Goal: Feedback & Contribution: Submit feedback/report problem

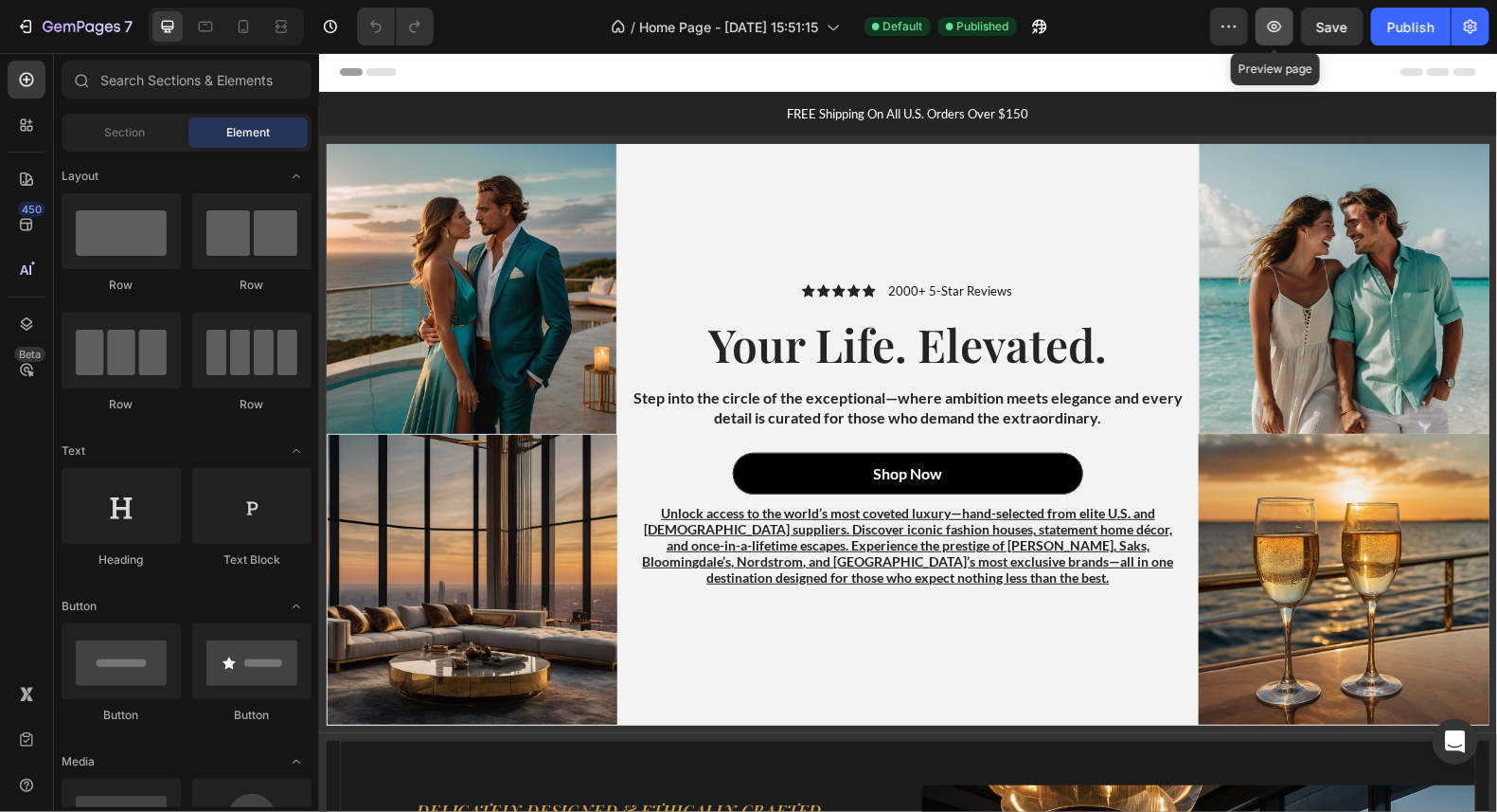
click at [1276, 33] on icon "button" at bounding box center [1275, 27] width 19 height 19
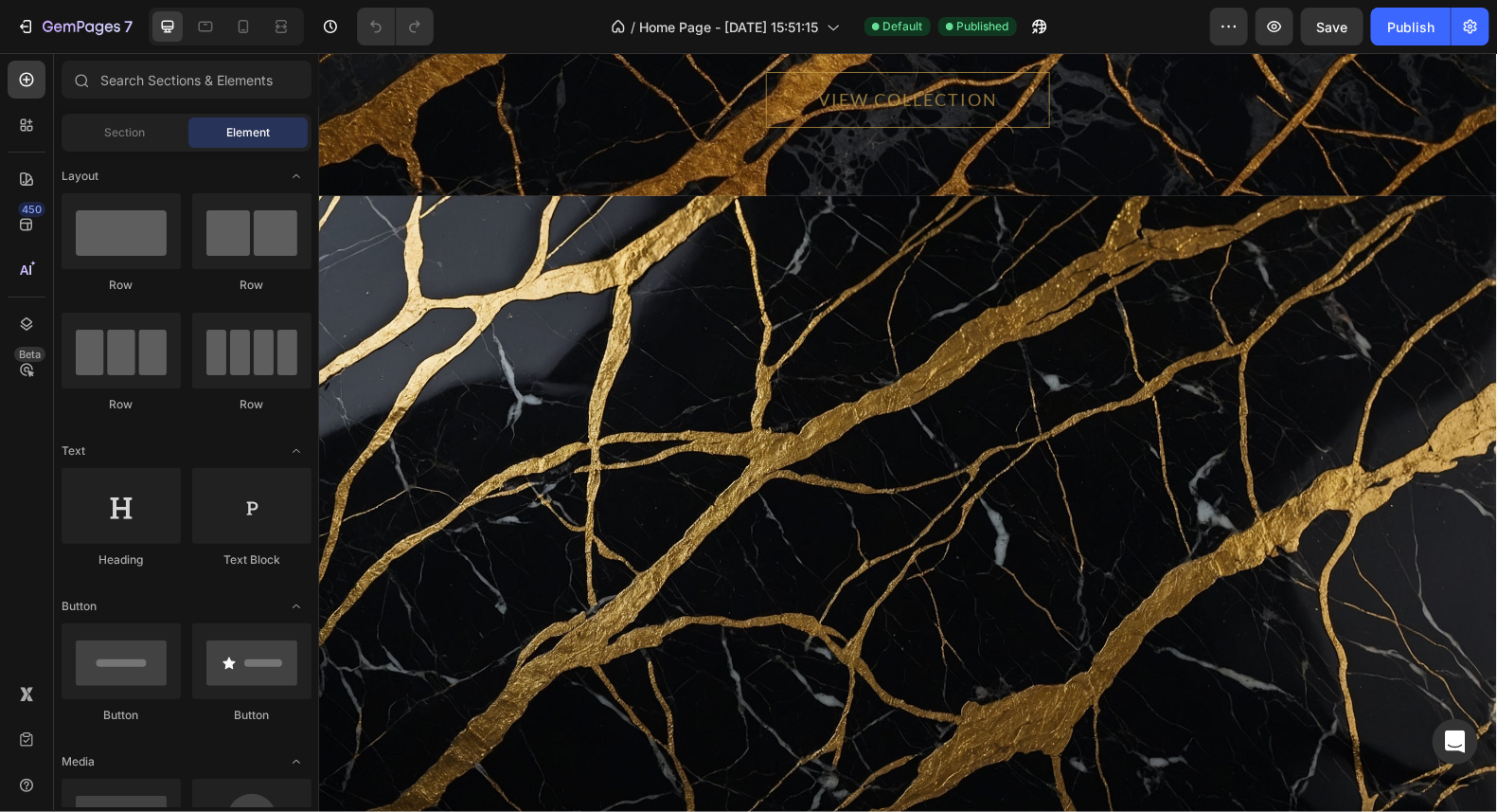
scroll to position [11810, 0]
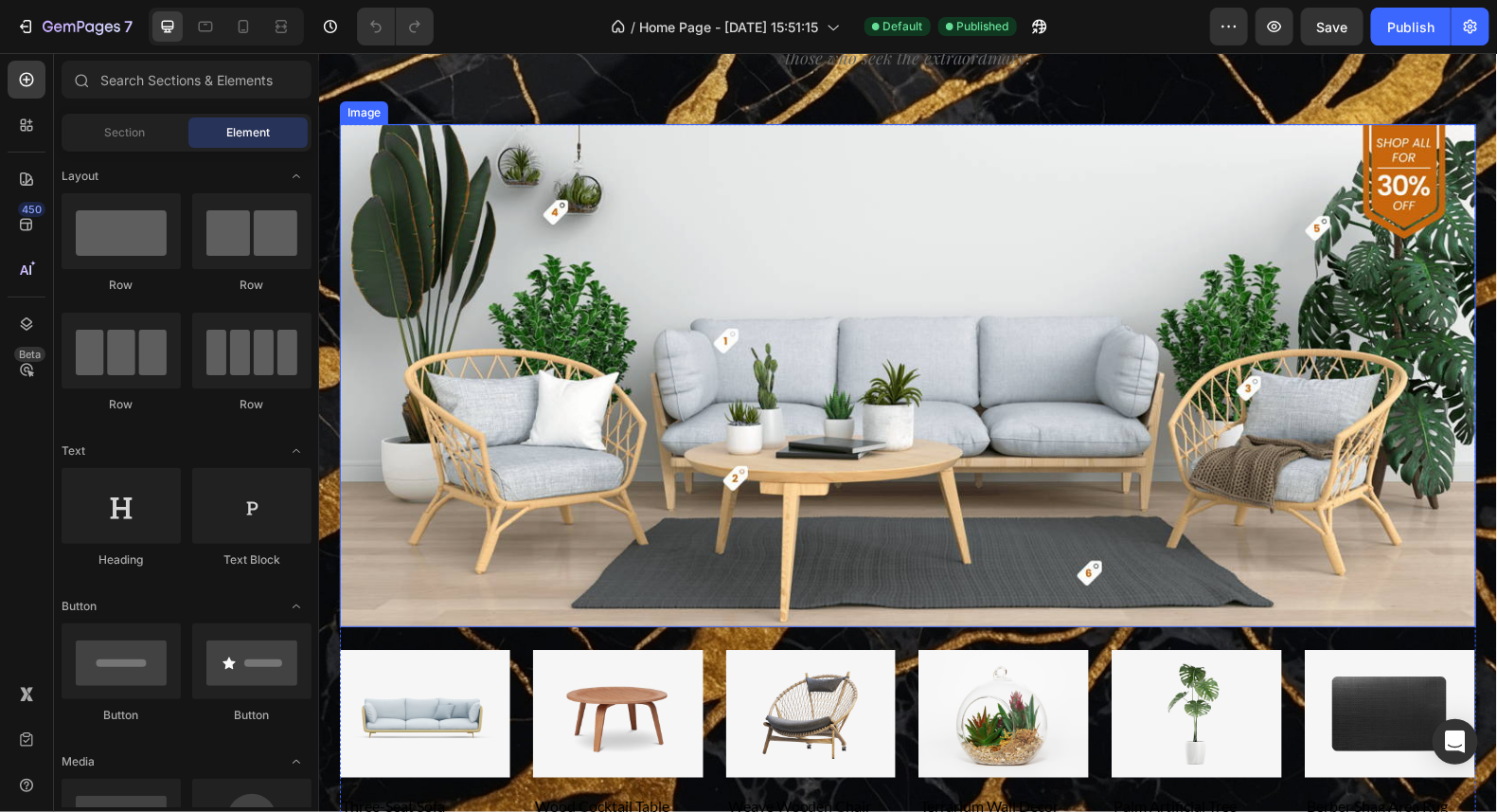
click at [981, 390] on img at bounding box center [906, 374] width 1136 height 503
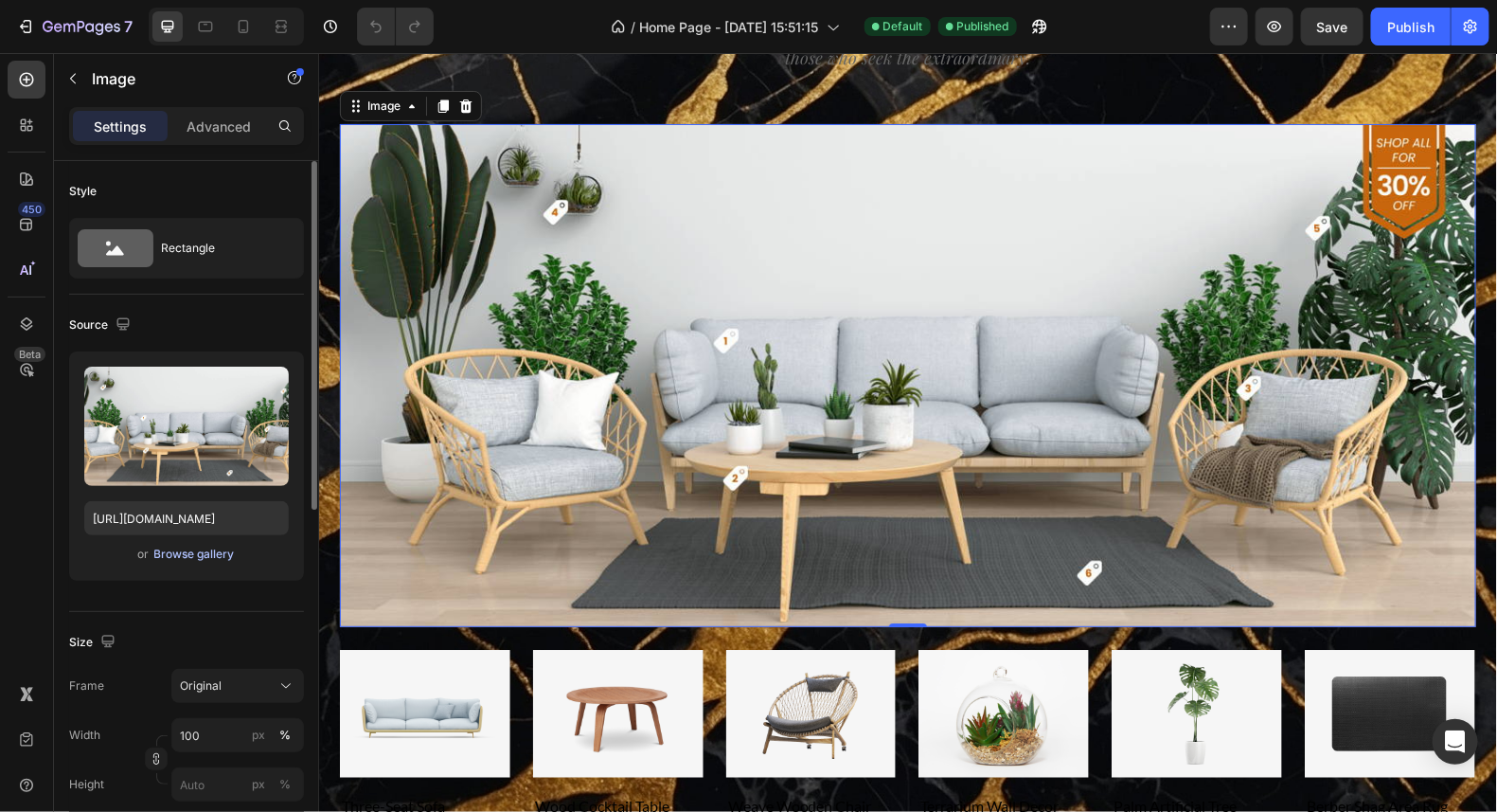
click at [198, 551] on div "Browse gallery" at bounding box center [194, 554] width 81 height 17
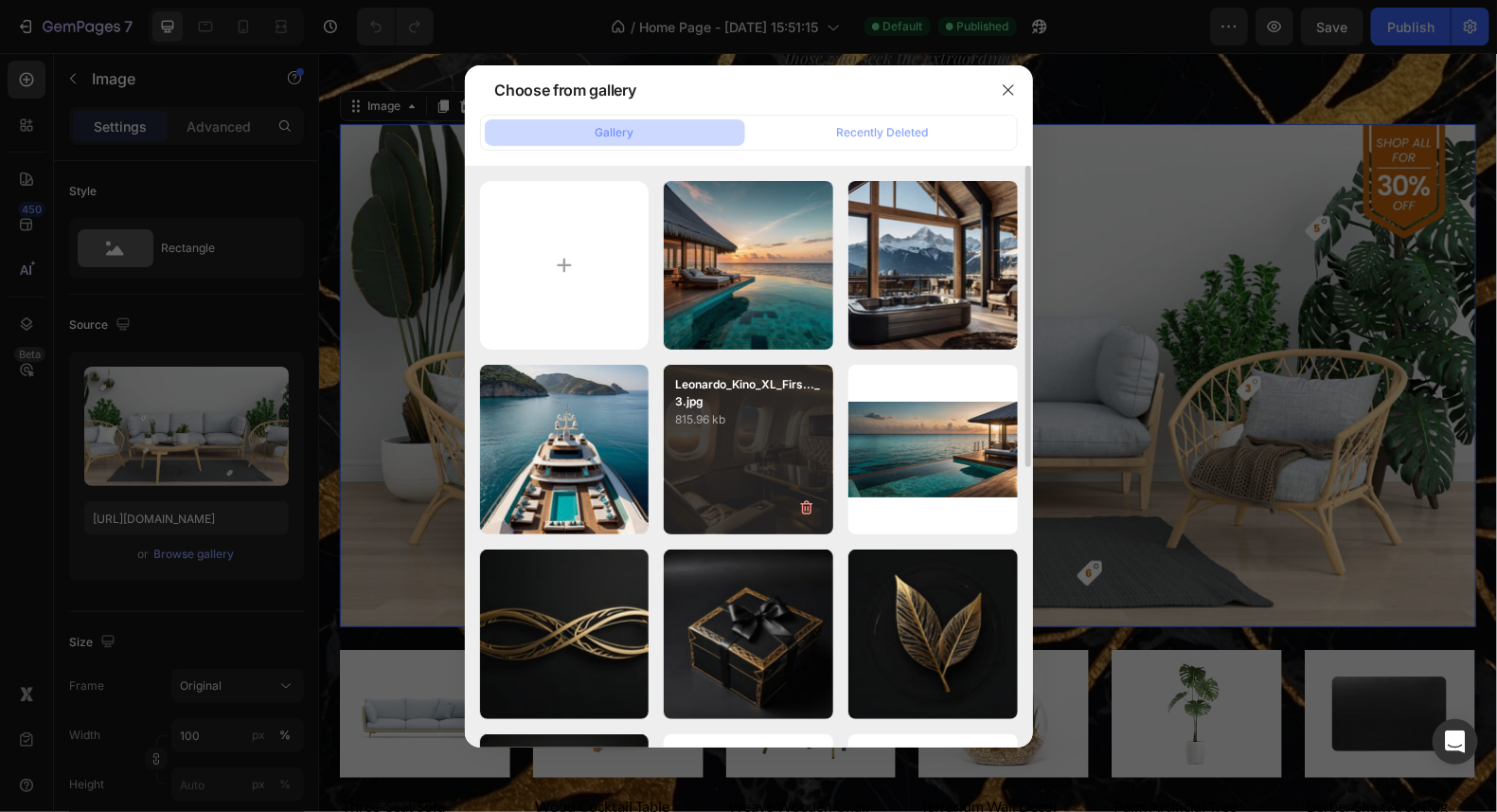
click at [724, 468] on div "Leonardo_Kino_XL_Firs..._3.jpg 815.96 kb" at bounding box center [748, 449] width 169 height 169
type input "https://cdn.shopify.com/s/files/1/0711/6865/5527/files/gempages_581300735749128…"
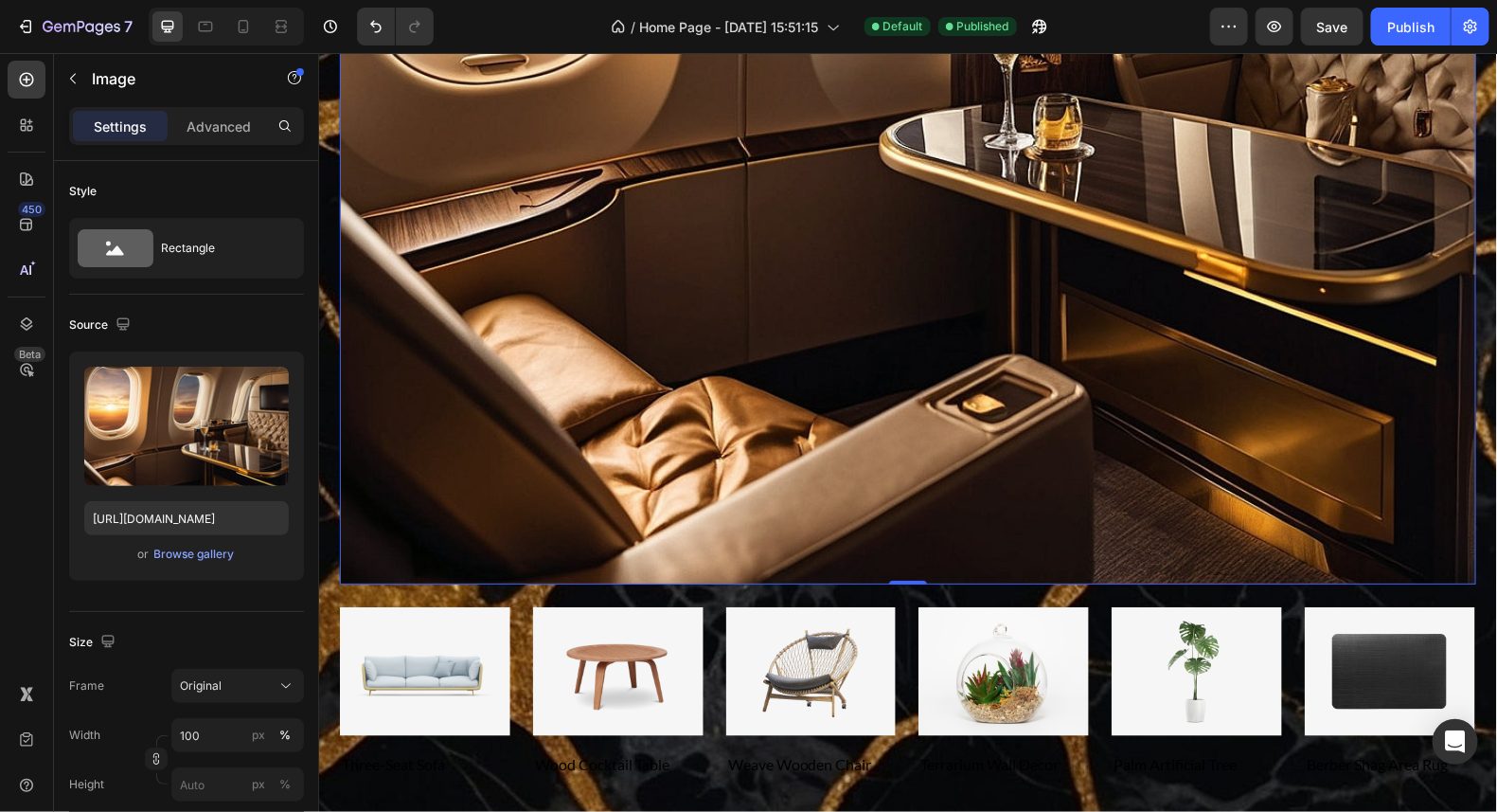
scroll to position [12662, 0]
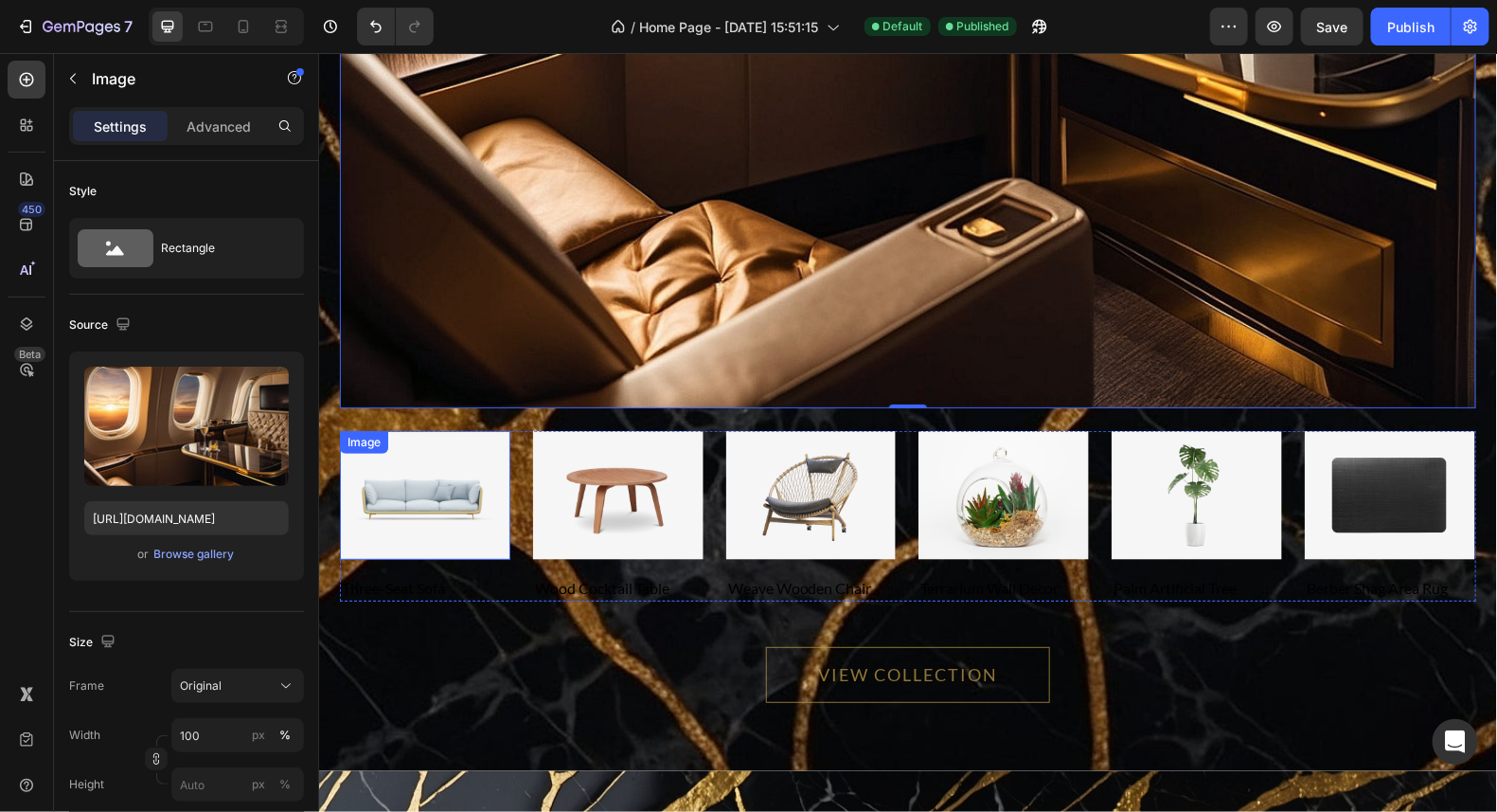
click at [430, 504] on img at bounding box center [423, 495] width 170 height 129
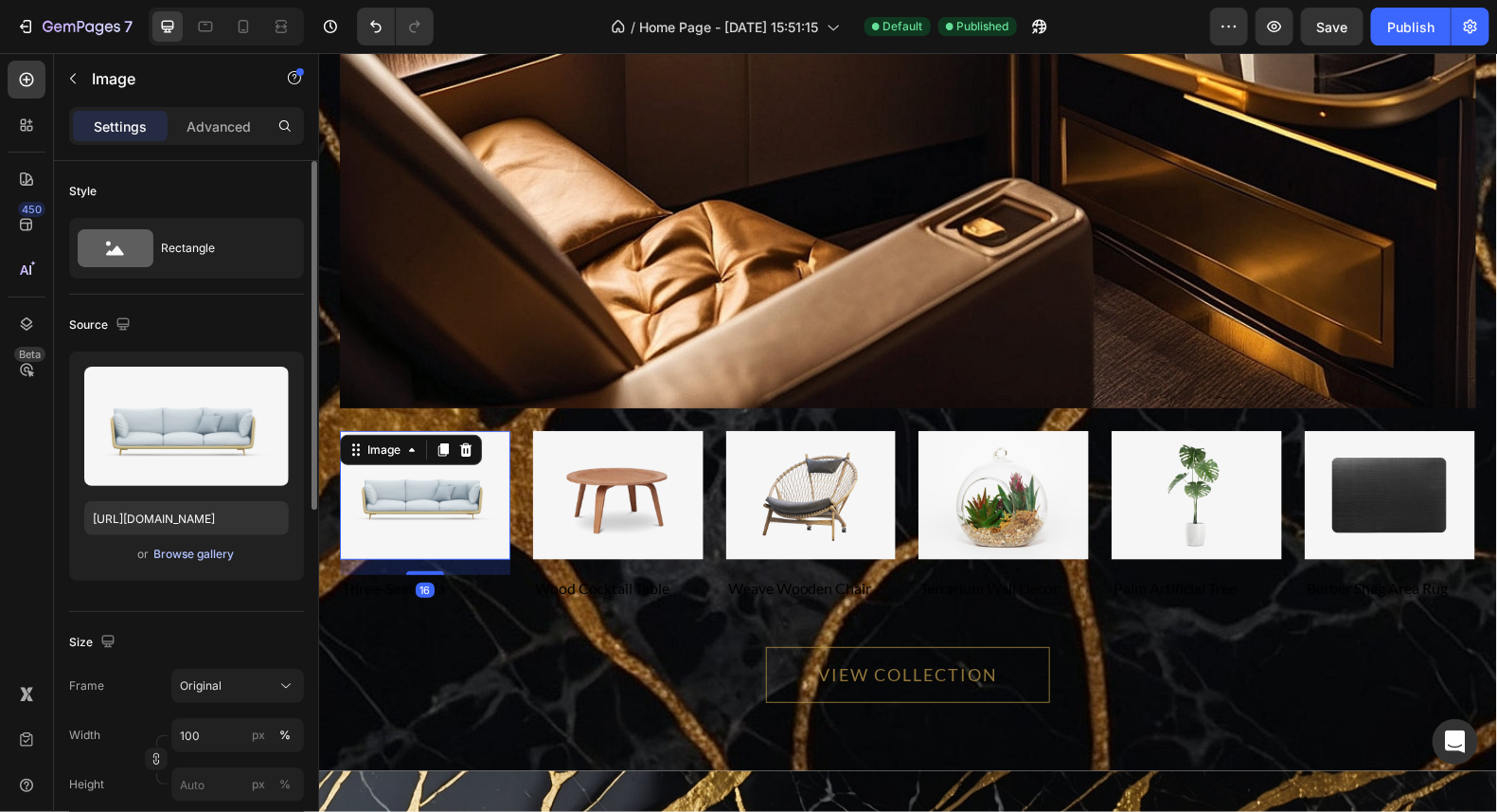
click at [189, 551] on div "Browse gallery" at bounding box center [194, 554] width 81 height 17
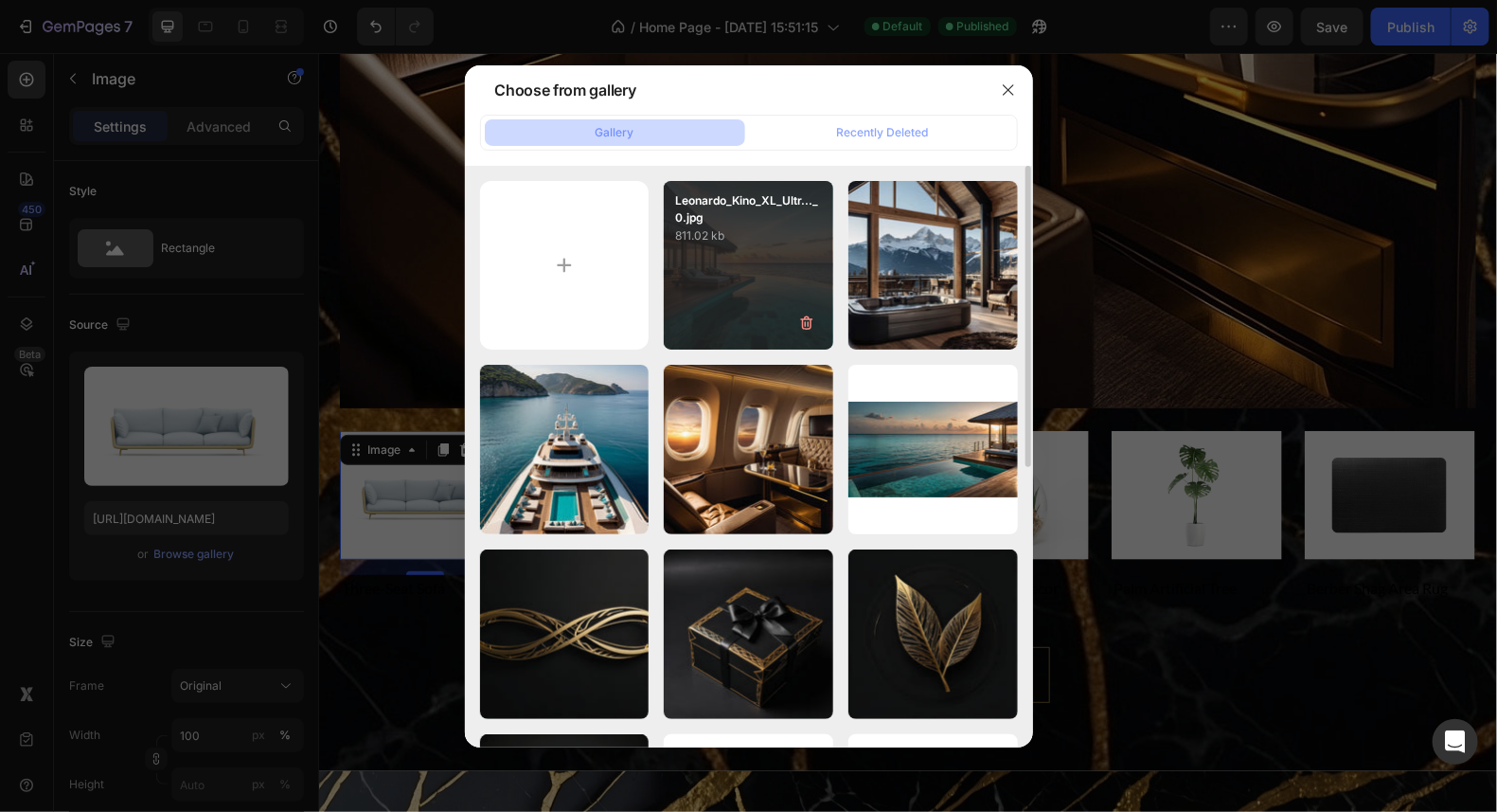
click at [771, 294] on div "Leonardo_Kino_XL_Ultr..._0.jpg 811.02 kb" at bounding box center [748, 266] width 169 height 169
type input "https://cdn.shopify.com/s/files/1/0711/6865/5527/files/gempages_581300735749128…"
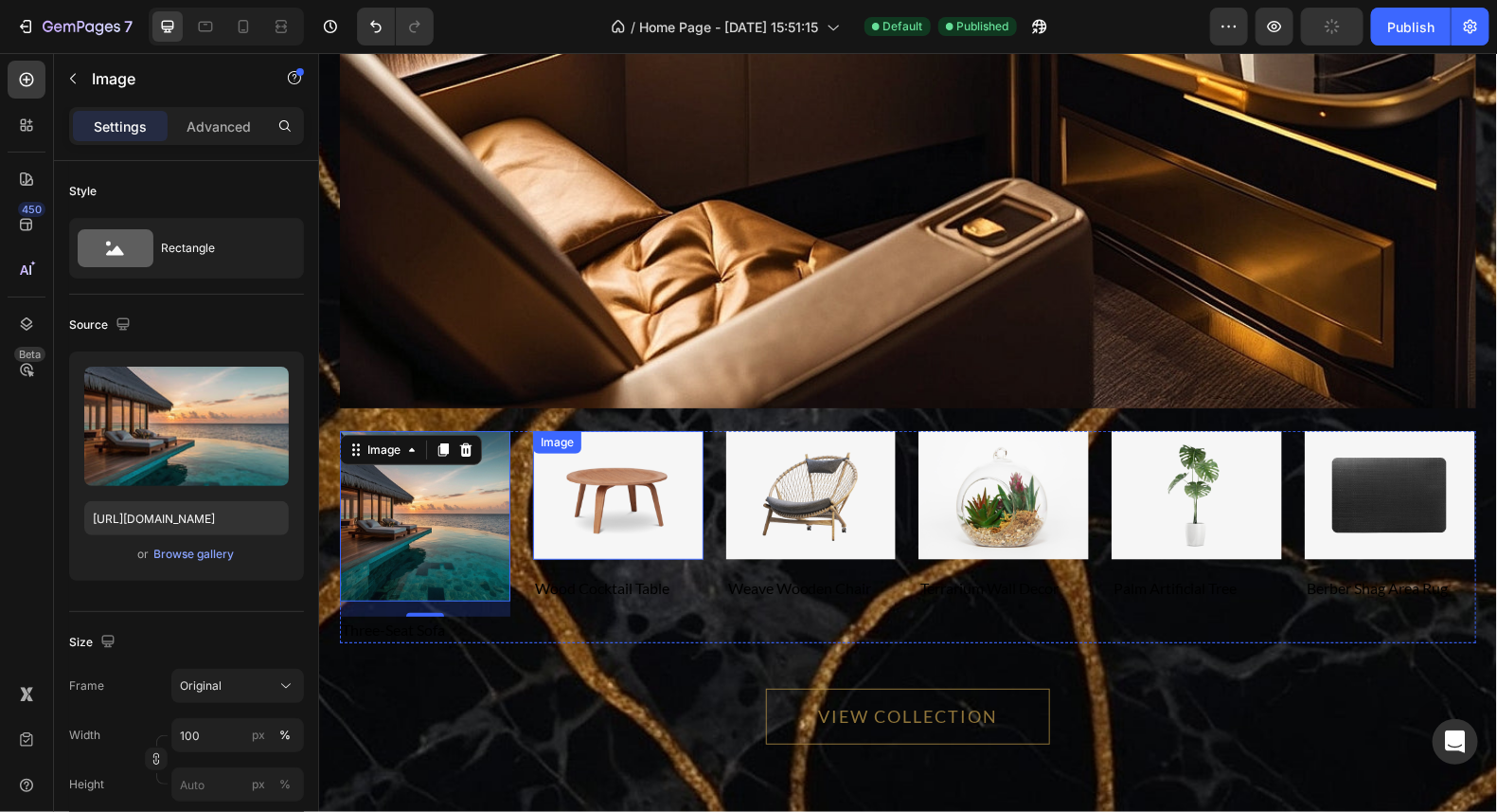
click at [618, 516] on img at bounding box center [617, 495] width 170 height 129
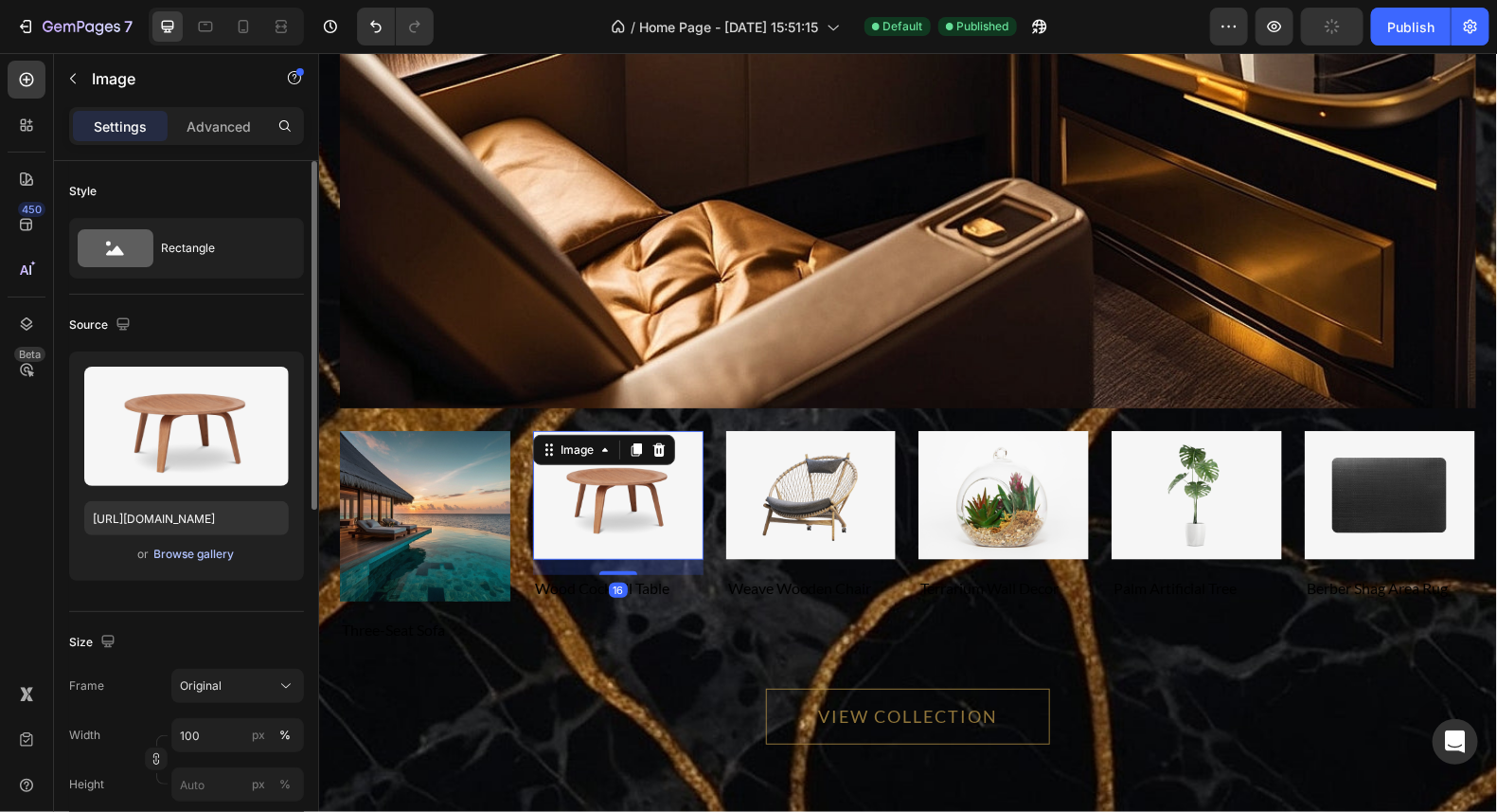
click at [178, 550] on div "Browse gallery" at bounding box center [194, 554] width 81 height 17
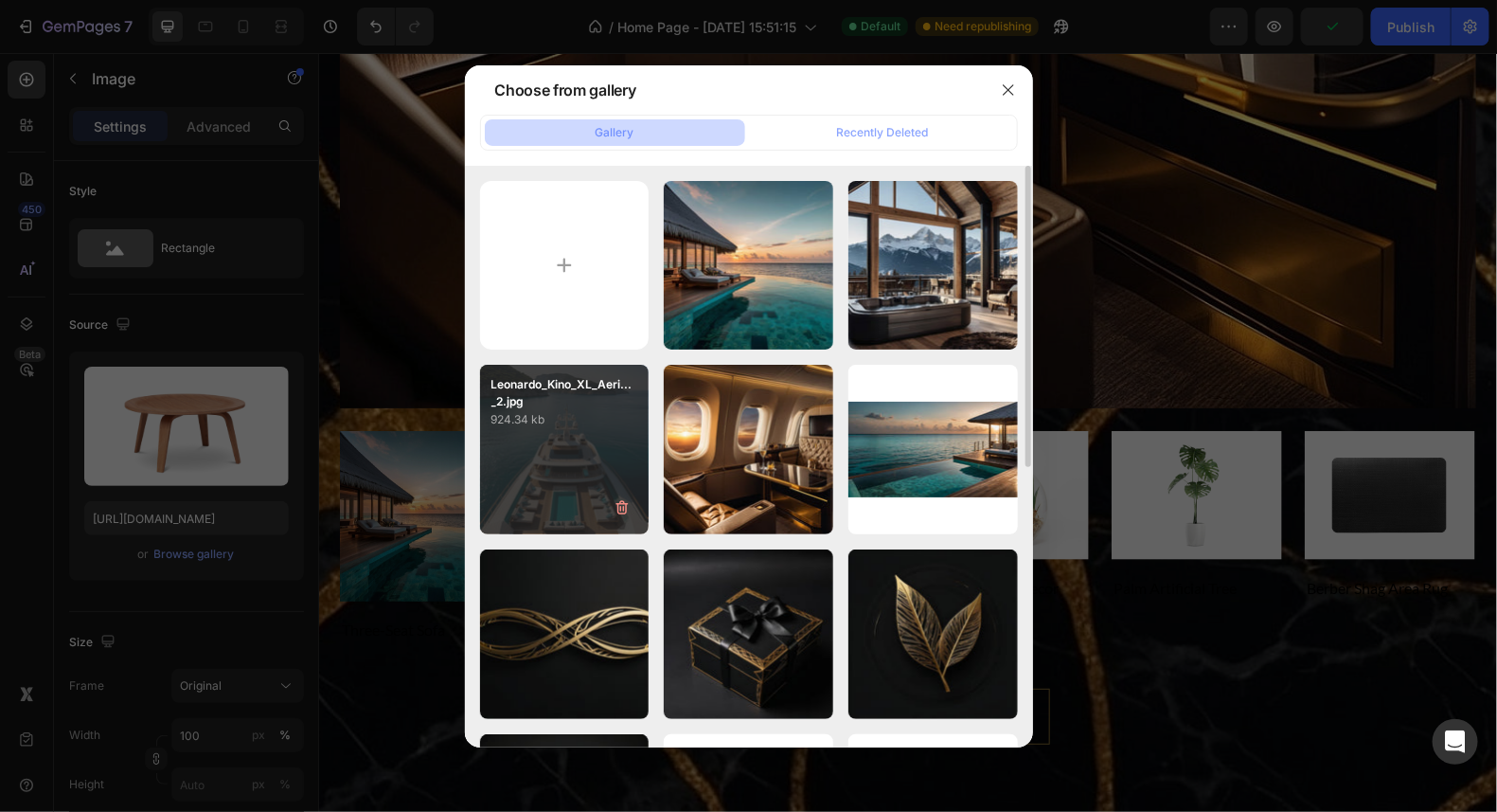
click at [528, 469] on div "Leonardo_Kino_XL_Aeri..._2.jpg 924.34 kb" at bounding box center [565, 449] width 169 height 169
type input "https://cdn.shopify.com/s/files/1/0711/6865/5527/files/gempages_581300735749128…"
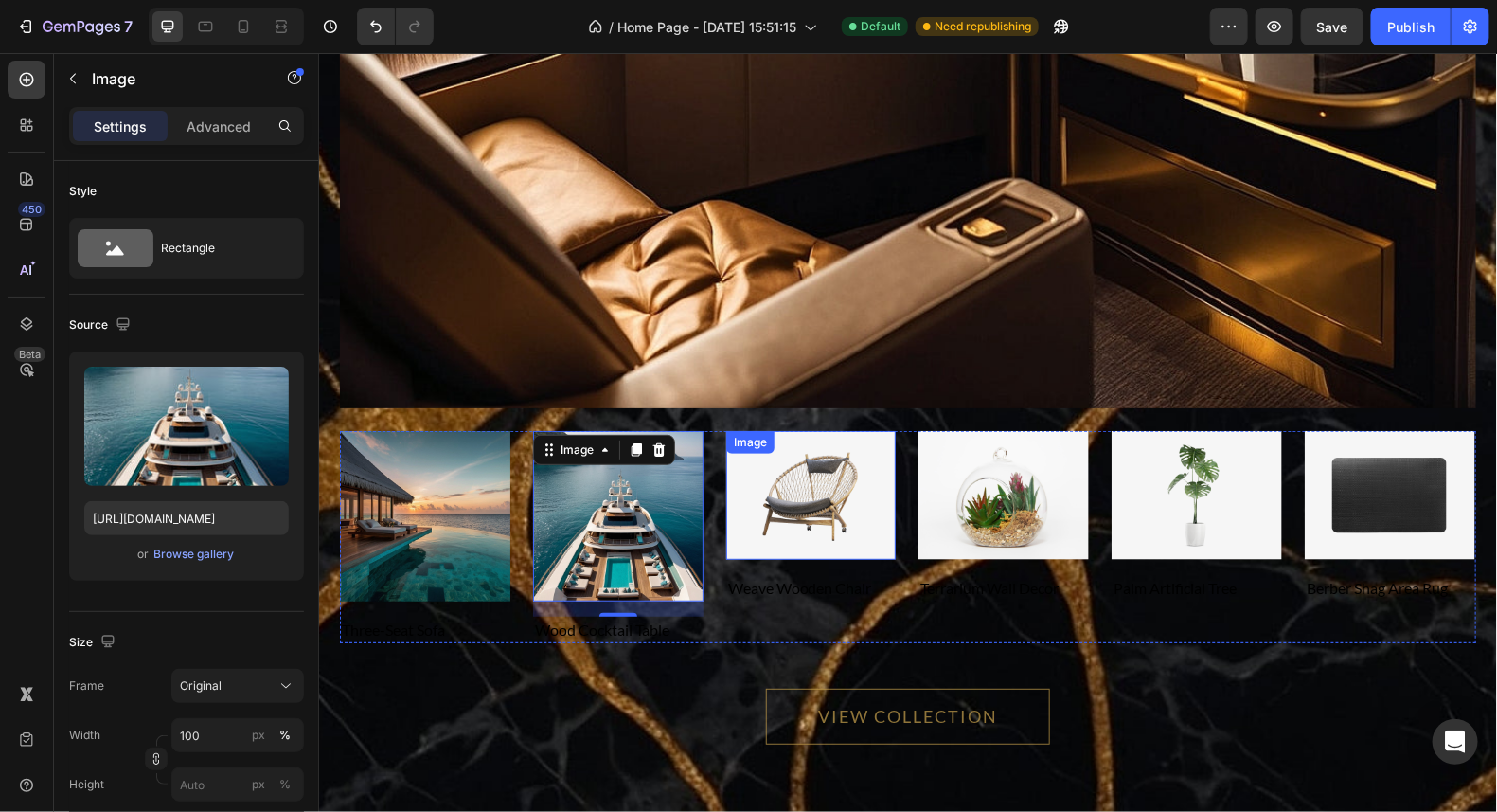
click at [808, 492] on img at bounding box center [810, 495] width 170 height 129
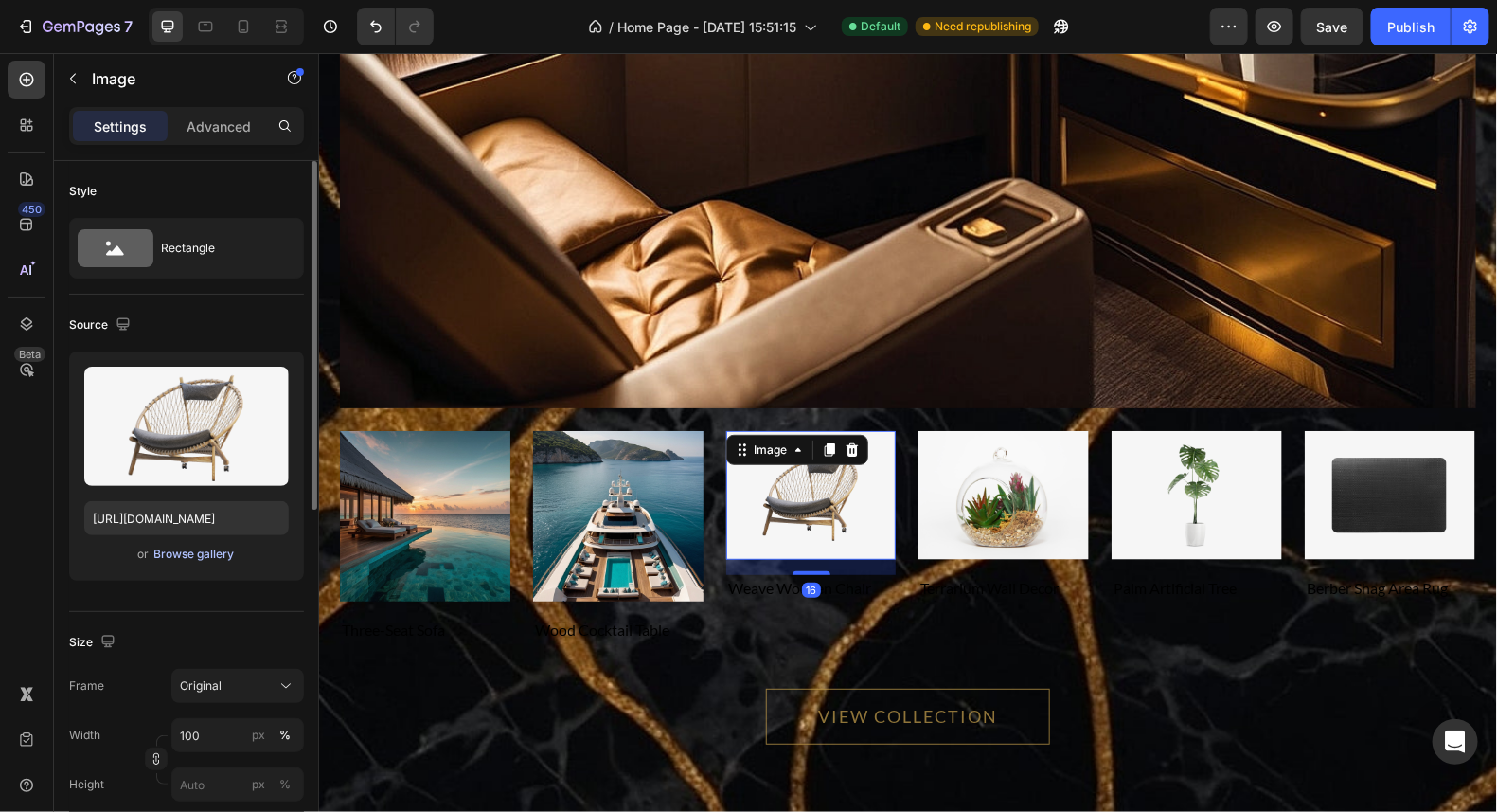
click at [195, 554] on div "Browse gallery" at bounding box center [194, 554] width 81 height 17
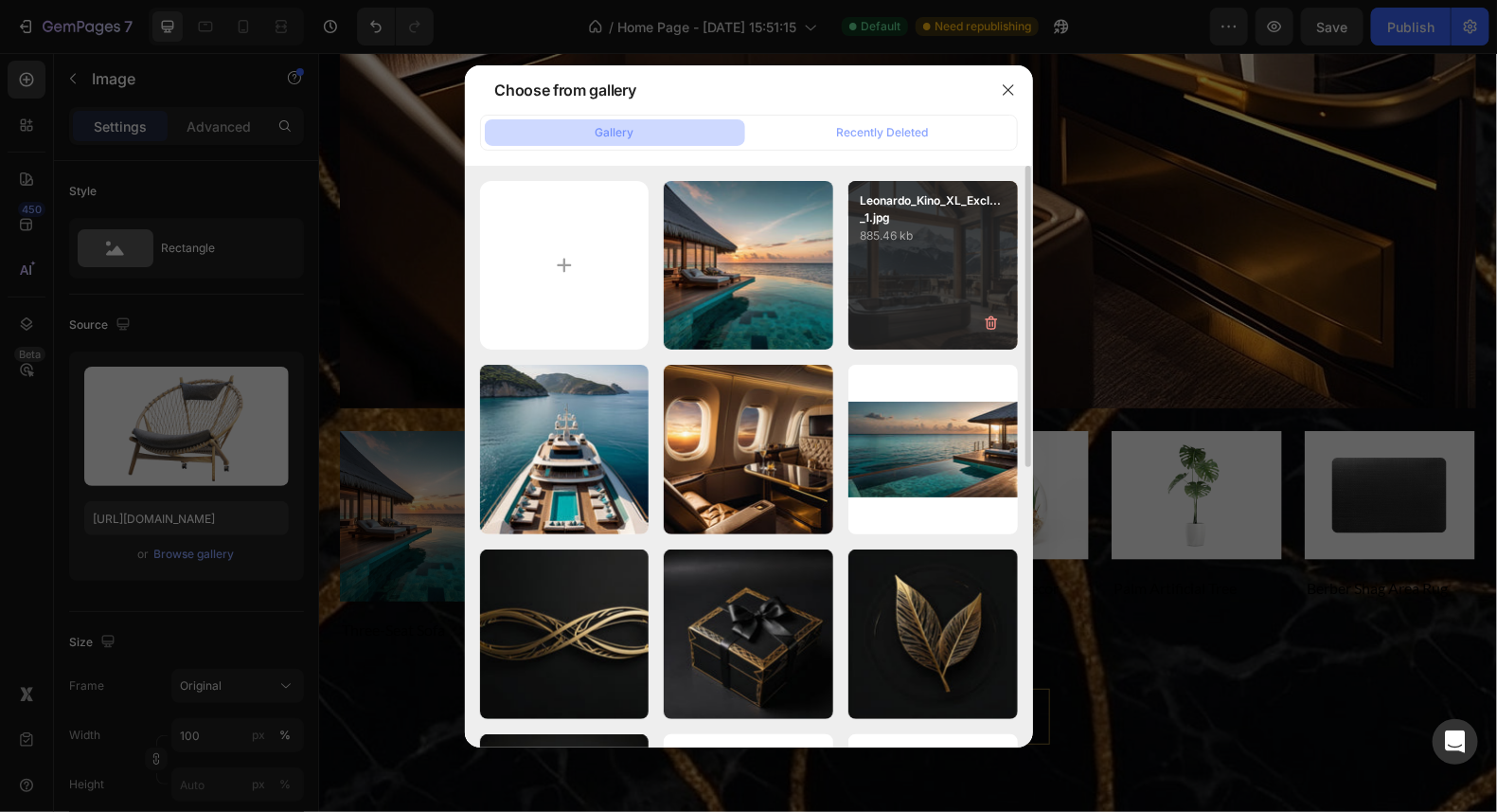
click at [936, 275] on div "Leonardo_Kino_XL_Excl..._1.jpg 885.46 kb" at bounding box center [933, 266] width 169 height 169
type input "https://cdn.shopify.com/s/files/1/0711/6865/5527/files/gempages_581300735749128…"
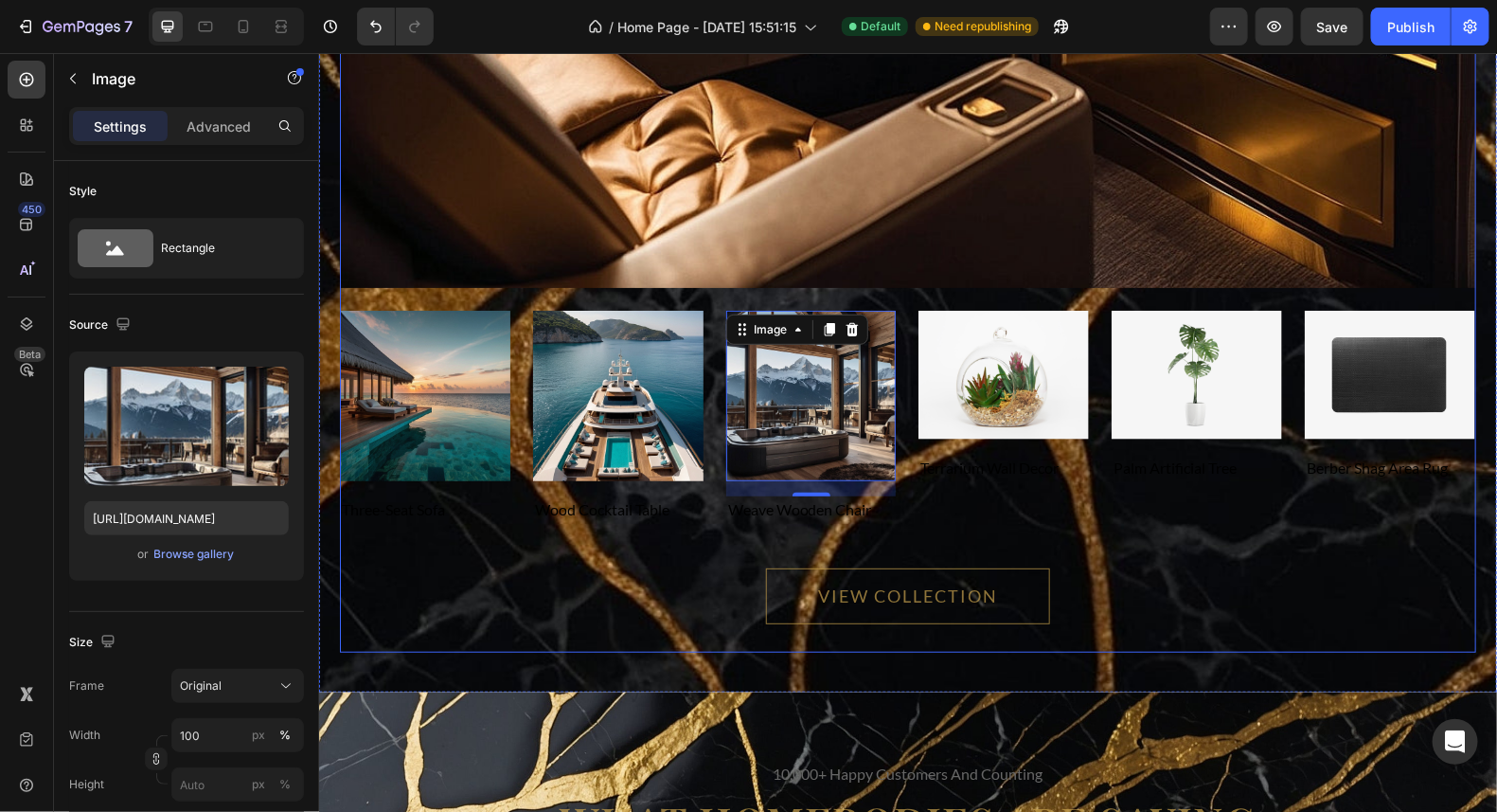
scroll to position [12756, 0]
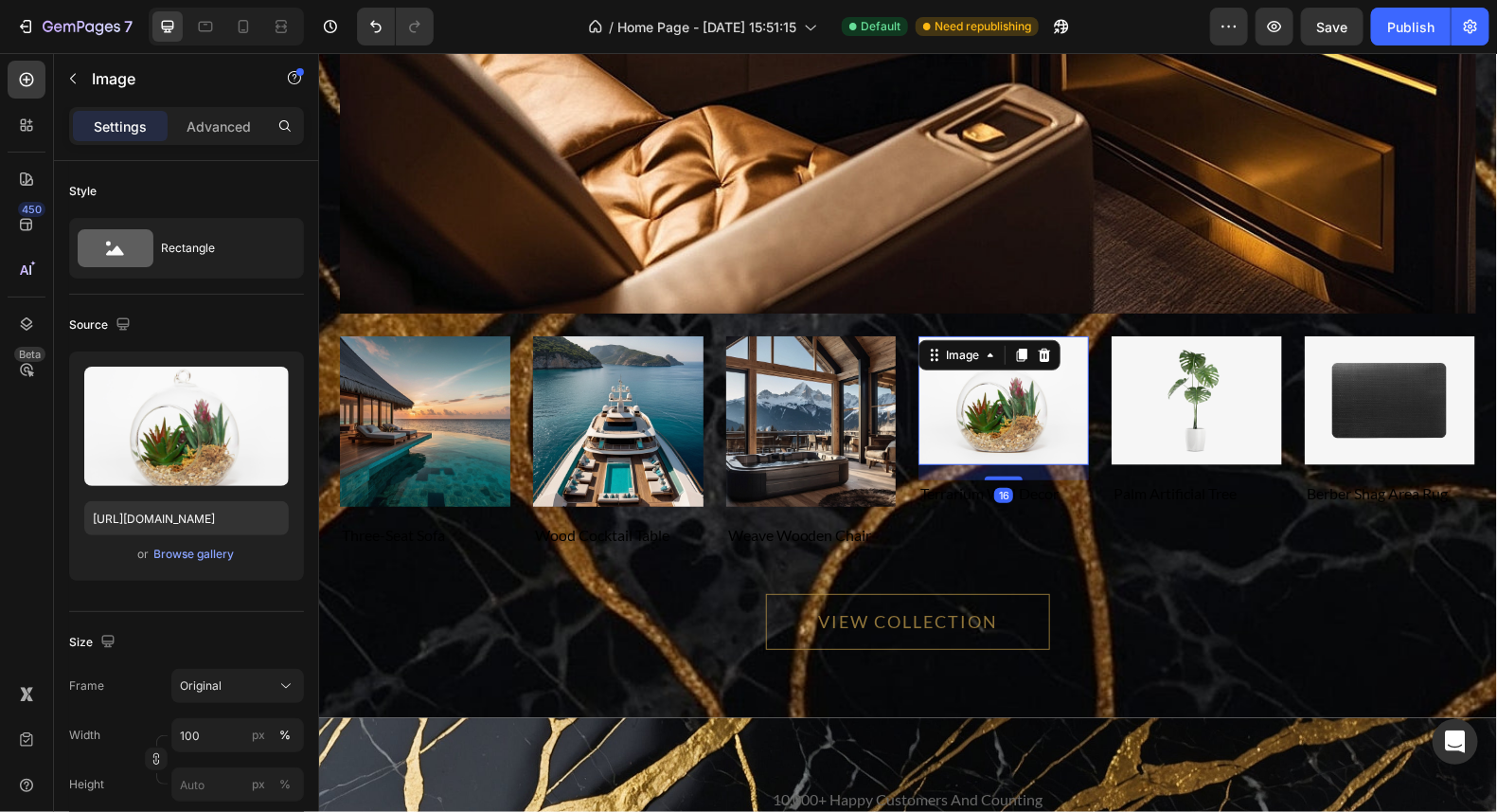
click at [994, 393] on img at bounding box center [1002, 399] width 170 height 129
click at [1380, 399] on img at bounding box center [1389, 399] width 170 height 129
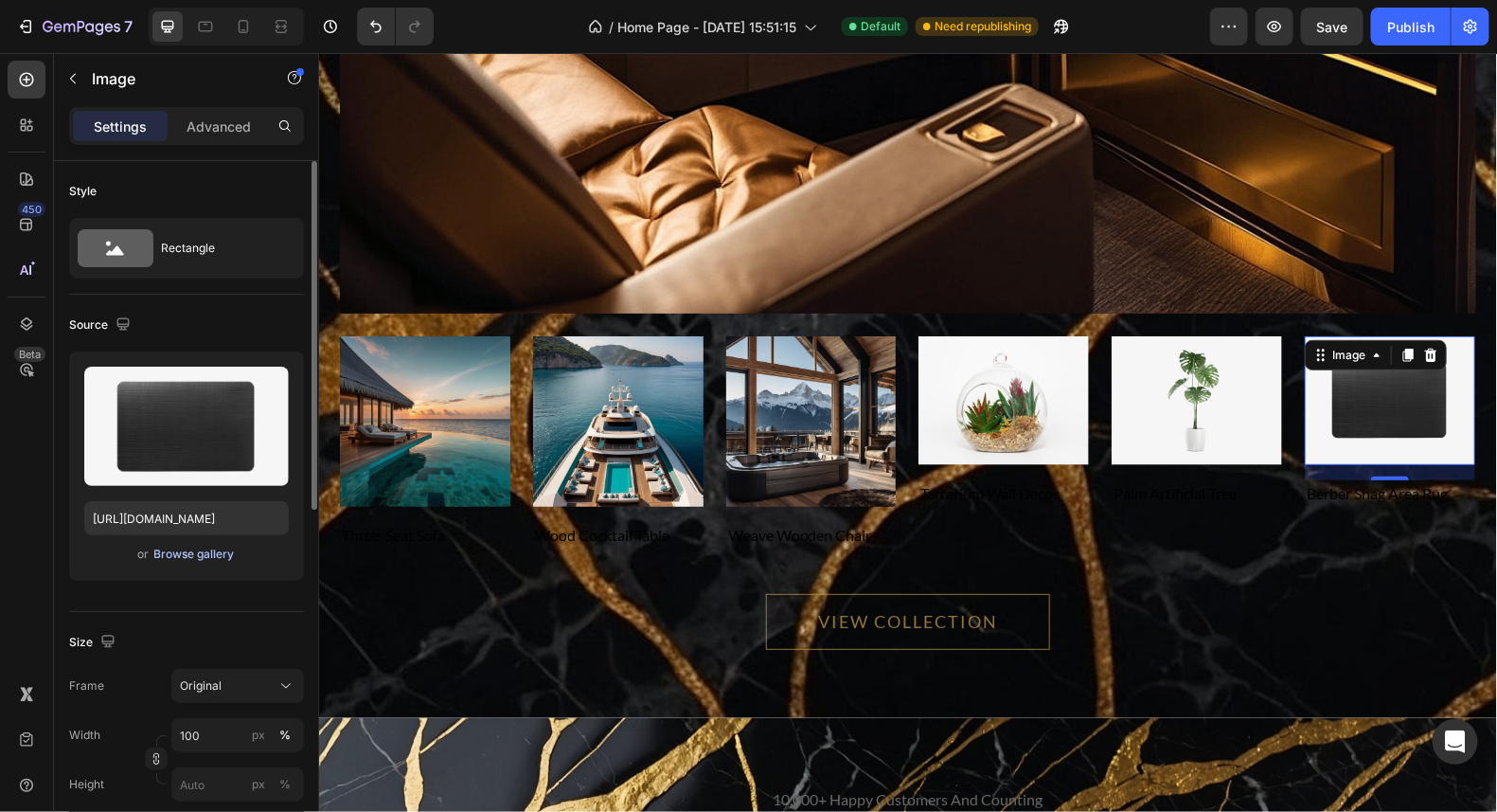
click at [186, 554] on div "Browse gallery" at bounding box center [194, 554] width 81 height 17
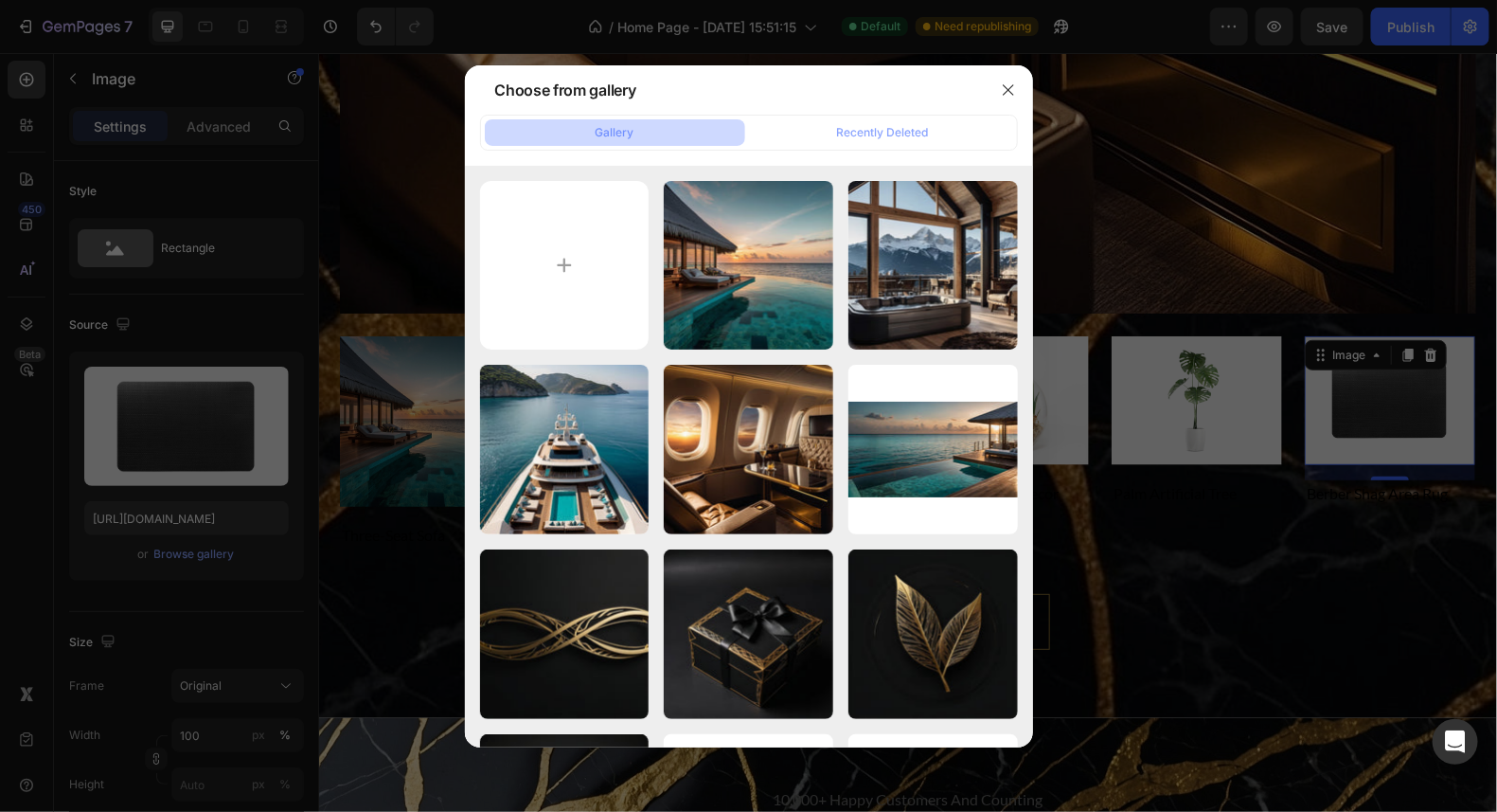
click at [1069, 390] on div at bounding box center [748, 406] width 1497 height 812
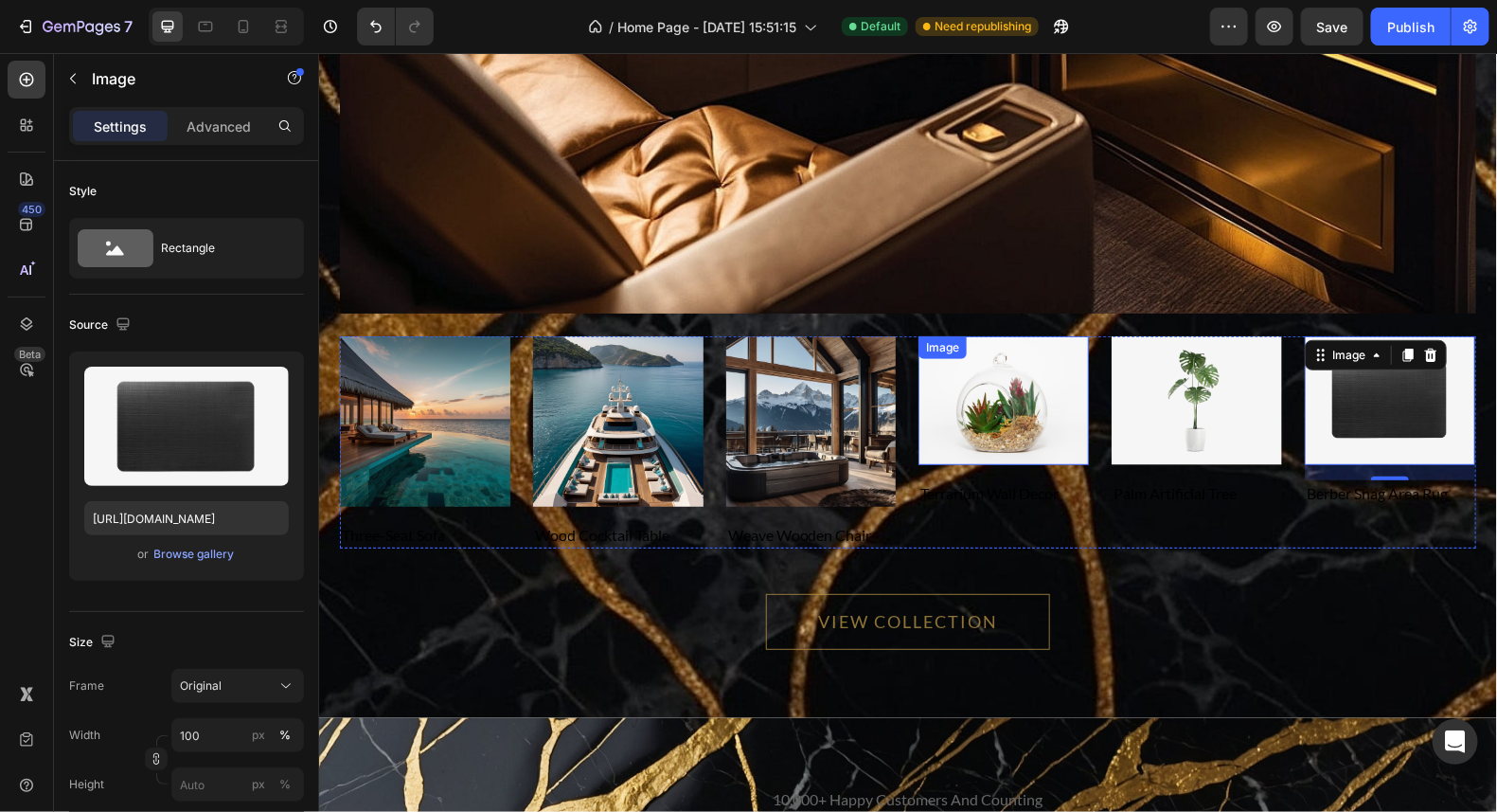
click at [1018, 406] on img at bounding box center [1002, 399] width 170 height 129
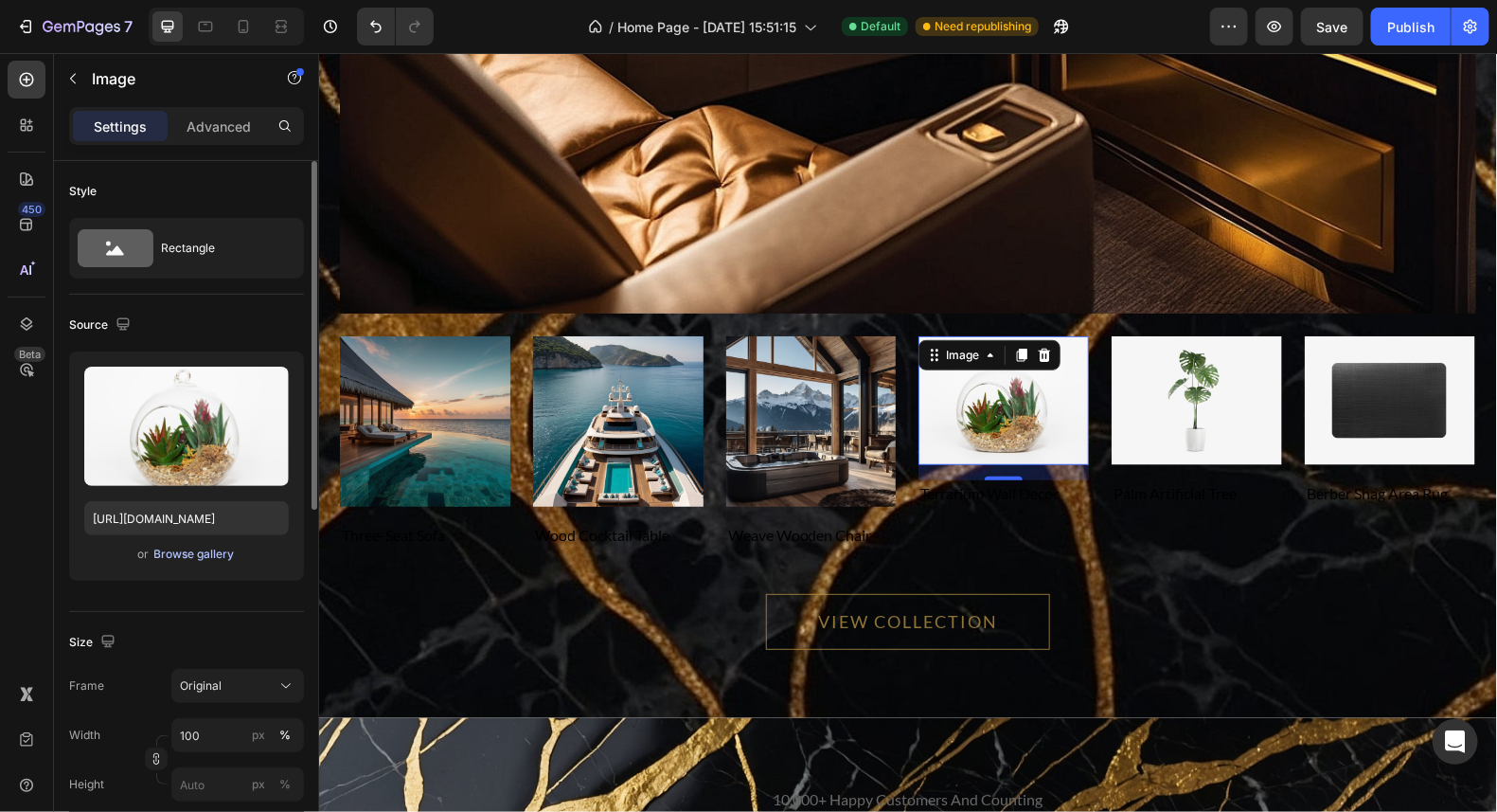
click at [200, 549] on div "Browse gallery" at bounding box center [194, 554] width 81 height 17
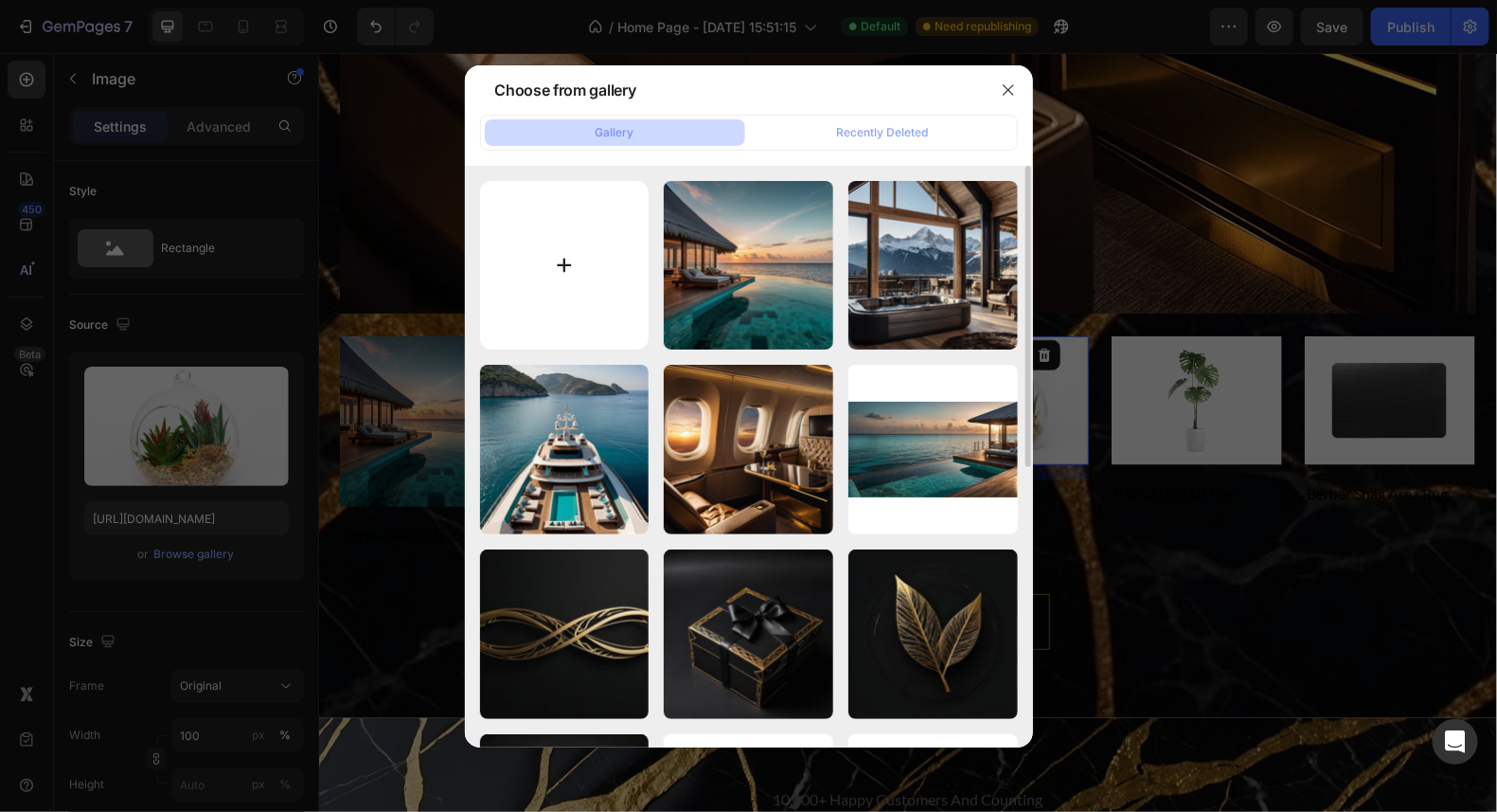
click at [589, 270] on input "file" at bounding box center [565, 266] width 169 height 169
type input "C:\fakepath\Leonardo_Kino_XL_Majestic_French_countryside_chateau_with_mani_1.jpg"
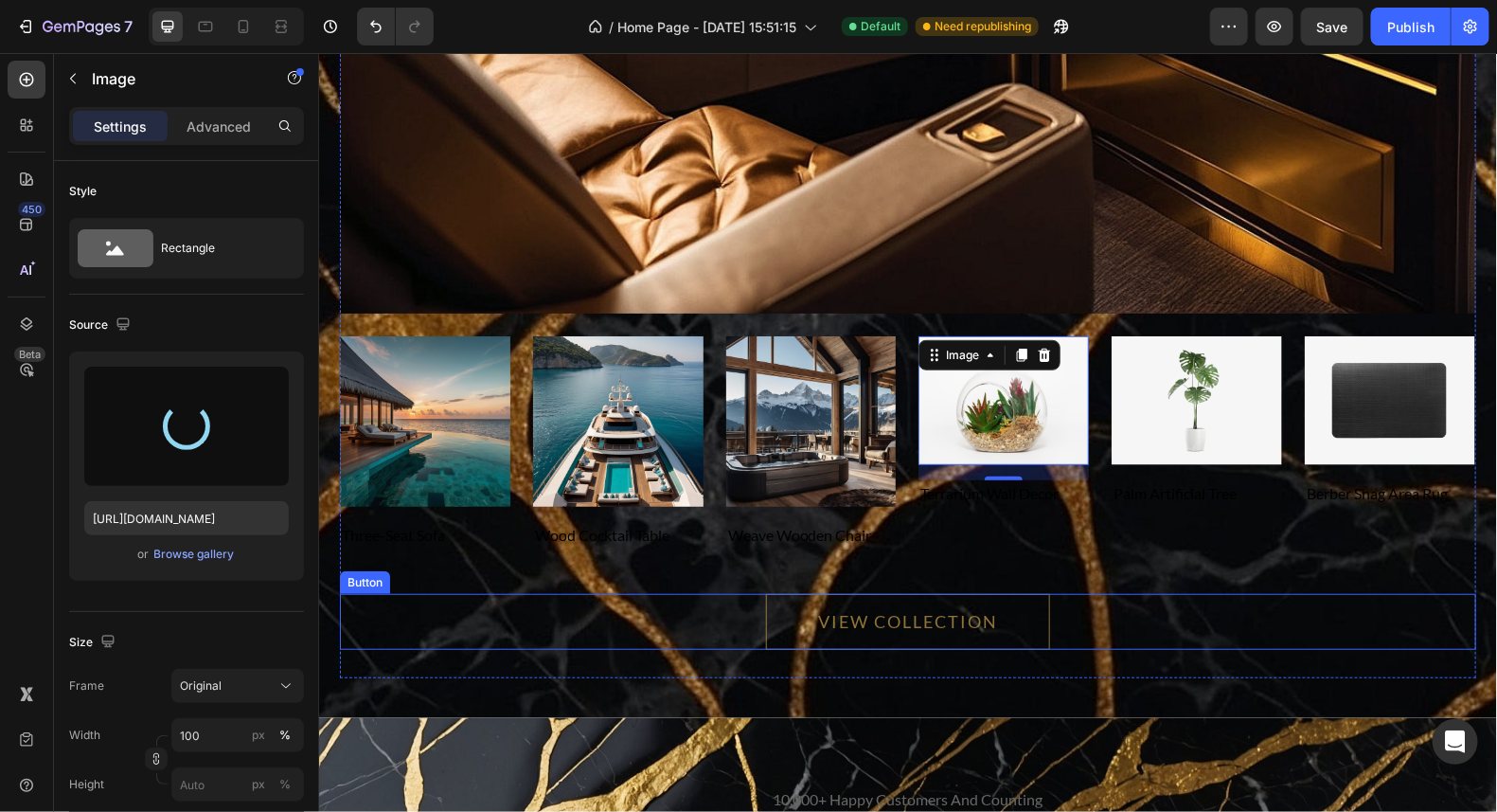
type input "https://cdn.shopify.com/s/files/1/0711/6865/5527/files/gempages_581300735749128…"
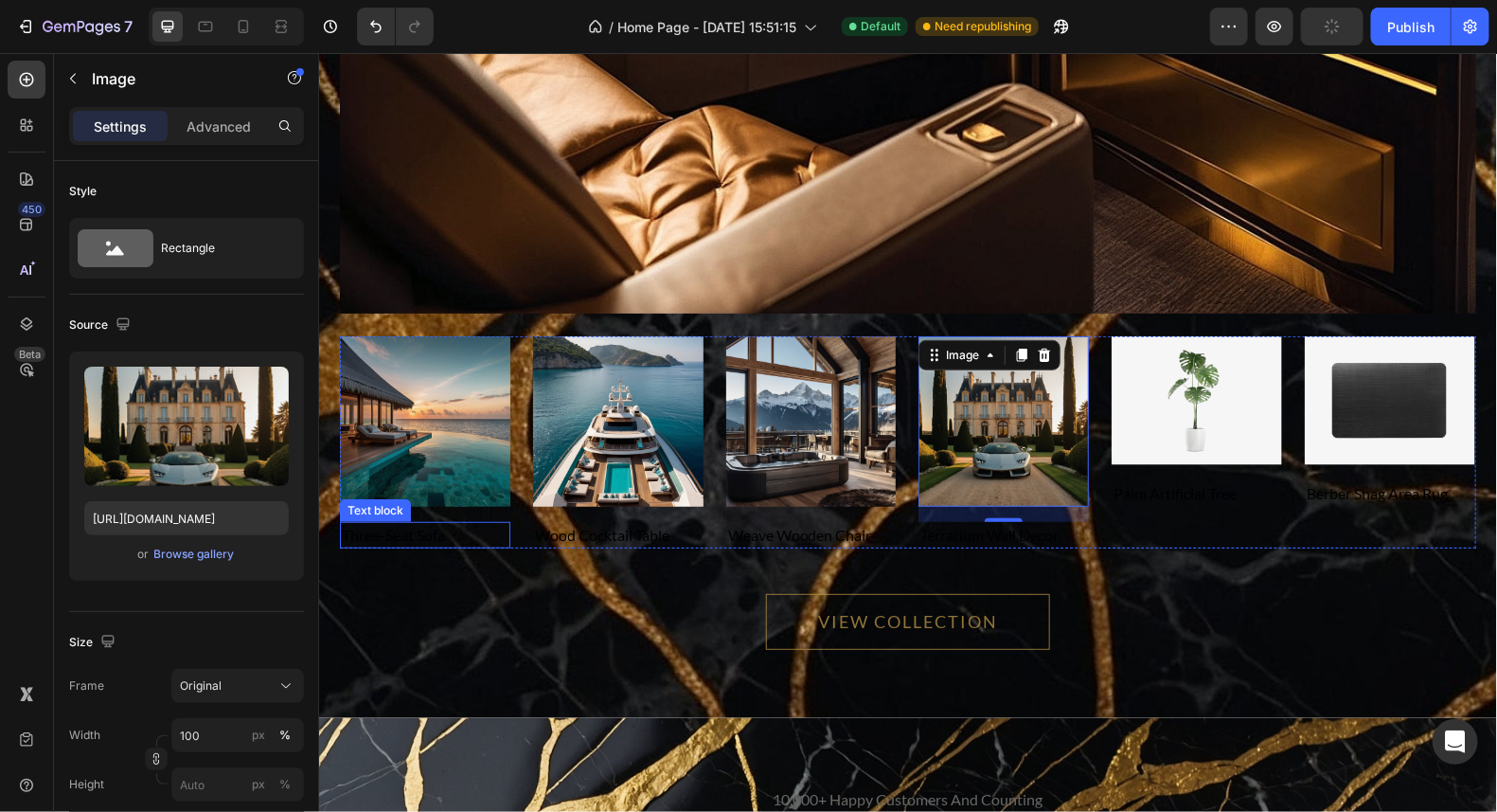
click at [422, 527] on p "three-seat sofa" at bounding box center [423, 534] width 166 height 23
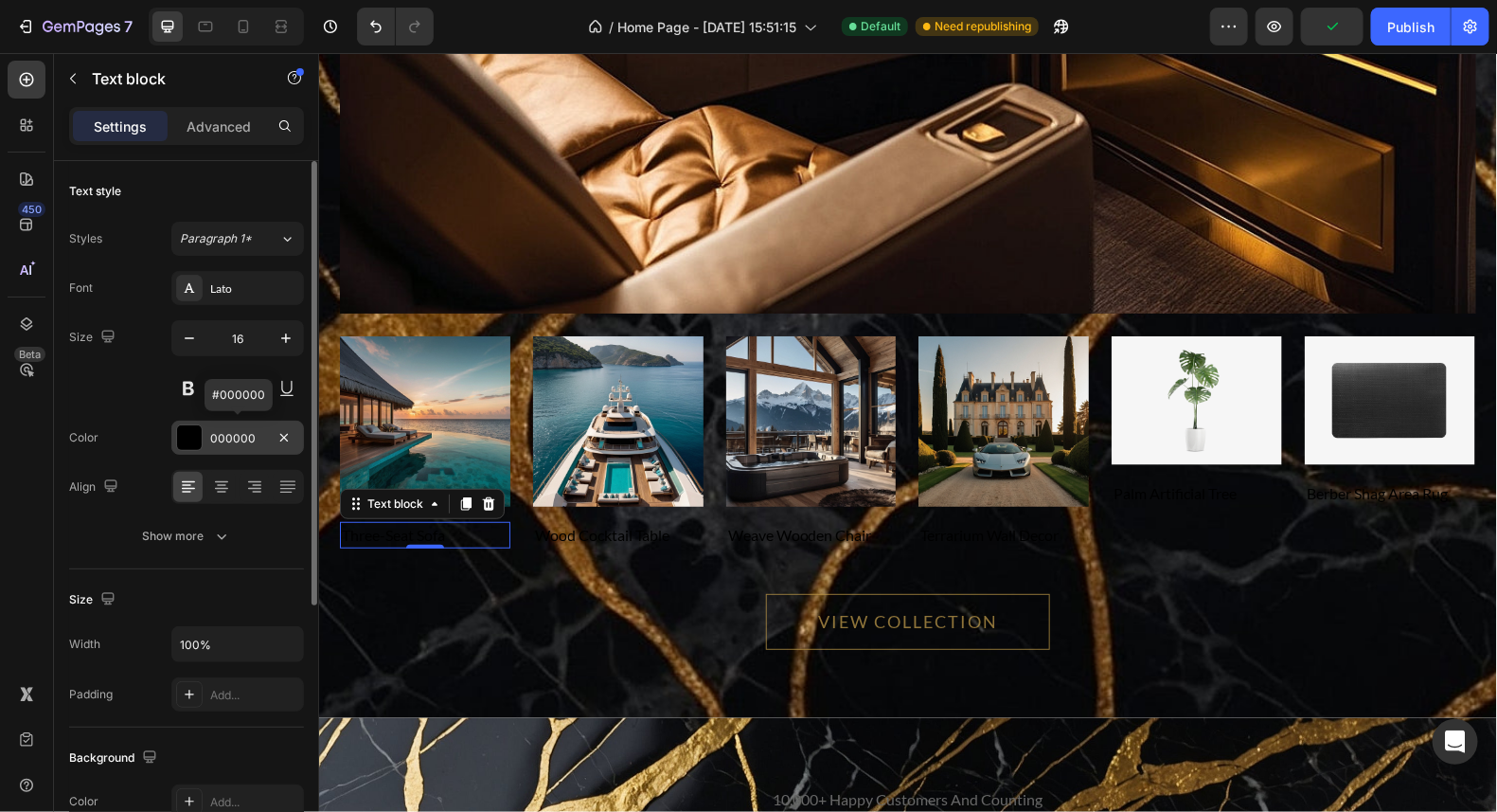
click at [189, 443] on div at bounding box center [190, 438] width 25 height 25
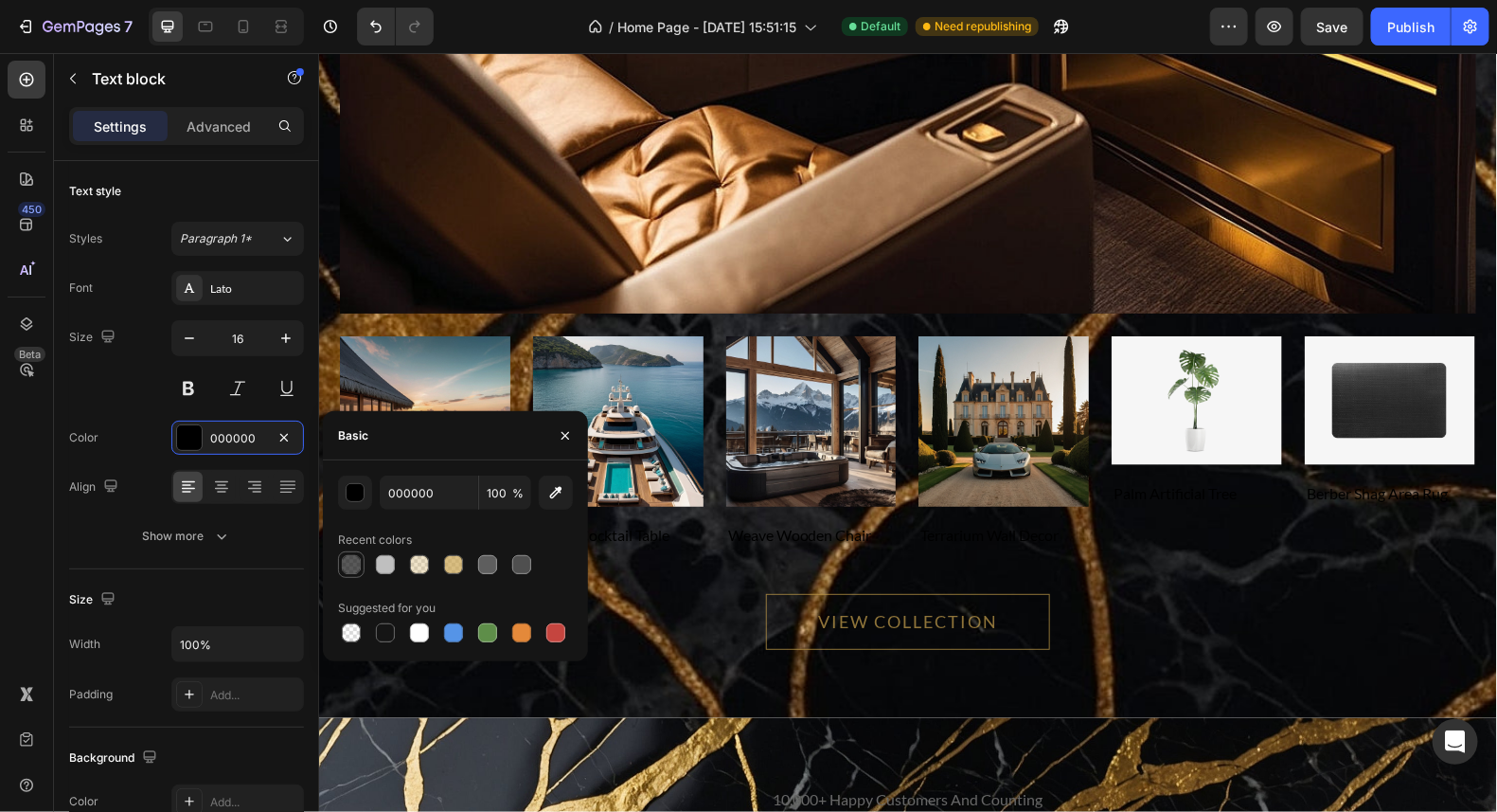
click at [348, 561] on div at bounding box center [351, 565] width 19 height 19
type input "151515"
type input "70"
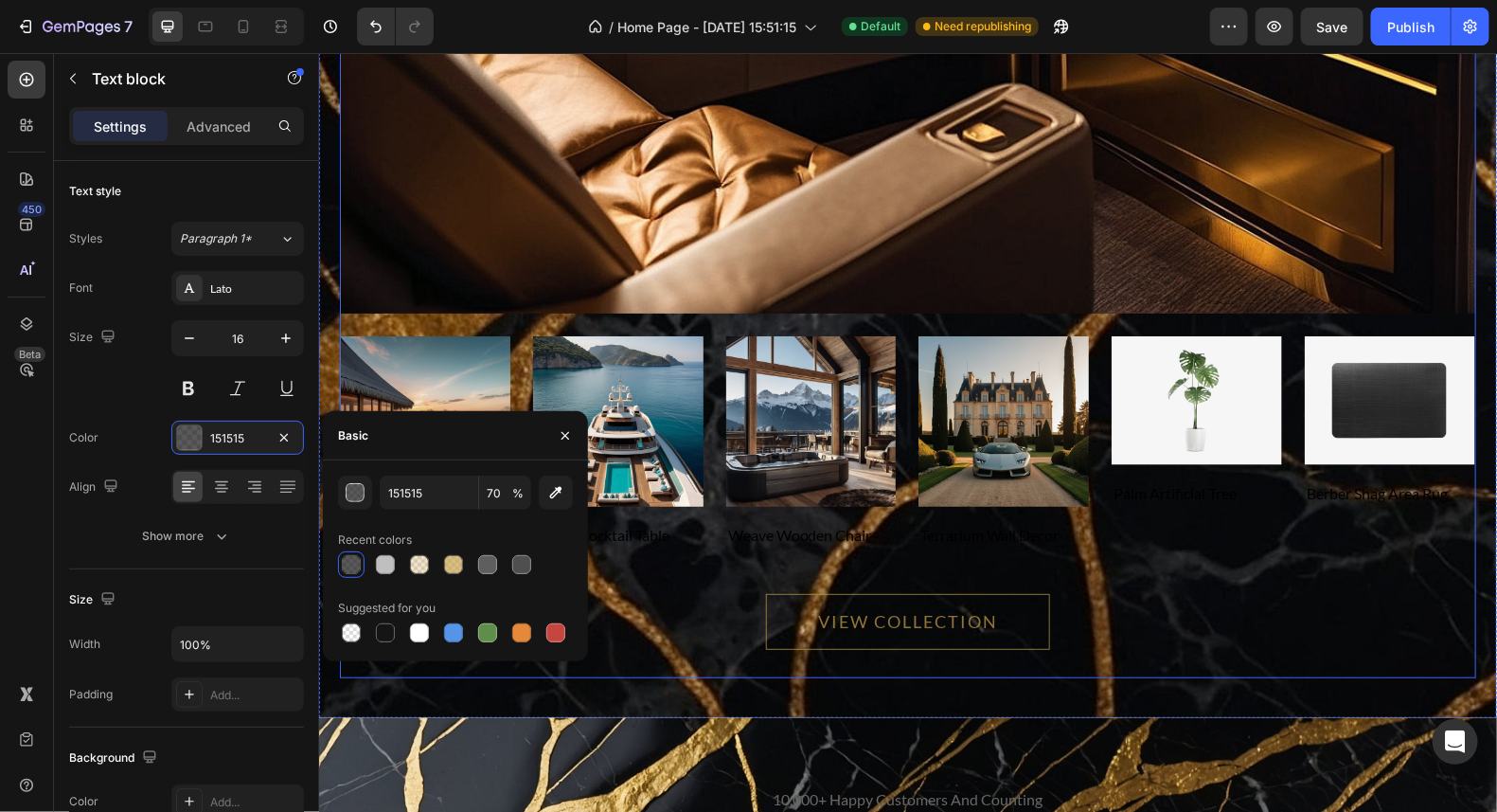
click at [644, 599] on div "VIEW COLLECTION Button" at bounding box center [906, 621] width 1136 height 56
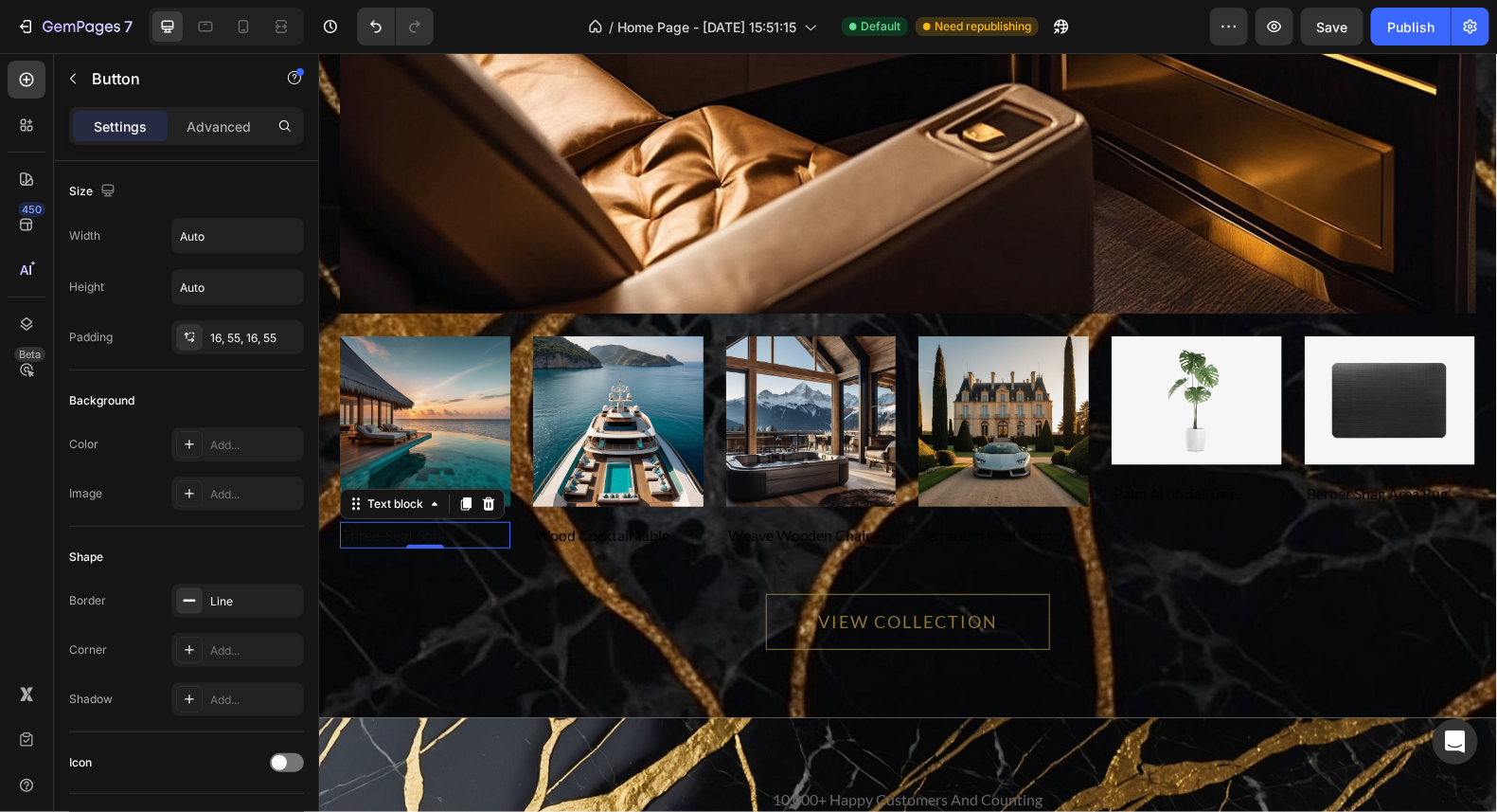
click at [421, 527] on p "three-seat sofa" at bounding box center [423, 534] width 166 height 23
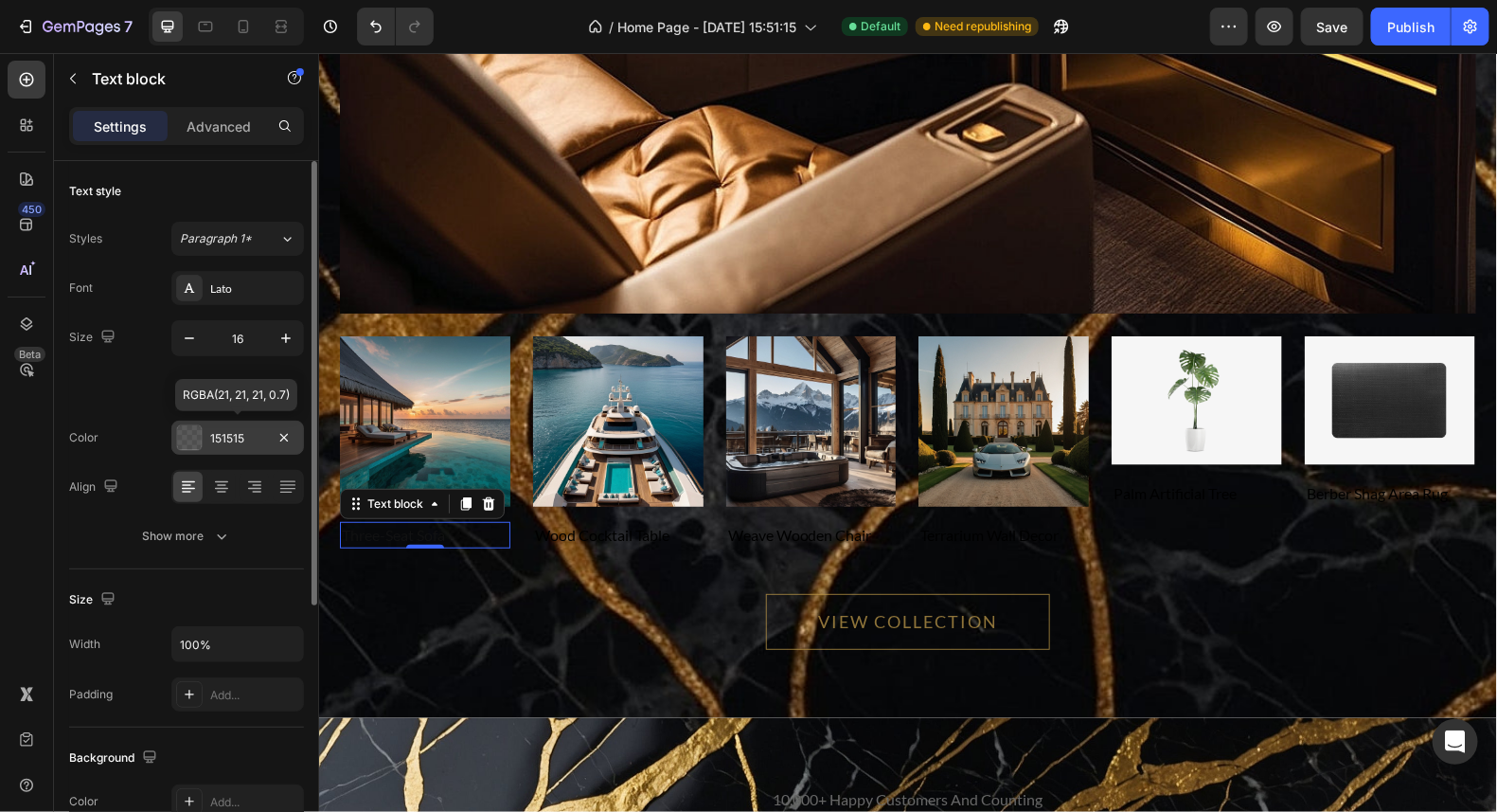
click at [198, 442] on div at bounding box center [190, 438] width 25 height 25
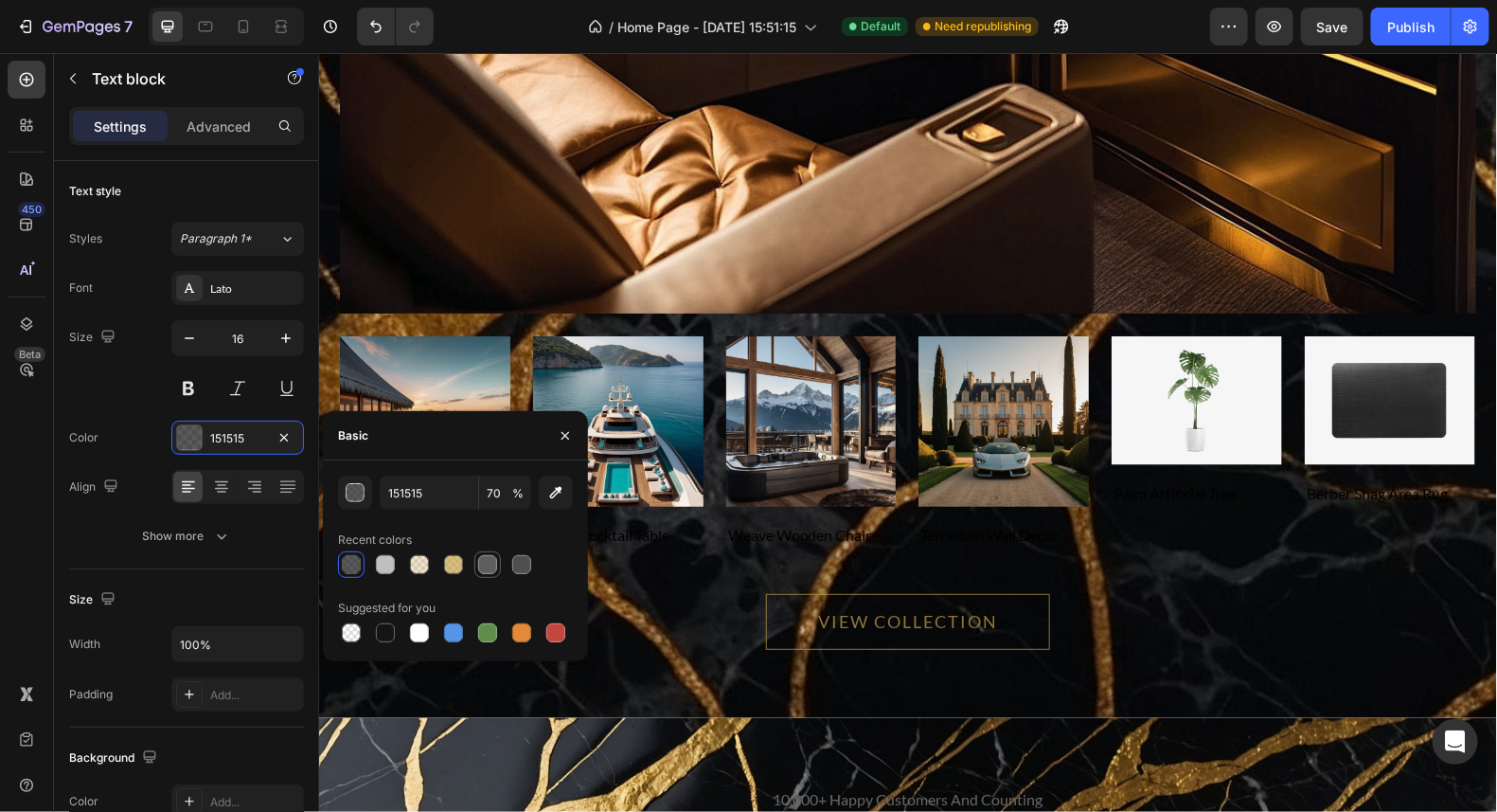
click at [493, 567] on div at bounding box center [488, 565] width 19 height 19
type input "5E5E5E"
type input "100"
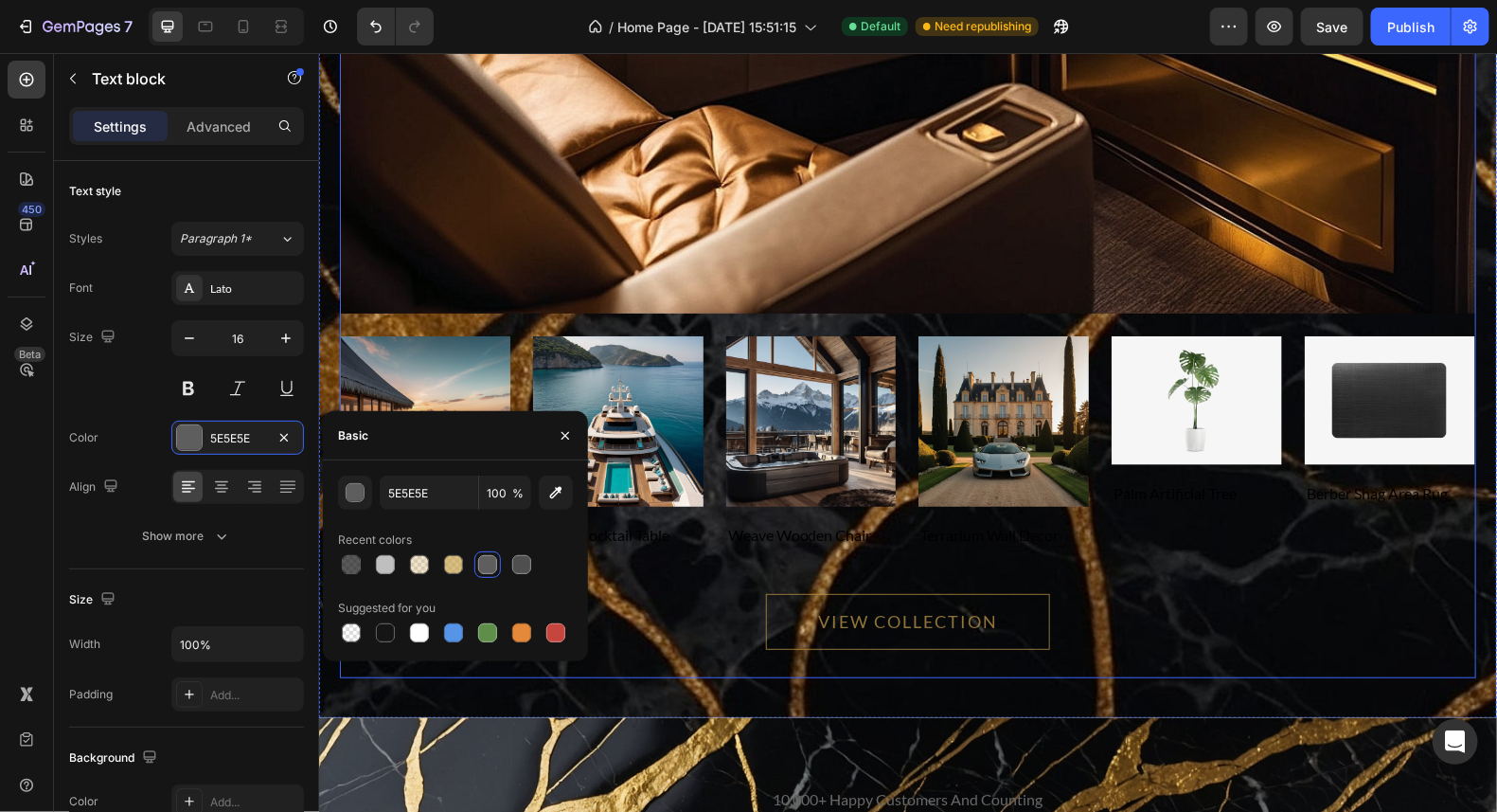
click at [695, 575] on div "VIEW COLLECTION Button" at bounding box center [906, 612] width 1136 height 130
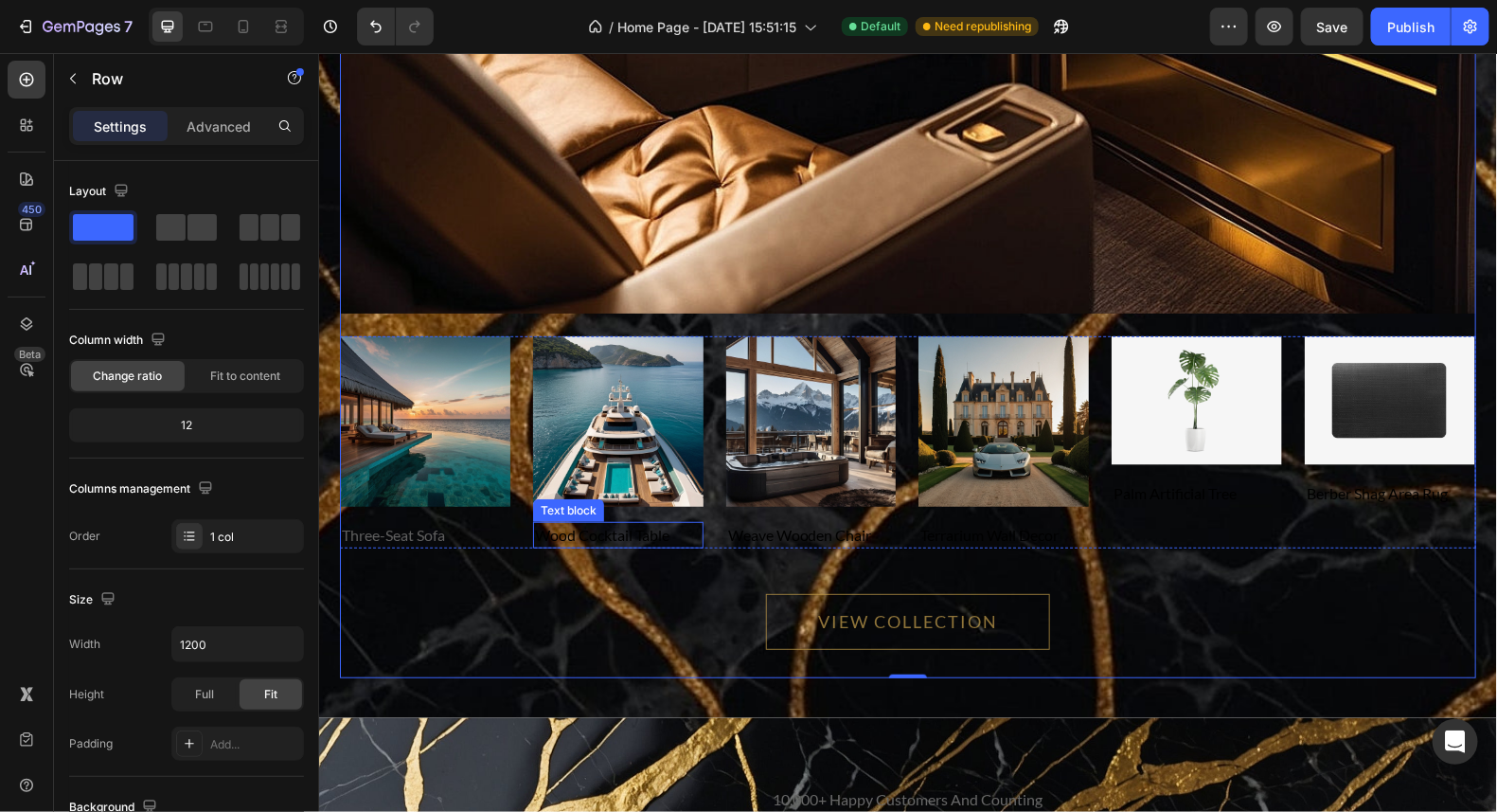
click at [628, 531] on p "wood cocktail table" at bounding box center [617, 534] width 166 height 23
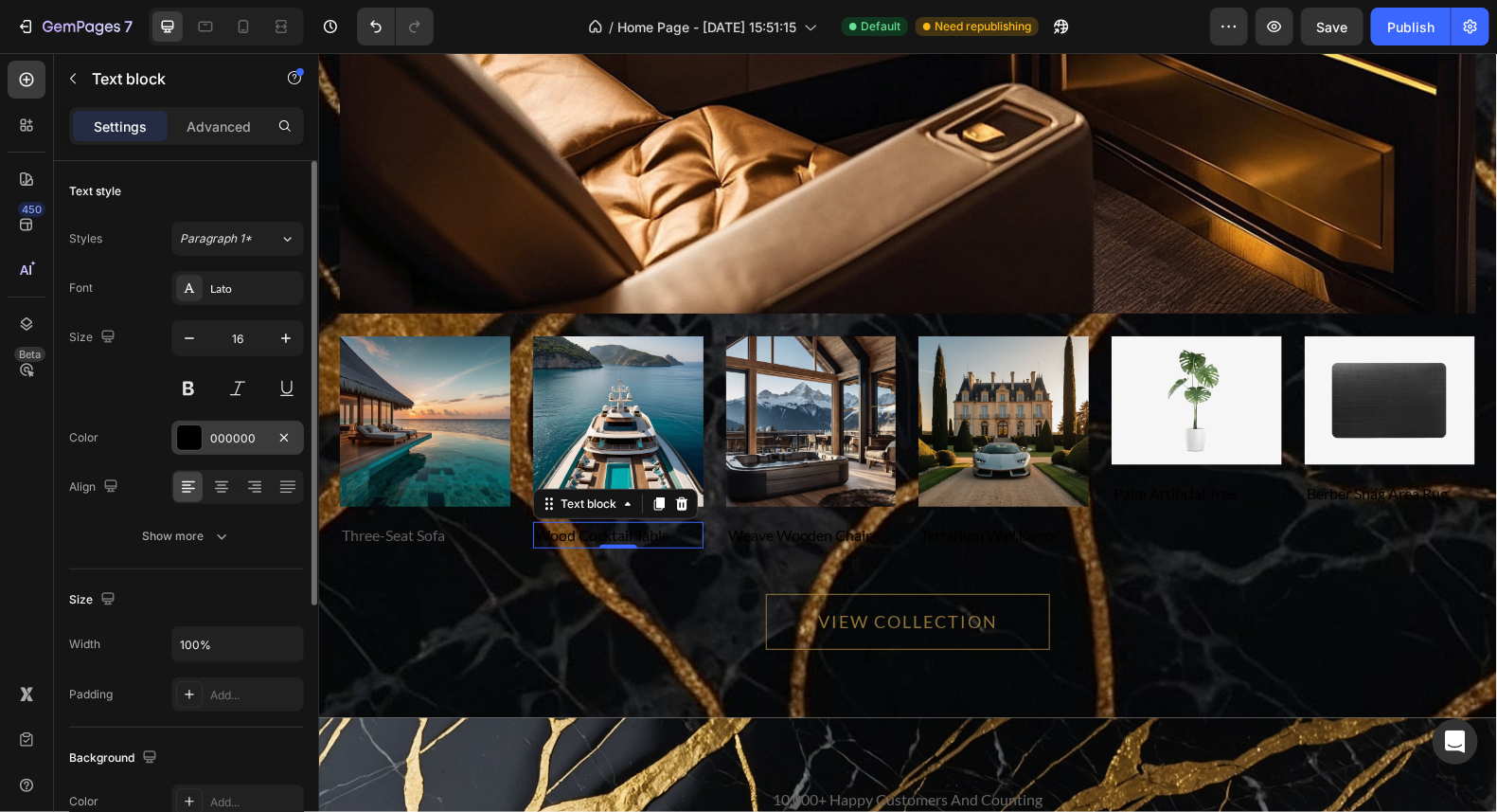
click at [187, 441] on div at bounding box center [190, 438] width 25 height 25
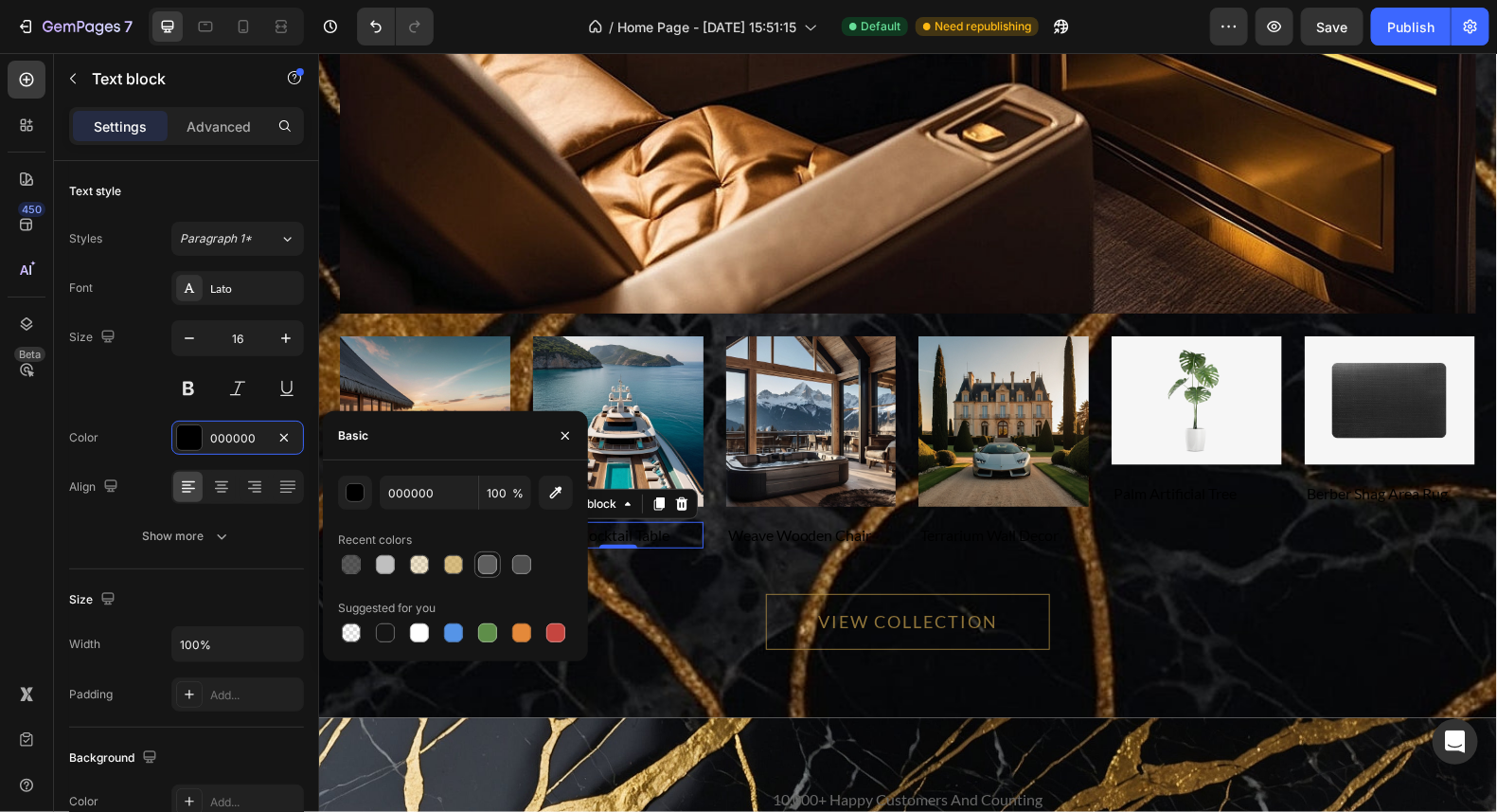
click at [496, 570] on div at bounding box center [488, 565] width 23 height 23
type input "5E5E5E"
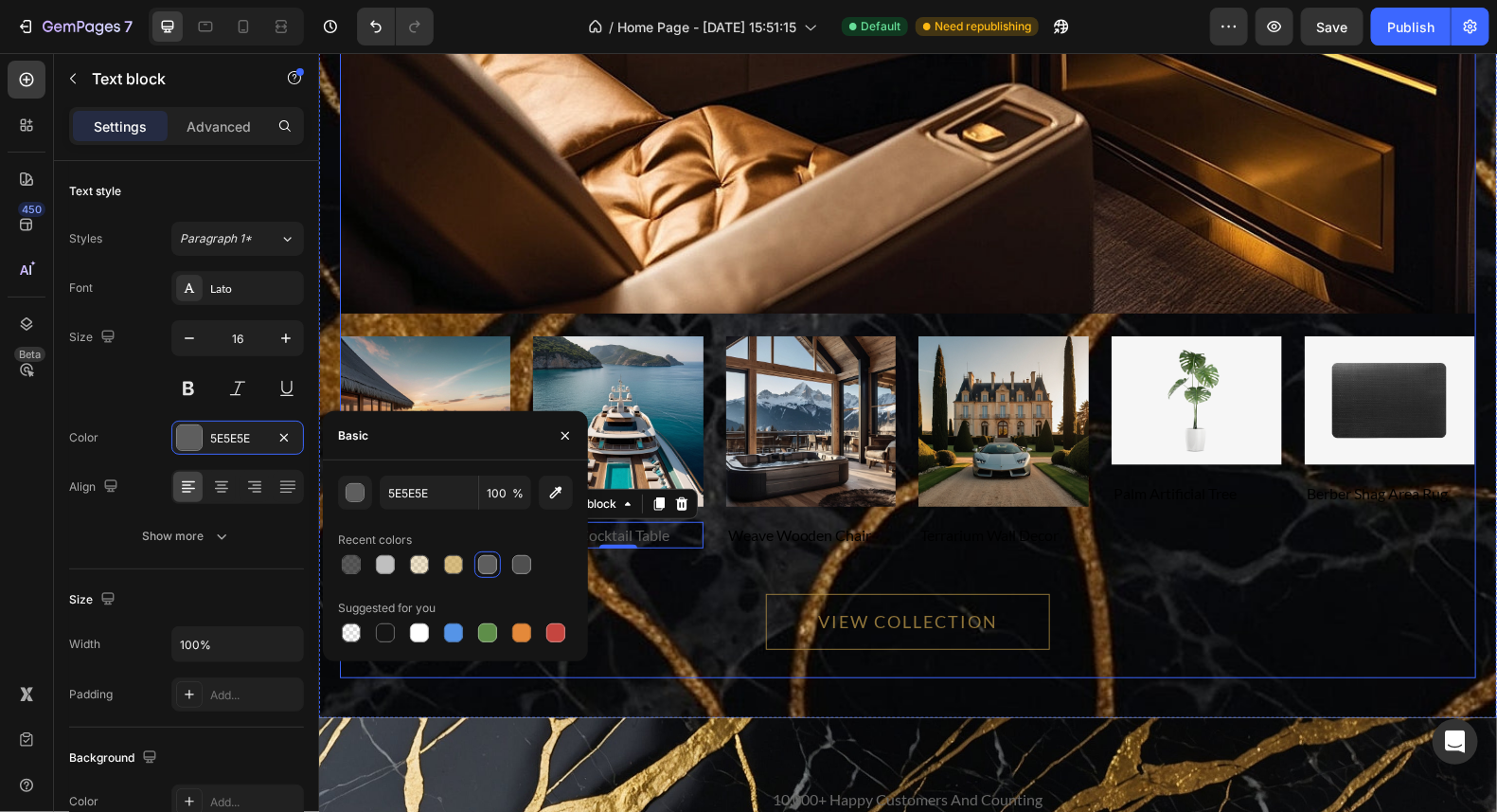
click at [735, 560] on div "VIEW COLLECTION Button" at bounding box center [906, 612] width 1136 height 130
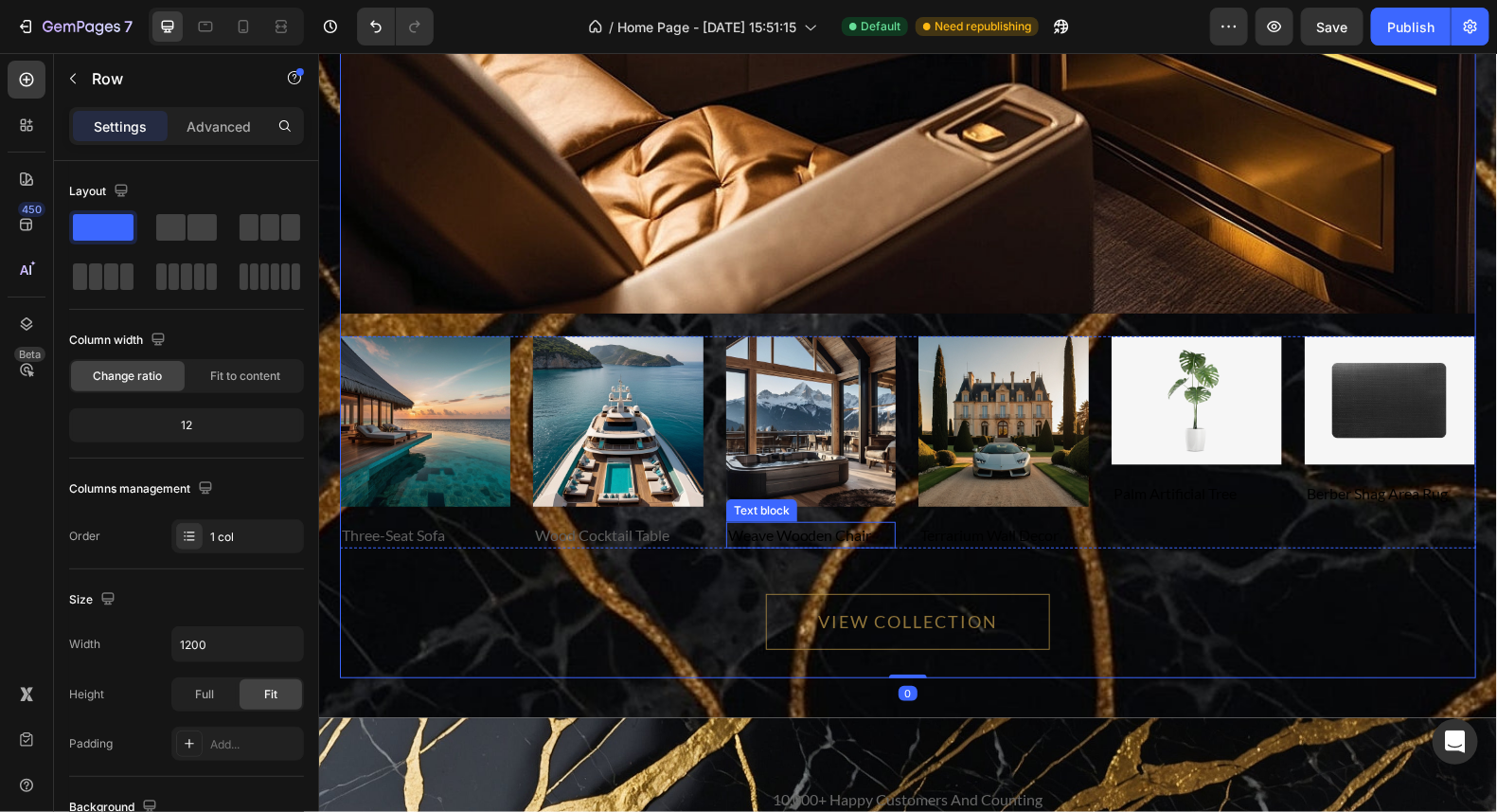
click at [783, 534] on p "weave wooden chair" at bounding box center [810, 534] width 166 height 23
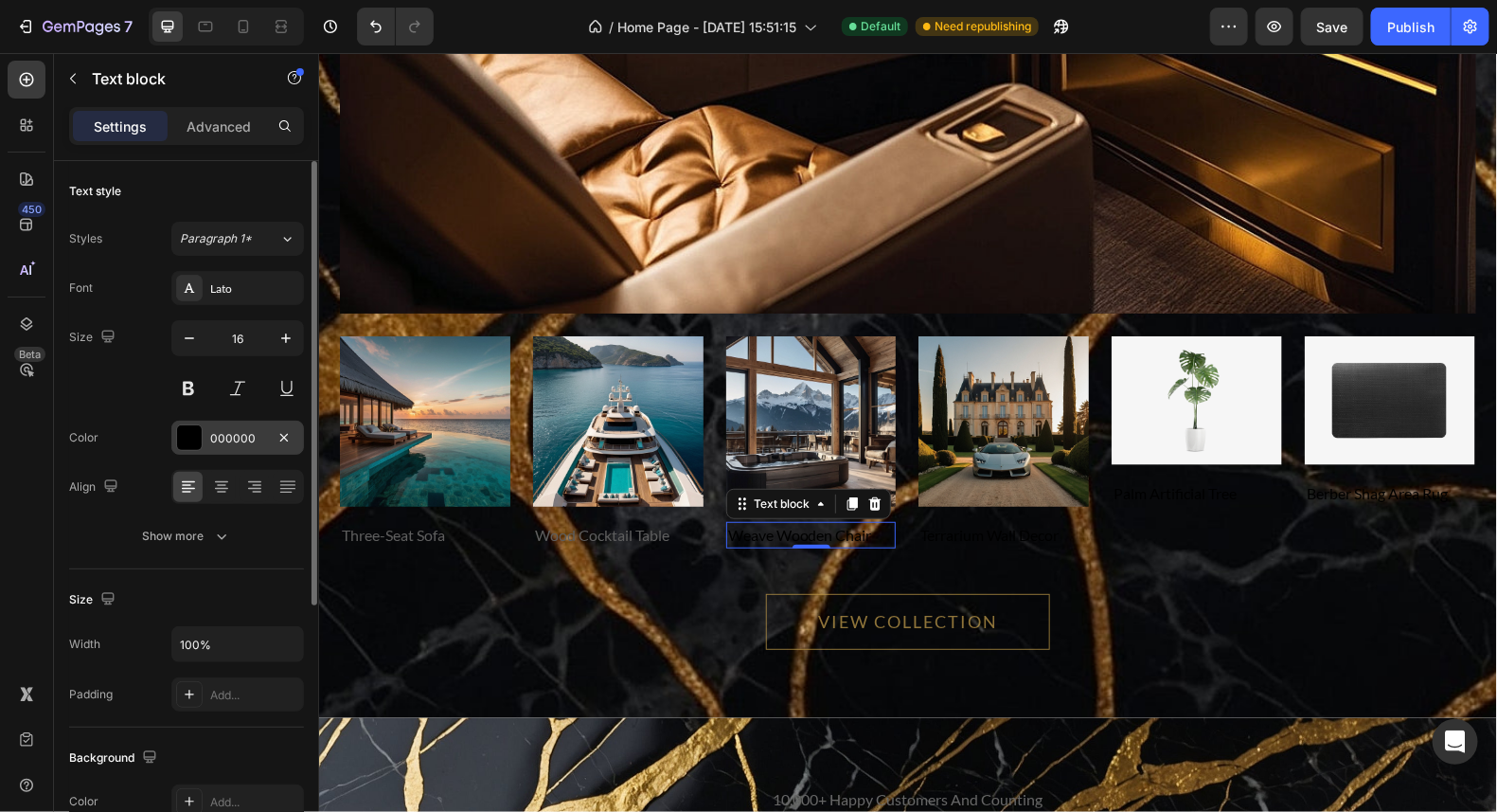
click at [185, 442] on div at bounding box center [190, 438] width 25 height 25
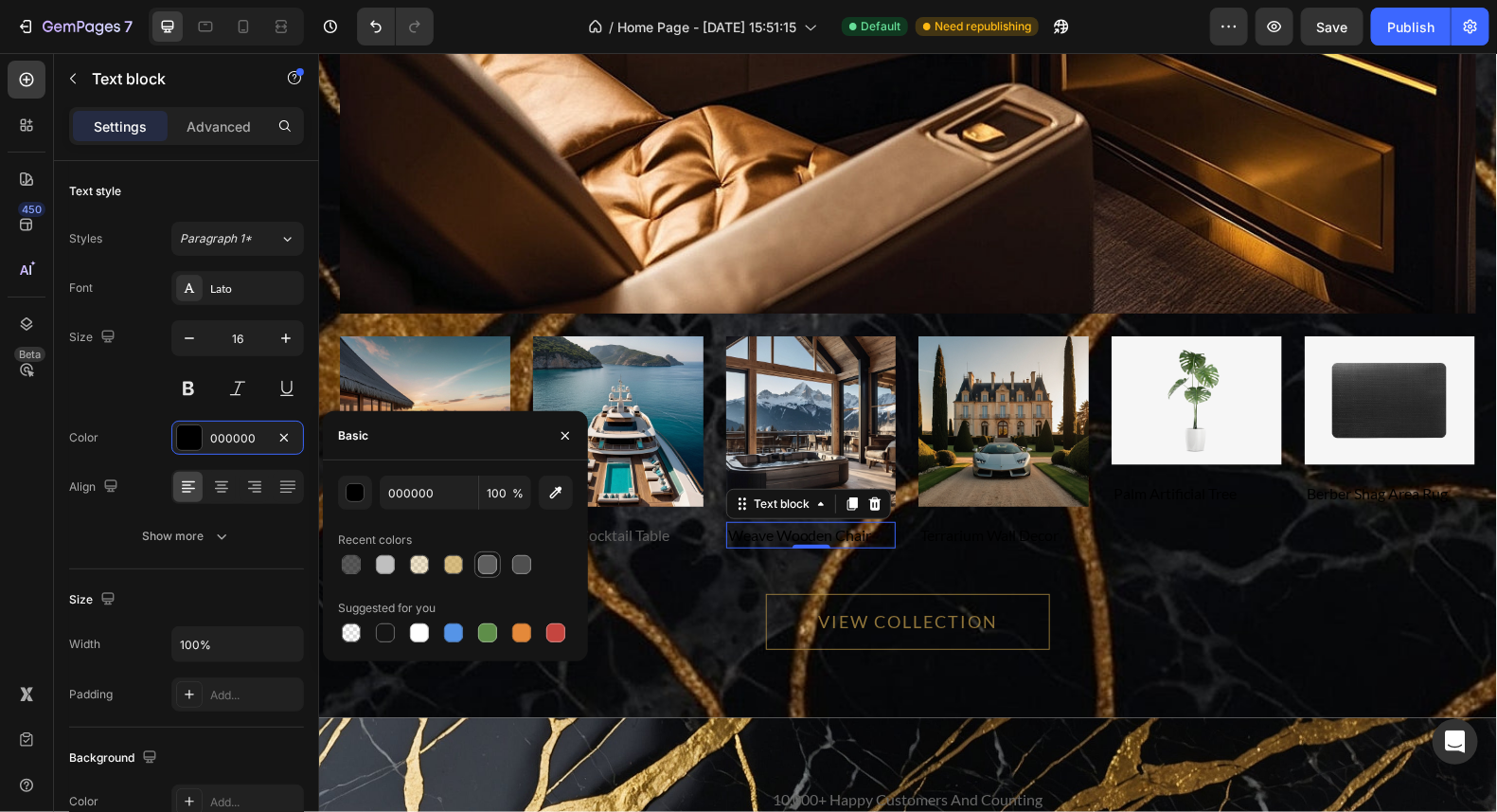
click at [478, 559] on div at bounding box center [488, 565] width 19 height 19
type input "5E5E5E"
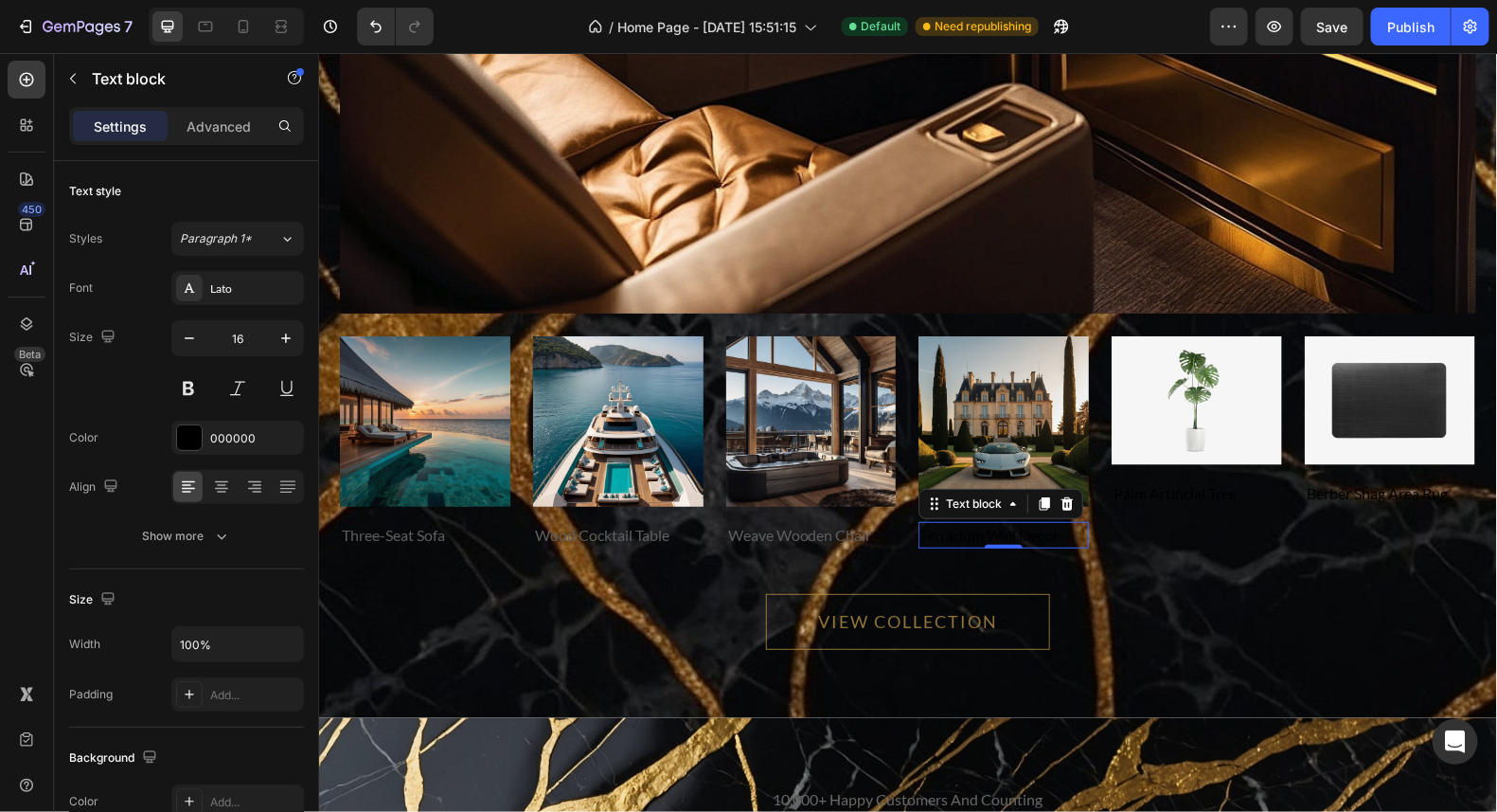
click at [1002, 530] on p "terrarium wall decor" at bounding box center [1002, 534] width 166 height 23
click at [201, 428] on div at bounding box center [190, 438] width 27 height 27
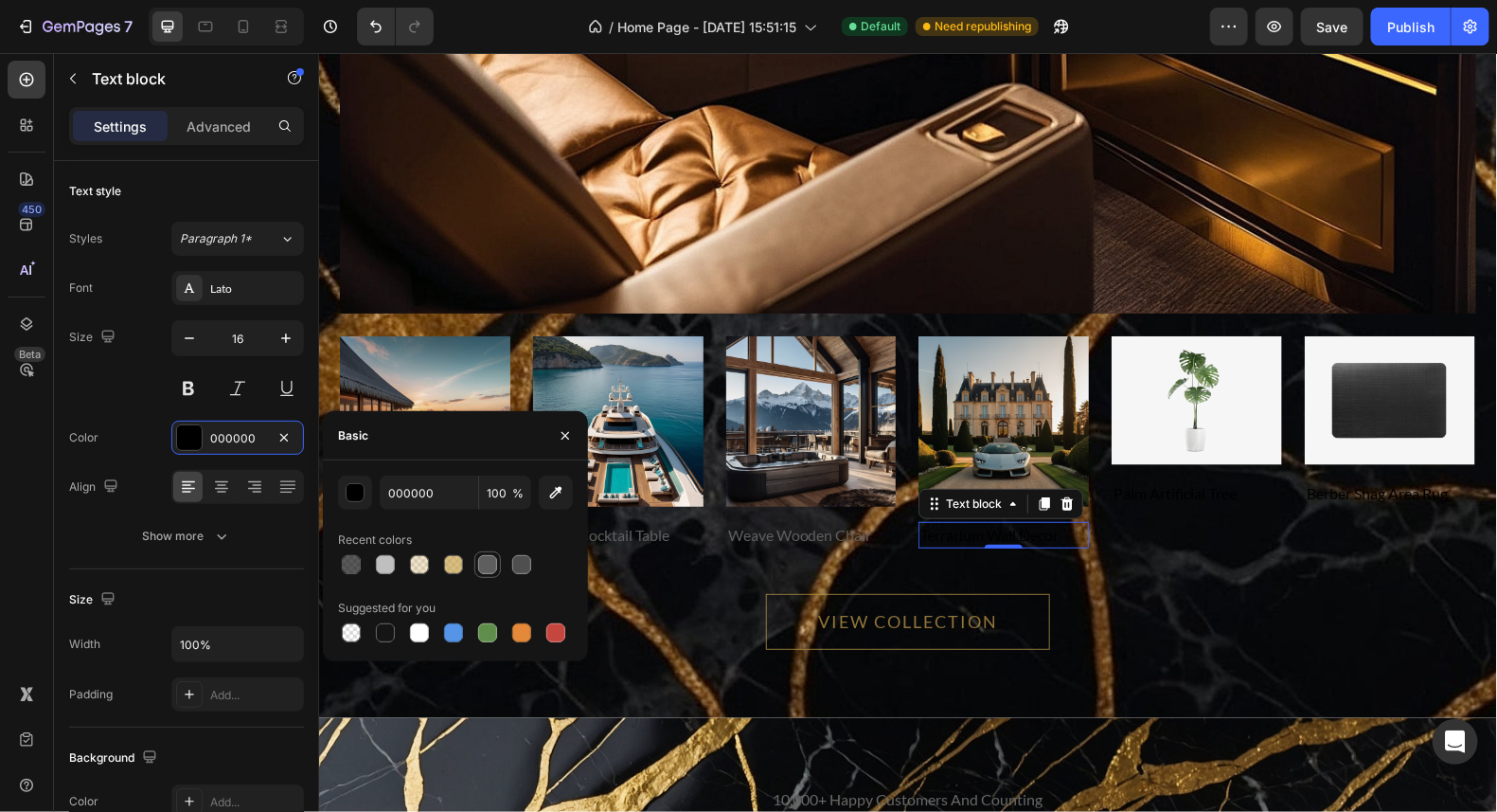
click at [491, 562] on div at bounding box center [488, 565] width 19 height 19
type input "5E5E5E"
click at [1185, 489] on p "palm artificial tree" at bounding box center [1196, 493] width 166 height 23
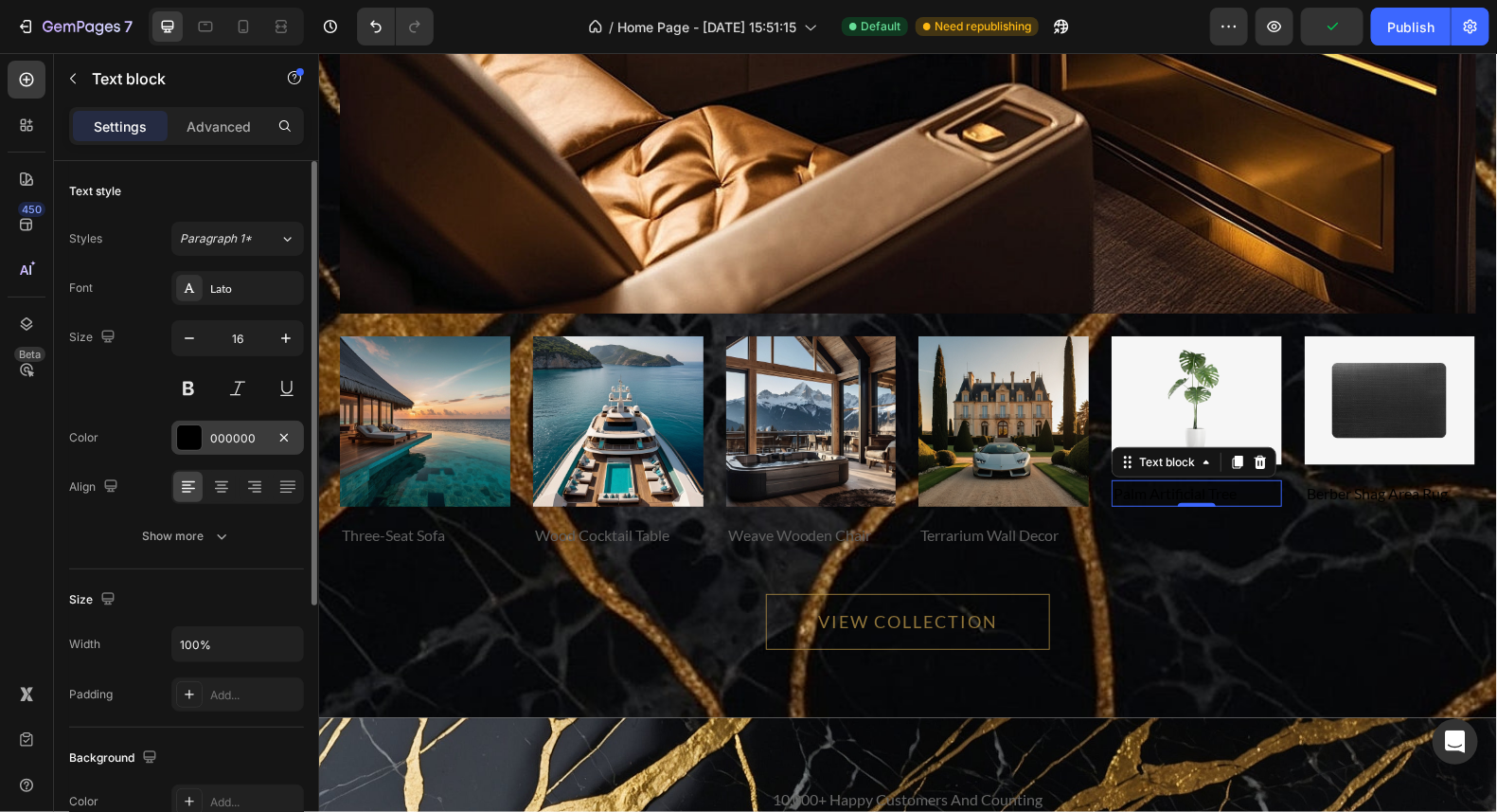
click at [200, 437] on div at bounding box center [190, 438] width 25 height 25
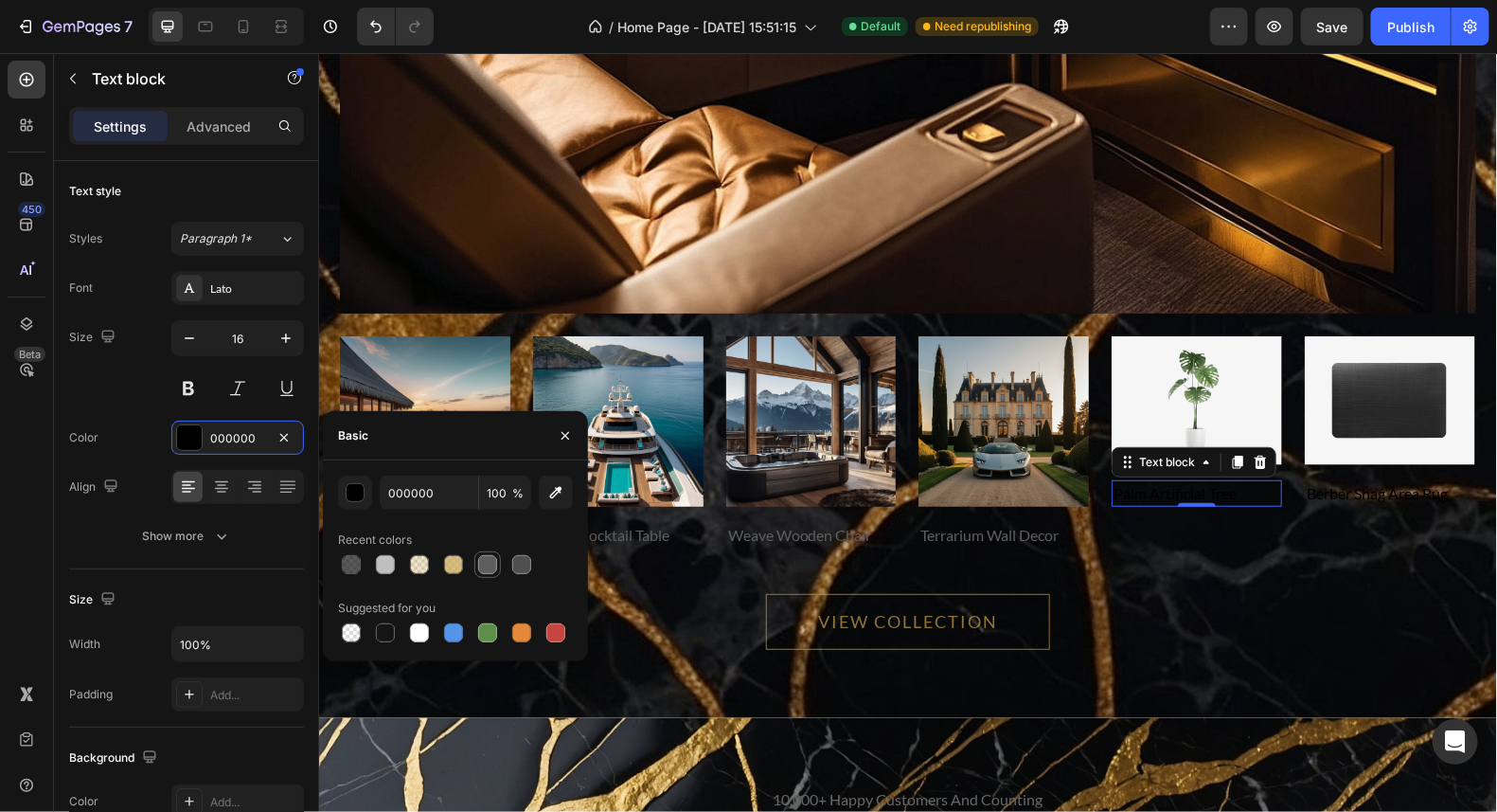
click at [486, 569] on div at bounding box center [488, 565] width 19 height 19
type input "5E5E5E"
click at [1350, 491] on p "berber shag area rug" at bounding box center [1389, 493] width 166 height 23
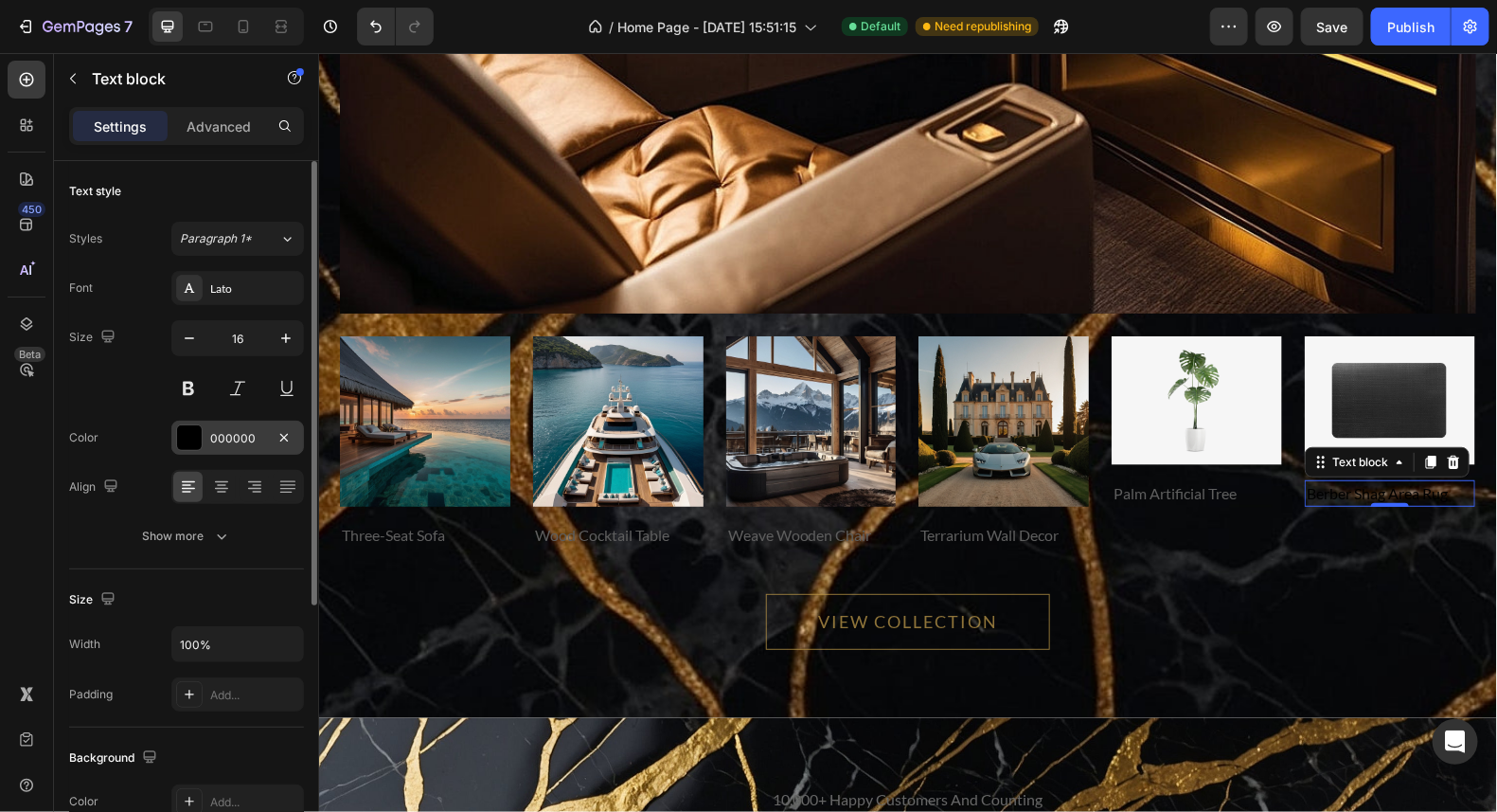
click at [180, 432] on div at bounding box center [190, 438] width 25 height 25
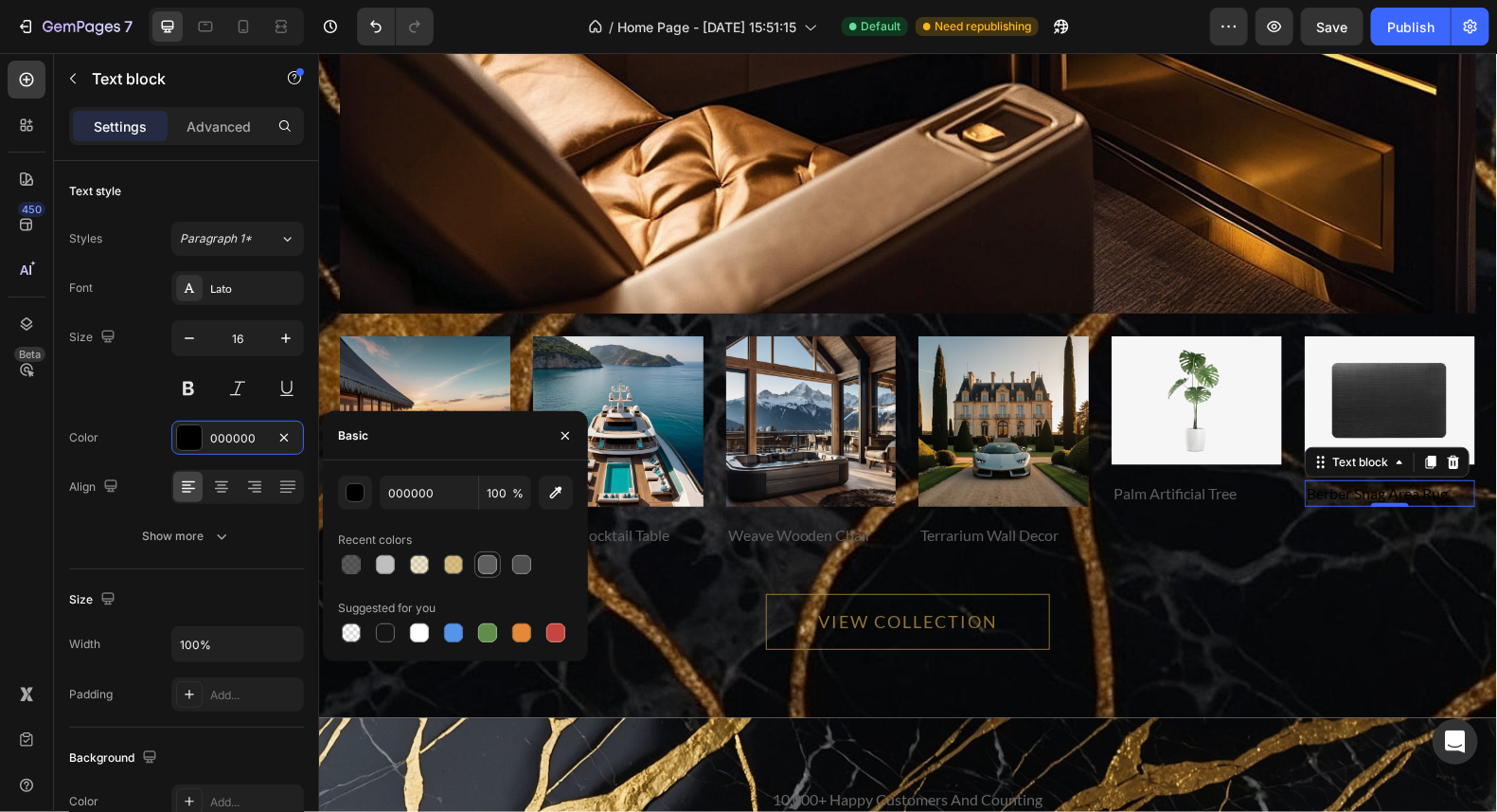
click at [490, 559] on div at bounding box center [488, 565] width 19 height 19
type input "5E5E5E"
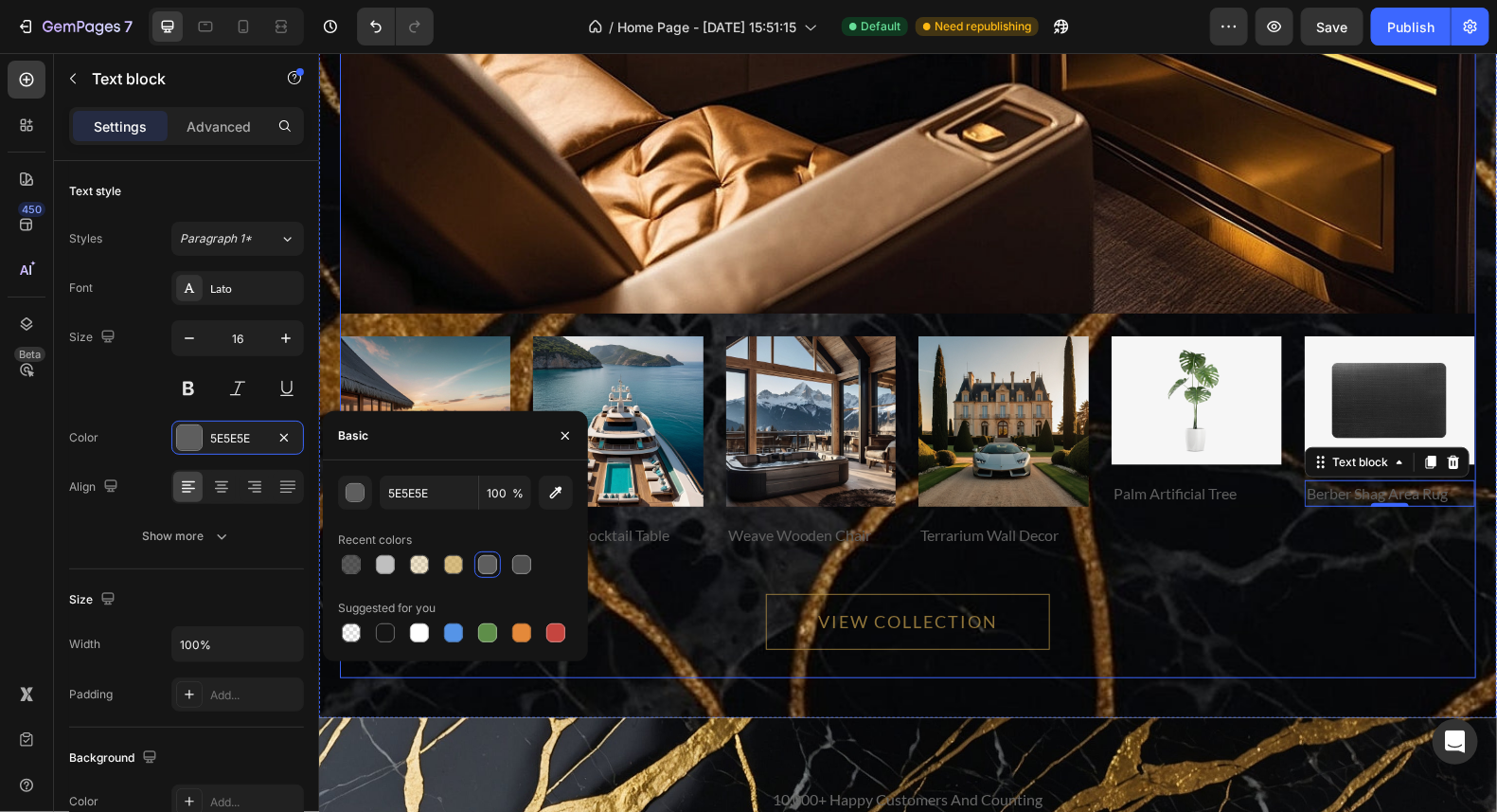
click at [1231, 562] on div "VIEW COLLECTION Button" at bounding box center [906, 612] width 1136 height 130
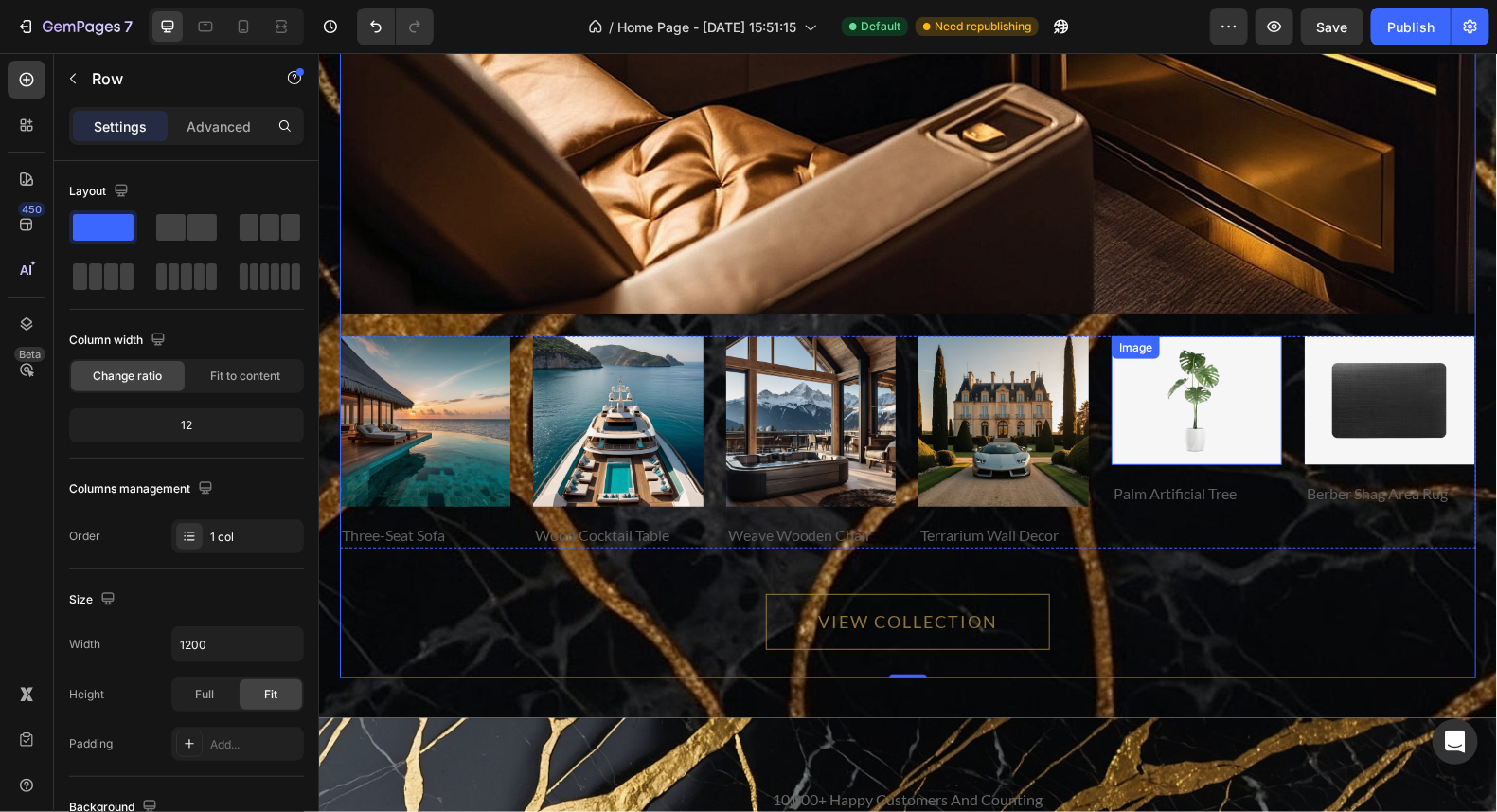
click at [1214, 412] on img at bounding box center [1196, 399] width 170 height 129
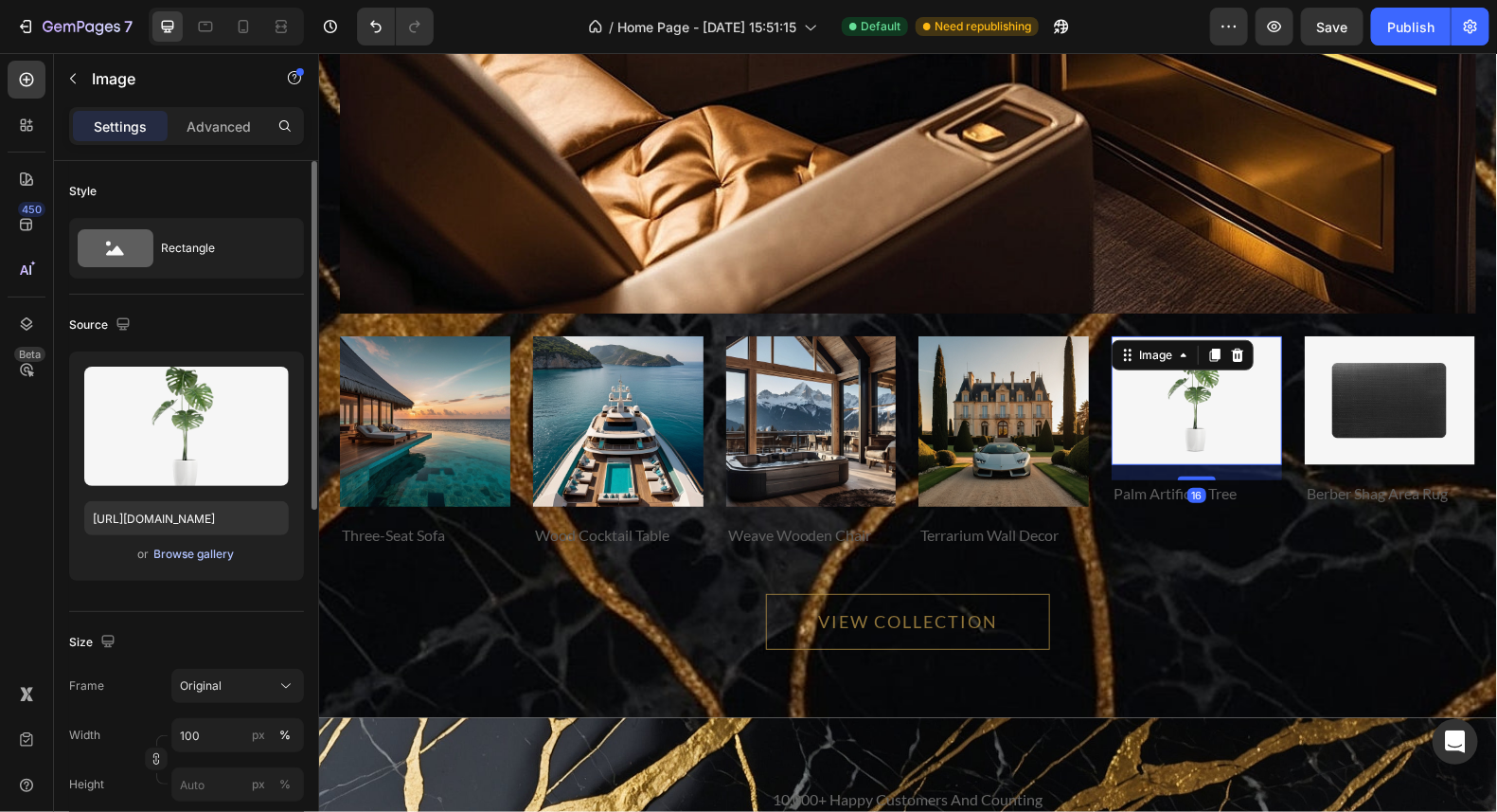
click at [191, 554] on div "Browse gallery" at bounding box center [194, 554] width 81 height 17
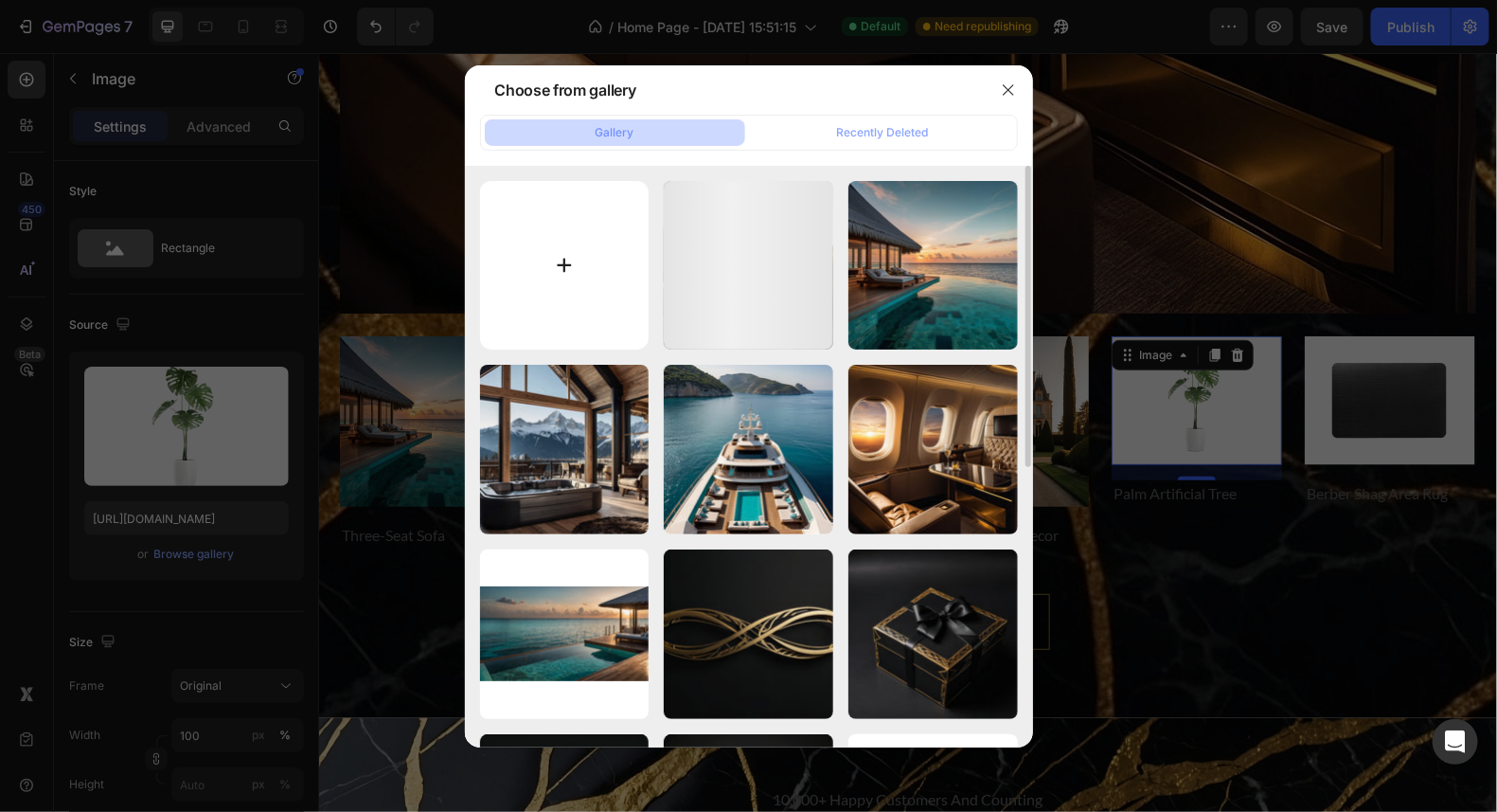
click at [556, 264] on input "file" at bounding box center [565, 266] width 169 height 169
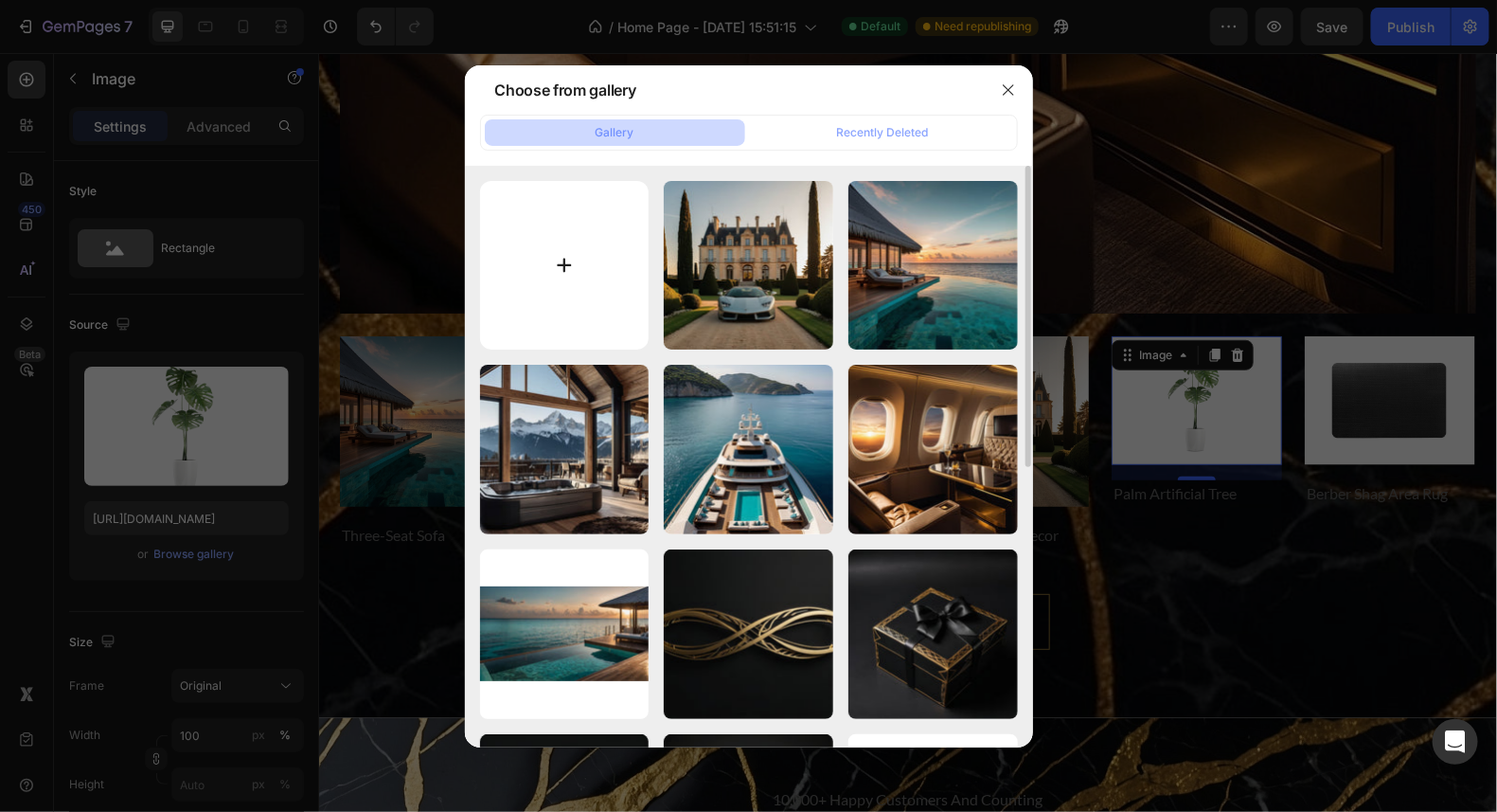
type input "C:\fakepath\Leonardo_Kino_XL_Majestic_desert_palace_resort_in_Dubai_golden_3.jpg"
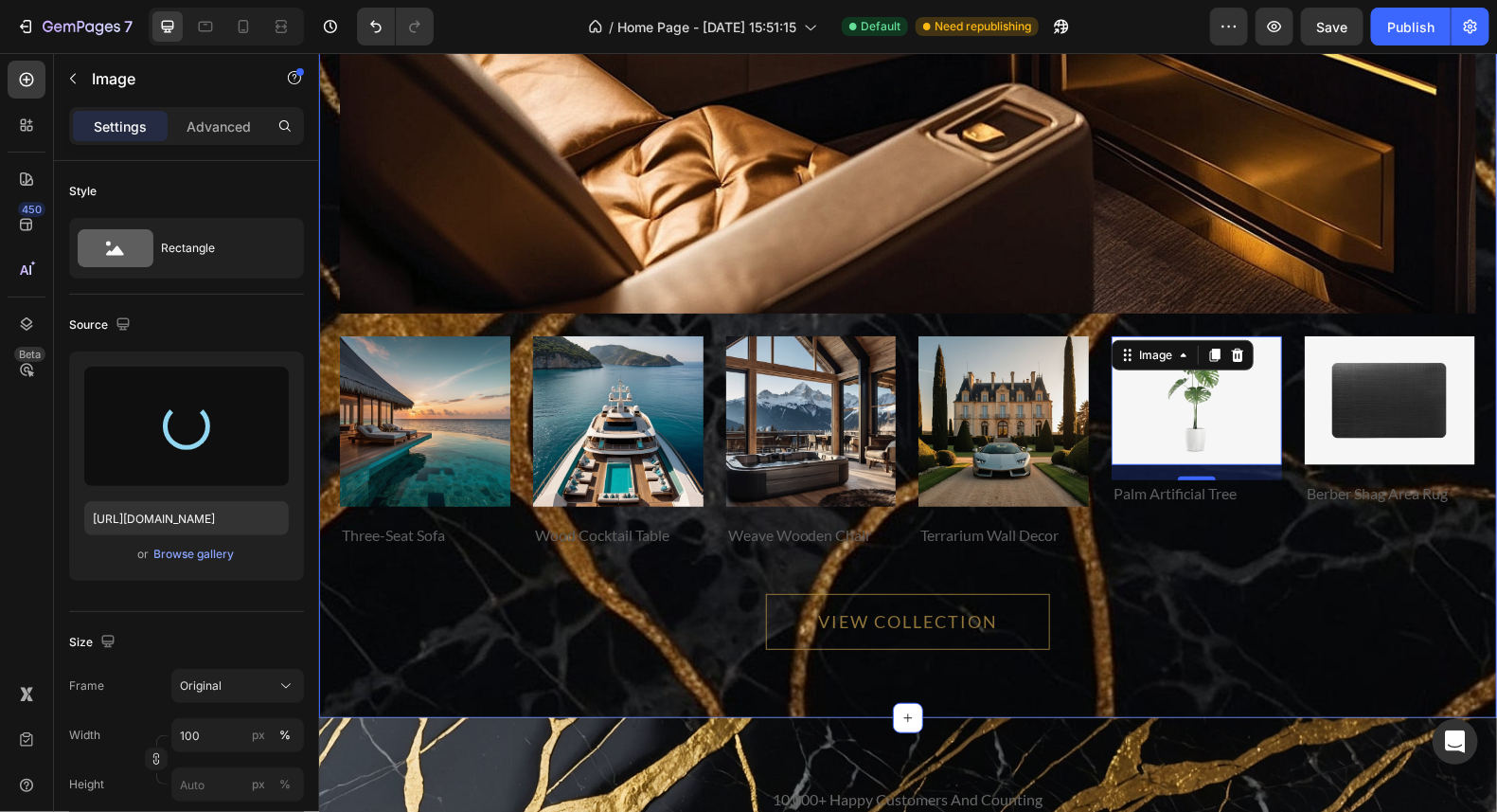
type input "https://cdn.shopify.com/s/files/1/0711/6865/5527/files/gempages_581300735749128…"
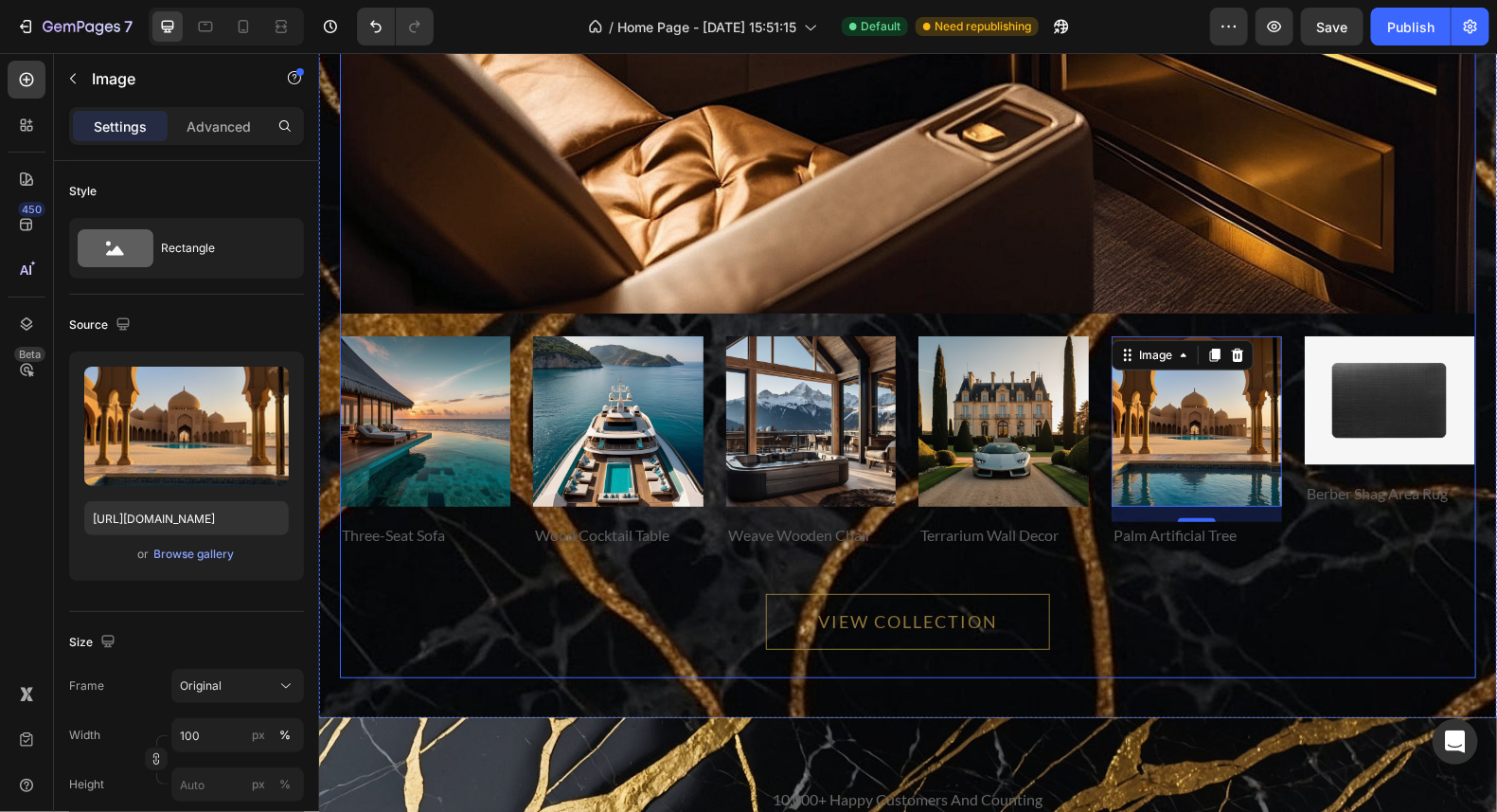
click at [1364, 577] on div "VIEW COLLECTION Button" at bounding box center [906, 612] width 1136 height 130
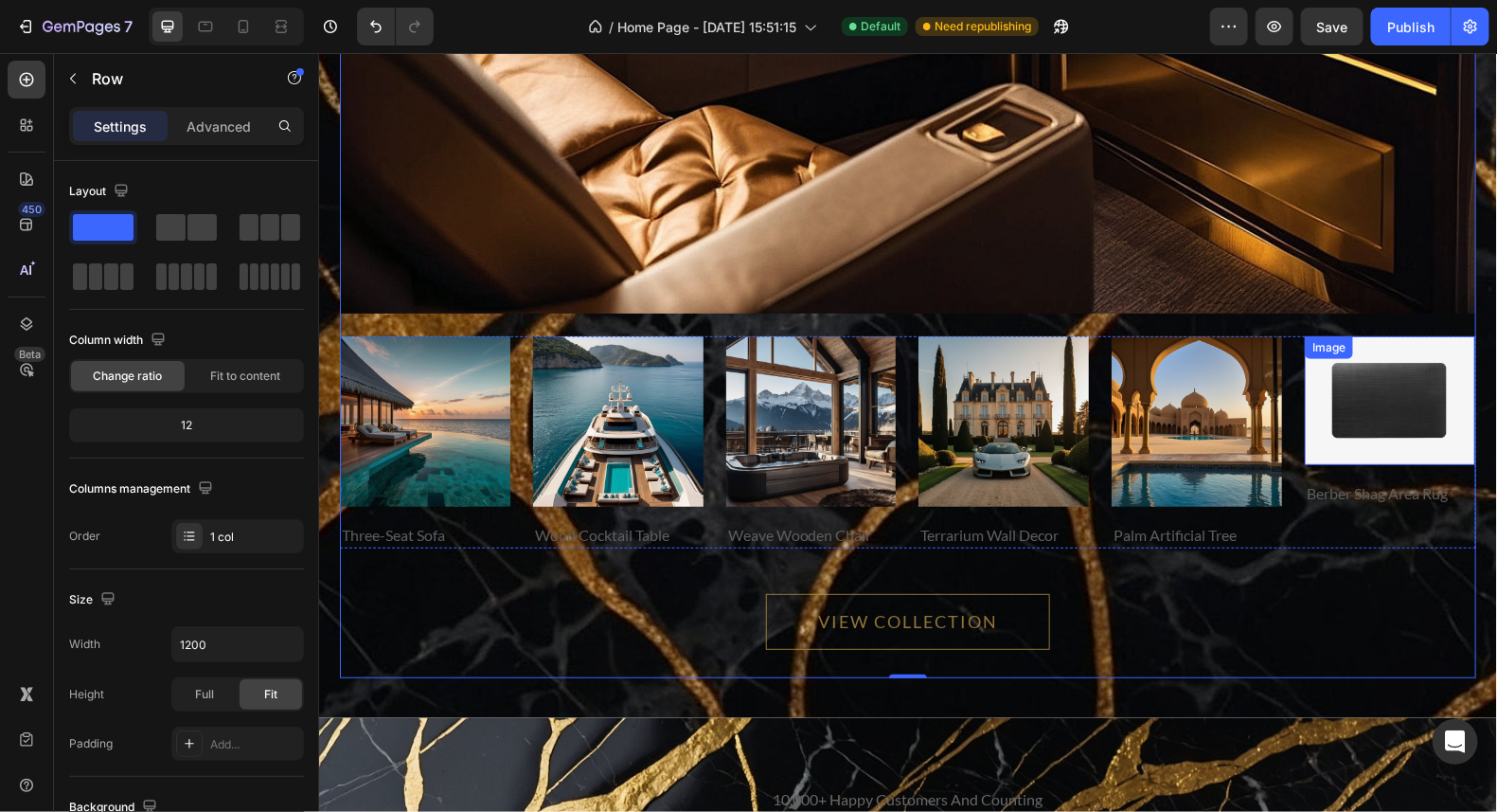
click at [1364, 407] on img at bounding box center [1389, 399] width 170 height 129
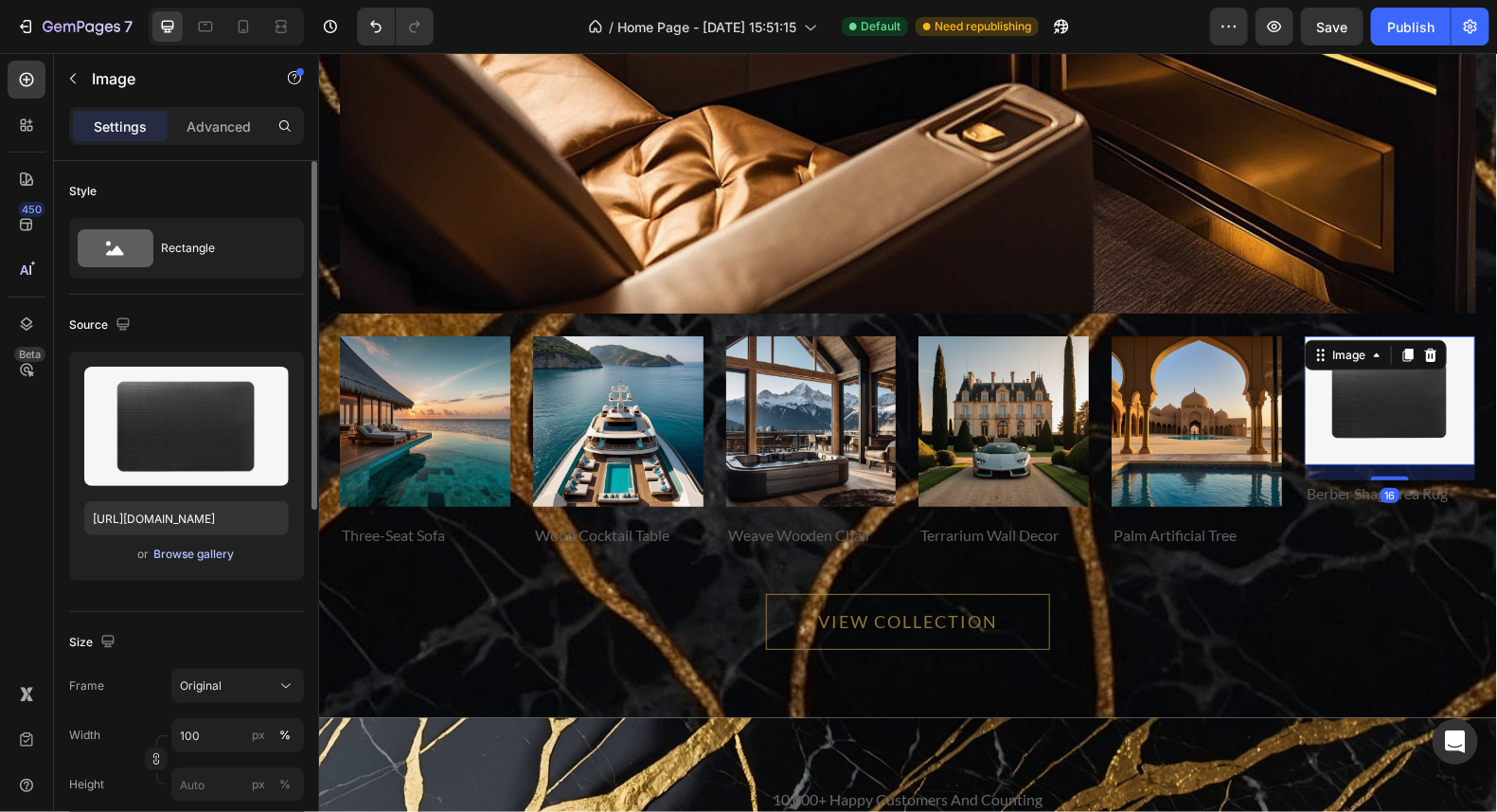
click at [216, 549] on div "Browse gallery" at bounding box center [194, 554] width 81 height 17
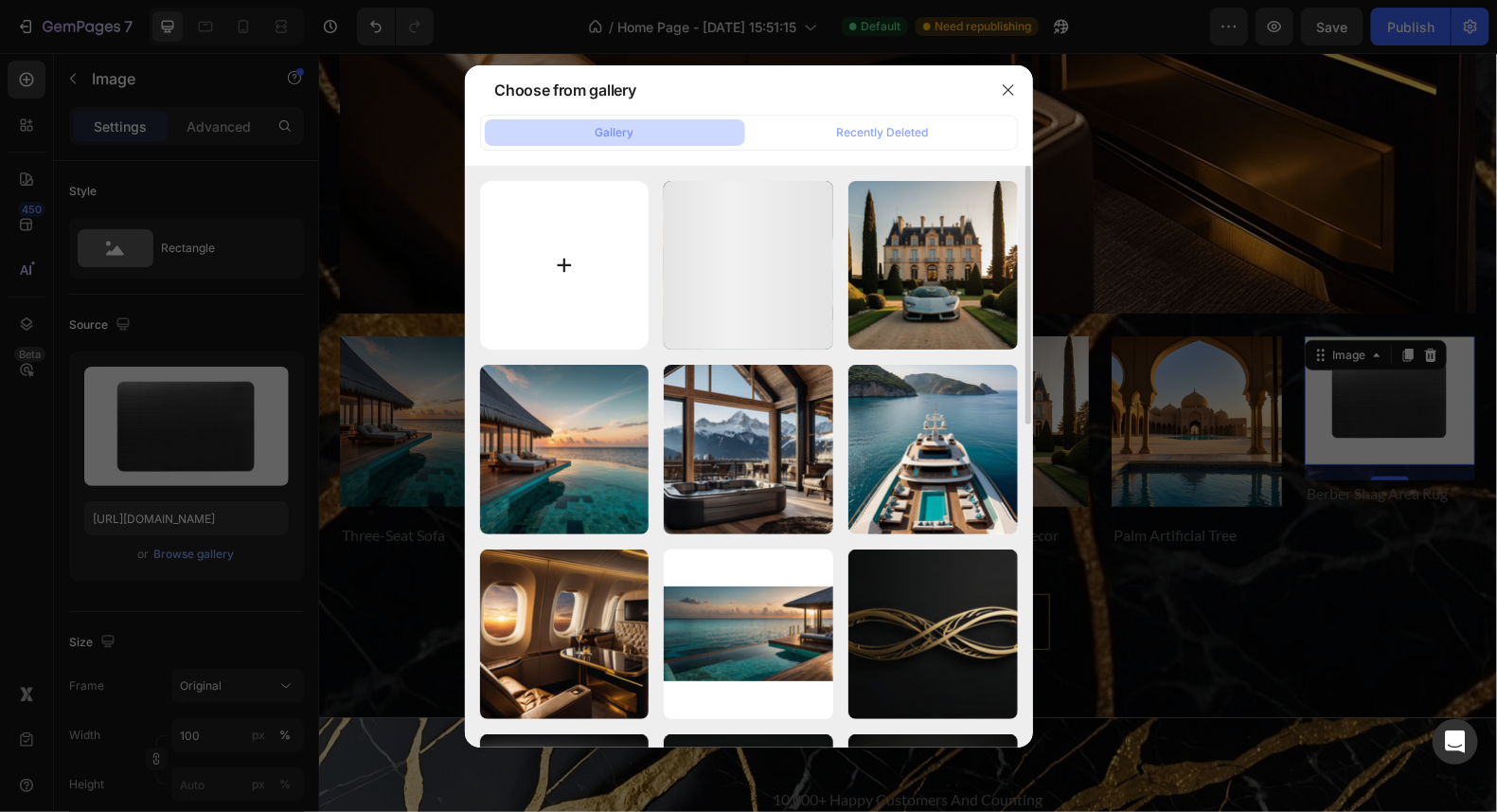
click at [576, 260] on input "file" at bounding box center [565, 266] width 169 height 169
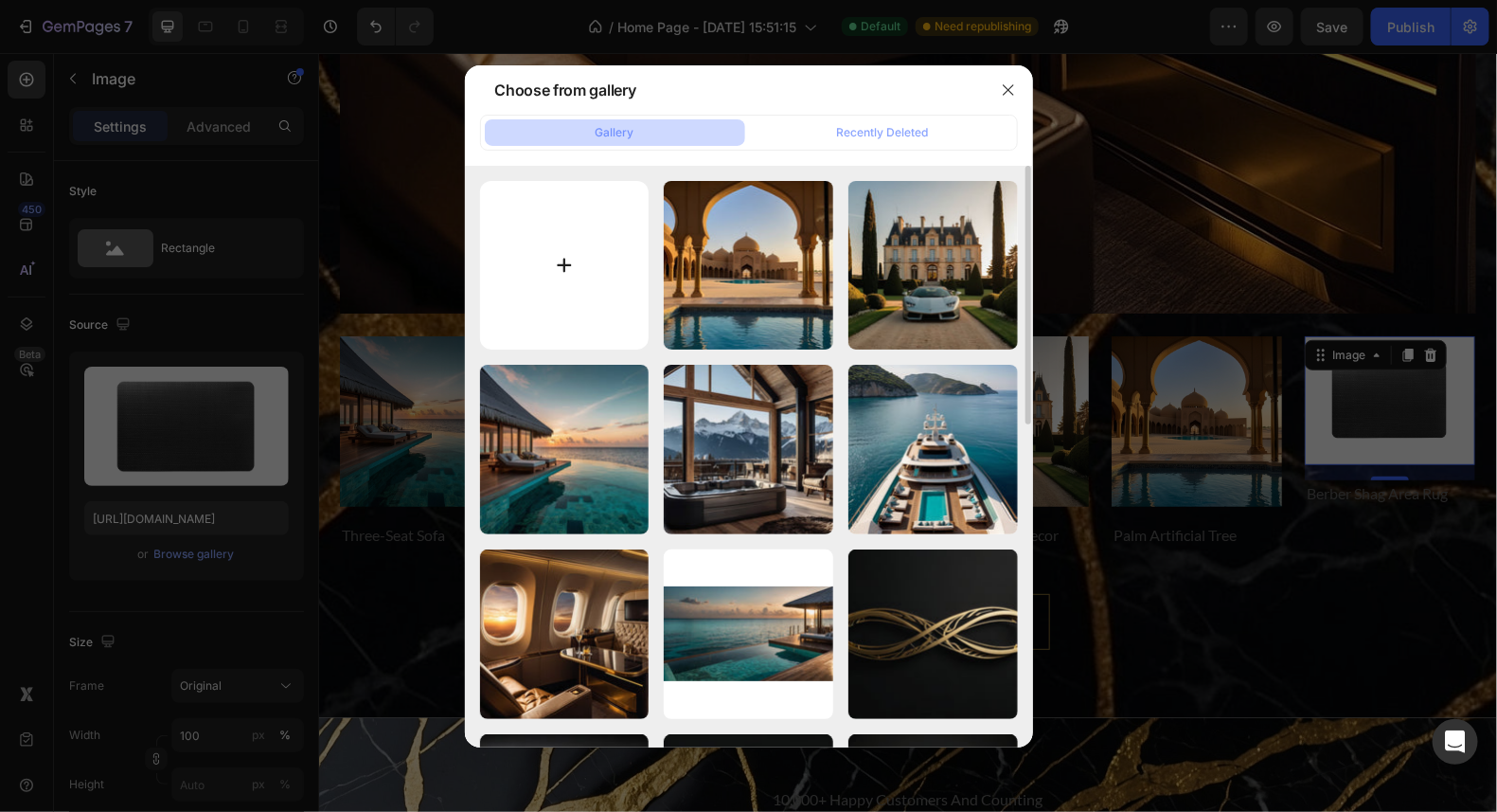
type input "C:\fakepath\Leonardo_Kino_XL_Luxury_Arctic_igloo_retreat_with_glassdomed_r_2.jpg"
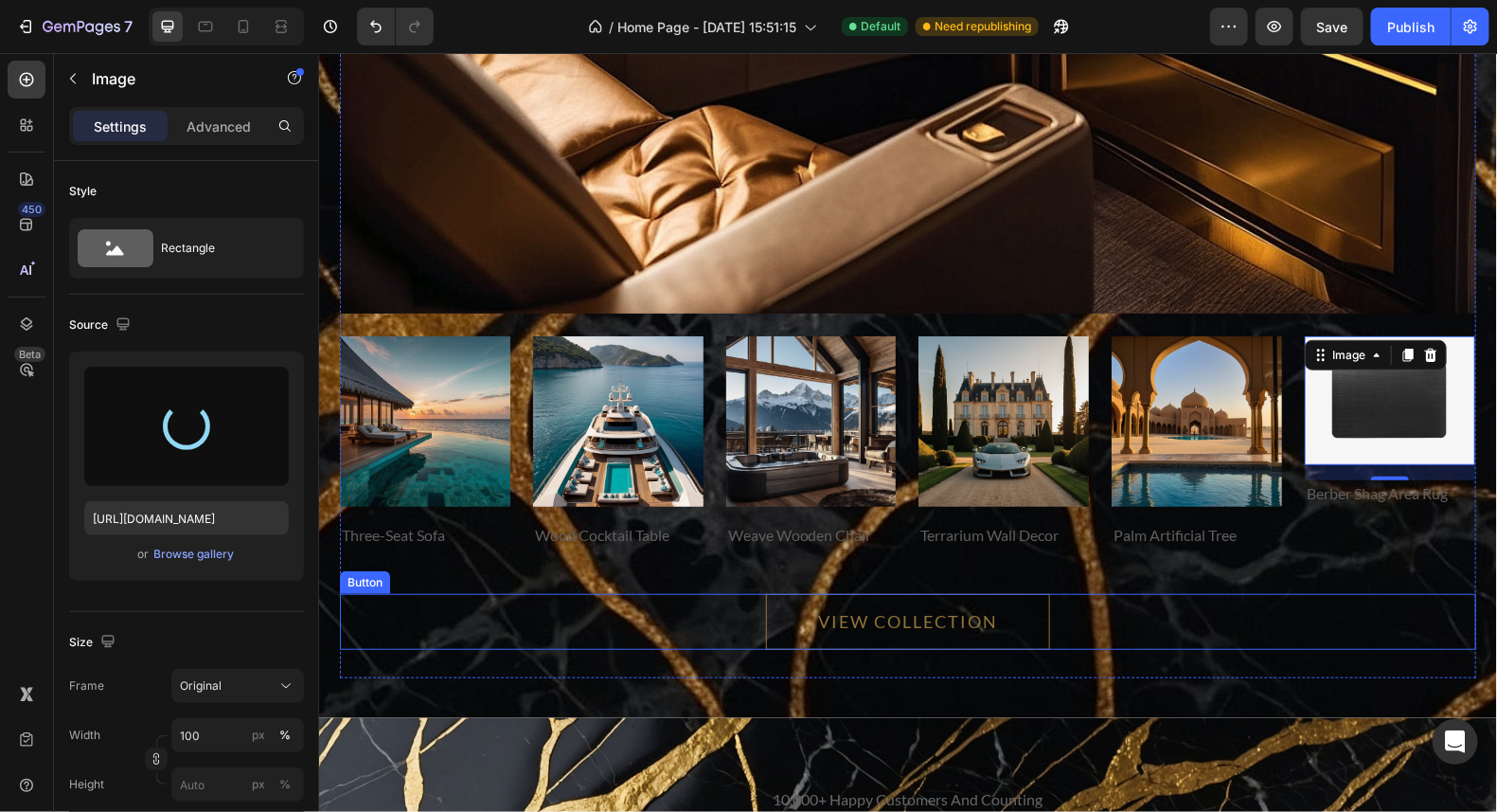
click at [1329, 595] on div "VIEW COLLECTION Button" at bounding box center [906, 621] width 1136 height 56
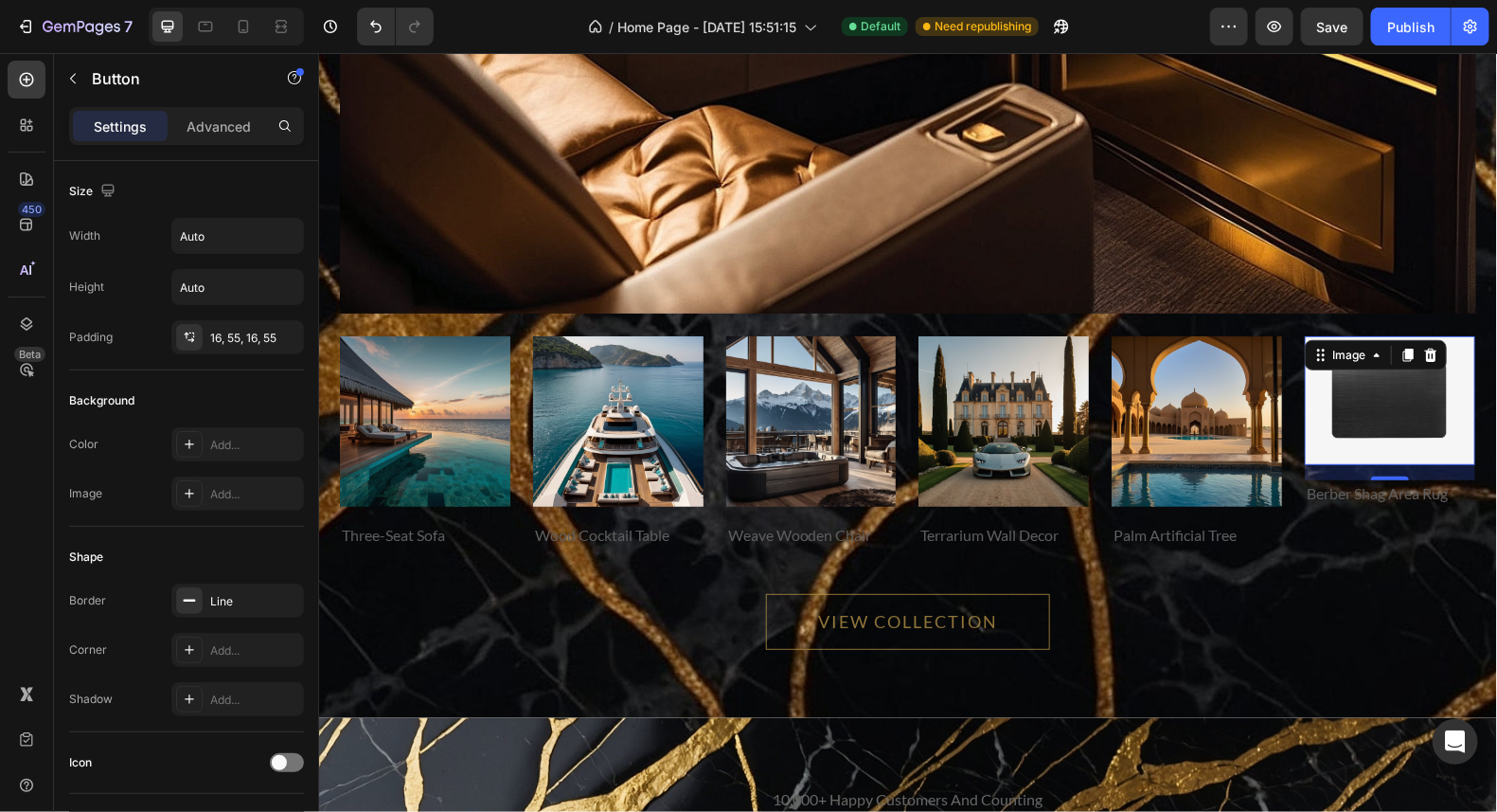
click at [1414, 429] on img at bounding box center [1389, 399] width 170 height 129
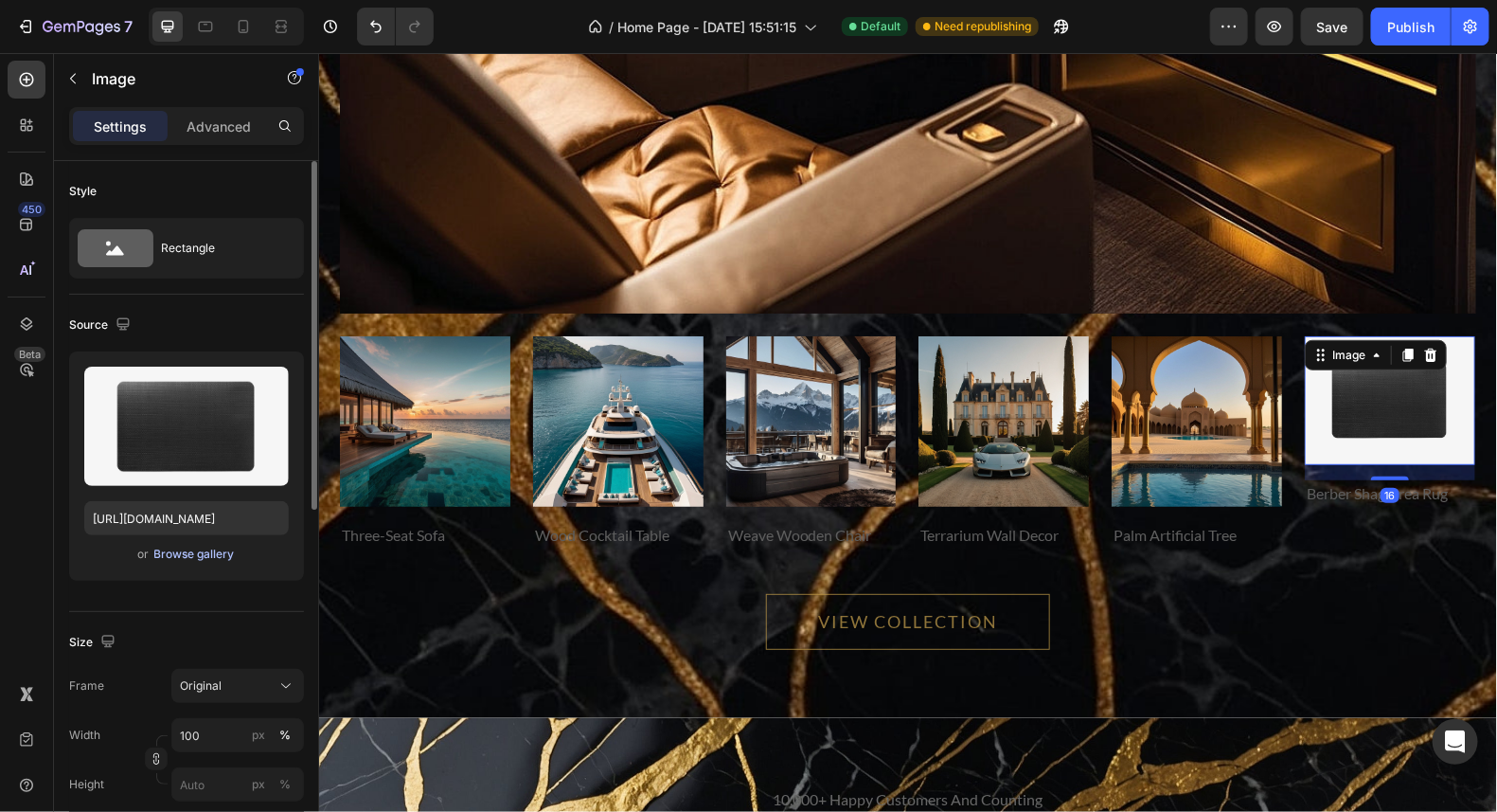
click at [174, 554] on div "Browse gallery" at bounding box center [194, 554] width 81 height 17
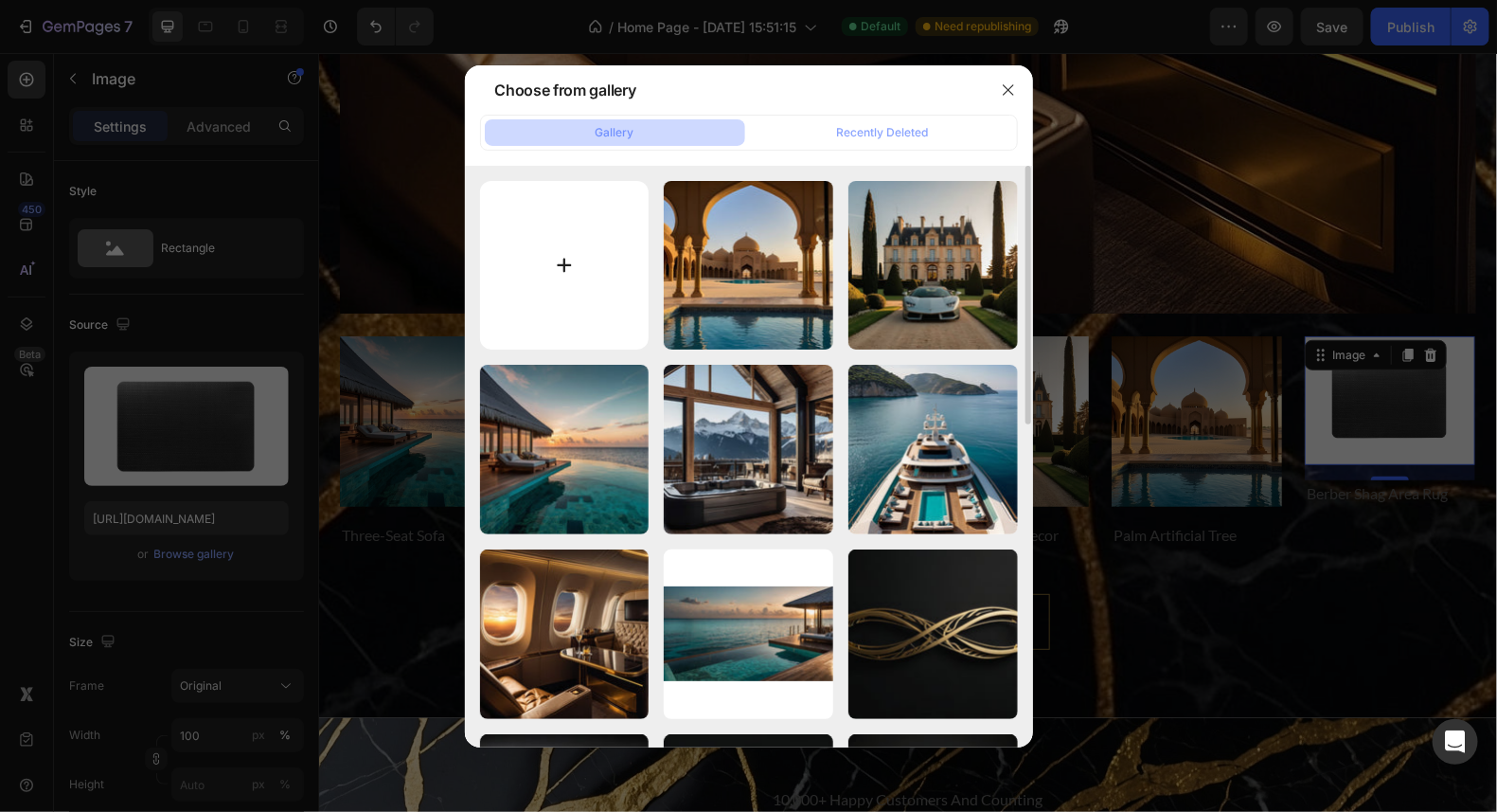
click at [565, 260] on input "file" at bounding box center [565, 266] width 169 height 169
type input "C:\fakepath\Leonardo_Kino_XL_Luxury_Arctic_igloo_retreat_with_glassdomed_r_2.jpg"
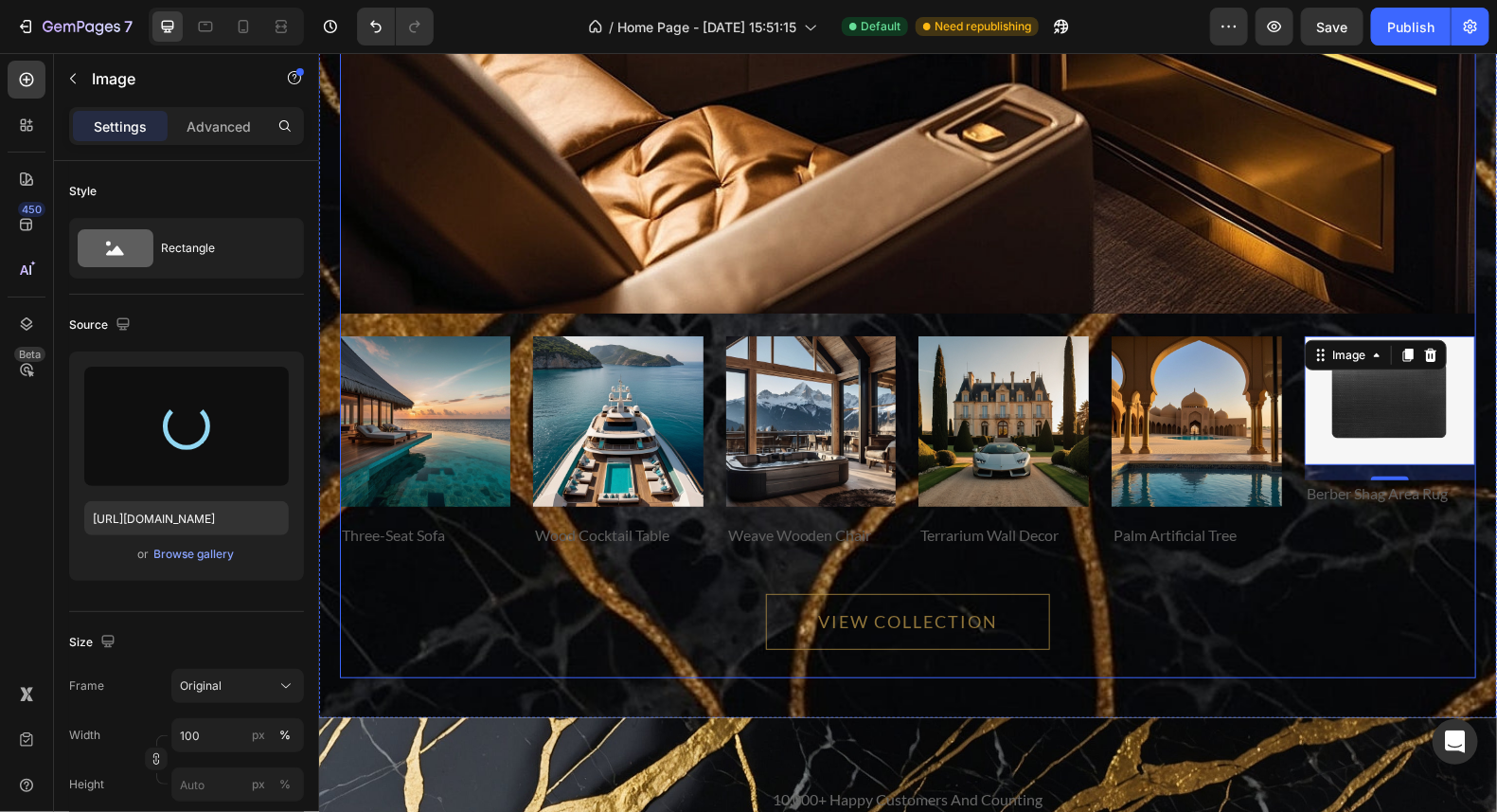
type input "https://cdn.shopify.com/s/files/1/0711/6865/5527/files/gempages_581300735749128…"
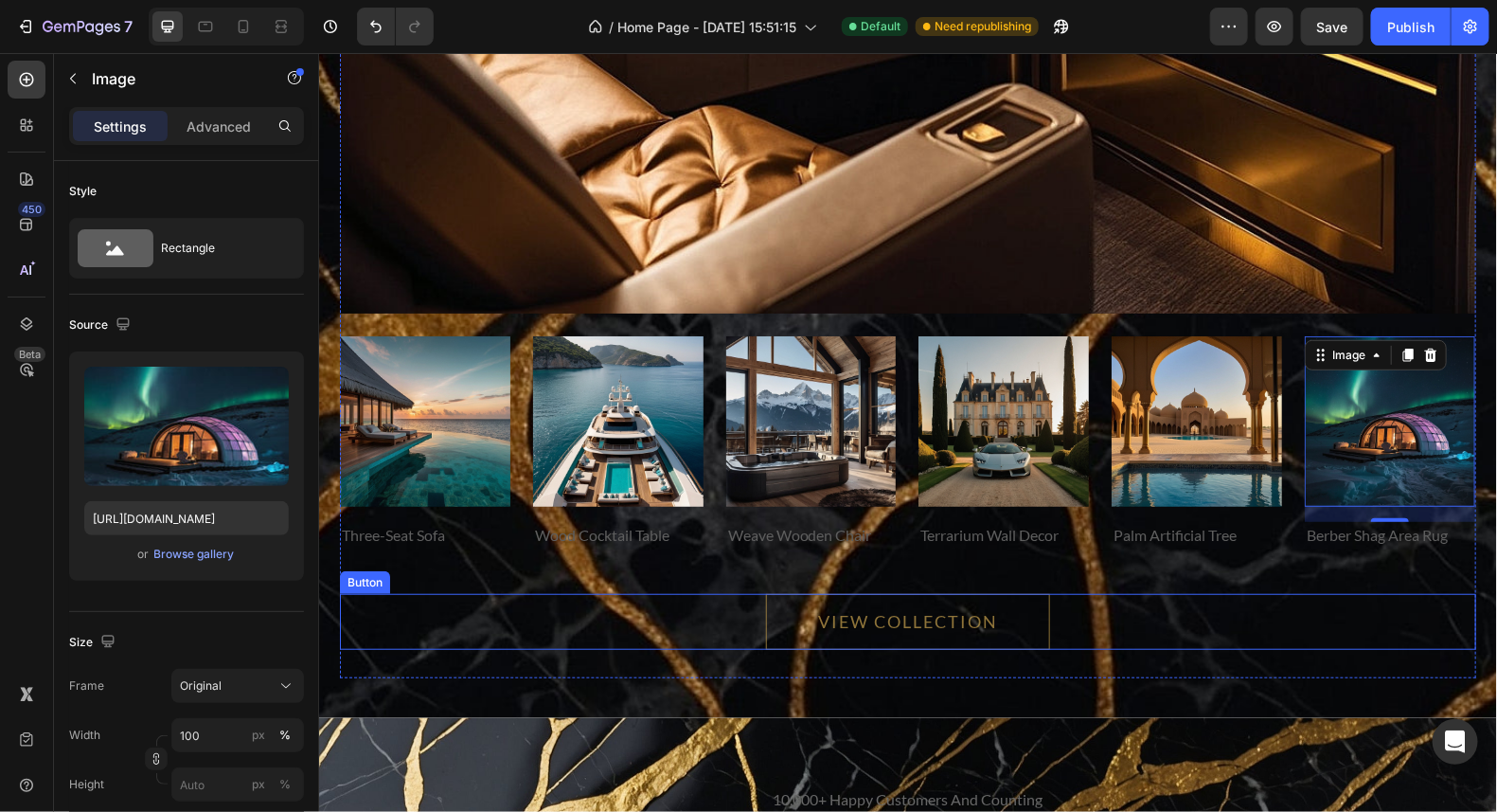
click at [1284, 611] on div "VIEW COLLECTION Button" at bounding box center [906, 621] width 1136 height 56
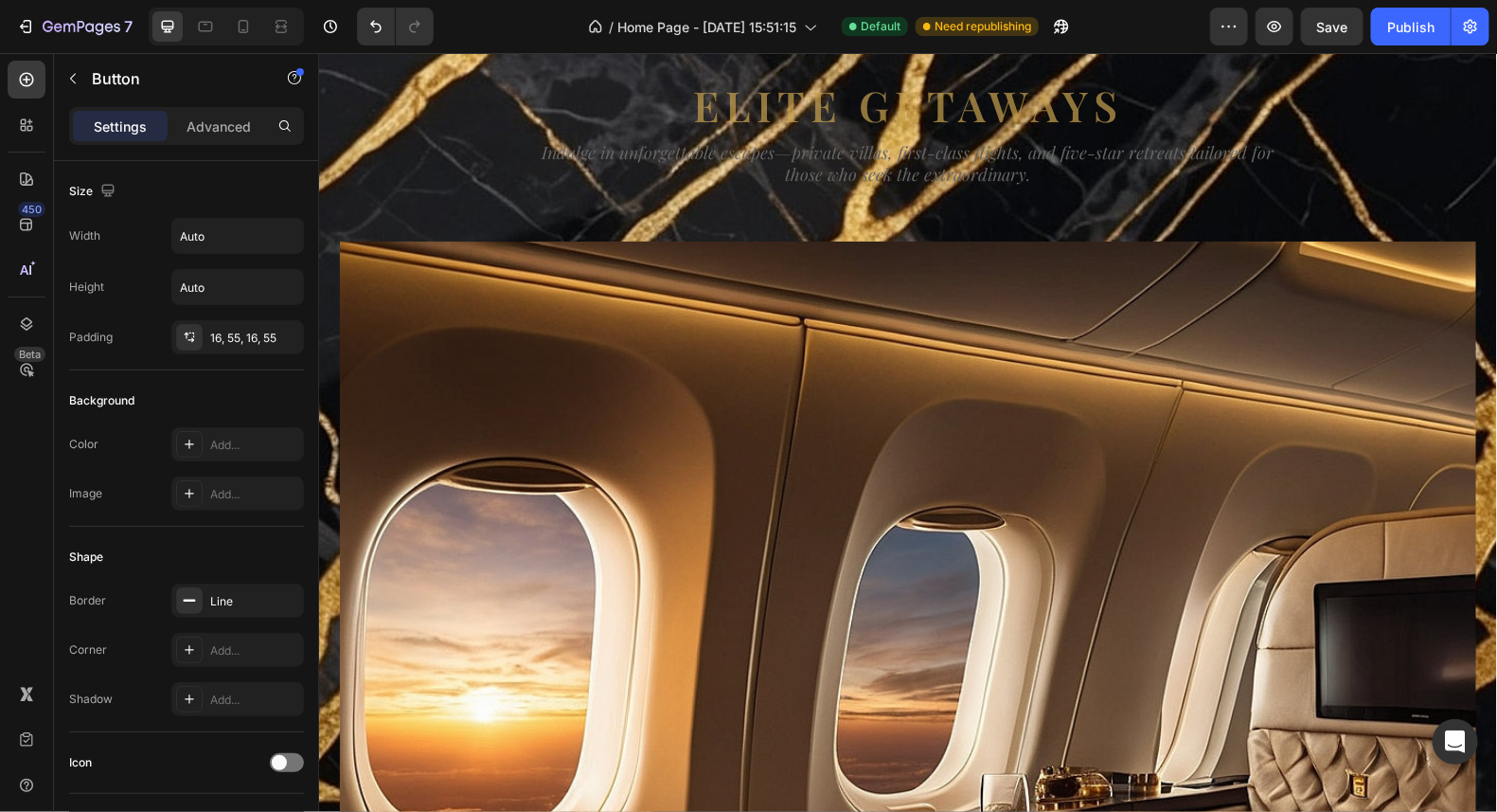
scroll to position [11431, 0]
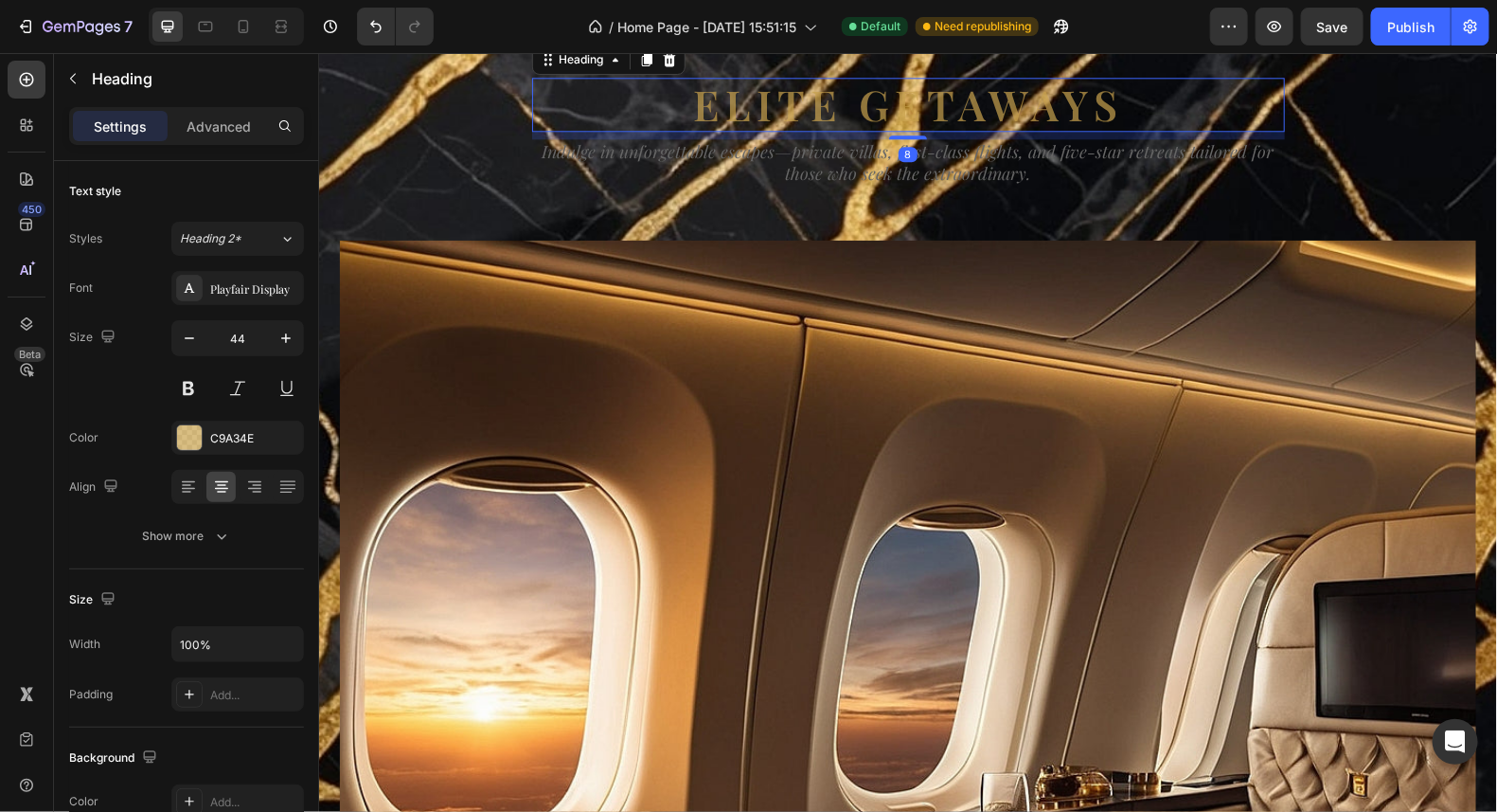
click at [1108, 131] on h2 "Elite Getaways" at bounding box center [907, 104] width 753 height 54
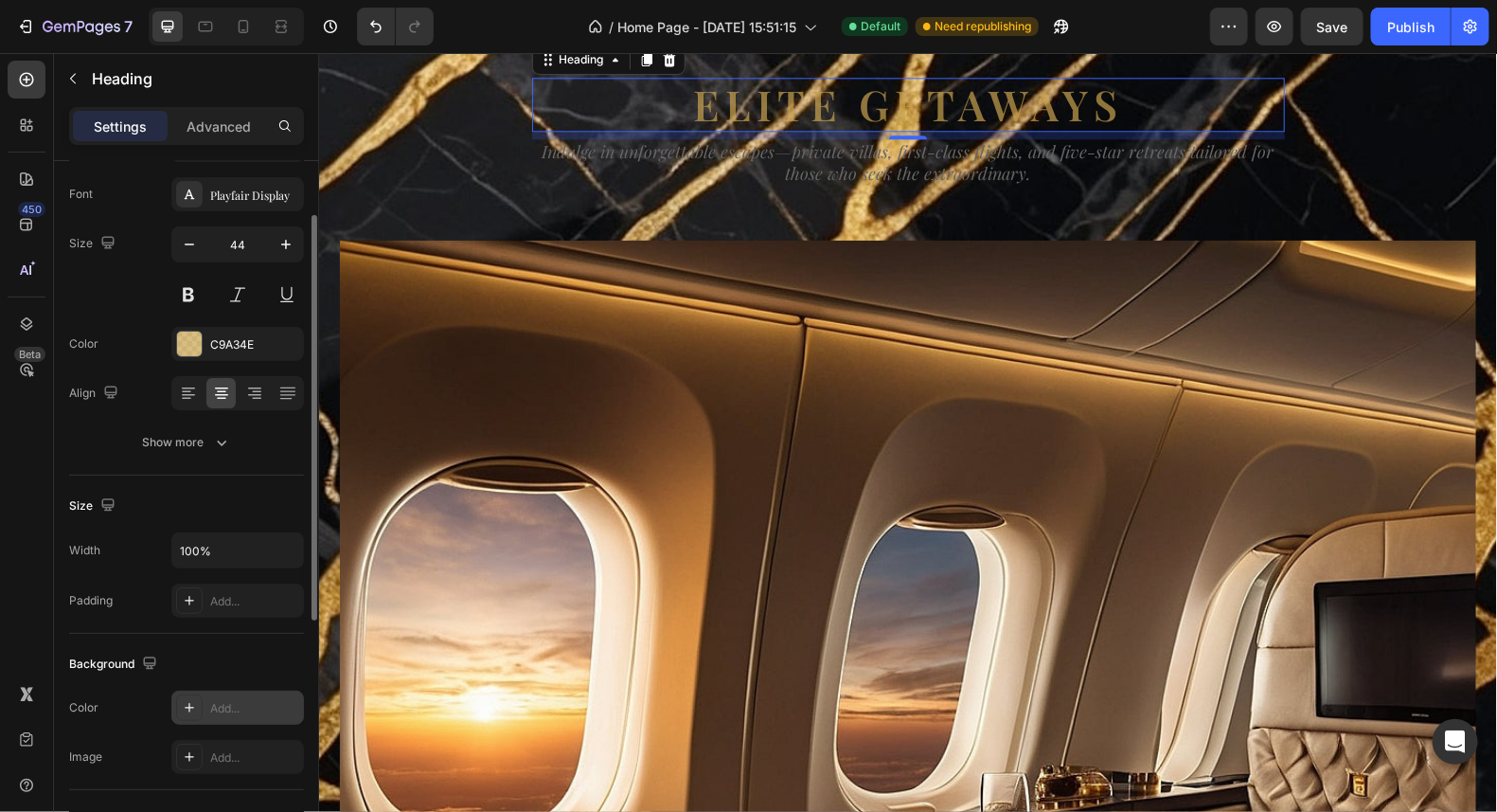
click at [185, 702] on icon at bounding box center [190, 707] width 10 height 10
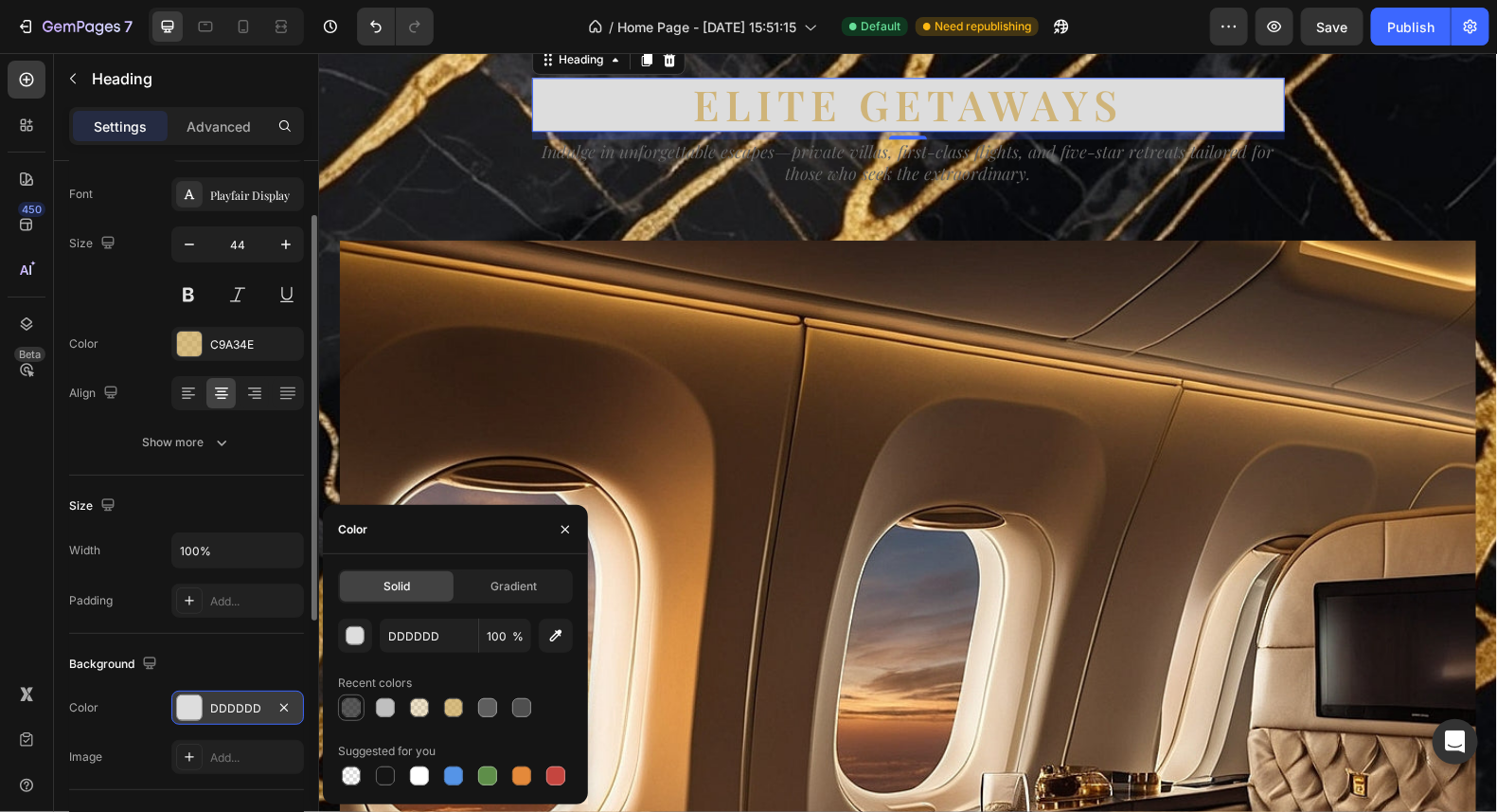
click at [345, 697] on div at bounding box center [351, 708] width 23 height 23
type input "151515"
type input "70"
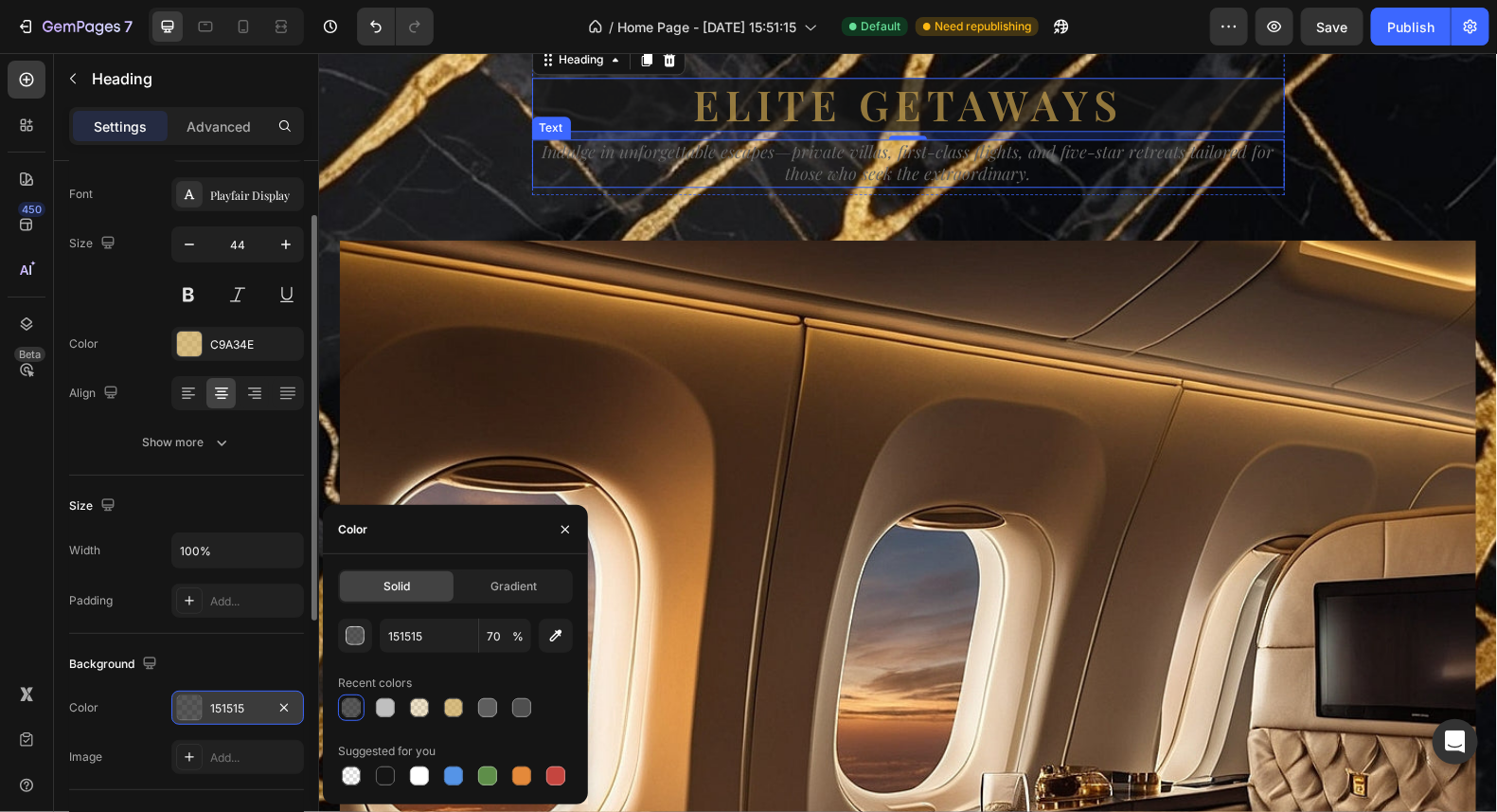
click at [943, 184] on icon "Indulge in unforgettable escapes—private villas, first-class flights, and five-…" at bounding box center [907, 162] width 732 height 44
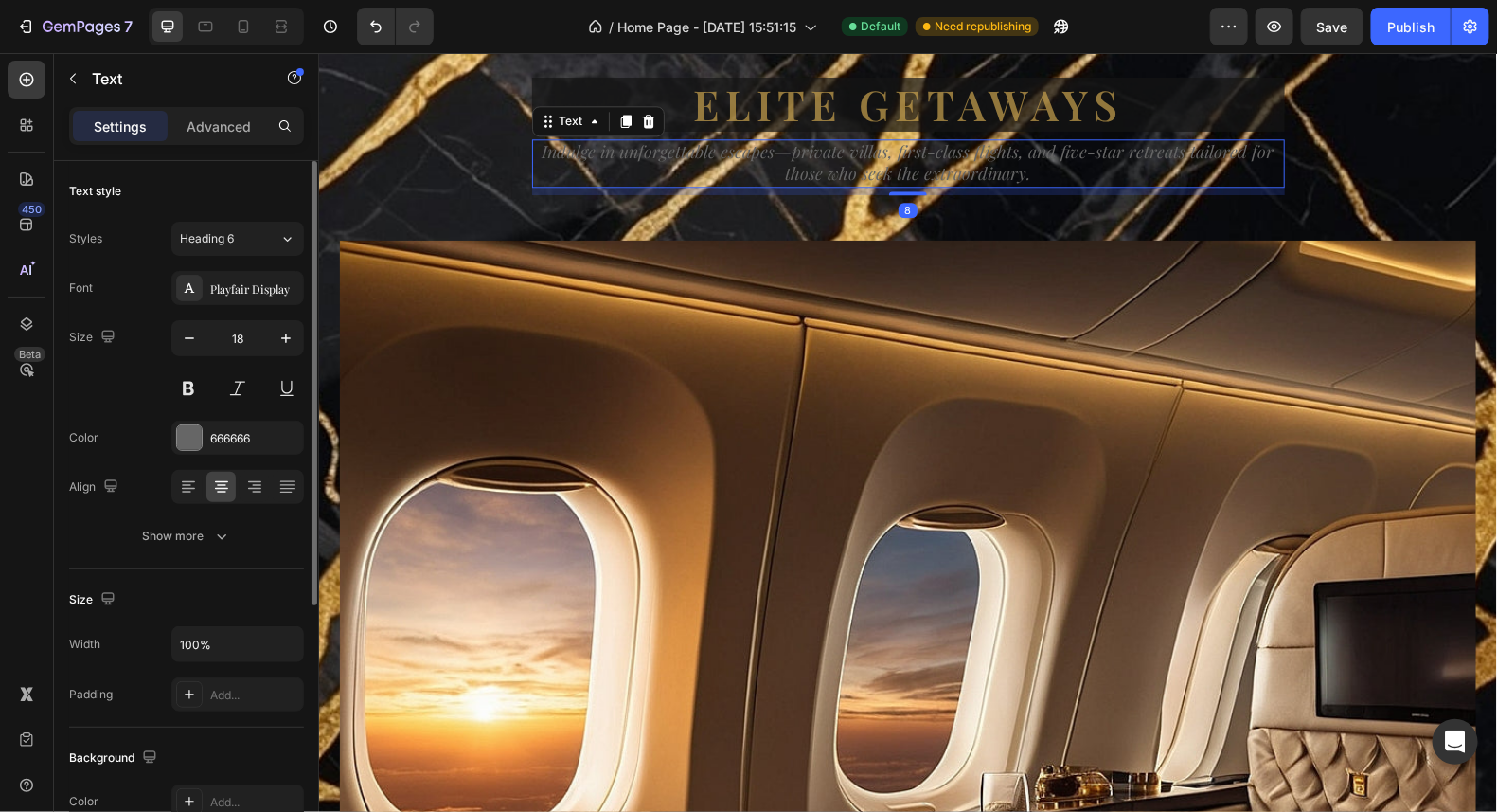
scroll to position [189, 0]
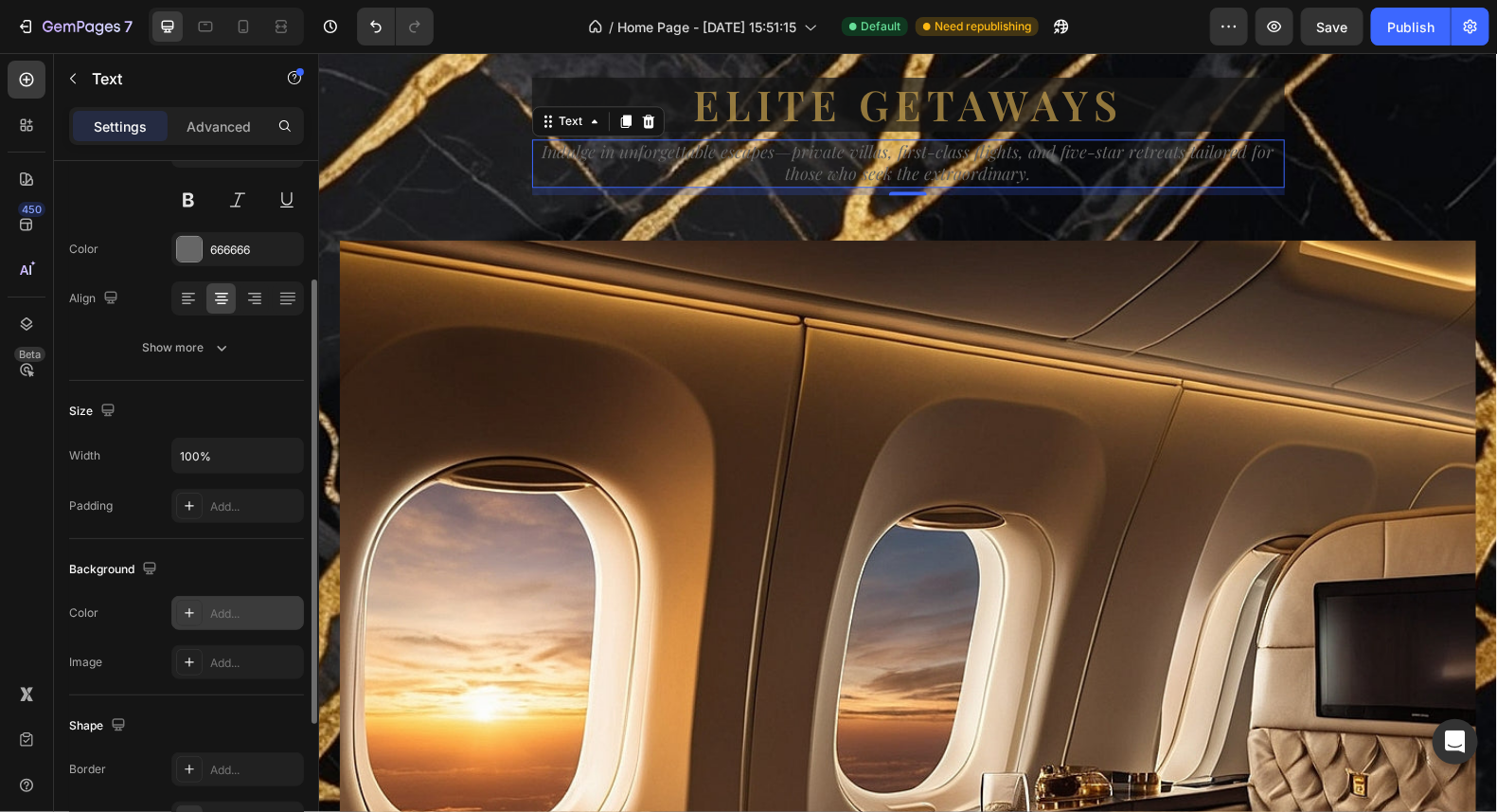
click at [194, 608] on icon at bounding box center [190, 613] width 15 height 15
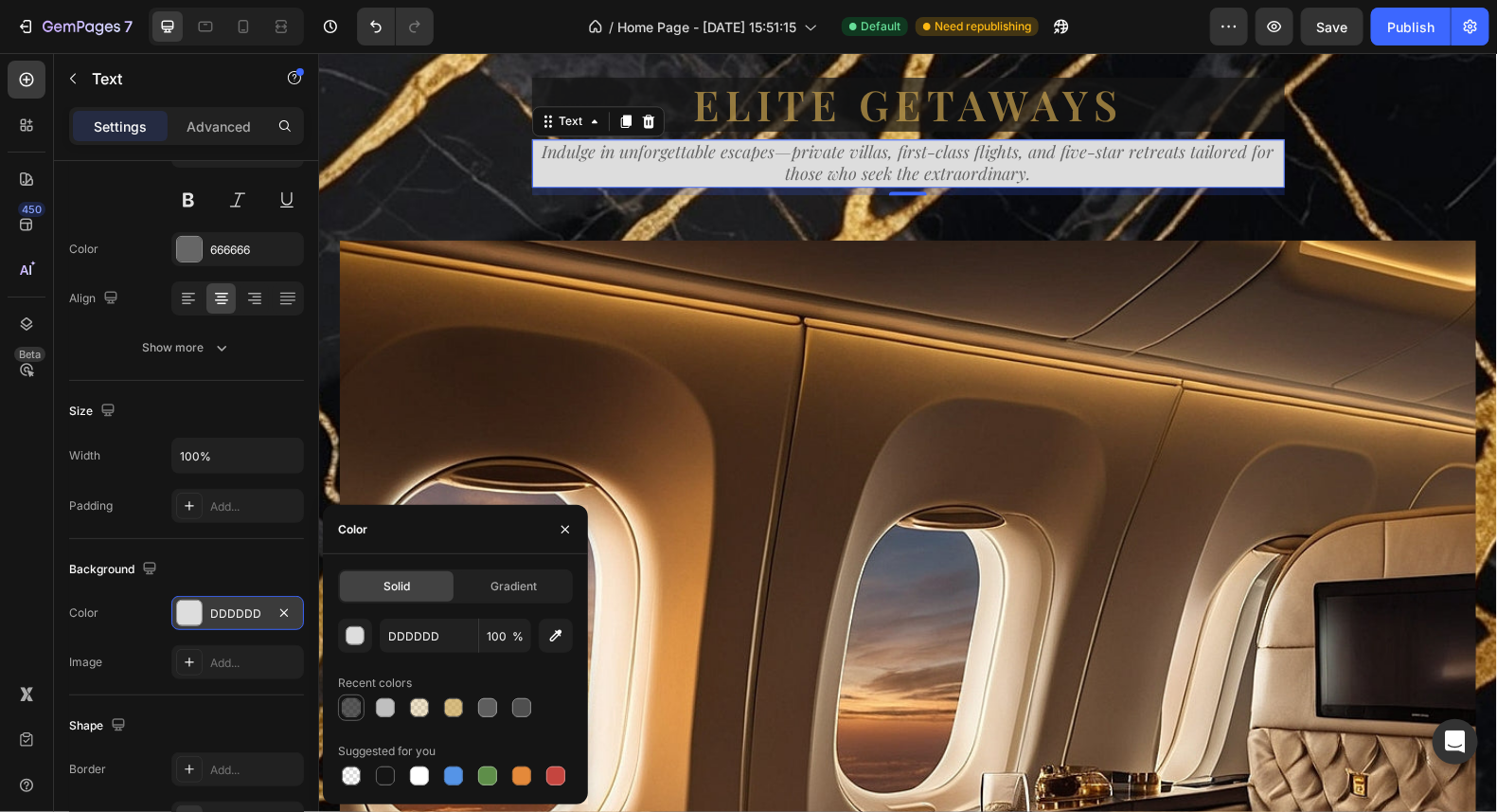
click at [343, 699] on div at bounding box center [351, 708] width 19 height 19
type input "151515"
type input "70"
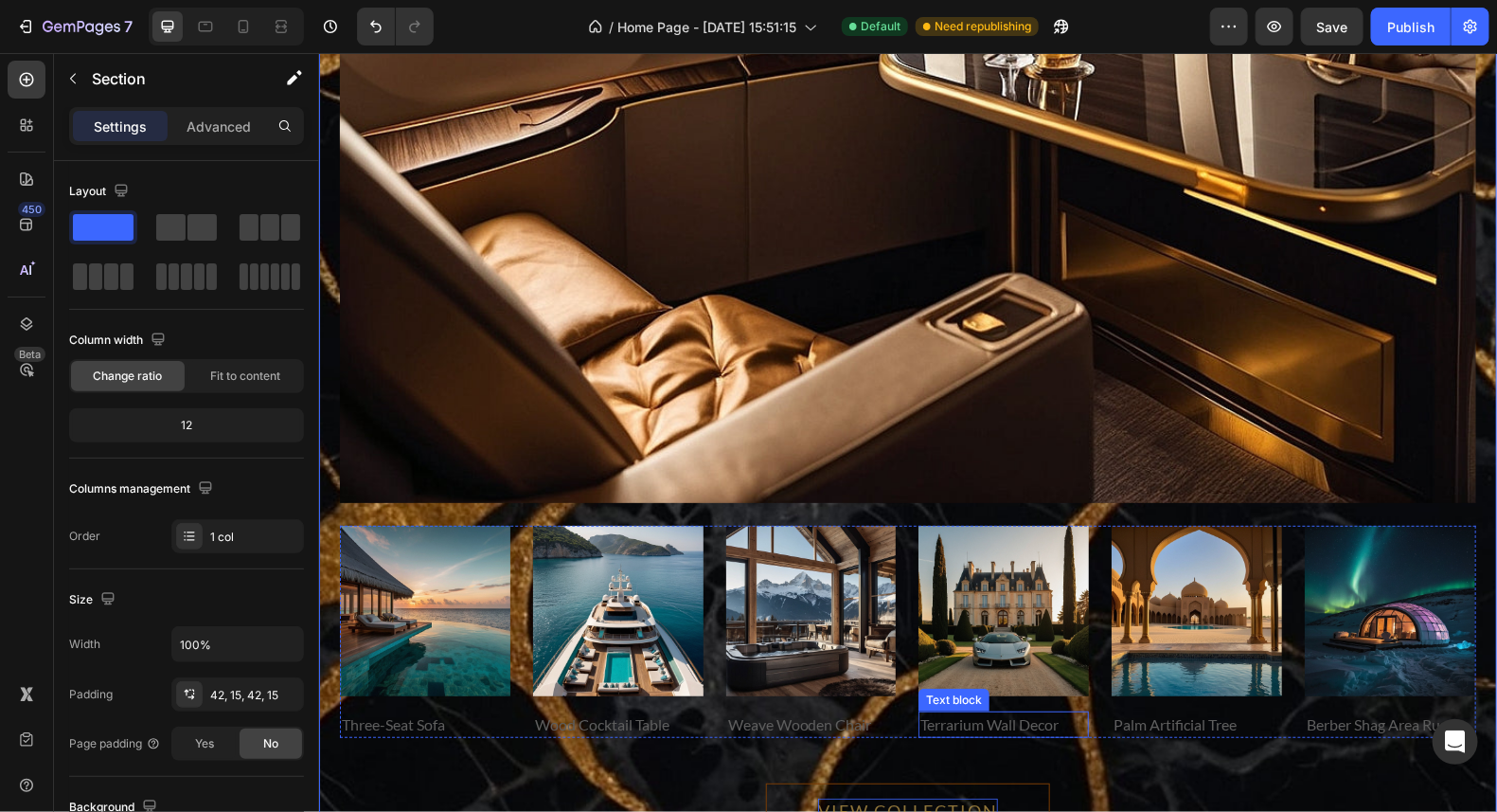
scroll to position [12756, 0]
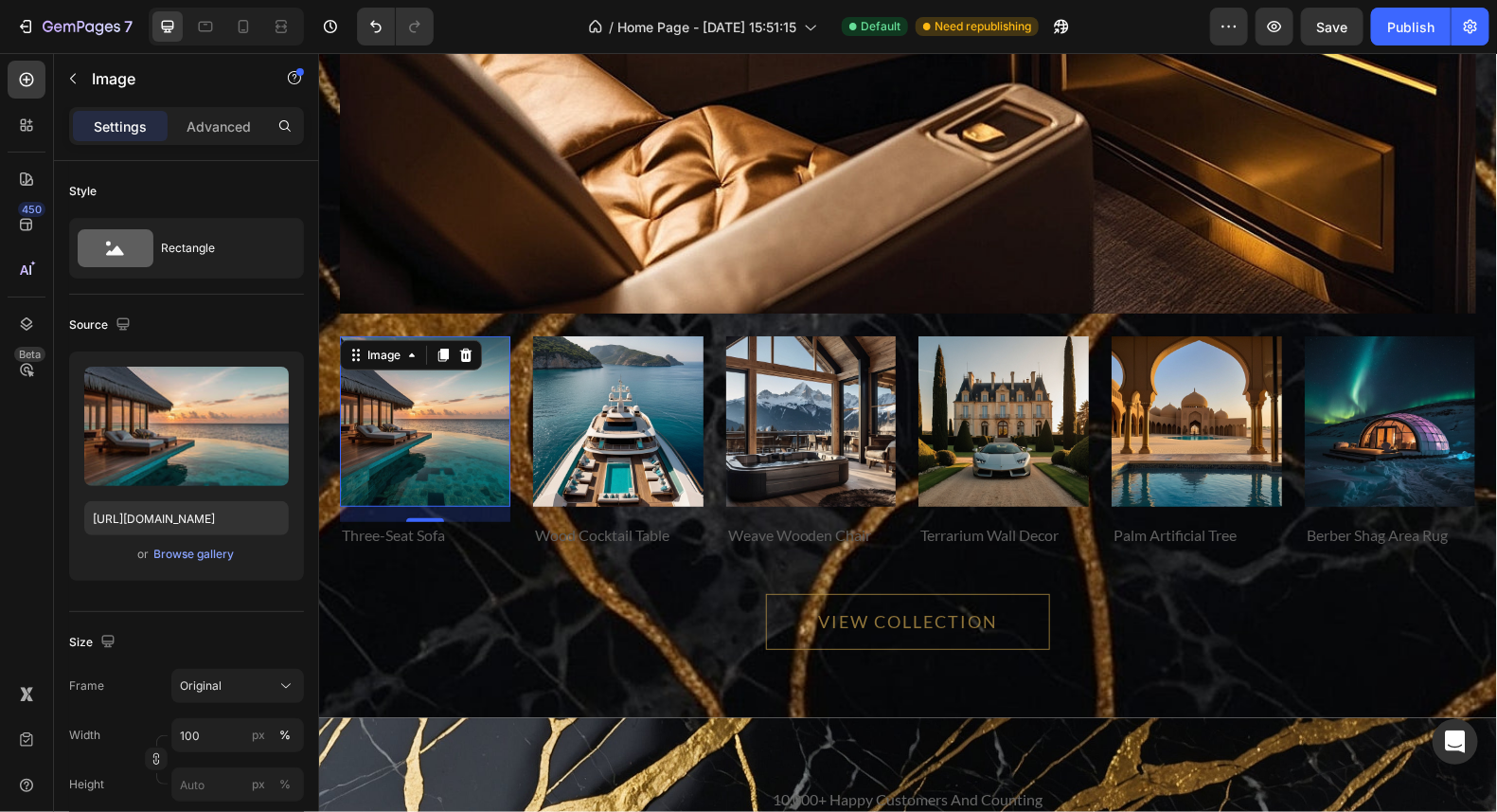
click at [435, 411] on img at bounding box center [423, 419] width 170 height 170
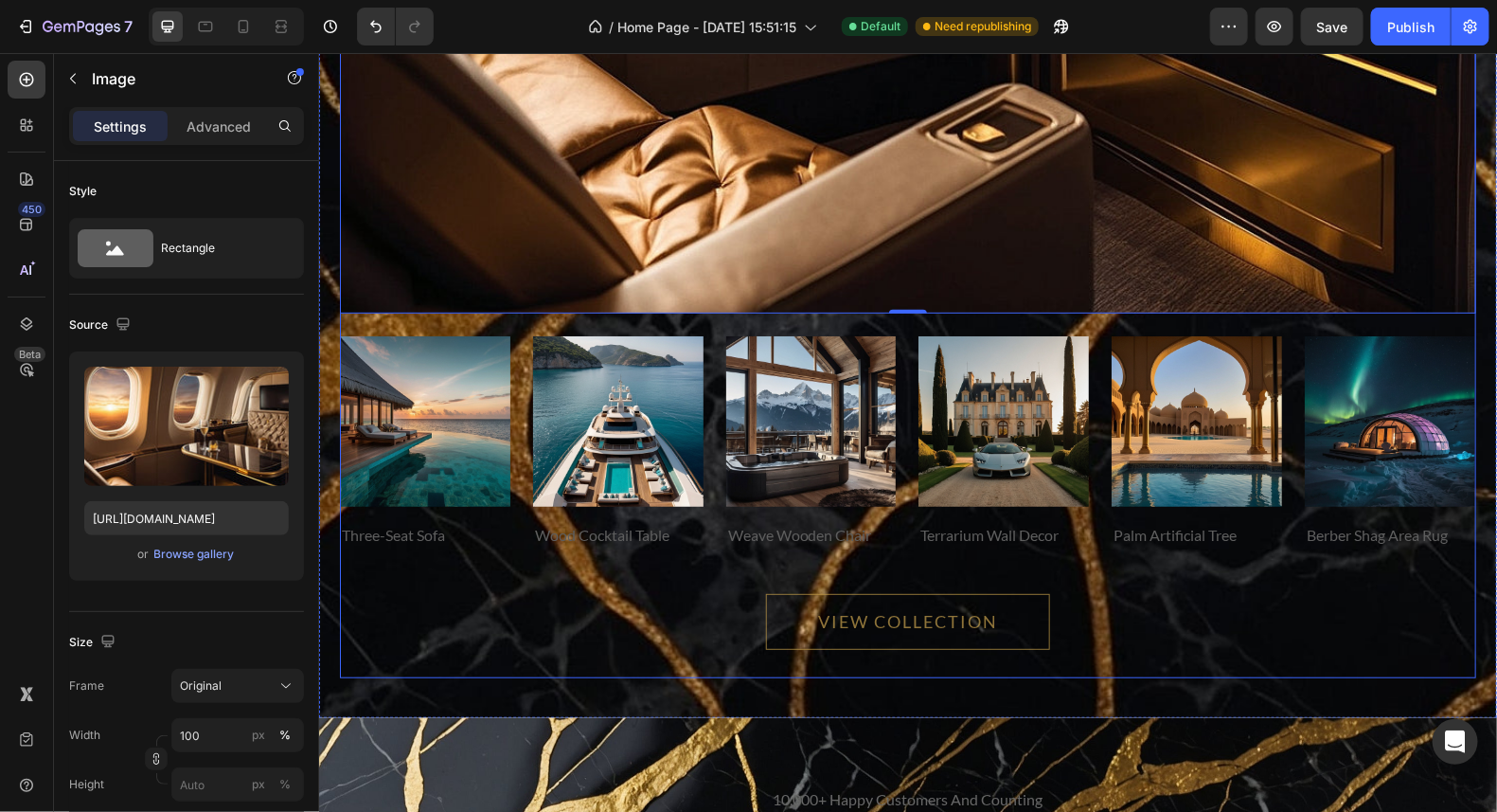
click at [1230, 567] on div "VIEW COLLECTION Button" at bounding box center [906, 612] width 1136 height 130
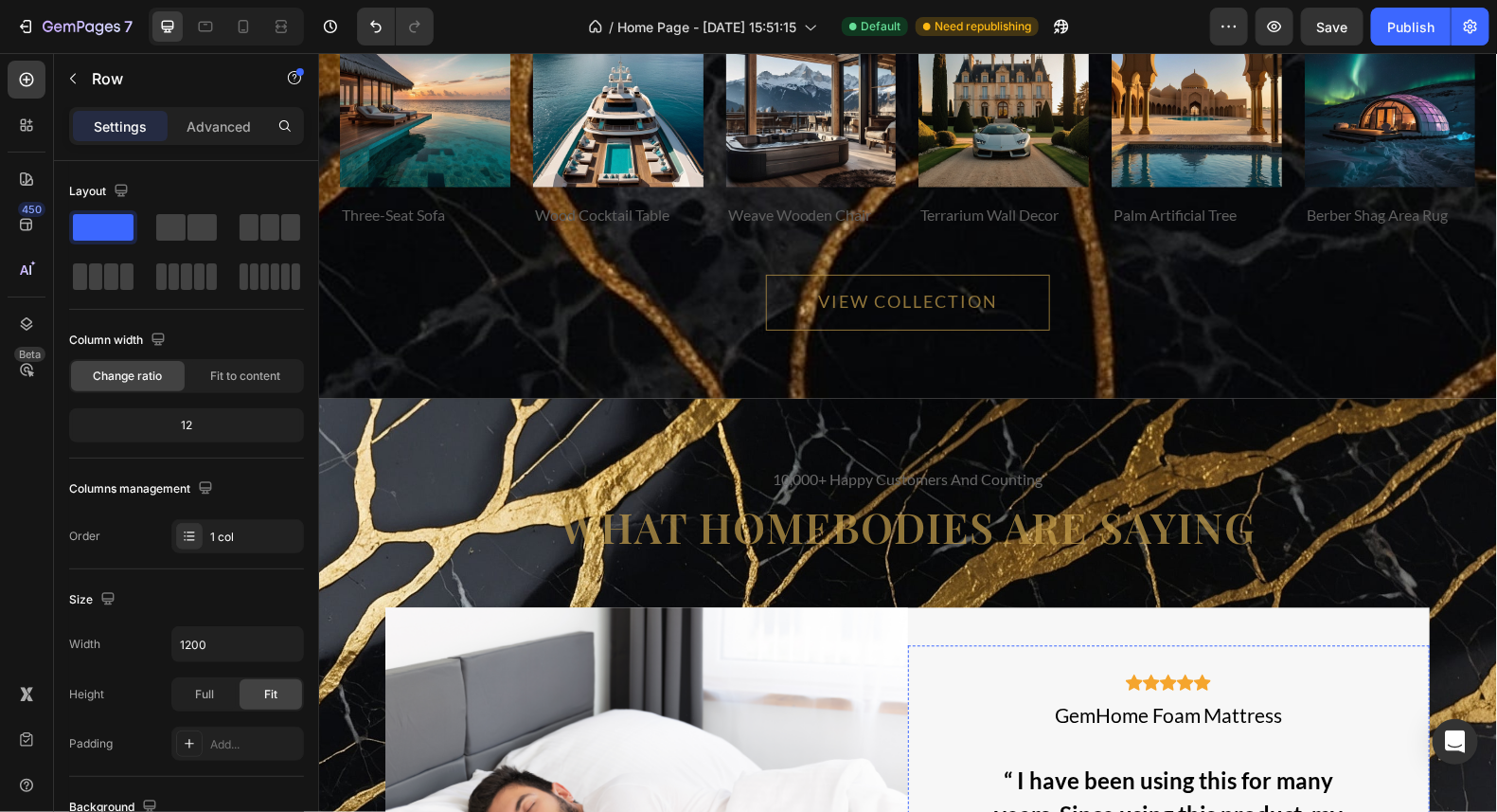
scroll to position [7812, 0]
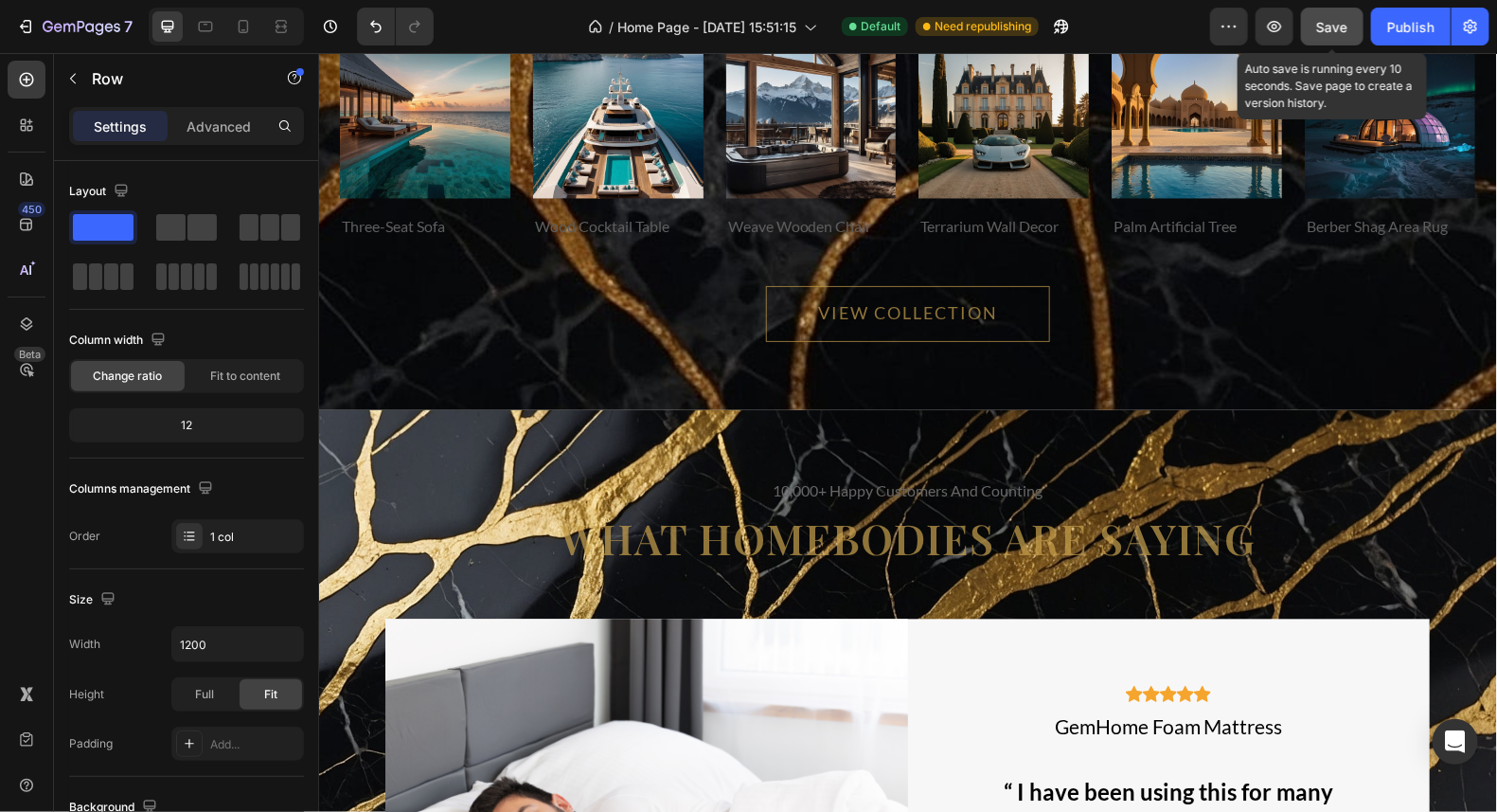
click at [1318, 27] on span "Save" at bounding box center [1332, 27] width 31 height 16
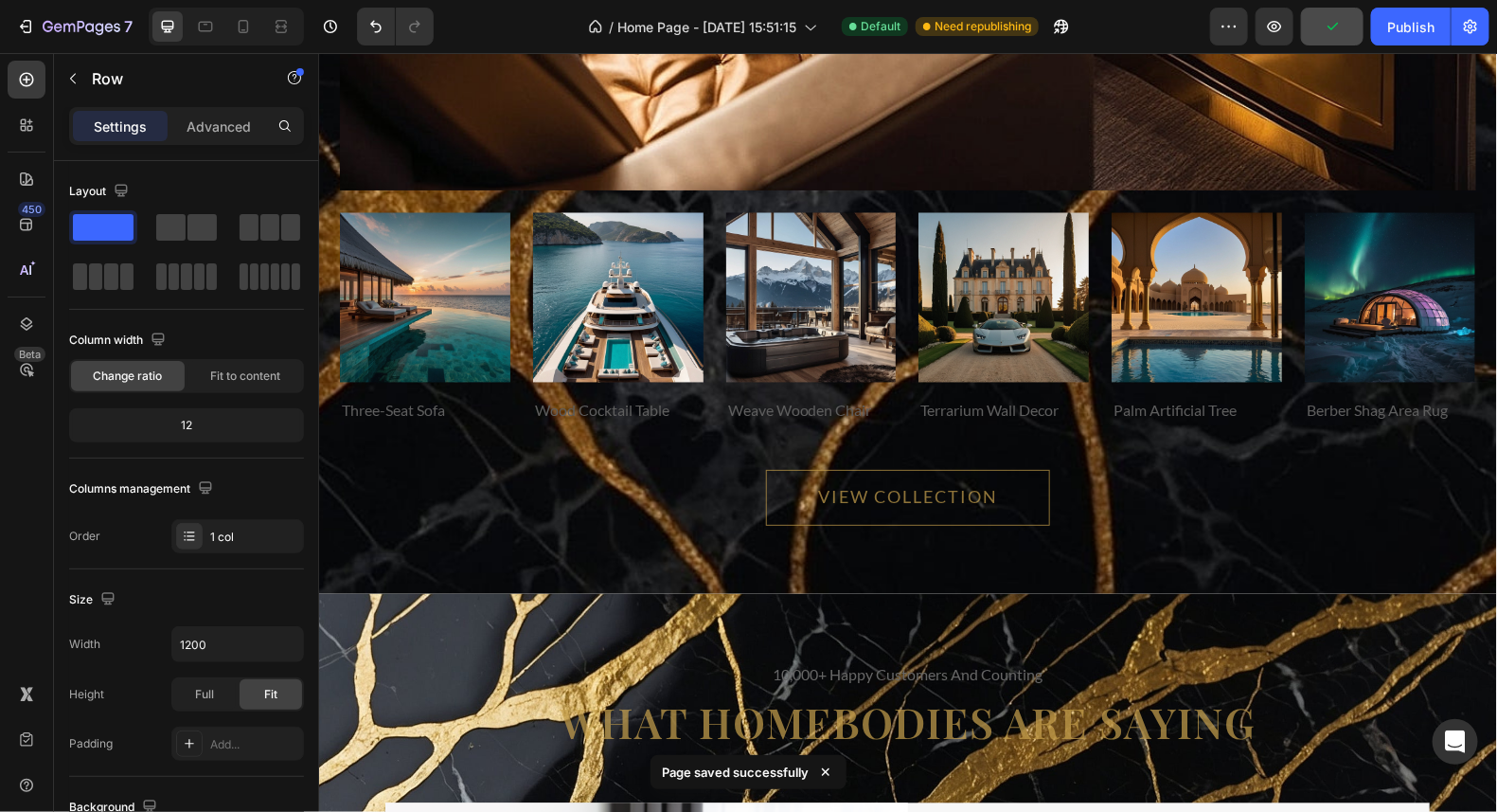
scroll to position [7624, 0]
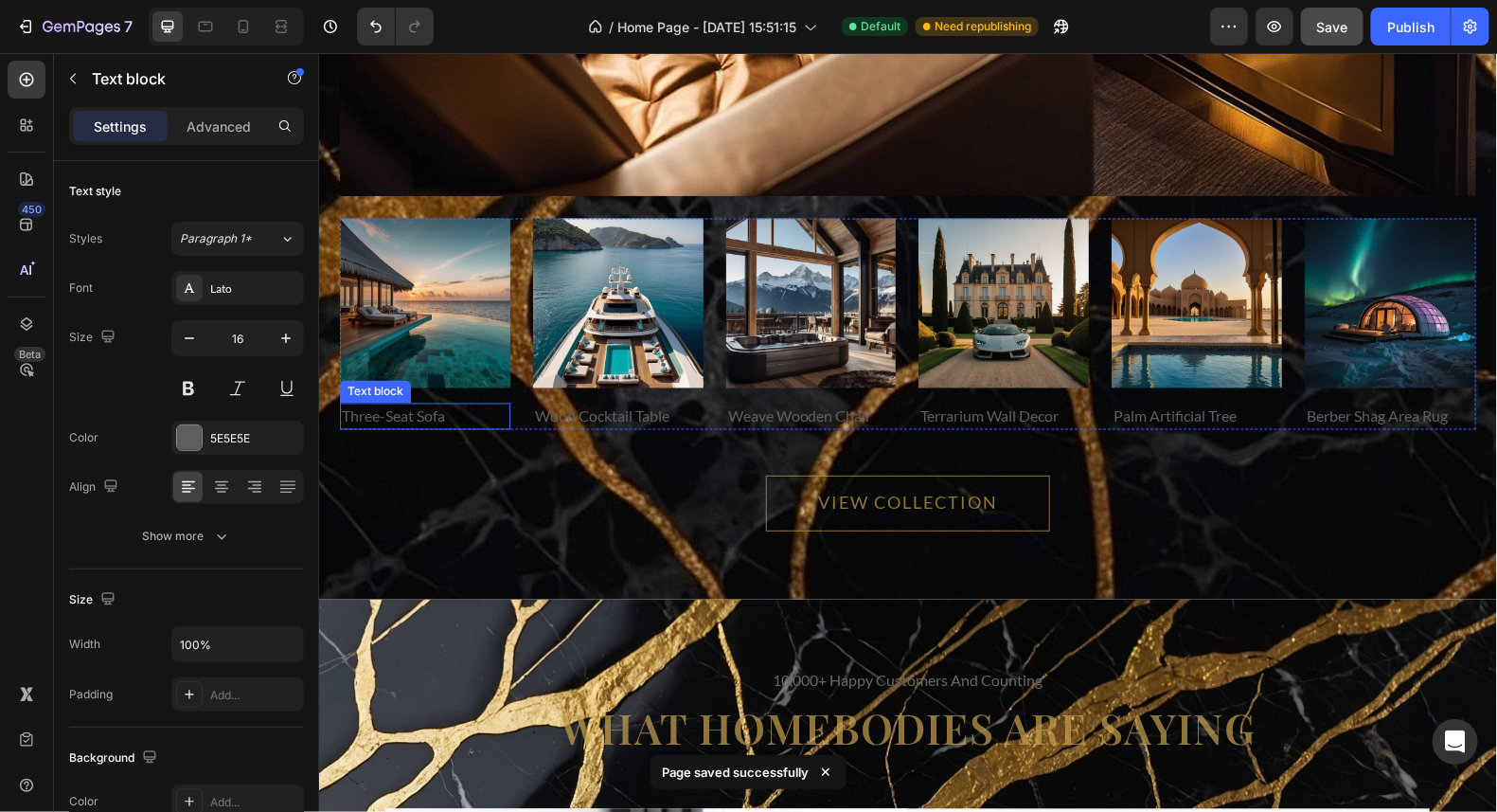
click at [382, 412] on p "three-seat sofa" at bounding box center [423, 416] width 166 height 23
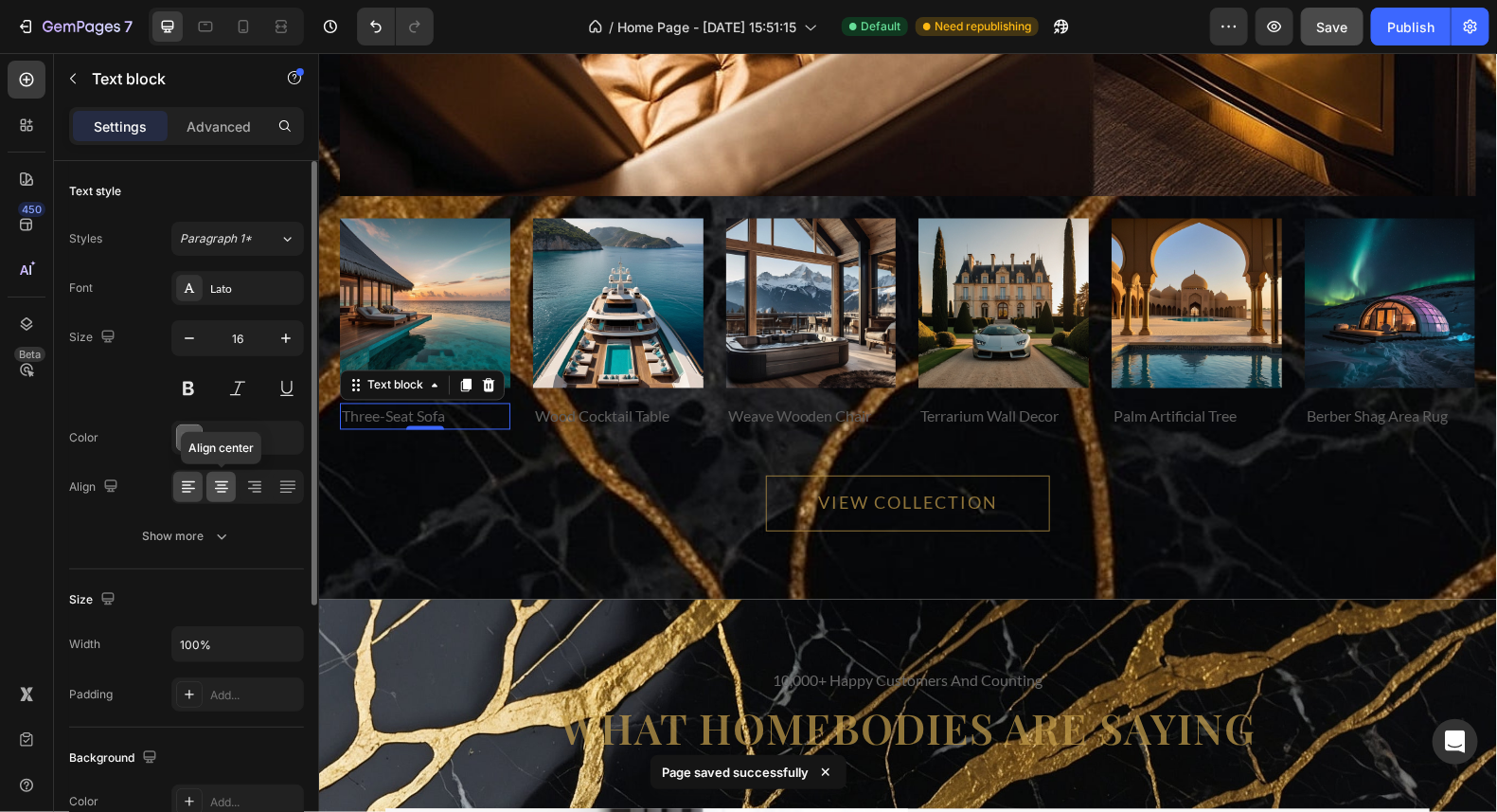
click at [219, 485] on icon at bounding box center [221, 486] width 10 height 2
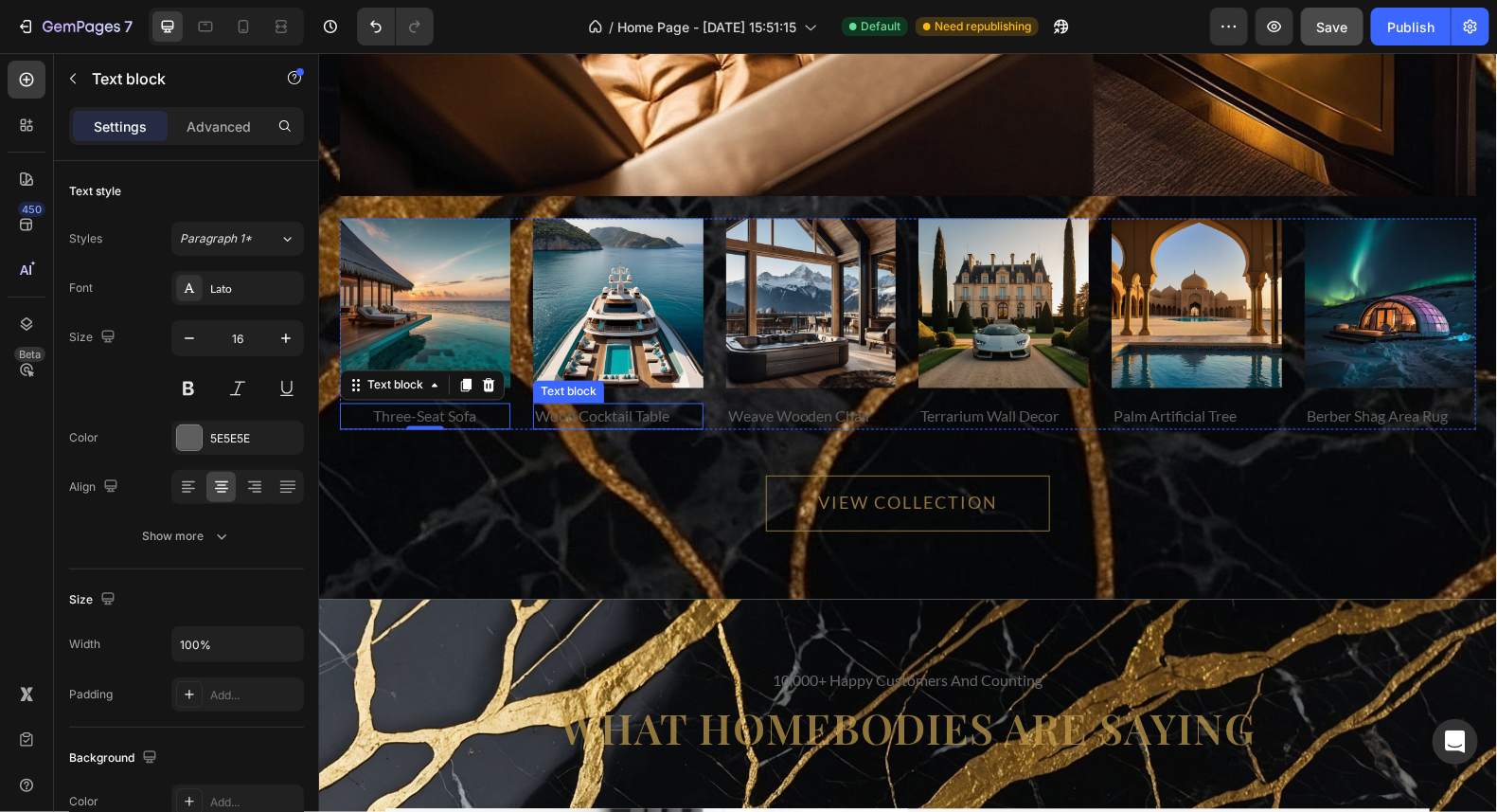
click at [638, 415] on p "wood cocktail table" at bounding box center [617, 416] width 166 height 23
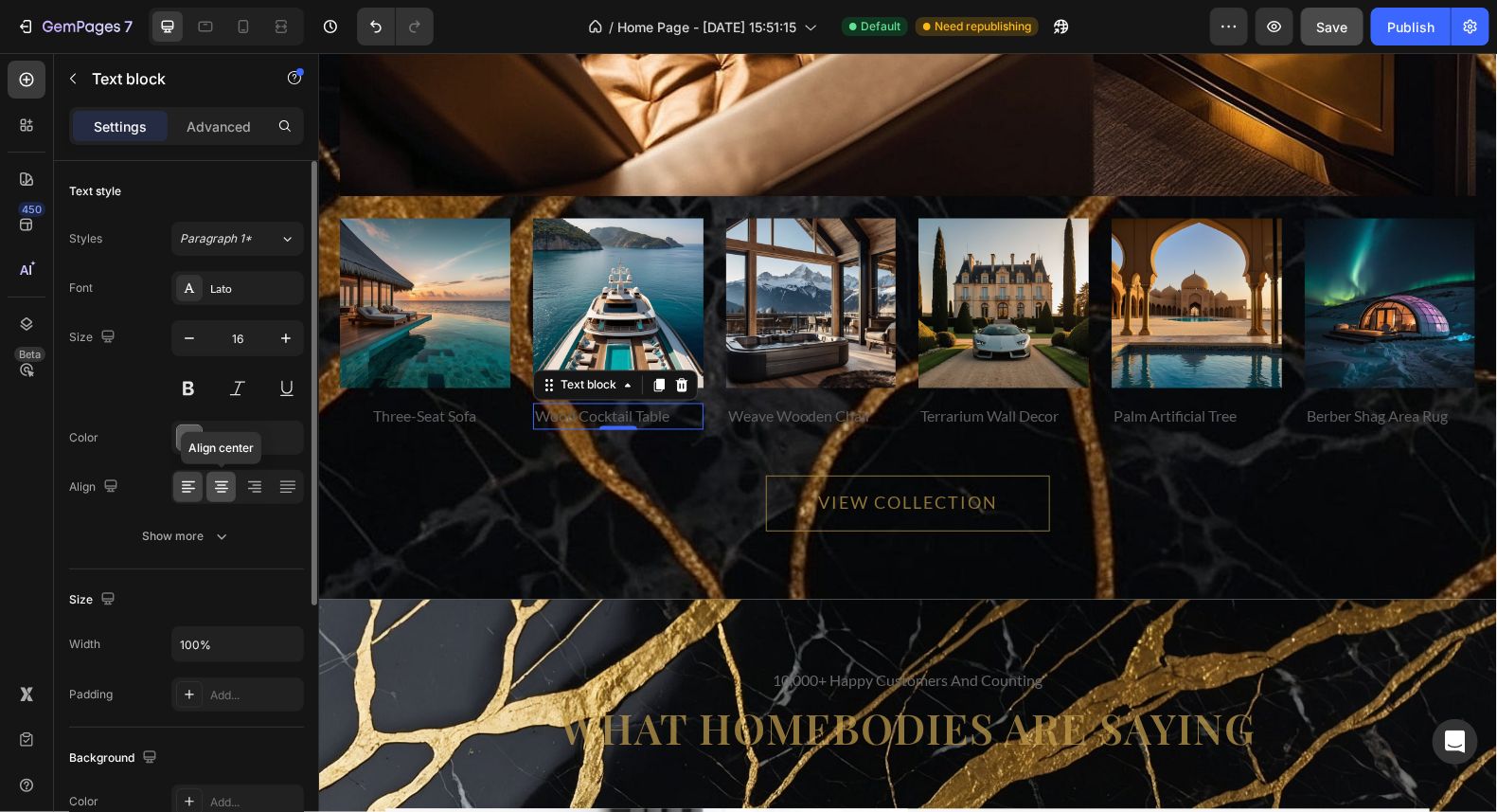
click at [213, 486] on icon at bounding box center [222, 487] width 19 height 19
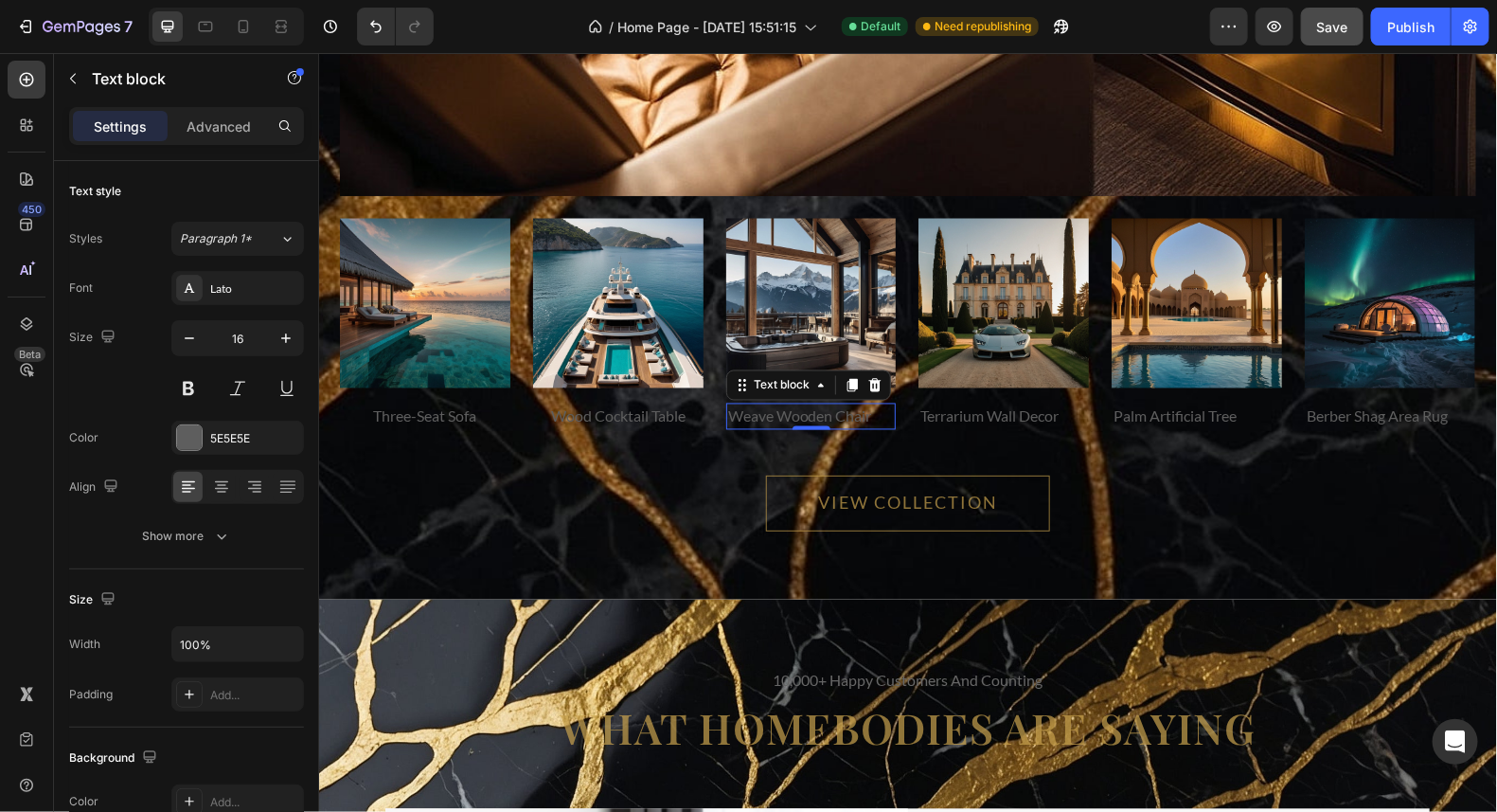
click at [799, 416] on p "weave wooden chair" at bounding box center [810, 416] width 166 height 23
click at [219, 482] on icon at bounding box center [222, 487] width 19 height 19
click at [1005, 416] on p "terrarium wall decor" at bounding box center [1002, 416] width 166 height 23
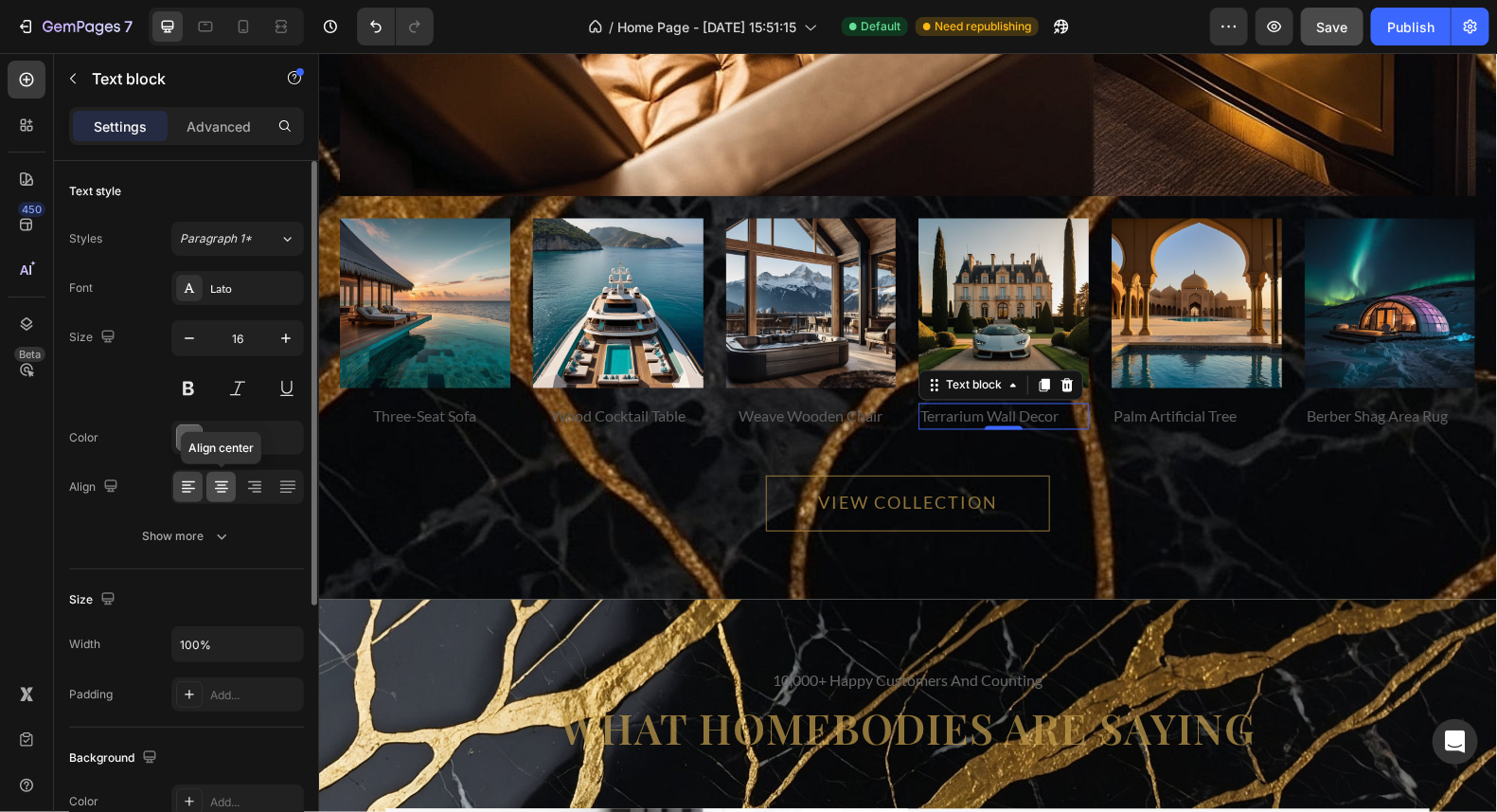
click at [224, 492] on icon at bounding box center [221, 493] width 10 height 2
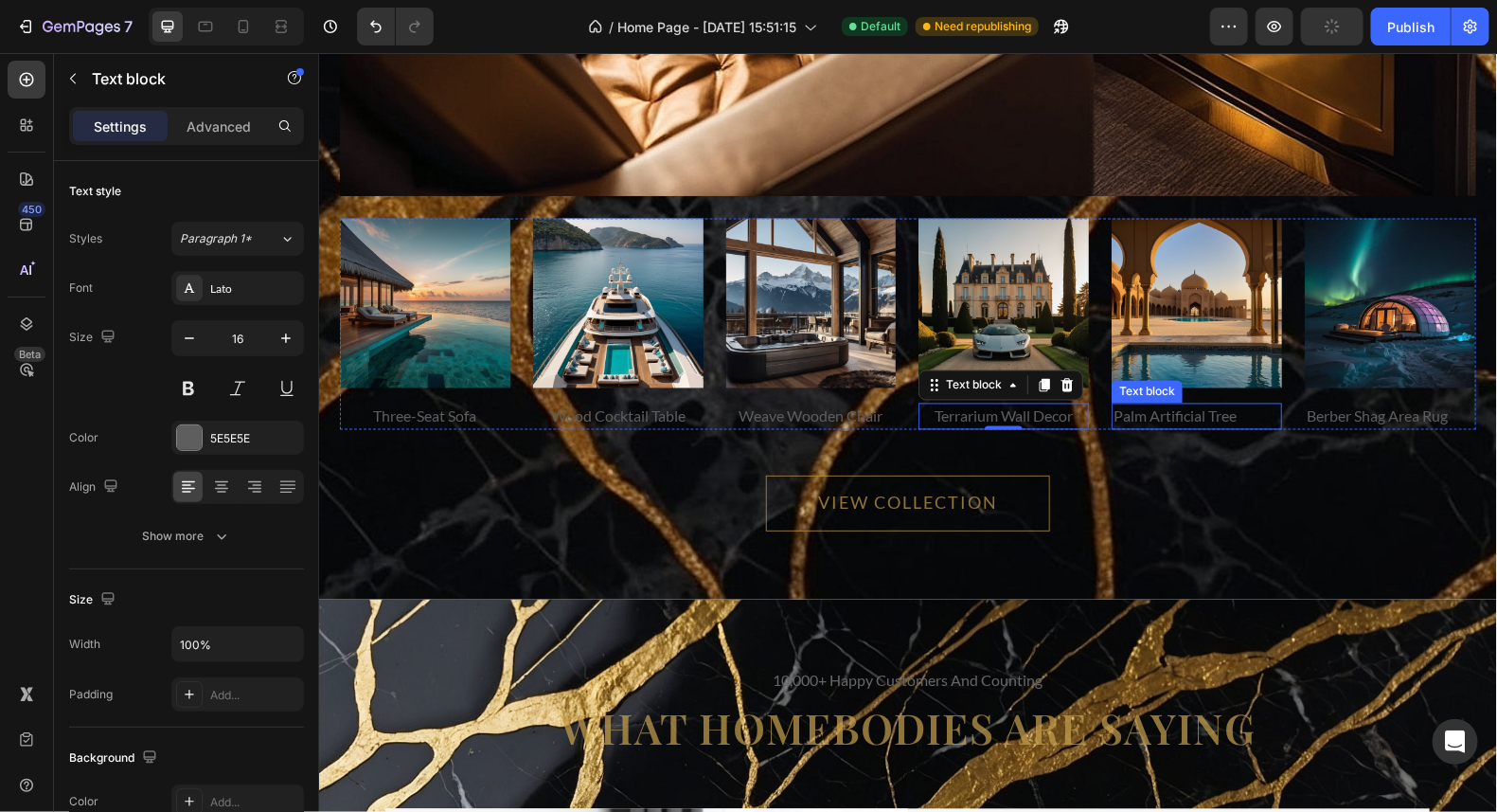
click at [1185, 417] on p "palm artificial tree" at bounding box center [1196, 416] width 166 height 23
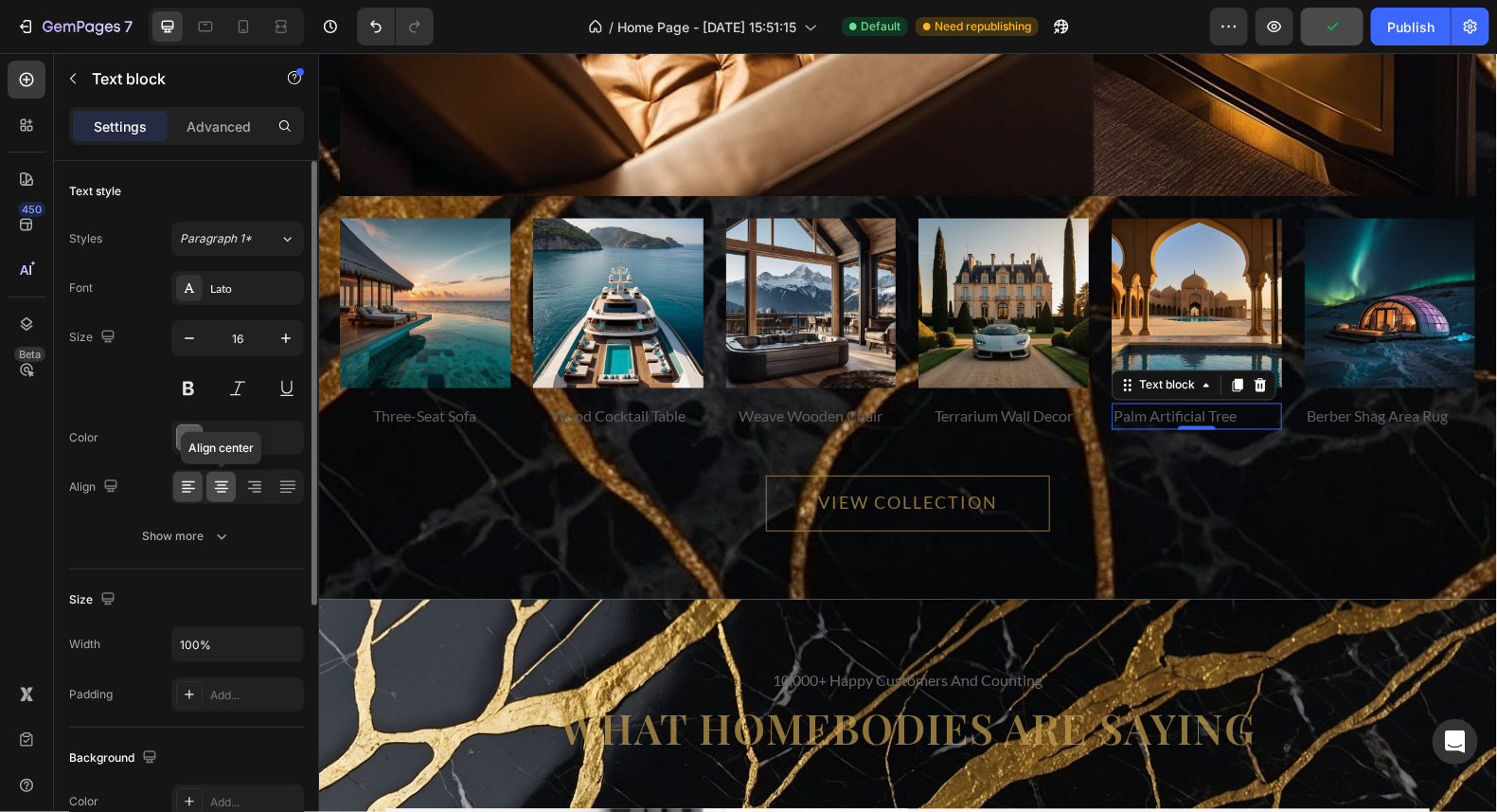
click at [220, 488] on icon at bounding box center [222, 487] width 19 height 19
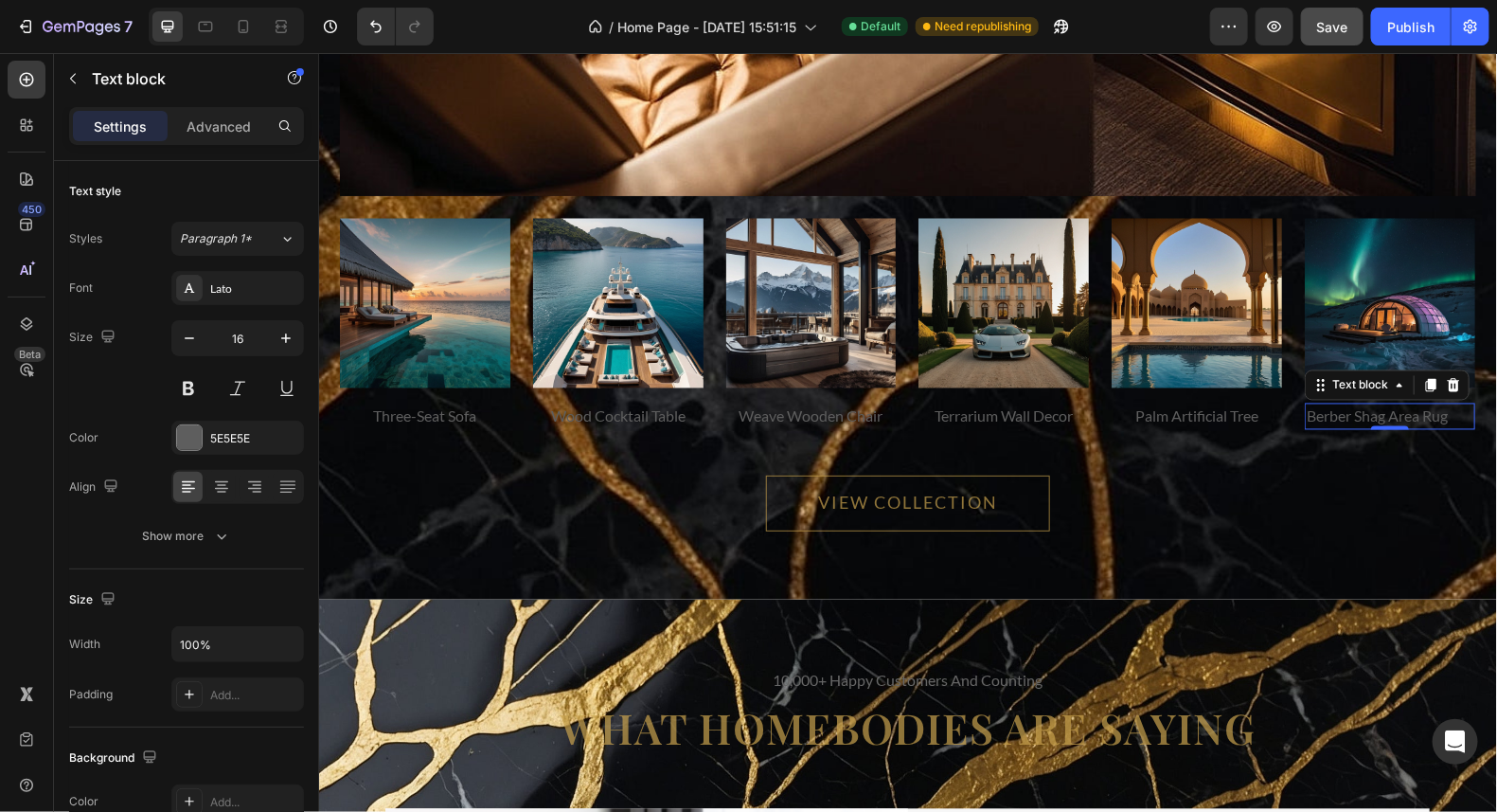
click at [1388, 419] on div "berber shag area rug Text block 0" at bounding box center [1389, 416] width 170 height 27
click at [225, 489] on icon at bounding box center [222, 487] width 19 height 19
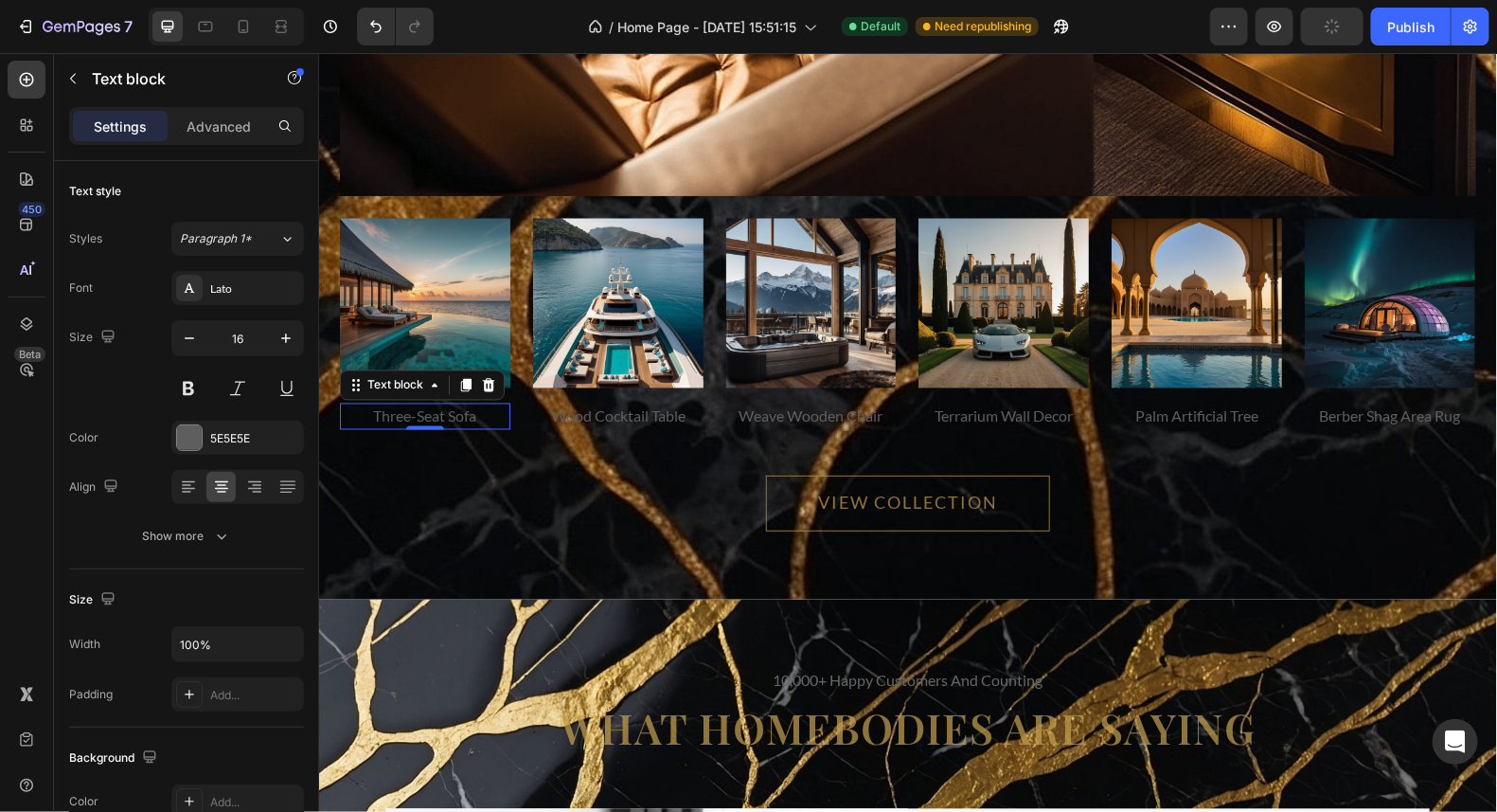
click at [464, 404] on p "three-seat sofa" at bounding box center [423, 416] width 166 height 23
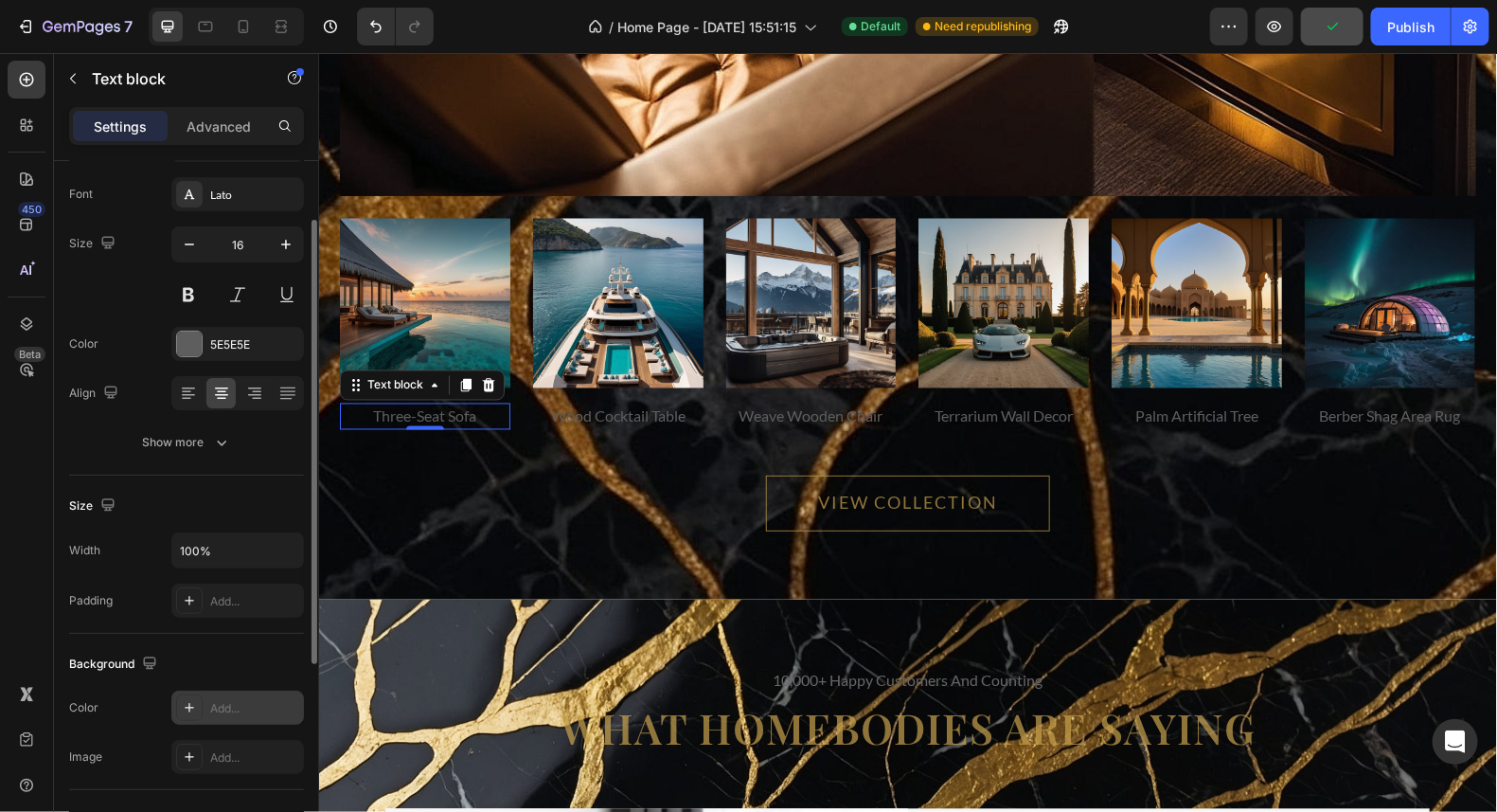
click at [185, 695] on div at bounding box center [190, 708] width 27 height 27
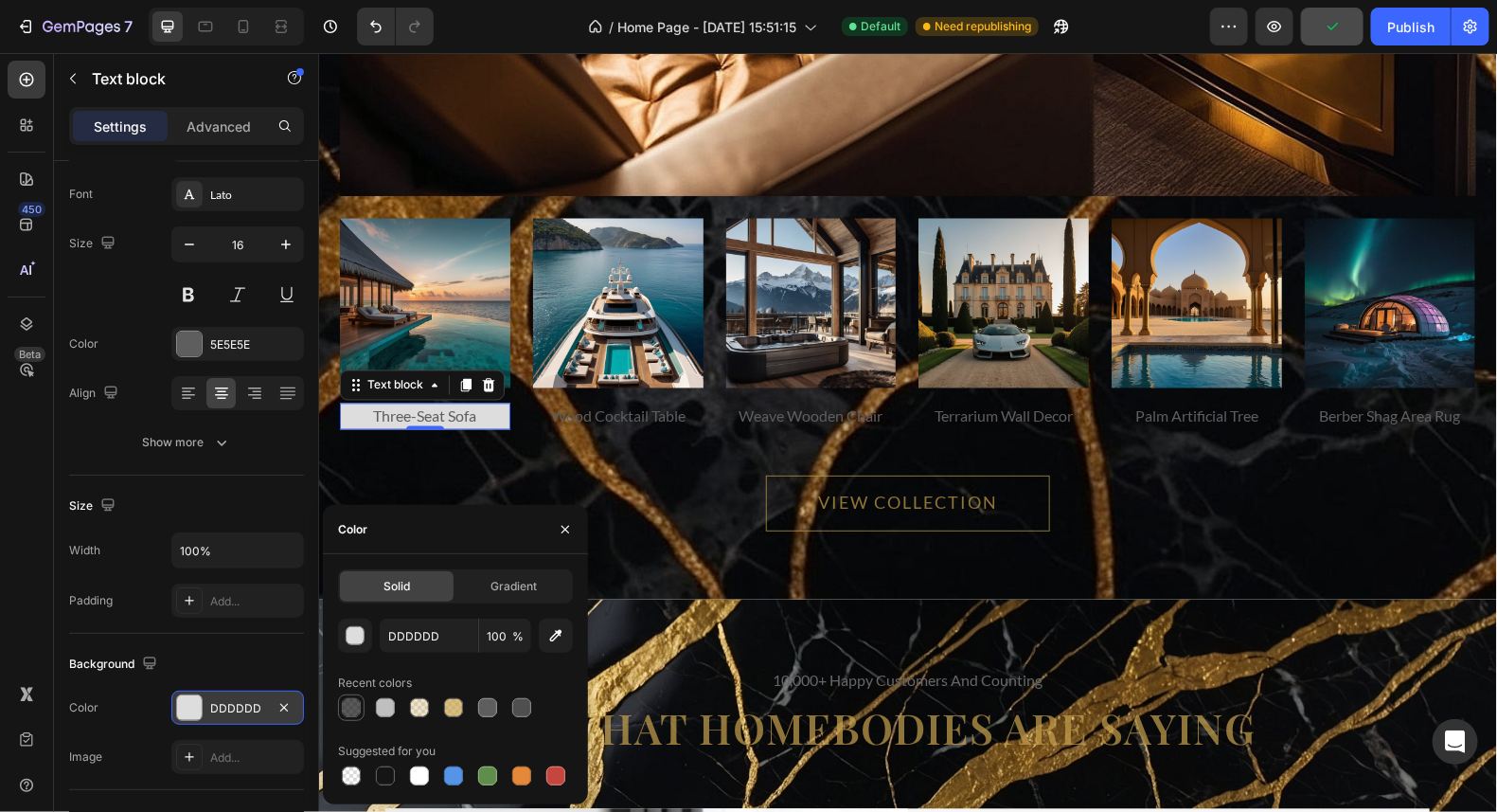
click at [346, 706] on div at bounding box center [351, 708] width 19 height 19
type input "151515"
type input "70"
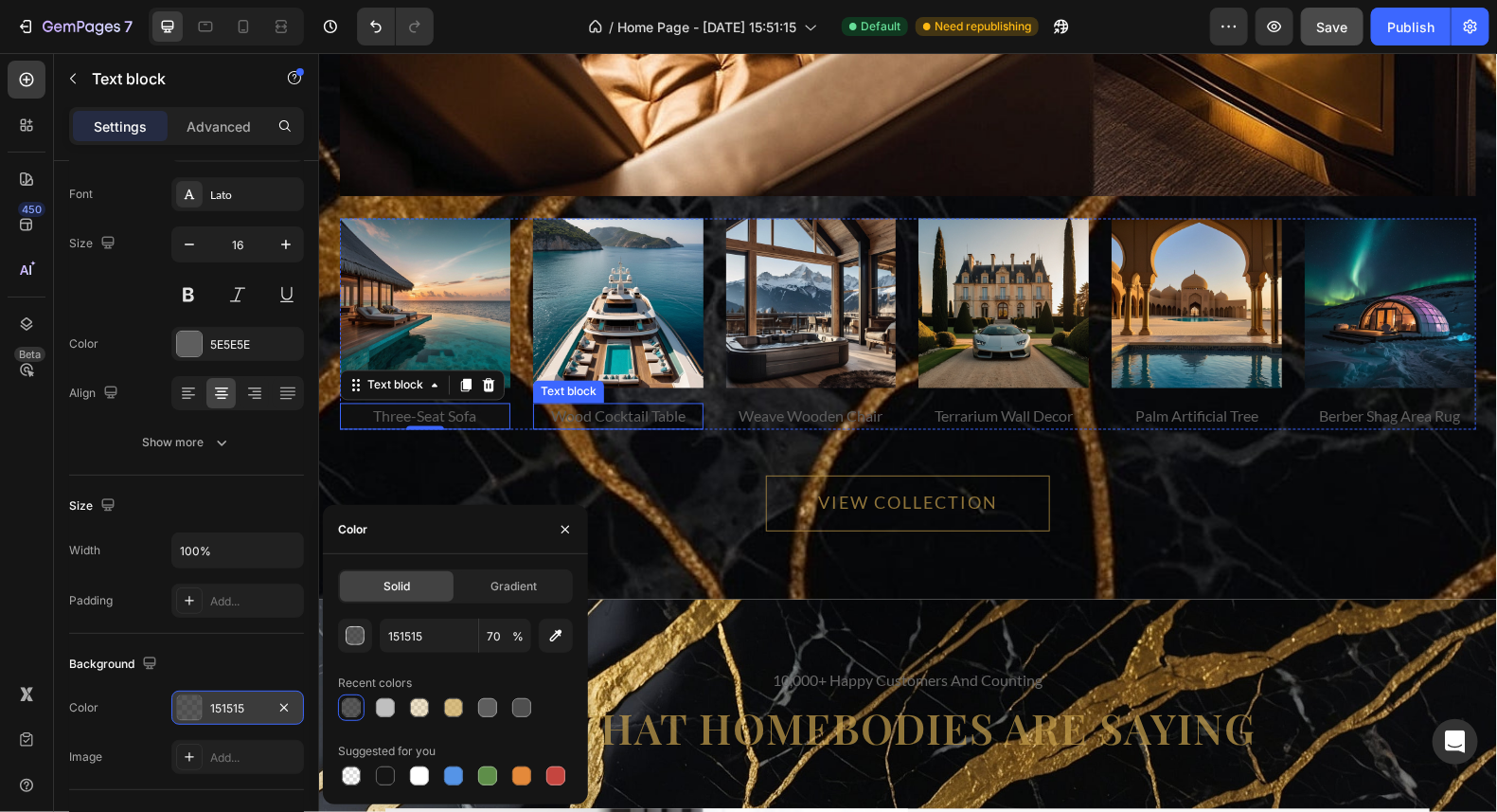
click at [645, 415] on p "wood cocktail table" at bounding box center [617, 416] width 166 height 23
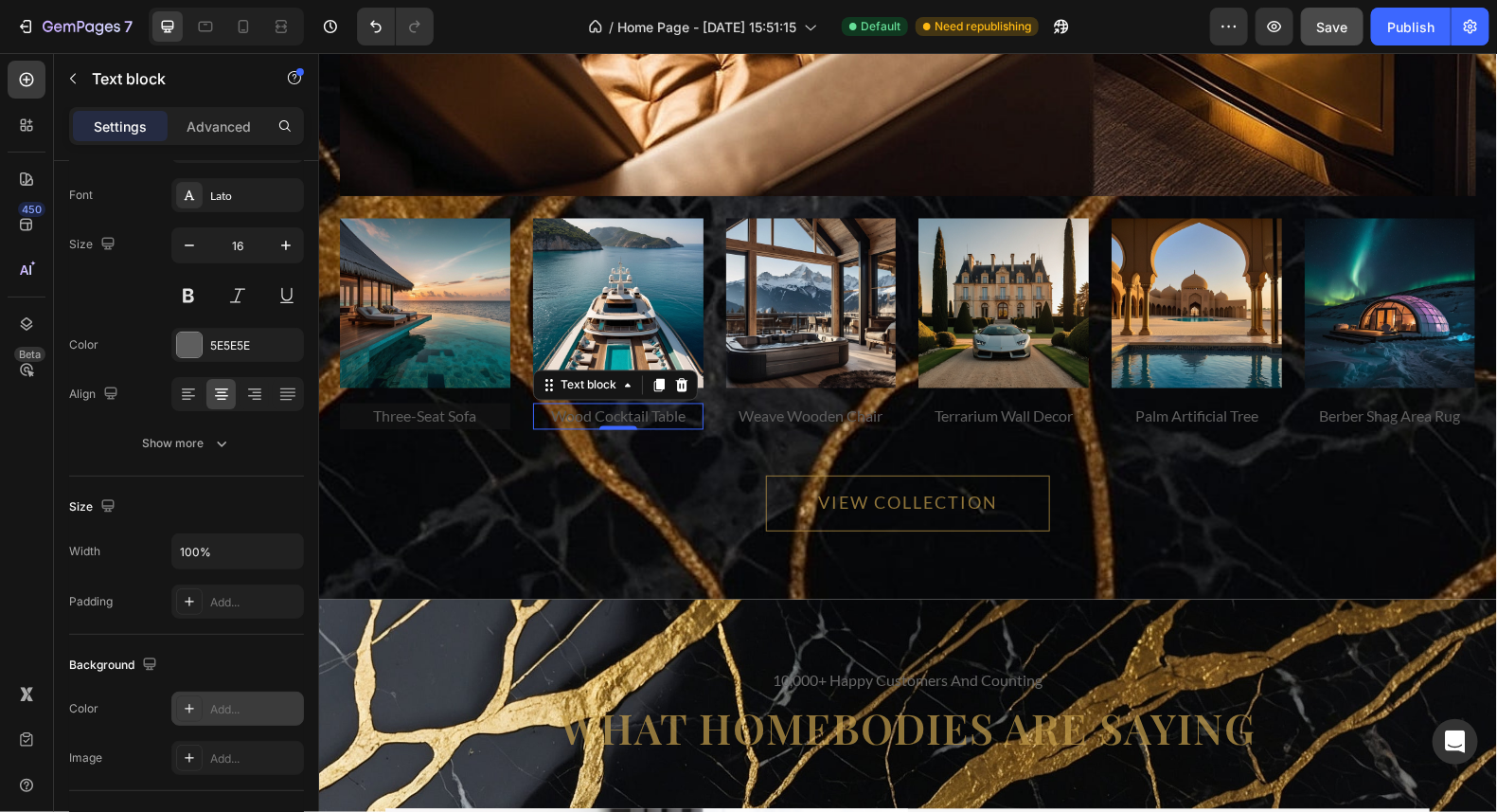
click at [186, 700] on icon at bounding box center [190, 708] width 15 height 15
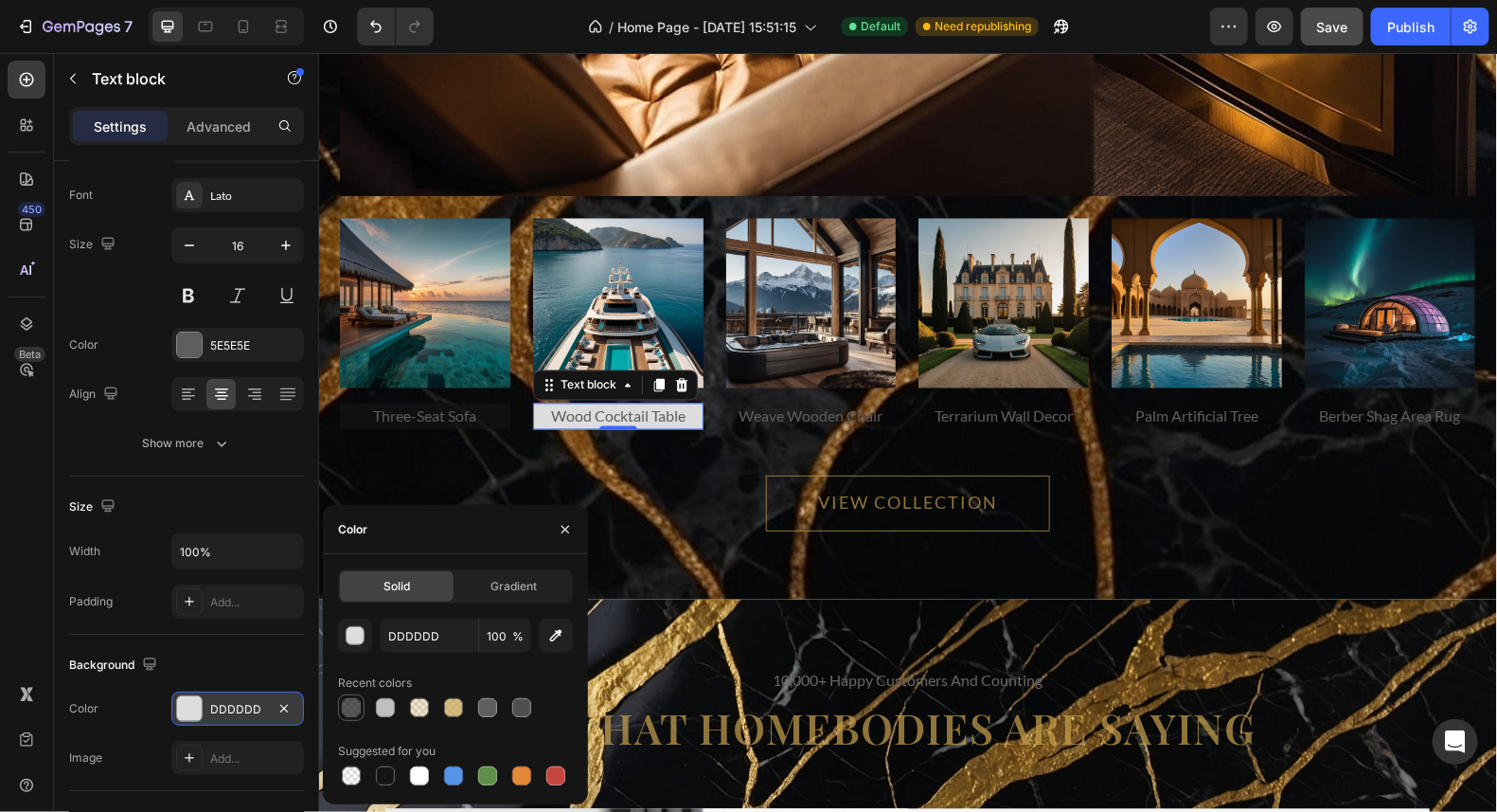
click at [359, 700] on div at bounding box center [351, 708] width 19 height 19
type input "151515"
type input "70"
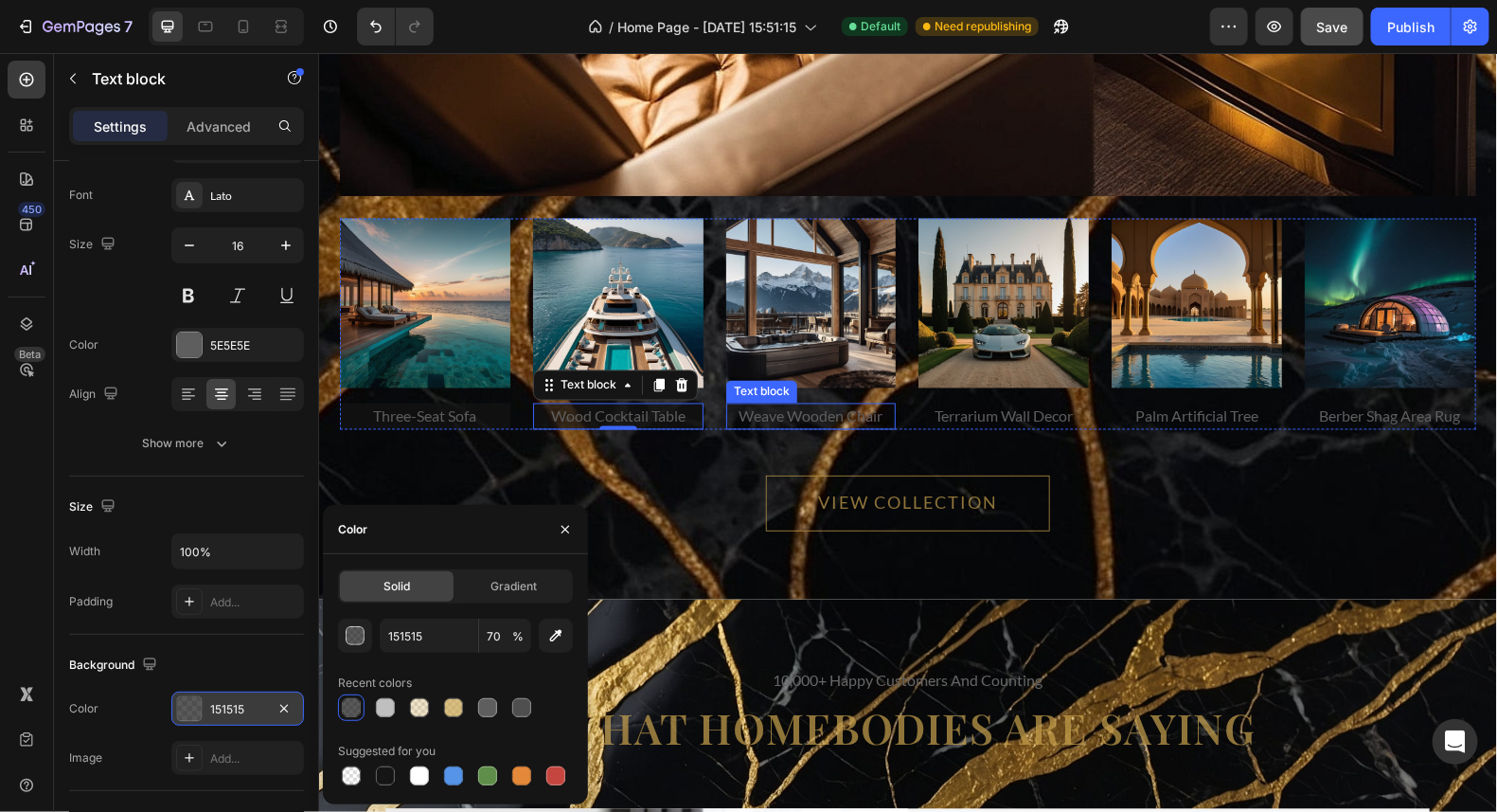
click at [803, 417] on p "weave wooden chair" at bounding box center [810, 416] width 166 height 23
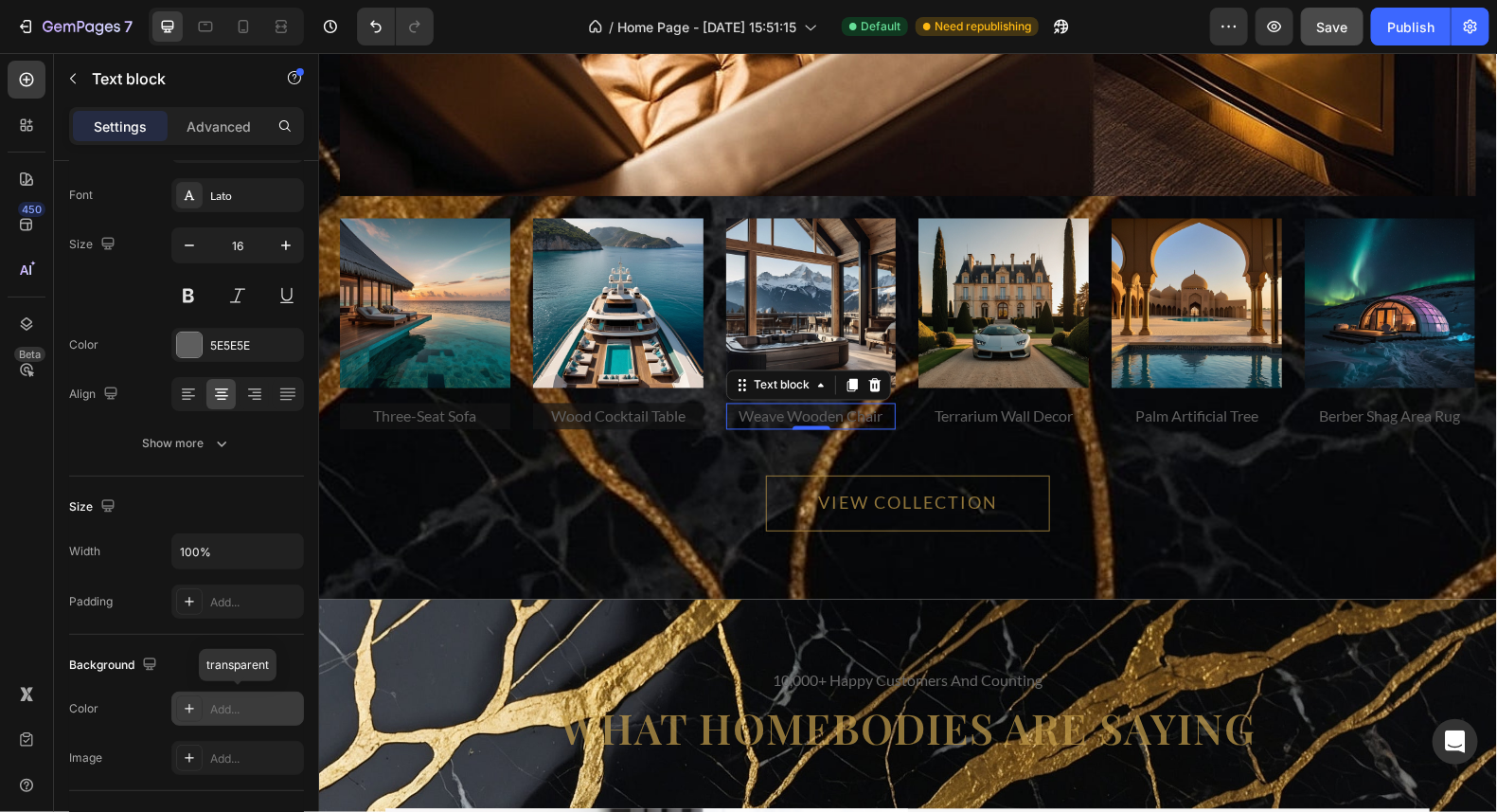
click at [189, 704] on icon at bounding box center [190, 708] width 10 height 10
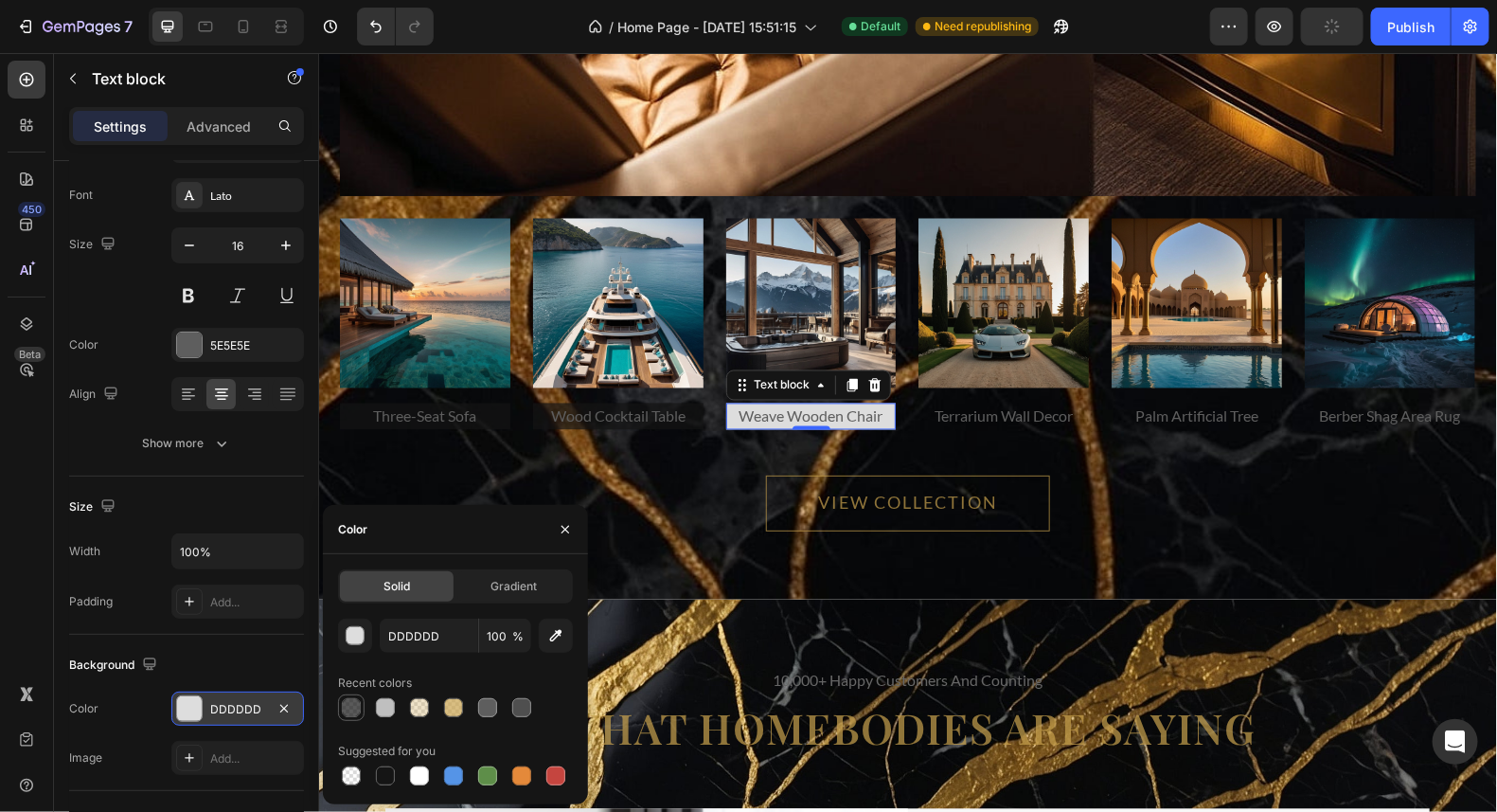
click at [359, 706] on div at bounding box center [351, 708] width 19 height 19
type input "151515"
type input "70"
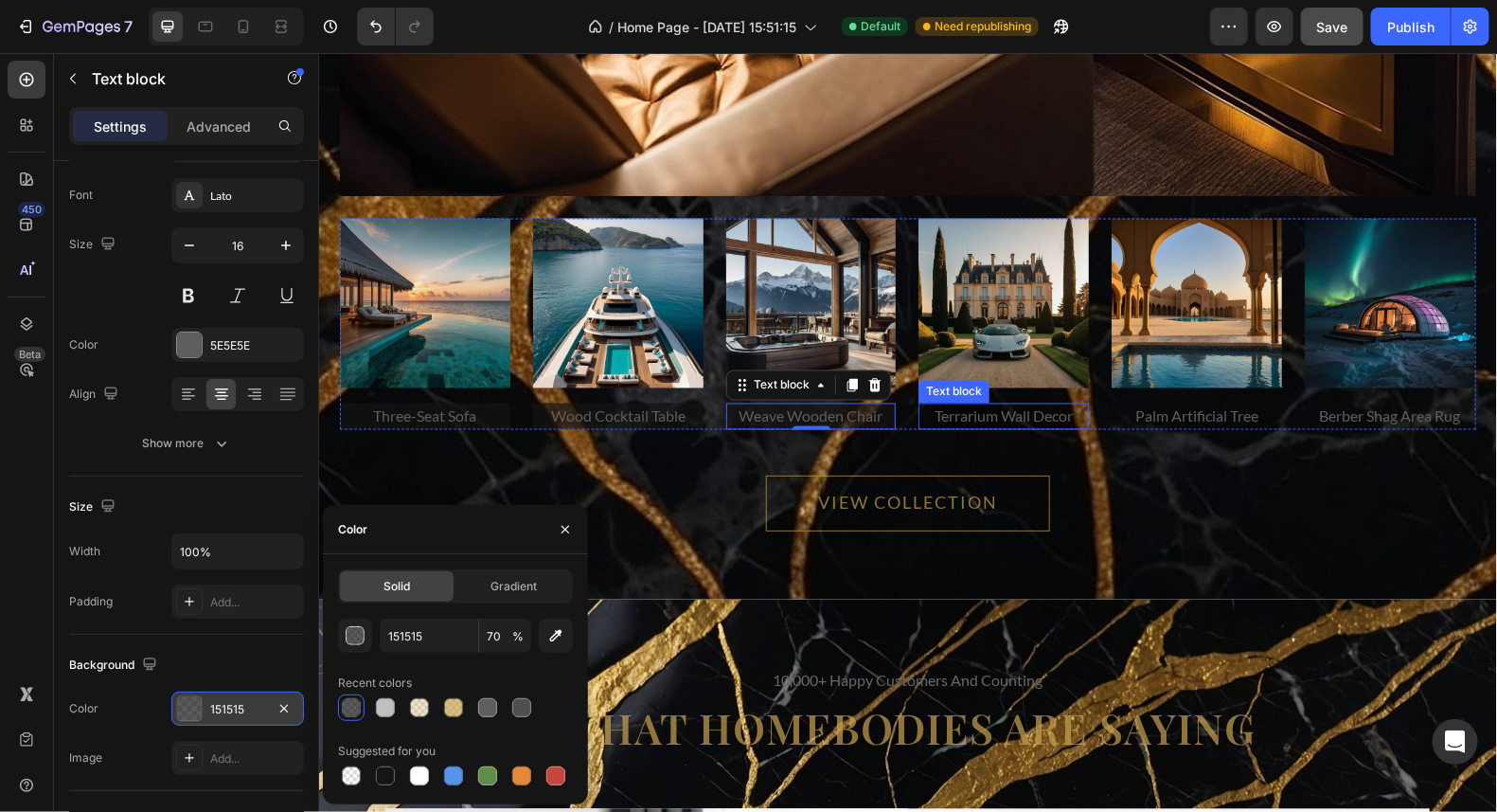
click at [1022, 409] on p "terrarium wall decor" at bounding box center [1002, 416] width 166 height 23
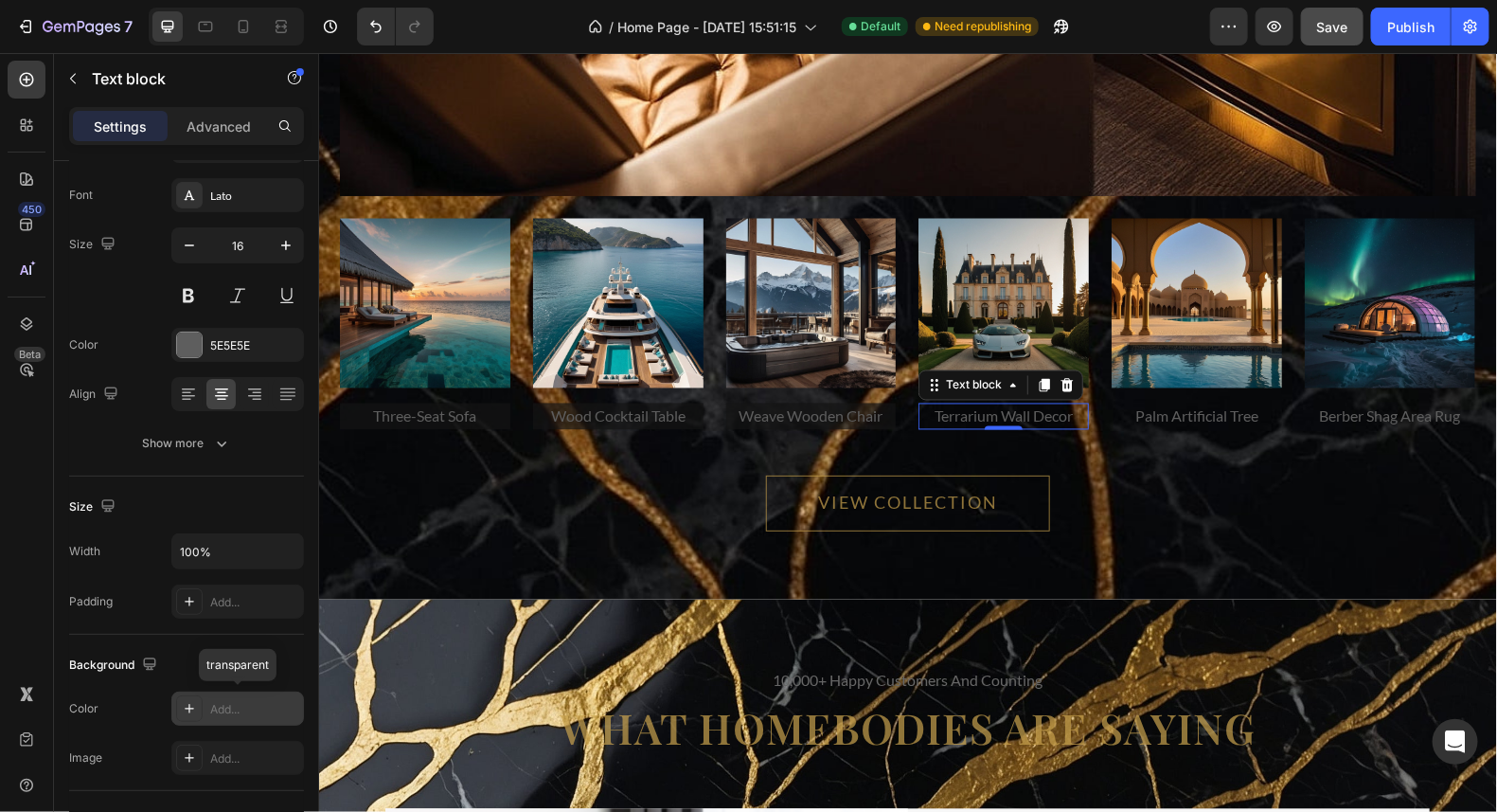
click at [191, 710] on icon at bounding box center [190, 708] width 15 height 15
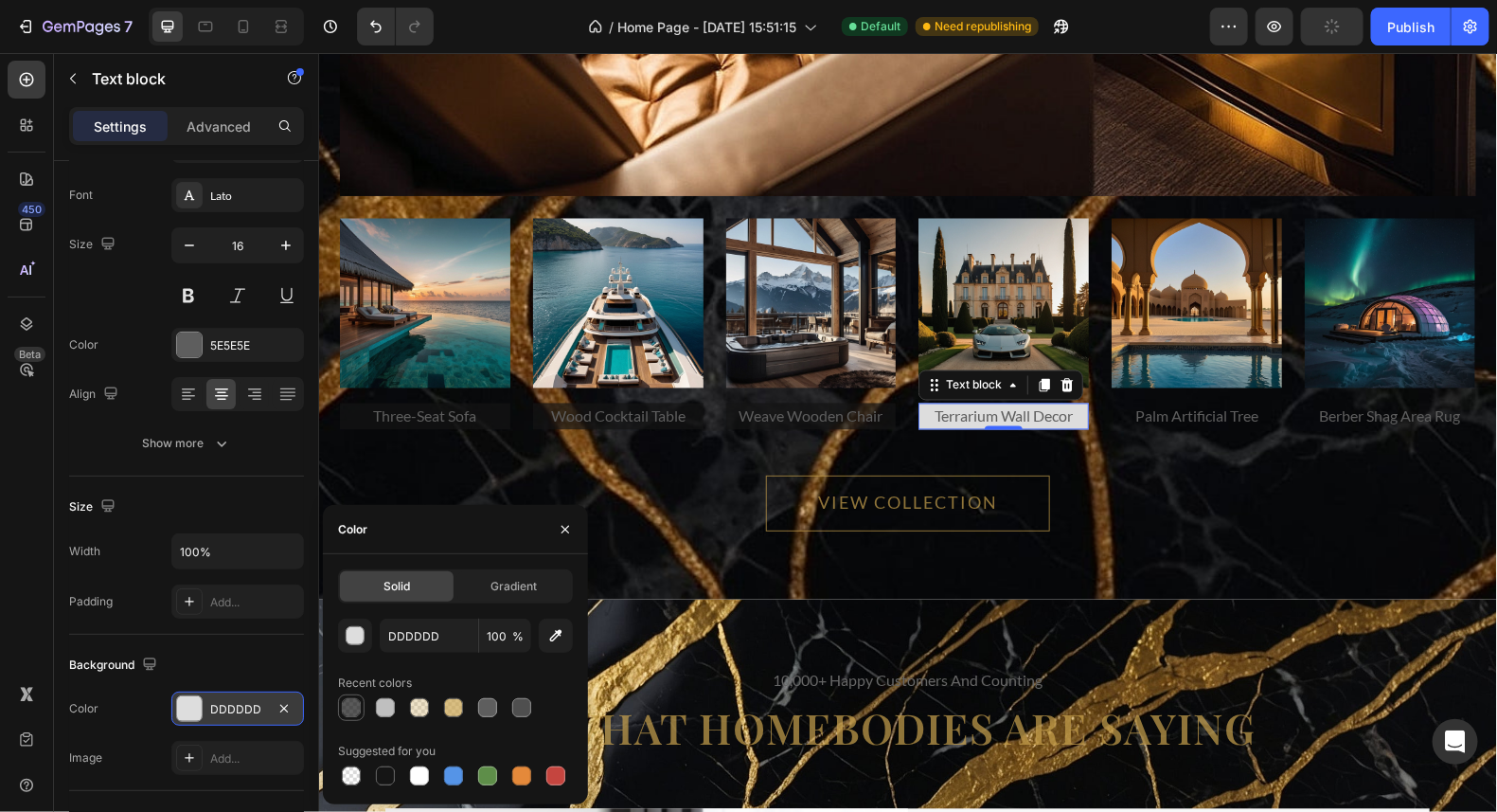
click at [350, 707] on div at bounding box center [351, 708] width 19 height 19
type input "151515"
type input "70"
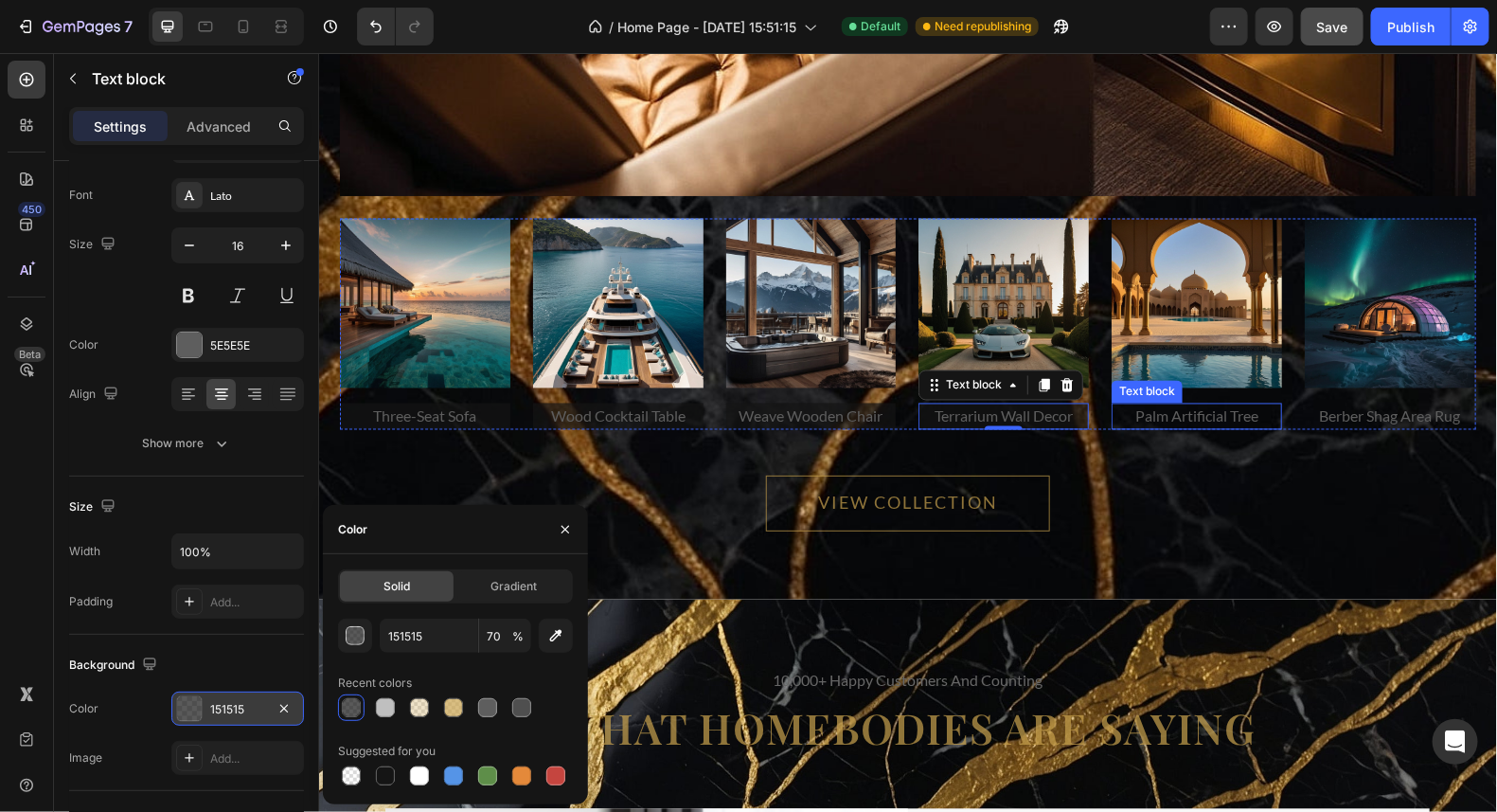
click at [1140, 412] on p "palm artificial tree" at bounding box center [1196, 416] width 166 height 23
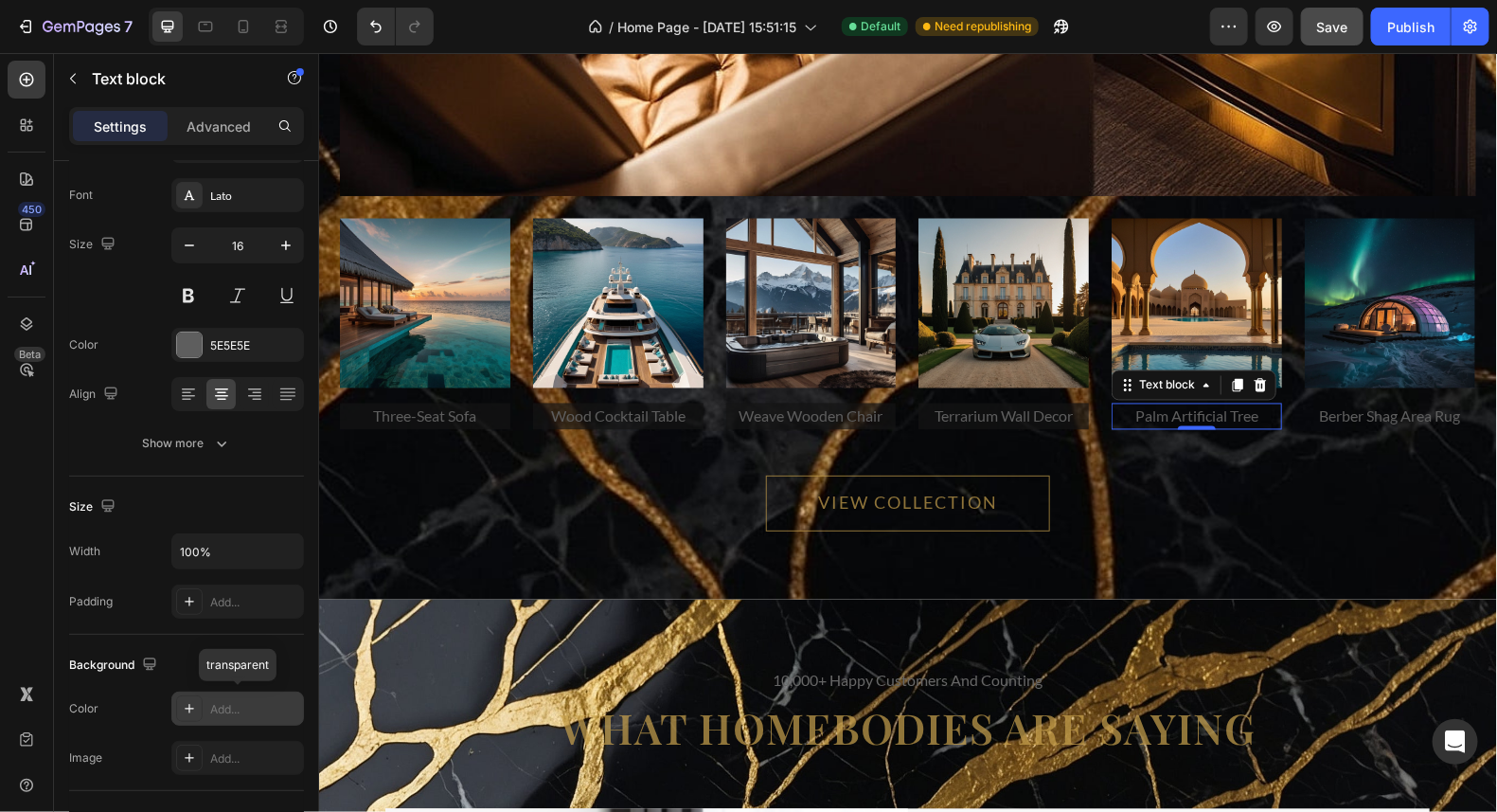
click at [195, 702] on icon at bounding box center [190, 708] width 15 height 15
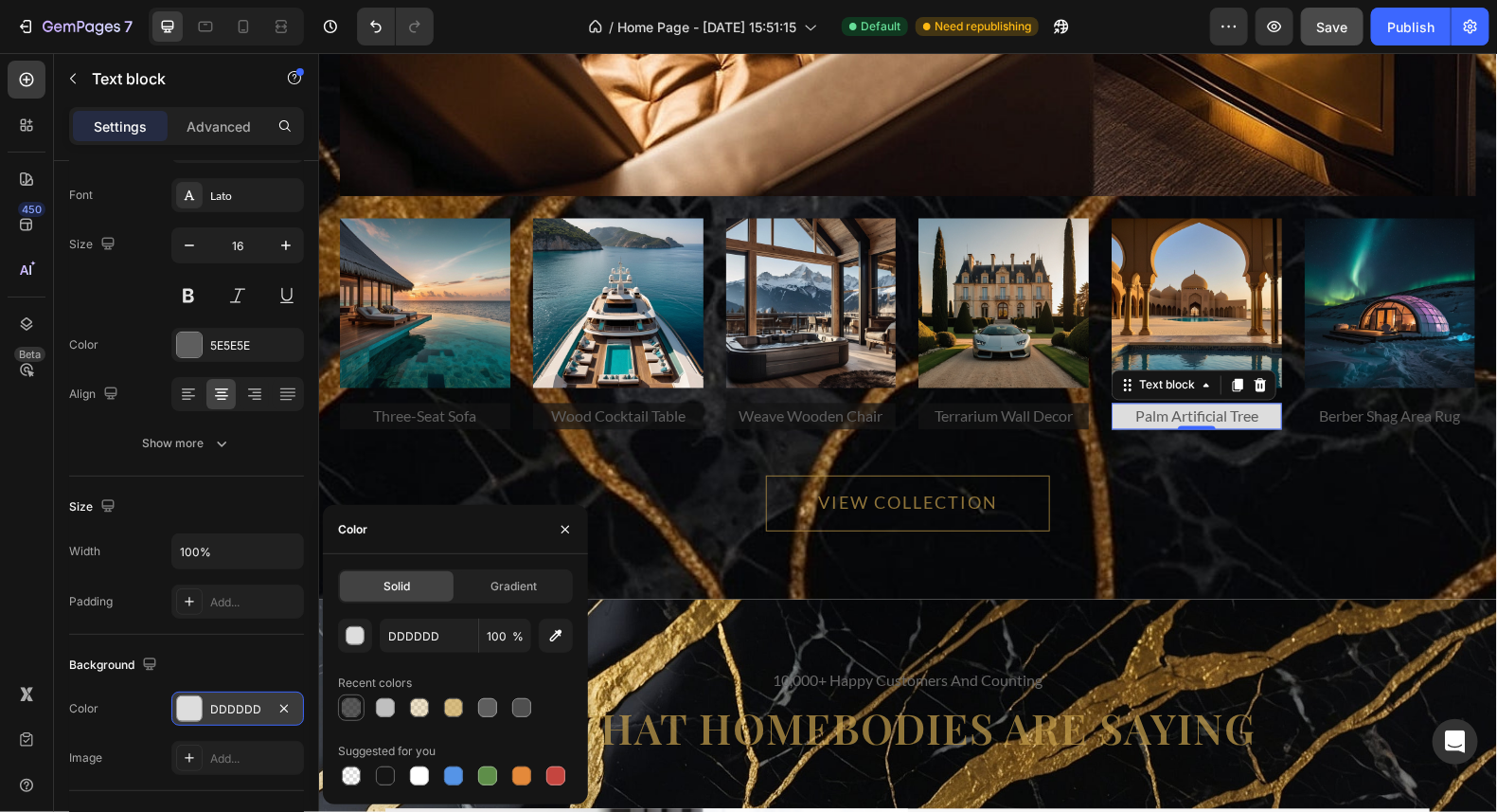
click at [355, 708] on div at bounding box center [351, 708] width 19 height 19
type input "151515"
type input "70"
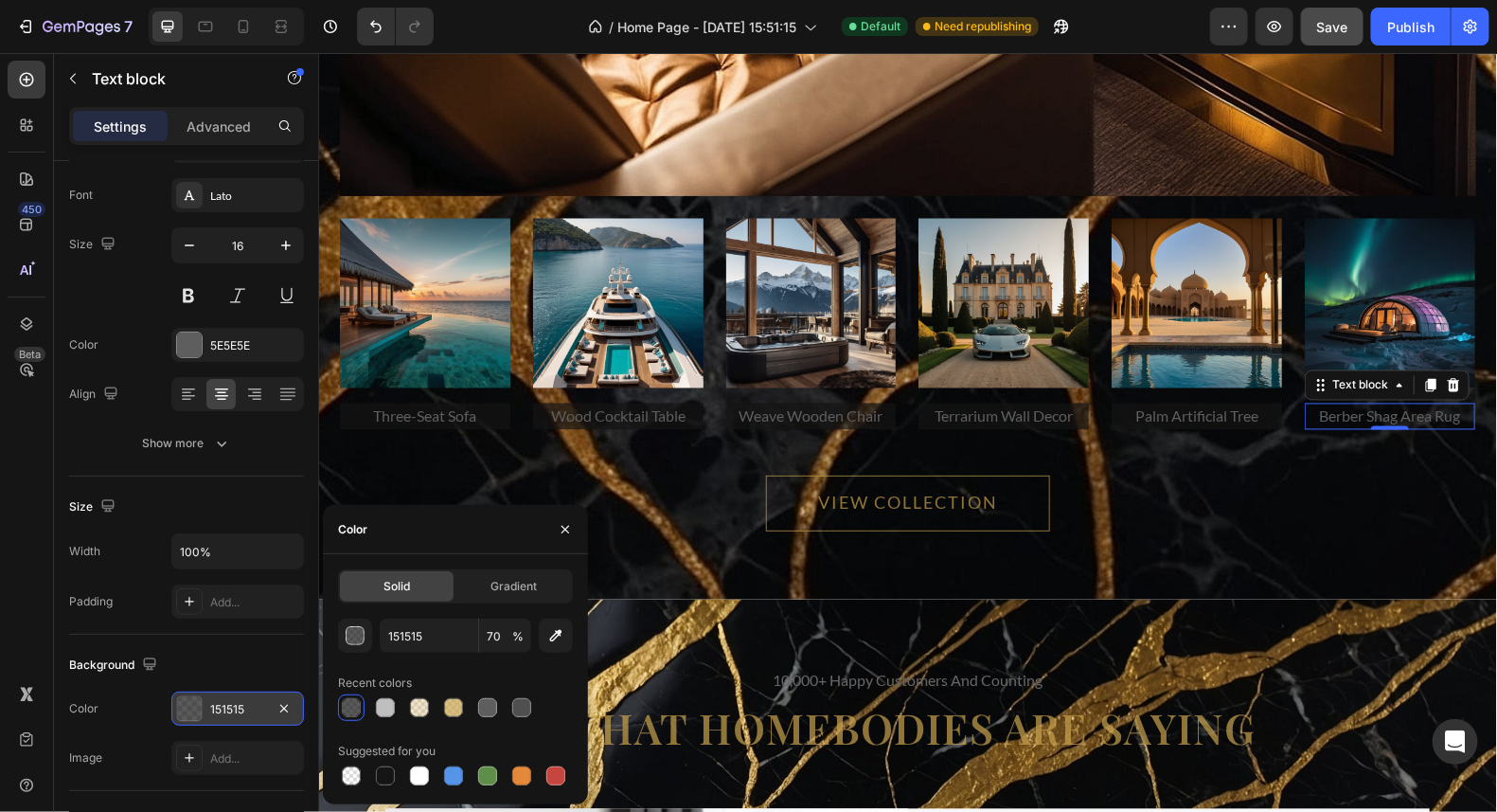
click at [1367, 404] on p "berber shag area rug" at bounding box center [1389, 416] width 166 height 23
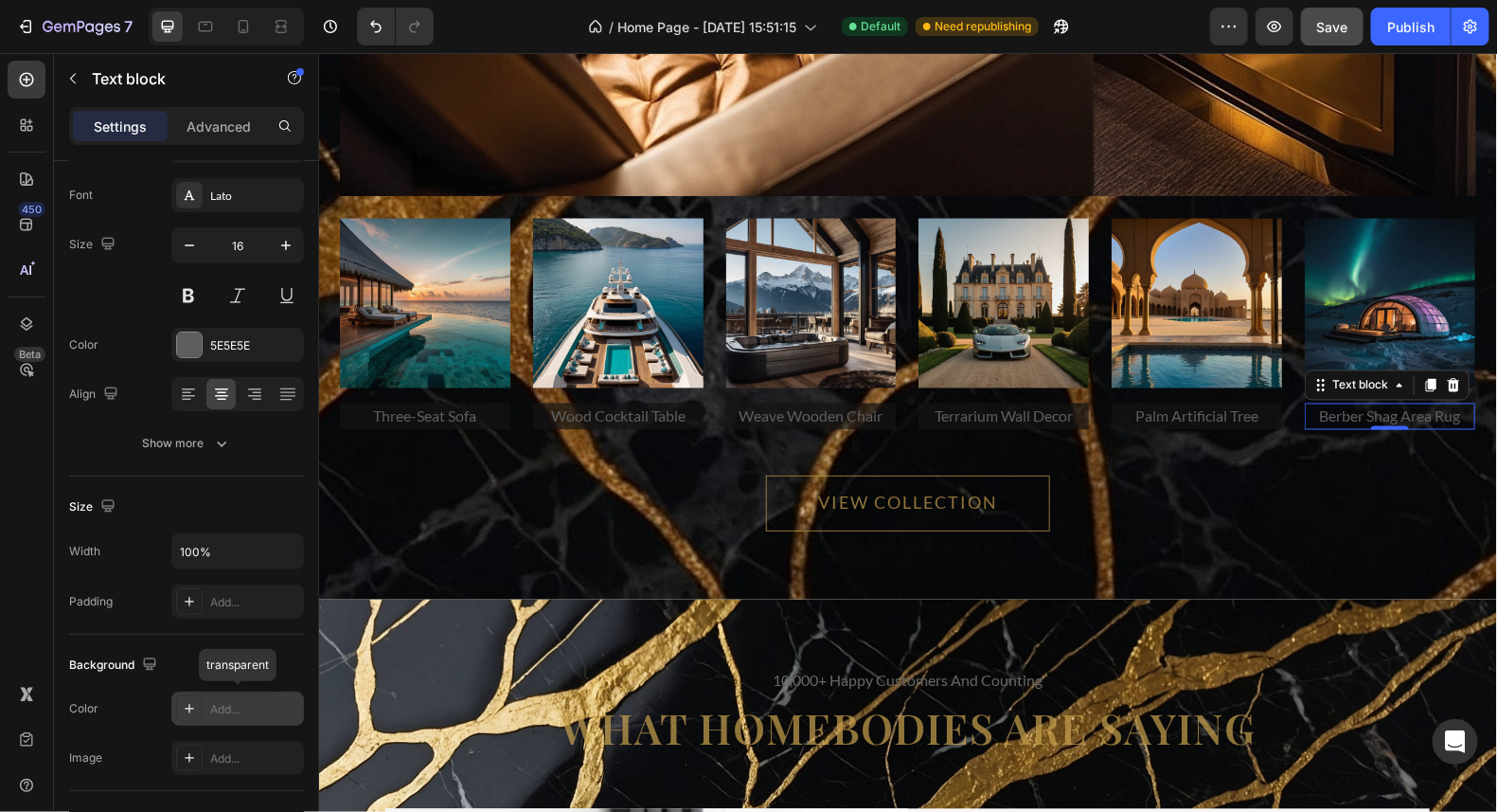
click at [192, 706] on icon at bounding box center [190, 708] width 15 height 15
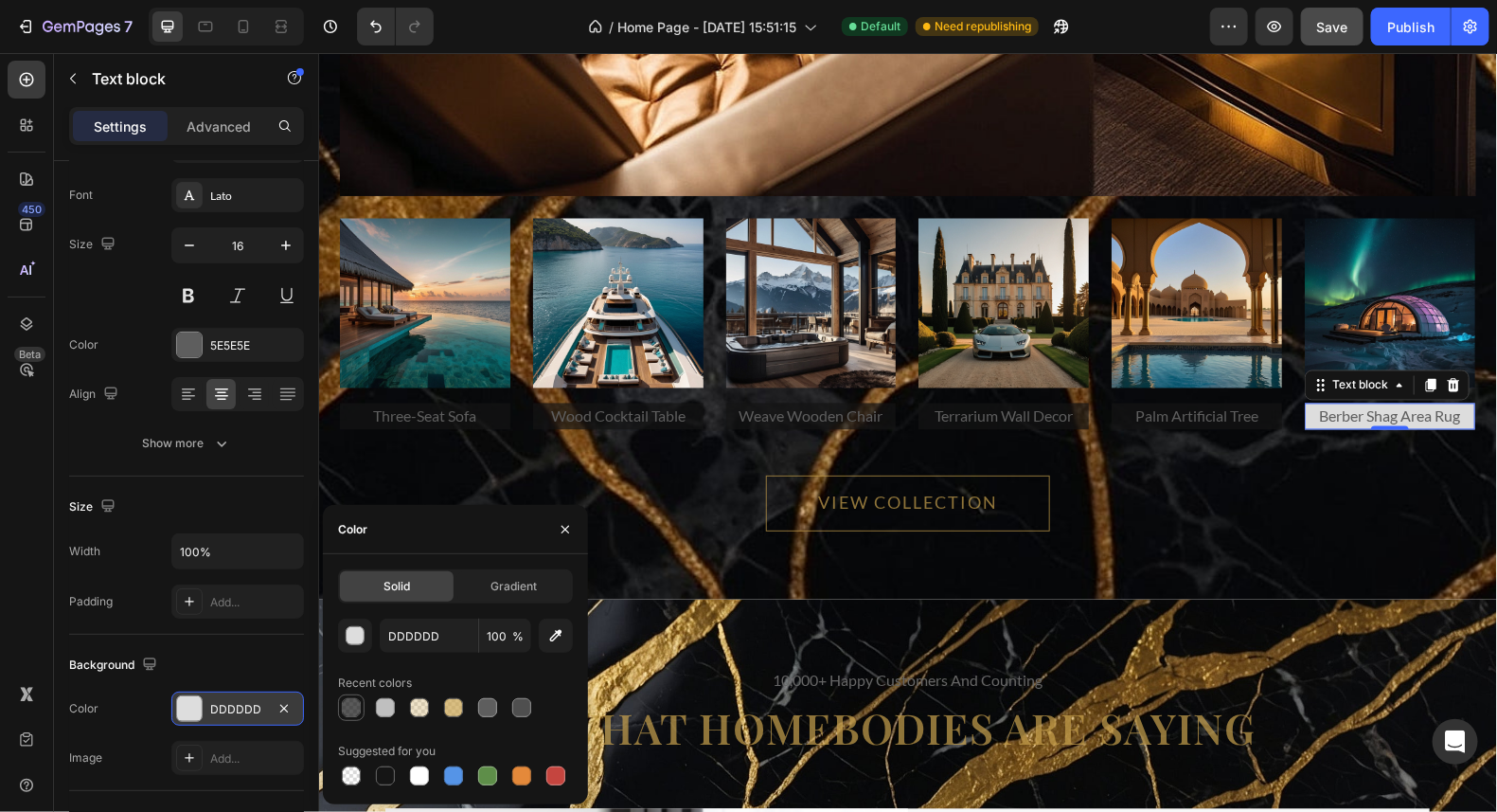
click at [357, 705] on div at bounding box center [351, 708] width 19 height 19
type input "151515"
type input "70"
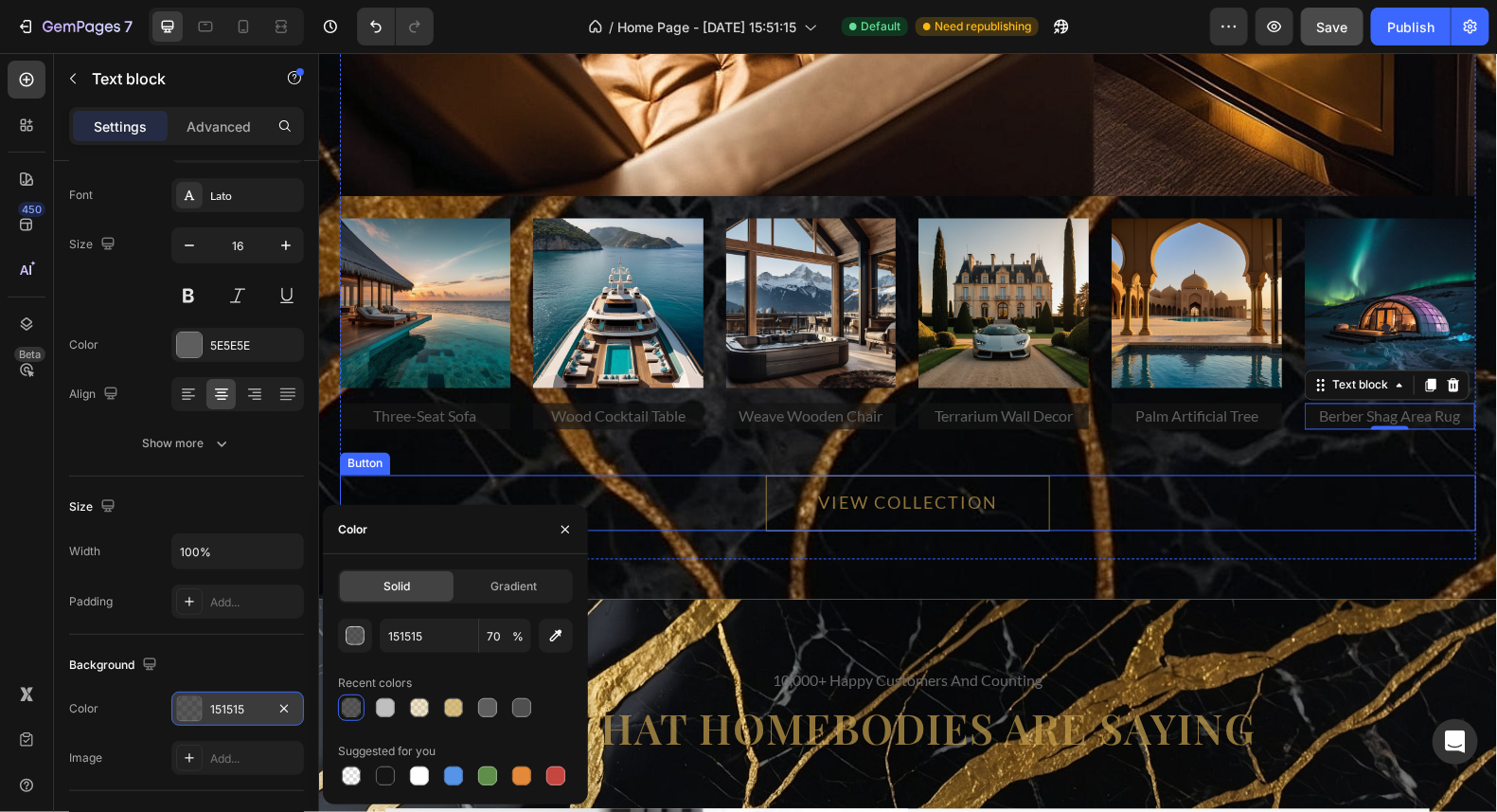
click at [1245, 474] on div "VIEW COLLECTION Button" at bounding box center [906, 502] width 1136 height 56
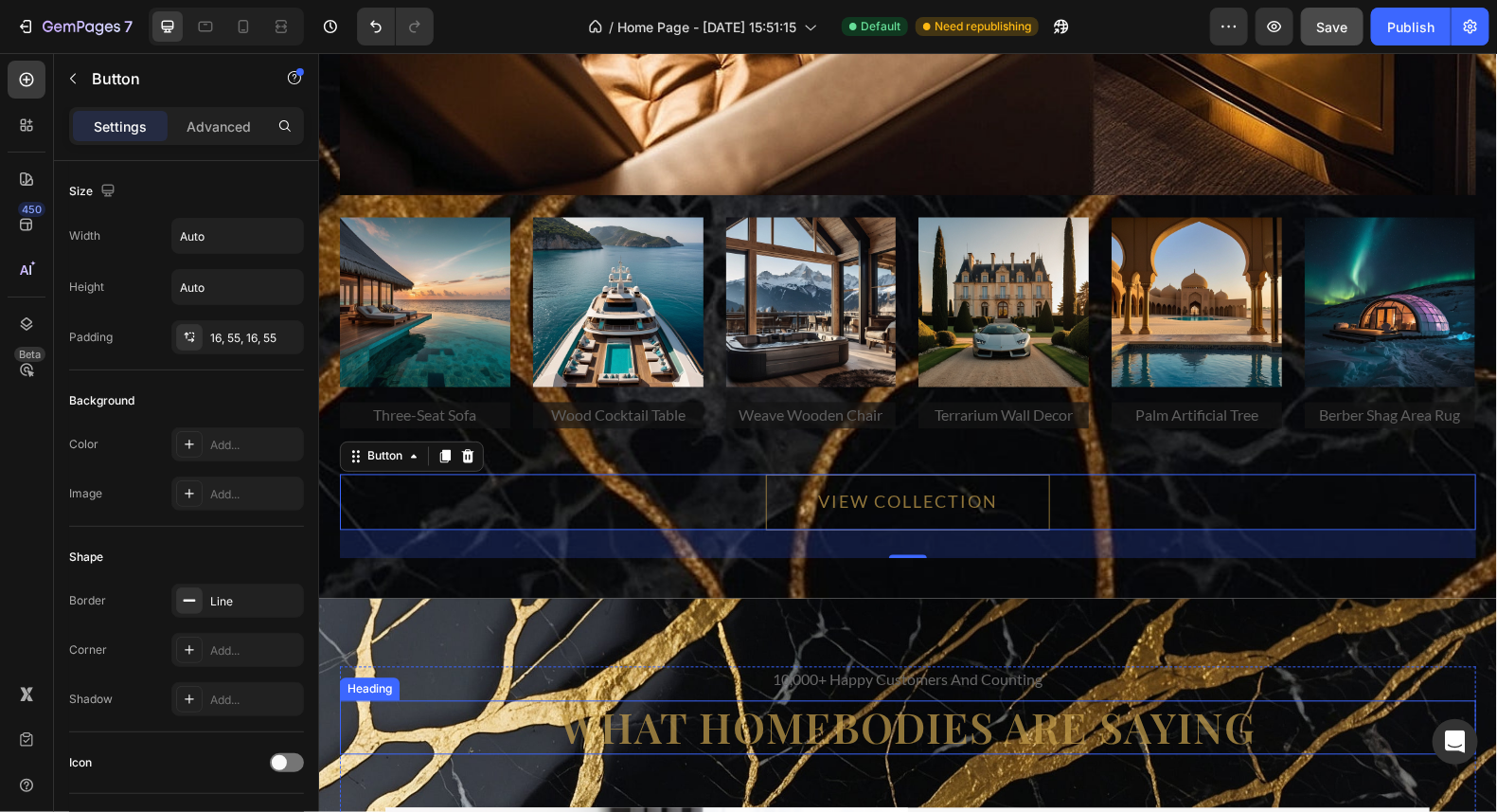
scroll to position [7624, 0]
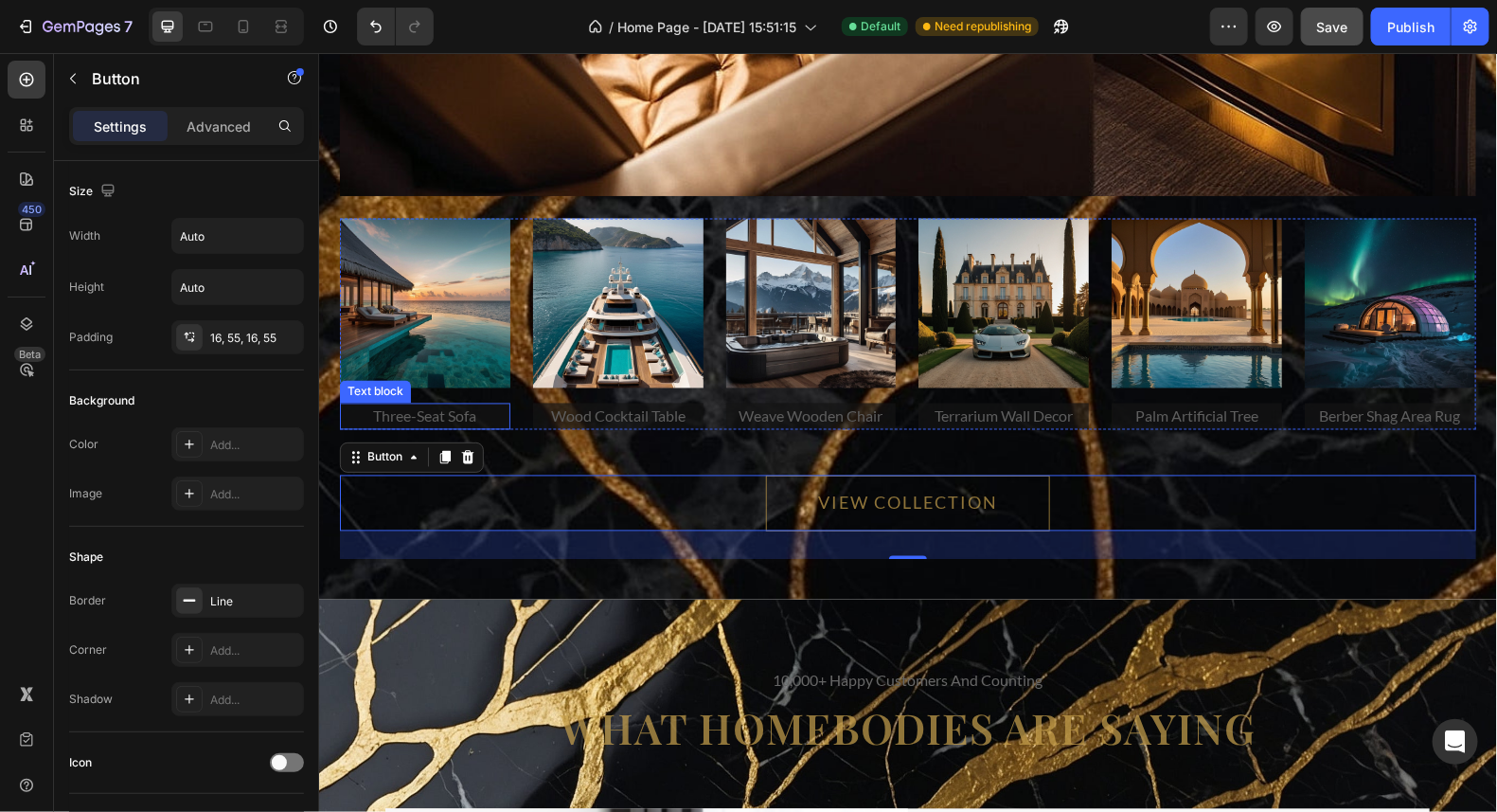
click at [463, 406] on p "three-seat sofa" at bounding box center [423, 416] width 166 height 23
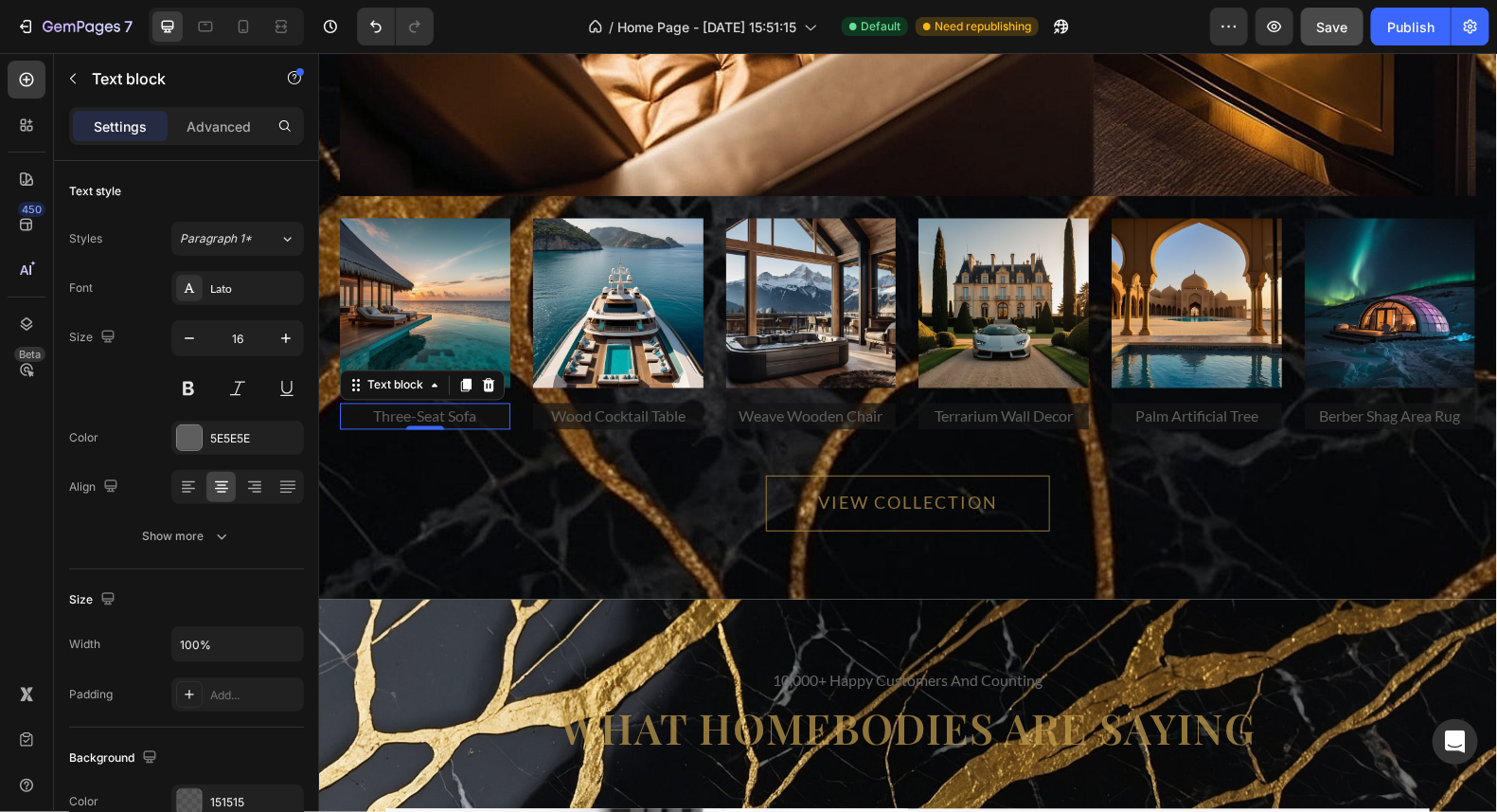
click at [469, 413] on p "three-seat sofa" at bounding box center [423, 416] width 166 height 23
drag, startPoint x: 468, startPoint y: 410, endPoint x: 362, endPoint y: 410, distance: 106.0
click at [362, 410] on p "three-seat sofa" at bounding box center [423, 416] width 166 height 23
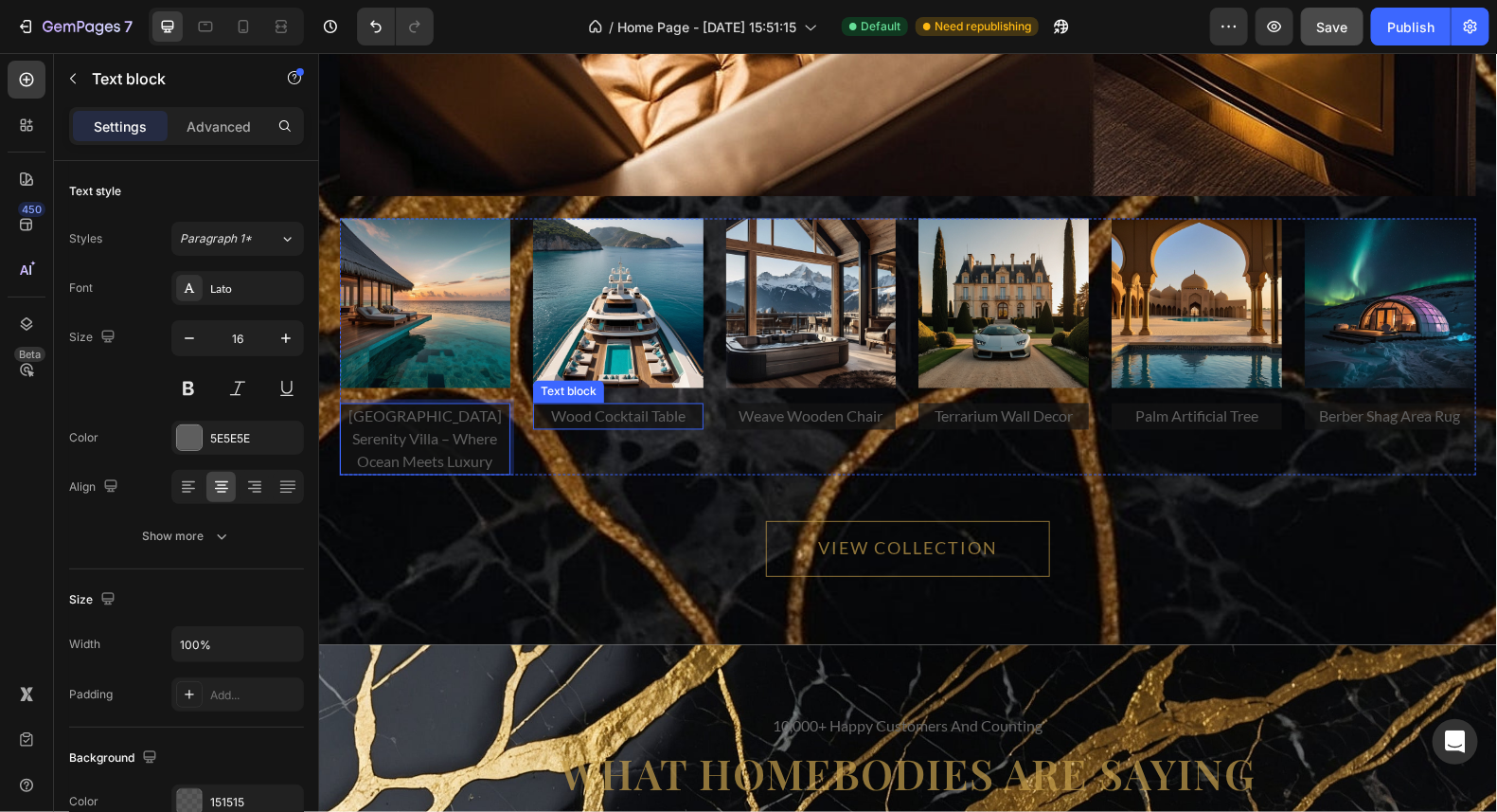
click at [673, 413] on p "wood cocktail table" at bounding box center [617, 416] width 166 height 23
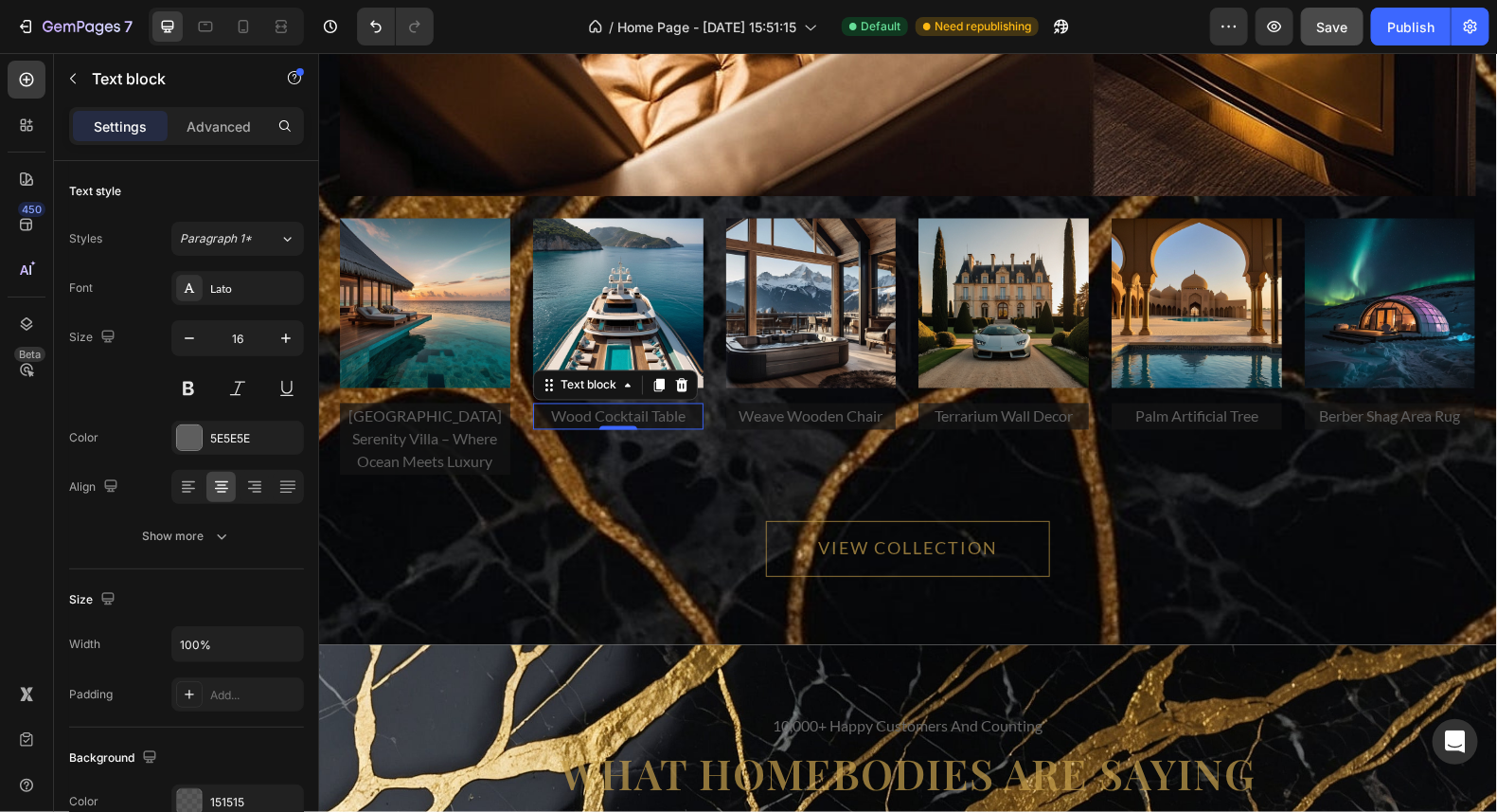
click at [678, 413] on p "wood cocktail table" at bounding box center [617, 416] width 166 height 23
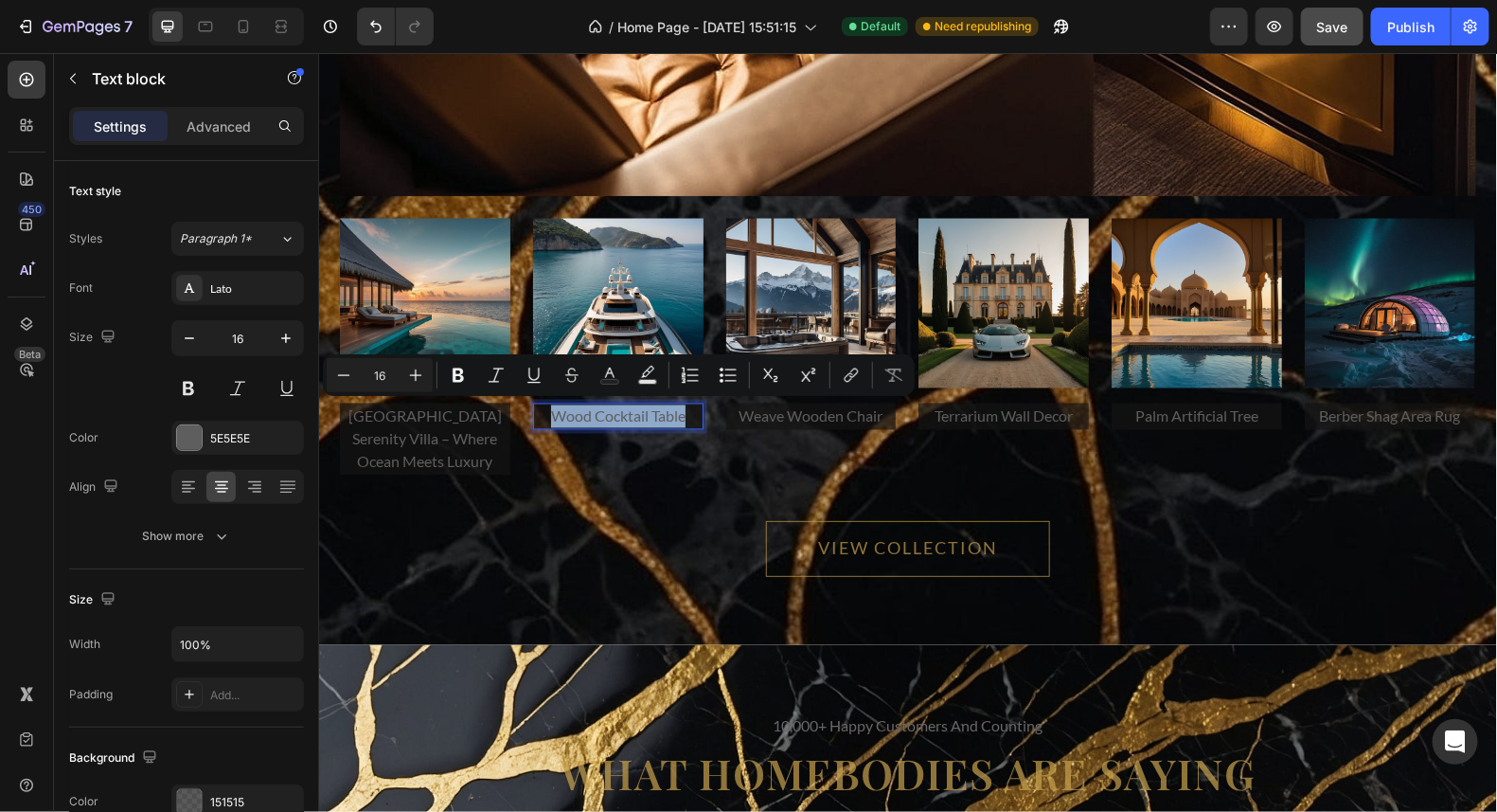
drag, startPoint x: 678, startPoint y: 411, endPoint x: 545, endPoint y: 399, distance: 133.5
click at [545, 402] on div "wood cocktail table" at bounding box center [617, 416] width 170 height 27
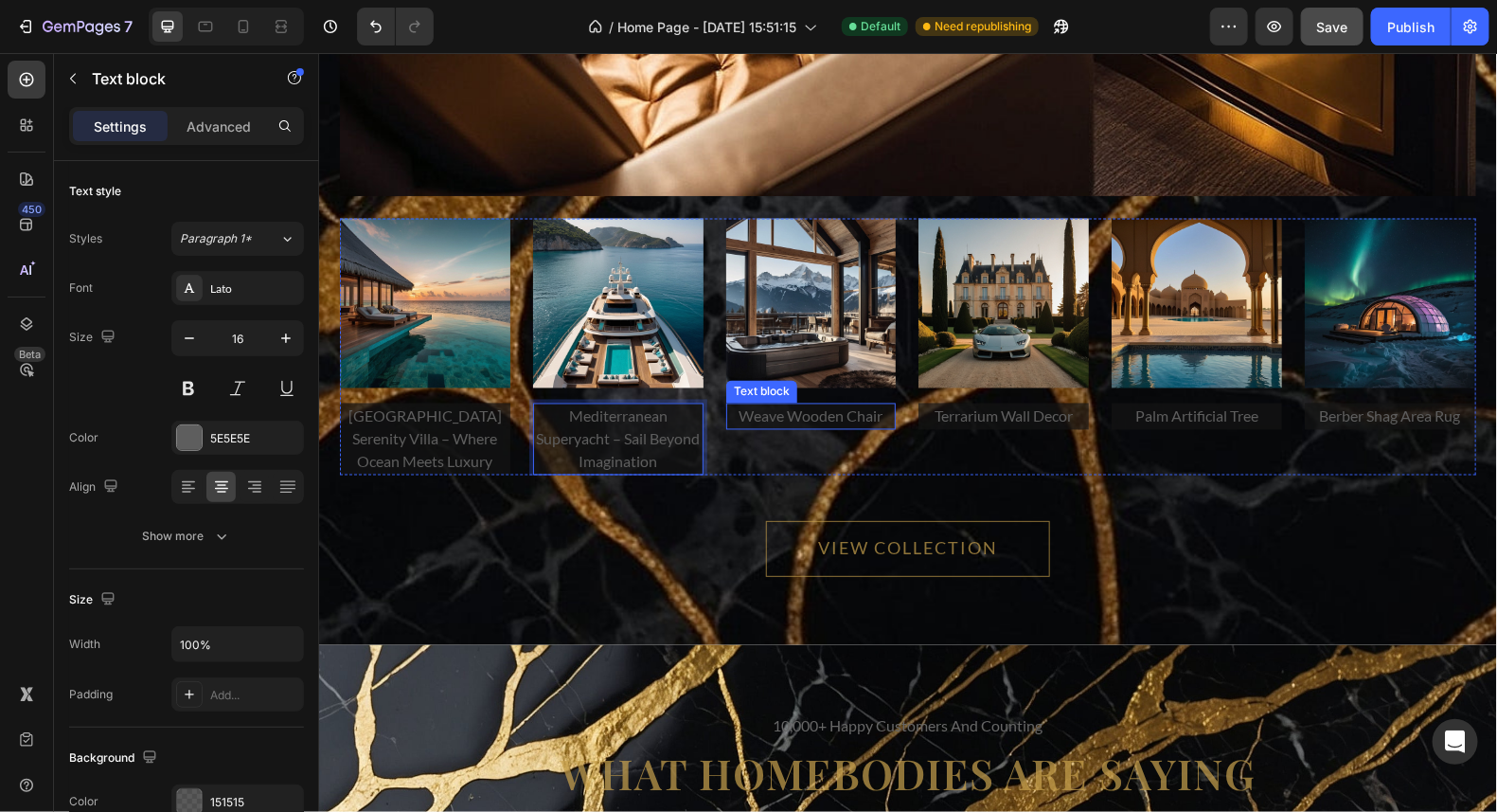
click at [819, 411] on p "weave wooden chair" at bounding box center [810, 416] width 166 height 23
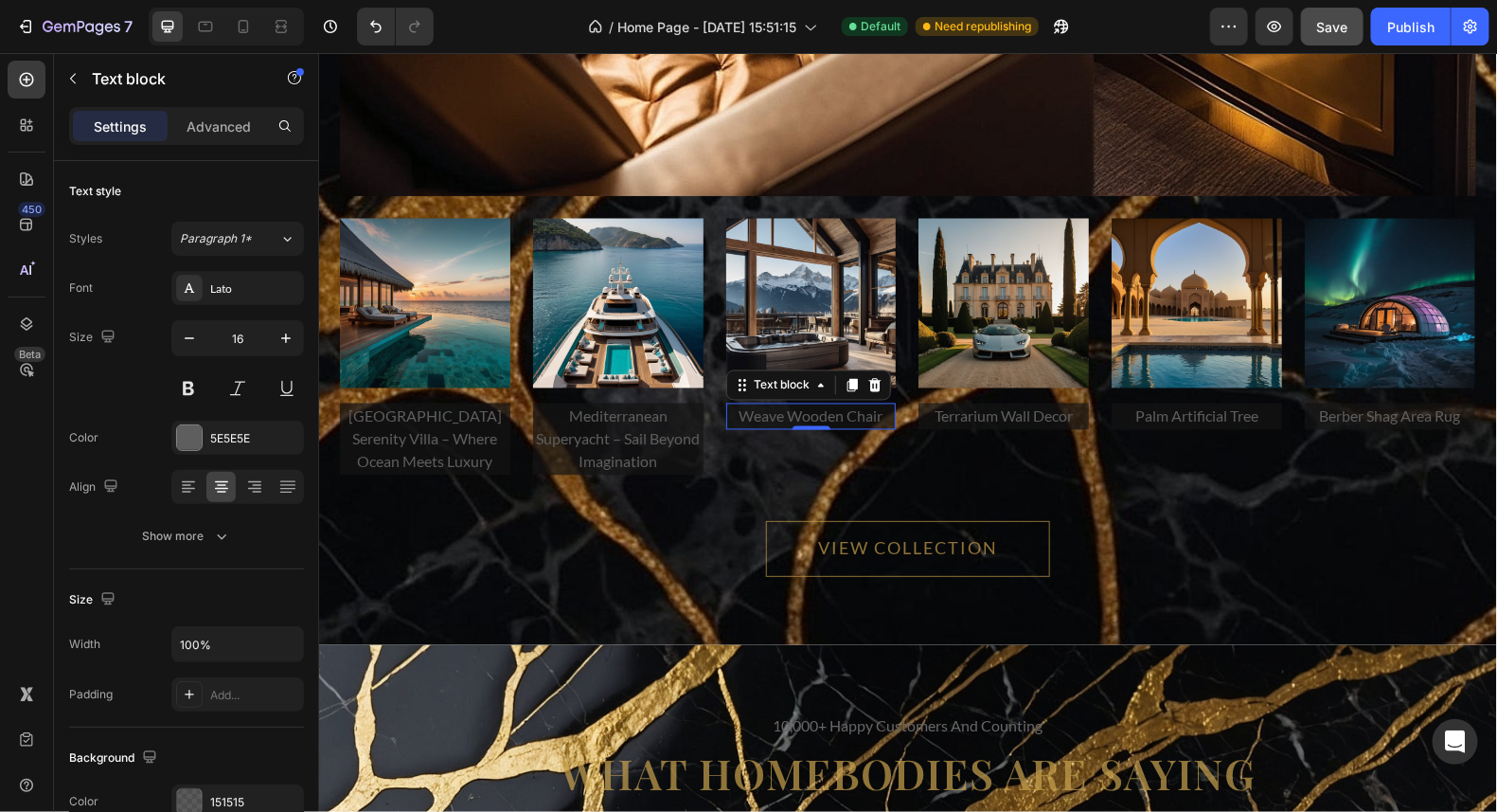
click at [871, 408] on p "weave wooden chair" at bounding box center [810, 416] width 166 height 23
click at [876, 412] on p "weave wooden chair" at bounding box center [810, 416] width 166 height 23
drag, startPoint x: 876, startPoint y: 412, endPoint x: 729, endPoint y: 411, distance: 147.0
click at [729, 411] on p "weave wooden chair" at bounding box center [810, 416] width 166 height 23
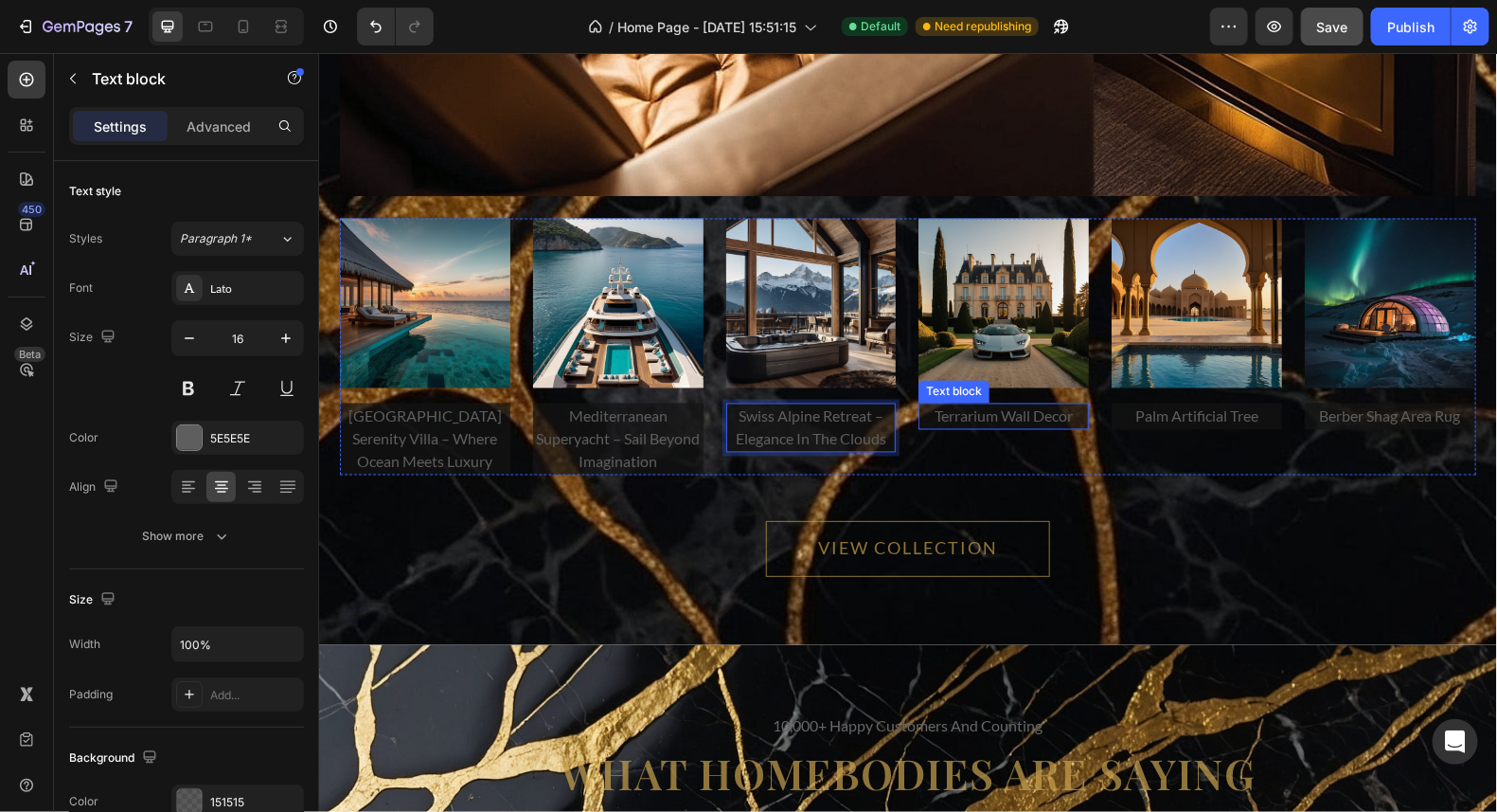
click at [1069, 413] on p "terrarium wall decor" at bounding box center [1002, 416] width 166 height 23
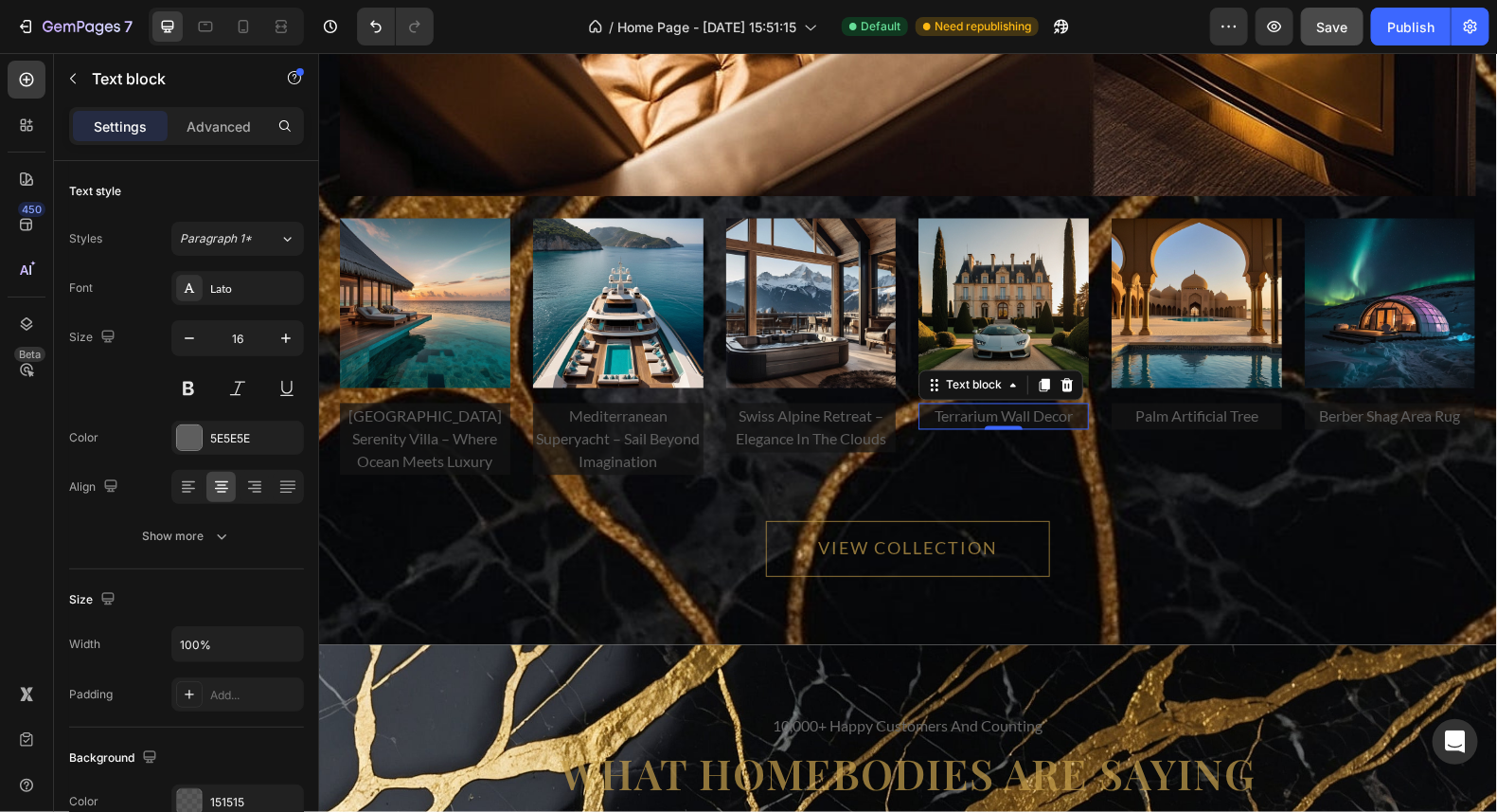
click at [1069, 413] on p "terrarium wall decor" at bounding box center [1002, 416] width 166 height 23
drag, startPoint x: 1066, startPoint y: 413, endPoint x: 923, endPoint y: 422, distance: 143.3
click at [923, 422] on p "terrarium wall decor" at bounding box center [1002, 416] width 166 height 23
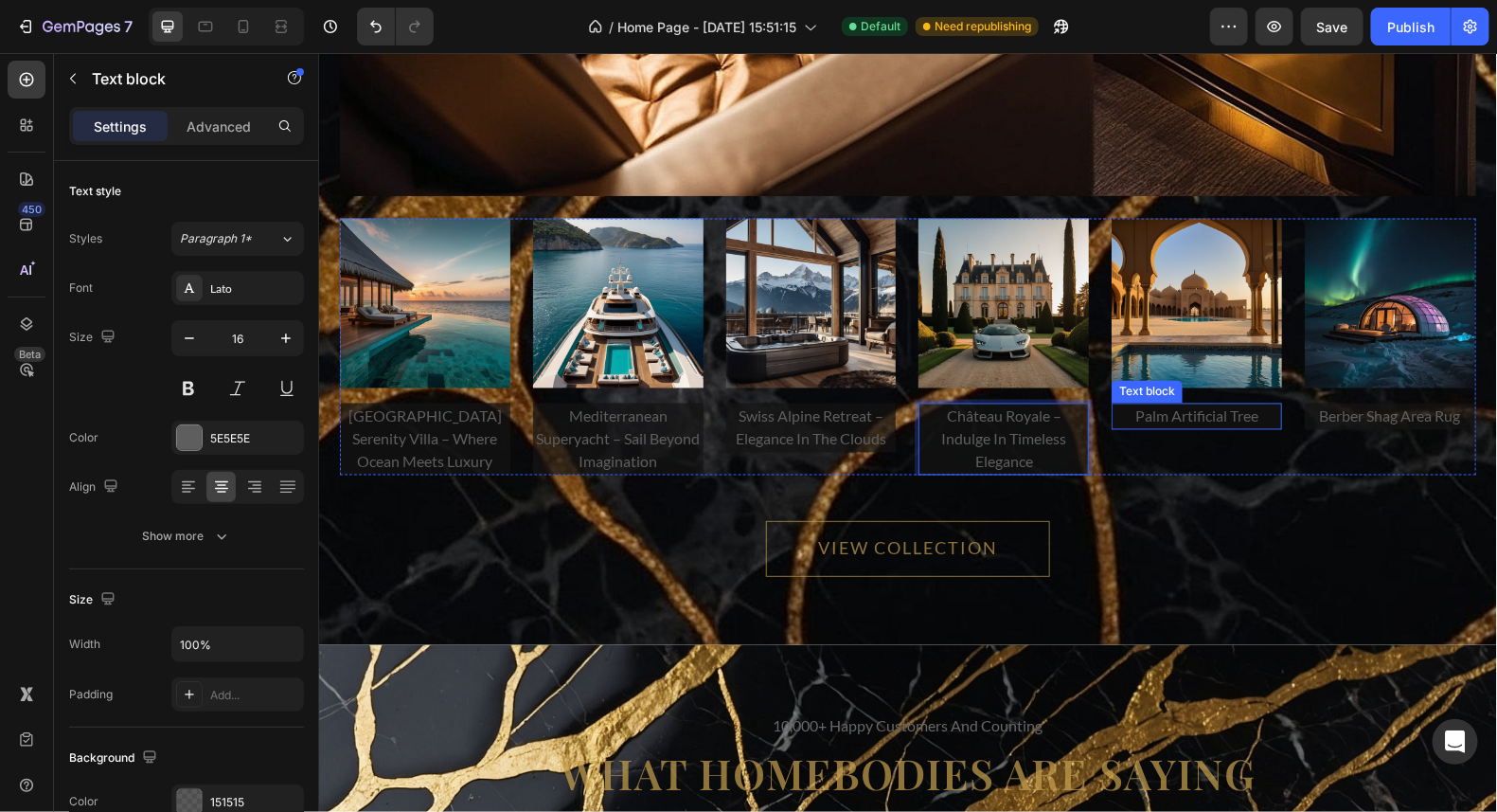
click at [1252, 409] on p "palm artificial tree" at bounding box center [1196, 416] width 166 height 23
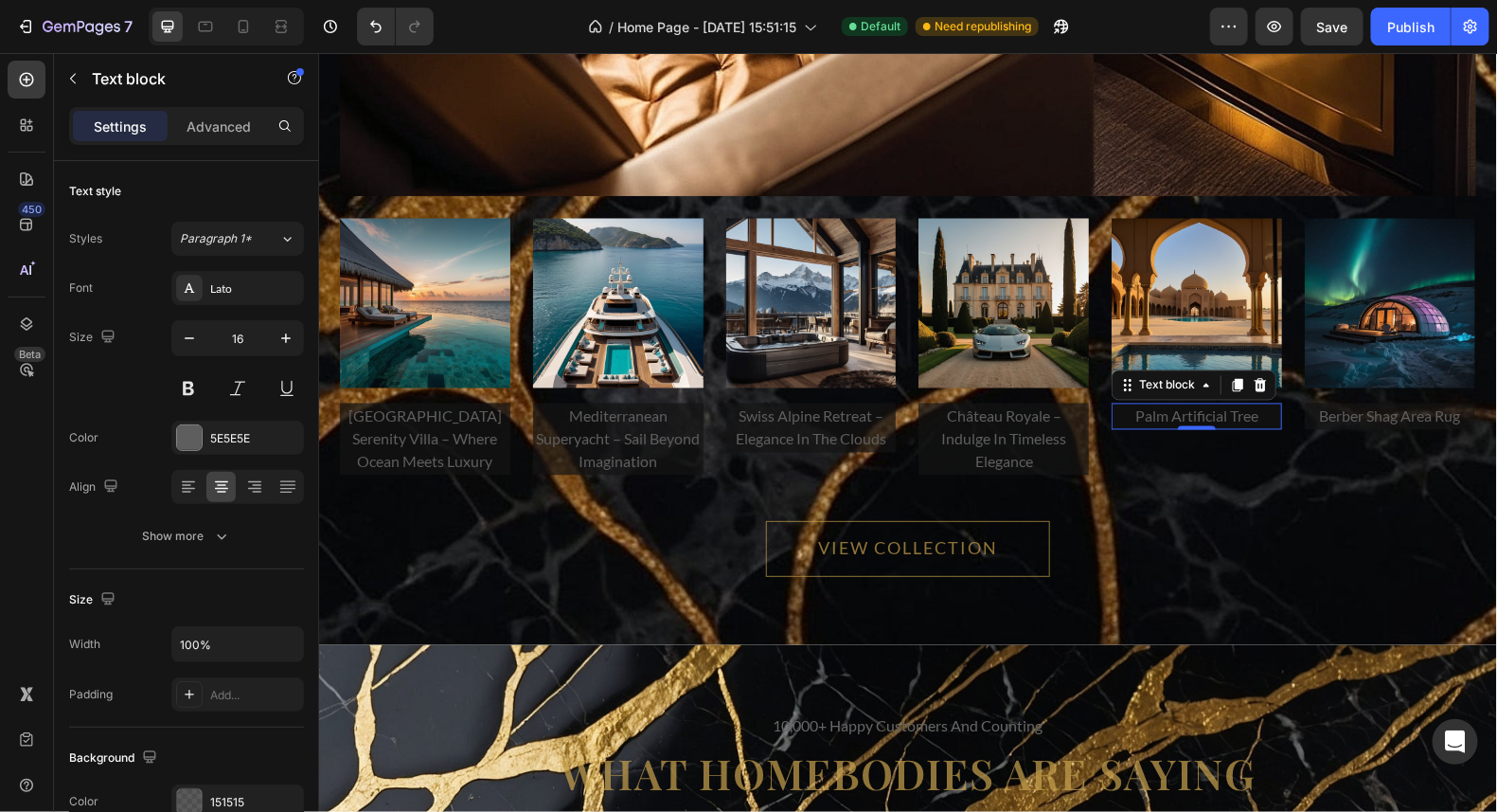
click at [1252, 409] on p "palm artificial tree" at bounding box center [1196, 416] width 166 height 23
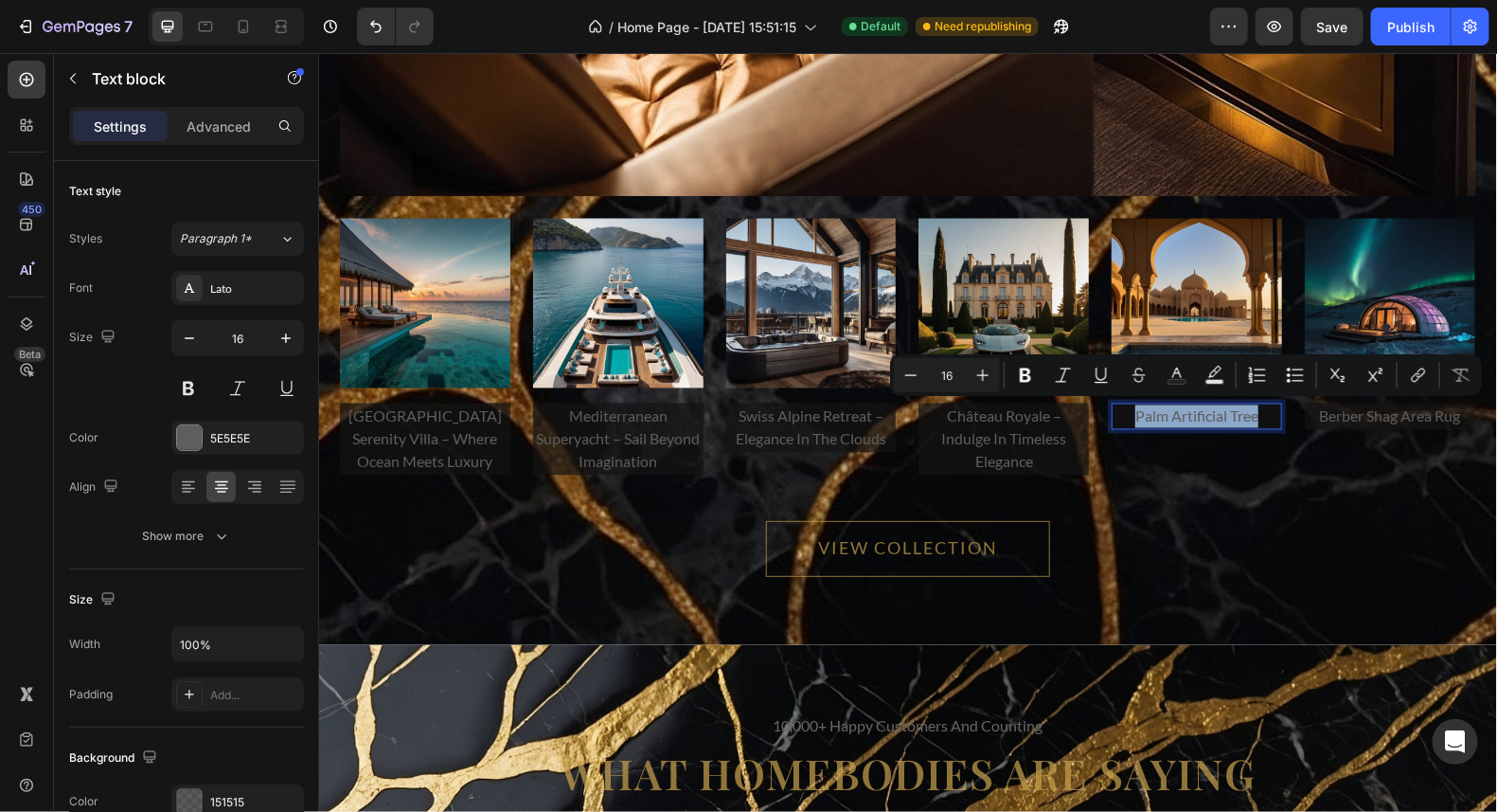
drag, startPoint x: 1250, startPoint y: 406, endPoint x: 1129, endPoint y: 419, distance: 121.7
click at [1129, 419] on p "palm artificial tree" at bounding box center [1196, 416] width 166 height 23
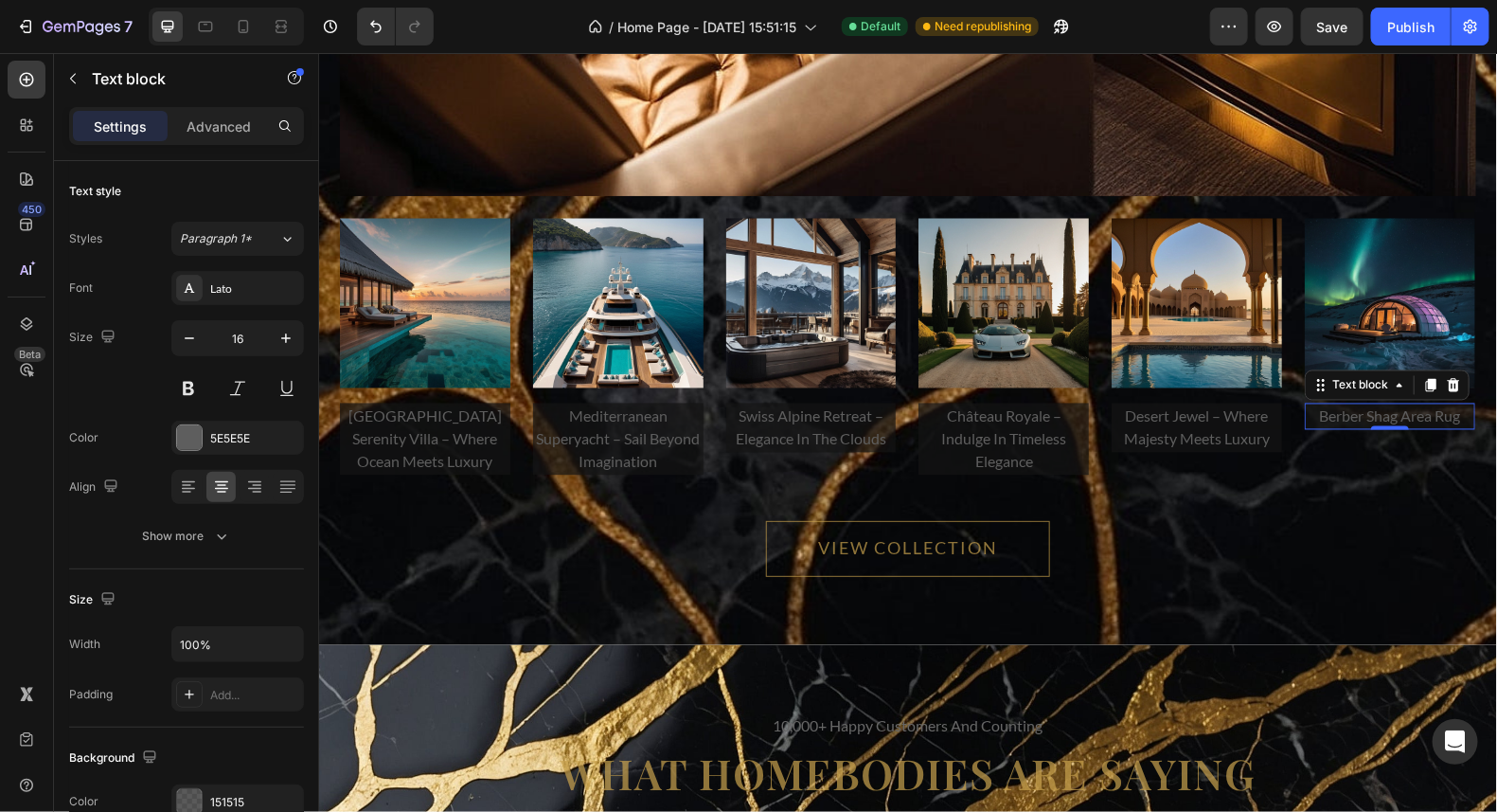
click at [1456, 415] on p "berber shag area rug" at bounding box center [1389, 416] width 166 height 23
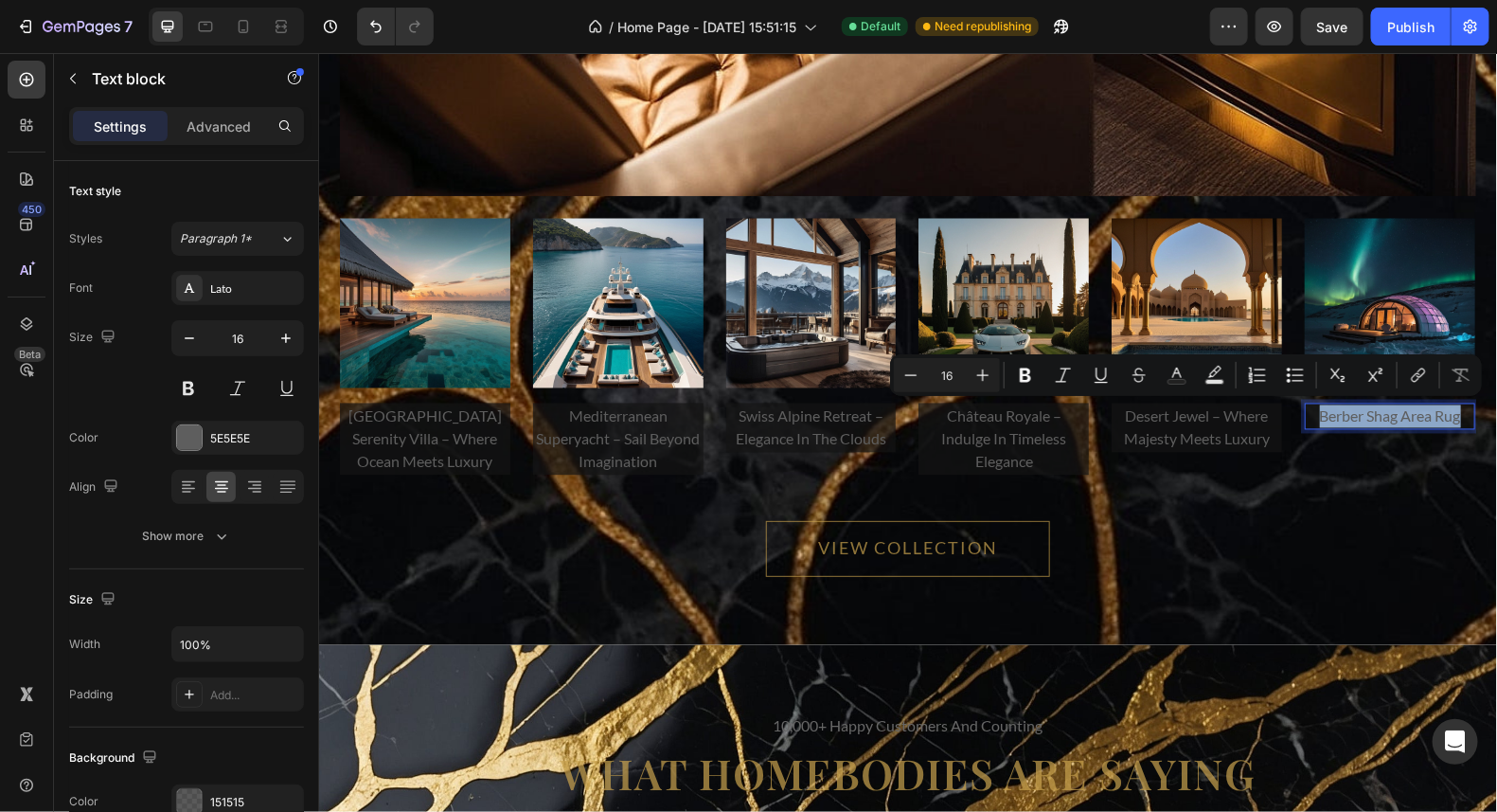
drag, startPoint x: 1456, startPoint y: 415, endPoint x: 1406, endPoint y: 411, distance: 50.2
click at [1406, 411] on p "berber shag area rug" at bounding box center [1389, 416] width 166 height 23
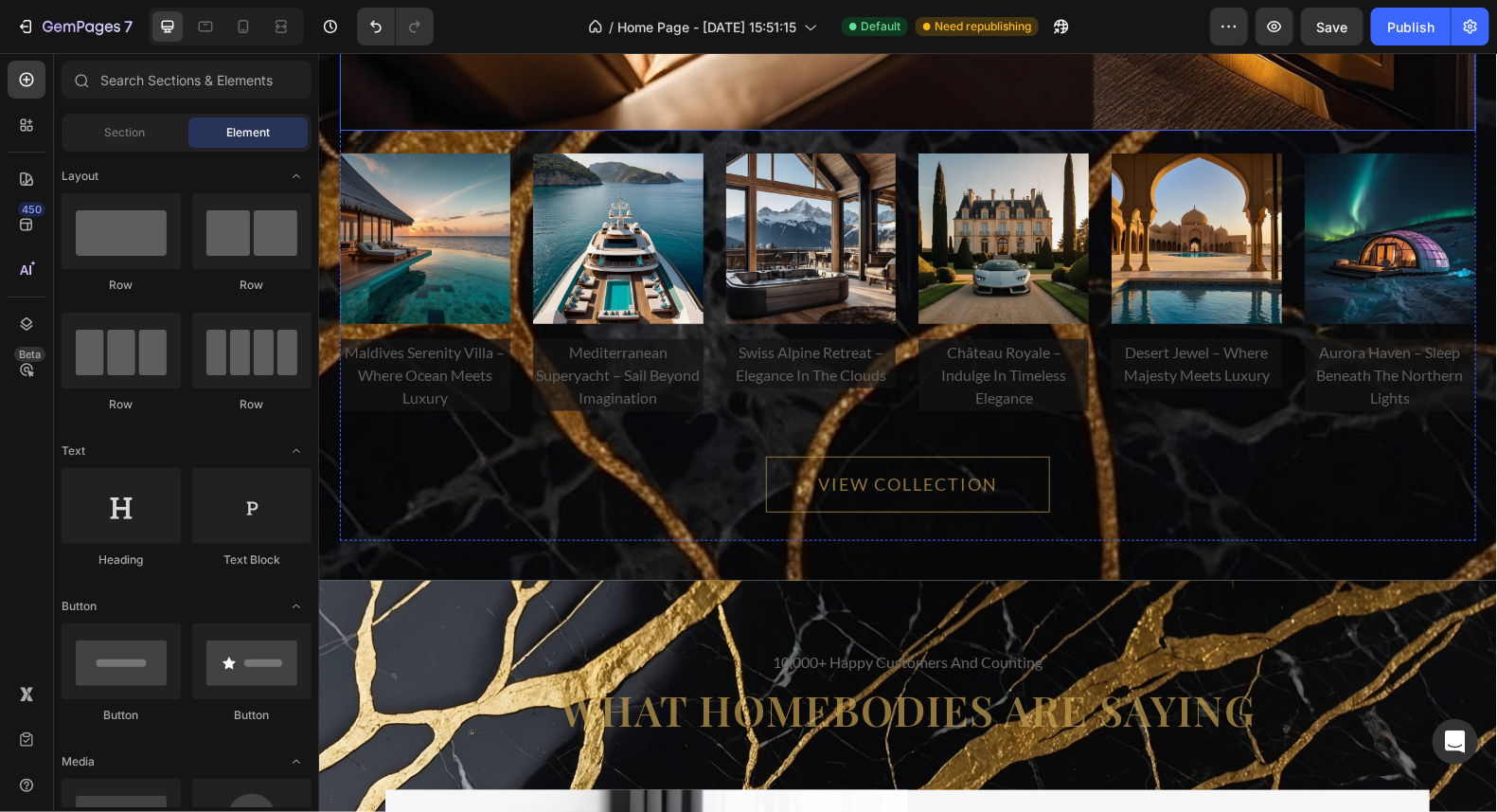
scroll to position [13034, 0]
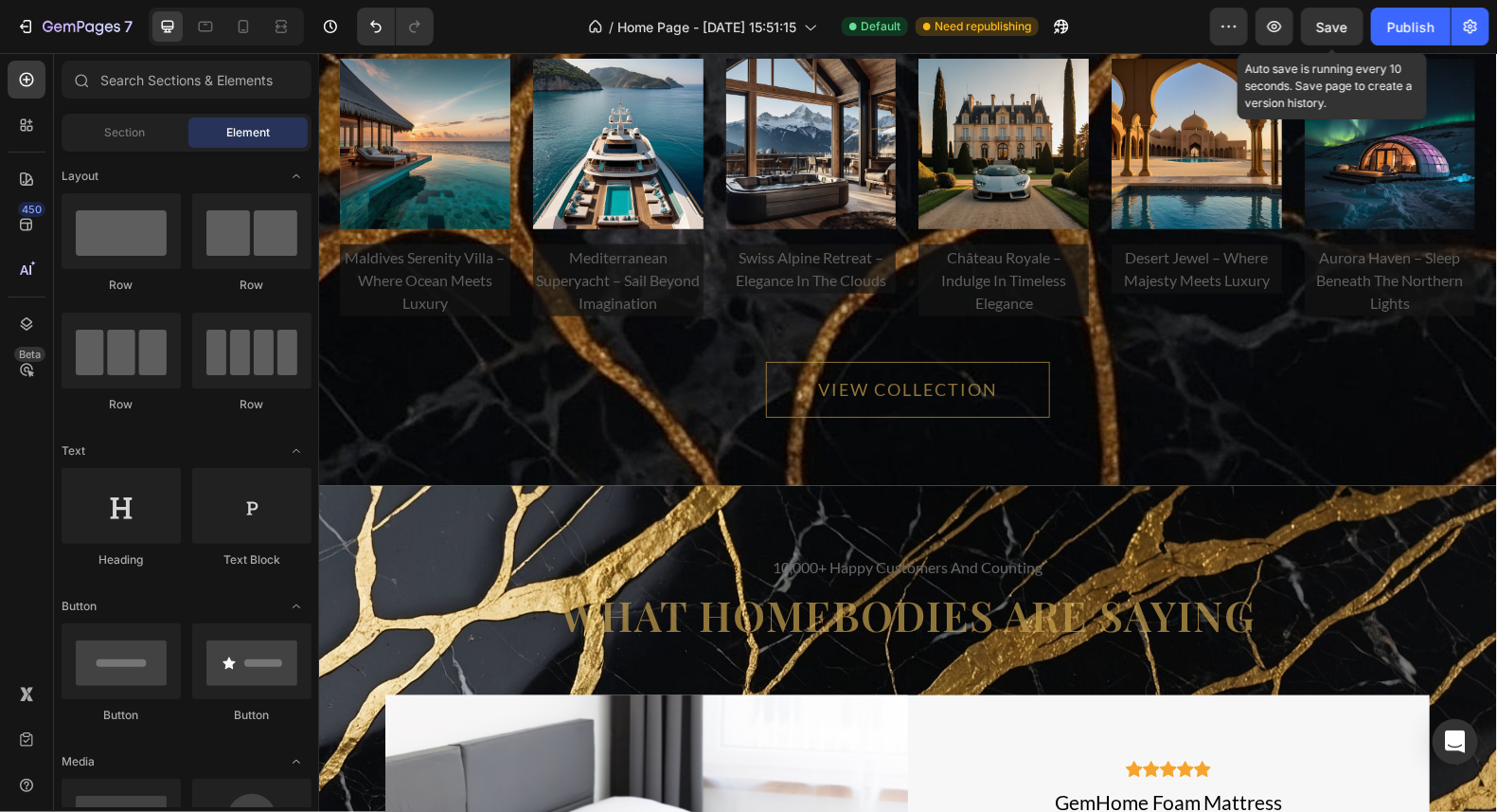
click at [1336, 17] on div "Save" at bounding box center [1332, 27] width 31 height 20
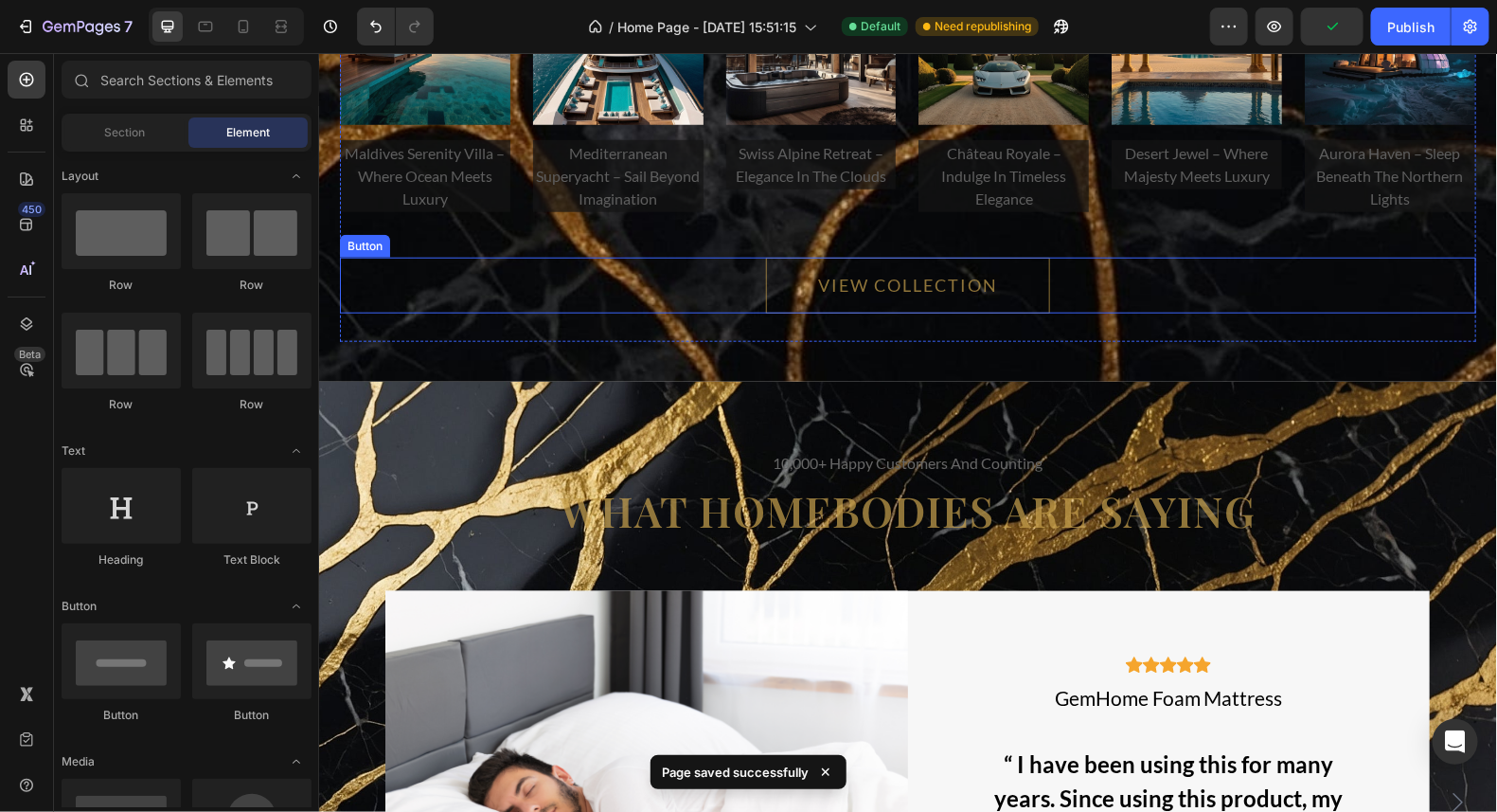
scroll to position [13223, 0]
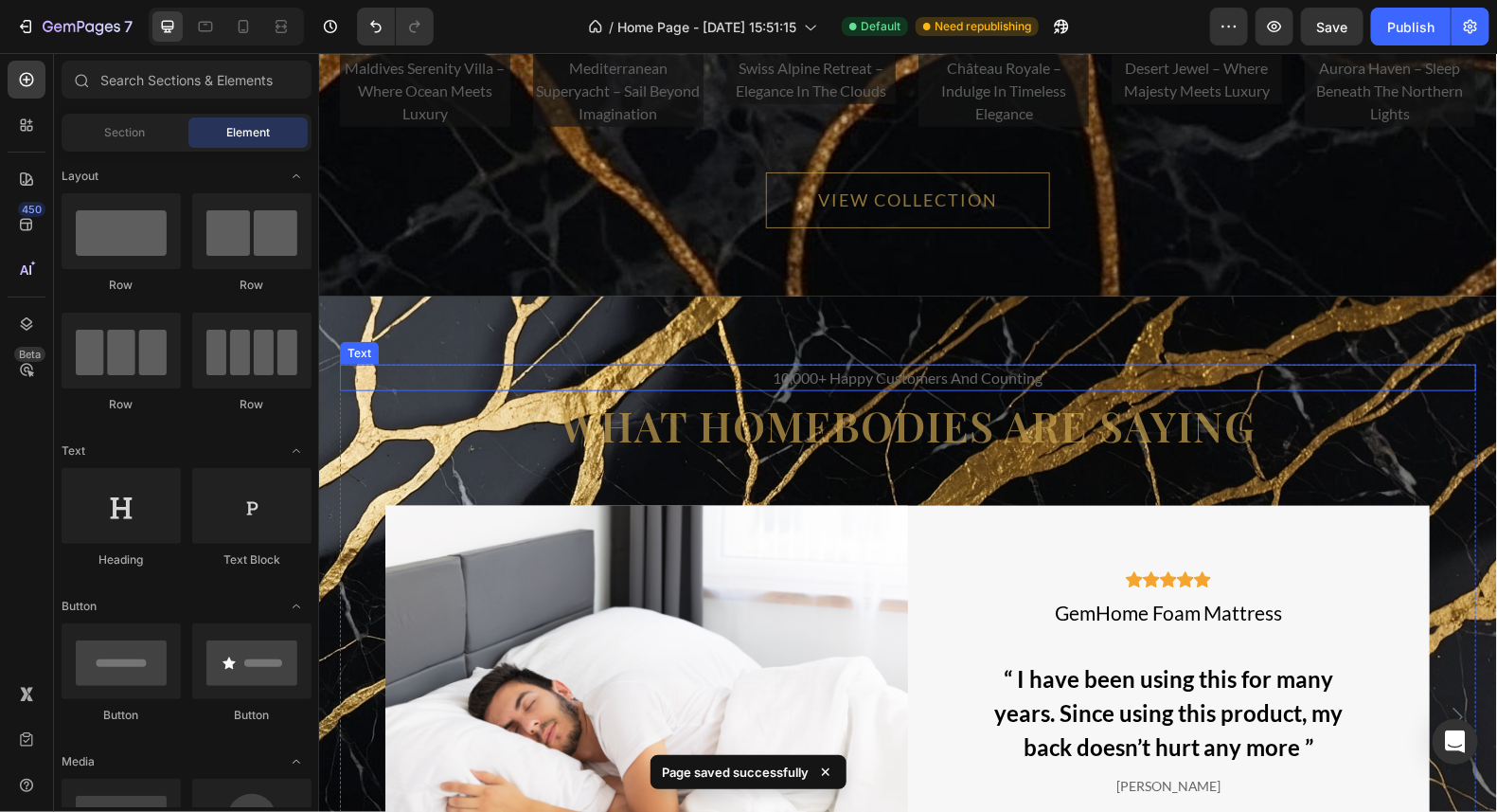
click at [1041, 371] on div "10,000+ happy customers and counting" at bounding box center [906, 377] width 1136 height 27
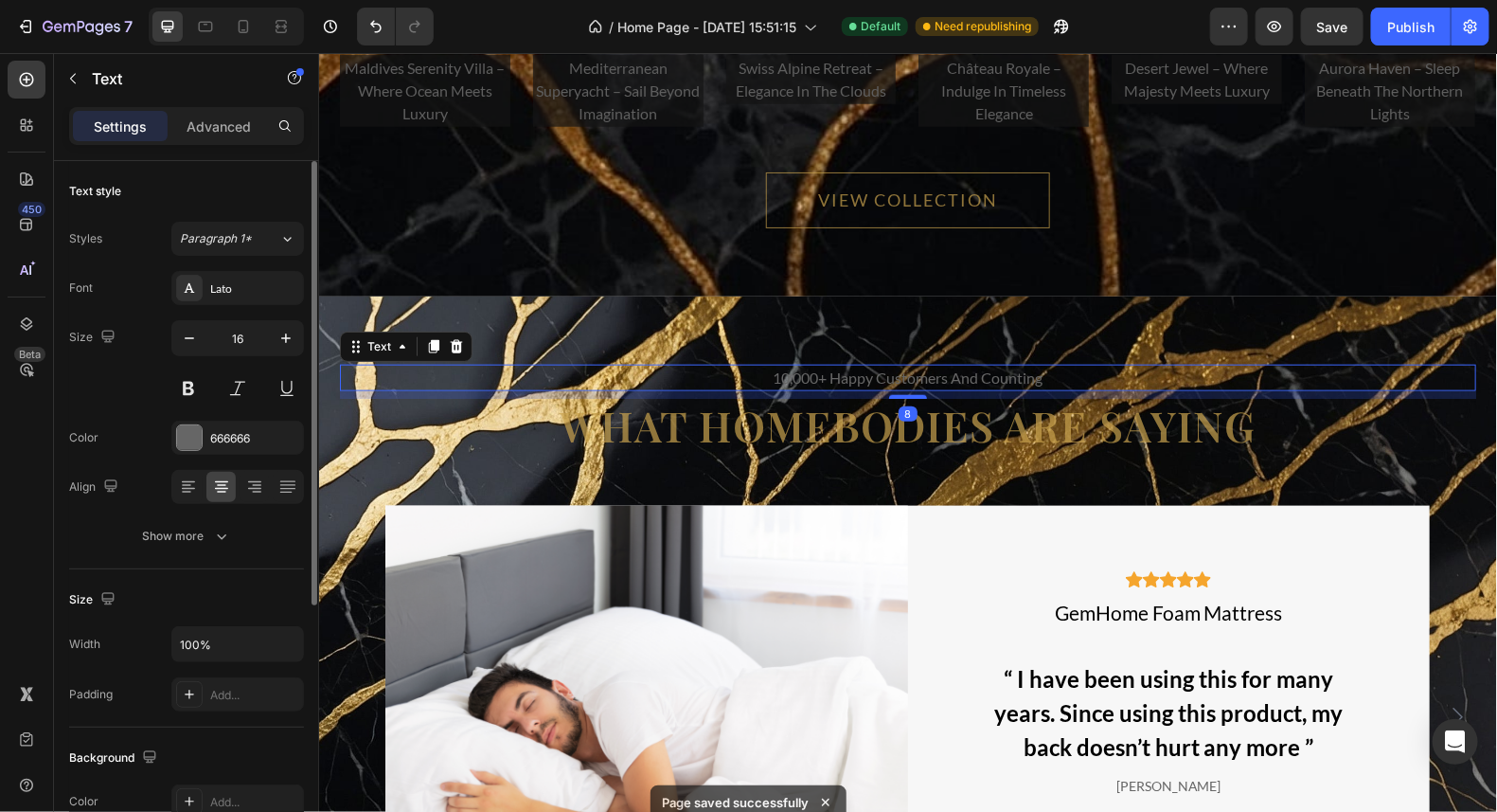
scroll to position [189, 0]
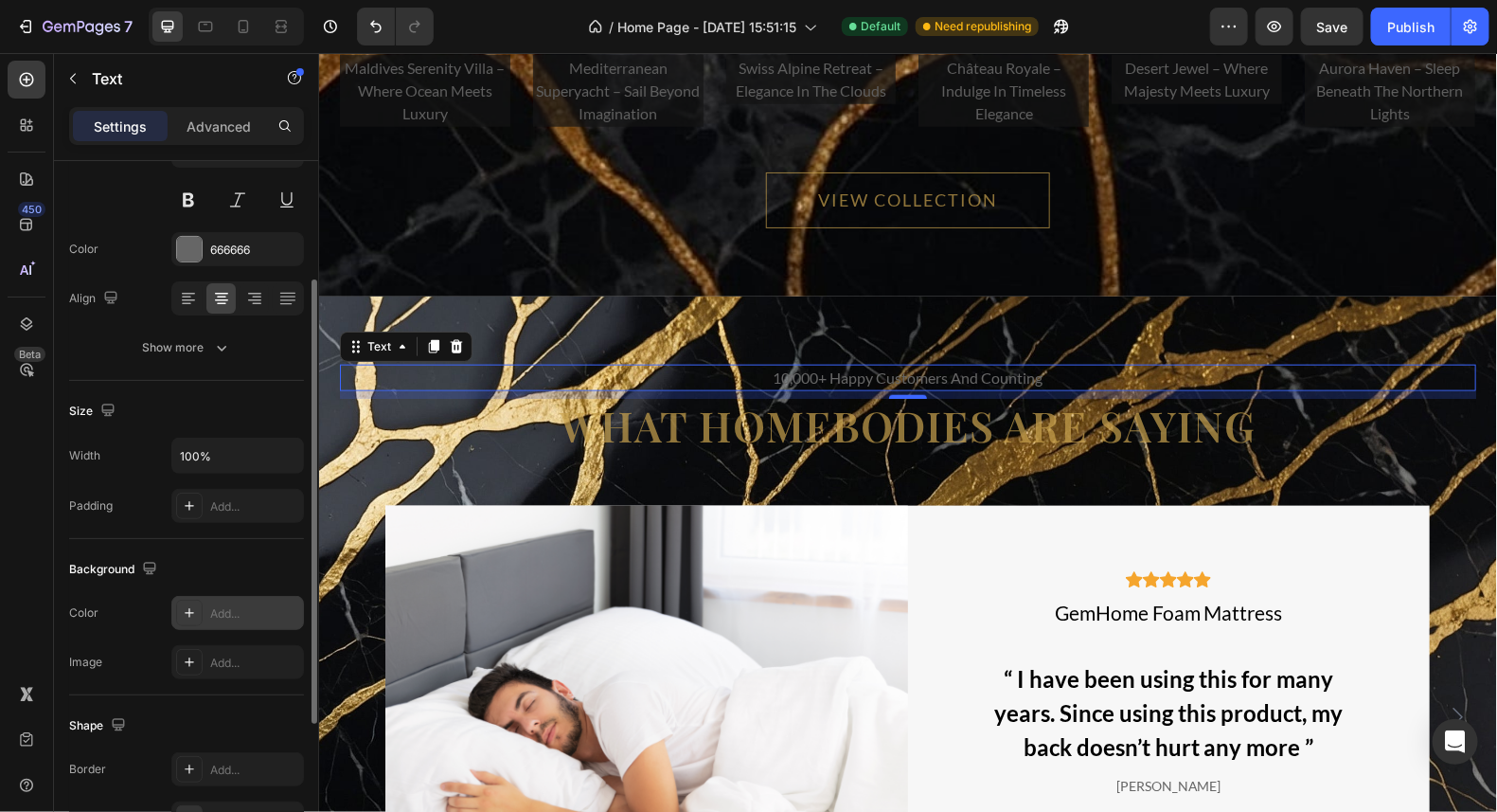
click at [192, 609] on icon at bounding box center [190, 613] width 10 height 10
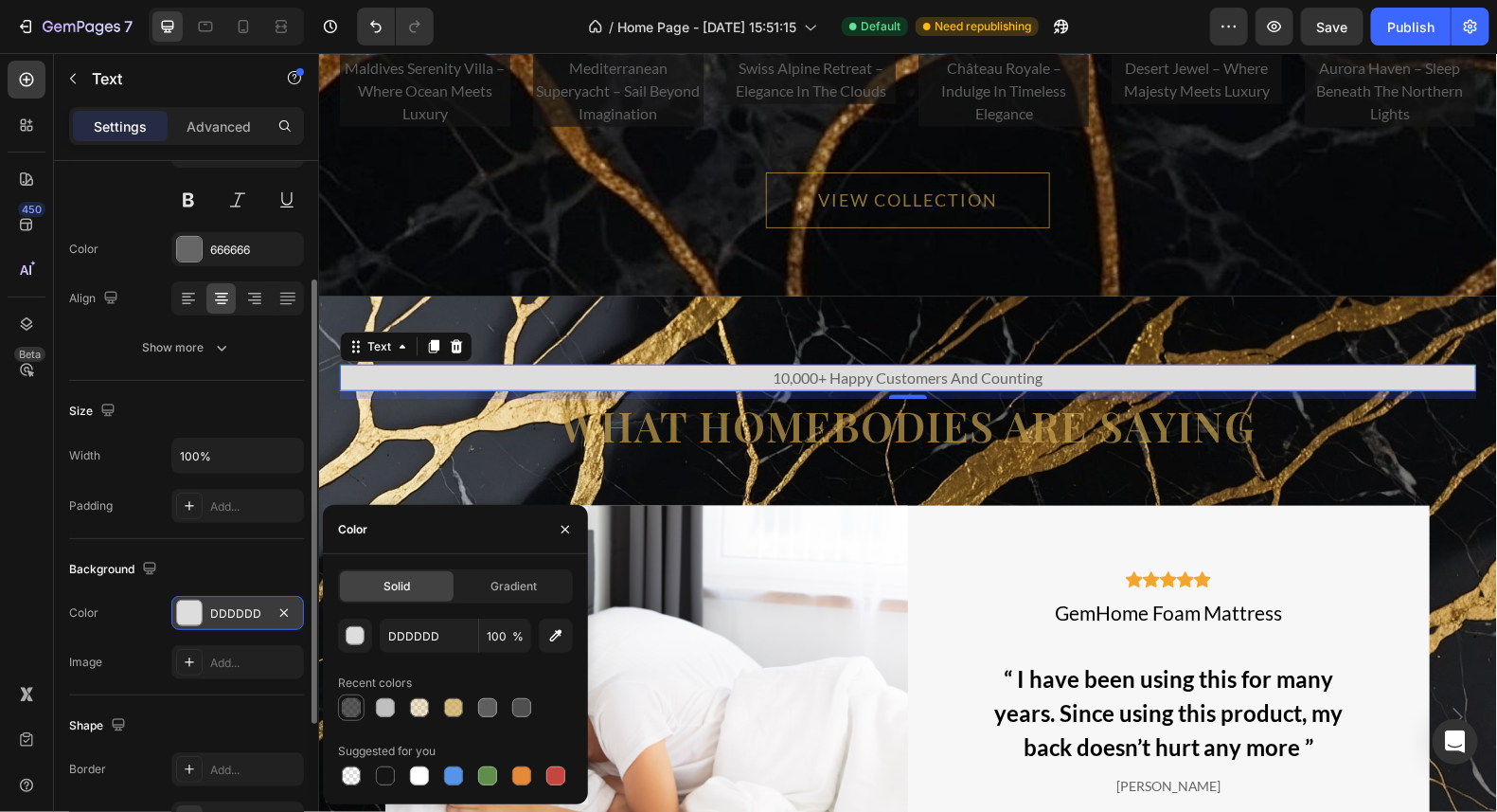
click at [354, 706] on div at bounding box center [351, 708] width 19 height 19
type input "151515"
type input "70"
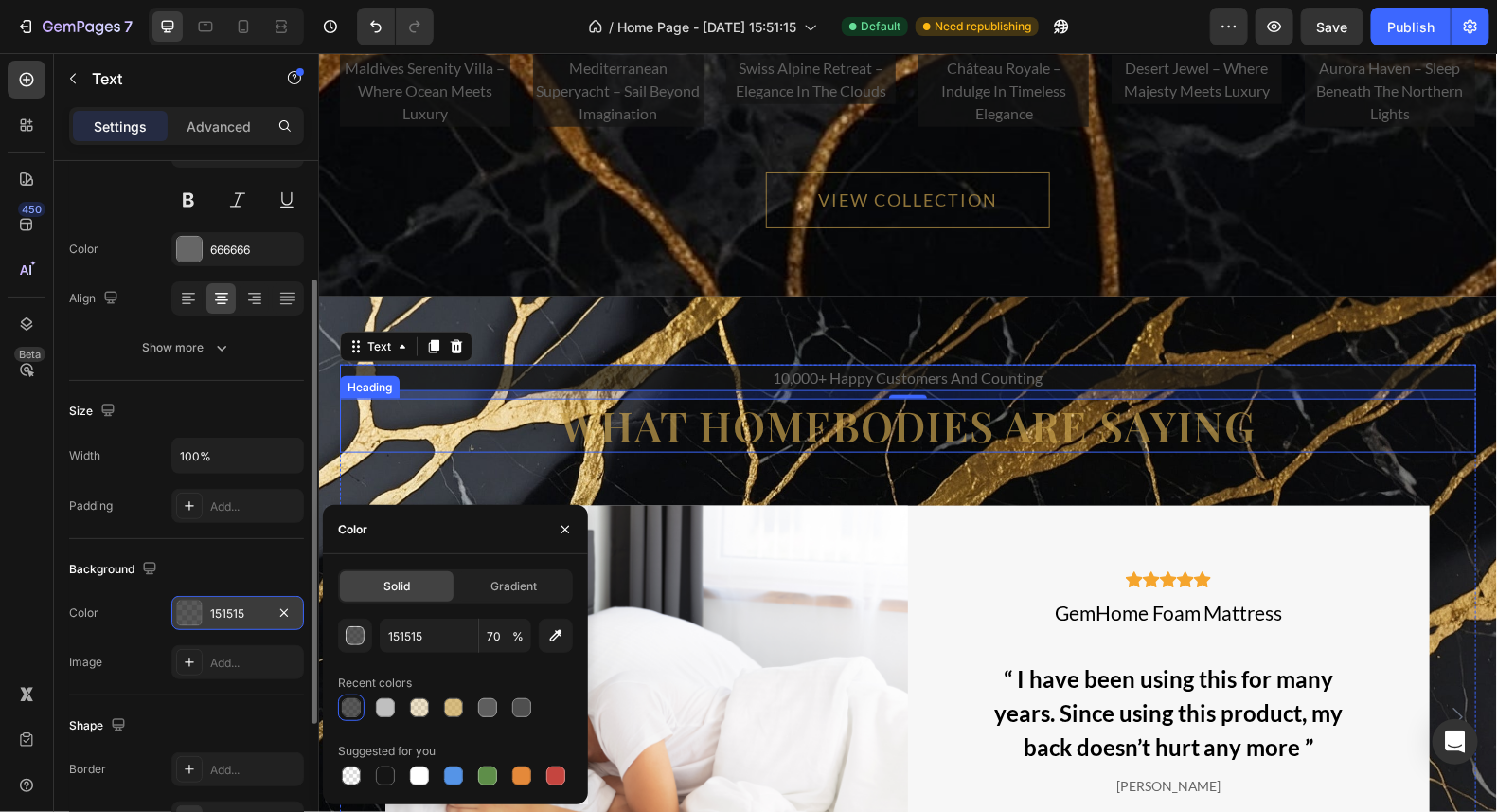
click at [1024, 427] on h2 "What homebodies are saying" at bounding box center [906, 424] width 1136 height 54
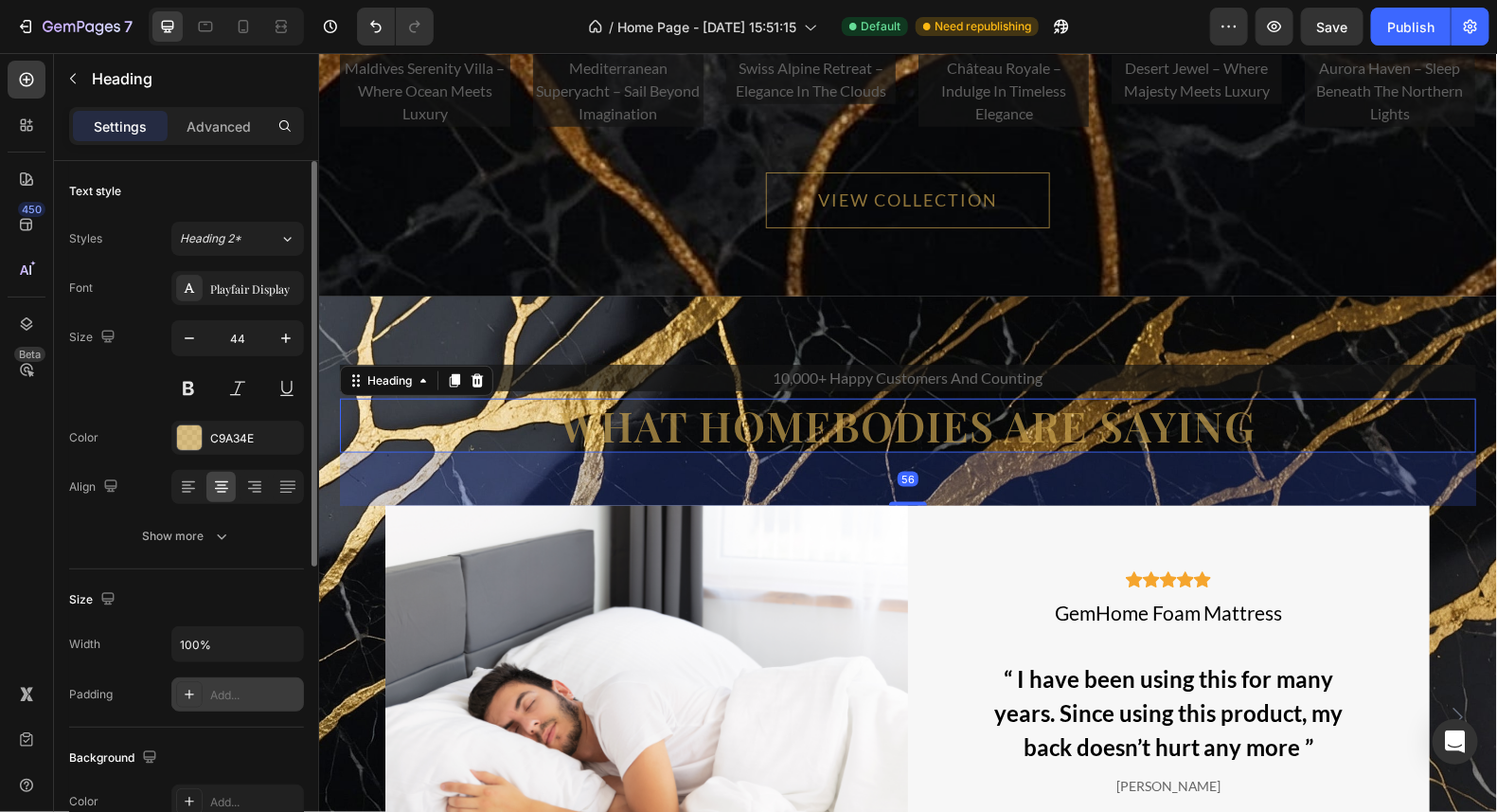
scroll to position [93, 0]
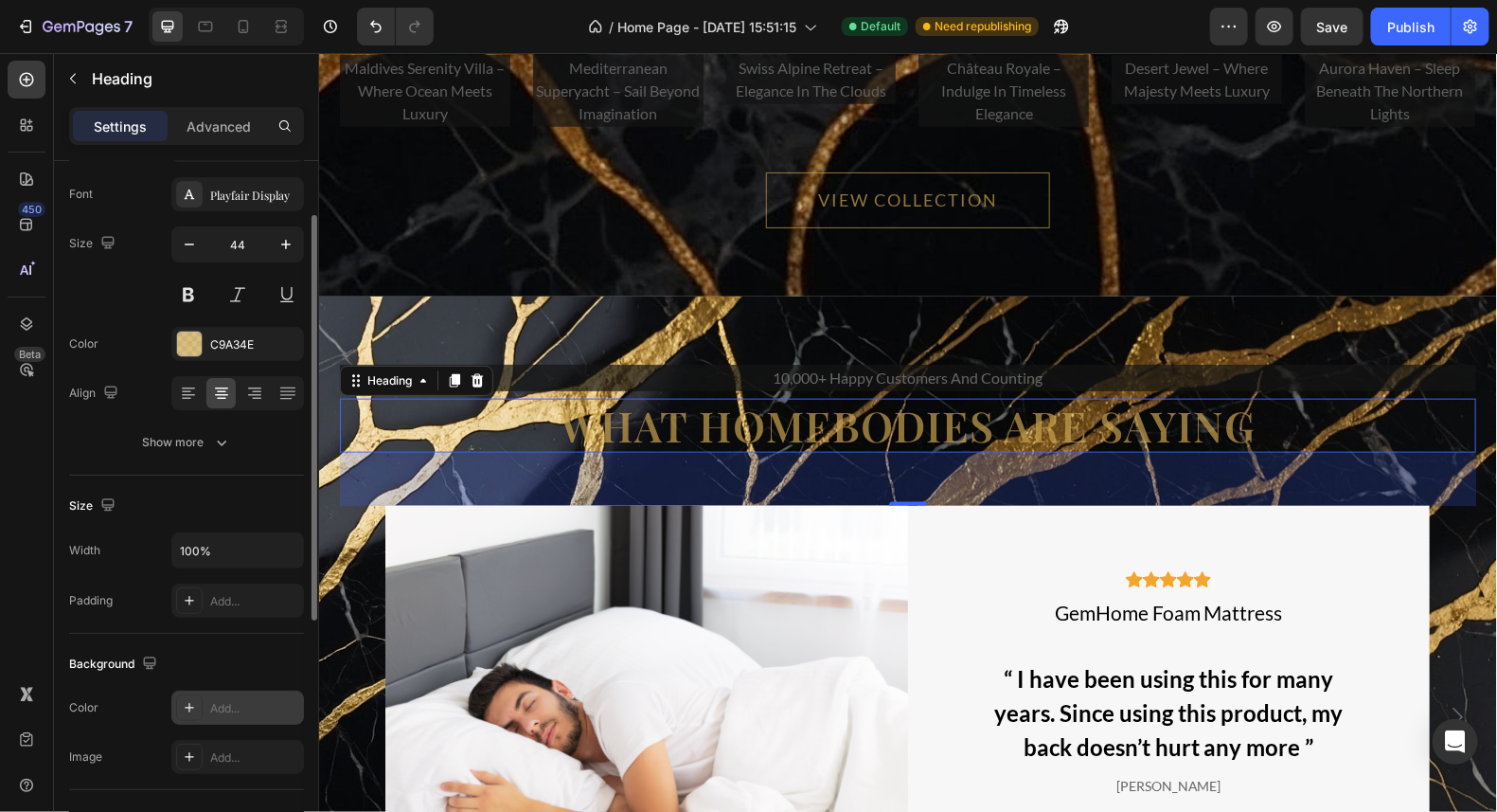
click at [184, 699] on icon at bounding box center [190, 707] width 15 height 15
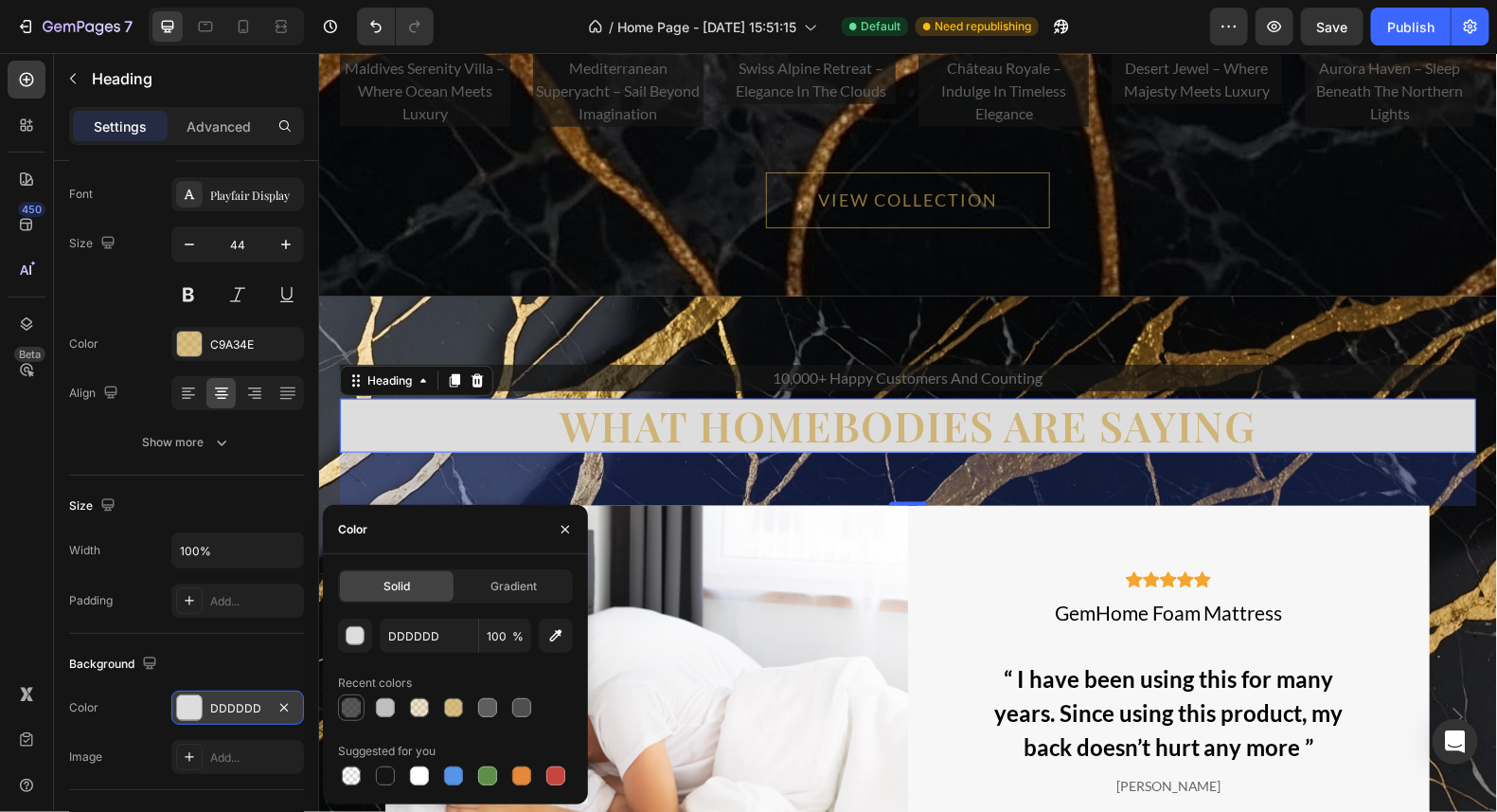
click at [347, 707] on div at bounding box center [351, 708] width 19 height 19
type input "151515"
type input "70"
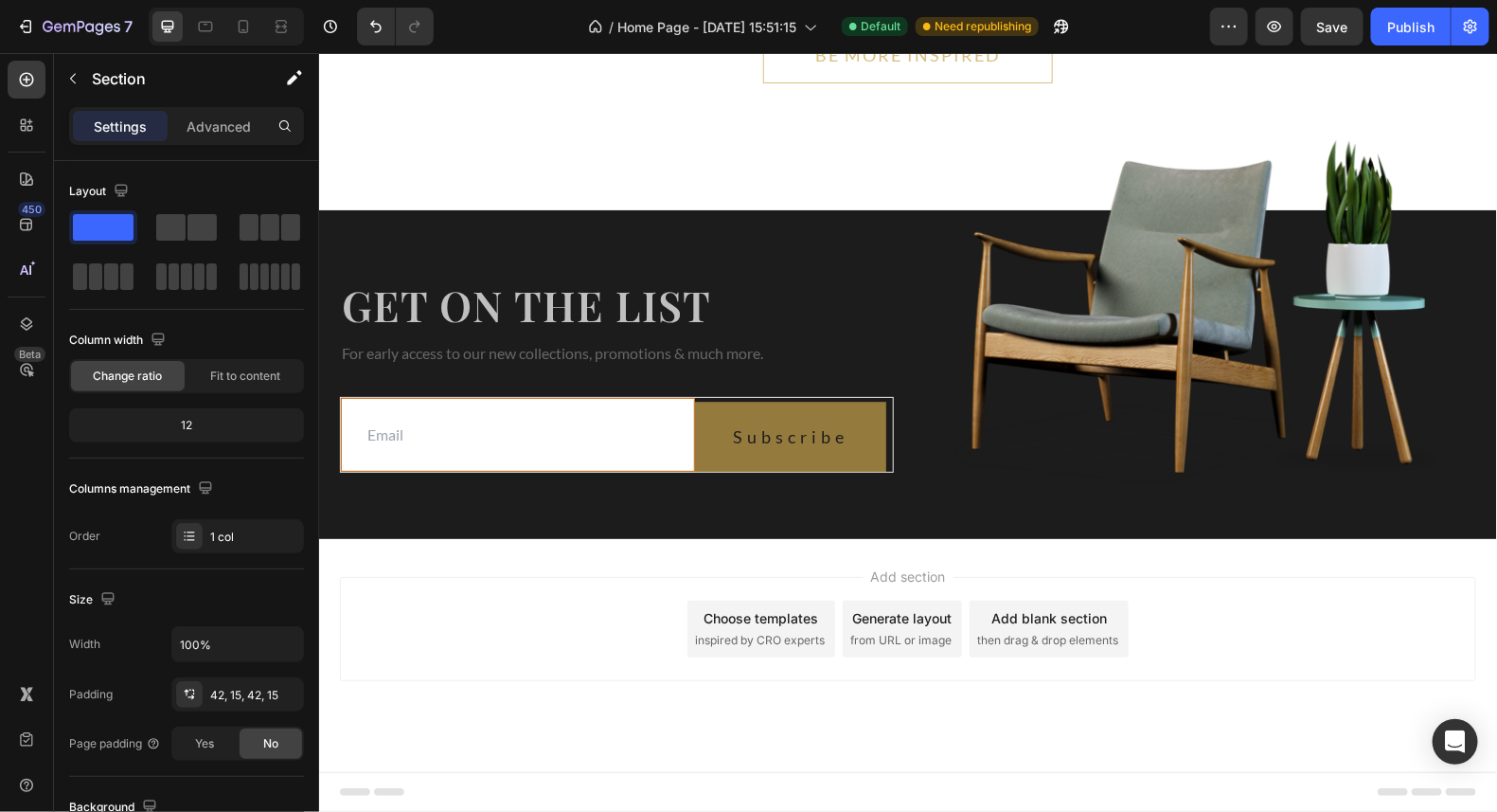
scroll to position [14738, 0]
click at [1183, 566] on div "Add section Choose templates inspired by CRO experts Generate layout from URL o…" at bounding box center [907, 654] width 1179 height 233
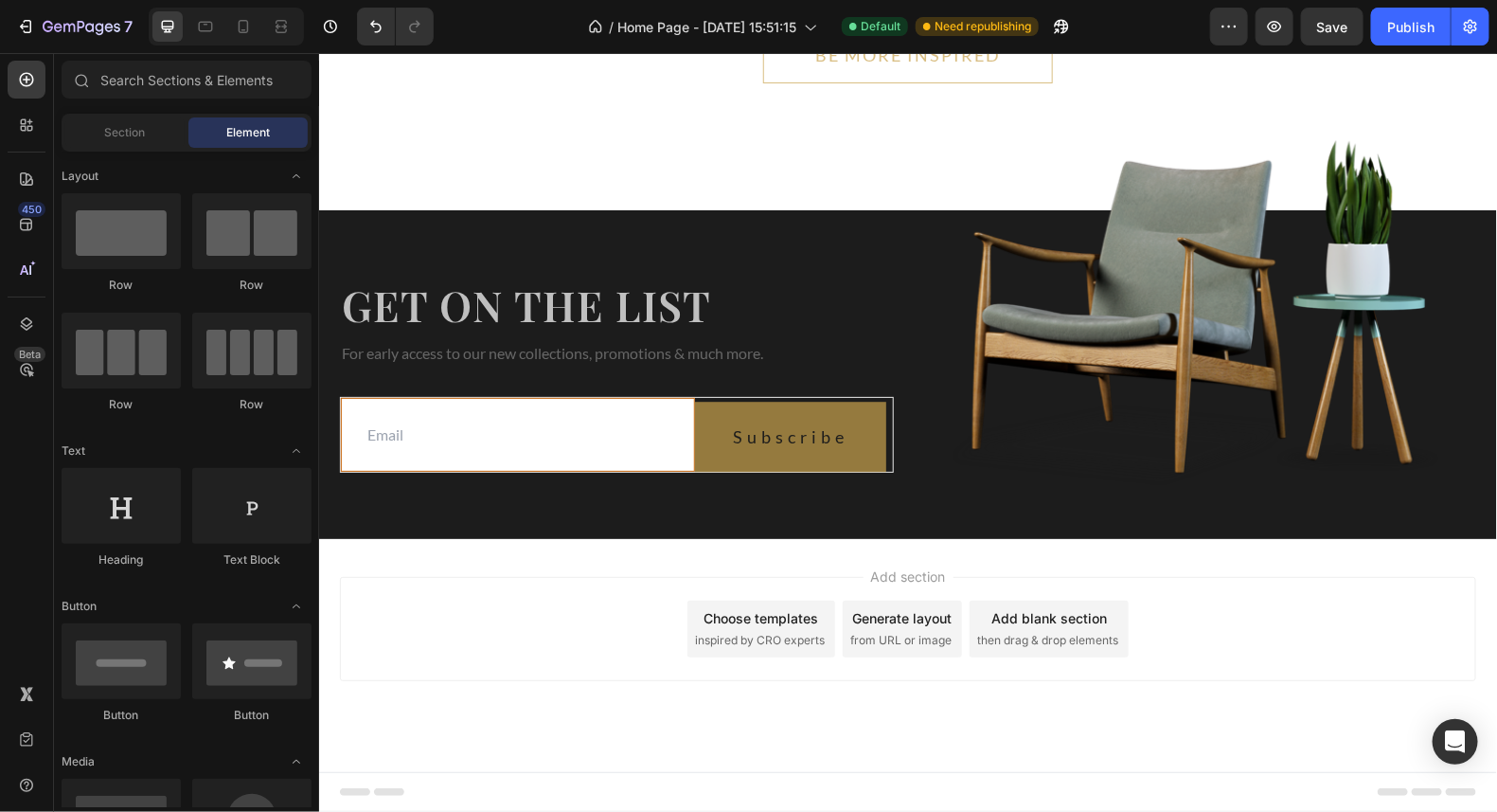
click at [1292, 662] on div "Add section Choose templates inspired by CRO experts Generate layout from URL o…" at bounding box center [906, 628] width 1136 height 104
click at [1237, 556] on div "Add section Choose templates inspired by CRO experts Generate layout from URL o…" at bounding box center [907, 654] width 1179 height 233
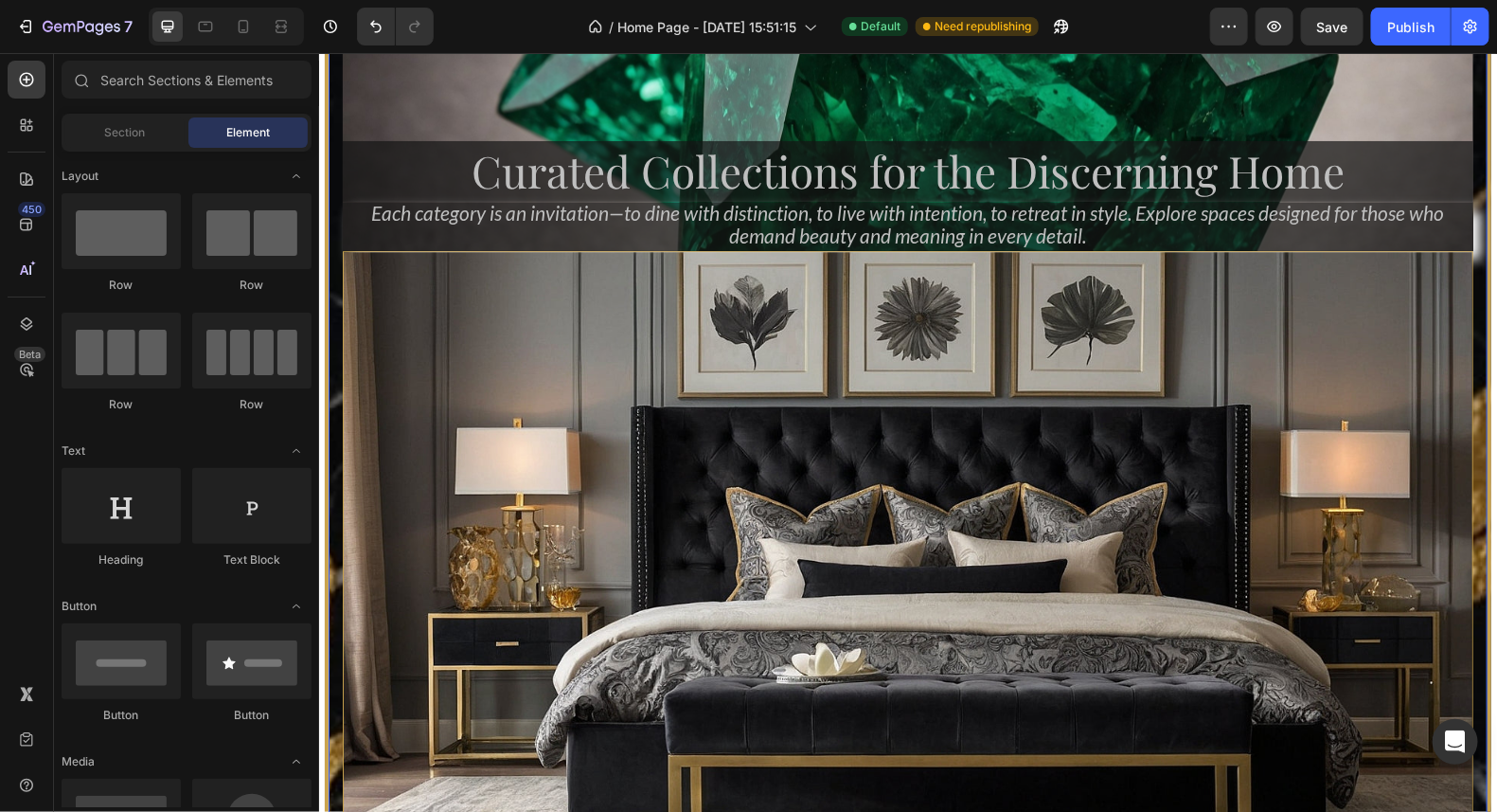
scroll to position [1793, 0]
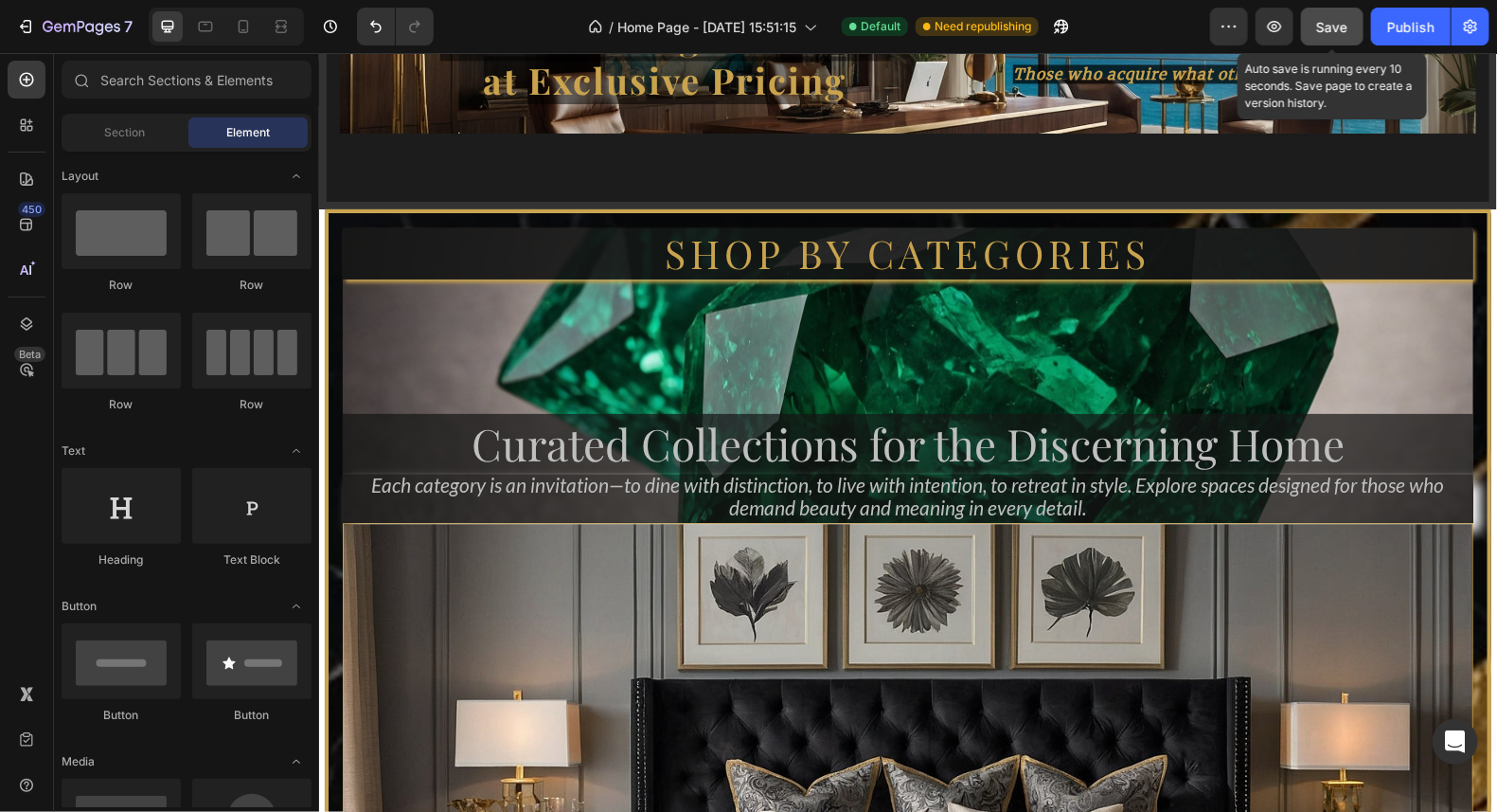
click at [1349, 26] on span "Save" at bounding box center [1332, 27] width 31 height 16
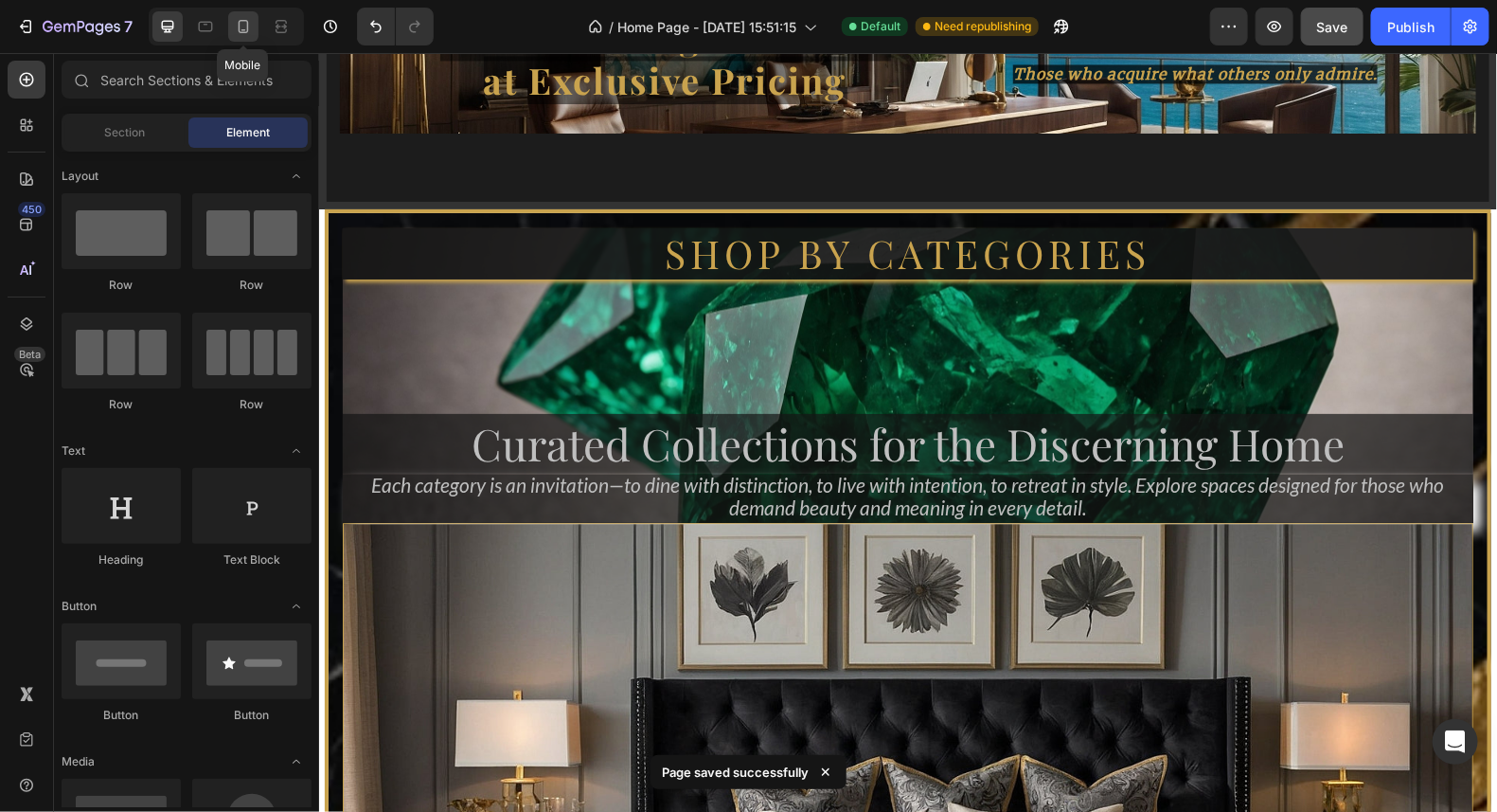
click at [239, 31] on icon at bounding box center [243, 27] width 11 height 13
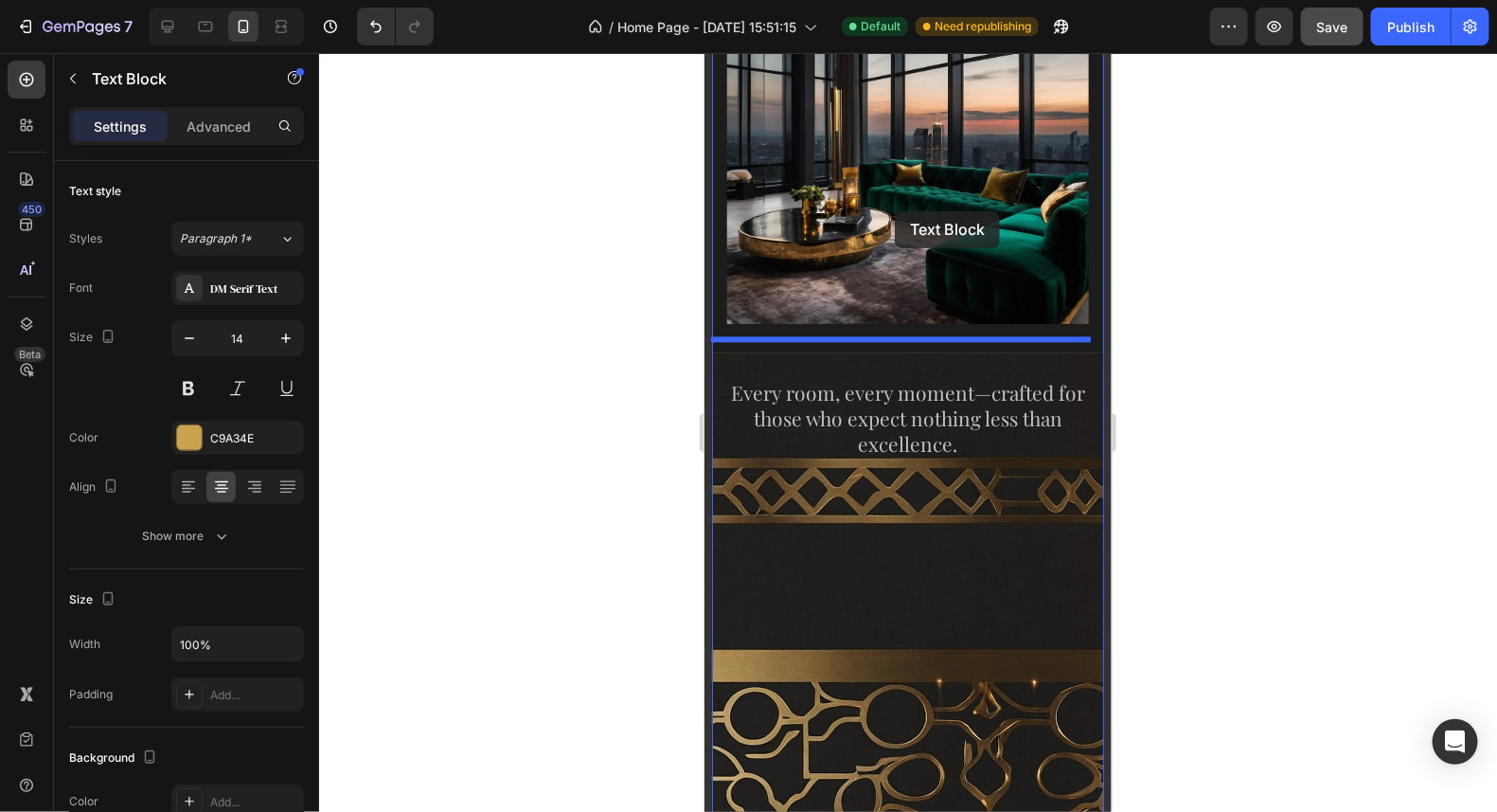
scroll to position [1701, 0]
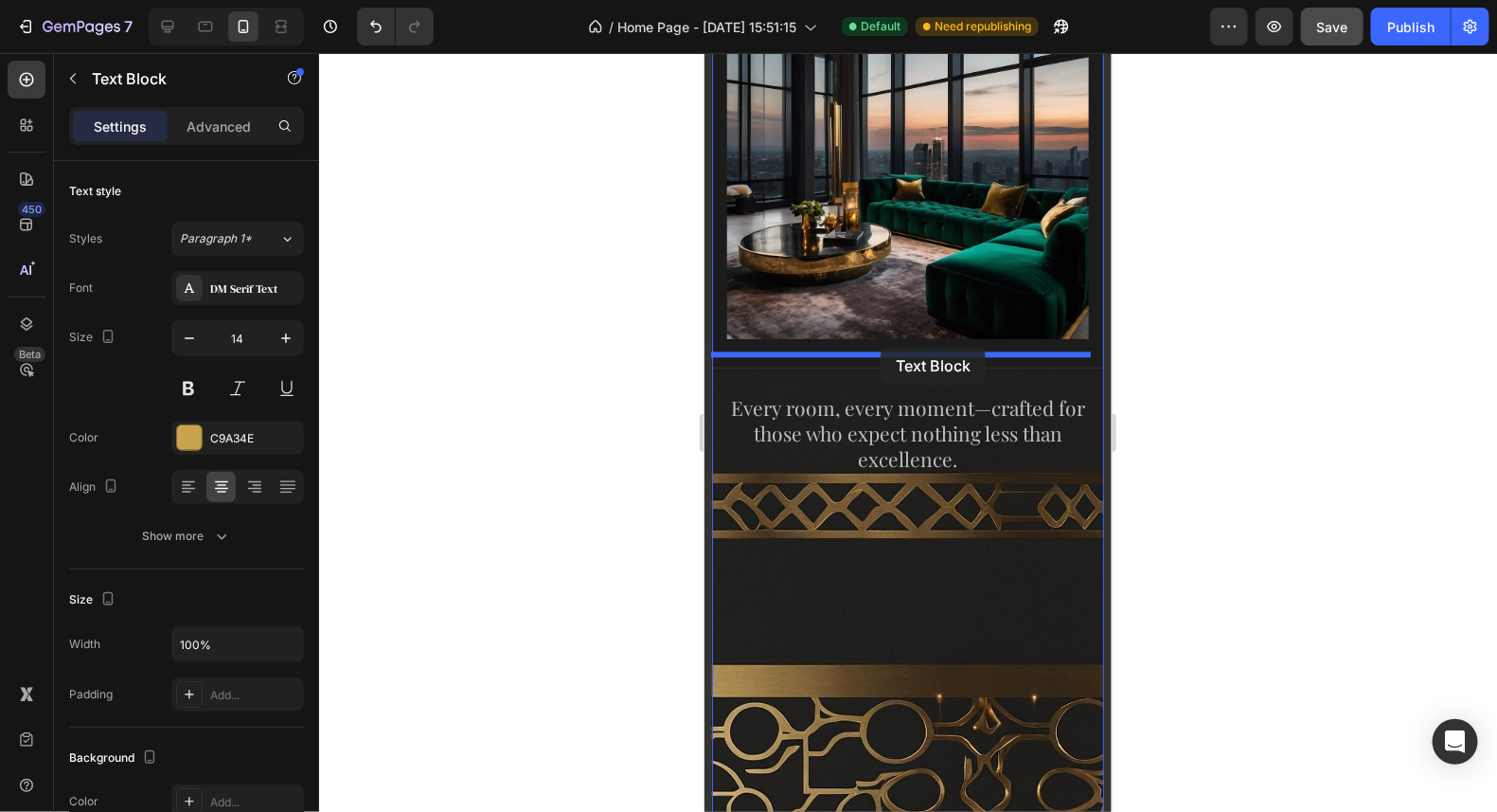
drag, startPoint x: 954, startPoint y: 355, endPoint x: 880, endPoint y: 346, distance: 74.5
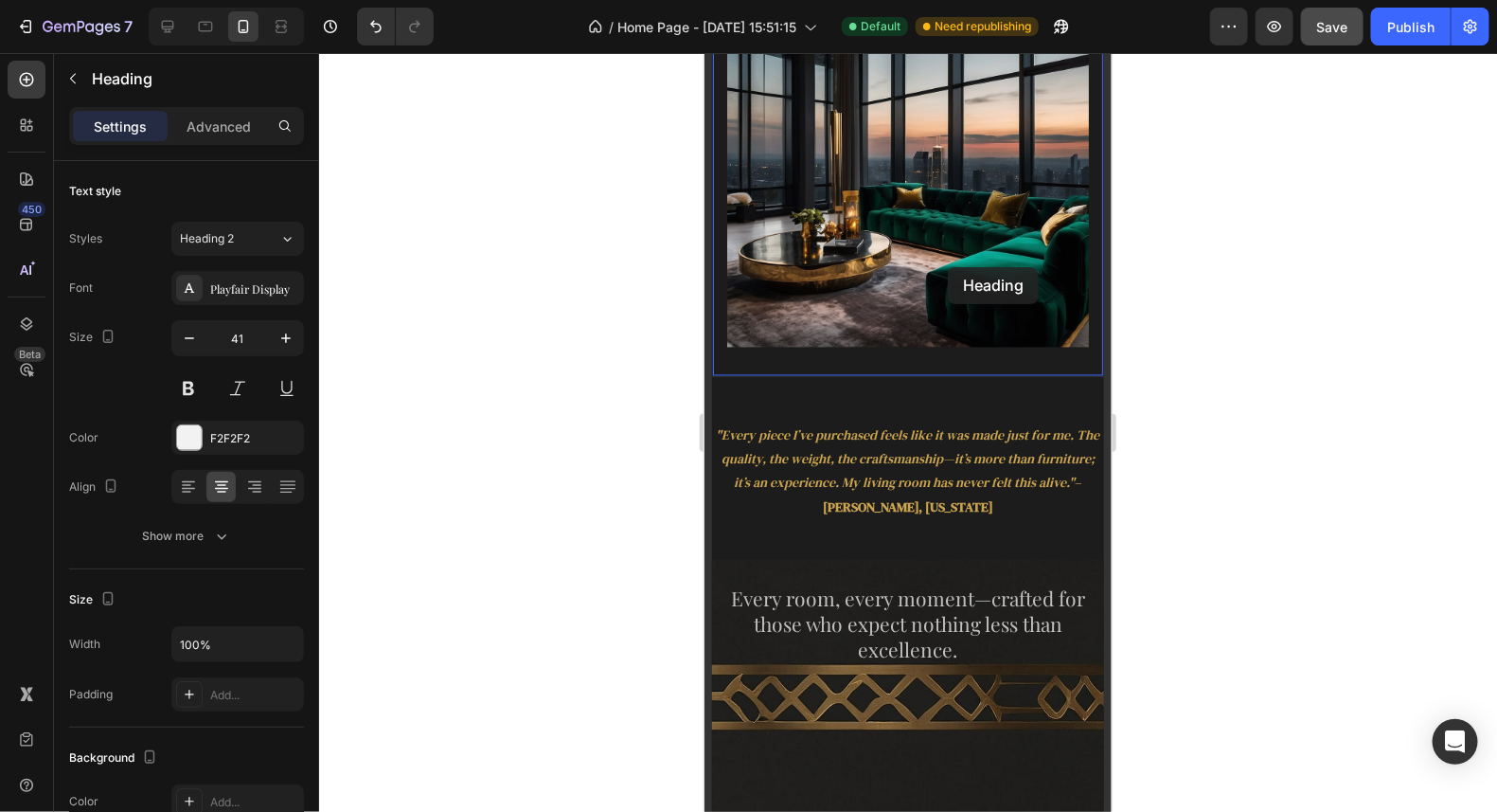
scroll to position [1518, 0]
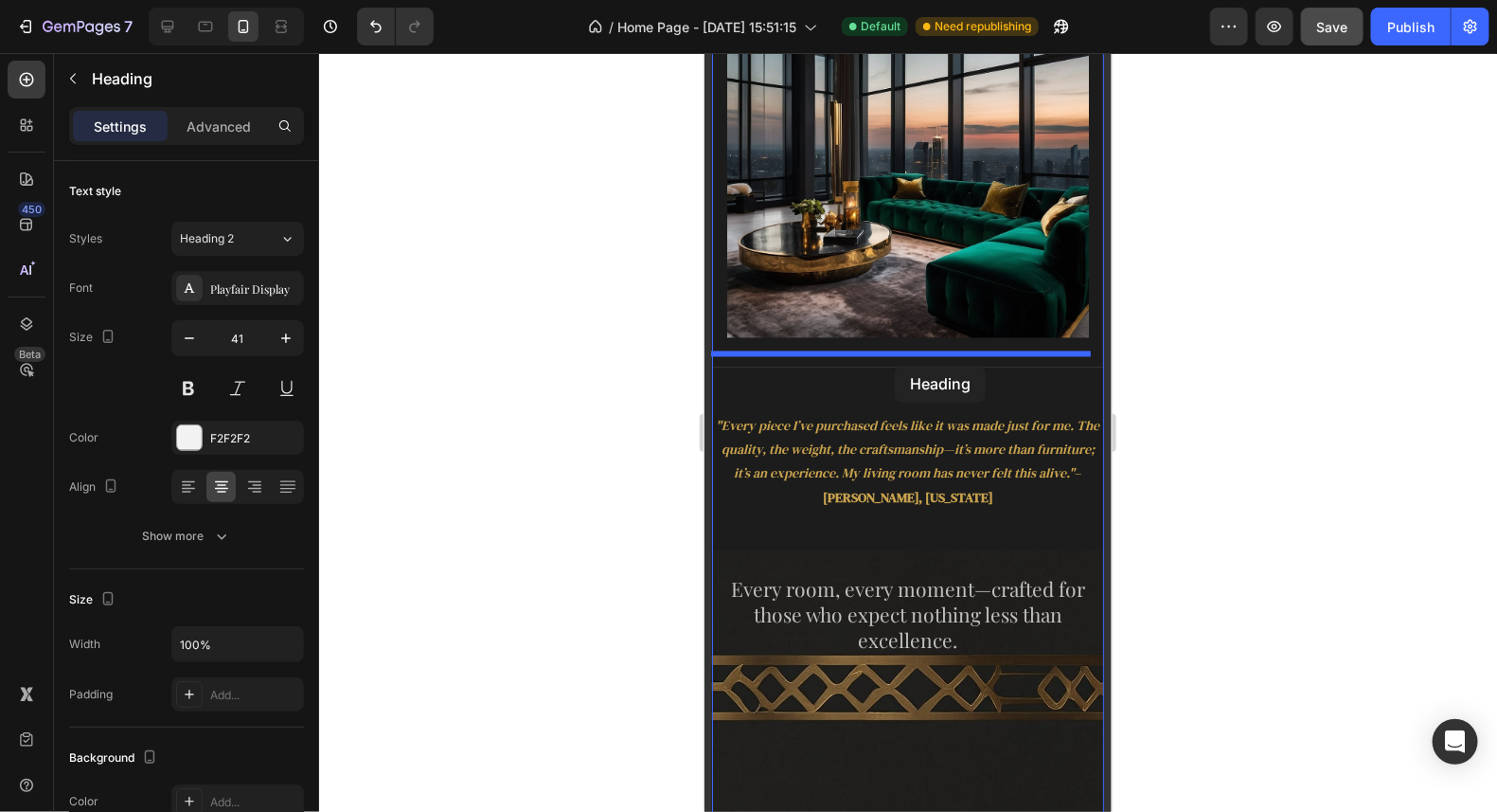
drag, startPoint x: 947, startPoint y: 266, endPoint x: 894, endPoint y: 365, distance: 112.3
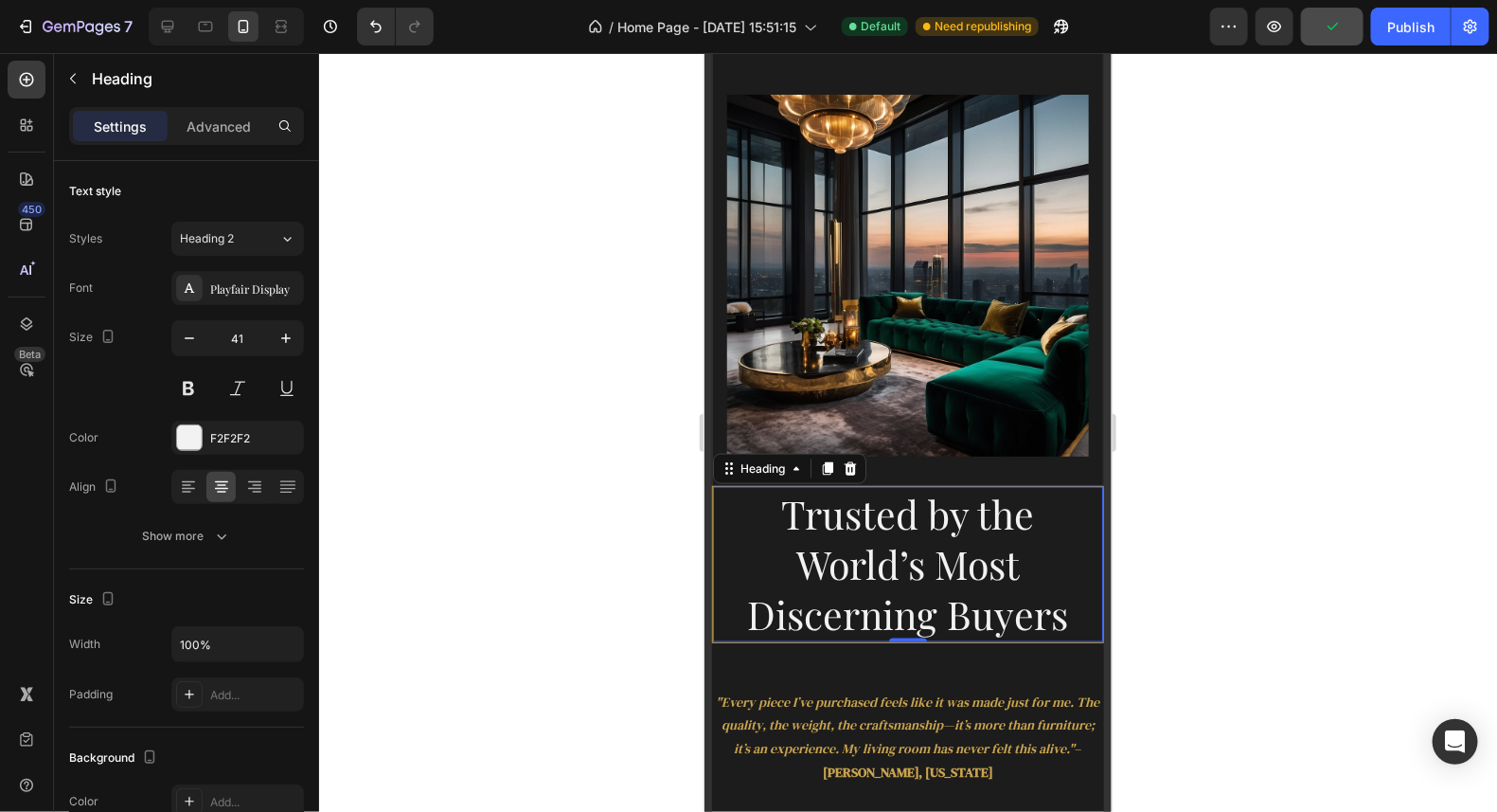
scroll to position [888, 0]
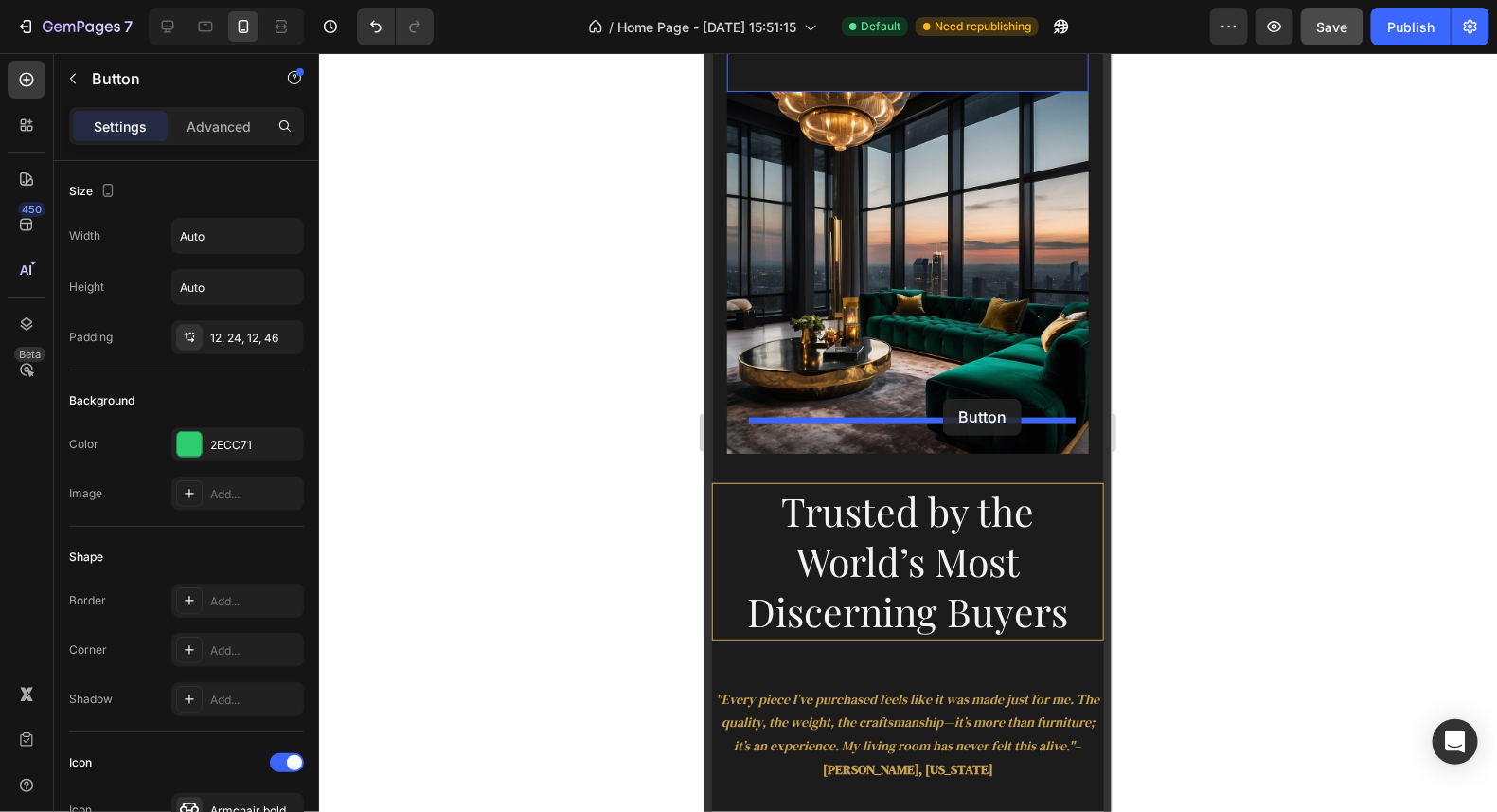
drag, startPoint x: 952, startPoint y: 228, endPoint x: 942, endPoint y: 397, distance: 169.3
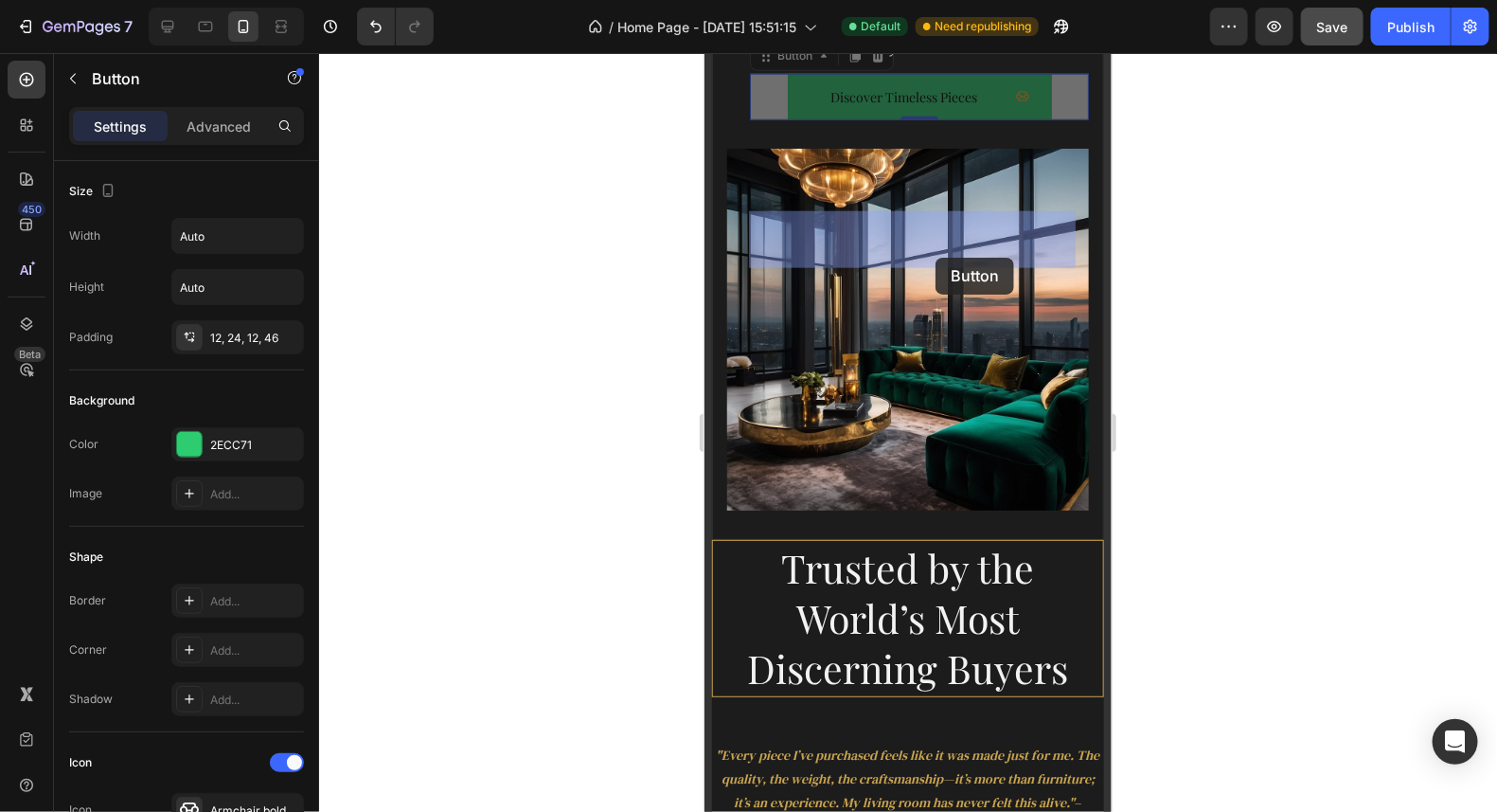
drag, startPoint x: 982, startPoint y: 453, endPoint x: 935, endPoint y: 257, distance: 201.6
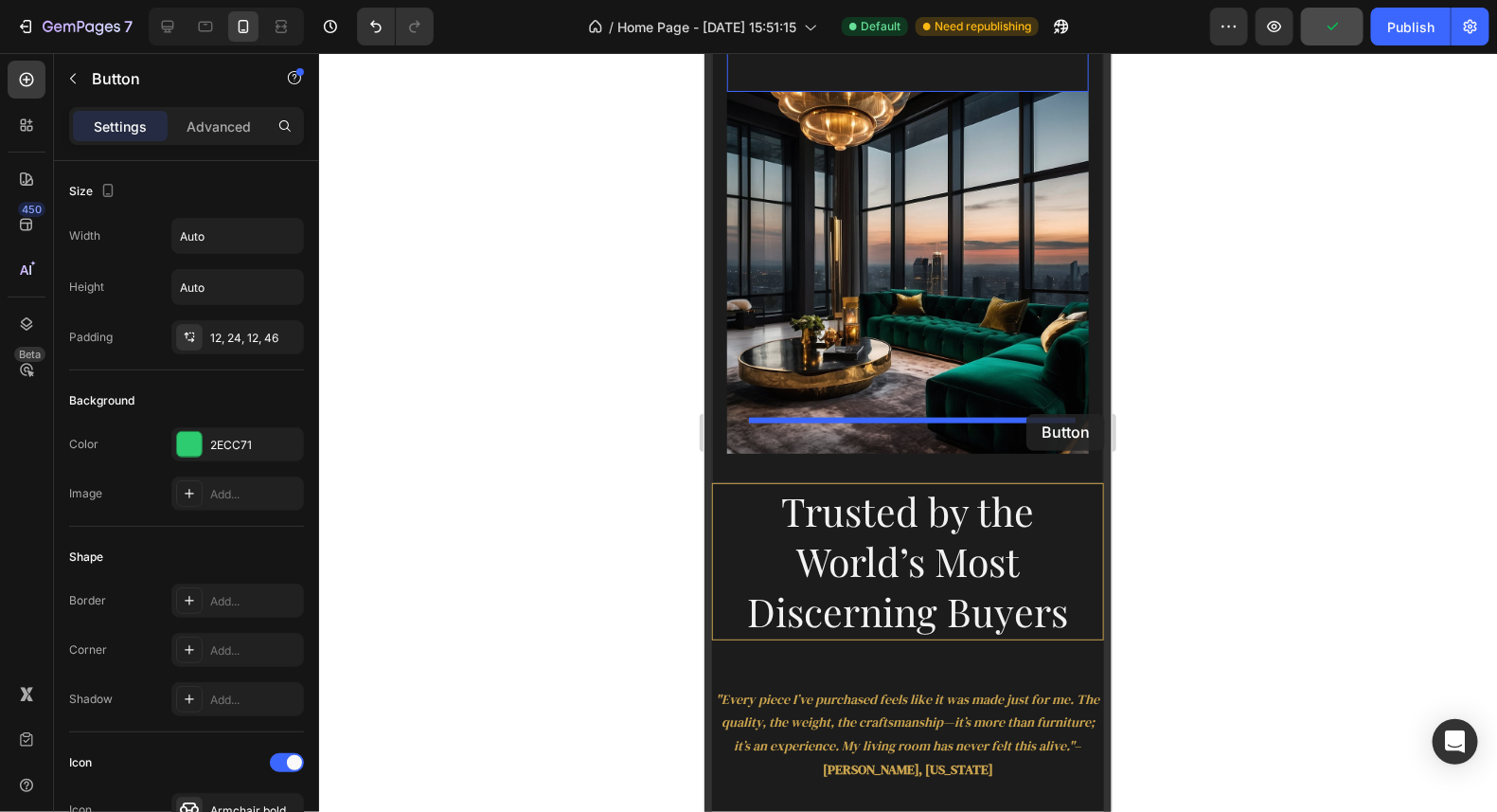
drag, startPoint x: 1060, startPoint y: 230, endPoint x: 1026, endPoint y: 413, distance: 186.1
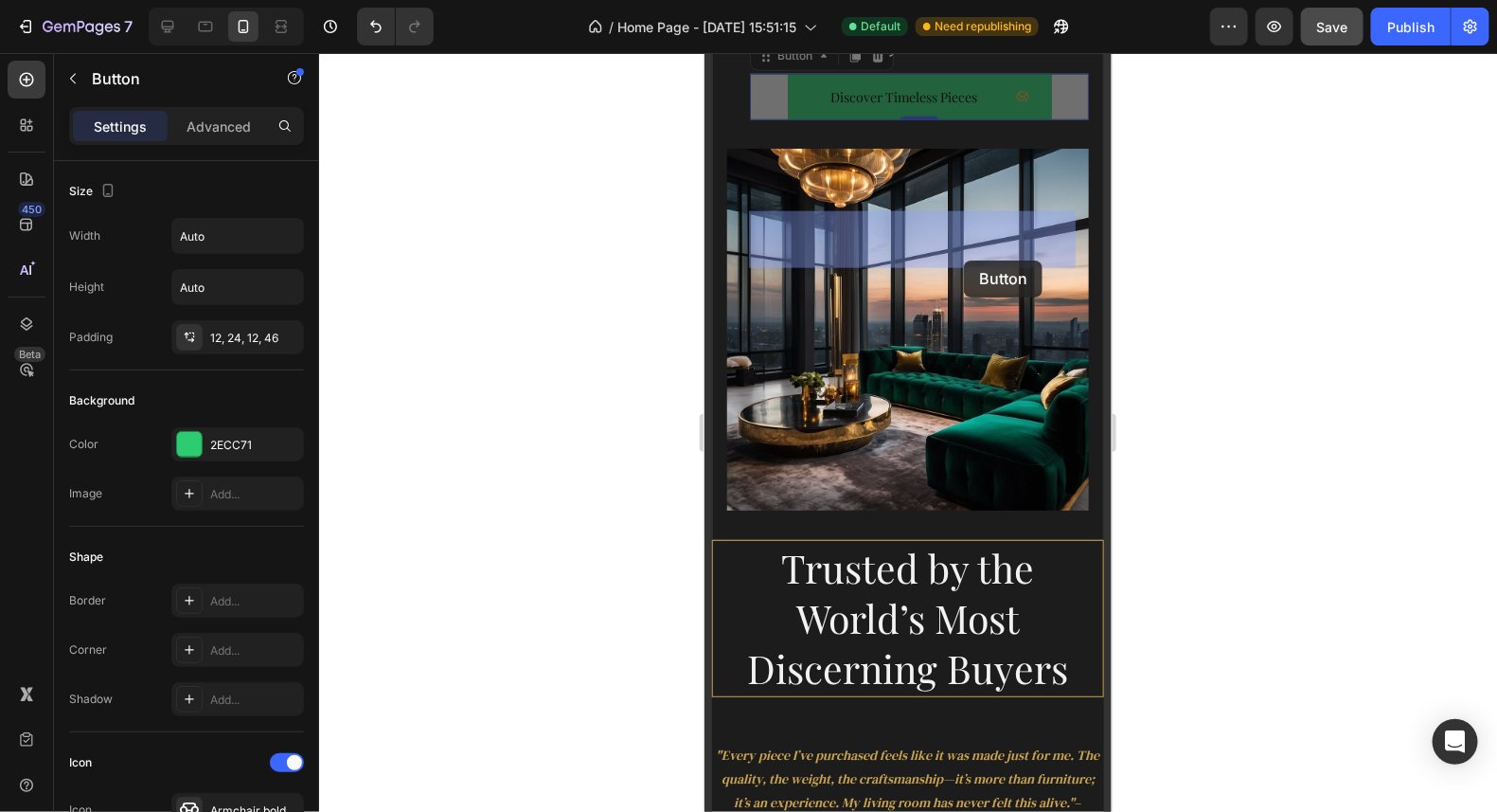
drag, startPoint x: 988, startPoint y: 451, endPoint x: 962, endPoint y: 259, distance: 193.8
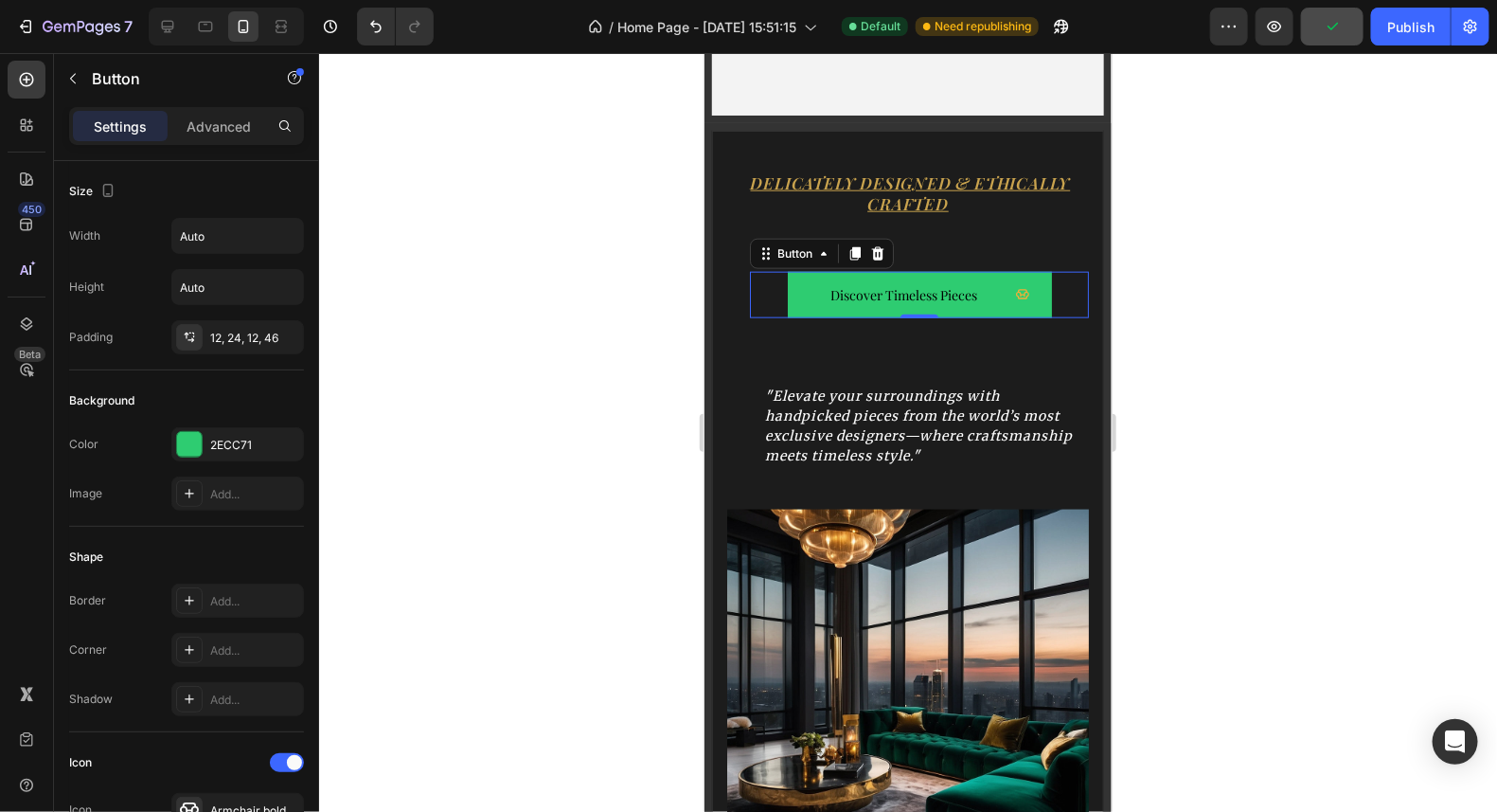
scroll to position [794, 0]
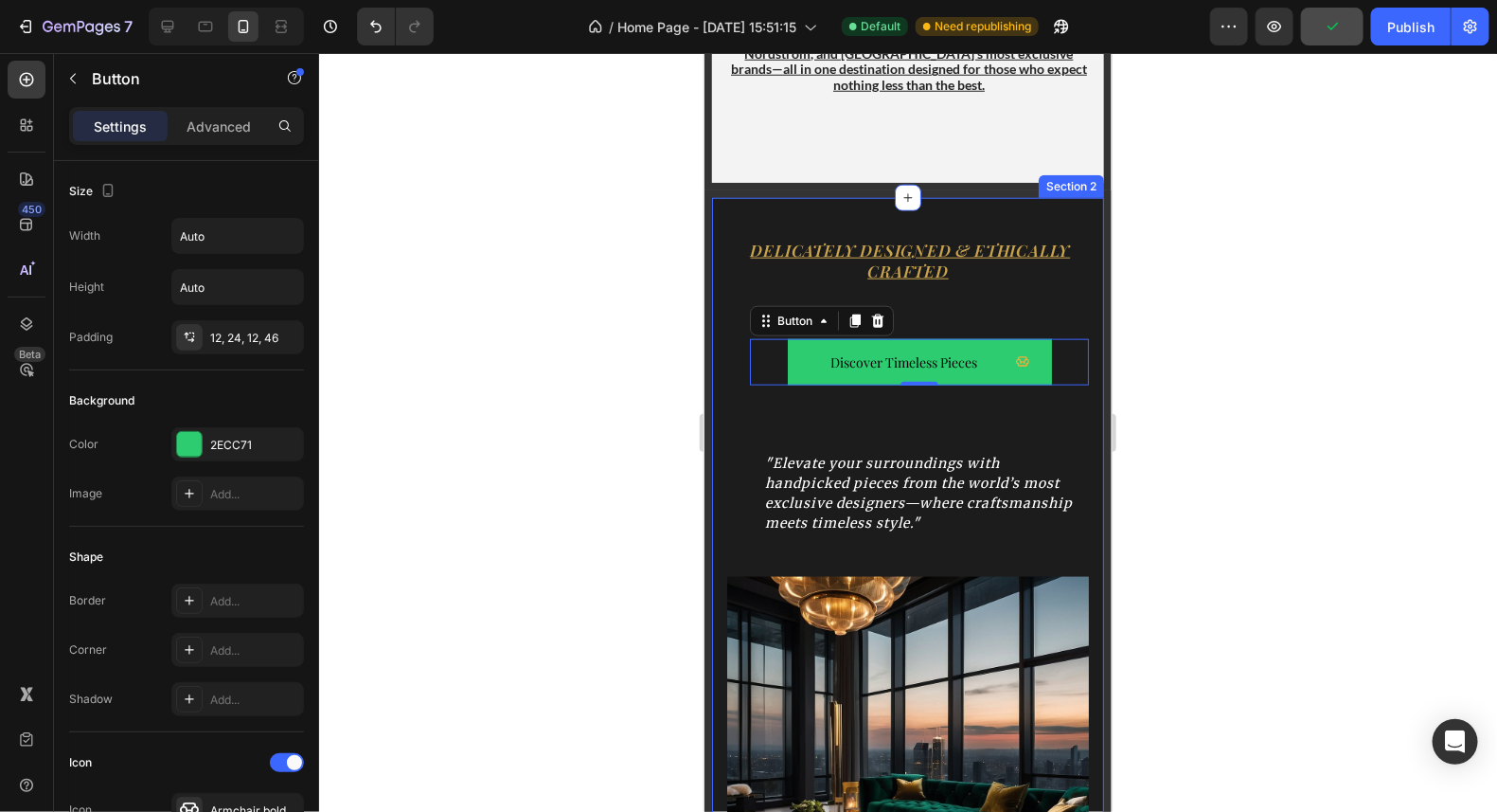
click at [571, 352] on div at bounding box center [908, 432] width 1179 height 759
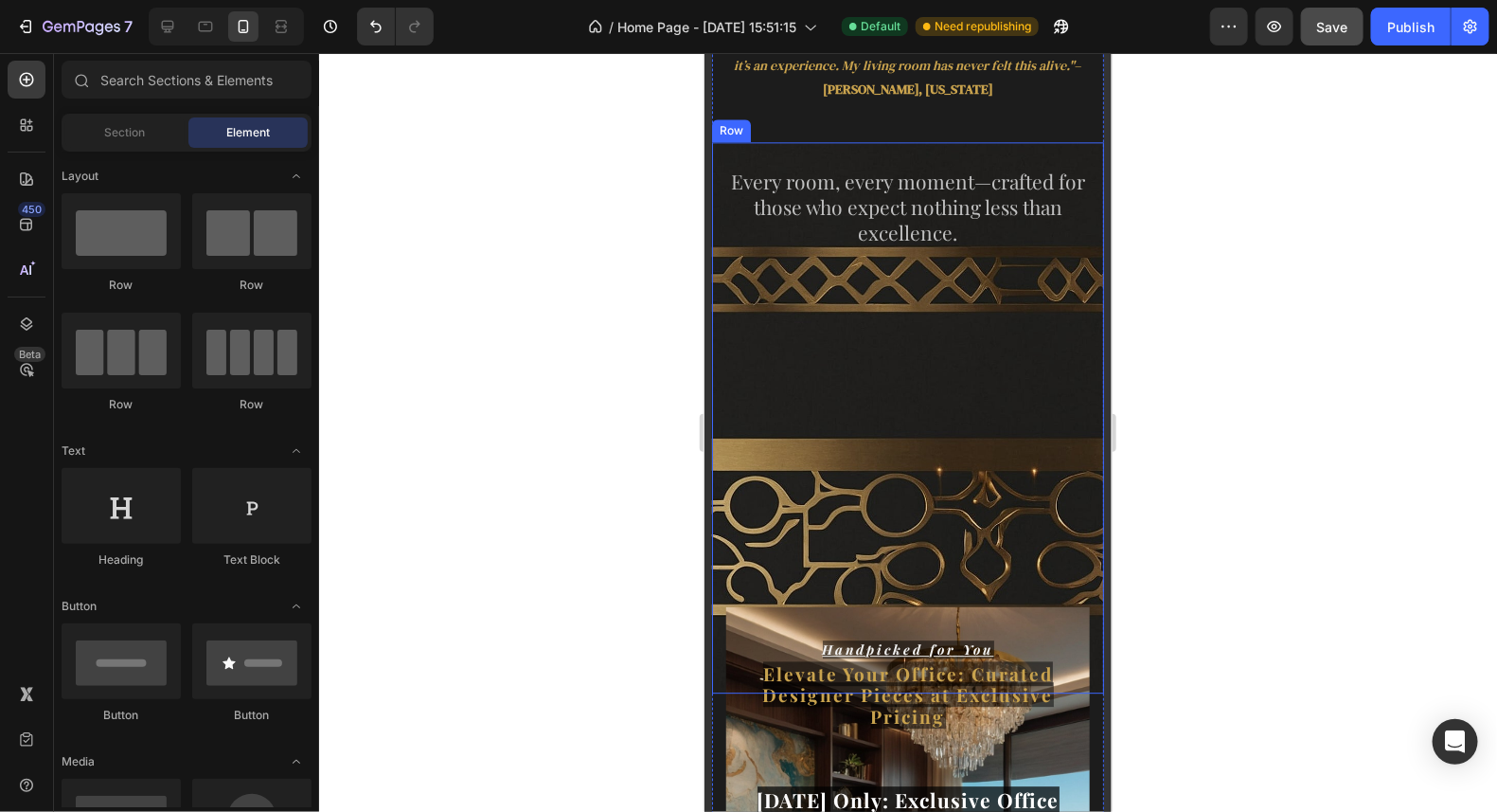
scroll to position [1930, 0]
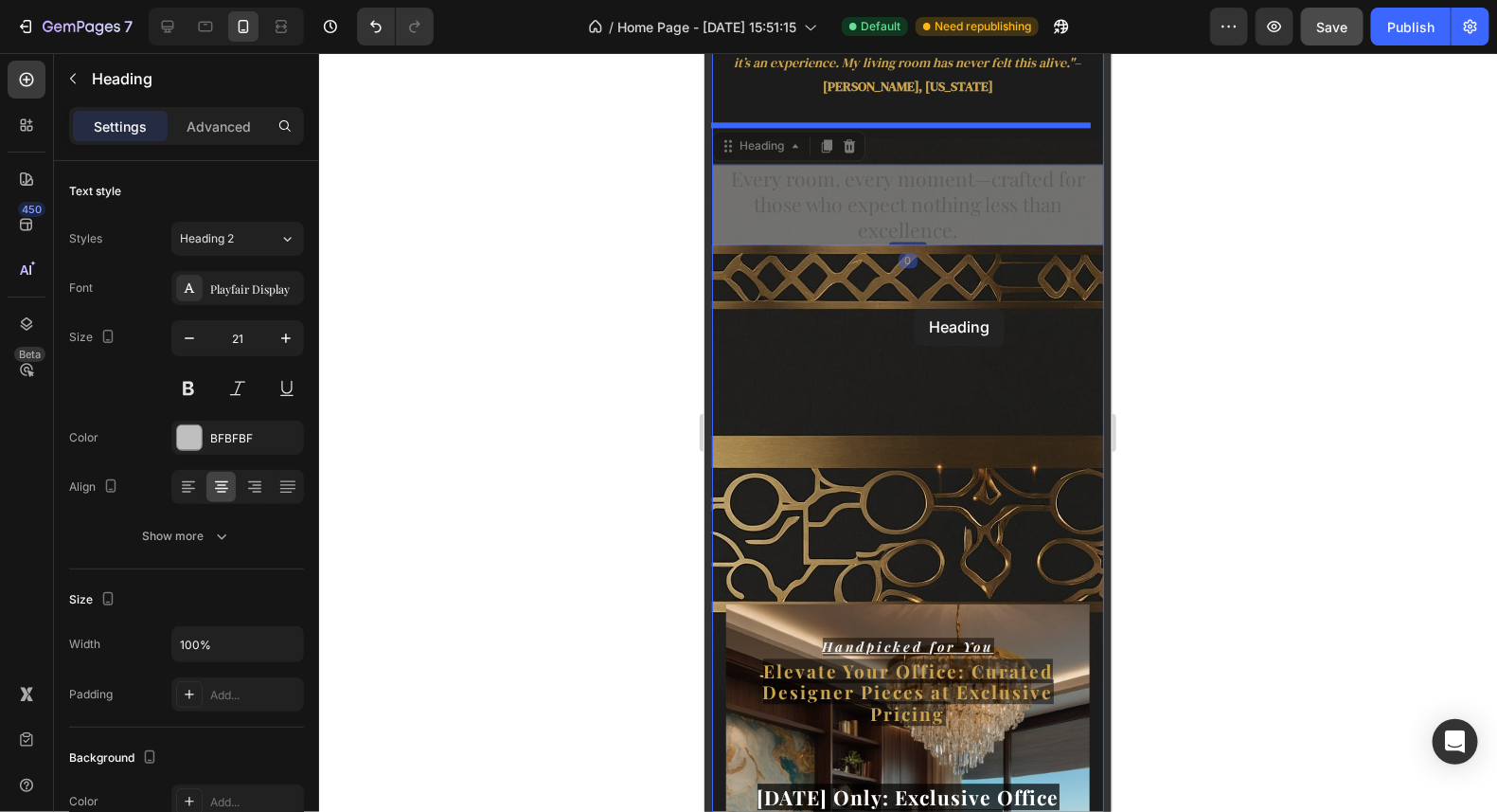
drag, startPoint x: 904, startPoint y: 189, endPoint x: 913, endPoint y: 308, distance: 119.3
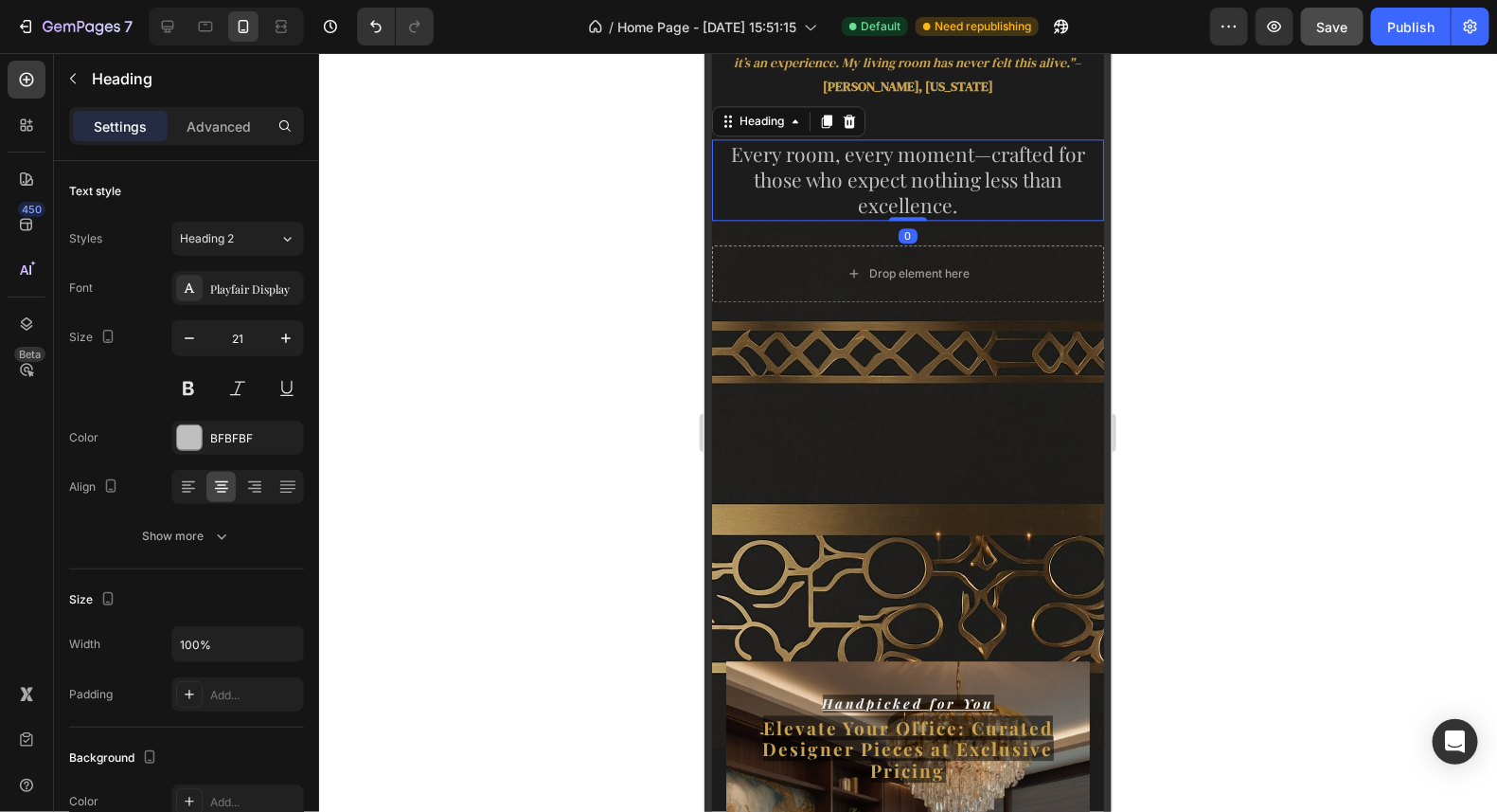
drag, startPoint x: 902, startPoint y: 265, endPoint x: 903, endPoint y: 197, distance: 68.0
click at [903, 197] on div "Every room, every moment—crafted for those who expect nothing less than excelle…" at bounding box center [907, 179] width 393 height 82
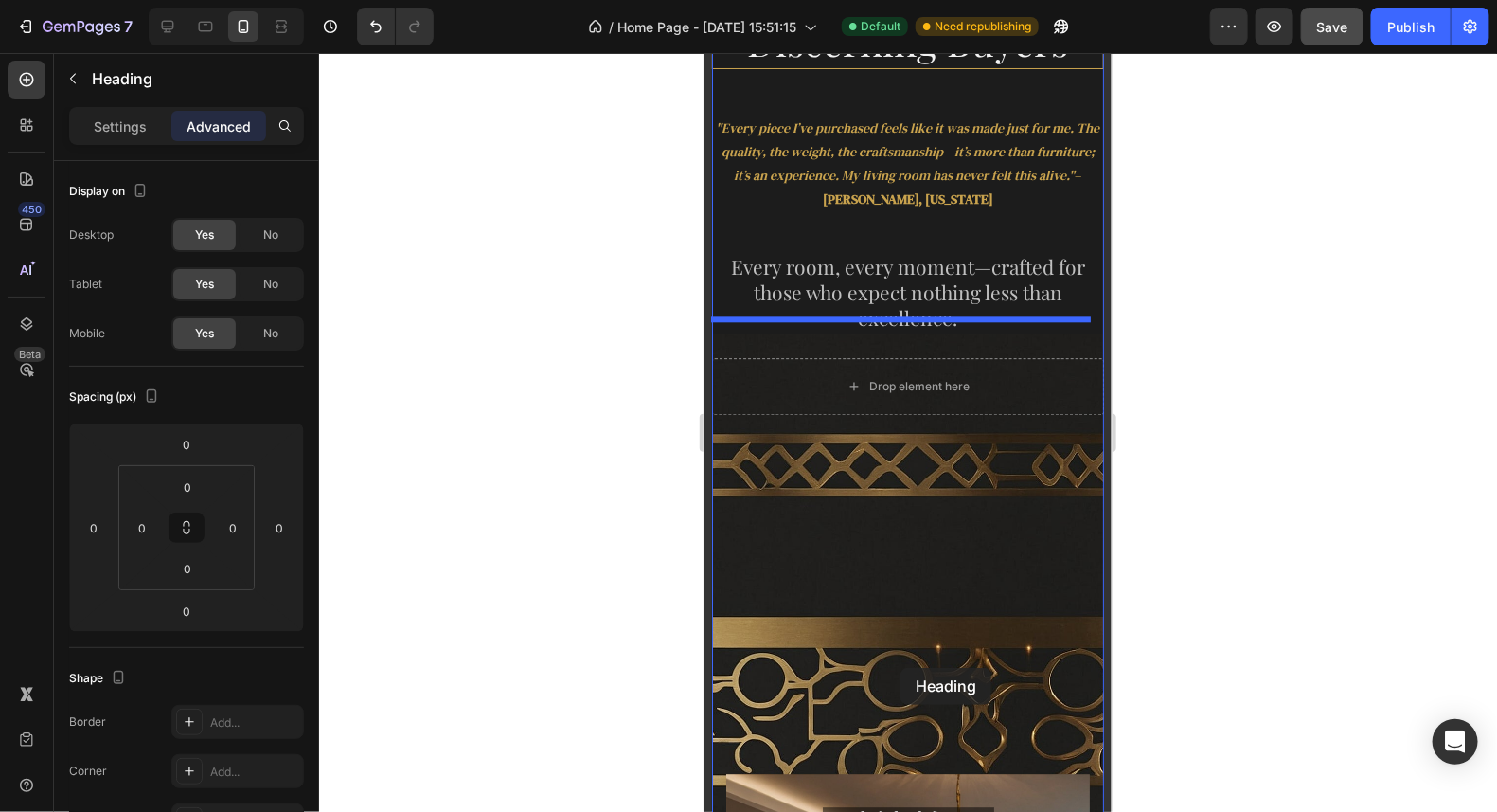
scroll to position [1885, 0]
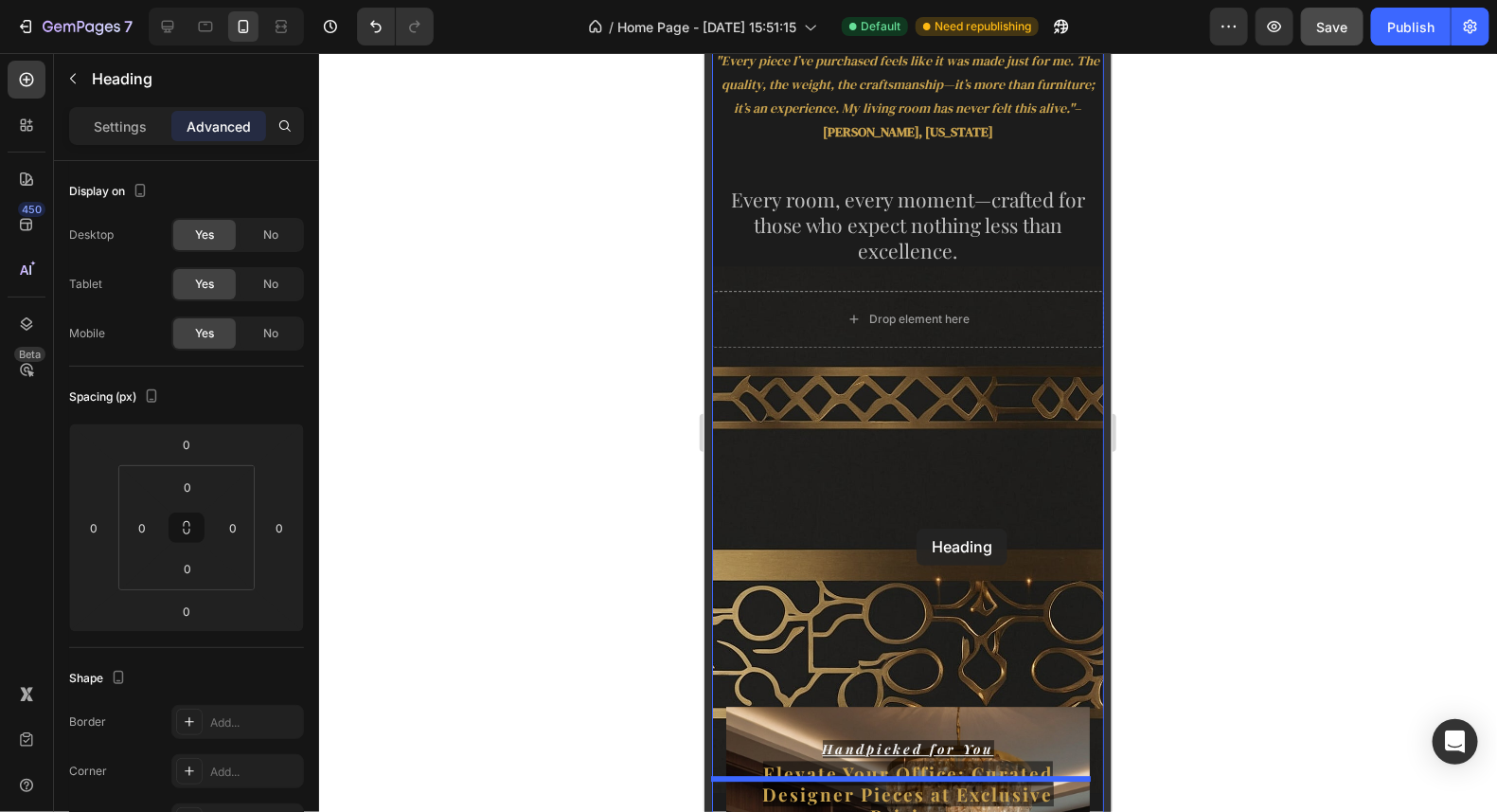
drag, startPoint x: 941, startPoint y: 349, endPoint x: 916, endPoint y: 527, distance: 179.7
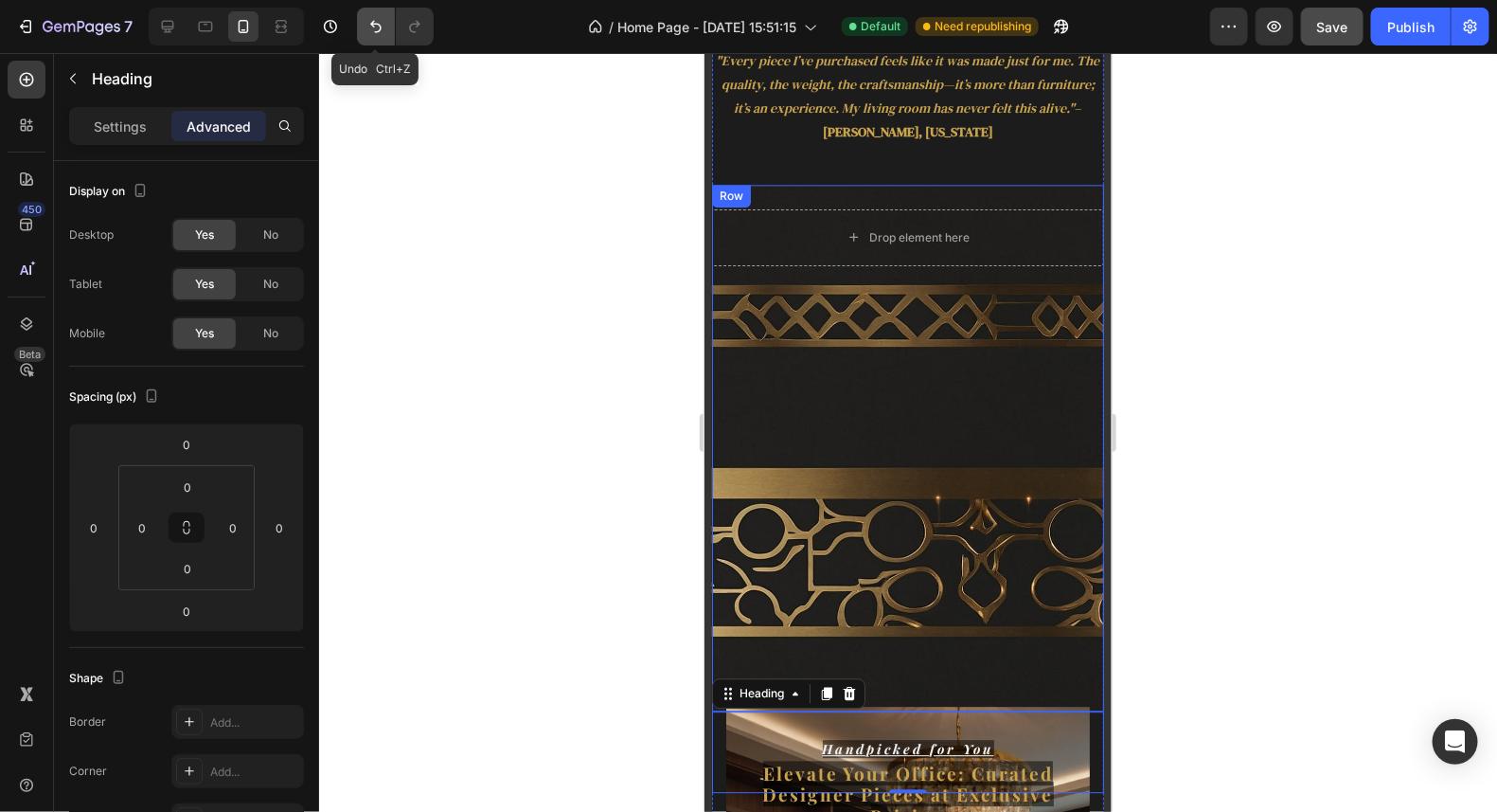
click at [380, 21] on icon "Undo/Redo" at bounding box center [376, 27] width 19 height 19
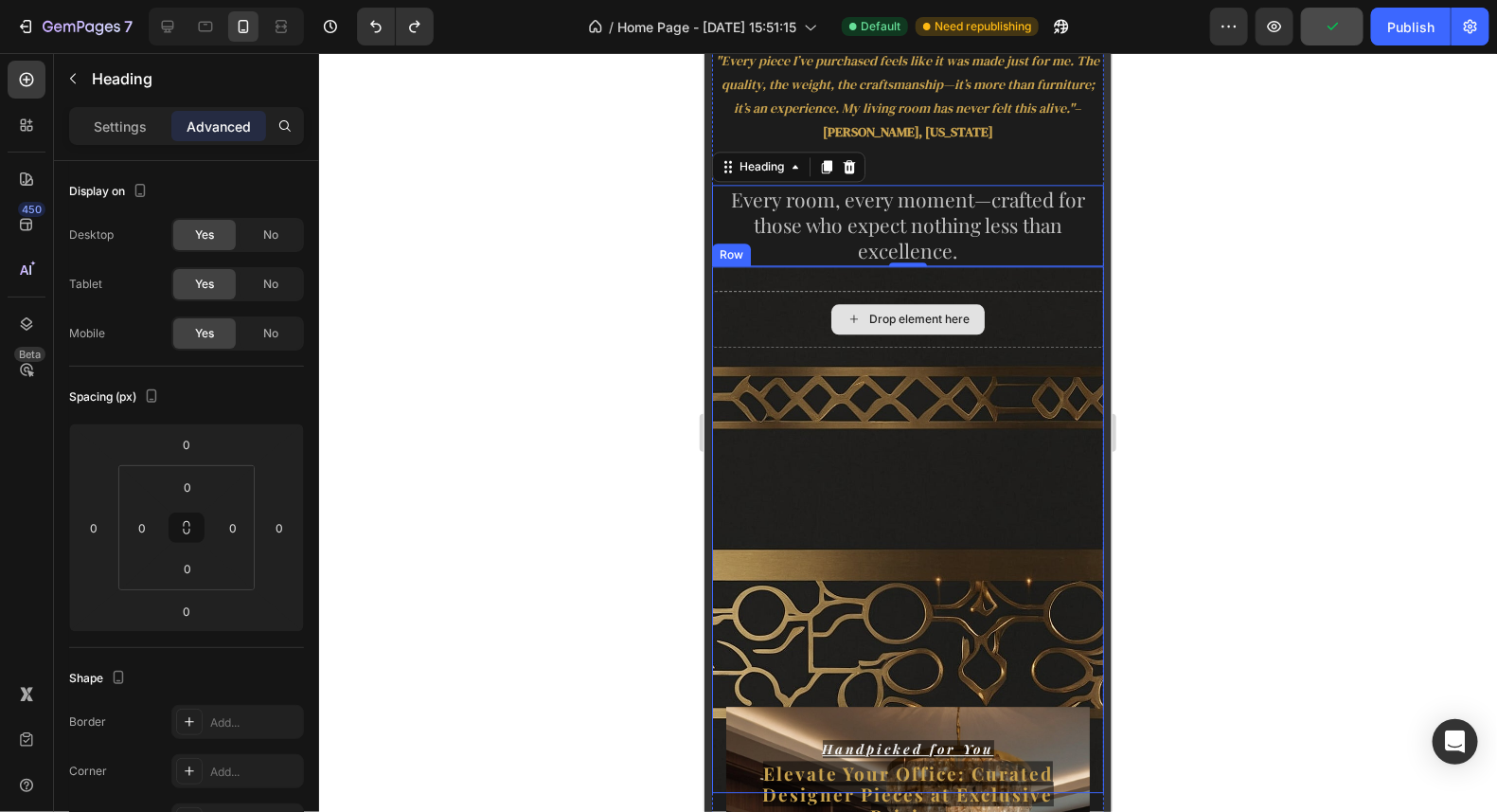
click at [779, 321] on div "Drop element here" at bounding box center [907, 317] width 393 height 57
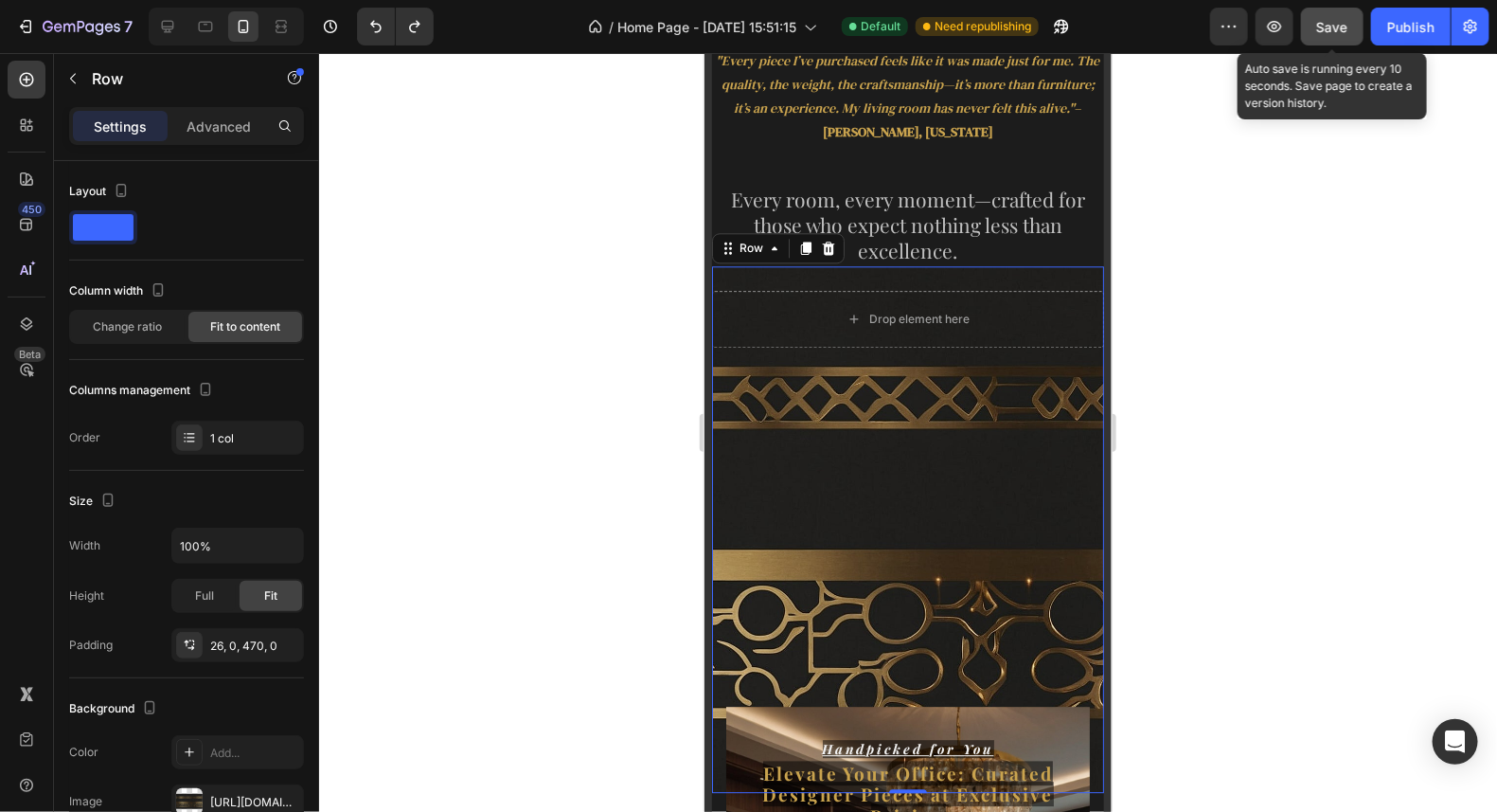
click at [1333, 28] on span "Save" at bounding box center [1332, 27] width 31 height 16
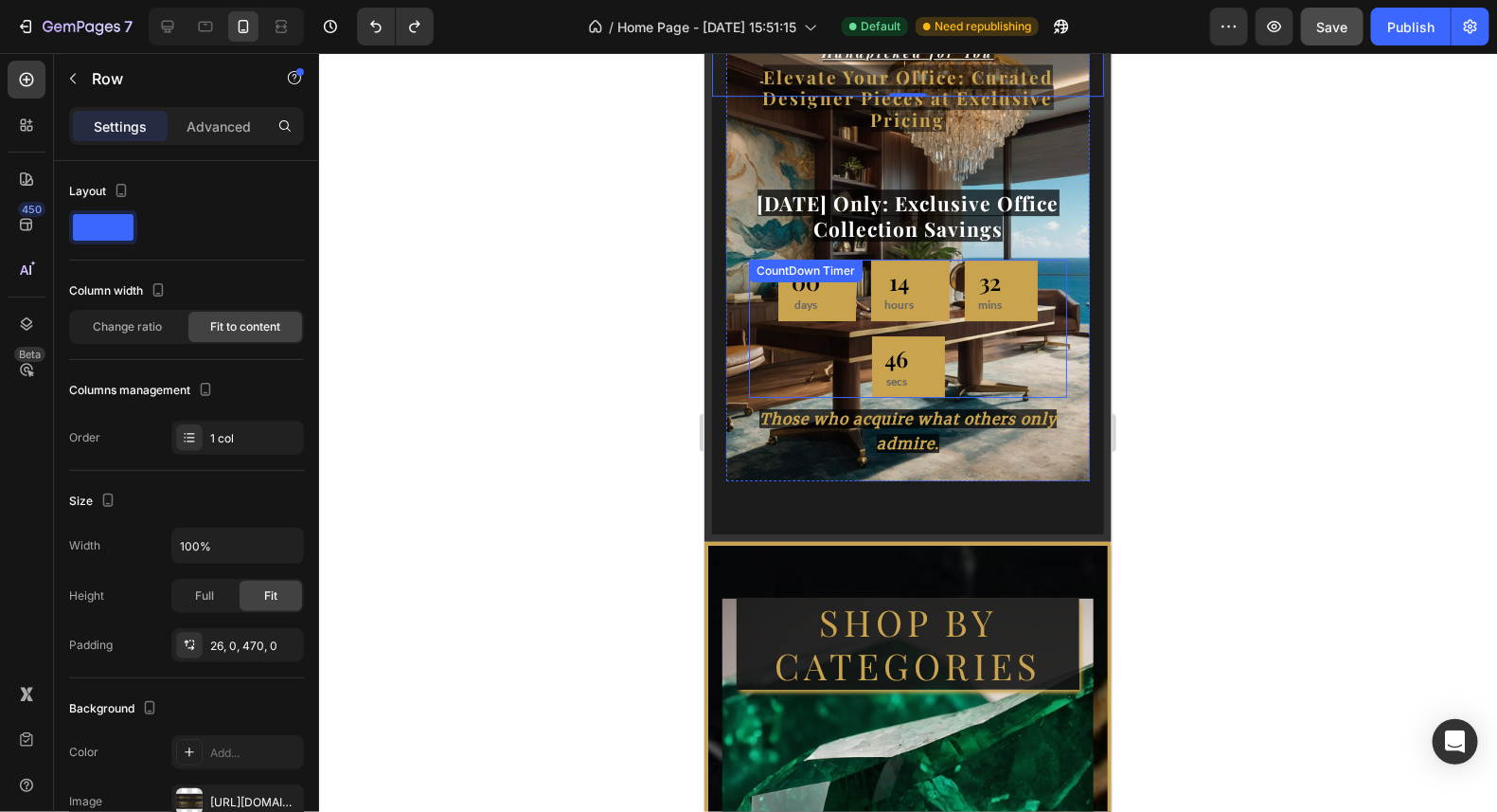
scroll to position [2548, 0]
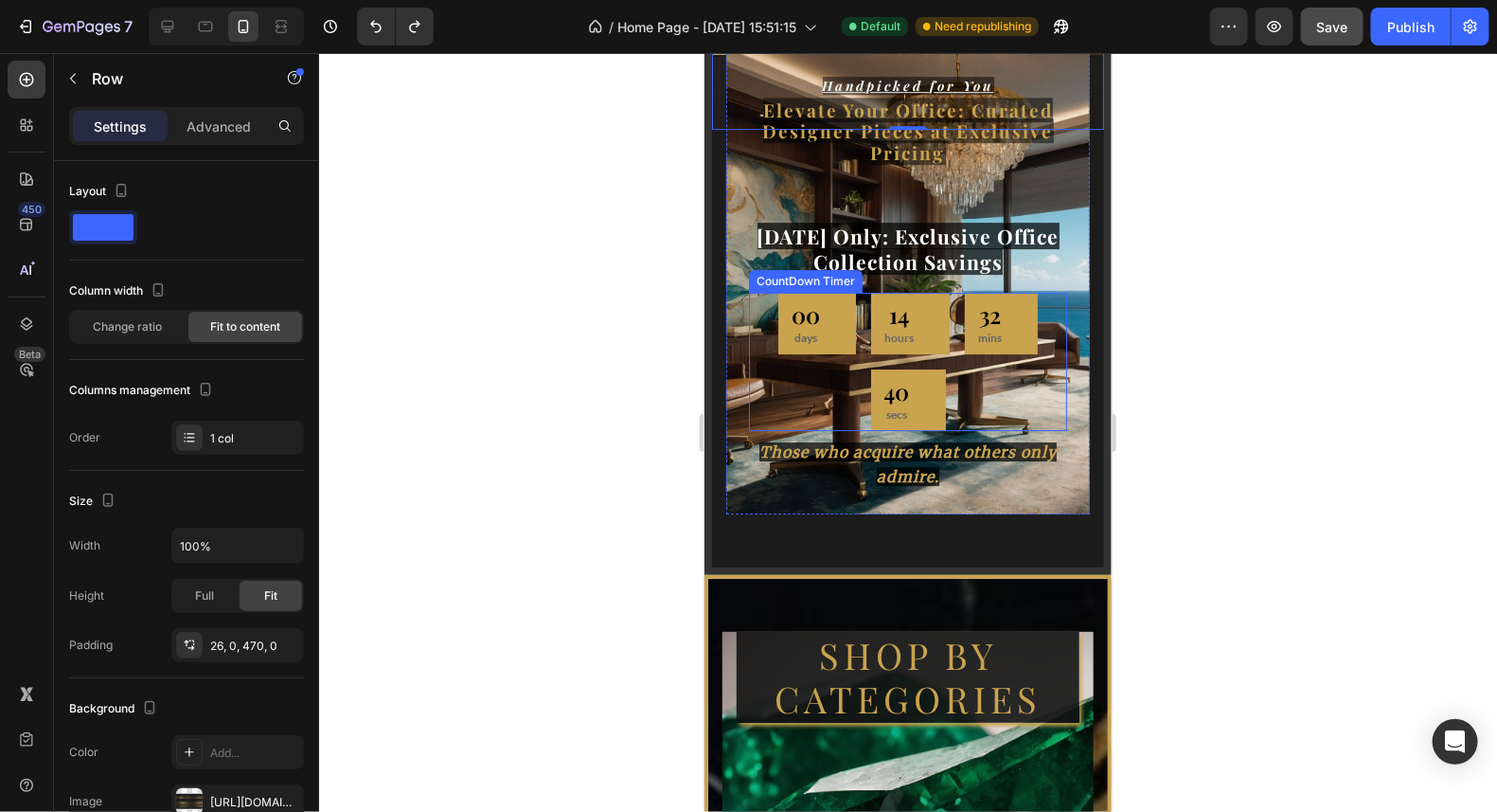
click at [969, 378] on div "00 days 14 hours 32 mins 40 secs" at bounding box center [907, 361] width 318 height 139
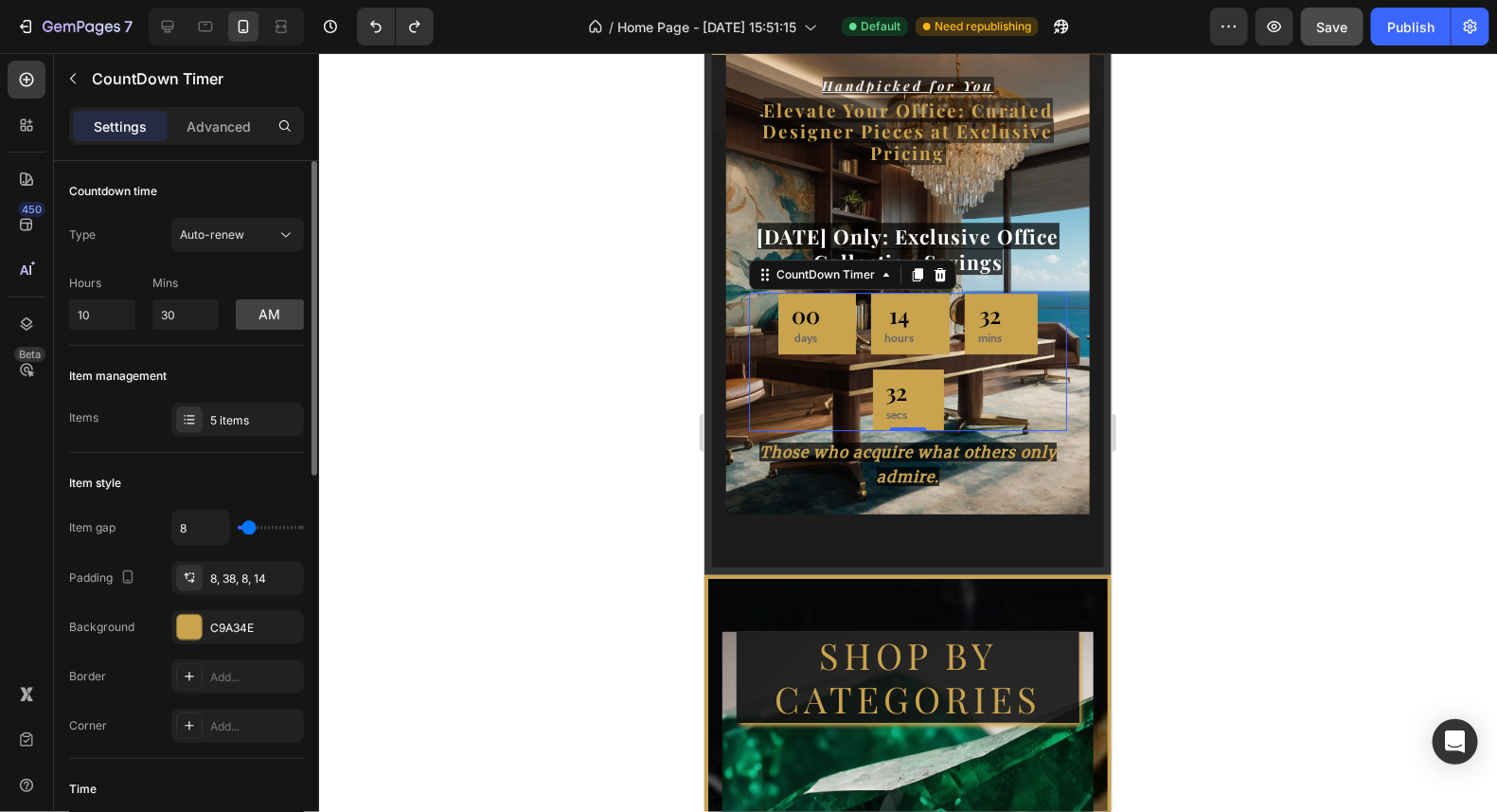
type input "10"
type input "0"
drag, startPoint x: 250, startPoint y: 519, endPoint x: 208, endPoint y: 519, distance: 42.0
type input "0"
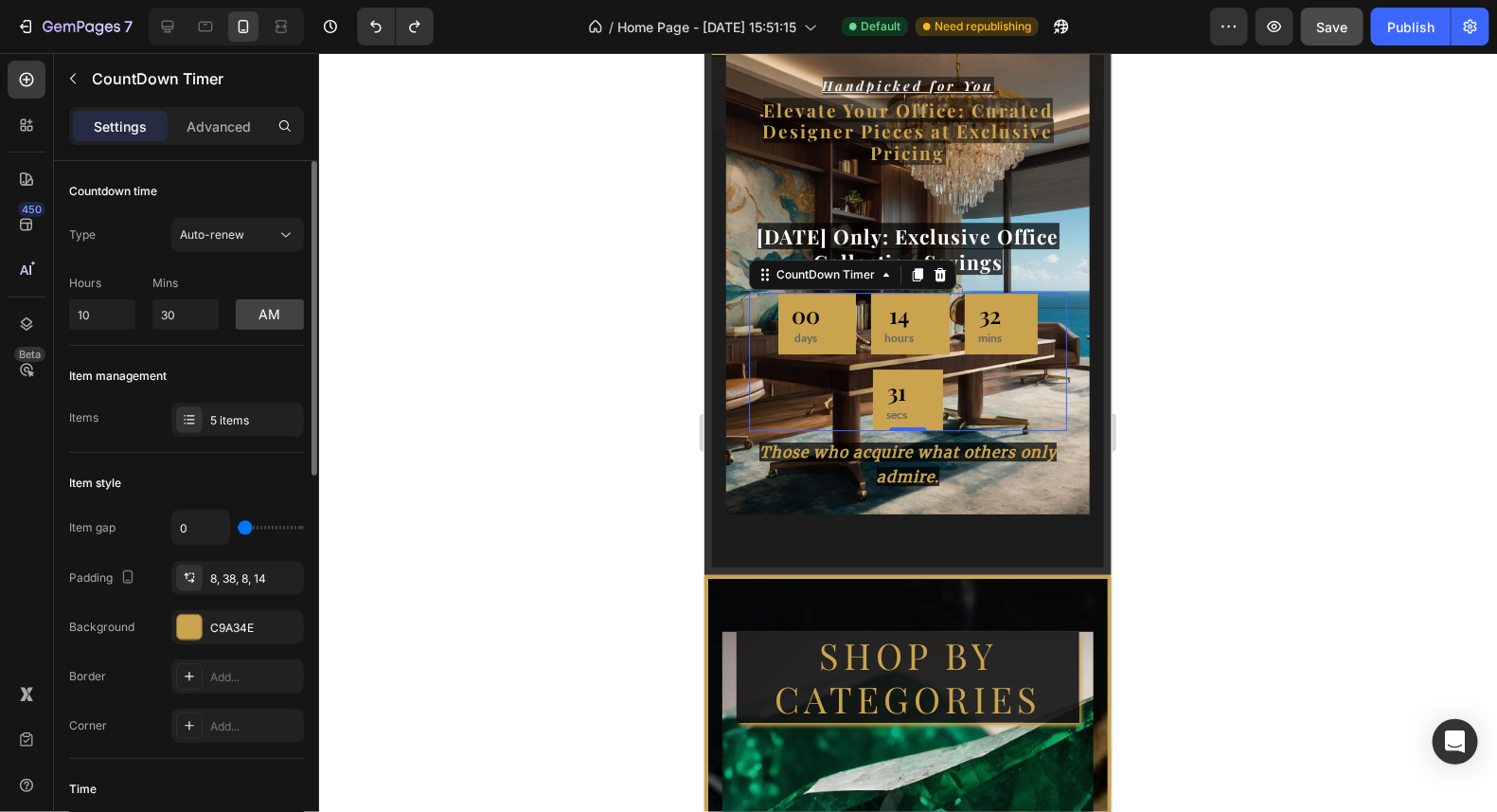
click at [238, 525] on input "range" at bounding box center [270, 527] width 66 height 4
drag, startPoint x: 244, startPoint y: 516, endPoint x: 300, endPoint y: 532, distance: 58.2
click at [300, 532] on div "0" at bounding box center [238, 527] width 133 height 36
type input "2"
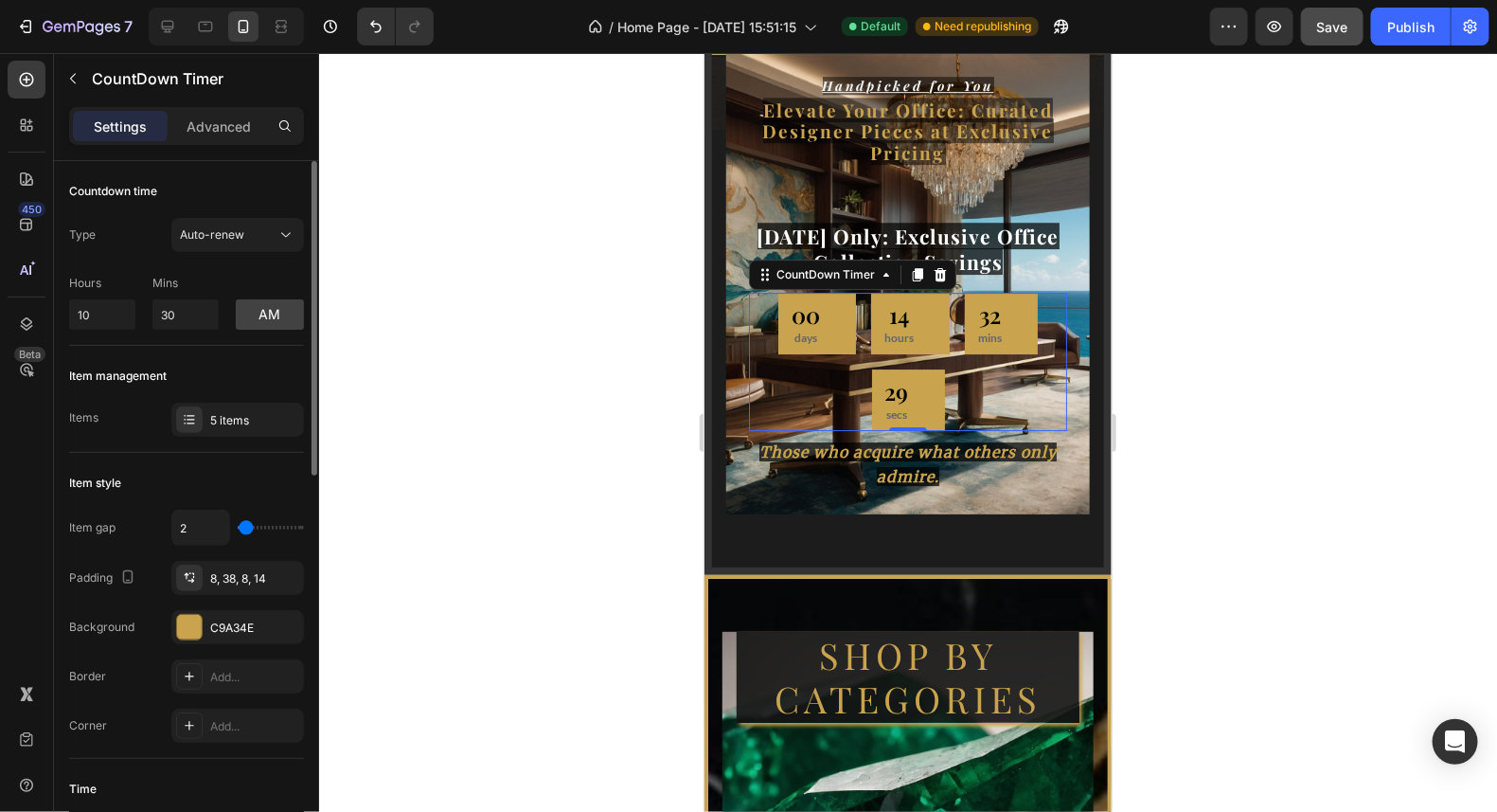
type input "36"
type input "46"
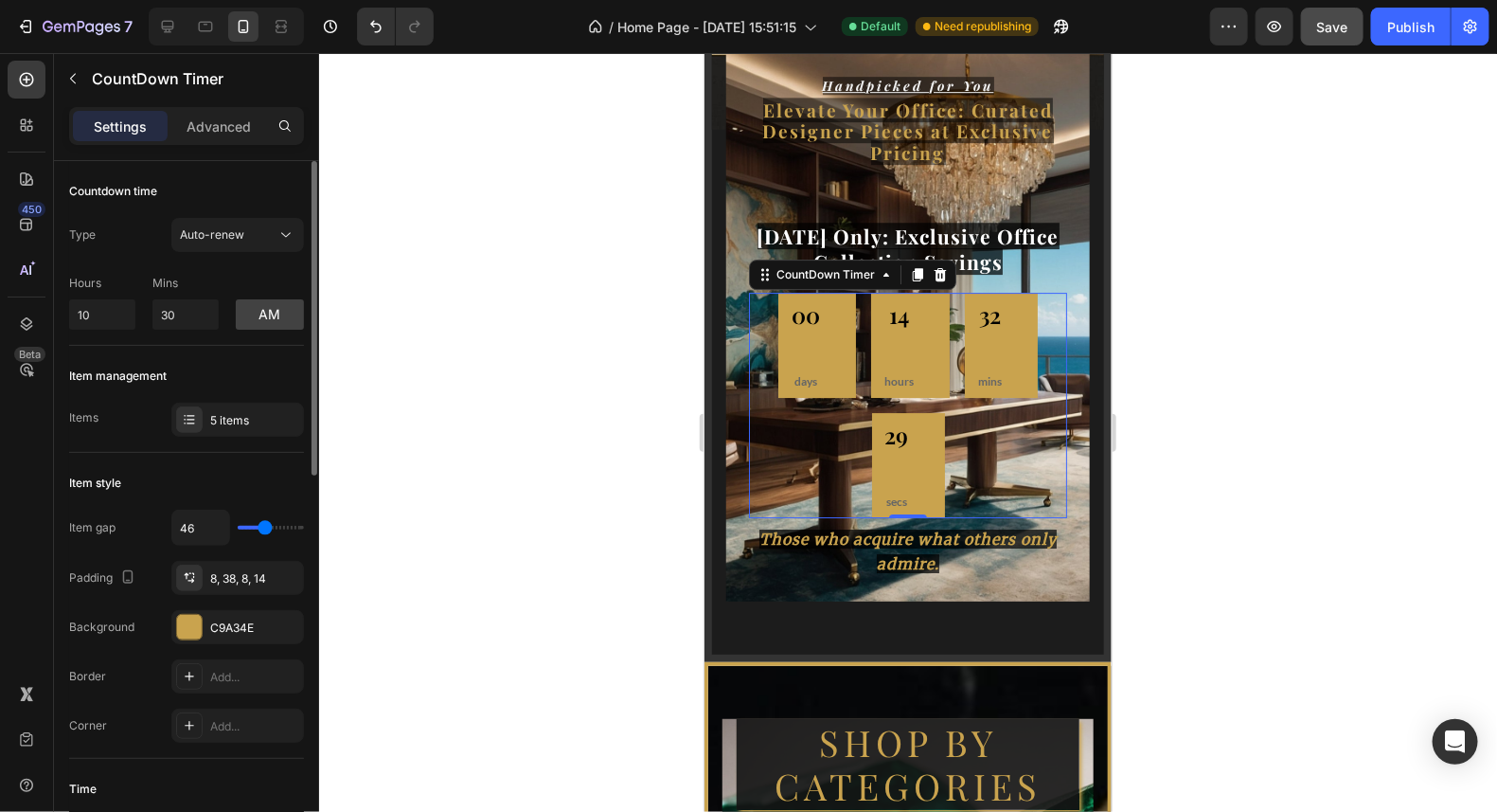
type input "49"
type input "50"
type input "53"
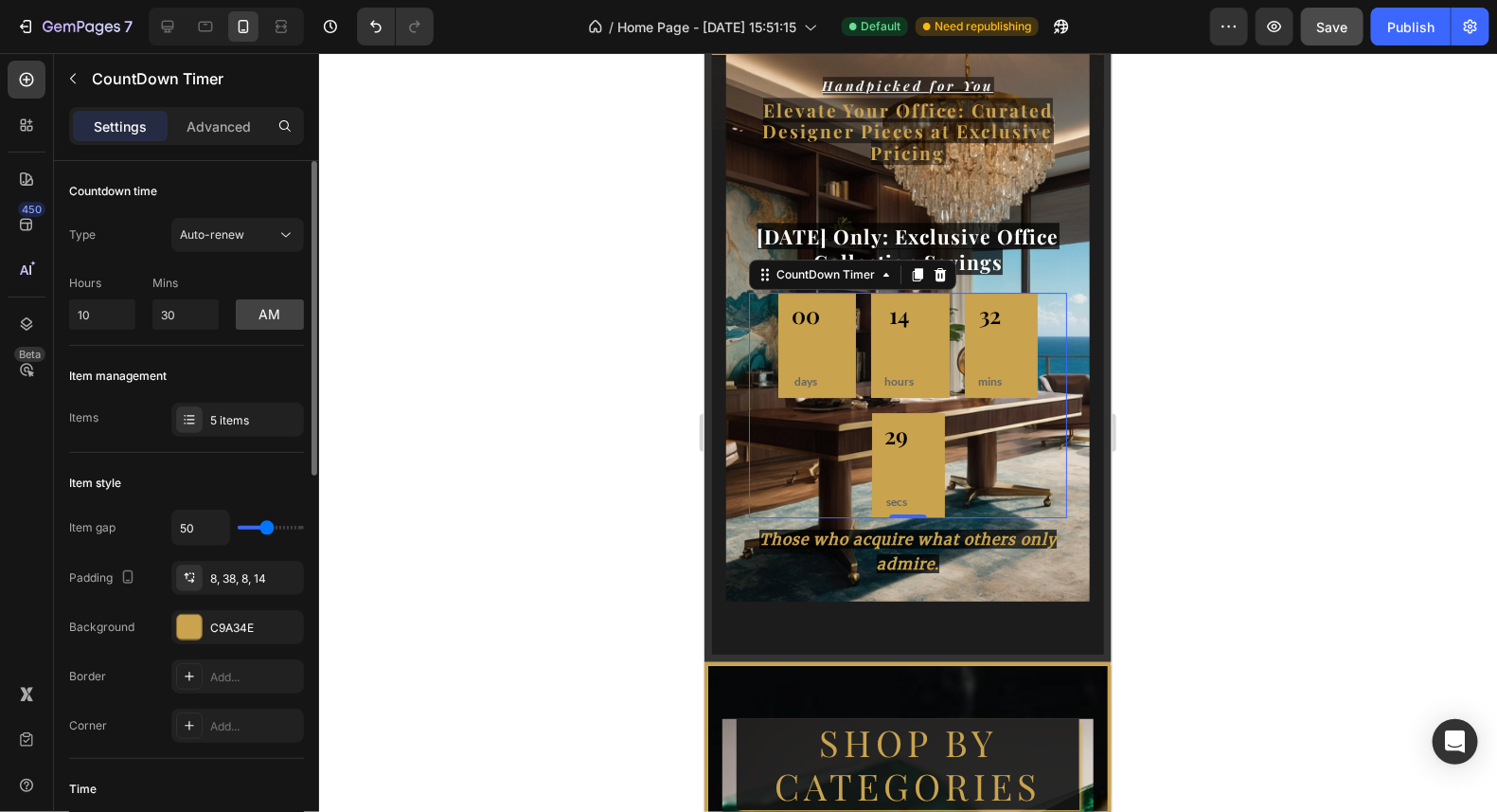
type input "53"
type input "55"
type input "57"
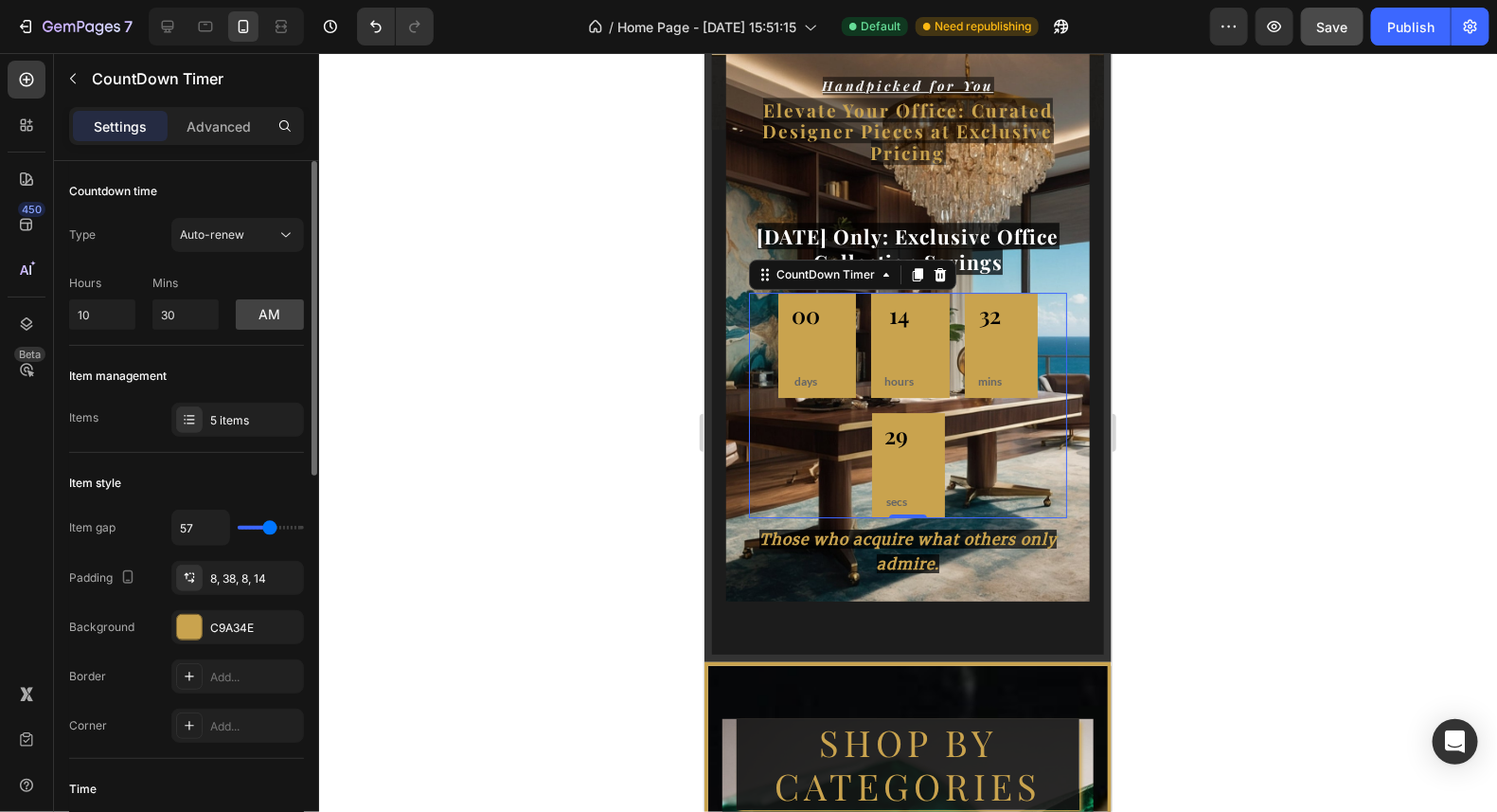
type input "60"
type input "62"
type input "65"
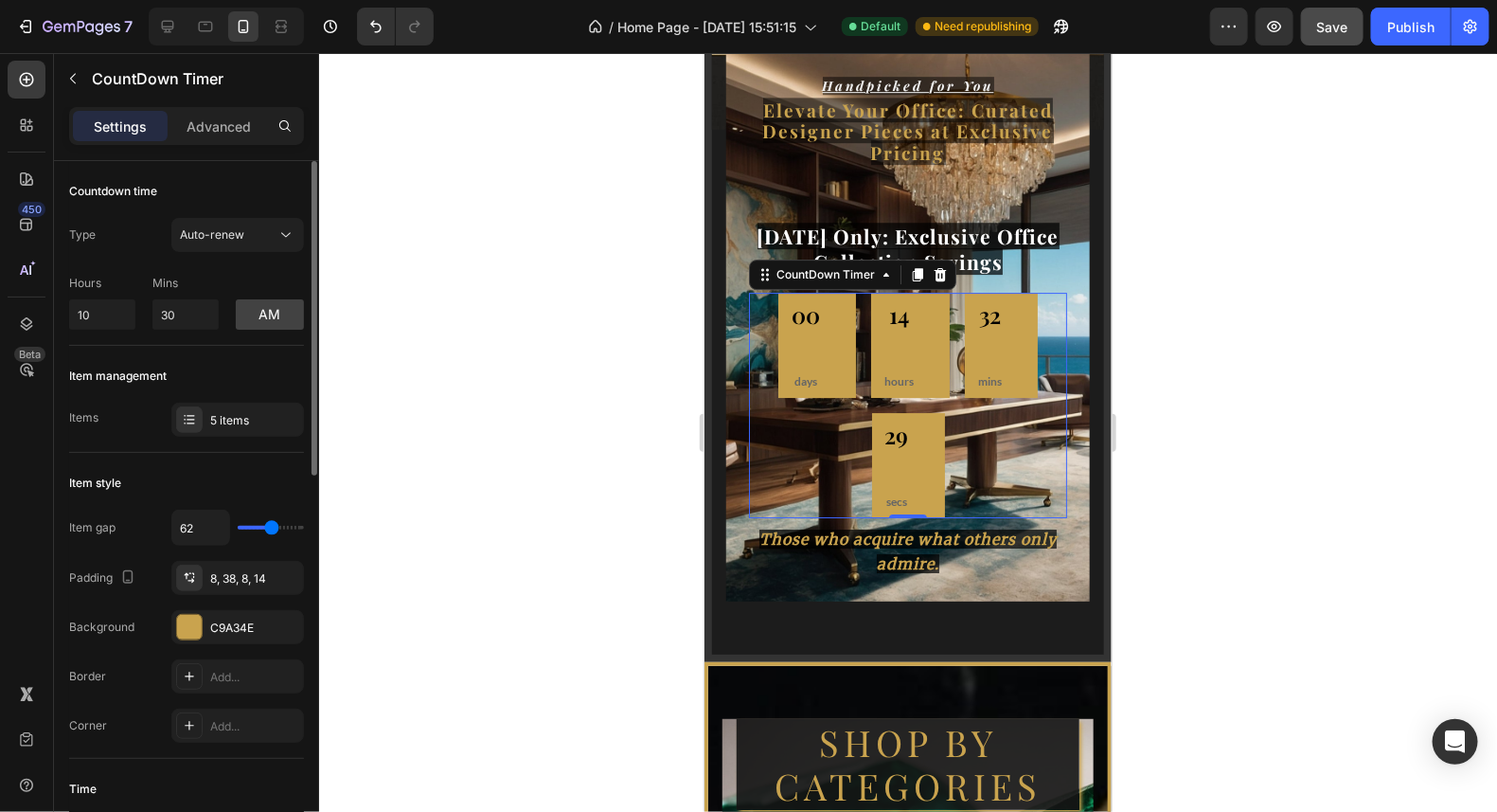
type input "65"
type input "66"
type input "69"
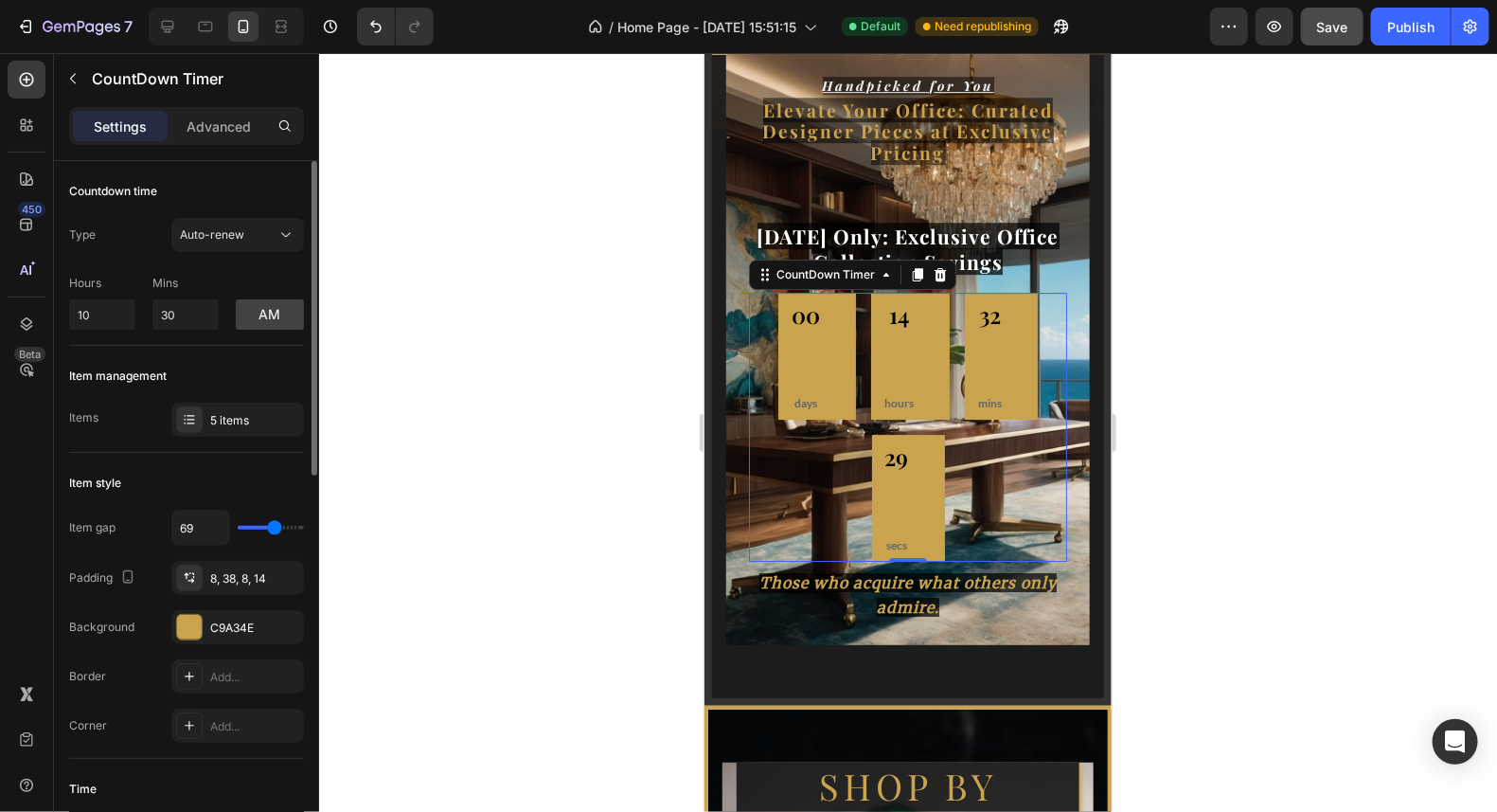
type input "72"
type input "73"
type input "79"
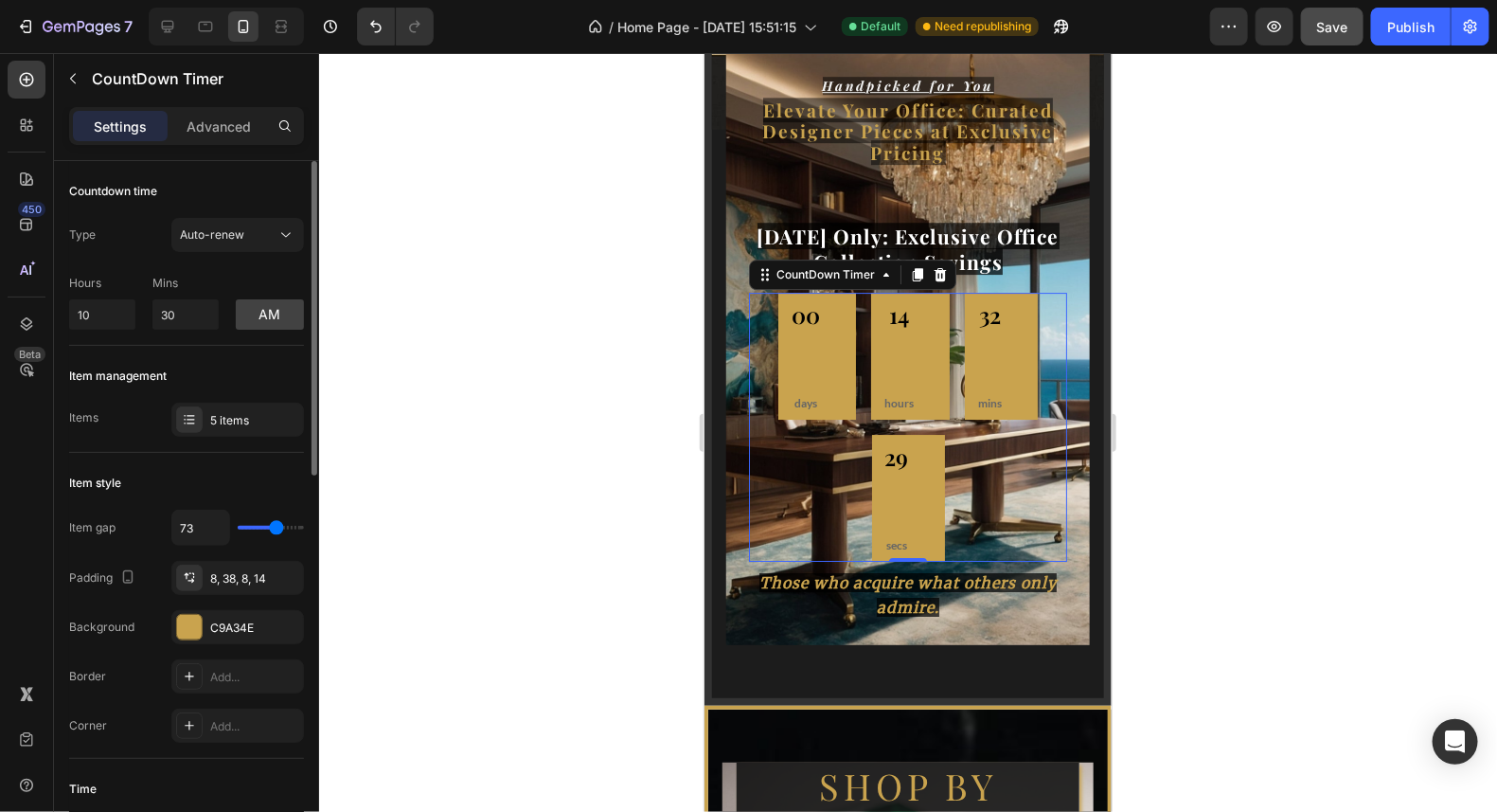
type input "79"
type input "86"
type input "88"
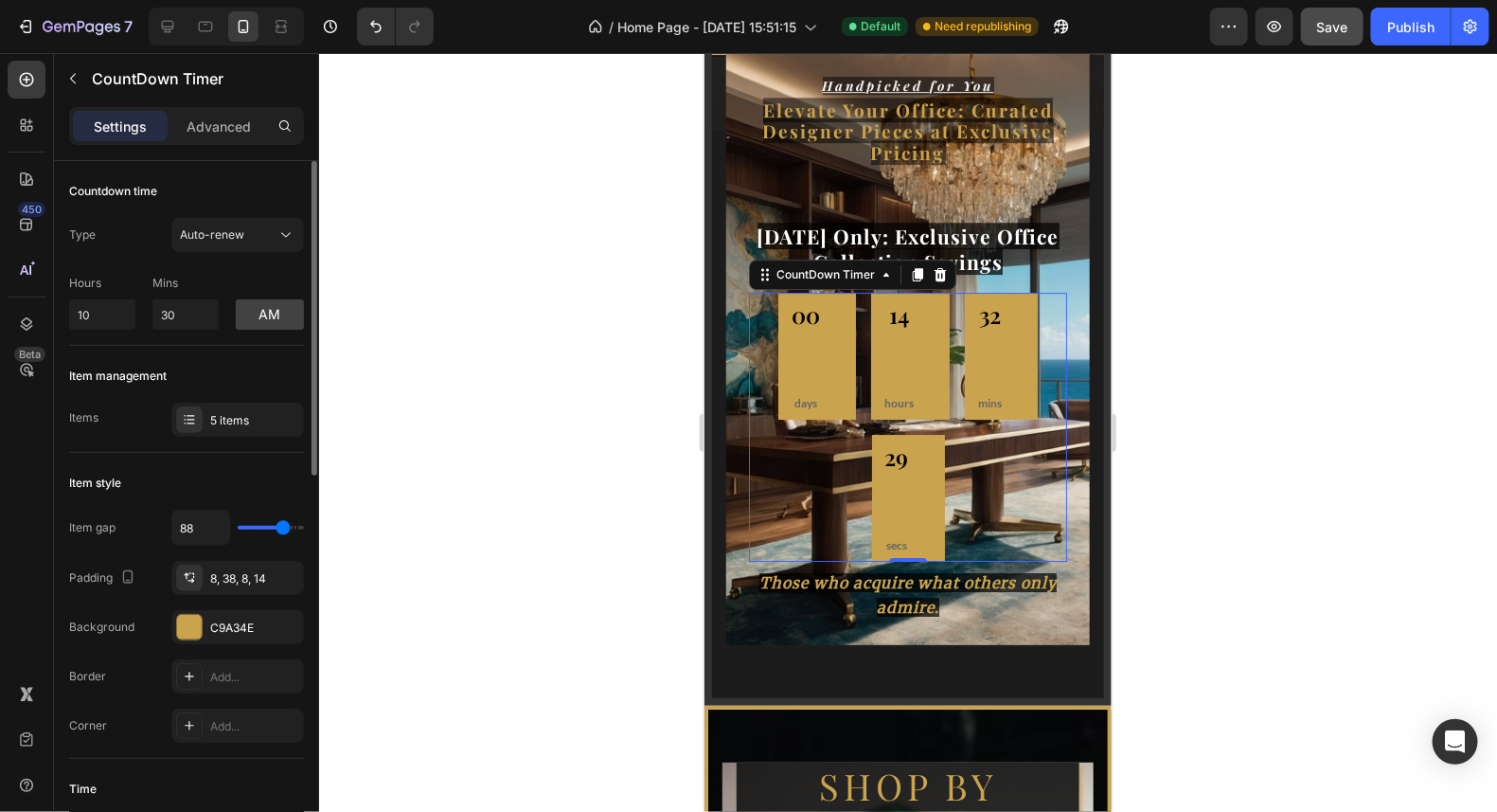
type input "92"
type input "95"
type input "97"
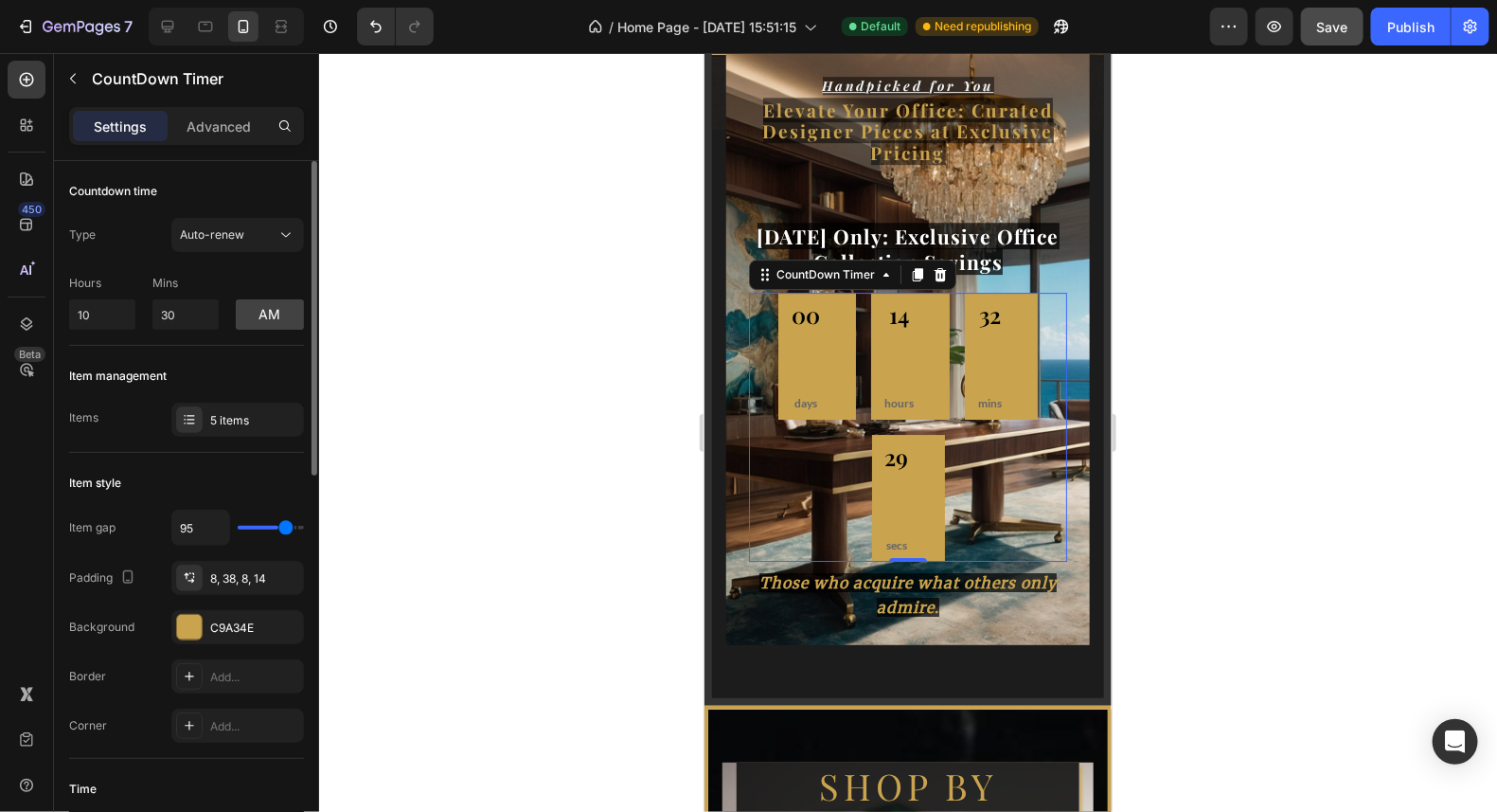
type input "97"
type input "99"
type input "102"
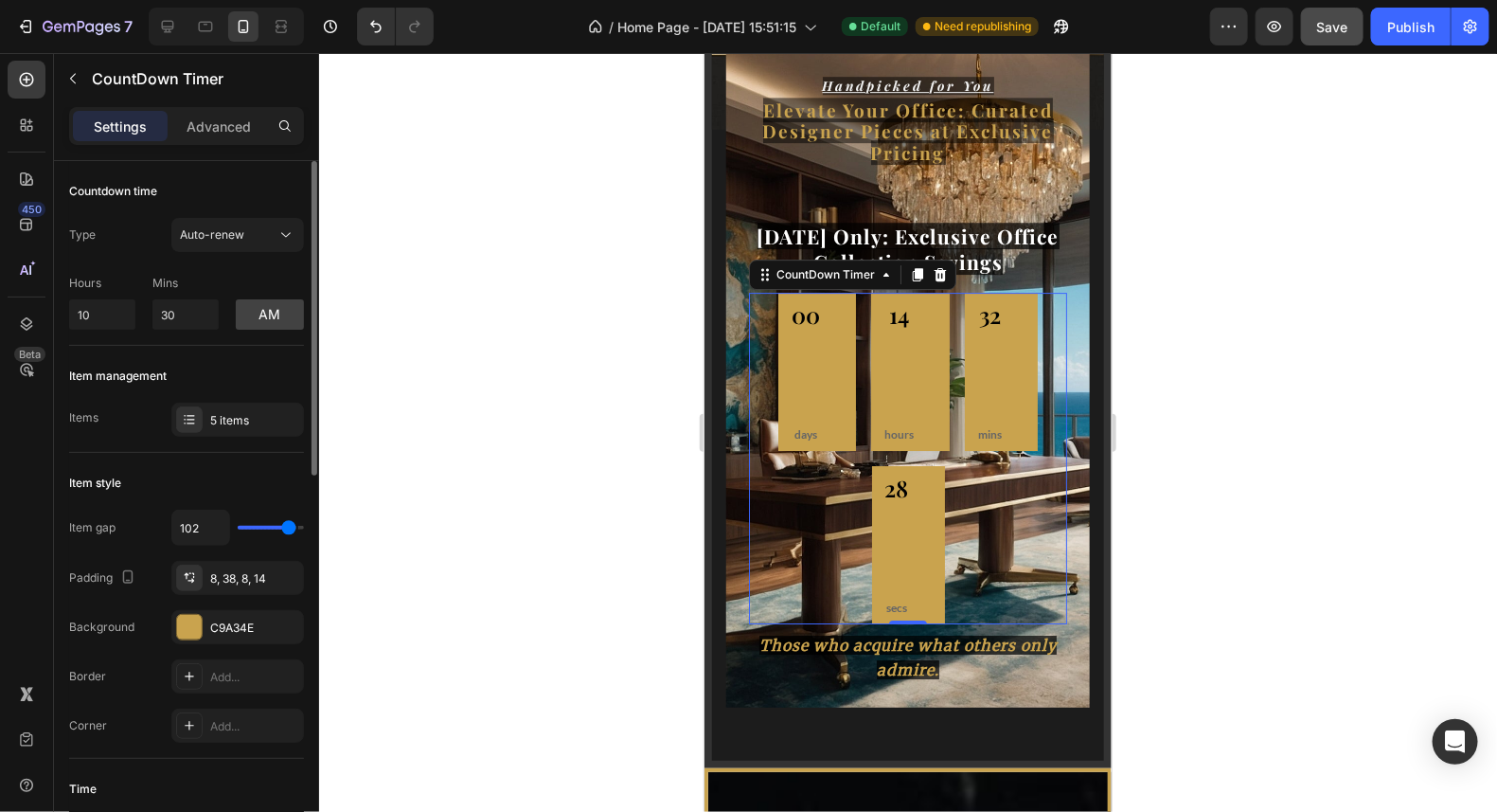
type input "105"
type input "106"
type input "109"
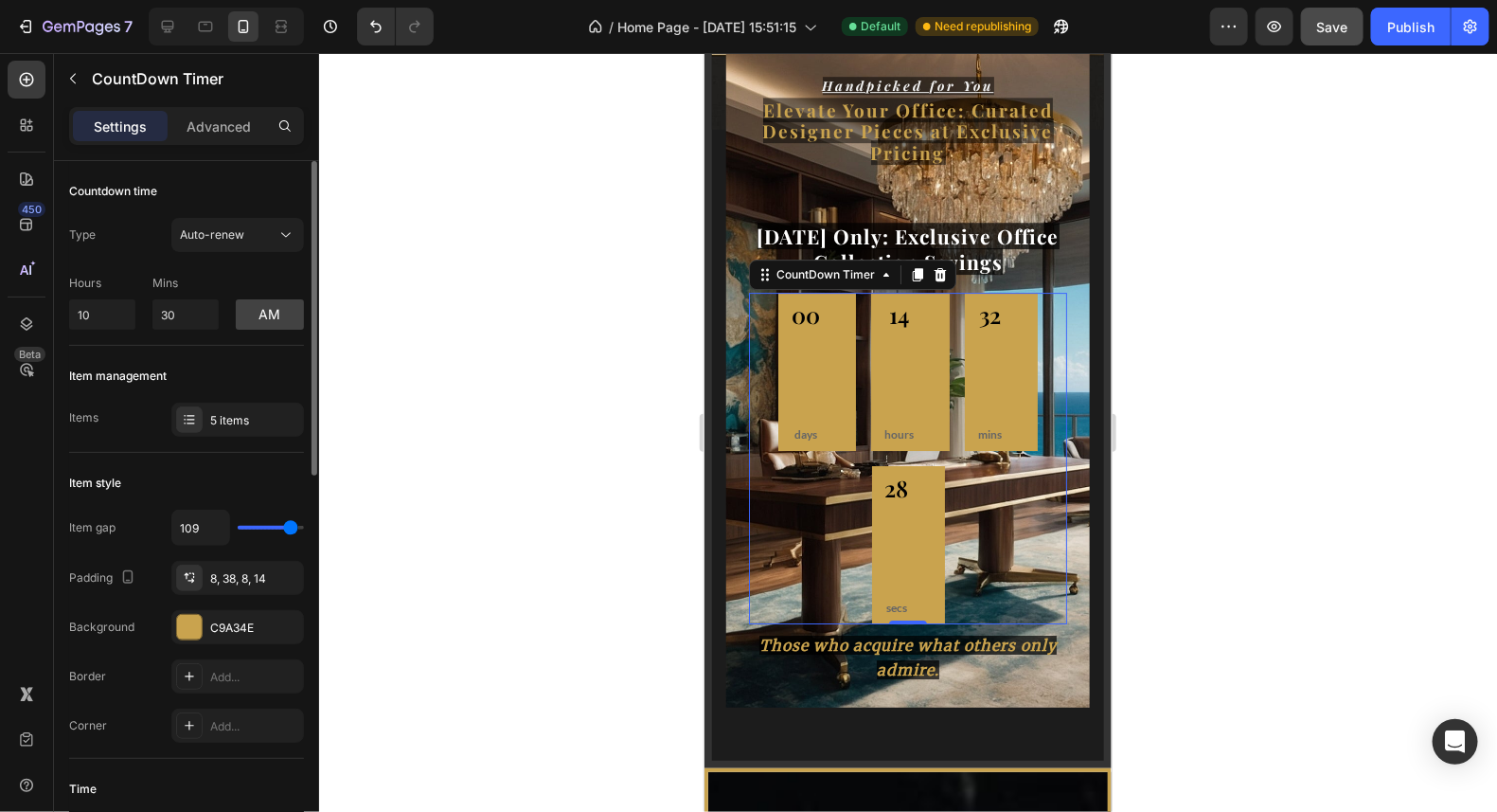
type input "109"
type input "112"
type input "119"
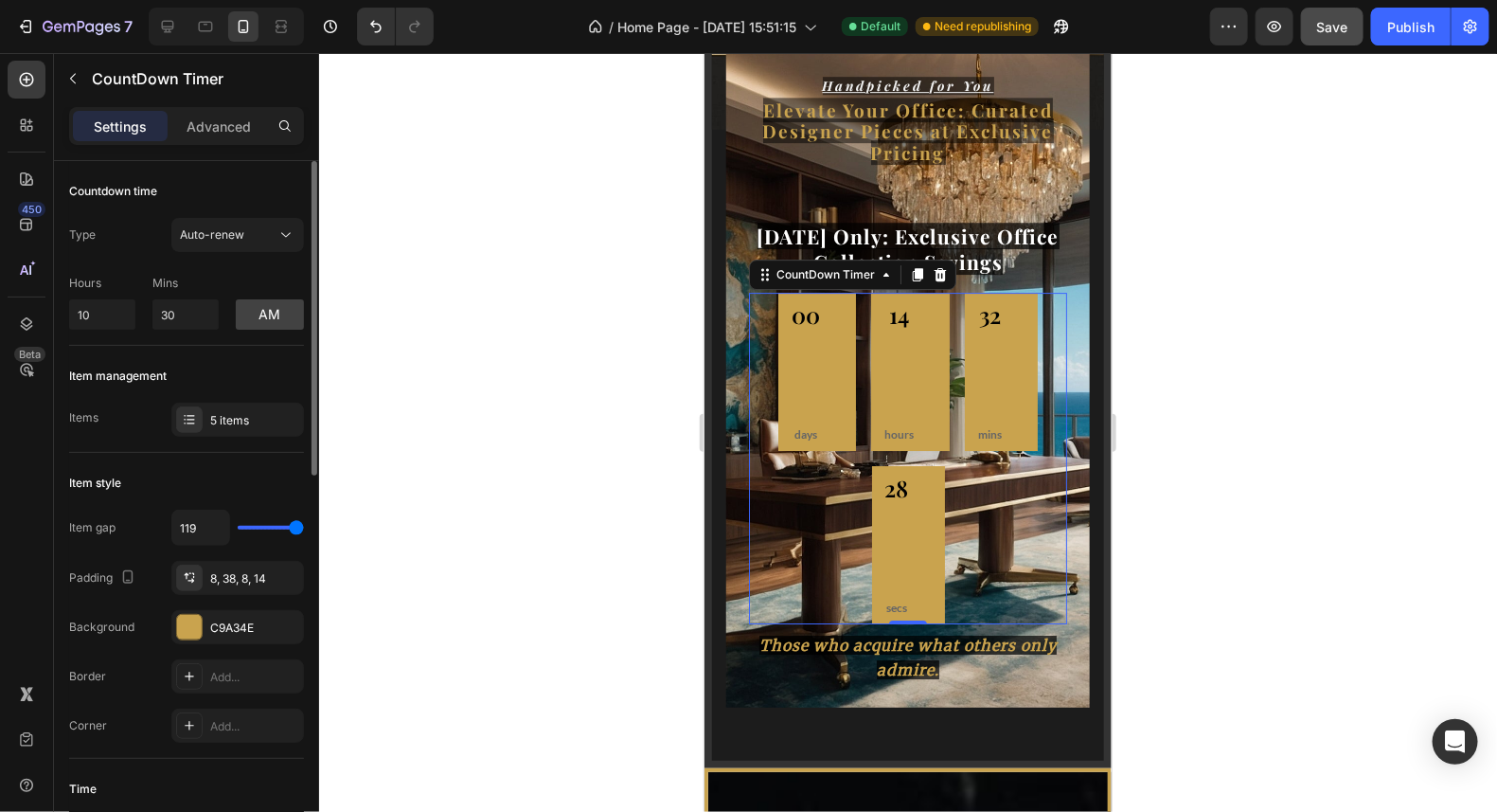
type input "120"
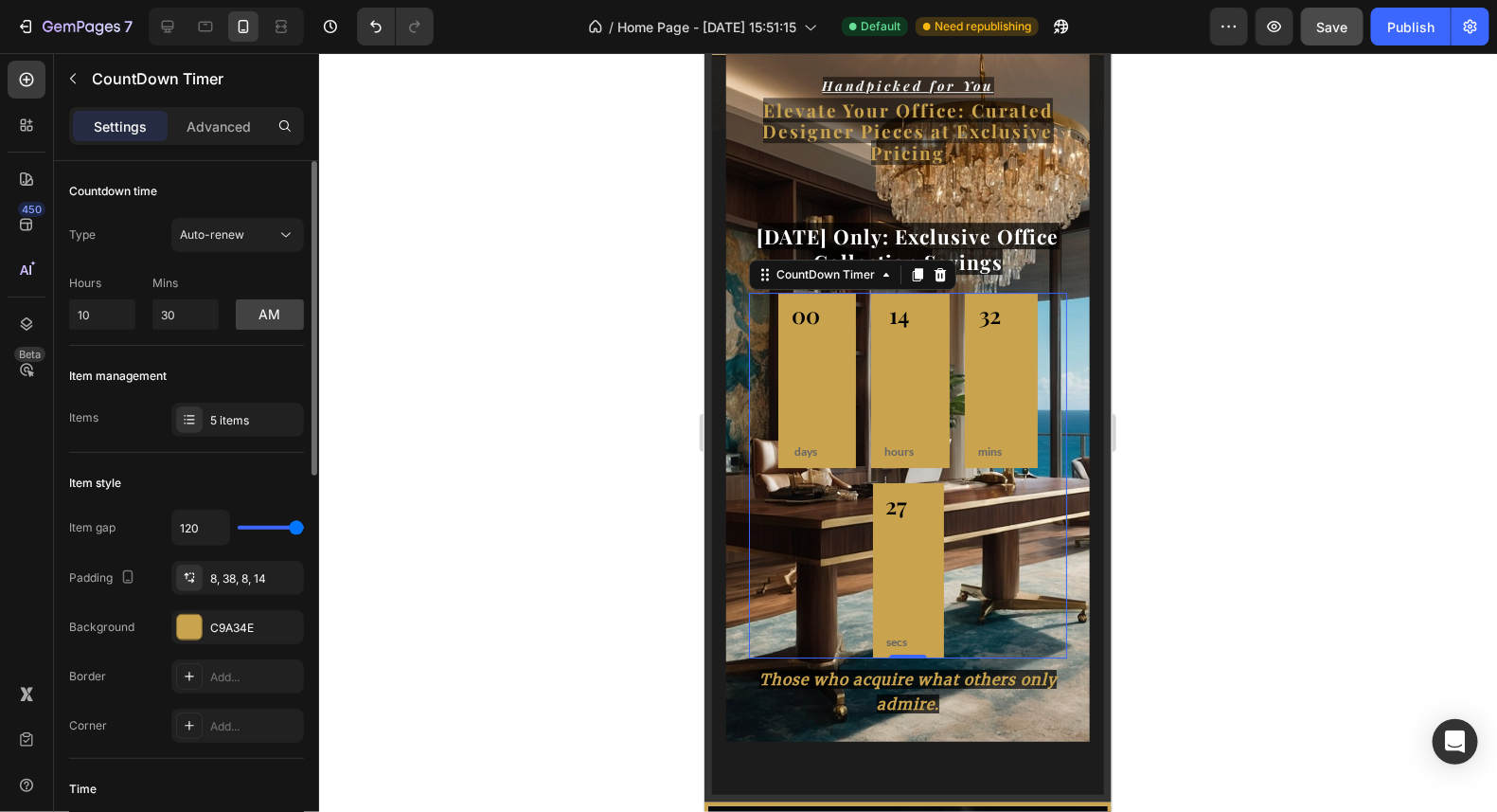
type input "113"
type input "97"
type input "71"
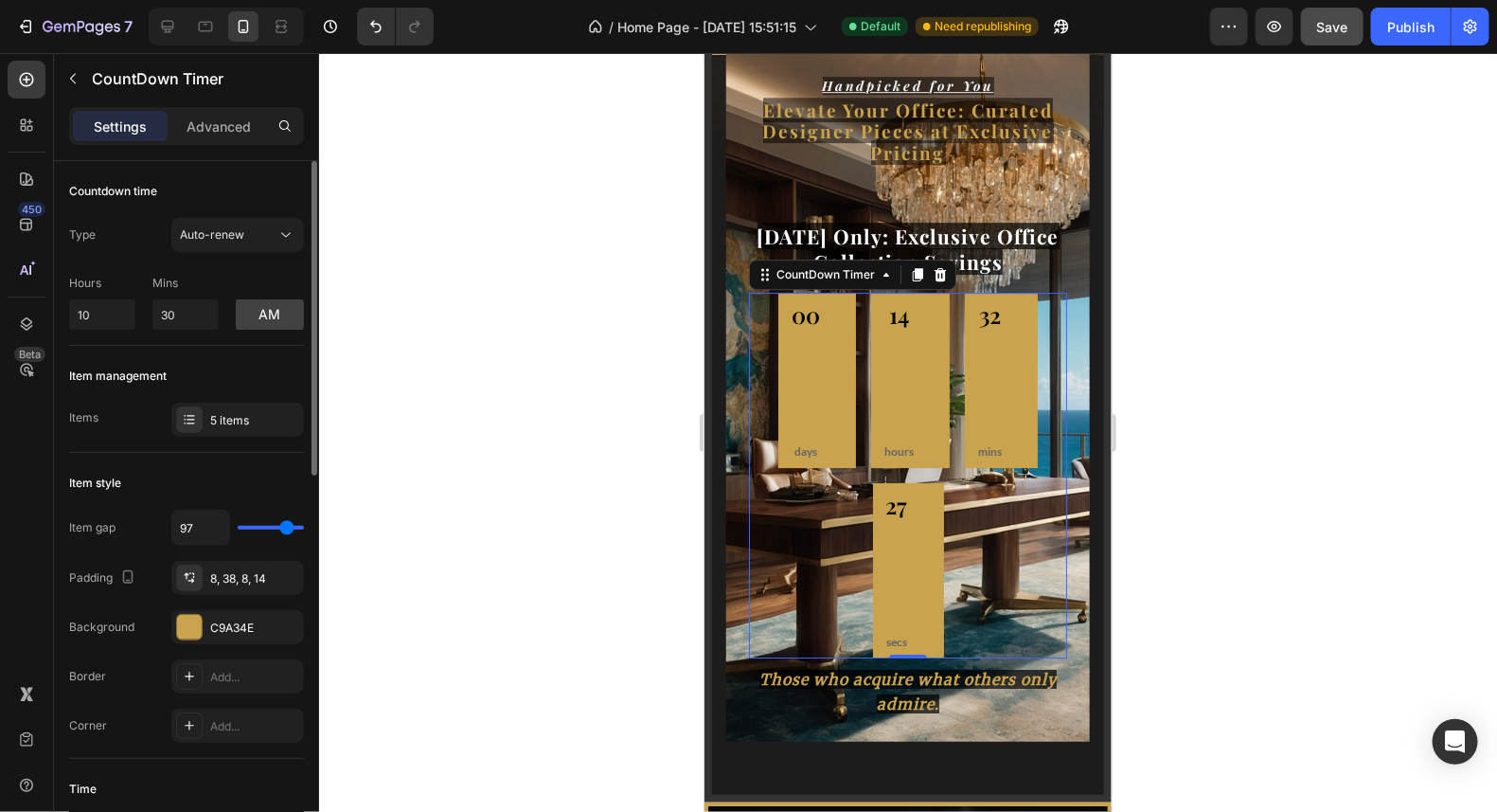
type input "71"
type input "68"
type input "65"
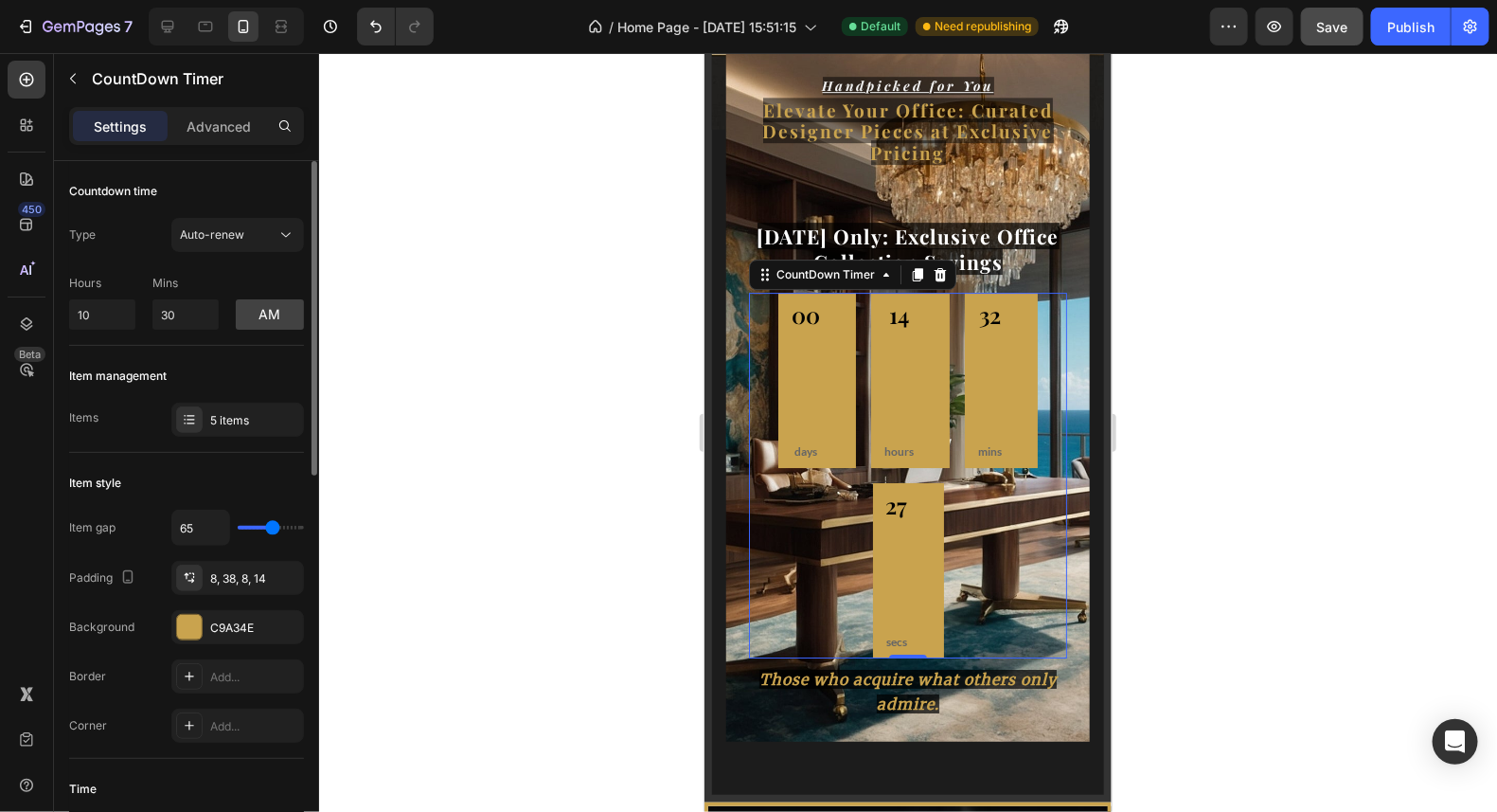
type input "61"
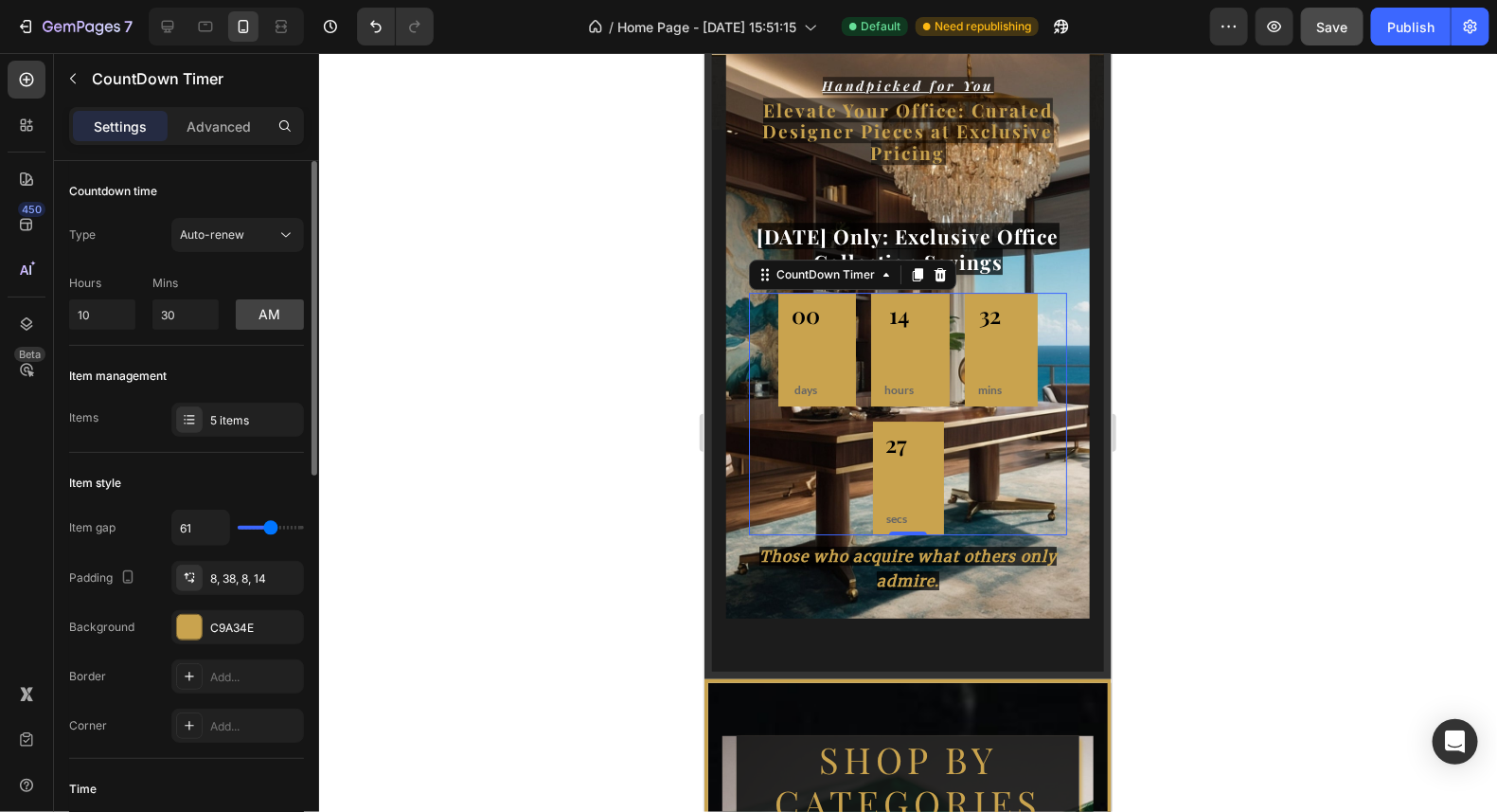
type input "55"
type input "54"
type input "51"
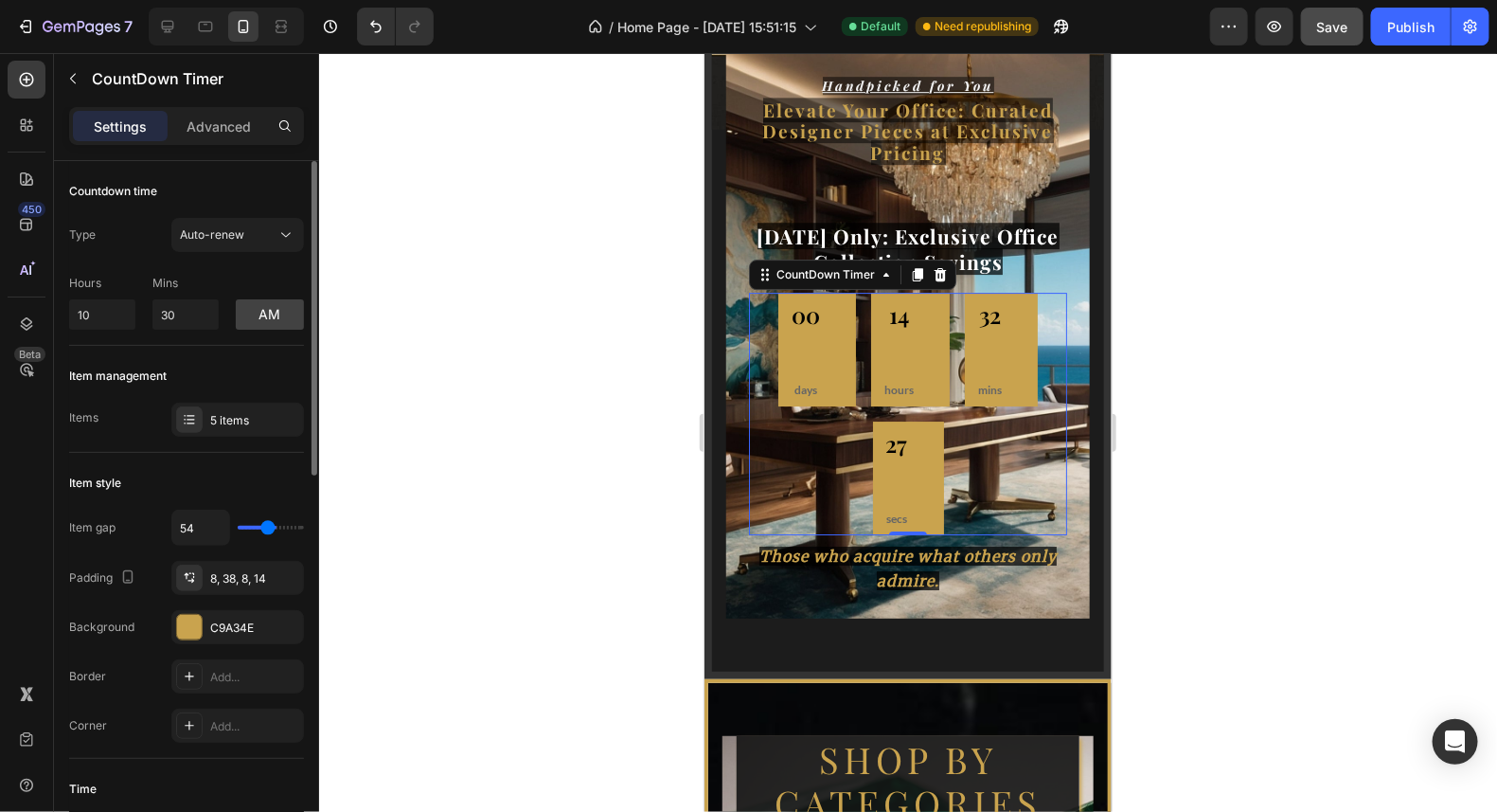
type input "51"
type input "49"
type input "47"
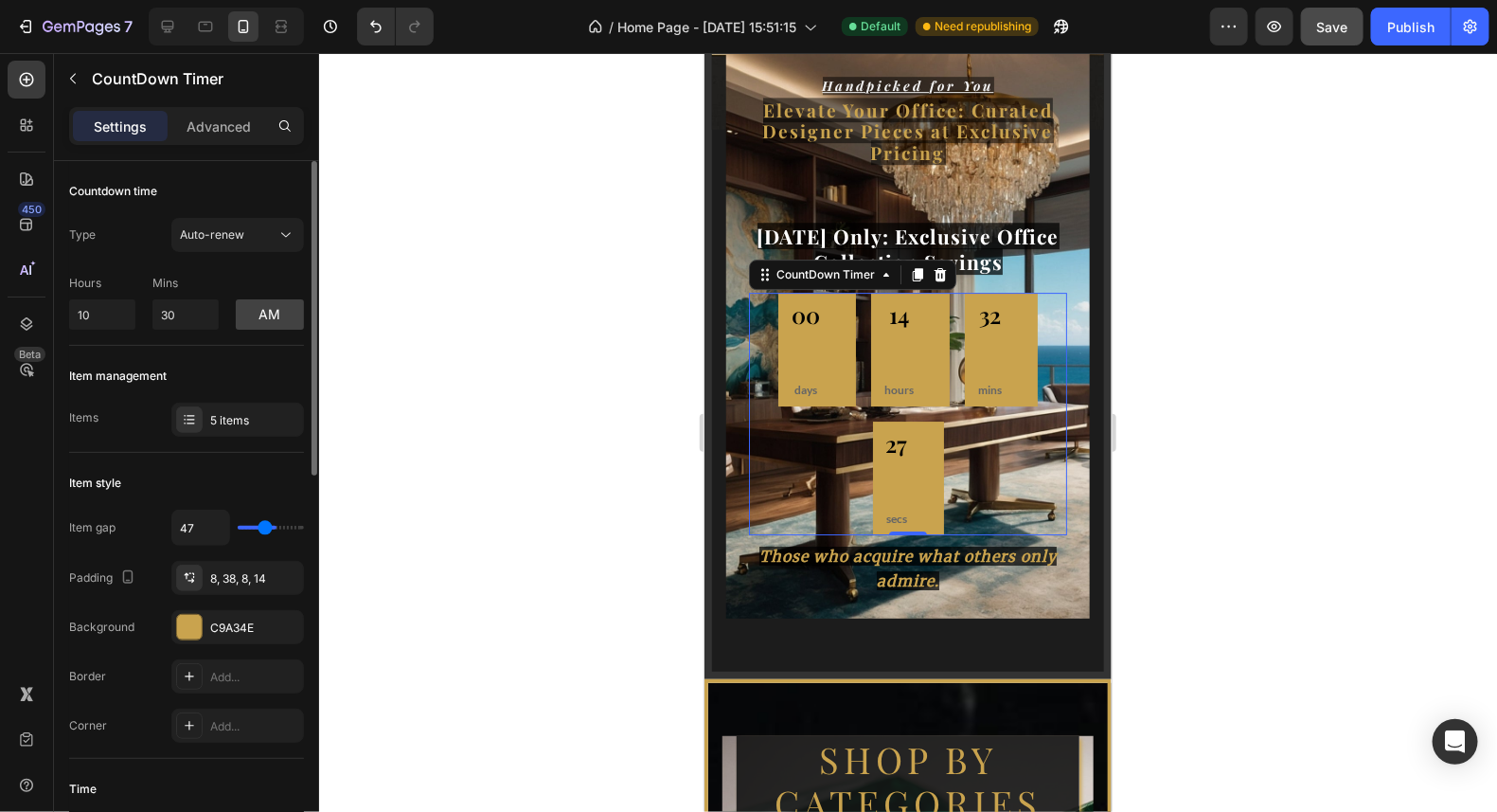
type input "42"
type input "28"
type input "23"
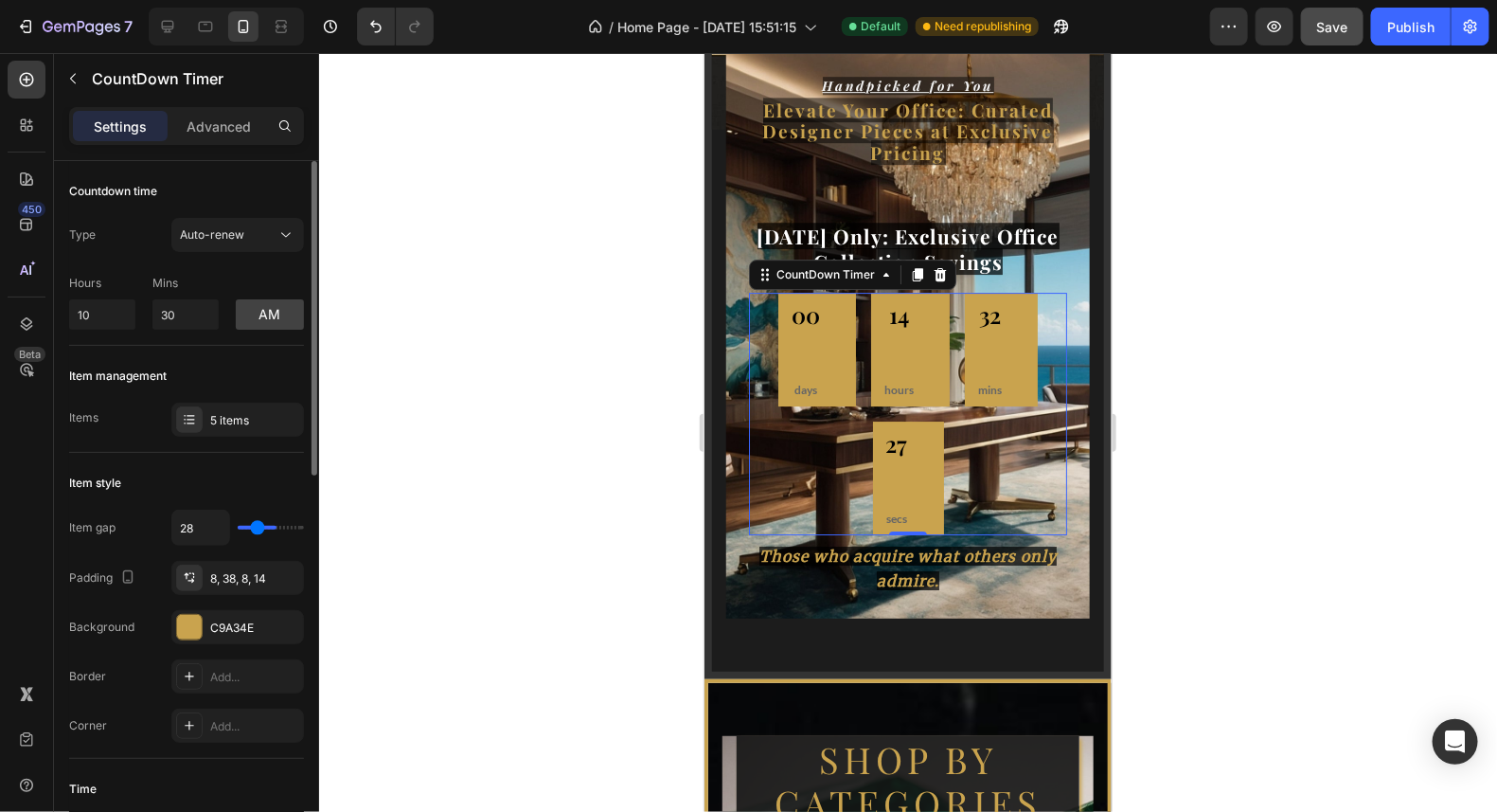
type input "23"
type input "1"
type input "0"
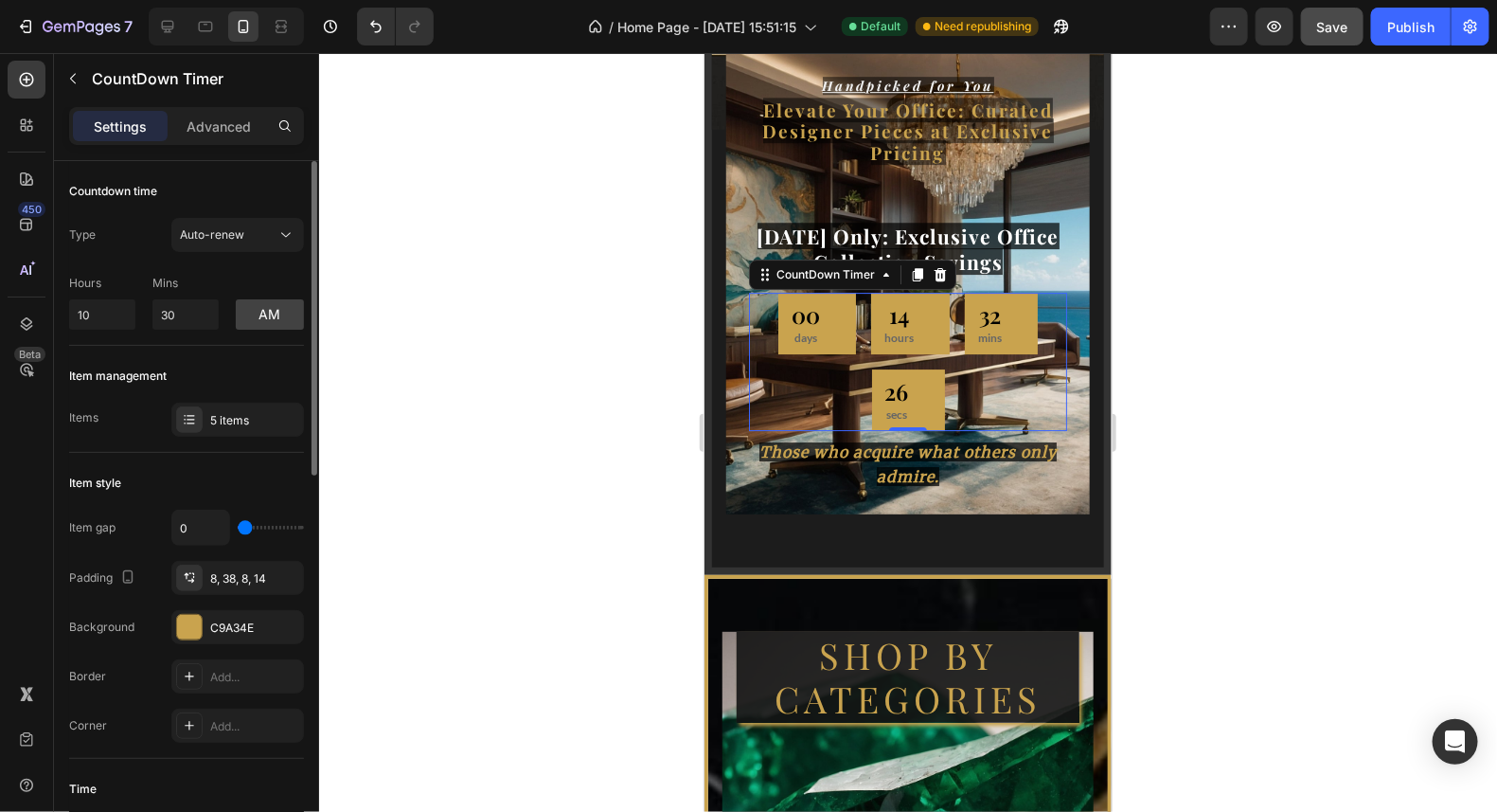
type input "5"
type input "29"
type input "44"
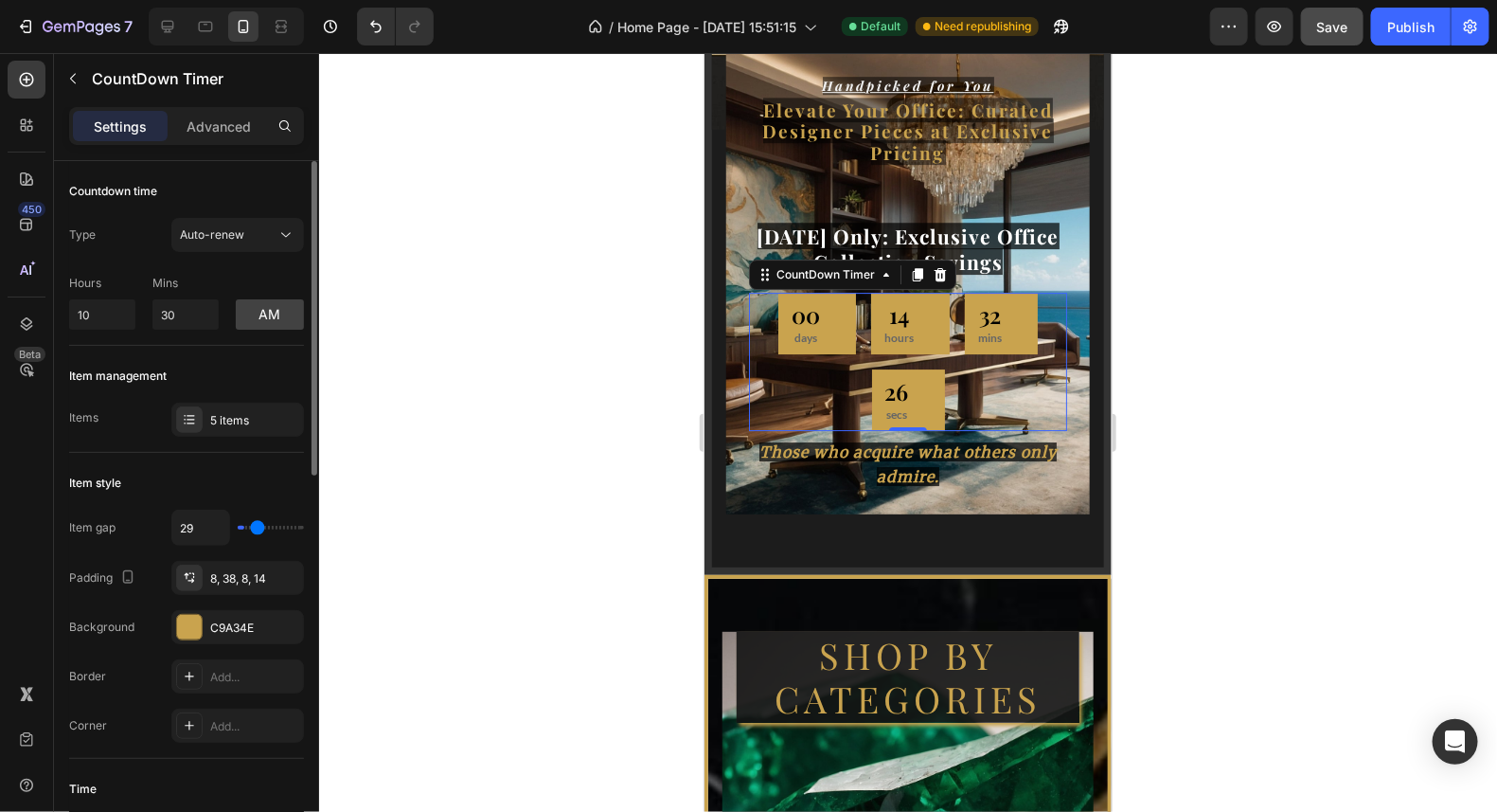
type input "44"
type input "51"
type input "68"
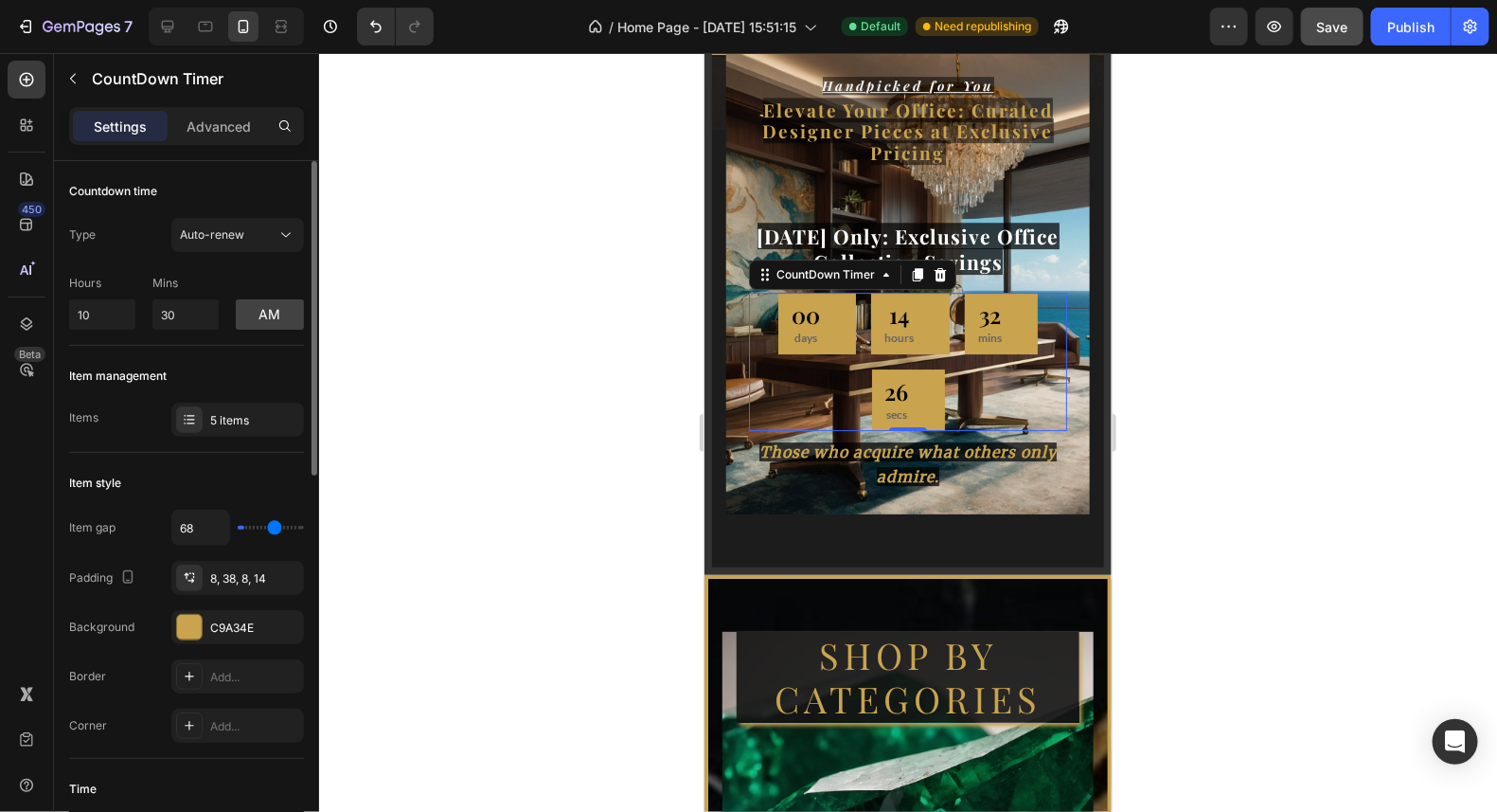
type input "71"
type input "73"
type input "76"
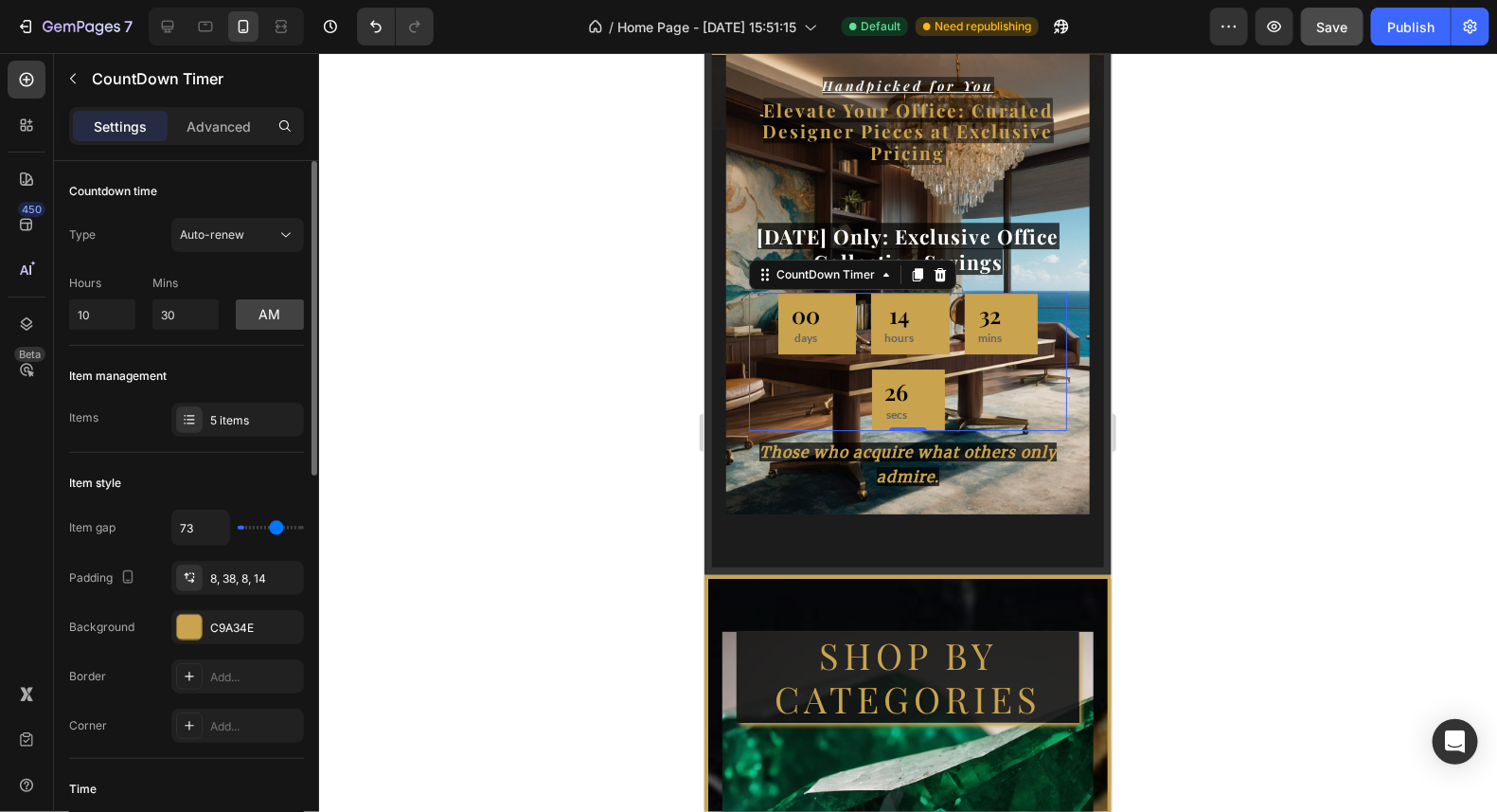
type input "76"
type input "80"
type input "84"
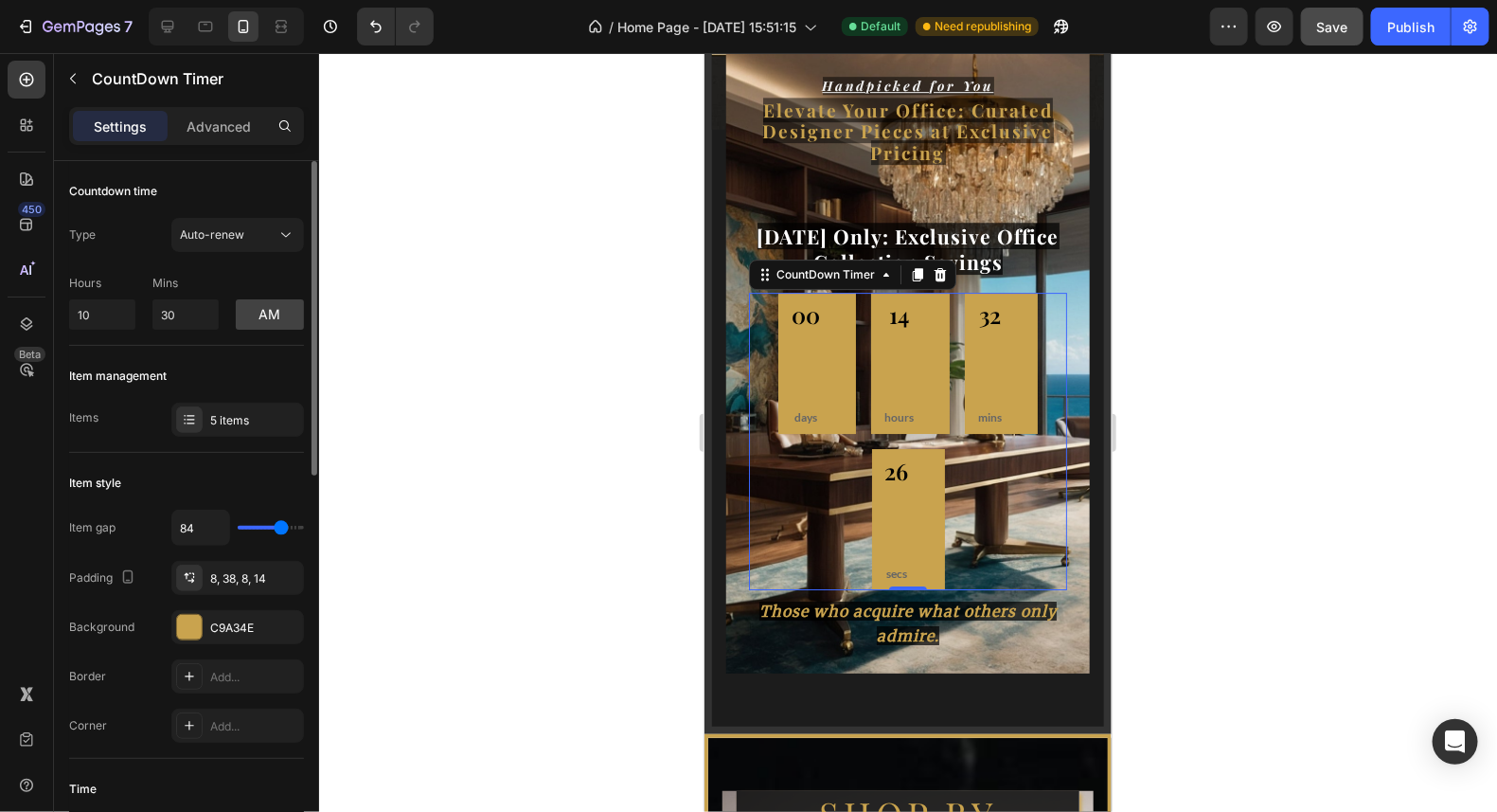
type input "87"
type input "84"
type input "82"
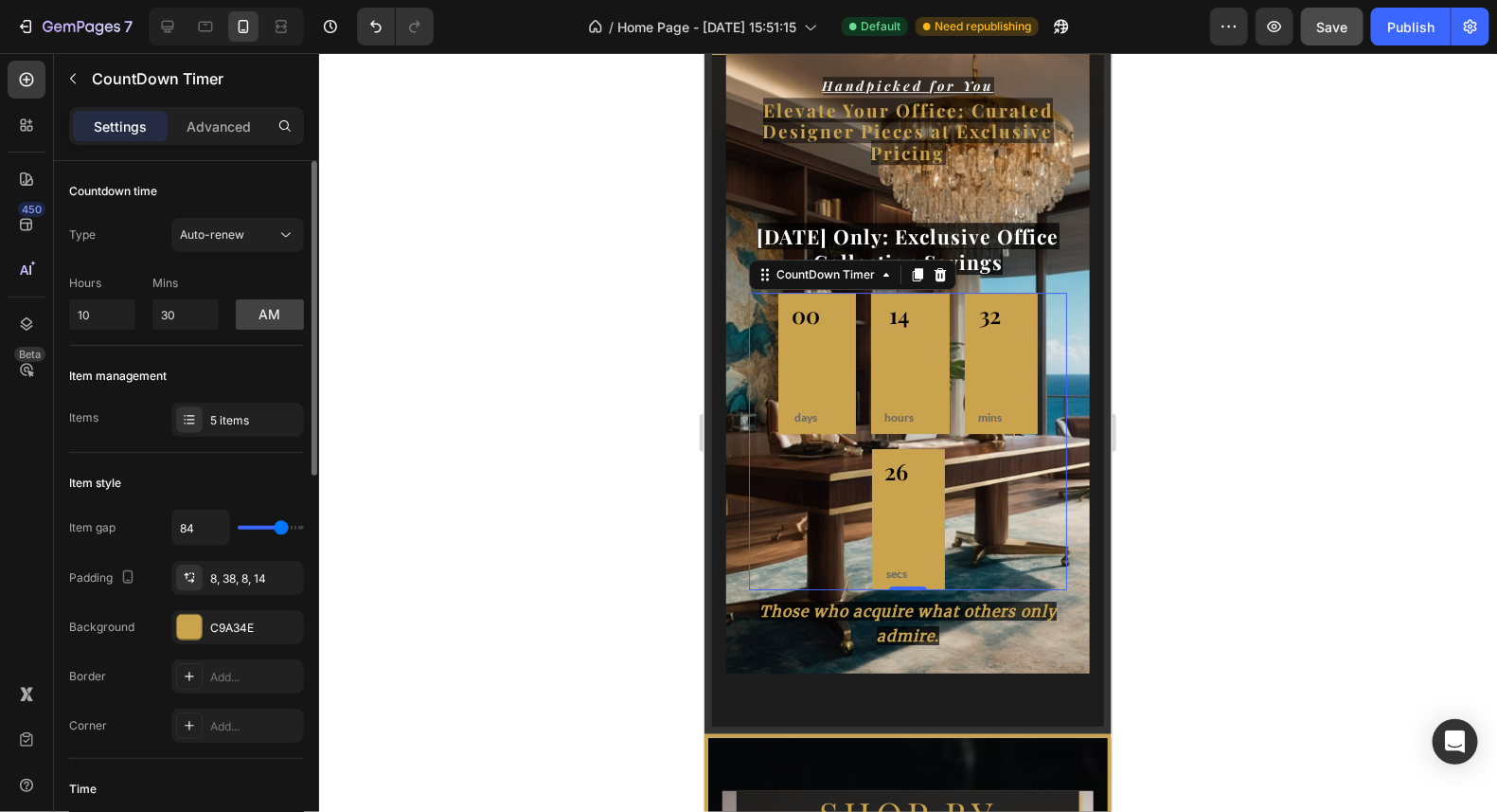
type input "82"
type input "79"
type input "75"
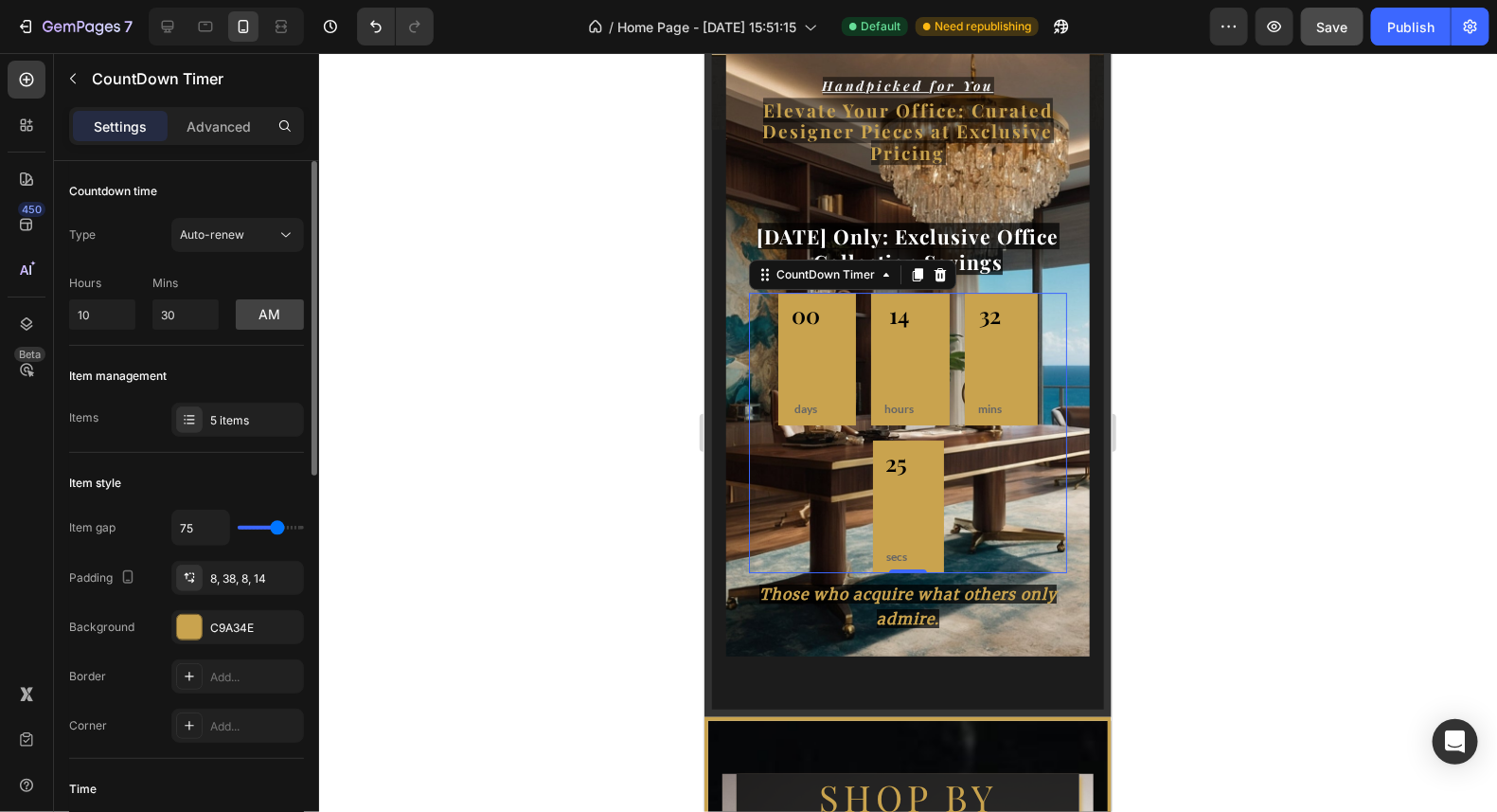
type input "72"
type input "69"
type input "68"
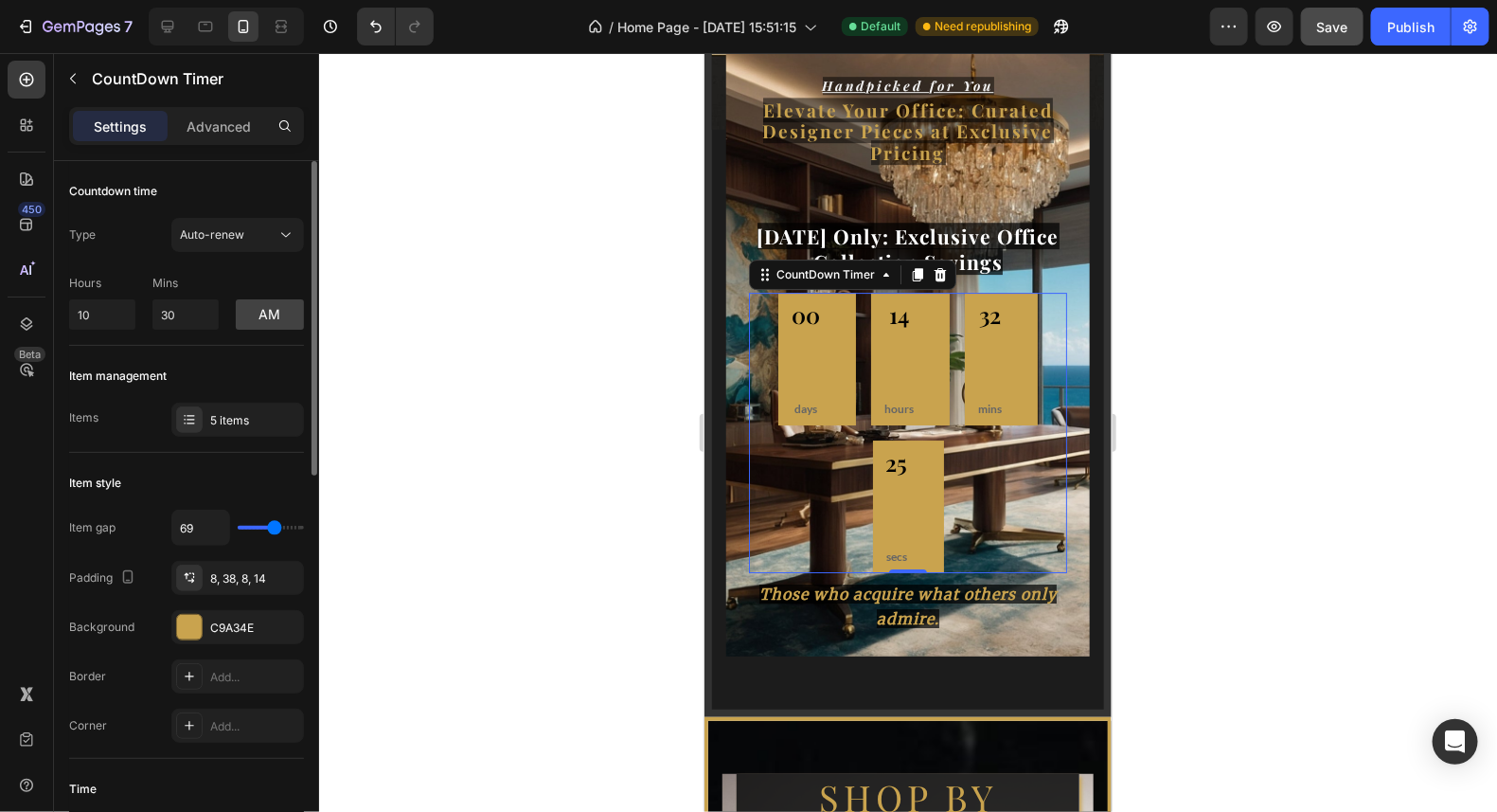
type input "68"
type input "65"
type input "62"
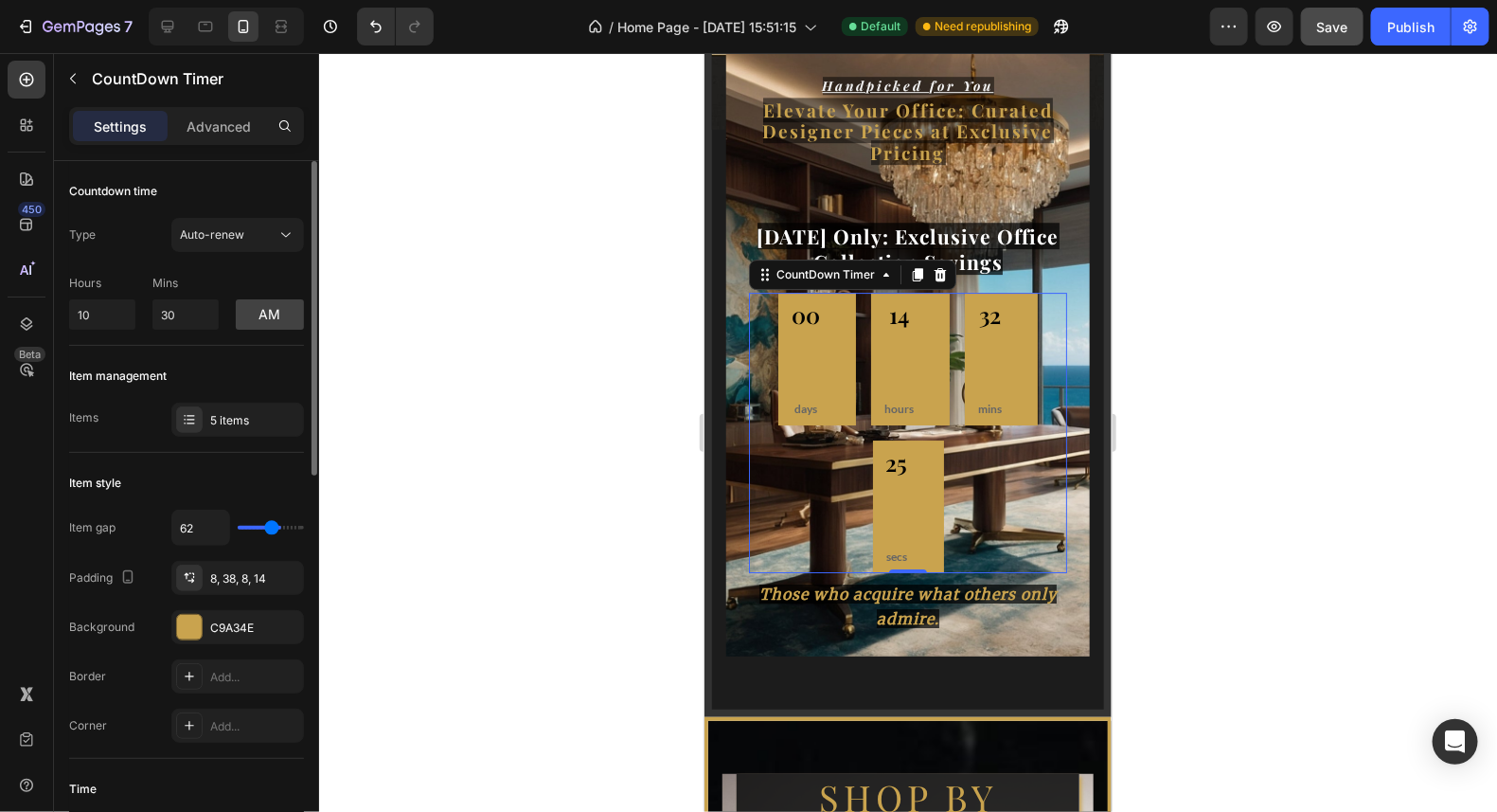
type input "61"
type input "55"
type input "54"
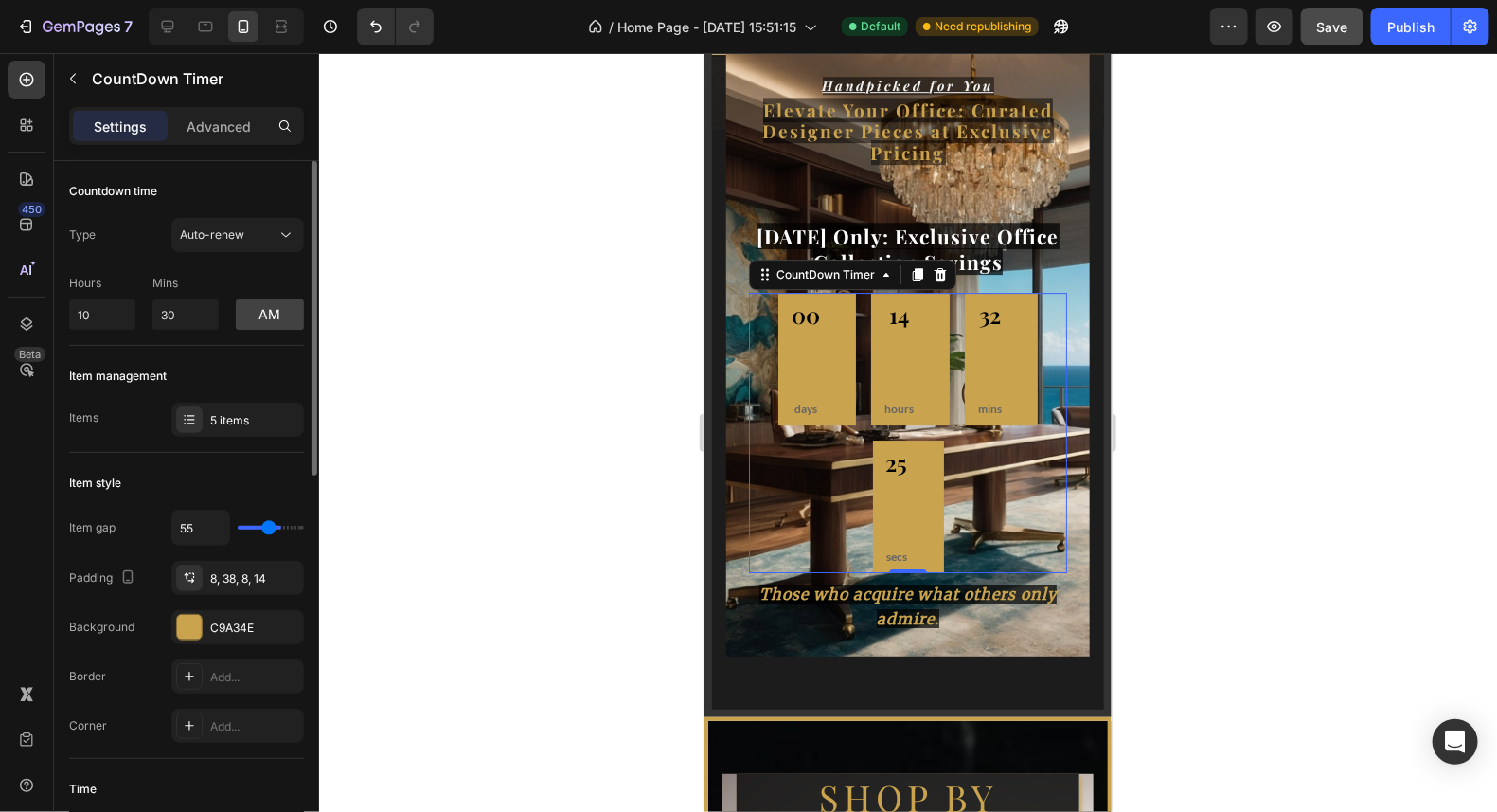
type input "54"
type input "51"
type input "49"
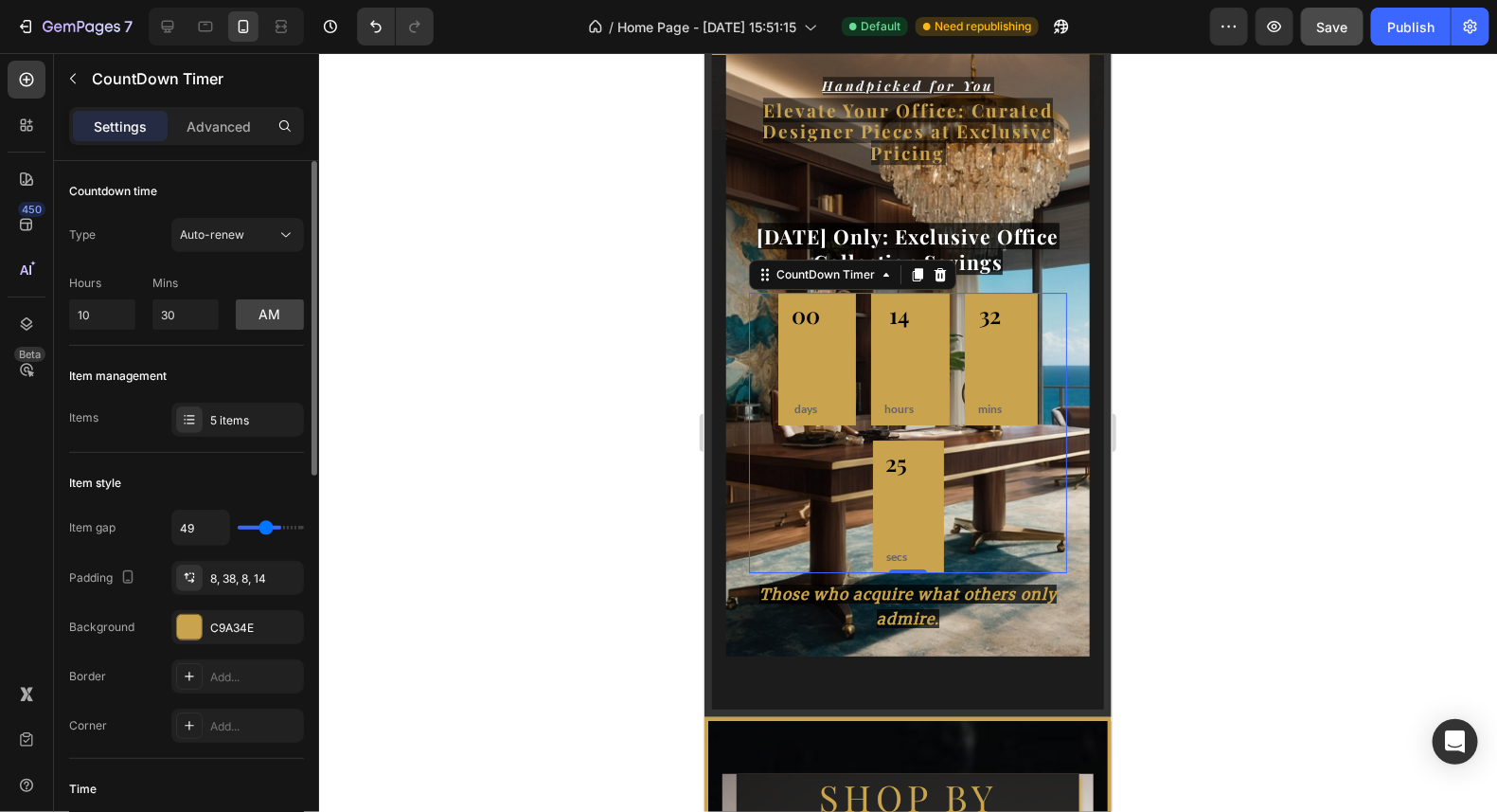
type input "46"
type input "44"
type input "42"
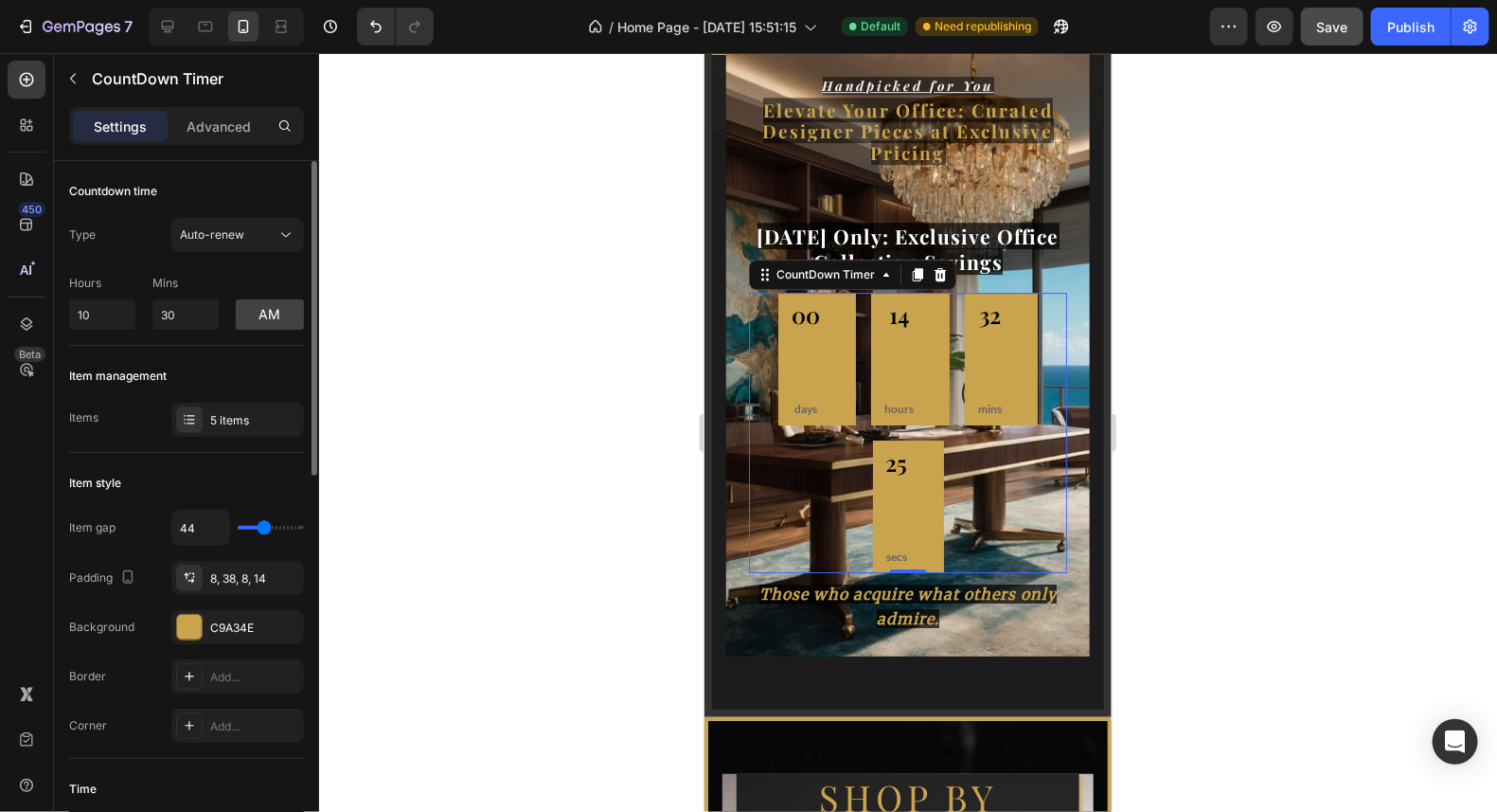
type input "42"
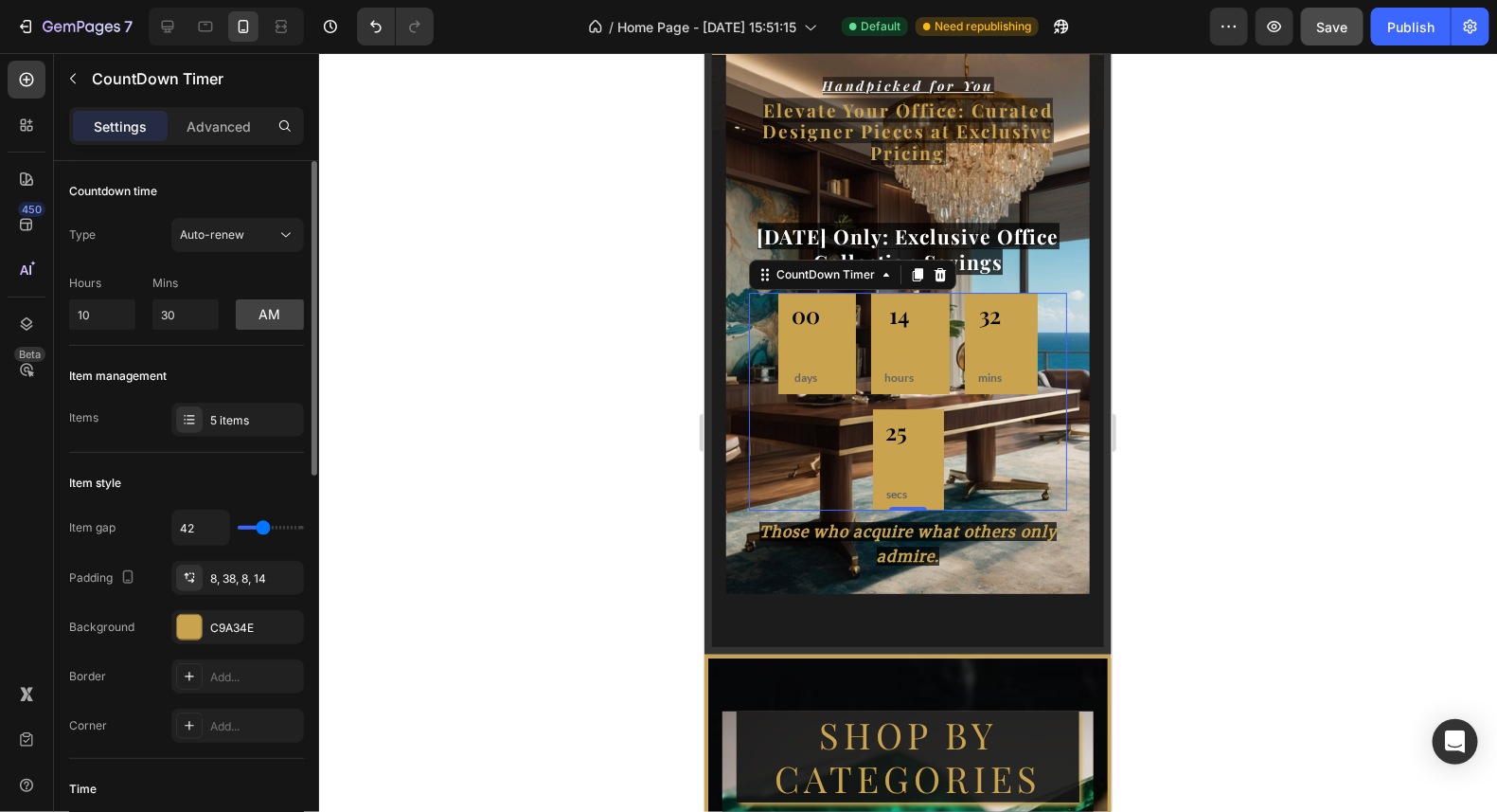
type input "39"
type input "28"
type input "25"
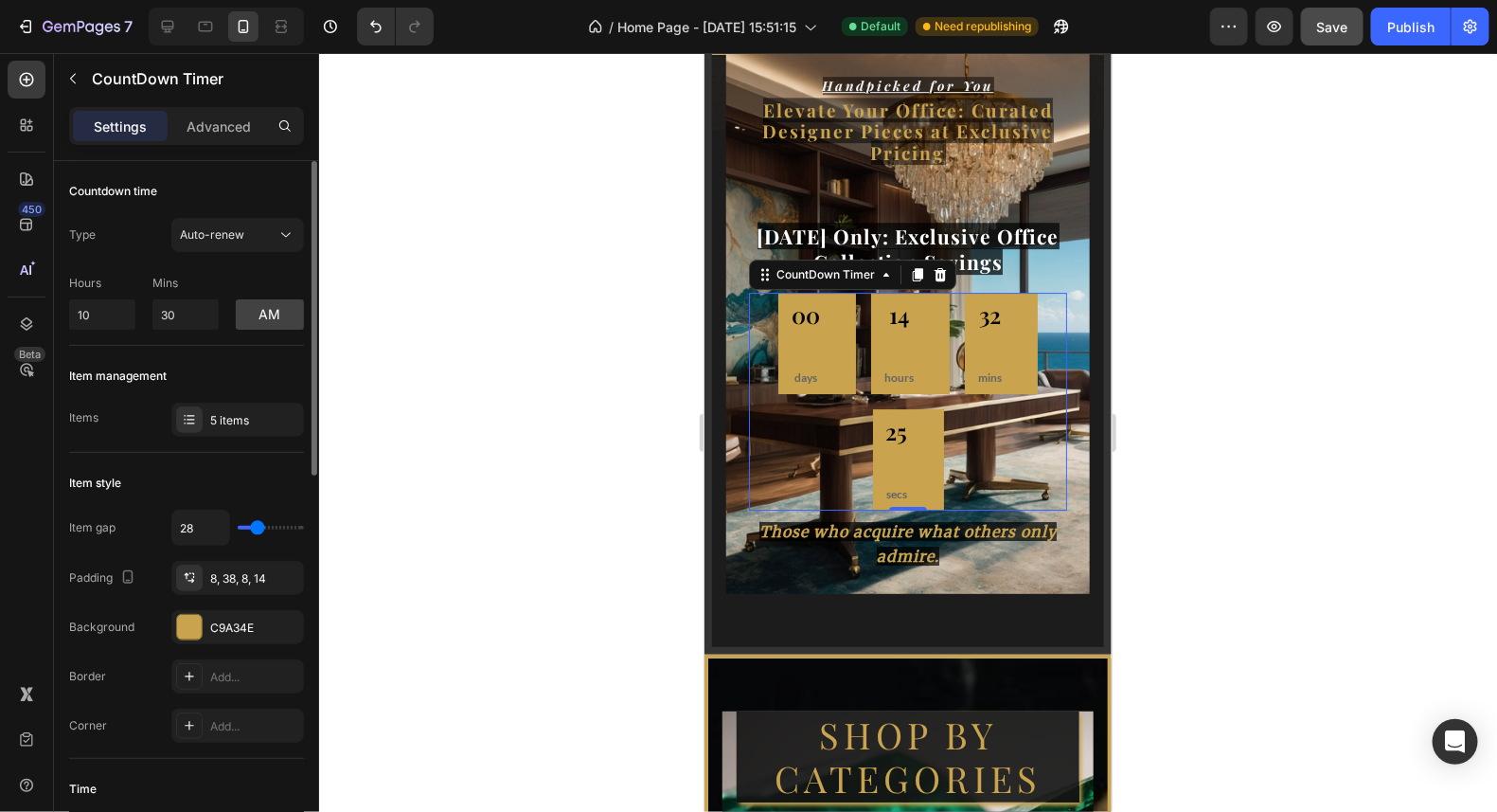
type input "25"
type input "20"
type input "16"
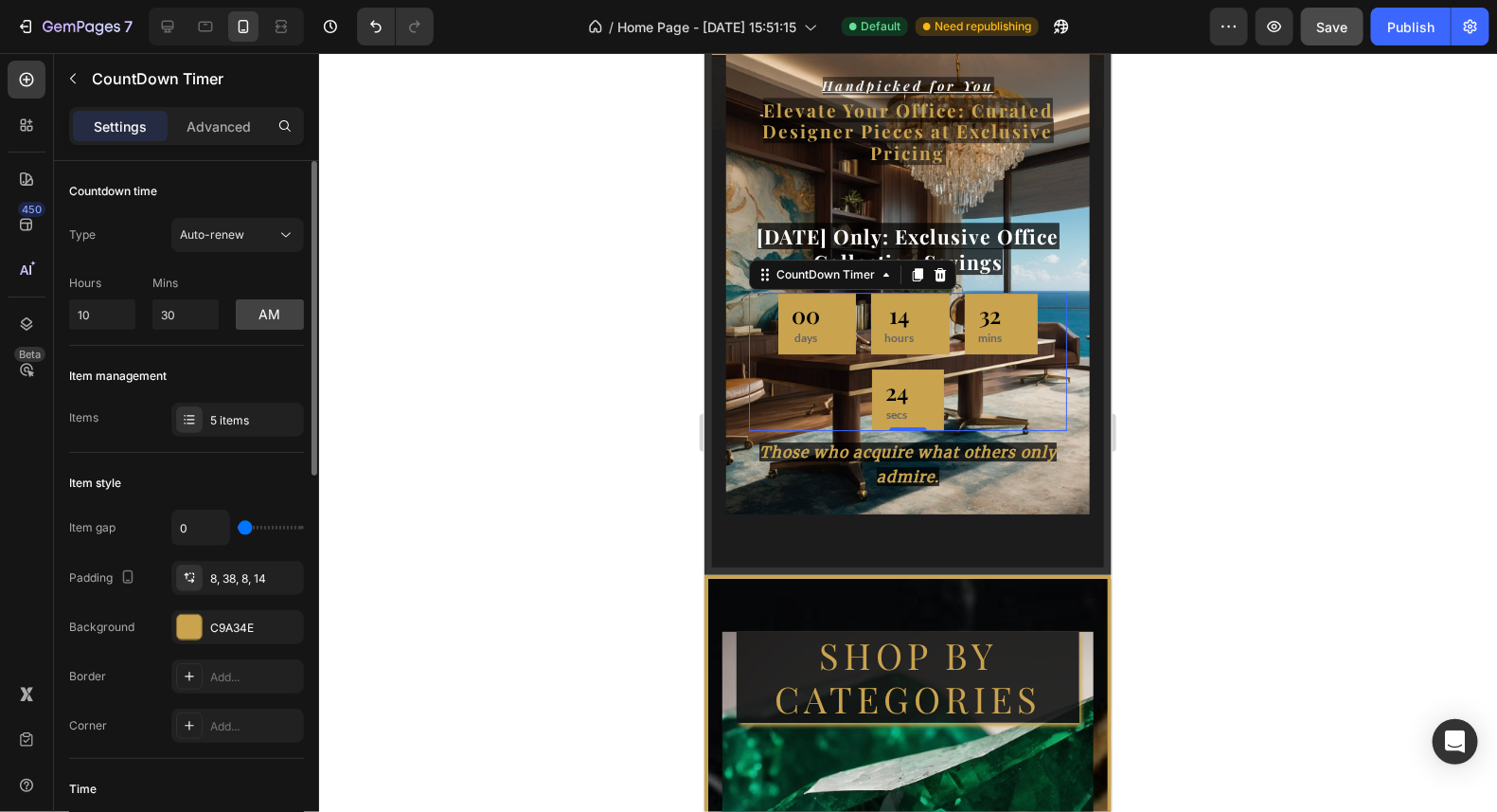
click at [242, 529] on input "range" at bounding box center [270, 527] width 66 height 4
click at [226, 422] on div "5 items" at bounding box center [255, 420] width 89 height 17
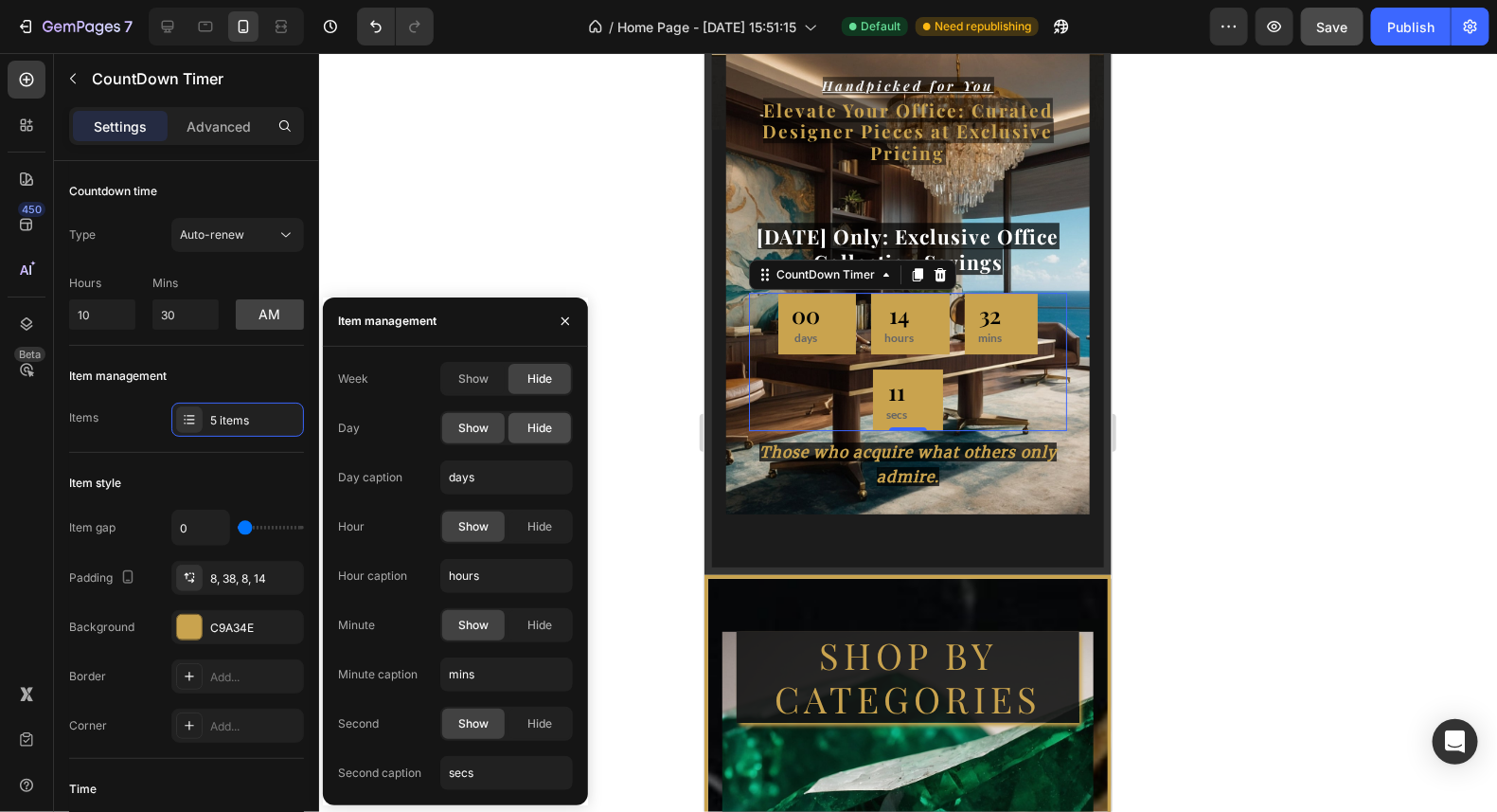
click at [537, 427] on span "Hide" at bounding box center [540, 428] width 25 height 17
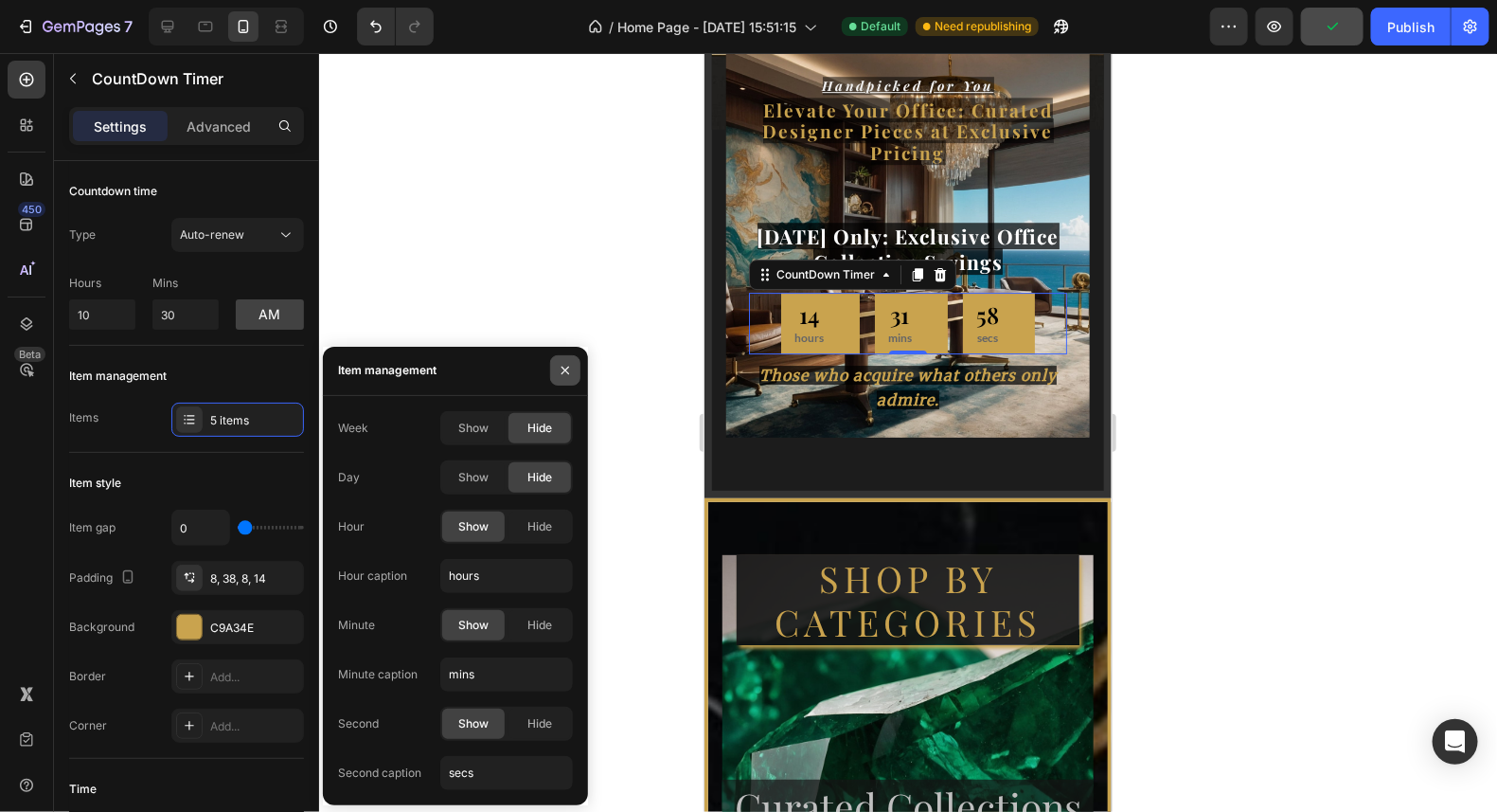
click at [568, 369] on icon "button" at bounding box center [566, 370] width 15 height 15
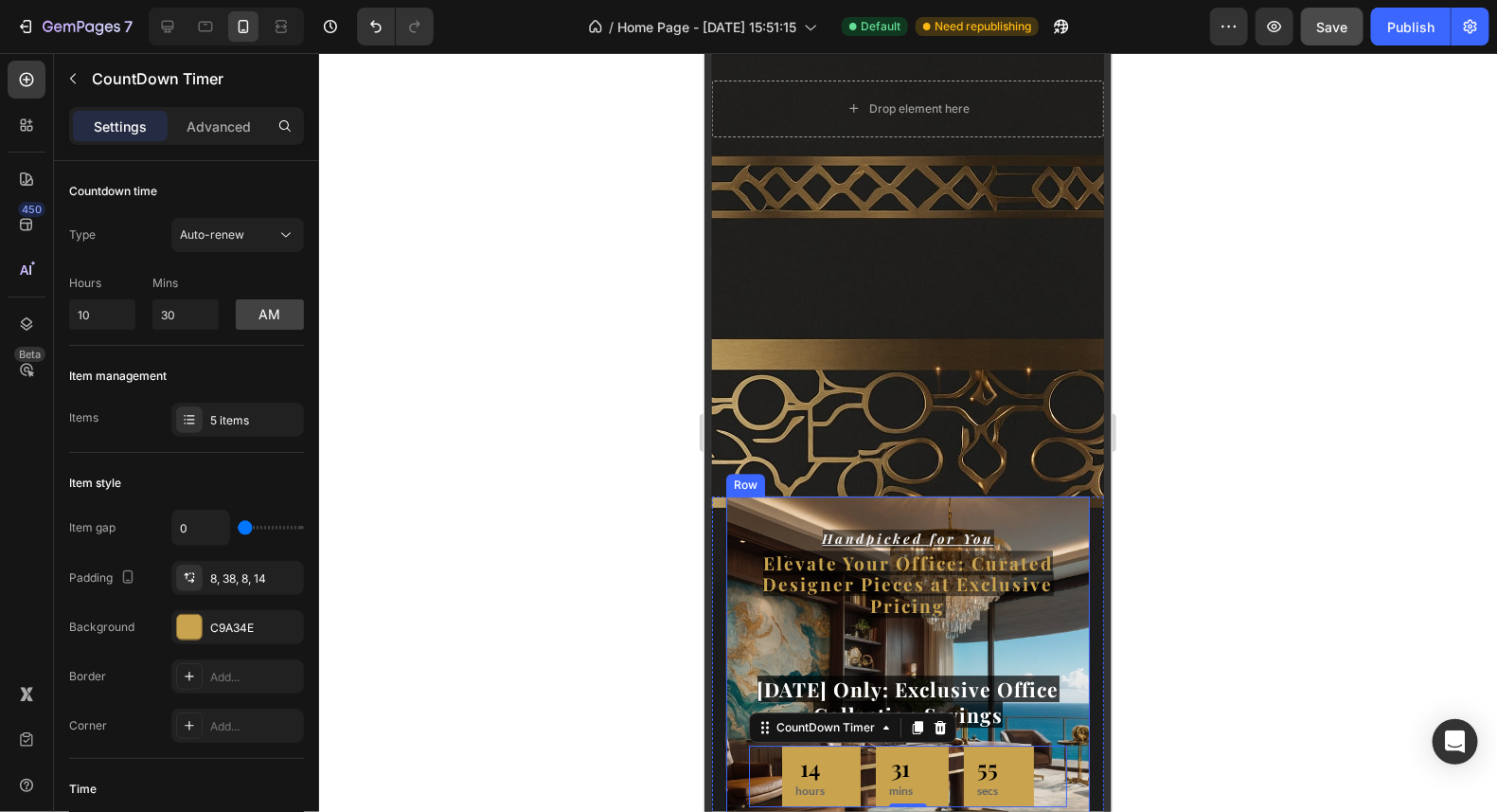
scroll to position [2074, 0]
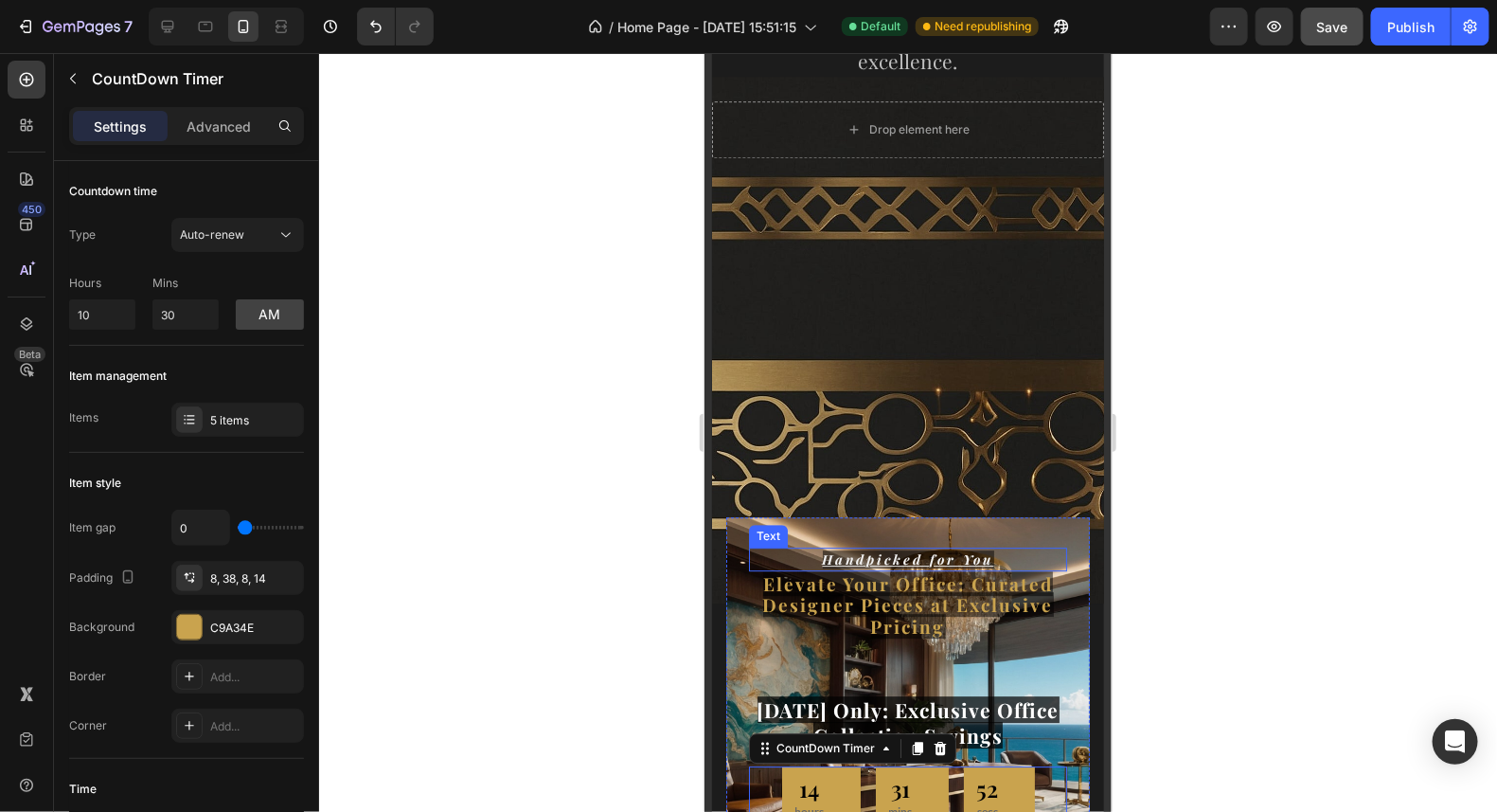
click at [918, 549] on span "Handpicked for You" at bounding box center [907, 558] width 171 height 18
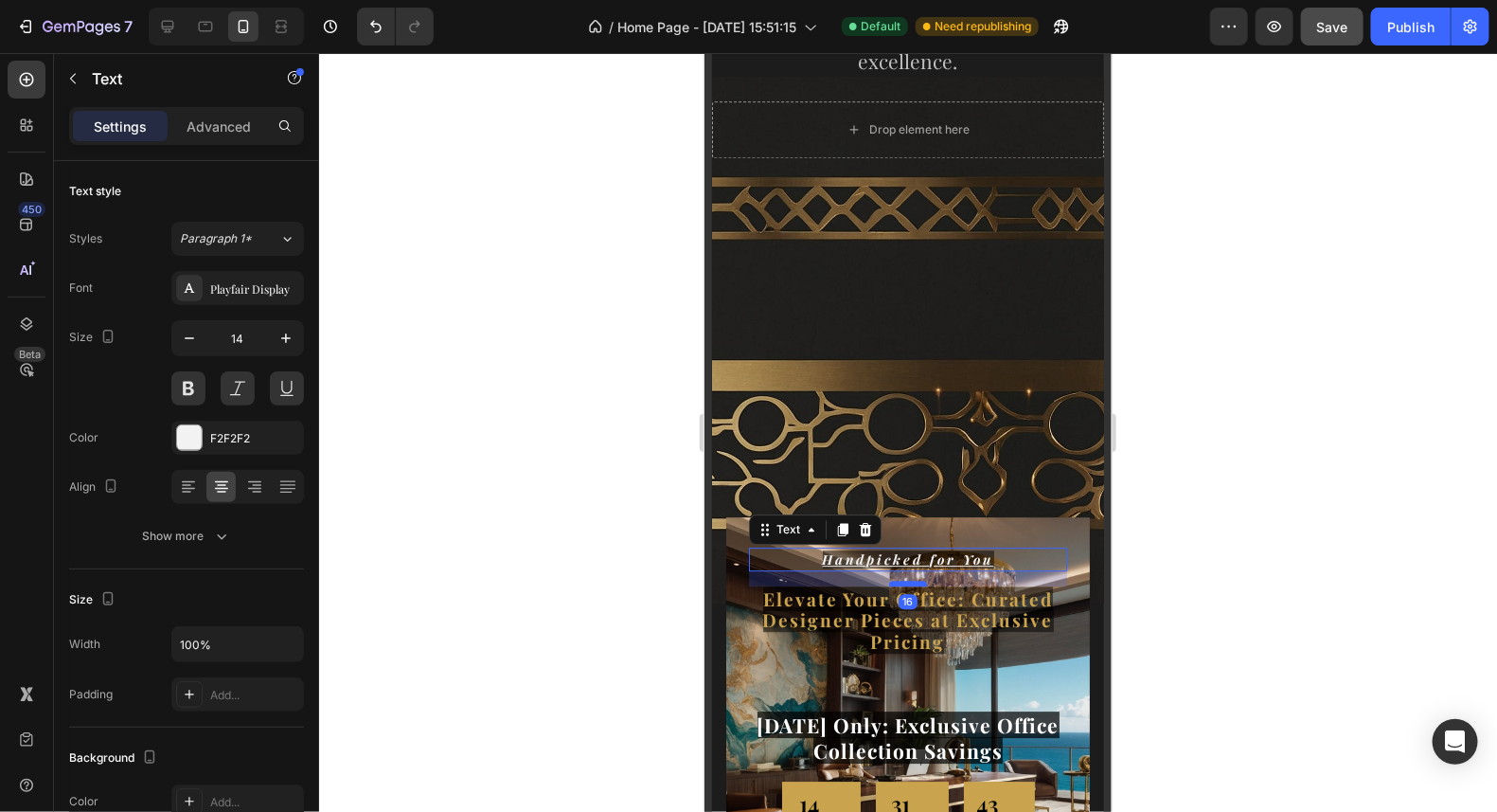
drag, startPoint x: 891, startPoint y: 552, endPoint x: 898, endPoint y: 568, distance: 17.5
click at [898, 579] on div at bounding box center [906, 582] width 38 height 6
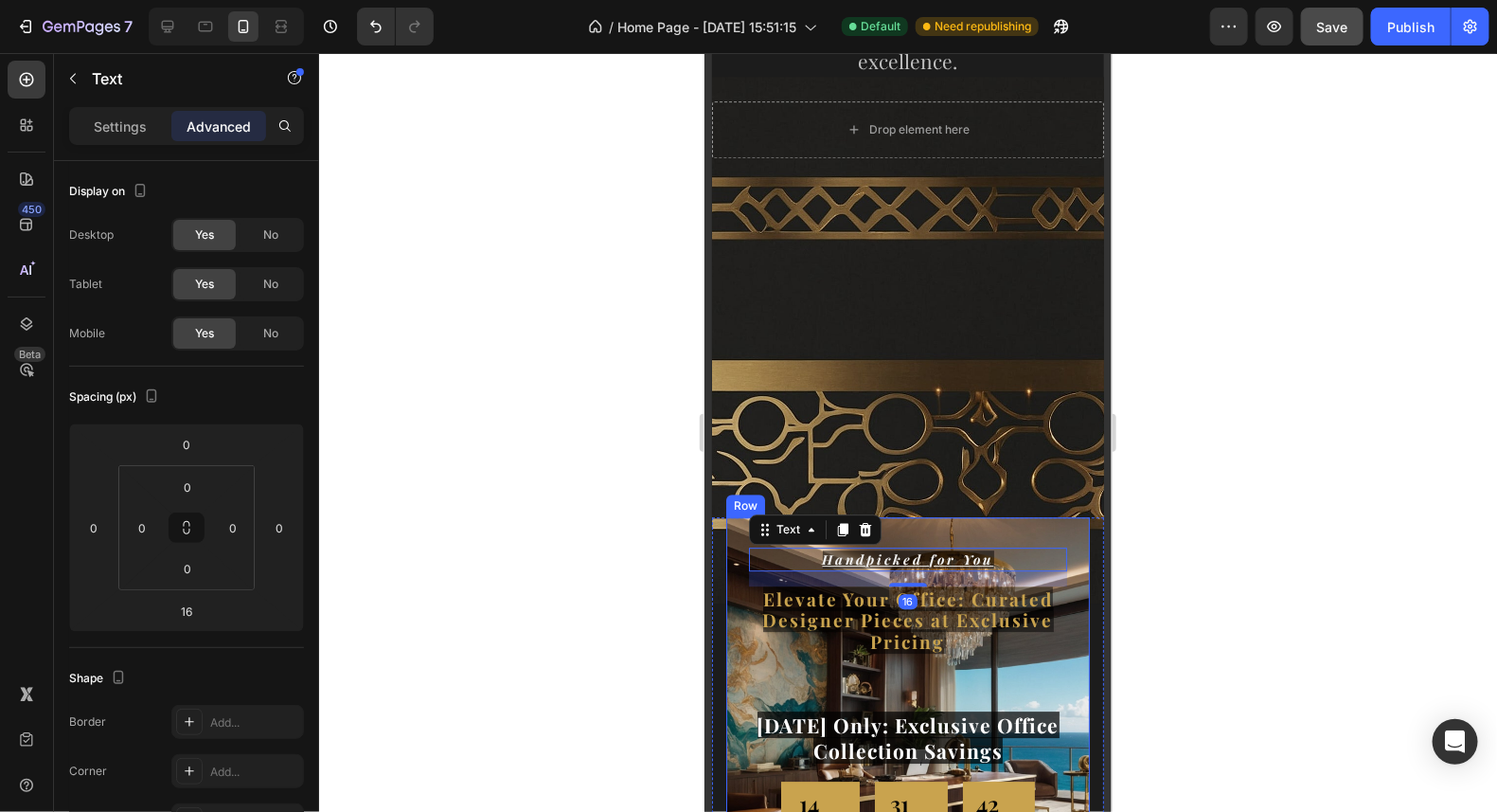
click at [1043, 639] on div "Handpicked for You Text 16 Elevate Your Office: Curated Designer Pieces at Excl…" at bounding box center [907, 627] width 318 height 163
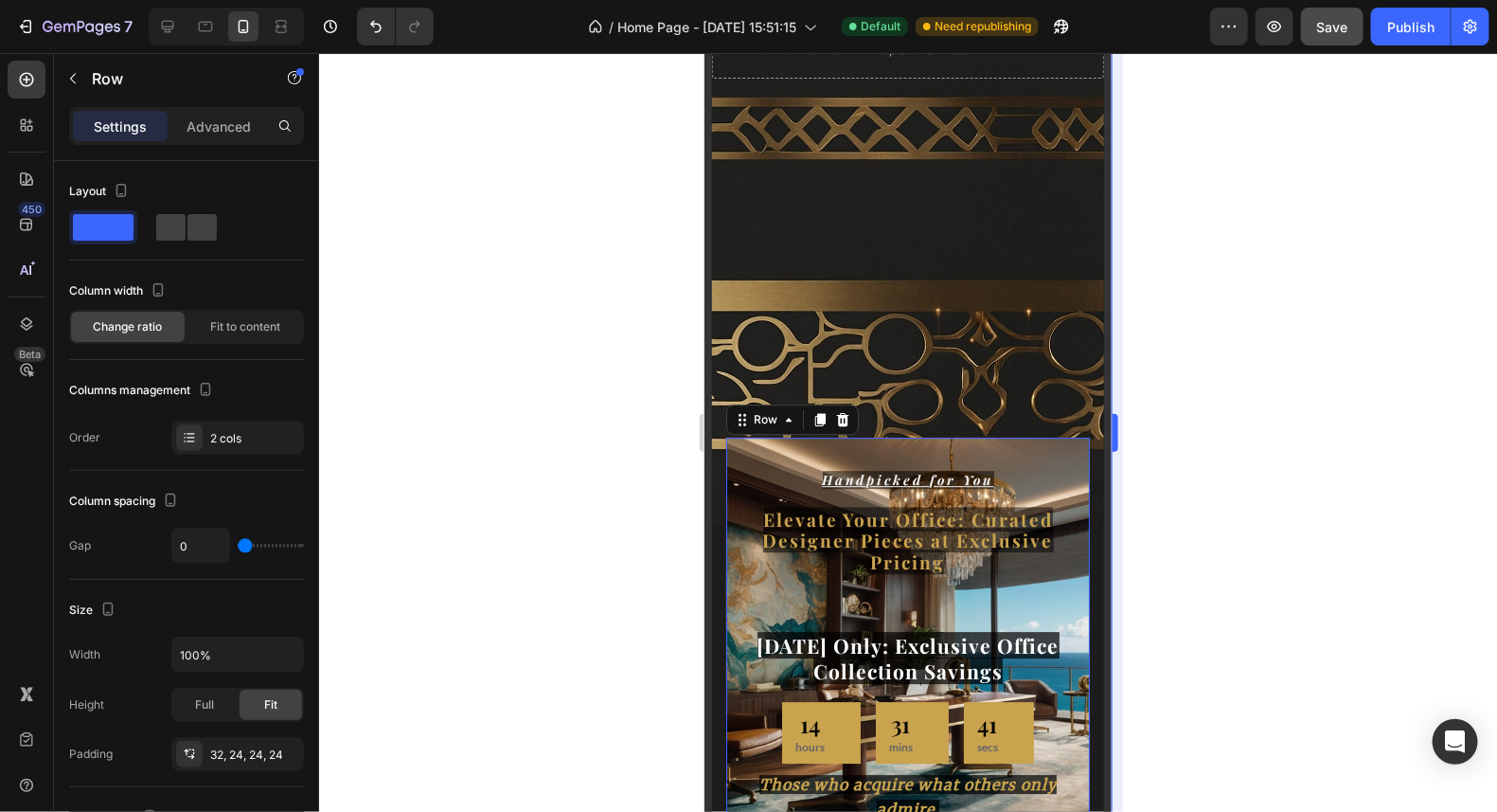
scroll to position [2264, 0]
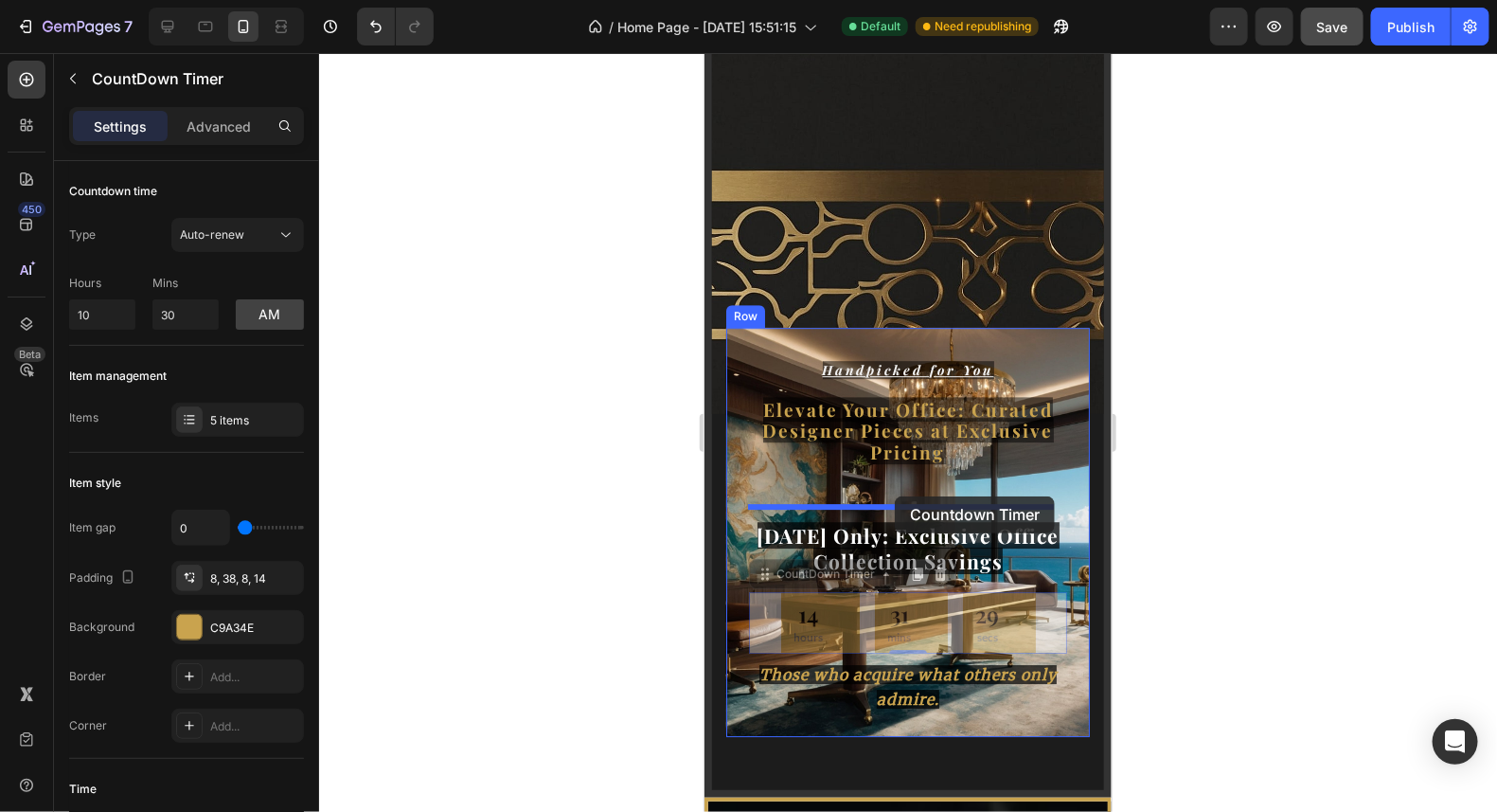
drag, startPoint x: 911, startPoint y: 618, endPoint x: 894, endPoint y: 495, distance: 124.2
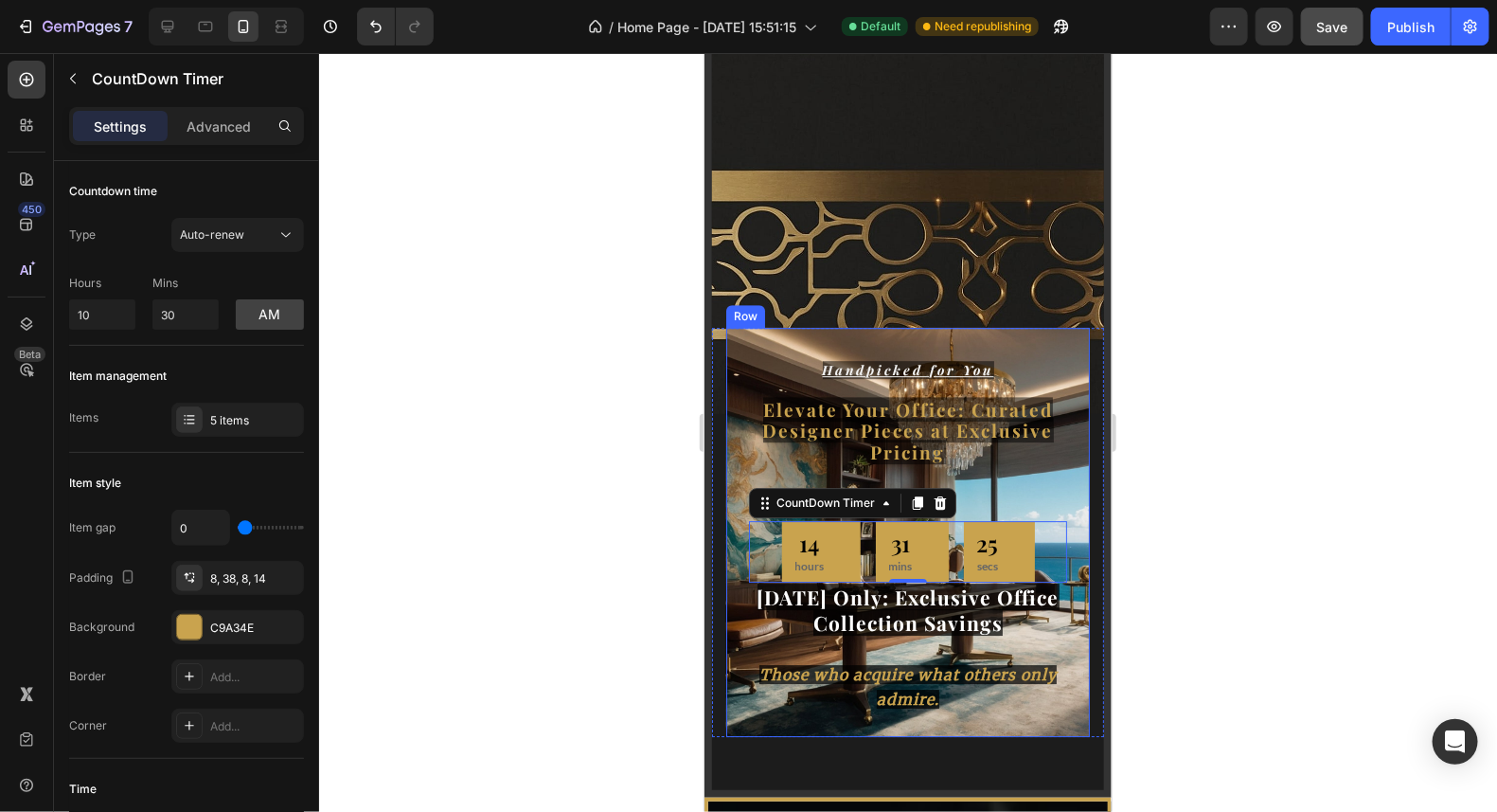
click at [1060, 390] on div "Handpicked for You Text Elevate Your Office: Curated Designer Pieces at Exclusi…" at bounding box center [907, 532] width 364 height 410
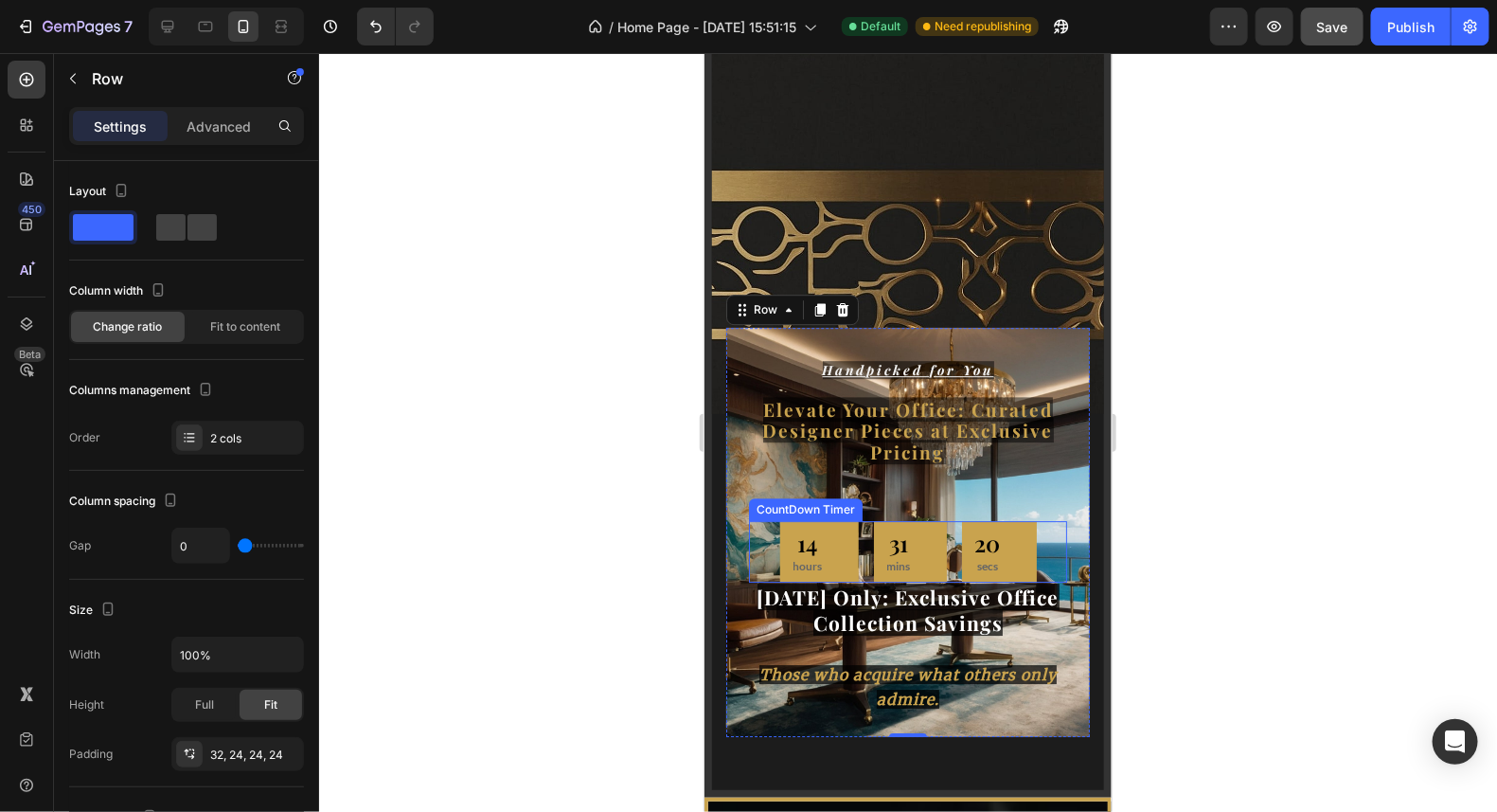
click at [926, 549] on div "31 mins" at bounding box center [910, 550] width 73 height 62
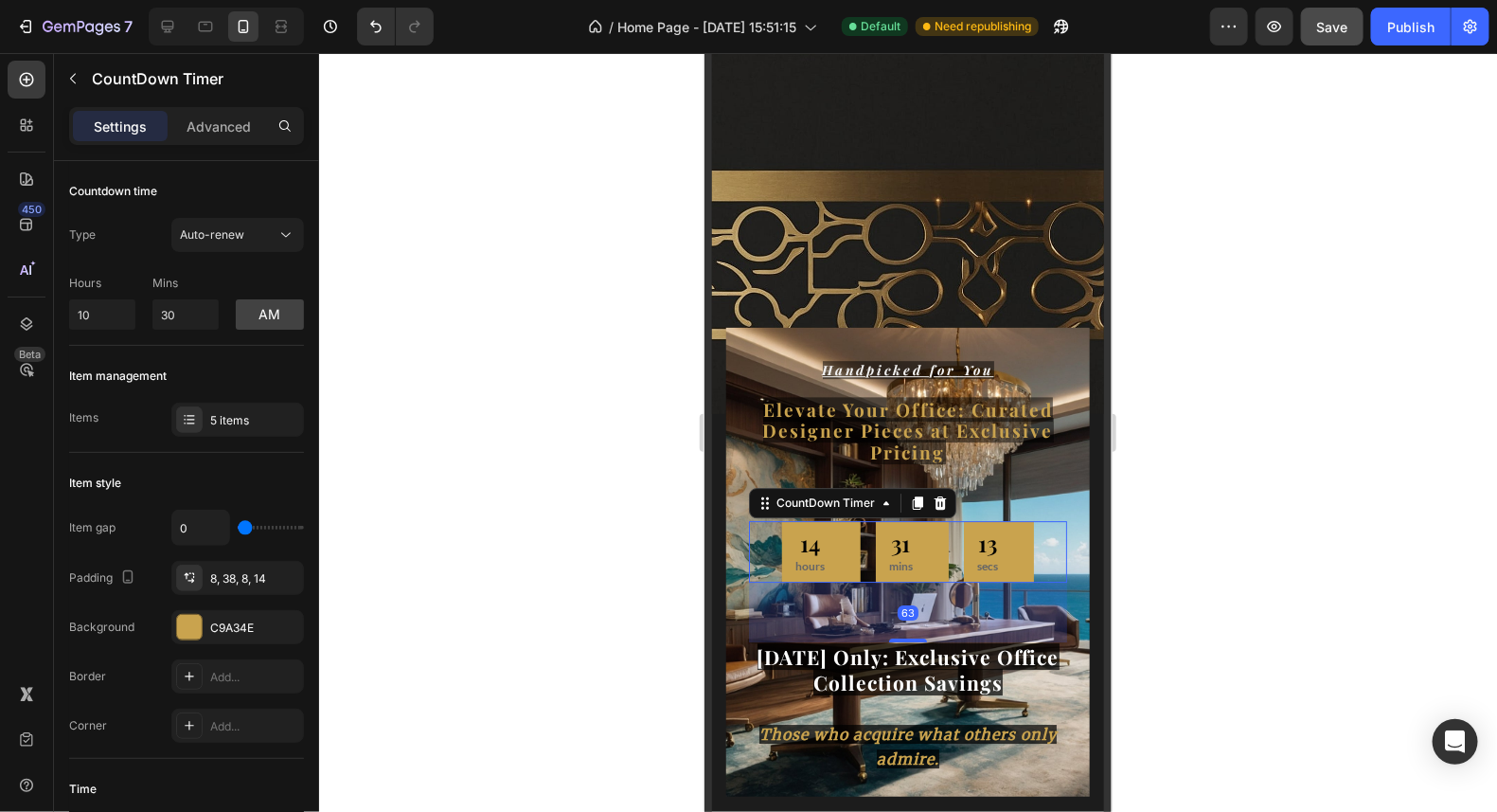
drag, startPoint x: 907, startPoint y: 564, endPoint x: 948, endPoint y: 622, distance: 71.0
click at [947, 581] on div "63" at bounding box center [907, 581] width 318 height 0
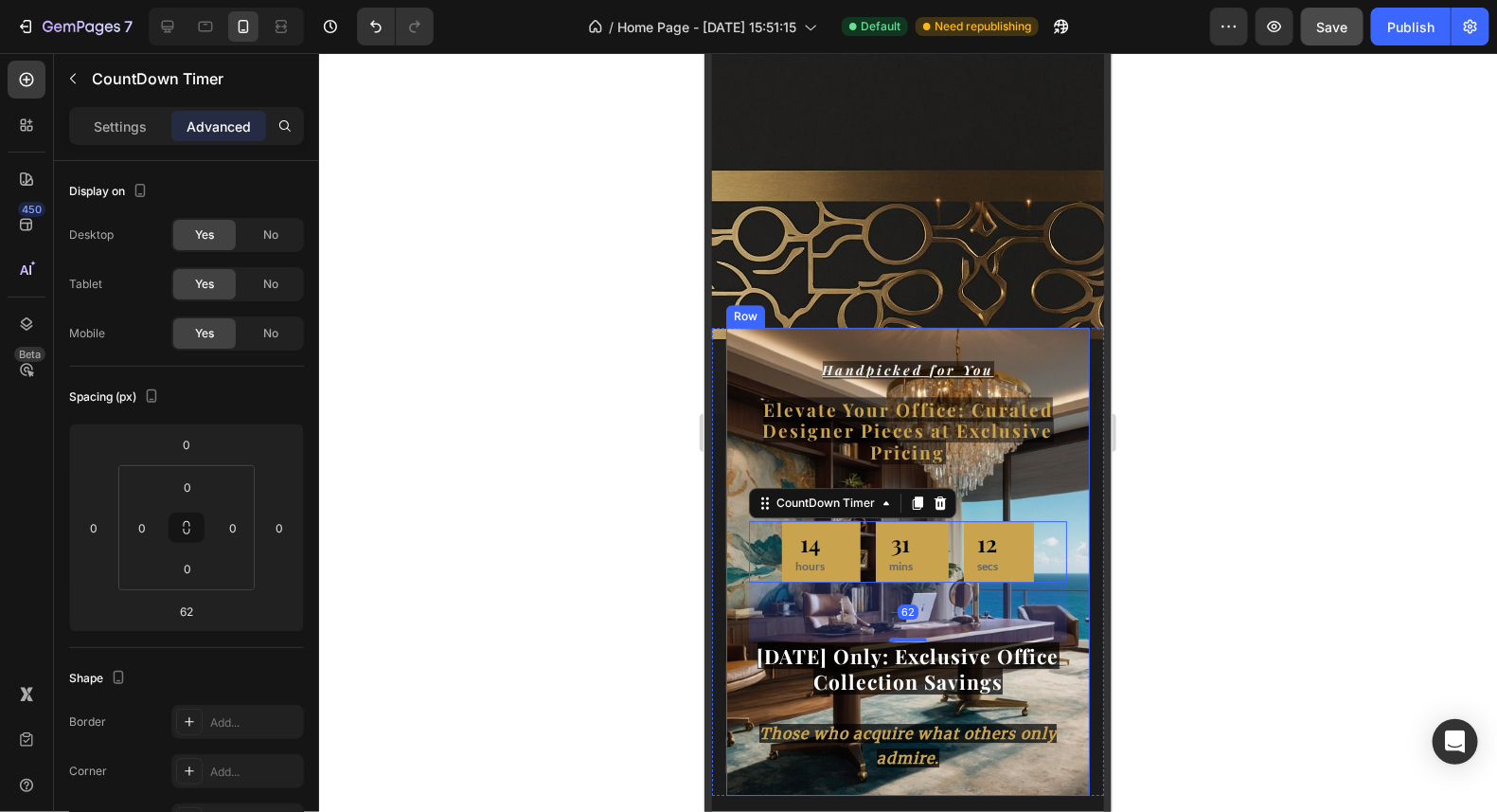
click at [1063, 479] on div "Handpicked for You Text Elevate Your Office: Curated Designer Pieces at Exclusi…" at bounding box center [907, 561] width 364 height 469
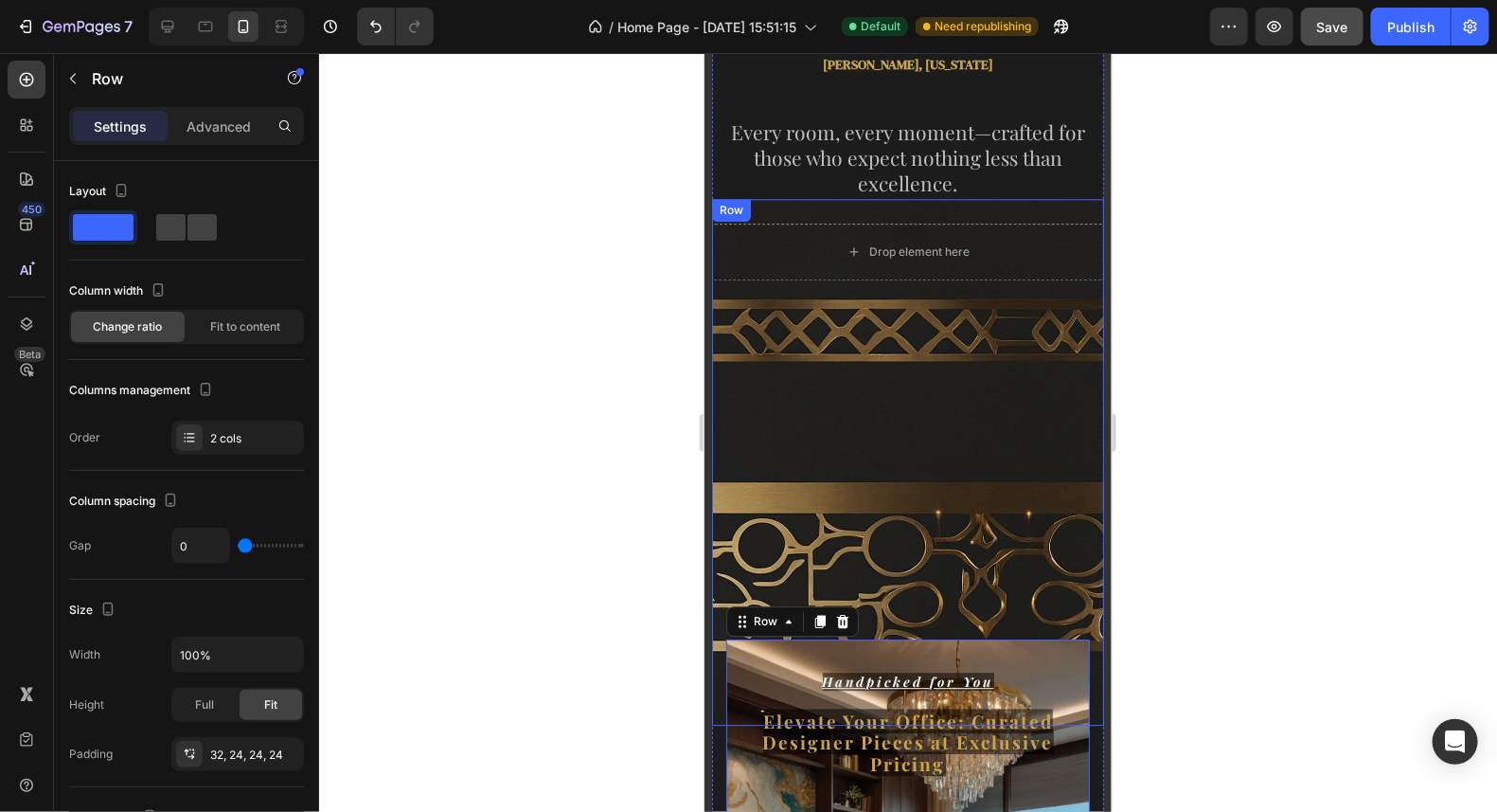
scroll to position [1885, 0]
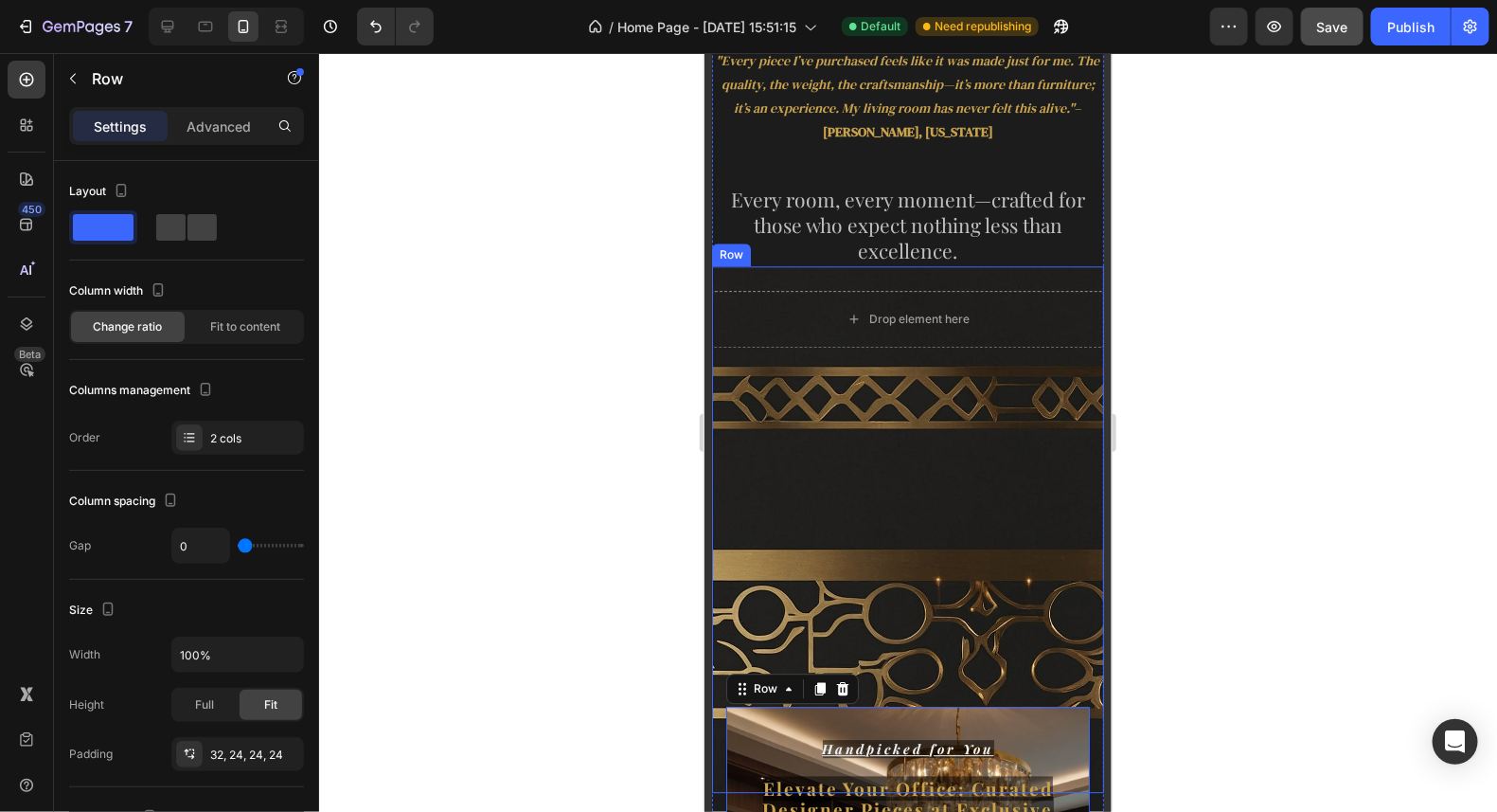
click at [919, 484] on div "Drop element here Row" at bounding box center [907, 528] width 393 height 526
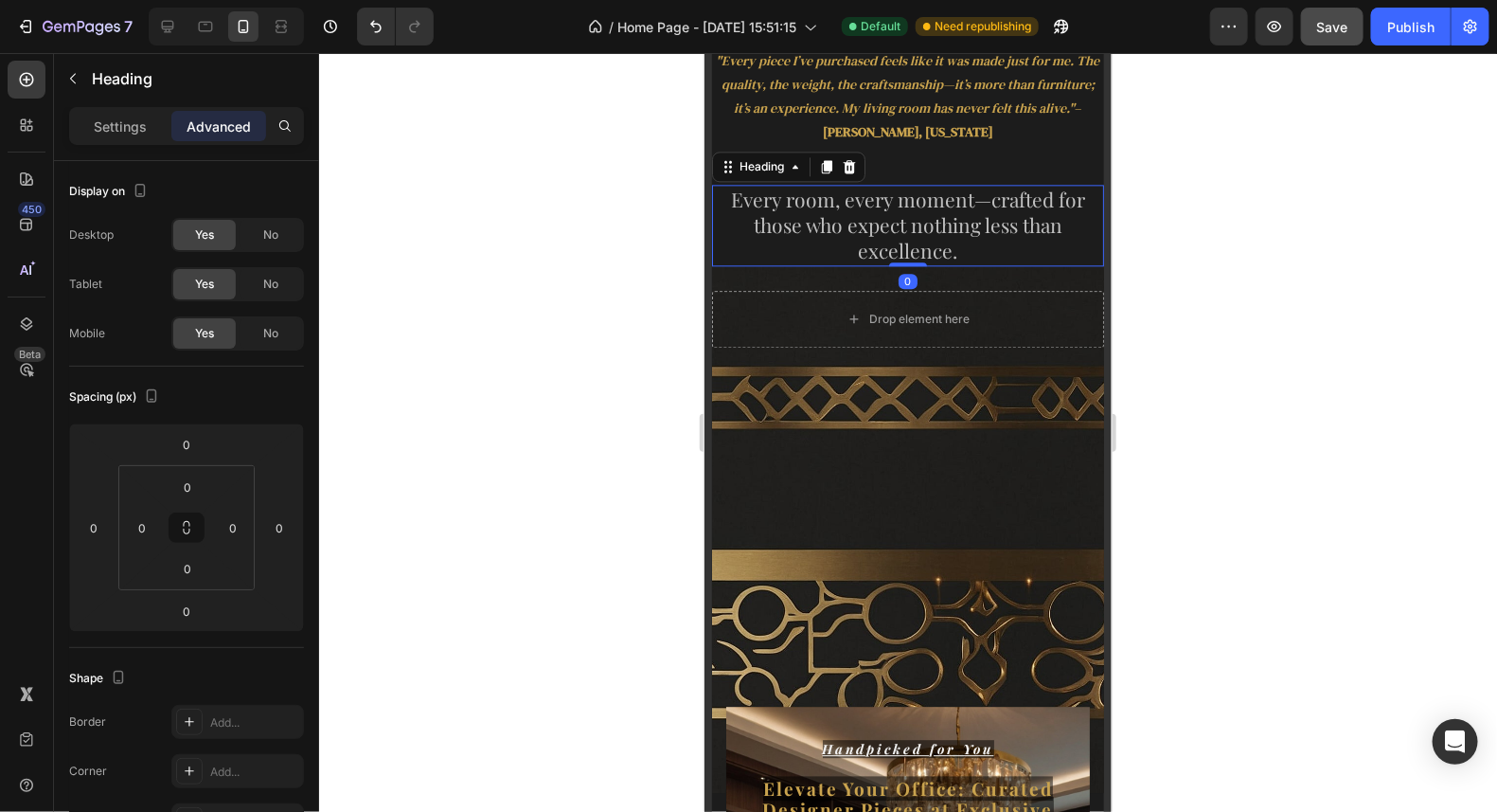
click at [915, 184] on h2 "Every room, every moment—crafted for those who expect nothing less than excelle…" at bounding box center [907, 224] width 393 height 82
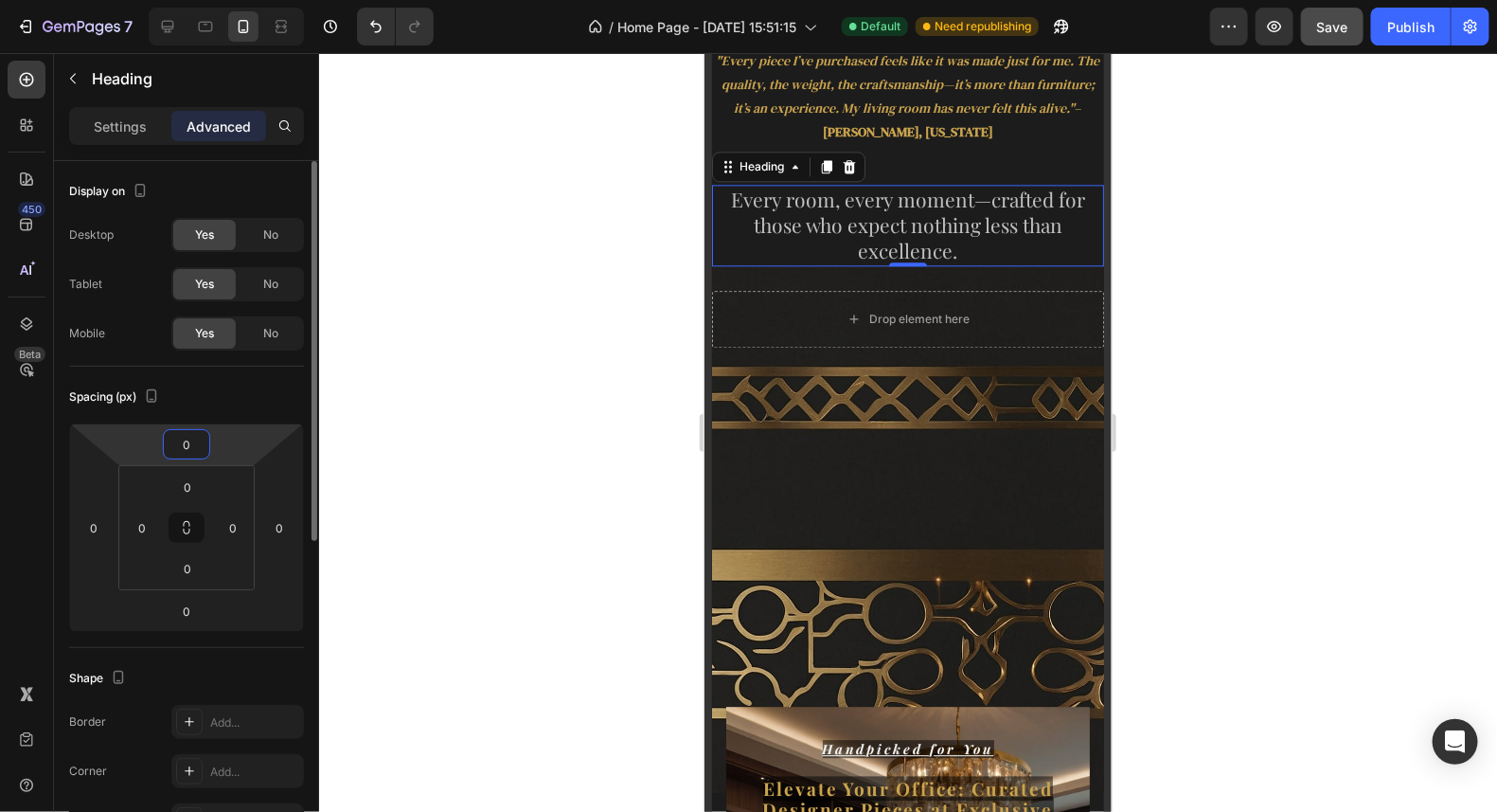
click at [198, 446] on input "0" at bounding box center [186, 444] width 38 height 29
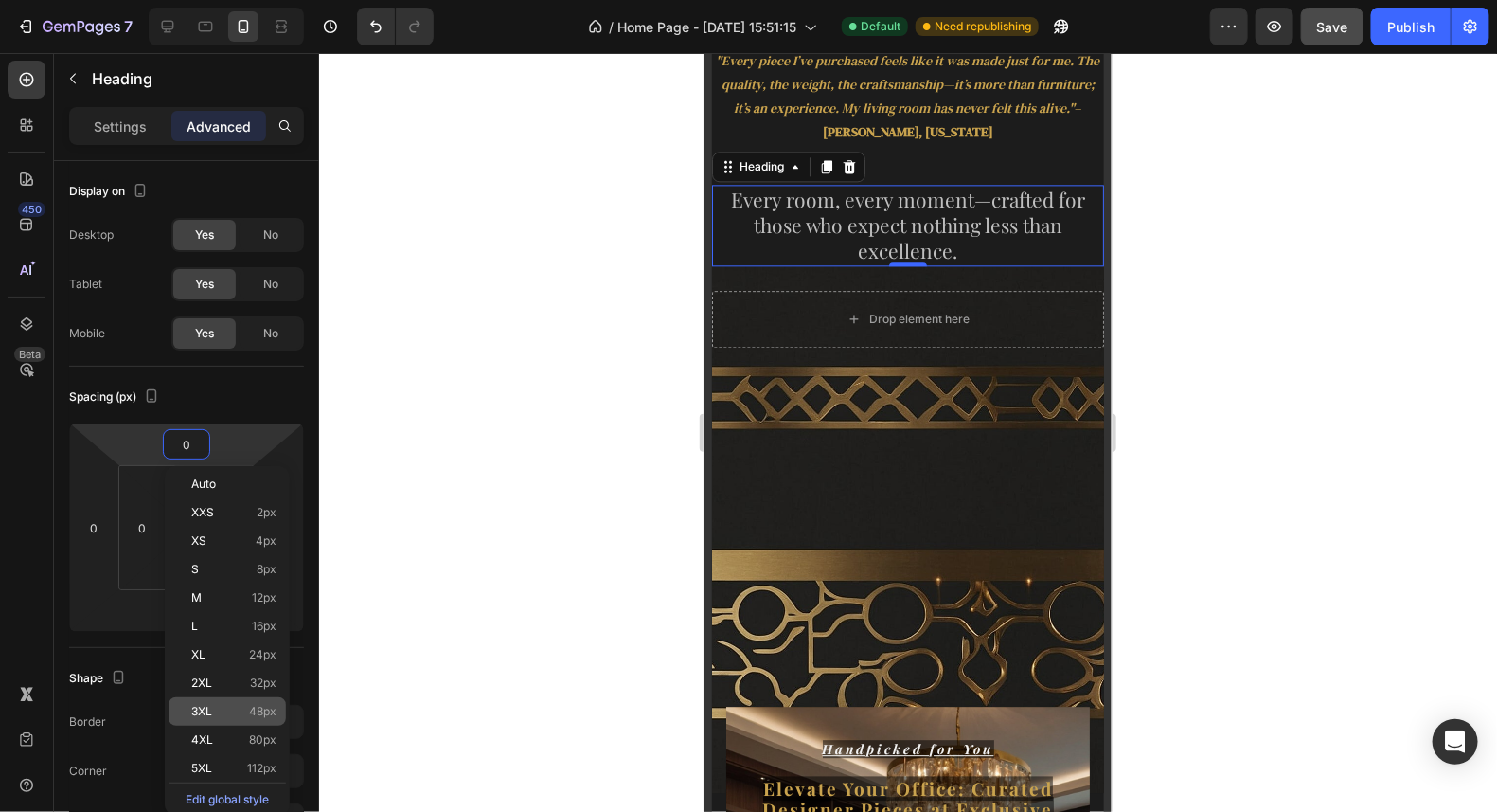
click at [255, 699] on div "3XL 48px" at bounding box center [227, 712] width 117 height 29
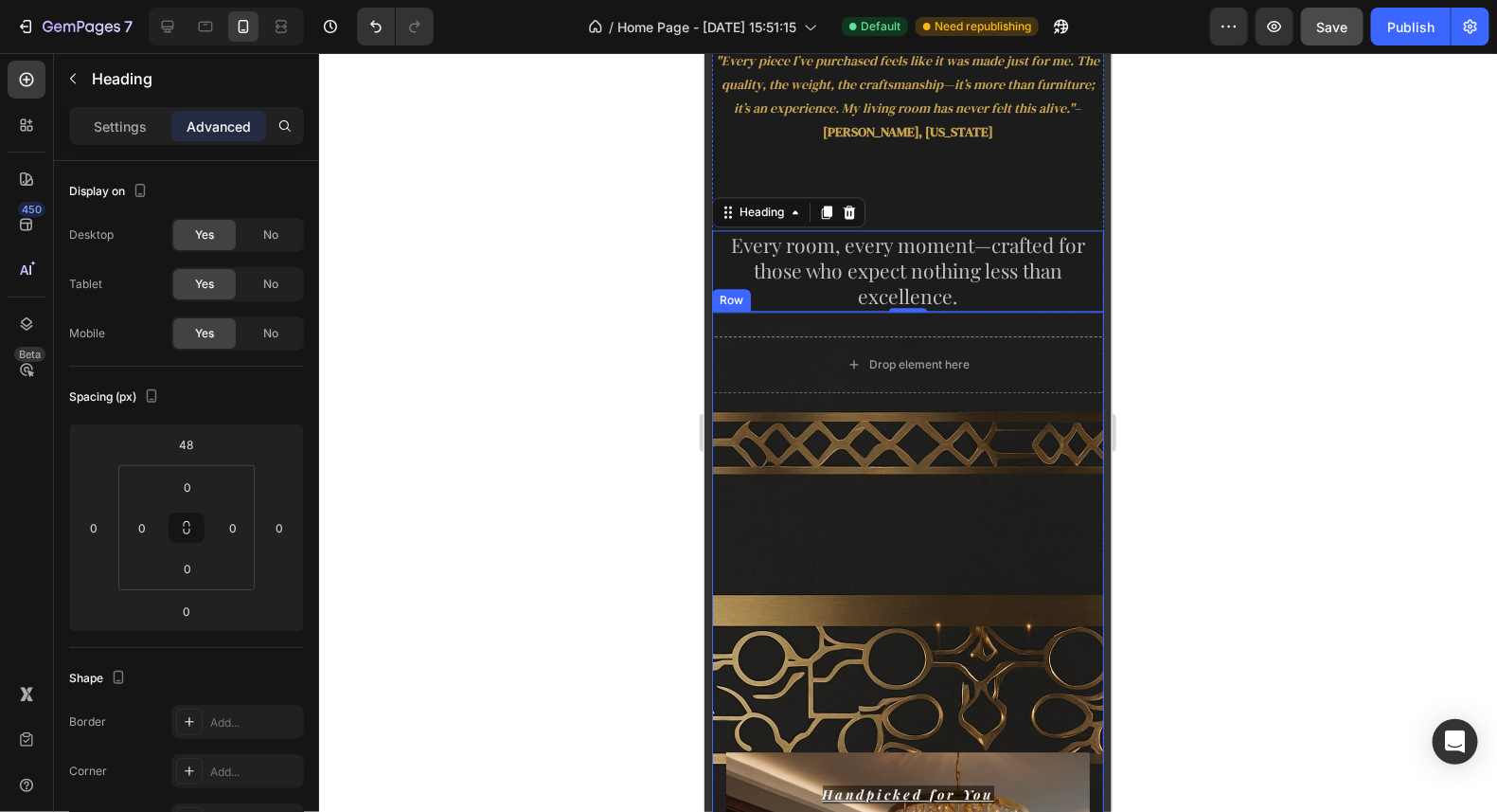
scroll to position [1695, 0]
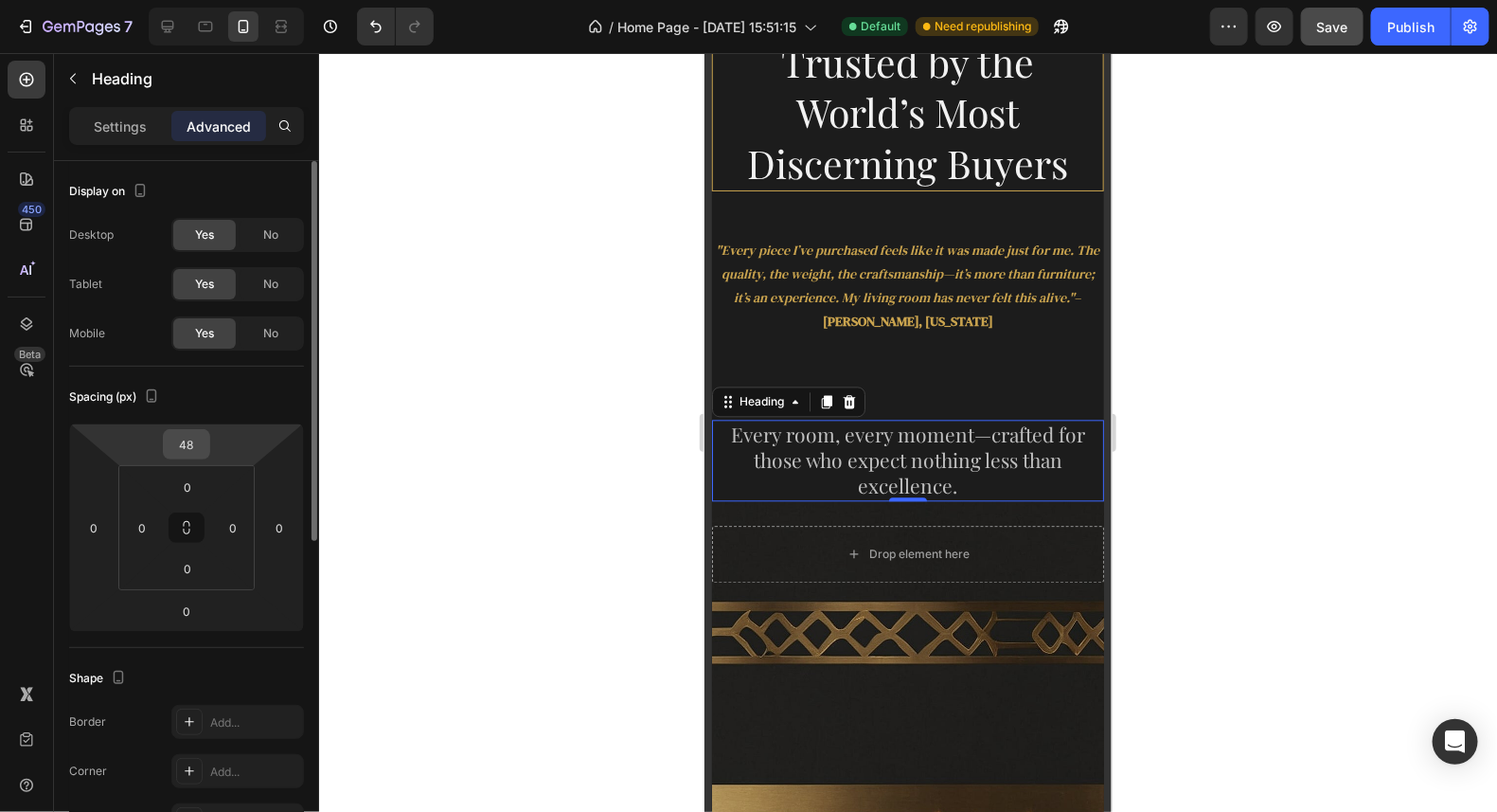
click at [208, 446] on div "48" at bounding box center [186, 444] width 47 height 31
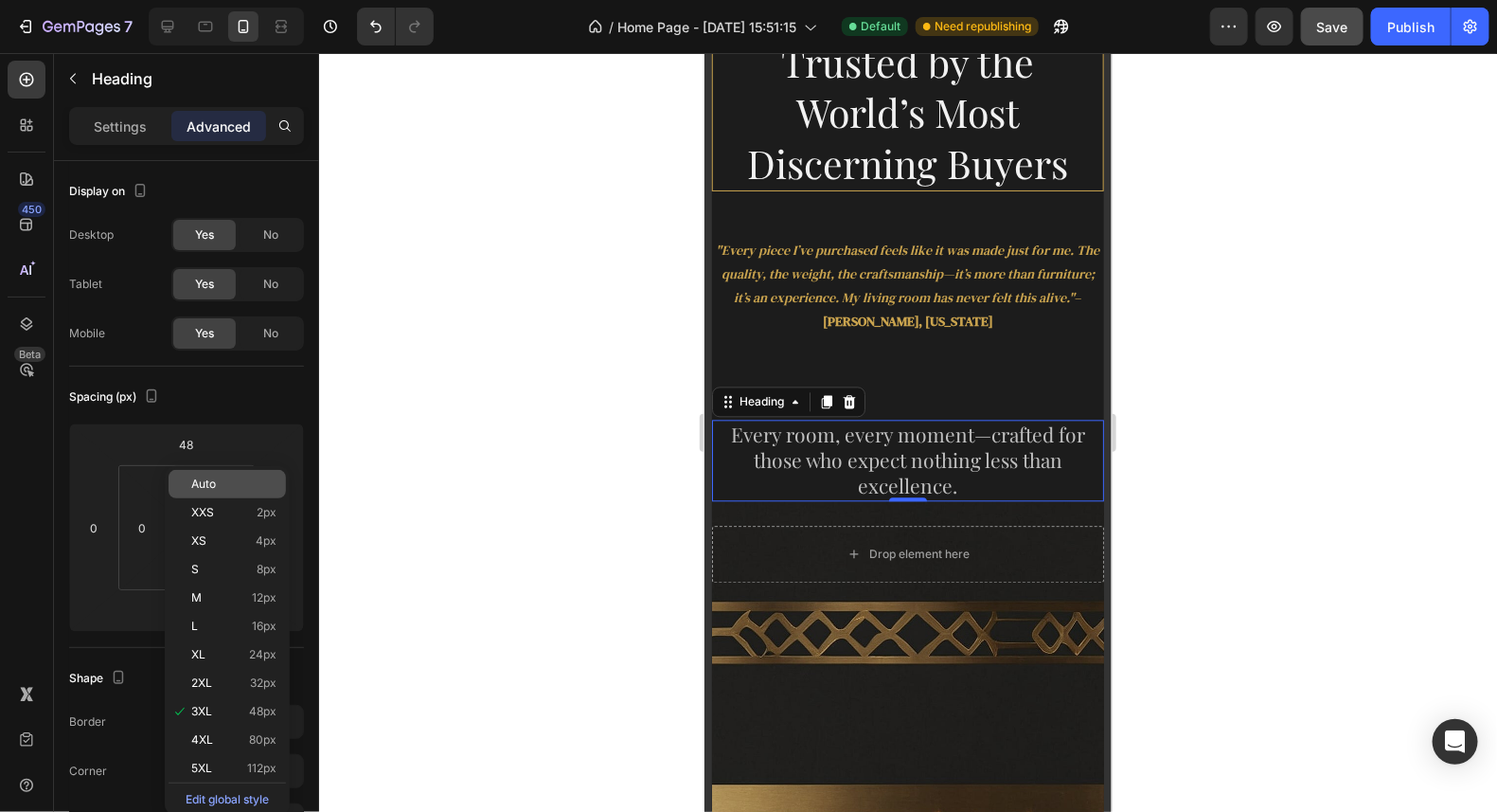
click at [197, 474] on div "Auto" at bounding box center [227, 484] width 117 height 29
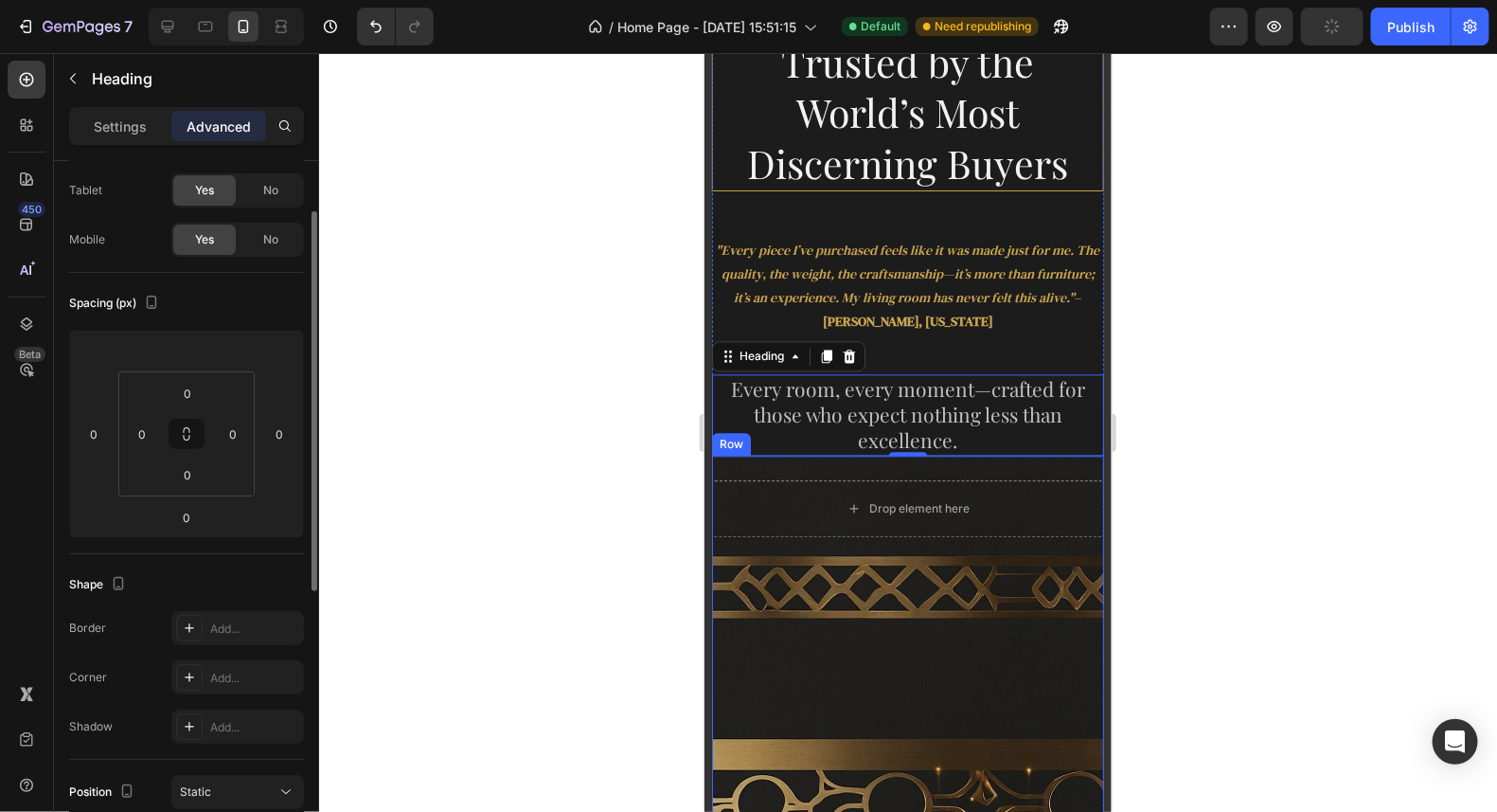
scroll to position [1790, 0]
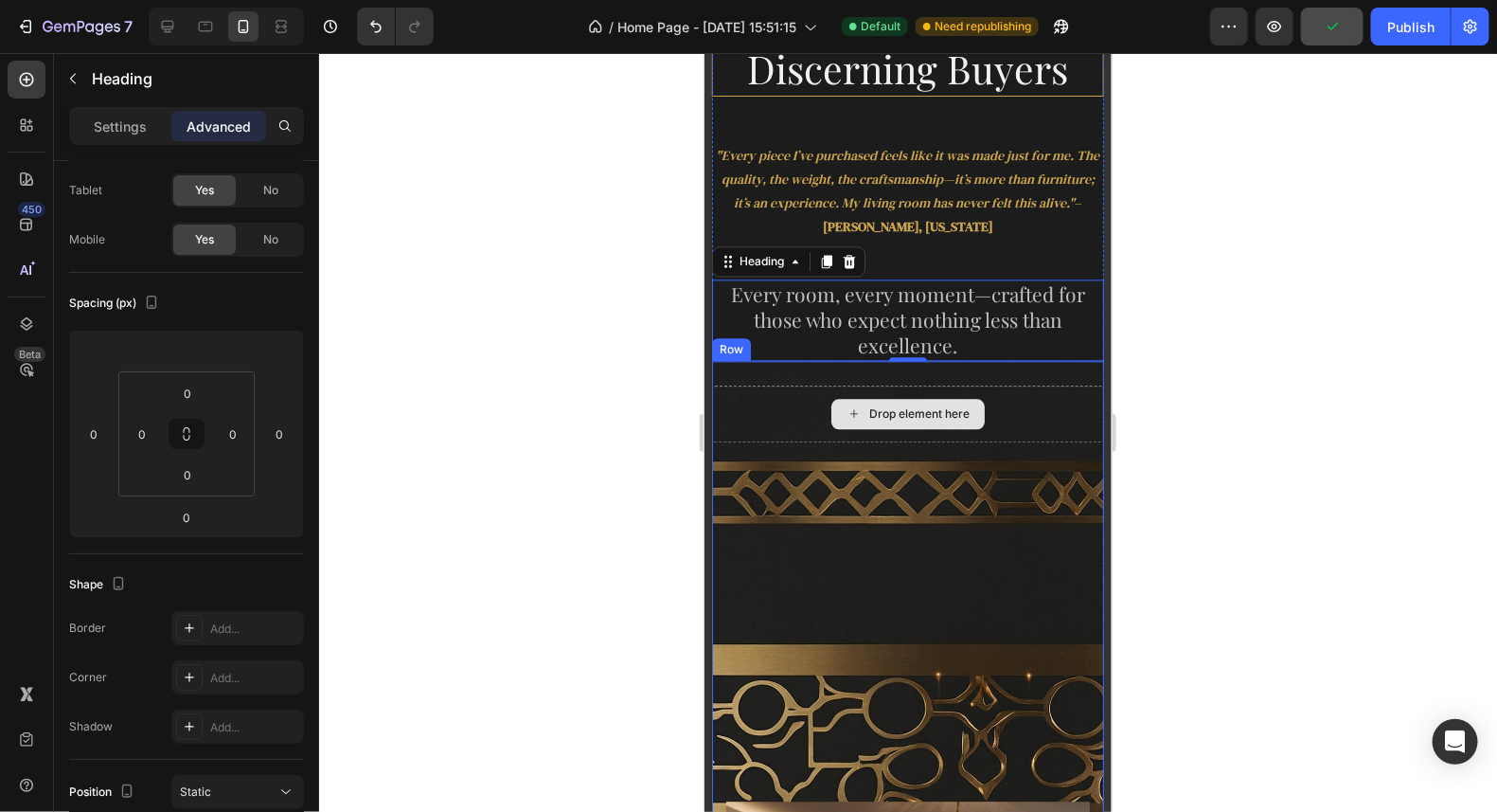
click at [869, 405] on div "Drop element here" at bounding box center [919, 413] width 100 height 15
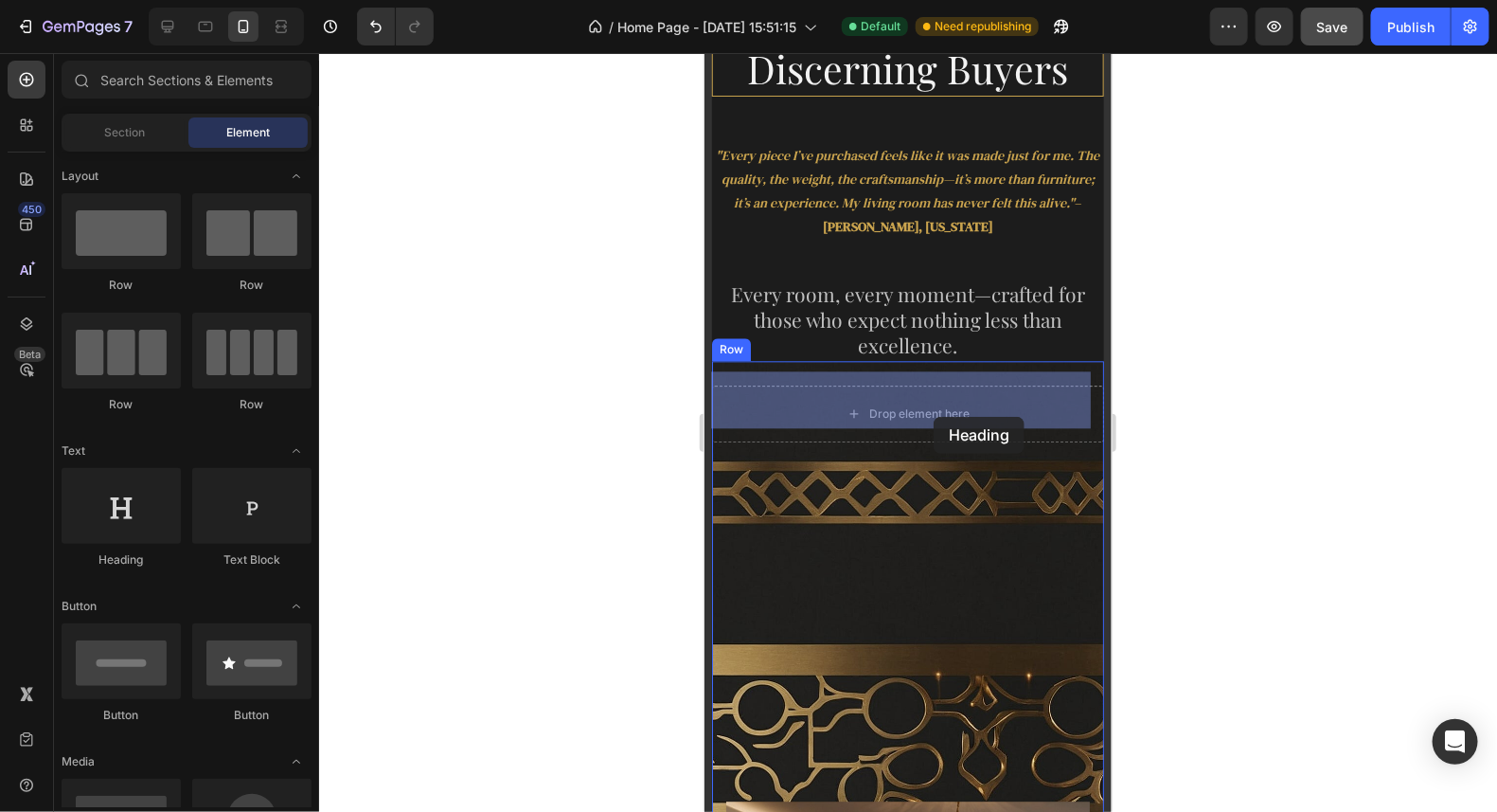
drag, startPoint x: 831, startPoint y: 577, endPoint x: 933, endPoint y: 416, distance: 190.6
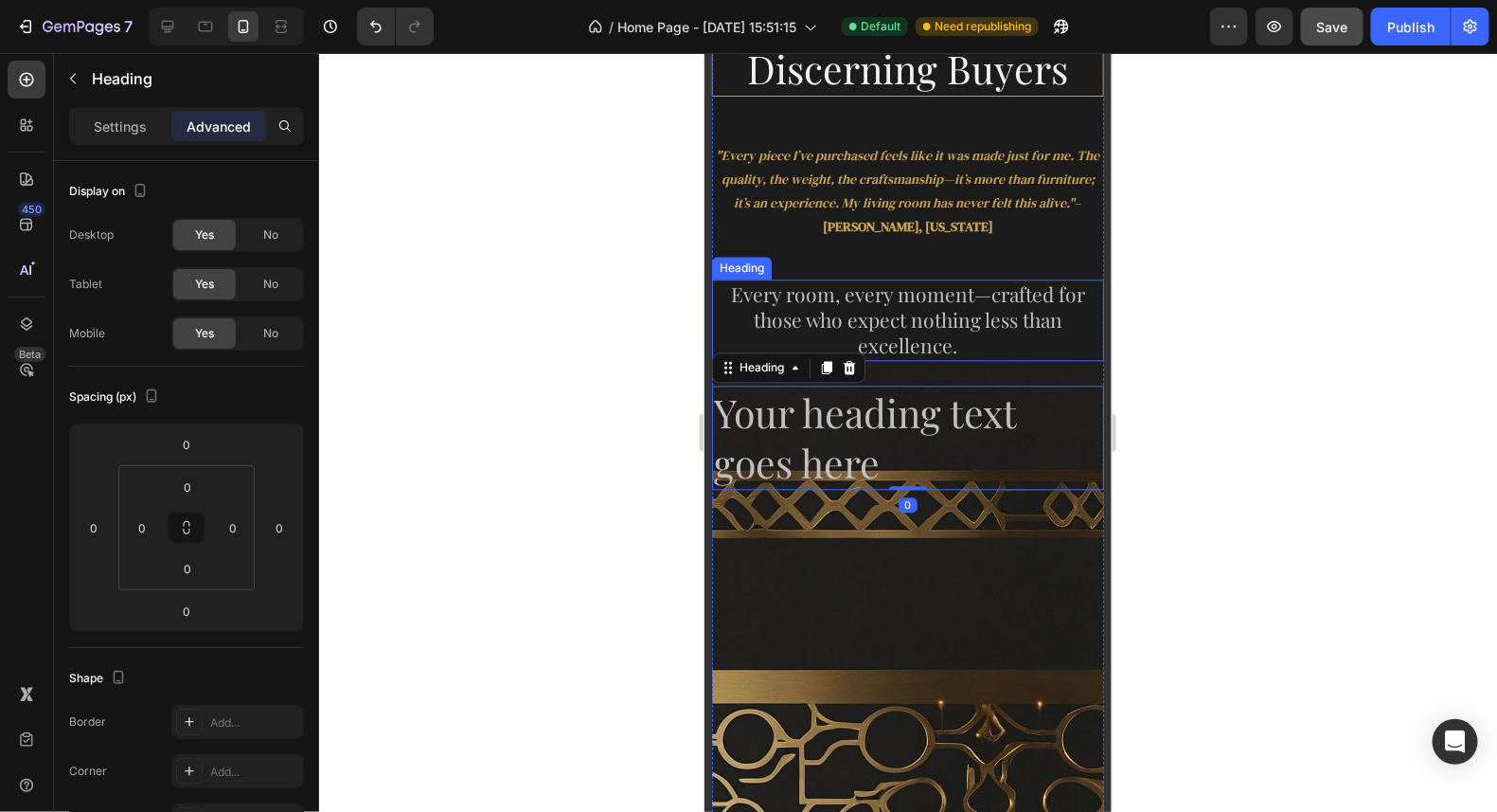
click at [950, 334] on h2 "Every room, every moment—crafted for those who expect nothing less than excelle…" at bounding box center [907, 318] width 393 height 82
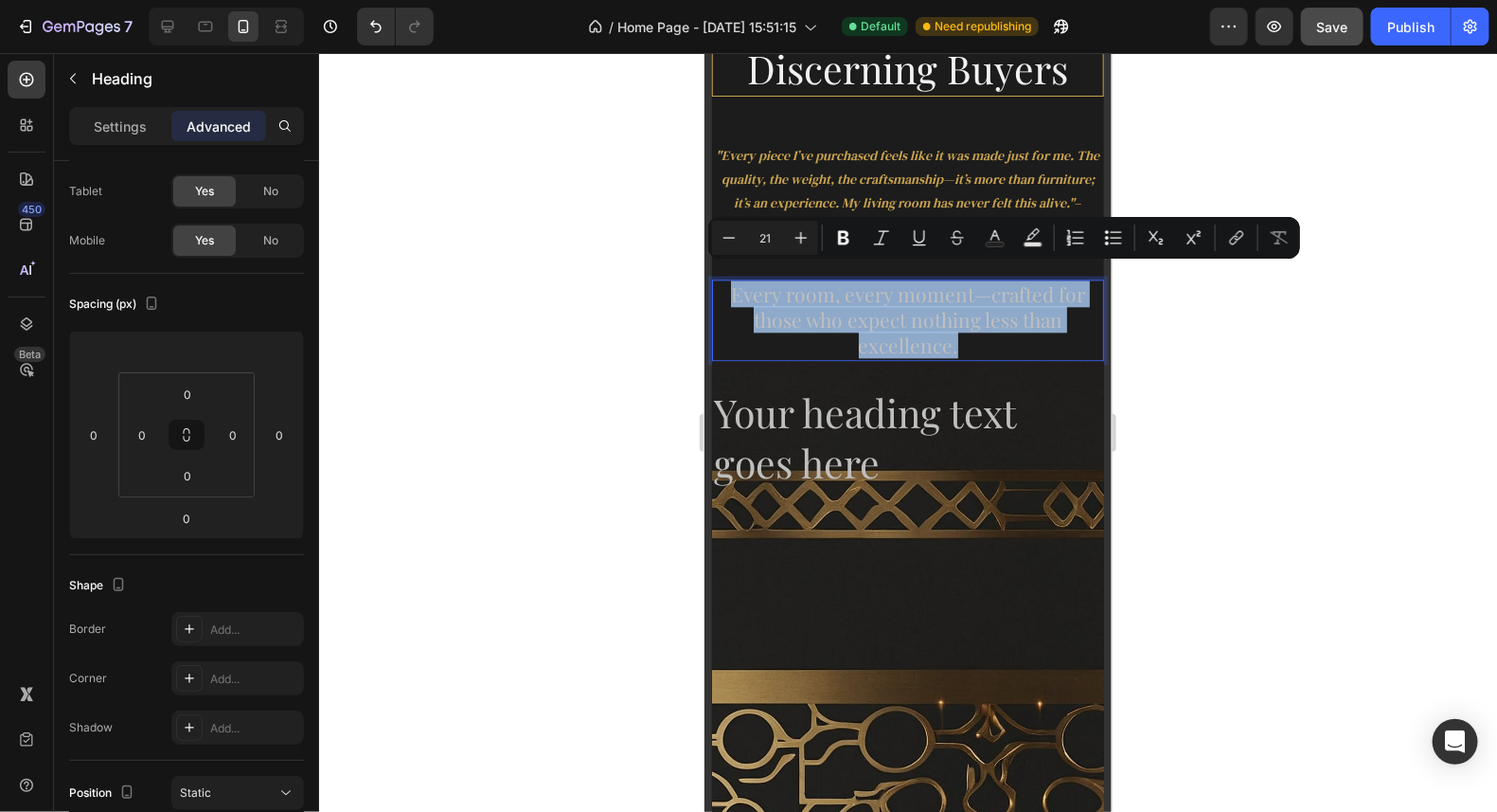
drag, startPoint x: 951, startPoint y: 334, endPoint x: 719, endPoint y: 284, distance: 237.3
click at [719, 284] on p "Every room, every moment—crafted for those who expect nothing less than excelle…" at bounding box center [907, 318] width 389 height 78
copy p "Every room, every moment—crafted for those who expect nothing less than excelle…"
click at [902, 438] on h2 "Your heading text goes here" at bounding box center [907, 437] width 393 height 105
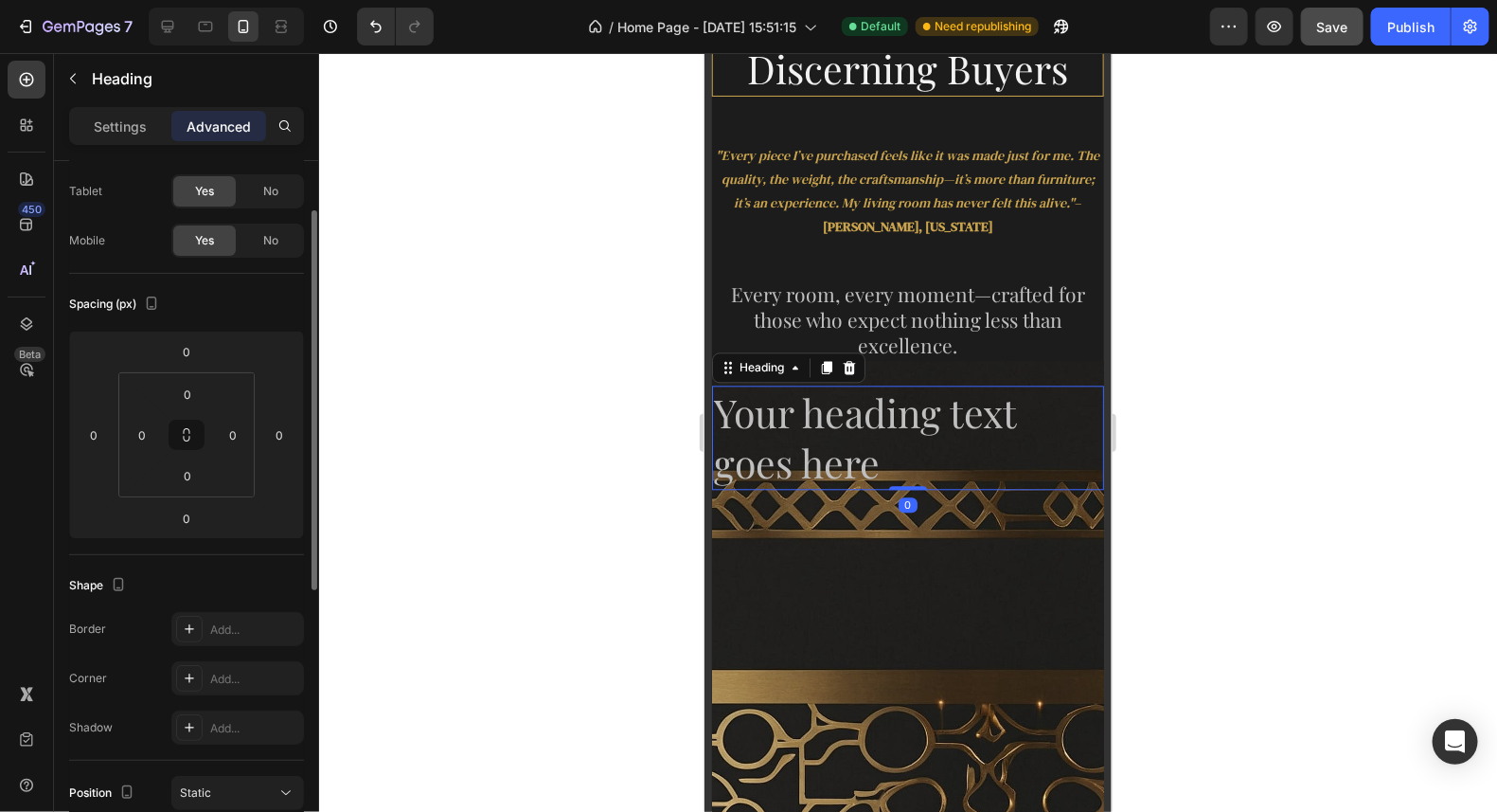
click at [887, 456] on h2 "Your heading text goes here" at bounding box center [907, 437] width 393 height 105
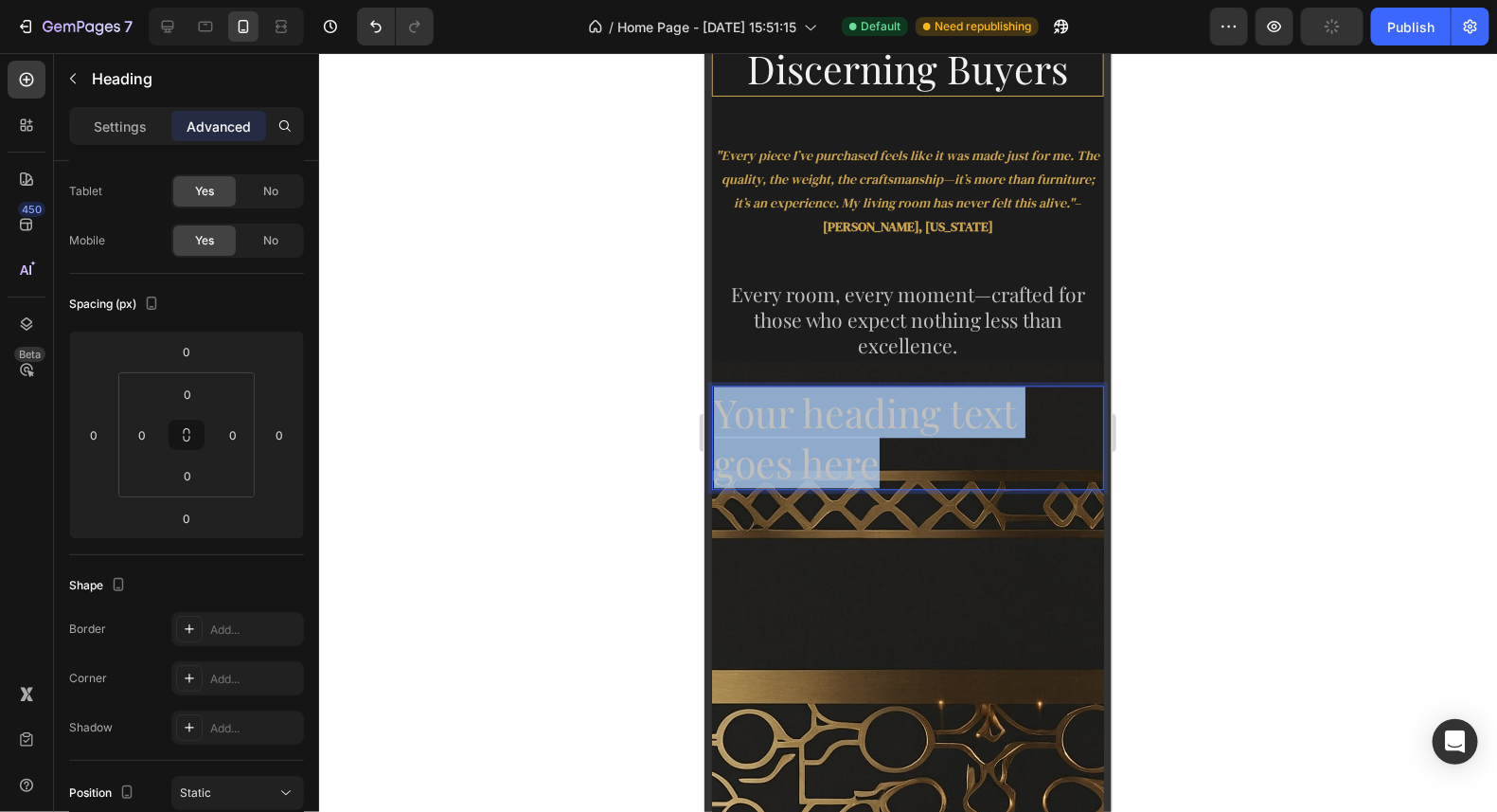
drag, startPoint x: 877, startPoint y: 455, endPoint x: 916, endPoint y: 454, distance: 39.0
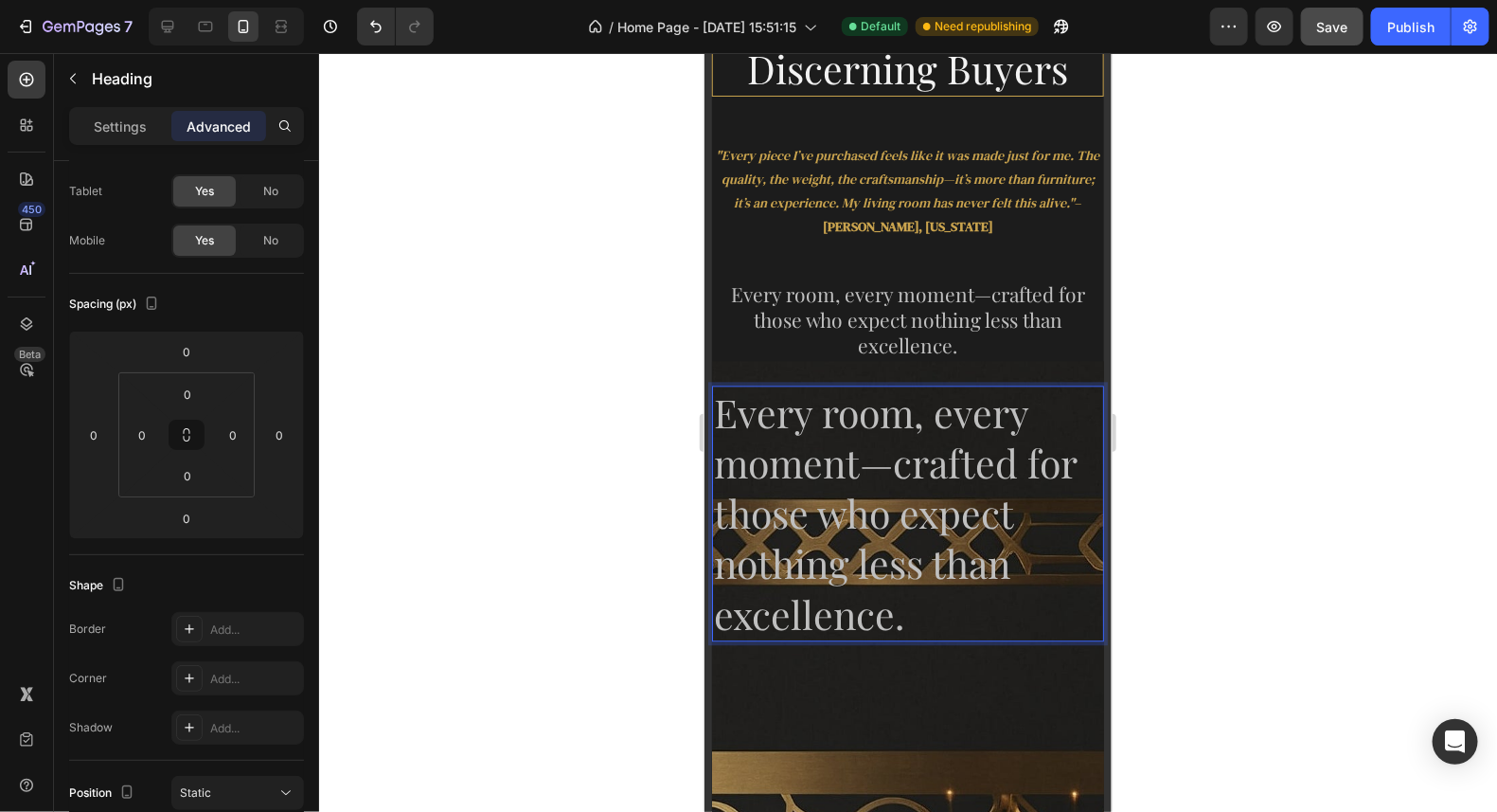
drag, startPoint x: 933, startPoint y: 605, endPoint x: 906, endPoint y: 602, distance: 27.2
click at [932, 603] on p "Every room, every moment—crafted for those who expect nothing less than excelle…" at bounding box center [907, 513] width 389 height 252
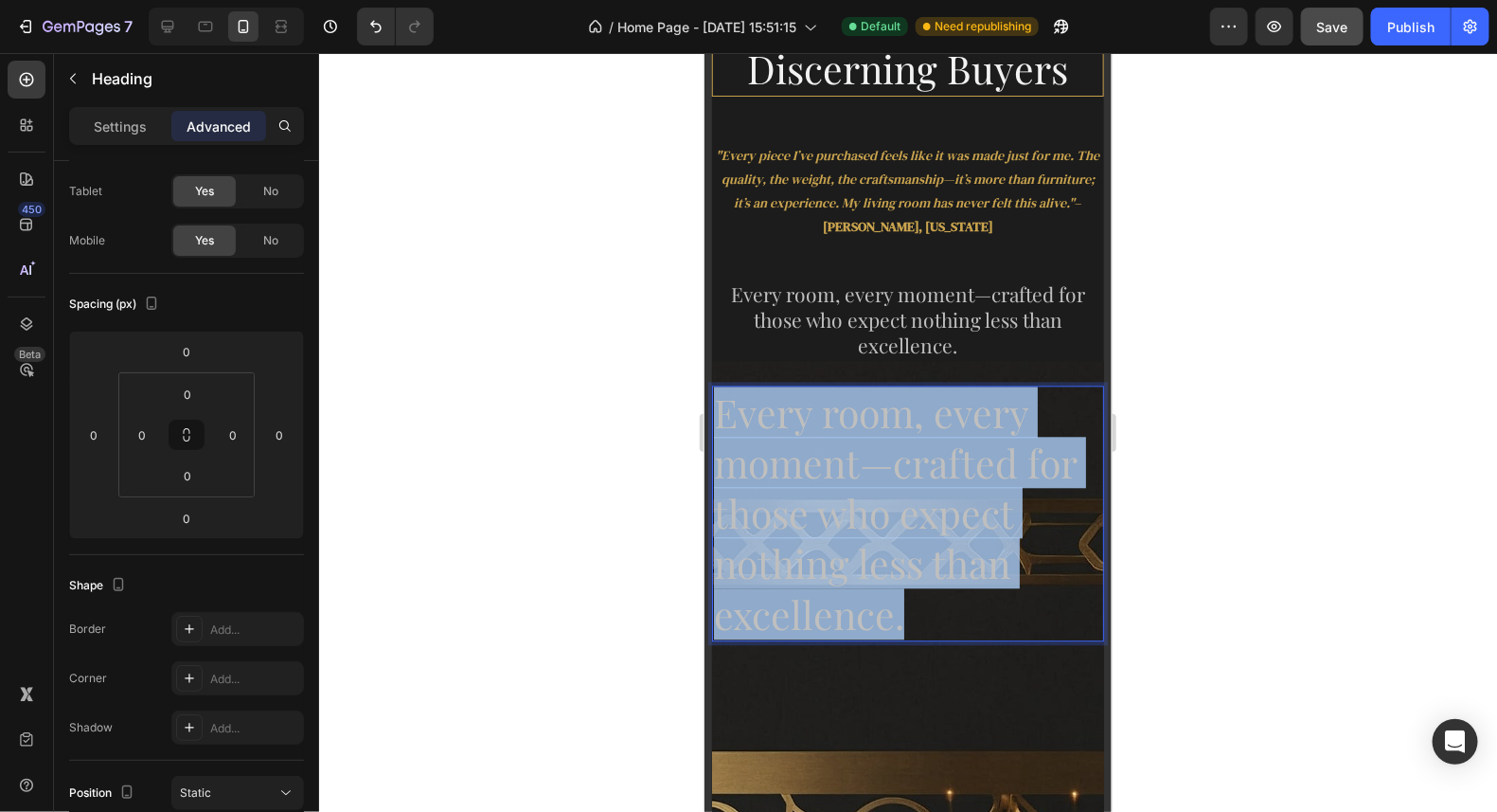
drag, startPoint x: 905, startPoint y: 599, endPoint x: 719, endPoint y: 411, distance: 264.5
click at [719, 411] on p "Every room, every moment—crafted for those who expect nothing less than excelle…" at bounding box center [907, 513] width 389 height 252
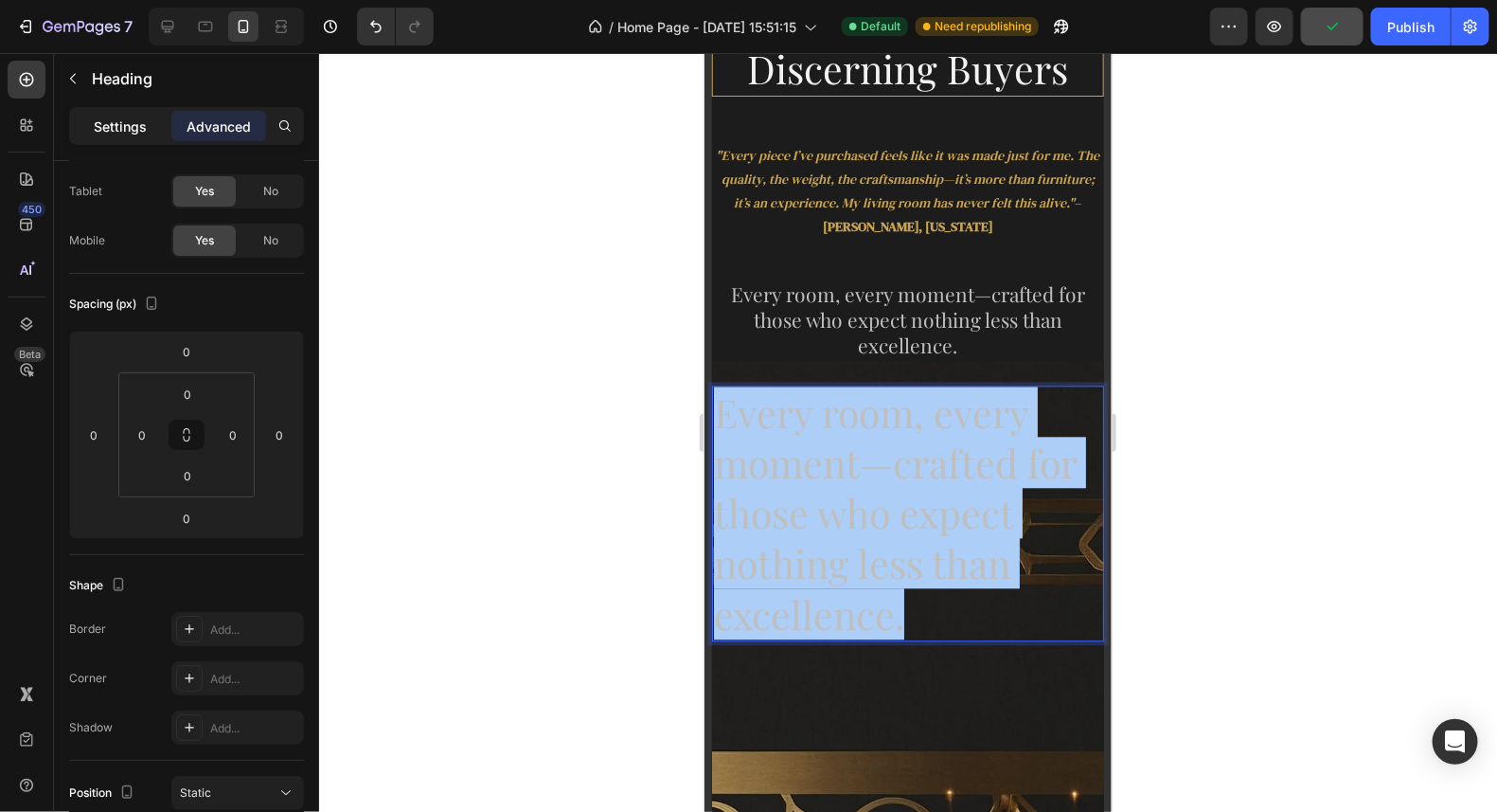
click at [127, 126] on p "Settings" at bounding box center [119, 126] width 53 height 20
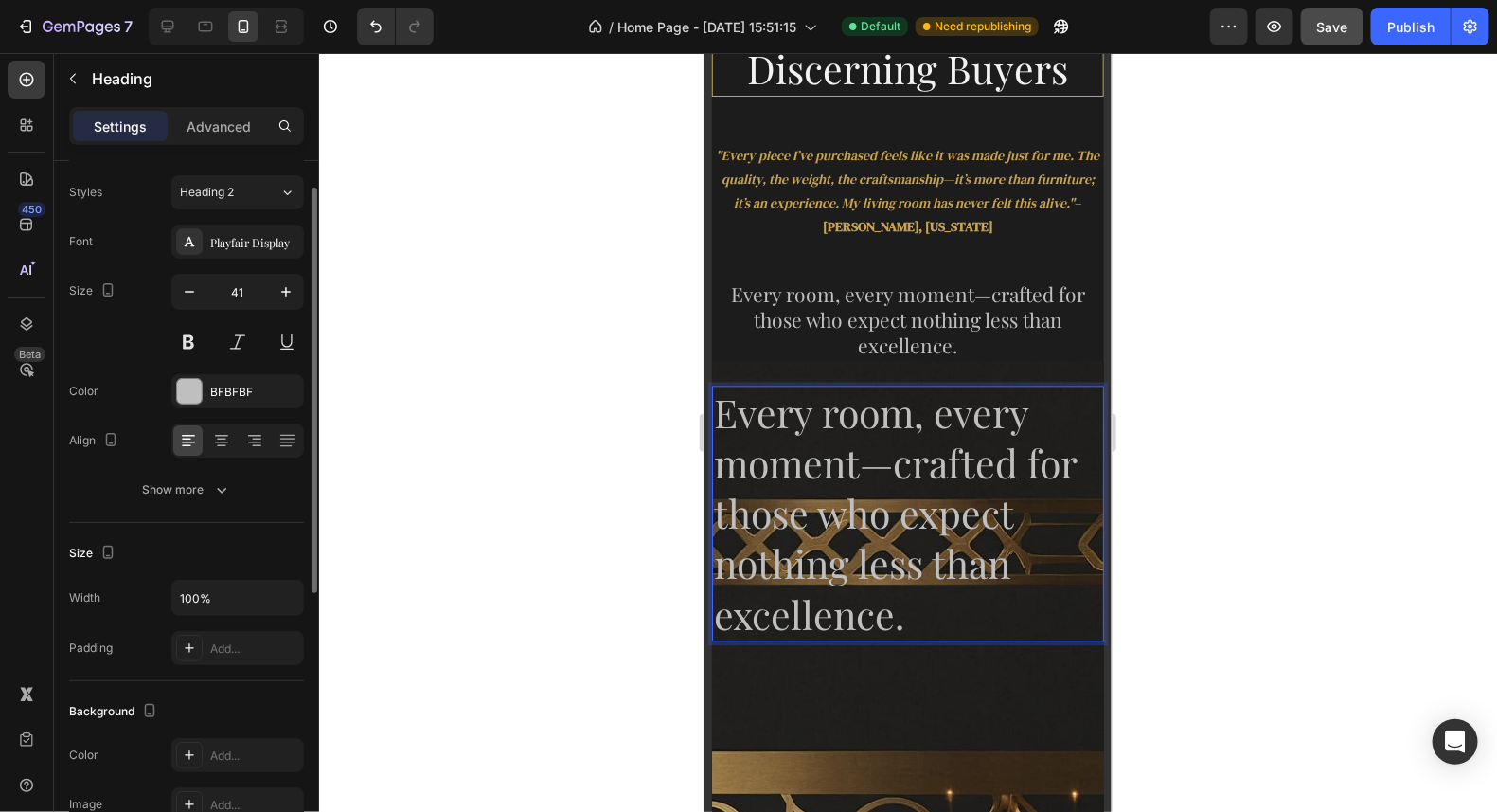
scroll to position [0, 0]
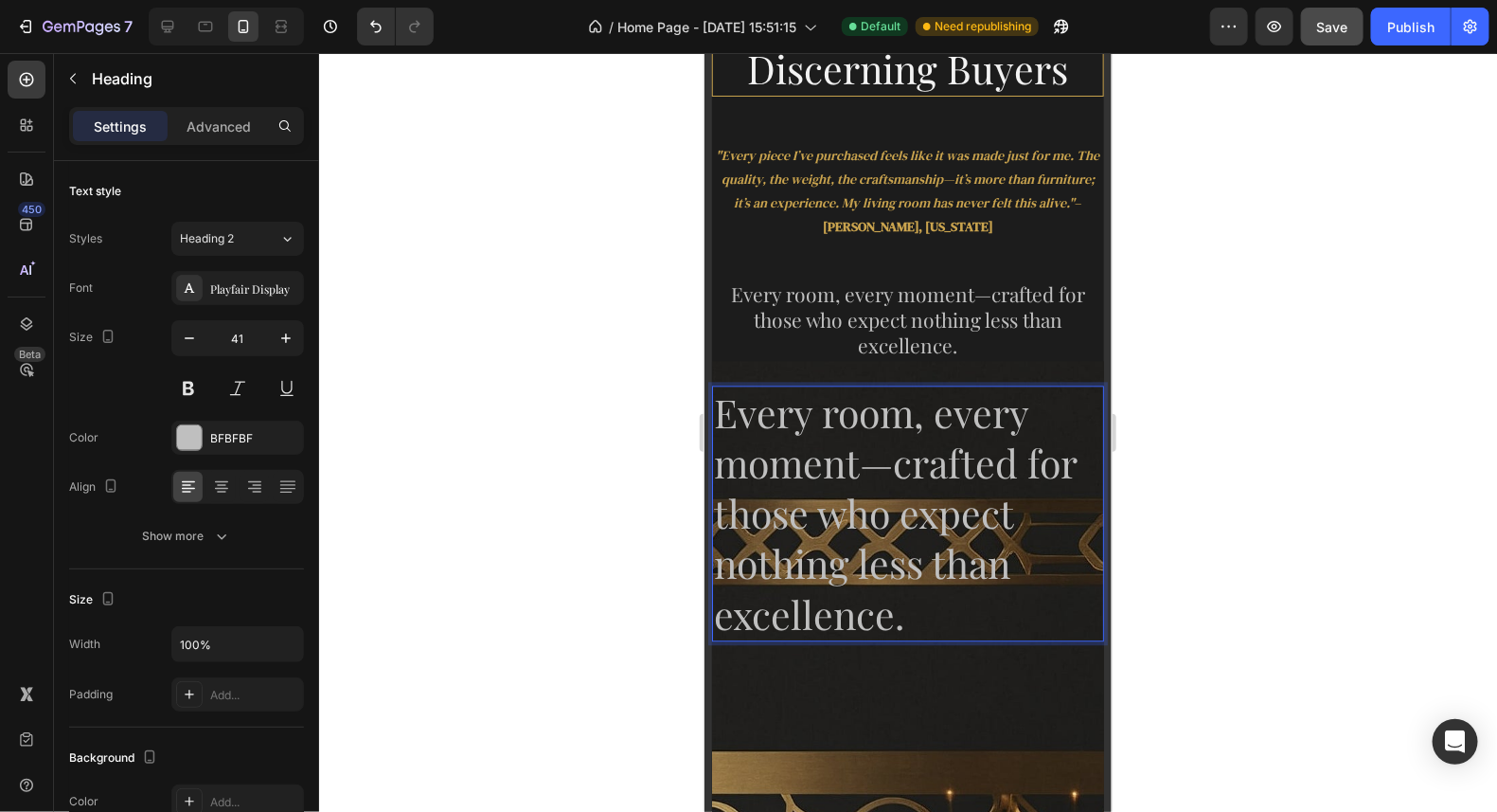
click at [909, 606] on p "Every room, every moment—crafted for those who expect nothing less than excelle…" at bounding box center [907, 513] width 389 height 252
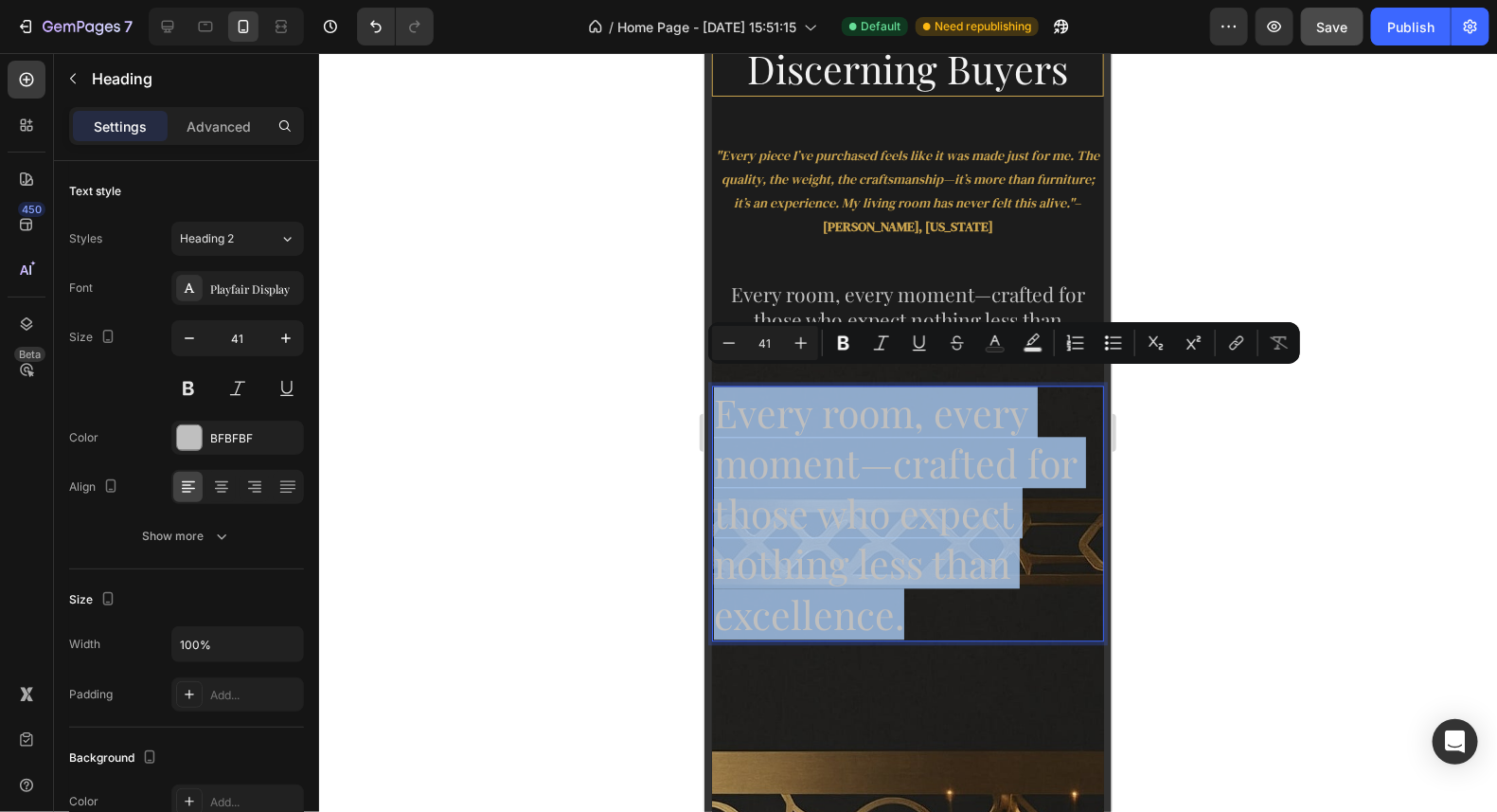
drag, startPoint x: 905, startPoint y: 604, endPoint x: 716, endPoint y: 400, distance: 278.1
click at [716, 400] on p "Every room, every moment—crafted for those who expect nothing less than excelle…" at bounding box center [907, 513] width 389 height 252
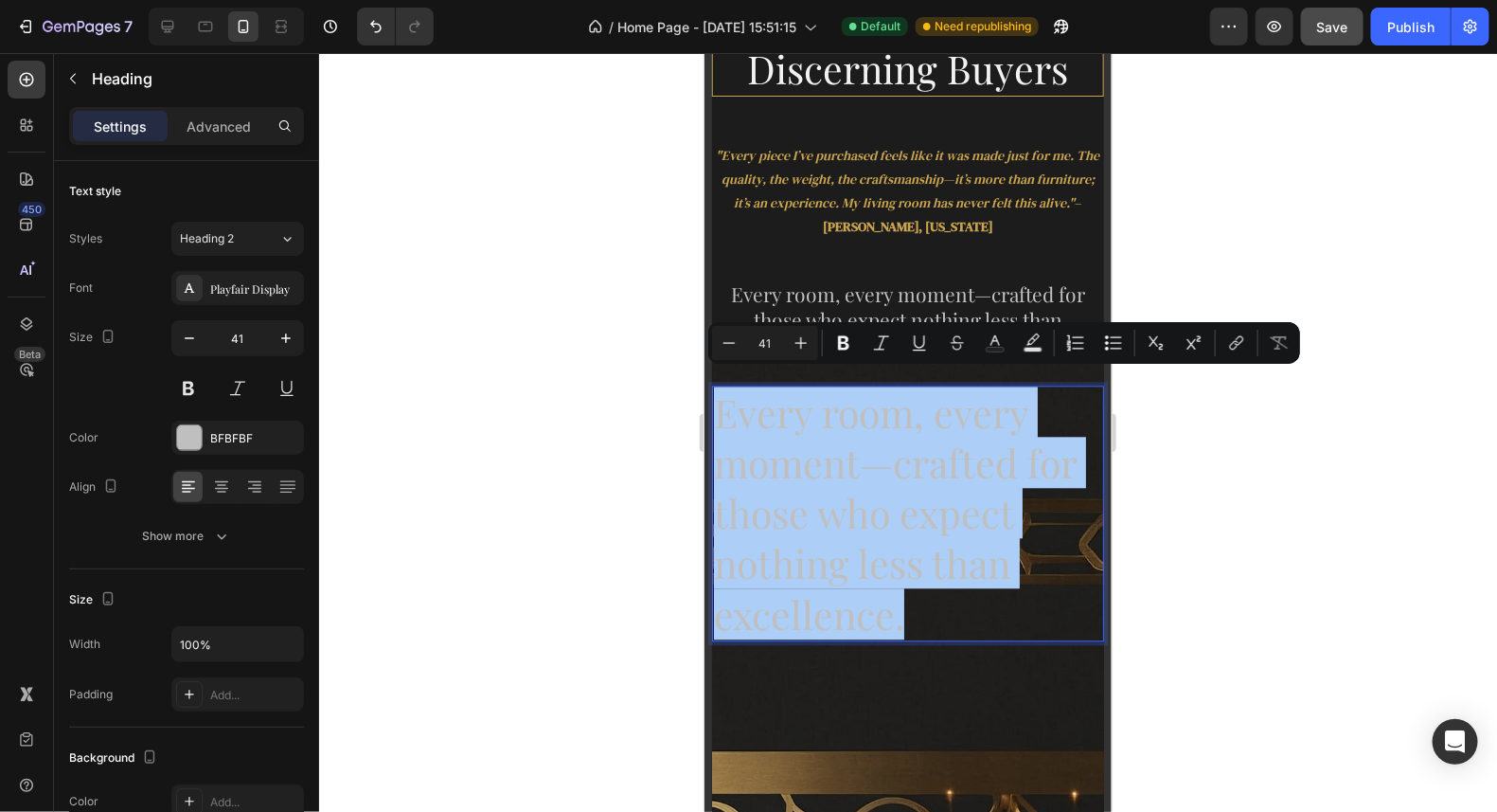
click at [781, 343] on input "41" at bounding box center [765, 343] width 38 height 23
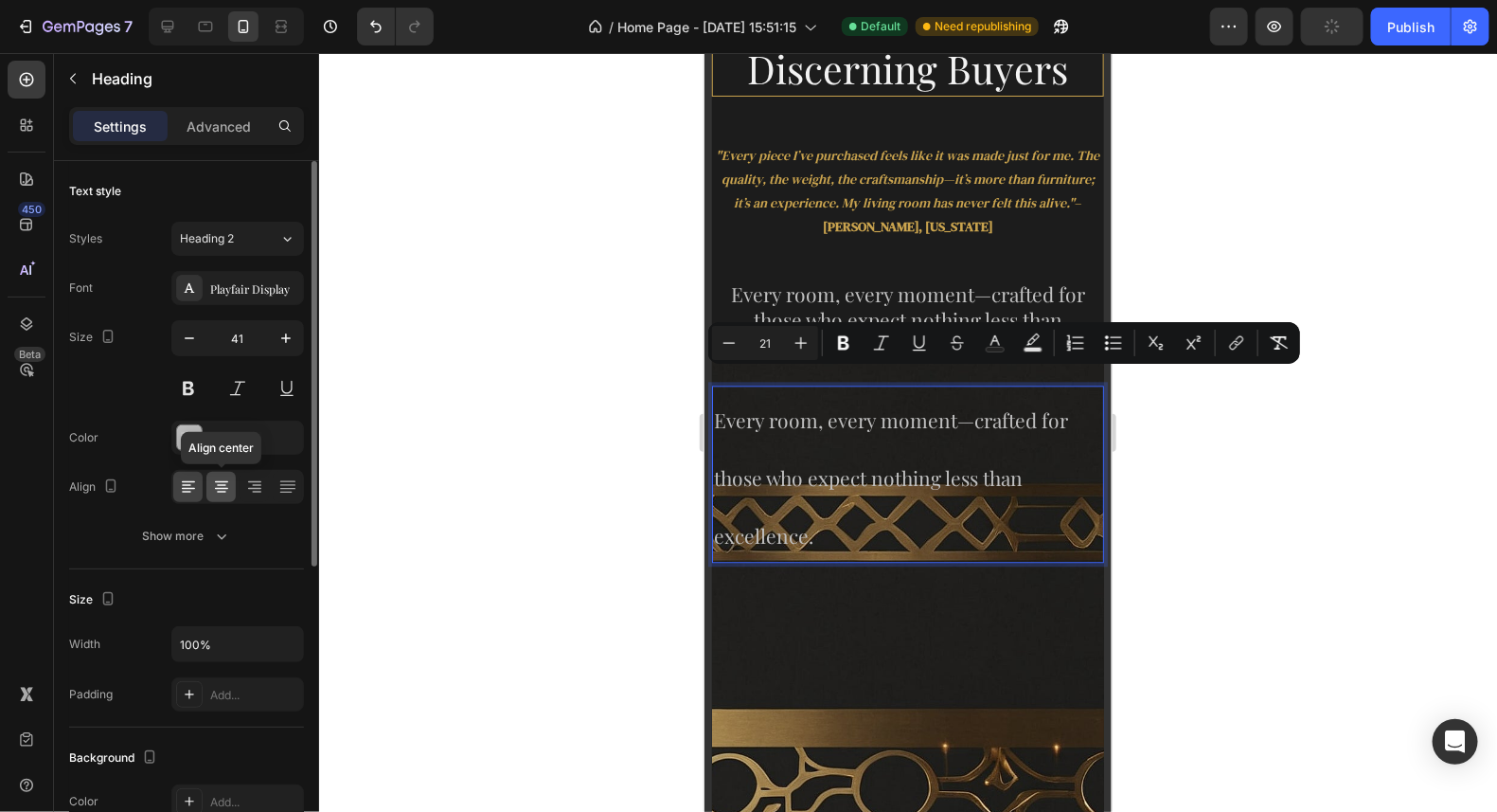
click at [231, 483] on div at bounding box center [221, 487] width 30 height 31
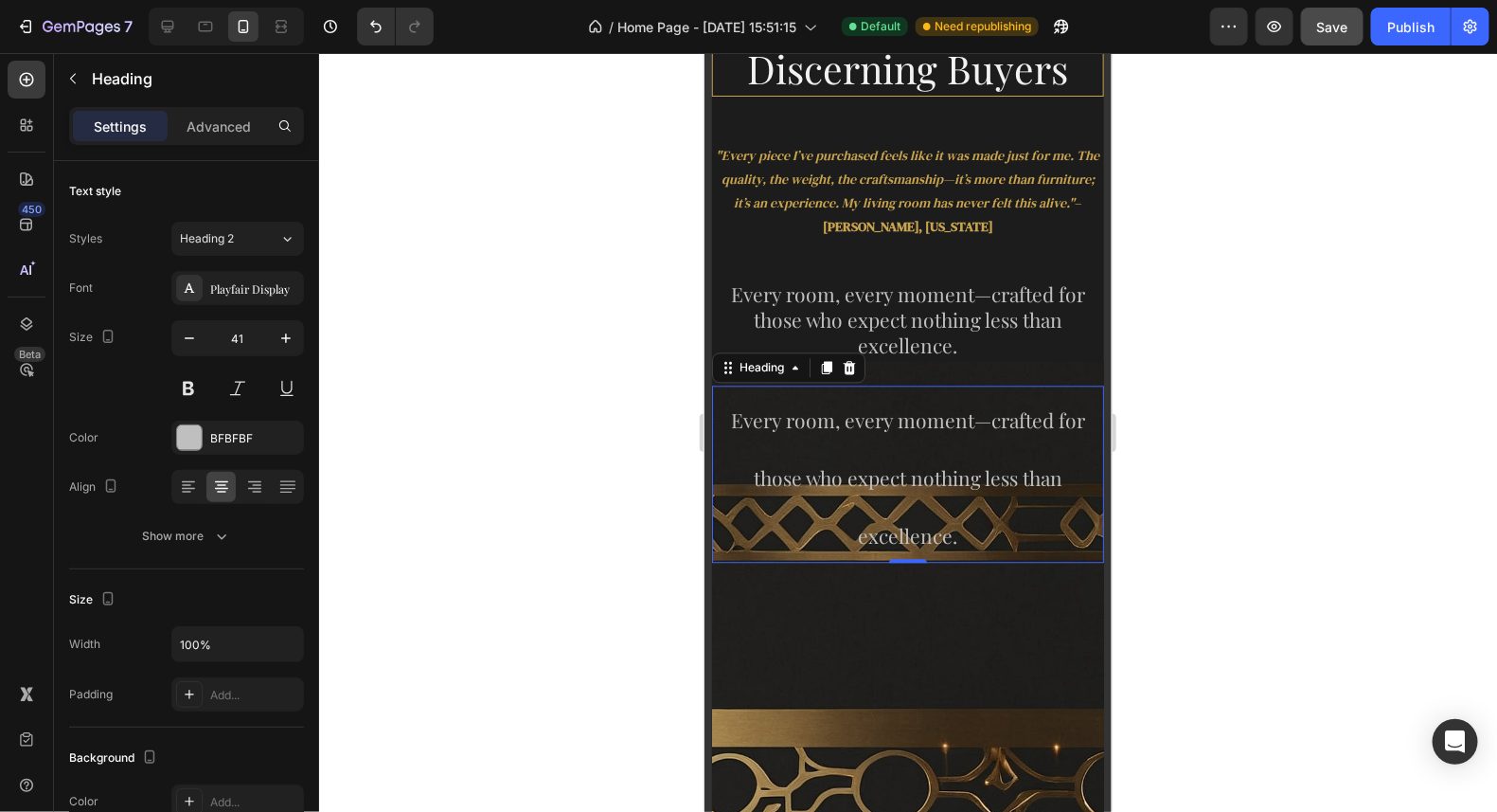
click at [848, 516] on p "Every room, every moment—crafted for those who expect nothing less than excelle…" at bounding box center [907, 473] width 389 height 174
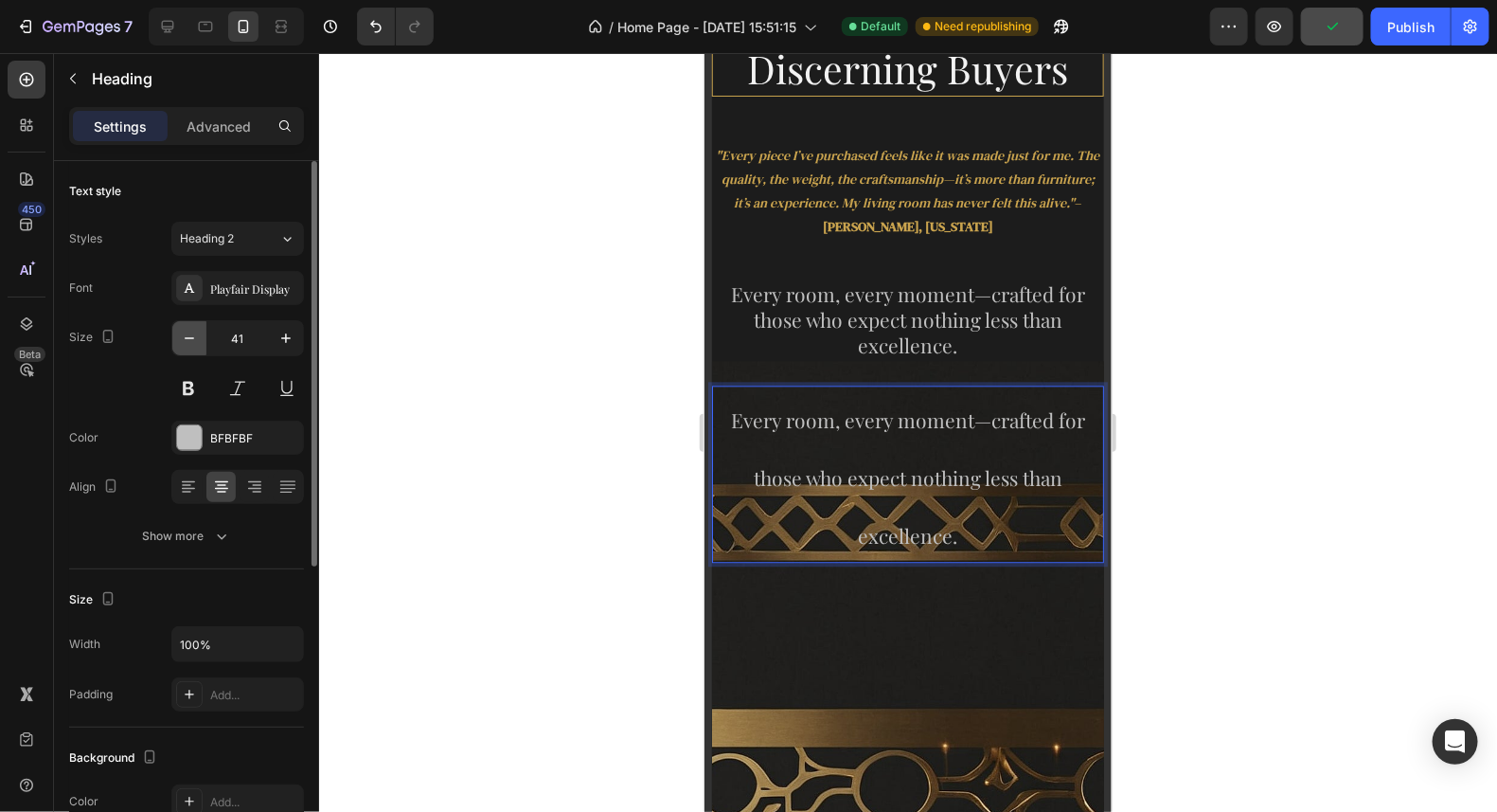
click at [199, 335] on button "button" at bounding box center [189, 338] width 34 height 34
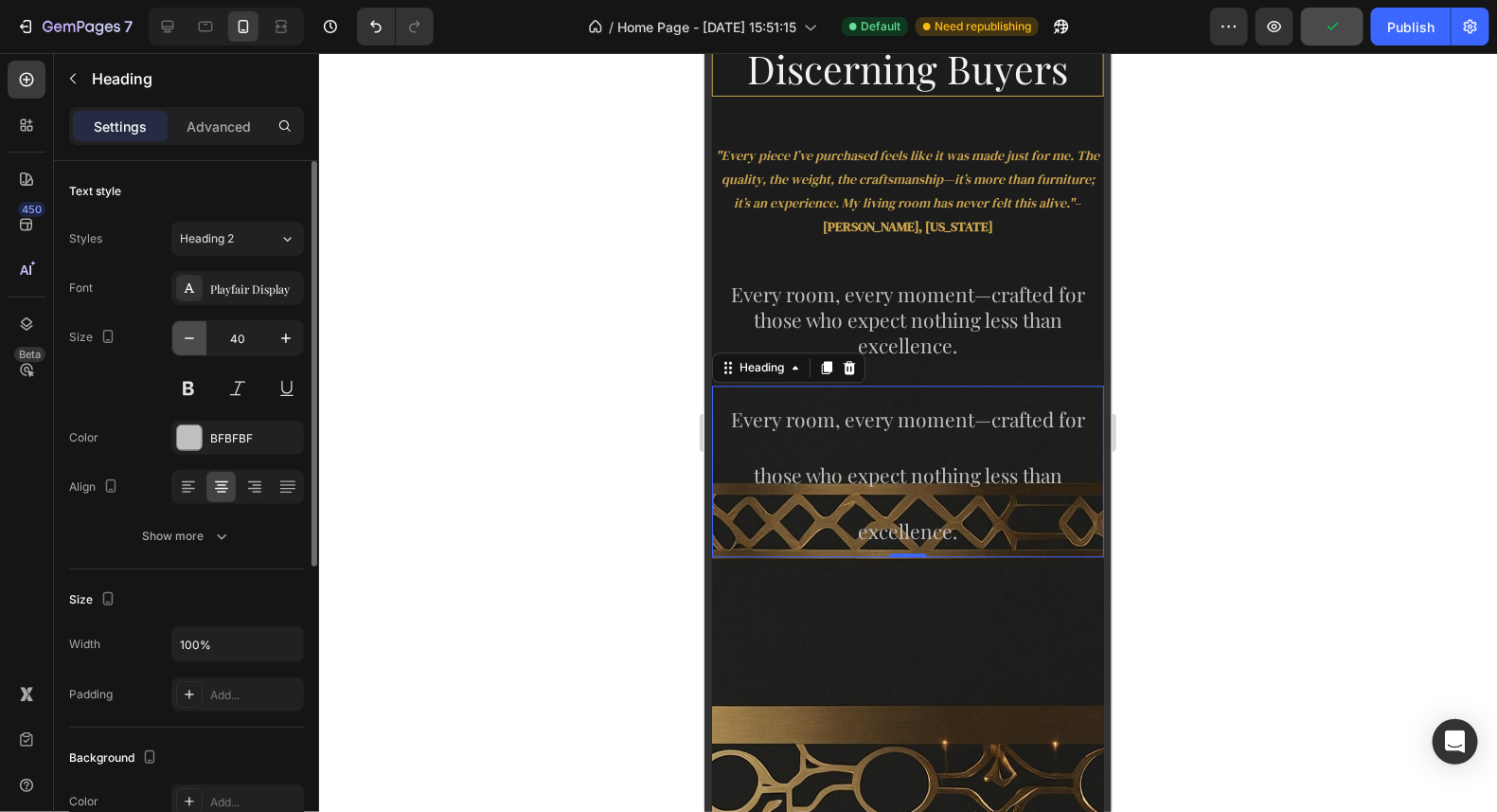
click at [199, 335] on button "button" at bounding box center [189, 338] width 34 height 34
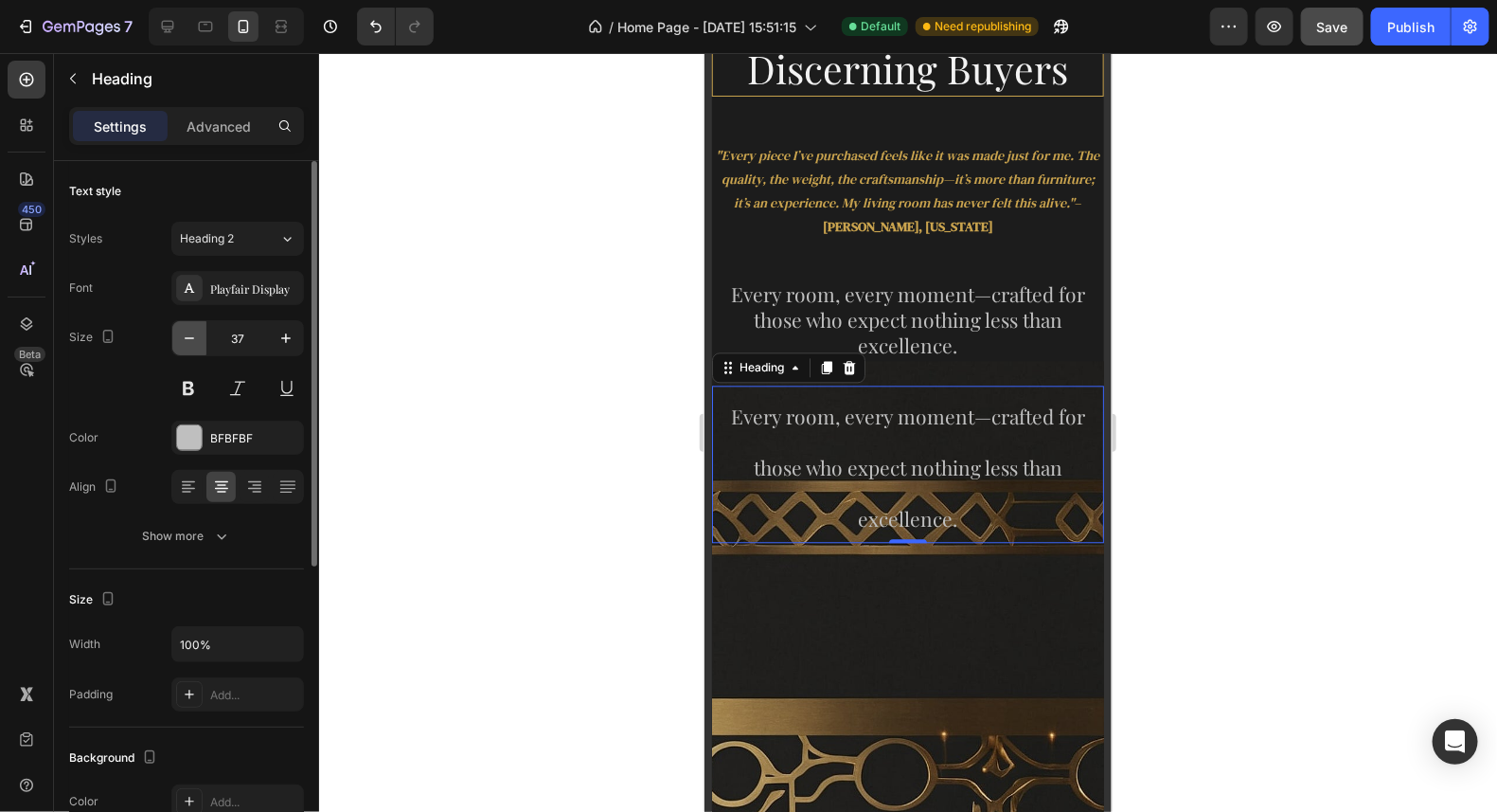
click at [199, 335] on button "button" at bounding box center [189, 338] width 34 height 34
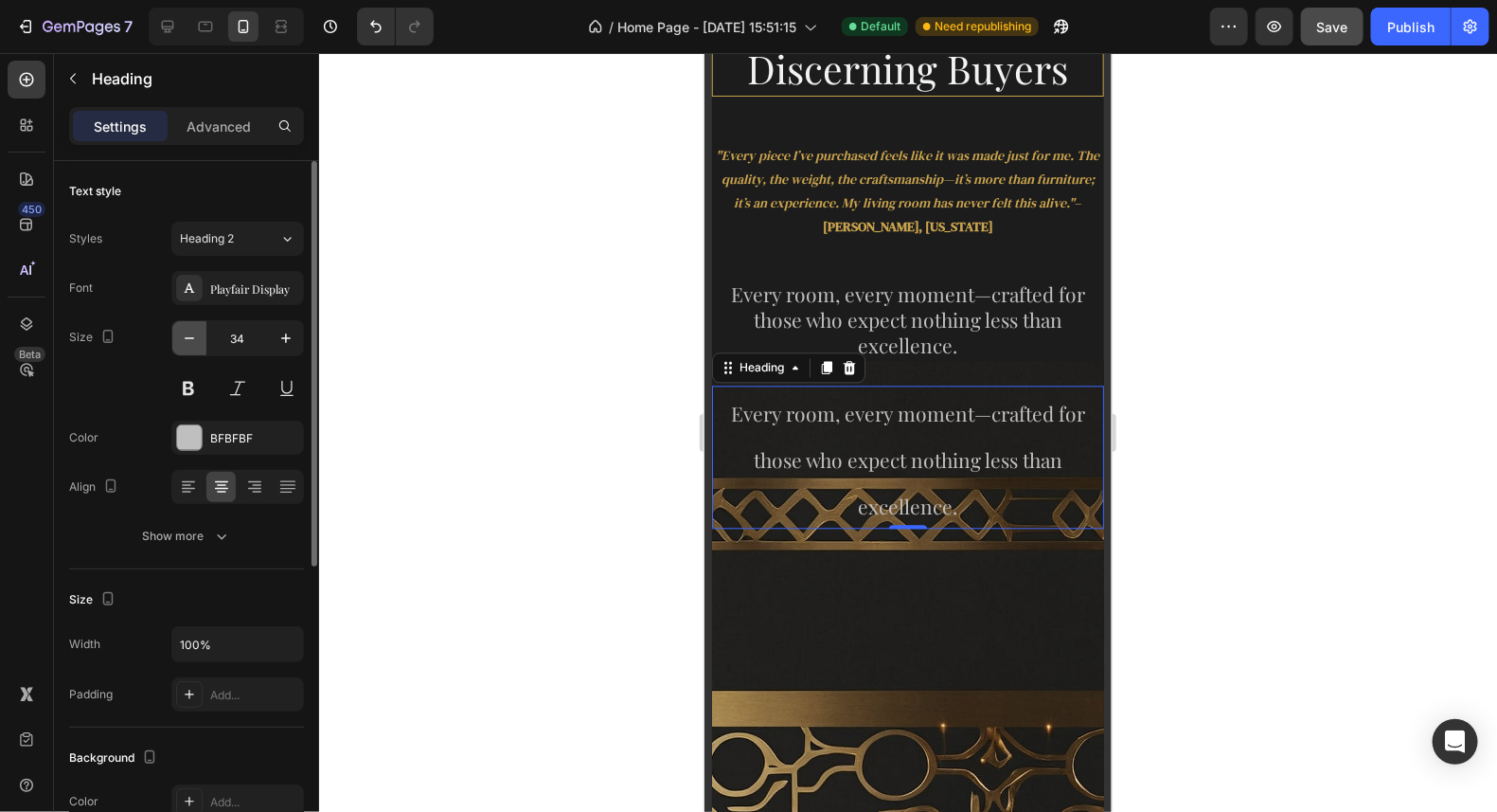
click at [199, 335] on button "button" at bounding box center [189, 338] width 34 height 34
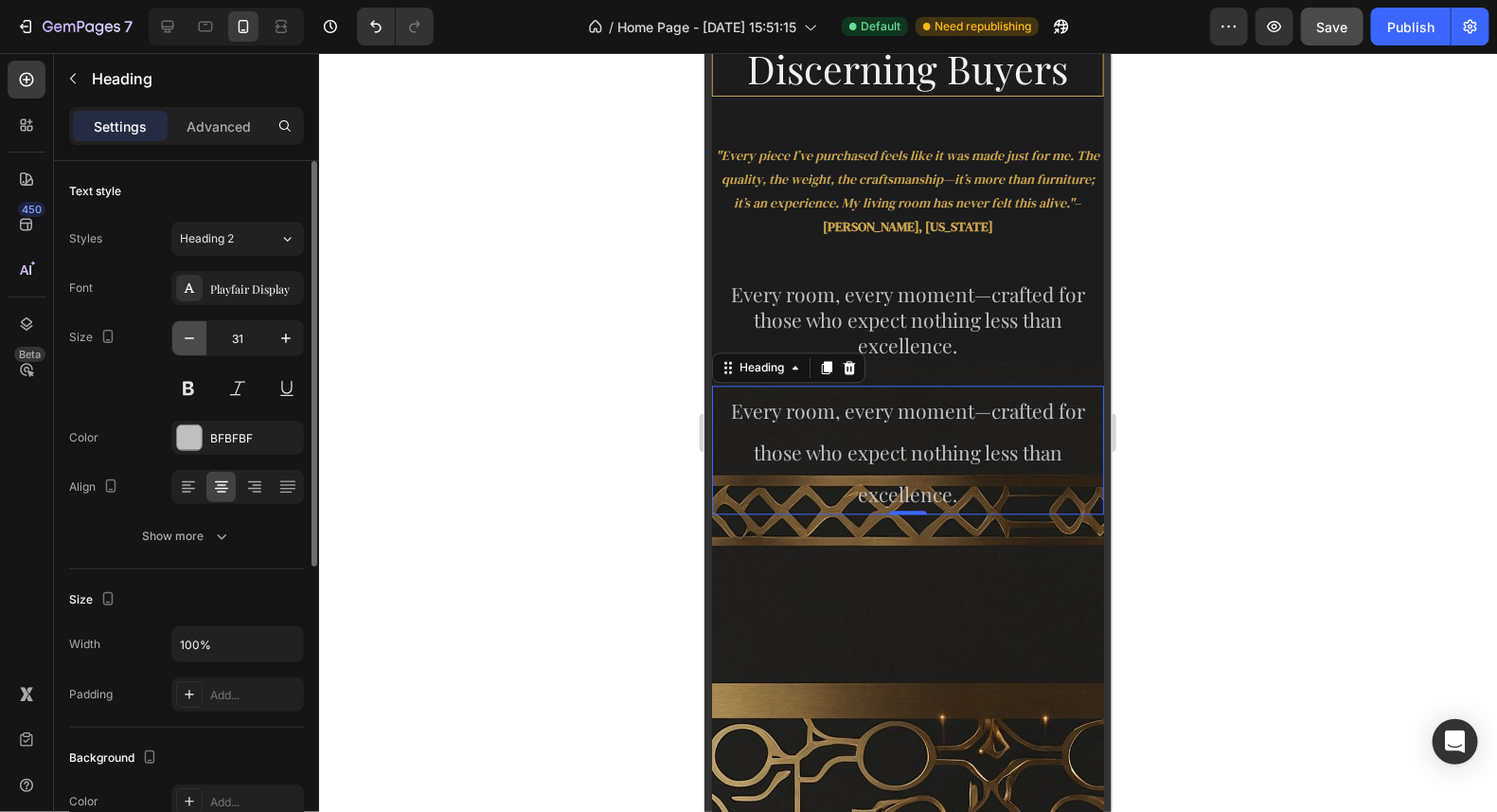
click at [199, 335] on button "button" at bounding box center [189, 338] width 34 height 34
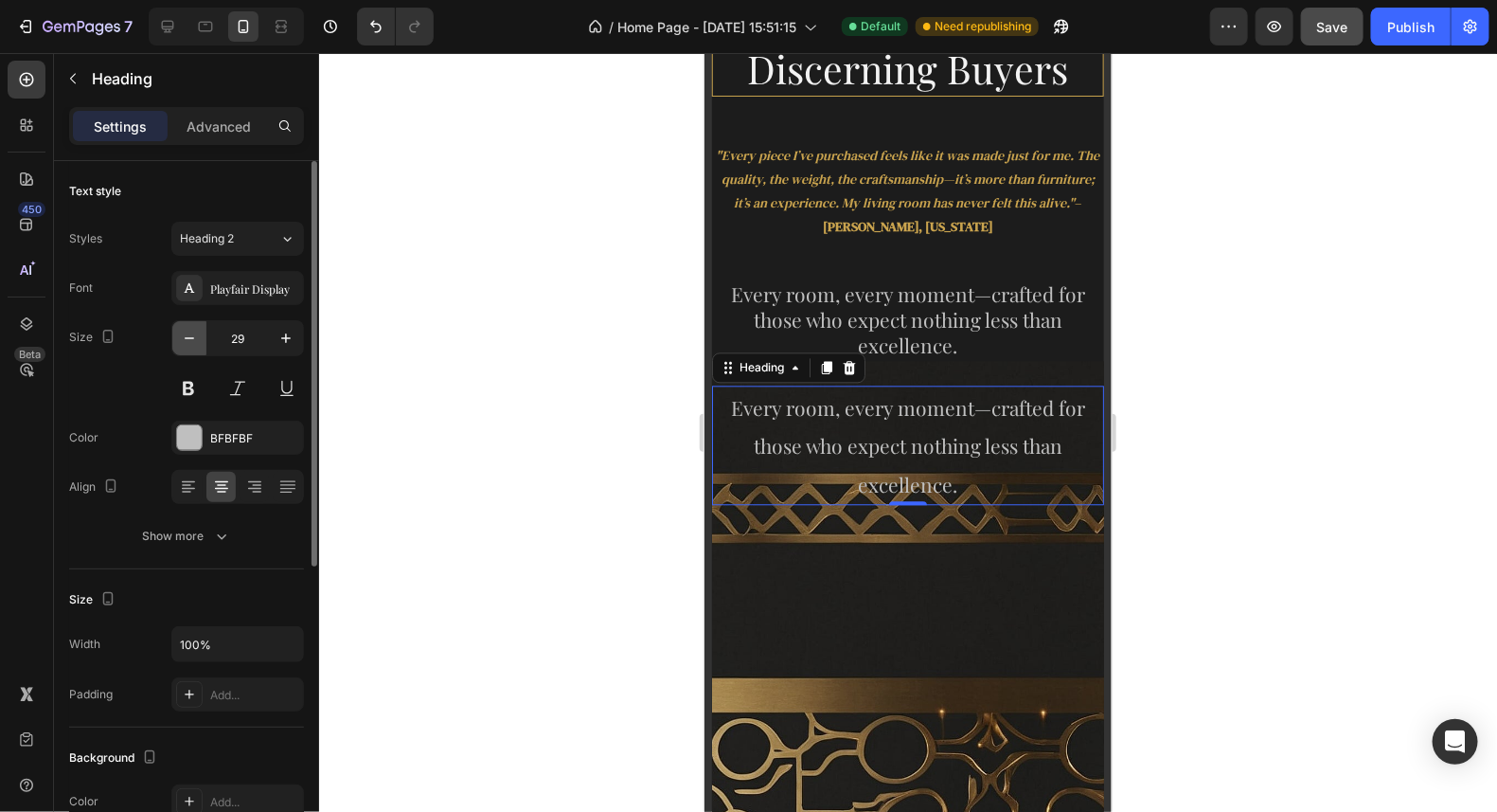
click at [199, 335] on button "button" at bounding box center [189, 338] width 34 height 34
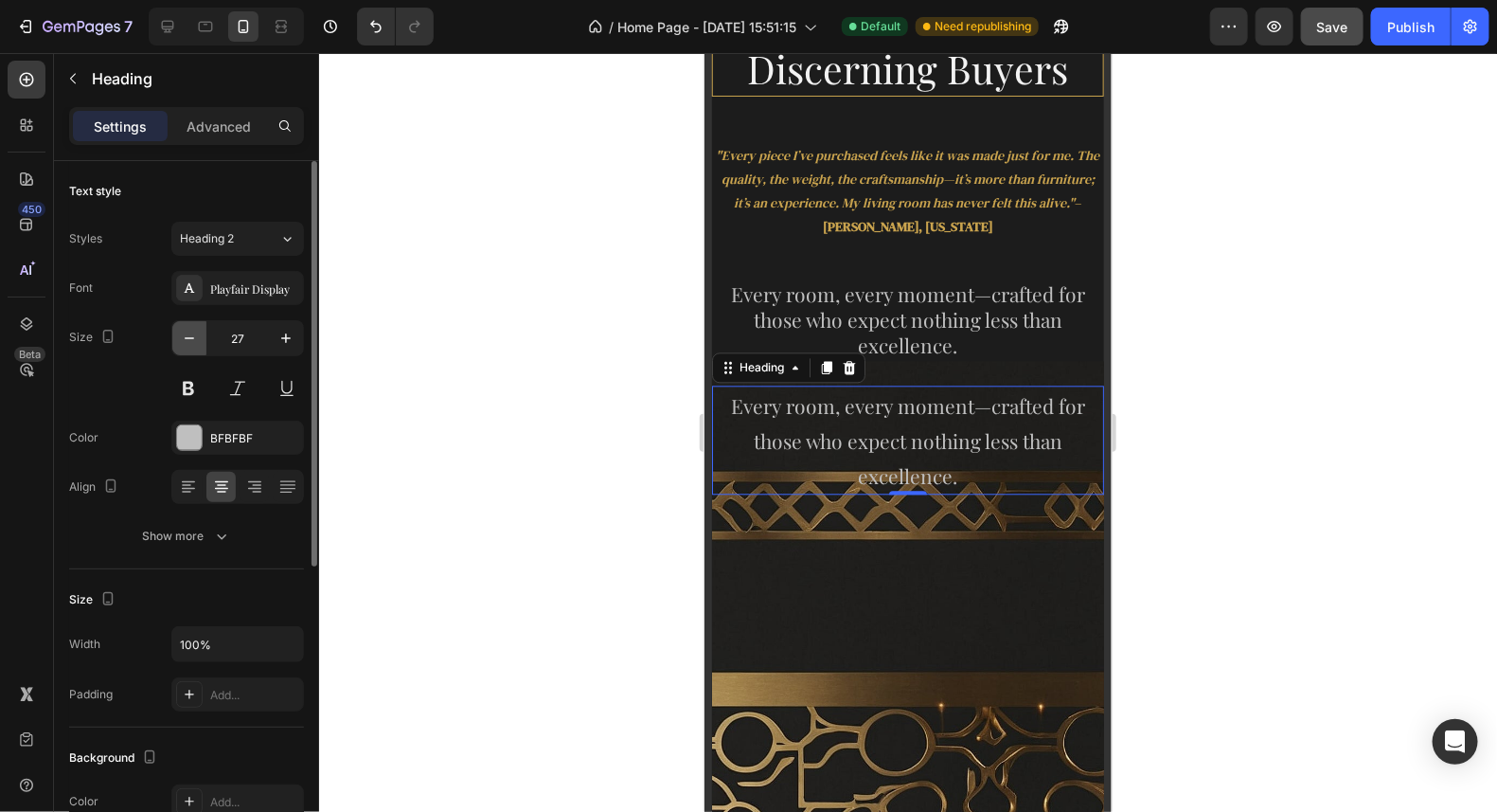
click at [199, 335] on button "button" at bounding box center [189, 338] width 34 height 34
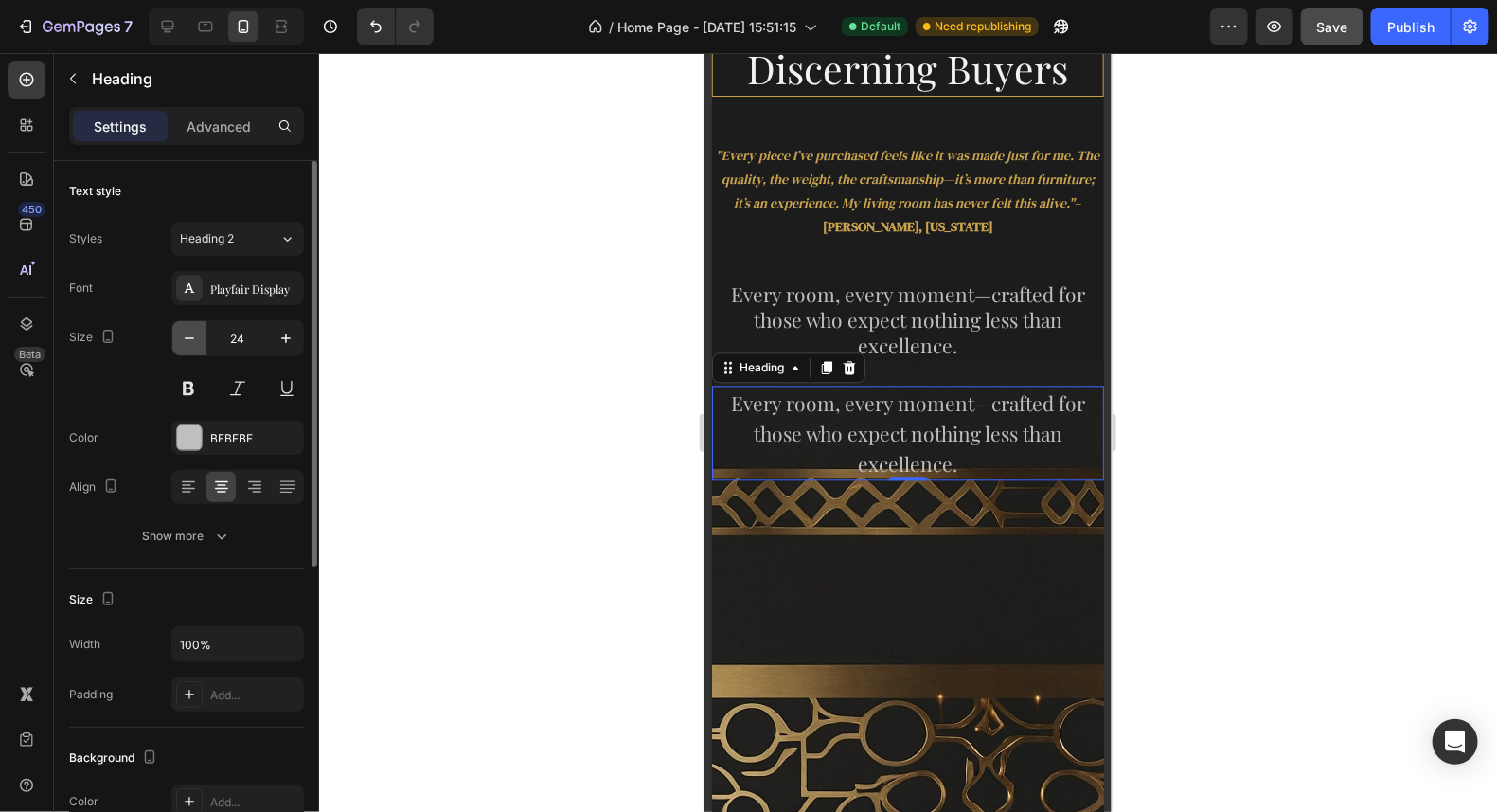
click at [199, 335] on button "button" at bounding box center [189, 338] width 34 height 34
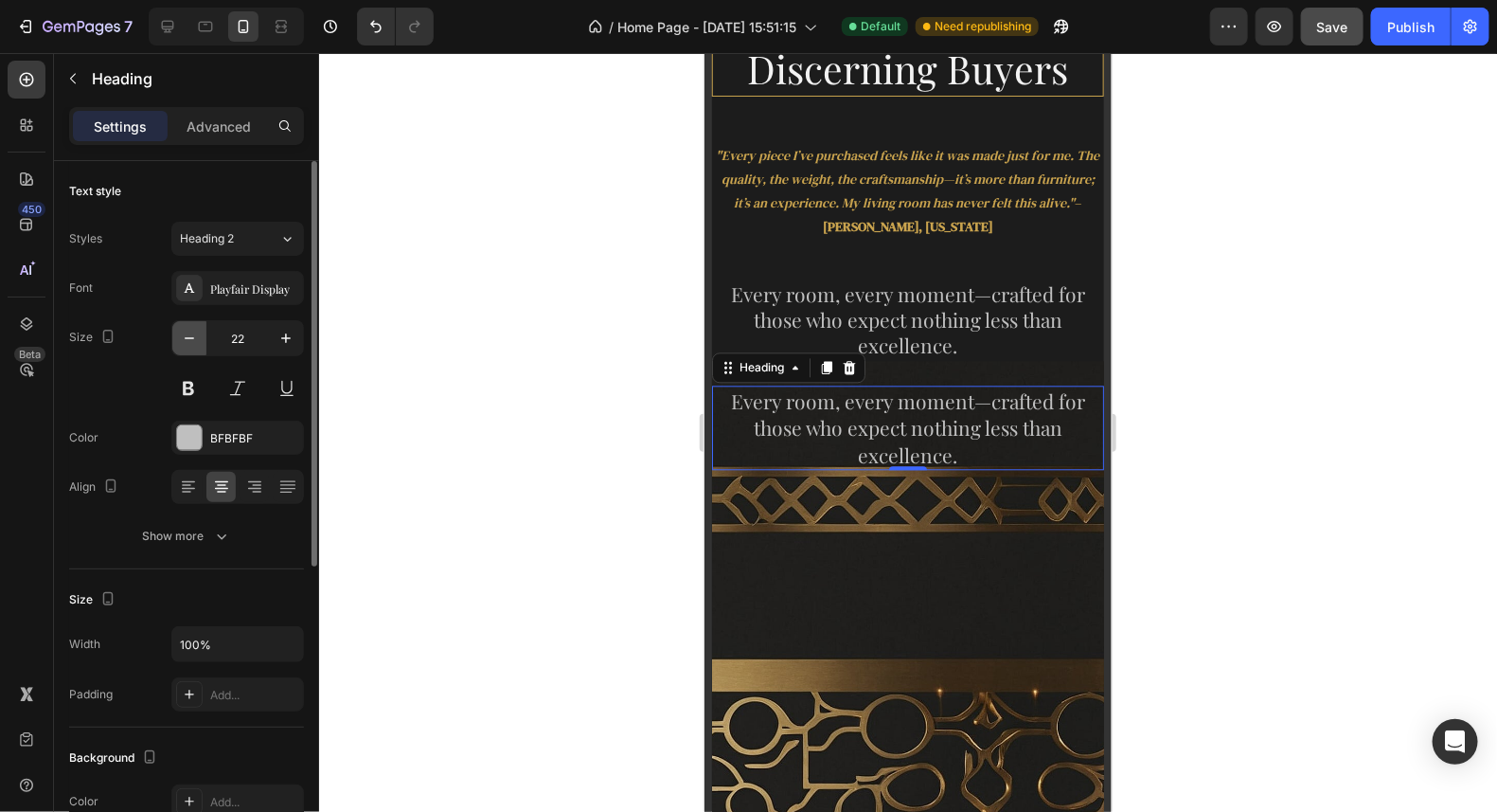
click at [199, 335] on button "button" at bounding box center [189, 338] width 34 height 34
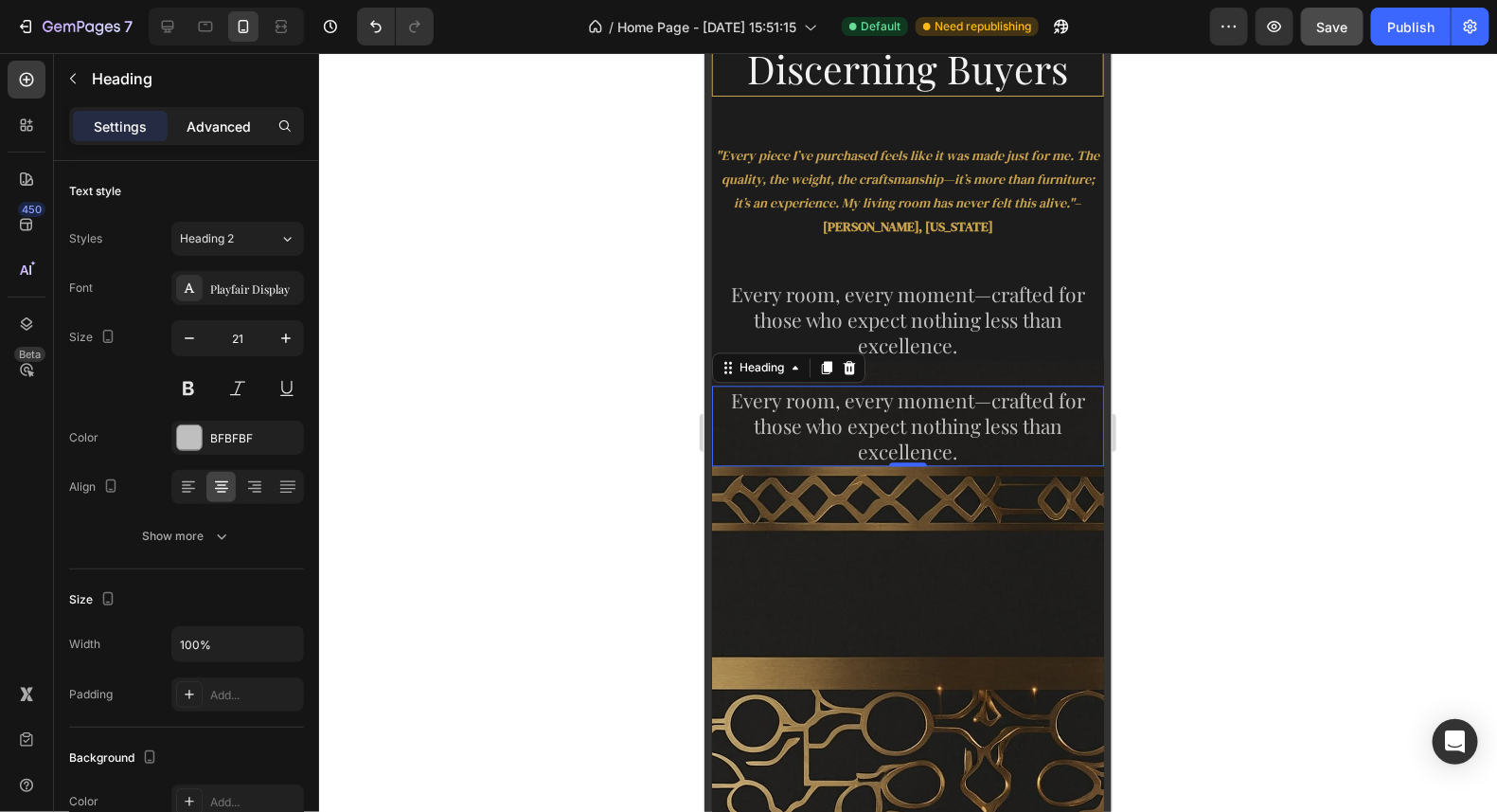
click at [222, 123] on p "Advanced" at bounding box center [218, 126] width 64 height 20
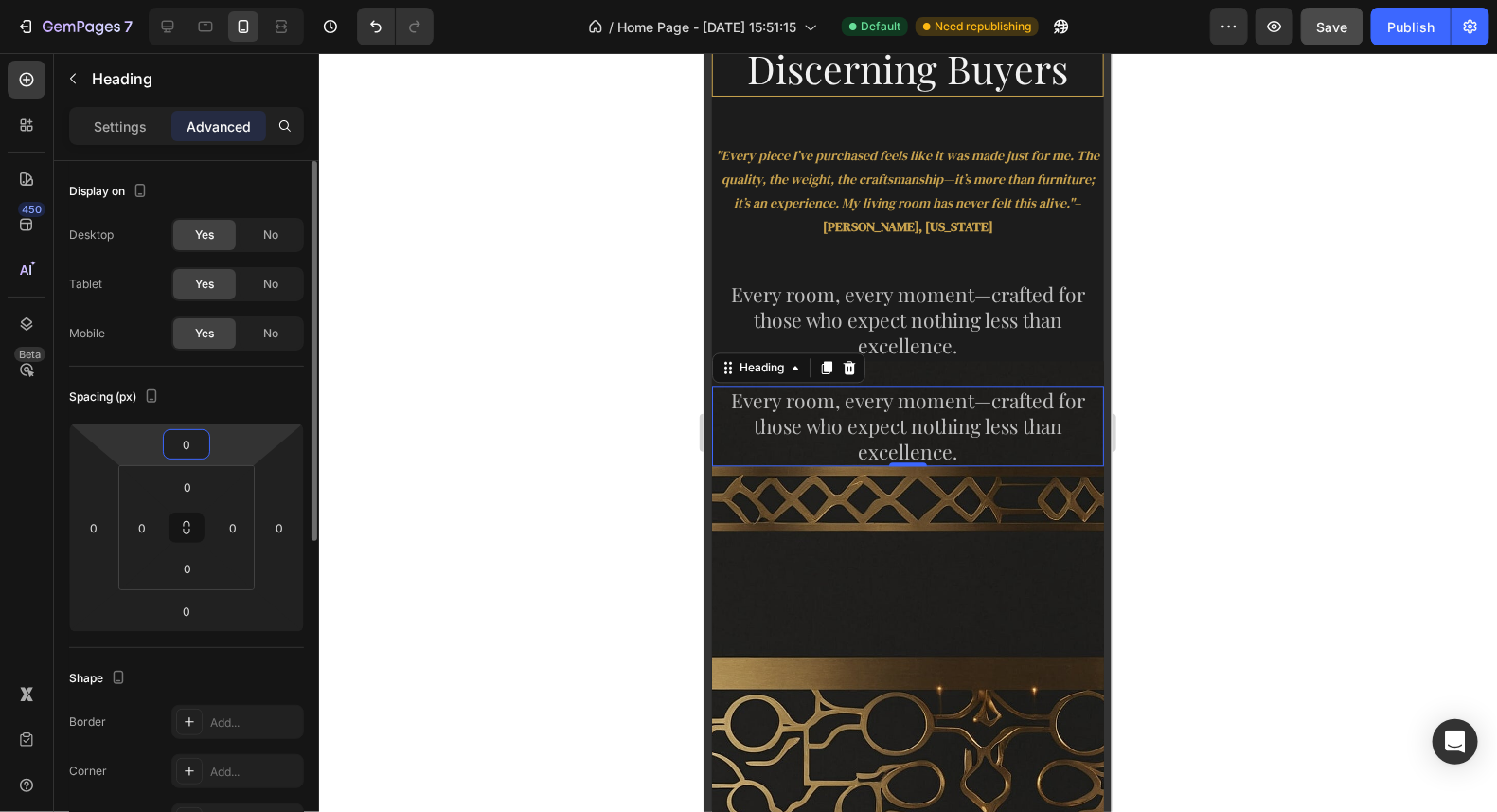
click at [193, 455] on input "0" at bounding box center [186, 444] width 38 height 29
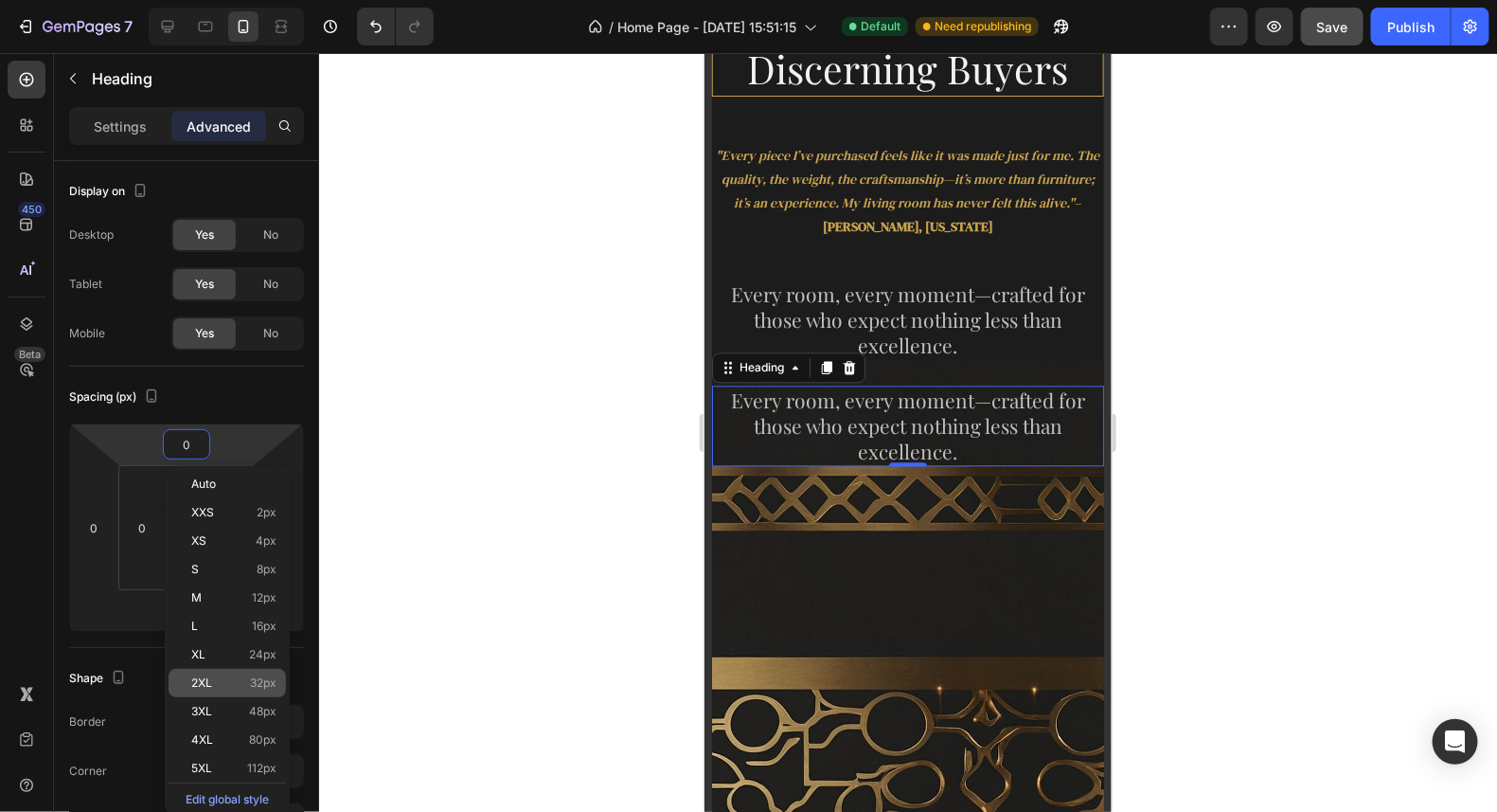
click at [248, 684] on p "2XL 32px" at bounding box center [234, 683] width 86 height 13
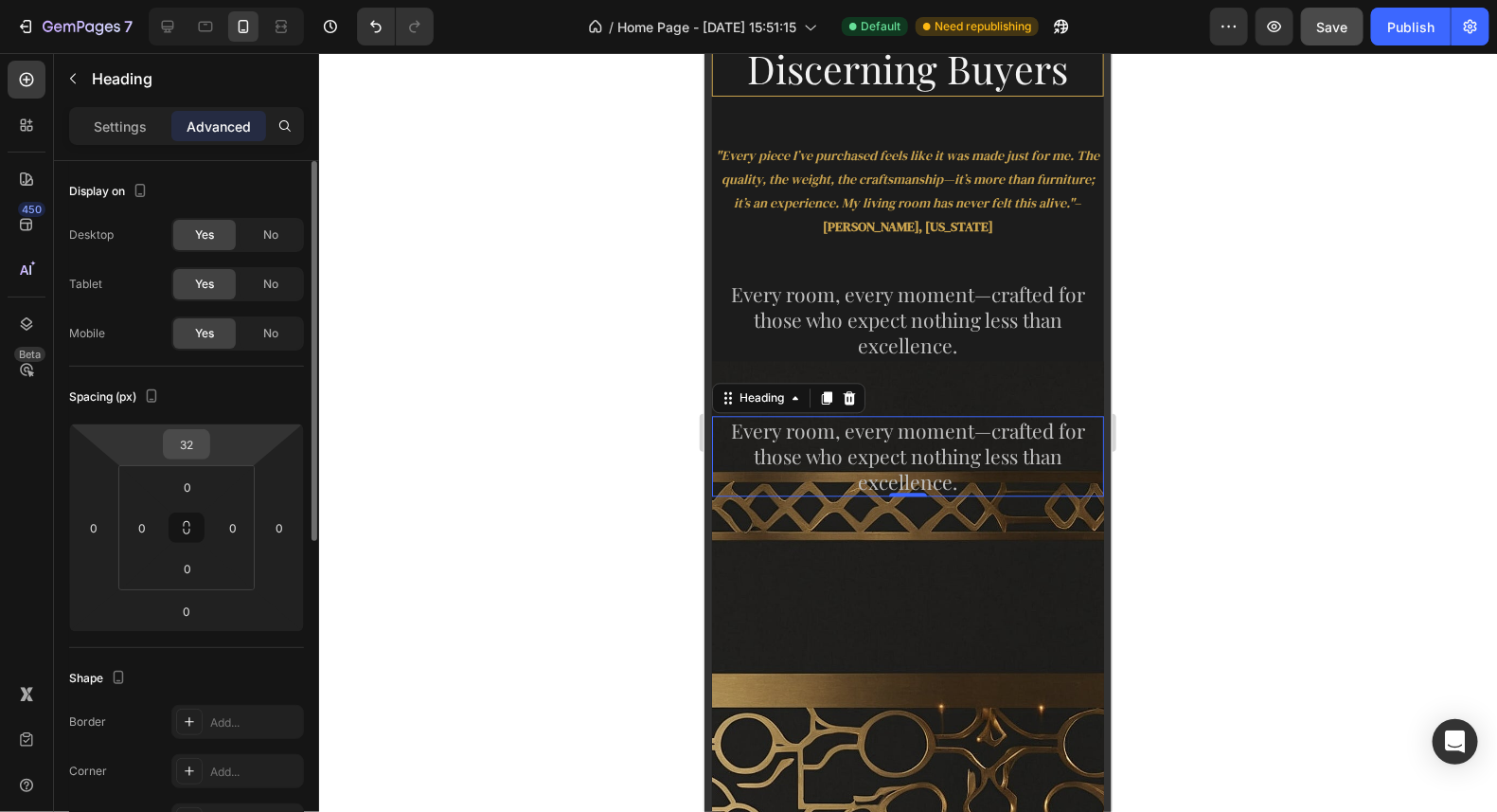
click at [195, 447] on input "32" at bounding box center [186, 444] width 38 height 29
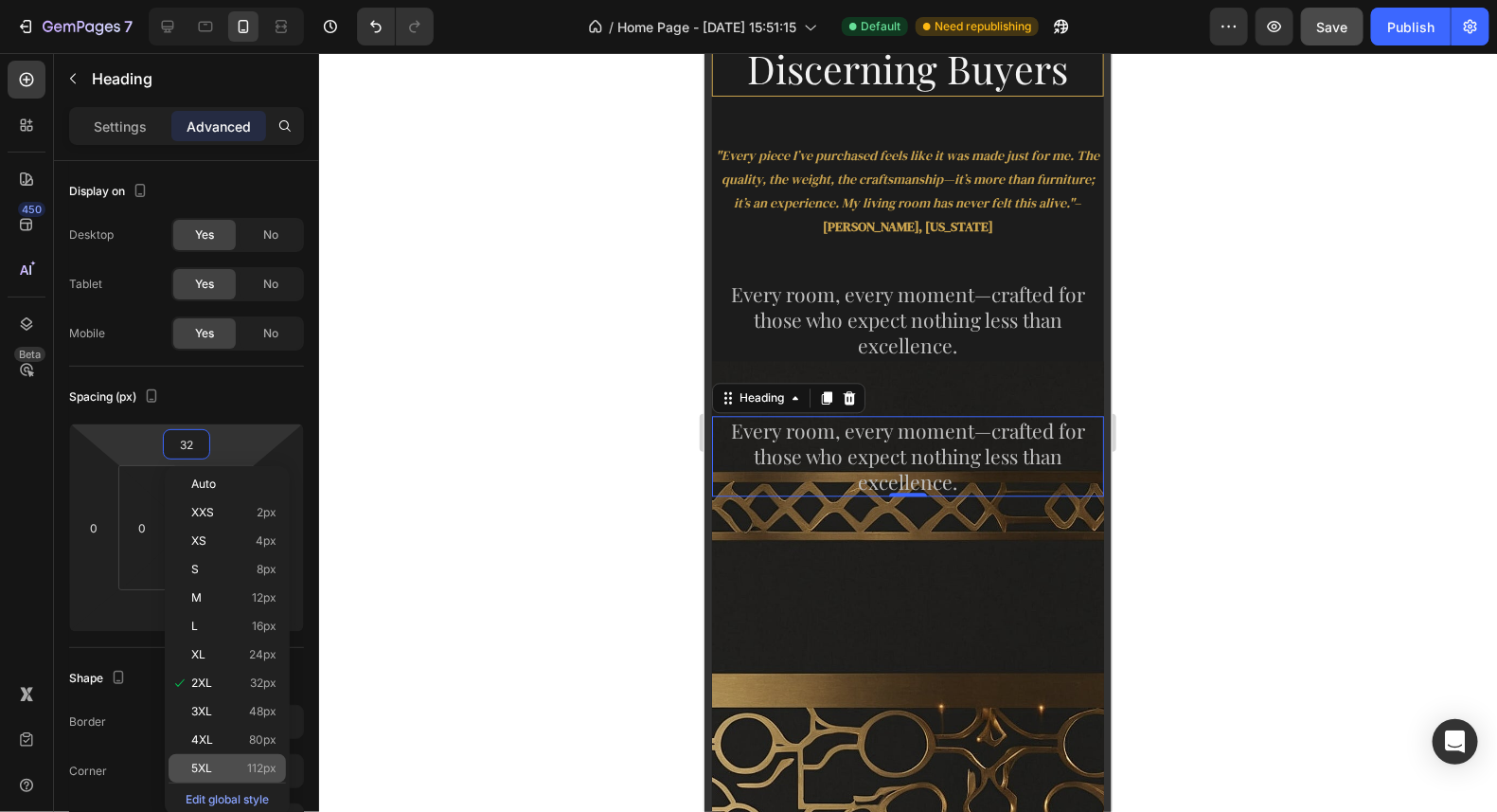
click at [220, 768] on p "5XL 112px" at bounding box center [234, 768] width 86 height 13
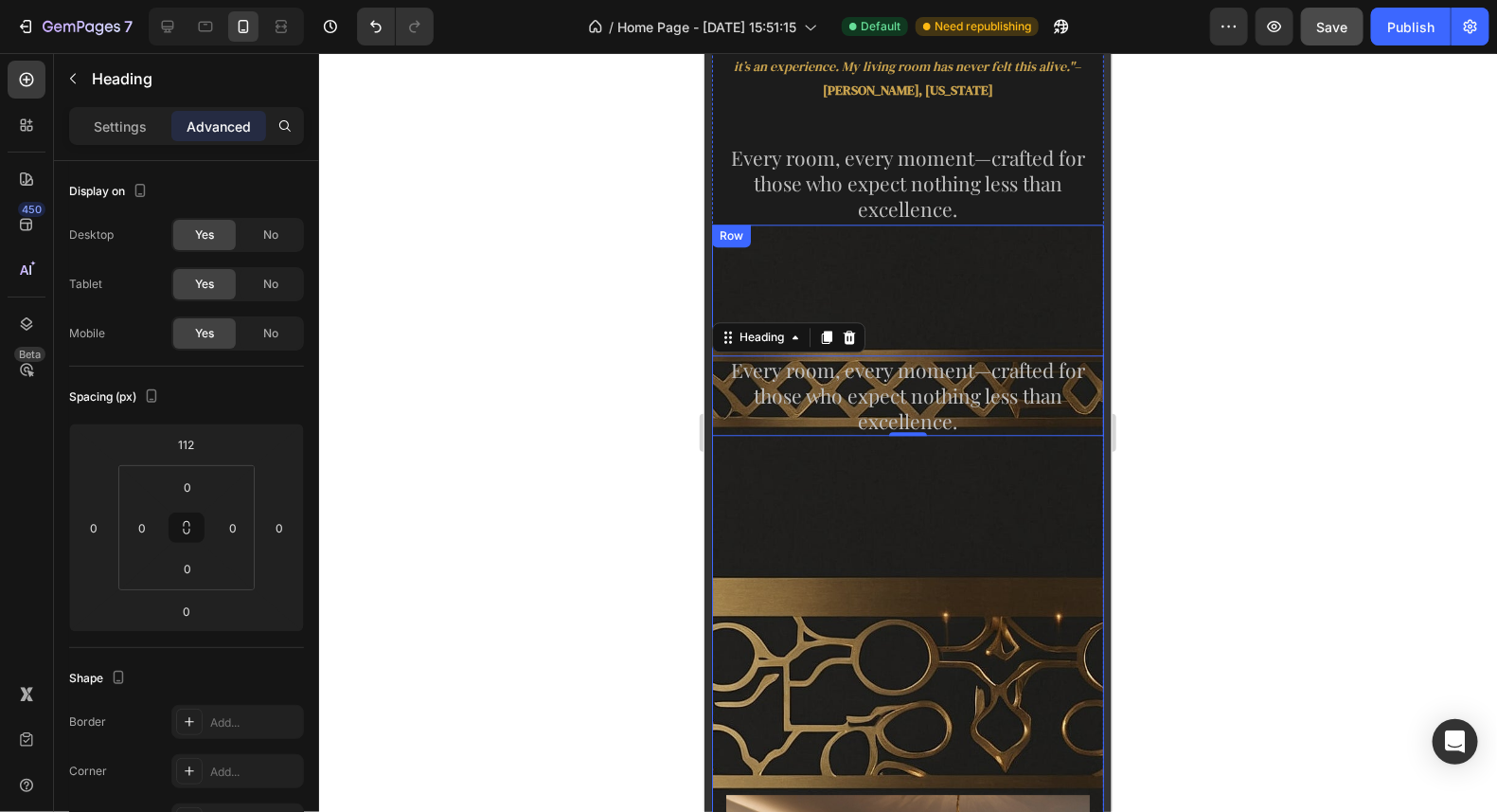
scroll to position [1885, 0]
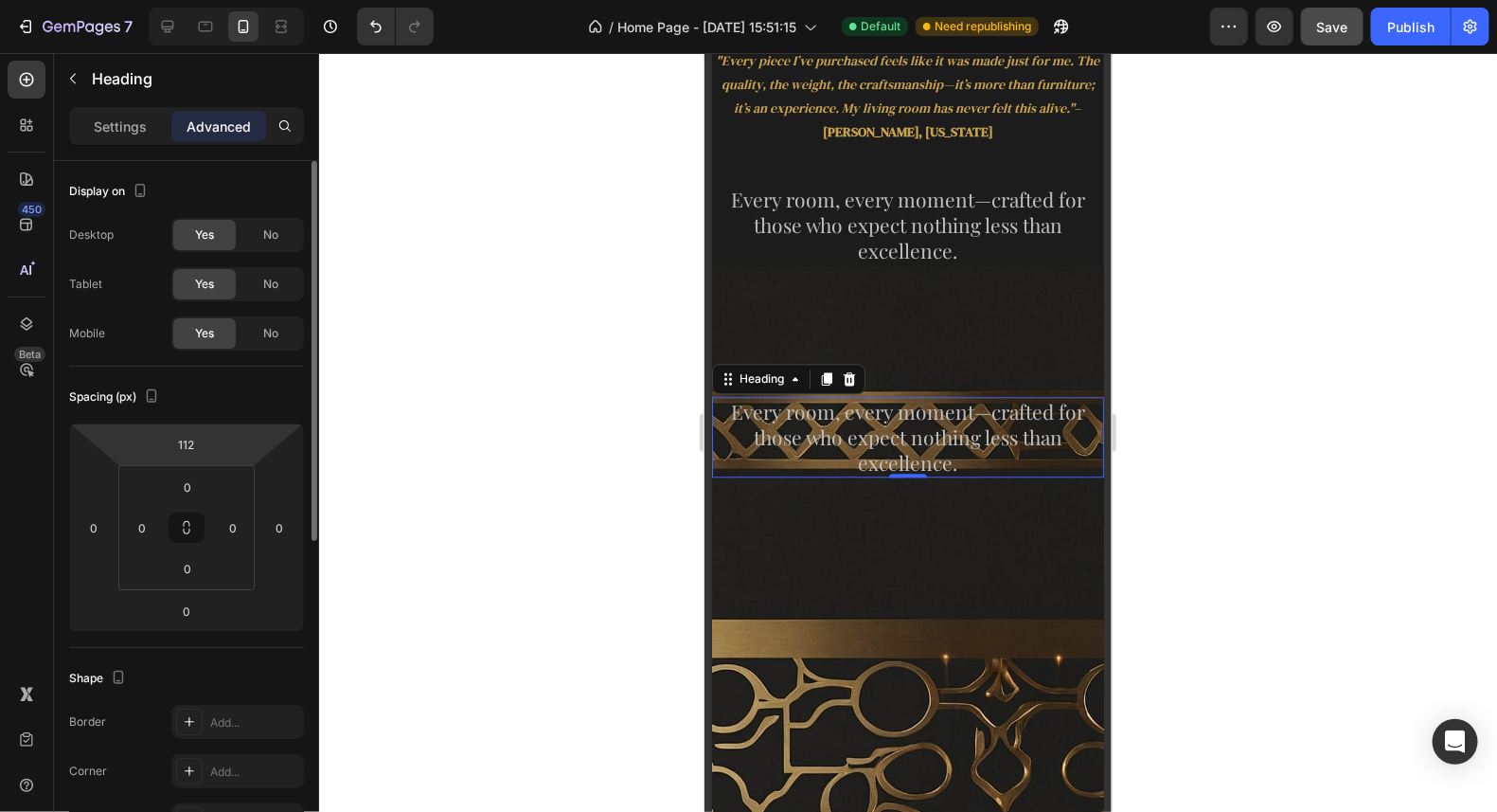
click at [228, 0] on html "7 / Home Page - Aug 24, 15:51:15 Default Need republishing Preview Save Publish…" at bounding box center [748, 0] width 1497 height 0
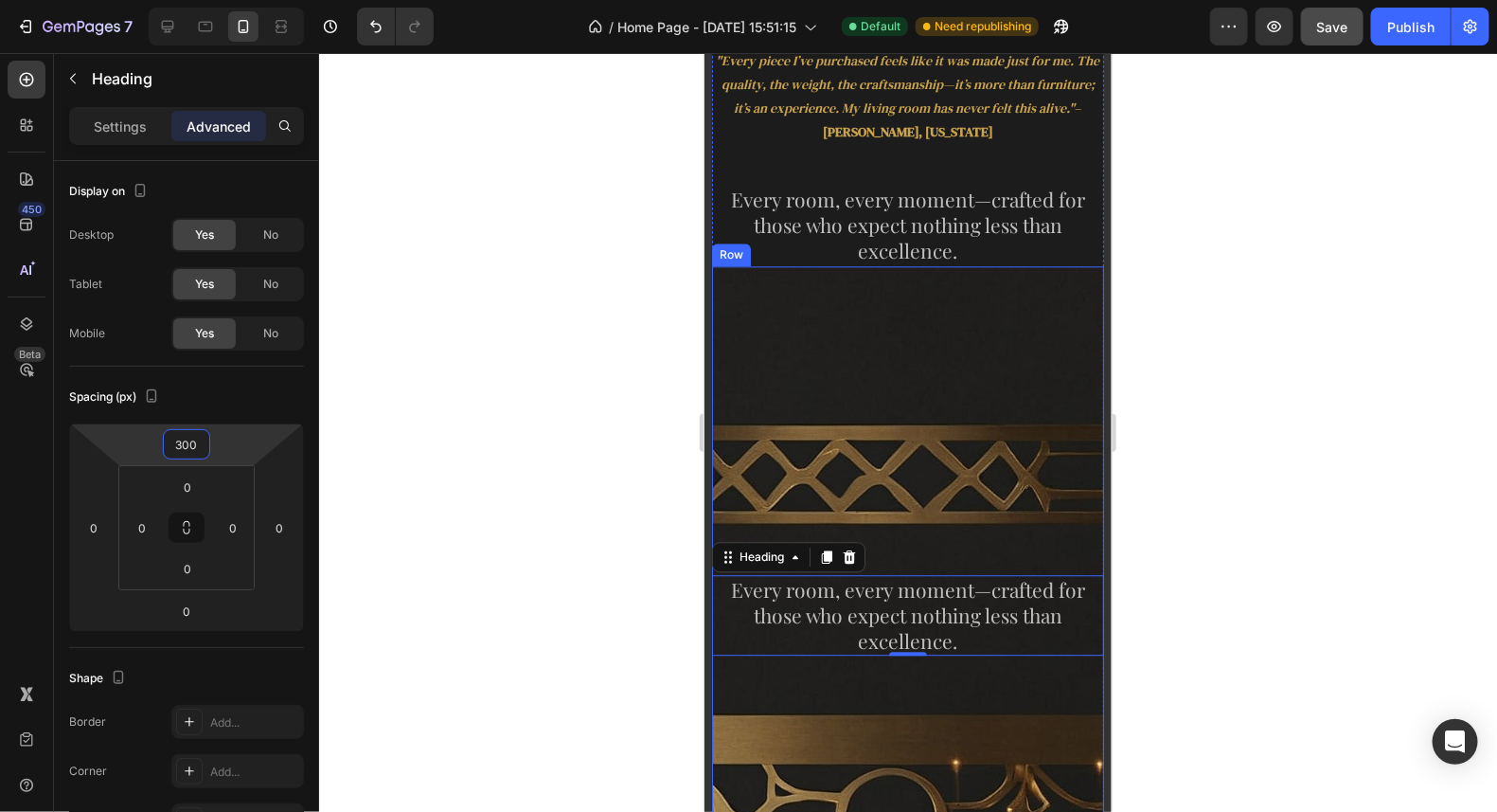
scroll to position [1790, 0]
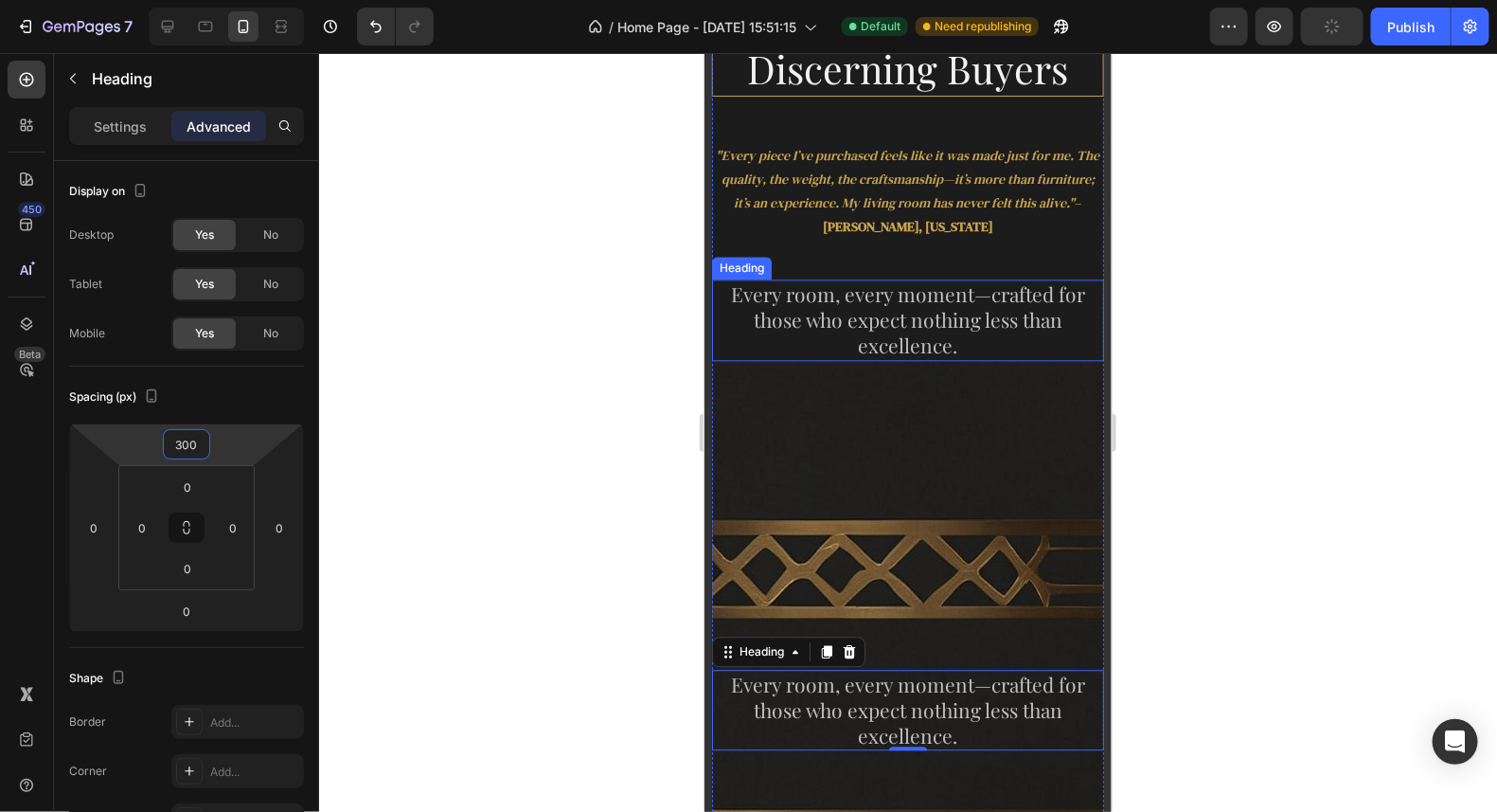
click at [952, 337] on p "Every room, every moment—crafted for those who expect nothing less than excelle…" at bounding box center [907, 318] width 389 height 78
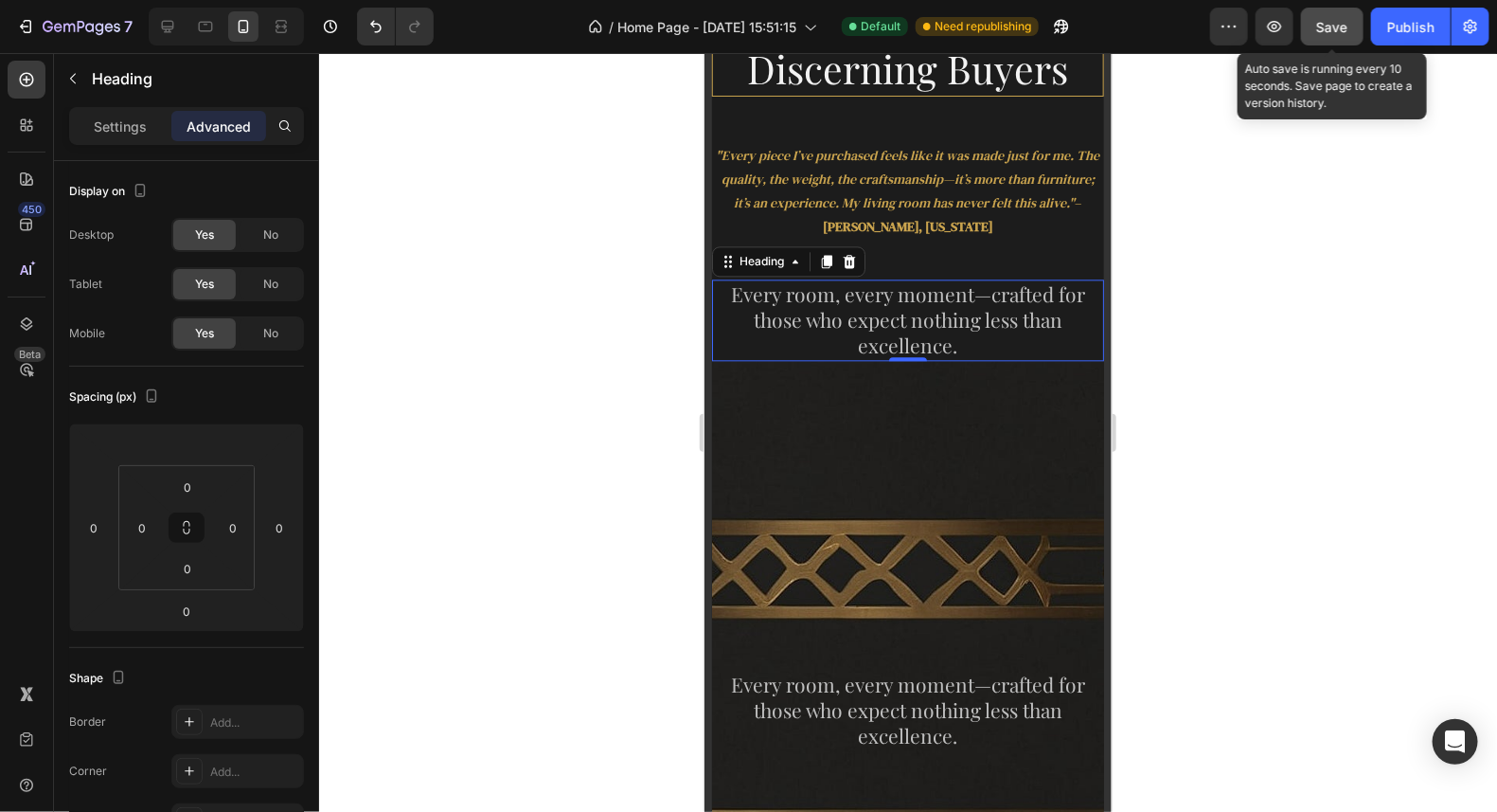
click at [1315, 28] on button "Save" at bounding box center [1332, 26] width 63 height 38
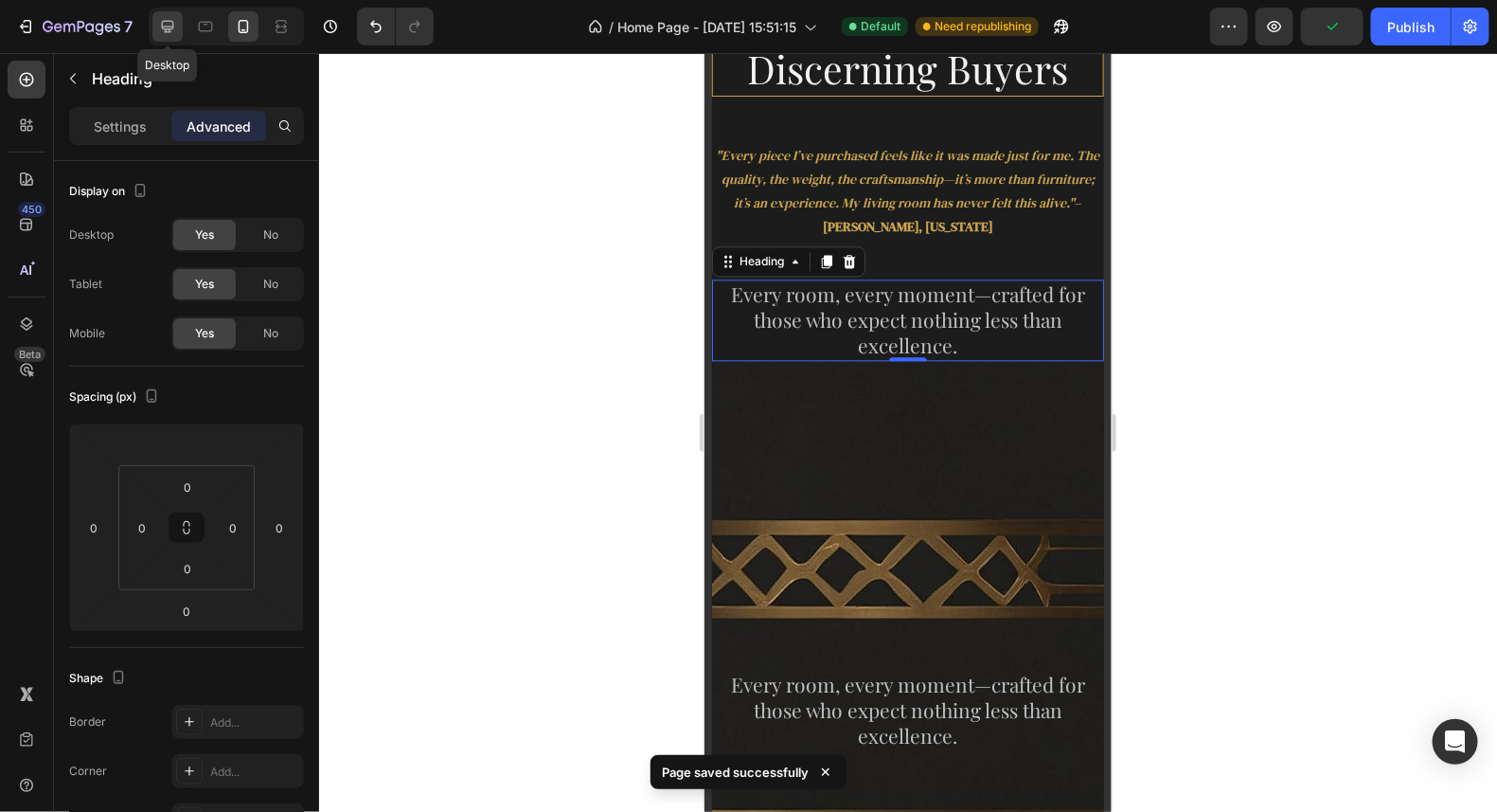
click at [167, 26] on icon at bounding box center [167, 27] width 13 height 13
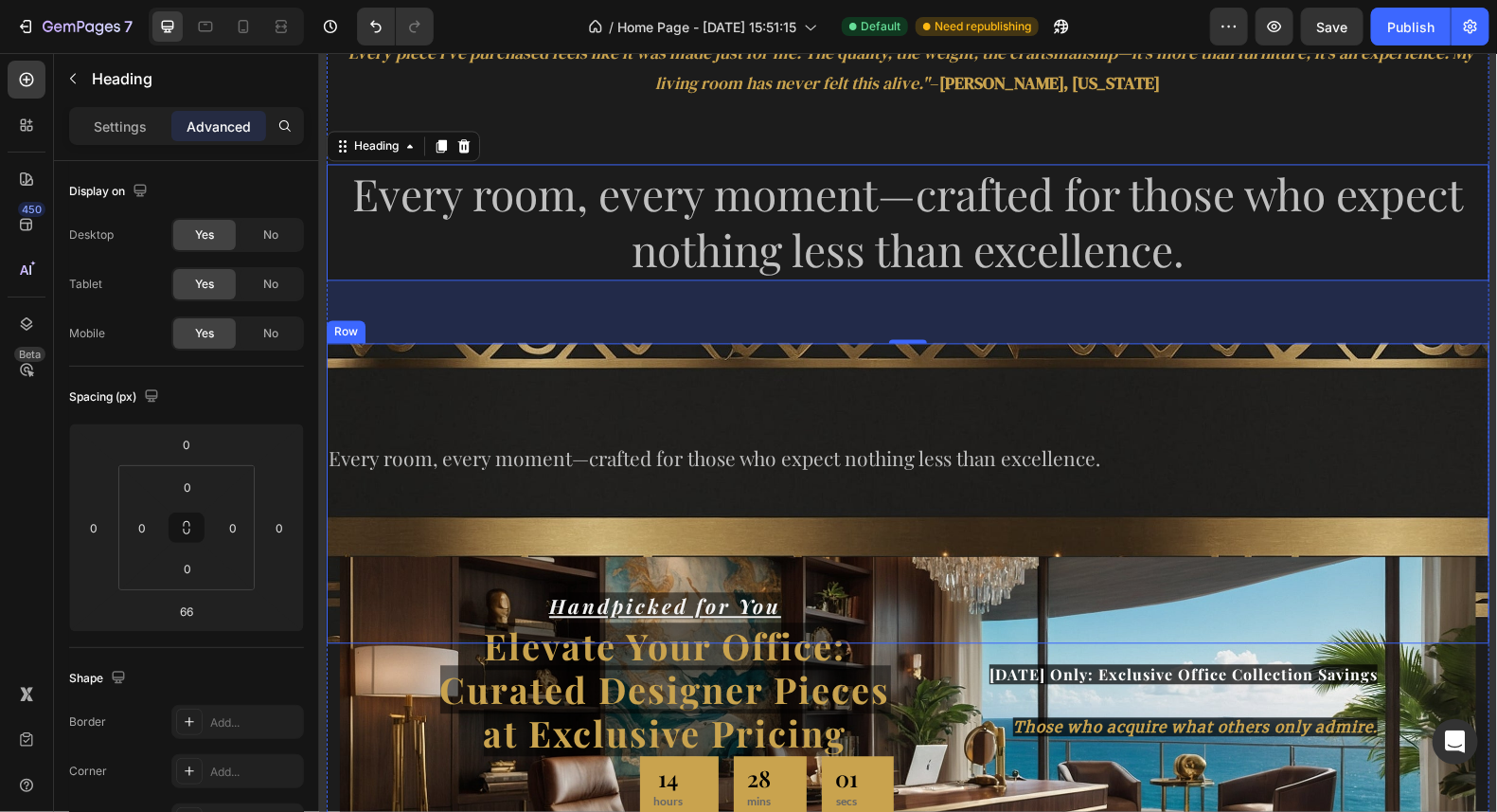
scroll to position [1788, 0]
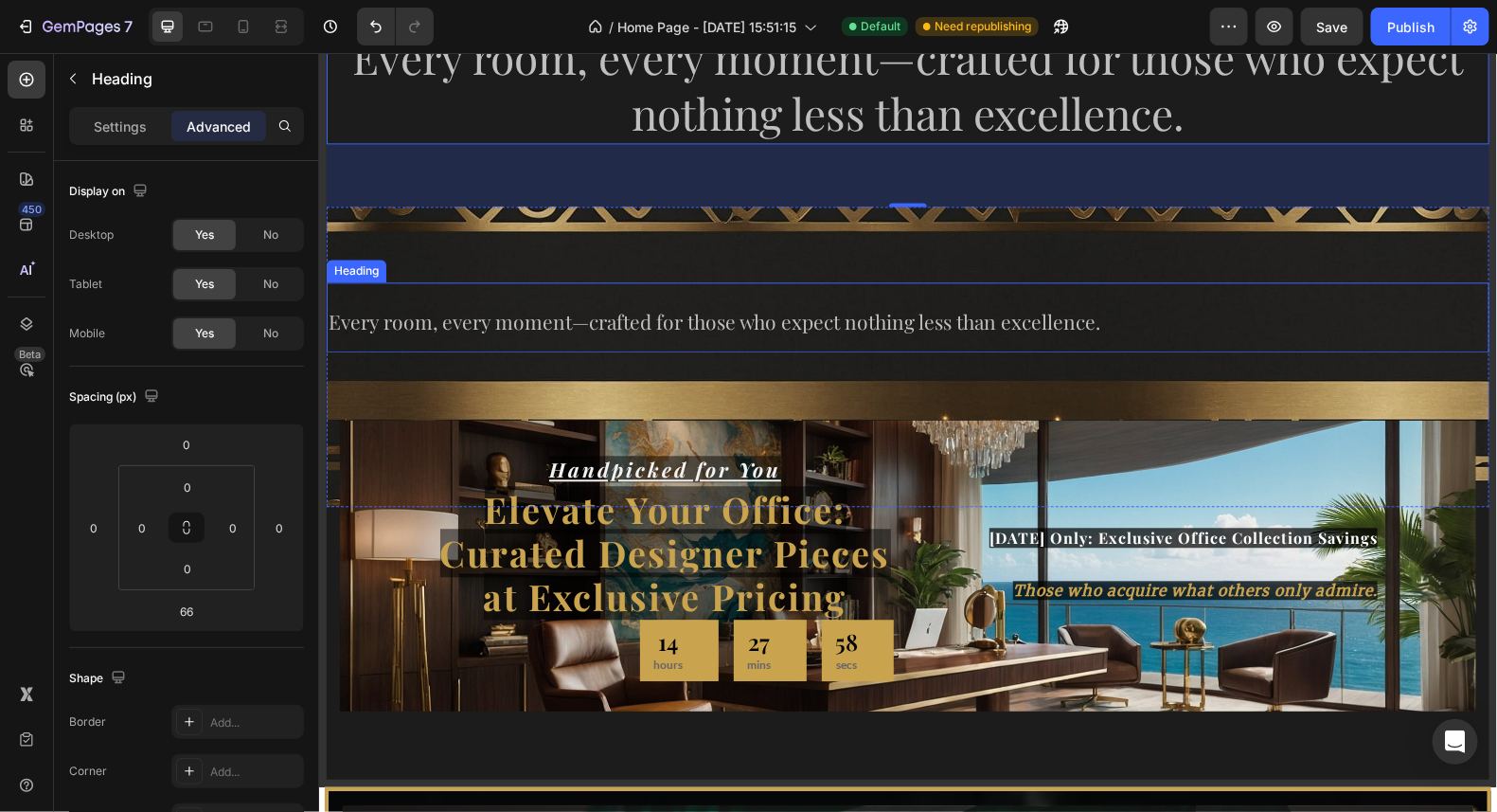
click at [1120, 329] on p "⁠⁠⁠⁠⁠⁠⁠ Every room, every moment—crafted for those who expect nothing less than…" at bounding box center [907, 316] width 1159 height 66
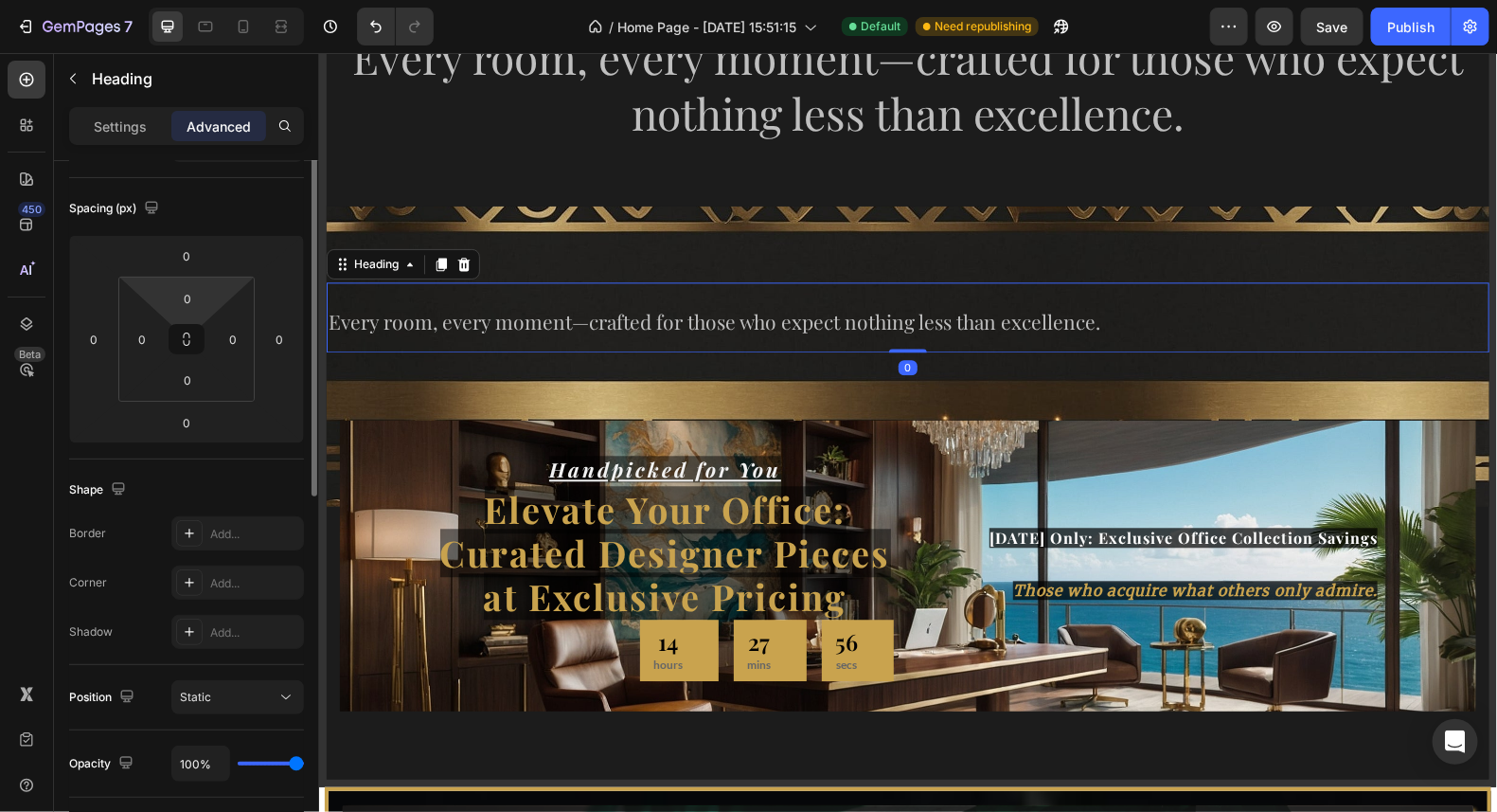
scroll to position [283, 0]
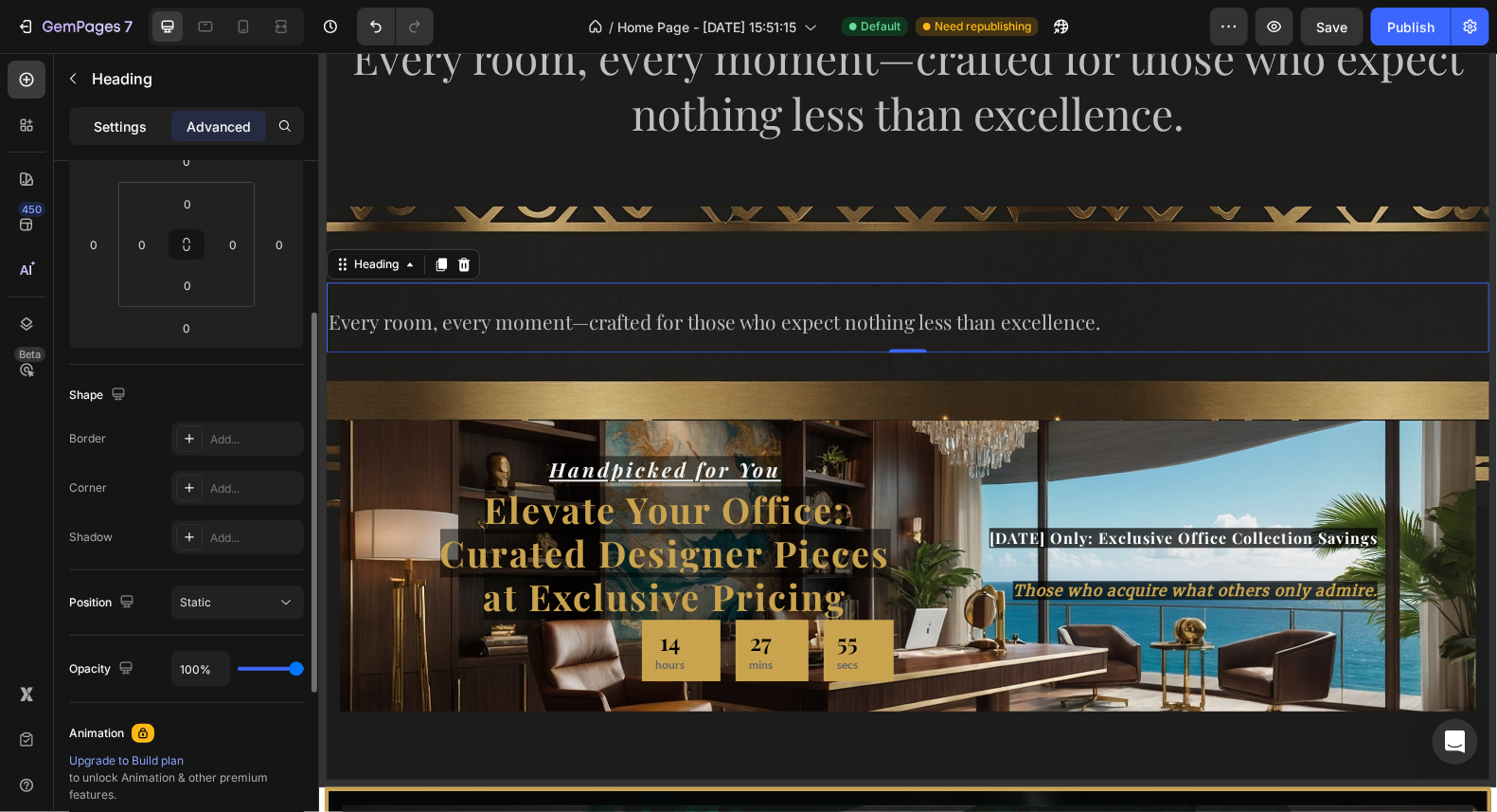
click at [108, 116] on p "Settings" at bounding box center [119, 126] width 53 height 20
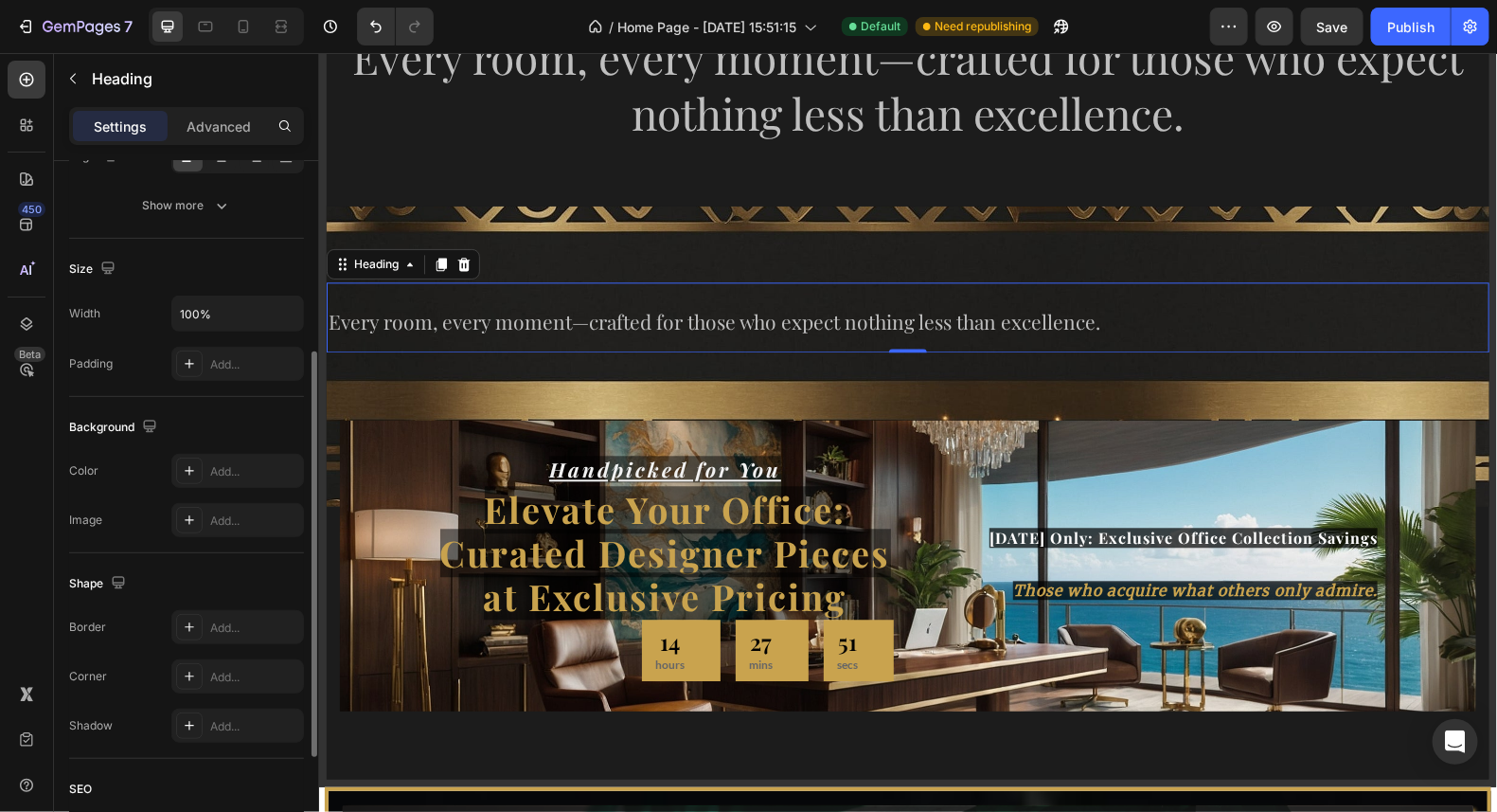
scroll to position [46, 0]
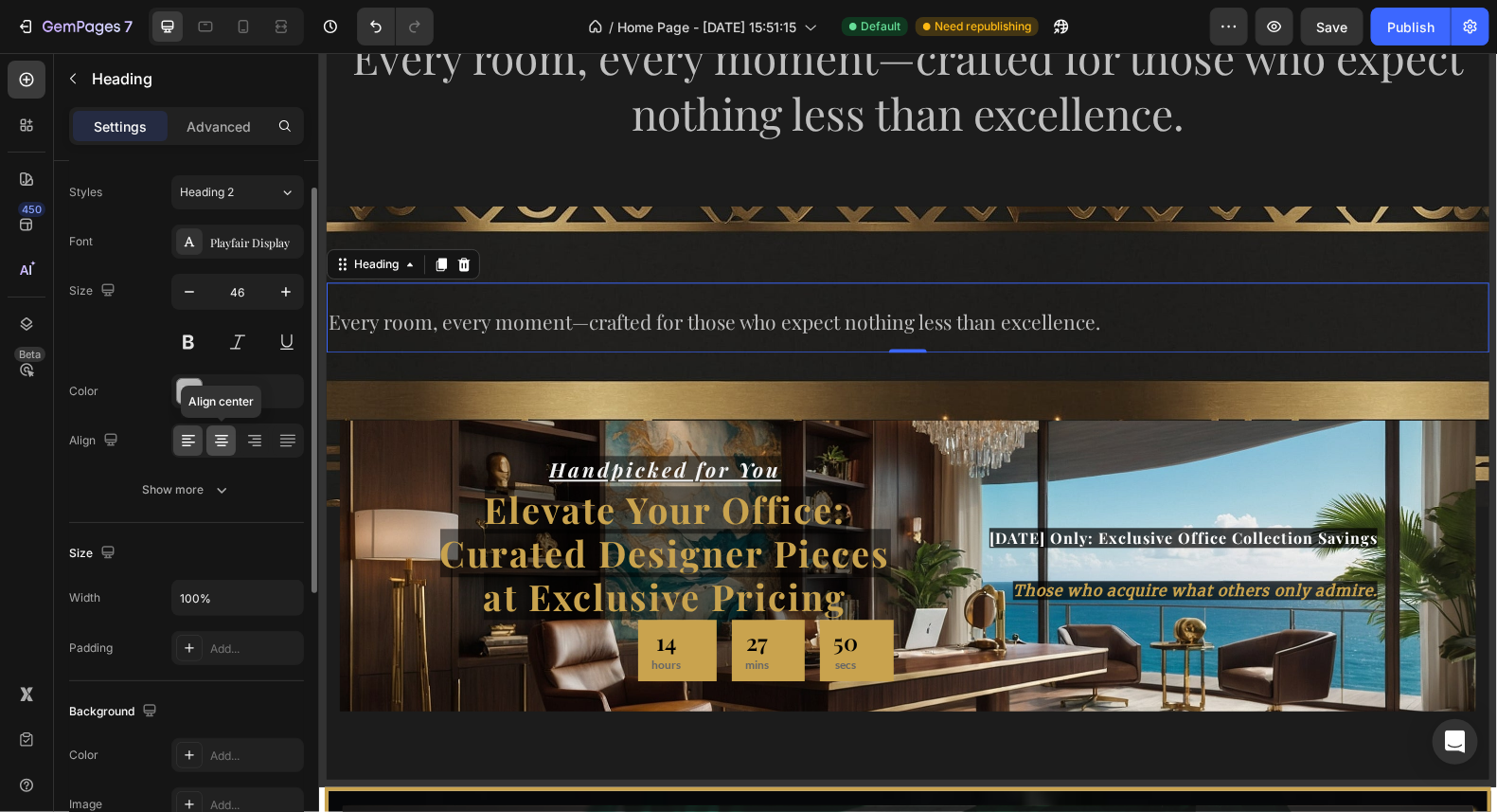
click at [227, 442] on icon at bounding box center [222, 441] width 19 height 19
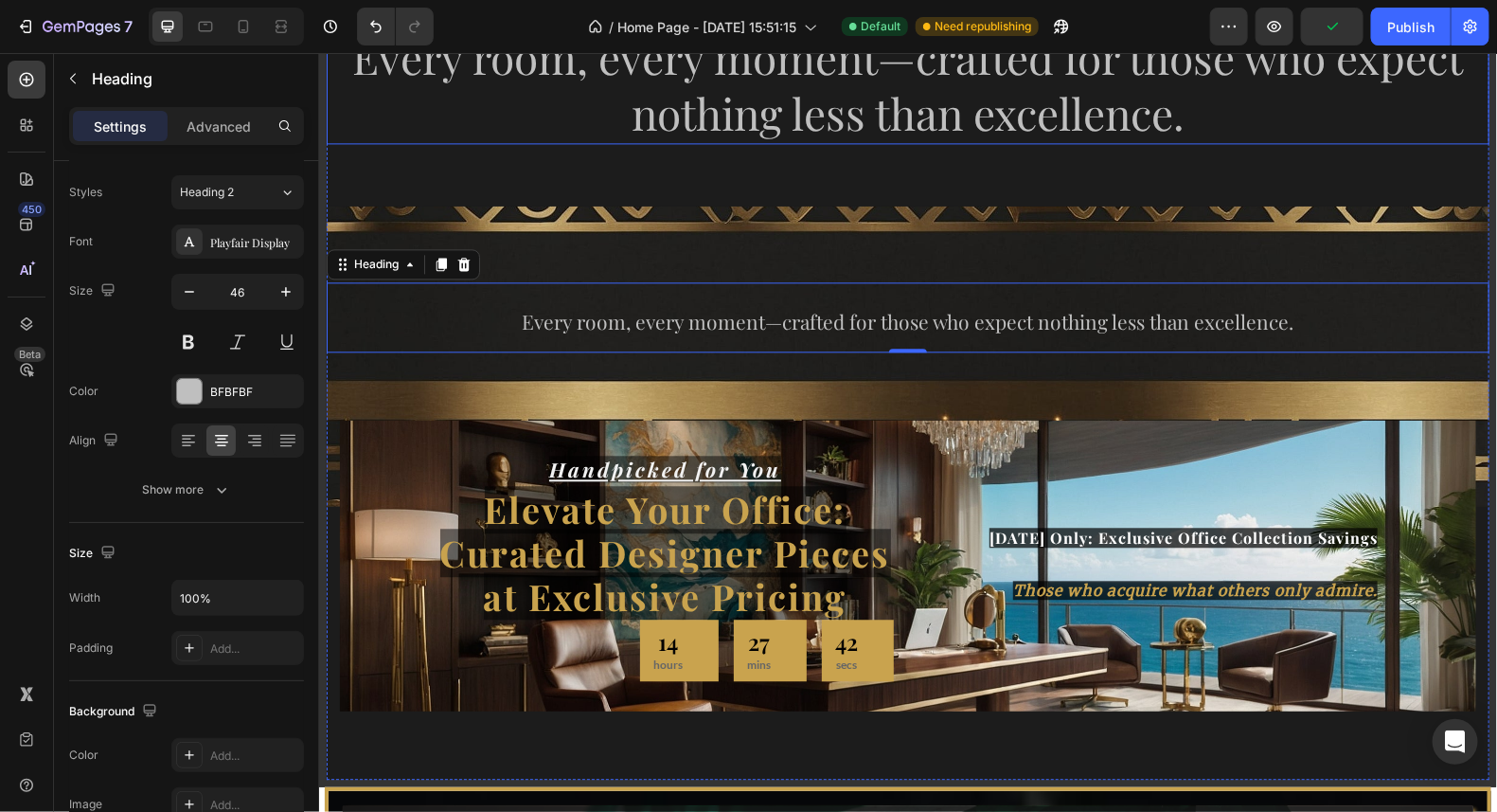
click at [1059, 110] on p "Every room, every moment—crafted for those who expect nothing less than excelle…" at bounding box center [907, 86] width 1159 height 114
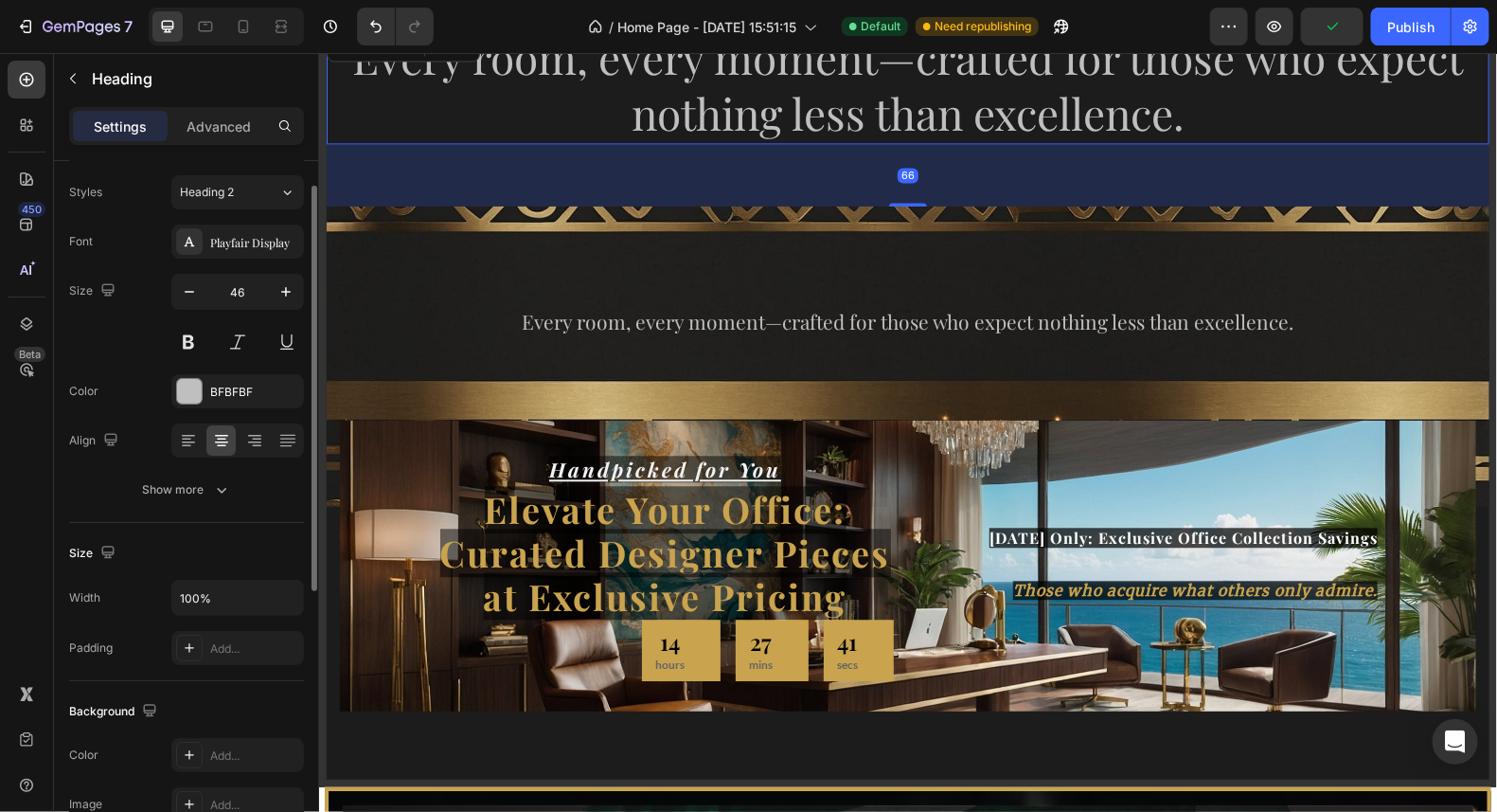
scroll to position [45, 0]
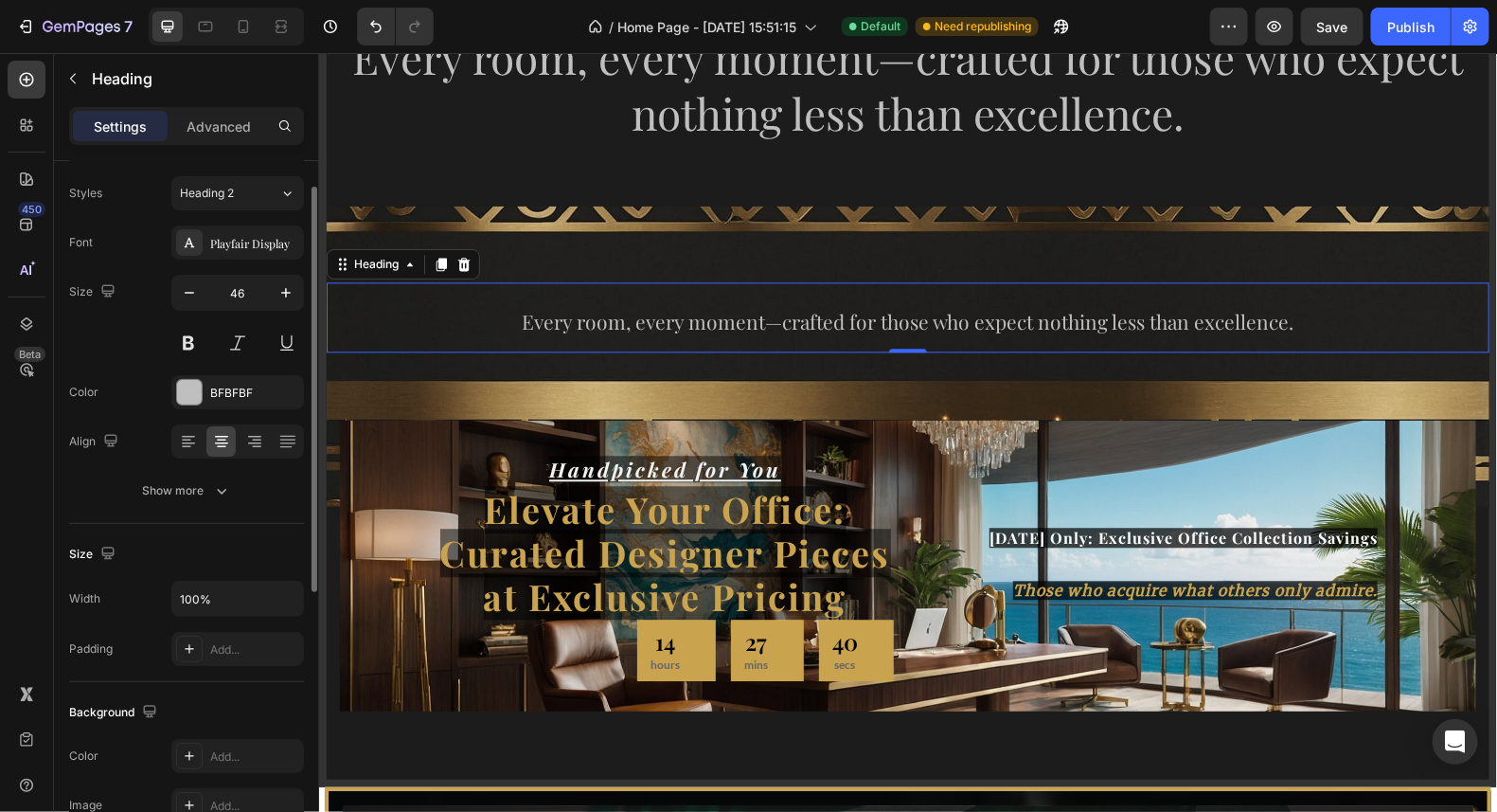
click at [1174, 324] on span "Every room, every moment—crafted for those who expect nothing less than excelle…" at bounding box center [907, 320] width 772 height 27
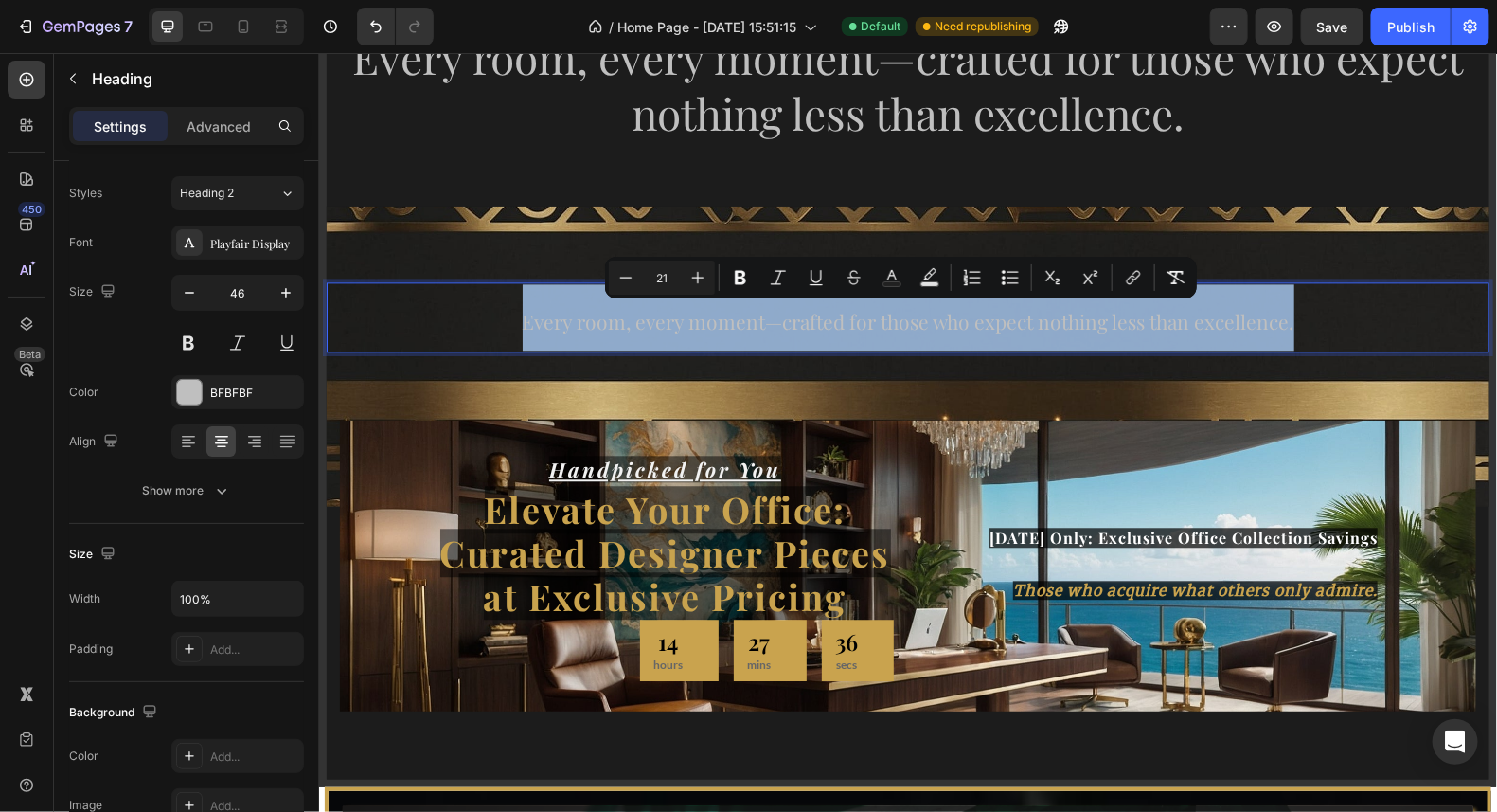
drag, startPoint x: 1289, startPoint y: 321, endPoint x: 502, endPoint y: 317, distance: 787.0
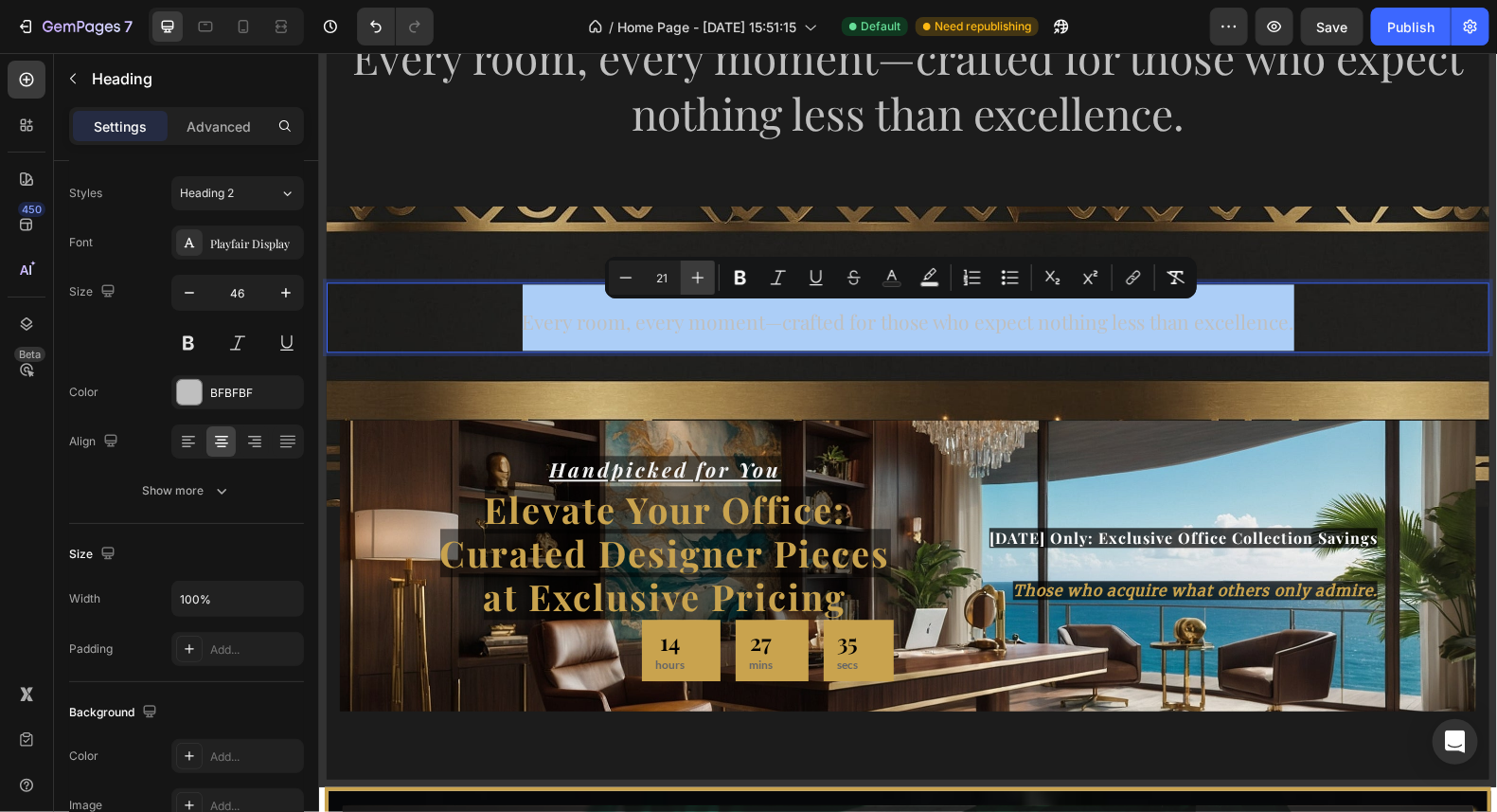
click at [693, 273] on icon "Editor contextual toolbar" at bounding box center [698, 278] width 19 height 19
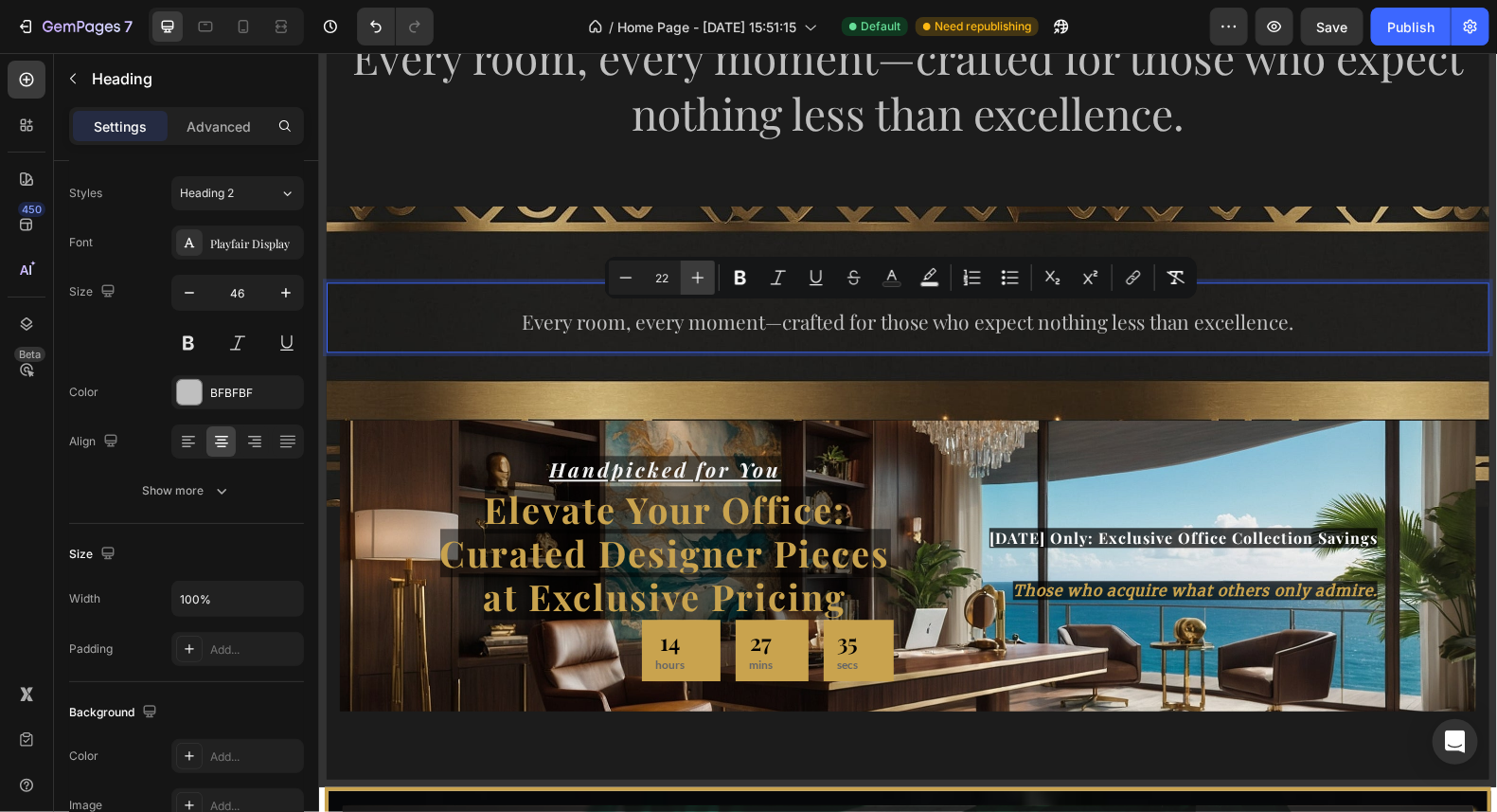
click at [693, 273] on icon "Editor contextual toolbar" at bounding box center [698, 278] width 19 height 19
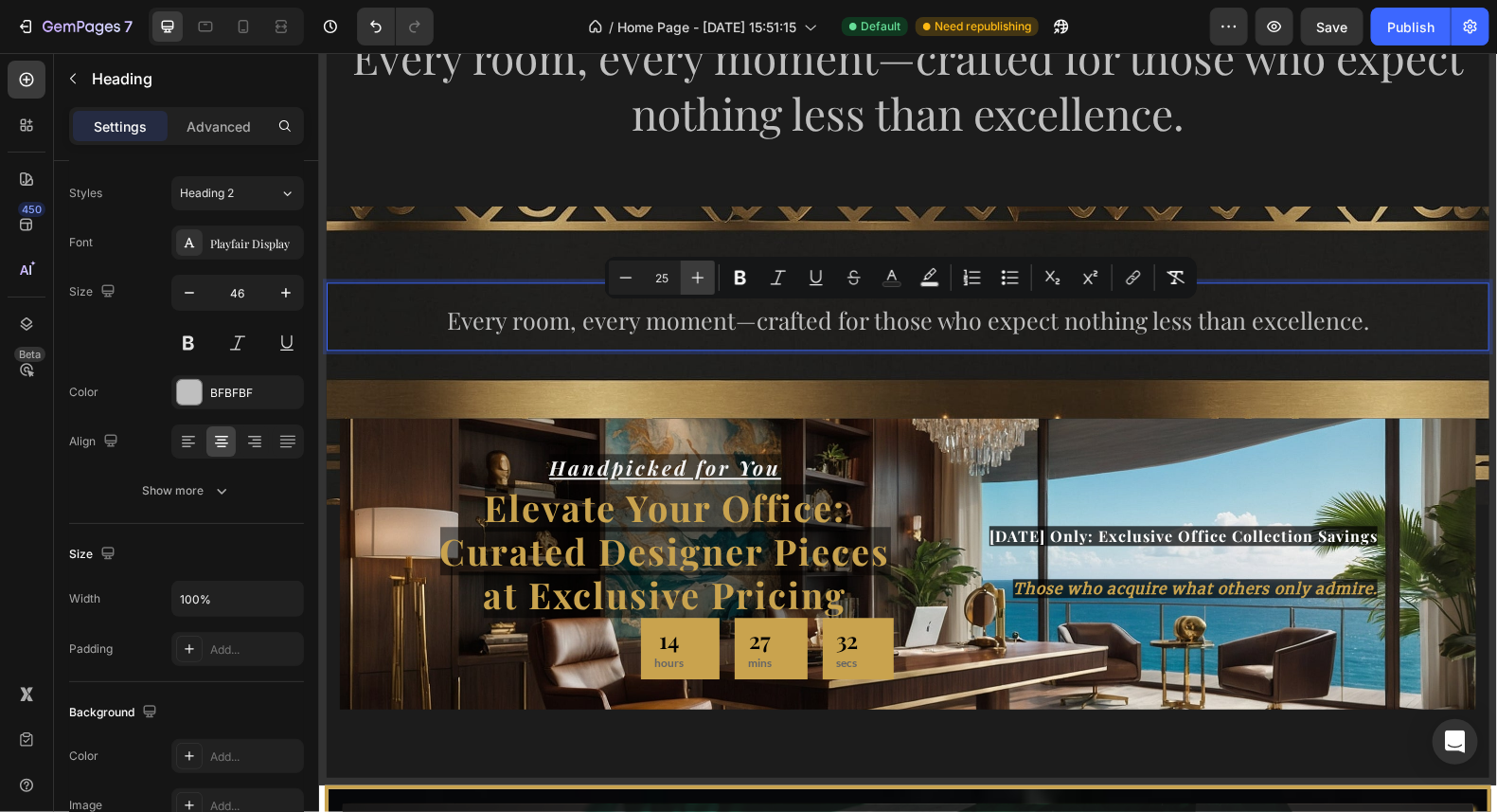
click at [693, 273] on icon "Editor contextual toolbar" at bounding box center [698, 278] width 19 height 19
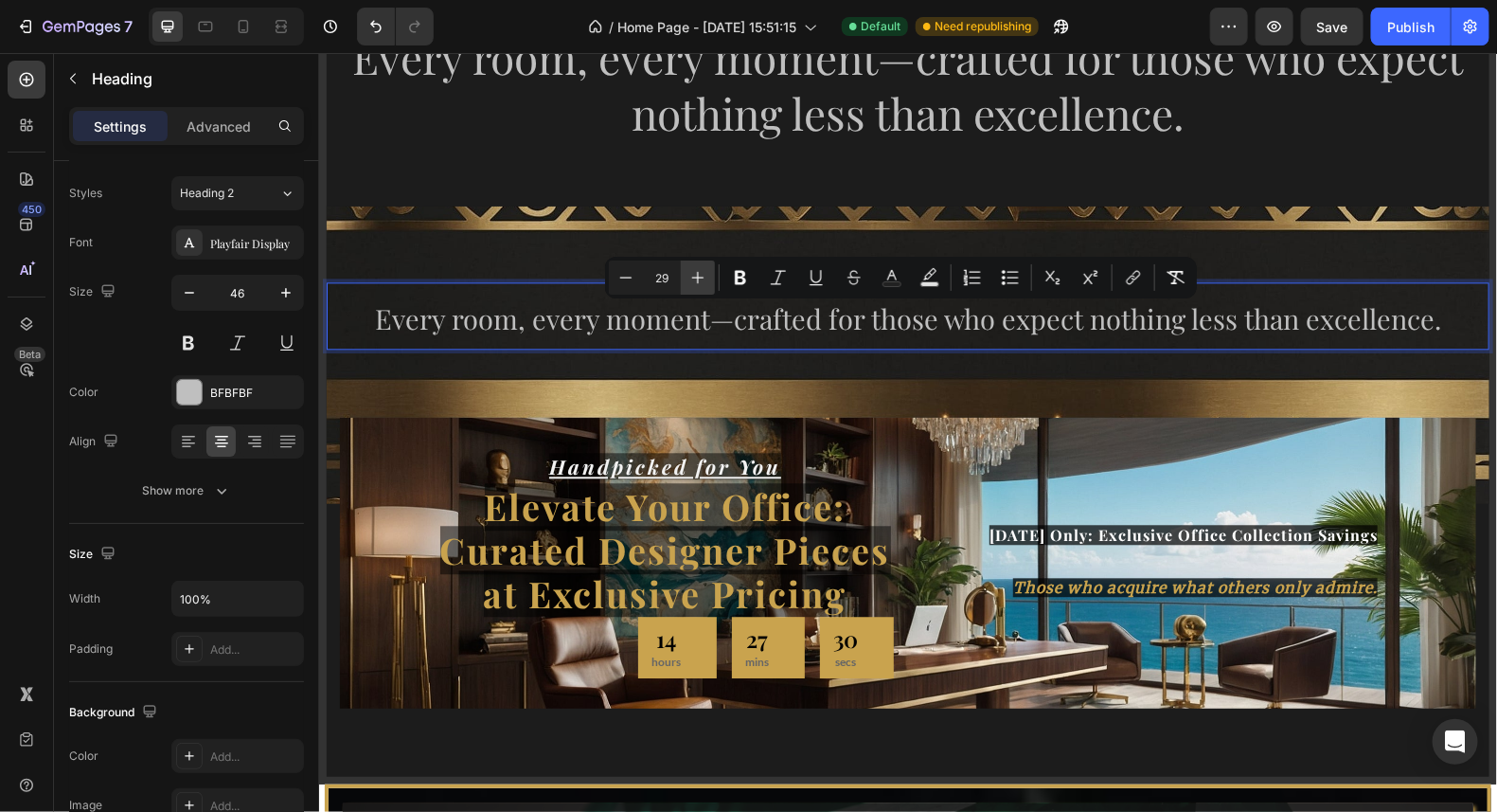
click at [693, 273] on icon "Editor contextual toolbar" at bounding box center [698, 278] width 19 height 19
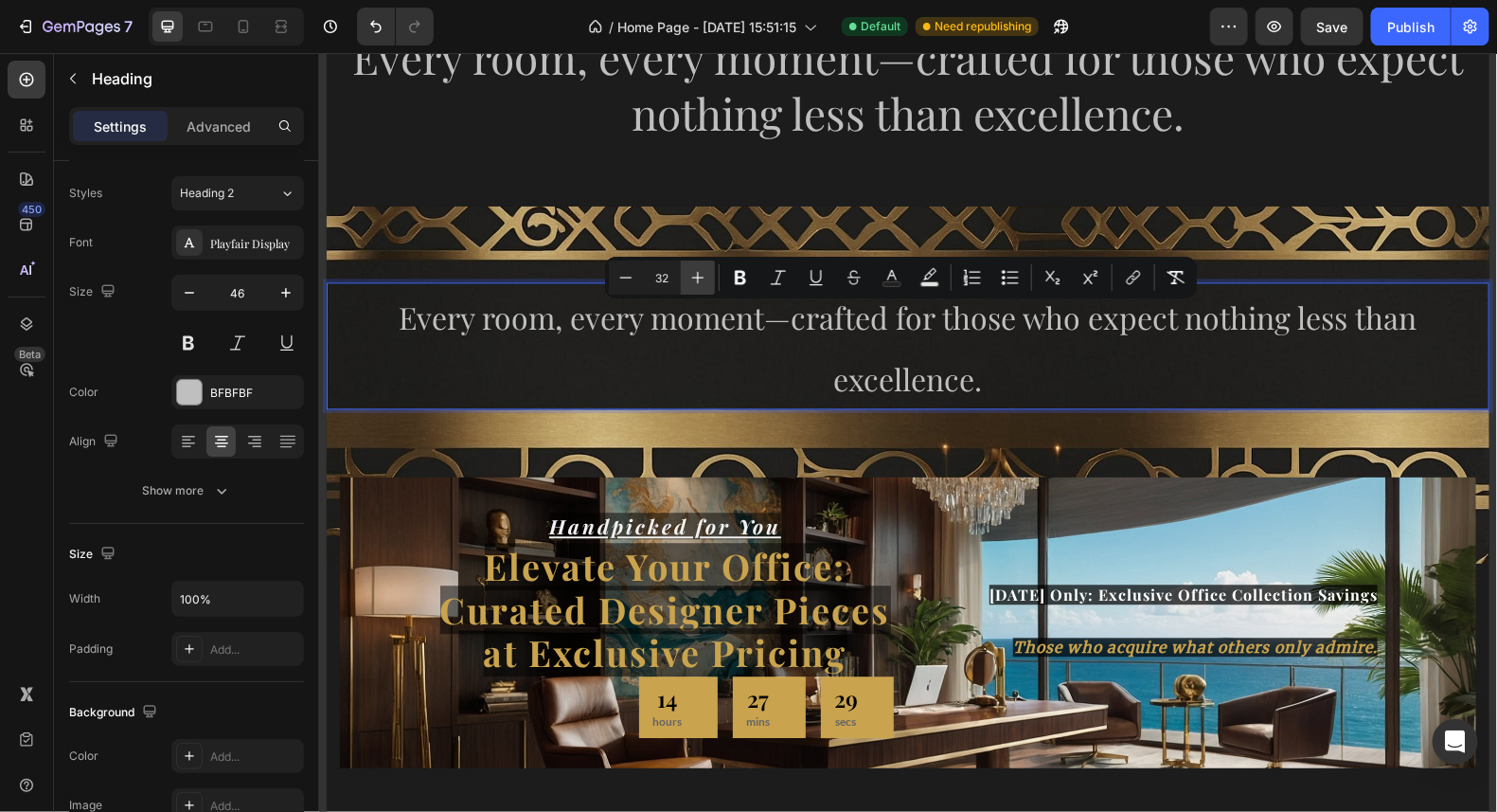
click at [693, 273] on icon "Editor contextual toolbar" at bounding box center [698, 278] width 19 height 19
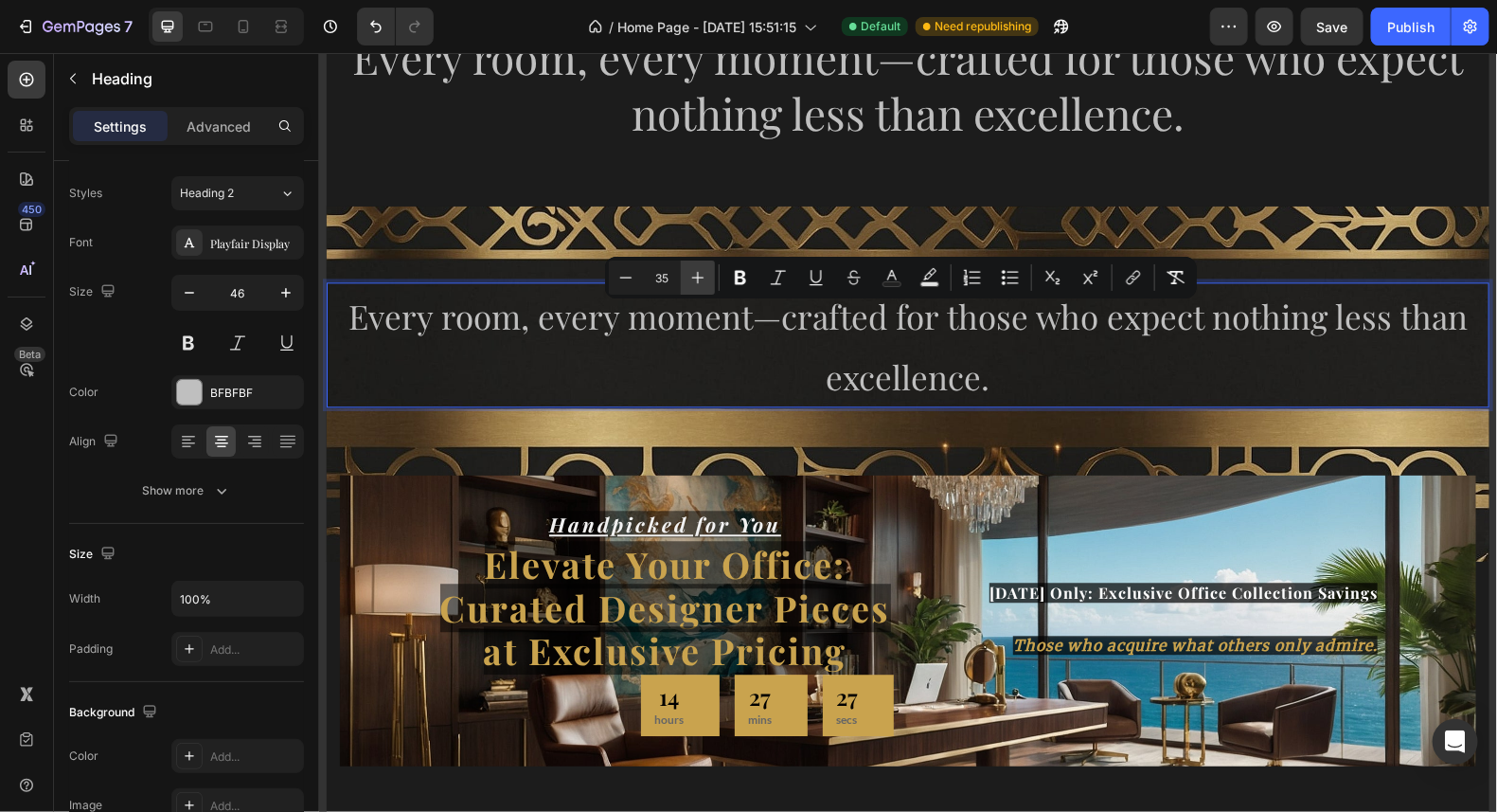
click at [693, 273] on icon "Editor contextual toolbar" at bounding box center [698, 278] width 19 height 19
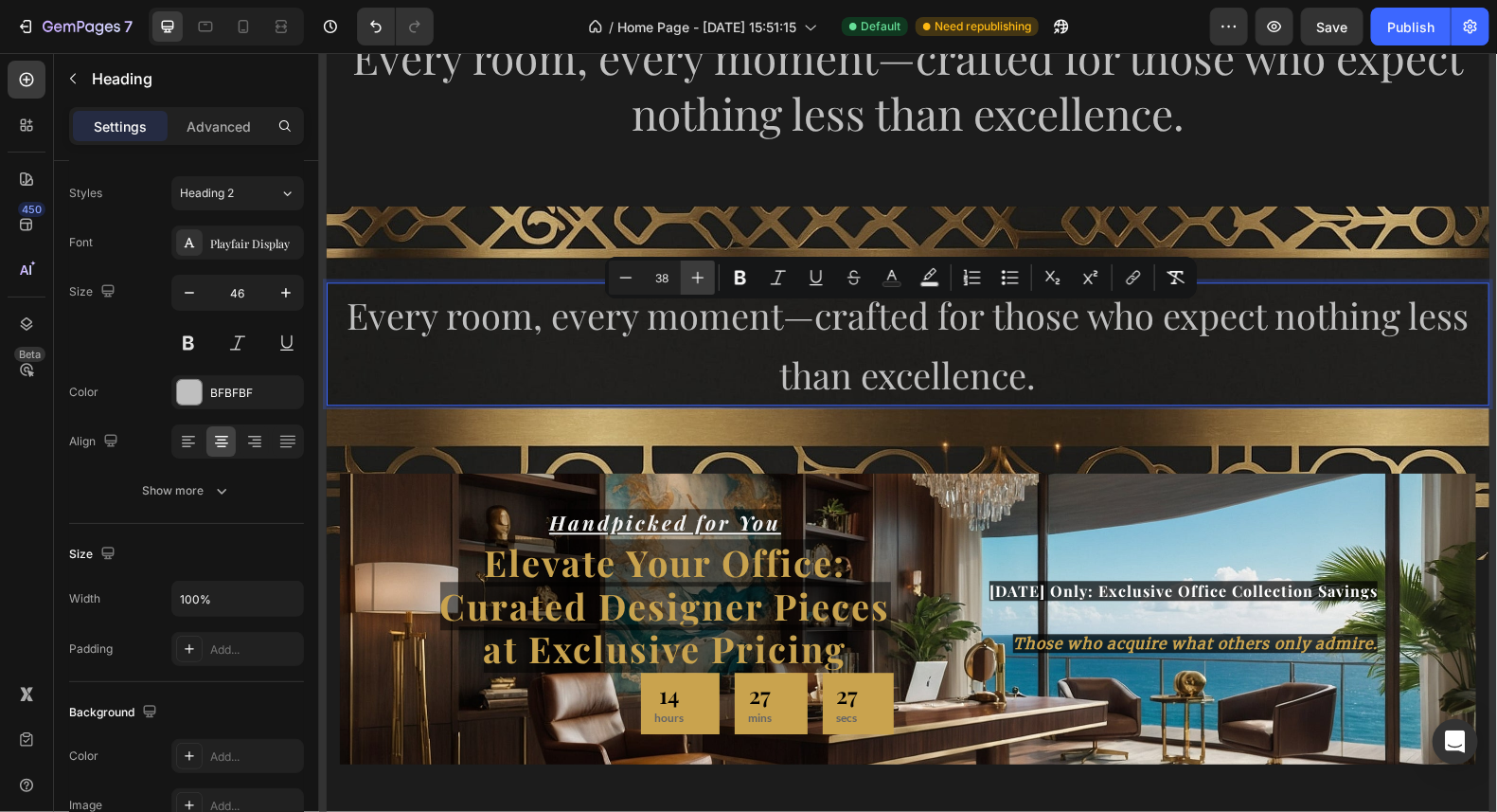
click at [693, 273] on icon "Editor contextual toolbar" at bounding box center [698, 278] width 19 height 19
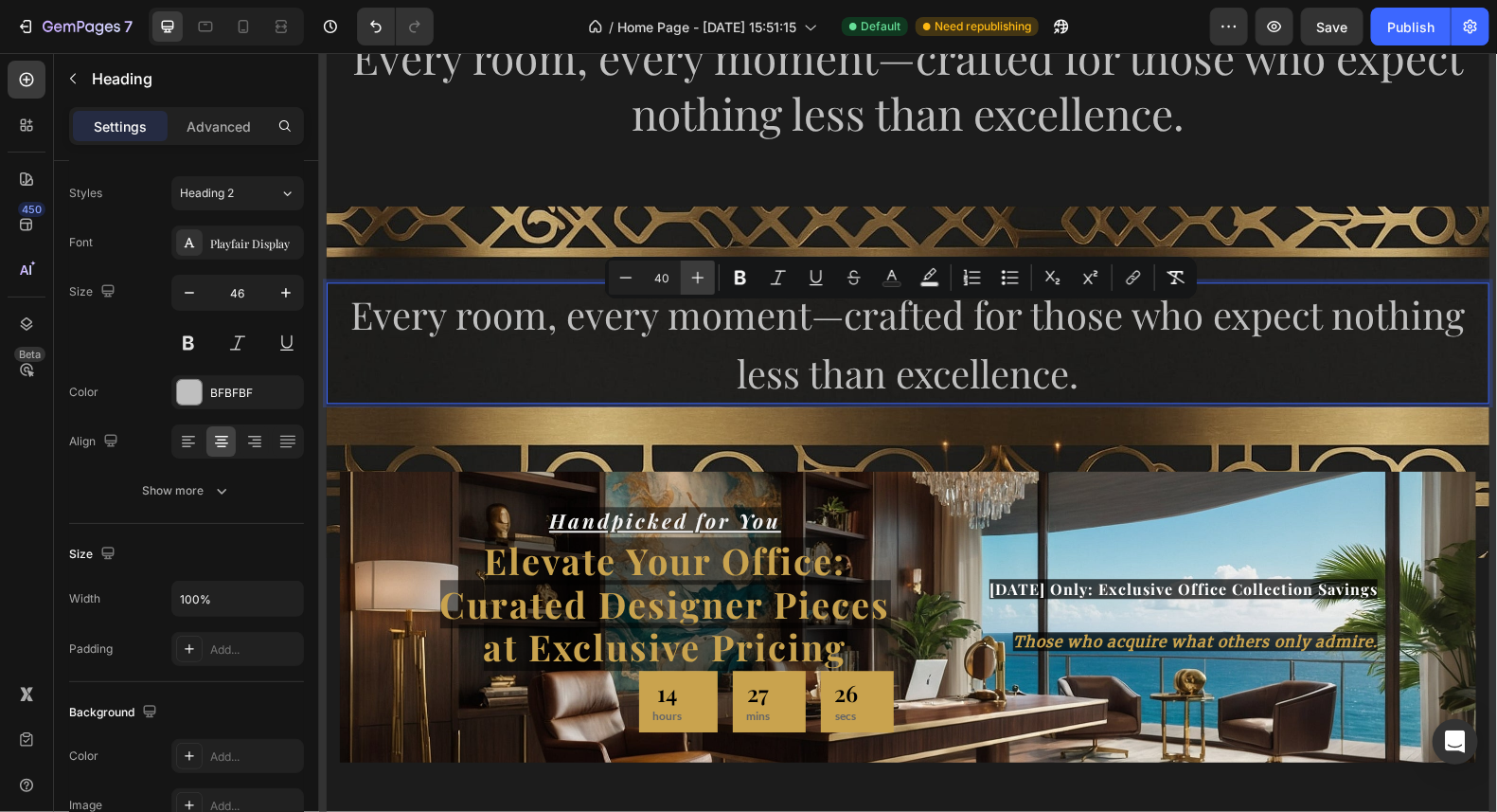
click at [693, 273] on icon "Editor contextual toolbar" at bounding box center [698, 278] width 19 height 19
click at [1284, 361] on p "Every room, every moment—crafted for those who expect nothing less than excelle…" at bounding box center [907, 342] width 1159 height 117
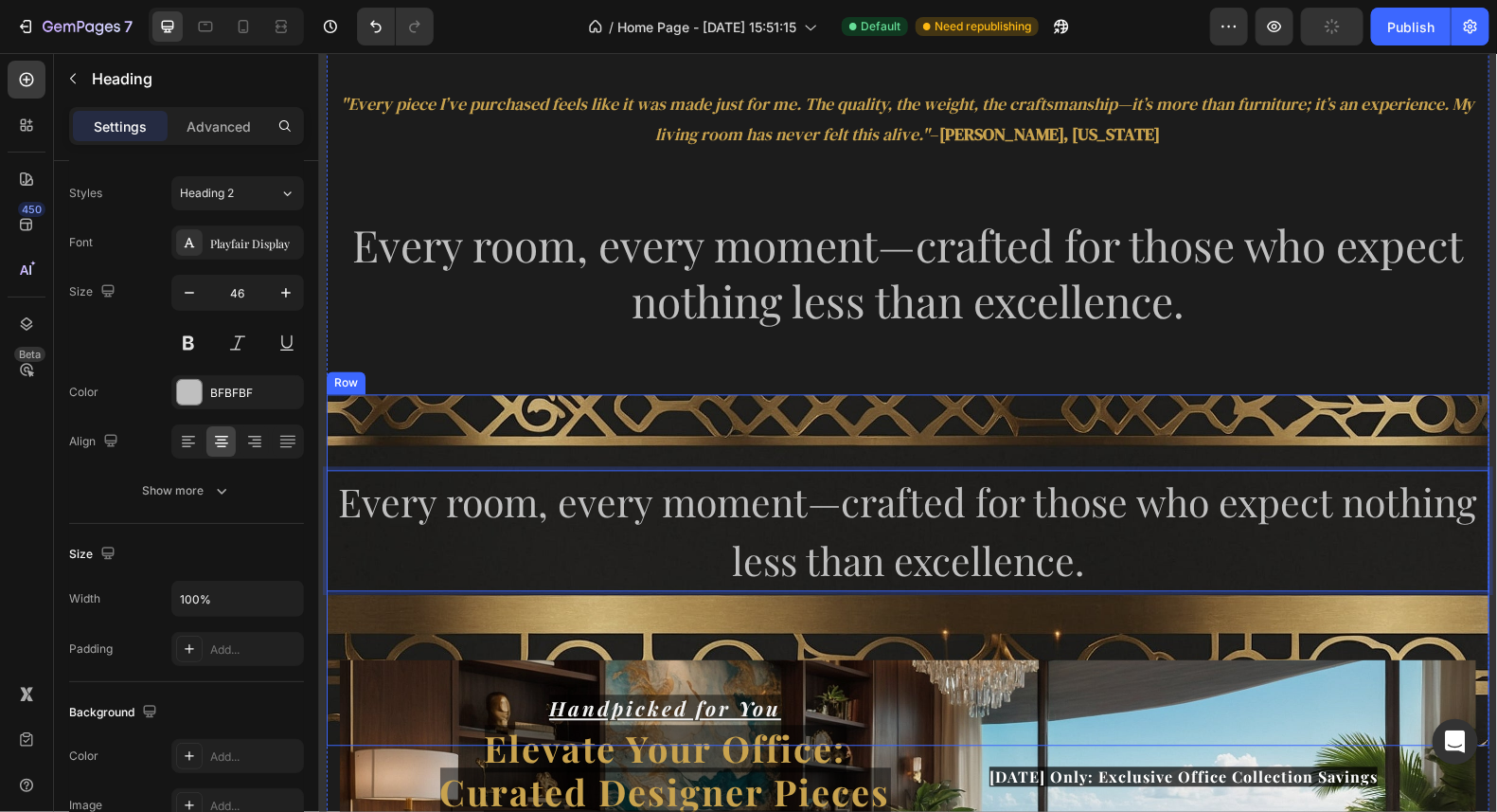
scroll to position [1598, 0]
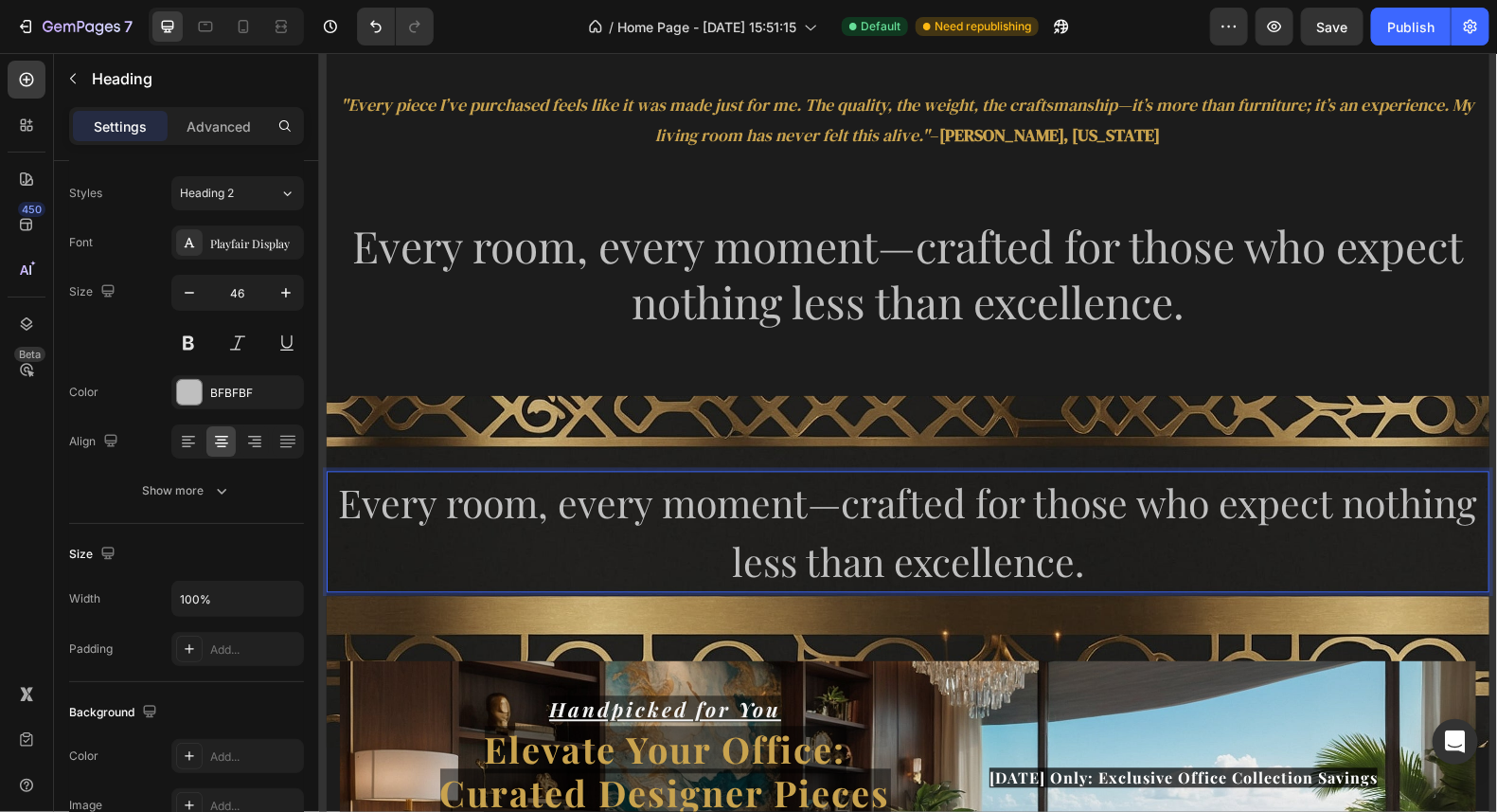
click at [1059, 548] on span "Every room, every moment—crafted for those who expect nothing less than excelle…" at bounding box center [907, 531] width 1139 height 110
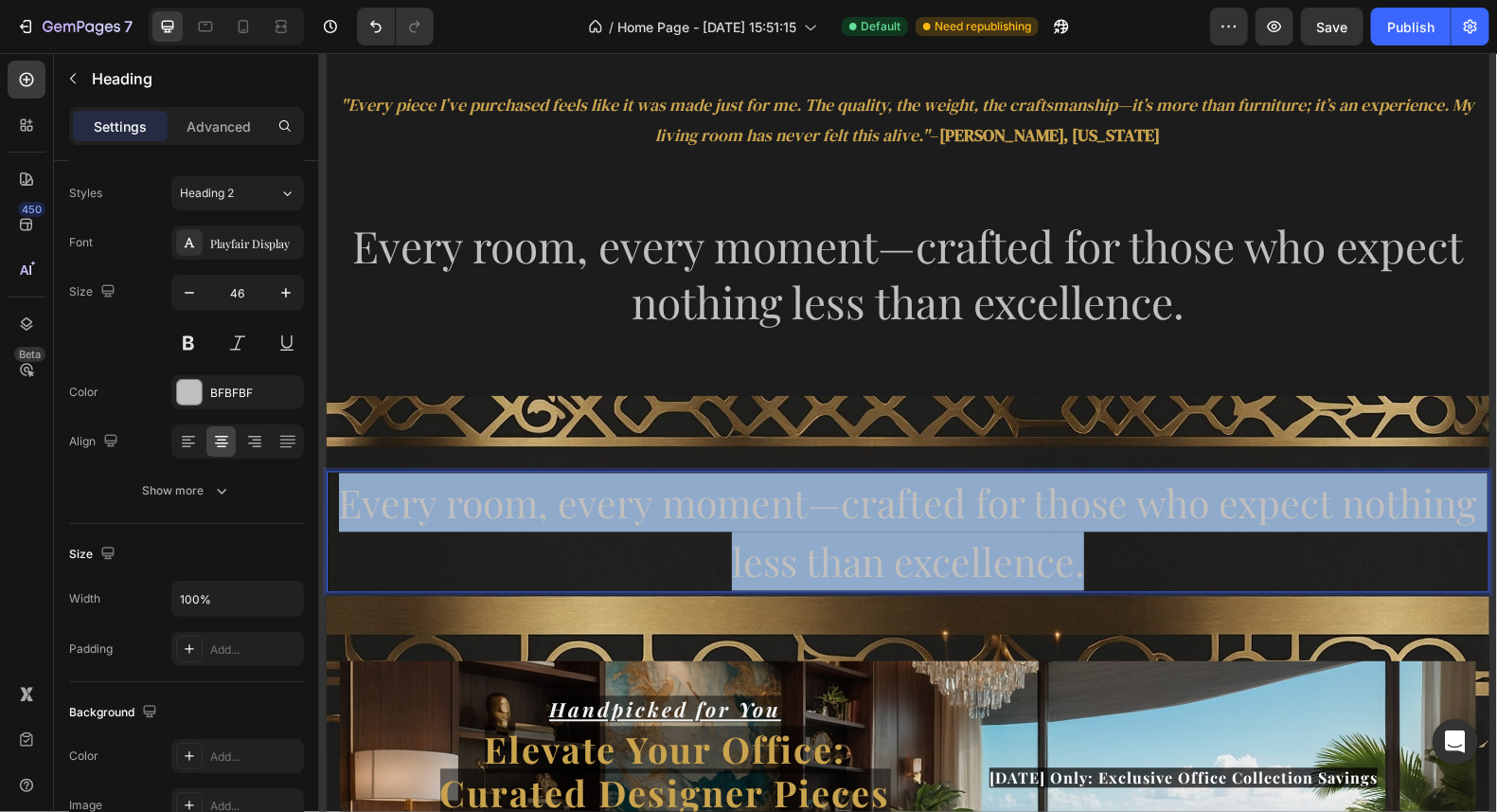
drag, startPoint x: 1078, startPoint y: 560, endPoint x: 329, endPoint y: 495, distance: 751.8
click at [329, 495] on p "Every room, every moment—crafted for those who expect nothing less than excelle…" at bounding box center [907, 531] width 1159 height 117
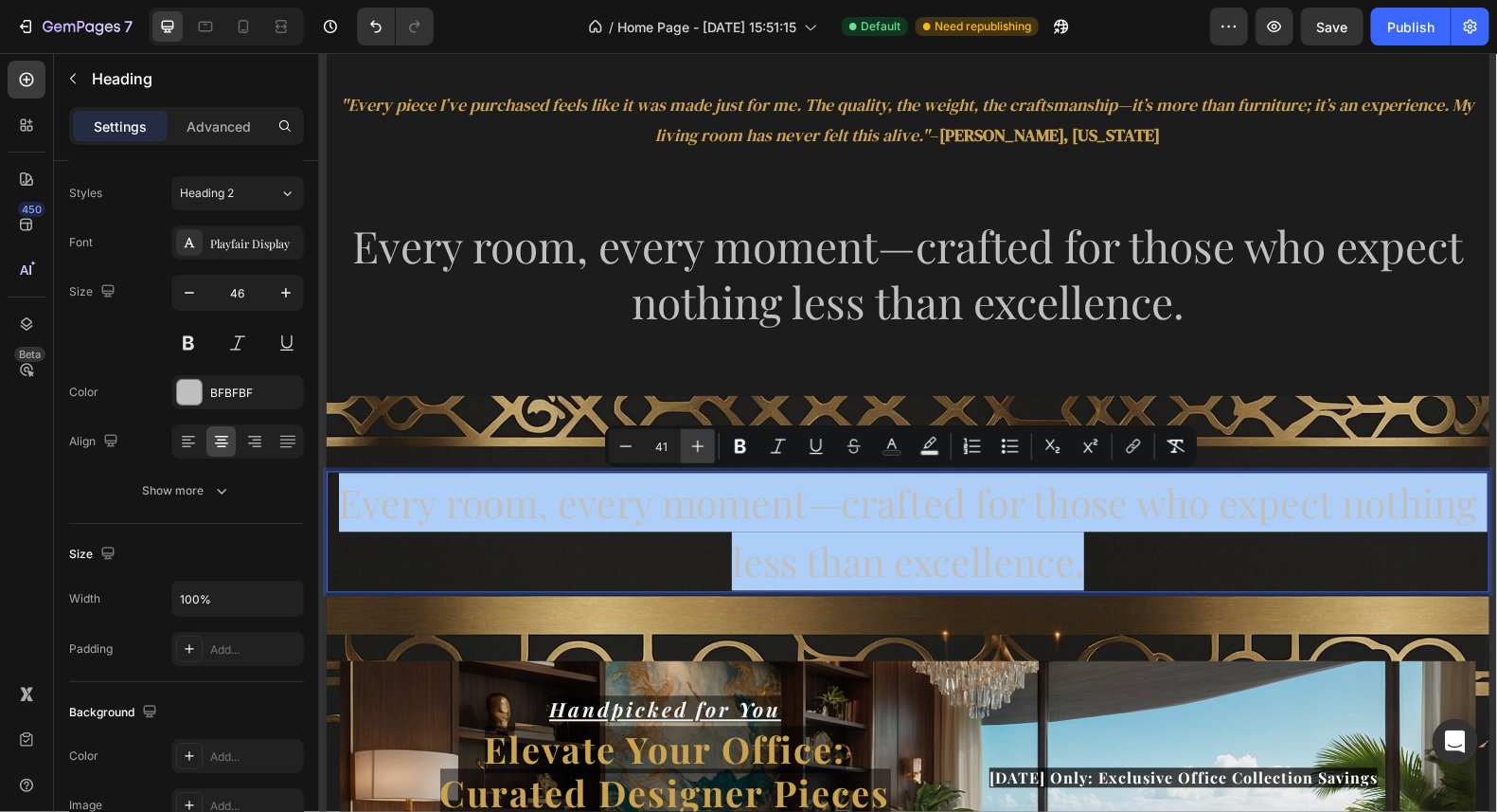
click at [689, 446] on icon "Editor contextual toolbar" at bounding box center [698, 446] width 19 height 19
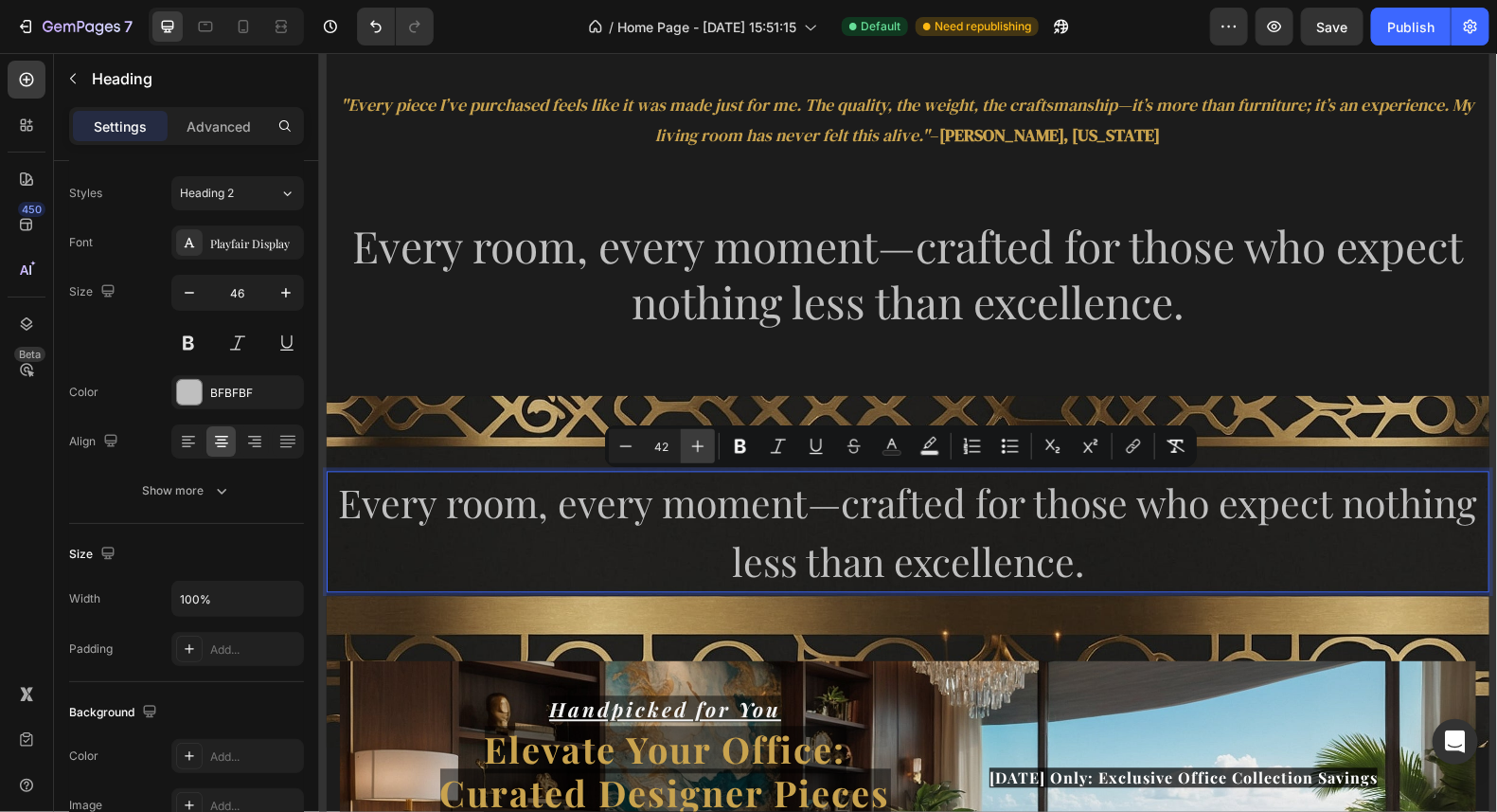
click at [691, 446] on icon "Editor contextual toolbar" at bounding box center [698, 446] width 19 height 19
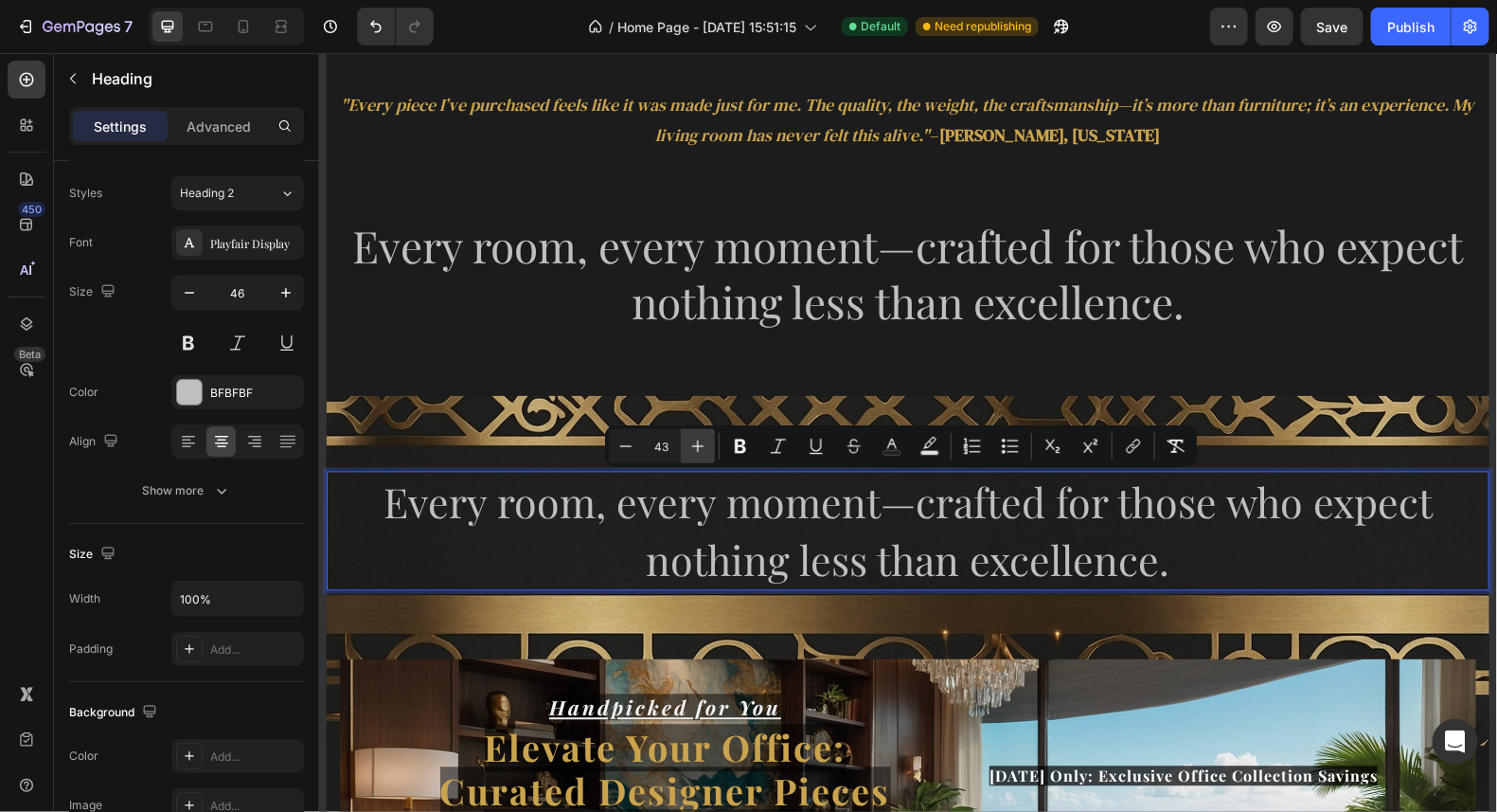
click at [692, 446] on icon "Editor contextual toolbar" at bounding box center [698, 446] width 19 height 19
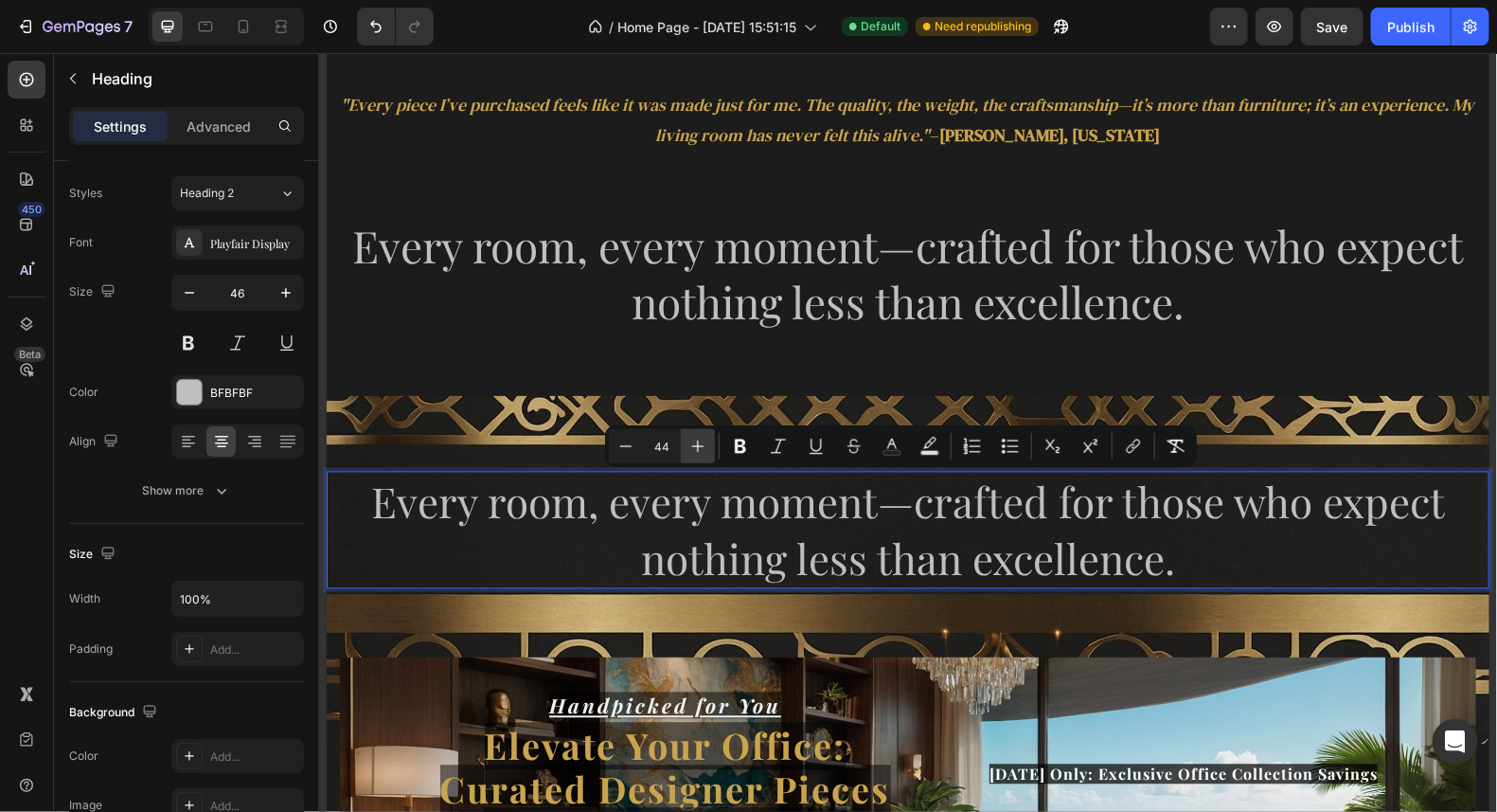
click at [692, 446] on icon "Editor contextual toolbar" at bounding box center [698, 446] width 19 height 19
click at [1242, 571] on p "Every room, every moment—crafted for those who expect nothing less than excelle…" at bounding box center [907, 529] width 1159 height 114
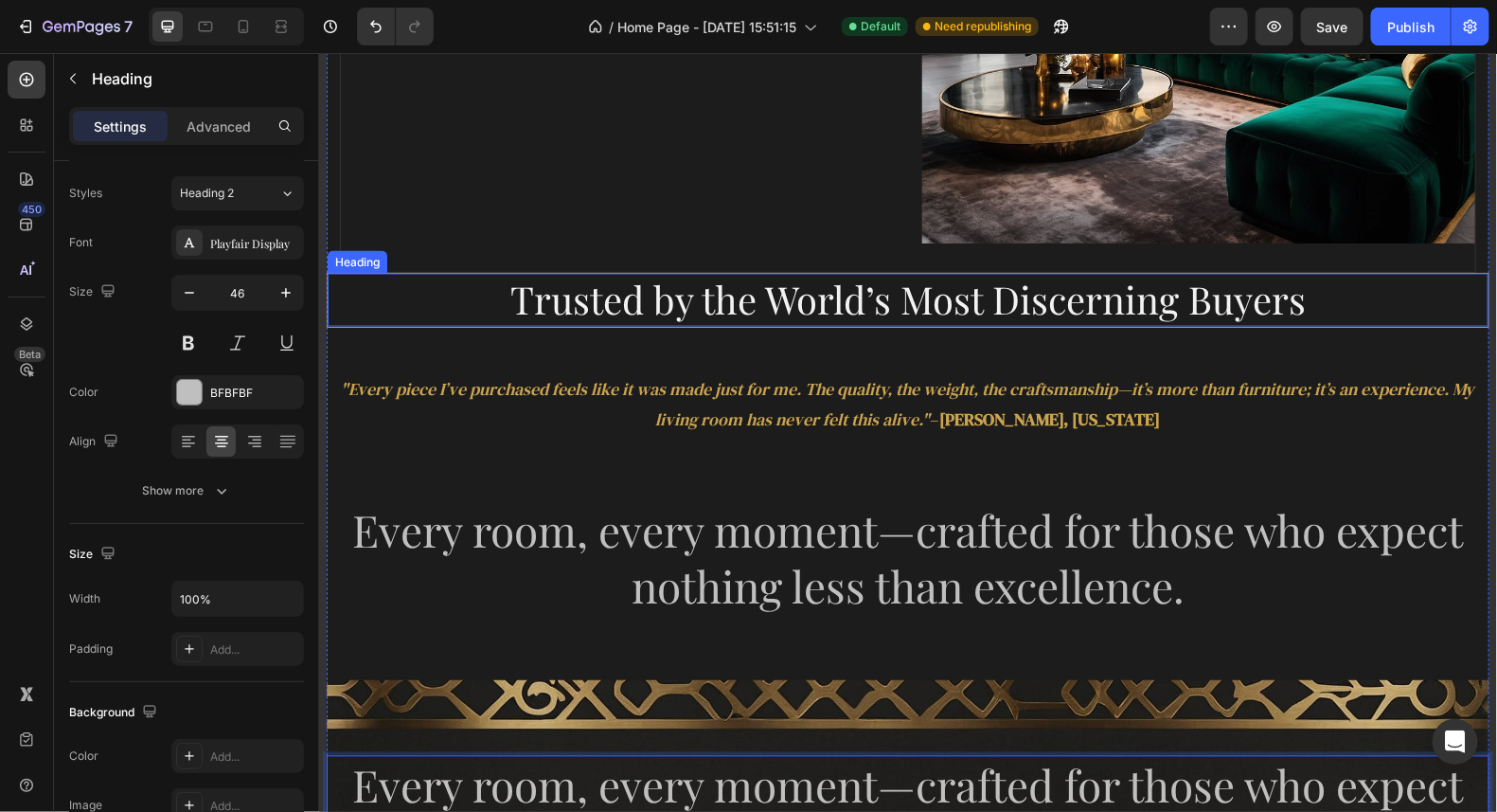
scroll to position [1408, 0]
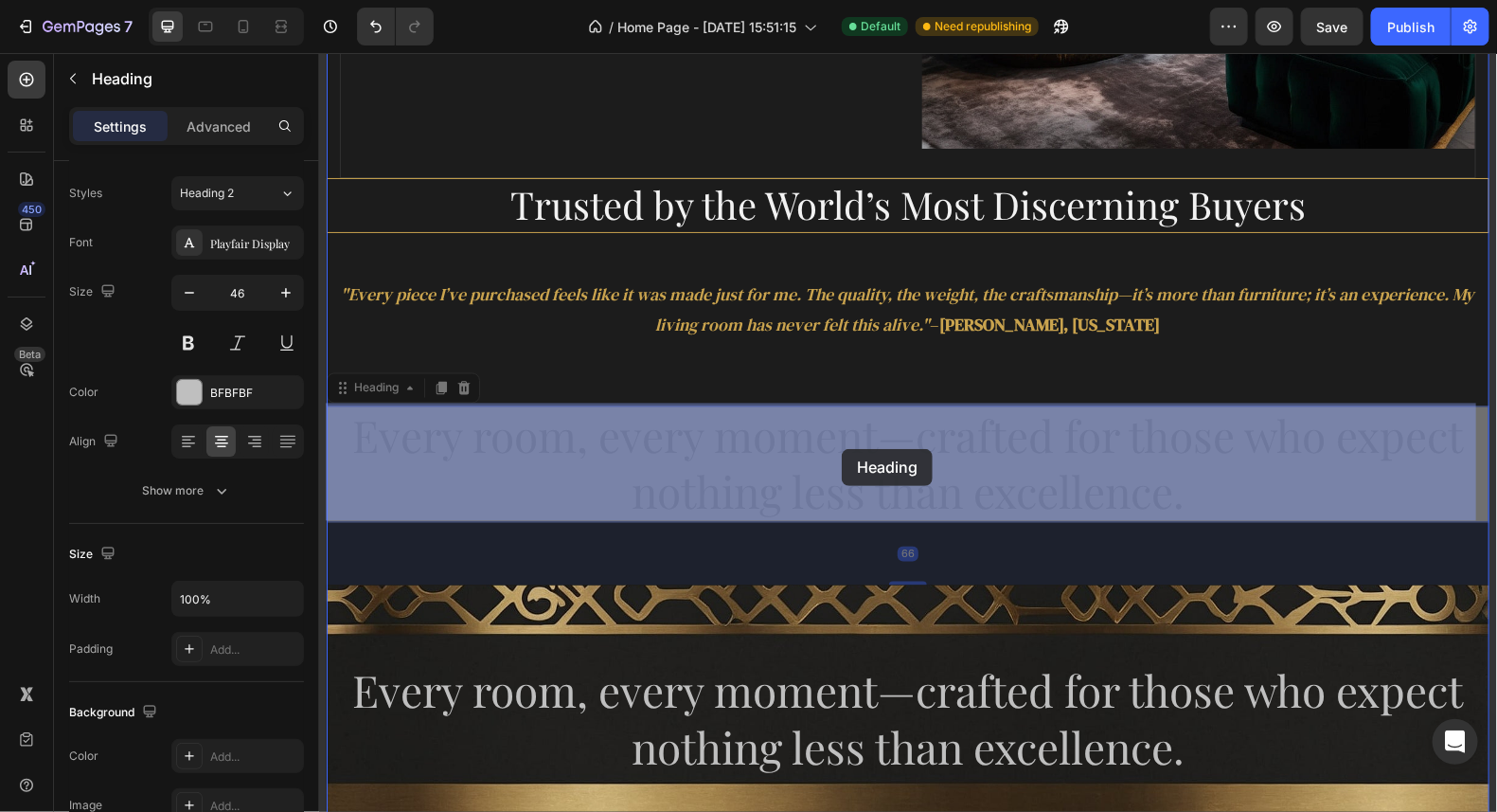
drag, startPoint x: 1206, startPoint y: 494, endPoint x: 841, endPoint y: 448, distance: 367.9
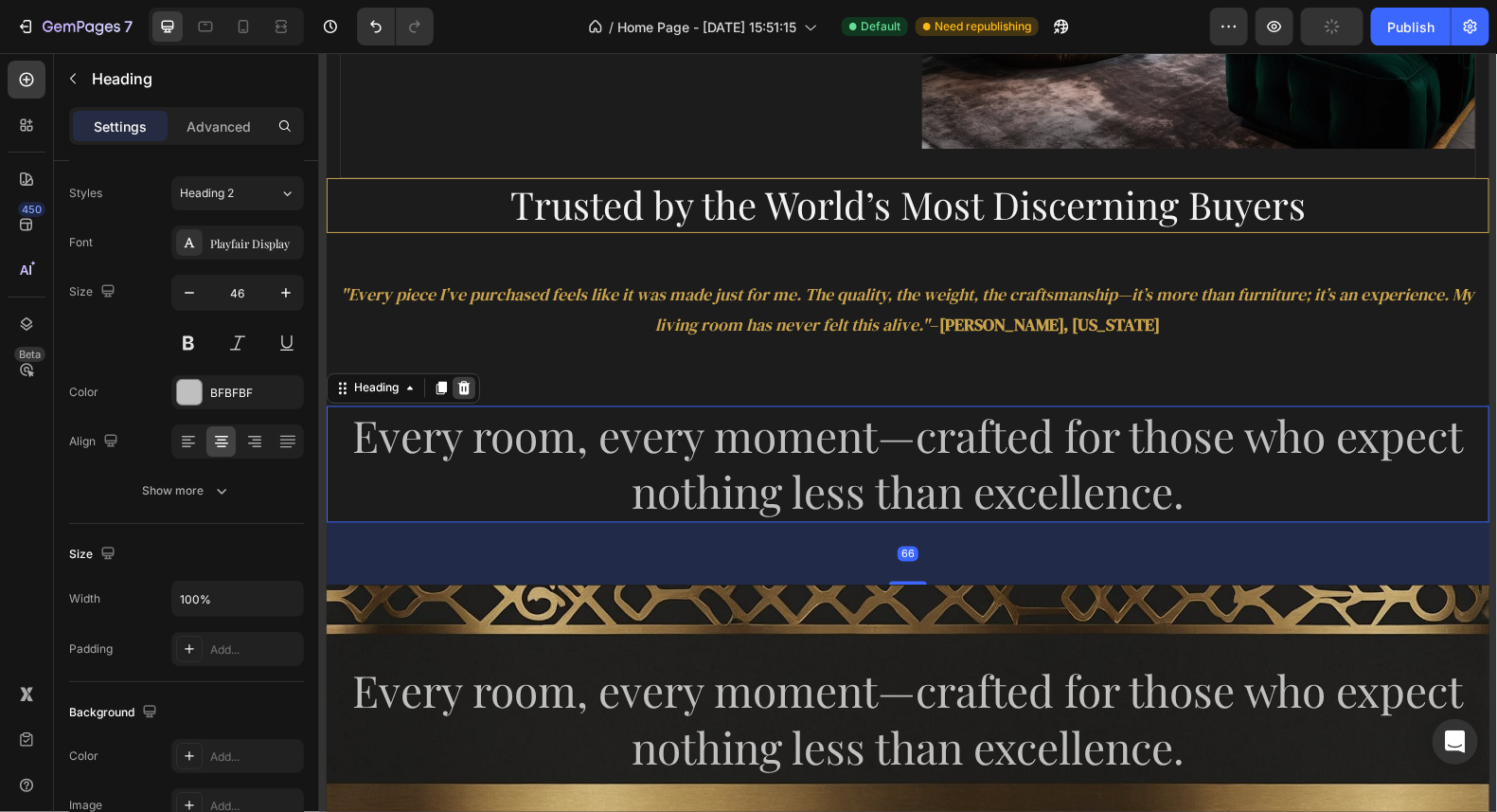
click at [461, 385] on icon at bounding box center [464, 388] width 15 height 15
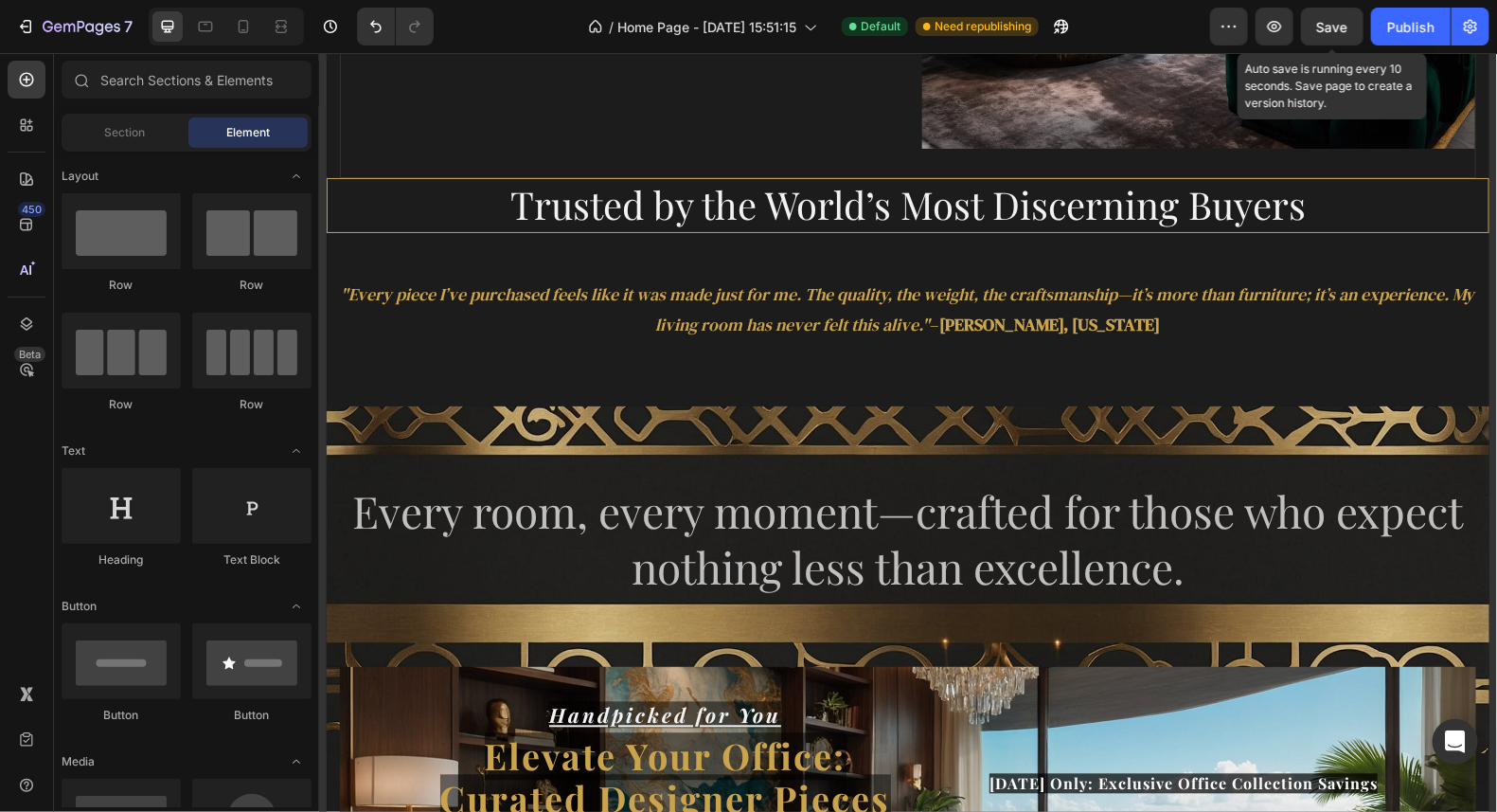
click at [1327, 21] on span "Save" at bounding box center [1332, 27] width 31 height 16
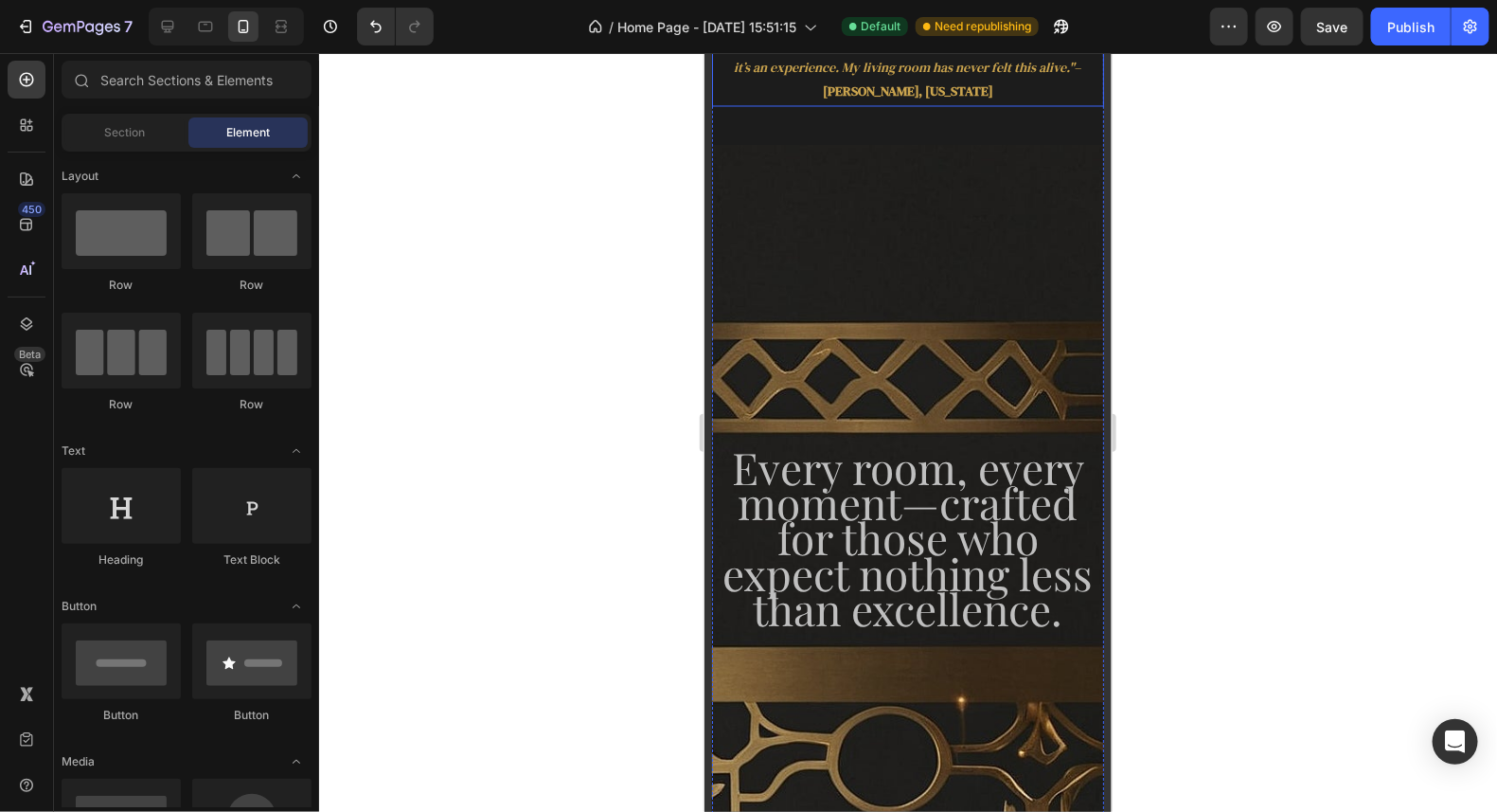
scroll to position [1468, 0]
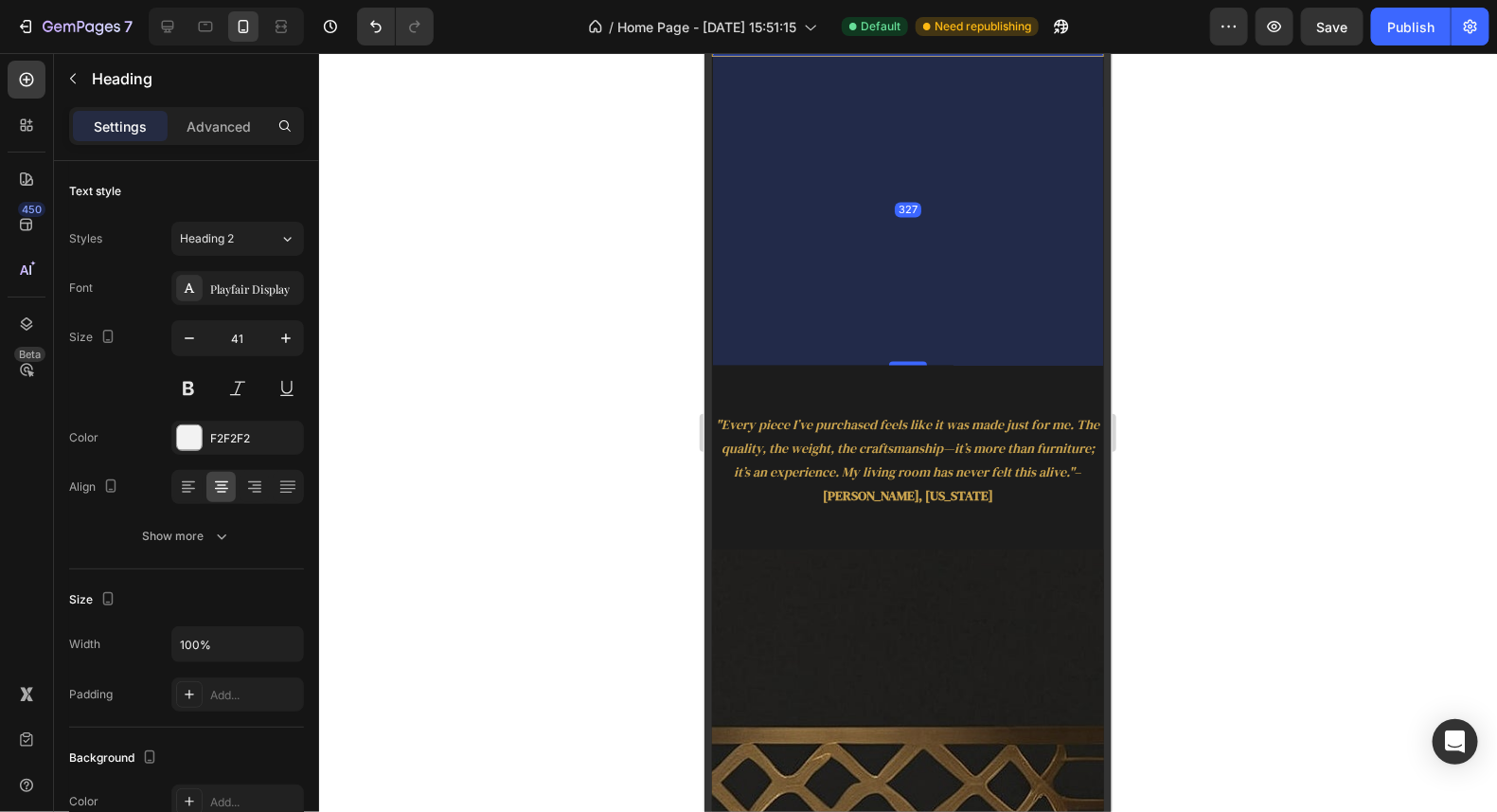
drag, startPoint x: 905, startPoint y: 395, endPoint x: 1057, endPoint y: 563, distance: 226.6
click at [918, 55] on div "327" at bounding box center [907, 55] width 391 height 0
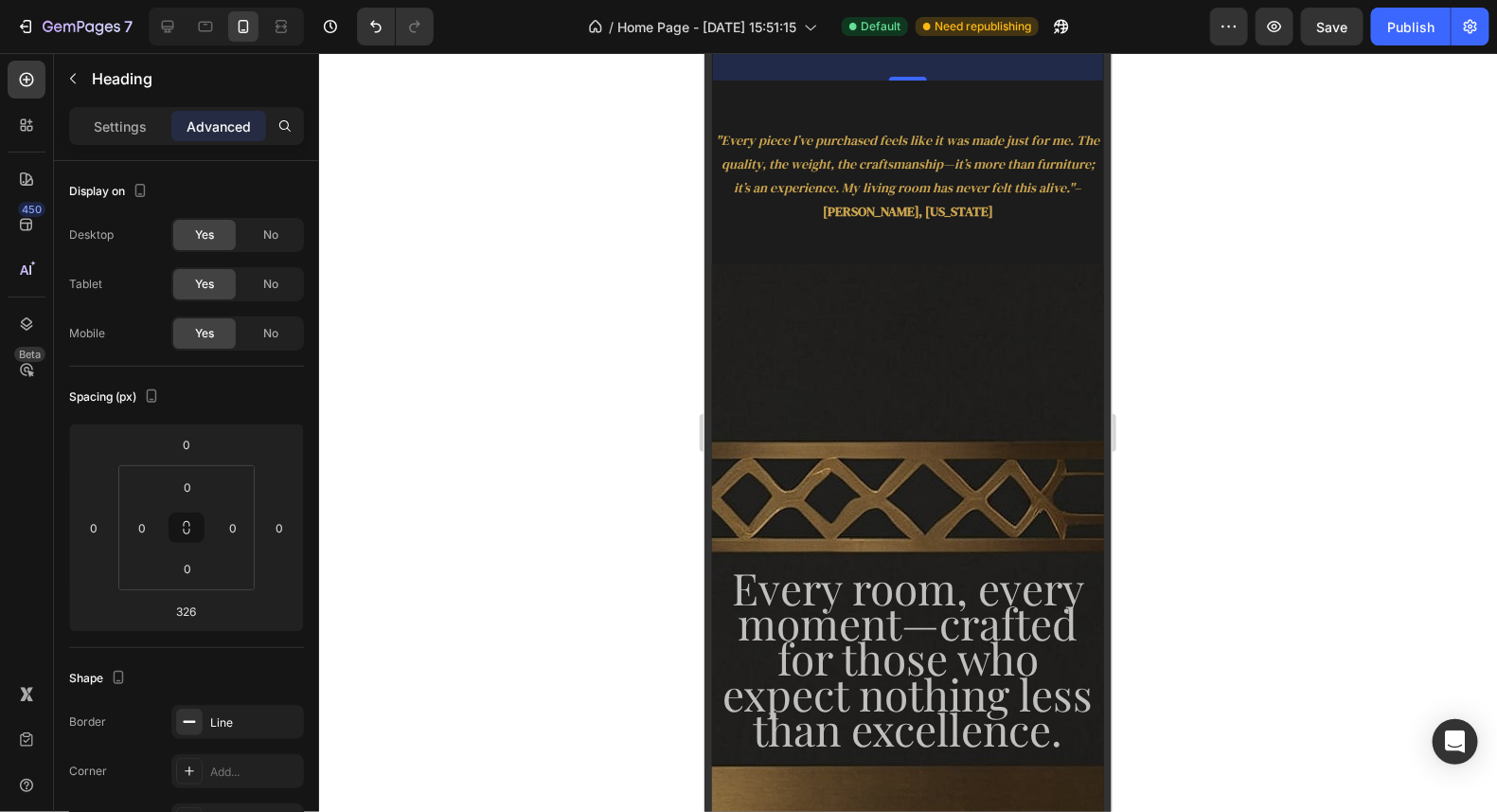
scroll to position [1658, 0]
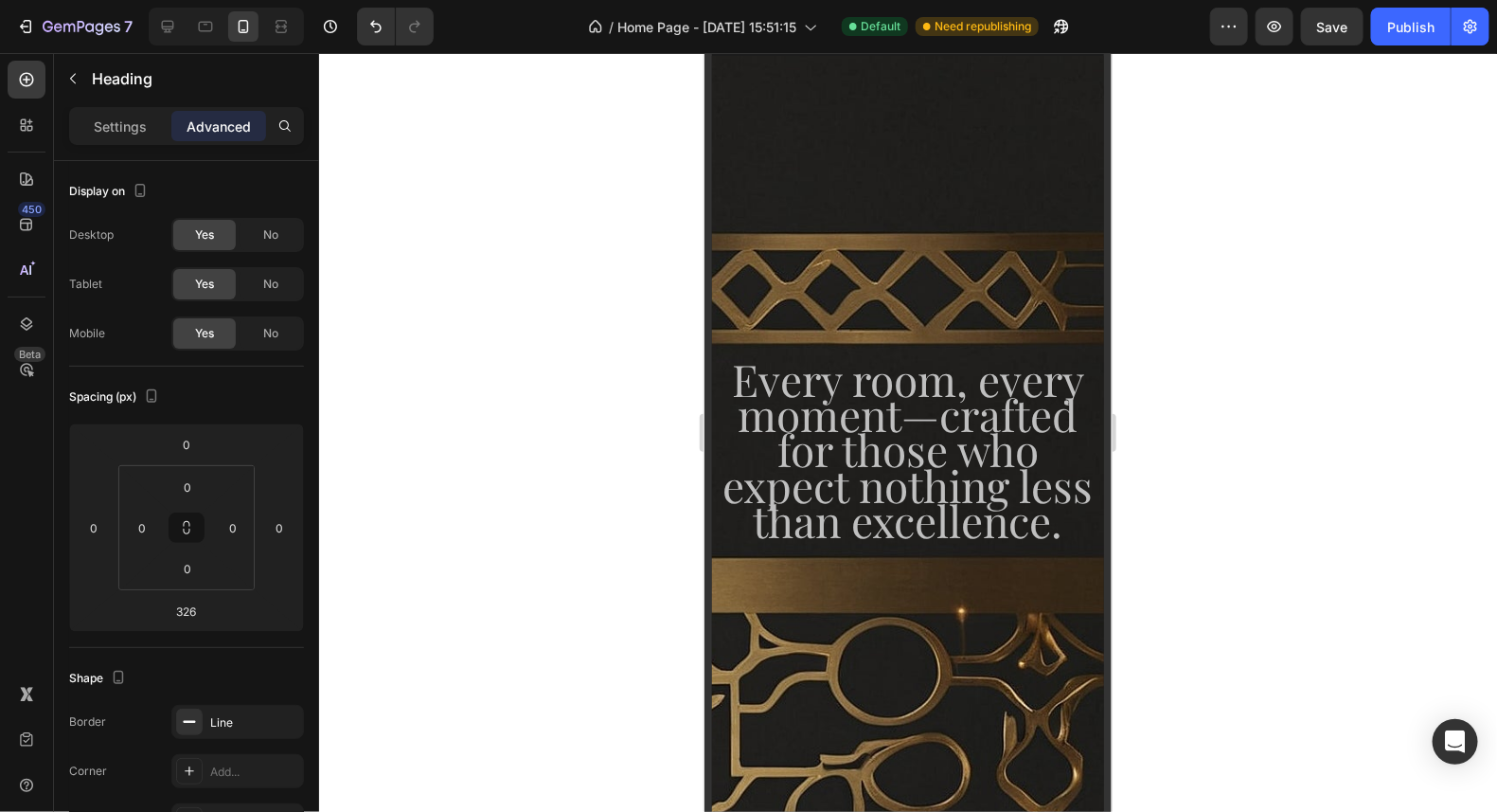
drag, startPoint x: 897, startPoint y: 519, endPoint x: 907, endPoint y: 216, distance: 303.2
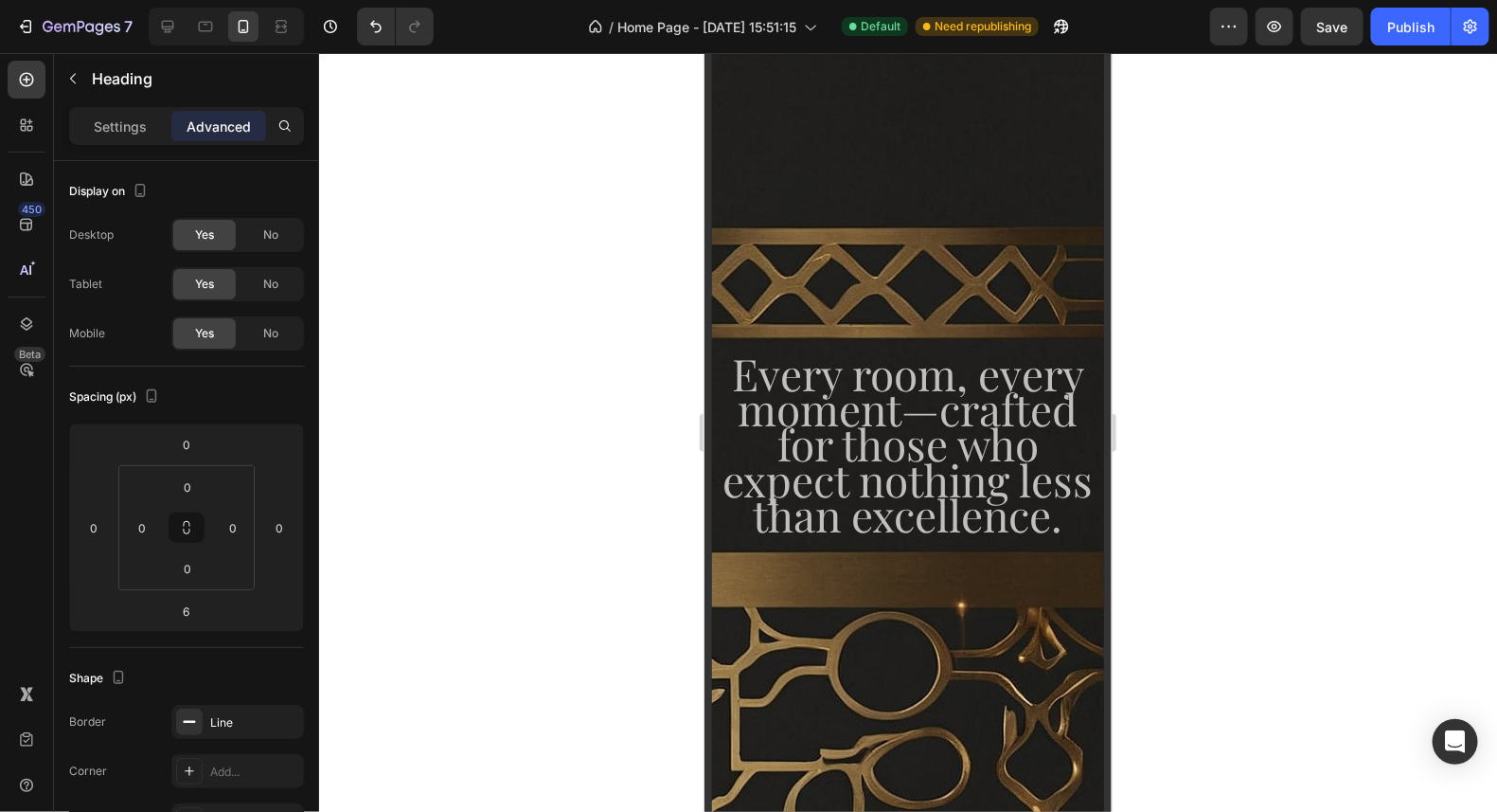
drag, startPoint x: 902, startPoint y: 214, endPoint x: 908, endPoint y: 182, distance: 32.6
type input "0"
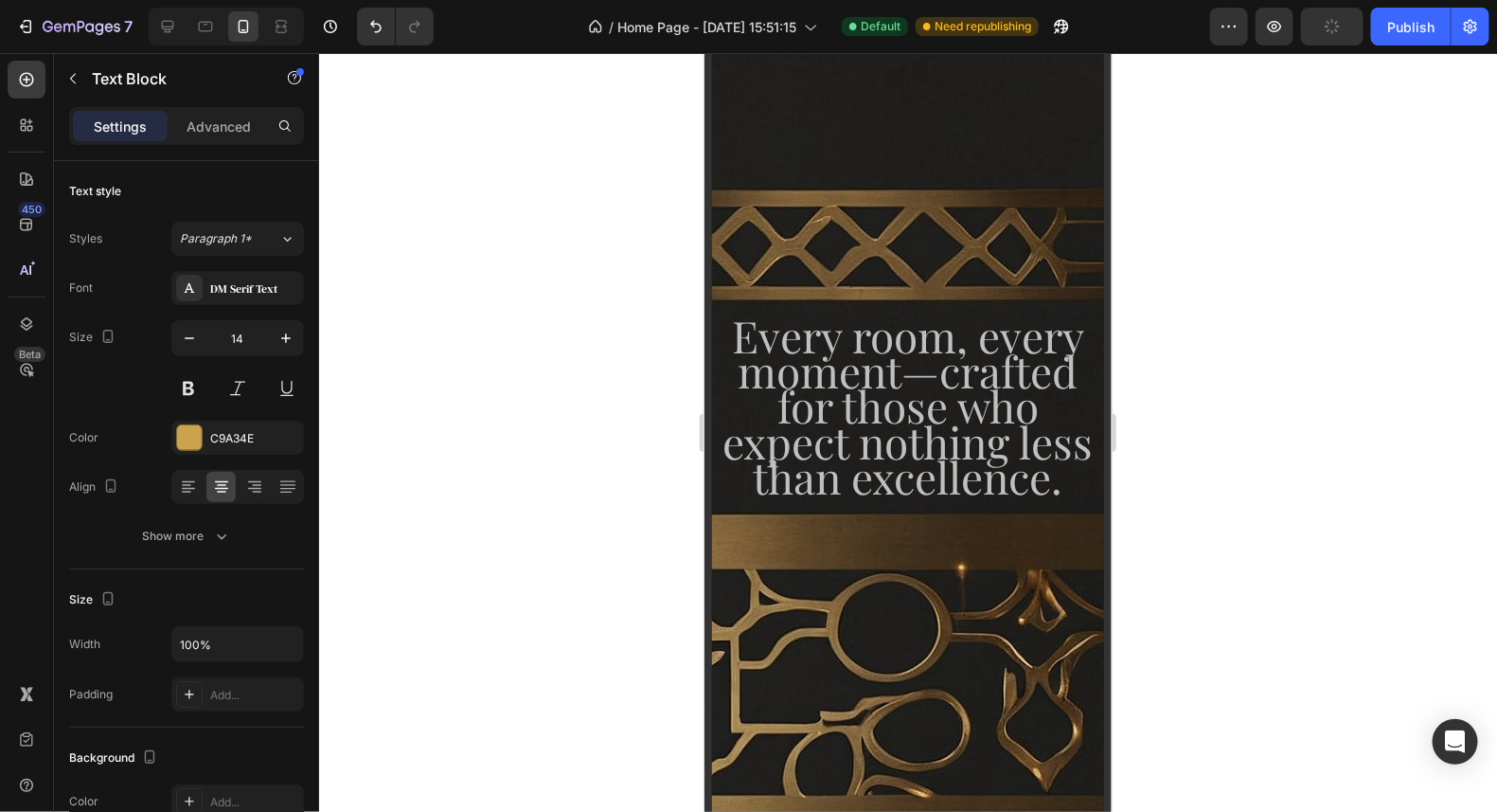
drag, startPoint x: 893, startPoint y: 393, endPoint x: 924, endPoint y: 322, distance: 77.5
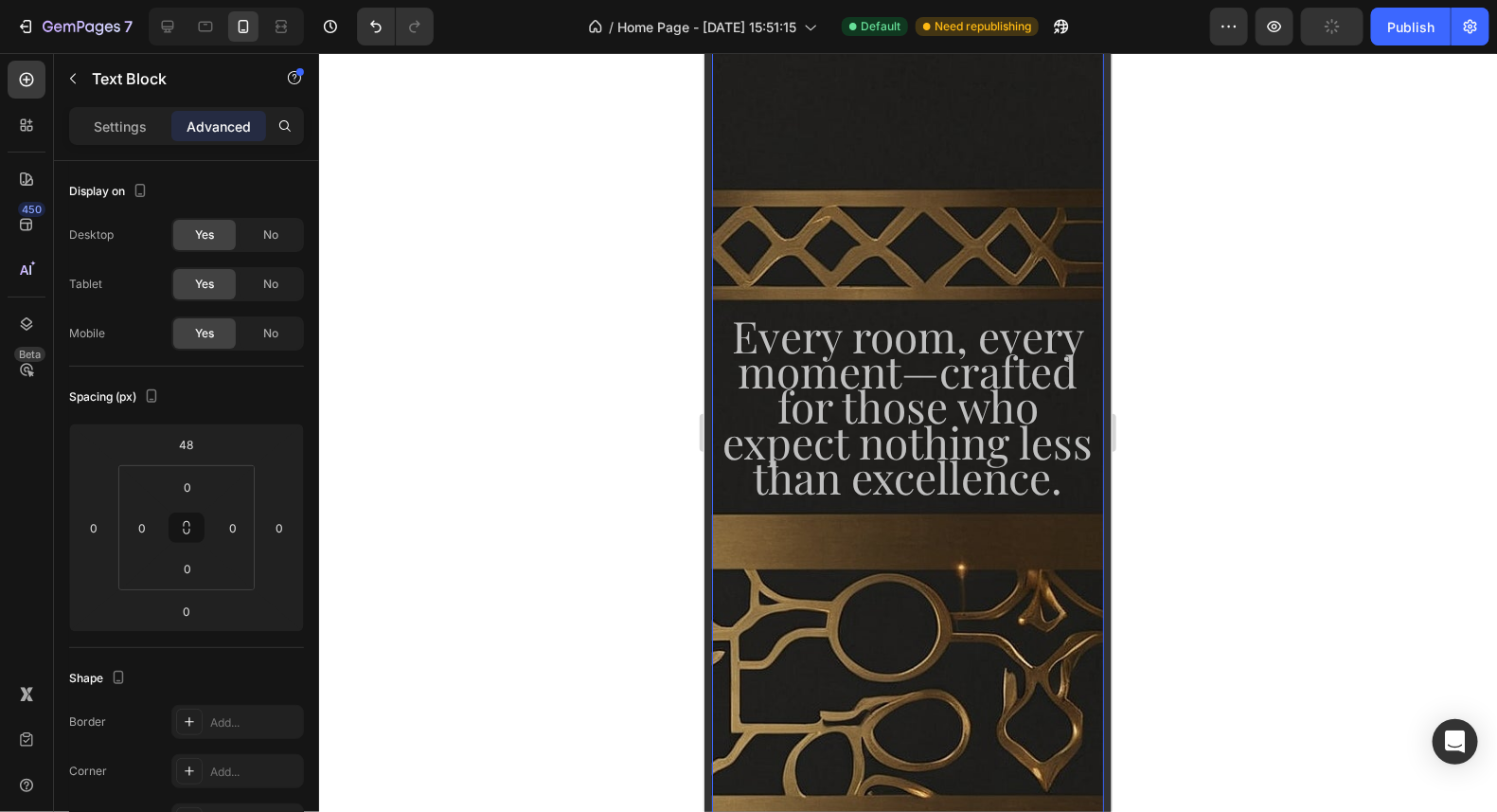
click at [919, 247] on div "Delicately designed & ethically crafted Text Discover Timeless Pieces Button Ro…" at bounding box center [907, 314] width 393 height 2027
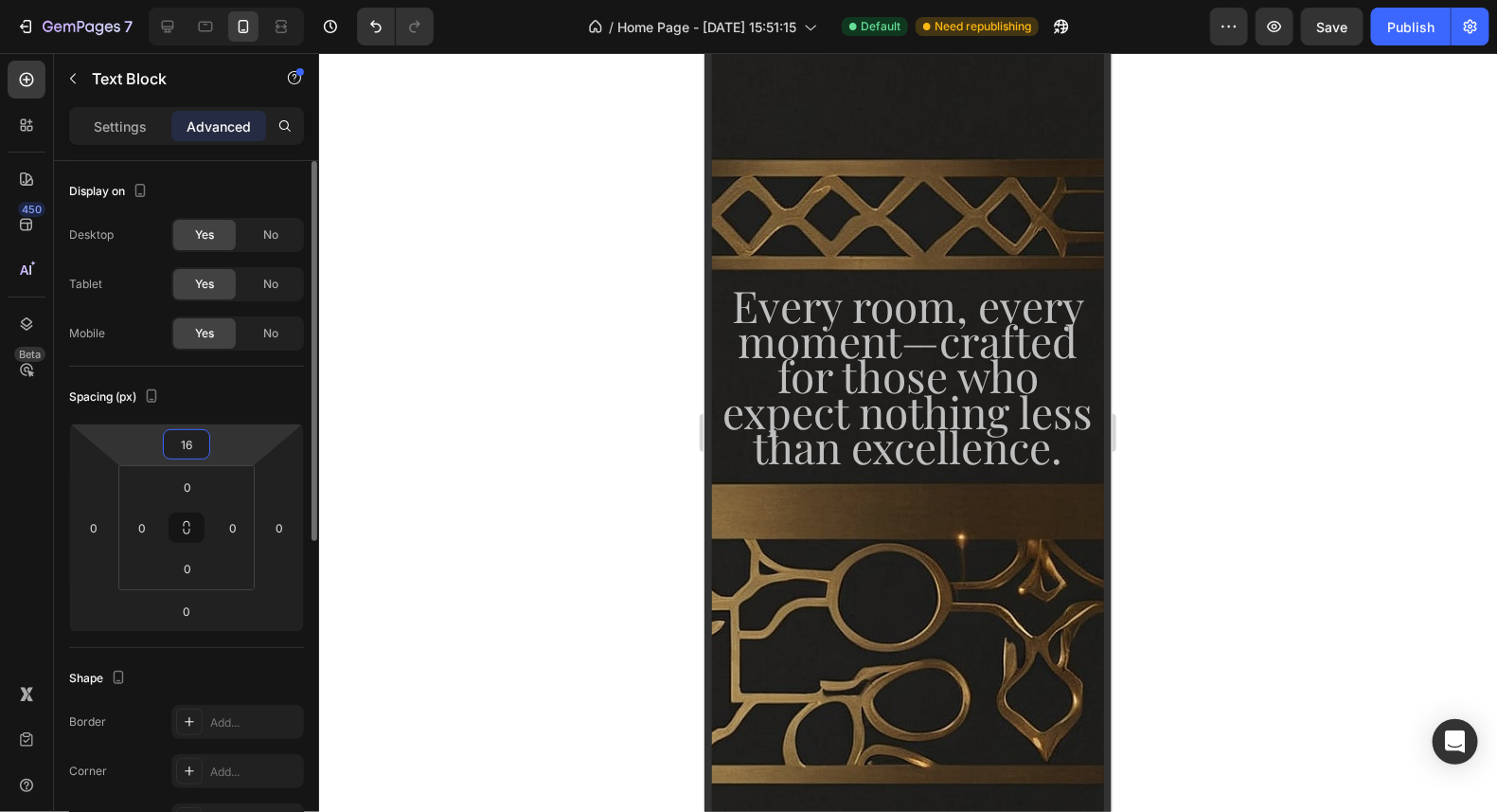
type input "160"
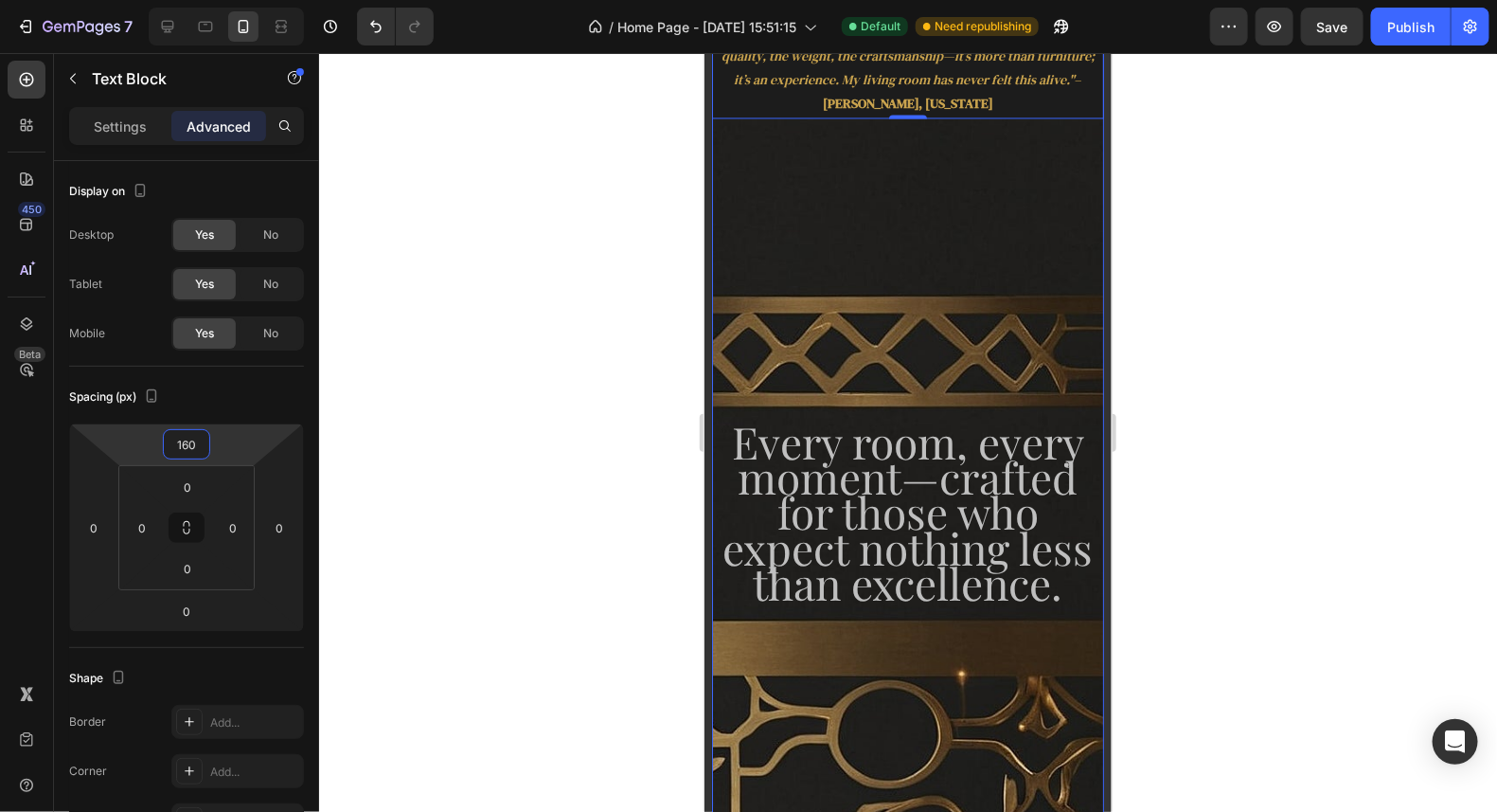
click at [985, 286] on div "Delicately designed & ethically crafted Text Discover Timeless Pieces Button Ro…" at bounding box center [907, 367] width 393 height 2133
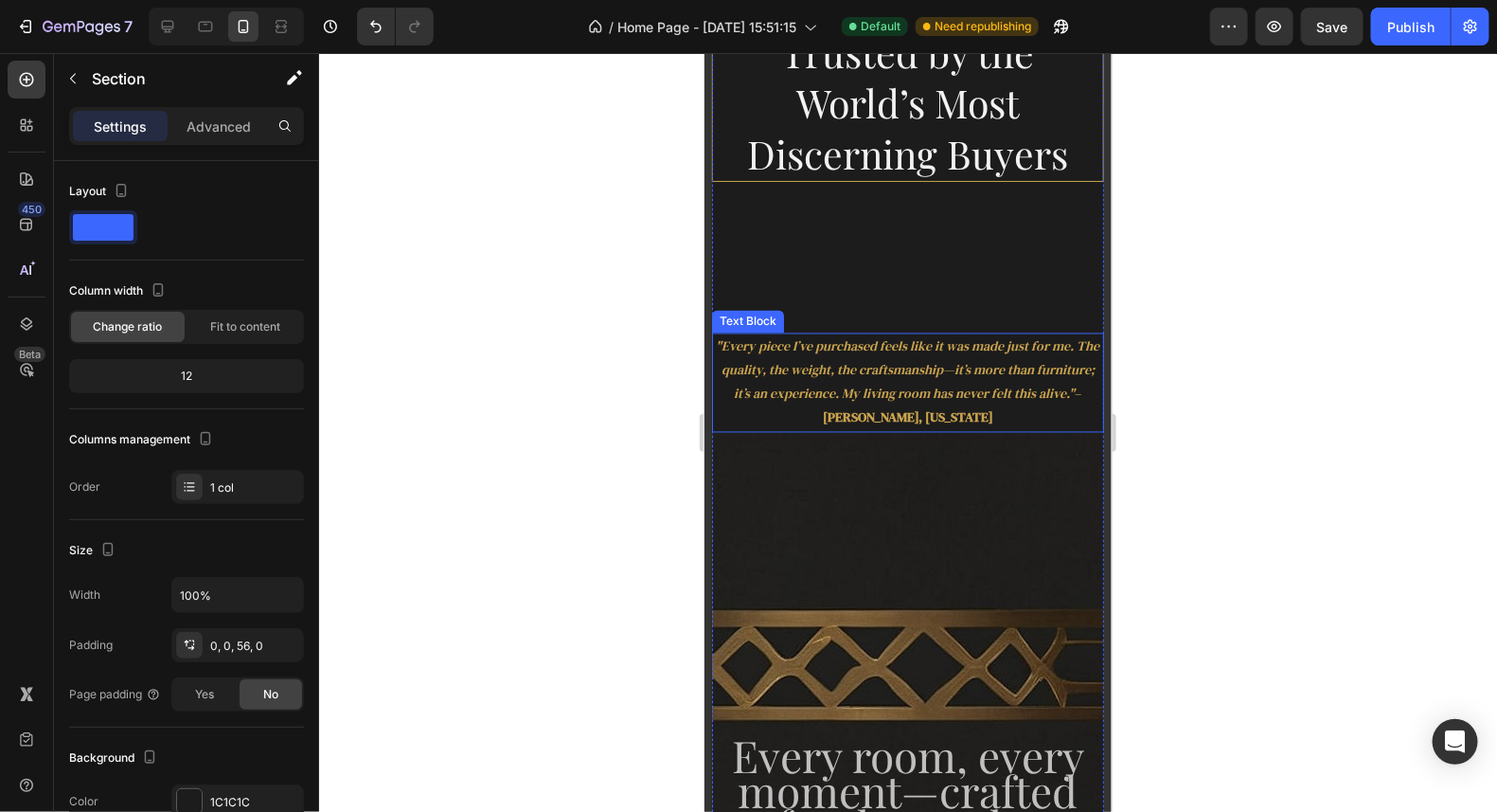
scroll to position [1279, 0]
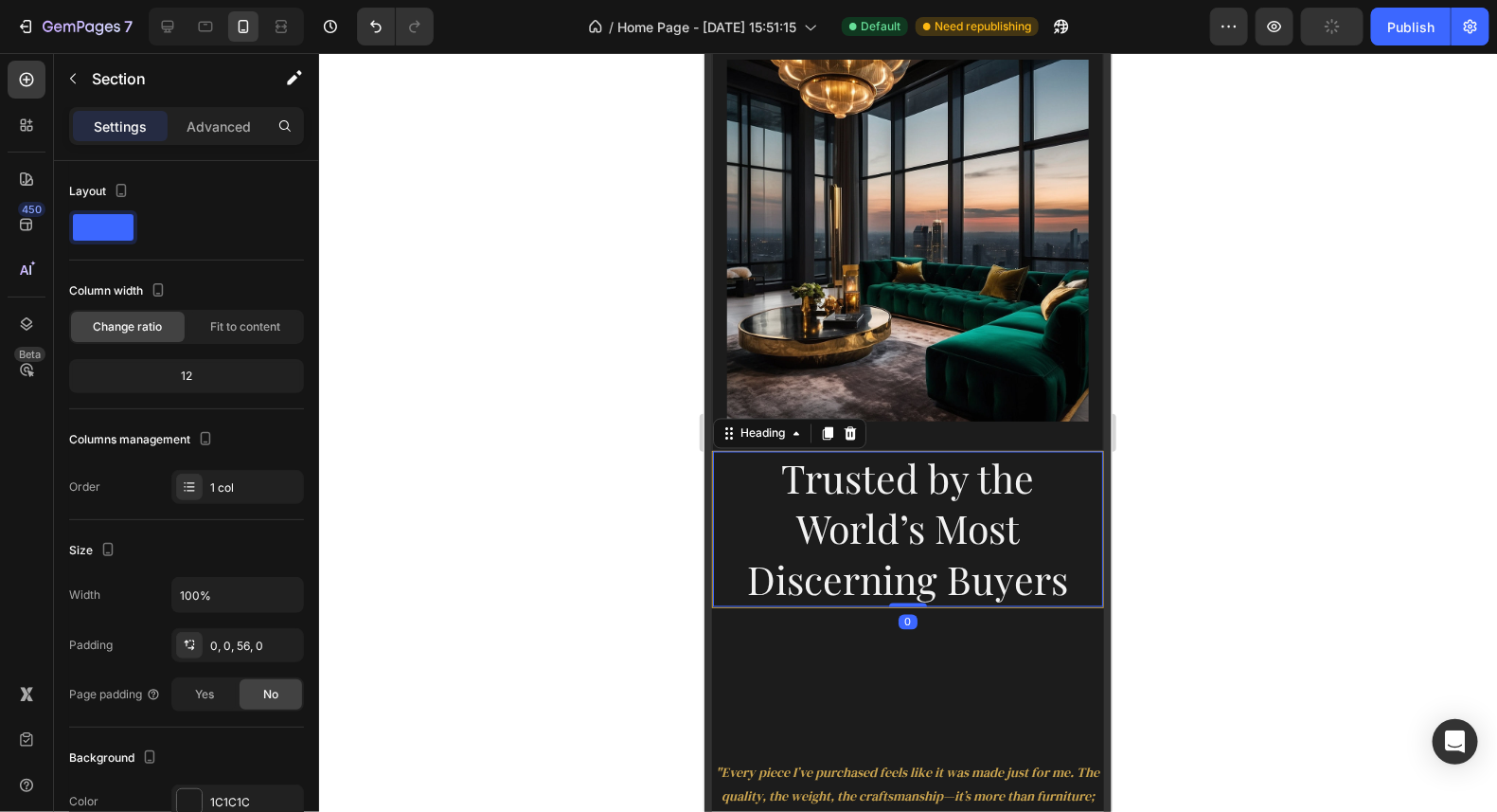
click at [918, 487] on h2 "Trusted by the World’s Most Discerning Buyers" at bounding box center [907, 528] width 391 height 155
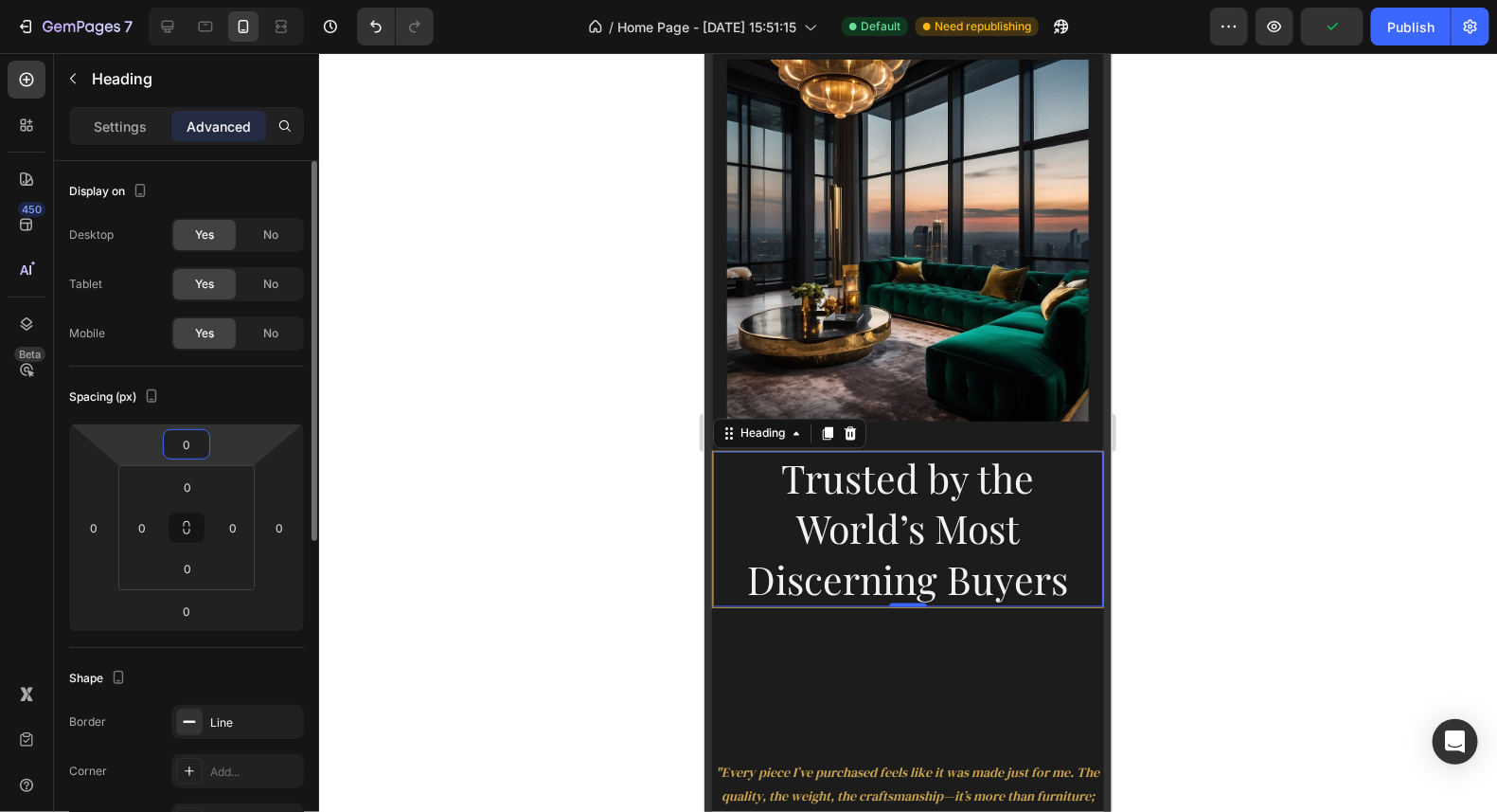
click at [196, 447] on input "0" at bounding box center [186, 444] width 38 height 29
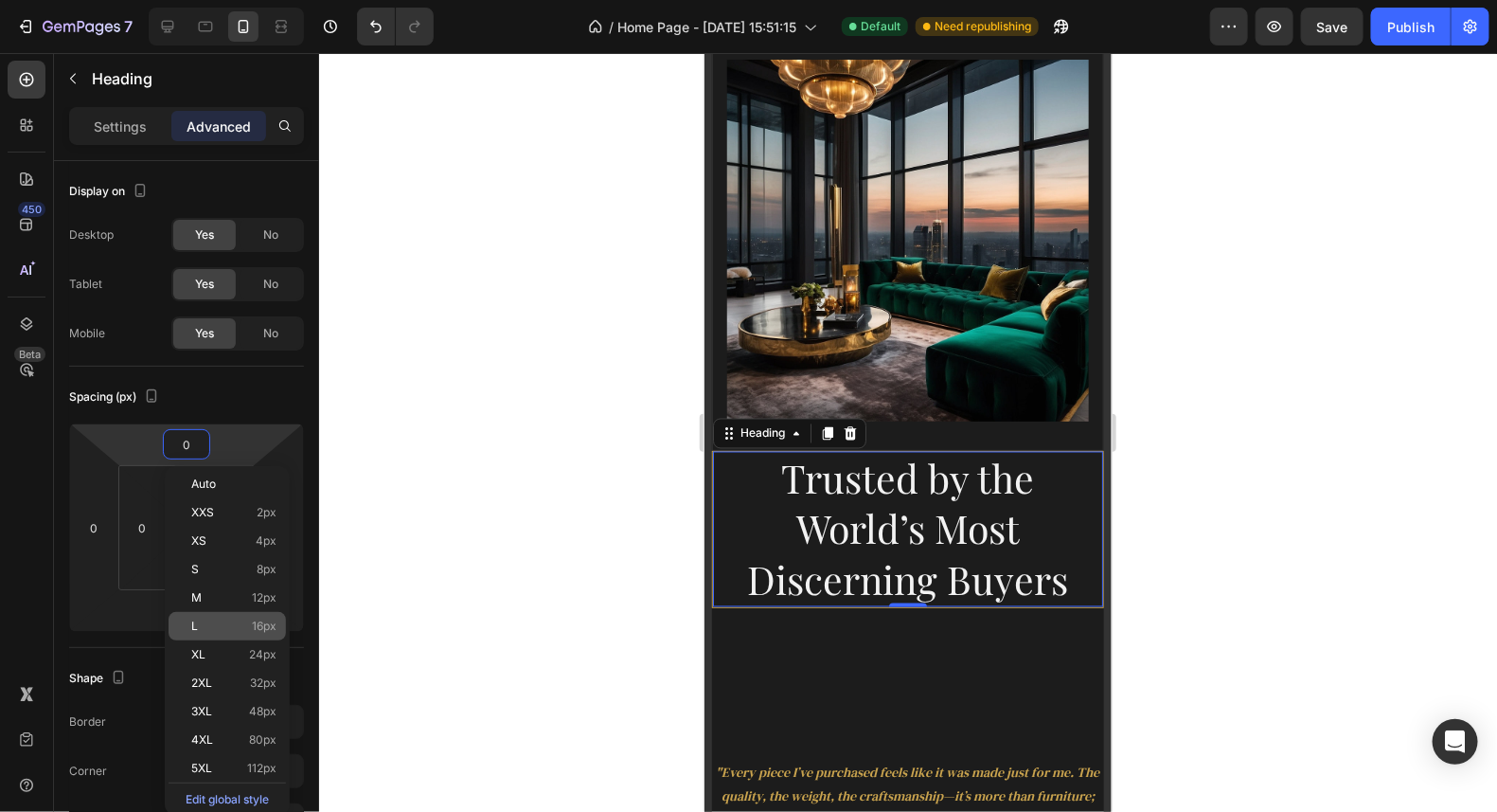
click at [268, 627] on span "16px" at bounding box center [265, 626] width 25 height 13
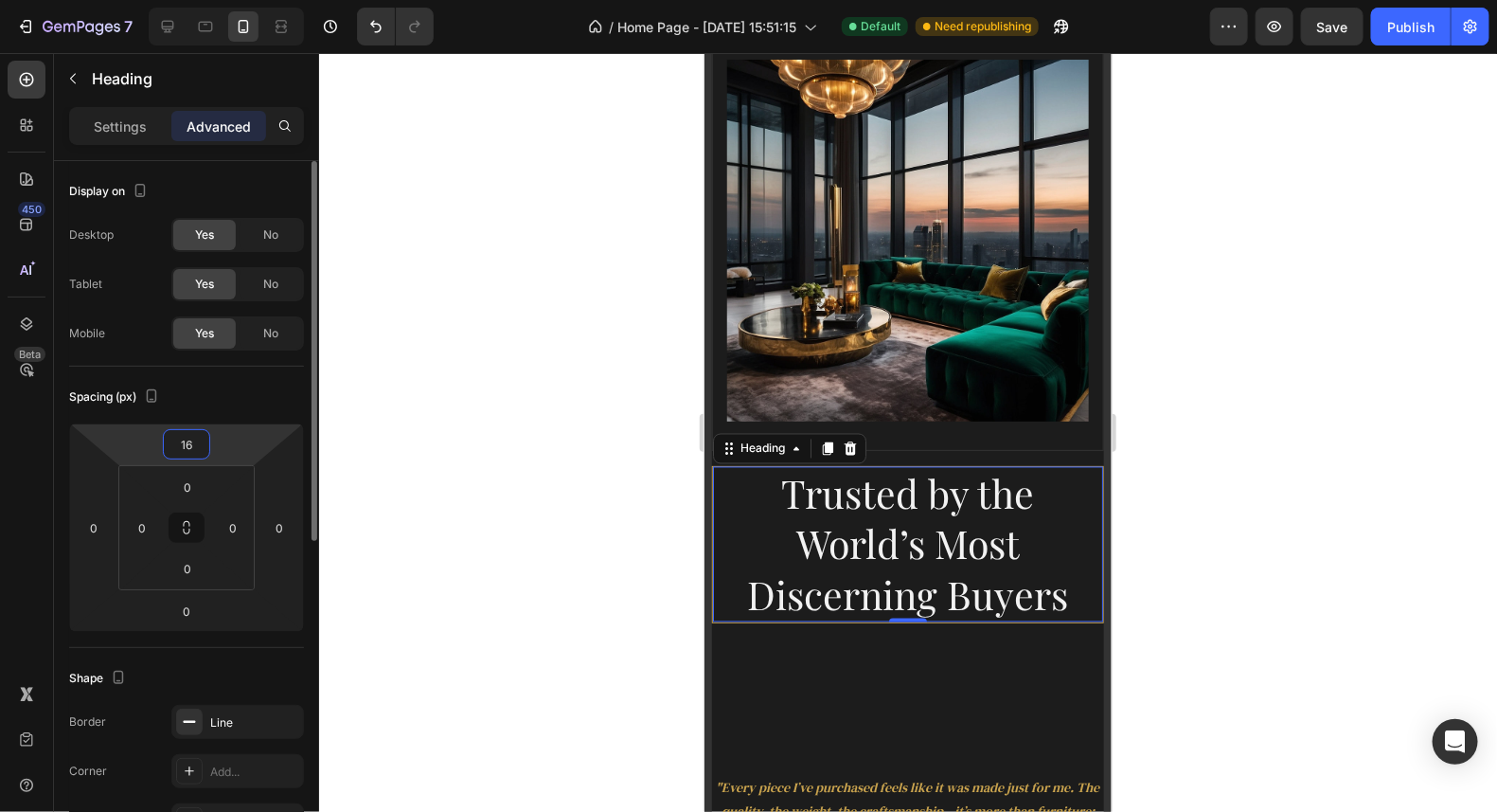
drag, startPoint x: 201, startPoint y: 443, endPoint x: 145, endPoint y: 444, distance: 56.0
click at [145, 444] on div "16 0 0 0" at bounding box center [187, 527] width 235 height 209
click at [200, 441] on input "16" at bounding box center [186, 444] width 38 height 29
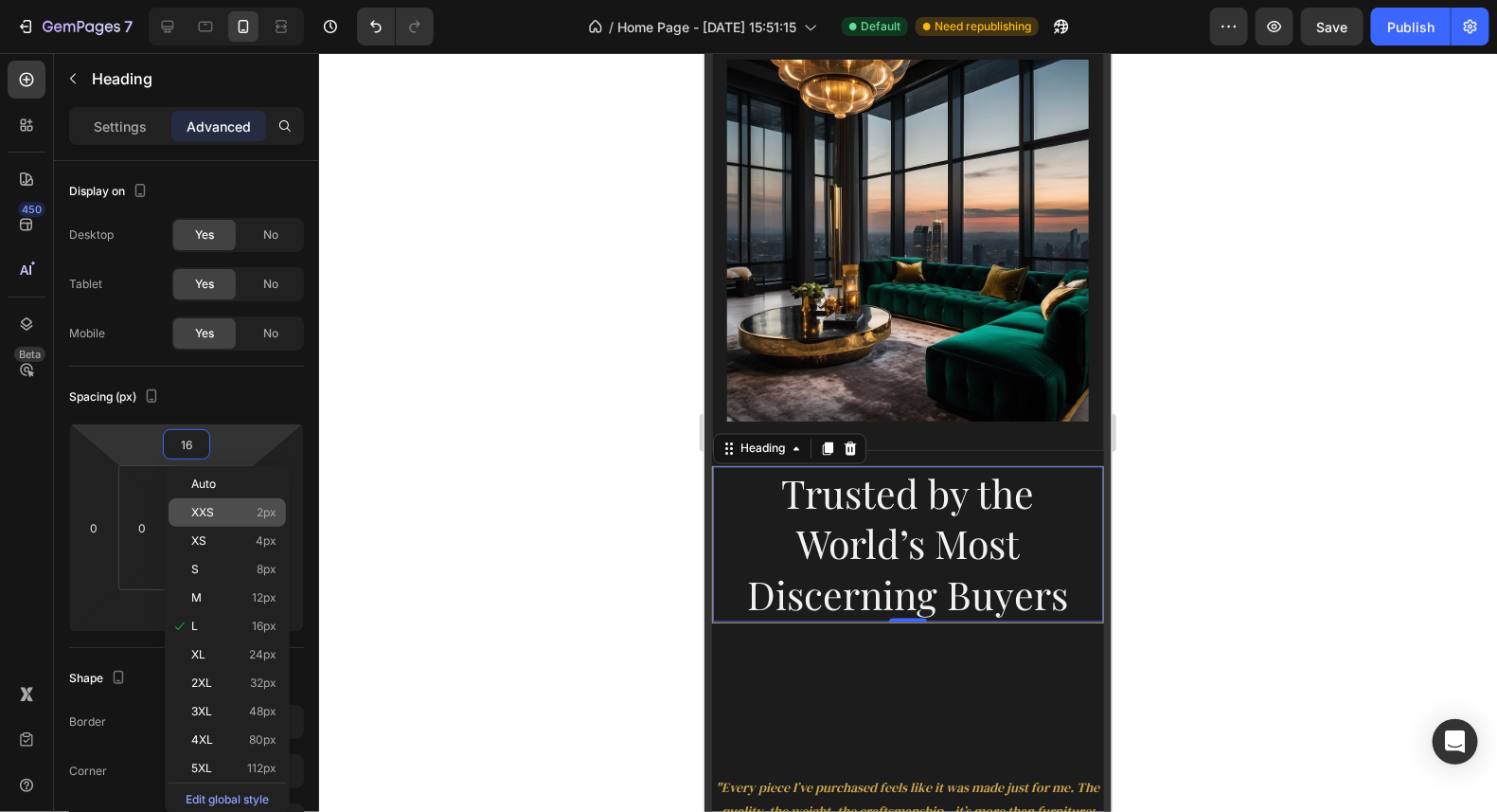
click at [213, 510] on span "XXS" at bounding box center [203, 513] width 23 height 13
type input "2"
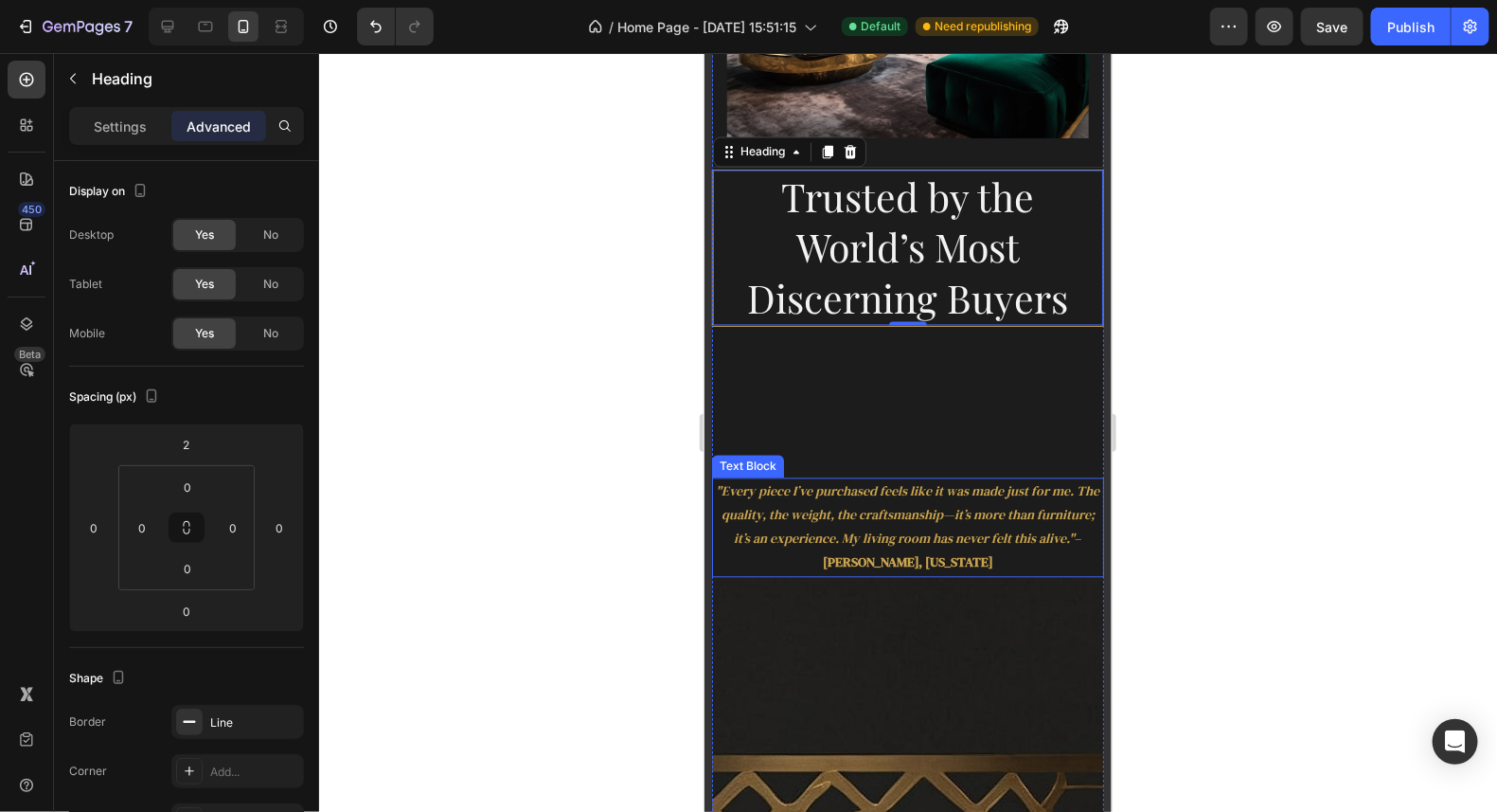
scroll to position [1562, 0]
click at [899, 281] on h2 "Trusted by the World’s Most Discerning Buyers" at bounding box center [907, 245] width 391 height 155
click at [965, 486] on p ""Every piece I’ve purchased feels like it was made just for me. The quality, th…" at bounding box center [907, 525] width 389 height 95
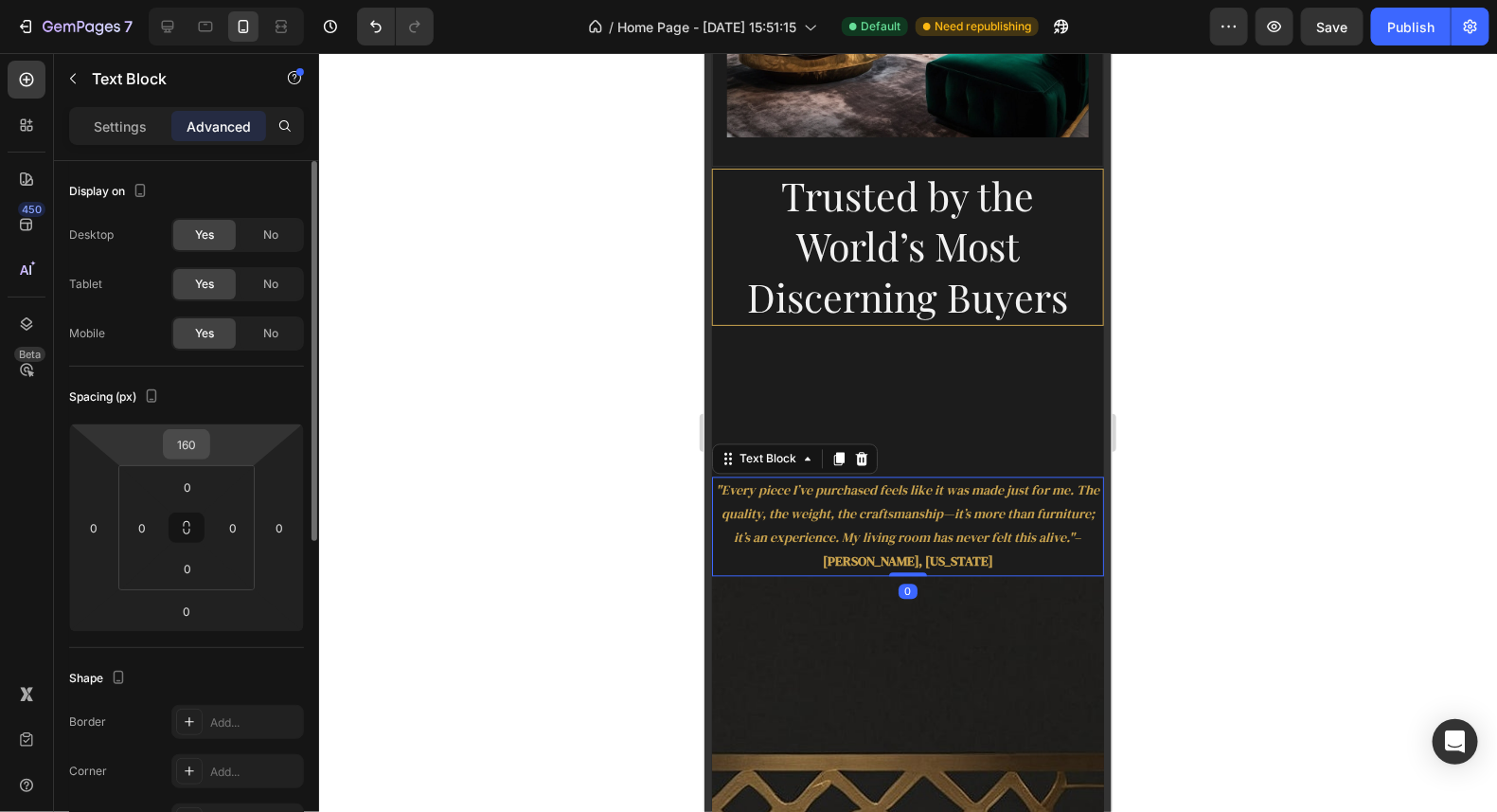
click at [200, 446] on input "160" at bounding box center [186, 444] width 38 height 29
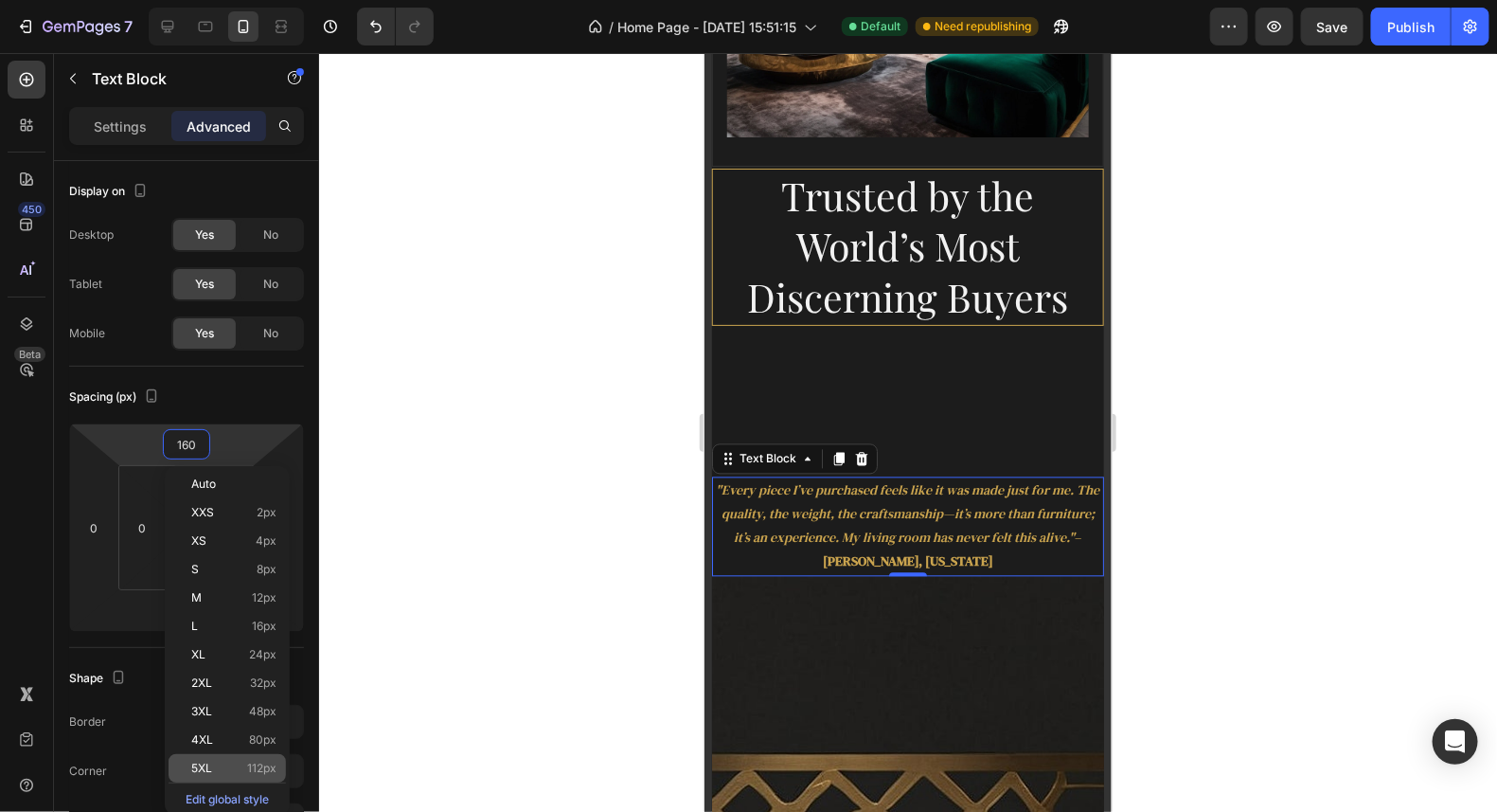
click at [249, 763] on span "112px" at bounding box center [262, 768] width 30 height 13
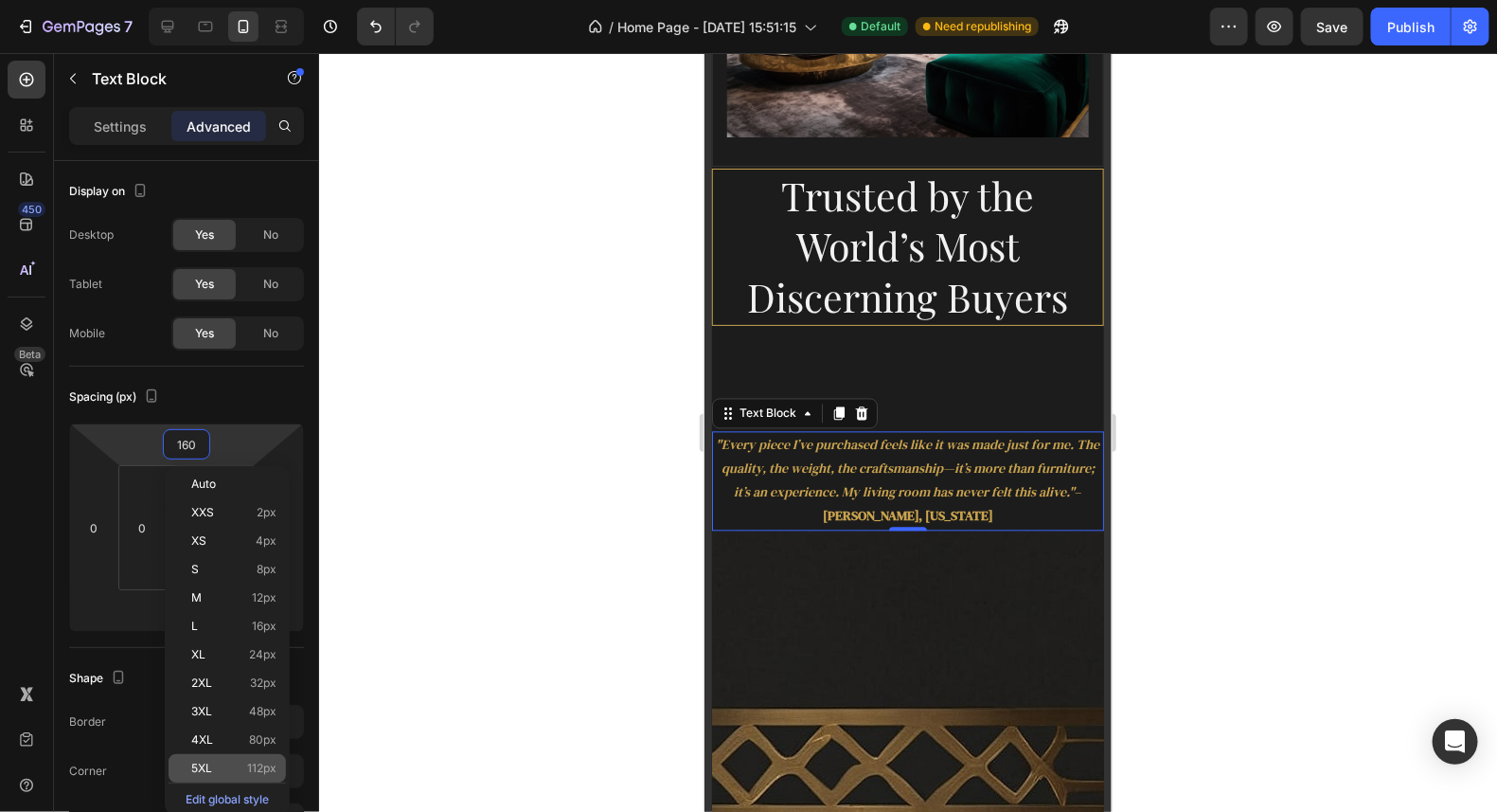
type input "112"
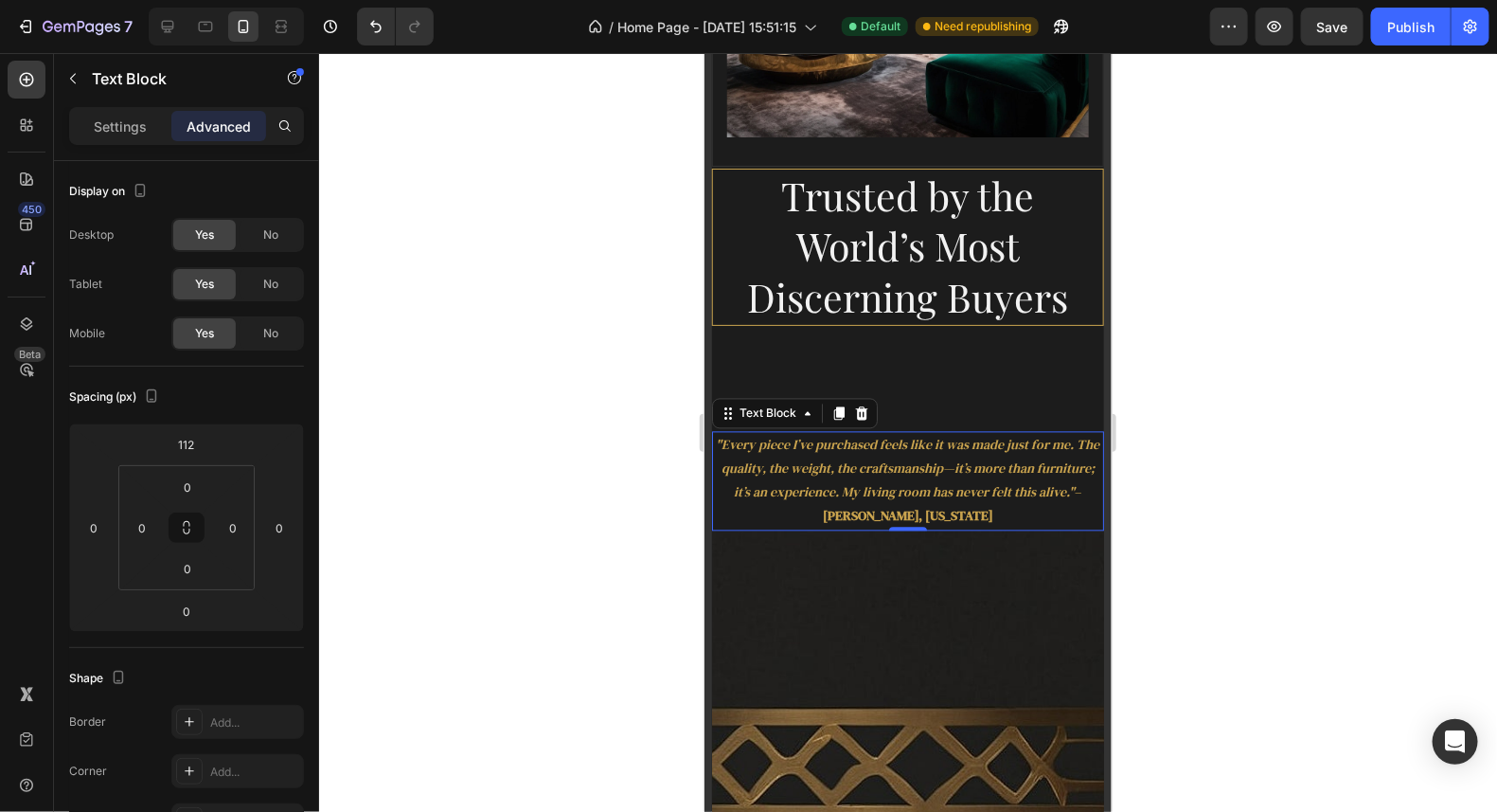
scroll to position [1847, 0]
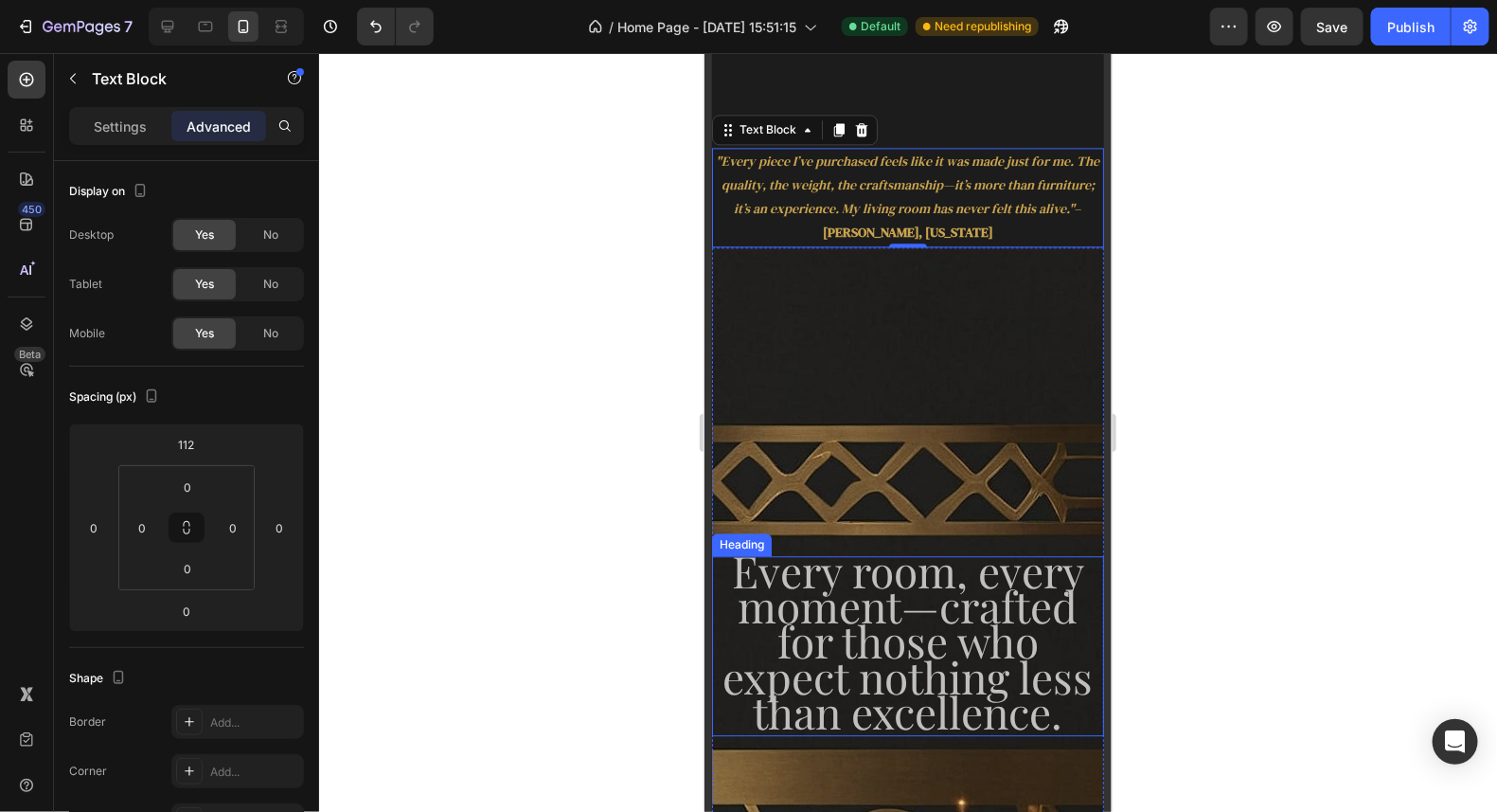
click at [971, 638] on span "Every room, every moment—crafted for those who expect nothing less than excelle…" at bounding box center [907, 640] width 370 height 200
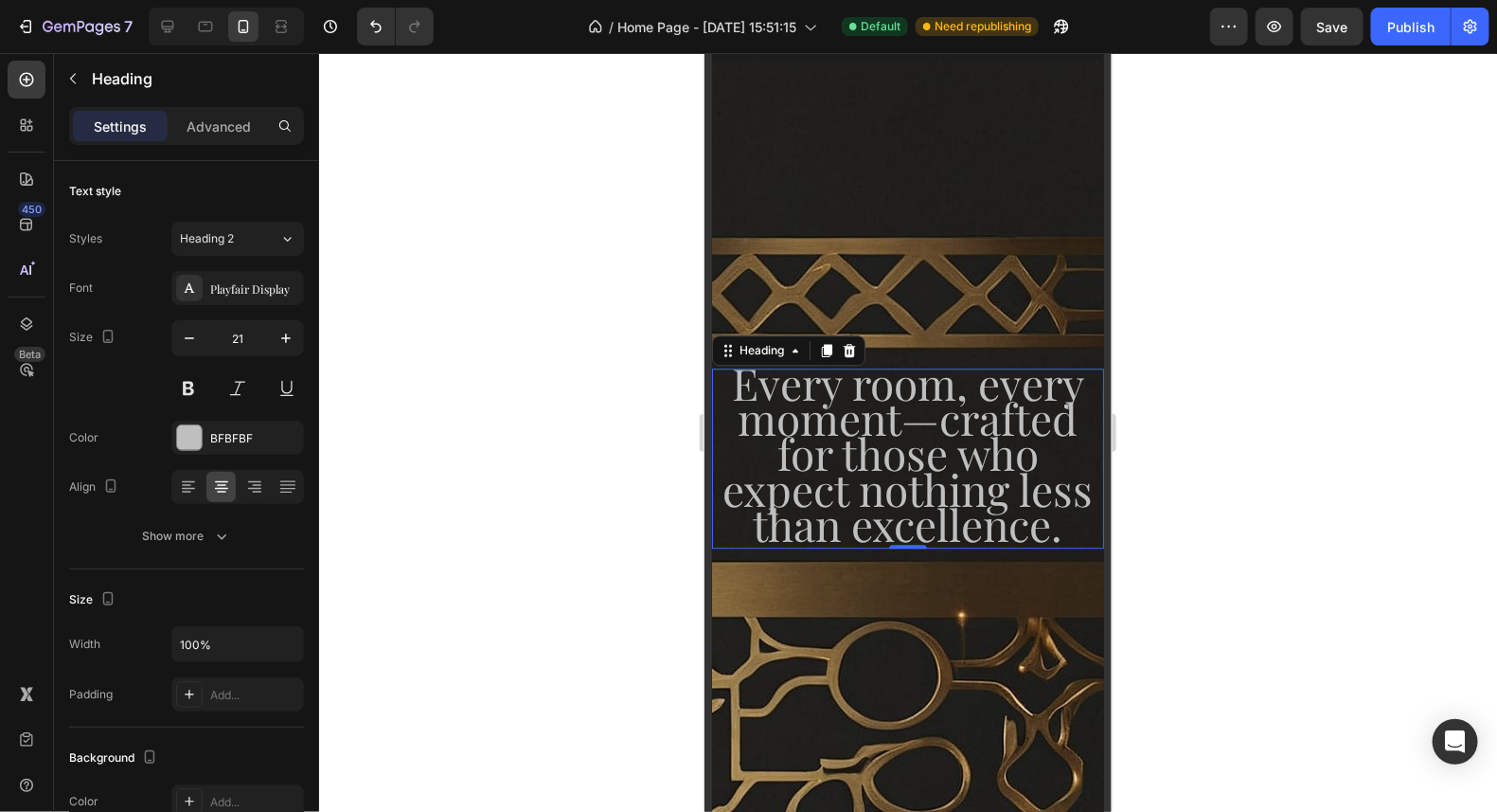
scroll to position [2036, 0]
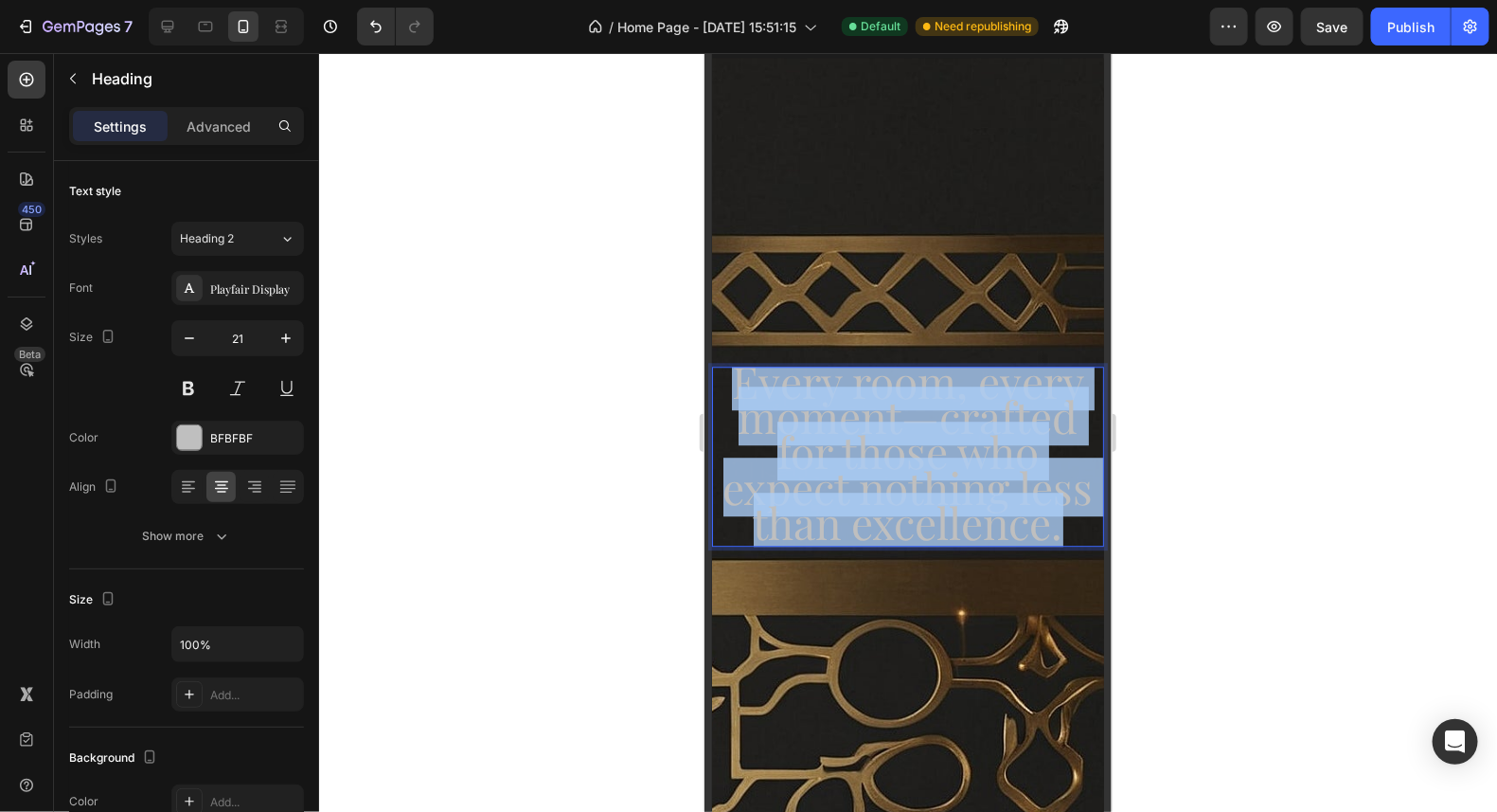
drag, startPoint x: 1060, startPoint y: 517, endPoint x: 720, endPoint y: 384, distance: 365.1
click at [720, 384] on p "Every room, every moment—crafted for those who expect nothing less than excelle…" at bounding box center [907, 455] width 389 height 176
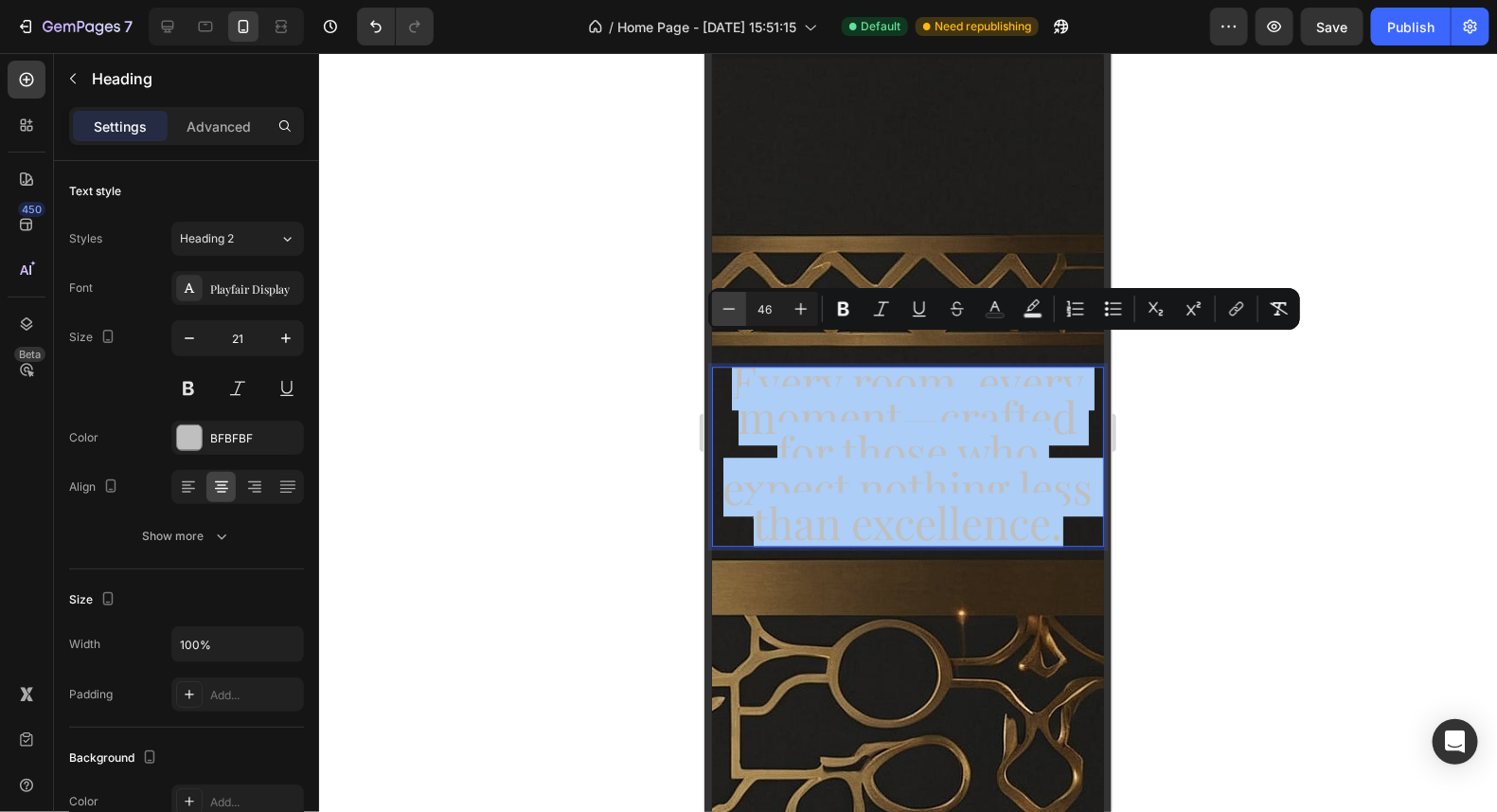
click at [728, 308] on icon "Editor contextual toolbar" at bounding box center [729, 309] width 19 height 19
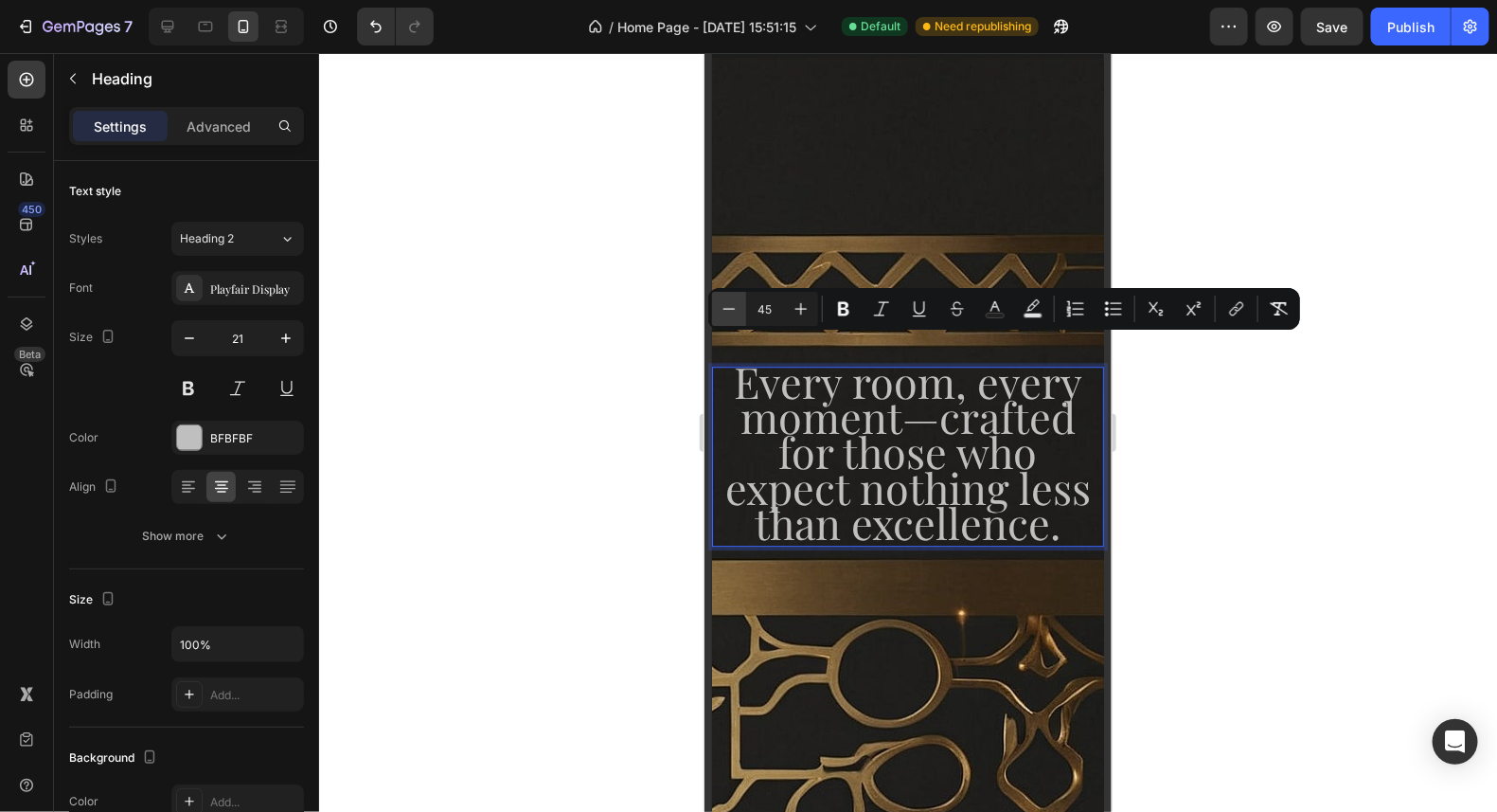
click at [728, 308] on icon "Editor contextual toolbar" at bounding box center [729, 309] width 19 height 19
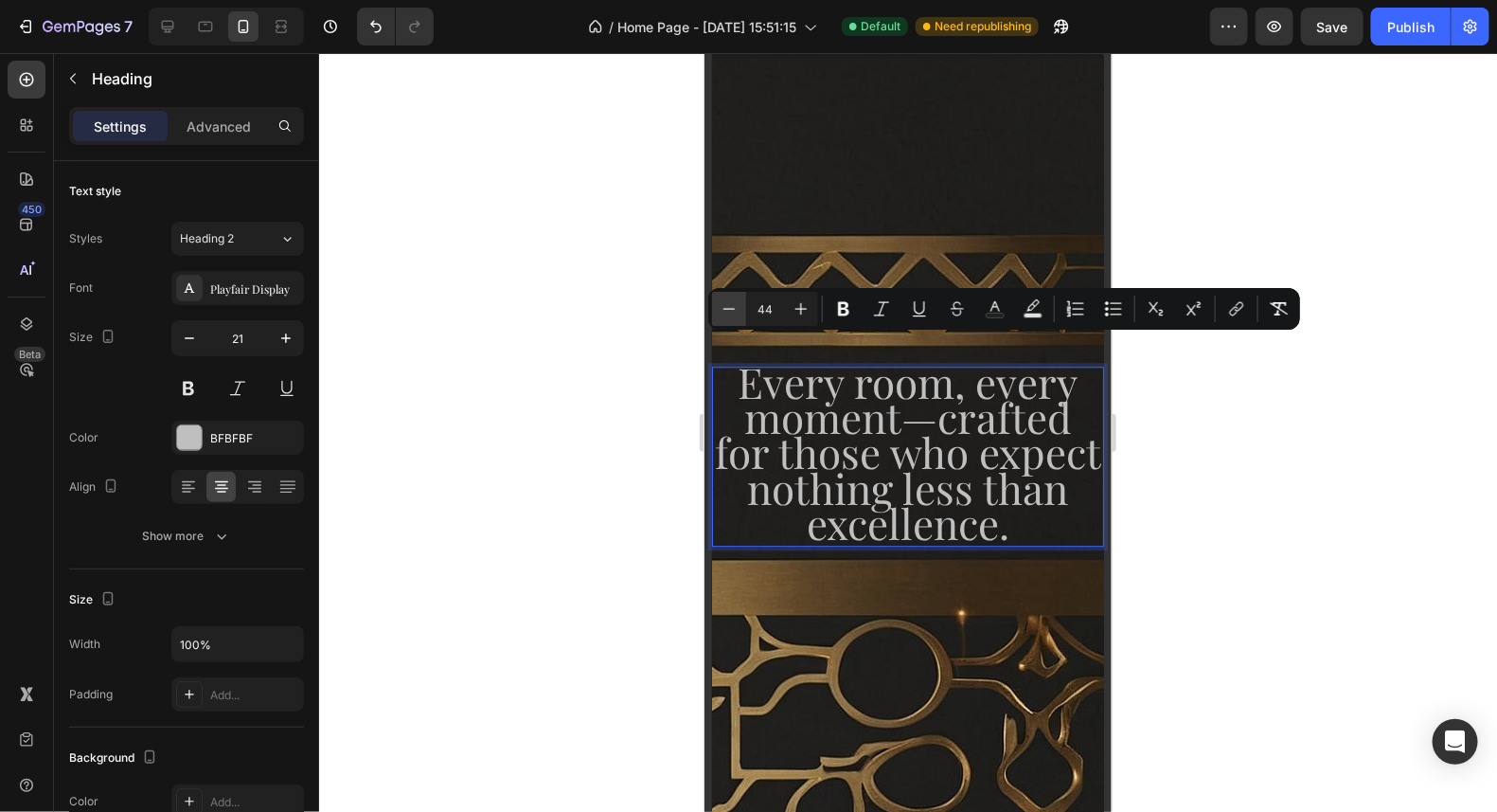
click at [728, 308] on icon "Editor contextual toolbar" at bounding box center [729, 309] width 19 height 19
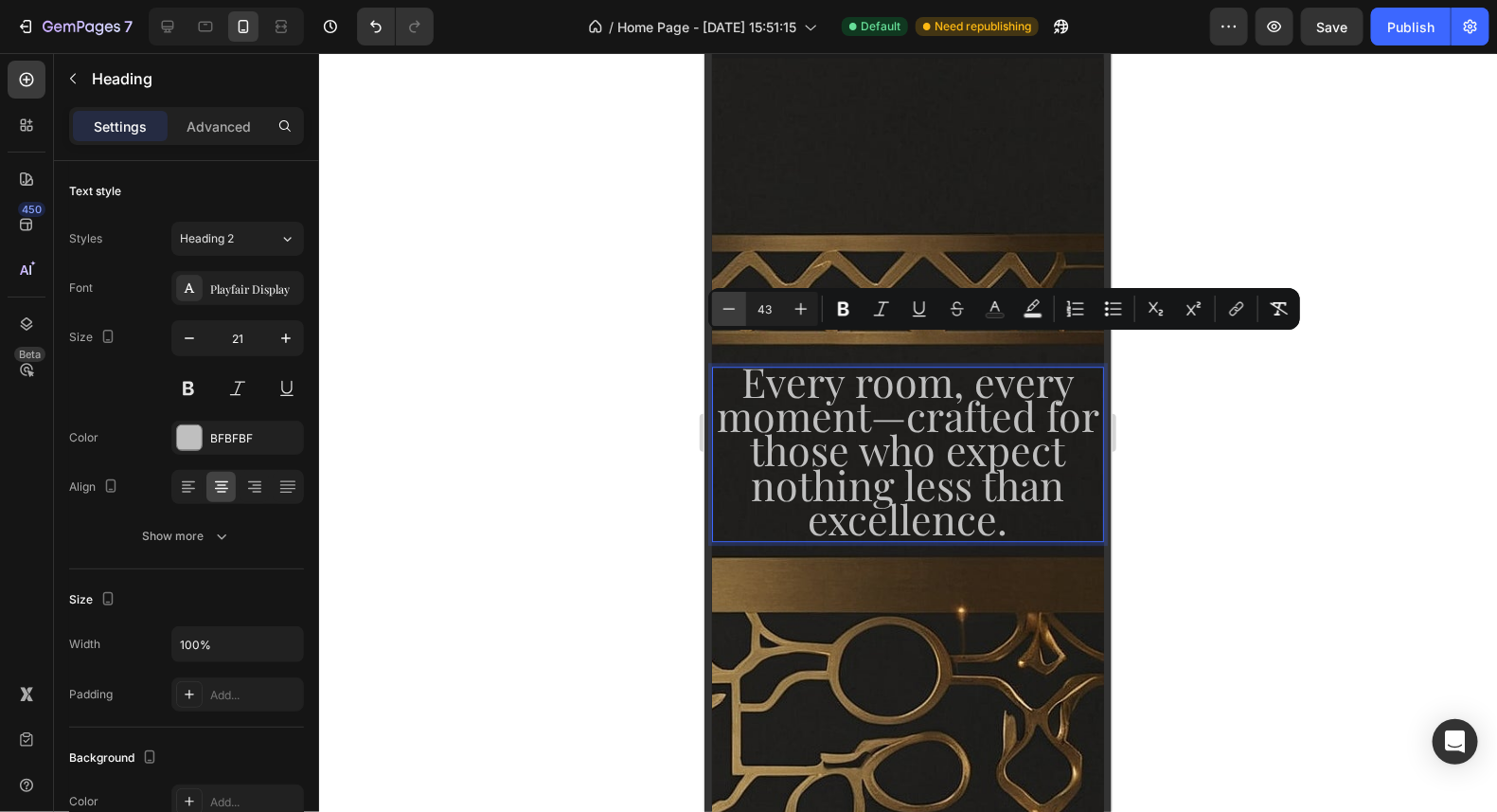
click at [728, 308] on icon "Editor contextual toolbar" at bounding box center [729, 309] width 19 height 19
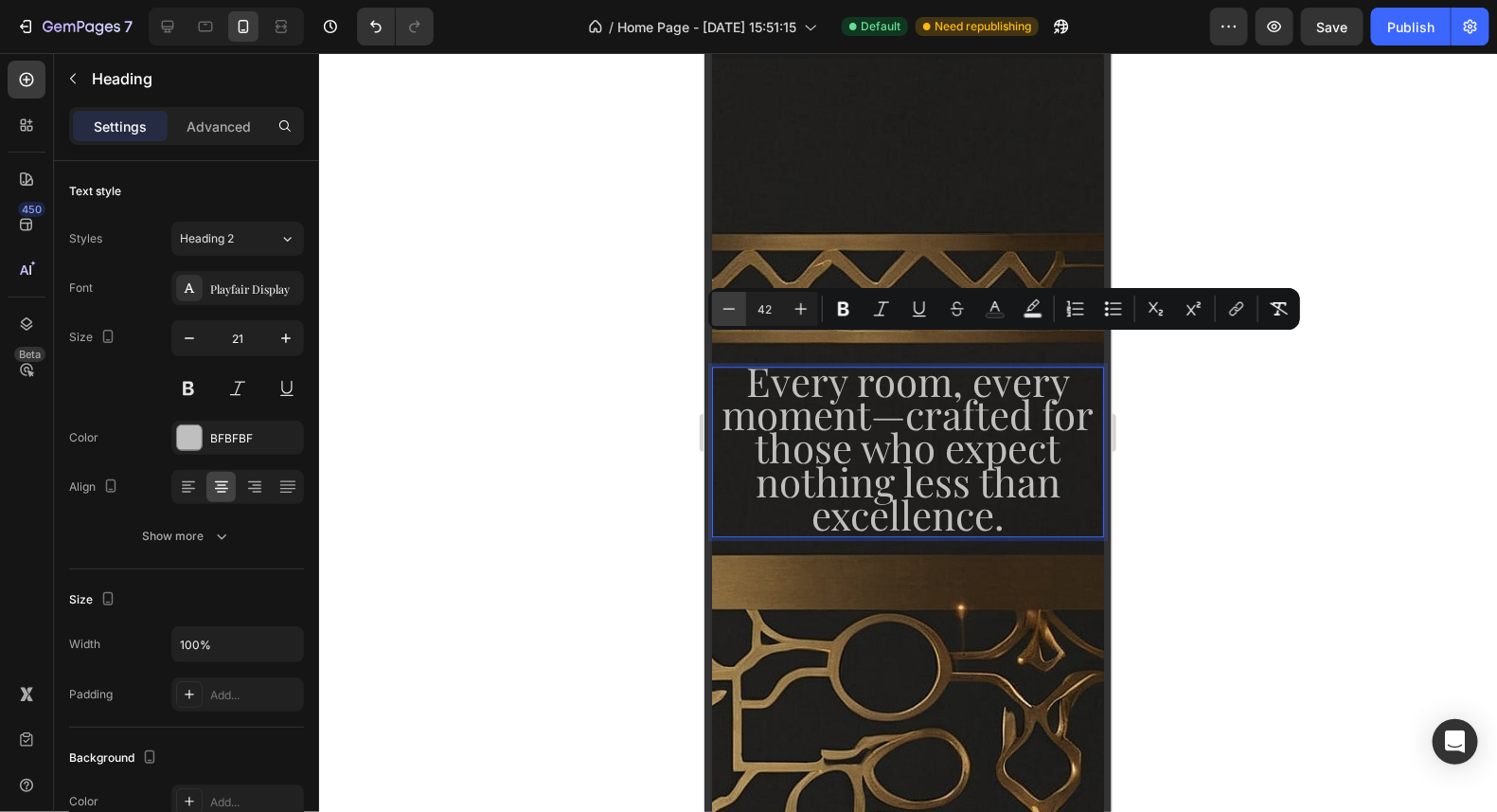
click at [728, 308] on icon "Editor contextual toolbar" at bounding box center [729, 309] width 19 height 19
type input "41"
click at [1011, 509] on p "Every room, every moment—crafted for those who expect nothing less than excelle…" at bounding box center [907, 450] width 389 height 166
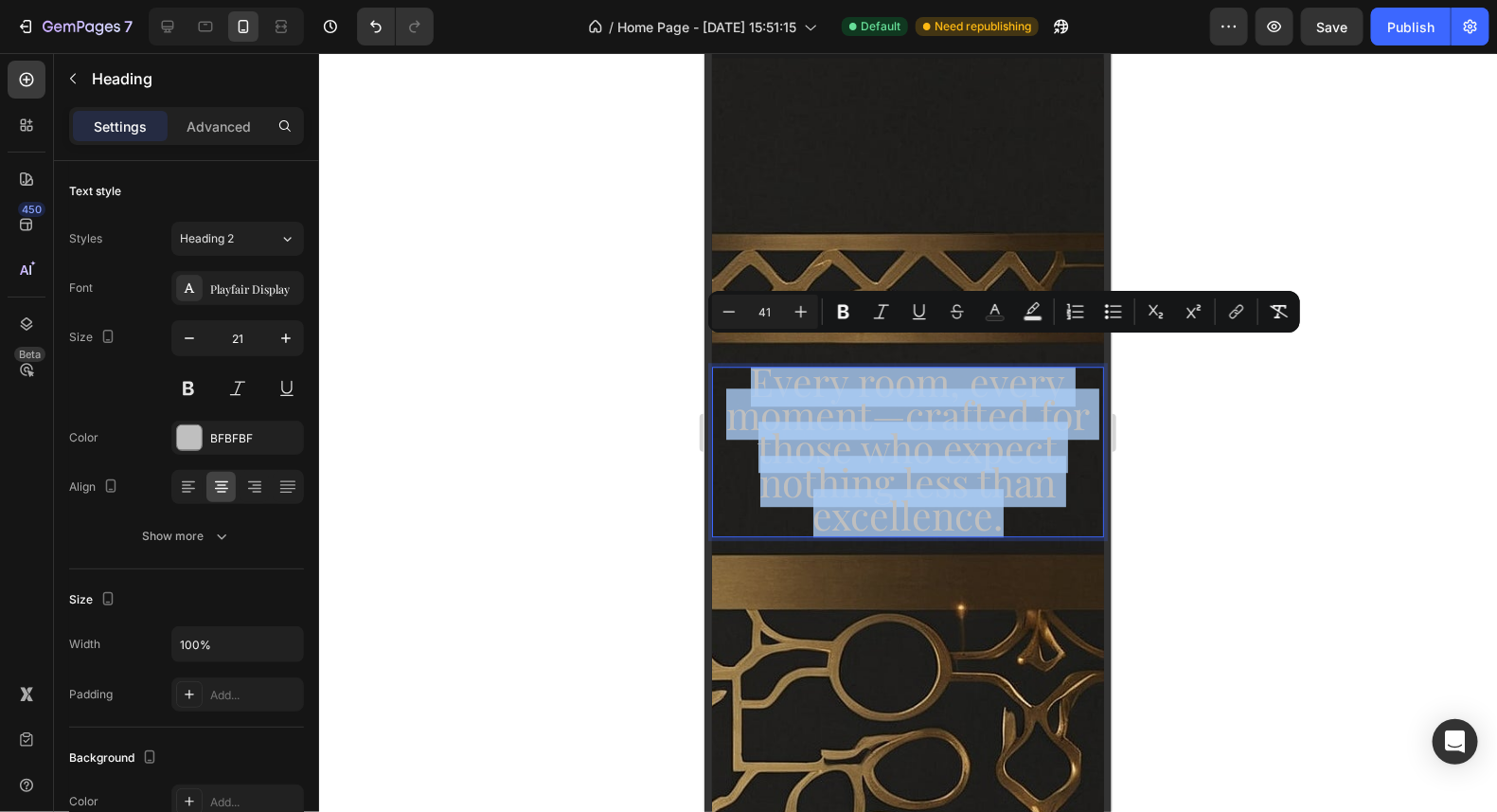
drag, startPoint x: 1002, startPoint y: 498, endPoint x: 748, endPoint y: 382, distance: 279.2
click at [748, 382] on p "Every room, every moment—crafted for those who expect nothing less than excelle…" at bounding box center [907, 450] width 389 height 166
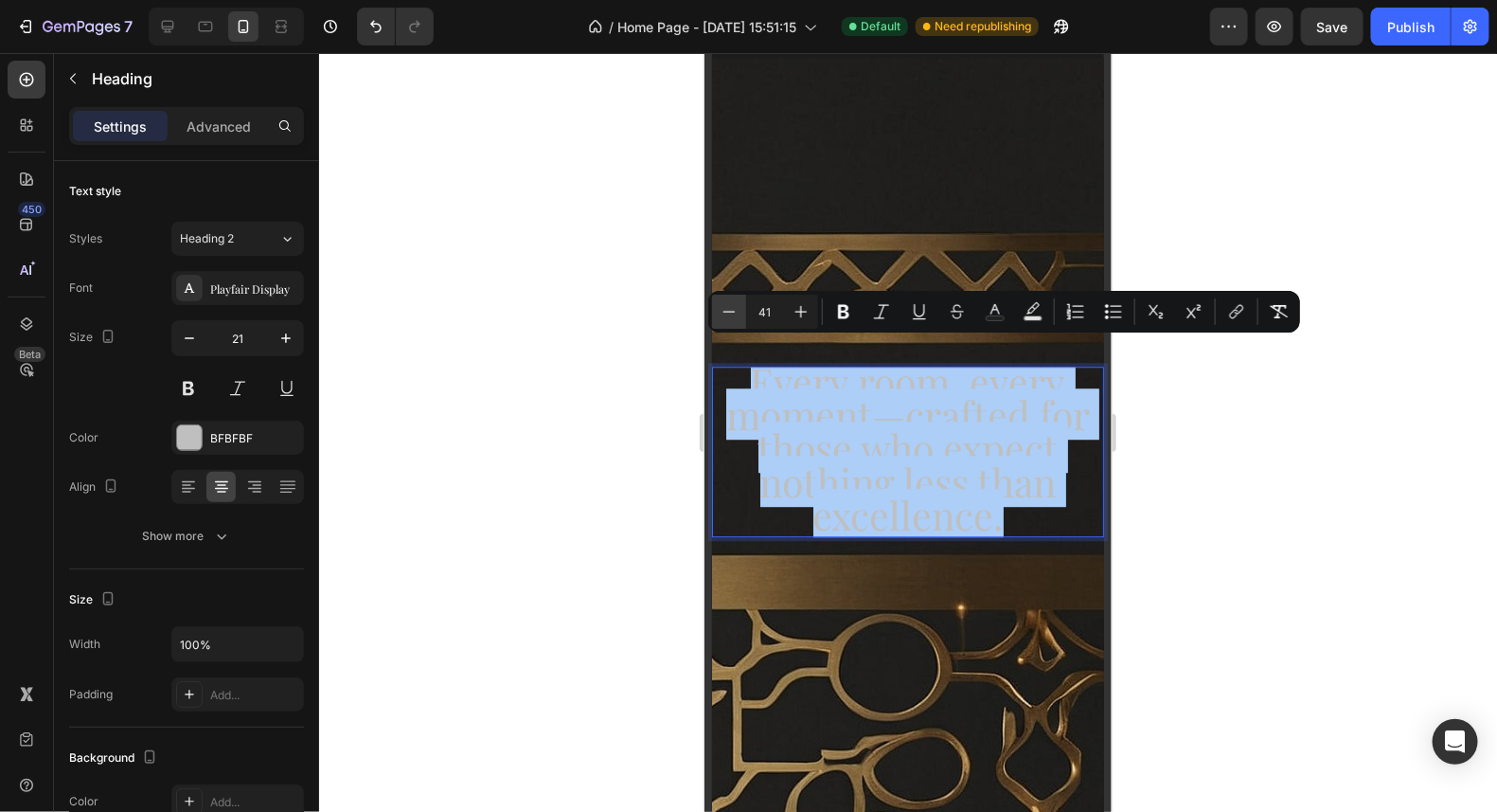
click at [731, 319] on icon "Editor contextual toolbar" at bounding box center [729, 312] width 19 height 19
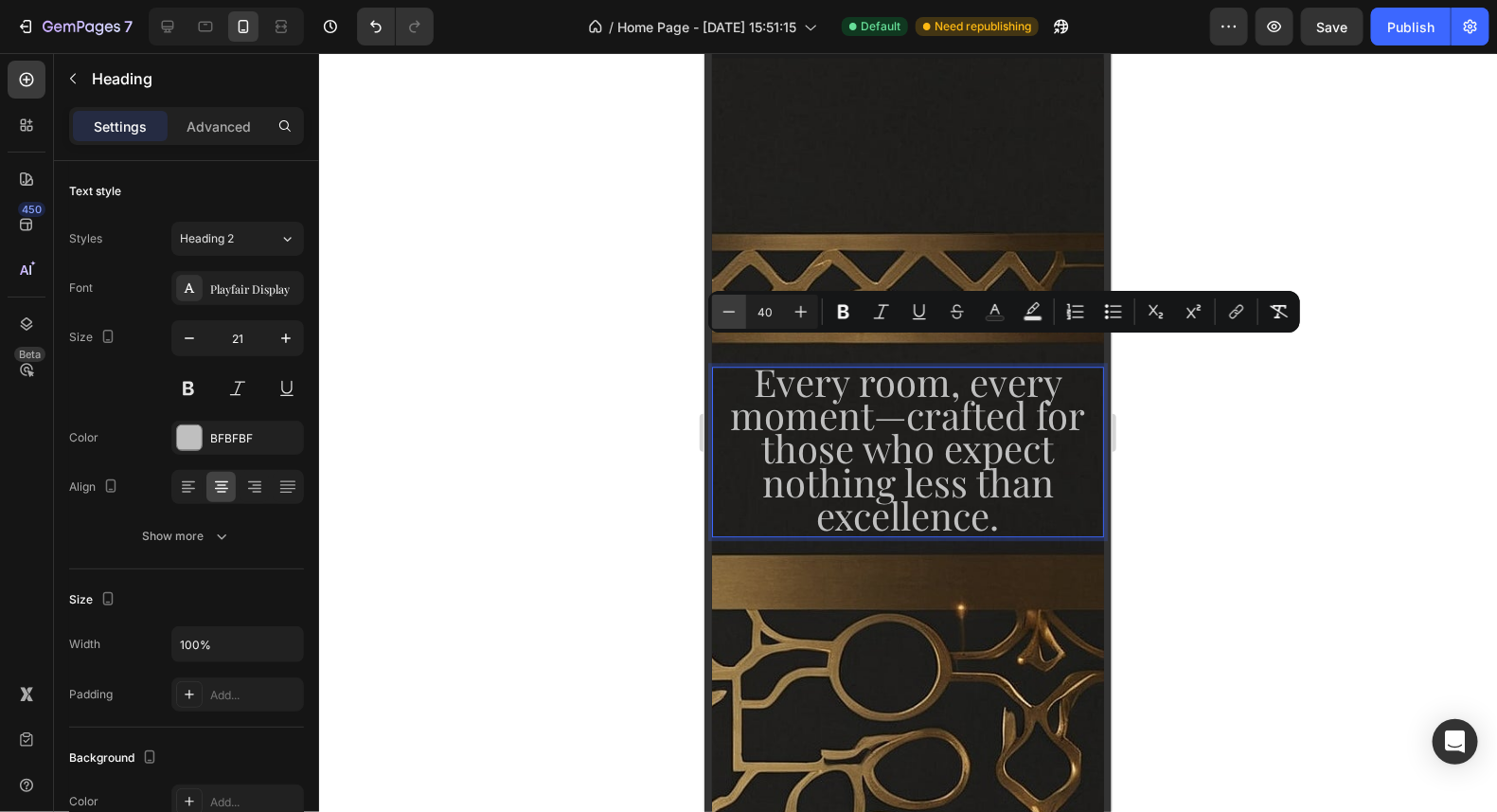
click at [731, 319] on icon "Editor contextual toolbar" at bounding box center [729, 312] width 19 height 19
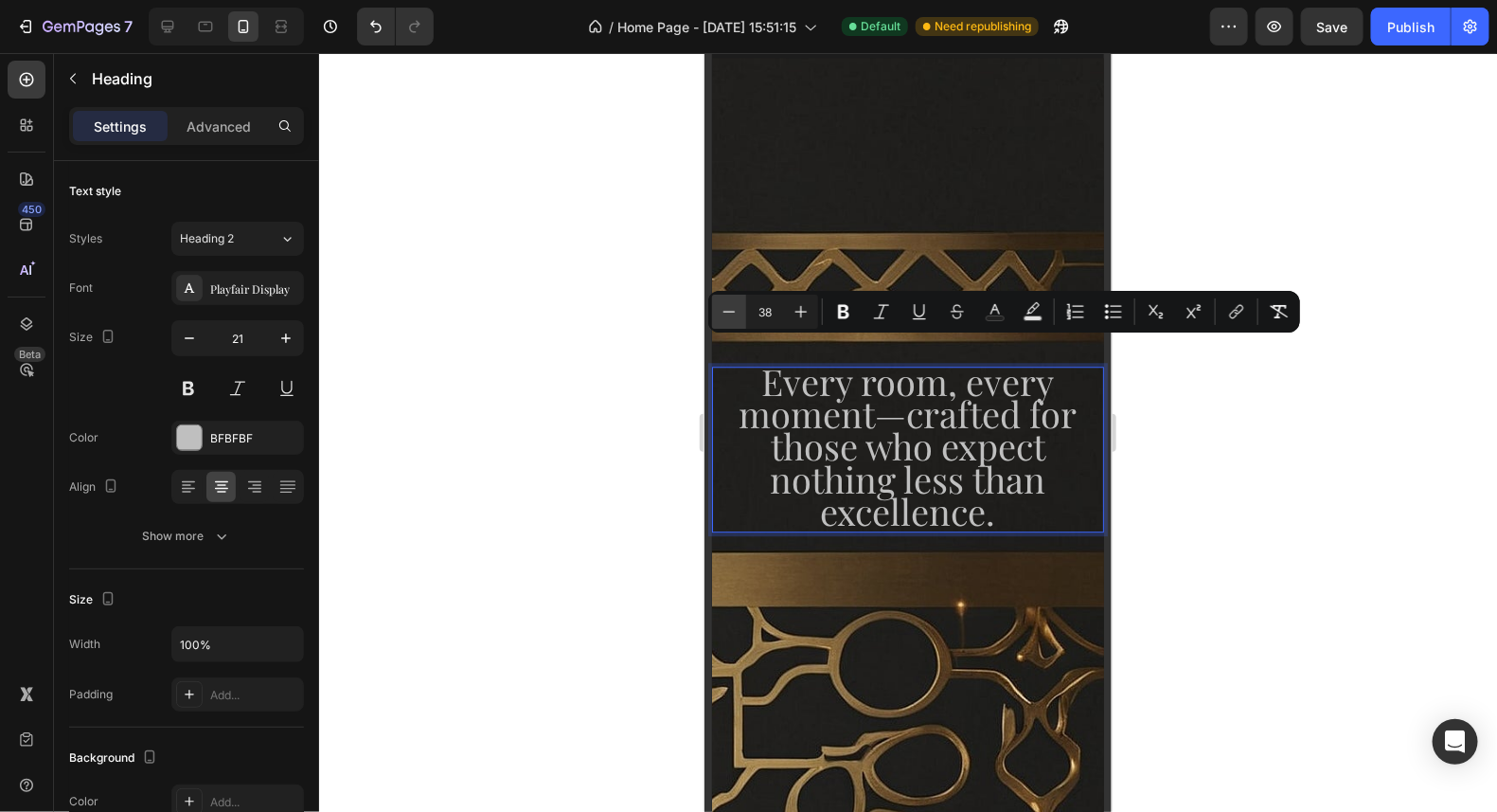
click at [731, 319] on icon "Editor contextual toolbar" at bounding box center [729, 312] width 19 height 19
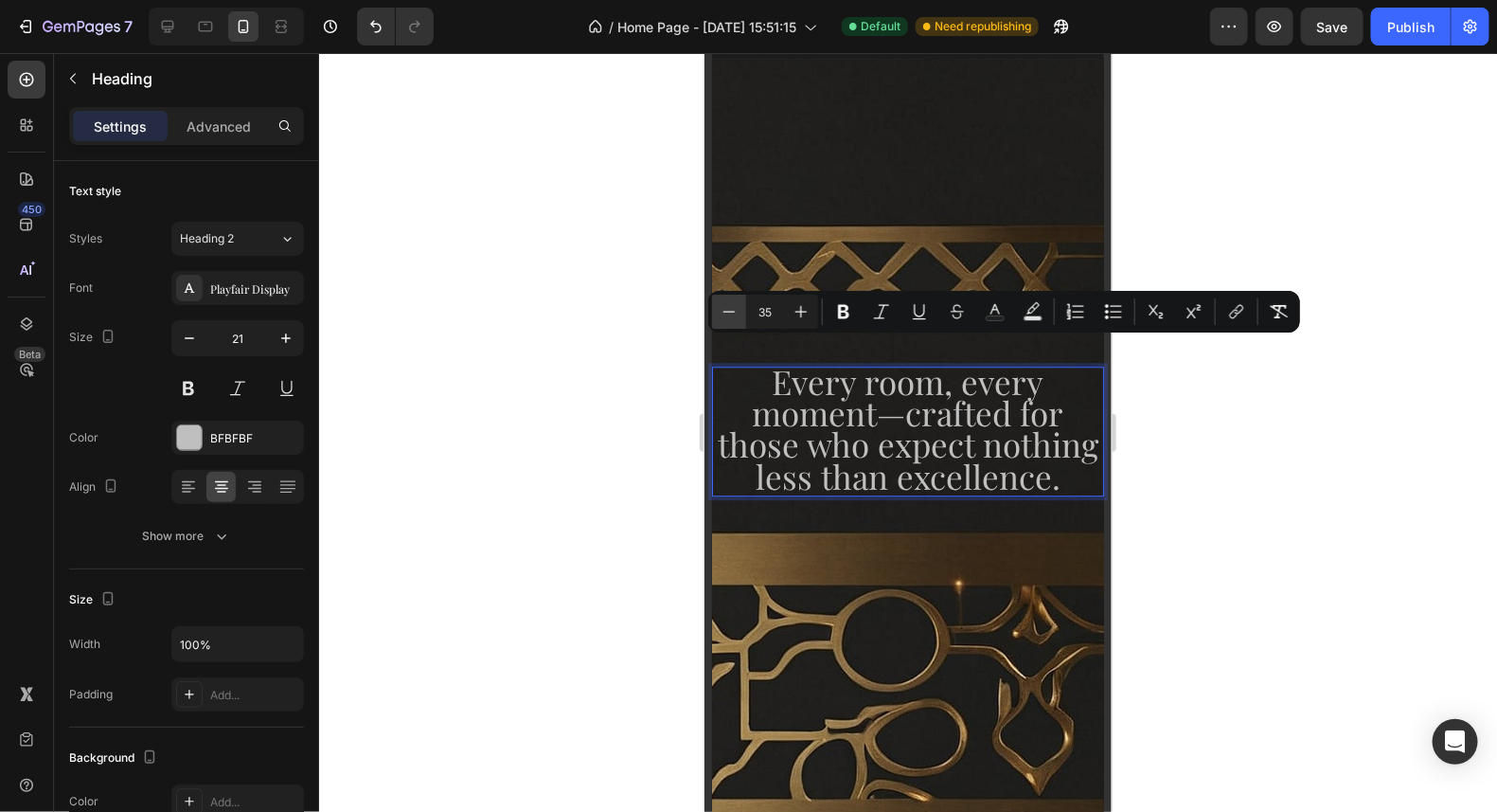
click at [731, 319] on icon "Editor contextual toolbar" at bounding box center [729, 312] width 19 height 19
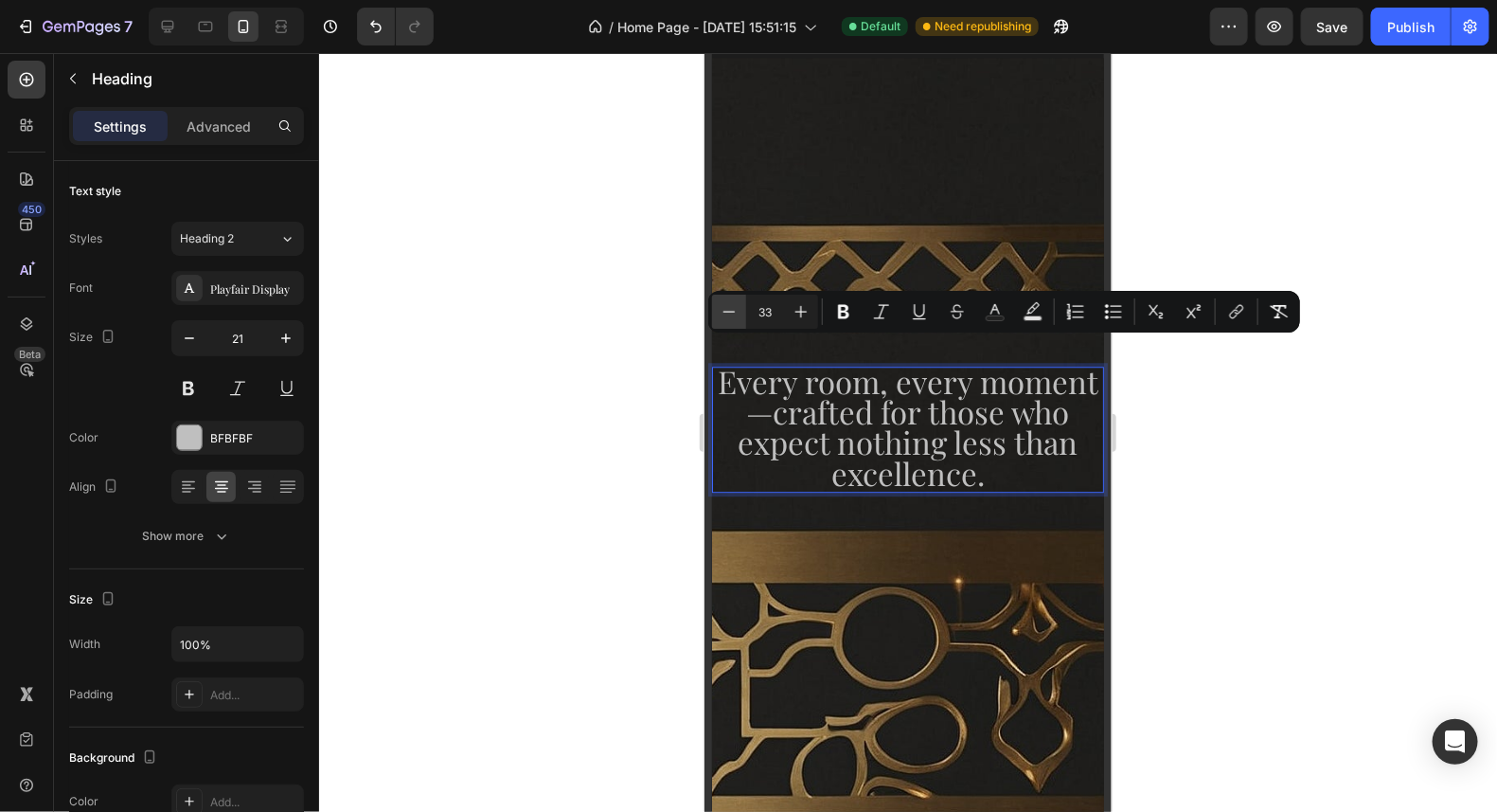
click at [731, 319] on icon "Editor contextual toolbar" at bounding box center [729, 312] width 19 height 19
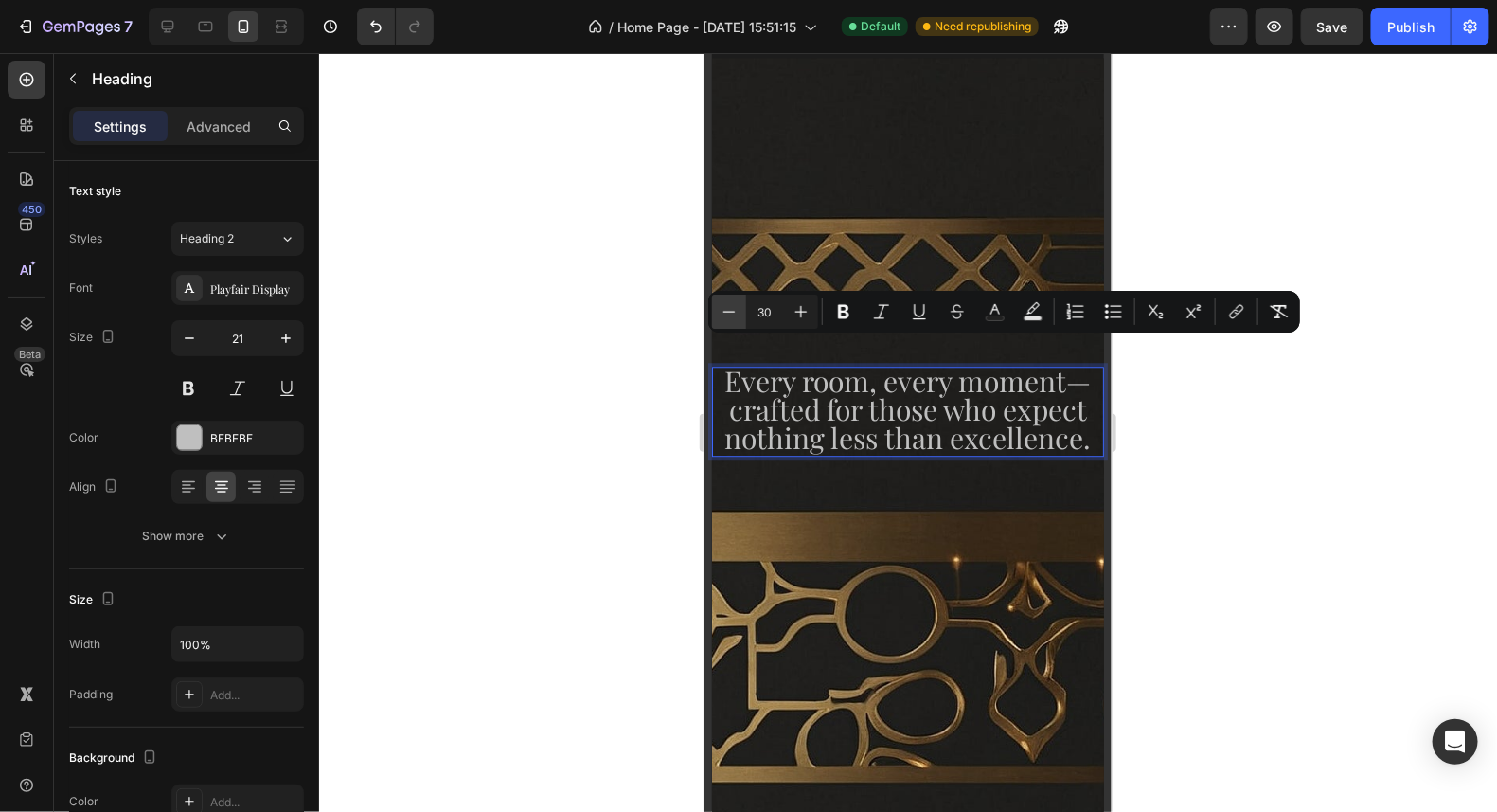
click at [731, 319] on icon "Editor contextual toolbar" at bounding box center [729, 312] width 19 height 19
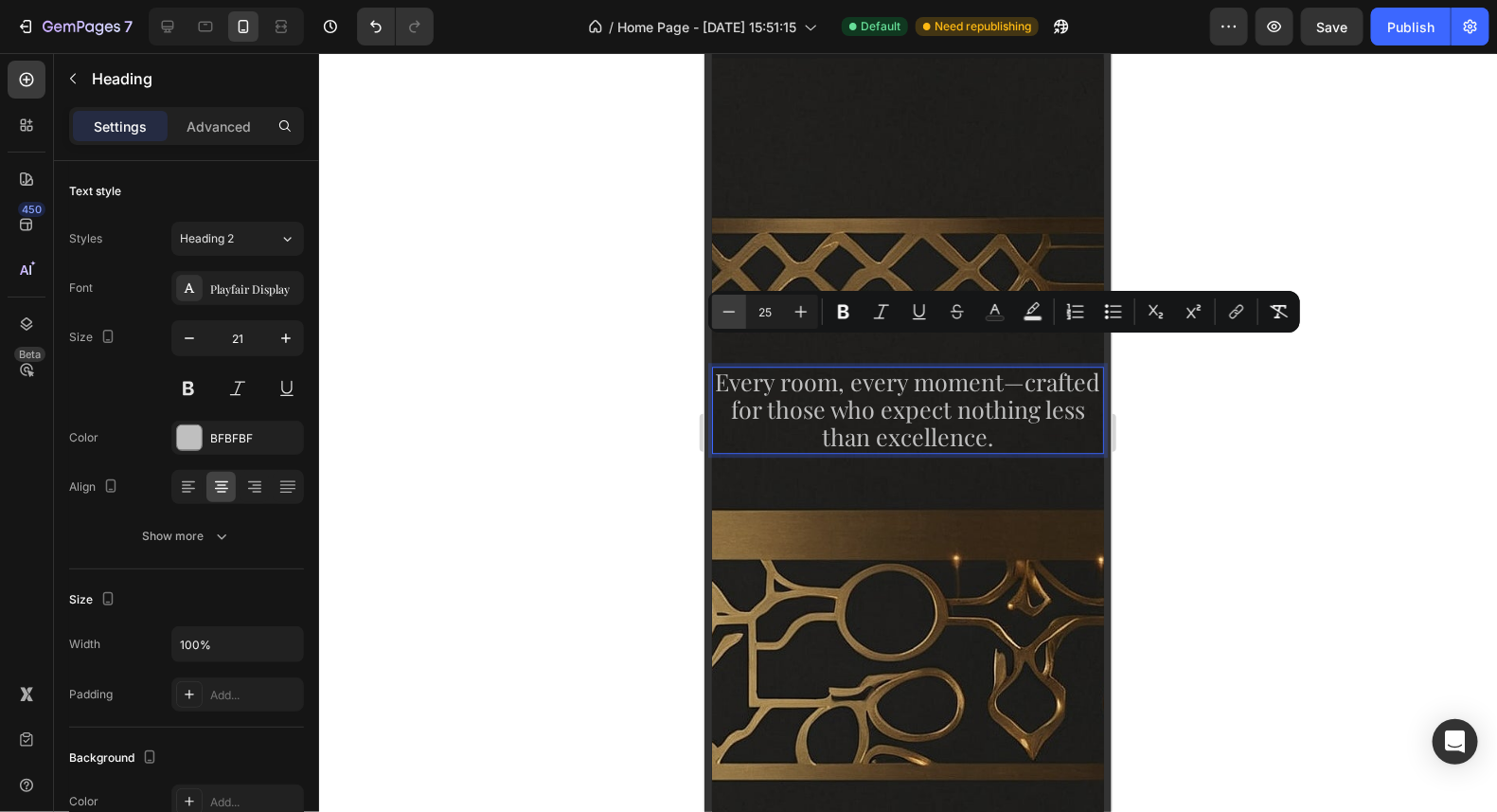
click at [731, 319] on icon "Editor contextual toolbar" at bounding box center [729, 312] width 19 height 19
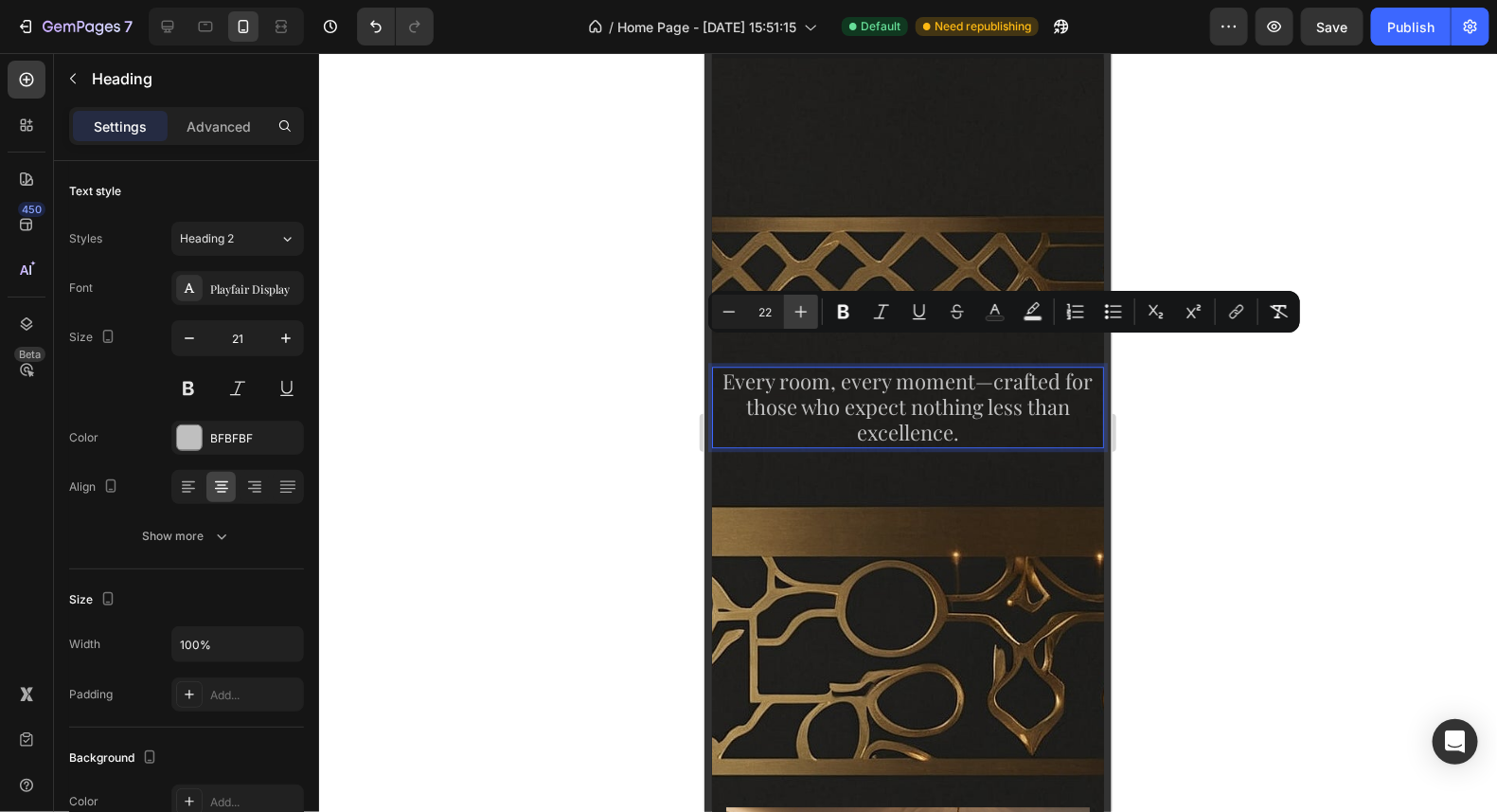
click at [795, 312] on icon "Editor contextual toolbar" at bounding box center [801, 312] width 19 height 19
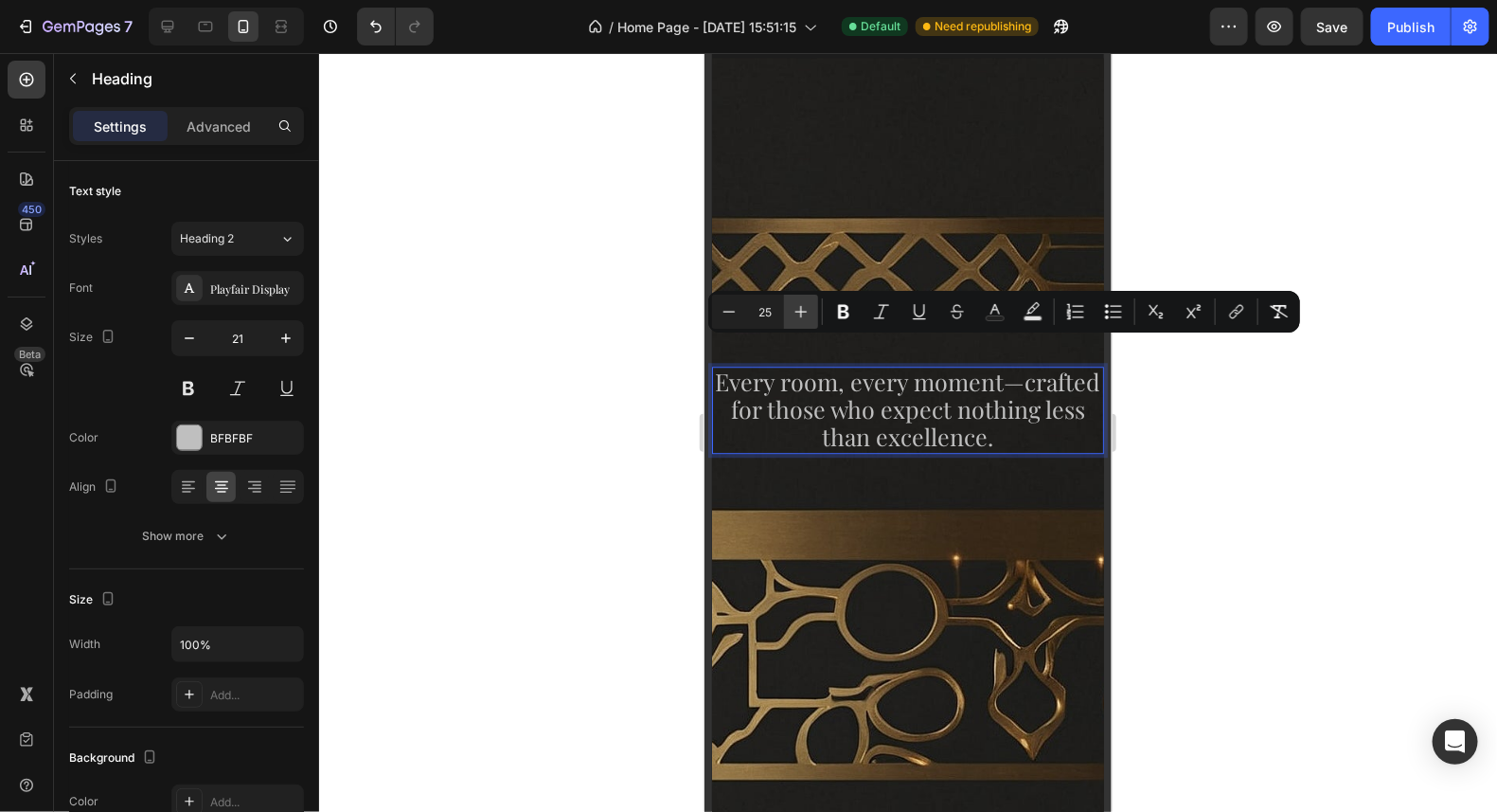
click at [795, 312] on icon "Editor contextual toolbar" at bounding box center [801, 312] width 19 height 19
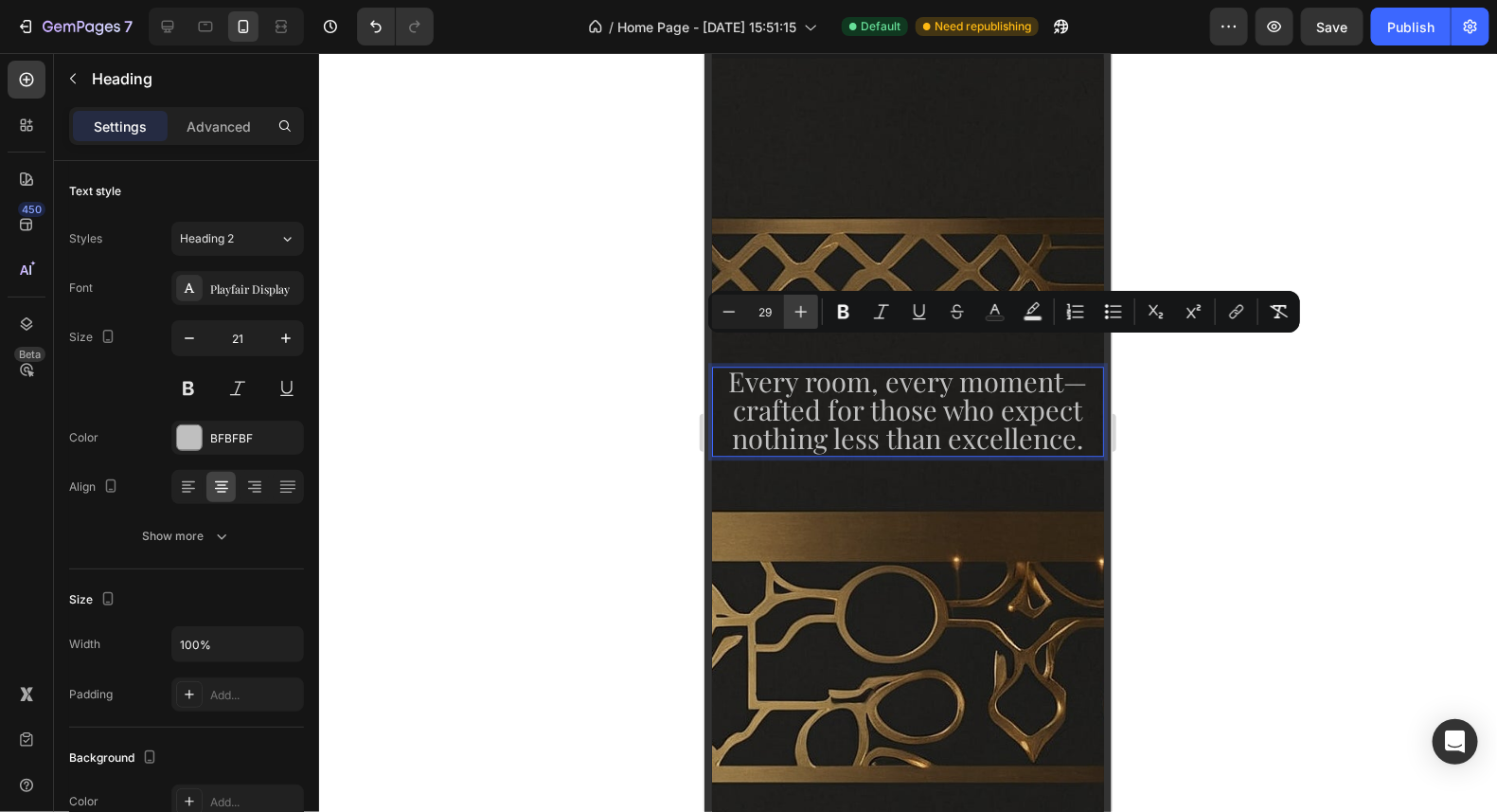
click at [795, 312] on icon "Editor contextual toolbar" at bounding box center [801, 312] width 19 height 19
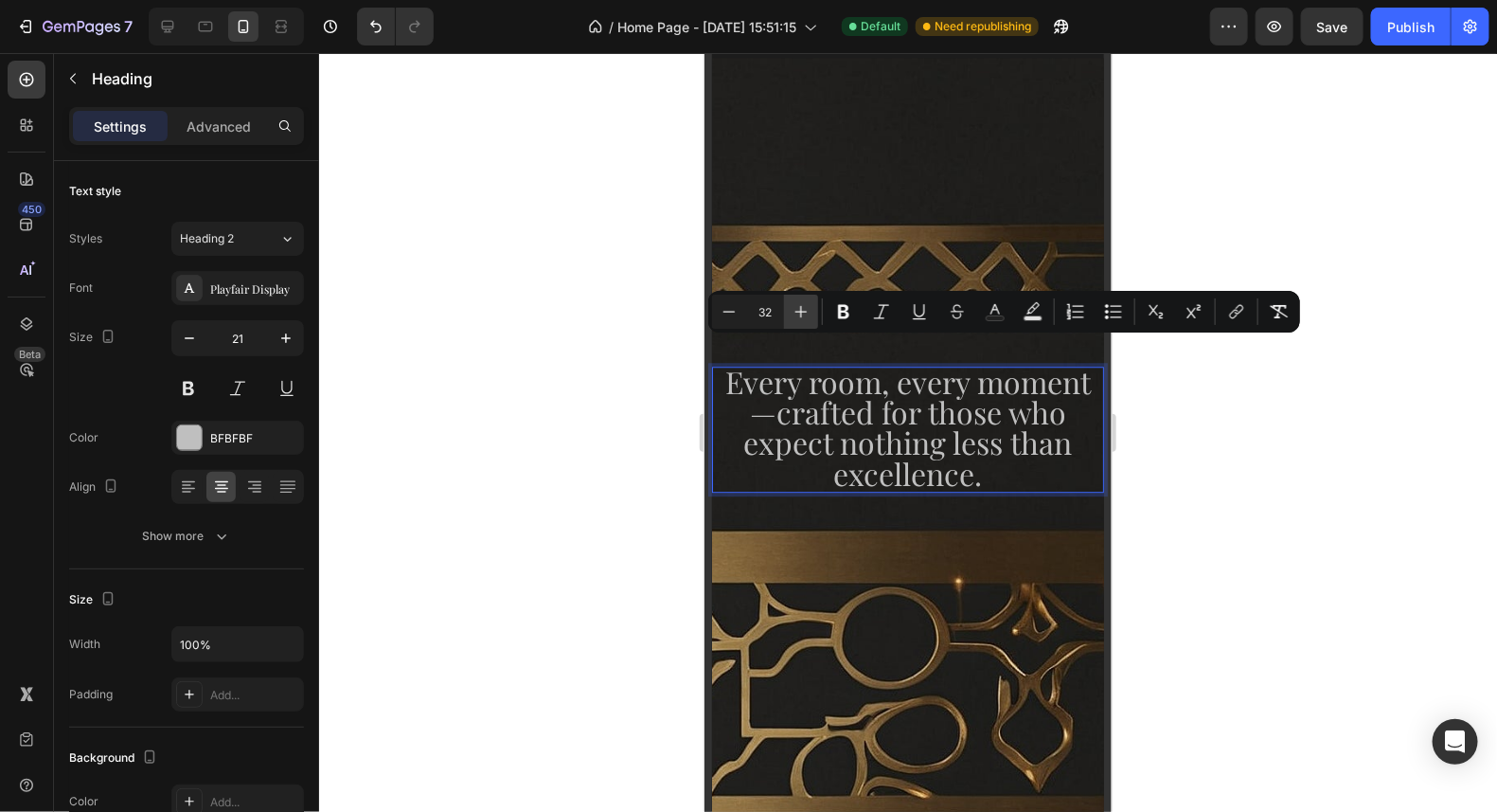
click at [795, 312] on icon "Editor contextual toolbar" at bounding box center [801, 312] width 19 height 19
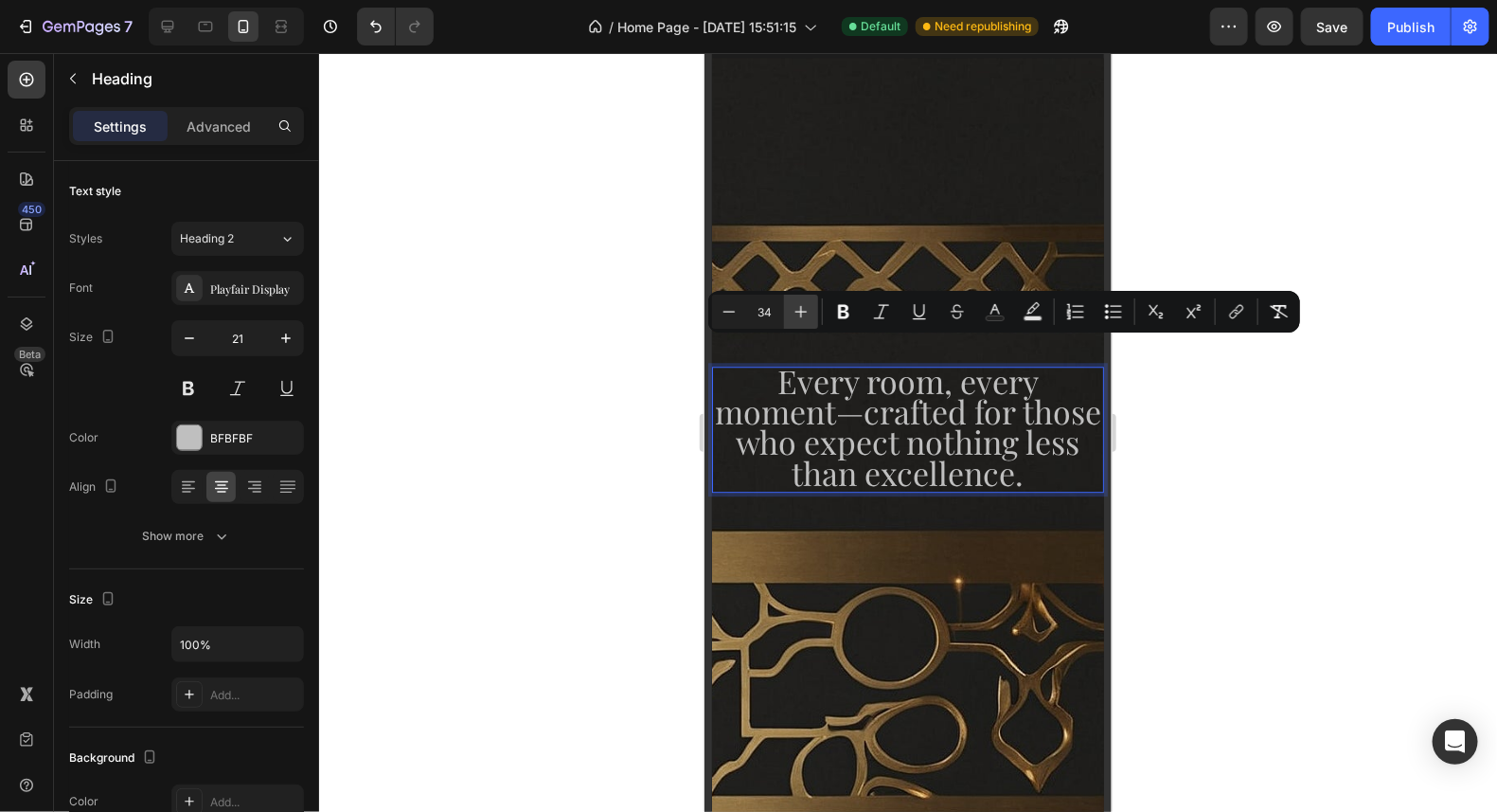
click at [795, 312] on icon "Editor contextual toolbar" at bounding box center [801, 312] width 19 height 19
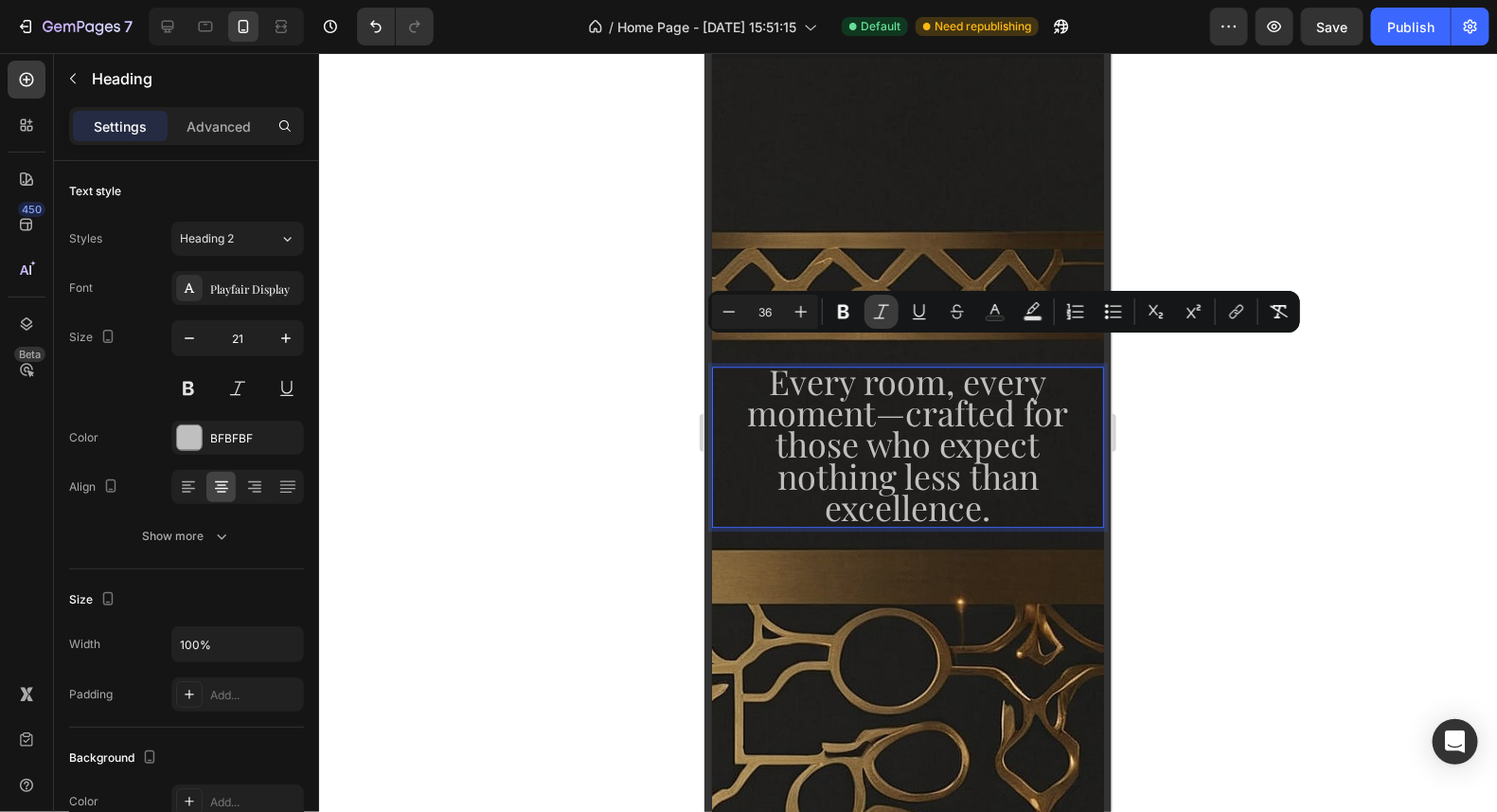
click at [881, 309] on icon "Editor contextual toolbar" at bounding box center [882, 312] width 19 height 19
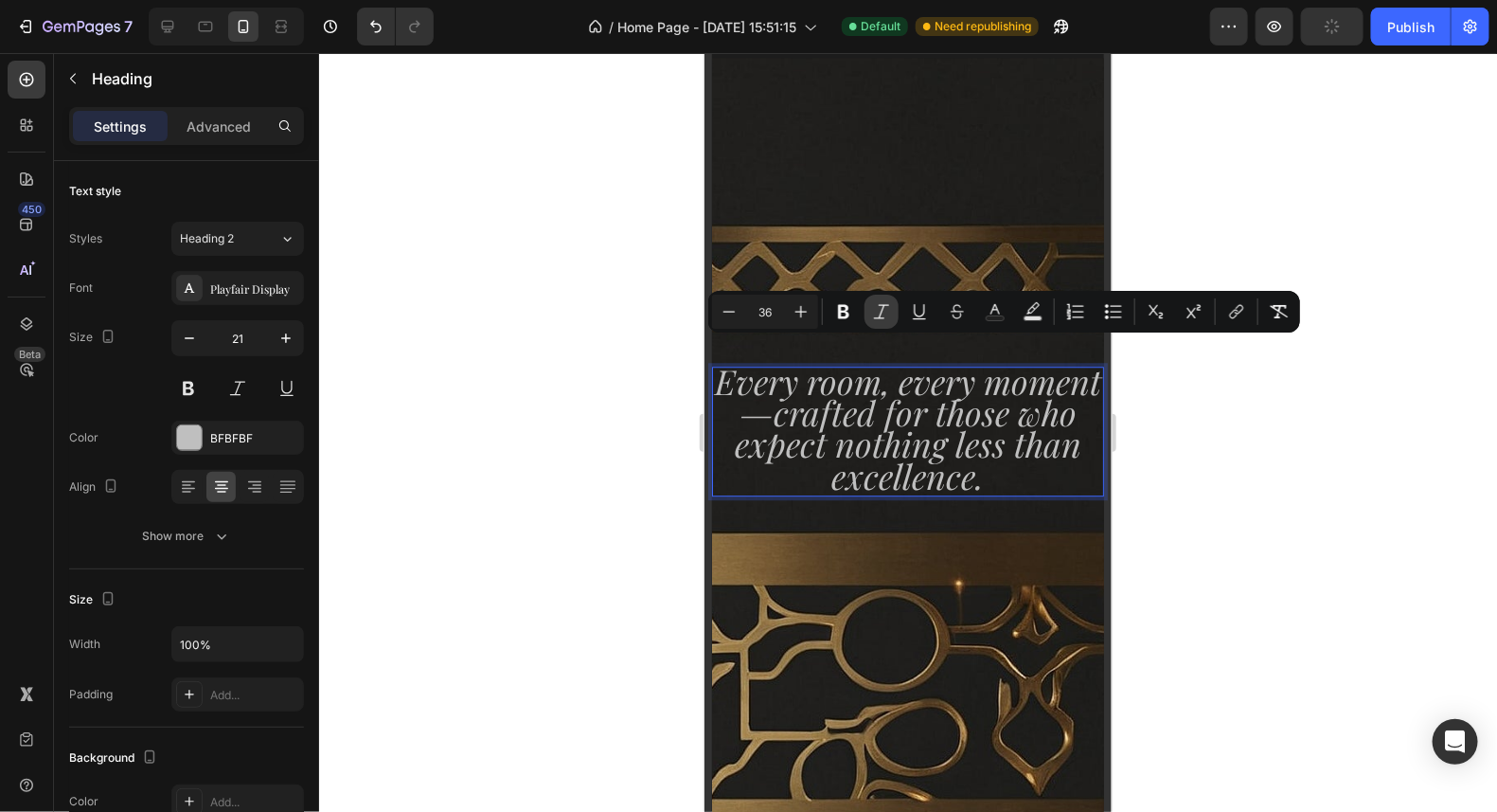
click at [881, 309] on icon "Editor contextual toolbar" at bounding box center [882, 312] width 19 height 19
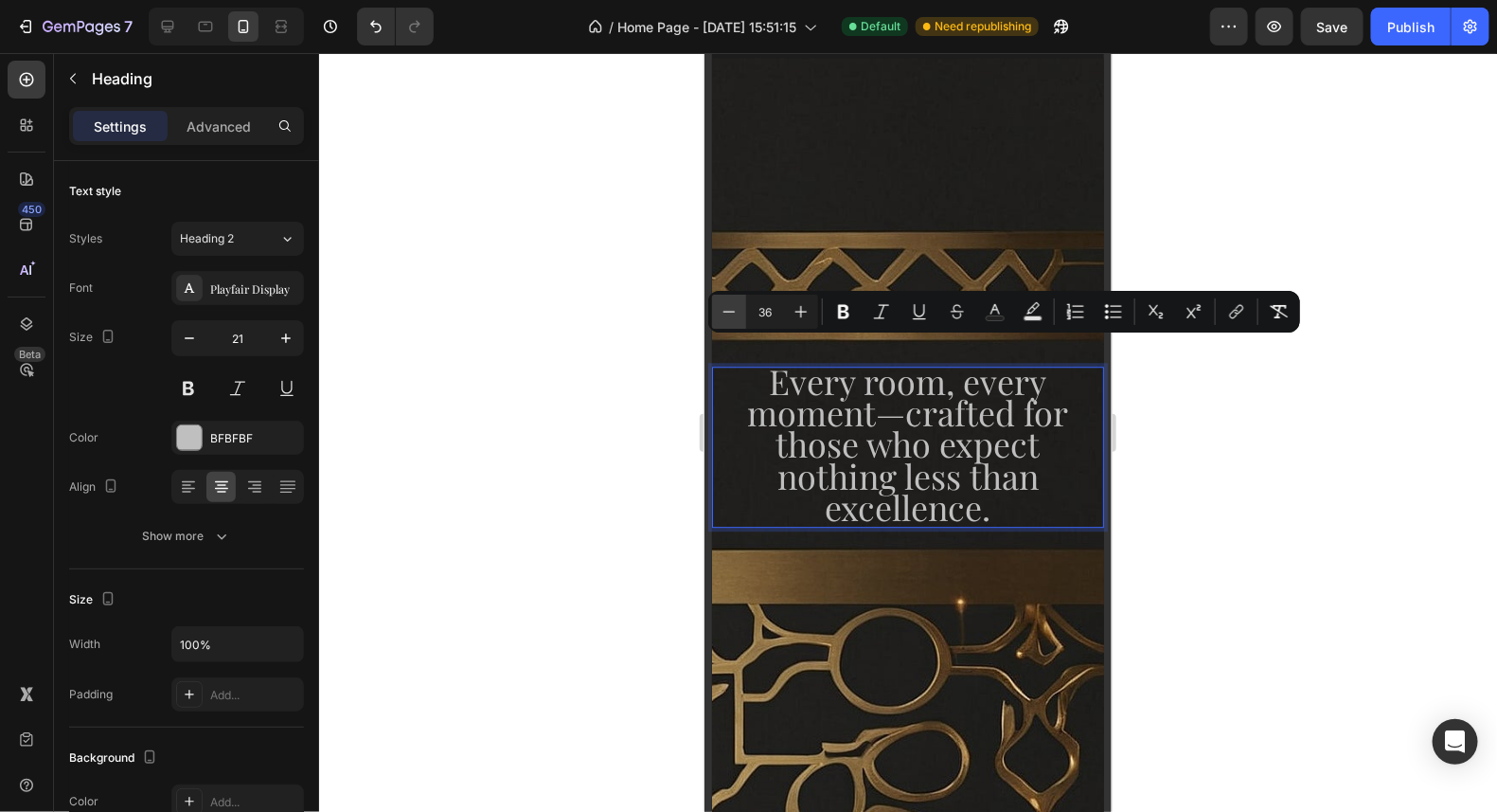
click at [740, 310] on button "Minus" at bounding box center [728, 311] width 34 height 34
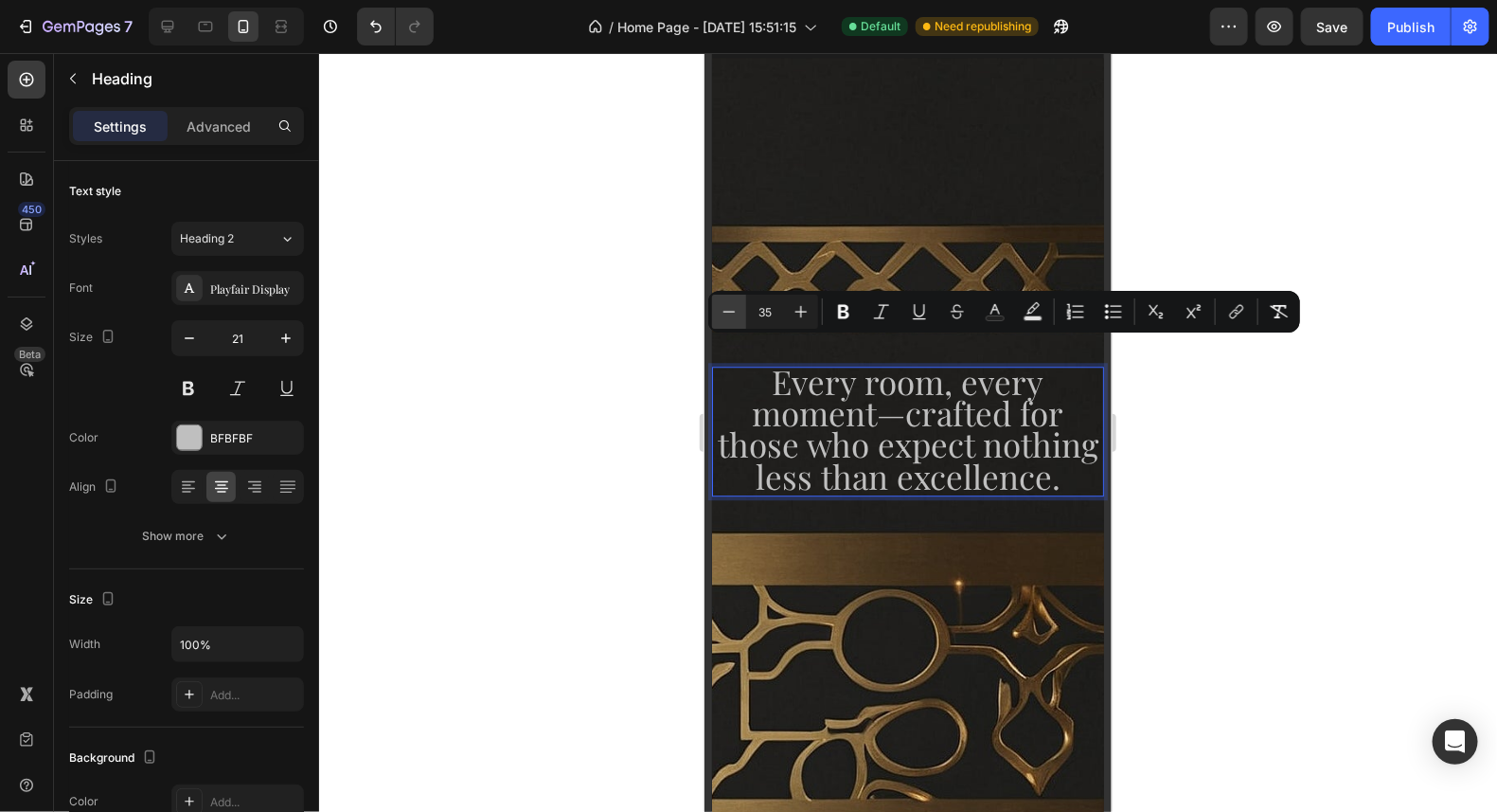
click at [740, 310] on button "Minus" at bounding box center [728, 311] width 34 height 34
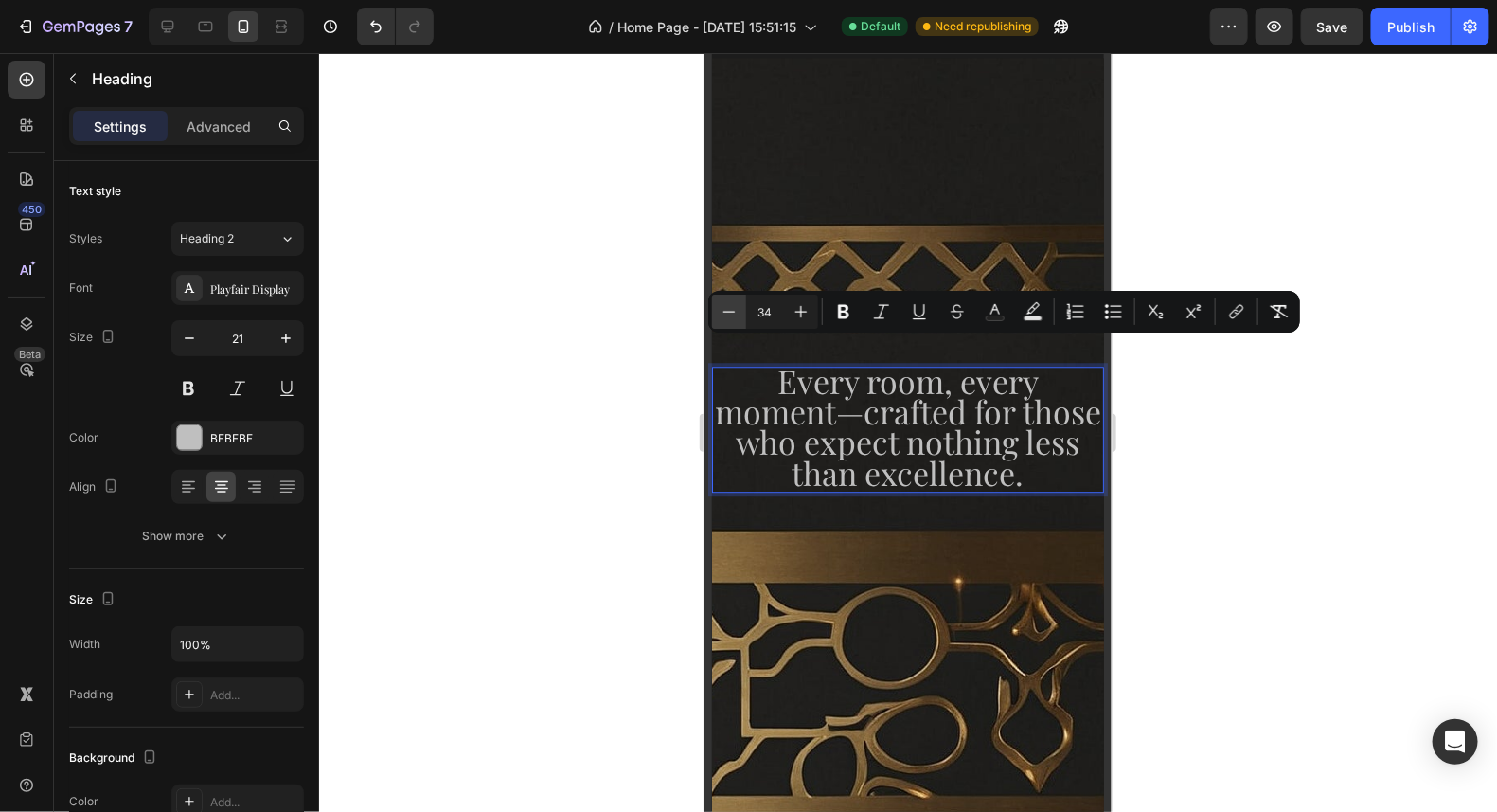
click at [740, 310] on button "Minus" at bounding box center [728, 311] width 34 height 34
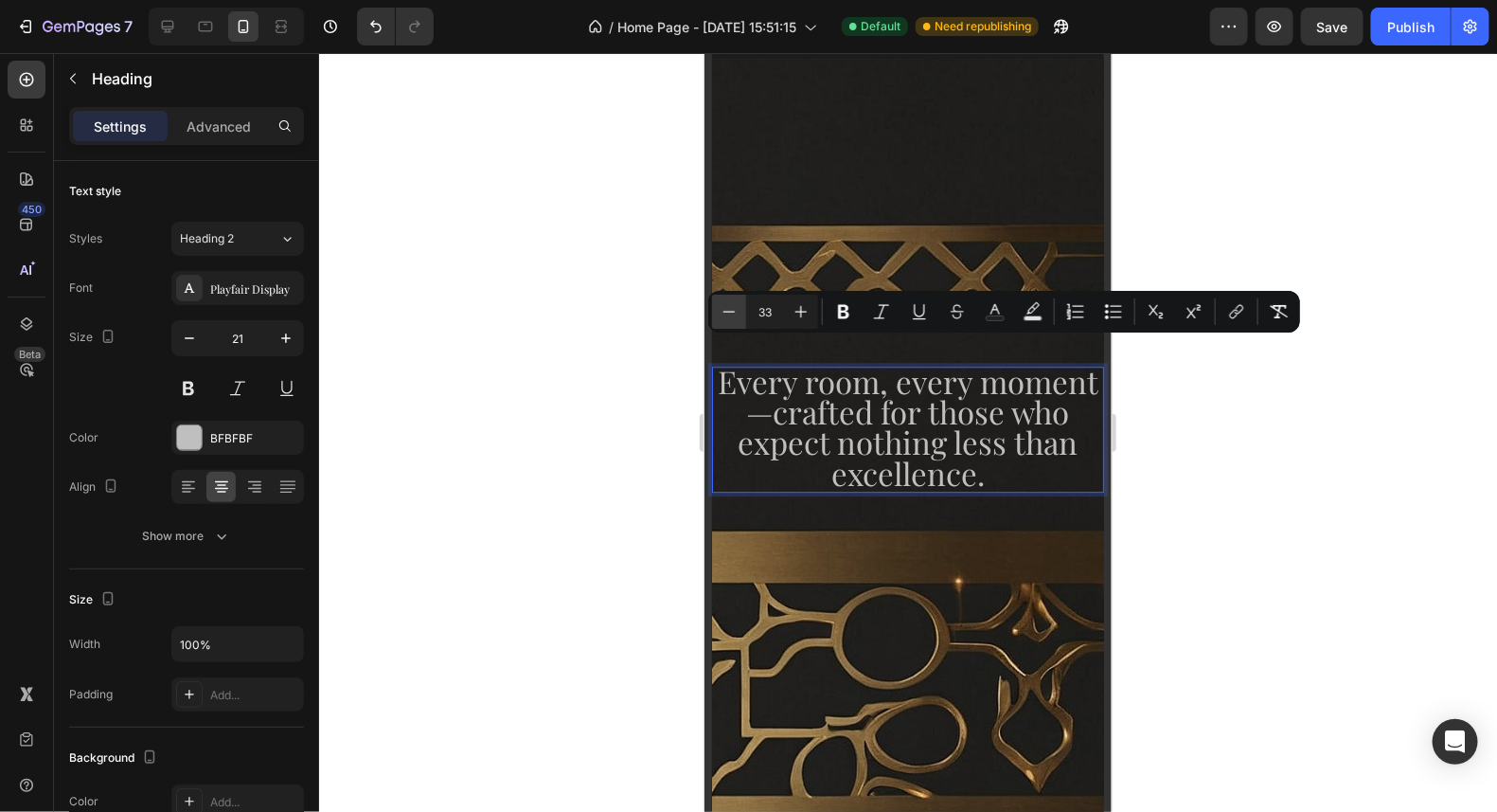
click at [740, 310] on button "Minus" at bounding box center [728, 311] width 34 height 34
type input "32"
click at [1040, 459] on p "Every room, every moment—crafted for those who expect nothing less than excelle…" at bounding box center [907, 428] width 389 height 122
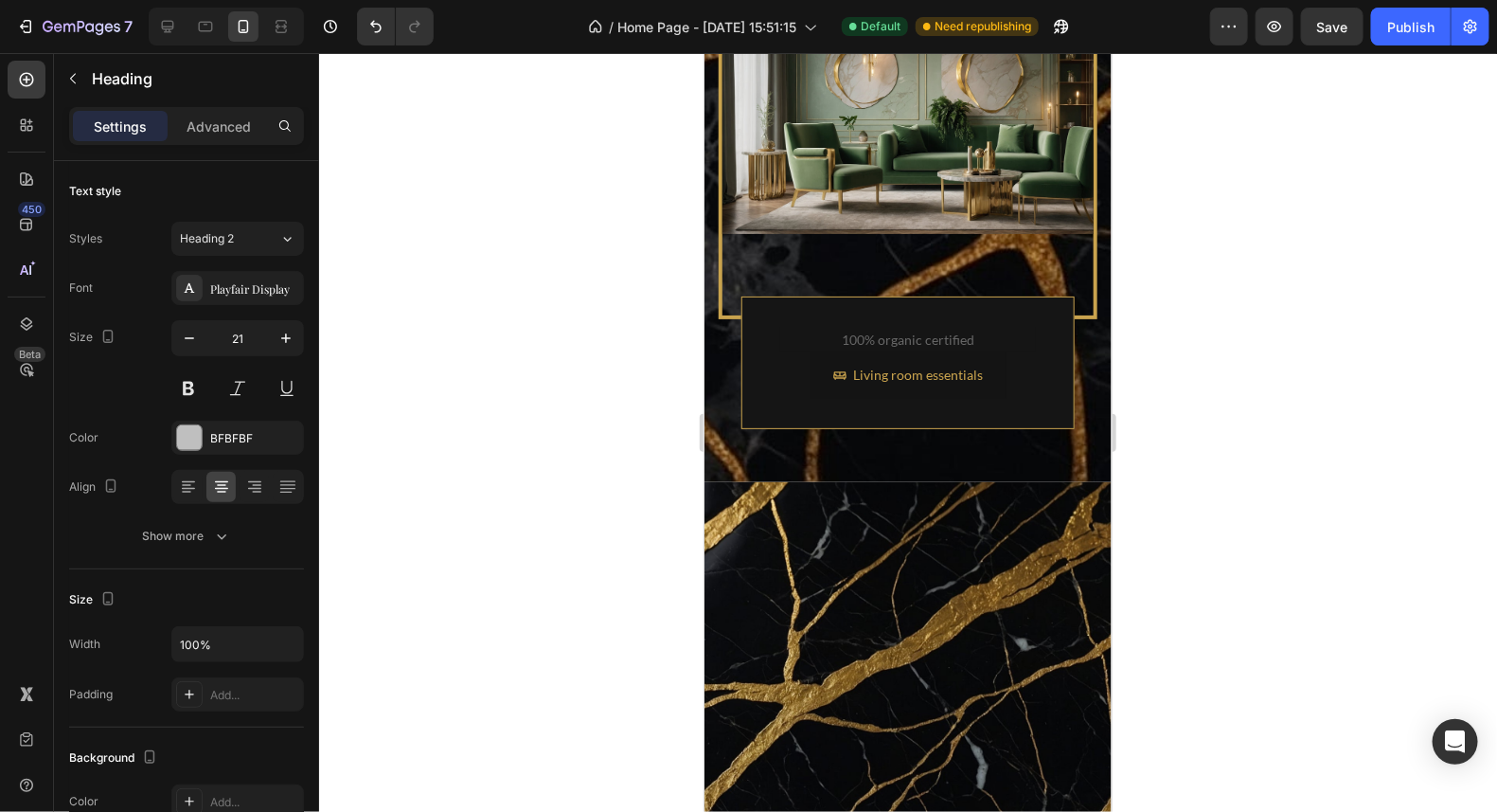
scroll to position [7828, 0]
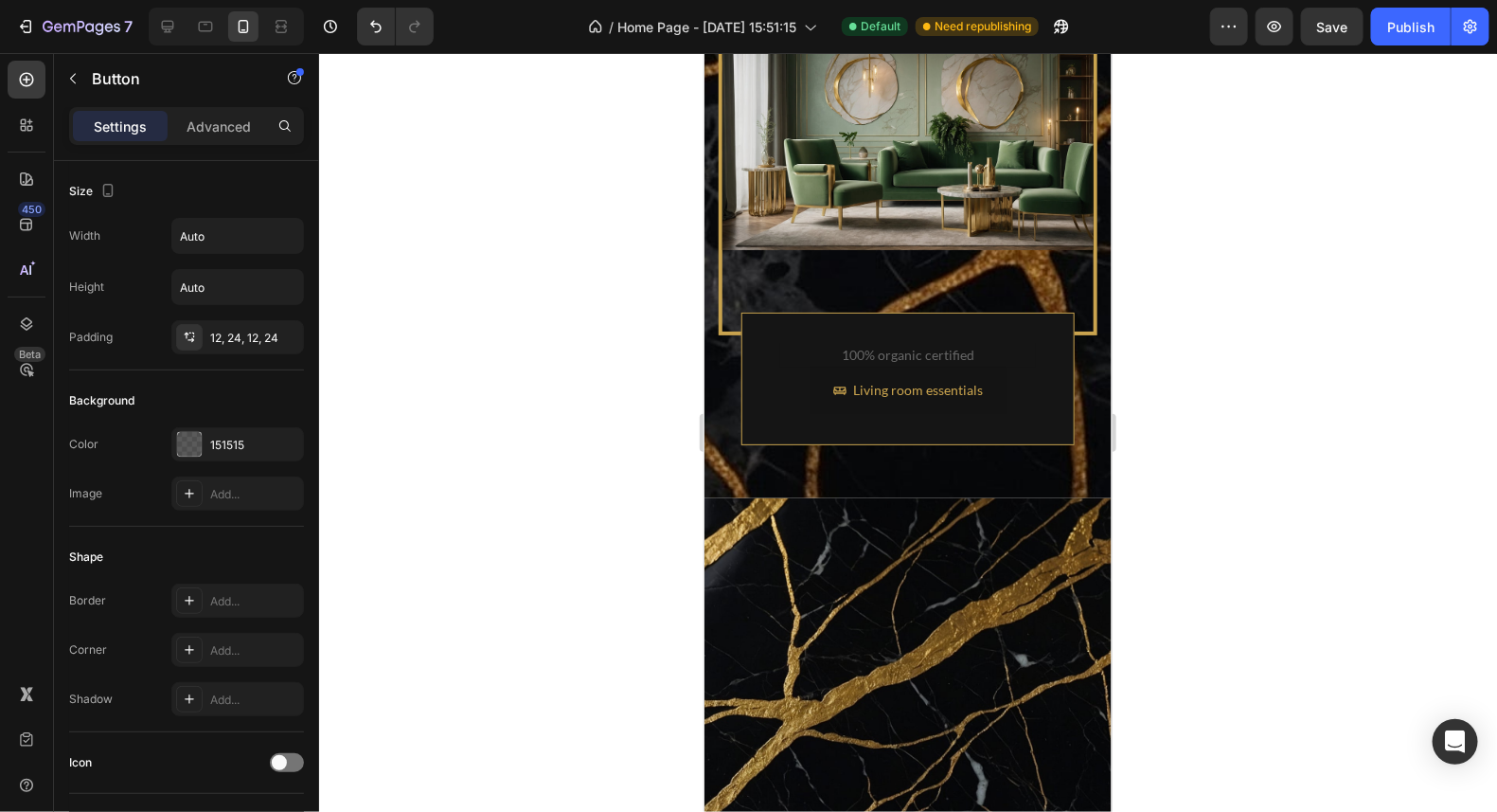
drag, startPoint x: 898, startPoint y: 325, endPoint x: 915, endPoint y: 292, distance: 37.1
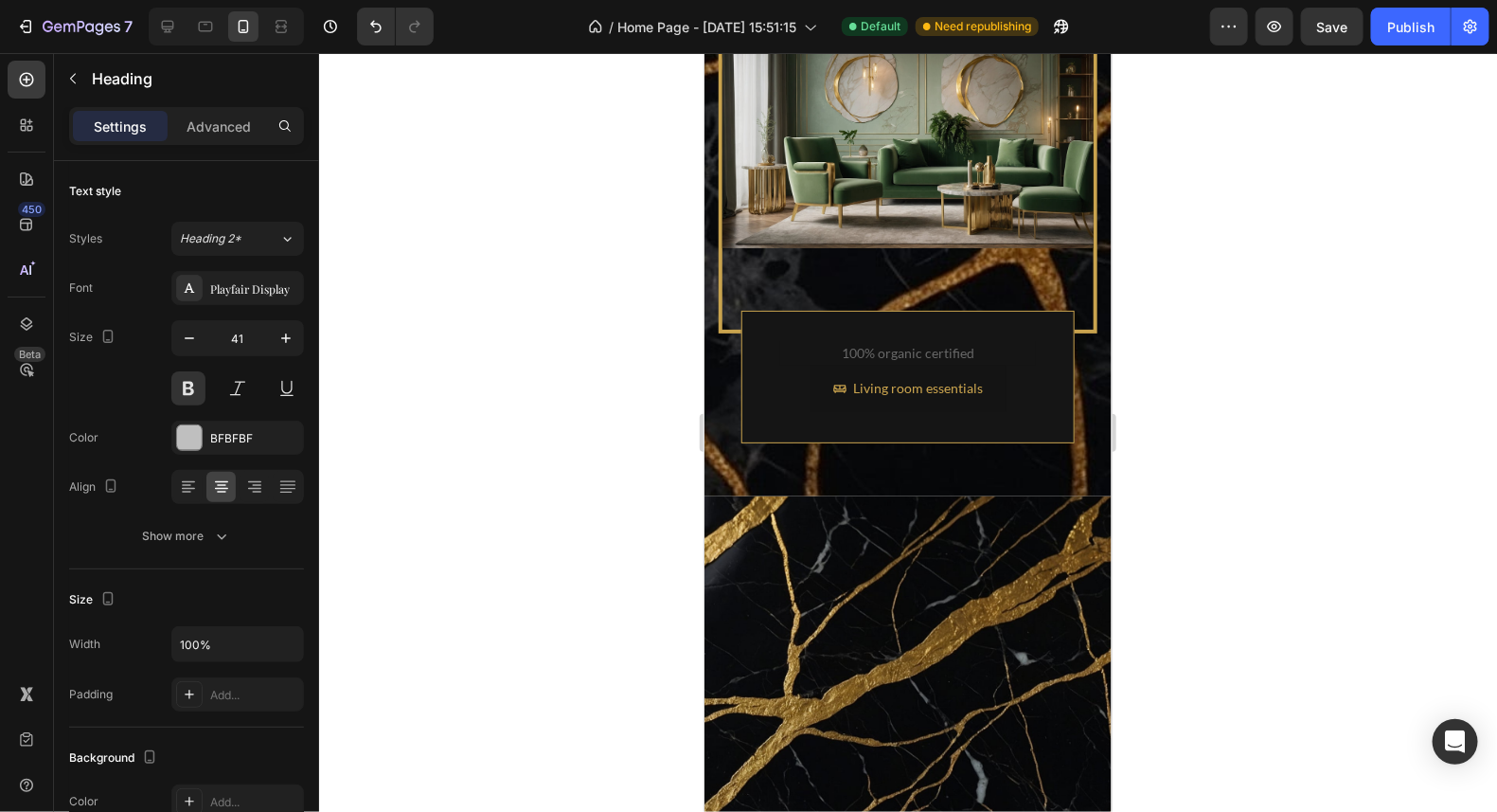
drag, startPoint x: 903, startPoint y: 600, endPoint x: 930, endPoint y: 513, distance: 91.1
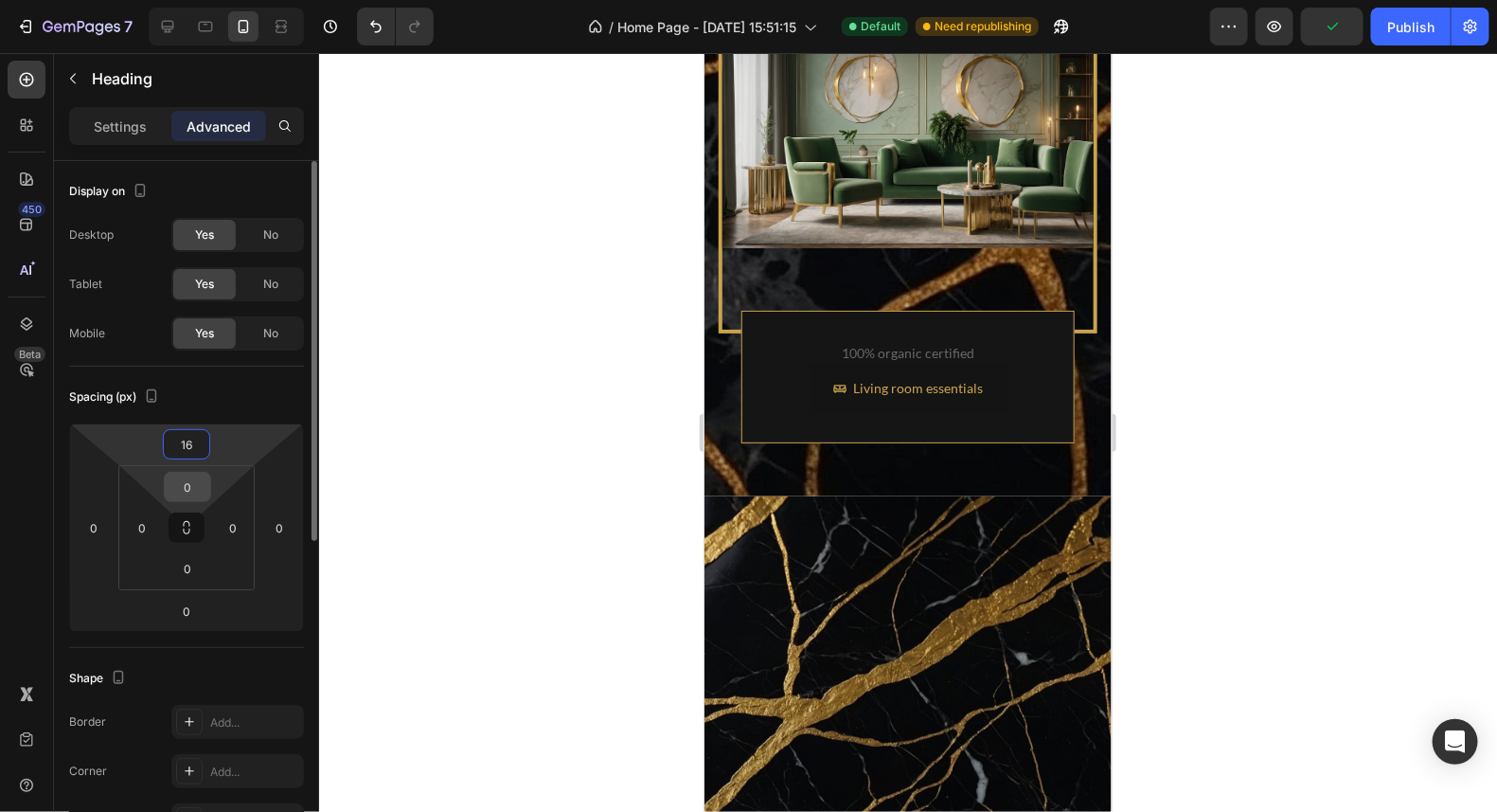
type input "0"
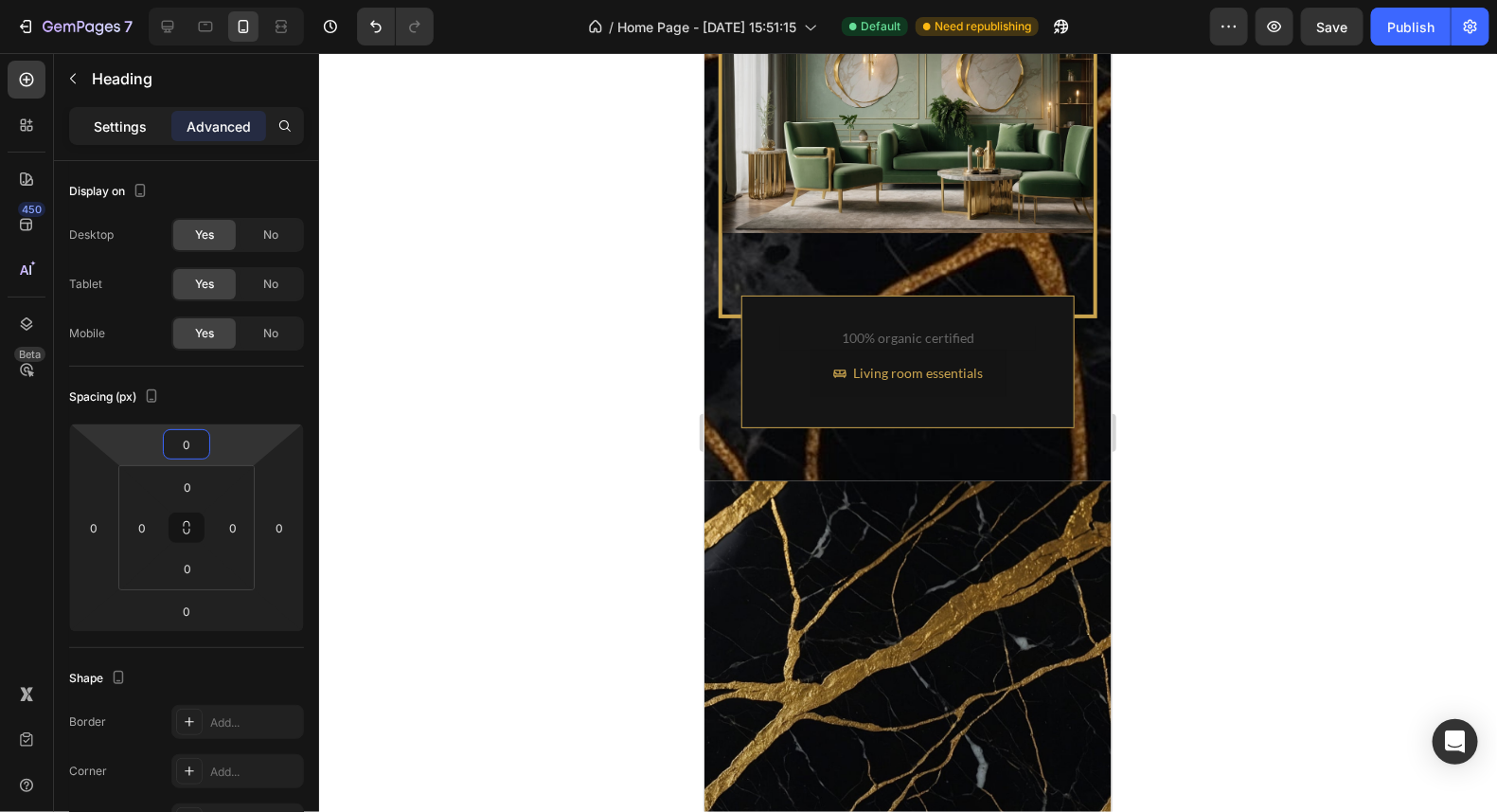
click at [108, 114] on div "Settings" at bounding box center [120, 126] width 94 height 31
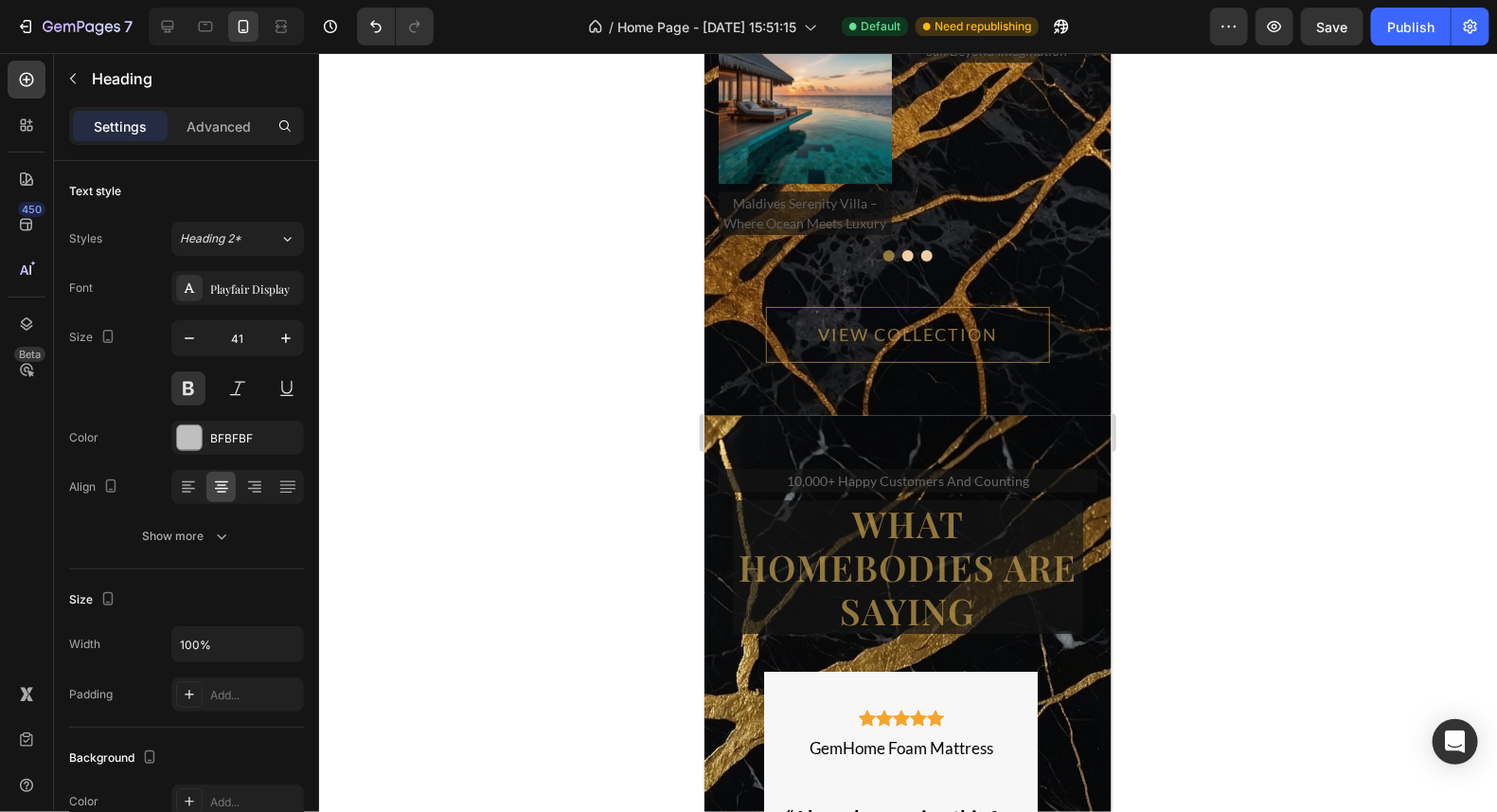
scroll to position [12002, 0]
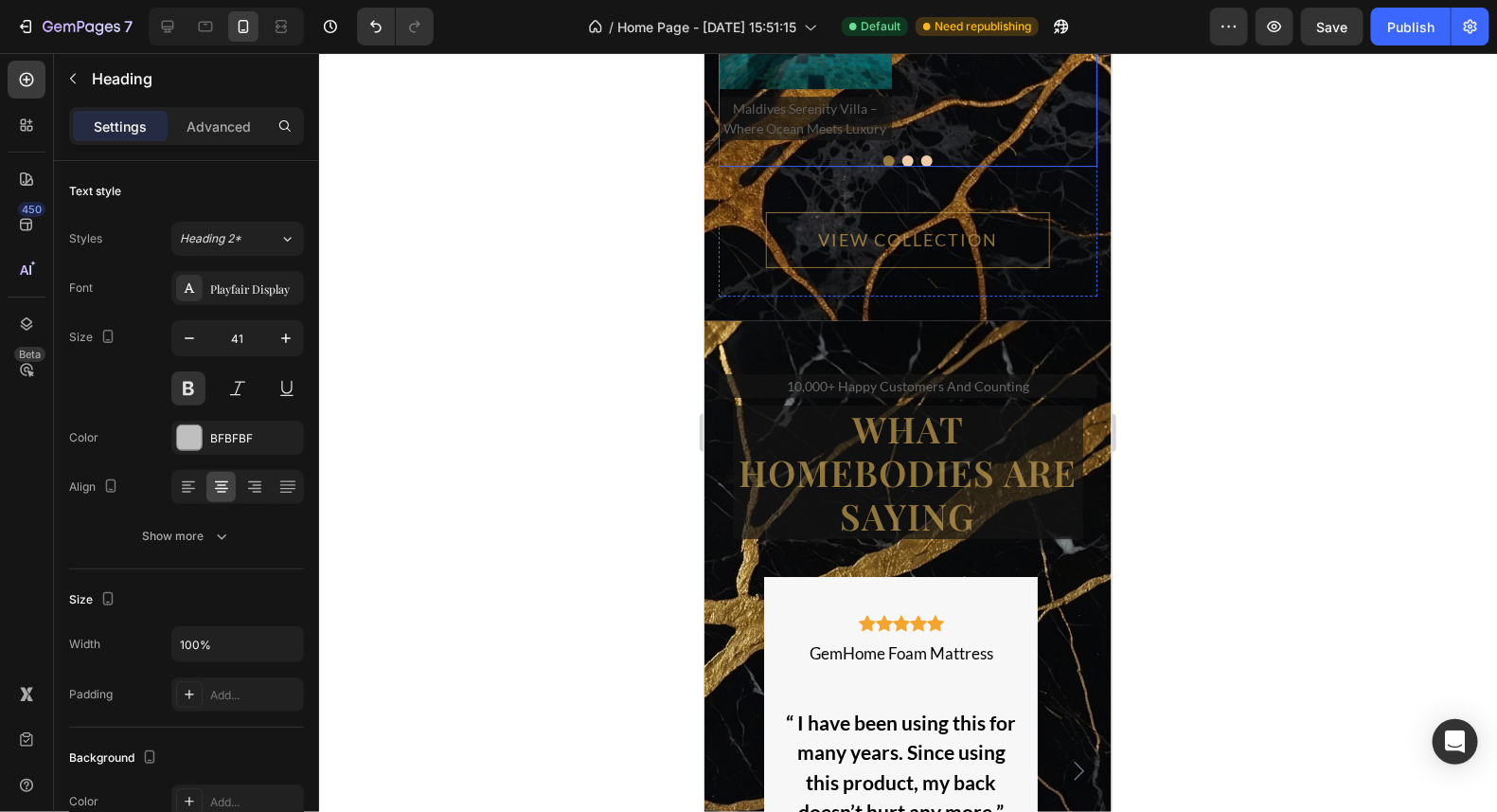
click at [902, 166] on div "Image maldives serenity villa – where ocean meets luxury Text block Image medit…" at bounding box center [907, 40] width 379 height 251
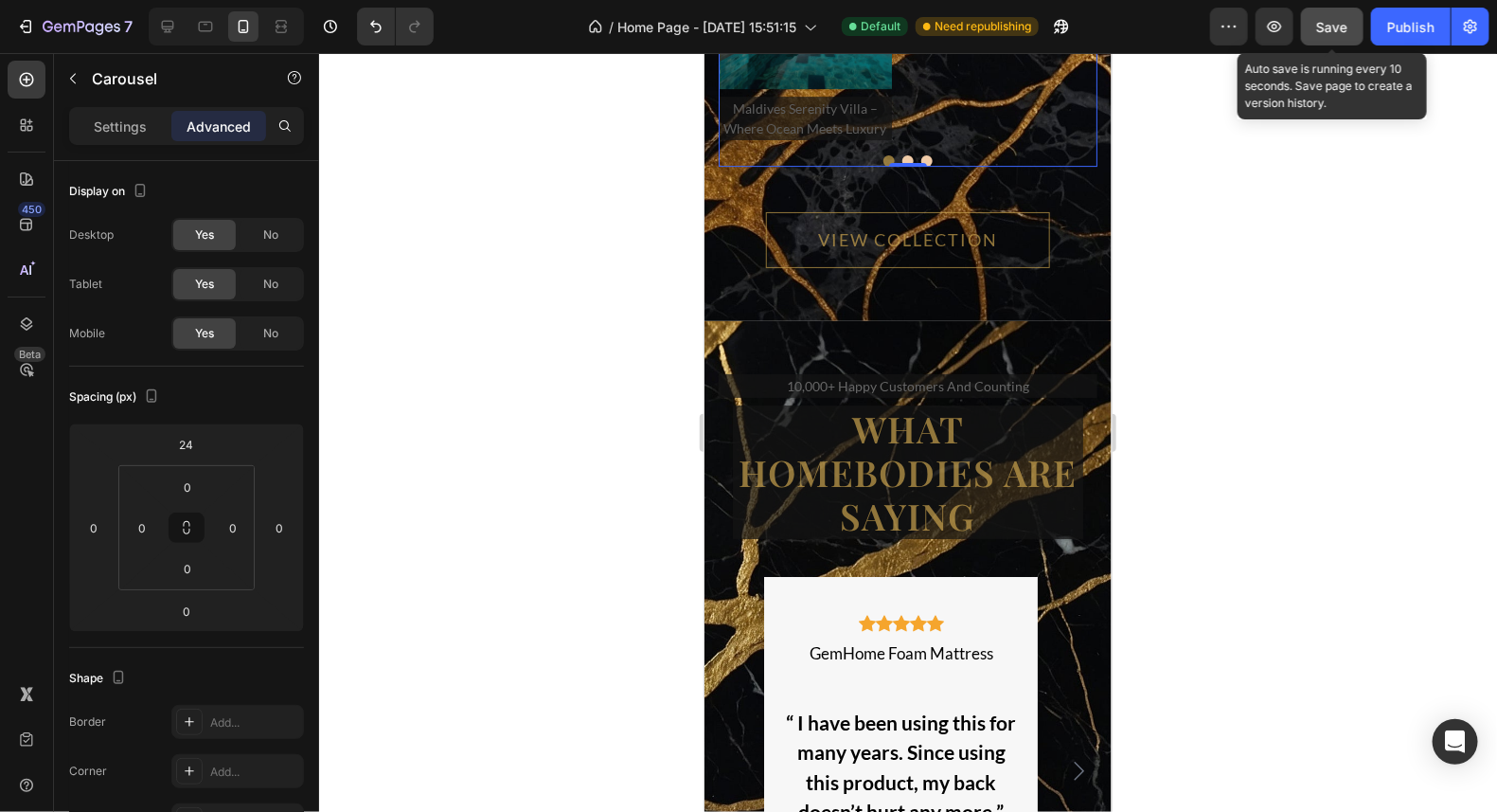
click at [1326, 26] on span "Save" at bounding box center [1332, 27] width 31 height 16
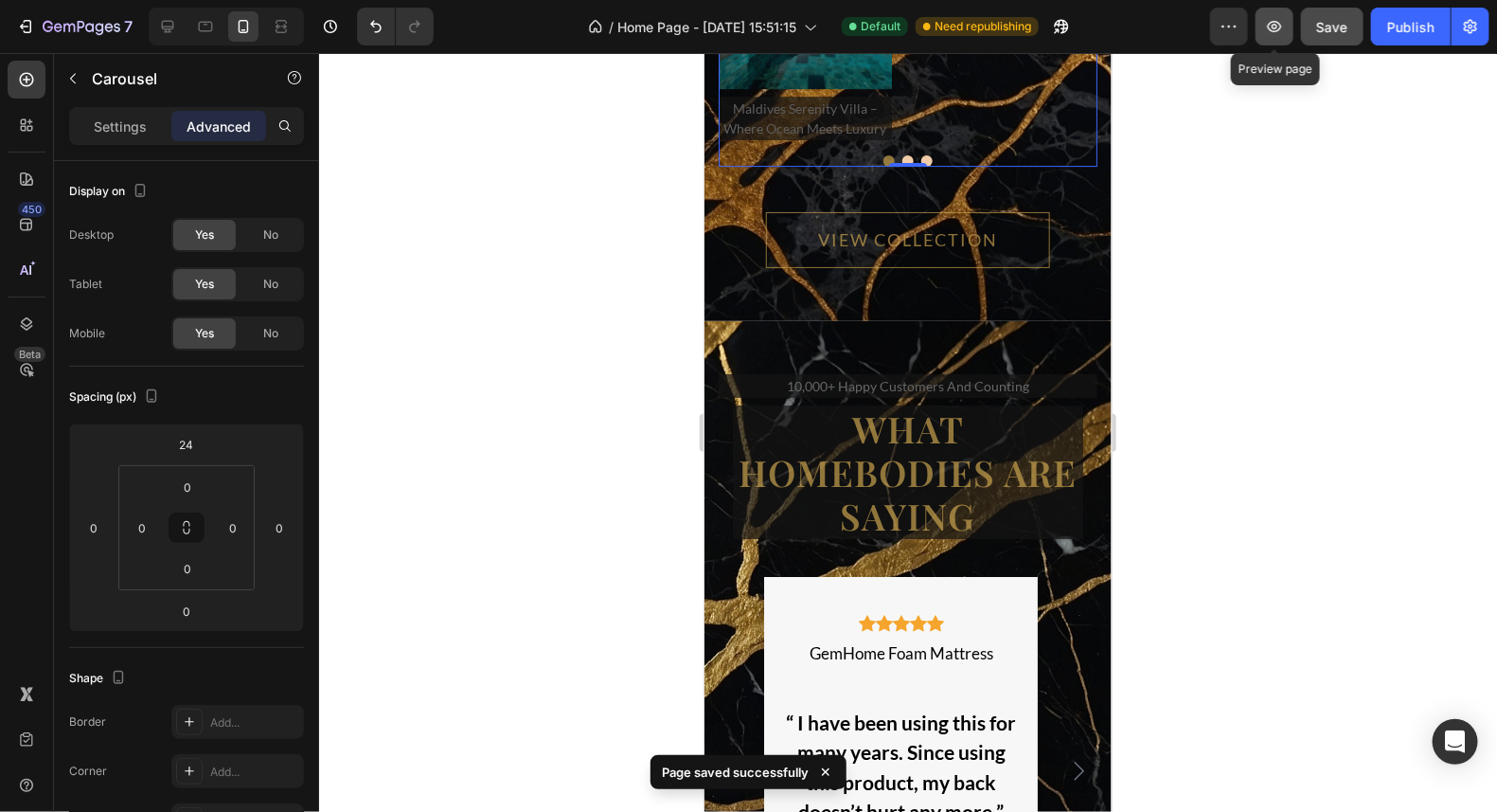
click at [1272, 28] on icon "button" at bounding box center [1275, 27] width 19 height 19
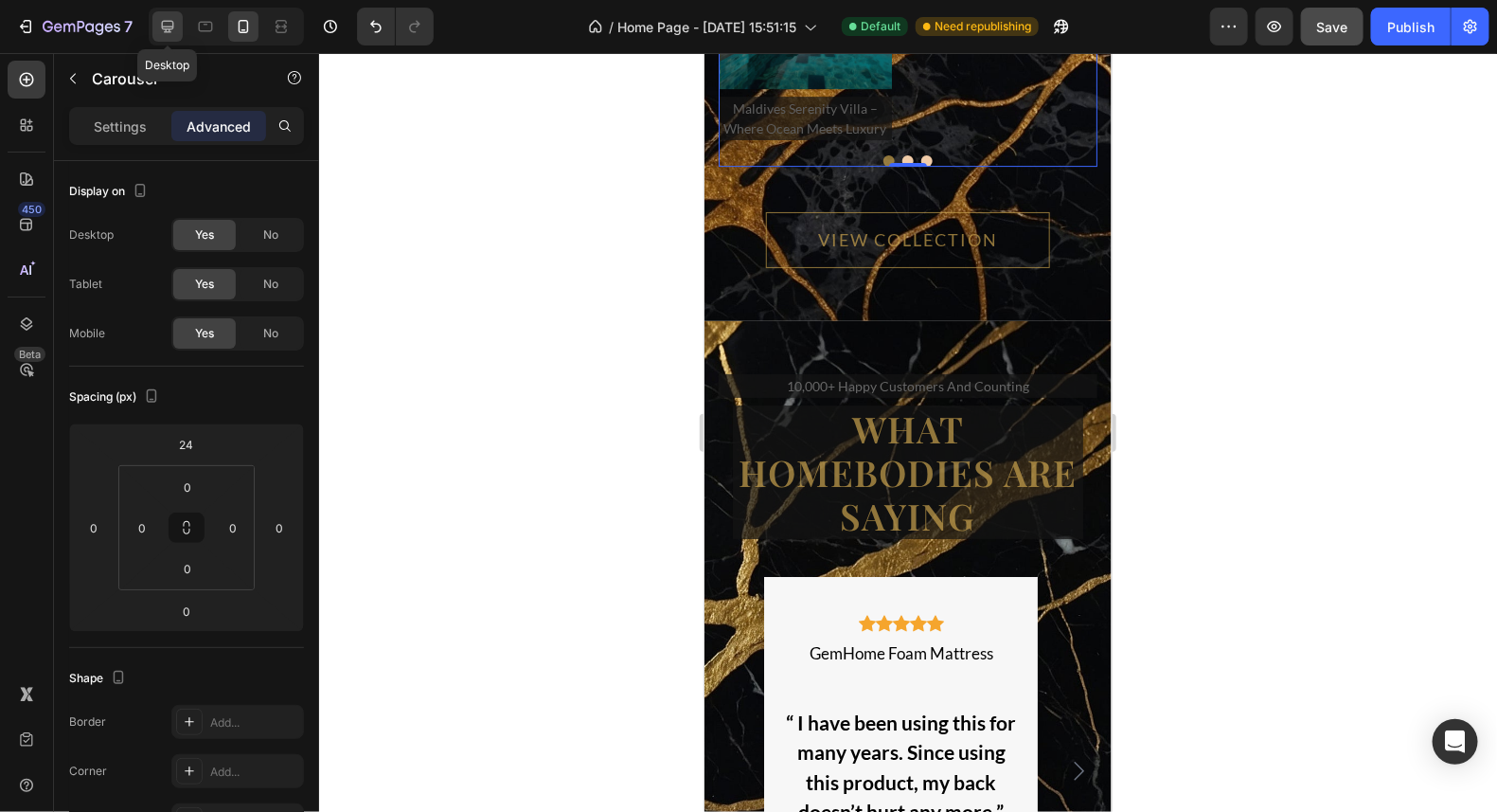
click at [169, 24] on icon at bounding box center [167, 27] width 19 height 19
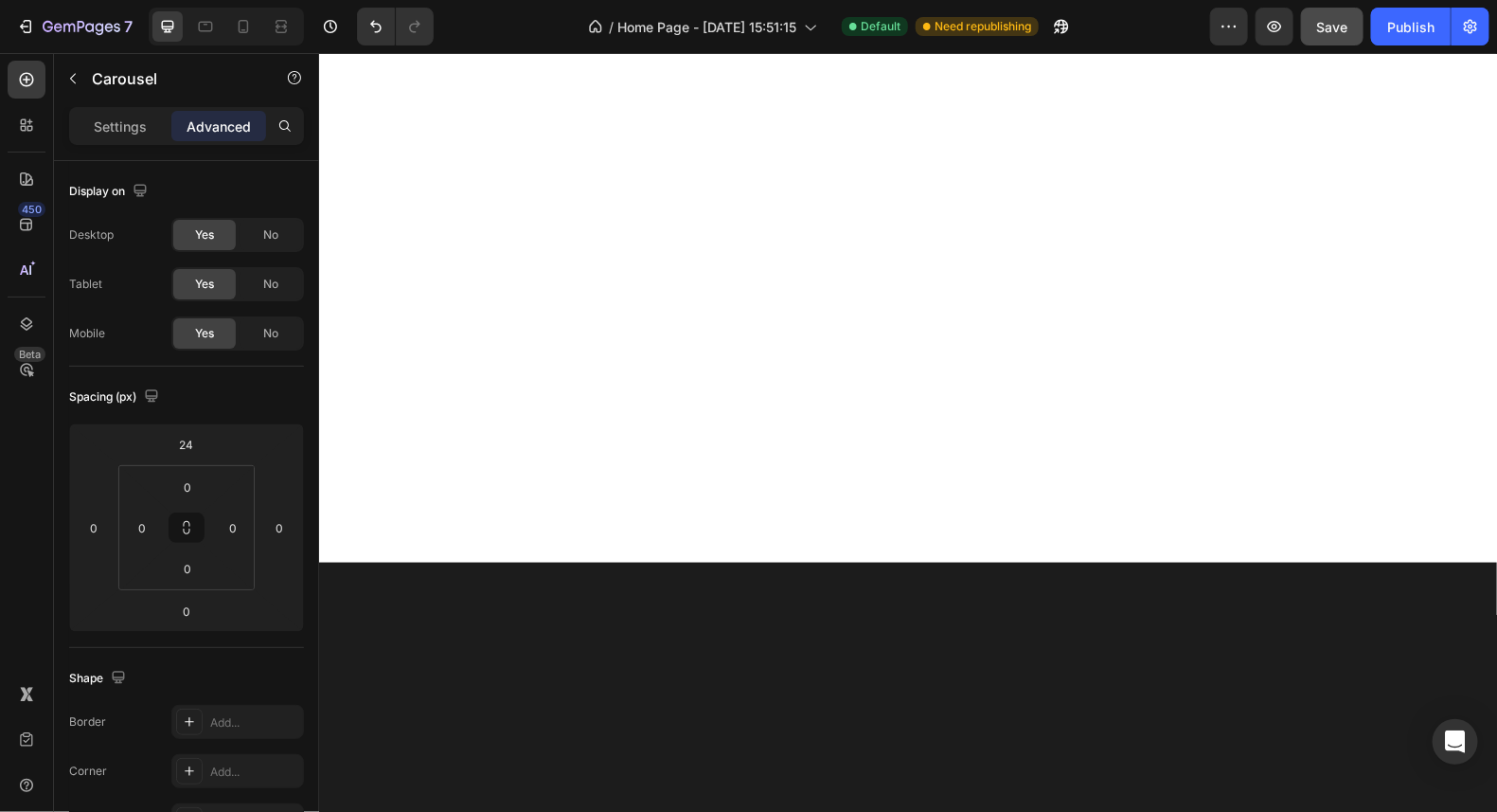
scroll to position [13494, 0]
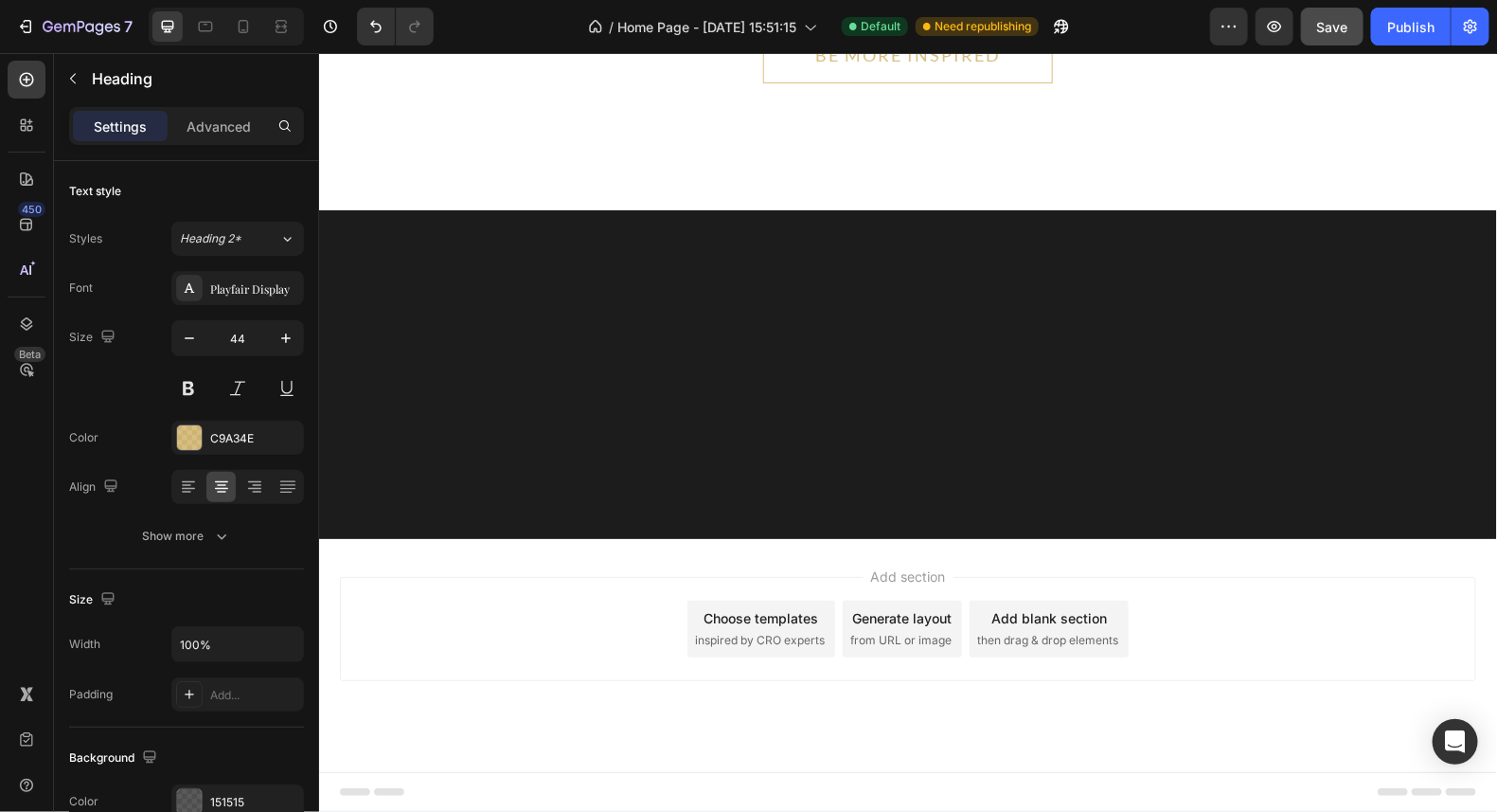
drag, startPoint x: 1240, startPoint y: 200, endPoint x: 560, endPoint y: 181, distance: 680.3
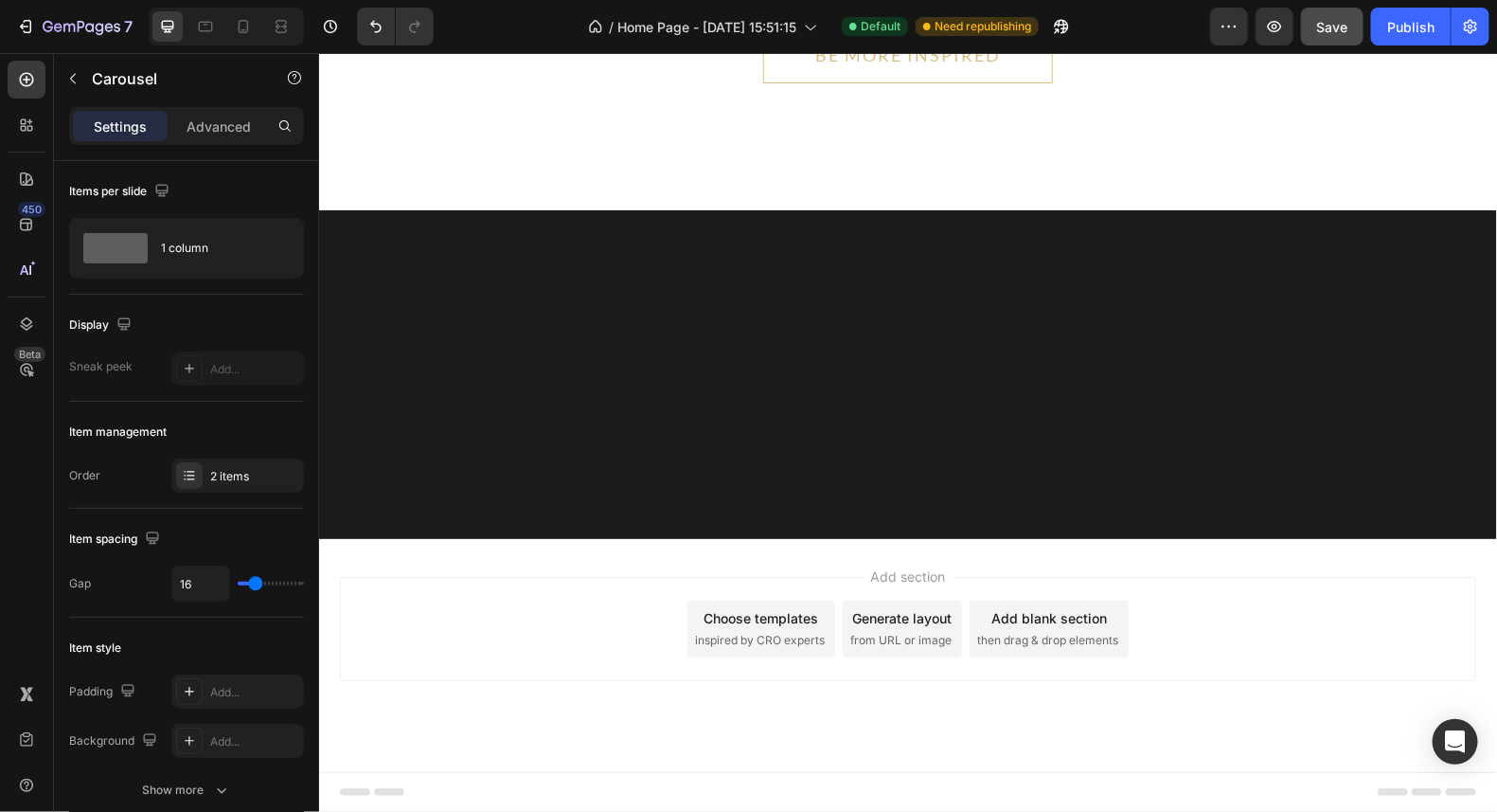
click at [31, 76] on icon at bounding box center [27, 80] width 14 height 14
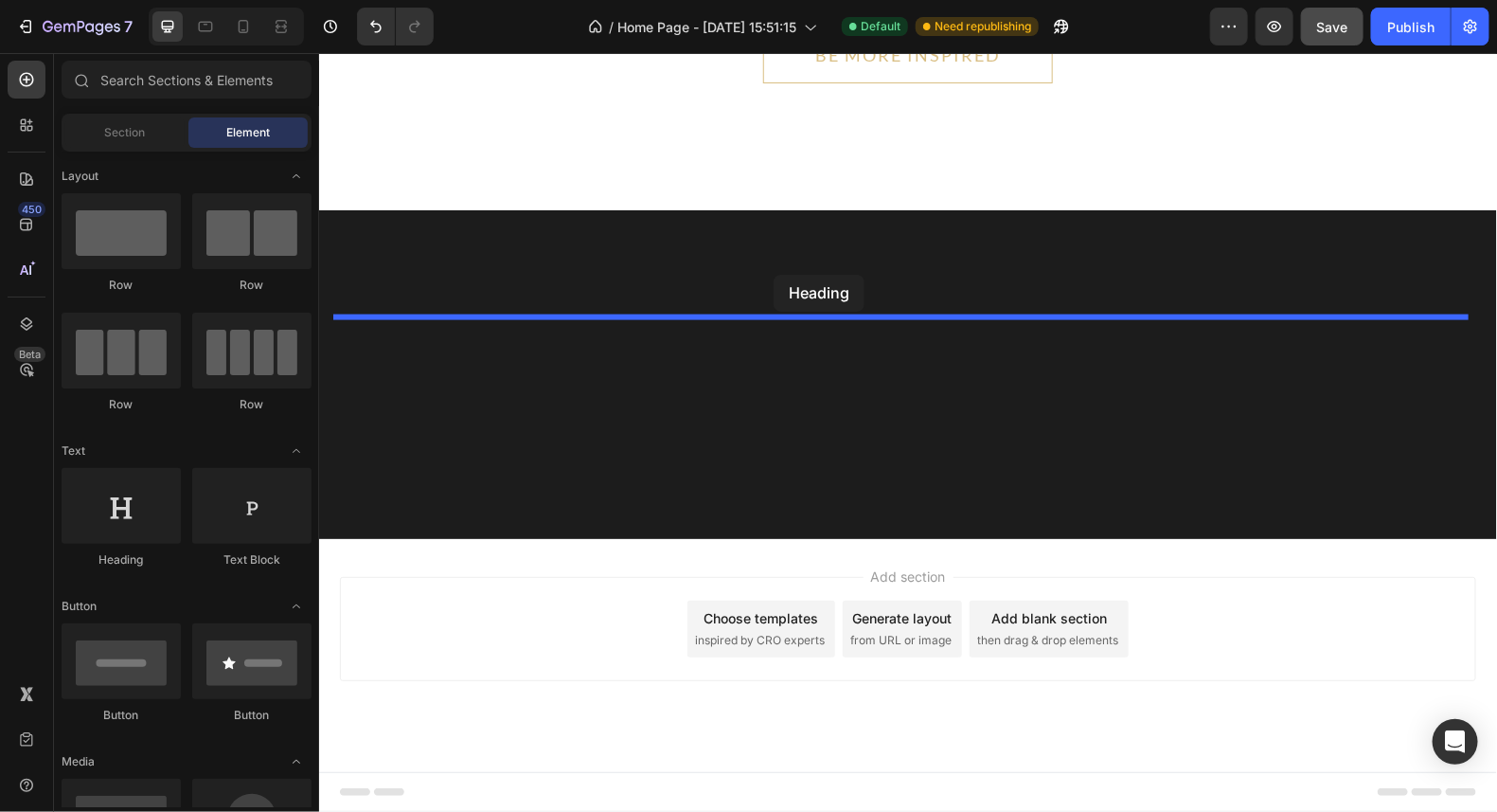
drag, startPoint x: 444, startPoint y: 567, endPoint x: 773, endPoint y: 273, distance: 441.2
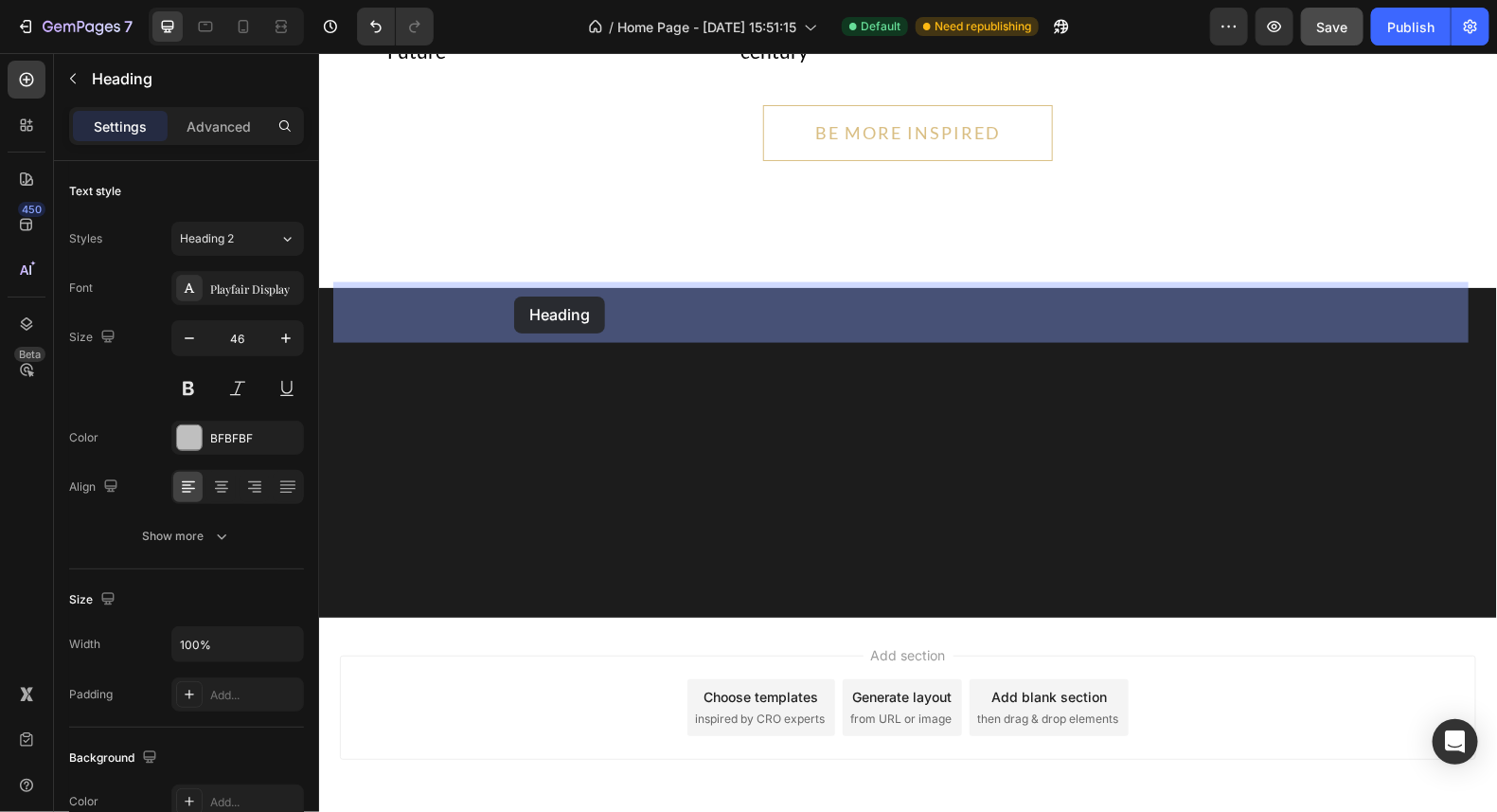
drag, startPoint x: 880, startPoint y: 315, endPoint x: 515, endPoint y: 295, distance: 365.5
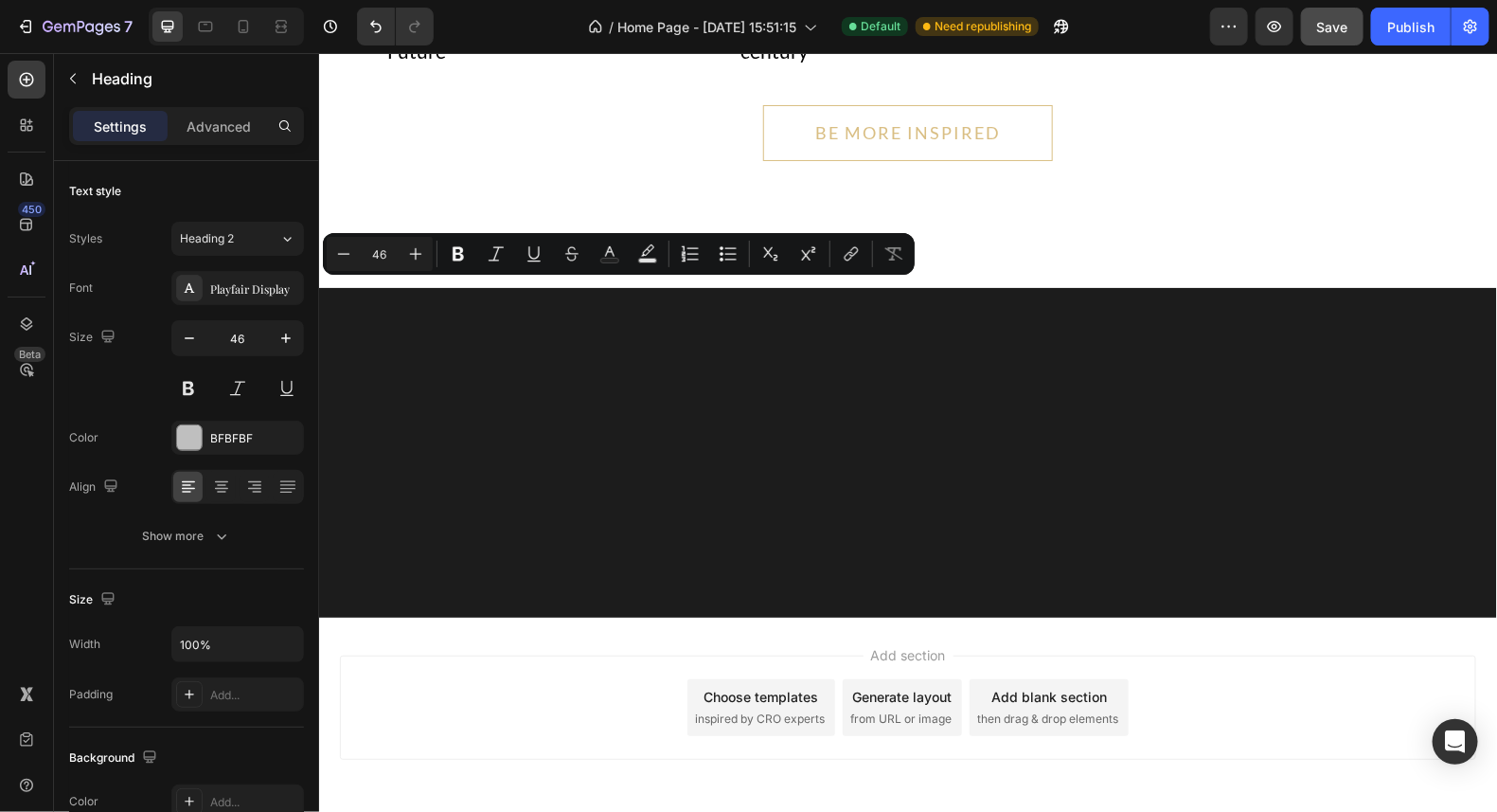
drag, startPoint x: 872, startPoint y: 321, endPoint x: 341, endPoint y: 325, distance: 531.0
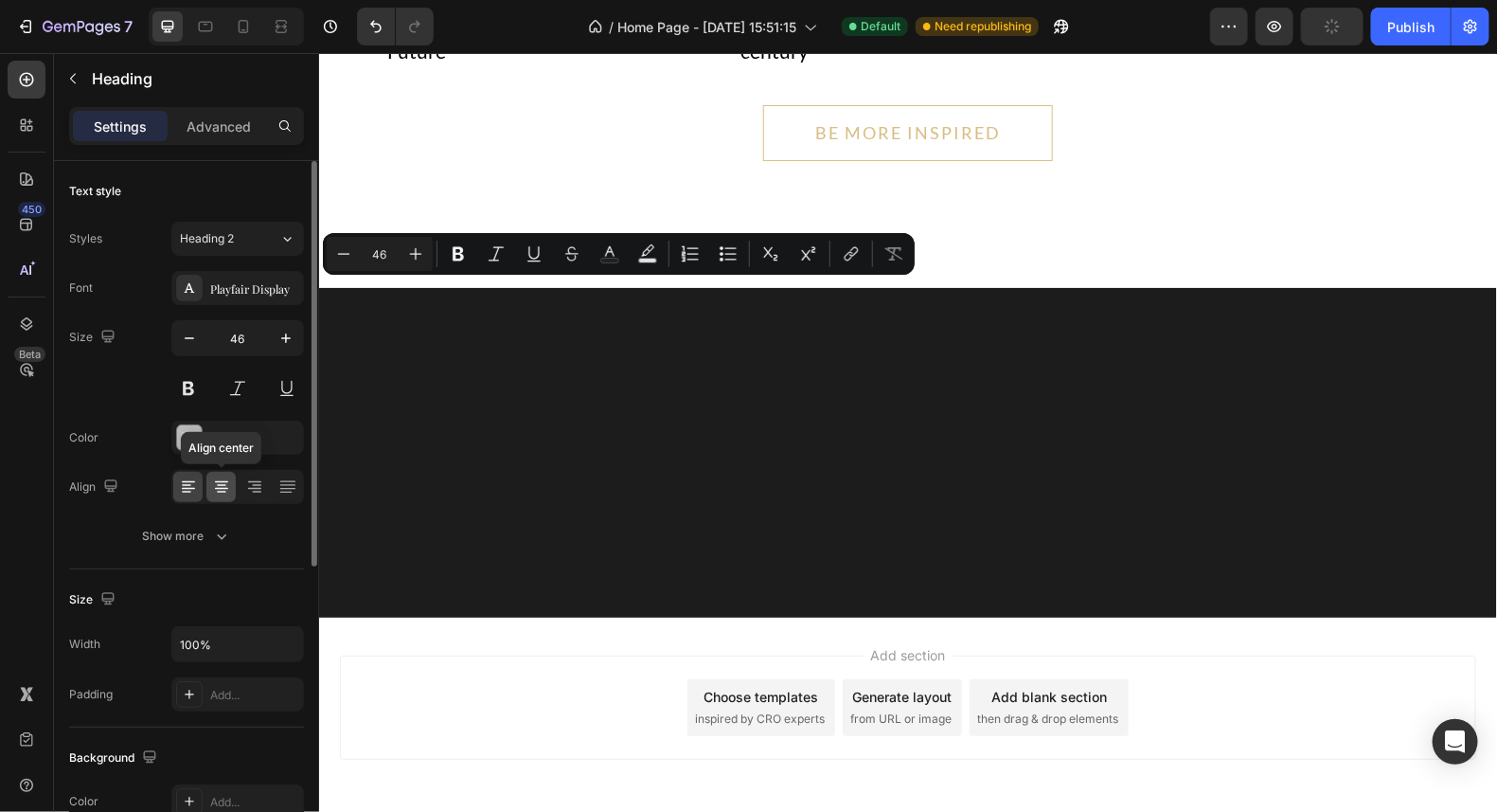
click at [219, 488] on icon at bounding box center [221, 489] width 13 height 2
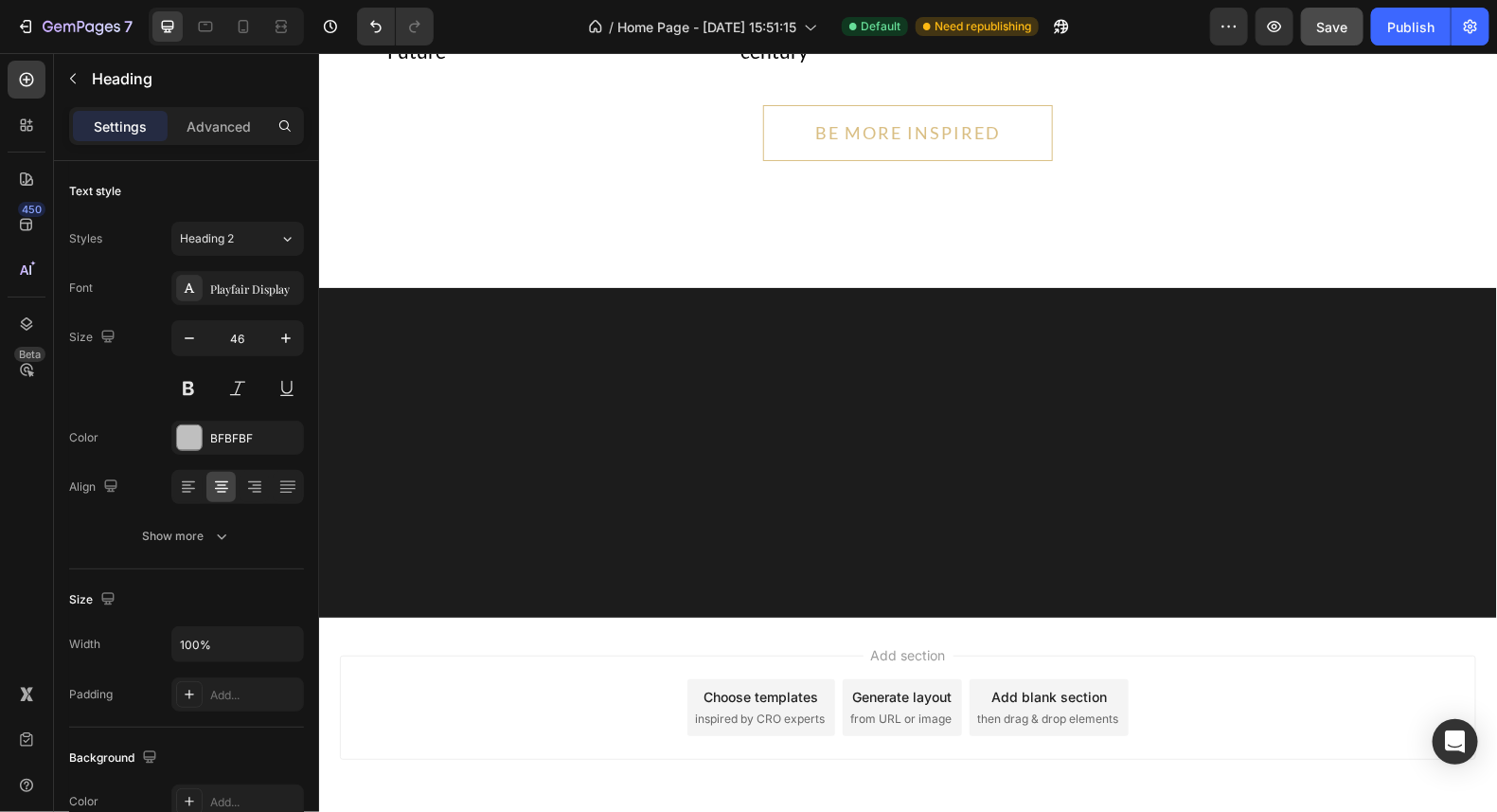
drag, startPoint x: 1168, startPoint y: 315, endPoint x: 631, endPoint y: 327, distance: 537.1
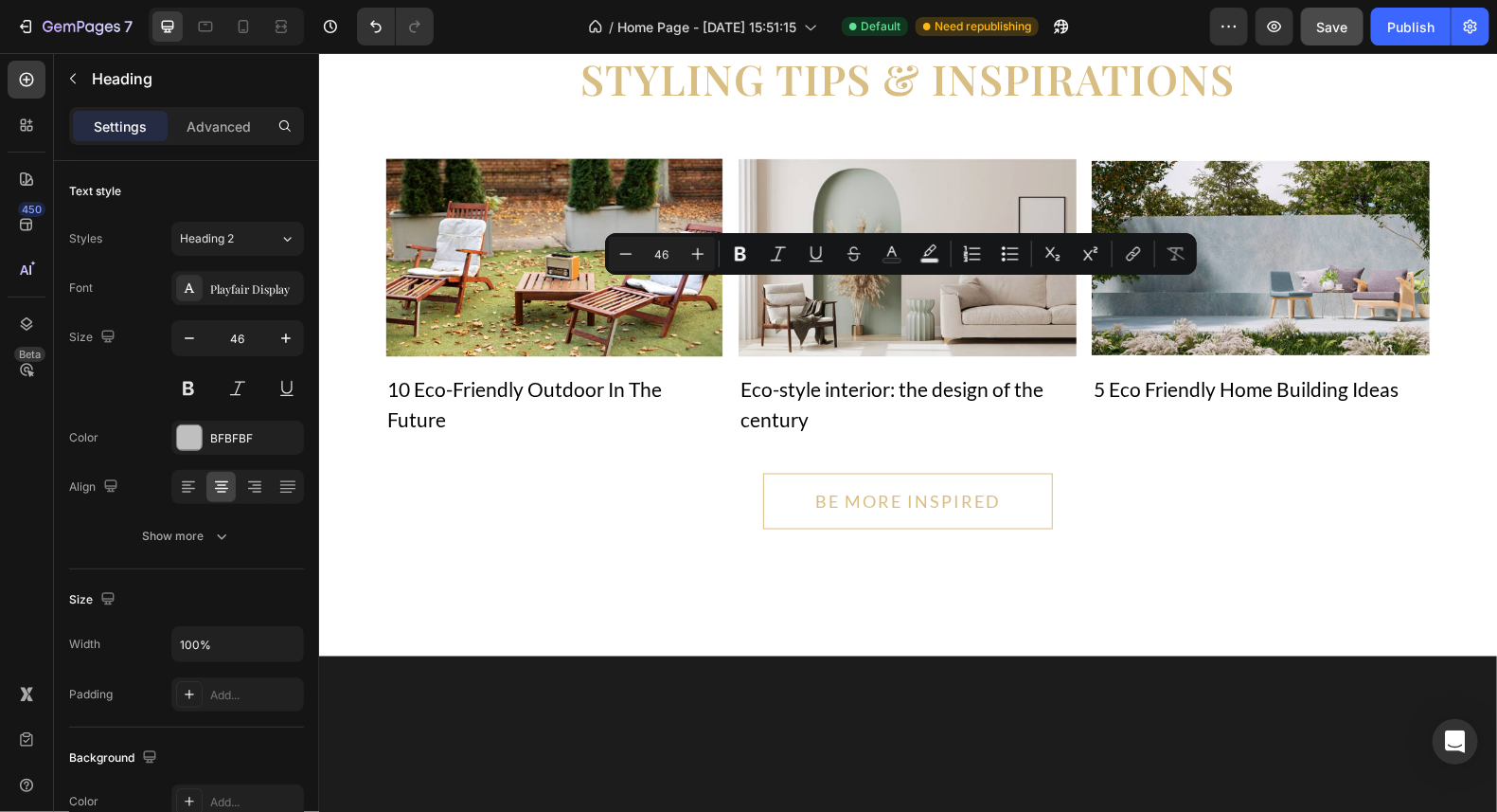
drag, startPoint x: 1157, startPoint y: 488, endPoint x: 323, endPoint y: 324, distance: 850.0
click at [619, 247] on icon "Editor contextual toolbar" at bounding box center [626, 254] width 19 height 19
click at [622, 252] on icon "Editor contextual toolbar" at bounding box center [626, 254] width 19 height 19
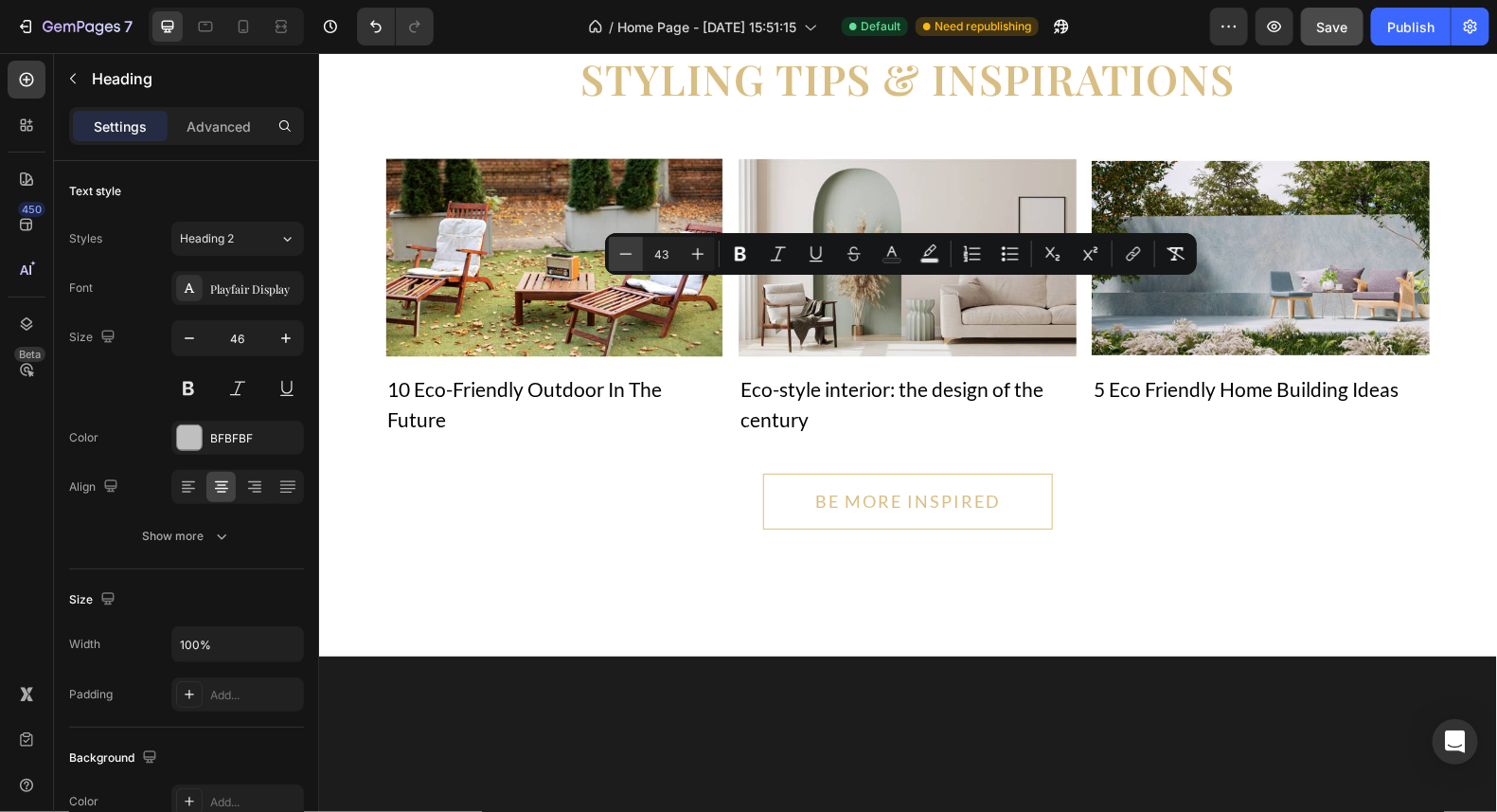
click at [622, 252] on icon "Editor contextual toolbar" at bounding box center [626, 254] width 19 height 19
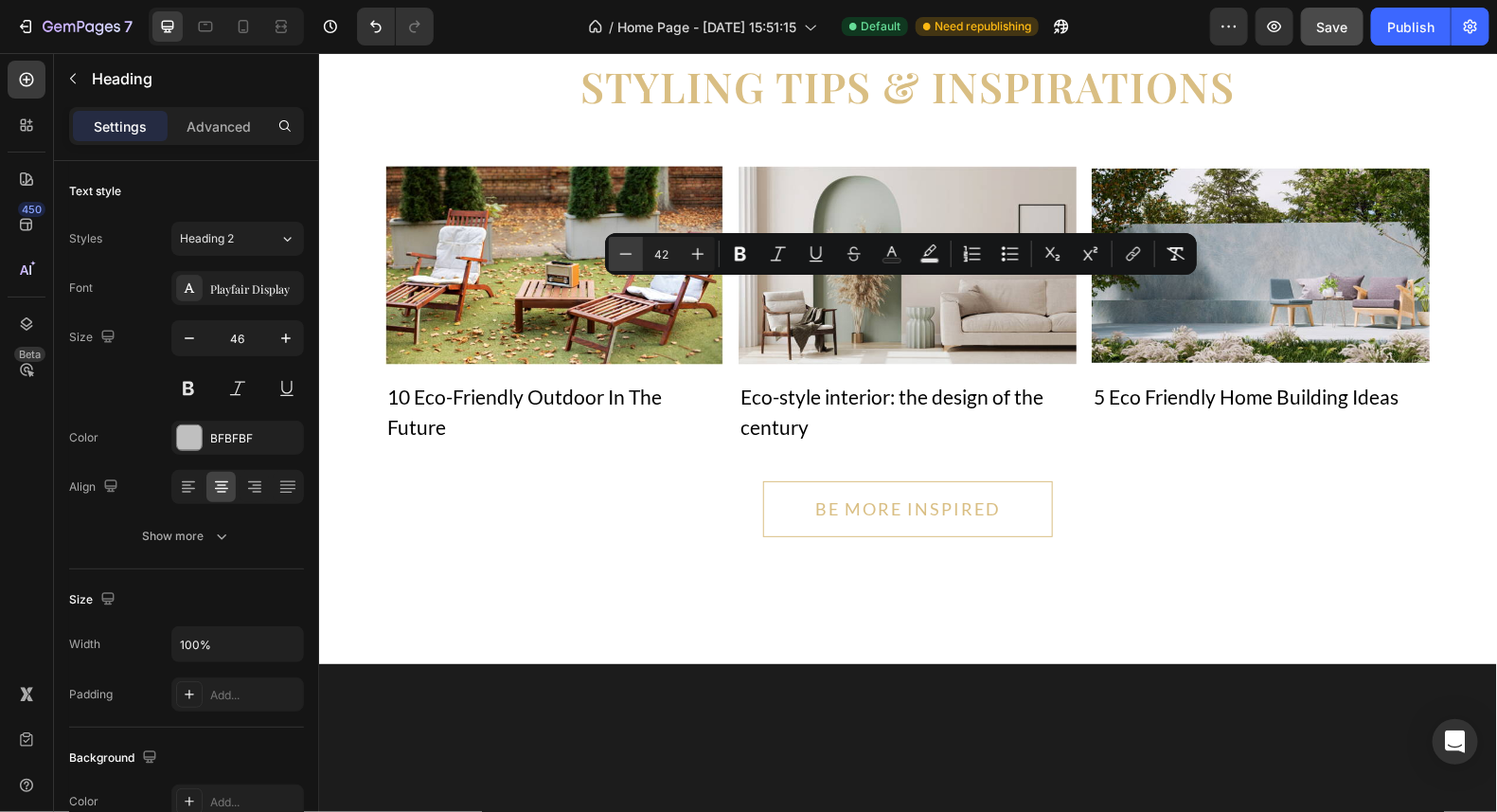
click at [622, 252] on icon "Editor contextual toolbar" at bounding box center [626, 254] width 19 height 19
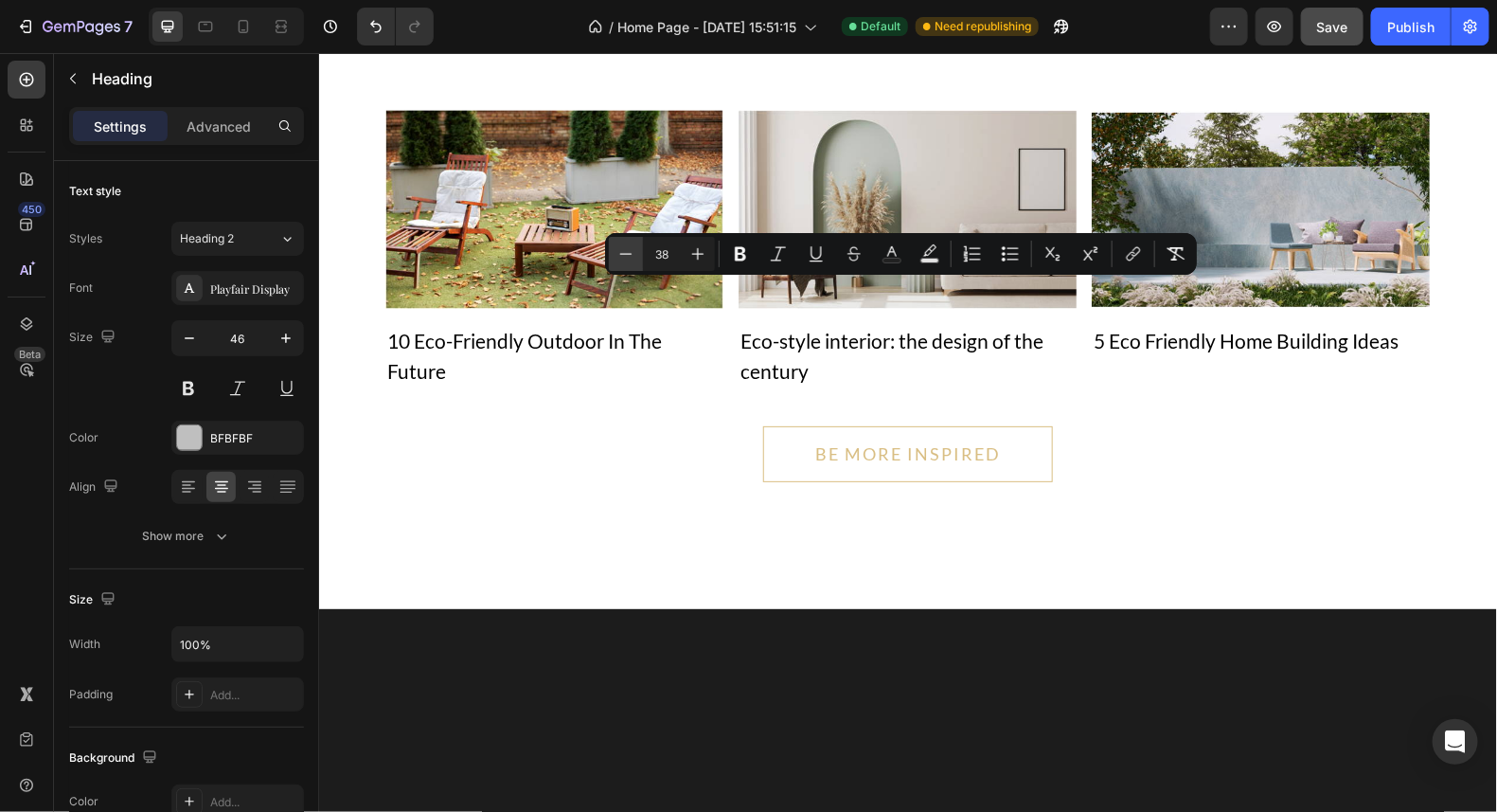
click at [622, 252] on icon "Editor contextual toolbar" at bounding box center [626, 254] width 19 height 19
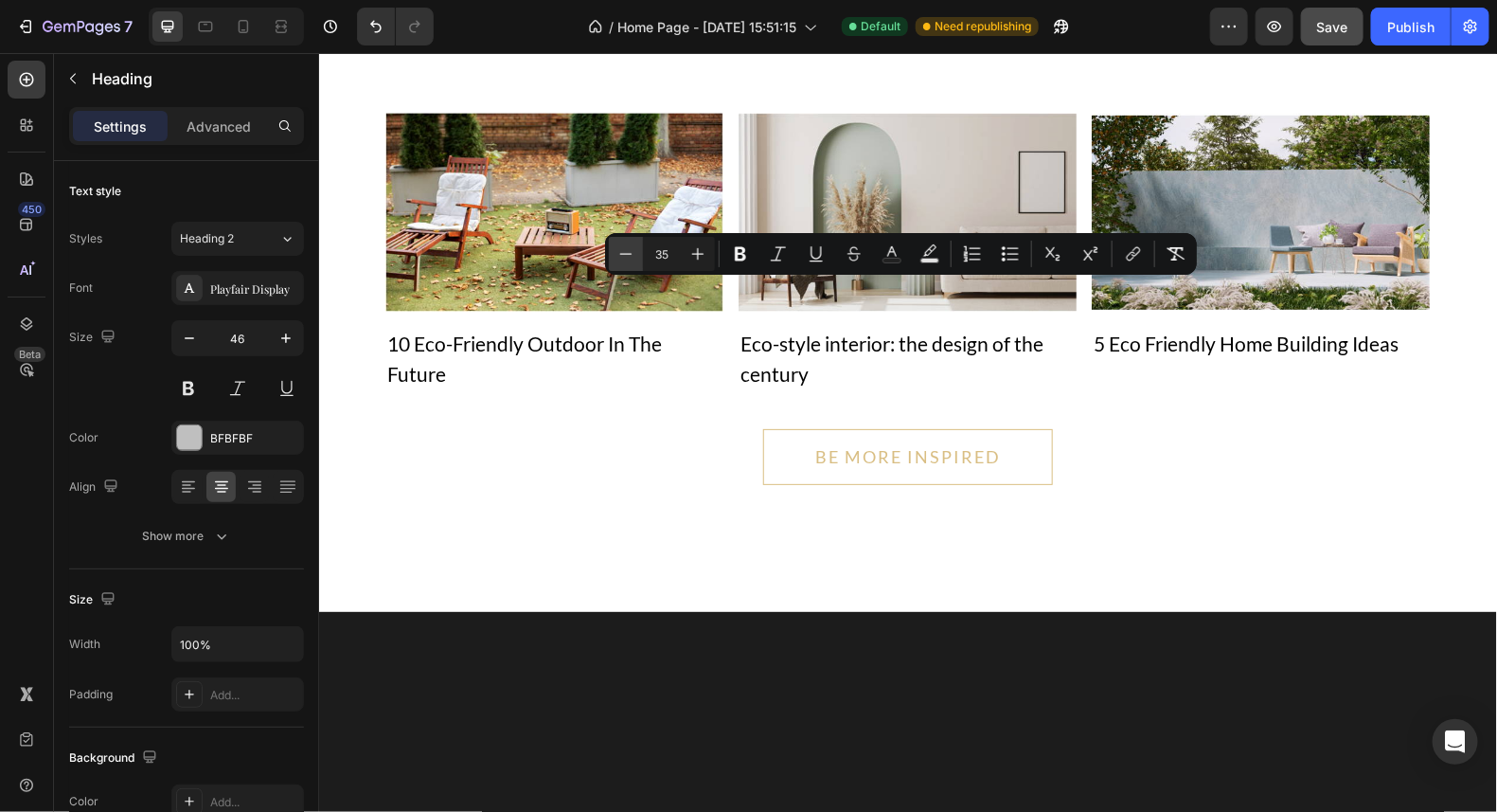
click at [622, 252] on icon "Editor contextual toolbar" at bounding box center [626, 254] width 19 height 19
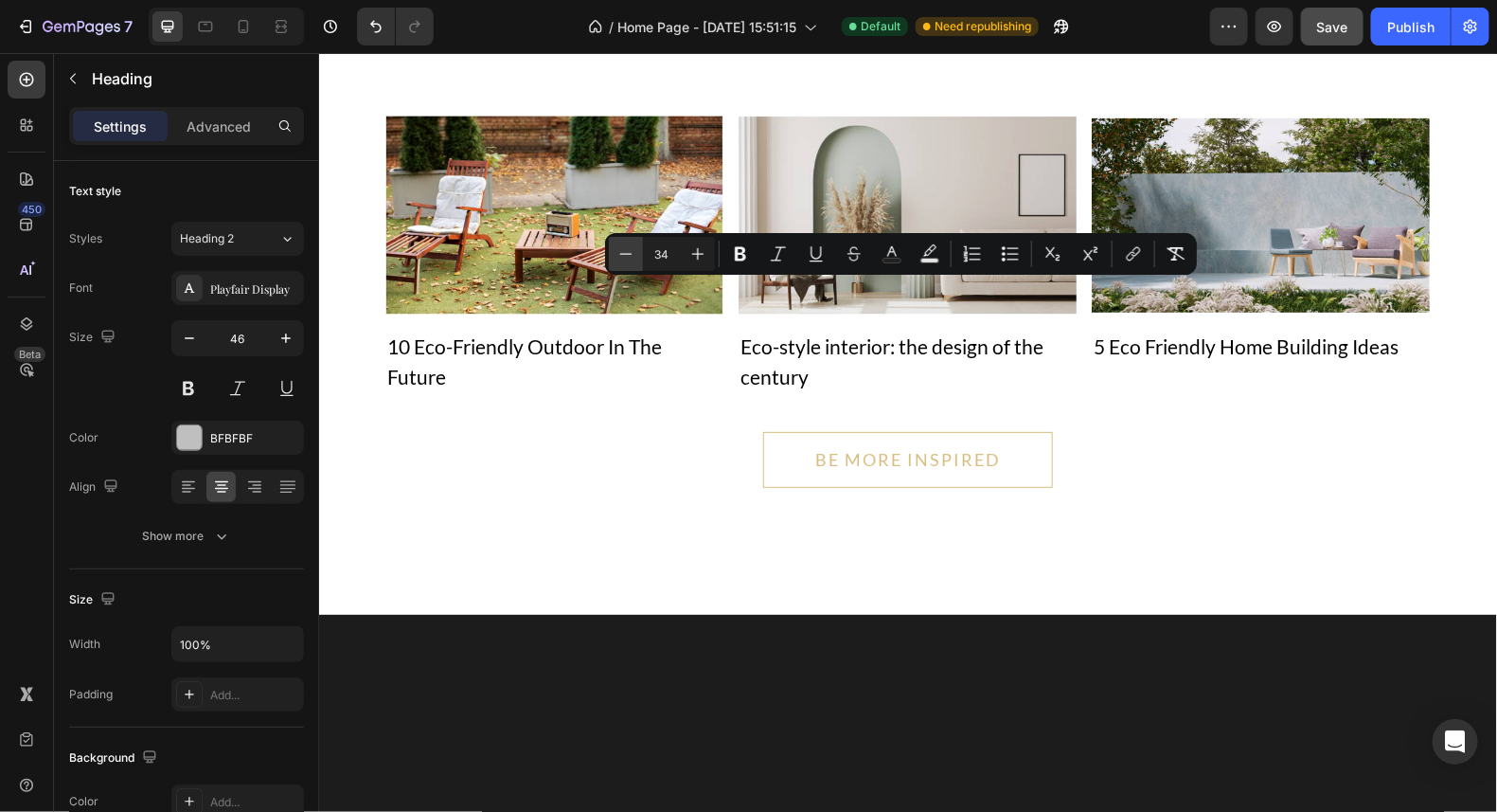
click at [622, 252] on icon "Editor contextual toolbar" at bounding box center [626, 254] width 19 height 19
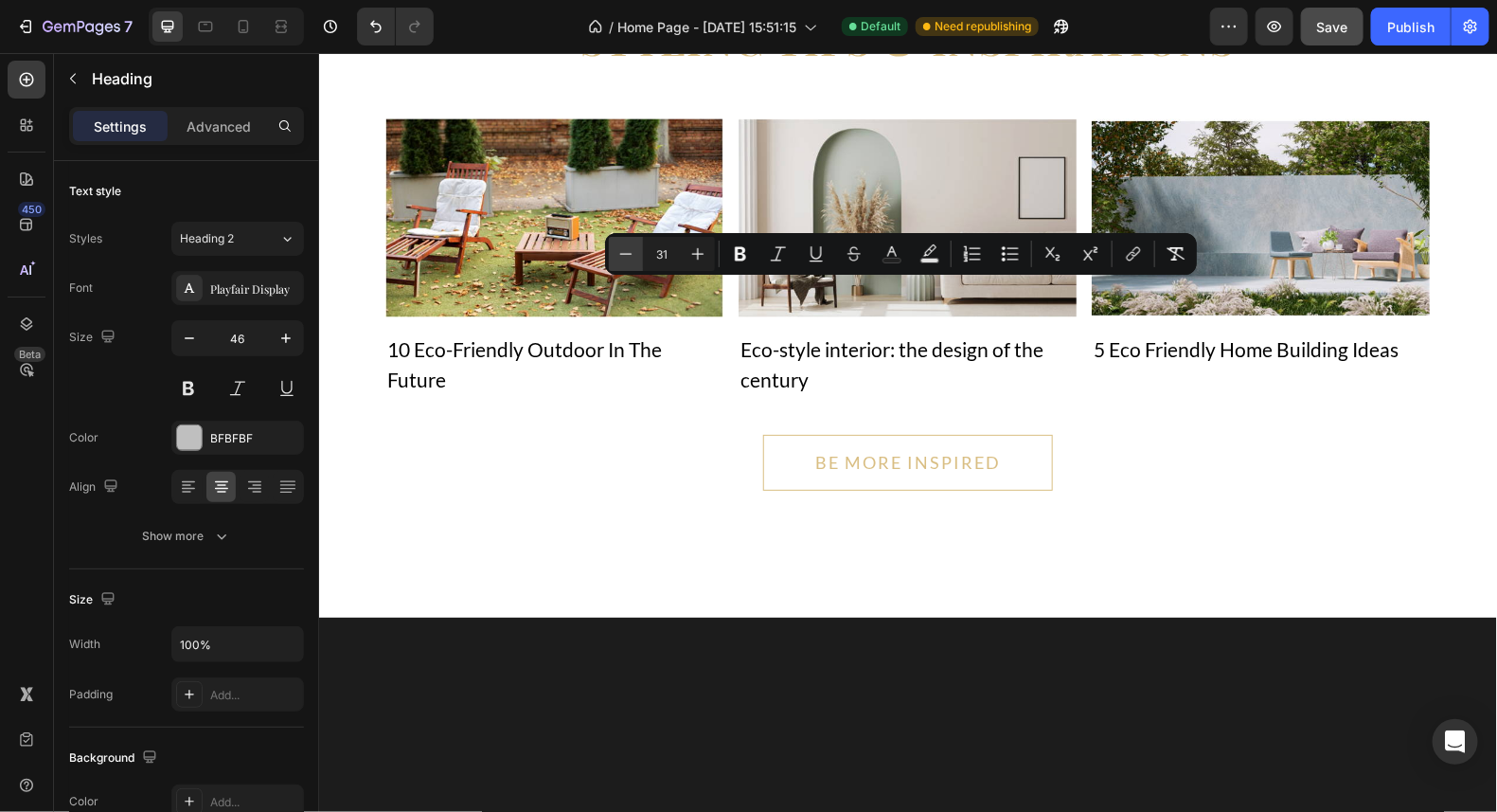
click at [622, 252] on icon "Editor contextual toolbar" at bounding box center [626, 254] width 19 height 19
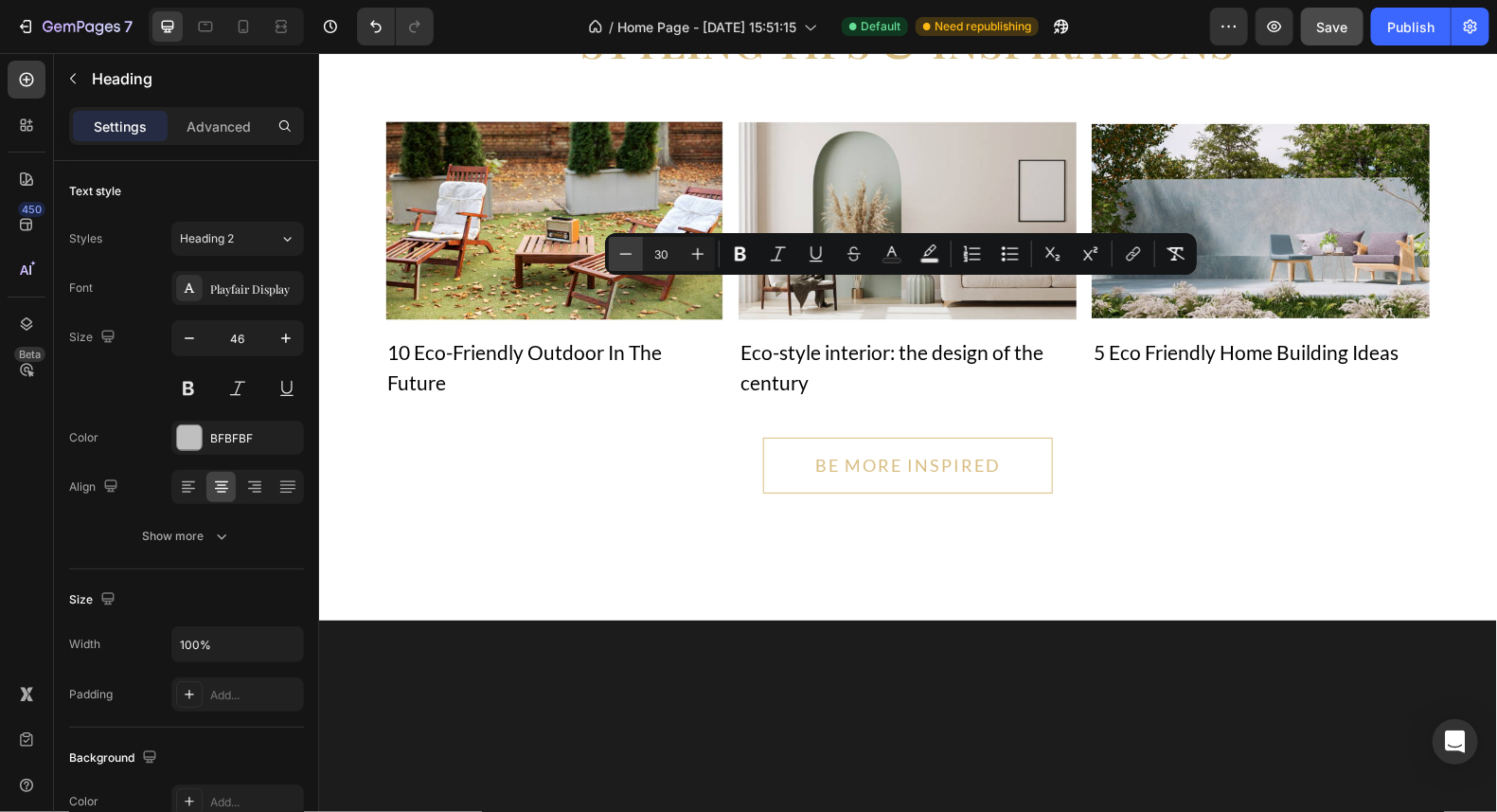
click at [622, 252] on icon "Editor contextual toolbar" at bounding box center [626, 254] width 19 height 19
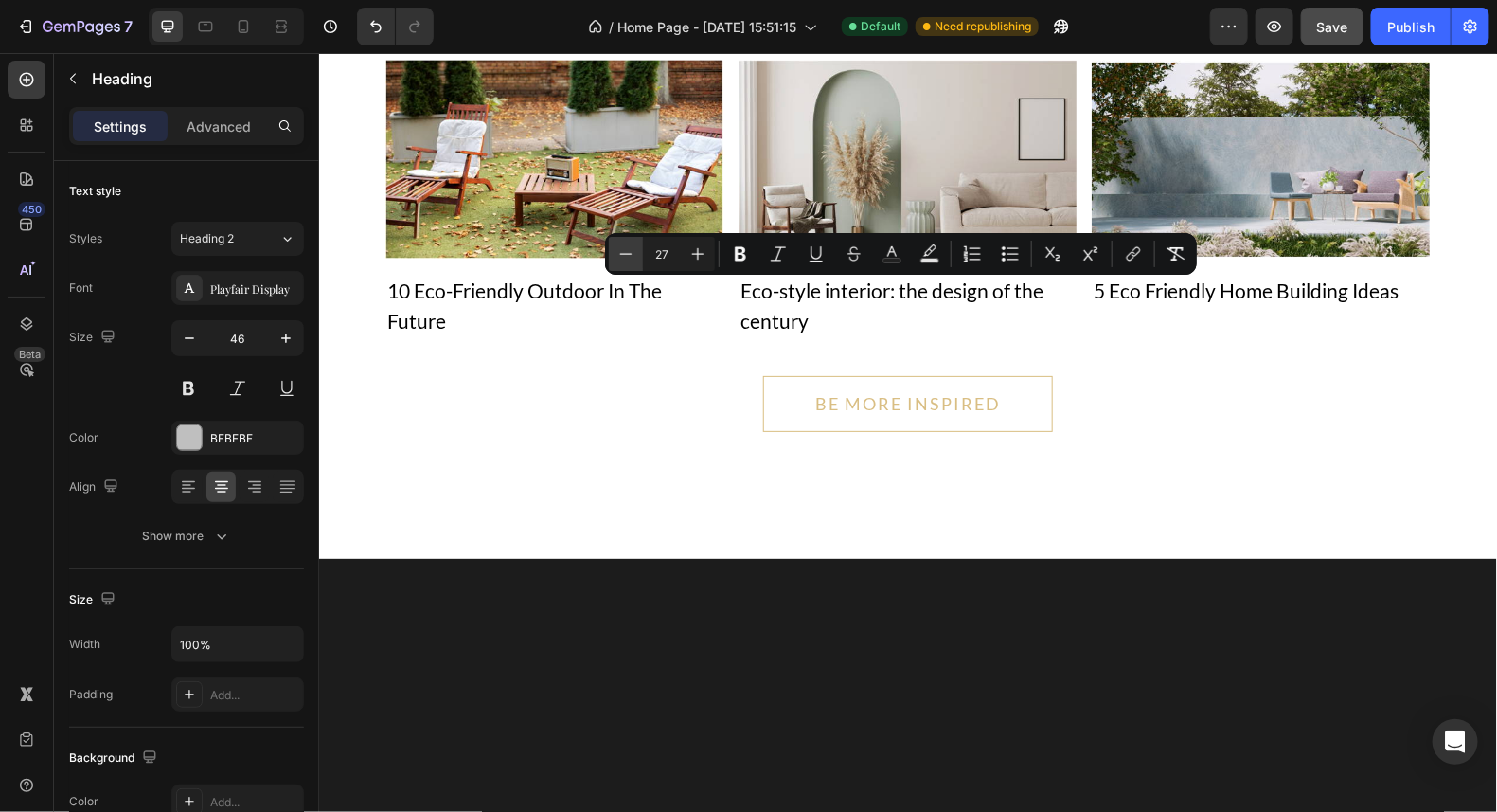
click at [622, 252] on icon "Editor contextual toolbar" at bounding box center [626, 254] width 19 height 19
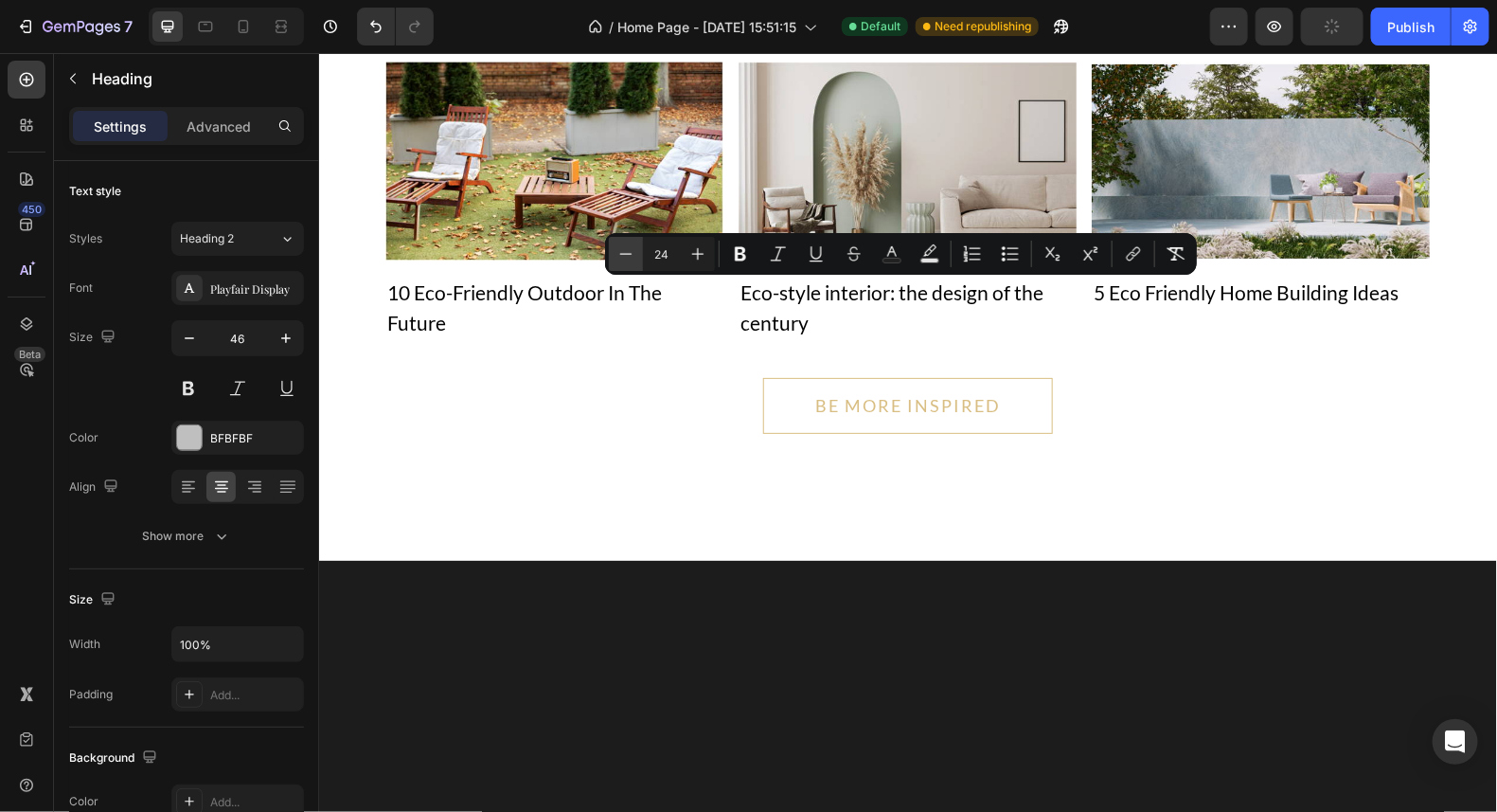
click at [622, 252] on icon "Editor contextual toolbar" at bounding box center [626, 254] width 19 height 19
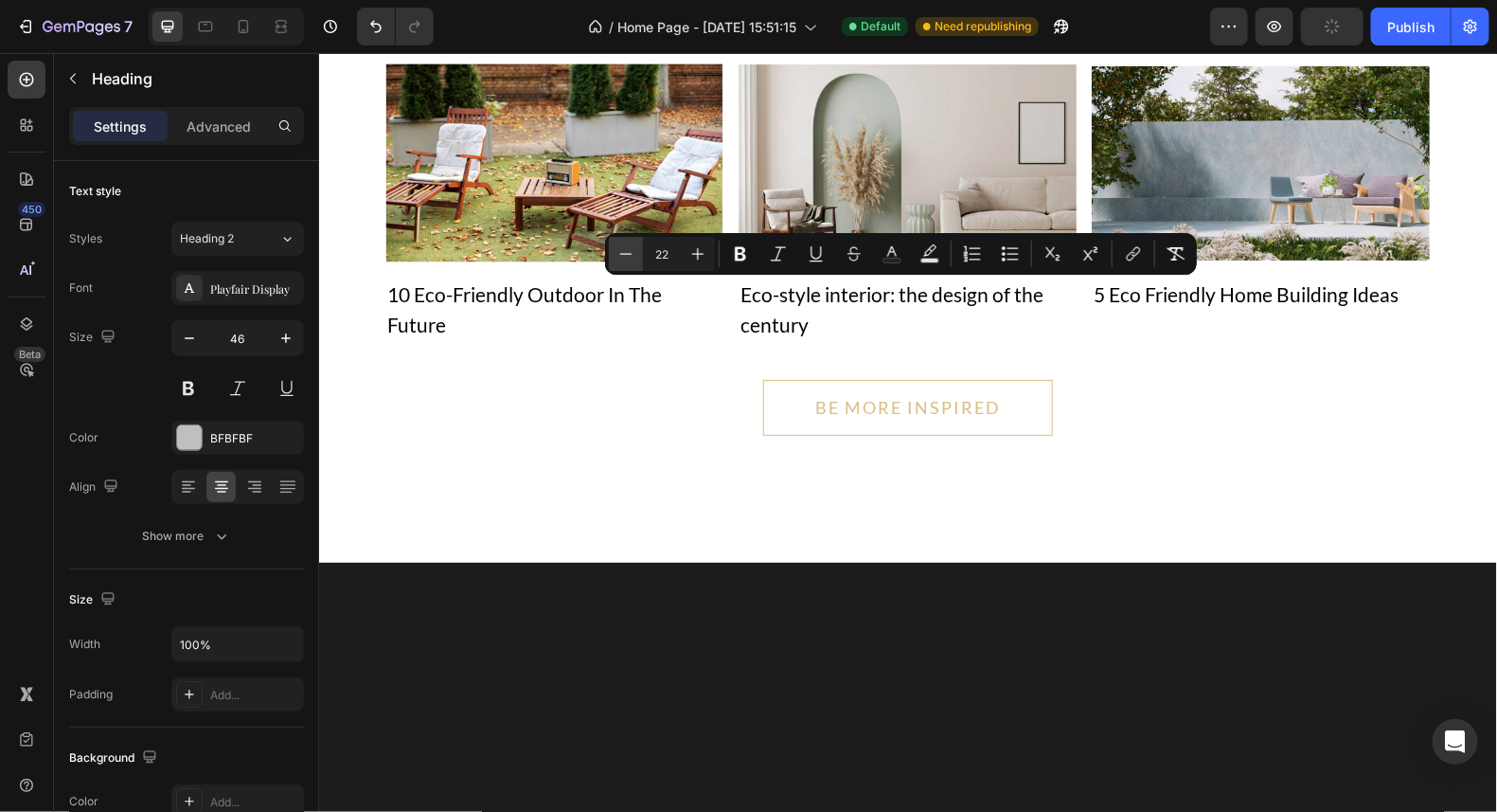
click at [622, 252] on icon "Editor contextual toolbar" at bounding box center [626, 254] width 19 height 19
click at [699, 259] on icon "Editor contextual toolbar" at bounding box center [698, 254] width 19 height 19
type input "21"
click at [776, 244] on icon "Editor contextual toolbar" at bounding box center [778, 254] width 19 height 19
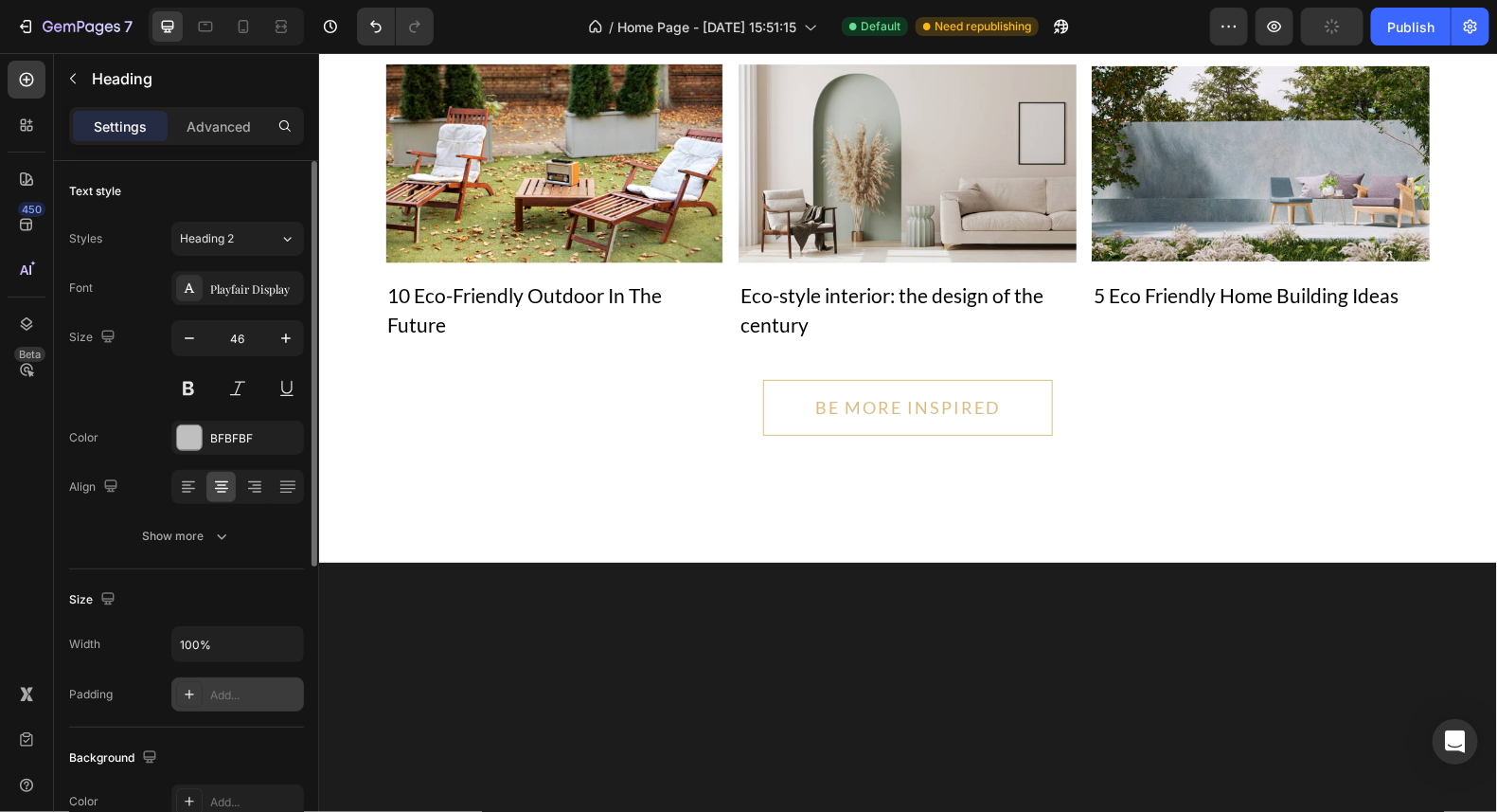
scroll to position [93, 0]
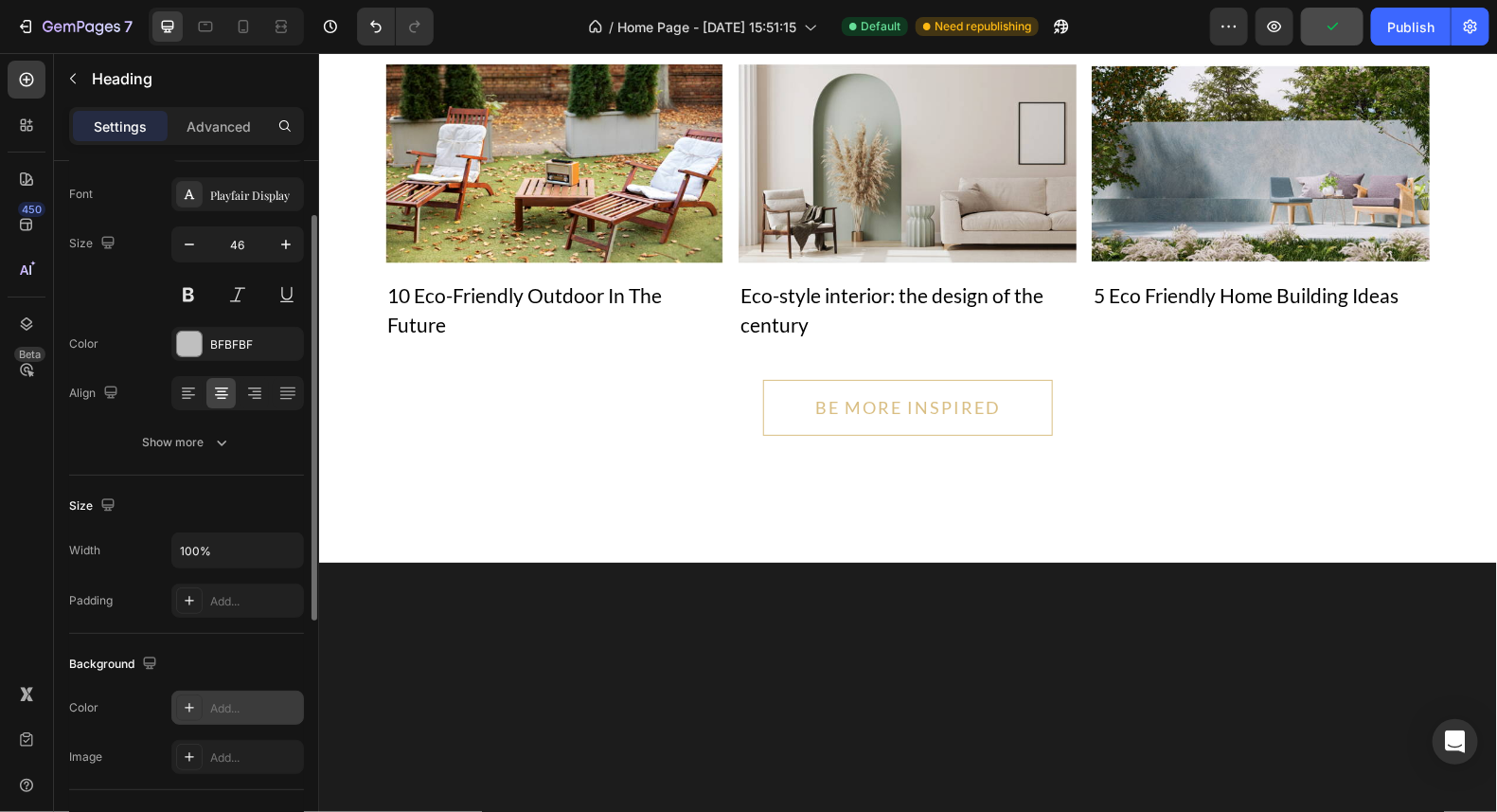
click at [188, 706] on icon at bounding box center [190, 707] width 15 height 15
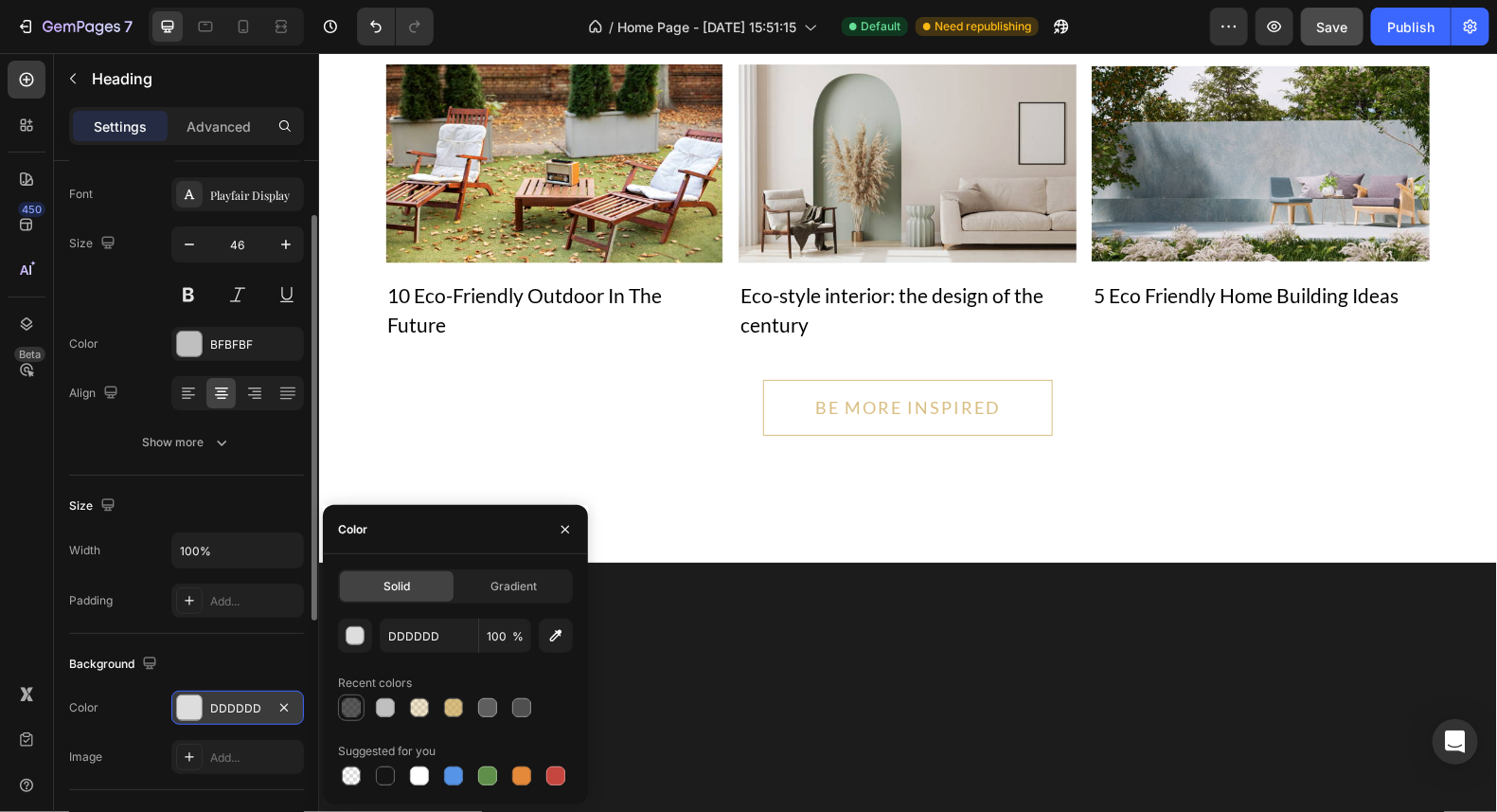
click at [352, 711] on div at bounding box center [351, 708] width 19 height 19
type input "151515"
click at [501, 631] on input "70" at bounding box center [505, 635] width 52 height 34
type input "90"
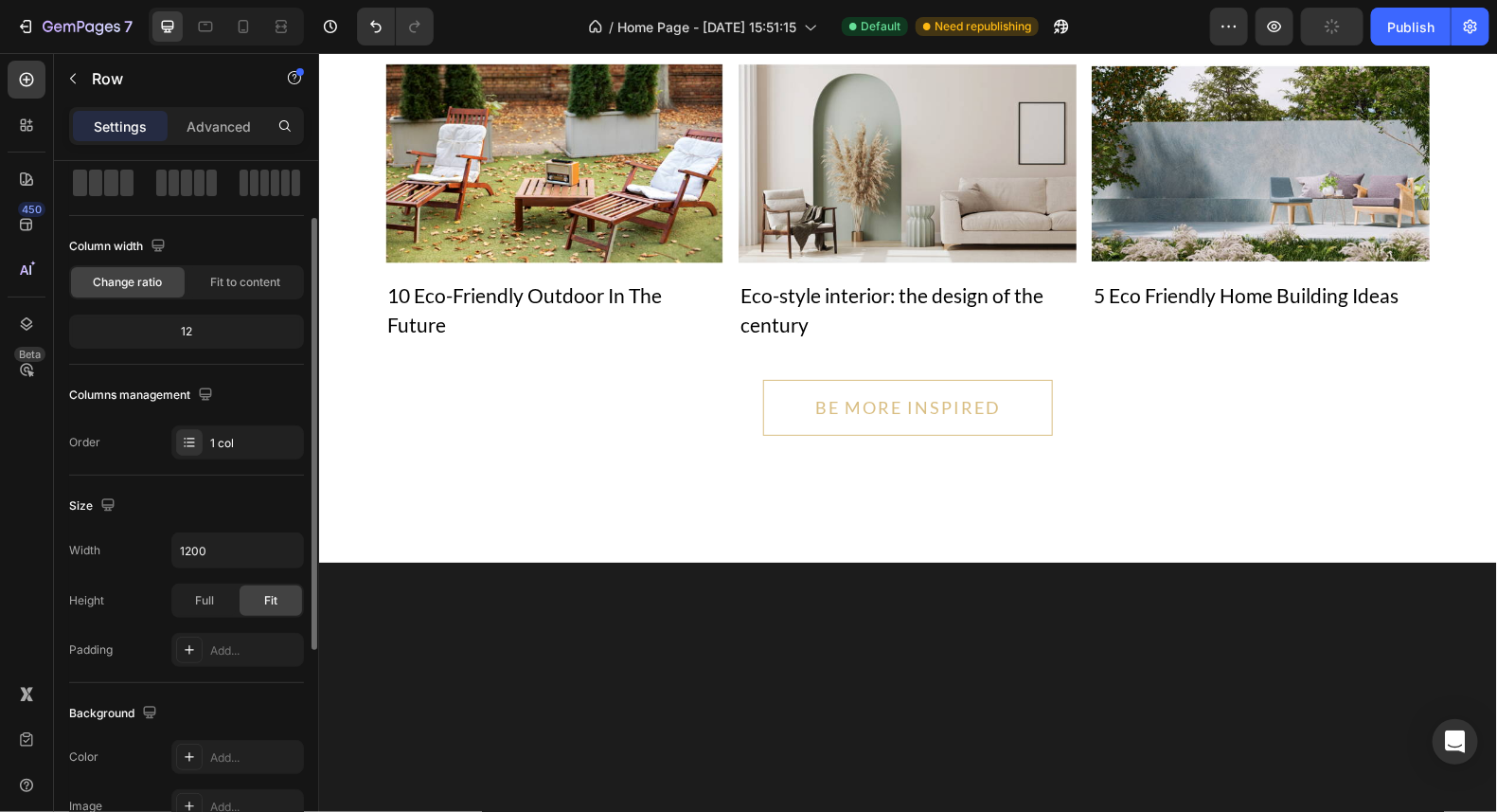
scroll to position [0, 0]
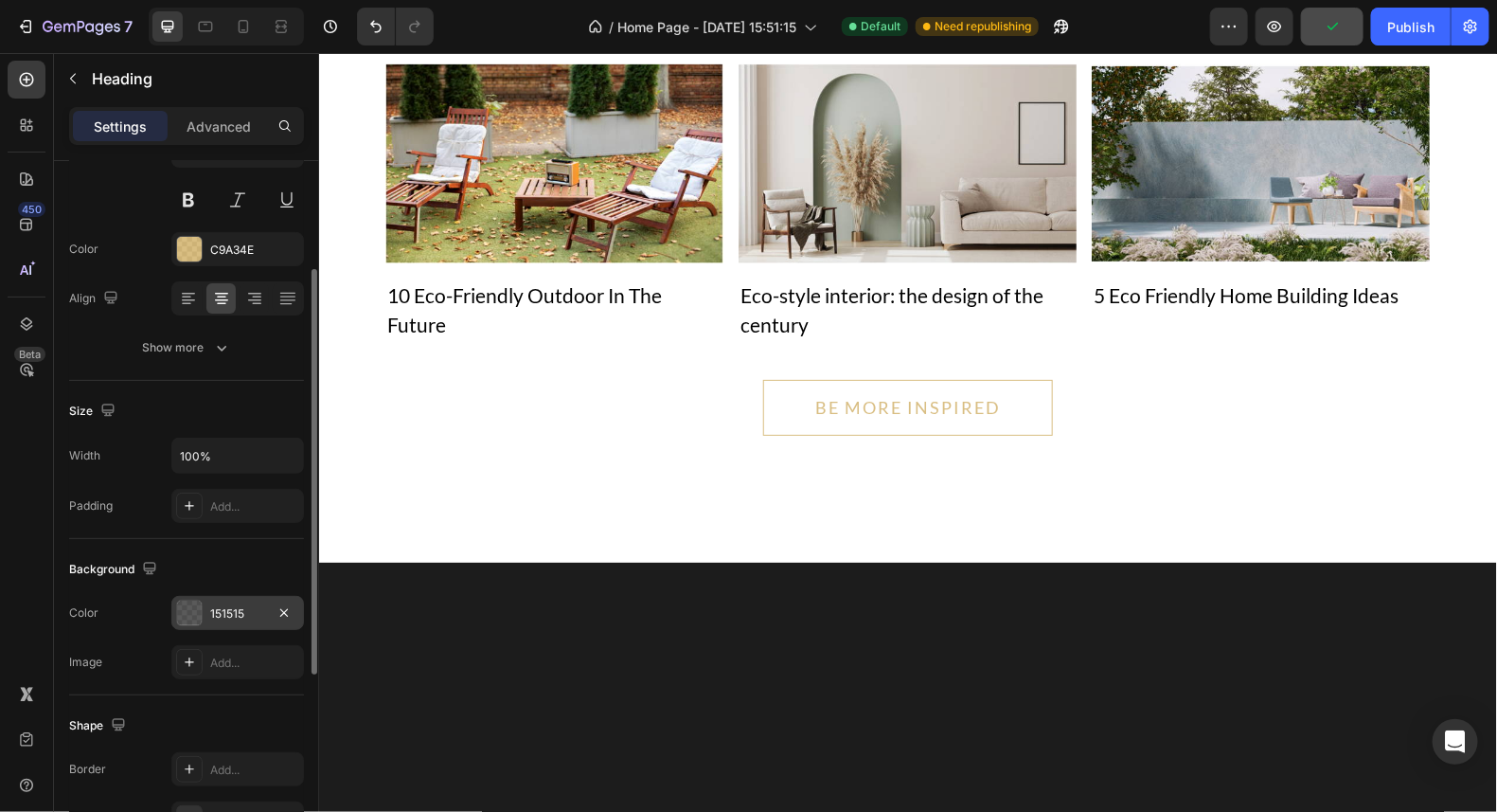
click at [193, 616] on div at bounding box center [190, 613] width 25 height 25
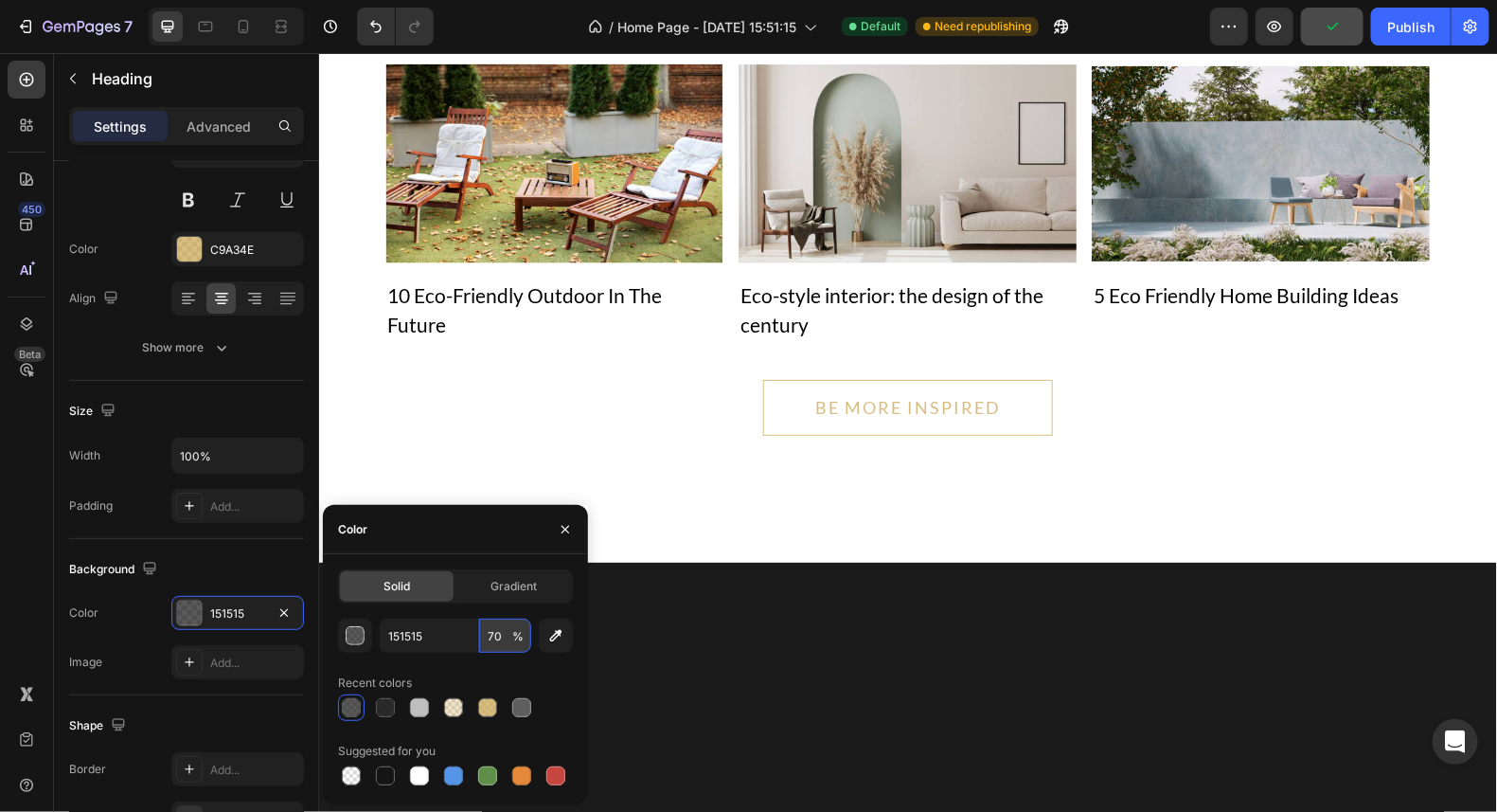
click at [497, 642] on input "70" at bounding box center [505, 635] width 52 height 34
type input "90"
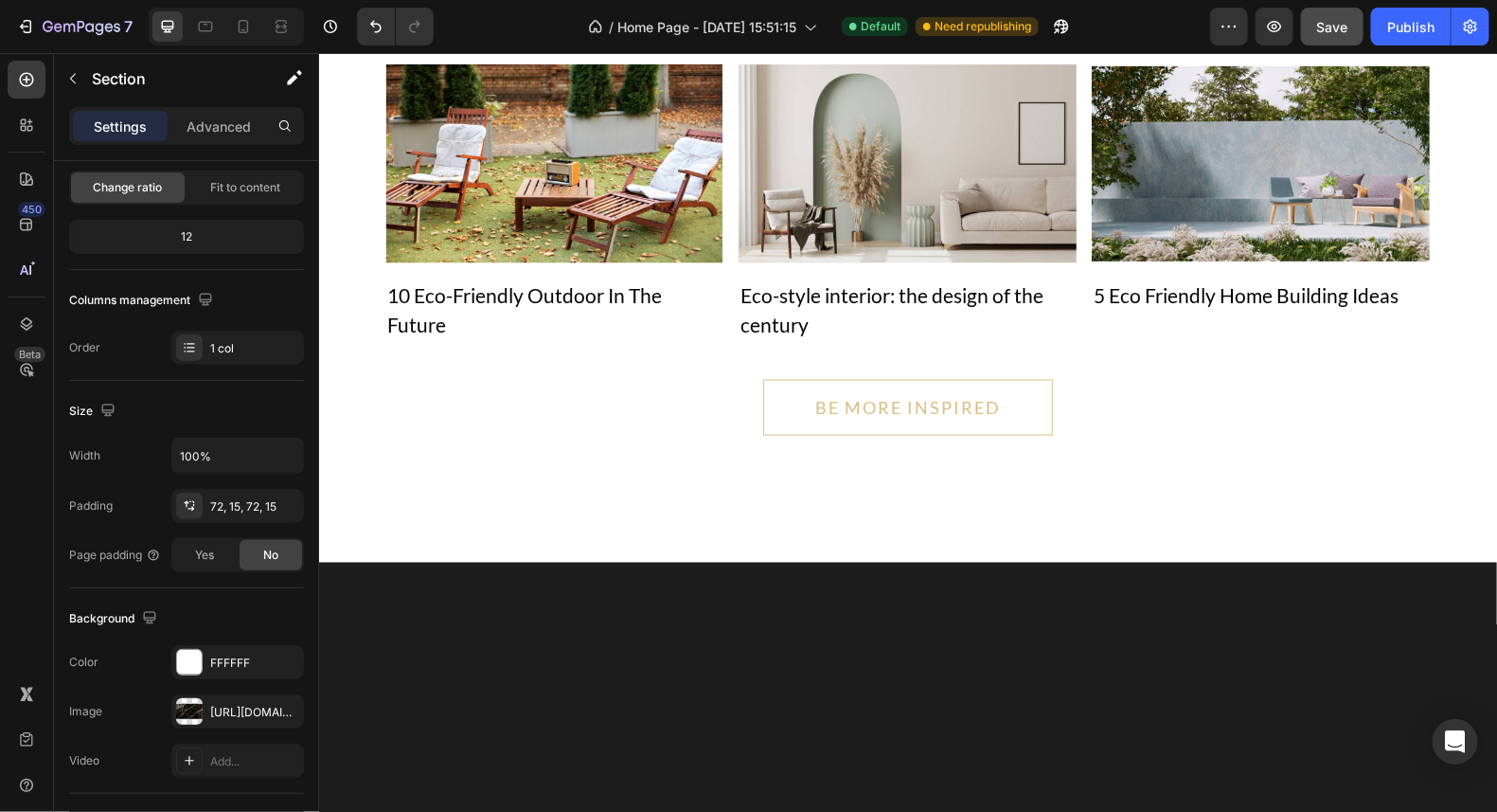
scroll to position [0, 0]
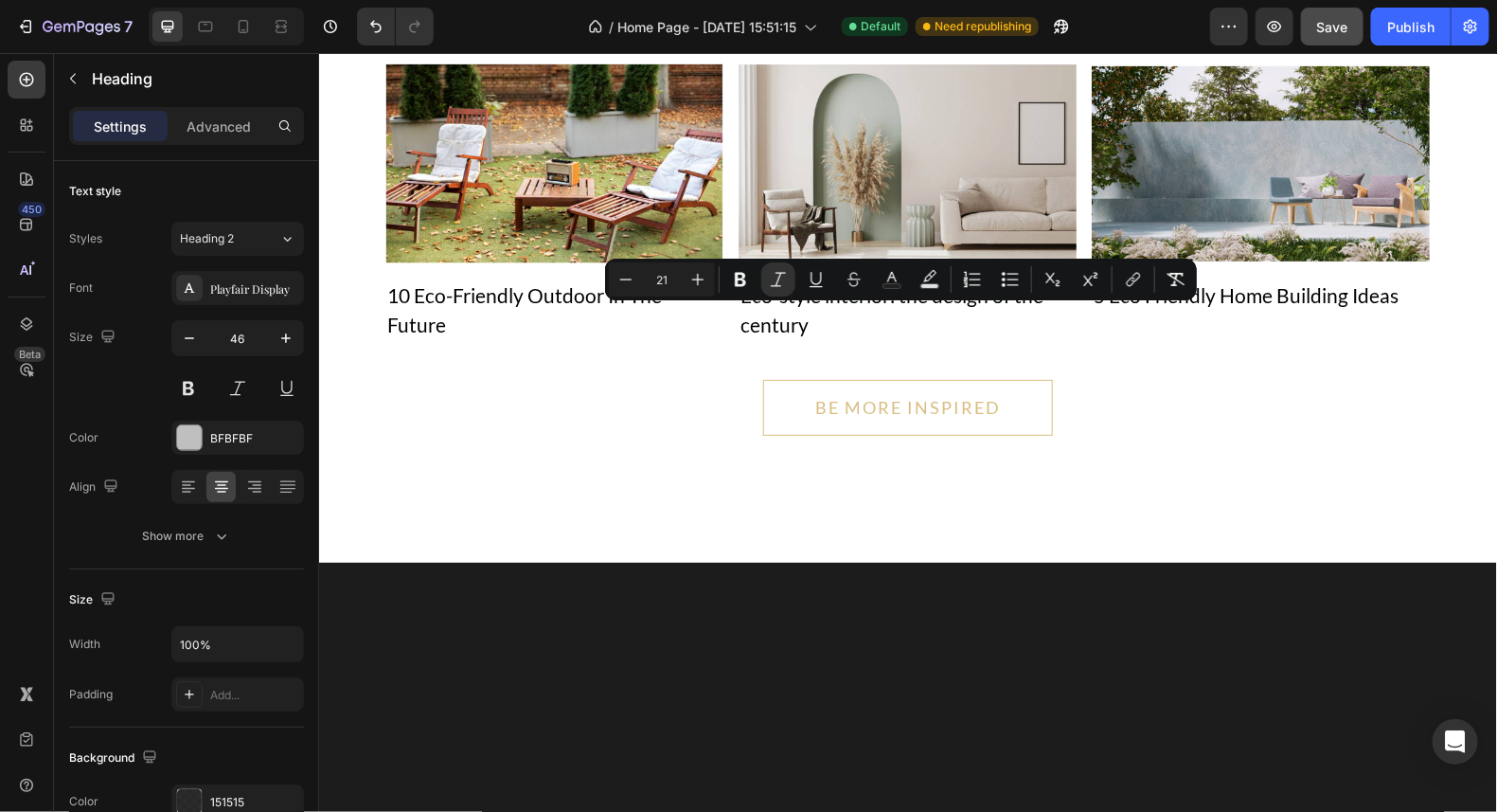
drag, startPoint x: 1131, startPoint y: 392, endPoint x: 897, endPoint y: 373, distance: 234.8
click at [781, 282] on icon "Editor contextual toolbar" at bounding box center [778, 280] width 19 height 19
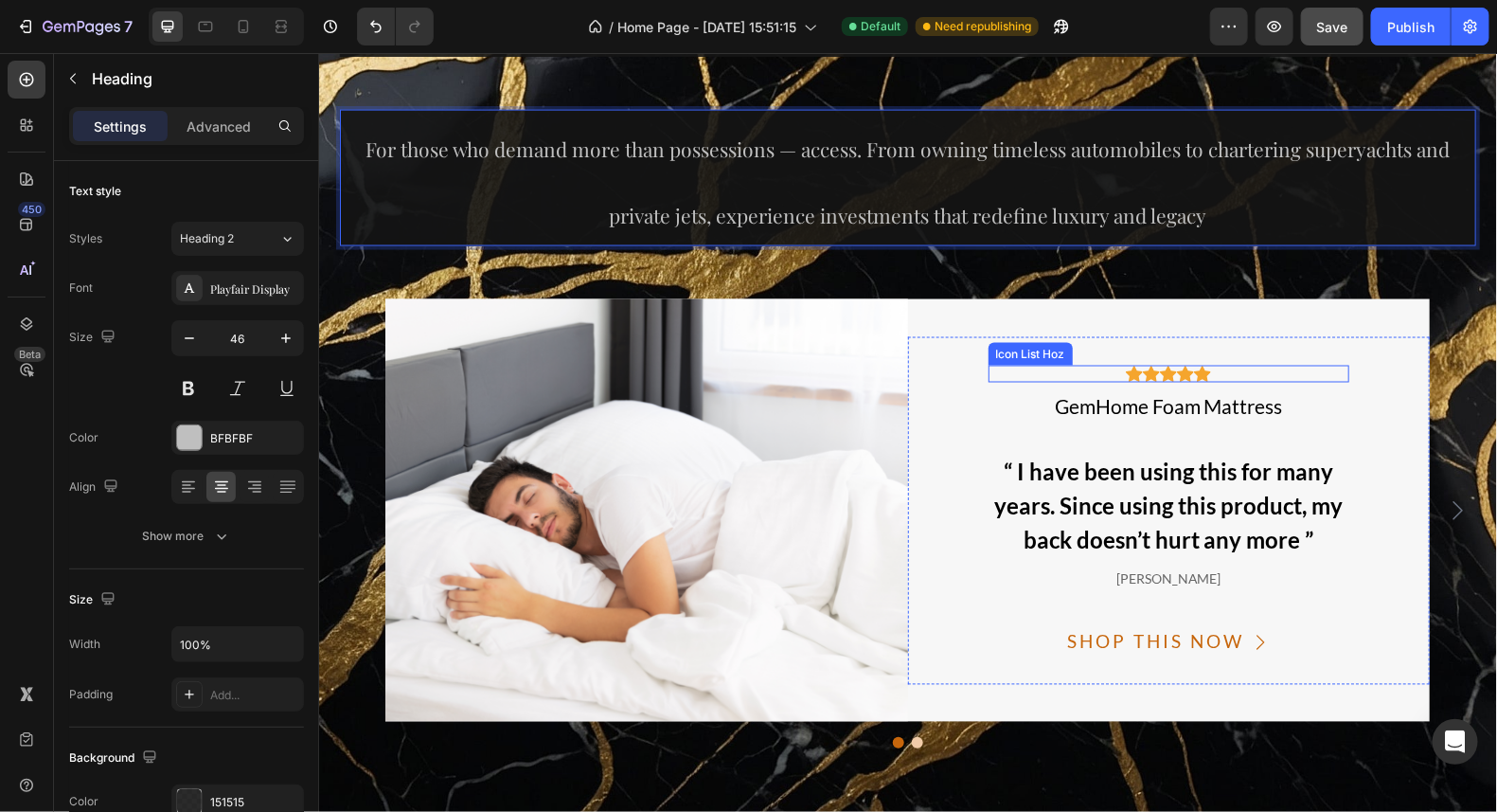
scroll to position [13684, 0]
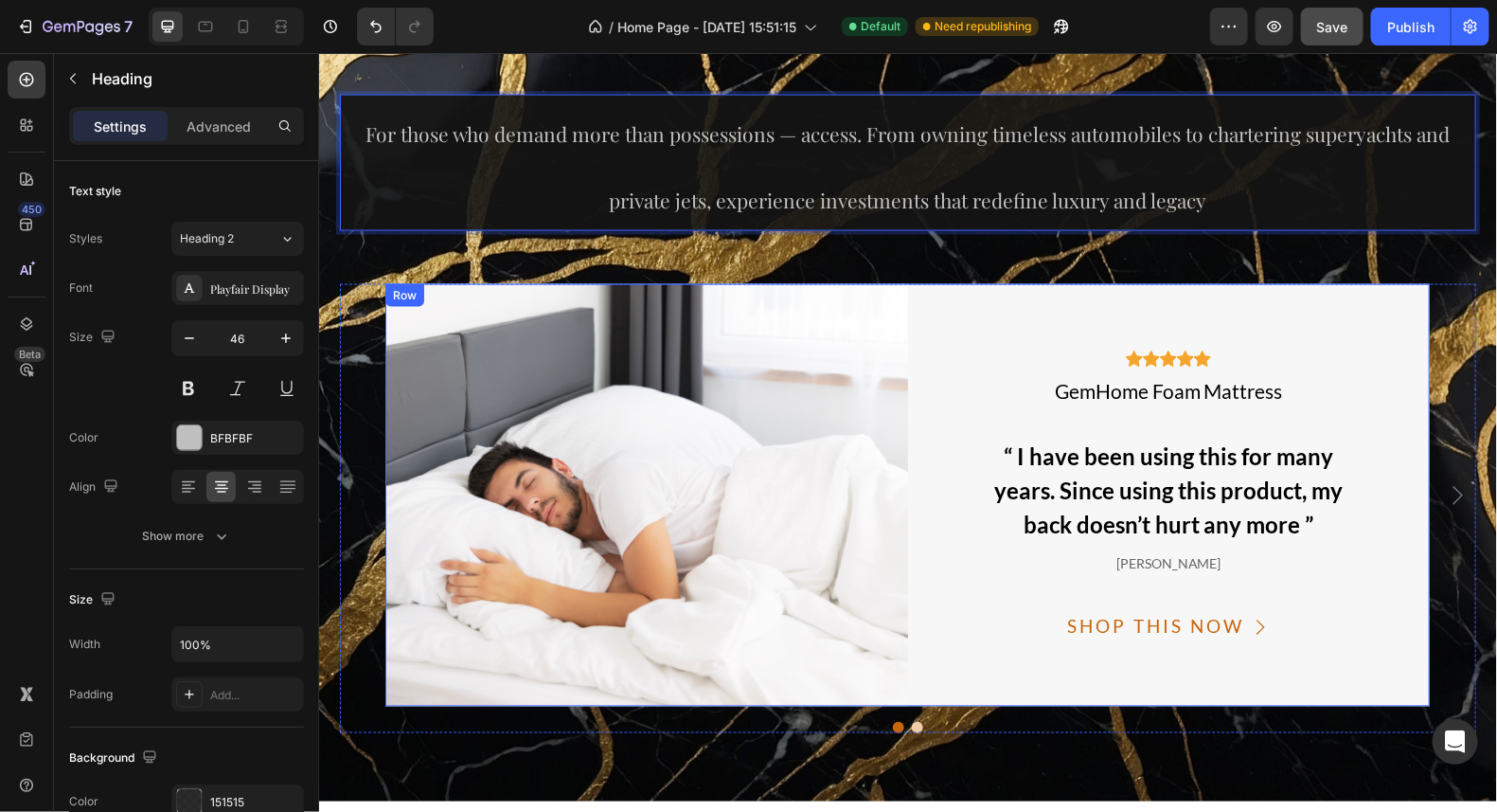
click at [1015, 301] on div "Icon Icon Icon Icon Icon Icon List Hoz GemHome Foam Mattress Text “ I have been…" at bounding box center [1168, 494] width 522 height 422
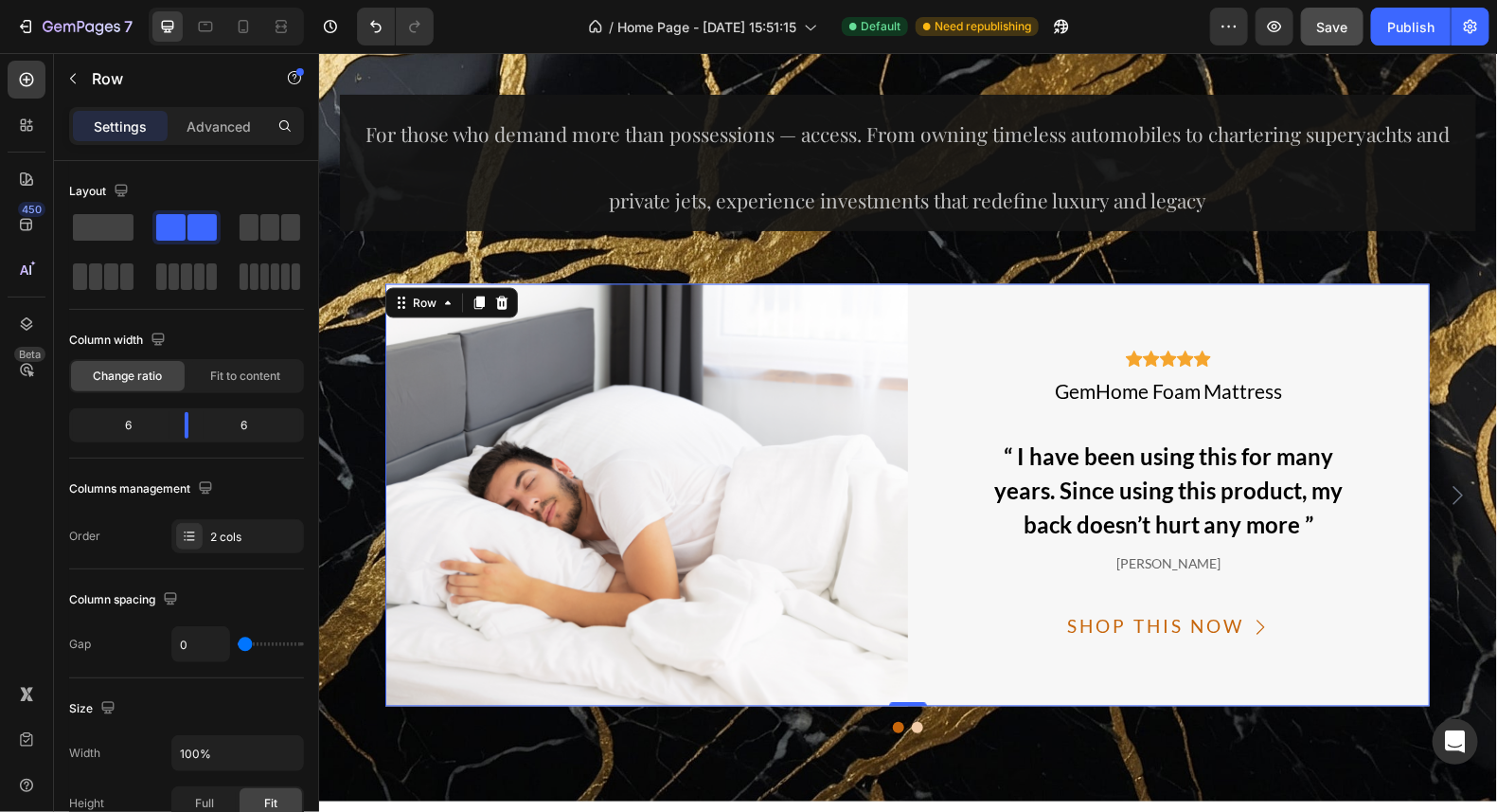
click at [915, 306] on div "Icon Icon Icon Icon Icon Icon List Hoz GemHome Foam Mattress Text “ I have been…" at bounding box center [1168, 494] width 522 height 422
click at [649, 542] on img at bounding box center [646, 494] width 522 height 422
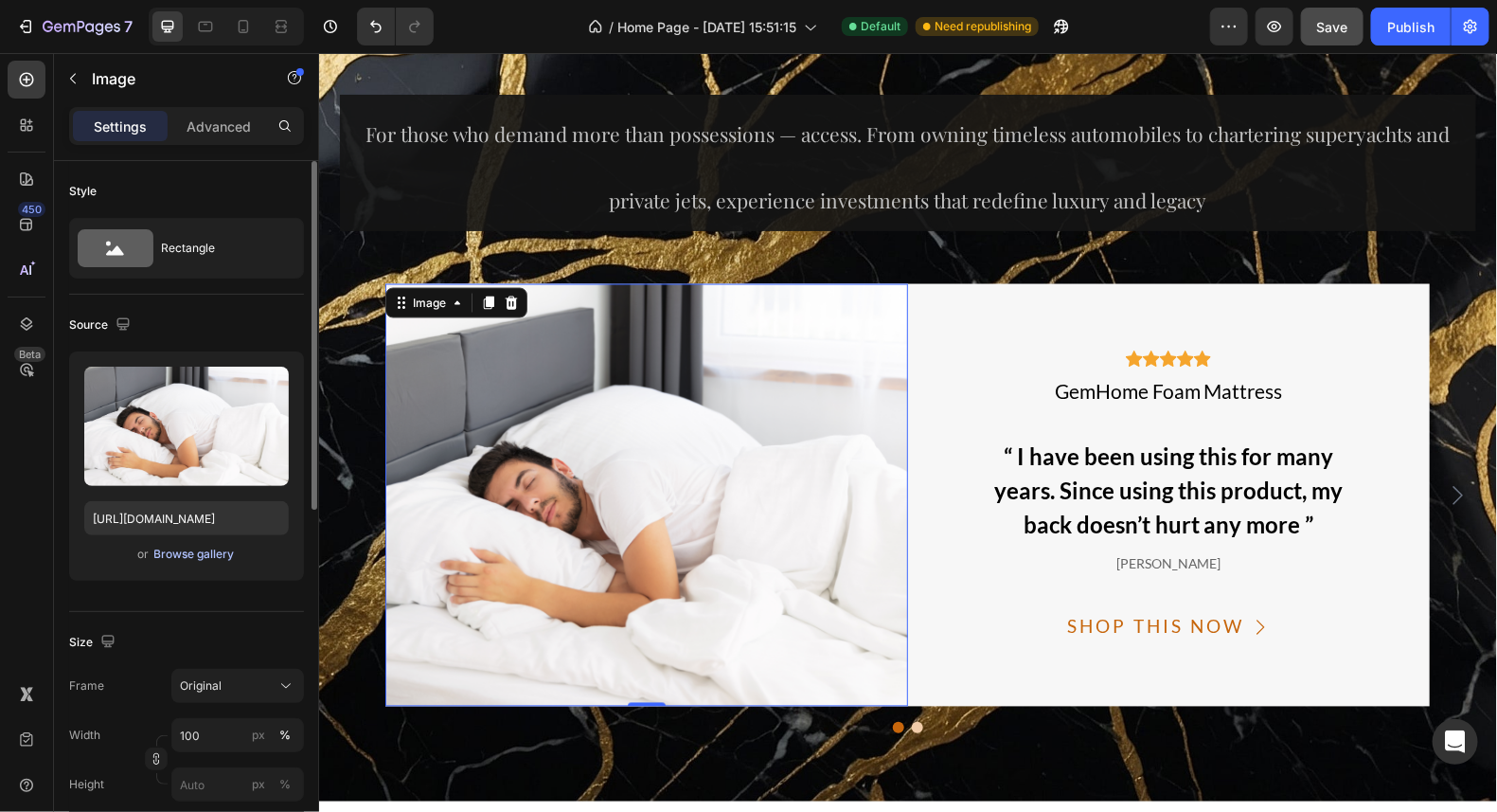
click at [178, 551] on div "Browse gallery" at bounding box center [194, 554] width 81 height 17
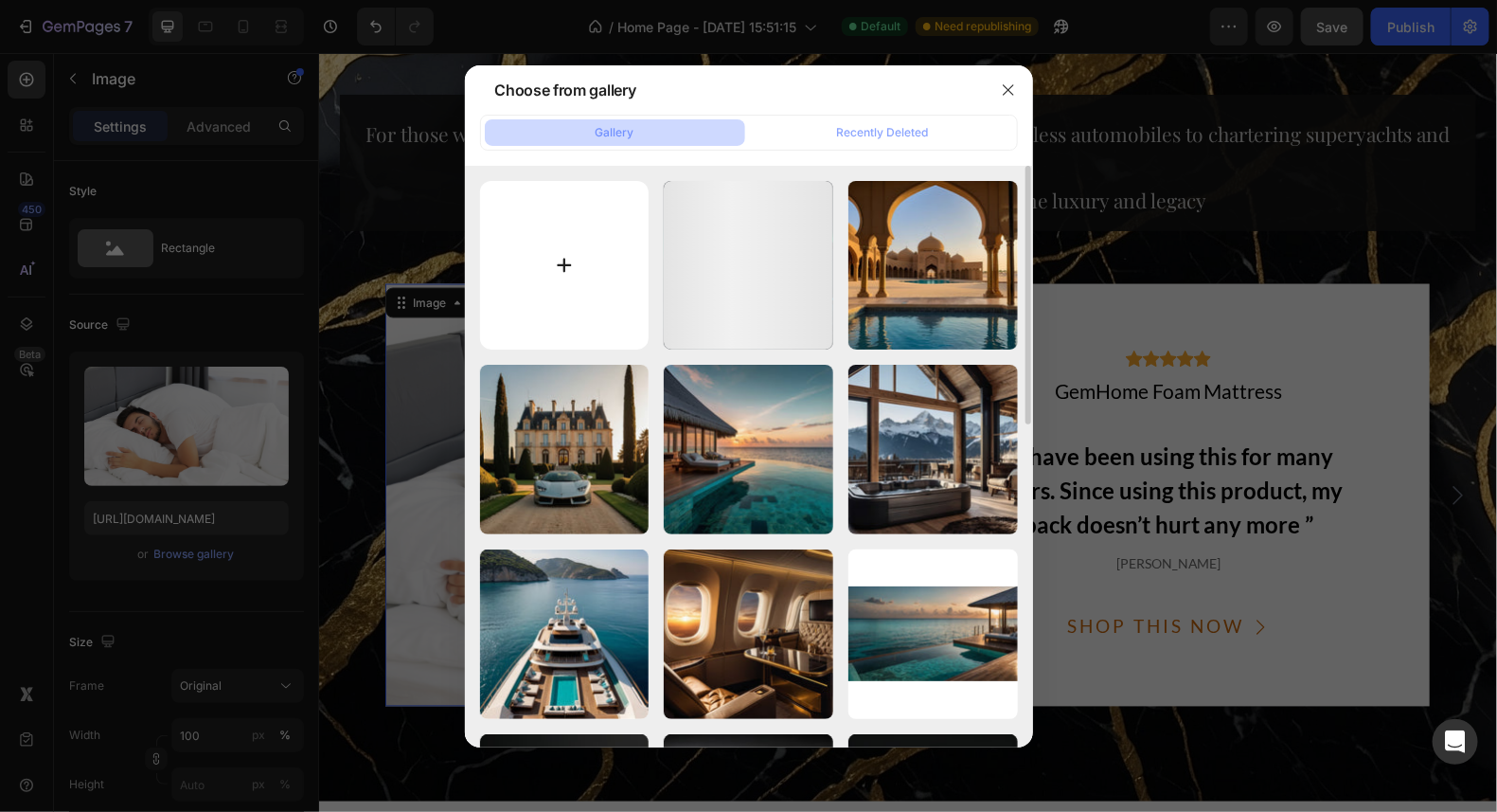
click at [577, 259] on input "file" at bounding box center [565, 266] width 169 height 169
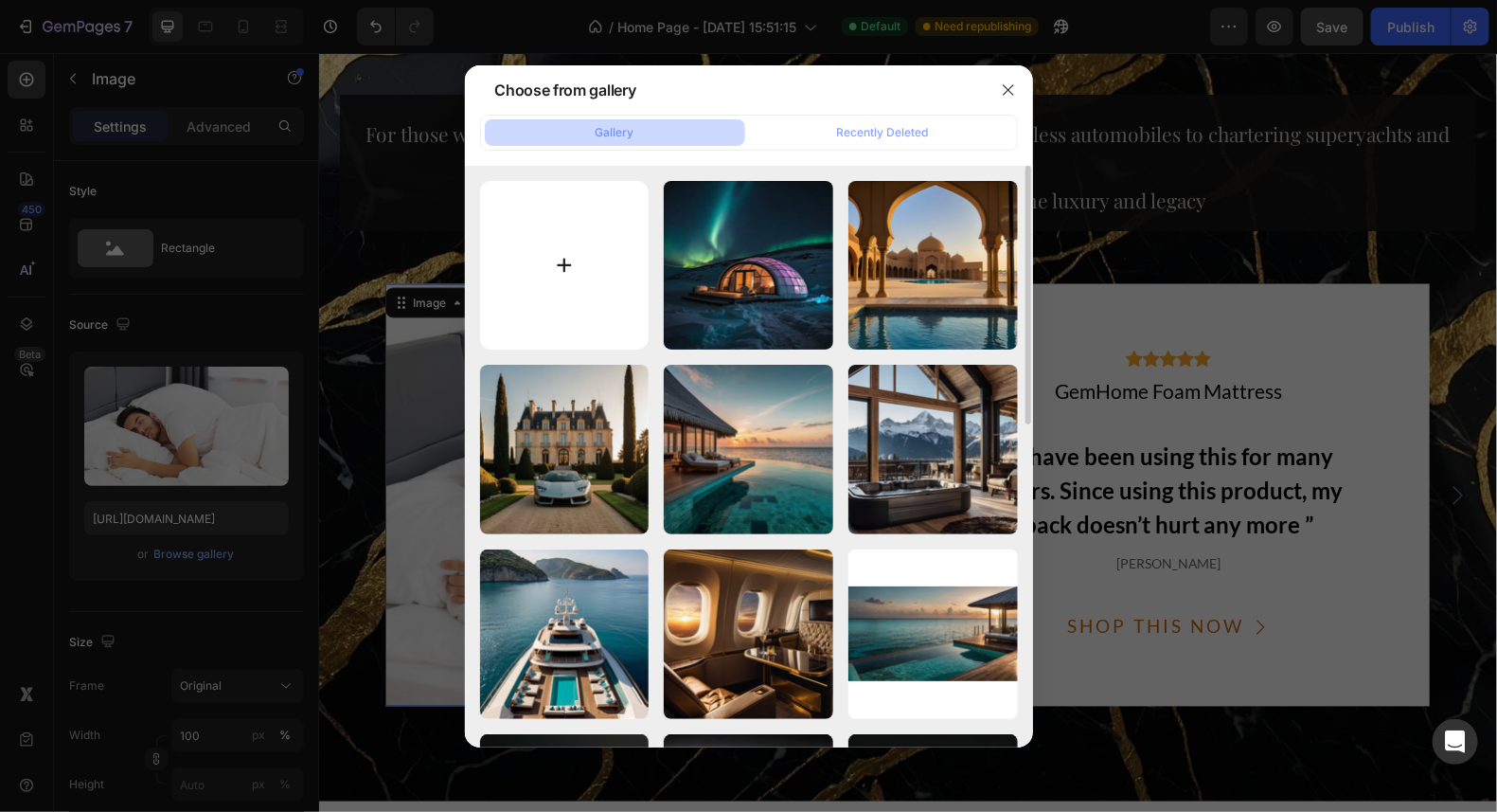
type input "C:\fakepath\Leonardo_Kino_XL_Ultraluxury_Gulfstream_G700_private_jet_on_ru_3.jpg"
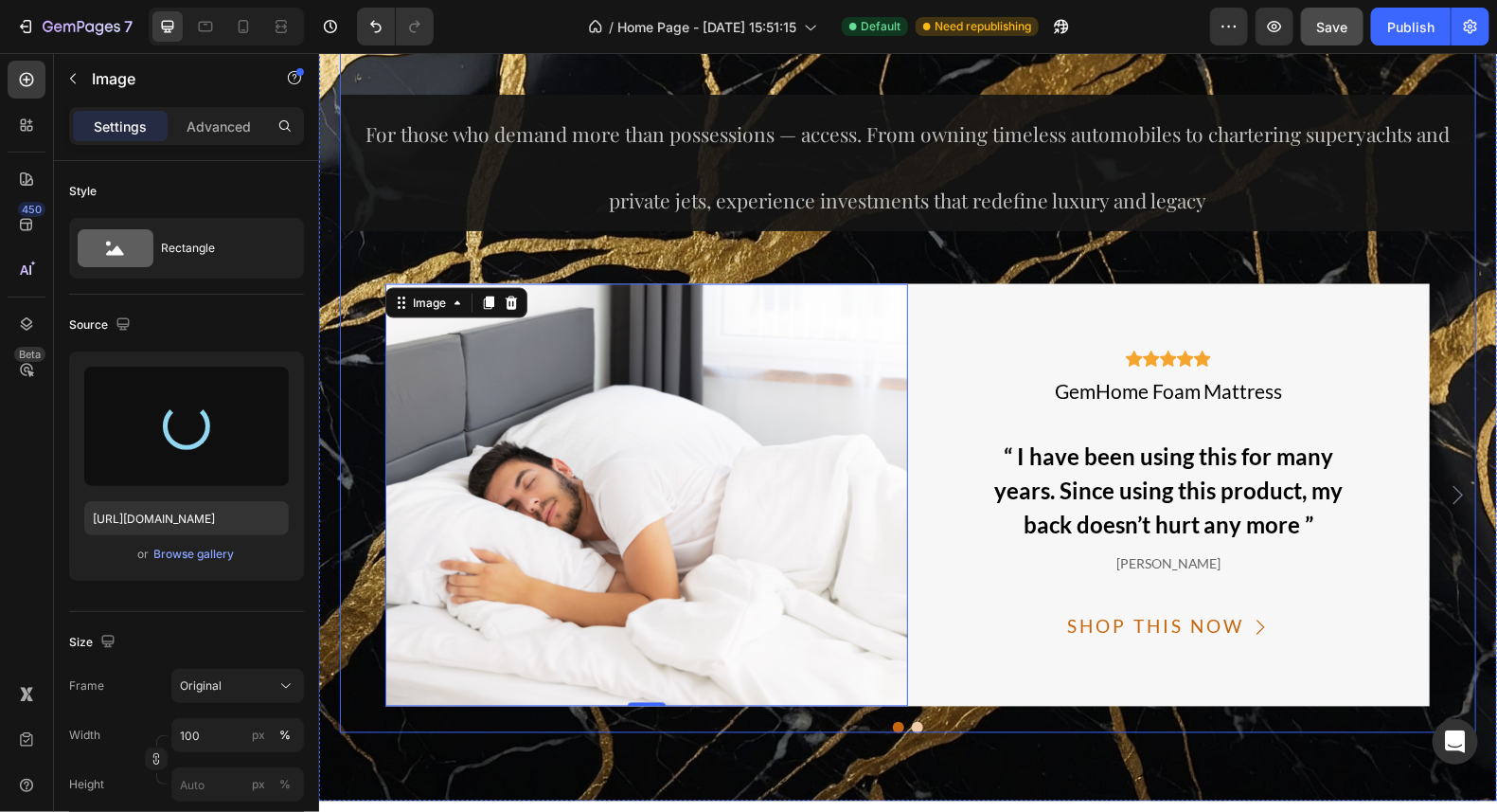
type input "[URL][DOMAIN_NAME]"
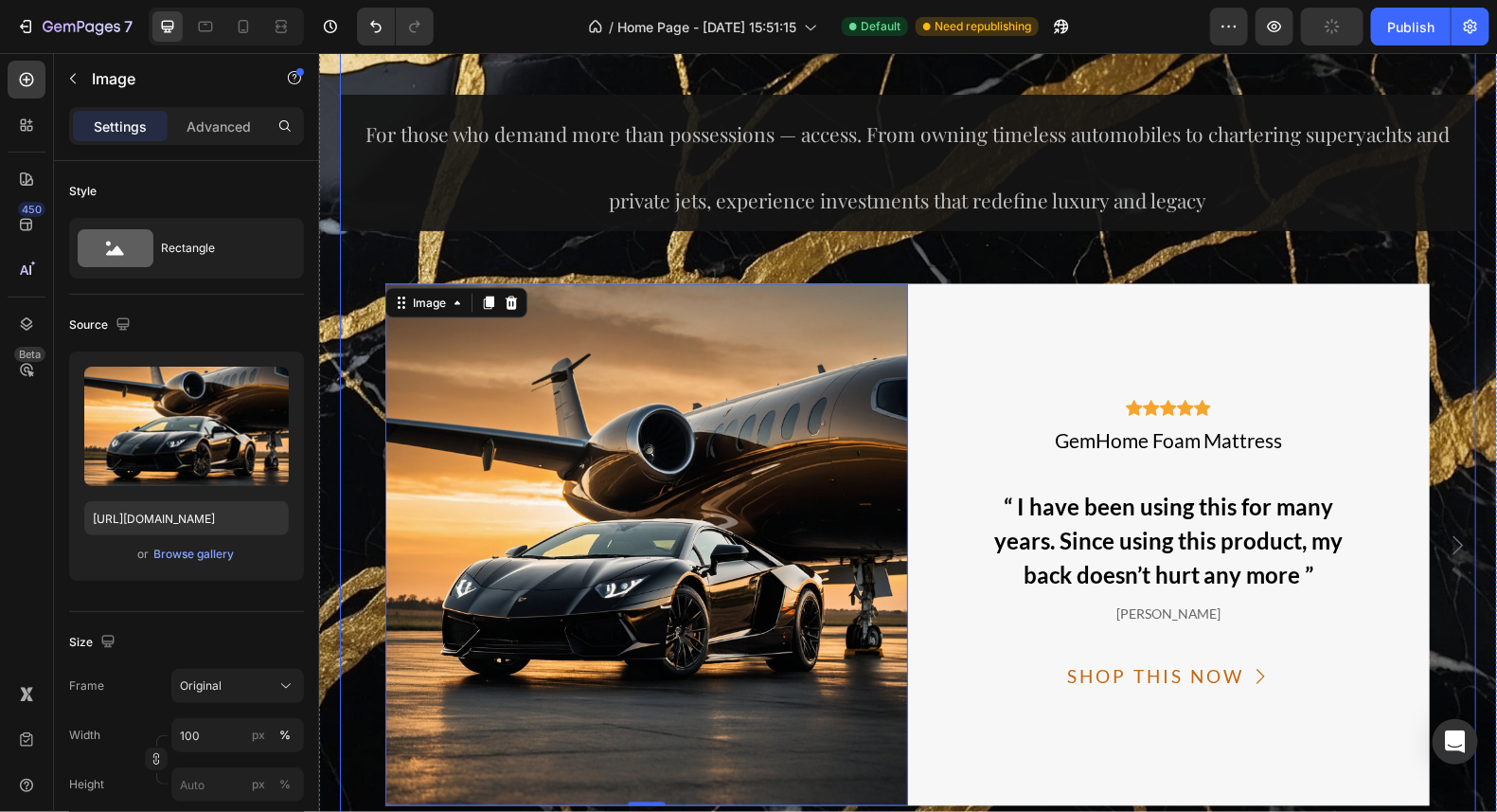
scroll to position [13778, 0]
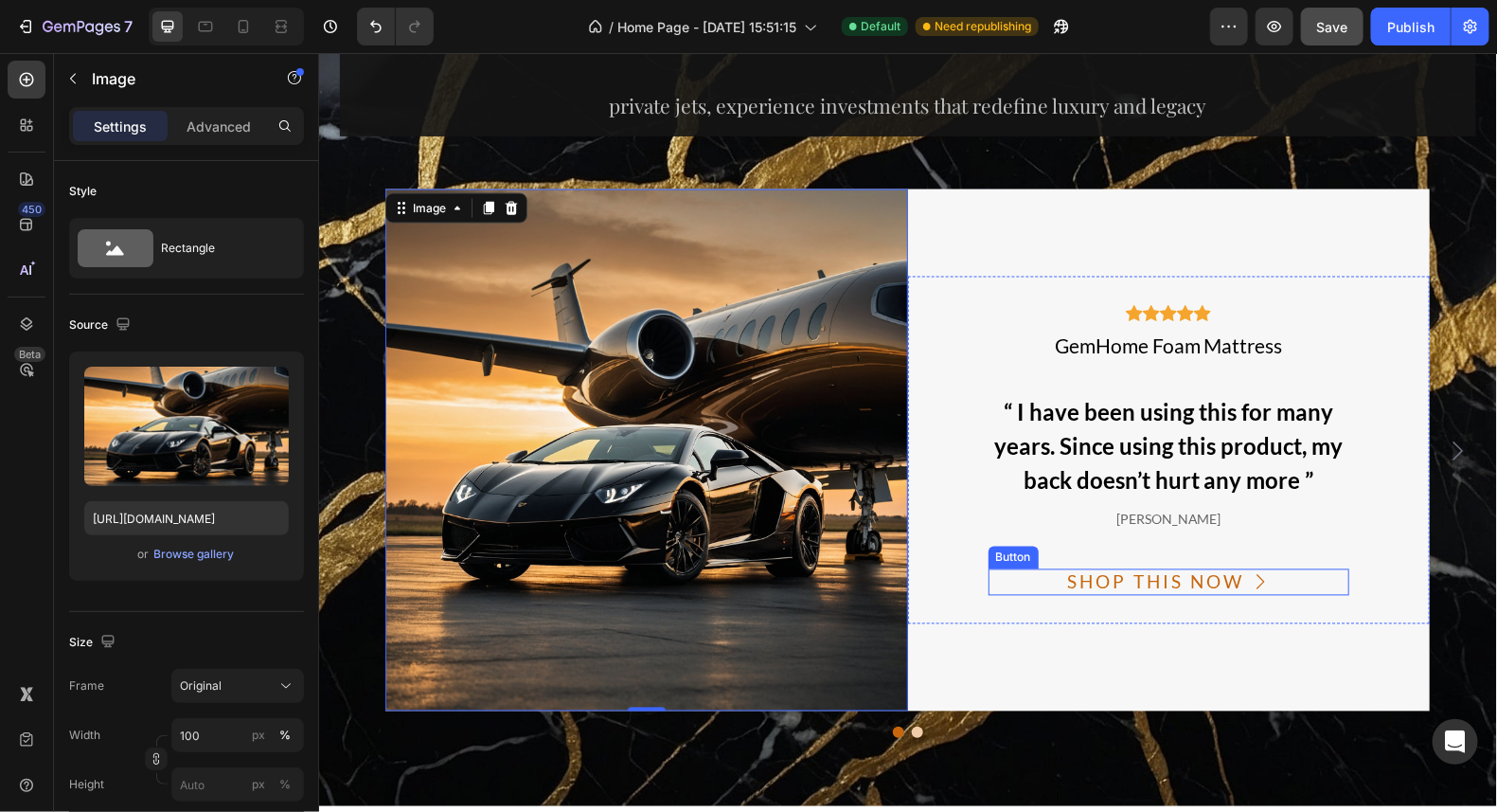
click at [1243, 576] on div "SHOP THIS NOW" at bounding box center [1167, 582] width 203 height 28
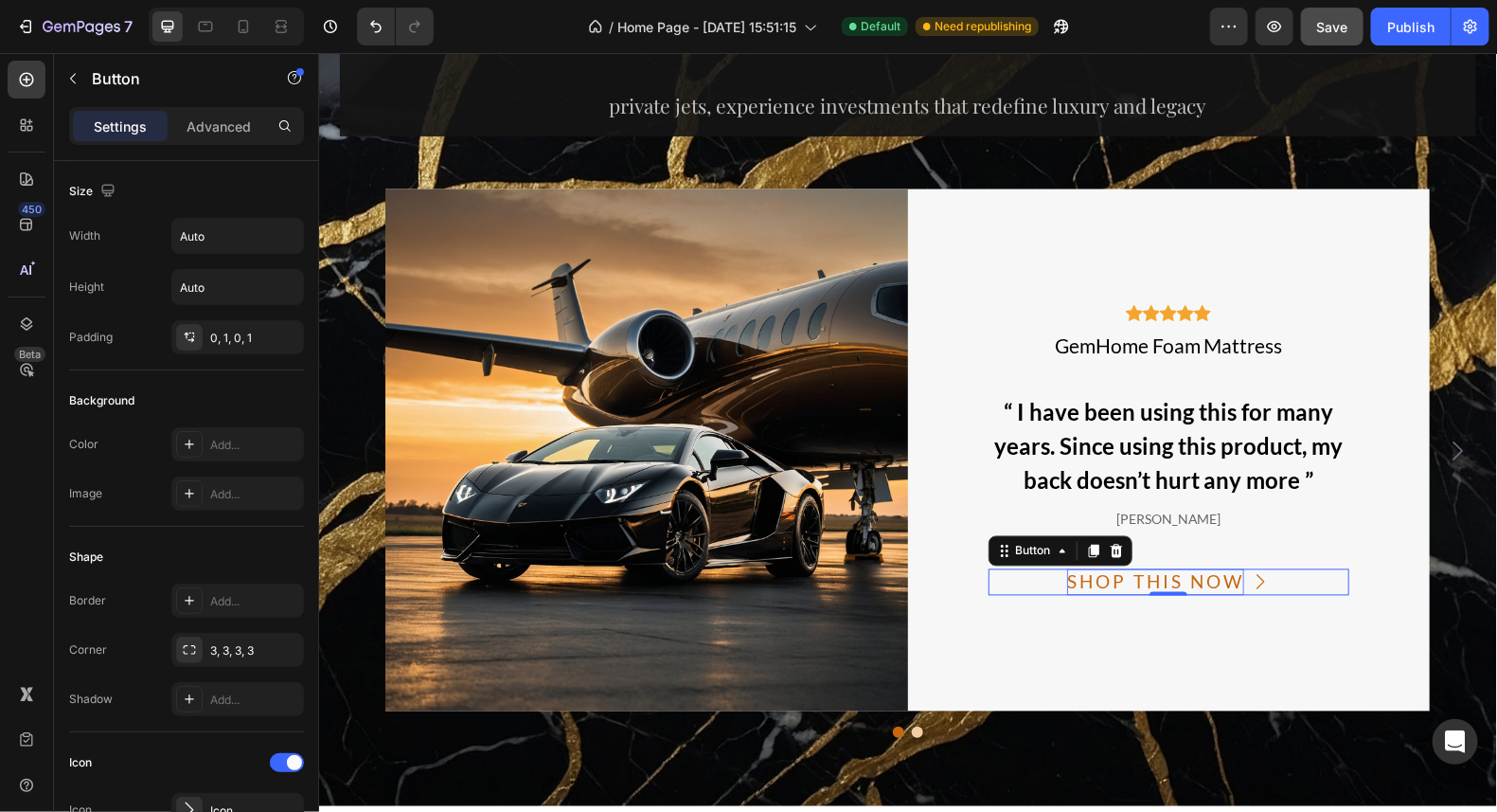
click at [1236, 579] on div "SHOP THIS NOW" at bounding box center [1154, 582] width 177 height 28
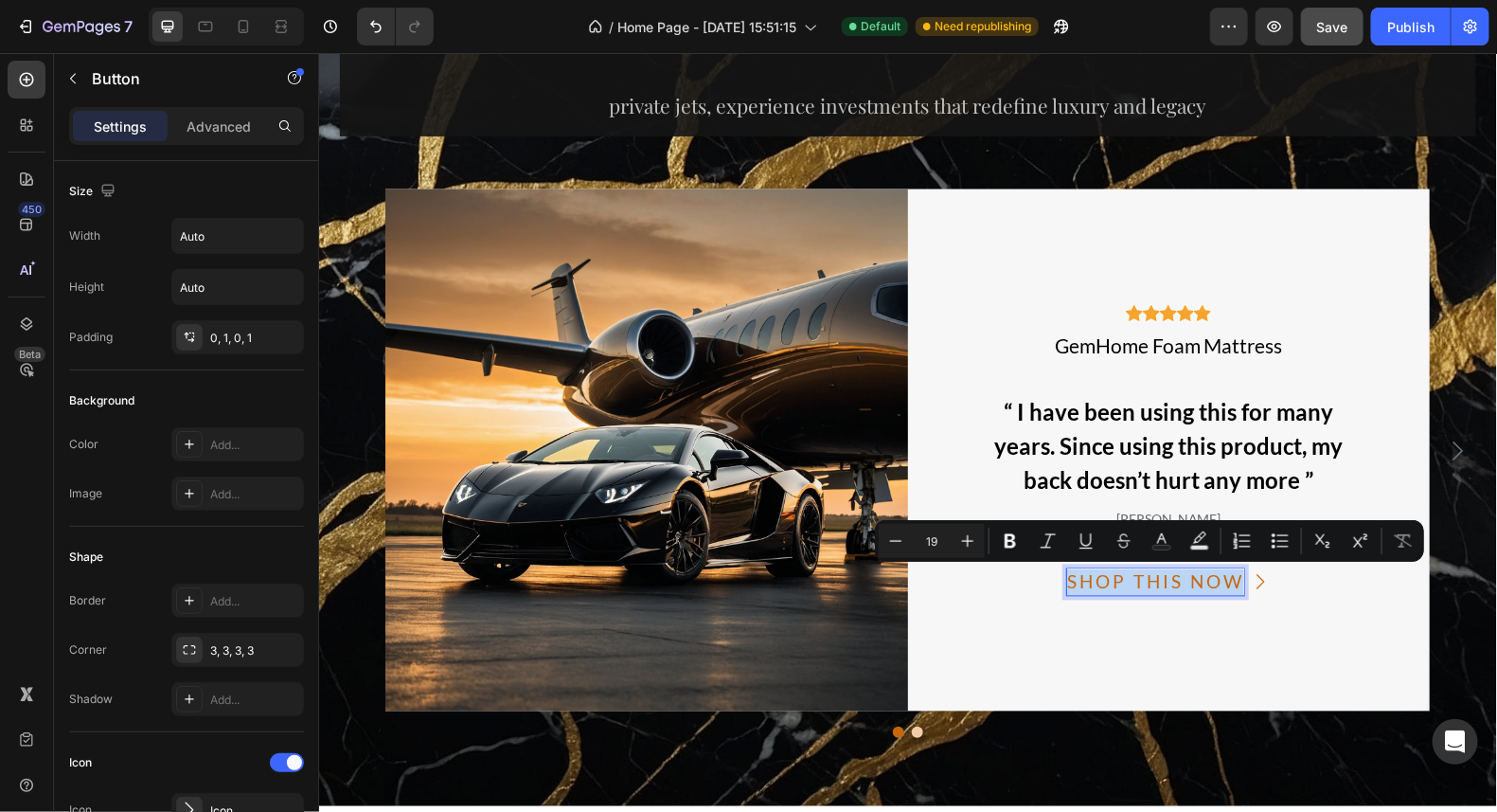
drag, startPoint x: 1235, startPoint y: 578, endPoint x: 1064, endPoint y: 577, distance: 171.0
click at [1066, 577] on p "SHOP THIS NOW" at bounding box center [1154, 582] width 177 height 28
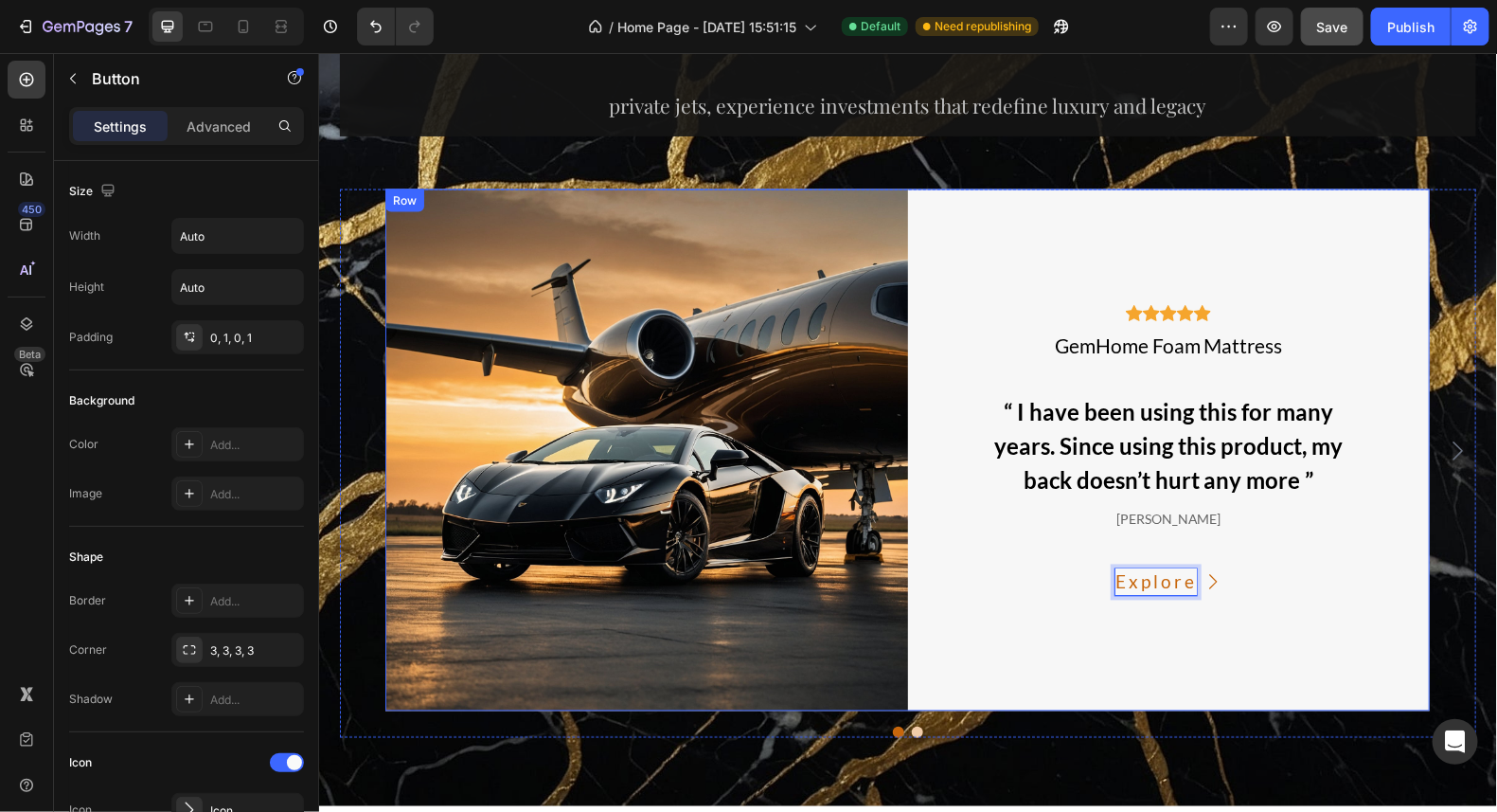
click at [1097, 569] on button "Explore" at bounding box center [1168, 582] width 143 height 28
click at [1068, 569] on button "Explore Elite" at bounding box center [1168, 582] width 200 height 28
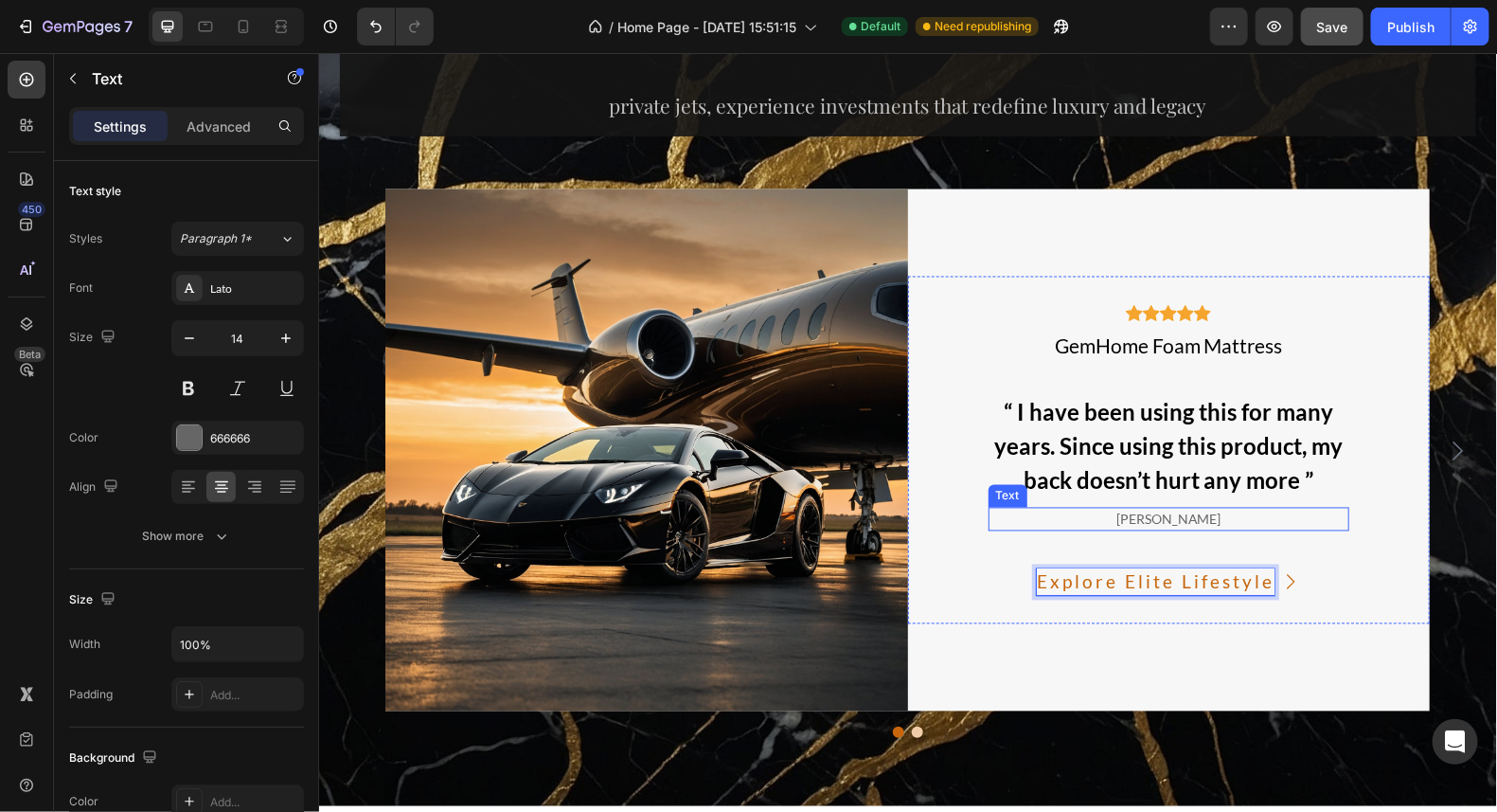
click at [1294, 521] on div "[PERSON_NAME]" at bounding box center [1169, 519] width 362 height 24
click at [1221, 519] on div "[PERSON_NAME]" at bounding box center [1169, 519] width 362 height 24
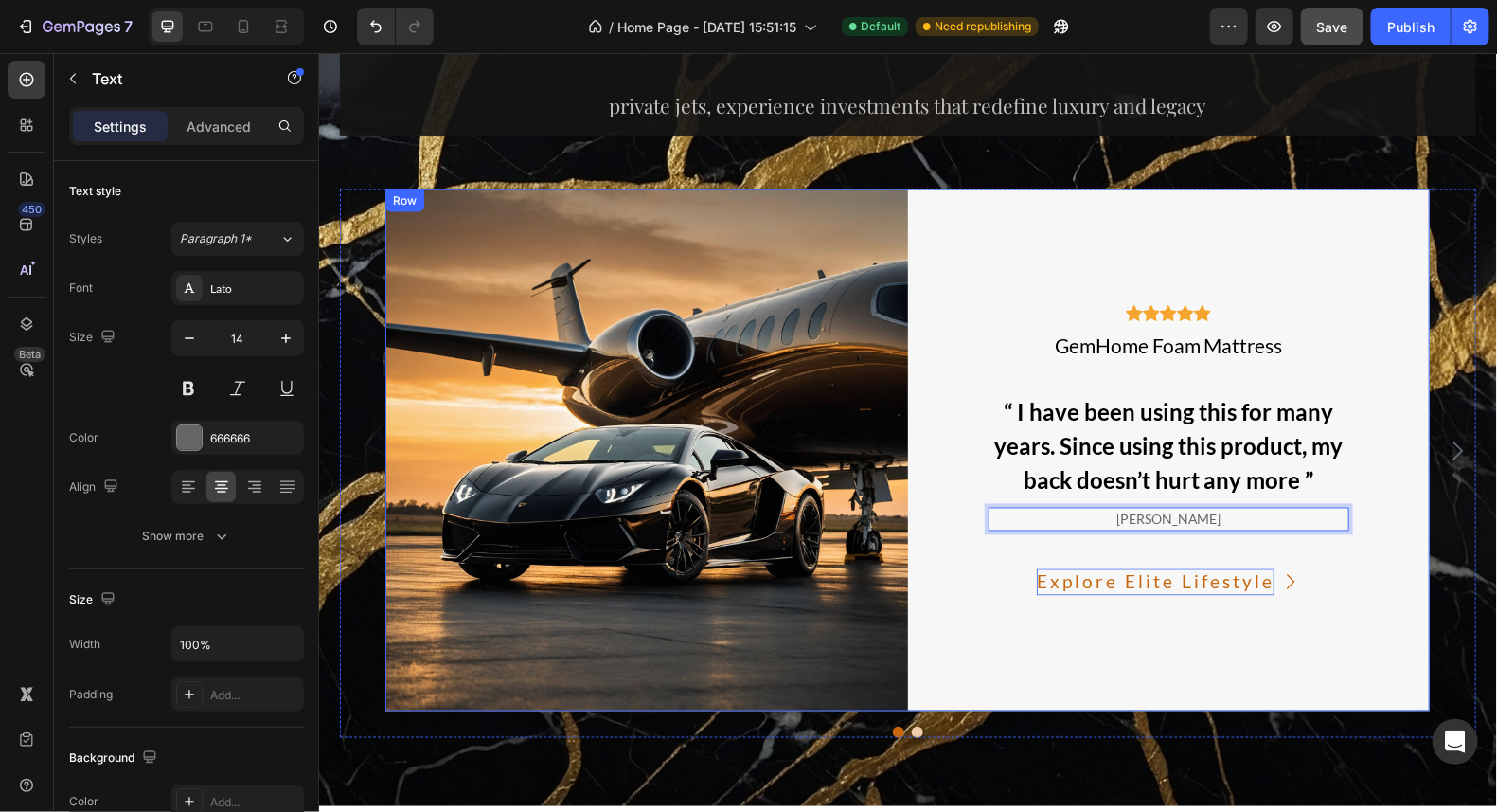
click at [1126, 238] on div "Icon Icon Icon Icon Icon Icon List Hoz GemHome Foam Mattress Text “ I have been…" at bounding box center [1168, 449] width 522 height 522
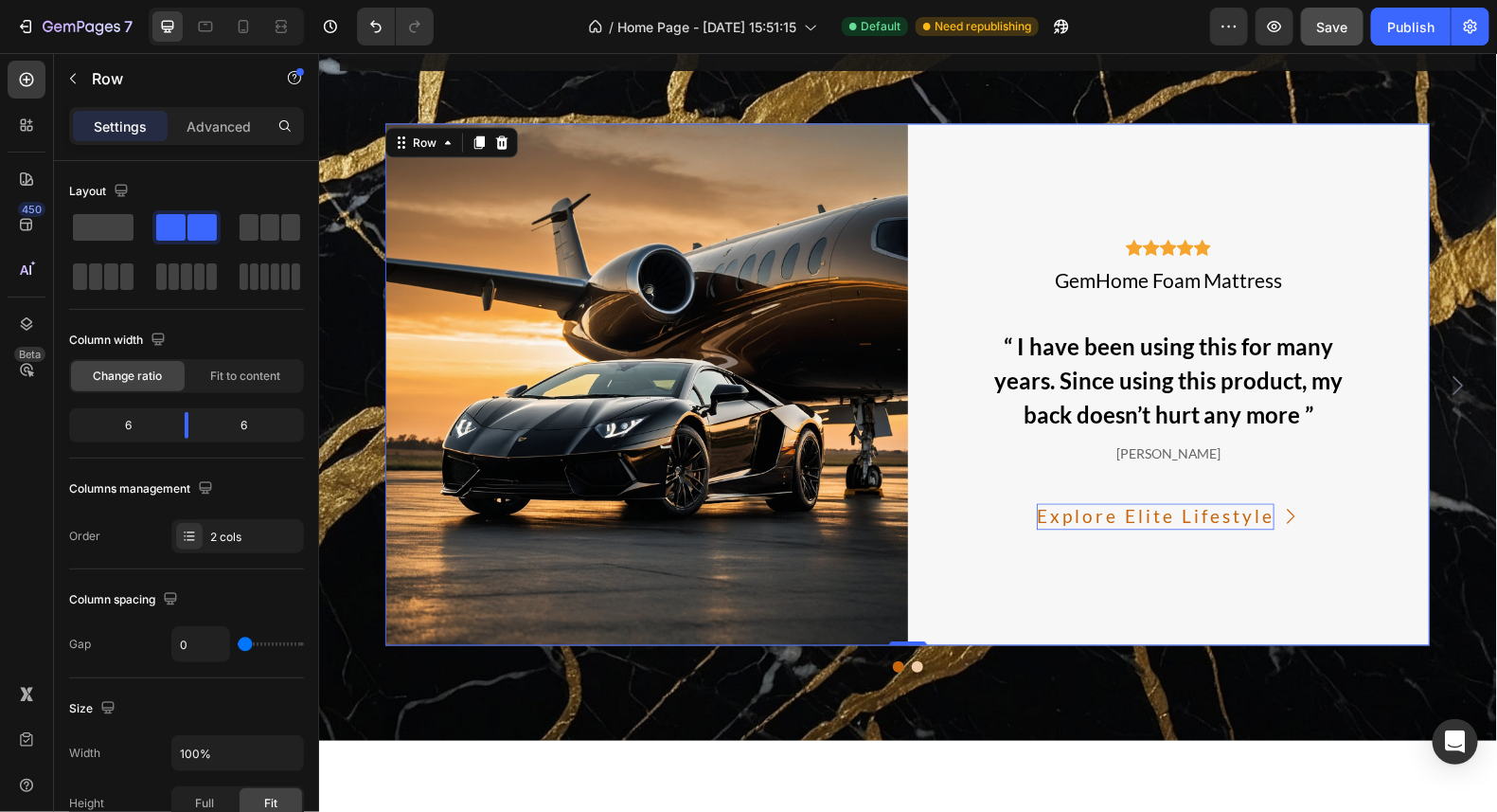
scroll to position [13873, 0]
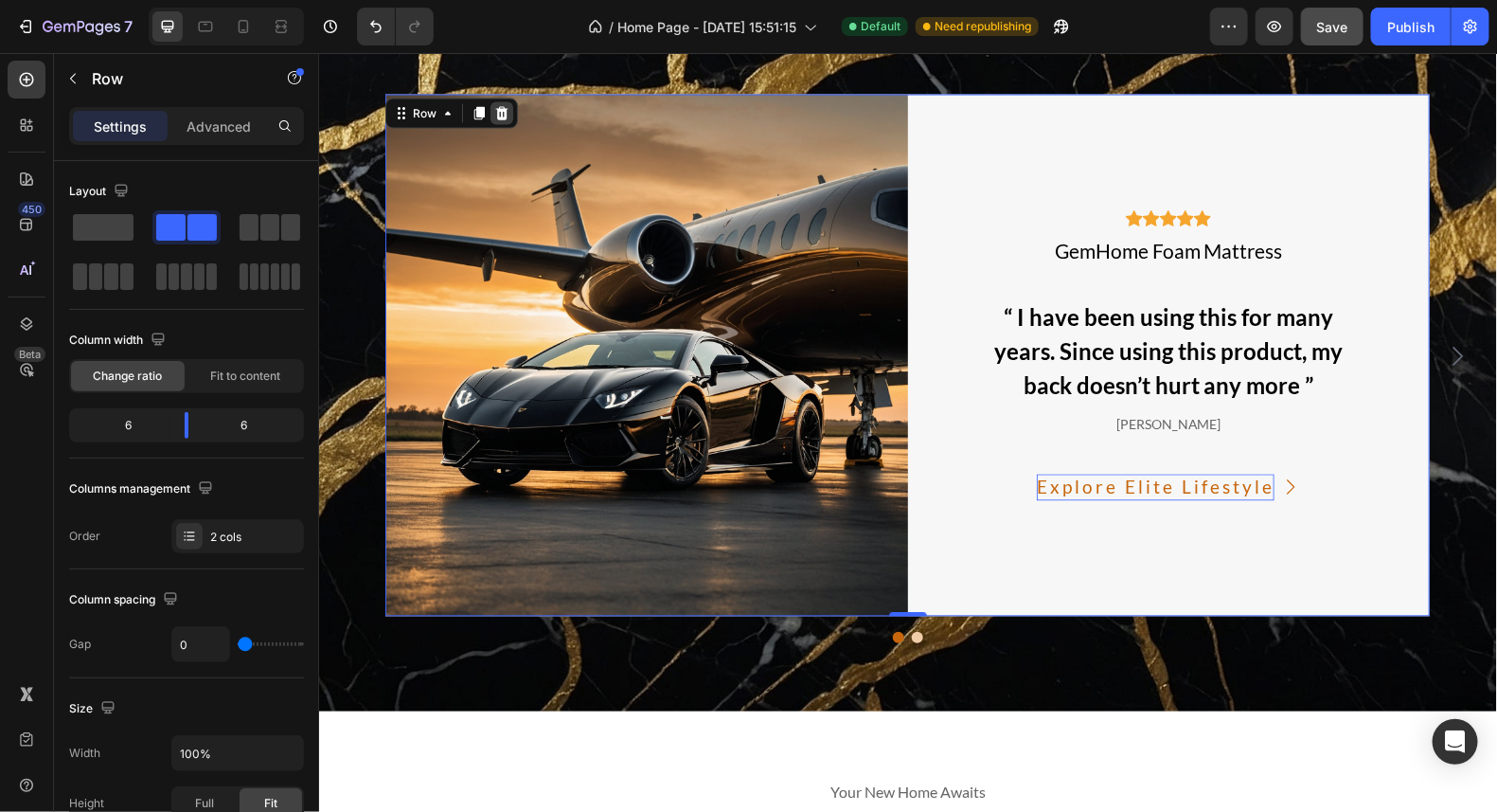
click at [495, 112] on icon at bounding box center [501, 113] width 13 height 13
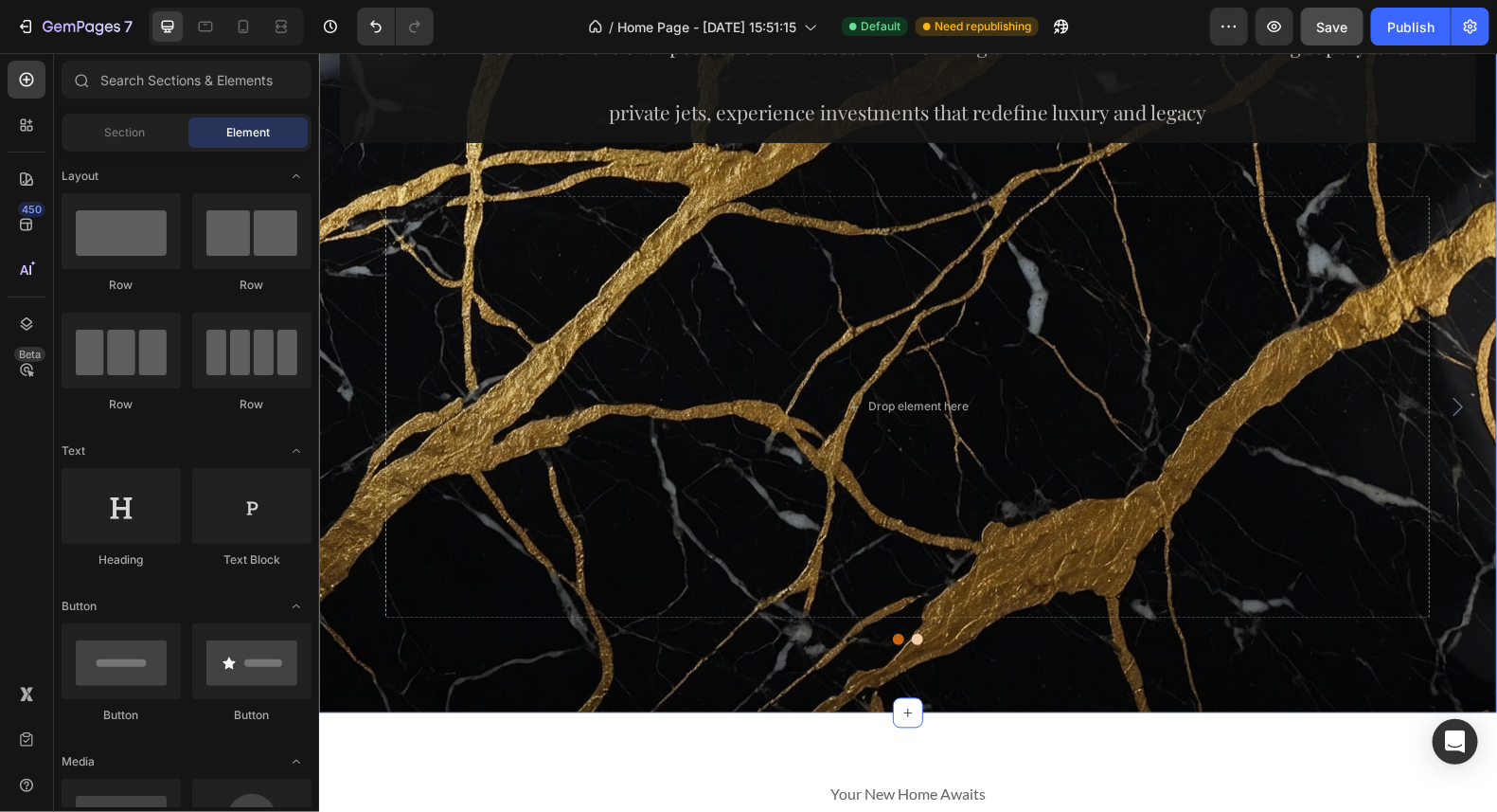
scroll to position [13684, 0]
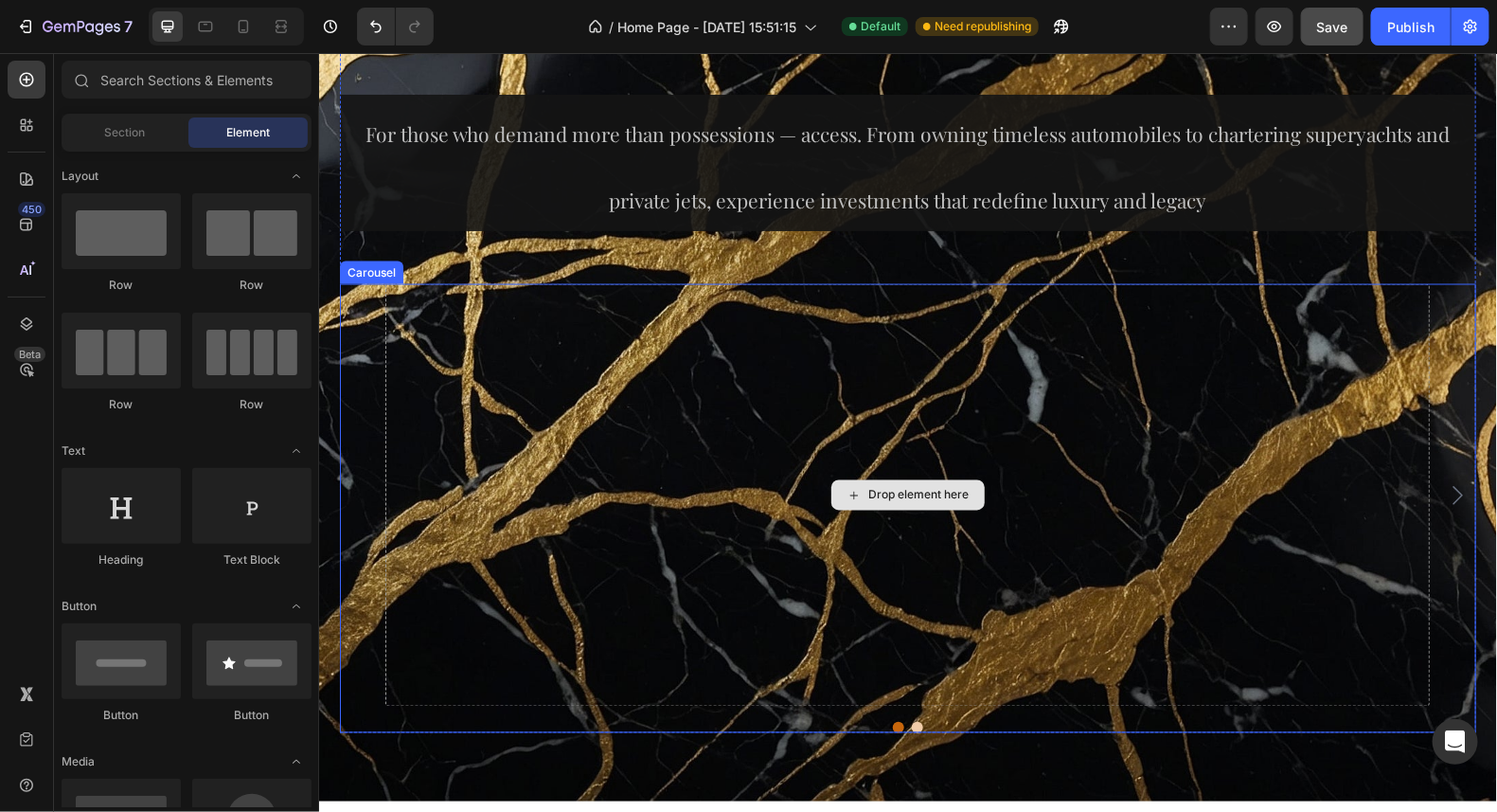
click at [918, 494] on div "Drop element here" at bounding box center [919, 495] width 100 height 15
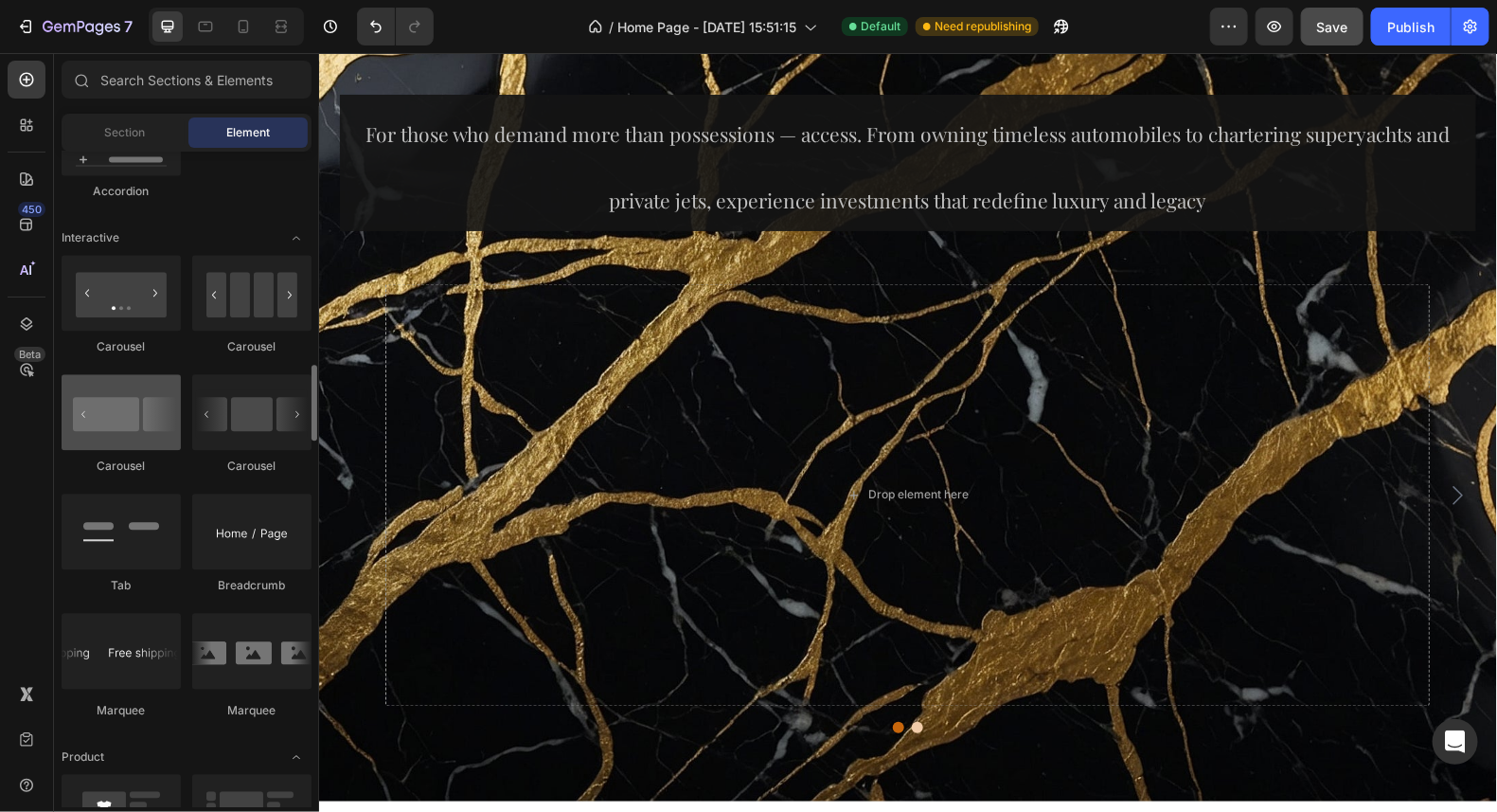
scroll to position [1736, 0]
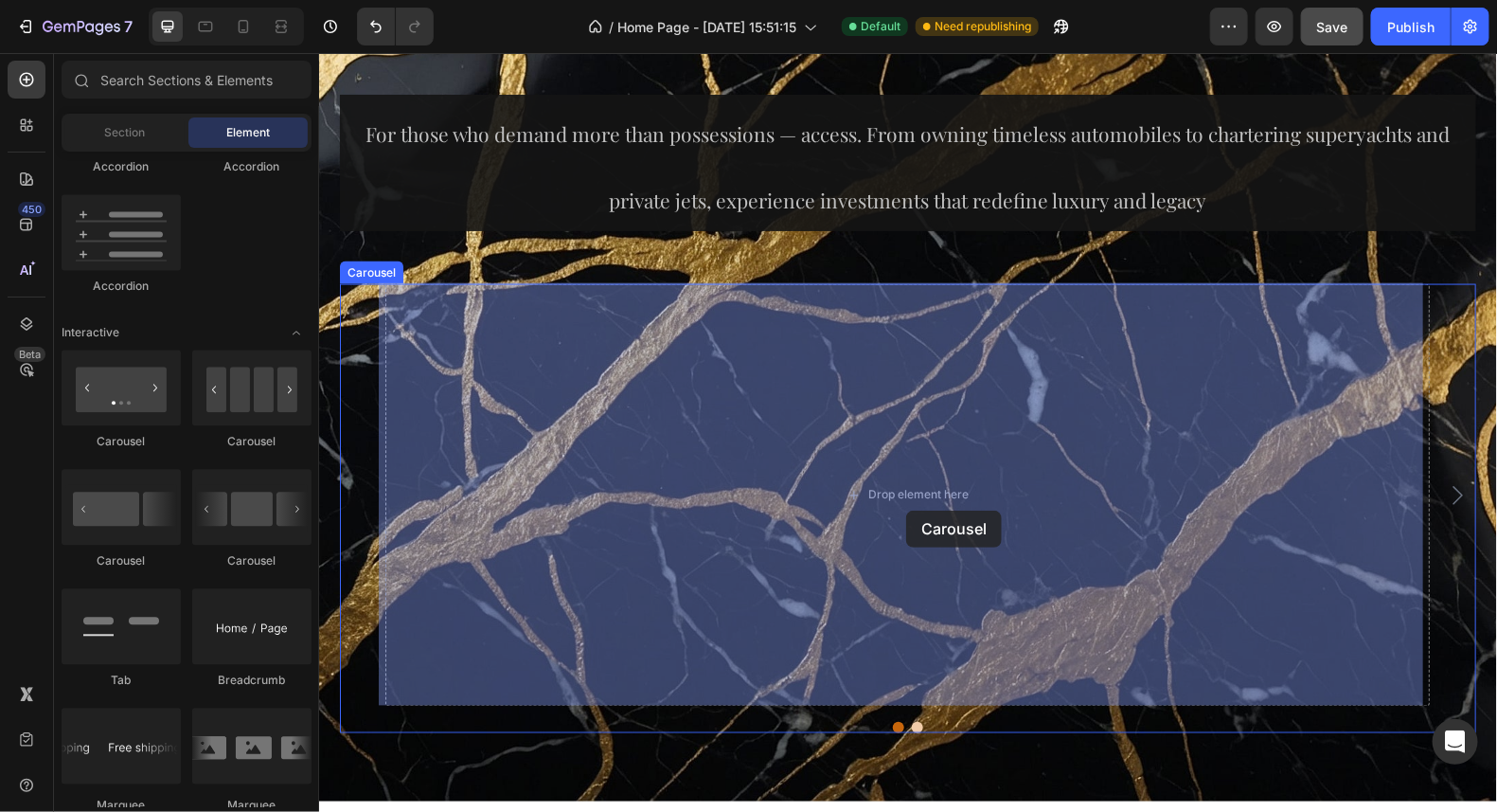
drag, startPoint x: 437, startPoint y: 566, endPoint x: 905, endPoint y: 510, distance: 471.3
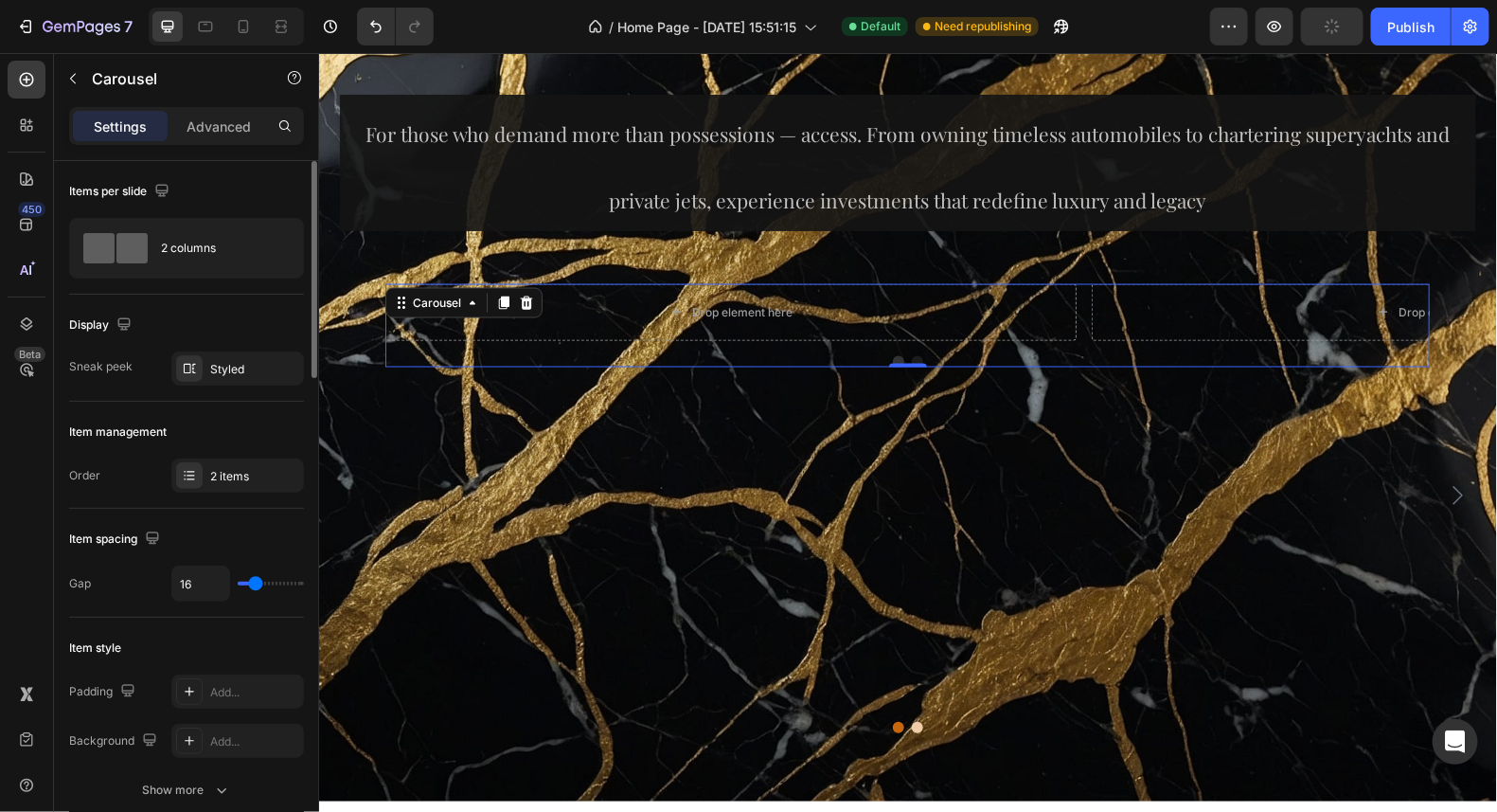
type input "63"
type input "66"
type input "68"
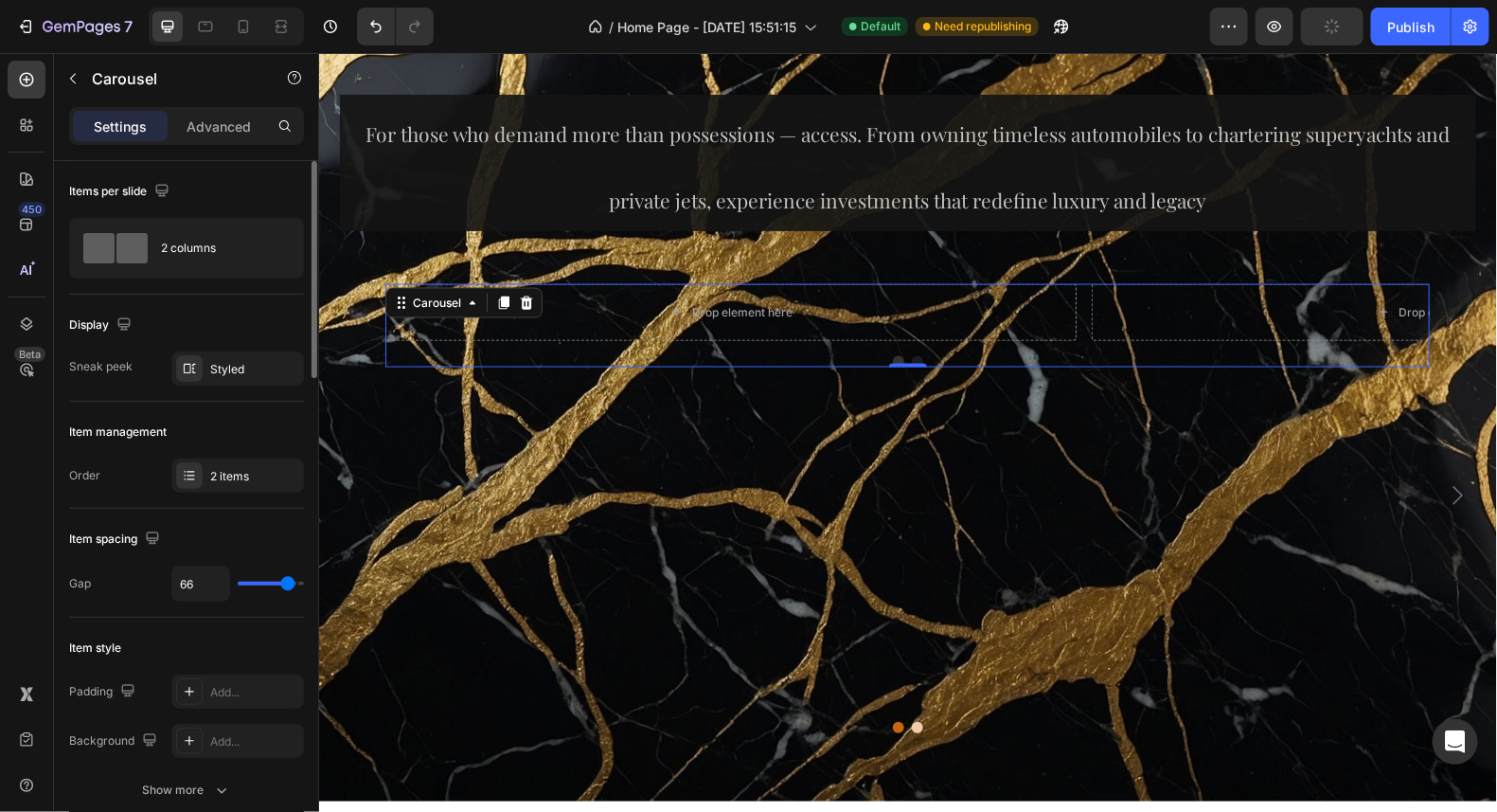
type input "68"
type input "71"
type input "78"
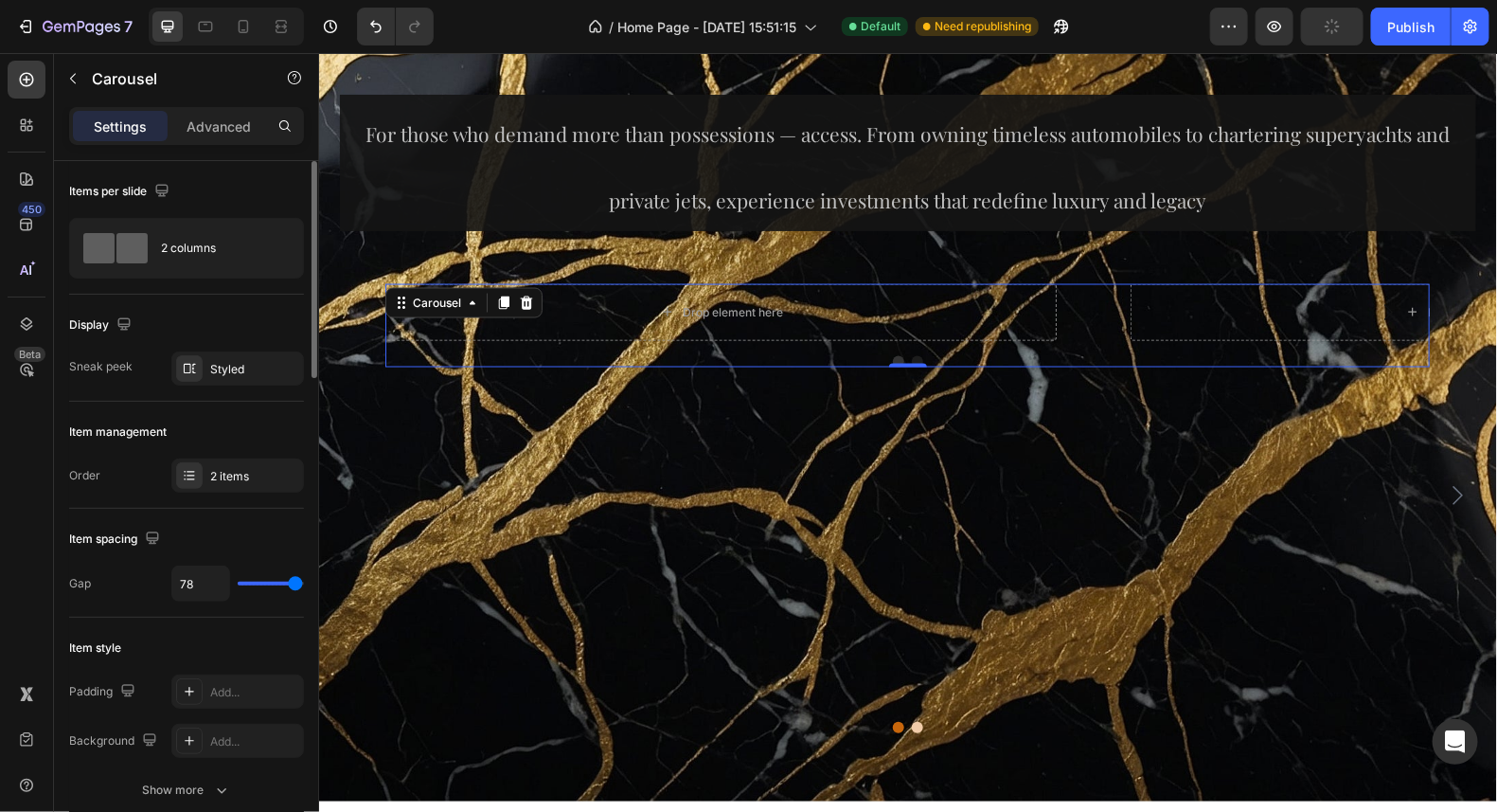
type input "80"
type input "45"
type input "44"
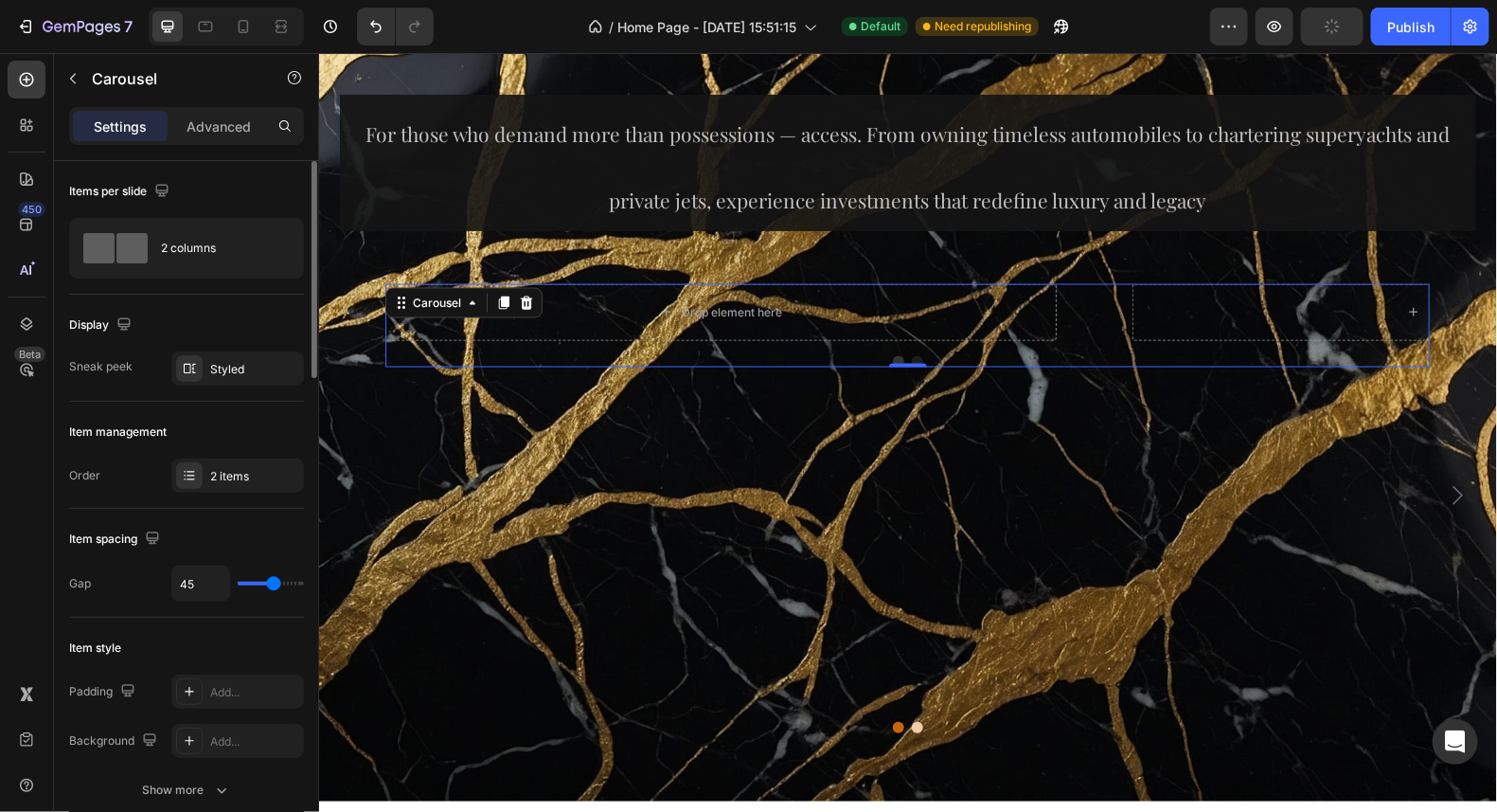
type input "44"
type input "41"
type input "39"
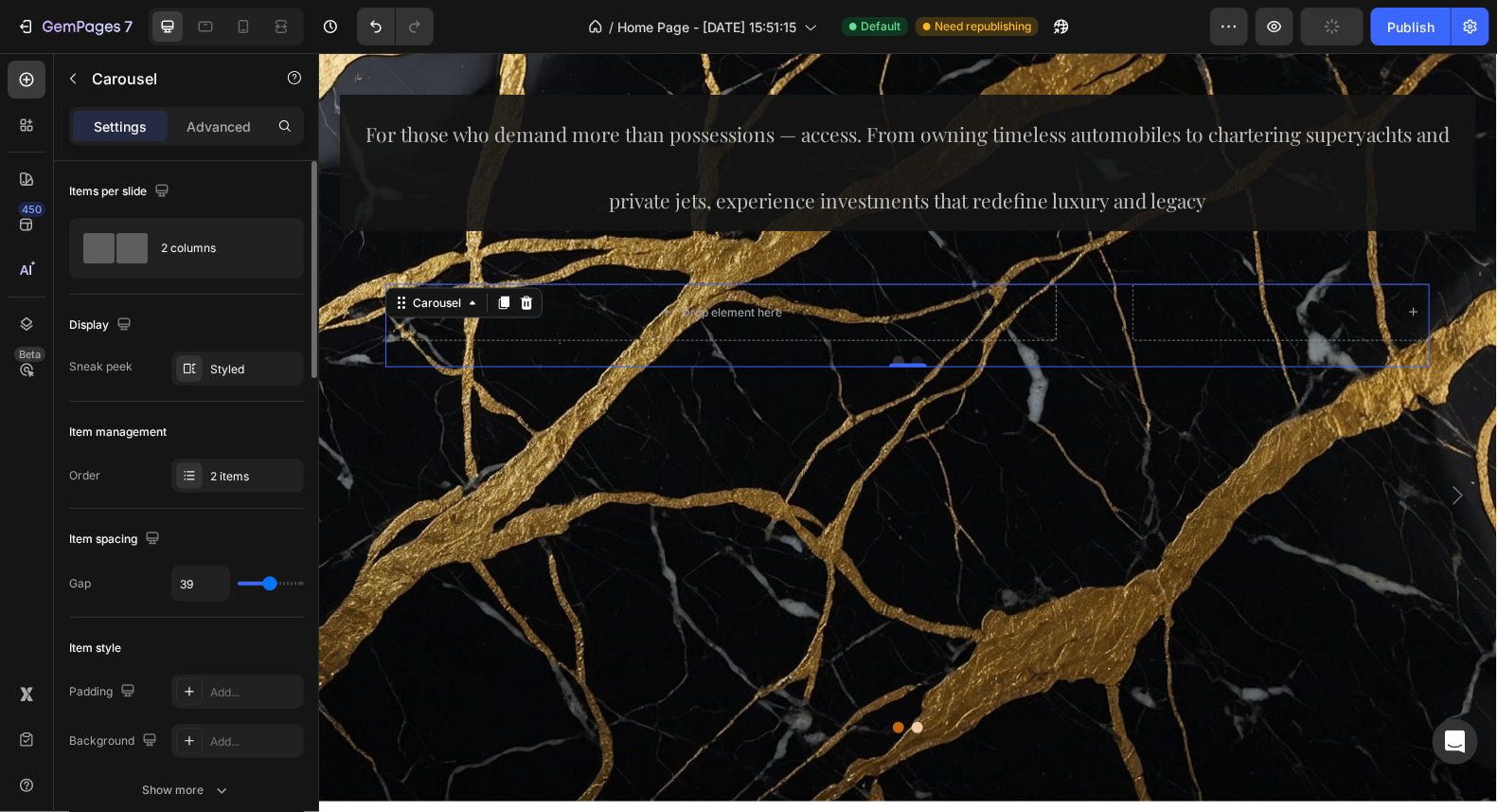
type input "38"
type input "36"
type input "34"
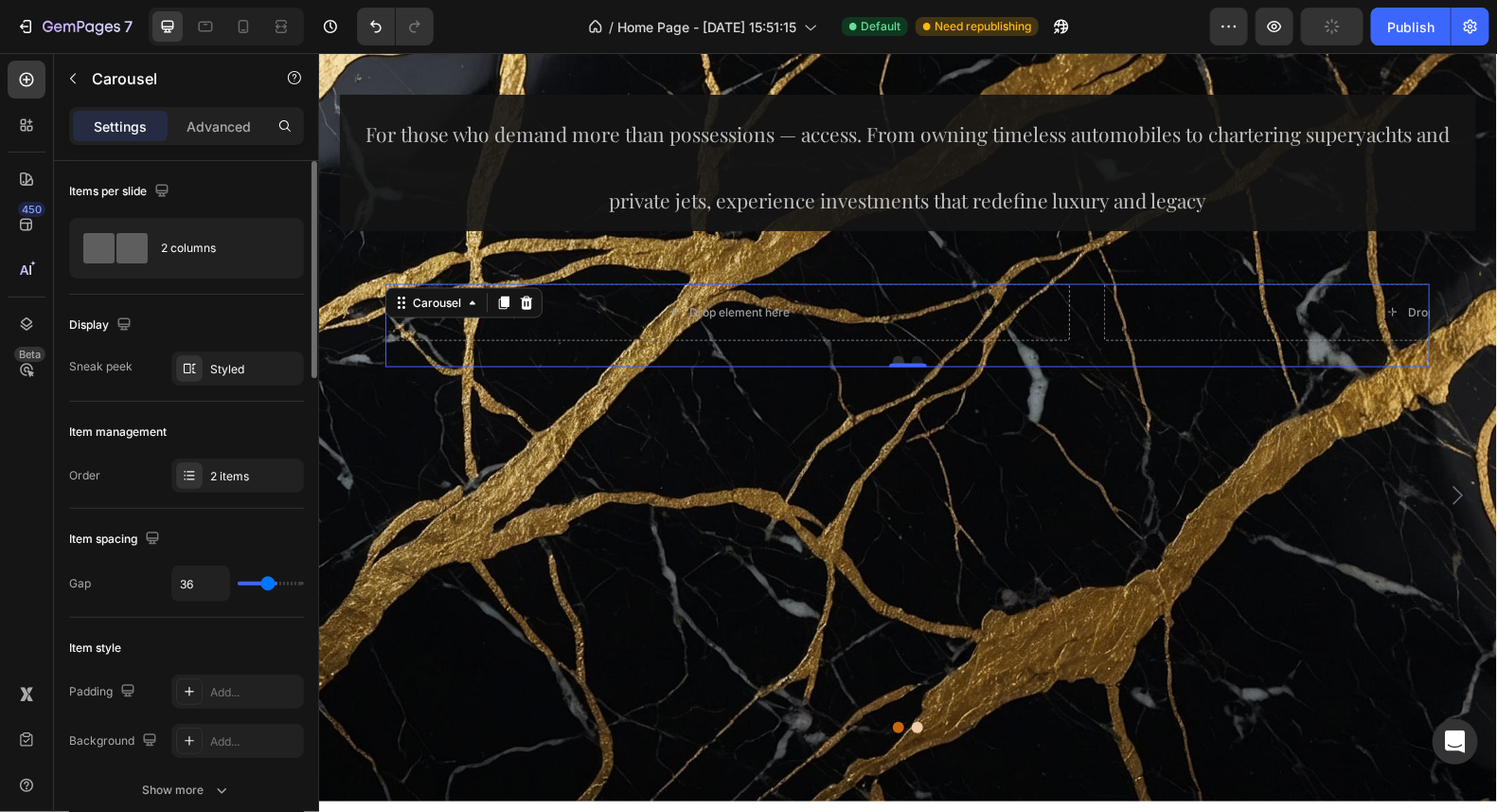
type input "34"
type input "33"
type input "30"
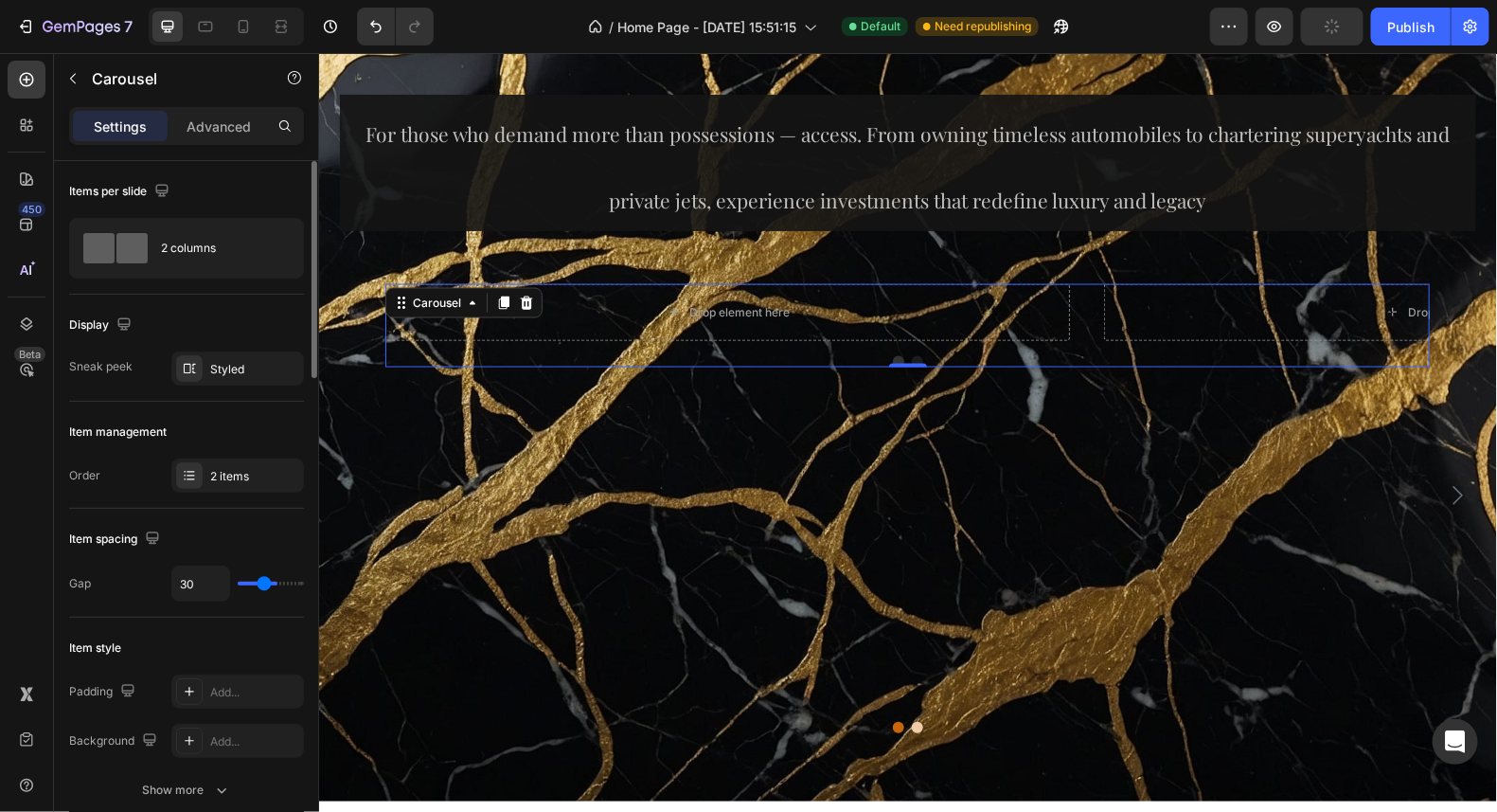
type input "27"
type input "25"
type input "23"
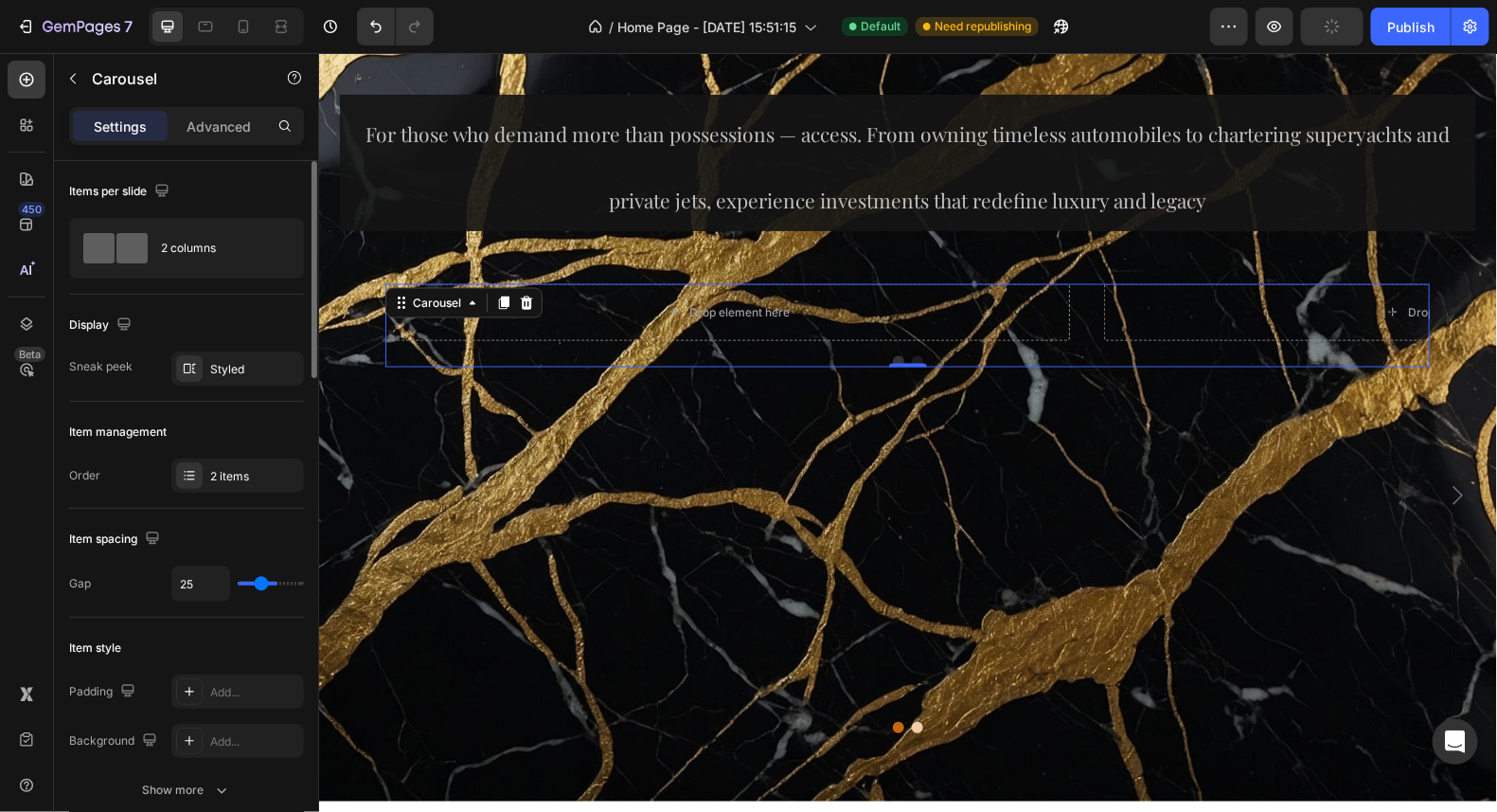
type input "23"
type input "21"
type input "19"
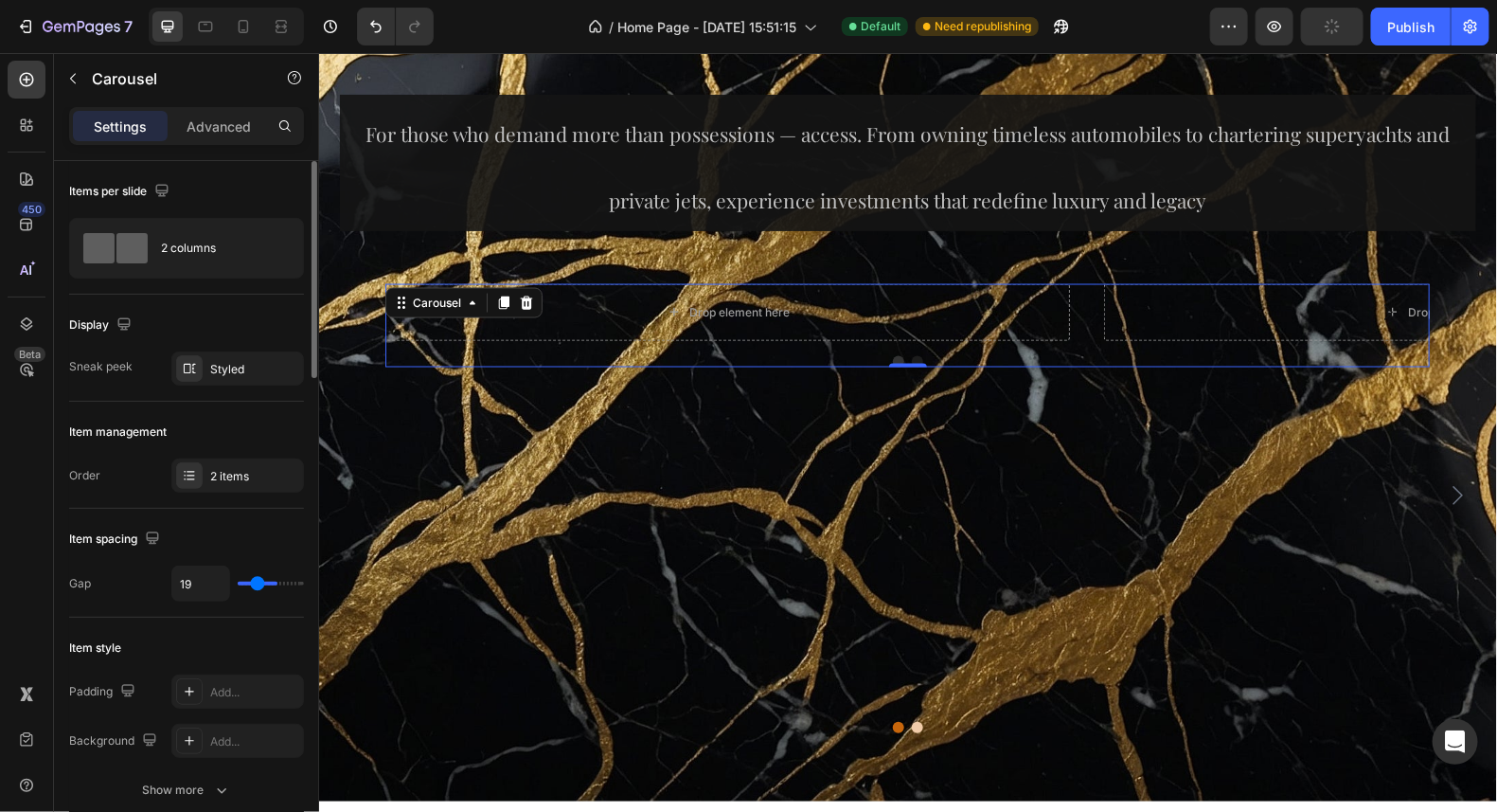
type input "15"
type input "11"
type input "4"
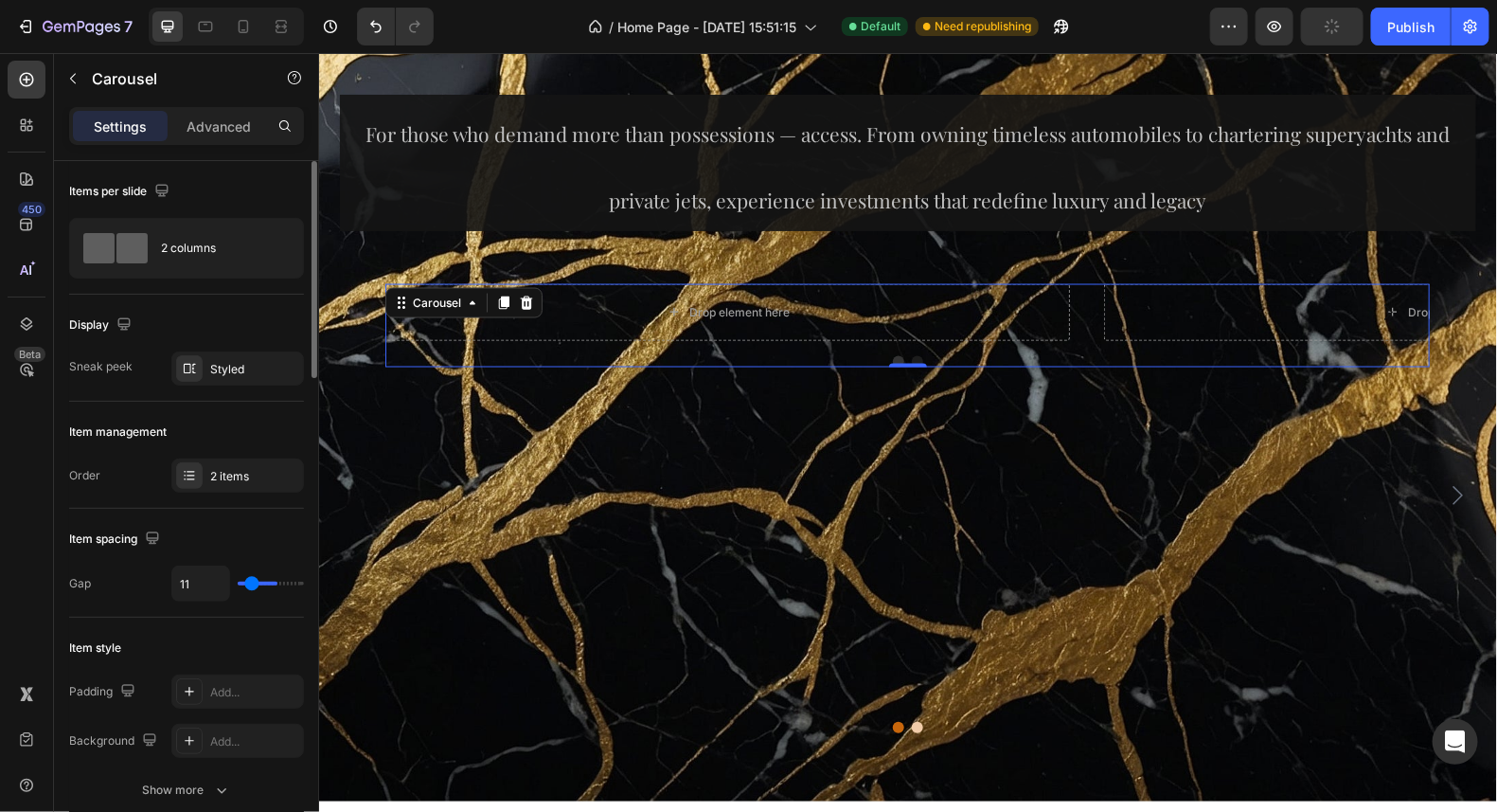
type input "4"
type input "0"
drag, startPoint x: 256, startPoint y: 576, endPoint x: 183, endPoint y: 565, distance: 73.8
type input "0"
click at [238, 581] on input "range" at bounding box center [270, 583] width 66 height 4
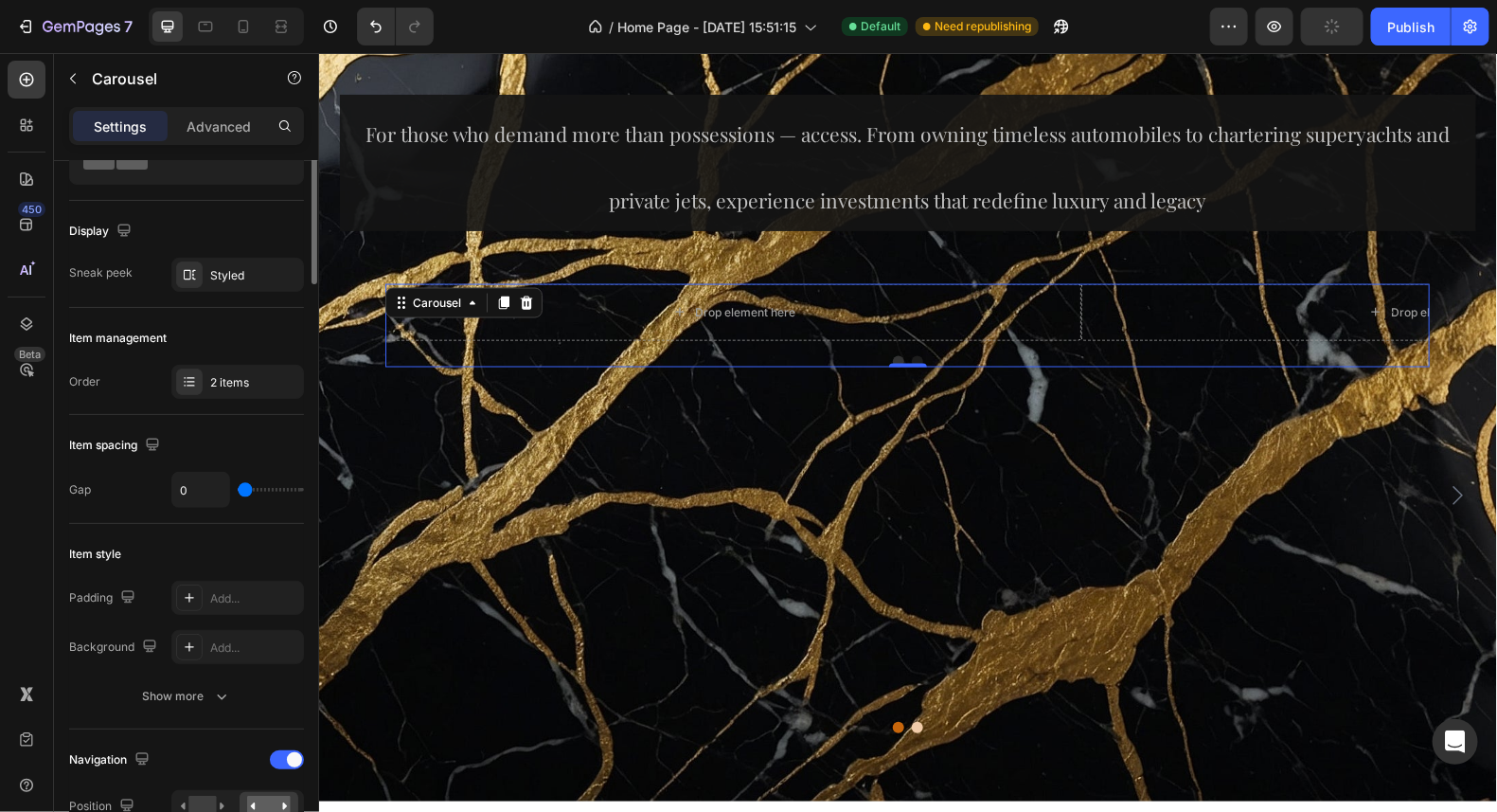
scroll to position [0, 0]
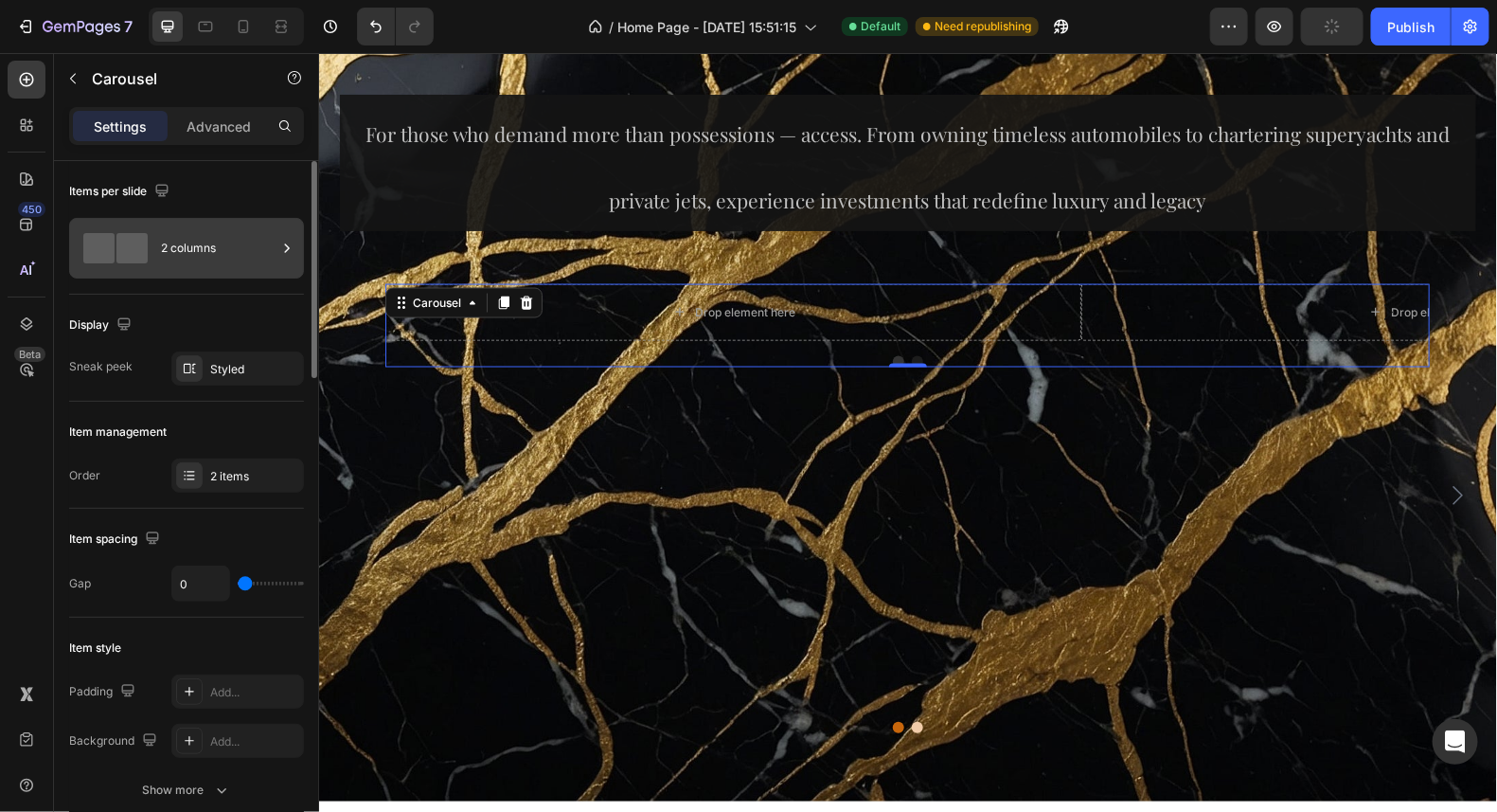
click at [163, 261] on div "2 columns" at bounding box center [218, 247] width 115 height 43
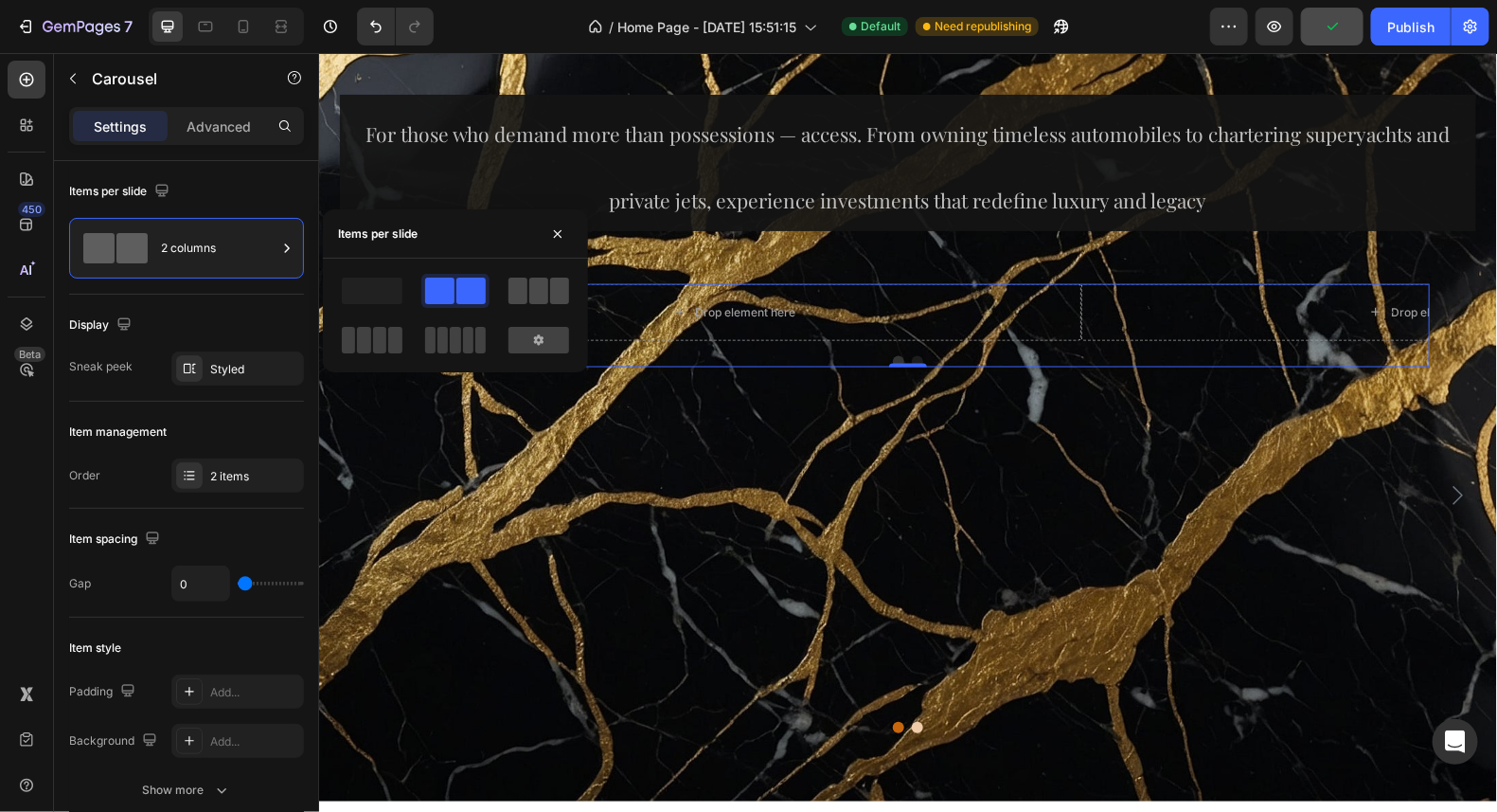
click at [537, 284] on span at bounding box center [539, 291] width 19 height 27
click at [455, 301] on div at bounding box center [455, 291] width 61 height 27
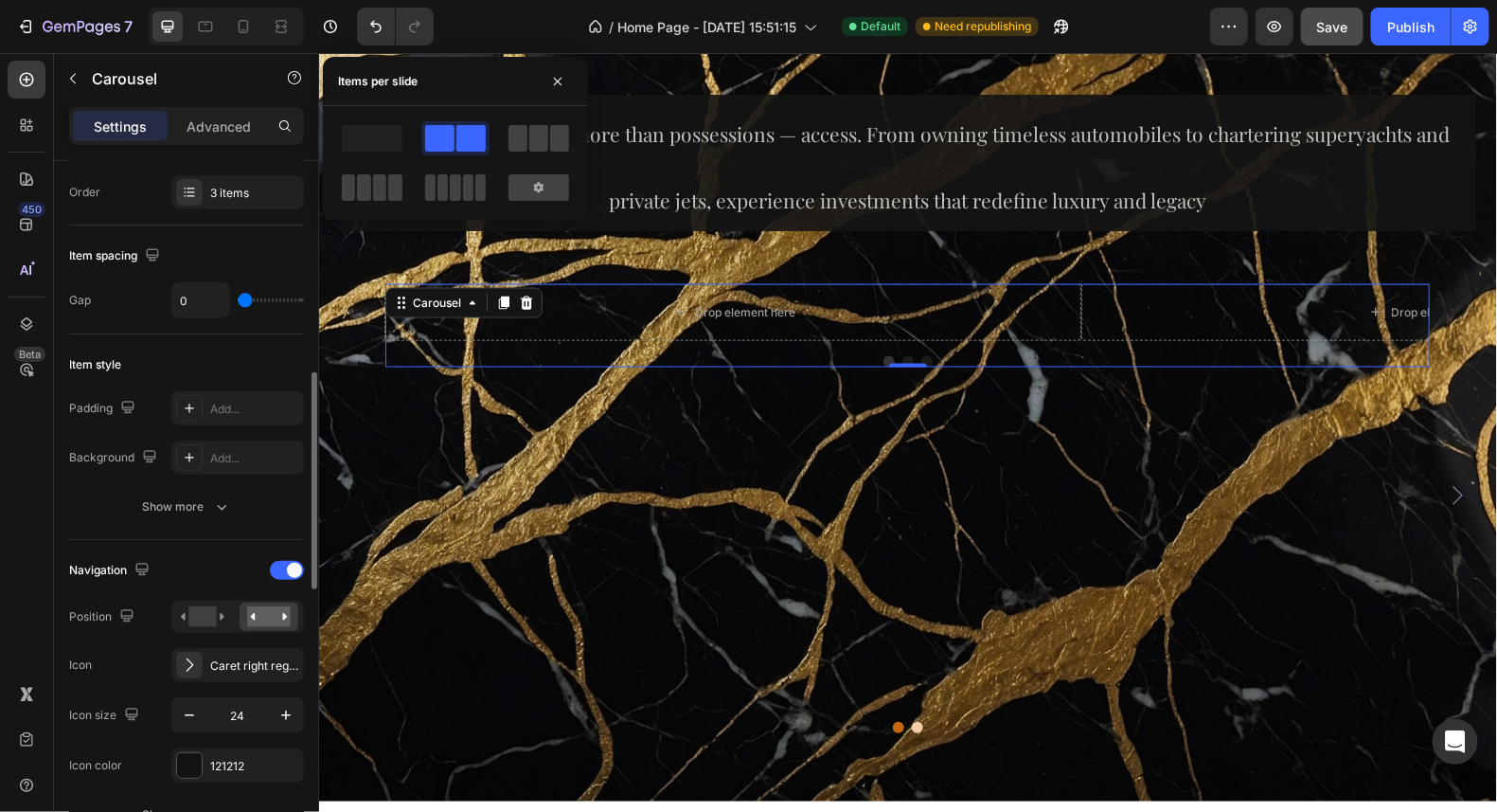
scroll to position [378, 0]
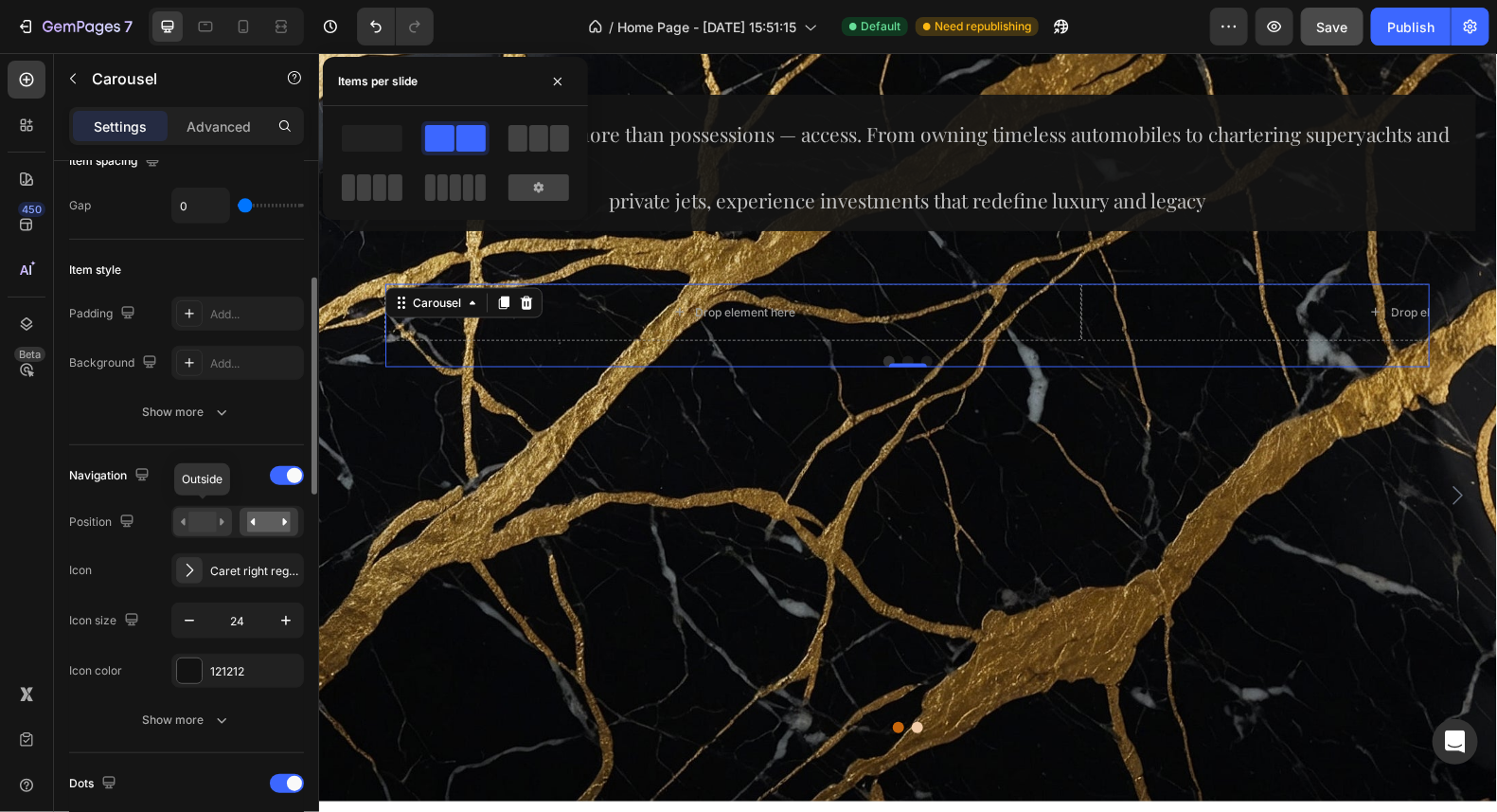
click at [205, 517] on rect at bounding box center [202, 522] width 28 height 21
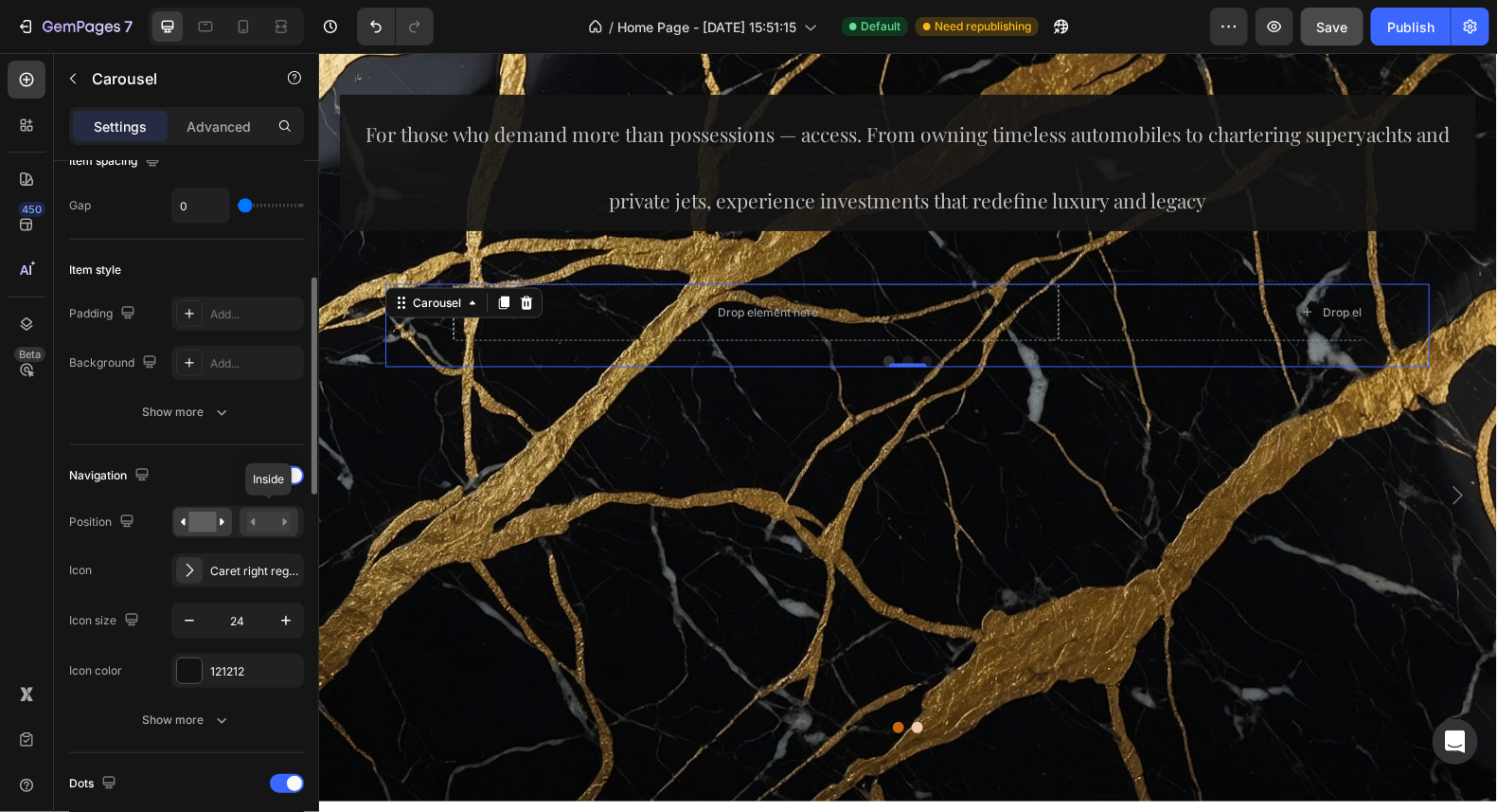
click at [272, 518] on rect at bounding box center [268, 522] width 43 height 21
click at [189, 620] on icon "button" at bounding box center [190, 621] width 10 height 2
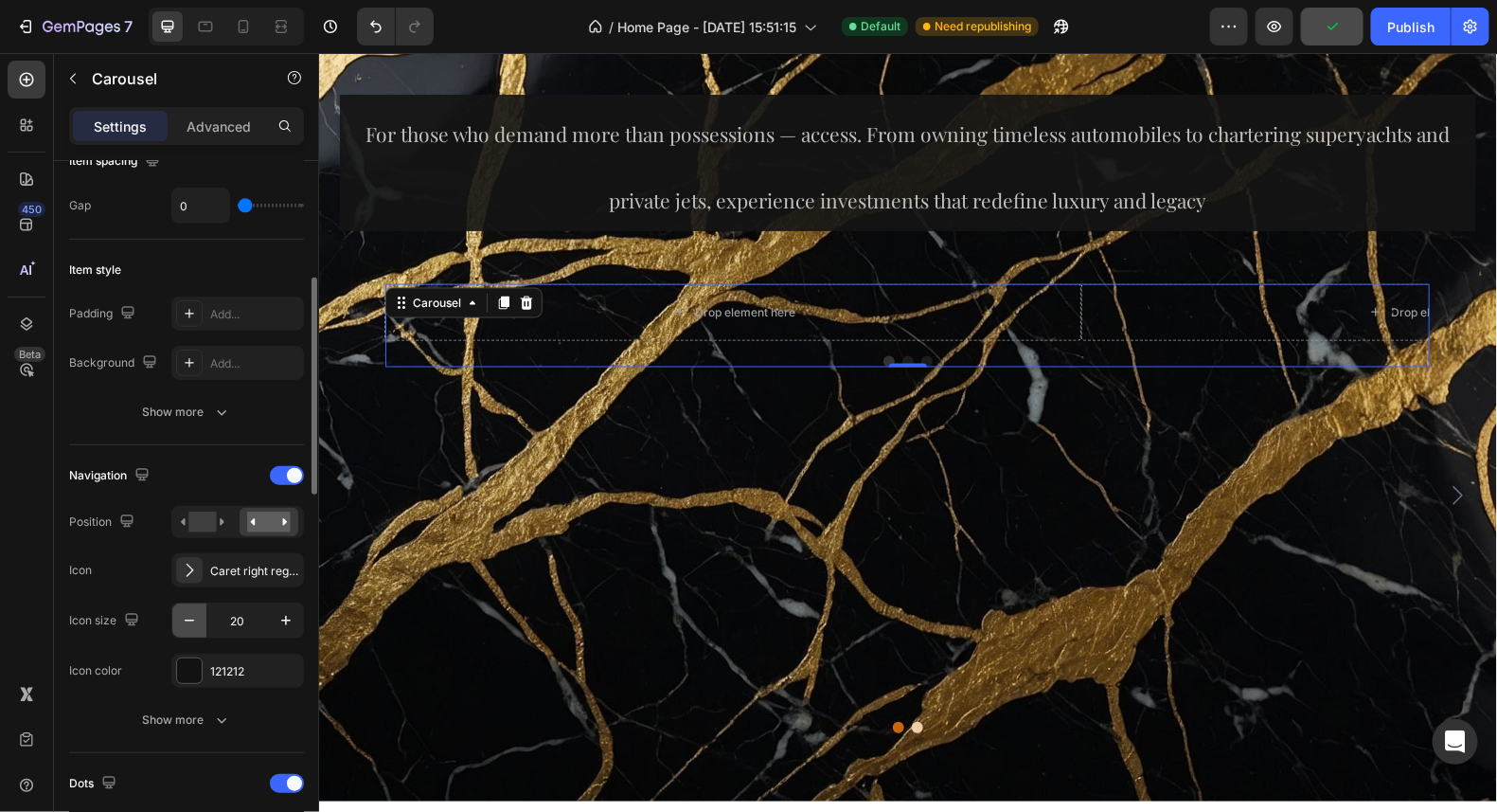
click at [189, 620] on icon "button" at bounding box center [190, 621] width 10 height 2
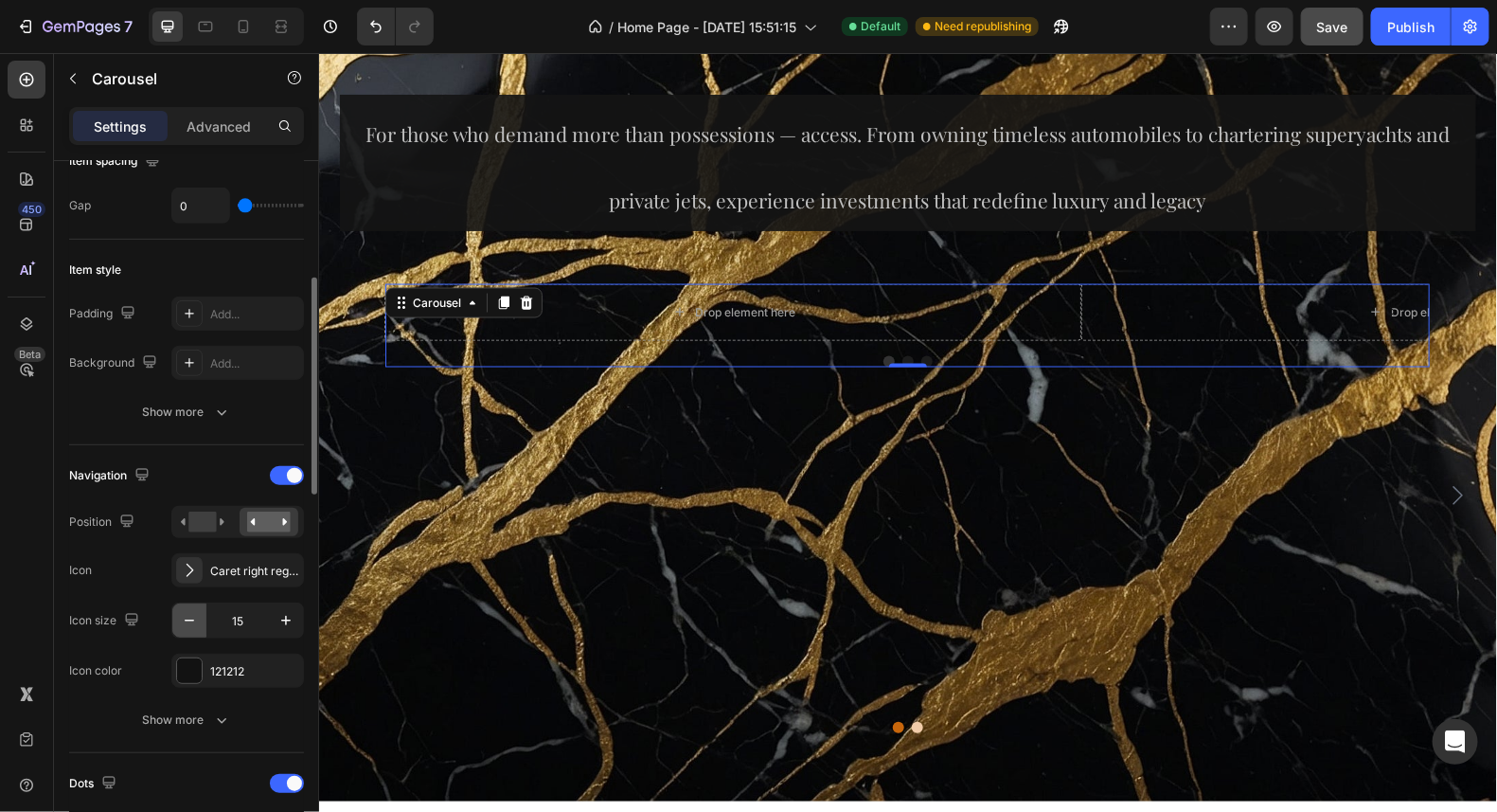
click at [189, 620] on icon "button" at bounding box center [190, 621] width 10 height 2
click at [292, 611] on icon "button" at bounding box center [286, 621] width 19 height 19
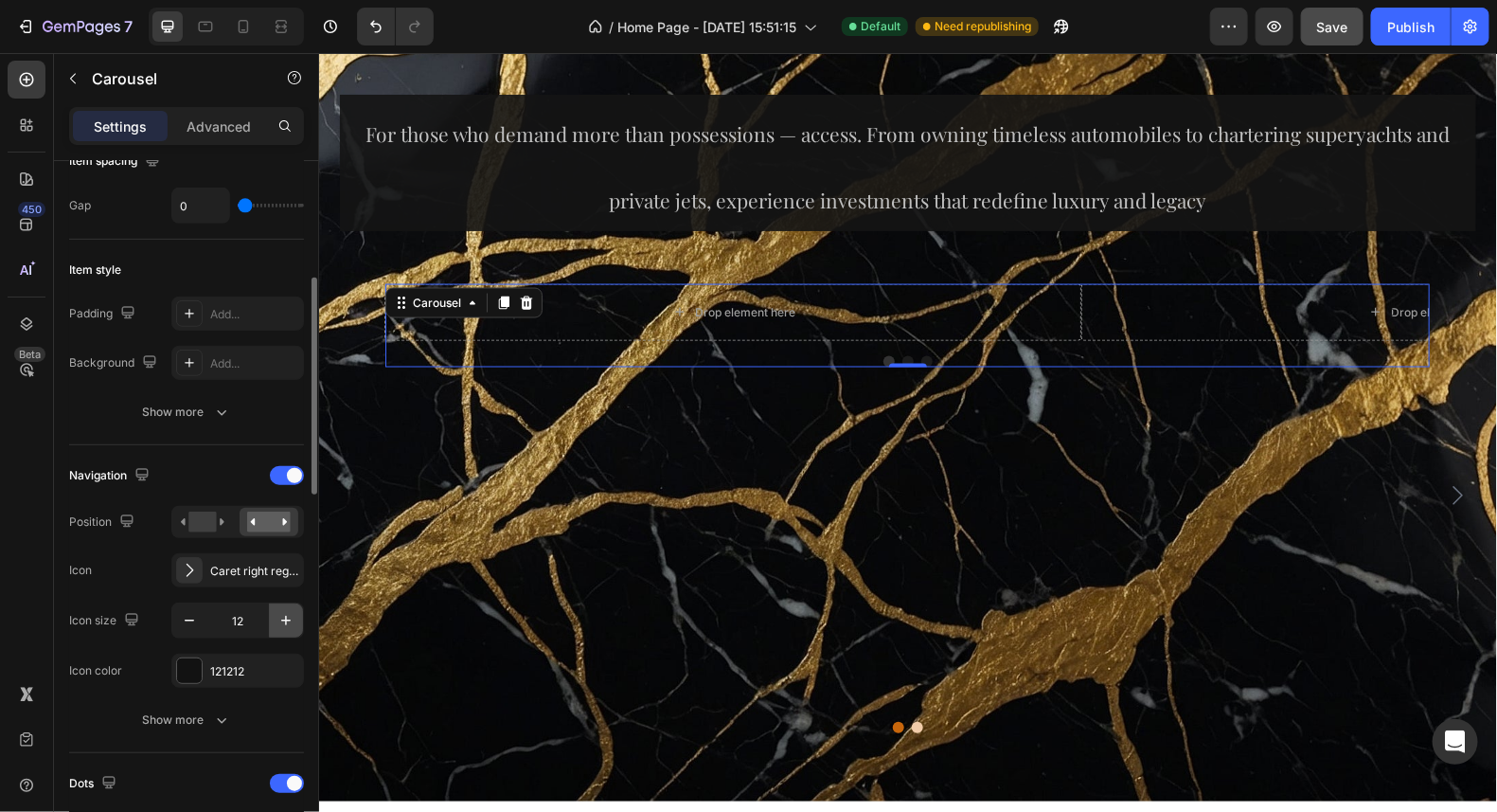
click at [292, 611] on icon "button" at bounding box center [286, 621] width 19 height 19
drag, startPoint x: 280, startPoint y: 606, endPoint x: 115, endPoint y: 611, distance: 165.1
click at [281, 611] on icon "button" at bounding box center [286, 621] width 19 height 19
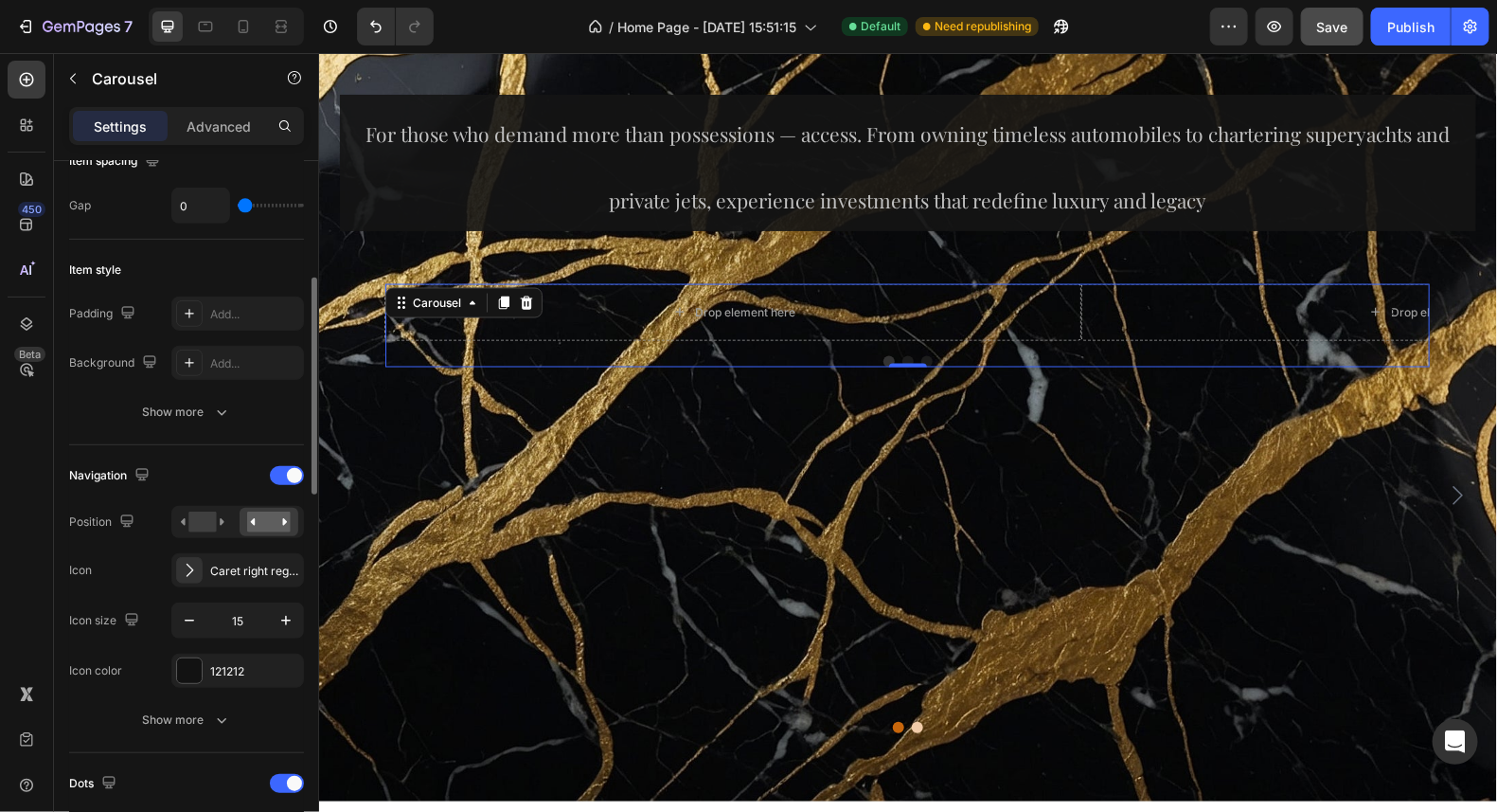
type input "16"
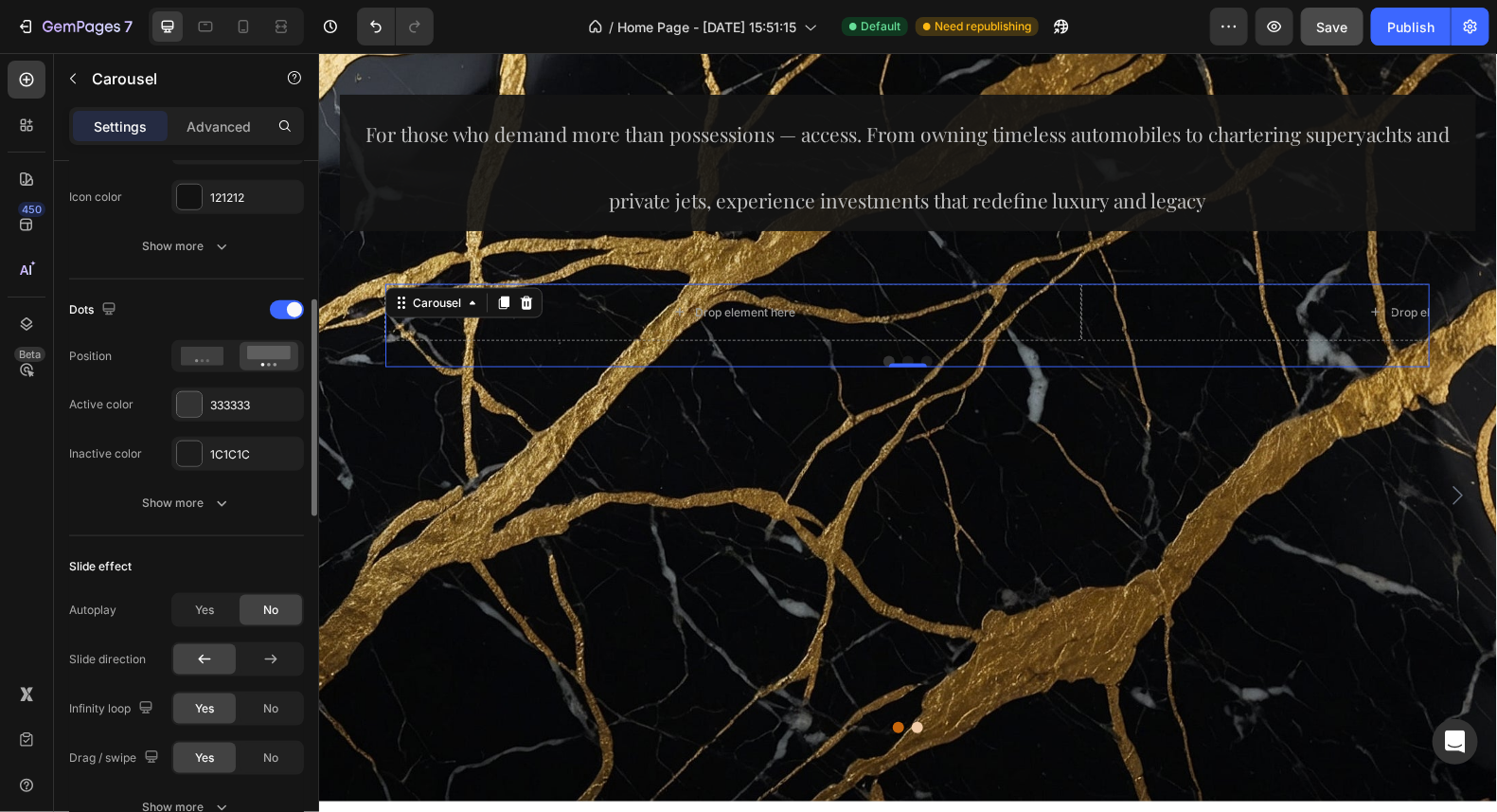
scroll to position [946, 0]
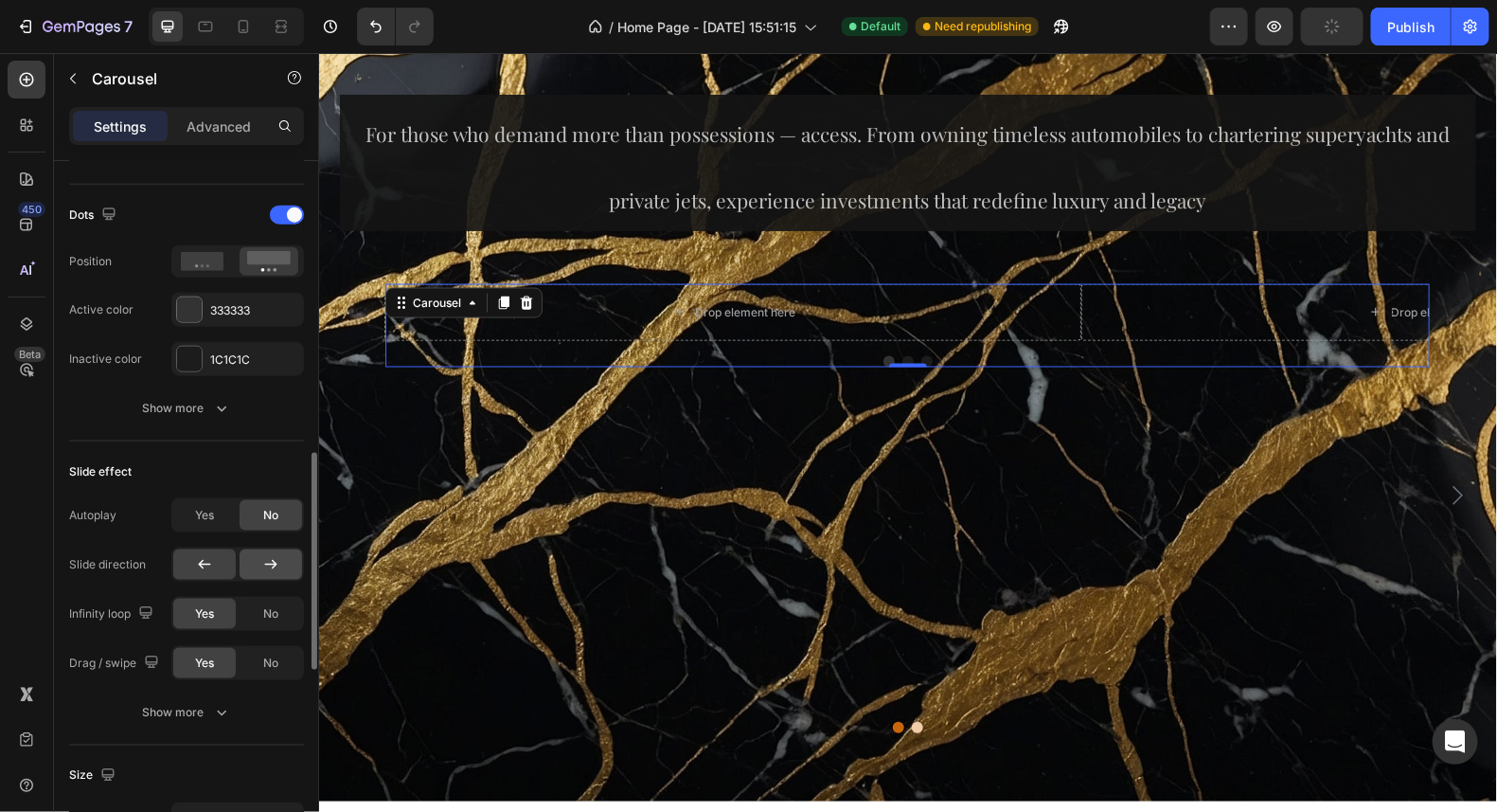
click at [266, 562] on icon at bounding box center [271, 565] width 19 height 19
click at [215, 559] on div at bounding box center [204, 565] width 63 height 31
click at [206, 512] on span "Yes" at bounding box center [205, 516] width 19 height 17
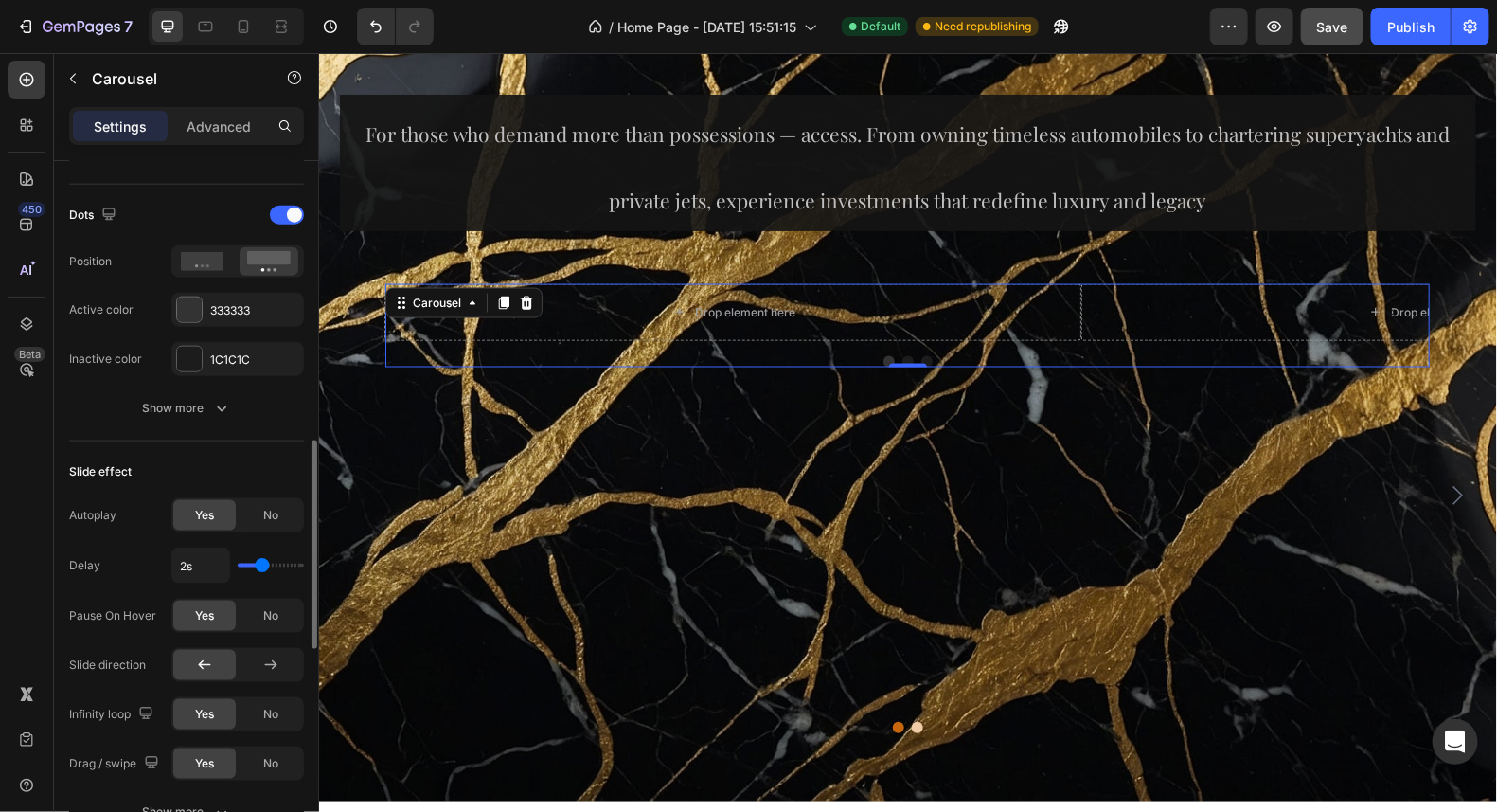
type input "2.1s"
type input "2.1"
type input "2.2s"
type input "2.2"
type input "2.3s"
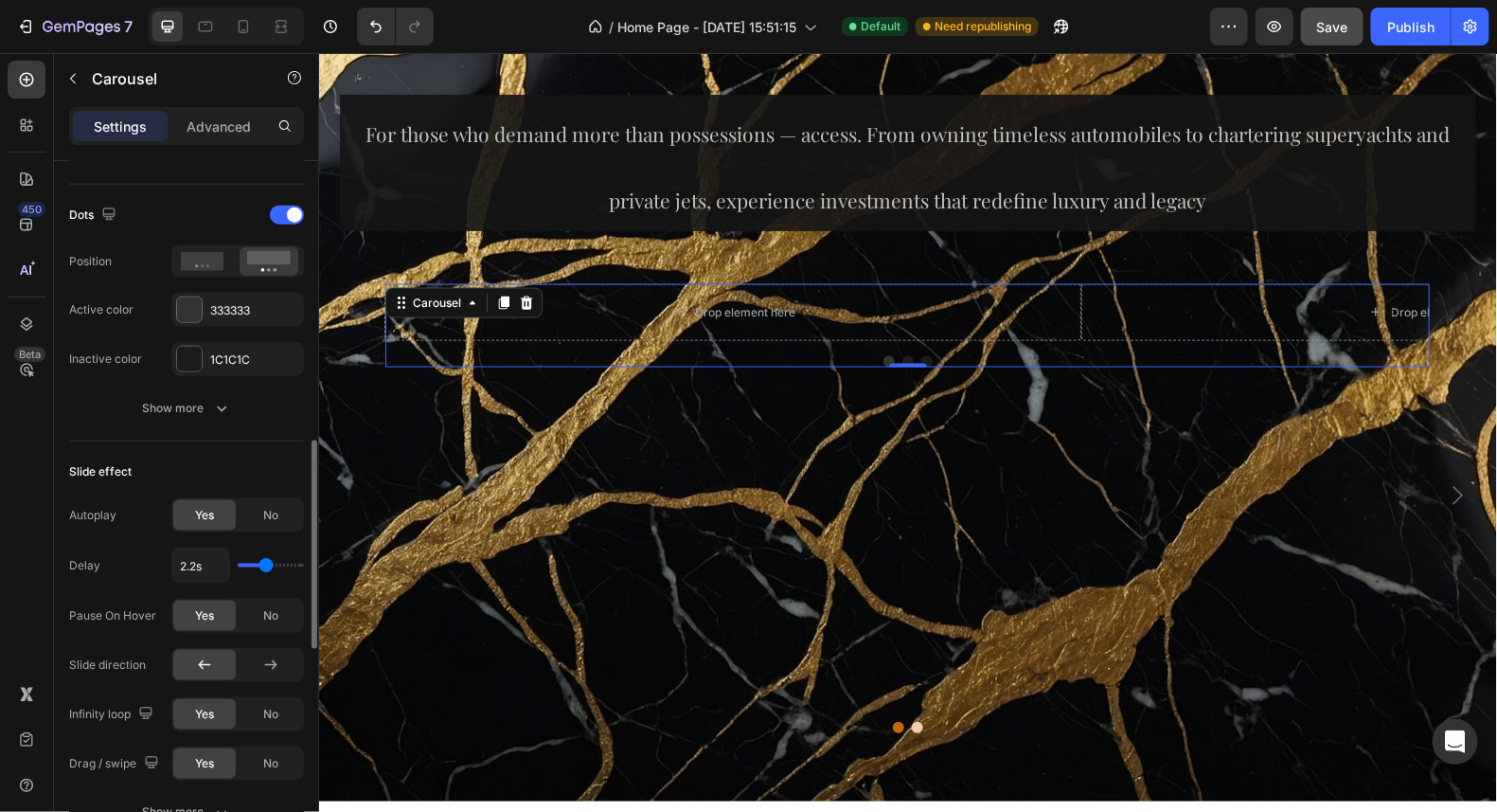
type input "2.3"
type input "2.4s"
type input "2.4"
type input "2.7s"
type input "2.7"
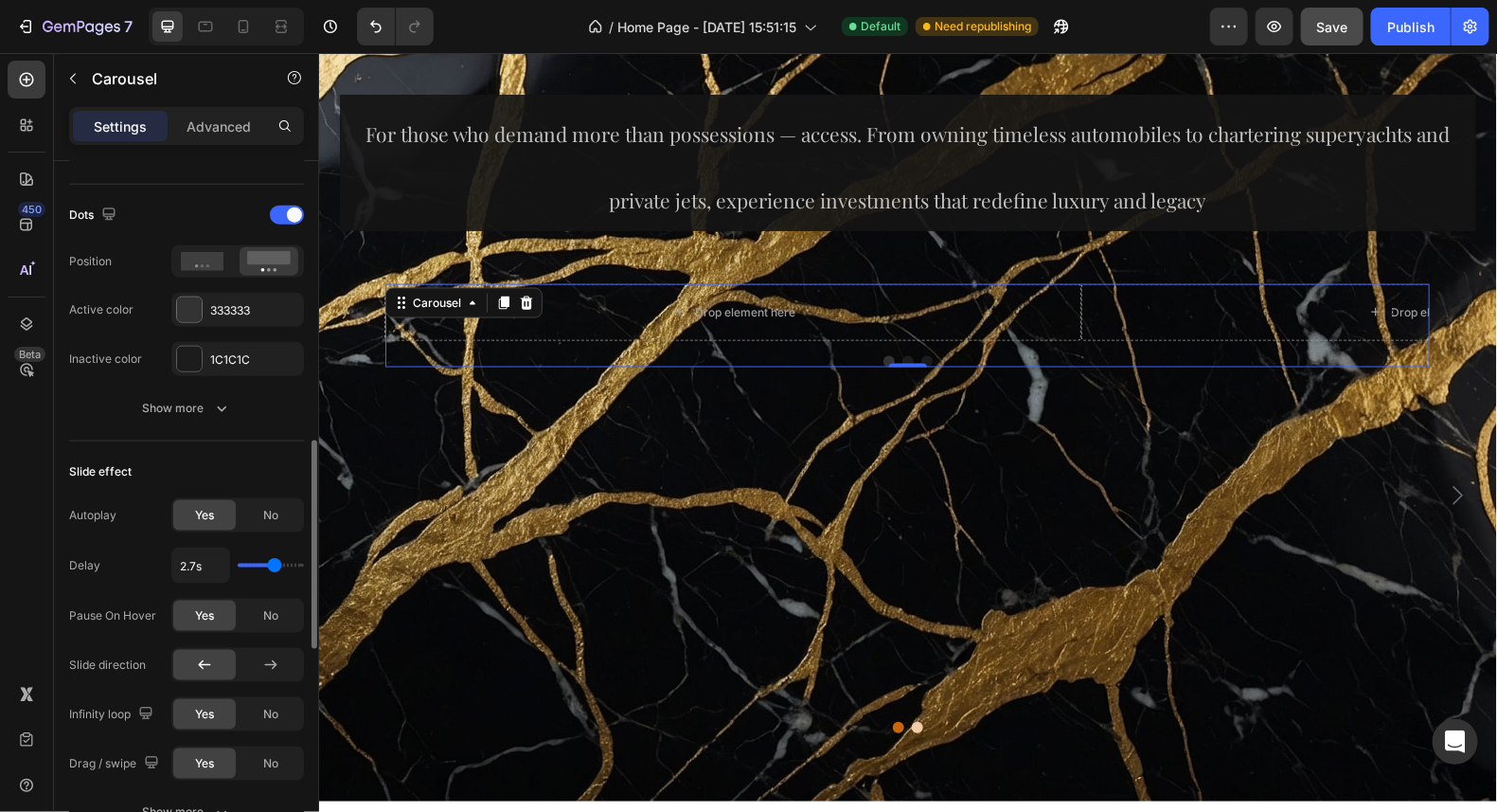
type input "2.8s"
type input "2.8"
type input "3s"
type input "3"
type input "3.1s"
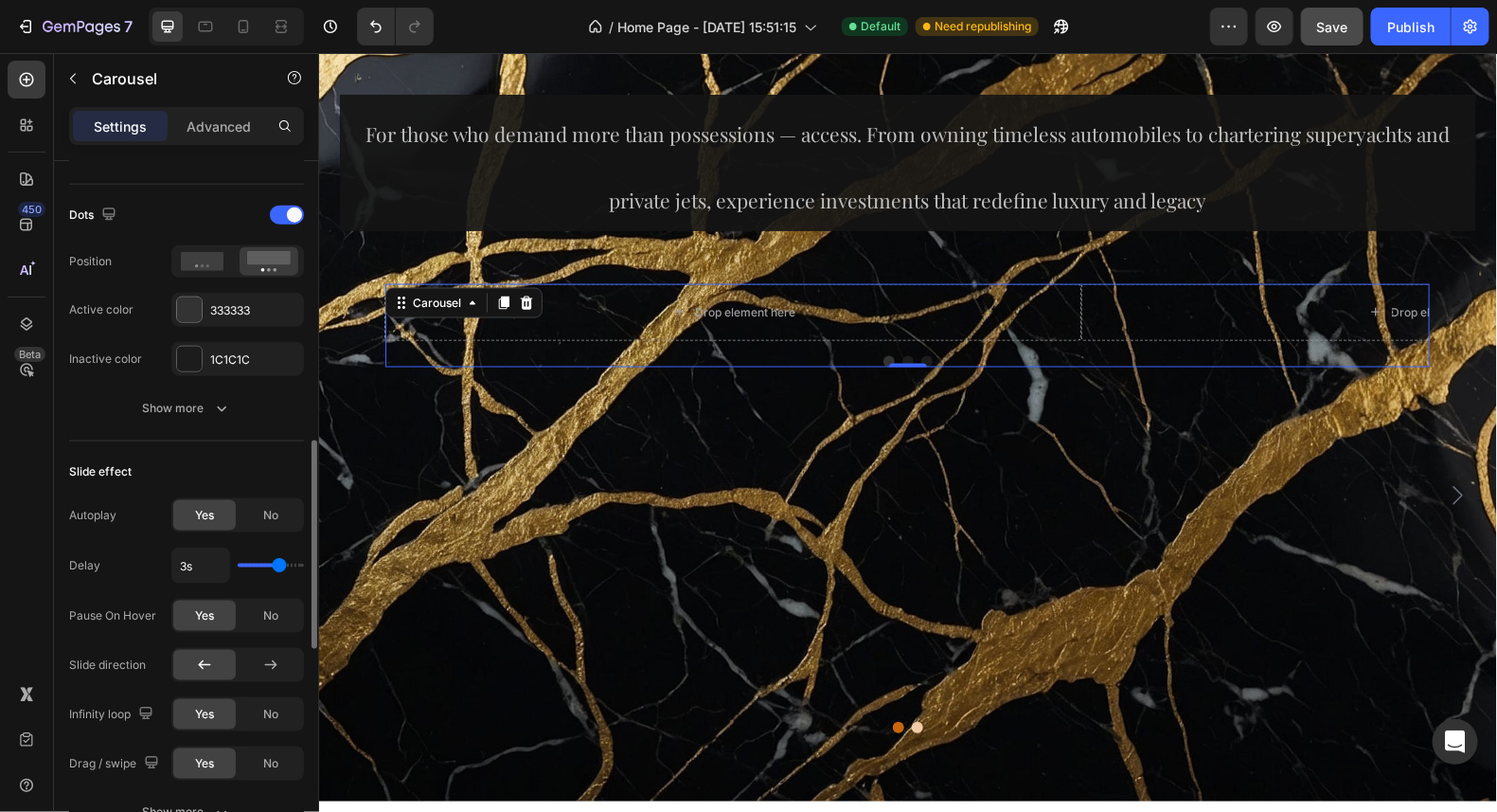
type input "3.1"
type input "3.2s"
type input "3.2"
type input "3.3s"
type input "3.3"
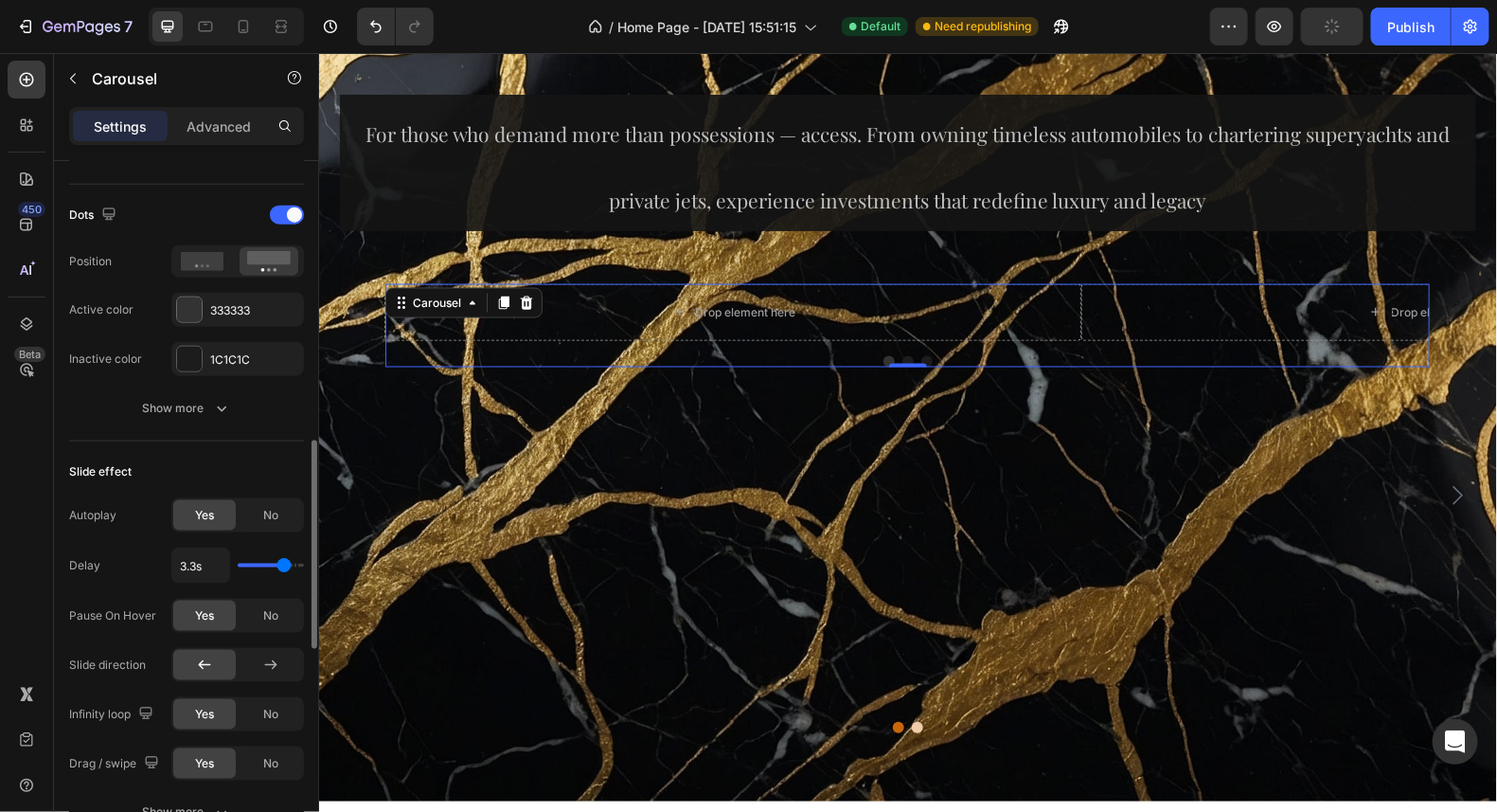
type input "3.4s"
type input "3.4"
type input "3.5s"
type input "3.5"
type input "3.6s"
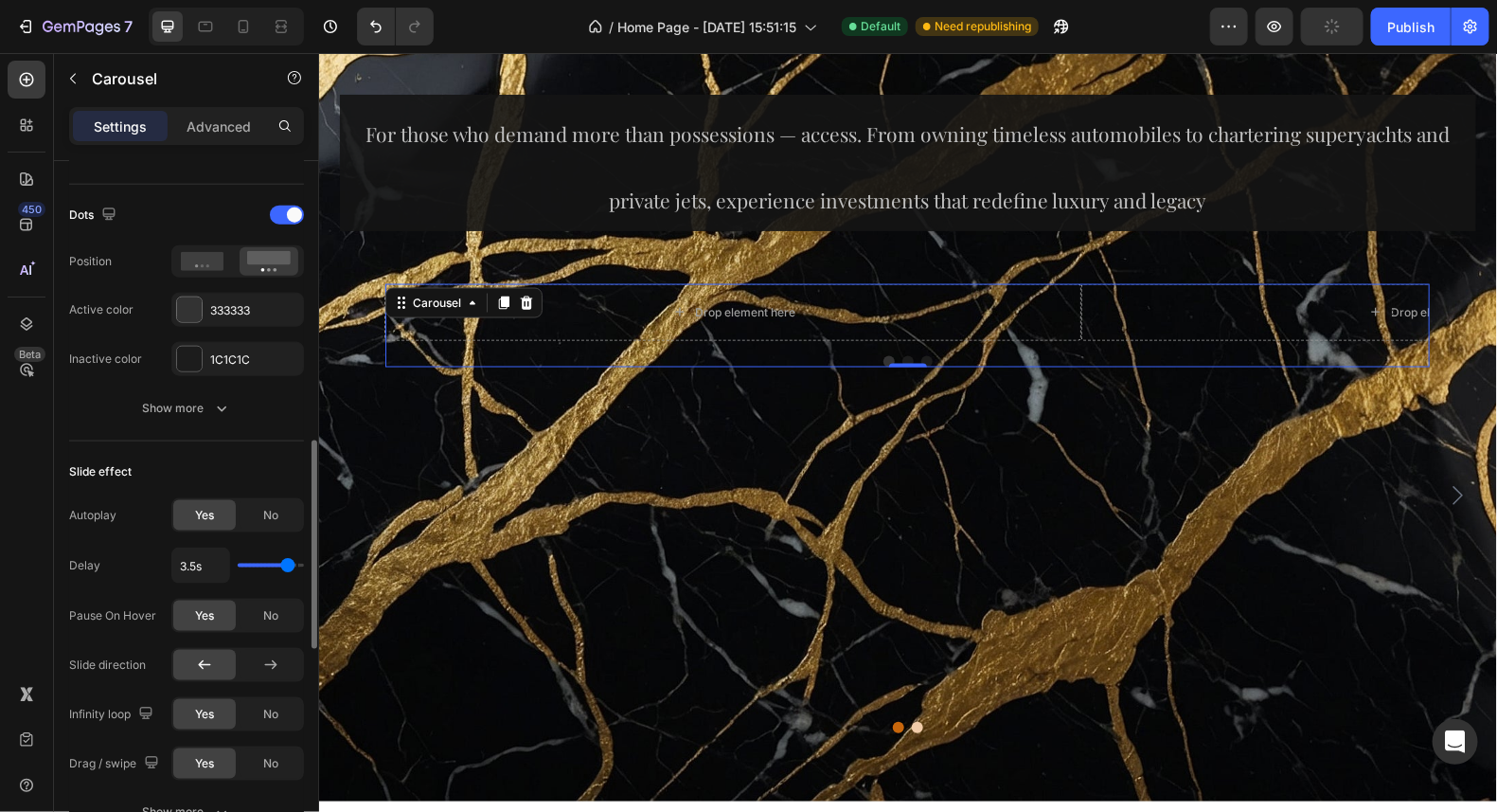
type input "3.6"
type input "4s"
drag, startPoint x: 263, startPoint y: 552, endPoint x: 316, endPoint y: 566, distance: 54.8
type input "4"
click at [304, 566] on input "range" at bounding box center [270, 566] width 66 height 4
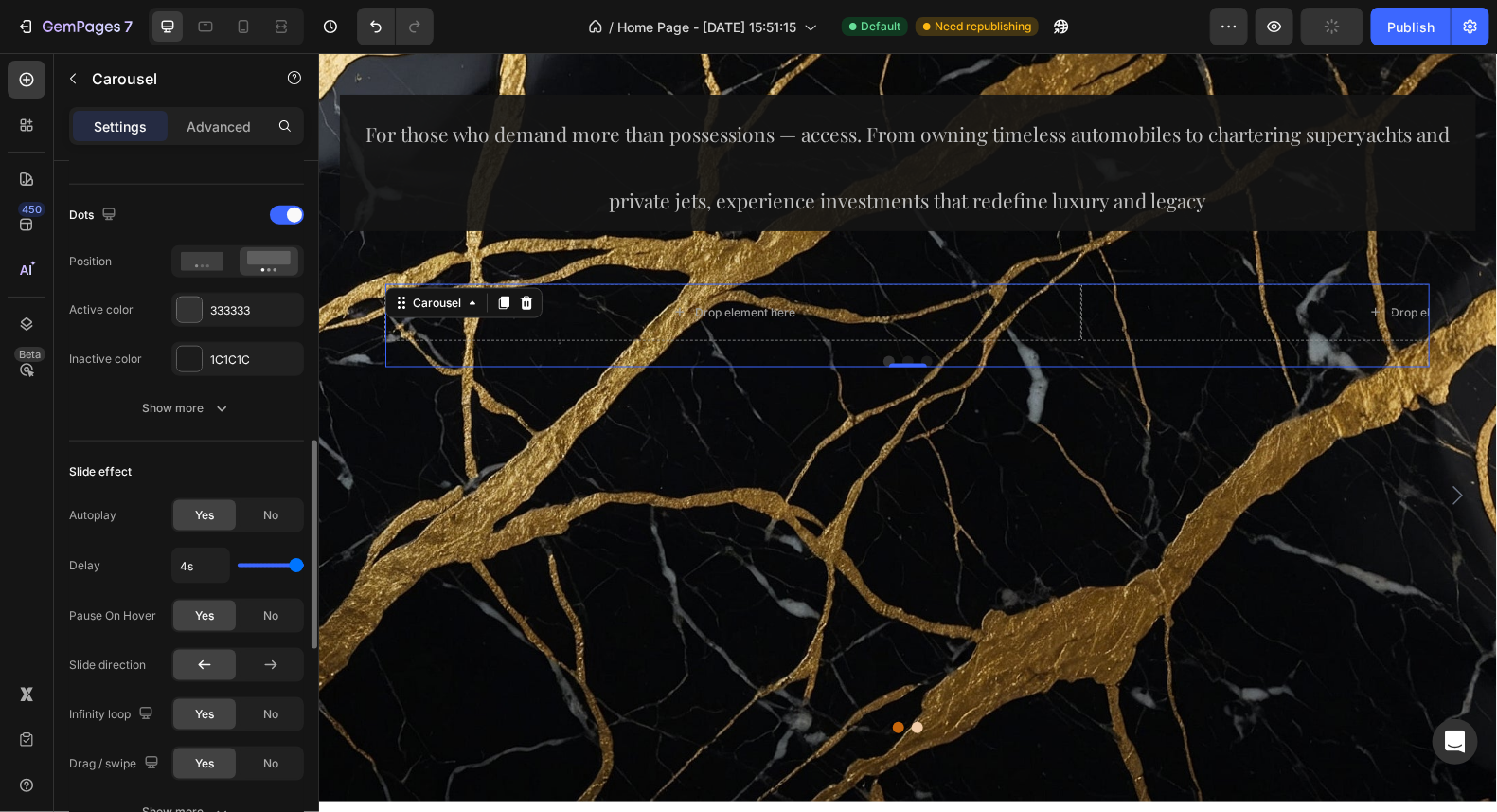
drag, startPoint x: 299, startPoint y: 560, endPoint x: 317, endPoint y: 561, distance: 18.0
click at [304, 564] on input "range" at bounding box center [270, 566] width 66 height 4
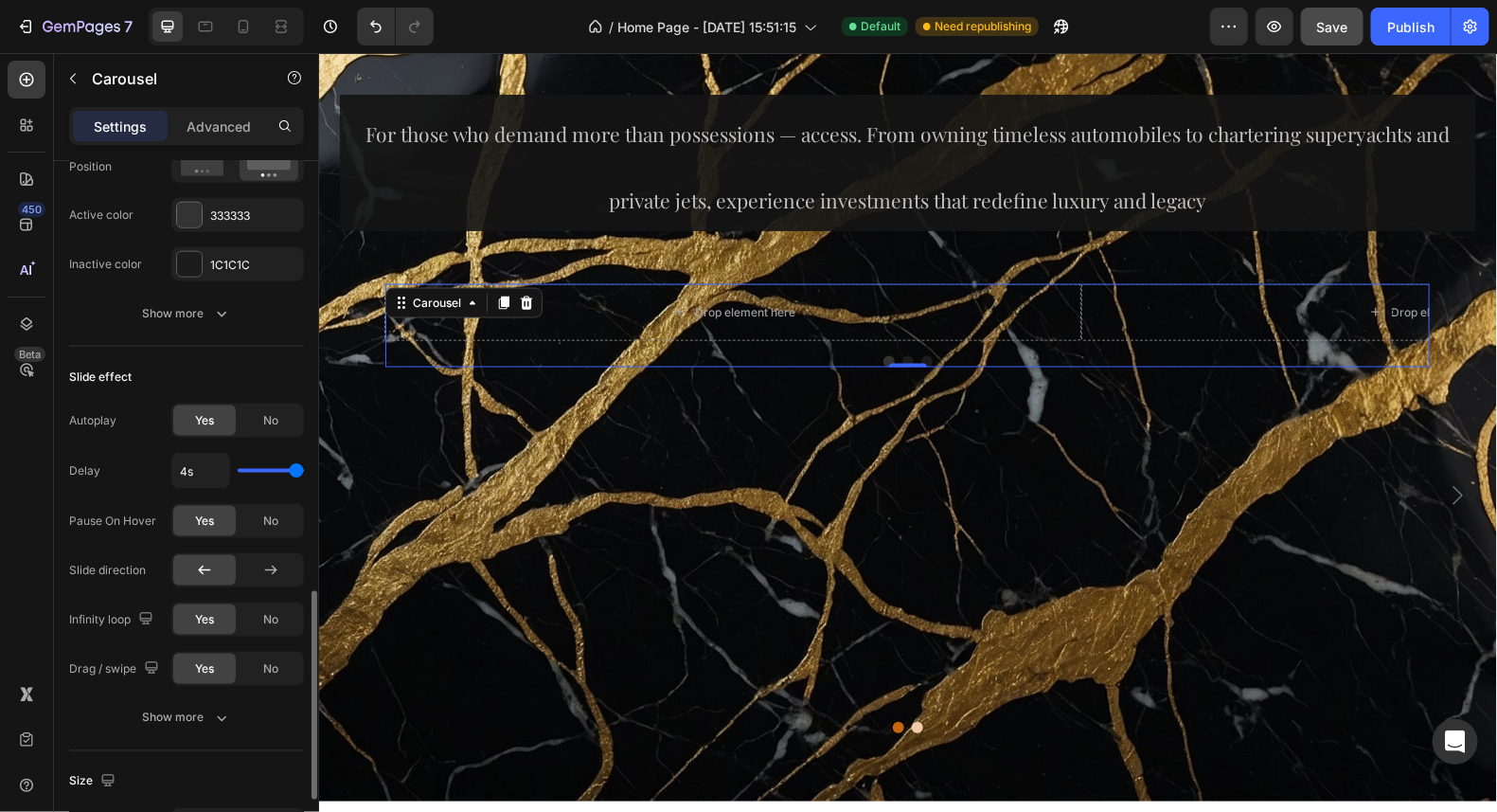
scroll to position [1135, 0]
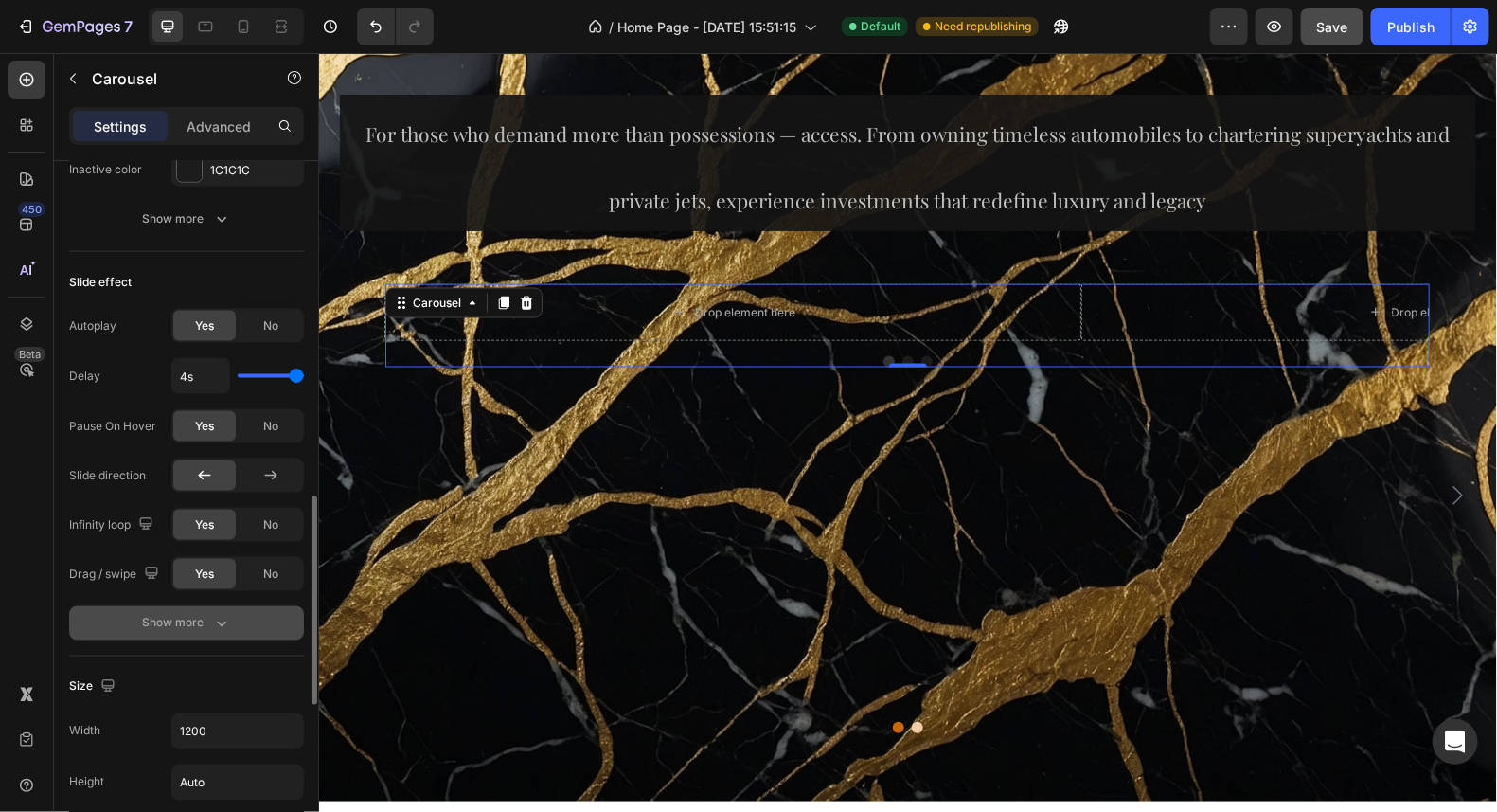
click at [185, 614] on div "Show more" at bounding box center [188, 623] width 89 height 19
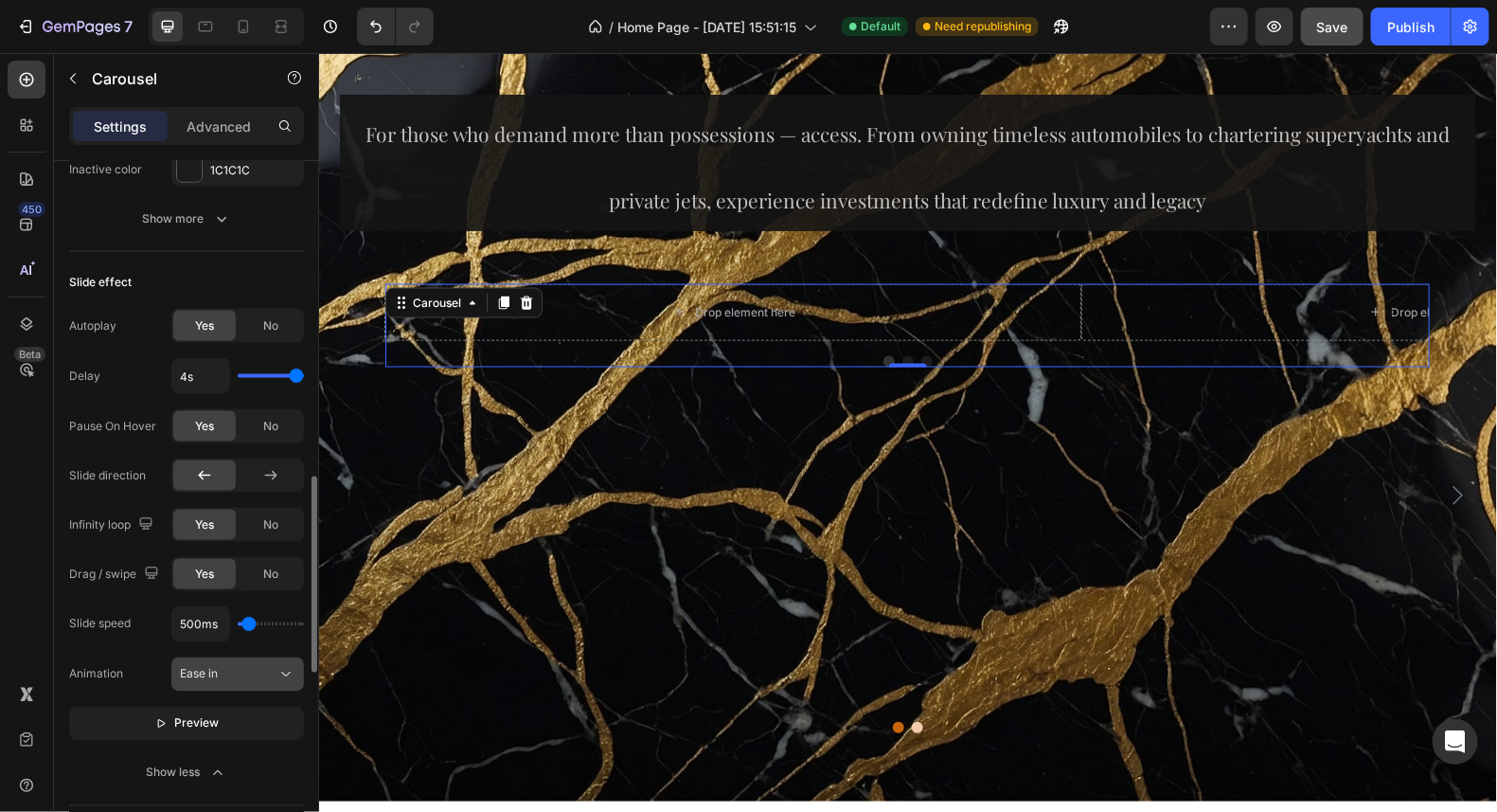
scroll to position [1231, 0]
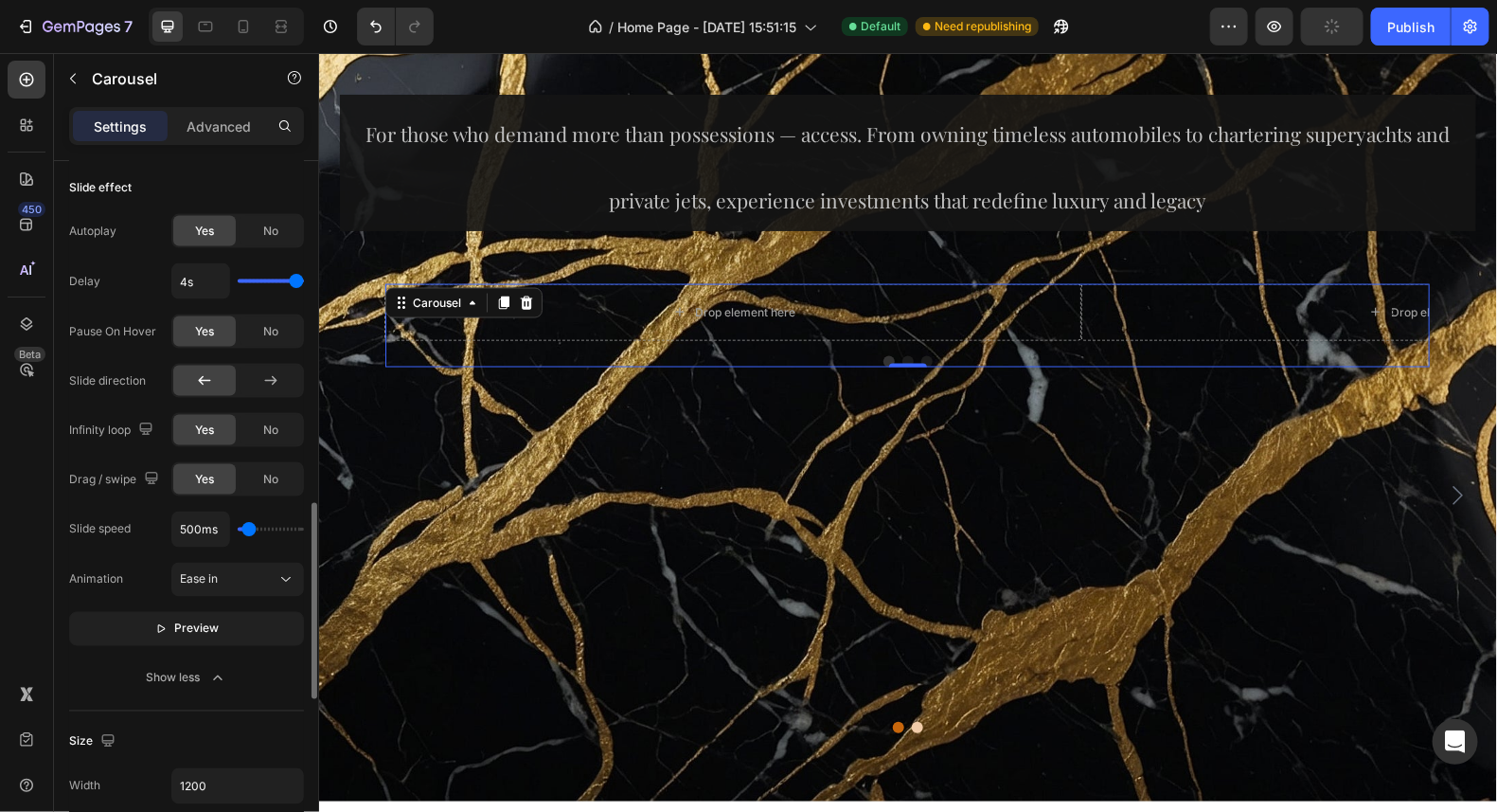
type input "800ms"
type input "800"
type input "1600ms"
type input "1600"
type input "1700ms"
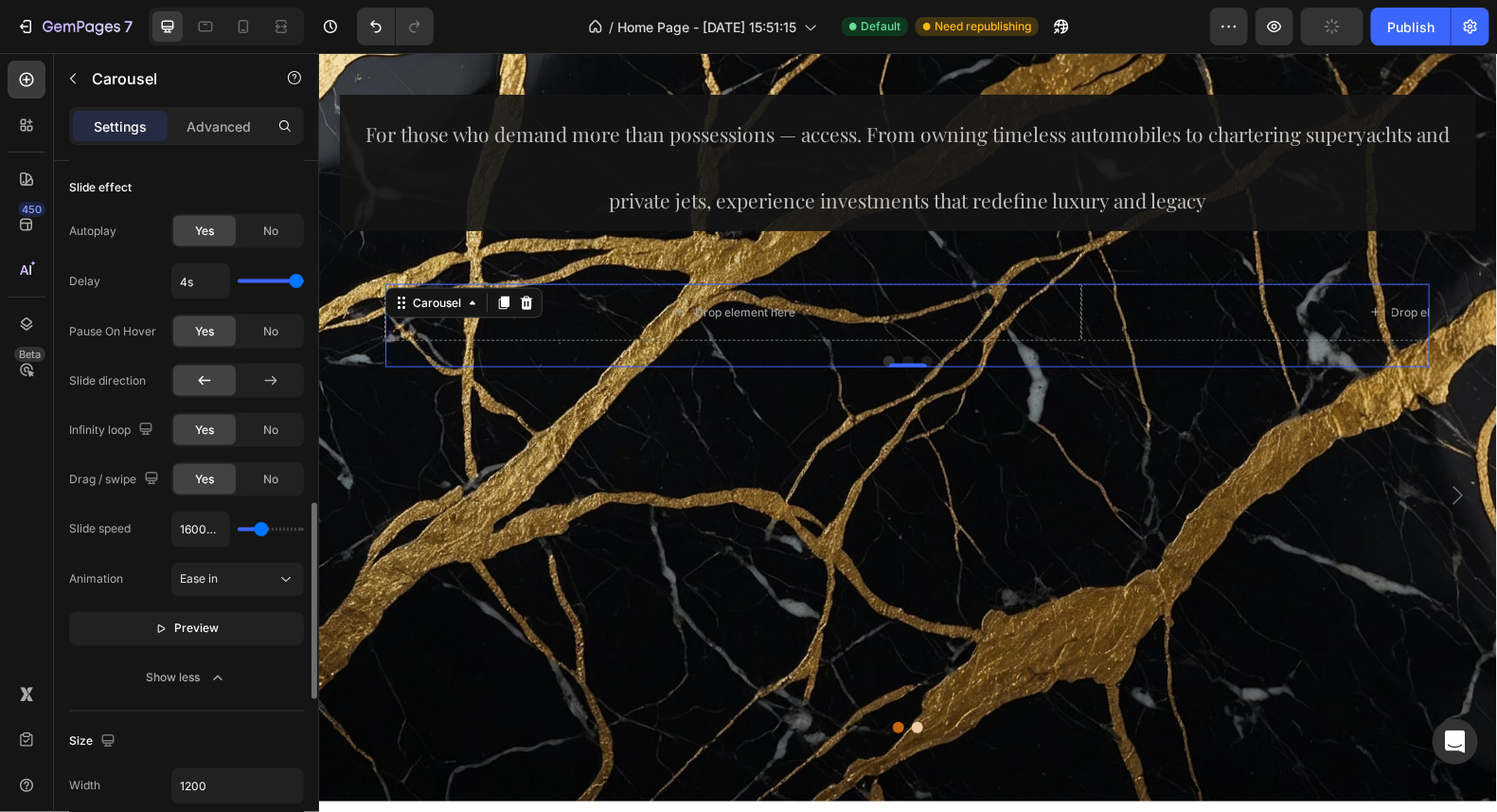
type input "1700"
type input "1750ms"
type input "1750"
type input "1850ms"
type input "1850"
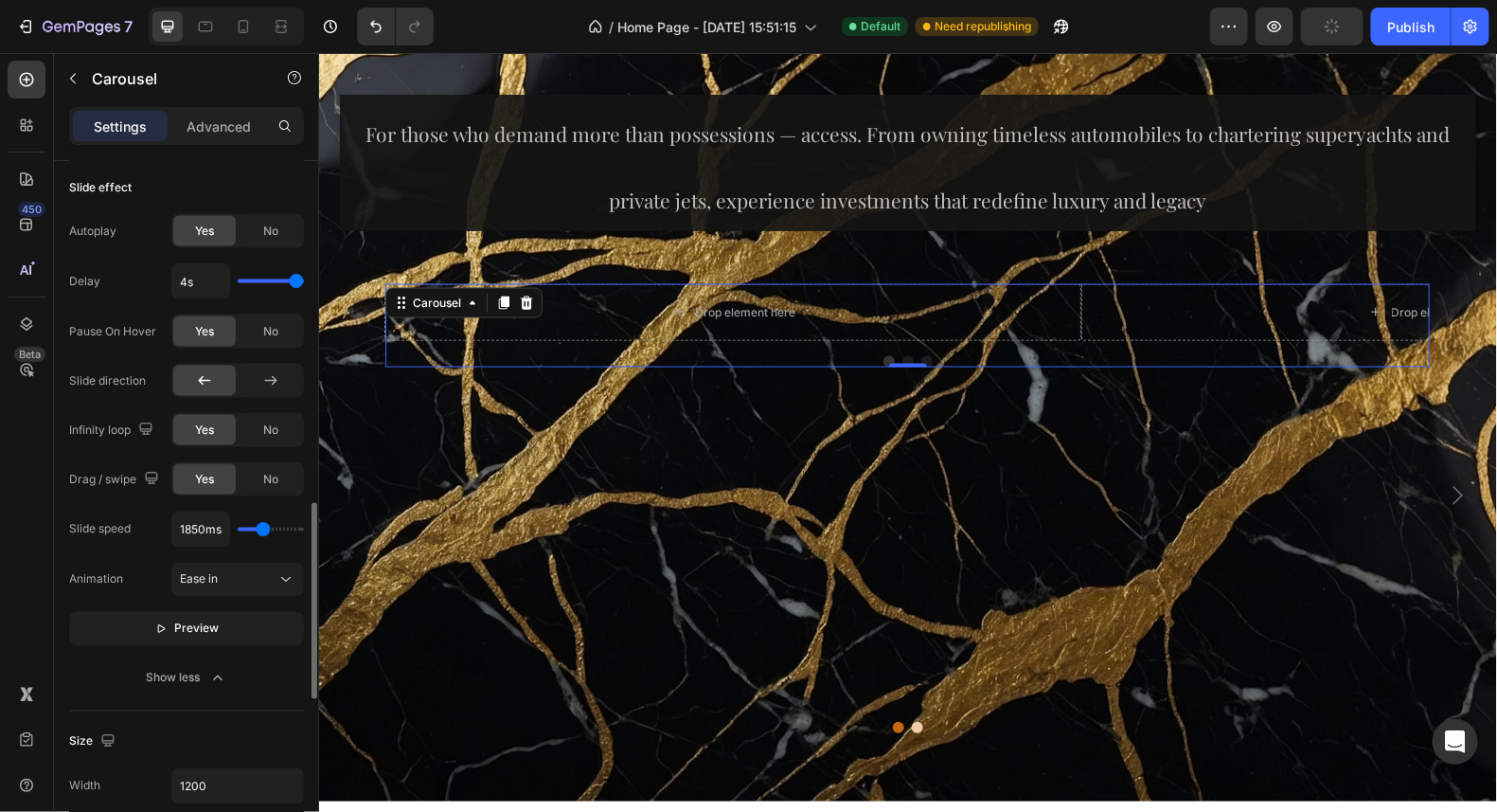
type input "1950ms"
type input "1950"
type input "2050ms"
type input "2050"
type input "2150ms"
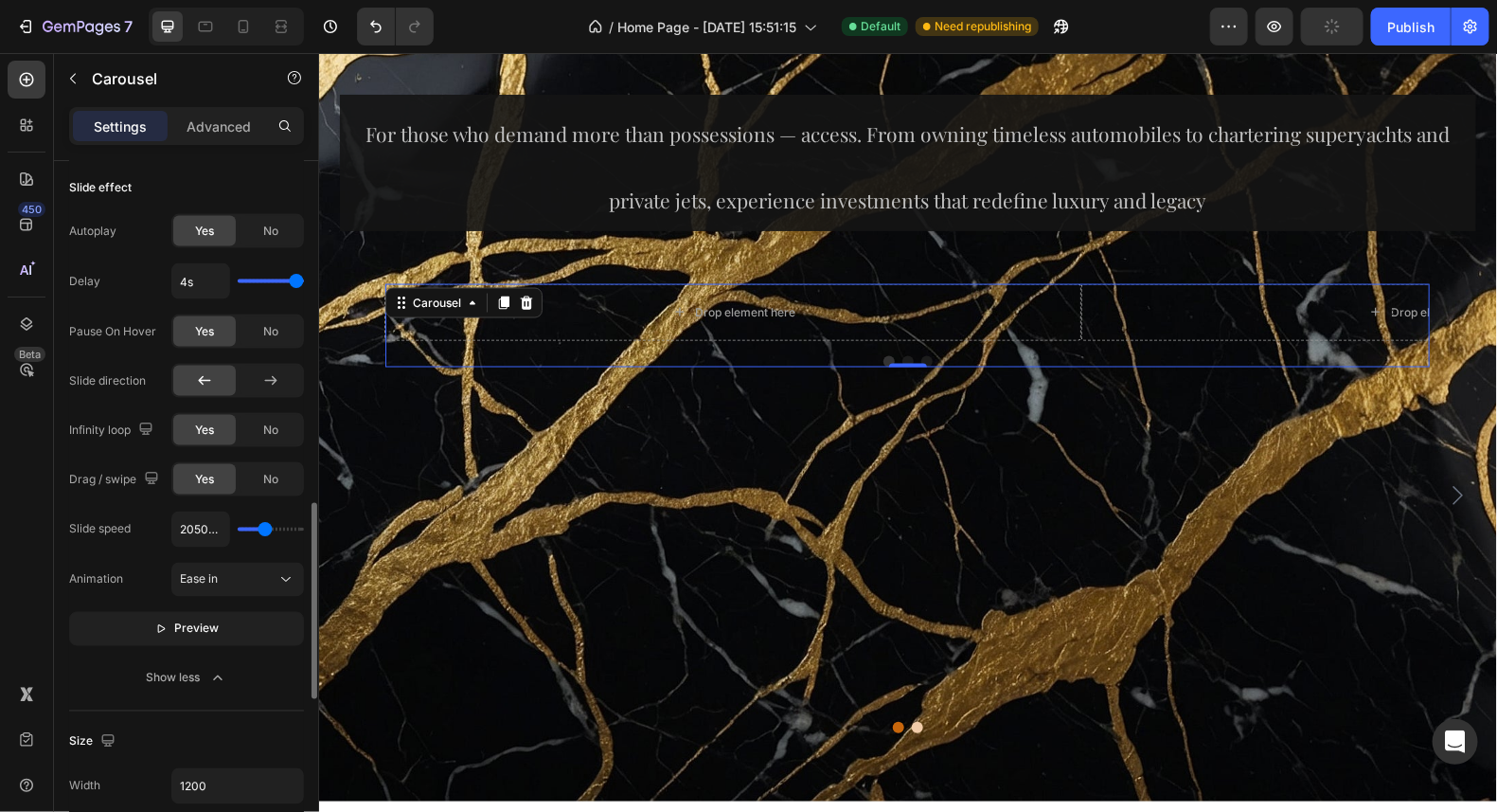
type input "2150"
type input "2250ms"
type input "2250"
type input "2300ms"
type input "2300"
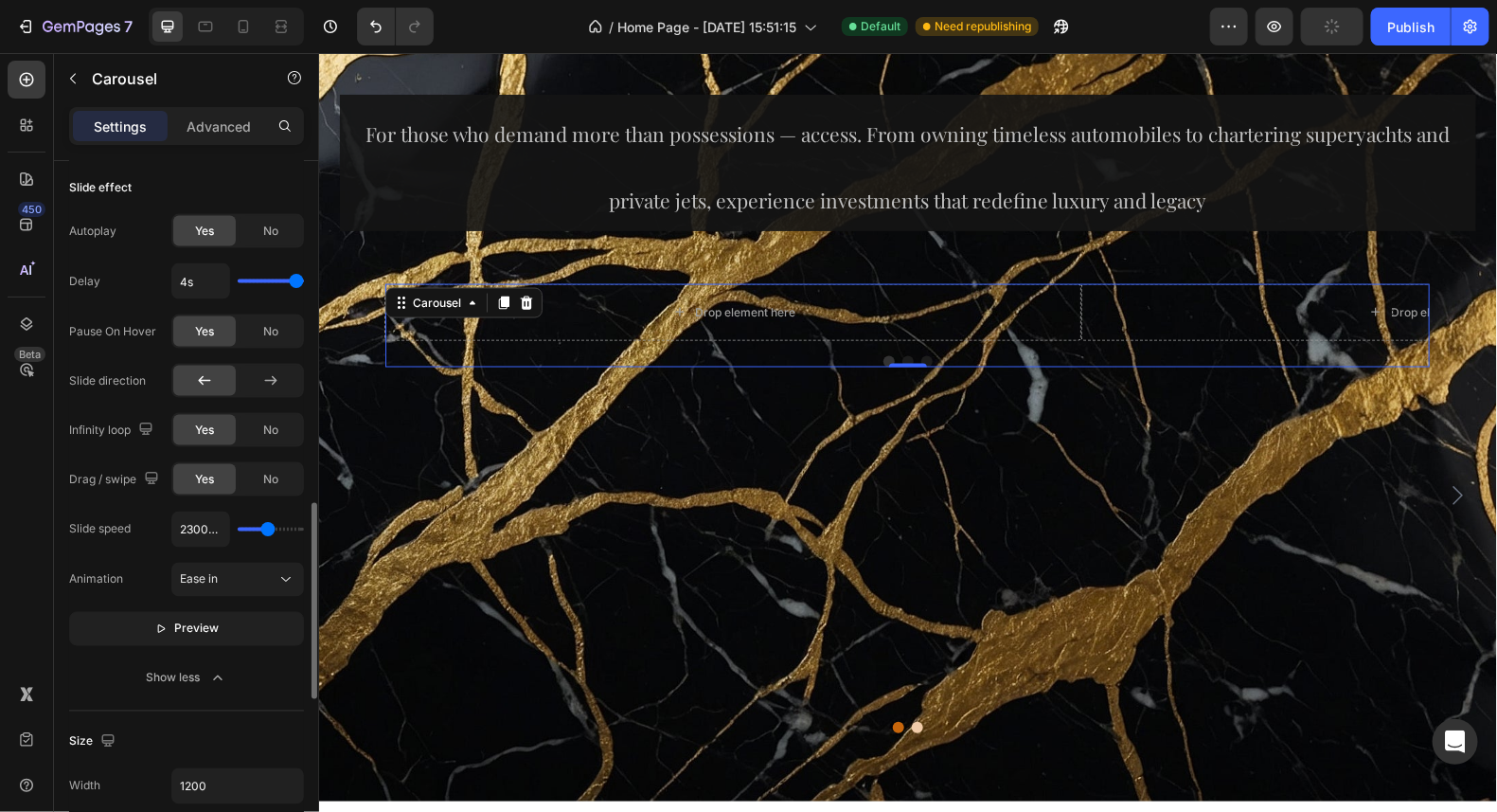
type input "2550ms"
type input "2550"
type input "2650ms"
type input "2650"
type input "2700ms"
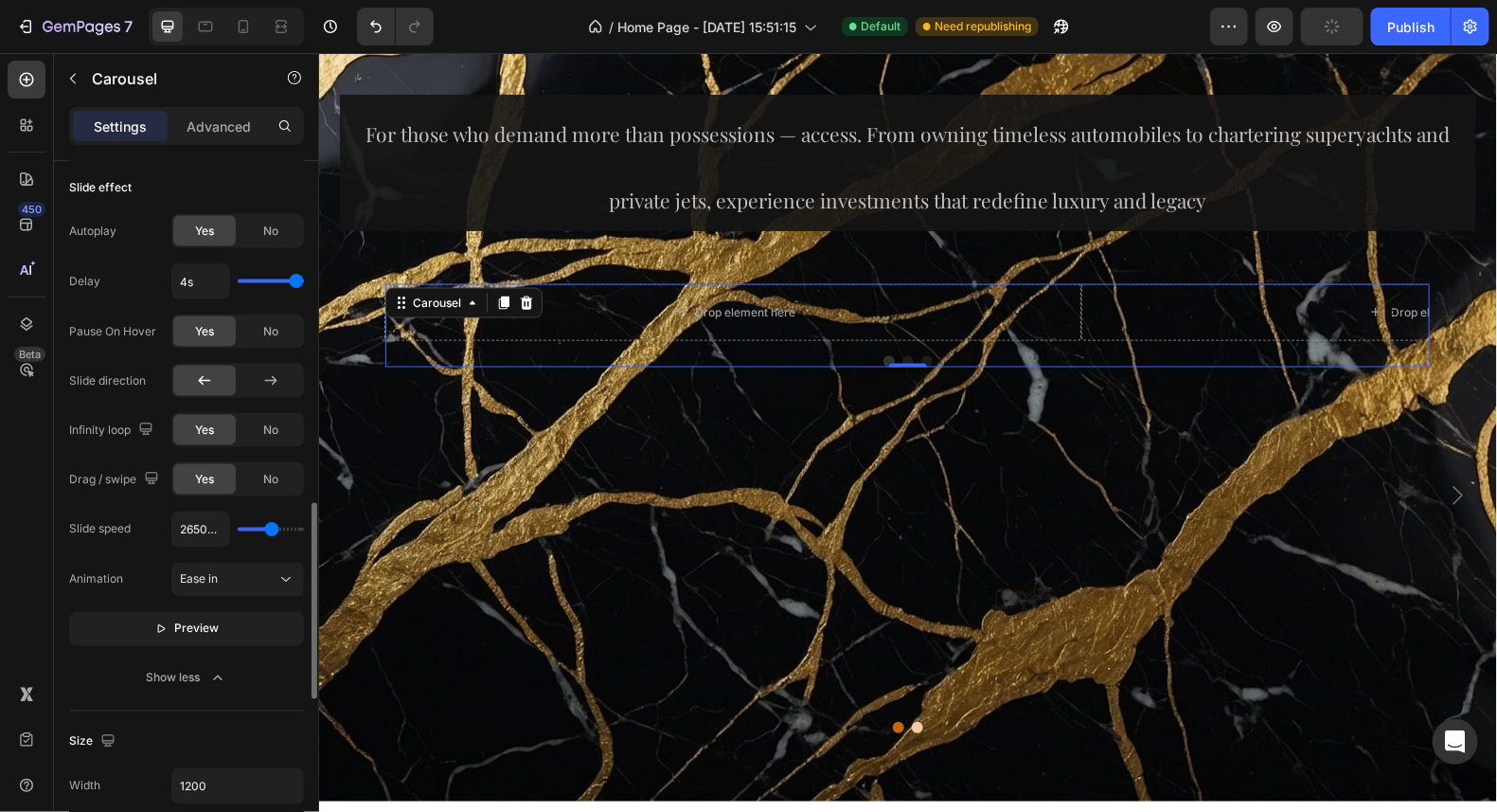
type input "2700"
type input "1900ms"
type input "1900"
type input "1800ms"
type input "1800"
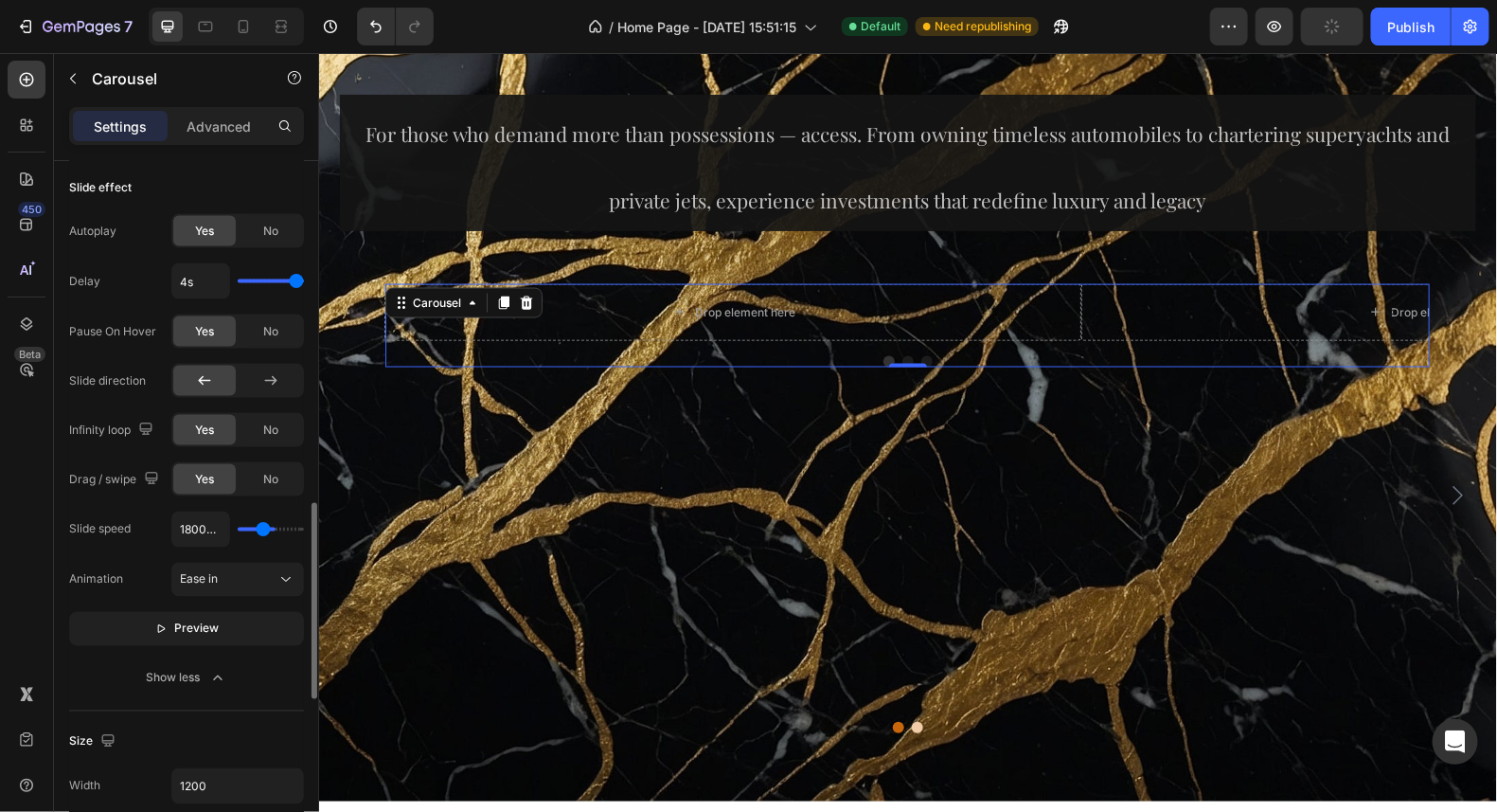
type input "1700ms"
type input "1700"
type input "1300ms"
type input "1300"
type input "900ms"
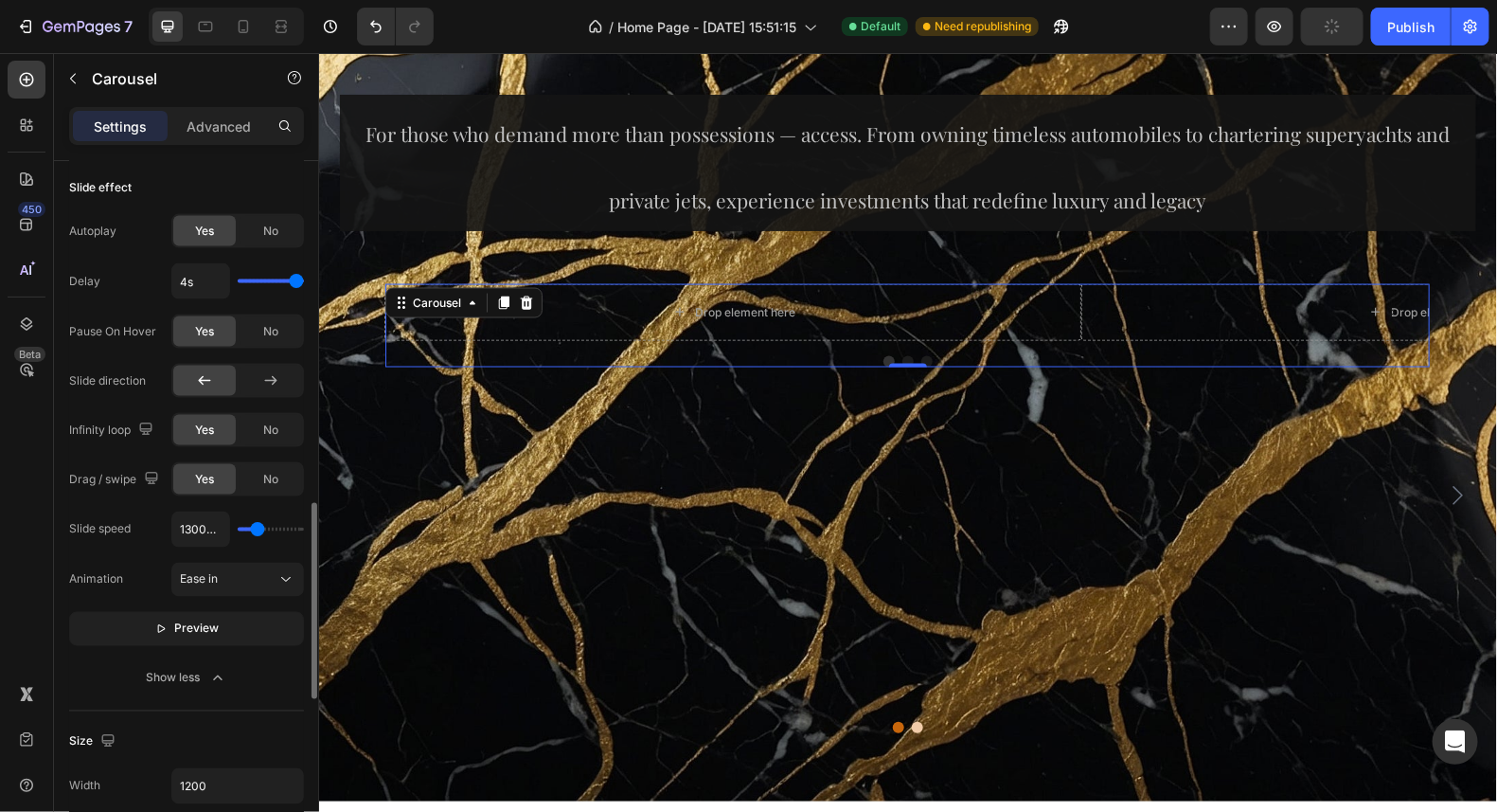
type input "900"
type input "650ms"
type input "650"
type input "500ms"
type input "500"
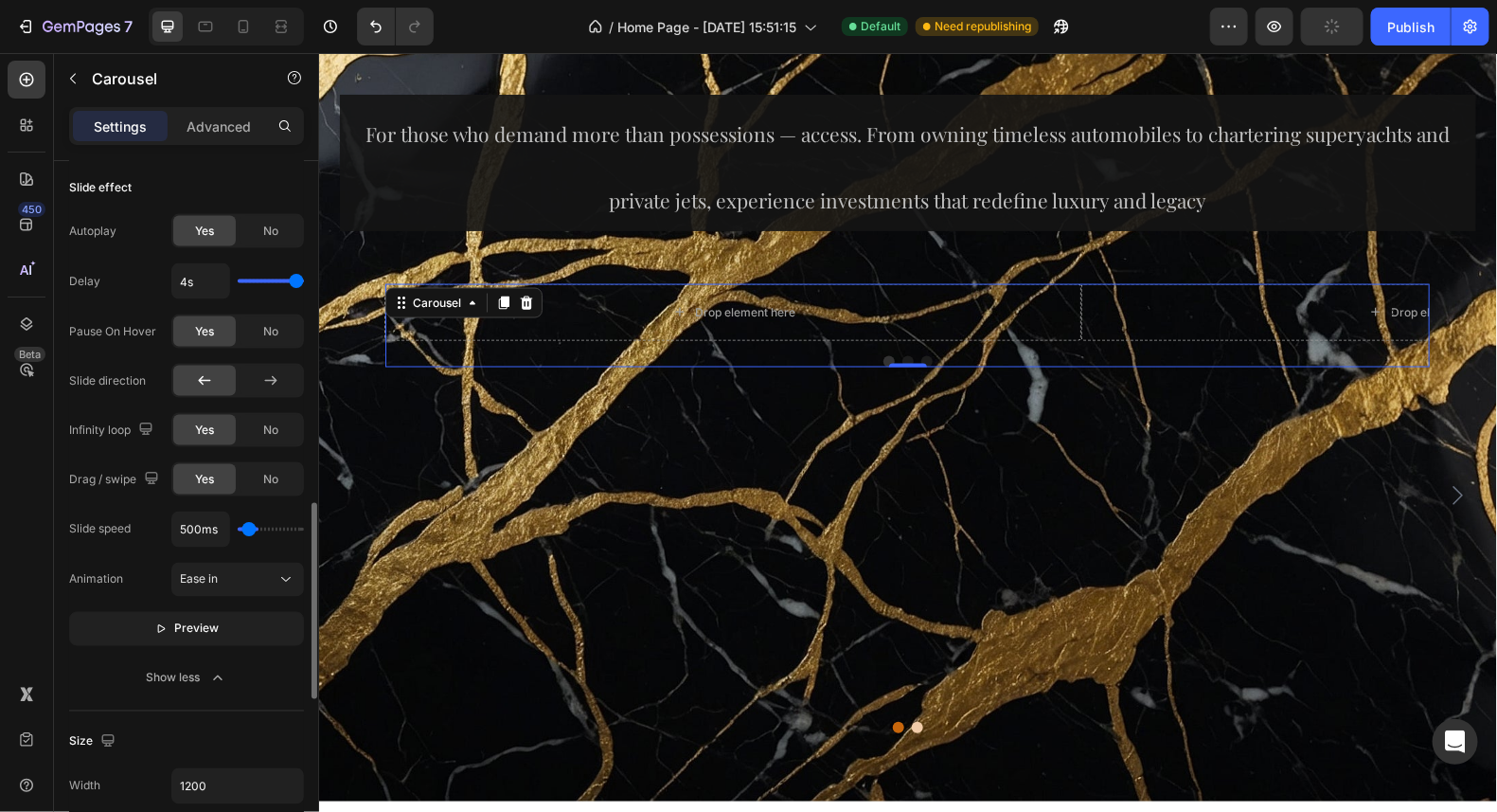
type input "450ms"
type input "450"
type input "250ms"
type input "250"
type input "100ms"
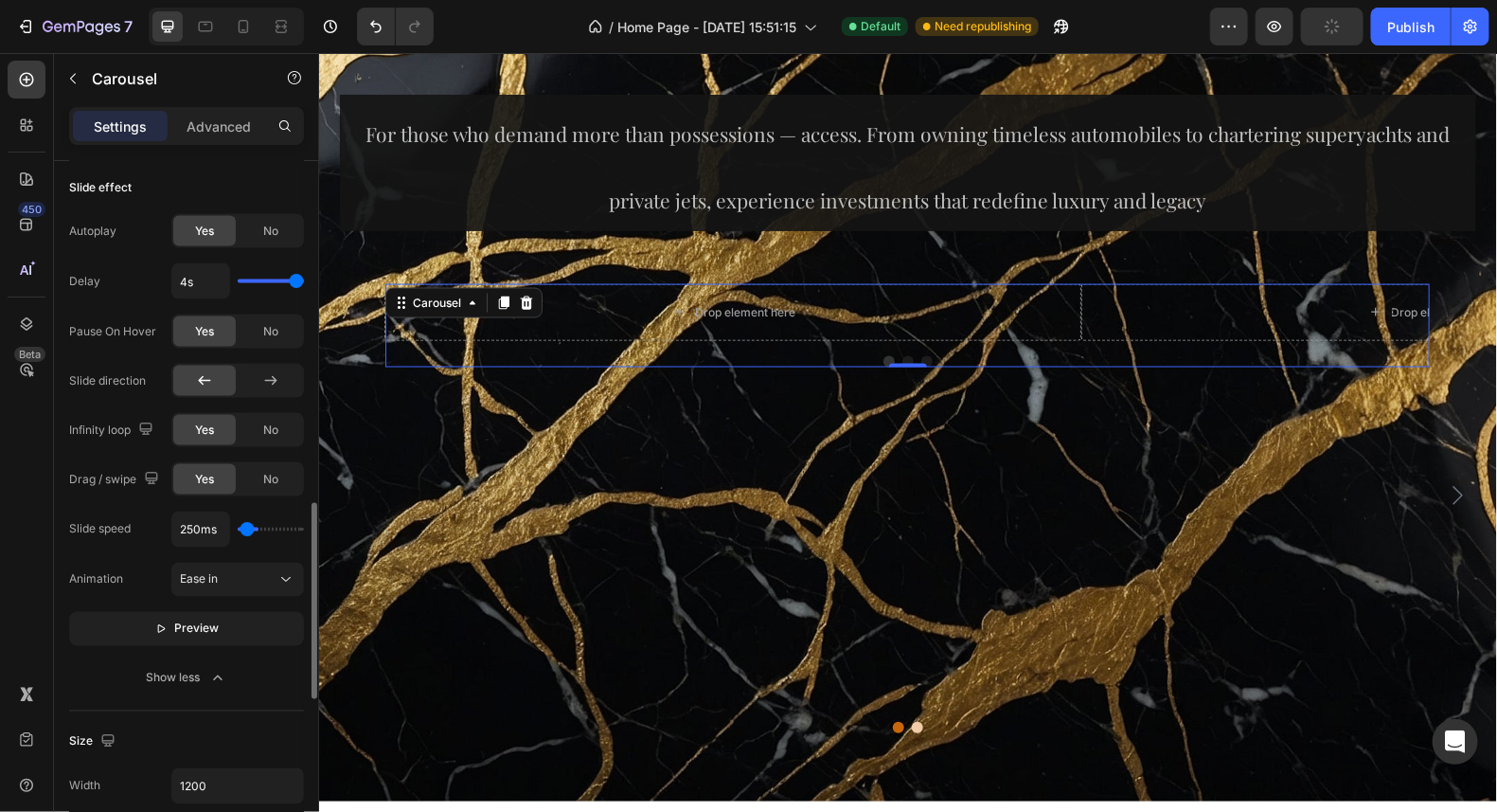
type input "100"
type input "850ms"
type input "850"
type input "800ms"
type input "800"
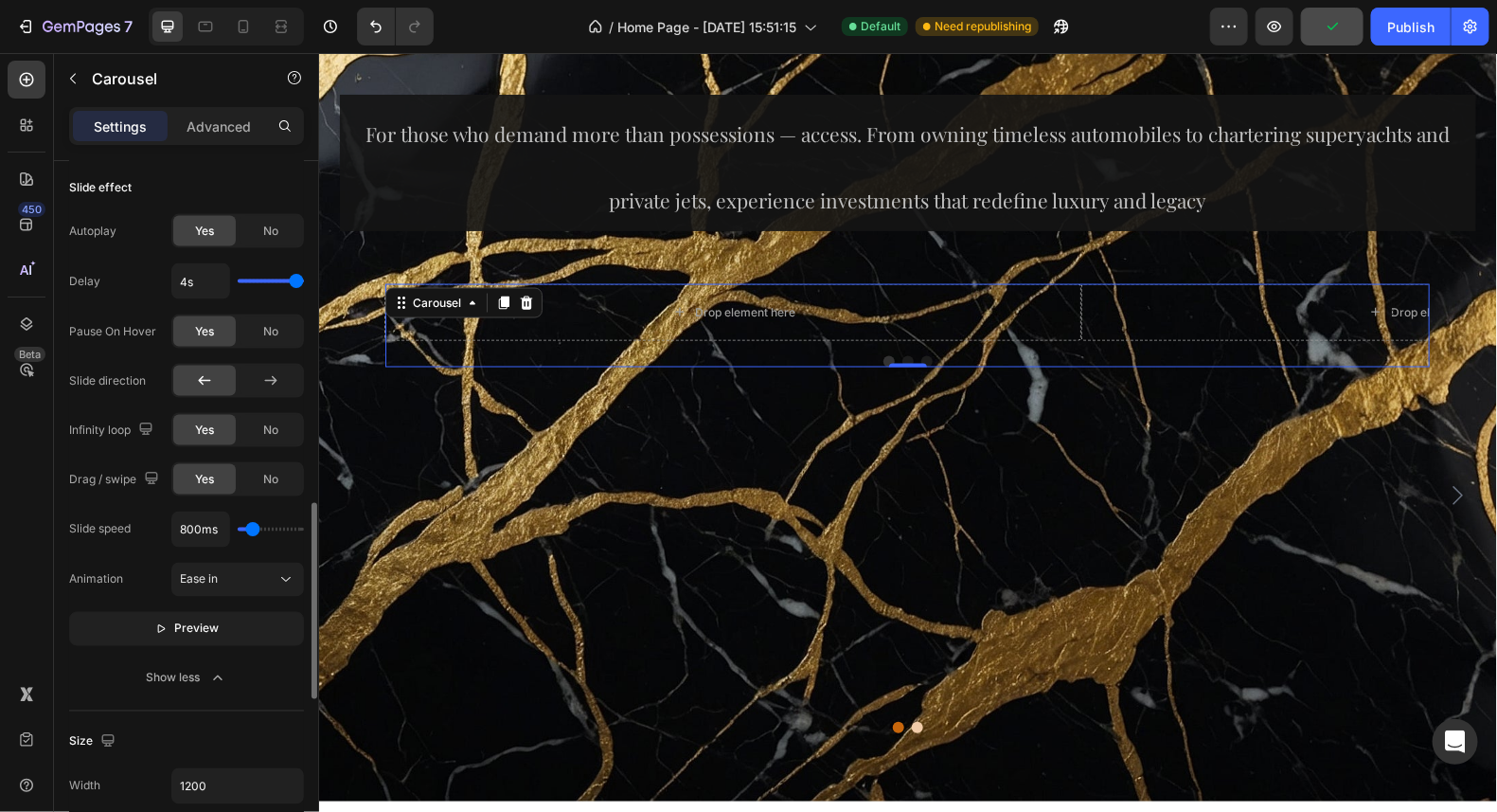
type input "700ms"
type input "700"
type input "650ms"
type input "650"
type input "500ms"
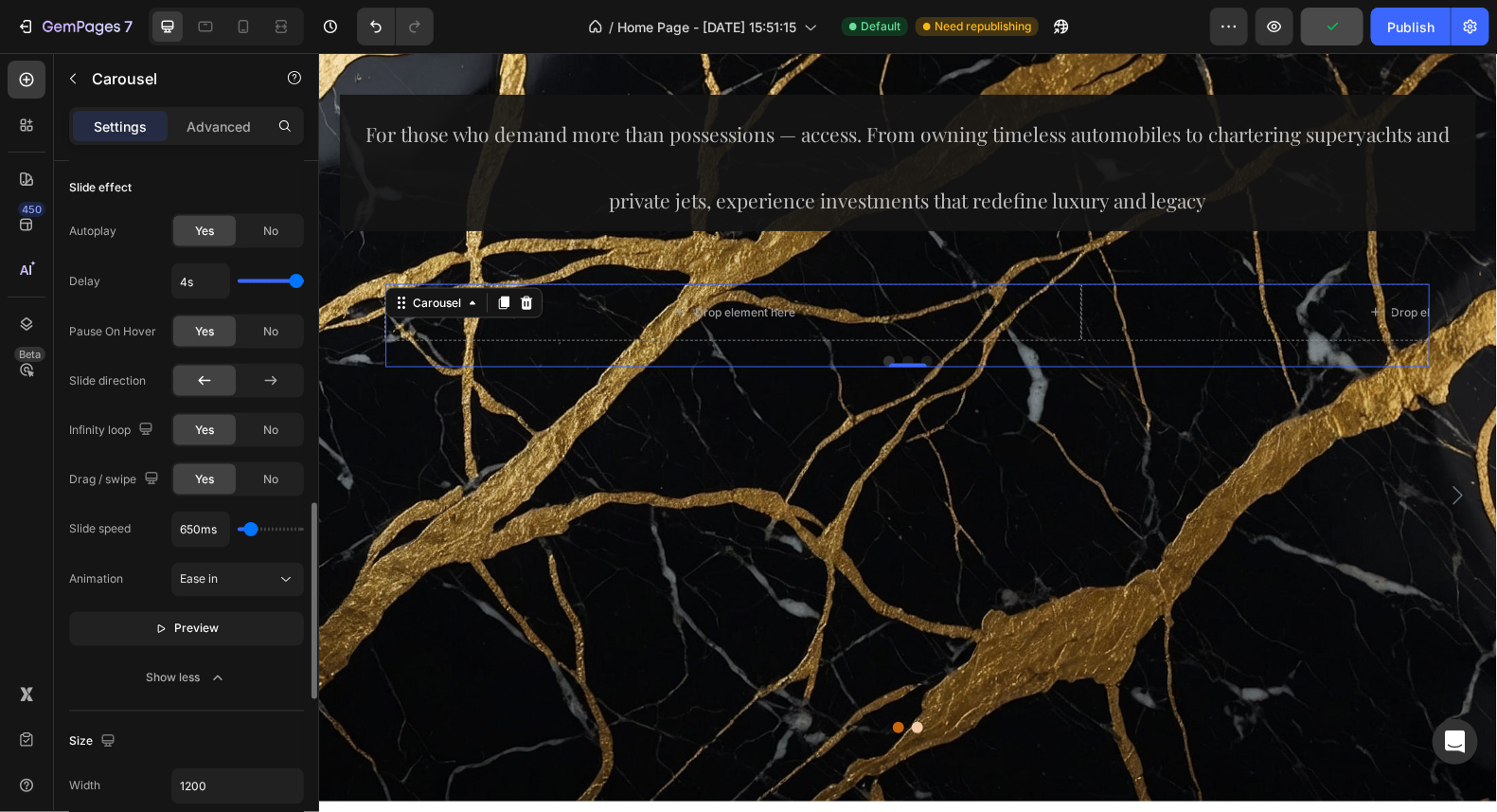
type input "500"
type input "400ms"
type input "400"
type input "250ms"
type input "250"
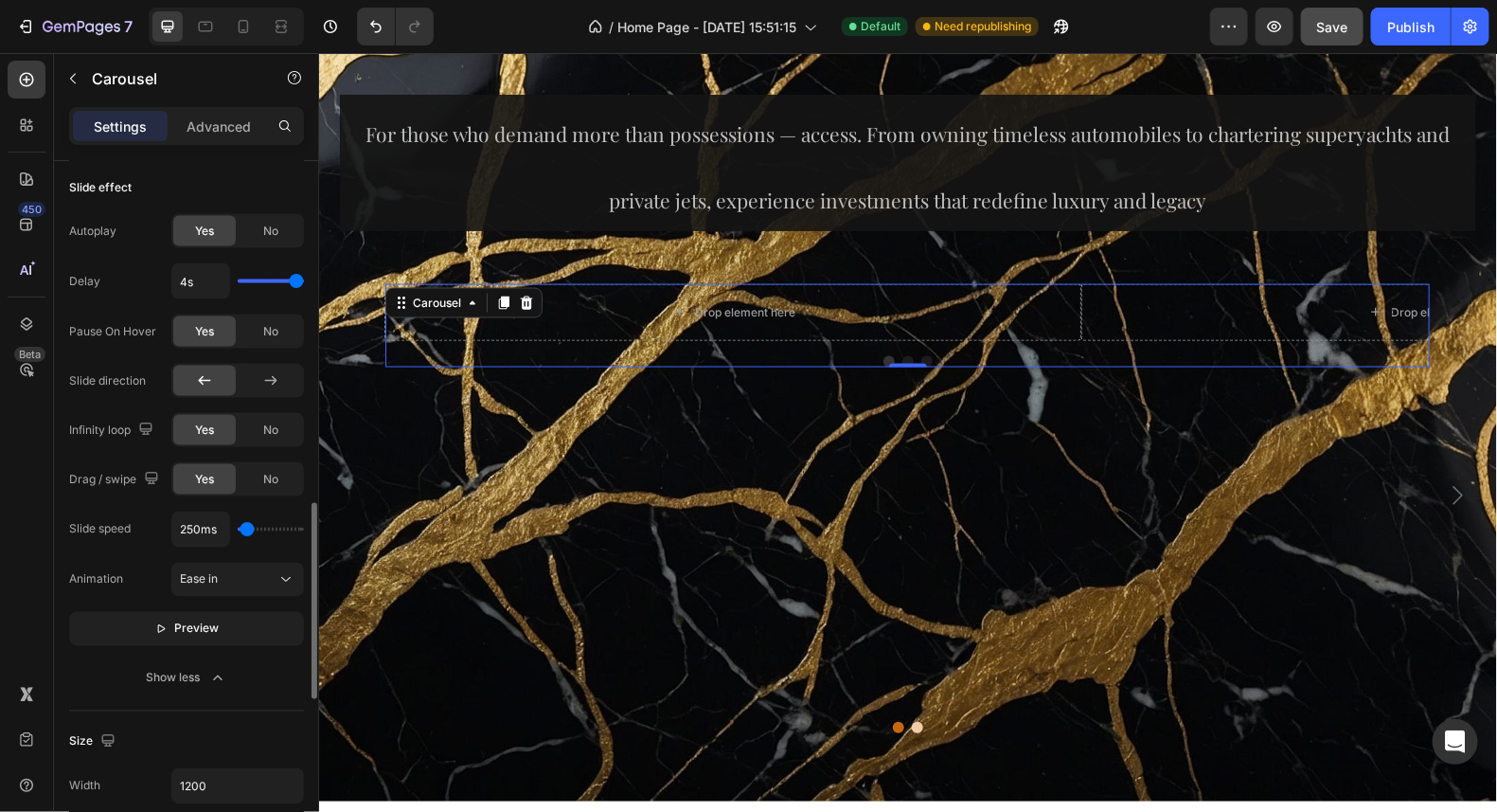
click at [246, 527] on input "range" at bounding box center [270, 529] width 66 height 4
click at [203, 620] on span "Preview" at bounding box center [197, 629] width 44 height 19
click at [203, 620] on span "Pause" at bounding box center [197, 629] width 33 height 19
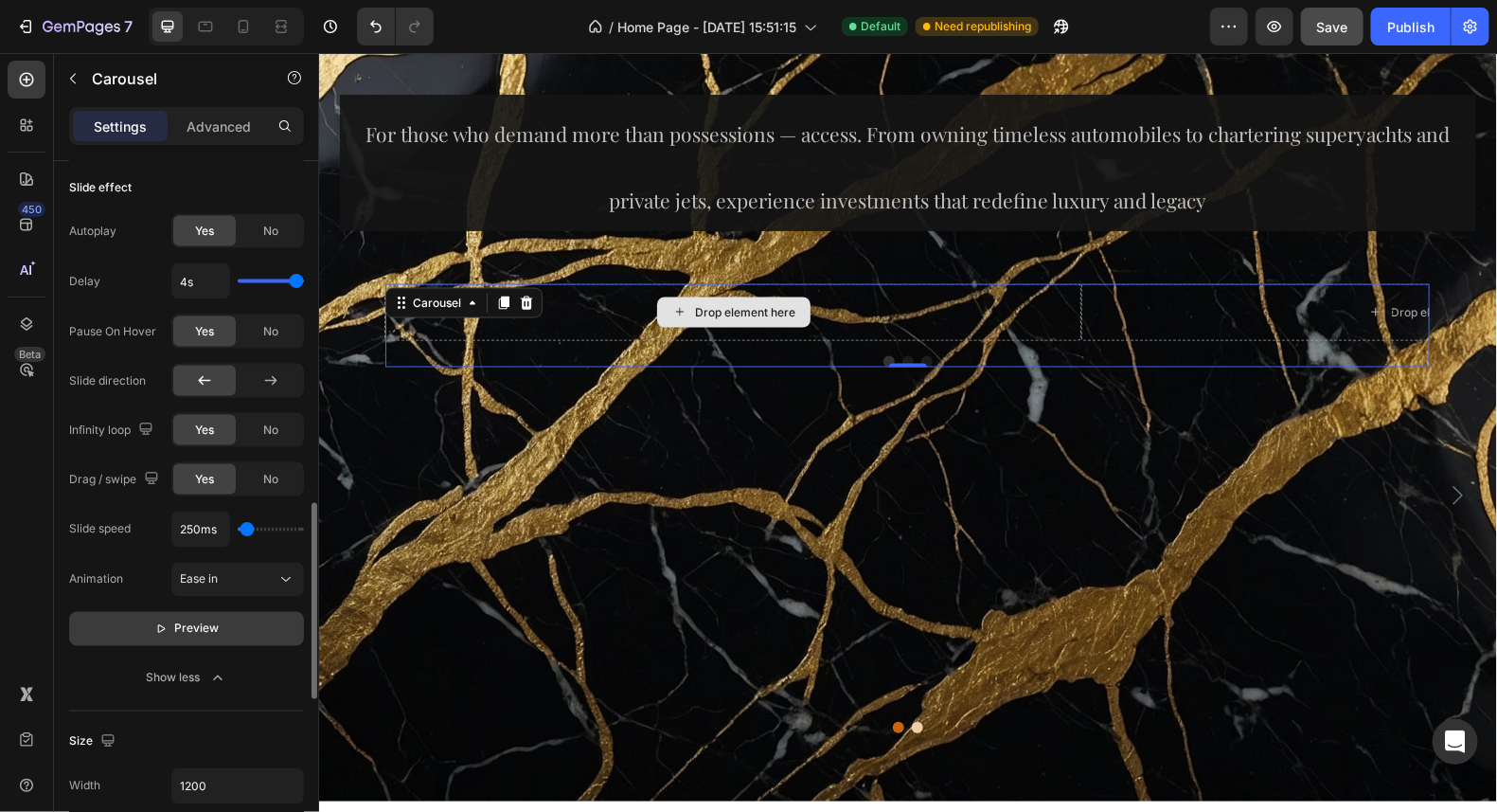
click at [698, 313] on div "Drop element here" at bounding box center [745, 312] width 100 height 15
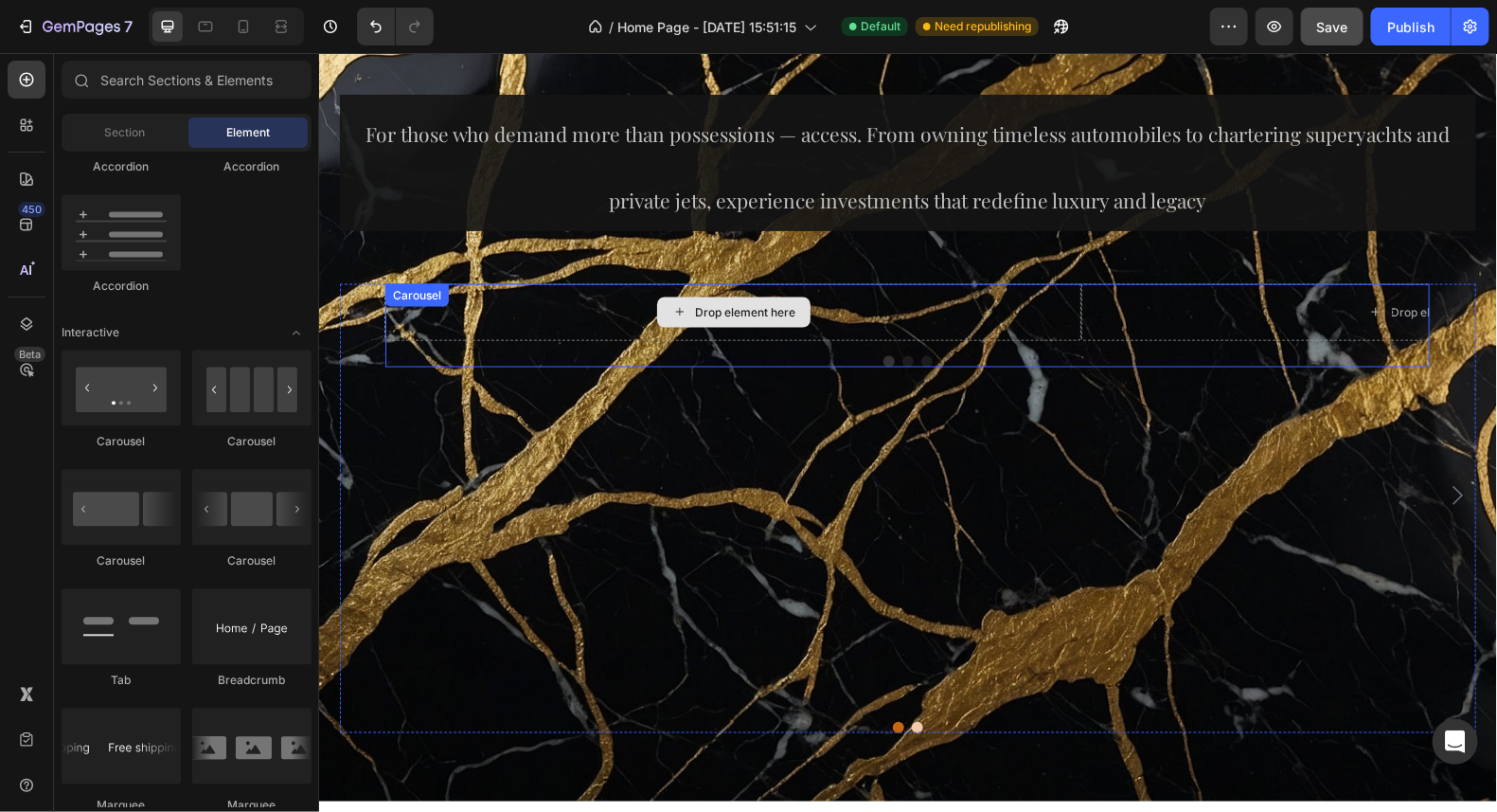
click at [716, 307] on div "Drop element here" at bounding box center [745, 312] width 100 height 15
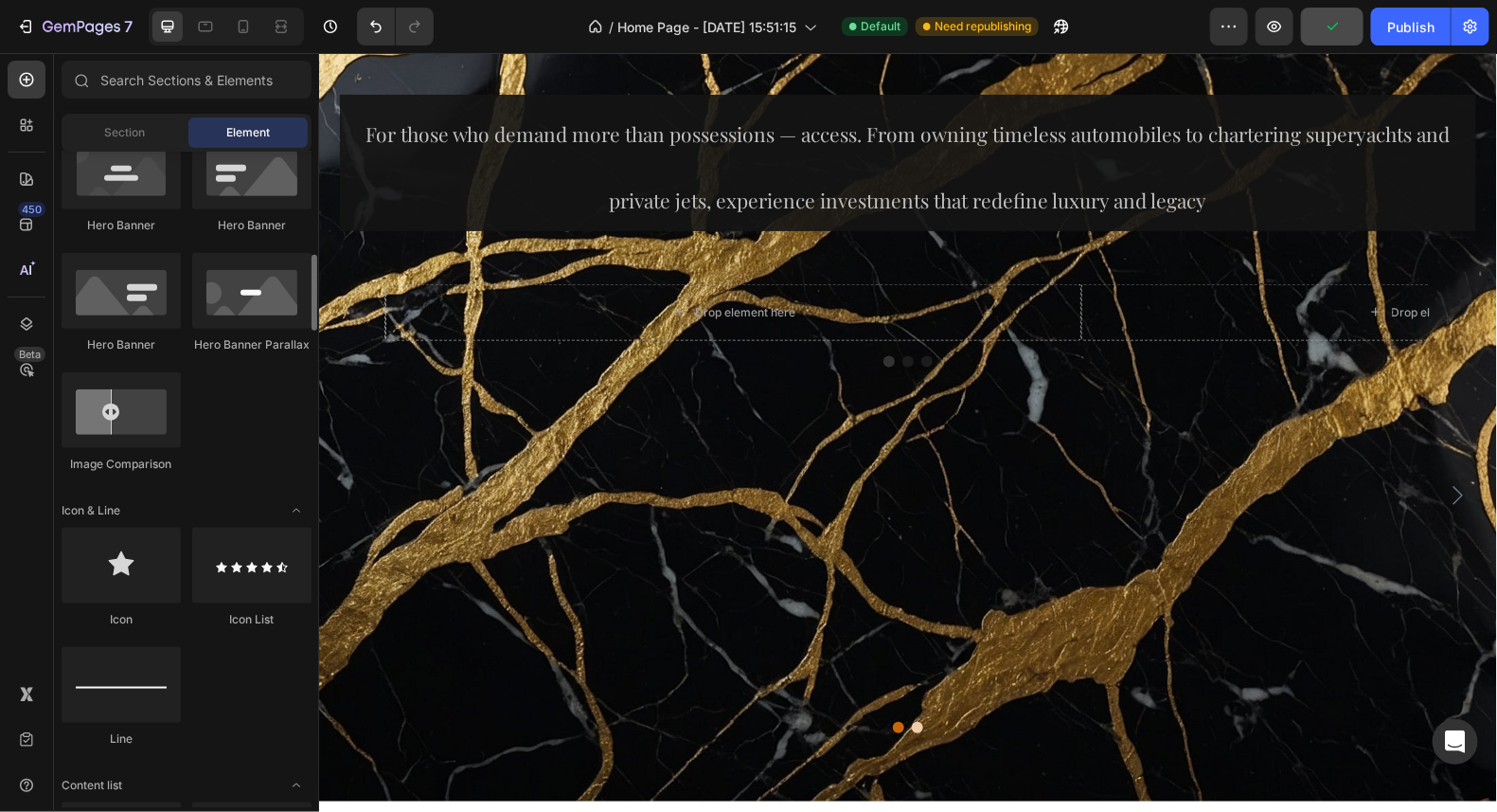
scroll to position [599, 0]
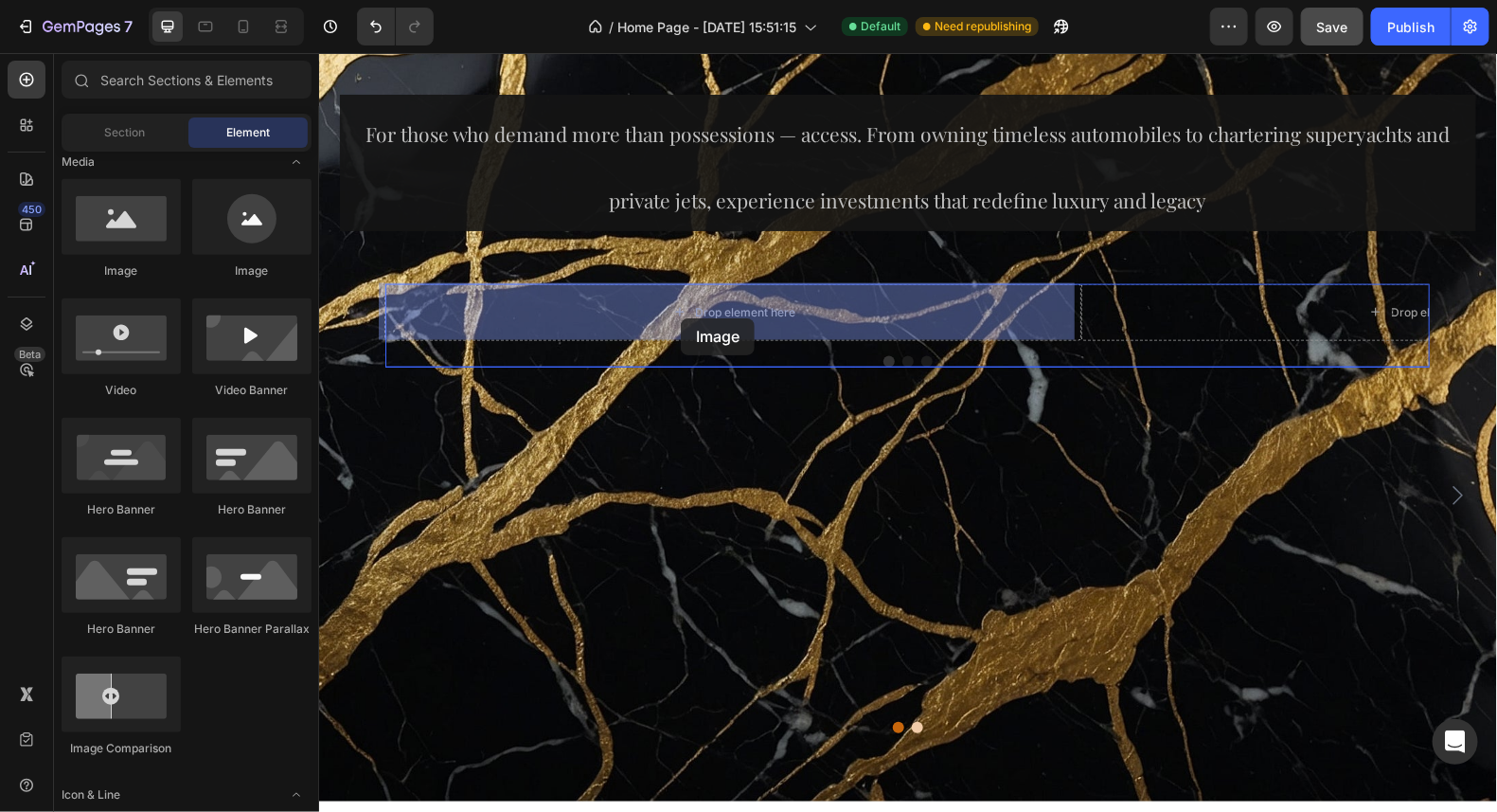
drag, startPoint x: 457, startPoint y: 279, endPoint x: 680, endPoint y: 317, distance: 226.2
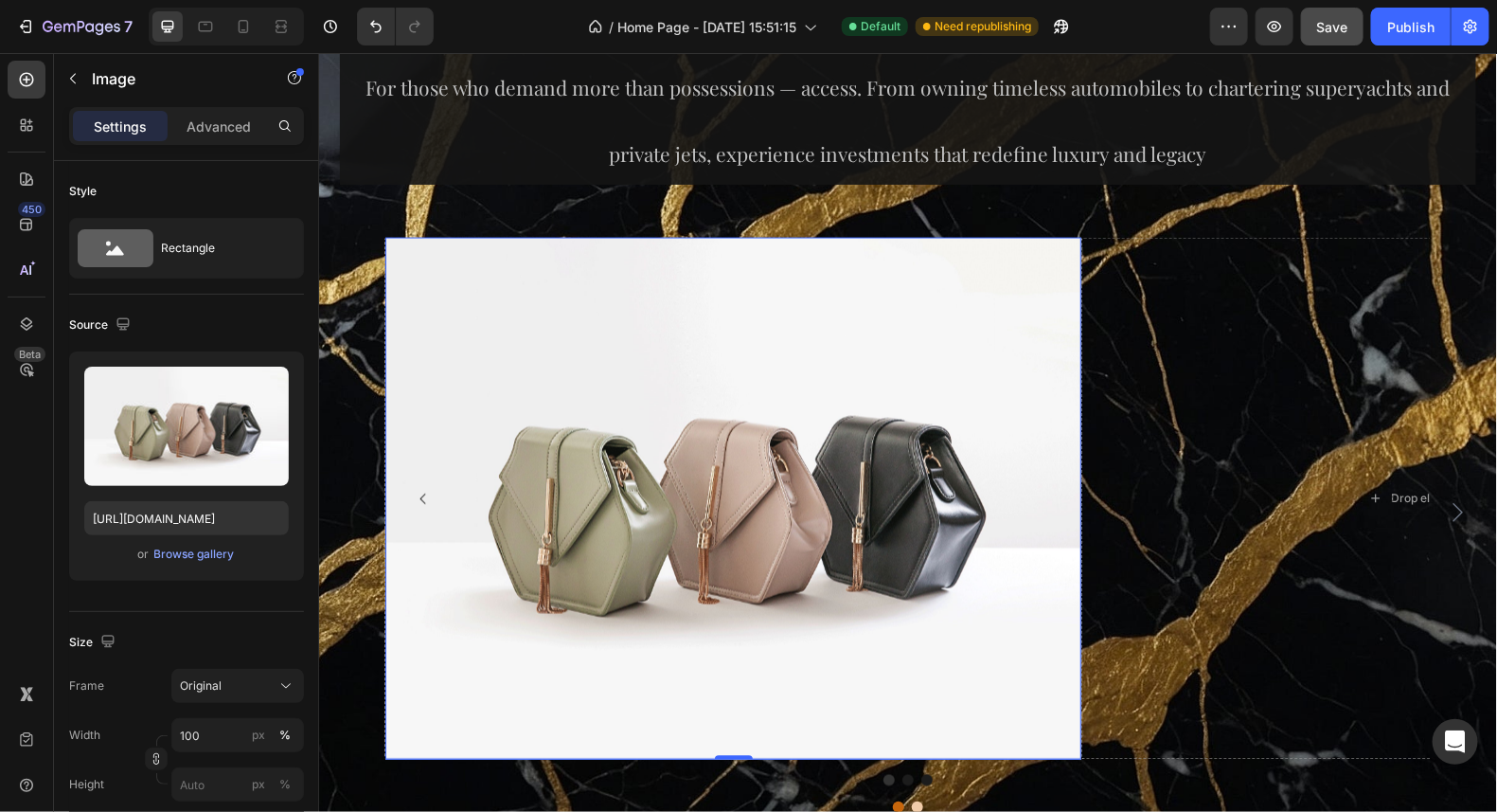
scroll to position [13778, 0]
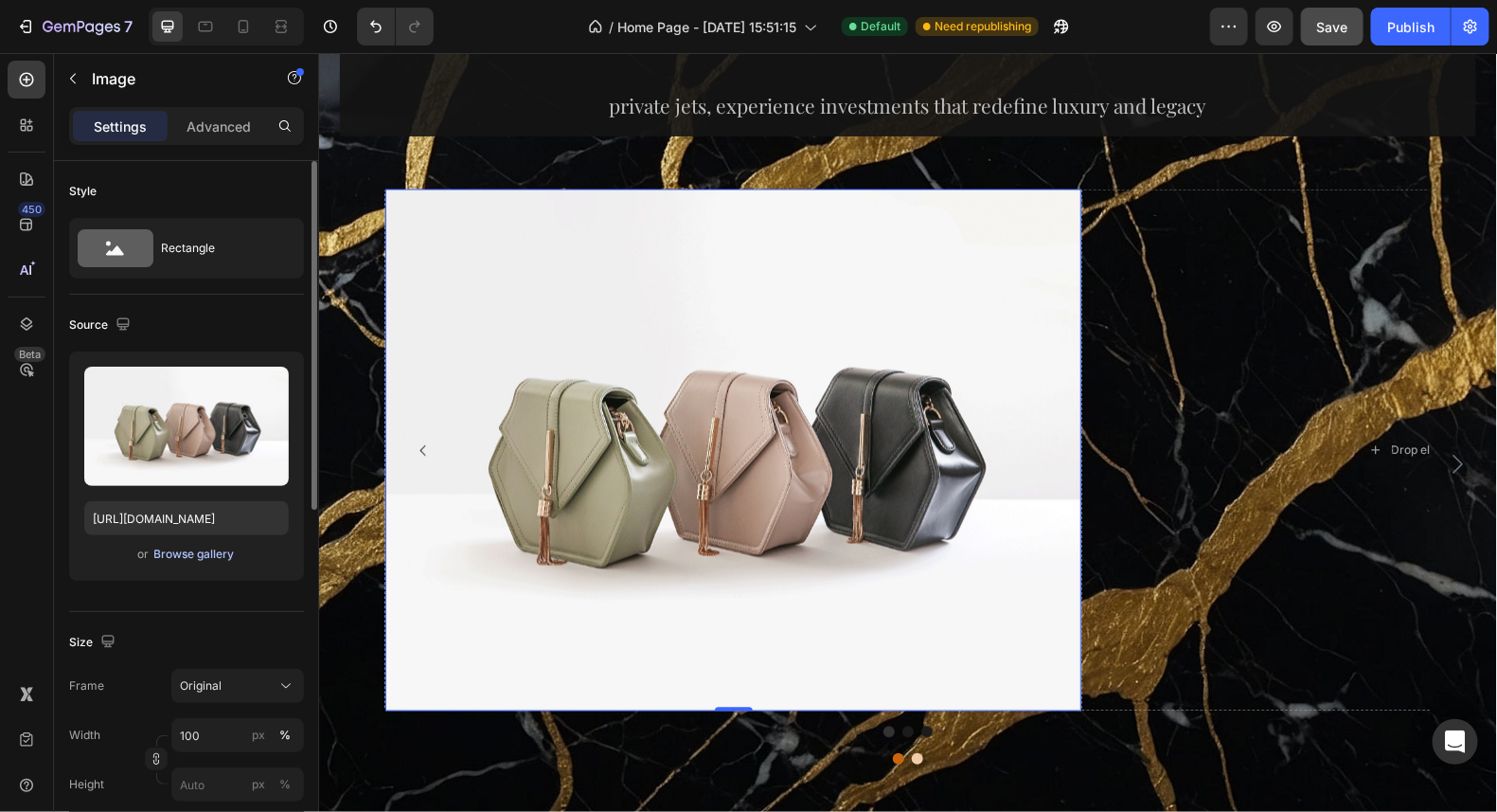
click at [185, 548] on div "Browse gallery" at bounding box center [194, 554] width 81 height 17
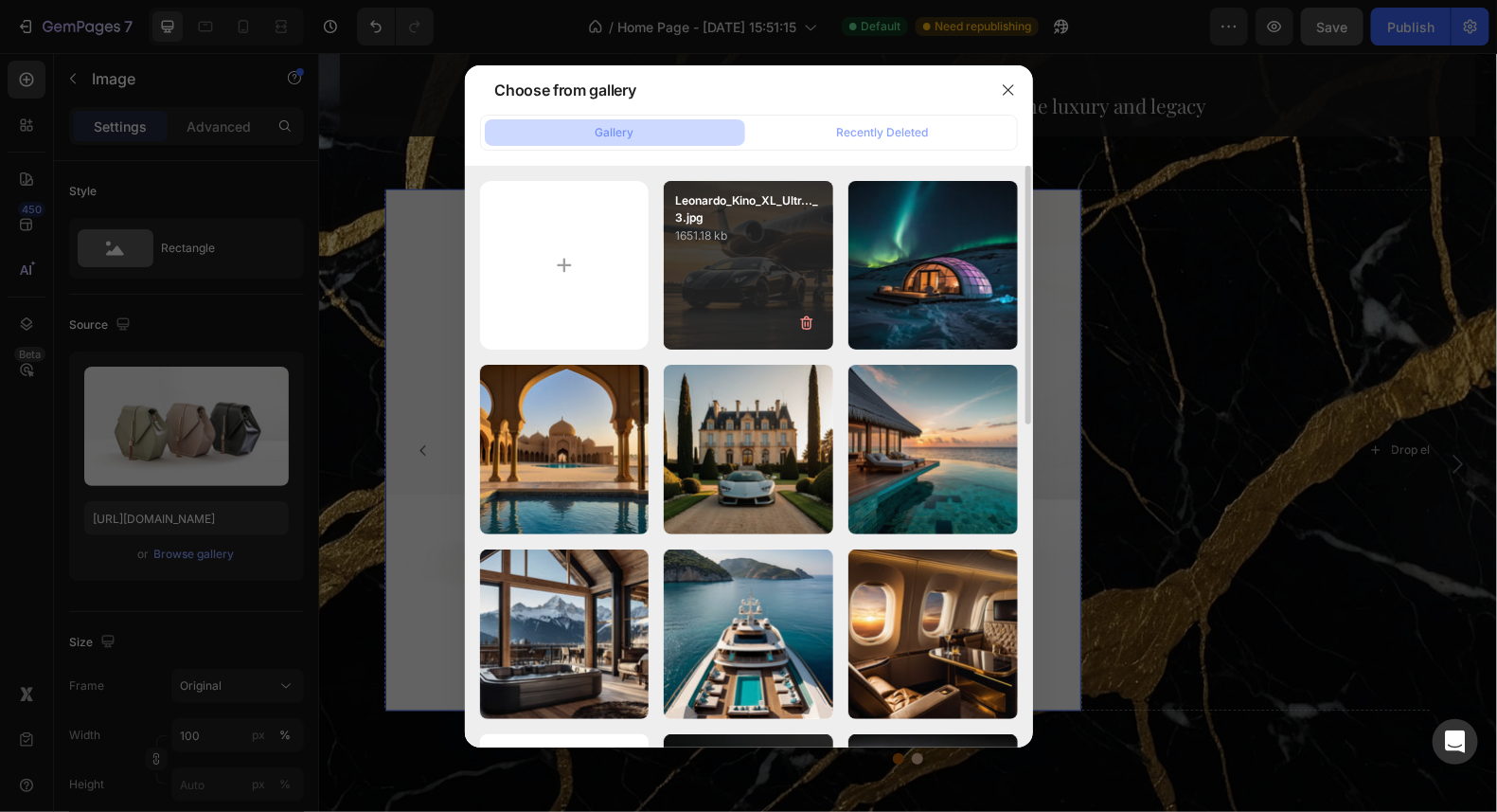
click at [768, 272] on div "Leonardo_Kino_XL_Ultr..._3.jpg 1651.18 kb" at bounding box center [748, 266] width 169 height 169
type input "[URL][DOMAIN_NAME]"
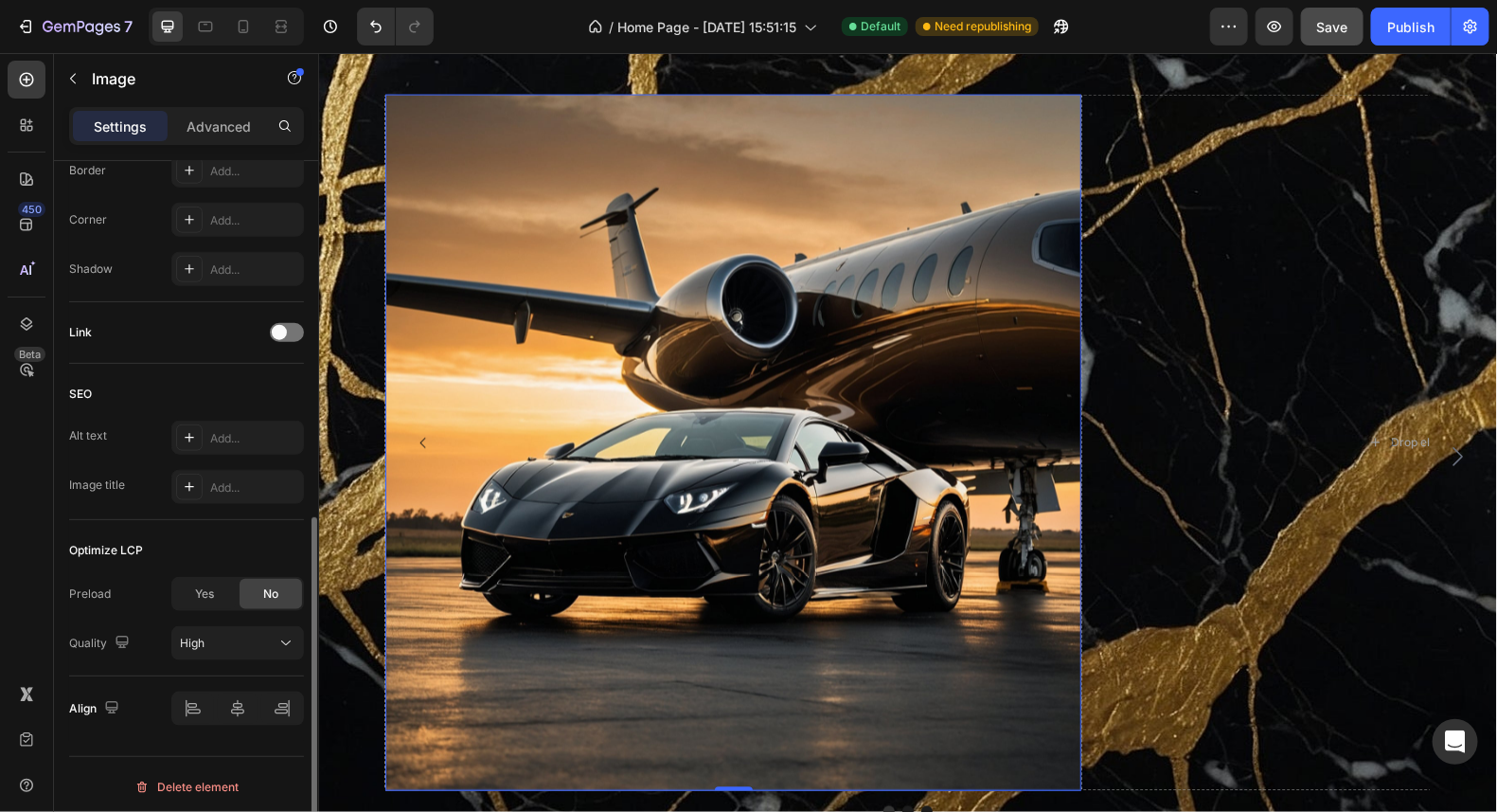
scroll to position [531, 0]
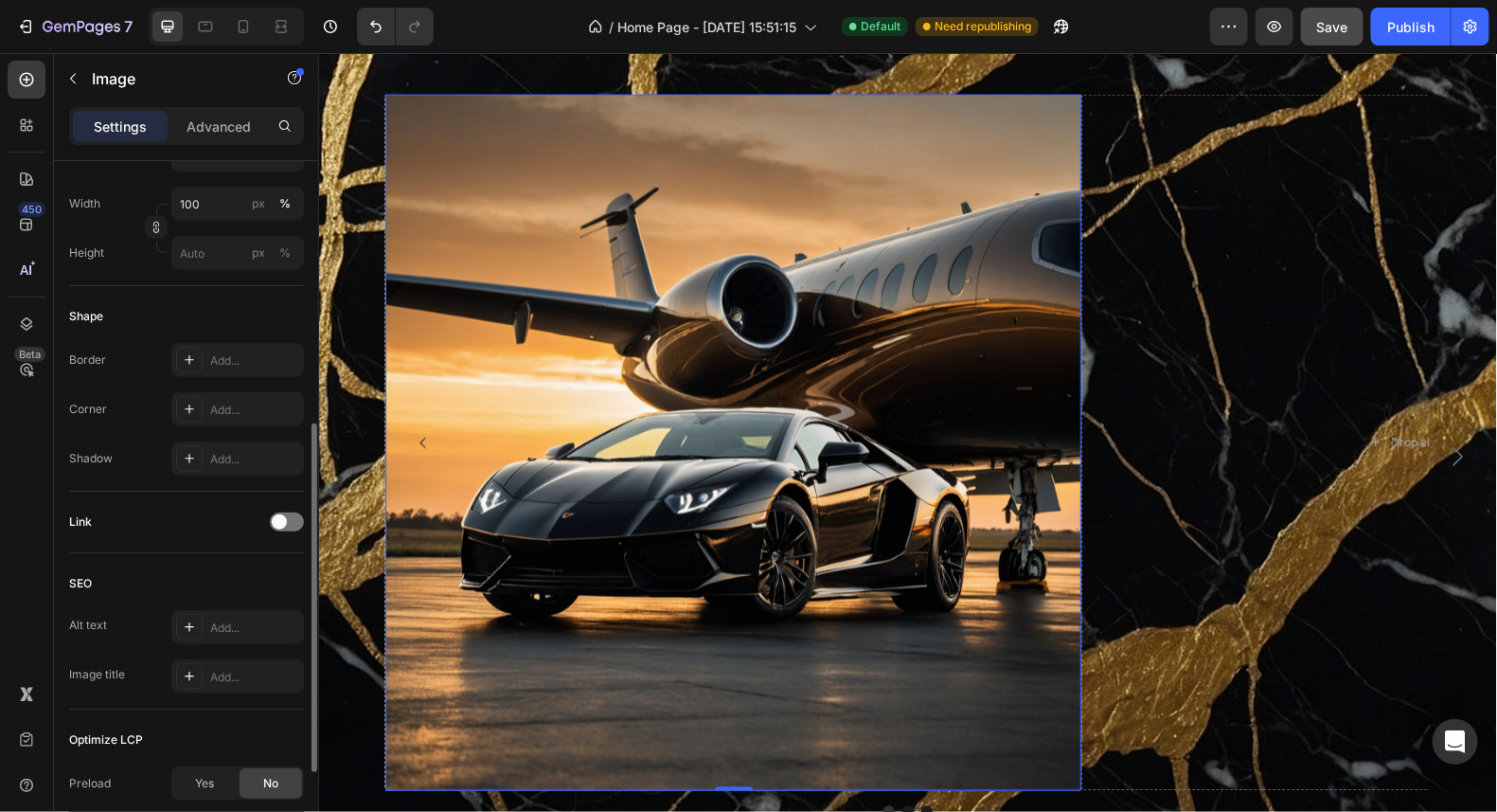
click at [769, 500] on img at bounding box center [733, 442] width 697 height 697
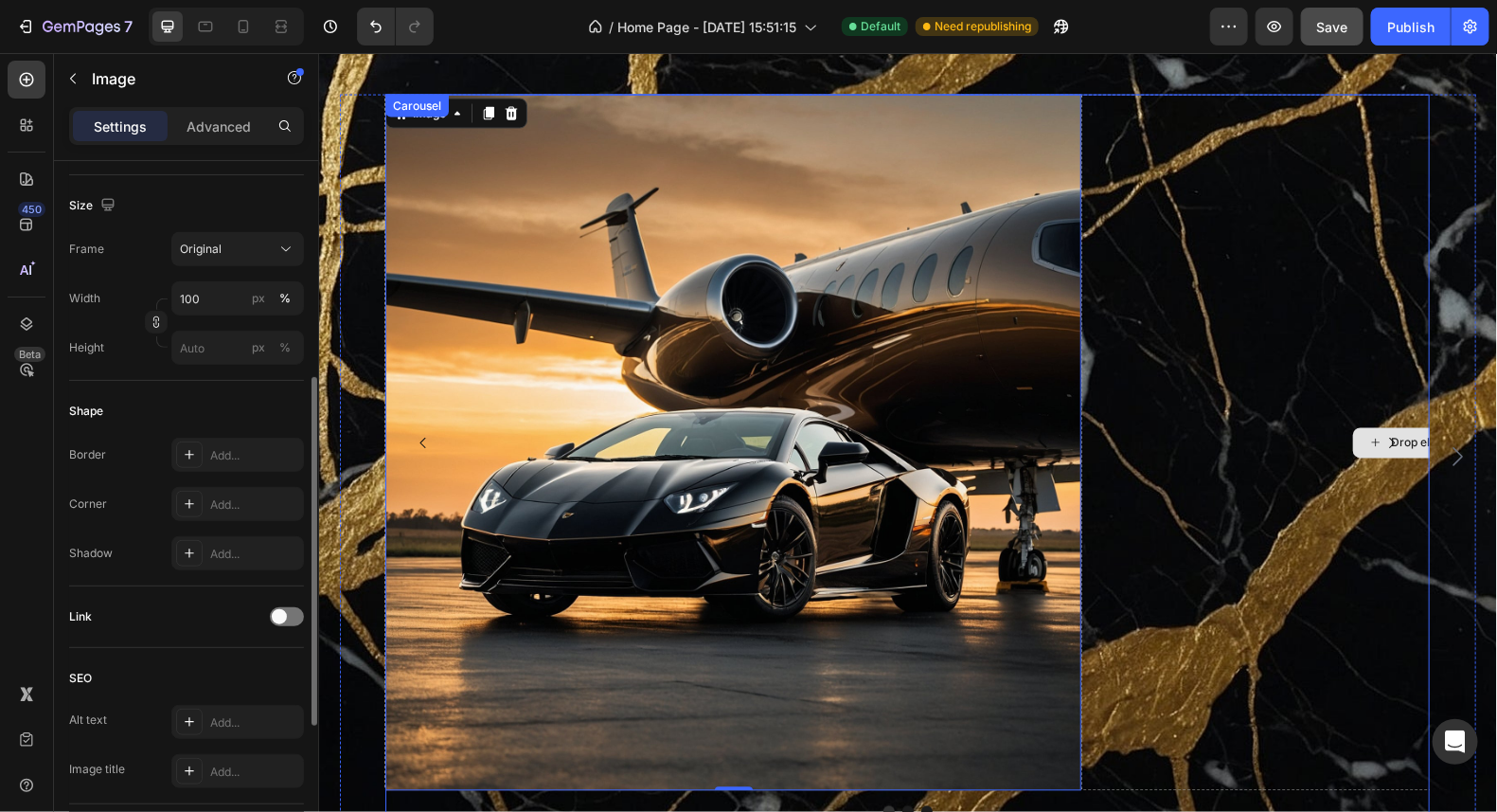
click at [1096, 409] on div "Drop element here" at bounding box center [1429, 442] width 697 height 697
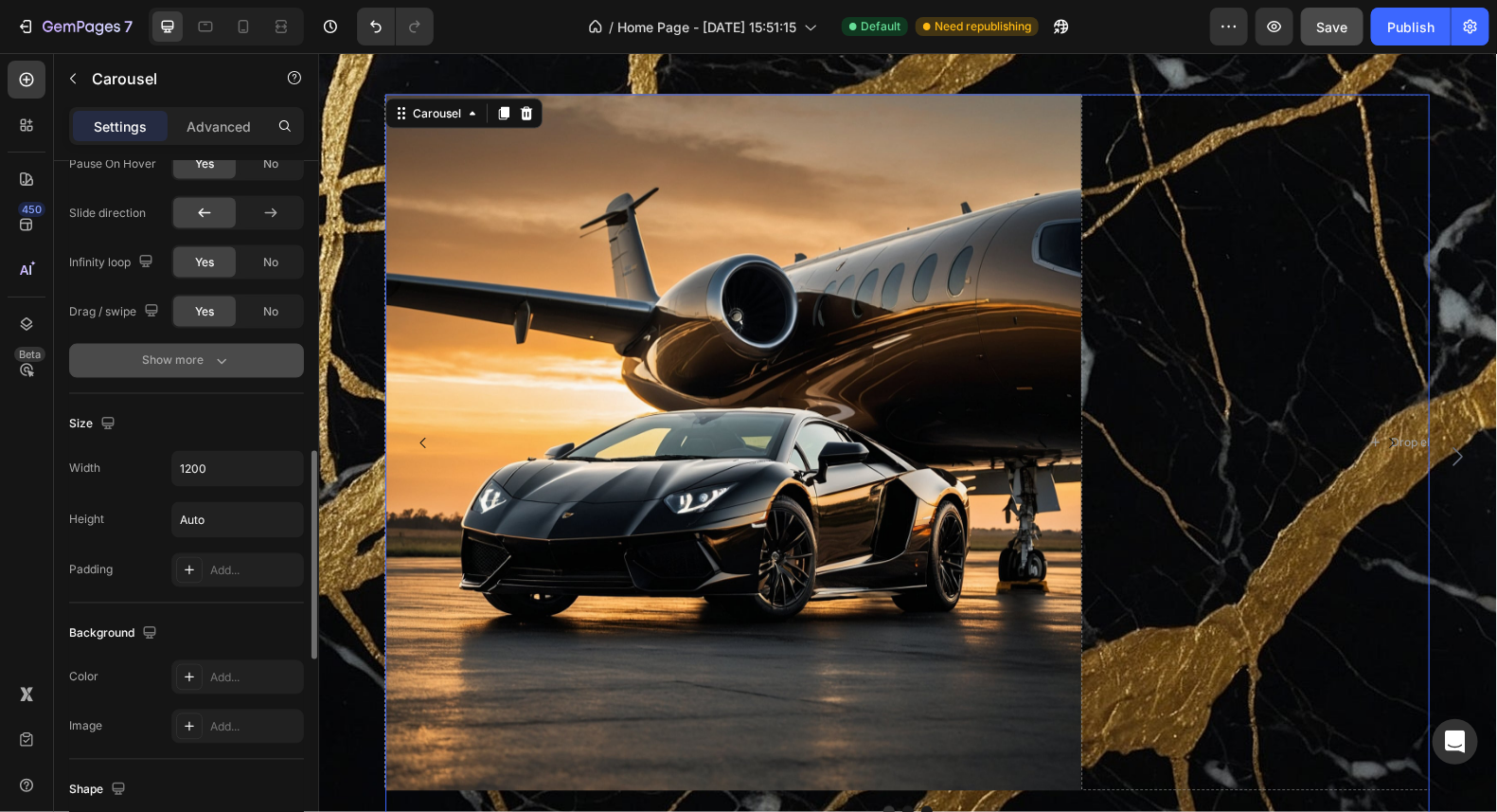
scroll to position [1304, 0]
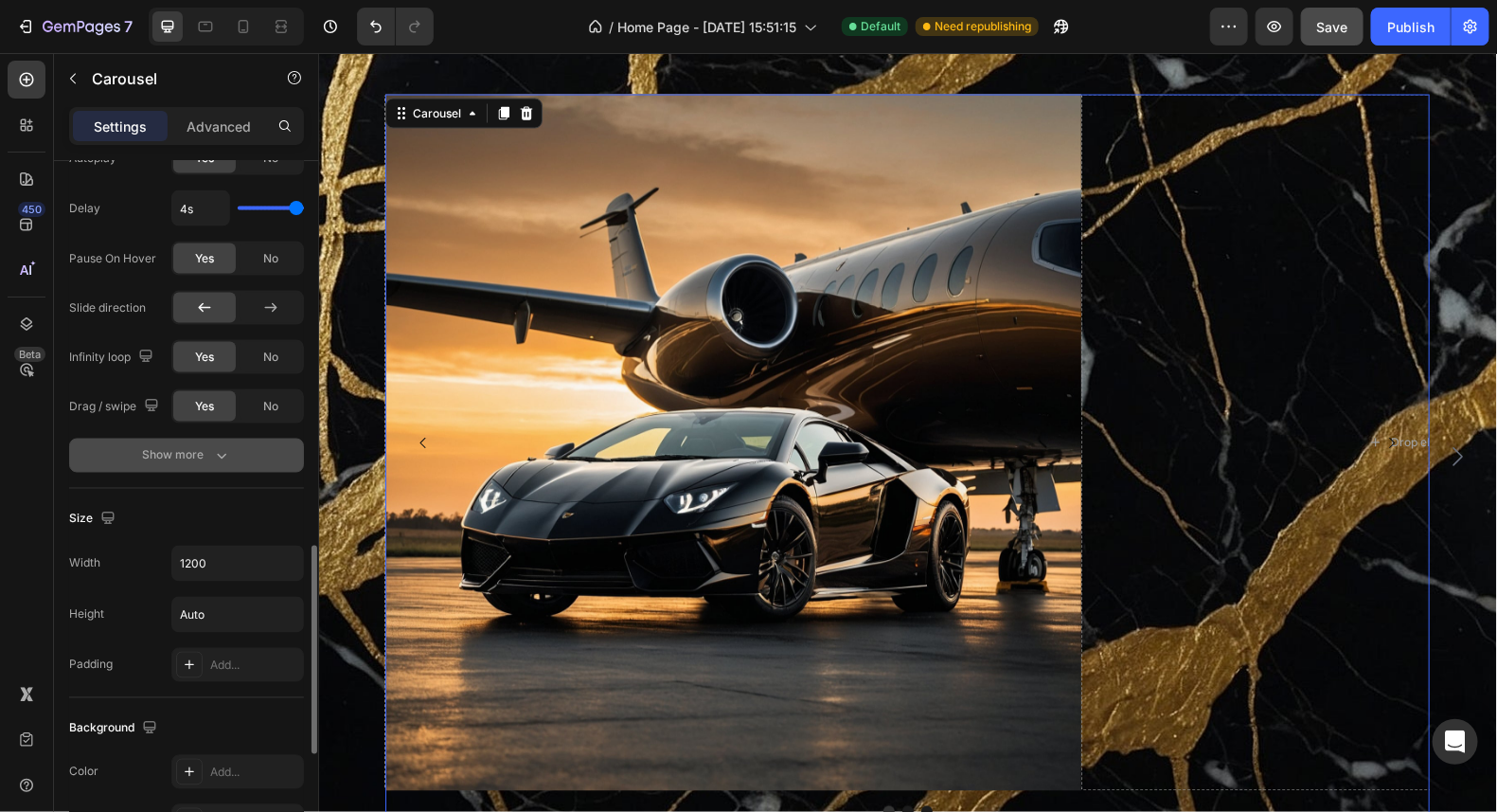
click at [189, 460] on button "Show more" at bounding box center [187, 455] width 235 height 34
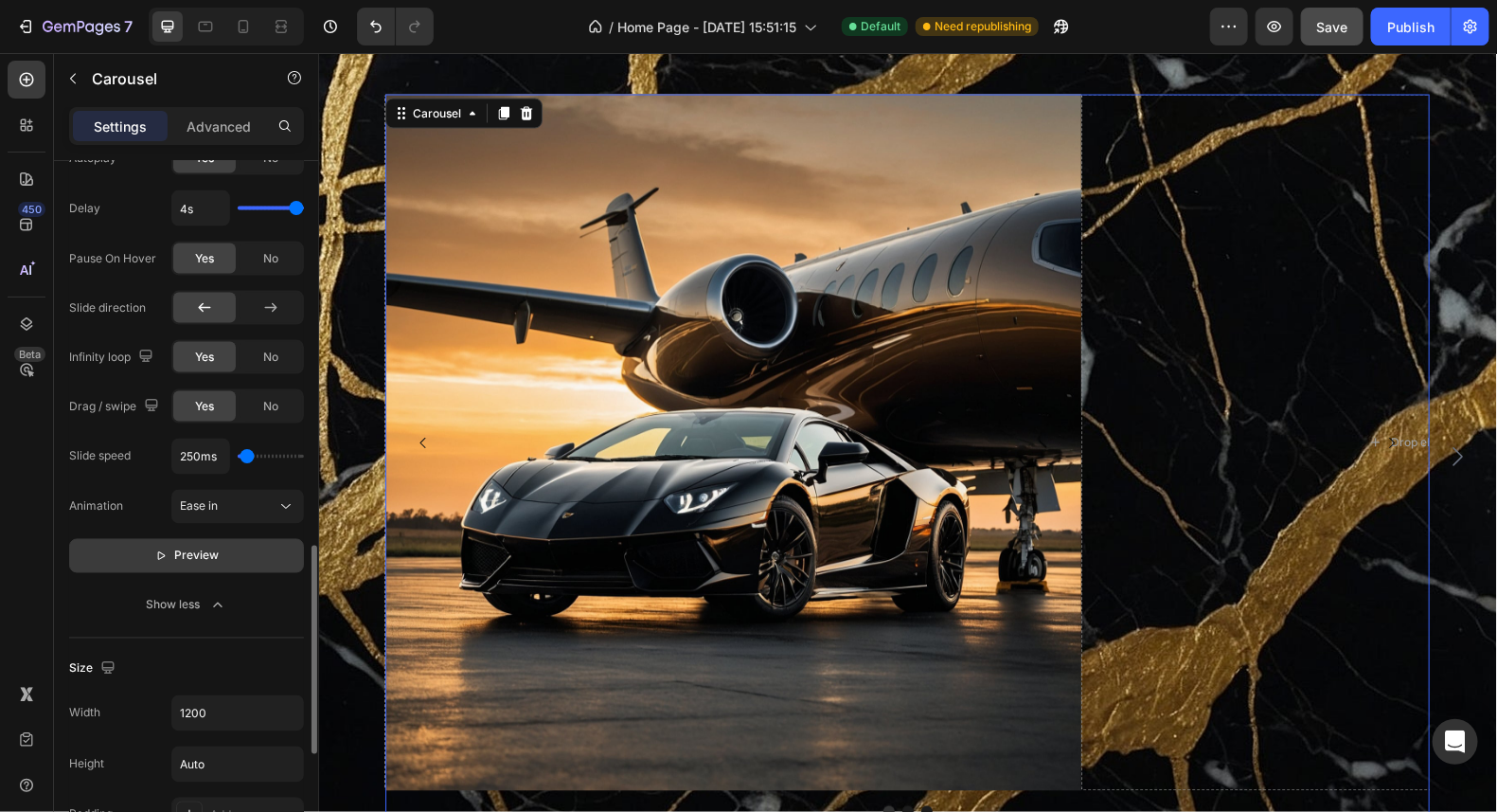
click at [213, 553] on span "Preview" at bounding box center [197, 556] width 44 height 19
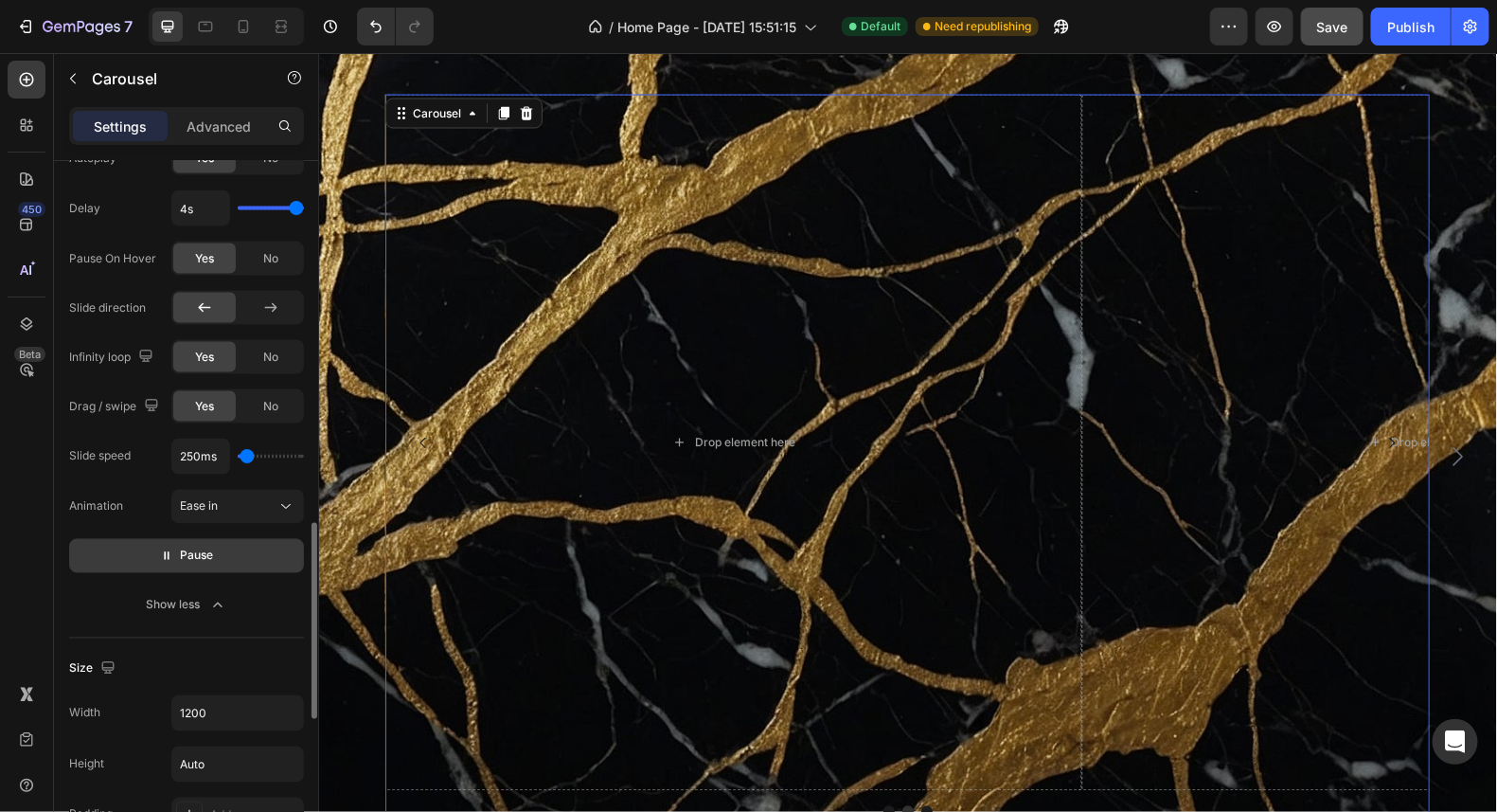
type input "1300ms"
type input "1300"
type input "1500ms"
type input "1500"
type input "1600ms"
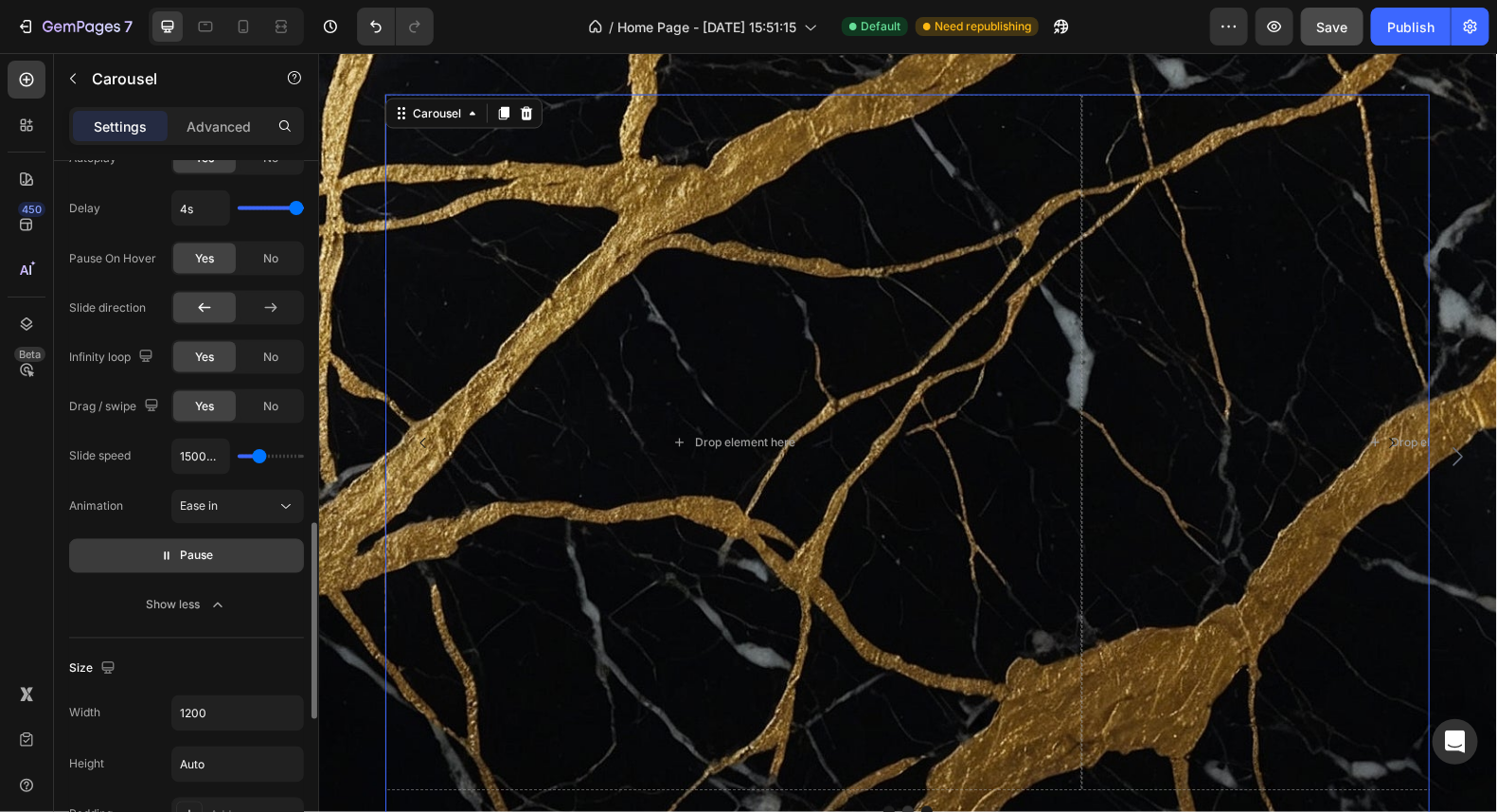
type input "1600"
type input "1700ms"
type input "1700"
type input "1800ms"
type input "1800"
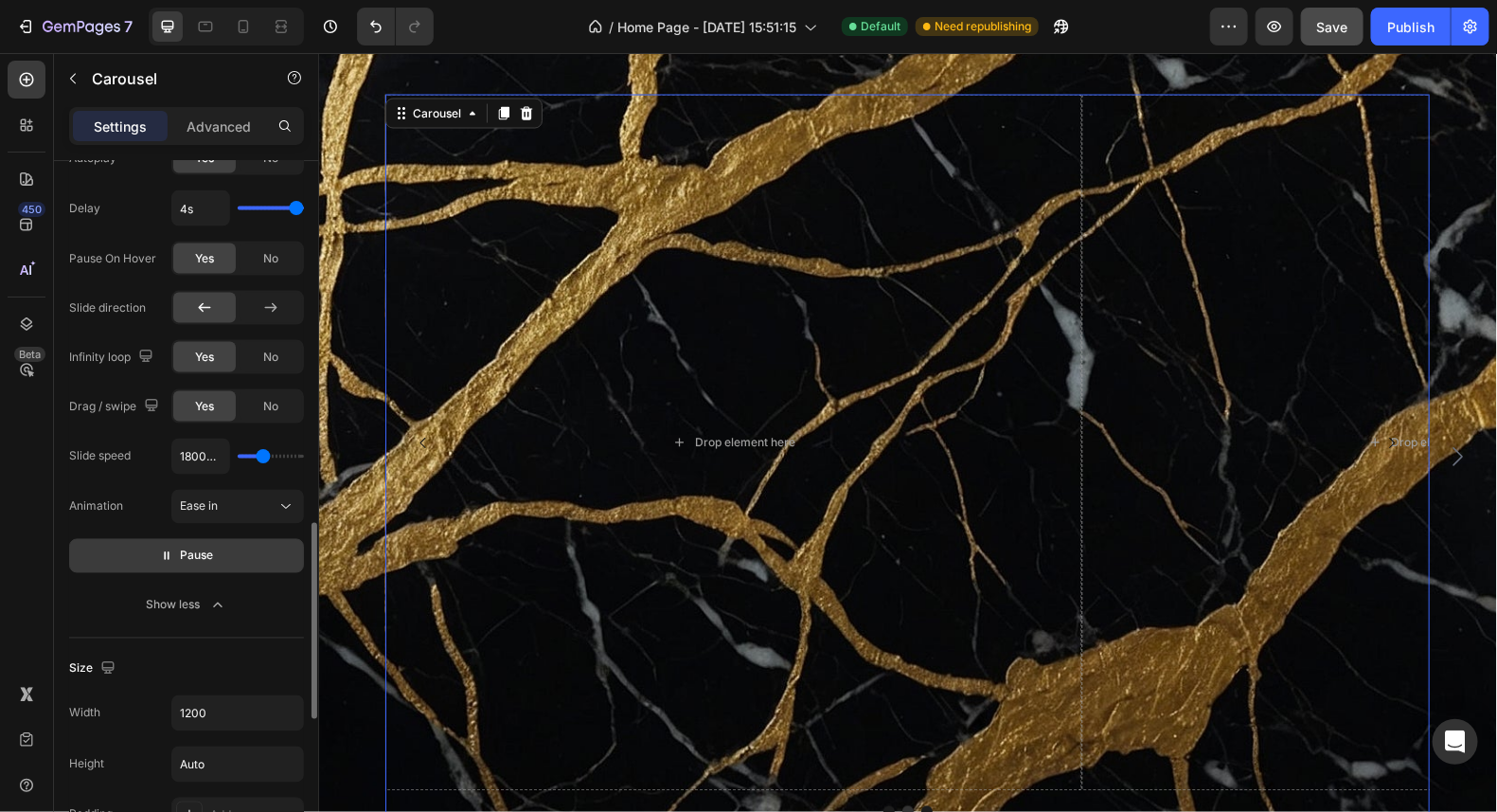
type input "2250ms"
type input "2250"
type input "2350ms"
type input "2350"
type input "2550ms"
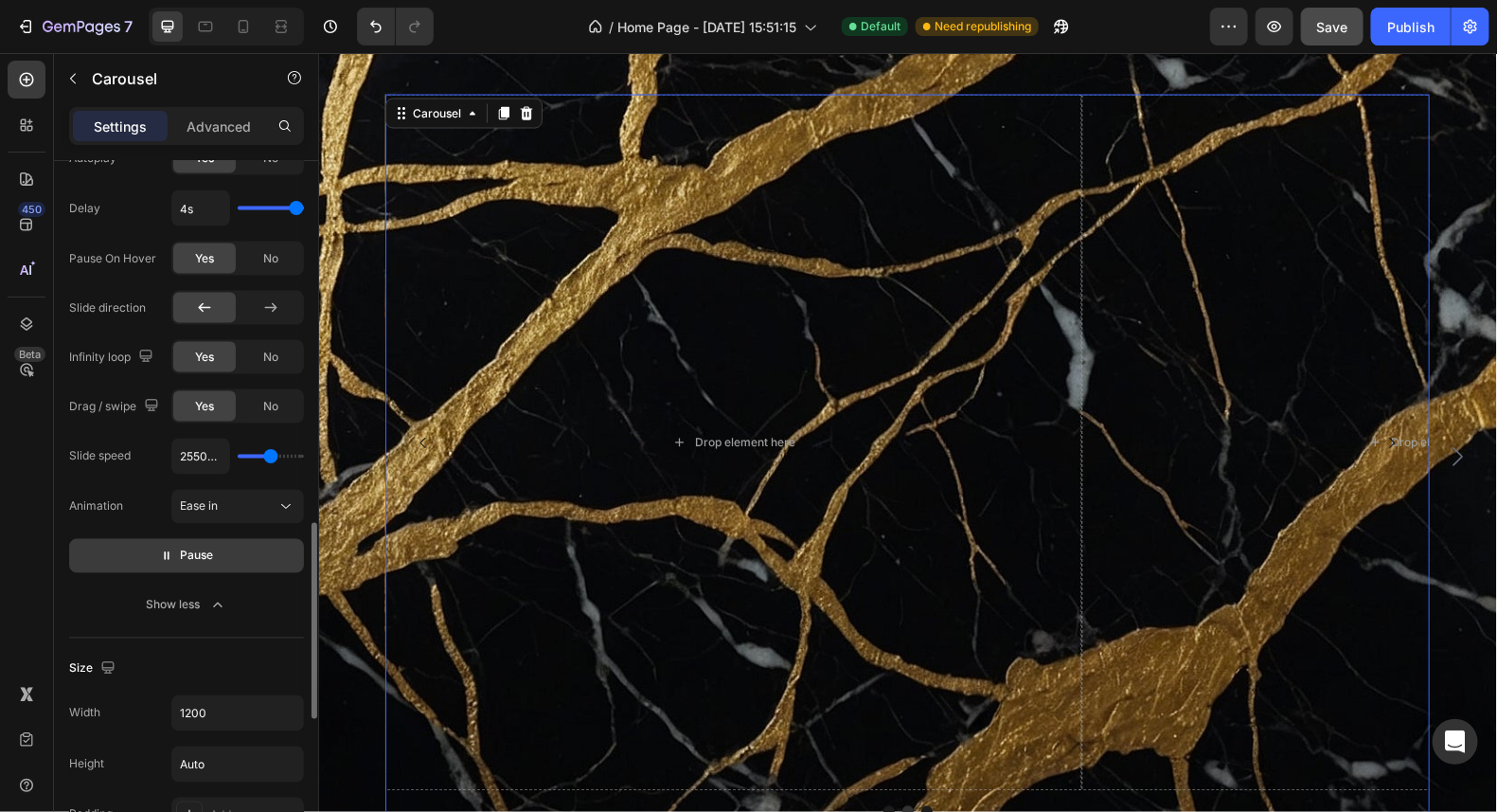
drag, startPoint x: 247, startPoint y: 444, endPoint x: 270, endPoint y: 451, distance: 24.0
type input "2550"
click at [270, 455] on input "range" at bounding box center [270, 457] width 66 height 4
click at [194, 546] on span "Pause" at bounding box center [197, 556] width 33 height 19
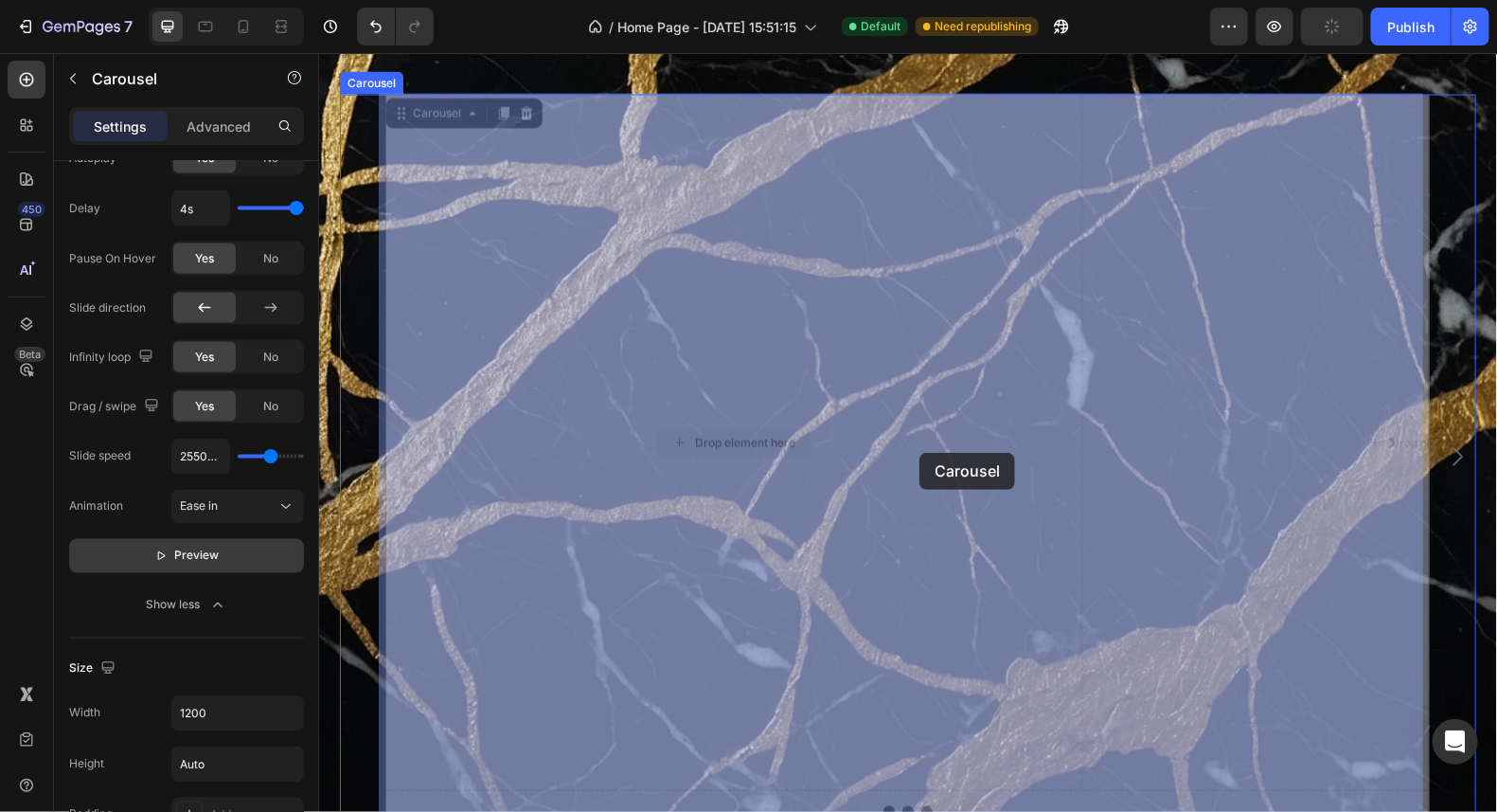
drag, startPoint x: 634, startPoint y: 433, endPoint x: 699, endPoint y: 438, distance: 65.2
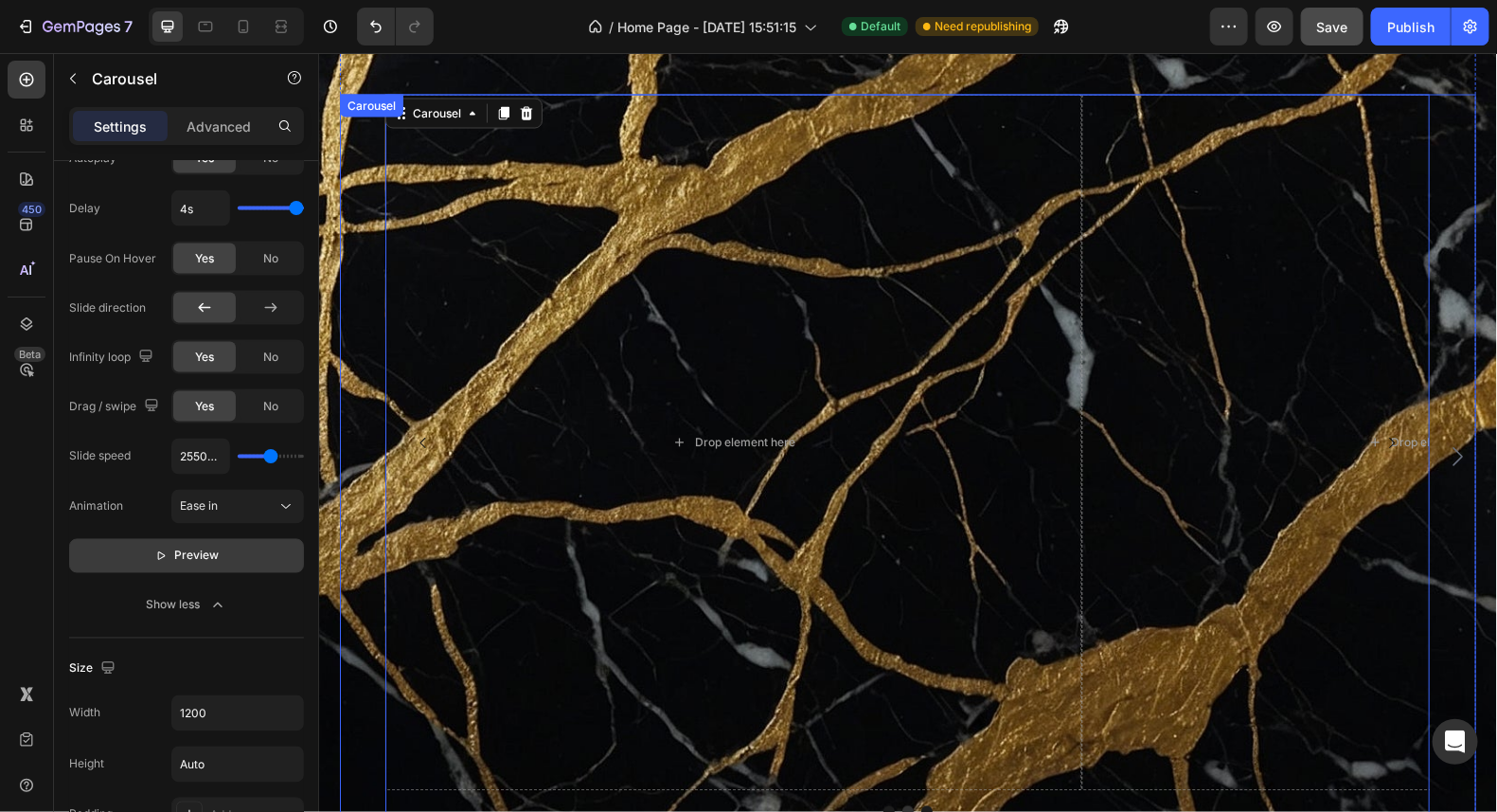
click at [363, 441] on div "Image Drop element here Drop element here Carousel 0 Image Icon Icon Icon Icon …" at bounding box center [906, 454] width 1136 height 723
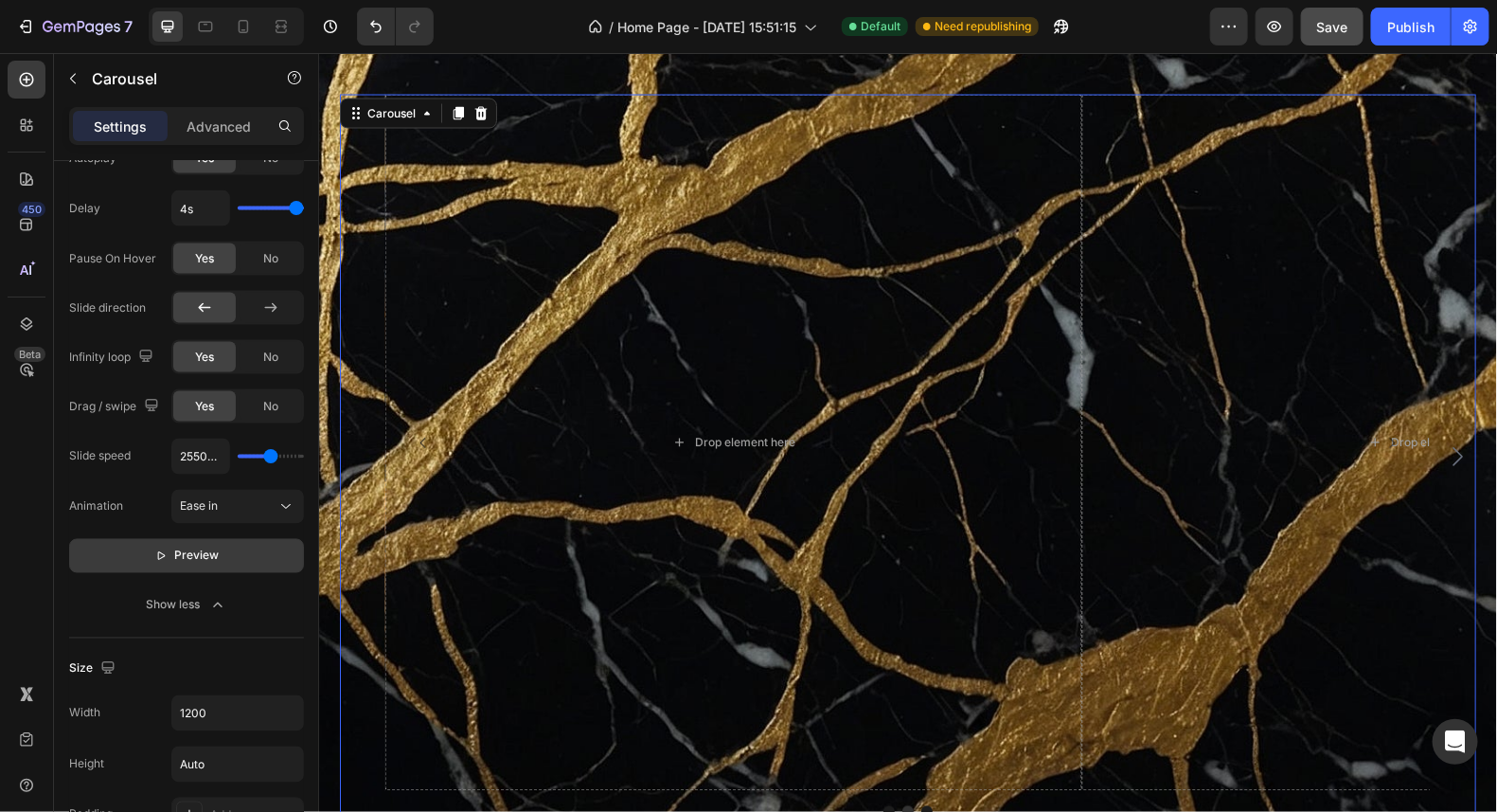
scroll to position [1303, 0]
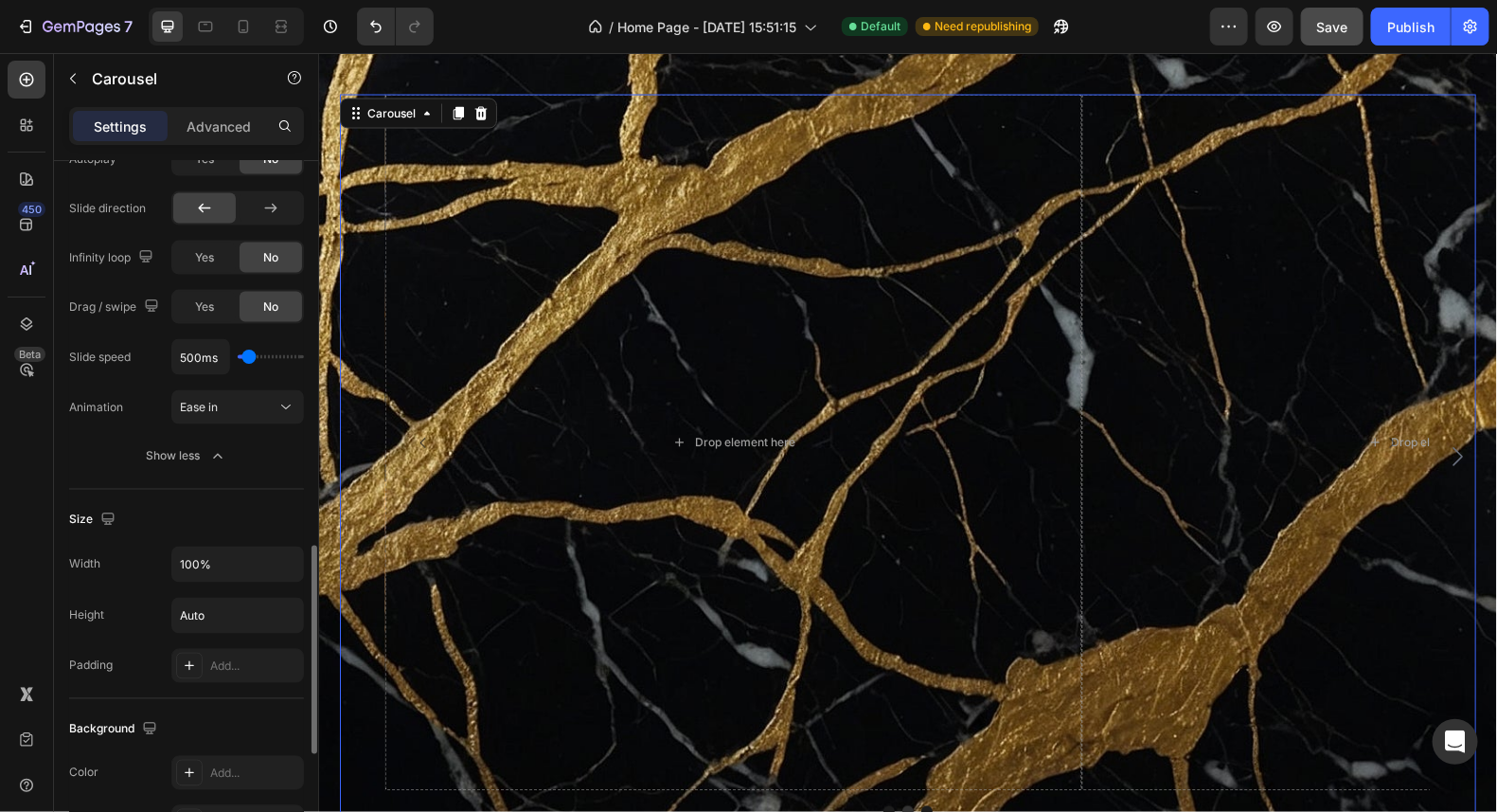
click at [363, 468] on div "Image Drop element here Drop element here Carousel Image Icon Icon Icon Icon Ic…" at bounding box center [906, 454] width 1136 height 723
click at [1449, 447] on icon "Carousel Next Arrow" at bounding box center [1458, 456] width 23 height 23
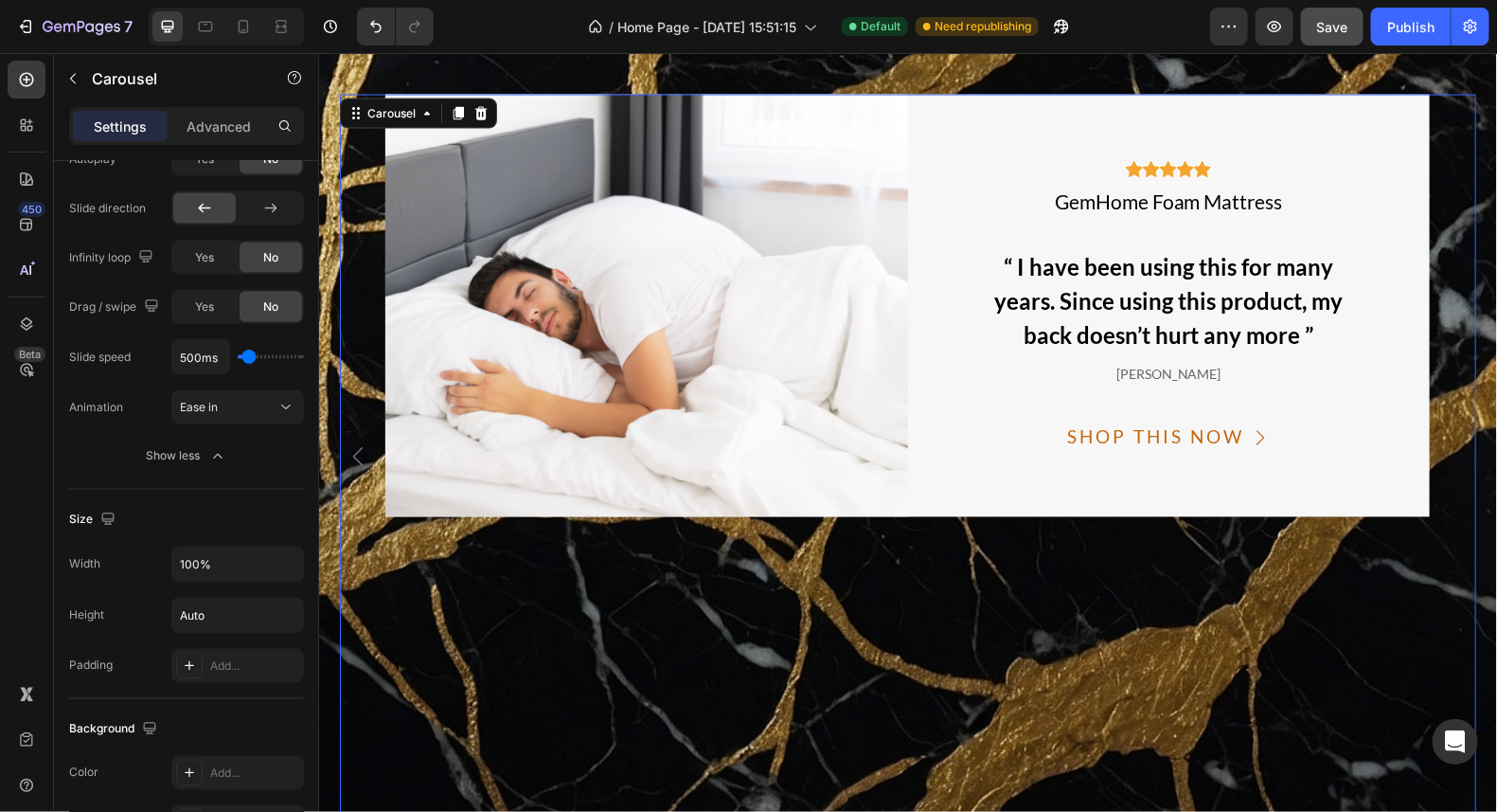
click at [1451, 447] on div "Image Drop element here Drop element here Carousel Image Icon Icon Icon Icon Ic…" at bounding box center [906, 454] width 1136 height 723
click at [352, 453] on icon "Carousel Back Arrow" at bounding box center [357, 456] width 11 height 19
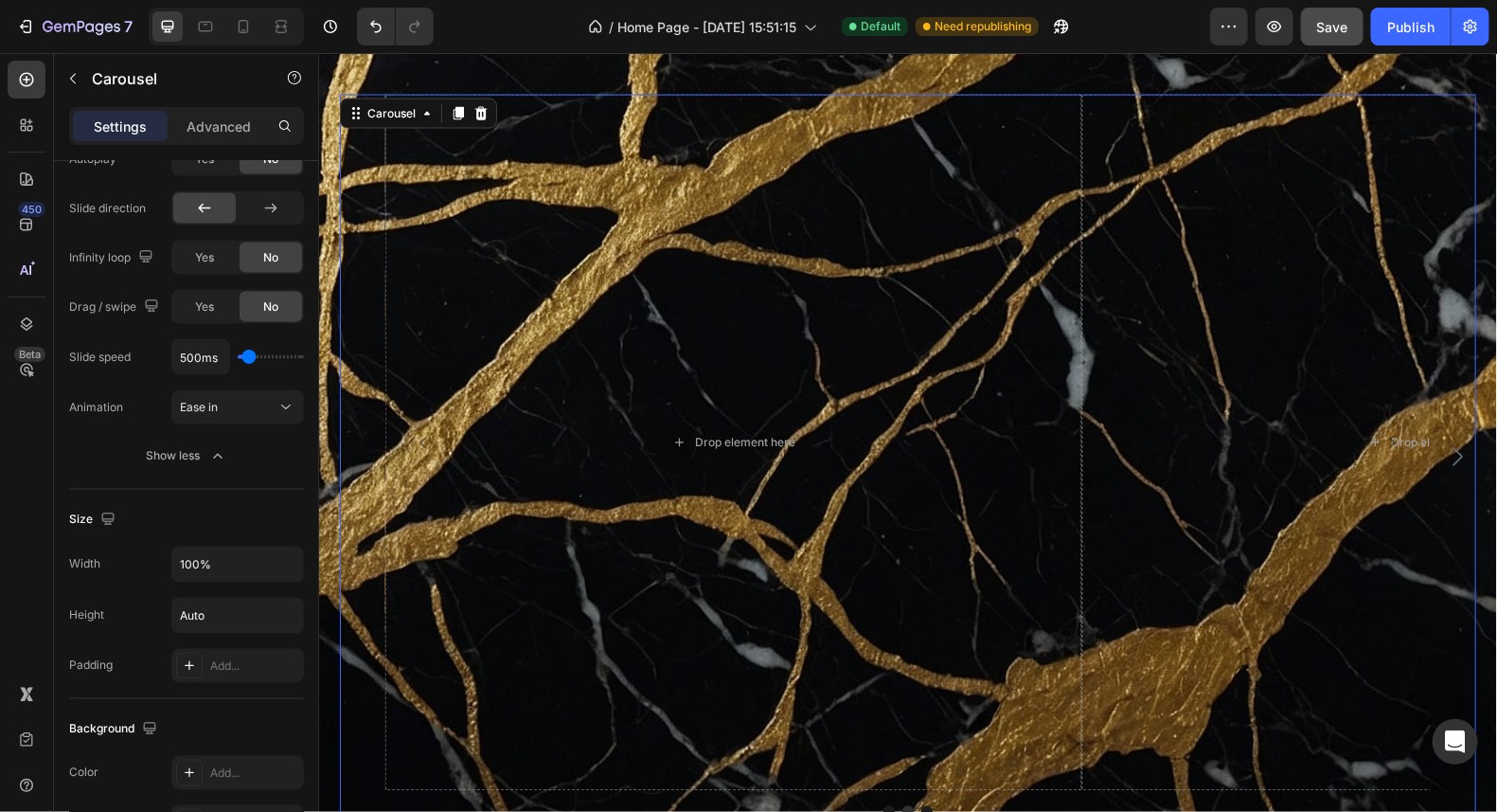
click at [346, 453] on div "Image Drop element here Drop element here Carousel Image Icon Icon Icon Icon Ic…" at bounding box center [906, 454] width 1136 height 723
click at [374, 16] on button "Undo/Redo" at bounding box center [375, 26] width 38 height 38
click at [374, 28] on icon "Undo/Redo" at bounding box center [376, 27] width 19 height 19
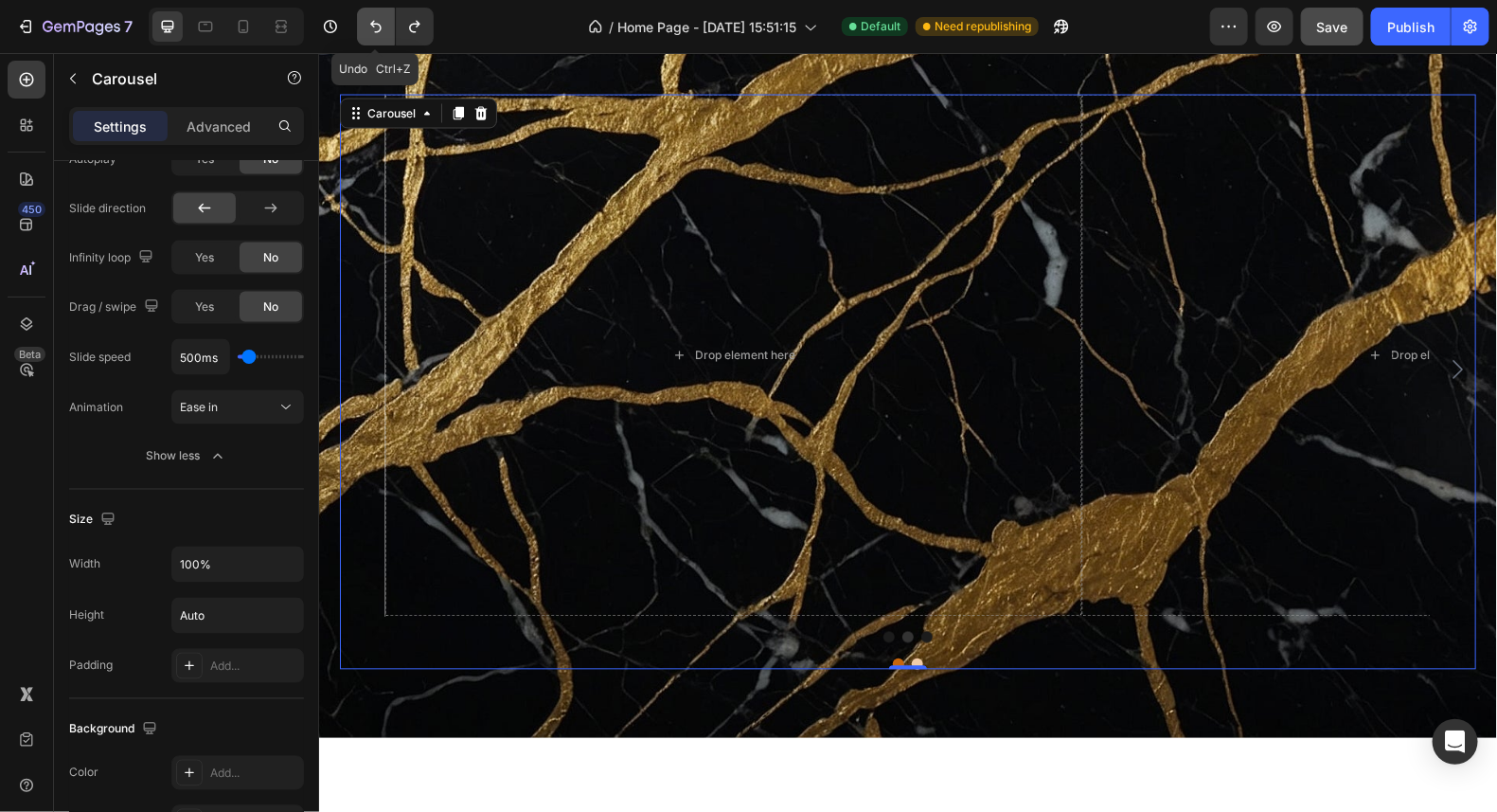
scroll to position [13786, 0]
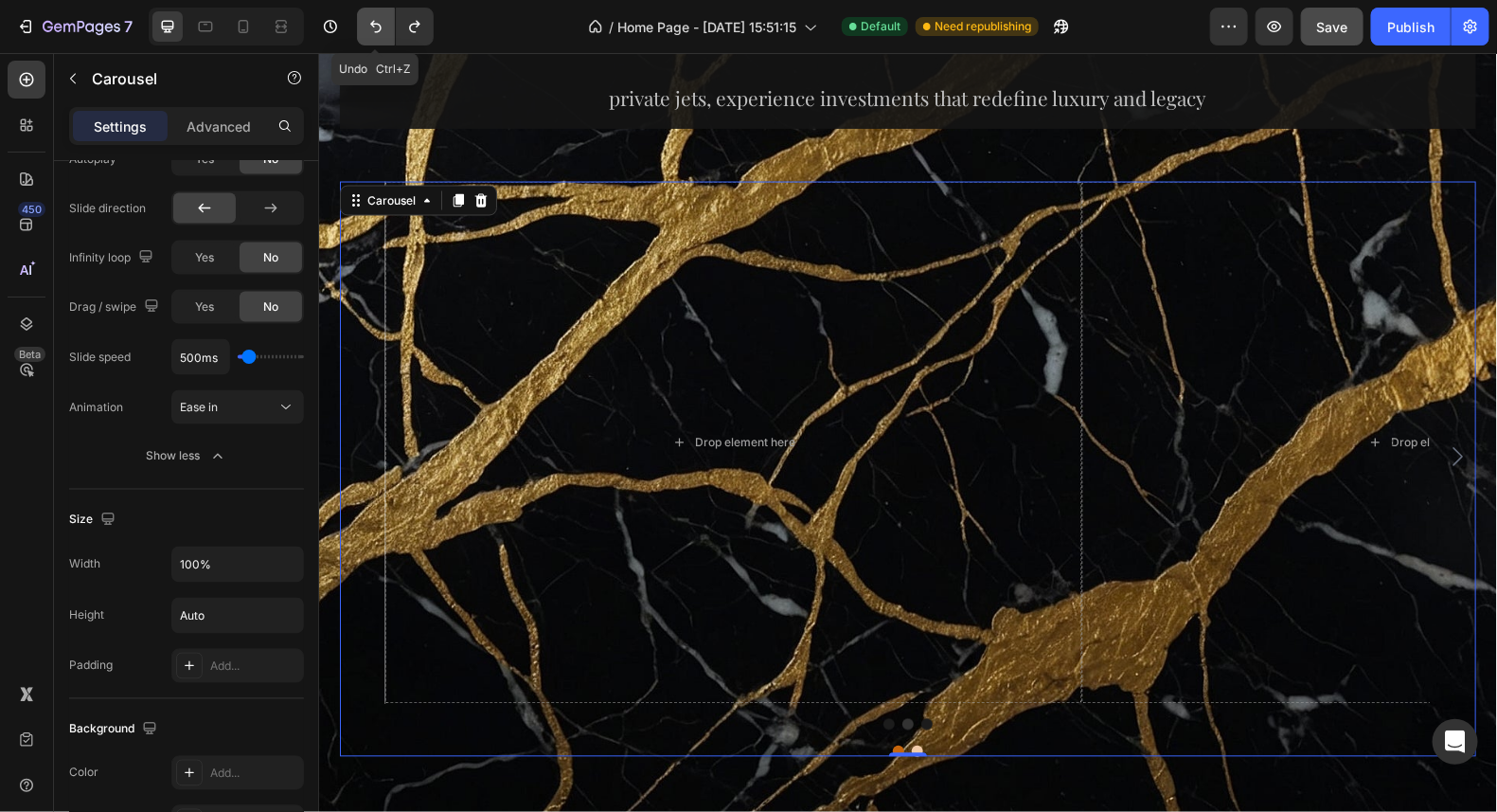
click at [374, 28] on icon "Undo/Redo" at bounding box center [376, 27] width 19 height 19
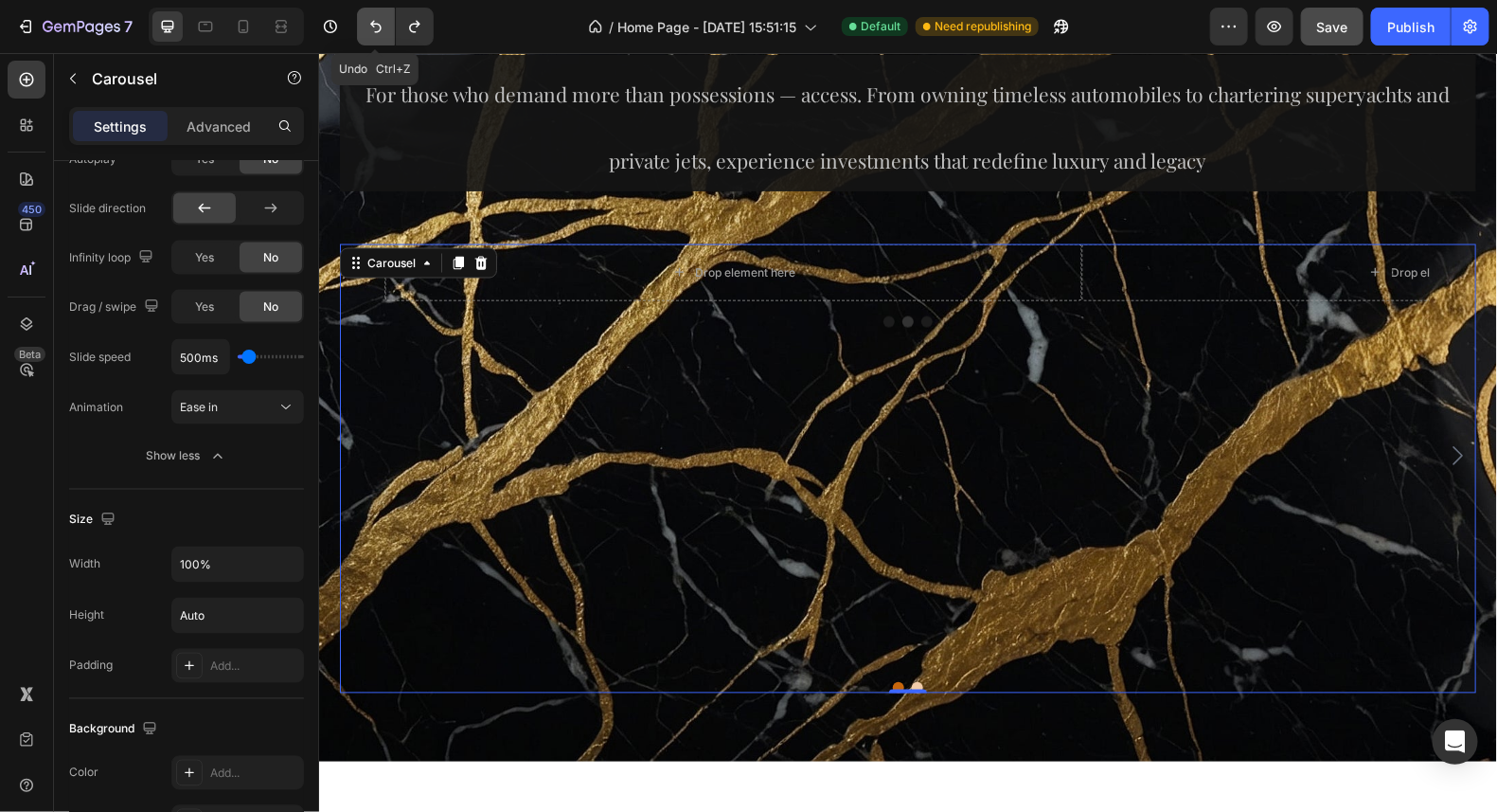
click at [374, 28] on icon "Undo/Redo" at bounding box center [376, 27] width 19 height 19
click at [372, 23] on icon "Undo/Redo" at bounding box center [376, 27] width 12 height 13
click at [376, 24] on icon "Undo/Redo" at bounding box center [376, 27] width 12 height 13
click at [377, 29] on icon "Undo/Redo" at bounding box center [376, 27] width 19 height 19
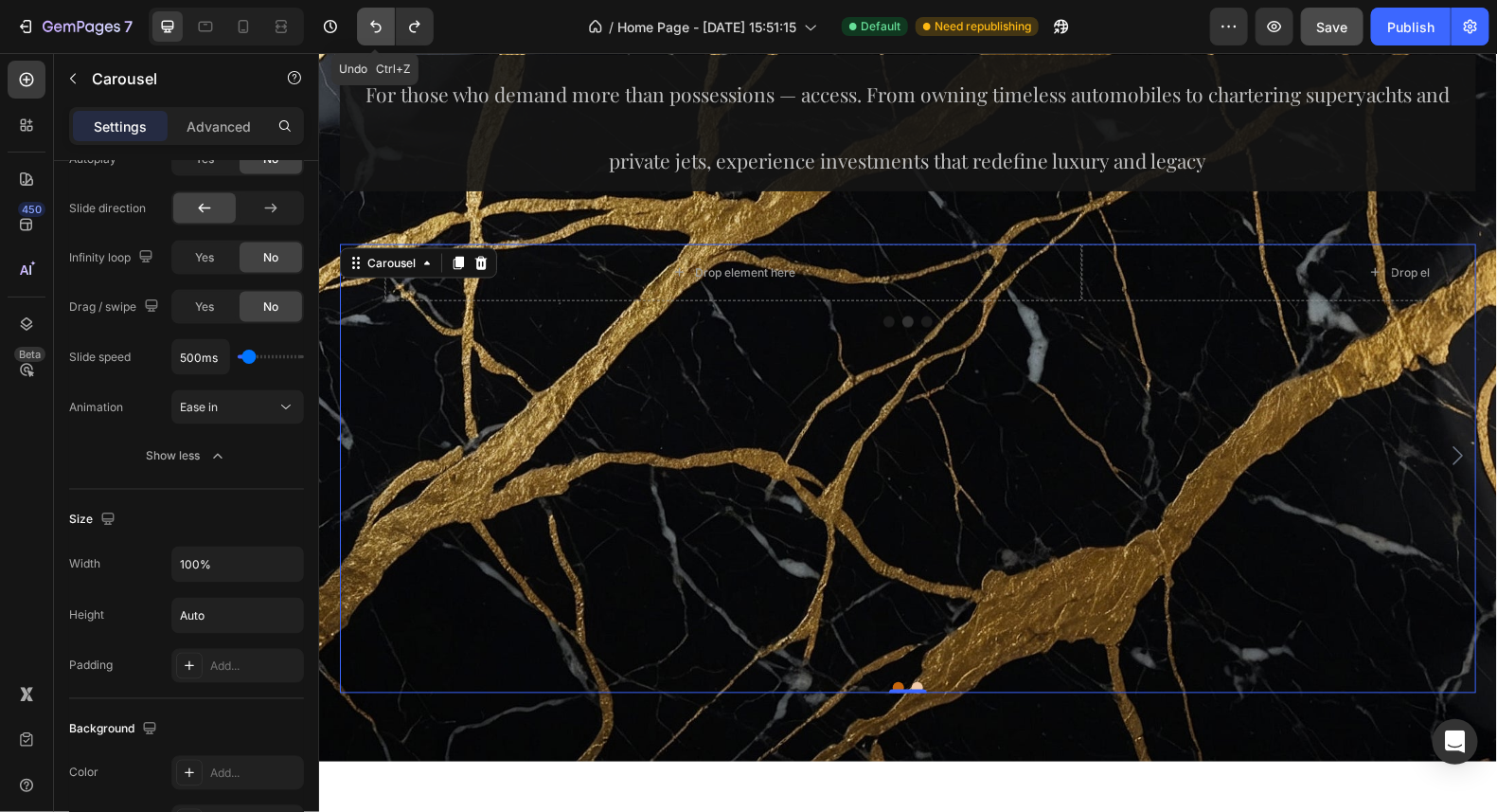
click at [377, 29] on icon "Undo/Redo" at bounding box center [376, 27] width 19 height 19
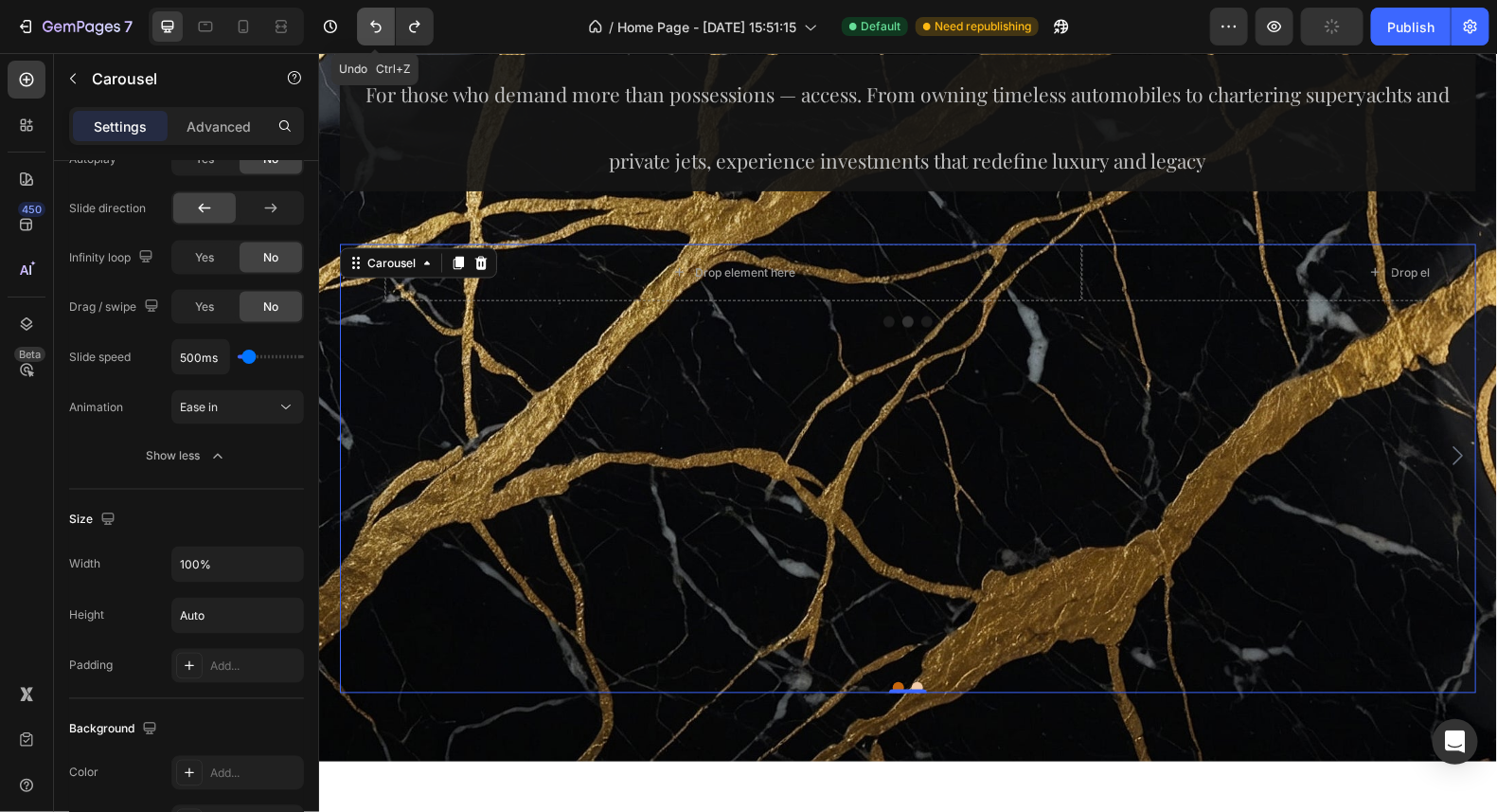
click at [377, 29] on icon "Undo/Redo" at bounding box center [376, 27] width 19 height 19
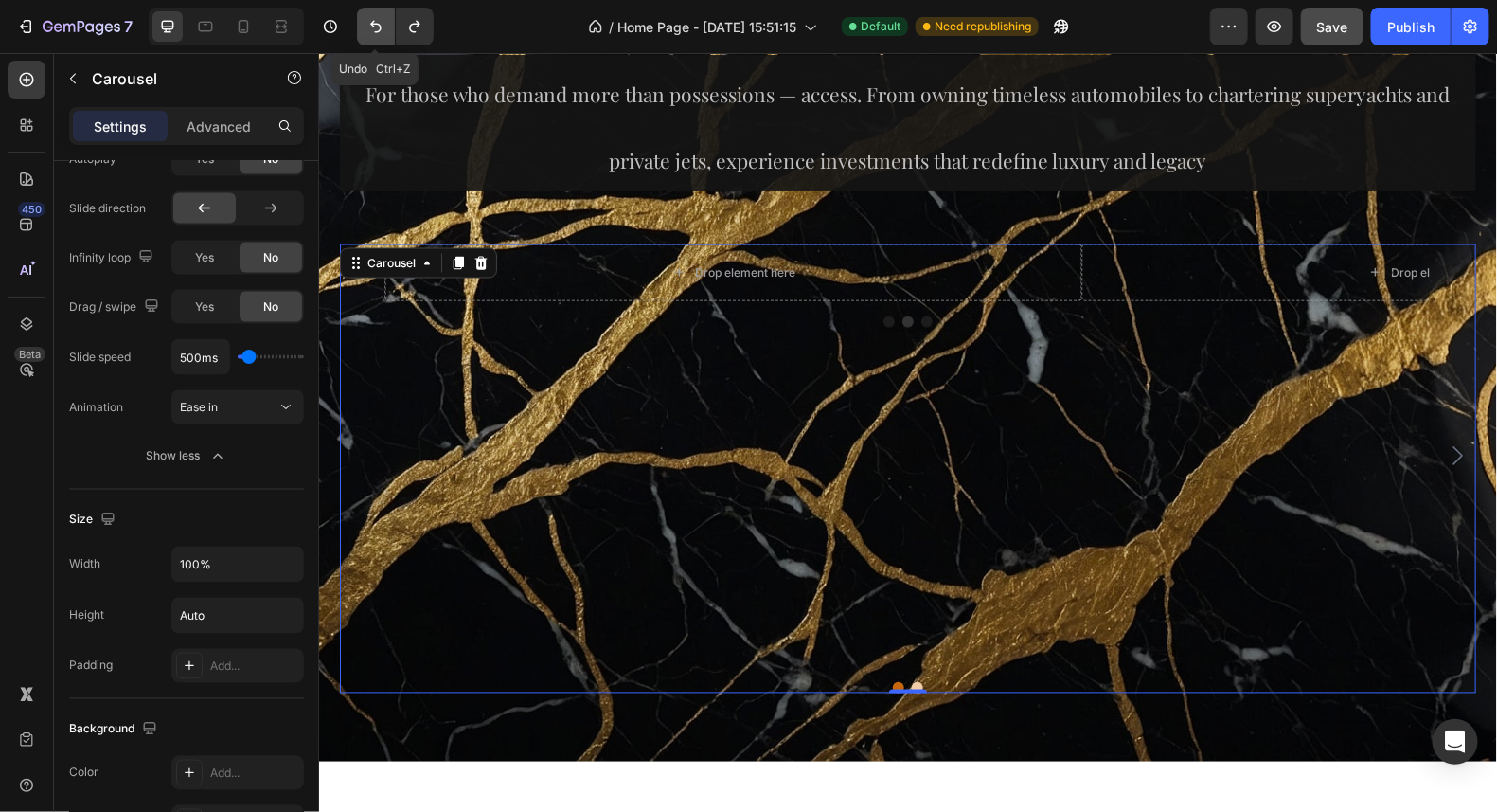
click at [377, 29] on icon "Undo/Redo" at bounding box center [376, 27] width 19 height 19
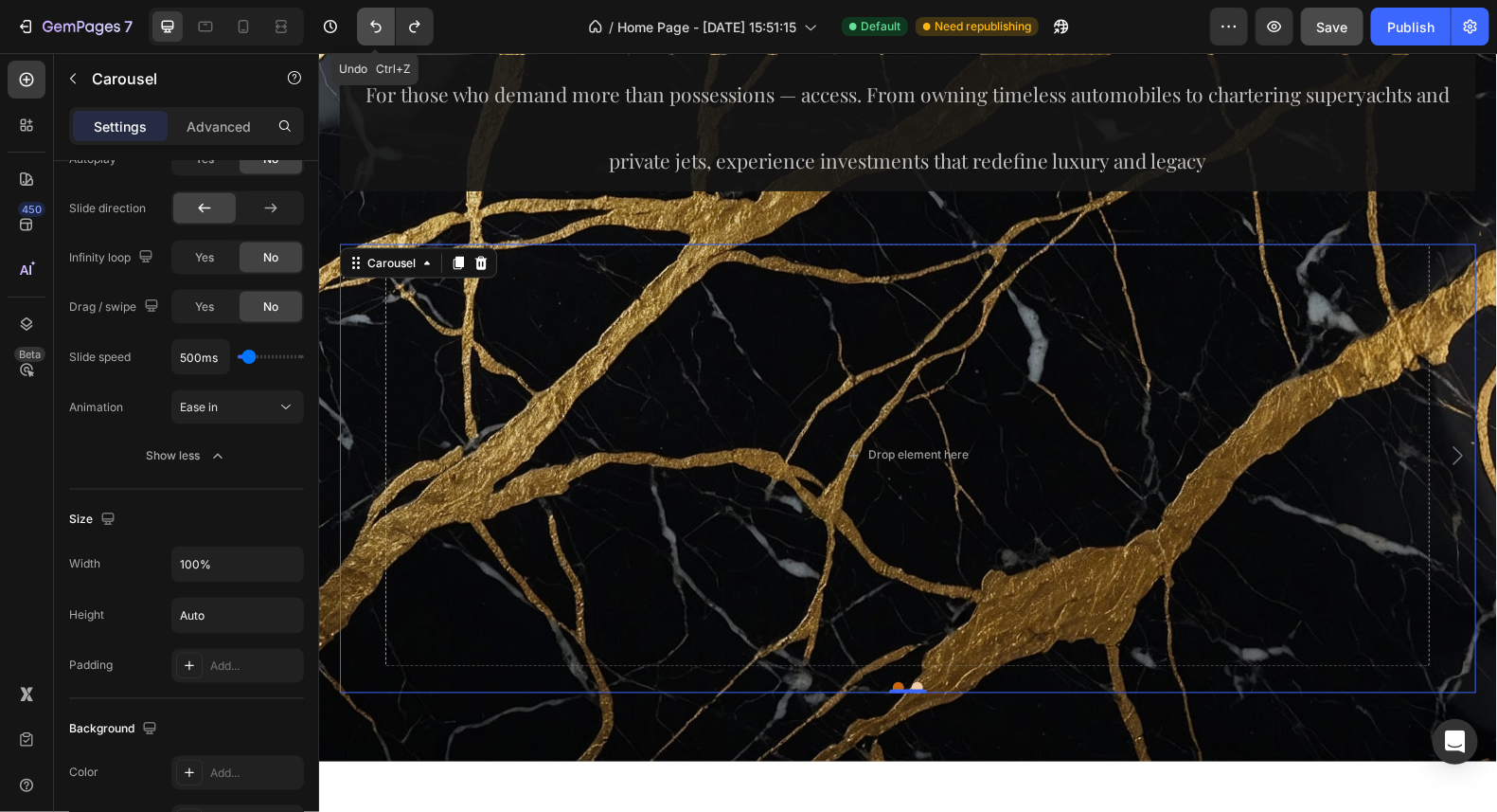
scroll to position [13773, 0]
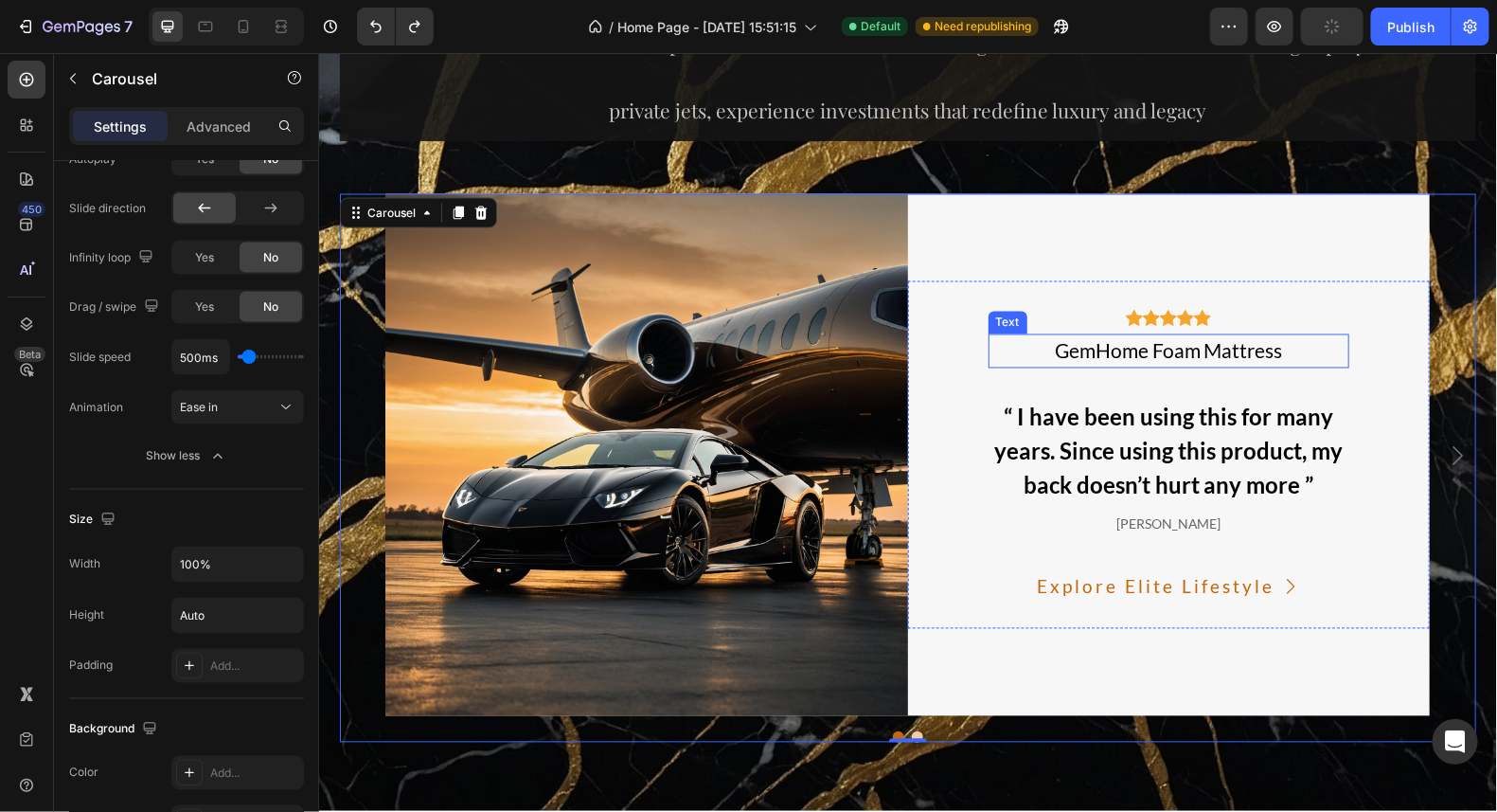
click at [1229, 345] on div "GemHome Foam Mattress" at bounding box center [1169, 350] width 362 height 34
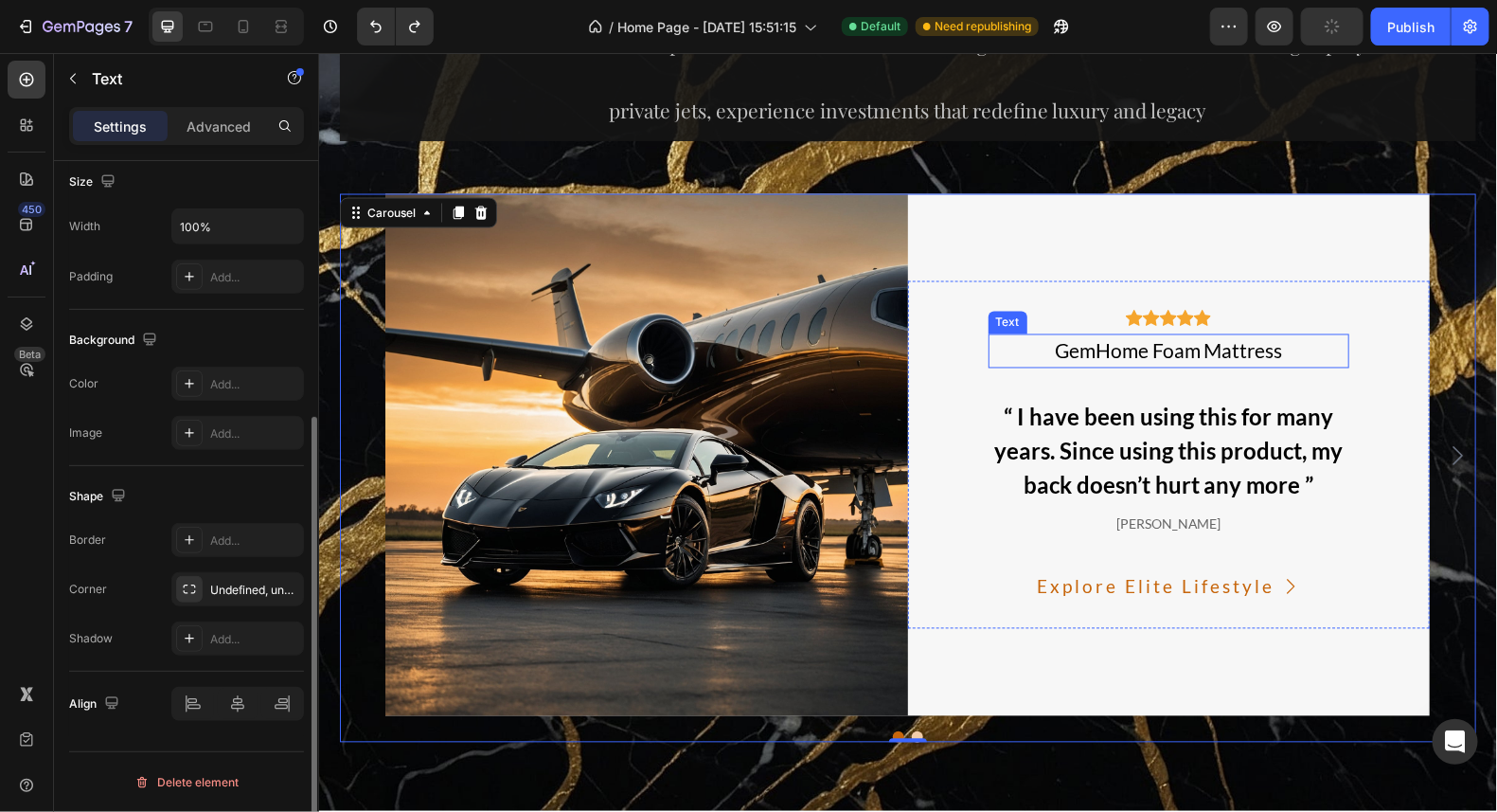
scroll to position [0, 0]
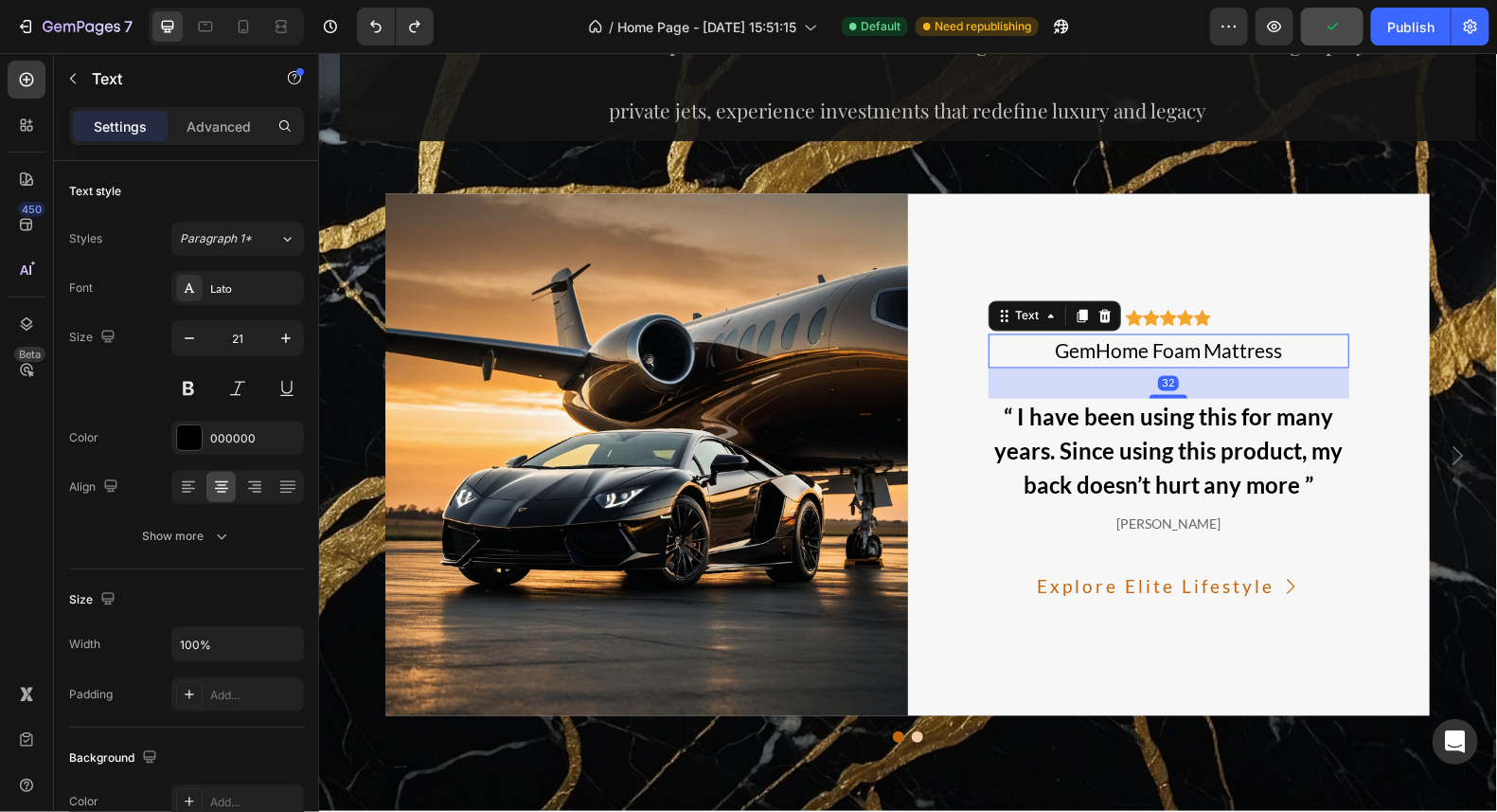
click at [1276, 354] on div "GemHome Foam Mattress" at bounding box center [1169, 350] width 362 height 34
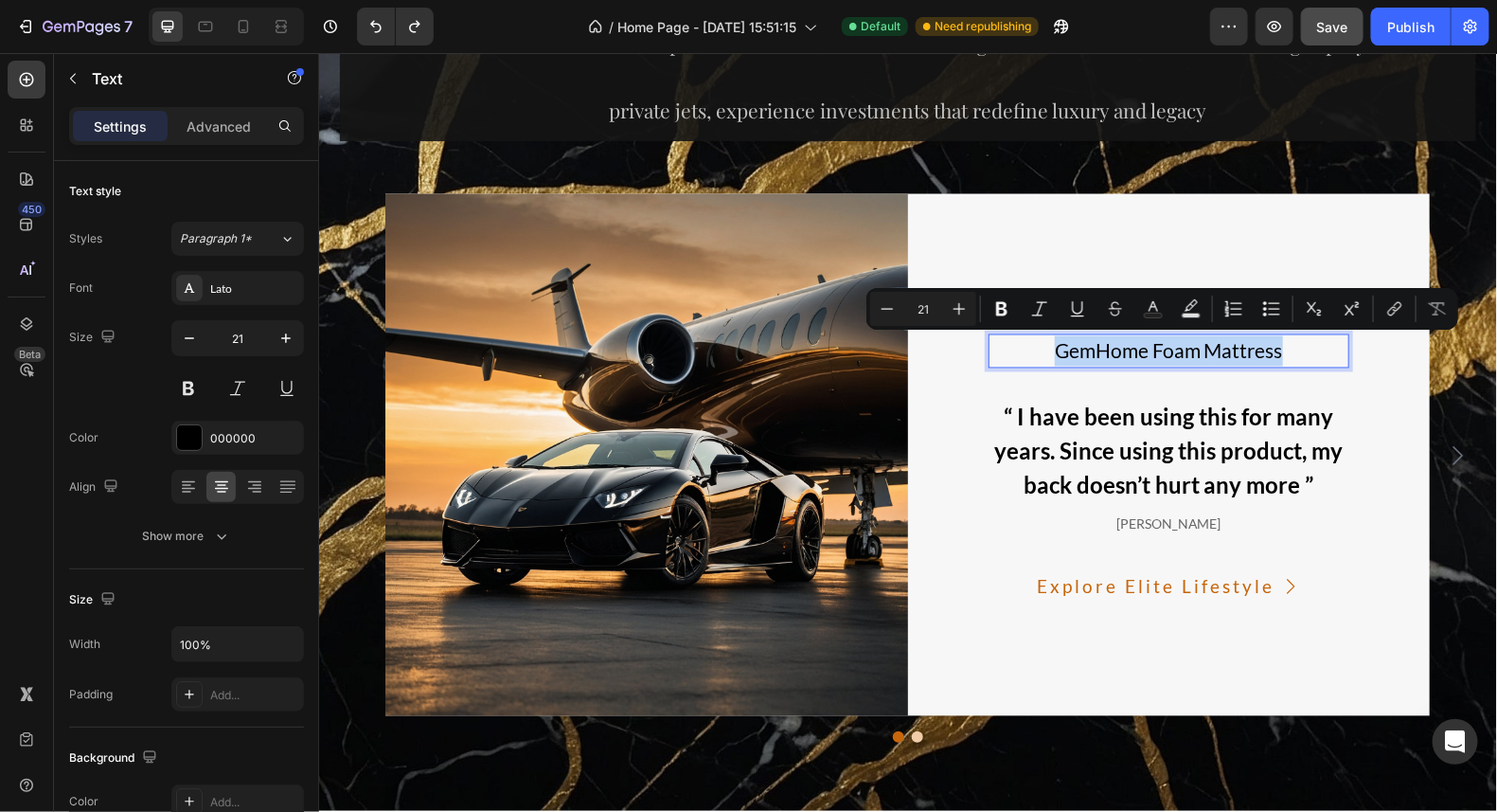
drag, startPoint x: 1275, startPoint y: 350, endPoint x: 1048, endPoint y: 353, distance: 227.0
click at [1048, 353] on p "GemHome Foam Mattress" at bounding box center [1169, 350] width 358 height 31
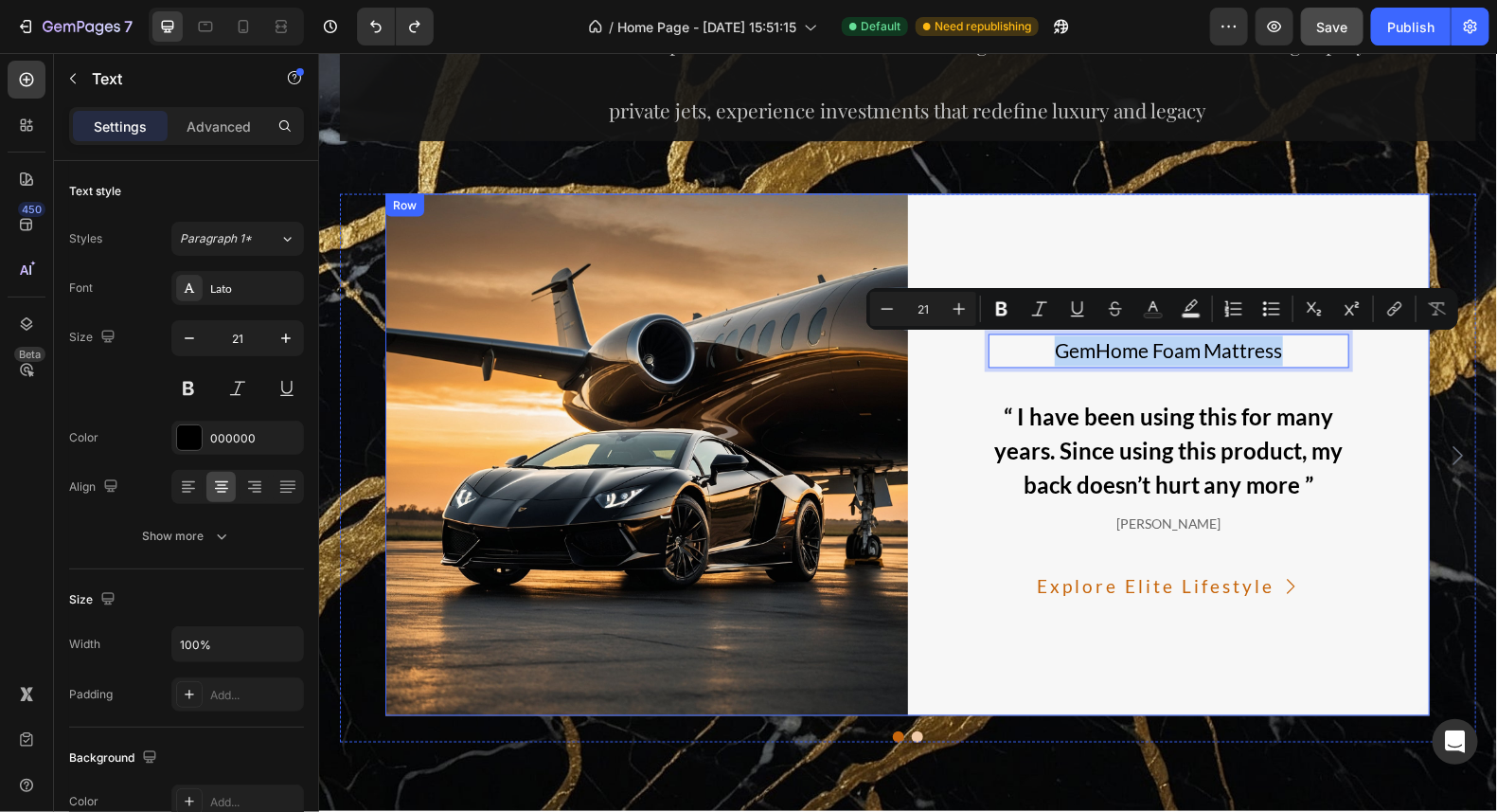
click at [1168, 223] on div "Icon Icon Icon Icon Icon Icon List Hoz GemHome Foam Mattress Text 32 “ I have b…" at bounding box center [1168, 454] width 522 height 522
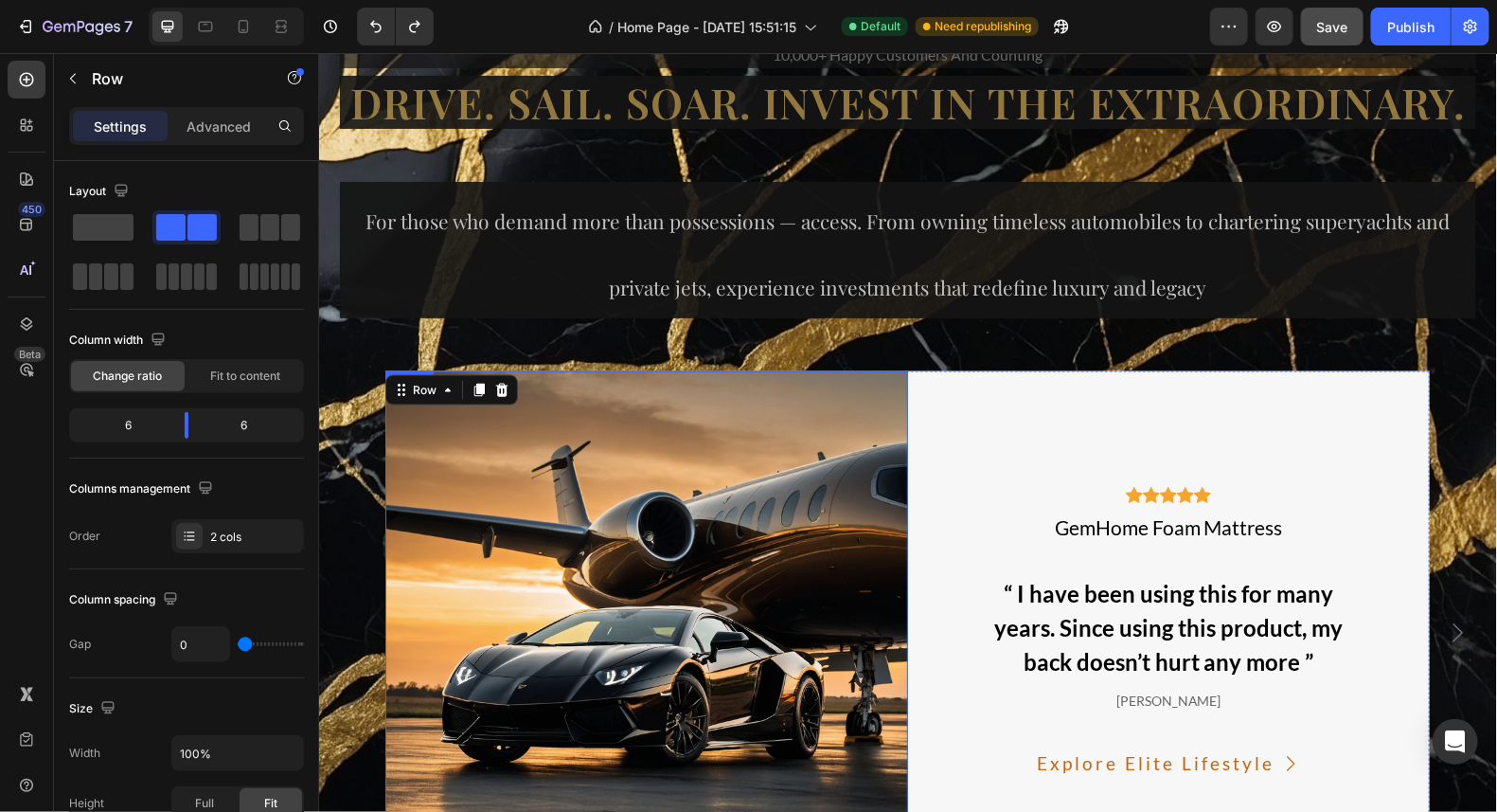
scroll to position [13585, 0]
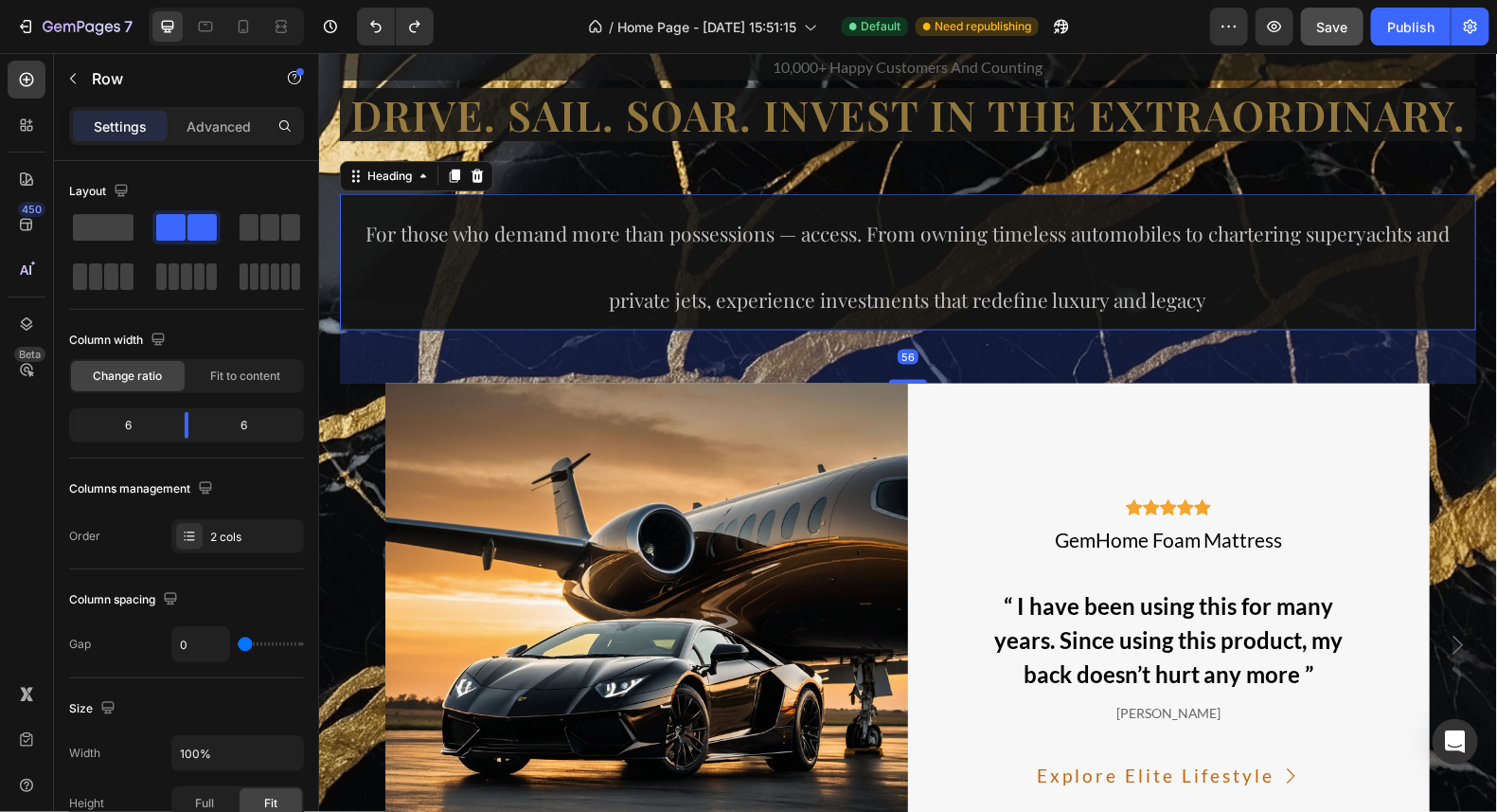
click at [942, 231] on span "For those who demand more than possessions — access. From owning timeless autom…" at bounding box center [907, 265] width 1084 height 92
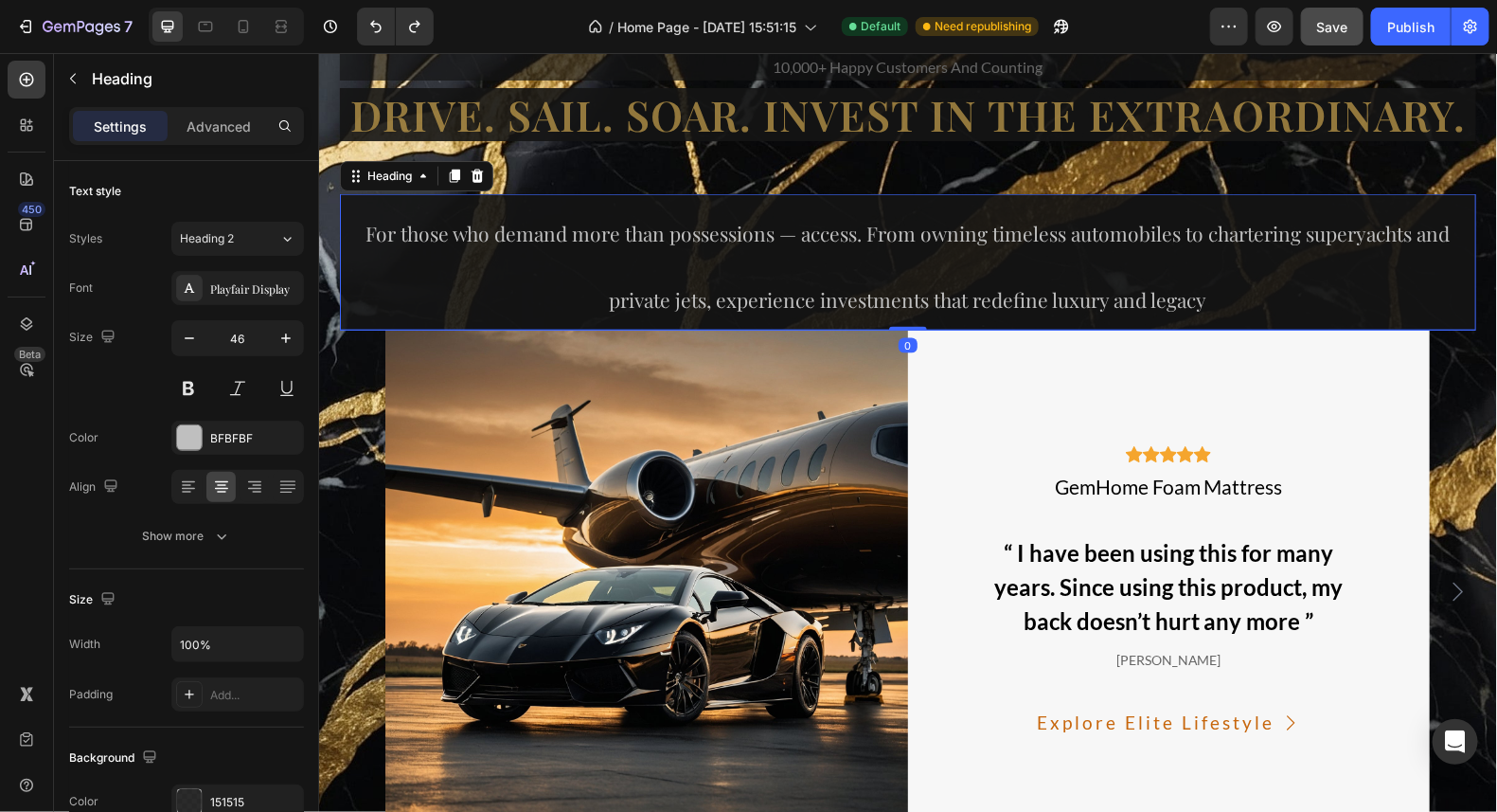
drag, startPoint x: 901, startPoint y: 376, endPoint x: 911, endPoint y: 310, distance: 66.8
click at [911, 310] on div "⁠⁠⁠⁠⁠⁠⁠ For those who demand more than possessions — access. From owning timele…" at bounding box center [906, 262] width 1136 height 137
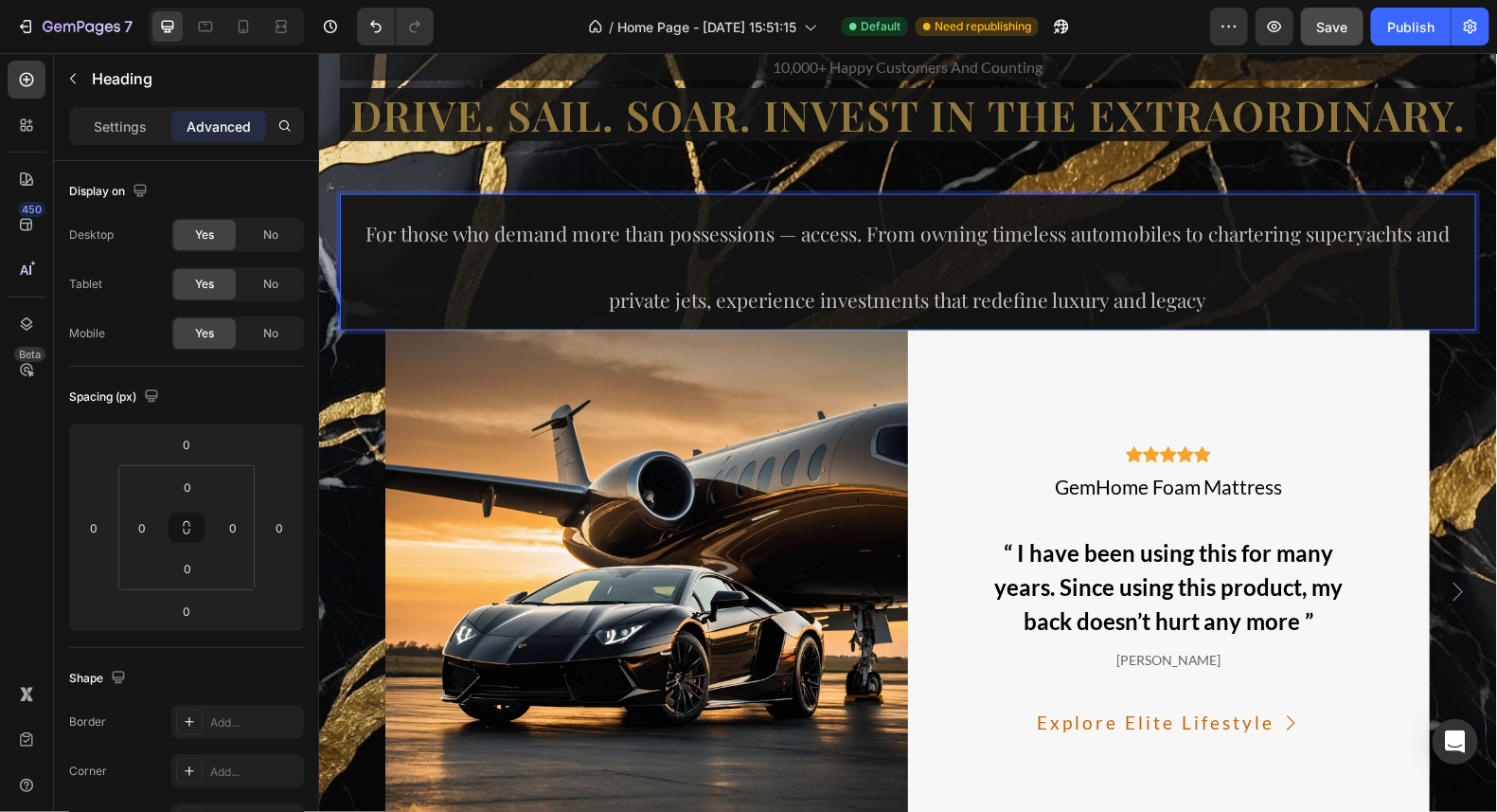
click at [902, 251] on p "For those who demand more than possessions — access. From owning timeless autom…" at bounding box center [906, 262] width 1132 height 133
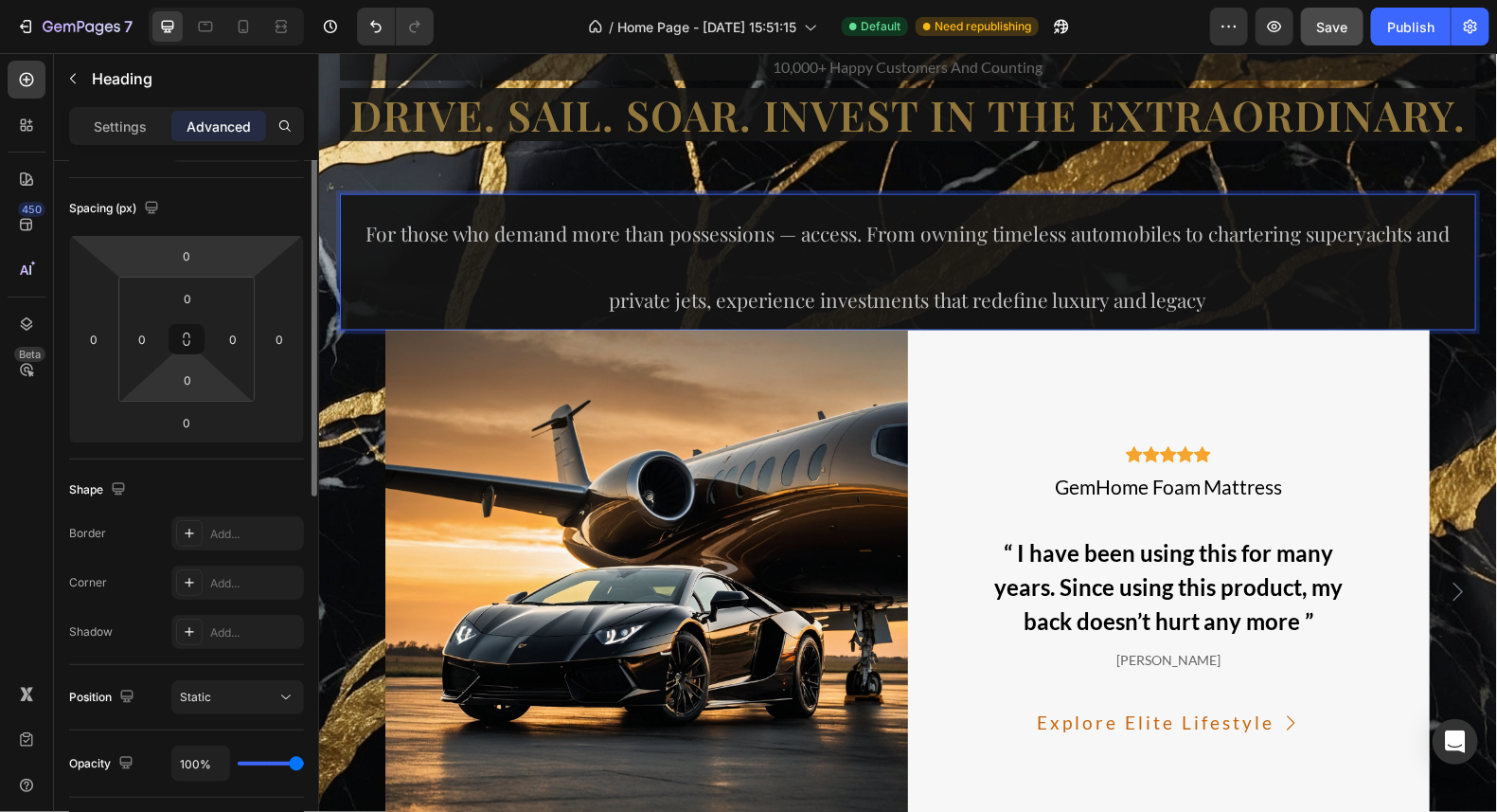
scroll to position [93, 0]
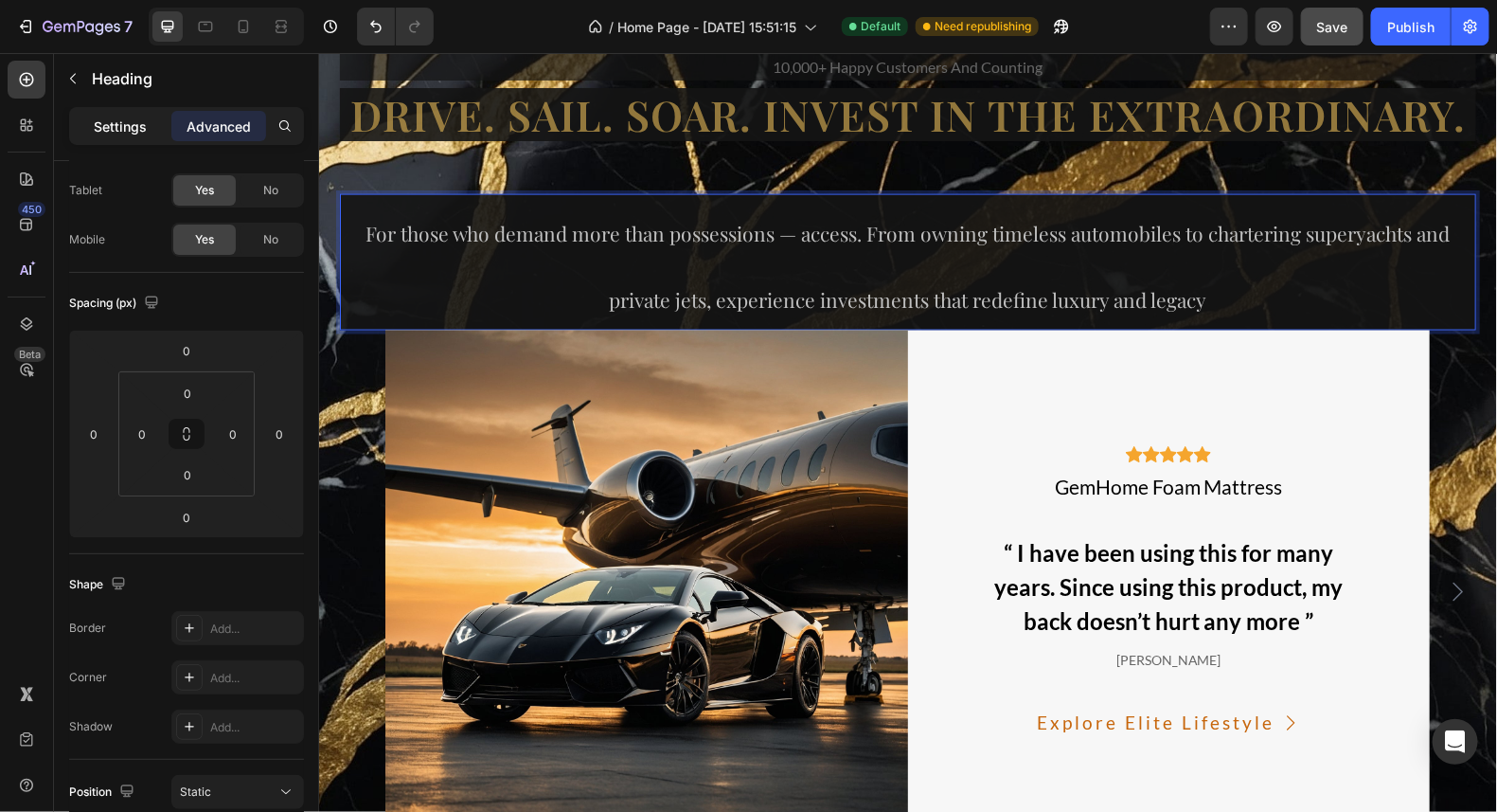
click at [133, 129] on p "Settings" at bounding box center [119, 126] width 53 height 20
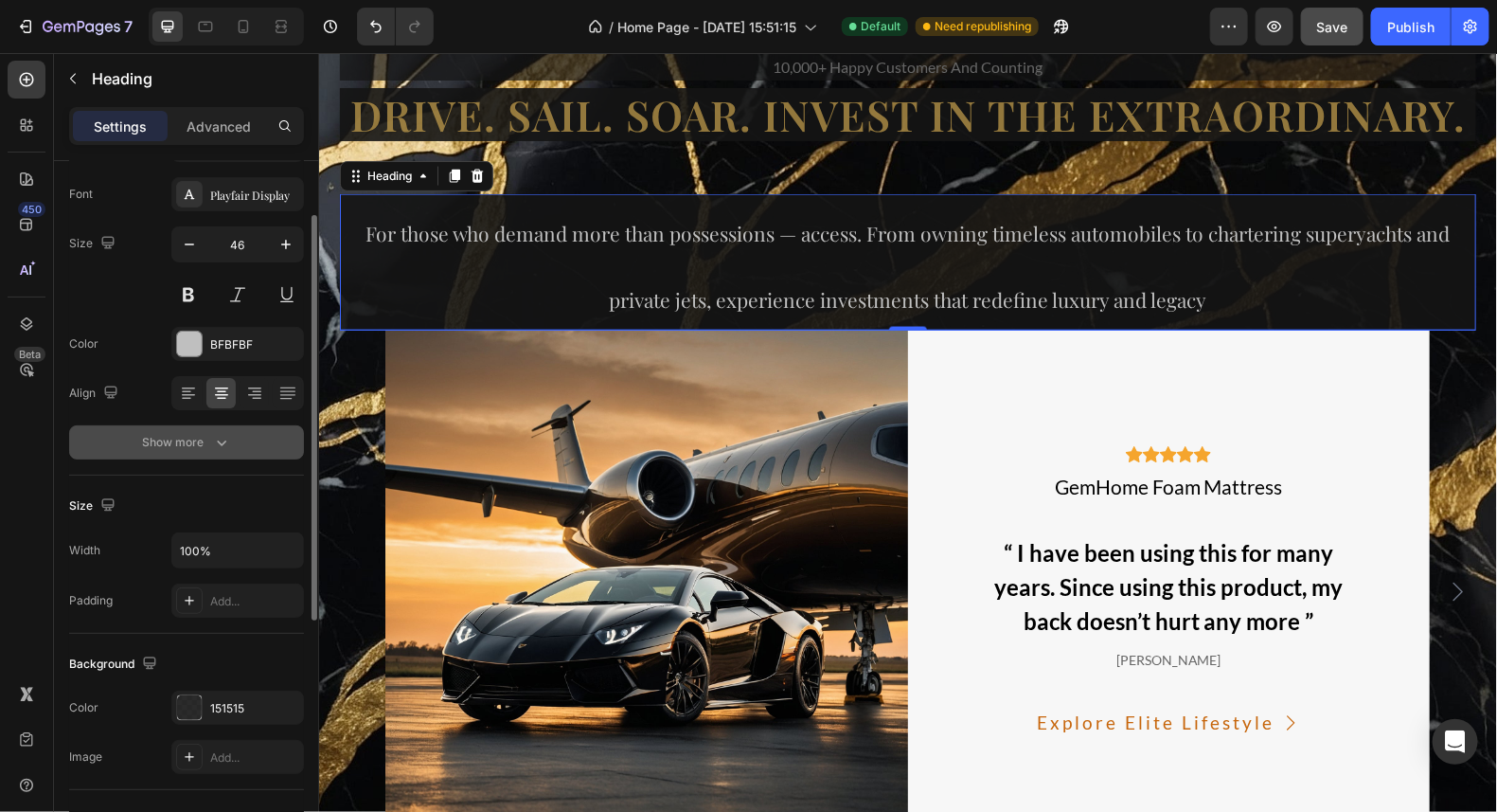
click at [185, 434] on div "Show more" at bounding box center [188, 443] width 89 height 19
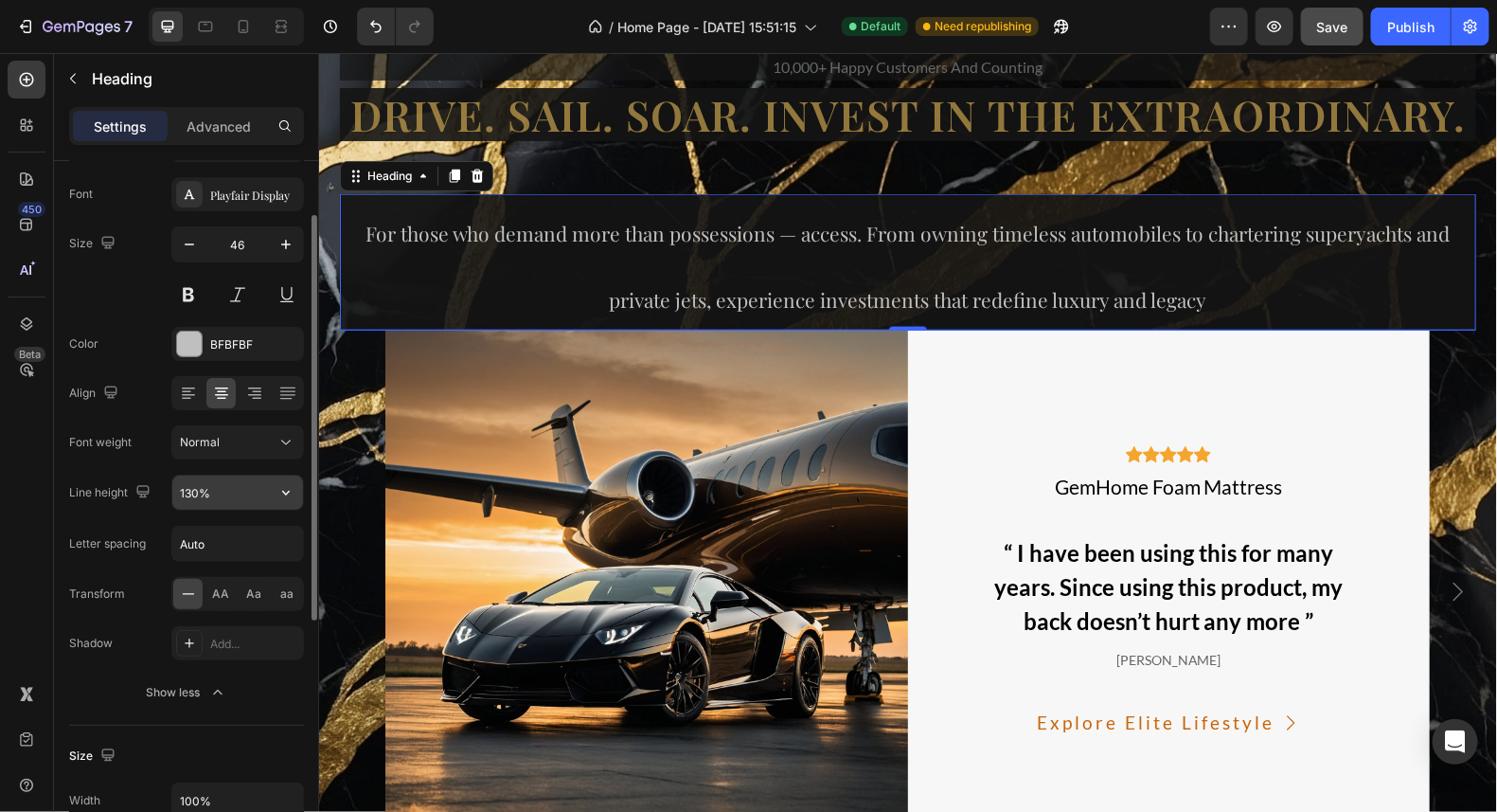
click at [226, 494] on input "130%" at bounding box center [238, 492] width 131 height 34
click at [282, 491] on icon "button" at bounding box center [286, 493] width 19 height 19
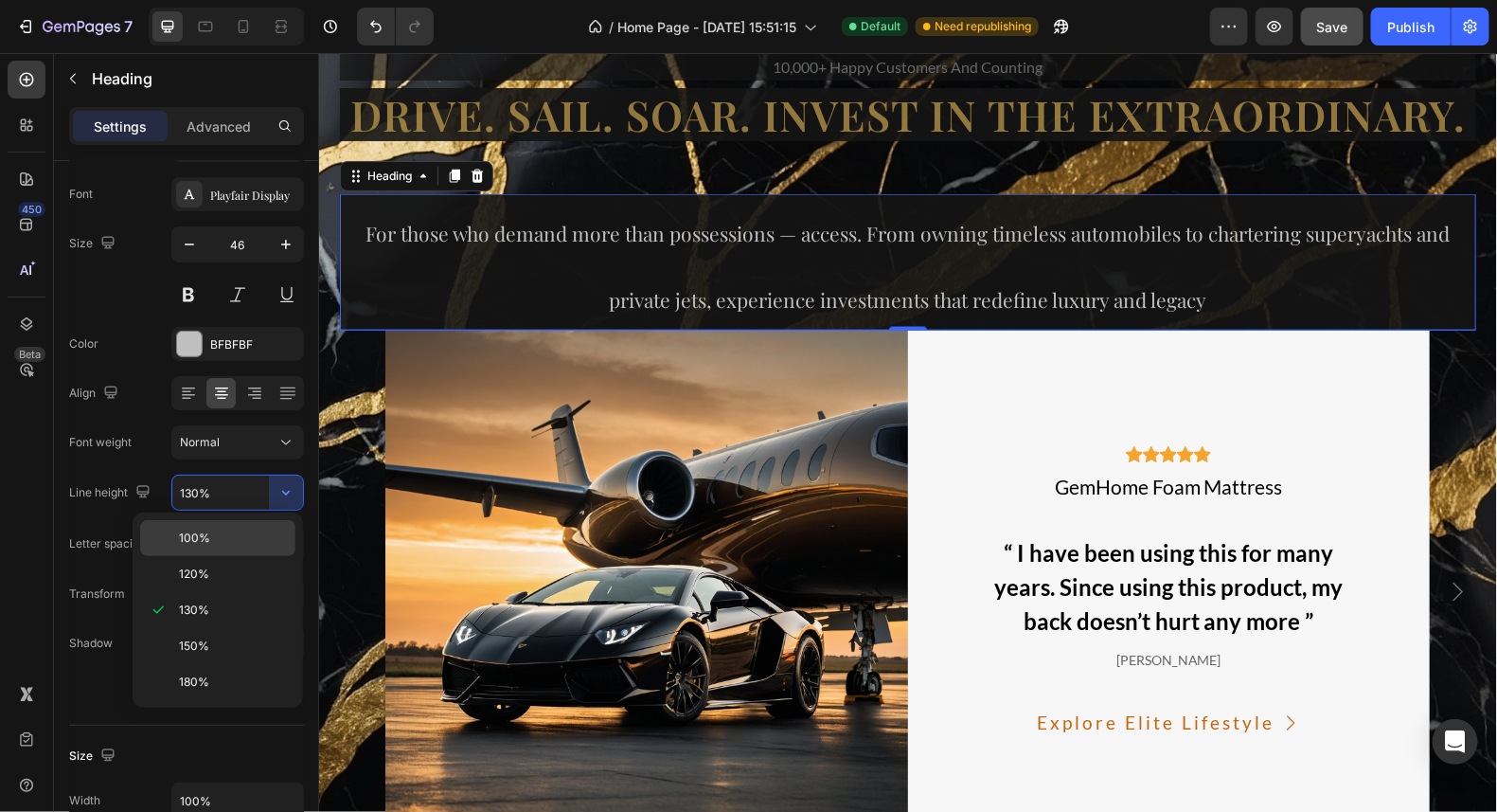
click at [201, 539] on span "100%" at bounding box center [194, 538] width 31 height 17
type input "100%"
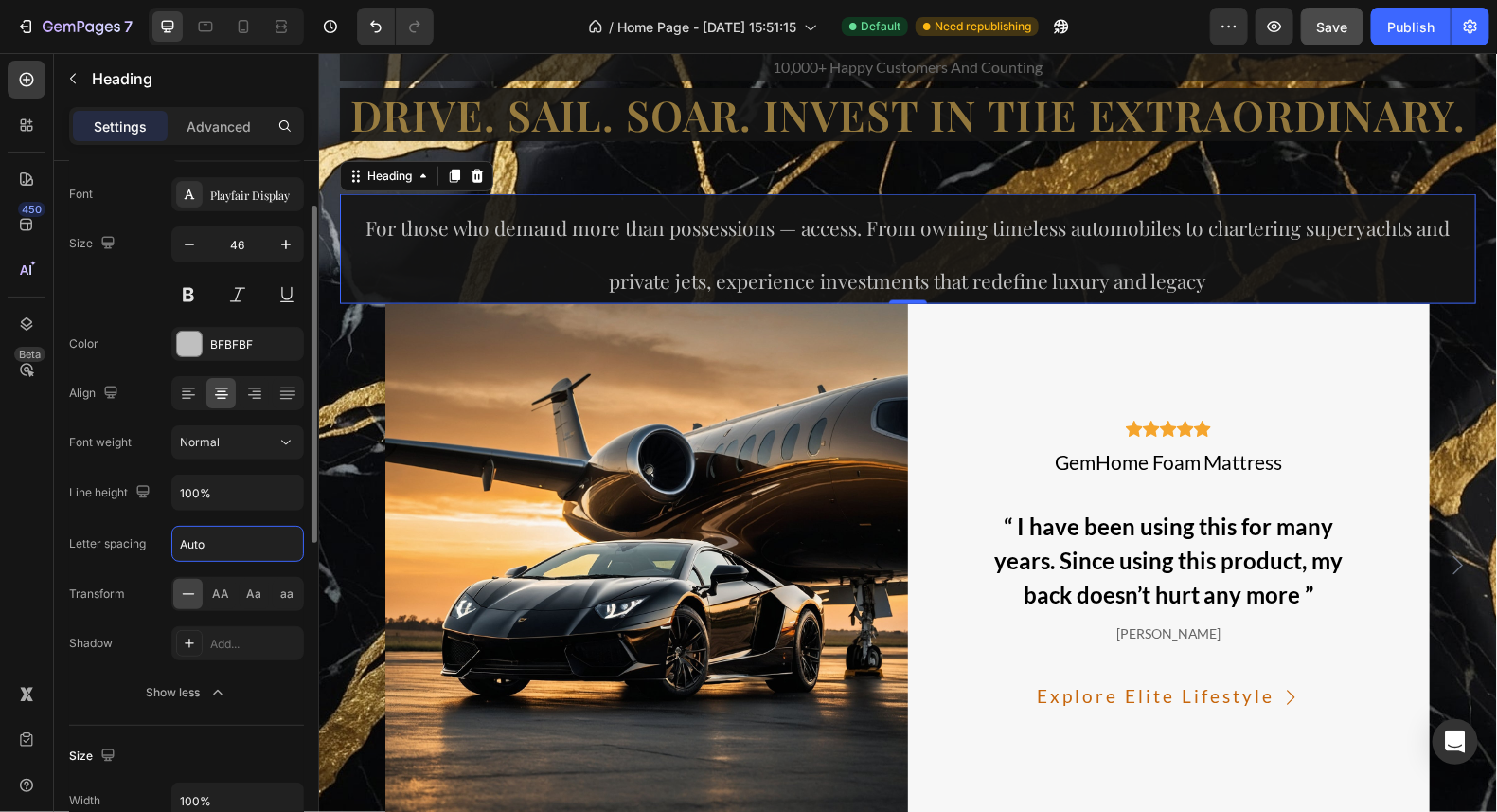
click at [219, 551] on input "Auto" at bounding box center [238, 543] width 131 height 34
type input "1"
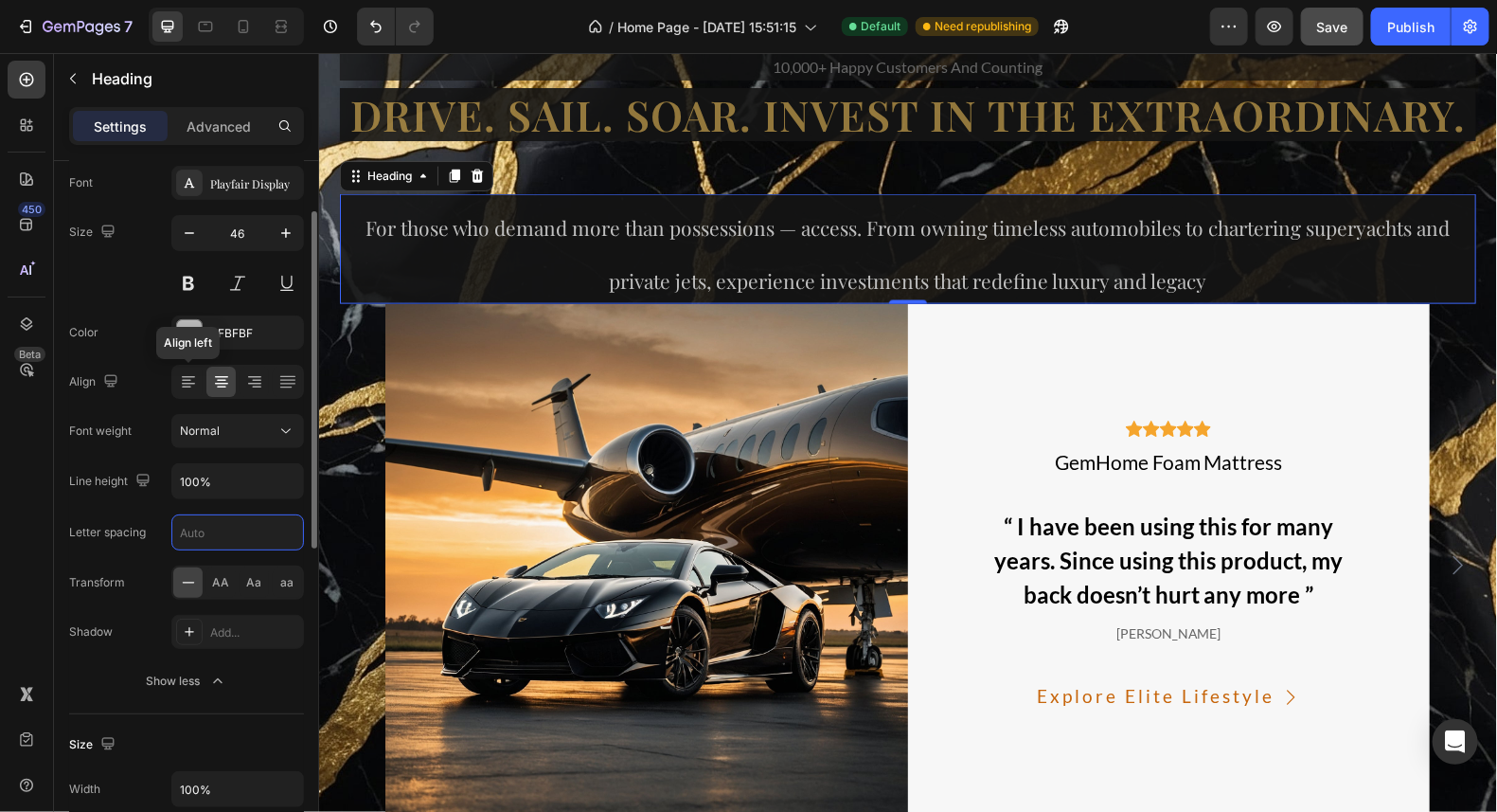
scroll to position [11, 0]
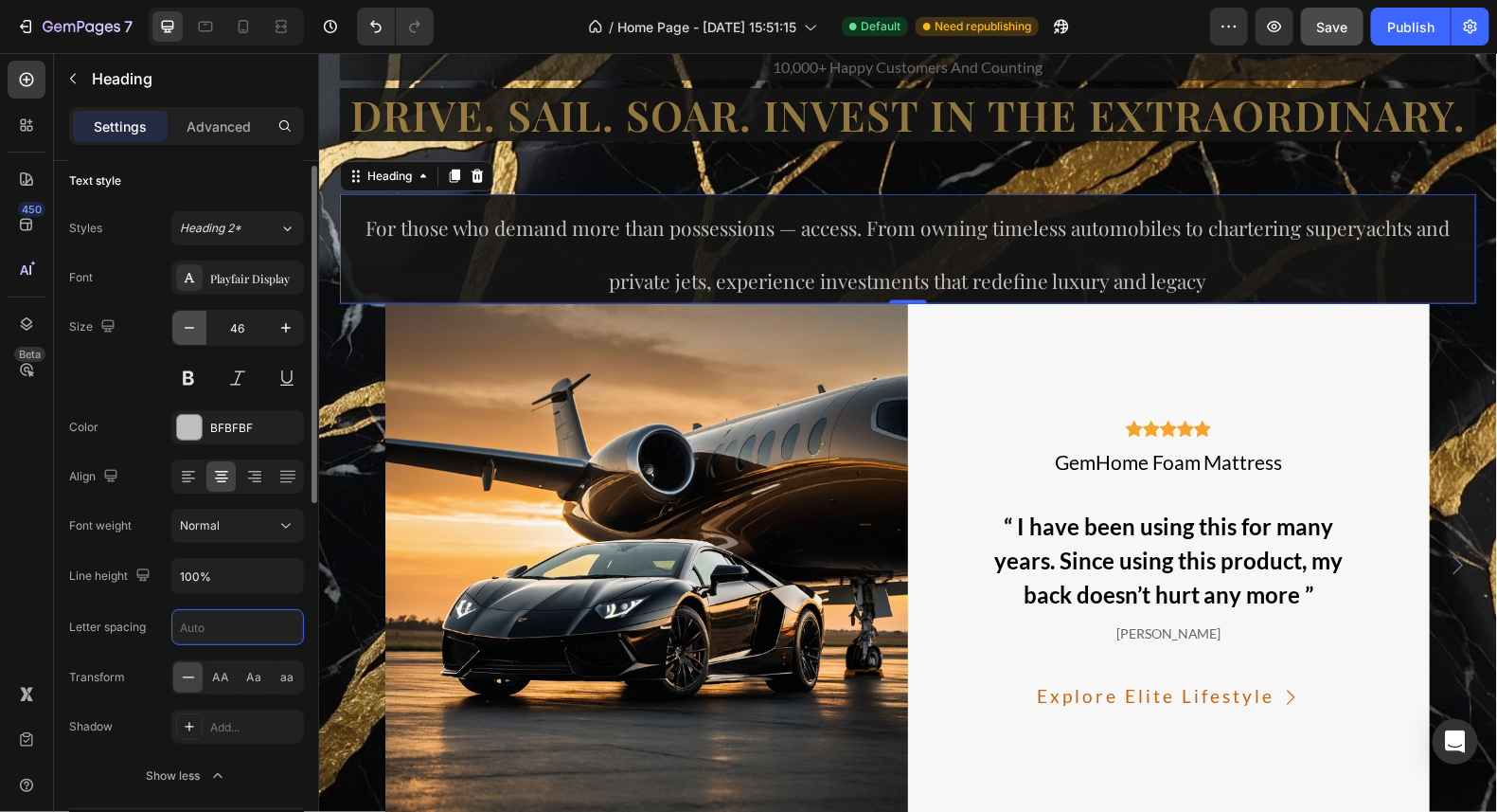
click at [192, 327] on icon "button" at bounding box center [190, 328] width 19 height 19
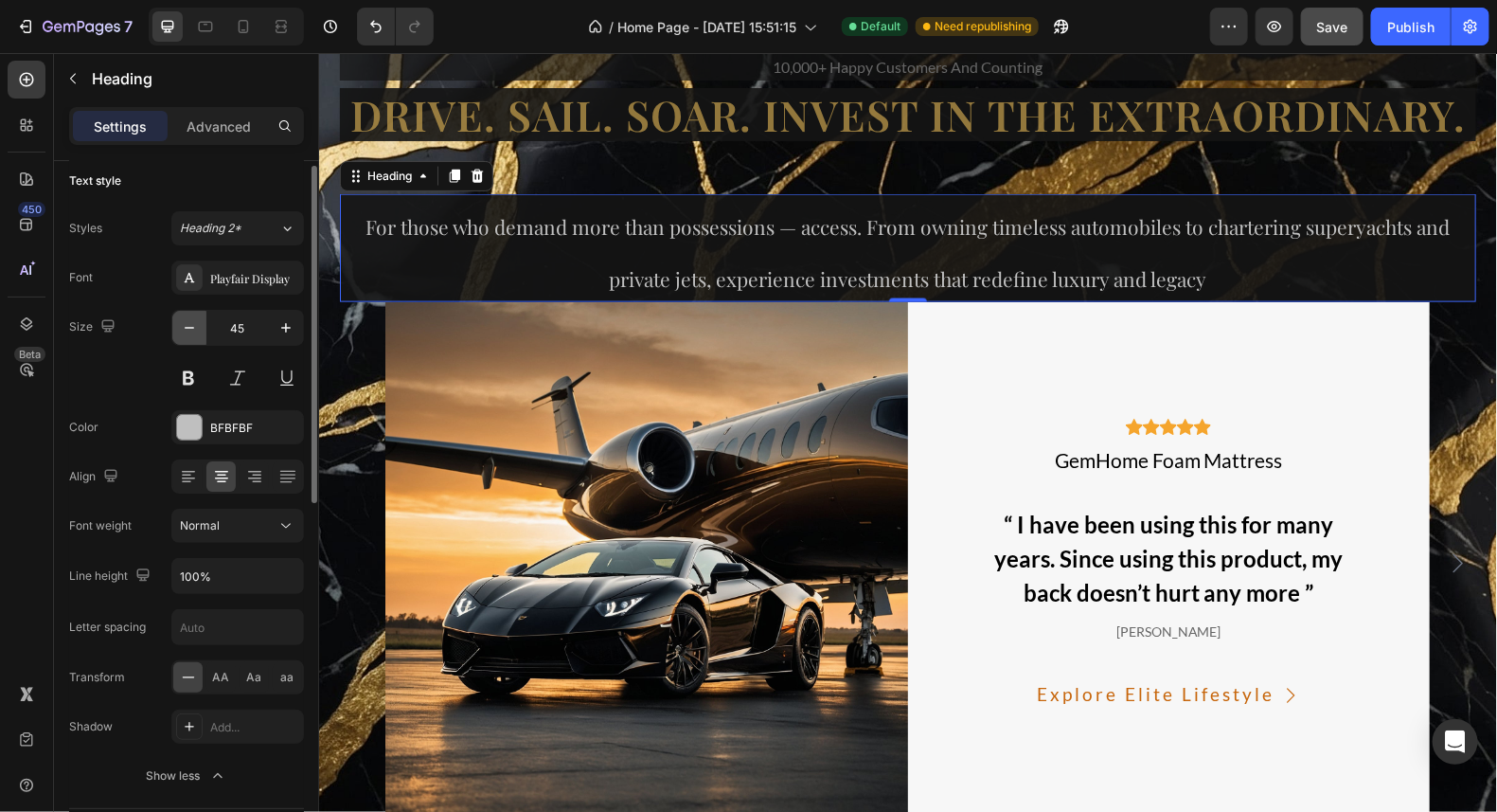
click at [192, 327] on icon "button" at bounding box center [190, 328] width 19 height 19
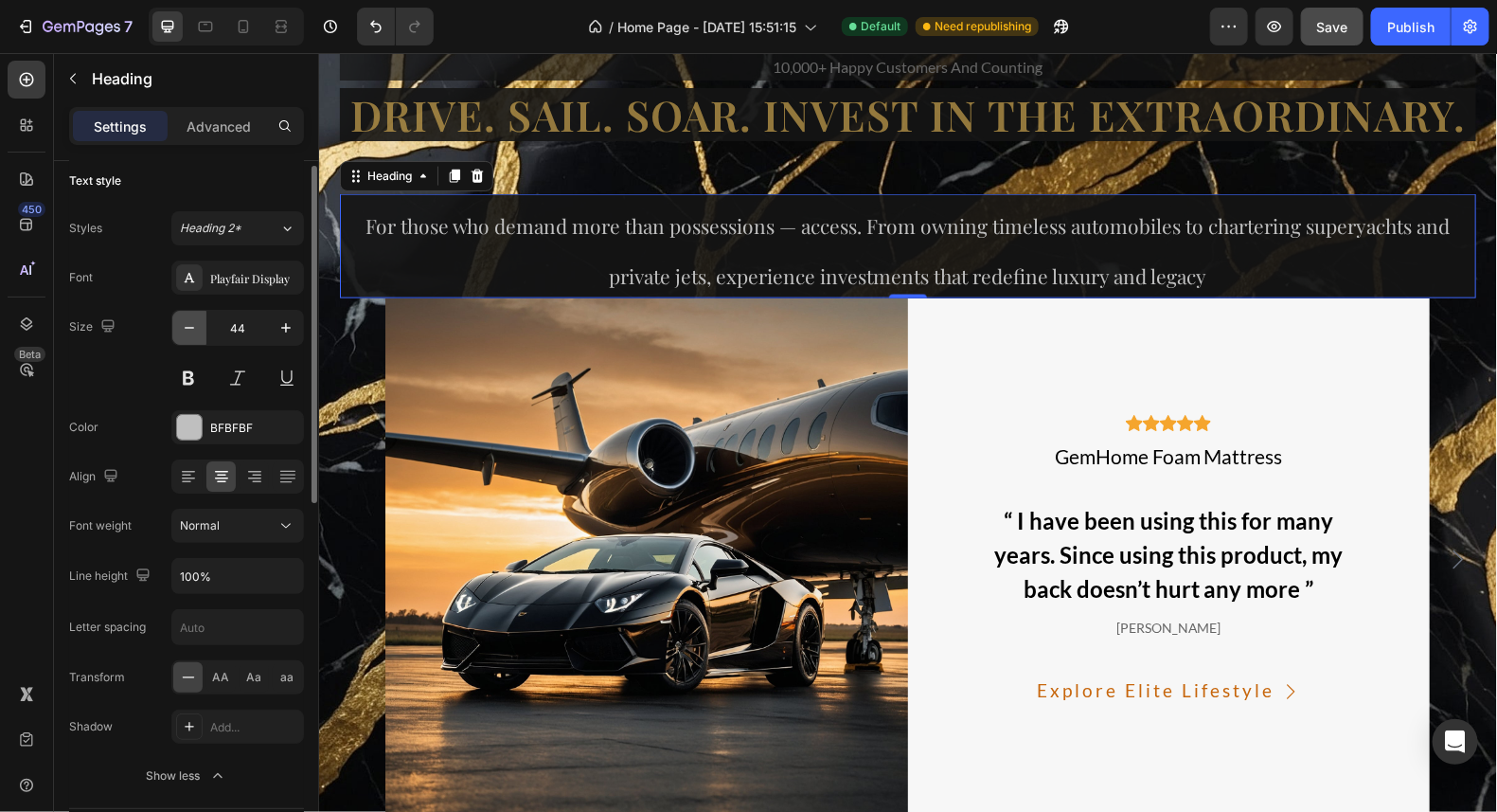
click at [192, 327] on icon "button" at bounding box center [190, 328] width 19 height 19
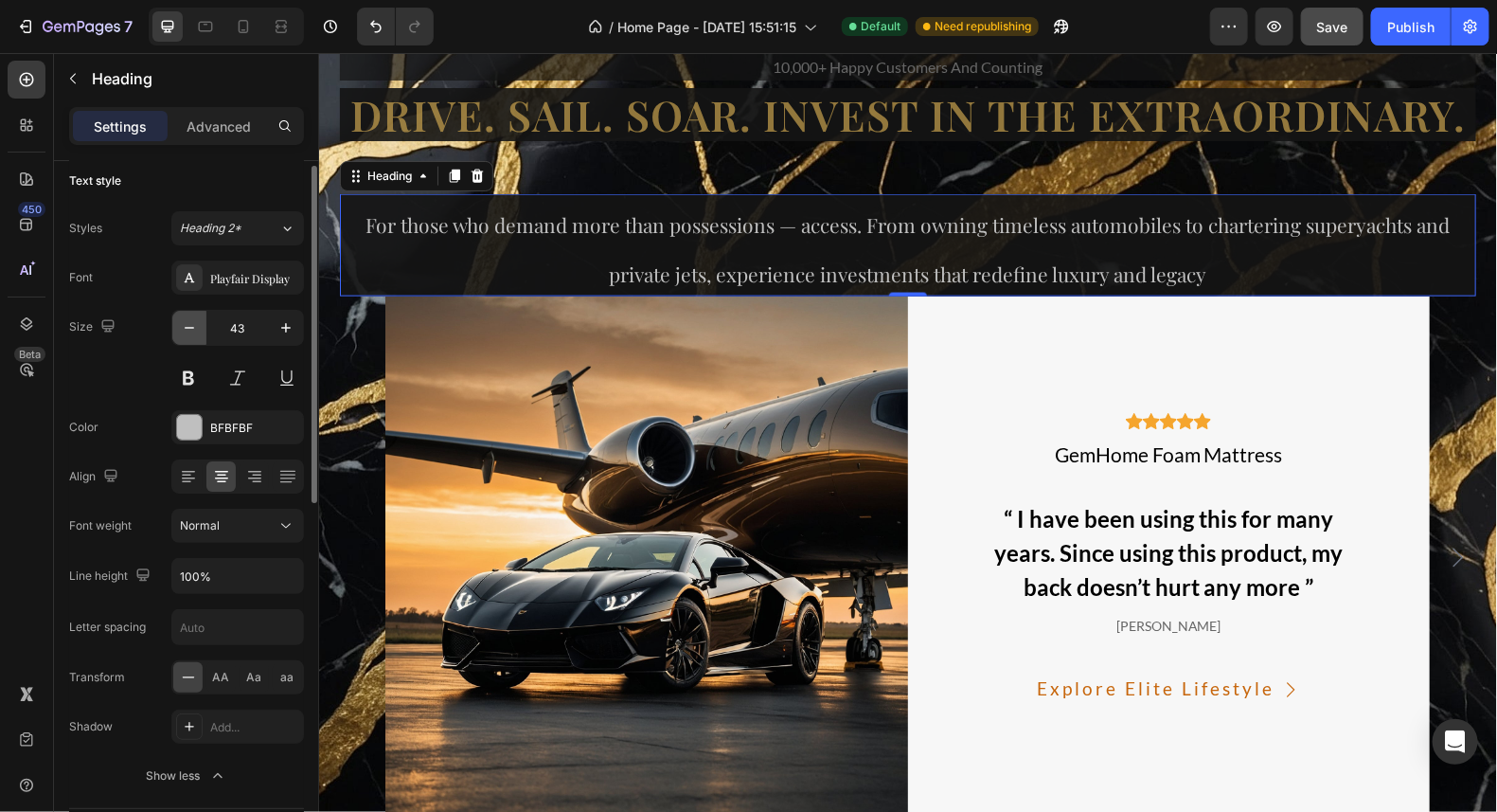
click at [192, 327] on icon "button" at bounding box center [190, 328] width 19 height 19
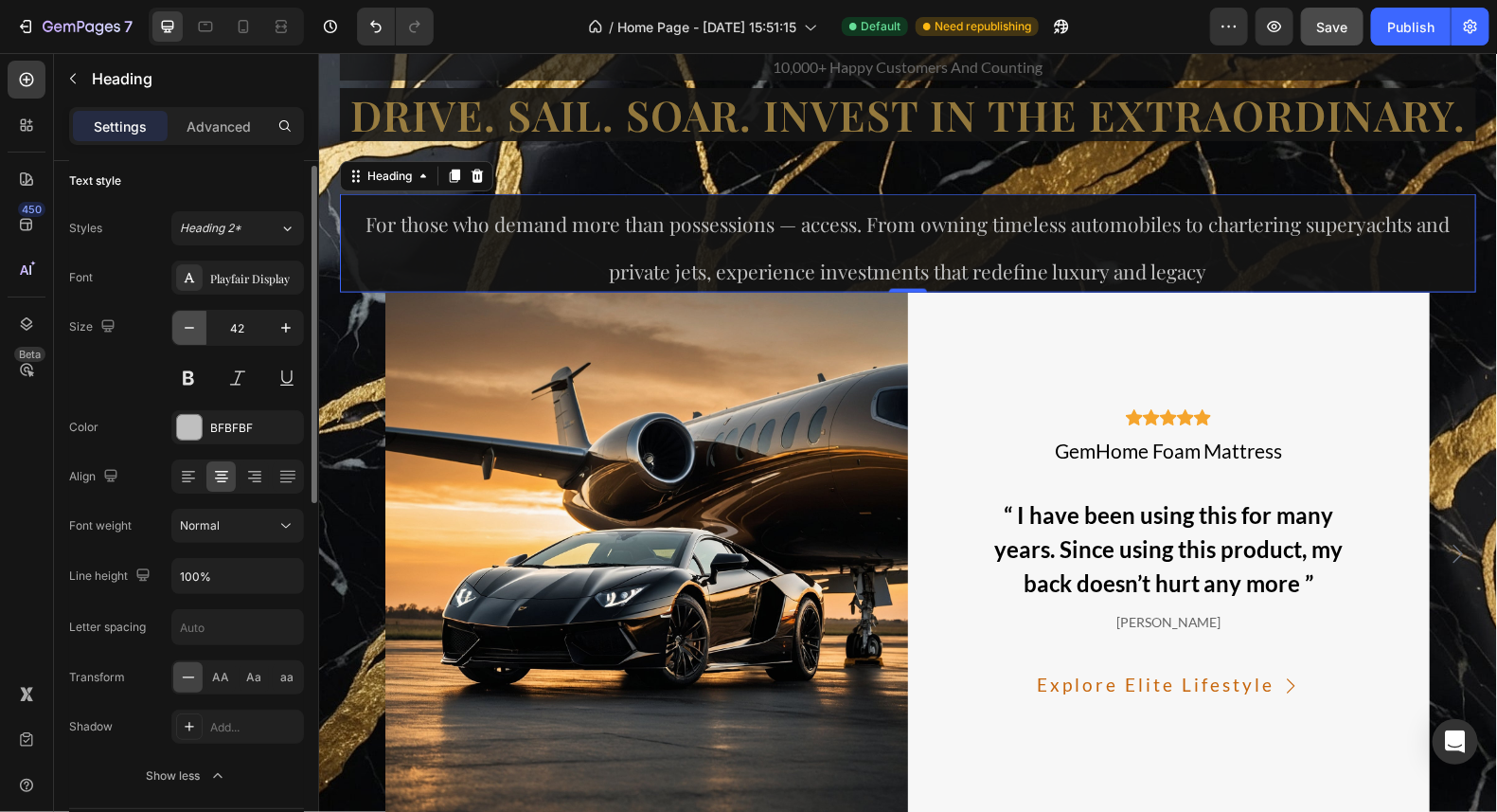
click at [192, 327] on icon "button" at bounding box center [190, 328] width 19 height 19
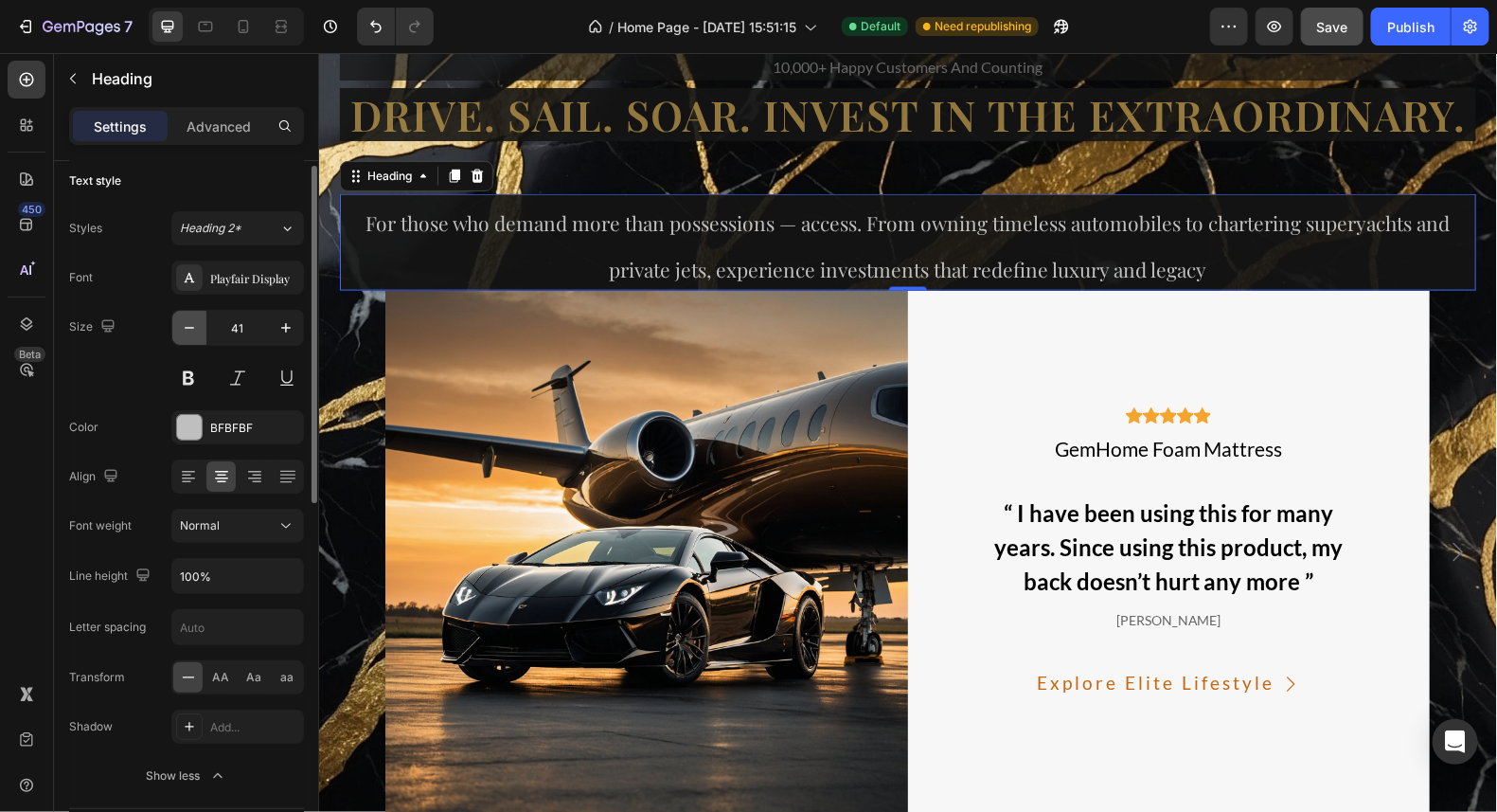
click at [192, 327] on icon "button" at bounding box center [190, 328] width 19 height 19
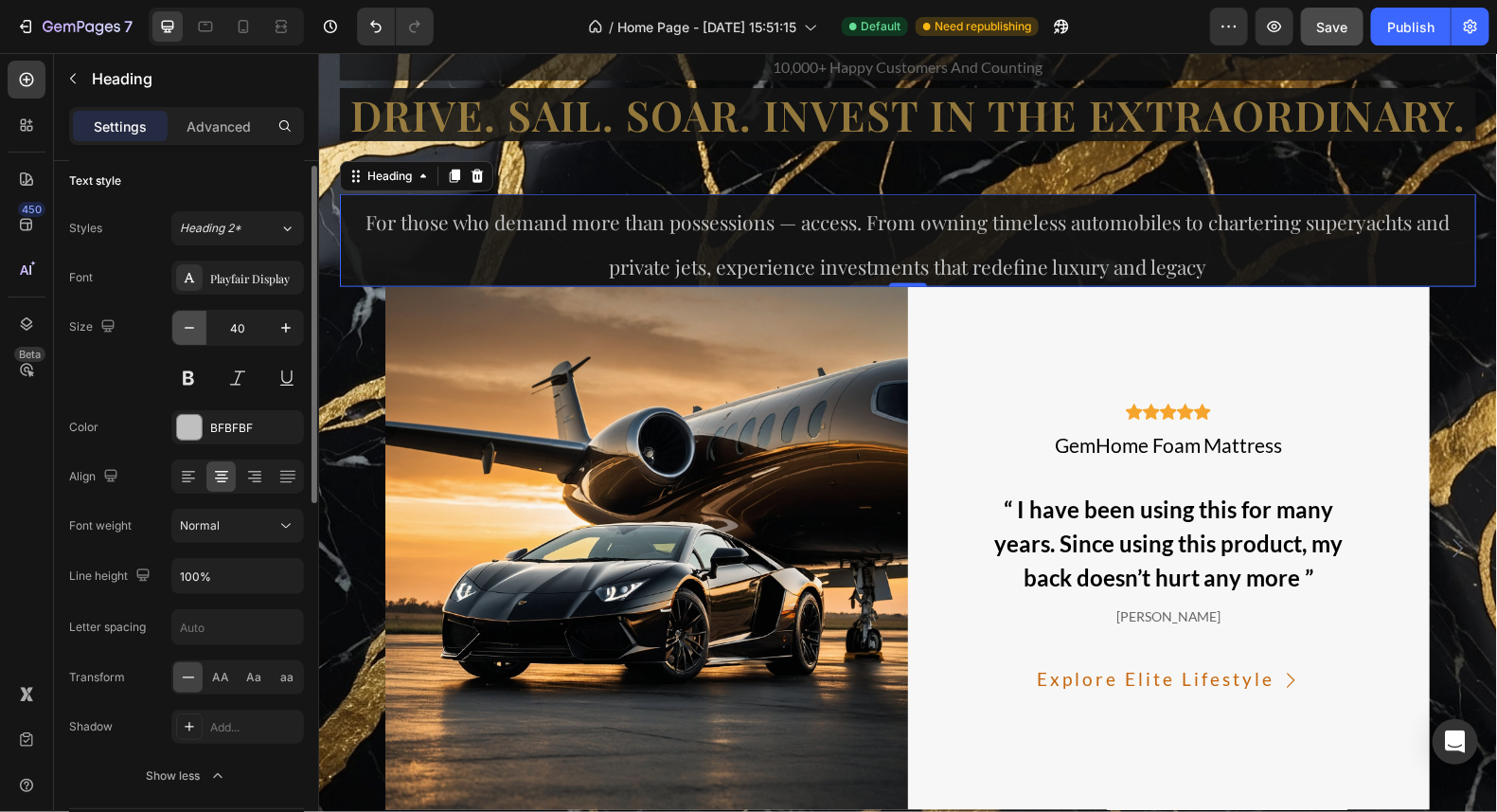
click at [192, 327] on icon "button" at bounding box center [190, 328] width 19 height 19
click at [191, 327] on icon "button" at bounding box center [190, 328] width 19 height 19
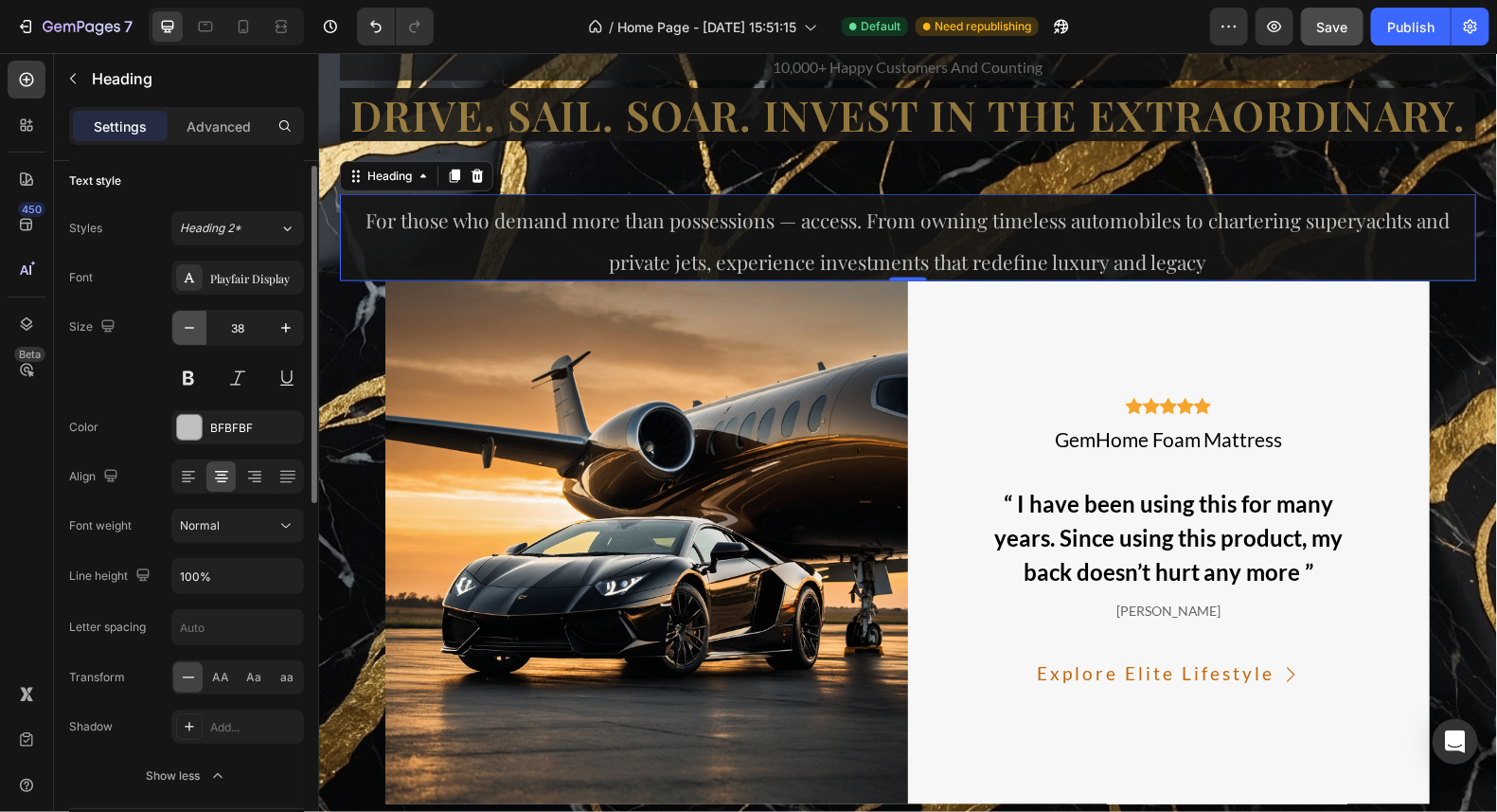
click at [191, 327] on icon "button" at bounding box center [190, 328] width 19 height 19
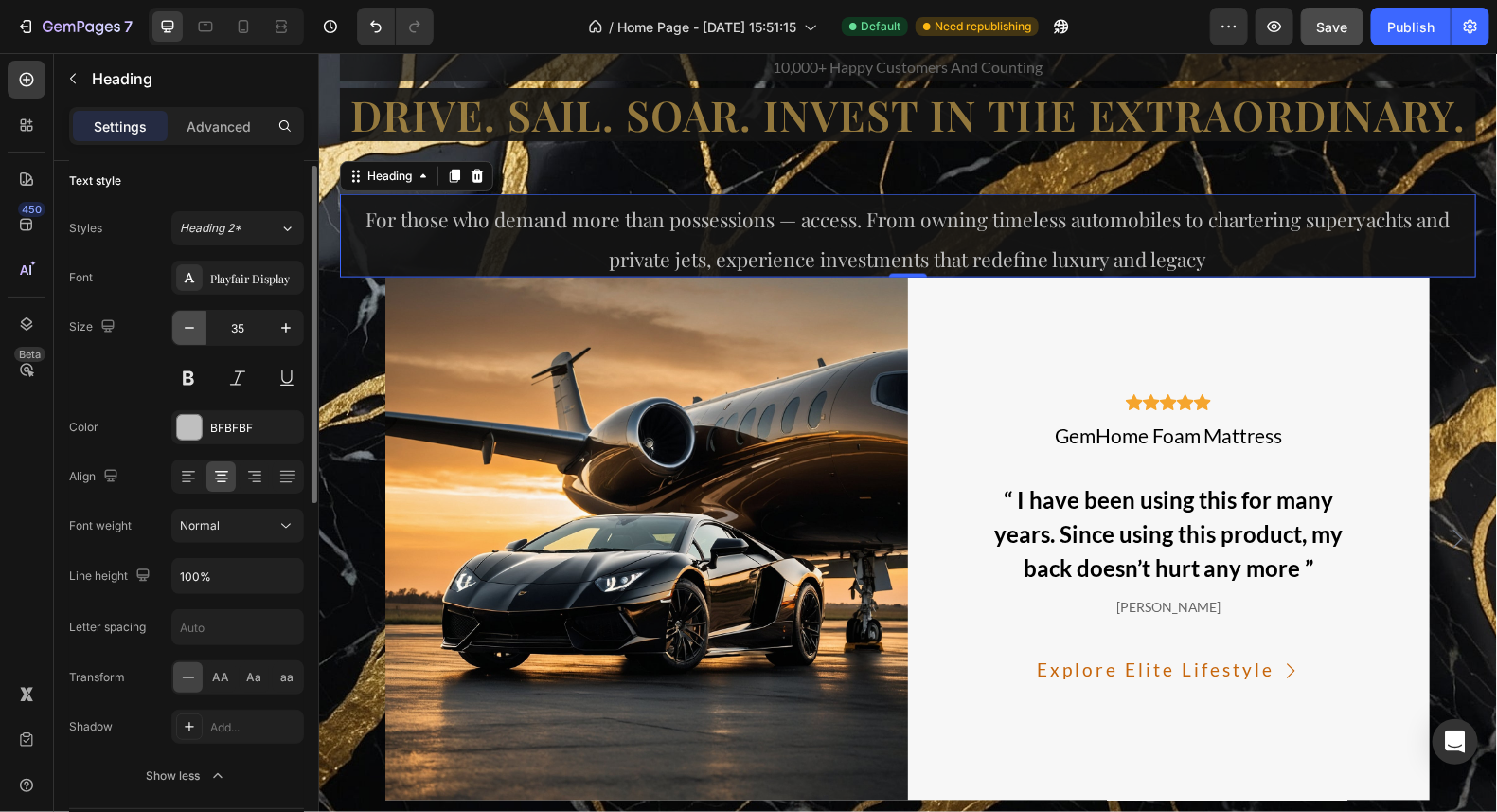
click at [191, 327] on icon "button" at bounding box center [190, 328] width 19 height 19
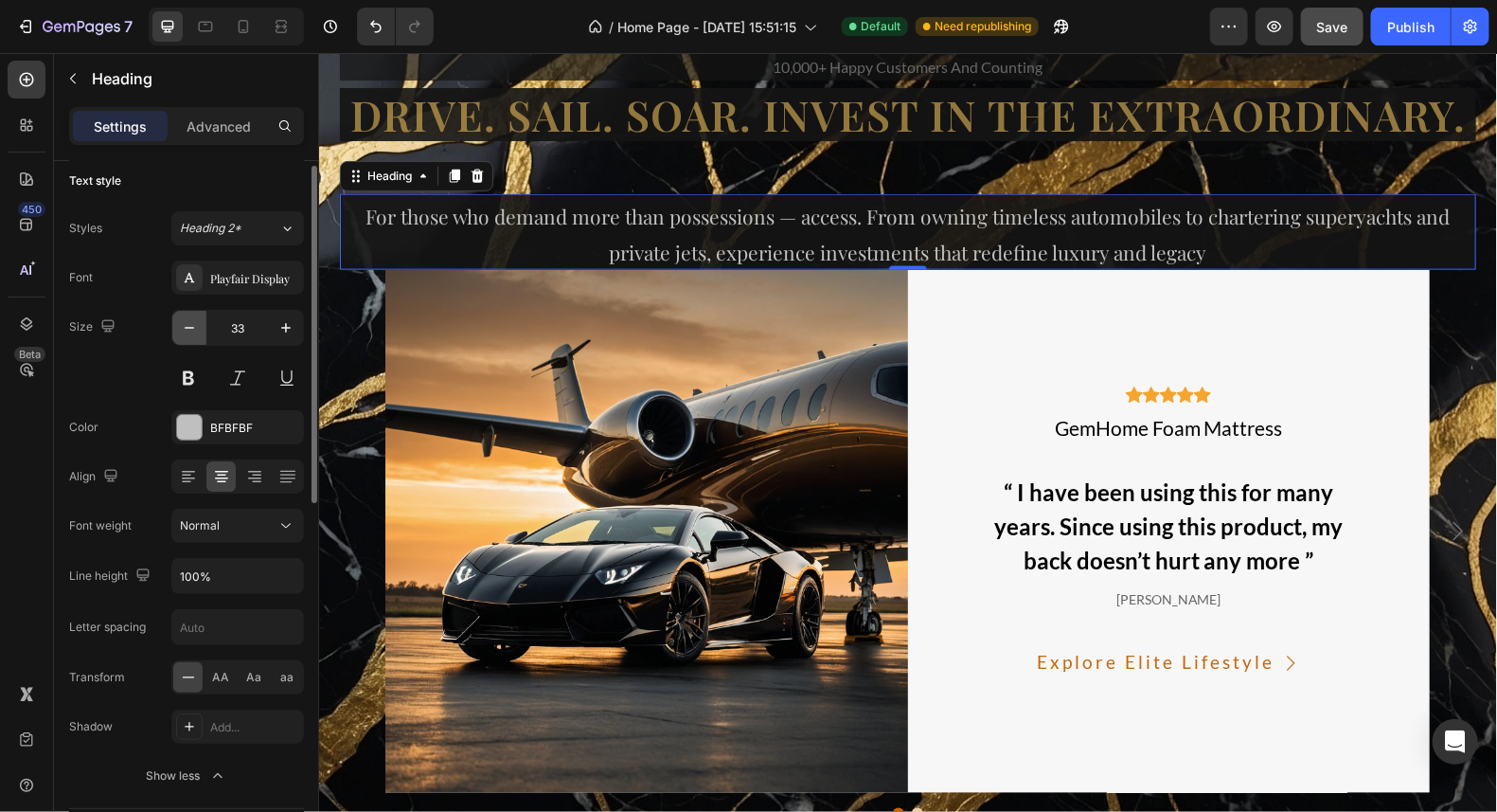
click at [191, 327] on icon "button" at bounding box center [190, 328] width 19 height 19
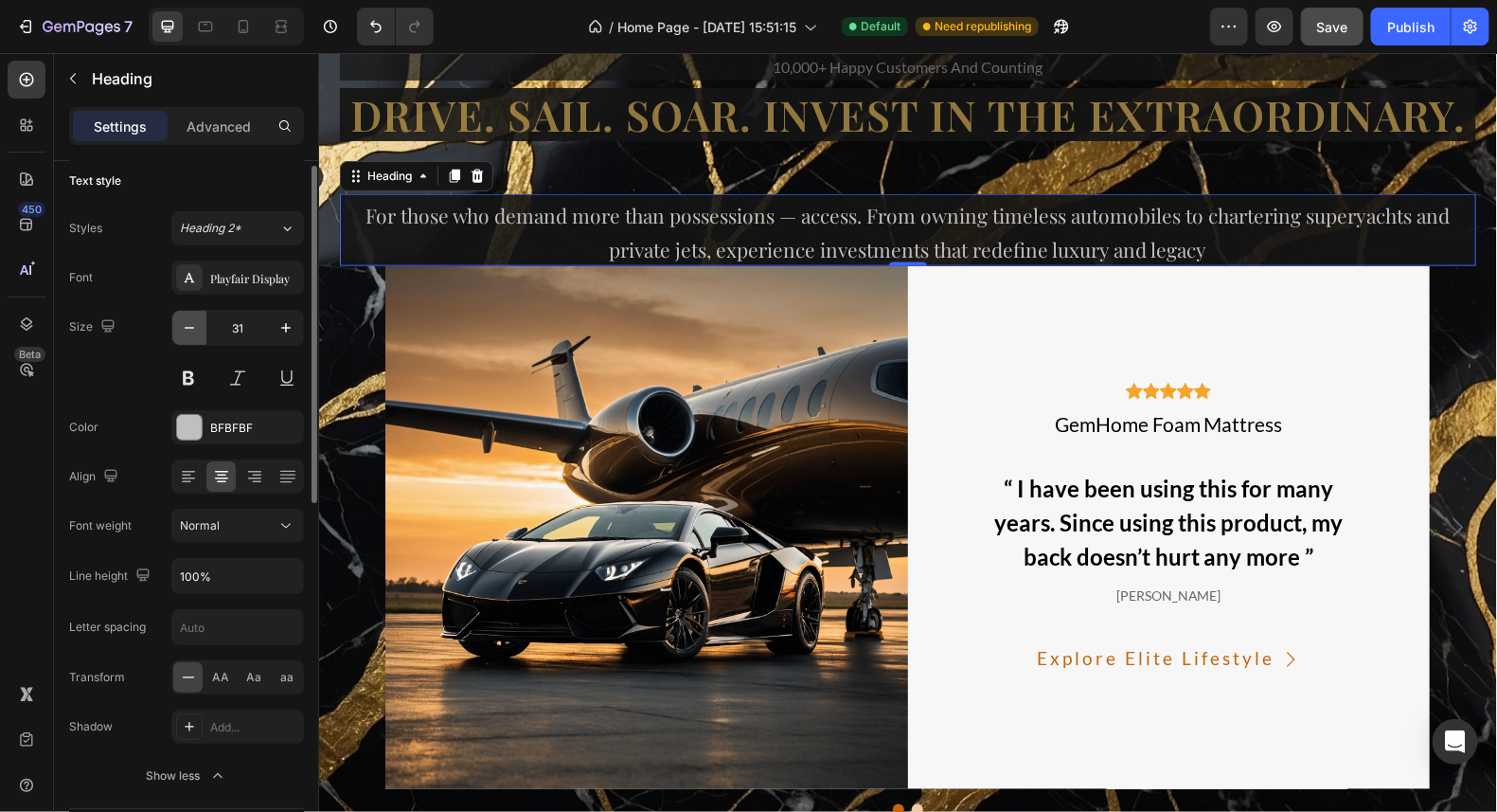
click at [191, 327] on icon "button" at bounding box center [190, 328] width 19 height 19
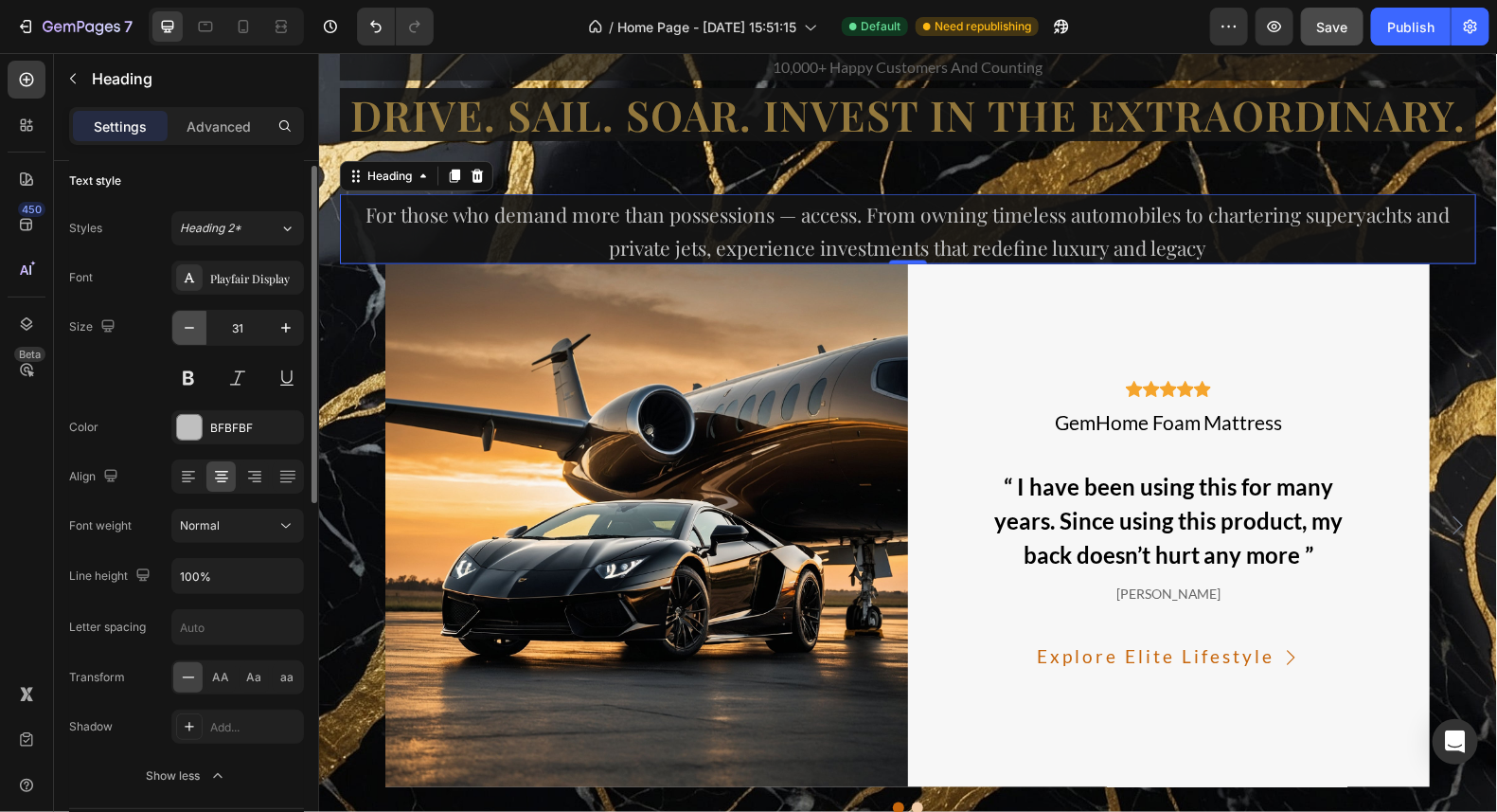
click at [191, 327] on icon "button" at bounding box center [190, 328] width 19 height 19
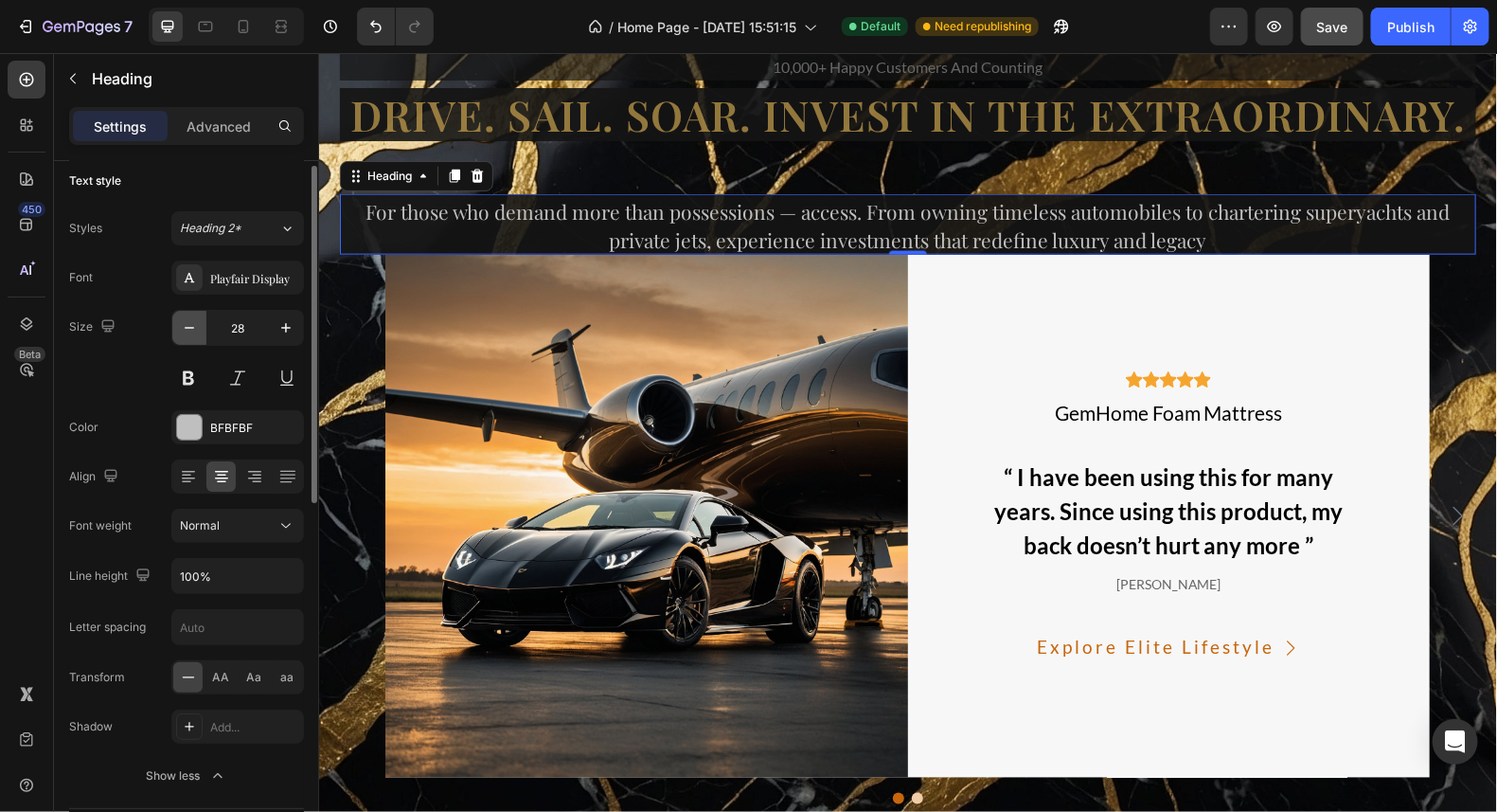
click at [191, 327] on icon "button" at bounding box center [190, 328] width 19 height 19
type input "27"
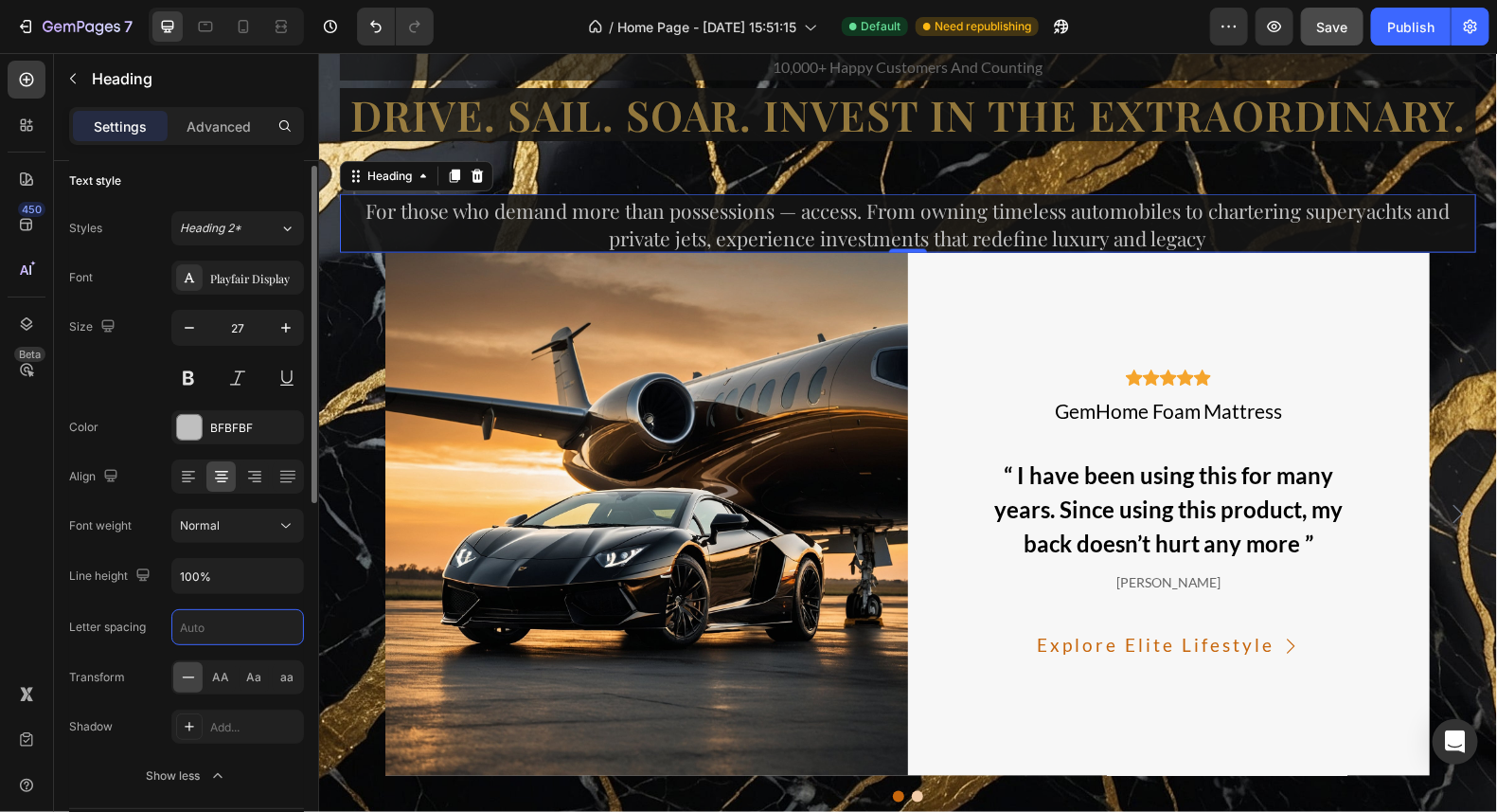
click at [217, 623] on input "text" at bounding box center [238, 626] width 131 height 34
type input "1"
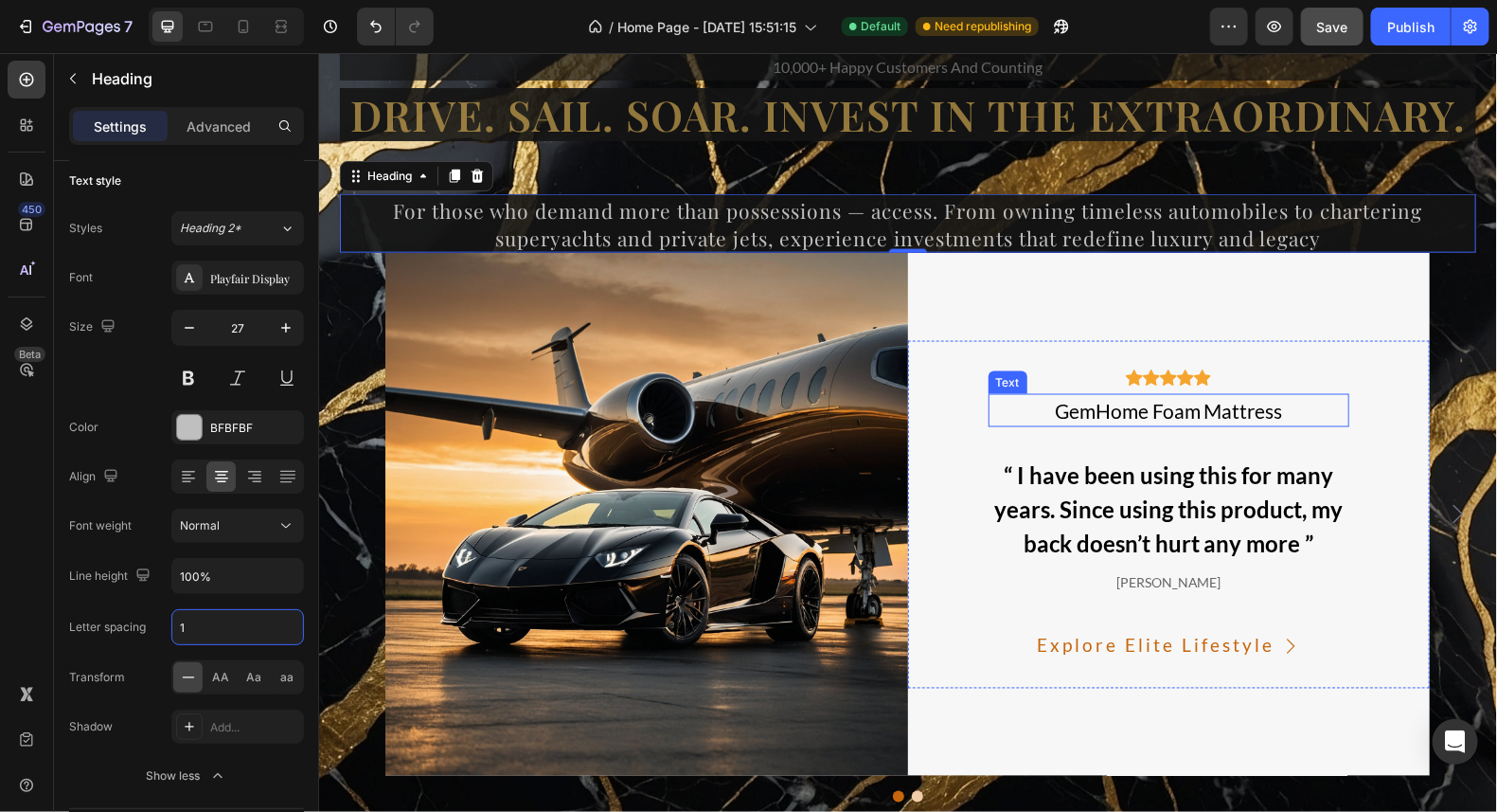
click at [1226, 409] on p "GemHome Foam Mattress" at bounding box center [1169, 411] width 358 height 31
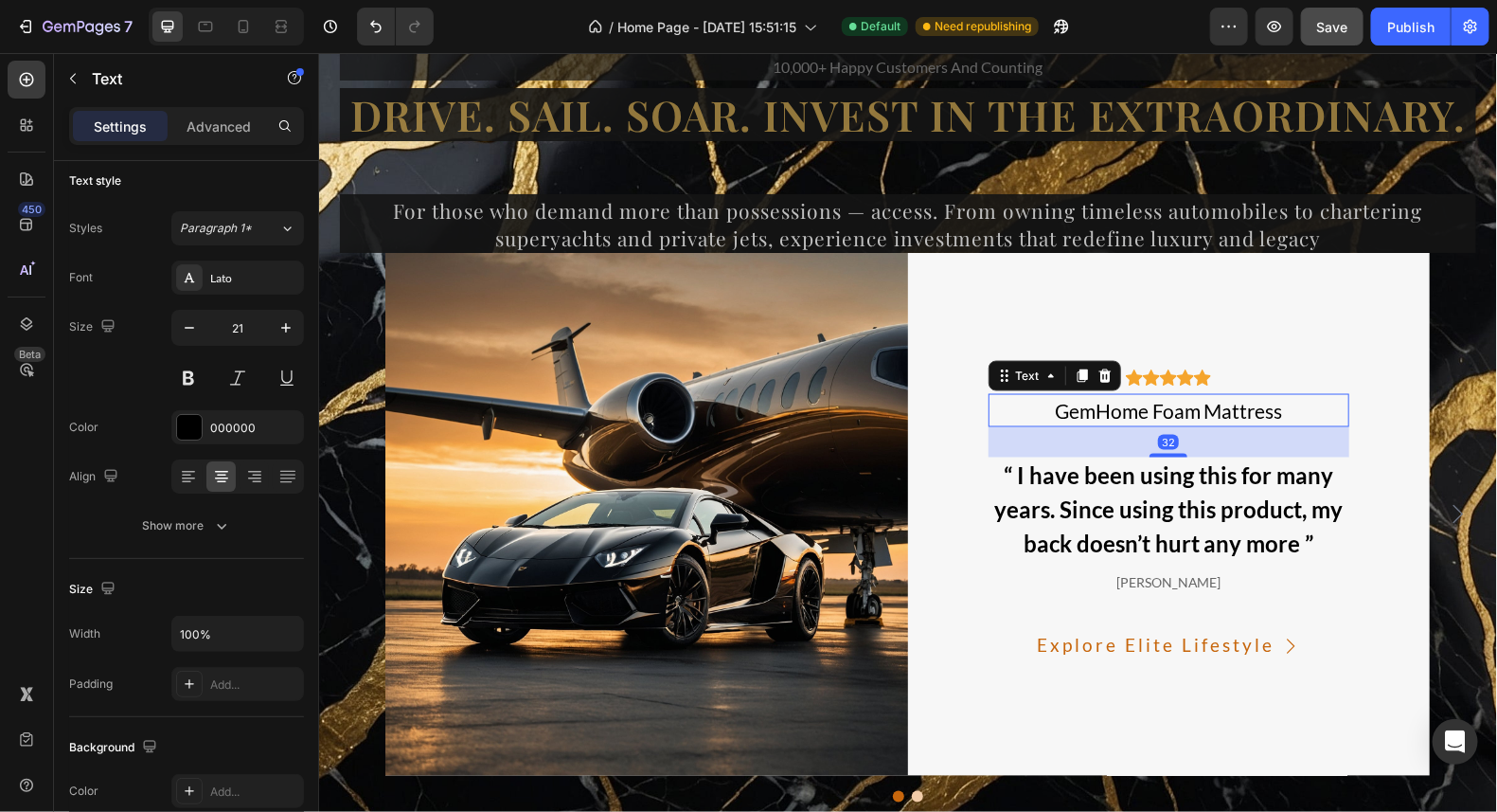
scroll to position [0, 0]
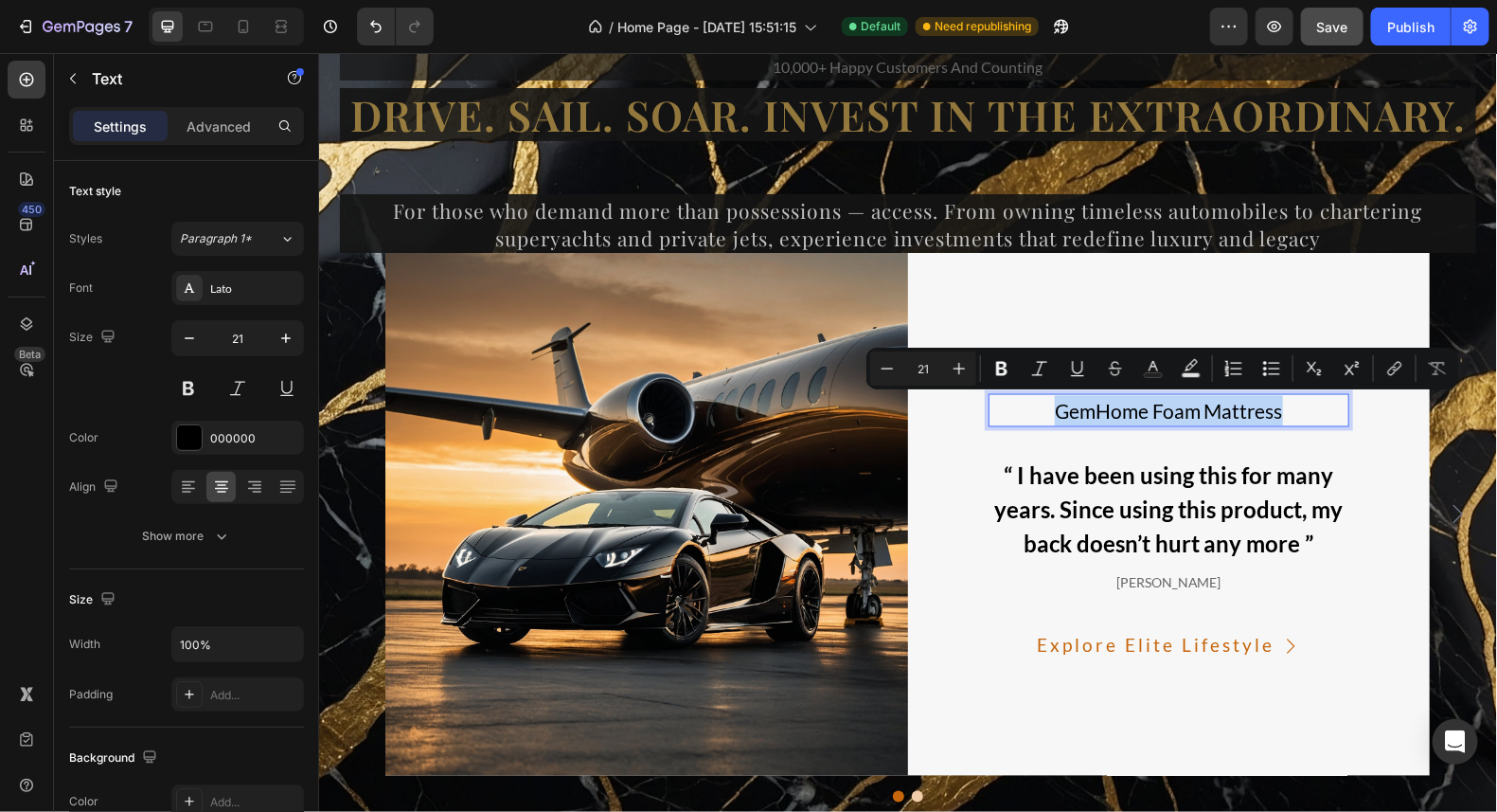
drag, startPoint x: 1278, startPoint y: 407, endPoint x: 1022, endPoint y: 414, distance: 256.1
click at [1022, 414] on p "GemHome Foam Mattress" at bounding box center [1169, 411] width 358 height 31
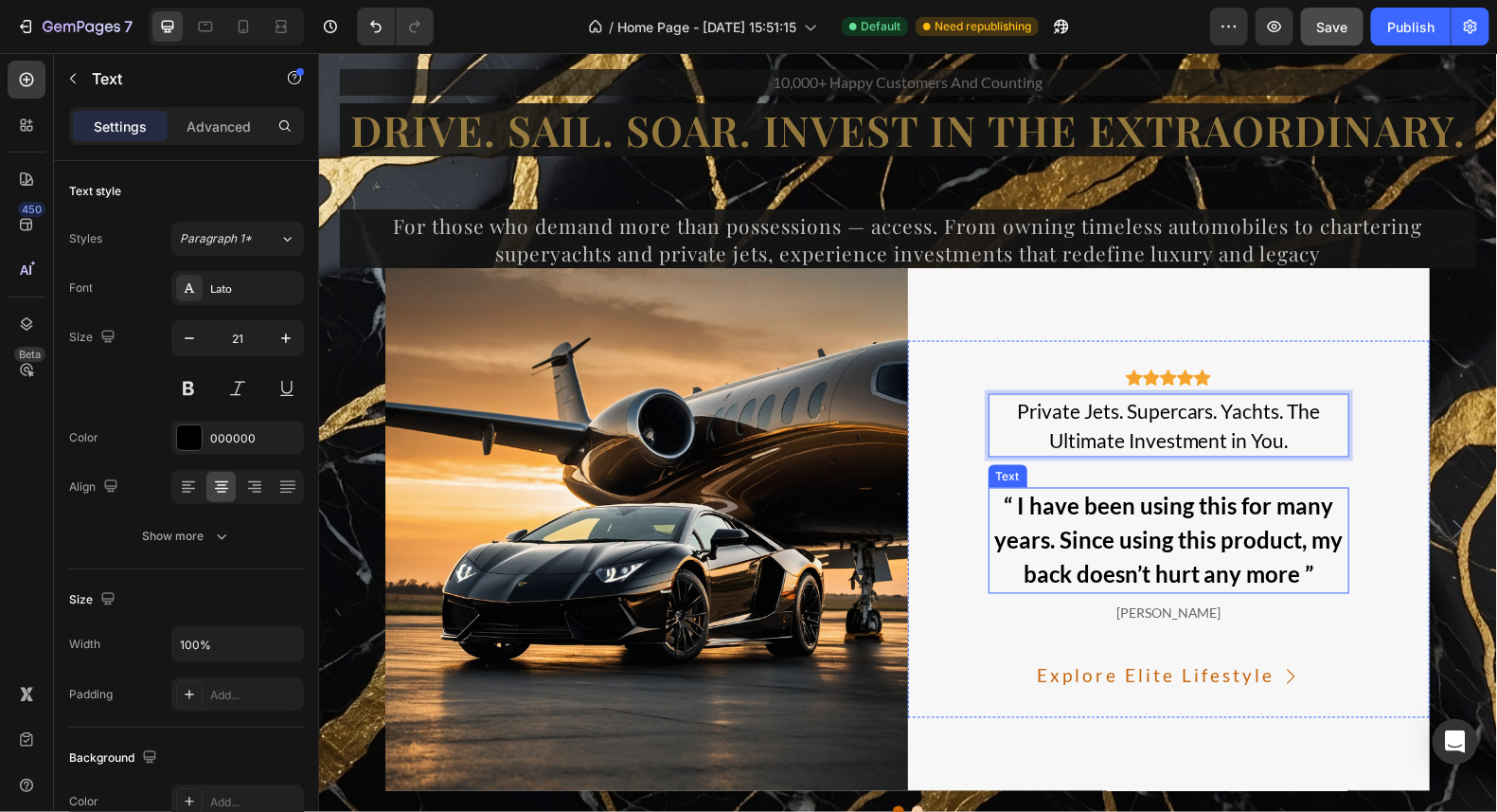
click at [1303, 577] on div "“ I have been using this for many years. Since using this product, my back does…" at bounding box center [1169, 540] width 362 height 106
click at [1307, 569] on div "“ I have been using this for many years. Since using this product, my back does…" at bounding box center [1169, 540] width 362 height 106
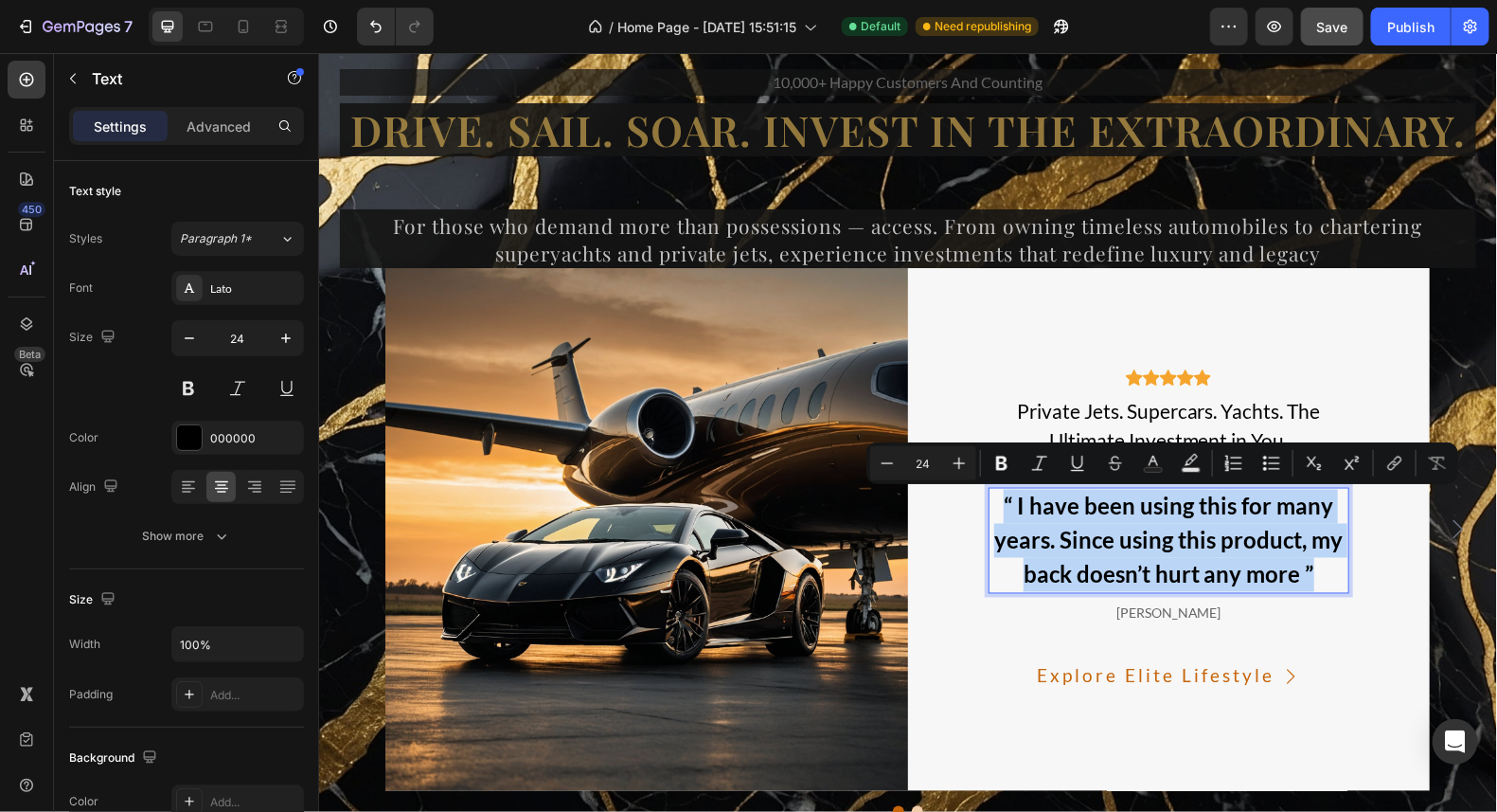
drag, startPoint x: 1307, startPoint y: 569, endPoint x: 1002, endPoint y: 503, distance: 312.1
click at [1002, 503] on p "“ I have been using this for many years. Since using this product, my back does…" at bounding box center [1169, 540] width 358 height 102
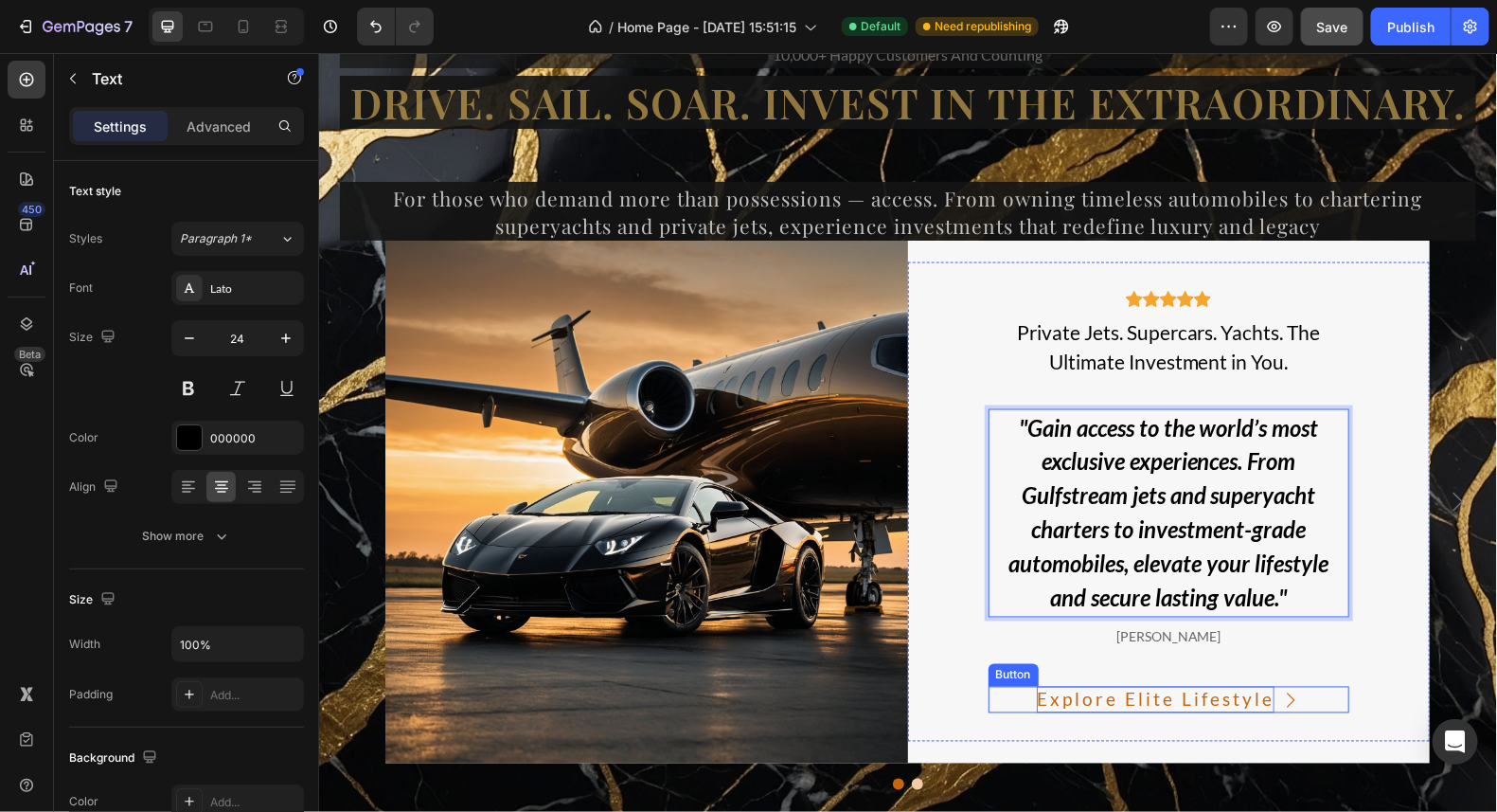
scroll to position [13612, 0]
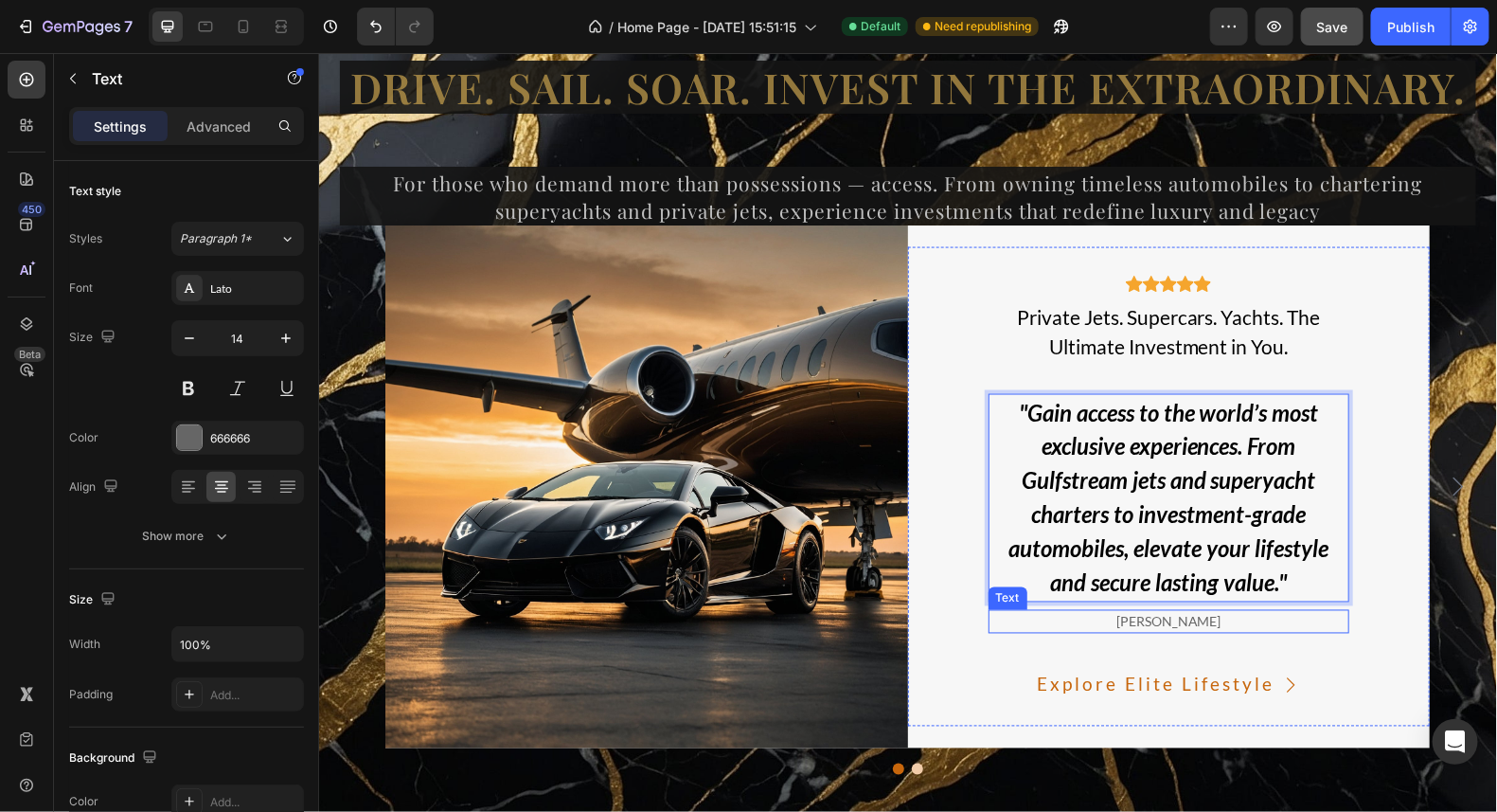
click at [1225, 616] on div "lauren cisneros" at bounding box center [1169, 621] width 362 height 24
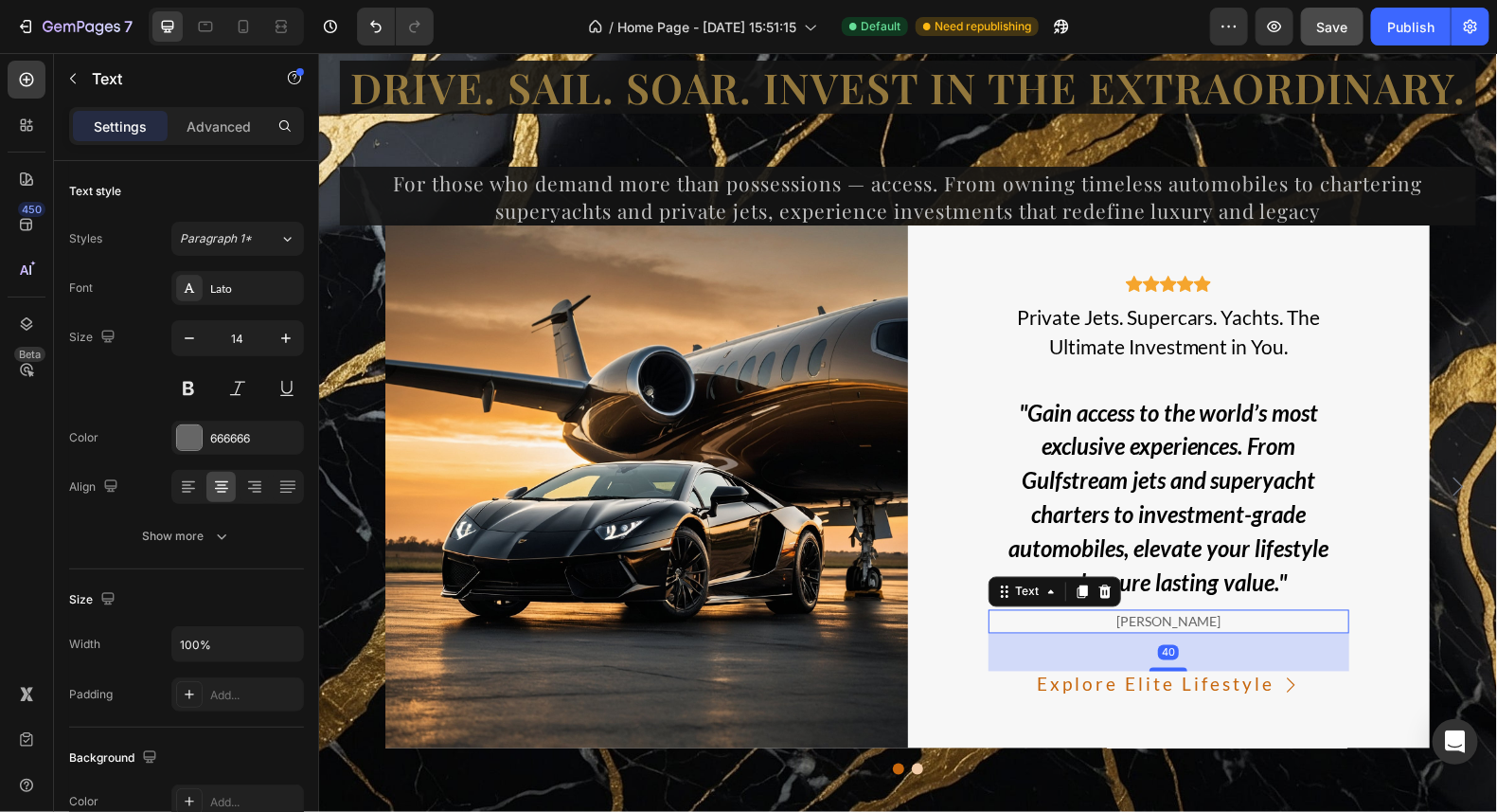
click at [1219, 617] on div "lauren cisneros" at bounding box center [1169, 621] width 362 height 24
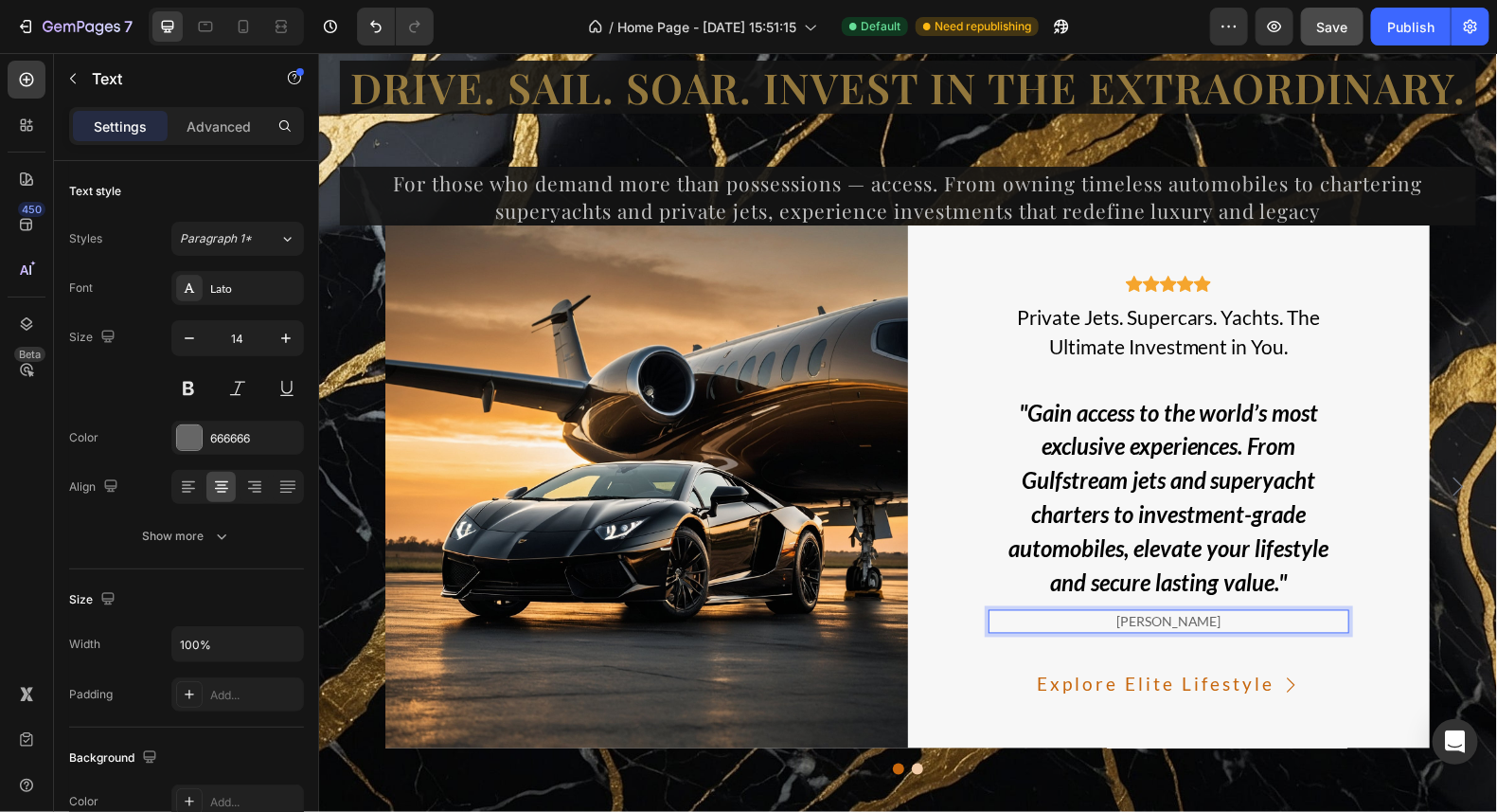
click at [1239, 627] on p "lauren cisneros" at bounding box center [1169, 621] width 358 height 20
click at [1226, 559] on icon ""Gain access to the world’s most exclusive experiences. From Gulfstream jets an…" at bounding box center [1167, 496] width 320 height 198
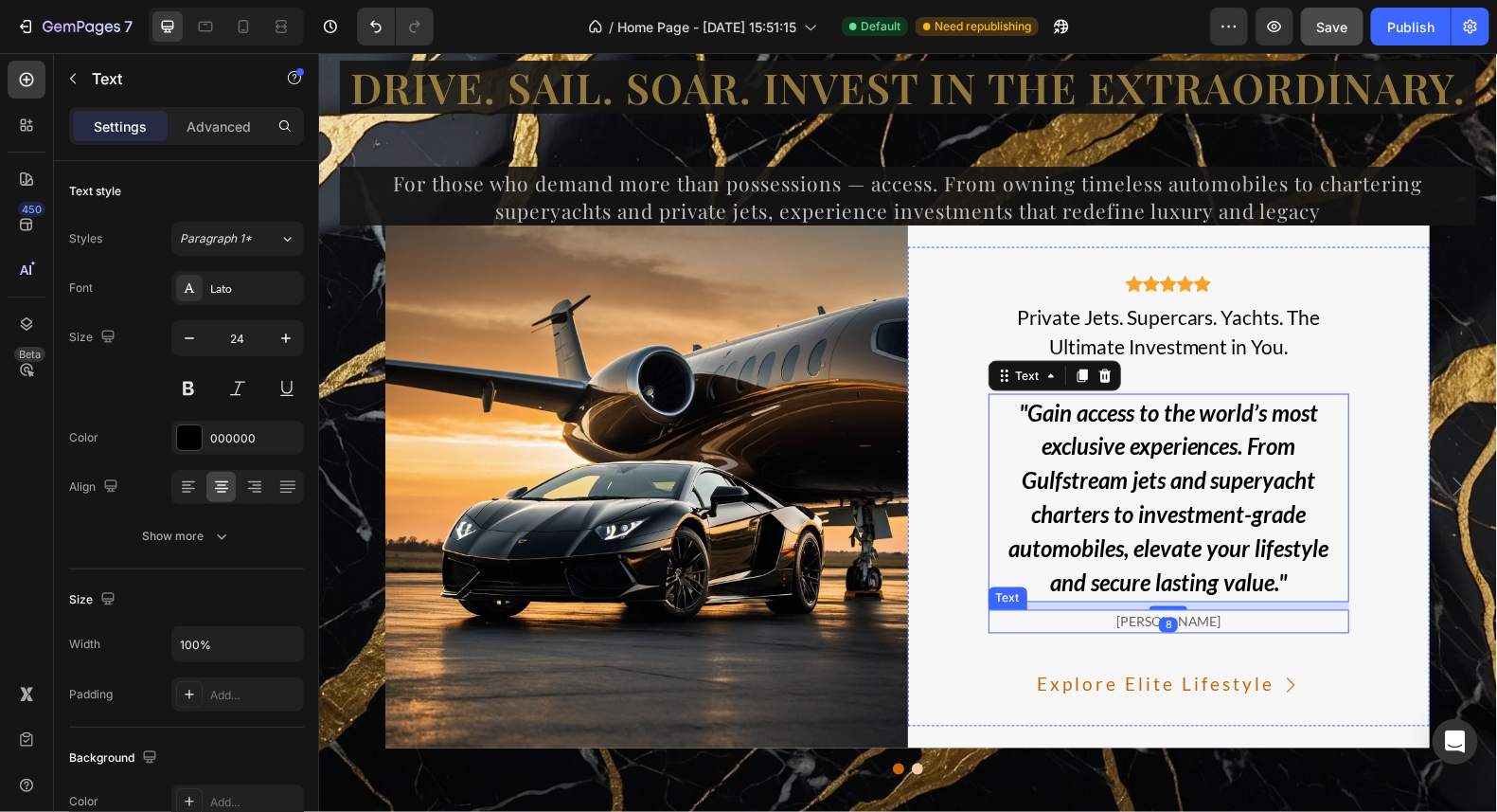
click at [1220, 617] on p "lauren cisneros" at bounding box center [1169, 621] width 358 height 20
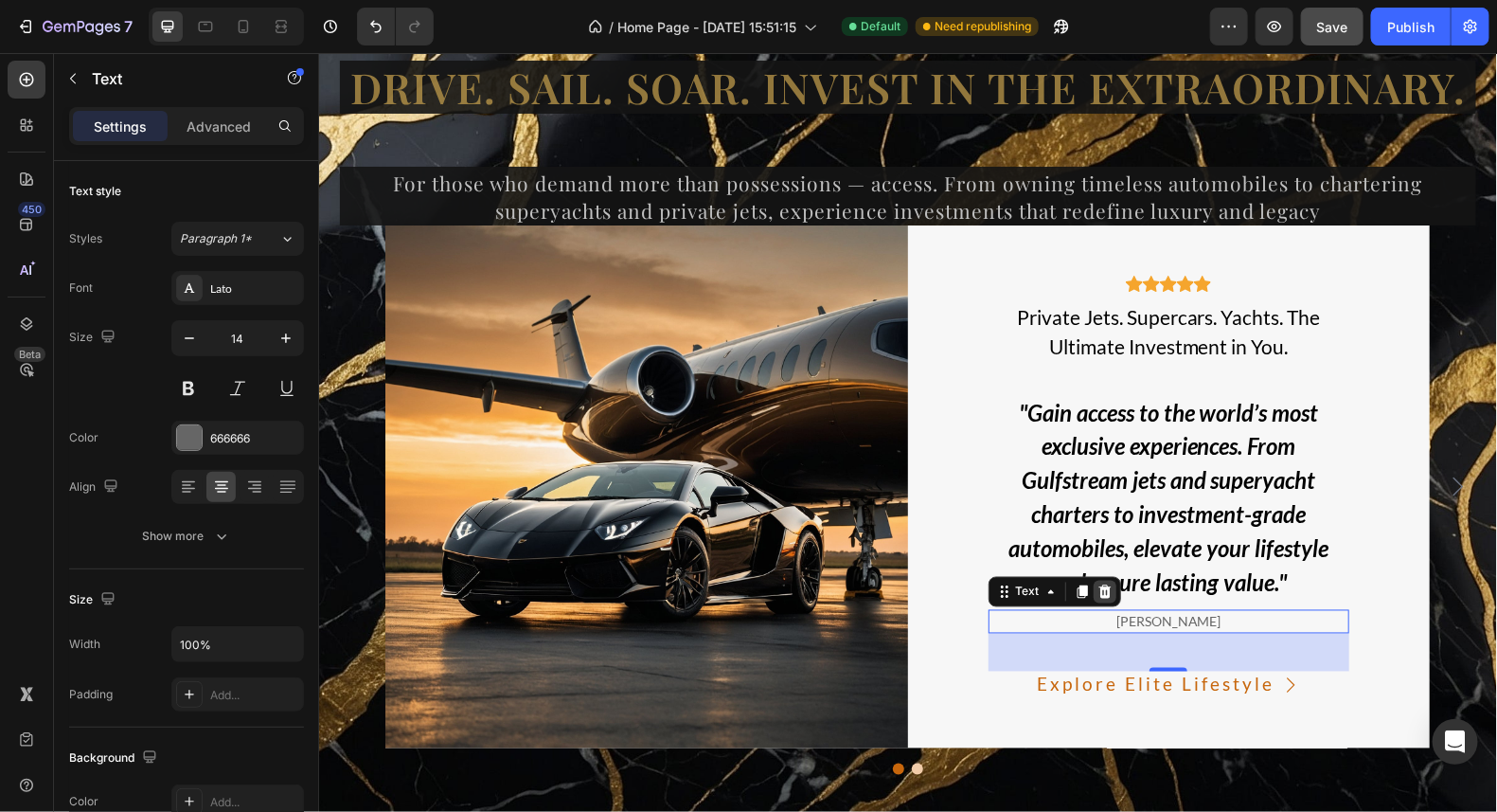
click at [1100, 592] on icon at bounding box center [1104, 591] width 13 height 13
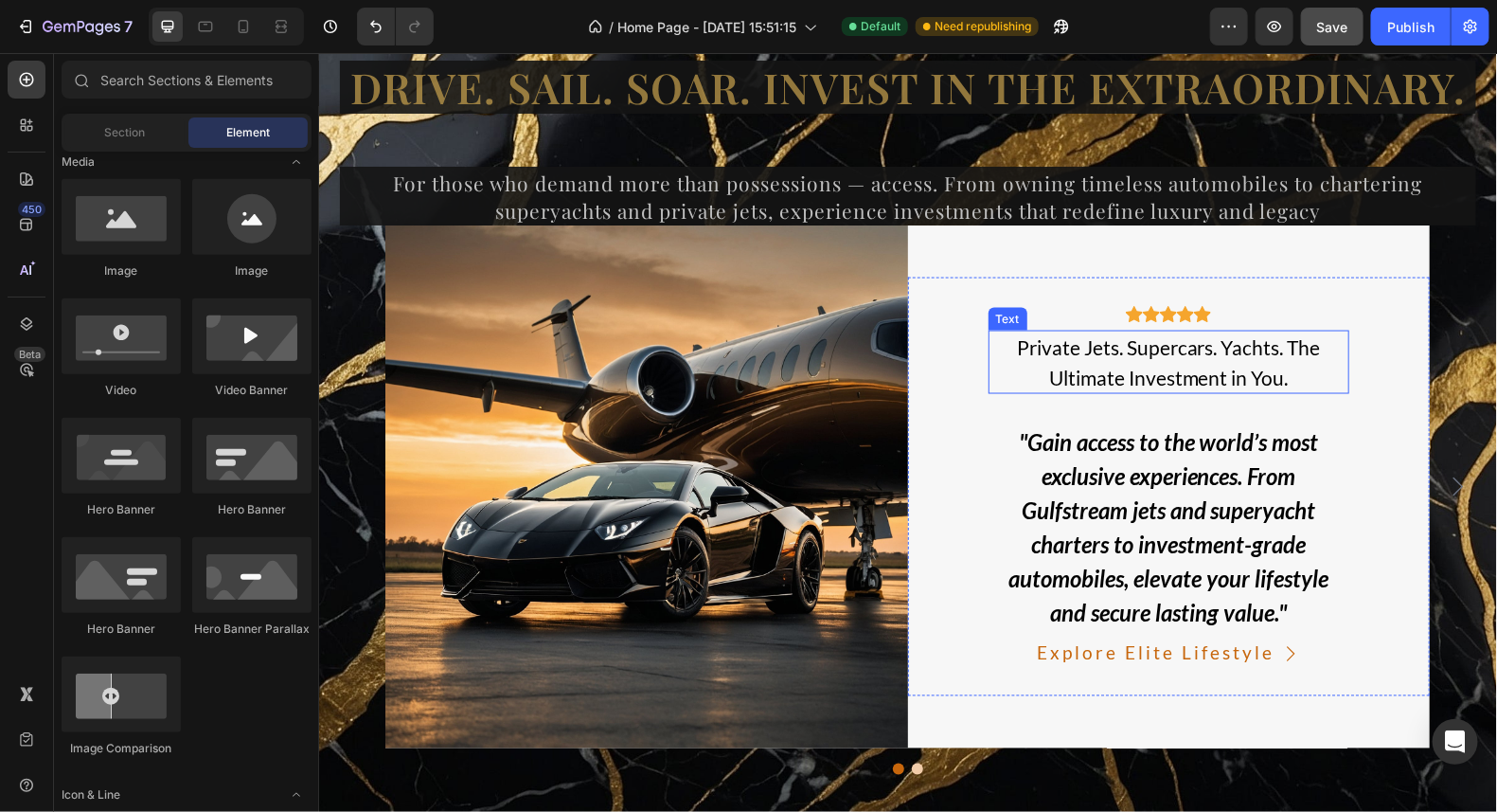
click at [1279, 343] on p "Private Jets. Supercars. Yachts. The Ultimate Investment in You." at bounding box center [1169, 362] width 358 height 60
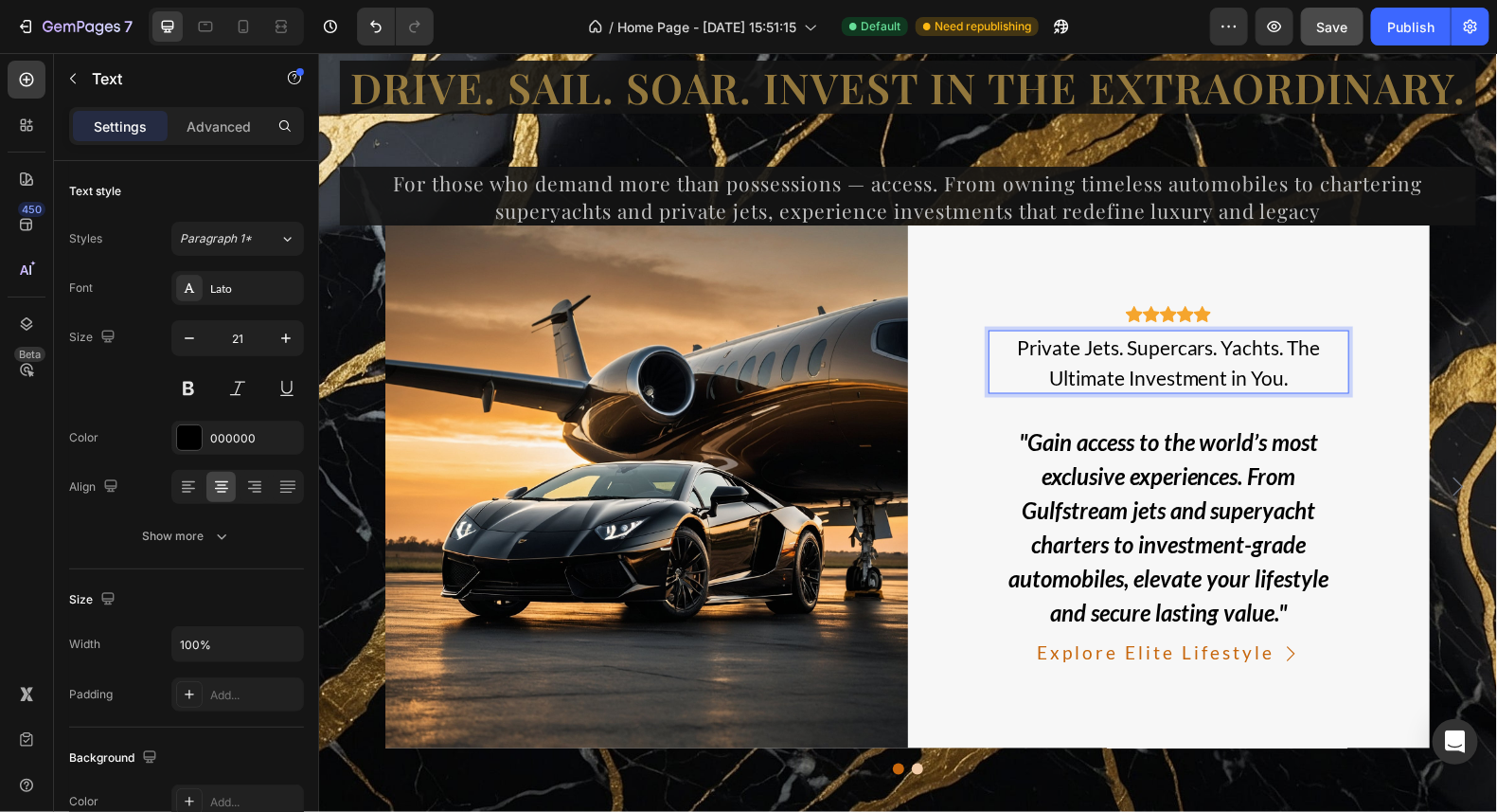
click at [1281, 348] on p "Private Jets. Supercars. Yachts. The Ultimate Investment in You." at bounding box center [1169, 362] width 358 height 60
click at [1234, 350] on p "Private Jets. Supercars. Yachts." at bounding box center [1169, 347] width 358 height 31
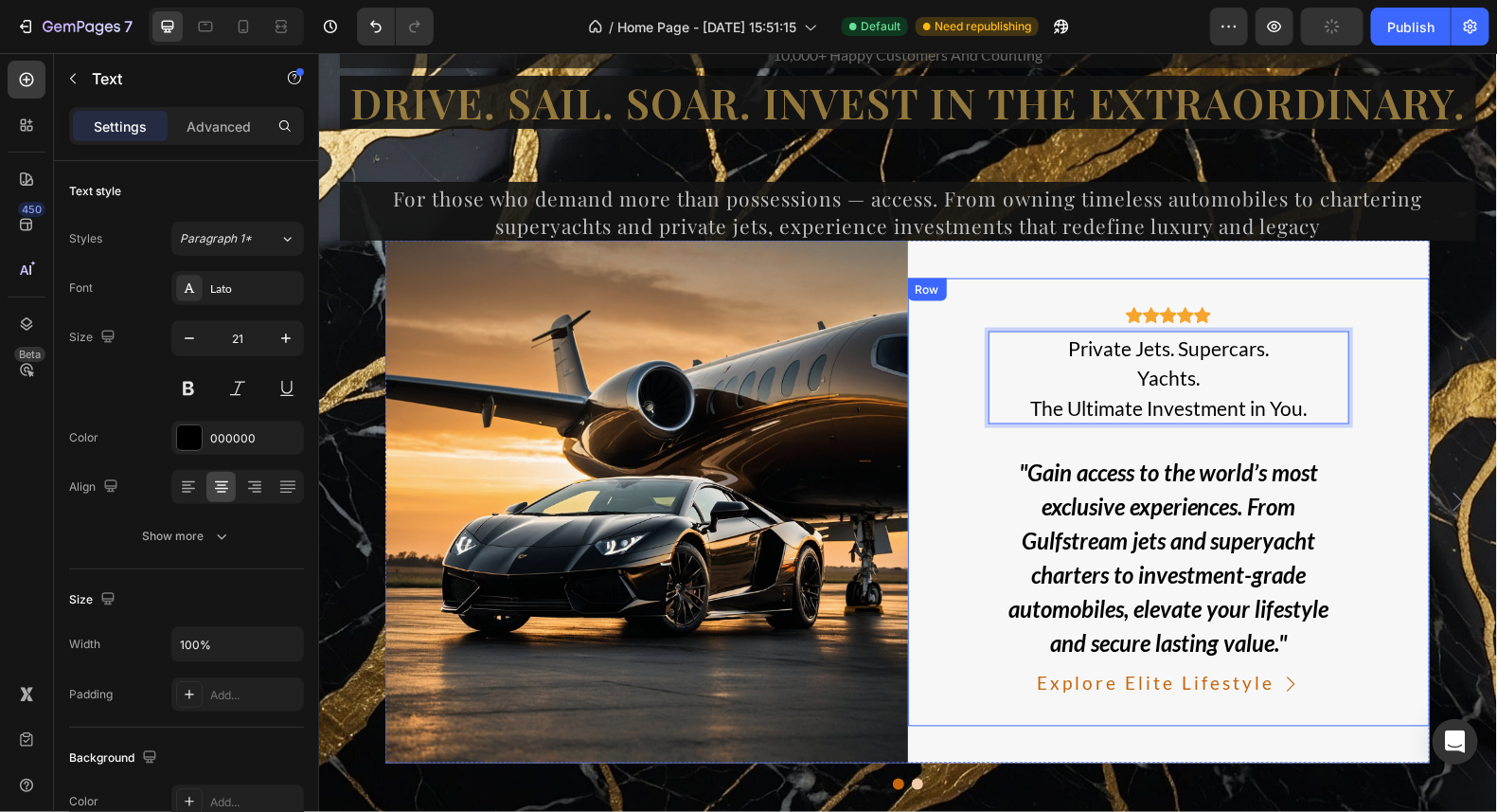
click at [1374, 523] on div "Icon Icon Icon Icon Icon Icon List Hoz Private Jets. Supercars. Yachts. The Ult…" at bounding box center [1168, 501] width 522 height 448
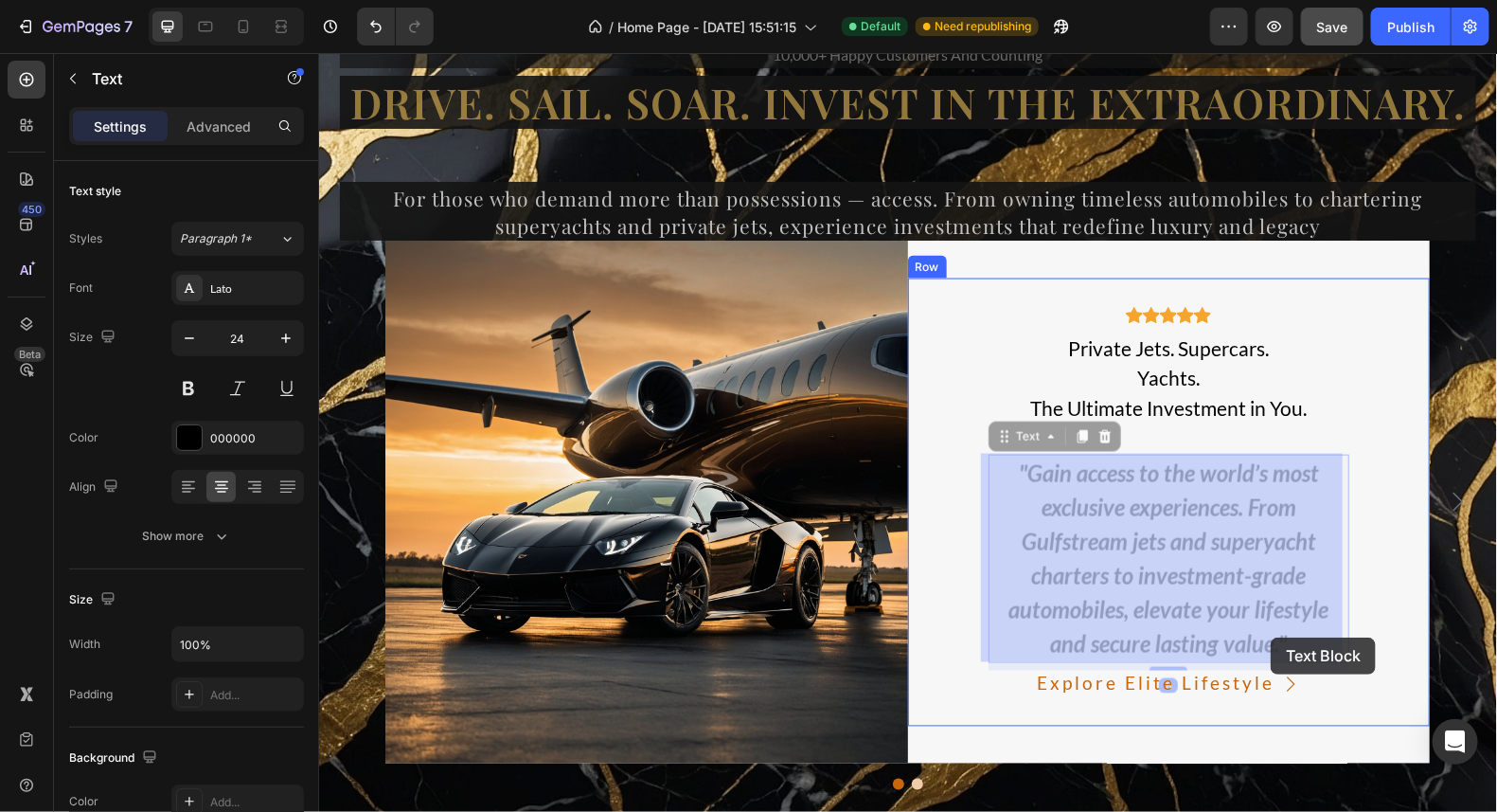
drag, startPoint x: 1290, startPoint y: 638, endPoint x: 1270, endPoint y: 637, distance: 20.0
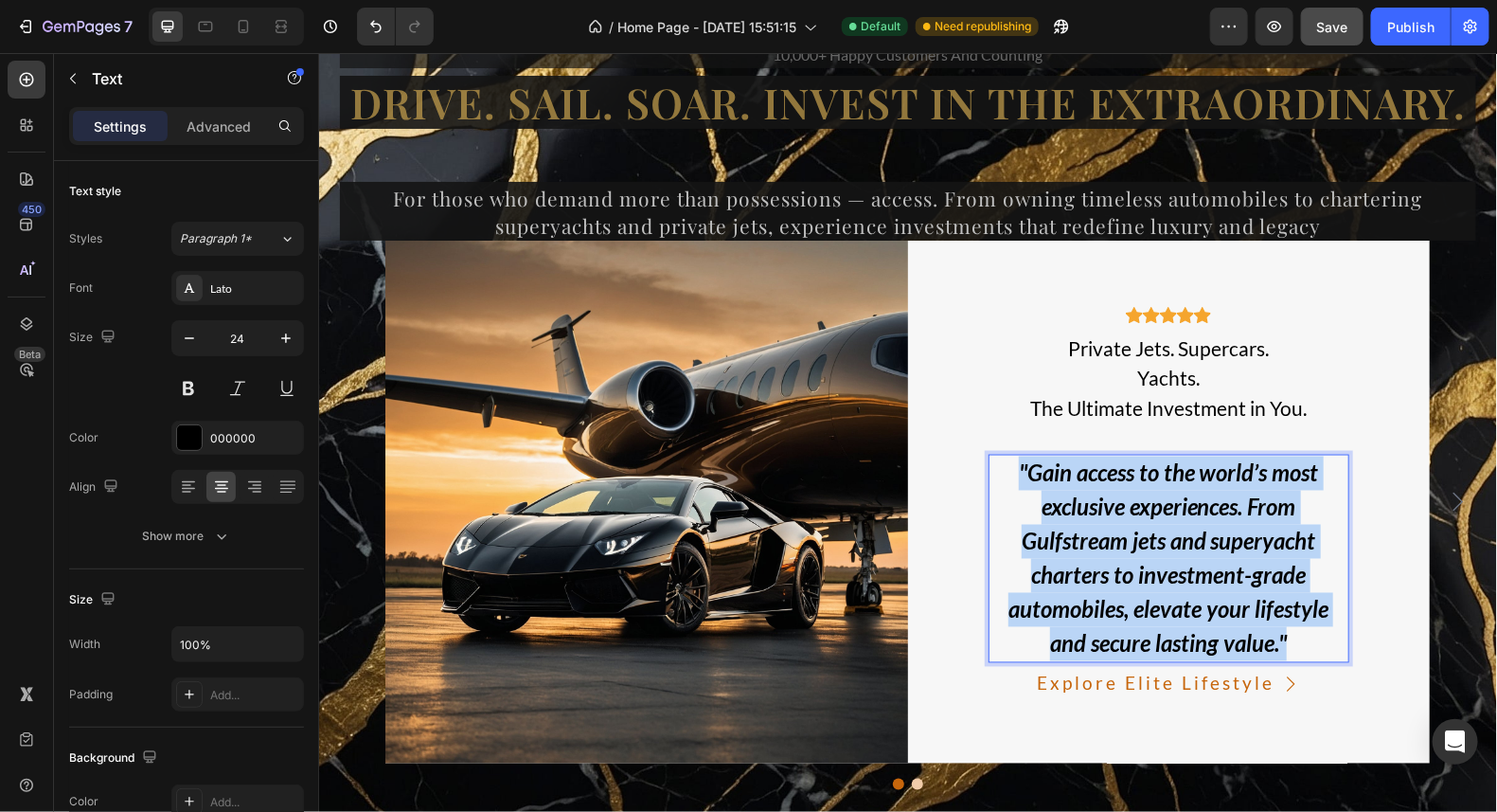
drag, startPoint x: 1278, startPoint y: 647, endPoint x: 1008, endPoint y: 470, distance: 322.8
click at [1008, 470] on p ""Gain access to the world’s most exclusive experiences. From Gulfstream jets an…" at bounding box center [1169, 558] width 358 height 205
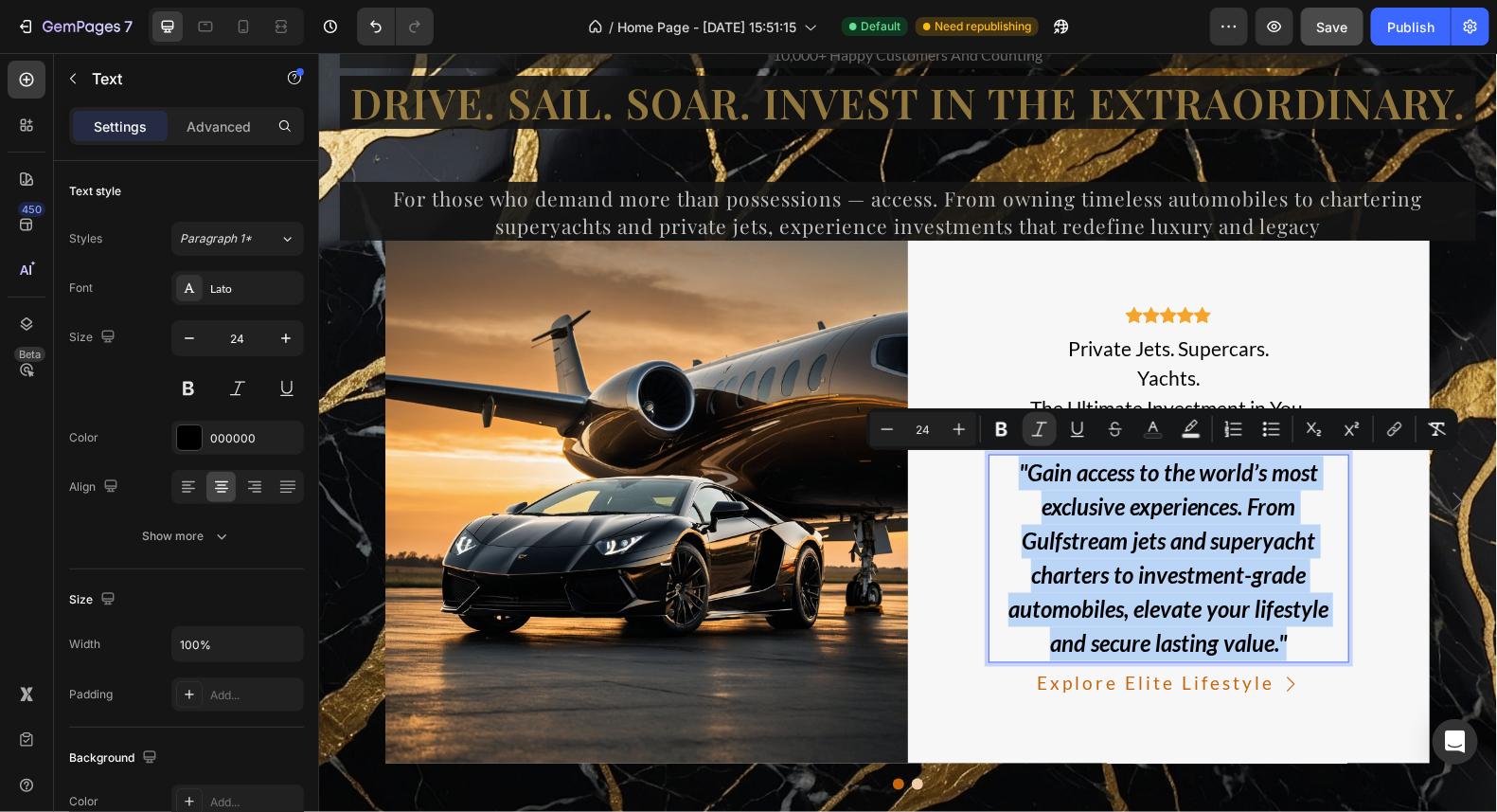
click at [1295, 646] on p ""Gain access to the world’s most exclusive experiences. From Gulfstream jets an…" at bounding box center [1169, 558] width 358 height 205
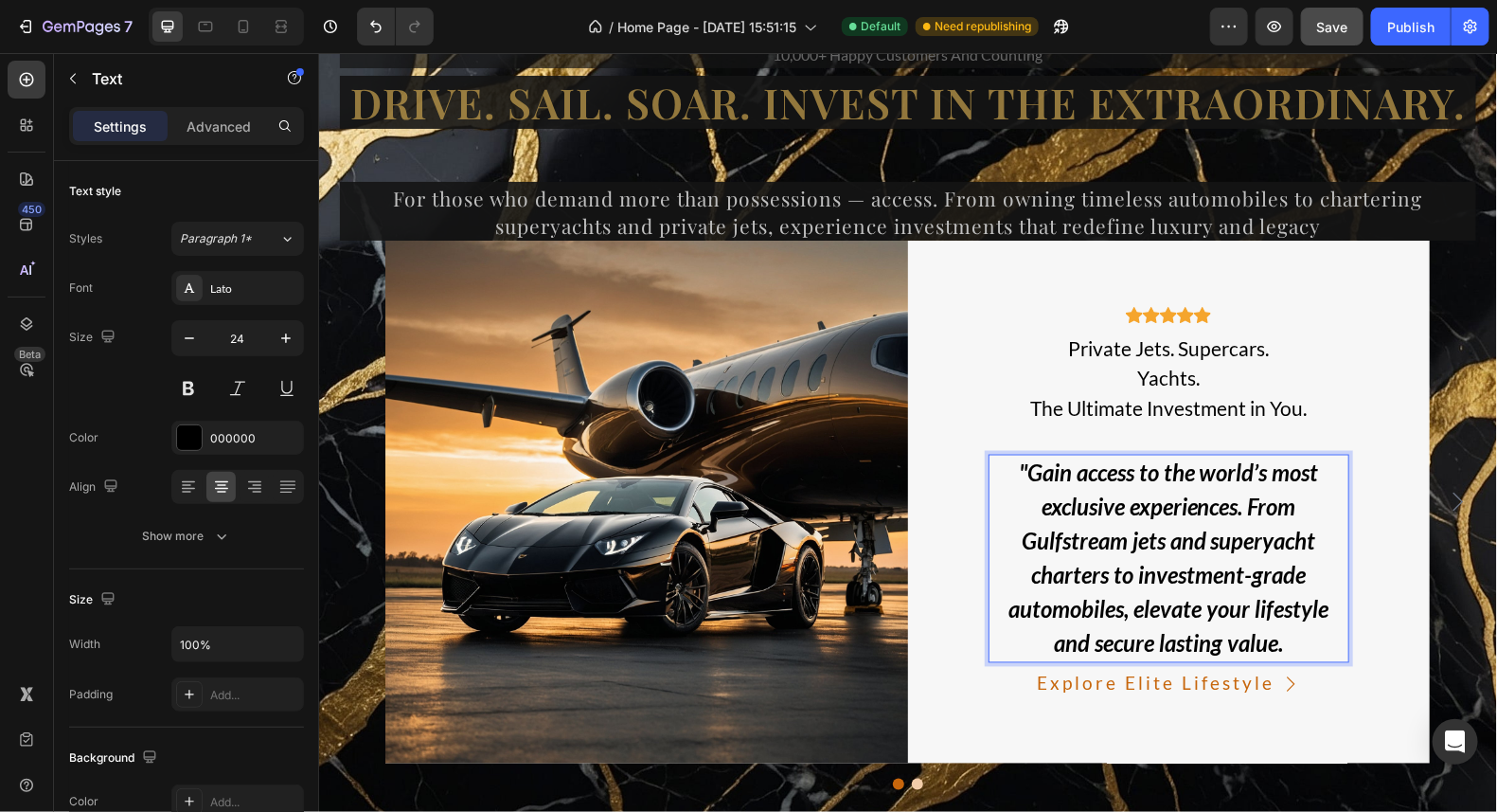
click at [1021, 465] on icon ""Gain access to the world’s most exclusive experiences. From Gulfstream jets an…" at bounding box center [1167, 557] width 320 height 198
click at [1281, 648] on p "Gain access to the world’s most exclusive experiences. From Gulfstream jets and…" at bounding box center [1169, 558] width 358 height 205
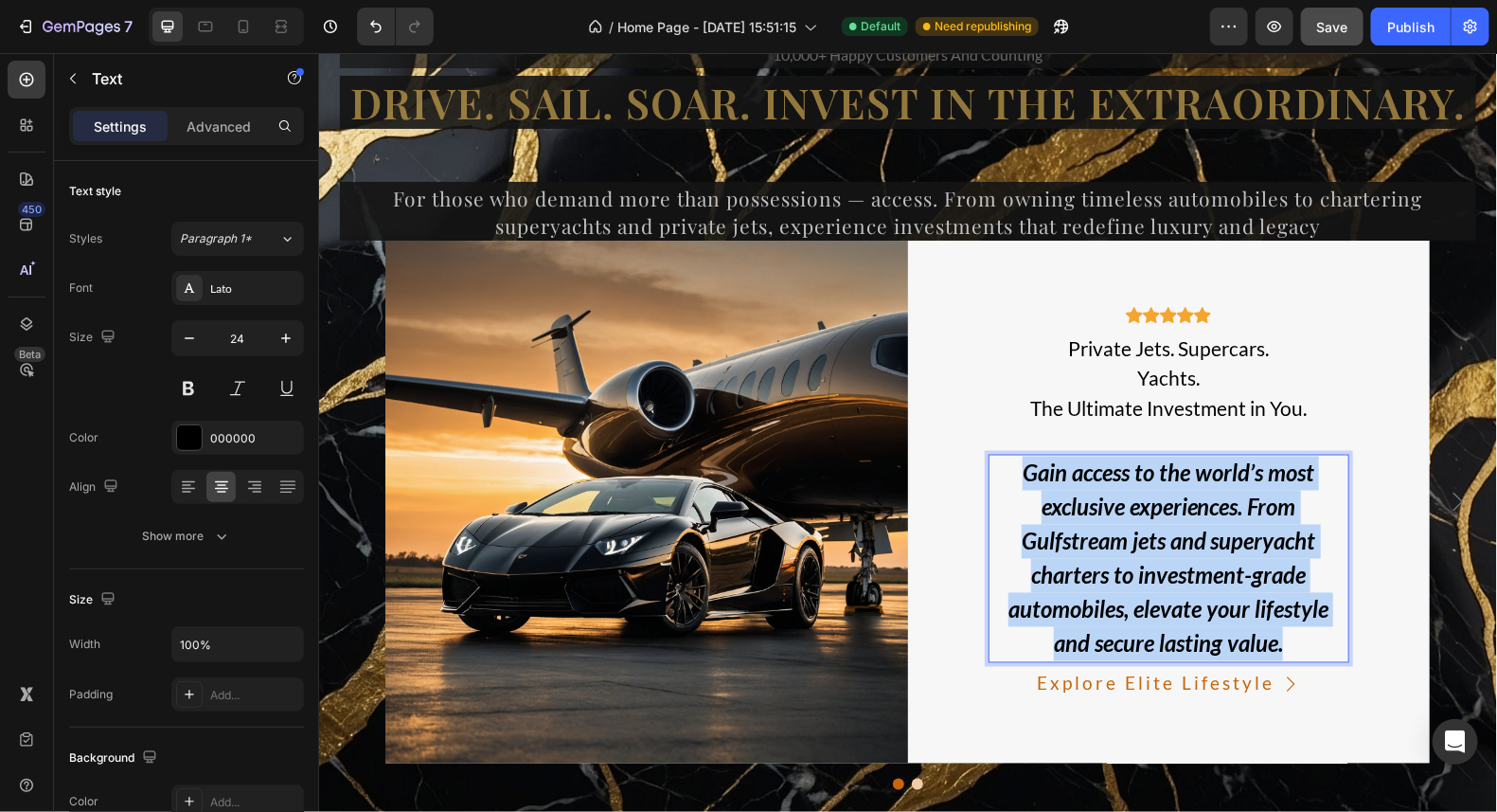
drag, startPoint x: 1277, startPoint y: 642, endPoint x: 999, endPoint y: 485, distance: 319.3
click at [999, 485] on p "Gain access to the world’s most exclusive experiences. From Gulfstream jets and…" at bounding box center [1169, 558] width 358 height 205
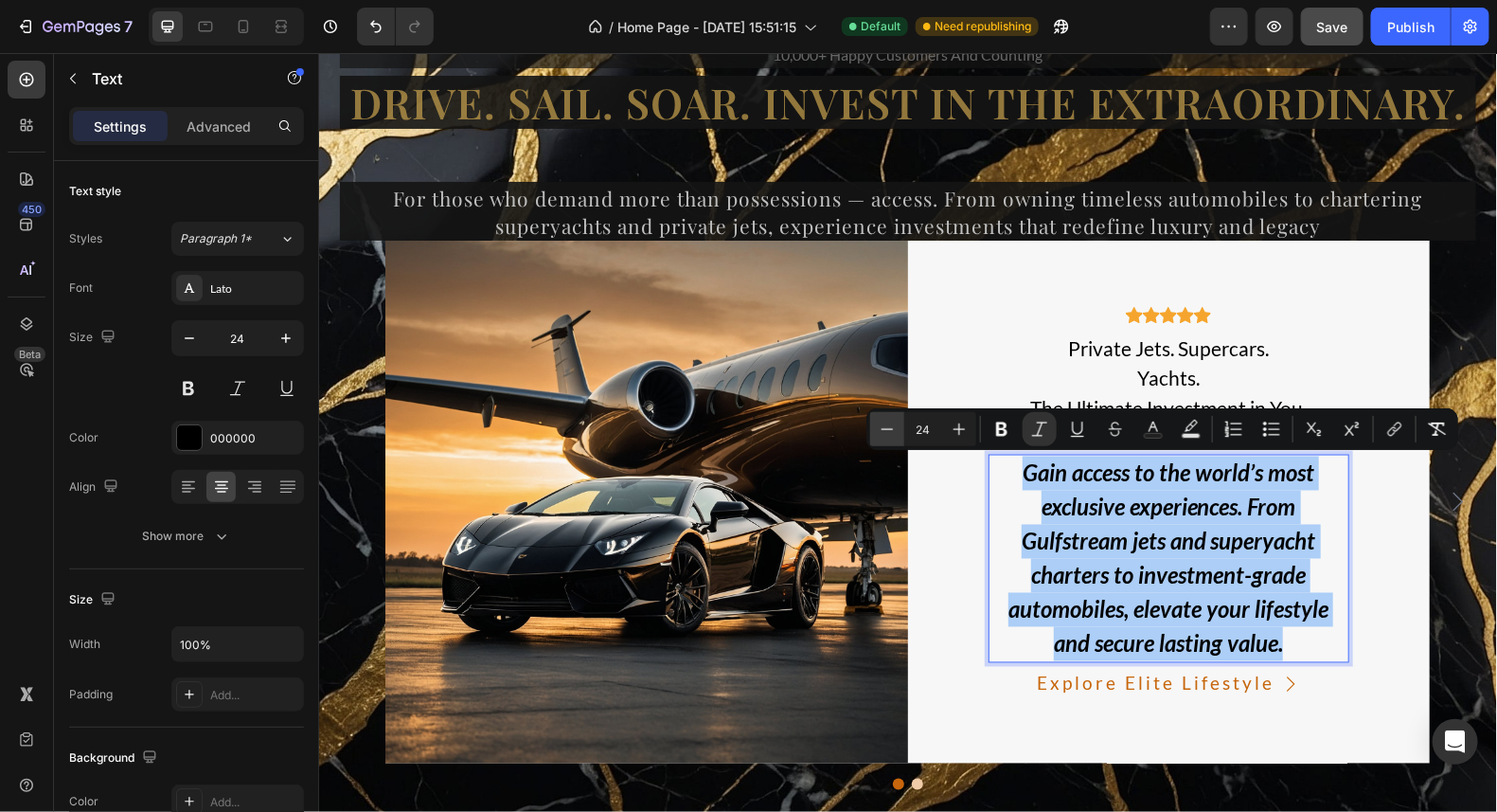
click at [895, 423] on icon "Editor contextual toolbar" at bounding box center [888, 429] width 19 height 19
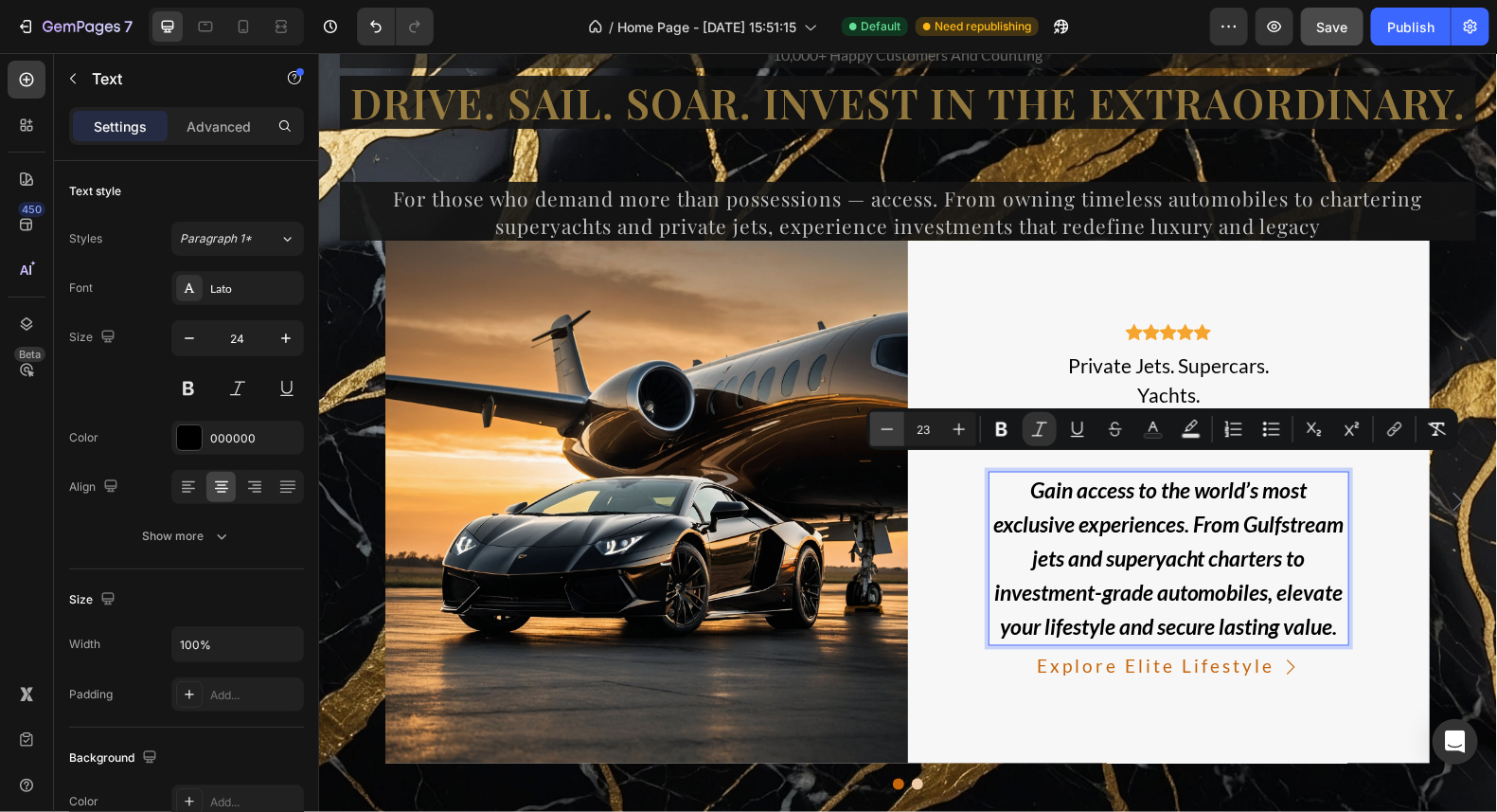
click at [895, 423] on icon "Editor contextual toolbar" at bounding box center [888, 429] width 19 height 19
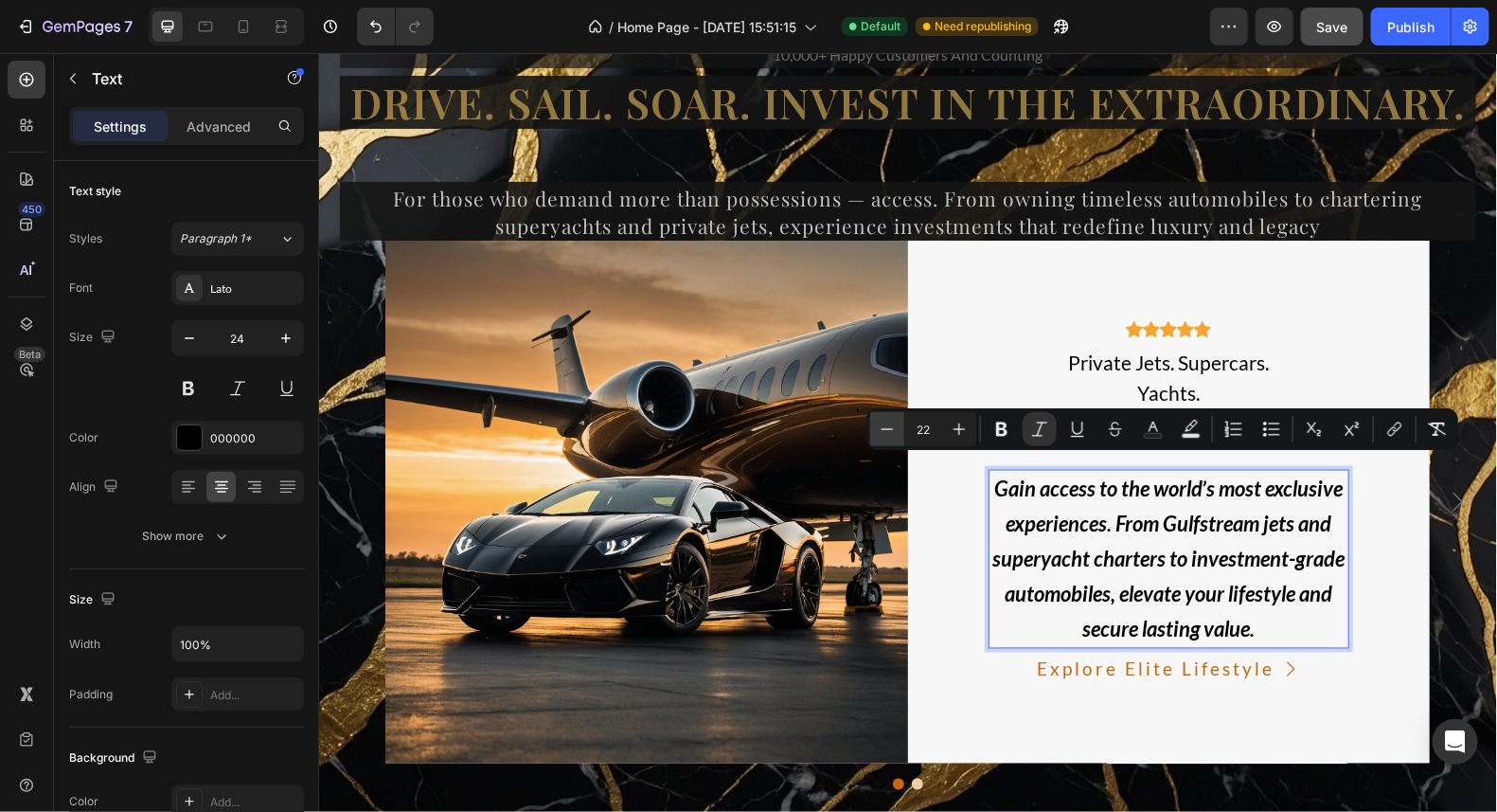
click at [895, 423] on icon "Editor contextual toolbar" at bounding box center [888, 429] width 19 height 19
click at [893, 423] on icon "Editor contextual toolbar" at bounding box center [888, 429] width 19 height 19
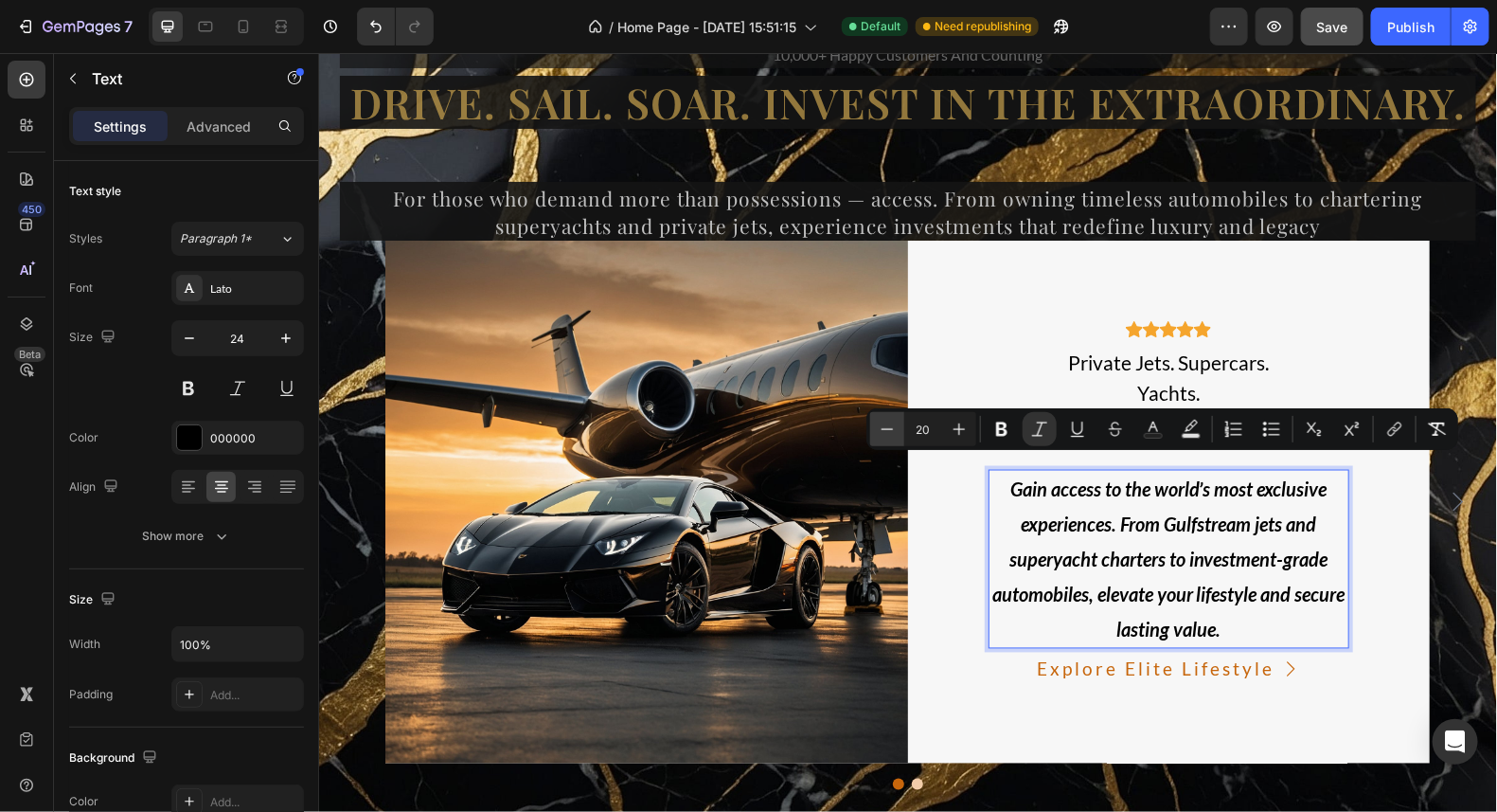
click at [893, 423] on icon "Editor contextual toolbar" at bounding box center [888, 429] width 19 height 19
click at [881, 437] on icon "Editor contextual toolbar" at bounding box center [888, 429] width 19 height 19
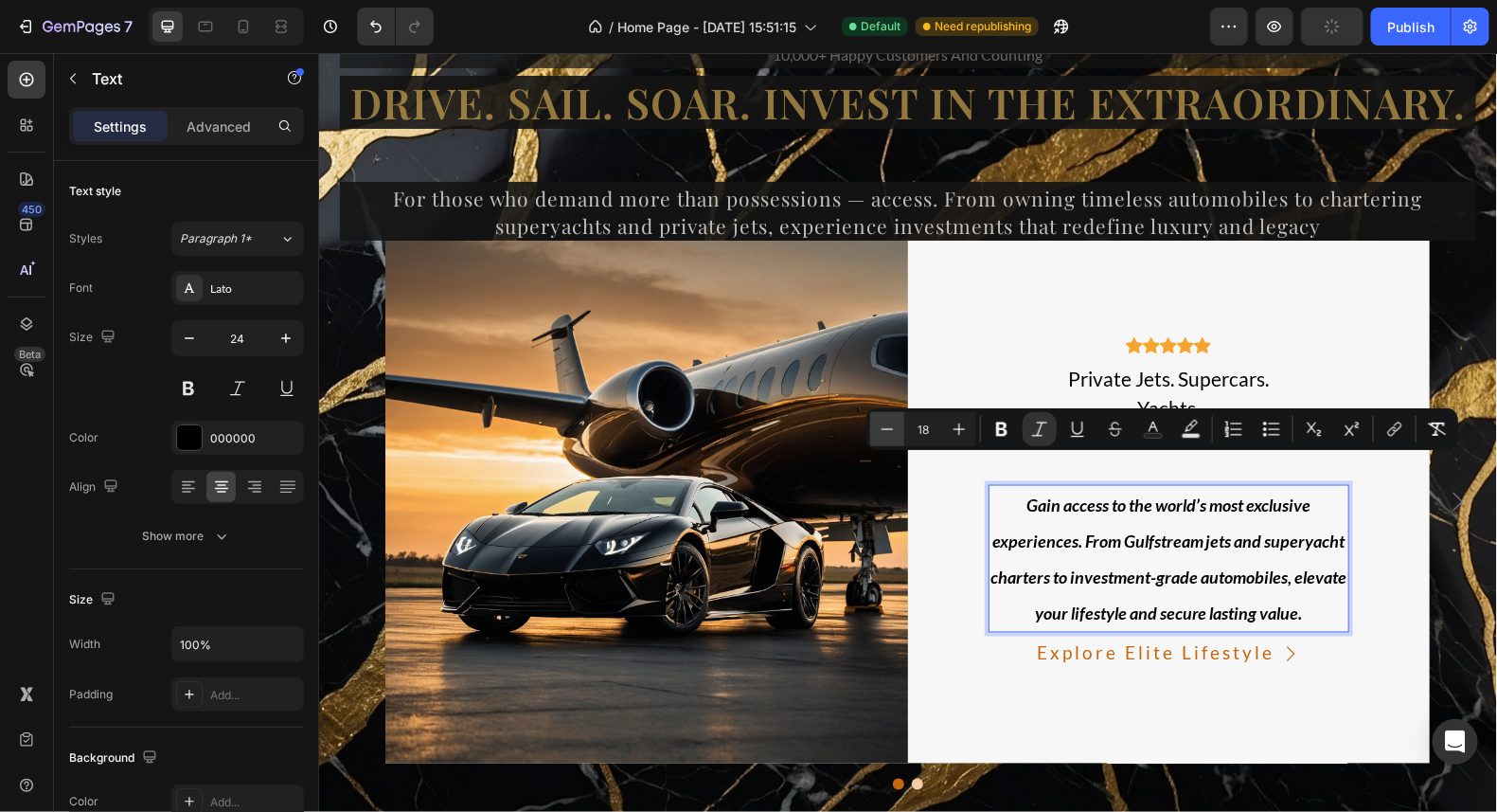
click at [881, 437] on icon "Editor contextual toolbar" at bounding box center [888, 429] width 19 height 19
click at [882, 437] on icon "Editor contextual toolbar" at bounding box center [888, 429] width 19 height 19
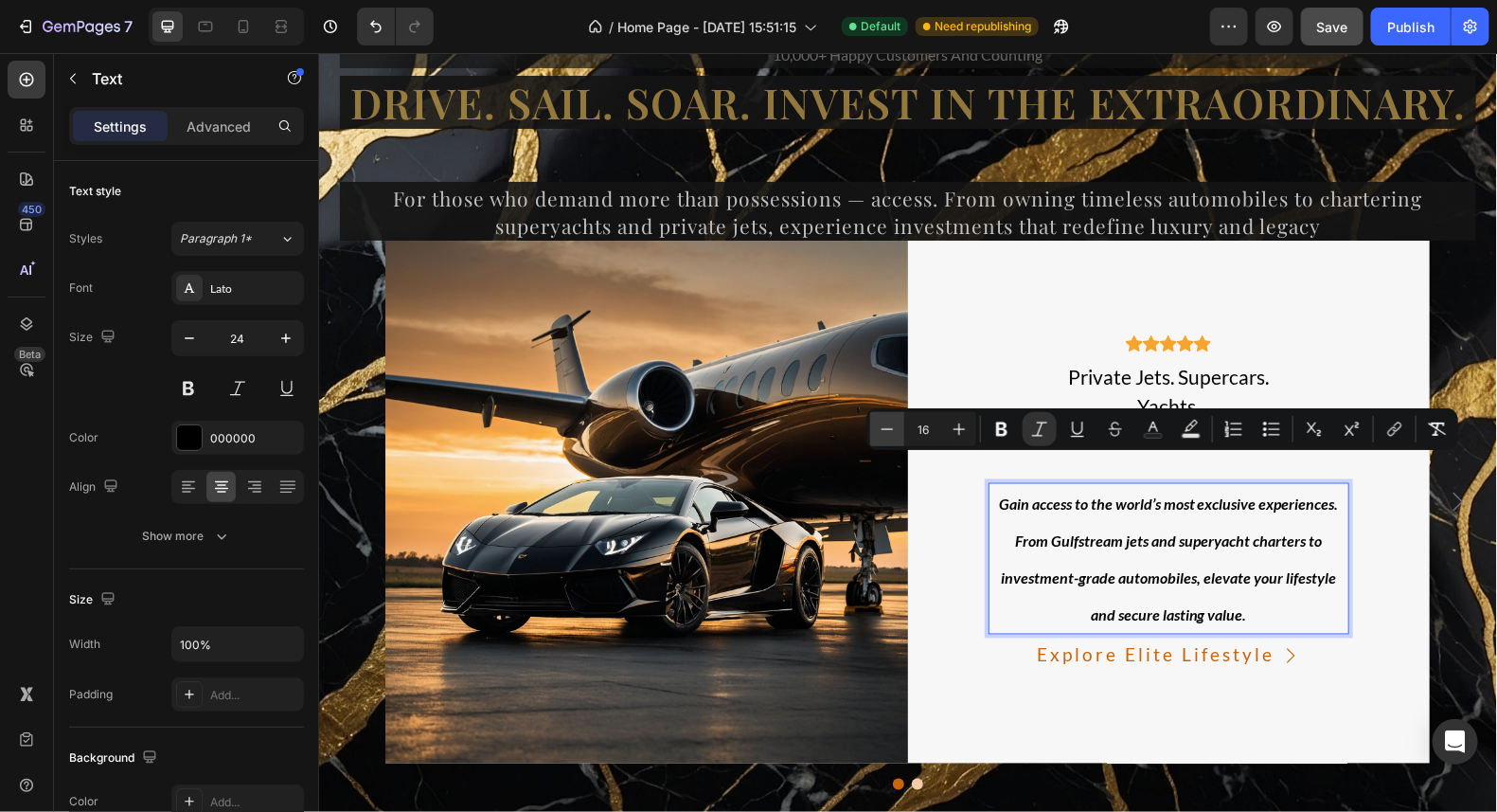
click at [882, 437] on icon "Editor contextual toolbar" at bounding box center [888, 429] width 19 height 19
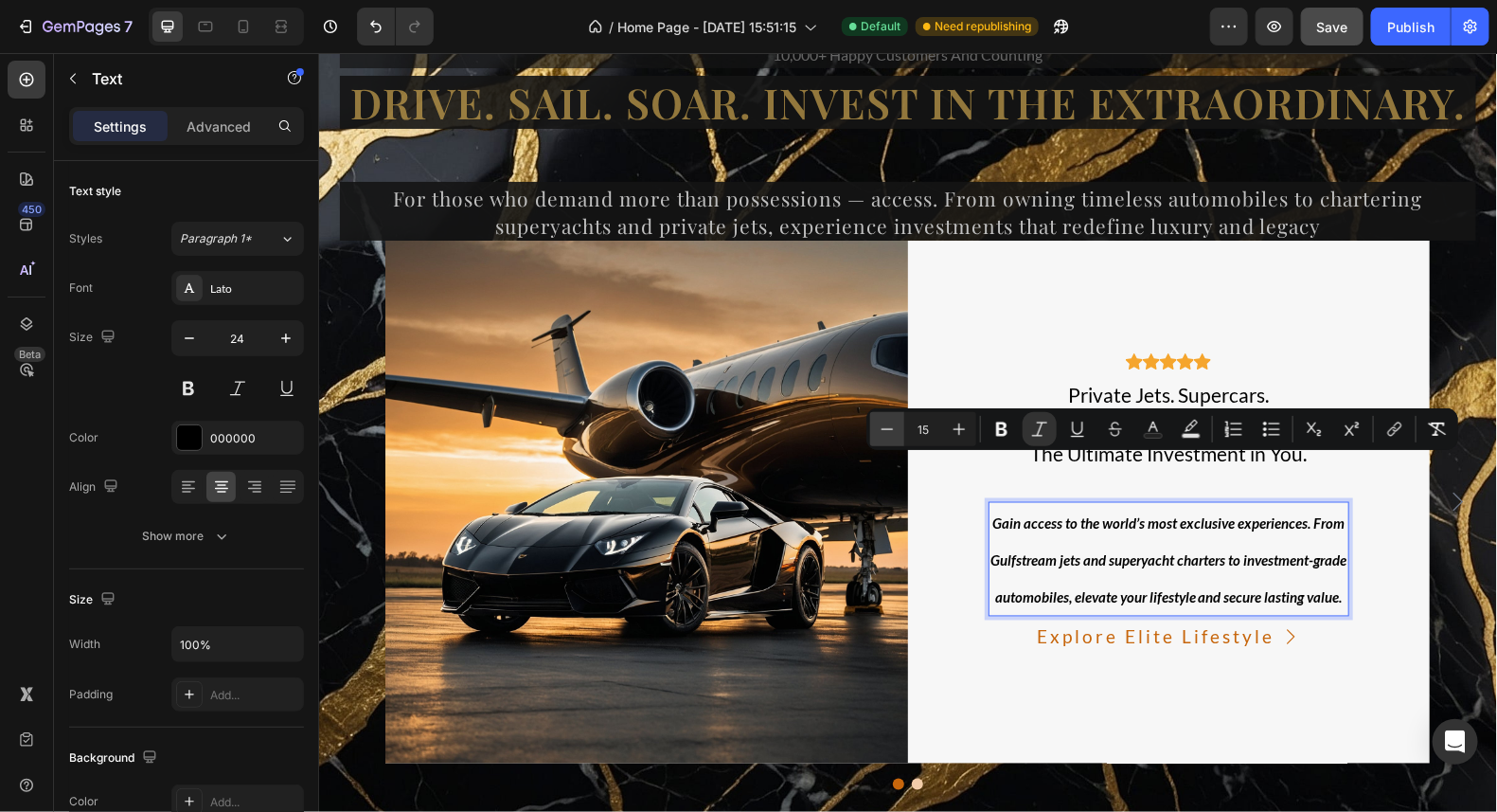
click at [882, 437] on icon "Editor contextual toolbar" at bounding box center [888, 429] width 19 height 19
click at [883, 435] on icon "Editor contextual toolbar" at bounding box center [888, 429] width 19 height 19
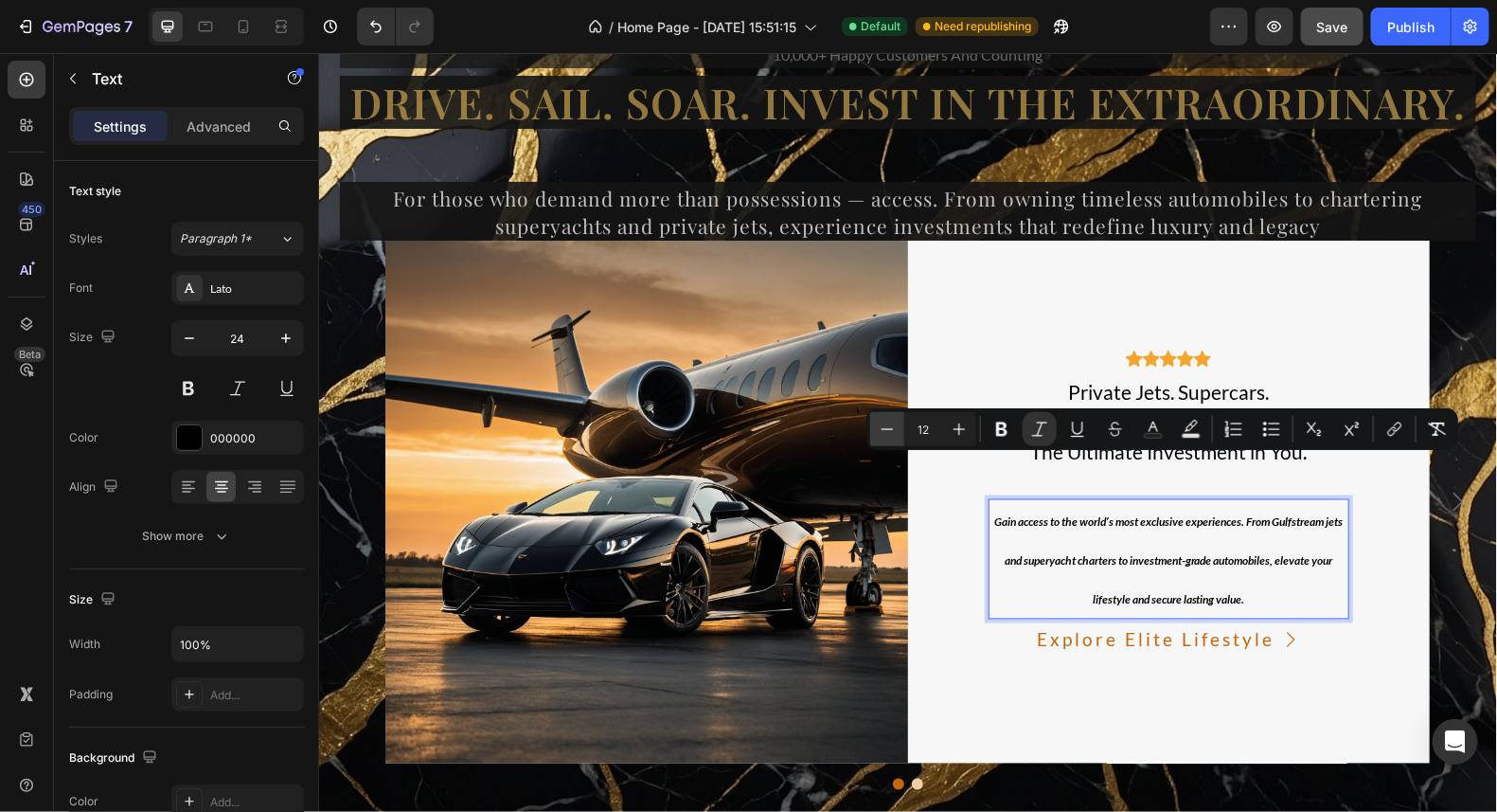
click at [883, 435] on icon "Editor contextual toolbar" at bounding box center [888, 429] width 19 height 19
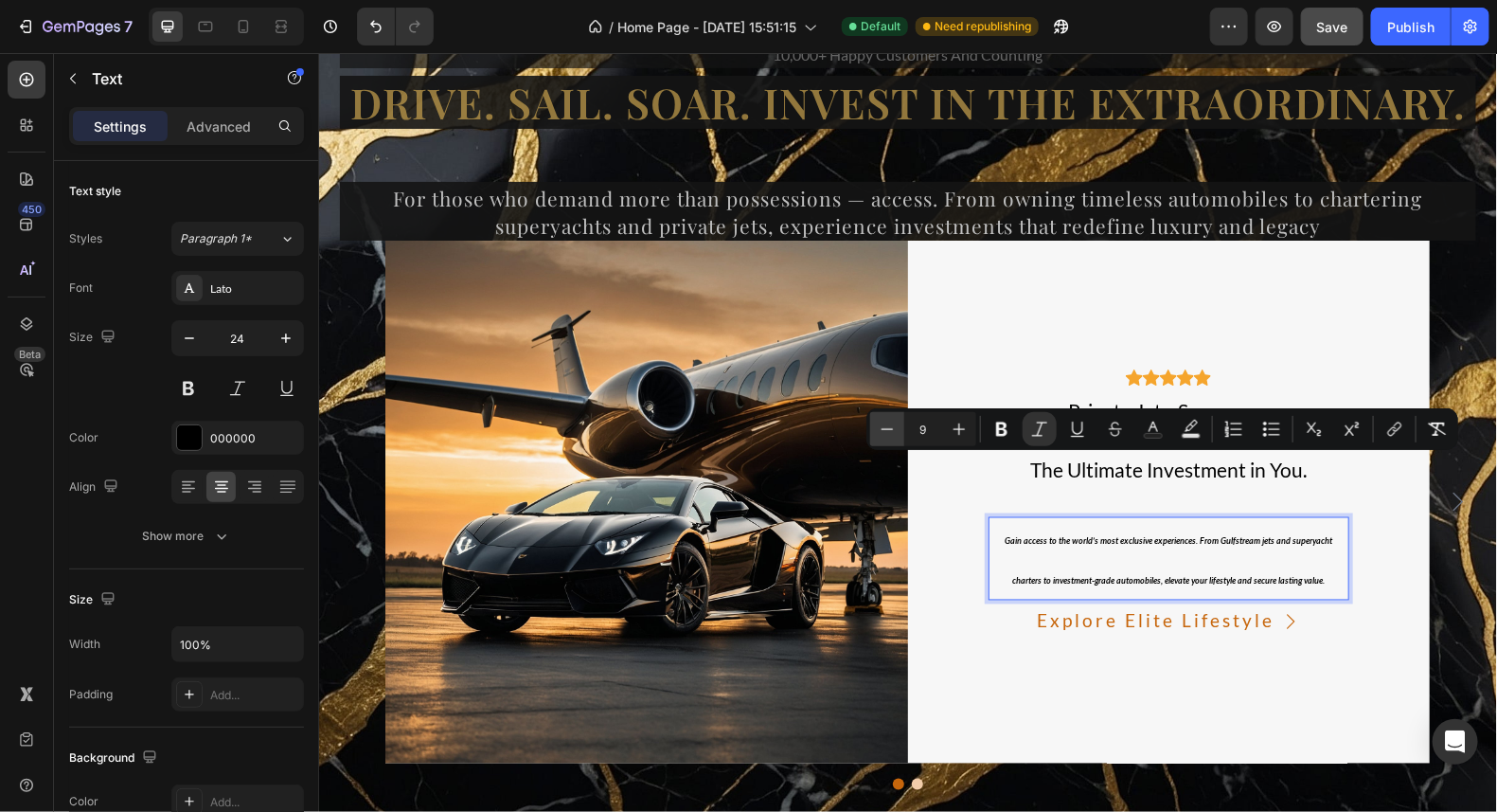
click at [883, 435] on icon "Editor contextual toolbar" at bounding box center [888, 429] width 19 height 19
click at [967, 423] on icon "Editor contextual toolbar" at bounding box center [959, 429] width 19 height 19
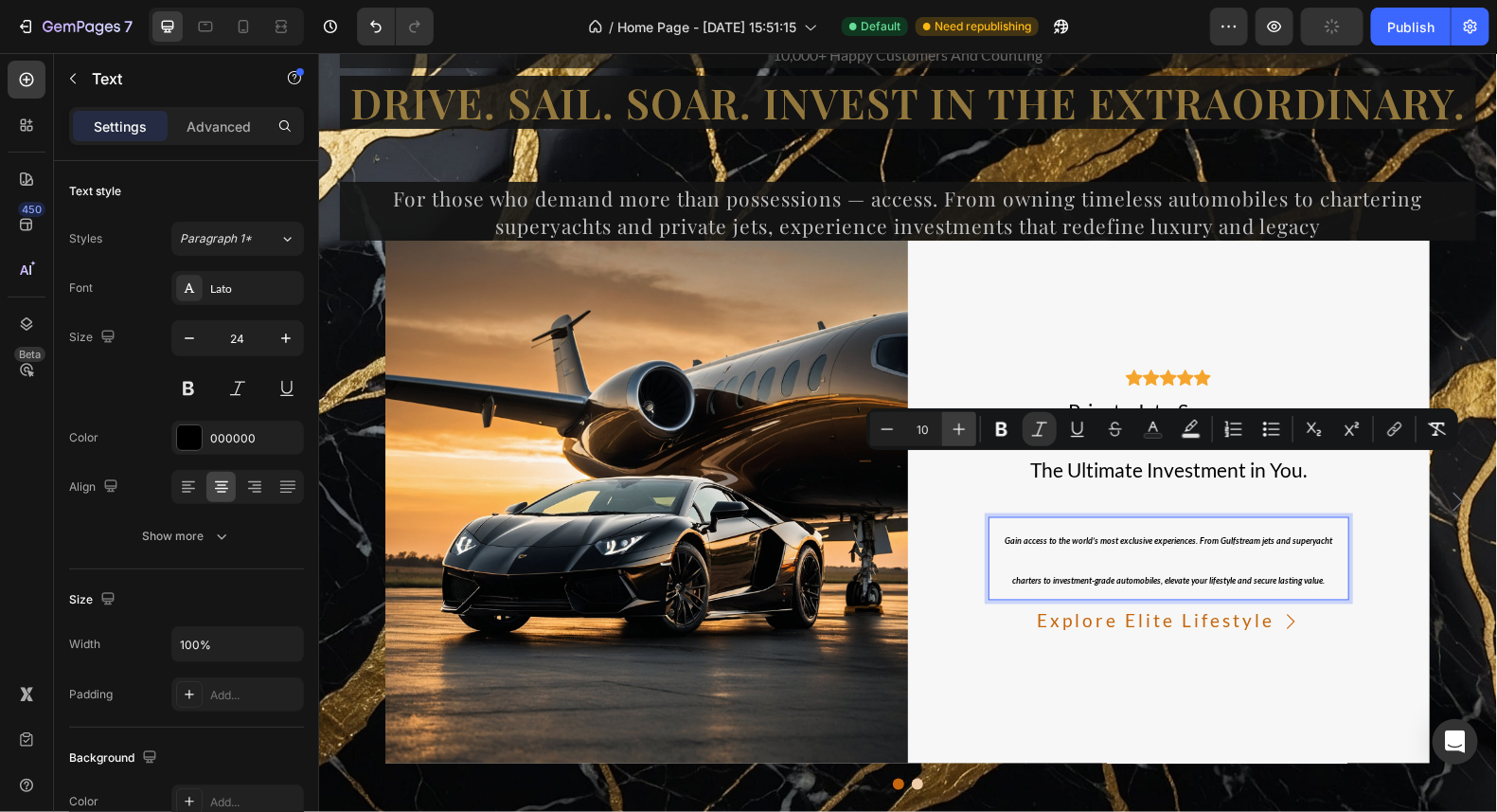
click at [967, 423] on icon "Editor contextual toolbar" at bounding box center [959, 429] width 19 height 19
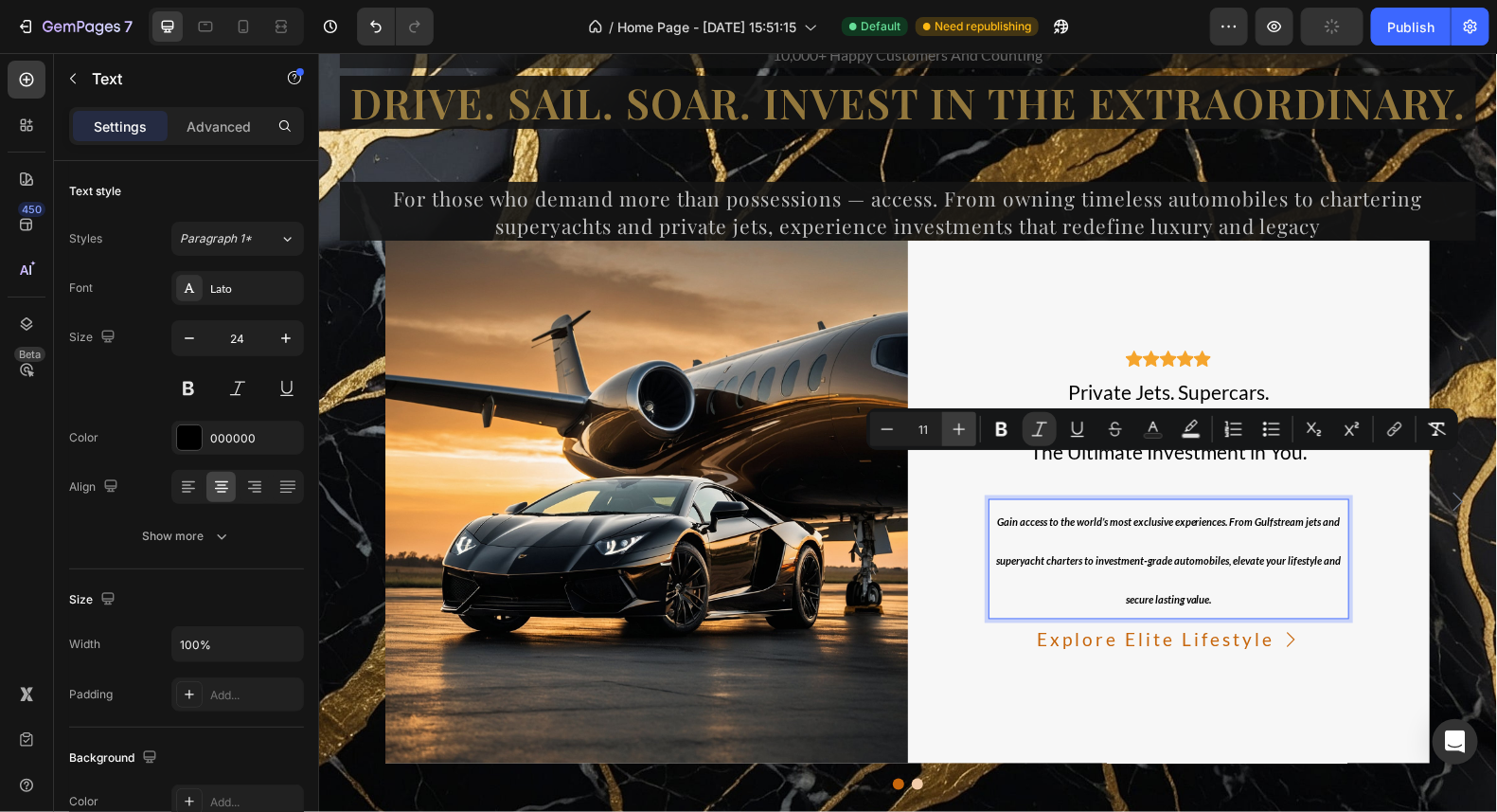
click at [967, 423] on icon "Editor contextual toolbar" at bounding box center [959, 429] width 19 height 19
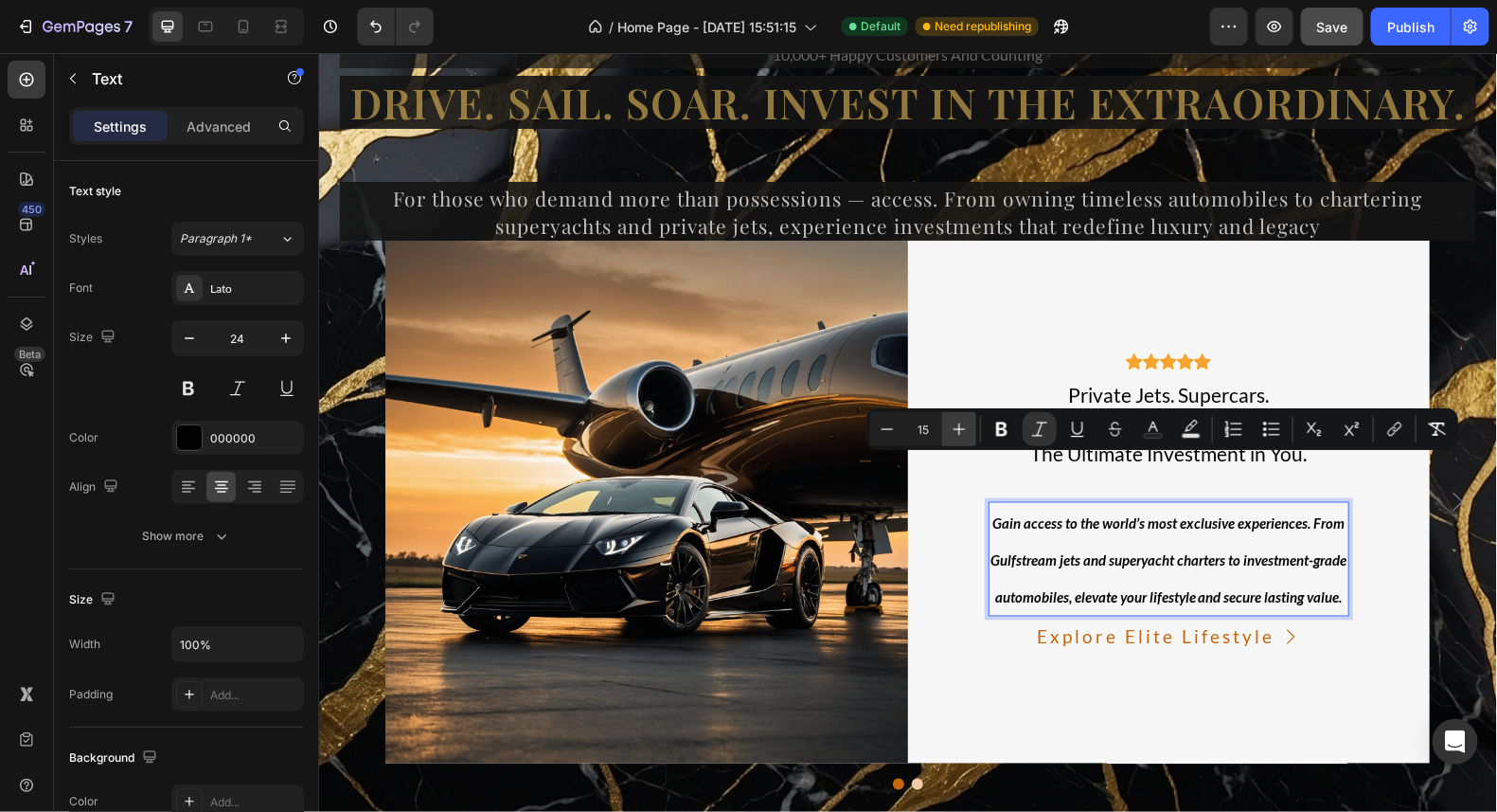
click at [967, 423] on icon "Editor contextual toolbar" at bounding box center [959, 429] width 19 height 19
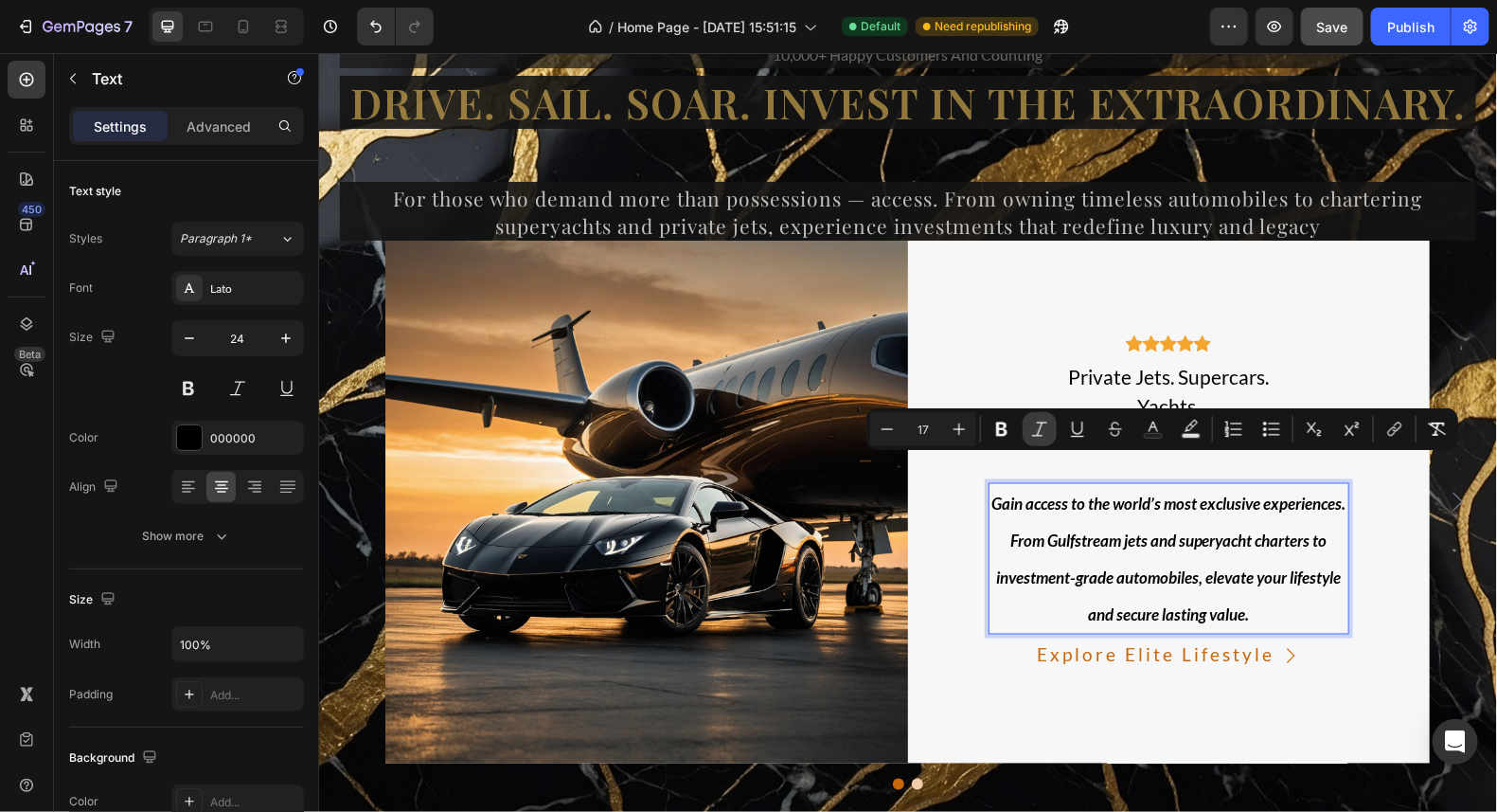
click at [1030, 427] on icon "Editor contextual toolbar" at bounding box center [1040, 429] width 19 height 19
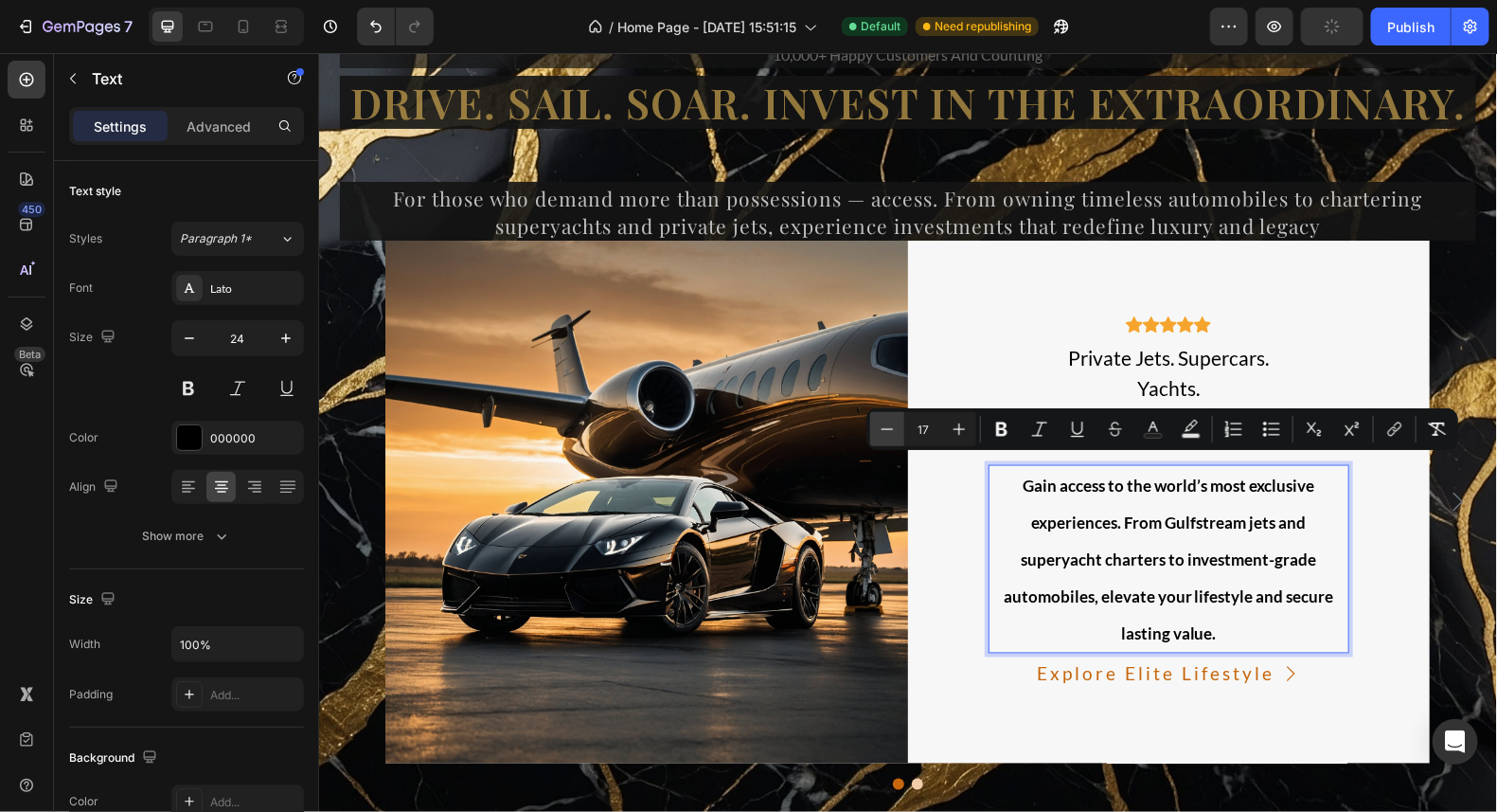
click at [898, 430] on button "Minus" at bounding box center [887, 428] width 34 height 34
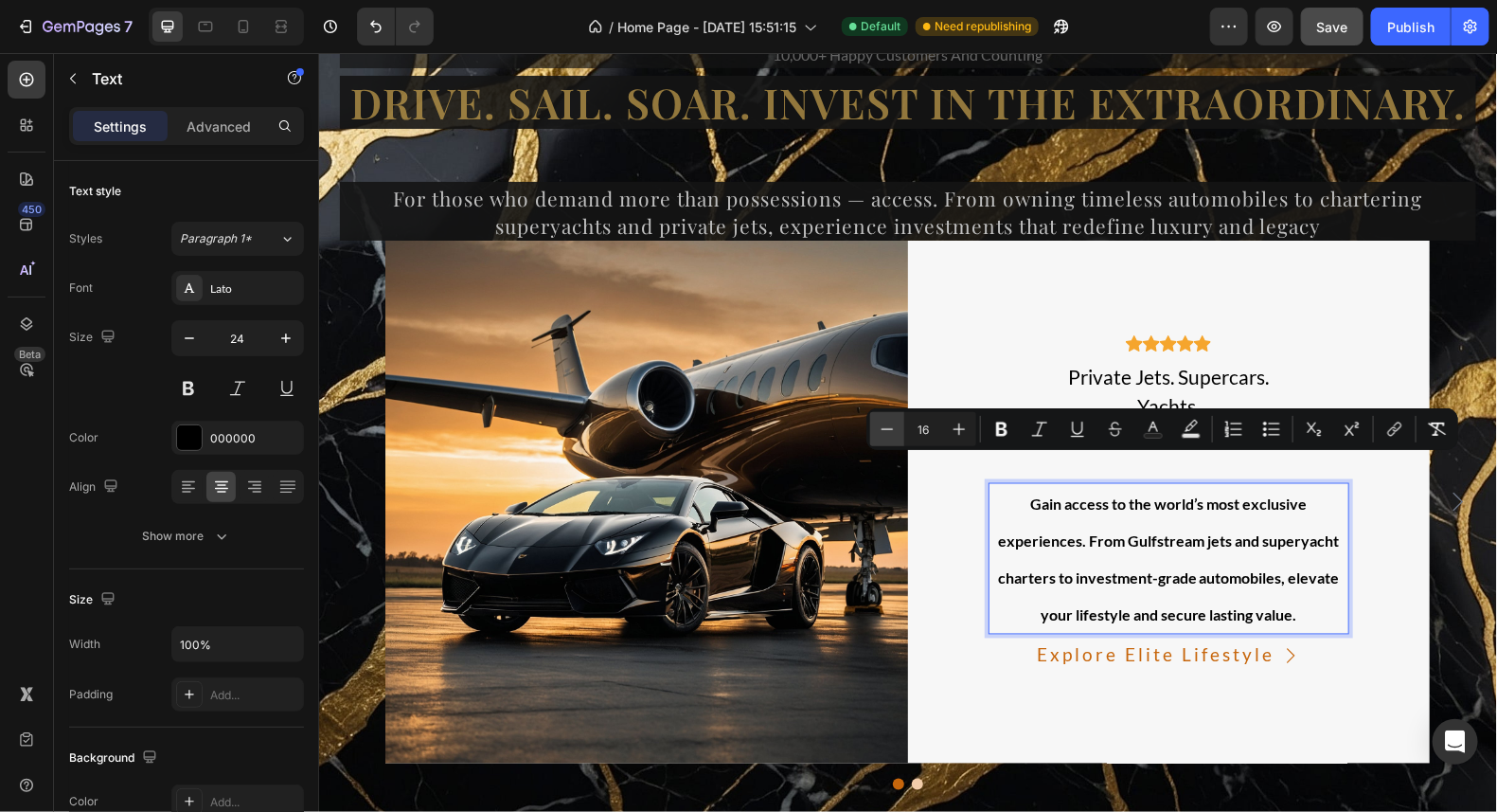
click at [898, 430] on button "Minus" at bounding box center [887, 428] width 34 height 34
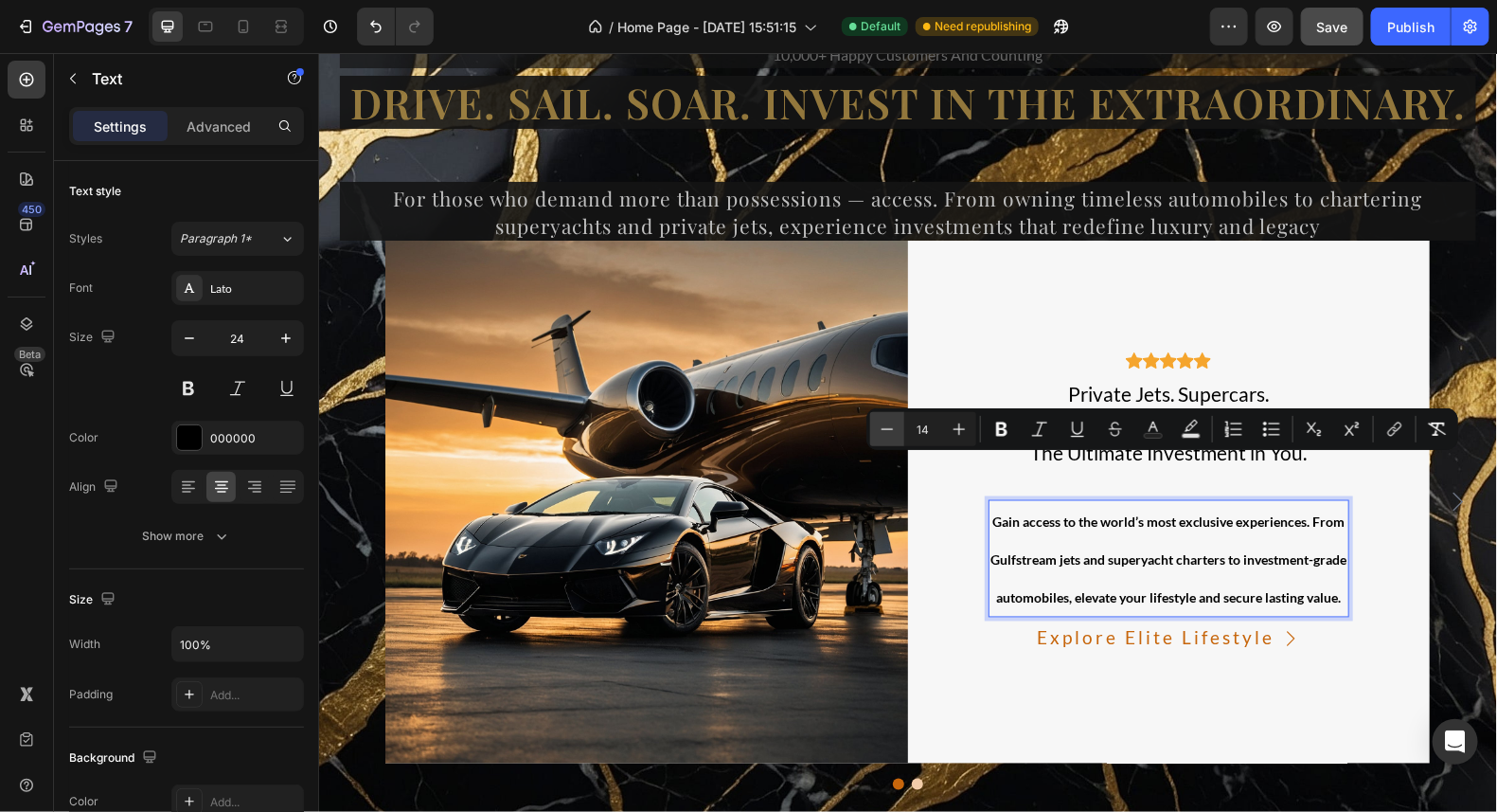
click at [900, 430] on button "Minus" at bounding box center [887, 428] width 34 height 34
click at [888, 435] on icon "Editor contextual toolbar" at bounding box center [888, 429] width 19 height 19
click at [899, 439] on button "Minus" at bounding box center [887, 428] width 34 height 34
type input "11"
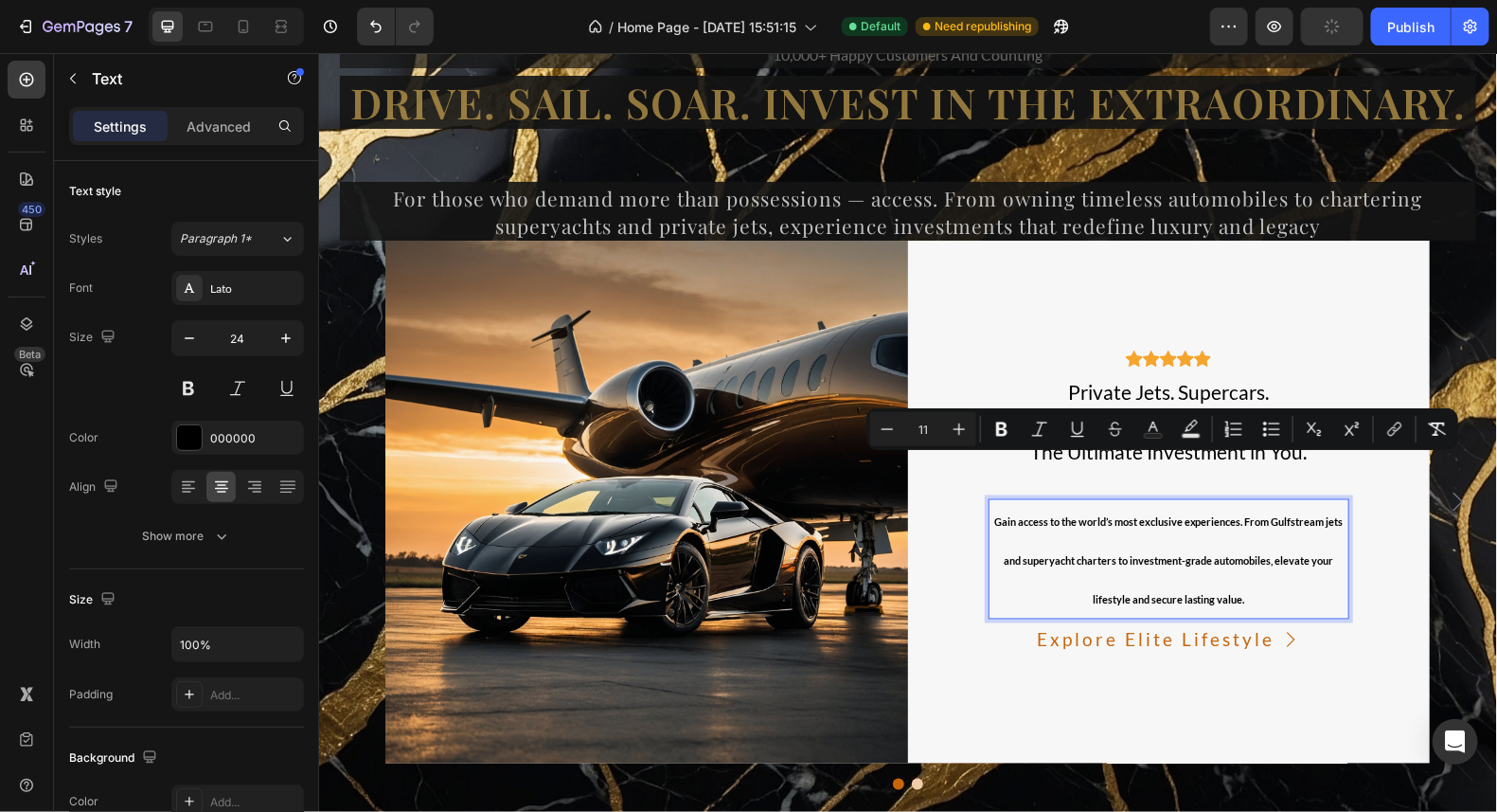
click at [904, 441] on div "Minus 11 Plus" at bounding box center [924, 428] width 106 height 34
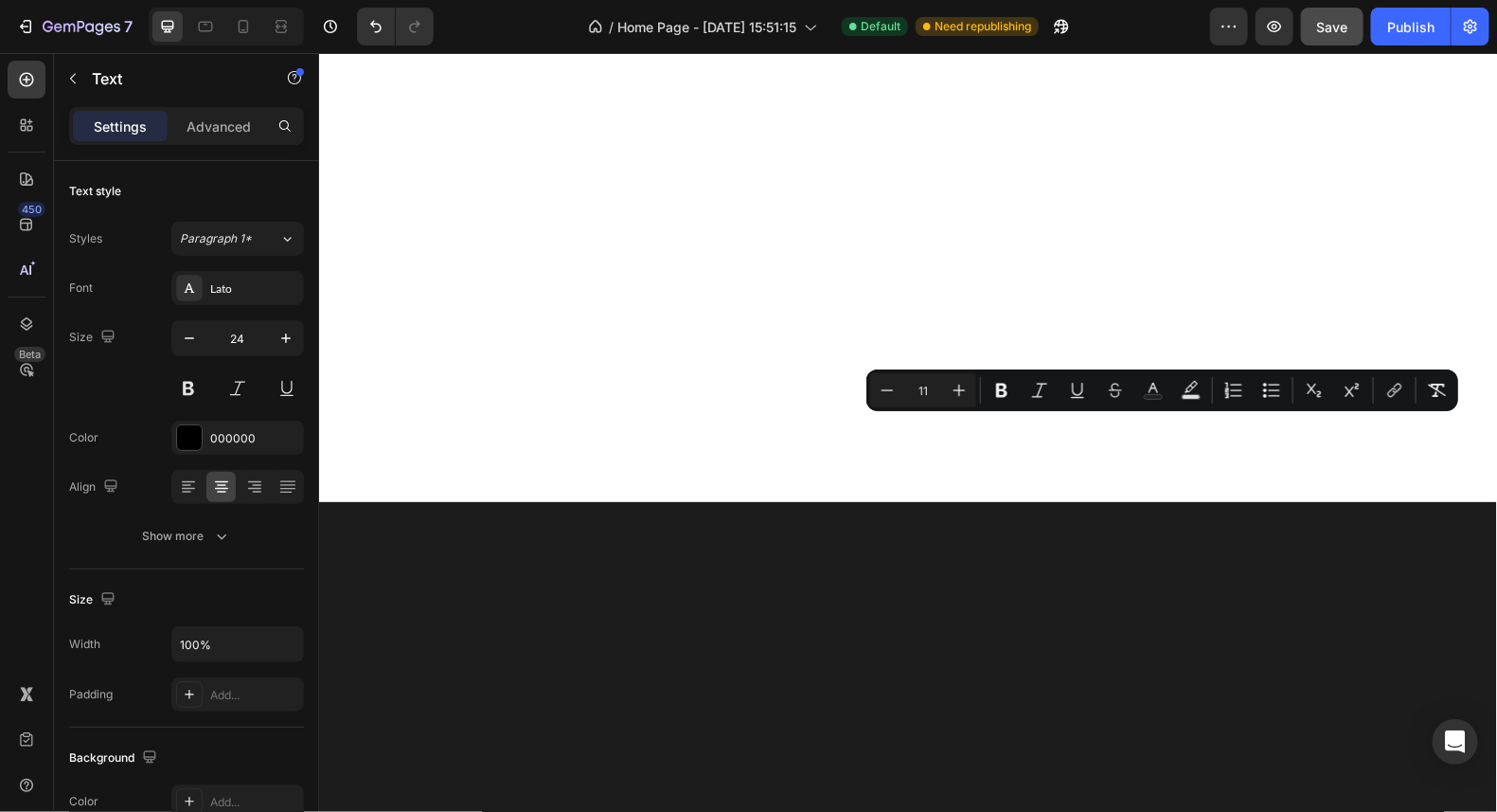
scroll to position [13691, 0]
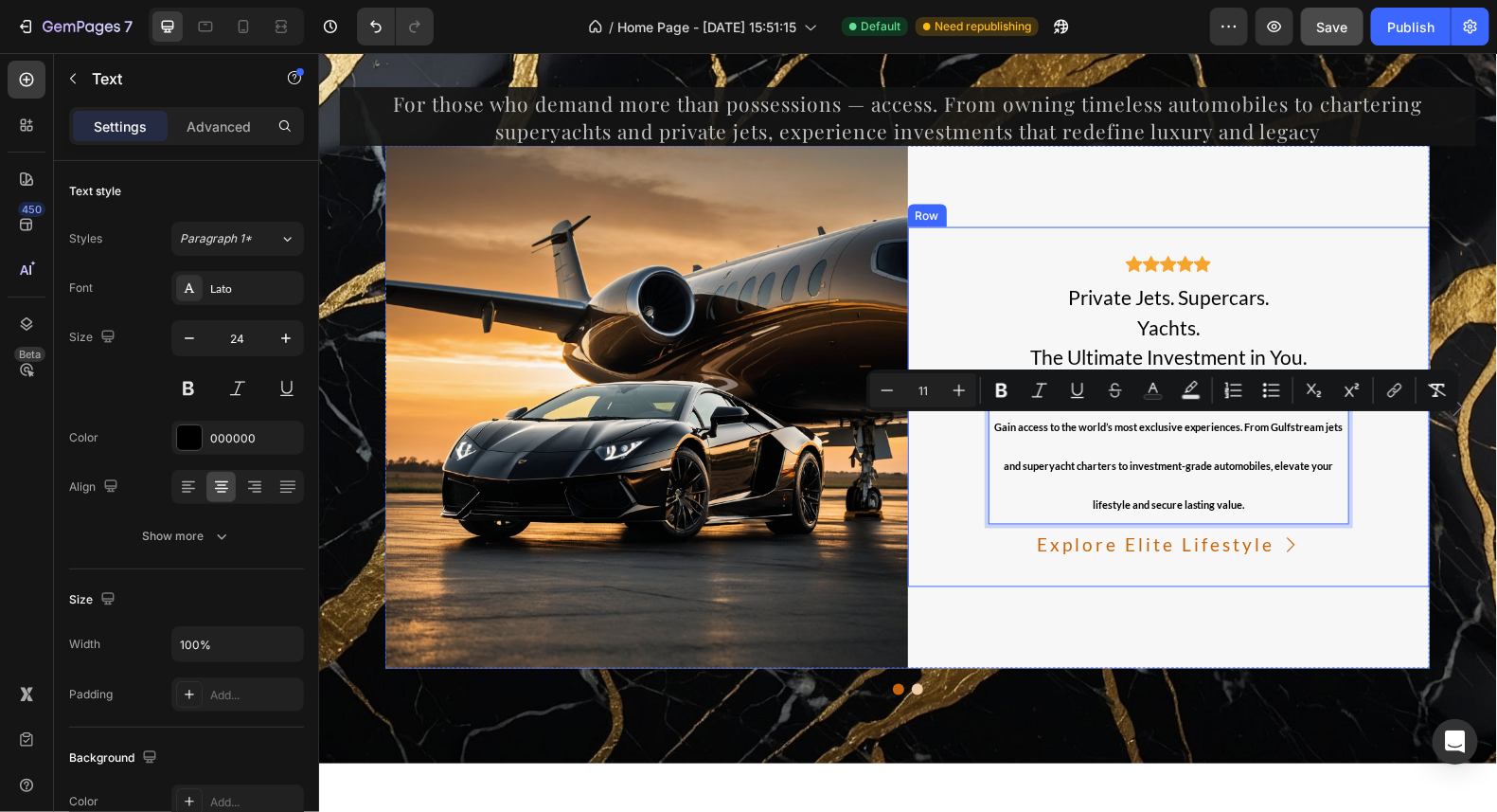
click at [1357, 550] on div "Icon Icon Icon Icon Icon Icon List Hoz Private Jets. Supercars. Yachts. The Ult…" at bounding box center [1168, 406] width 522 height 360
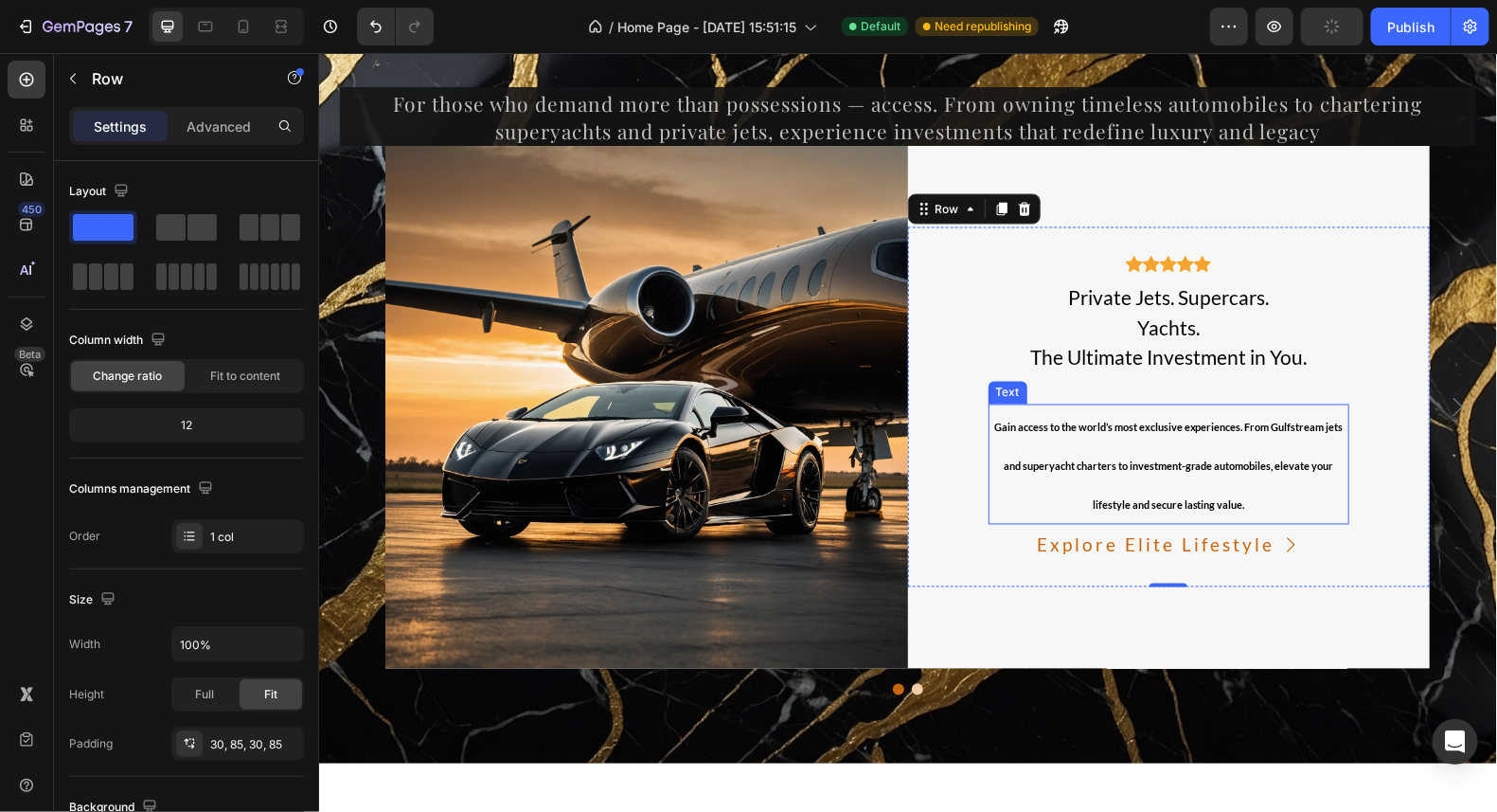
click at [1135, 405] on p "Gain access to the world’s most exclusive experiences. From Gulfstream jets and…" at bounding box center [1169, 463] width 358 height 116
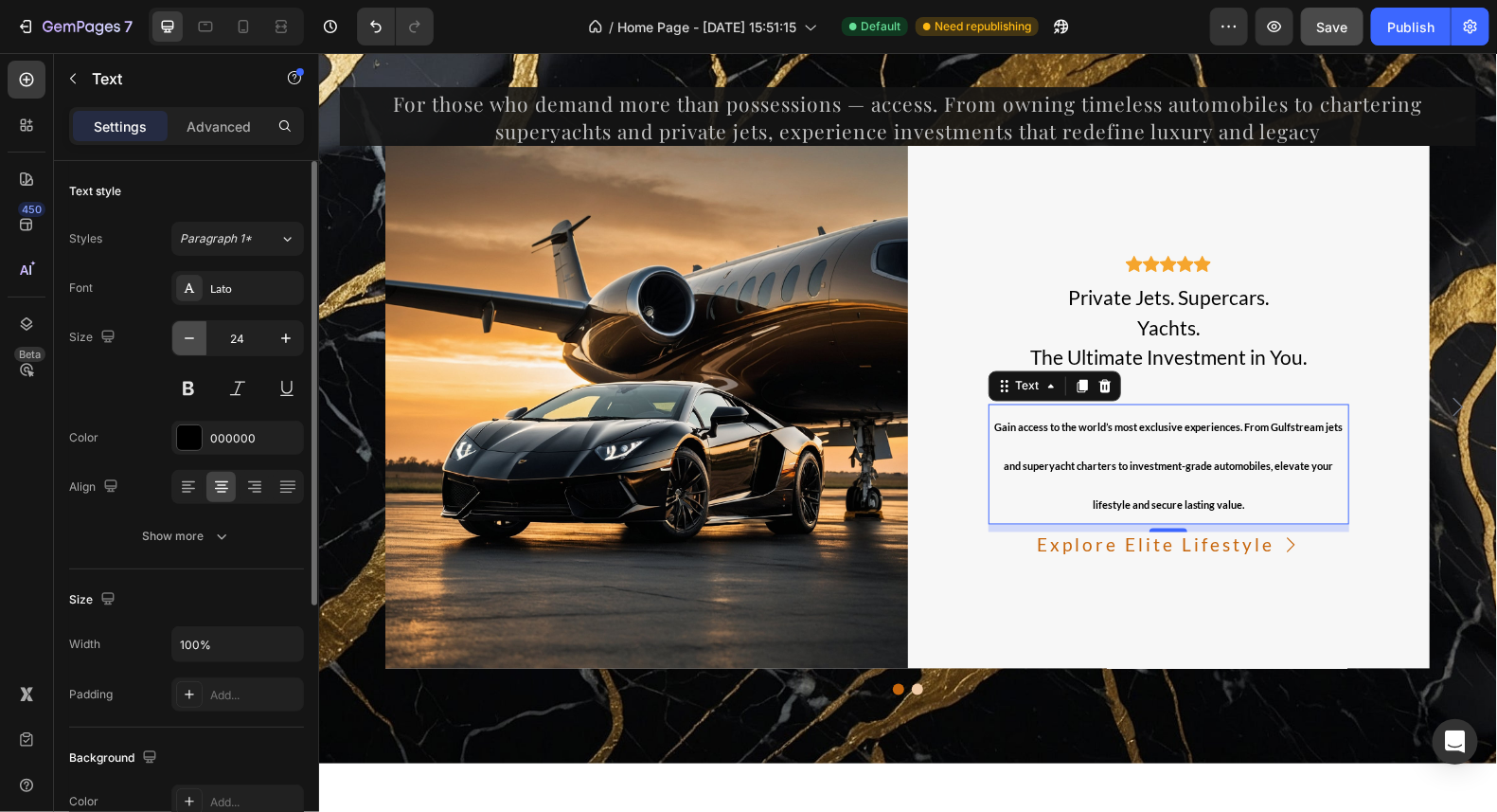
click at [183, 334] on icon "button" at bounding box center [190, 339] width 19 height 19
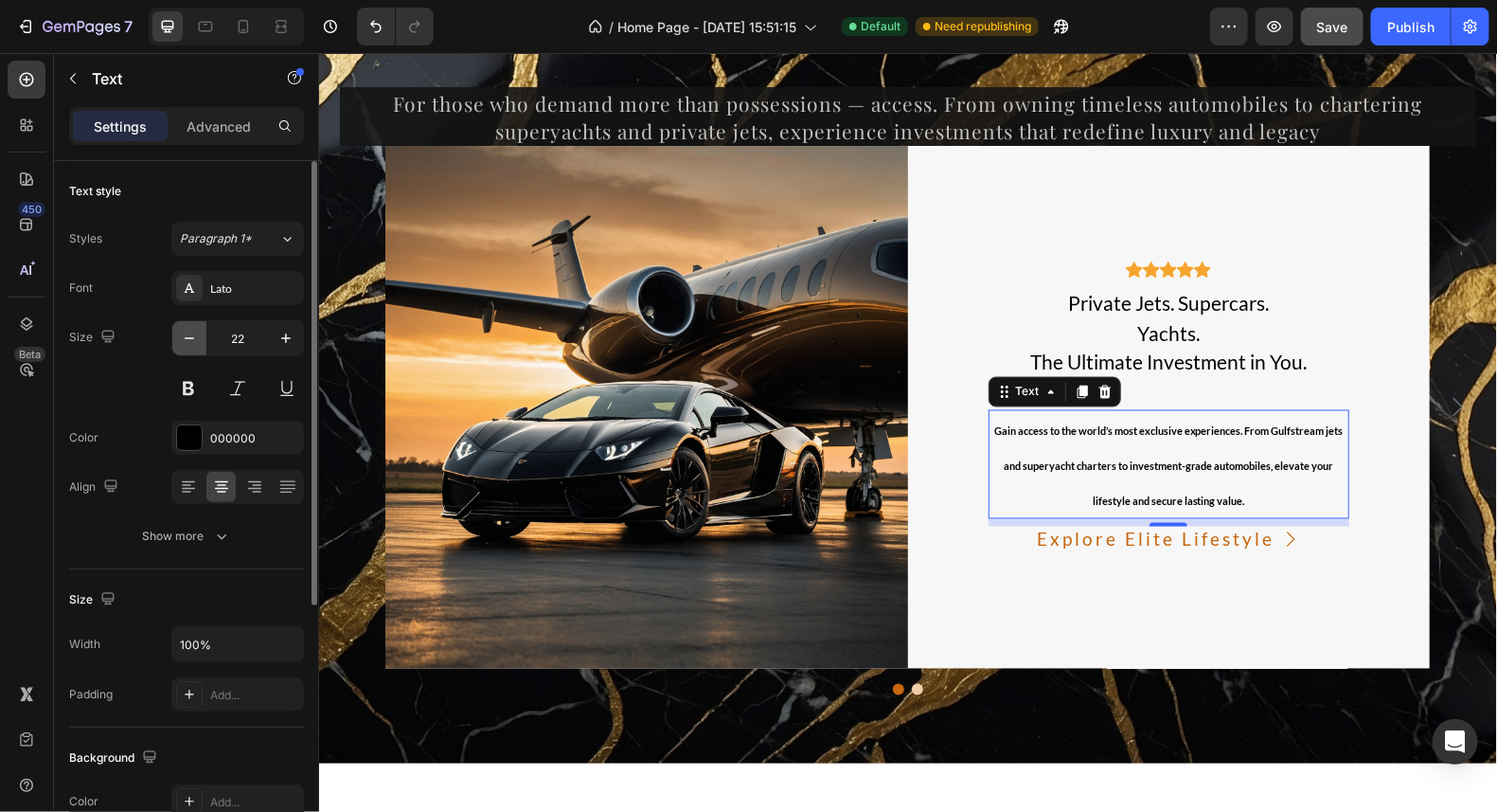
click at [183, 334] on icon "button" at bounding box center [190, 339] width 19 height 19
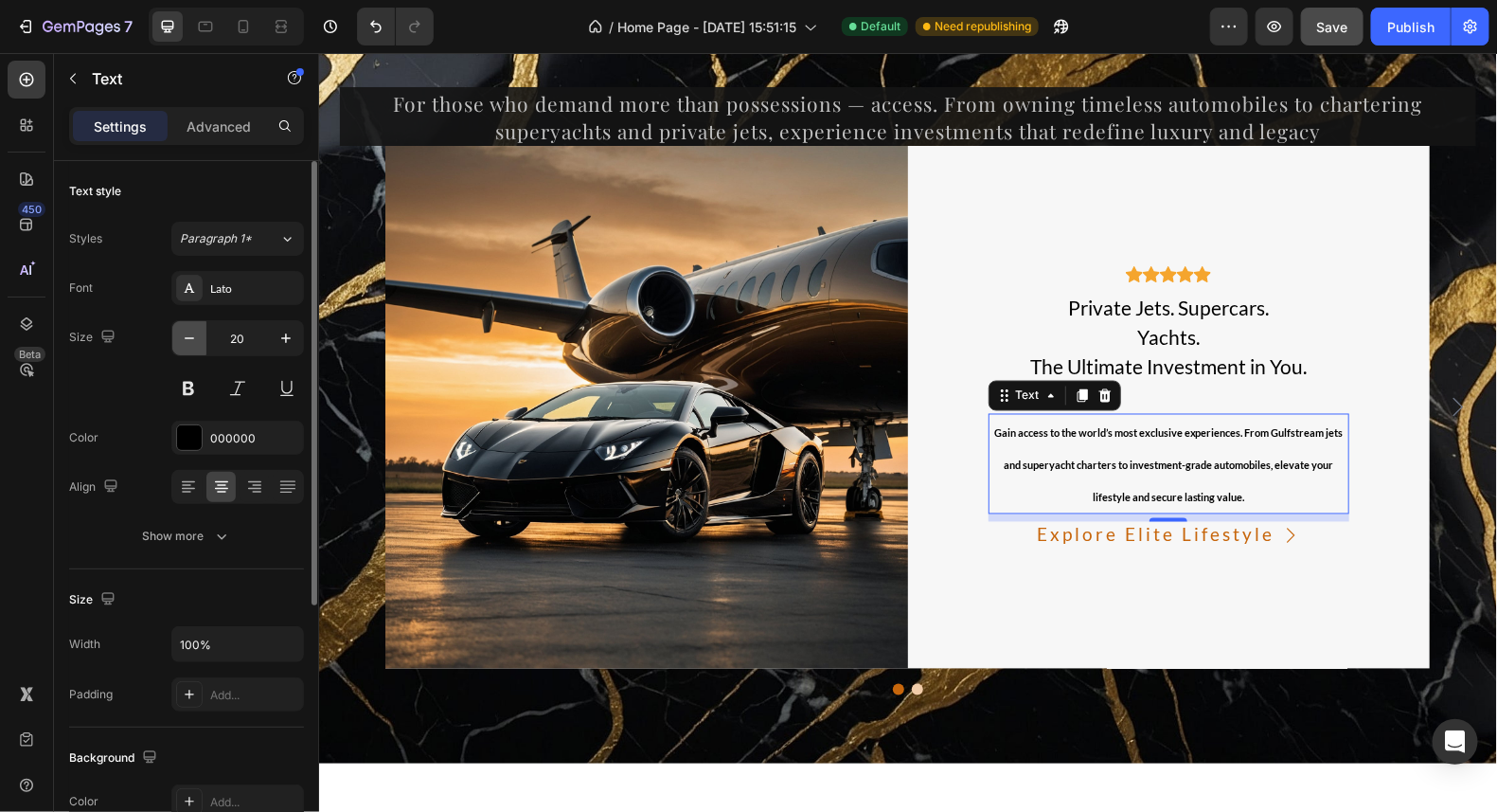
click at [183, 334] on icon "button" at bounding box center [190, 339] width 19 height 19
type input "18"
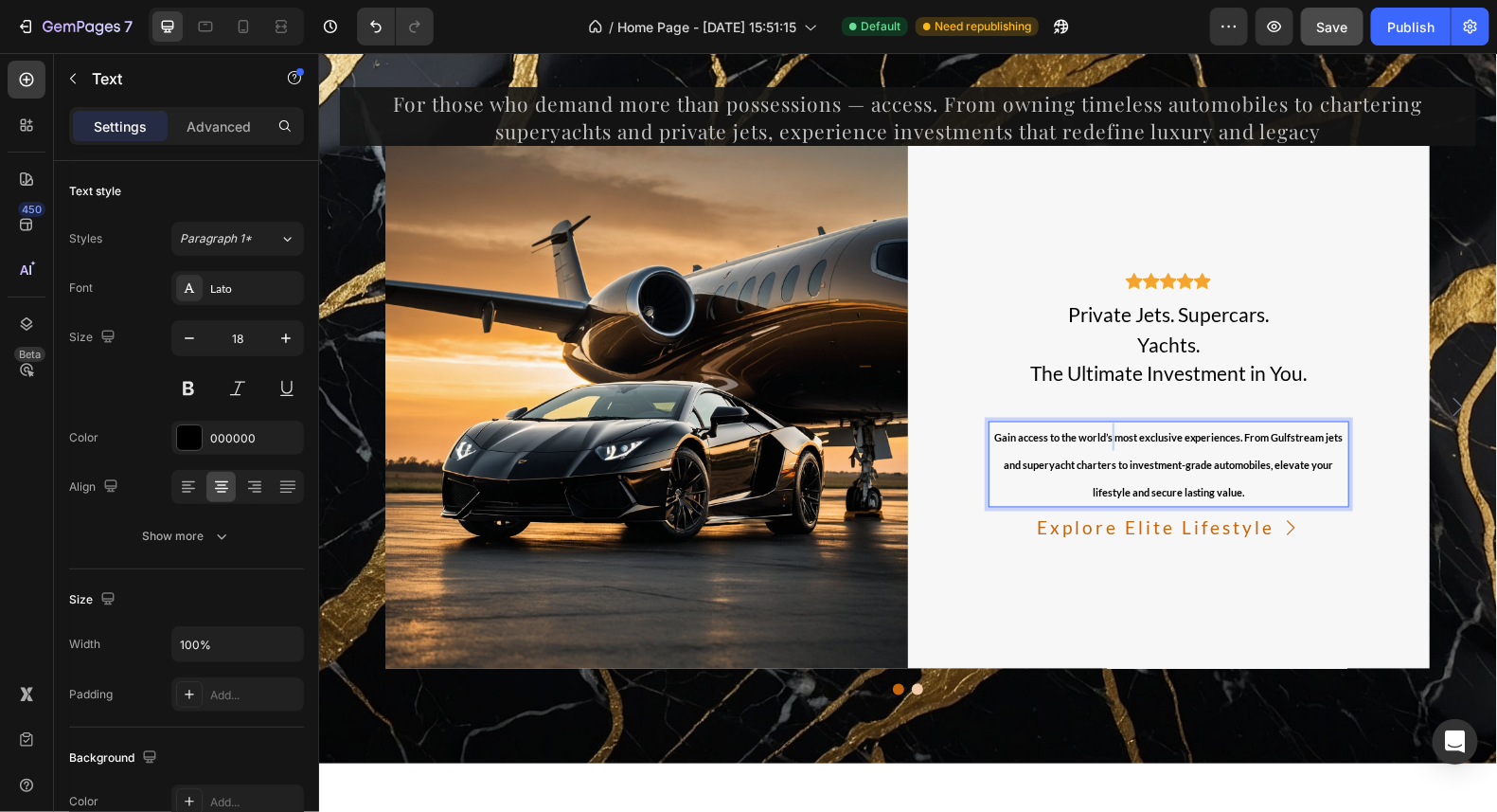
click at [1104, 435] on span "Gain access to the world’s most exclusive experiences. From Gulfstream jets and…" at bounding box center [1168, 465] width 349 height 67
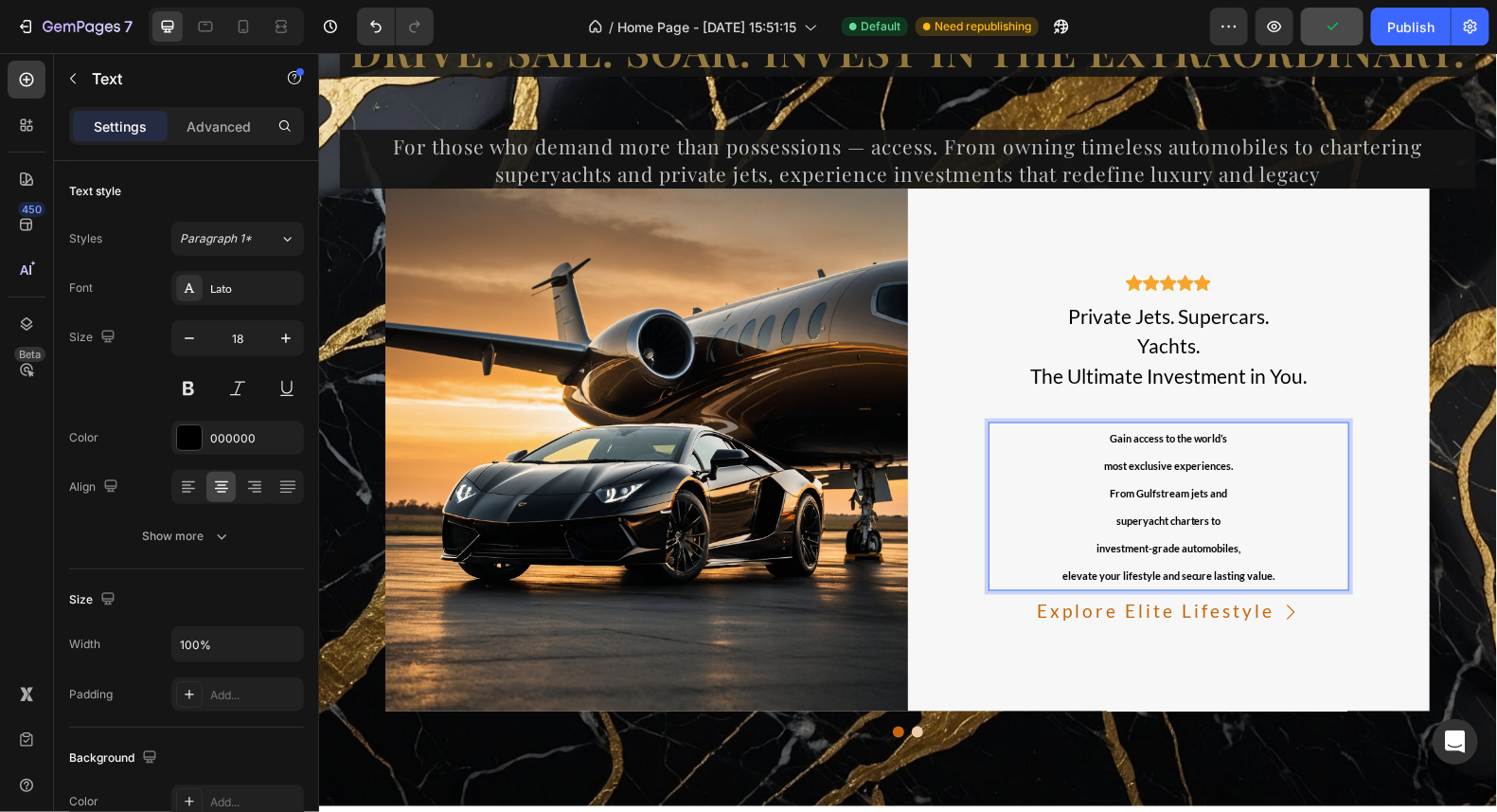
scroll to position [13635, 0]
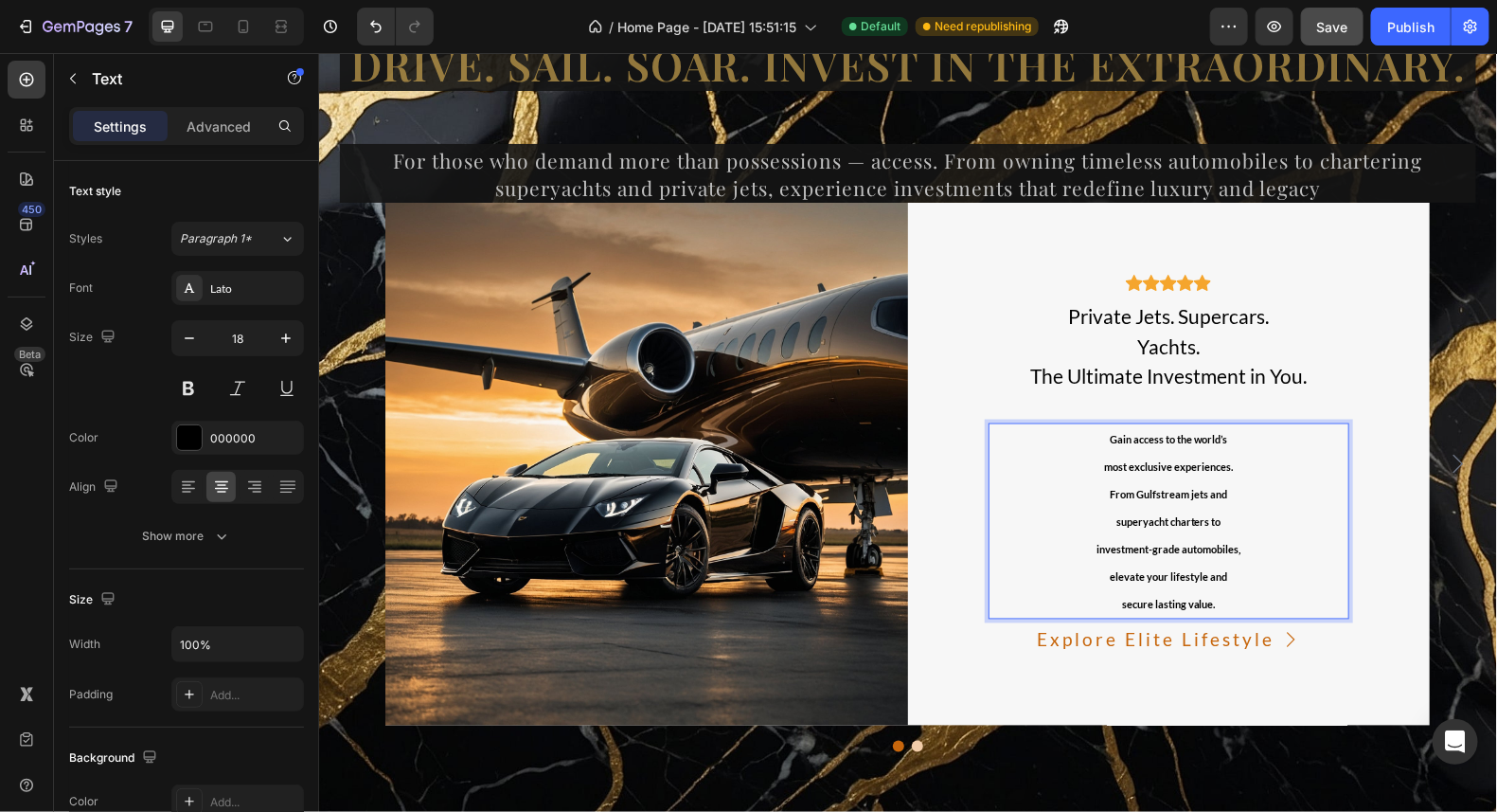
click at [1213, 605] on p "secure lasting value." at bounding box center [1169, 602] width 358 height 28
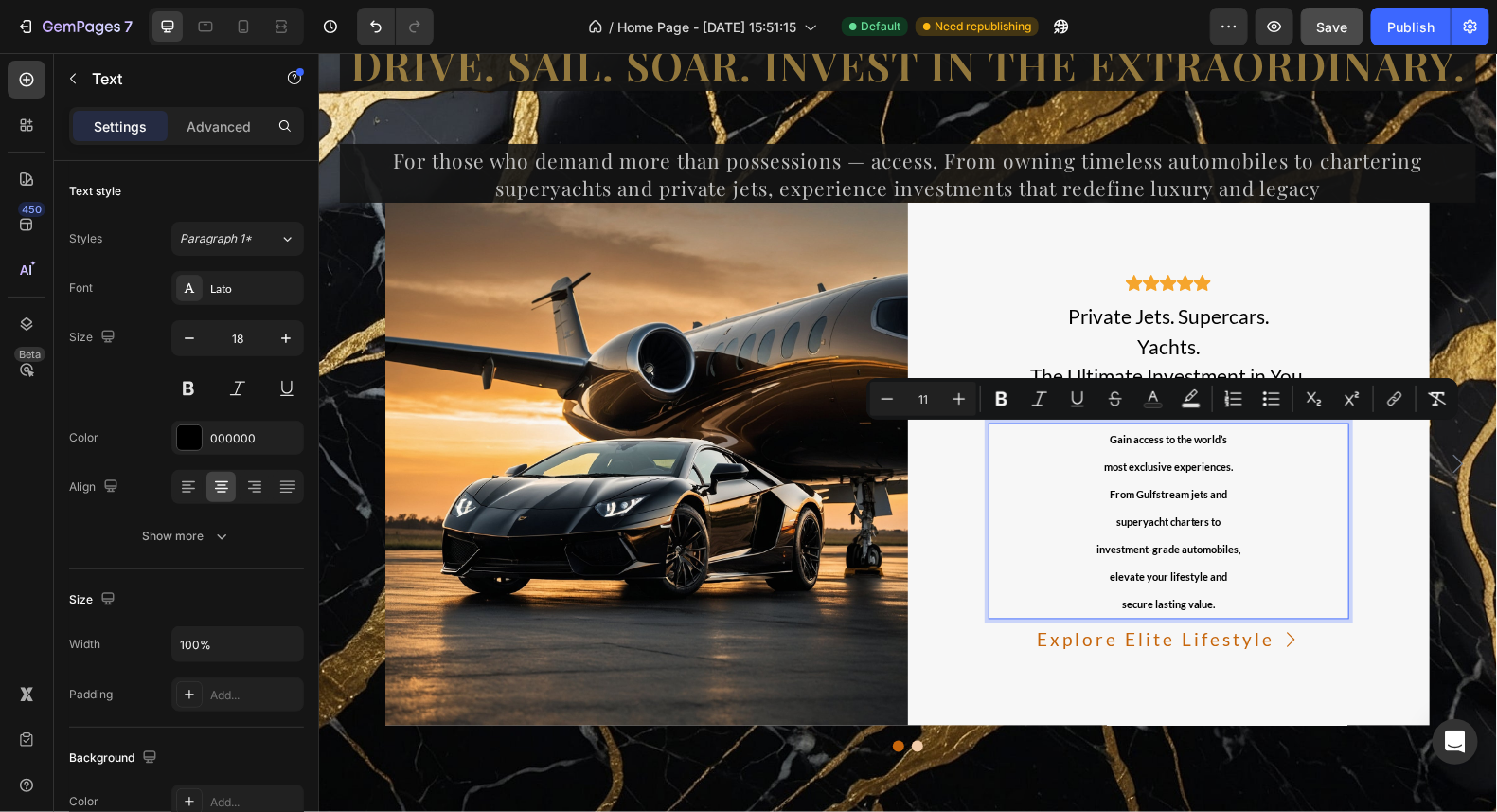
drag, startPoint x: 1210, startPoint y: 605, endPoint x: 1088, endPoint y: 445, distance: 201.2
click at [1088, 445] on div "Gain access to the world’s most exclusive experiences. From Gulfstream jets and…" at bounding box center [1169, 520] width 362 height 196
click at [953, 401] on icon "Editor contextual toolbar" at bounding box center [959, 399] width 19 height 19
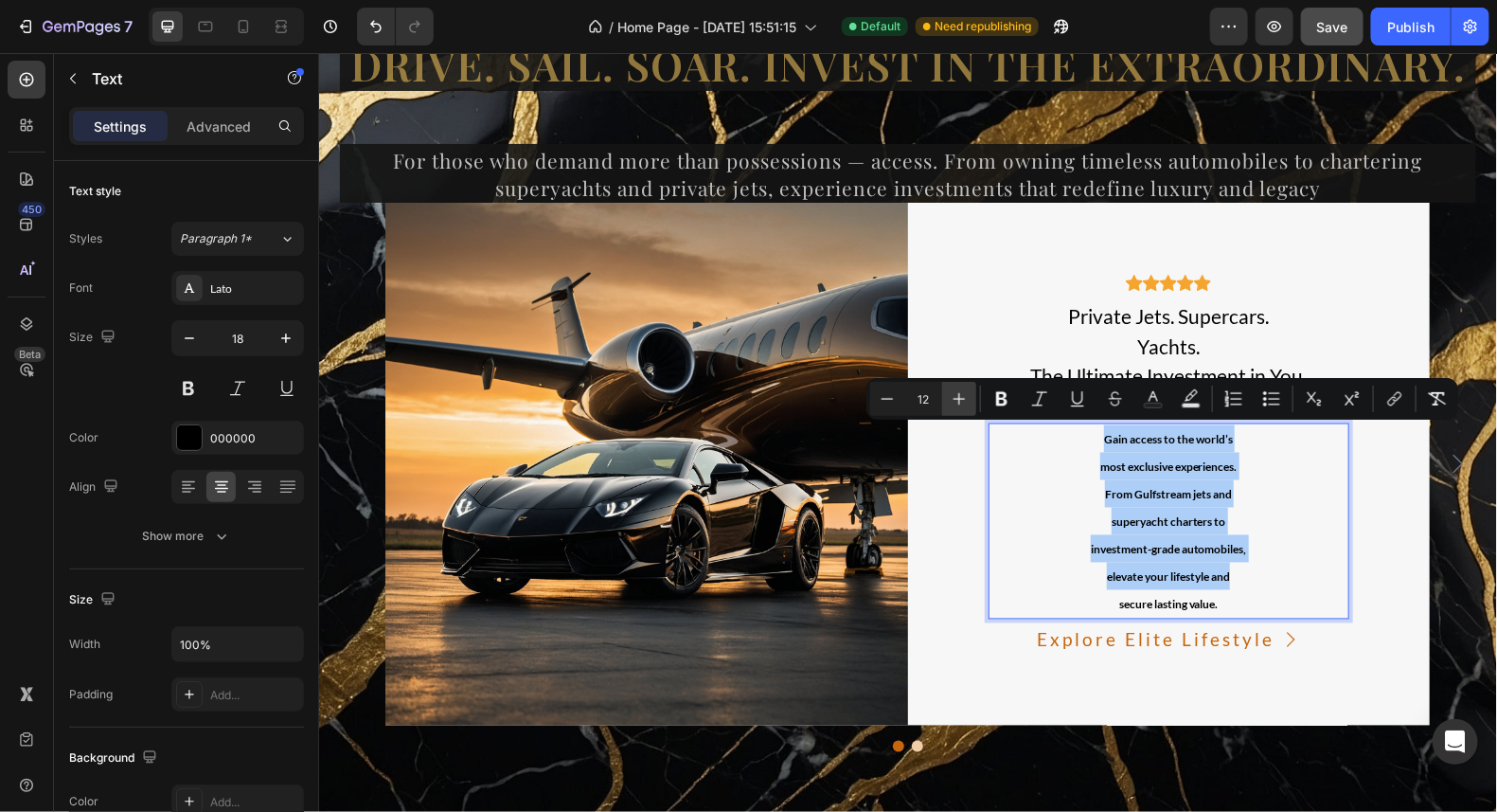
click at [953, 401] on icon "Editor contextual toolbar" at bounding box center [959, 399] width 19 height 19
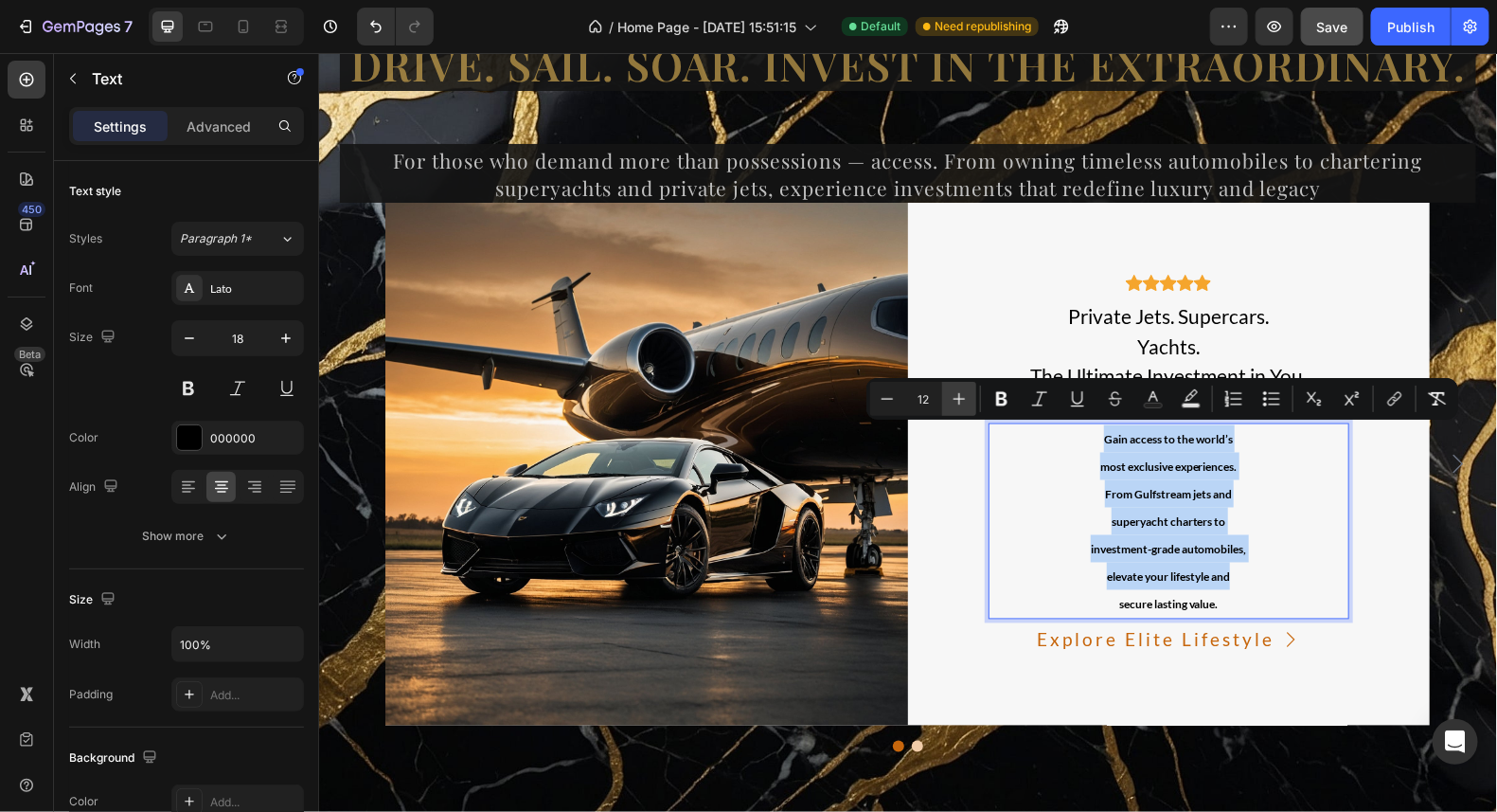
type input "13"
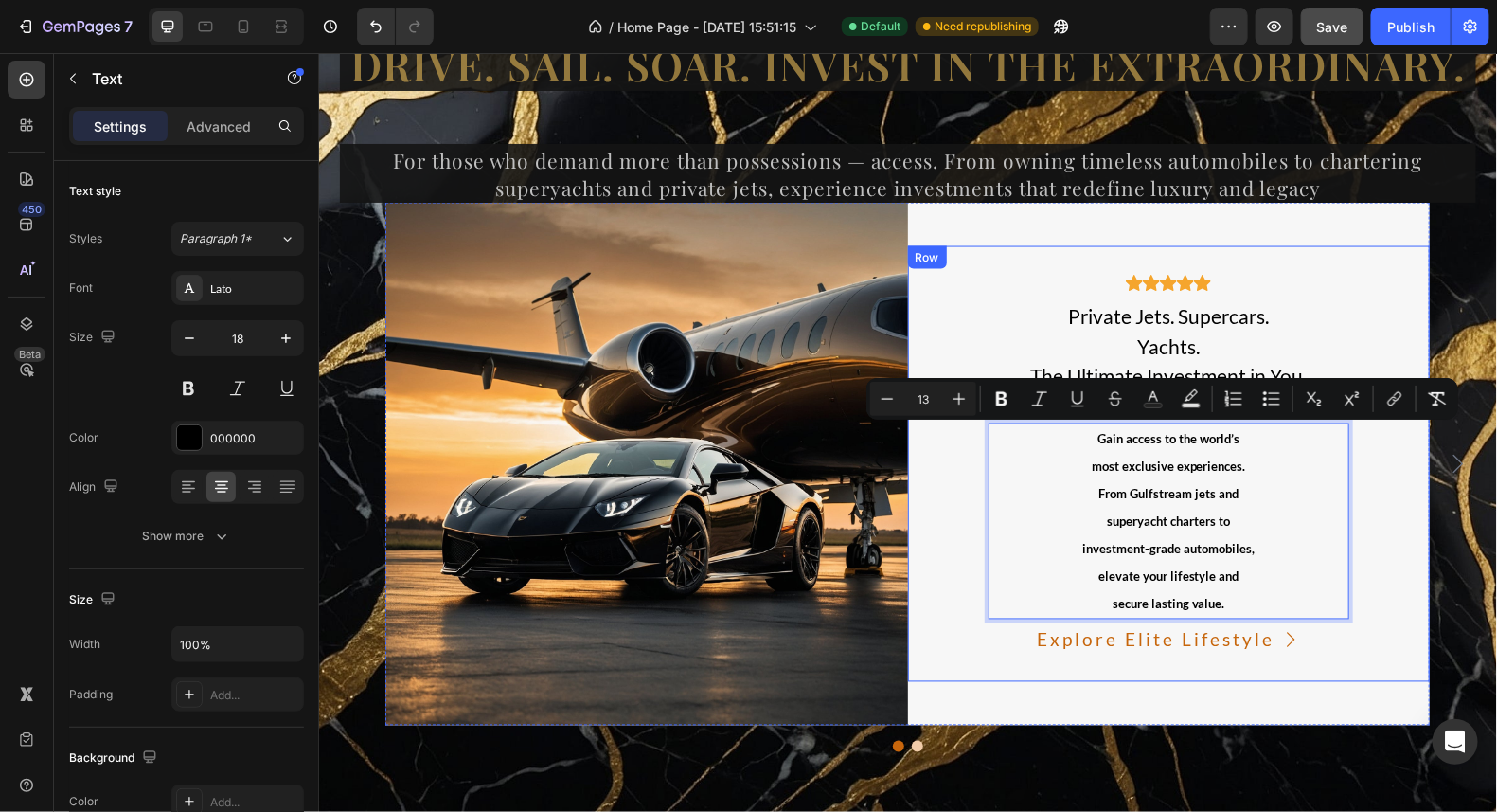
click at [1364, 566] on div "Icon Icon Icon Icon Icon Icon List Hoz Private Jets. Supercars. Yachts. The Ult…" at bounding box center [1168, 463] width 522 height 436
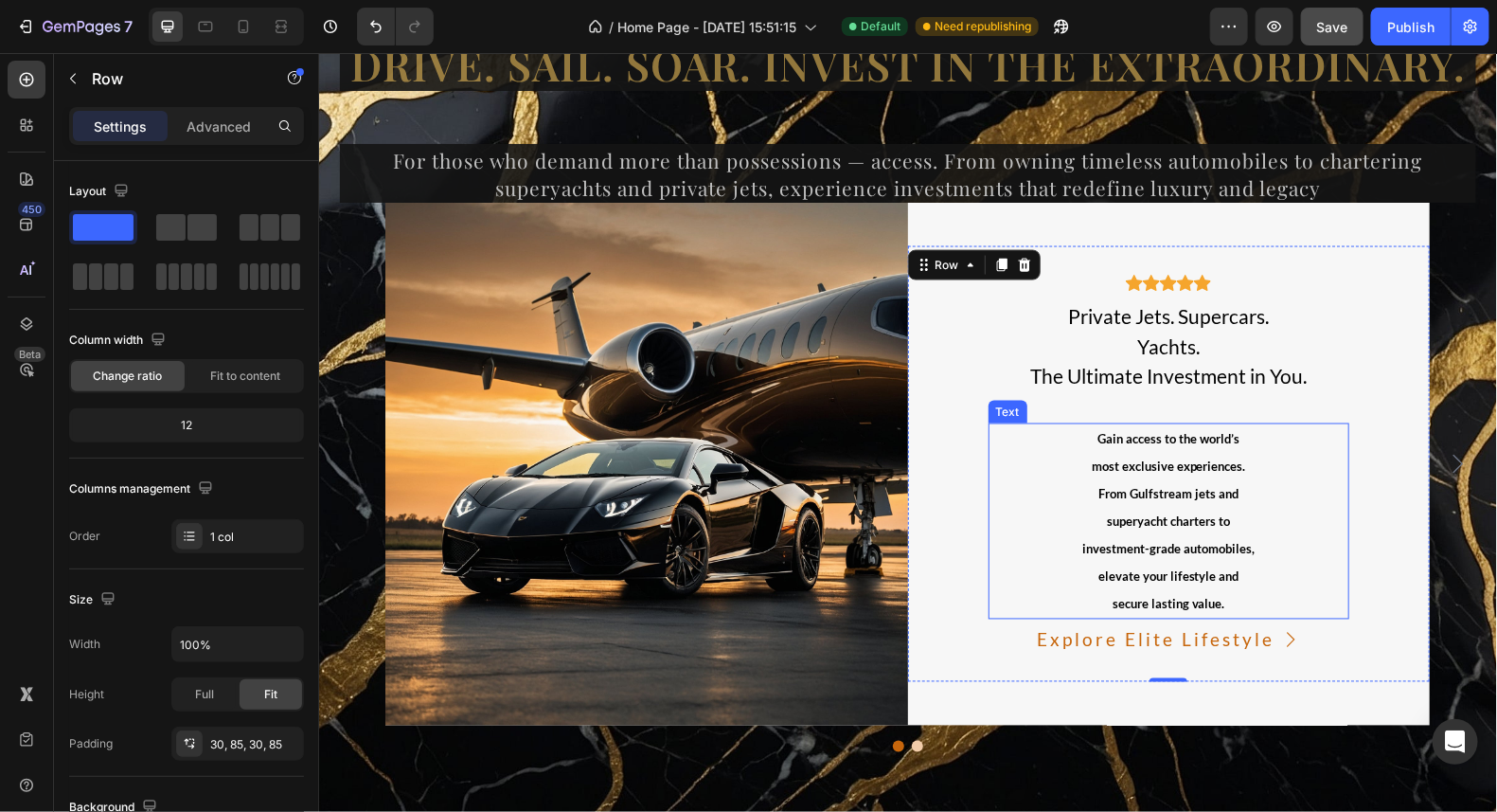
click at [1163, 444] on p "Gain access to the world’s" at bounding box center [1169, 438] width 358 height 28
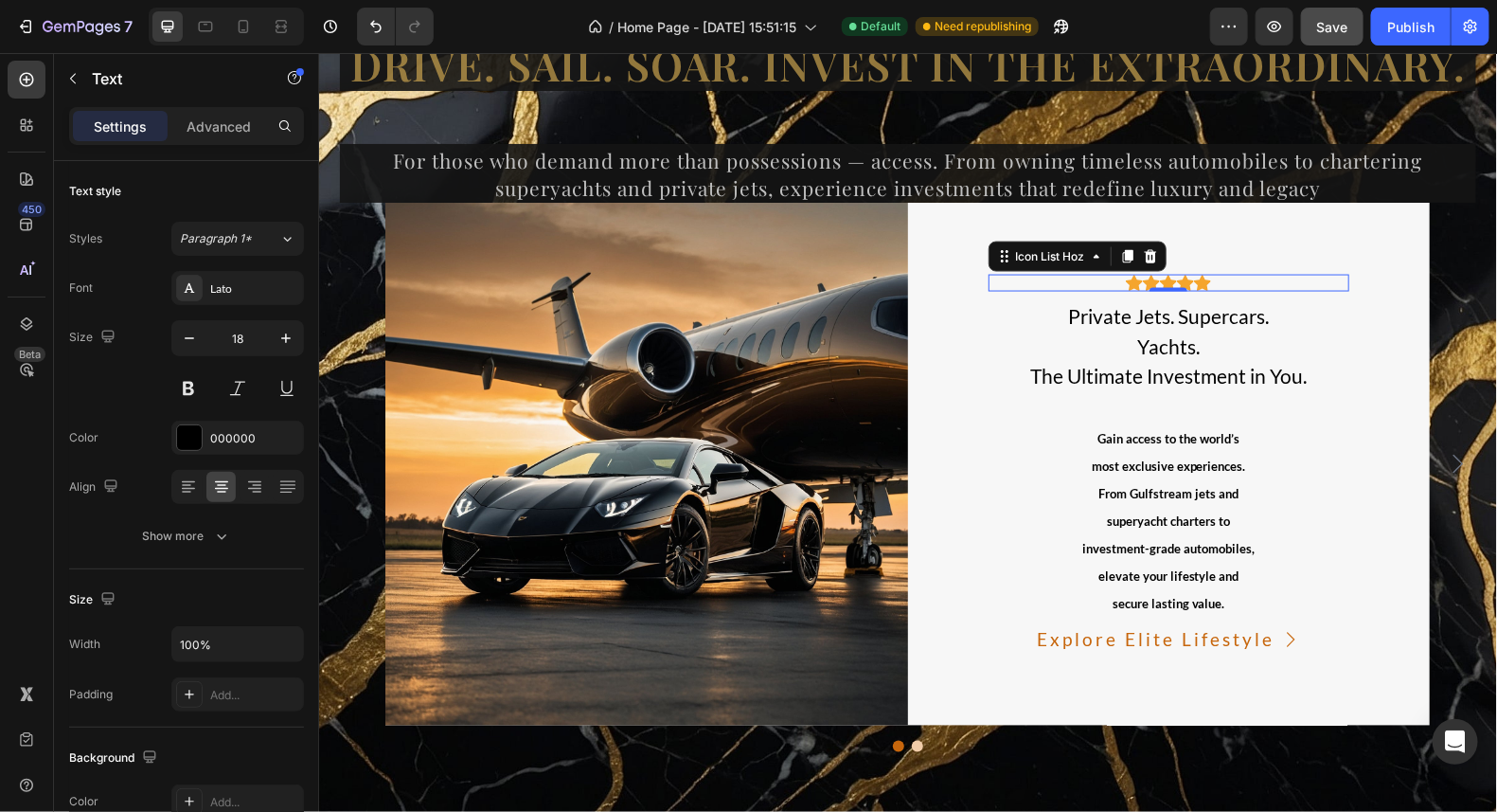
click at [1207, 280] on div "Icon Icon Icon Icon Icon" at bounding box center [1169, 282] width 362 height 17
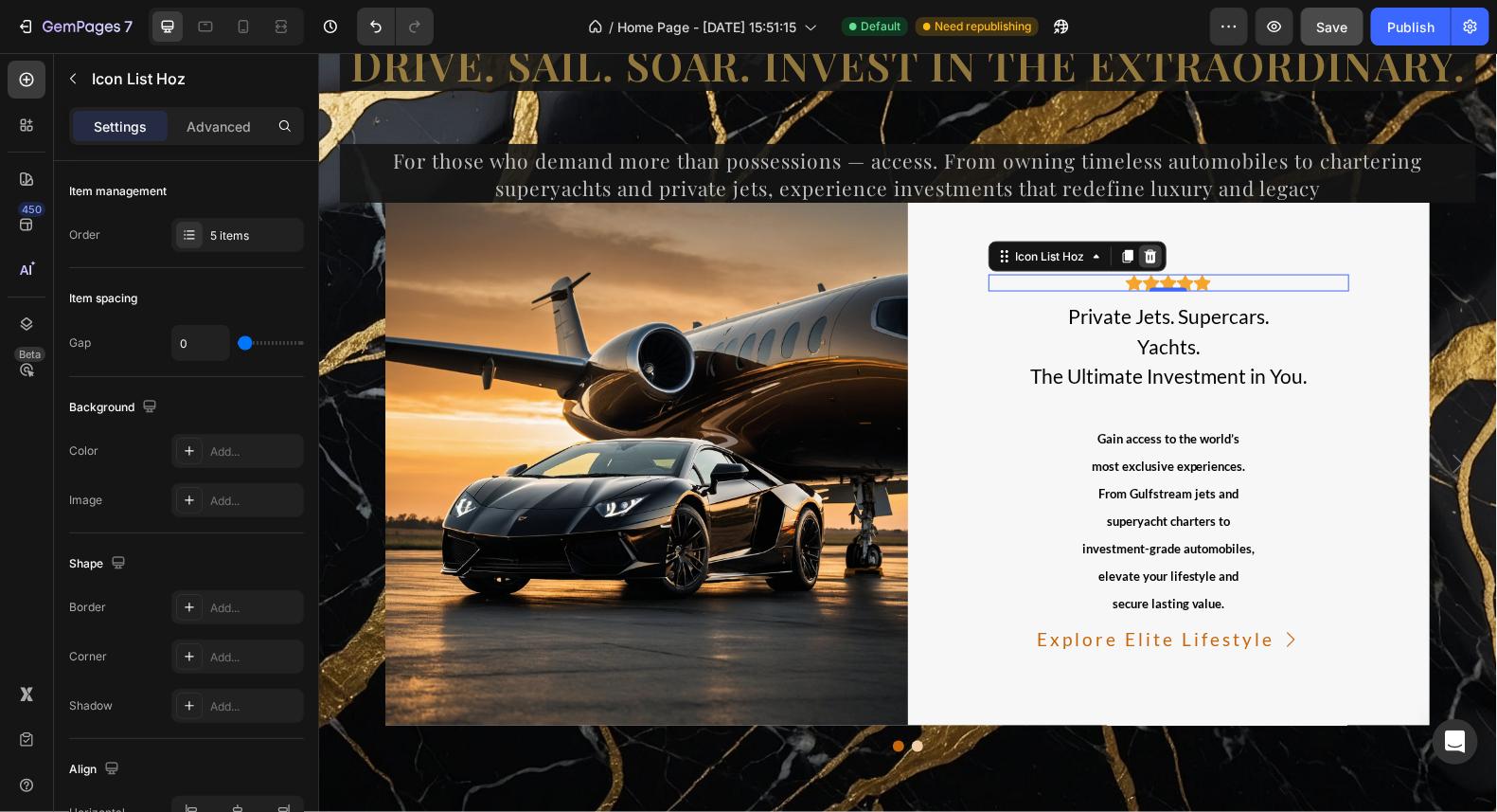
click at [1143, 251] on icon at bounding box center [1149, 256] width 13 height 13
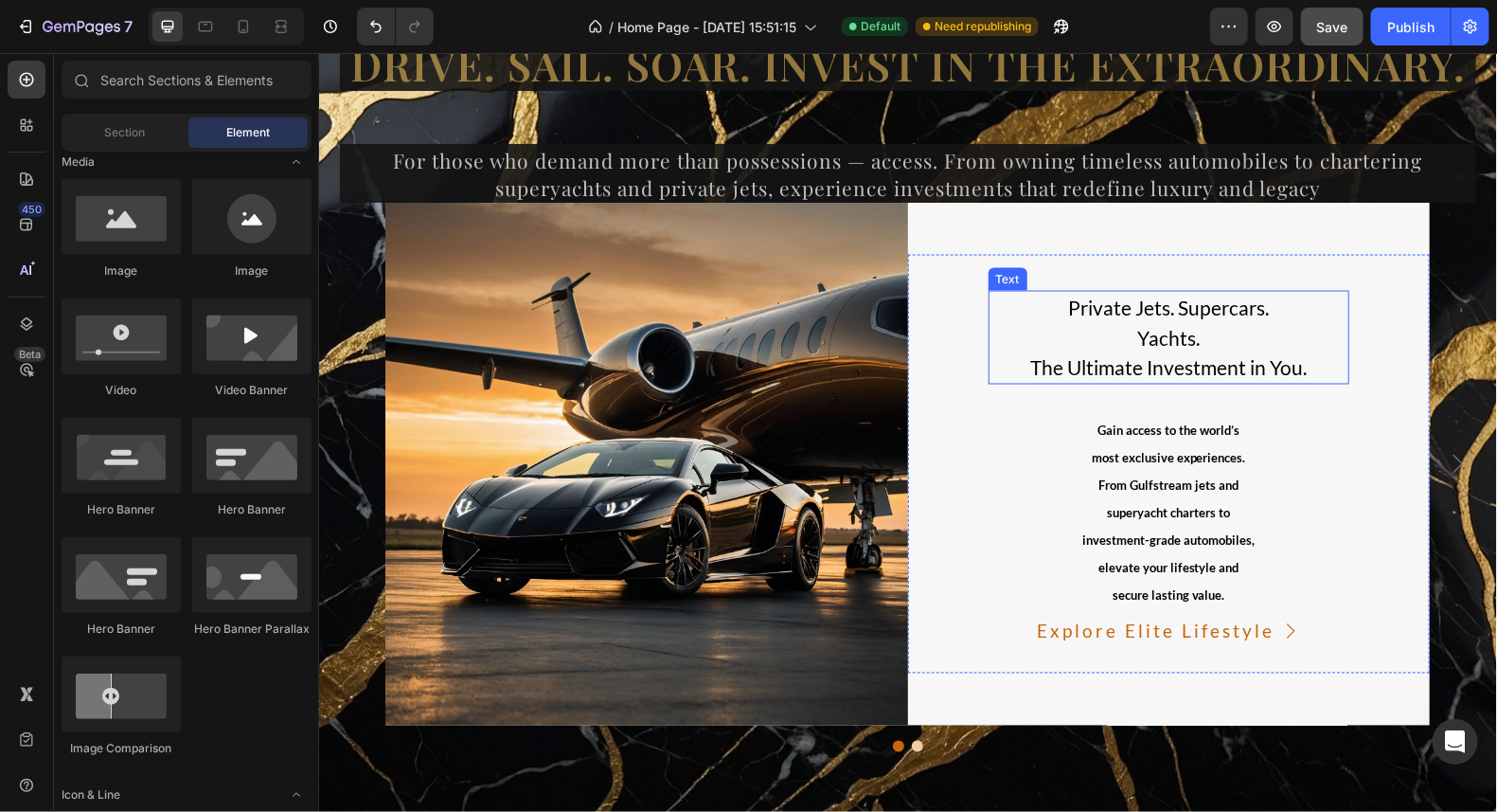
click at [1207, 307] on p "Private Jets. Supercars." at bounding box center [1169, 307] width 358 height 31
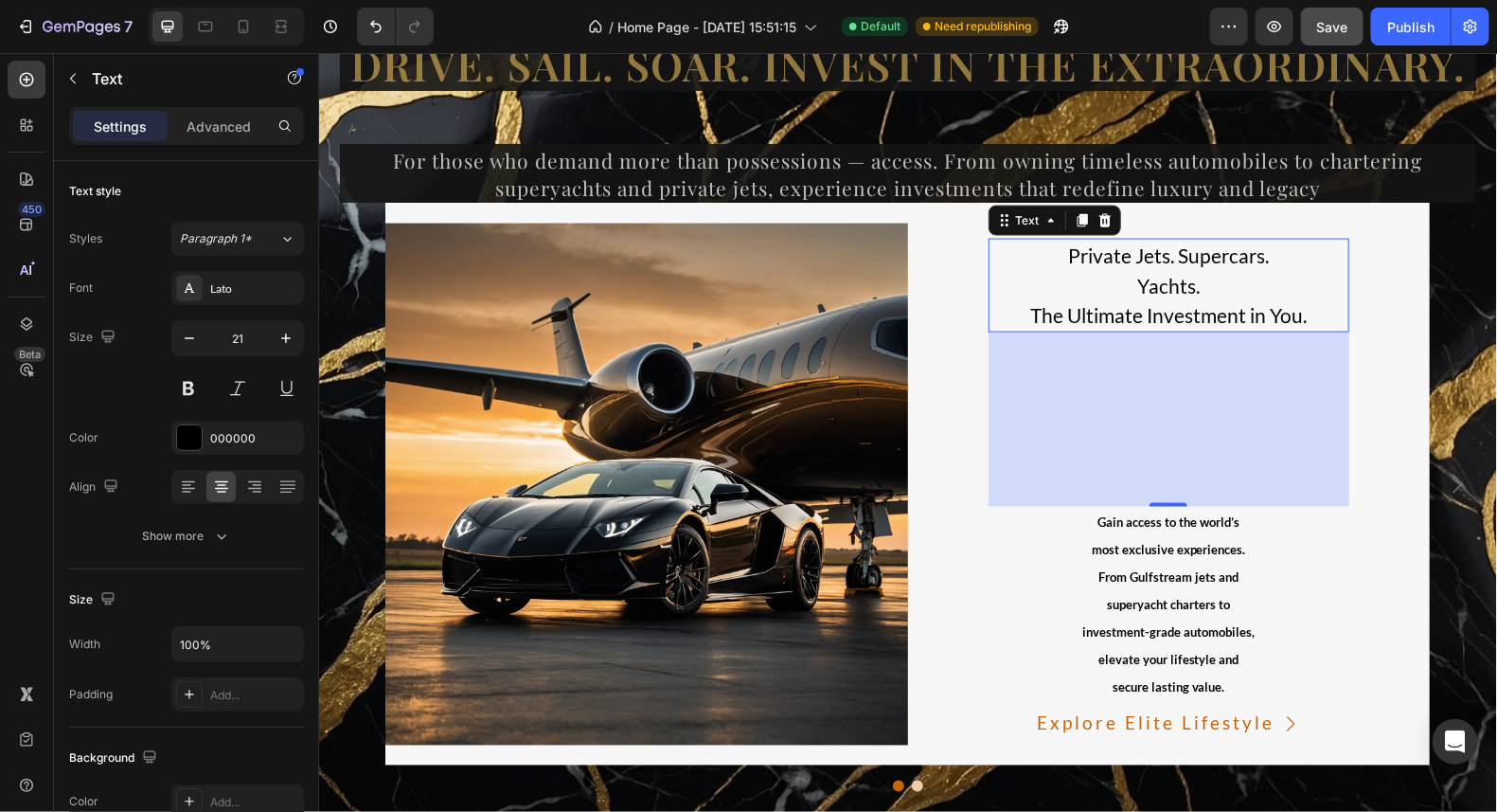
drag, startPoint x: 1168, startPoint y: 407, endPoint x: 1160, endPoint y: 551, distance: 144.2
click at [1160, 551] on div "Private Jets. Supercars. Yachts. The Ultimate Investment in You. Text 184 Gain …" at bounding box center [1169, 483] width 362 height 506
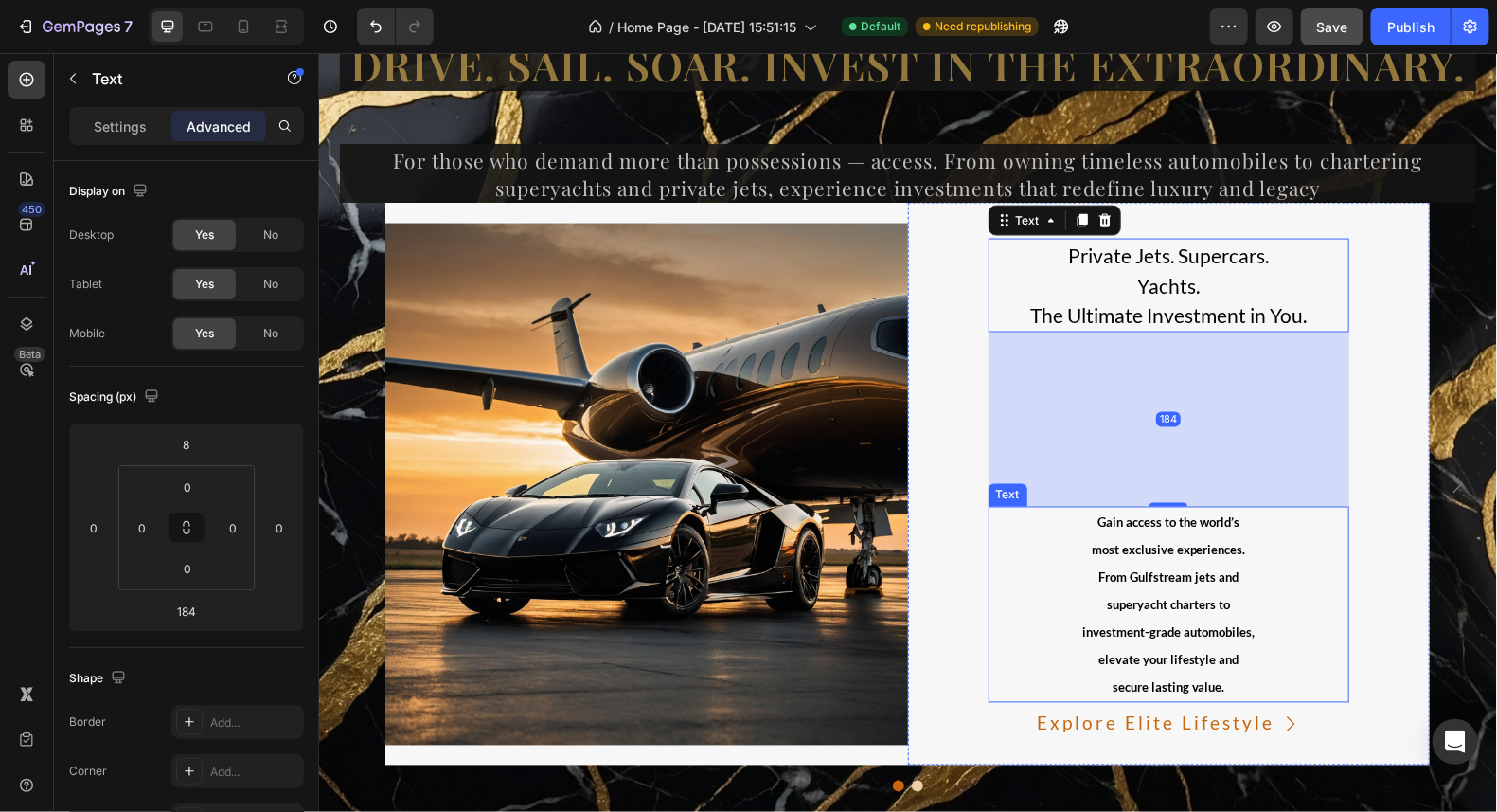
click at [1270, 595] on p "superyacht charters to" at bounding box center [1169, 603] width 358 height 28
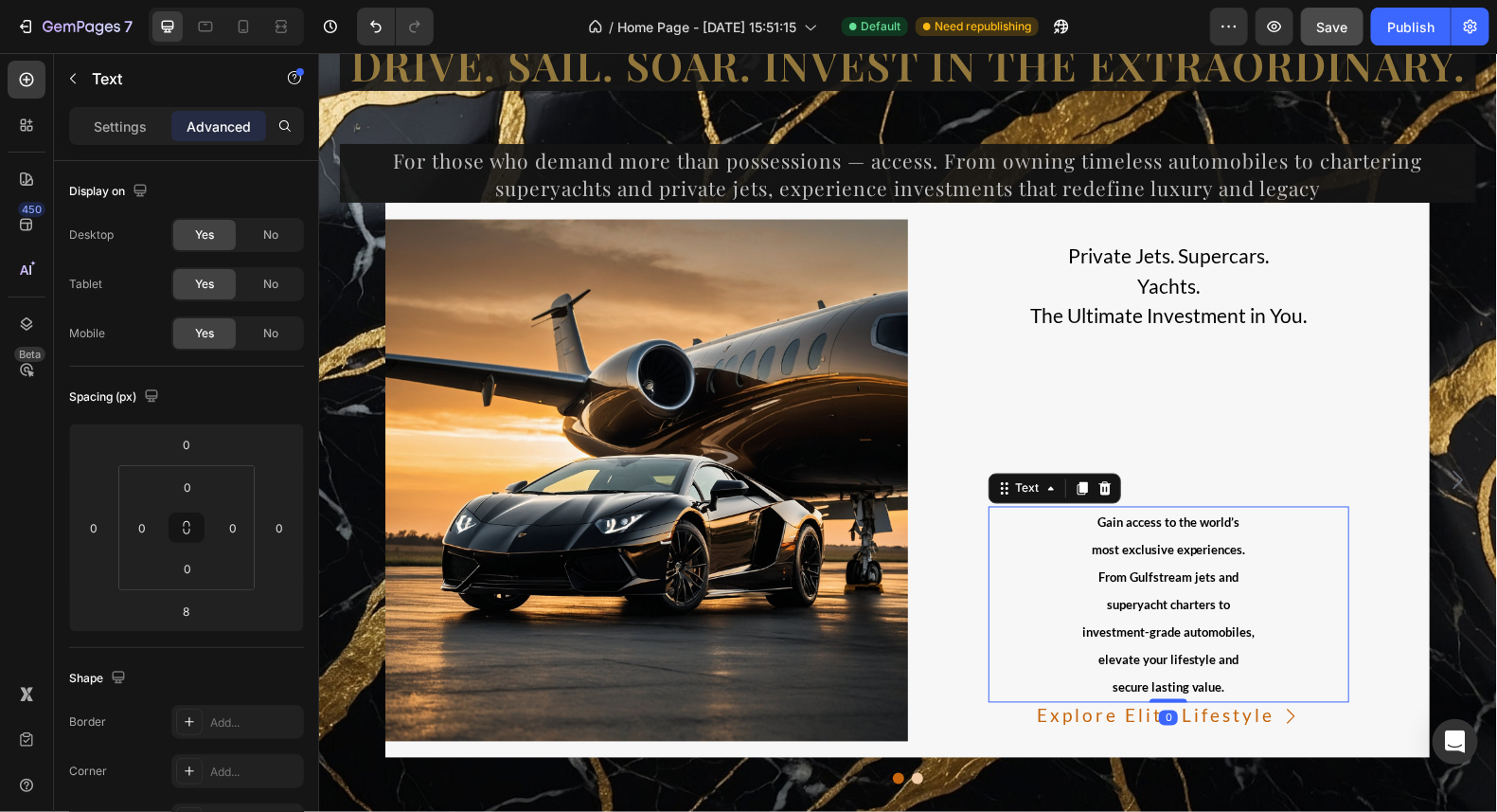
drag, startPoint x: 1165, startPoint y: 704, endPoint x: 1178, endPoint y: 662, distance: 44.0
click at [1178, 662] on div "Gain access to the world’s most exclusive experiences. From Gulfstream jets and…" at bounding box center [1169, 604] width 362 height 196
type input "0"
click at [1076, 486] on icon at bounding box center [1080, 488] width 11 height 13
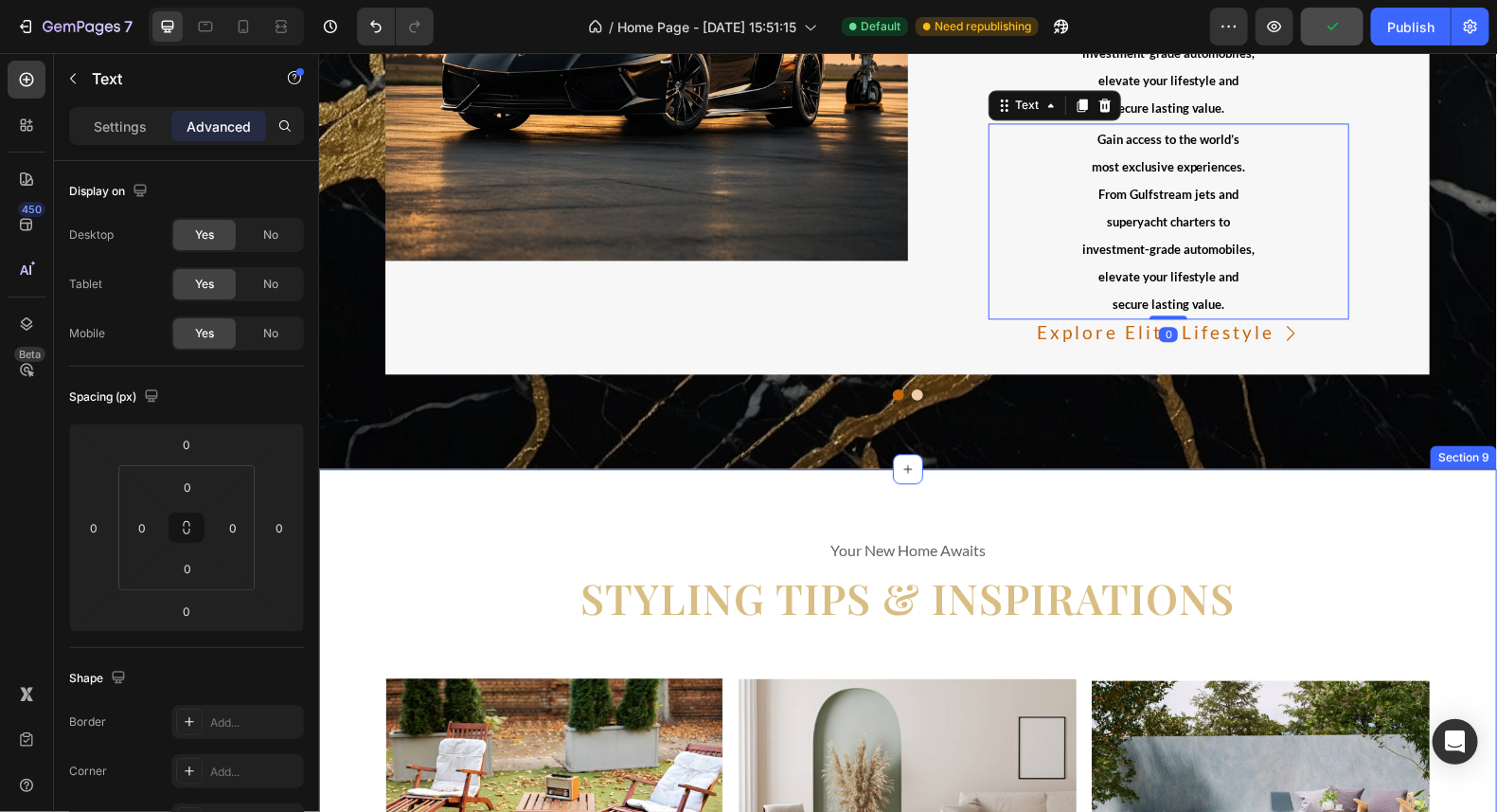
scroll to position [14215, 0]
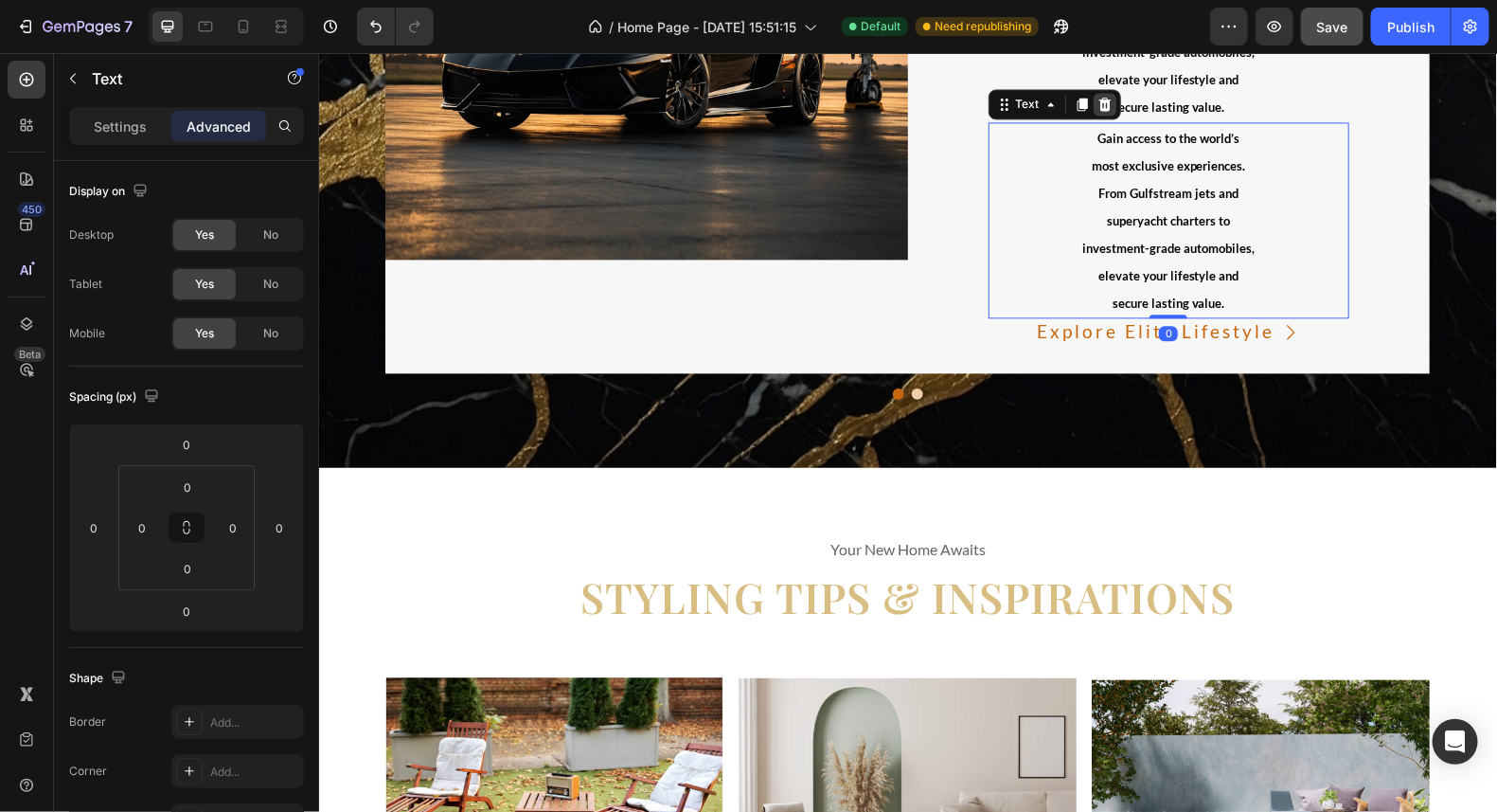
click at [1097, 107] on icon at bounding box center [1104, 103] width 15 height 15
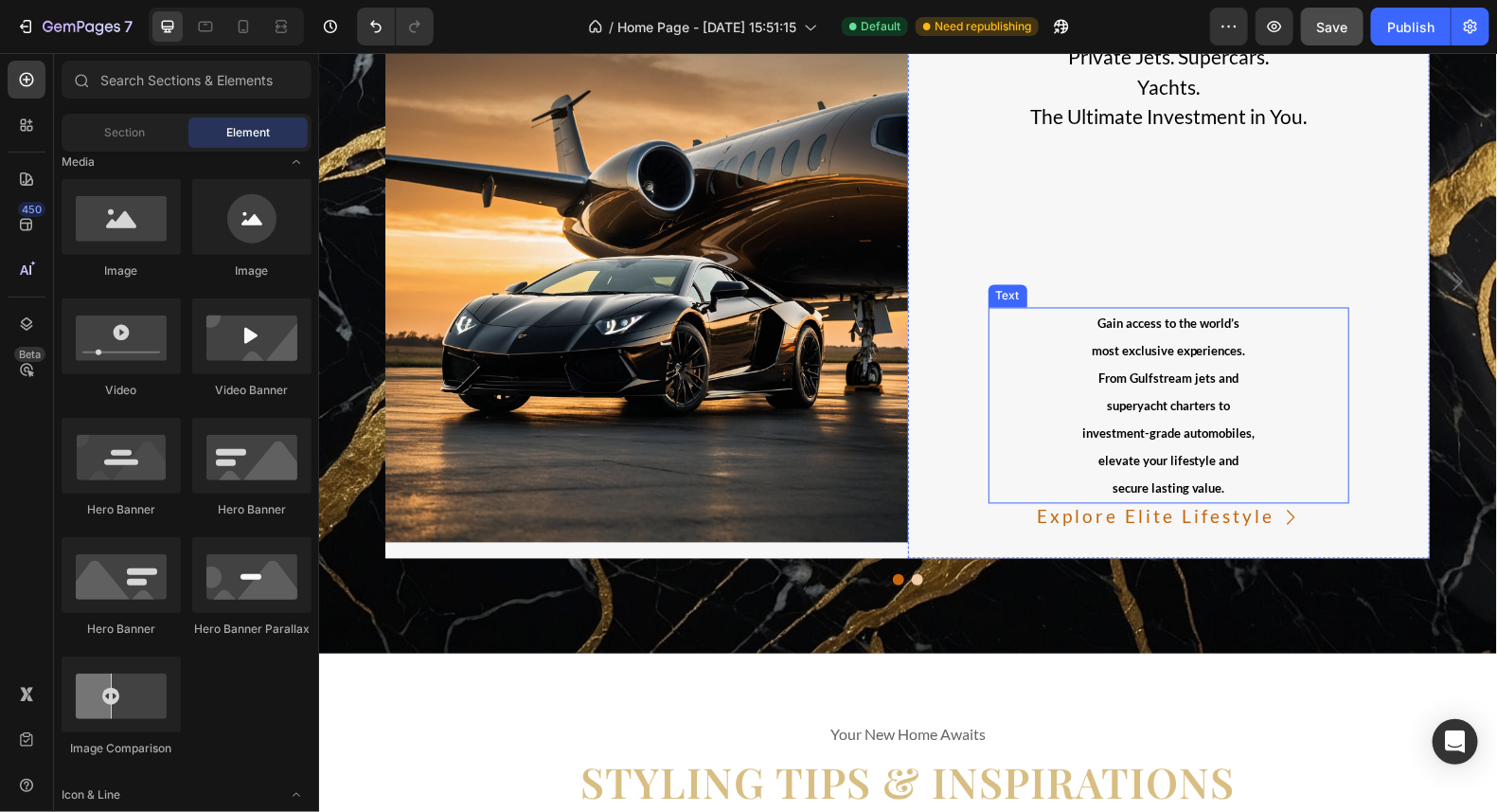
scroll to position [13739, 0]
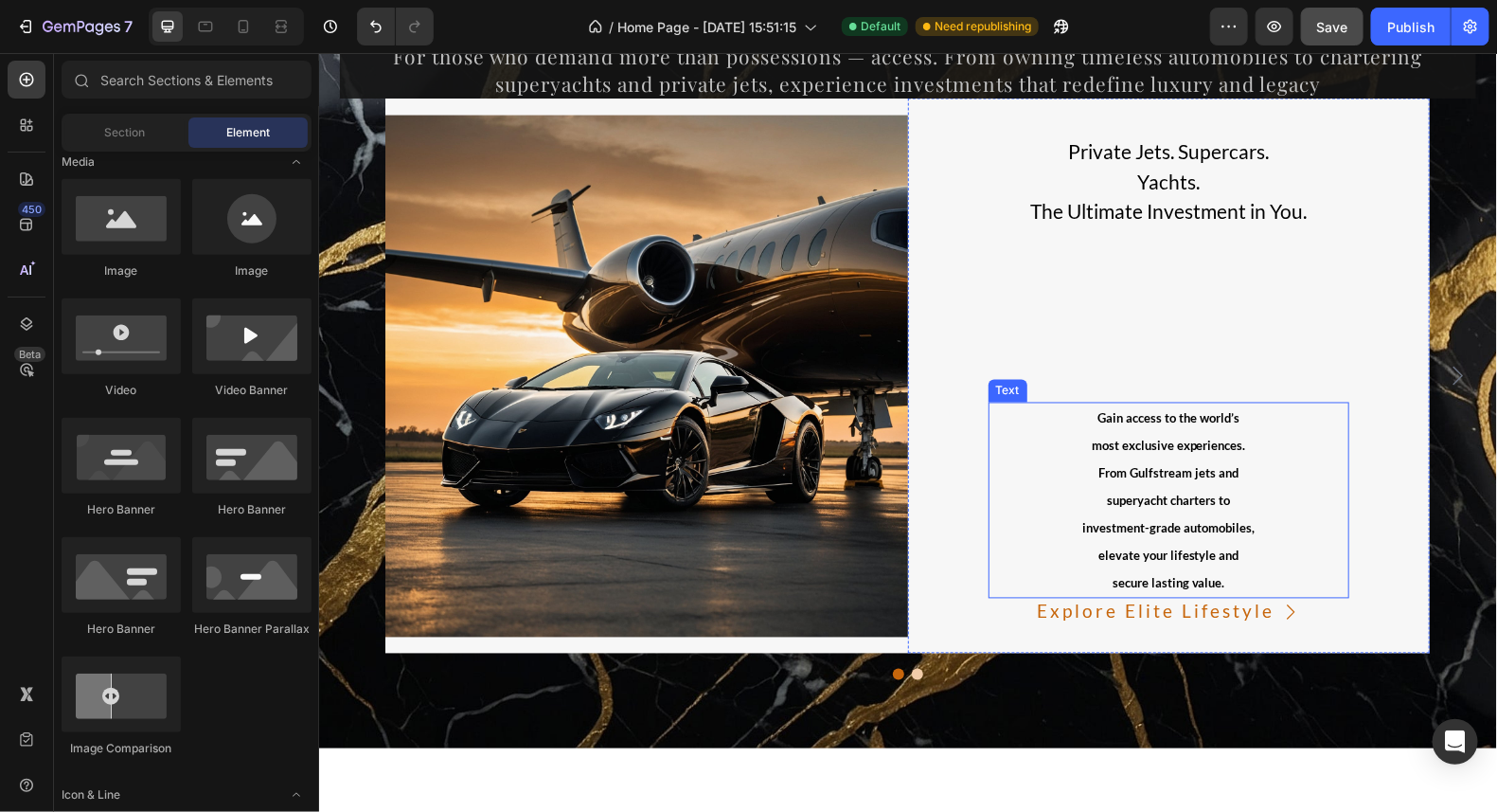
click at [1223, 498] on span "superyacht charters to" at bounding box center [1168, 500] width 123 height 15
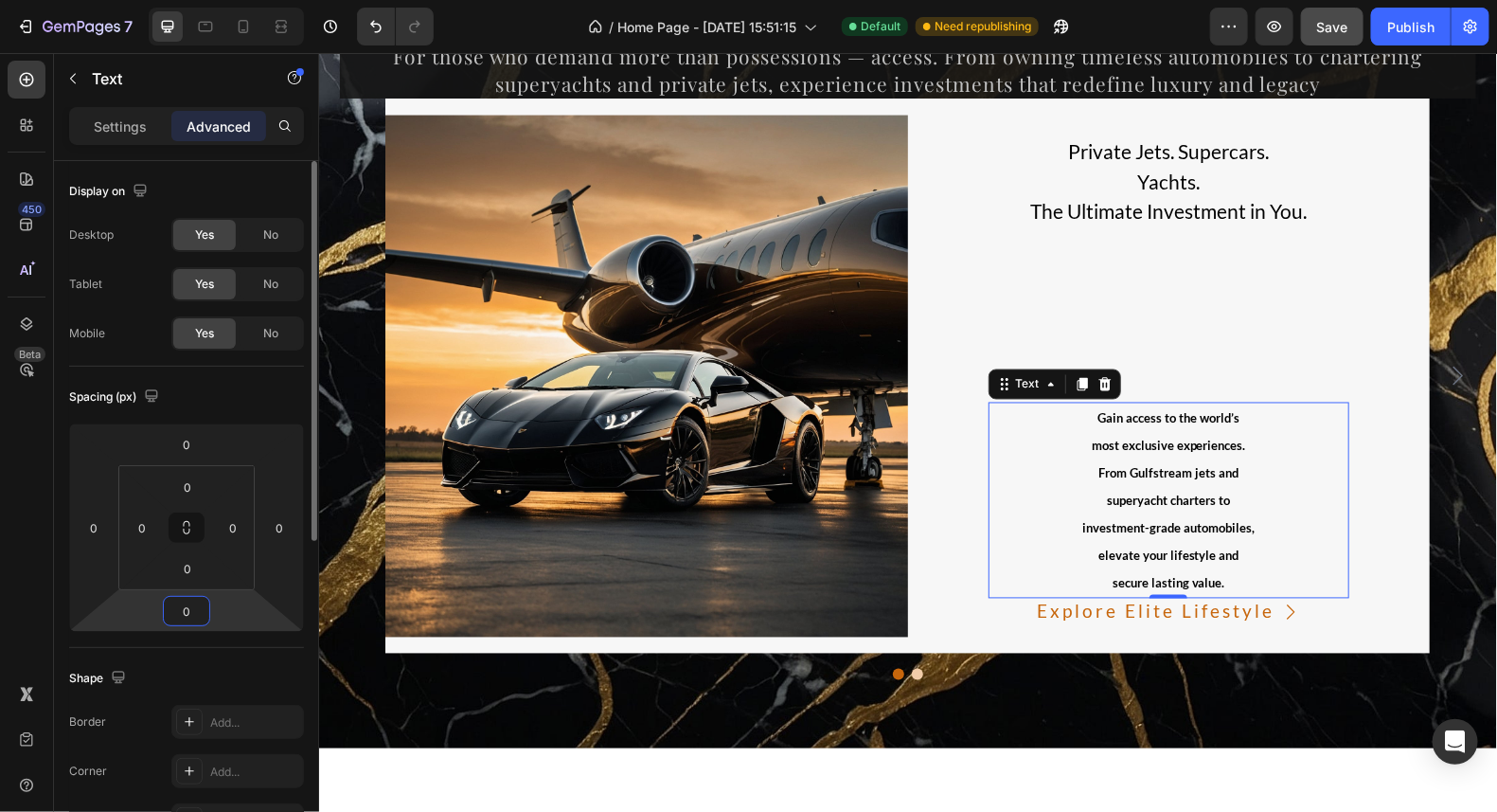
click at [193, 615] on input "0" at bounding box center [186, 611] width 38 height 29
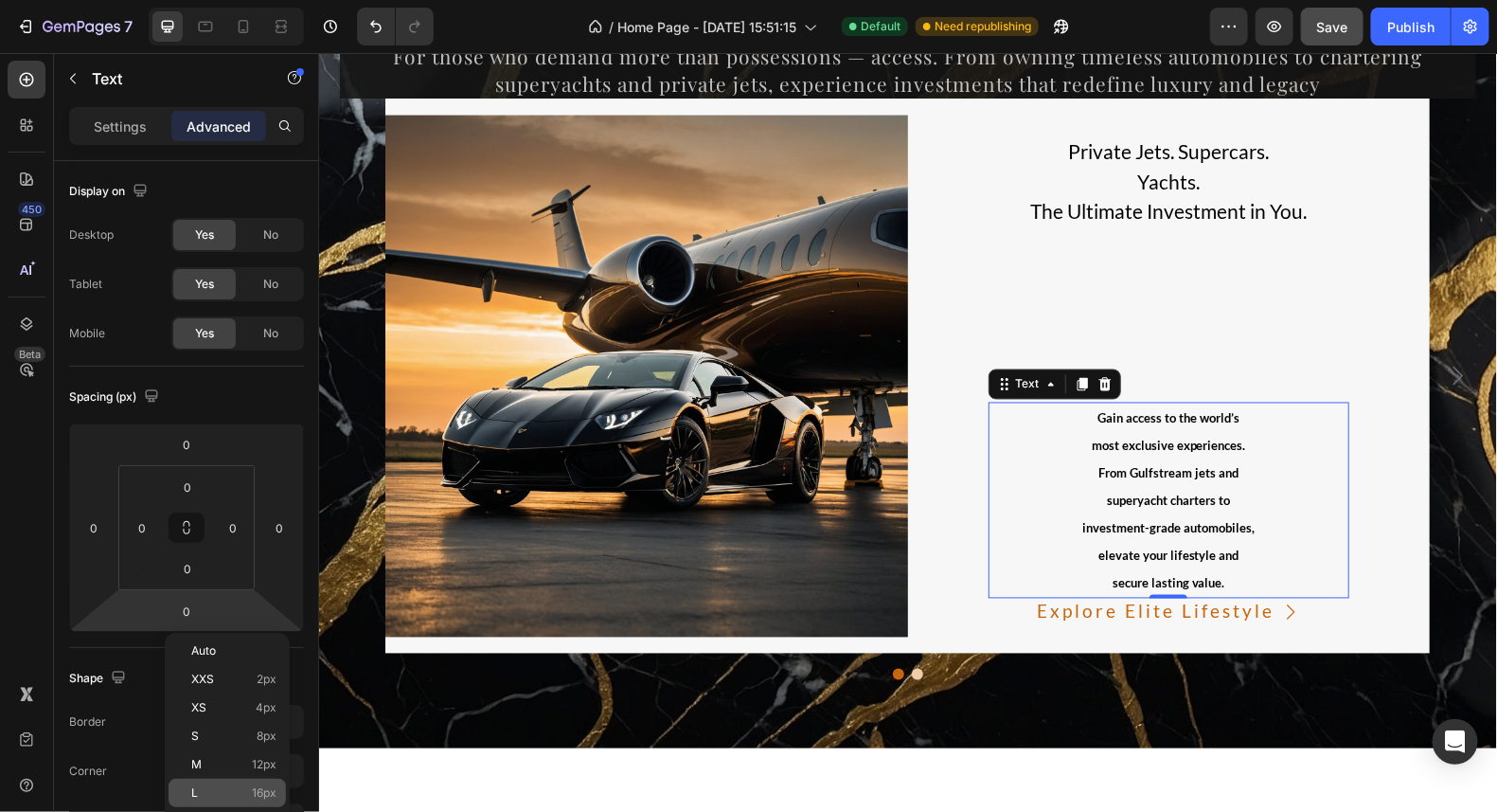
click at [248, 791] on p "L 16px" at bounding box center [234, 793] width 86 height 13
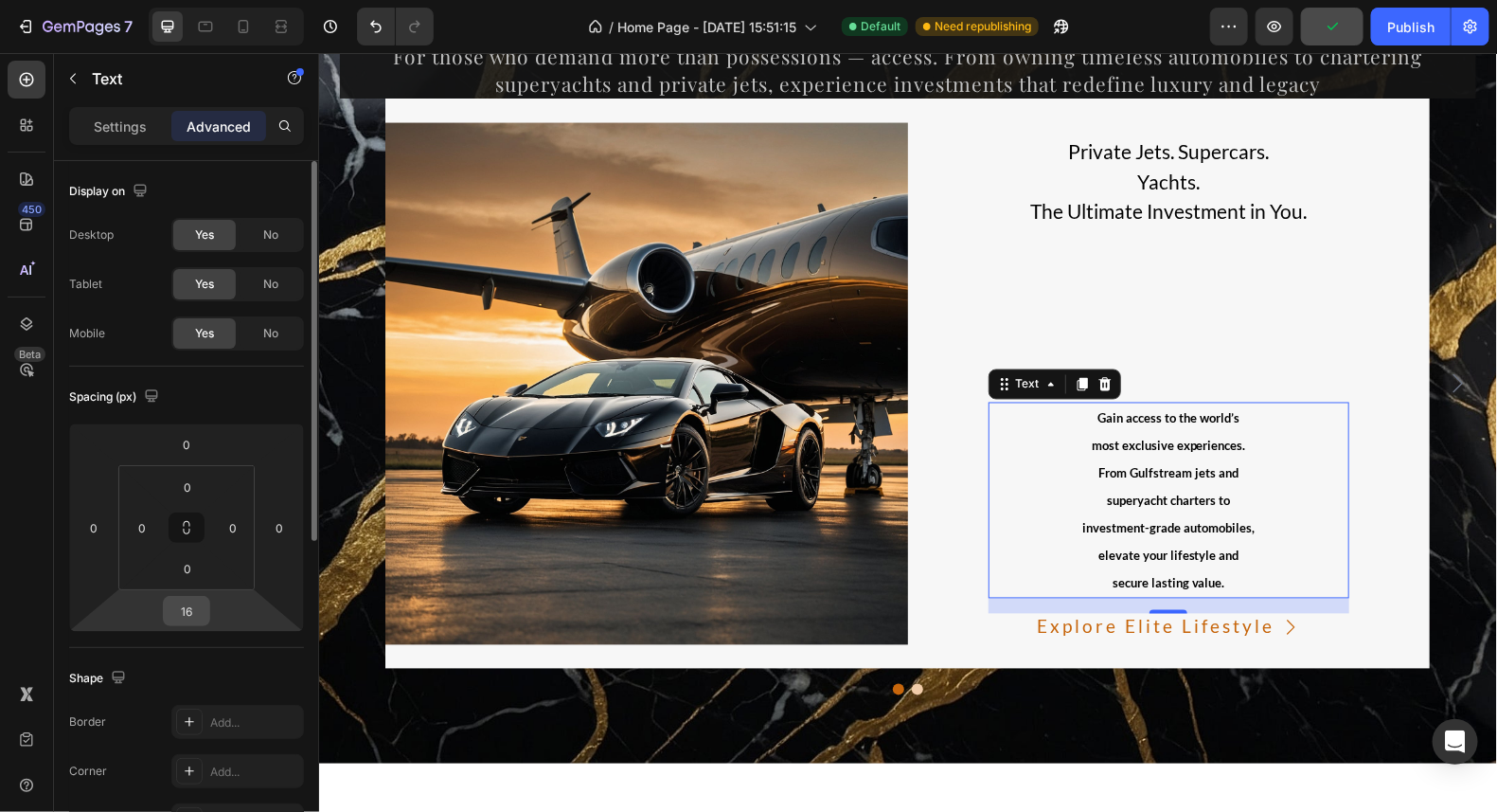
click at [203, 611] on input "16" at bounding box center [186, 611] width 38 height 29
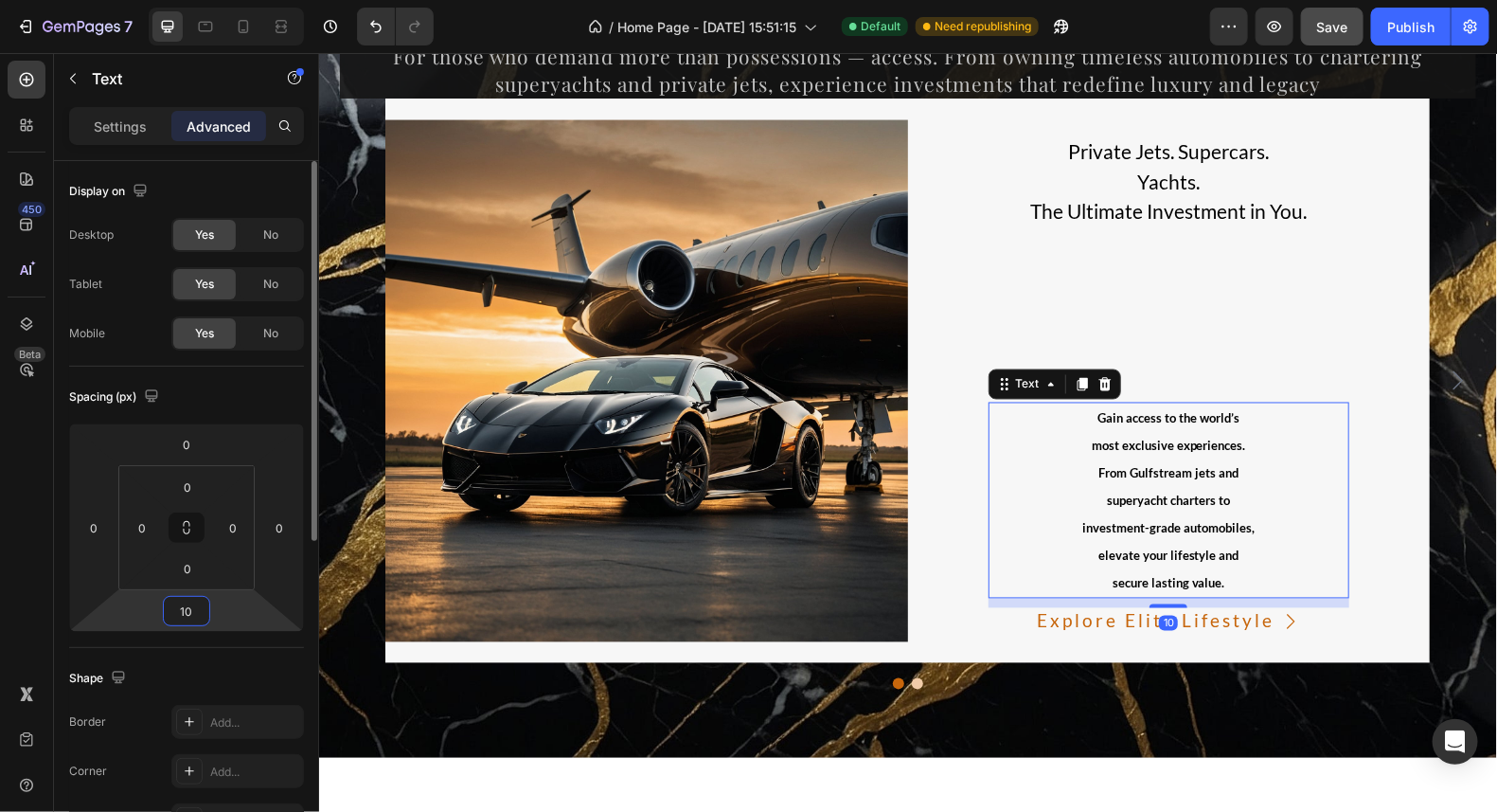
type input "1"
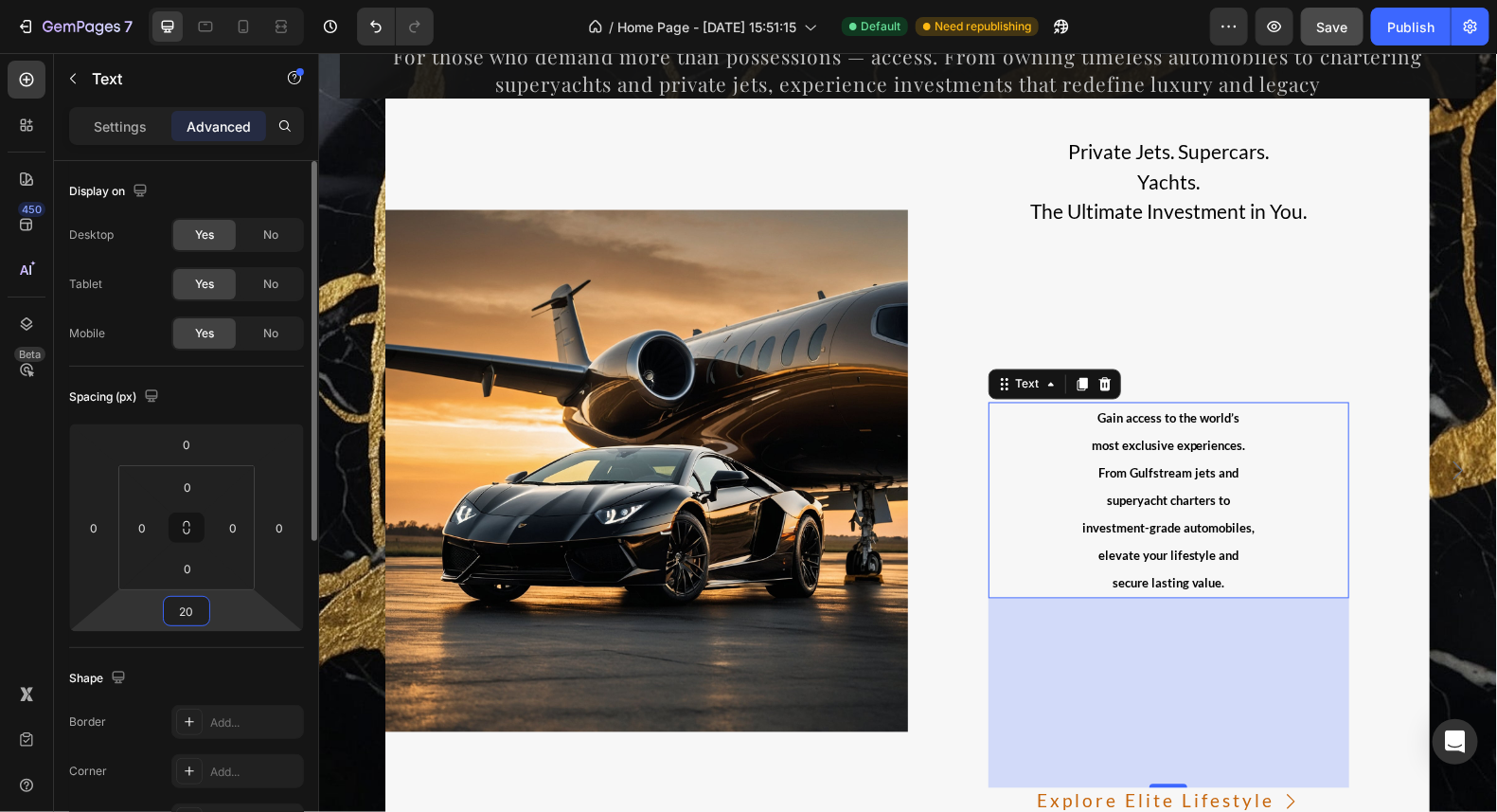
type input "2"
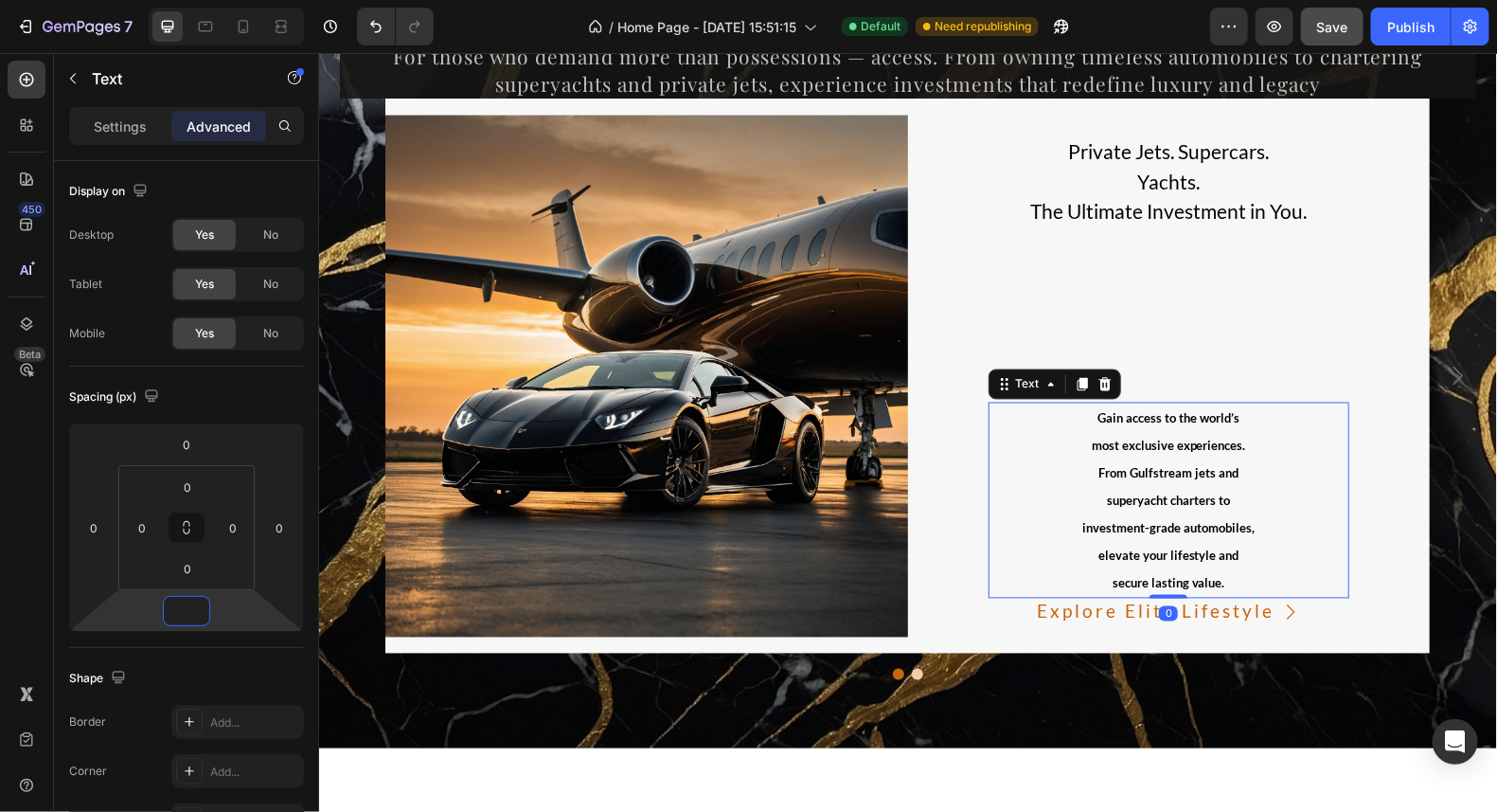
type input "0"
click at [118, 131] on p "Settings" at bounding box center [119, 126] width 53 height 20
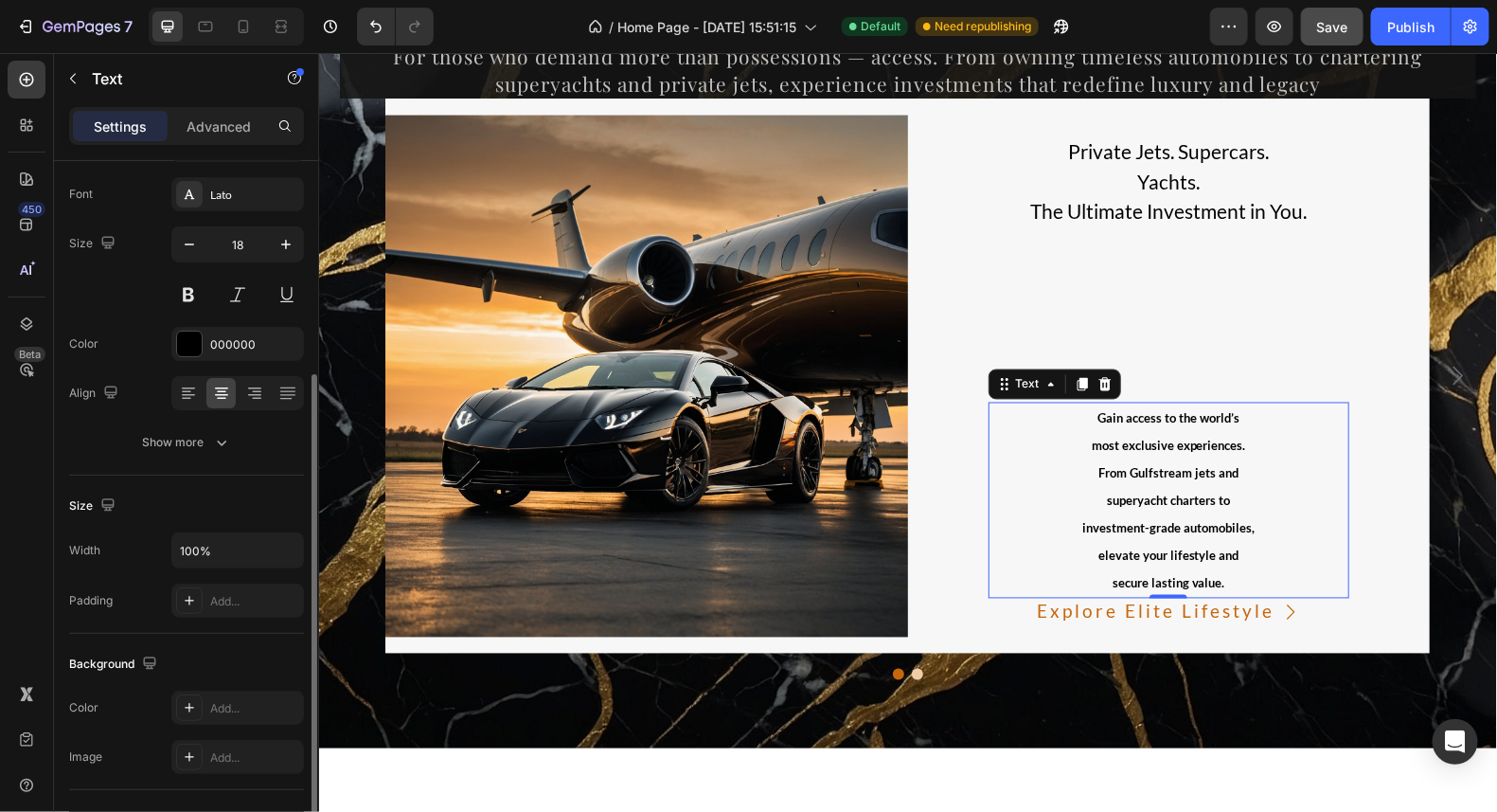
scroll to position [189, 0]
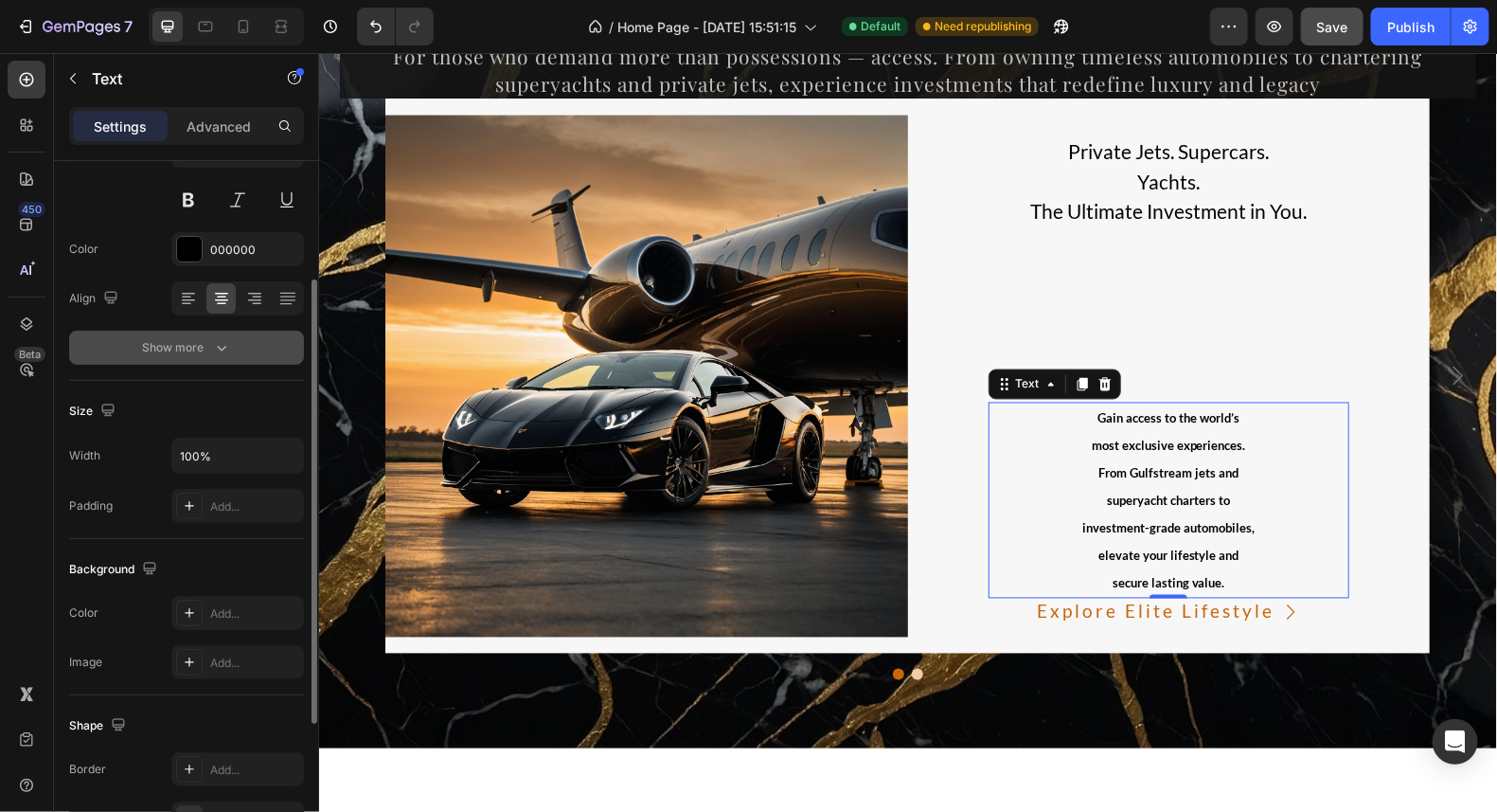
click at [230, 342] on button "Show more" at bounding box center [187, 347] width 235 height 34
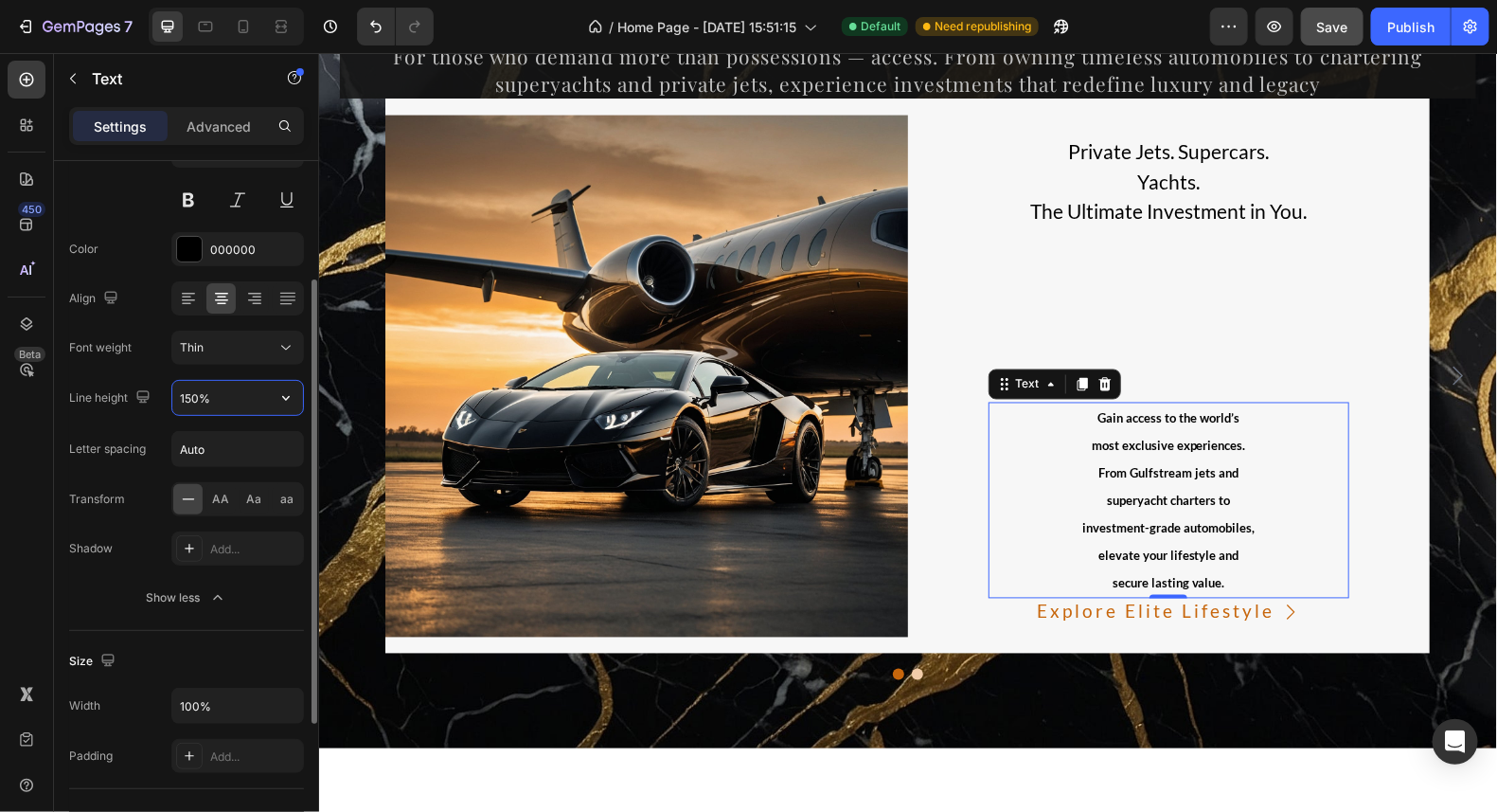
click at [241, 397] on input "150%" at bounding box center [238, 397] width 131 height 34
click at [290, 391] on icon "button" at bounding box center [286, 398] width 19 height 19
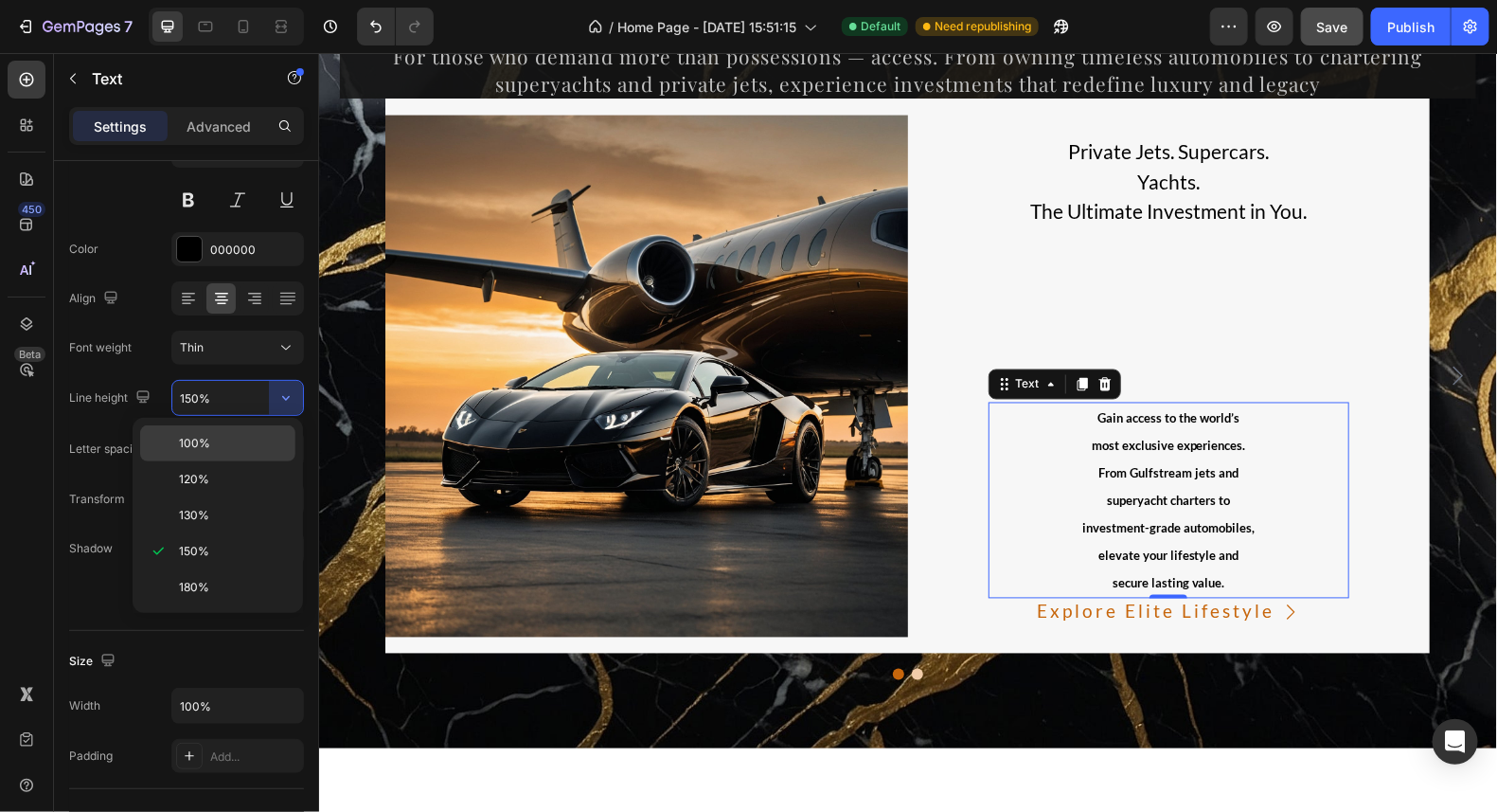
click at [220, 442] on p "100%" at bounding box center [233, 444] width 108 height 17
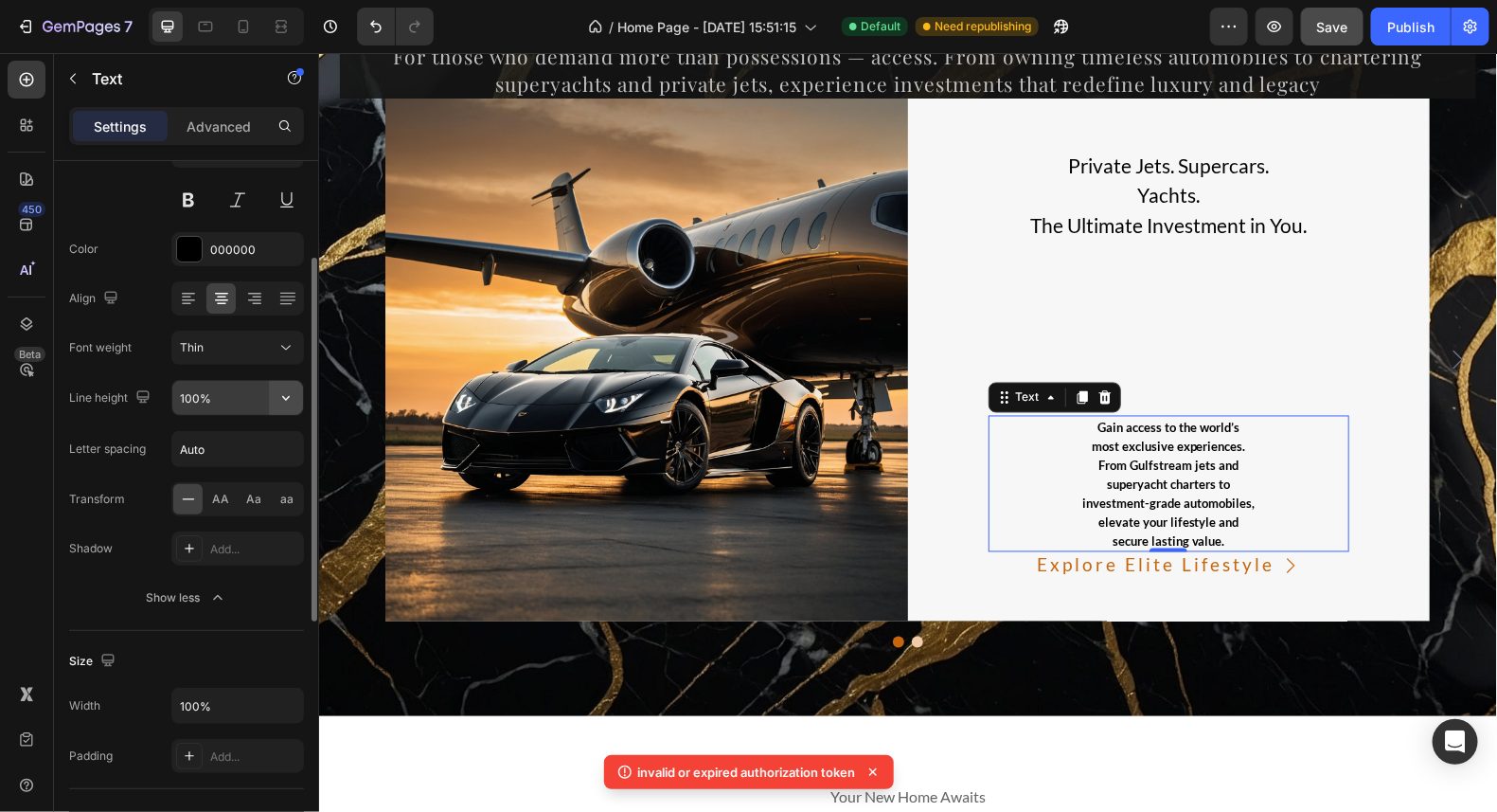
click at [282, 390] on icon "button" at bounding box center [286, 398] width 19 height 19
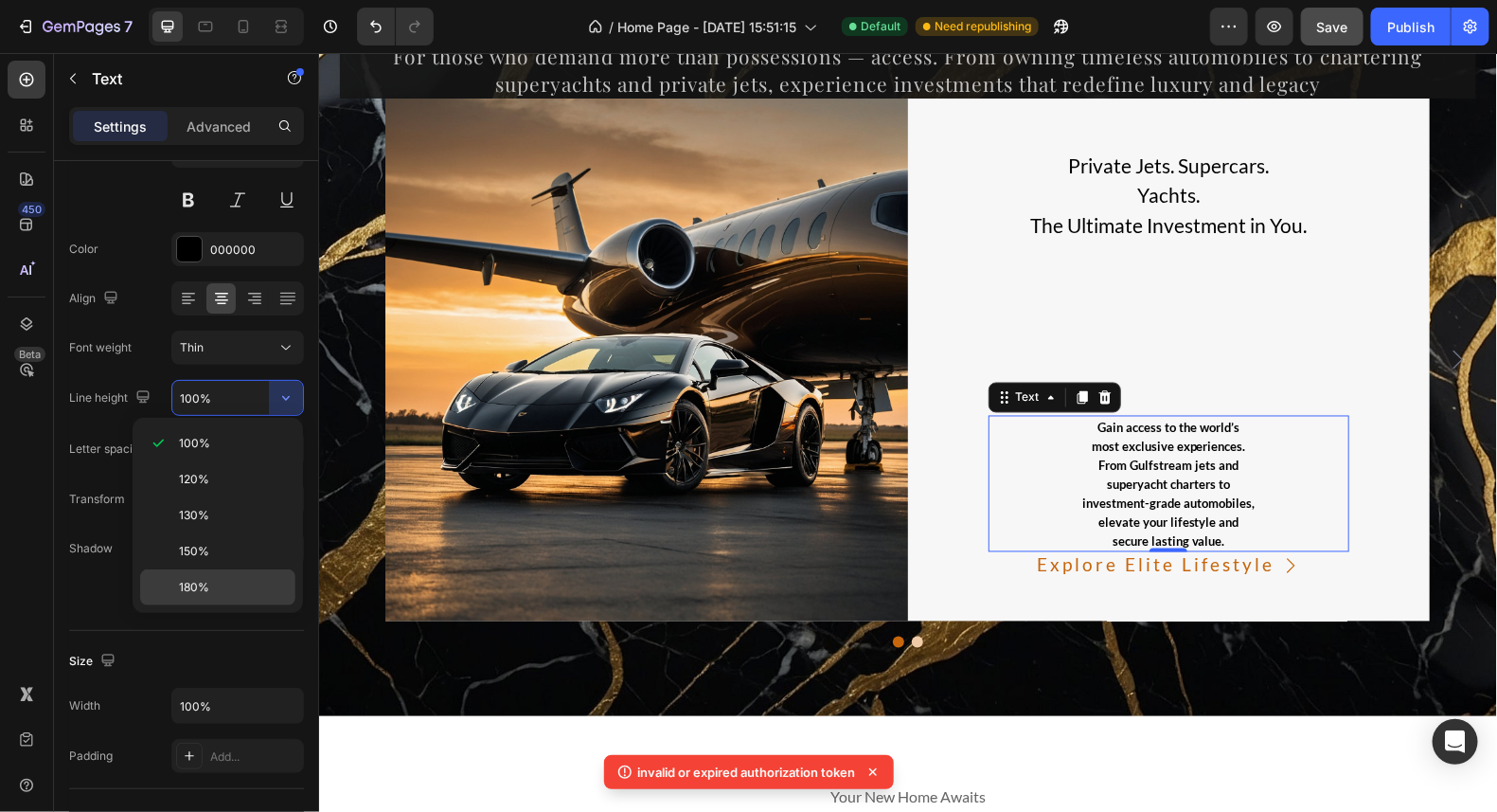
click at [207, 579] on span "180%" at bounding box center [194, 587] width 31 height 17
type input "180%"
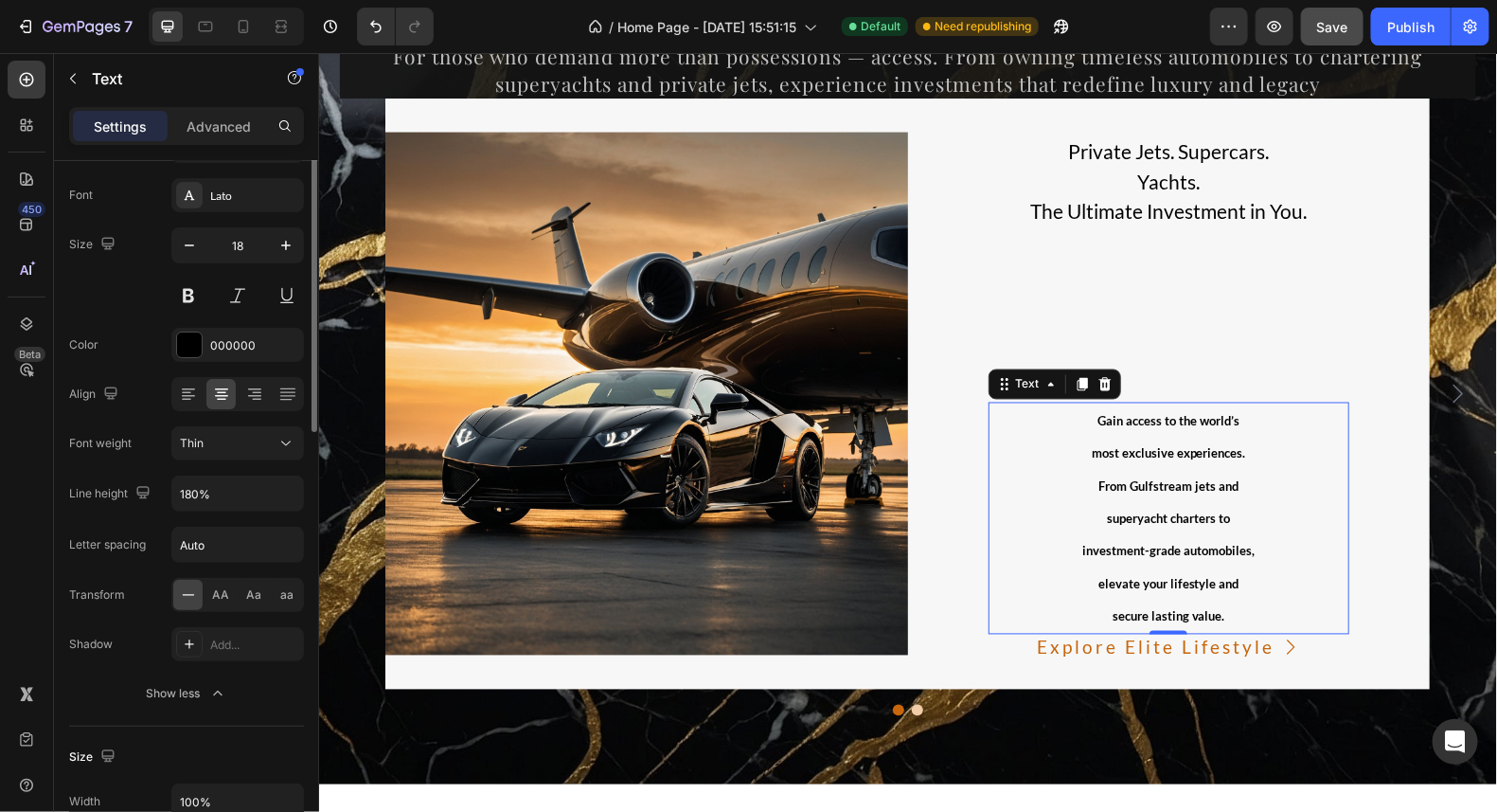
scroll to position [0, 0]
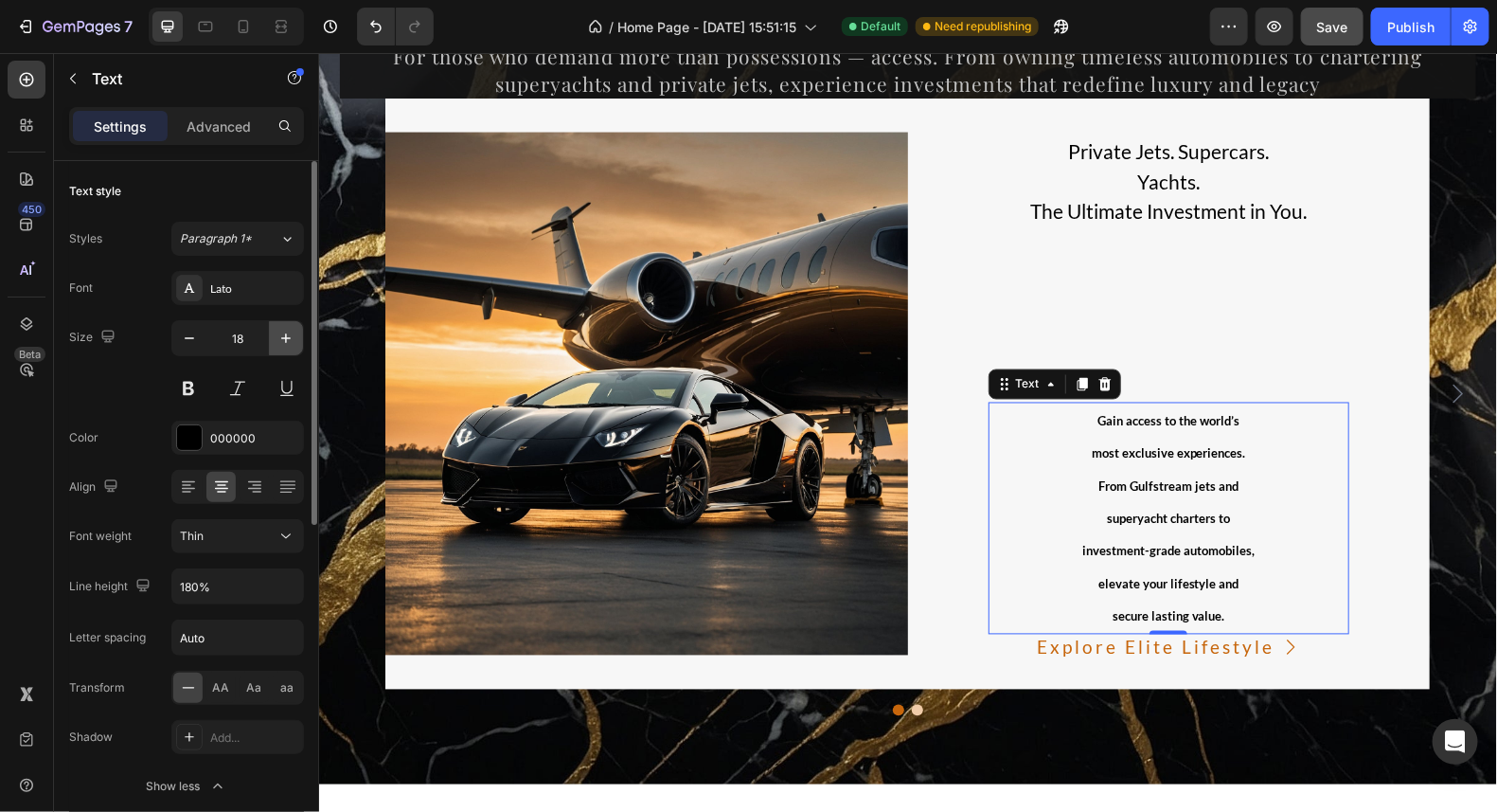
click at [290, 343] on icon "button" at bounding box center [286, 339] width 19 height 19
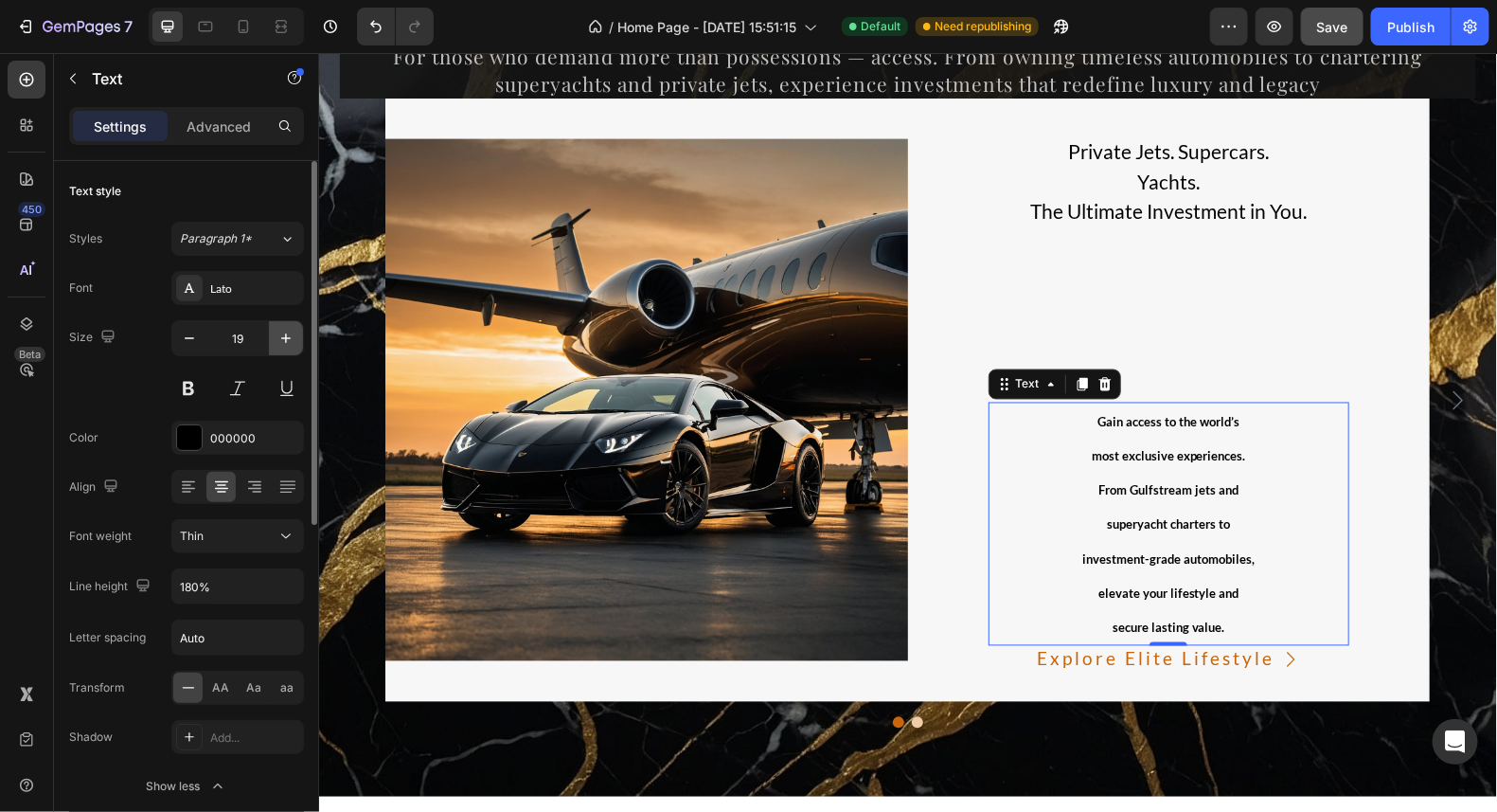
click at [293, 339] on icon "button" at bounding box center [286, 339] width 19 height 19
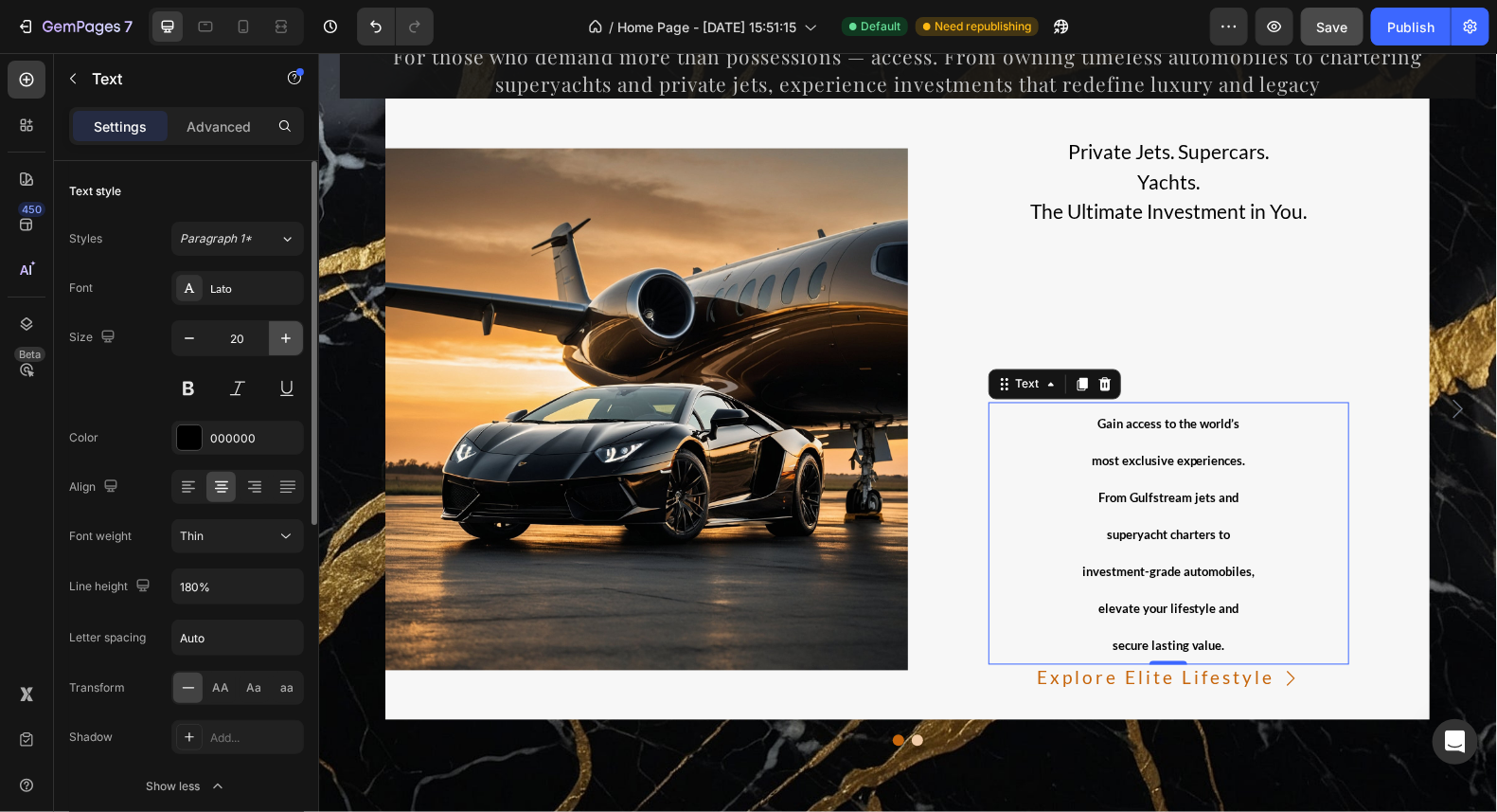
click at [293, 339] on icon "button" at bounding box center [286, 339] width 19 height 19
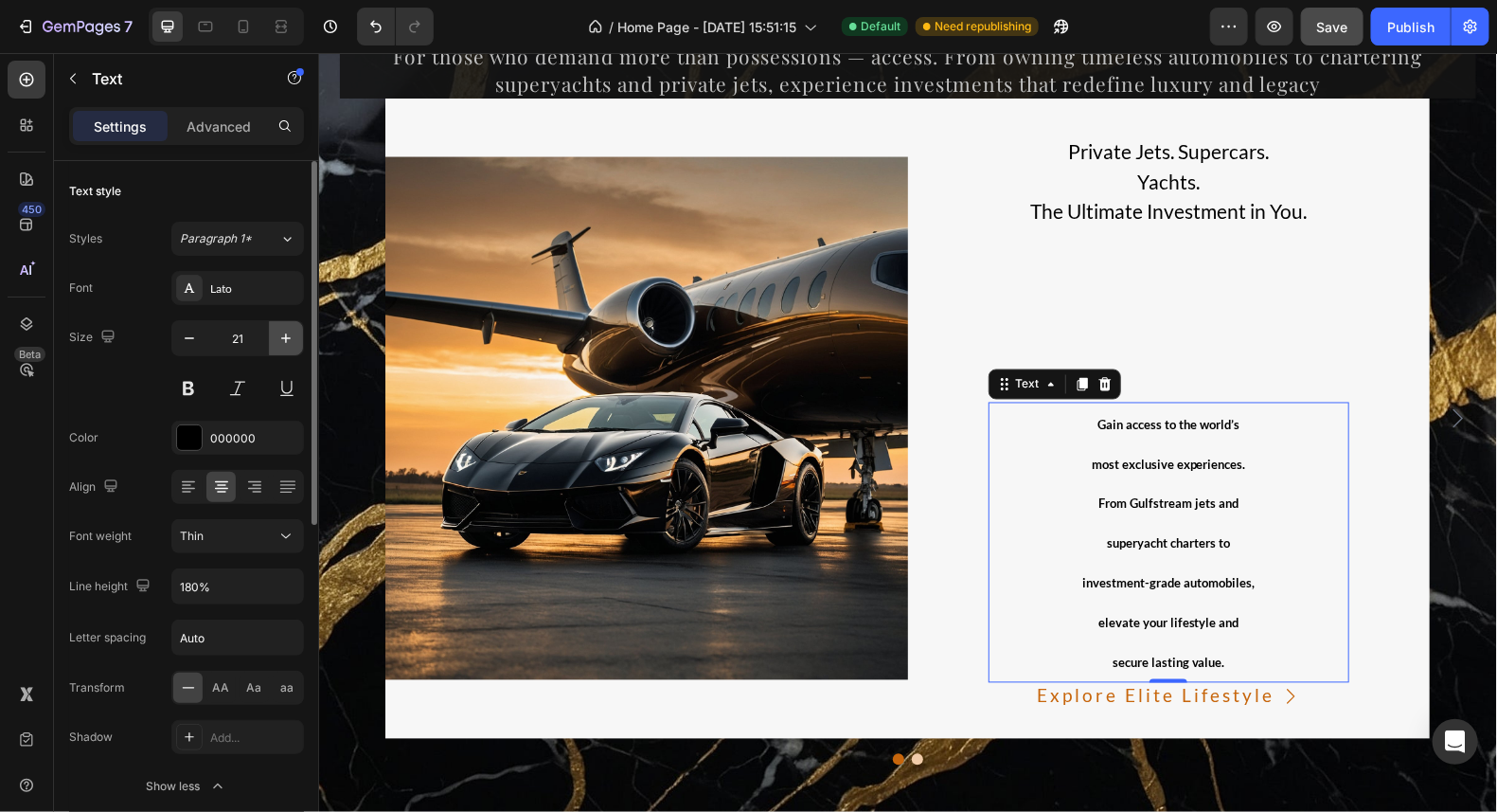
click at [293, 339] on icon "button" at bounding box center [286, 339] width 19 height 19
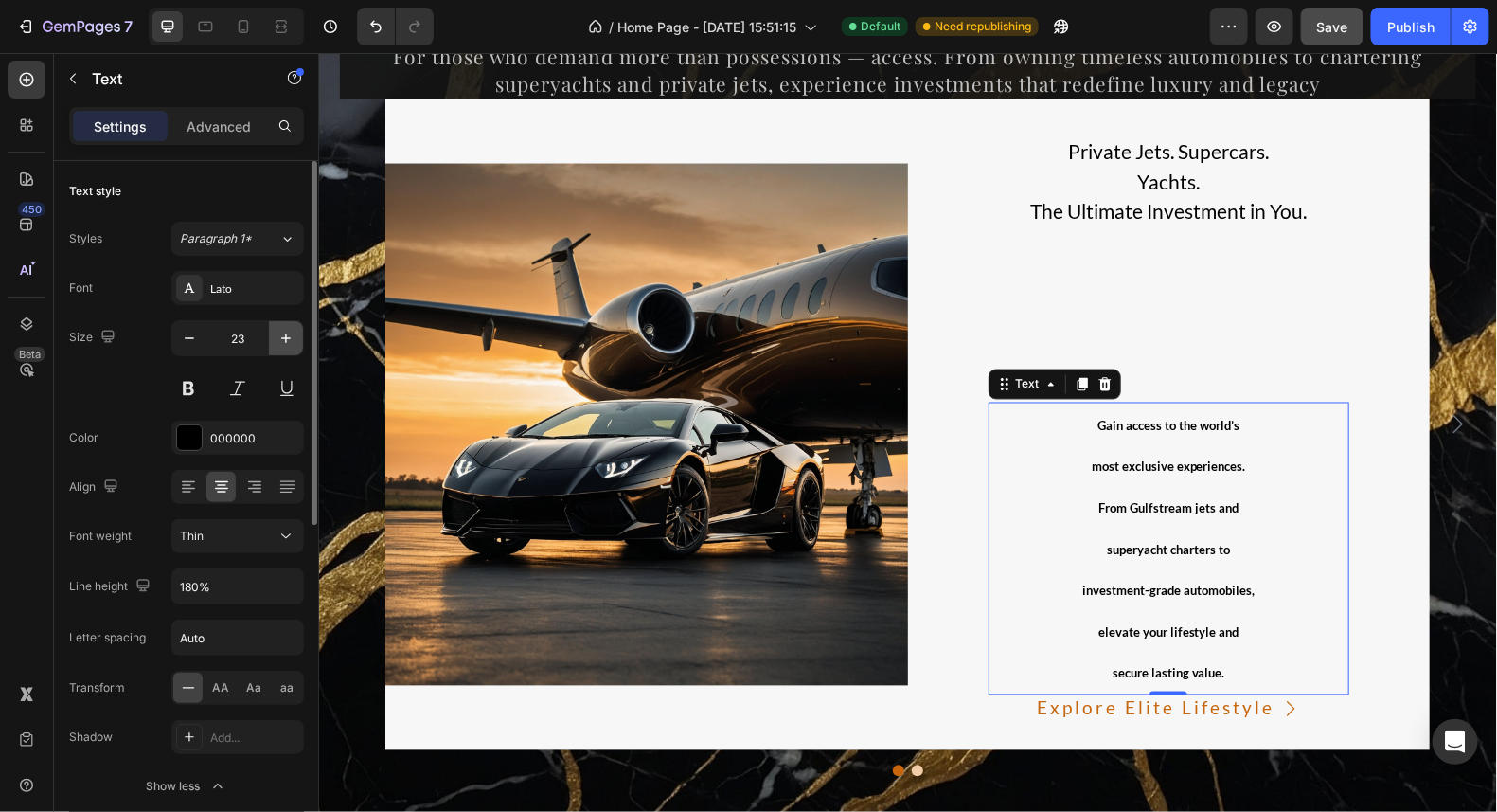
click at [293, 339] on icon "button" at bounding box center [286, 339] width 19 height 19
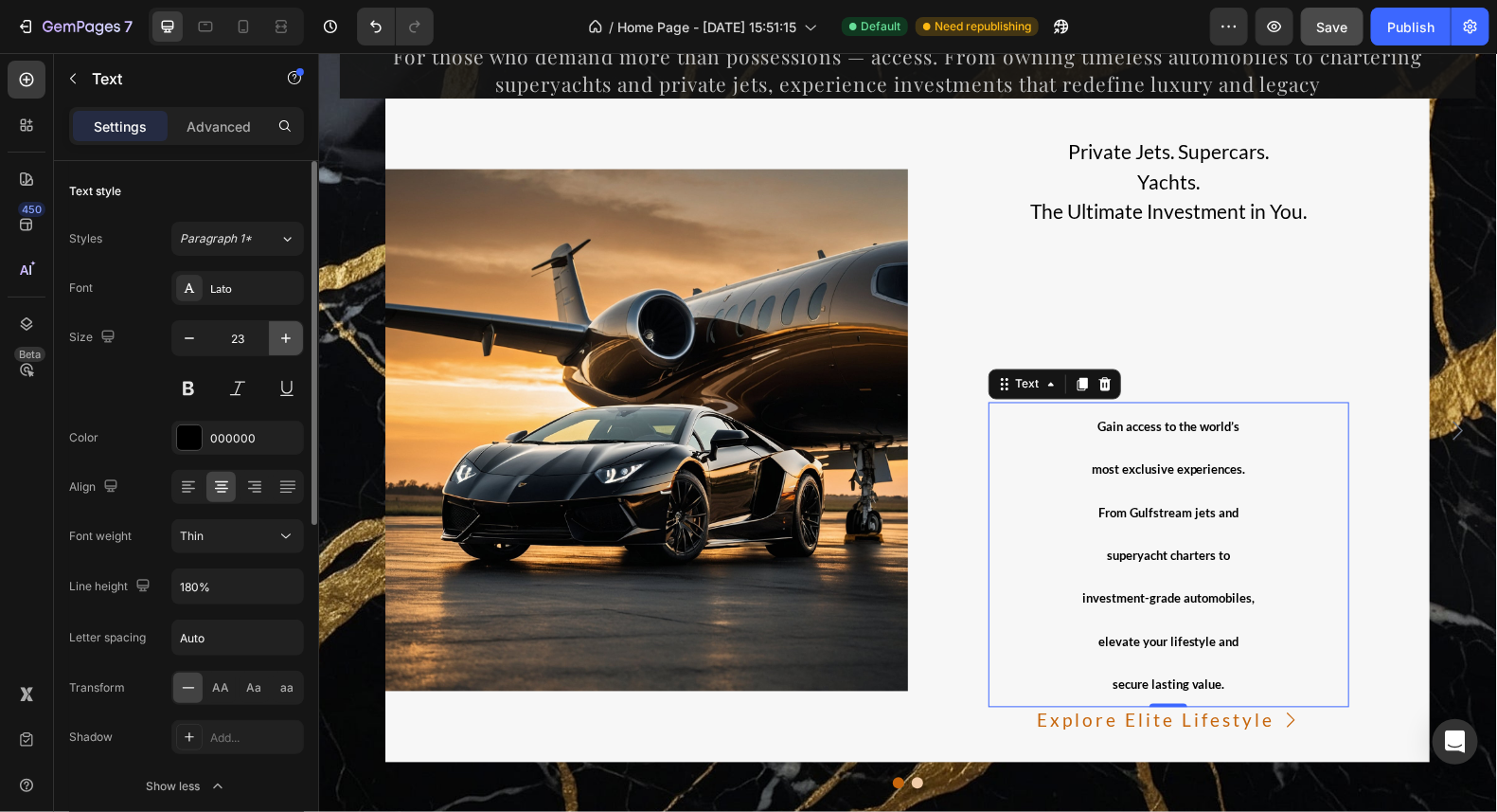
click at [293, 339] on icon "button" at bounding box center [286, 339] width 19 height 19
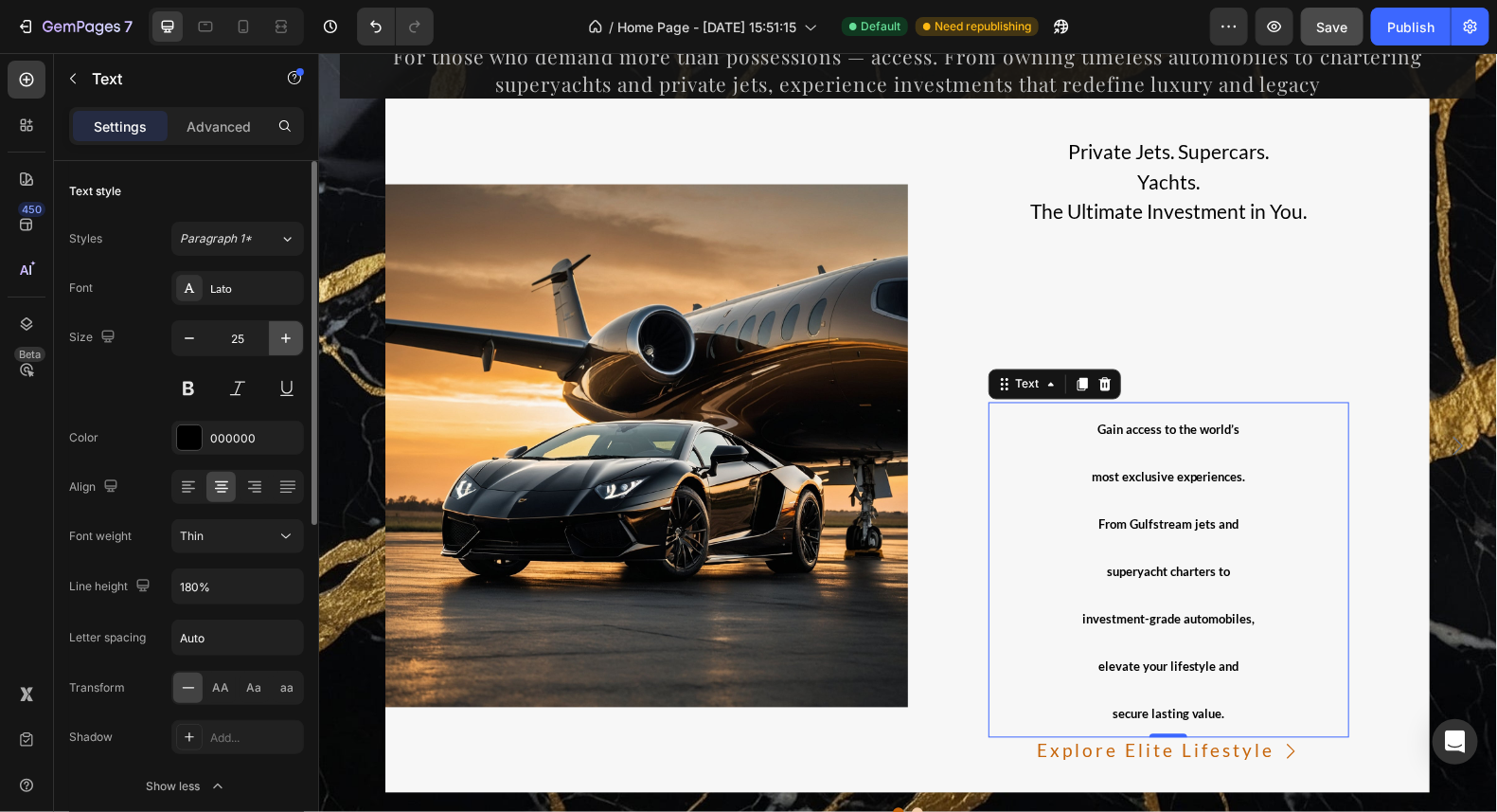
click at [293, 339] on icon "button" at bounding box center [286, 339] width 19 height 19
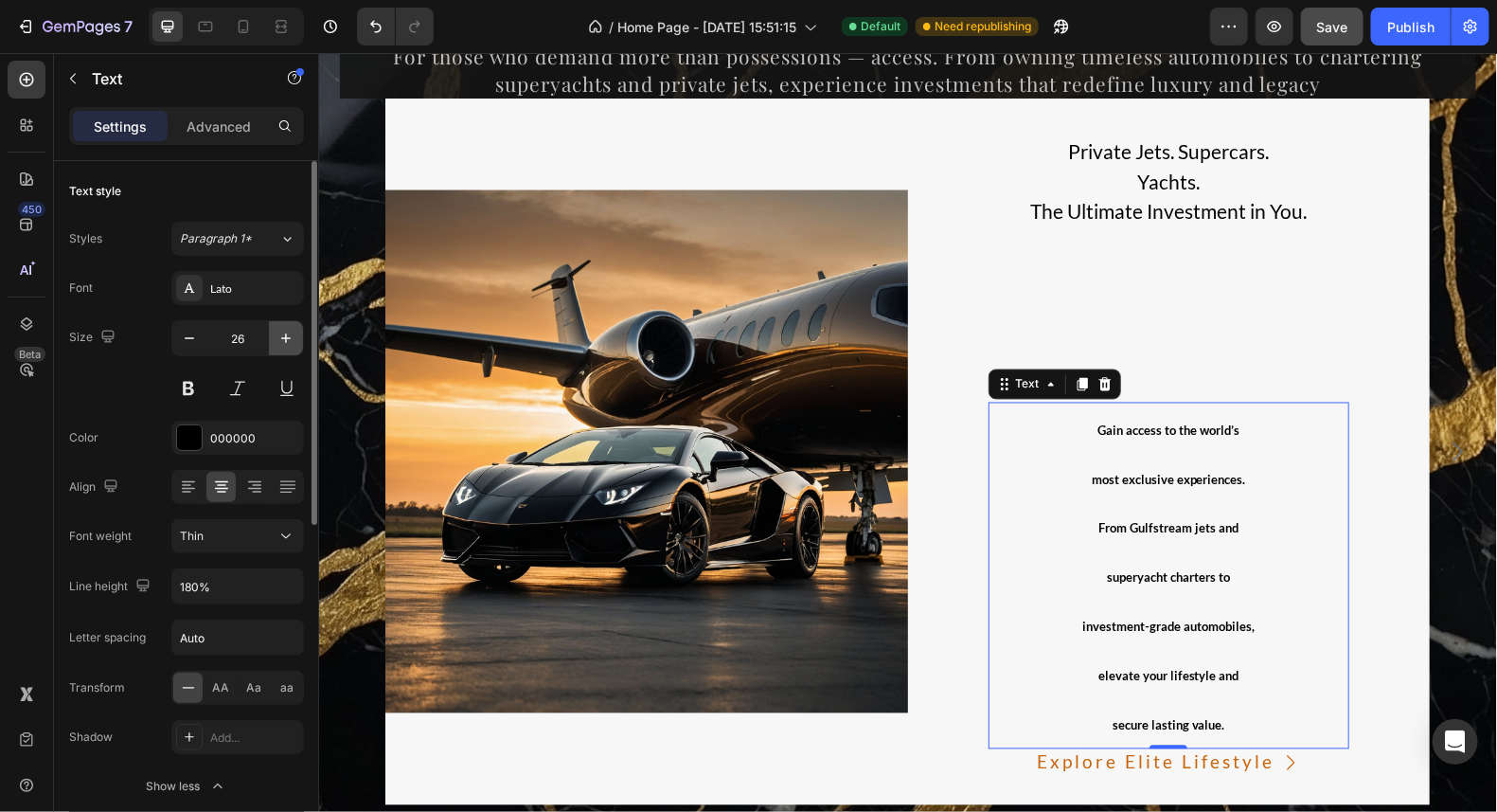
click at [293, 339] on icon "button" at bounding box center [286, 339] width 19 height 19
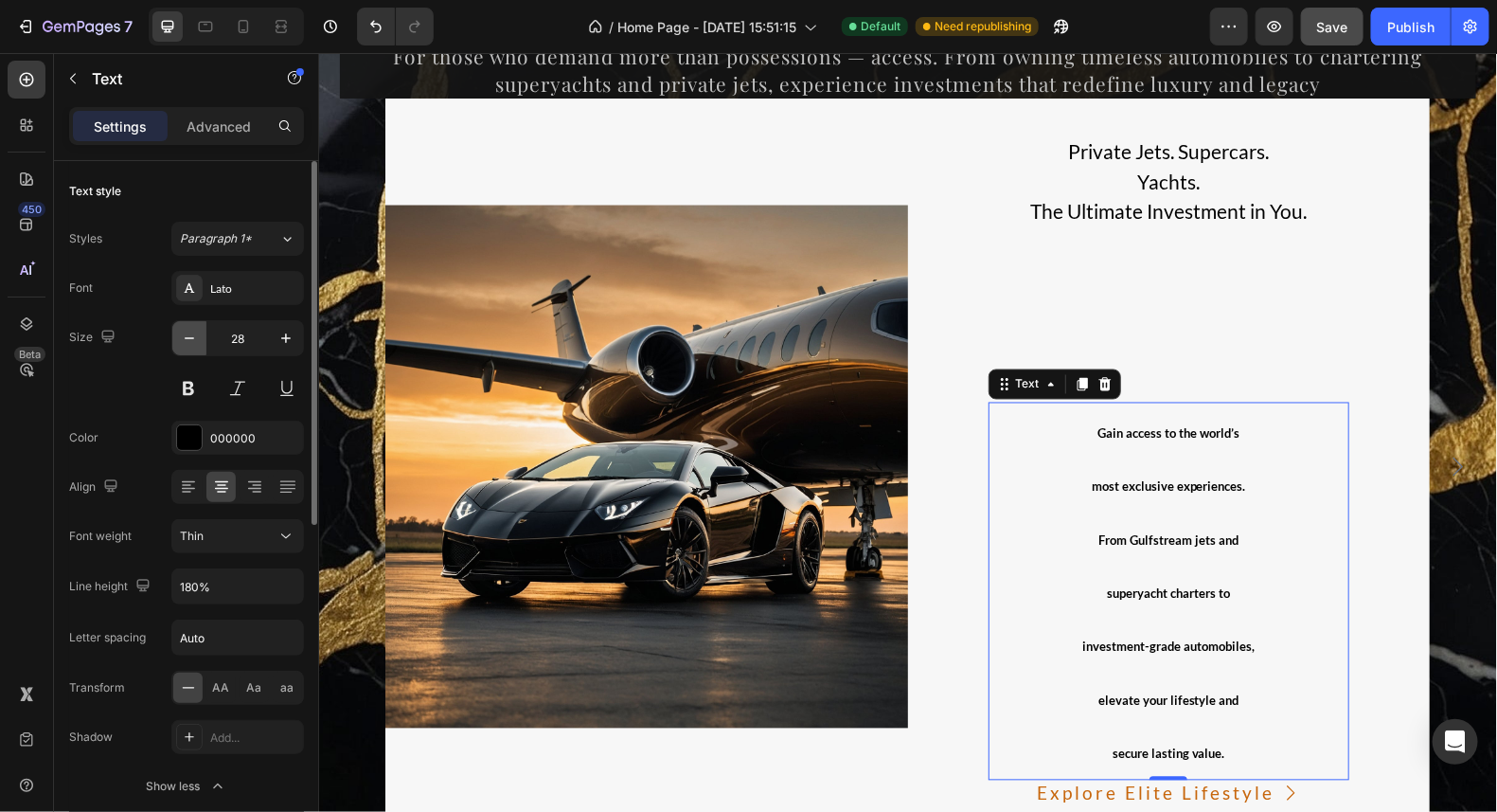
click at [198, 345] on icon "button" at bounding box center [190, 339] width 19 height 19
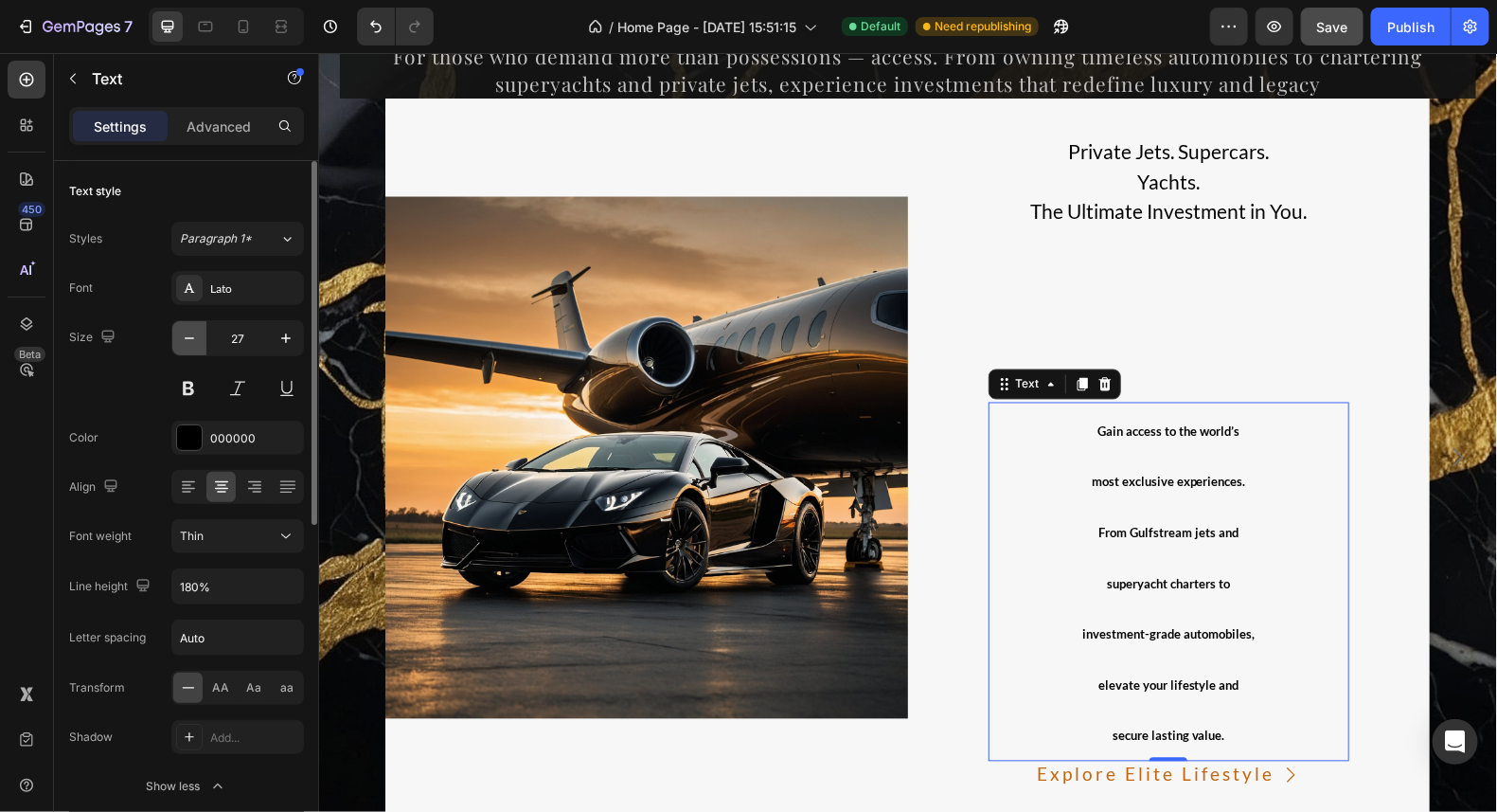
click at [198, 345] on icon "button" at bounding box center [190, 339] width 19 height 19
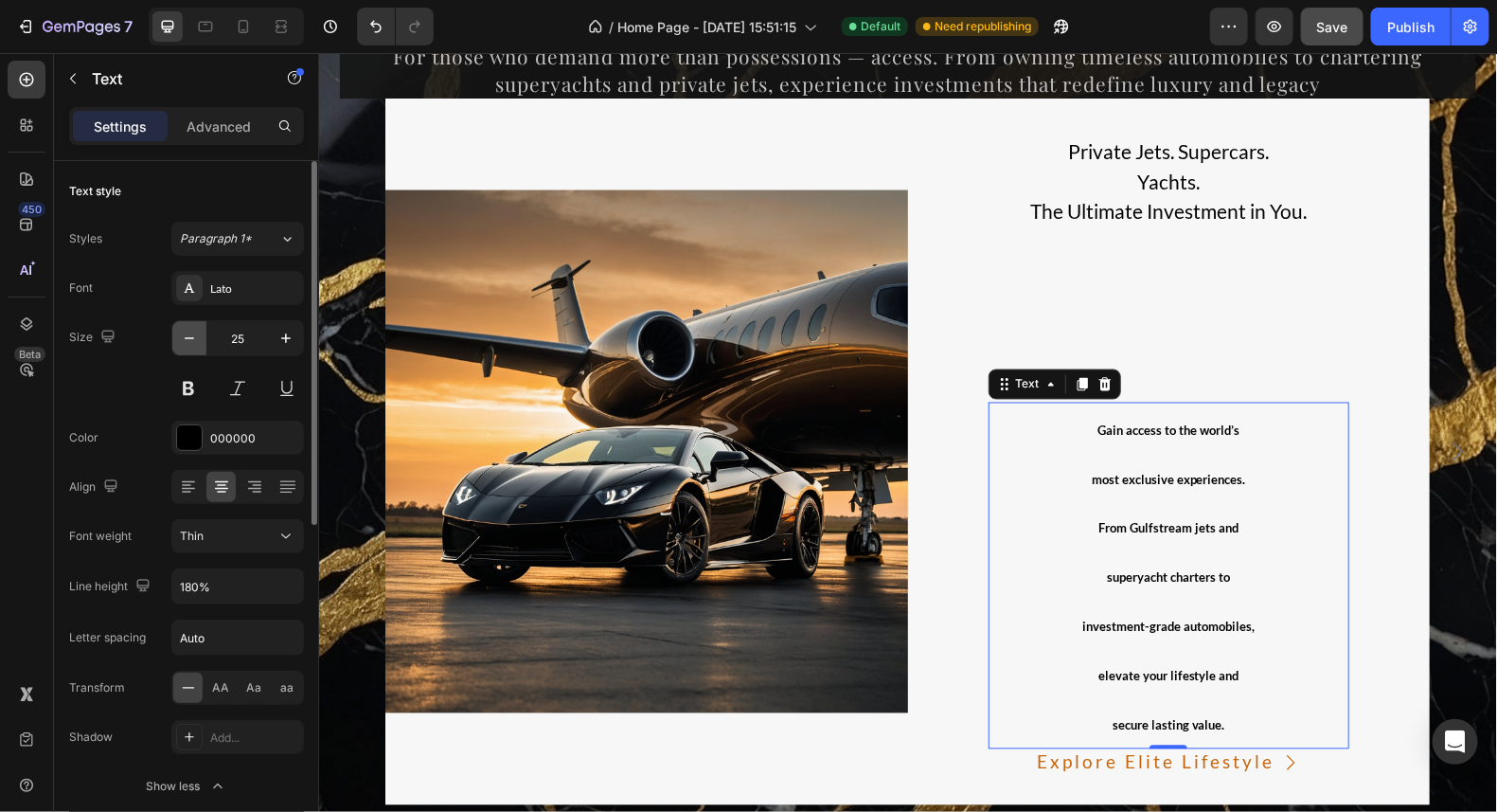
click at [198, 345] on icon "button" at bounding box center [190, 339] width 19 height 19
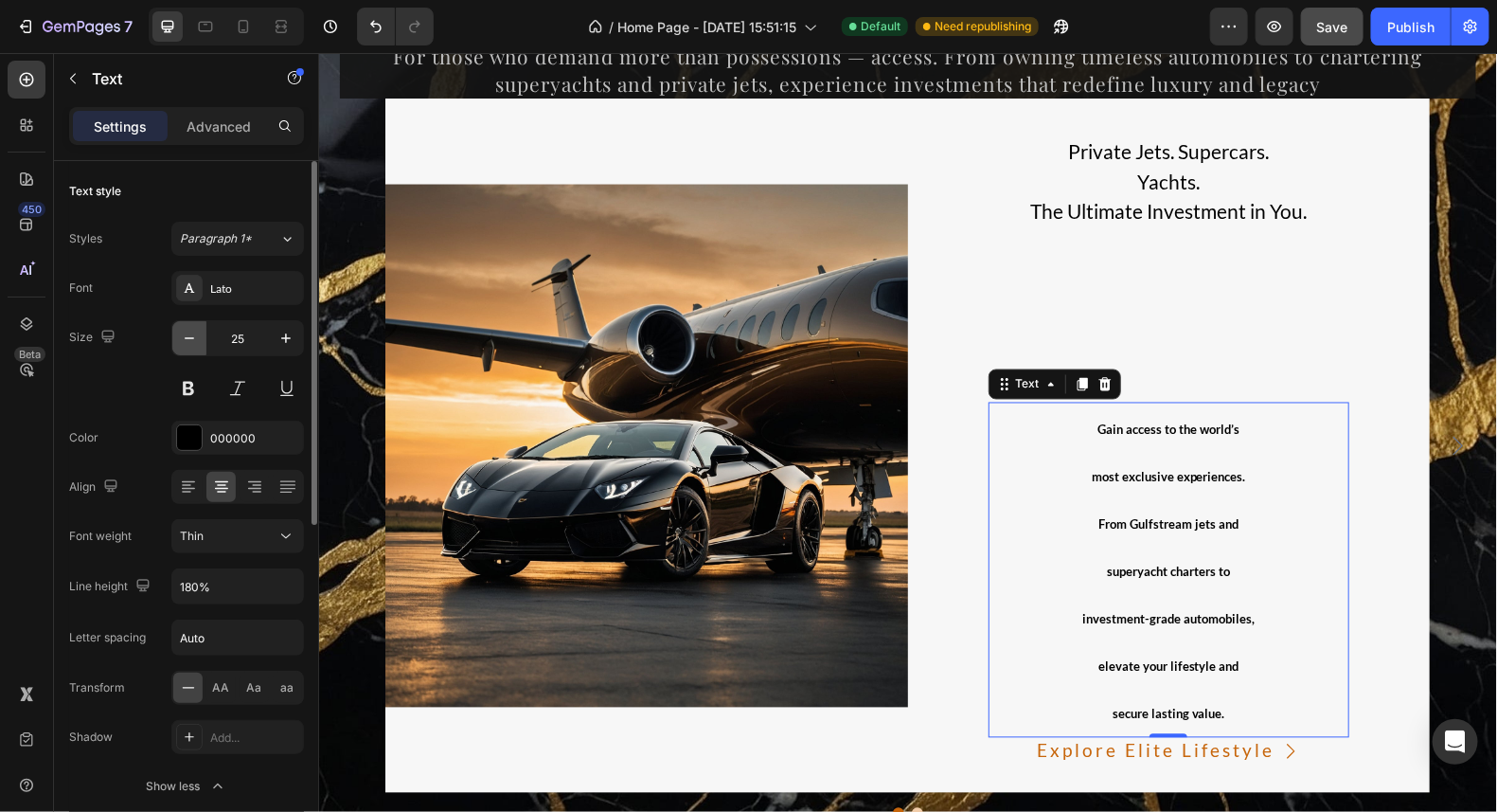
click at [198, 345] on icon "button" at bounding box center [190, 339] width 19 height 19
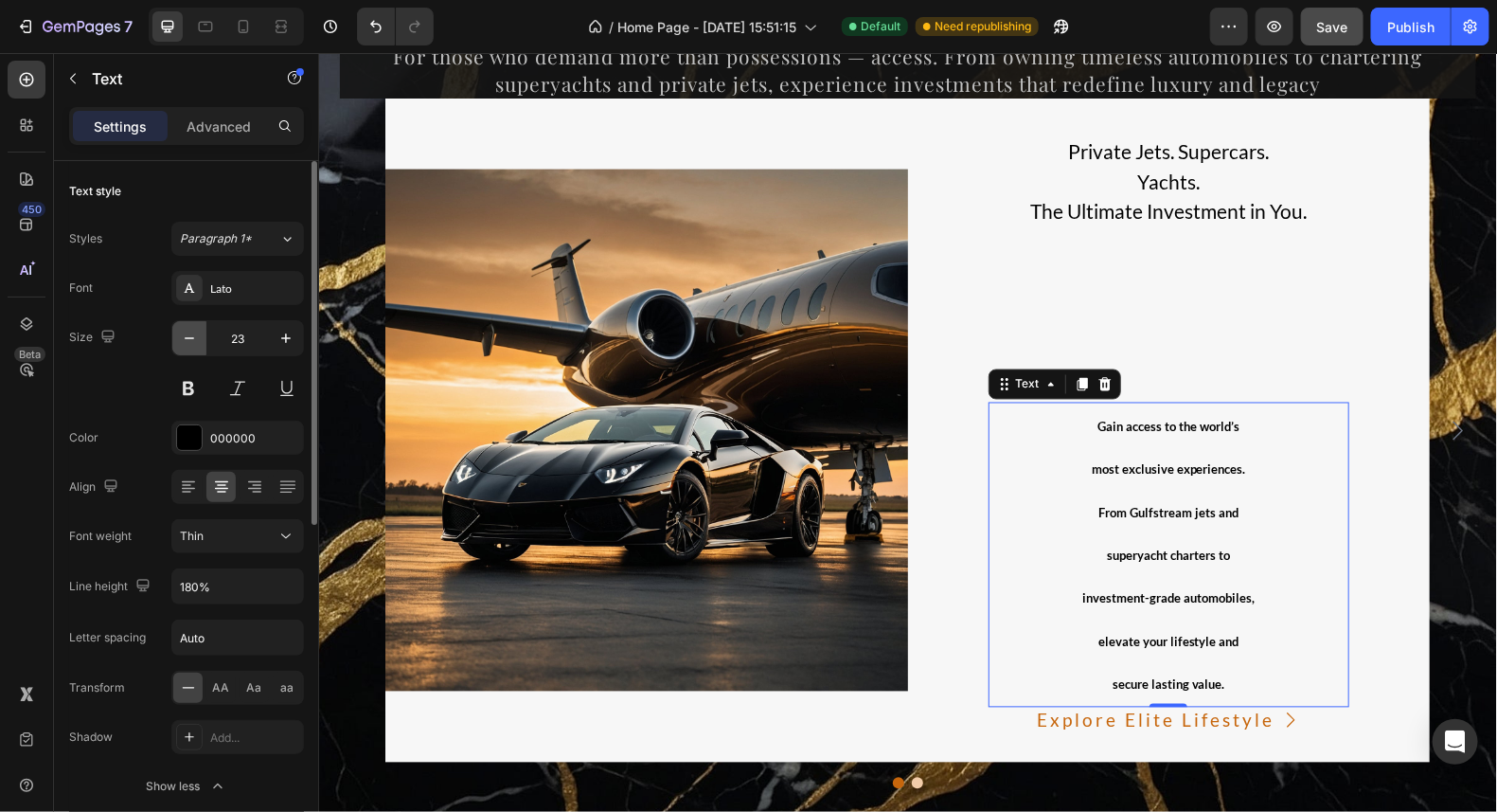
click at [198, 345] on icon "button" at bounding box center [190, 339] width 19 height 19
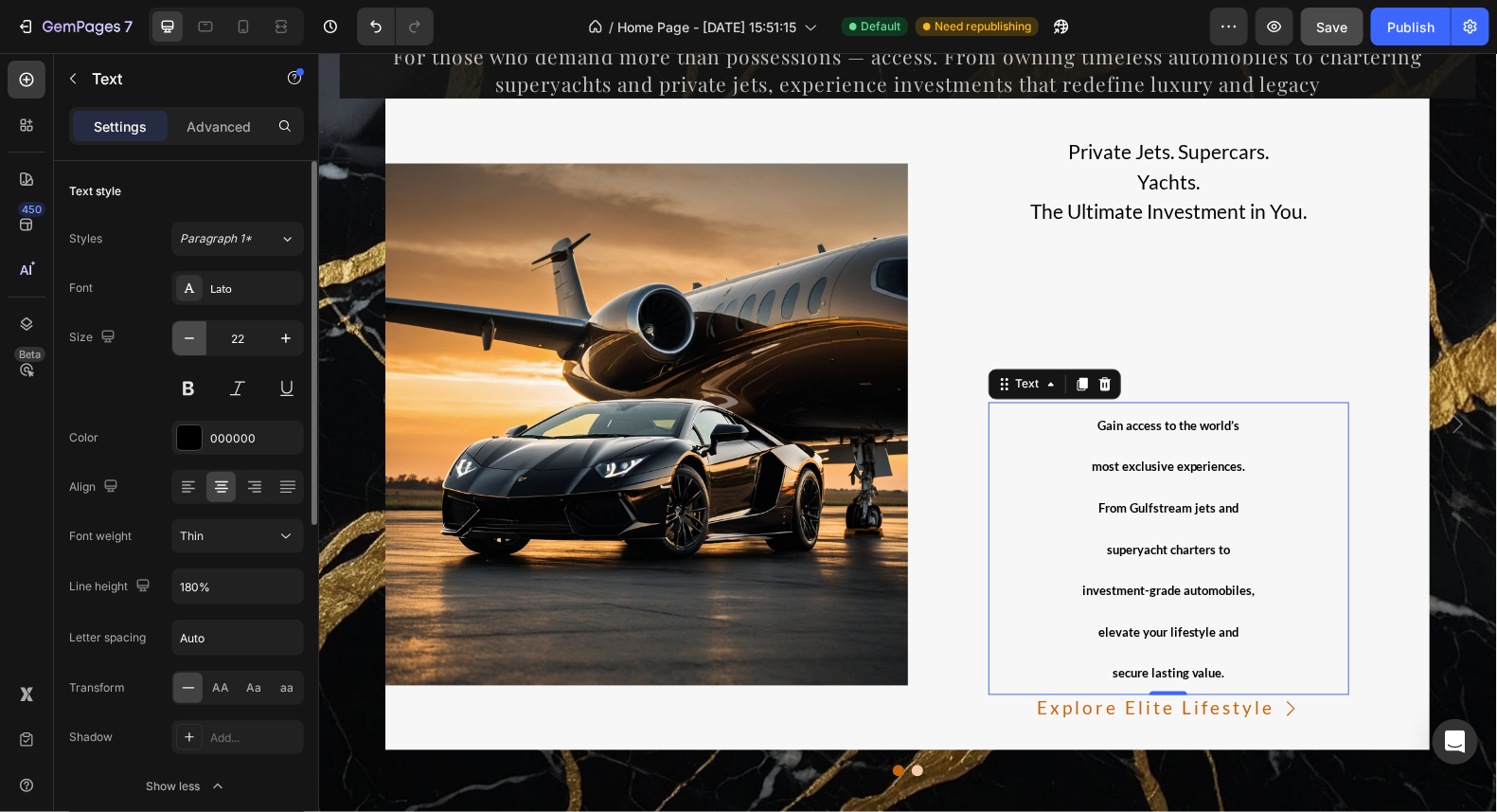
click at [198, 345] on icon "button" at bounding box center [190, 339] width 19 height 19
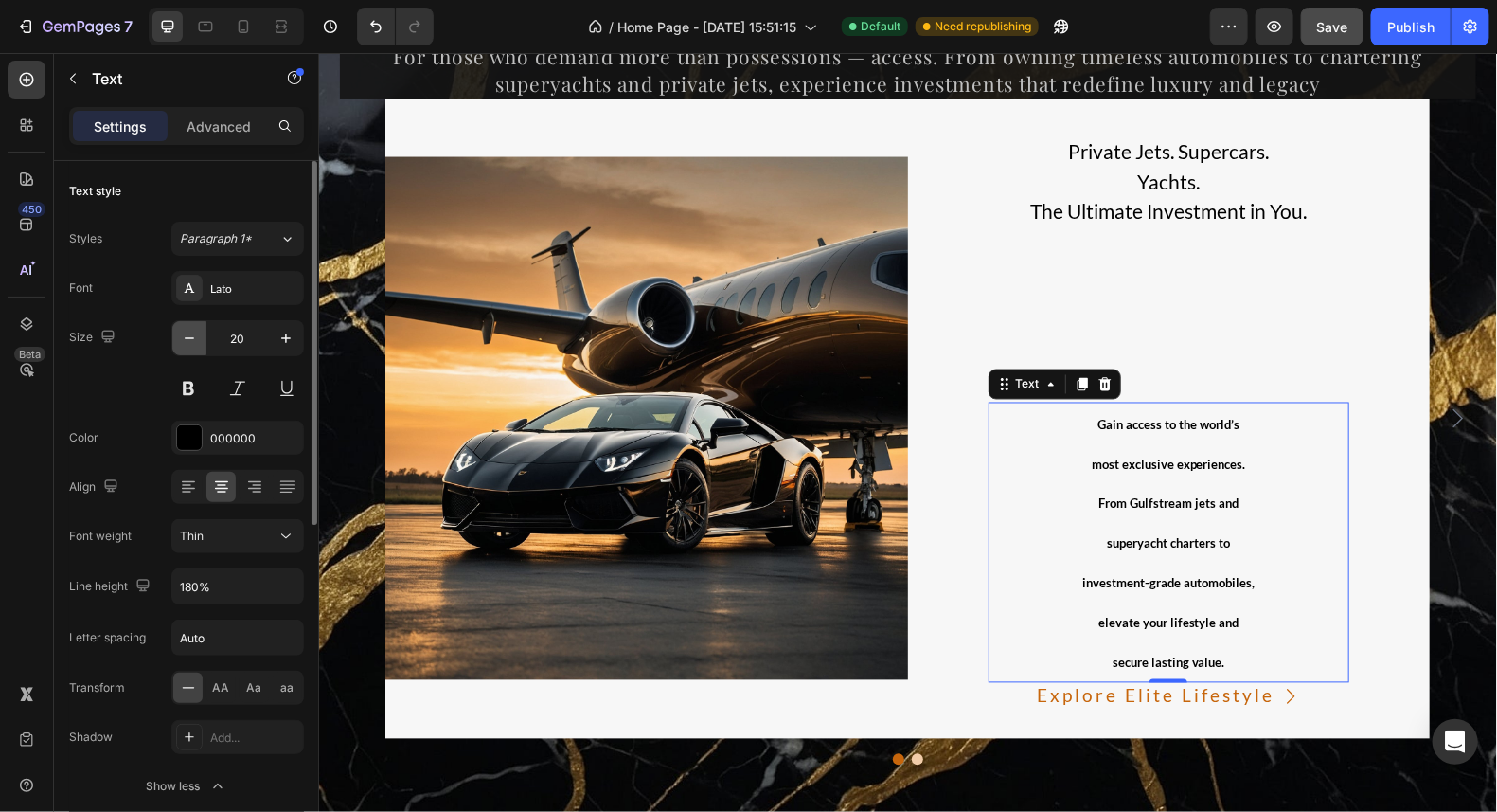
click at [198, 345] on icon "button" at bounding box center [190, 339] width 19 height 19
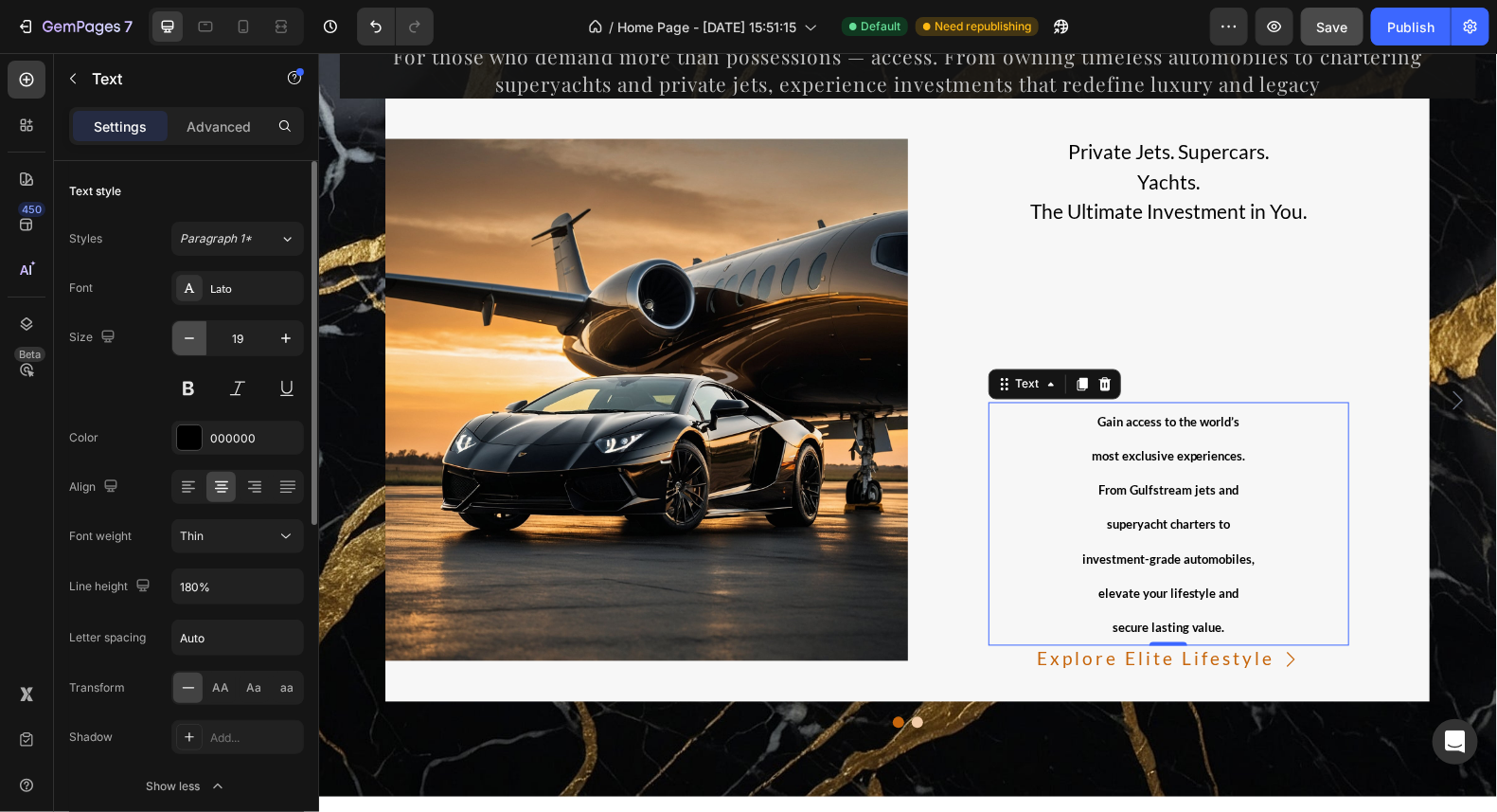
click at [198, 345] on icon "button" at bounding box center [190, 339] width 19 height 19
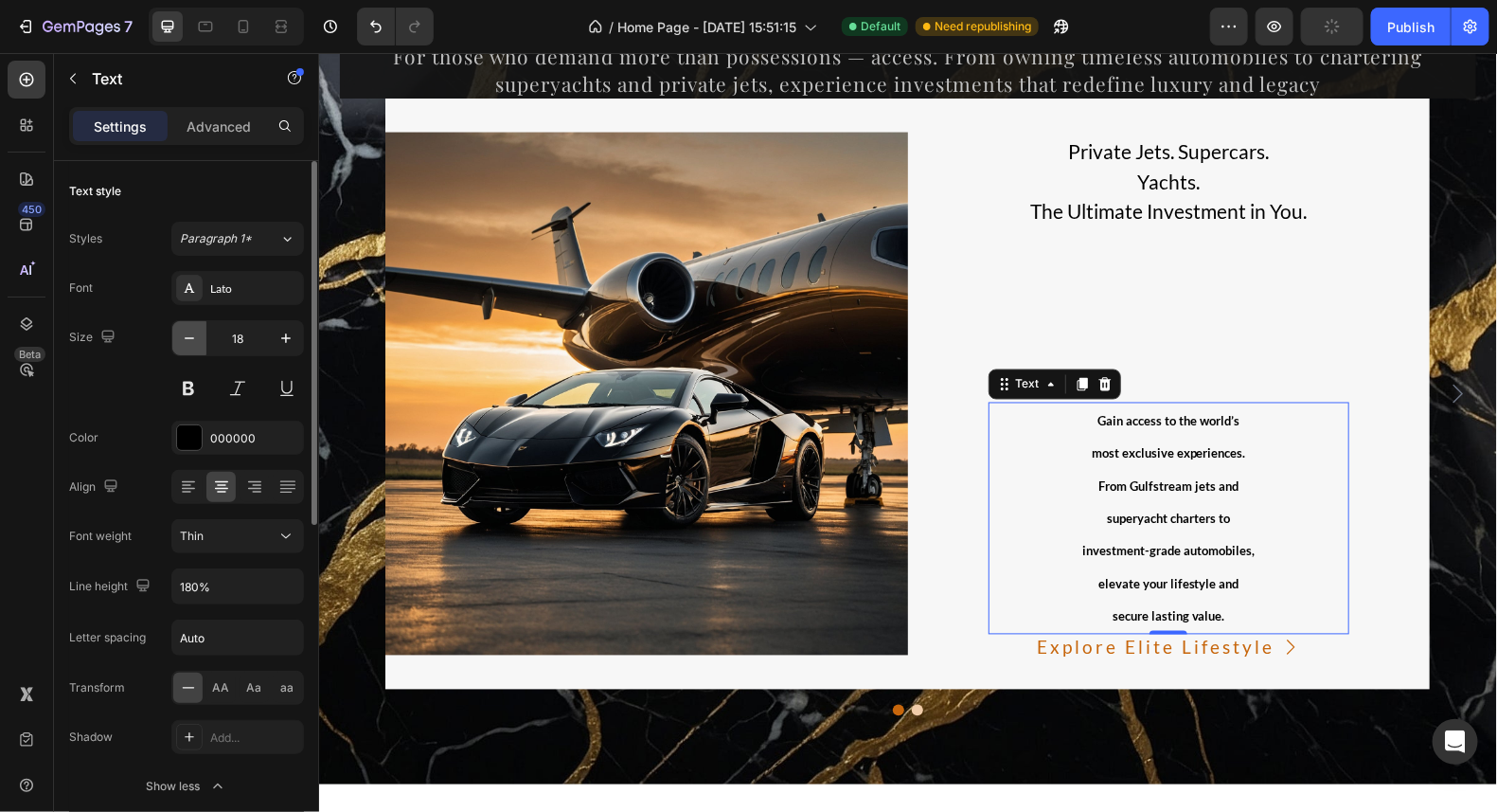
click at [198, 345] on icon "button" at bounding box center [190, 339] width 19 height 19
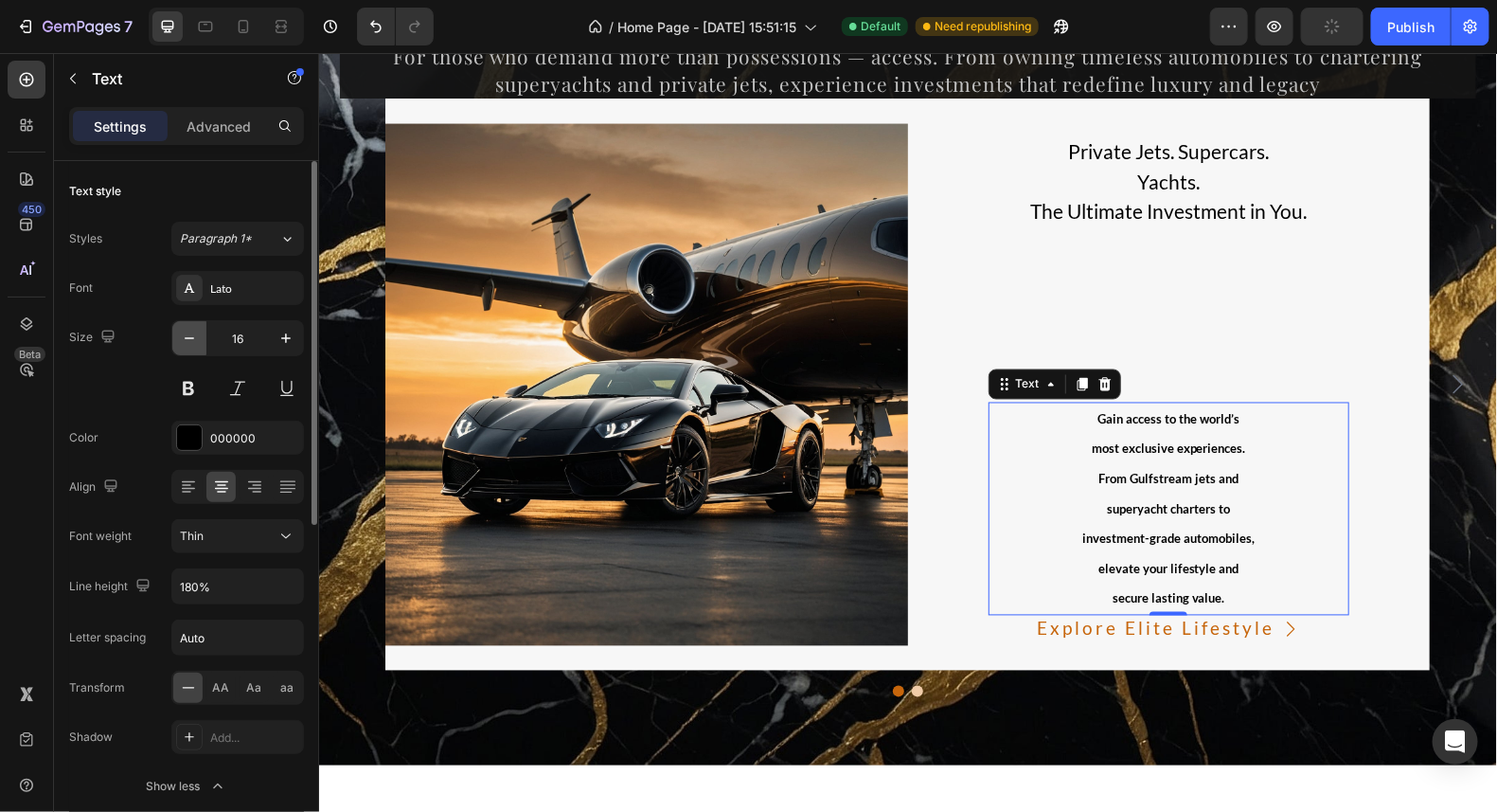
click at [198, 345] on icon "button" at bounding box center [190, 339] width 19 height 19
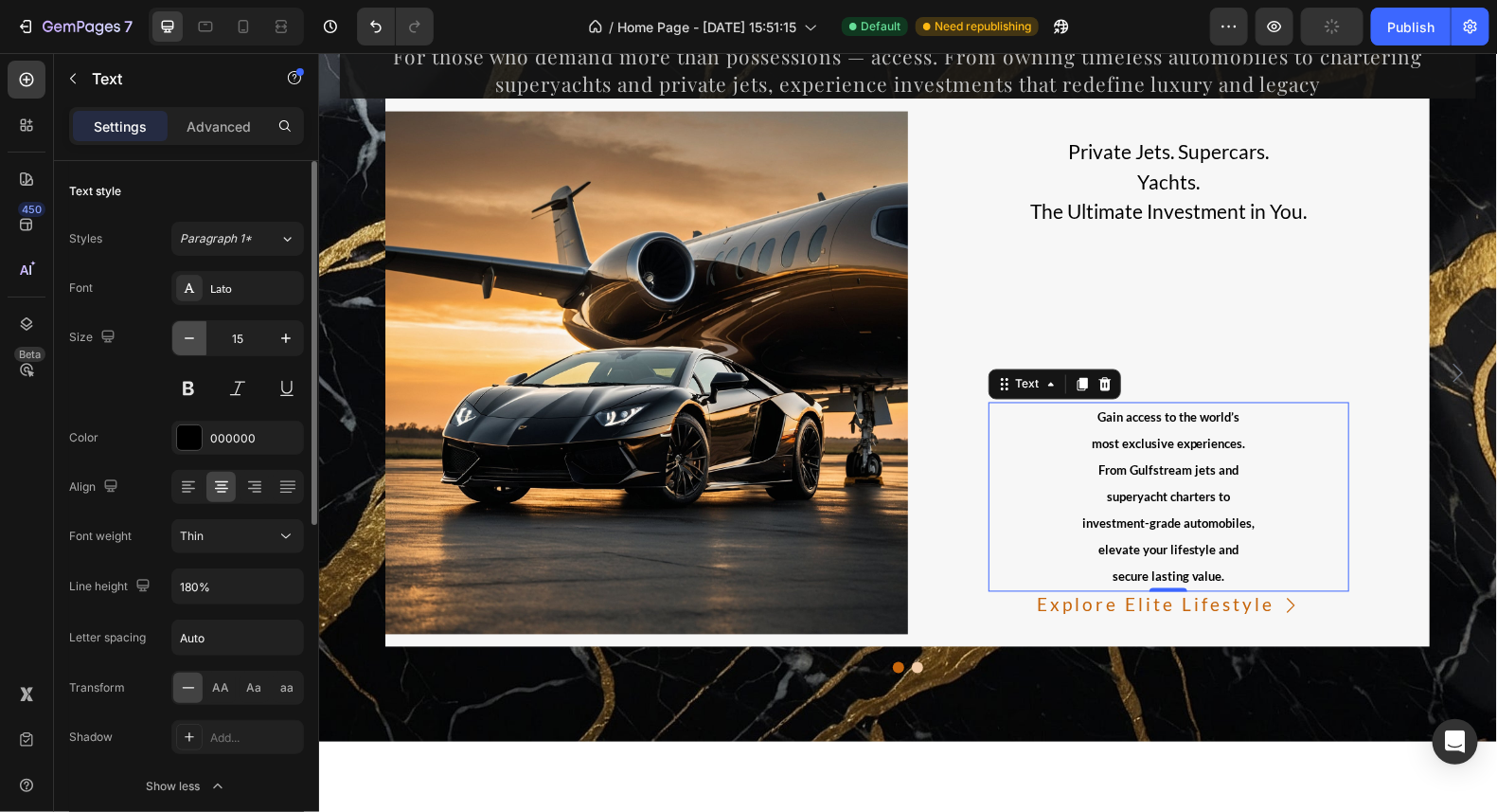
click at [198, 345] on icon "button" at bounding box center [190, 339] width 19 height 19
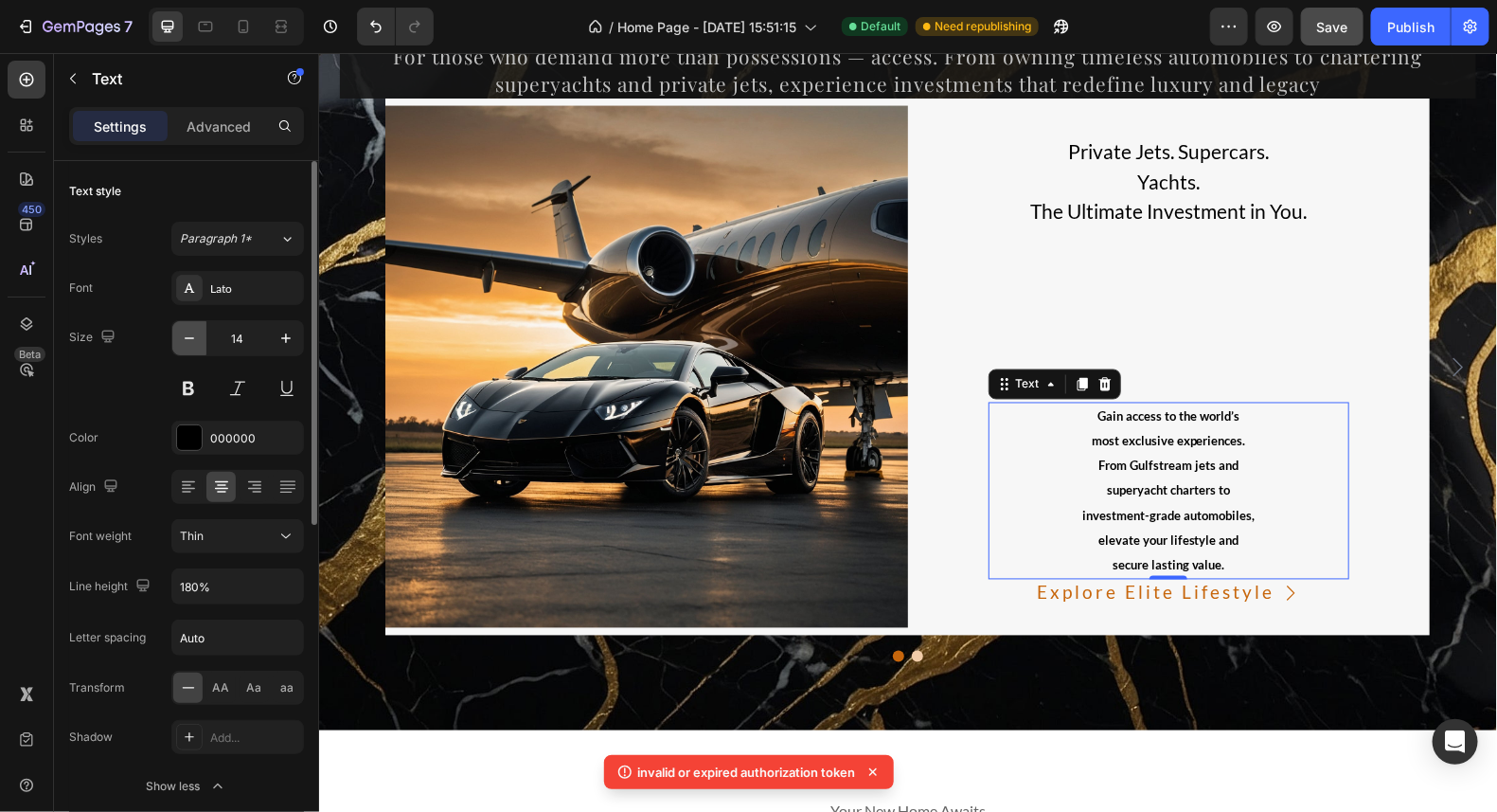
click at [198, 345] on icon "button" at bounding box center [190, 339] width 19 height 19
type input "13"
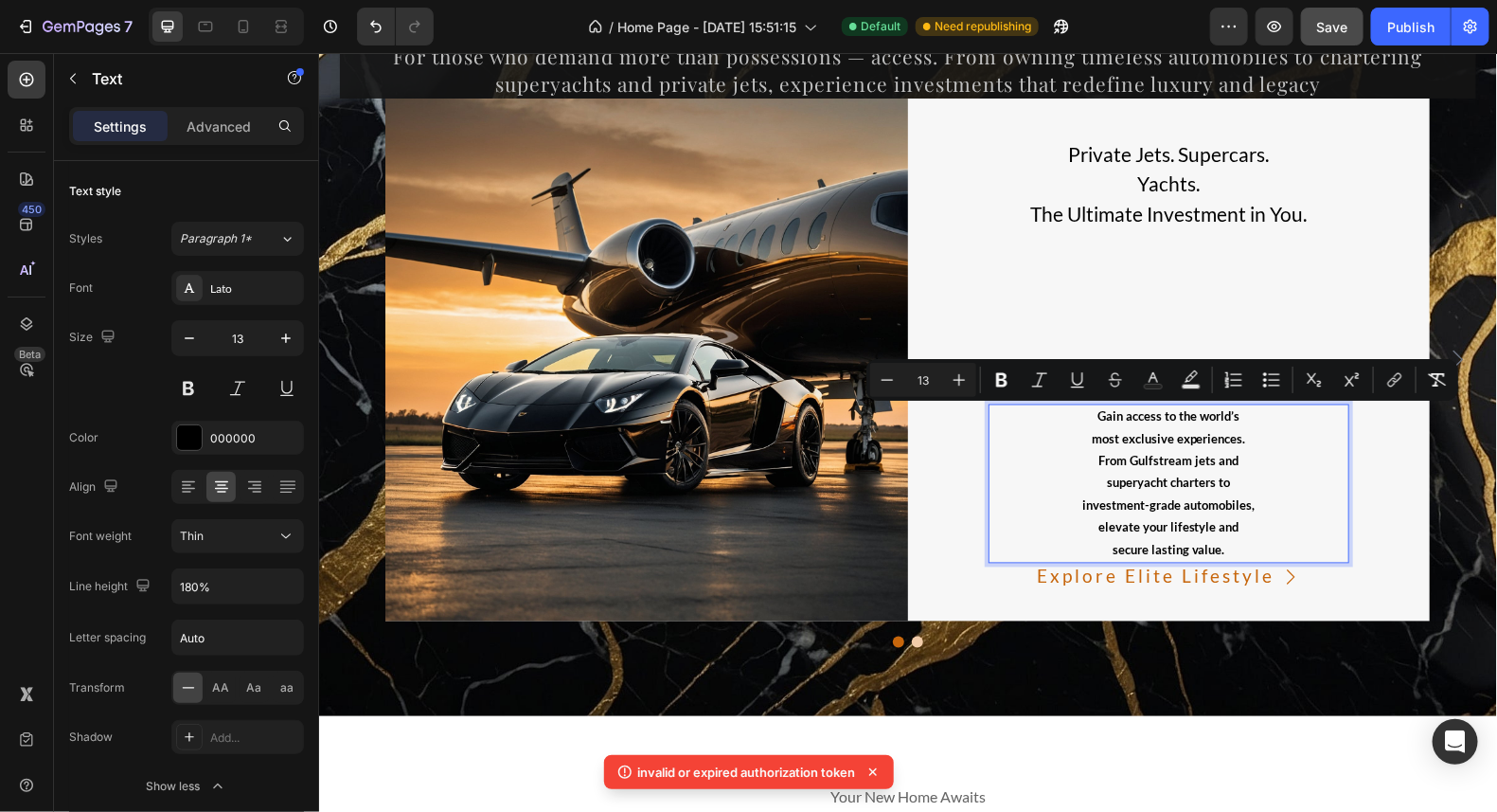
drag, startPoint x: 1221, startPoint y: 548, endPoint x: 1090, endPoint y: 414, distance: 187.4
click at [1090, 414] on div "Gain access to the world’s most exclusive experiences. From Gulfstream jets and…" at bounding box center [1169, 482] width 362 height 159
click at [963, 382] on icon "Editor contextual toolbar" at bounding box center [959, 380] width 19 height 19
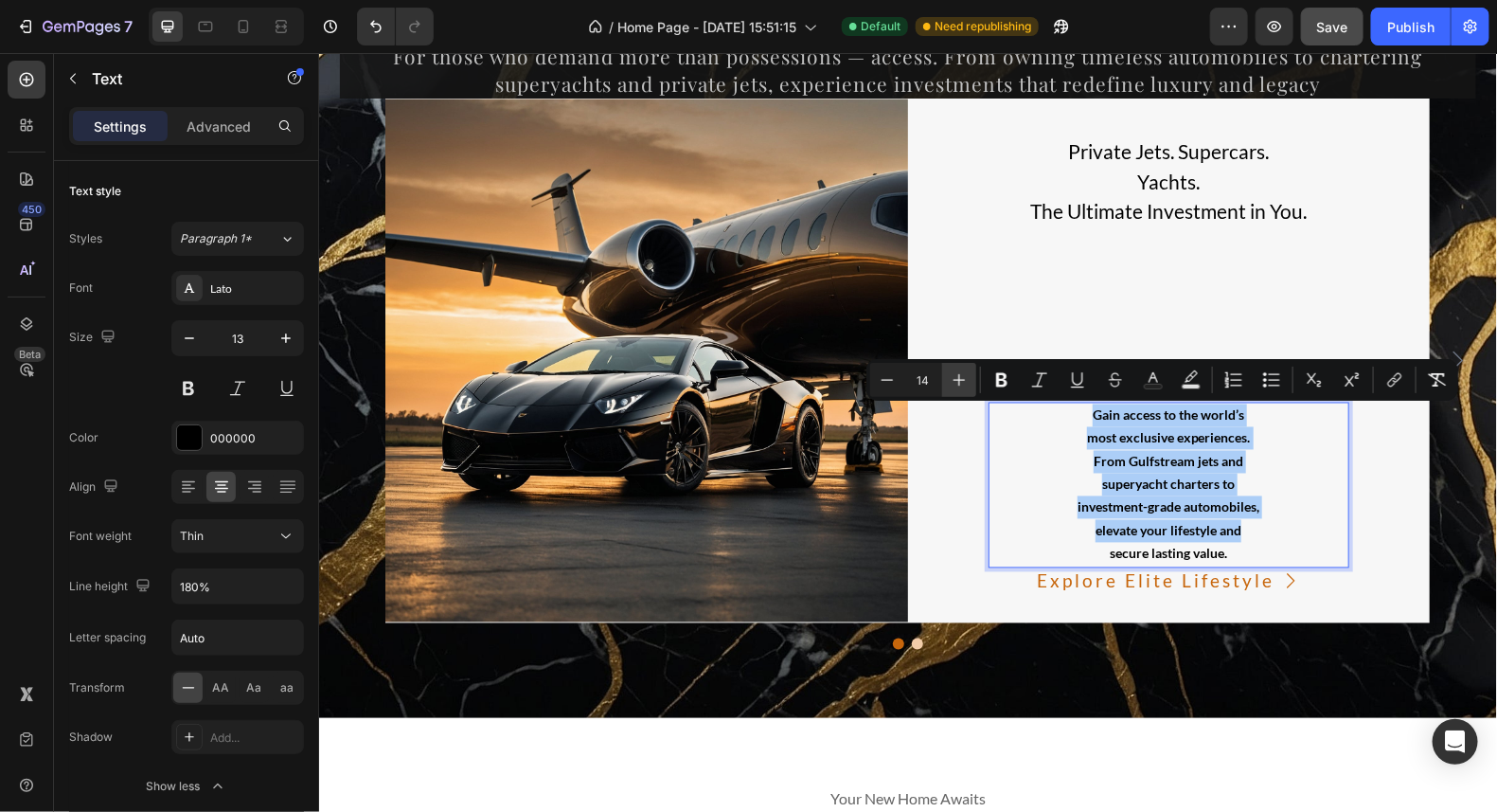
click at [963, 382] on icon "Editor contextual toolbar" at bounding box center [959, 380] width 19 height 19
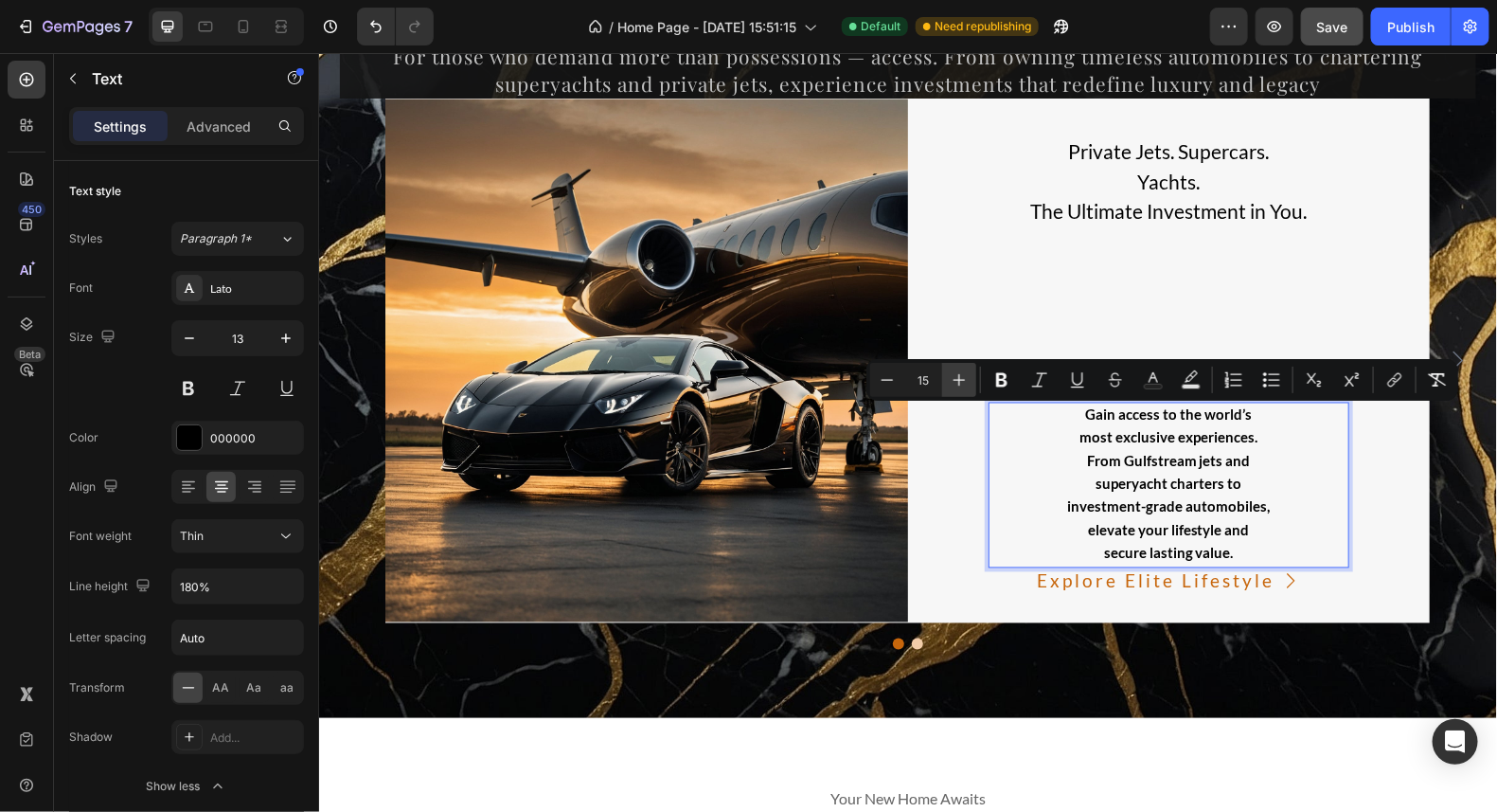
click at [963, 382] on icon "Editor contextual toolbar" at bounding box center [959, 380] width 19 height 19
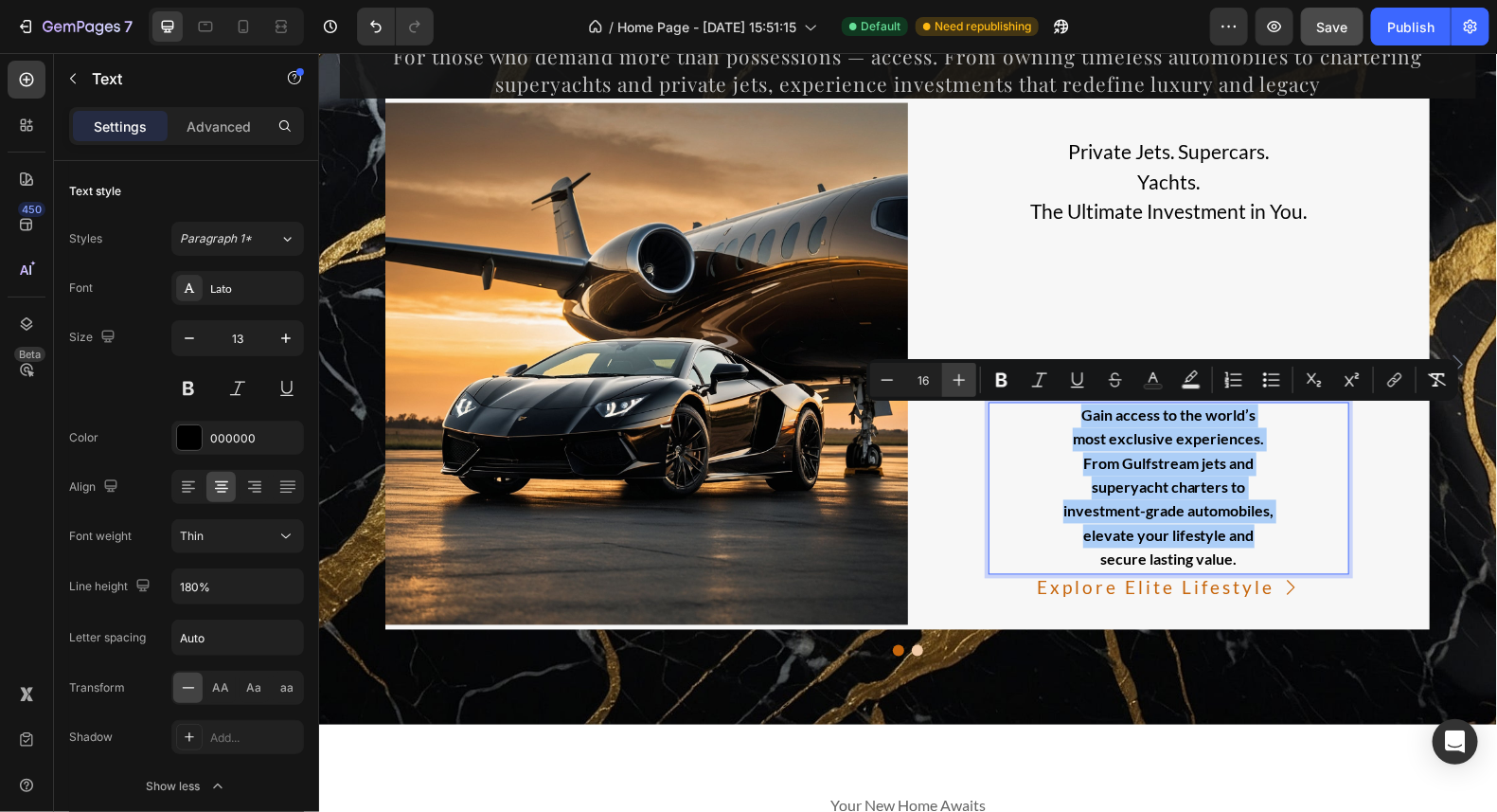
click at [963, 382] on icon "Editor contextual toolbar" at bounding box center [959, 380] width 19 height 19
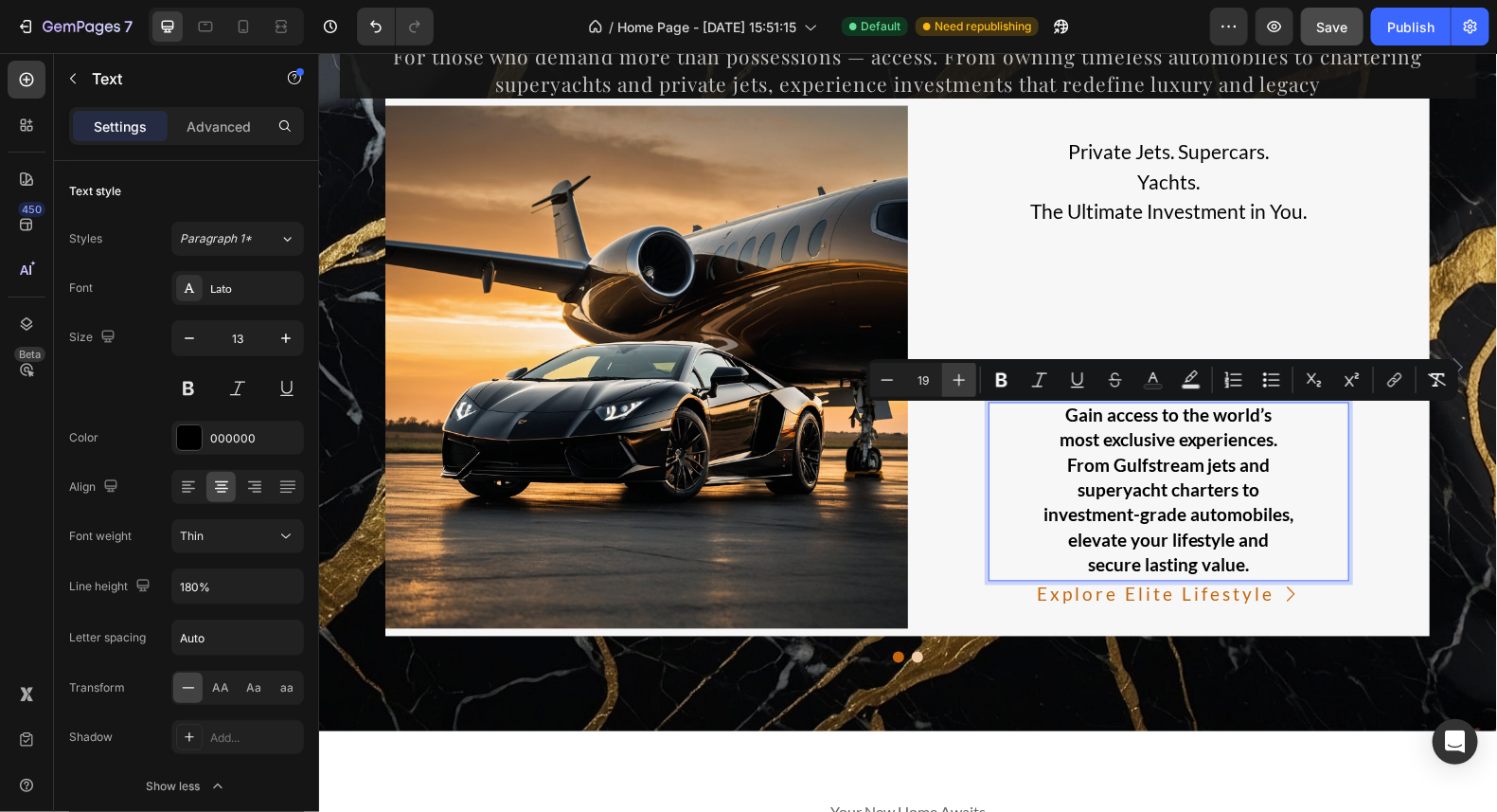
click at [963, 382] on icon "Editor contextual toolbar" at bounding box center [959, 380] width 19 height 19
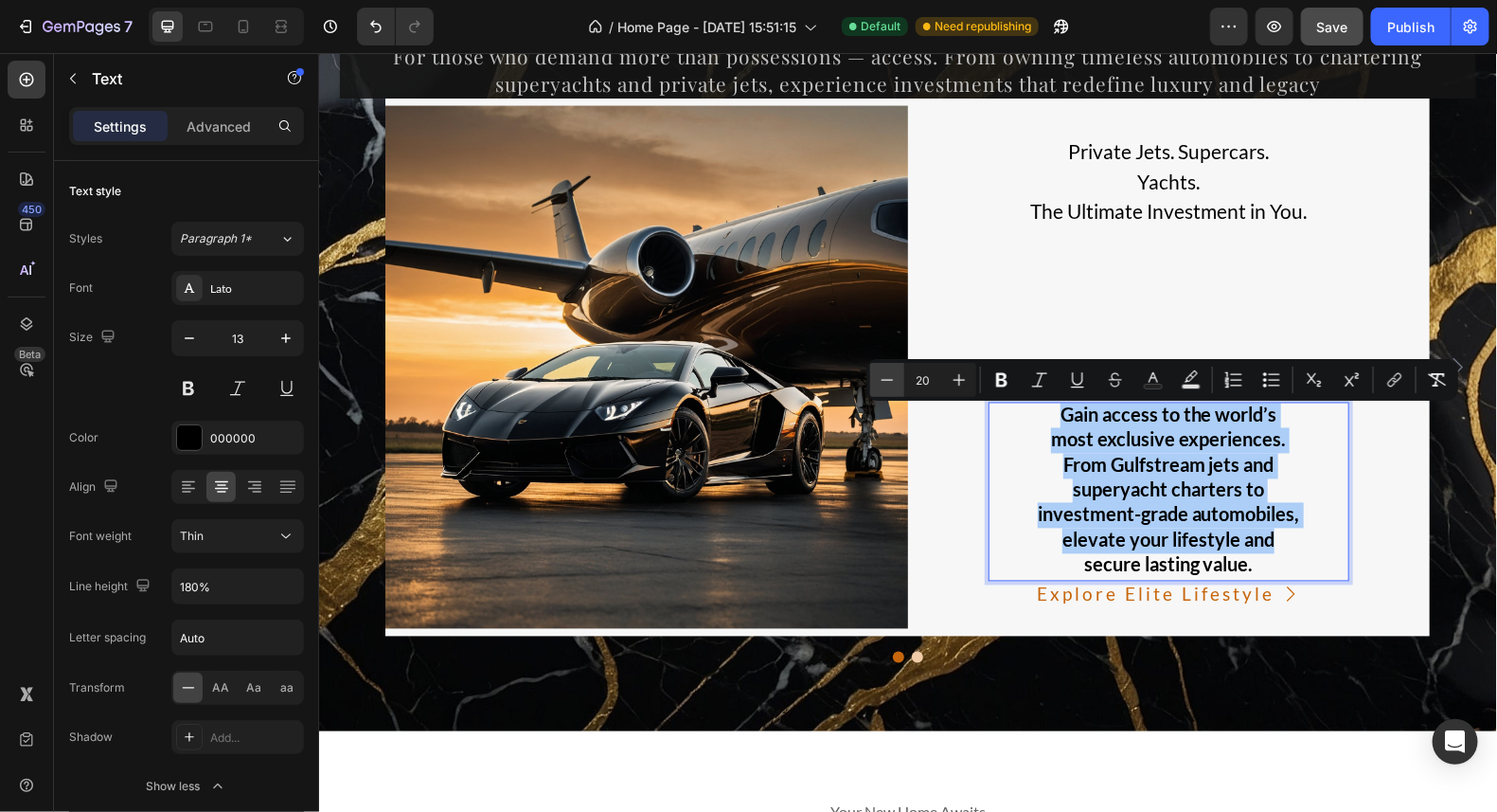
click at [887, 375] on icon "Editor contextual toolbar" at bounding box center [888, 380] width 19 height 19
click at [887, 378] on icon "Editor contextual toolbar" at bounding box center [888, 380] width 19 height 19
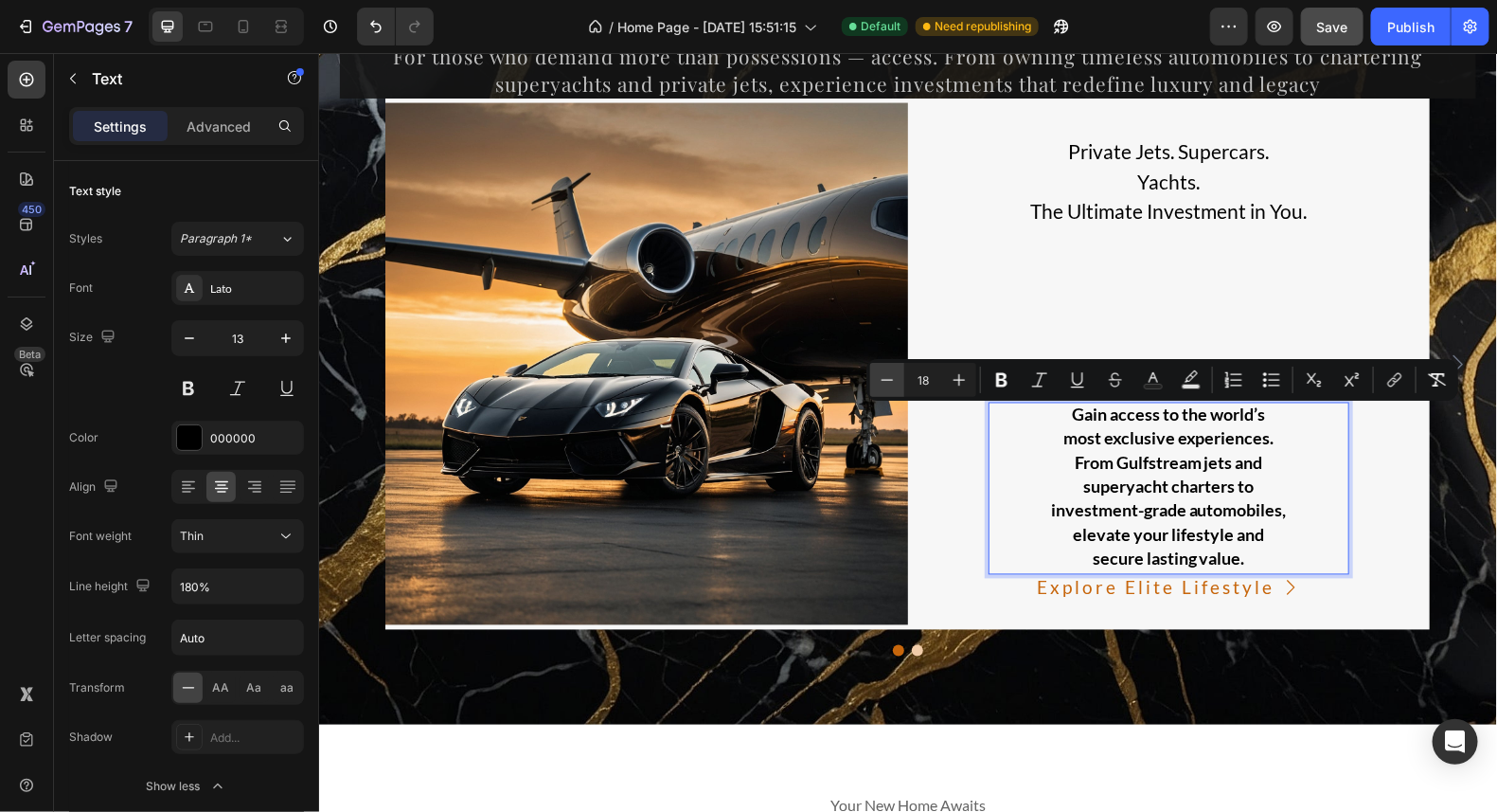
click at [887, 378] on icon "Editor contextual toolbar" at bounding box center [888, 380] width 19 height 19
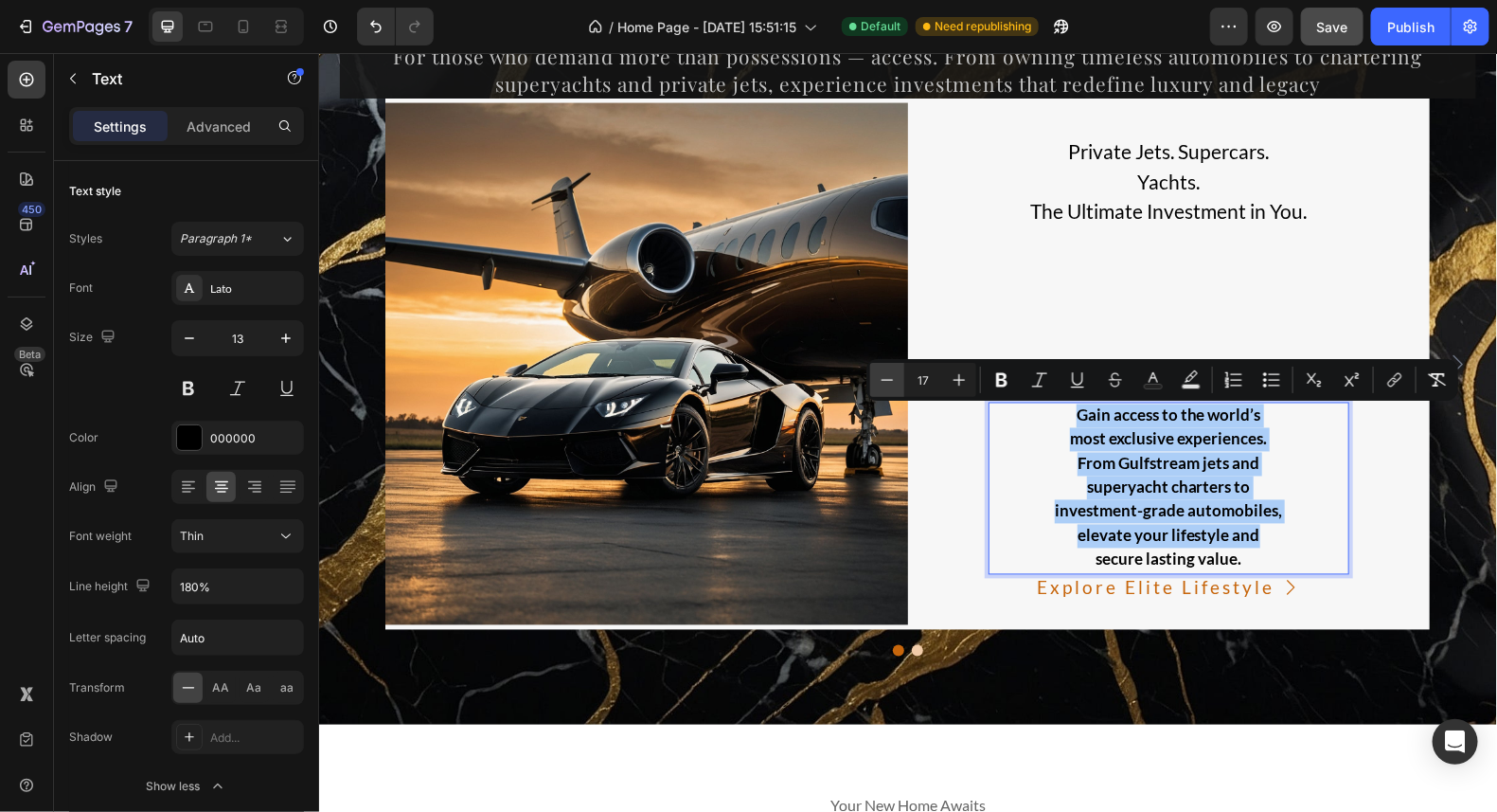
click at [887, 378] on icon "Editor contextual toolbar" at bounding box center [888, 380] width 19 height 19
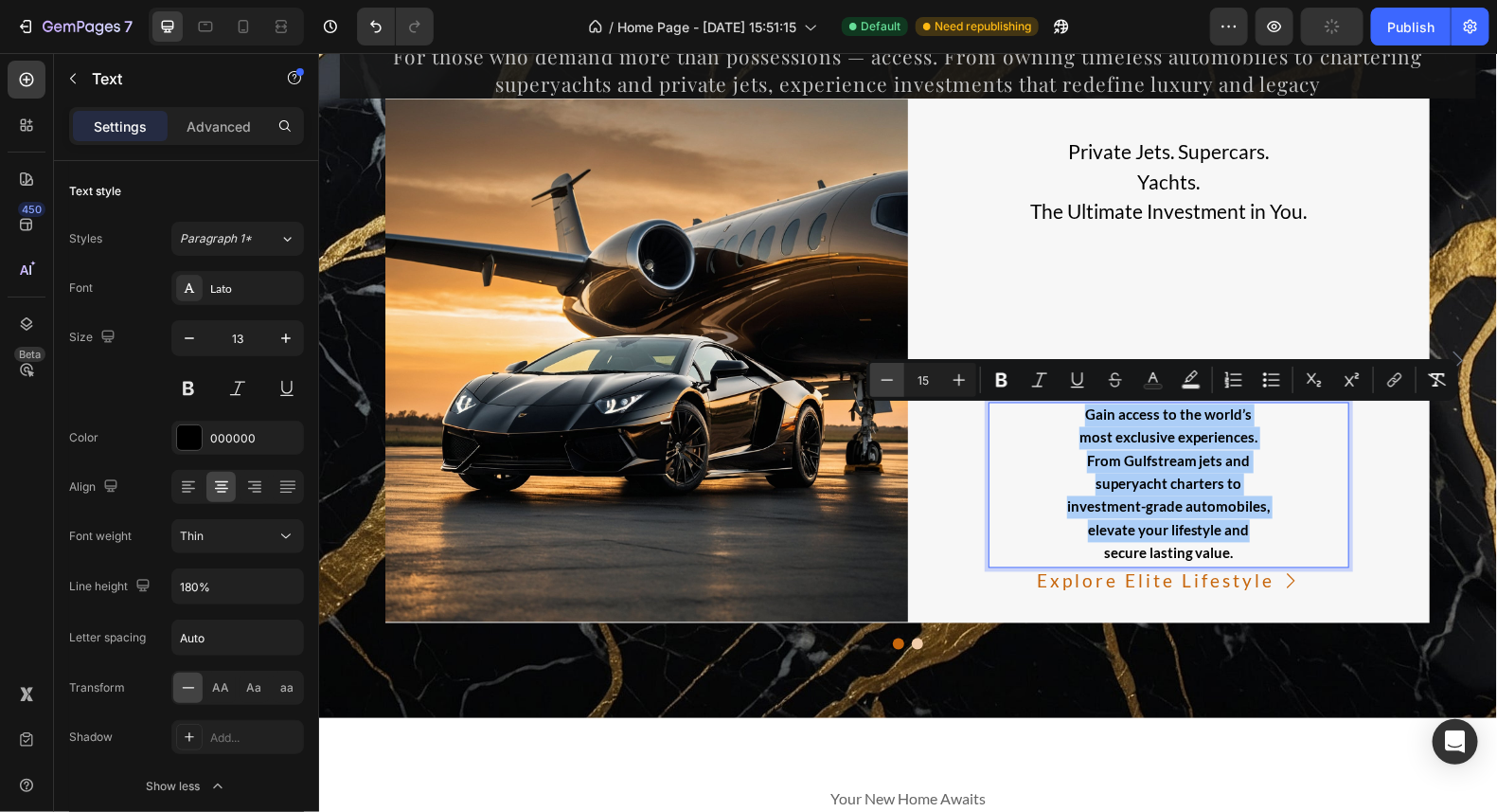
click at [887, 378] on icon "Editor contextual toolbar" at bounding box center [888, 380] width 19 height 19
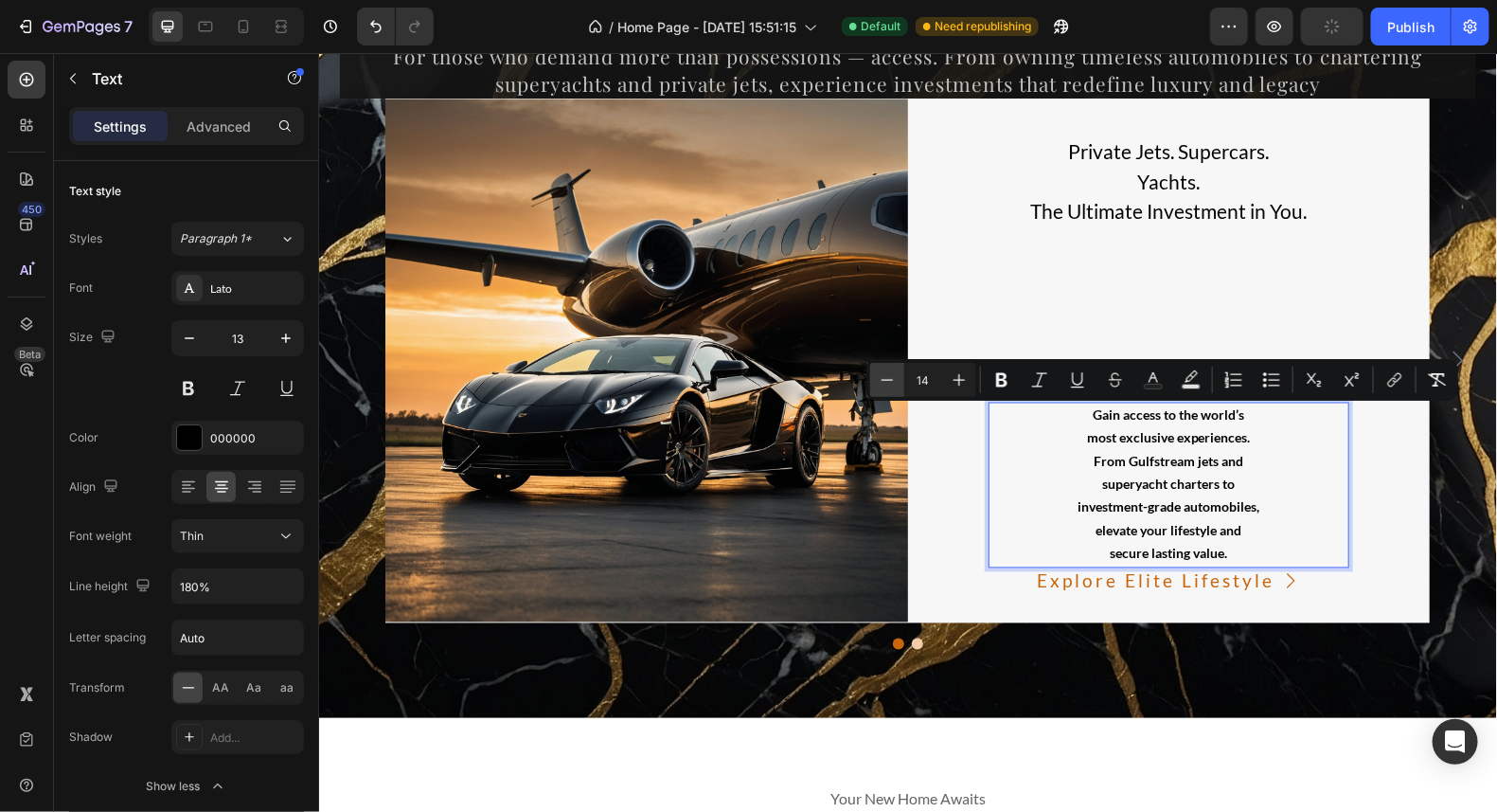
click at [887, 378] on icon "Editor contextual toolbar" at bounding box center [888, 380] width 19 height 19
type input "13"
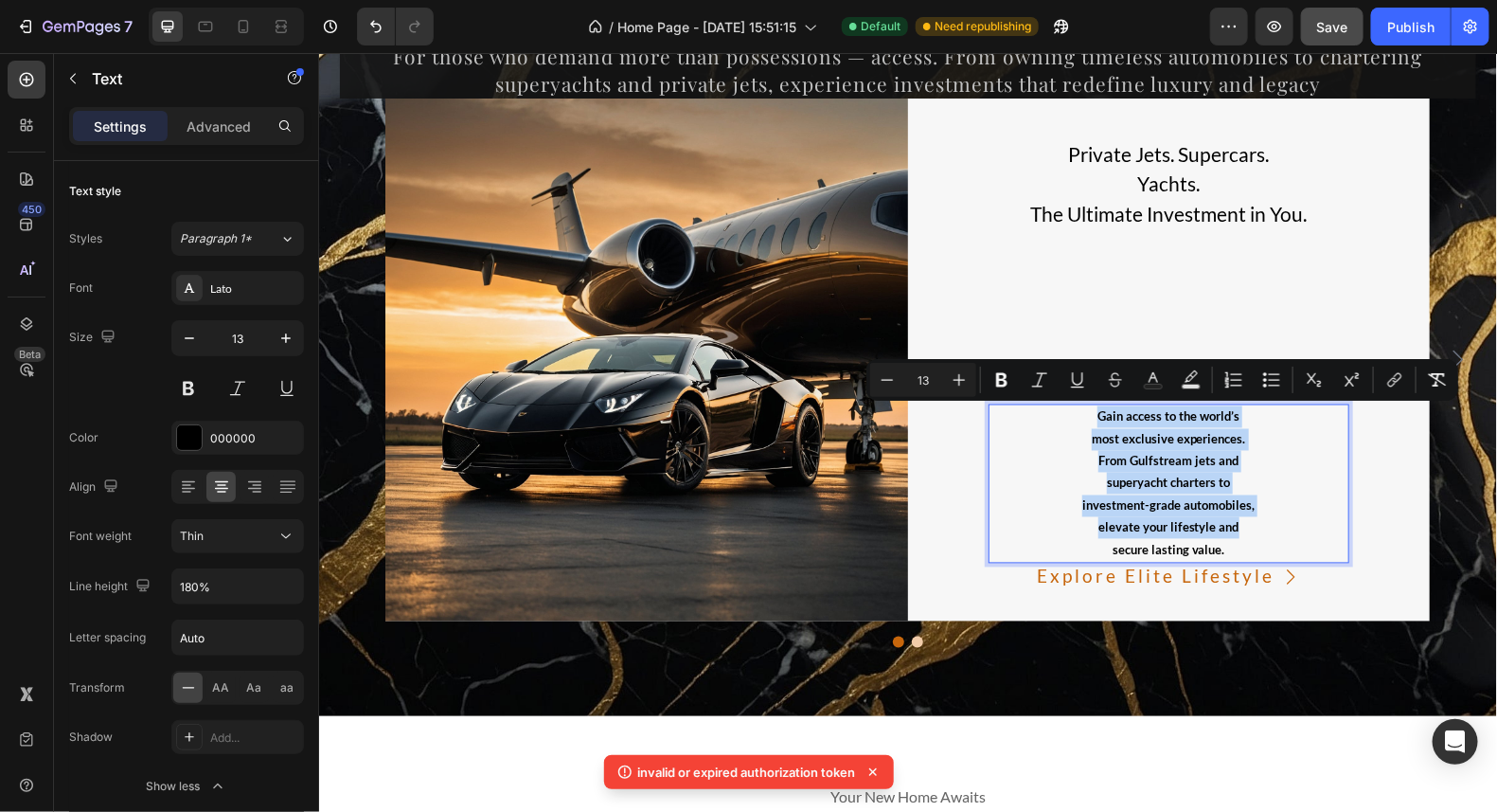
drag, startPoint x: 1273, startPoint y: 461, endPoint x: 1286, endPoint y: 461, distance: 13.0
click at [1274, 461] on p "From Gulfstream jets and" at bounding box center [1169, 461] width 358 height 22
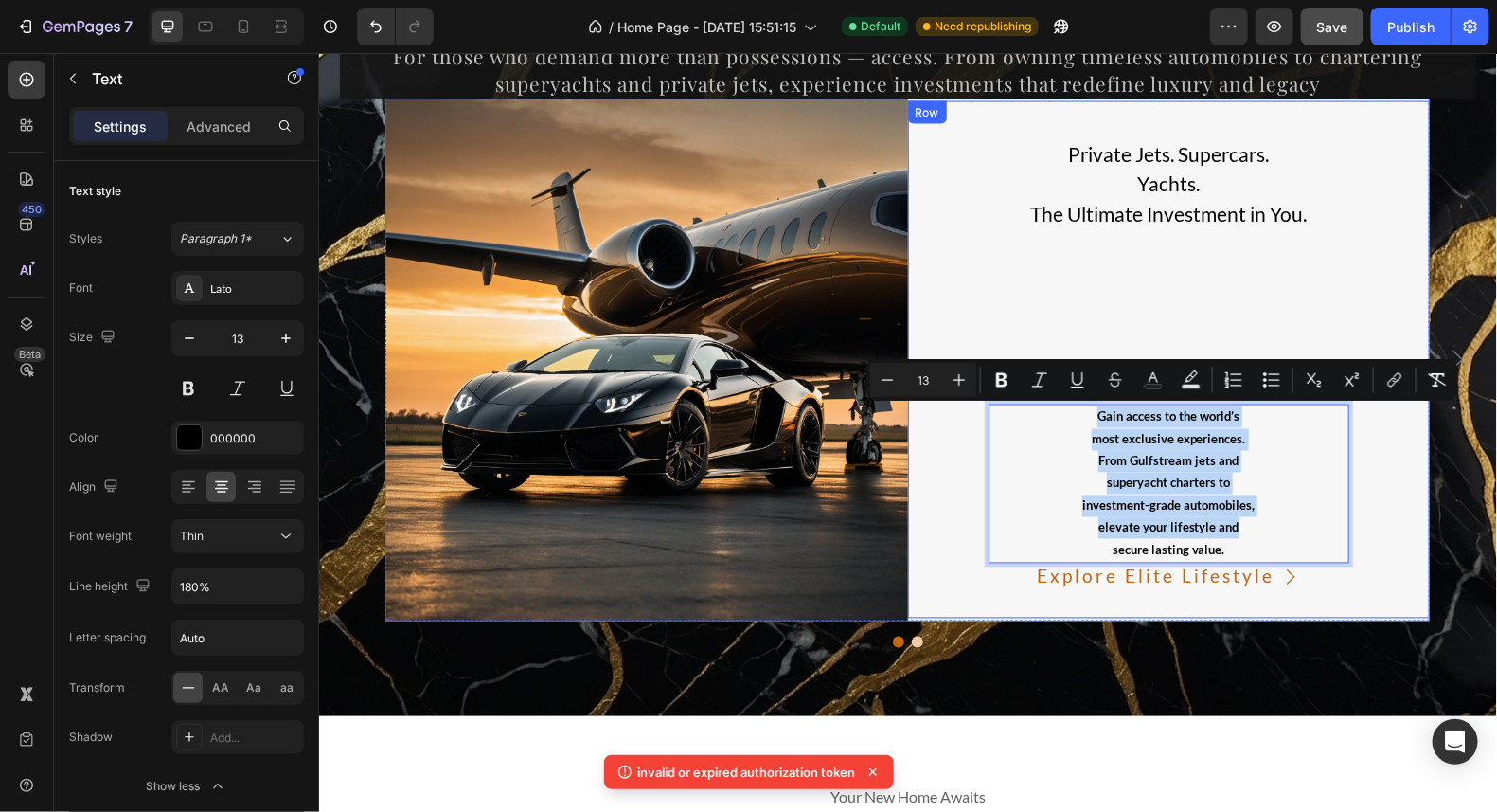
click at [1385, 496] on div "Private Jets. Supercars. Yachts. The Ultimate Investment in You. Text Gain acce…" at bounding box center [1168, 359] width 522 height 518
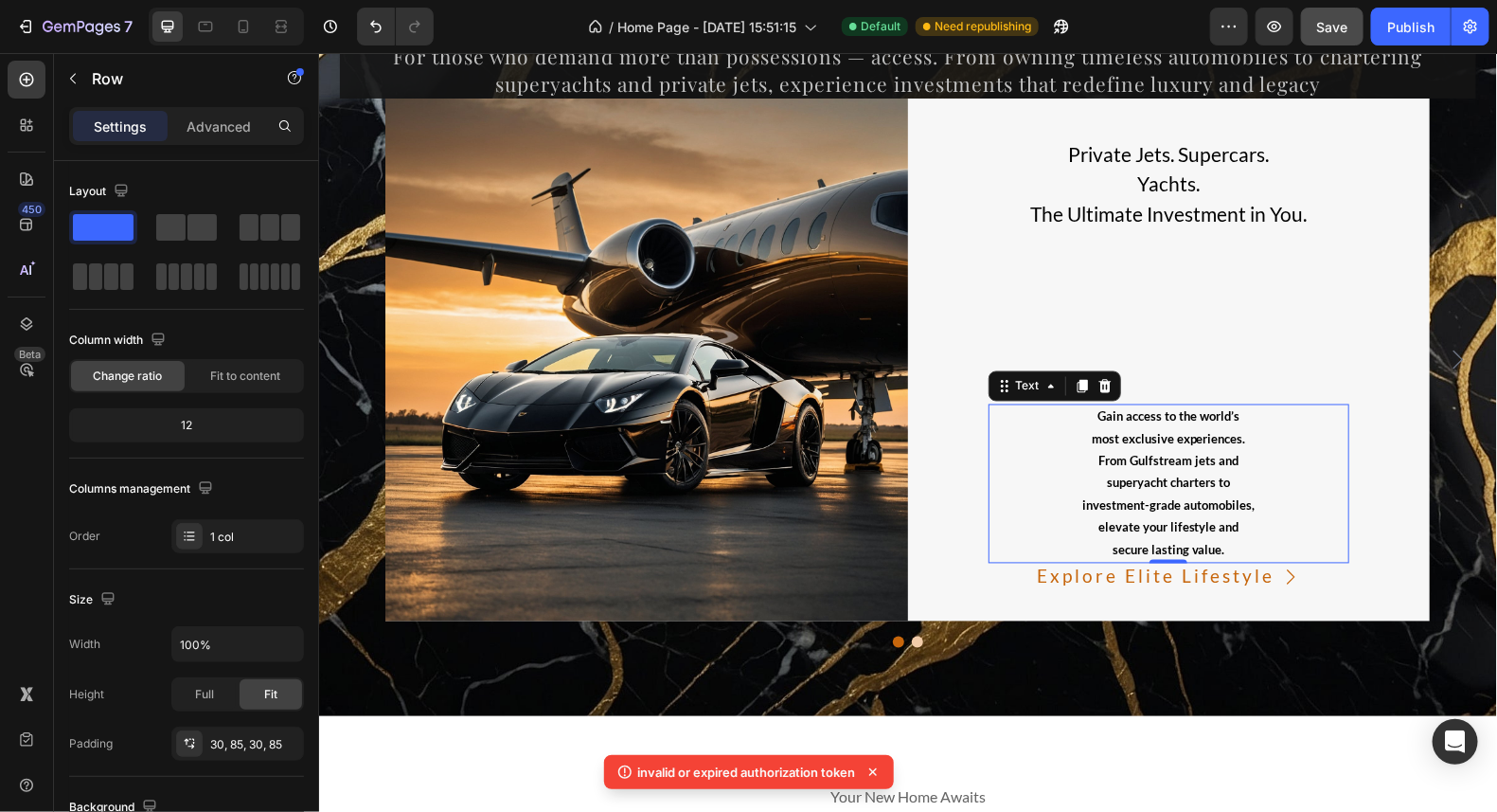
click at [1167, 477] on span "superyacht charters to" at bounding box center [1168, 482] width 123 height 15
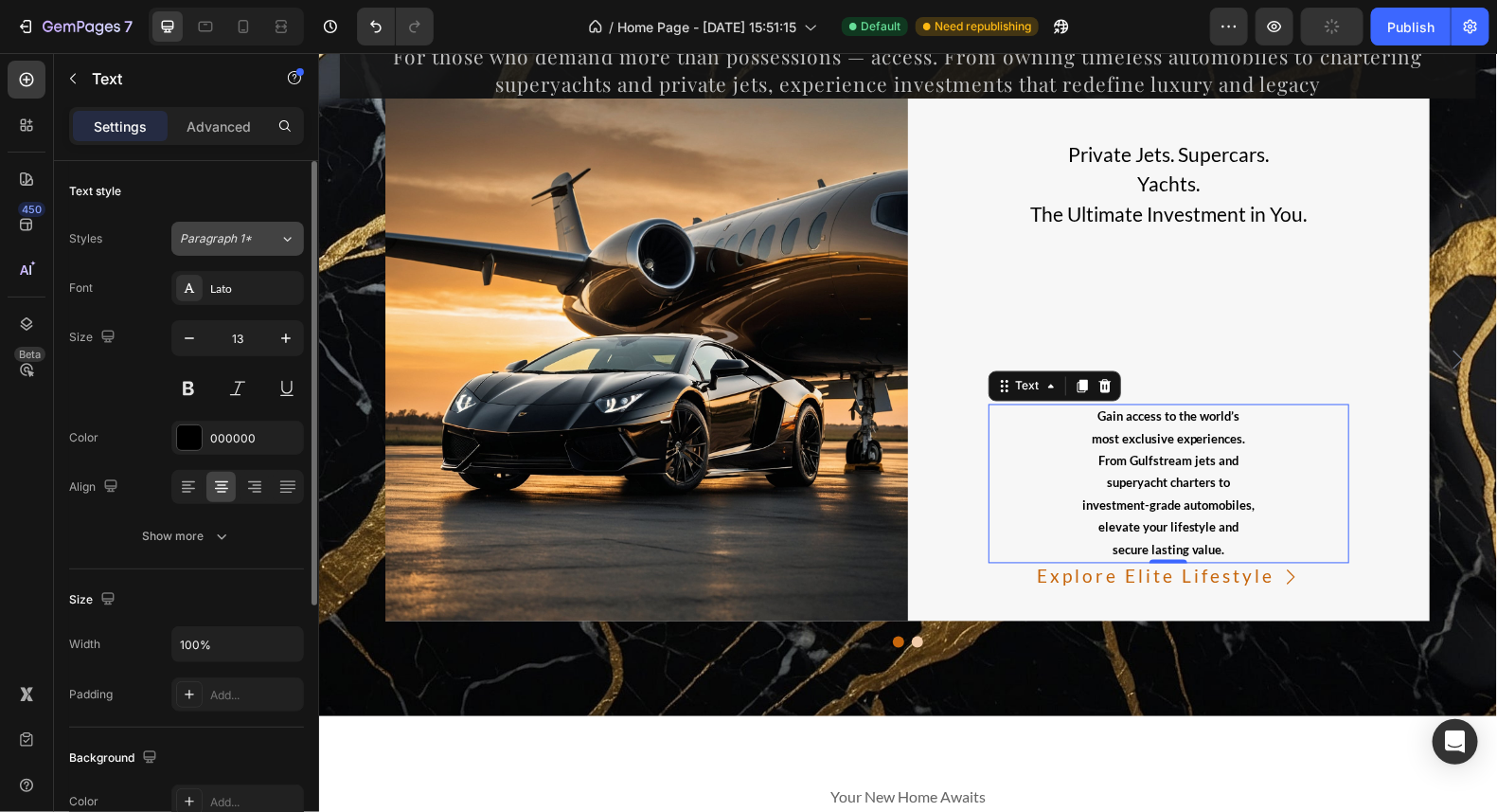
click at [285, 242] on icon at bounding box center [287, 239] width 16 height 19
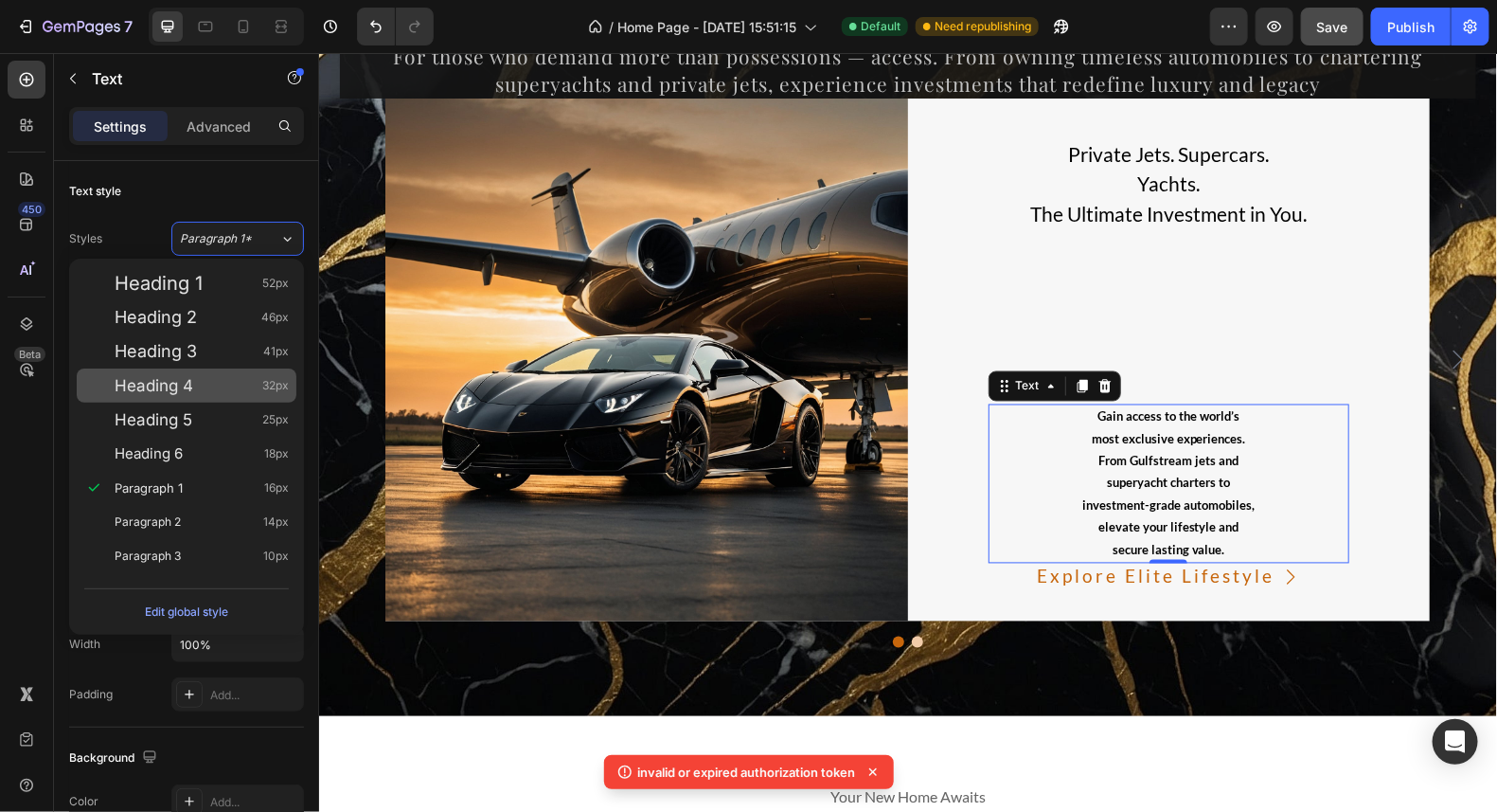
click at [177, 392] on span "Heading 4" at bounding box center [154, 386] width 79 height 19
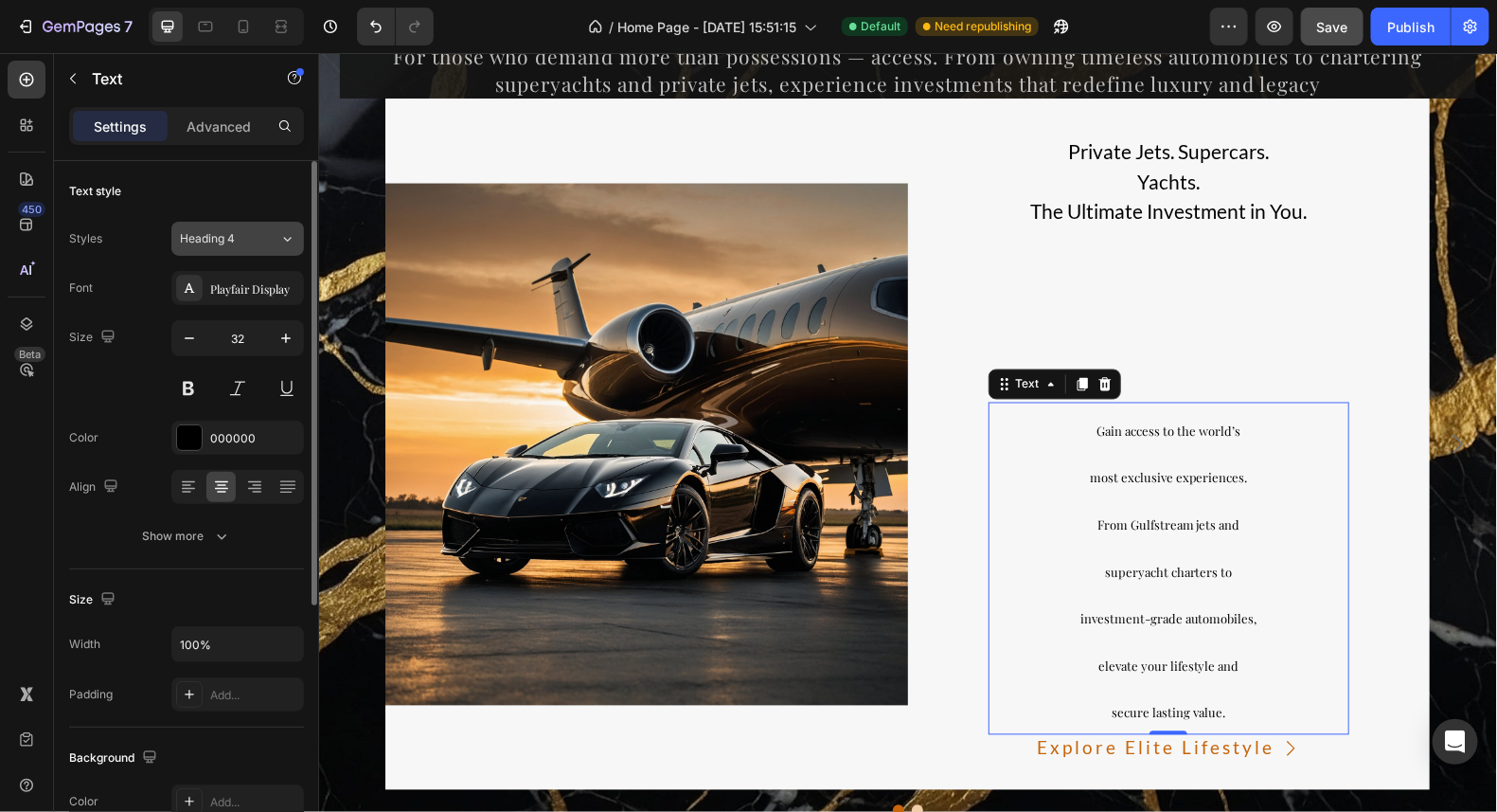
click at [247, 230] on div "Heading 4" at bounding box center [218, 239] width 77 height 17
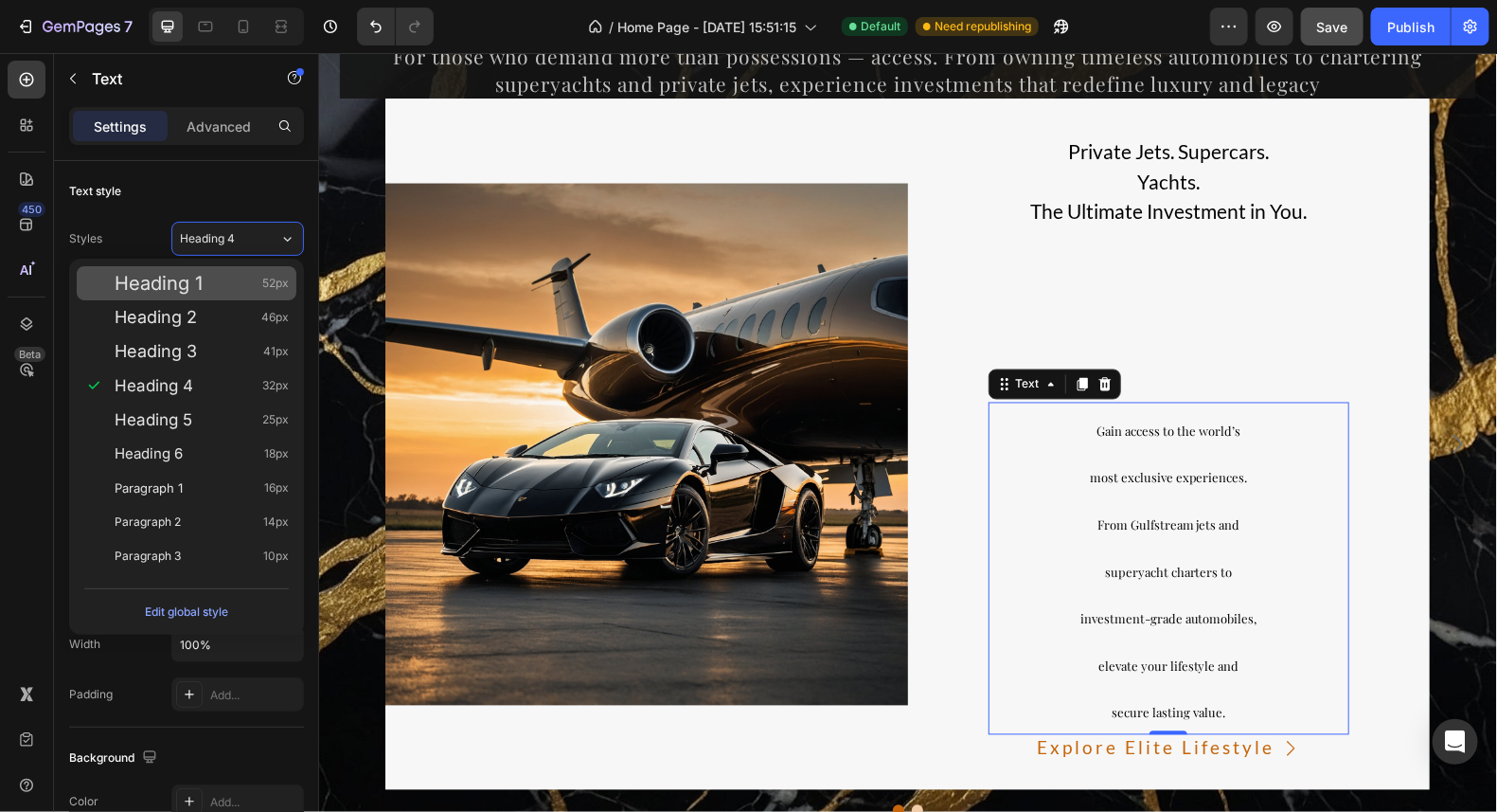
click at [209, 292] on div "Heading 1 52px" at bounding box center [201, 283] width 174 height 19
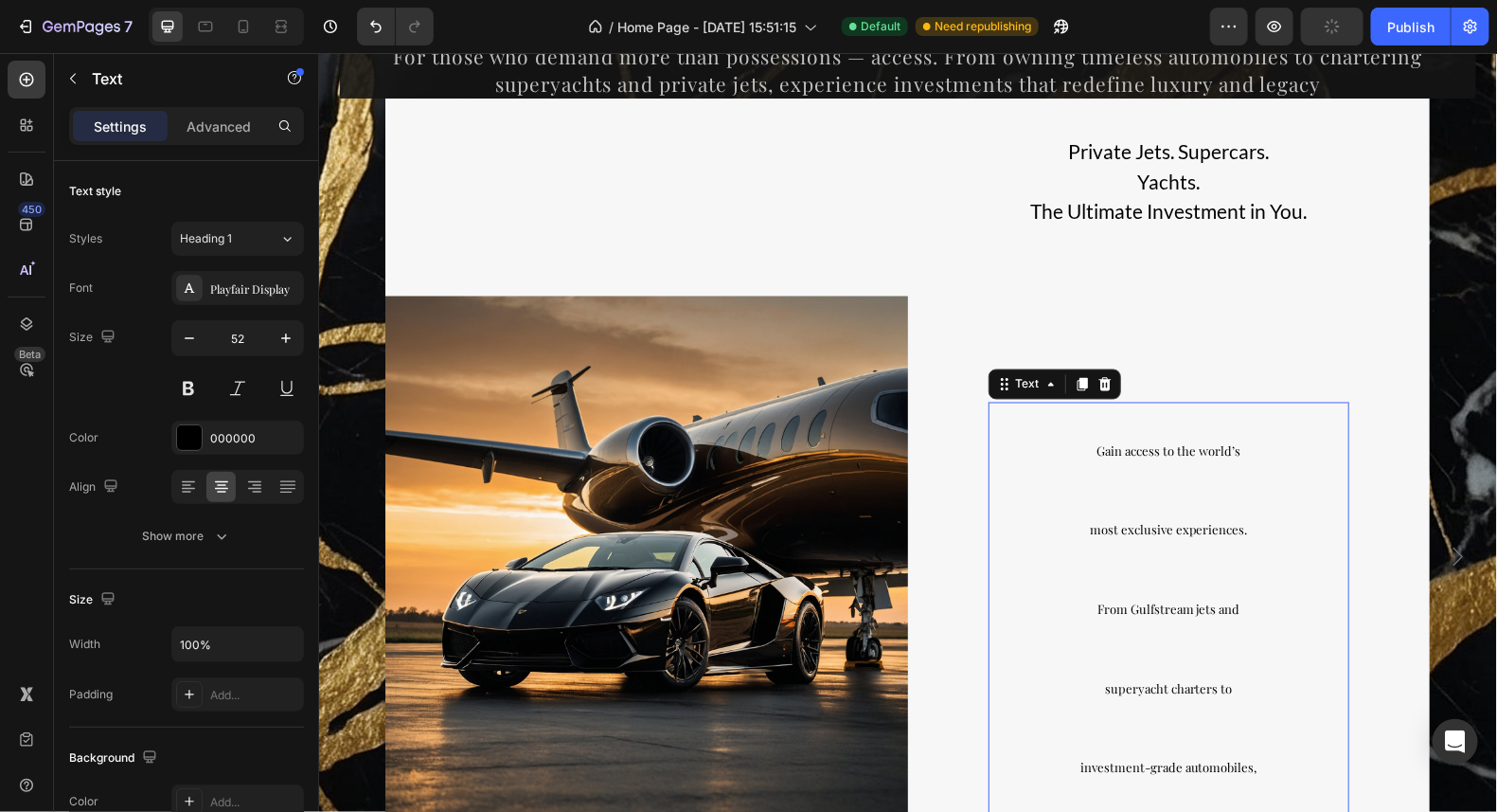
scroll to position [14022, 0]
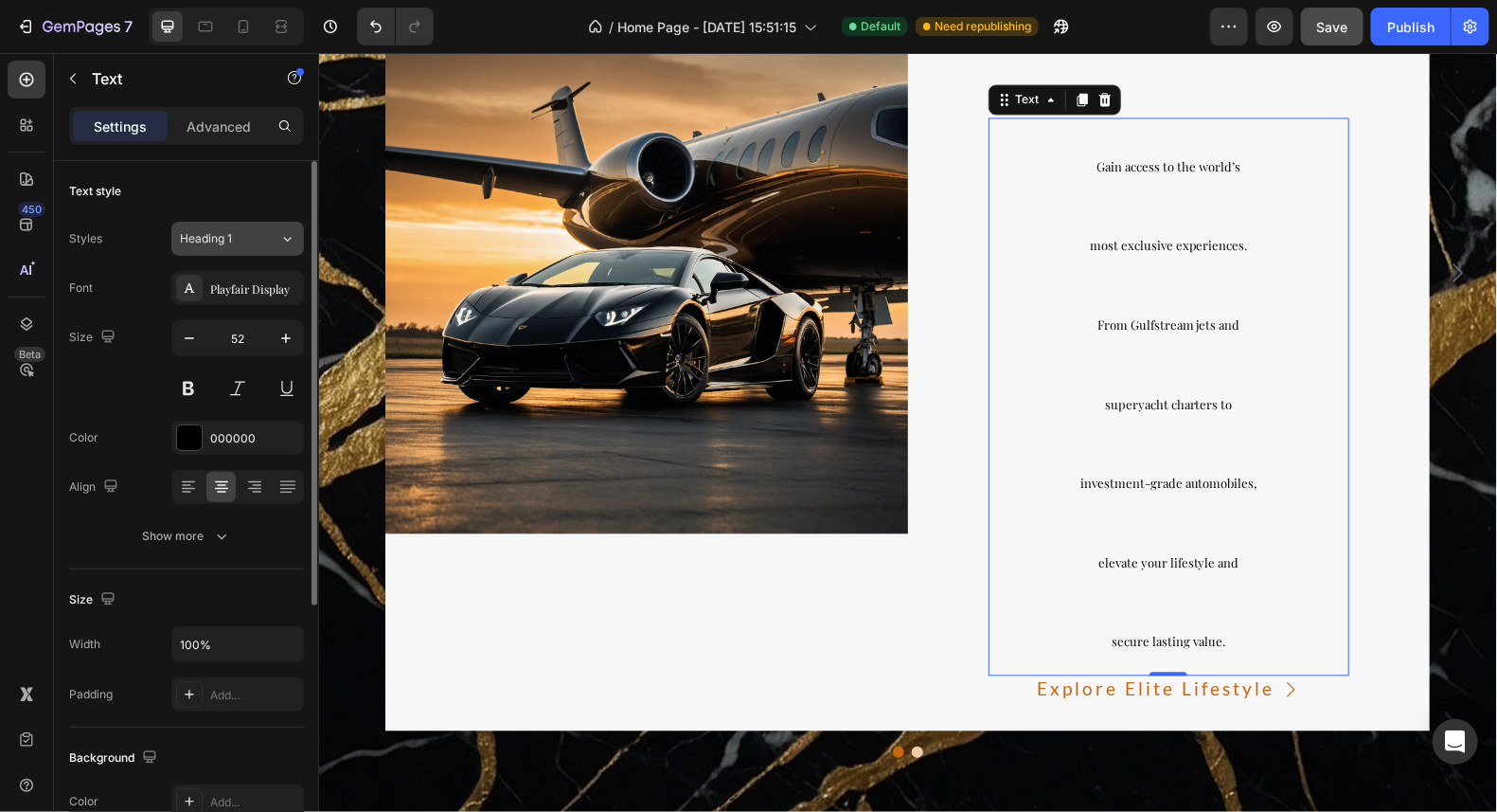
click at [263, 237] on div "Heading 1" at bounding box center [229, 239] width 99 height 17
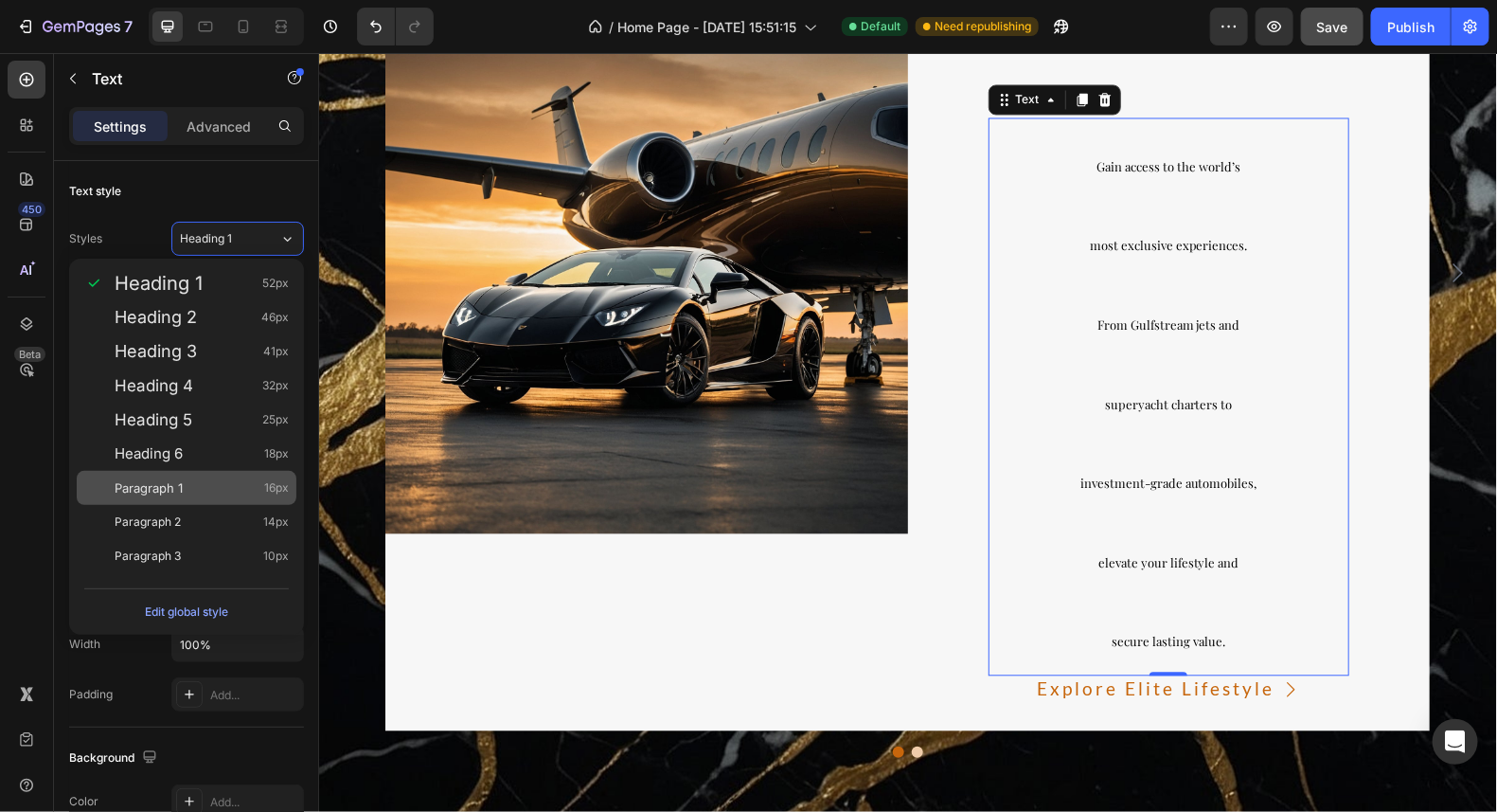
click at [200, 489] on div "Paragraph 1 16px" at bounding box center [201, 488] width 174 height 19
type input "16"
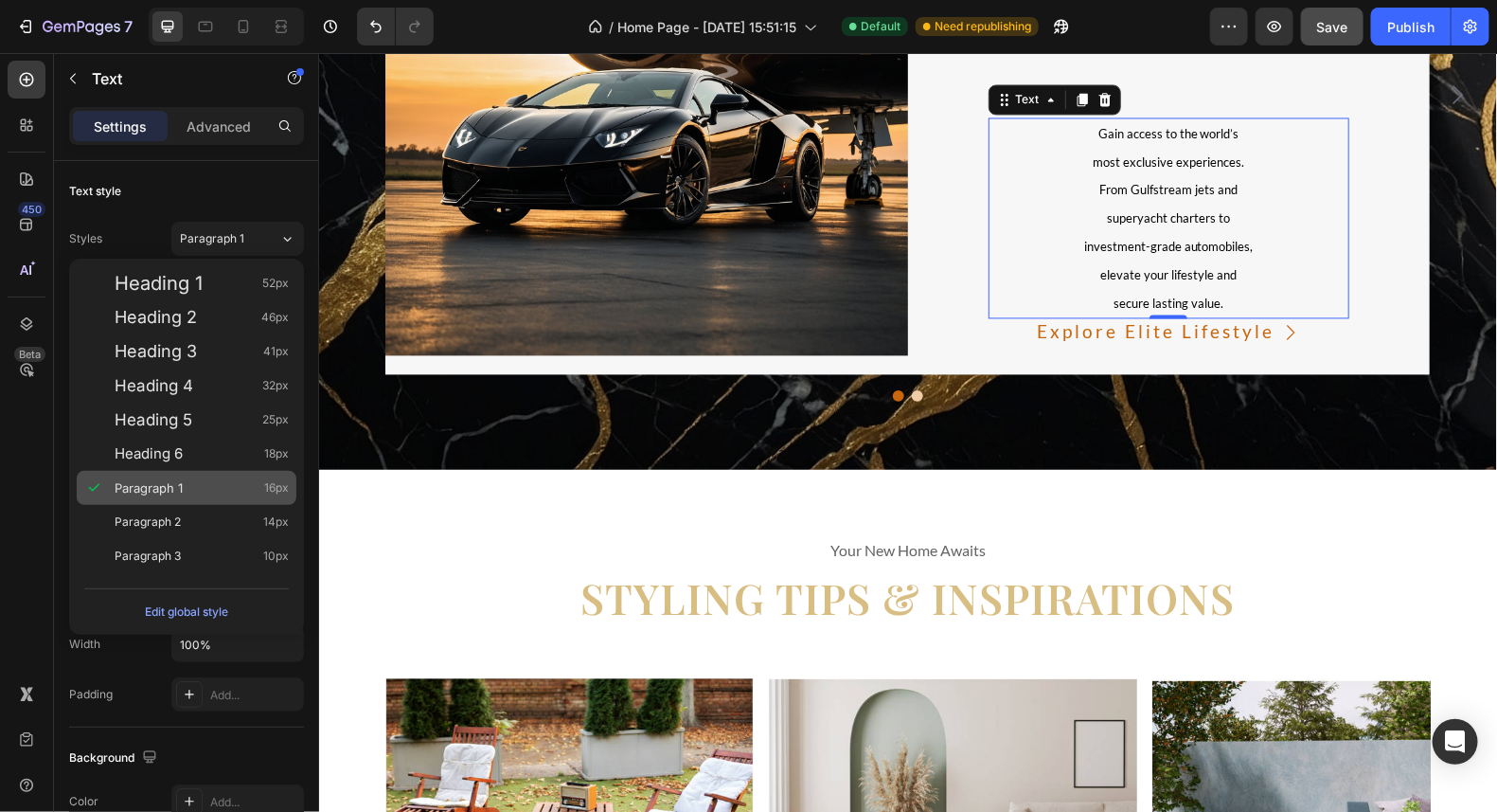
scroll to position [13844, 0]
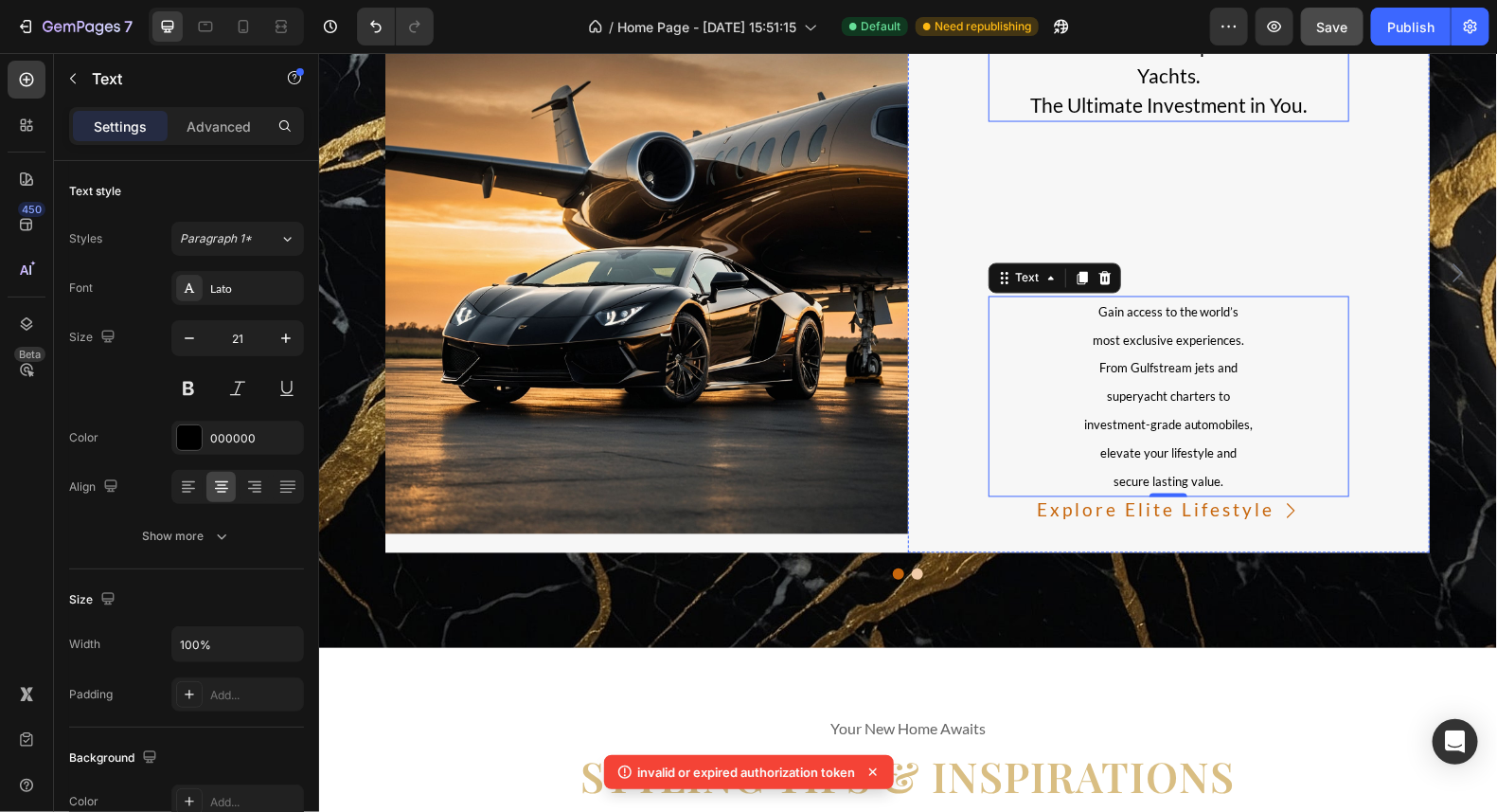
click at [1144, 100] on p "The Ultimate Investment in You." at bounding box center [1169, 105] width 358 height 31
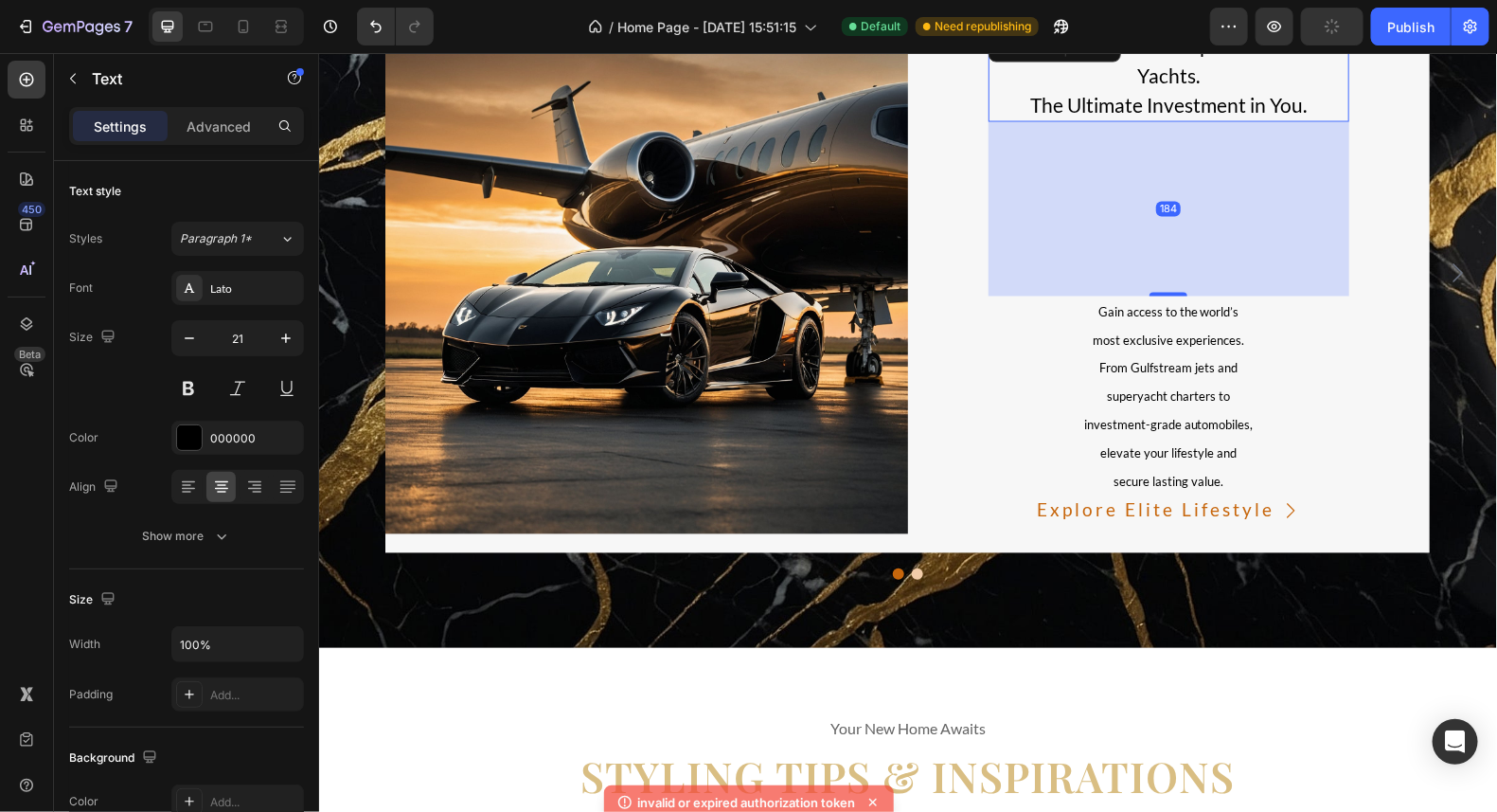
scroll to position [13826, 0]
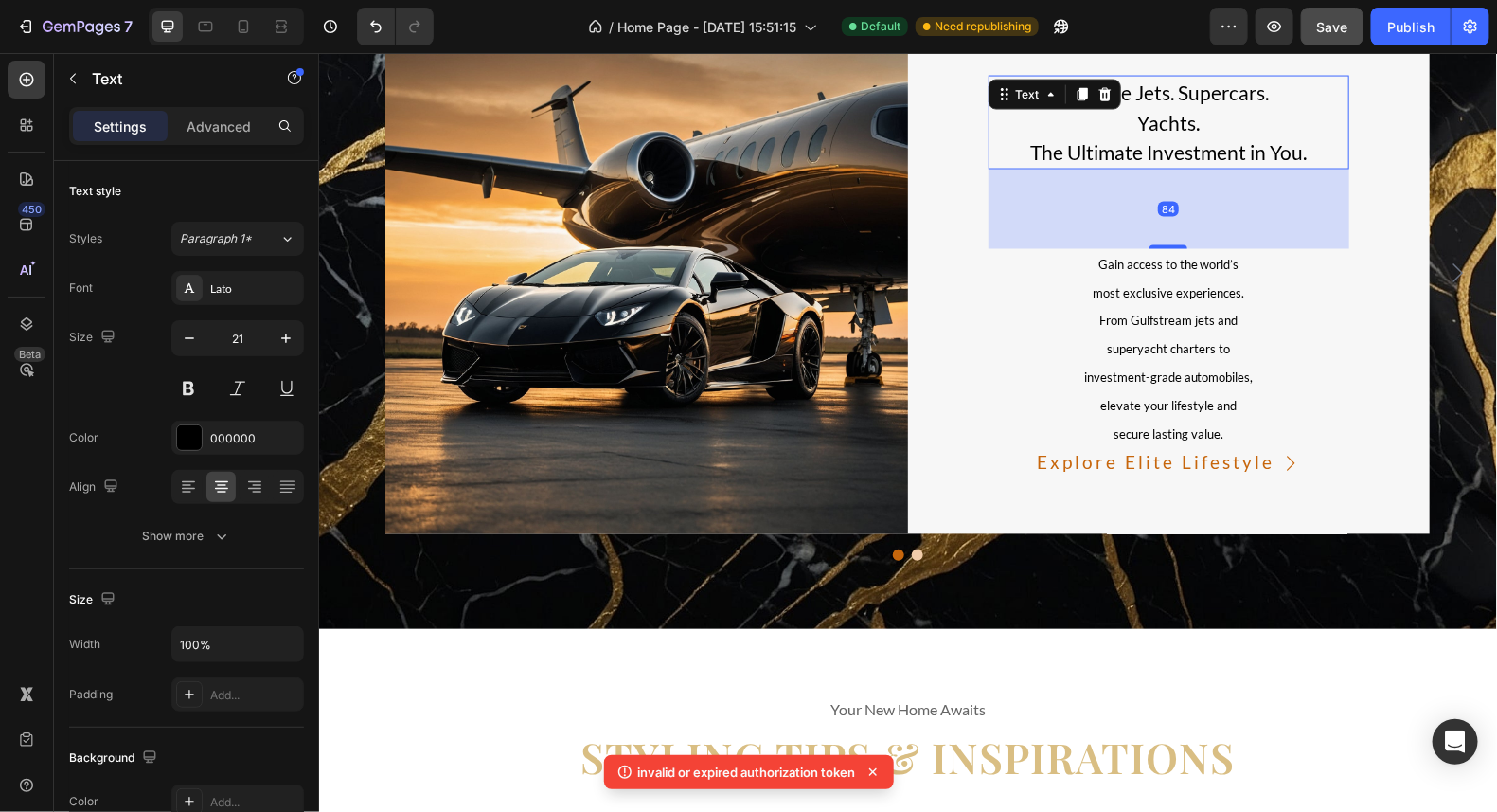
drag, startPoint x: 1164, startPoint y: 291, endPoint x: 1193, endPoint y: 196, distance: 99.3
click at [1193, 168] on div "84" at bounding box center [1169, 168] width 362 height 0
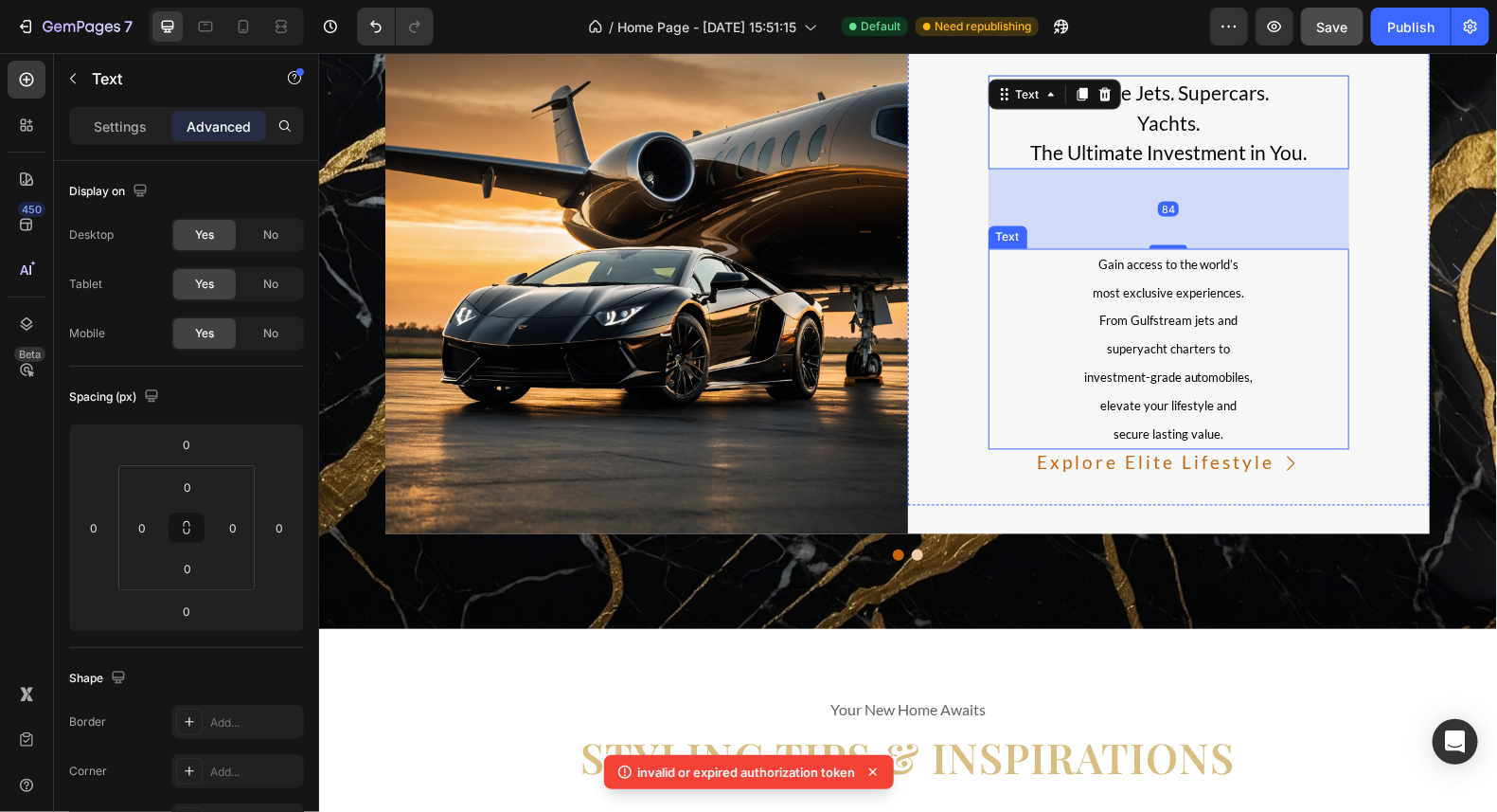
click at [1314, 327] on p "From Gulfstream jets and" at bounding box center [1169, 320] width 358 height 29
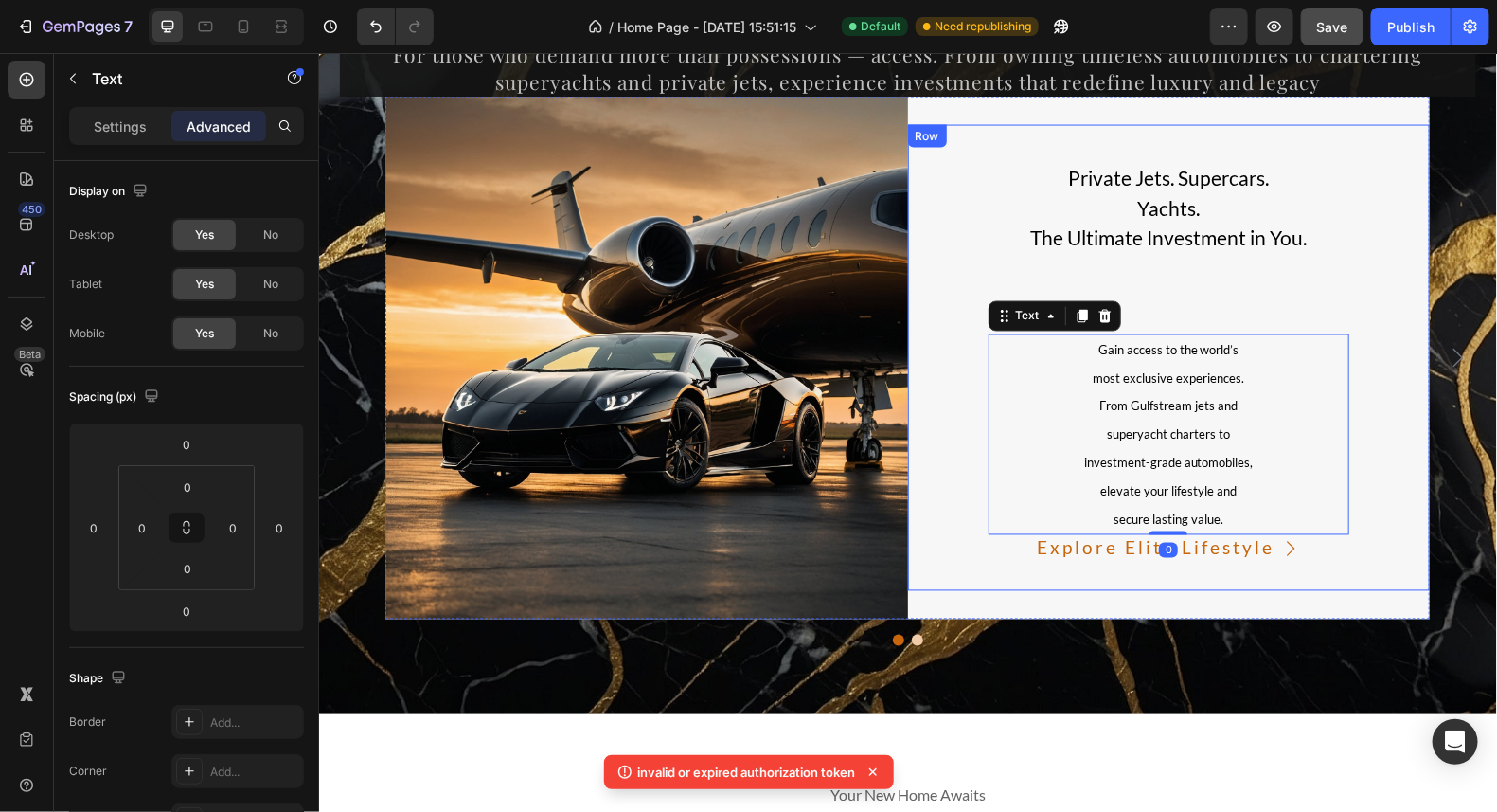
scroll to position [13637, 0]
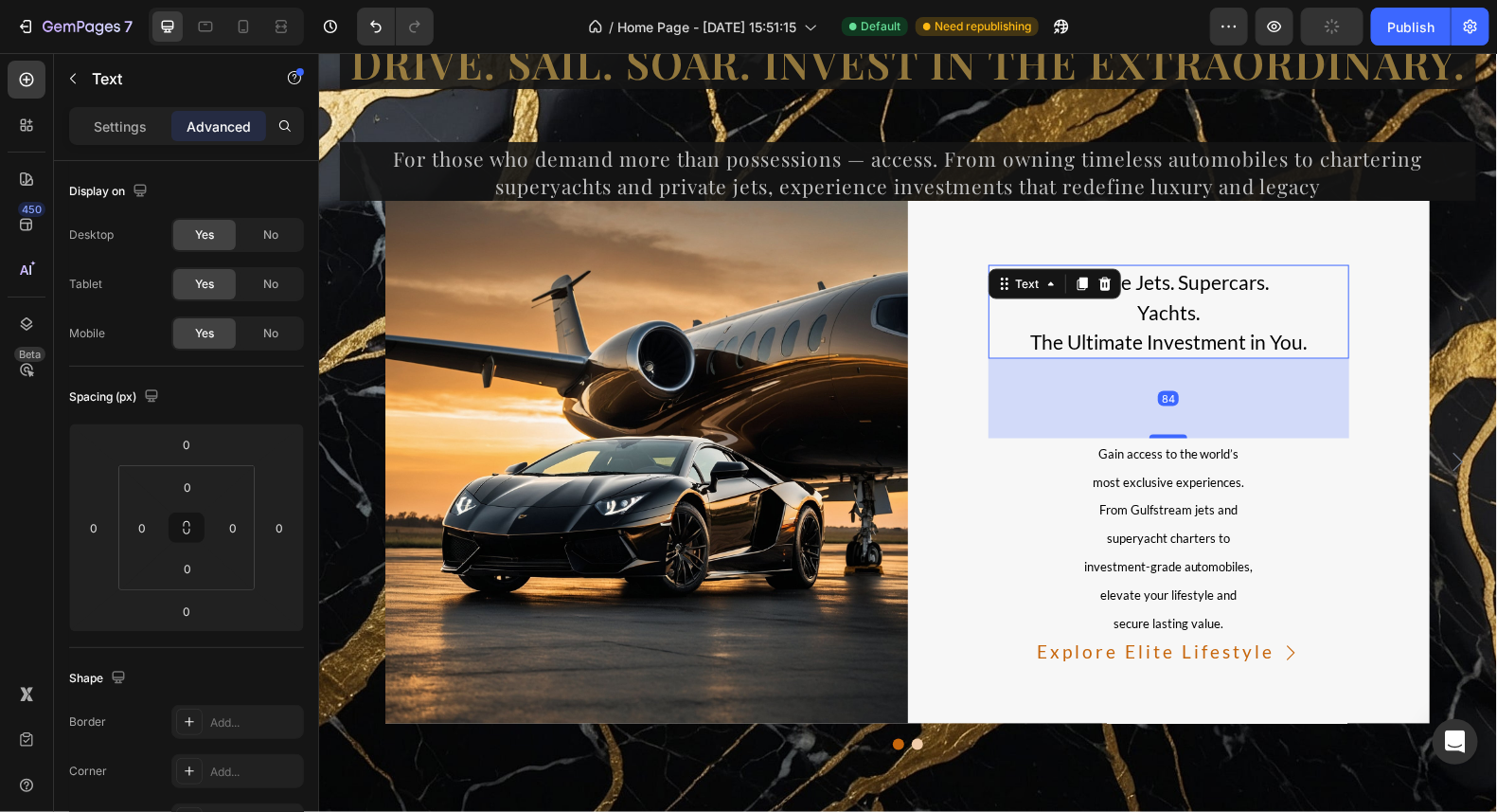
click at [1303, 340] on p "The Ultimate Investment in You." at bounding box center [1169, 342] width 358 height 31
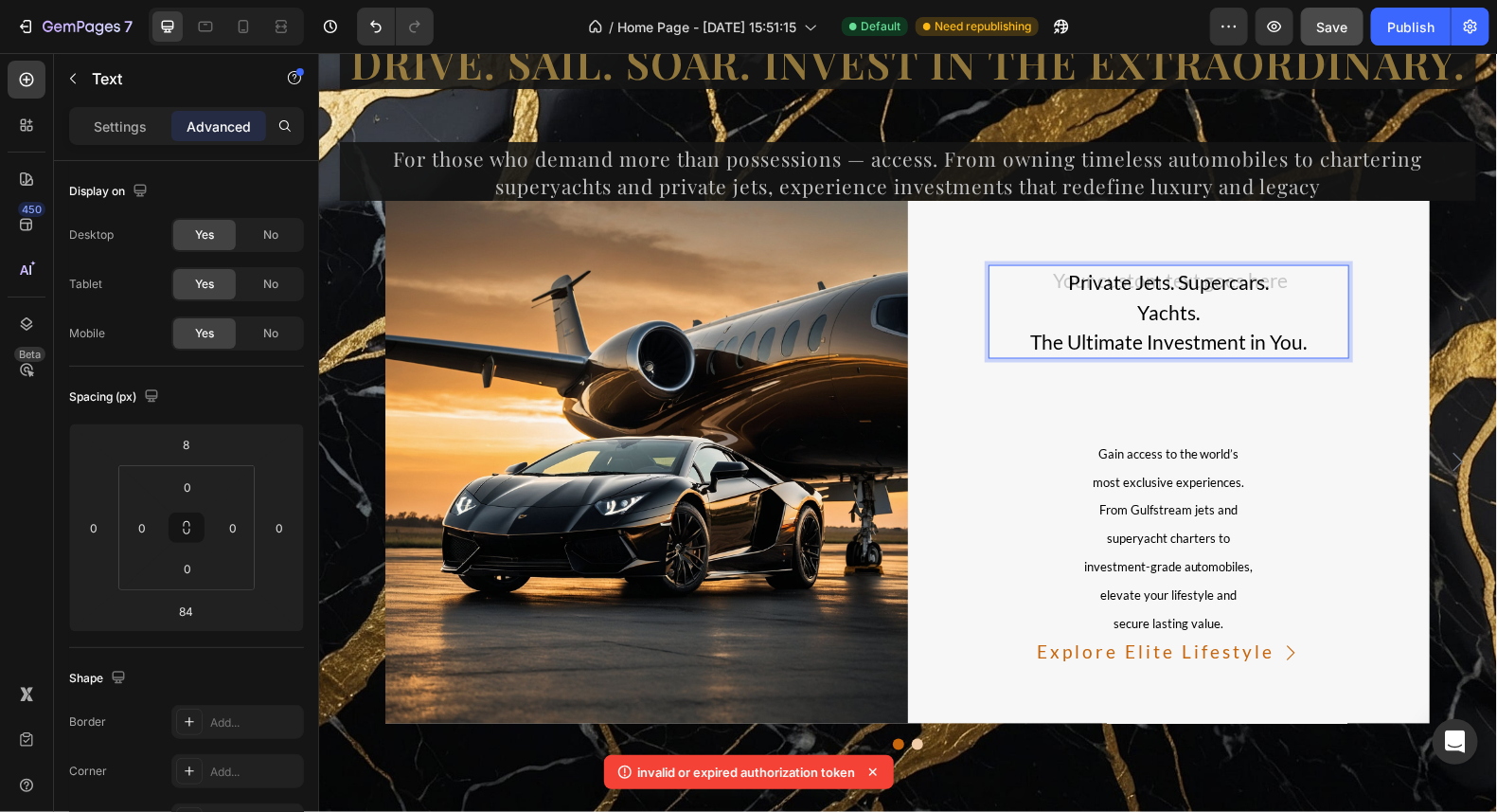
drag, startPoint x: 1301, startPoint y: 342, endPoint x: 1046, endPoint y: 291, distance: 260.0
click at [1311, 339] on p "The Ultimate Investment in You." at bounding box center [1169, 342] width 358 height 31
drag, startPoint x: 1307, startPoint y: 339, endPoint x: 1083, endPoint y: 275, distance: 233.0
click at [1083, 275] on div "Private Jets. Supercars. Yachts. The Ultimate Investment in You." at bounding box center [1169, 311] width 362 height 93
click at [1224, 332] on p "The Ultimate Investment in You." at bounding box center [1169, 342] width 358 height 31
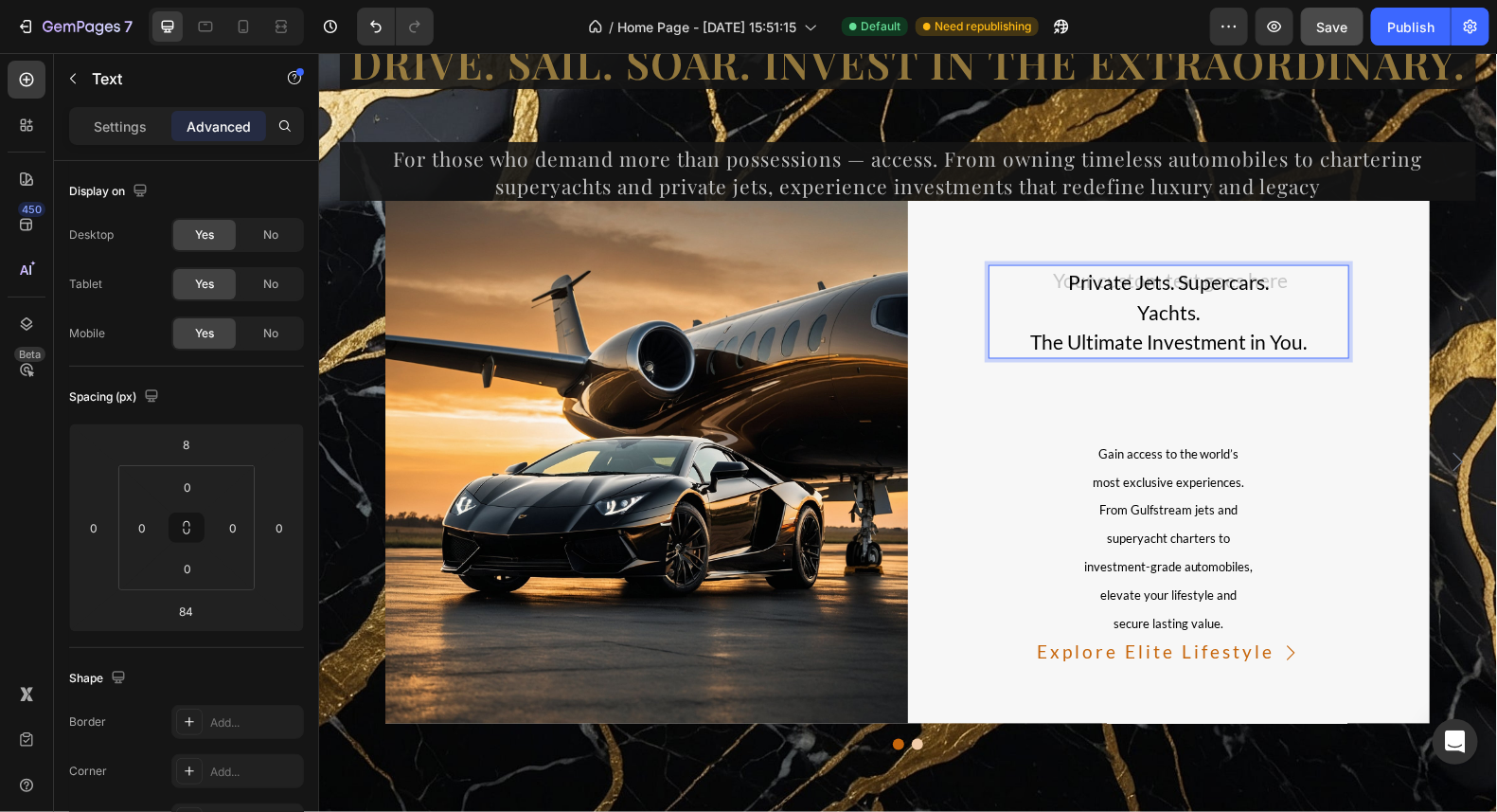
click at [1181, 348] on p "The Ultimate Investment in You." at bounding box center [1169, 342] width 358 height 31
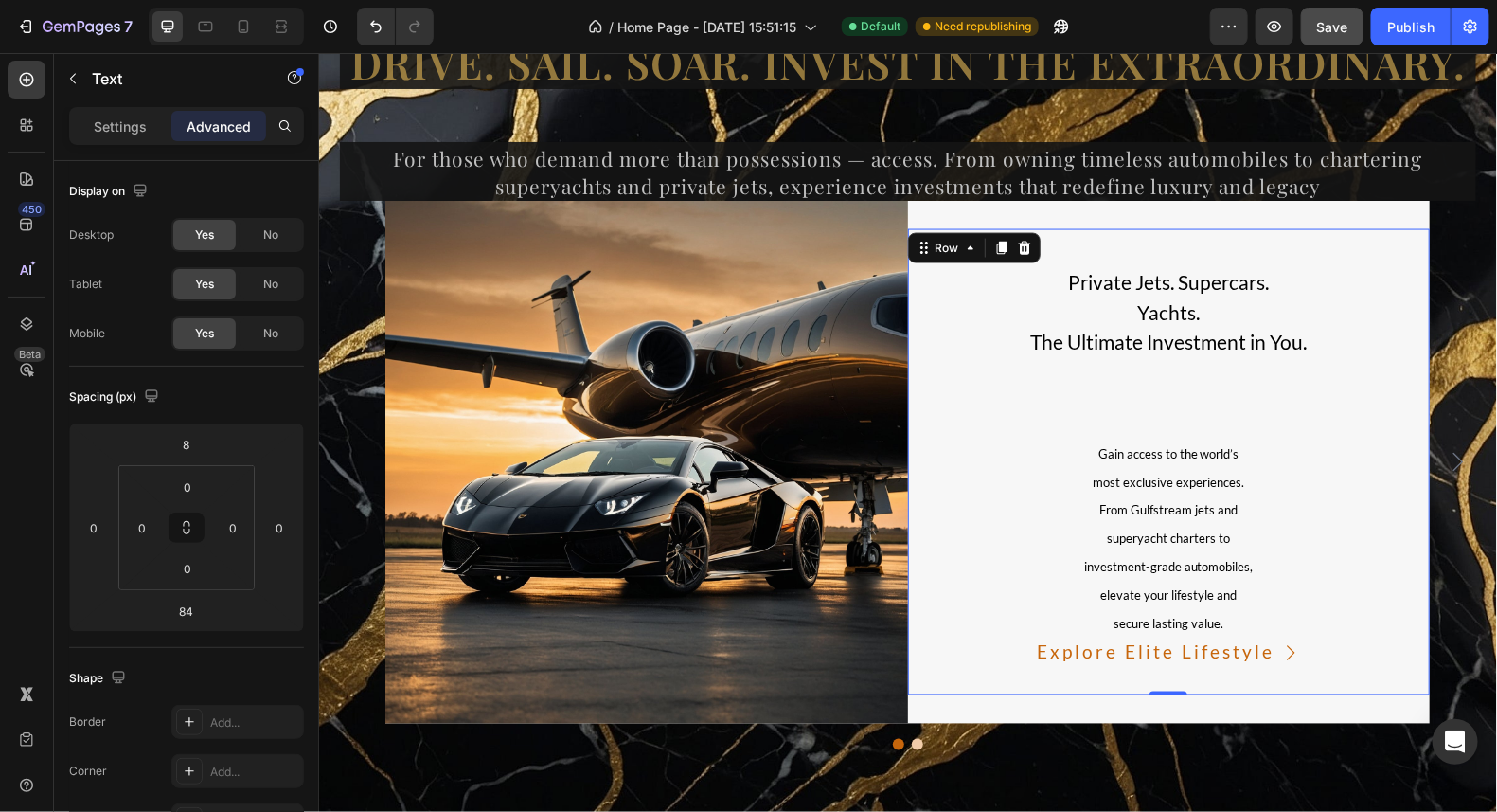
click at [1247, 359] on div "Private Jets. Supercars. Yachts. The Ultimate Investment in You. Text Gain acce…" at bounding box center [1169, 461] width 362 height 409
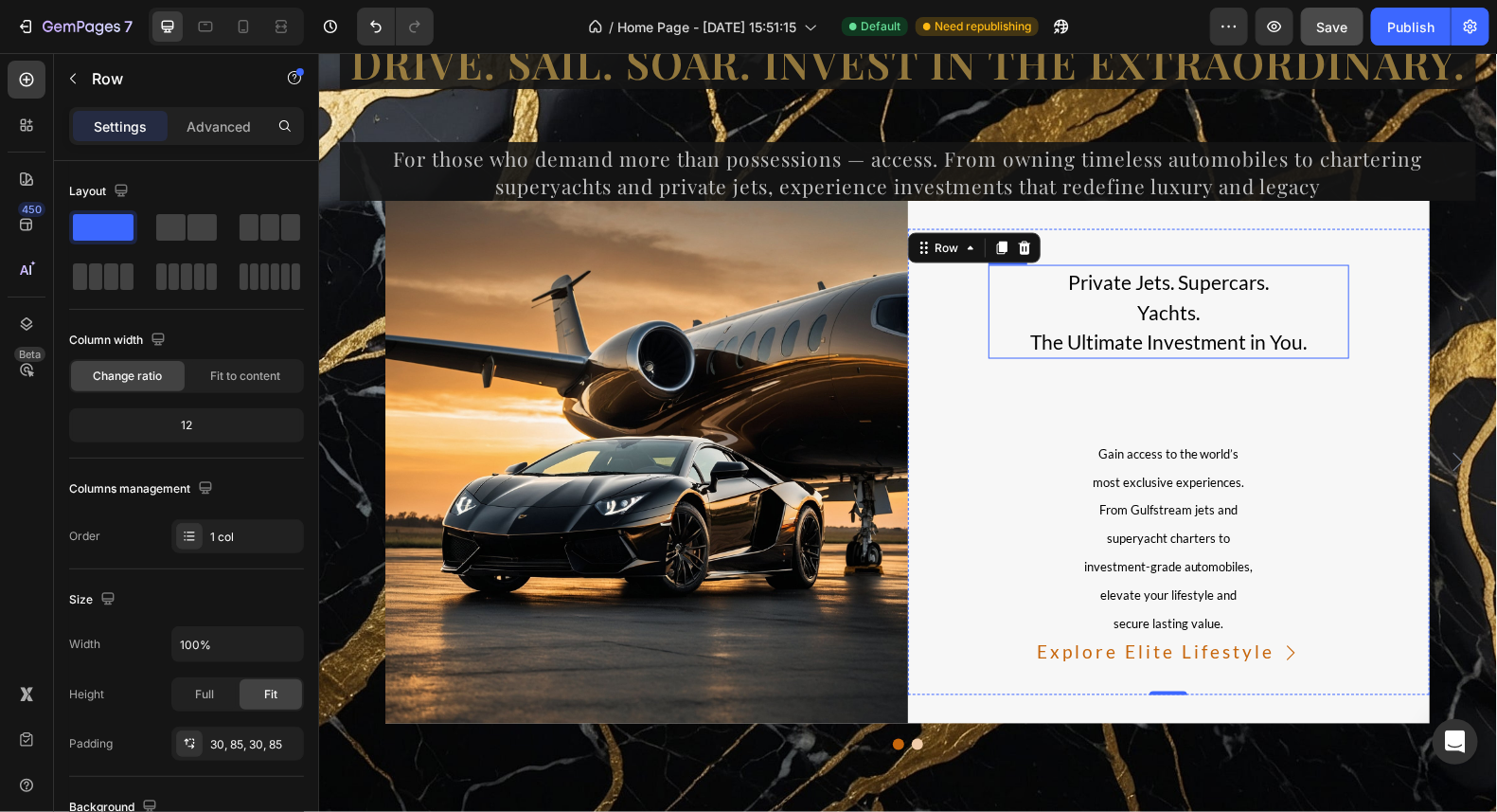
click at [1194, 336] on p "The Ultimate Investment in You." at bounding box center [1169, 342] width 358 height 31
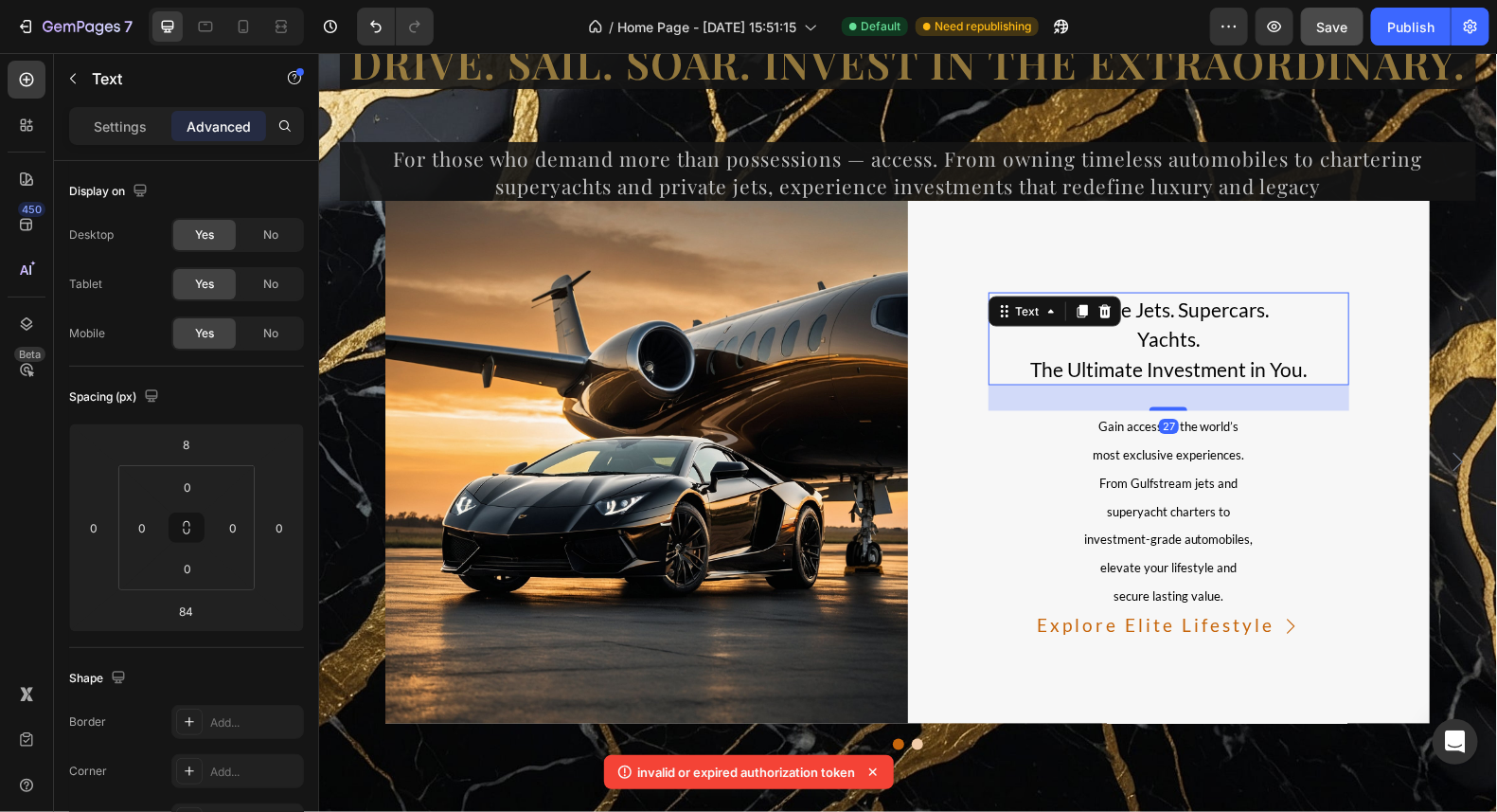
drag, startPoint x: 1167, startPoint y: 433, endPoint x: 1197, endPoint y: 379, distance: 61.8
click at [1197, 379] on div "Private Jets. Supercars. Yachts. The Ultimate Investment in You. Text 27" at bounding box center [1169, 338] width 362 height 93
type input "27"
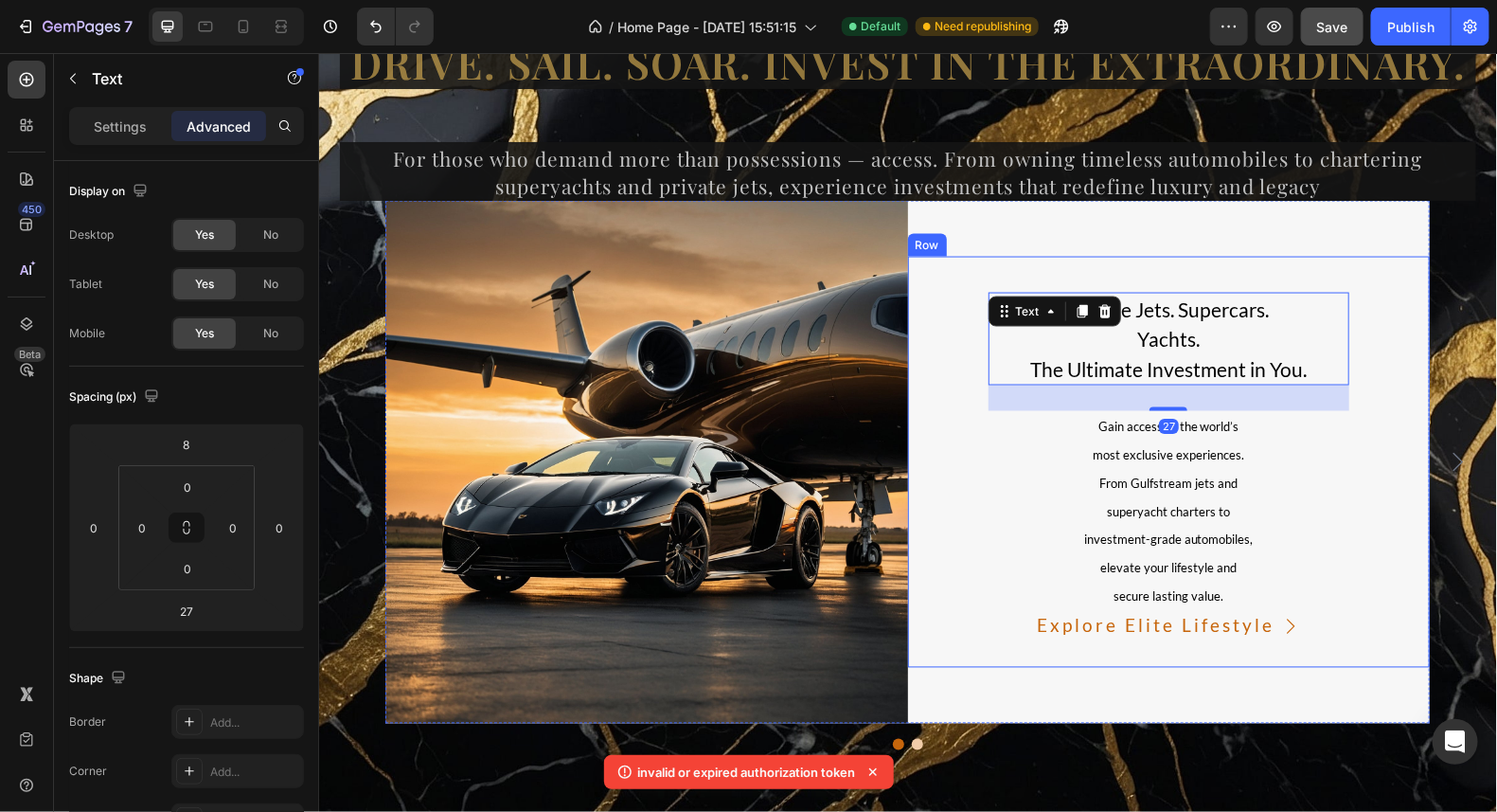
click at [1376, 504] on div "Private Jets. Supercars. Yachts. The Ultimate Investment in You. Text 27 Gain a…" at bounding box center [1168, 462] width 522 height 412
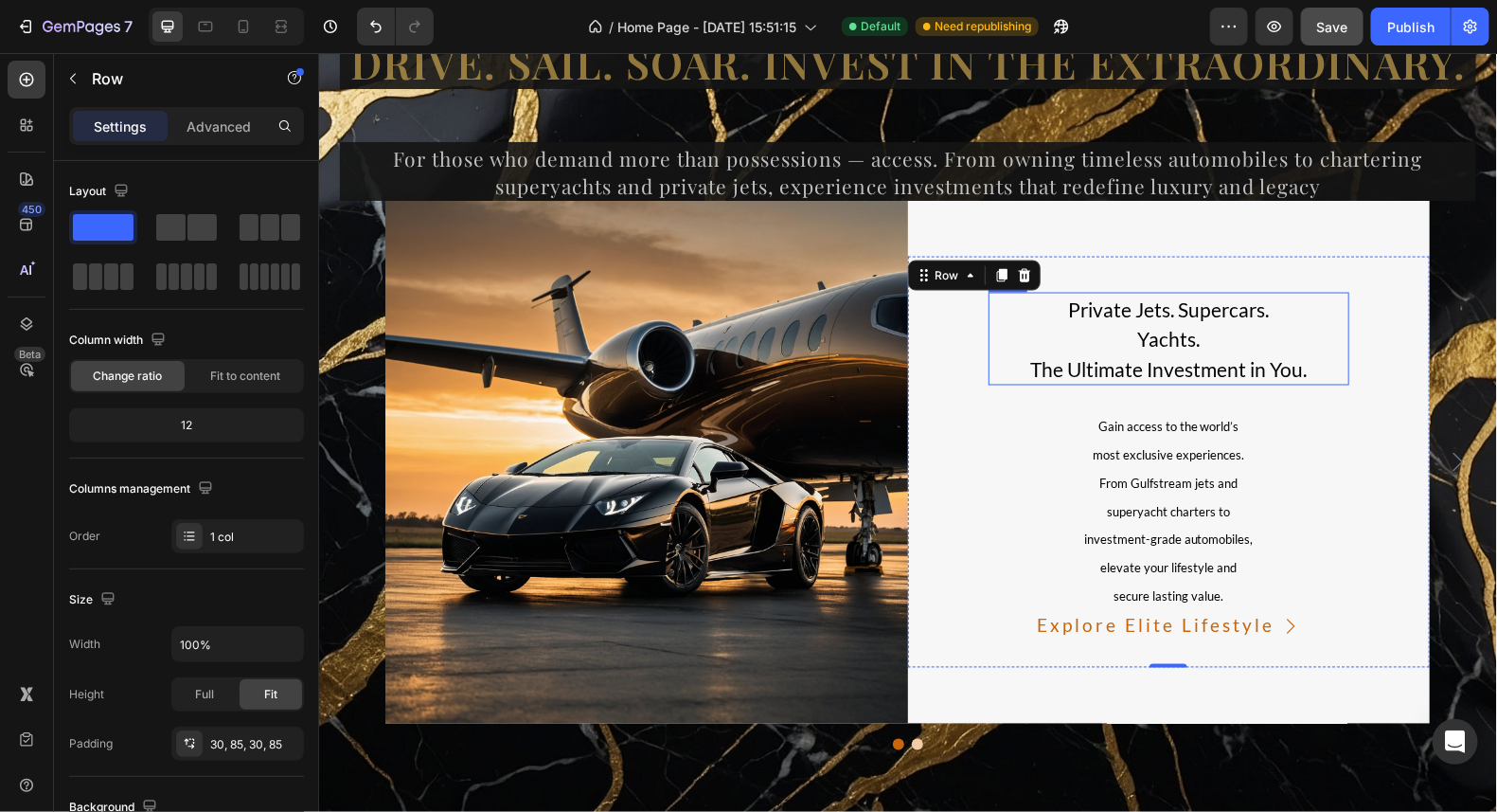
click at [1303, 366] on p "The Ultimate Investment in You." at bounding box center [1169, 368] width 358 height 31
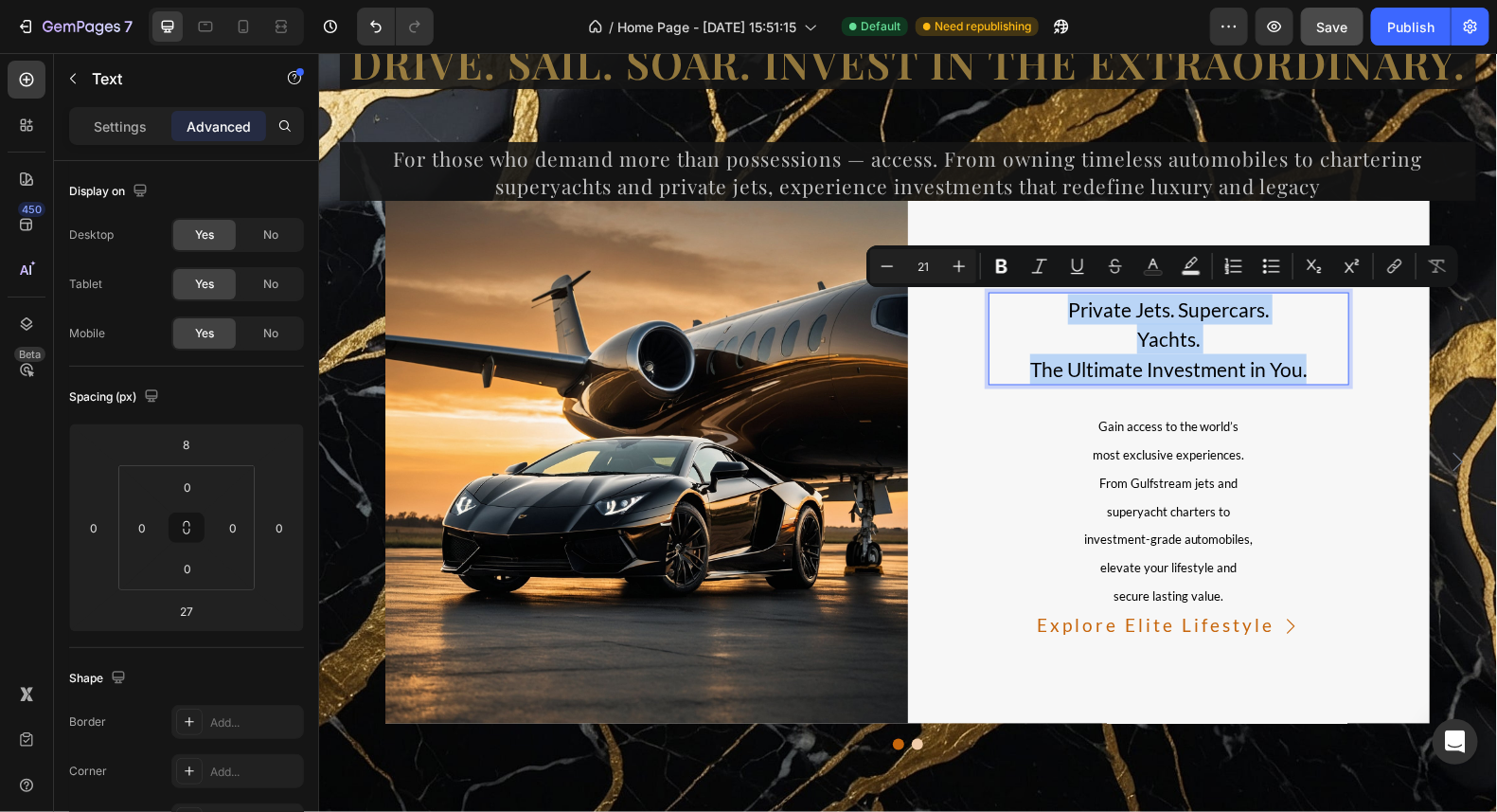
drag, startPoint x: 1302, startPoint y: 366, endPoint x: 1055, endPoint y: 310, distance: 253.3
click at [1055, 310] on div "Private Jets. Supercars. Yachts. The Ultimate Investment in You." at bounding box center [1169, 338] width 362 height 93
click at [962, 262] on icon "Editor contextual toolbar" at bounding box center [959, 266] width 19 height 19
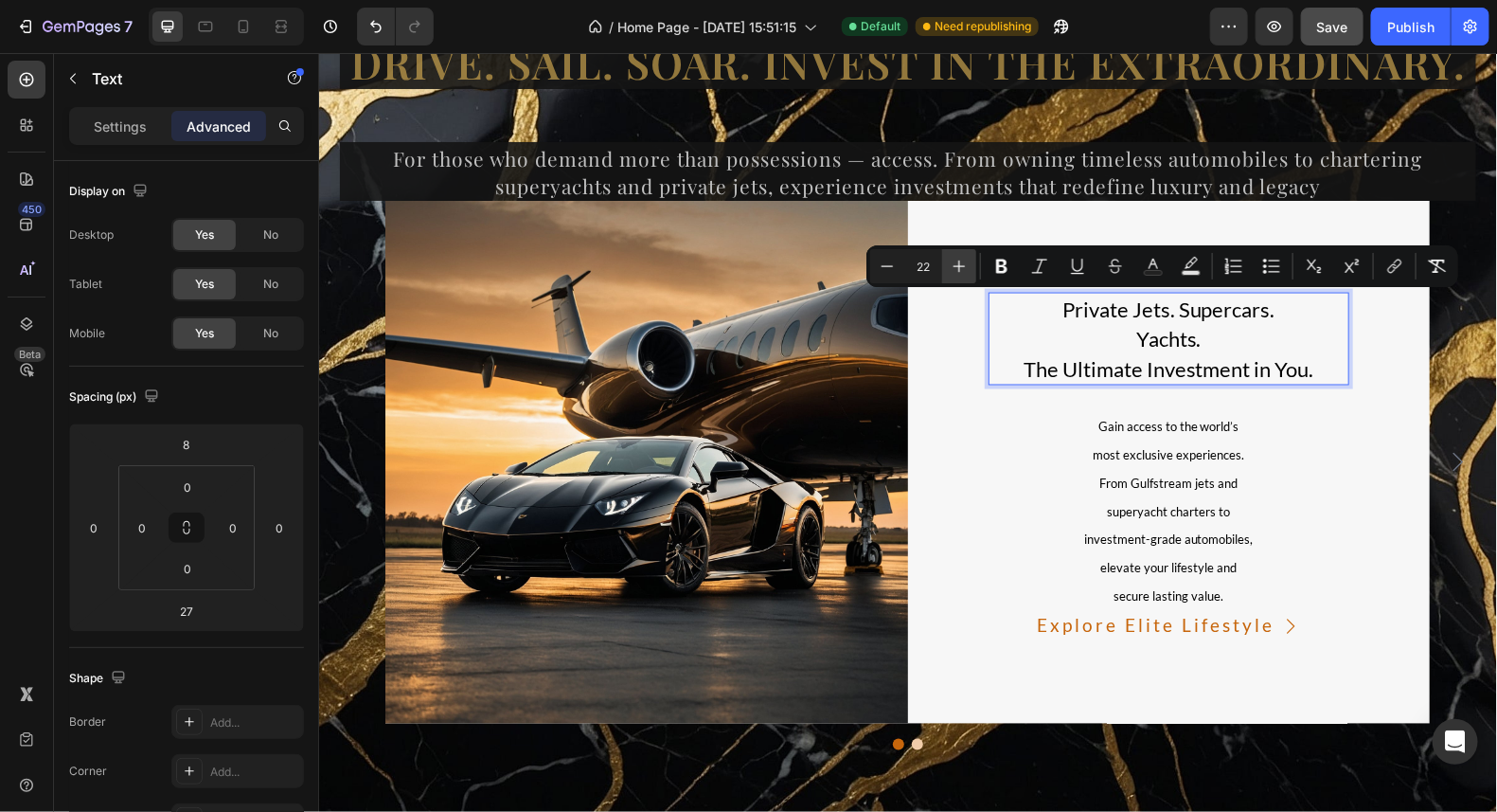
click at [962, 262] on icon "Editor contextual toolbar" at bounding box center [959, 266] width 19 height 19
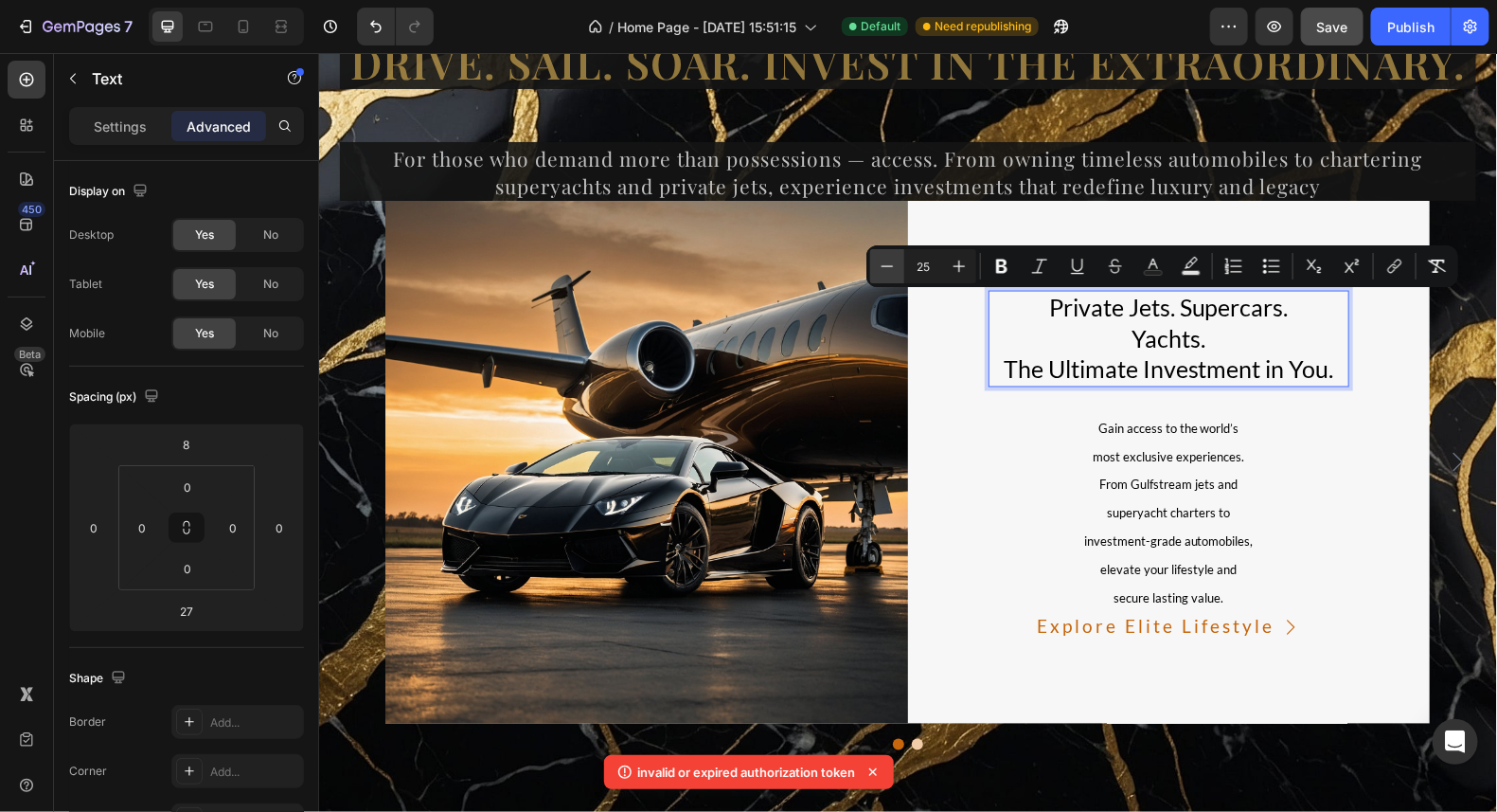
click at [900, 265] on button "Minus" at bounding box center [887, 266] width 34 height 34
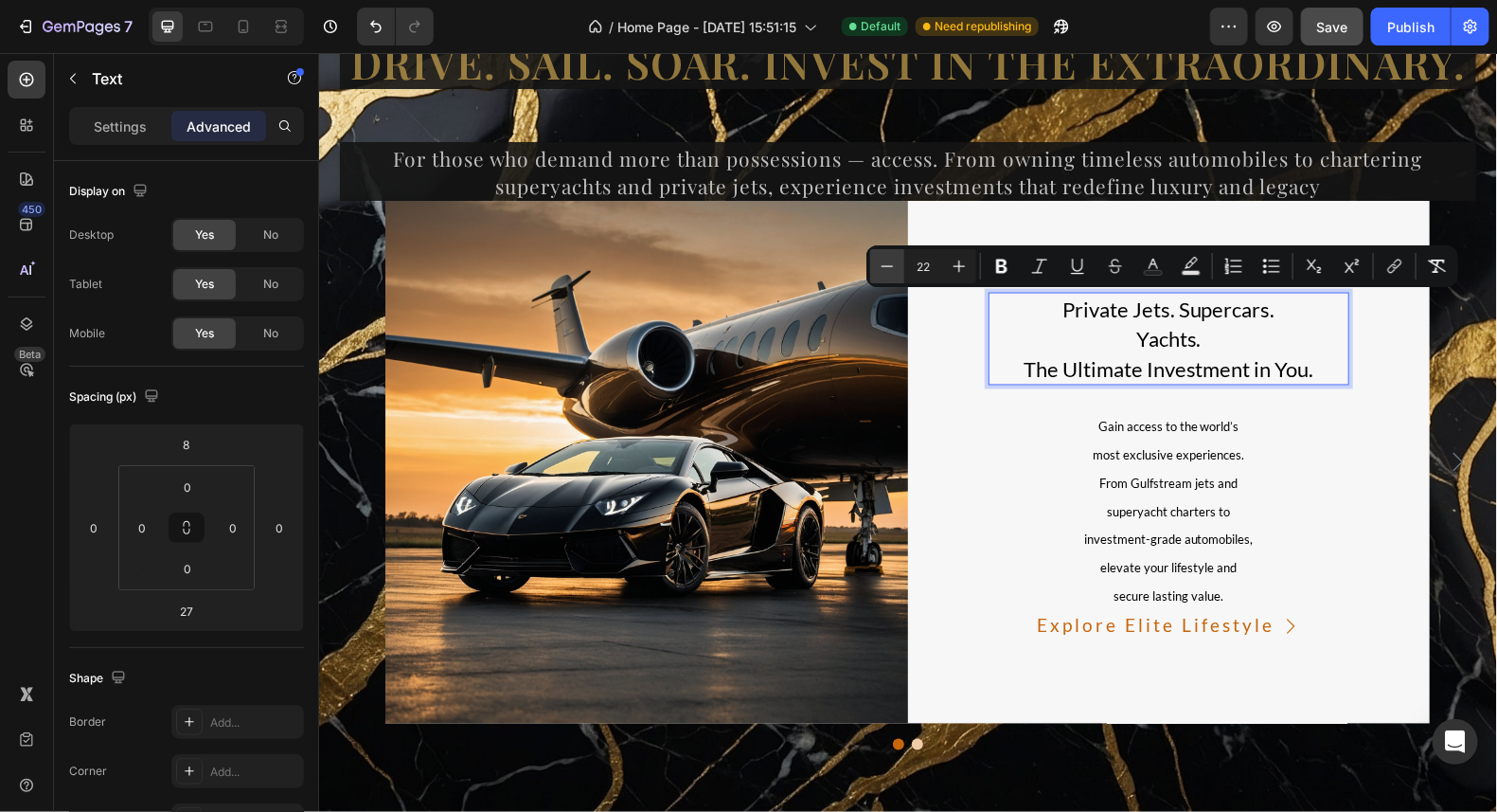
click at [900, 265] on button "Minus" at bounding box center [887, 266] width 34 height 34
type input "21"
click at [1205, 336] on p "Yachts." at bounding box center [1169, 339] width 358 height 31
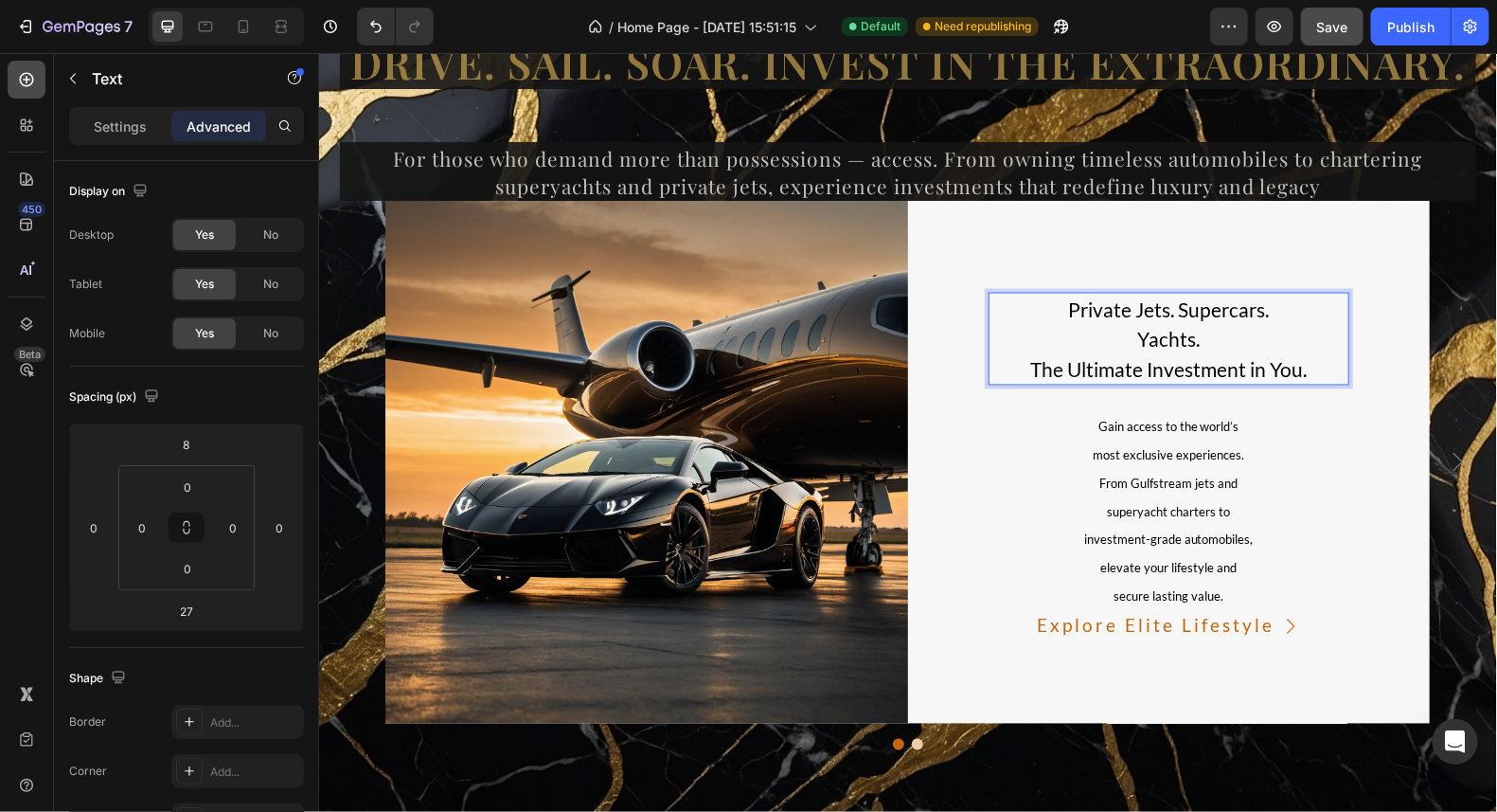
click at [32, 71] on icon at bounding box center [27, 80] width 19 height 19
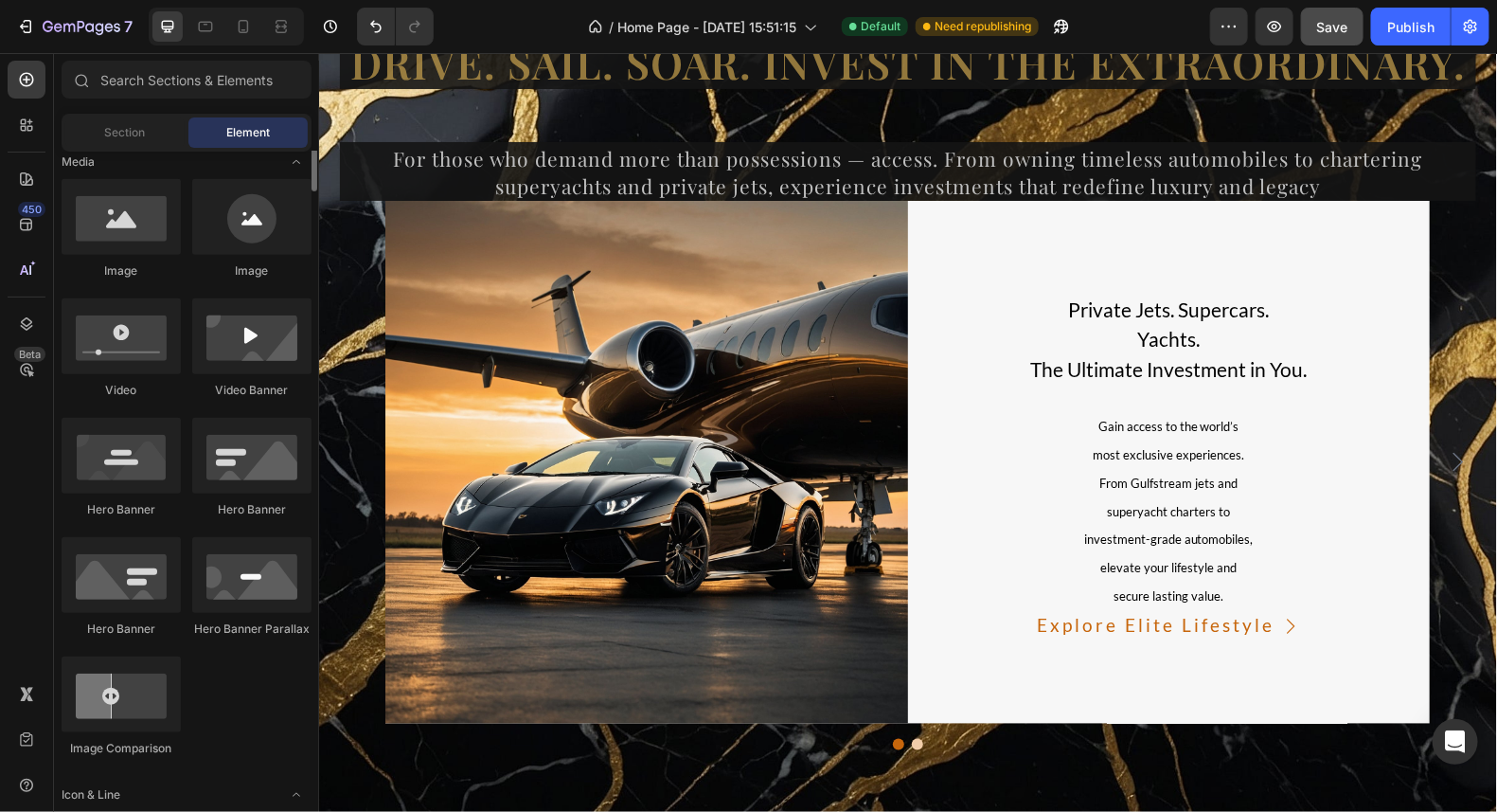
scroll to position [316, 0]
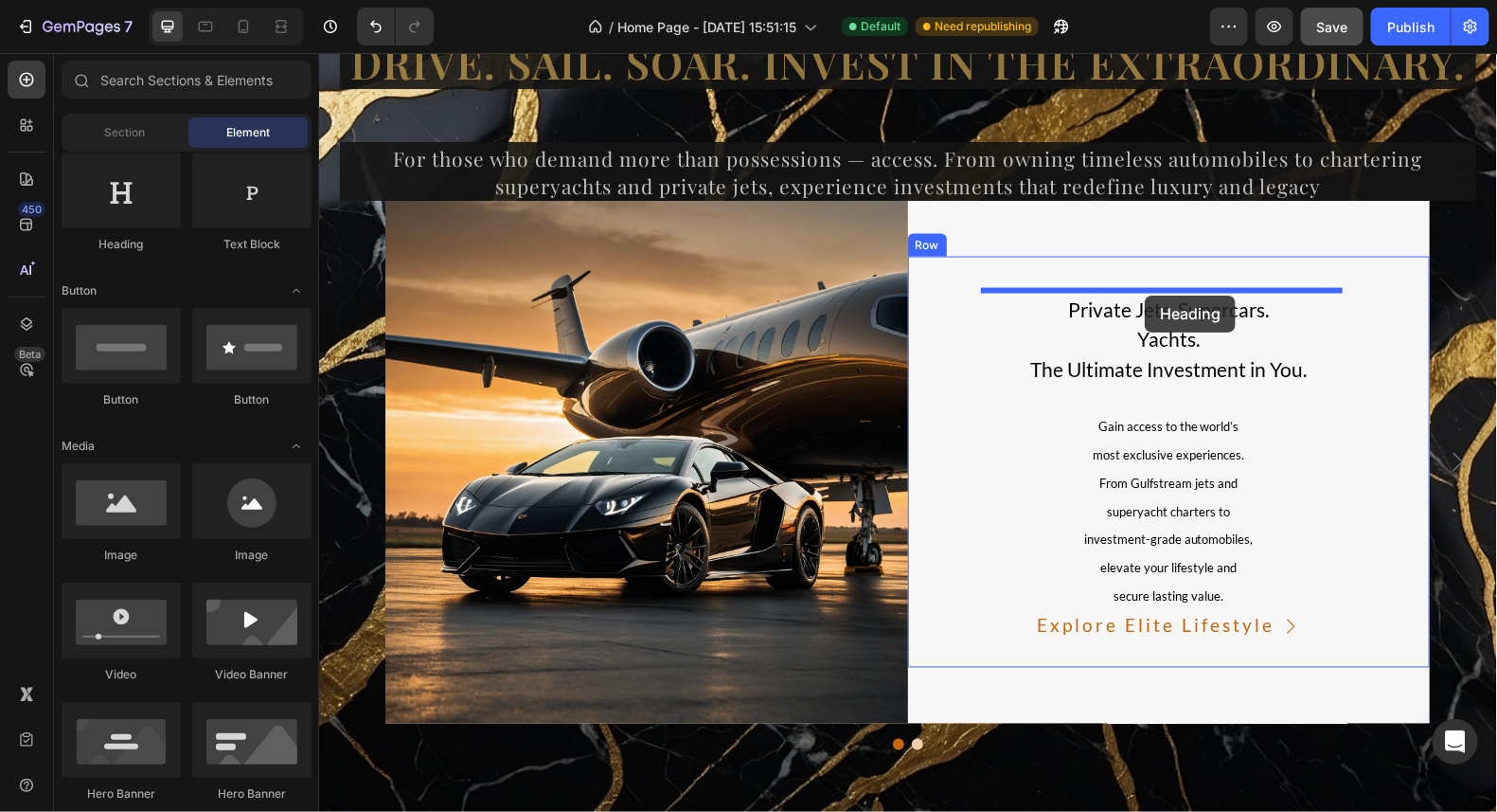
drag, startPoint x: 444, startPoint y: 242, endPoint x: 1144, endPoint y: 294, distance: 701.9
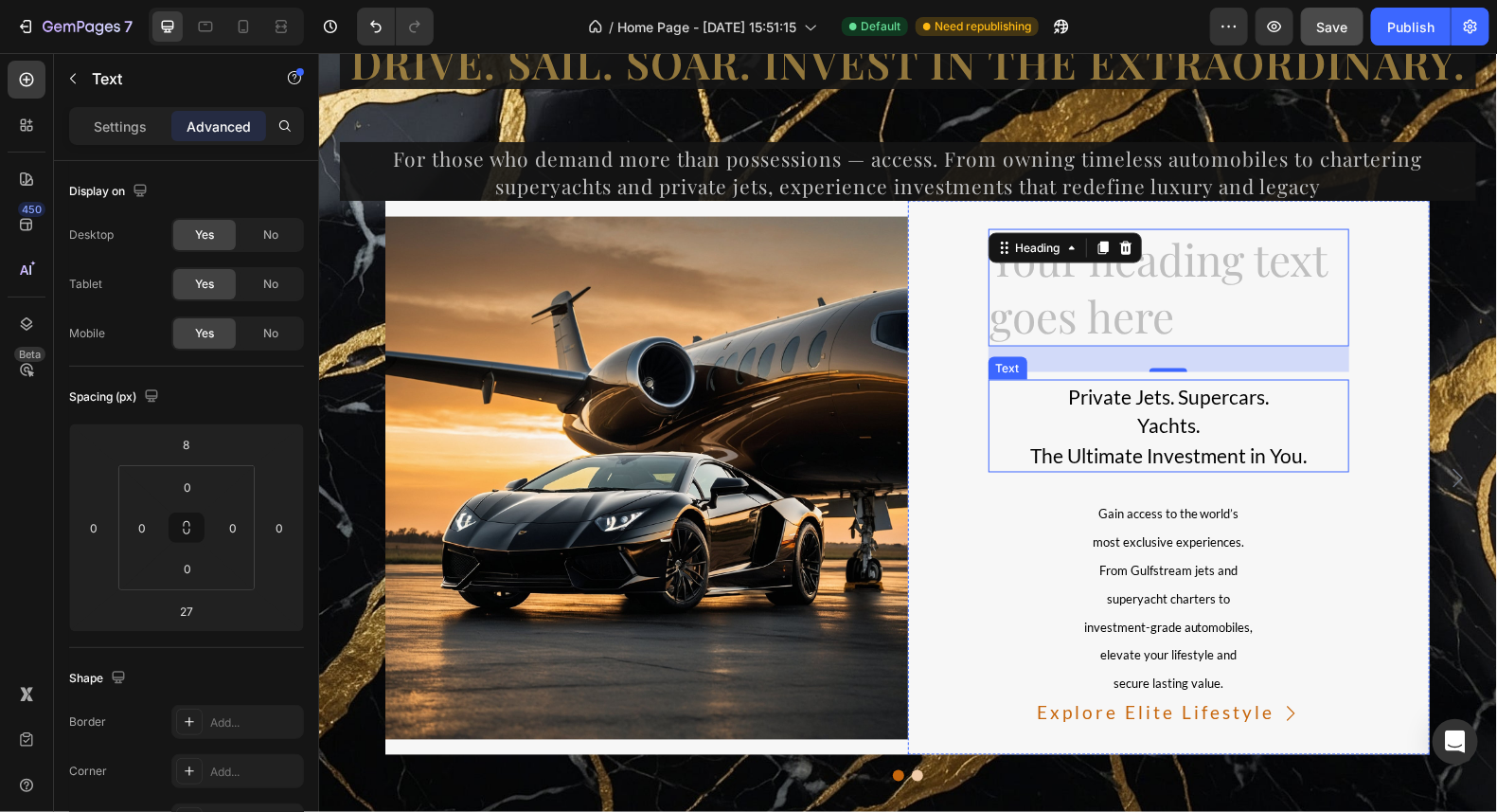
click at [1200, 426] on p "Yachts." at bounding box center [1169, 425] width 358 height 31
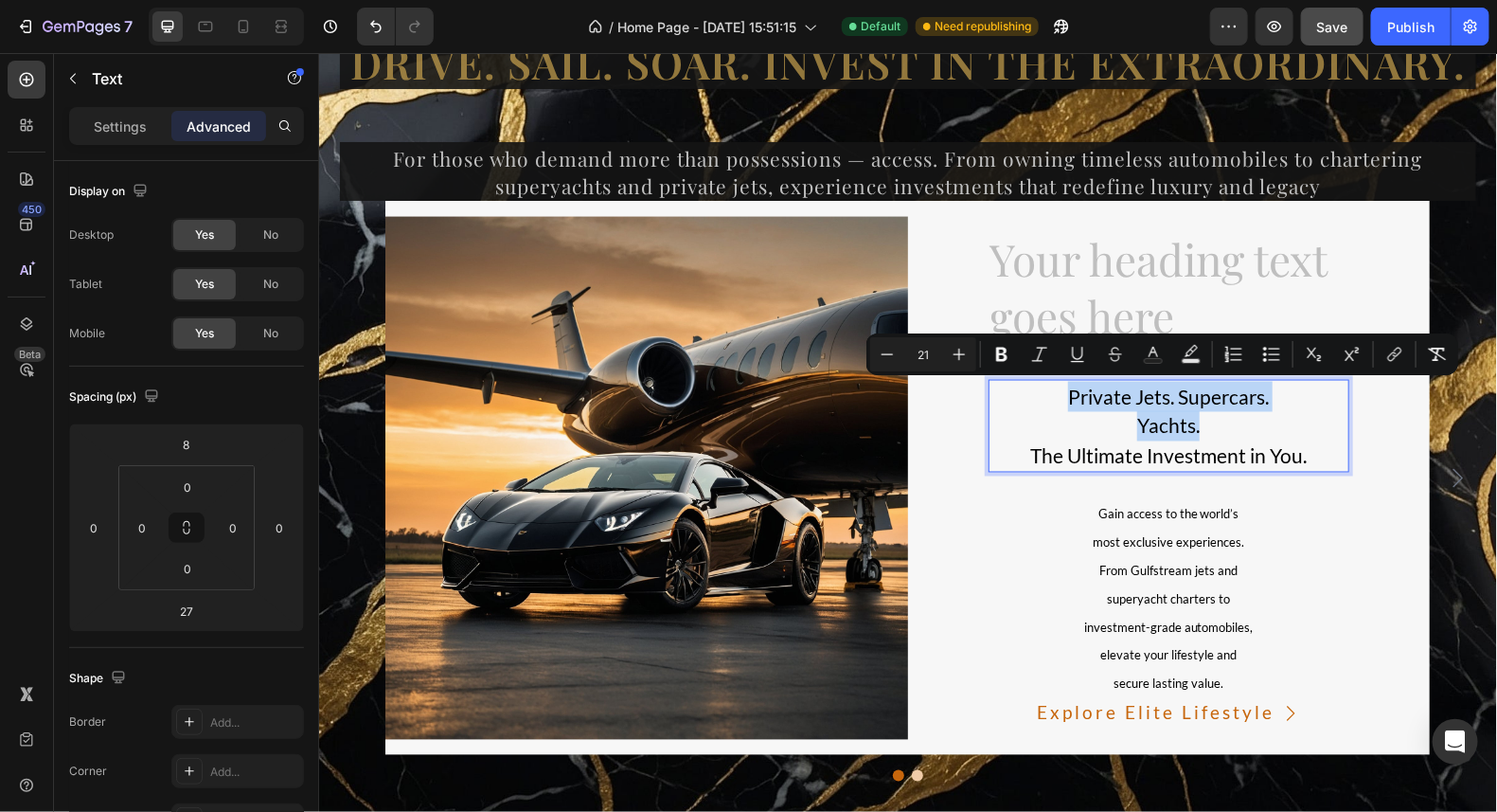
drag, startPoint x: 1197, startPoint y: 424, endPoint x: 1033, endPoint y: 393, distance: 166.9
click at [1033, 393] on div "Private Jets. Supercars. Yachts. The Ultimate Investment in You." at bounding box center [1169, 425] width 362 height 93
copy div "Private Jets. Supercars. Yachts."
click at [1192, 314] on h2 "Your heading text goes here" at bounding box center [1169, 287] width 362 height 117
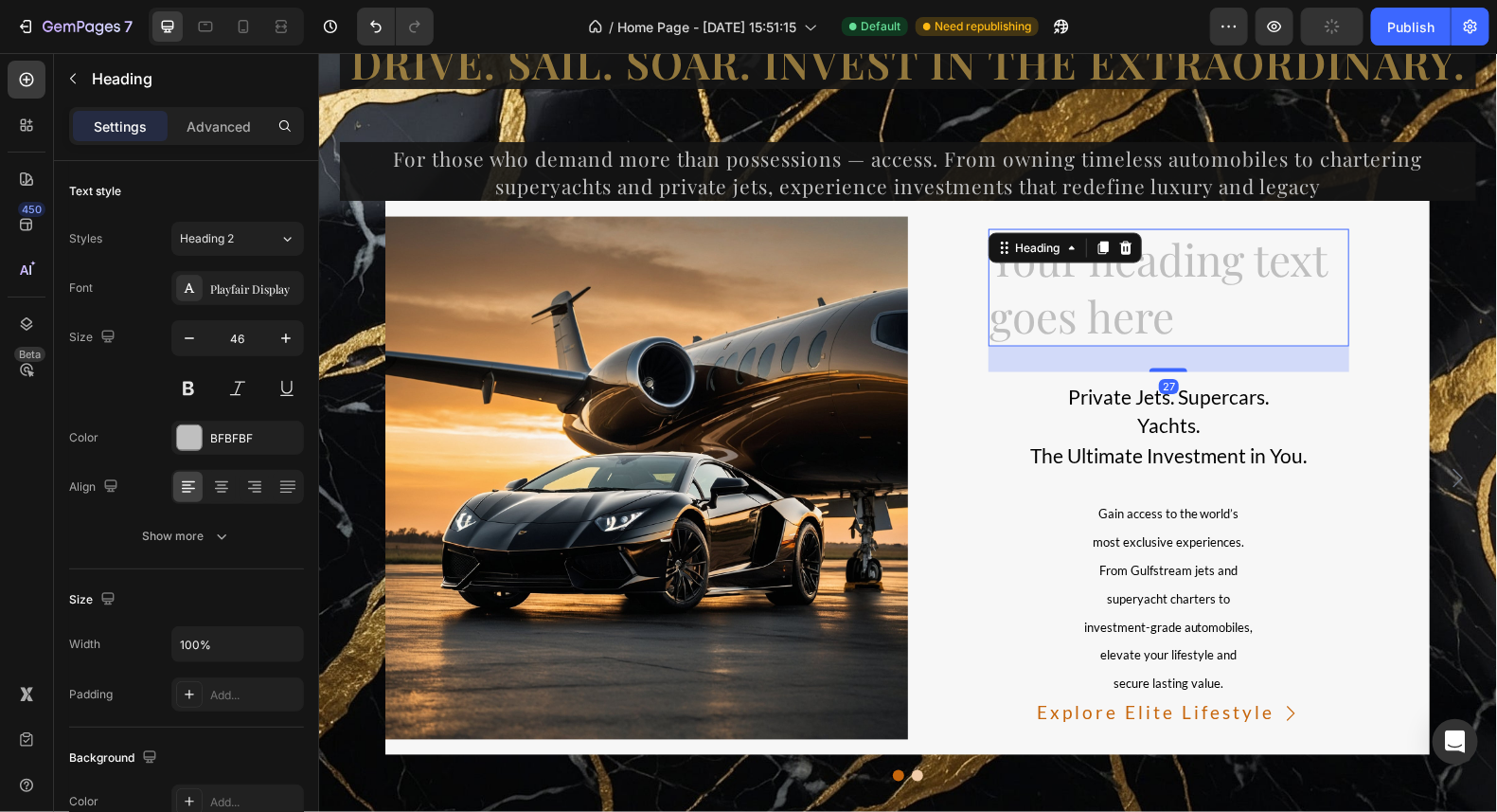
click at [1173, 317] on h2 "Your heading text goes here" at bounding box center [1169, 287] width 362 height 117
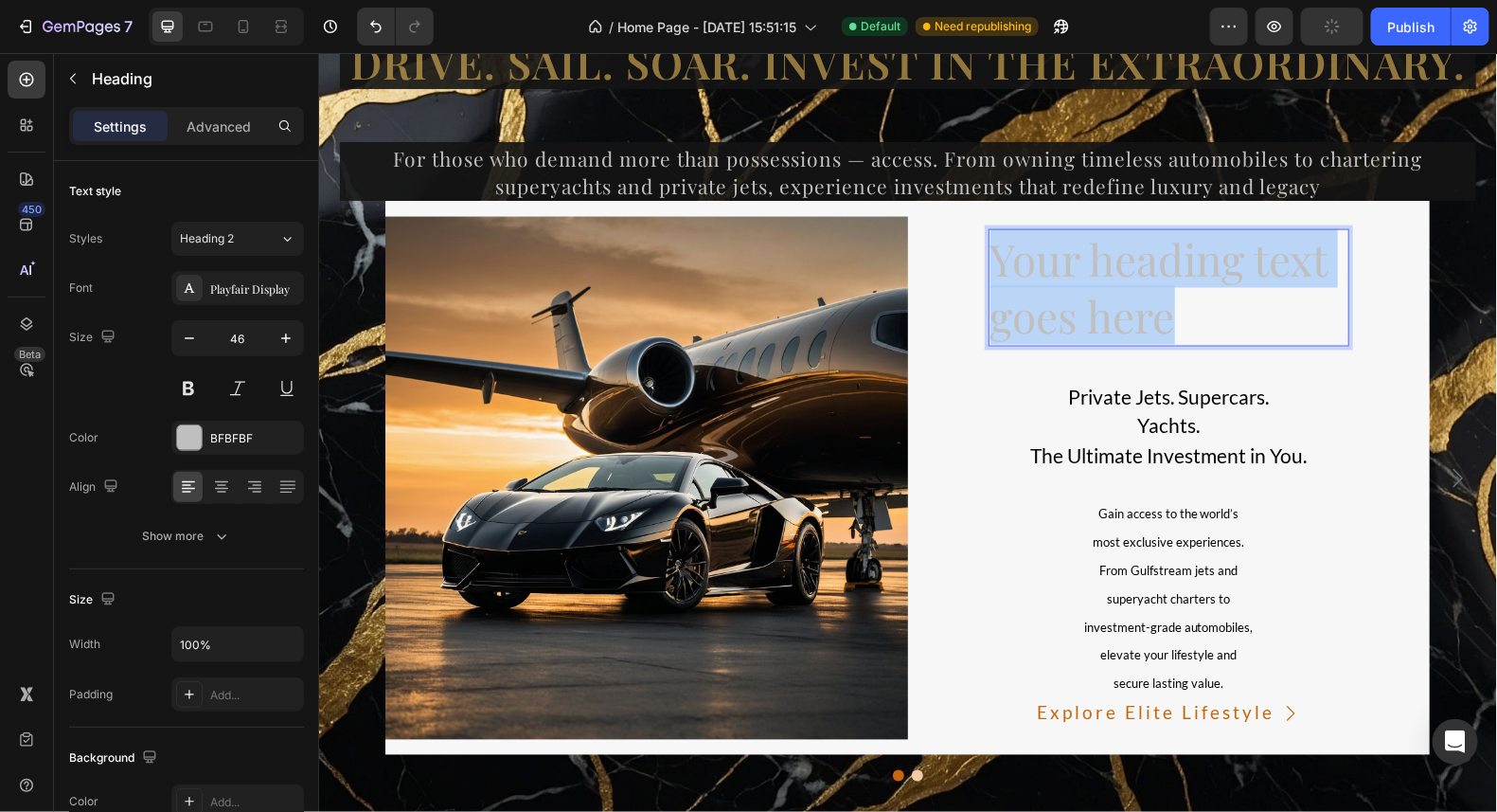
drag, startPoint x: 1175, startPoint y: 324, endPoint x: 991, endPoint y: 255, distance: 196.5
click at [991, 255] on p "Your heading text goes here" at bounding box center [1169, 287] width 358 height 114
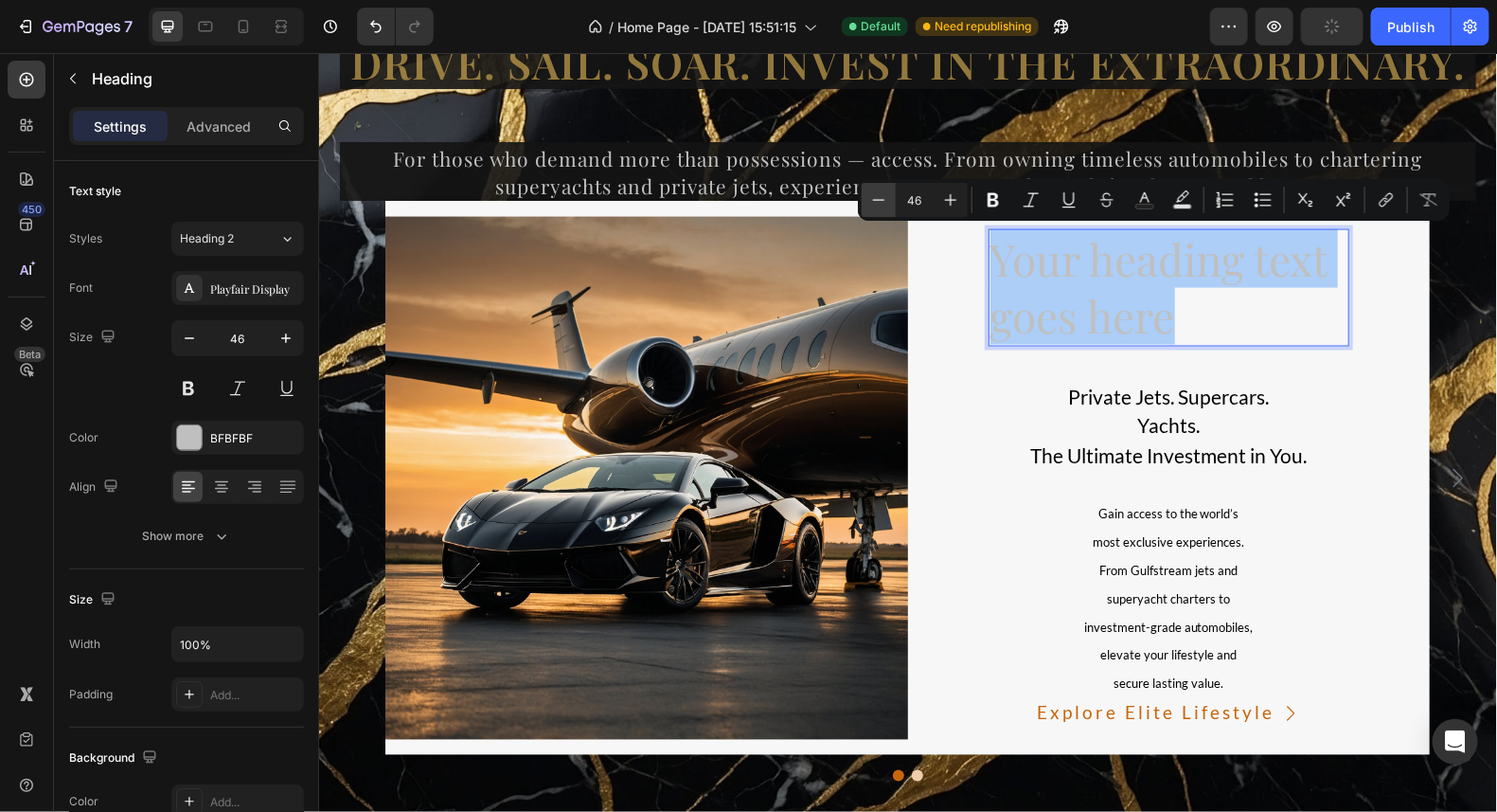
click at [887, 204] on icon "Editor contextual toolbar" at bounding box center [879, 200] width 19 height 19
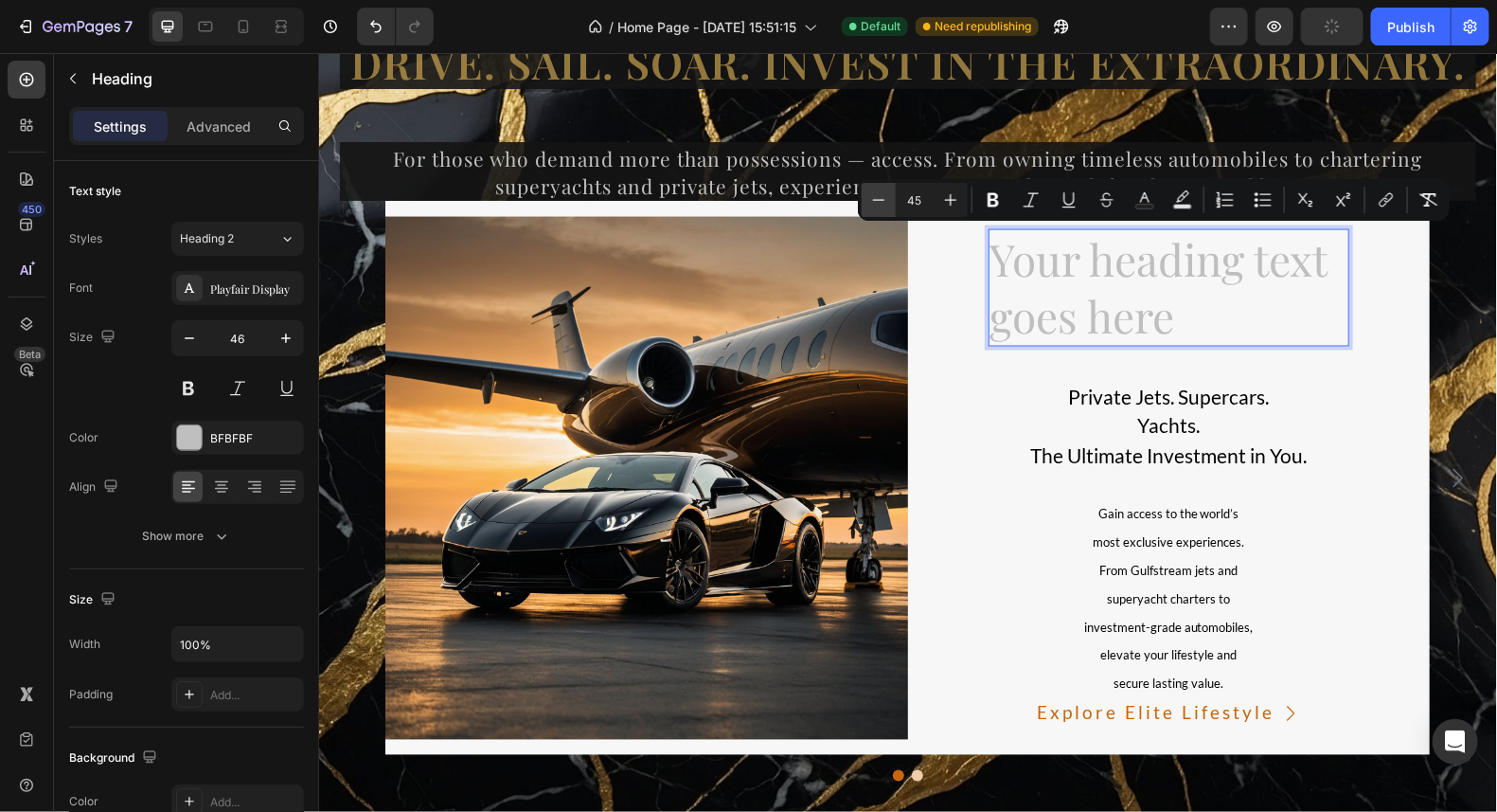
click at [887, 204] on icon "Editor contextual toolbar" at bounding box center [879, 200] width 19 height 19
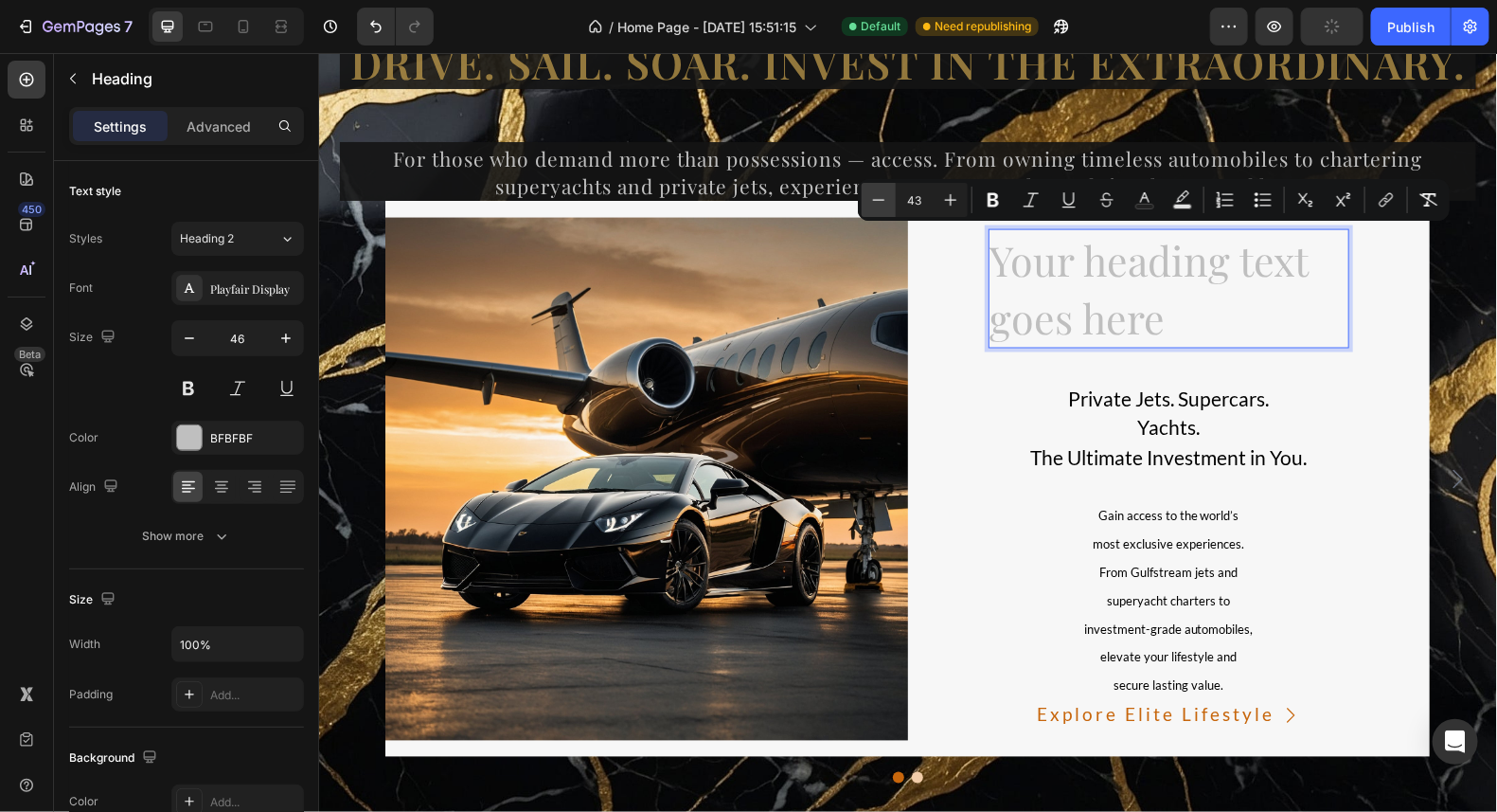
click at [887, 204] on icon "Editor contextual toolbar" at bounding box center [879, 200] width 19 height 19
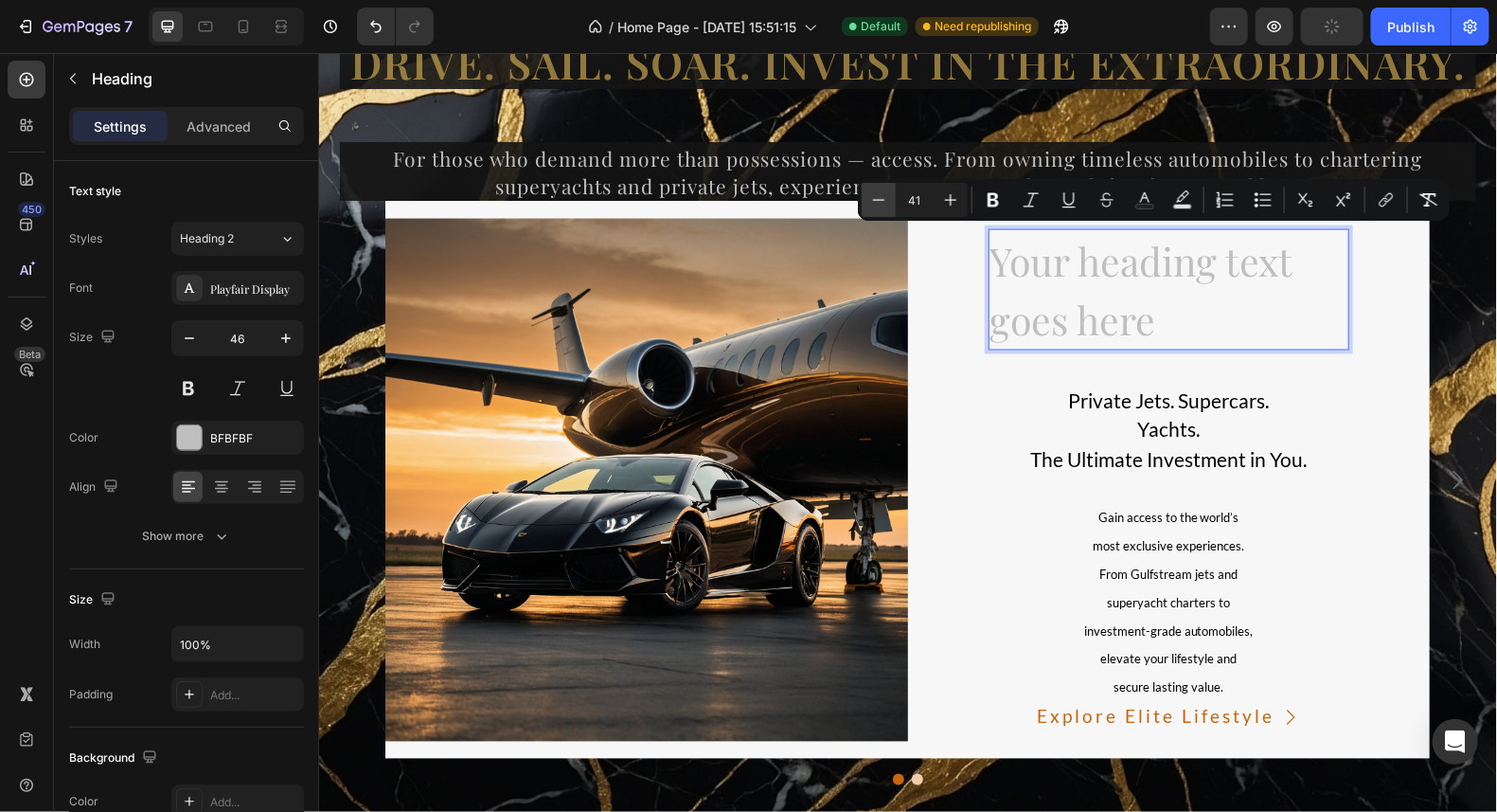
click at [887, 204] on icon "Editor contextual toolbar" at bounding box center [879, 200] width 19 height 19
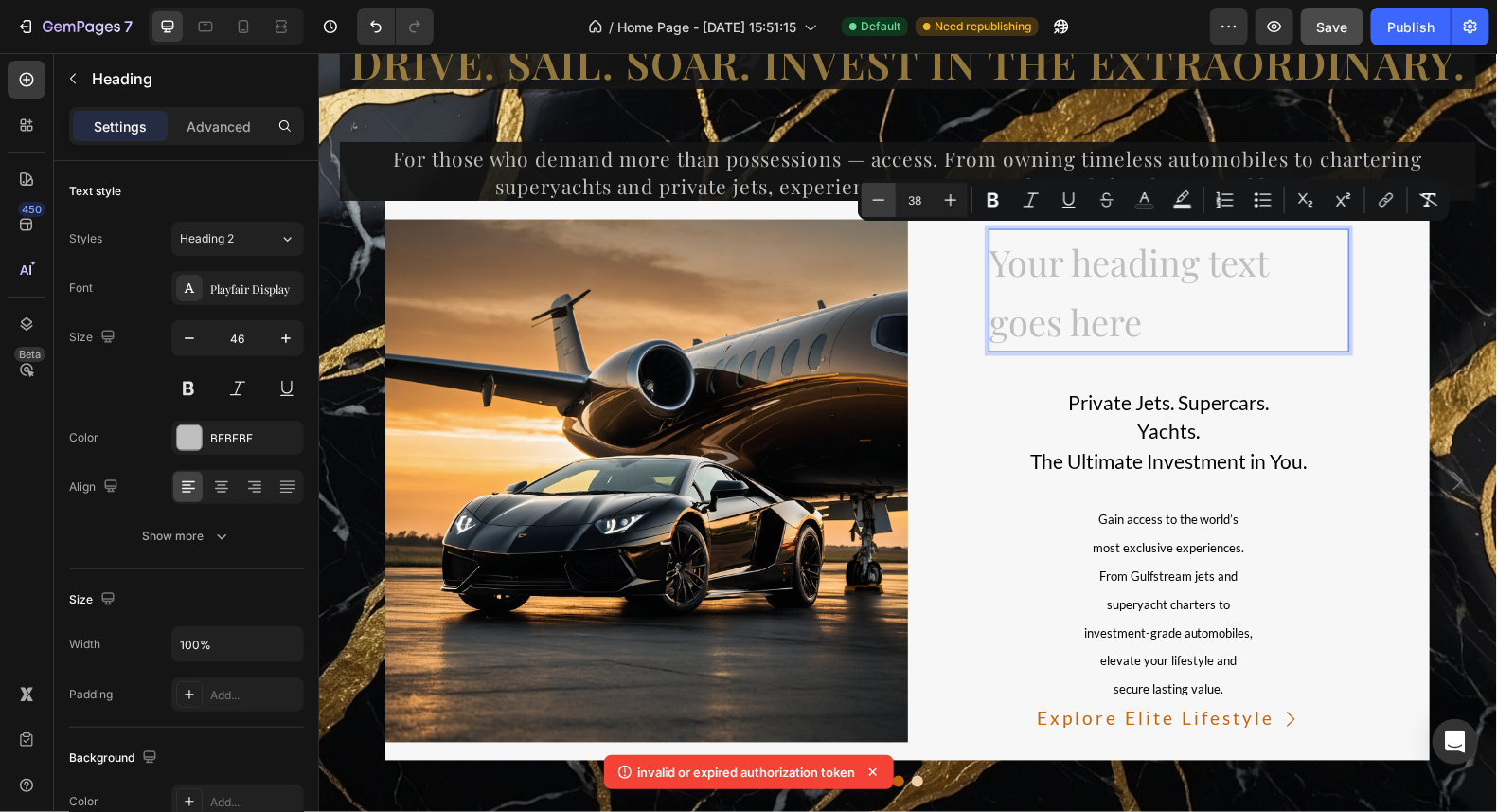
click at [887, 204] on icon "Editor contextual toolbar" at bounding box center [879, 200] width 19 height 19
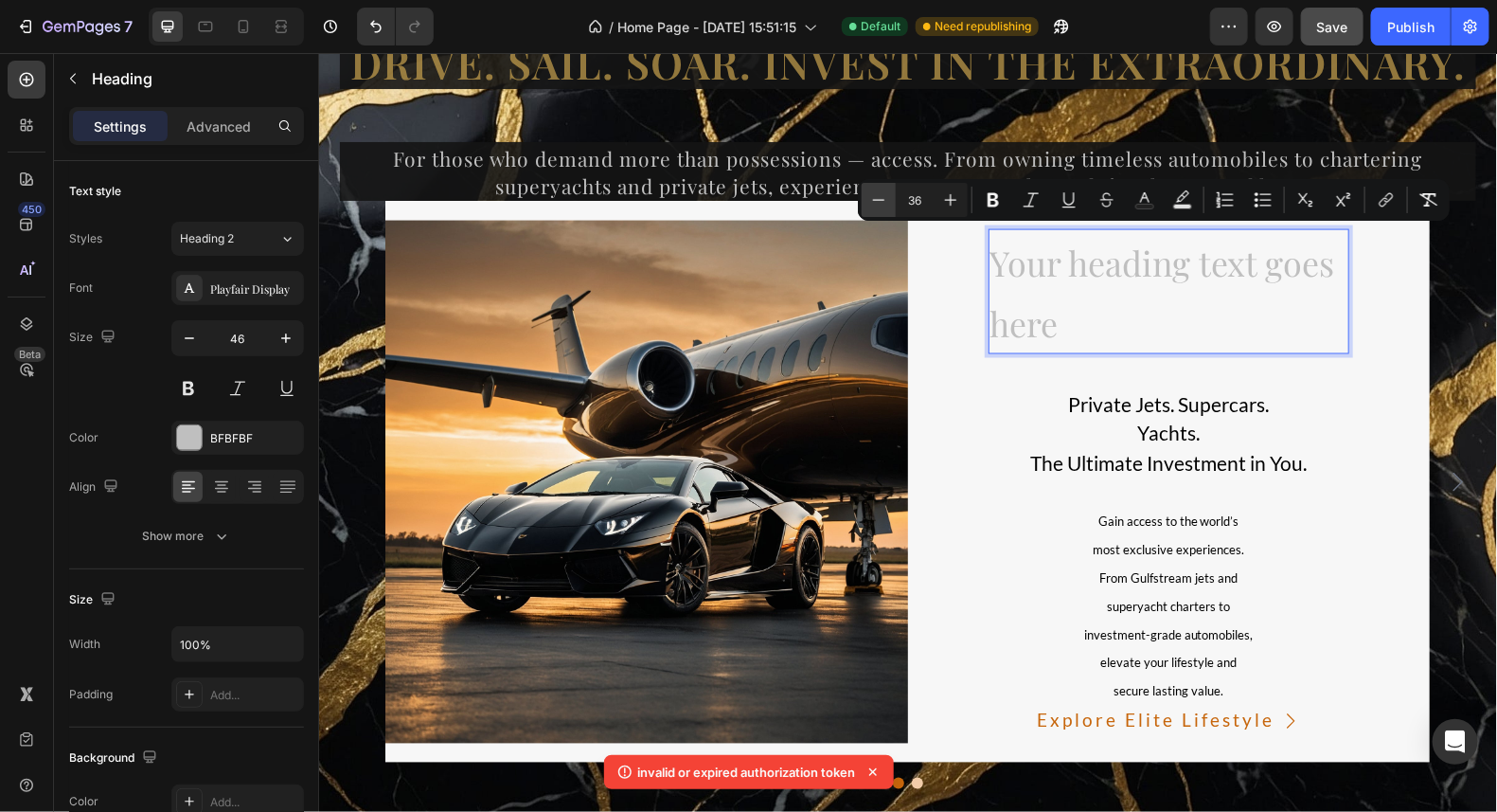
click at [887, 204] on icon "Editor contextual toolbar" at bounding box center [879, 200] width 19 height 19
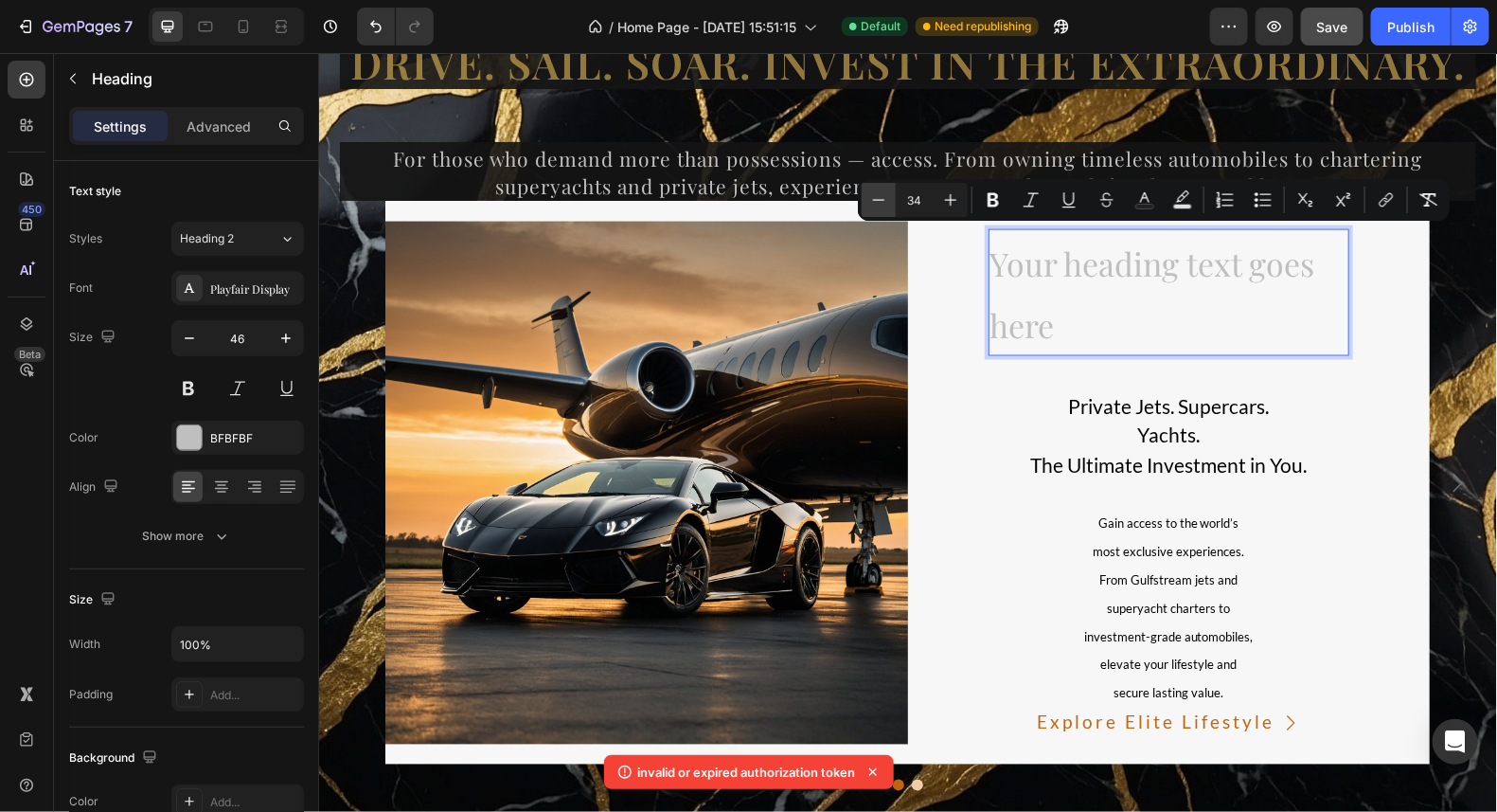
click at [887, 204] on icon "Editor contextual toolbar" at bounding box center [879, 200] width 19 height 19
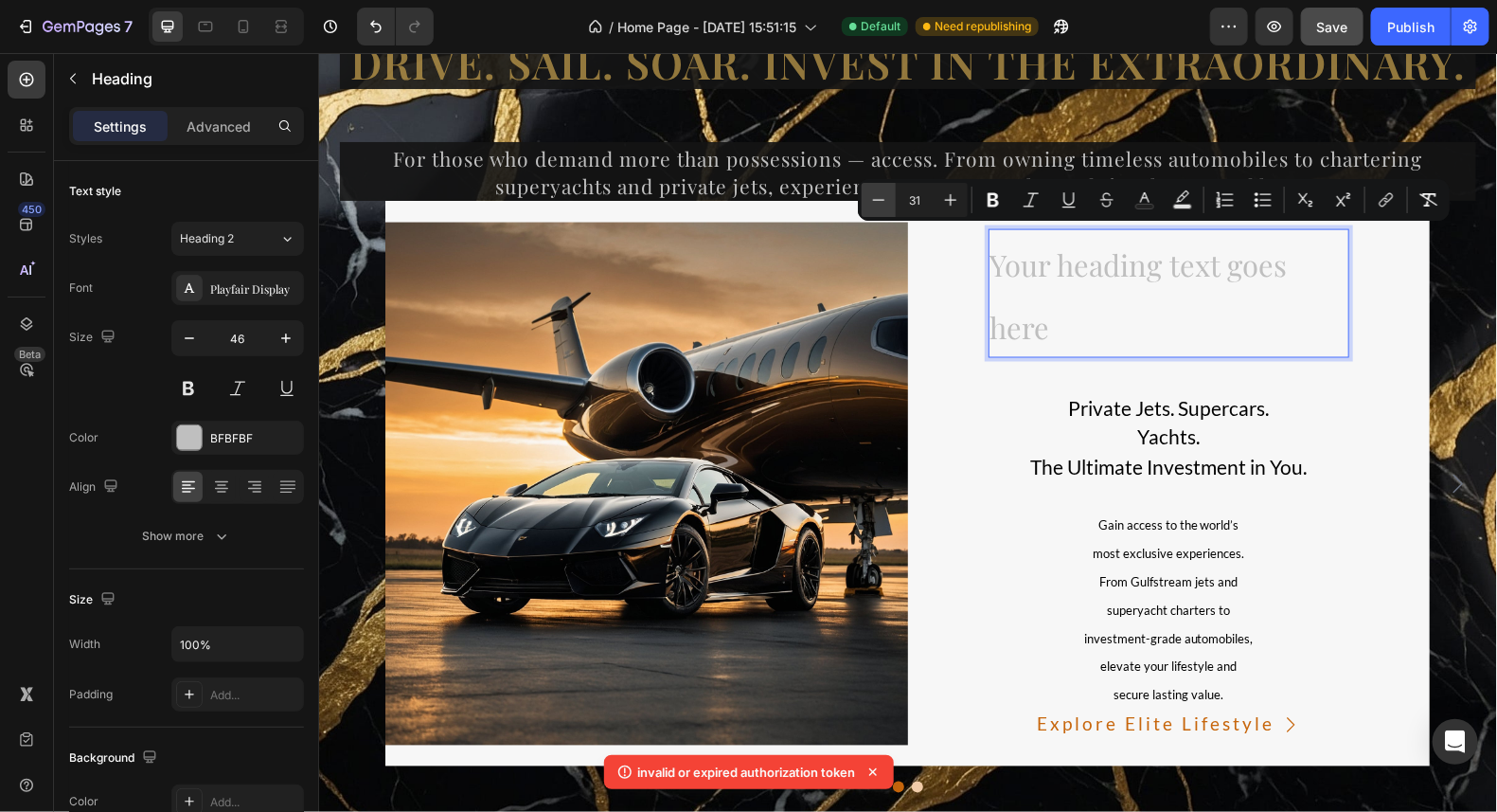
click at [887, 204] on icon "Editor contextual toolbar" at bounding box center [879, 200] width 19 height 19
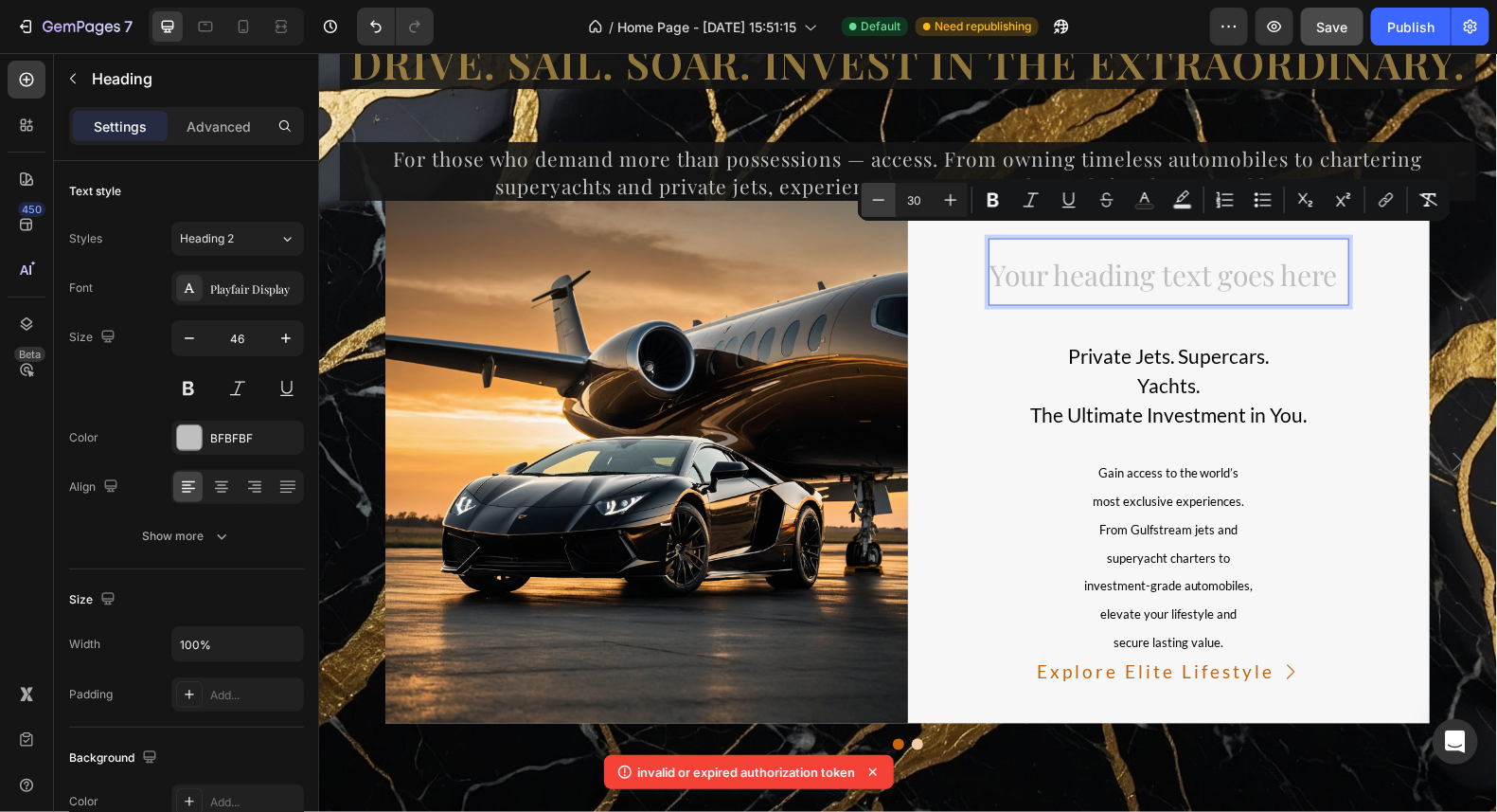
click at [887, 204] on icon "Editor contextual toolbar" at bounding box center [879, 200] width 19 height 19
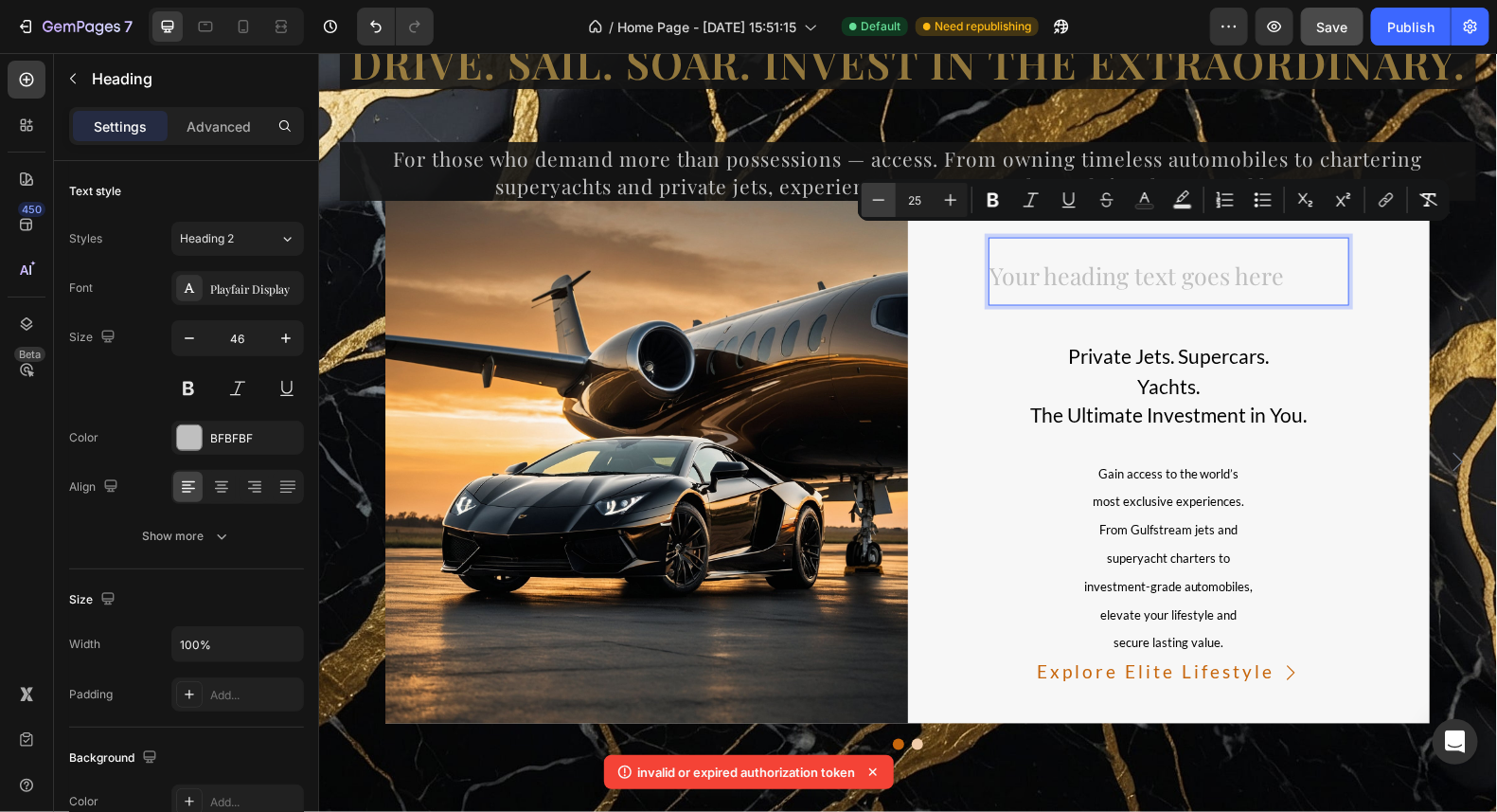
click at [887, 204] on icon "Editor contextual toolbar" at bounding box center [879, 200] width 19 height 19
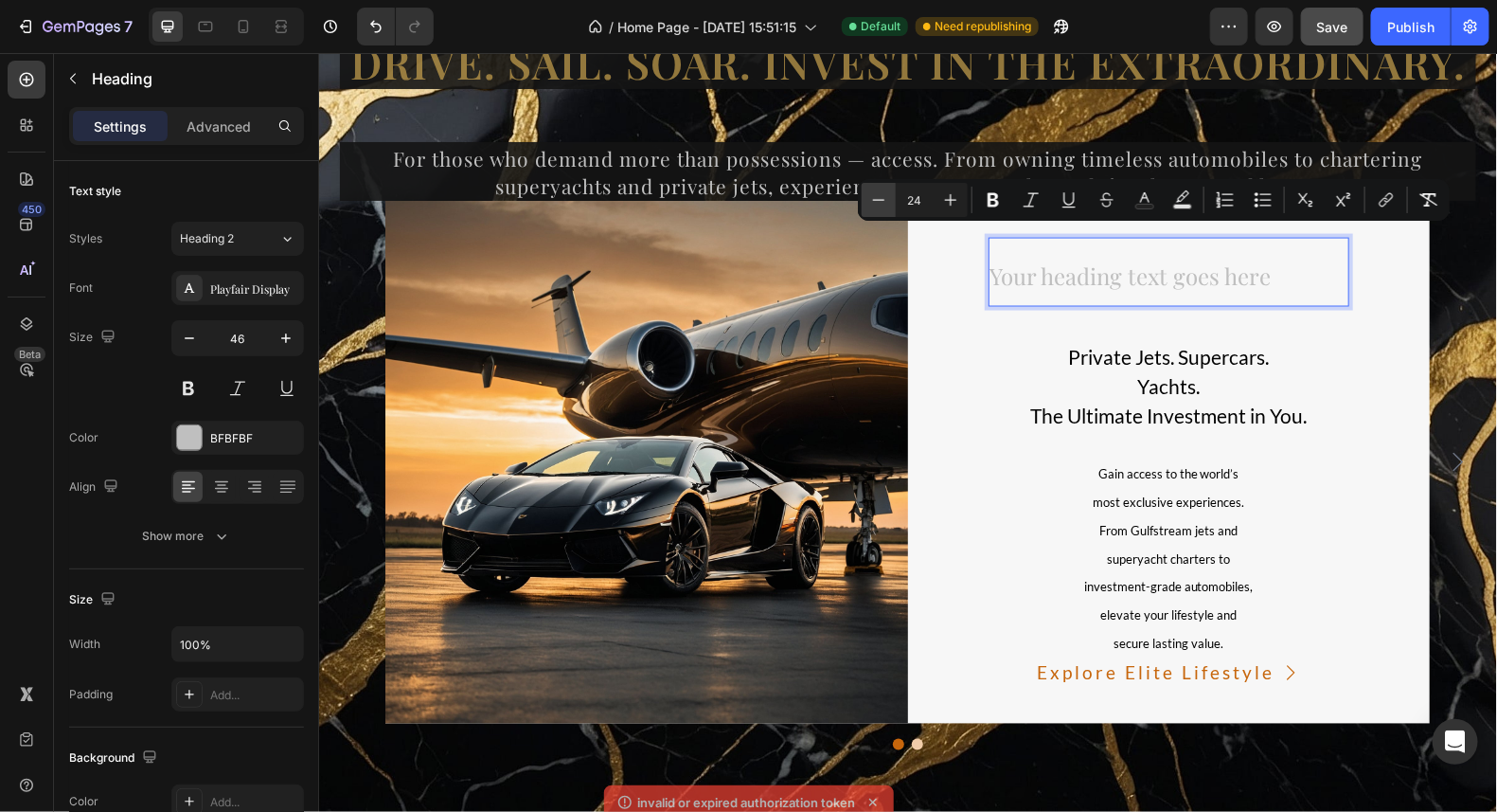
click at [887, 204] on icon "Editor contextual toolbar" at bounding box center [879, 200] width 19 height 19
type input "21"
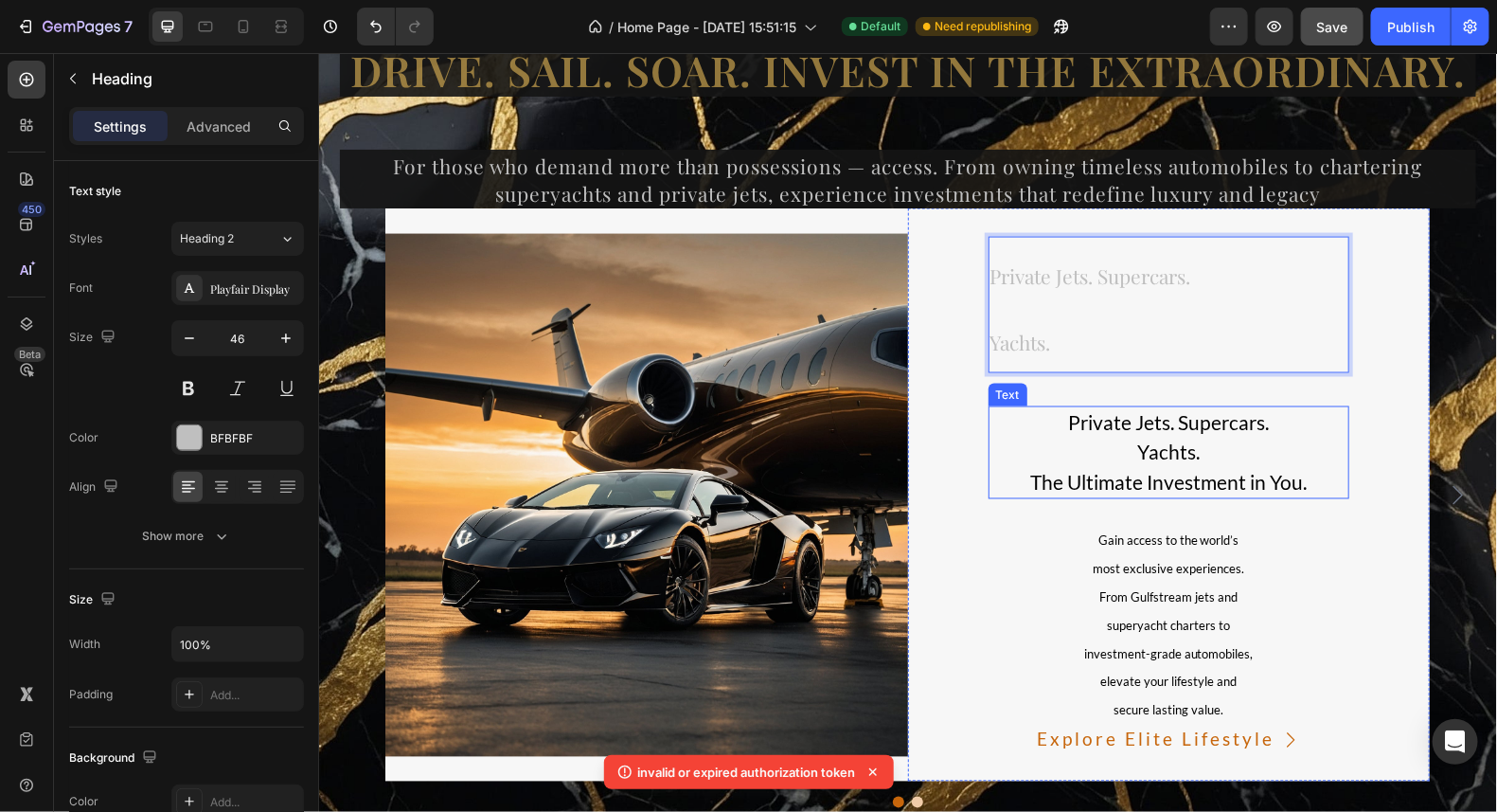
click at [1145, 426] on span "Private Jets. Supercars." at bounding box center [1167, 421] width 201 height 24
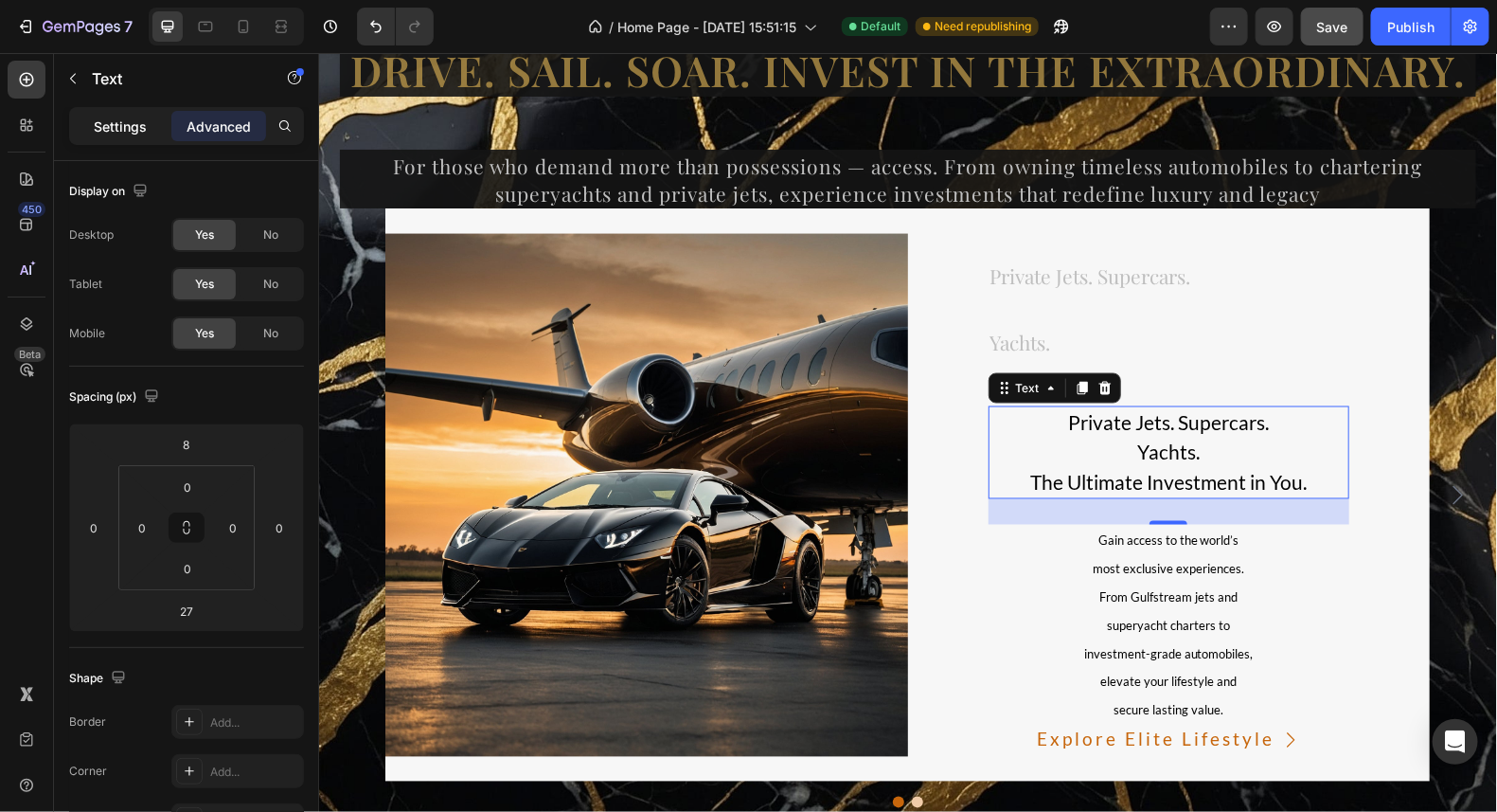
click at [113, 136] on div "Settings" at bounding box center [120, 126] width 94 height 31
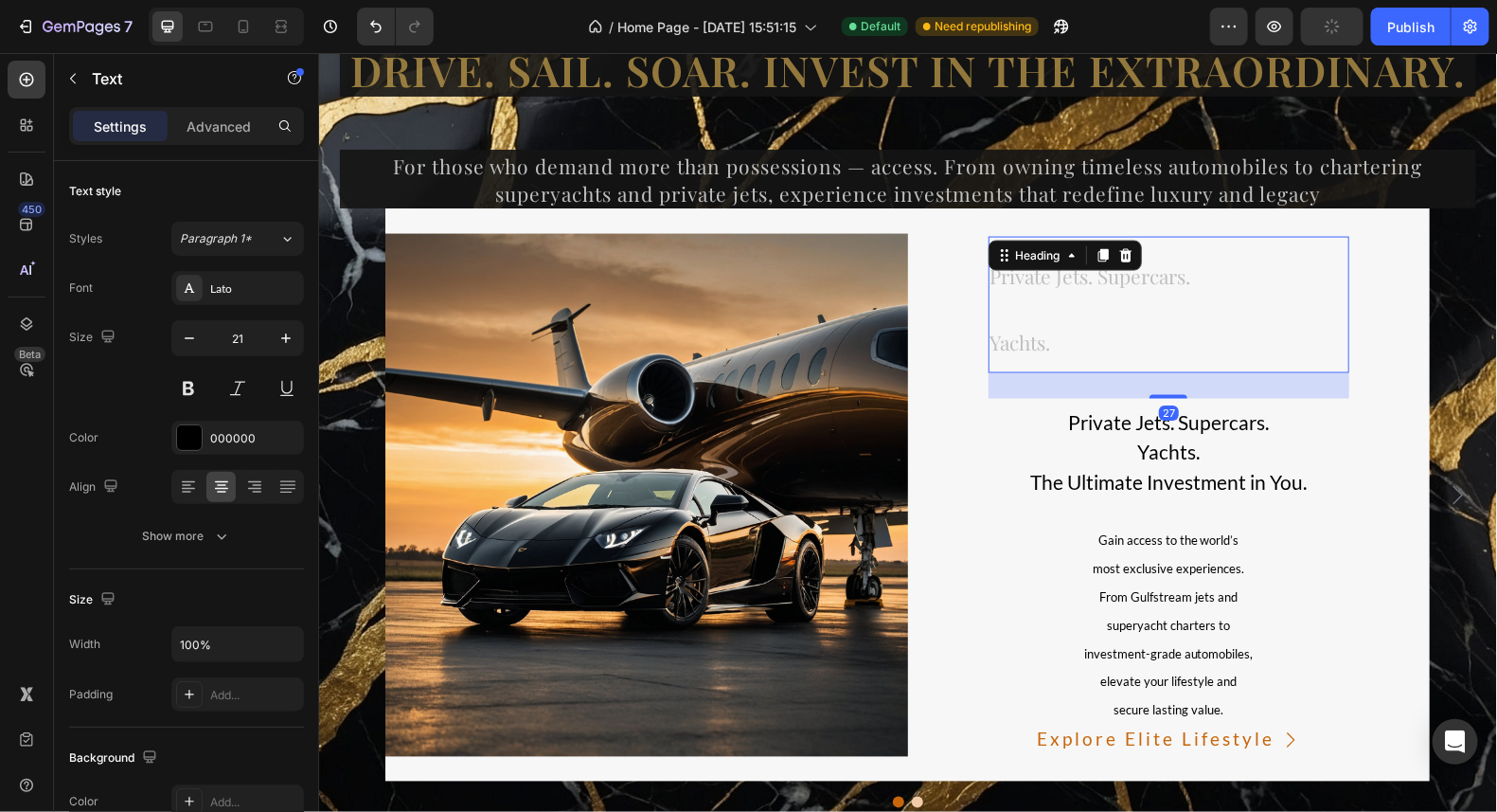
click at [1057, 346] on p "⁠⁠⁠⁠⁠⁠⁠ Private Jets. Supercars. Yachts." at bounding box center [1169, 304] width 358 height 133
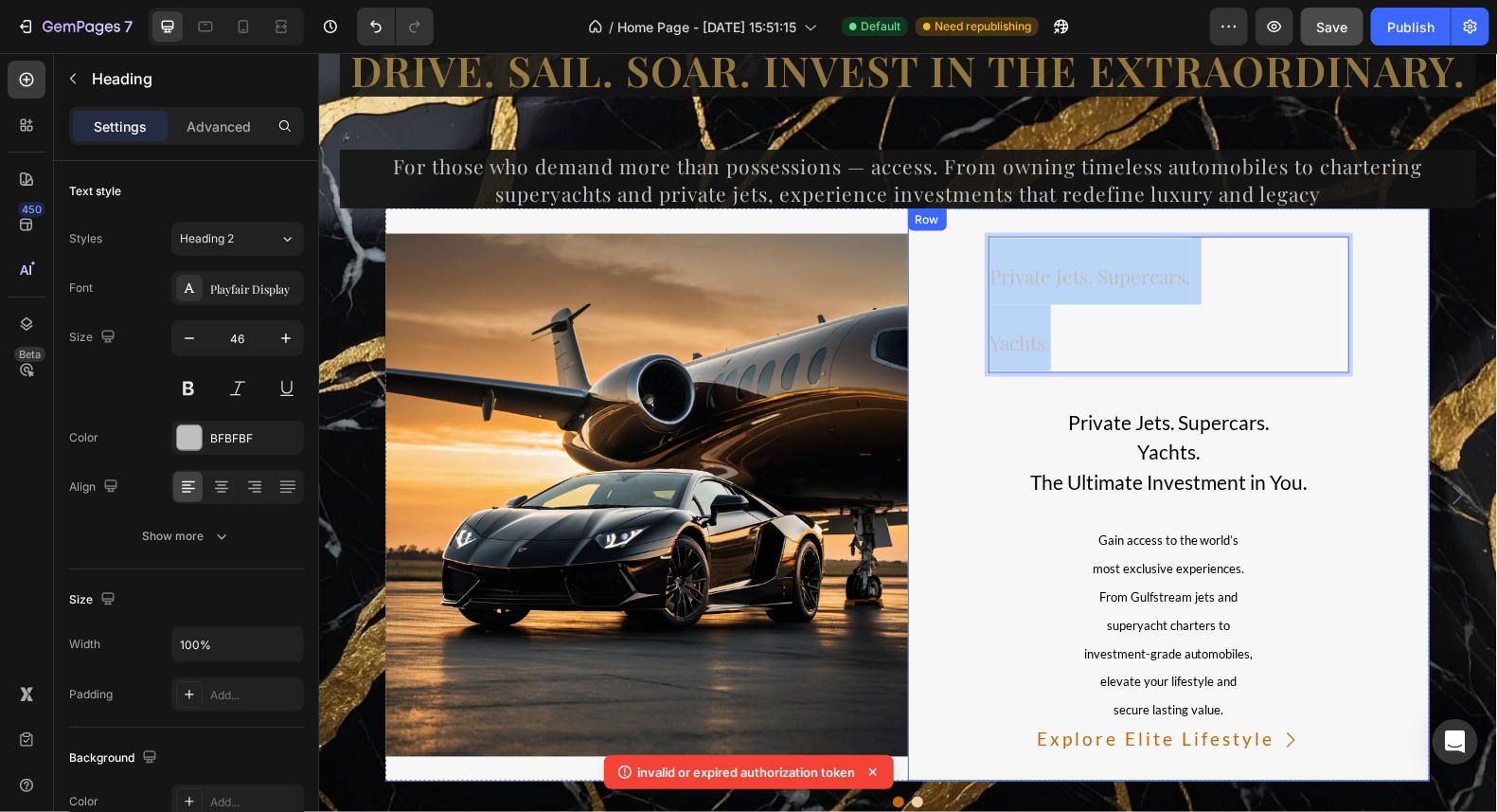
drag, startPoint x: 1053, startPoint y: 343, endPoint x: 978, endPoint y: 279, distance: 98.6
click at [978, 279] on div "Private Jets. Supercars. Yachts. Heading 27 Private Jets. Supercars. Yachts. Th…" at bounding box center [1168, 495] width 522 height 573
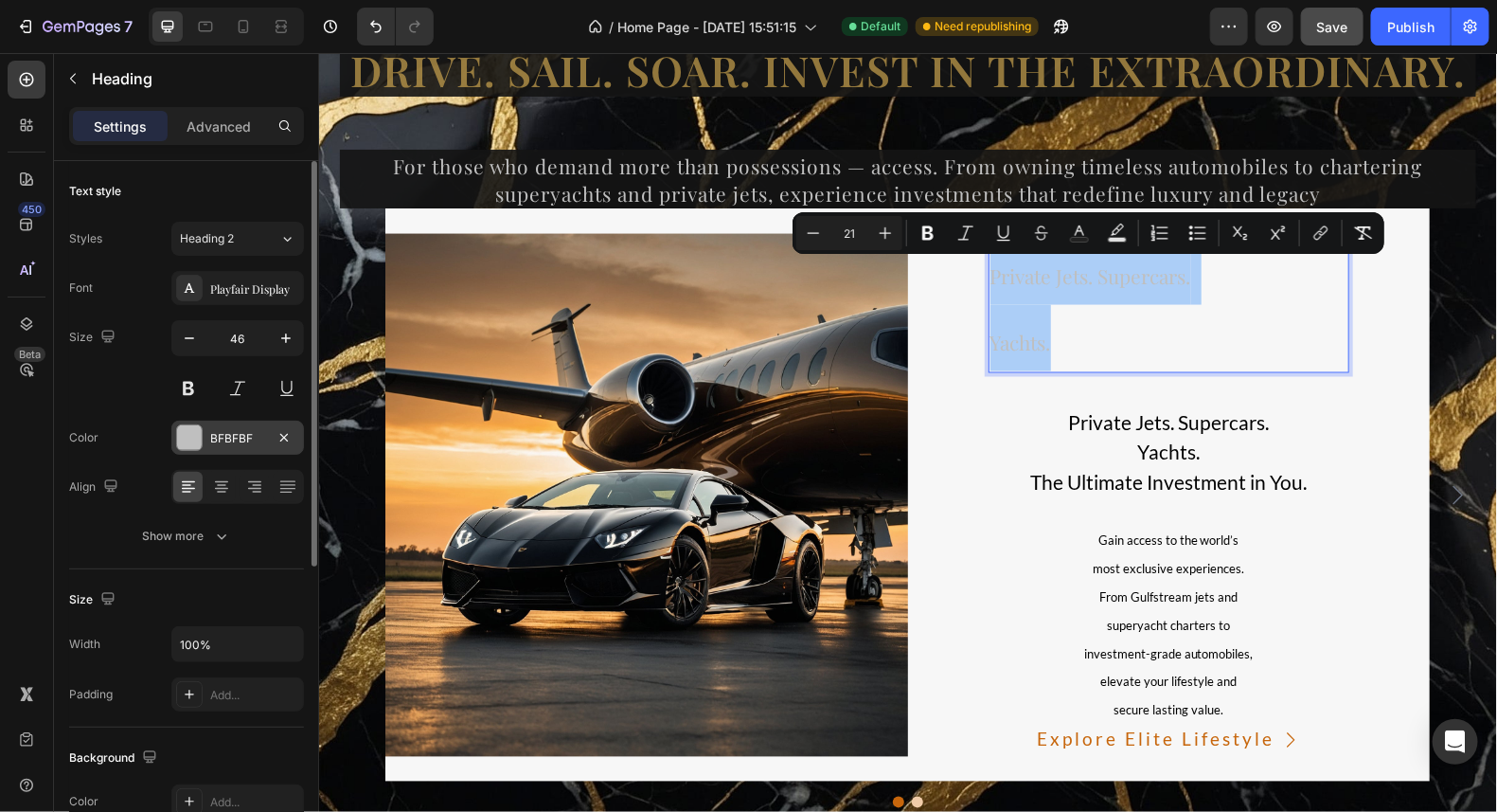
click at [200, 436] on div at bounding box center [190, 438] width 25 height 25
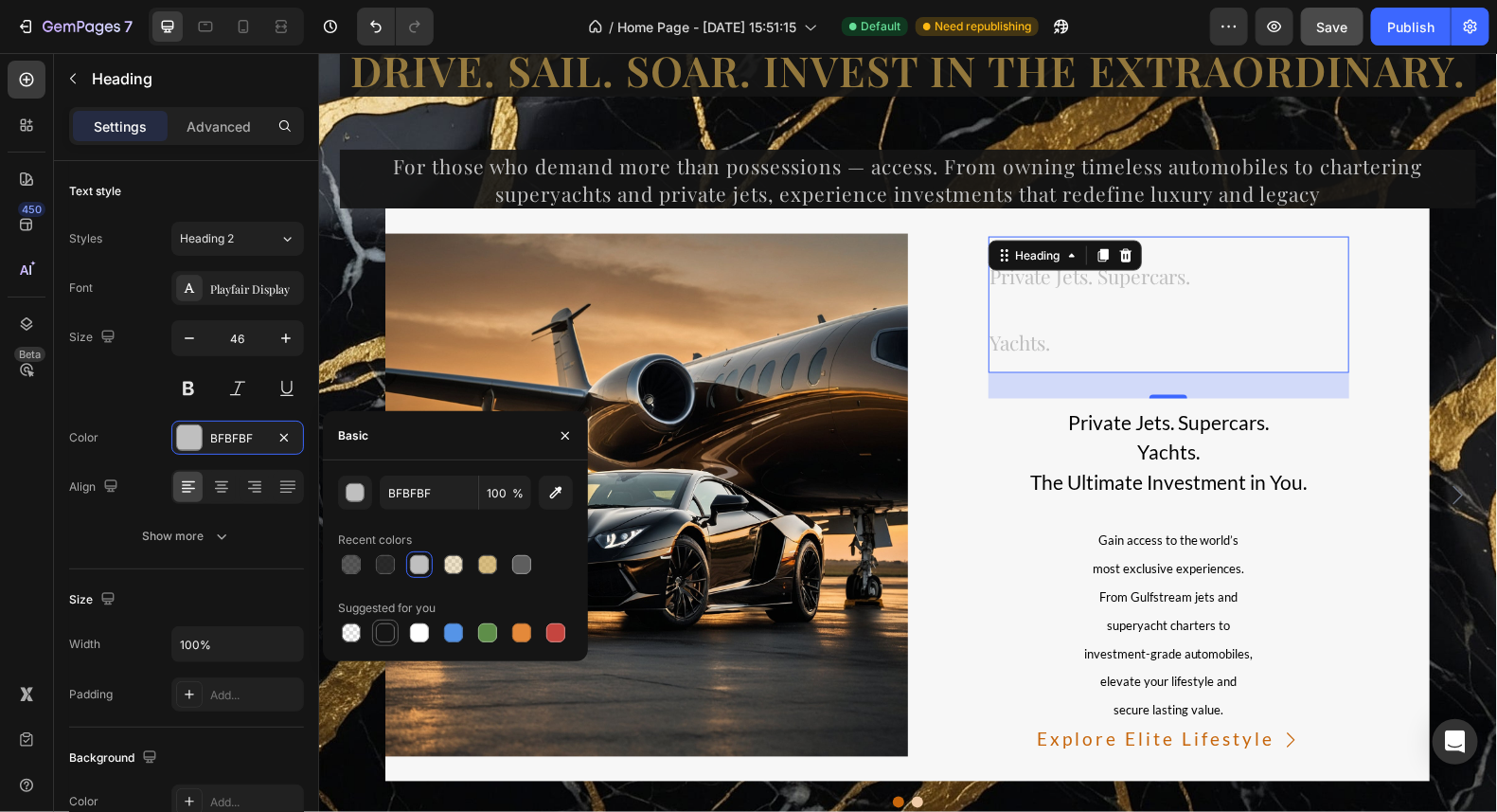
click at [385, 626] on div at bounding box center [386, 633] width 19 height 19
type input "151515"
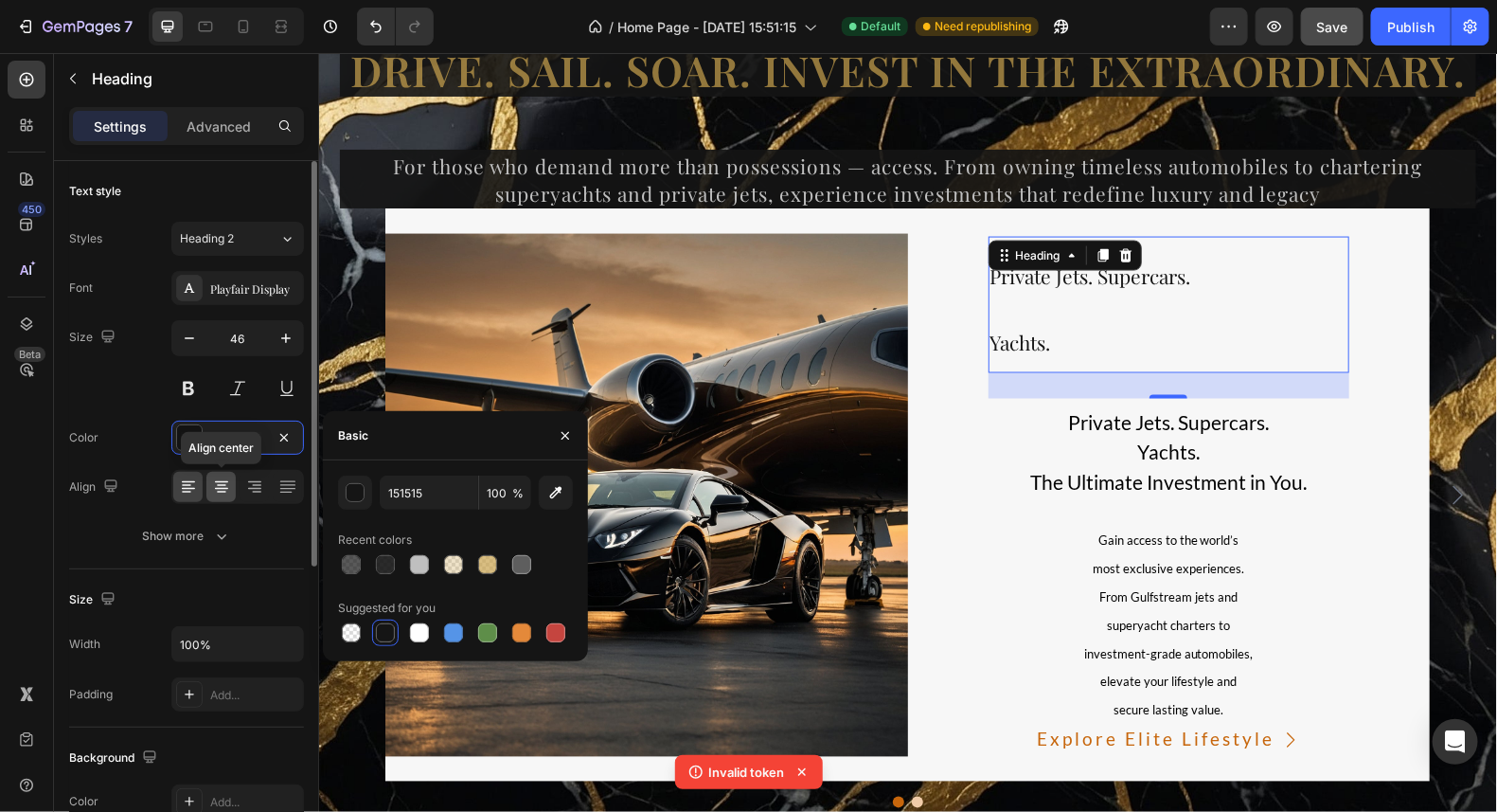
click at [219, 481] on icon at bounding box center [222, 487] width 19 height 19
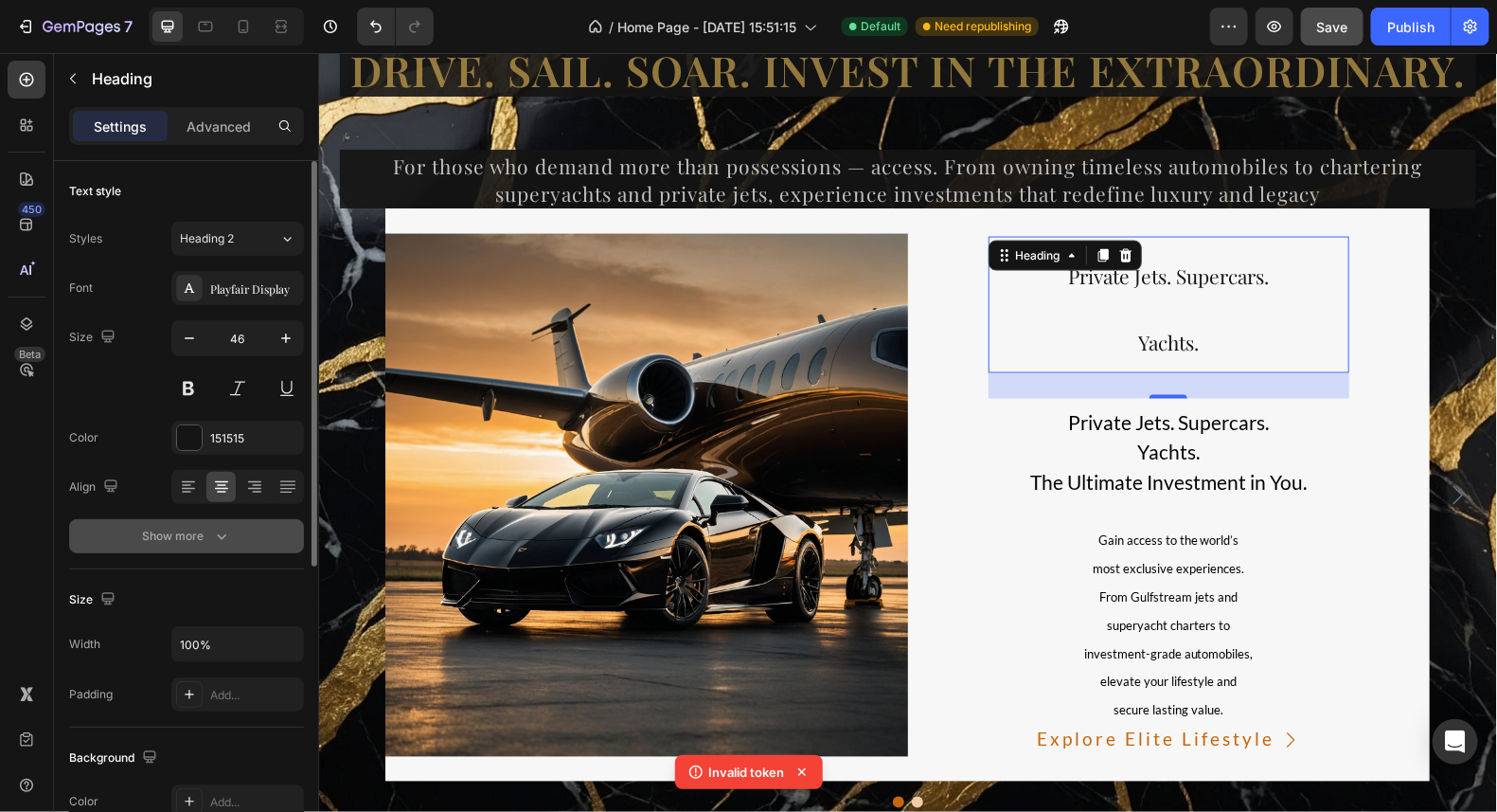
click at [200, 545] on button "Show more" at bounding box center [187, 535] width 235 height 34
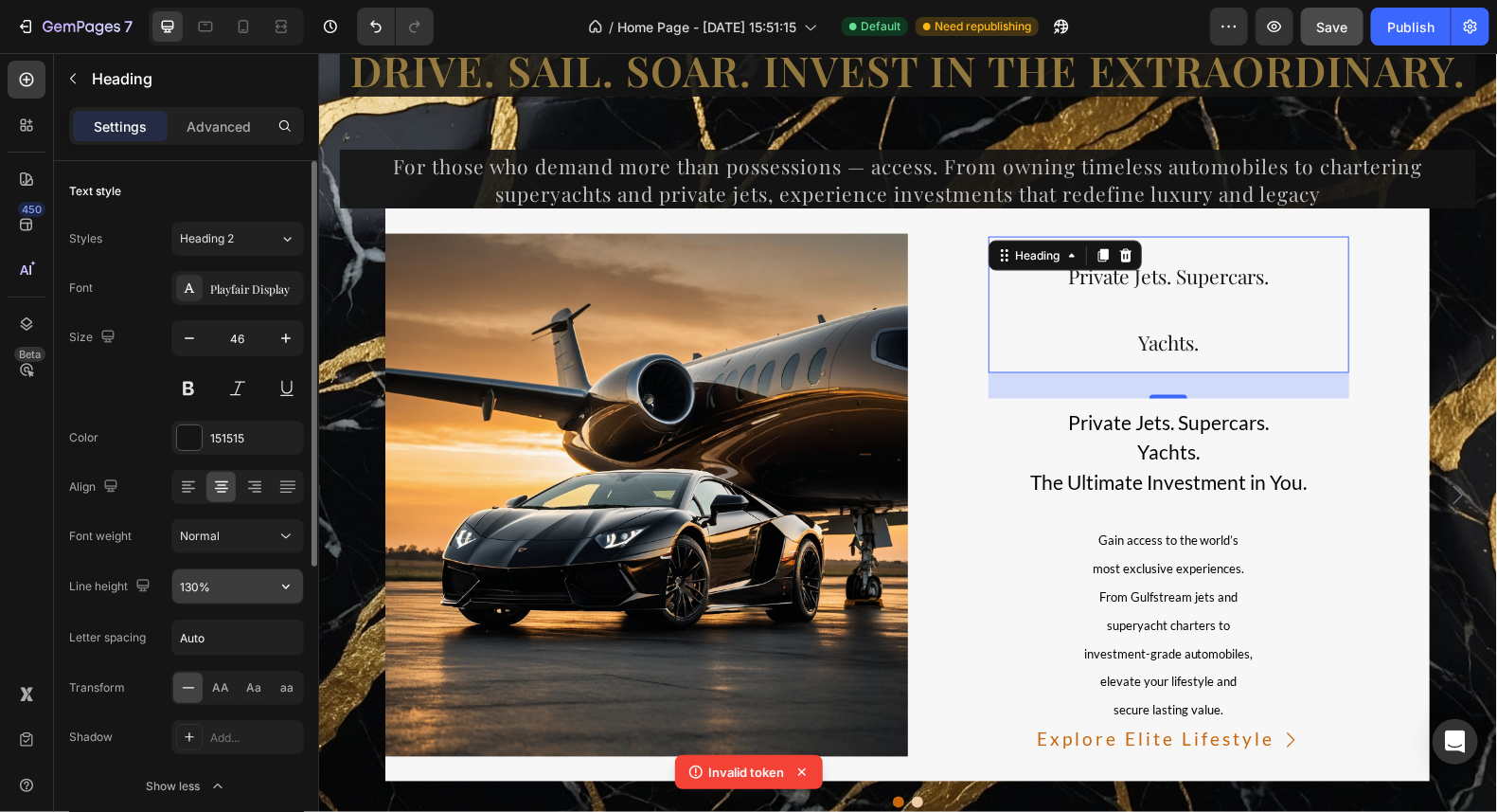
click at [240, 591] on input "130%" at bounding box center [238, 586] width 131 height 34
click at [292, 581] on icon "button" at bounding box center [286, 587] width 19 height 19
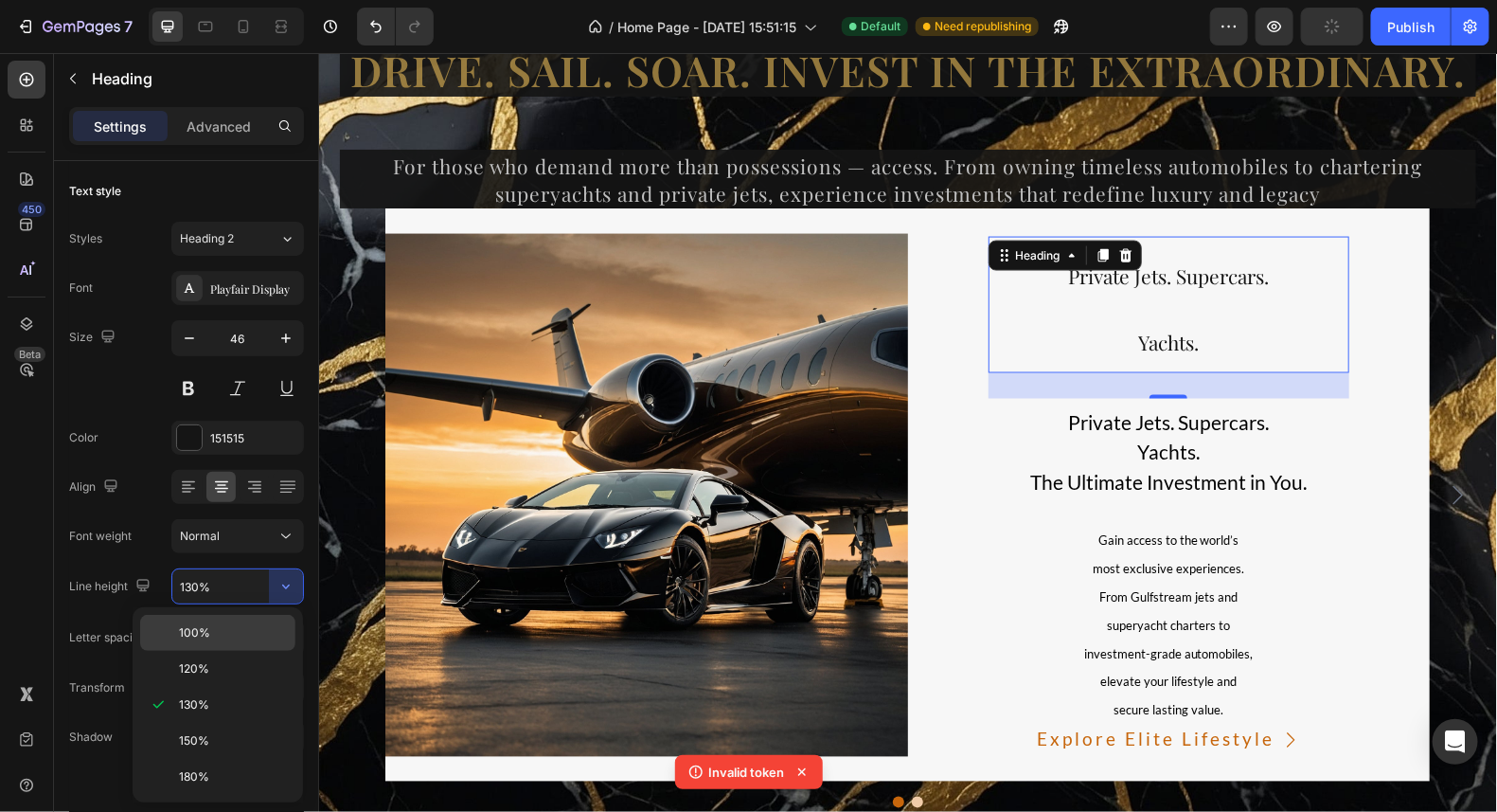
click at [210, 627] on p "100%" at bounding box center [233, 633] width 108 height 17
type input "100%"
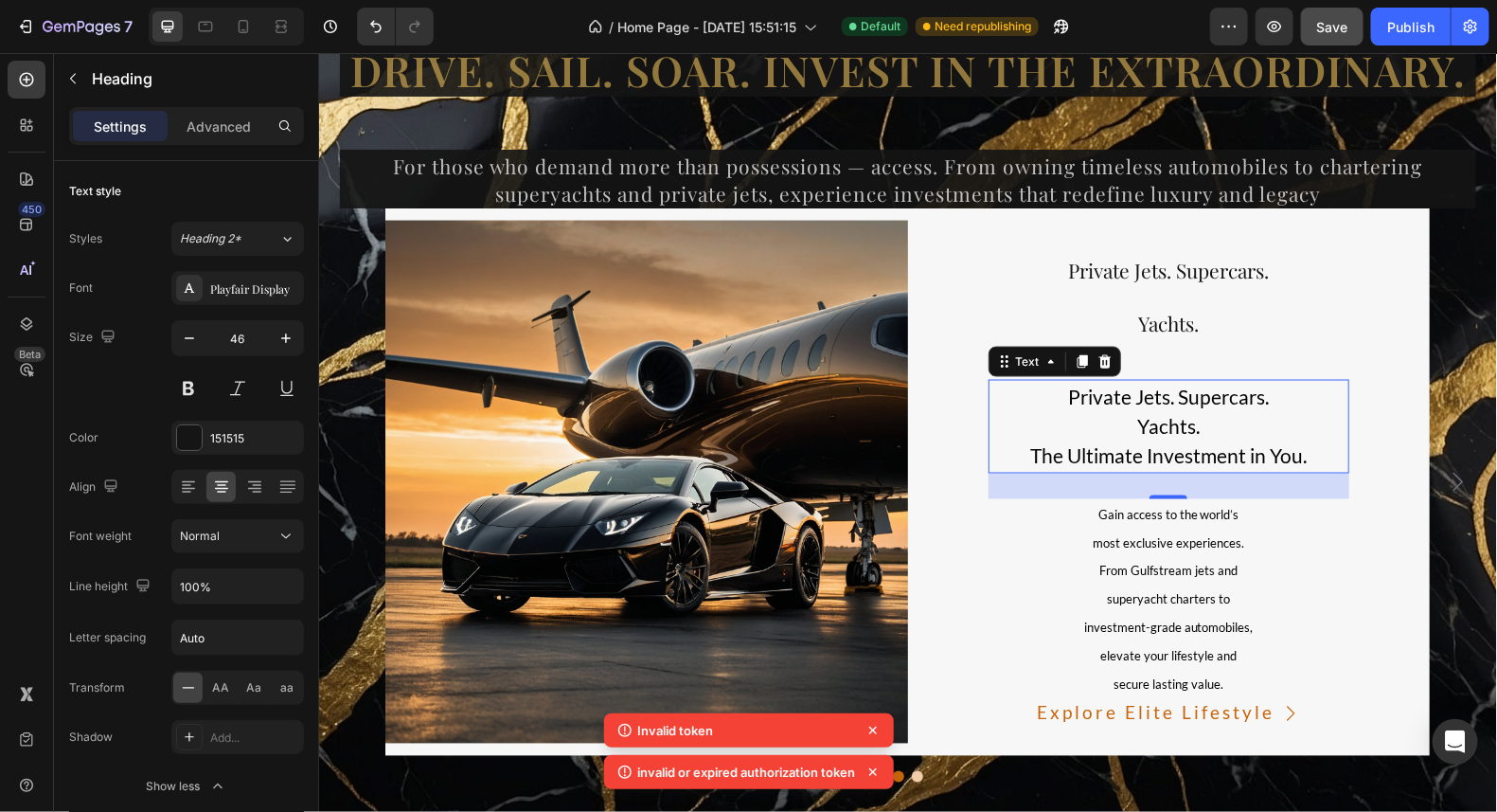
click at [1192, 428] on p "Yachts." at bounding box center [1169, 426] width 358 height 31
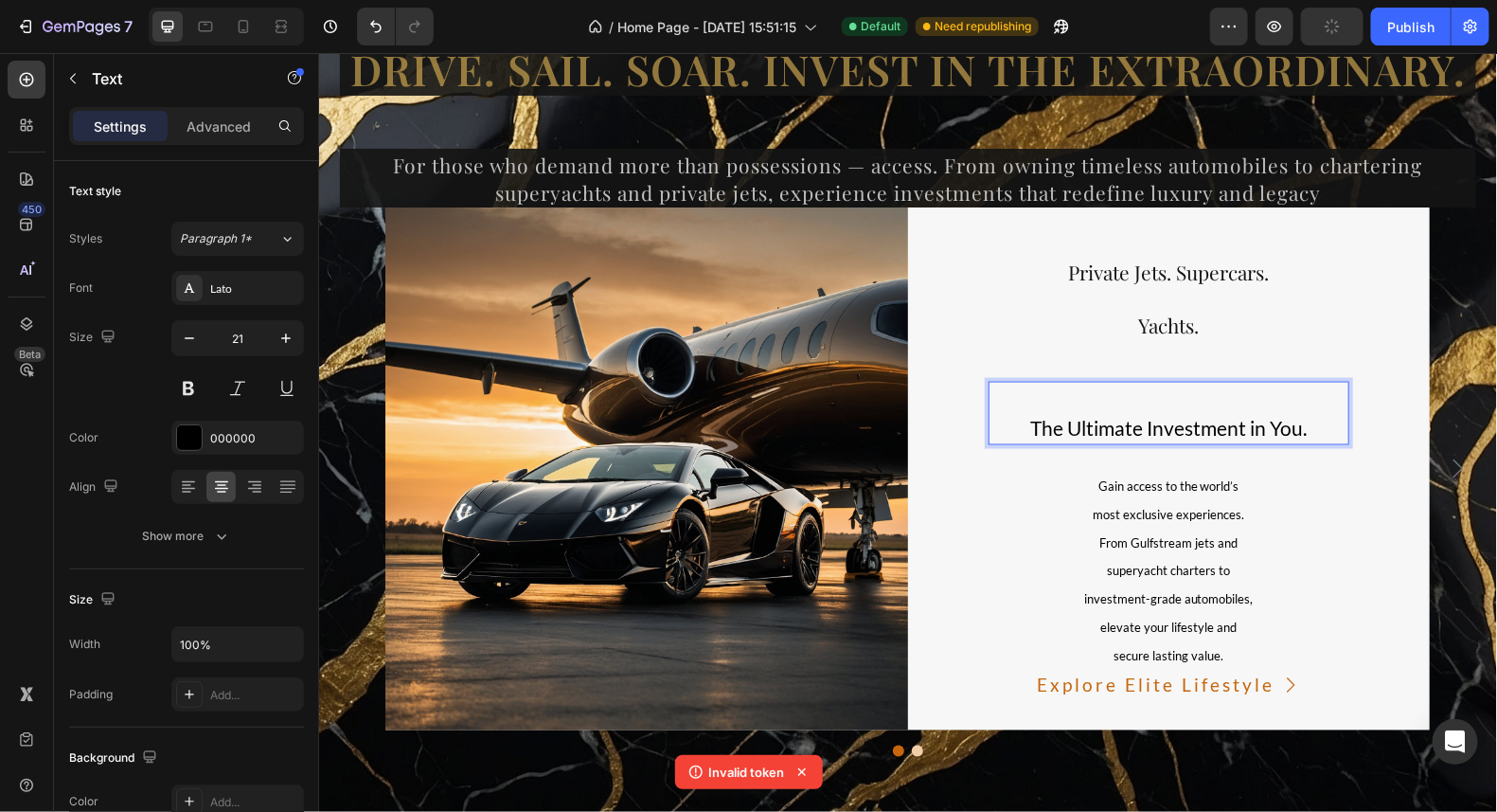
scroll to position [13645, 0]
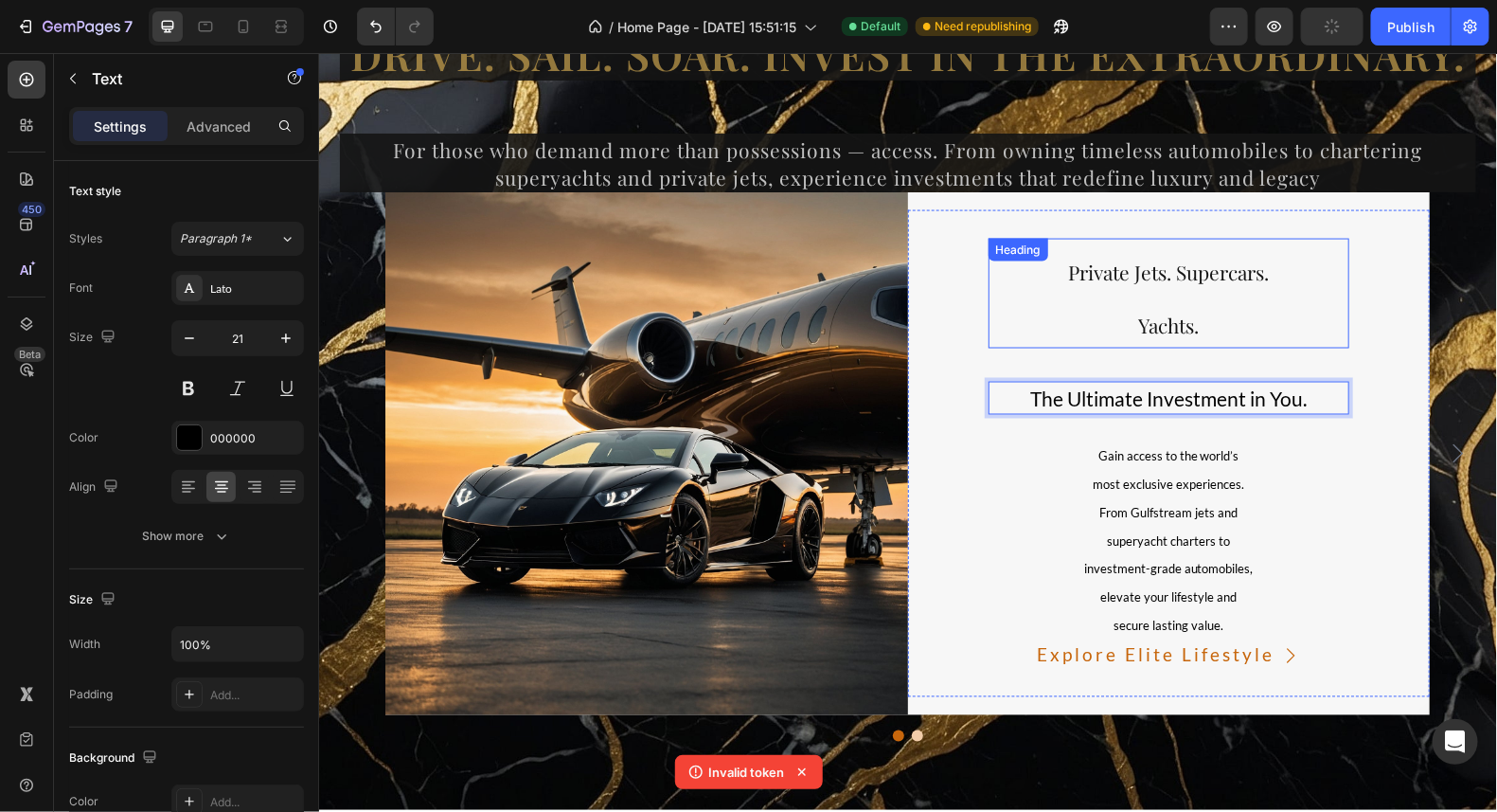
click at [1186, 303] on h2 "Private Jets. Supercars. Yachts." at bounding box center [1169, 292] width 362 height 110
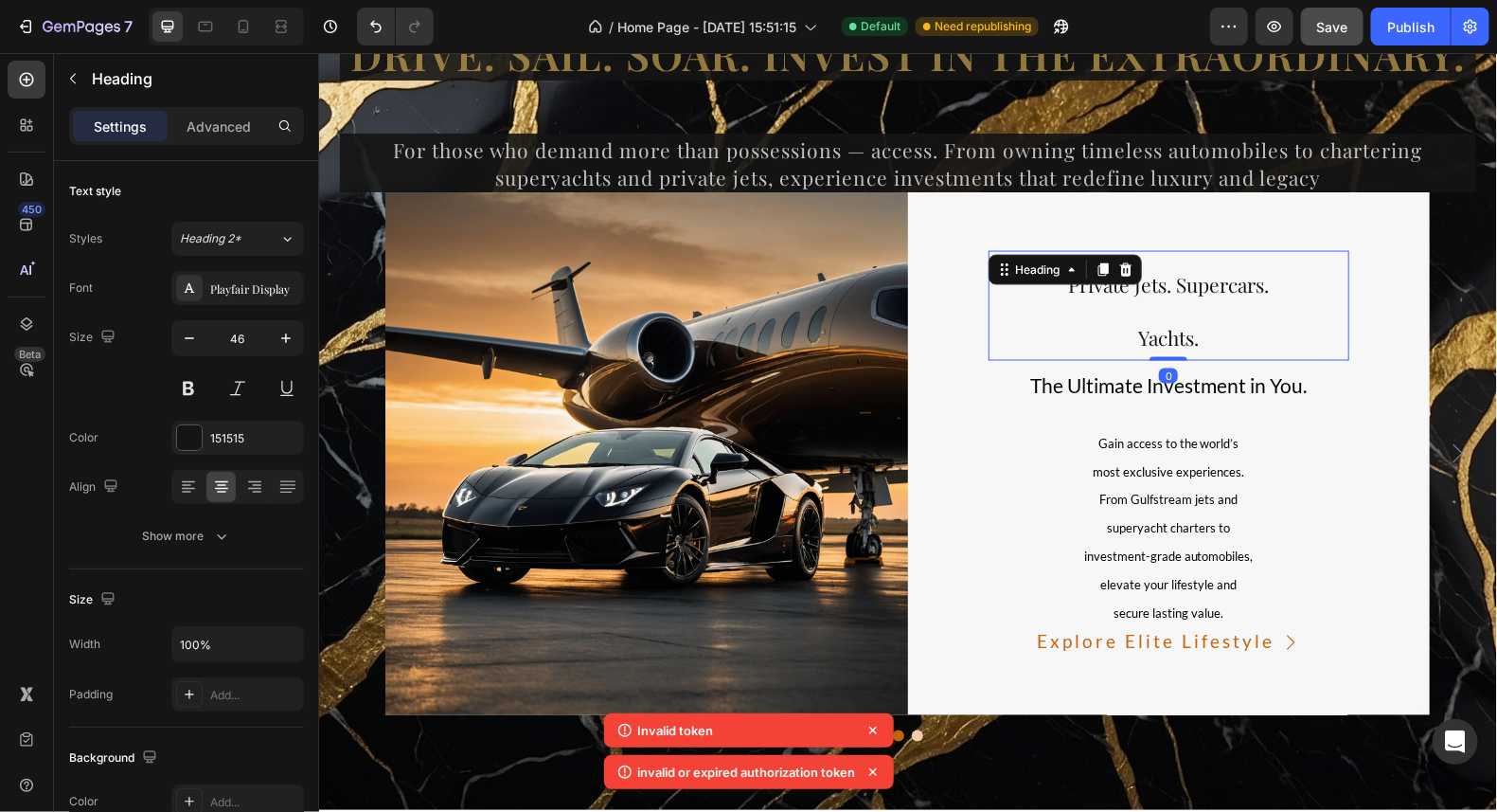
drag, startPoint x: 1170, startPoint y: 368, endPoint x: 1185, endPoint y: 300, distance: 69.6
click at [1182, 300] on div "Private Jets. Supercars. Yachts. Heading 0" at bounding box center [1169, 305] width 362 height 110
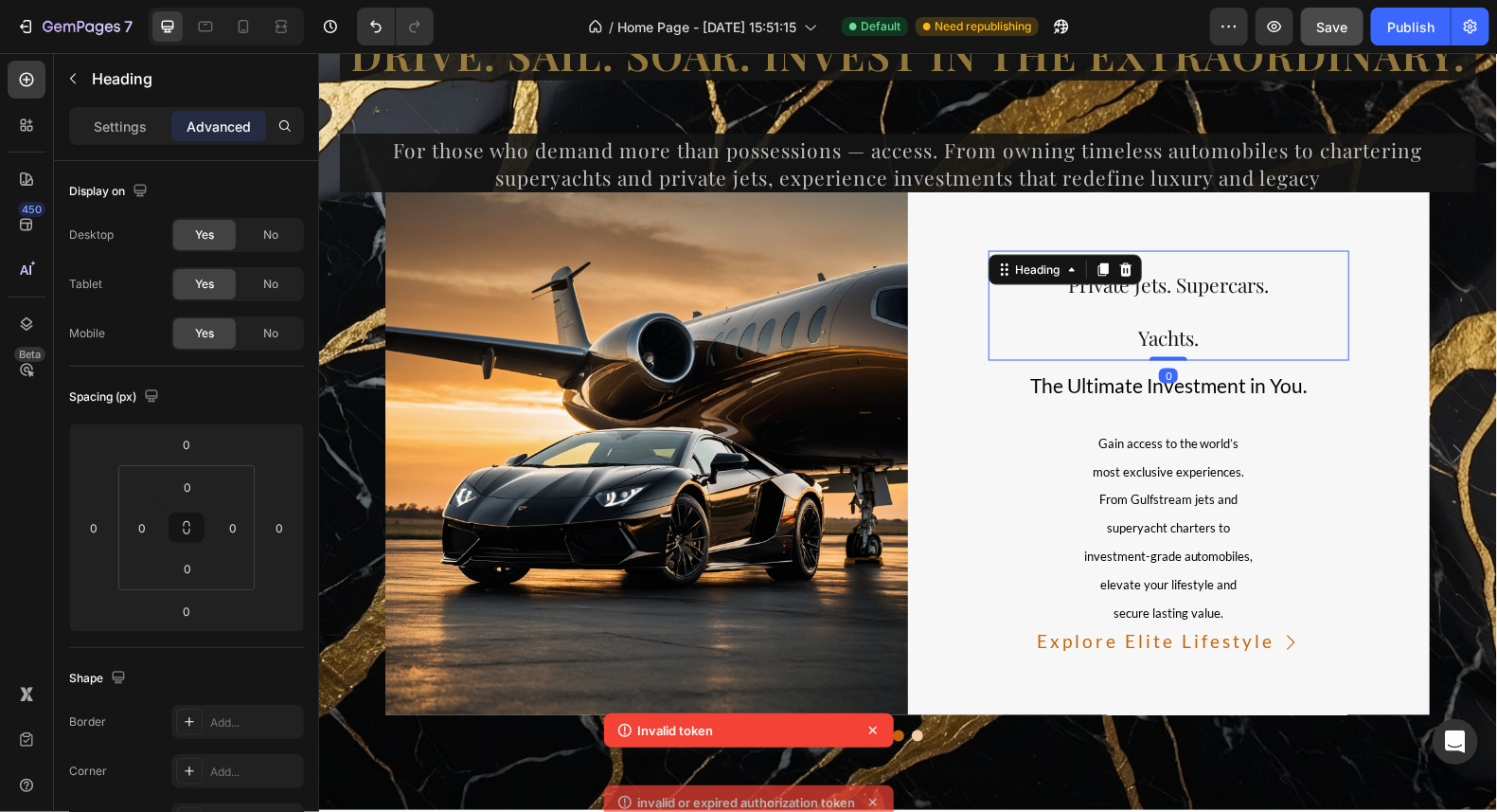
click at [1183, 306] on h2 "Private Jets. Supercars. Yachts." at bounding box center [1169, 305] width 362 height 110
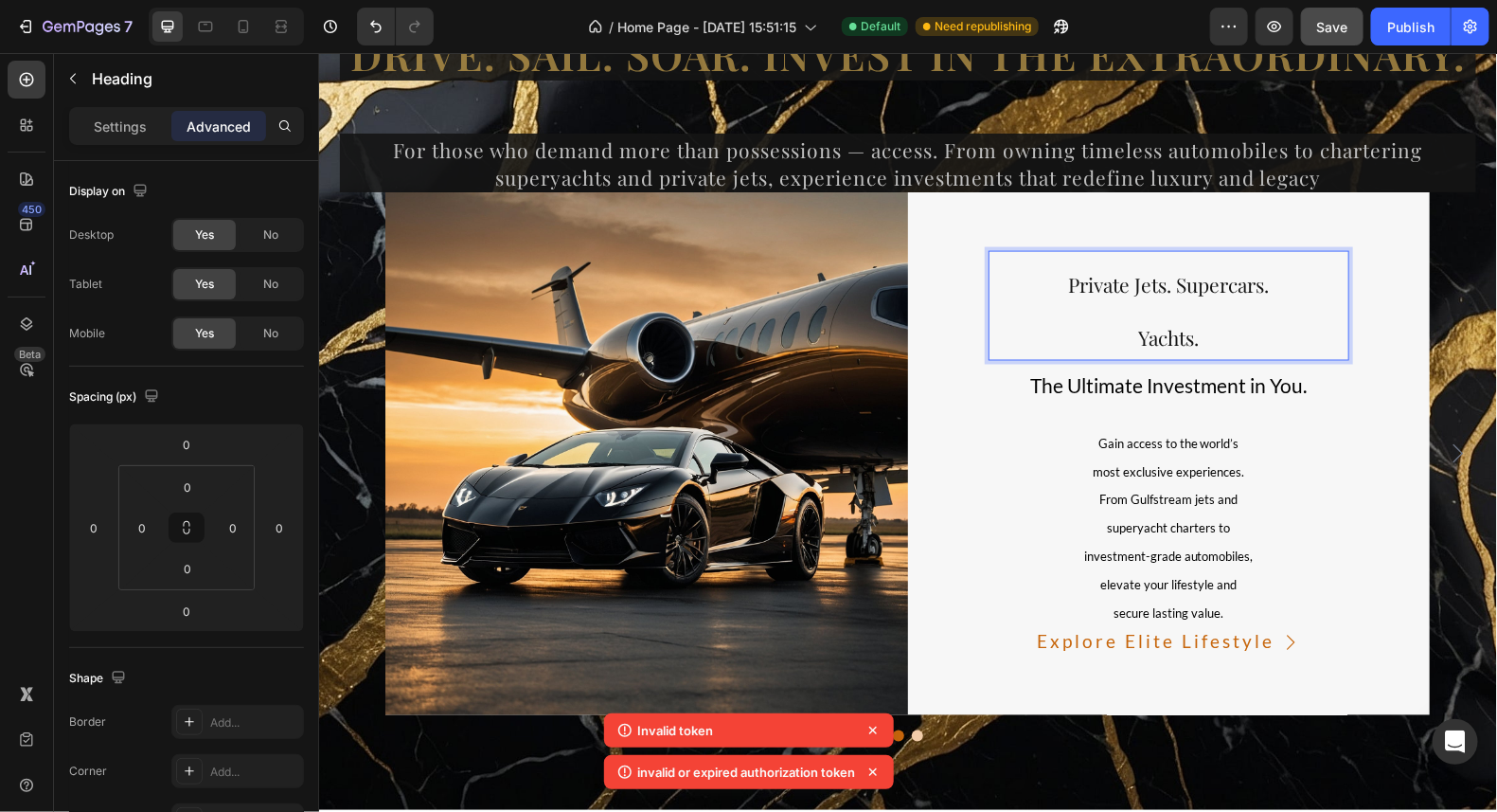
click at [1198, 343] on p "Private Jets. Supercars. Yachts." at bounding box center [1169, 305] width 358 height 106
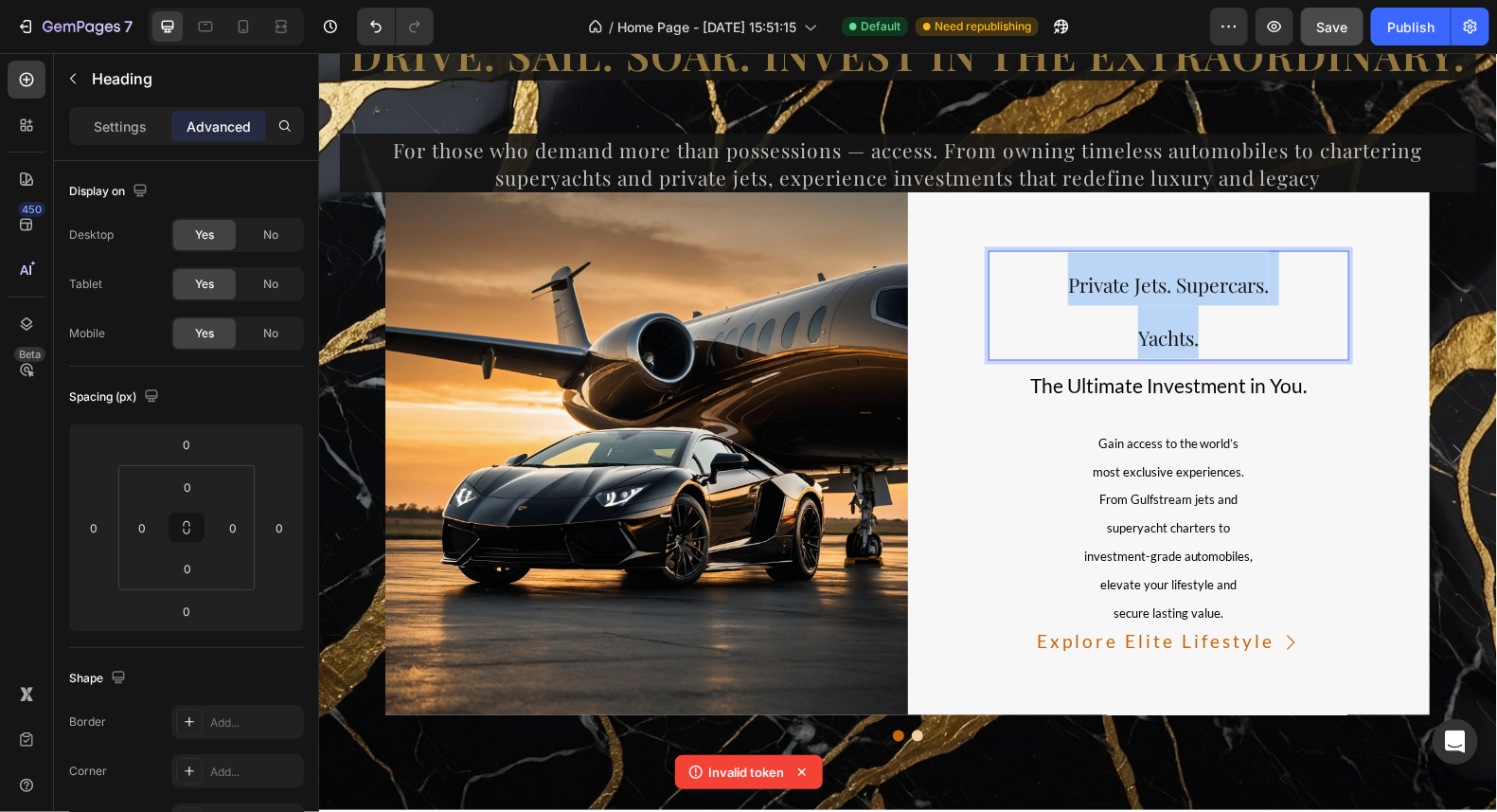
drag, startPoint x: 1192, startPoint y: 341, endPoint x: 1053, endPoint y: 289, distance: 148.4
click at [1053, 289] on p "Private Jets. Supercars. Yachts." at bounding box center [1169, 305] width 358 height 106
click at [113, 130] on p "Settings" at bounding box center [119, 126] width 53 height 20
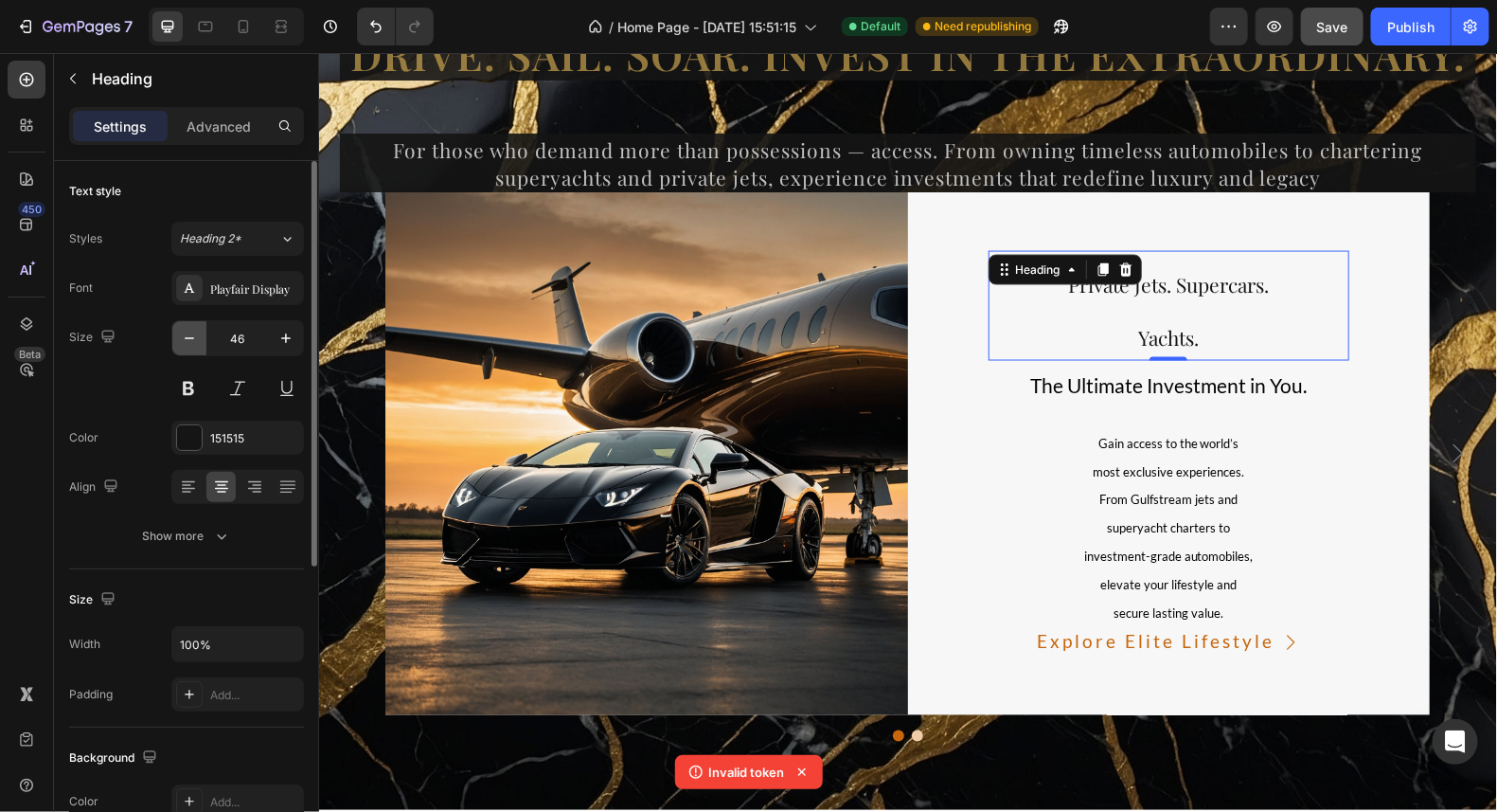
click at [190, 342] on icon "button" at bounding box center [190, 339] width 19 height 19
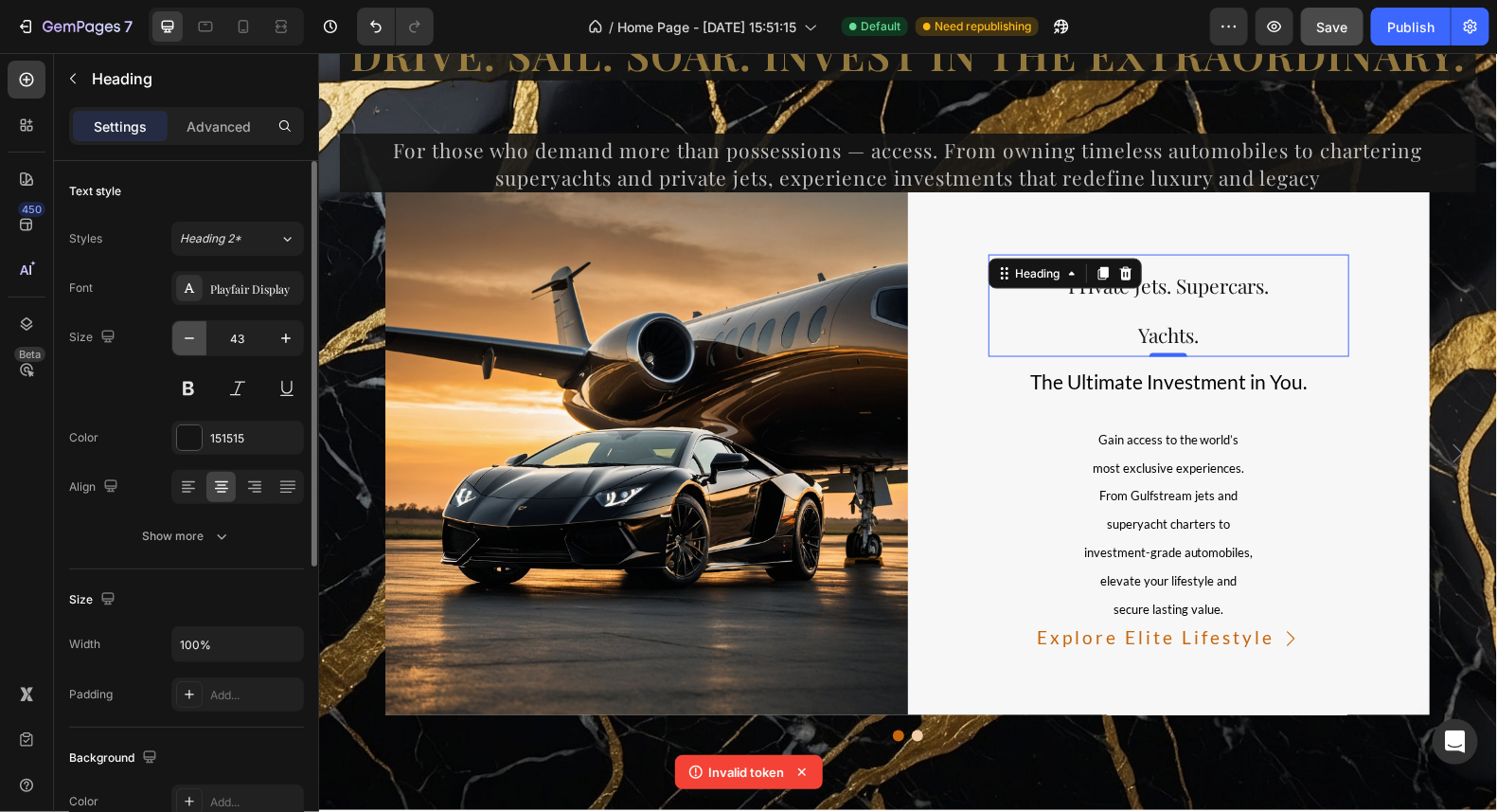
click at [190, 342] on icon "button" at bounding box center [190, 339] width 19 height 19
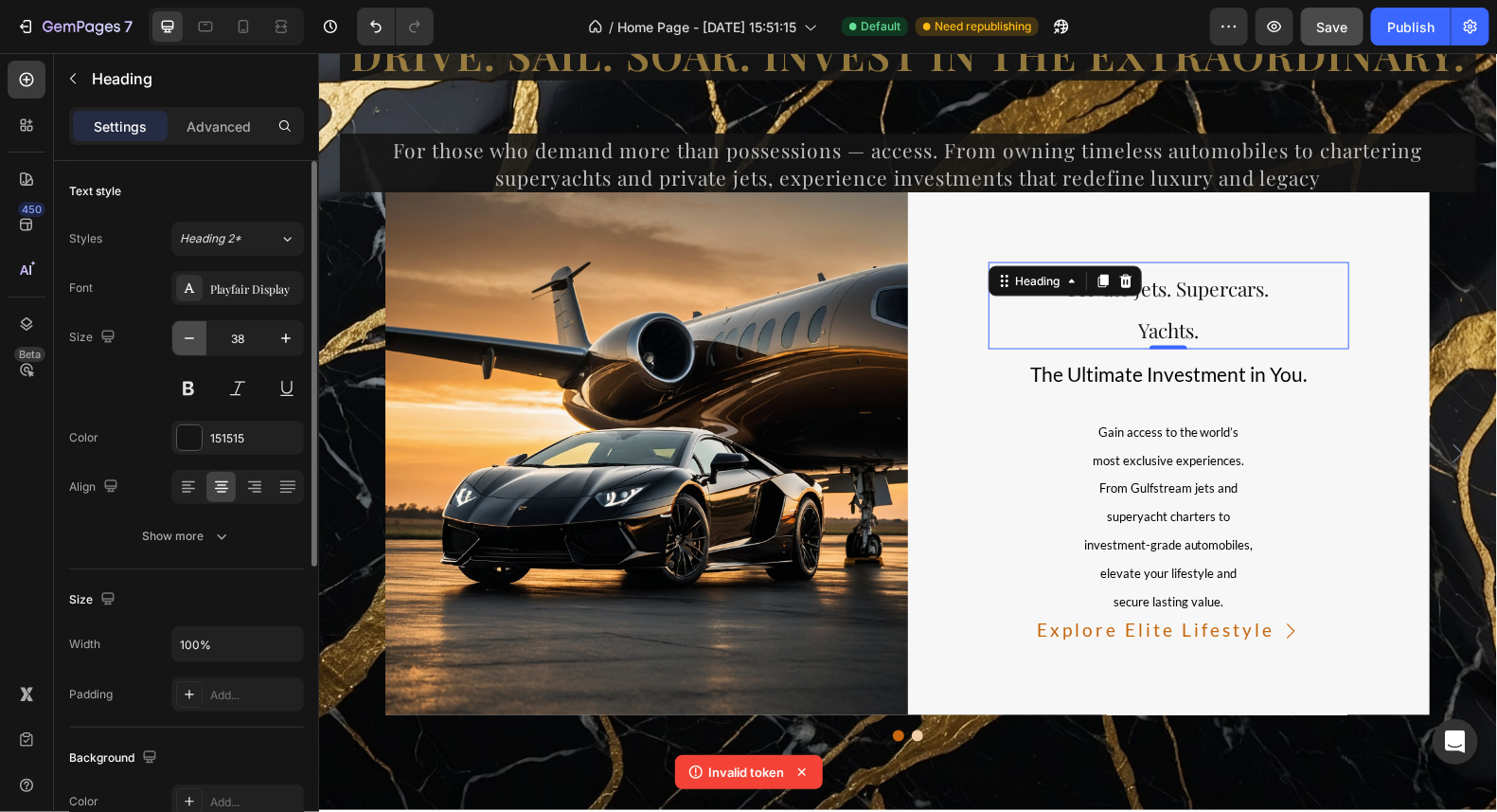
click at [189, 342] on icon "button" at bounding box center [190, 339] width 19 height 19
click at [193, 341] on icon "button" at bounding box center [190, 339] width 19 height 19
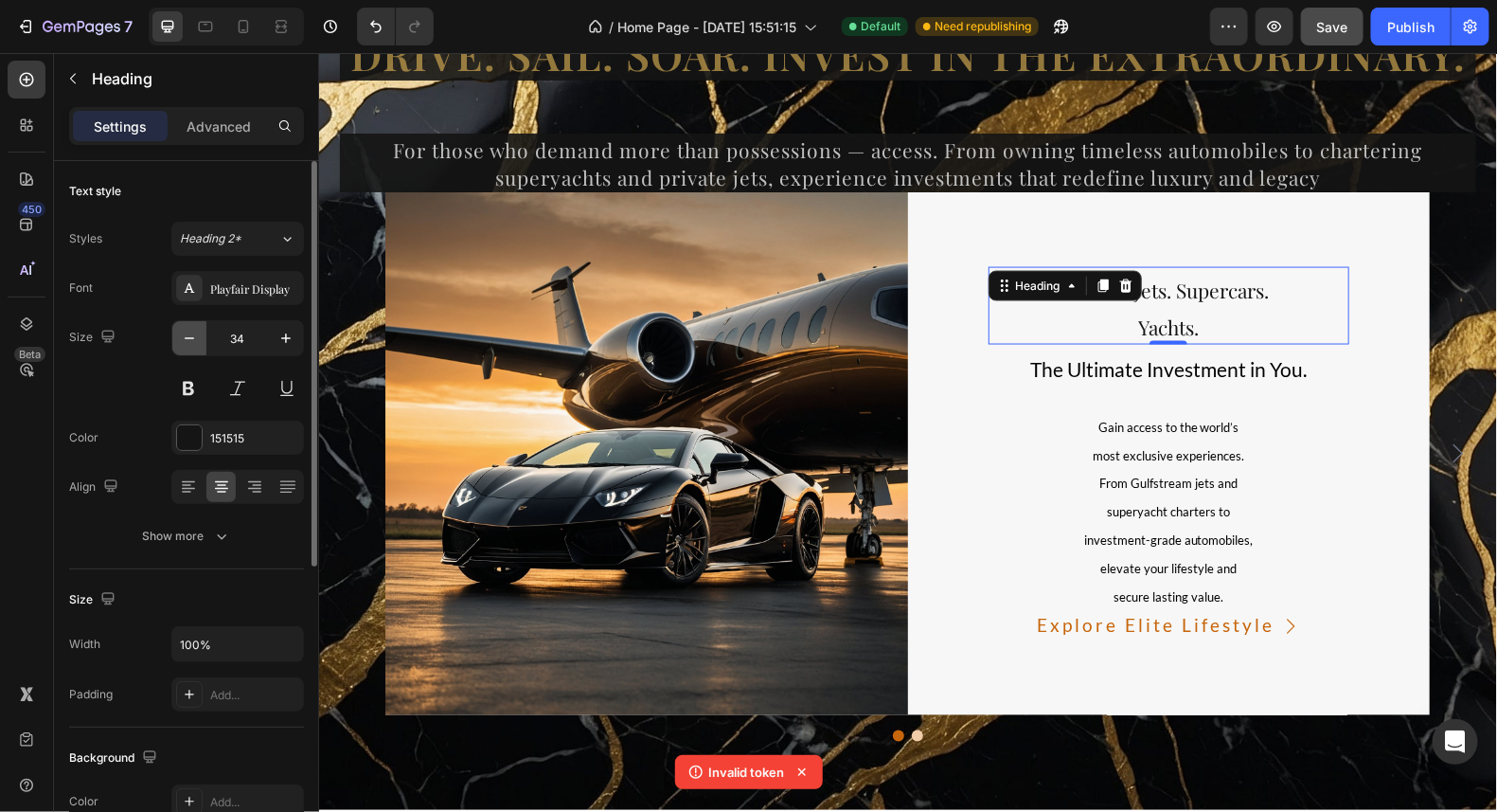
click at [193, 341] on icon "button" at bounding box center [190, 339] width 19 height 19
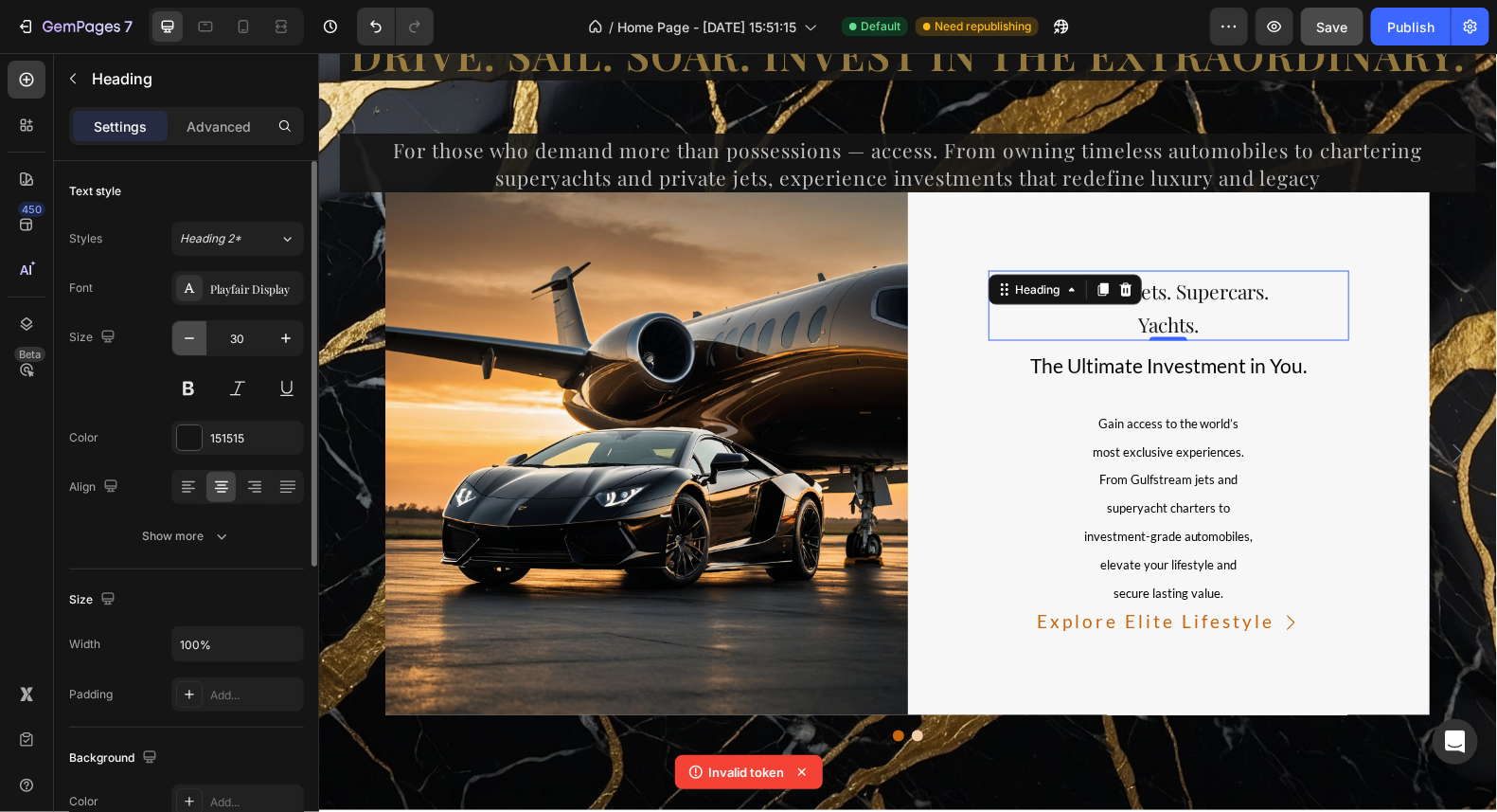
click at [193, 341] on icon "button" at bounding box center [190, 339] width 19 height 19
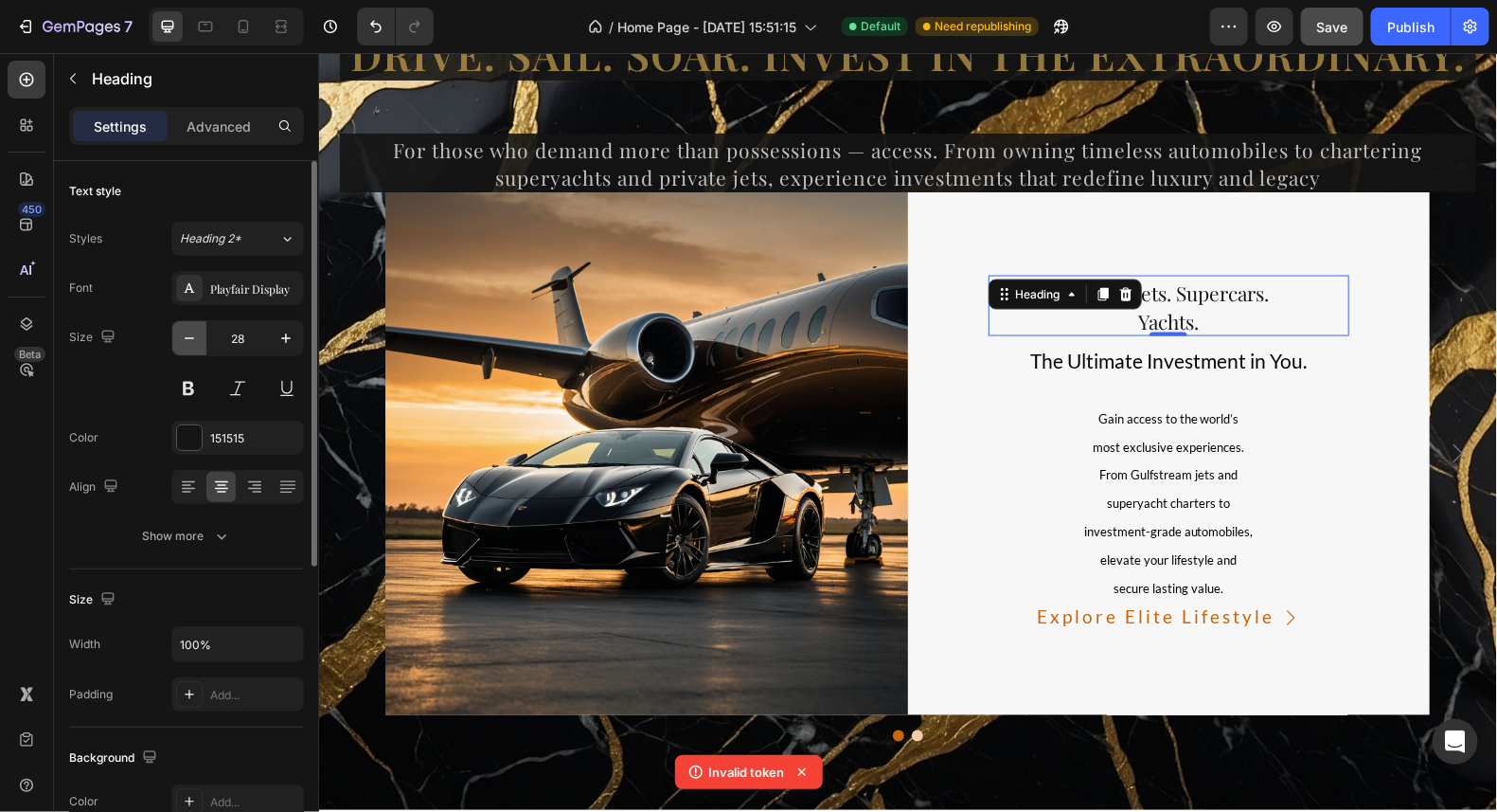
click at [193, 341] on icon "button" at bounding box center [190, 339] width 19 height 19
type input "24"
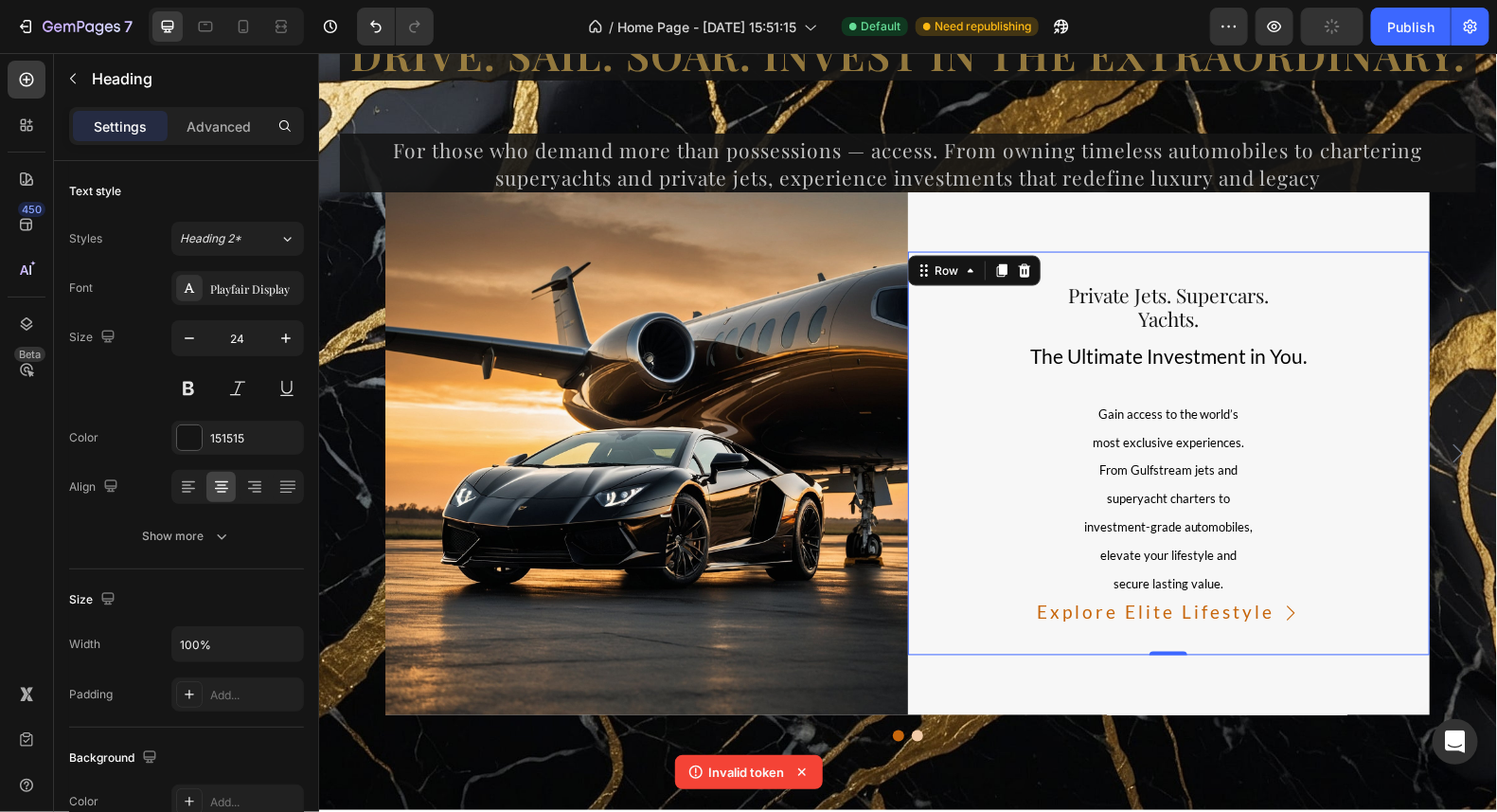
click at [1358, 431] on div "⁠⁠⁠⁠⁠⁠⁠ Private Jets. Supercars. Yachts. Heading The Ultimate Investment in You…" at bounding box center [1168, 452] width 522 height 403
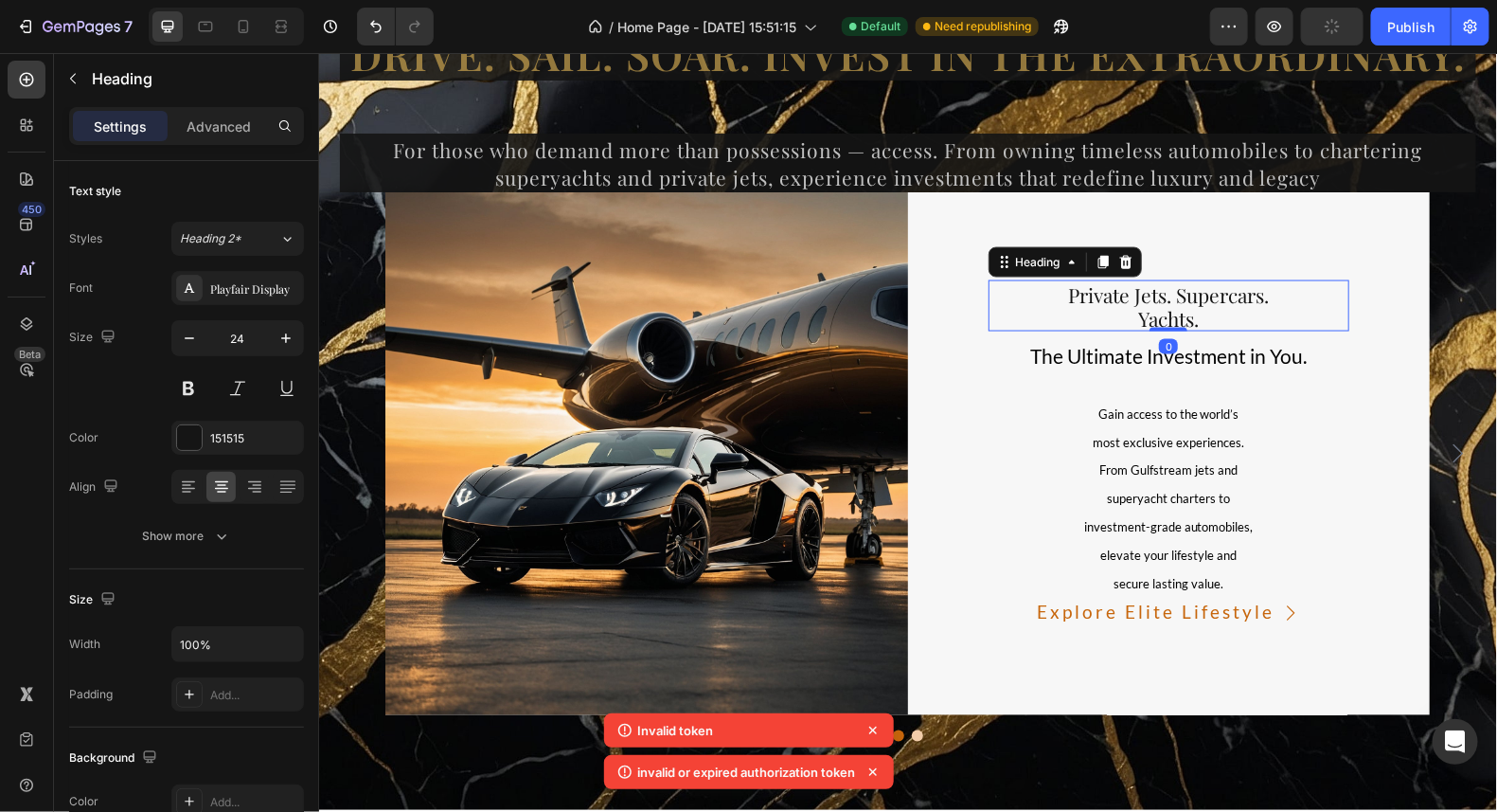
click at [1054, 293] on p "⁠⁠⁠⁠⁠⁠⁠ Private Jets. Supercars. Yachts." at bounding box center [1169, 304] width 358 height 47
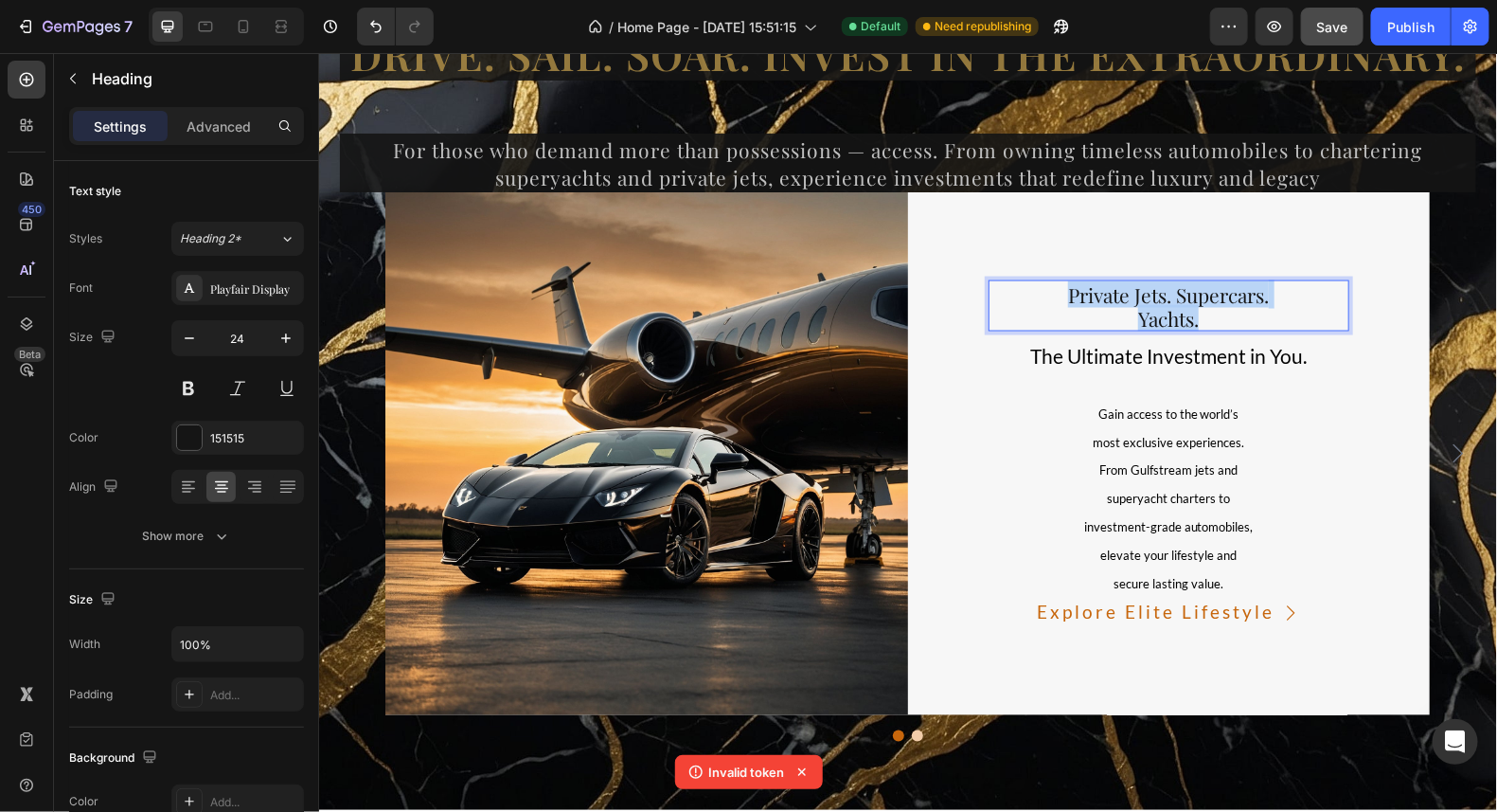
drag, startPoint x: 1193, startPoint y: 320, endPoint x: 1058, endPoint y: 292, distance: 137.9
click at [1058, 292] on p "Private Jets. Supercars. Yachts." at bounding box center [1169, 304] width 358 height 47
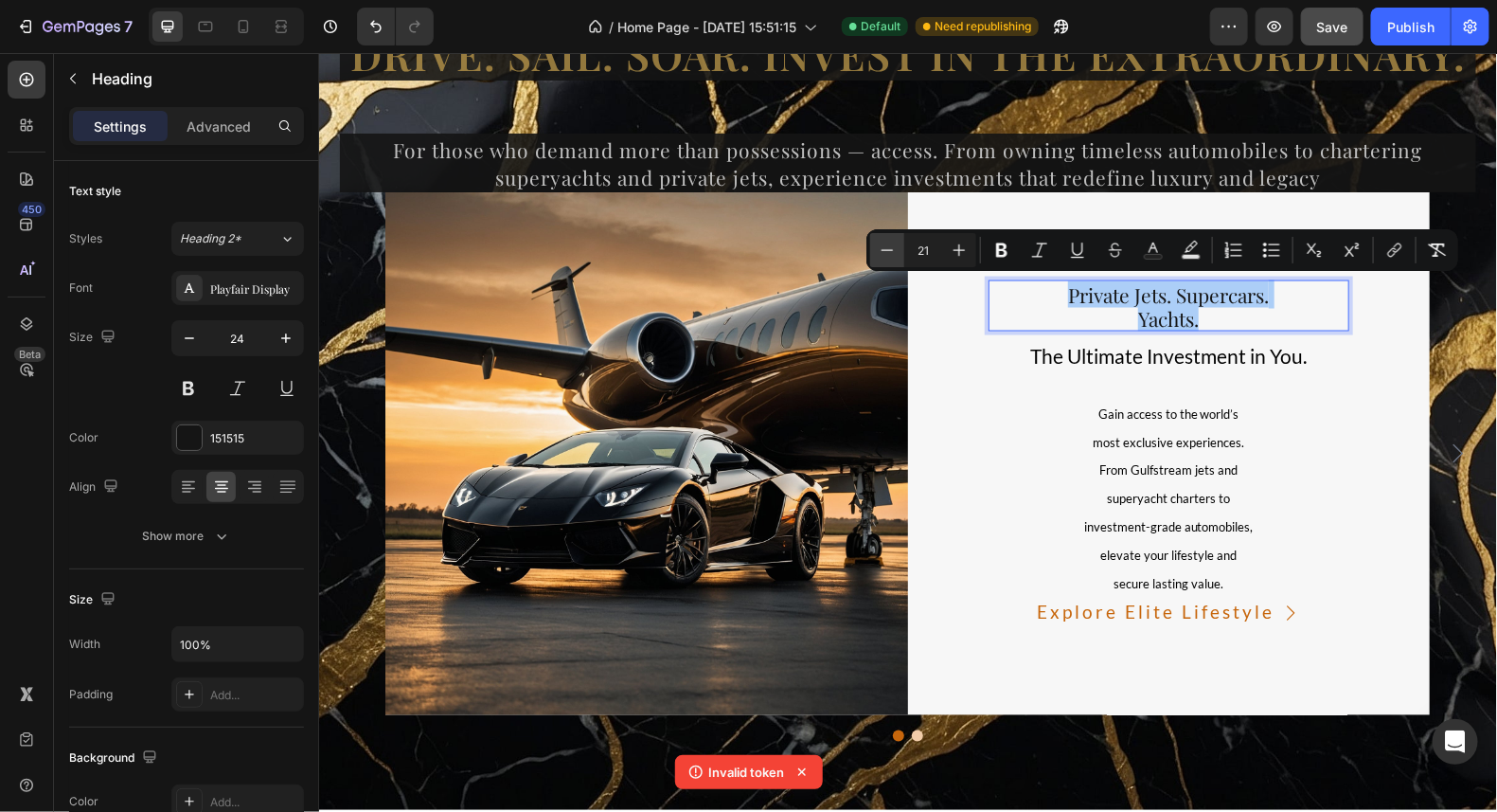
click at [888, 244] on icon "Editor contextual toolbar" at bounding box center [888, 250] width 19 height 19
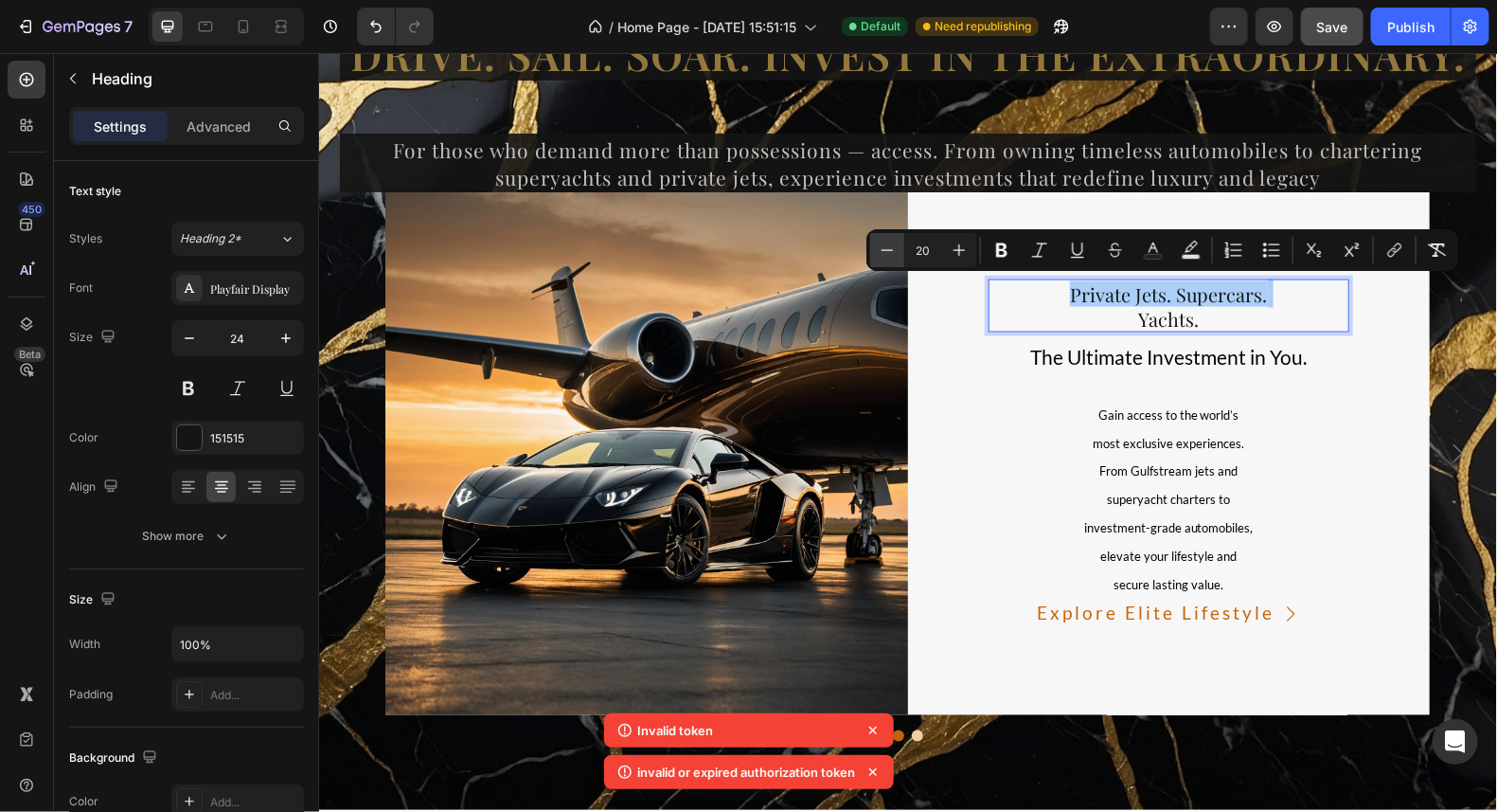
click at [888, 244] on icon "Editor contextual toolbar" at bounding box center [888, 250] width 19 height 19
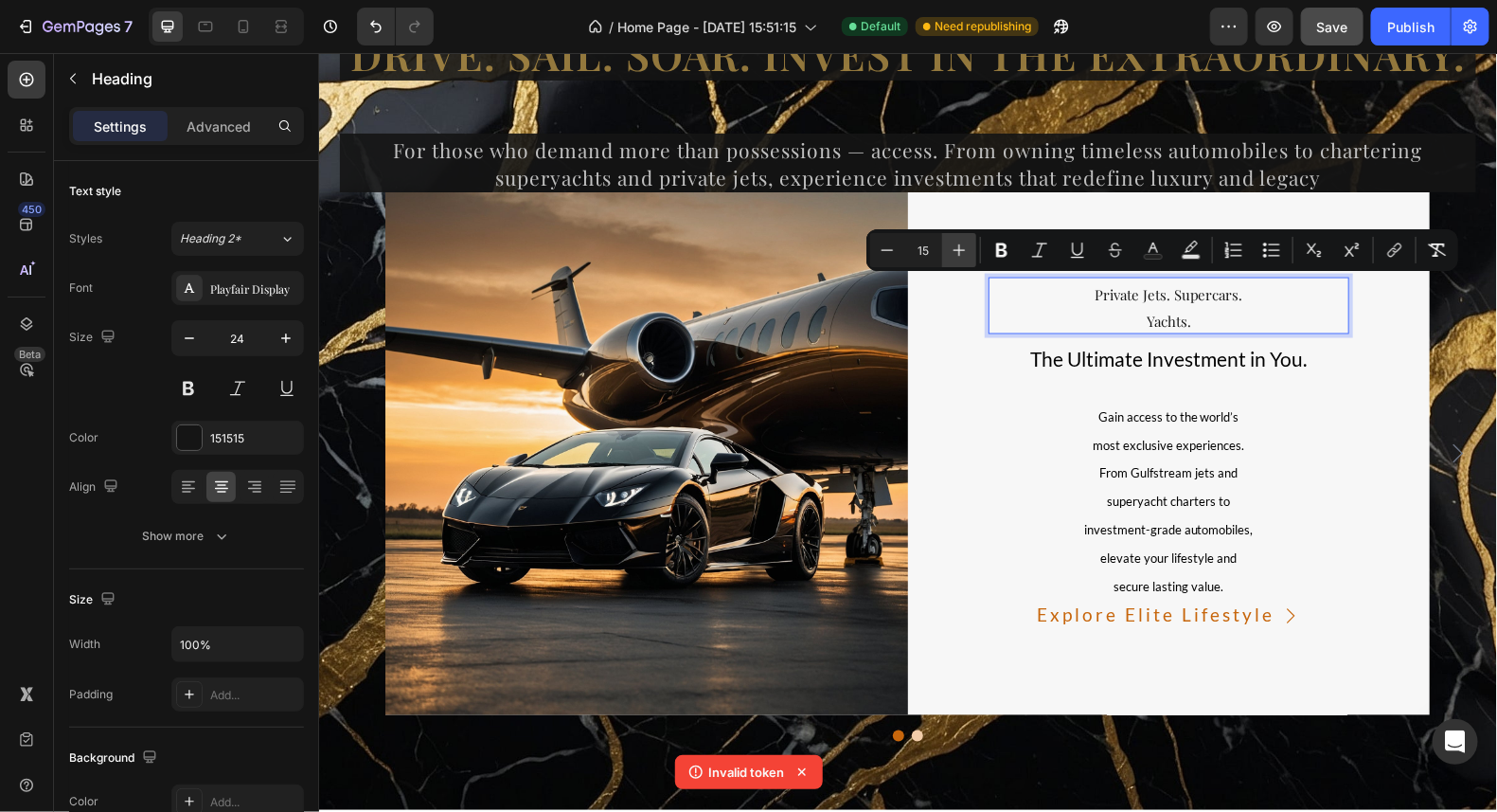
click at [964, 248] on icon "Editor contextual toolbar" at bounding box center [959, 250] width 19 height 19
click at [963, 248] on icon "Editor contextual toolbar" at bounding box center [959, 250] width 19 height 19
type input "18"
click at [1301, 354] on p "The Ultimate Investment in You." at bounding box center [1169, 357] width 358 height 31
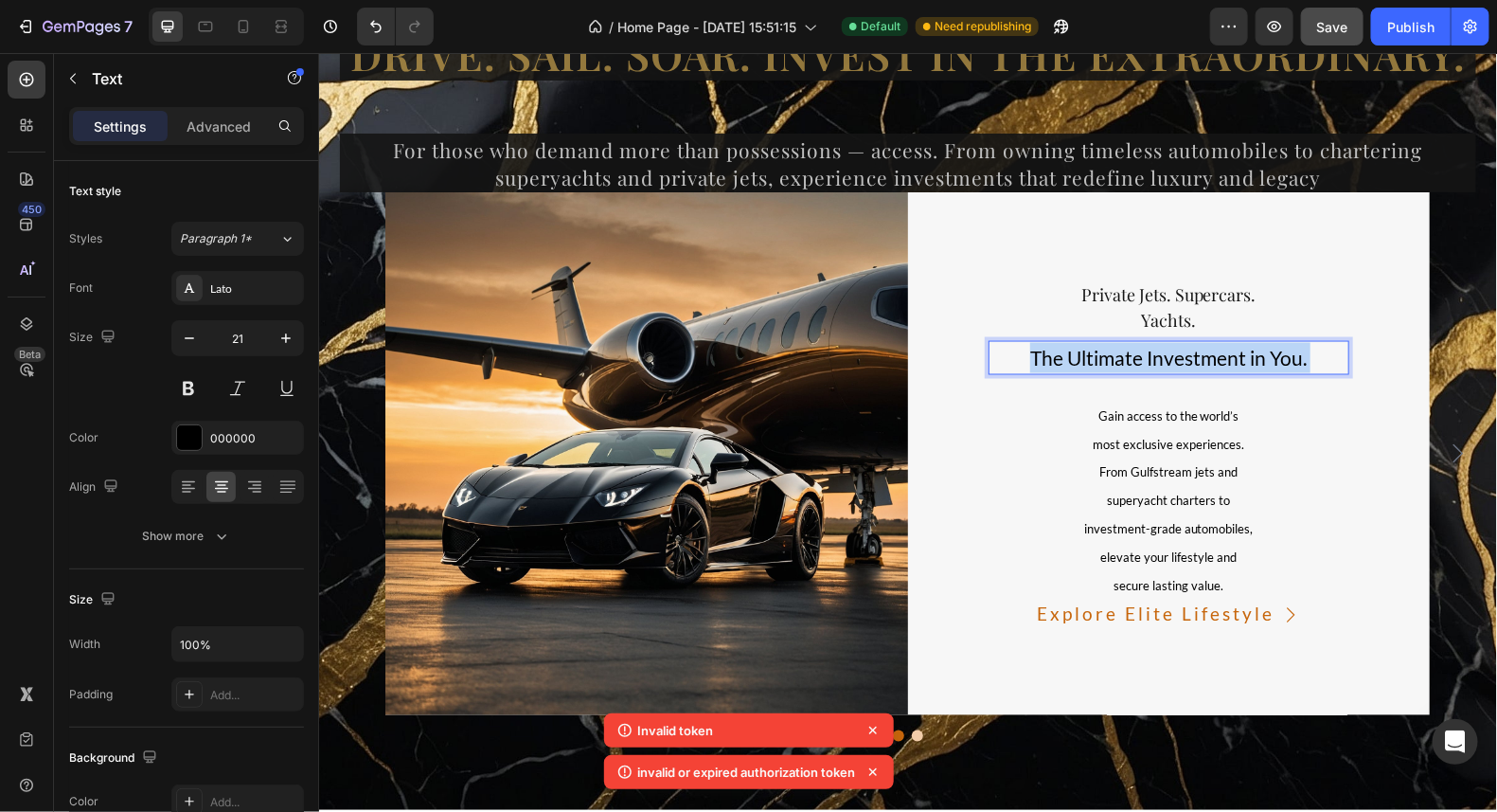
drag, startPoint x: 1298, startPoint y: 354, endPoint x: 1219, endPoint y: 362, distance: 79.4
click at [1219, 362] on span "The Ultimate Investment in You." at bounding box center [1167, 356] width 276 height 24
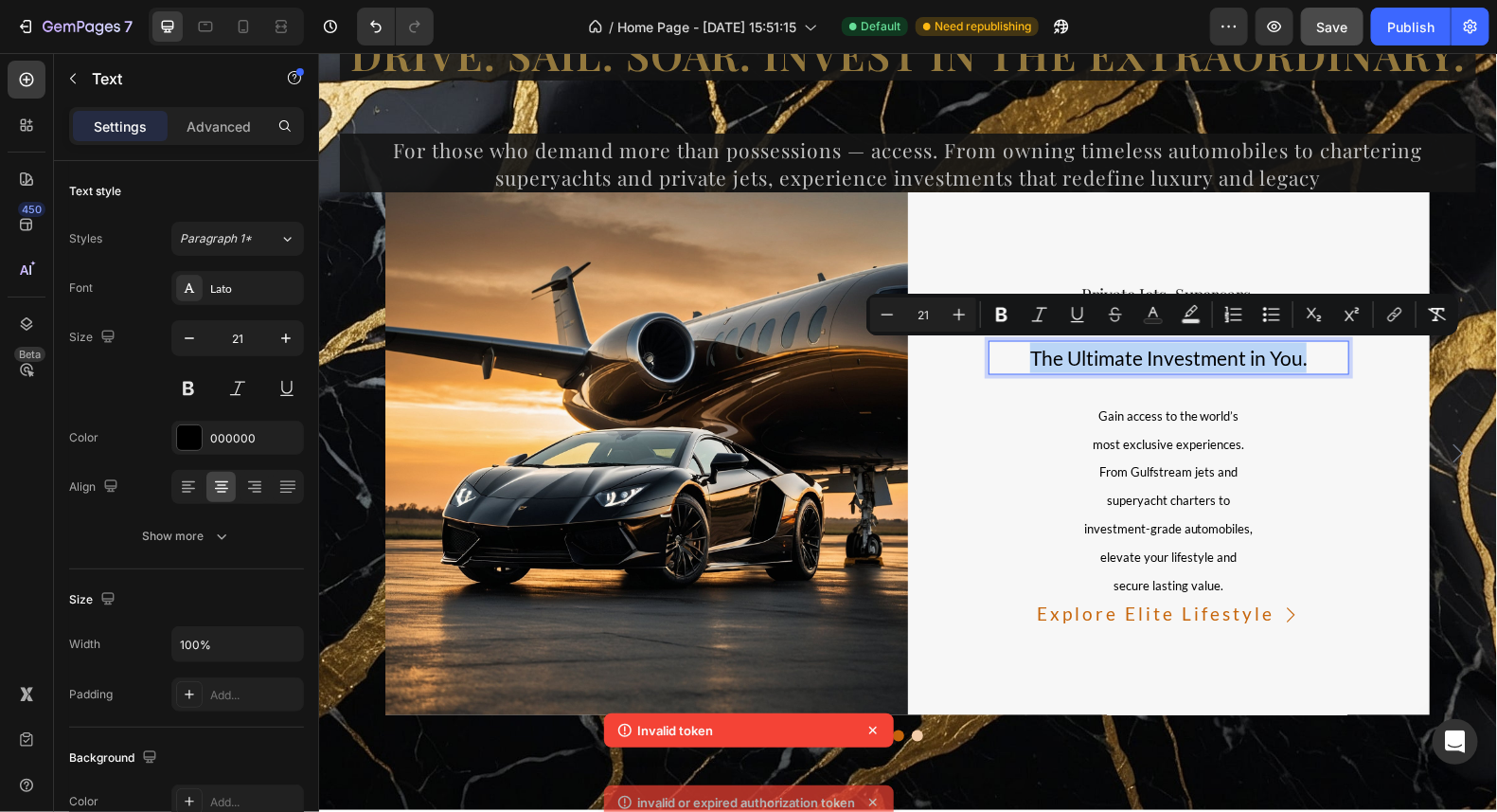
drag, startPoint x: 1301, startPoint y: 360, endPoint x: 1021, endPoint y: 362, distance: 280.0
click at [1021, 362] on p "The Ultimate Investment in You." at bounding box center [1169, 357] width 358 height 31
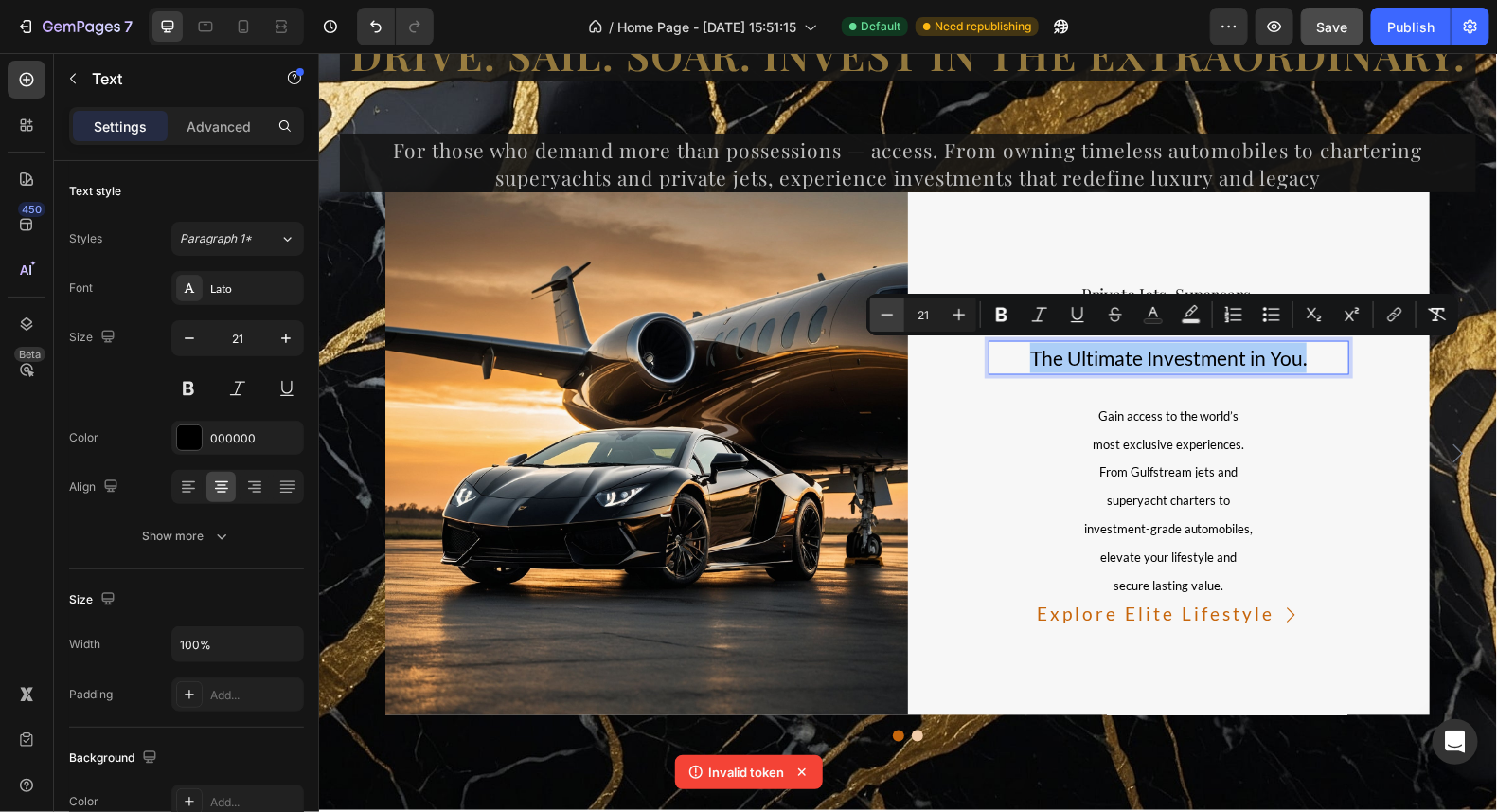
click at [895, 313] on icon "Editor contextual toolbar" at bounding box center [888, 315] width 19 height 19
click at [888, 314] on icon "Editor contextual toolbar" at bounding box center [888, 315] width 19 height 19
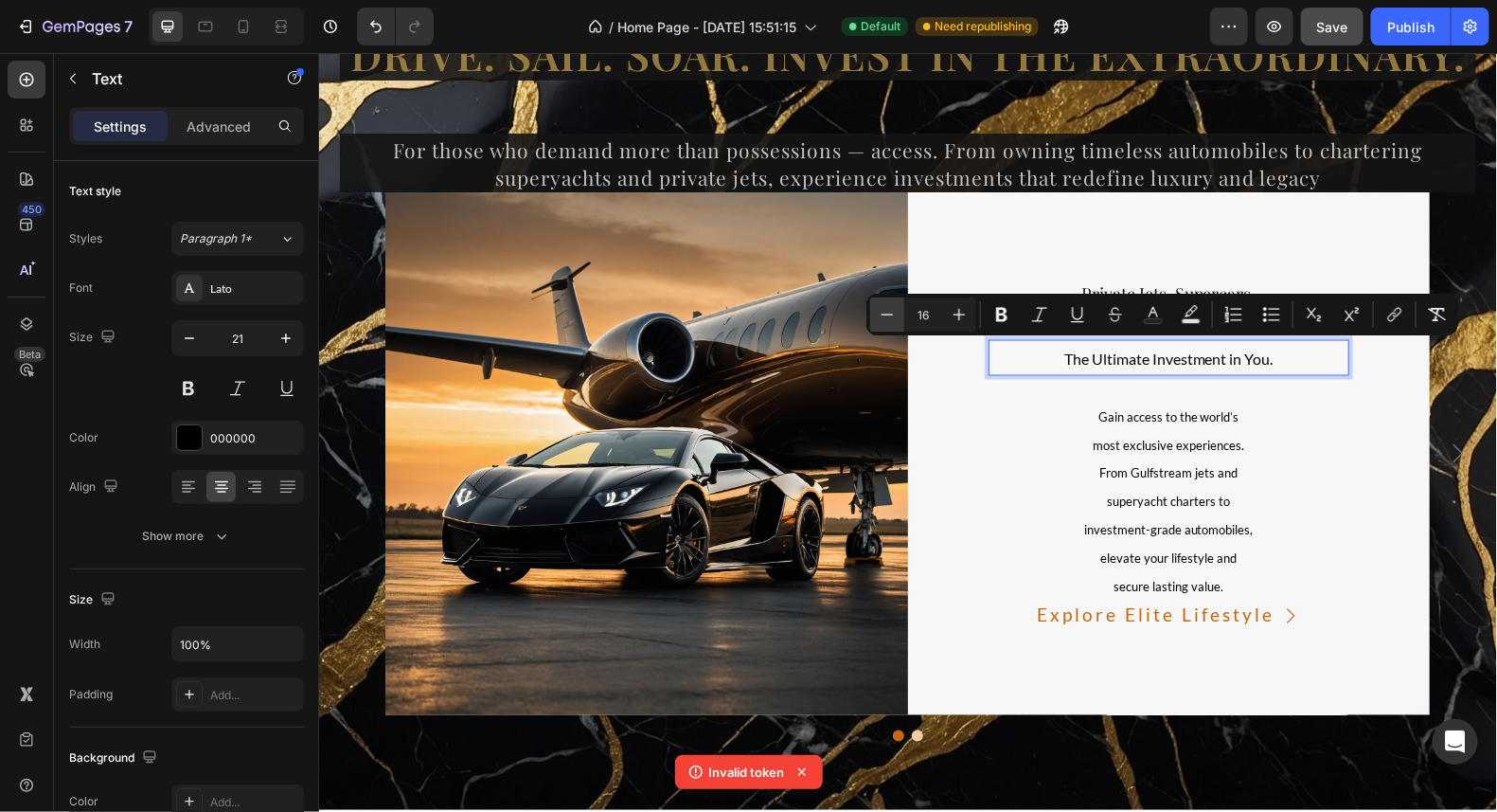
click at [888, 314] on icon "Editor contextual toolbar" at bounding box center [888, 315] width 19 height 19
type input "15"
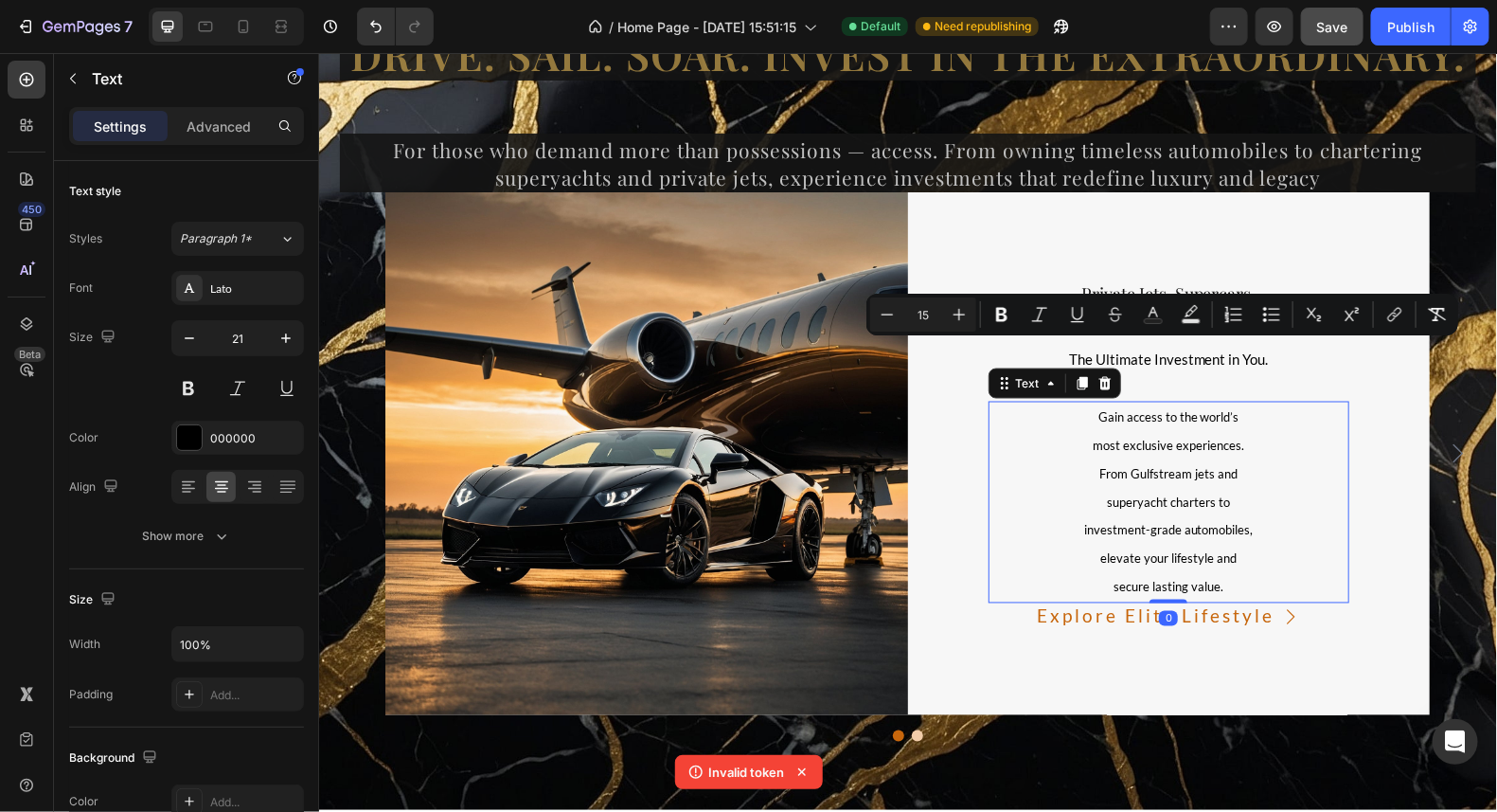
click at [1020, 411] on p "Gain access to the world’s" at bounding box center [1169, 417] width 358 height 29
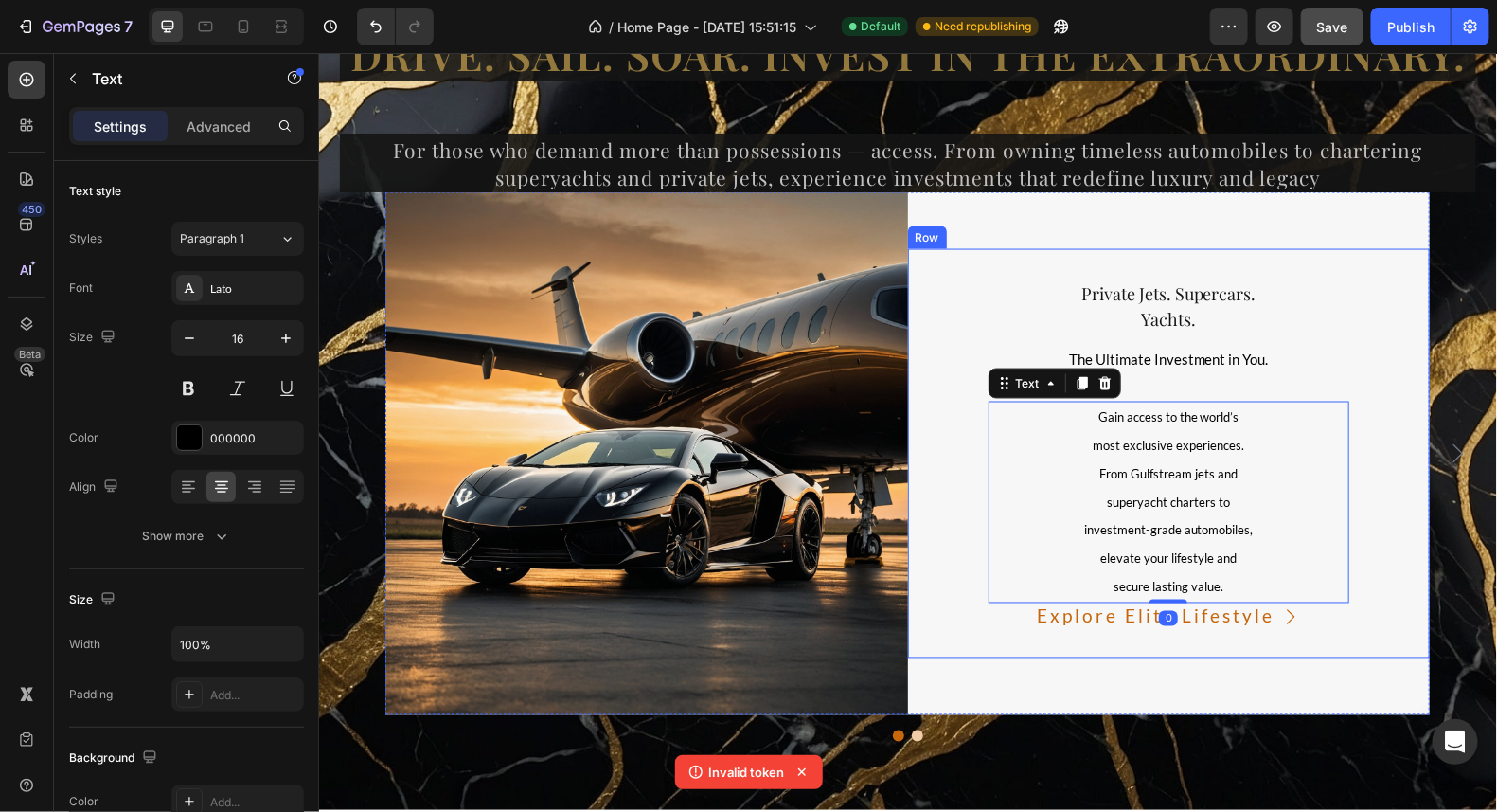
click at [978, 330] on div "⁠⁠⁠⁠⁠⁠⁠ Private Jets. Supercars. Yachts. Heading The Ultimate Investment in You…" at bounding box center [1168, 453] width 522 height 410
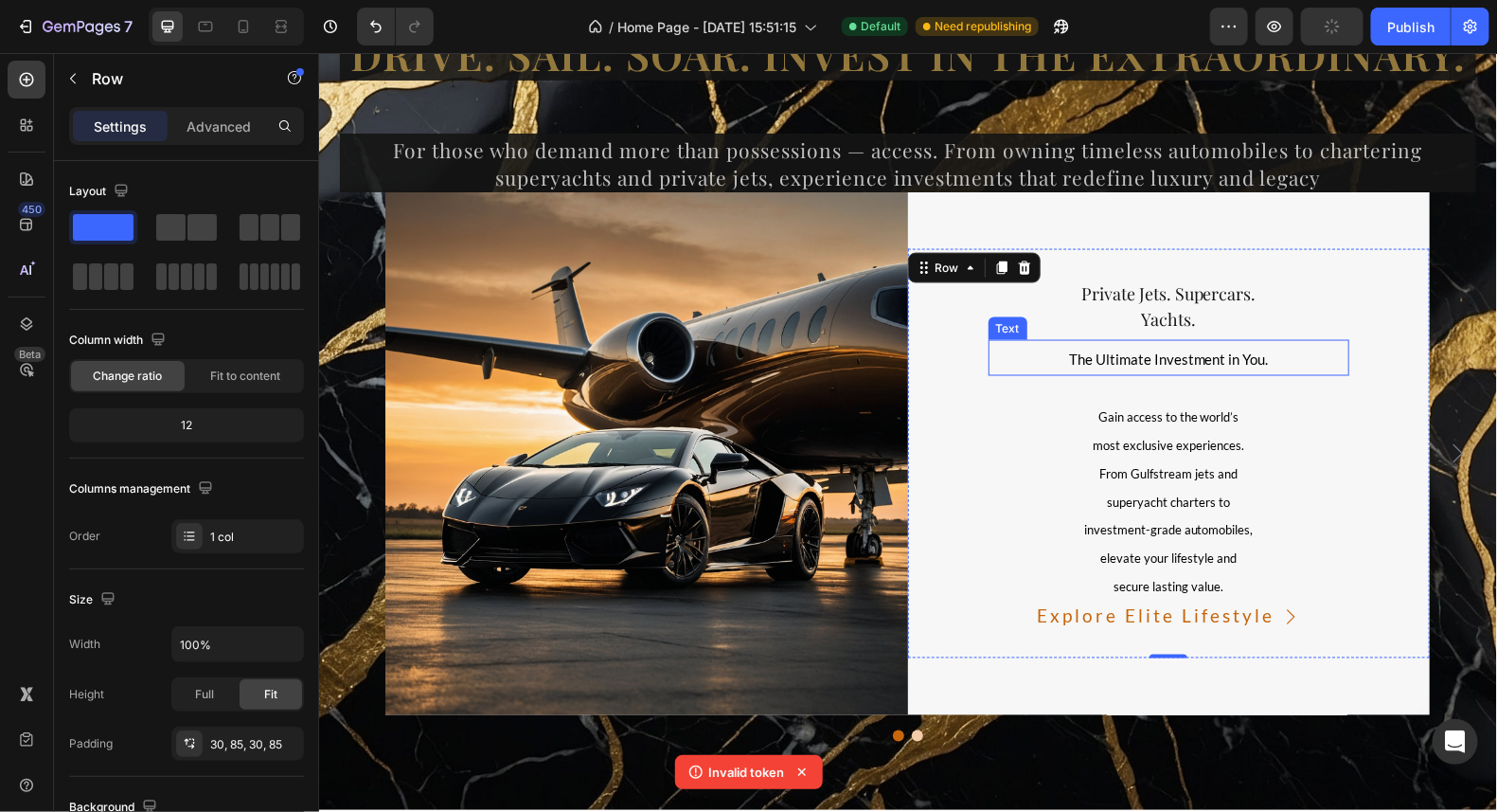
click at [1261, 358] on p "The Ultimate Investment in You." at bounding box center [1169, 357] width 358 height 33
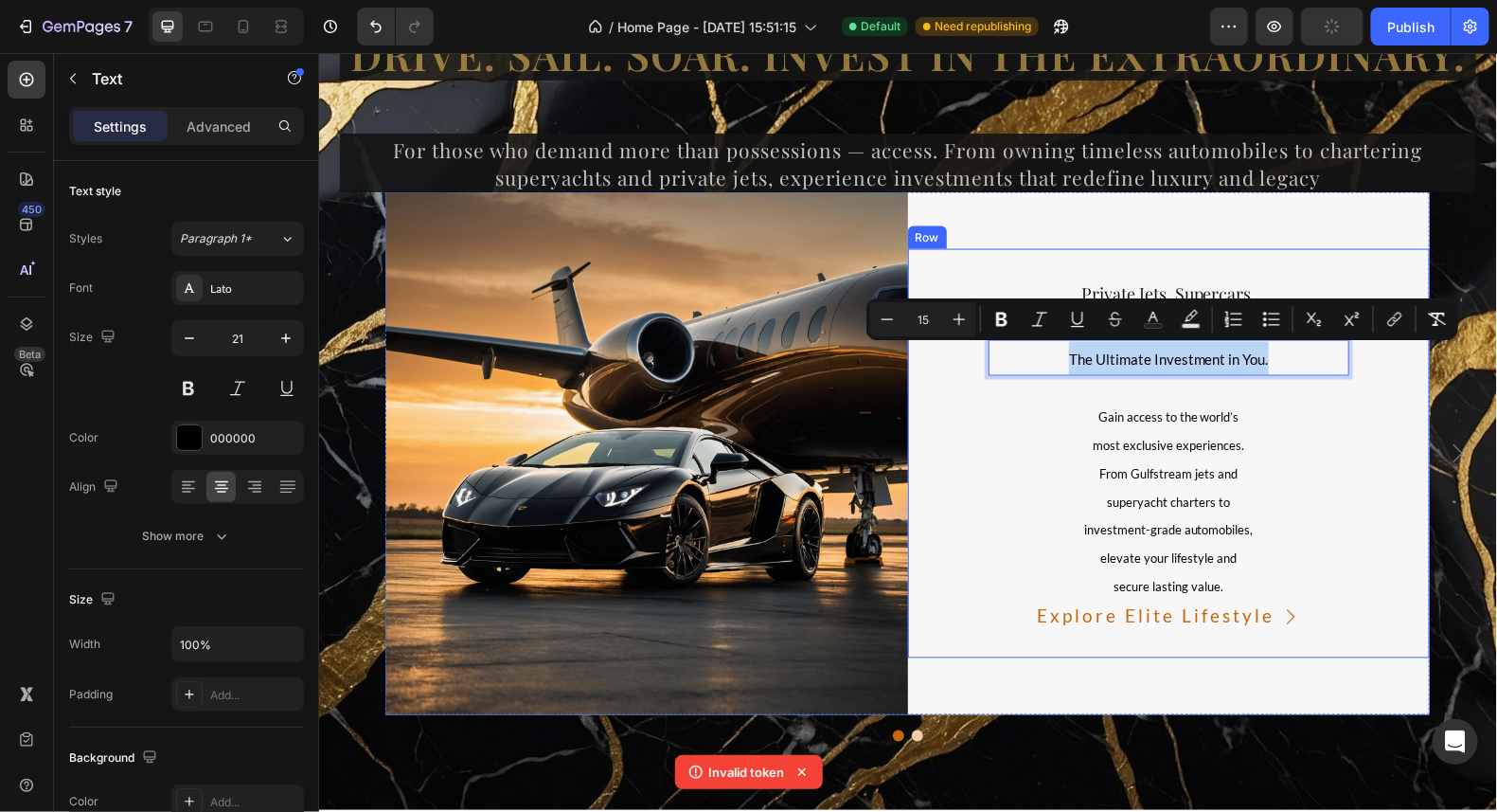
drag, startPoint x: 1261, startPoint y: 356, endPoint x: 1064, endPoint y: 374, distance: 197.8
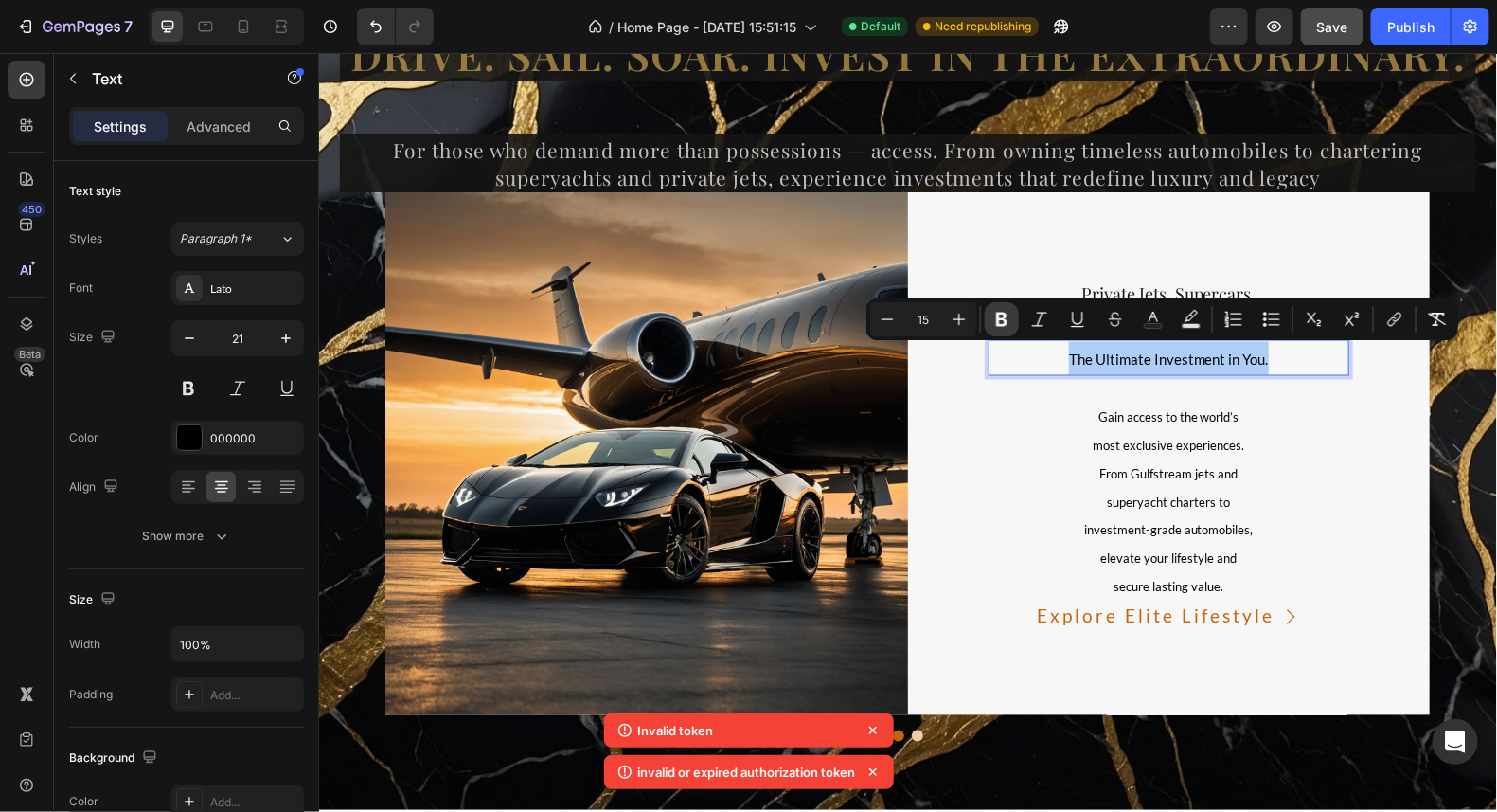
click at [991, 324] on button "Bold" at bounding box center [1002, 318] width 34 height 34
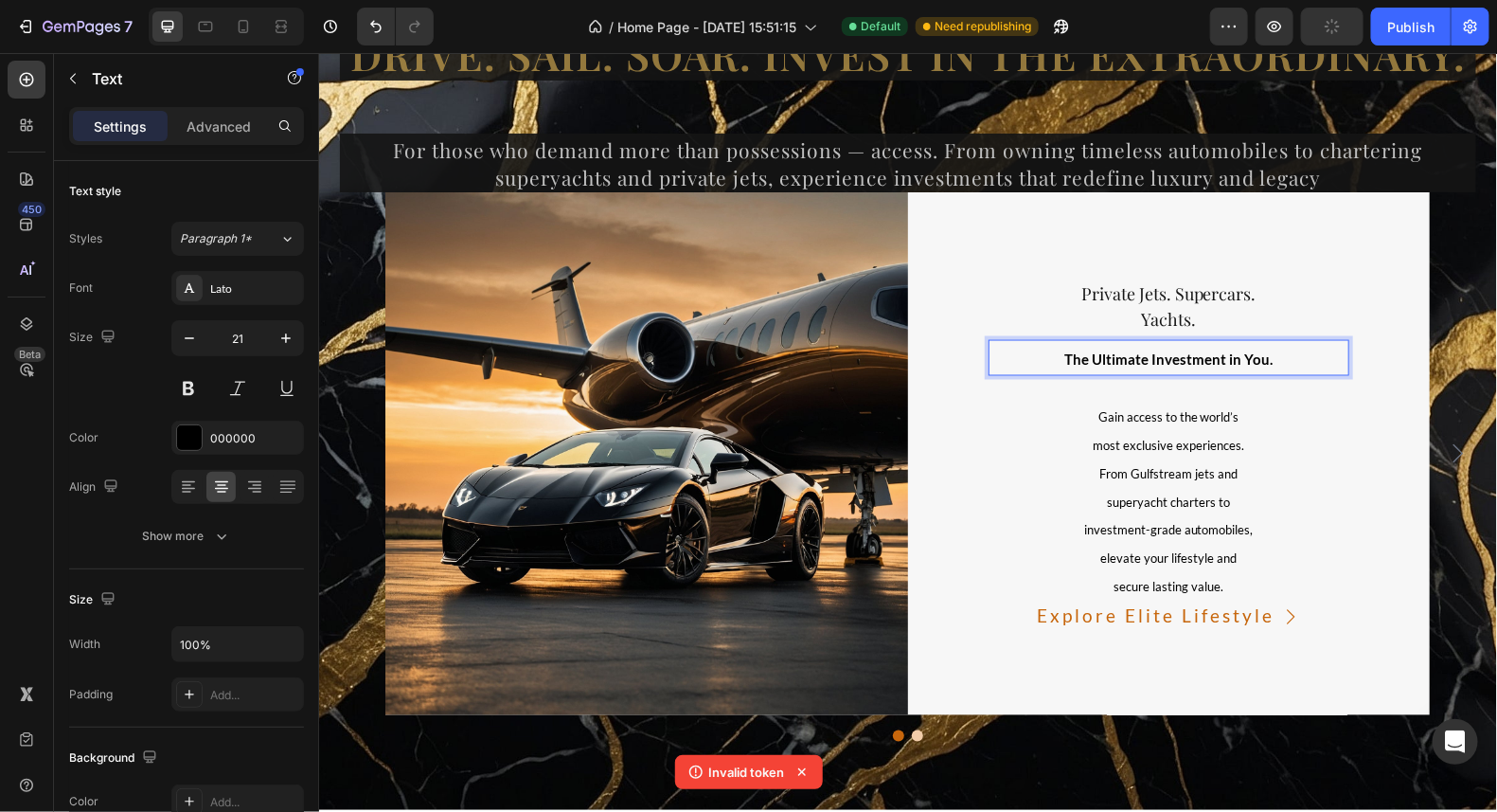
click at [1275, 361] on p "The Ultimate Investment in You." at bounding box center [1169, 357] width 358 height 33
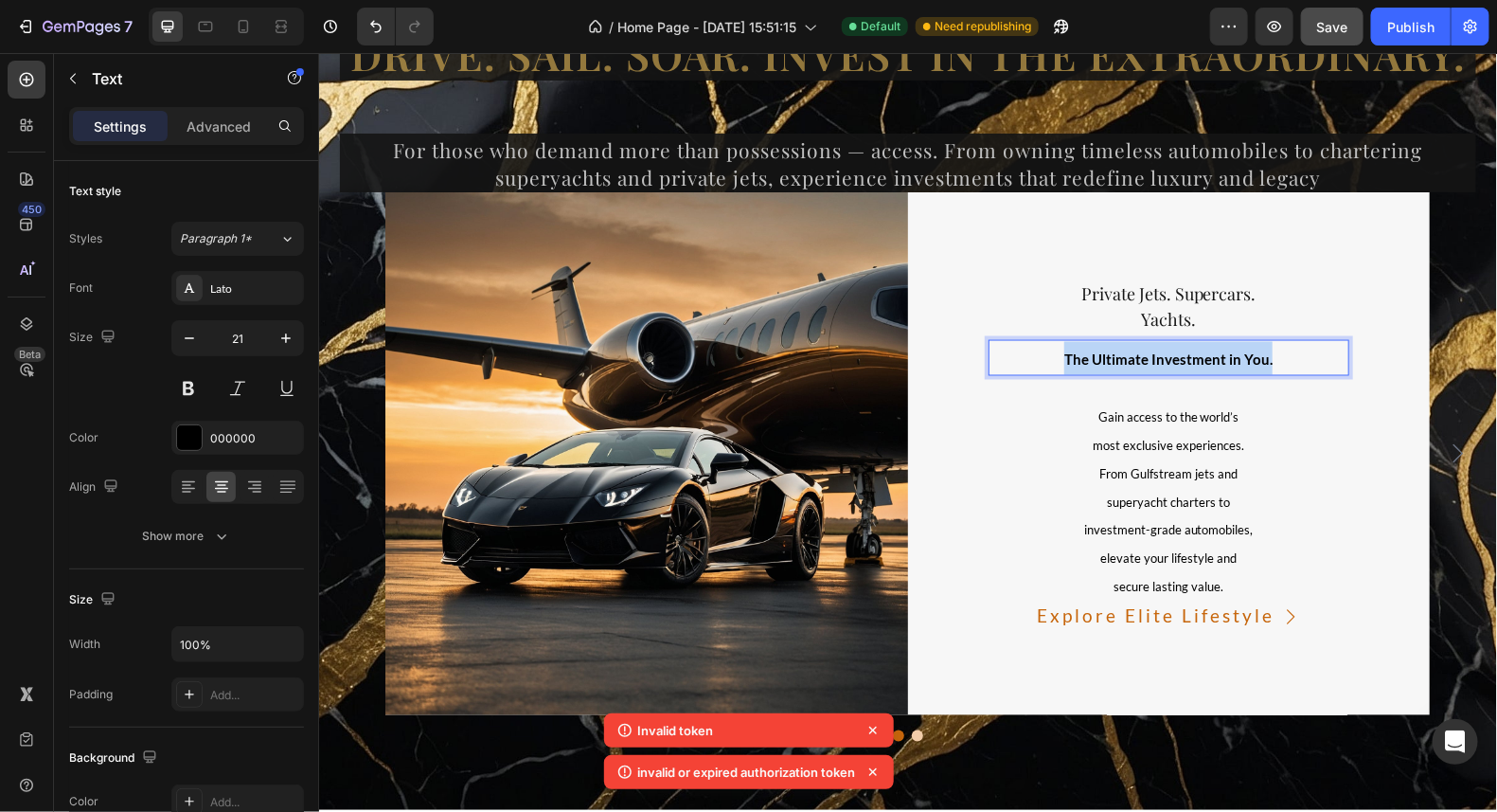
drag, startPoint x: 1270, startPoint y: 360, endPoint x: 1057, endPoint y: 363, distance: 213.0
click at [1057, 363] on p "The Ultimate Investment in You." at bounding box center [1169, 357] width 358 height 33
click at [1269, 388] on div "⁠⁠⁠⁠⁠⁠⁠ Private Jets. Supercars. Yachts. Heading The Ultimate Investment in You…" at bounding box center [1169, 452] width 362 height 353
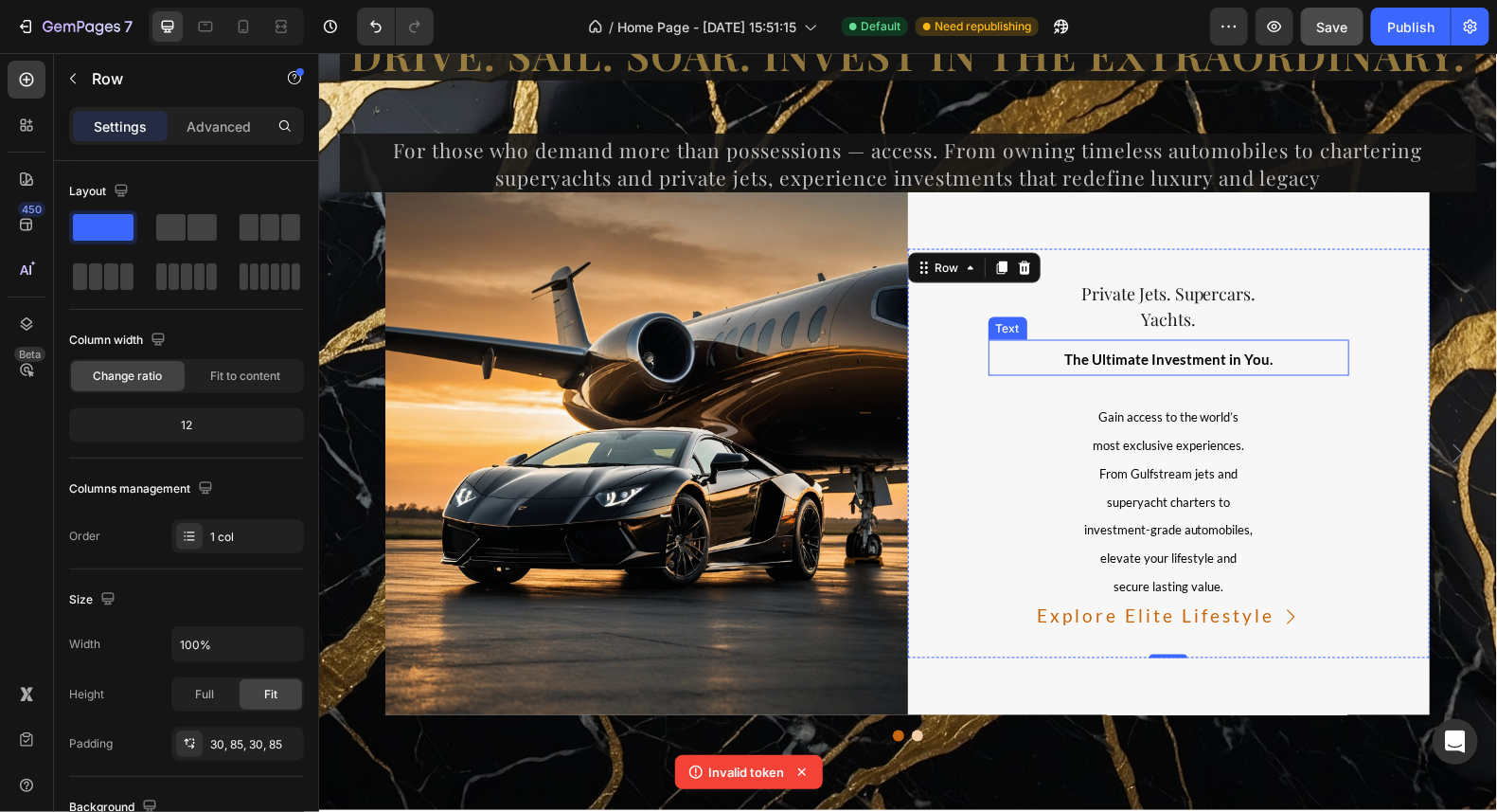
click at [1182, 358] on strong "The Ultimate Investment in You." at bounding box center [1168, 358] width 209 height 17
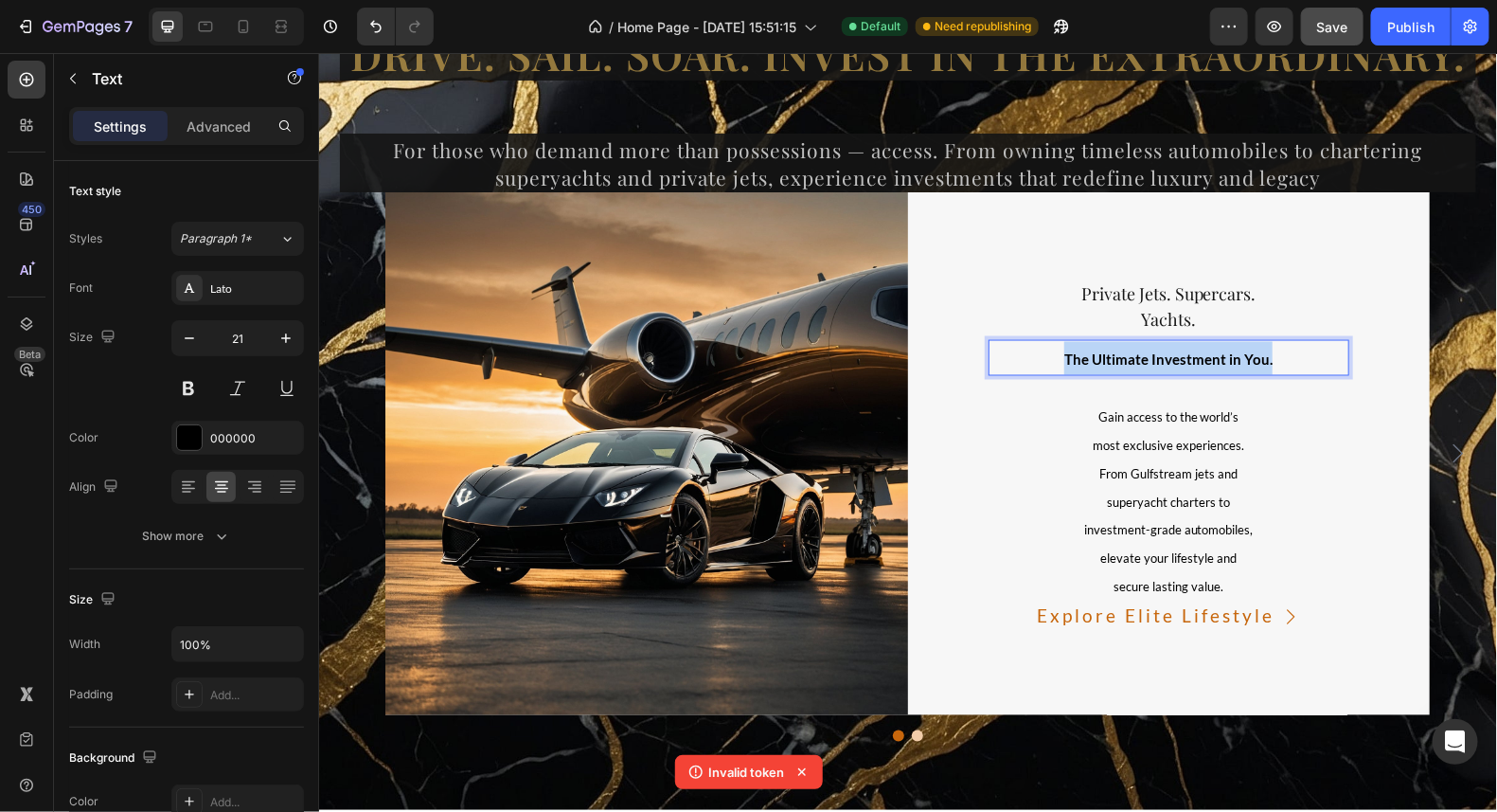
drag, startPoint x: 1268, startPoint y: 354, endPoint x: 1058, endPoint y: 356, distance: 210.0
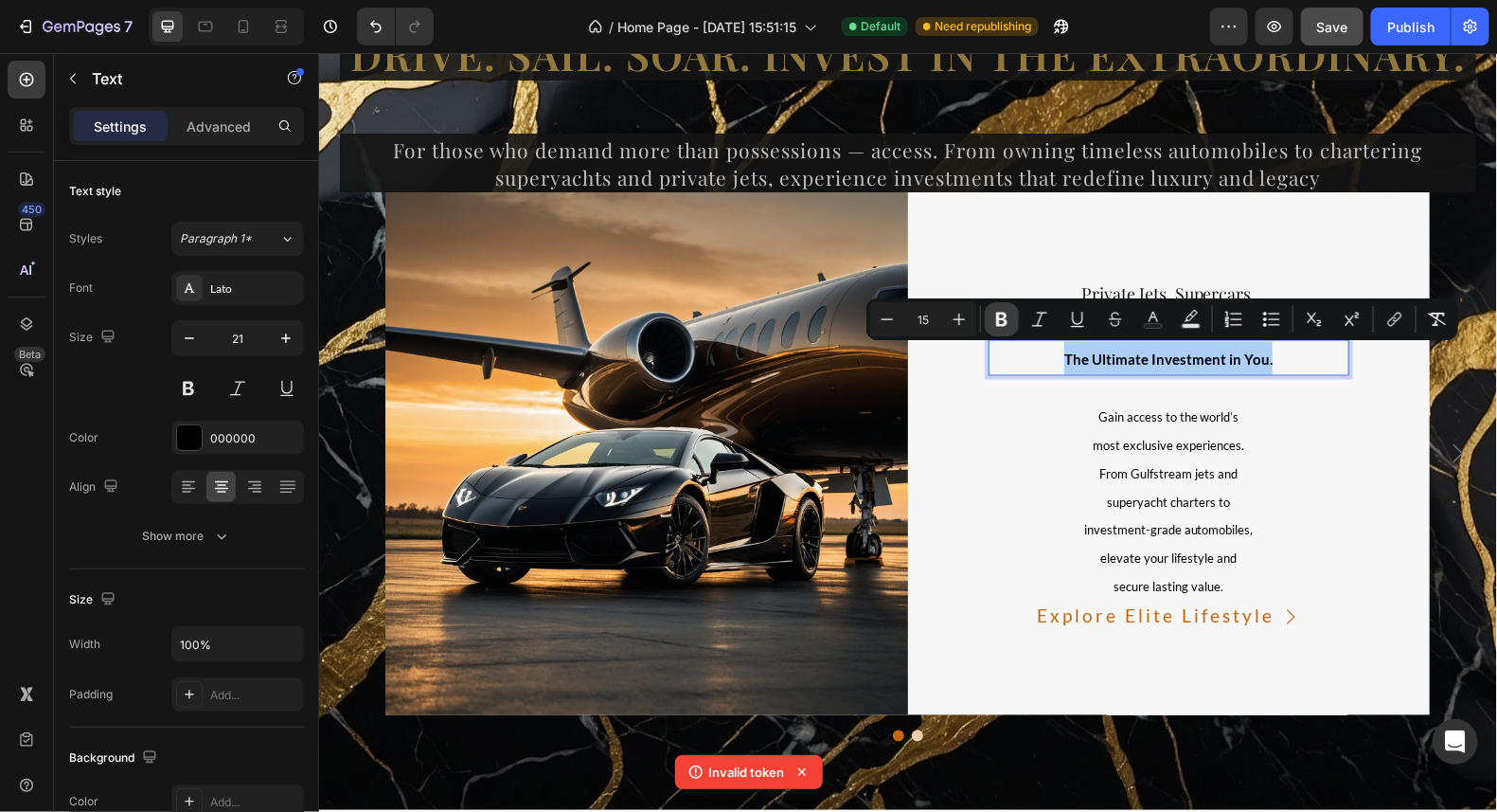
click at [1001, 315] on icon "Editor contextual toolbar" at bounding box center [1002, 319] width 19 height 19
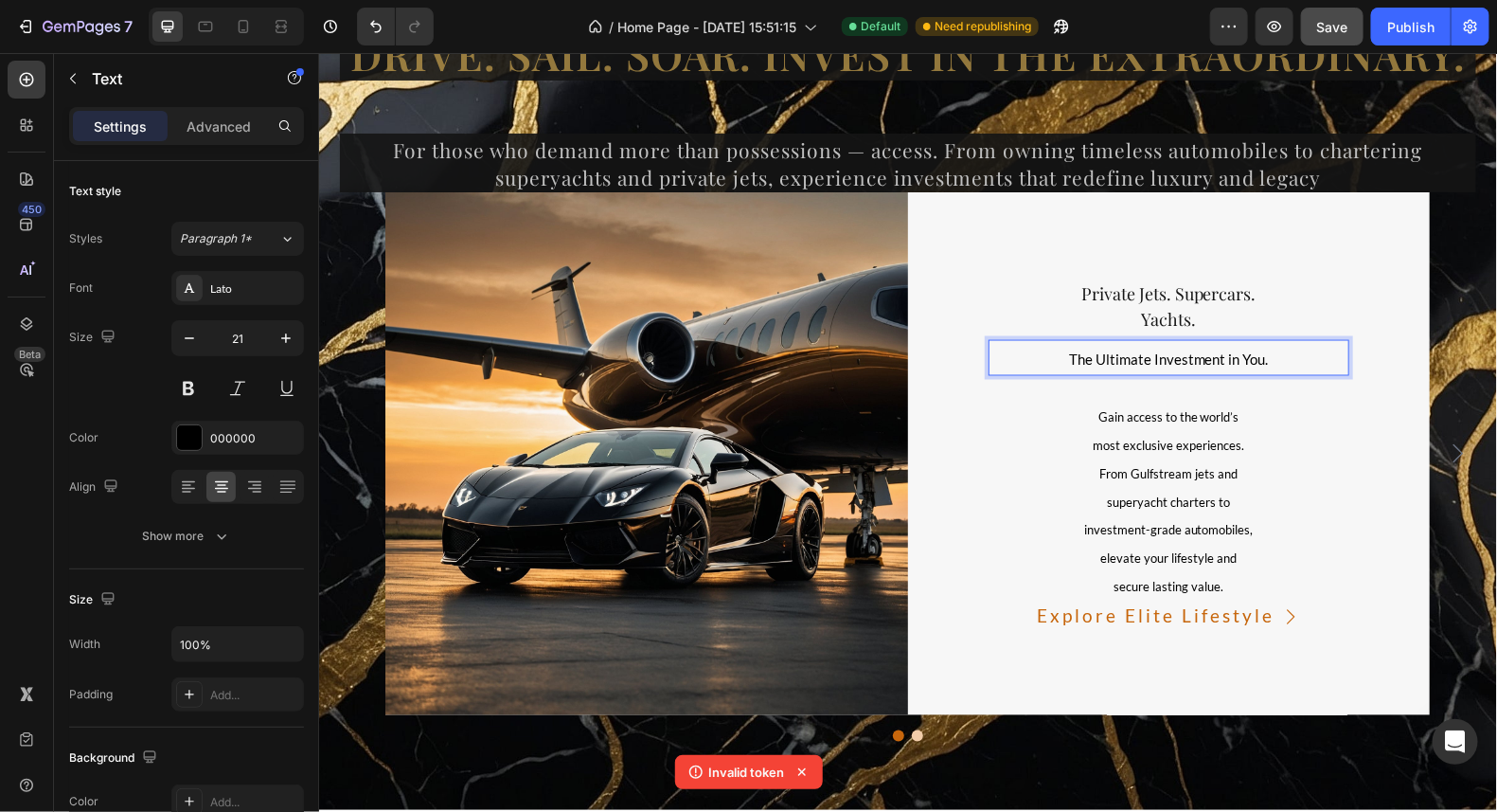
click at [1272, 359] on p "The Ultimate Investment in You." at bounding box center [1169, 357] width 358 height 33
drag, startPoint x: 1262, startPoint y: 356, endPoint x: 1060, endPoint y: 349, distance: 202.1
click at [1060, 349] on p "The Ultimate Investment in You." at bounding box center [1169, 357] width 358 height 33
click at [1266, 353] on p "The Ultimate Investment in You." at bounding box center [1169, 357] width 358 height 33
click at [1245, 349] on span "The Ultimate Investment in You." at bounding box center [1168, 358] width 200 height 17
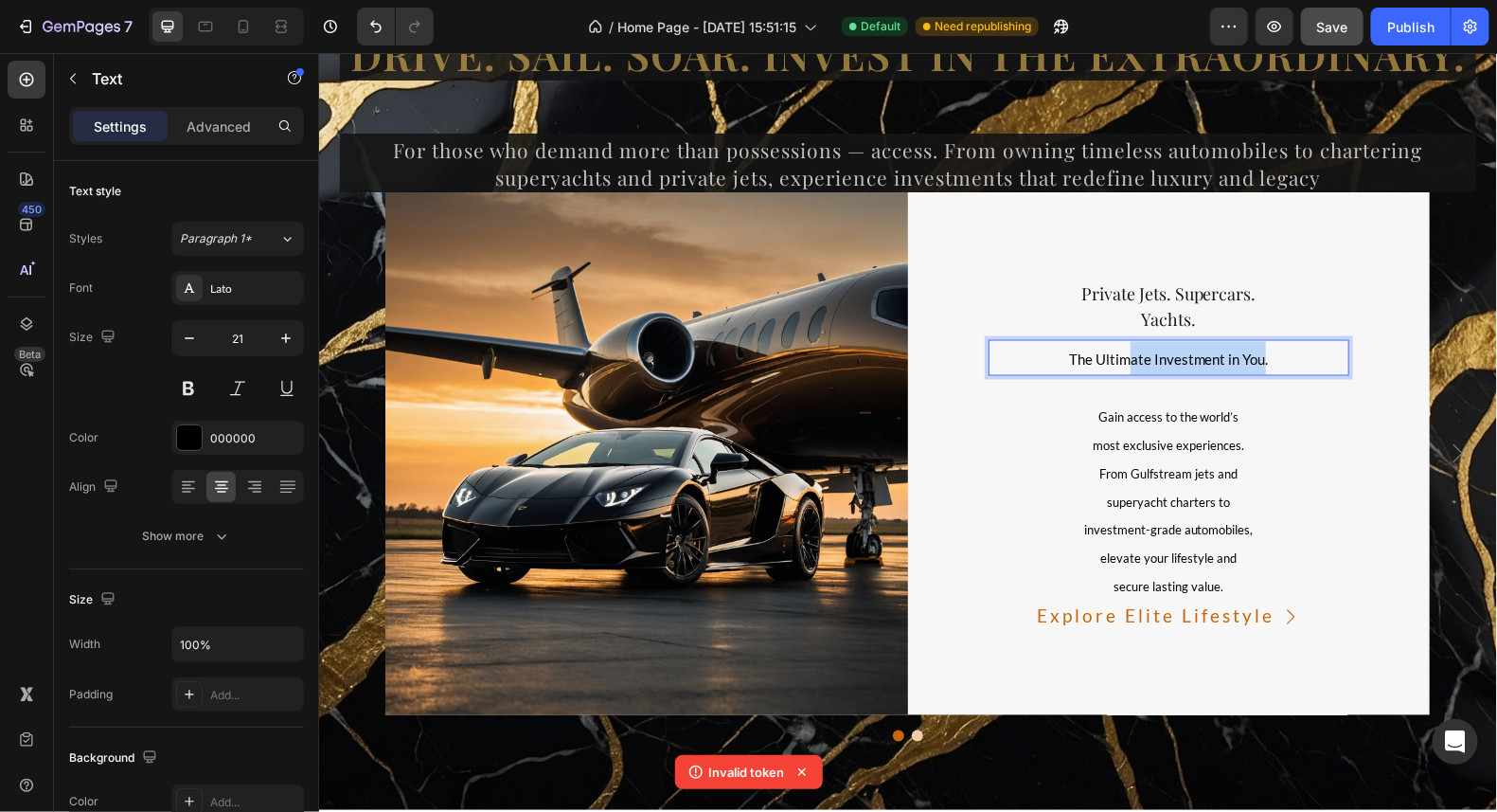
drag, startPoint x: 1257, startPoint y: 356, endPoint x: 1125, endPoint y: 356, distance: 132.0
click at [1125, 356] on span "The Ultimate Investment in You." at bounding box center [1168, 358] width 200 height 17
click at [1268, 353] on p "The Ultimate Investment in You." at bounding box center [1169, 357] width 358 height 33
drag, startPoint x: 1264, startPoint y: 353, endPoint x: 1062, endPoint y: 354, distance: 202.0
click at [1062, 354] on p "The Ultimate Investment in You." at bounding box center [1169, 357] width 358 height 33
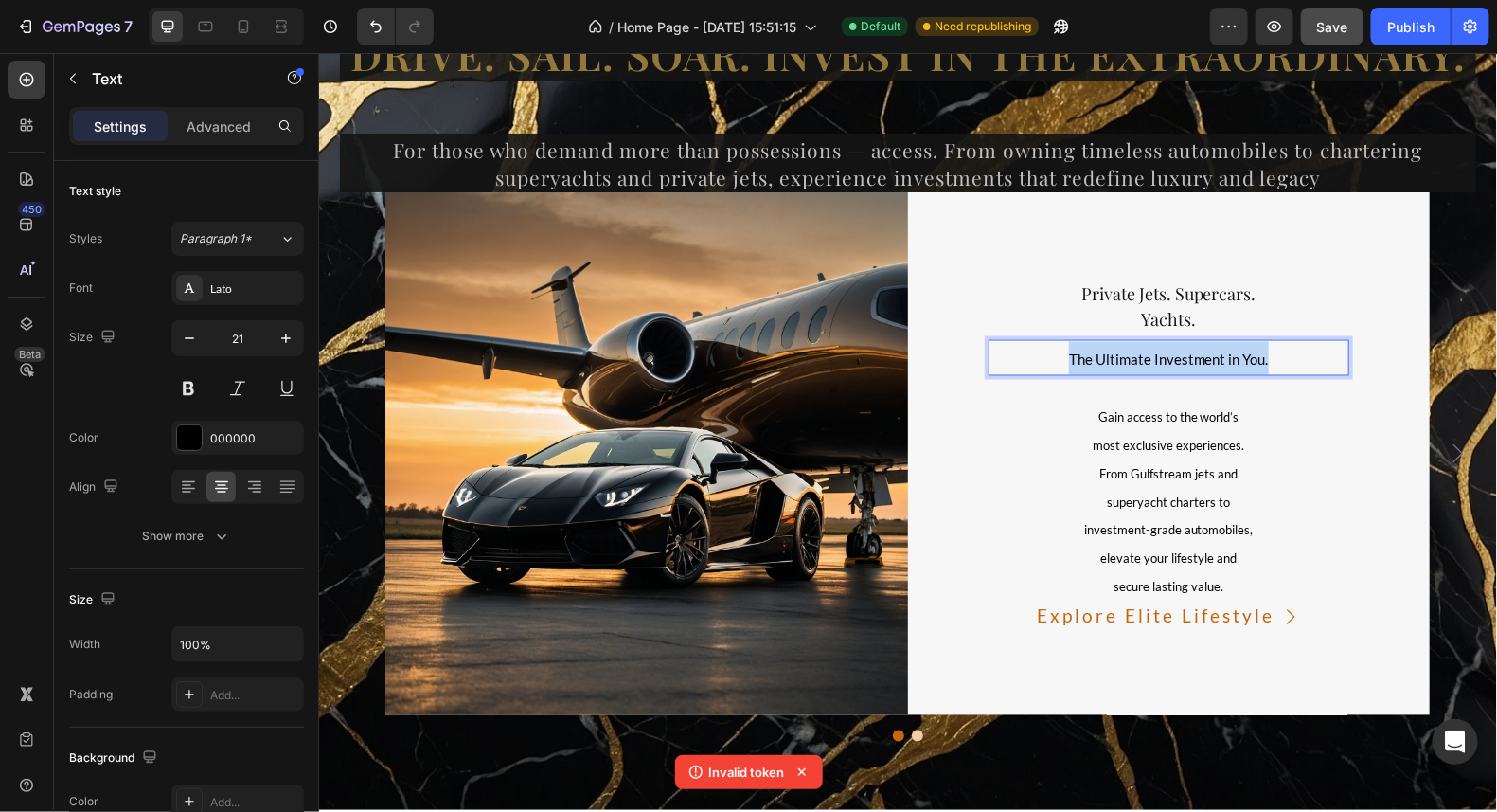
click at [1055, 358] on p "The Ultimate Investment in You." at bounding box center [1169, 357] width 358 height 33
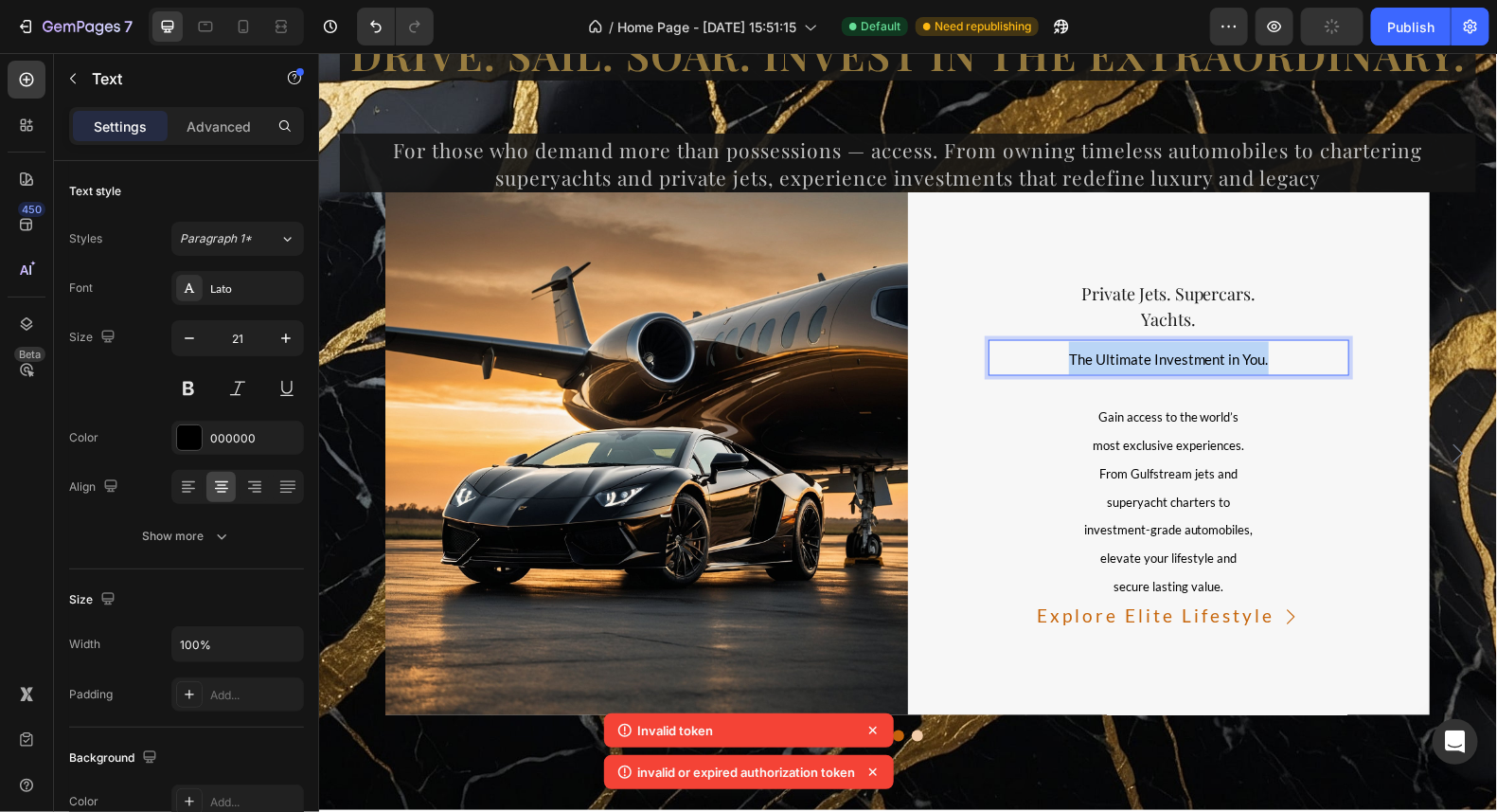
drag, startPoint x: 1264, startPoint y: 353, endPoint x: 1045, endPoint y: 338, distance: 219.5
click at [1045, 341] on p "The Ultimate Investment in You." at bounding box center [1169, 357] width 358 height 33
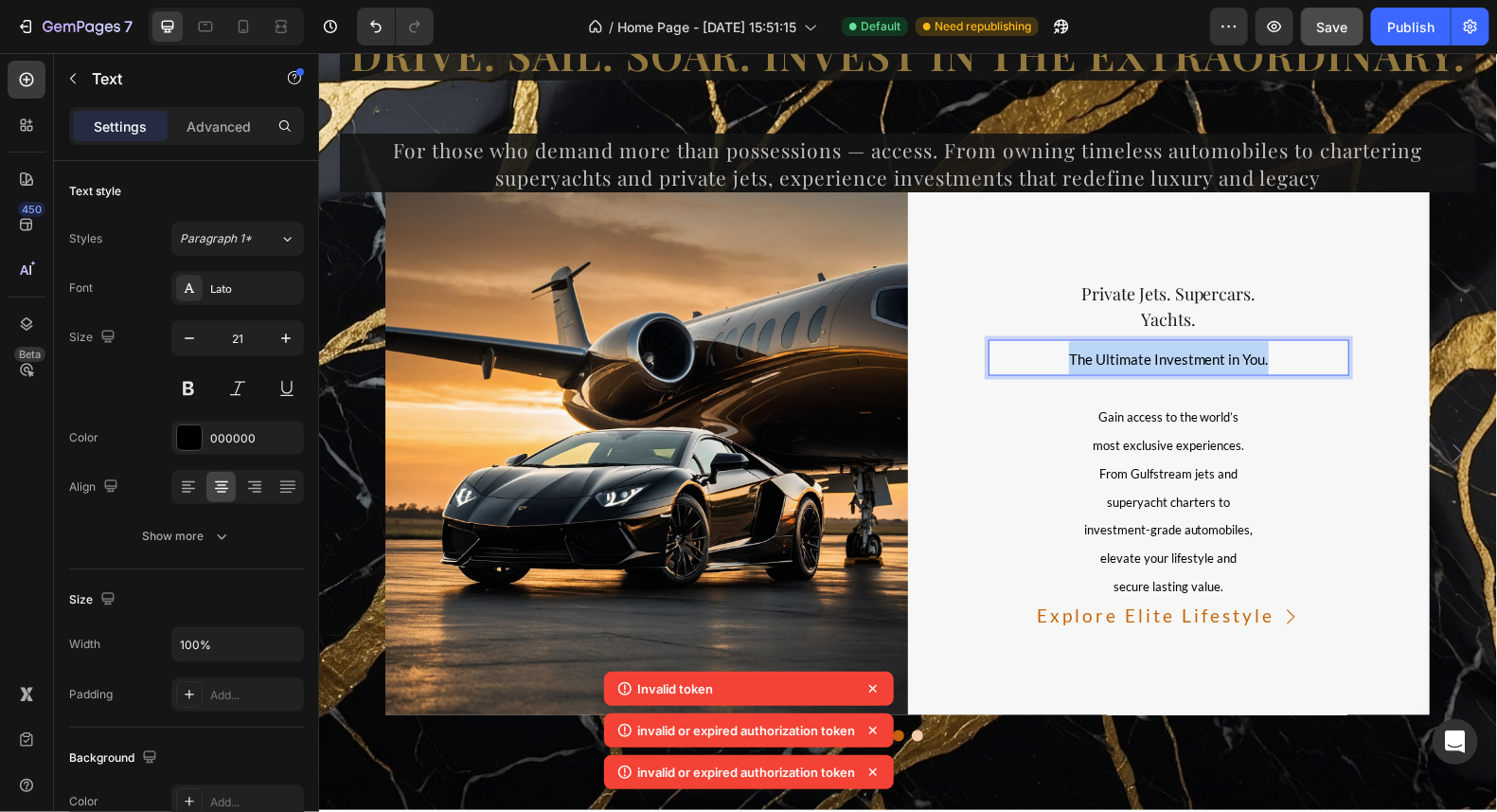
click at [1140, 359] on span "The Ultimate Investment in You." at bounding box center [1168, 358] width 200 height 17
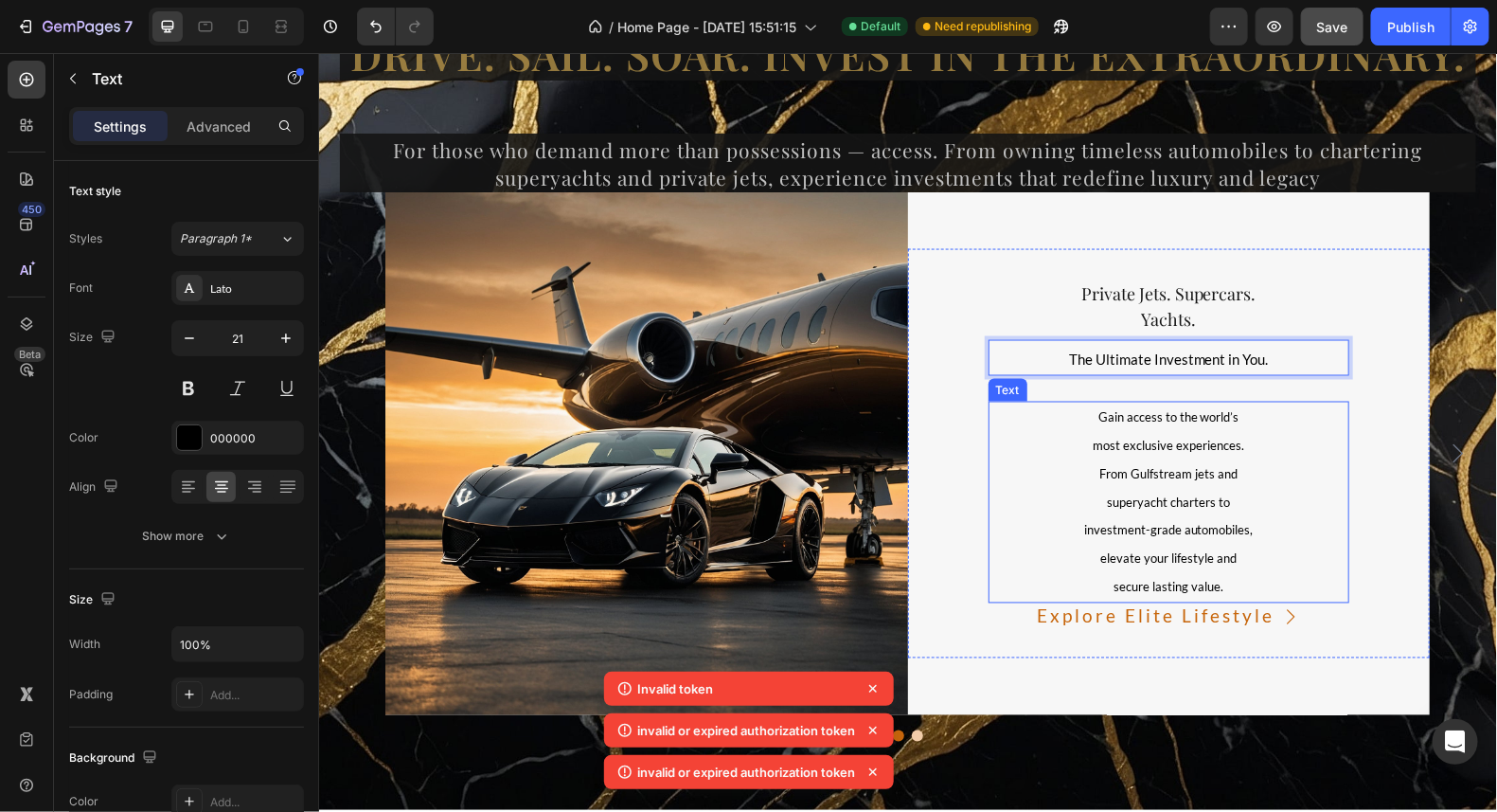
click at [1203, 425] on p "Gain access to the world’s" at bounding box center [1169, 417] width 358 height 29
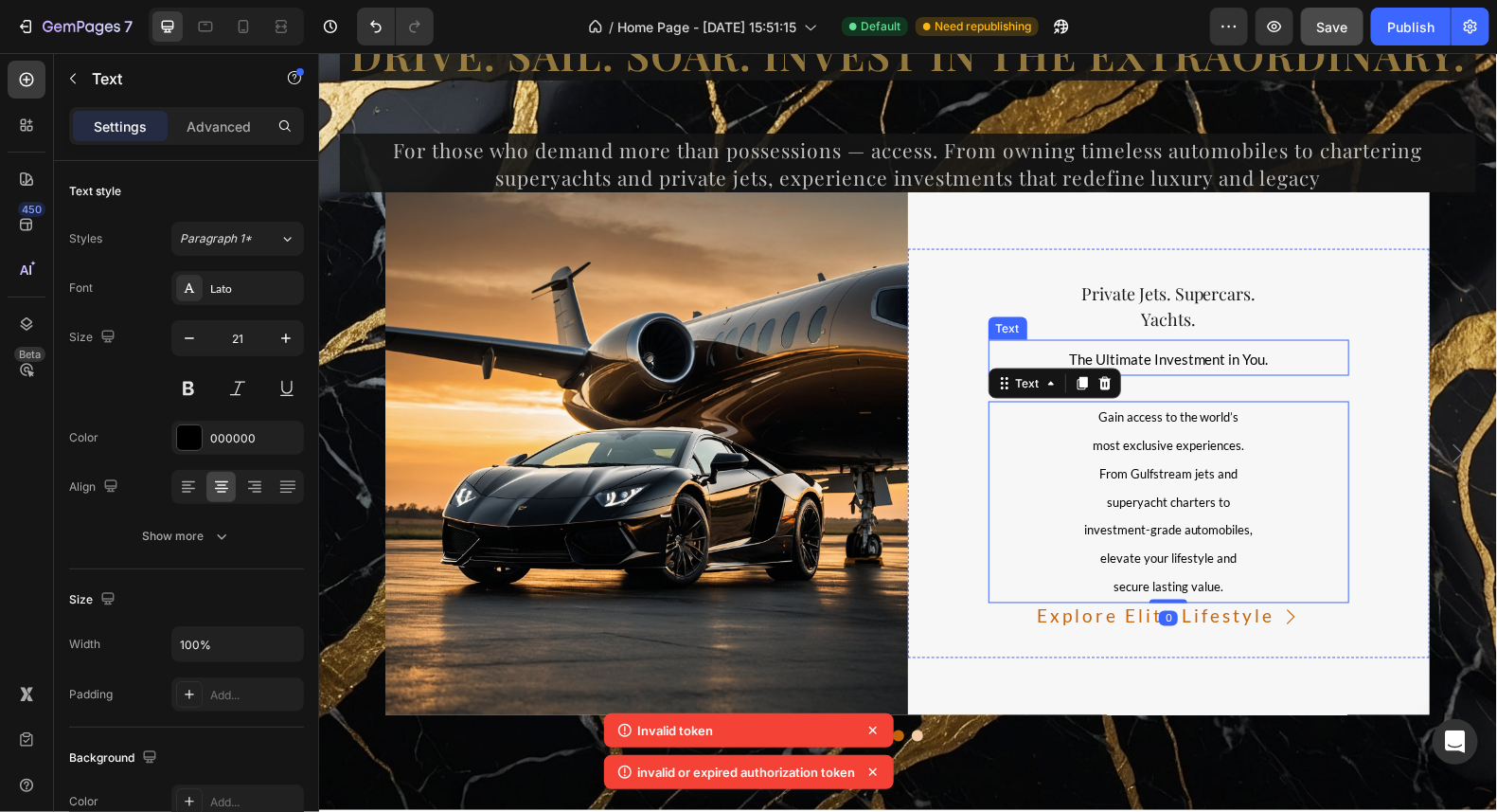
click at [1232, 358] on span "The Ultimate Investment in You." at bounding box center [1168, 358] width 200 height 17
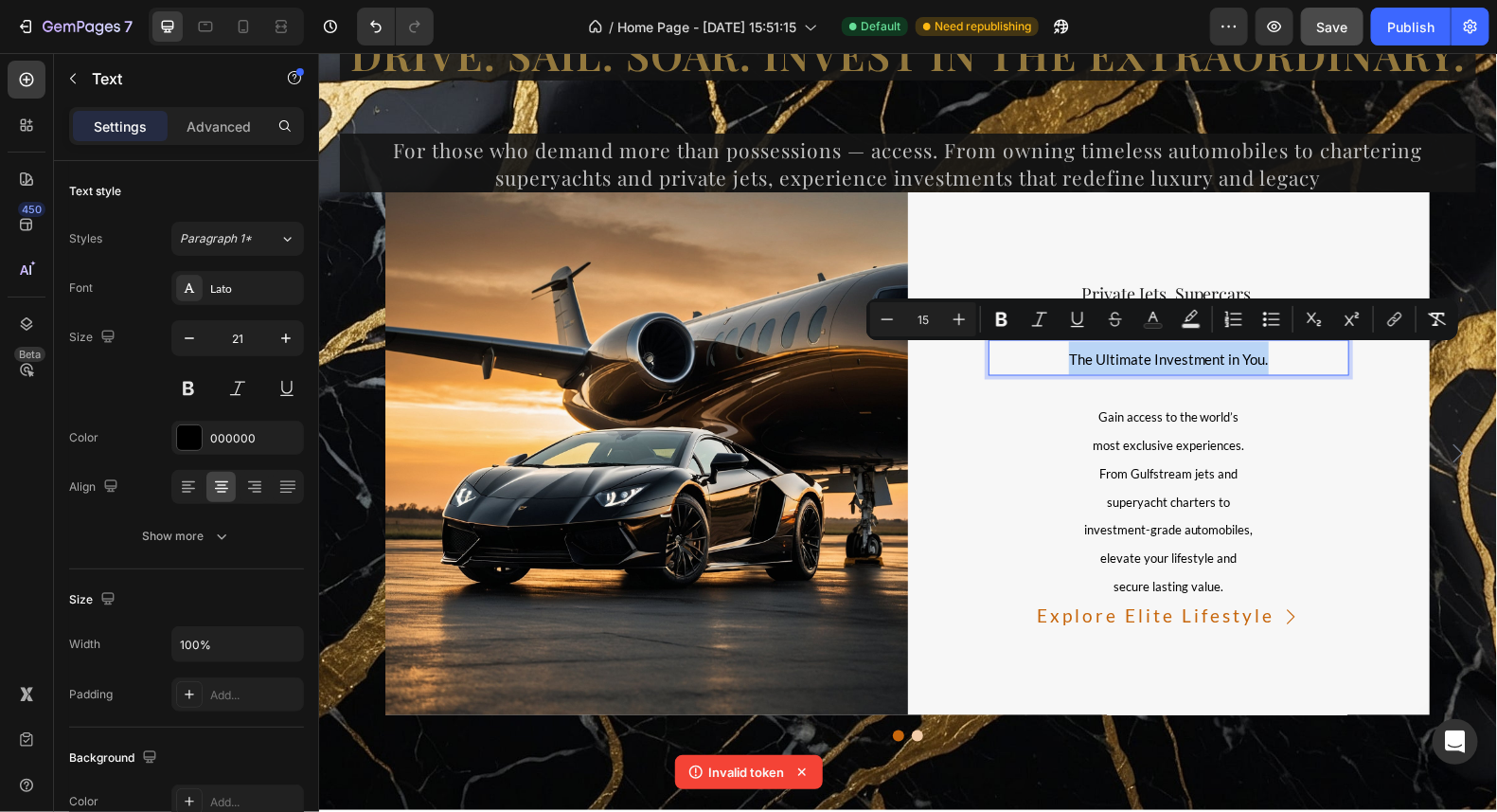
drag, startPoint x: 1267, startPoint y: 356, endPoint x: 1061, endPoint y: 354, distance: 206.0
click at [960, 315] on icon "Editor contextual toolbar" at bounding box center [959, 319] width 19 height 19
type input "16"
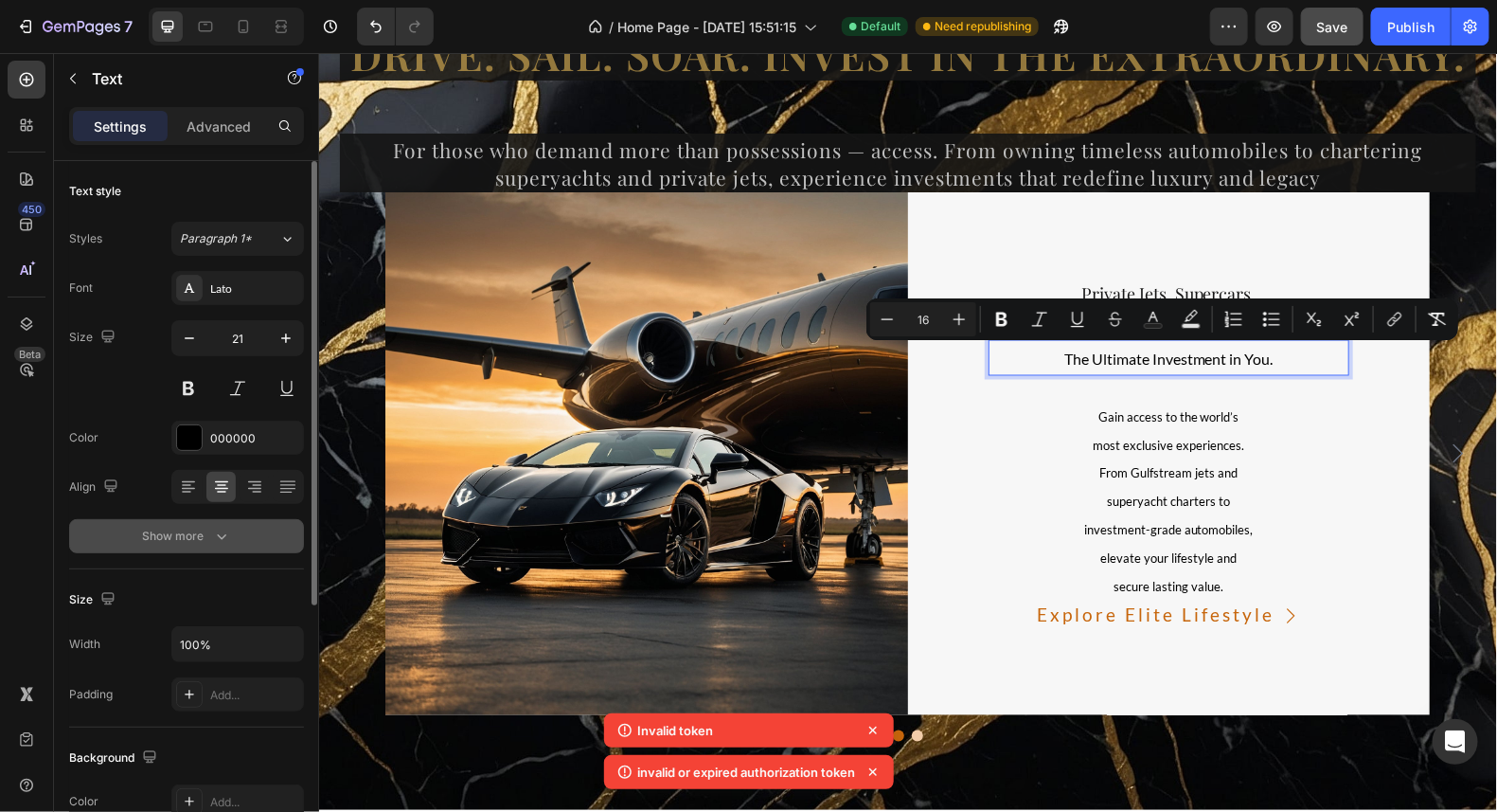
click at [225, 532] on icon "button" at bounding box center [222, 536] width 19 height 19
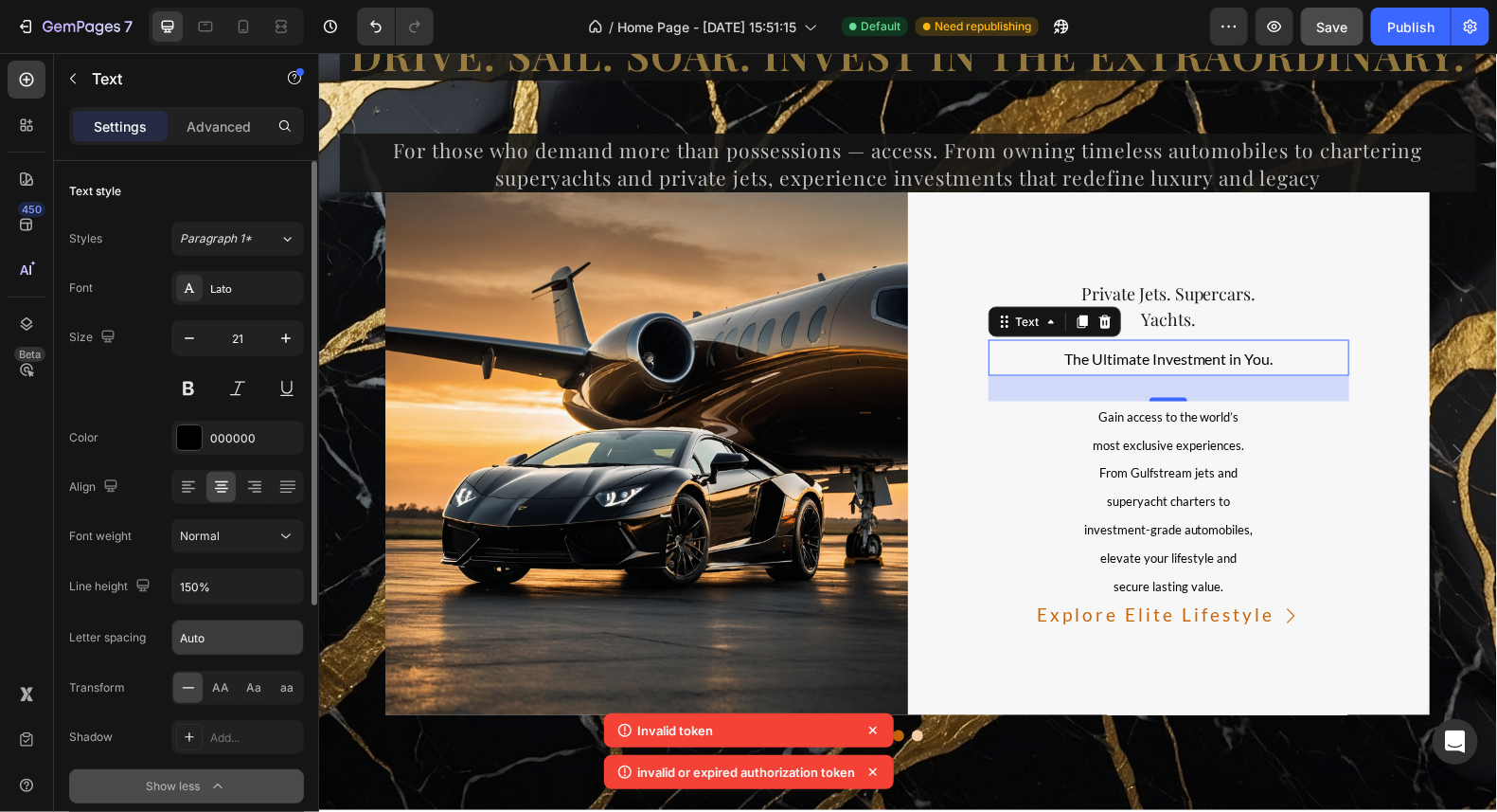
click at [220, 636] on input "Auto" at bounding box center [238, 637] width 131 height 34
type input "1"
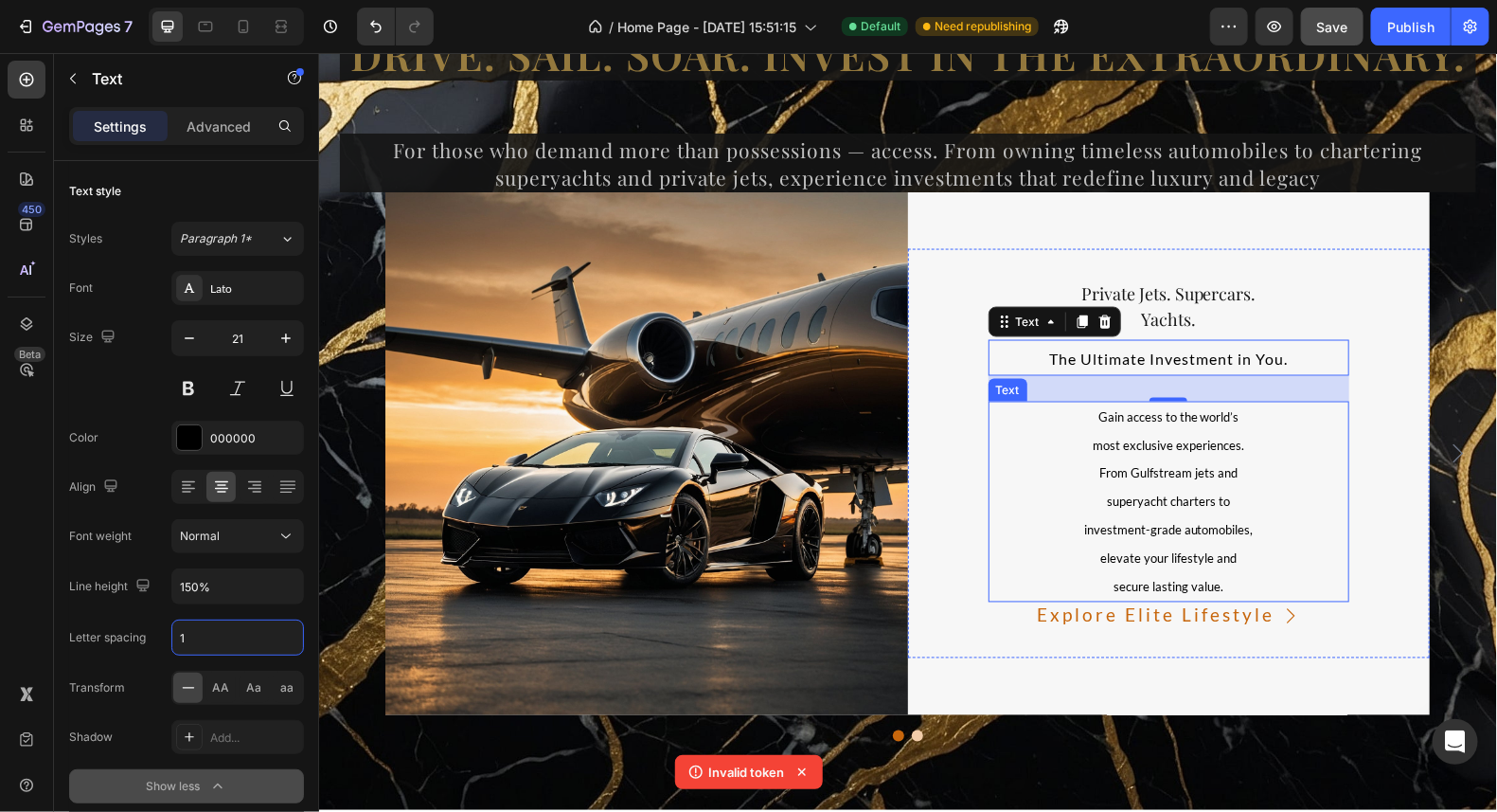
click at [1176, 495] on span "superyacht charters to" at bounding box center [1168, 501] width 123 height 15
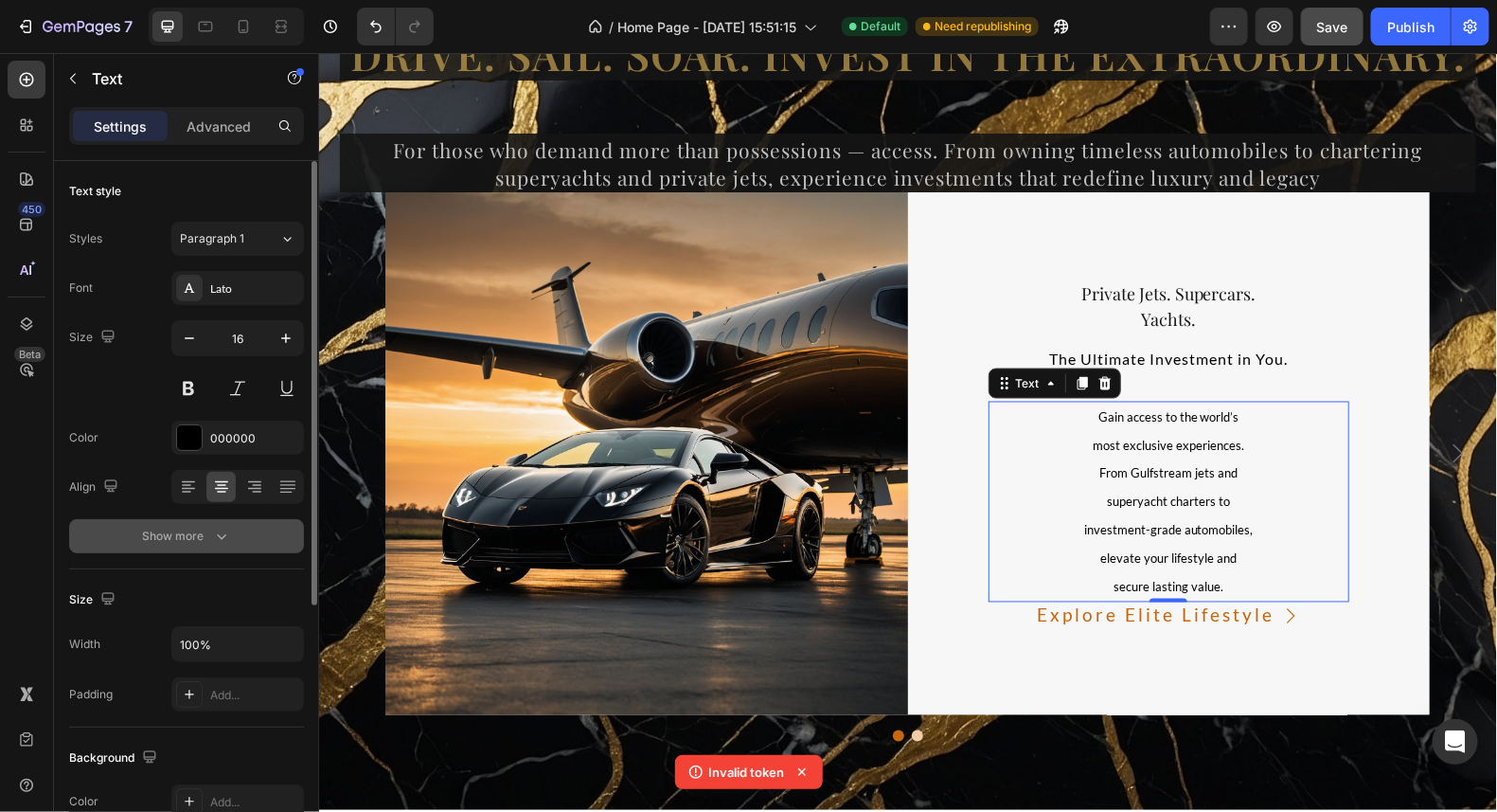
click at [210, 535] on div "Show more" at bounding box center [188, 536] width 89 height 19
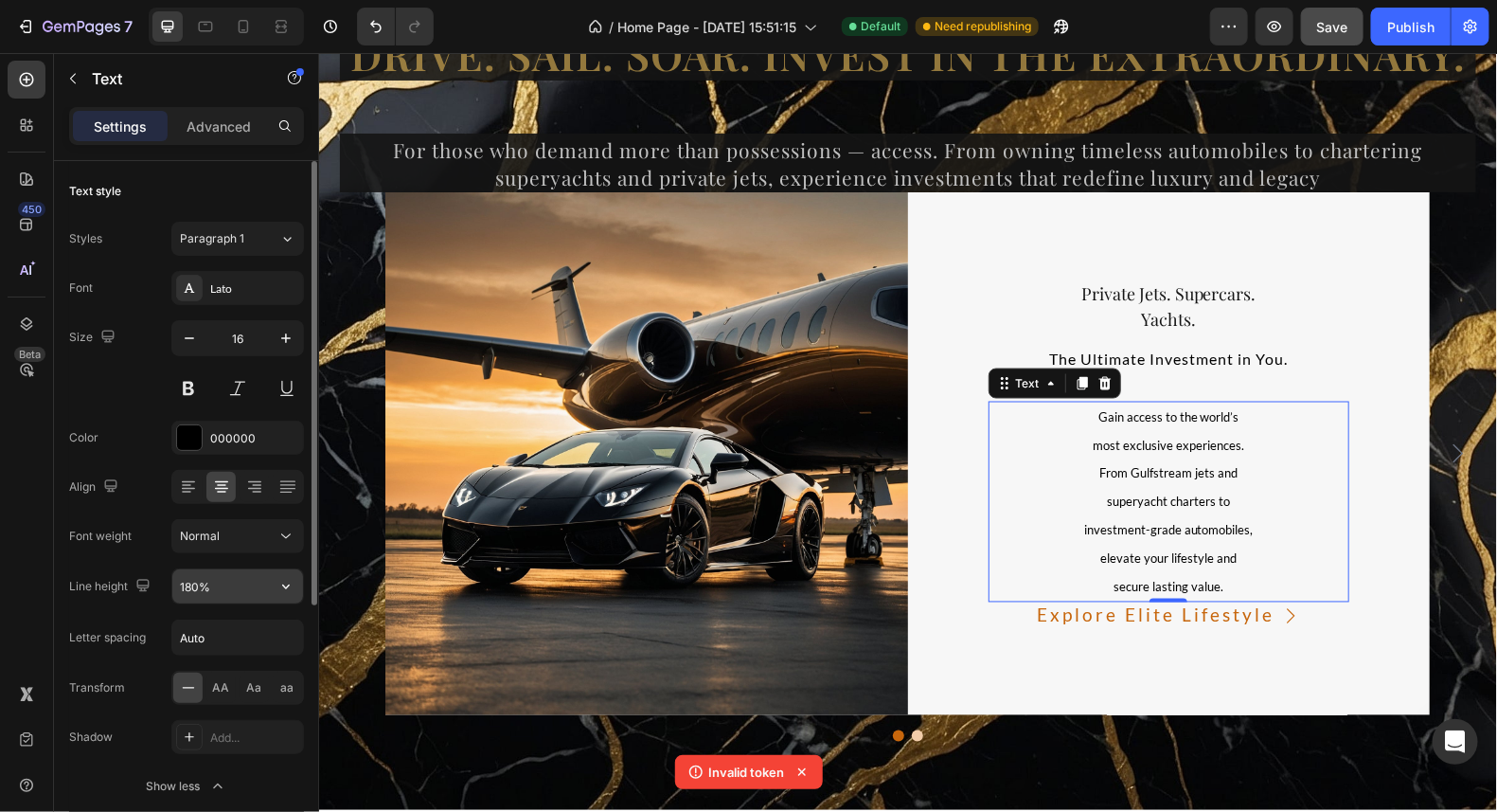
click at [267, 579] on input "180%" at bounding box center [238, 586] width 131 height 34
click at [286, 584] on icon "button" at bounding box center [286, 587] width 19 height 19
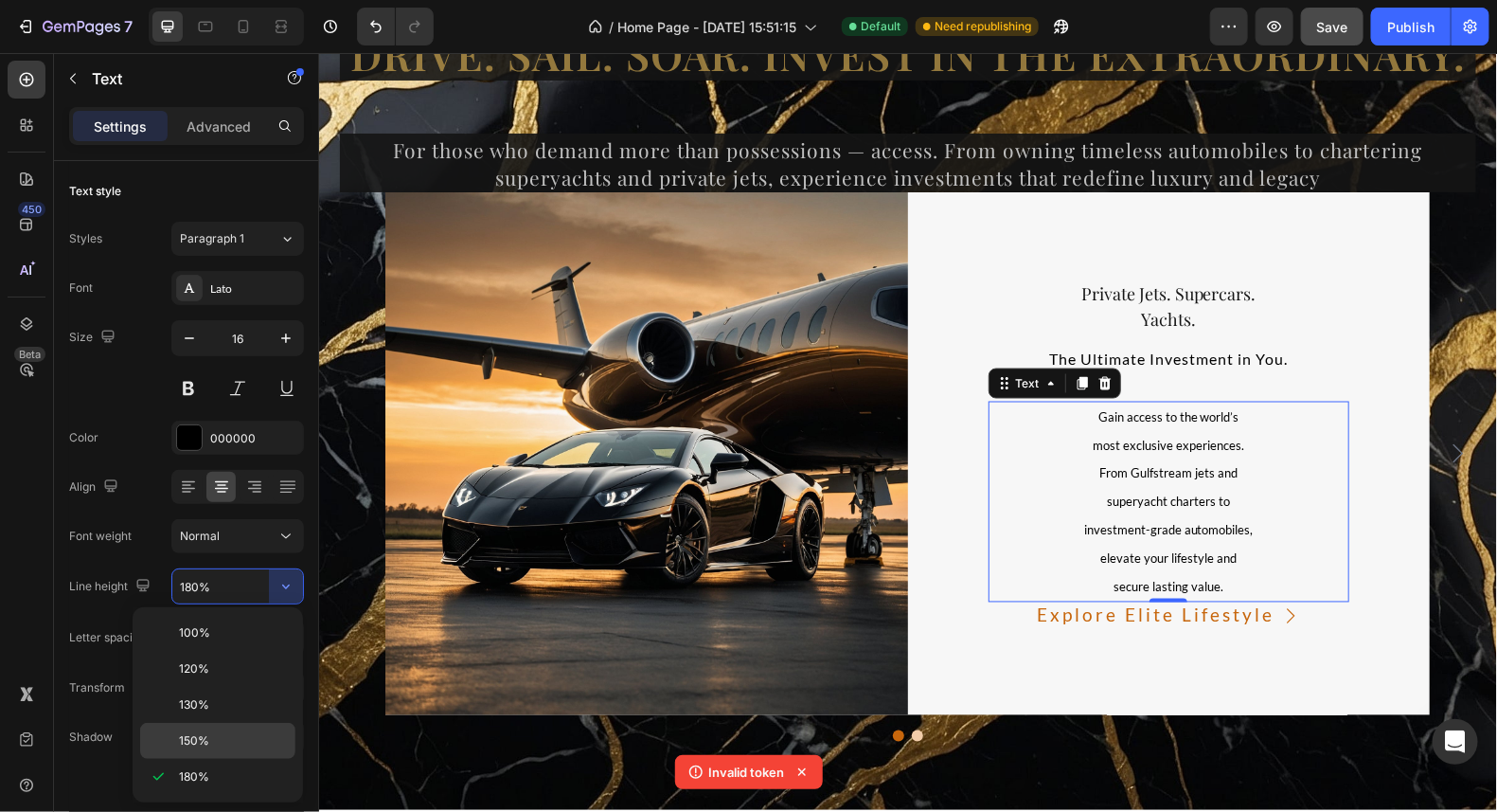
click at [200, 732] on span "150%" at bounding box center [194, 741] width 31 height 17
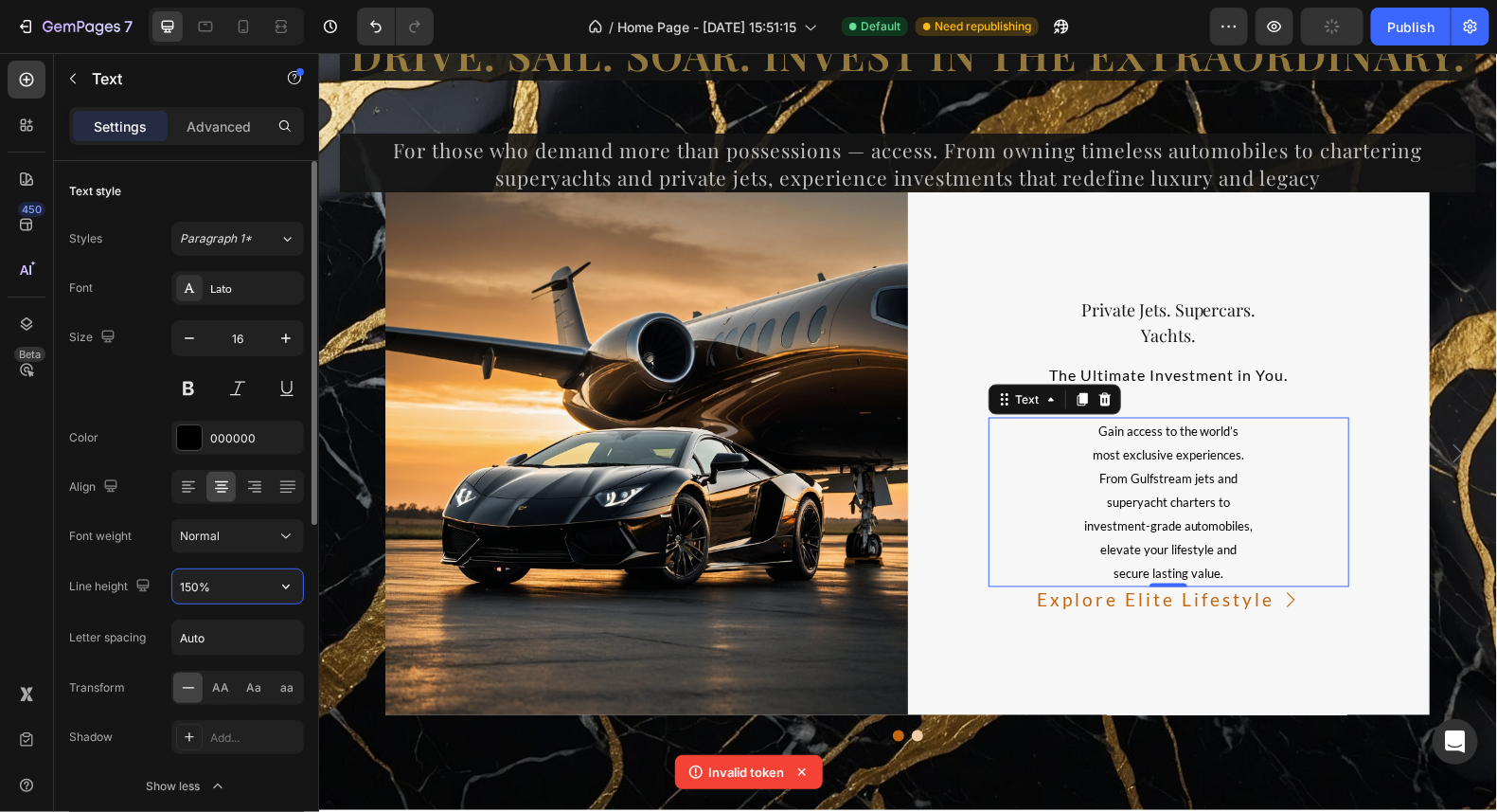
click at [217, 583] on input "150%" at bounding box center [238, 586] width 131 height 34
click at [284, 583] on icon "button" at bounding box center [286, 587] width 19 height 19
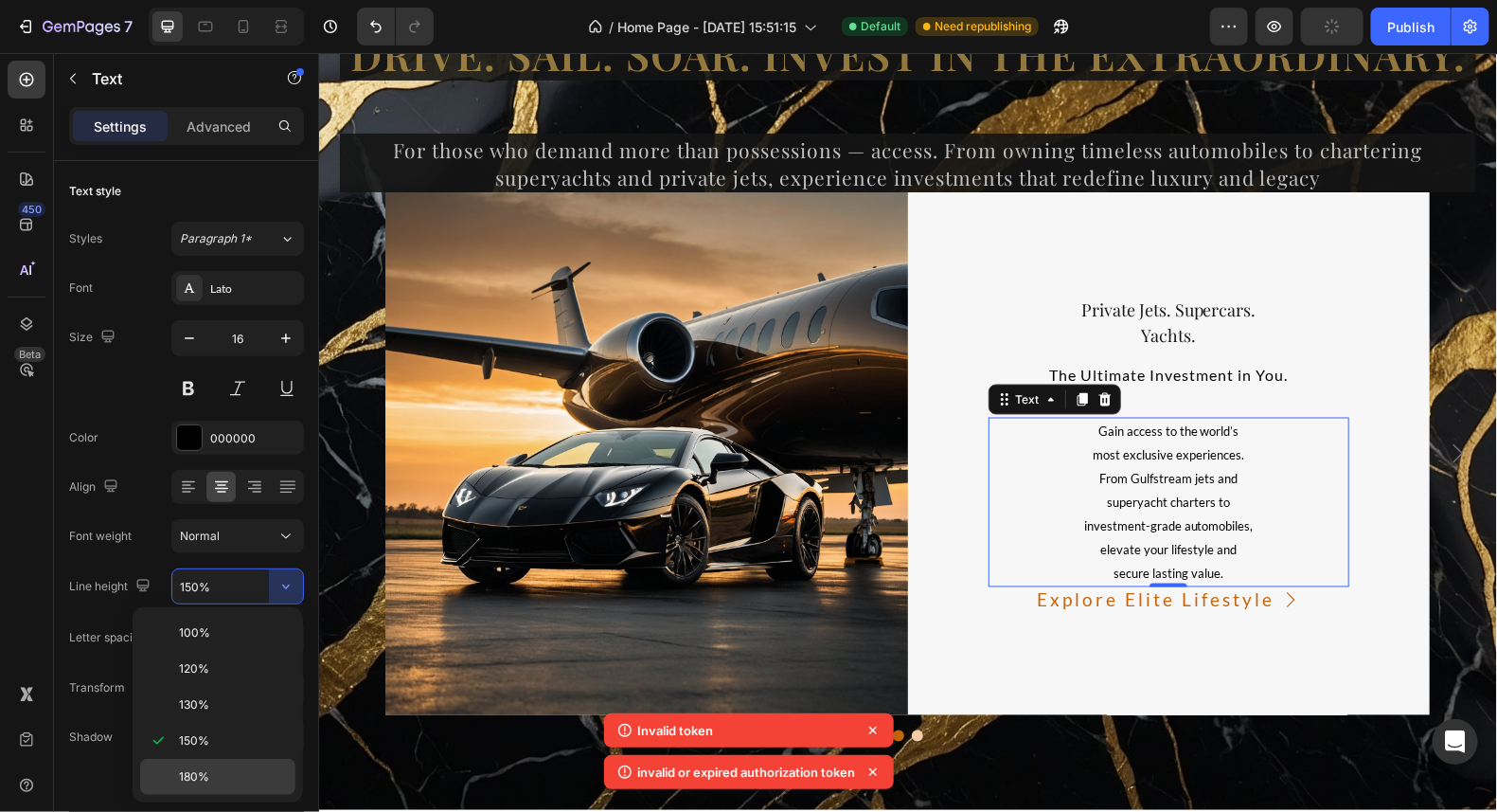
click at [215, 768] on p "180%" at bounding box center [233, 776] width 108 height 17
type input "180%"
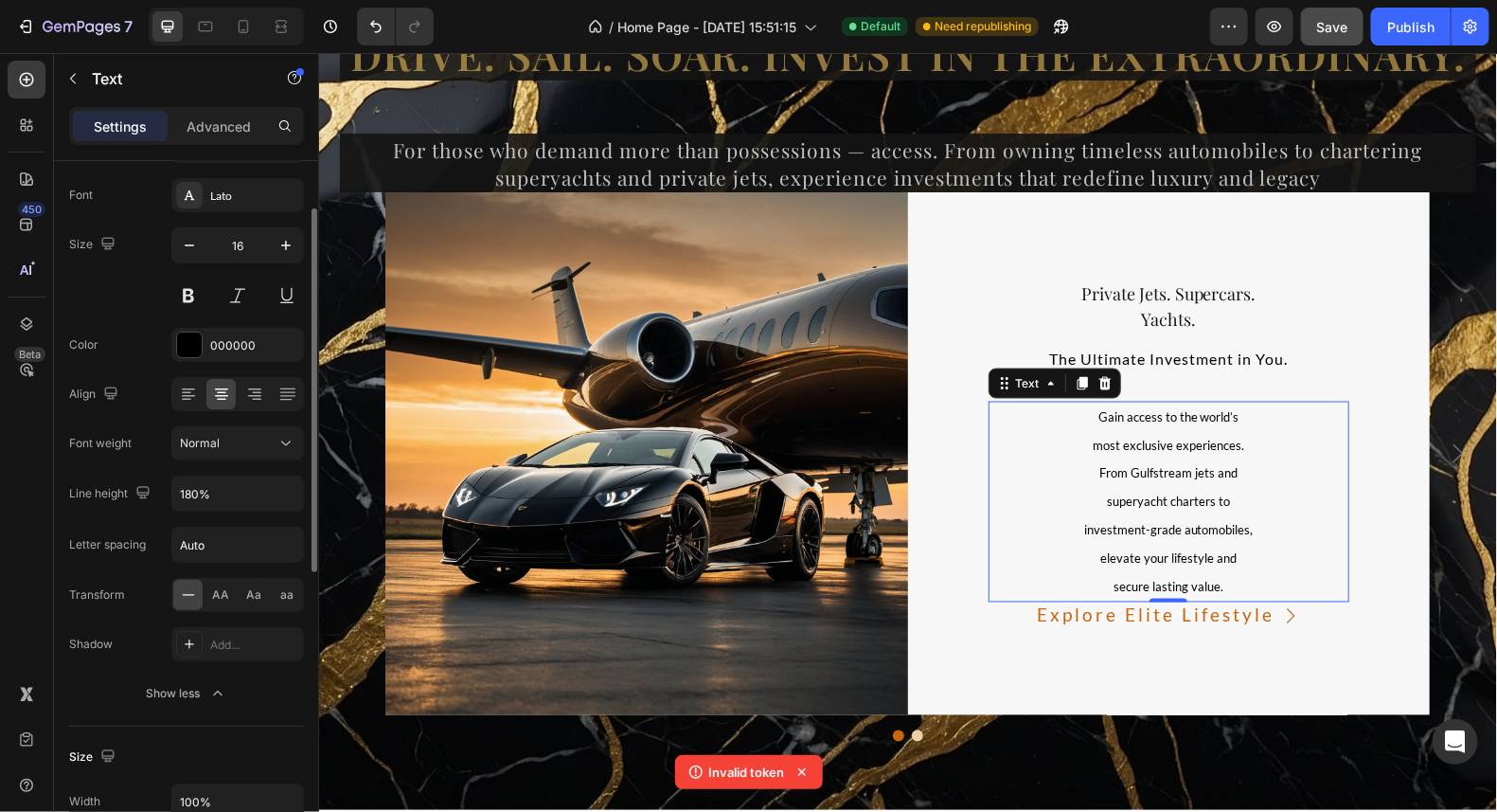
scroll to position [0, 0]
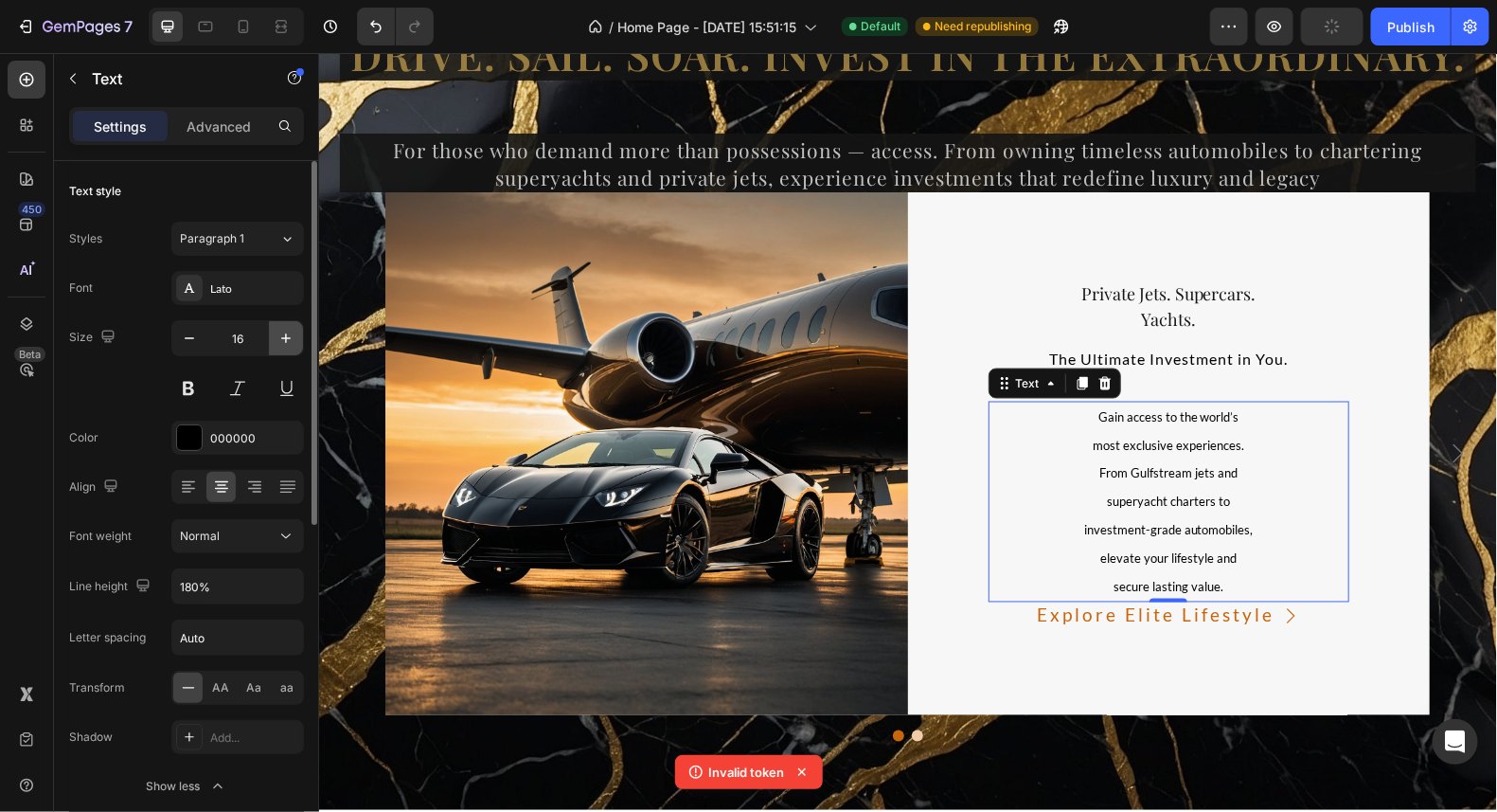
click at [279, 330] on icon "button" at bounding box center [286, 339] width 19 height 19
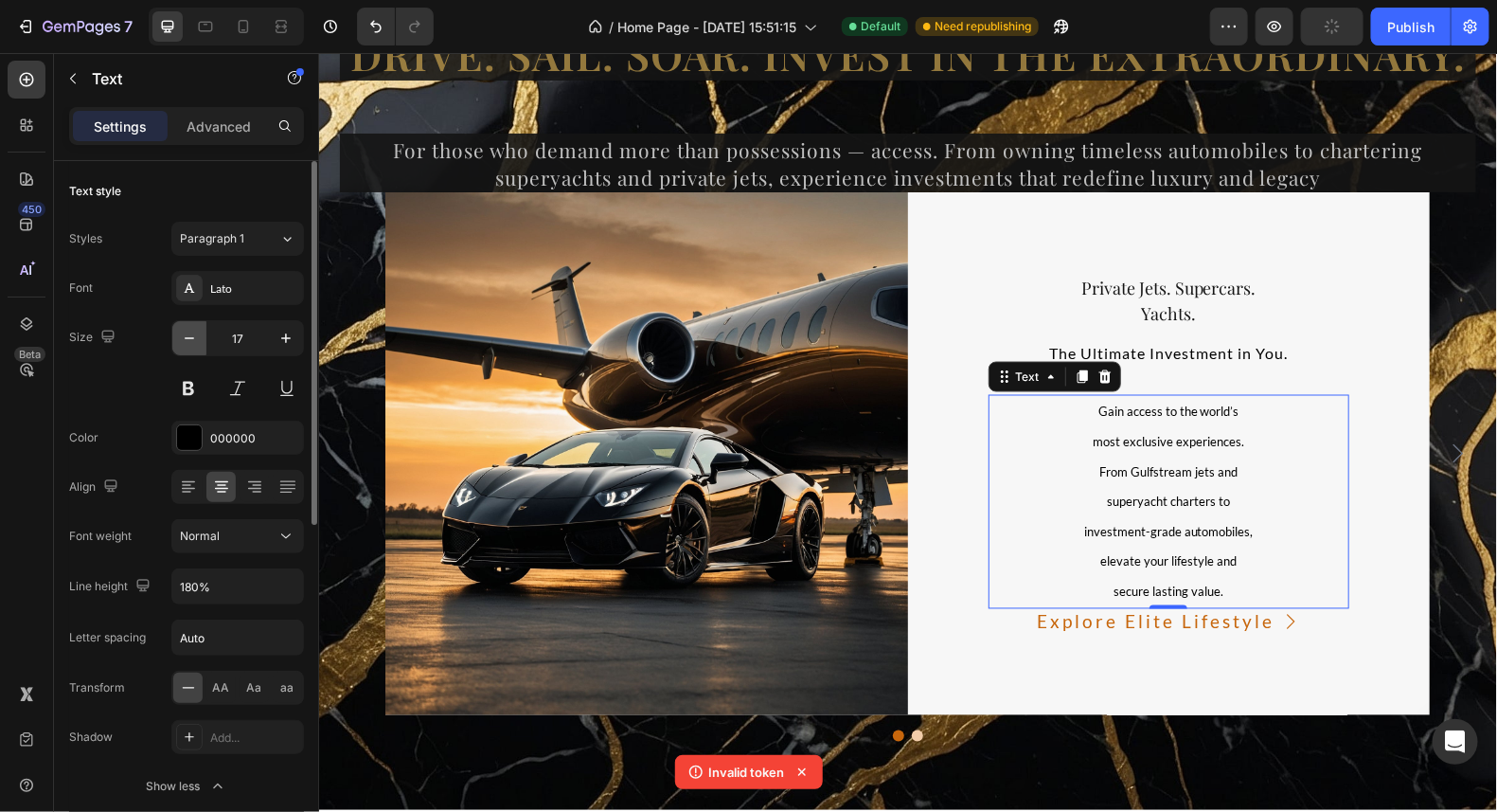
click at [192, 339] on icon "button" at bounding box center [190, 339] width 19 height 19
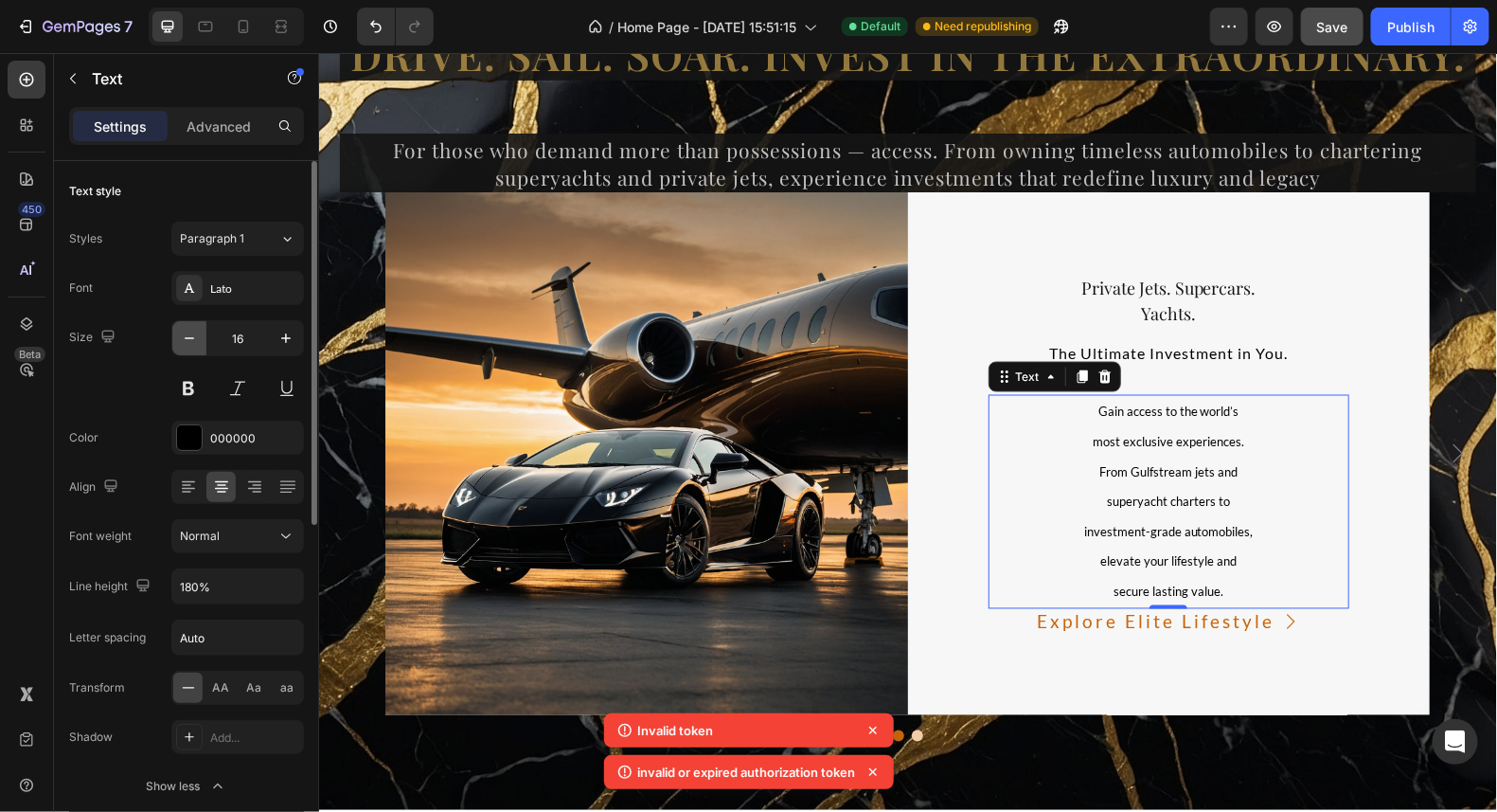
click at [192, 339] on icon "button" at bounding box center [190, 339] width 19 height 19
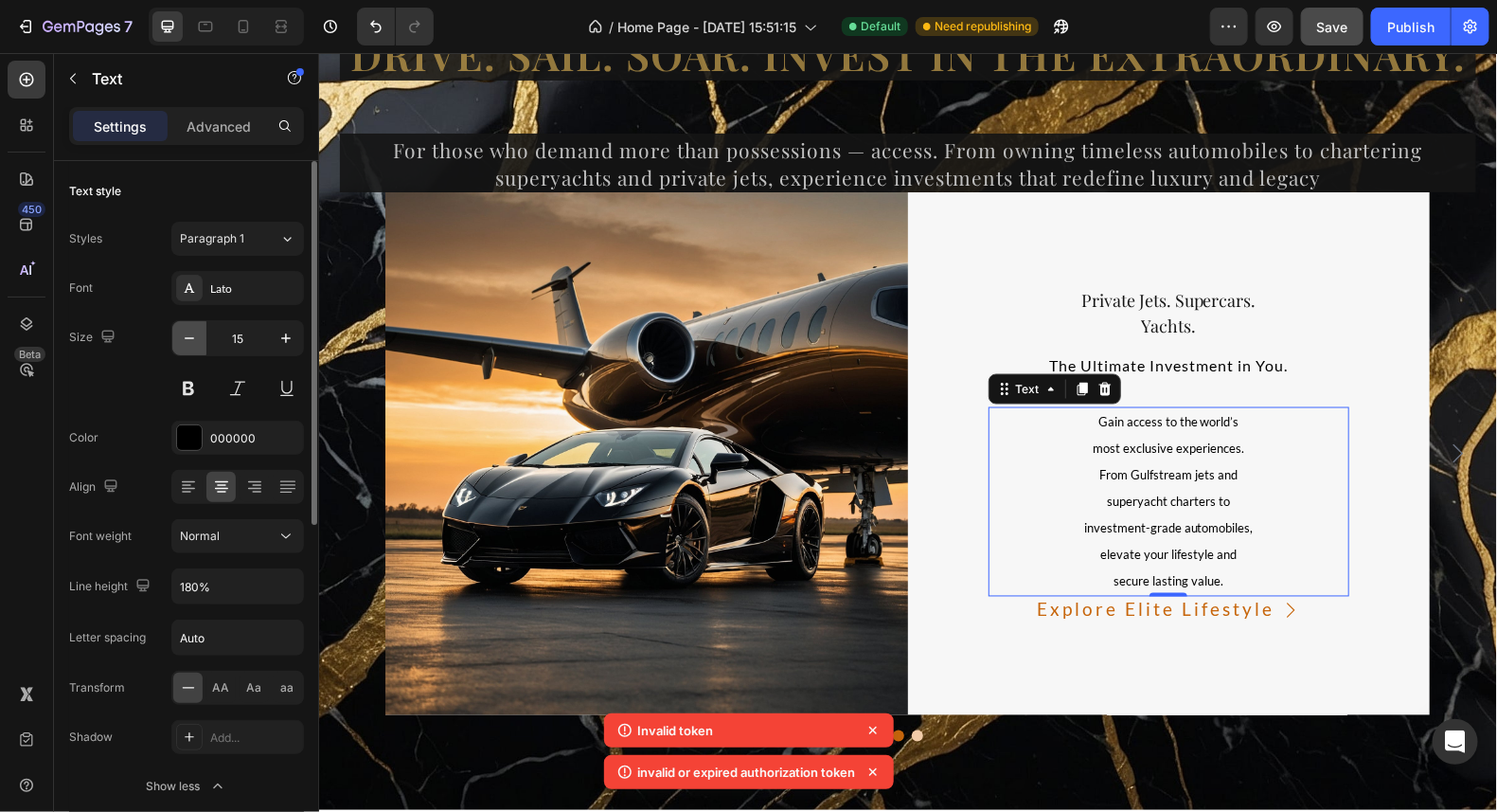
click at [192, 339] on icon "button" at bounding box center [190, 339] width 19 height 19
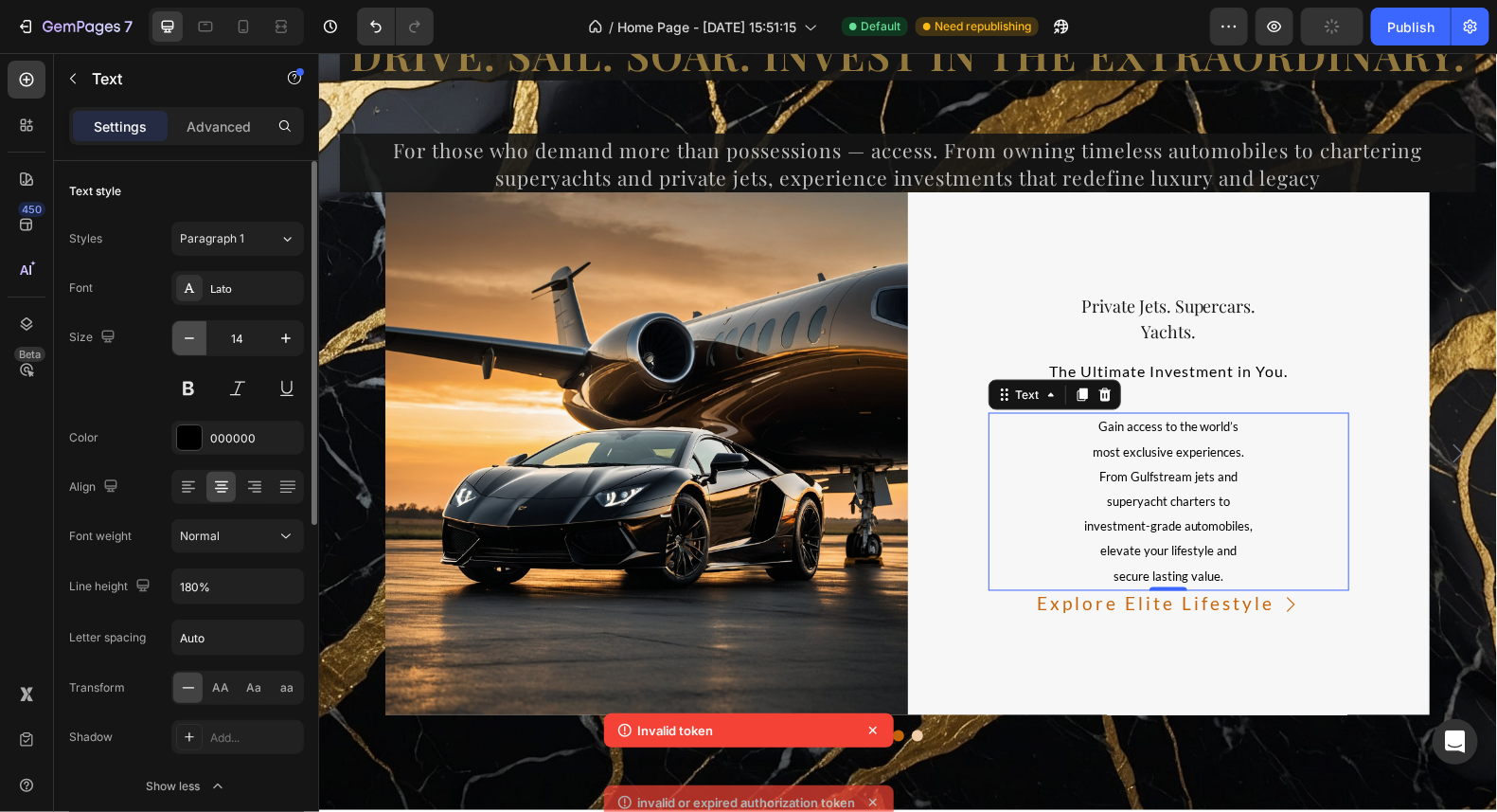
click at [192, 339] on icon "button" at bounding box center [190, 339] width 19 height 19
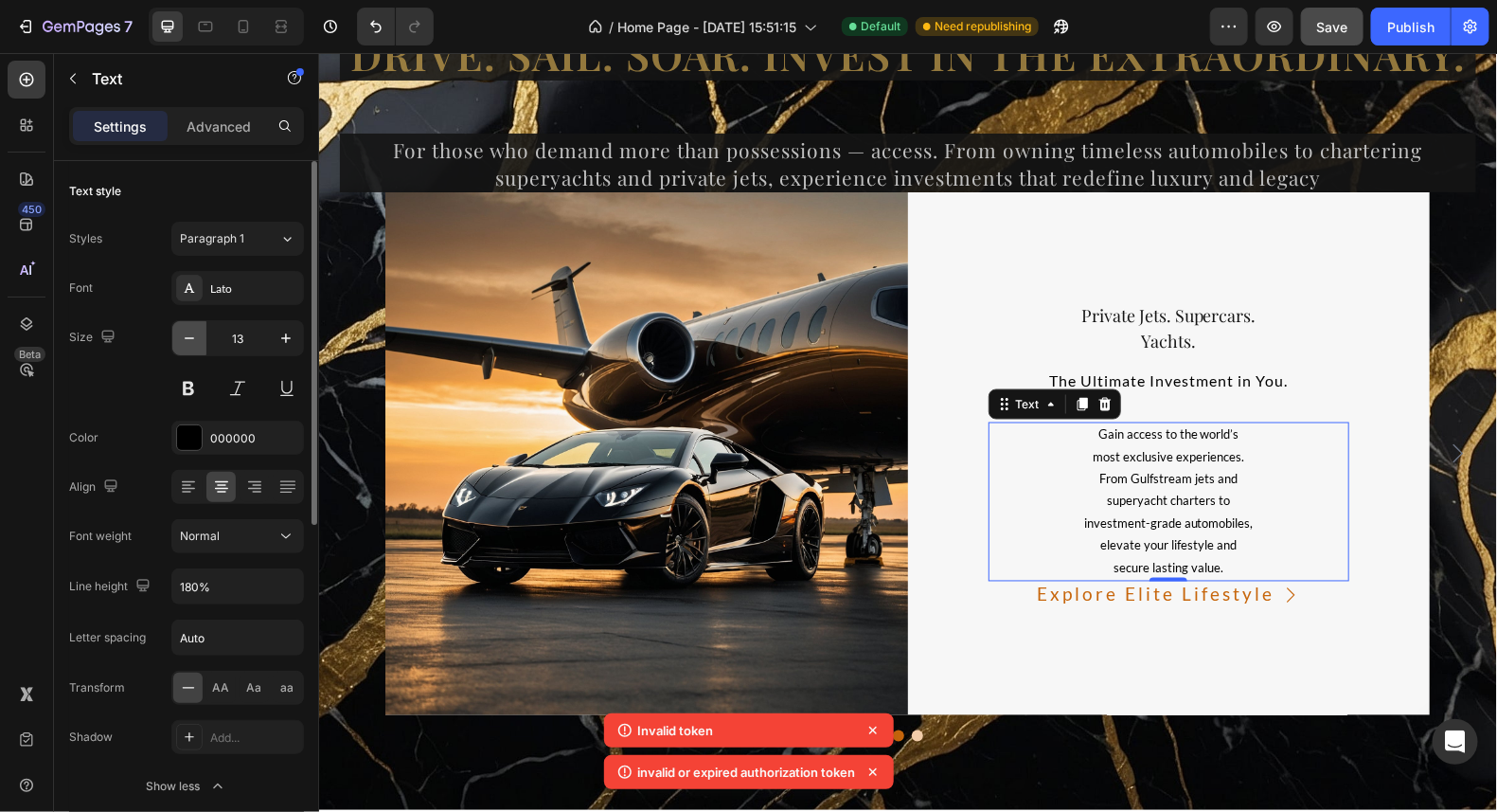
click at [192, 339] on icon "button" at bounding box center [190, 339] width 19 height 19
type input "12"
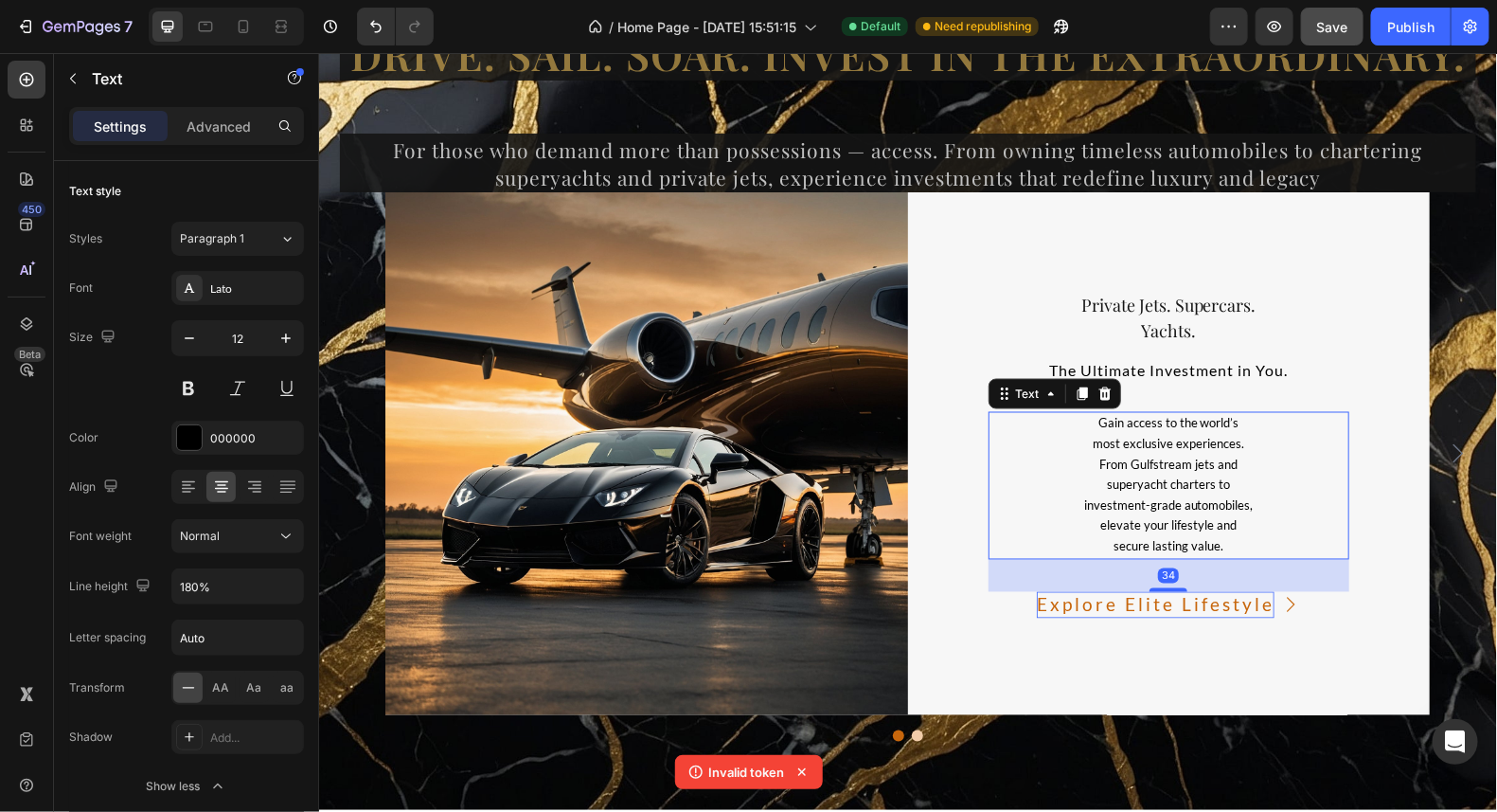
drag, startPoint x: 1171, startPoint y: 571, endPoint x: 1173, endPoint y: 602, distance: 31.1
click at [1173, 602] on div "⁠⁠⁠⁠⁠⁠⁠ Private Jets. Supercars. Yachts. Heading The Ultimate Investment in You…" at bounding box center [1169, 452] width 362 height 330
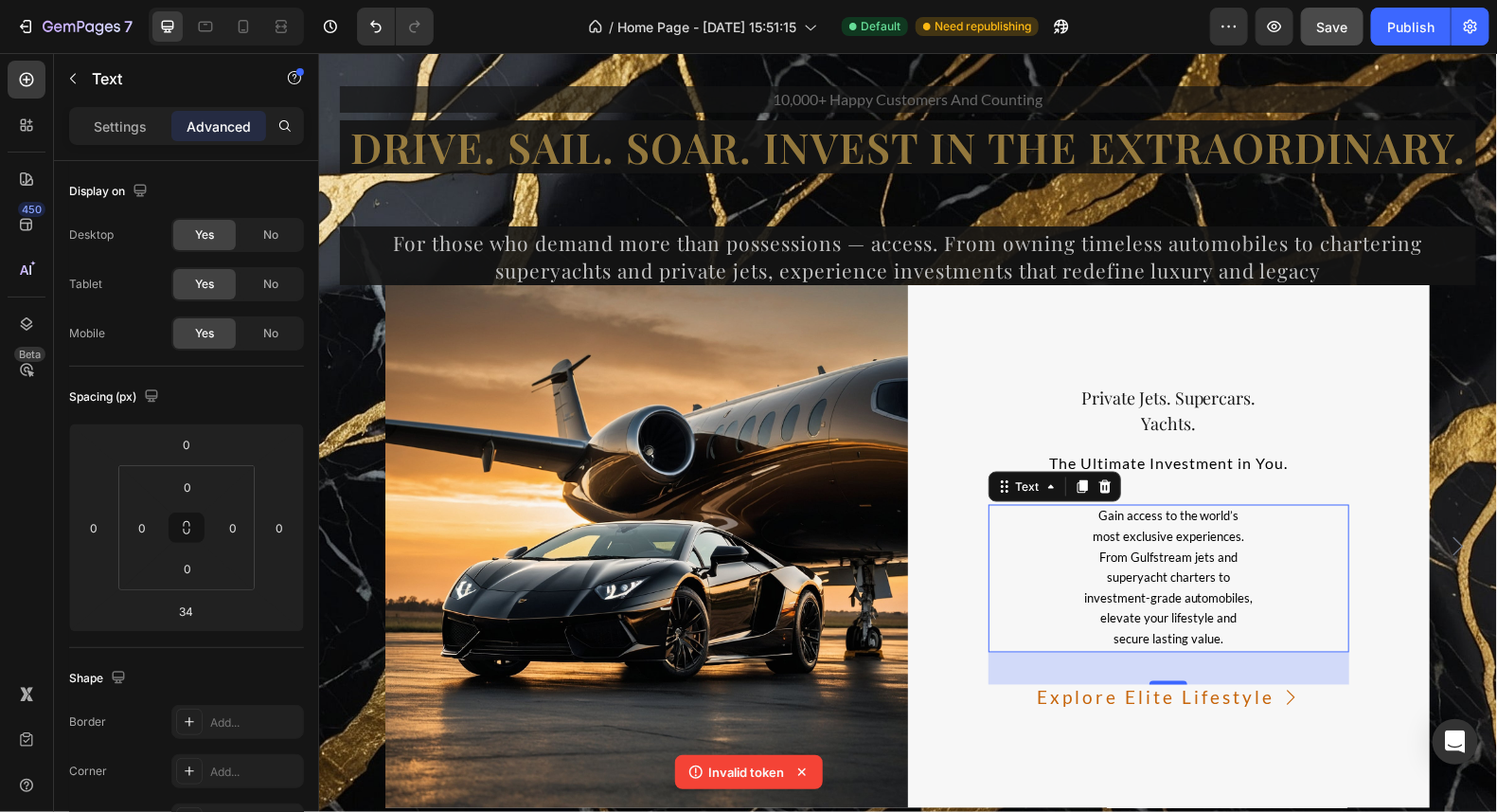
scroll to position [13550, 0]
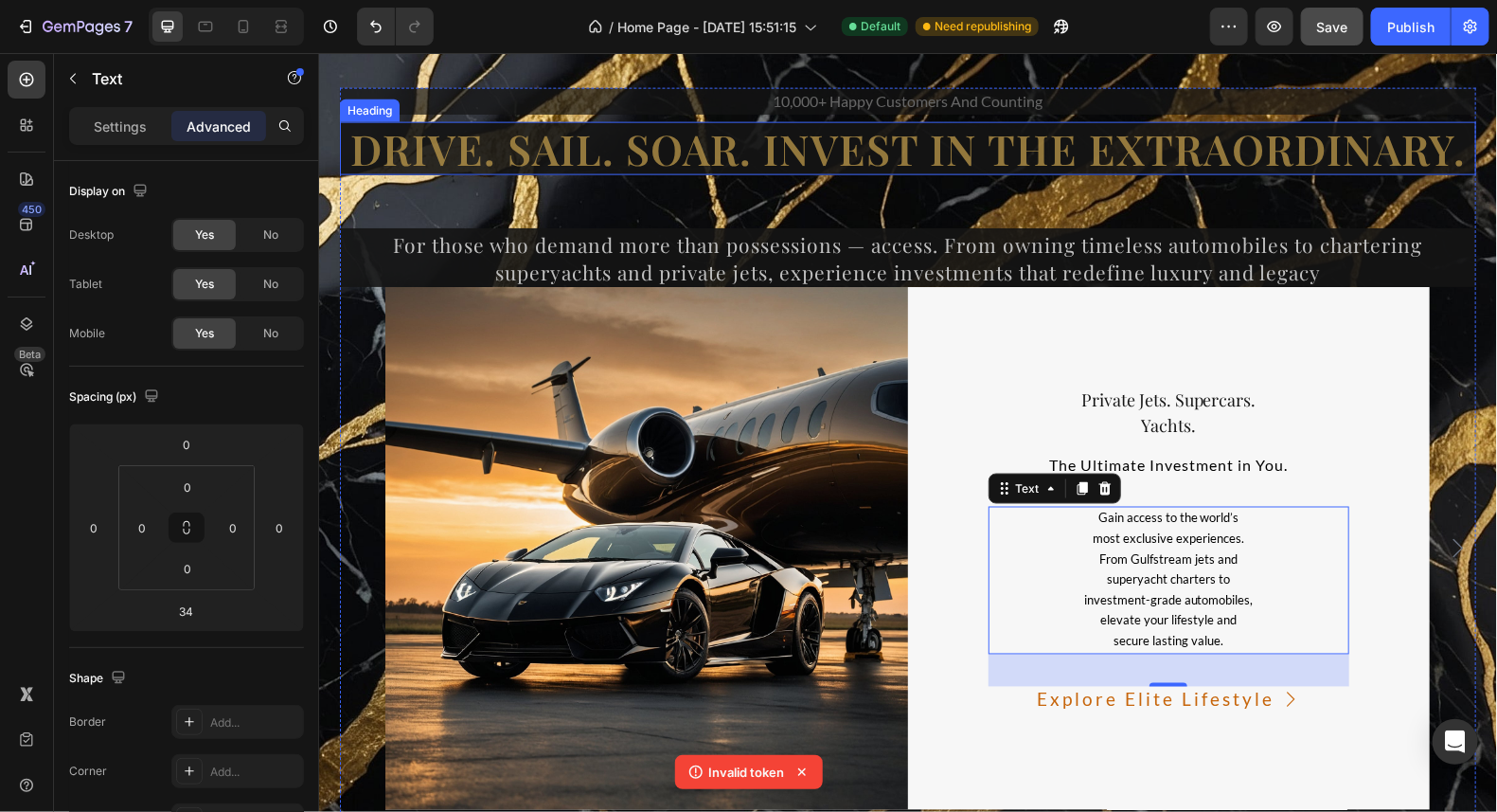
click at [748, 152] on p "Drive. Sail. Soar. Invest in the Extraordinary." at bounding box center [906, 148] width 1132 height 50
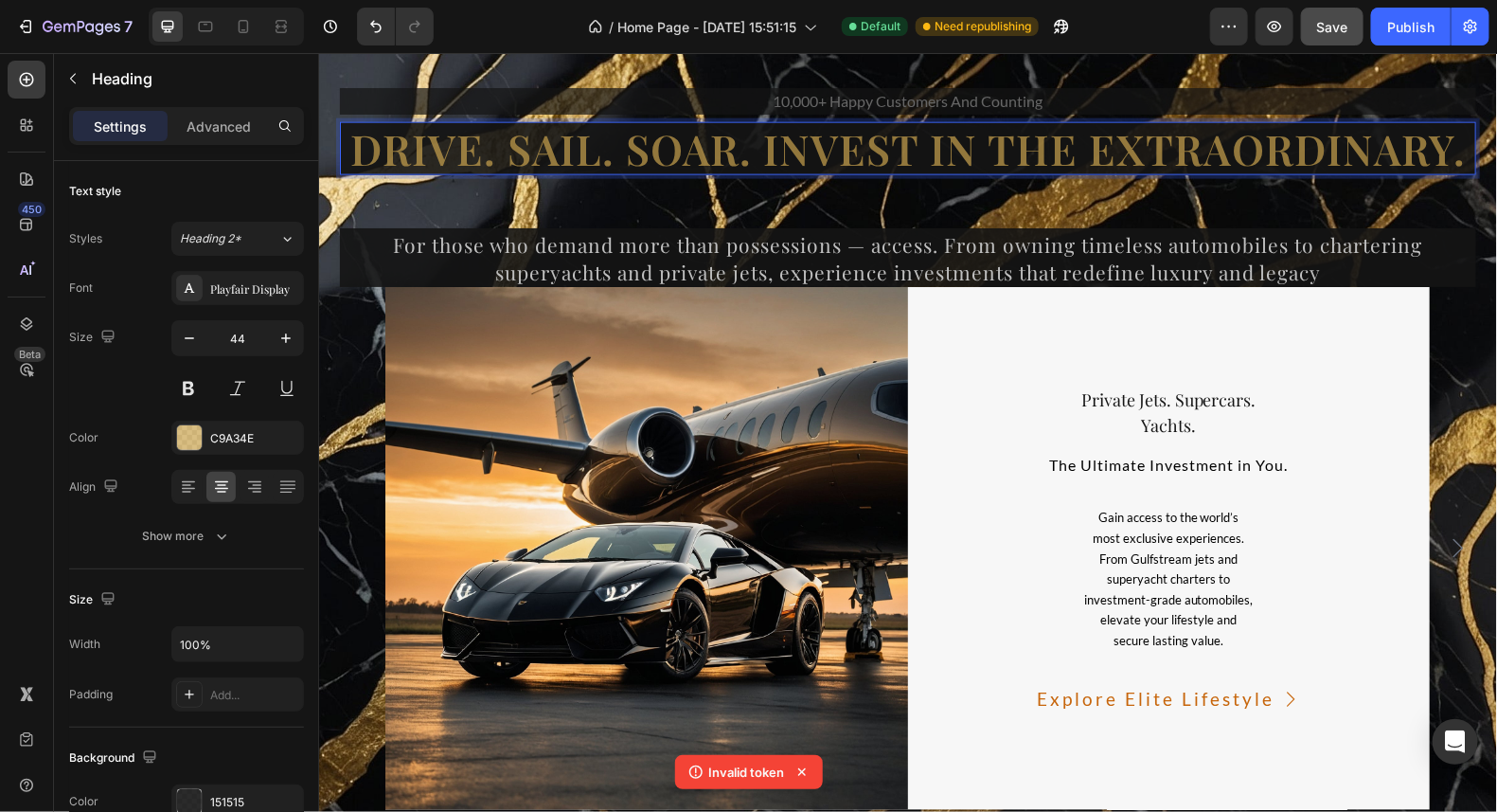
click at [743, 152] on p "Drive. Sail. Soar. Invest in the Extraordinary." at bounding box center [906, 148] width 1132 height 50
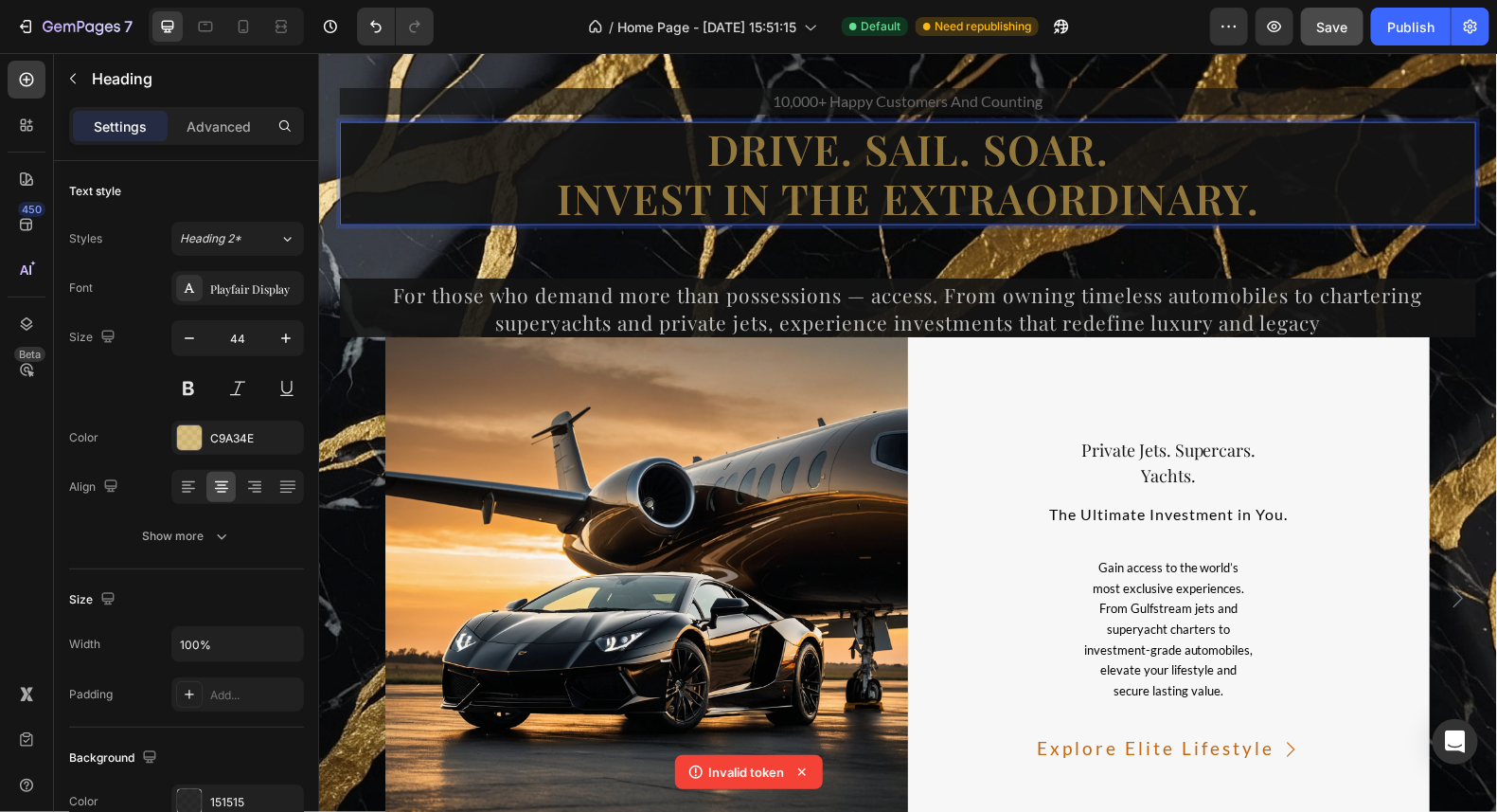
click at [1255, 208] on p "Drive. Sail. Soar. Invest in the Extraordinary." at bounding box center [906, 173] width 1132 height 100
drag, startPoint x: 1254, startPoint y: 207, endPoint x: 660, endPoint y: 150, distance: 596.7
click at [660, 150] on p "Drive. Sail. Soar. Invest in the Extraordinary." at bounding box center [906, 173] width 1132 height 100
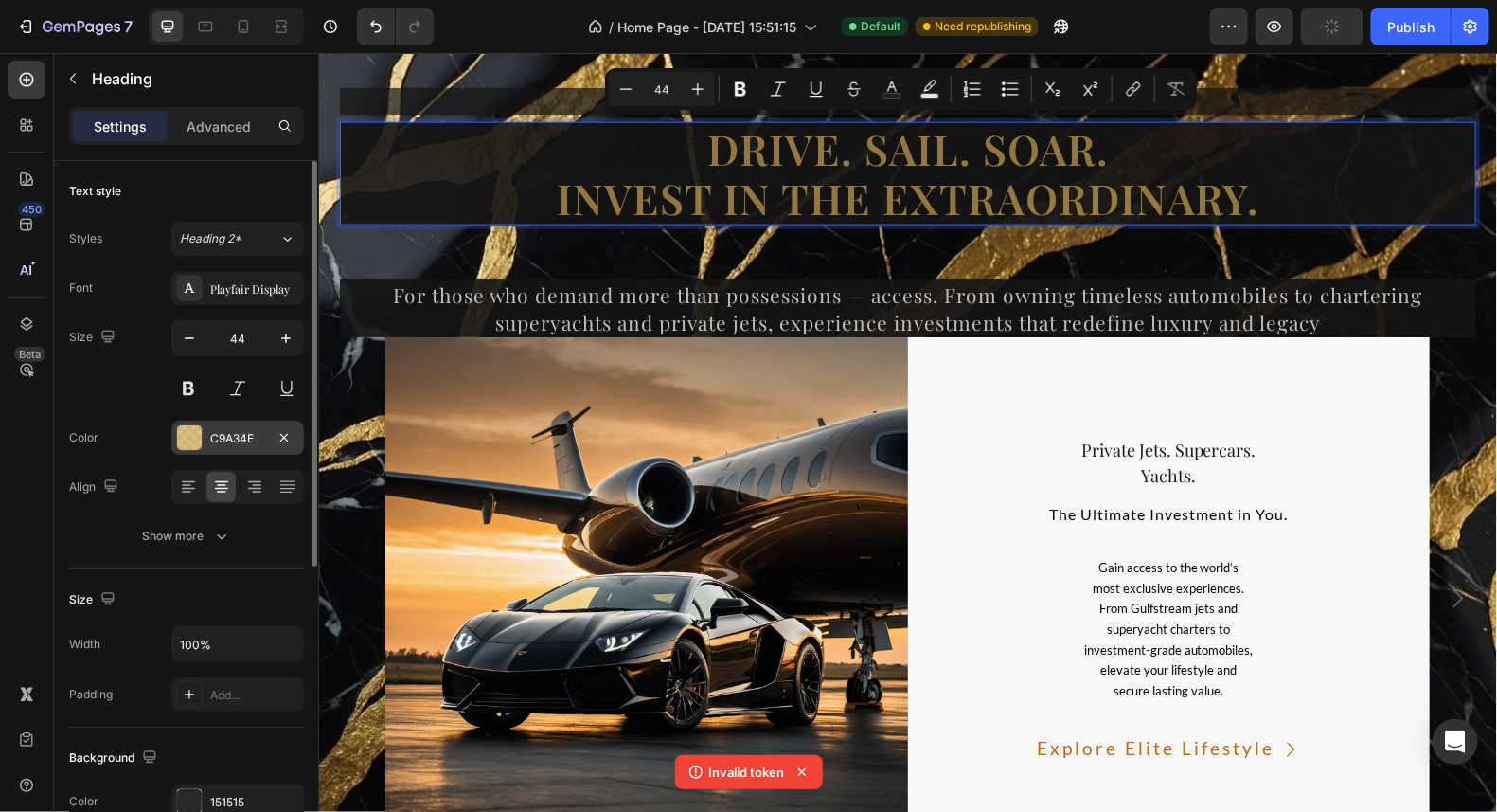
click at [187, 438] on div at bounding box center [190, 438] width 25 height 25
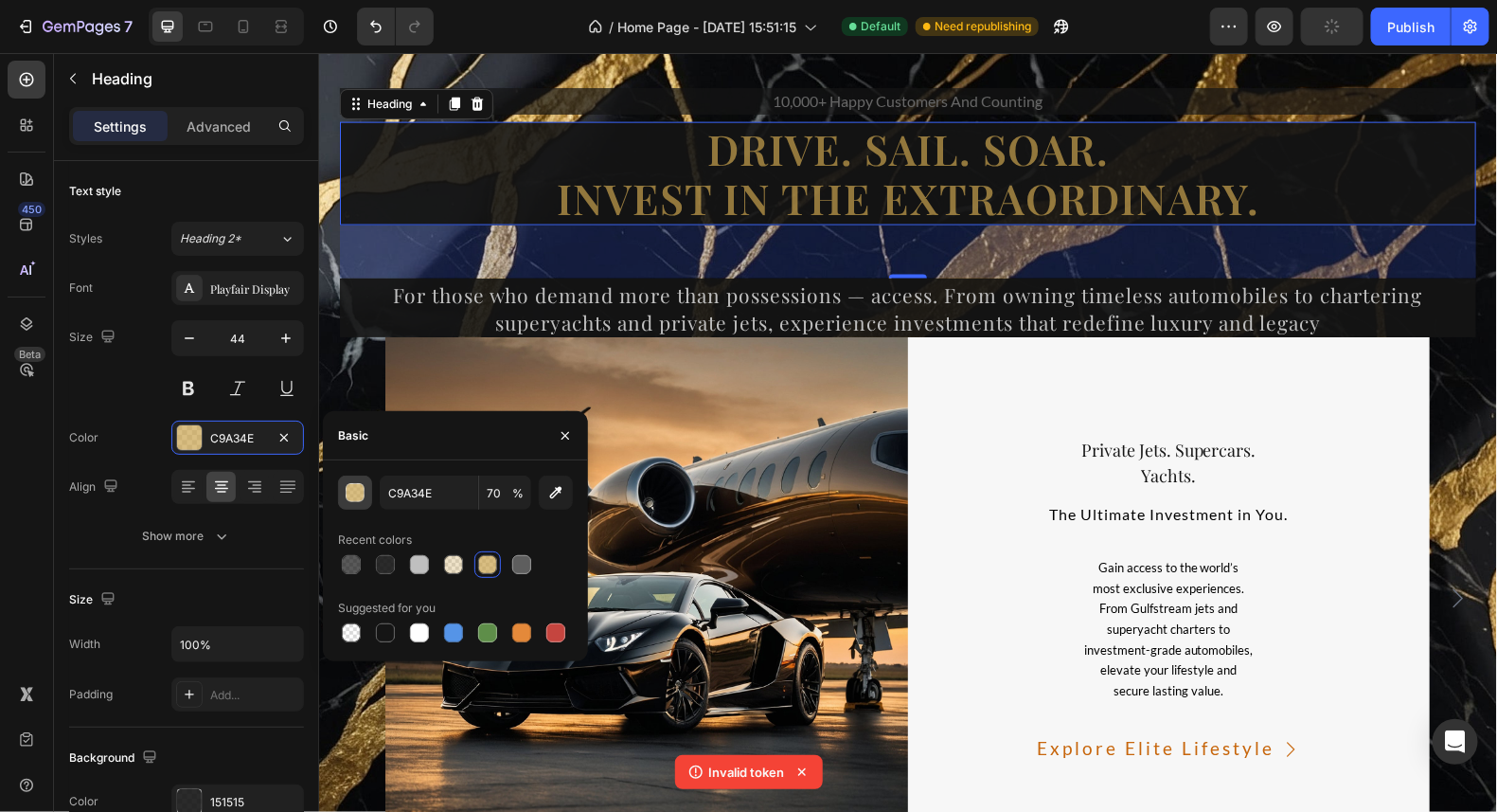
click at [367, 490] on button "button" at bounding box center [354, 492] width 34 height 34
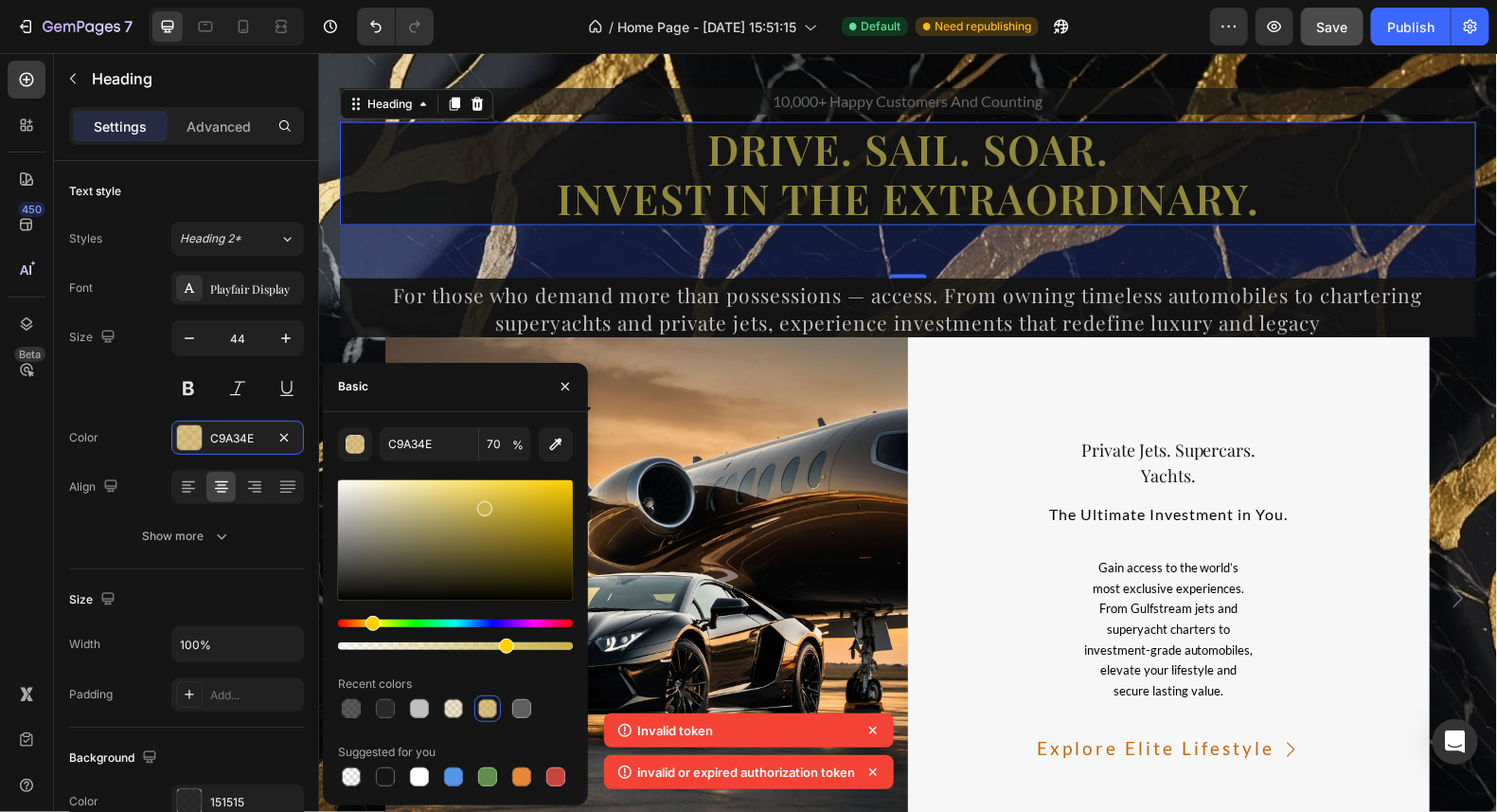
click at [373, 622] on div "Hue" at bounding box center [373, 623] width 15 height 15
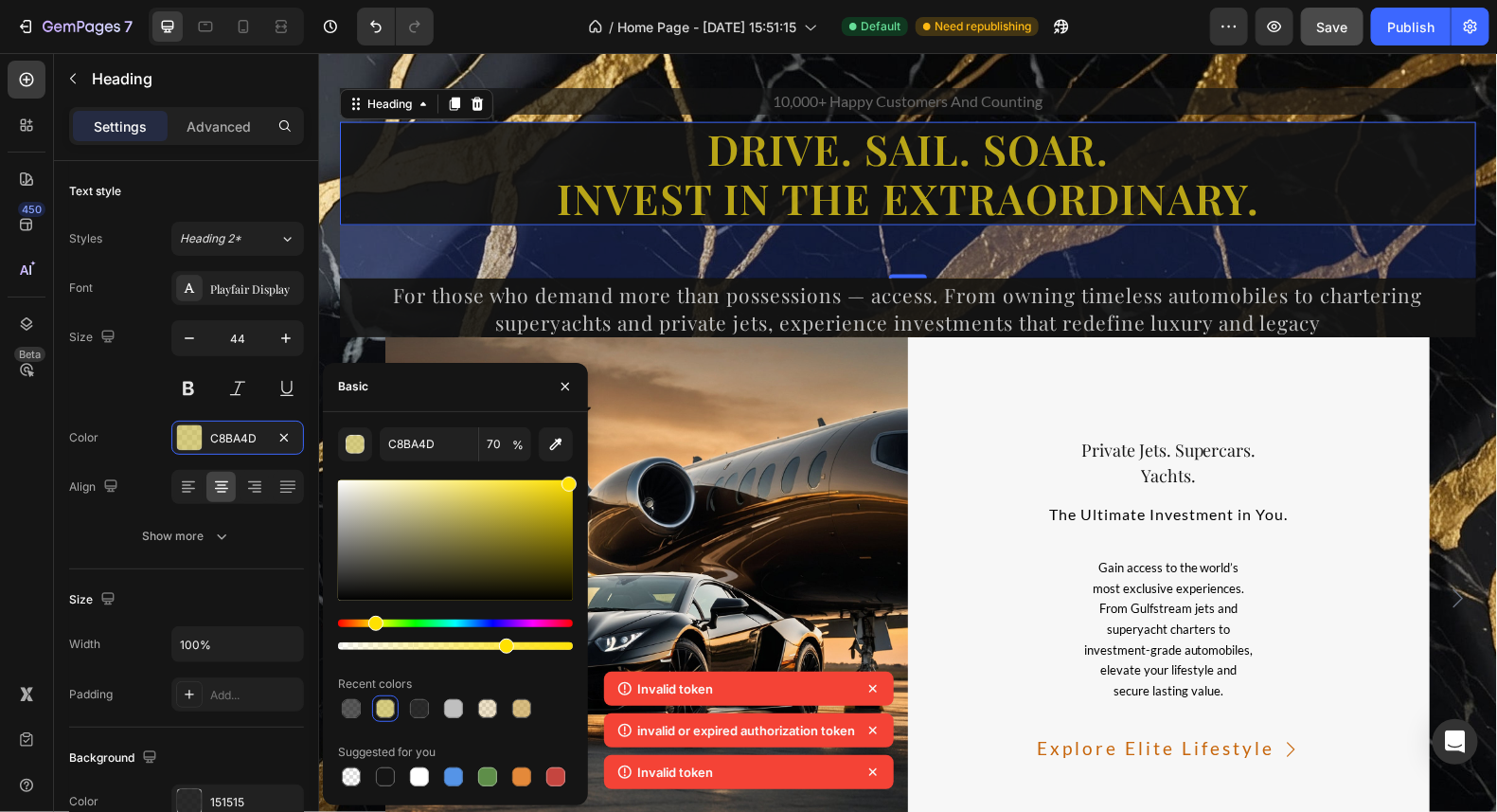
drag, startPoint x: 484, startPoint y: 509, endPoint x: 567, endPoint y: 472, distance: 90.9
click at [567, 472] on div "C8BA4D 70 % Recent colors Suggested for you" at bounding box center [455, 608] width 235 height 363
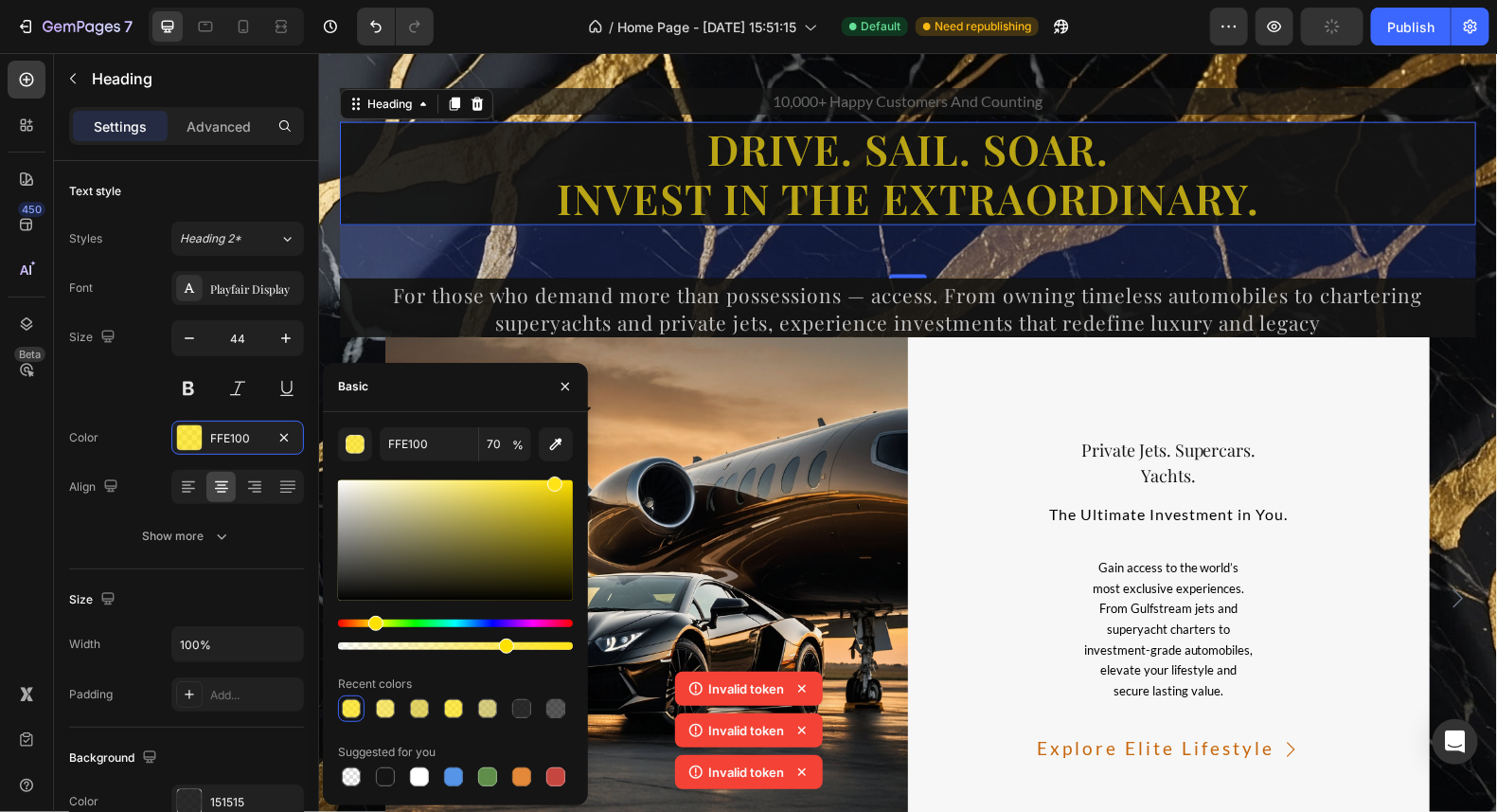
type input "FFE316"
drag, startPoint x: 568, startPoint y: 483, endPoint x: 554, endPoint y: 476, distance: 15.7
click at [554, 476] on div at bounding box center [555, 484] width 15 height 15
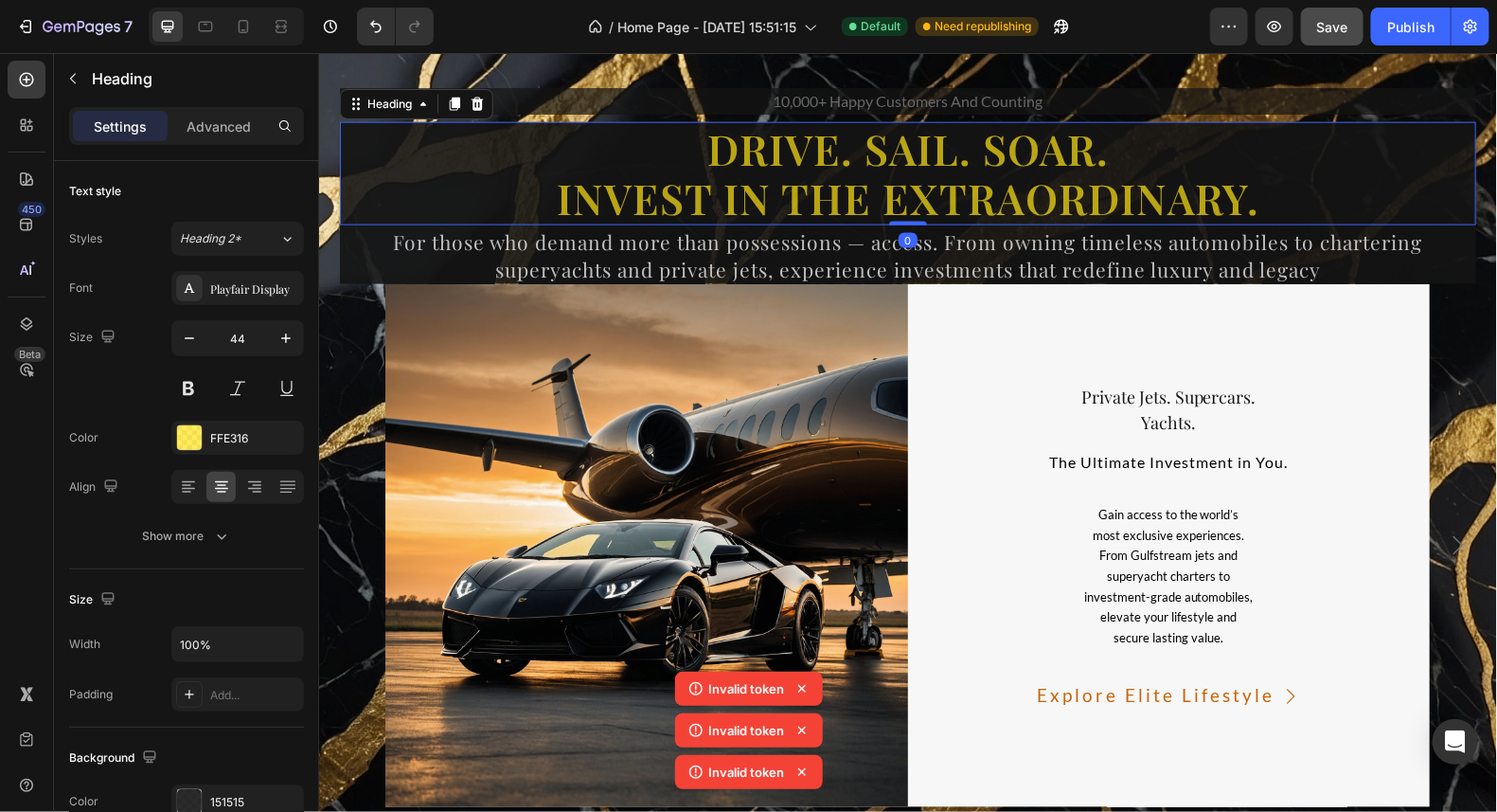
drag, startPoint x: 900, startPoint y: 272, endPoint x: 910, endPoint y: 209, distance: 63.8
click at [910, 209] on div "Drive. Sail. Soar. Invest in the Extraordinary. Heading 0" at bounding box center [906, 173] width 1136 height 104
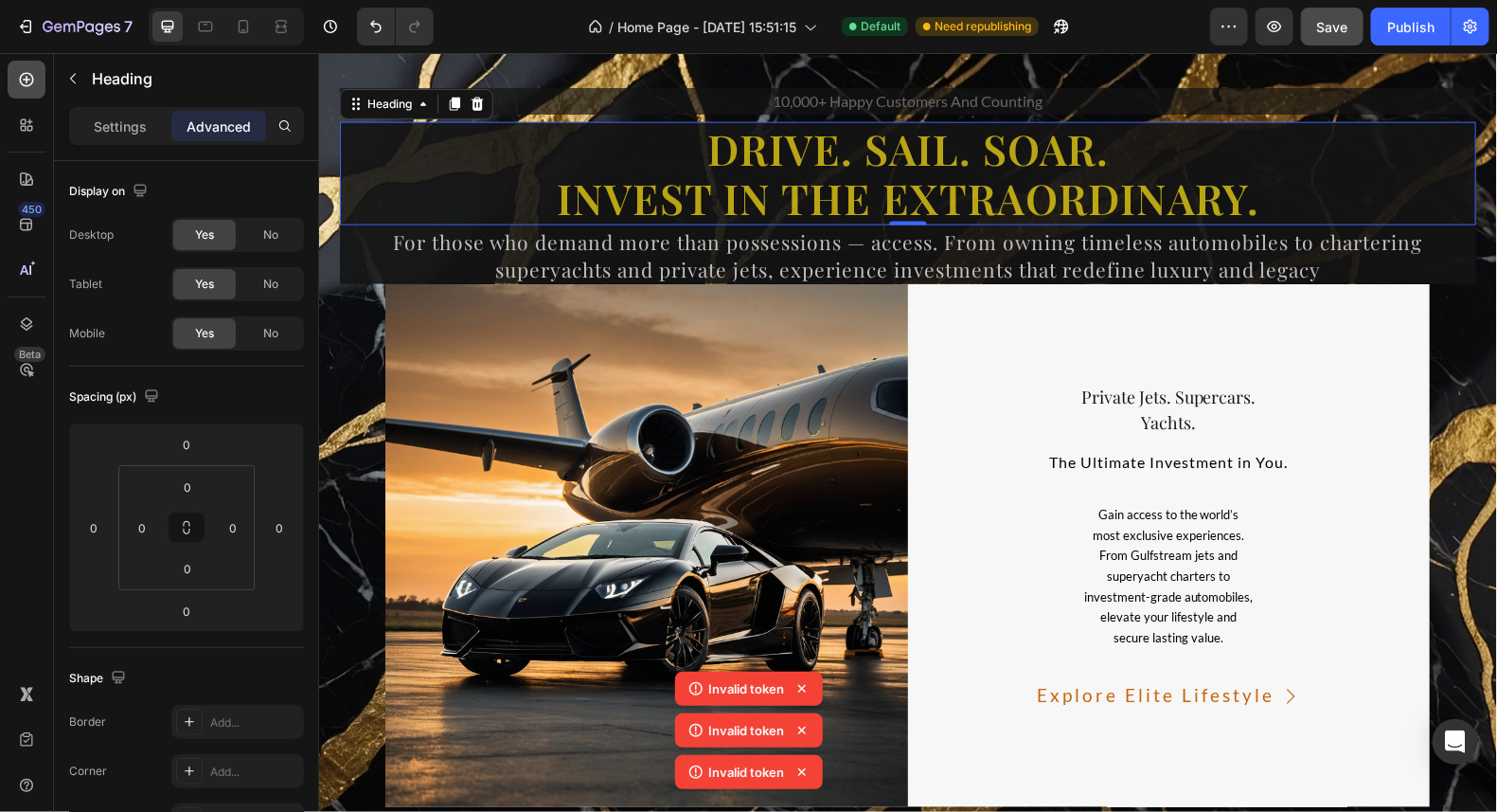
click at [23, 73] on icon at bounding box center [27, 80] width 14 height 14
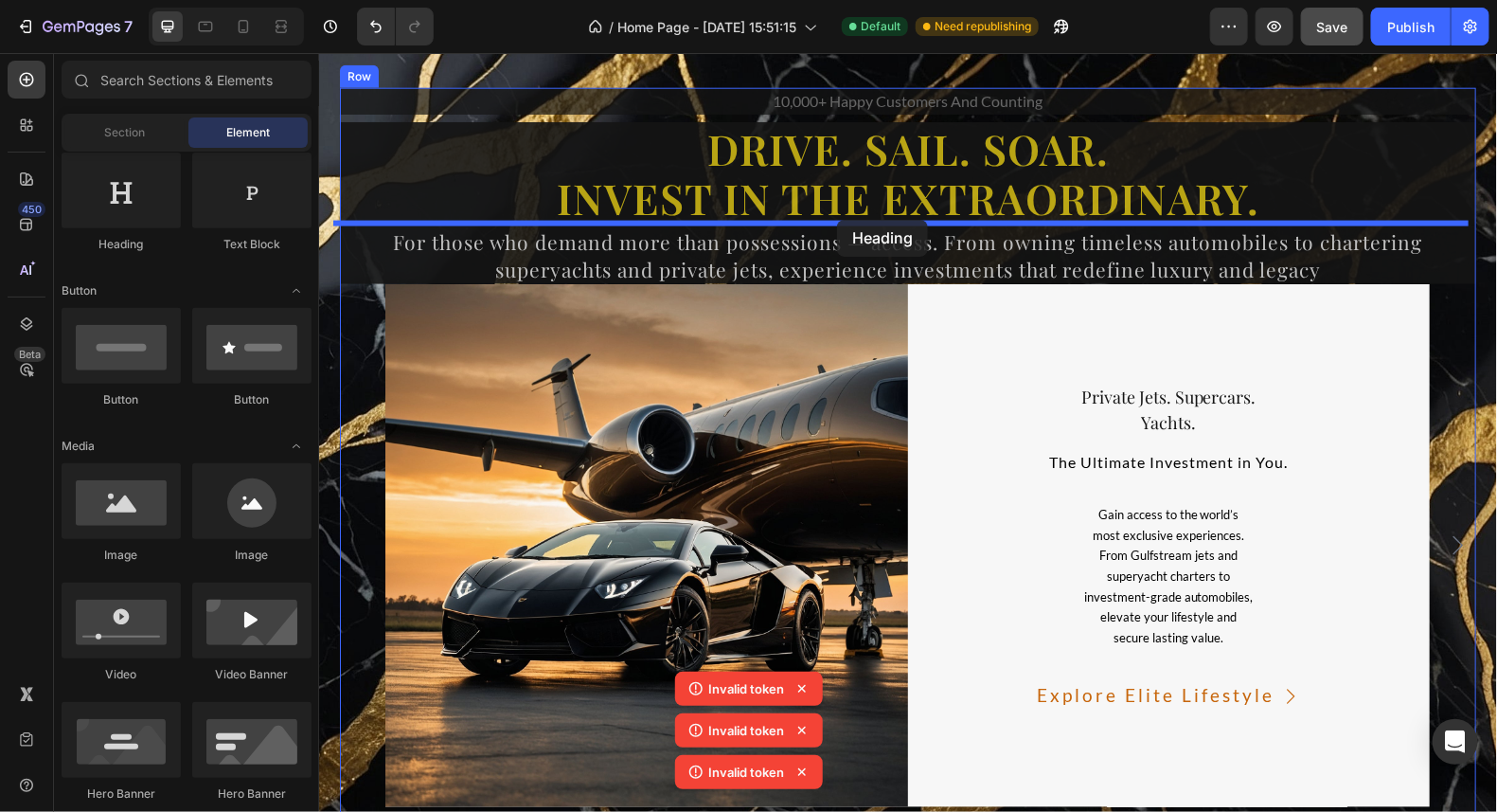
drag, startPoint x: 430, startPoint y: 257, endPoint x: 836, endPoint y: 218, distance: 407.9
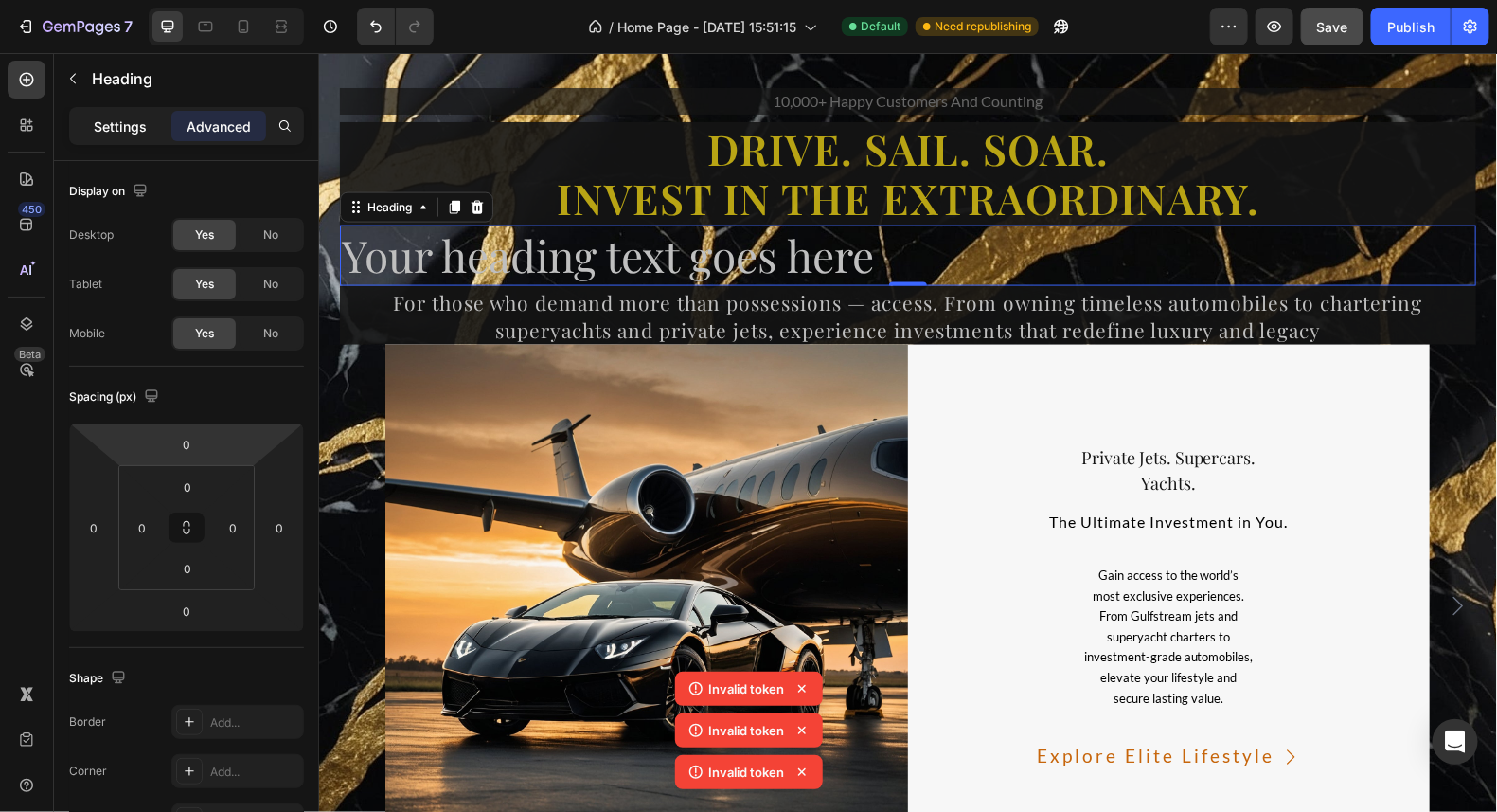
click at [136, 125] on p "Settings" at bounding box center [119, 126] width 53 height 20
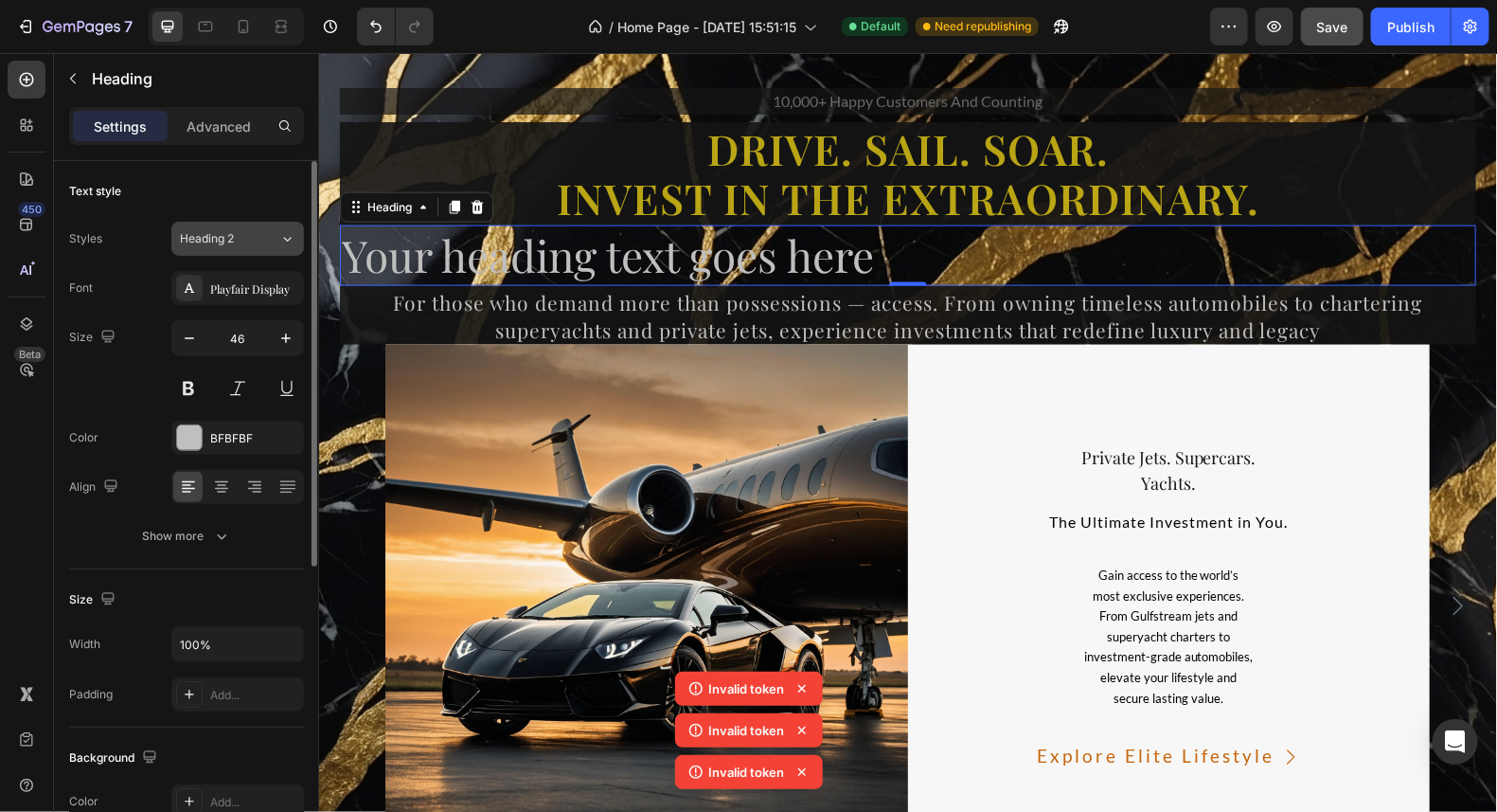
click at [280, 244] on icon at bounding box center [287, 239] width 16 height 19
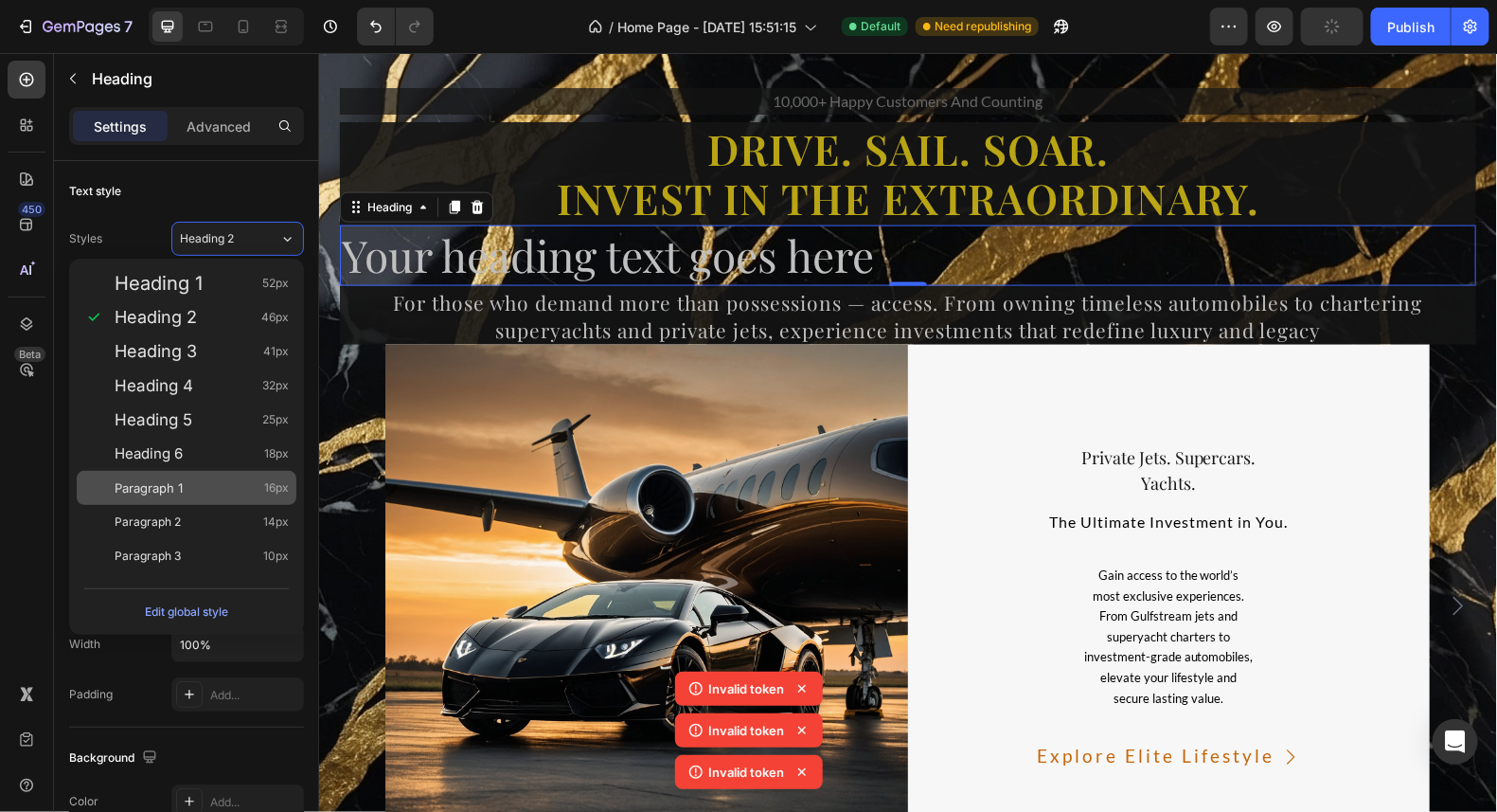
click at [247, 475] on div "Paragraph 1 16px" at bounding box center [187, 487] width 219 height 34
type input "16"
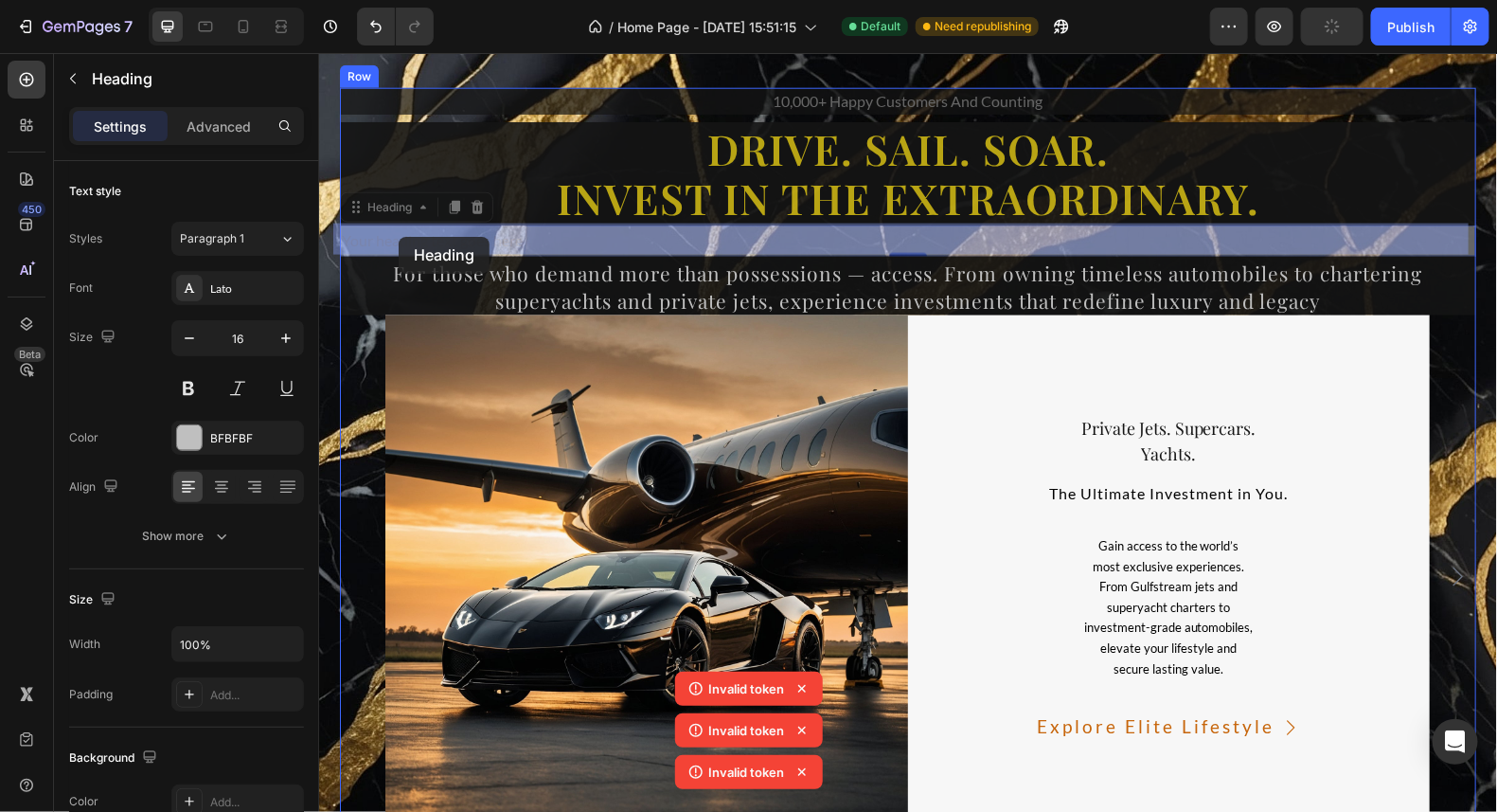
drag, startPoint x: 524, startPoint y: 237, endPoint x: 398, endPoint y: 236, distance: 126.0
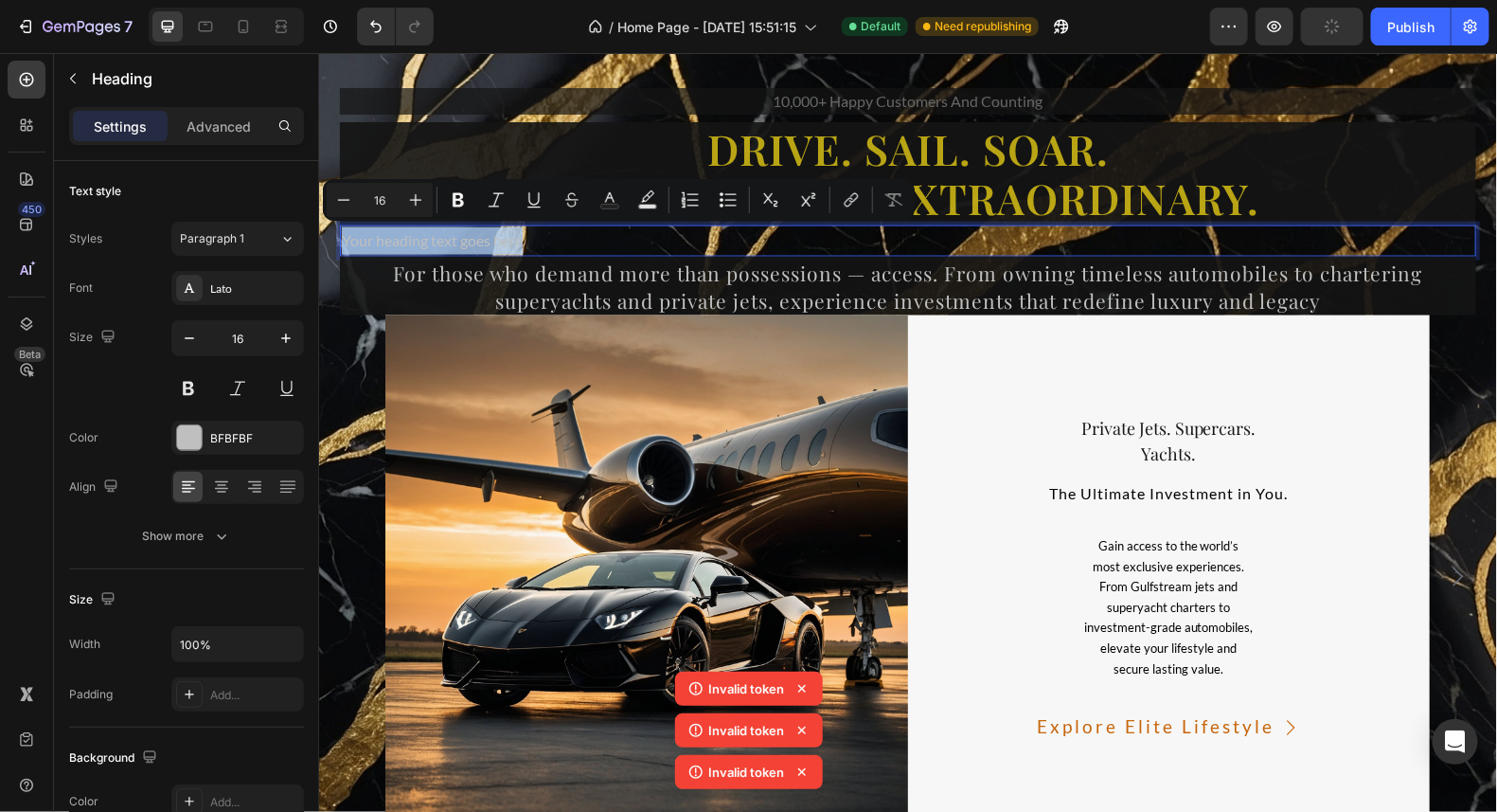
drag, startPoint x: 517, startPoint y: 234, endPoint x: 333, endPoint y: 237, distance: 184.0
click at [339, 237] on h2 "Your heading text goes here" at bounding box center [906, 240] width 1136 height 31
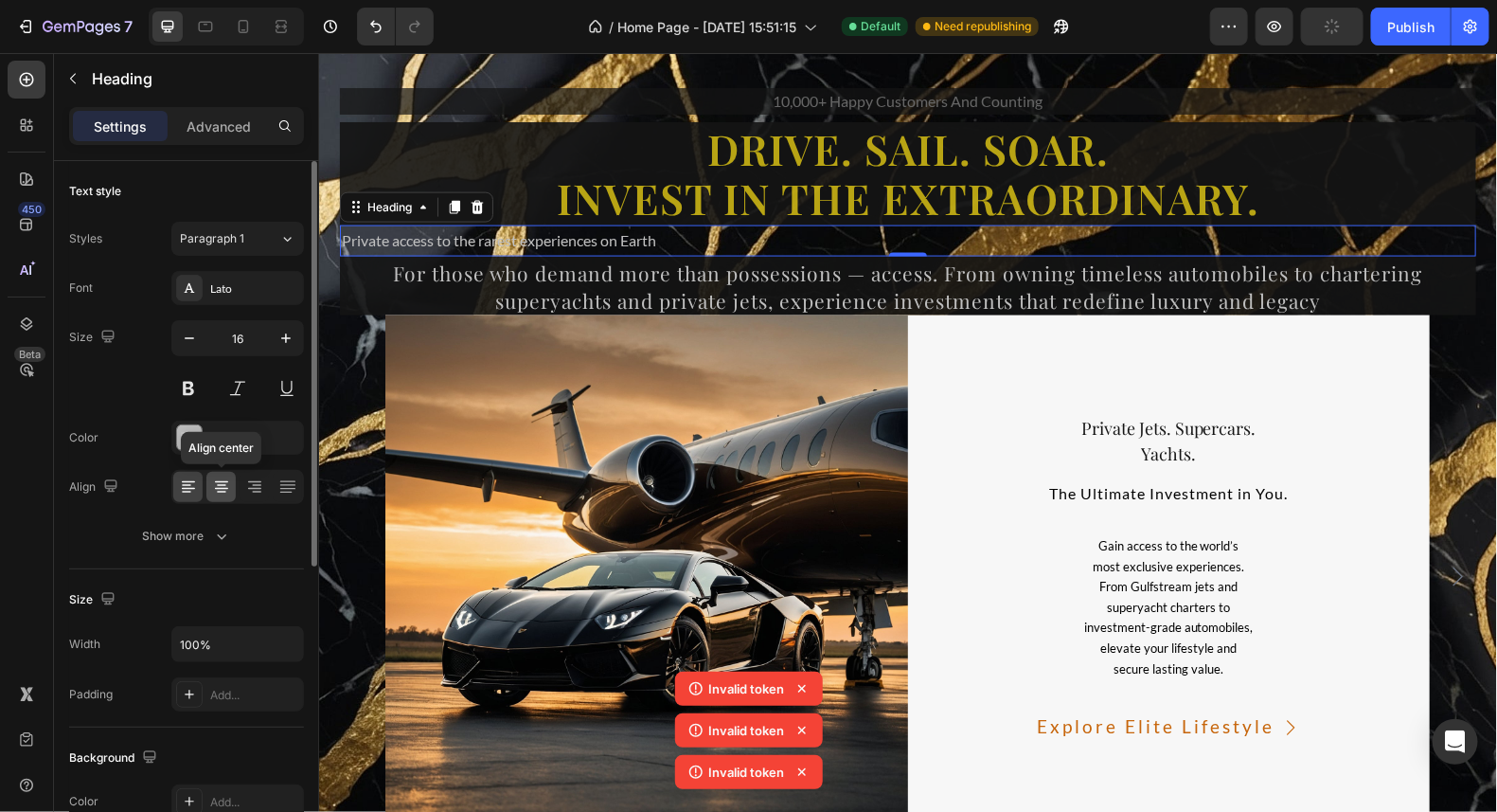
click at [217, 482] on icon at bounding box center [222, 487] width 19 height 19
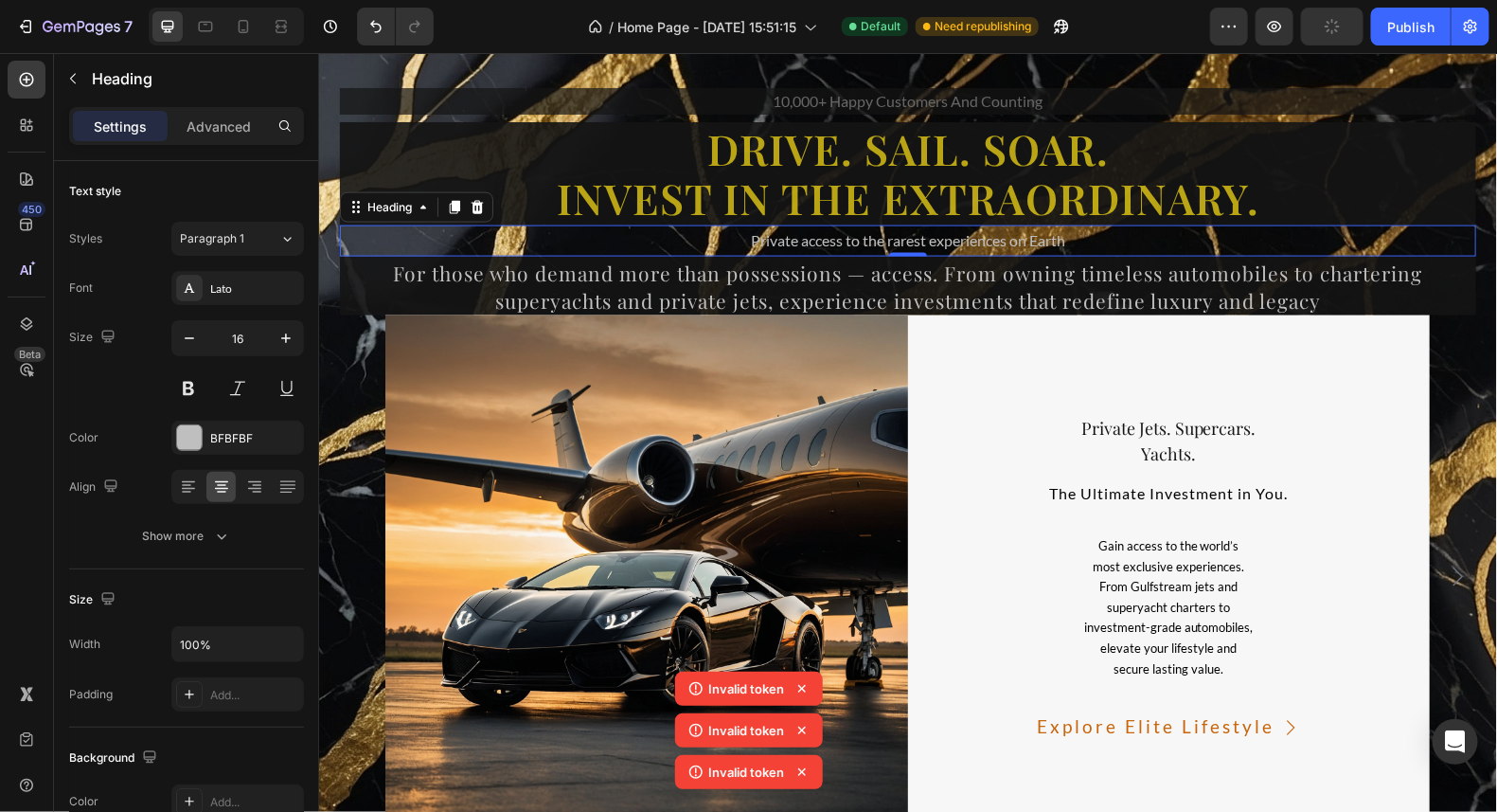
click at [1061, 239] on p "Private access to the rarest experiences on Earth" at bounding box center [906, 240] width 1132 height 28
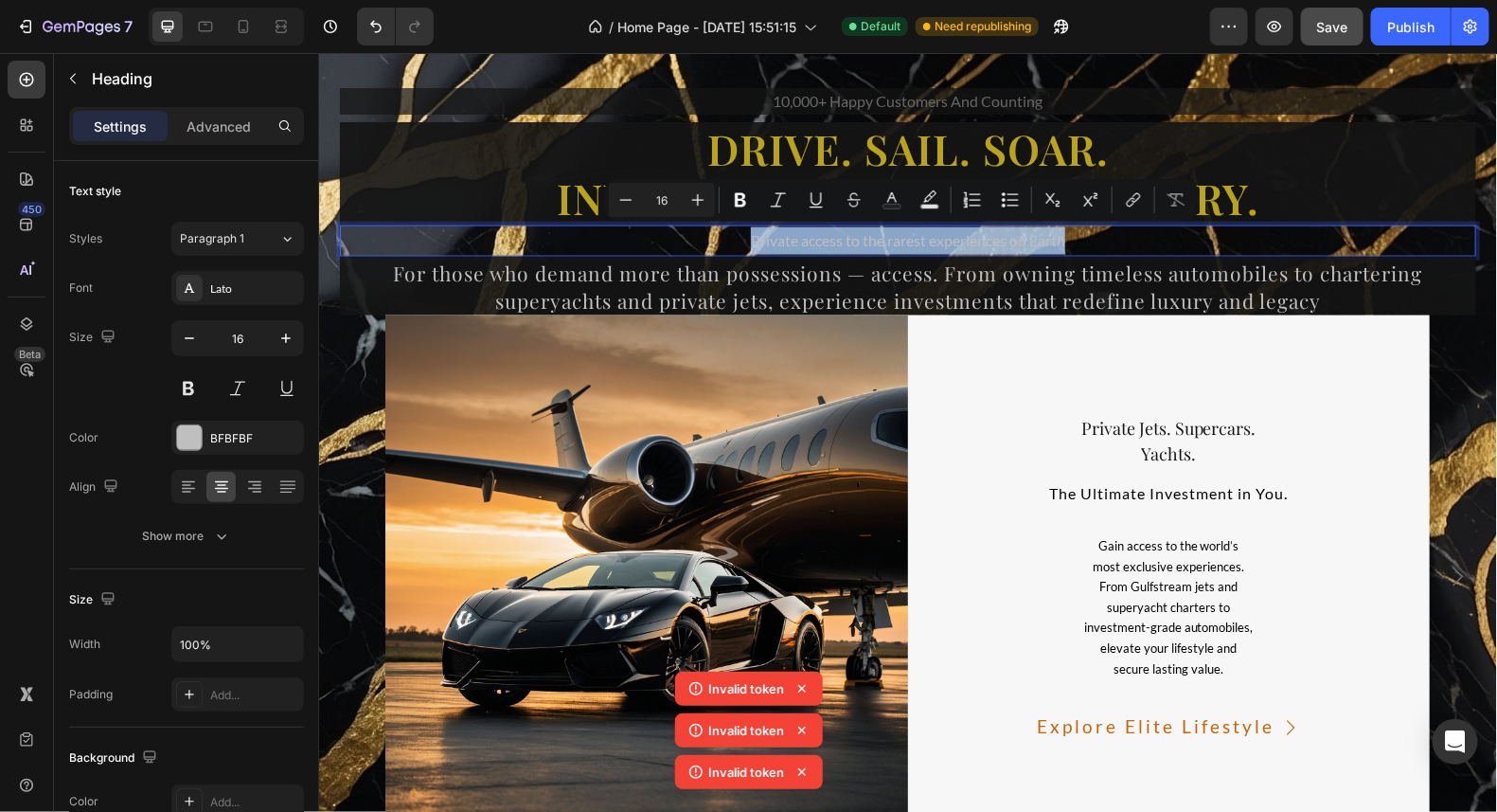
drag, startPoint x: 1061, startPoint y: 239, endPoint x: 708, endPoint y: 239, distance: 353.0
click at [708, 239] on p "Private access to the rarest experiences on Earth" at bounding box center [906, 240] width 1132 height 28
click at [699, 192] on icon "Editor contextual toolbar" at bounding box center [698, 200] width 19 height 19
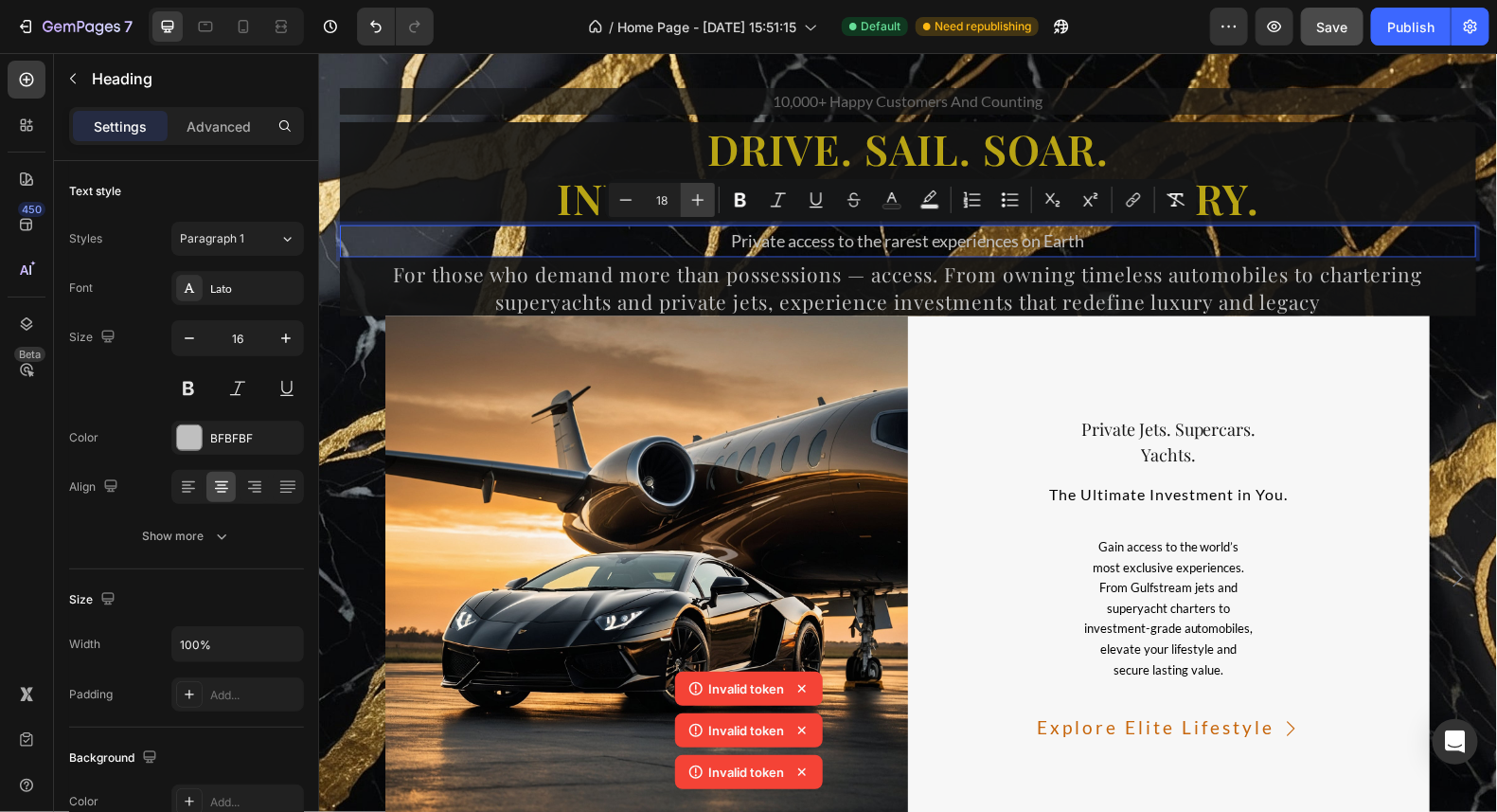
click at [699, 192] on icon "Editor contextual toolbar" at bounding box center [698, 200] width 19 height 19
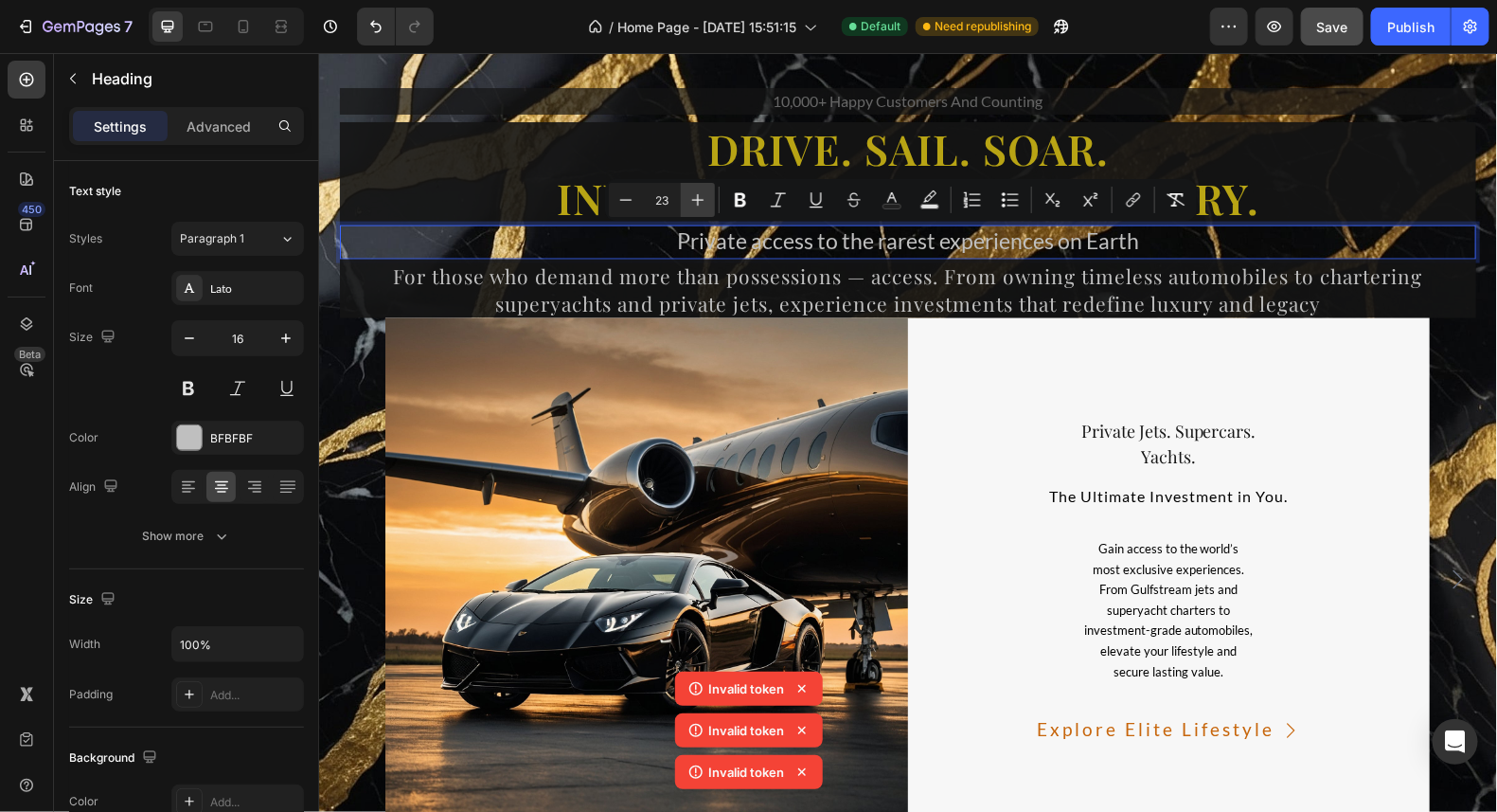
click at [699, 192] on icon "Editor contextual toolbar" at bounding box center [698, 200] width 19 height 19
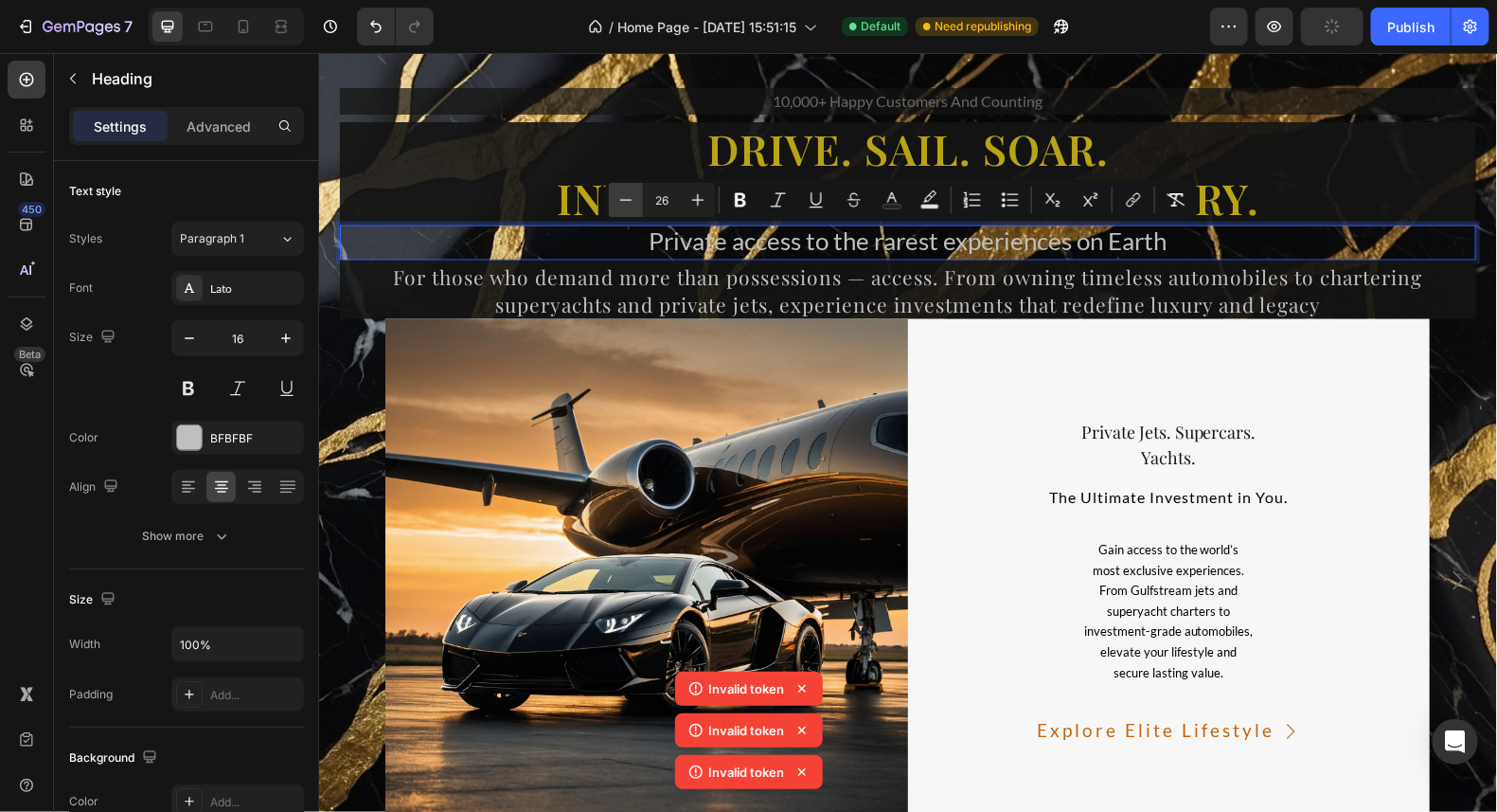
click at [626, 200] on icon "Editor contextual toolbar" at bounding box center [626, 199] width 13 height 1
type input "23"
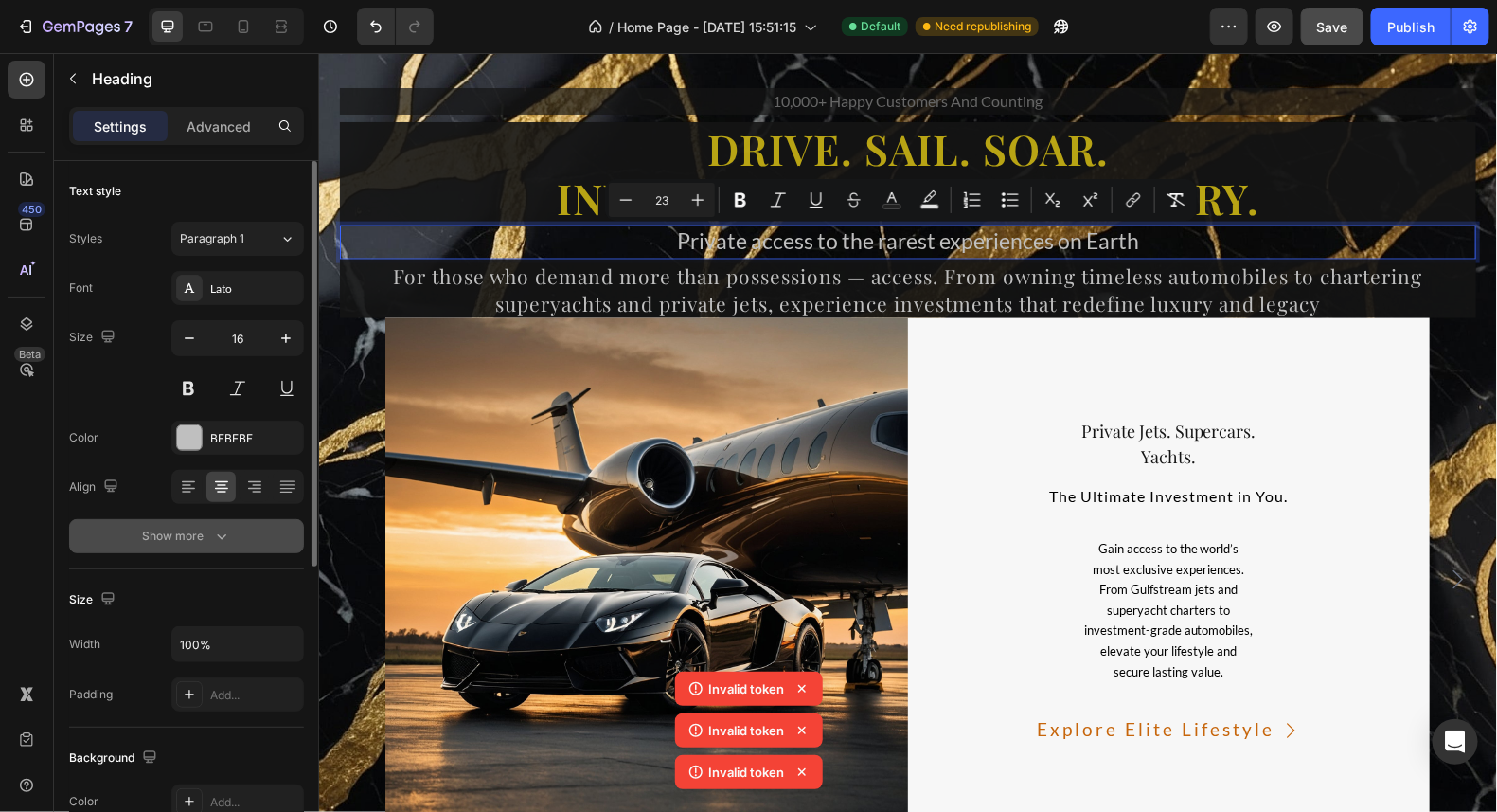
click at [198, 532] on div "Show more" at bounding box center [188, 536] width 89 height 19
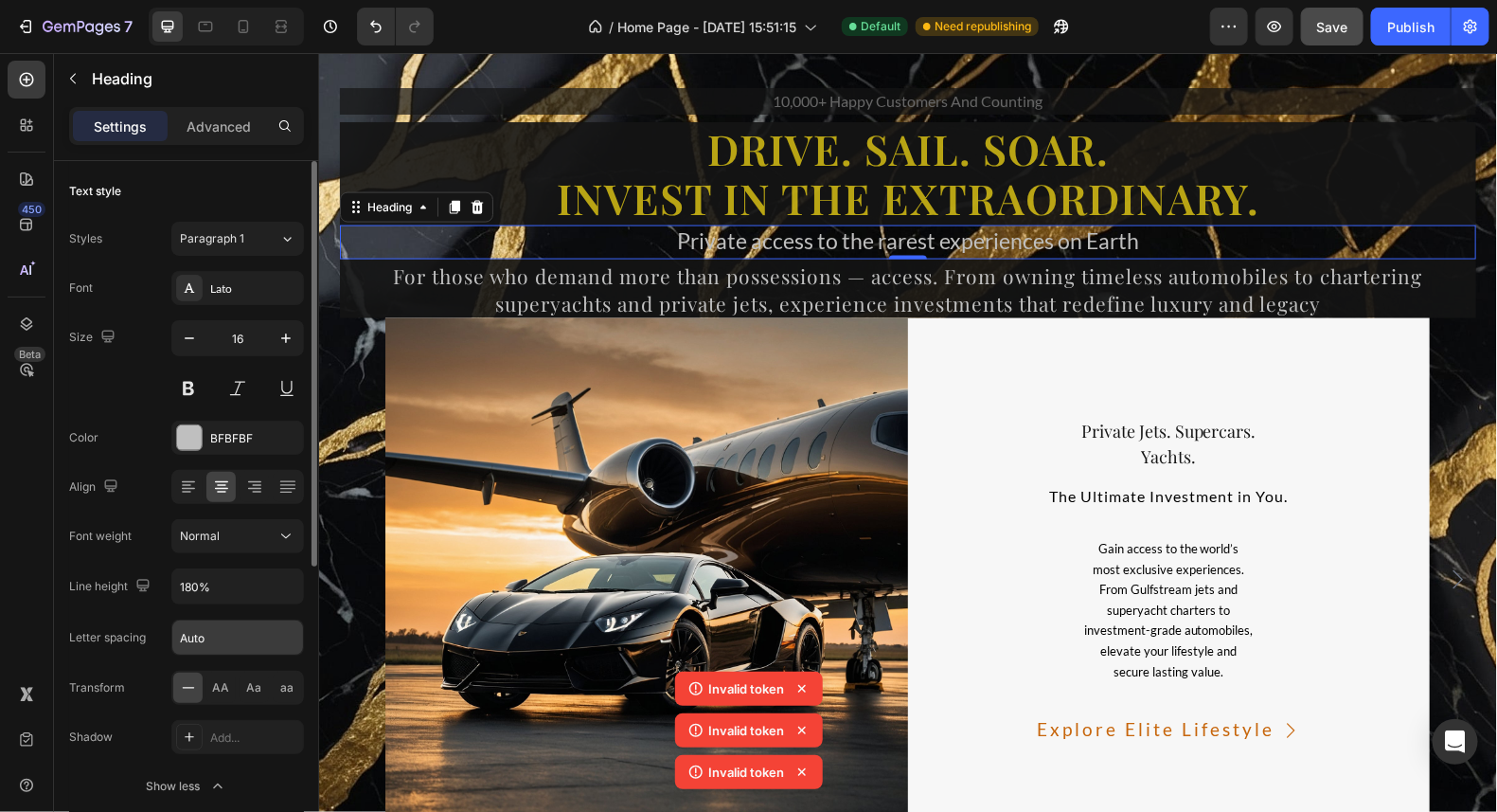
click at [215, 634] on input "Auto" at bounding box center [238, 637] width 131 height 34
type input "3"
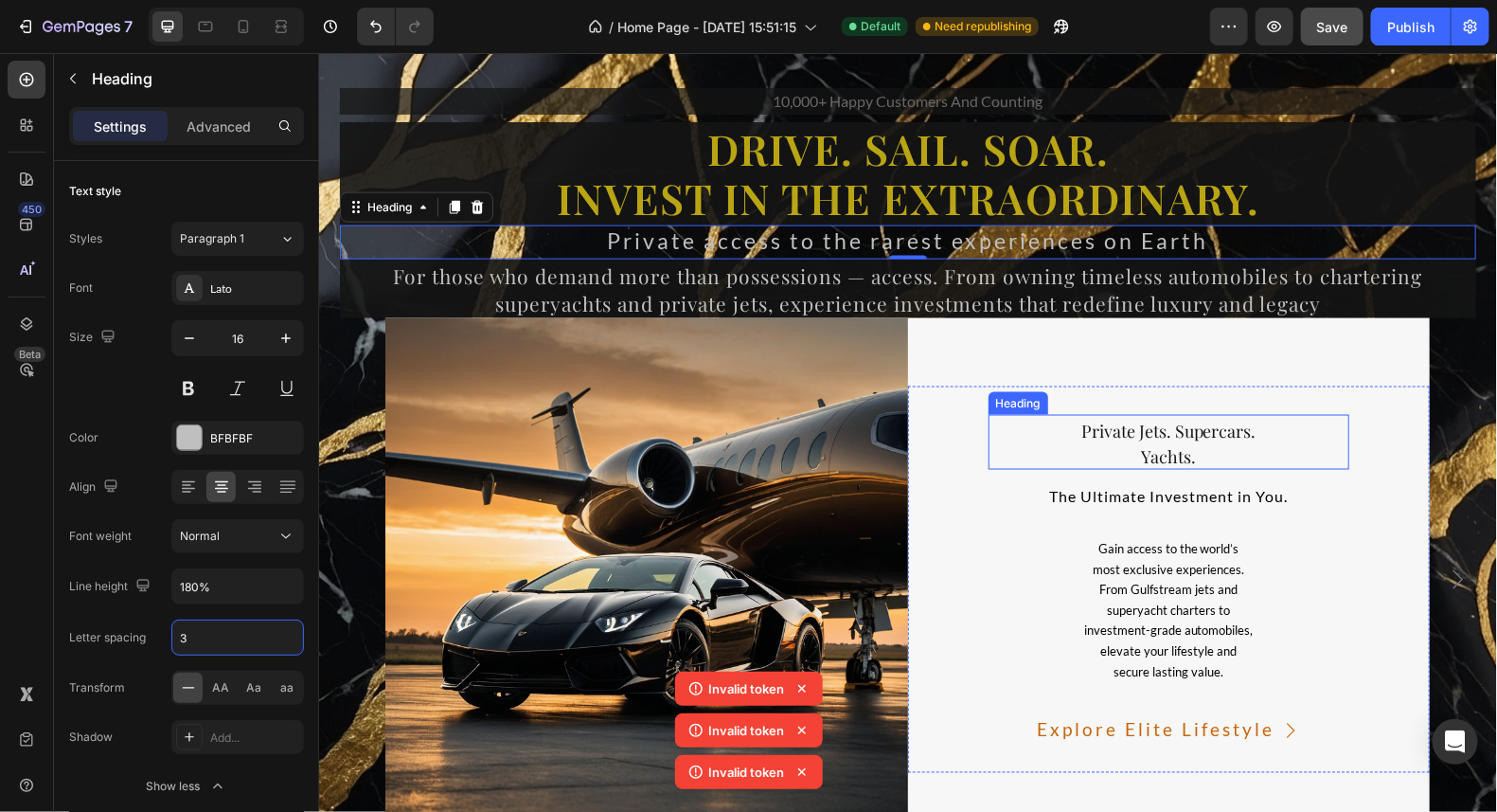
click at [1143, 428] on span "Private Jets. Supercars." at bounding box center [1168, 430] width 175 height 23
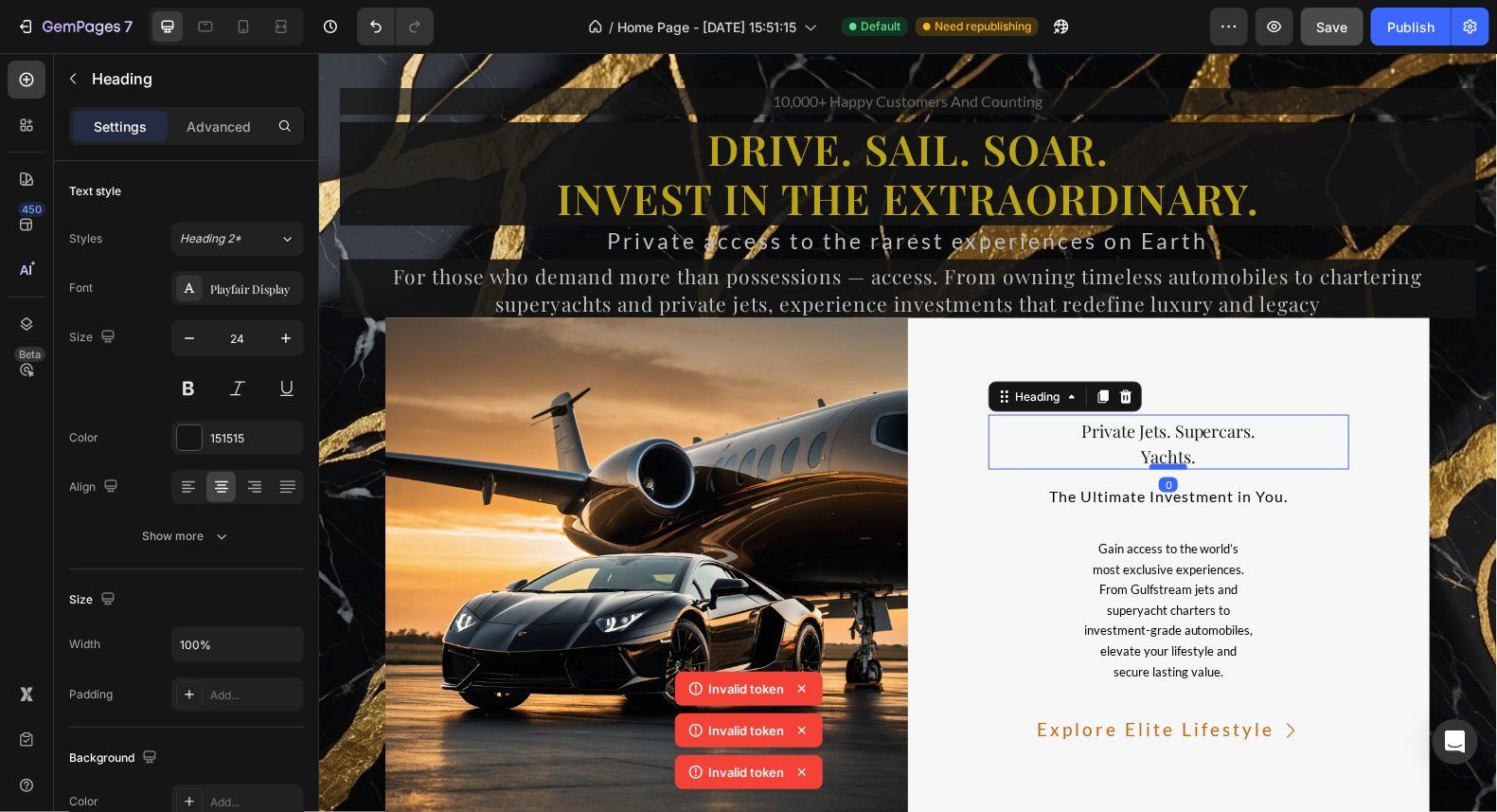
drag, startPoint x: 1165, startPoint y: 461, endPoint x: 1175, endPoint y: 457, distance: 10.8
click at [1175, 463] on div at bounding box center [1167, 466] width 38 height 6
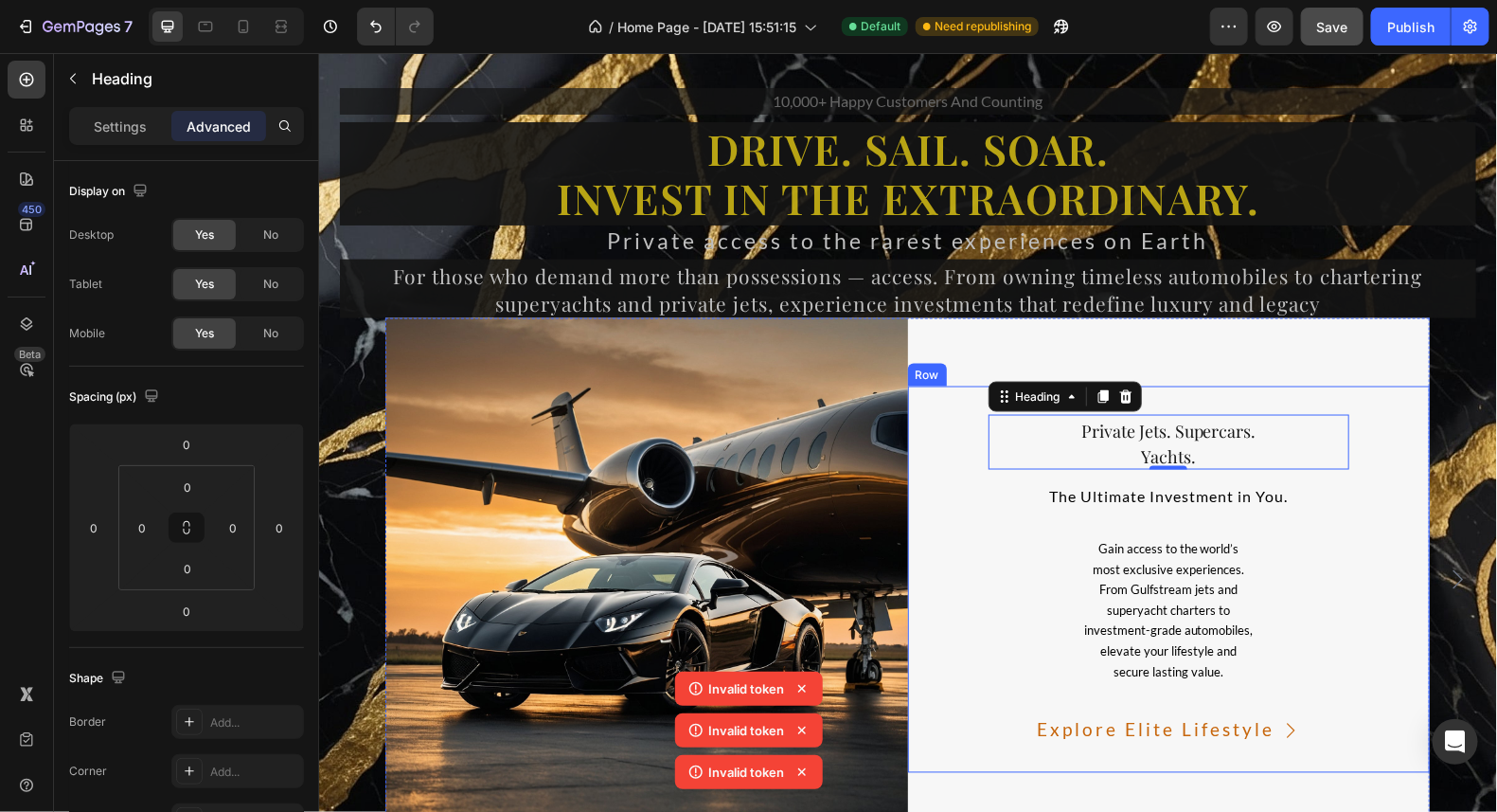
scroll to position [13645, 0]
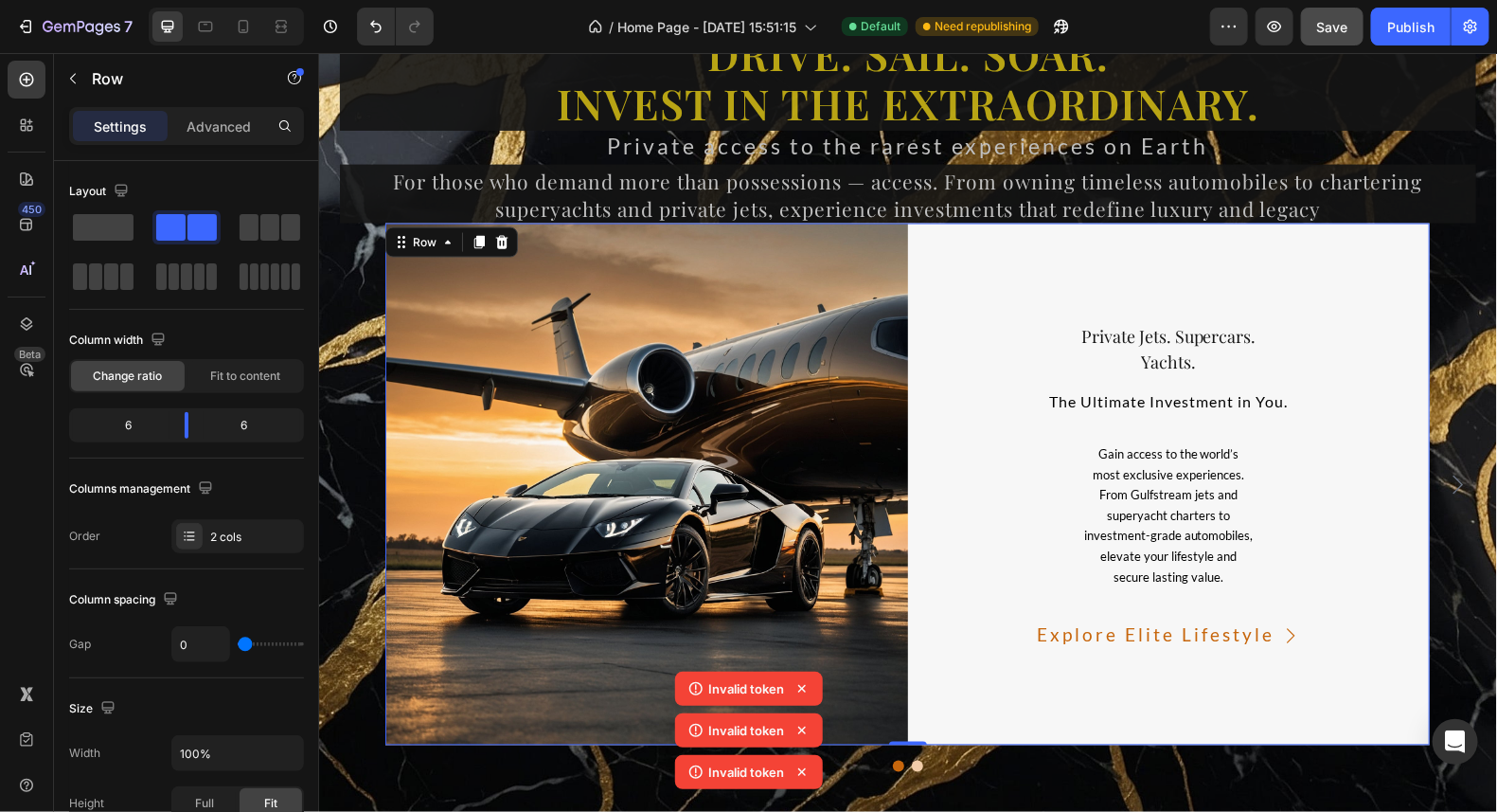
click at [1194, 260] on div "⁠⁠⁠⁠⁠⁠⁠ Private Jets. Supercars. Yachts. Heading The Ultimate Investment in You…" at bounding box center [1168, 483] width 522 height 522
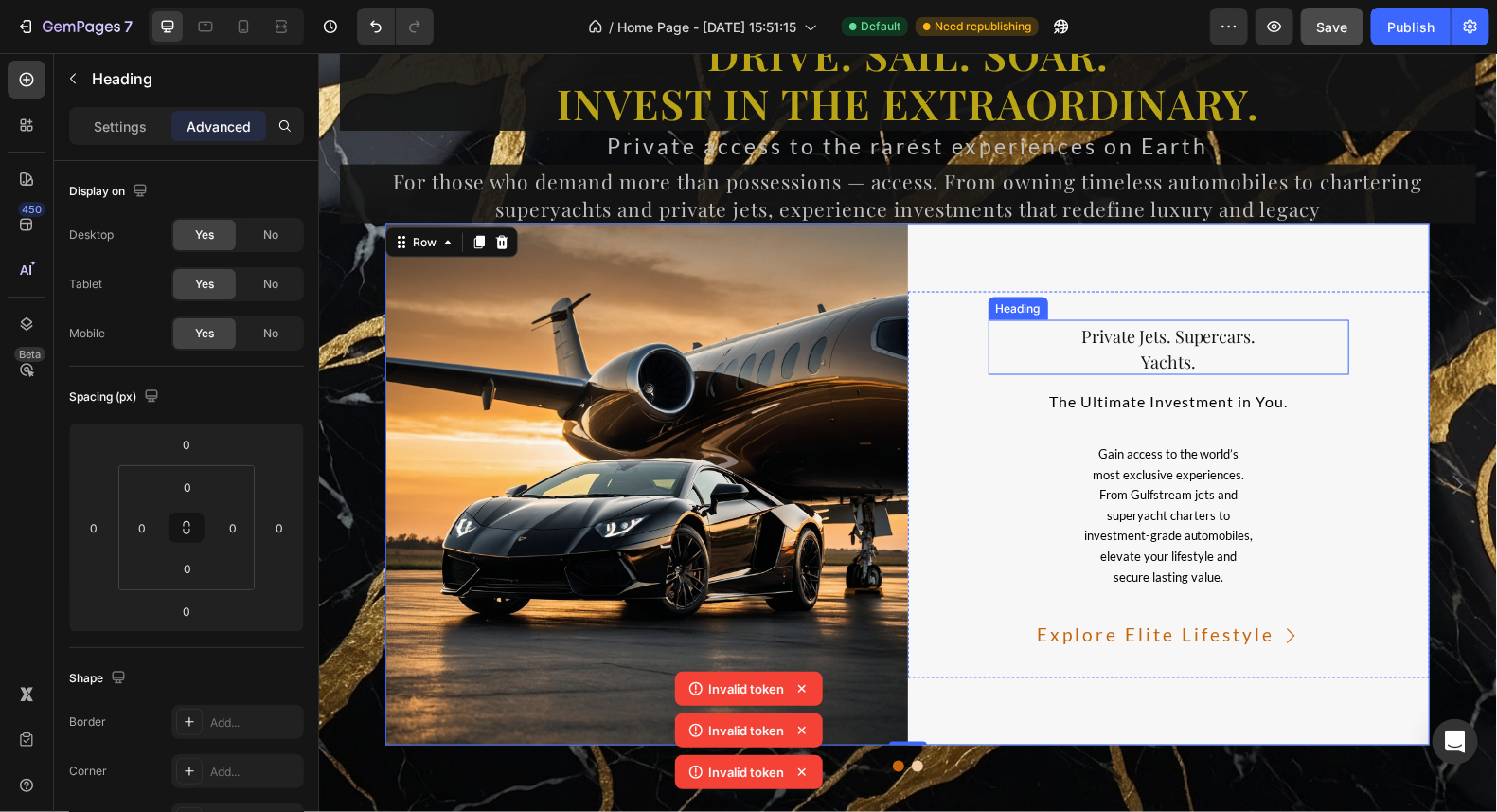
click at [1182, 343] on p "⁠⁠⁠⁠⁠⁠⁠ Private Jets. Supercars. Yachts." at bounding box center [1169, 346] width 358 height 51
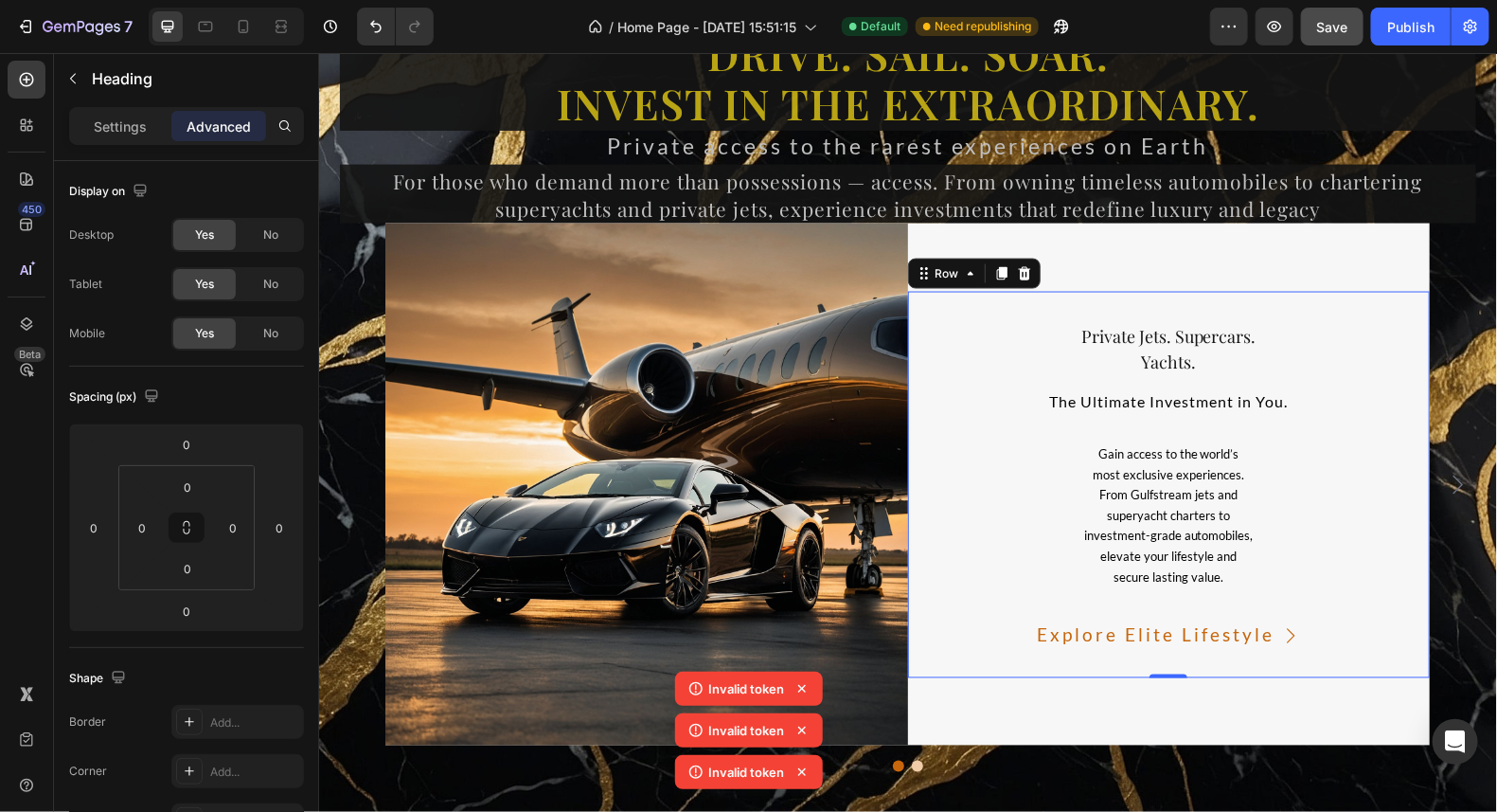
click at [1189, 295] on div "⁠⁠⁠⁠⁠⁠⁠ Private Jets. Supercars. Yachts. Heading The Ultimate Investment in You…" at bounding box center [1168, 484] width 522 height 387
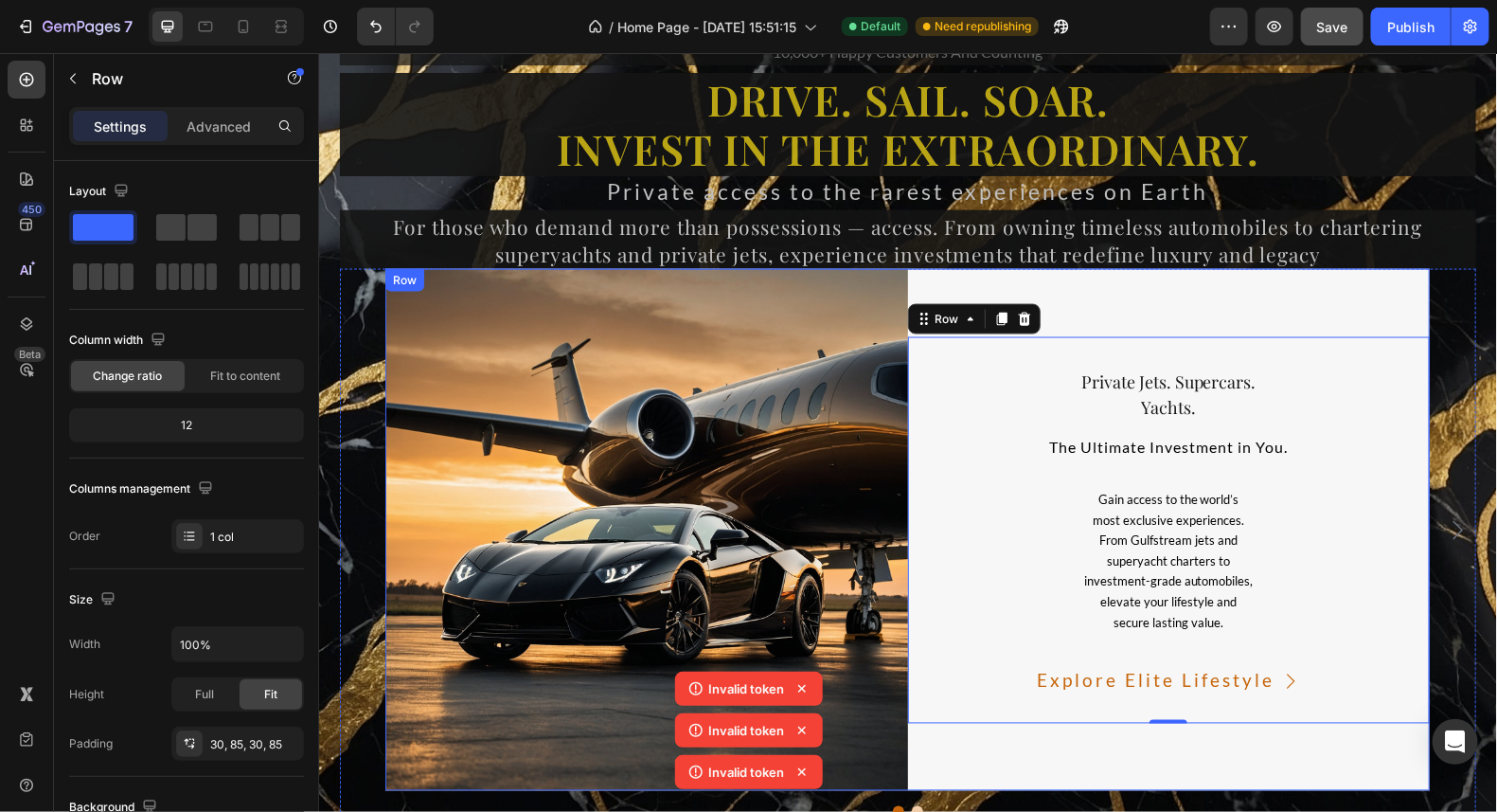
scroll to position [13550, 0]
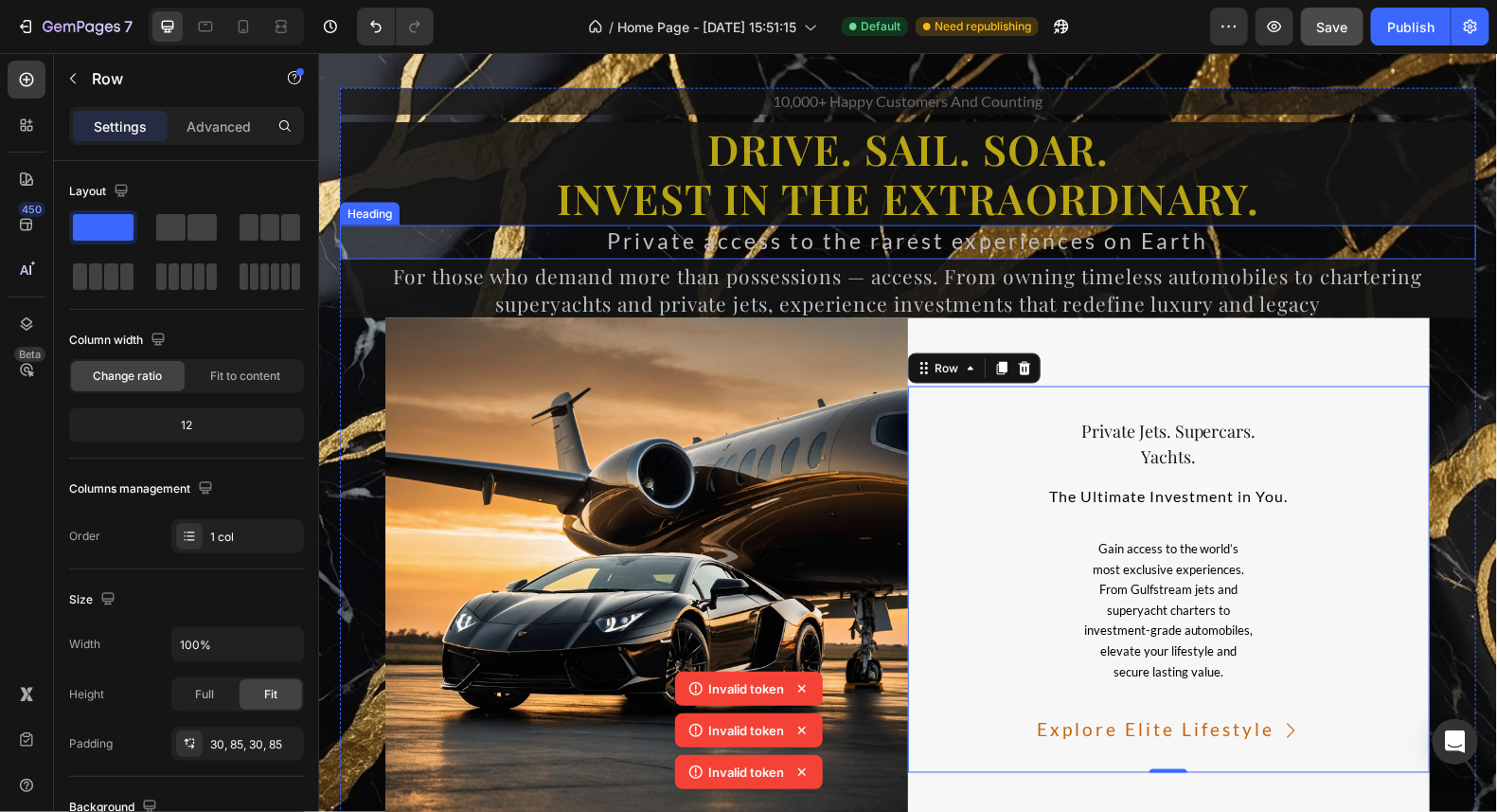
click at [1186, 241] on span "Private access to the rarest experiences on Earth" at bounding box center [907, 240] width 601 height 27
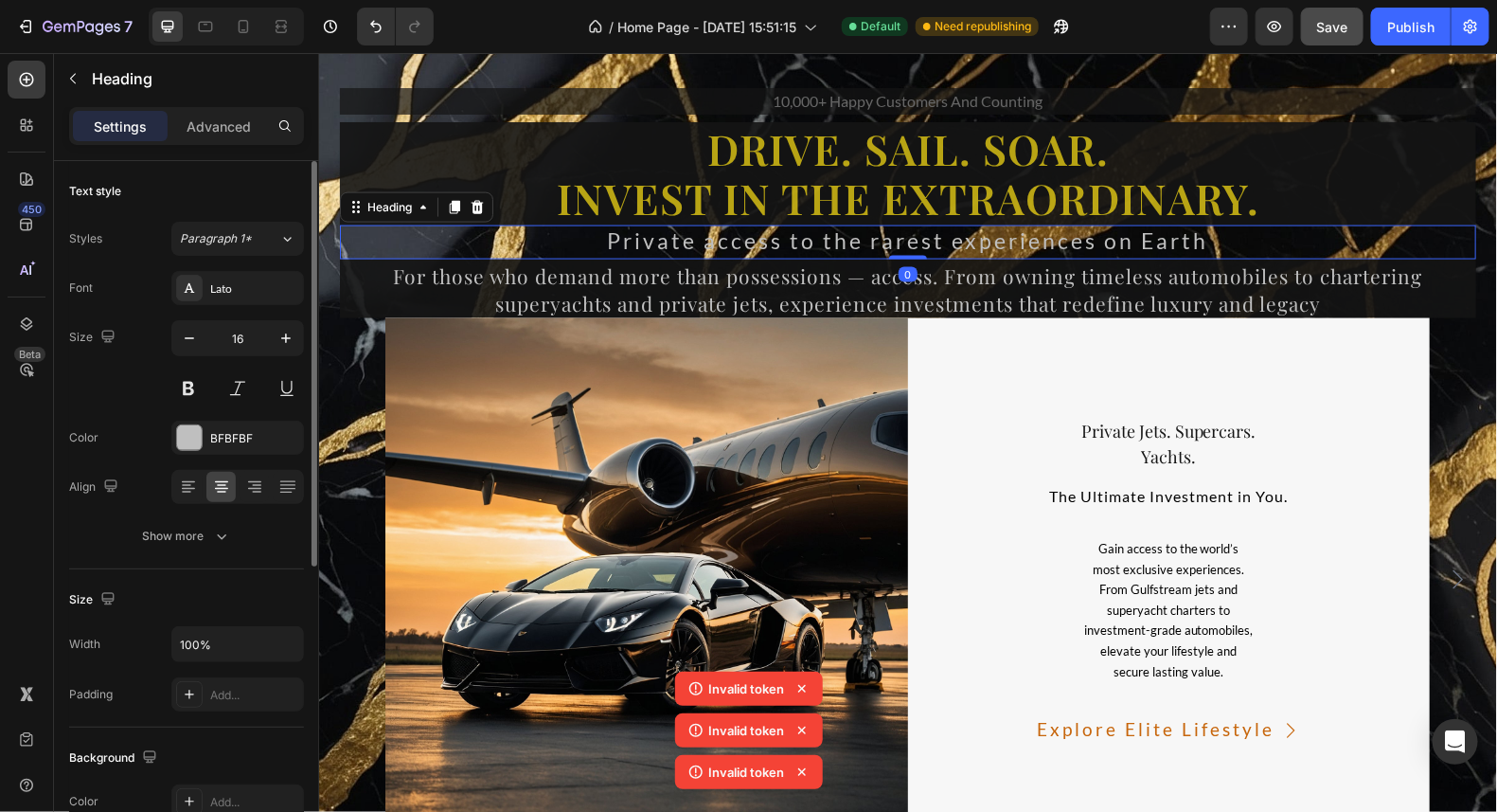
scroll to position [93, 0]
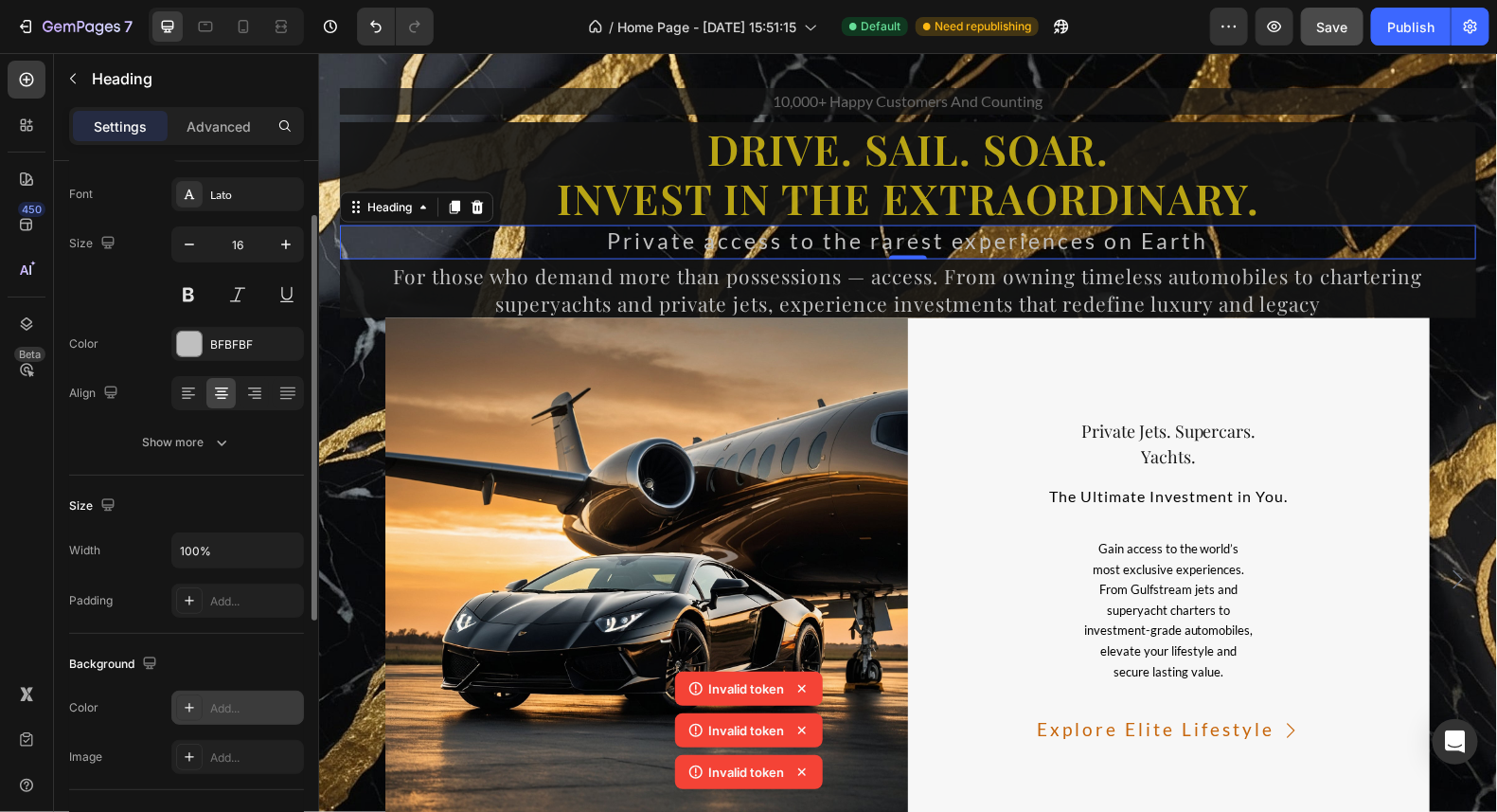
click at [179, 699] on div at bounding box center [190, 708] width 27 height 27
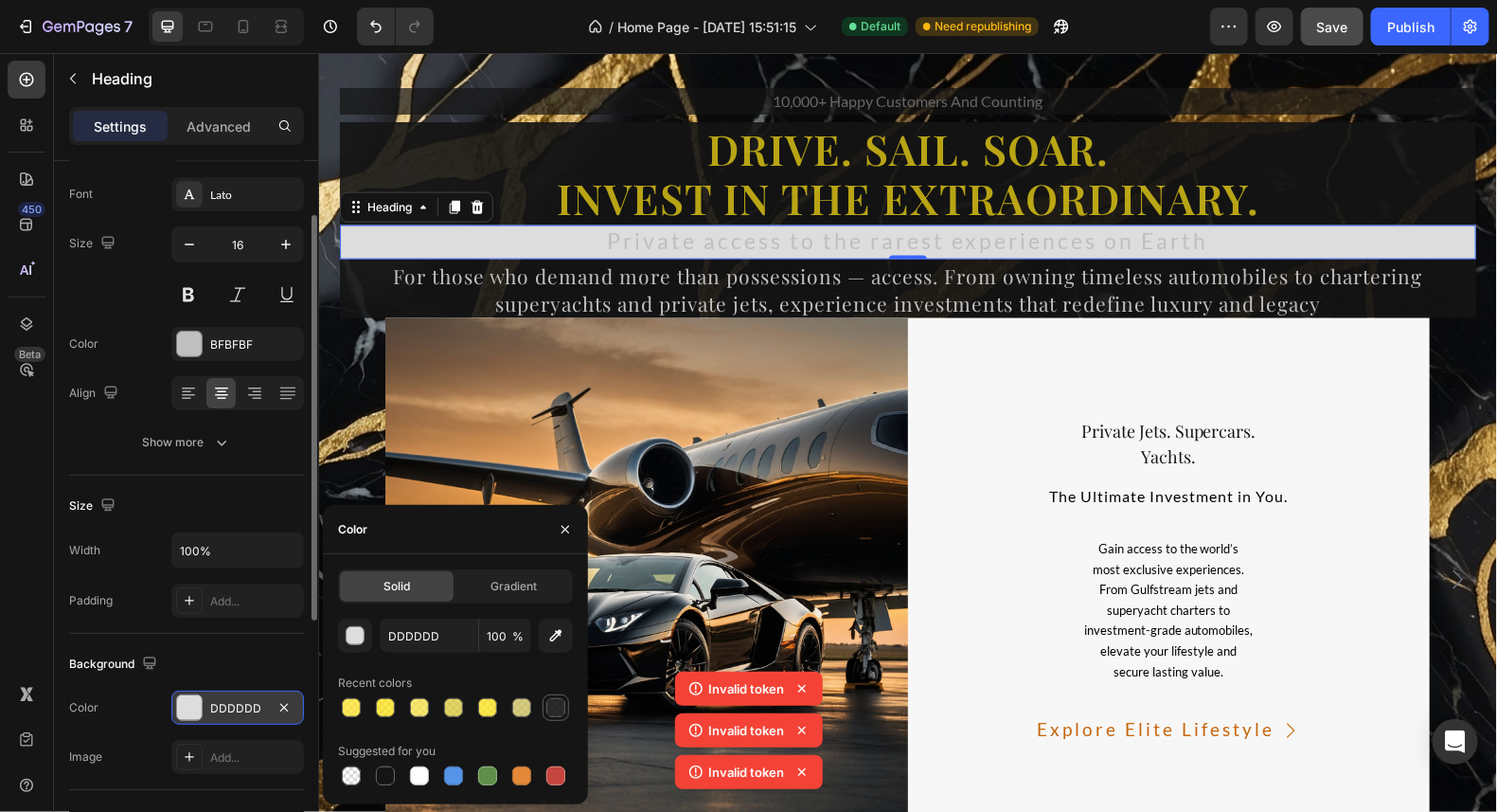
click at [549, 701] on div at bounding box center [556, 708] width 19 height 19
type input "151515"
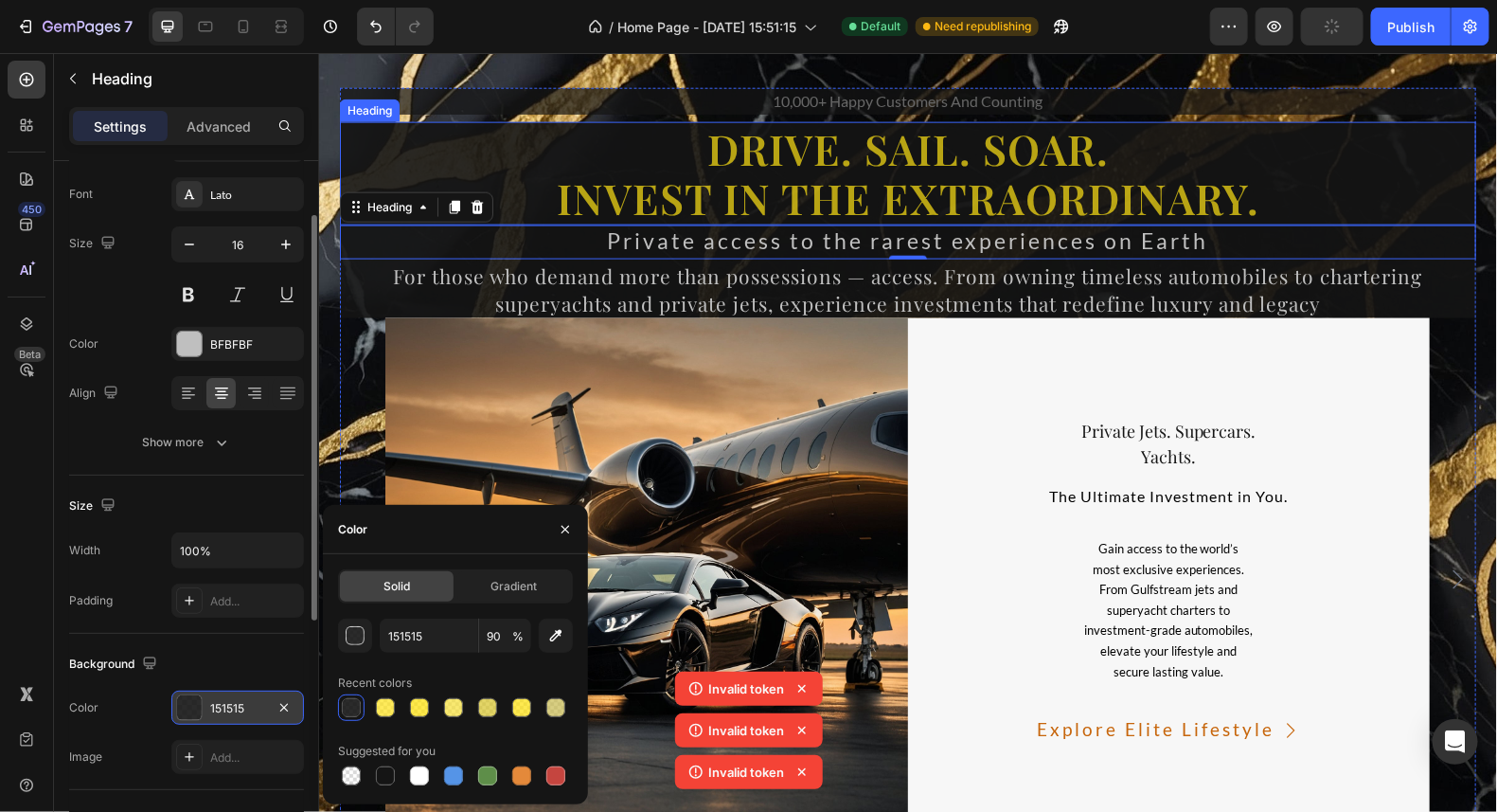
click at [1344, 197] on p "Drive. Sail. Soar. Invest in the Extraordinary." at bounding box center [906, 173] width 1132 height 100
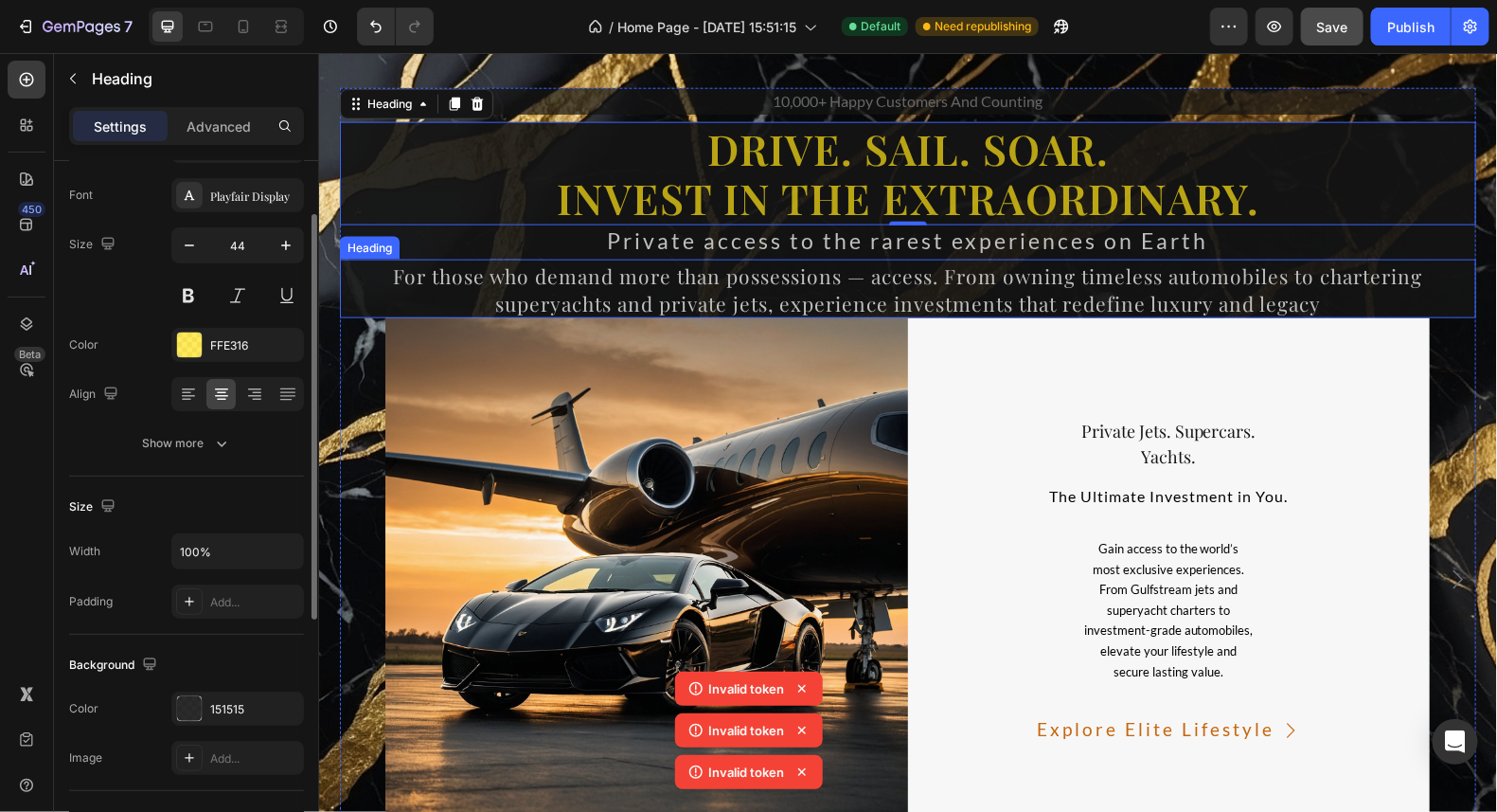
click at [1065, 276] on span "For those who demand more than possessions — access. From owning timeless autom…" at bounding box center [908, 289] width 1029 height 54
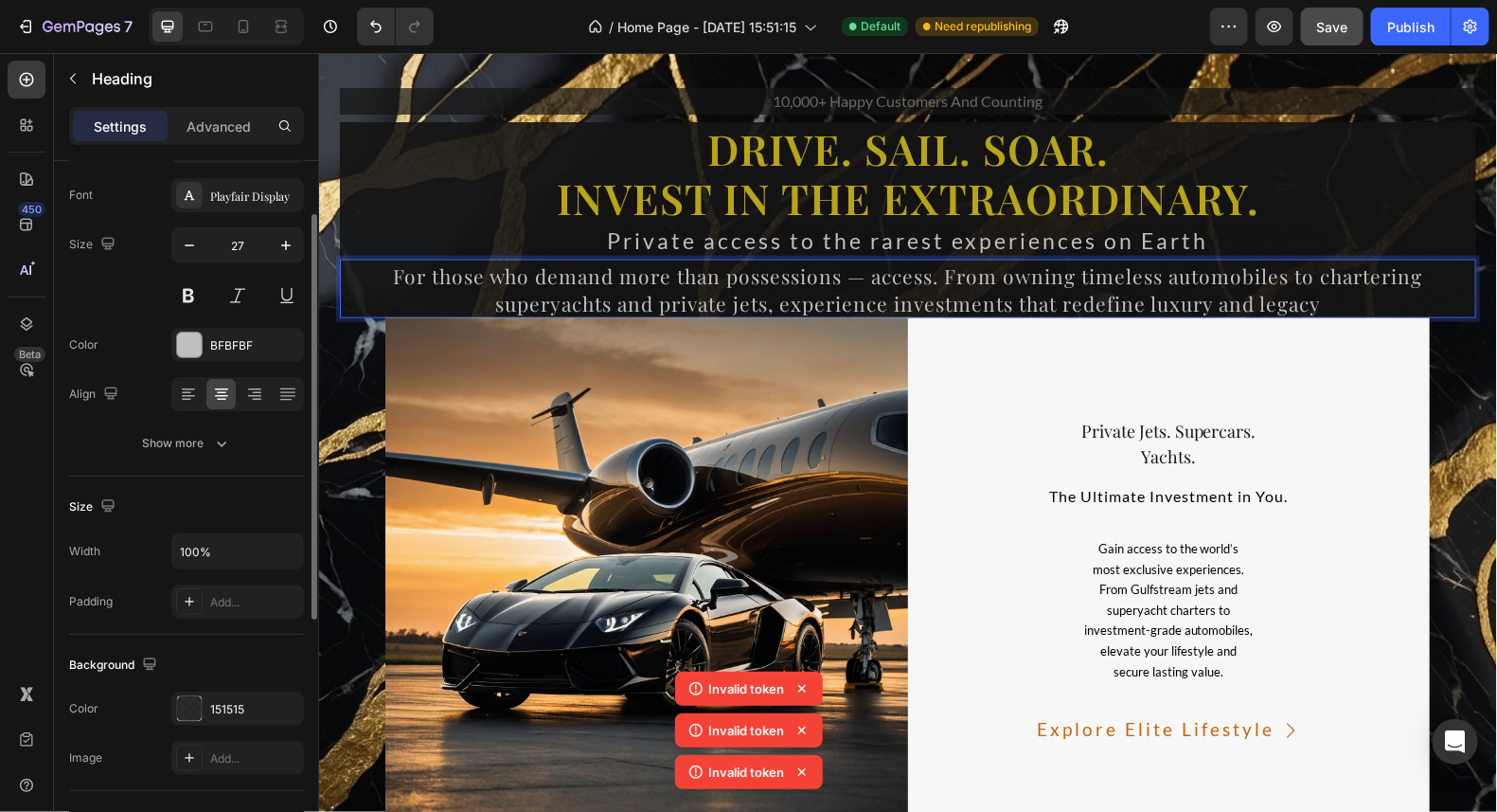
click at [1066, 277] on span "For those who demand more than possessions — access. From owning timeless autom…" at bounding box center [908, 289] width 1029 height 54
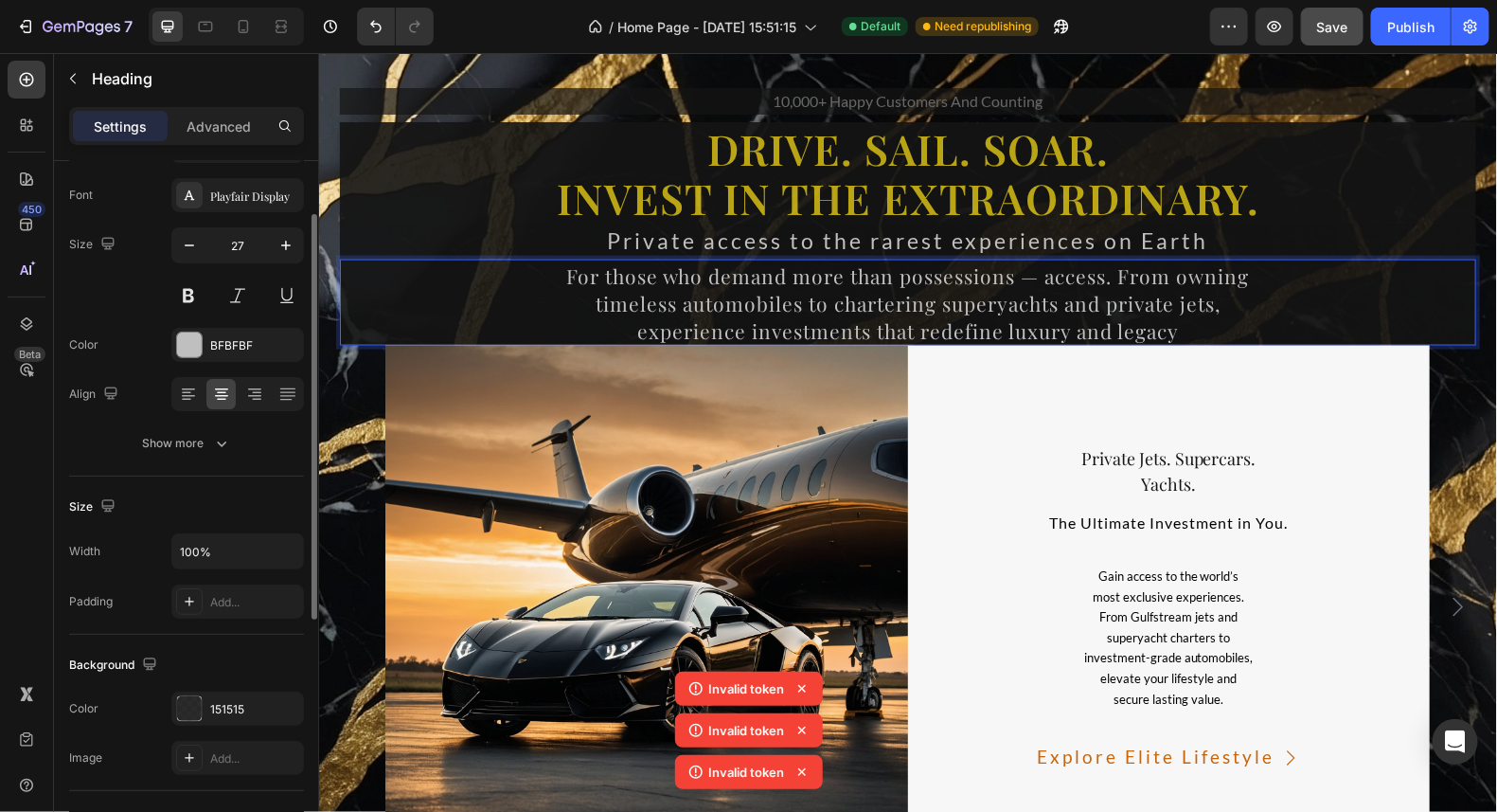
click at [1176, 326] on p "For those who demand more than possessions — access. From owning timeless autom…" at bounding box center [906, 302] width 1132 height 83
click at [1250, 315] on p "For those who demand more than possessions — access. From owning timeless autom…" at bounding box center [906, 302] width 1132 height 83
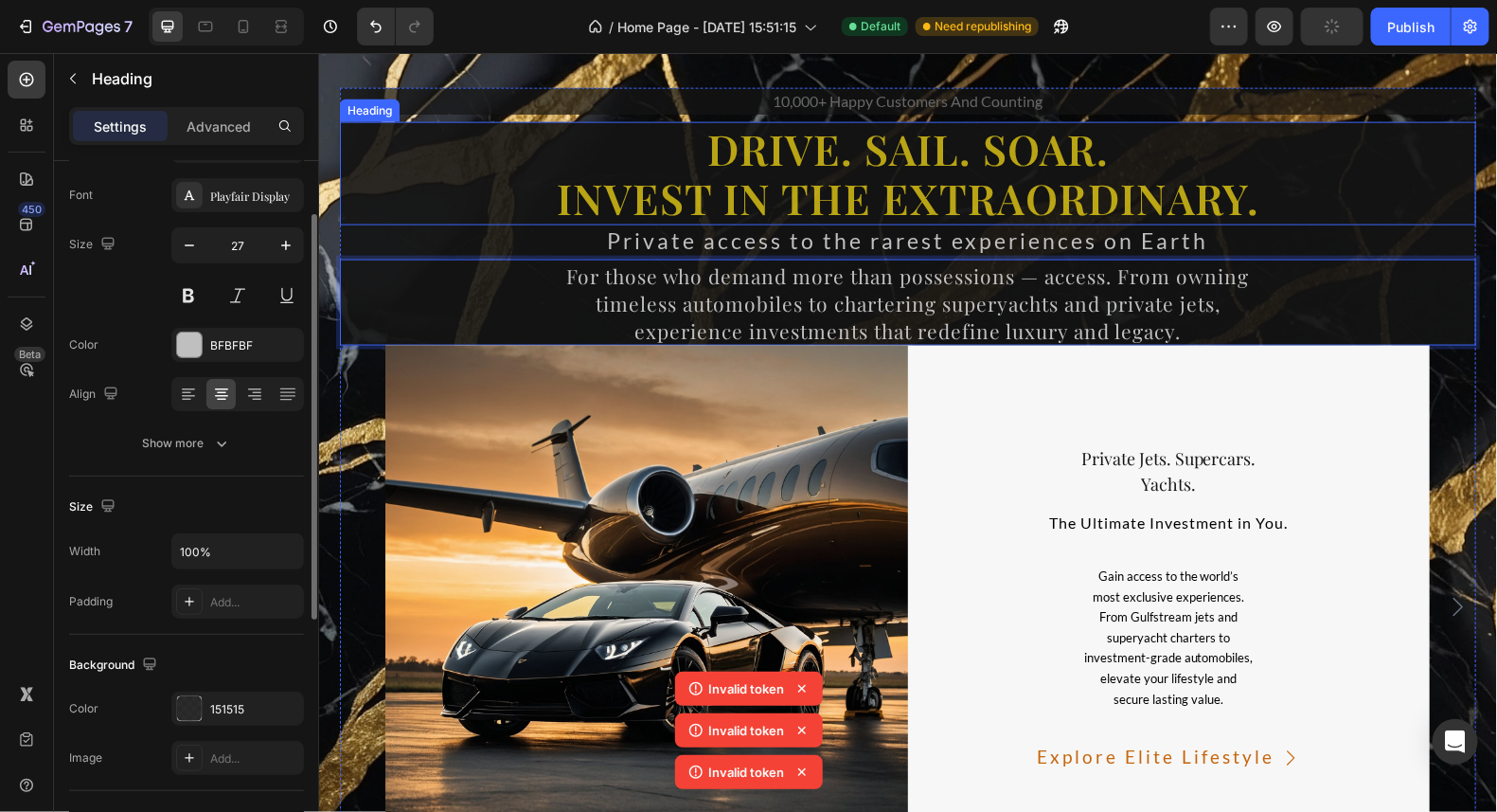
click at [1254, 204] on p "Drive. Sail. Soar. Invest in the Extraordinary." at bounding box center [906, 173] width 1132 height 100
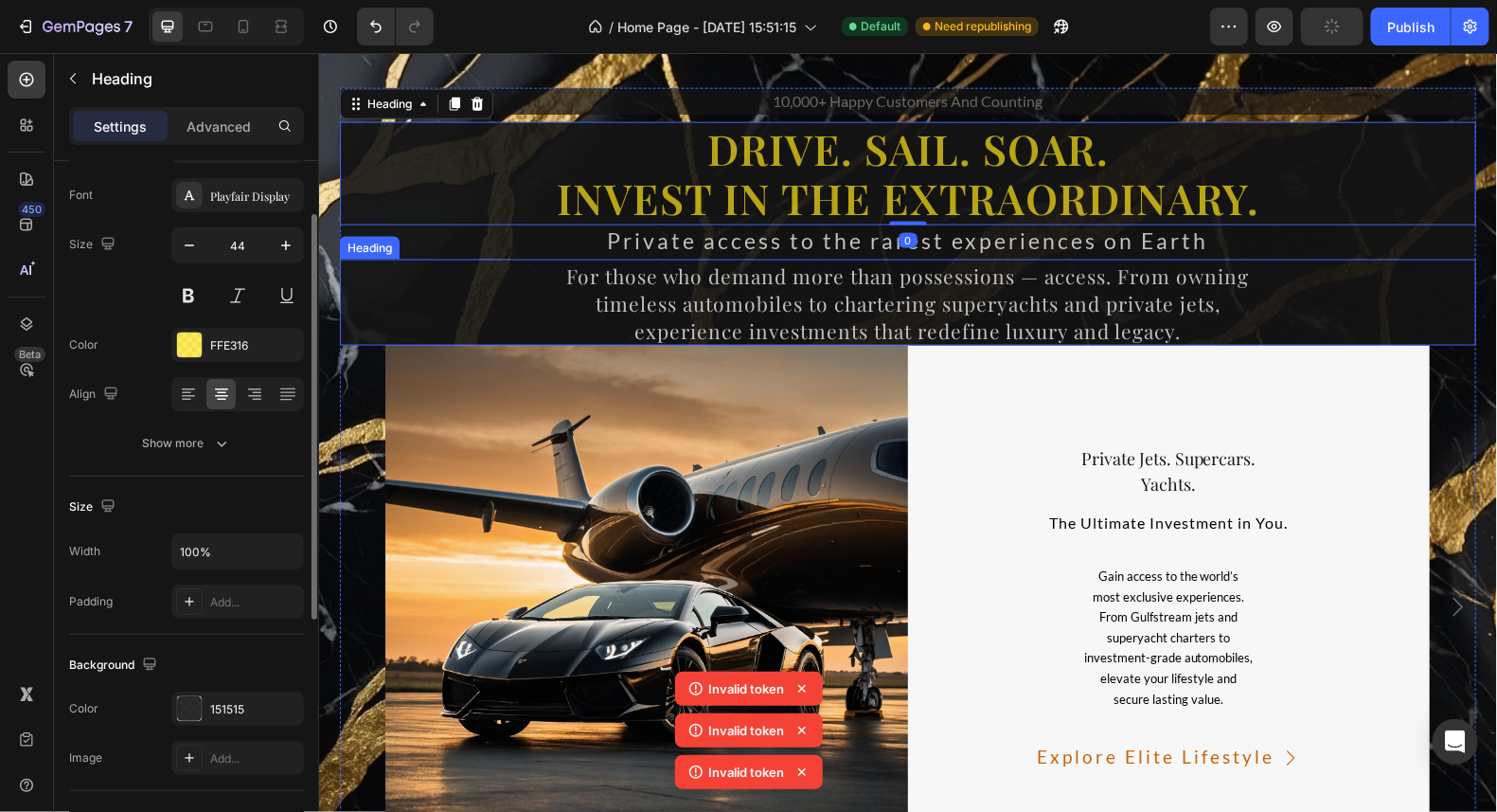
click at [1219, 309] on p "⁠⁠⁠⁠⁠⁠⁠ For those who demand more than possessions — access. From owning timele…" at bounding box center [906, 302] width 1132 height 83
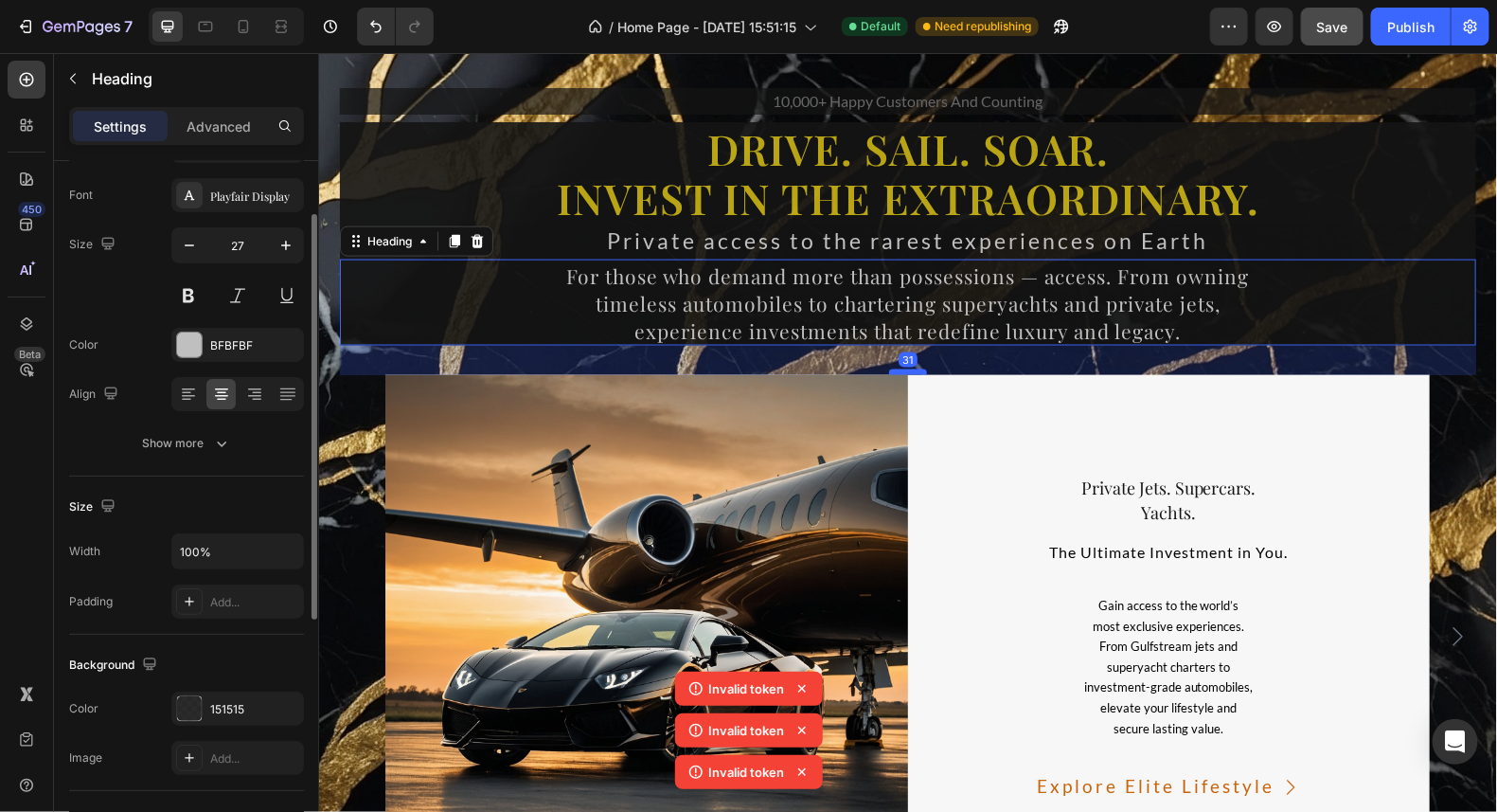
drag, startPoint x: 901, startPoint y: 339, endPoint x: 887, endPoint y: 368, distance: 32.2
click at [891, 368] on div at bounding box center [906, 371] width 38 height 6
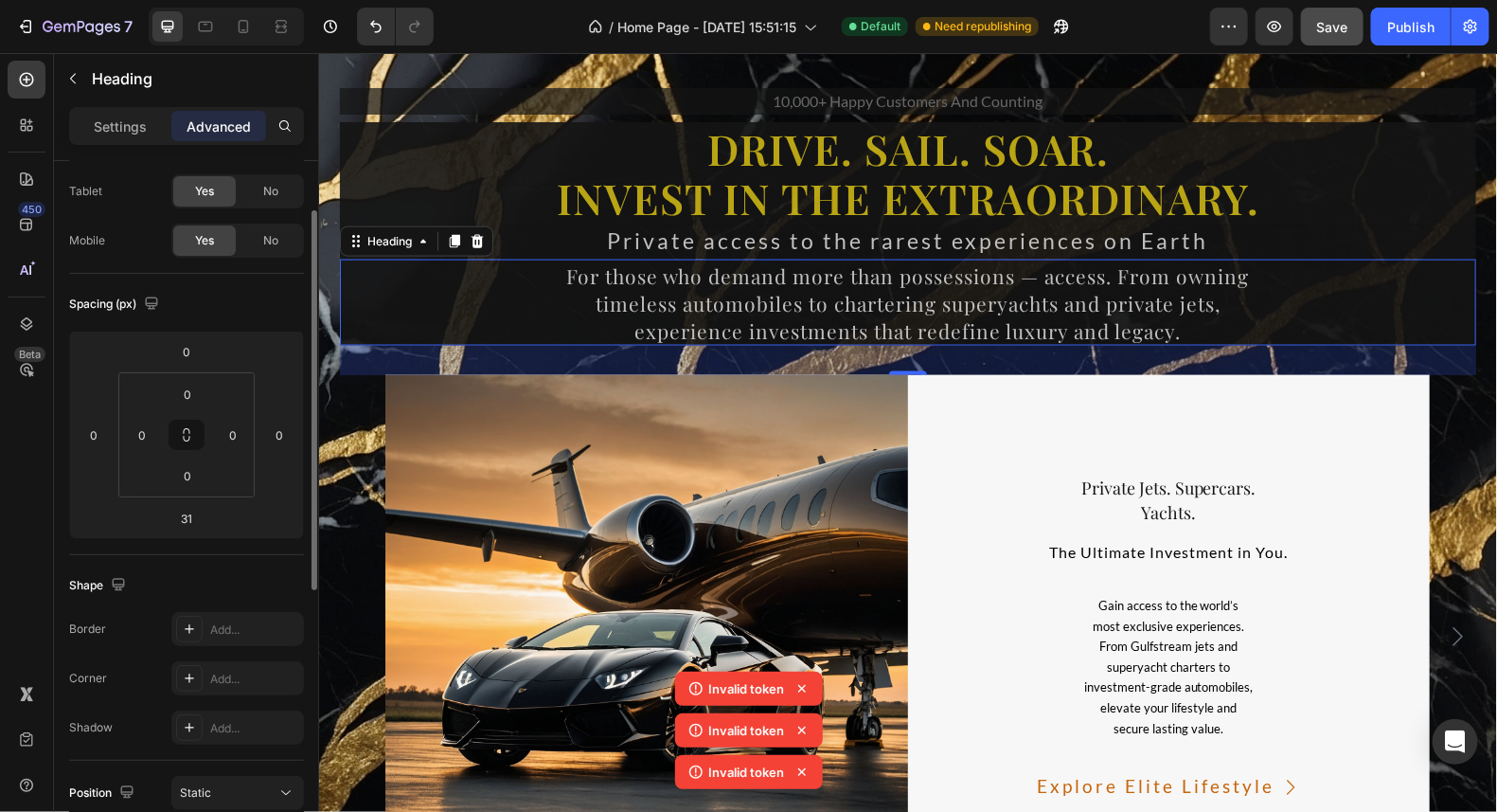
click at [805, 694] on icon at bounding box center [802, 689] width 19 height 19
click at [804, 691] on icon at bounding box center [802, 689] width 19 height 19
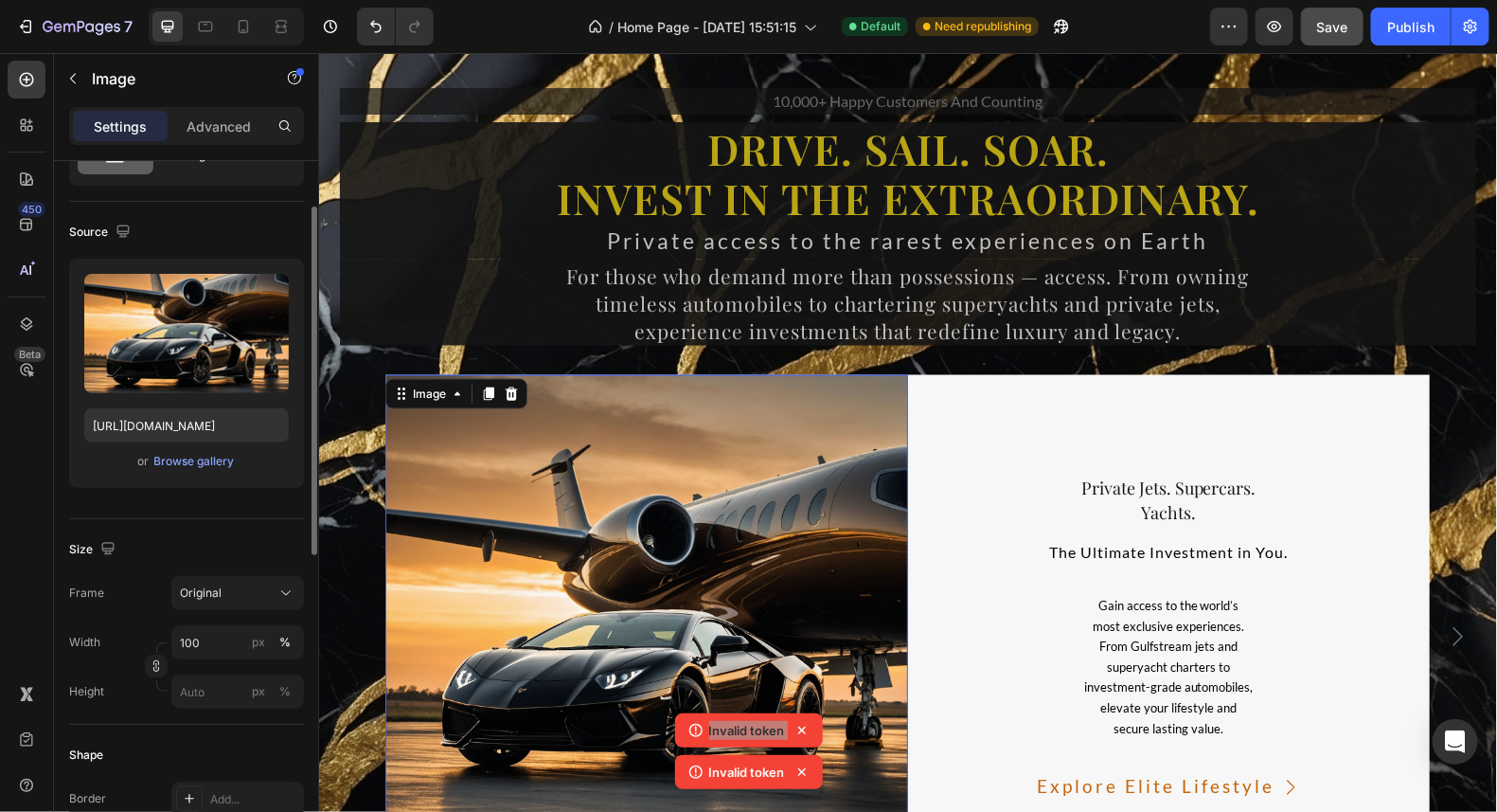
drag, startPoint x: 1123, startPoint y: 743, endPoint x: 1126, endPoint y: 766, distance: 23.2
click at [803, 690] on img at bounding box center [646, 635] width 522 height 522
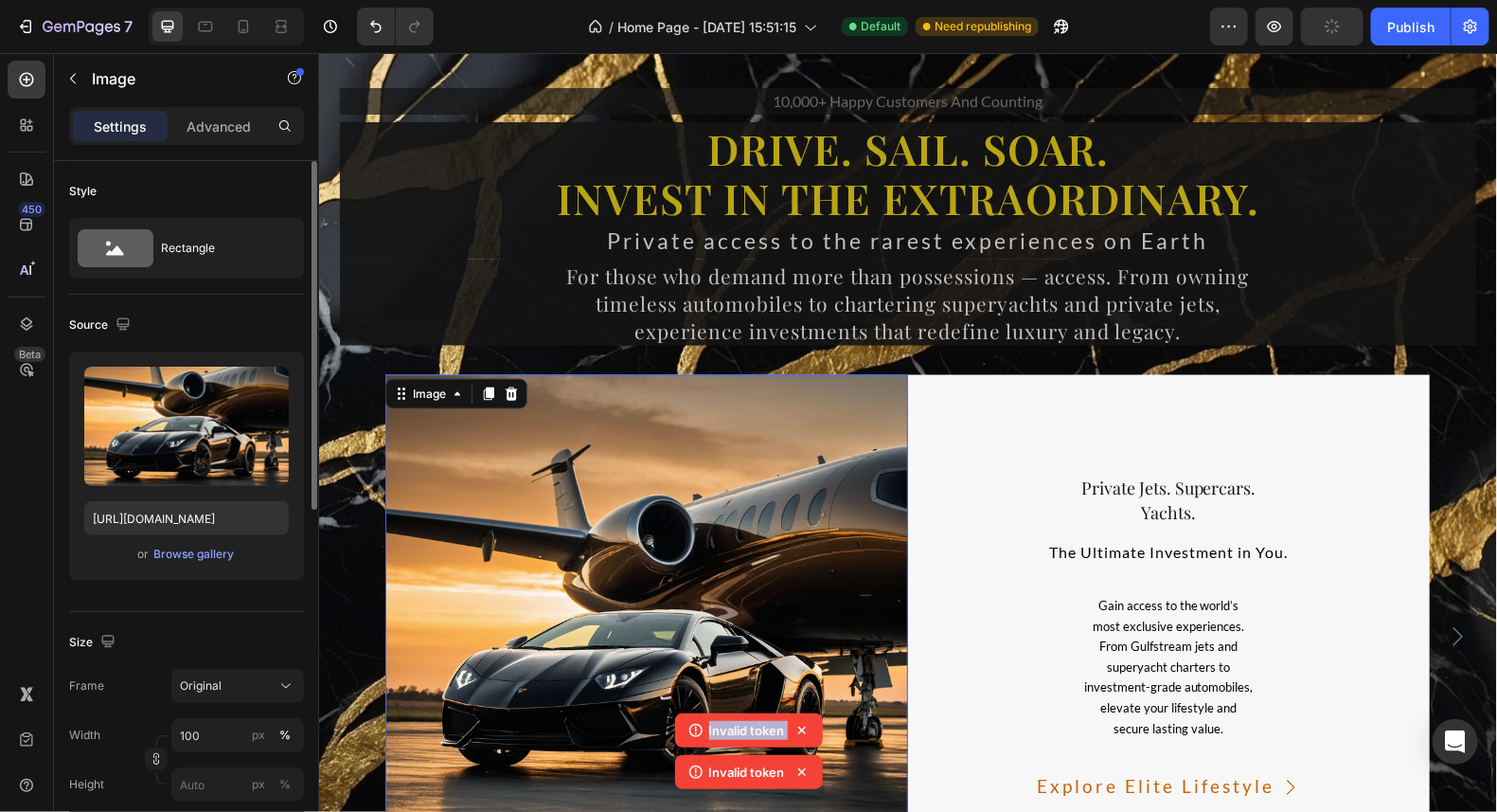
click at [800, 725] on icon at bounding box center [802, 730] width 19 height 19
click at [796, 773] on icon at bounding box center [802, 772] width 19 height 19
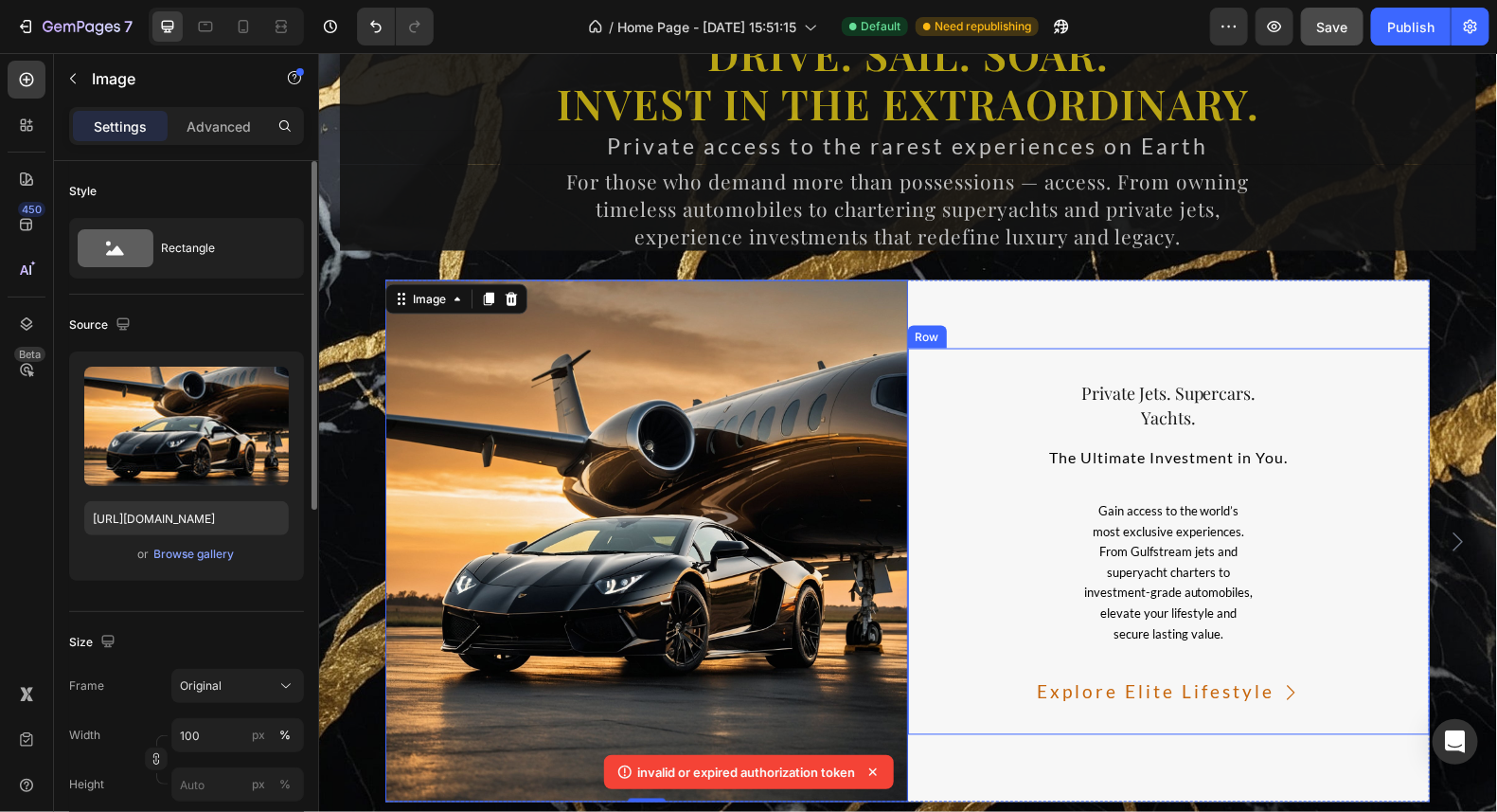
scroll to position [13740, 0]
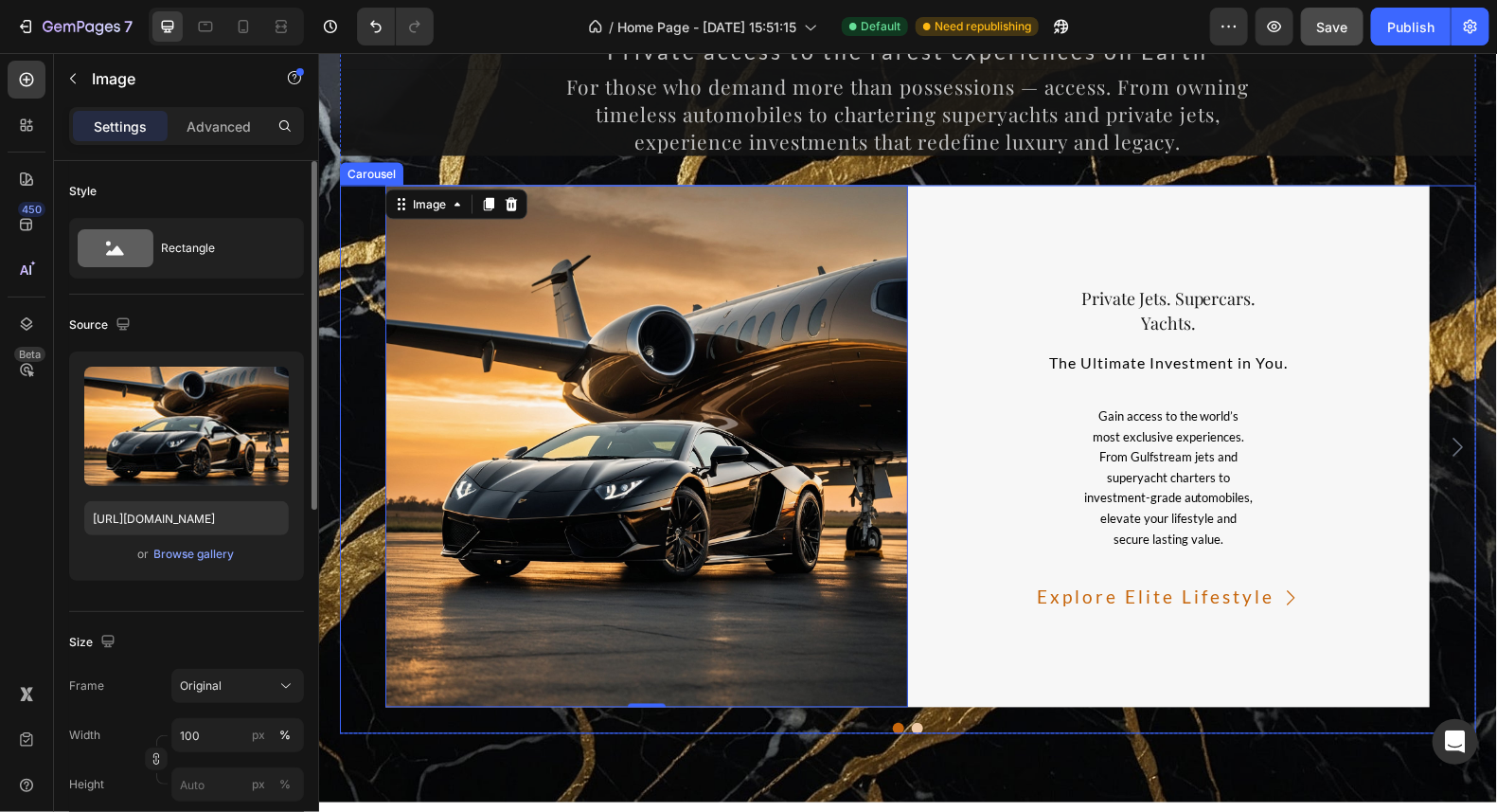
click at [911, 724] on button "Dot" at bounding box center [917, 727] width 12 height 12
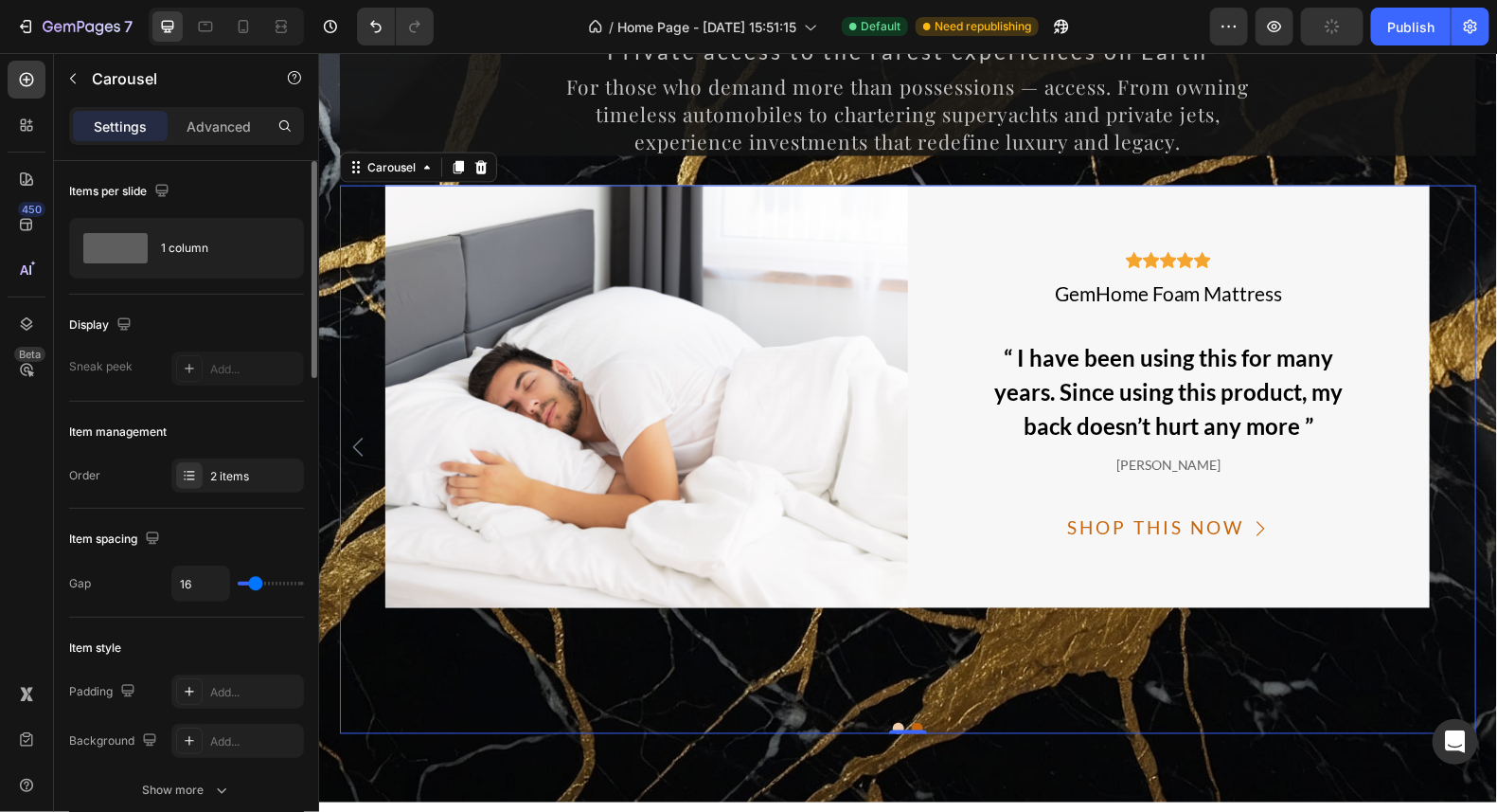
click at [882, 722] on div at bounding box center [906, 727] width 1136 height 12
click at [892, 723] on button "Dot" at bounding box center [898, 727] width 12 height 12
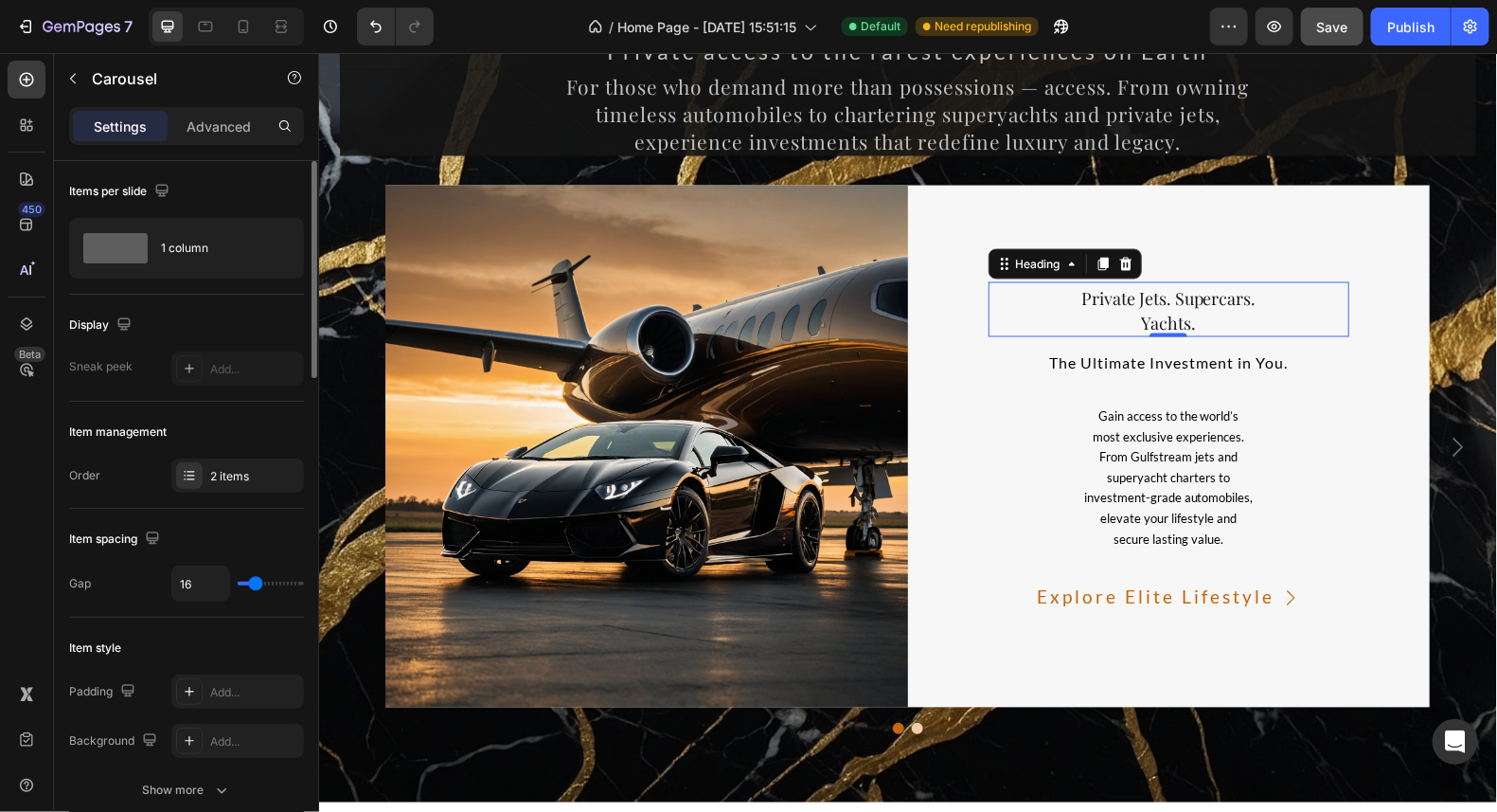
click at [1168, 312] on span "Yachts." at bounding box center [1167, 323] width 55 height 23
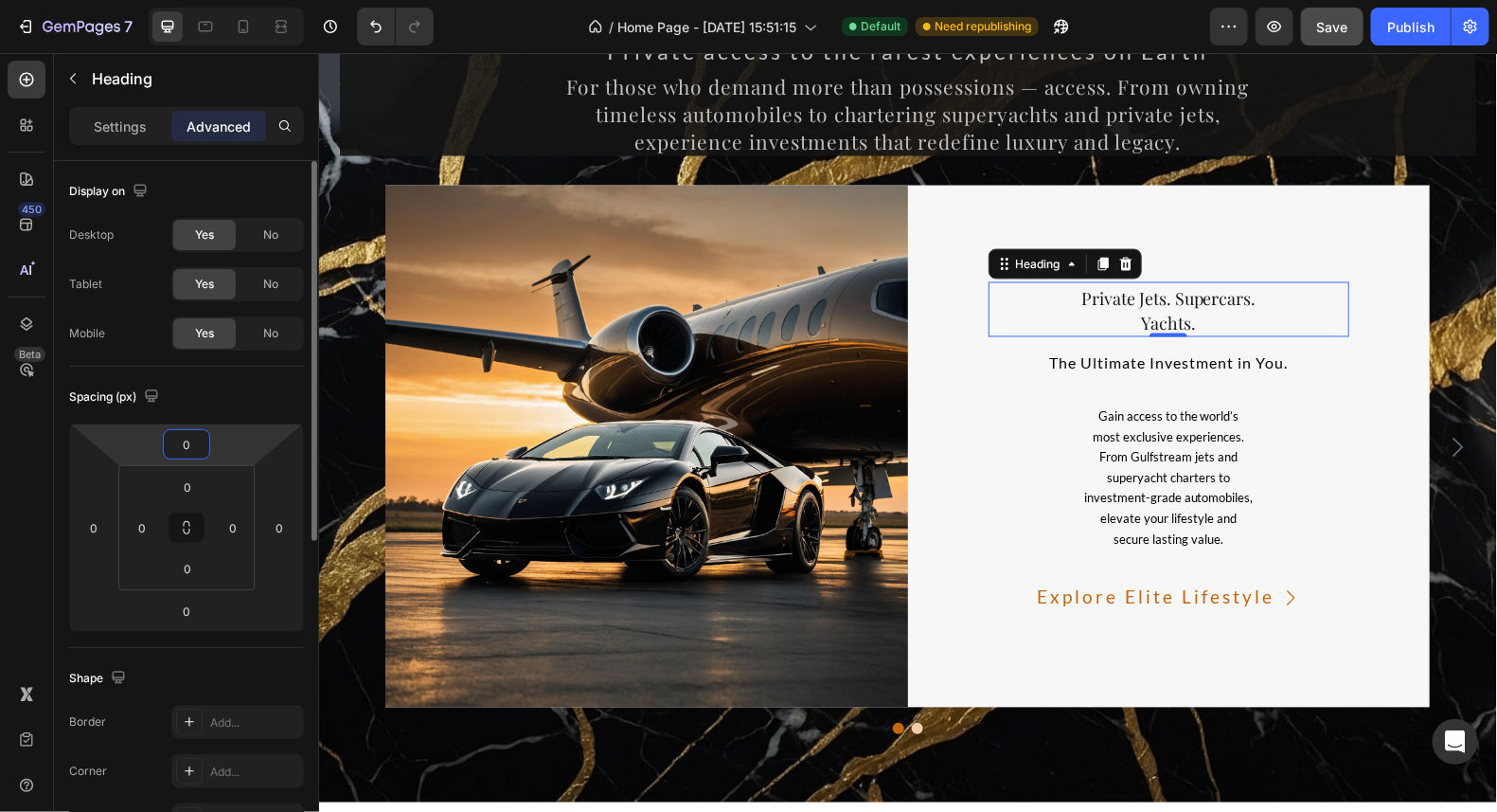
click at [192, 449] on input "0" at bounding box center [186, 444] width 38 height 29
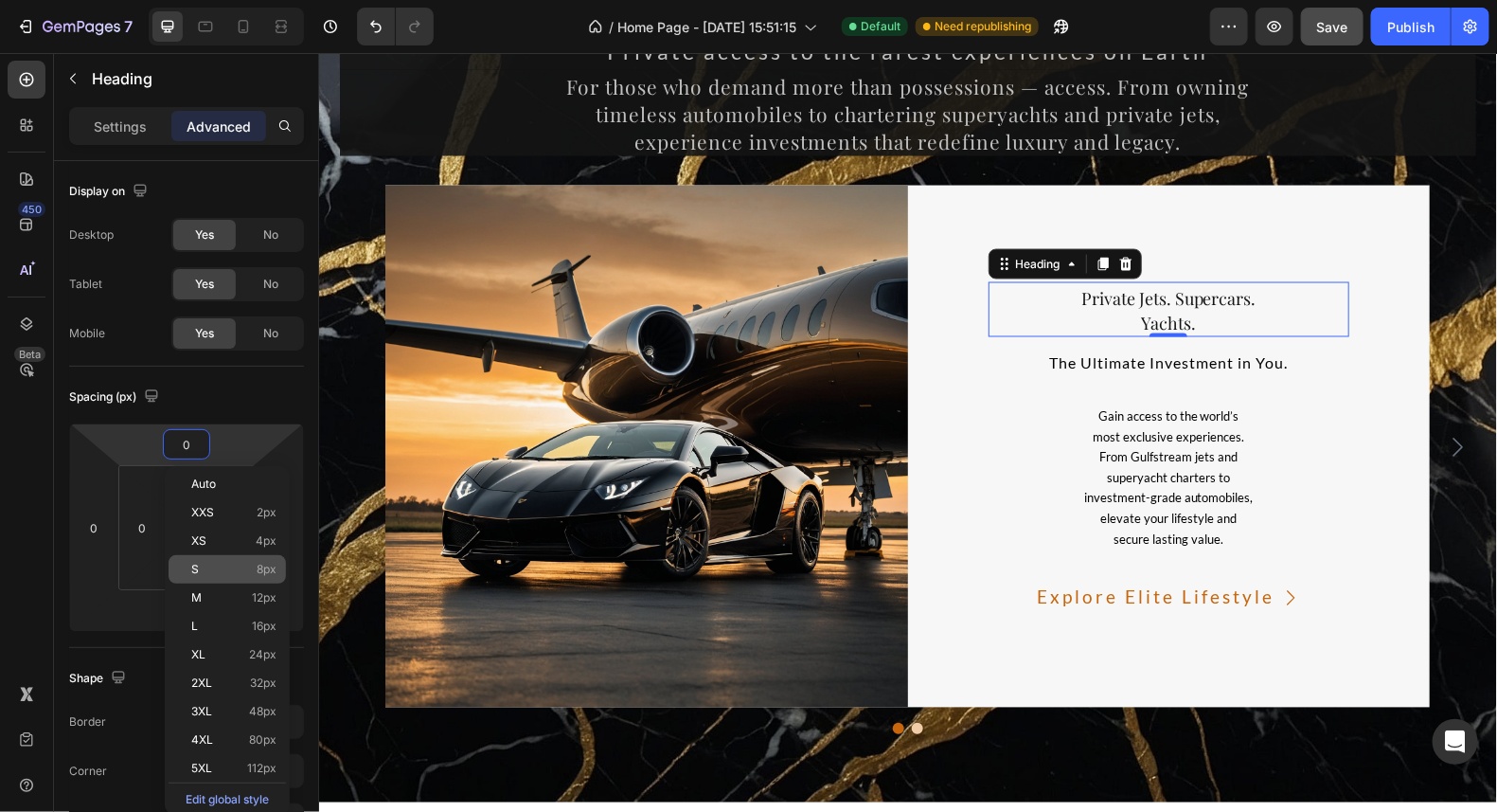
click at [255, 565] on p "S 8px" at bounding box center [234, 570] width 86 height 13
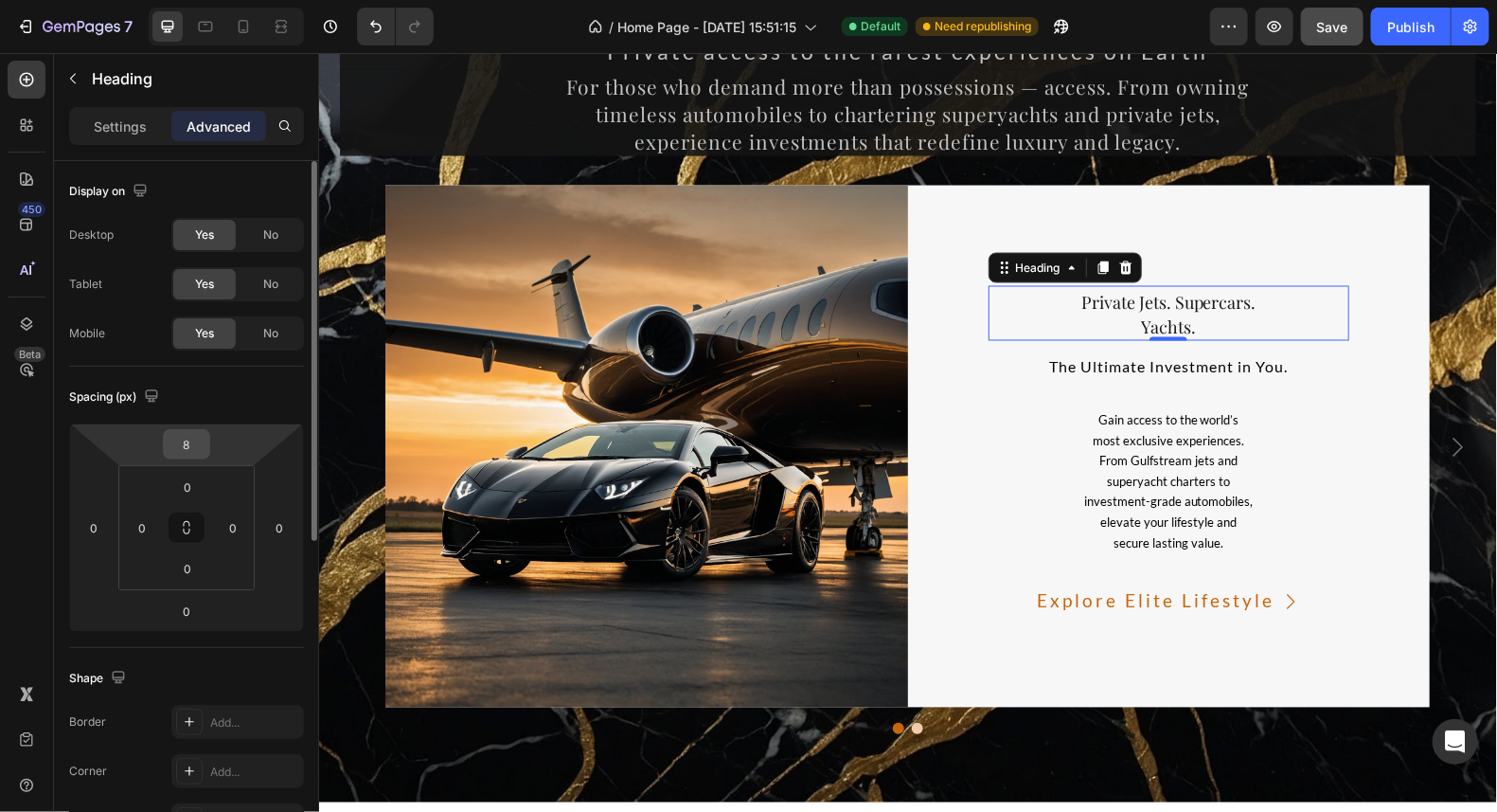
click at [192, 443] on input "8" at bounding box center [186, 444] width 38 height 29
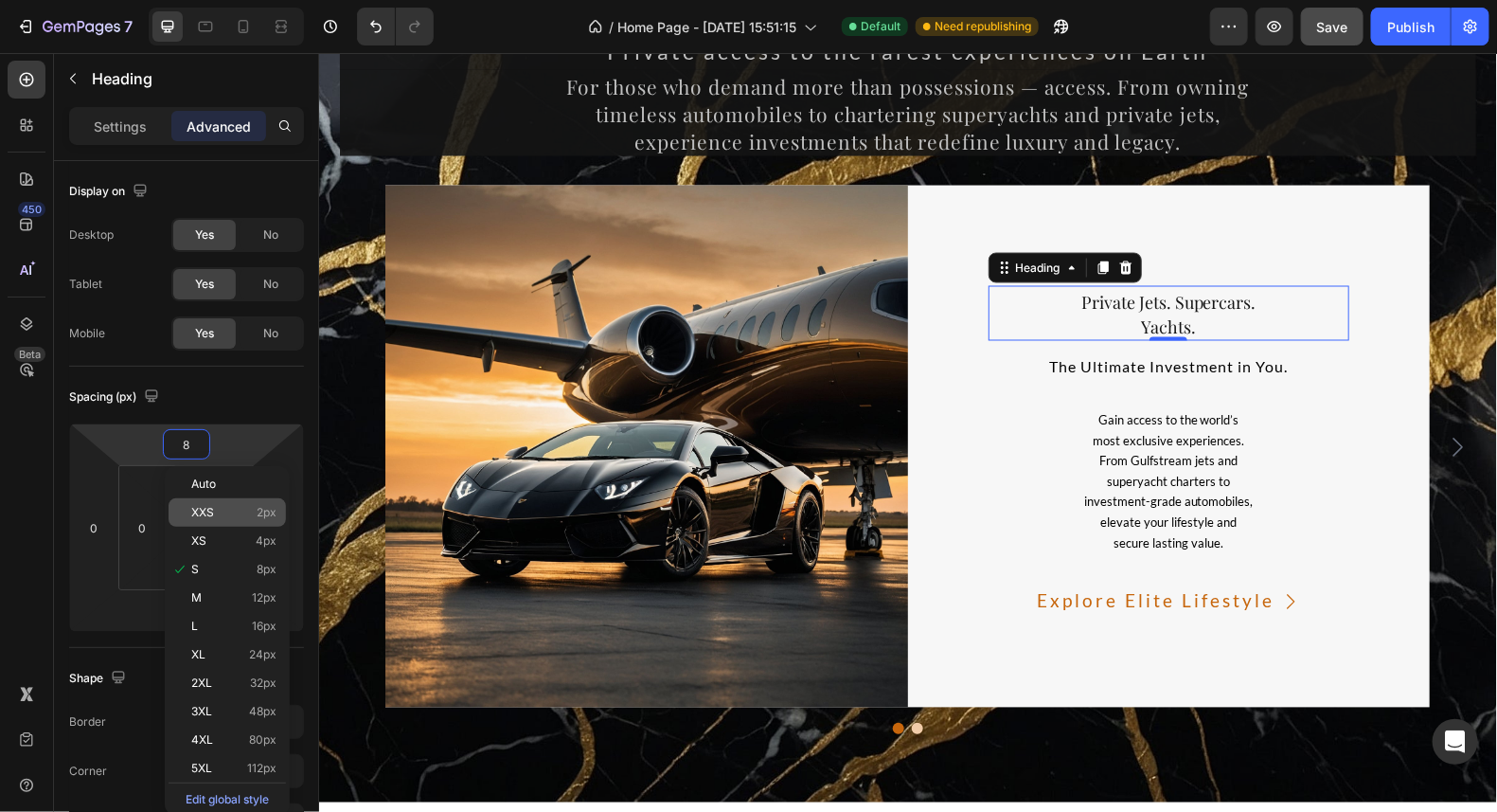
click at [245, 514] on p "XXS 2px" at bounding box center [234, 513] width 86 height 13
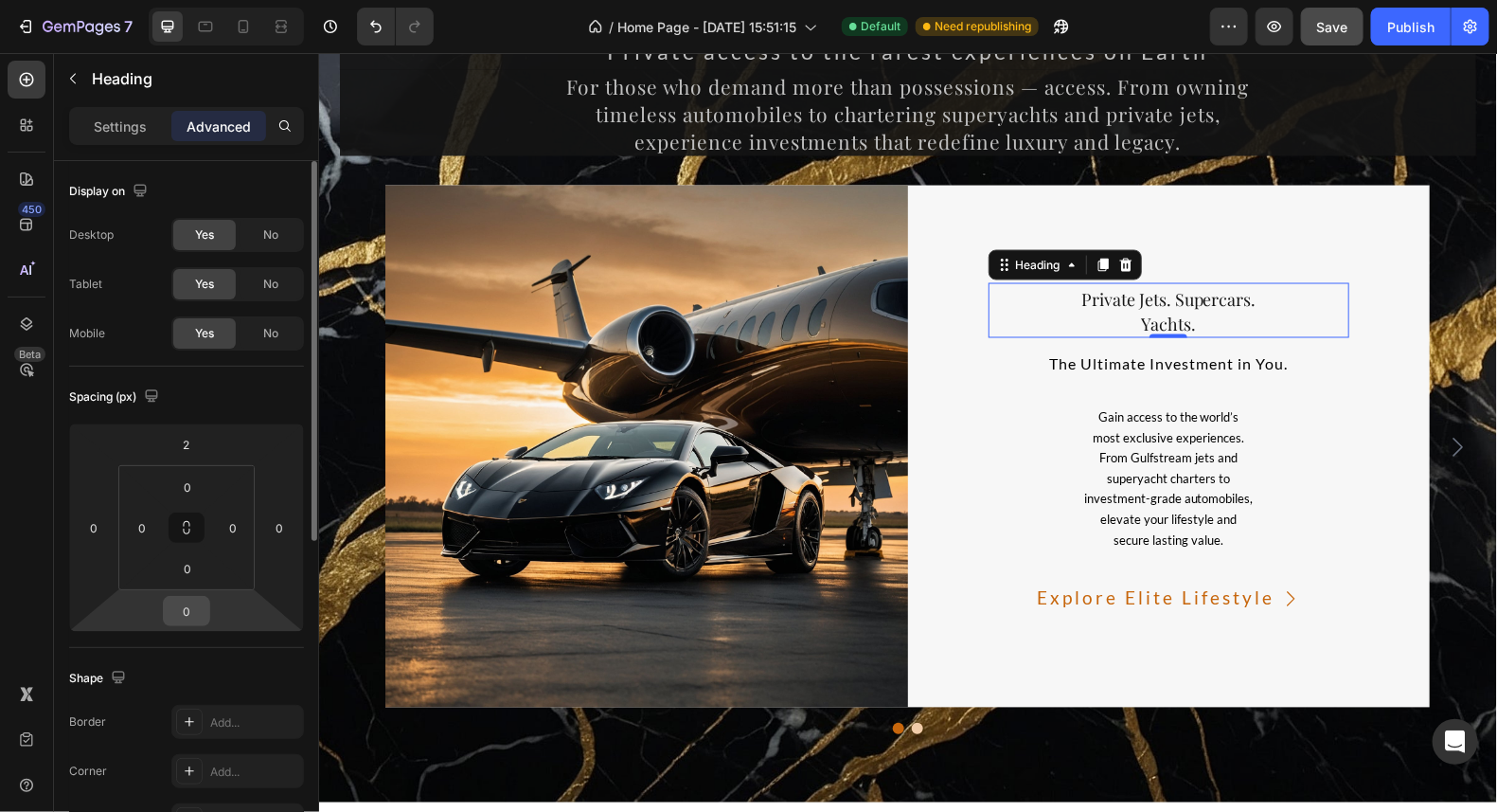
click at [179, 606] on input "0" at bounding box center [186, 611] width 38 height 29
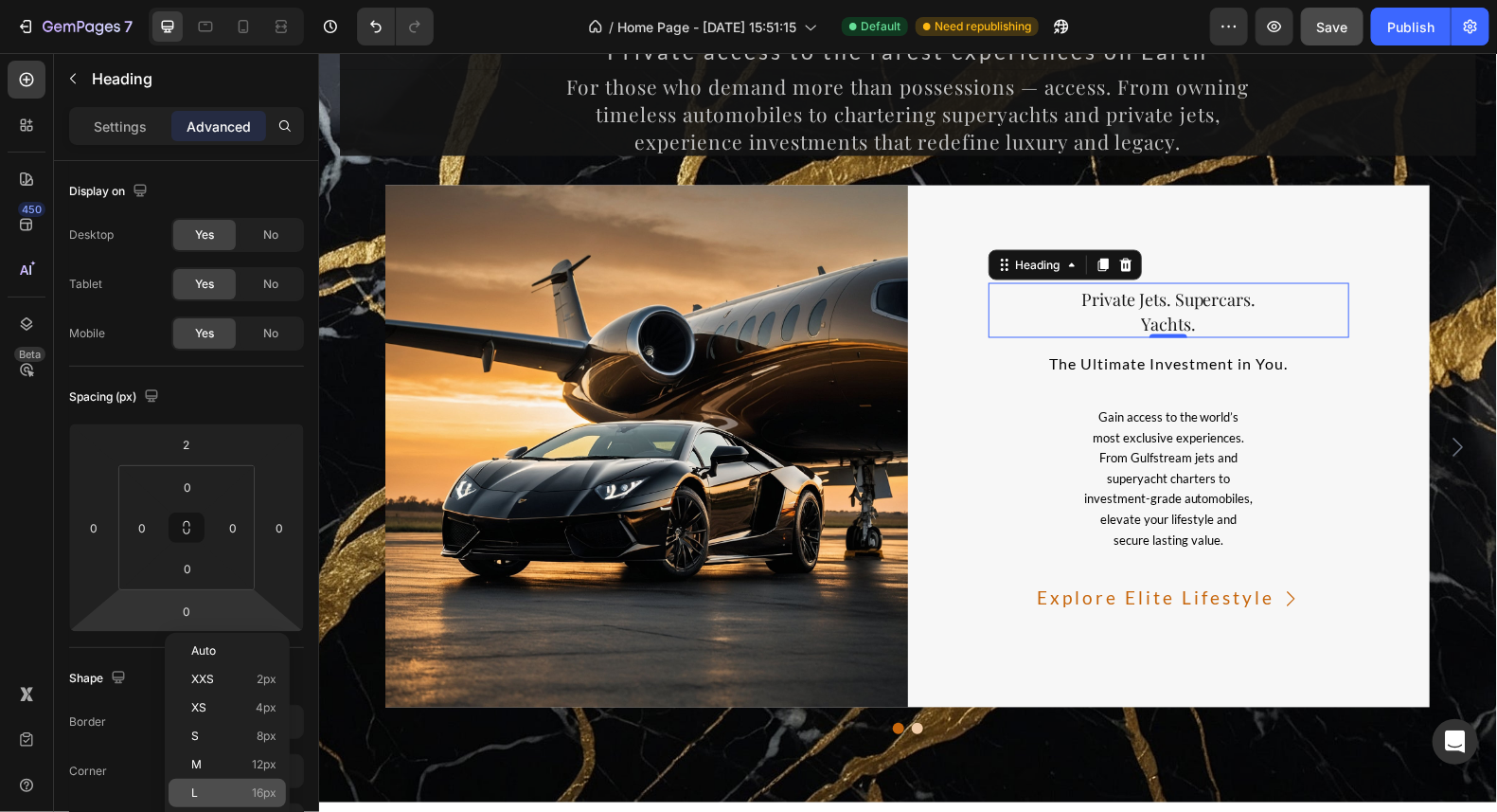
click at [228, 786] on p "L 16px" at bounding box center [234, 793] width 86 height 13
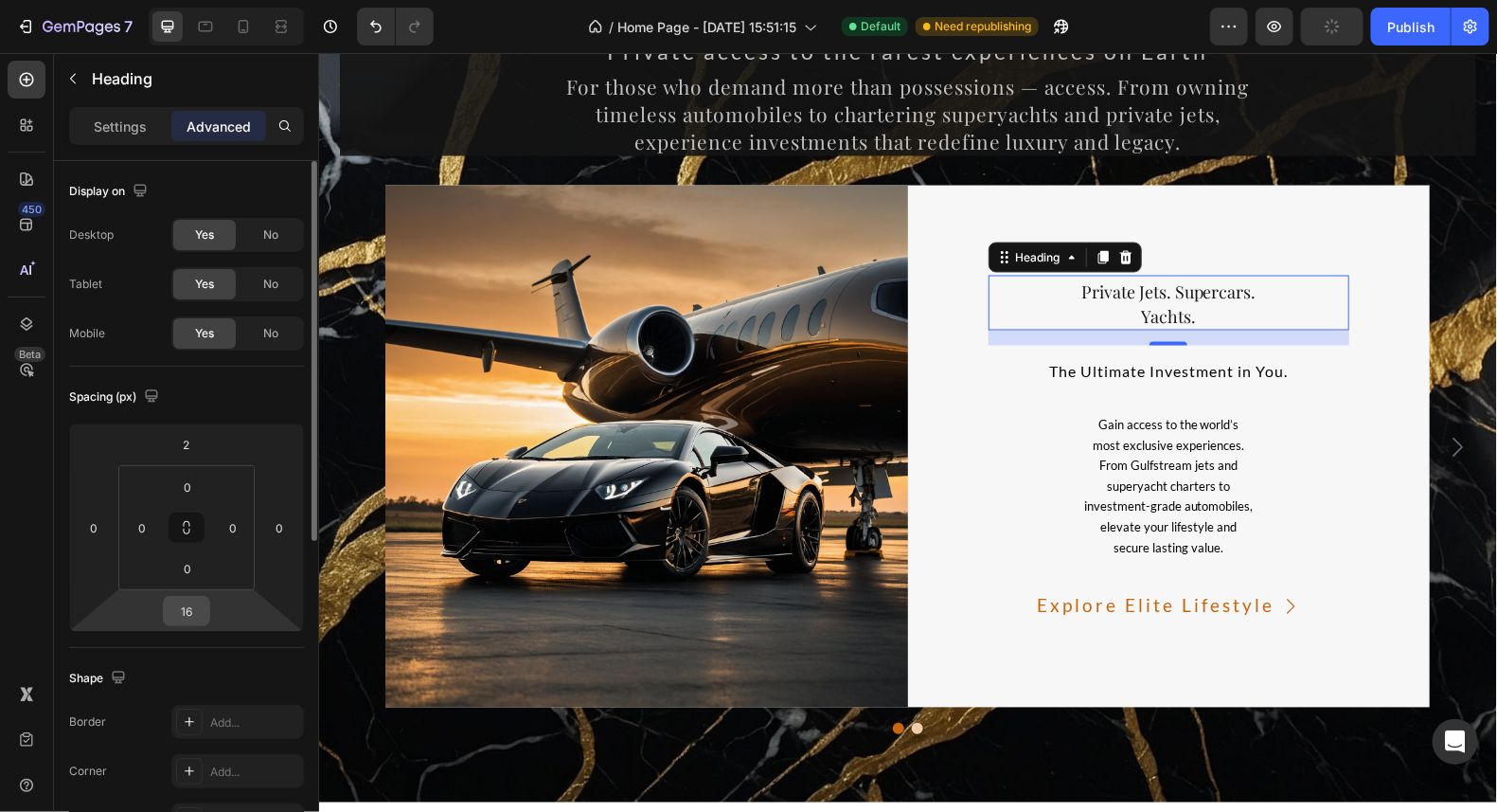
click at [189, 614] on input "16" at bounding box center [186, 611] width 38 height 29
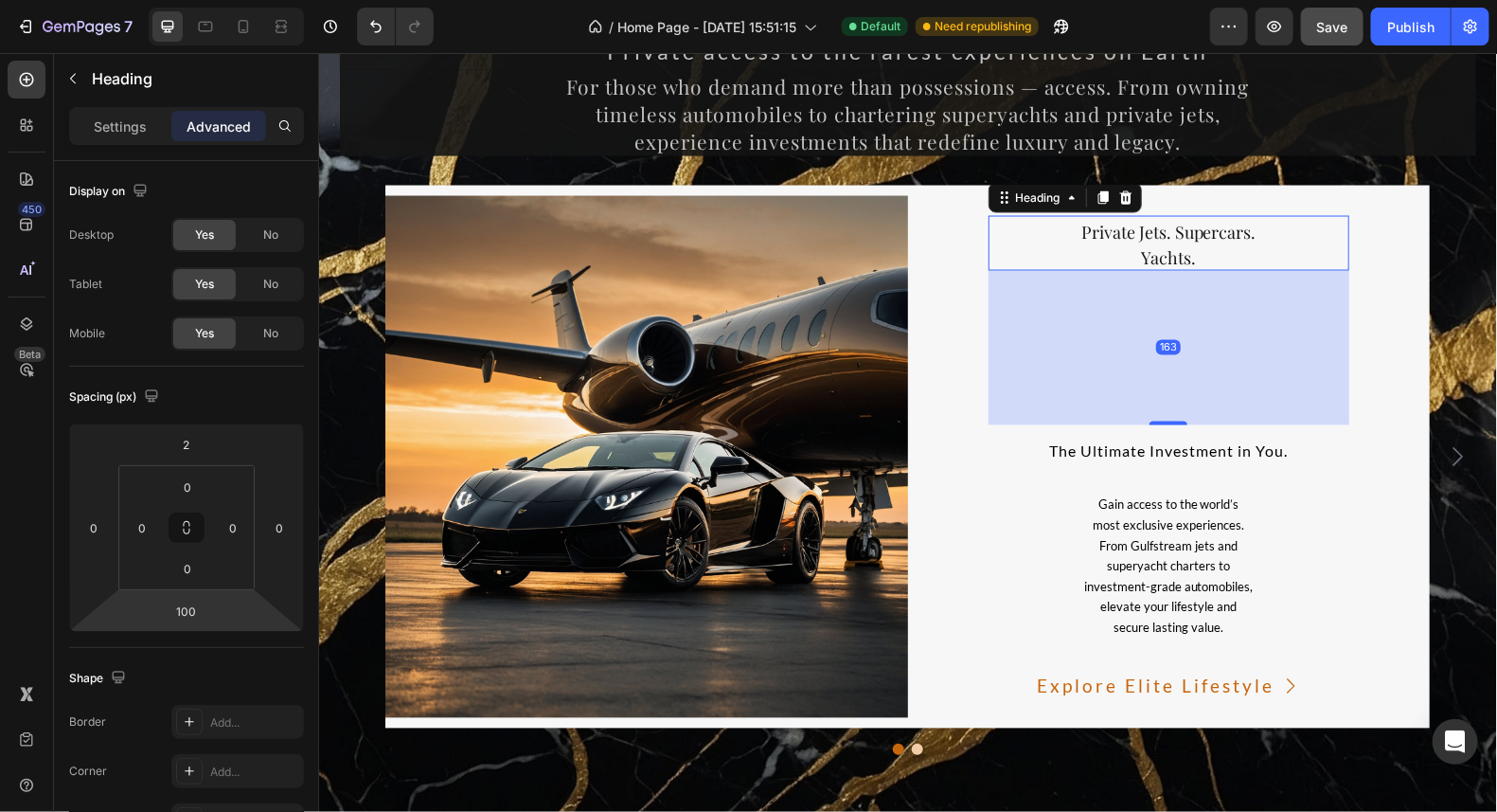
drag, startPoint x: 1167, startPoint y: 379, endPoint x: 1214, endPoint y: 435, distance: 73.1
click at [1214, 439] on div "⁠⁠⁠⁠⁠⁠⁠ Private Jets. Supercars. Yachts. Heading 163 The Ultimate Investment in…" at bounding box center [1169, 455] width 362 height 486
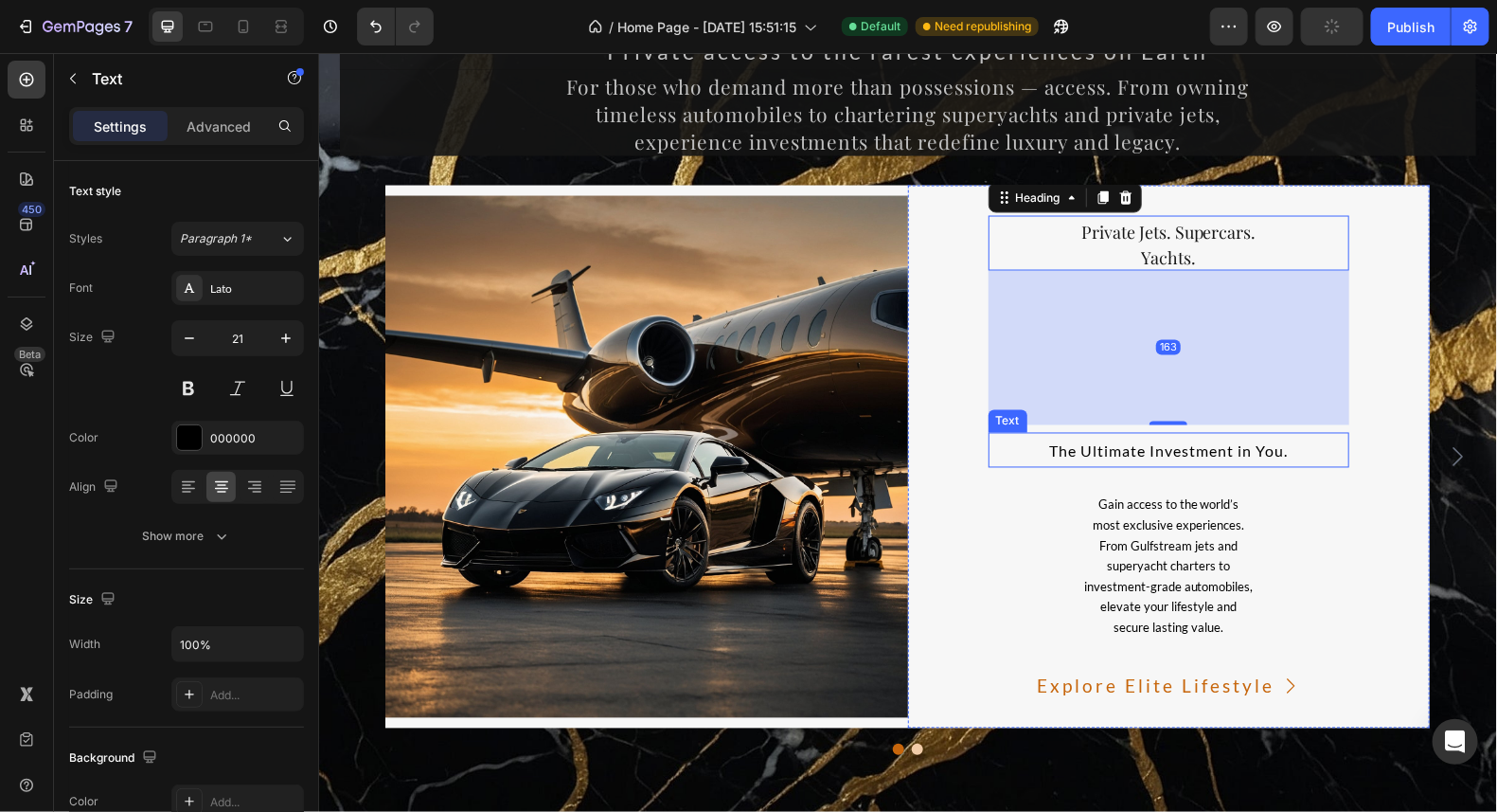
click at [1191, 447] on span "The Ultimate Investment in You." at bounding box center [1168, 450] width 239 height 18
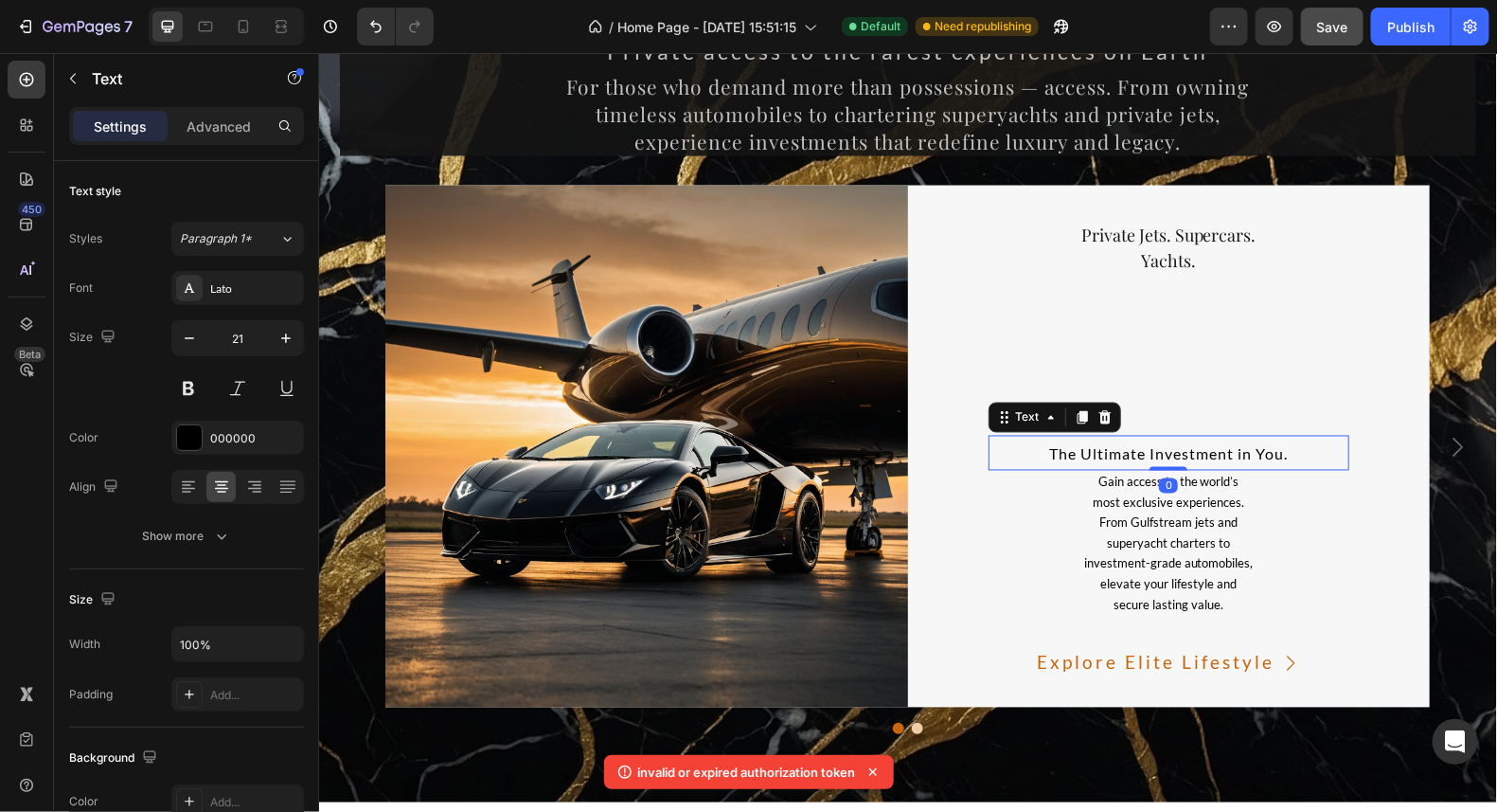
drag, startPoint x: 1164, startPoint y: 485, endPoint x: 1230, endPoint y: 456, distance: 72.1
click at [1230, 456] on div "The Ultimate Investment in You. Text 0" at bounding box center [1169, 452] width 362 height 36
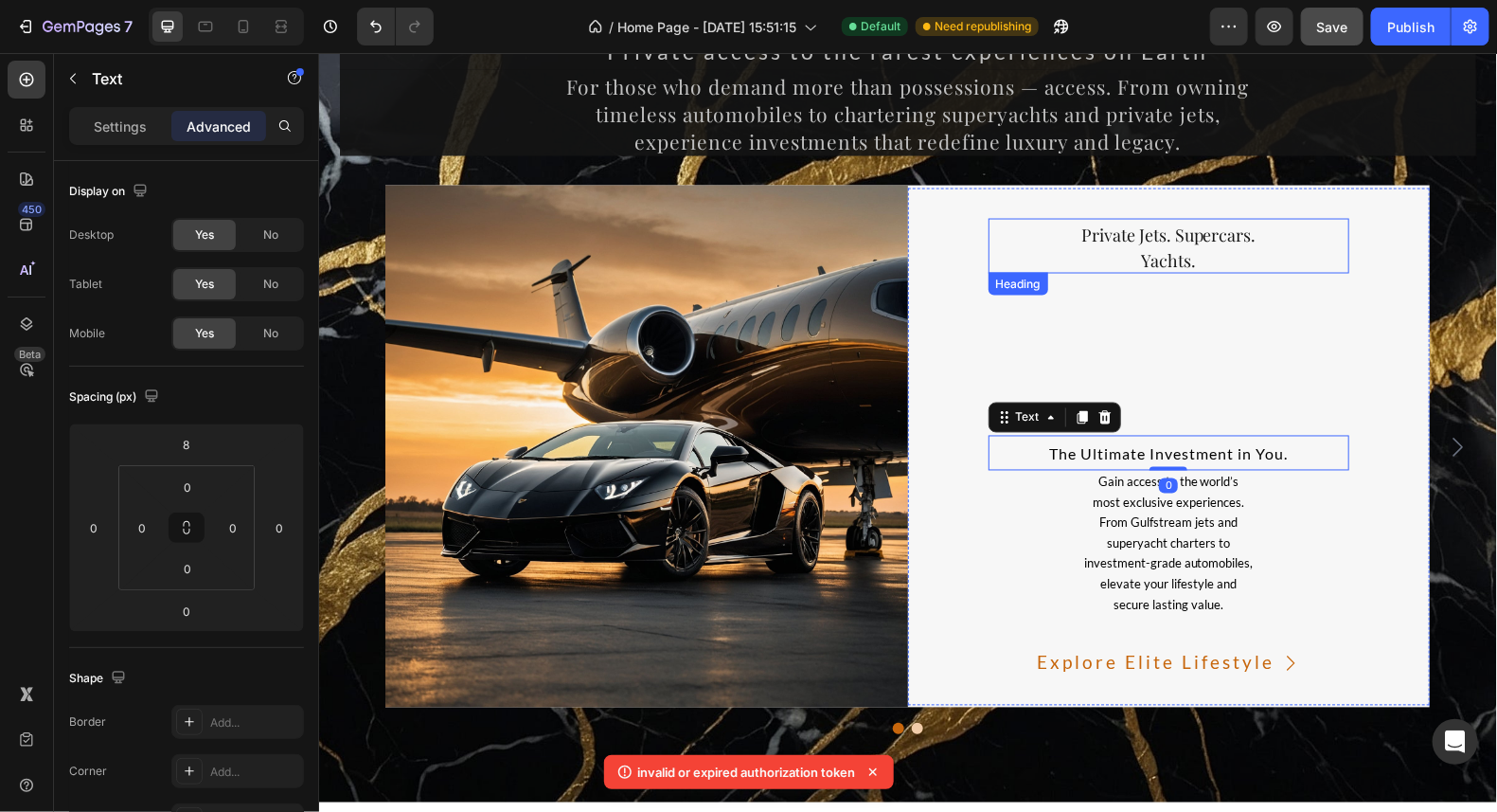
click at [1153, 248] on span "Yachts." at bounding box center [1167, 260] width 55 height 23
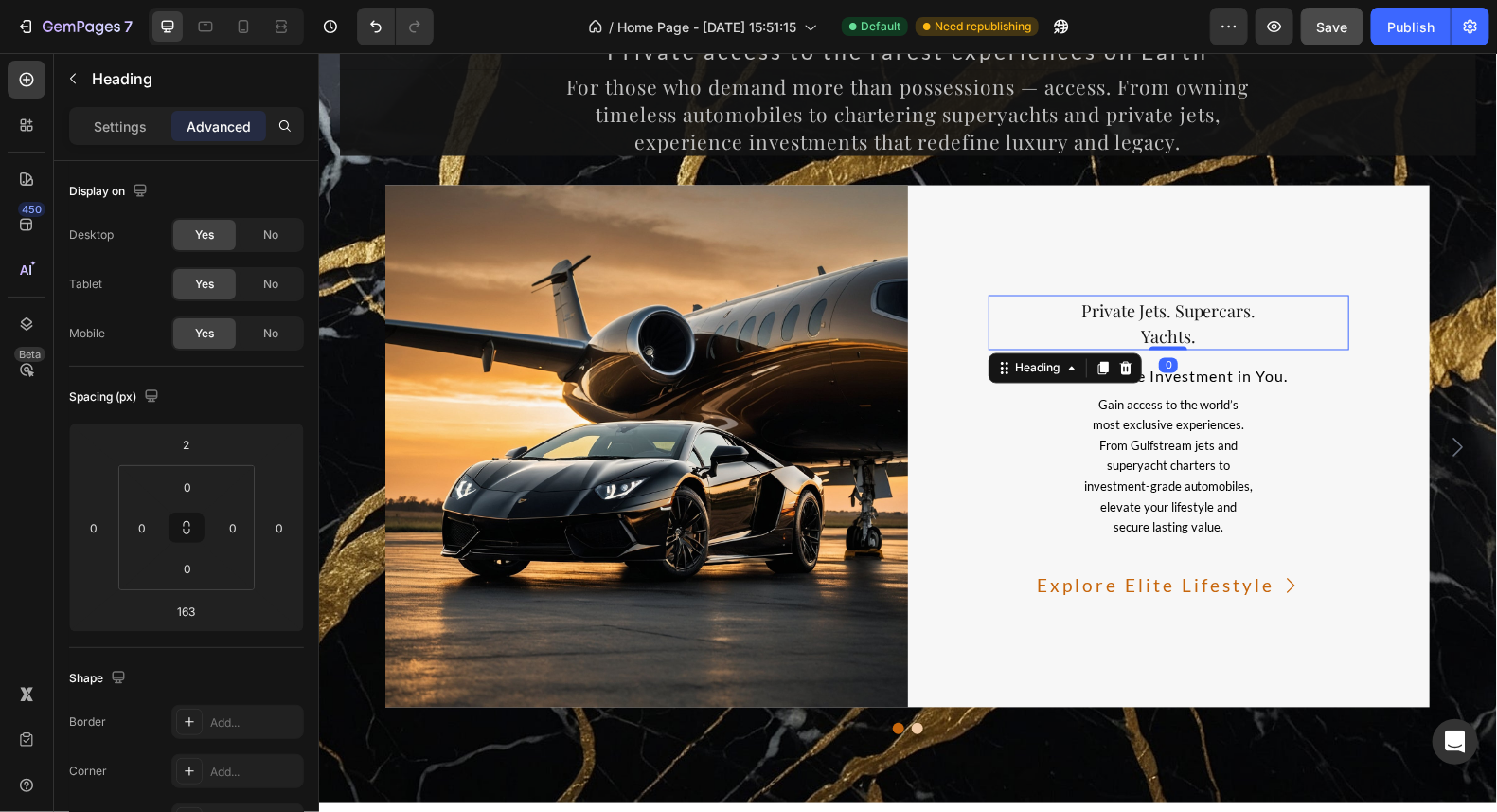
drag, startPoint x: 1153, startPoint y: 419, endPoint x: 1192, endPoint y: 253, distance: 170.5
click at [1192, 253] on div "⁠⁠⁠⁠⁠⁠⁠ Private Jets. Supercars. Yachts. Heading 0 The Ultimate Investment in Y…" at bounding box center [1168, 445] width 522 height 522
click at [1355, 448] on div "⁠⁠⁠⁠⁠⁠⁠ Private Jets. Supercars. Yachts. Heading 0 The Ultimate Investment in Y…" at bounding box center [1168, 445] width 522 height 363
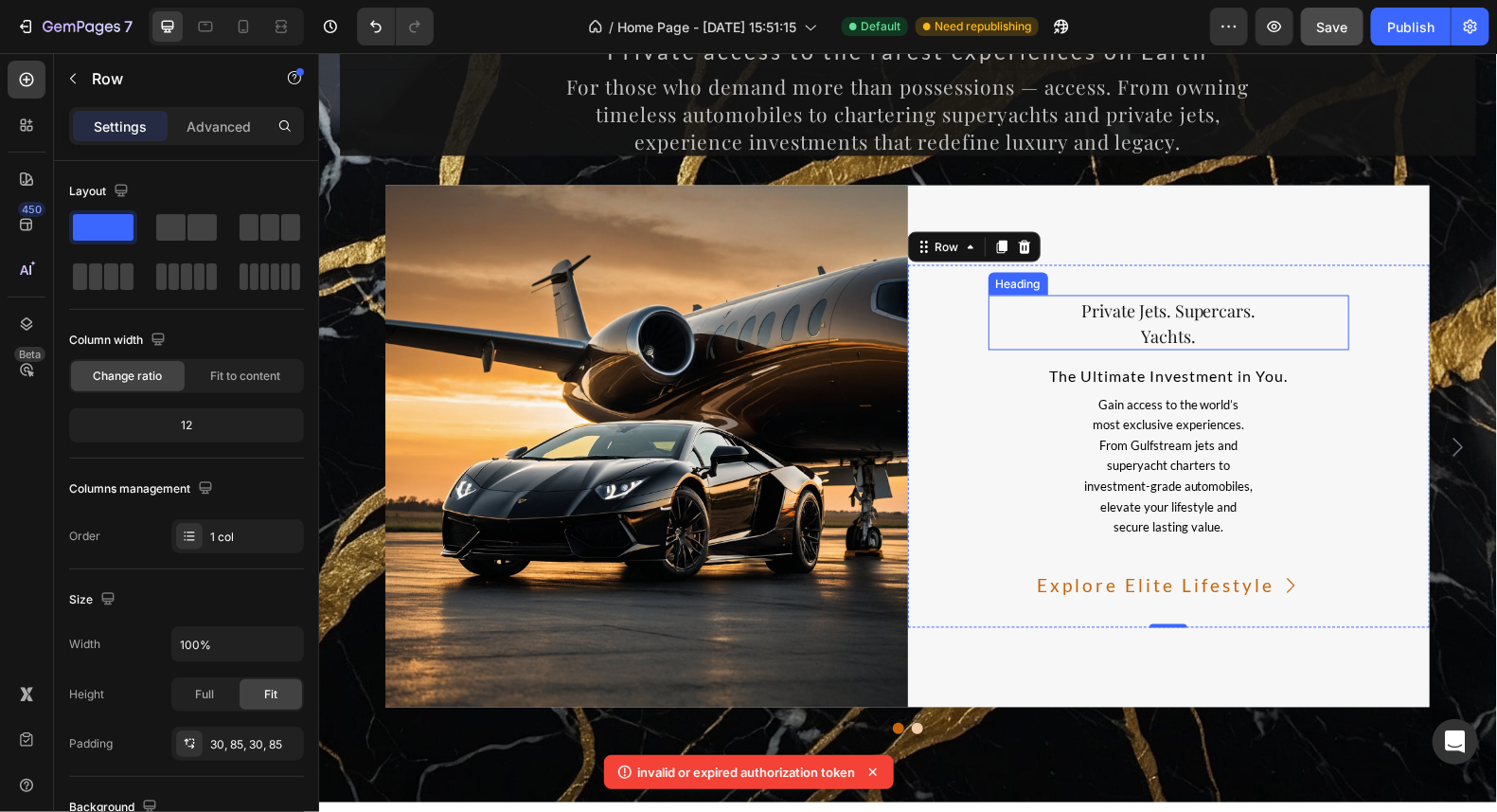
click at [1190, 314] on span "Private Jets. Supercars." at bounding box center [1168, 311] width 175 height 23
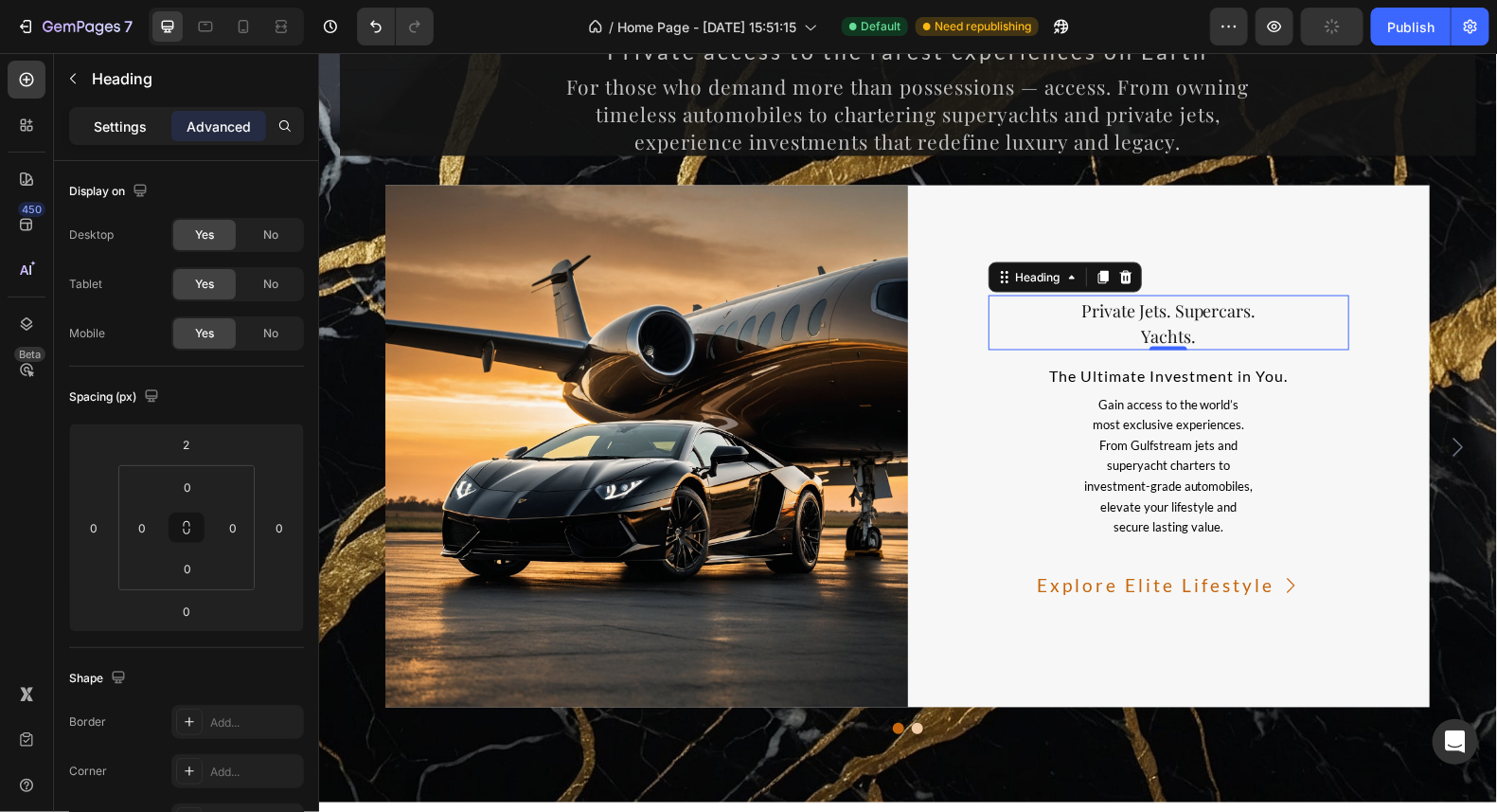
click at [139, 116] on p "Settings" at bounding box center [119, 126] width 53 height 20
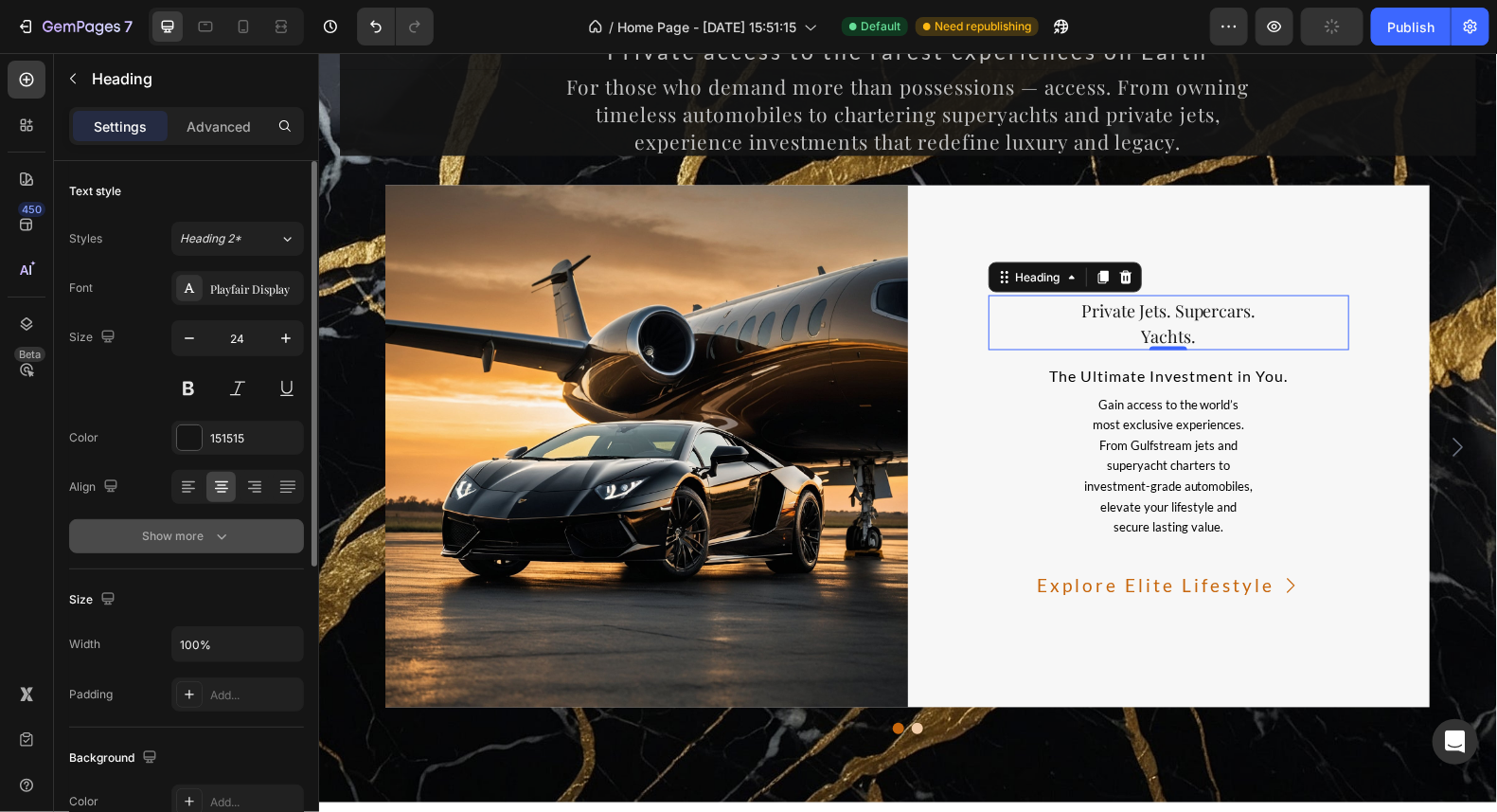
click at [198, 536] on div "Show more" at bounding box center [188, 536] width 89 height 19
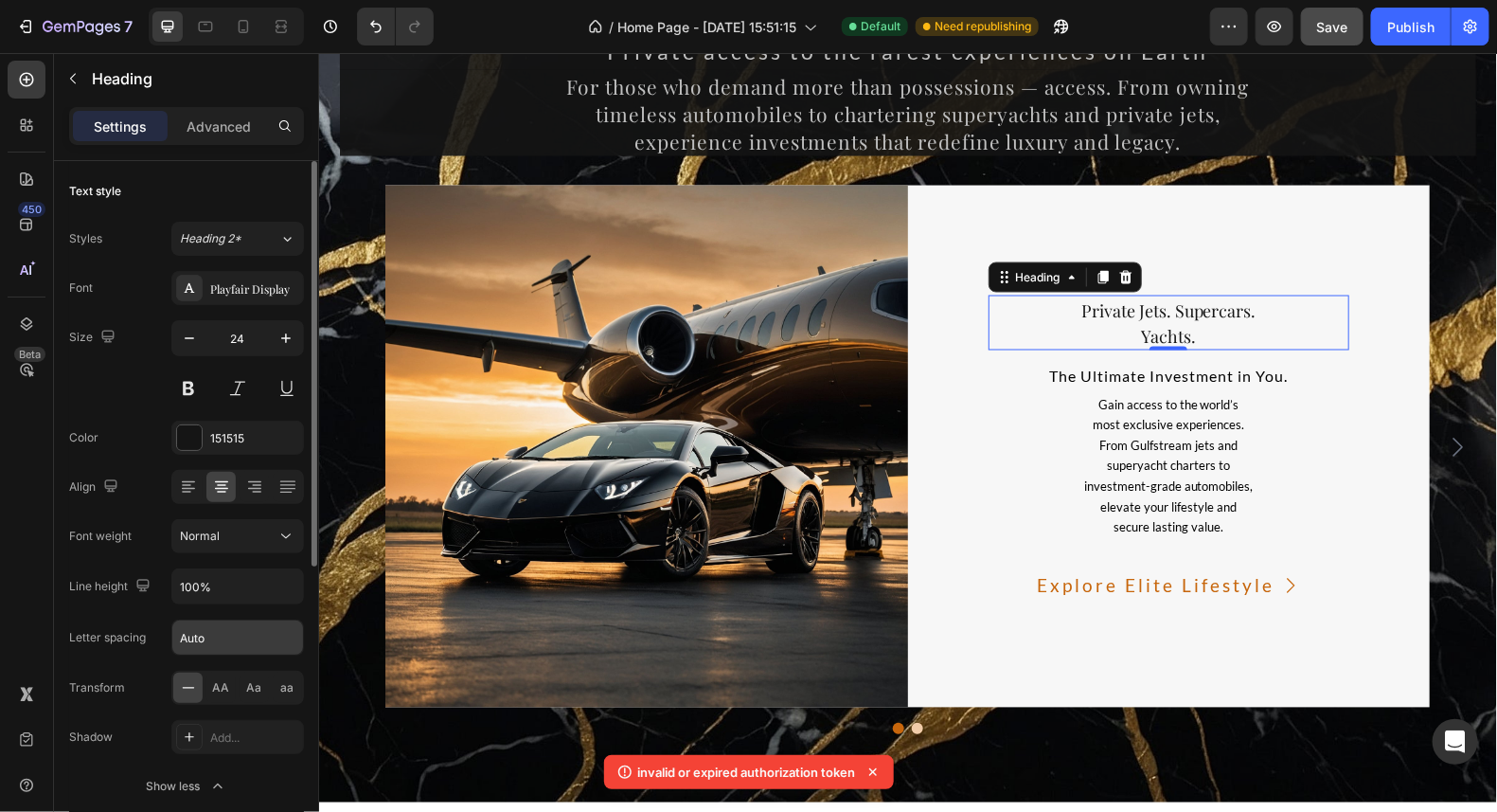
click at [217, 640] on input "Auto" at bounding box center [238, 637] width 131 height 34
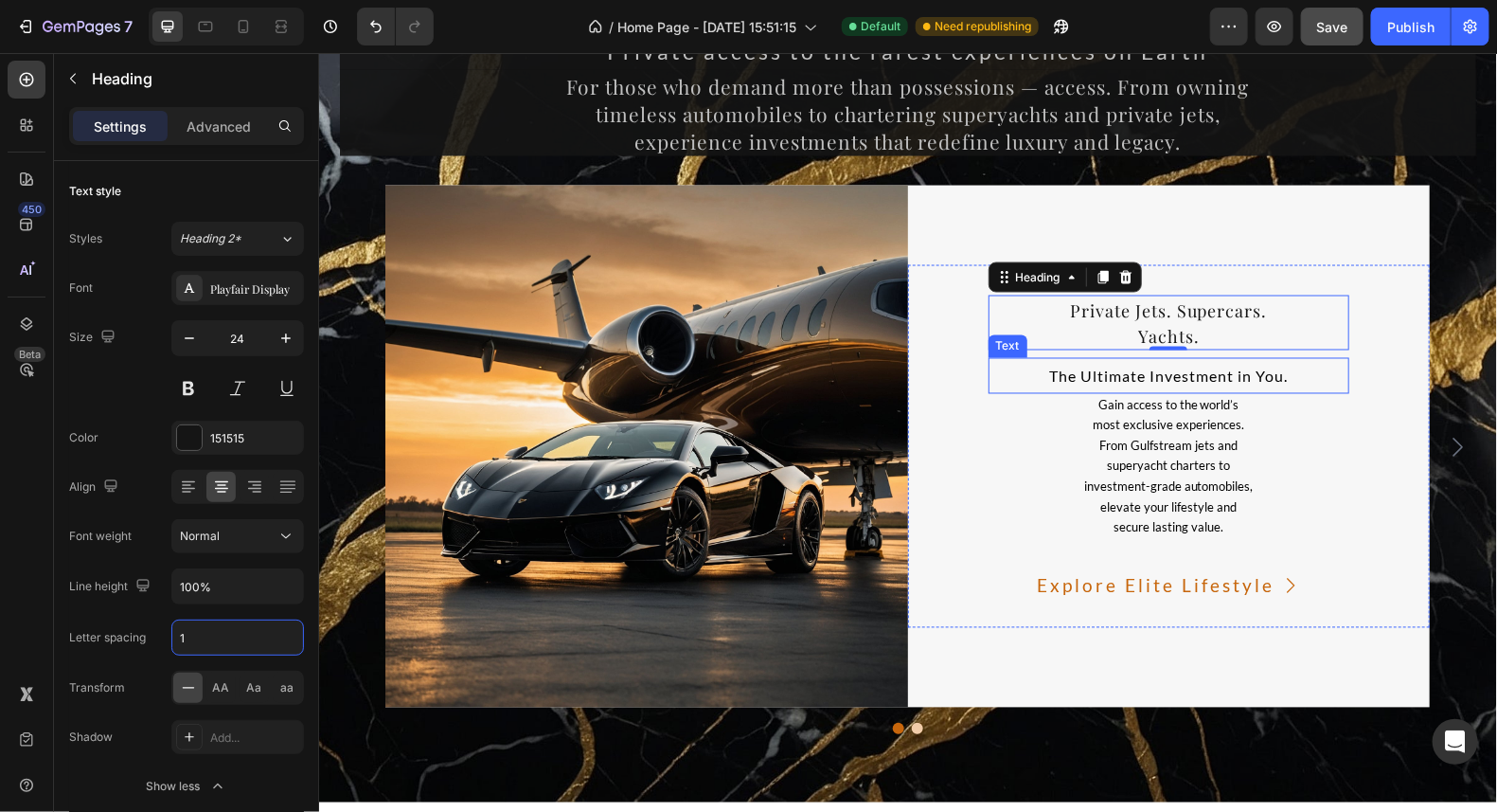
click at [1175, 374] on span "The Ultimate Investment in You." at bounding box center [1168, 375] width 239 height 18
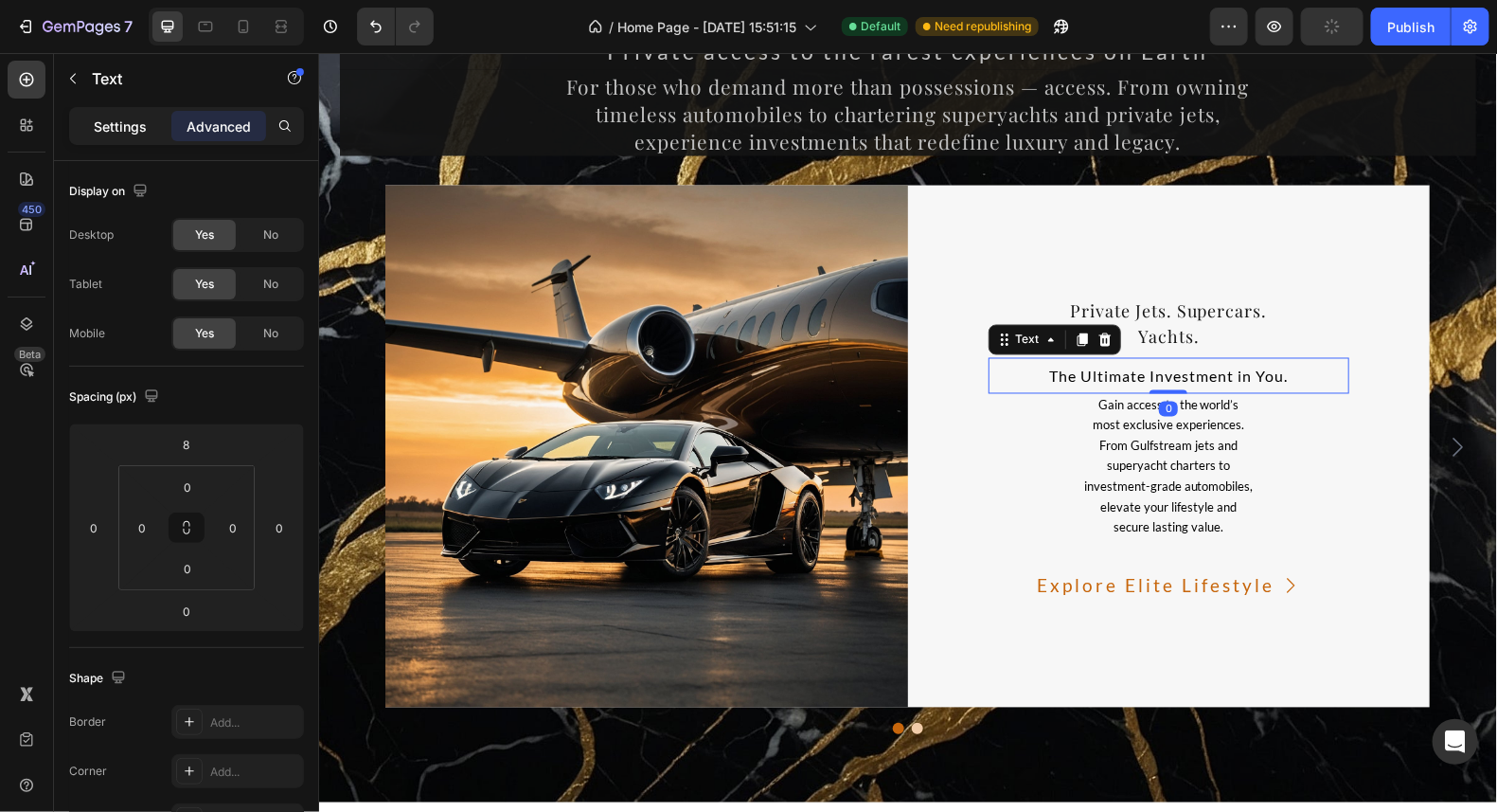
click at [123, 131] on p "Settings" at bounding box center [119, 126] width 53 height 20
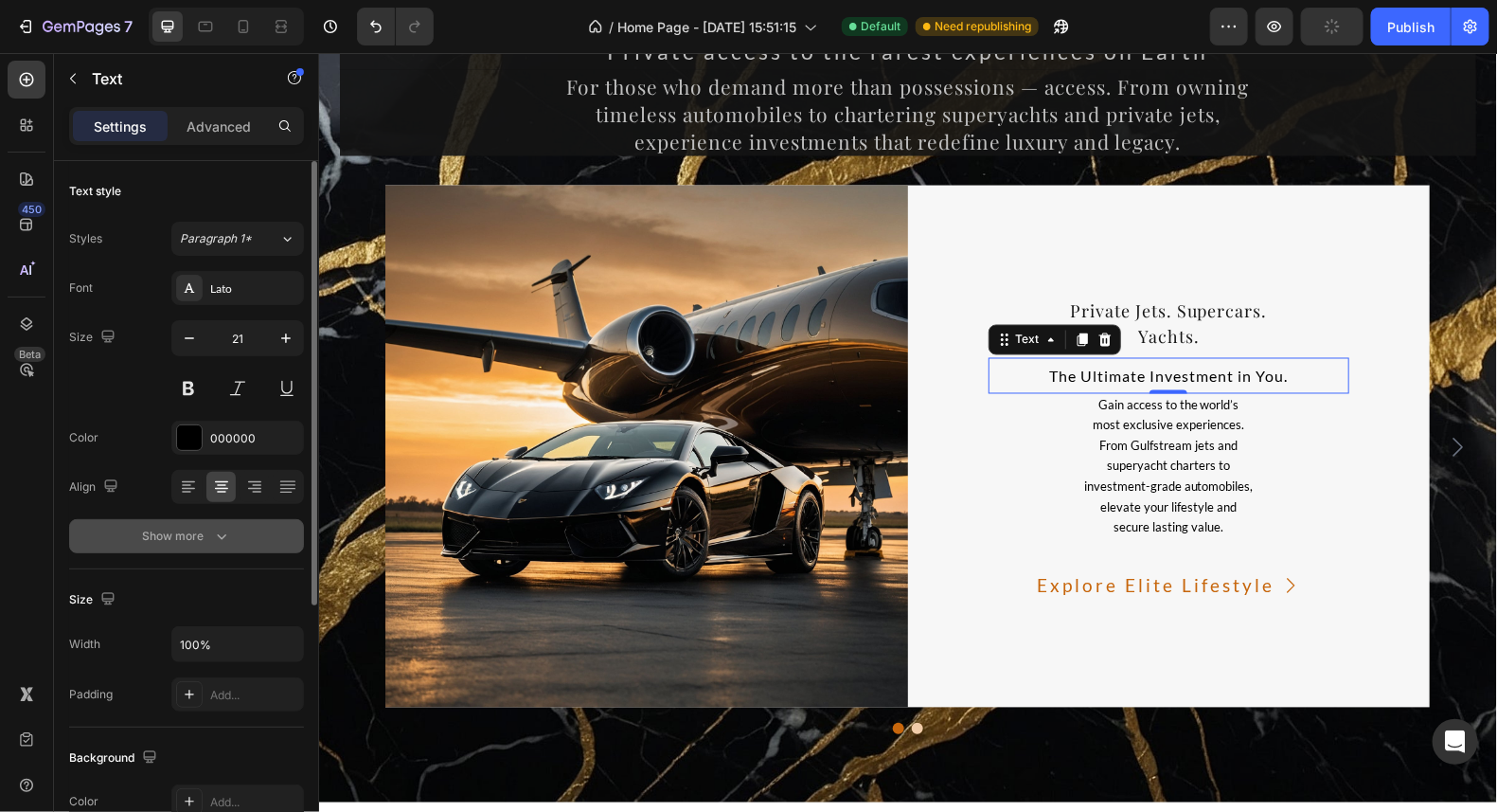
click at [201, 539] on div "Show more" at bounding box center [188, 536] width 89 height 19
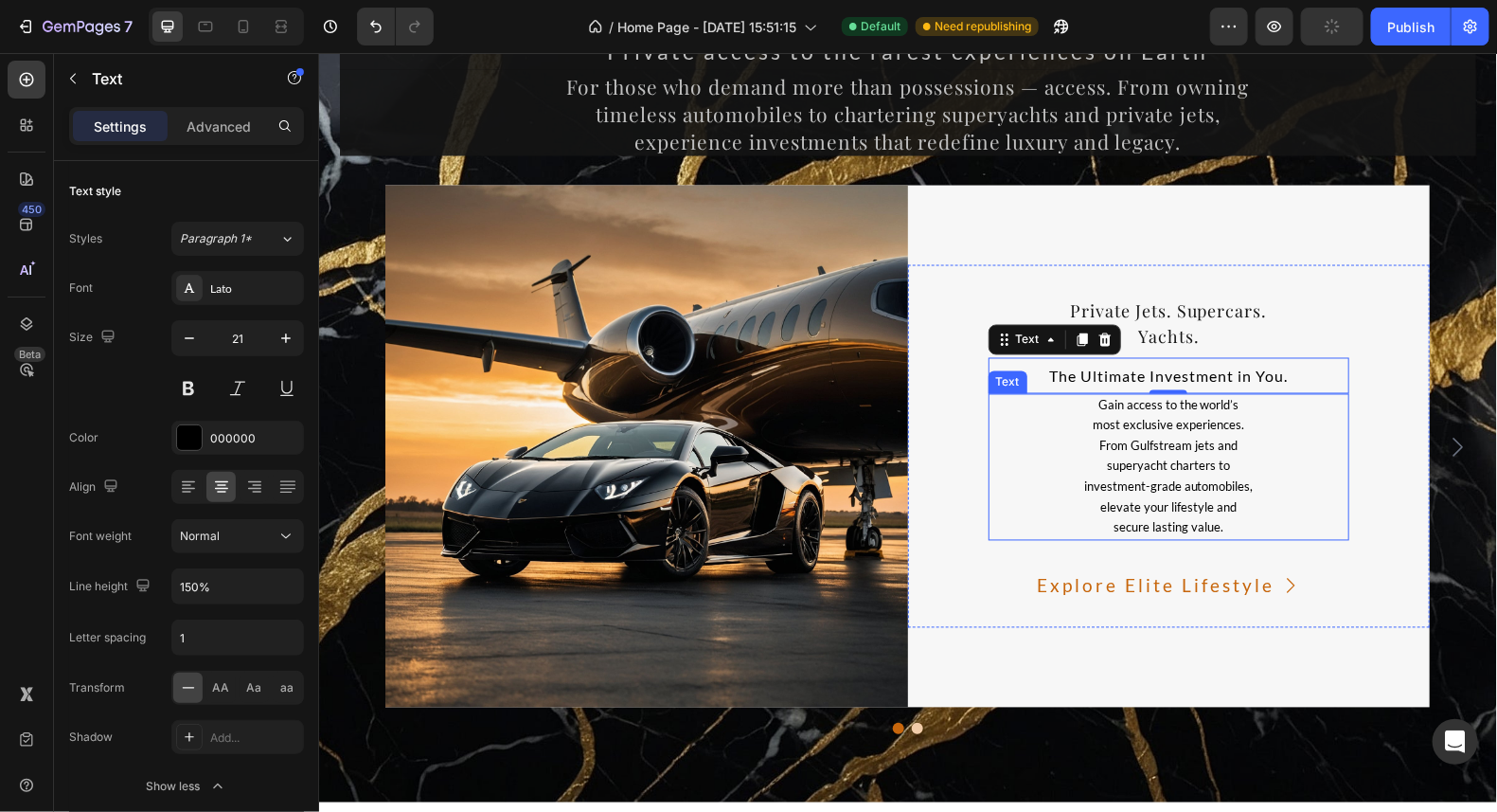
click at [1189, 425] on span "most exclusive experiences." at bounding box center [1168, 424] width 152 height 15
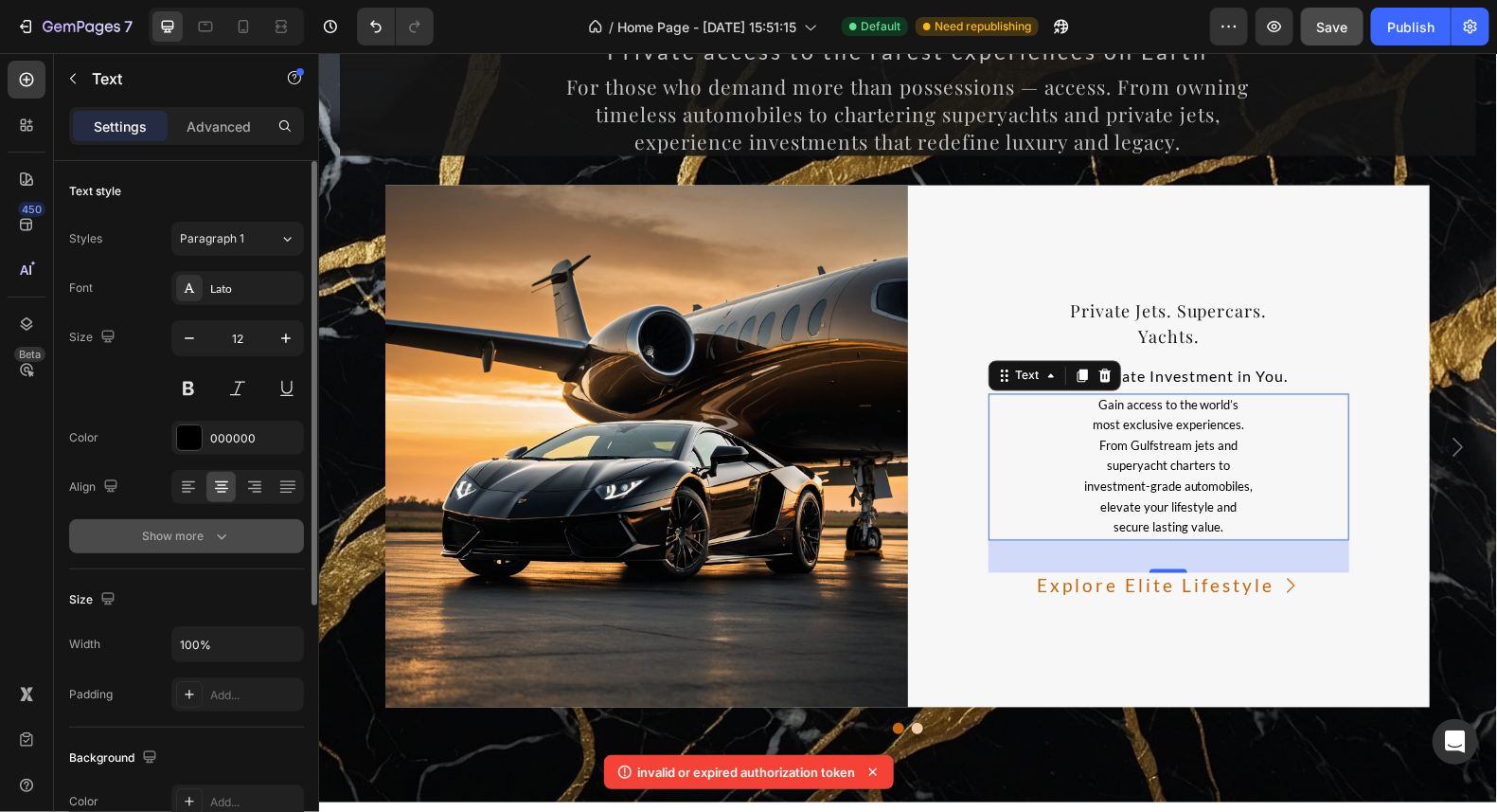
click at [218, 521] on button "Show more" at bounding box center [187, 535] width 235 height 34
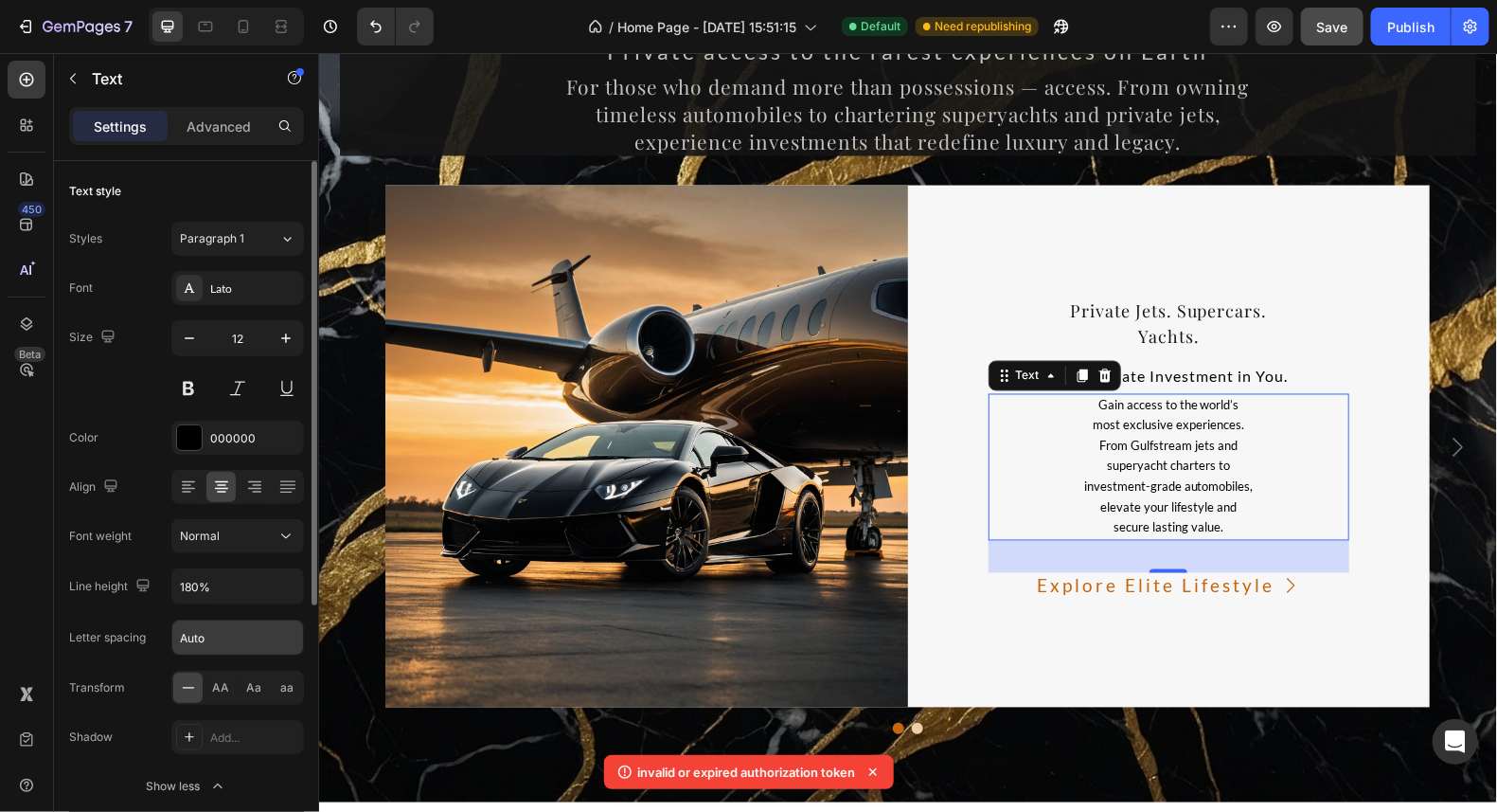
click at [217, 636] on input "Auto" at bounding box center [238, 637] width 131 height 34
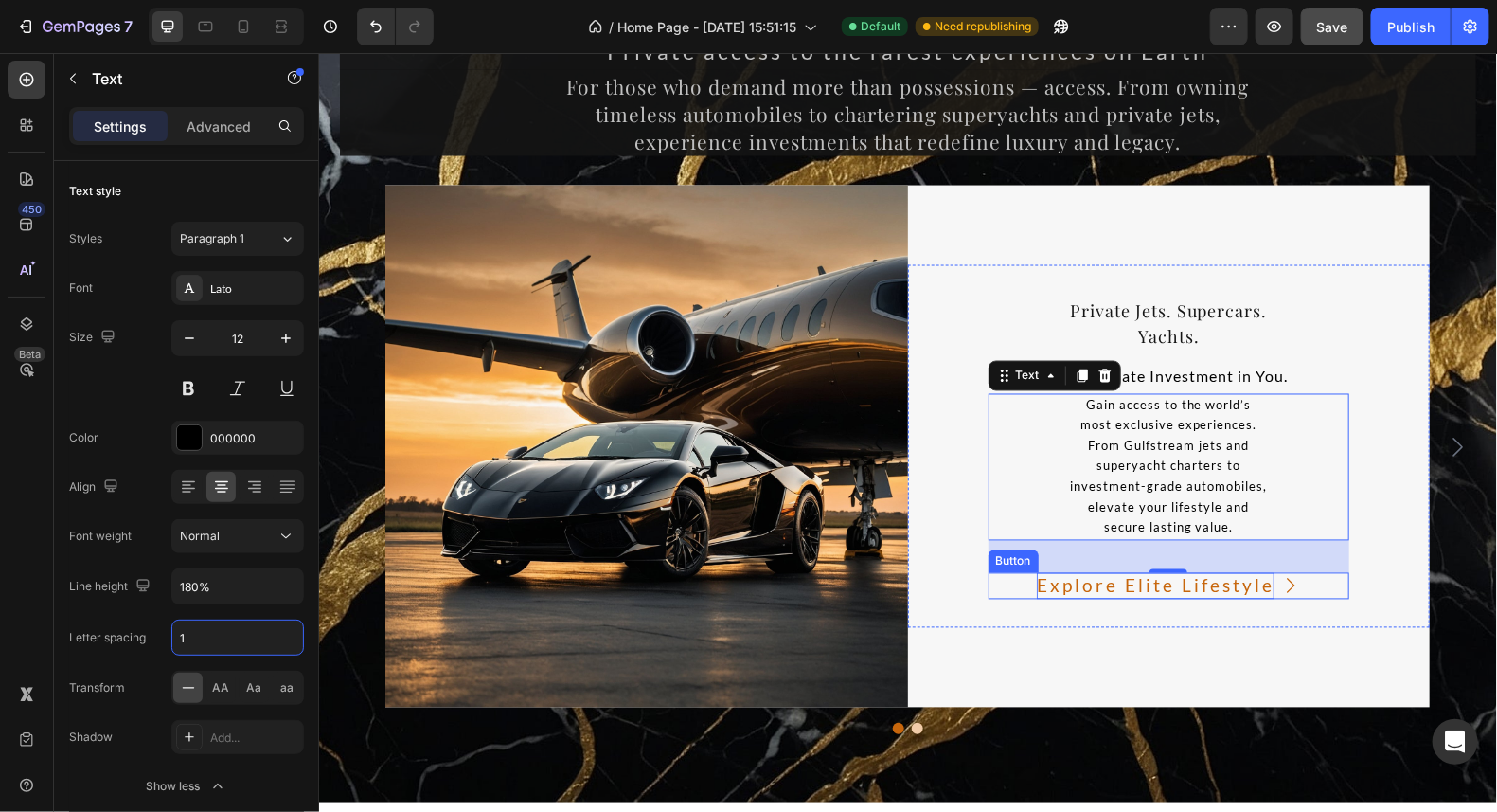
click at [1202, 585] on p "Explore Elite Lifestyle" at bounding box center [1154, 586] width 238 height 28
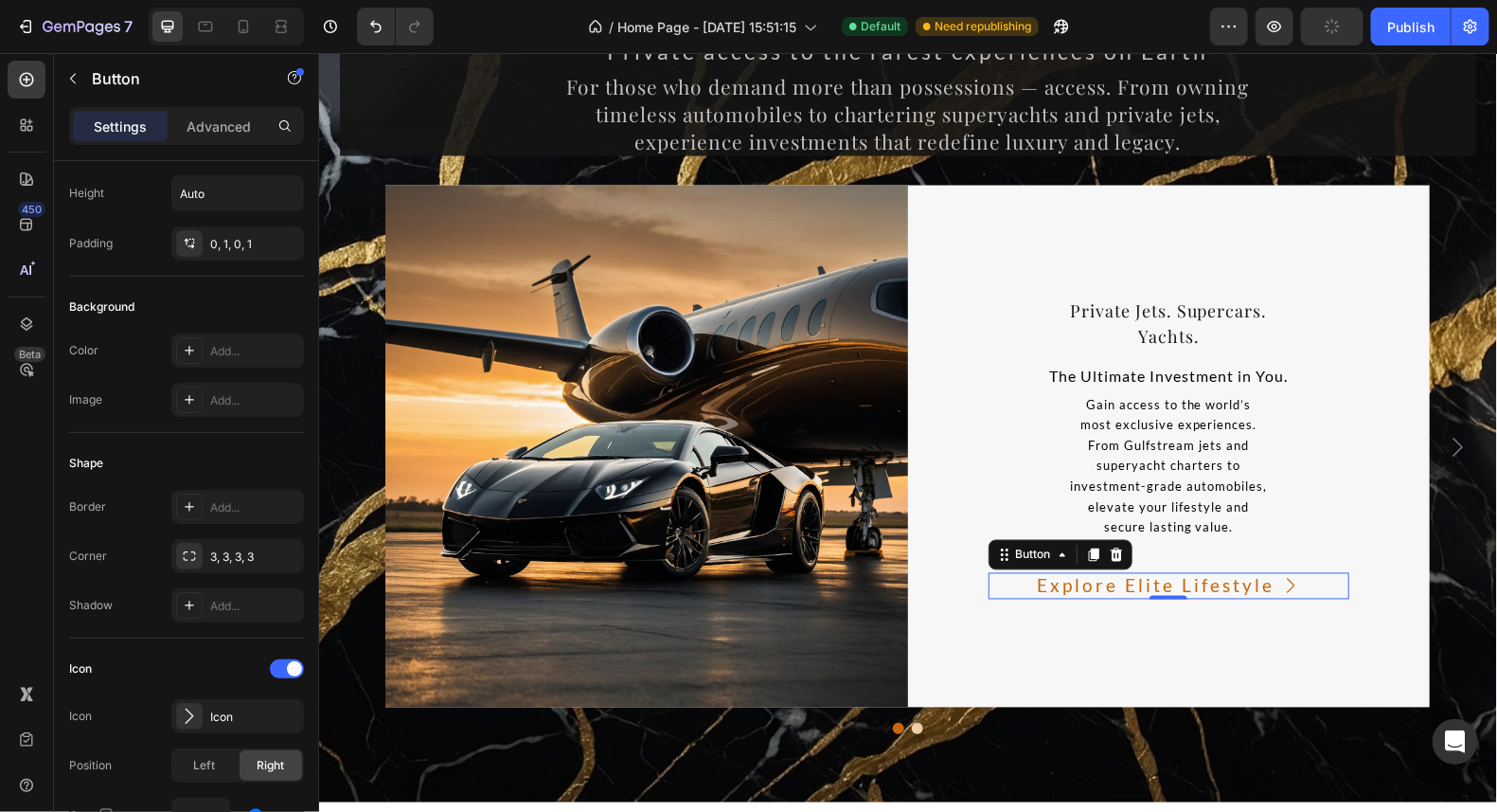
scroll to position [0, 0]
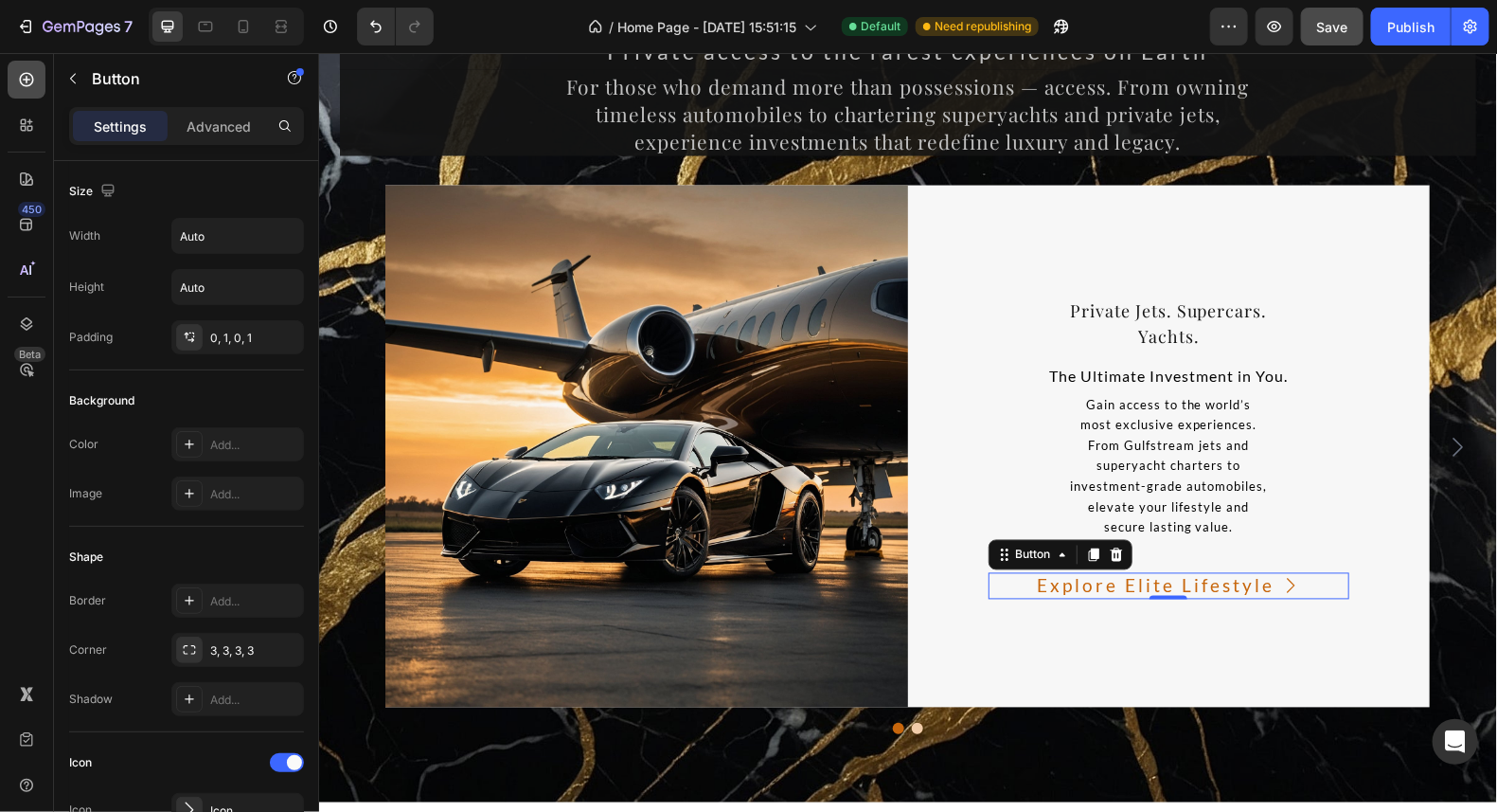
click at [34, 78] on icon at bounding box center [27, 80] width 19 height 19
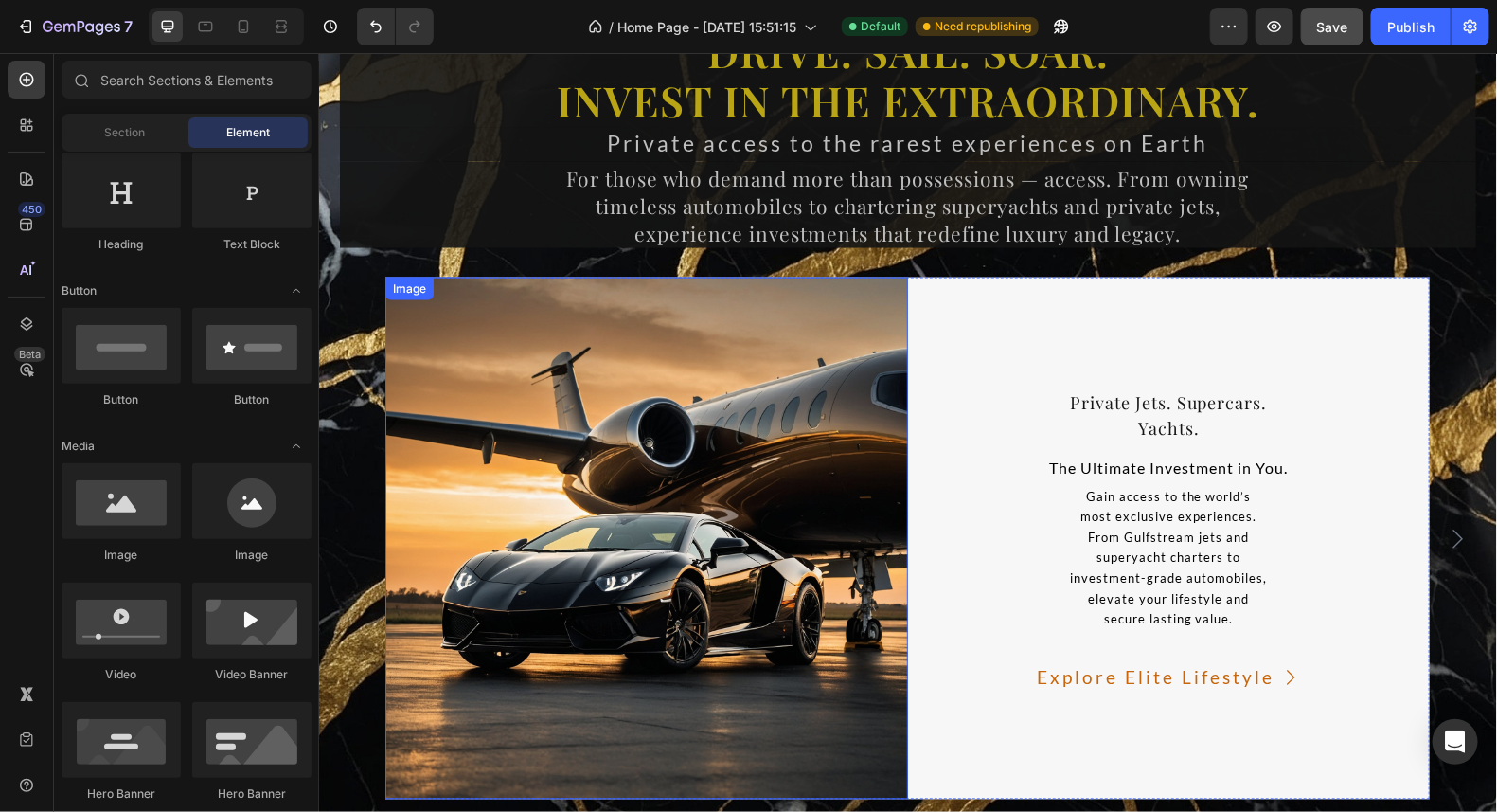
scroll to position [13645, 0]
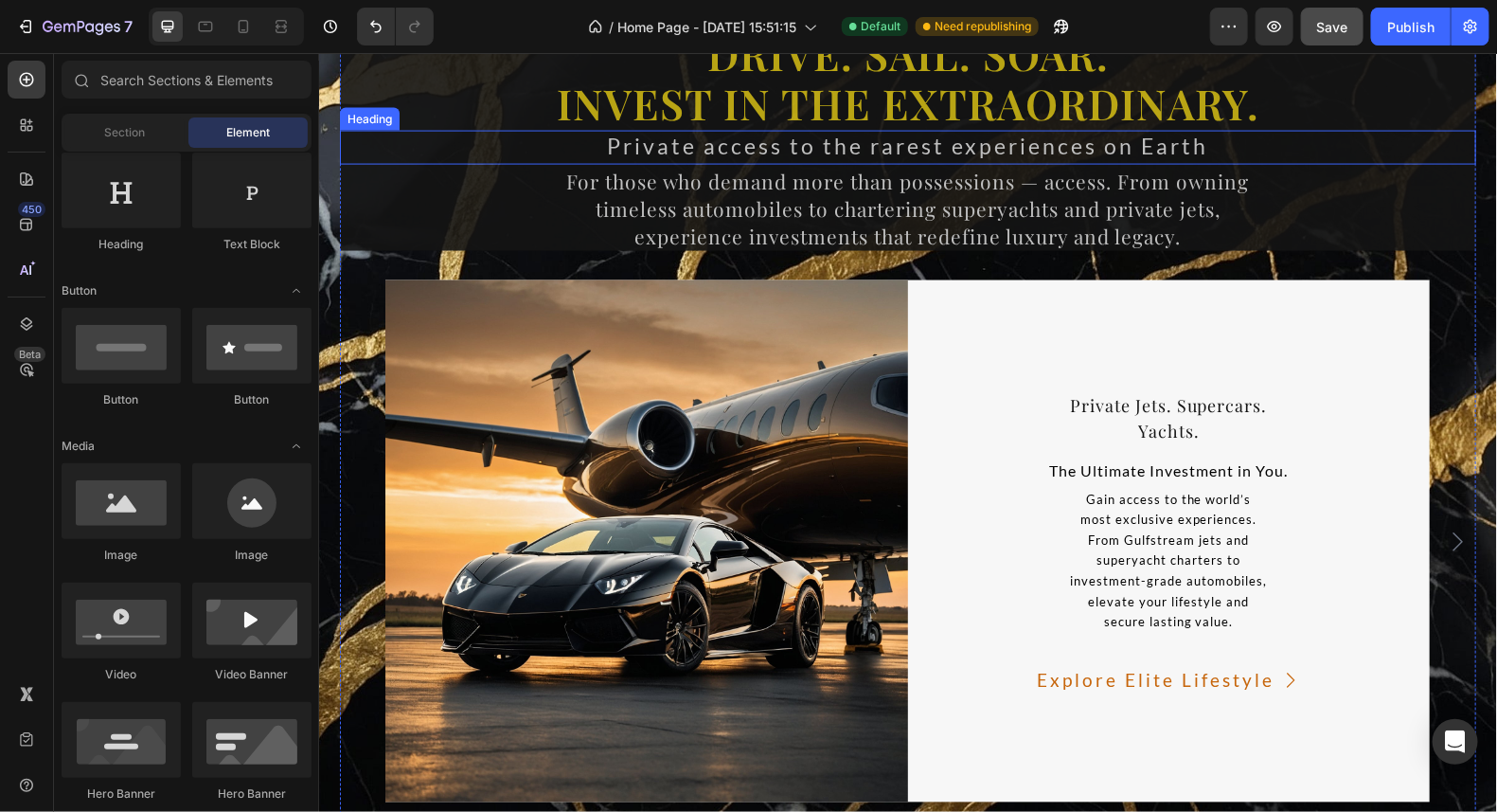
click at [902, 145] on span "Private access to the rarest experiences on Earth" at bounding box center [907, 145] width 601 height 27
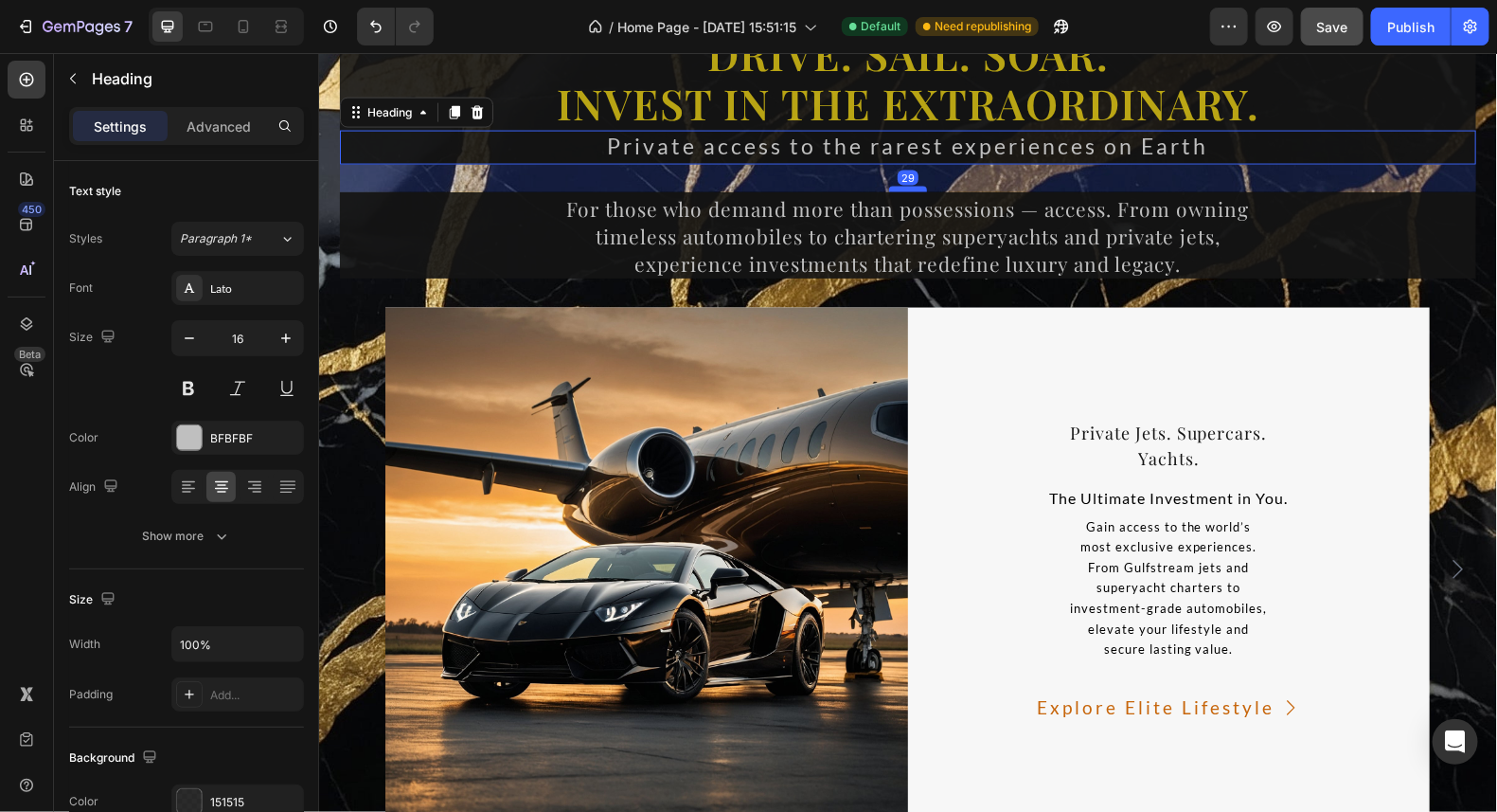
drag, startPoint x: 902, startPoint y: 159, endPoint x: 907, endPoint y: 187, distance: 28.4
click at [907, 187] on div at bounding box center [906, 189] width 38 height 6
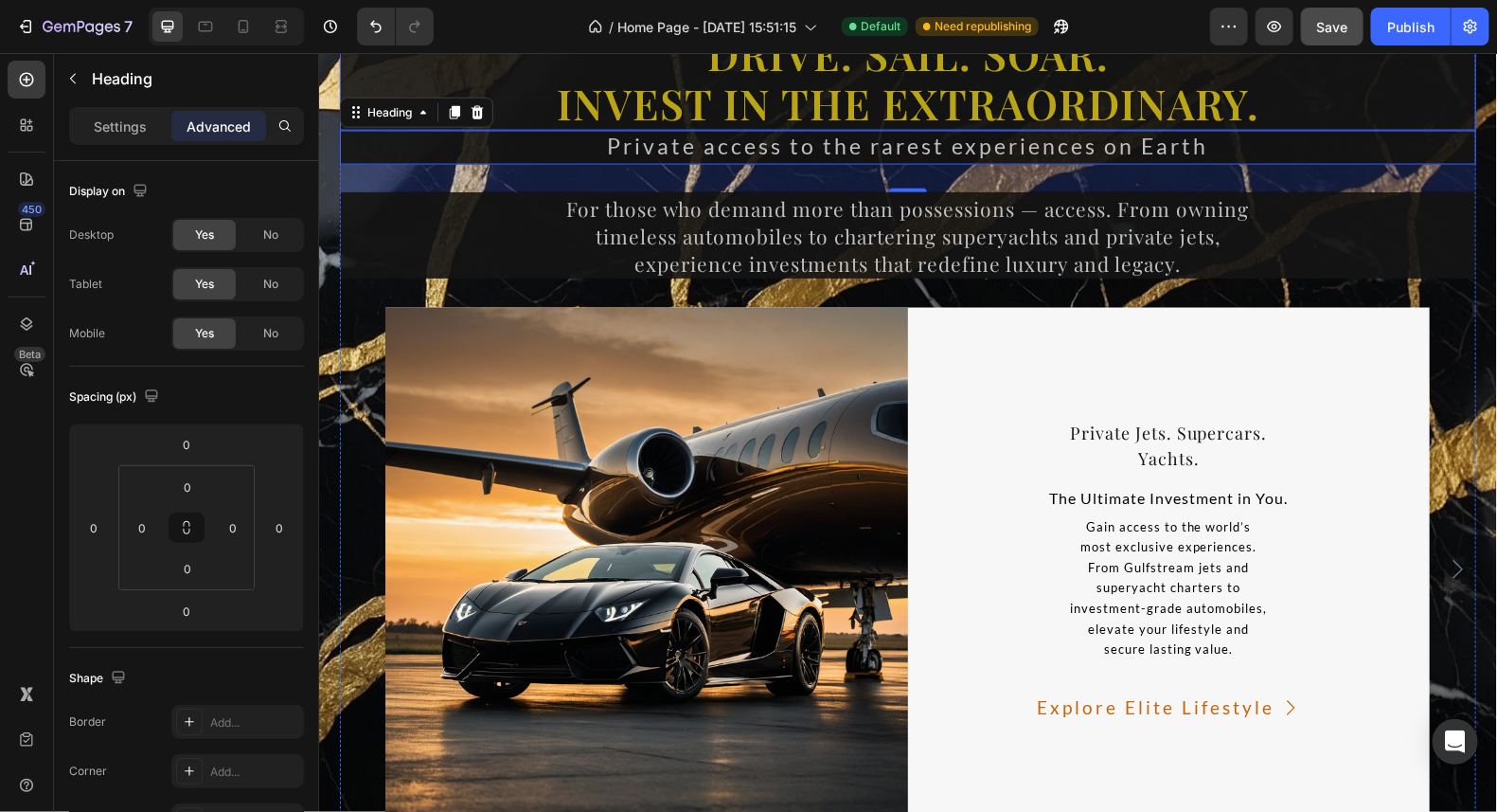
click at [976, 89] on p "Drive. Sail. Soar. Invest in the Extraordinary." at bounding box center [906, 79] width 1132 height 100
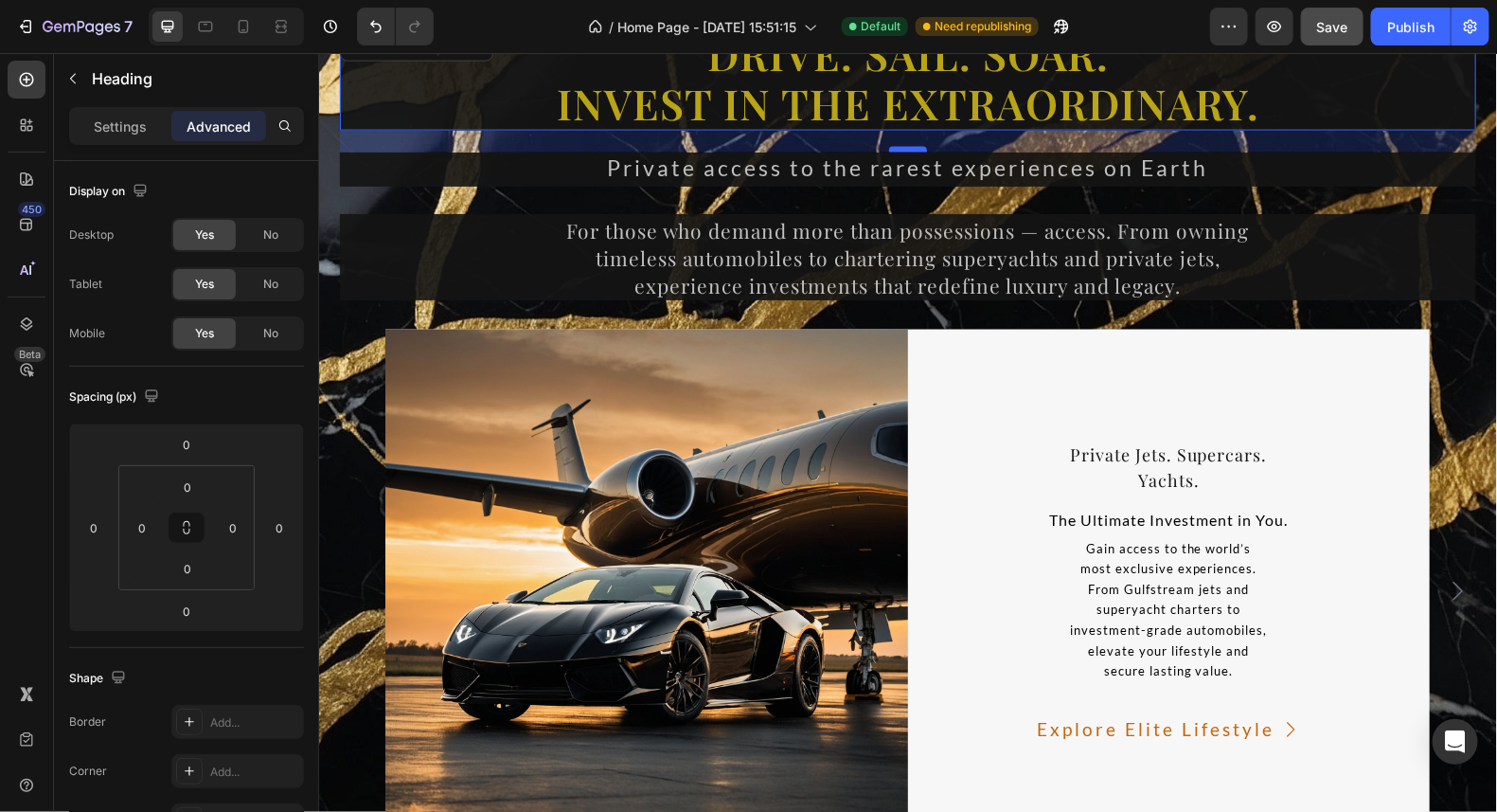
drag, startPoint x: 899, startPoint y: 125, endPoint x: 905, endPoint y: 147, distance: 22.8
click at [905, 147] on div at bounding box center [906, 149] width 38 height 6
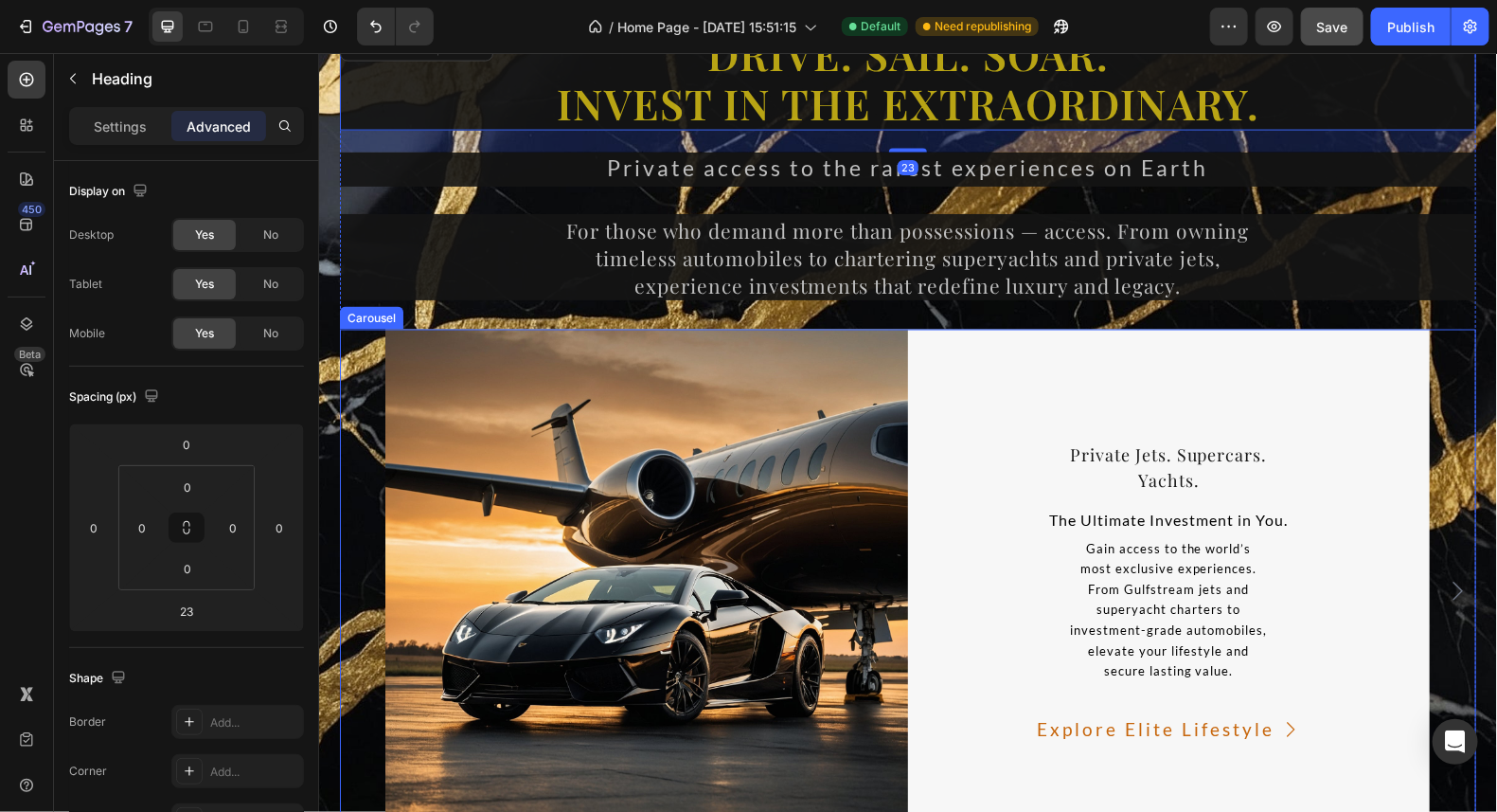
click at [1442, 393] on div "Image ⁠⁠⁠⁠⁠⁠⁠ Private Jets. Supercars. Yachts. Heading The Ultimate Investment …" at bounding box center [906, 590] width 1136 height 522
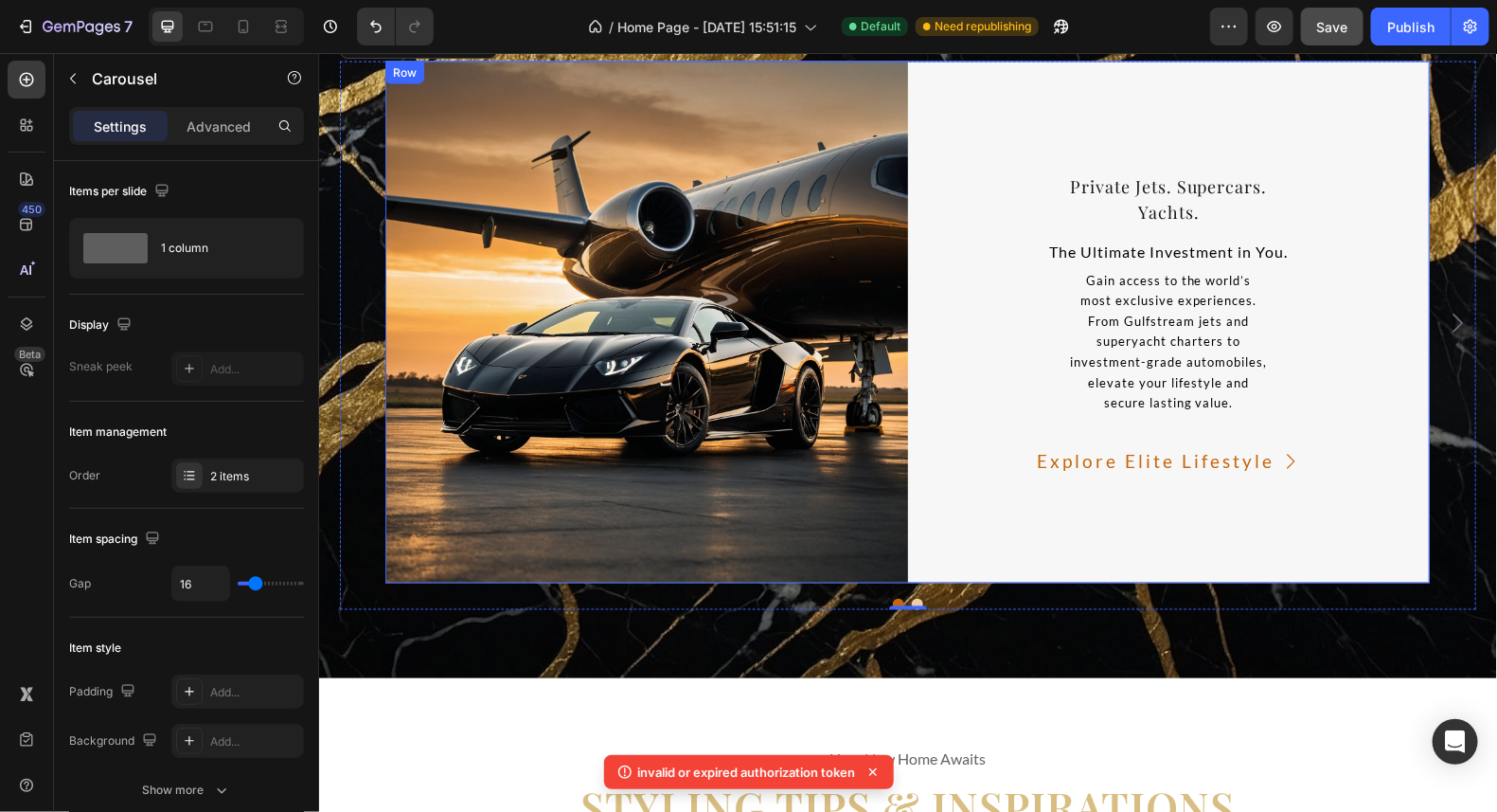
scroll to position [13929, 0]
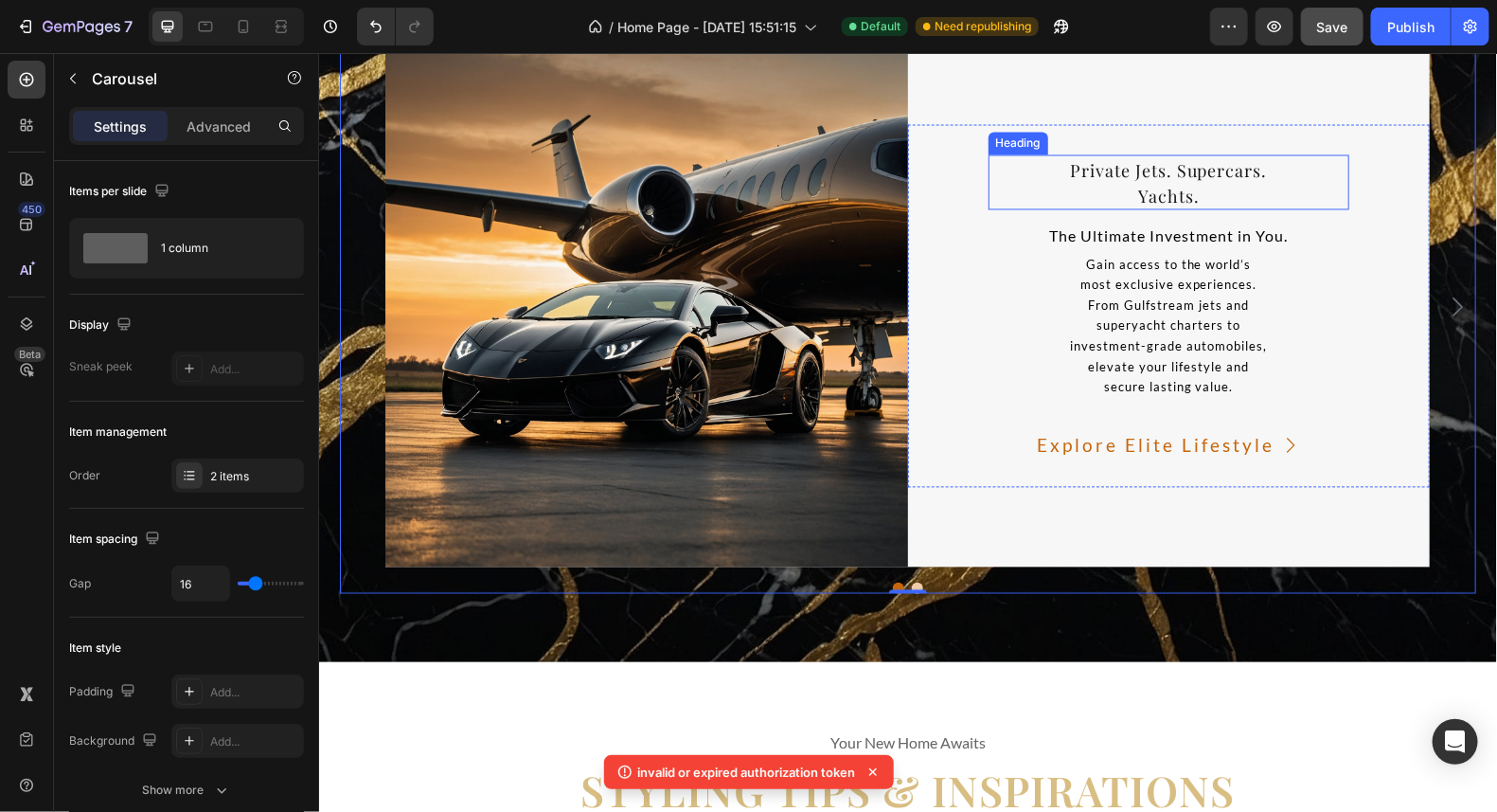
click at [1200, 196] on p "⁠⁠⁠⁠⁠⁠⁠ Private Jets. Supercars. Yachts." at bounding box center [1169, 181] width 358 height 51
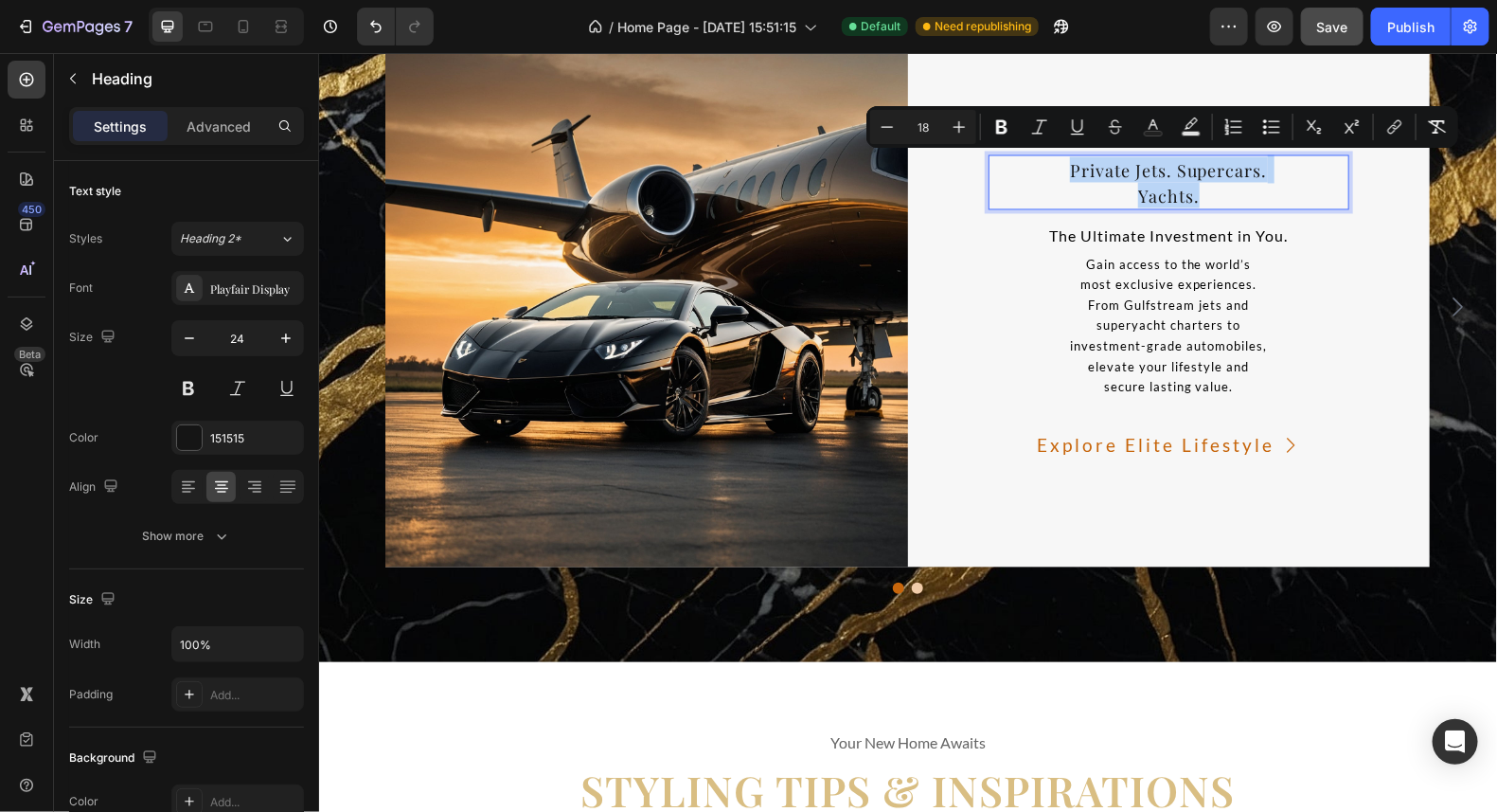
drag, startPoint x: 1192, startPoint y: 196, endPoint x: 1054, endPoint y: 161, distance: 142.4
click at [1054, 161] on p "Private Jets. Supercars. Yachts." at bounding box center [1169, 181] width 358 height 51
click at [958, 131] on icon "Editor contextual toolbar" at bounding box center [959, 127] width 13 height 13
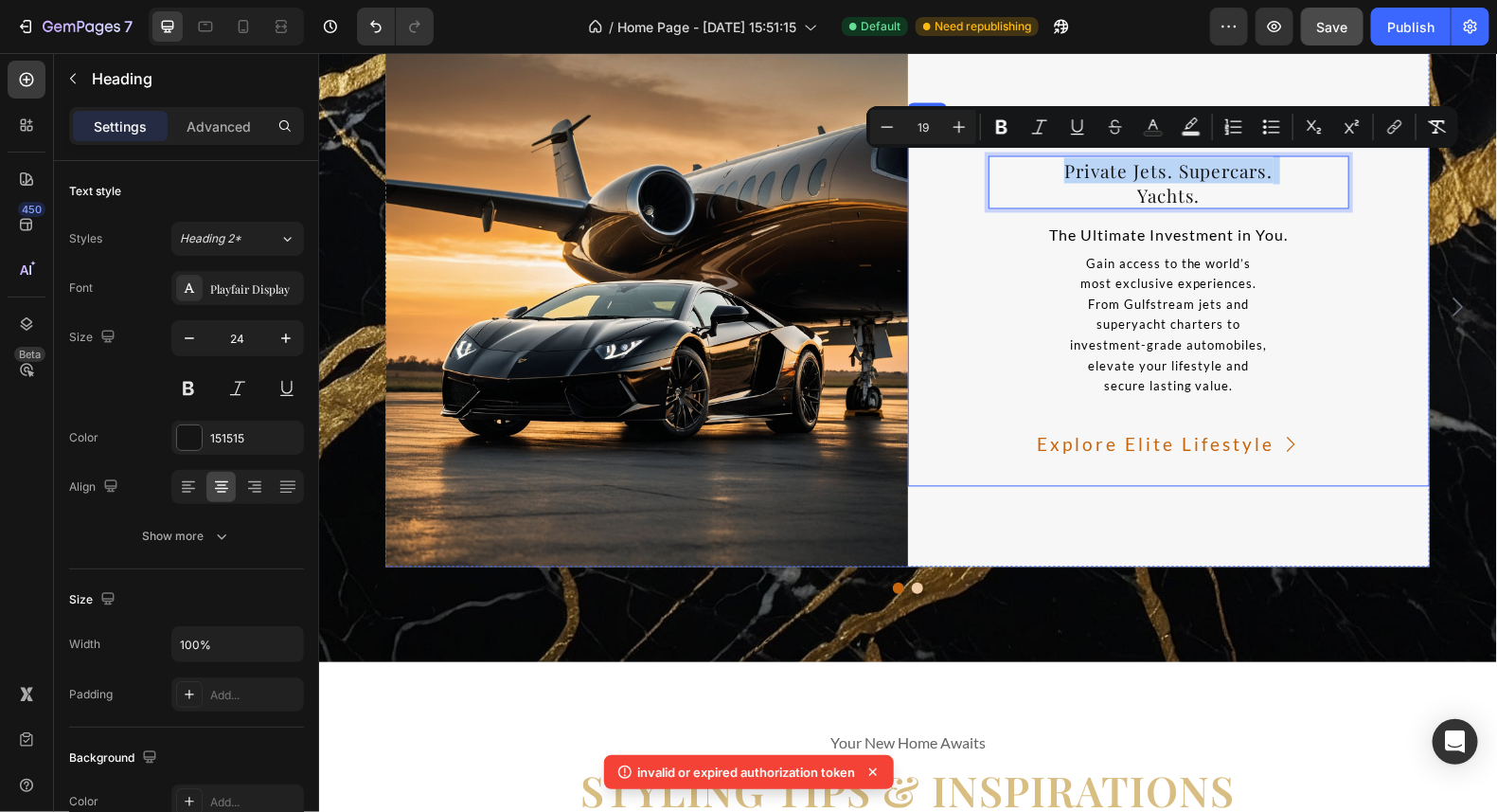
click at [1376, 312] on div "Private Jets. Supercars. Yachts. Heading 0 The Ultimate Investment in You. Text…" at bounding box center [1168, 305] width 522 height 361
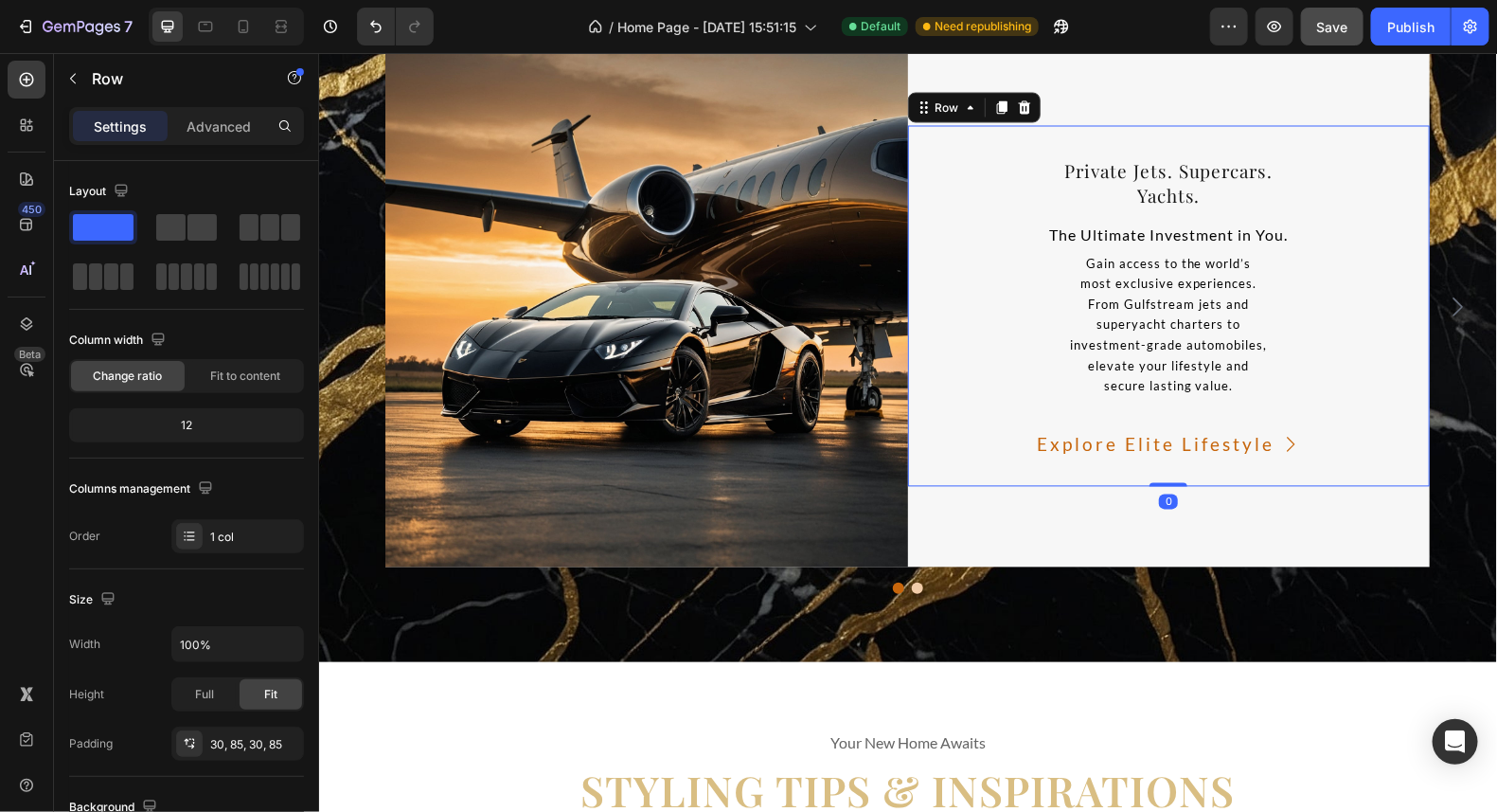
click at [1164, 473] on div "⁠⁠⁠⁠⁠⁠⁠ Private Jets. Supercars. Yachts. Heading The Ultimate Investment in You…" at bounding box center [1168, 305] width 522 height 361
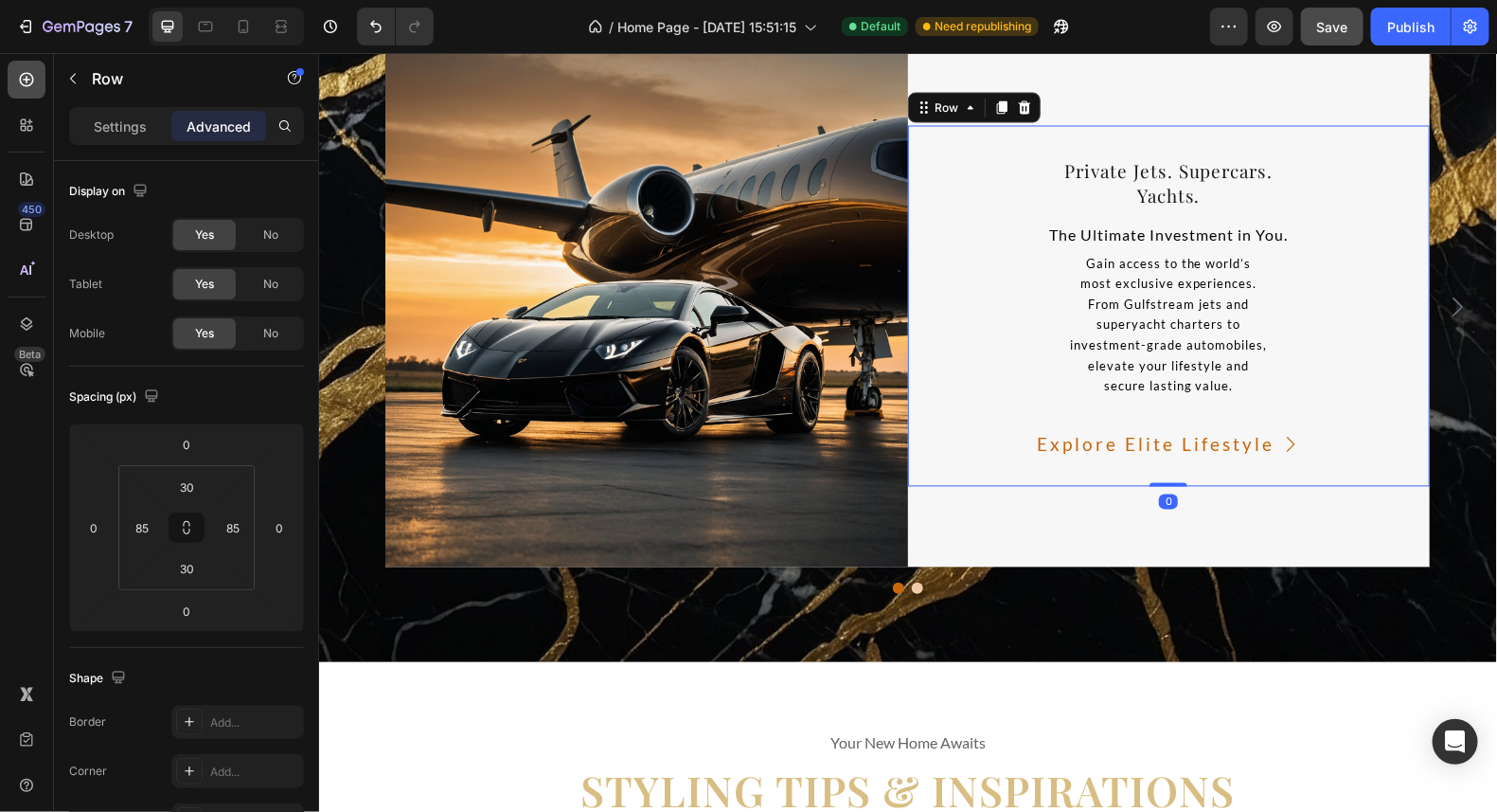
click at [35, 68] on div at bounding box center [26, 79] width 38 height 38
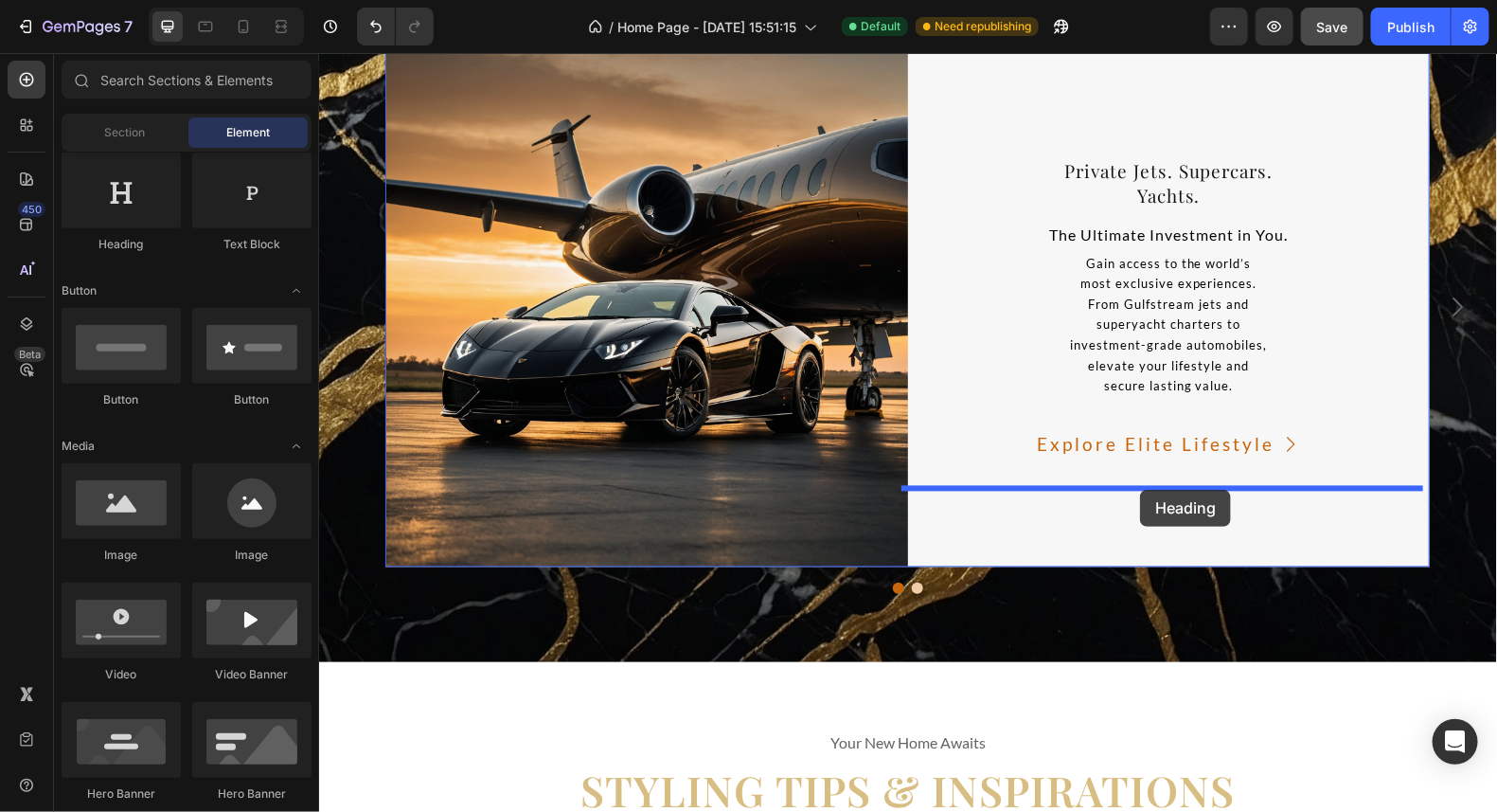
drag, startPoint x: 463, startPoint y: 267, endPoint x: 1139, endPoint y: 489, distance: 711.5
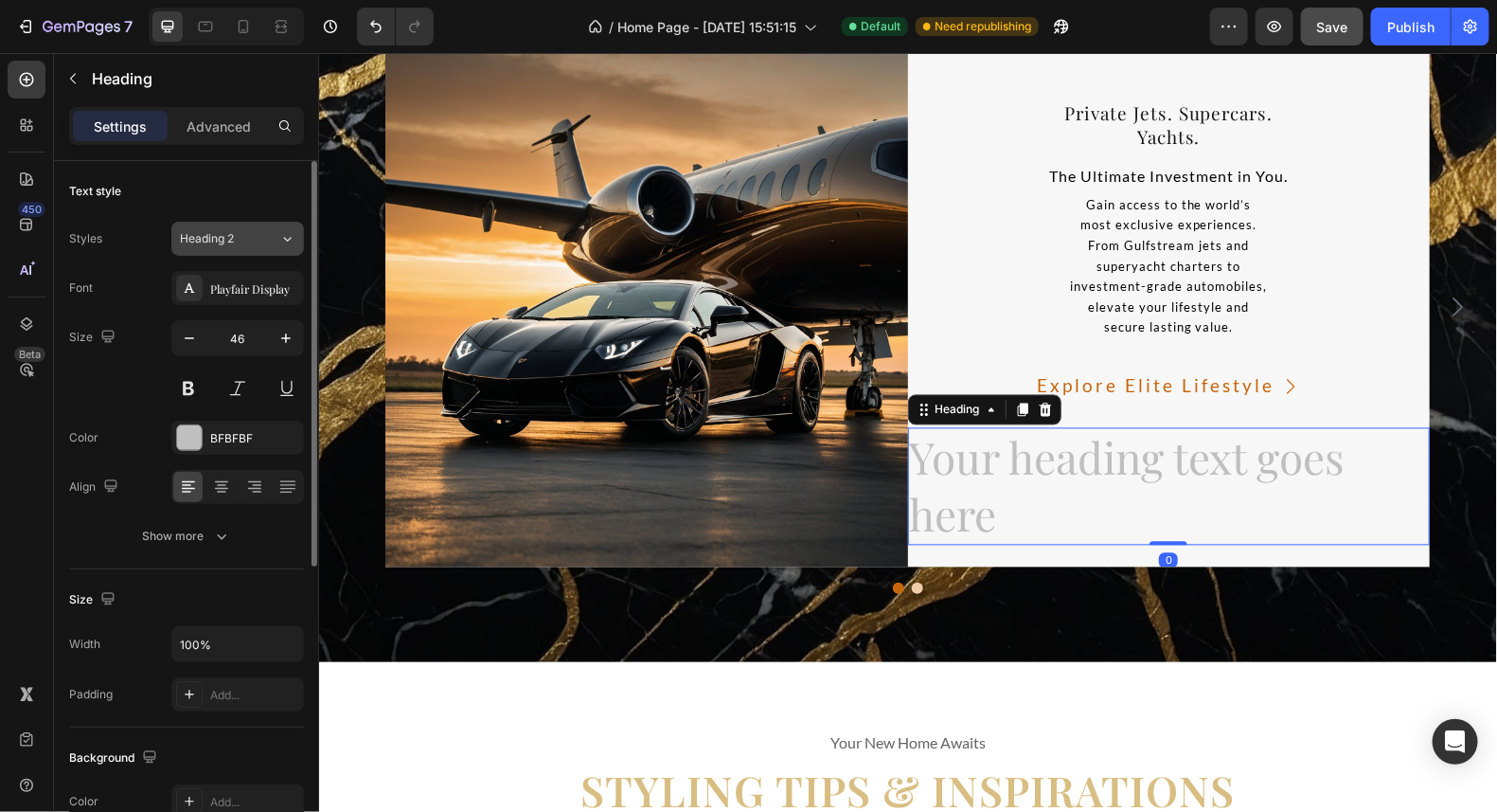
click at [262, 231] on div "Heading 2" at bounding box center [229, 239] width 99 height 17
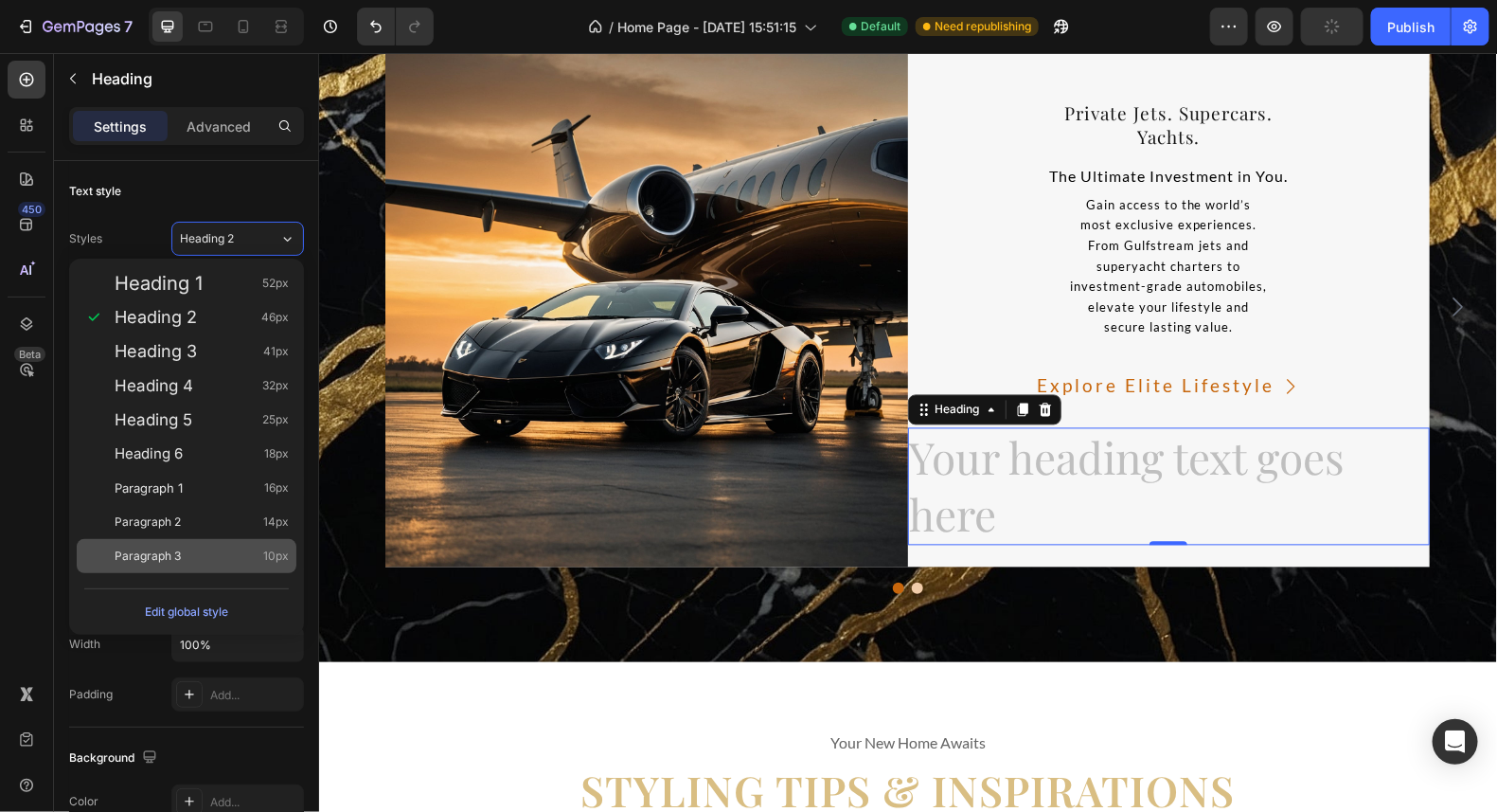
click at [260, 560] on div "Paragraph 3 10px" at bounding box center [201, 556] width 174 height 19
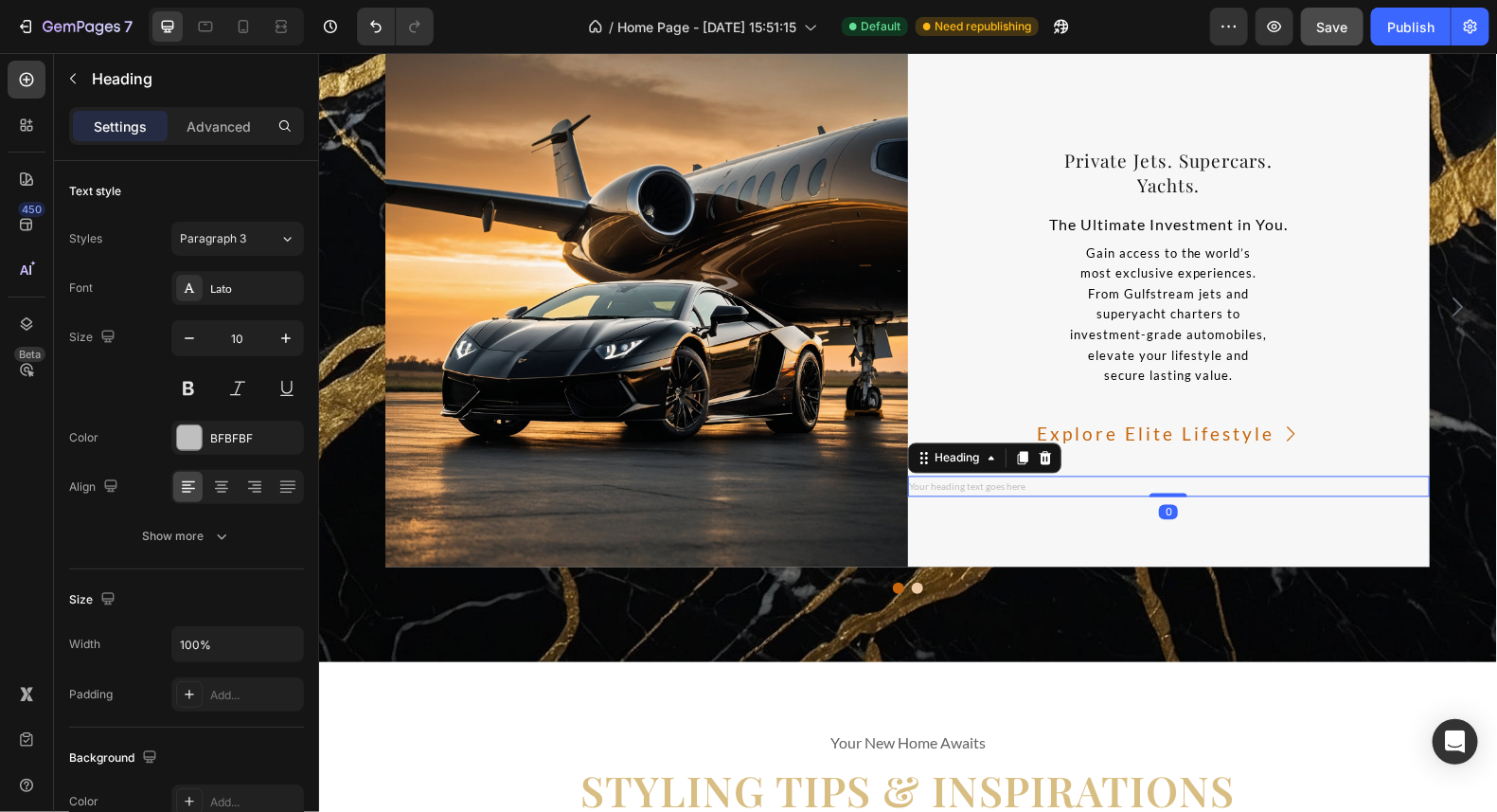
drag, startPoint x: 1152, startPoint y: 496, endPoint x: 1183, endPoint y: 492, distance: 31.3
click at [1183, 492] on div "Your heading text goes here Heading 0" at bounding box center [1168, 486] width 522 height 21
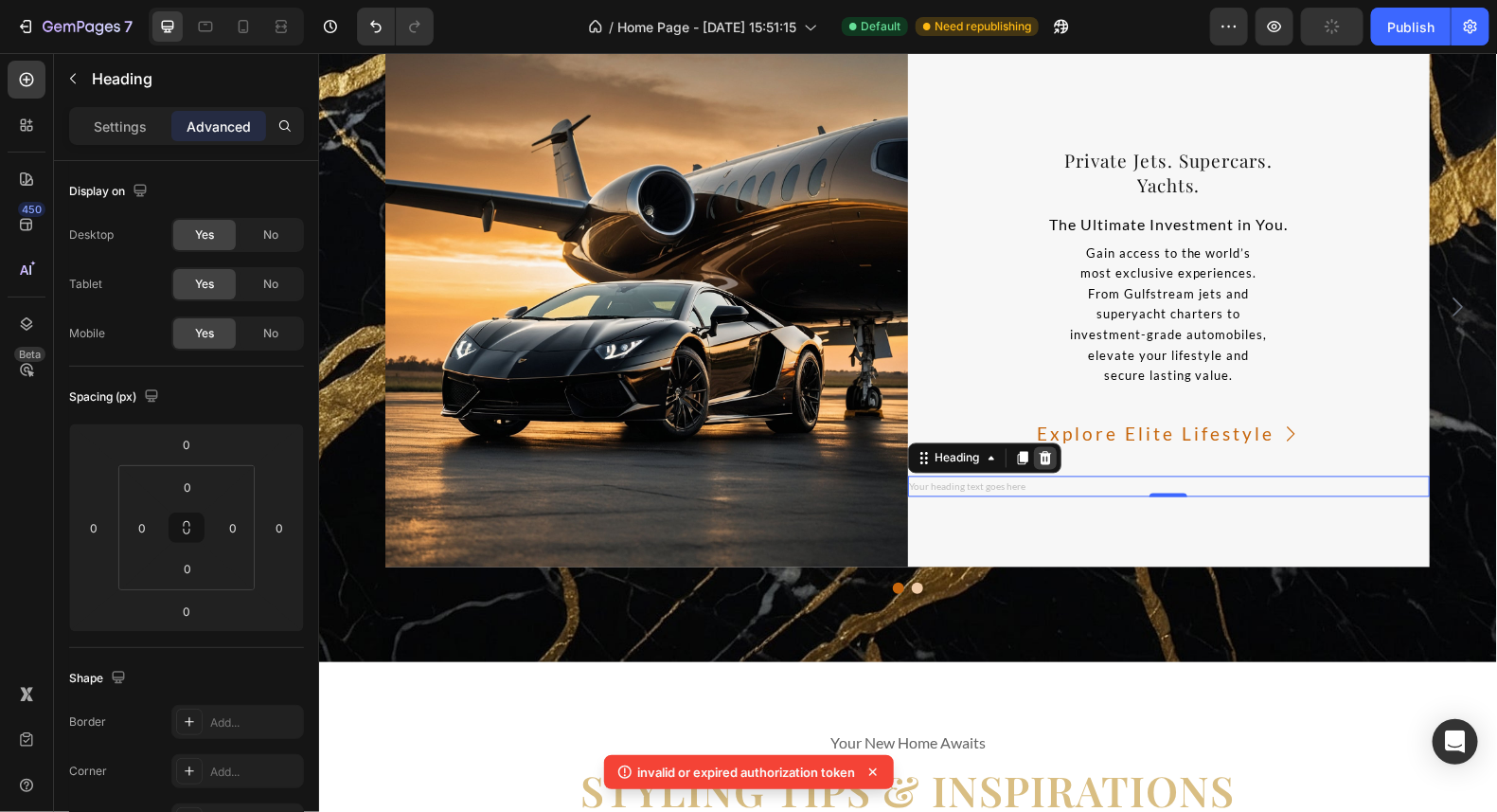
click at [1038, 461] on icon at bounding box center [1044, 458] width 13 height 13
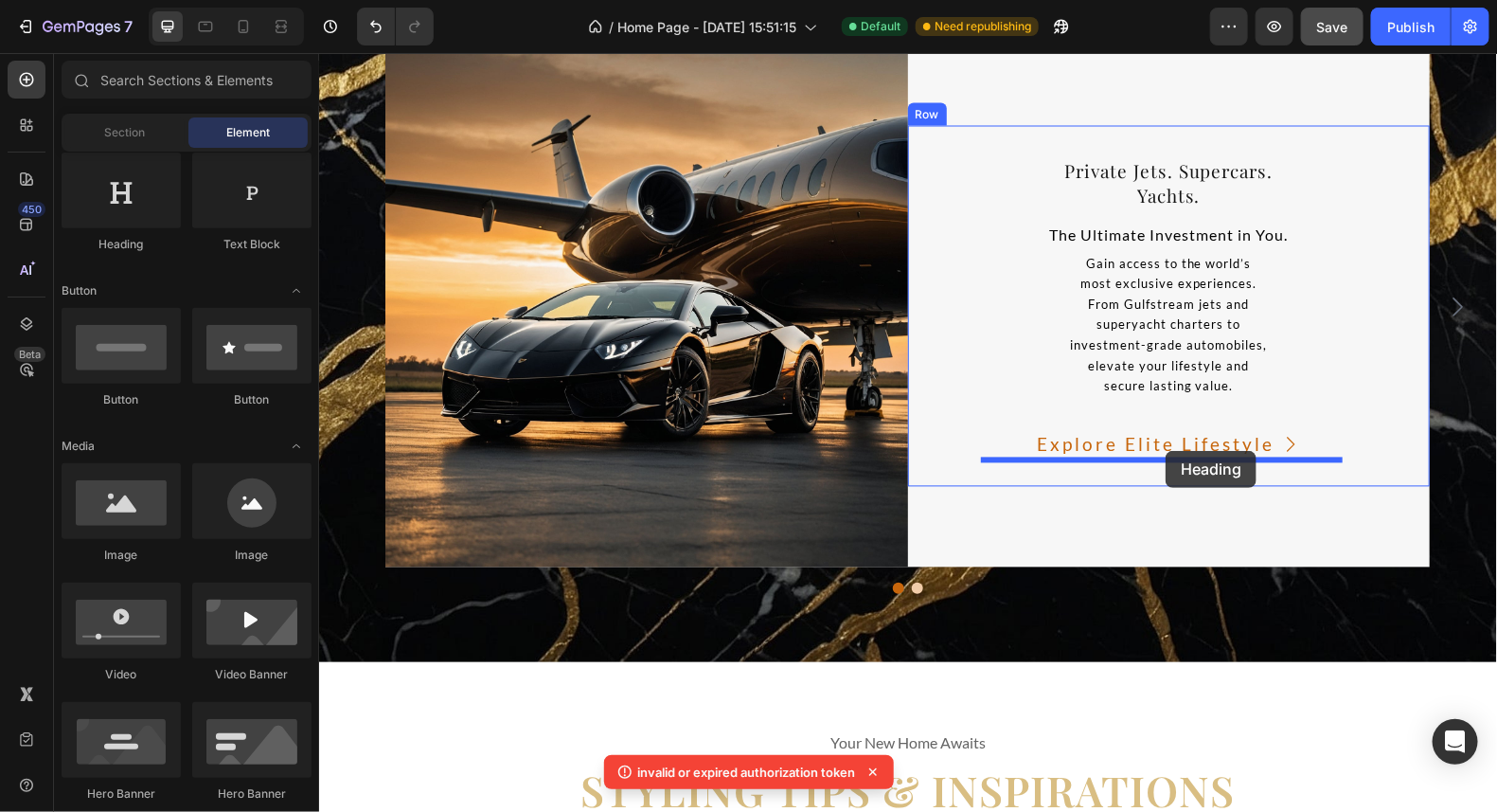
drag, startPoint x: 445, startPoint y: 260, endPoint x: 1165, endPoint y: 450, distance: 744.6
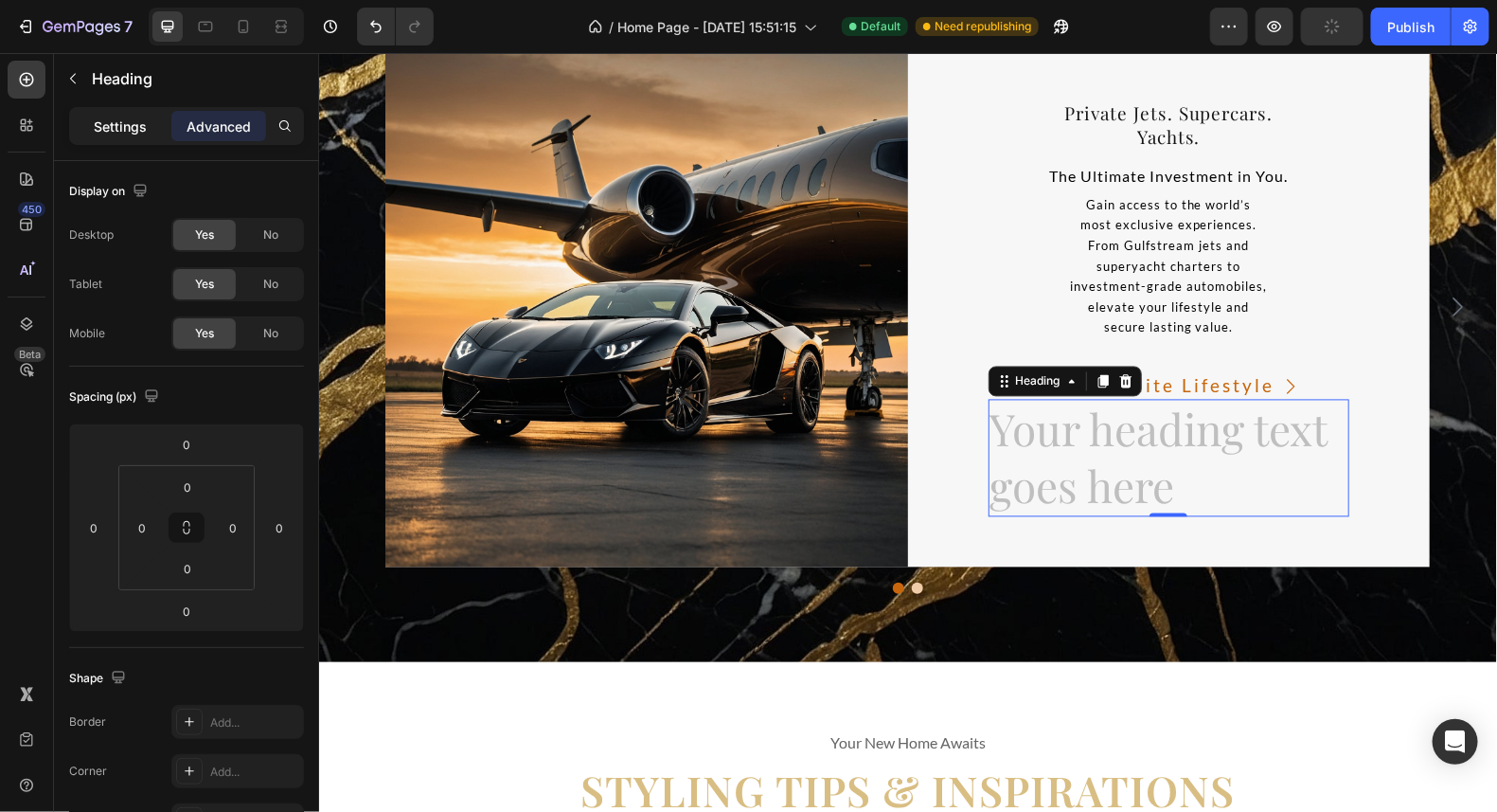
drag, startPoint x: 140, startPoint y: 118, endPoint x: 139, endPoint y: 133, distance: 15.0
click at [139, 117] on p "Settings" at bounding box center [119, 126] width 53 height 20
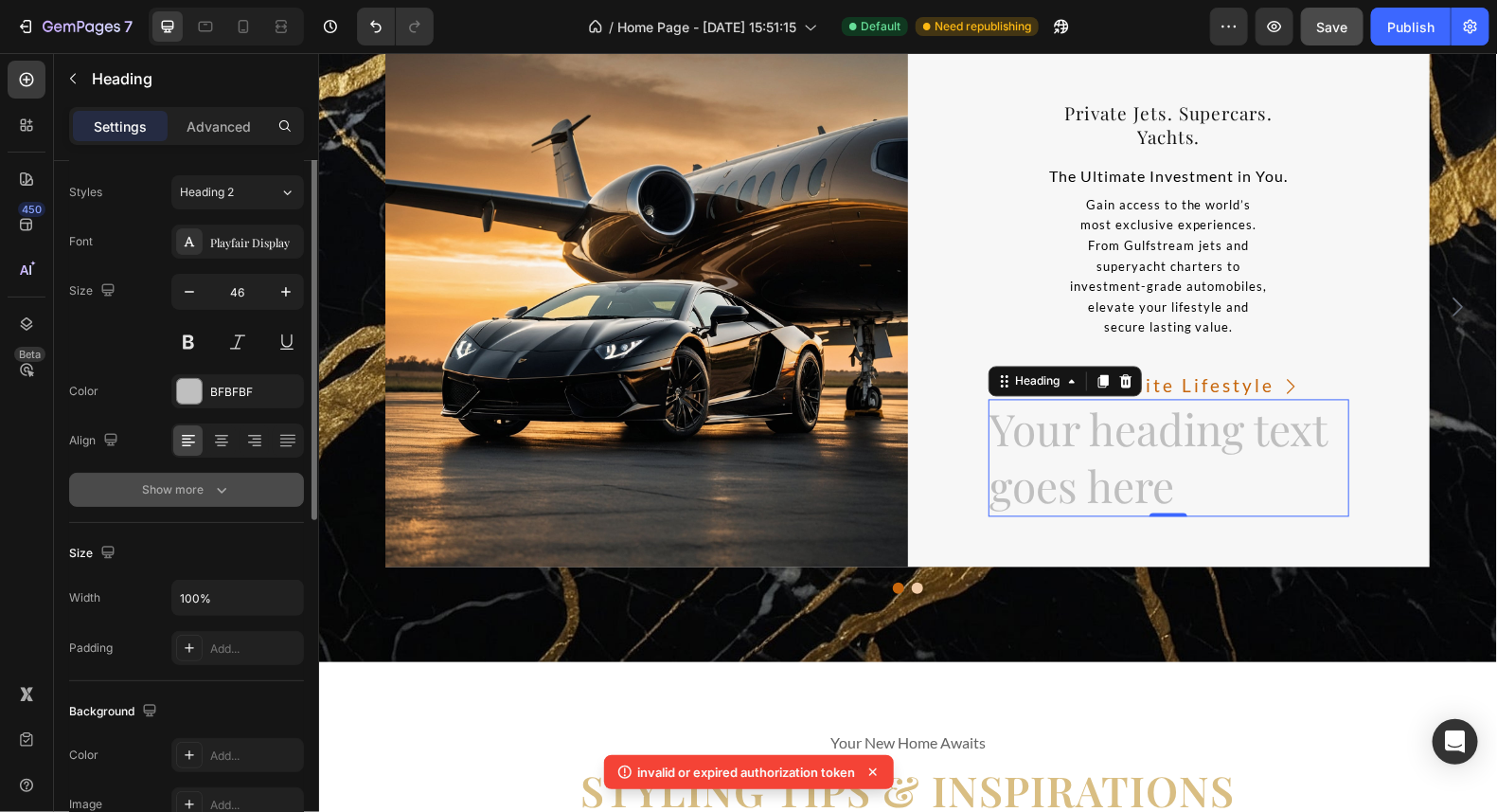
scroll to position [0, 0]
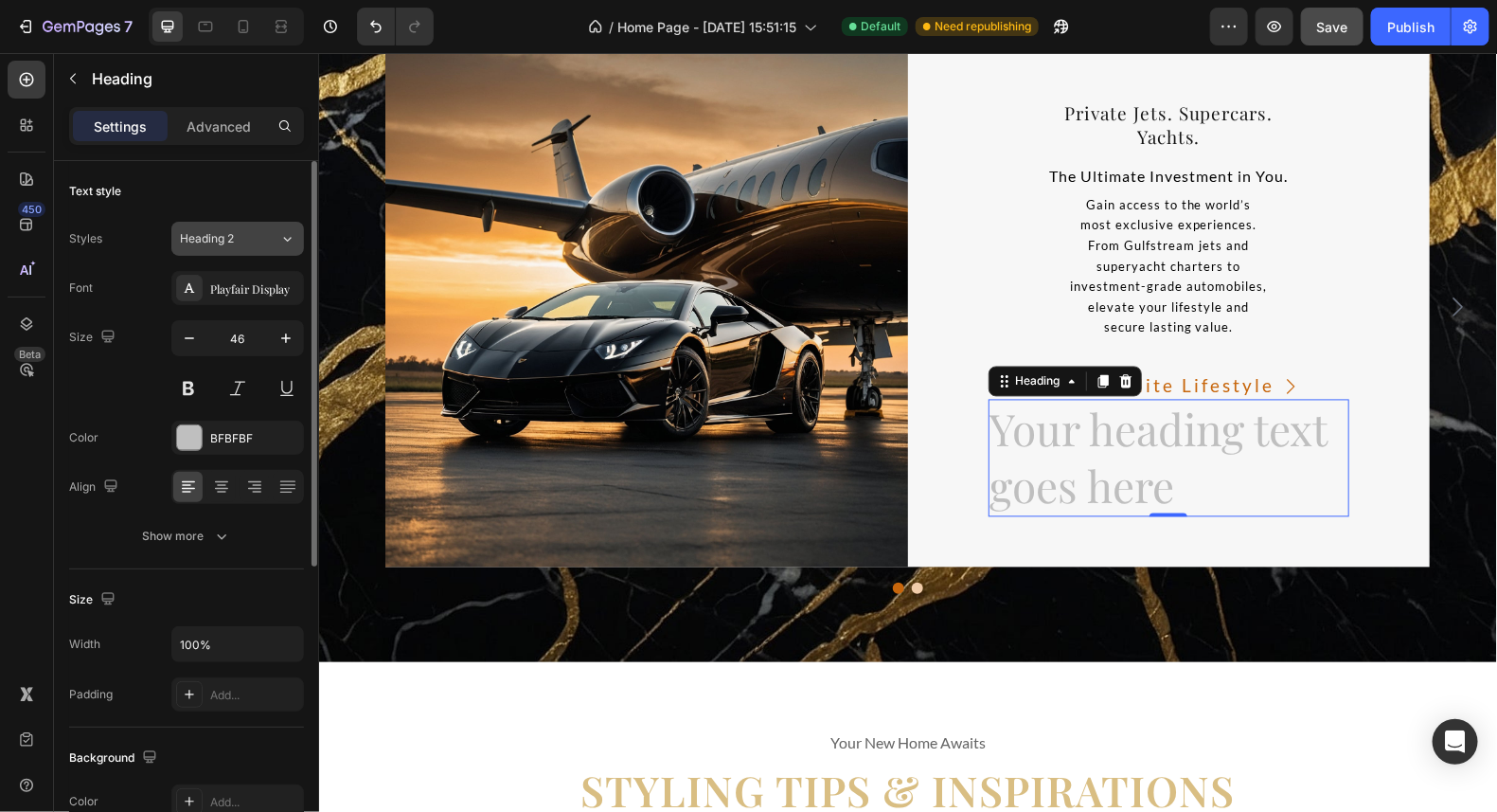
click at [250, 233] on div "Heading 2" at bounding box center [218, 239] width 77 height 17
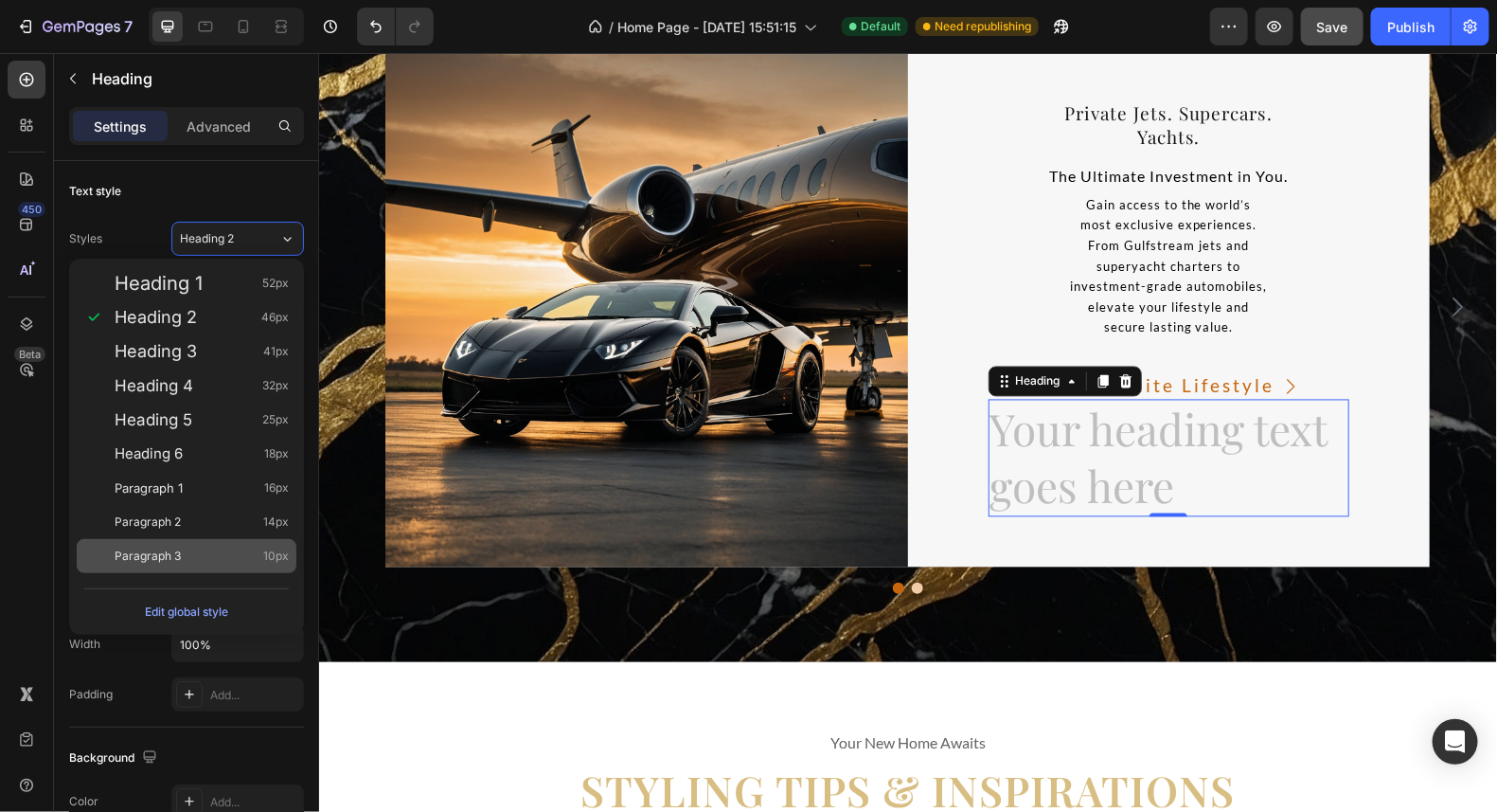
click at [225, 548] on div "Paragraph 3 10px" at bounding box center [201, 556] width 174 height 19
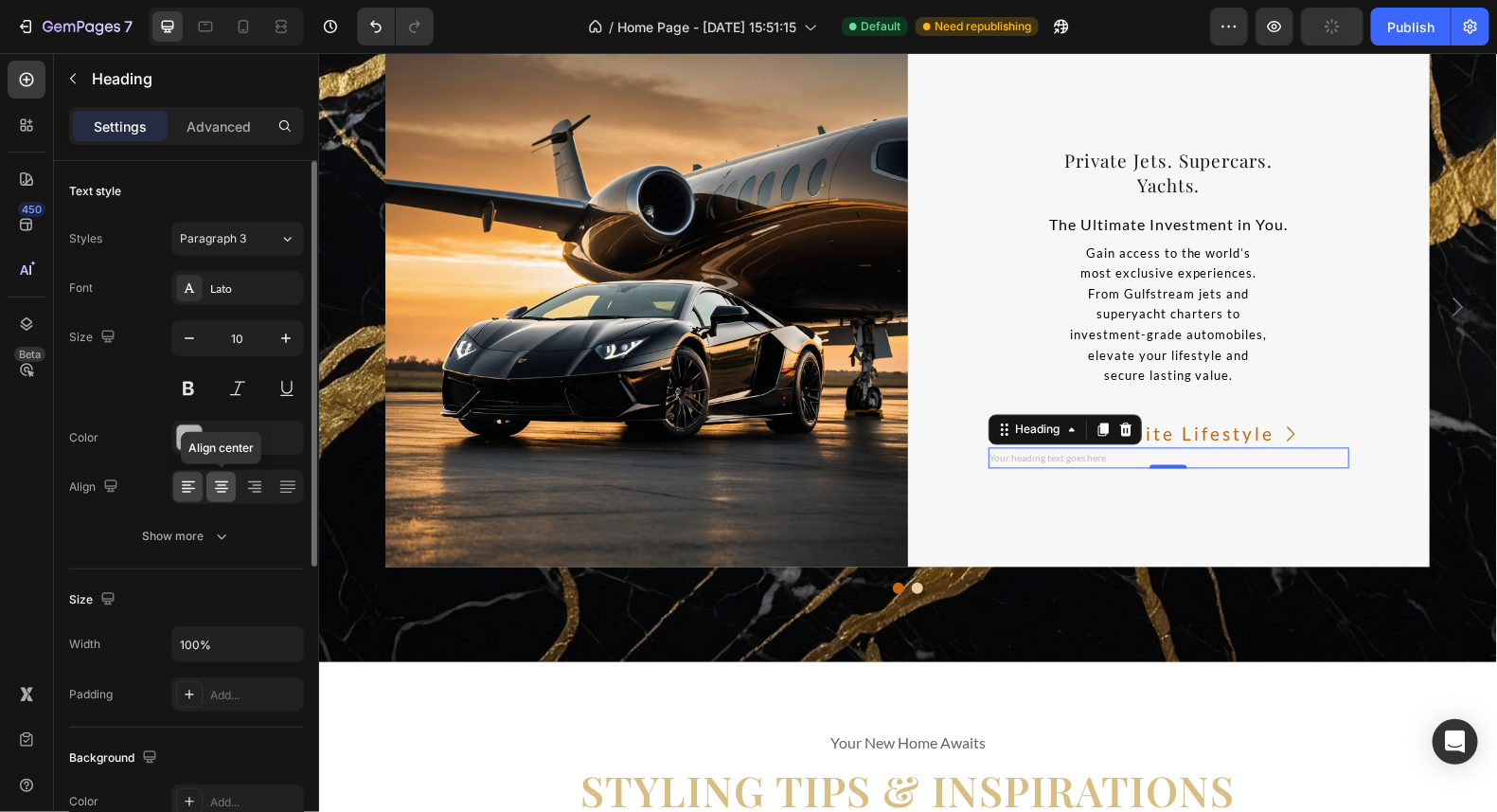
click at [216, 492] on icon at bounding box center [222, 487] width 19 height 19
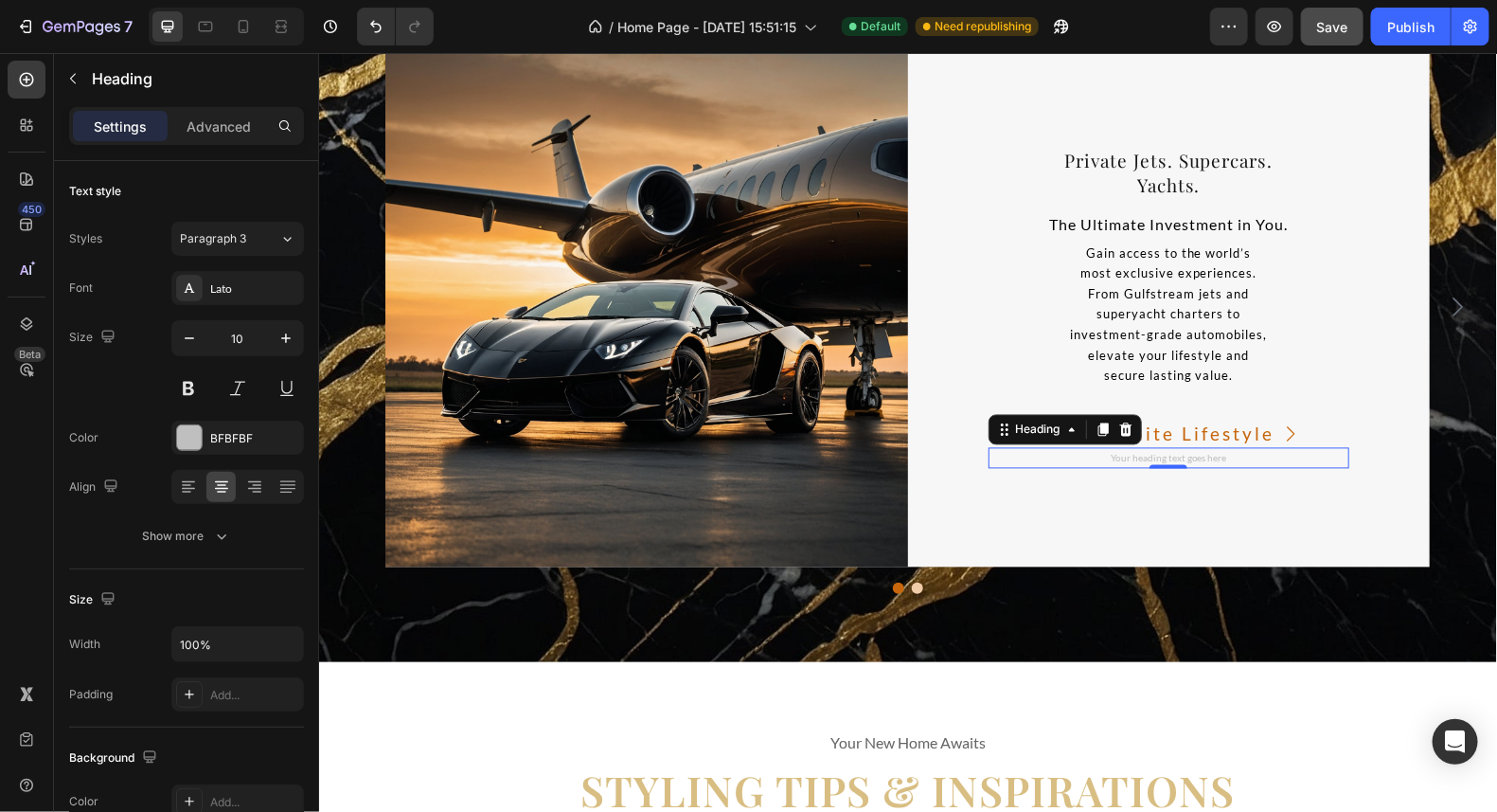
click at [1220, 457] on h2 "Your heading text goes here" at bounding box center [1169, 458] width 362 height 21
drag, startPoint x: 1188, startPoint y: 456, endPoint x: 1126, endPoint y: 456, distance: 62.0
click at [1126, 456] on p "For Visionar" at bounding box center [1169, 458] width 358 height 17
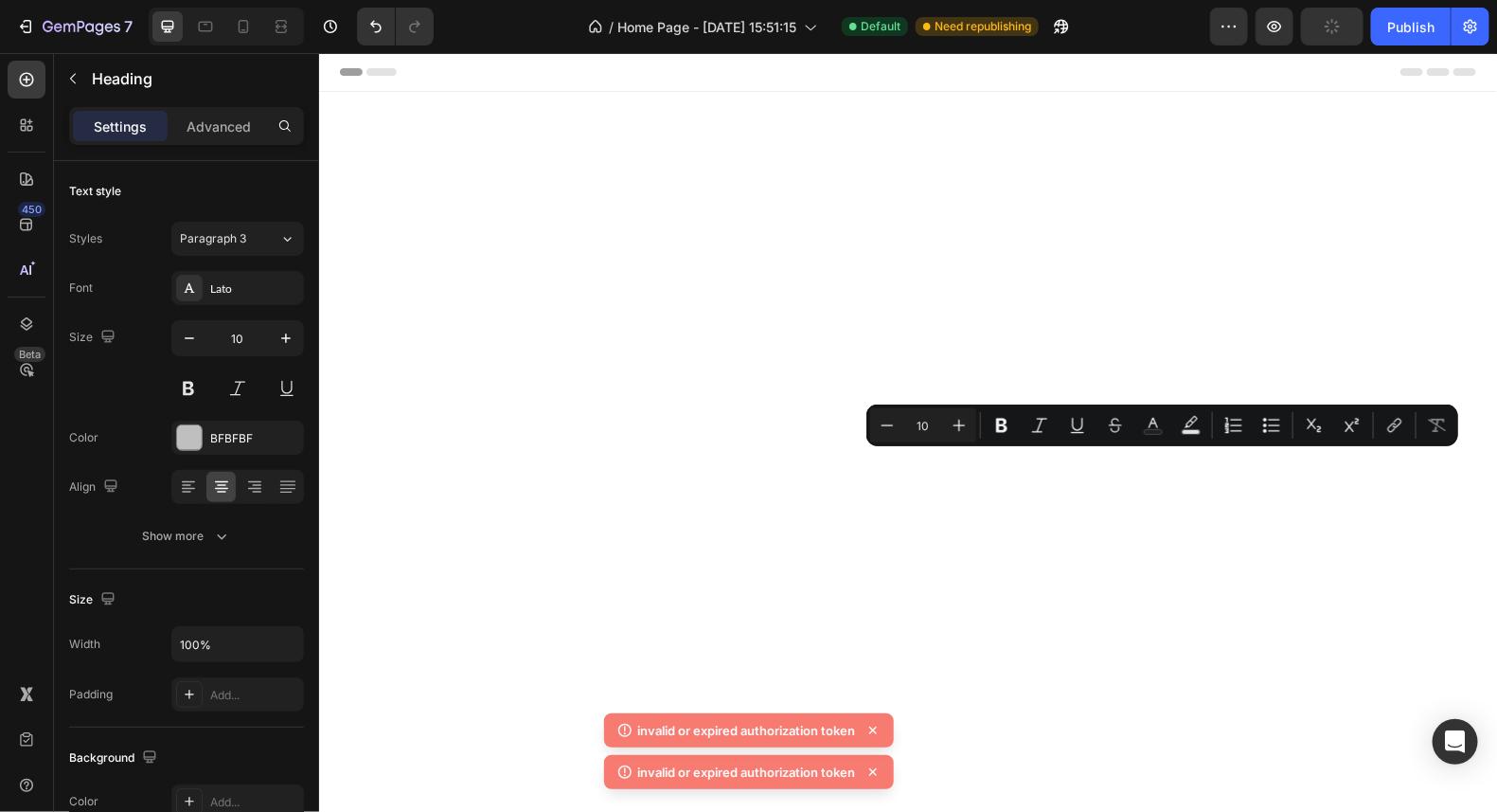
scroll to position [13929, 0]
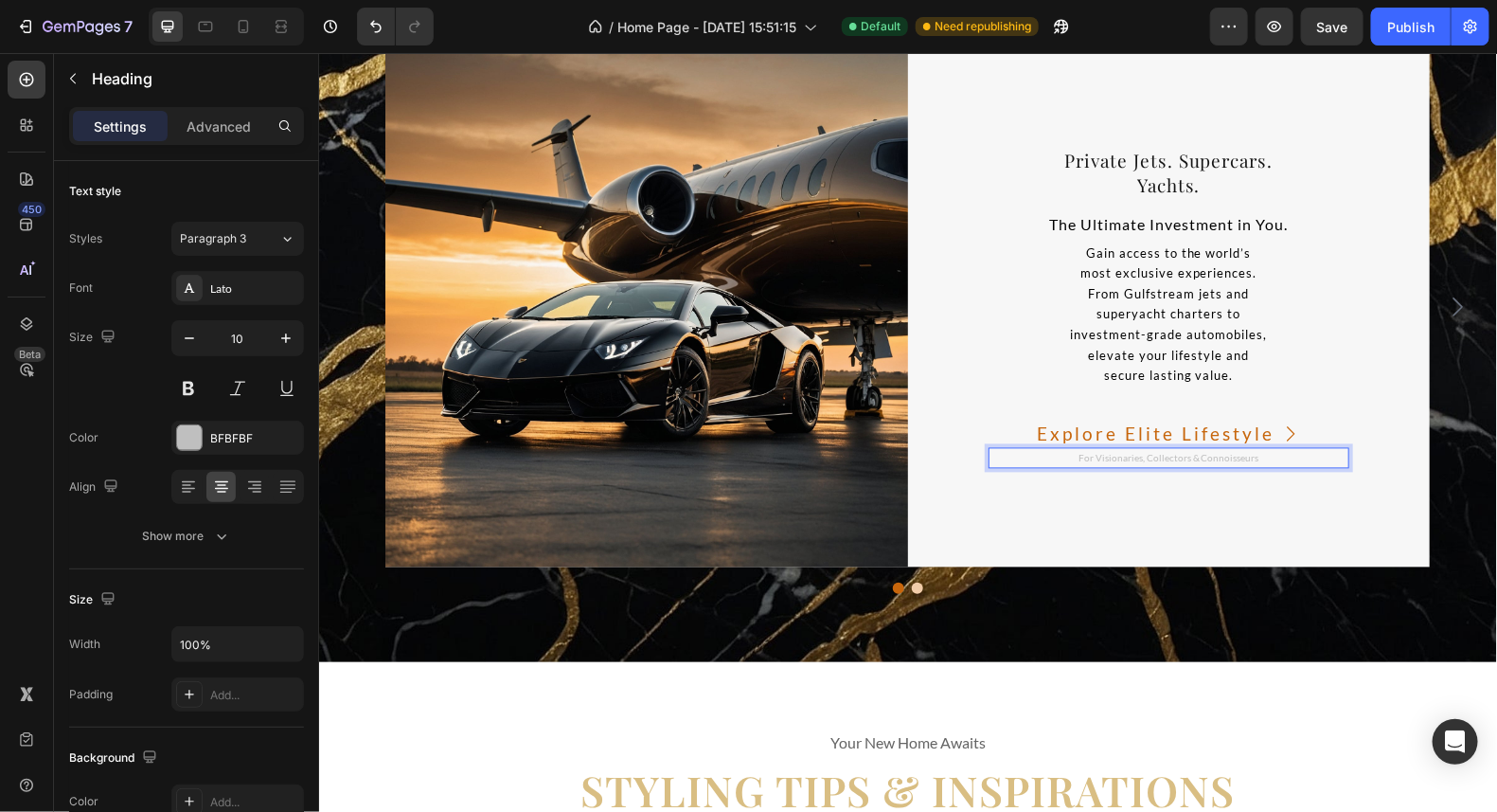
click at [1253, 456] on p "For Visionaries, Collectors & Connoisseurs" at bounding box center [1169, 458] width 358 height 17
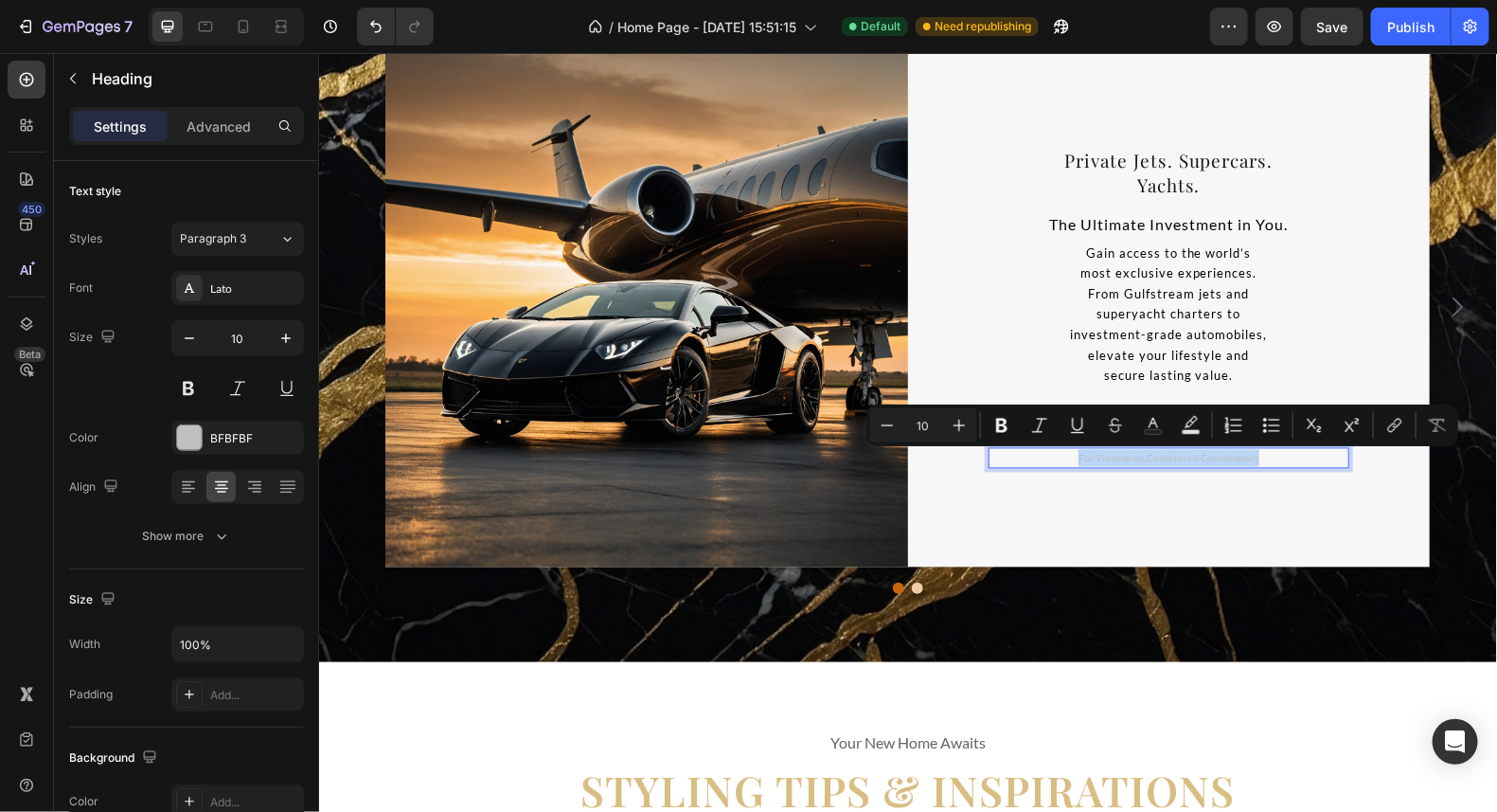
drag, startPoint x: 1250, startPoint y: 457, endPoint x: 1072, endPoint y: 455, distance: 178.0
click at [1072, 455] on p "For Visionaries, Collectors & Connoisseurs" at bounding box center [1169, 458] width 358 height 17
click at [195, 440] on div at bounding box center [190, 438] width 25 height 25
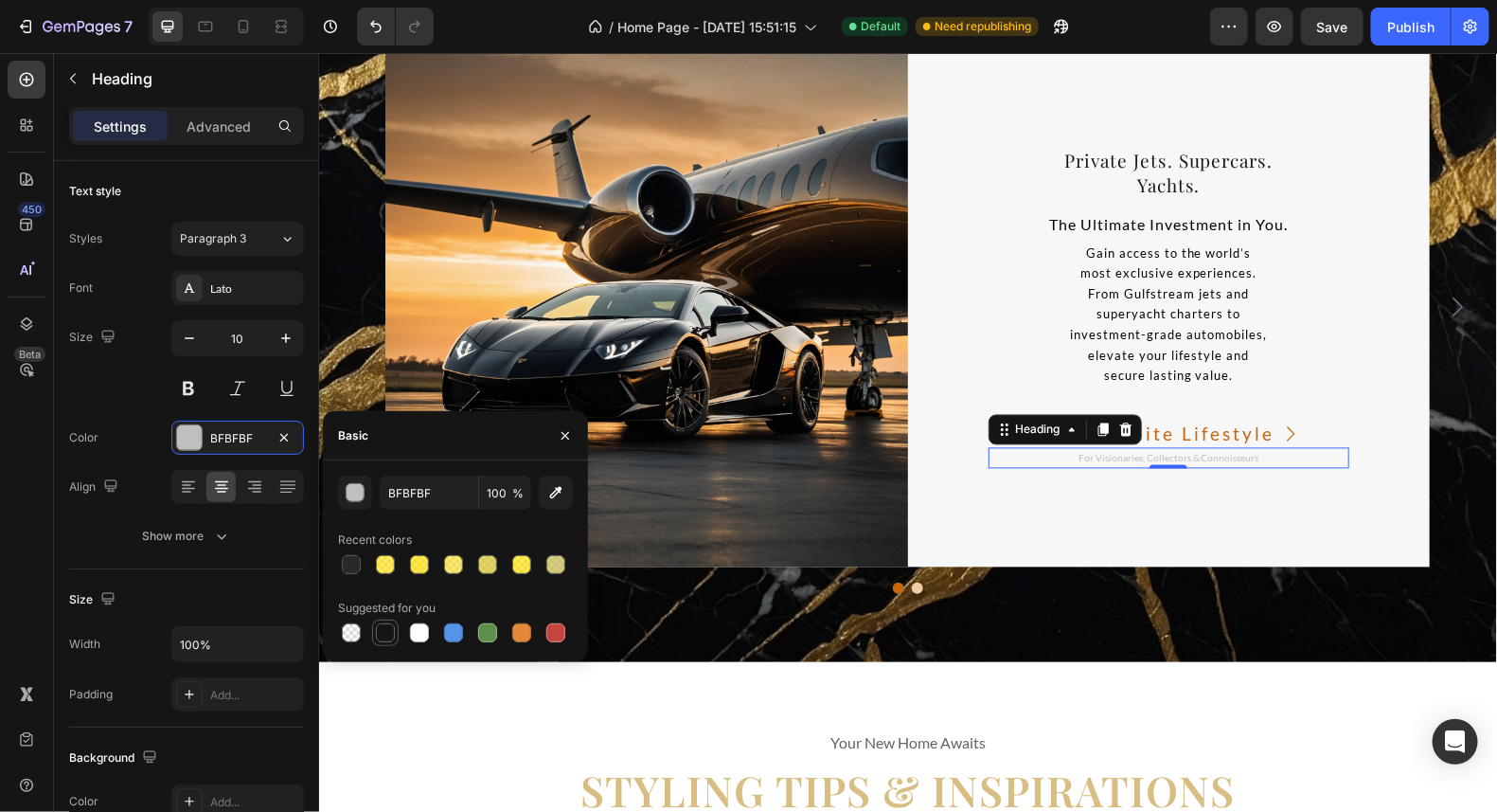
click at [384, 635] on div at bounding box center [386, 633] width 19 height 19
type input "151515"
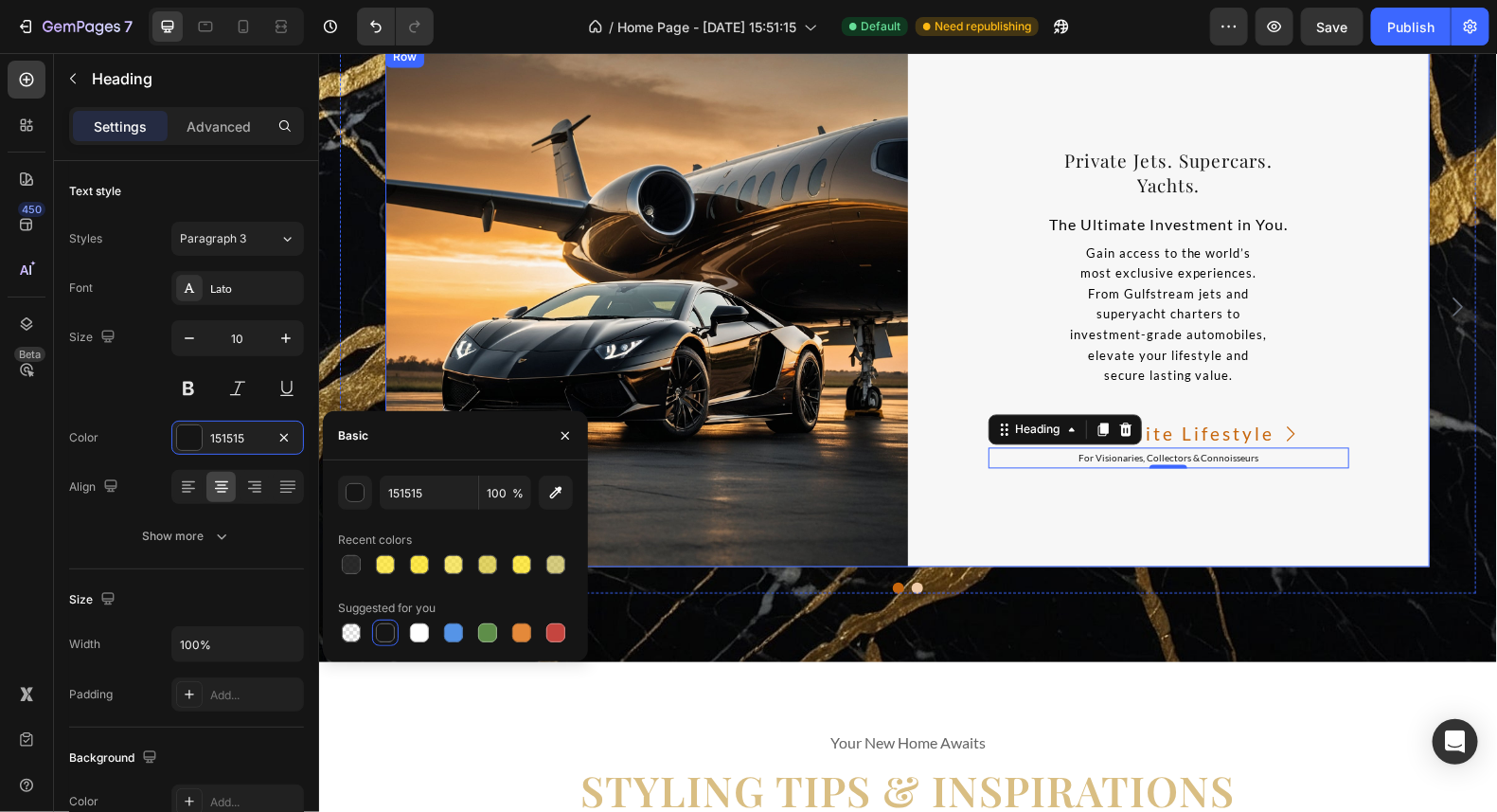
click at [1316, 503] on div "⁠⁠⁠⁠⁠⁠⁠ Private Jets. Supercars. Yachts. Heading The Ultimate Investment in You…" at bounding box center [1168, 305] width 522 height 522
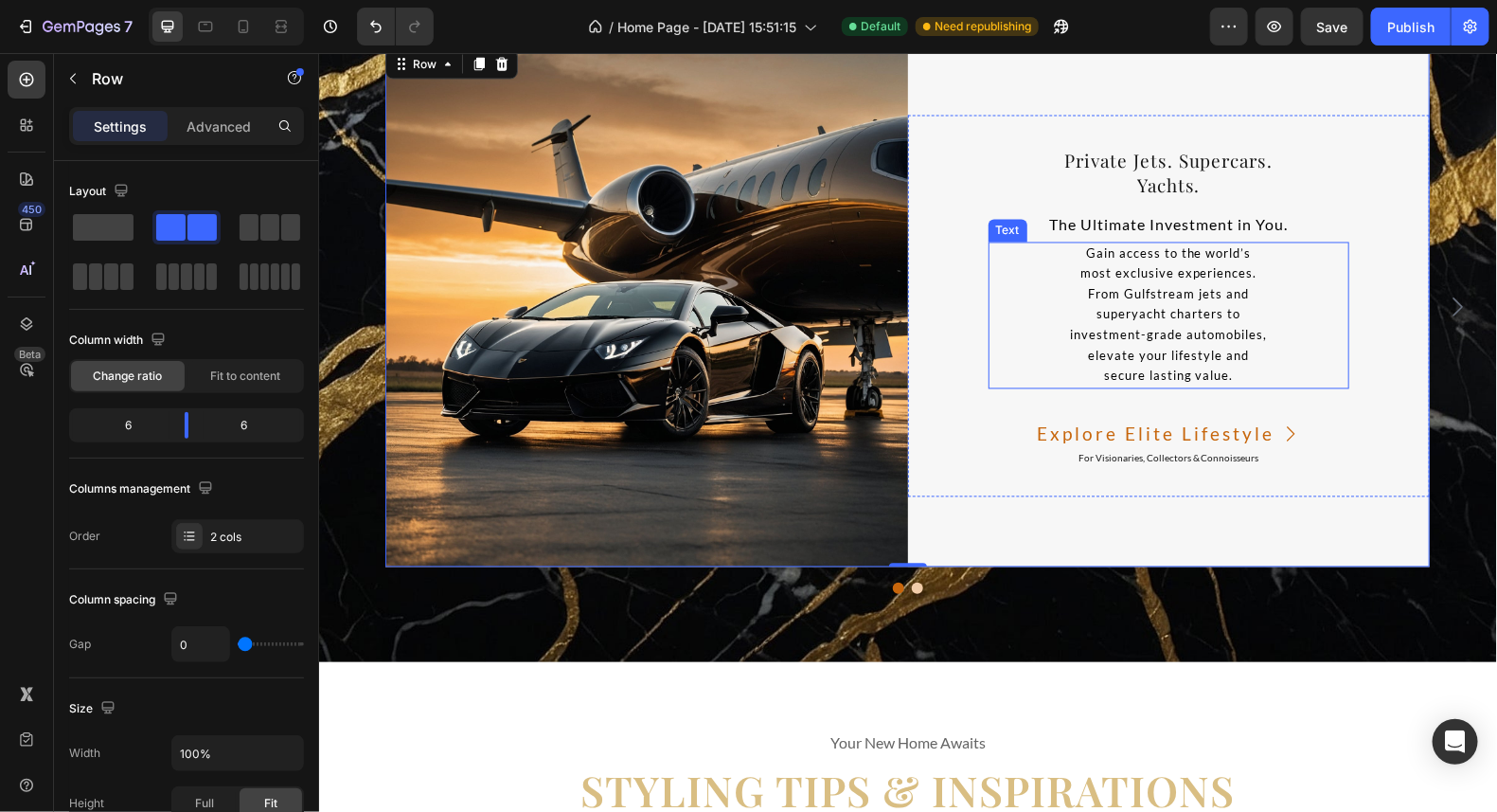
click at [1181, 343] on p "investment-grade automobiles," at bounding box center [1169, 336] width 358 height 21
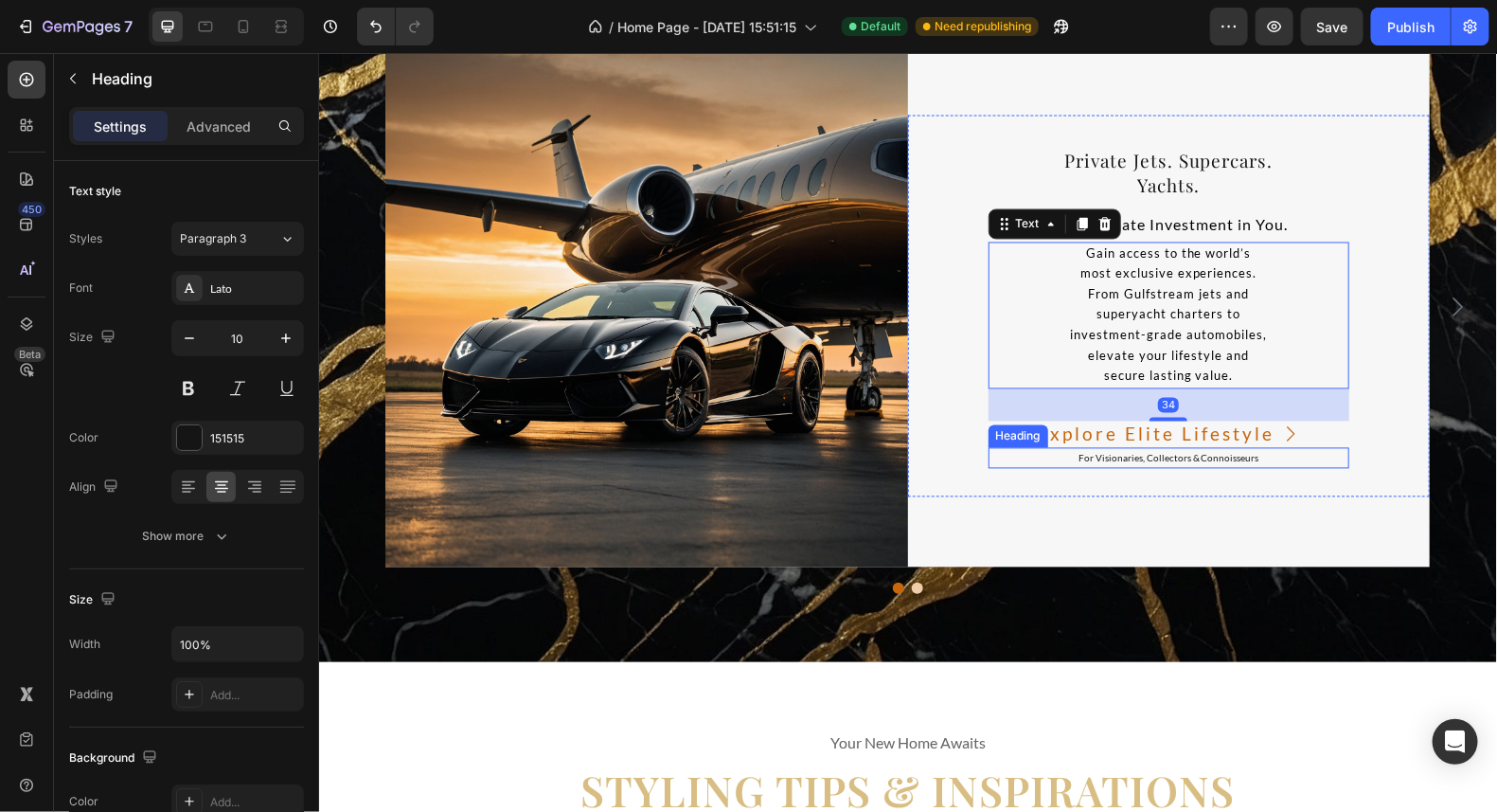
click at [1214, 461] on p "For Visionaries, Collectors & Connoisseurs" at bounding box center [1169, 458] width 358 height 17
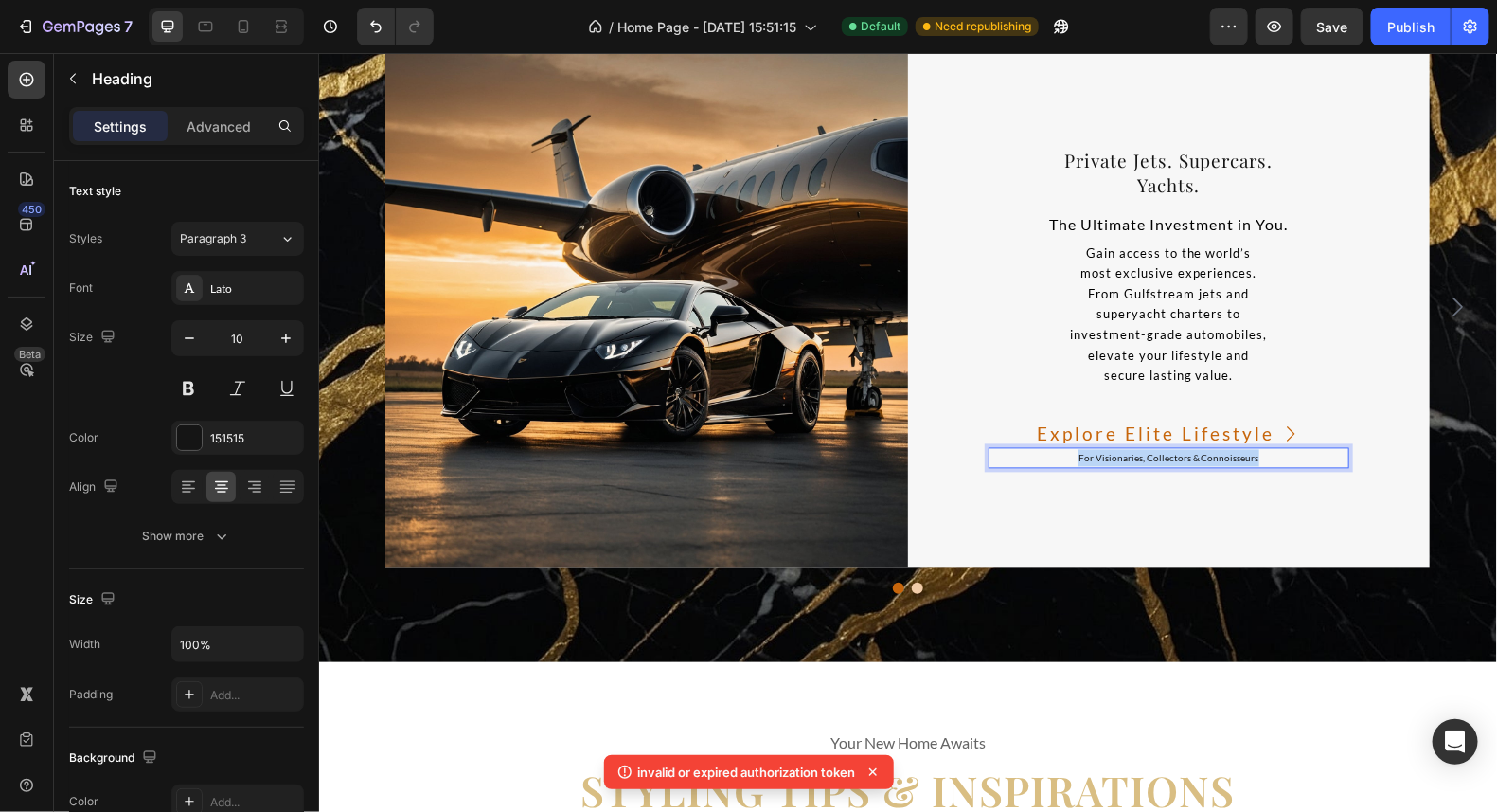
drag, startPoint x: 1250, startPoint y: 460, endPoint x: 1065, endPoint y: 460, distance: 185.0
click at [1065, 460] on p "For Visionaries, Collectors & Connoisseurs" at bounding box center [1169, 458] width 358 height 17
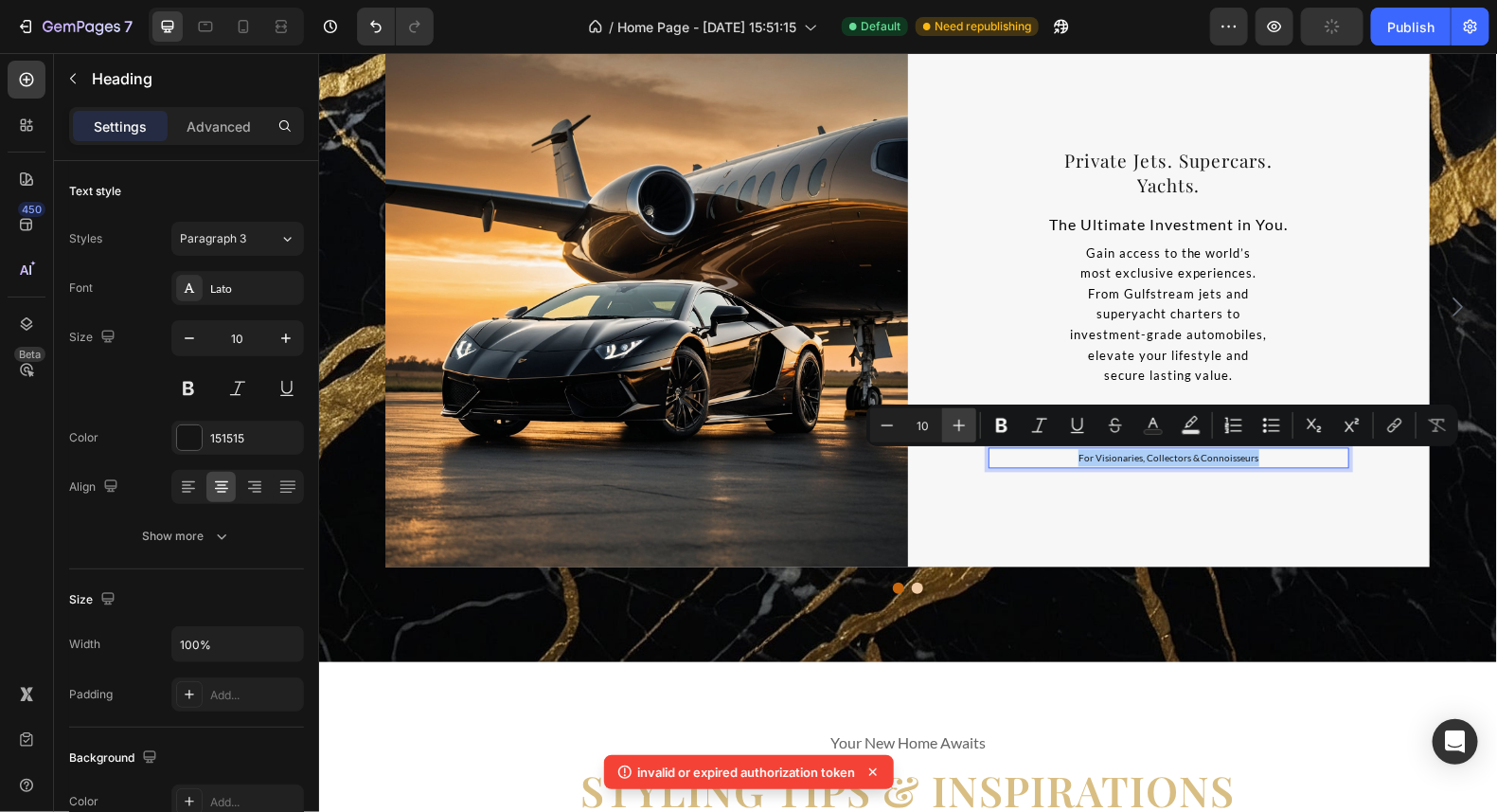
click at [960, 422] on icon "Editor contextual toolbar" at bounding box center [959, 425] width 19 height 19
type input "11"
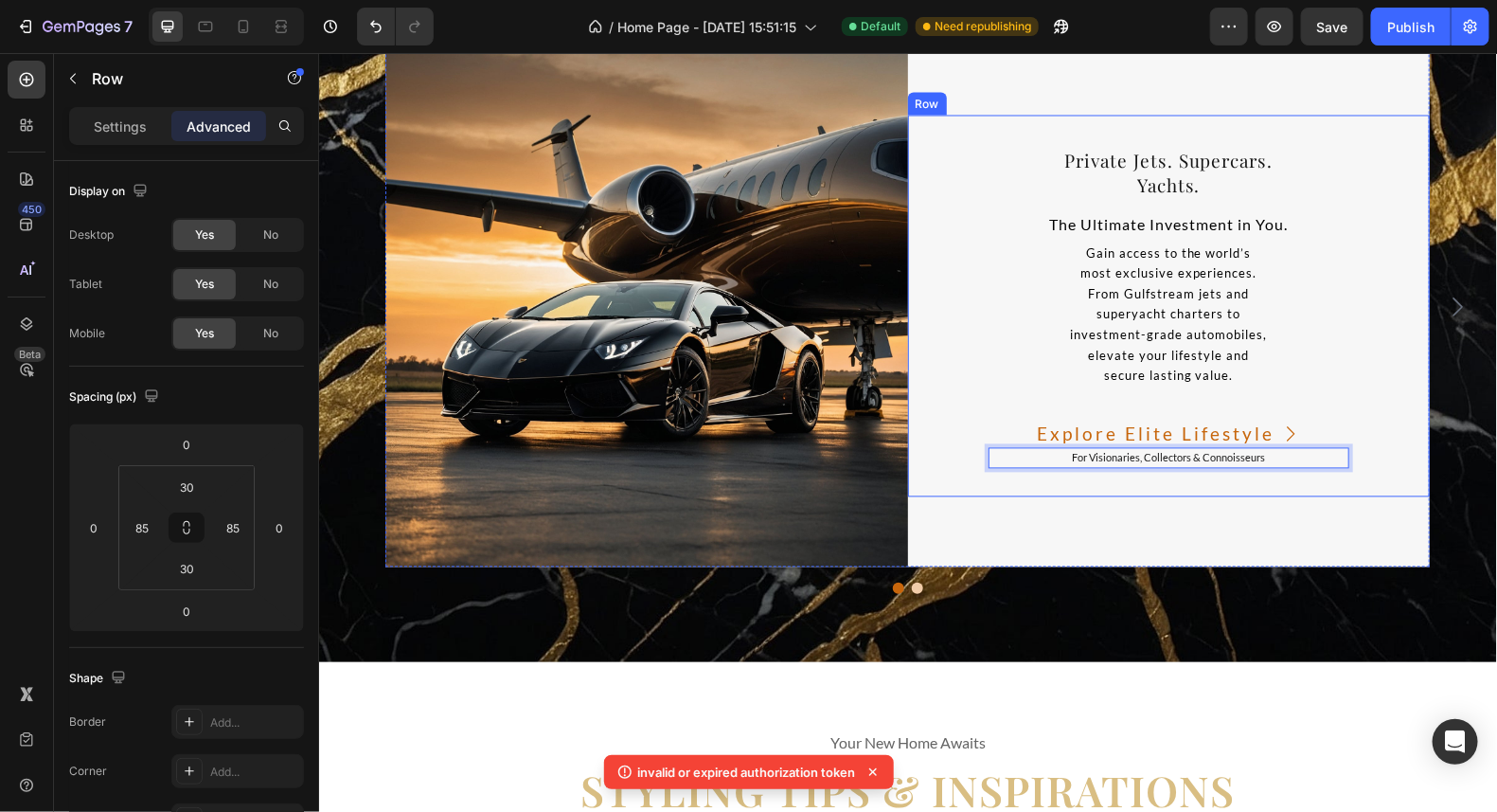
click at [1388, 358] on div "⁠⁠⁠⁠⁠⁠⁠ Private Jets. Supercars. Yachts. Heading The Ultimate Investment in You…" at bounding box center [1168, 305] width 522 height 382
click at [1256, 457] on span "For Visionaries, Collectors & Connoisseurs" at bounding box center [1167, 457] width 193 height 13
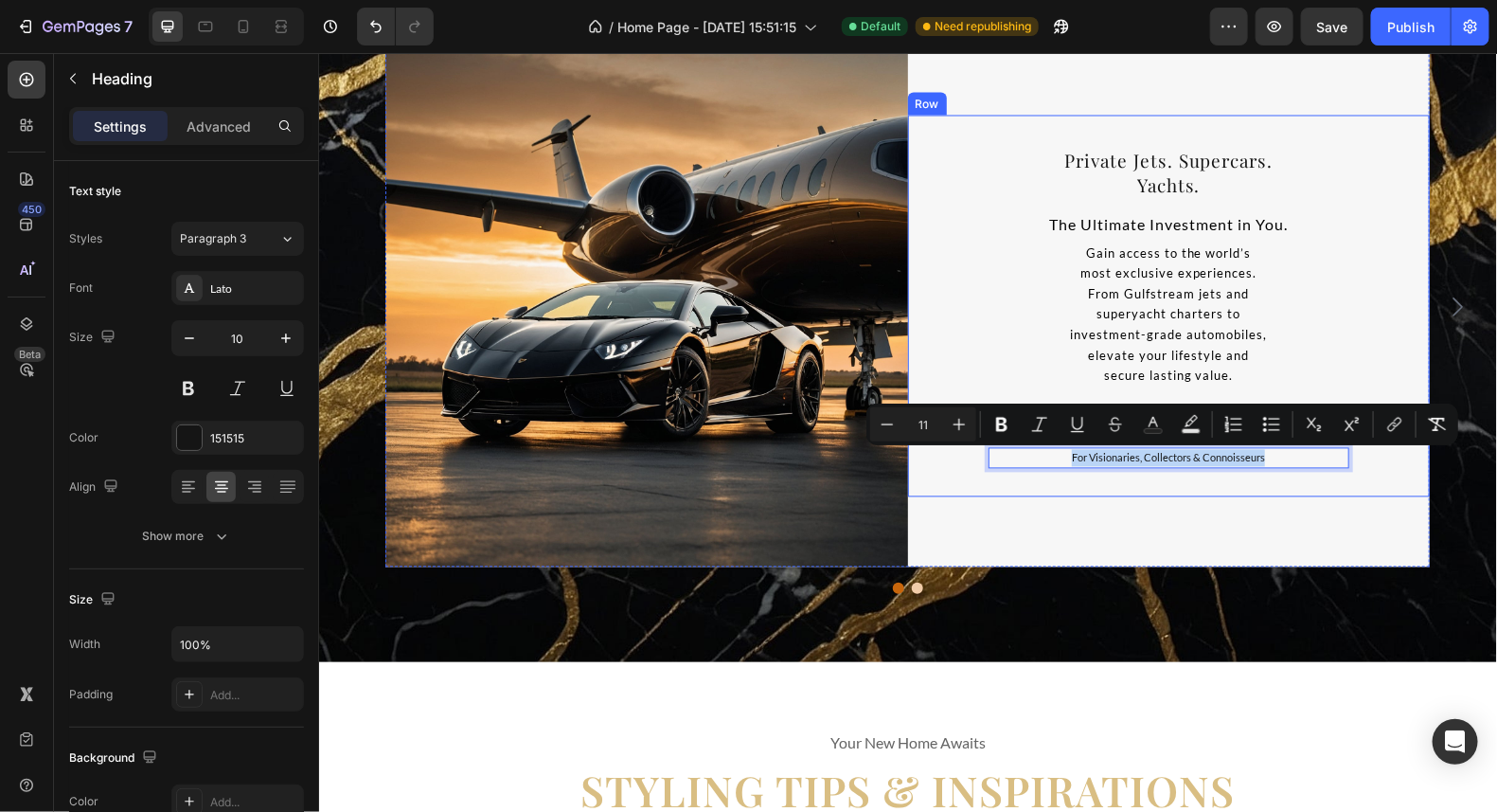
drag, startPoint x: 1261, startPoint y: 460, endPoint x: 1061, endPoint y: 469, distance: 200.2
click at [1061, 469] on div "⁠⁠⁠⁠⁠⁠⁠ Private Jets. Supercars. Yachts. Heading The Ultimate Investment in You…" at bounding box center [1168, 305] width 522 height 382
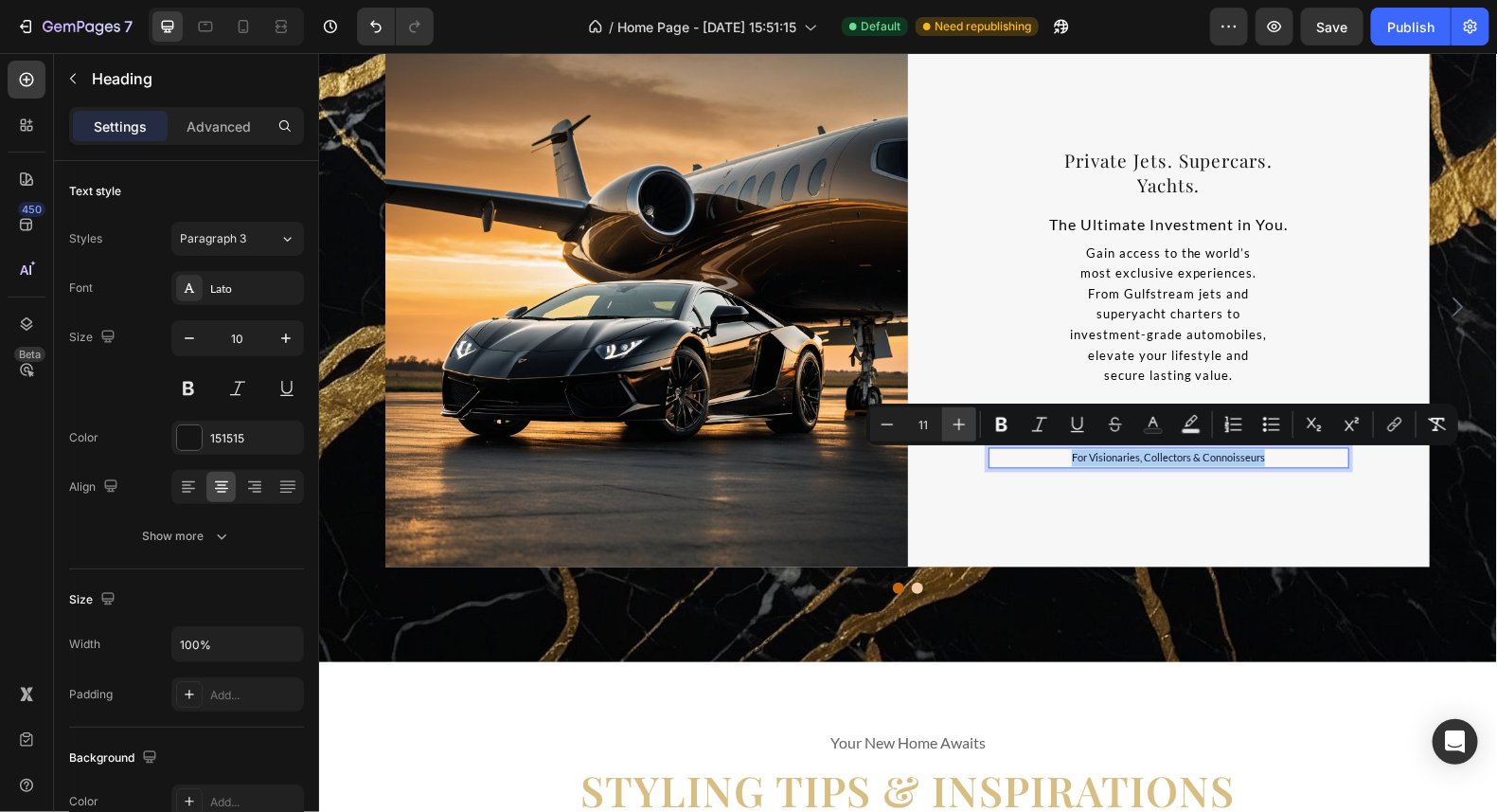
click at [962, 421] on icon "Editor contextual toolbar" at bounding box center [959, 424] width 19 height 19
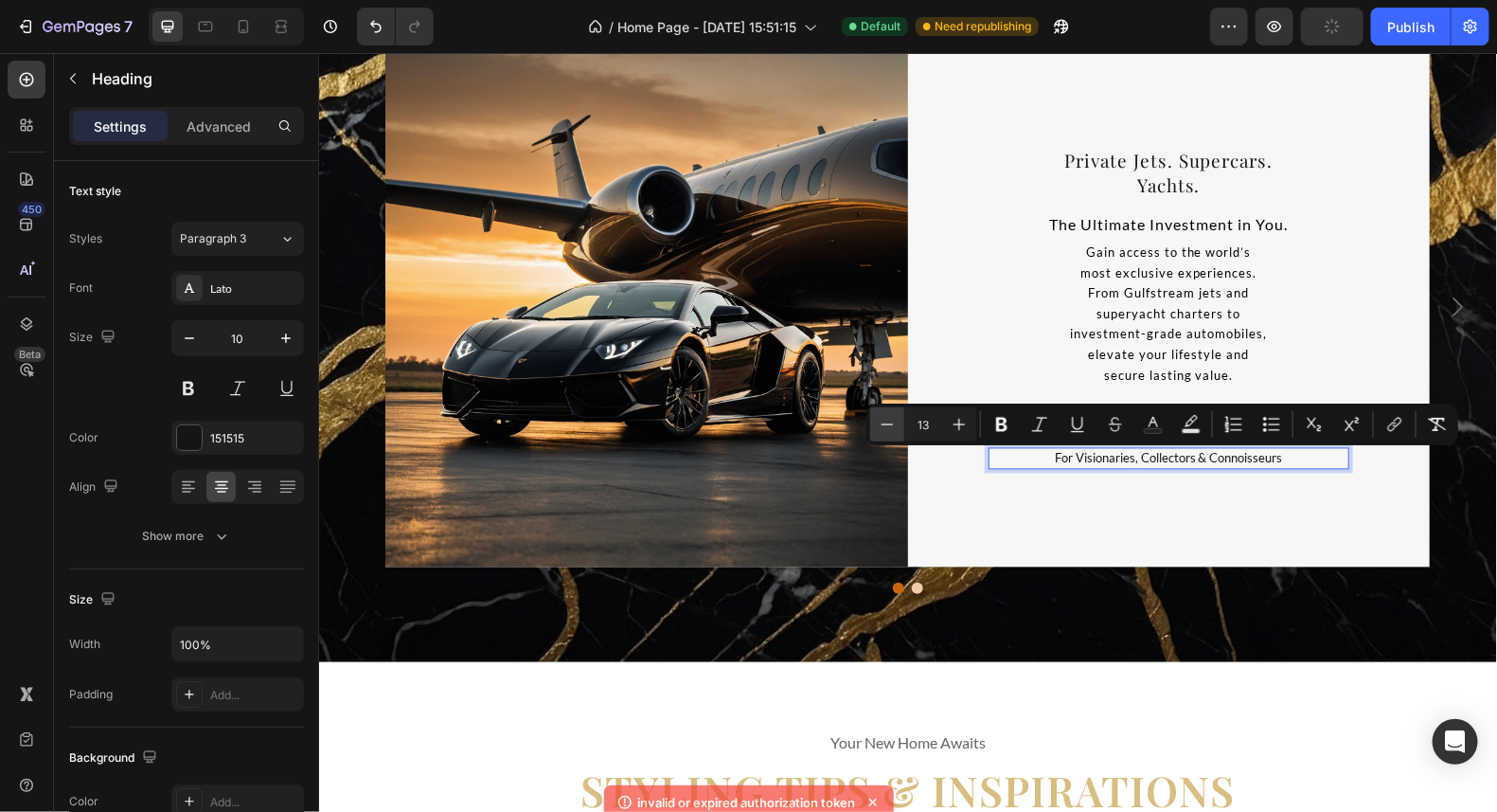
click at [888, 428] on icon "Editor contextual toolbar" at bounding box center [888, 424] width 19 height 19
type input "12"
click at [1005, 419] on icon "Editor contextual toolbar" at bounding box center [1002, 424] width 19 height 19
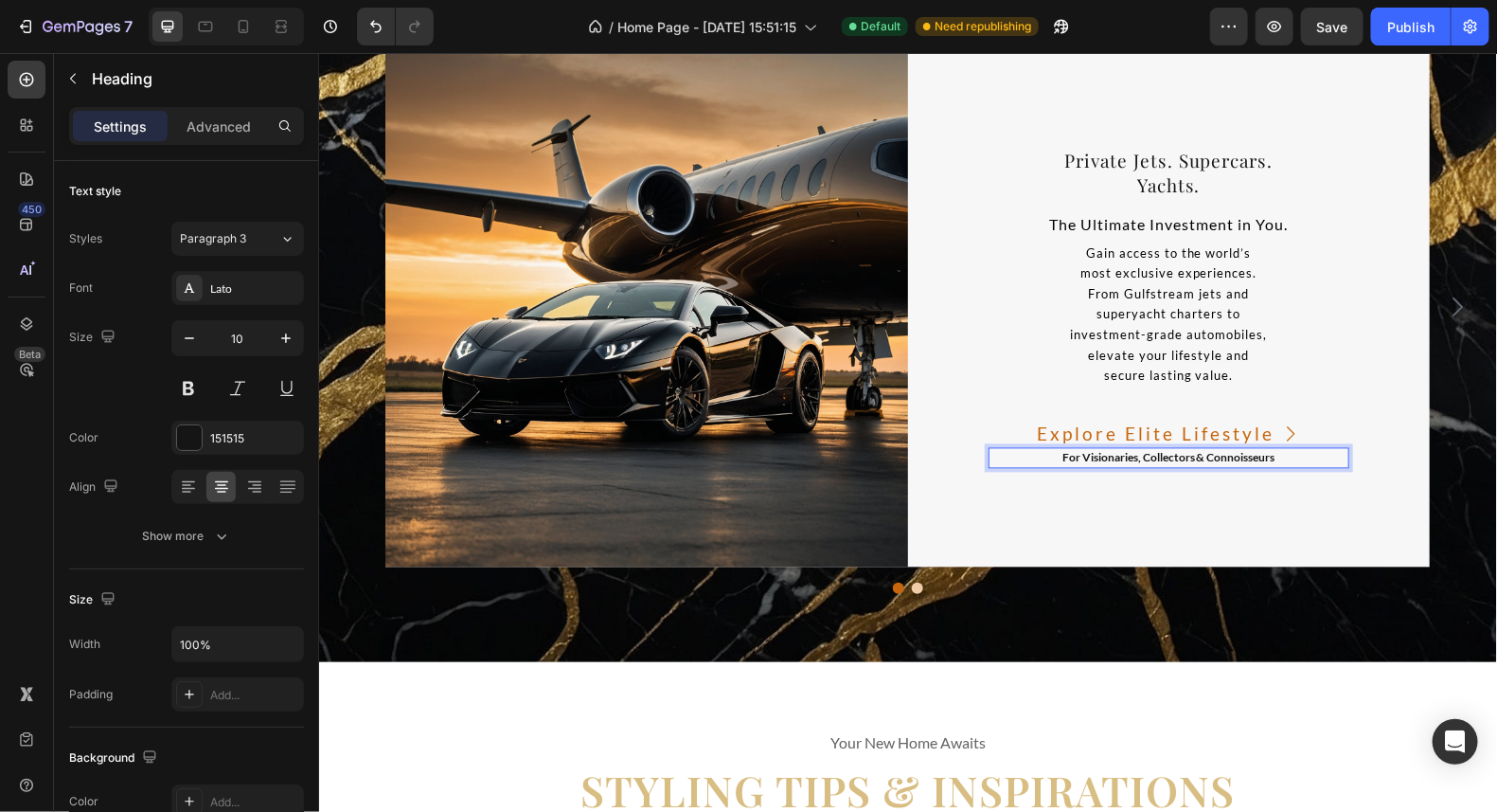
click at [1269, 460] on p "For Visionaries, Collectors & Connoisseurs" at bounding box center [1169, 458] width 358 height 17
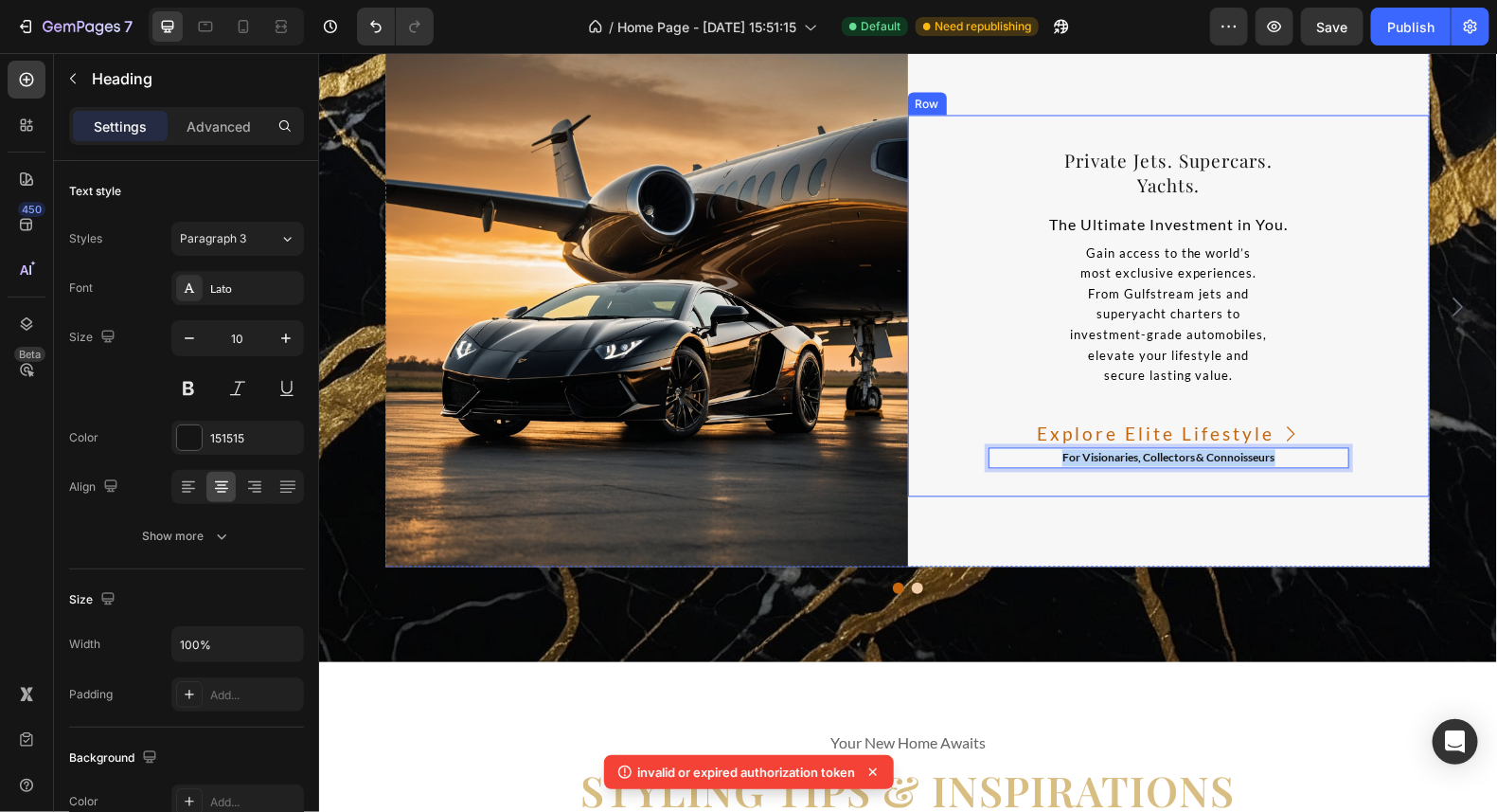
drag, startPoint x: 1268, startPoint y: 456, endPoint x: 1055, endPoint y: 470, distance: 213.5
click at [1055, 470] on div "⁠⁠⁠⁠⁠⁠⁠ Private Jets. Supercars. Yachts. Heading The Ultimate Investment in You…" at bounding box center [1168, 305] width 522 height 382
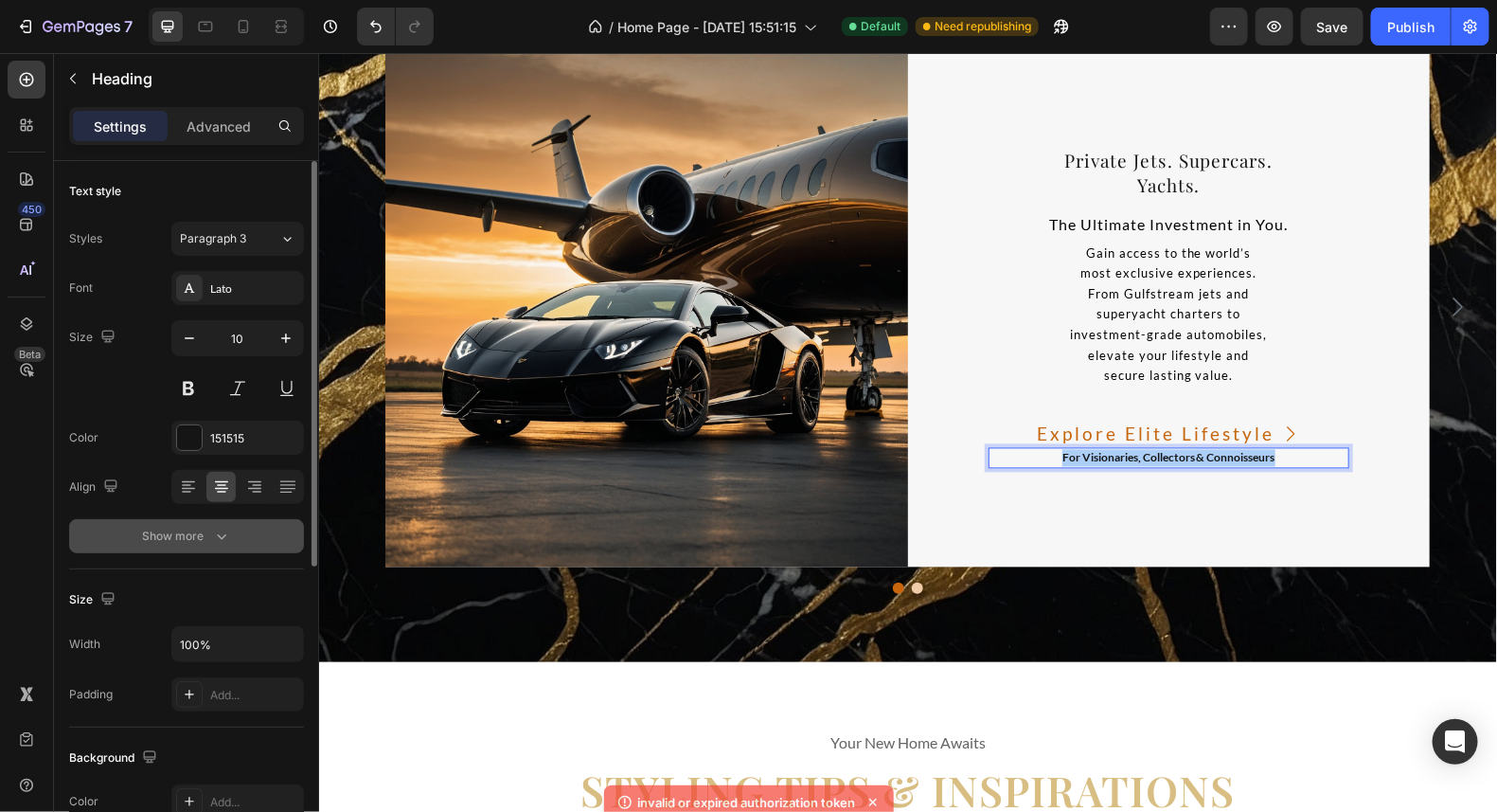
click at [206, 538] on div "Show more" at bounding box center [188, 536] width 89 height 19
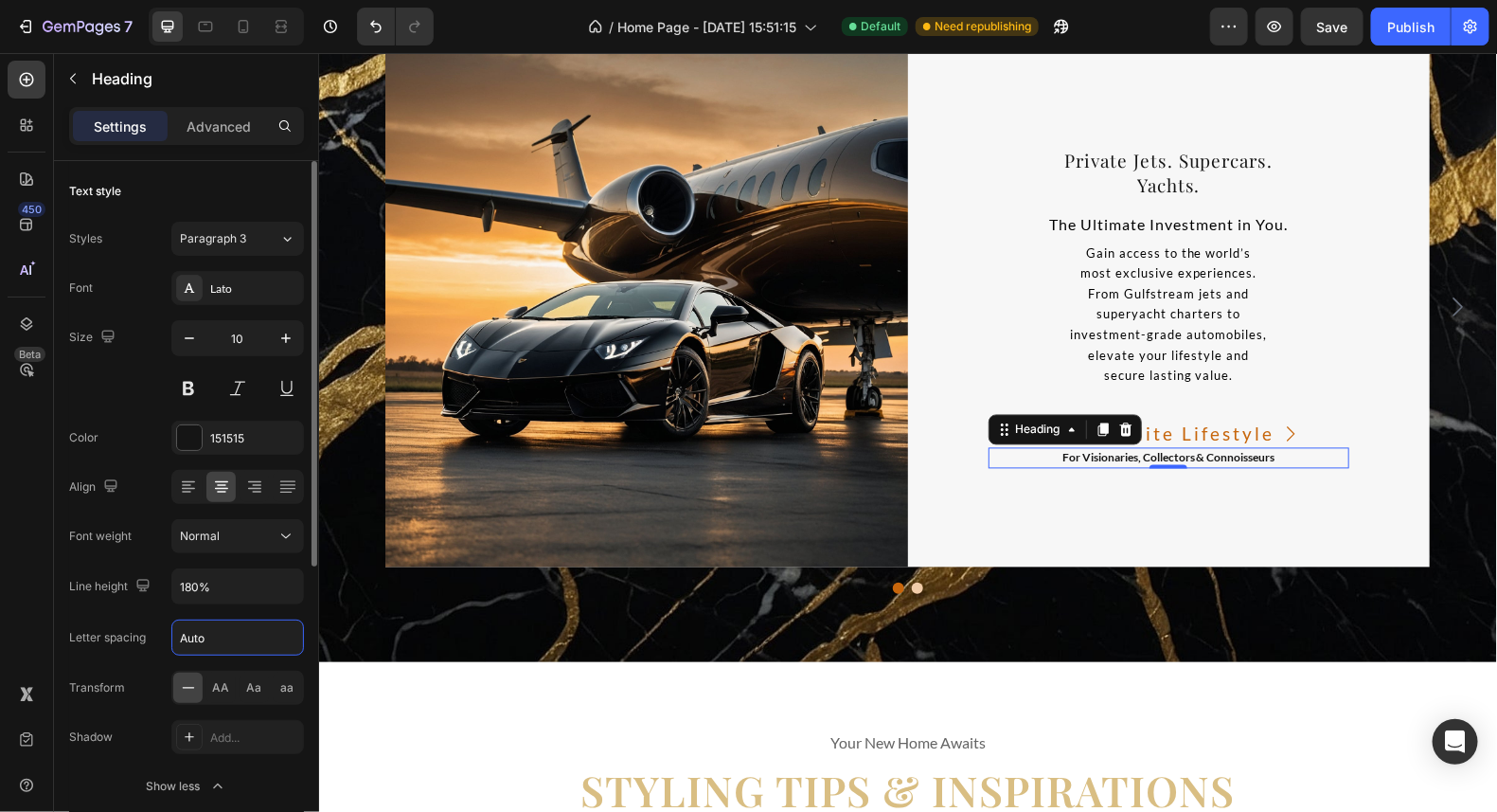
click at [208, 640] on input "Auto" at bounding box center [238, 637] width 131 height 34
type input "1"
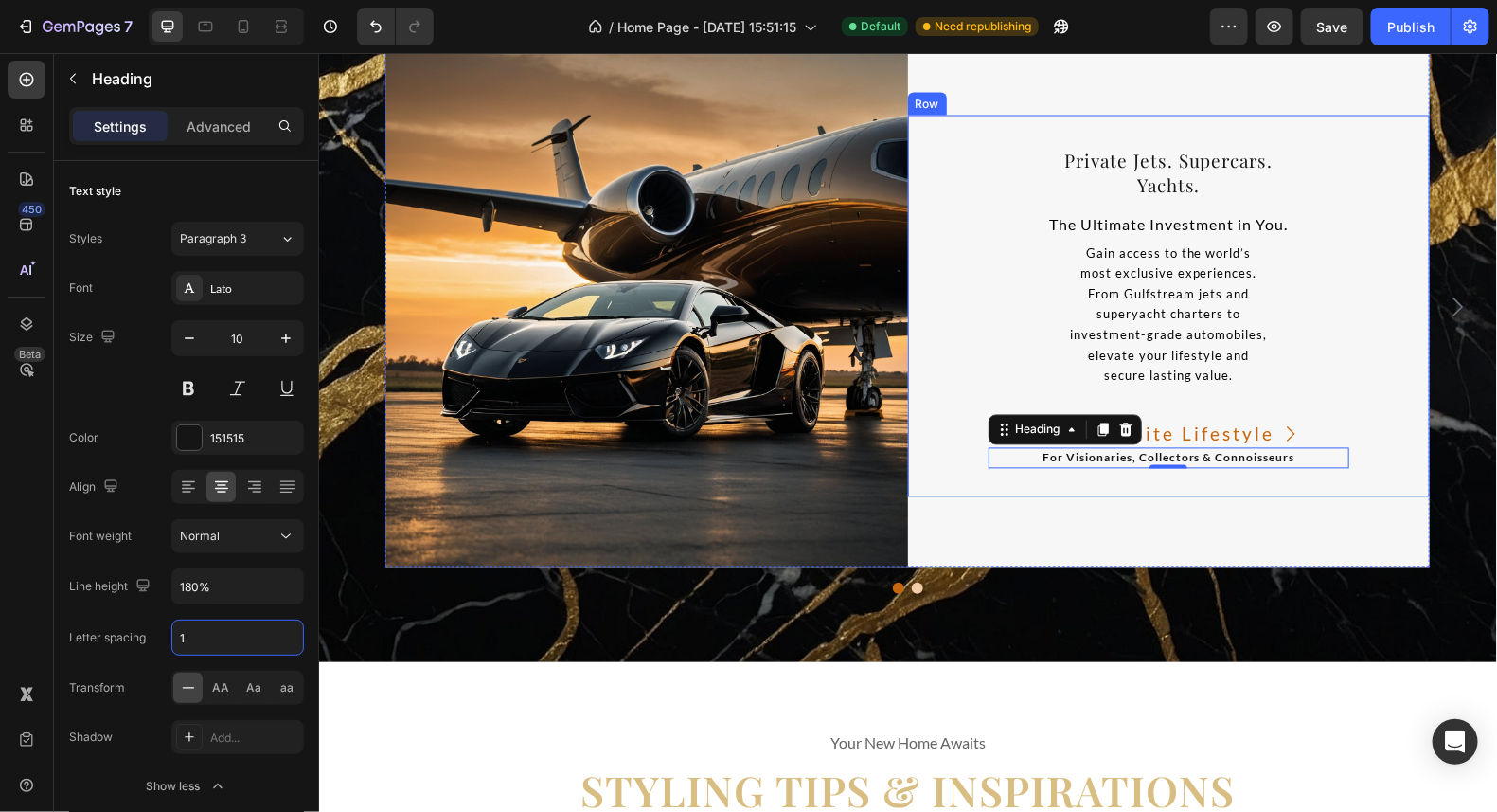
click at [1369, 386] on div "⁠⁠⁠⁠⁠⁠⁠ Private Jets. Supercars. Yachts. Heading The Ultimate Investment in You…" at bounding box center [1168, 305] width 522 height 382
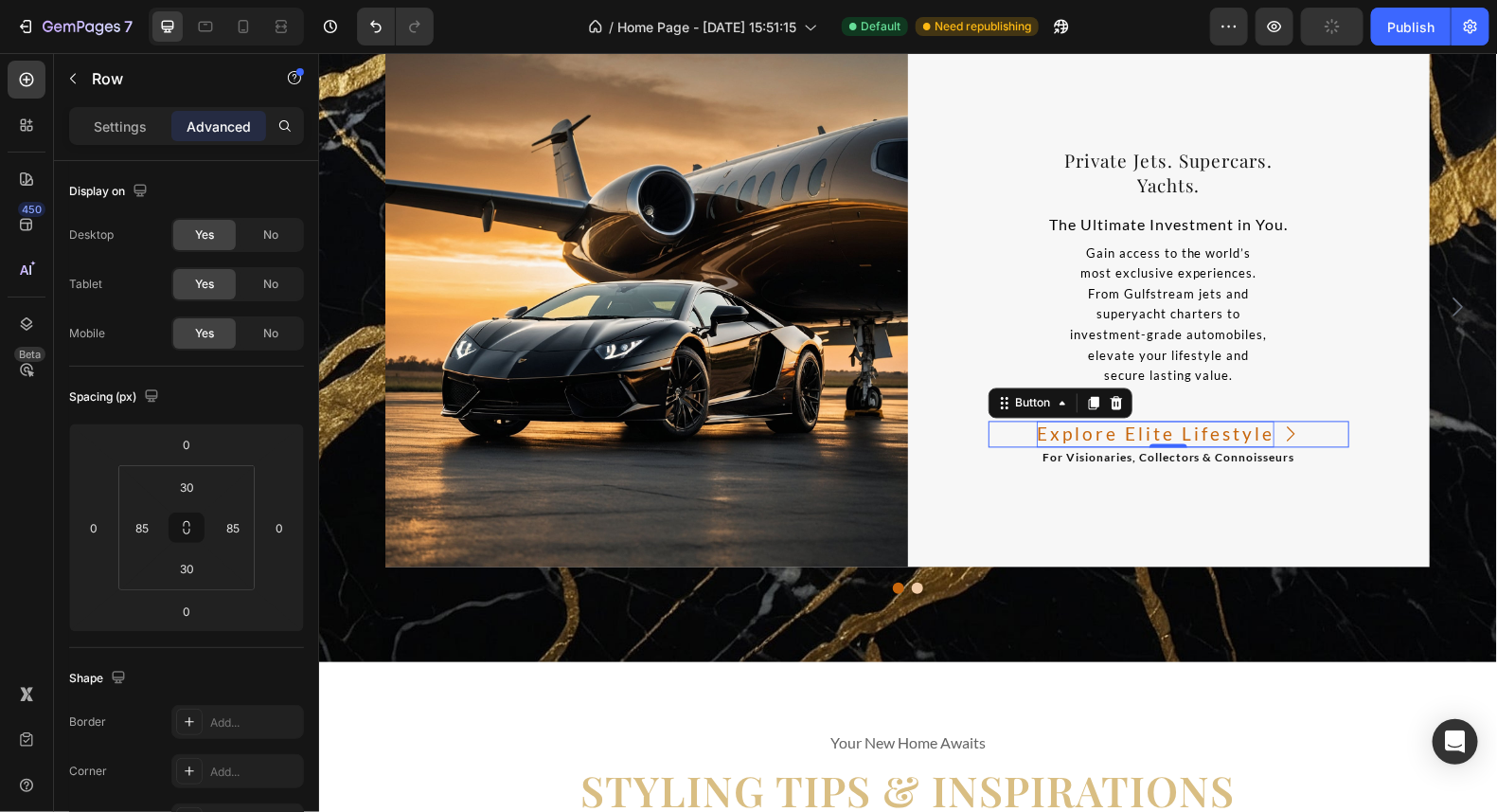
click at [1258, 434] on p "Explore Elite Lifestyle" at bounding box center [1154, 434] width 238 height 28
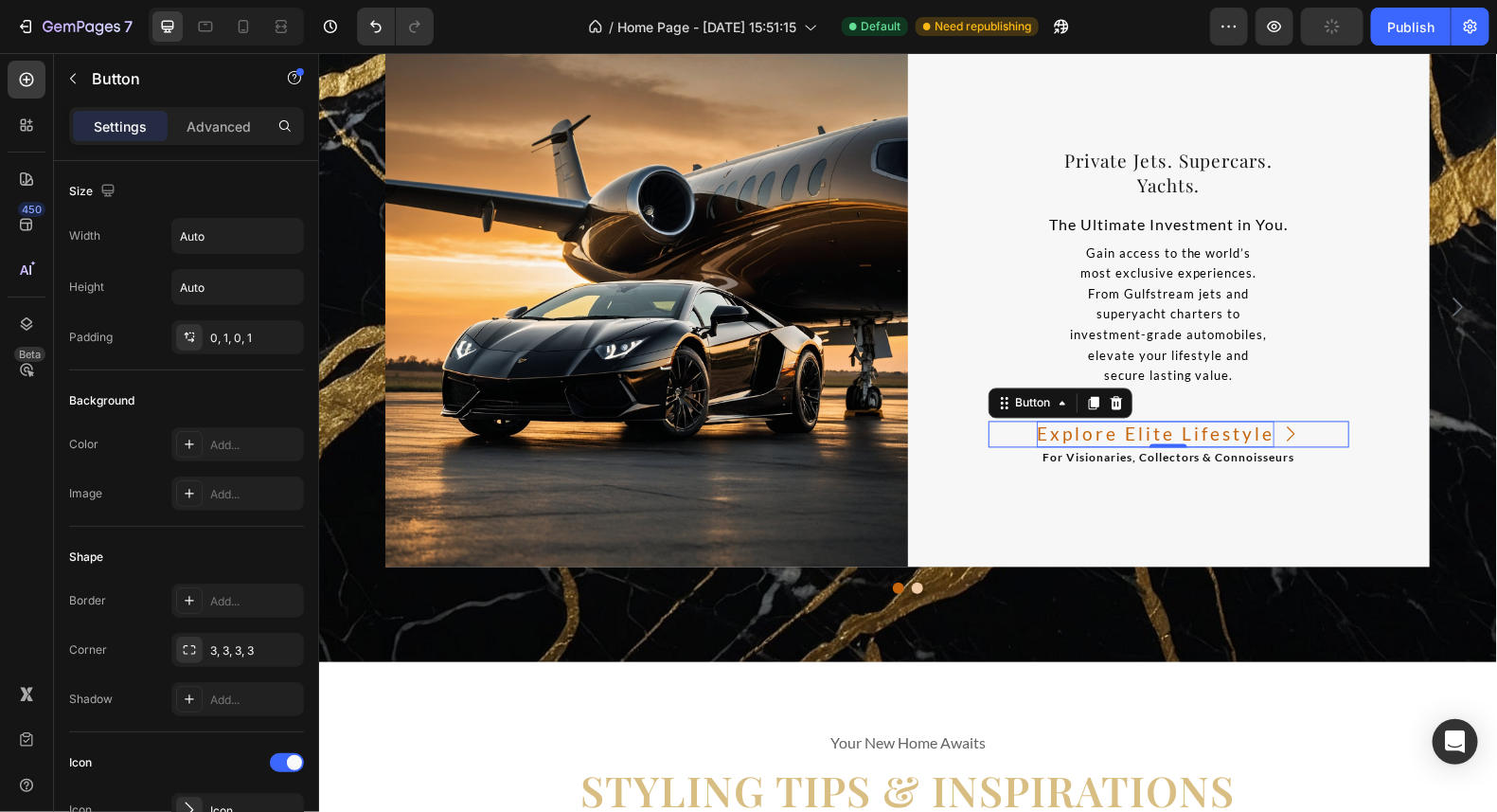
click at [1260, 434] on p "Explore Elite Lifestyle" at bounding box center [1154, 434] width 238 height 28
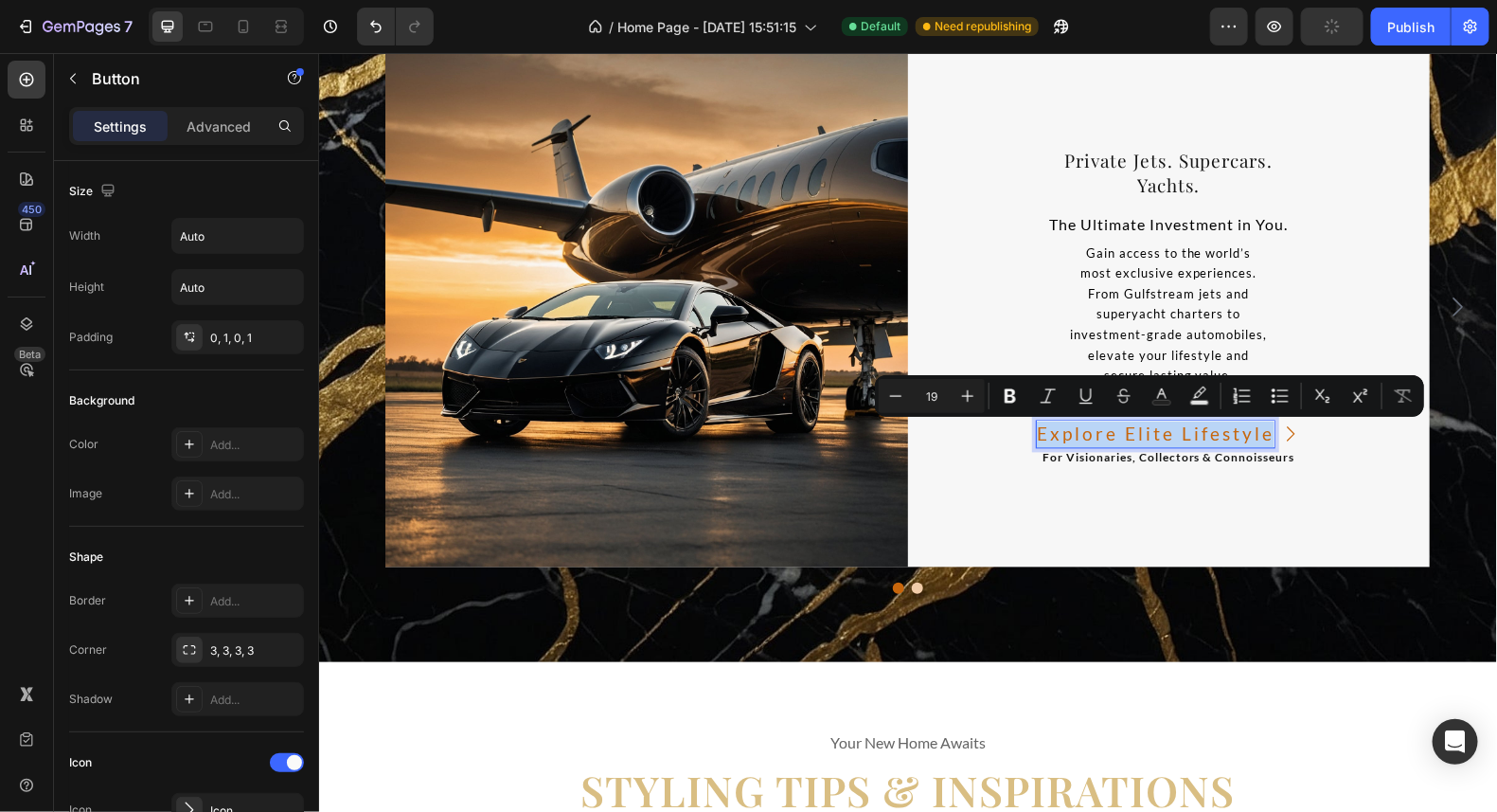
drag, startPoint x: 1260, startPoint y: 434, endPoint x: 1028, endPoint y: 426, distance: 232.1
click at [1028, 426] on button "Explore Elite Lifestyle" at bounding box center [1167, 434] width 299 height 28
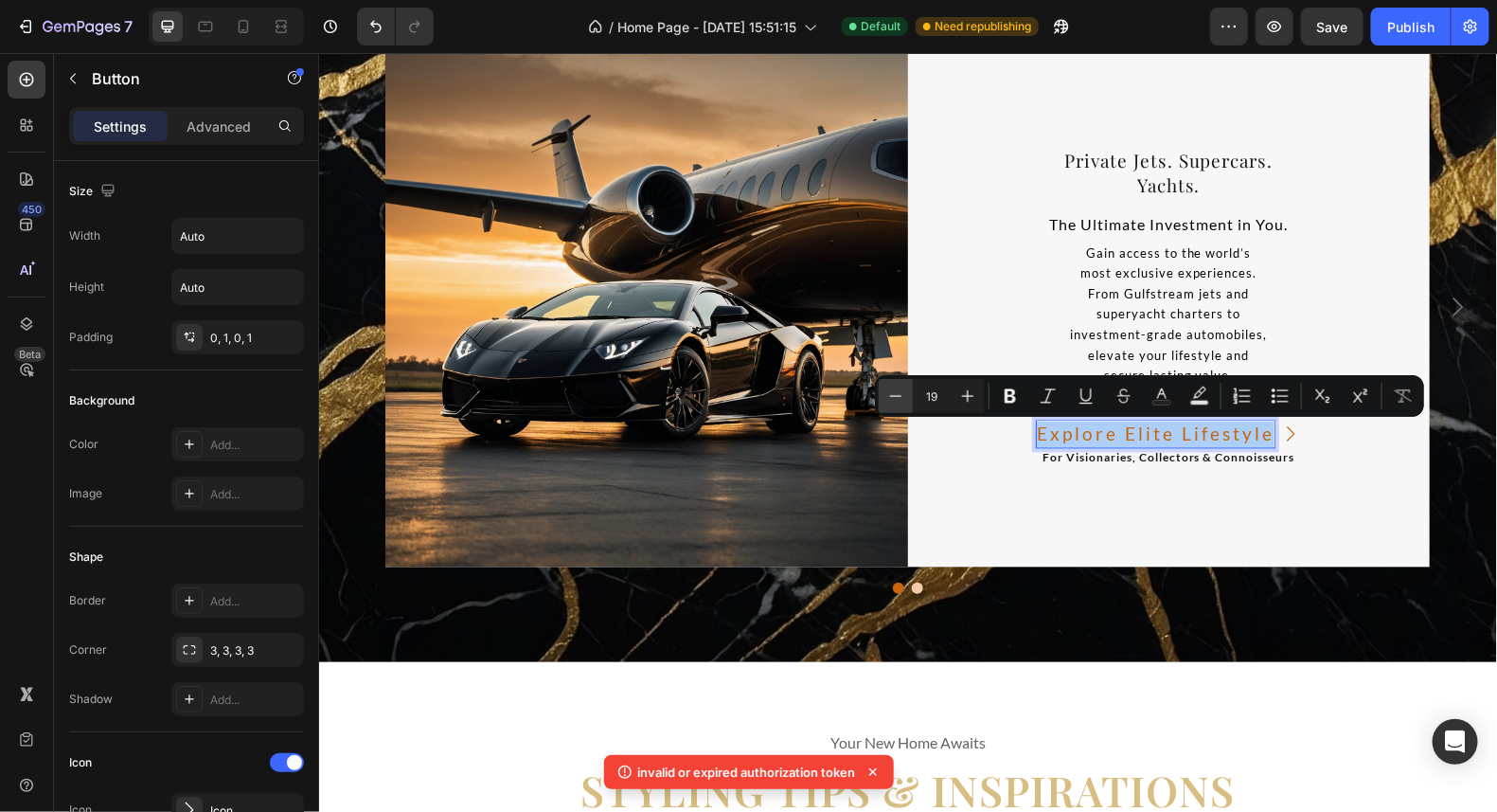
click at [902, 396] on icon "Editor contextual toolbar" at bounding box center [896, 396] width 19 height 19
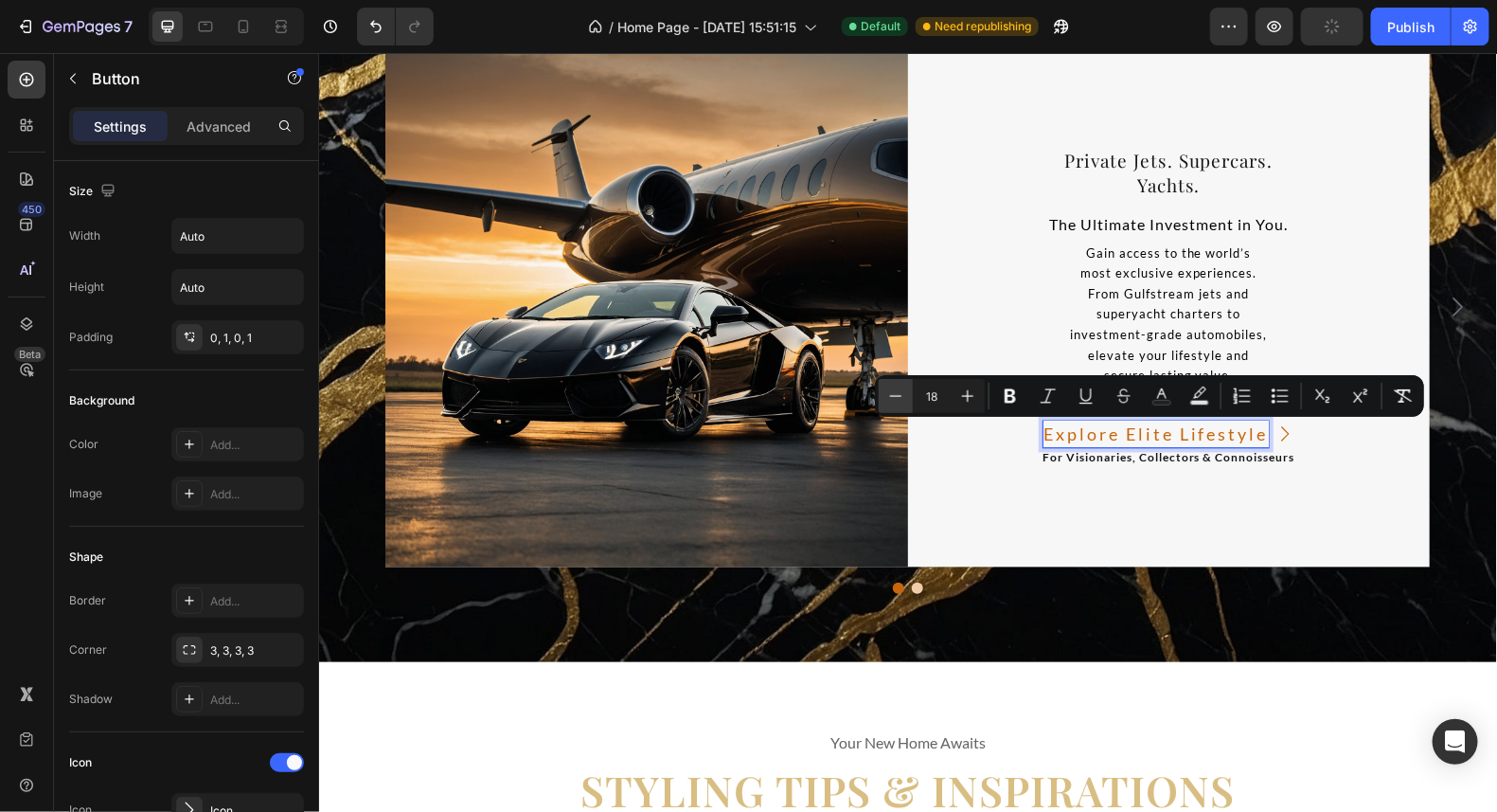
click at [902, 396] on icon "Editor contextual toolbar" at bounding box center [896, 396] width 19 height 19
type input "15"
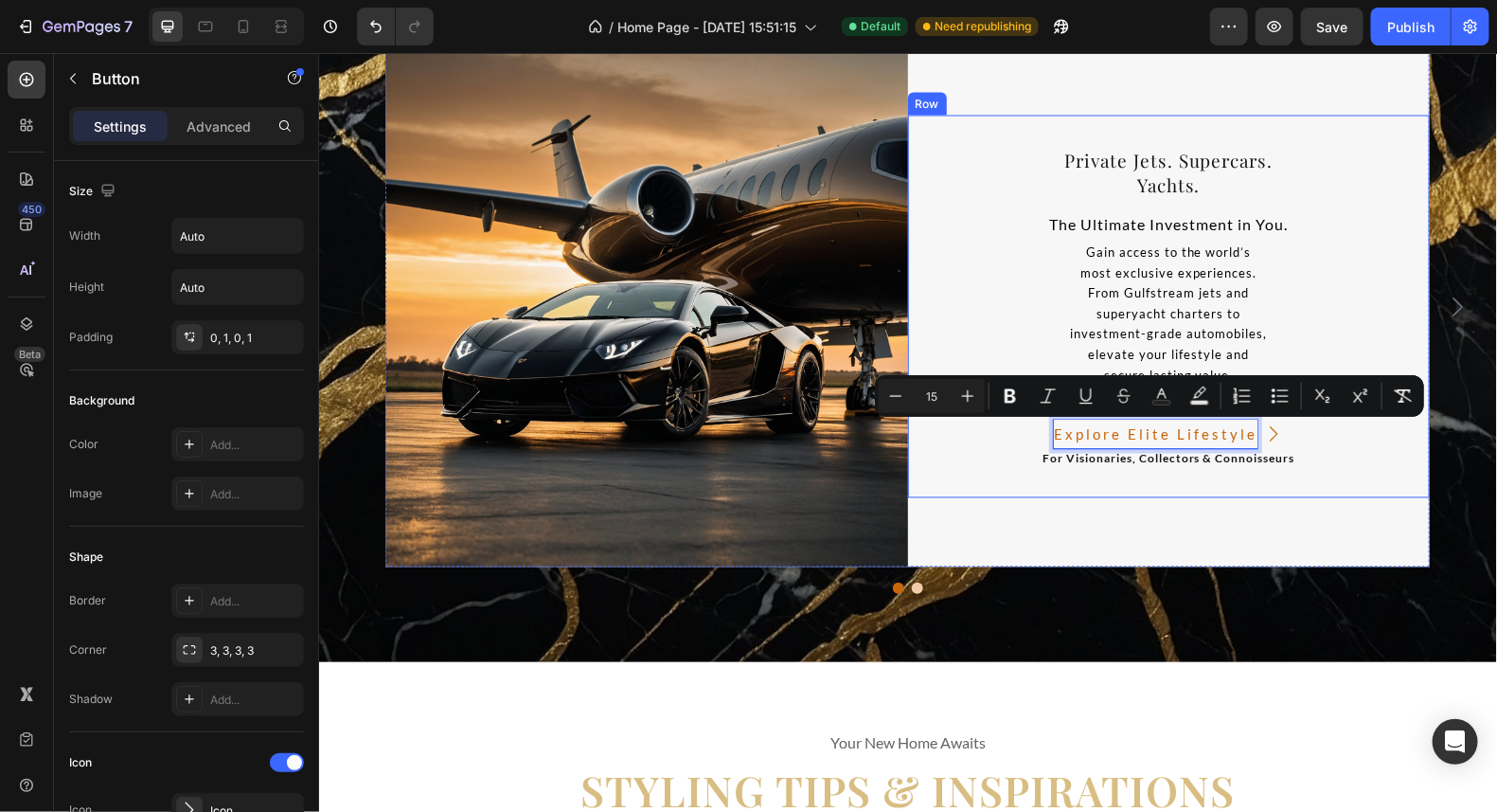
click at [1388, 295] on div "⁠⁠⁠⁠⁠⁠⁠ Private Jets. Supercars. Yachts. Heading The Ultimate Investment in You…" at bounding box center [1168, 306] width 522 height 383
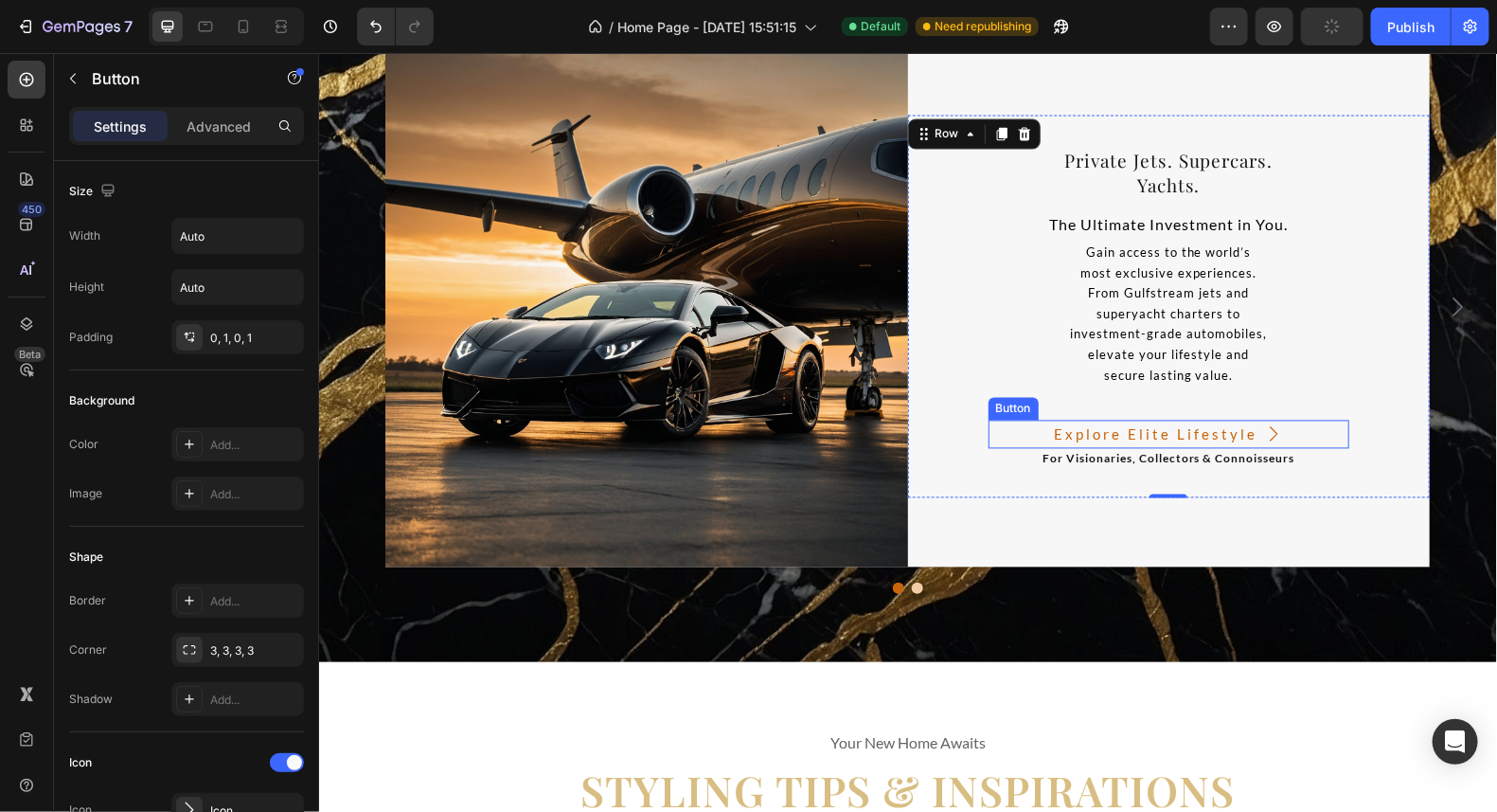
click at [1264, 433] on icon at bounding box center [1273, 433] width 18 height 18
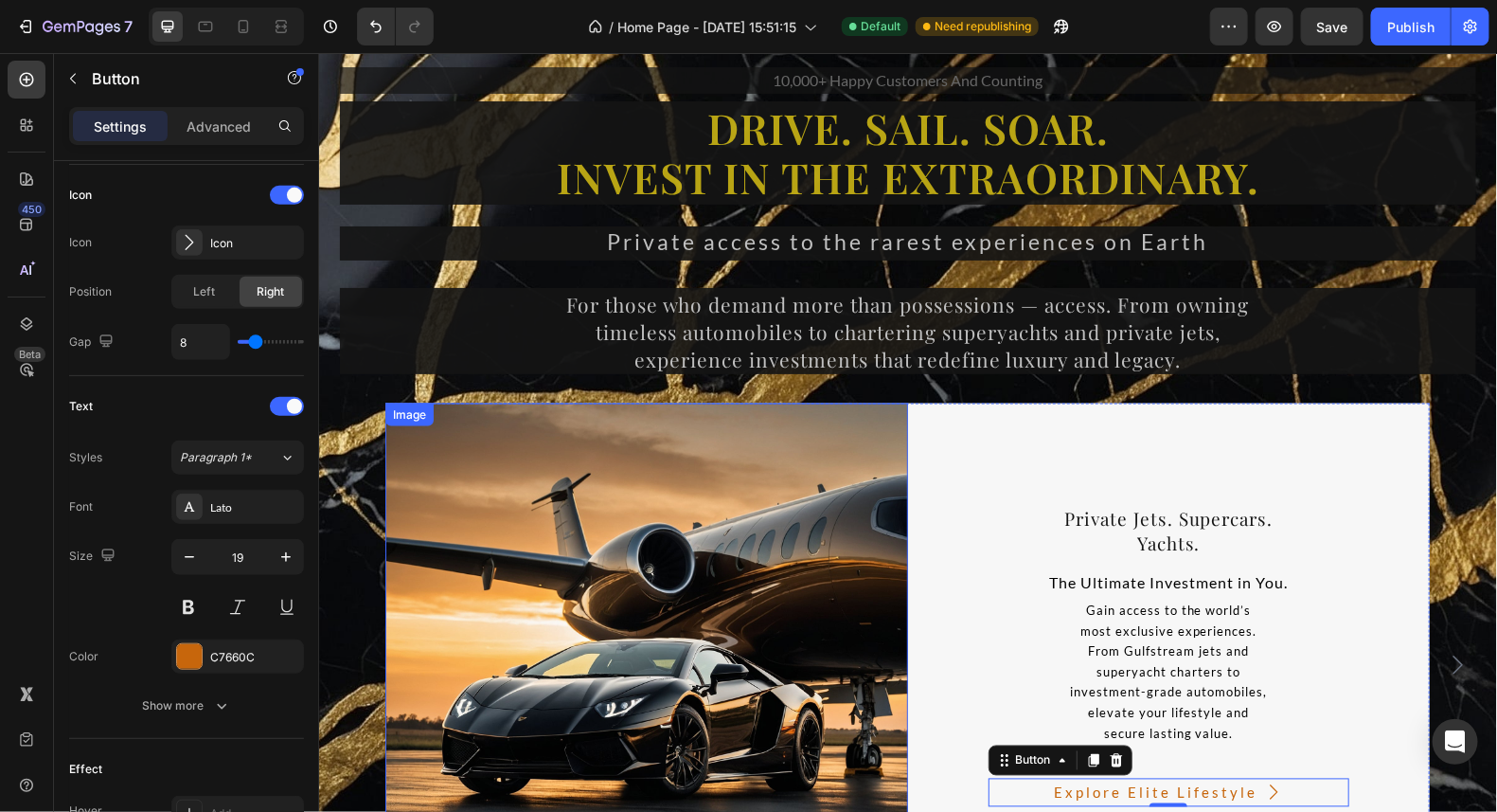
scroll to position [13456, 0]
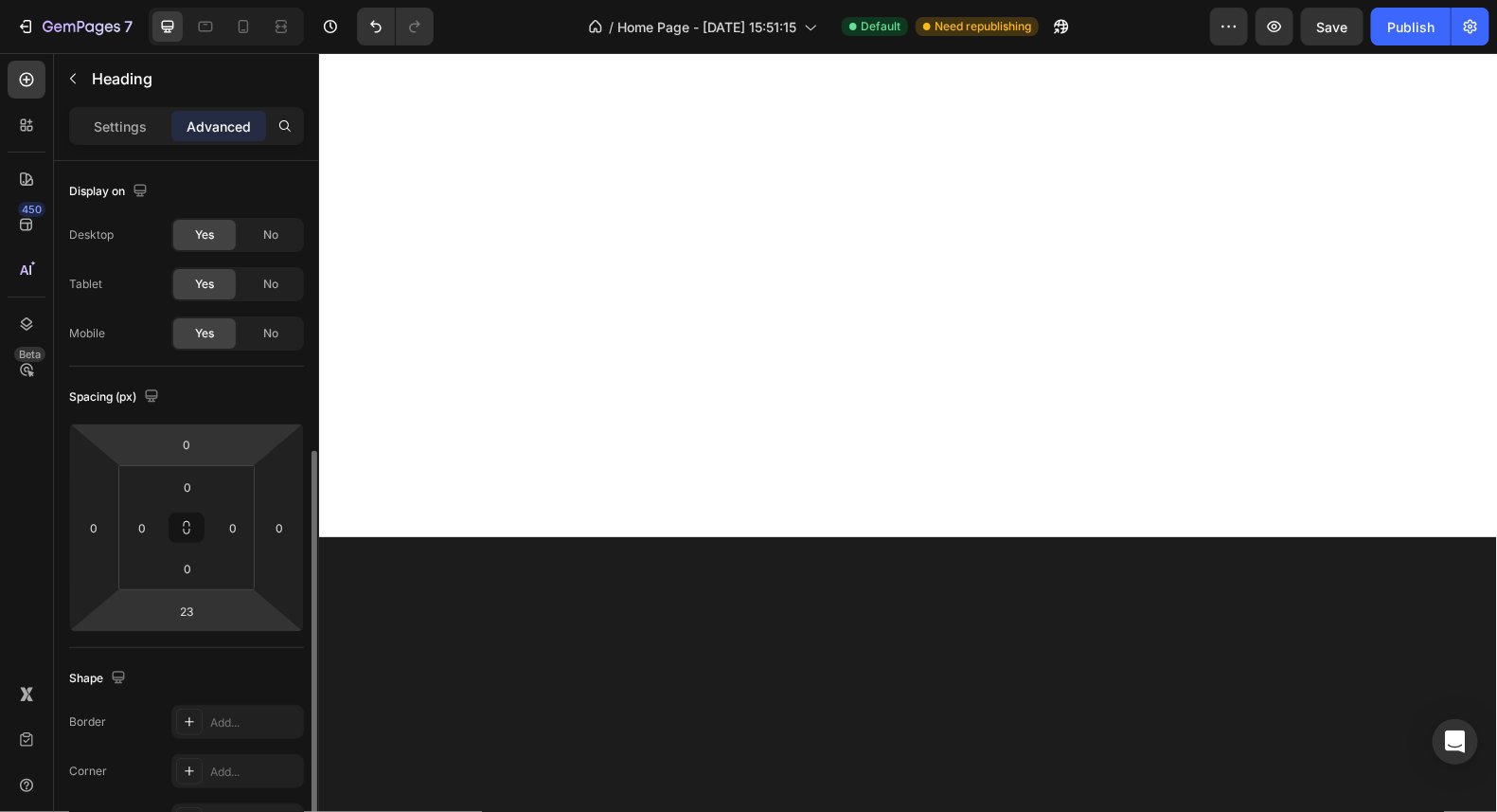
scroll to position [189, 0]
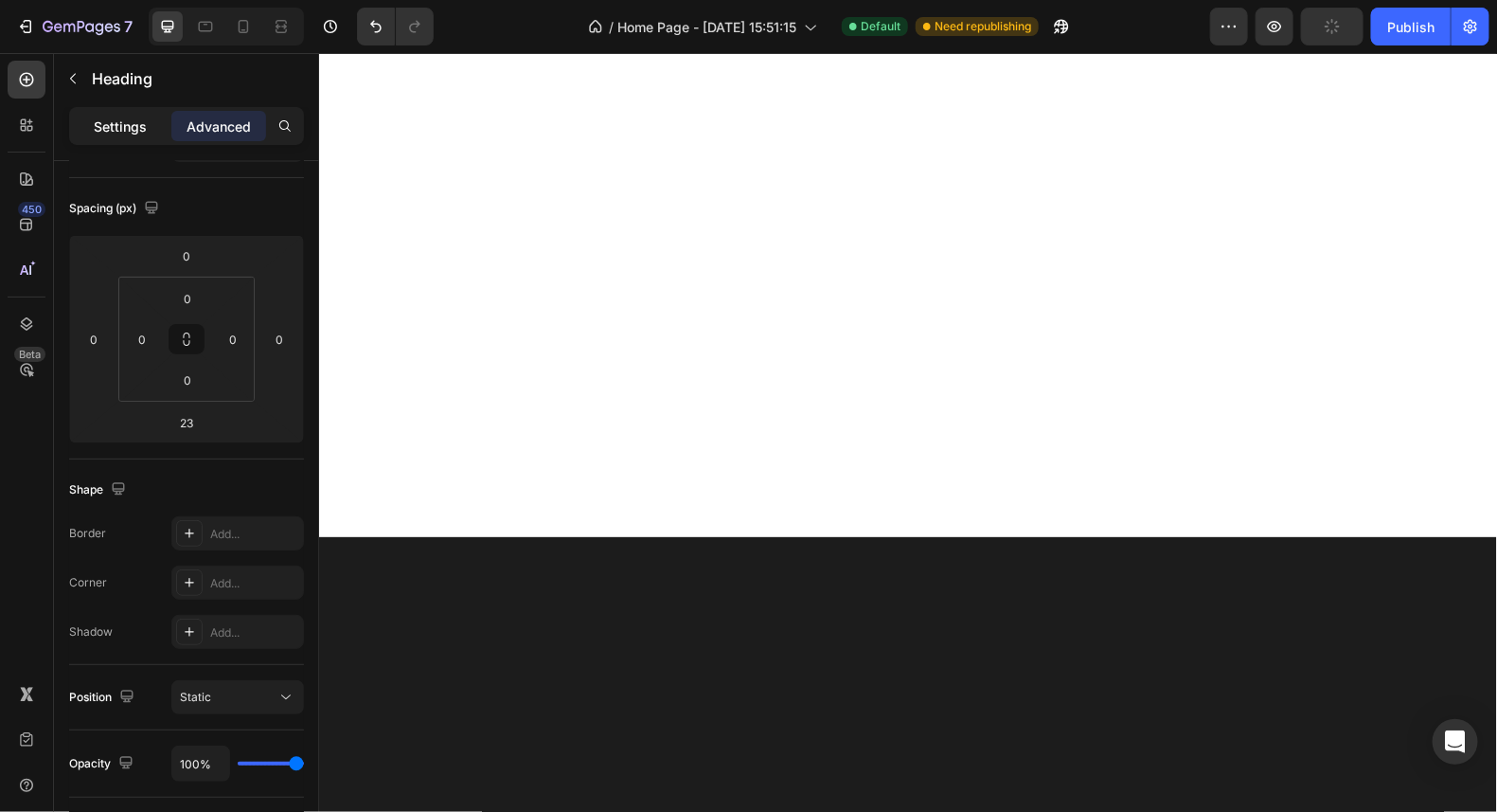
click at [131, 130] on p "Settings" at bounding box center [119, 126] width 53 height 20
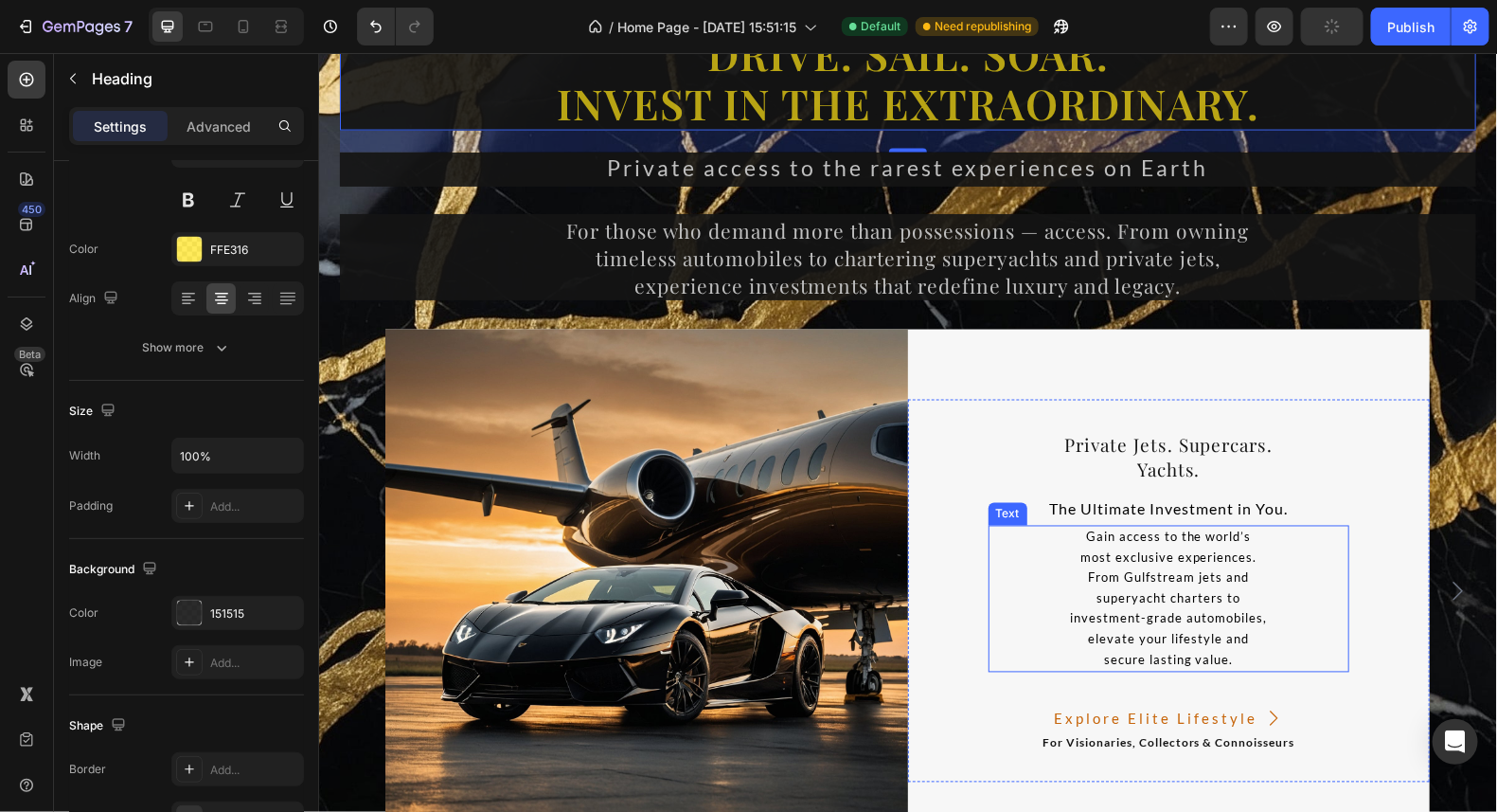
scroll to position [13834, 0]
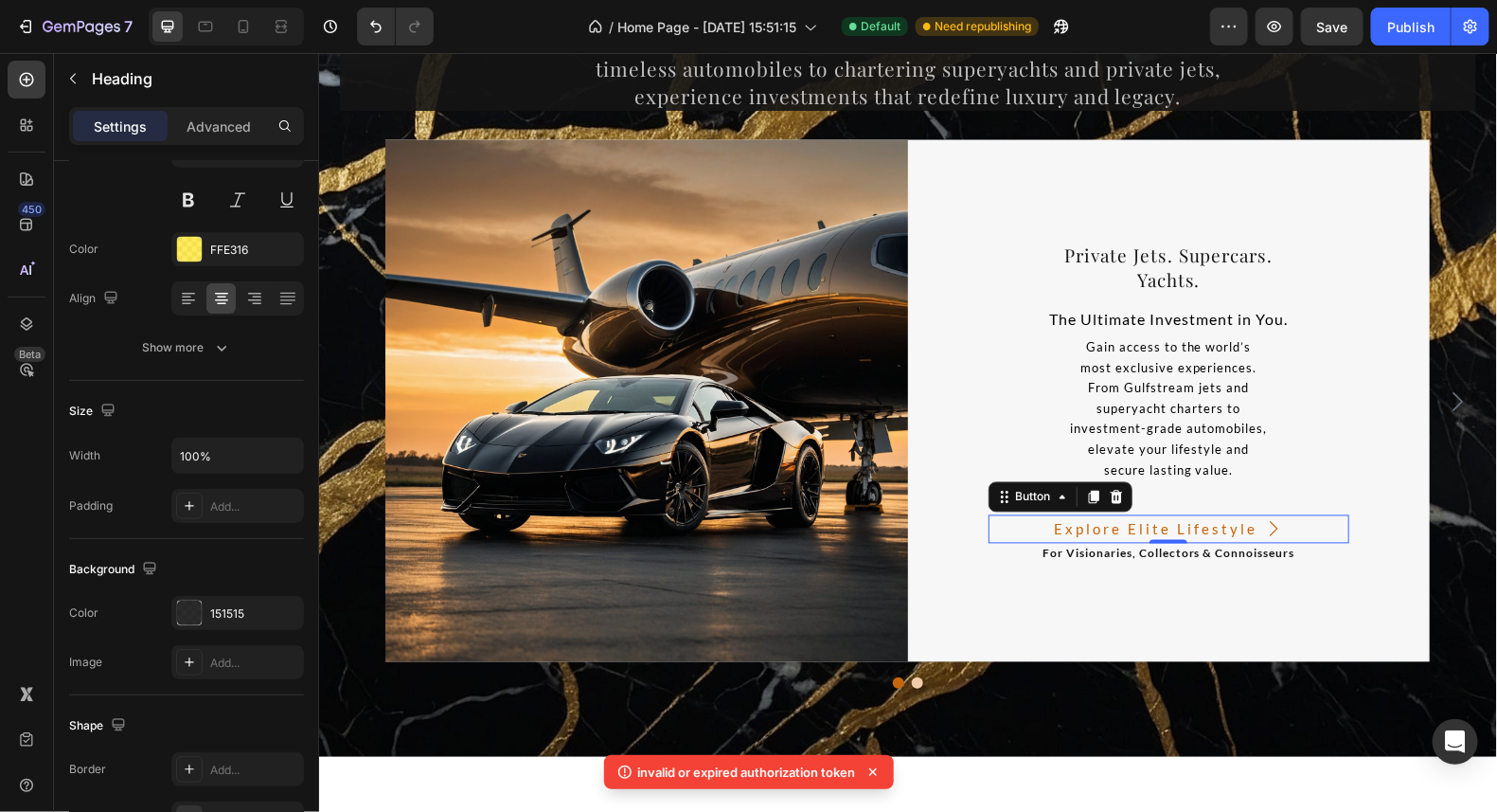
click at [1275, 534] on button "Explore Elite Lifestyle" at bounding box center [1168, 529] width 266 height 29
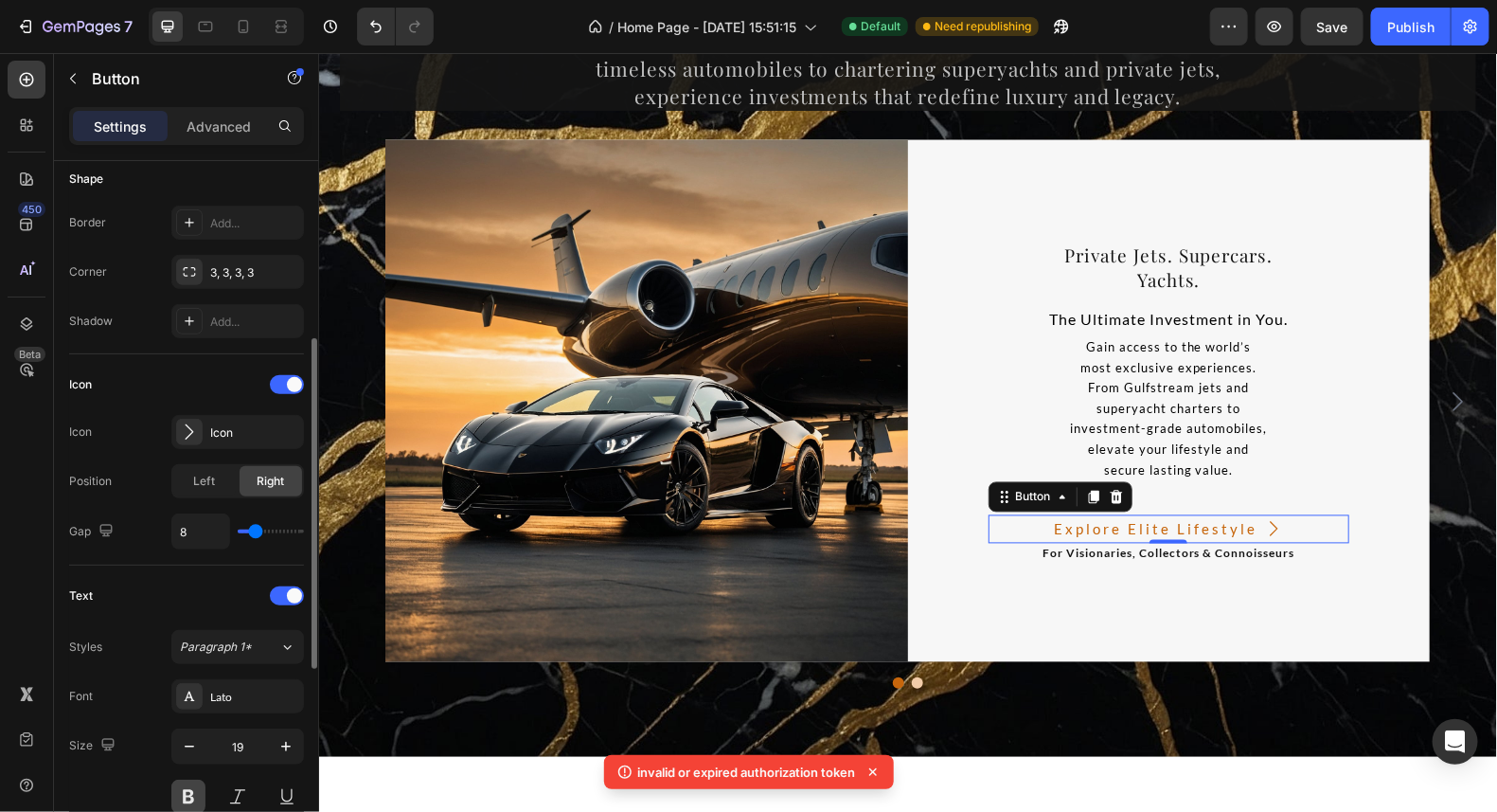
scroll to position [568, 0]
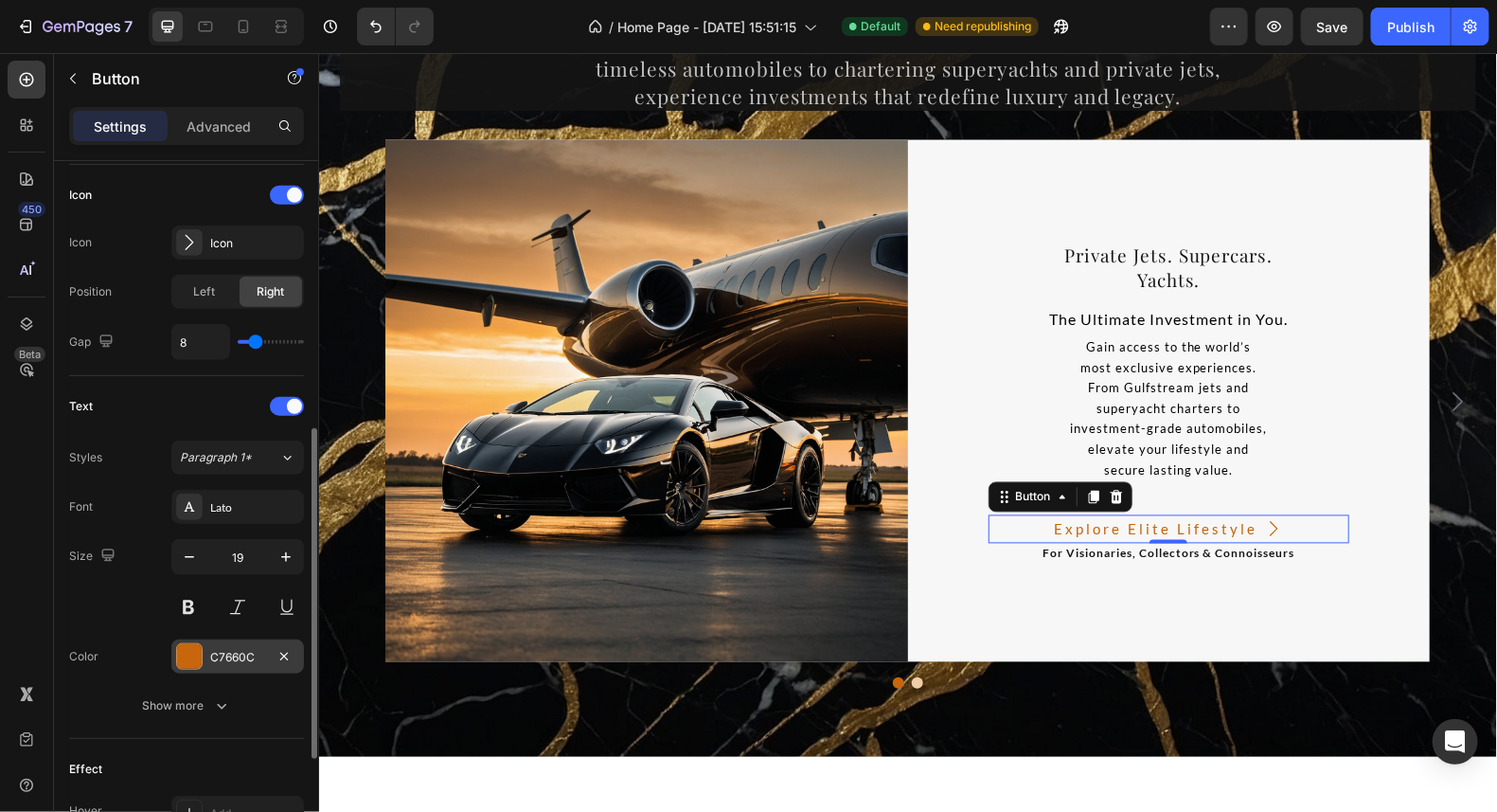
click at [185, 644] on div at bounding box center [190, 656] width 25 height 25
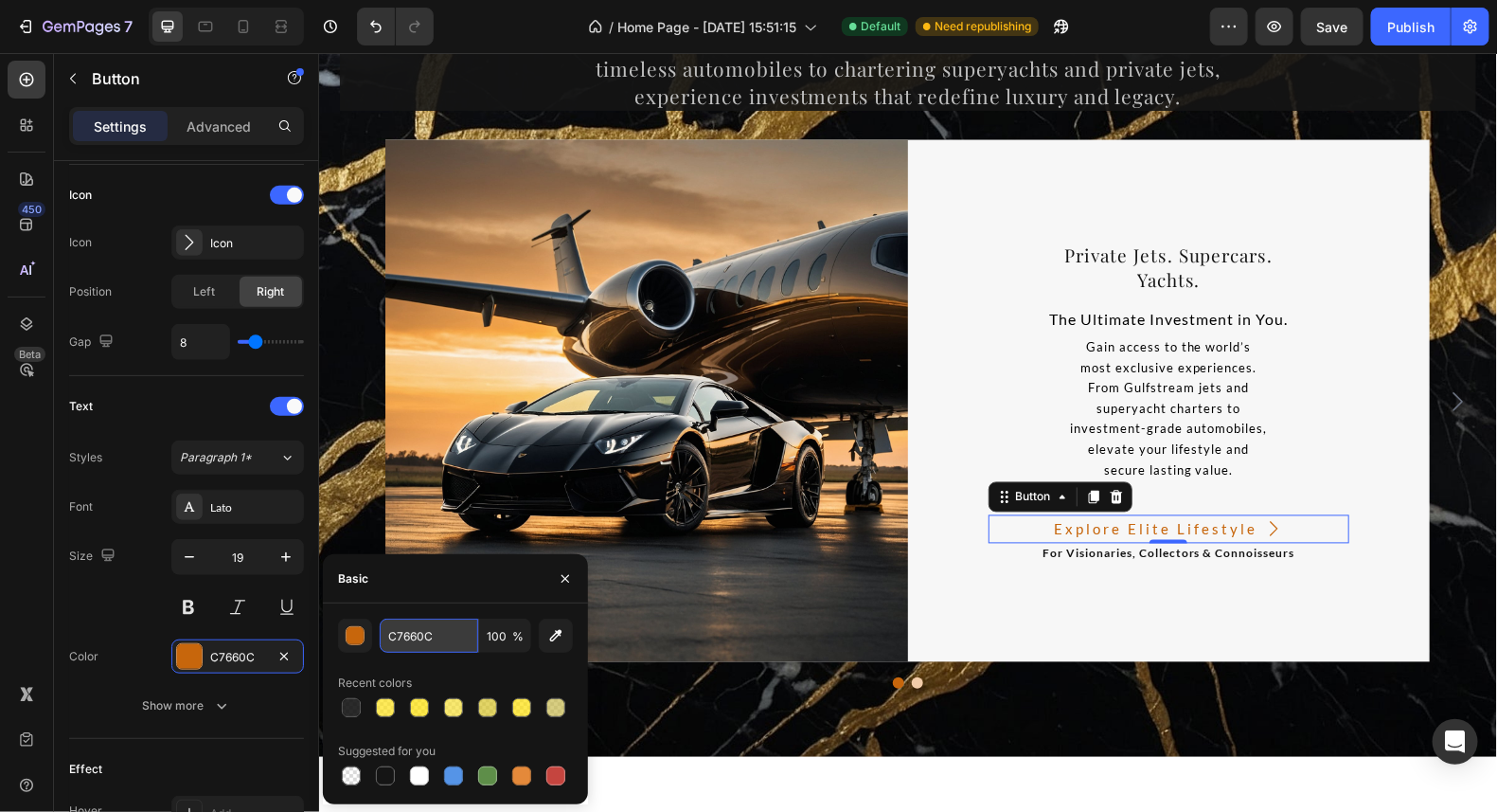
click at [438, 643] on input "C7660C" at bounding box center [429, 635] width 98 height 34
click at [548, 601] on div at bounding box center [565, 578] width 45 height 48
click at [570, 576] on icon "button" at bounding box center [566, 579] width 15 height 15
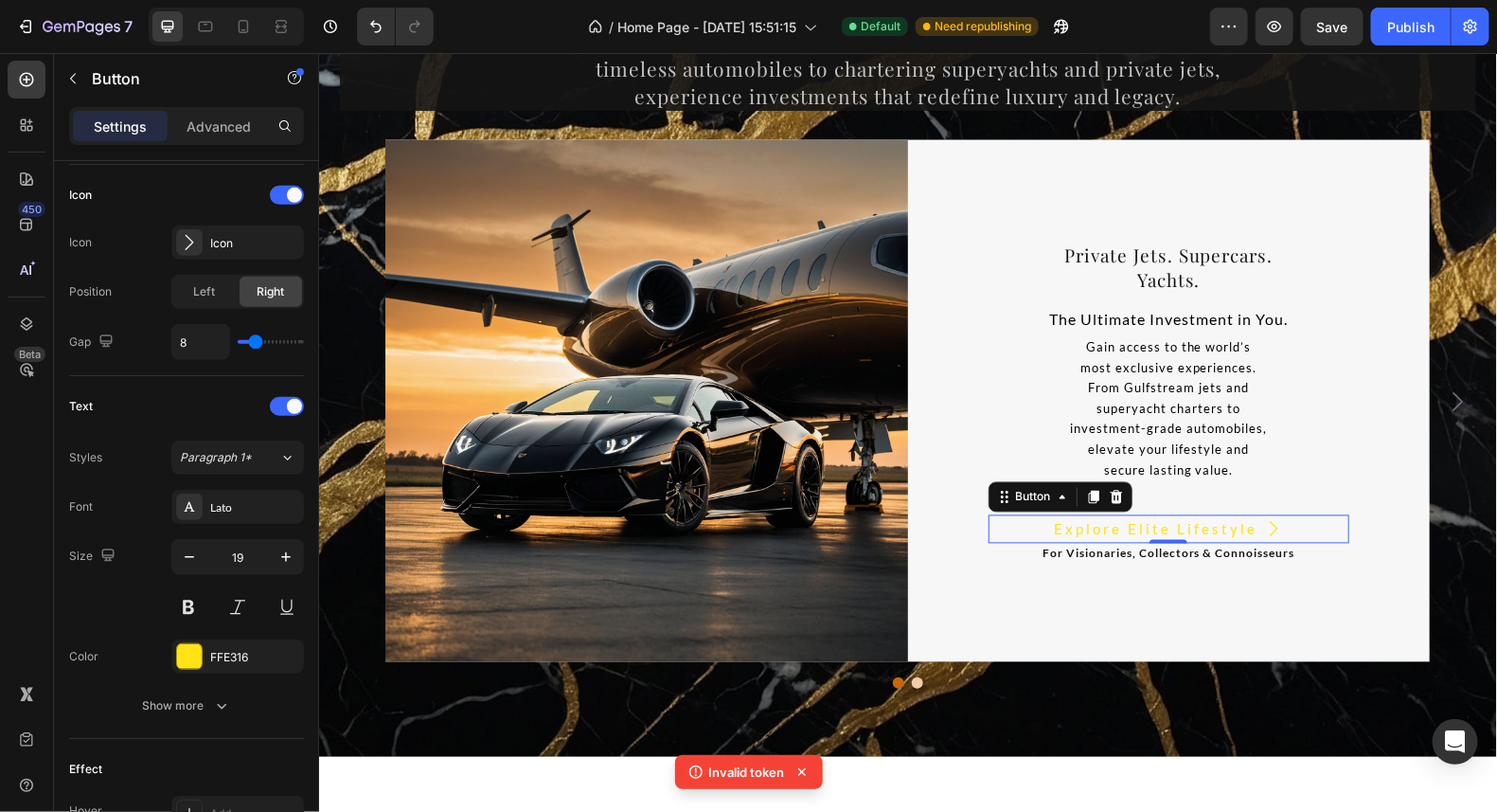
click at [1309, 529] on div "Explore Elite Lifestyle Button 0" at bounding box center [1169, 529] width 362 height 29
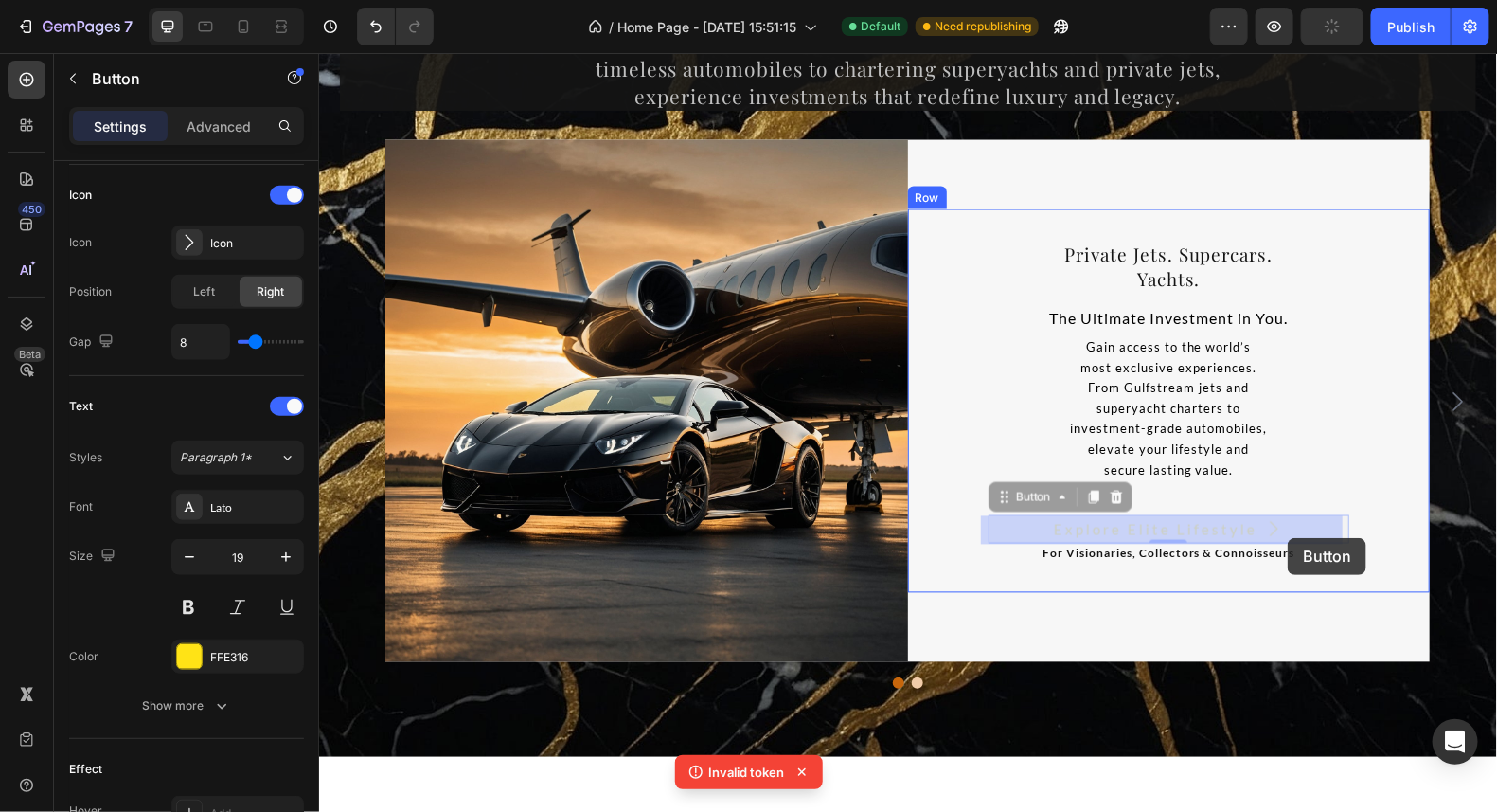
drag, startPoint x: 1304, startPoint y: 524, endPoint x: 1287, endPoint y: 537, distance: 21.4
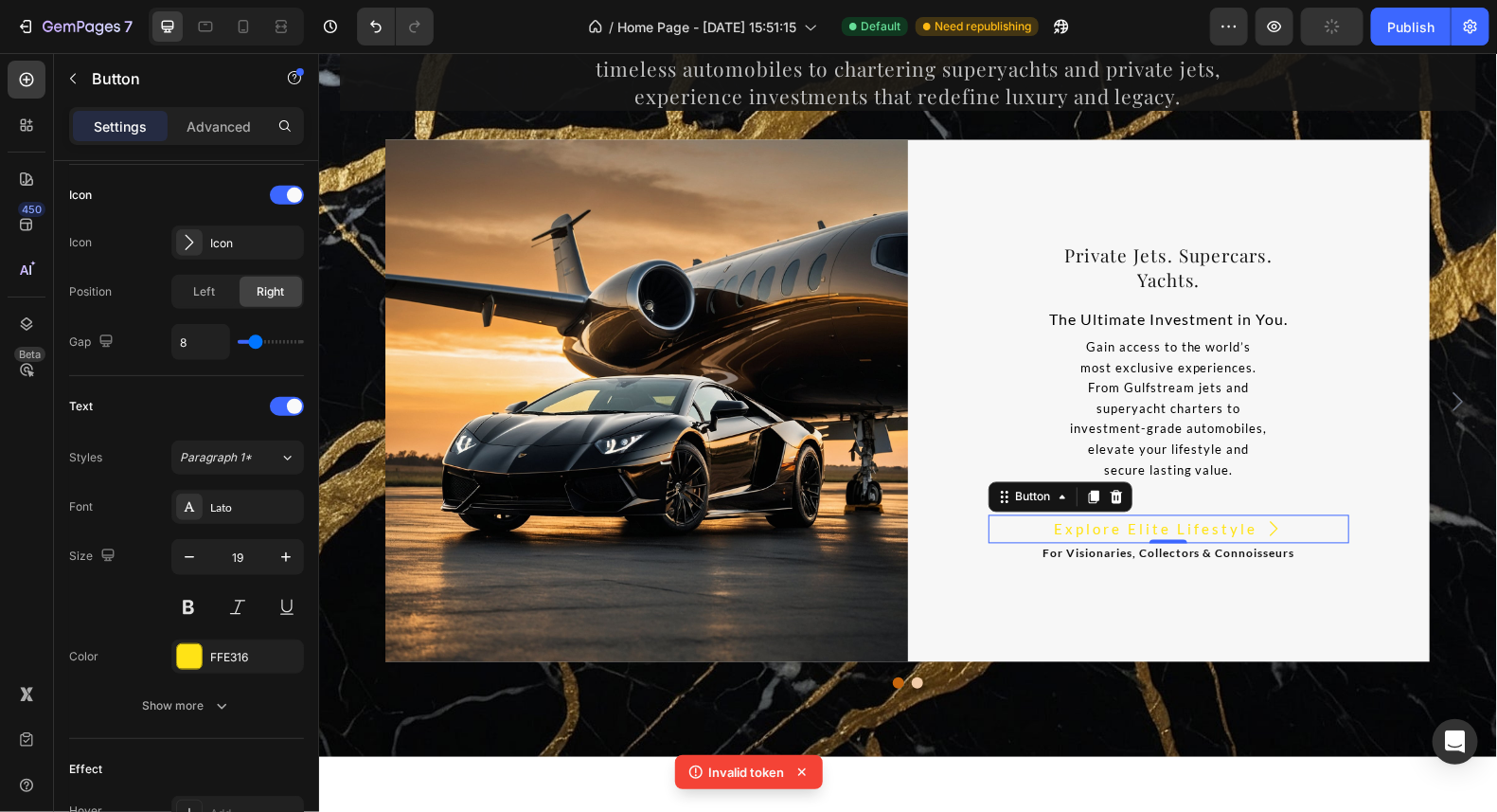
click at [1310, 533] on div "Explore Elite Lifestyle Button 0" at bounding box center [1169, 529] width 362 height 29
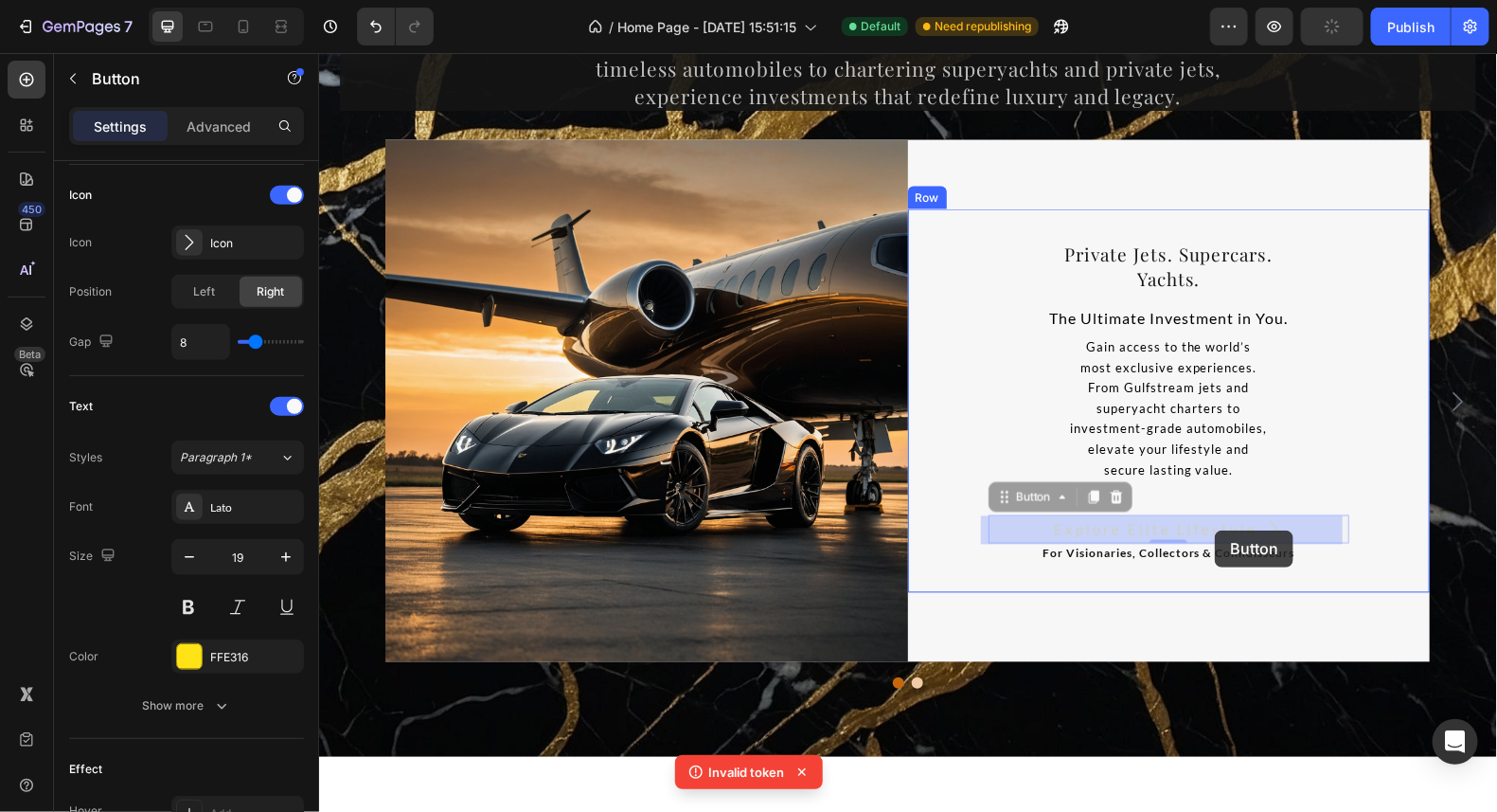
drag, startPoint x: 1278, startPoint y: 532, endPoint x: 1214, endPoint y: 529, distance: 64.1
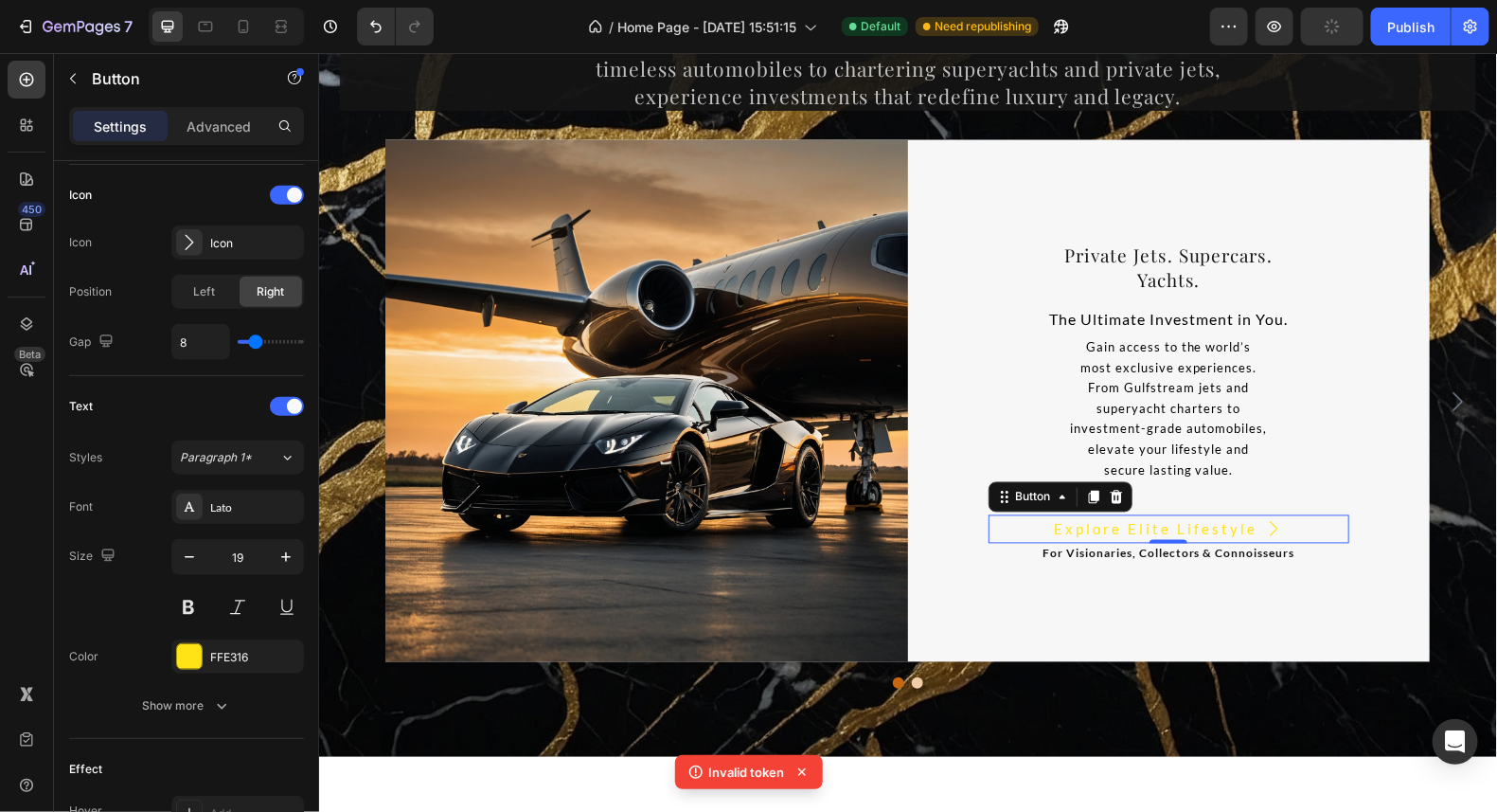
click at [1271, 529] on icon at bounding box center [1273, 527] width 18 height 18
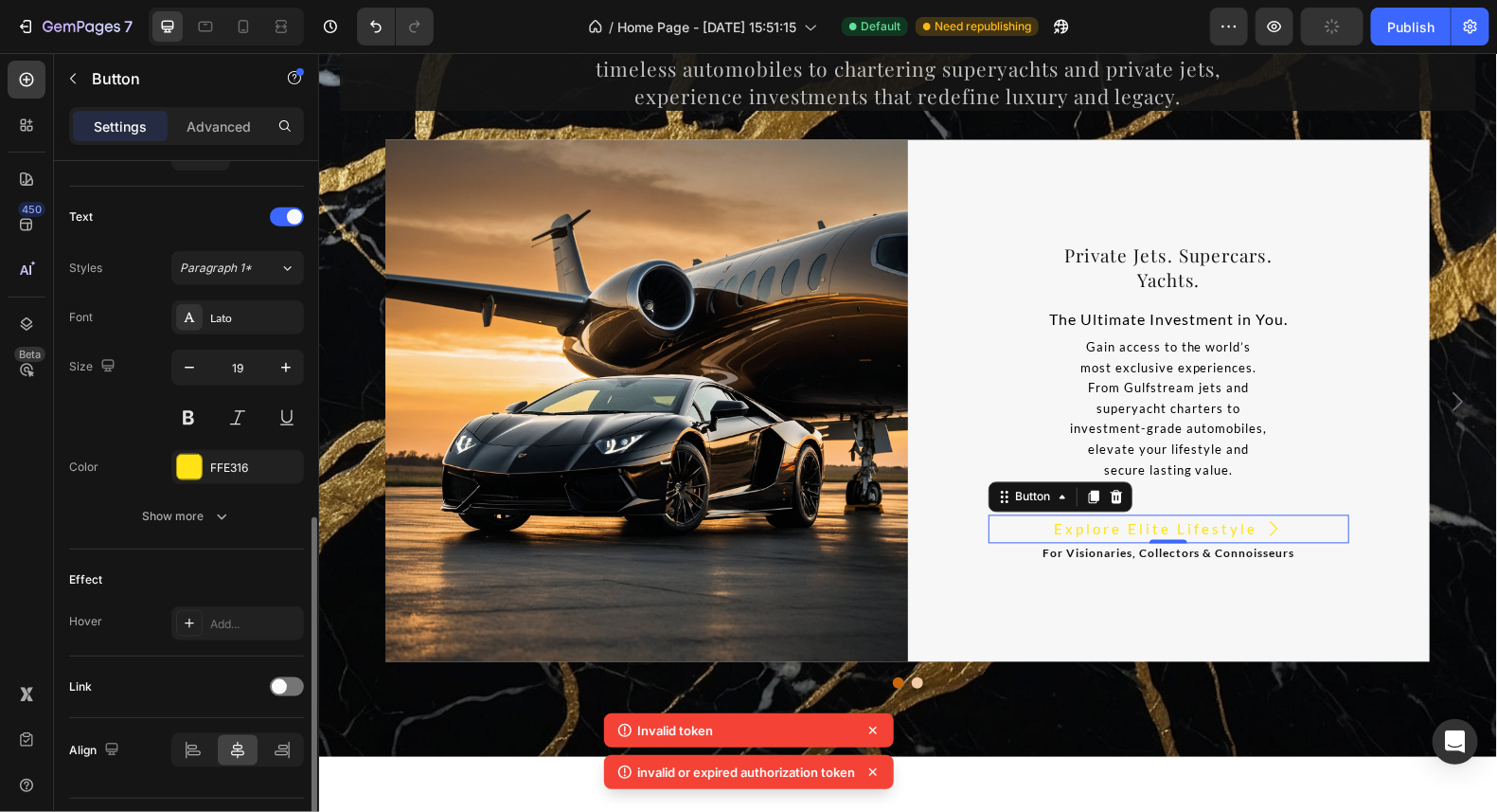
scroll to position [796, 0]
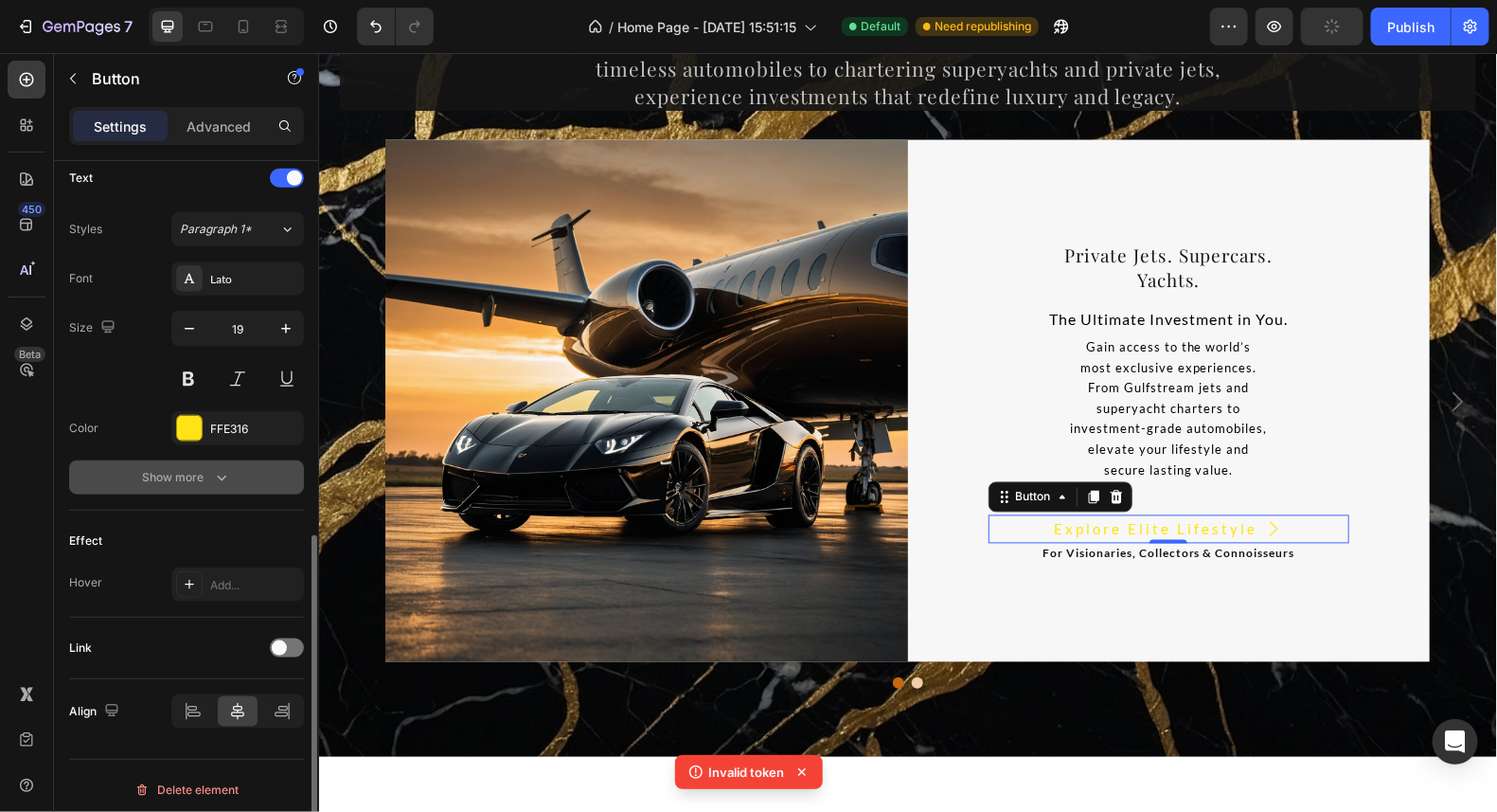
click at [165, 468] on div "Show more" at bounding box center [188, 477] width 89 height 19
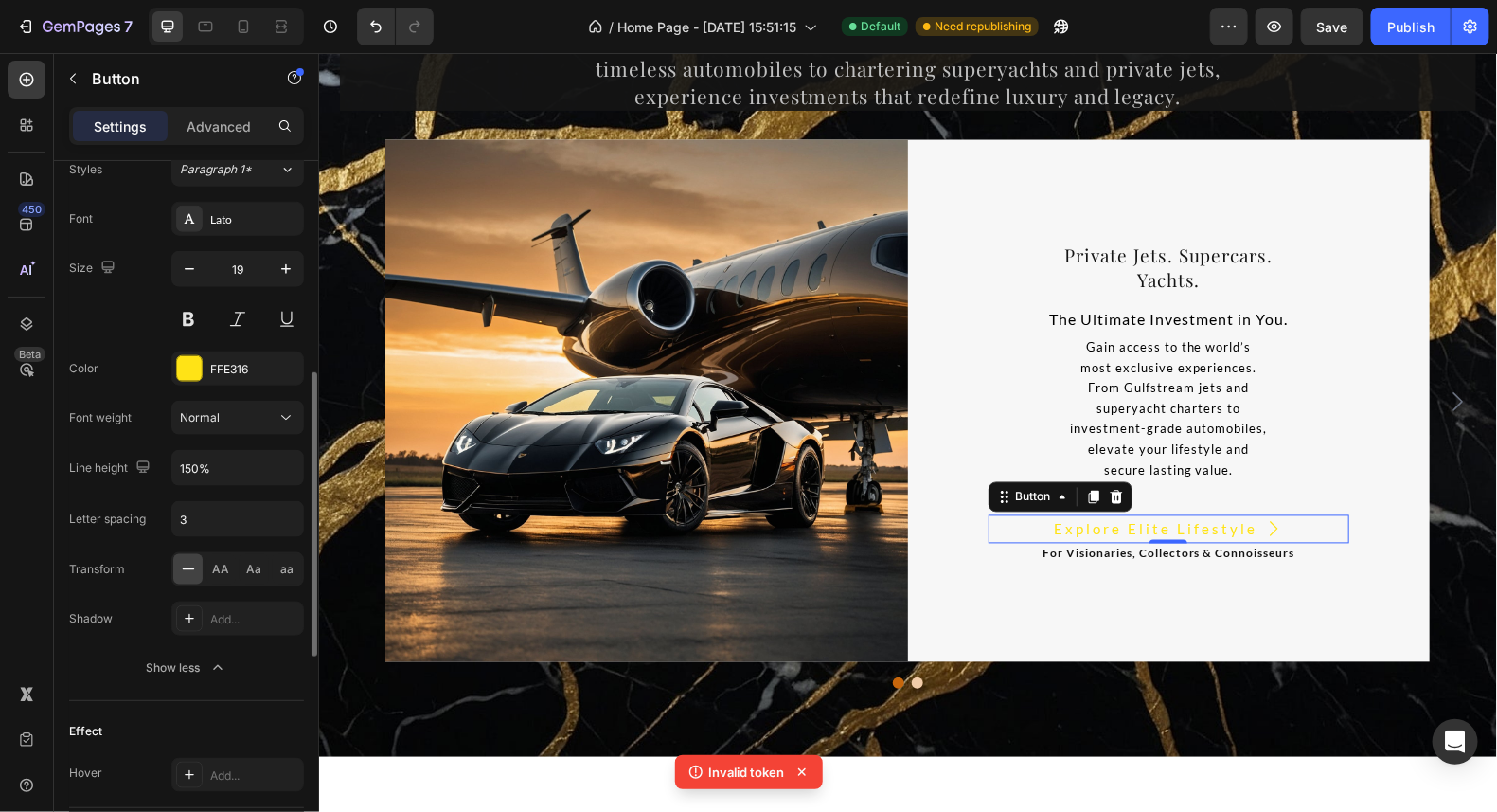
scroll to position [666, 0]
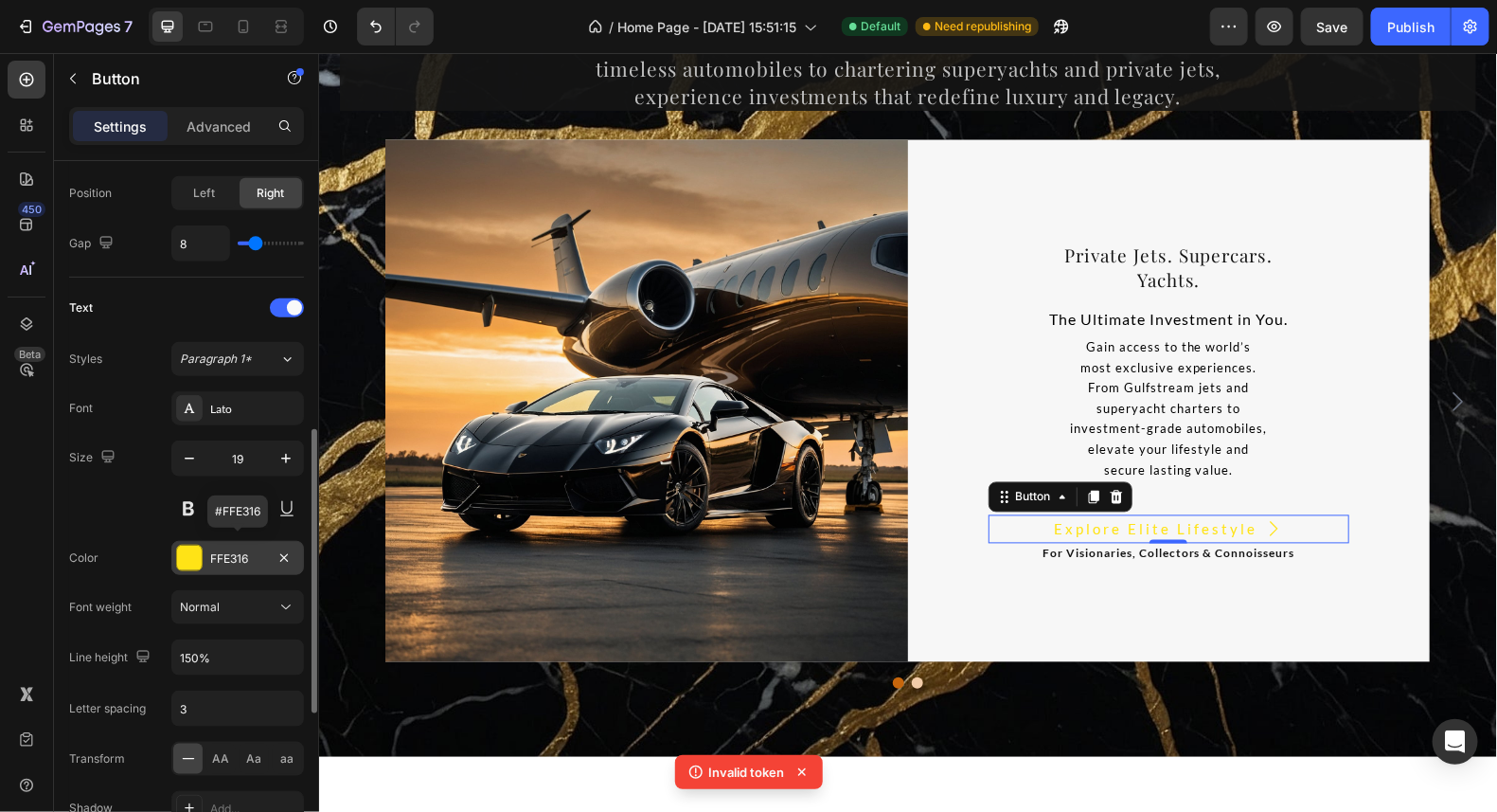
click at [217, 552] on div "FFE316" at bounding box center [238, 559] width 55 height 17
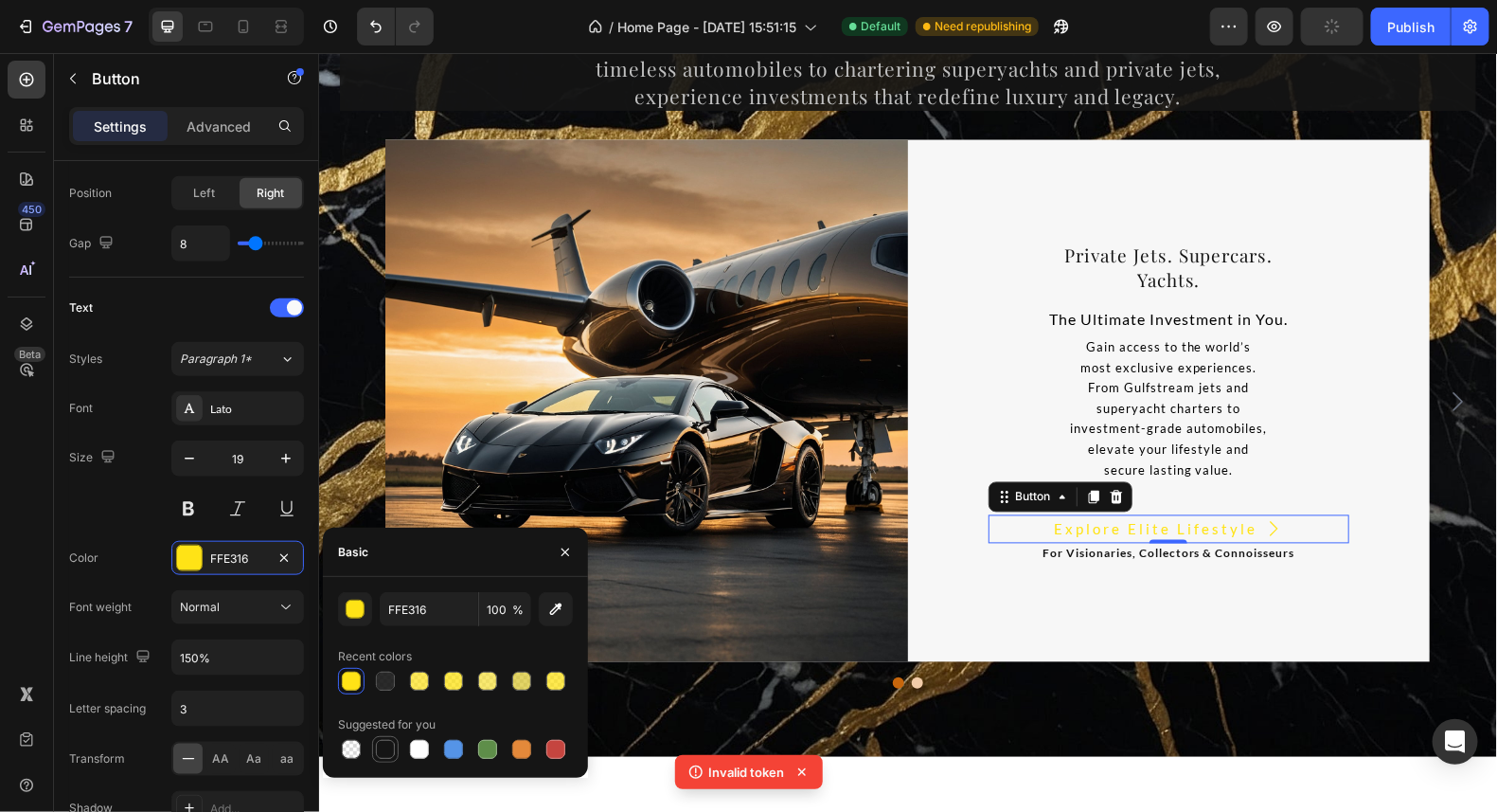
click at [384, 754] on div at bounding box center [386, 749] width 19 height 19
type input "151515"
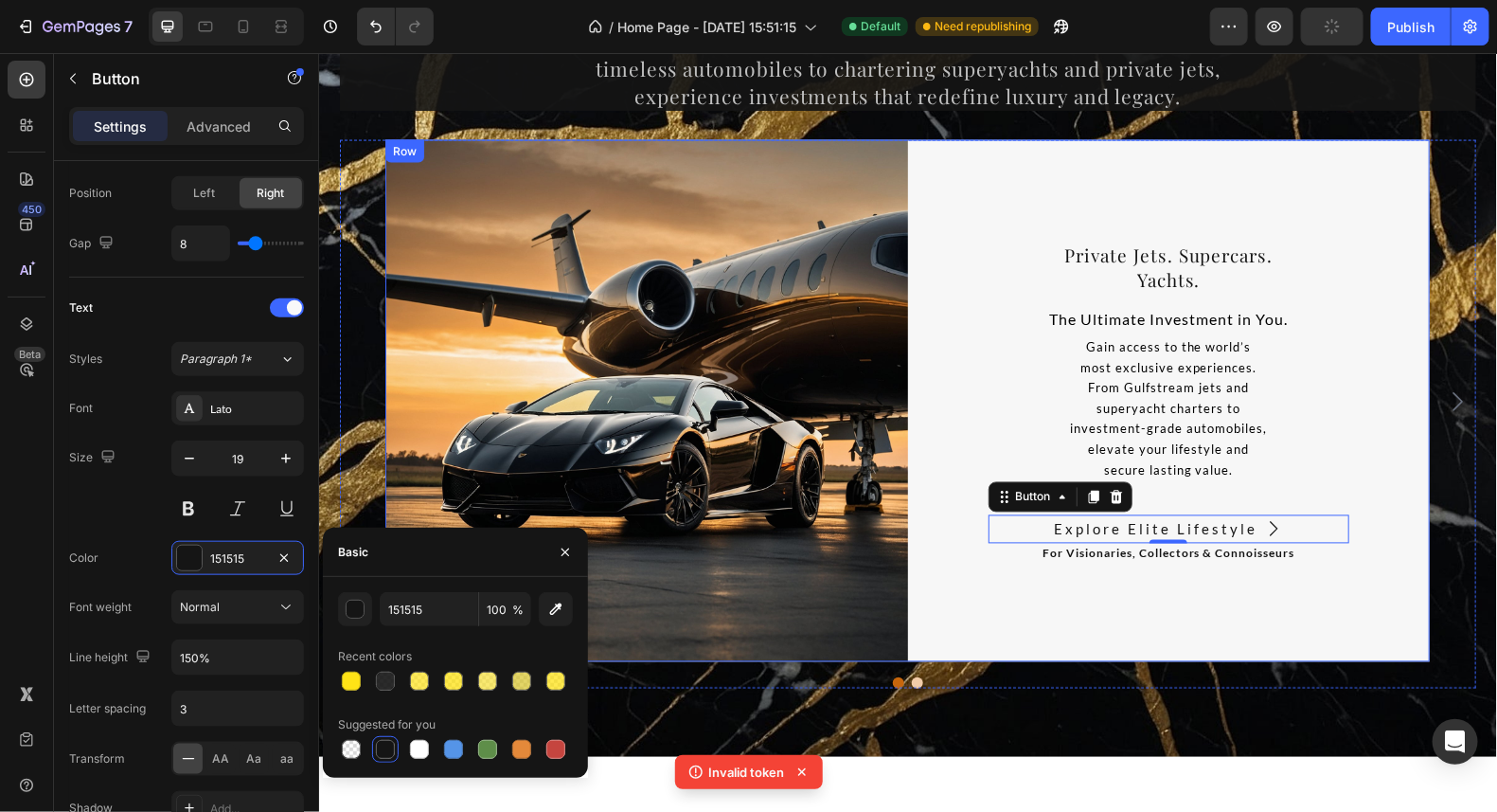
click at [996, 596] on div "⁠⁠⁠⁠⁠⁠⁠ Private Jets. Supercars. Yachts. Heading The Ultimate Investment in You…" at bounding box center [1168, 400] width 522 height 522
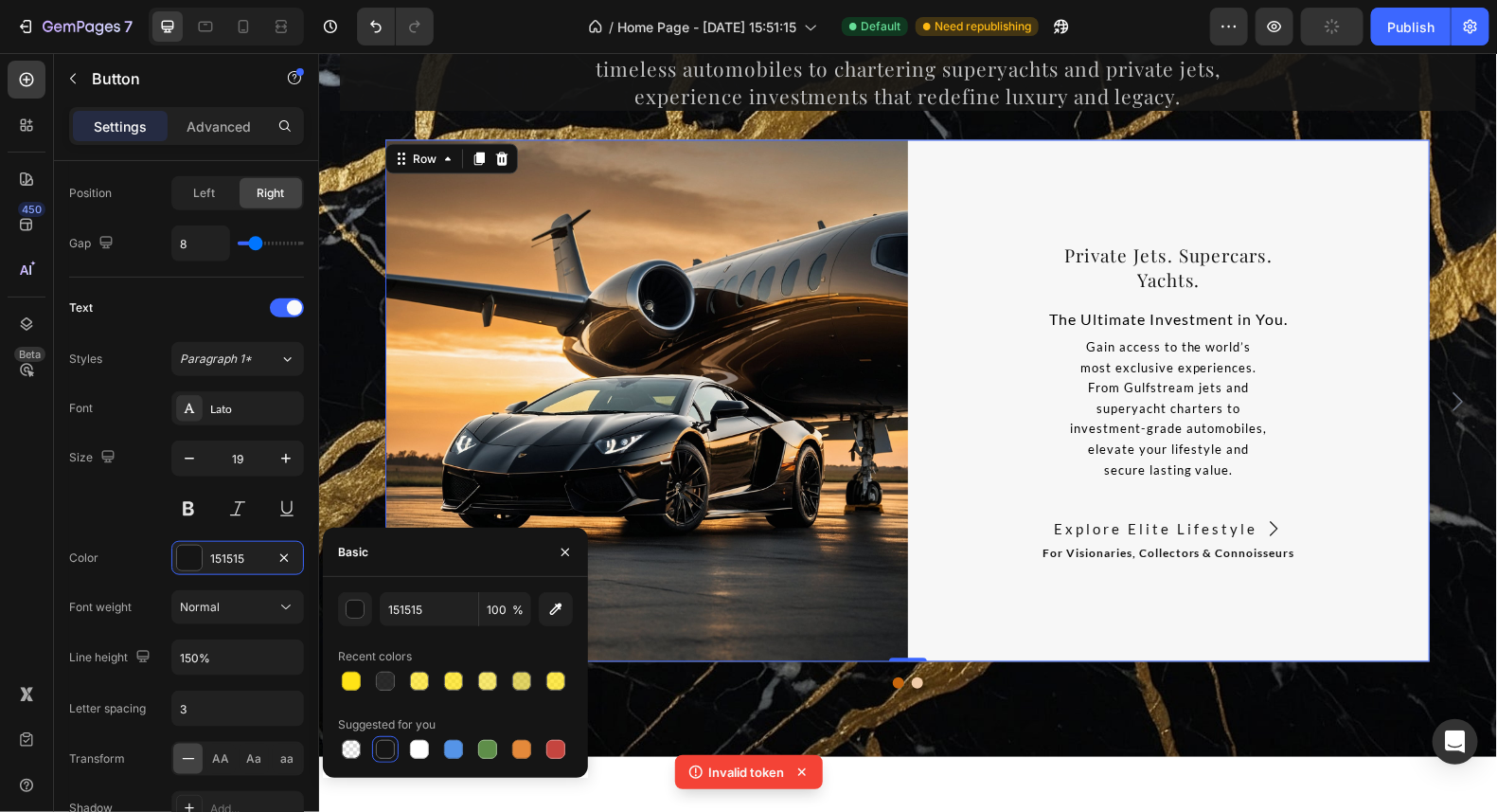
scroll to position [0, 0]
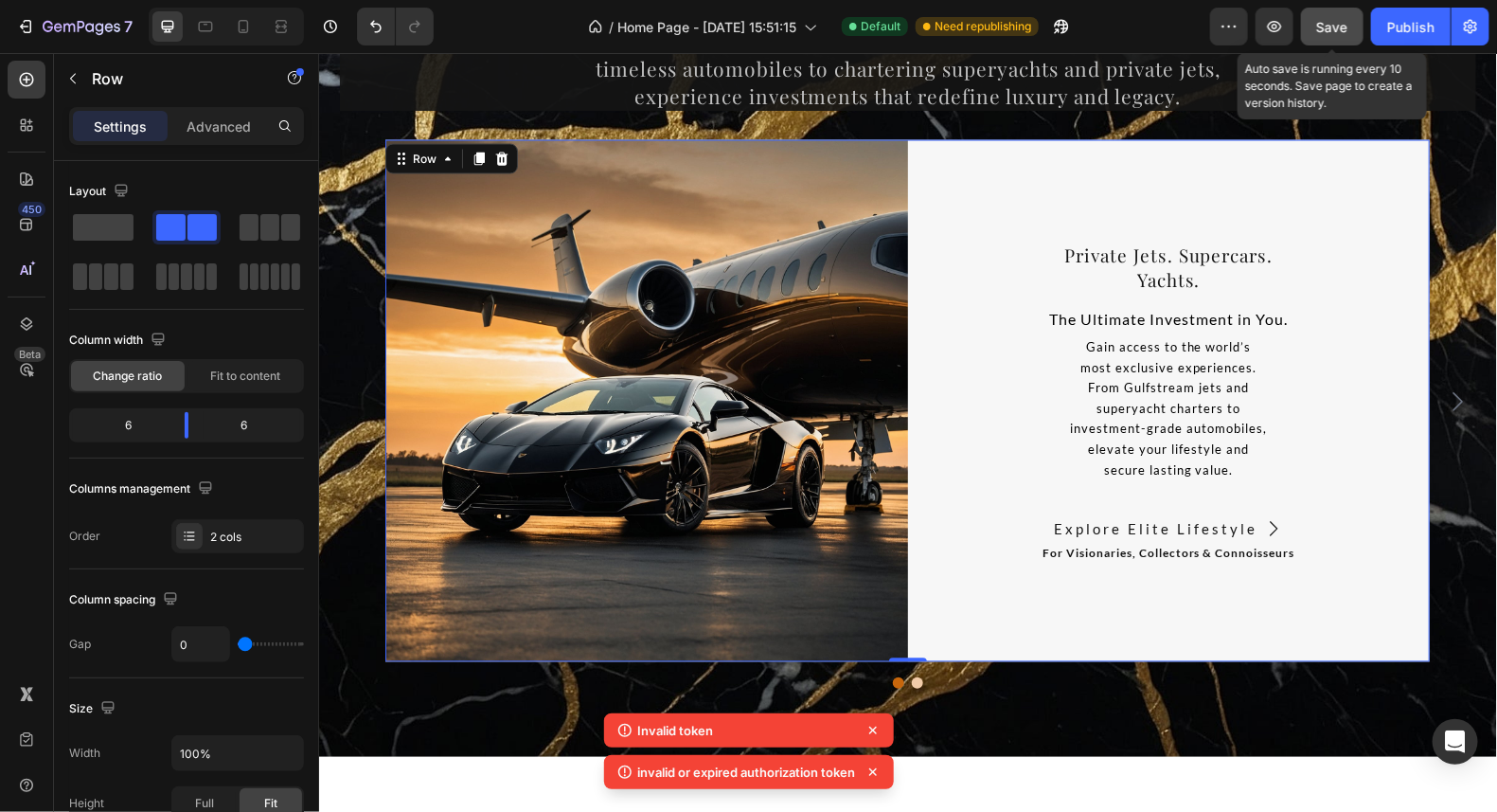
click at [1336, 30] on span "Save" at bounding box center [1332, 27] width 31 height 16
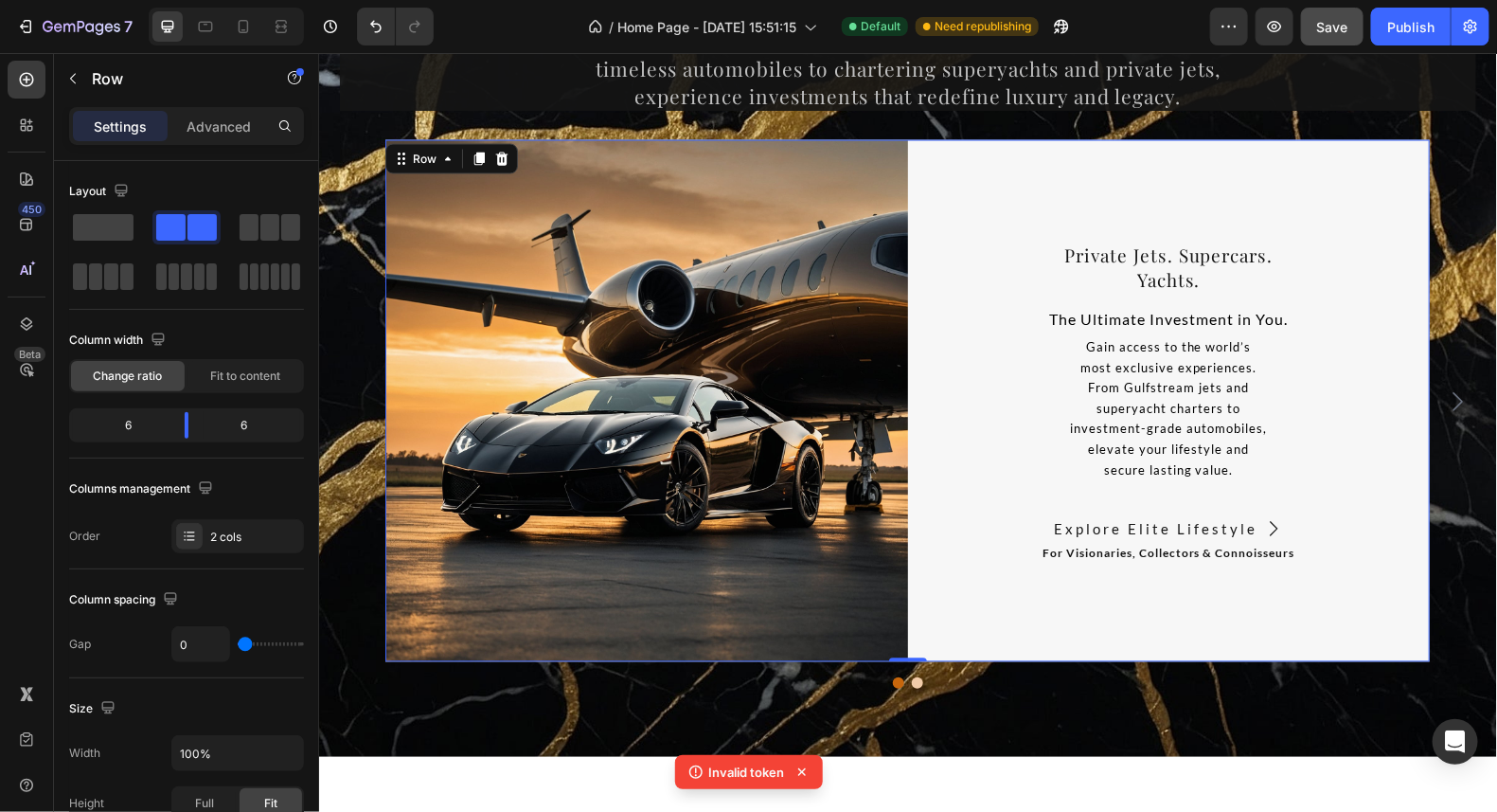
click at [801, 768] on icon at bounding box center [802, 772] width 19 height 19
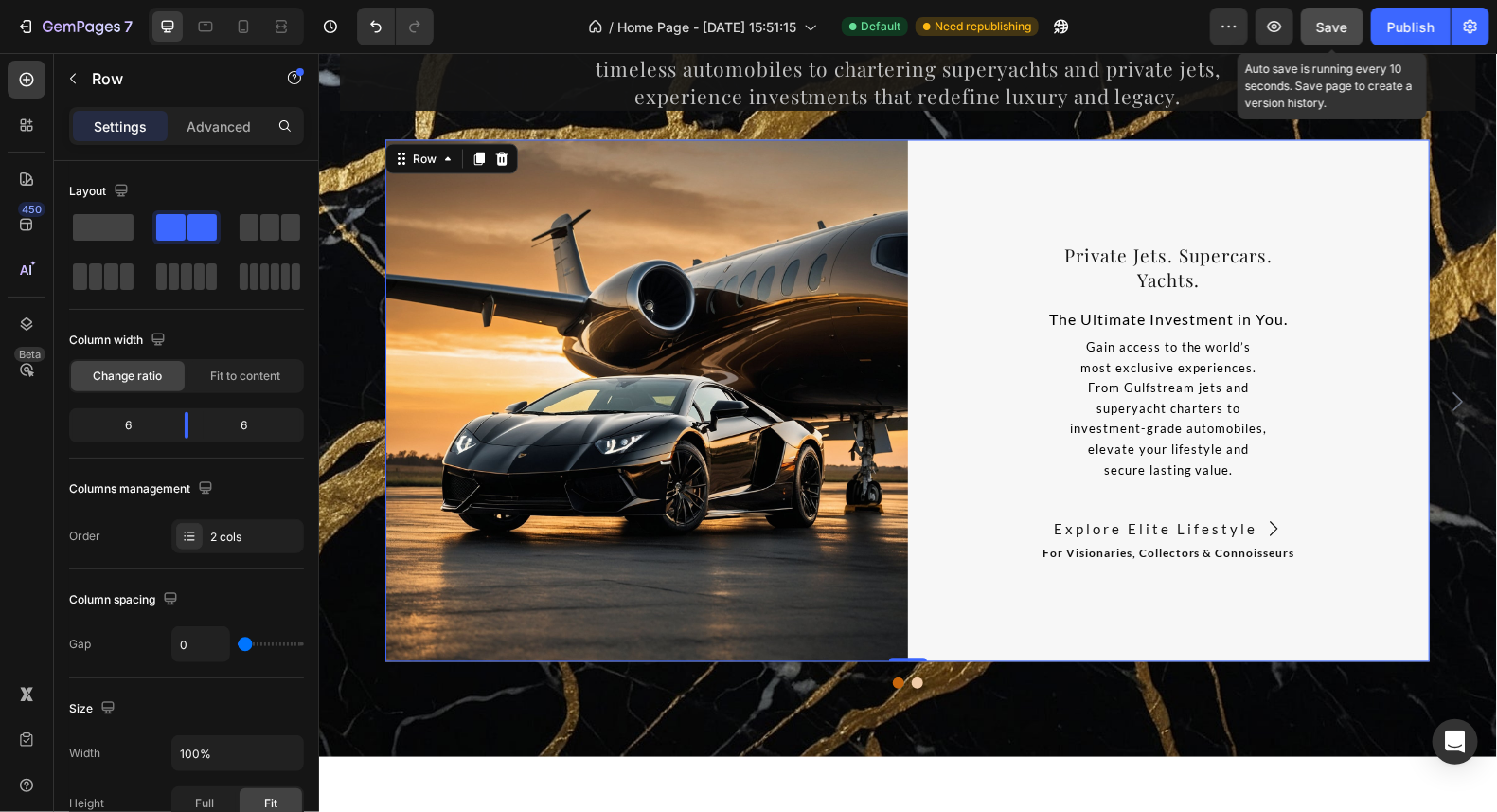
click at [1333, 24] on span "Save" at bounding box center [1332, 27] width 31 height 16
click at [1344, 20] on span "Save" at bounding box center [1332, 27] width 31 height 16
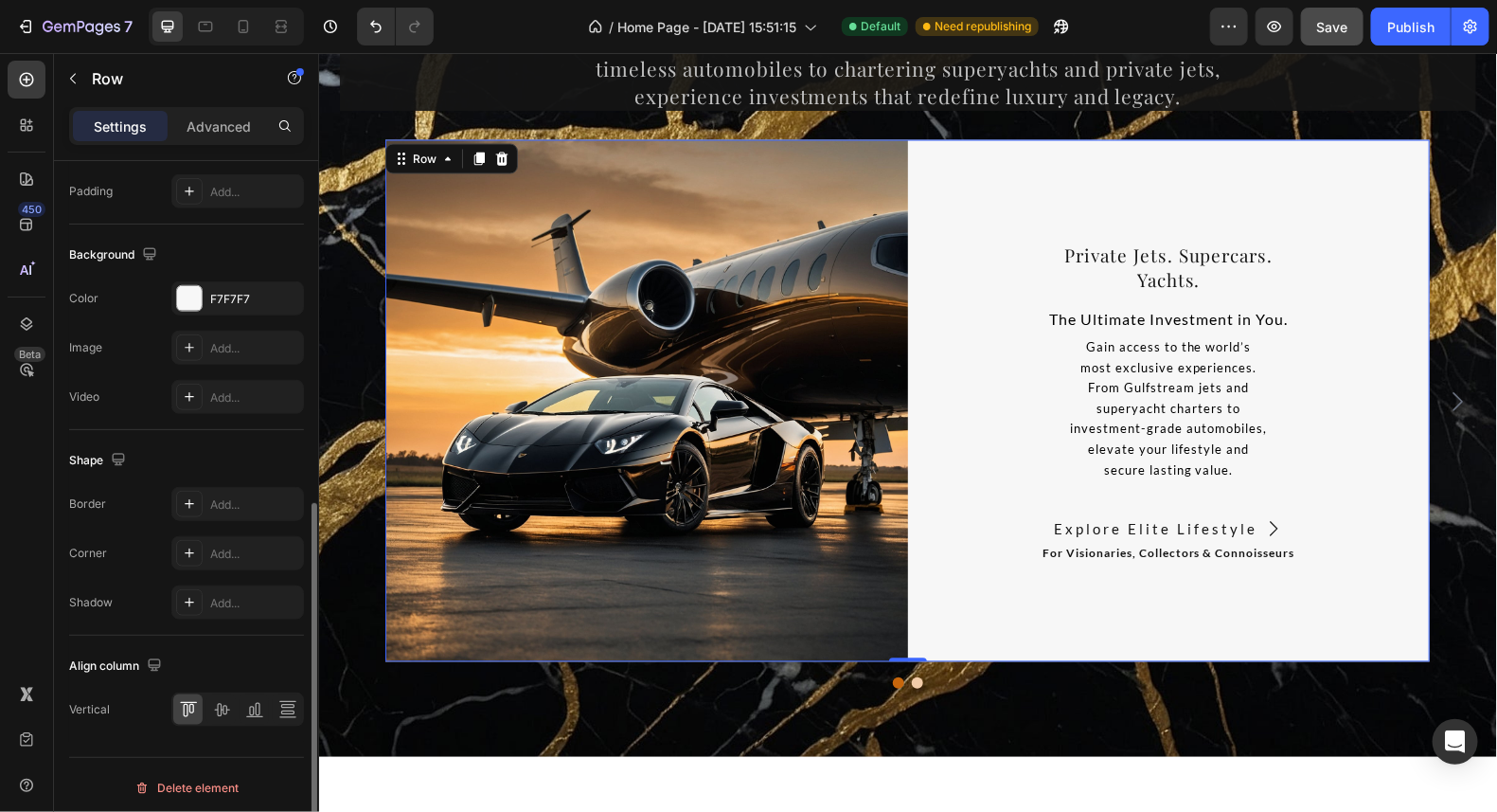
scroll to position [471, 0]
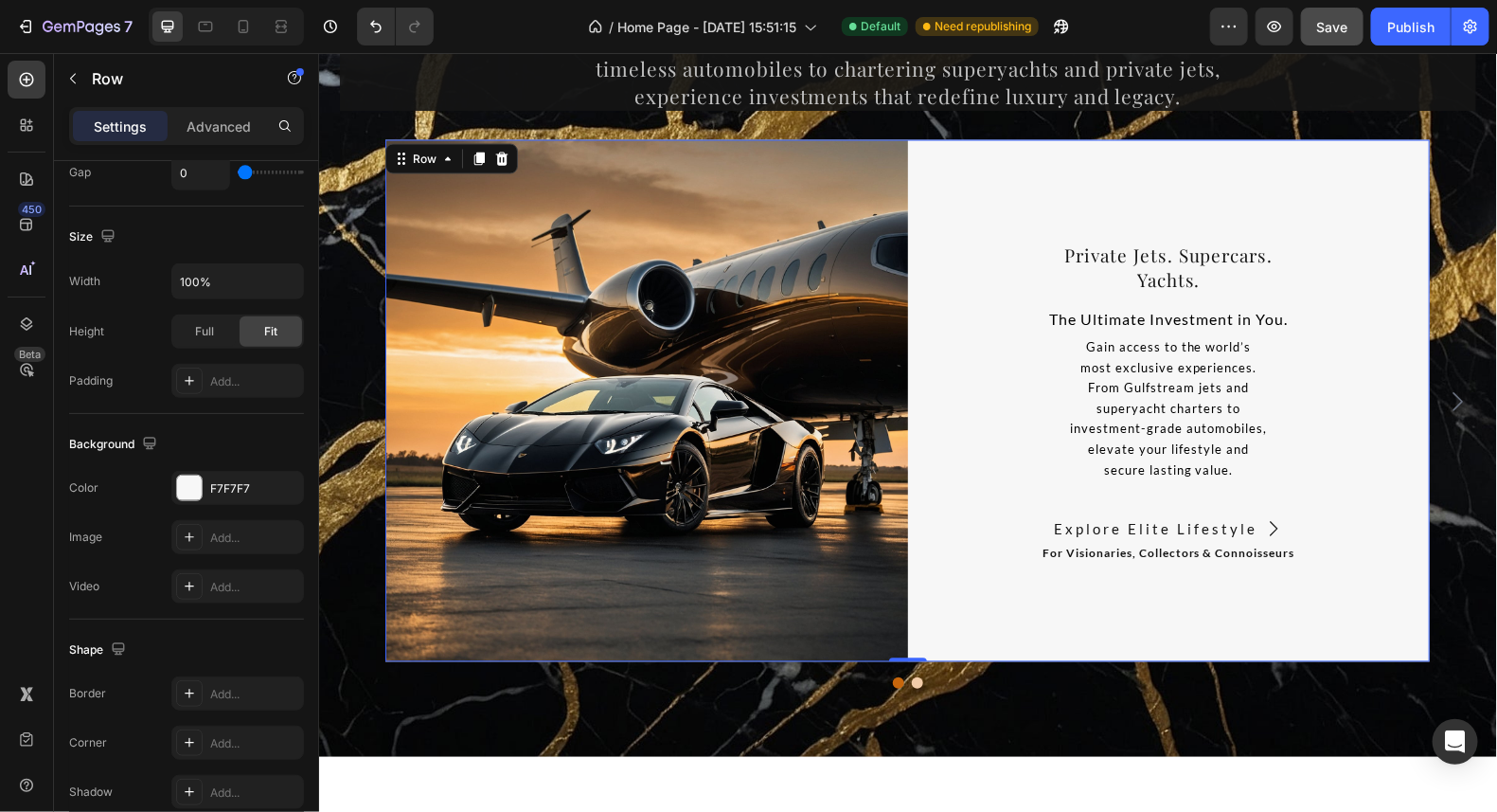
click at [954, 165] on div "⁠⁠⁠⁠⁠⁠⁠ Private Jets. Supercars. Yachts. Heading The Ultimate Investment in You…" at bounding box center [1168, 400] width 522 height 522
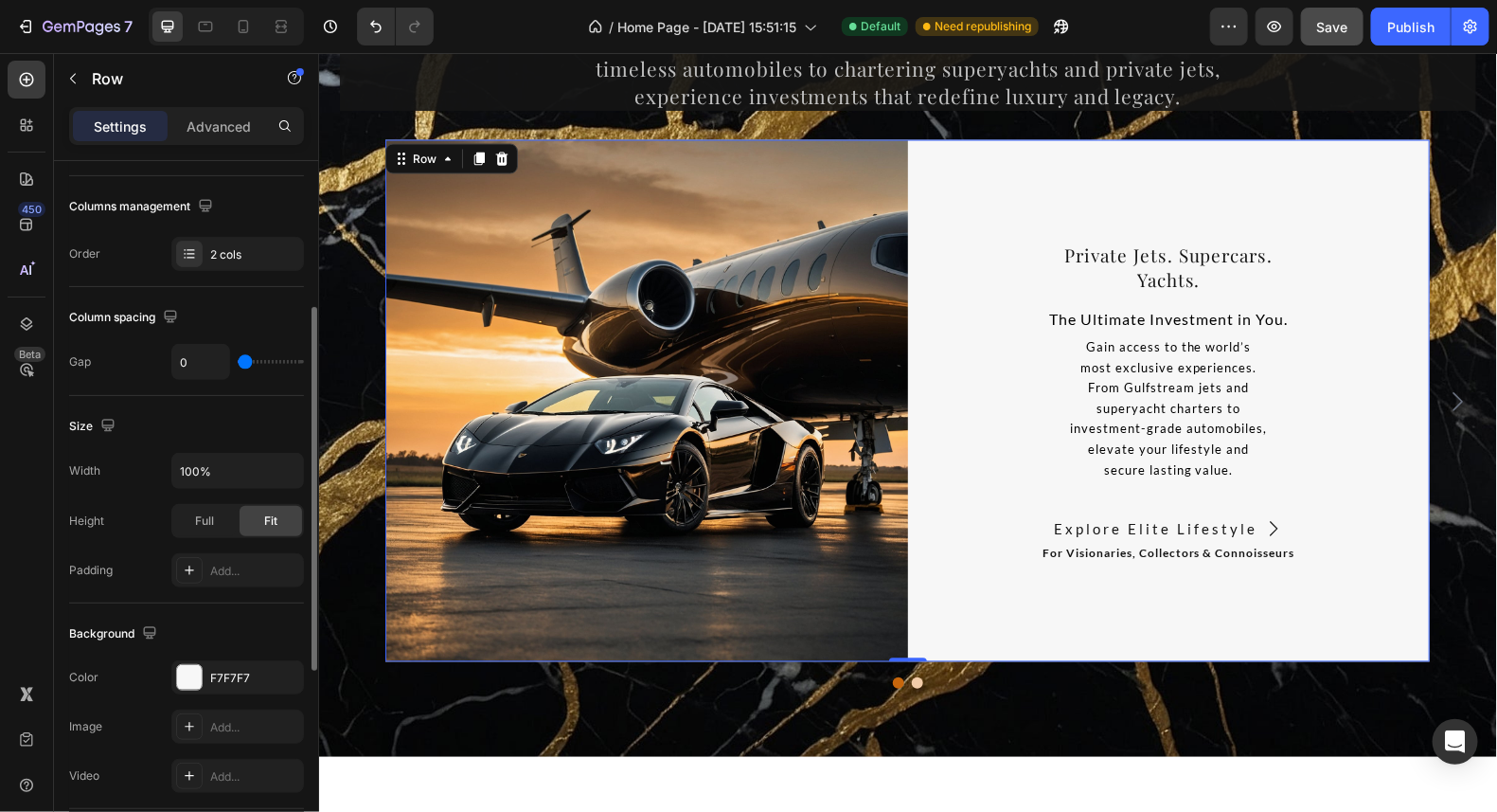
scroll to position [0, 0]
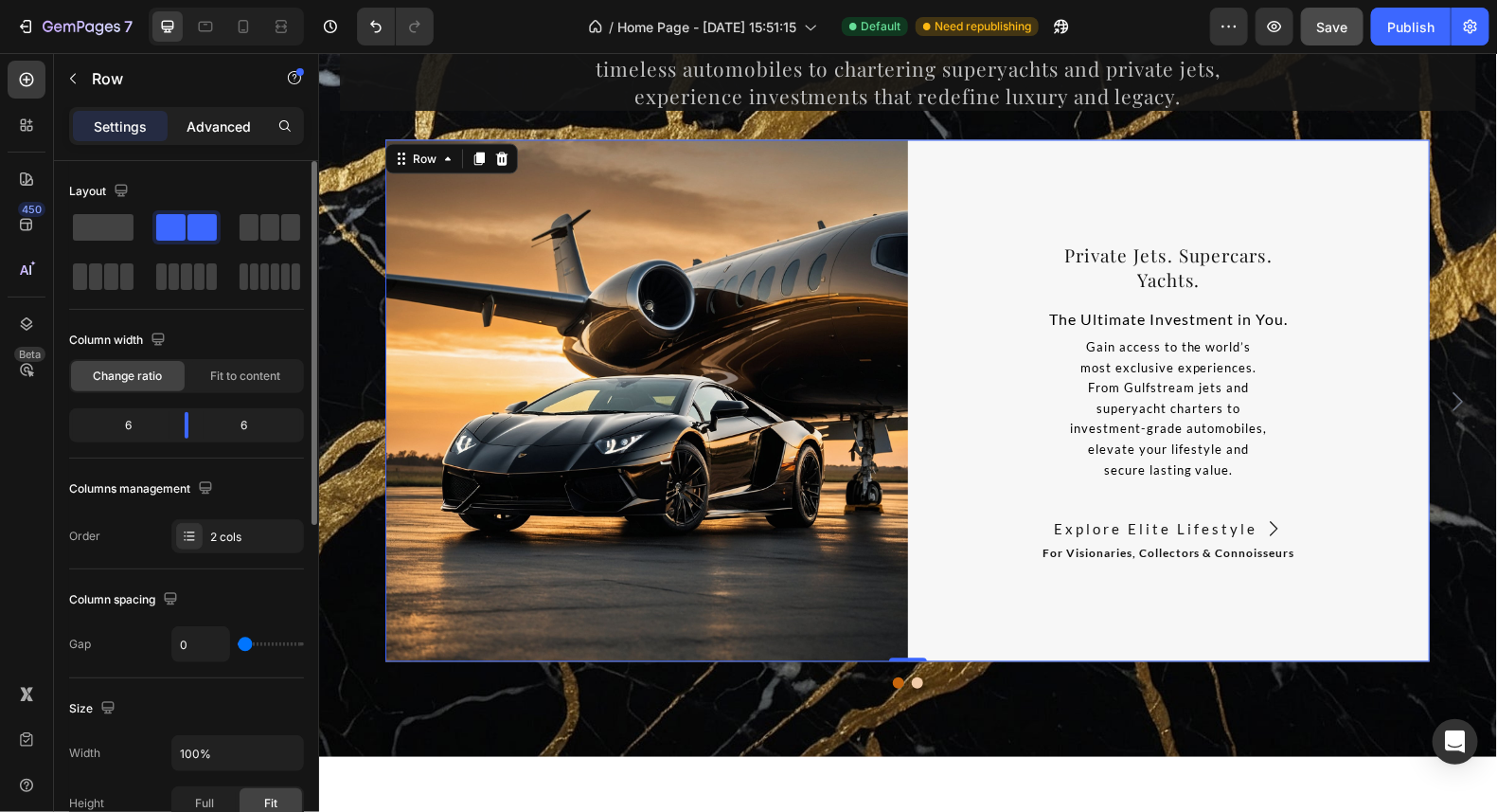
click at [232, 122] on p "Advanced" at bounding box center [218, 126] width 64 height 20
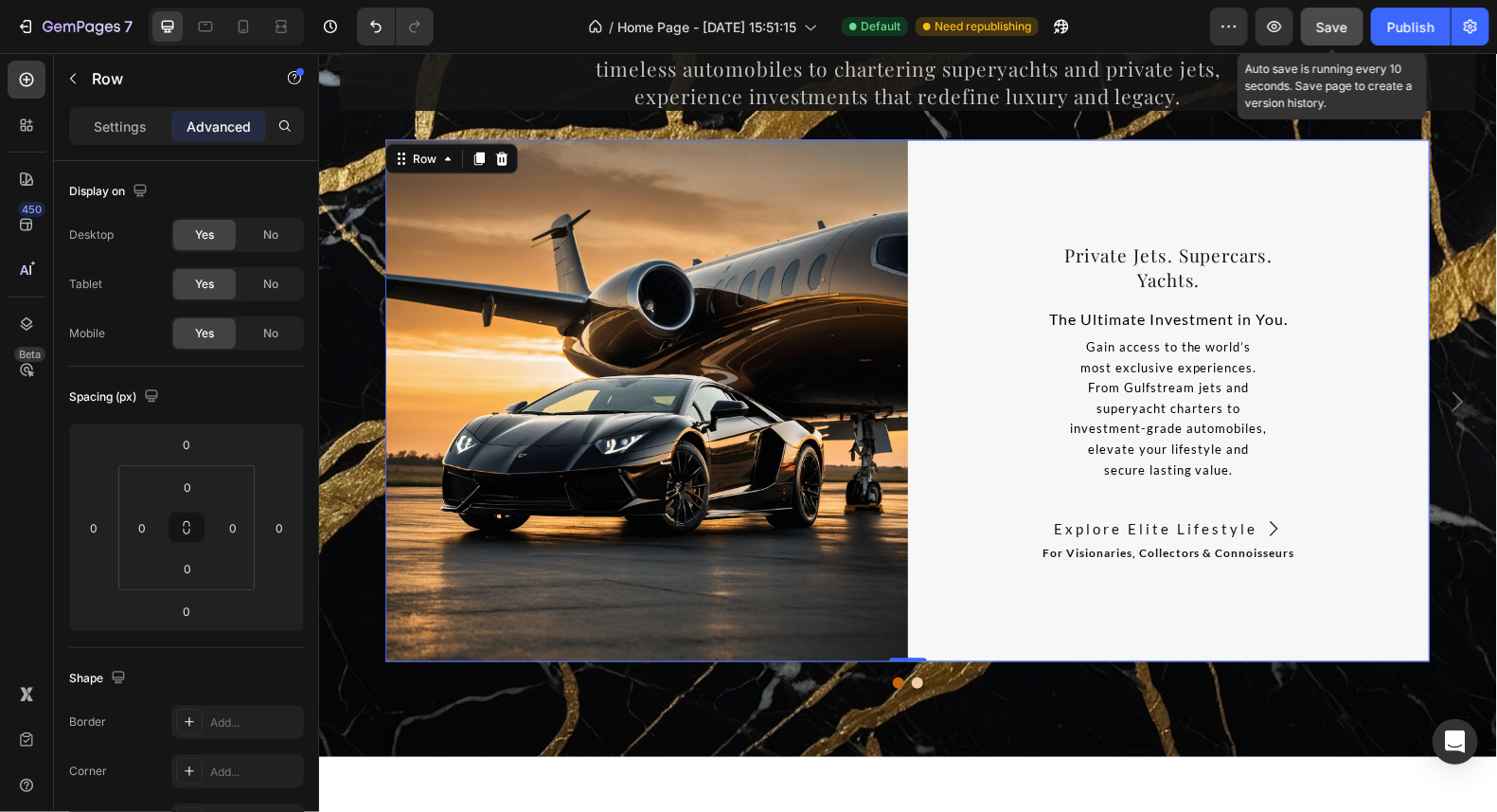
click at [1336, 28] on span "Save" at bounding box center [1332, 27] width 31 height 16
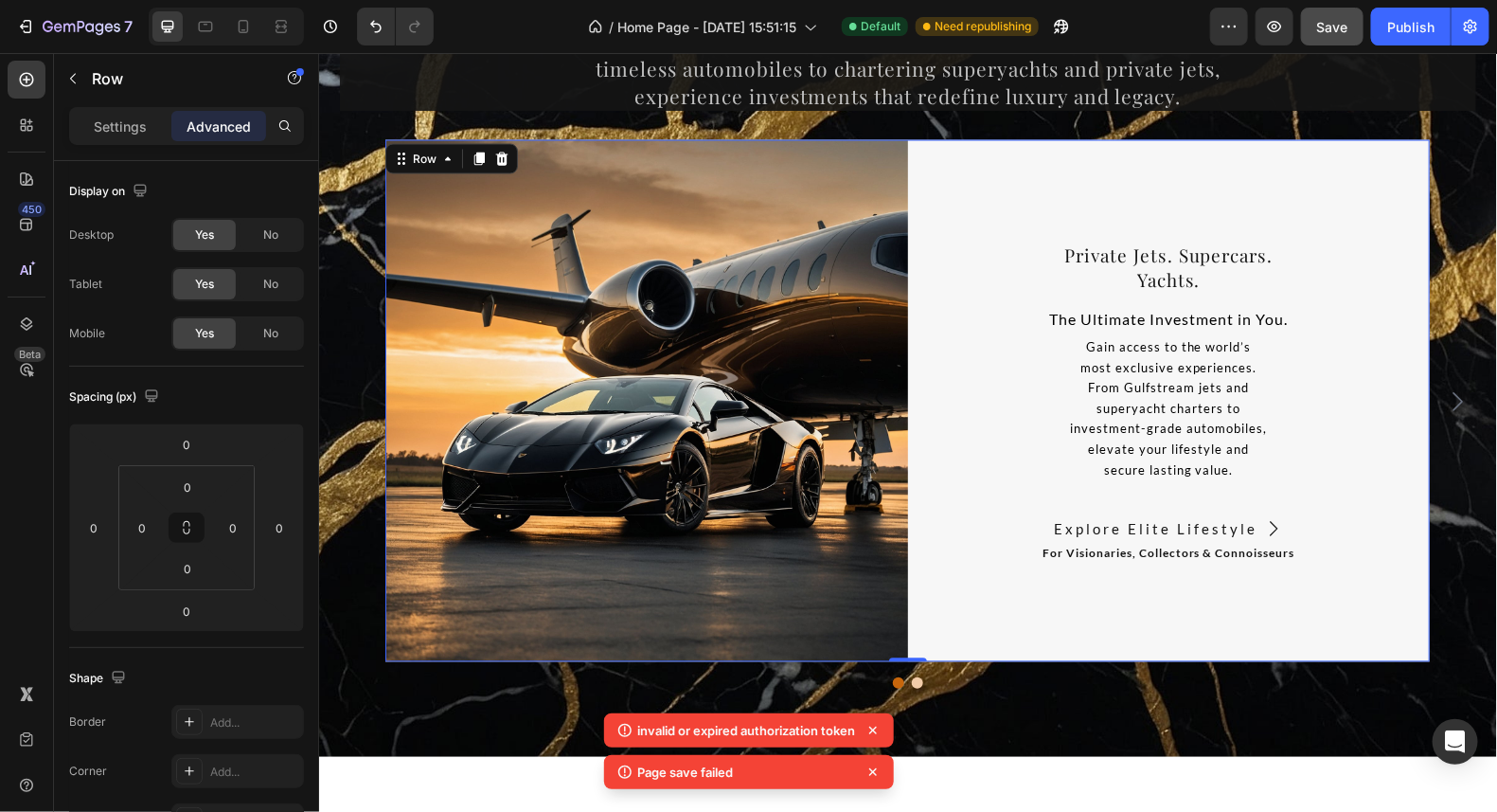
click at [694, 725] on p "invalid or expired authorization token" at bounding box center [747, 730] width 217 height 19
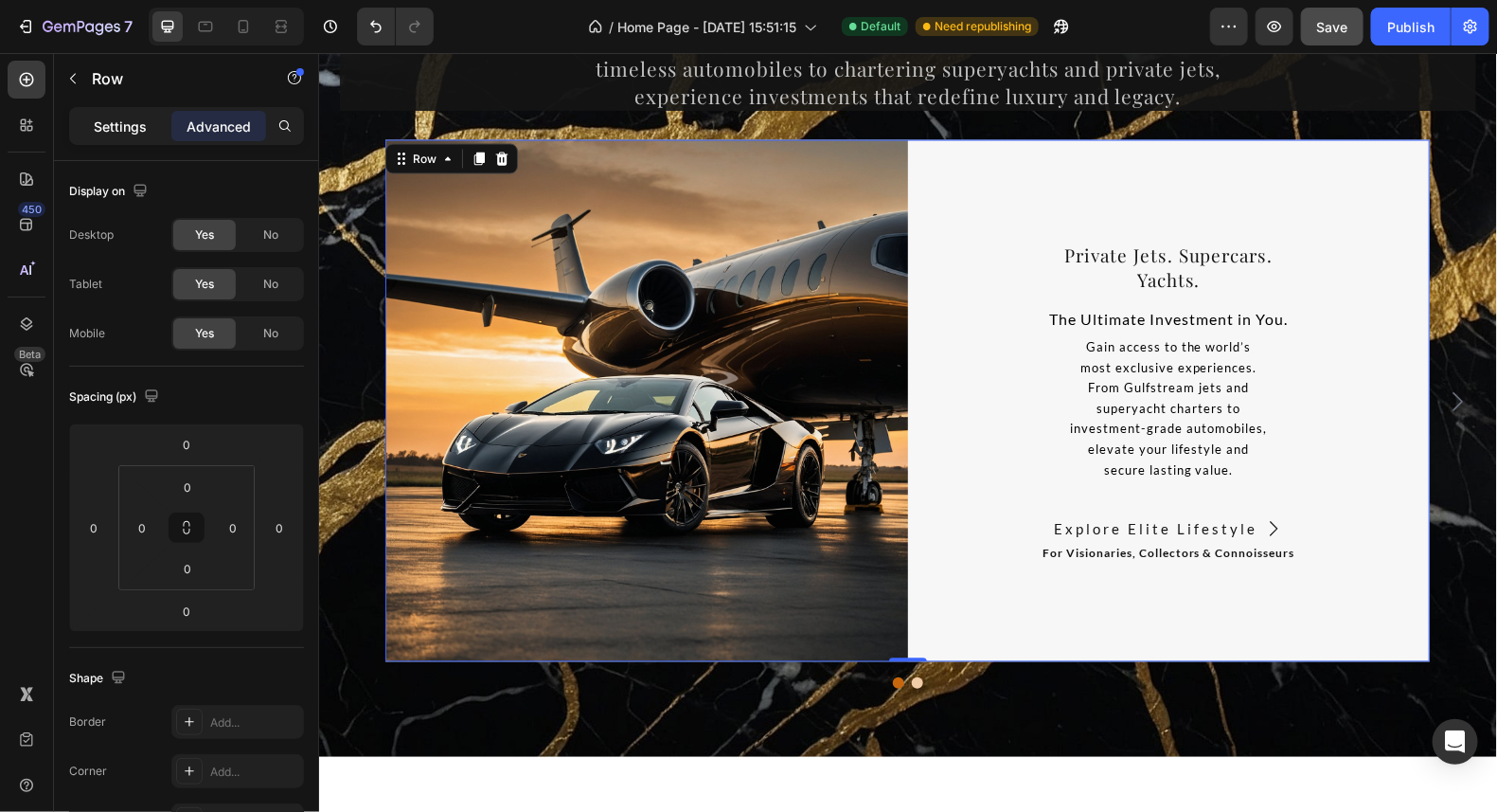
click at [119, 119] on p "Settings" at bounding box center [119, 126] width 53 height 20
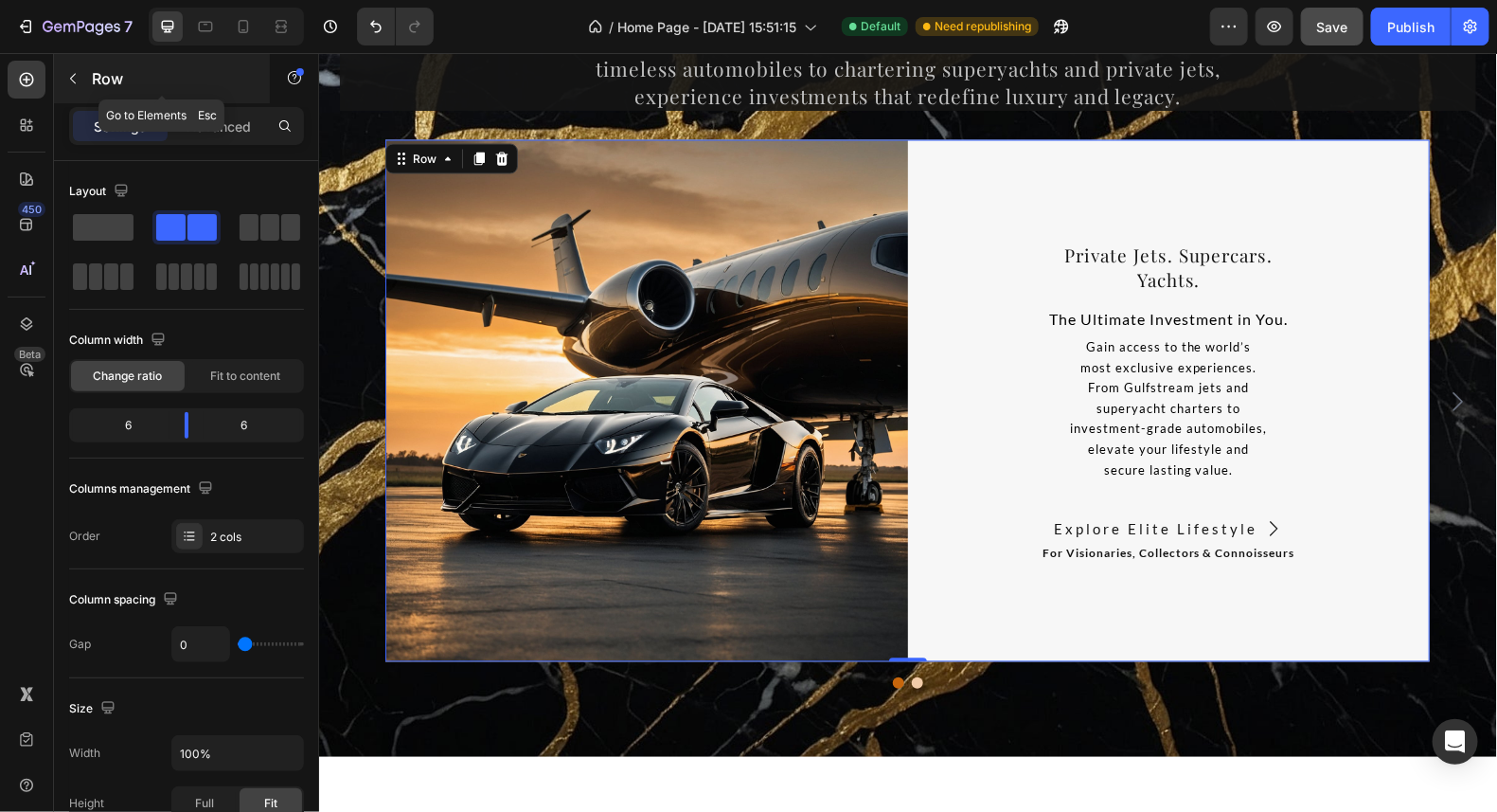
click at [71, 81] on icon "button" at bounding box center [73, 79] width 15 height 15
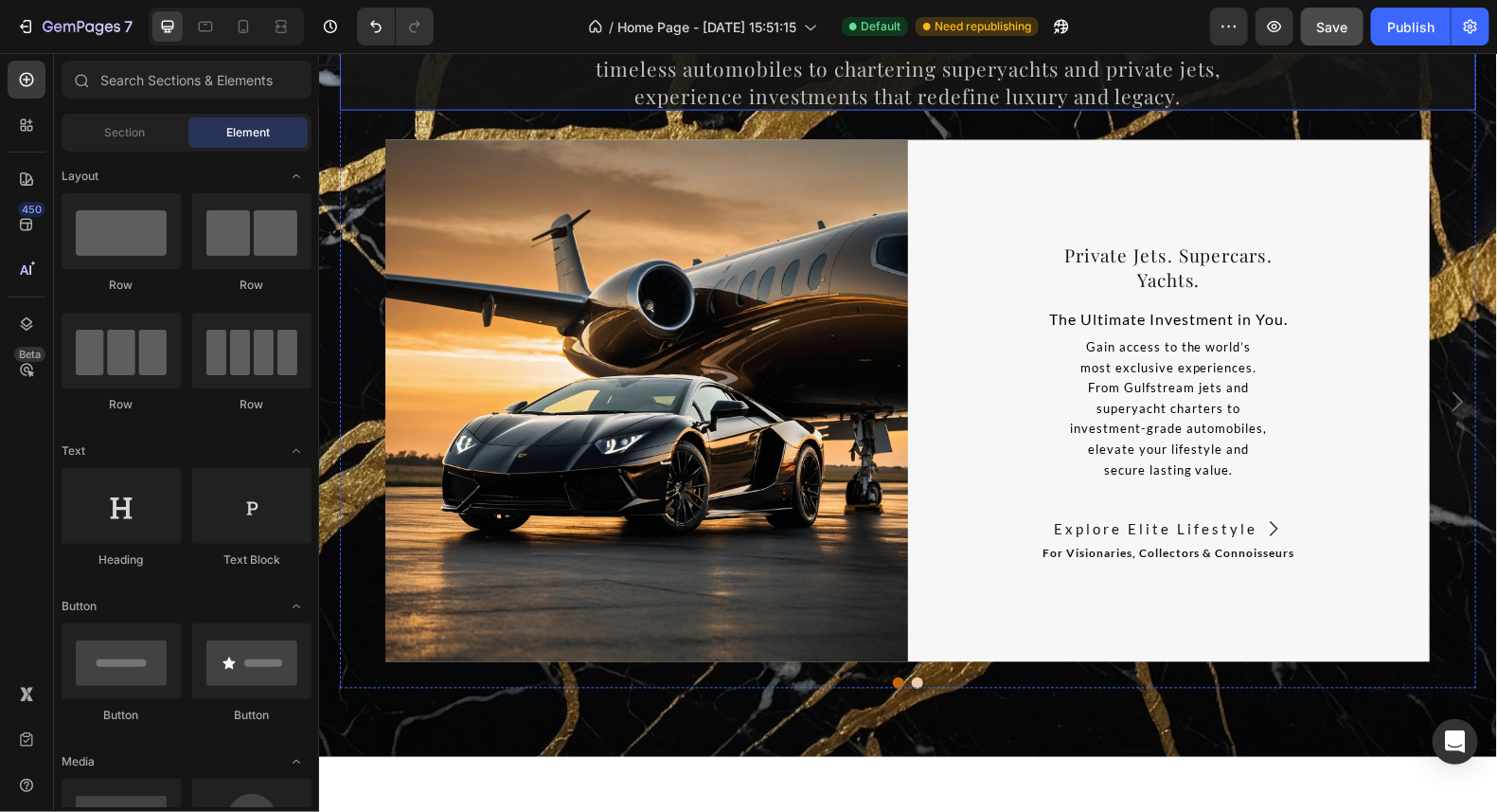
click at [913, 78] on p "⁠⁠⁠⁠⁠⁠⁠ For those who demand more than possessions — access. From owning timele…" at bounding box center [906, 67] width 1132 height 83
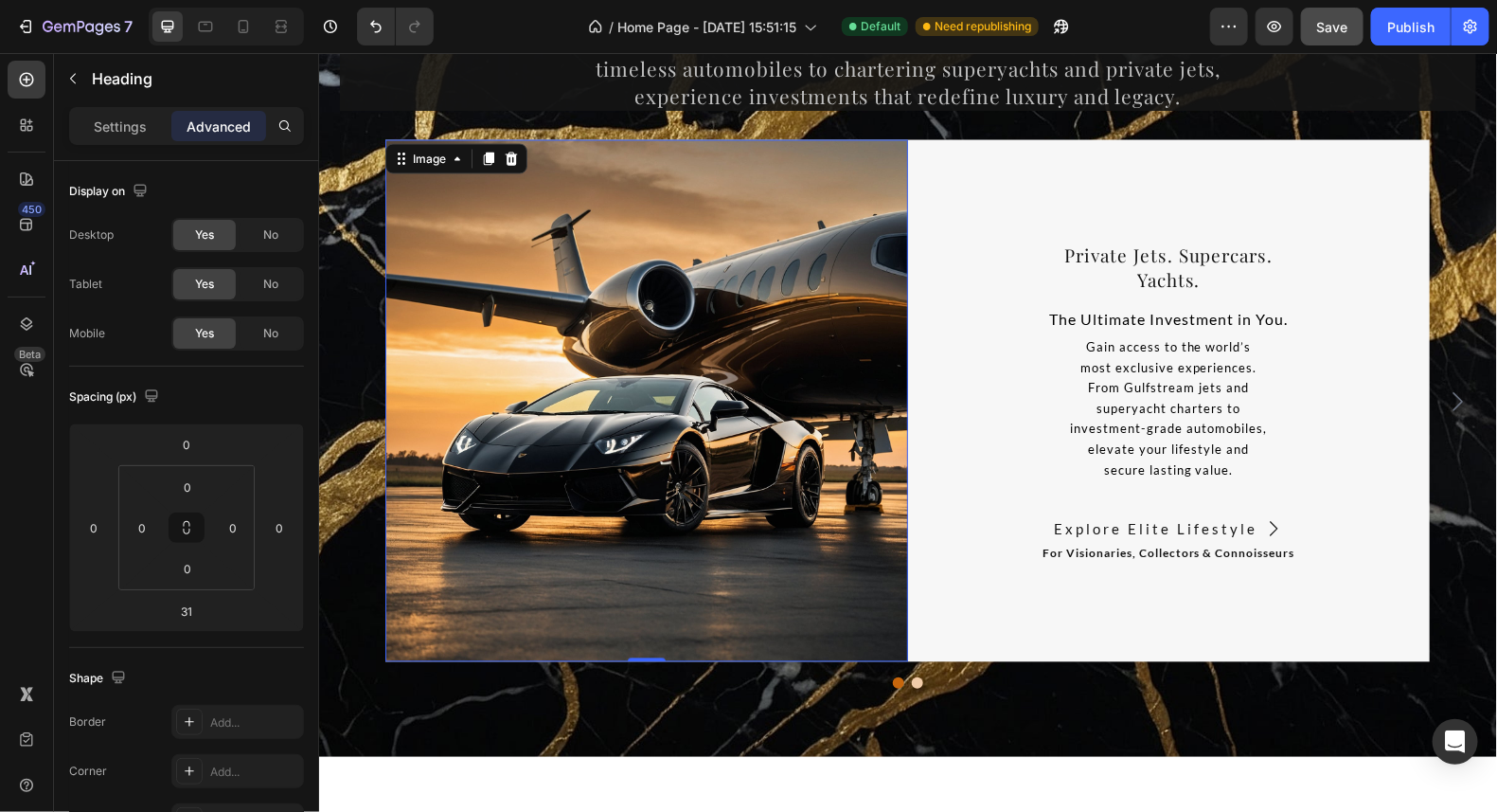
click at [846, 197] on img at bounding box center [646, 400] width 522 height 522
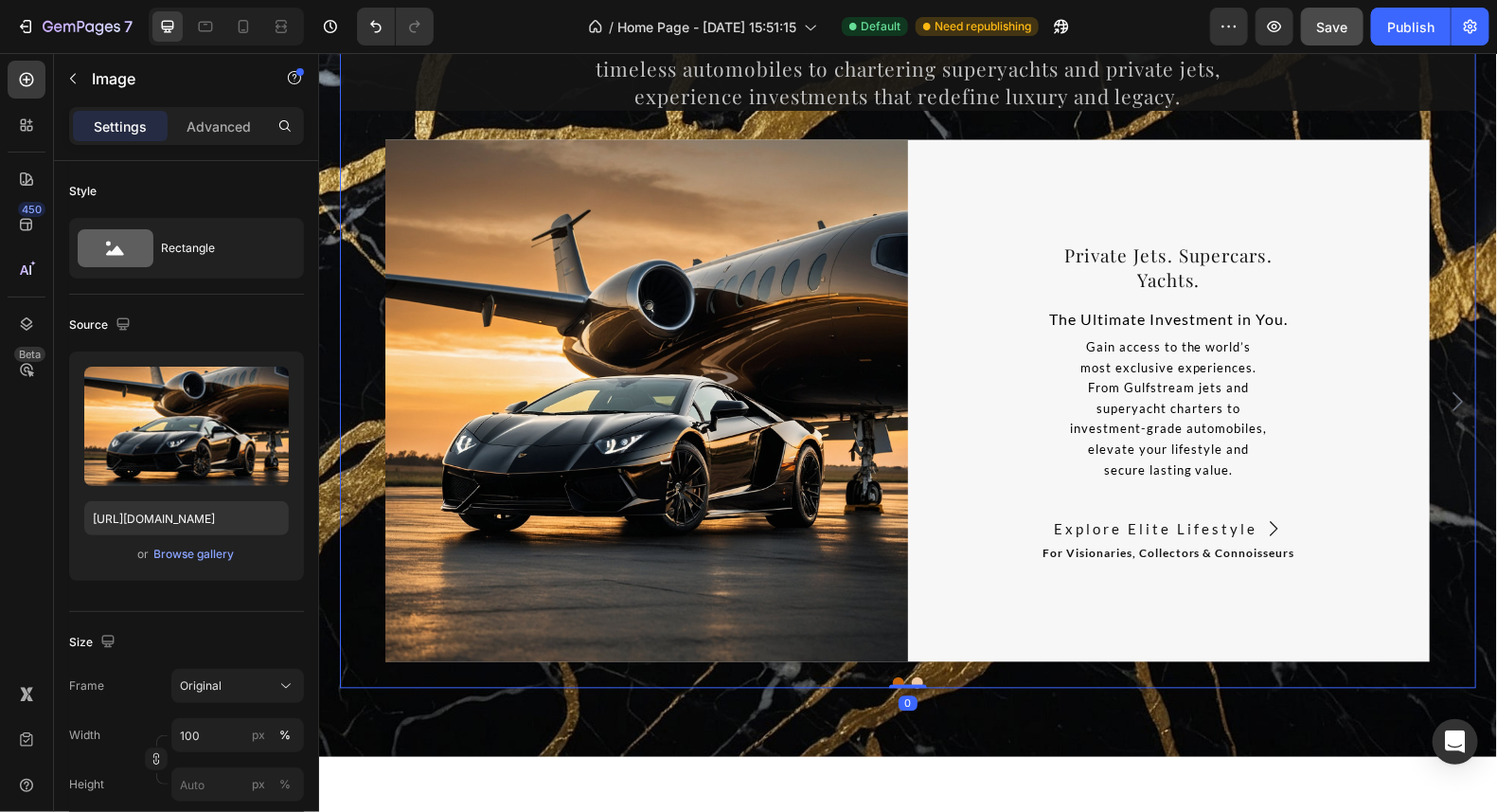
click at [950, 121] on div "10,000+ happy customers and counting Text Drive. Sail. Soar. Invest in the Extr…" at bounding box center [906, 245] width 1136 height 885
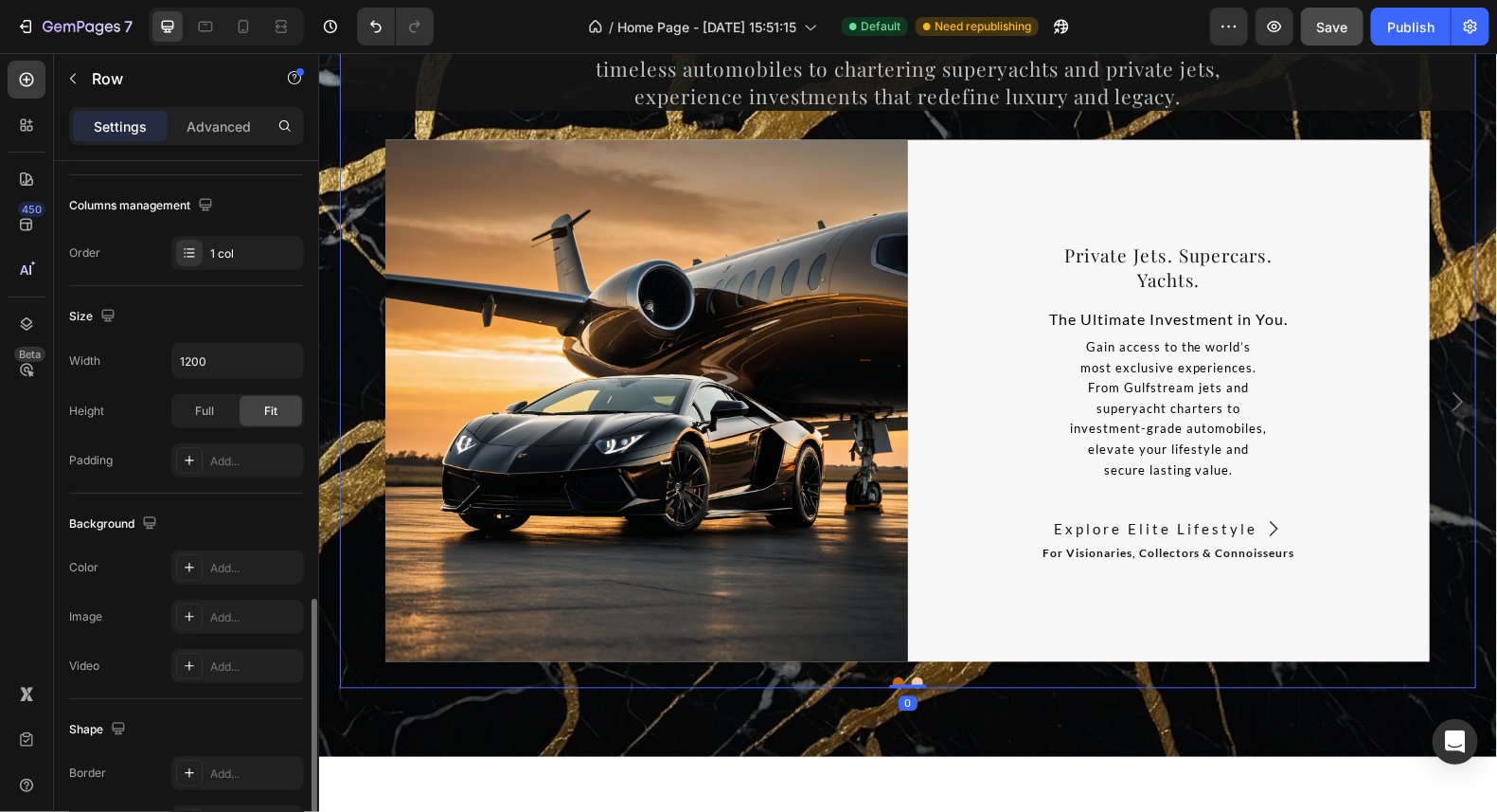
scroll to position [447, 0]
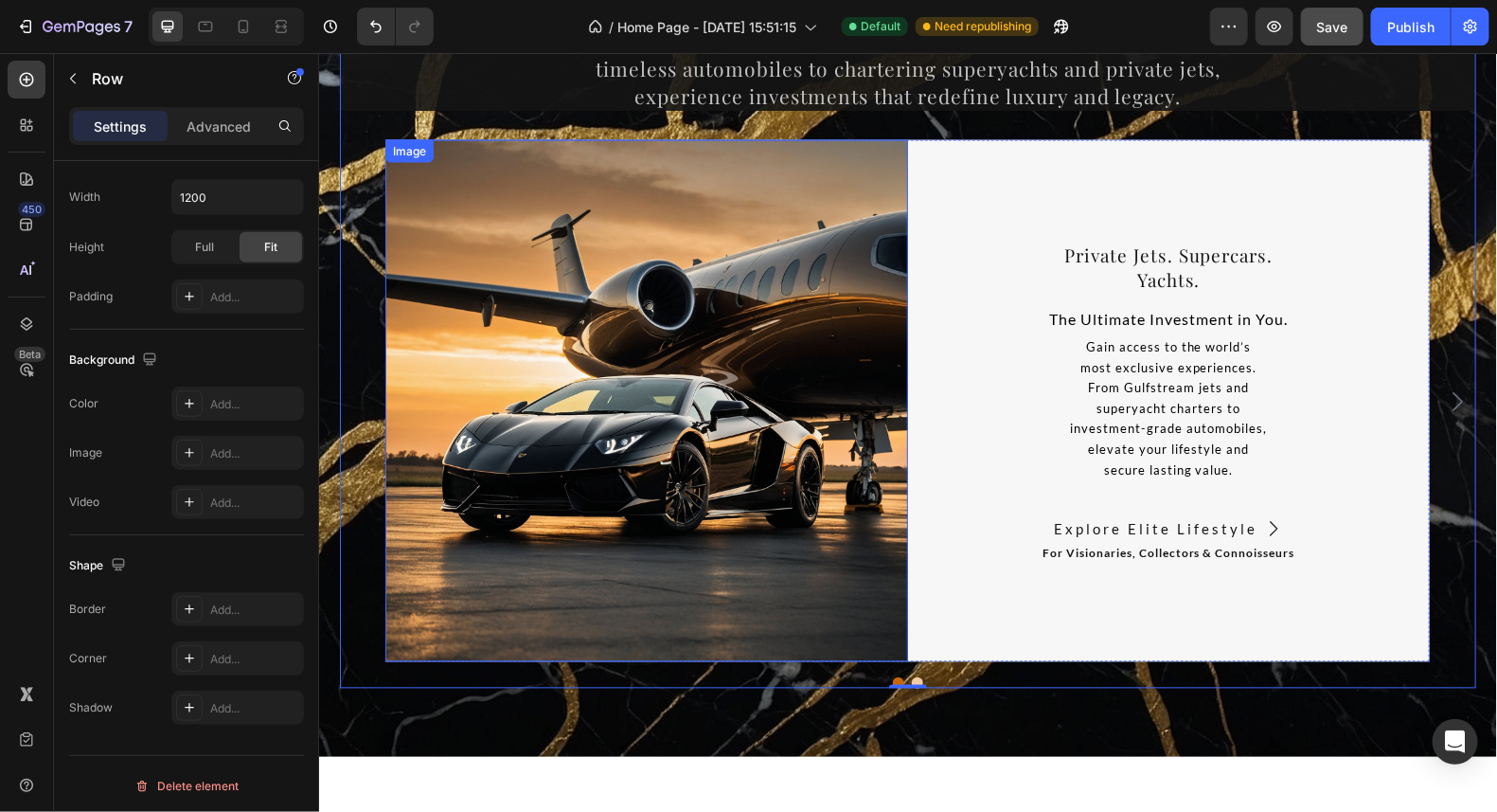
click at [843, 218] on img at bounding box center [646, 400] width 522 height 522
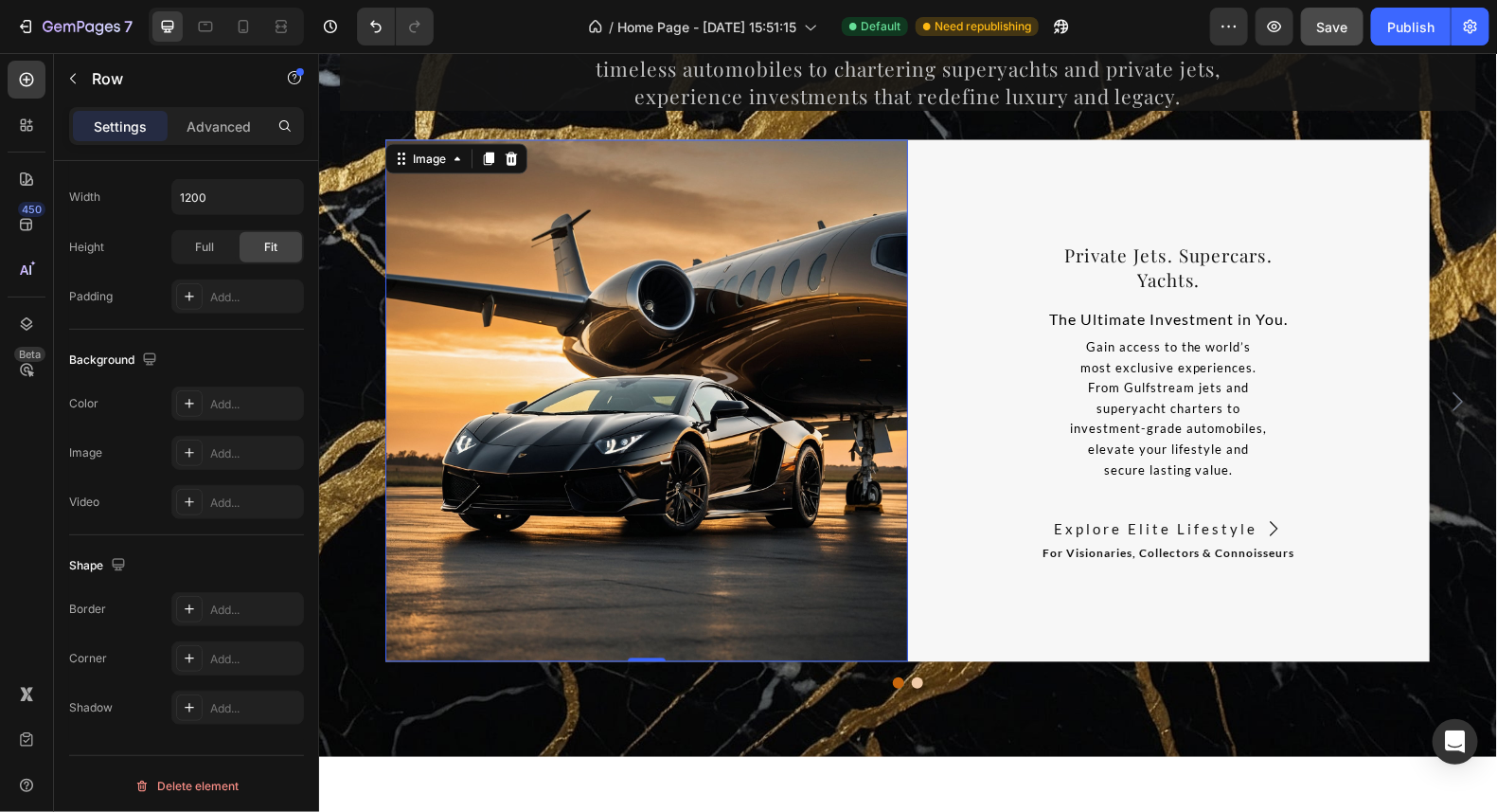
scroll to position [0, 0]
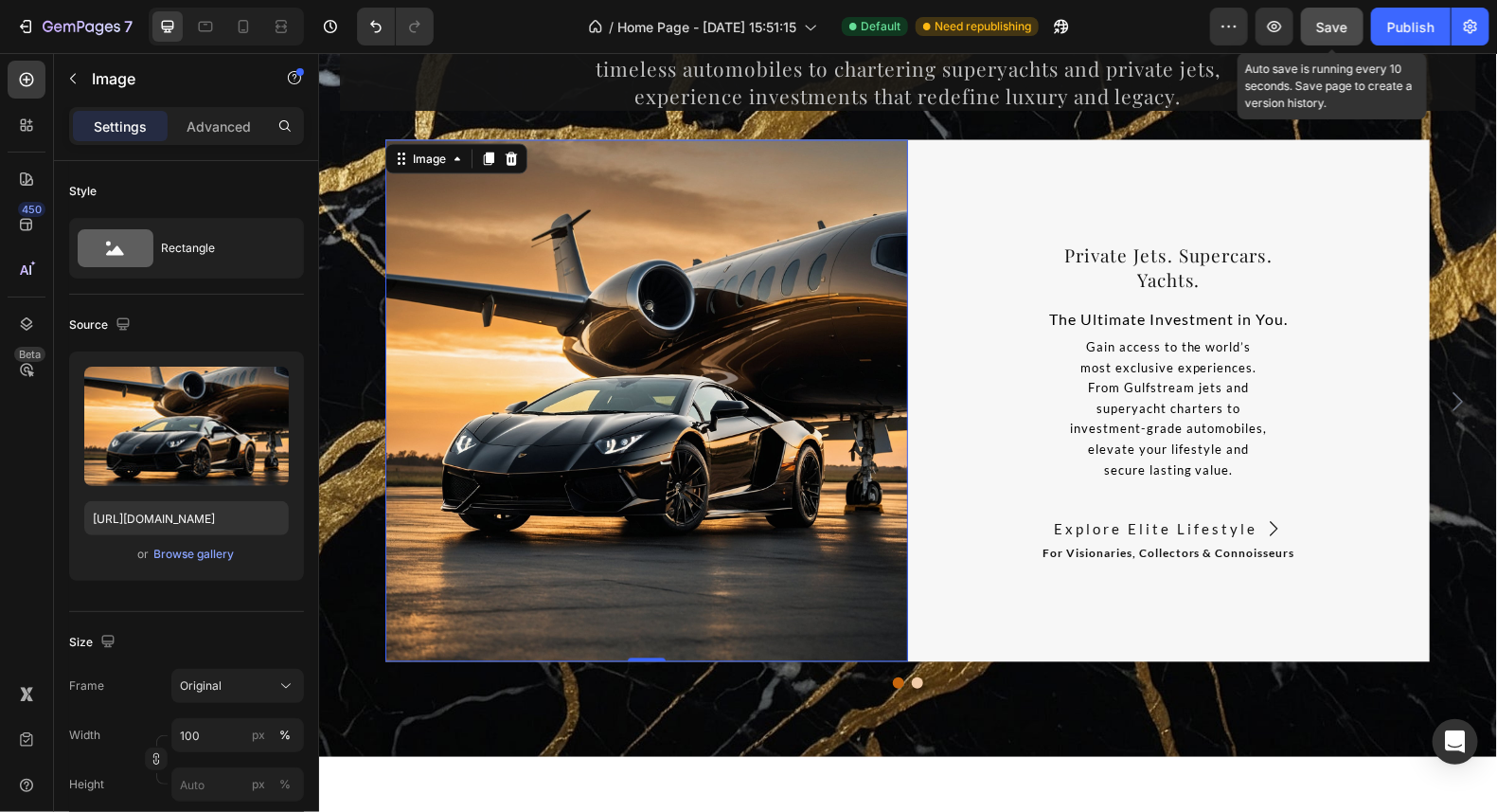
click at [1333, 33] on span "Save" at bounding box center [1332, 27] width 31 height 16
click at [1324, 26] on span "Save" at bounding box center [1332, 27] width 31 height 16
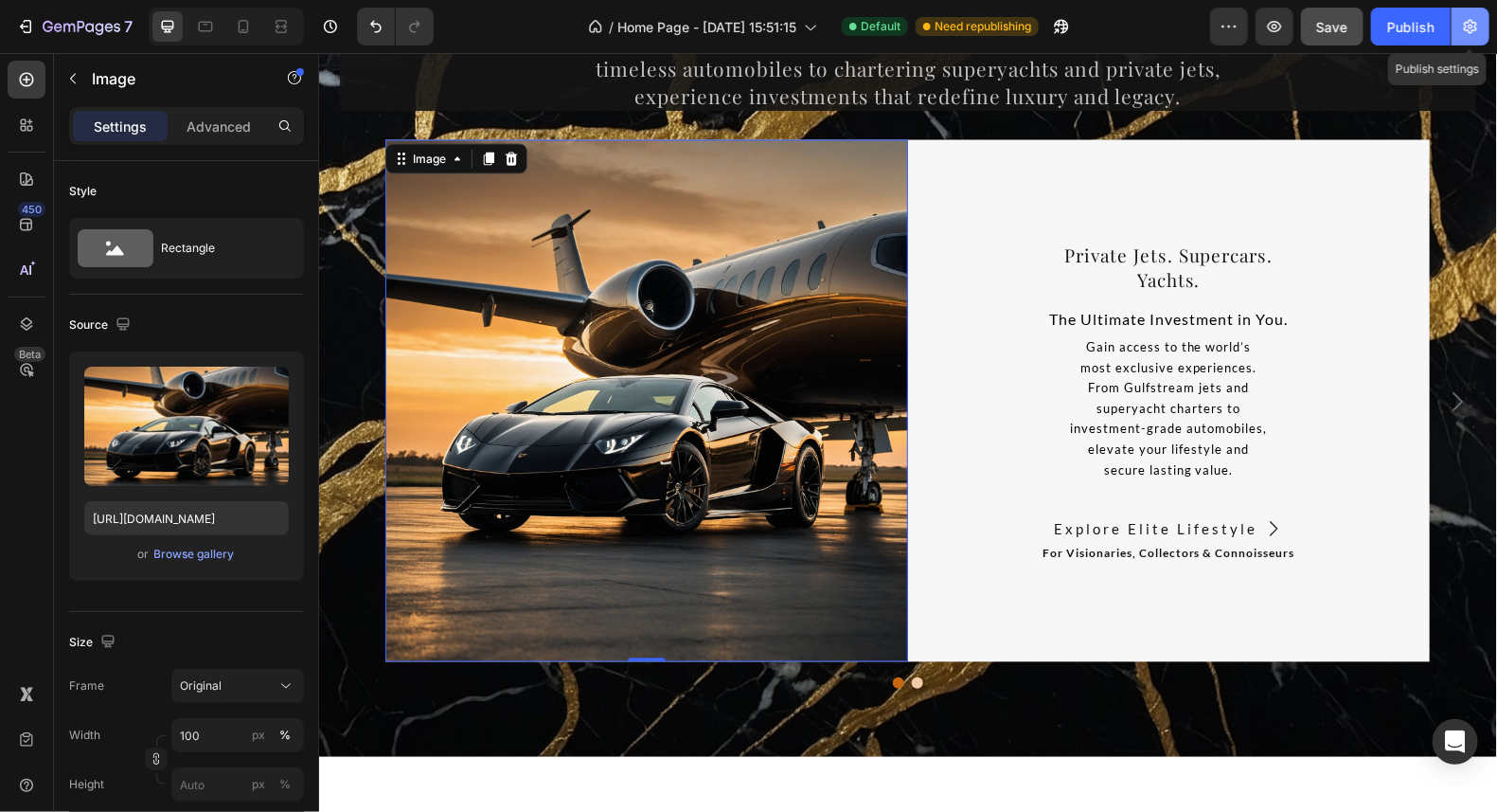
click at [1469, 20] on icon "button" at bounding box center [1471, 27] width 13 height 14
click at [1476, 18] on icon "button" at bounding box center [1471, 27] width 19 height 19
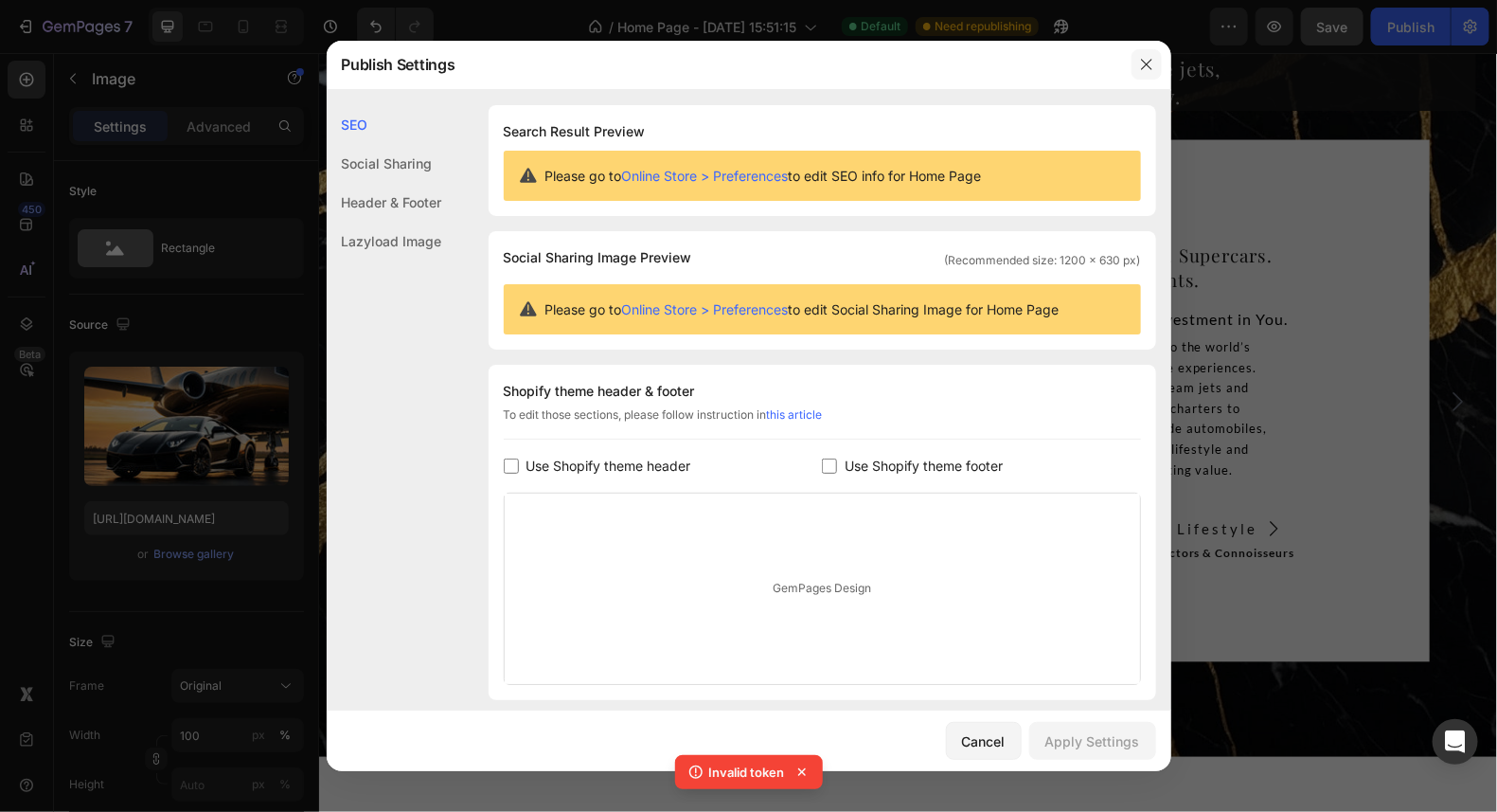
click at [1148, 66] on icon "button" at bounding box center [1146, 64] width 11 height 11
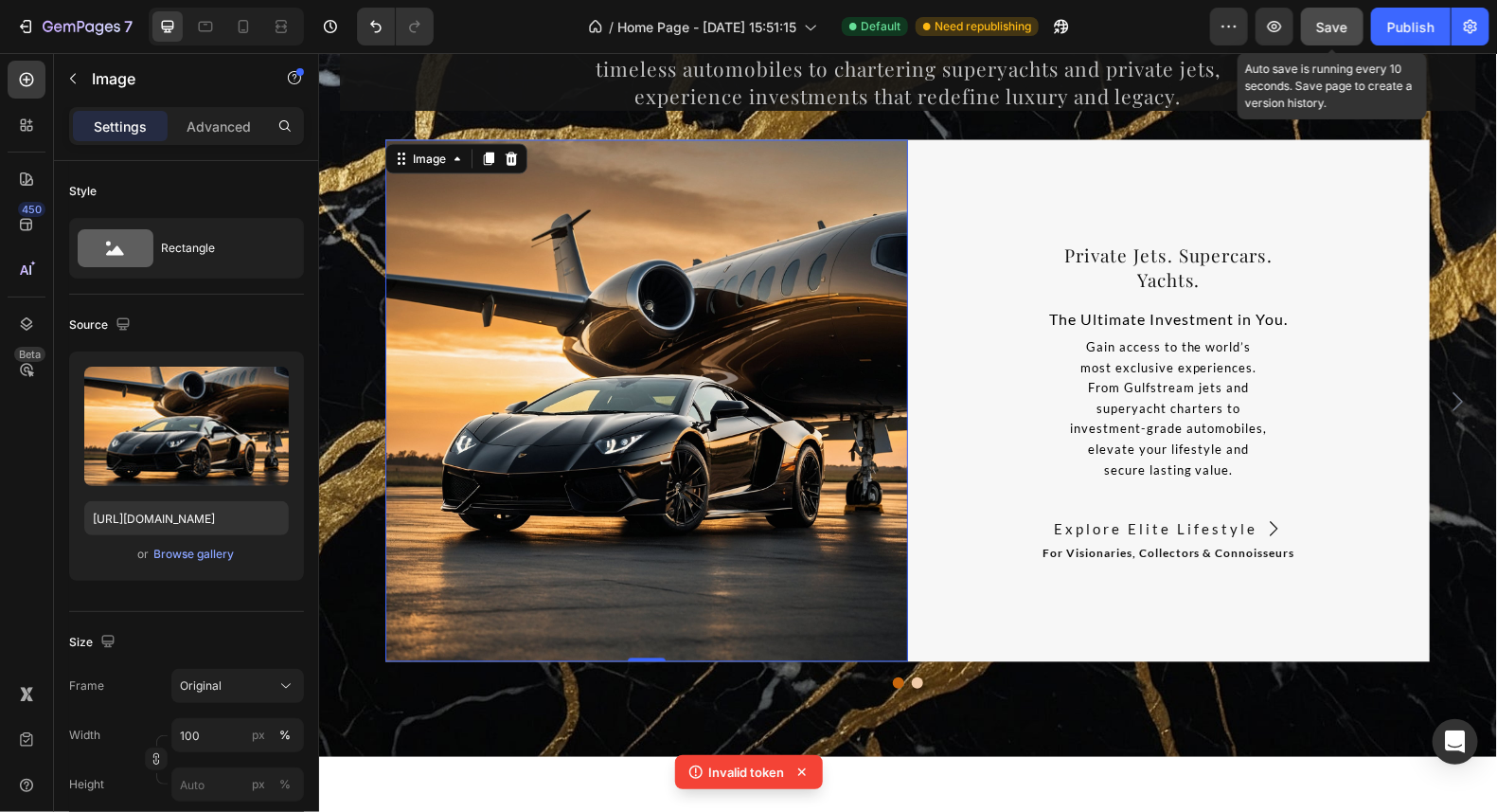
click at [1333, 31] on span "Save" at bounding box center [1332, 27] width 31 height 16
click at [803, 774] on icon at bounding box center [802, 772] width 8 height 8
click at [1324, 34] on div "Save" at bounding box center [1332, 27] width 31 height 20
click at [1330, 31] on span "Save" at bounding box center [1332, 27] width 31 height 16
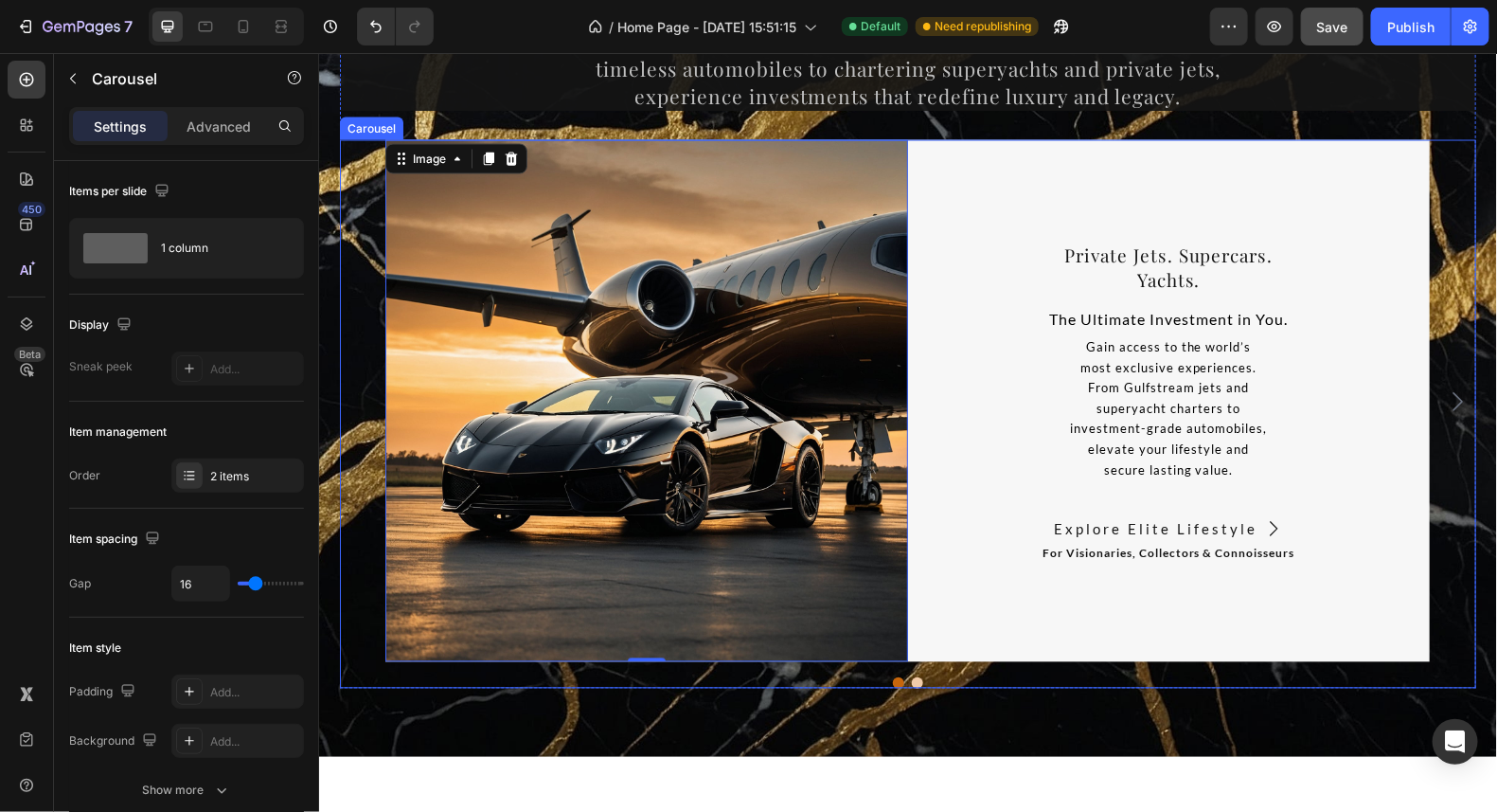
click at [1458, 466] on div "Image 0 ⁠⁠⁠⁠⁠⁠⁠ Private Jets. Supercars. Yachts. Heading The Ultimate Investmen…" at bounding box center [906, 400] width 1136 height 522
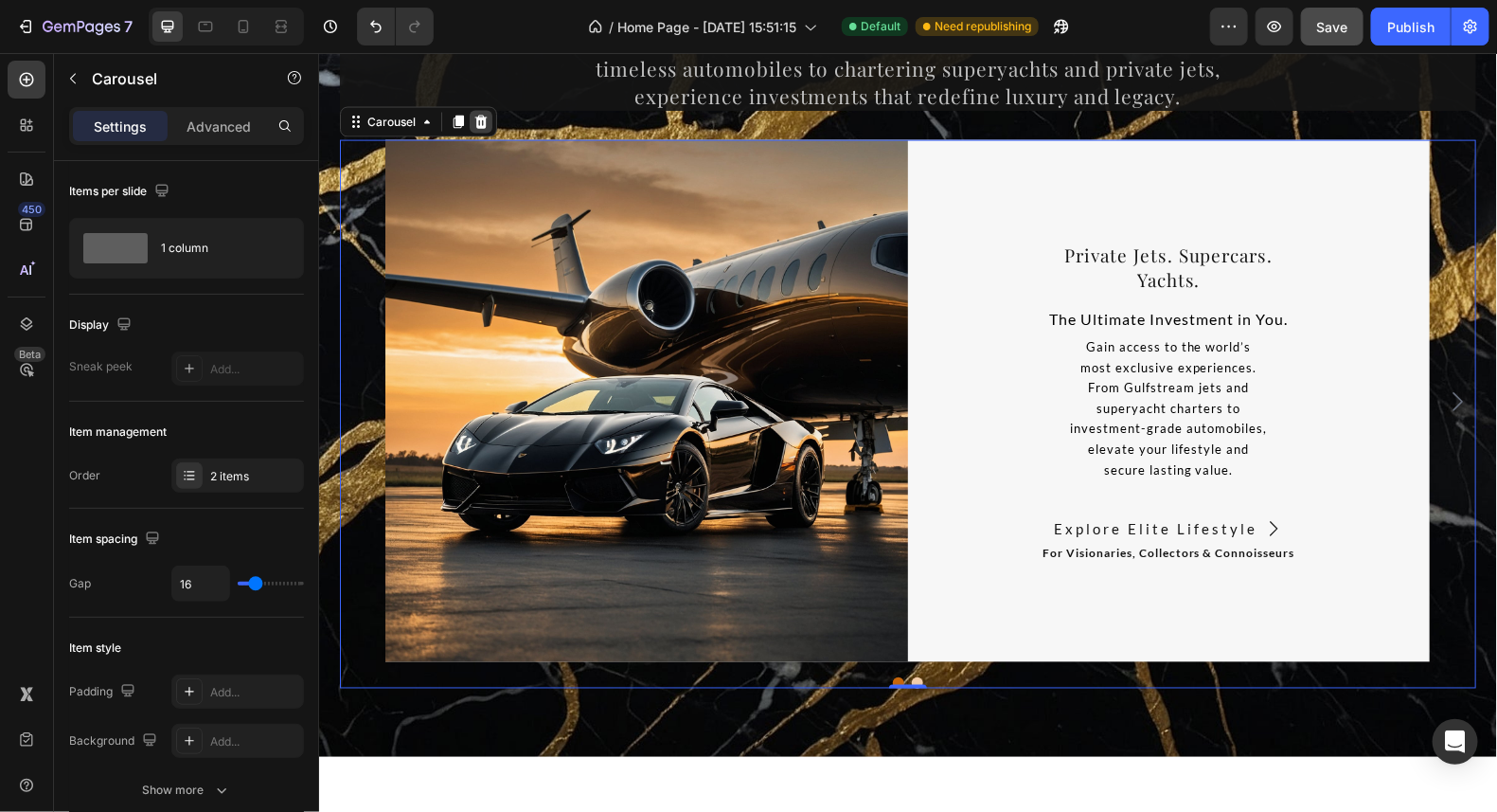
click at [474, 118] on icon at bounding box center [480, 121] width 15 height 15
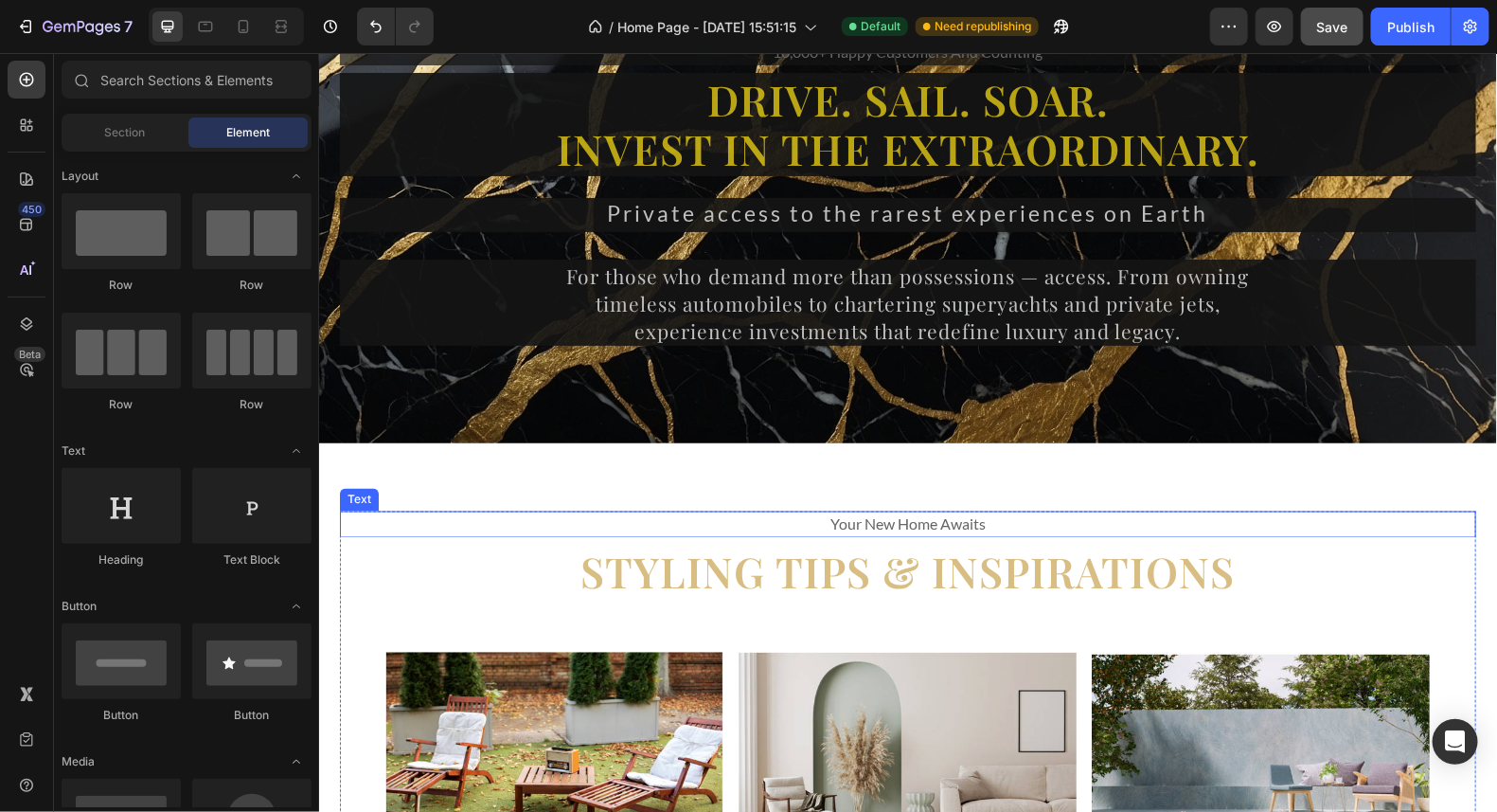
scroll to position [13550, 0]
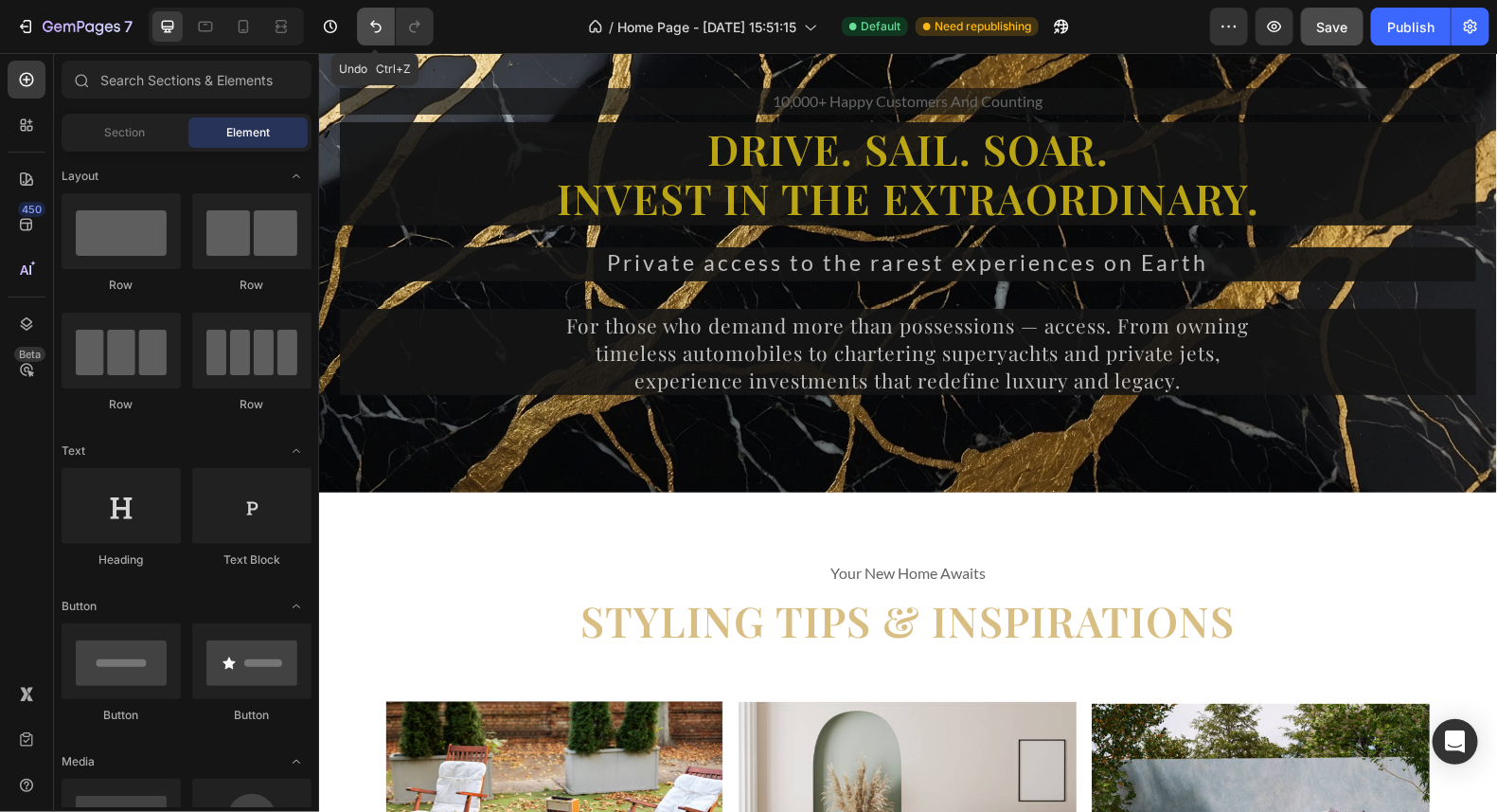
click at [379, 25] on icon "Undo/Redo" at bounding box center [376, 27] width 12 height 13
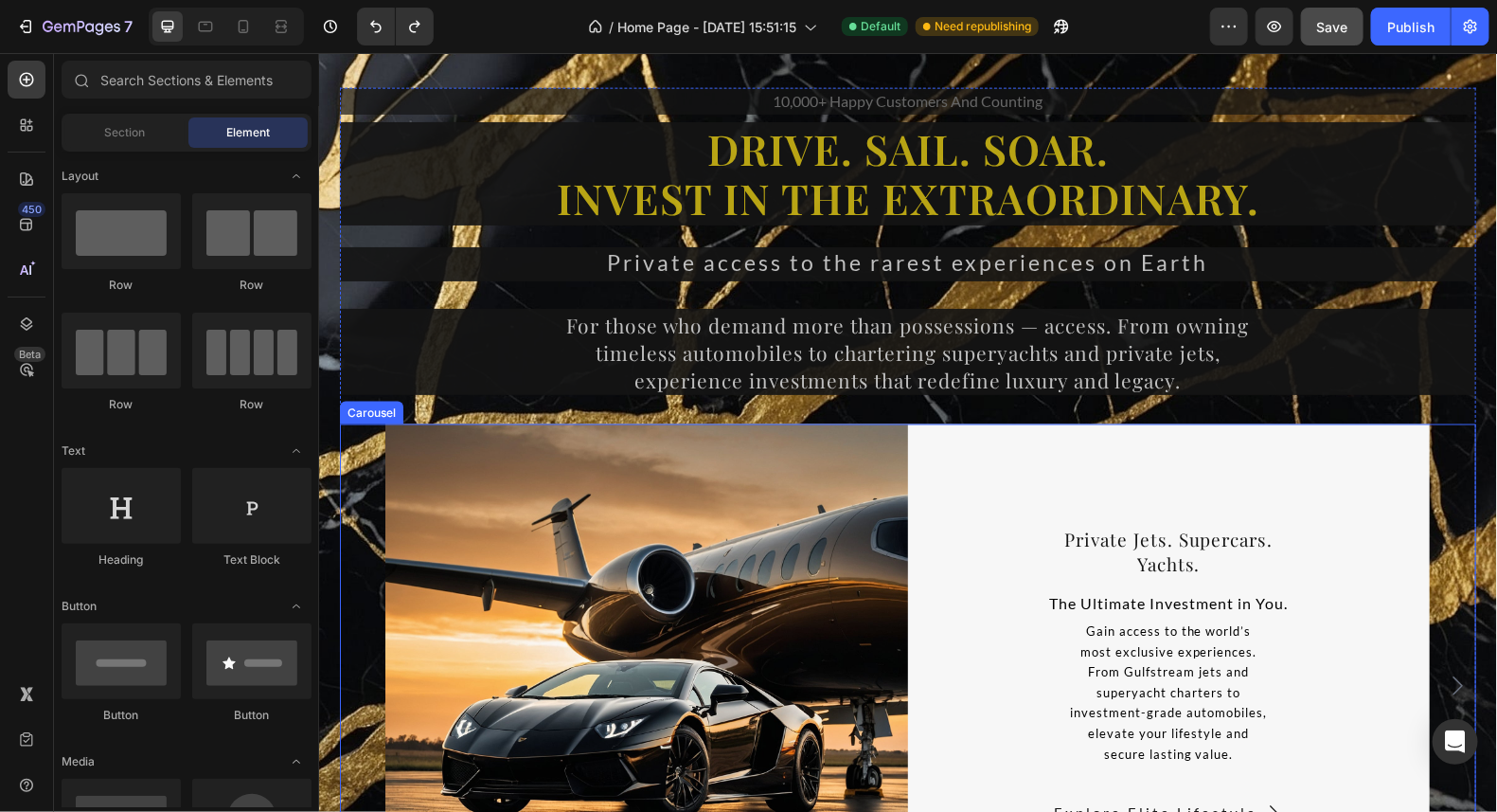
scroll to position [13740, 0]
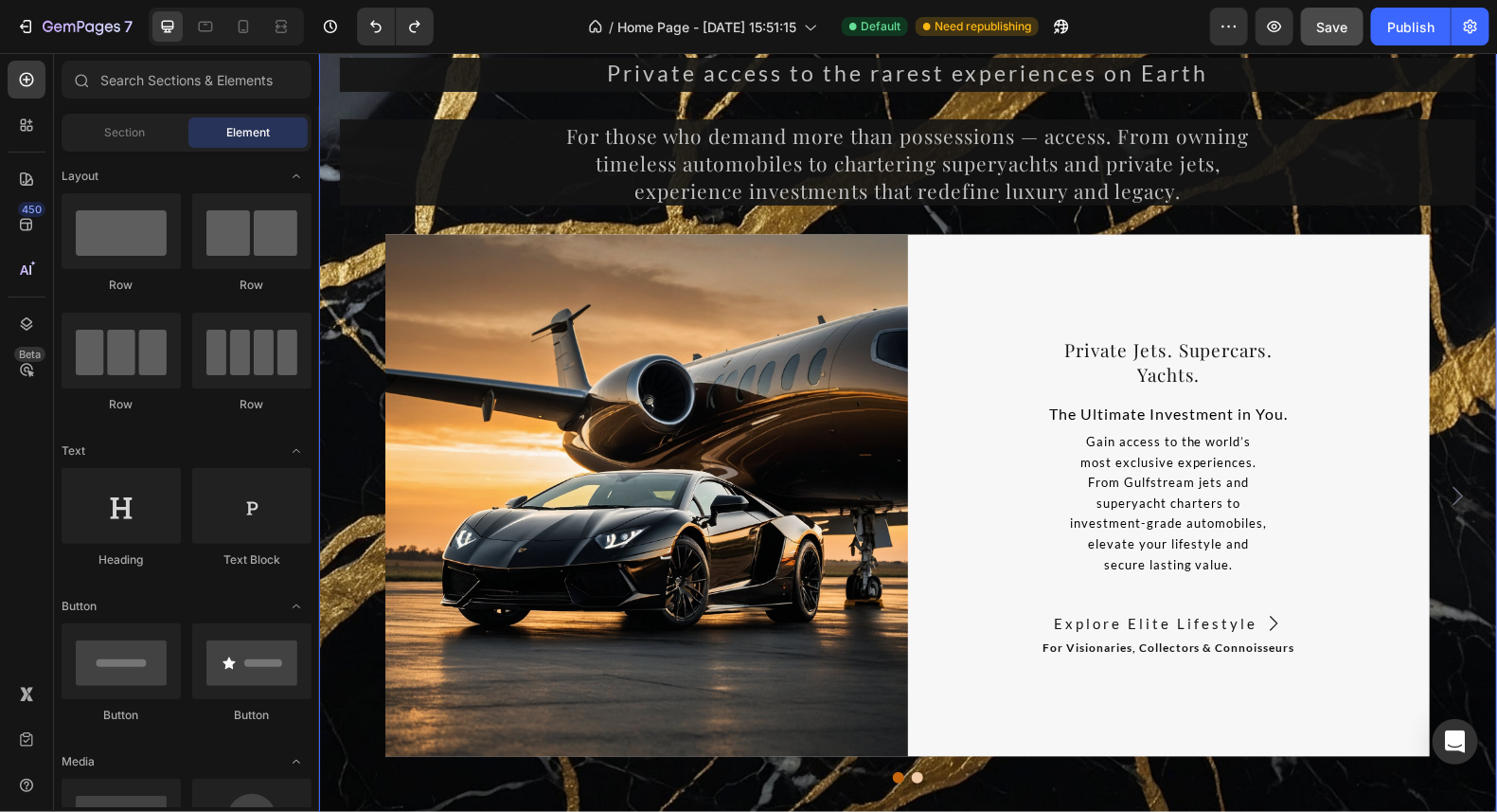
click at [1474, 493] on div "10,000+ happy customers and counting Text Drive. Sail. Soar. Invest in the Extr…" at bounding box center [907, 341] width 1179 height 1022
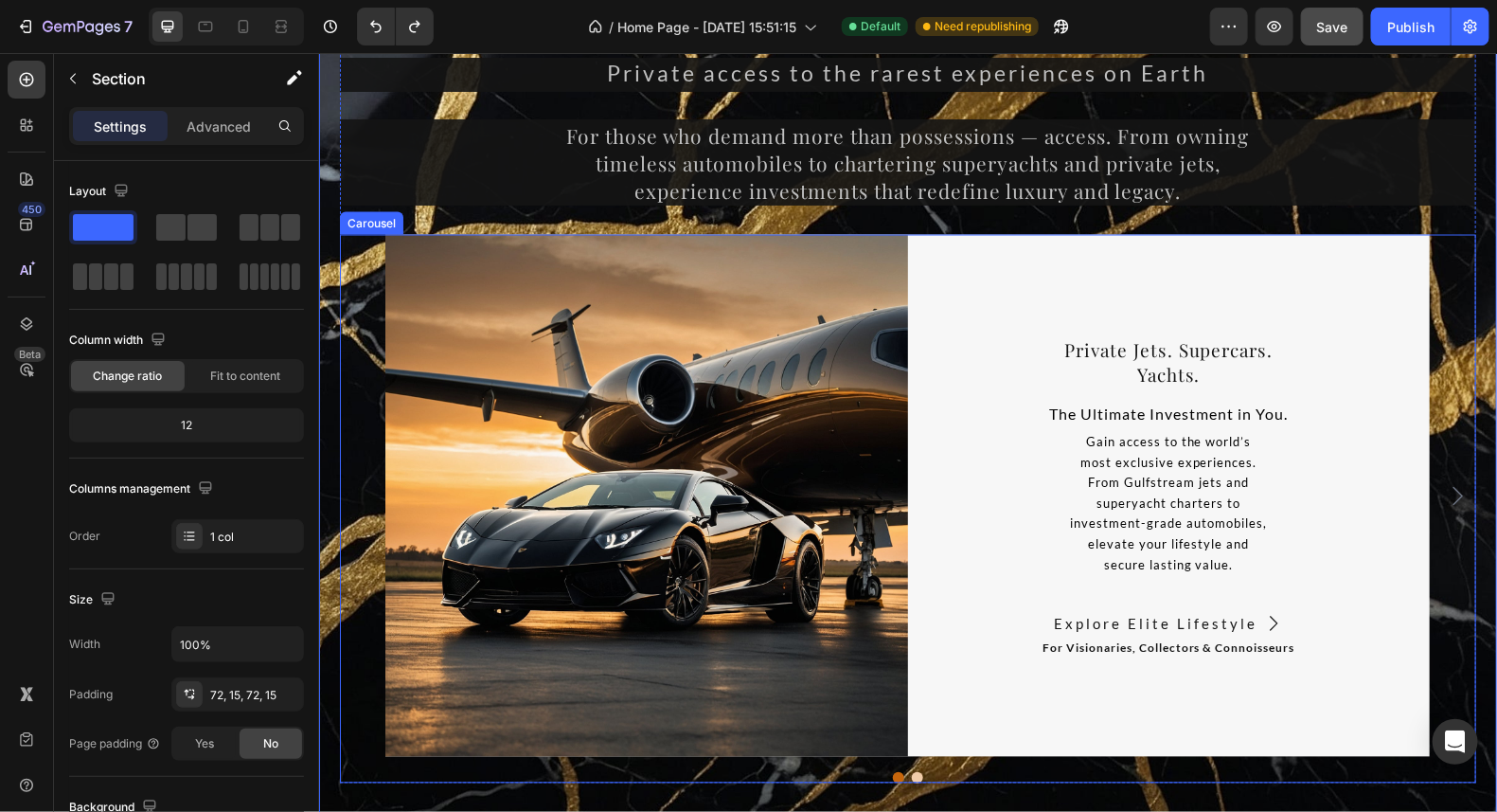
click at [1454, 491] on icon "Carousel Next Arrow" at bounding box center [1458, 495] width 23 height 23
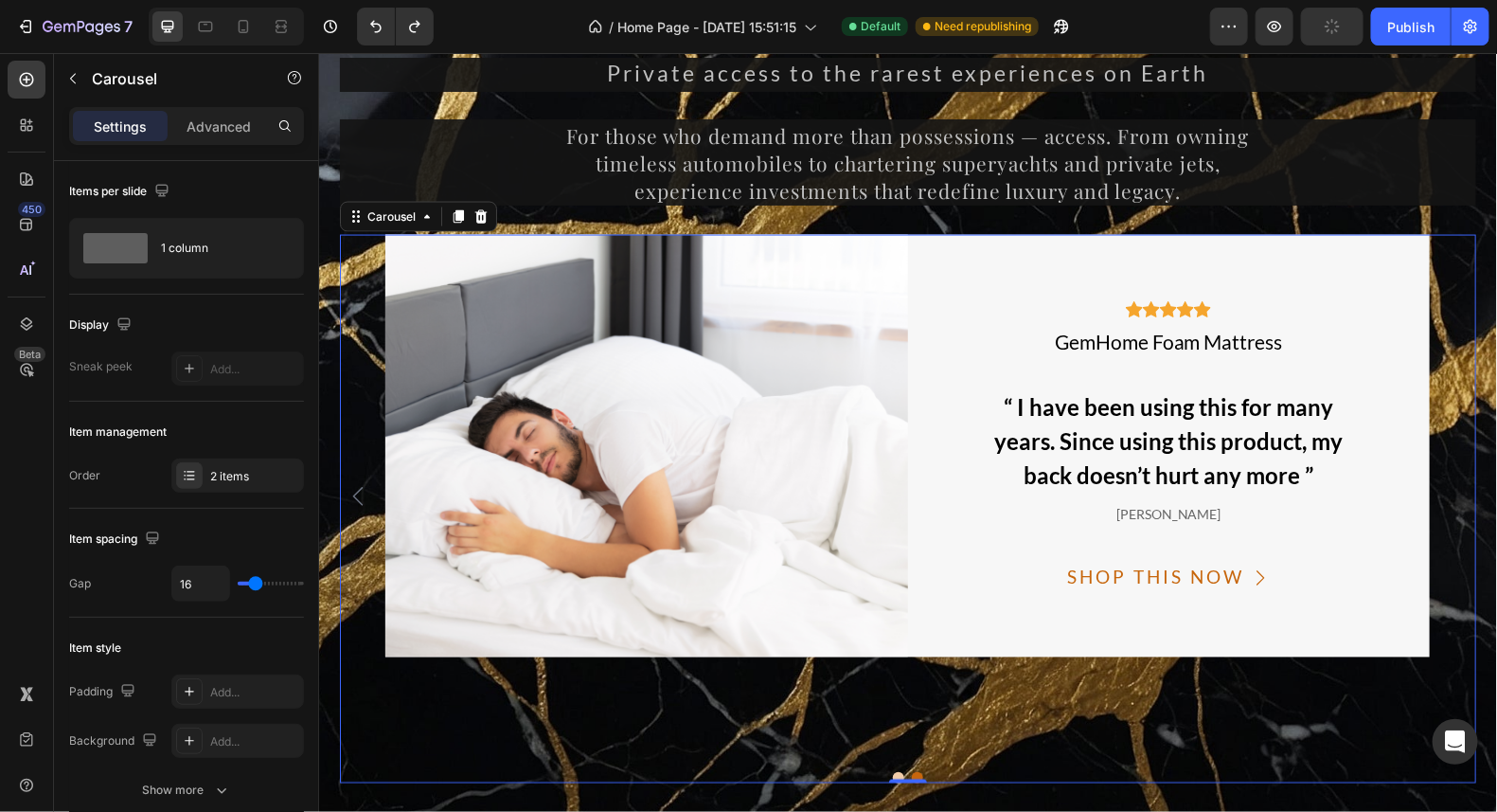
click at [352, 488] on icon "Carousel Back Arrow" at bounding box center [357, 495] width 11 height 19
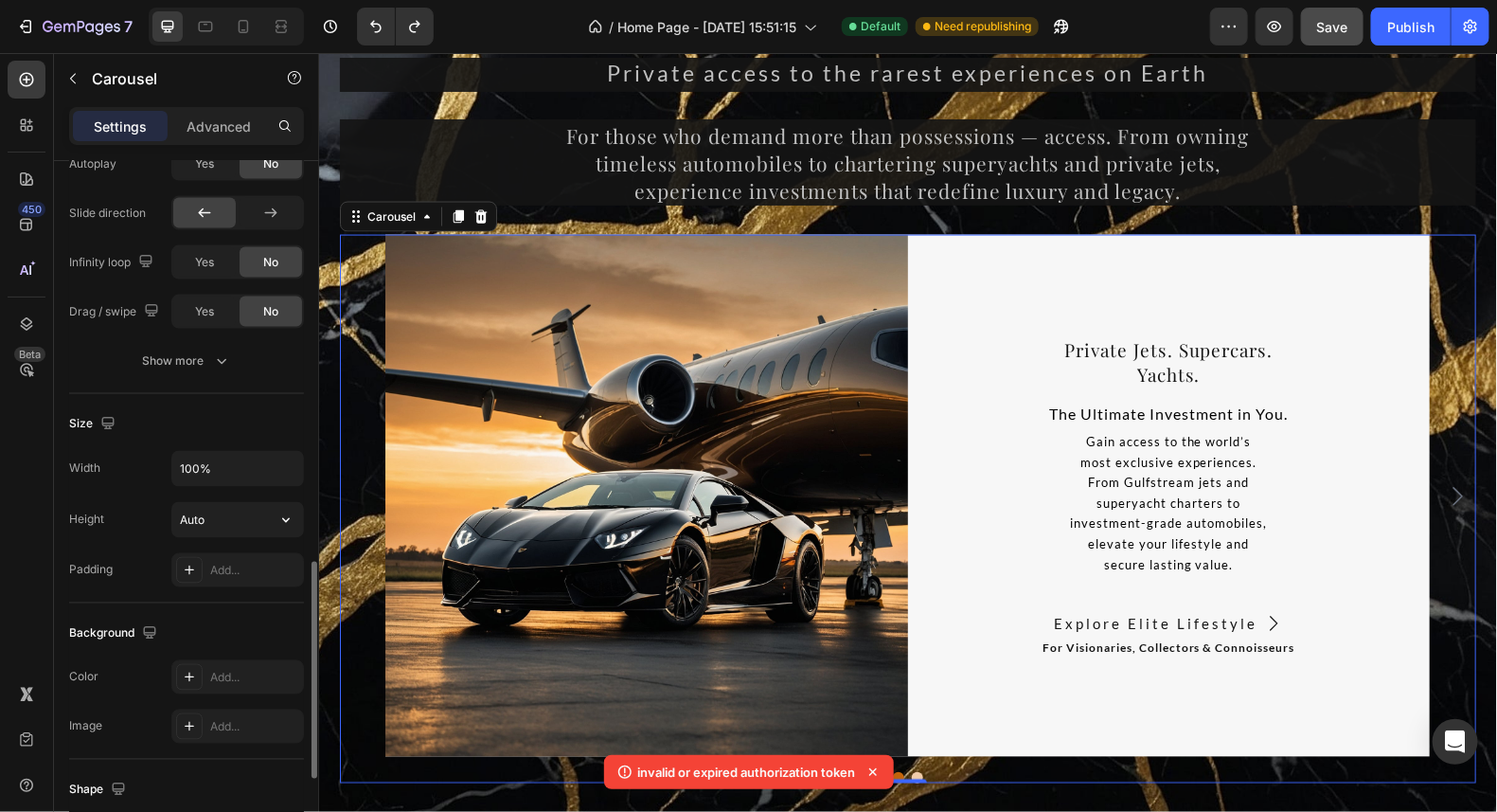
scroll to position [1203, 0]
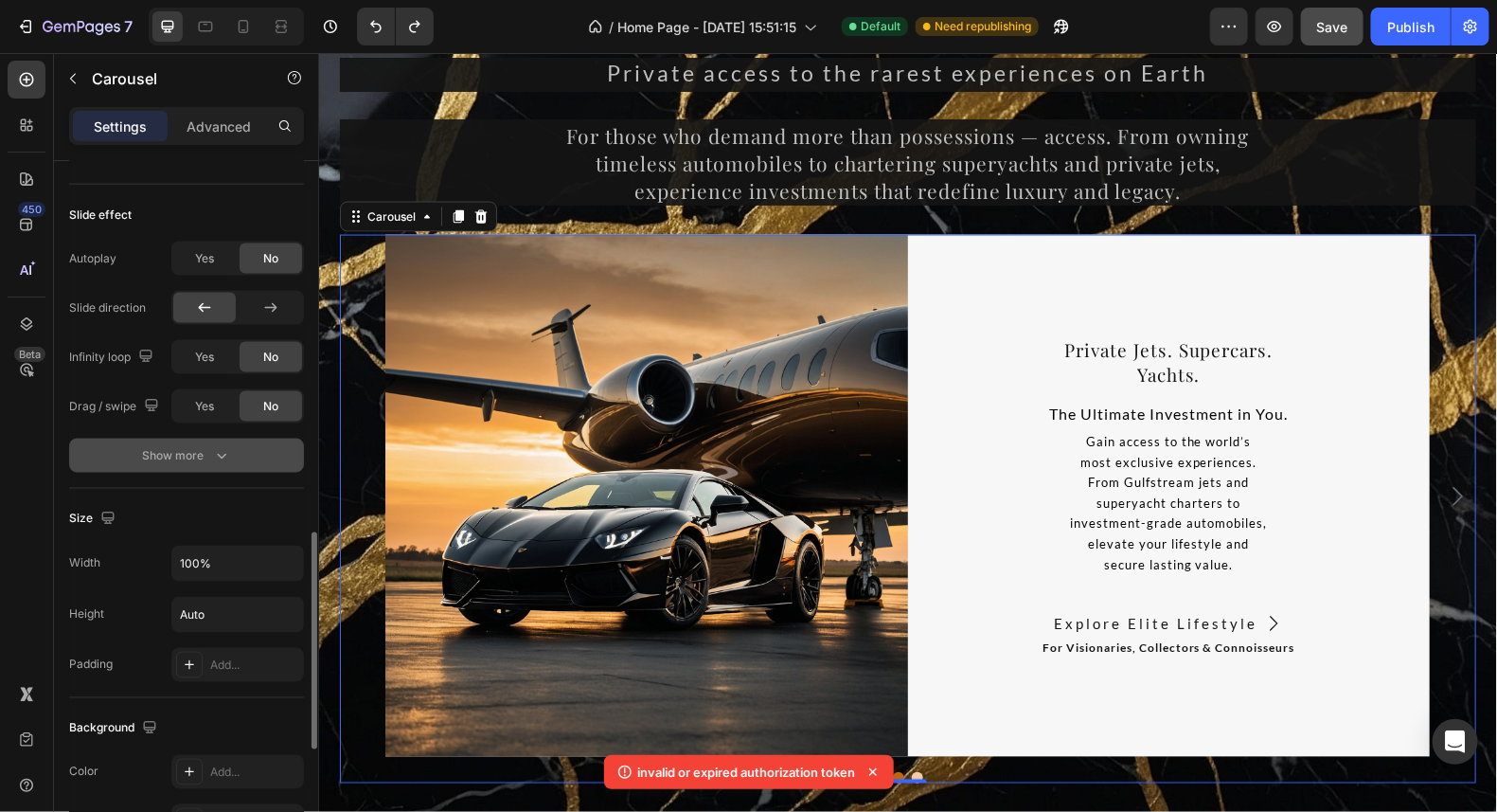
click at [183, 446] on div "Show more" at bounding box center [188, 456] width 89 height 19
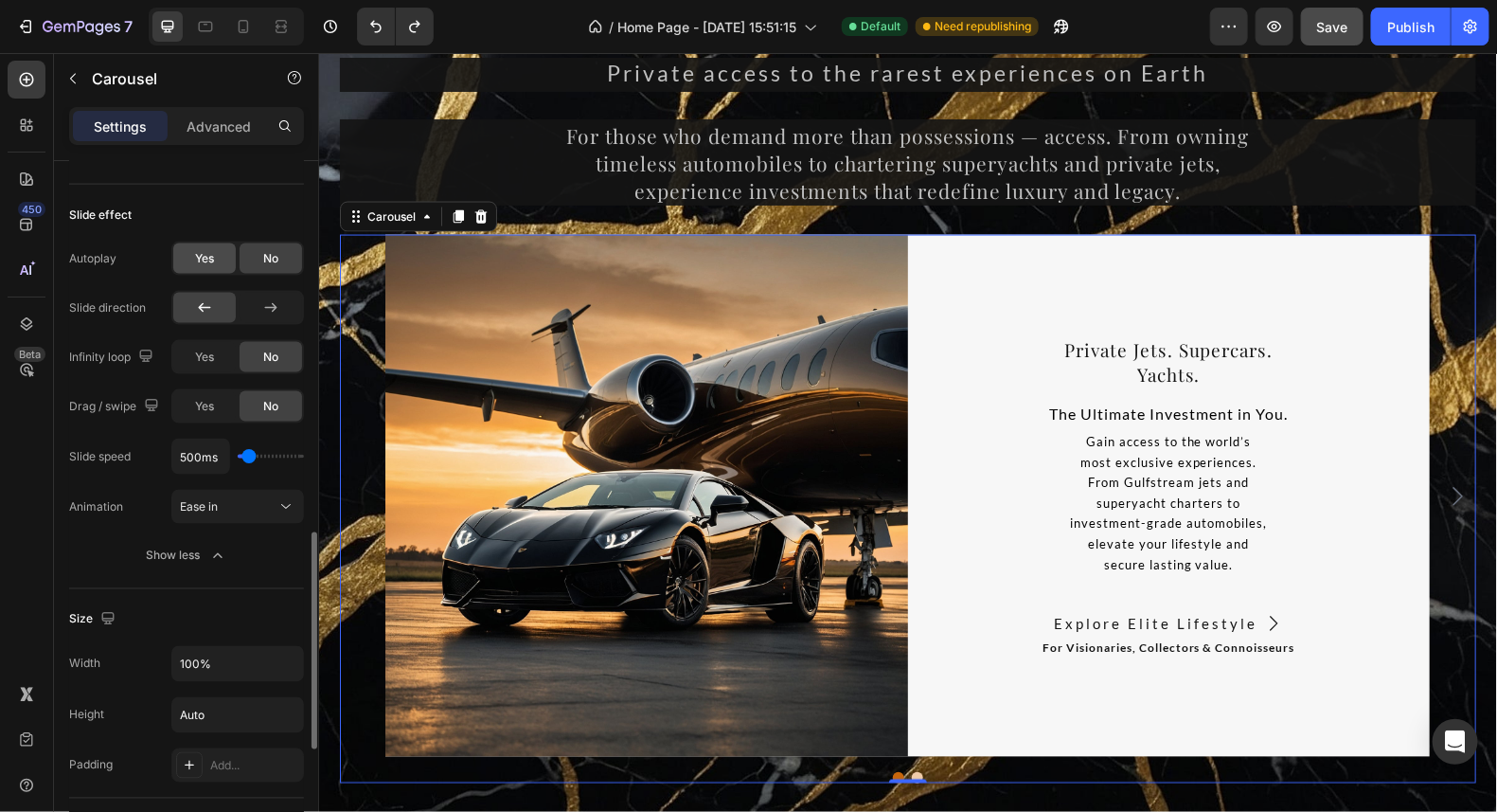
click at [206, 252] on span "Yes" at bounding box center [205, 259] width 19 height 17
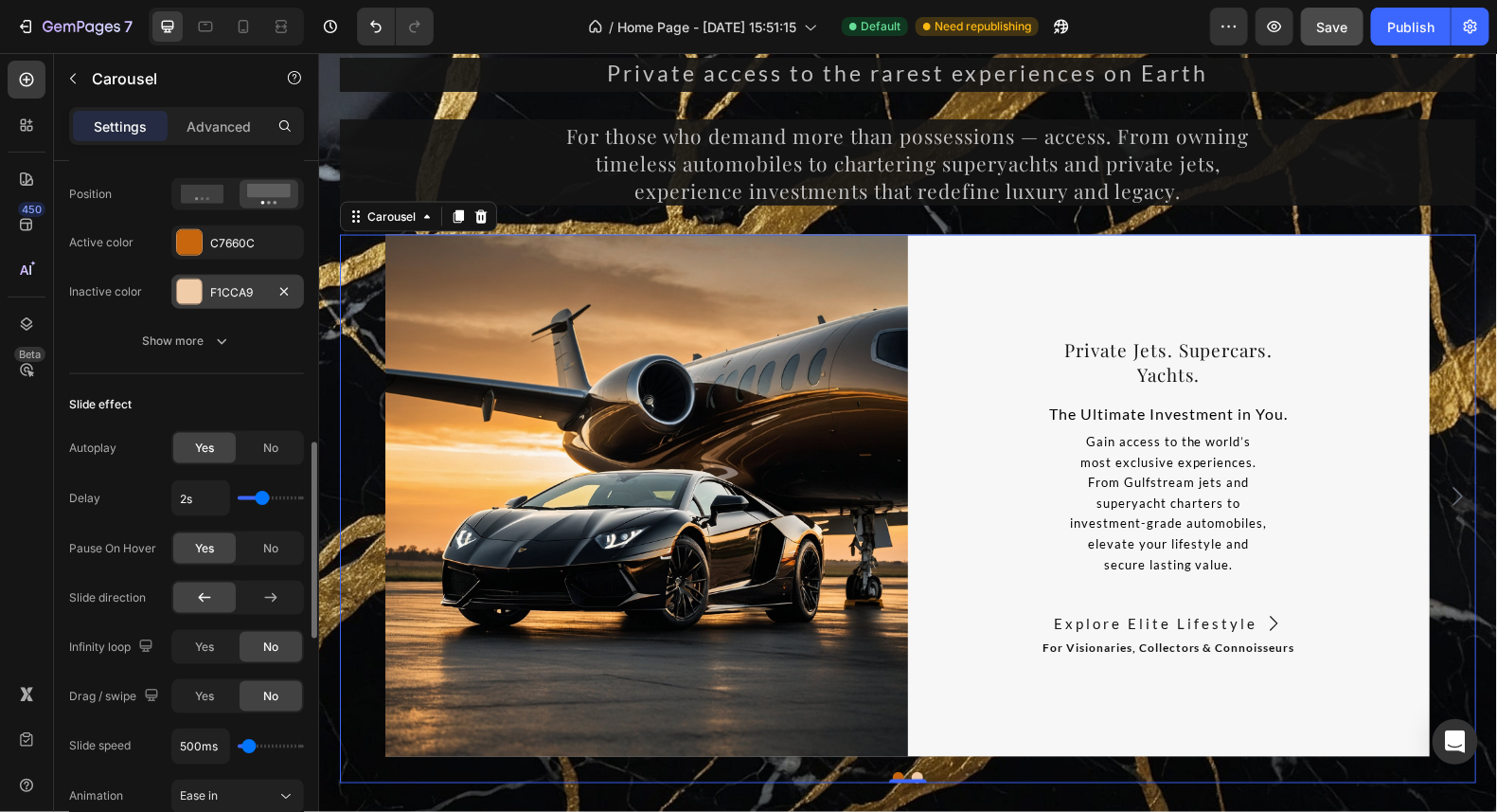
scroll to position [919, 0]
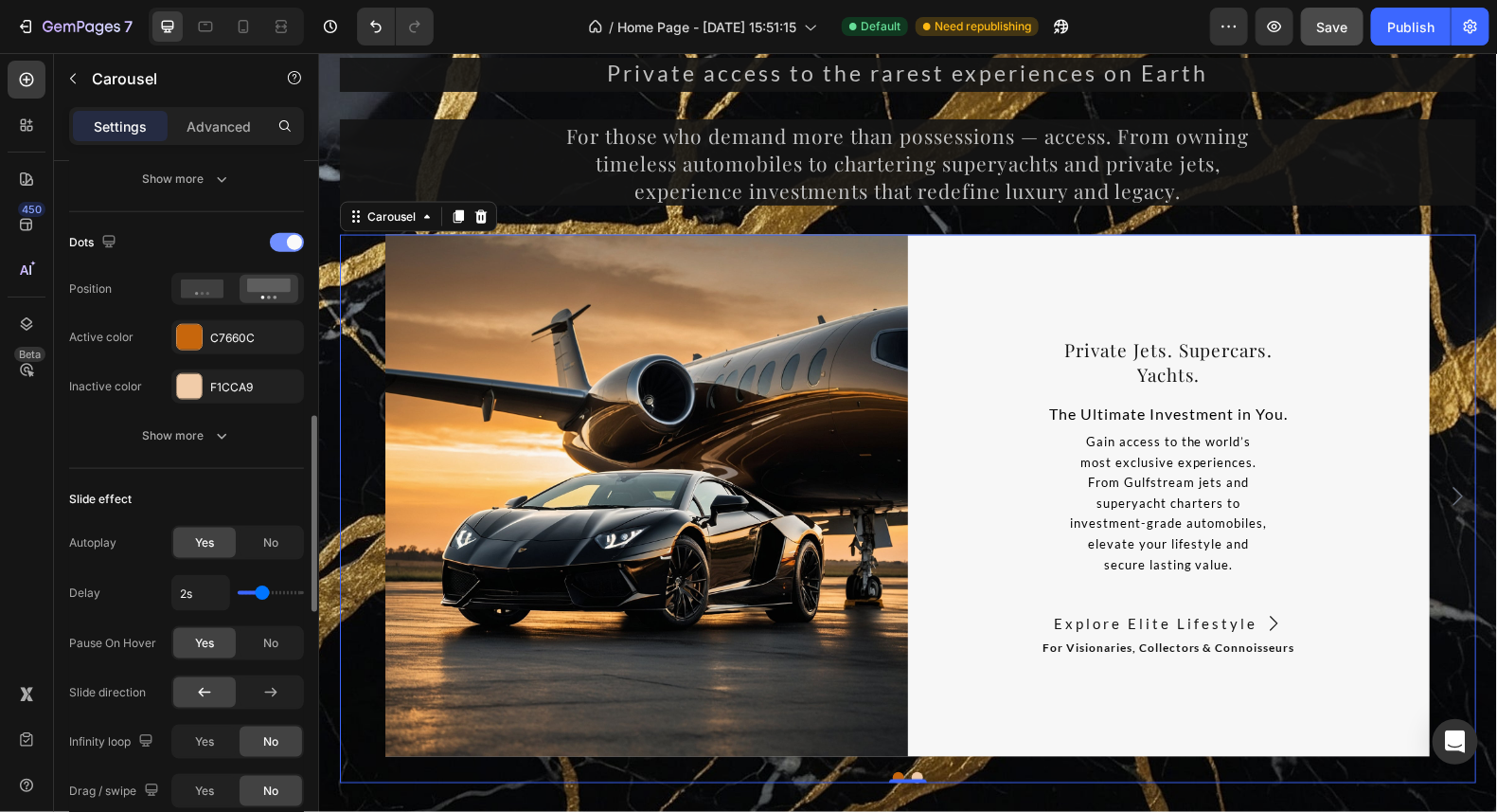
click at [292, 235] on span at bounding box center [294, 242] width 15 height 15
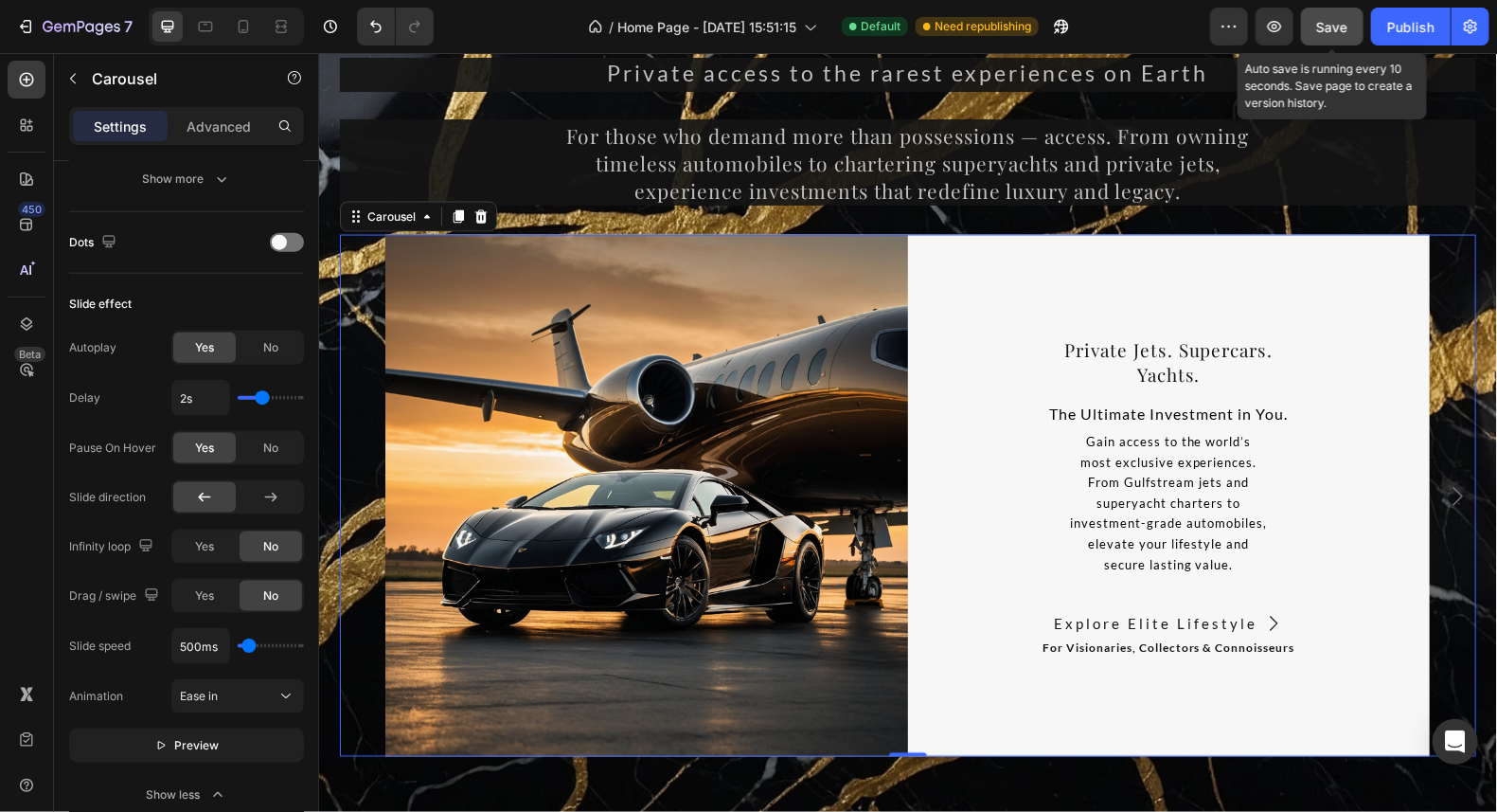
click at [1322, 24] on span "Save" at bounding box center [1332, 27] width 31 height 16
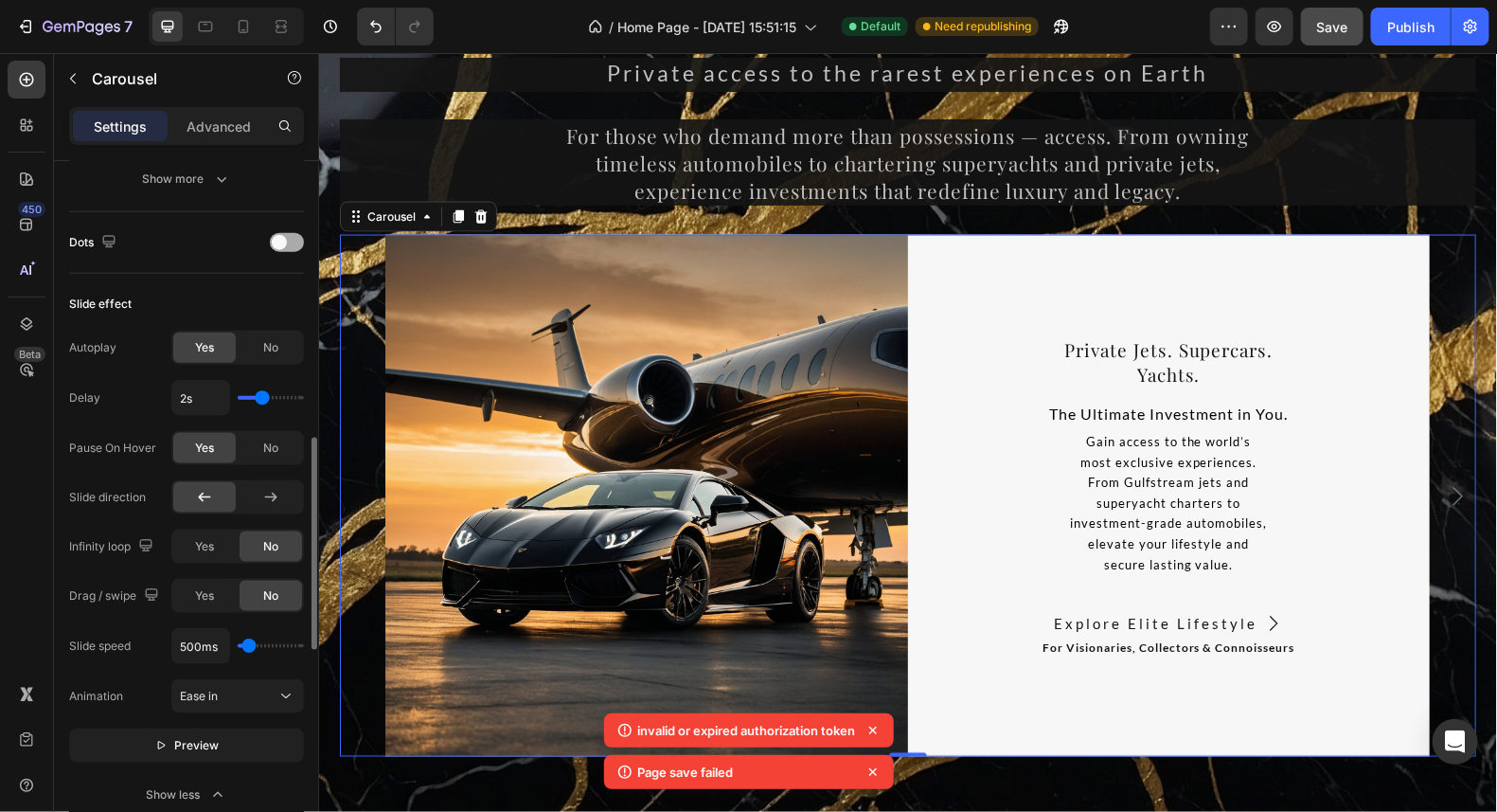
click at [284, 233] on div at bounding box center [287, 242] width 34 height 19
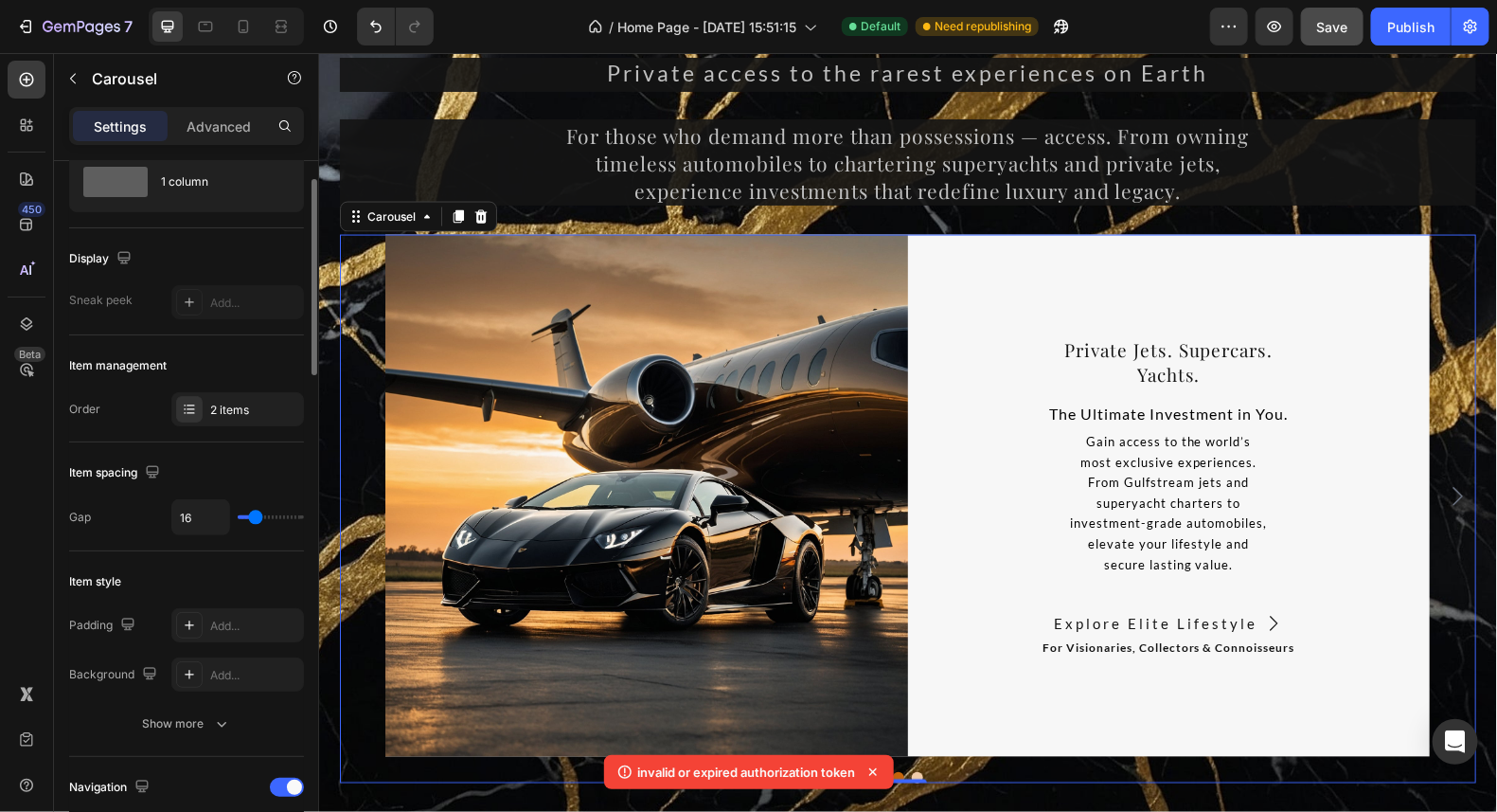
scroll to position [0, 0]
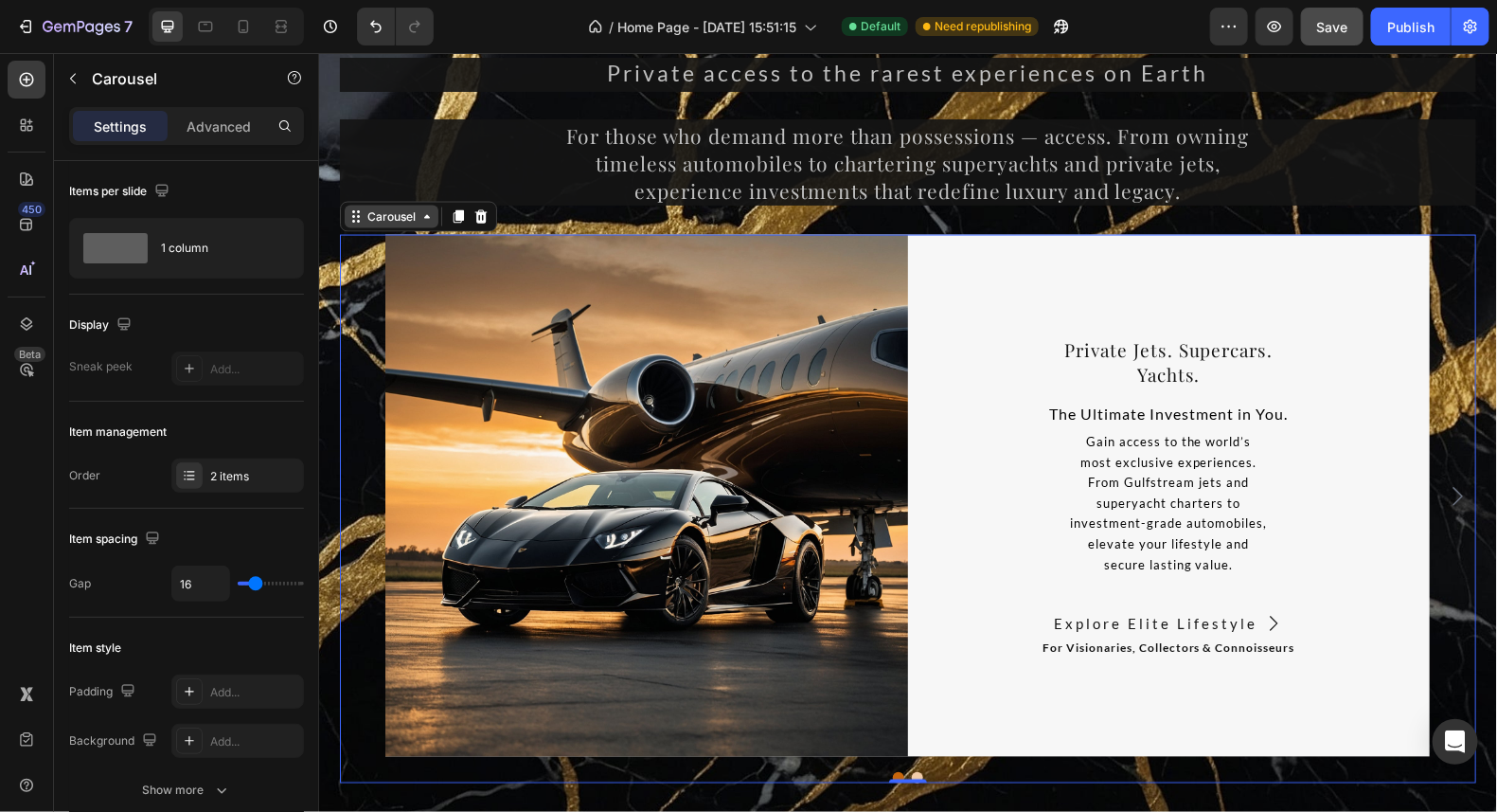
click at [419, 218] on icon at bounding box center [426, 216] width 15 height 15
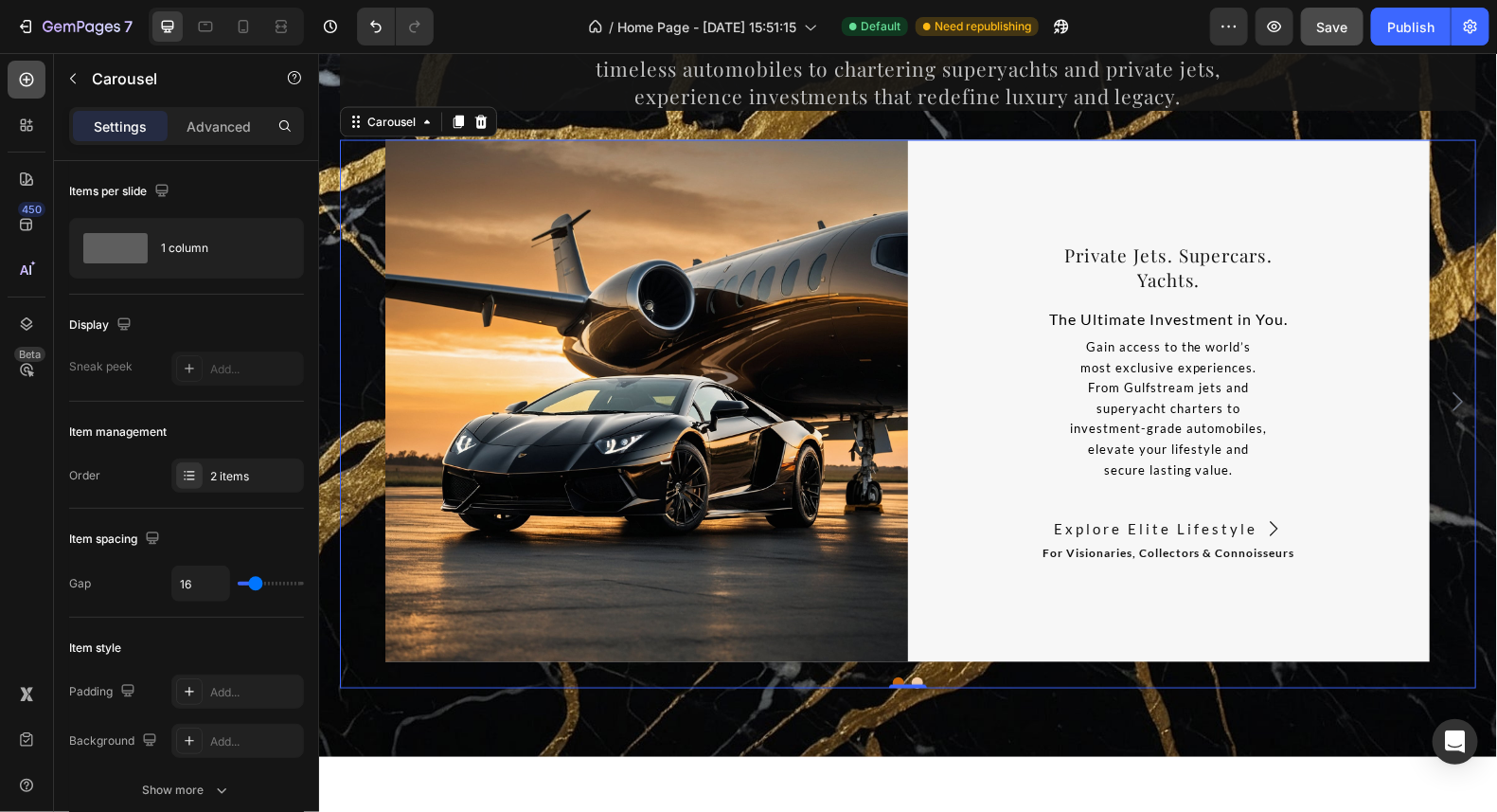
click at [31, 78] on icon at bounding box center [27, 80] width 19 height 19
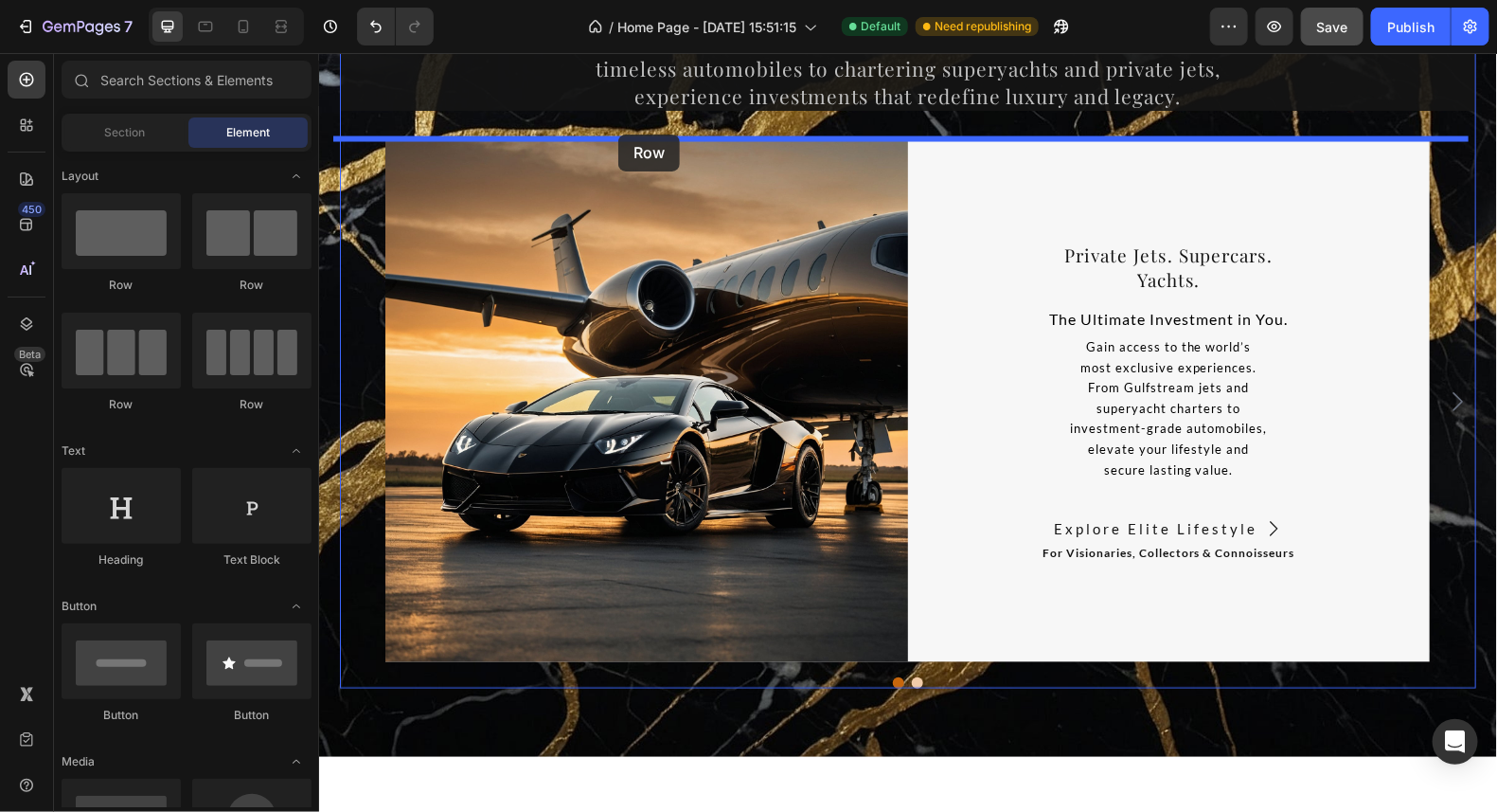
drag, startPoint x: 556, startPoint y: 301, endPoint x: 618, endPoint y: 134, distance: 178.1
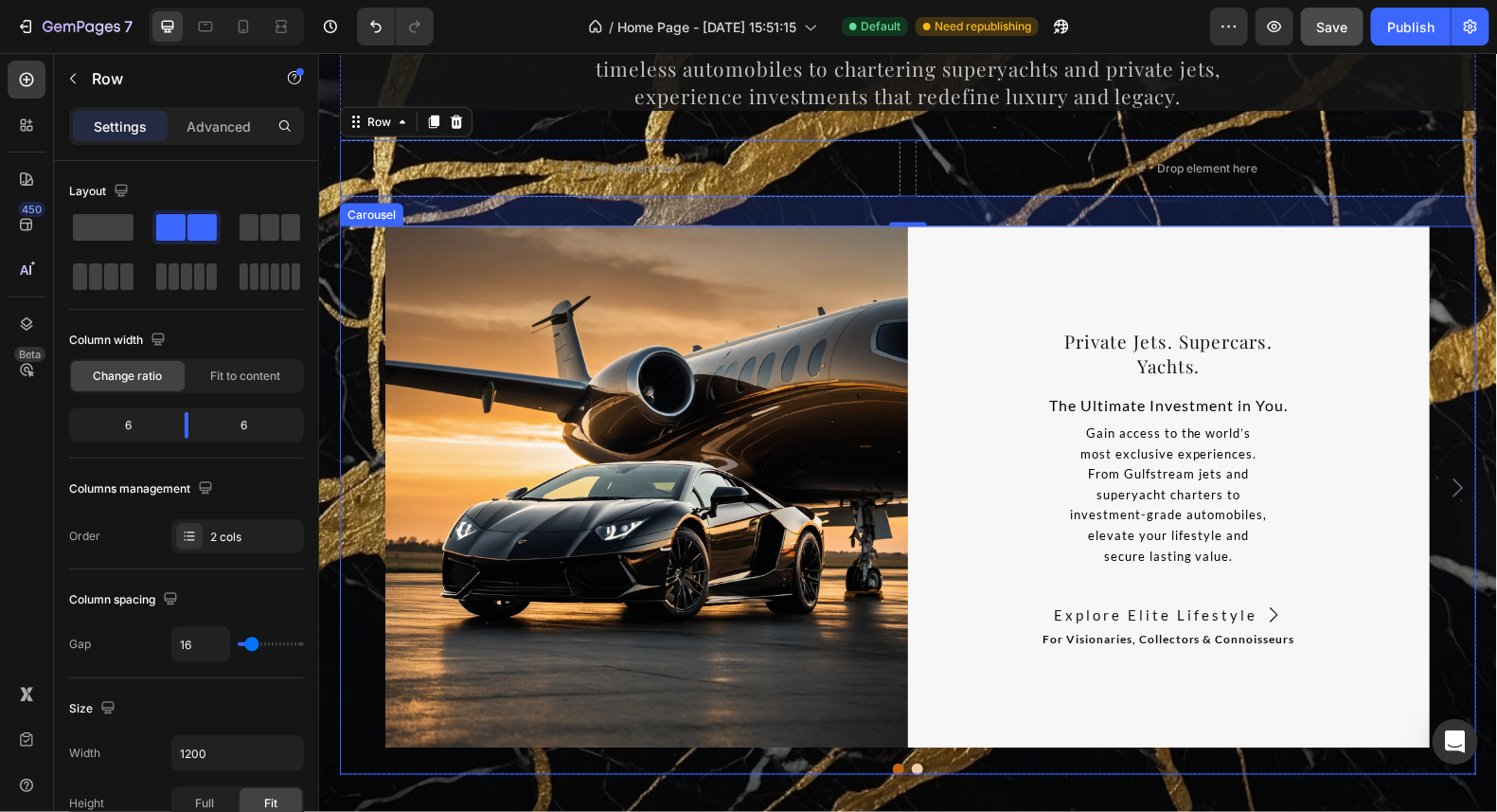
click at [361, 262] on div "Image Private Jets. Supercars. Yachts. Heading The Ultimate Investment in You. …" at bounding box center [906, 486] width 1136 height 522
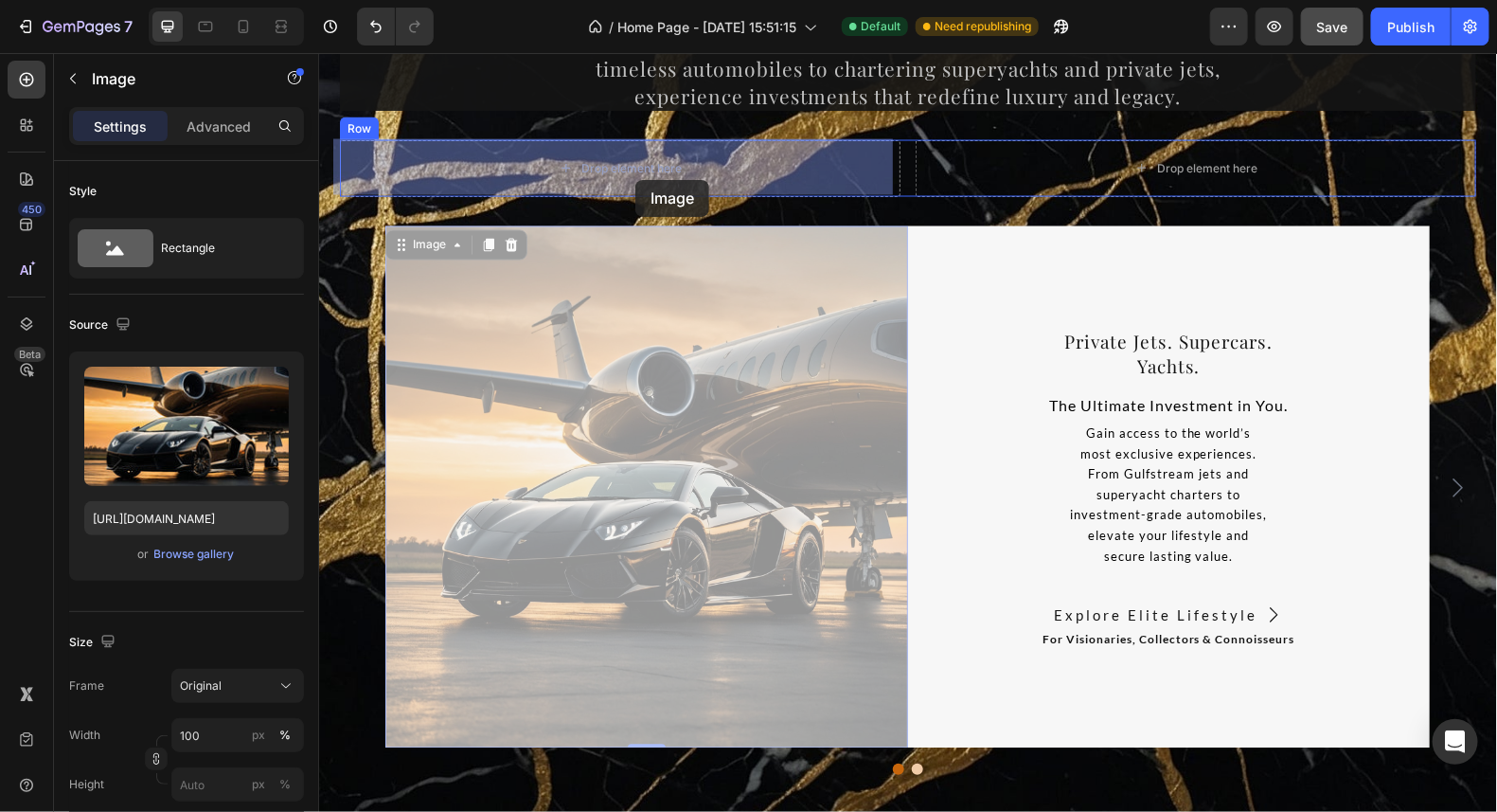
drag, startPoint x: 728, startPoint y: 475, endPoint x: 635, endPoint y: 179, distance: 310.3
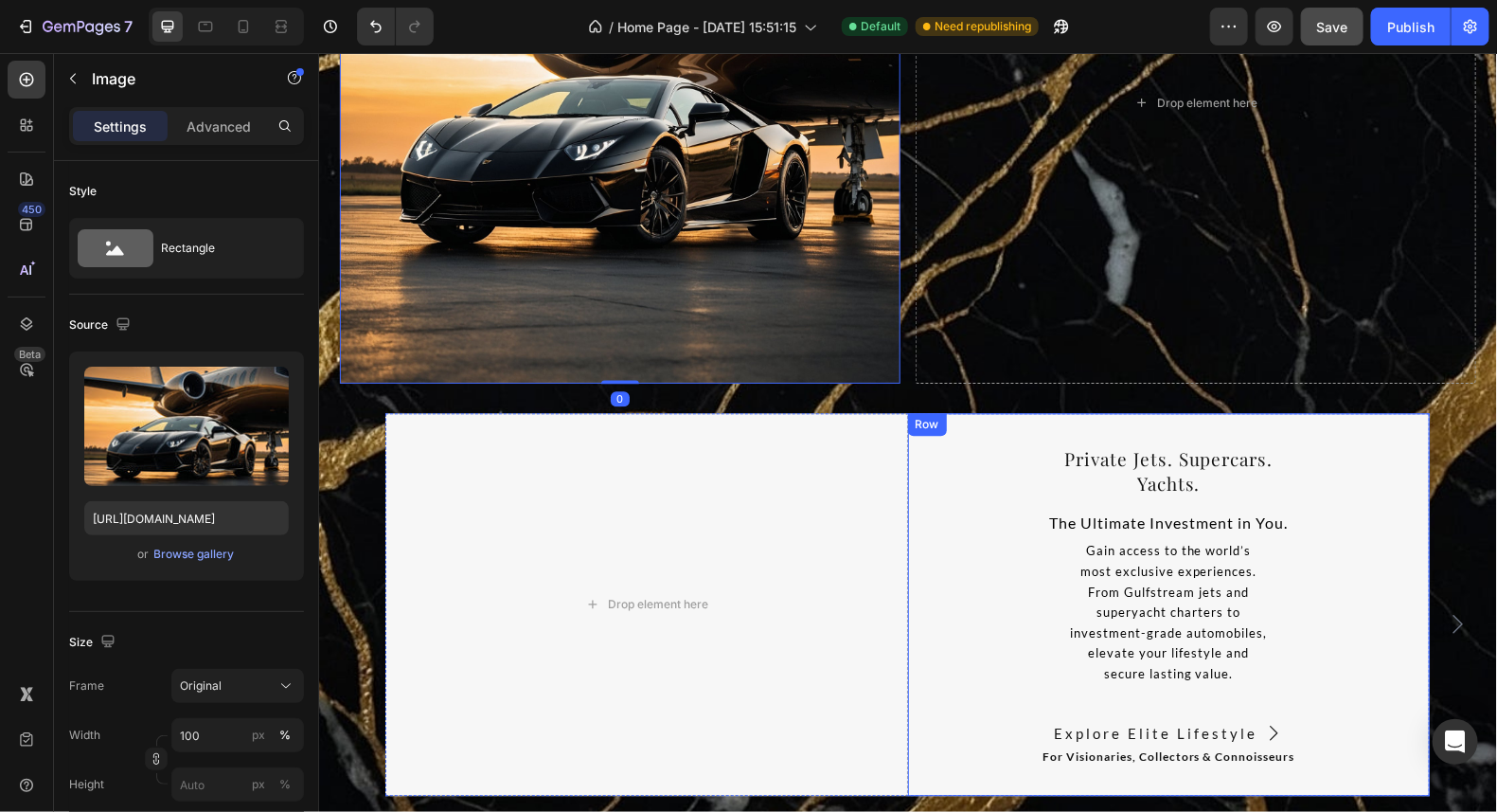
scroll to position [14213, 0]
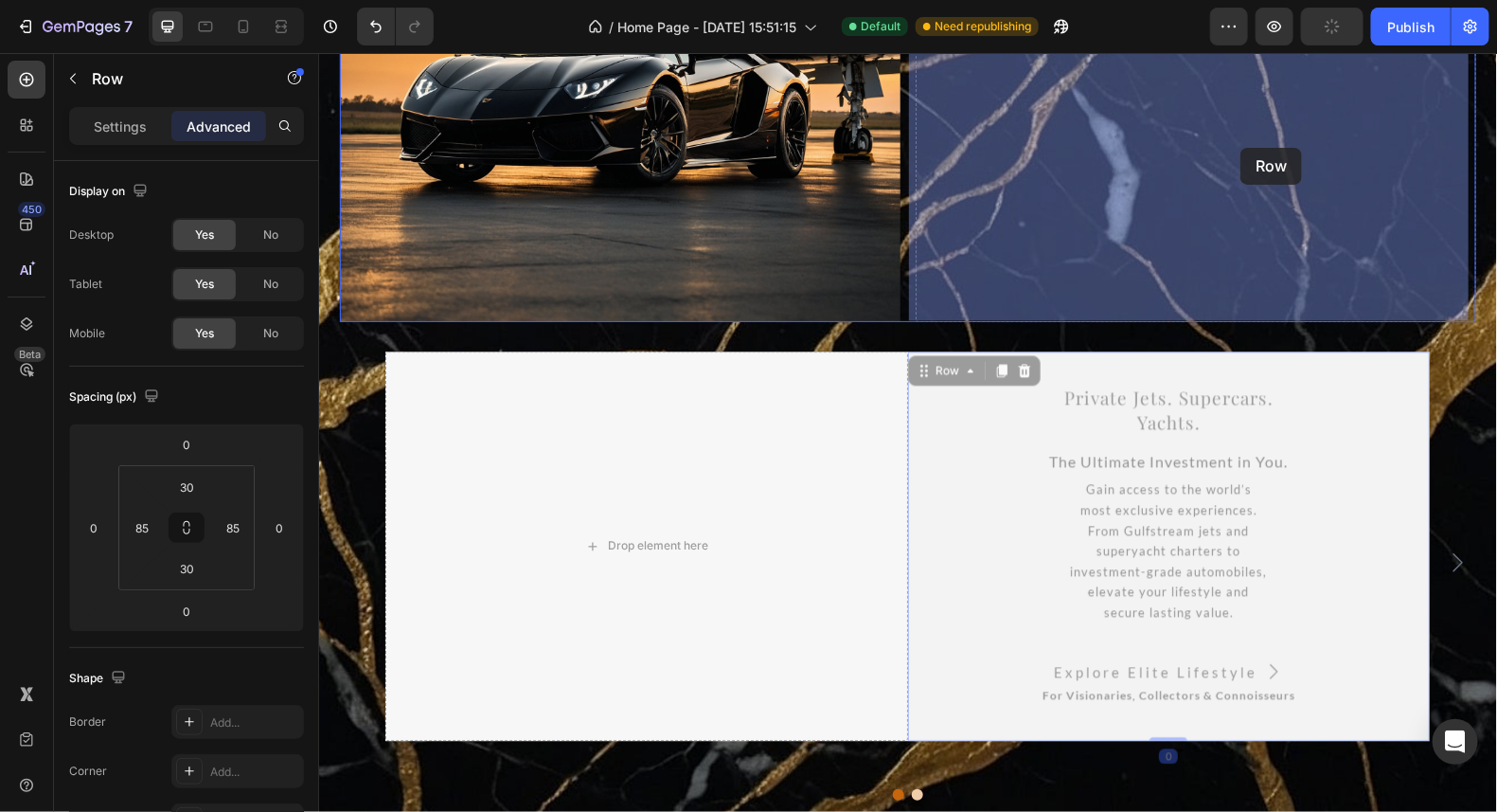
drag, startPoint x: 1378, startPoint y: 690, endPoint x: 1240, endPoint y: 147, distance: 560.3
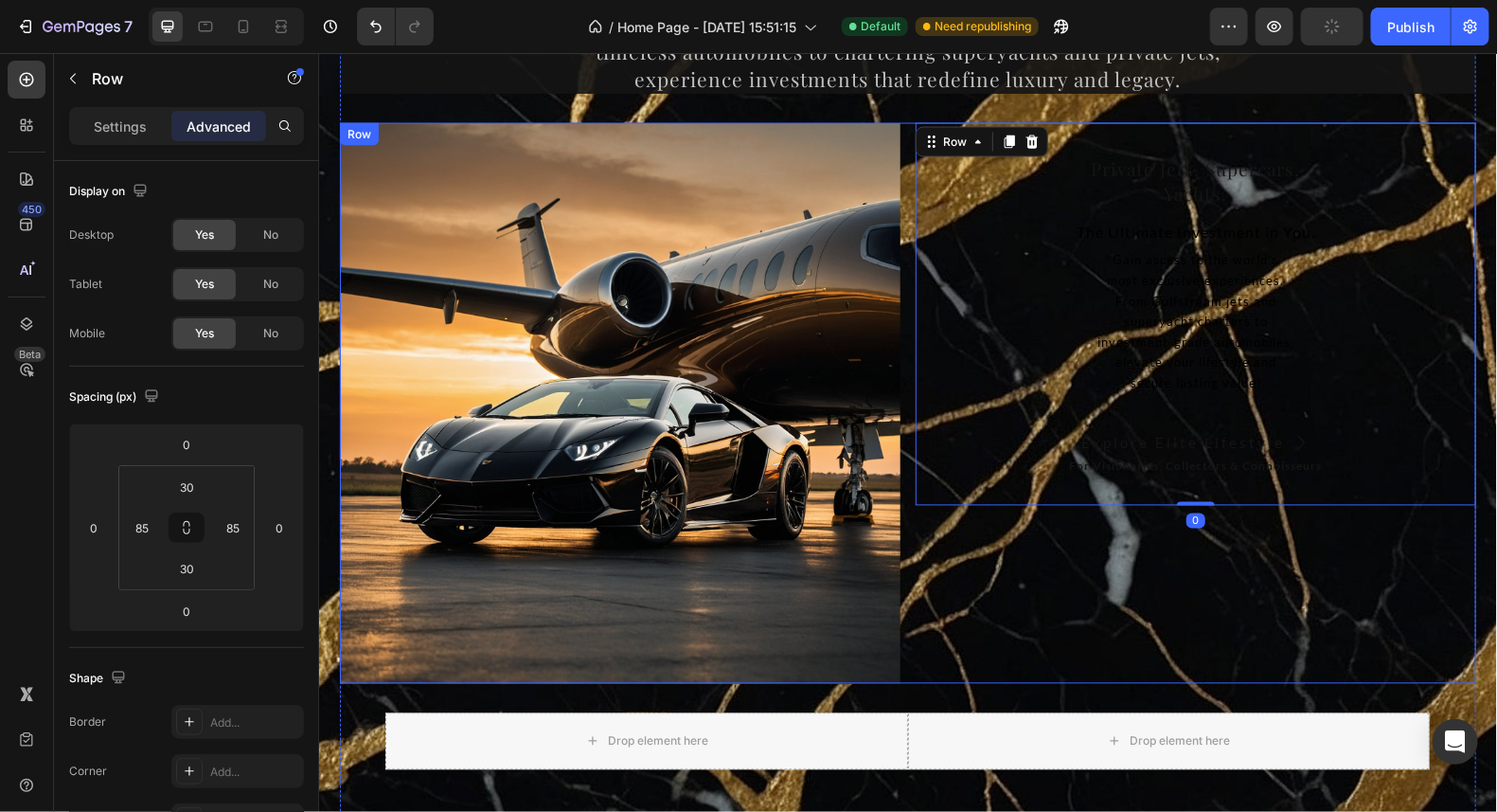
scroll to position [13740, 0]
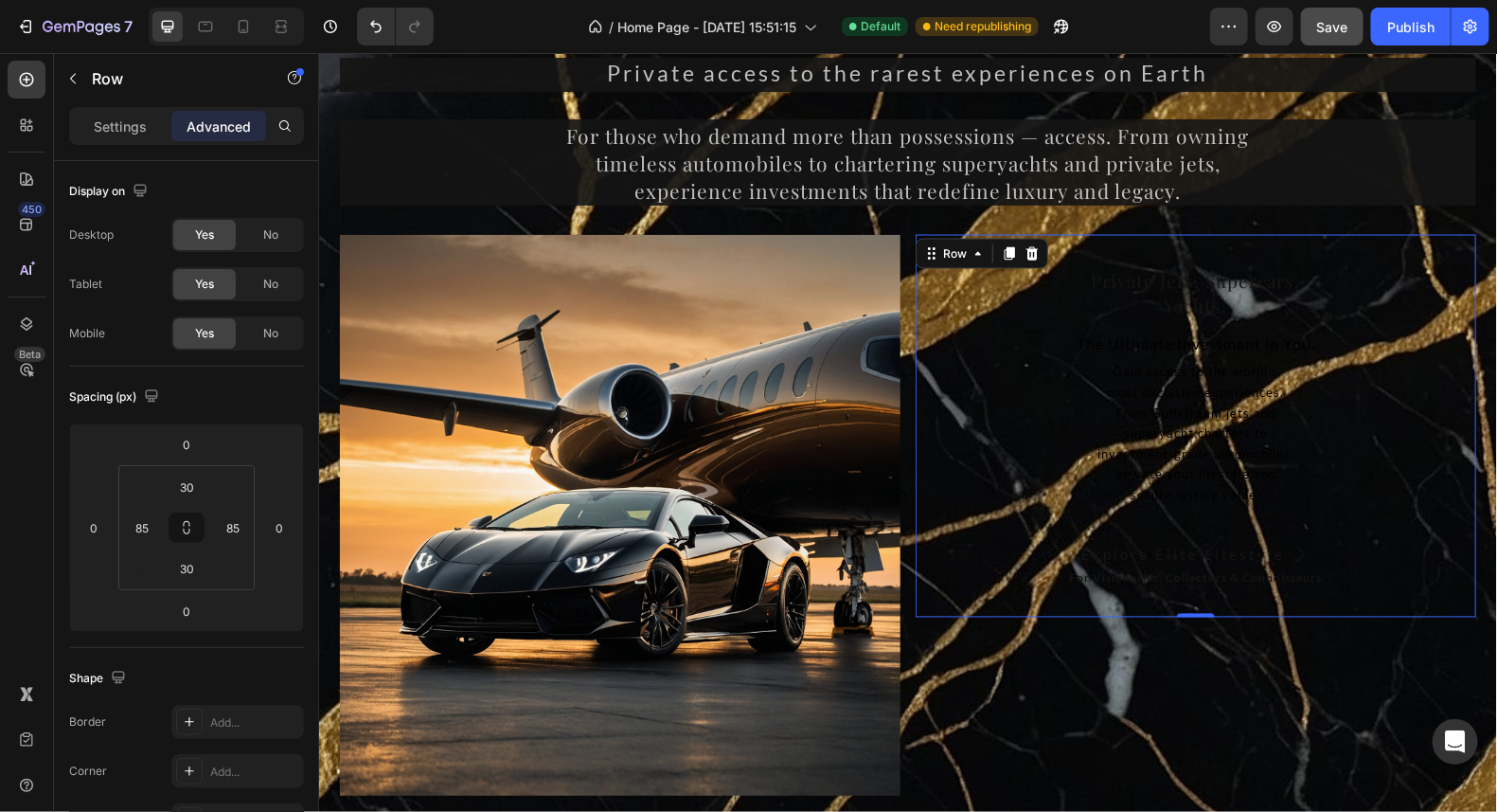
click at [1414, 600] on div "Private Jets. Supercars. Yachts. Heading The Ultimate Investment in You. Text G…" at bounding box center [1195, 425] width 561 height 383
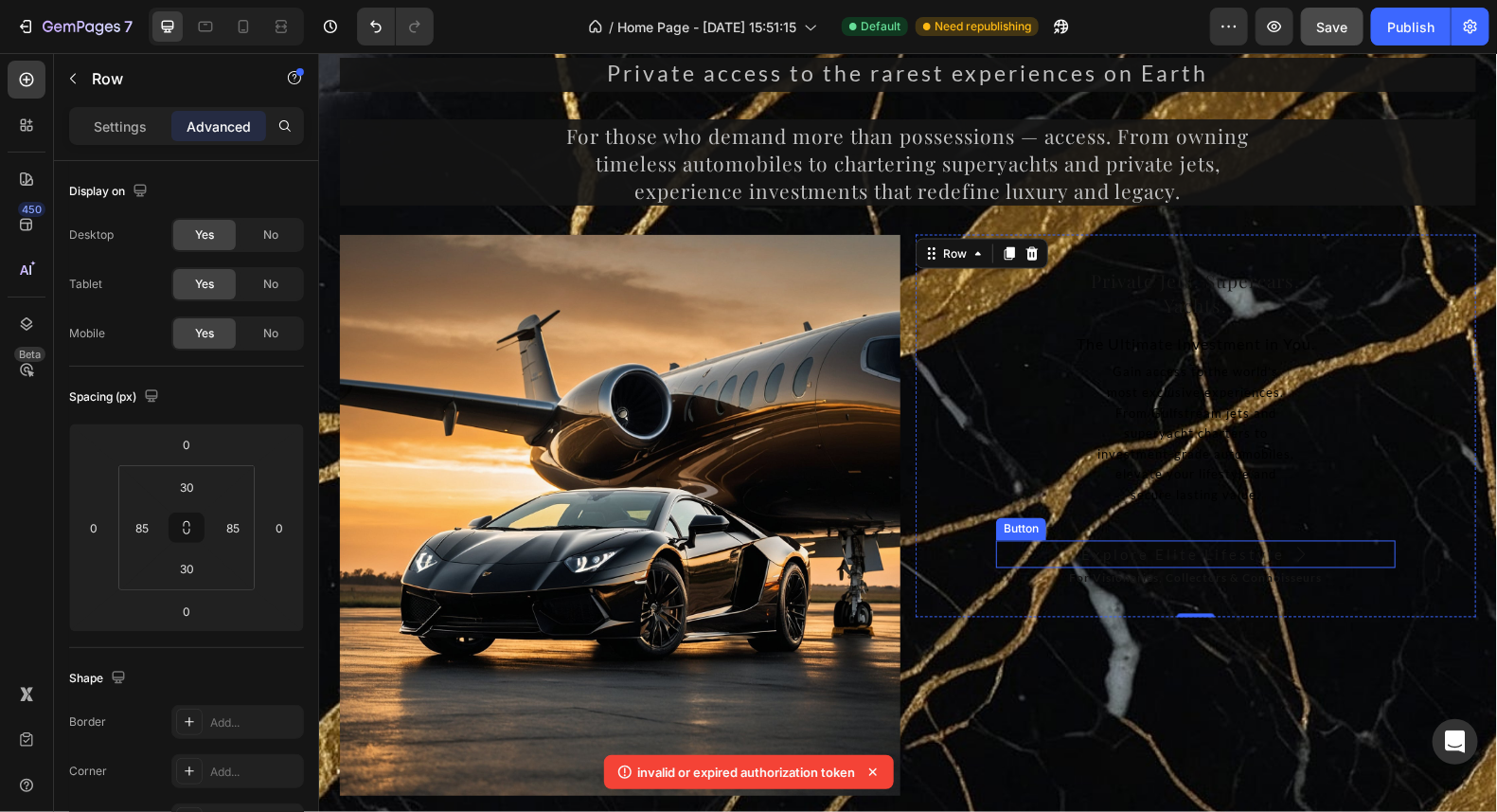
click at [1337, 561] on div "Explore Elite Lifestyle Button" at bounding box center [1195, 554] width 399 height 29
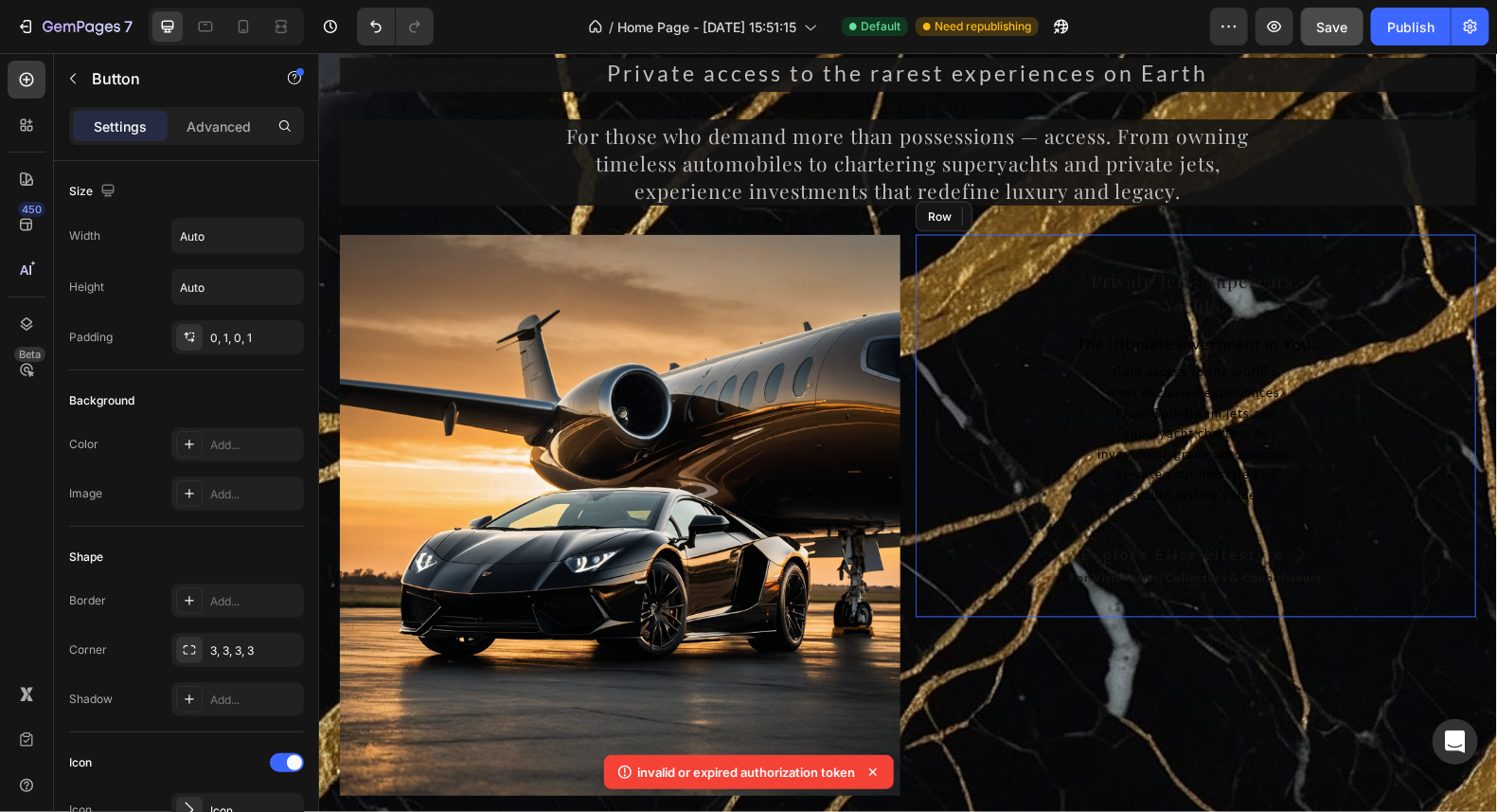
click at [1408, 597] on div "Private Jets. Supercars. Yachts. Heading The Ultimate Investment in You. Text G…" at bounding box center [1195, 425] width 561 height 383
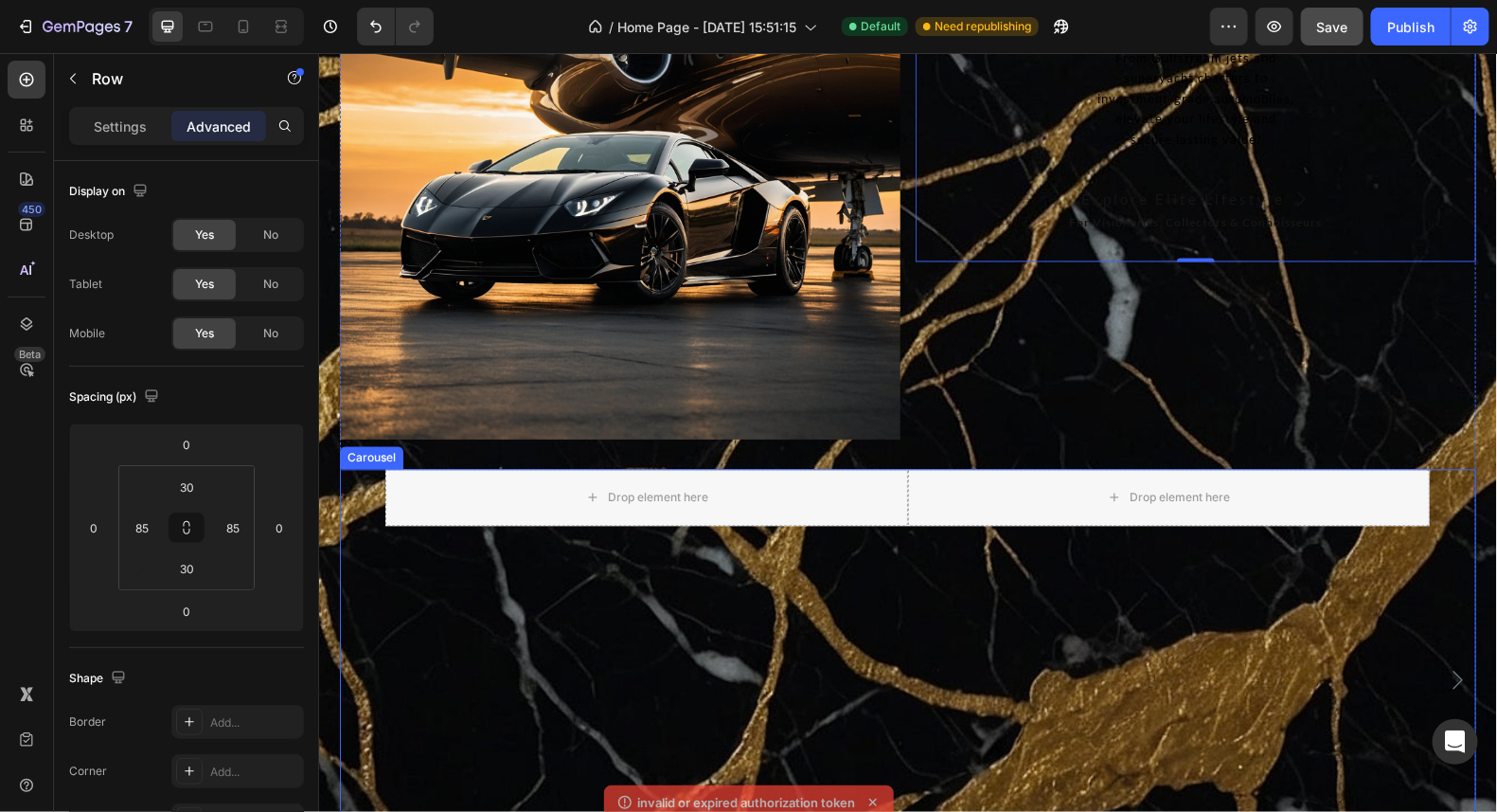
scroll to position [14213, 0]
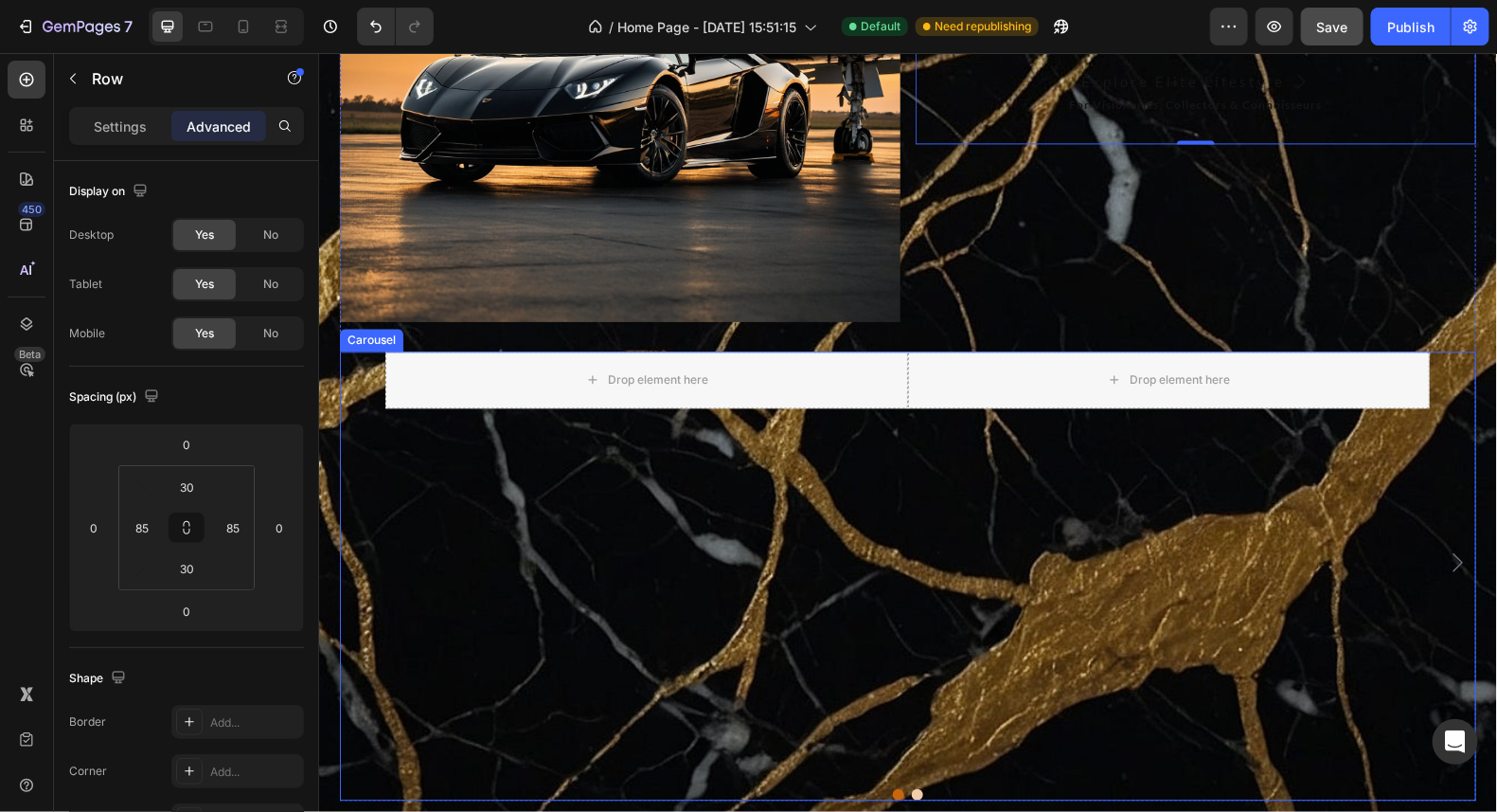
click at [368, 343] on div "Carousel" at bounding box center [370, 340] width 63 height 23
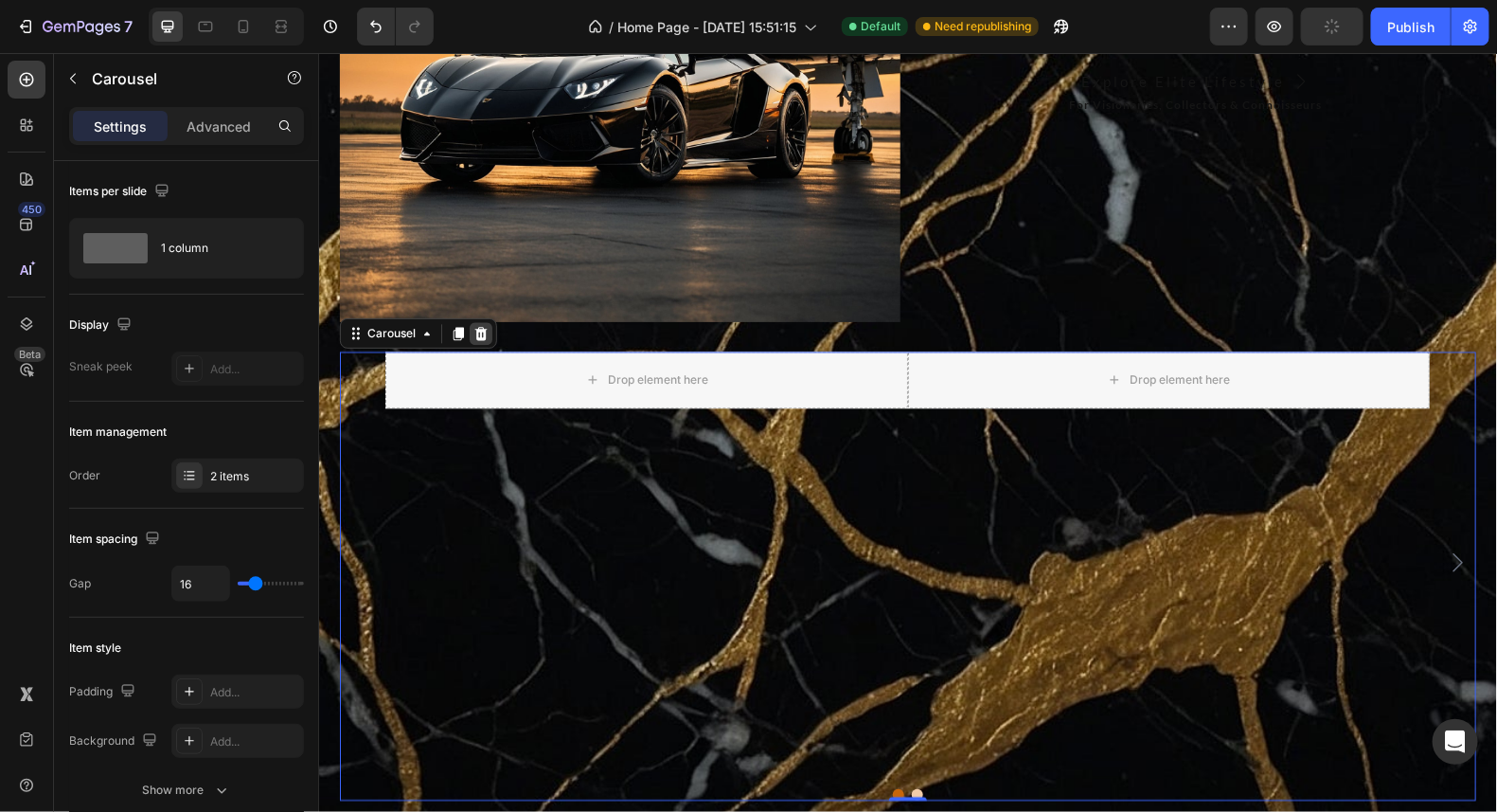
click at [474, 333] on icon at bounding box center [480, 333] width 15 height 15
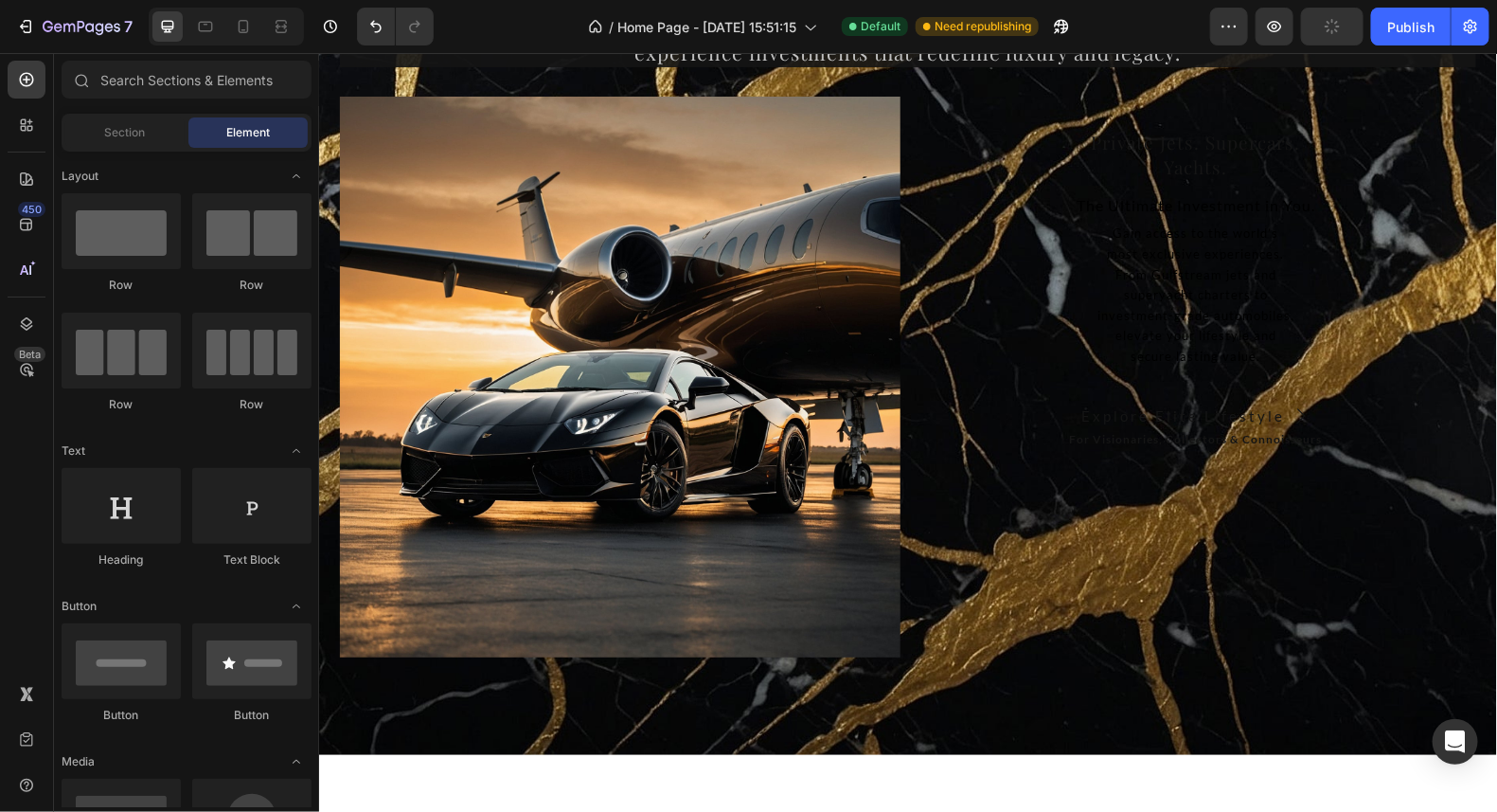
scroll to position [13834, 0]
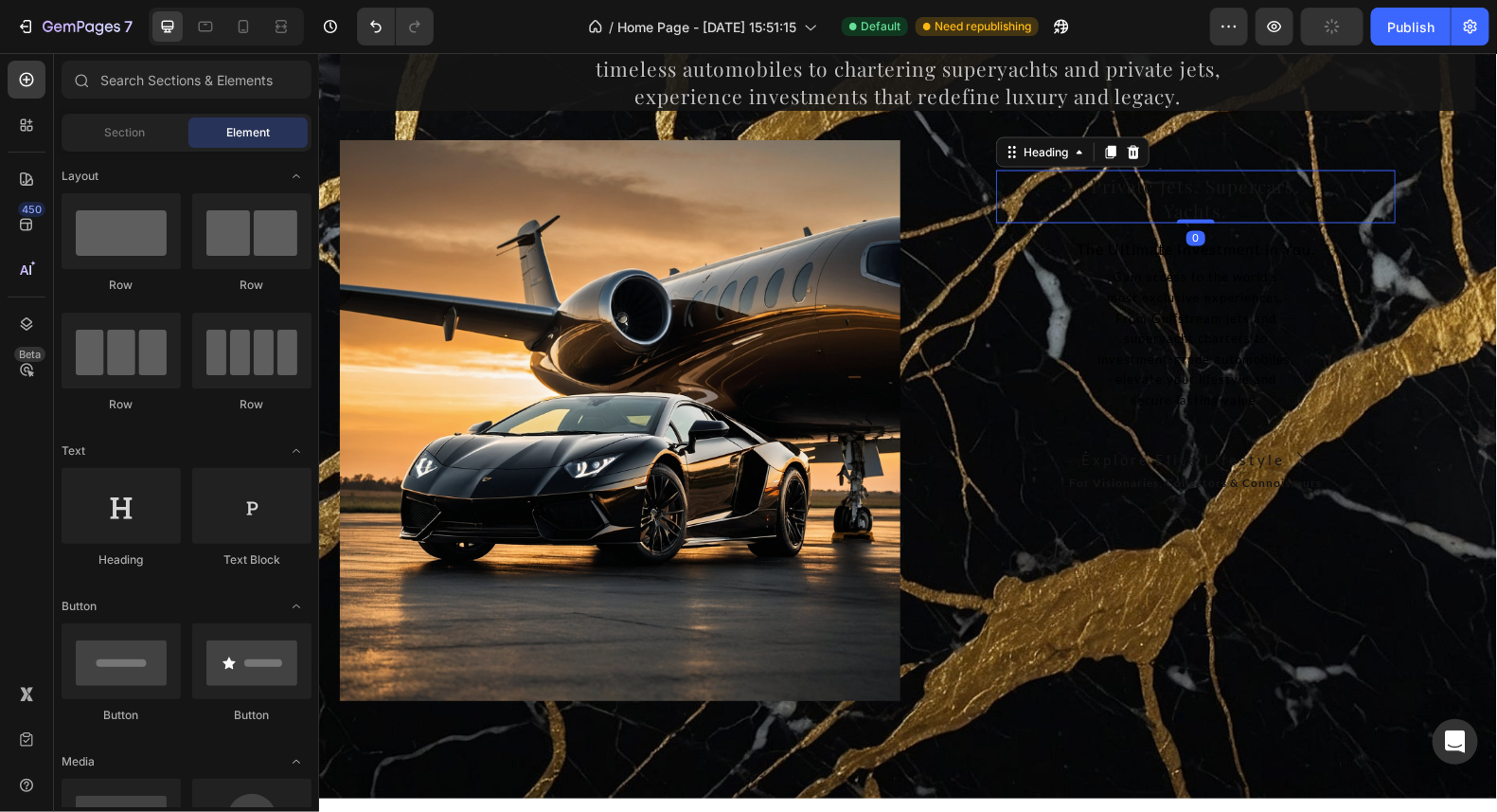
click at [1298, 199] on h2 "Private Jets. Supercars. Yachts." at bounding box center [1195, 195] width 399 height 53
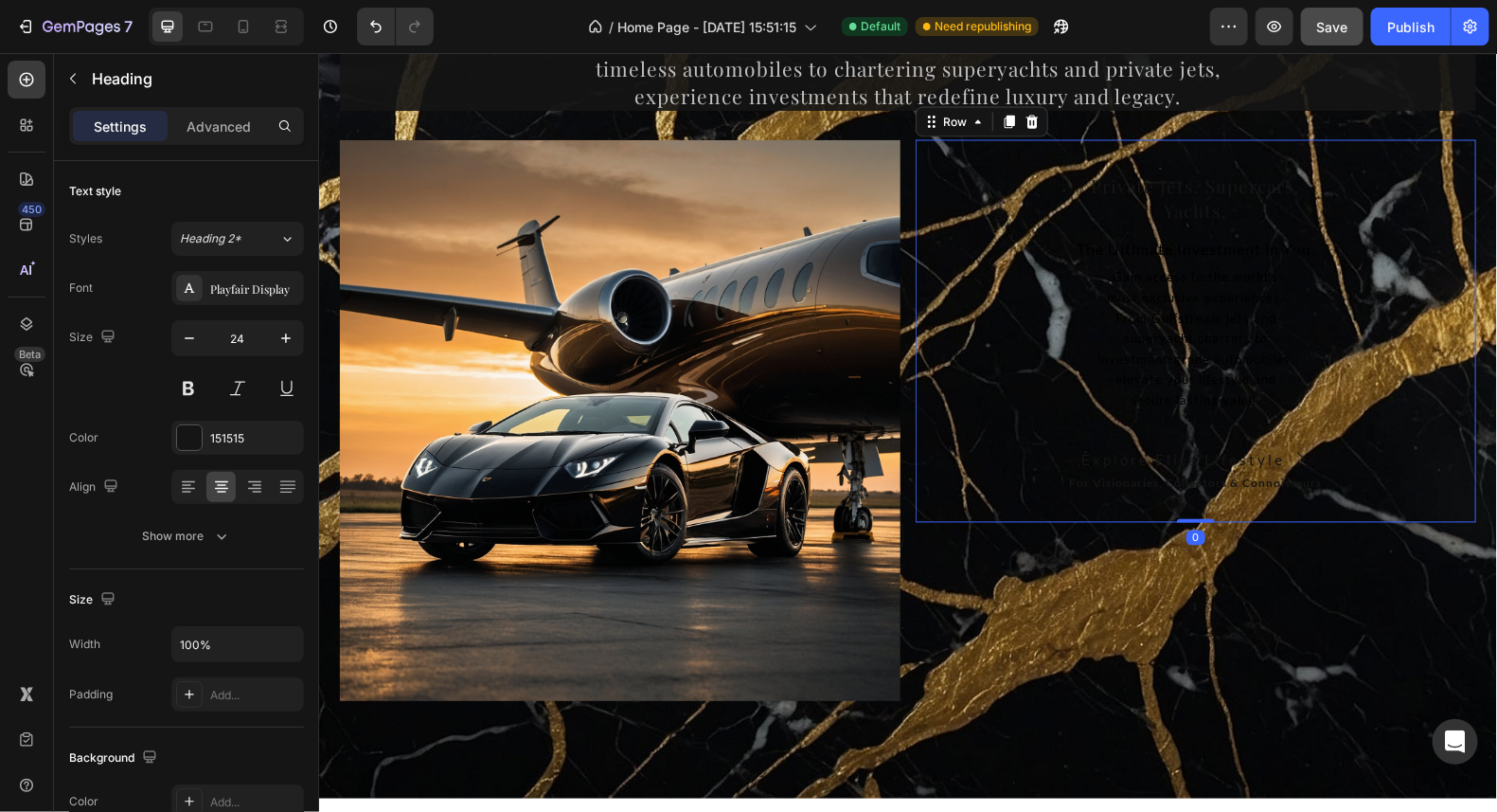
click at [1386, 424] on div "Private Jets. Supercars. Yachts. Heading The Ultimate Investment in You. Text G…" at bounding box center [1195, 330] width 399 height 326
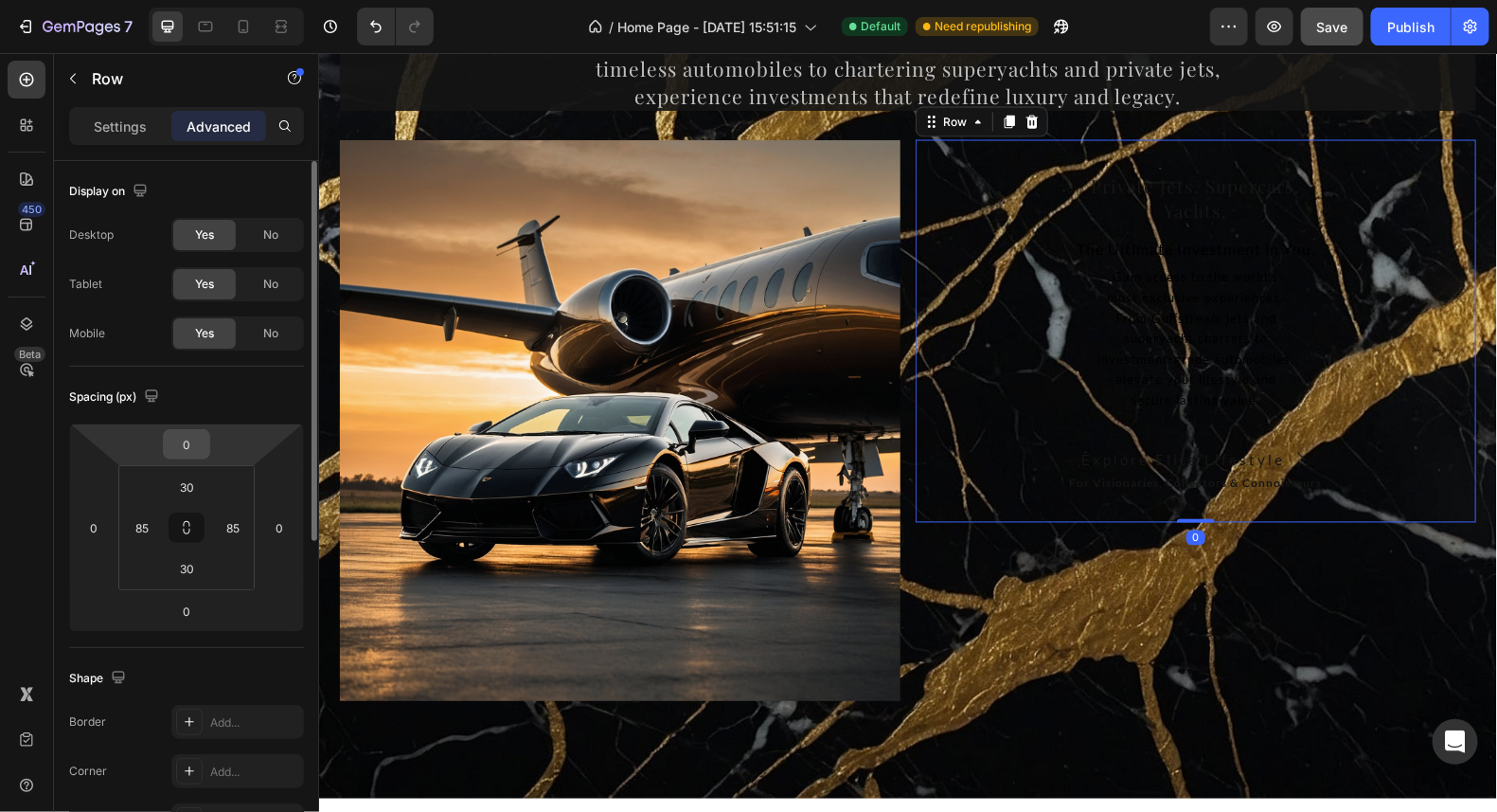
scroll to position [283, 0]
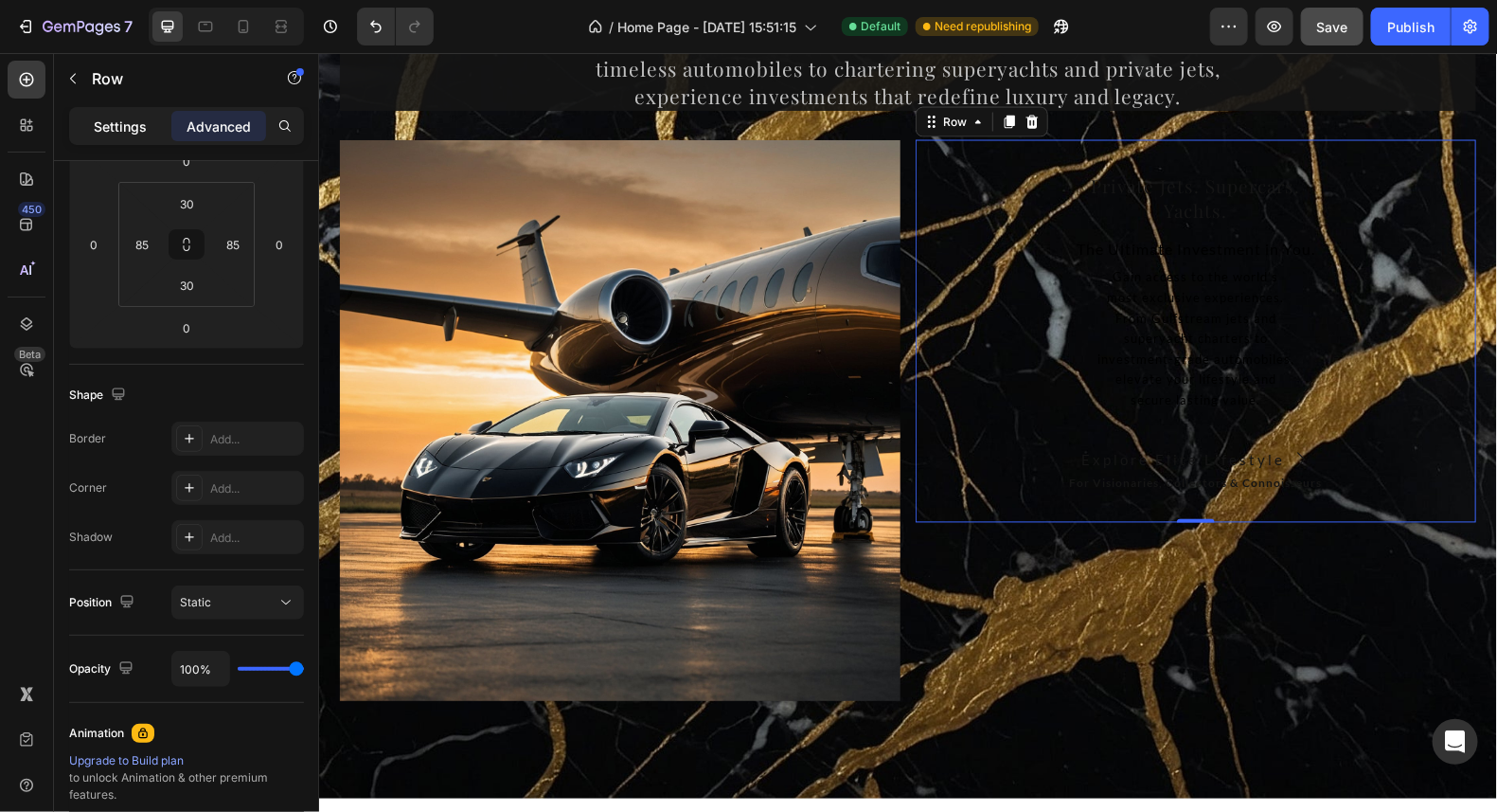
click at [142, 126] on p "Settings" at bounding box center [119, 126] width 53 height 20
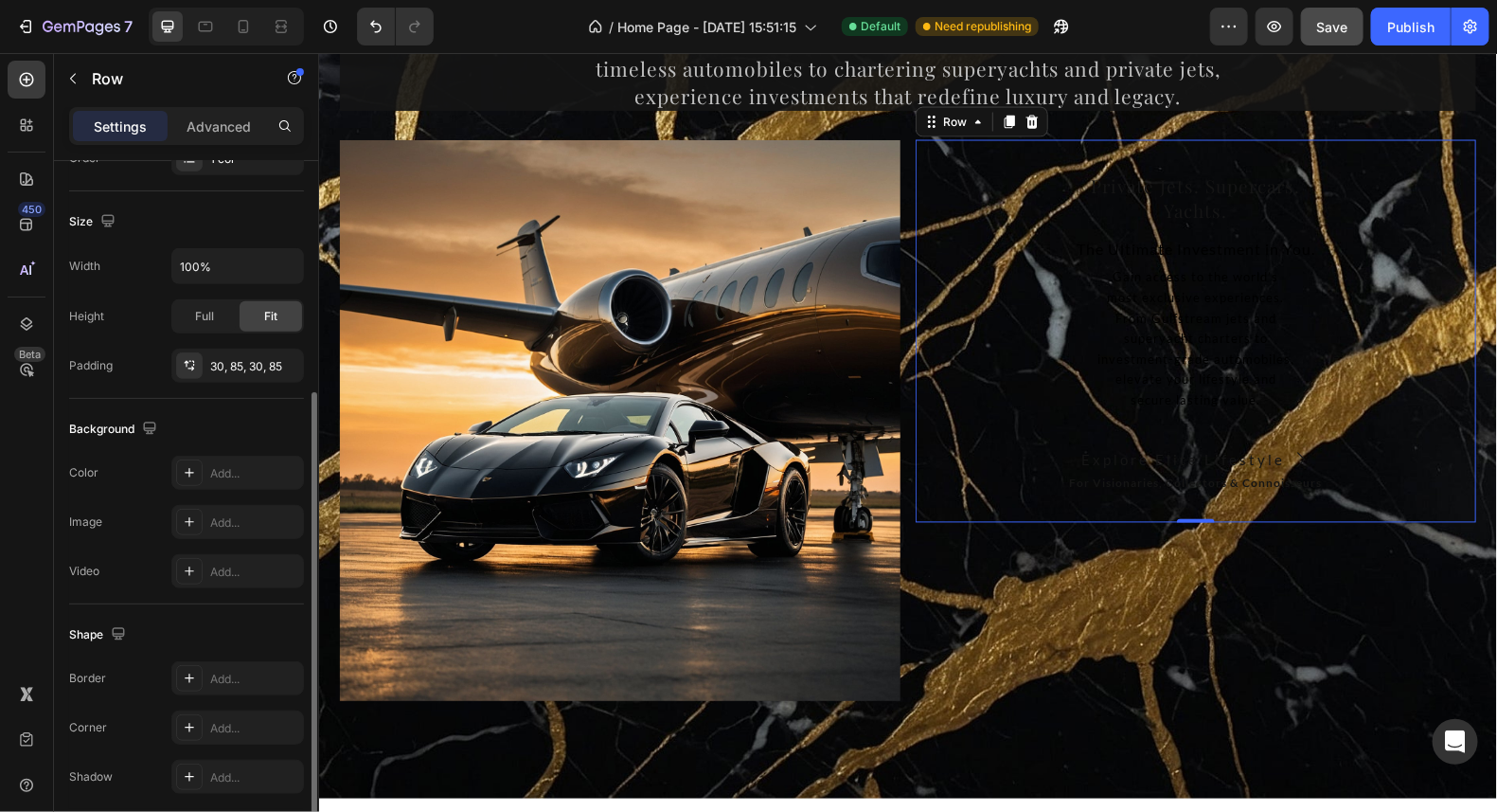
scroll to position [447, 0]
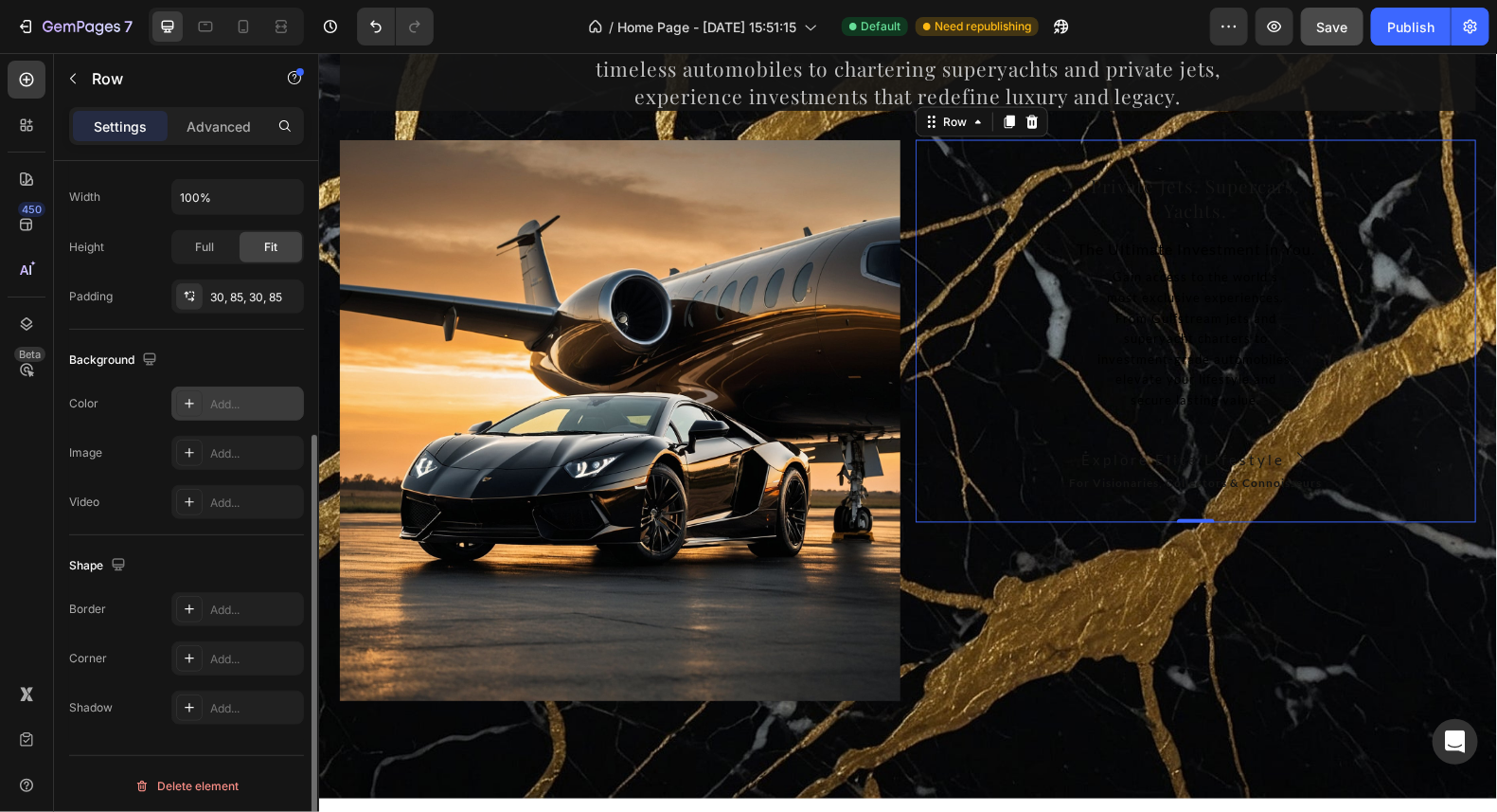
click at [195, 396] on icon at bounding box center [190, 403] width 15 height 15
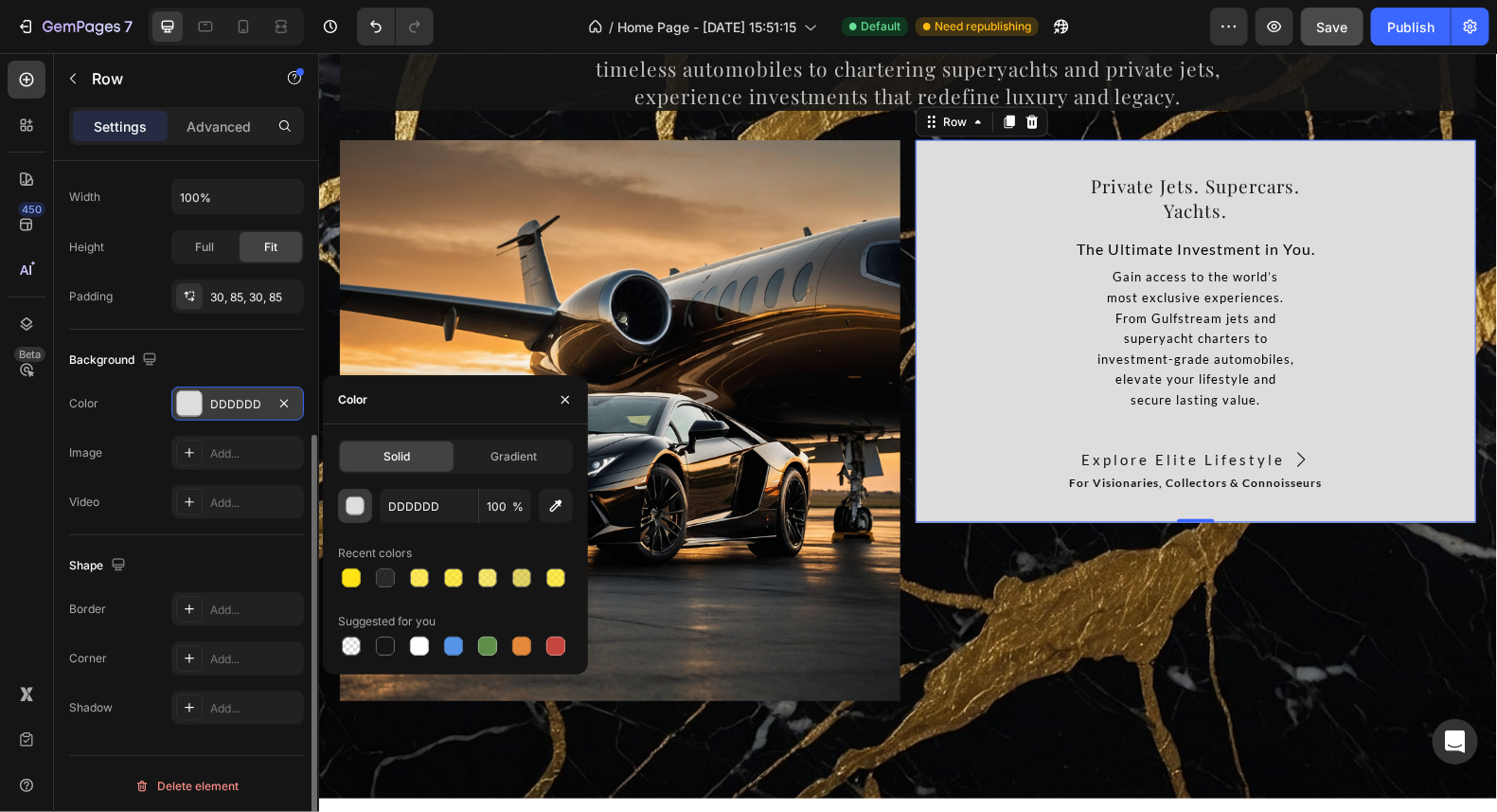
click at [353, 507] on div "button" at bounding box center [356, 507] width 19 height 19
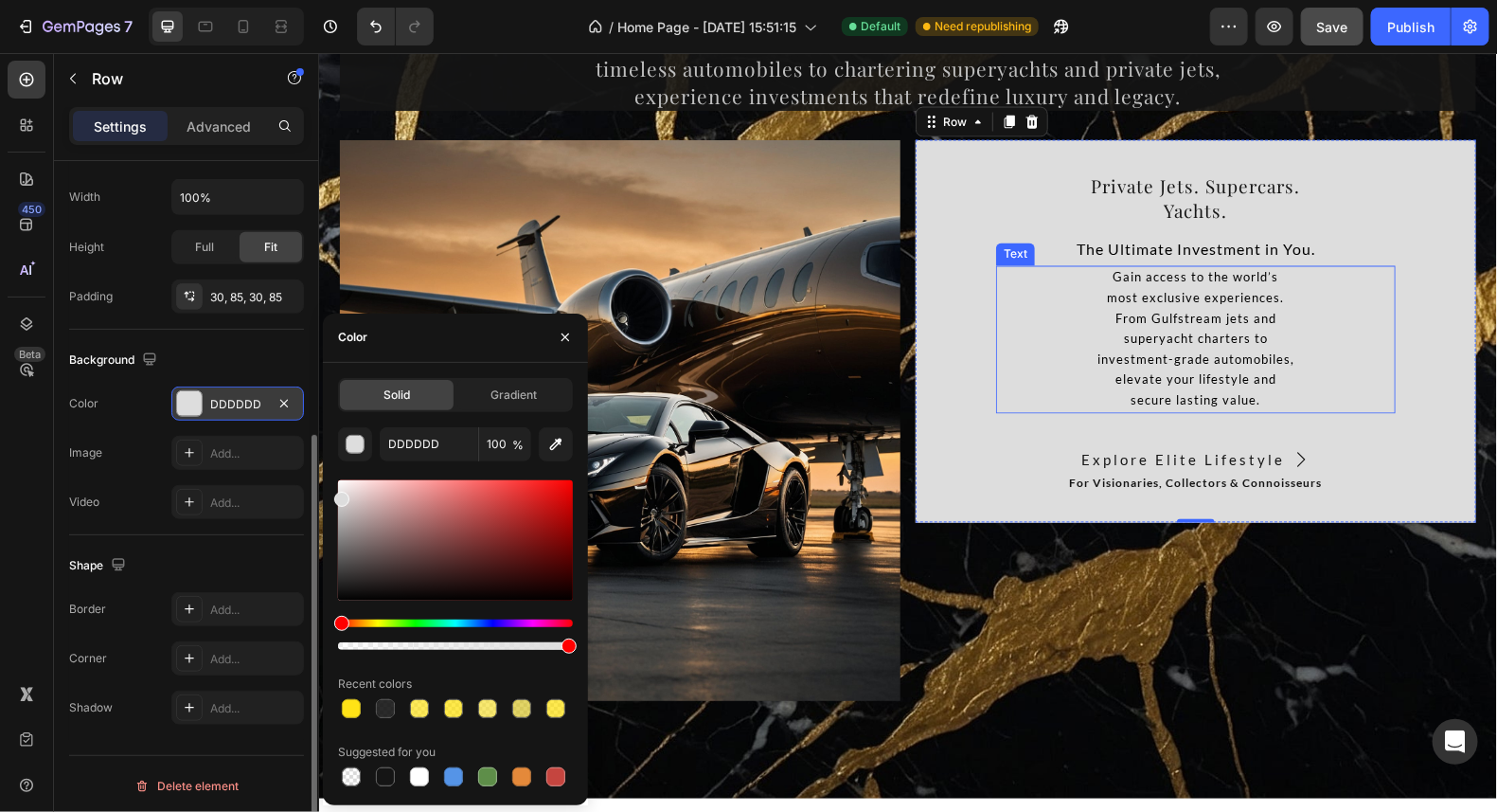
click at [1358, 400] on p "secure lasting value." at bounding box center [1195, 401] width 395 height 21
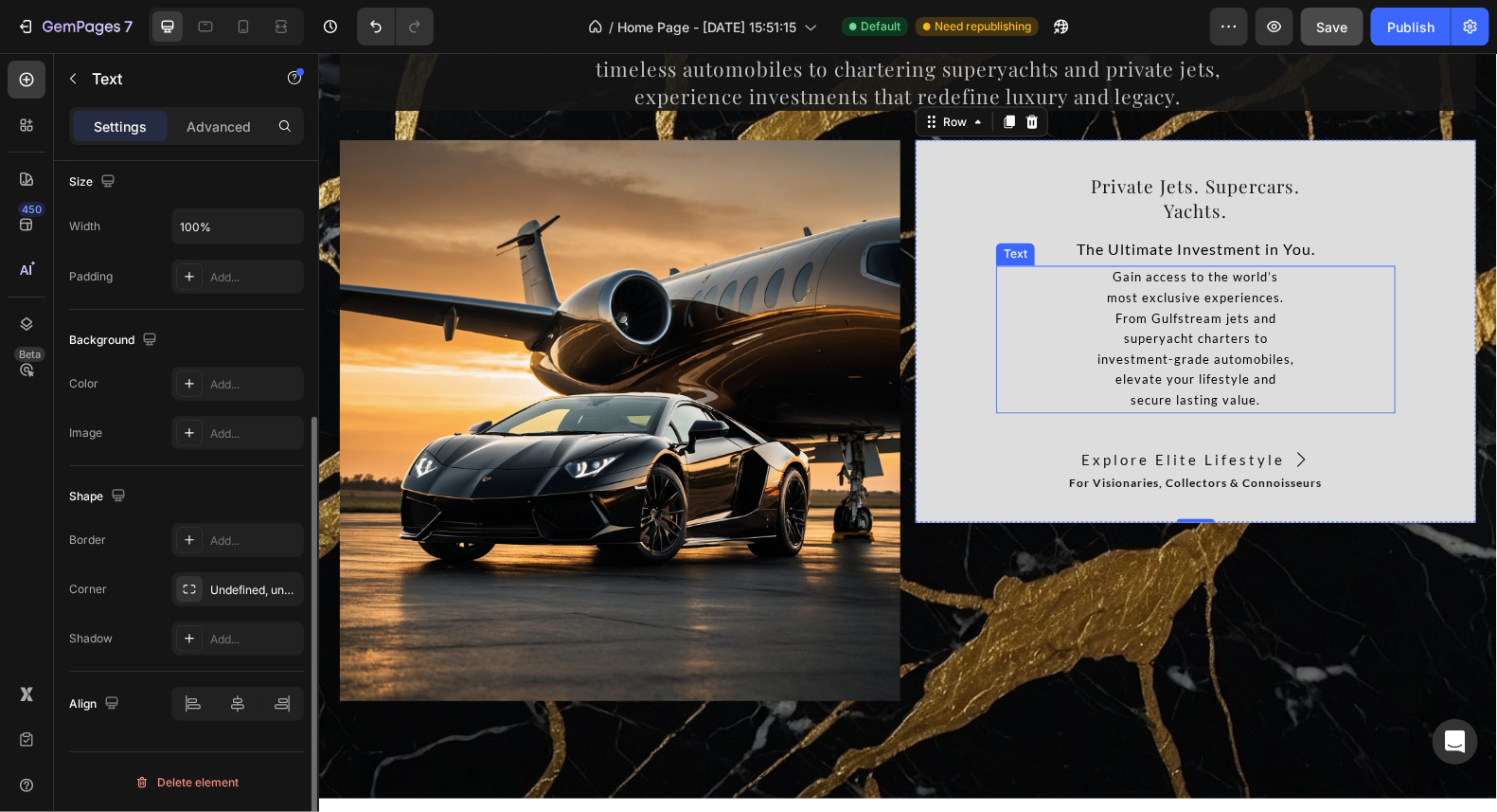
scroll to position [0, 0]
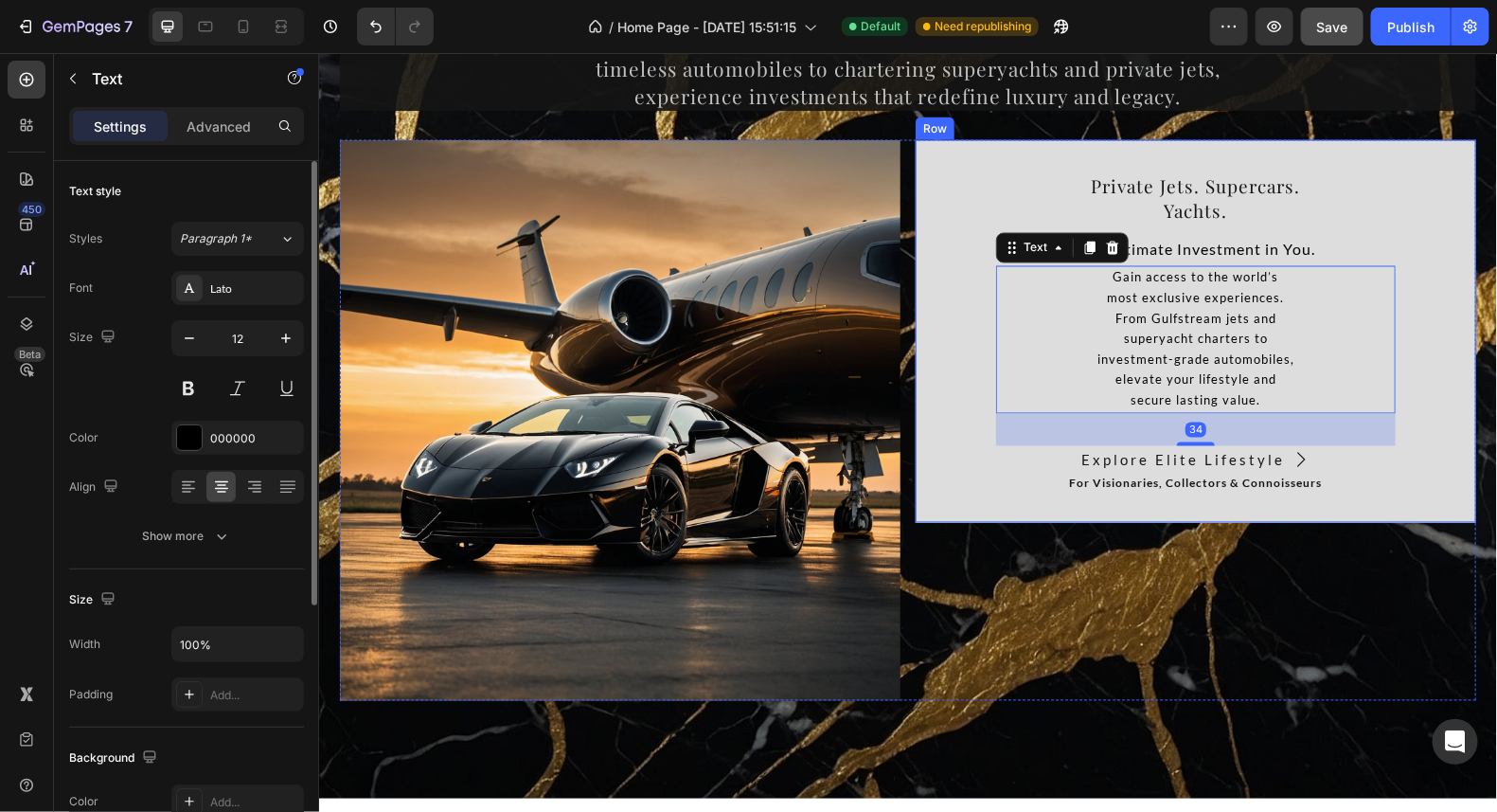
click at [1427, 350] on div "Private Jets. Supercars. Yachts. Heading The Ultimate Investment in You. Text G…" at bounding box center [1195, 331] width 561 height 383
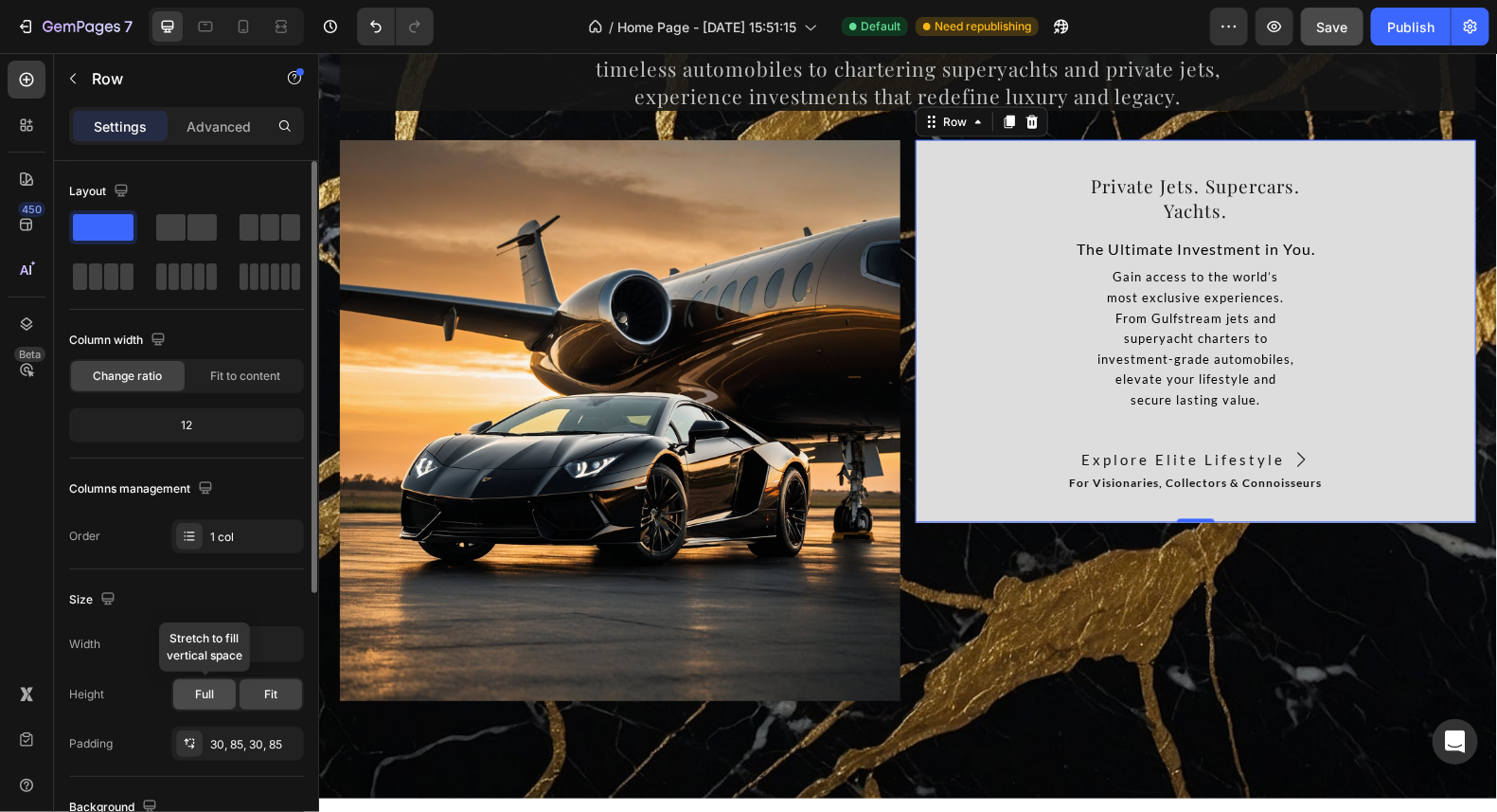
click at [213, 688] on span "Full" at bounding box center [205, 695] width 19 height 17
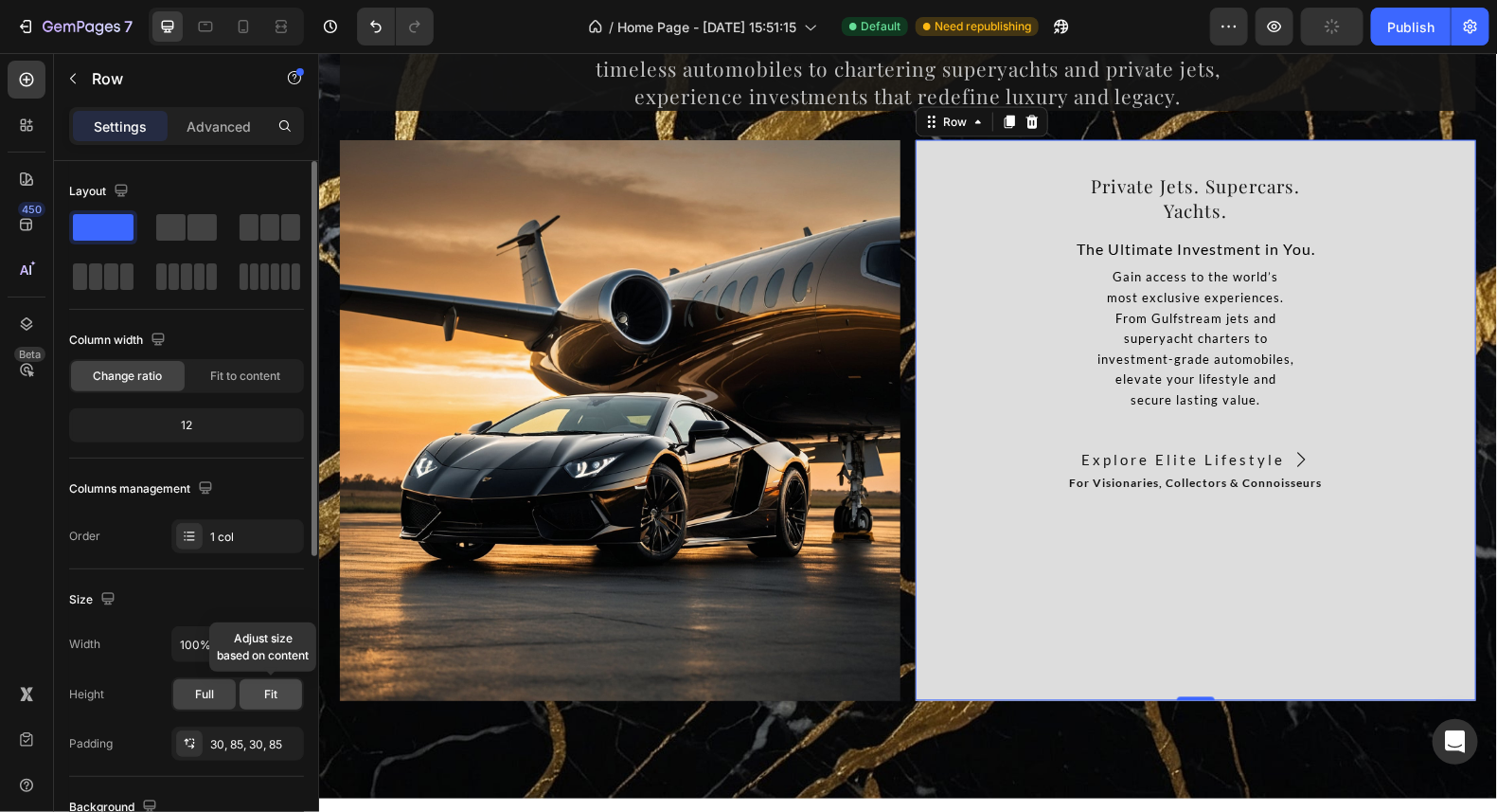
click at [292, 691] on div "Fit" at bounding box center [270, 695] width 63 height 31
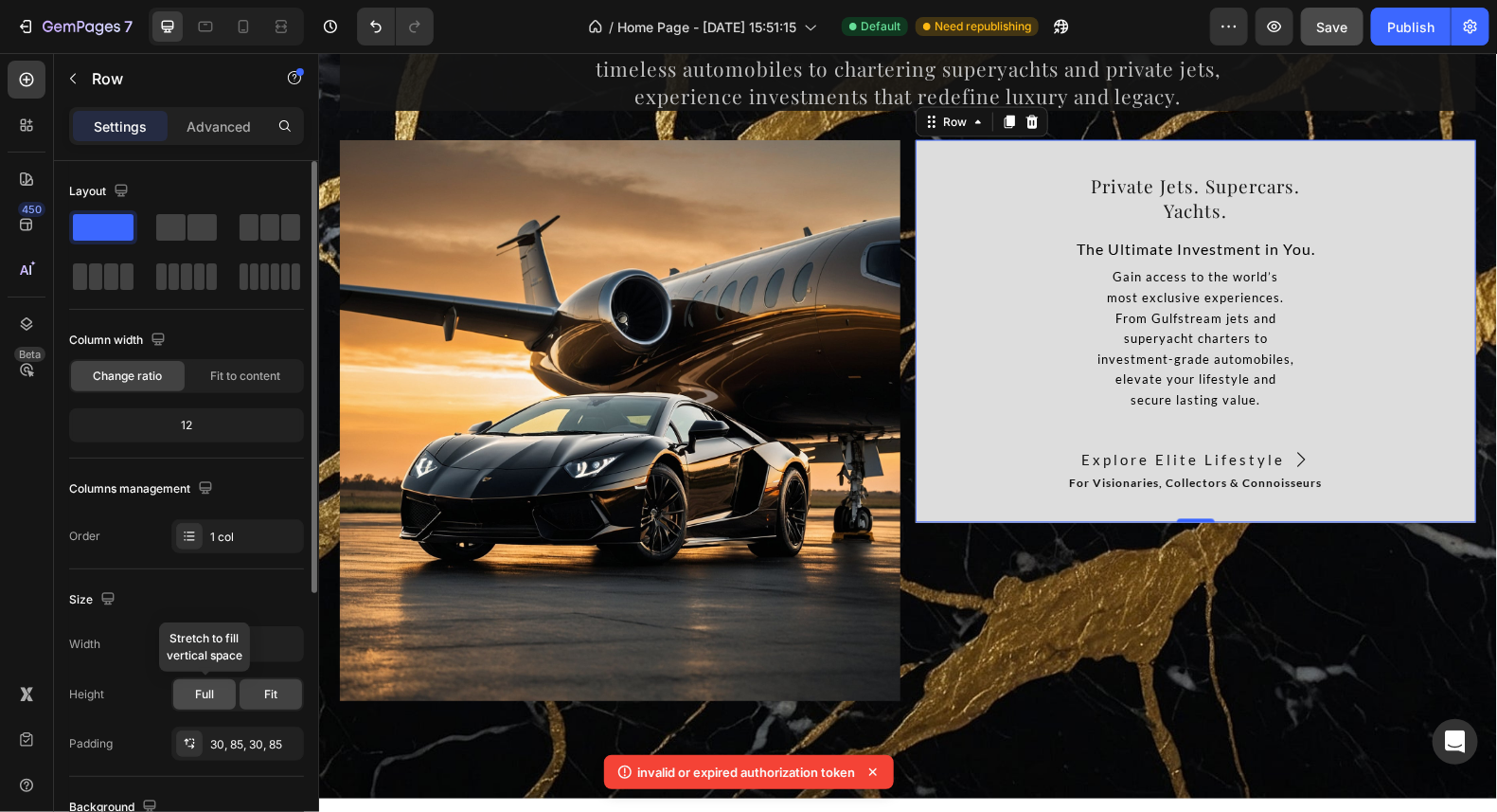
click at [200, 681] on div "Full" at bounding box center [204, 695] width 63 height 31
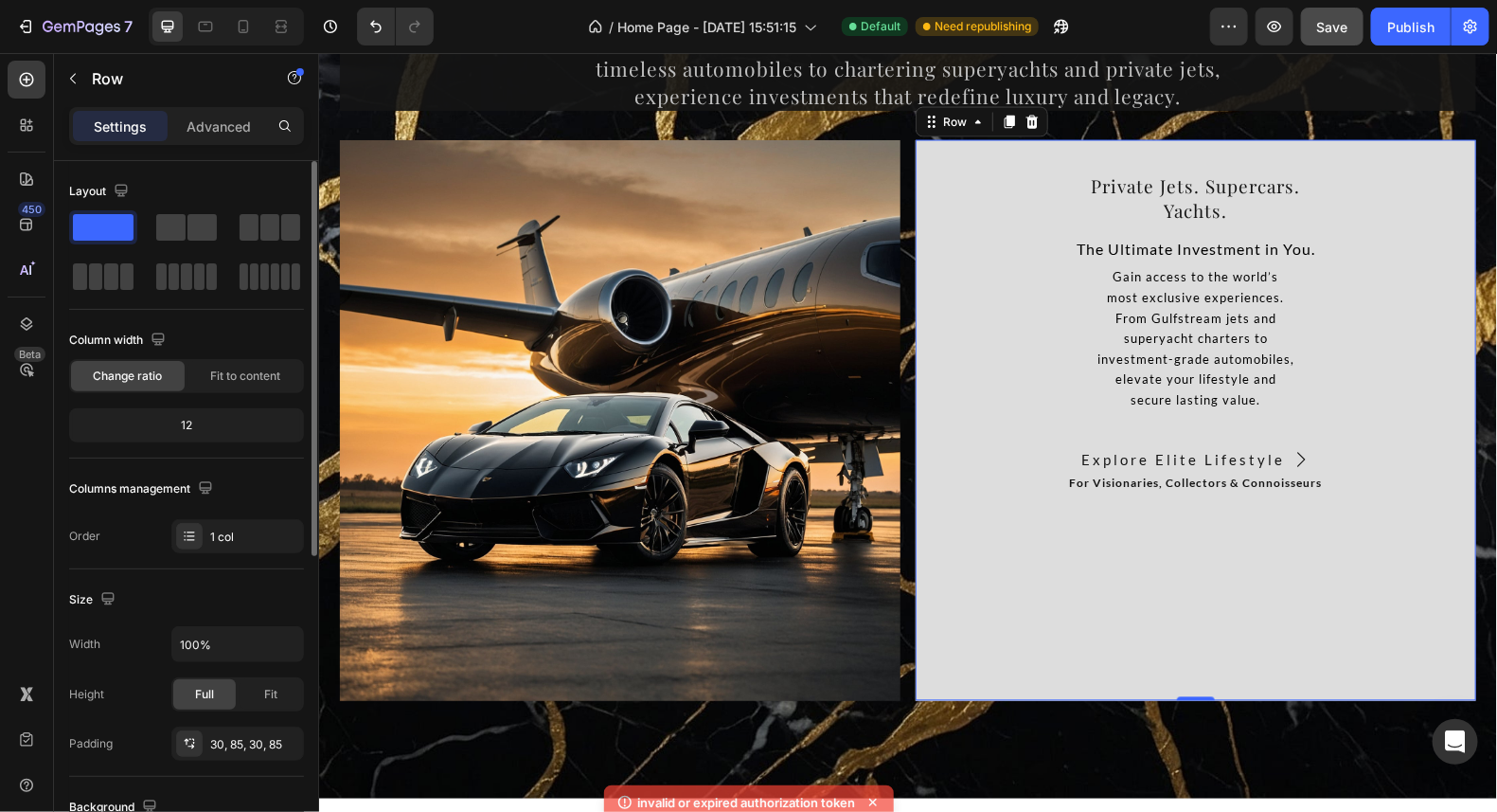
click at [200, 423] on div "12" at bounding box center [187, 425] width 227 height 27
click at [217, 533] on div "1 col" at bounding box center [255, 537] width 89 height 17
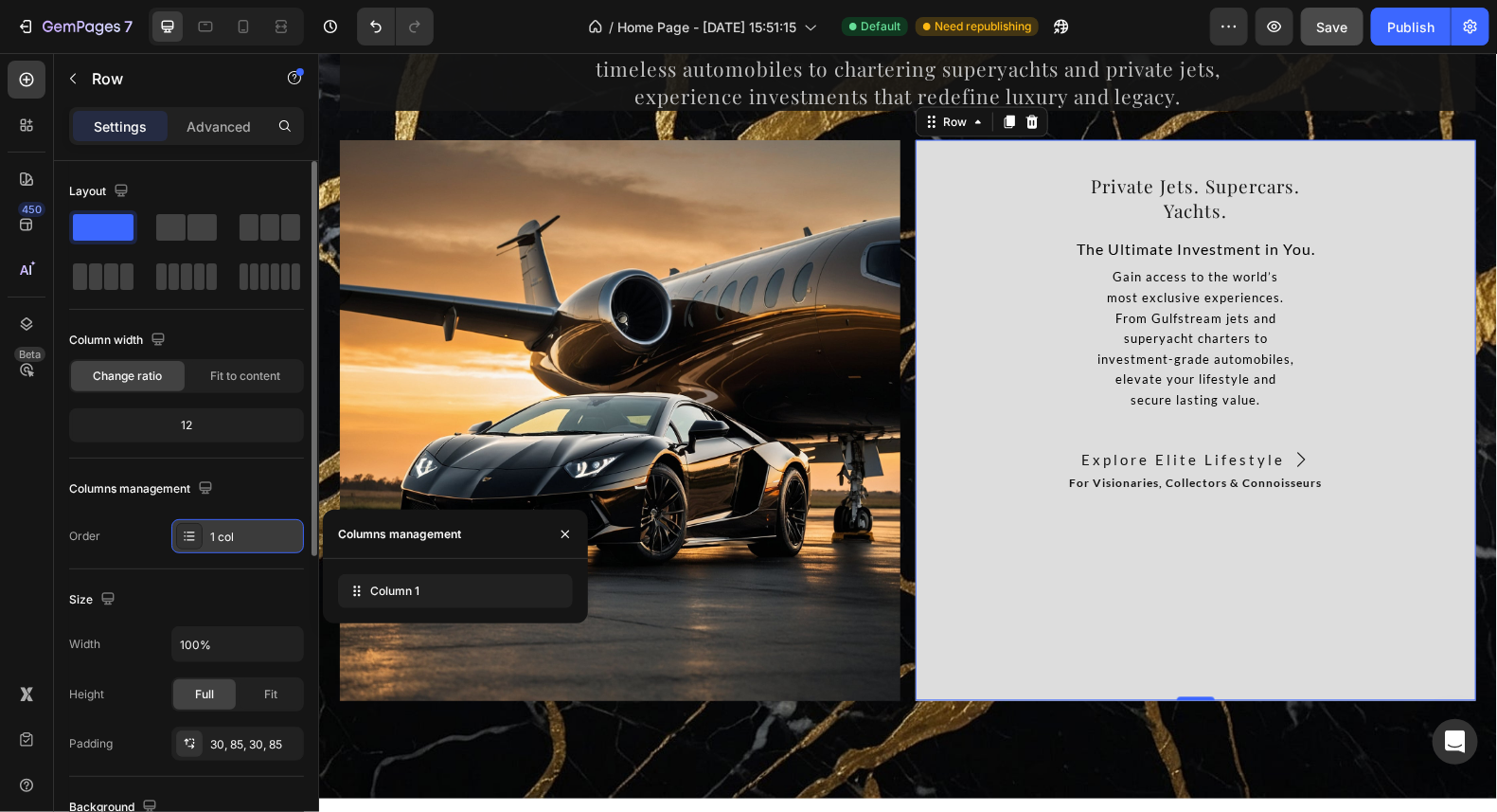
click at [217, 533] on div "1 col" at bounding box center [255, 537] width 89 height 17
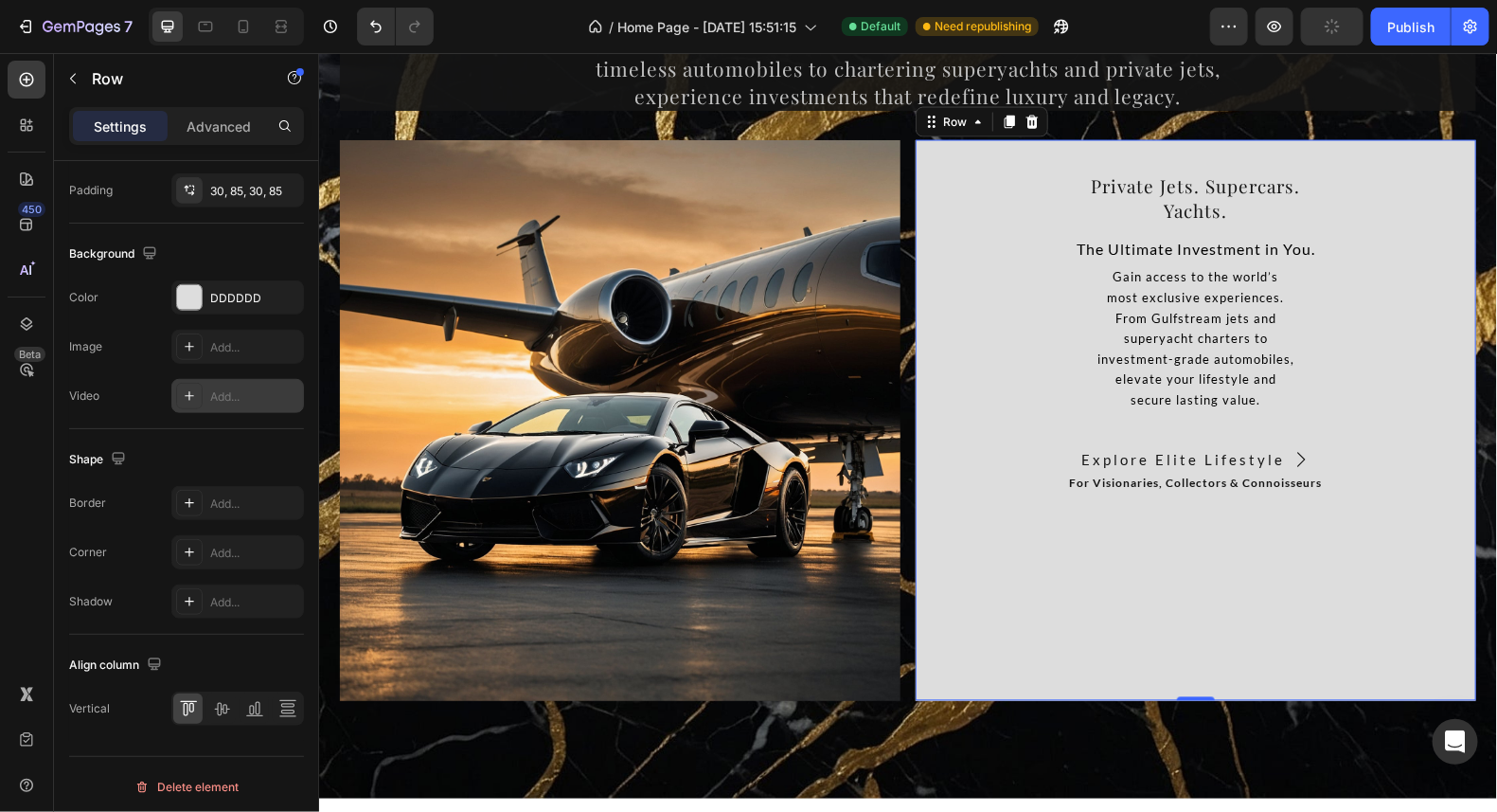
scroll to position [364, 0]
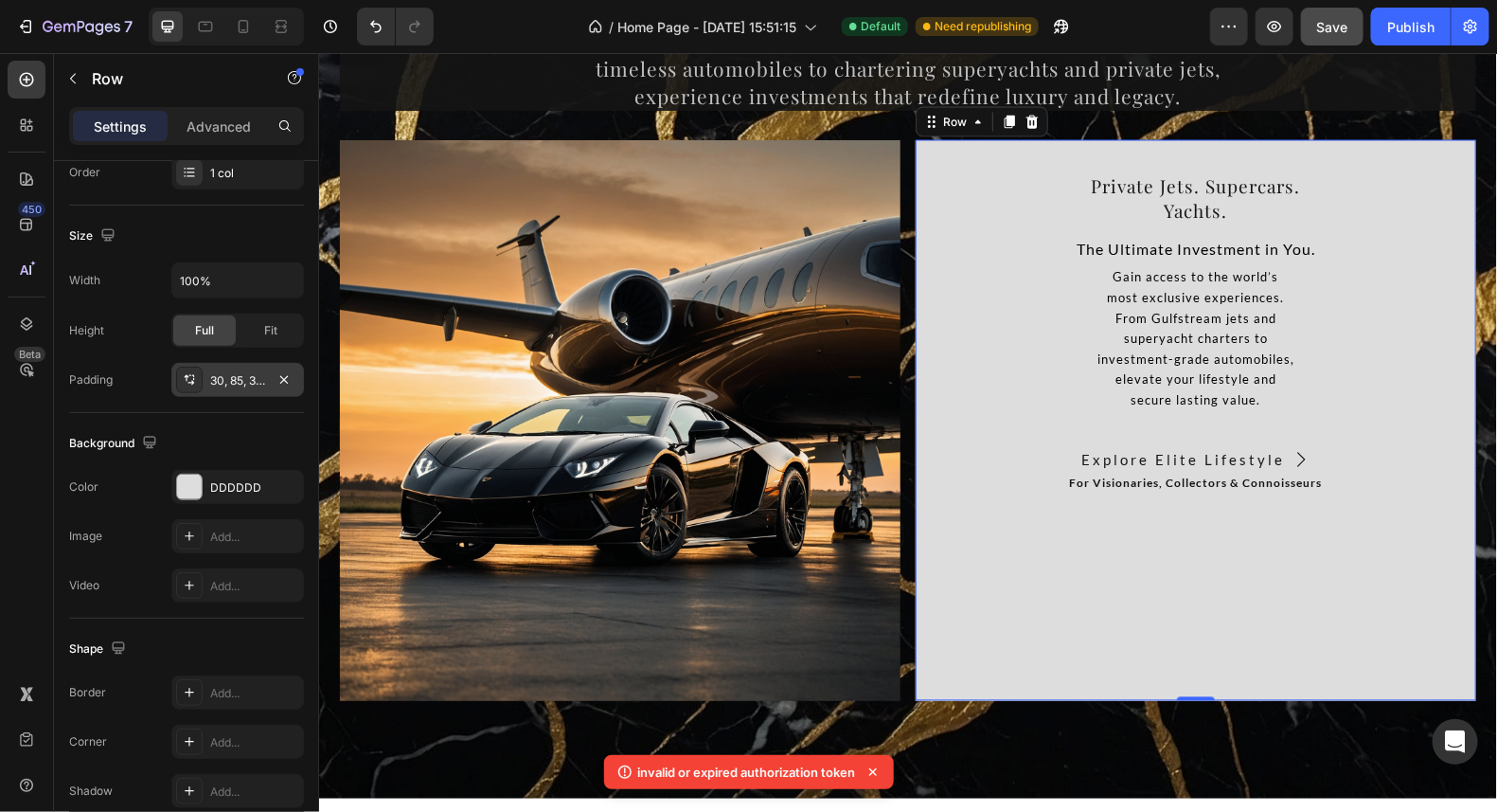
click at [262, 377] on div "30, 85, 30, 85" at bounding box center [238, 381] width 55 height 17
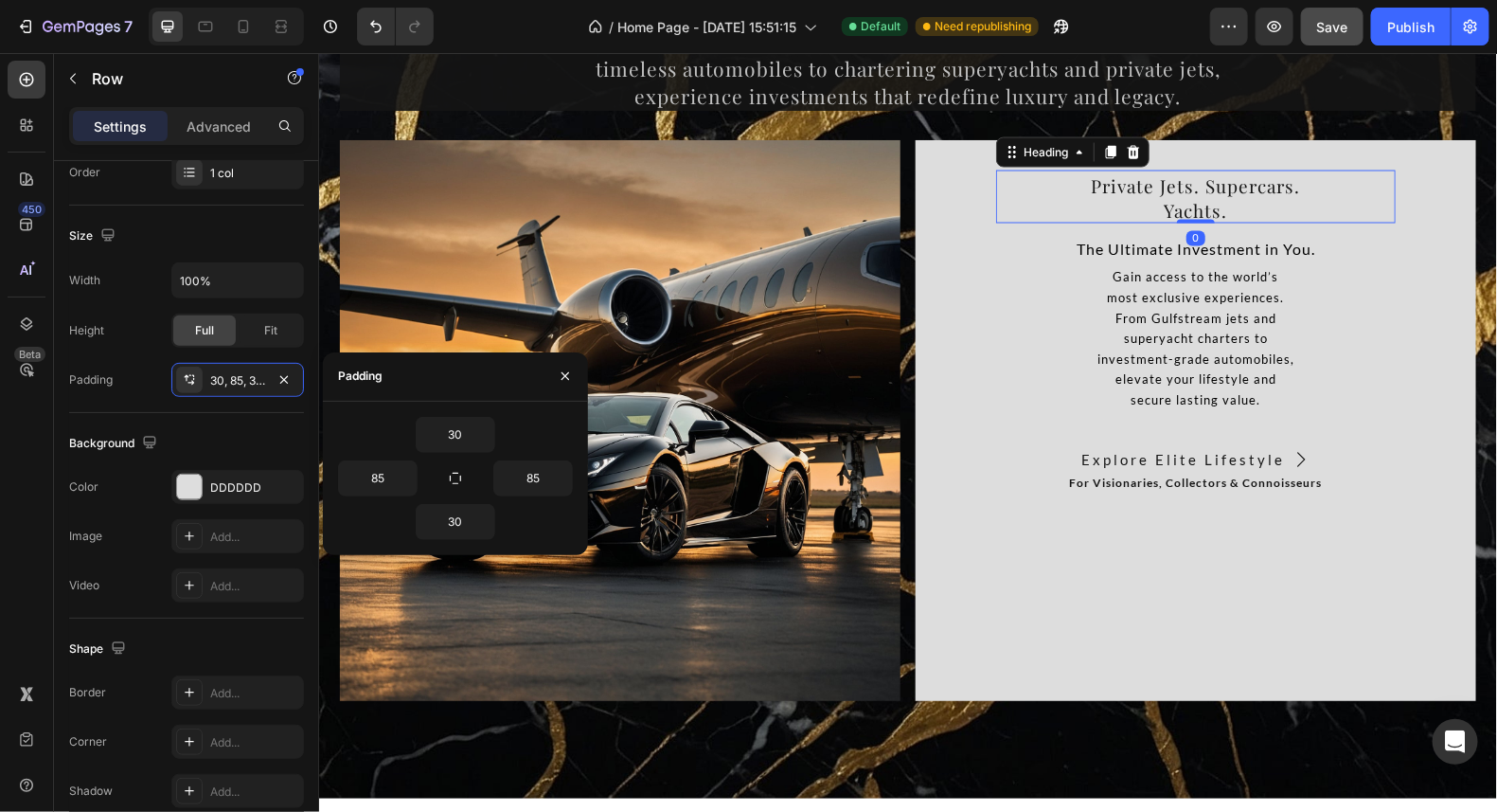
click at [1157, 182] on span "Private Jets. Supercars." at bounding box center [1196, 185] width 210 height 25
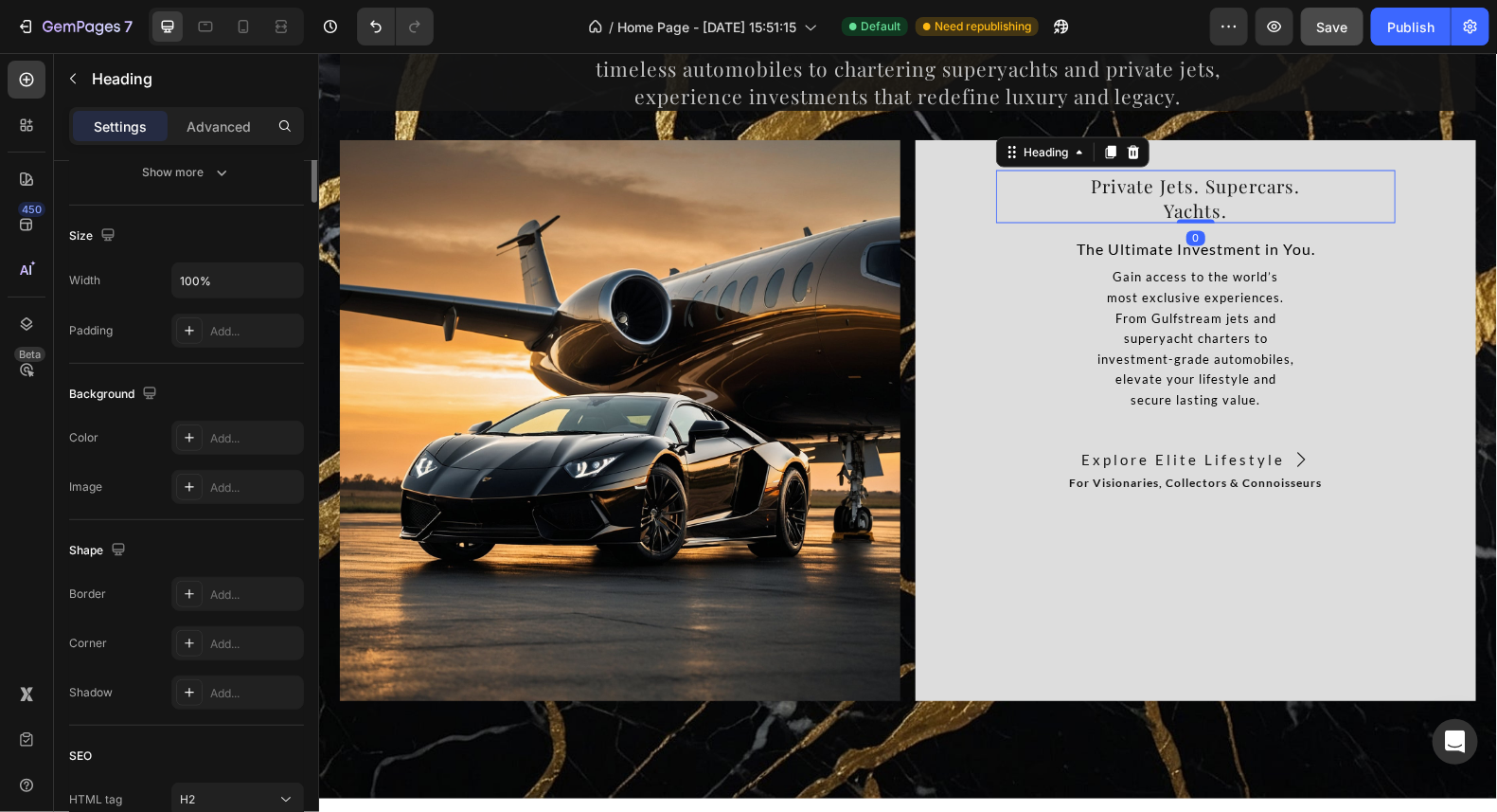
scroll to position [0, 0]
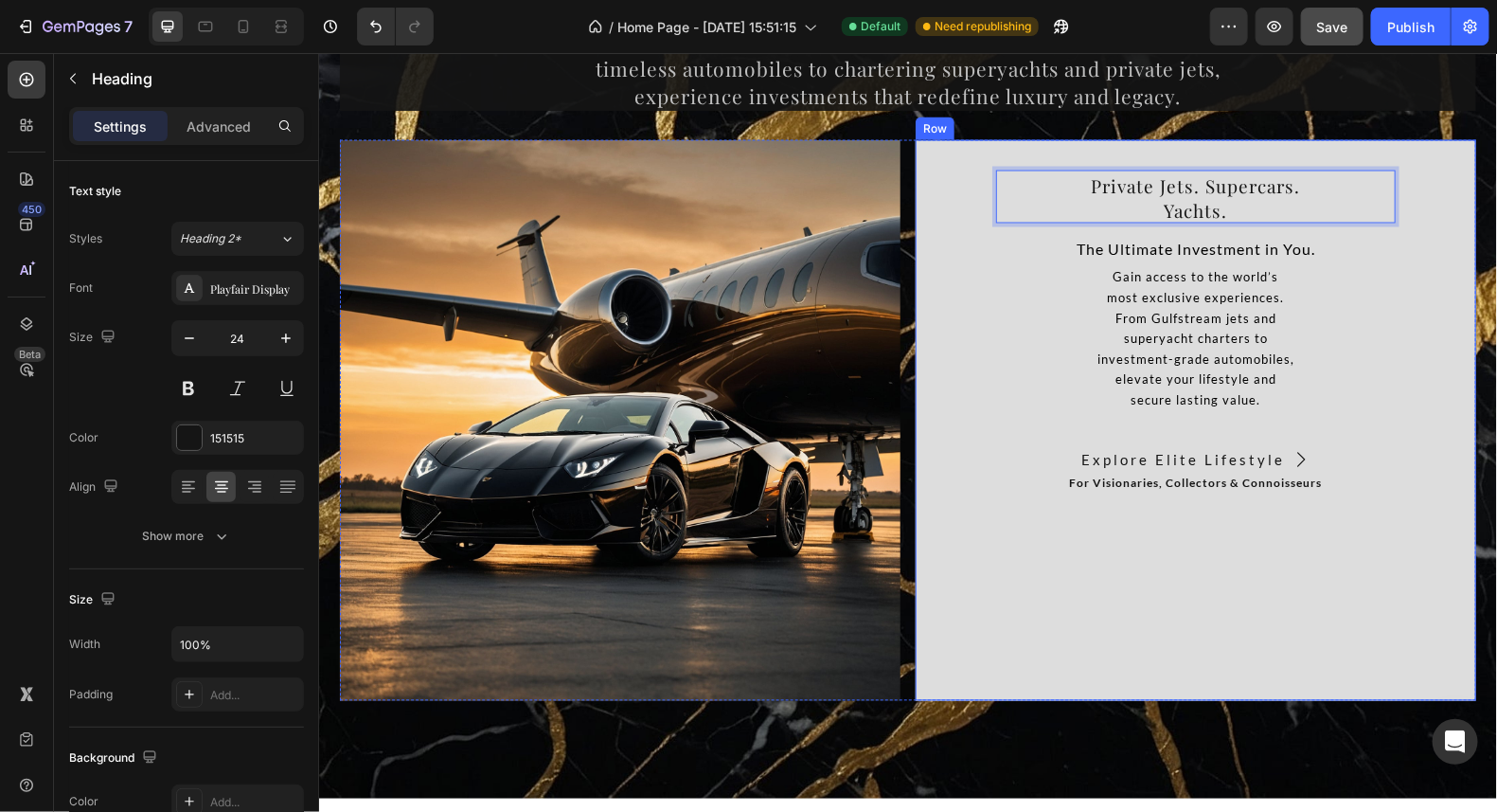
click at [1227, 500] on div "Private Jets. Supercars. Yachts. Heading 0 The Ultimate Investment in You. Text…" at bounding box center [1195, 419] width 399 height 504
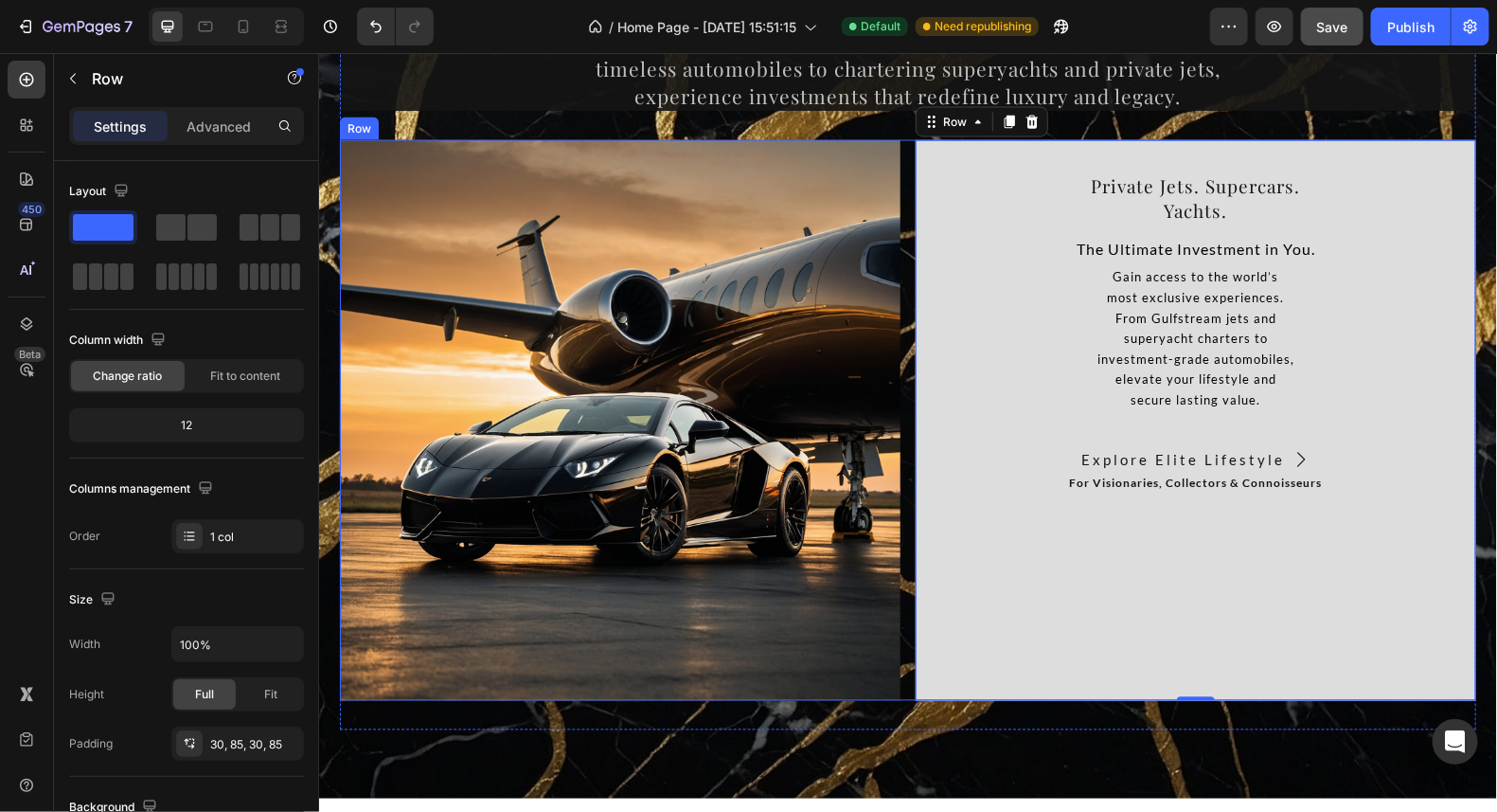
click at [901, 152] on div "Image ⁠⁠⁠⁠⁠⁠⁠ Private Jets. Supercars. Yachts. Heading The Ultimate Investment …" at bounding box center [906, 419] width 1136 height 561
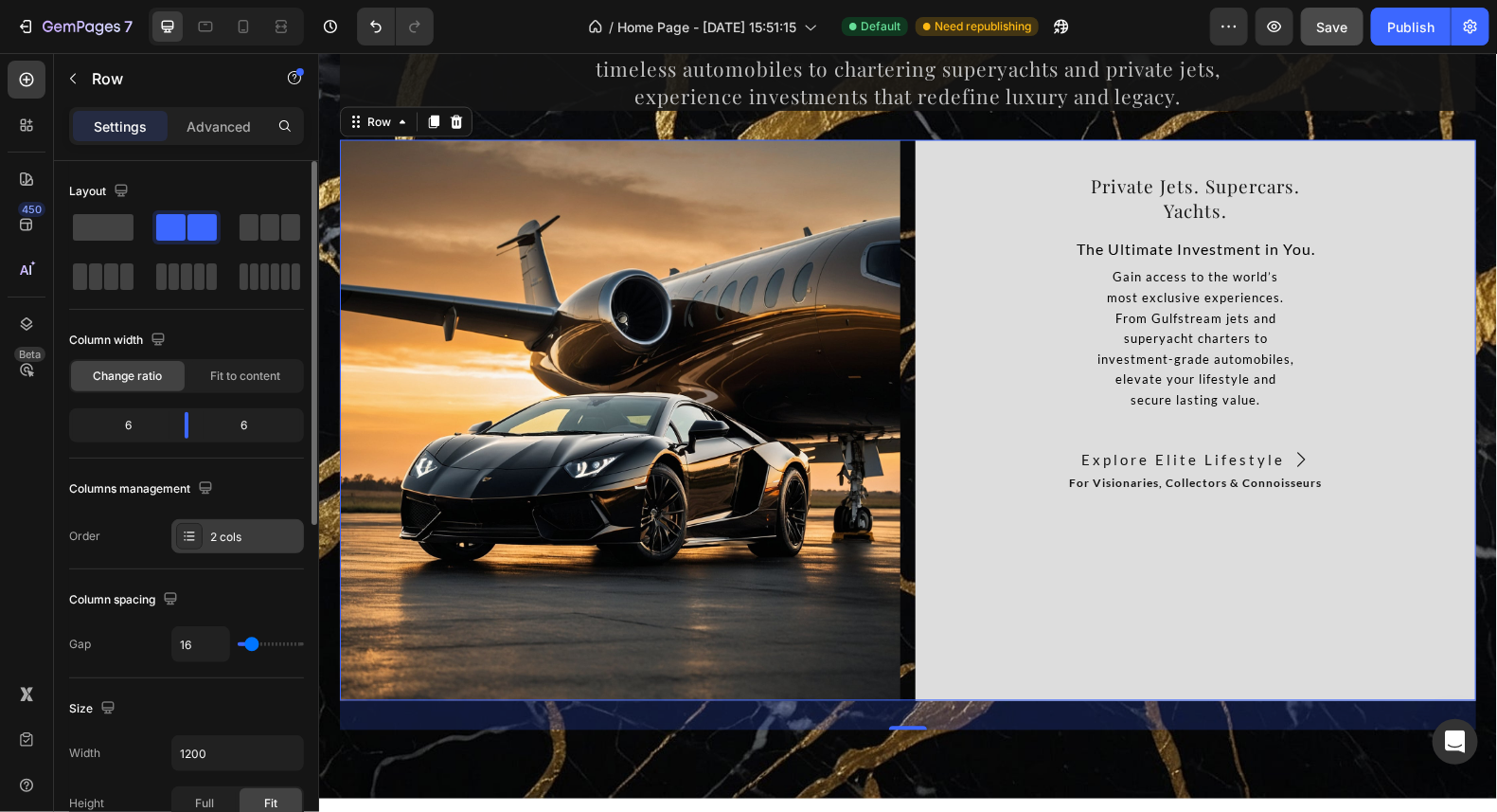
click at [216, 535] on div "2 cols" at bounding box center [255, 537] width 89 height 17
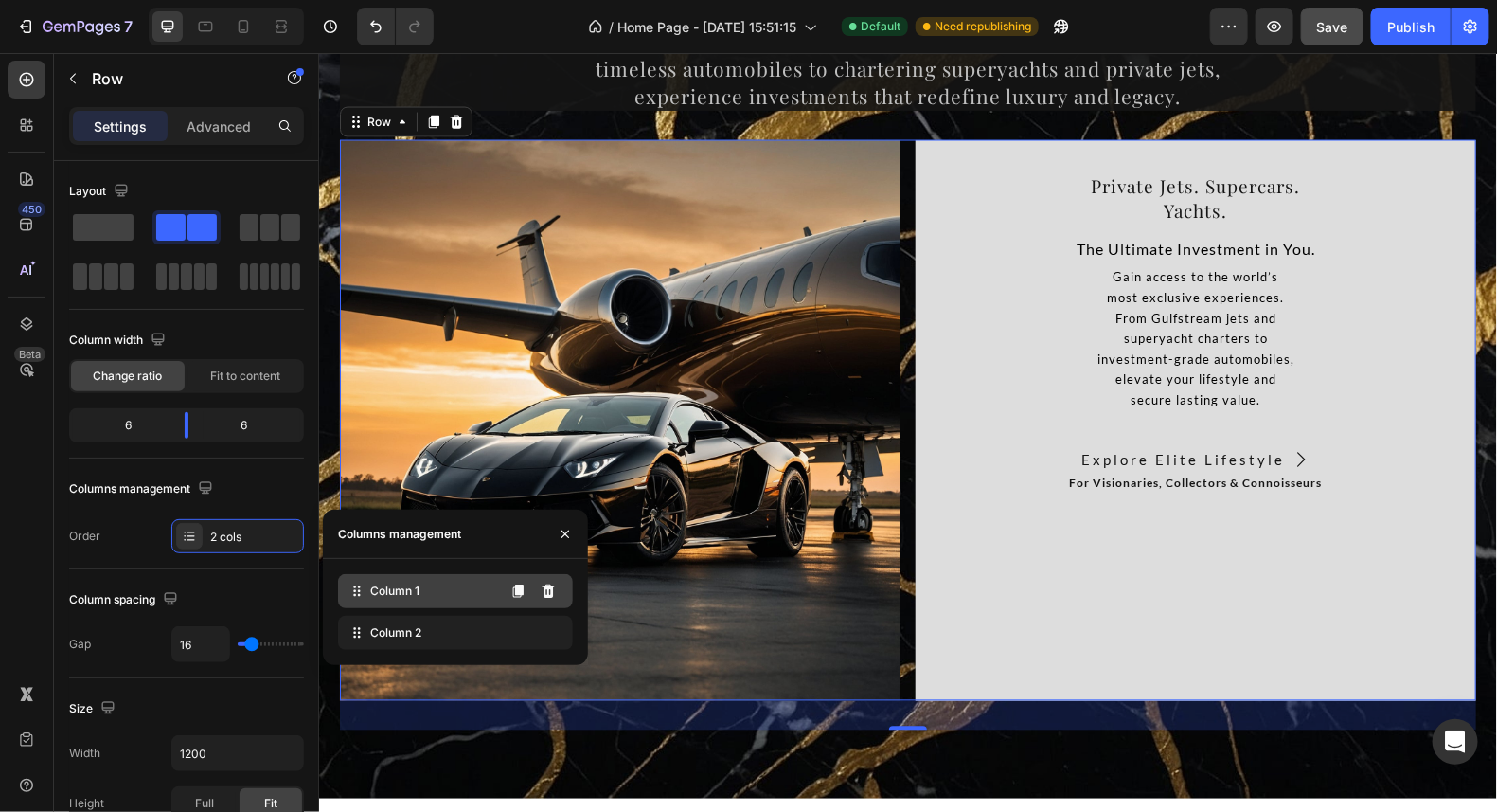
click at [404, 595] on span "Column 1" at bounding box center [394, 591] width 49 height 17
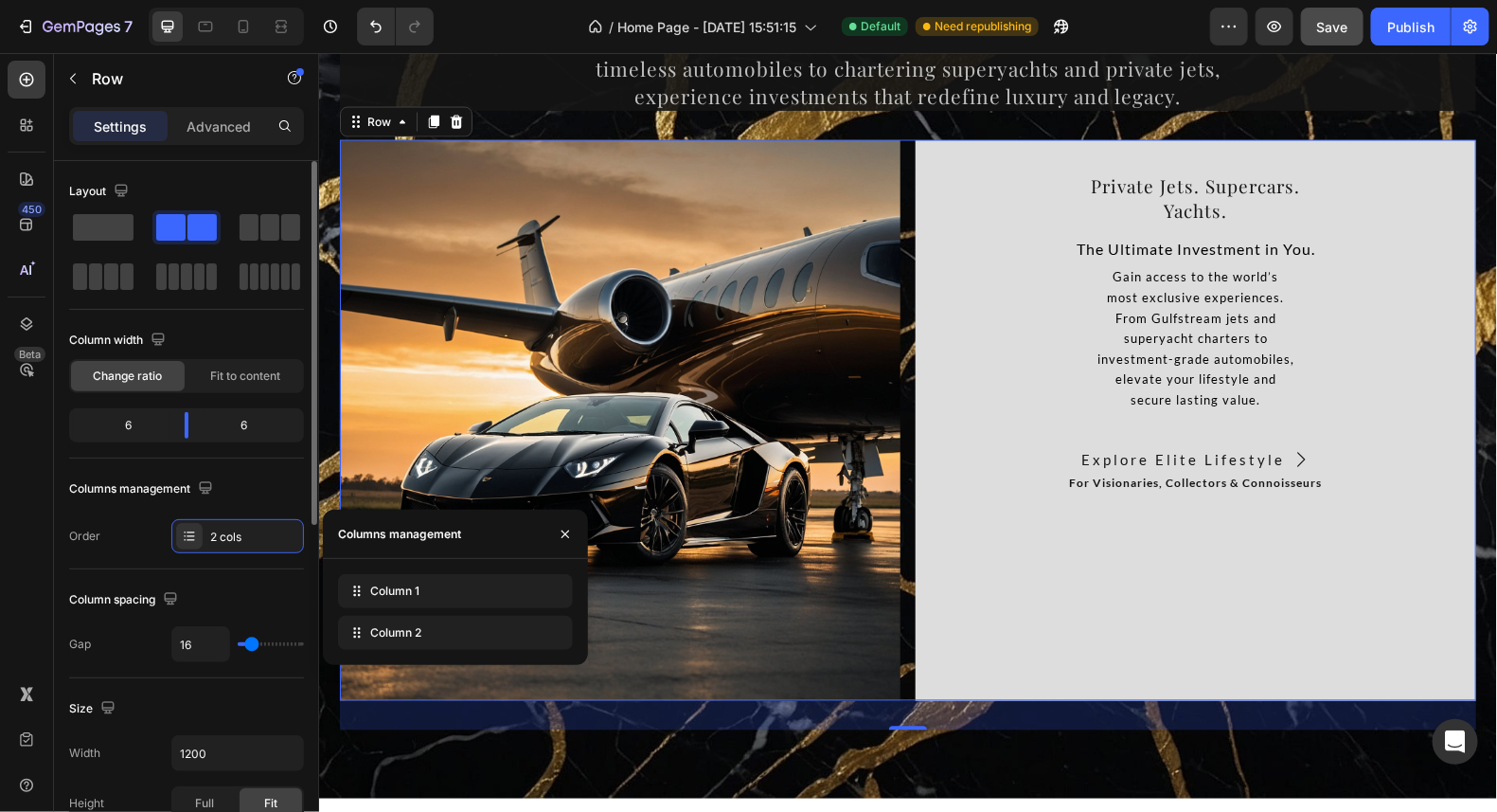
click at [208, 587] on div "Column spacing" at bounding box center [187, 599] width 235 height 31
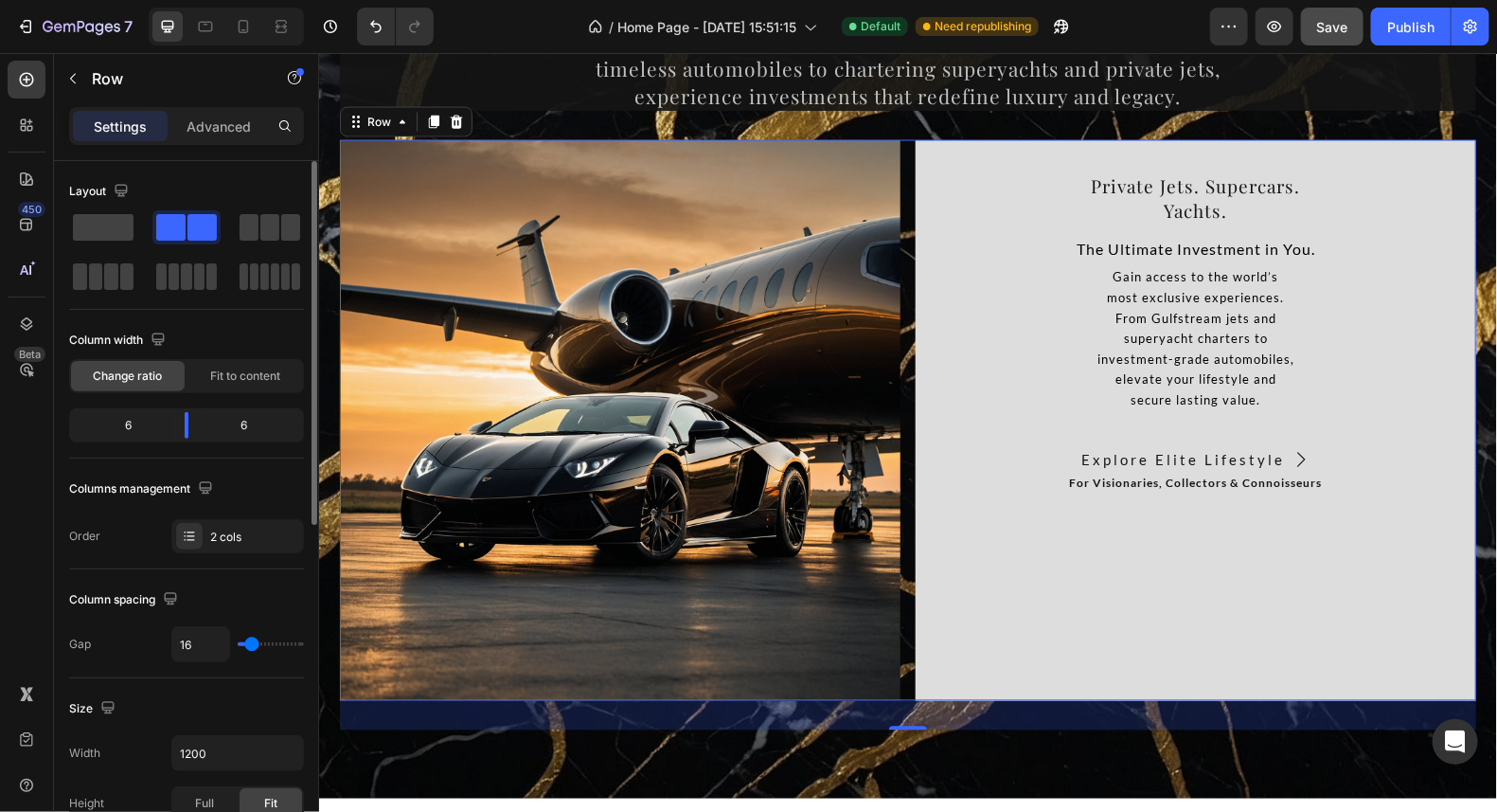
type input "0"
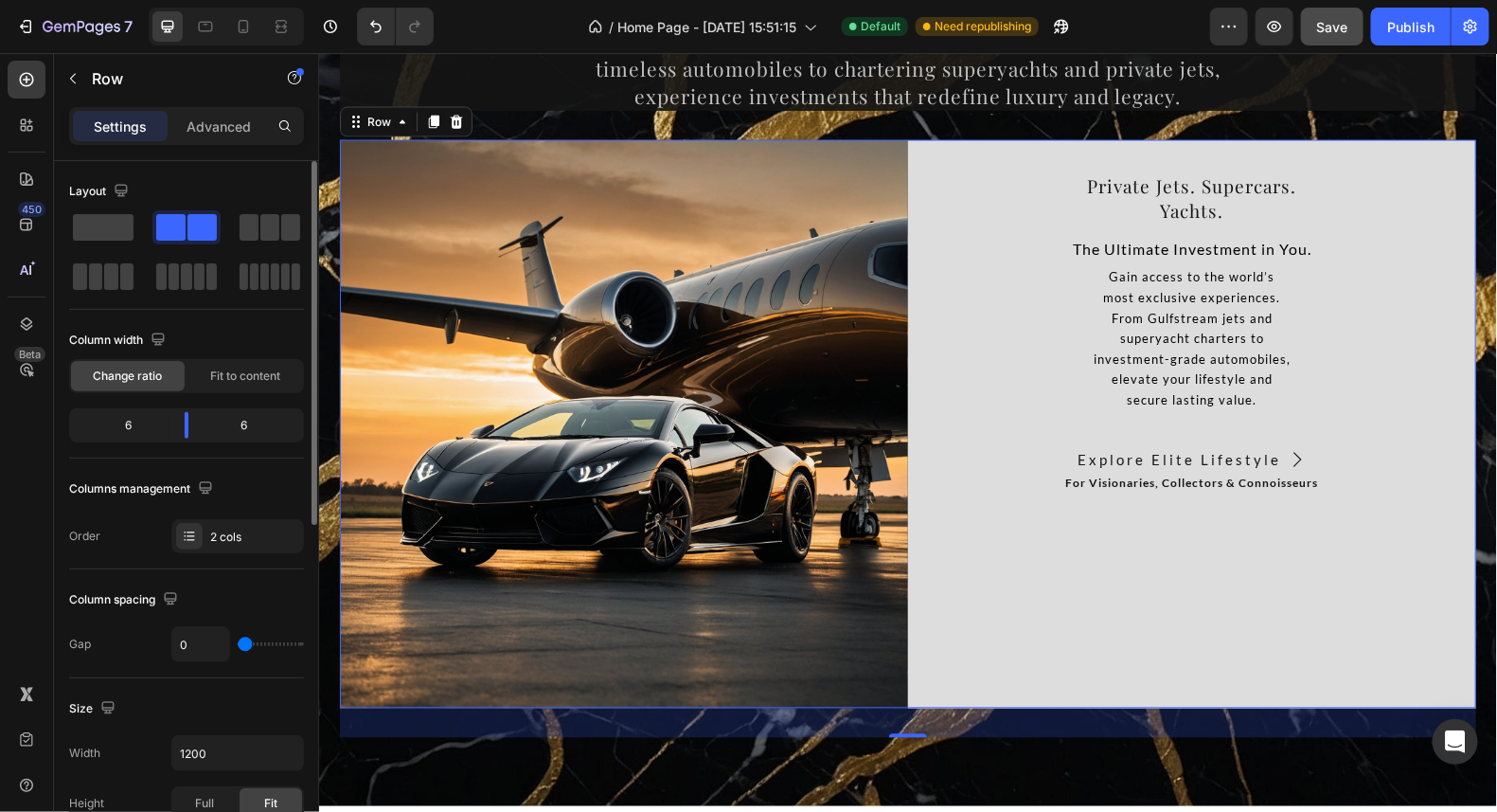
drag, startPoint x: 251, startPoint y: 642, endPoint x: 232, endPoint y: 647, distance: 19.6
type input "0"
click at [238, 646] on input "range" at bounding box center [270, 644] width 66 height 4
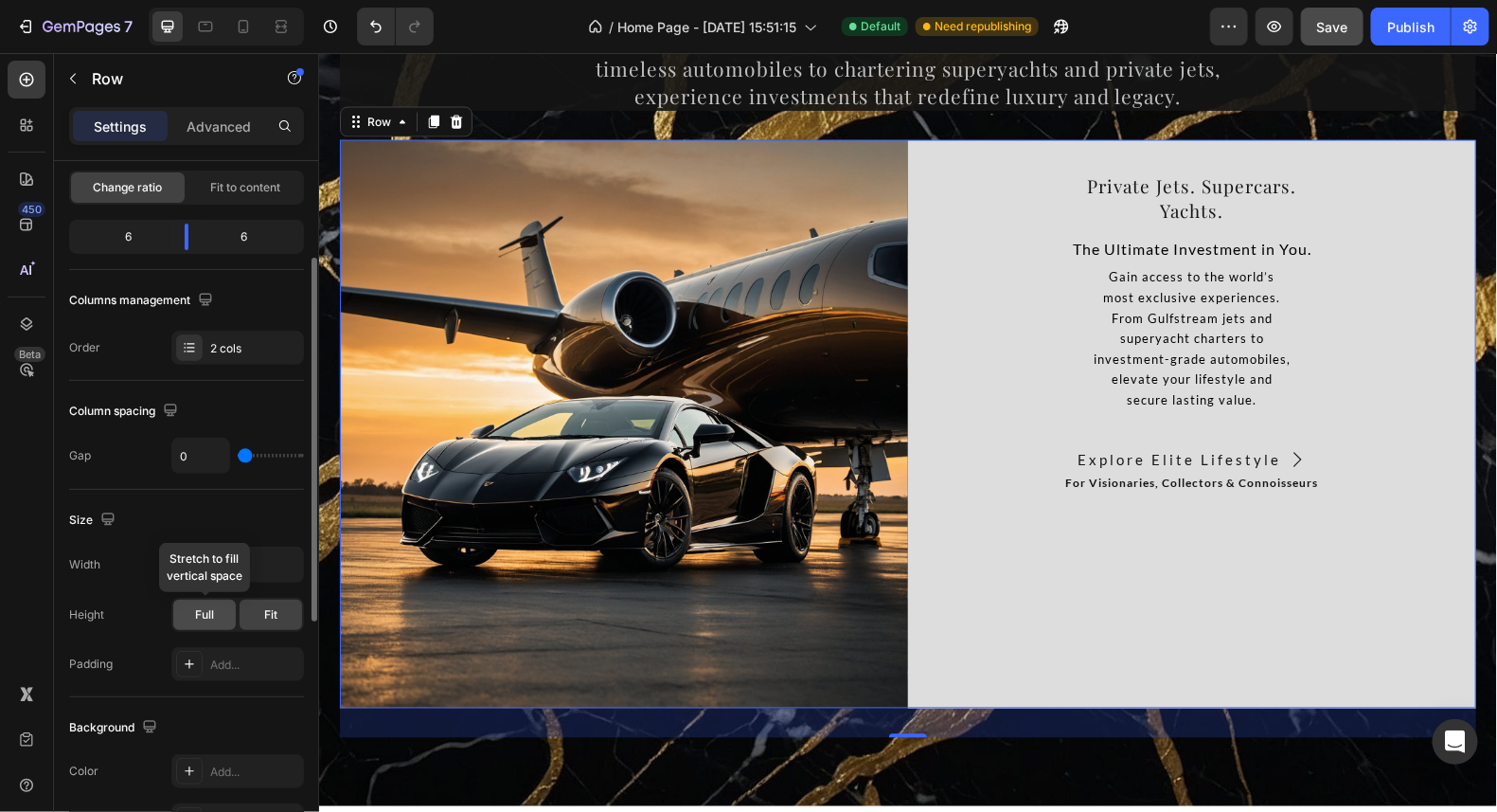
click at [205, 617] on span "Full" at bounding box center [205, 615] width 19 height 17
click at [274, 606] on span "Fit" at bounding box center [271, 615] width 13 height 17
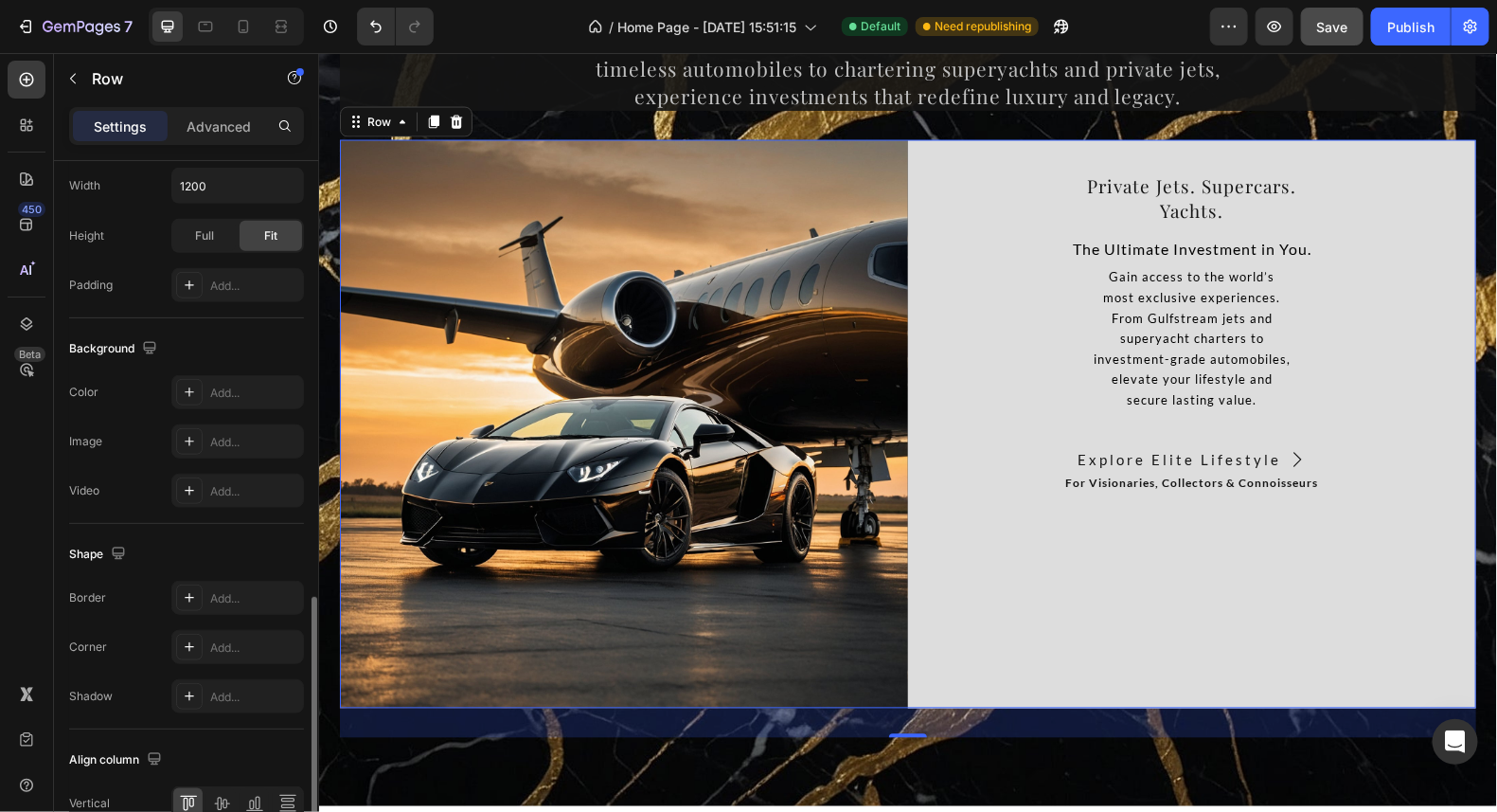
scroll to position [661, 0]
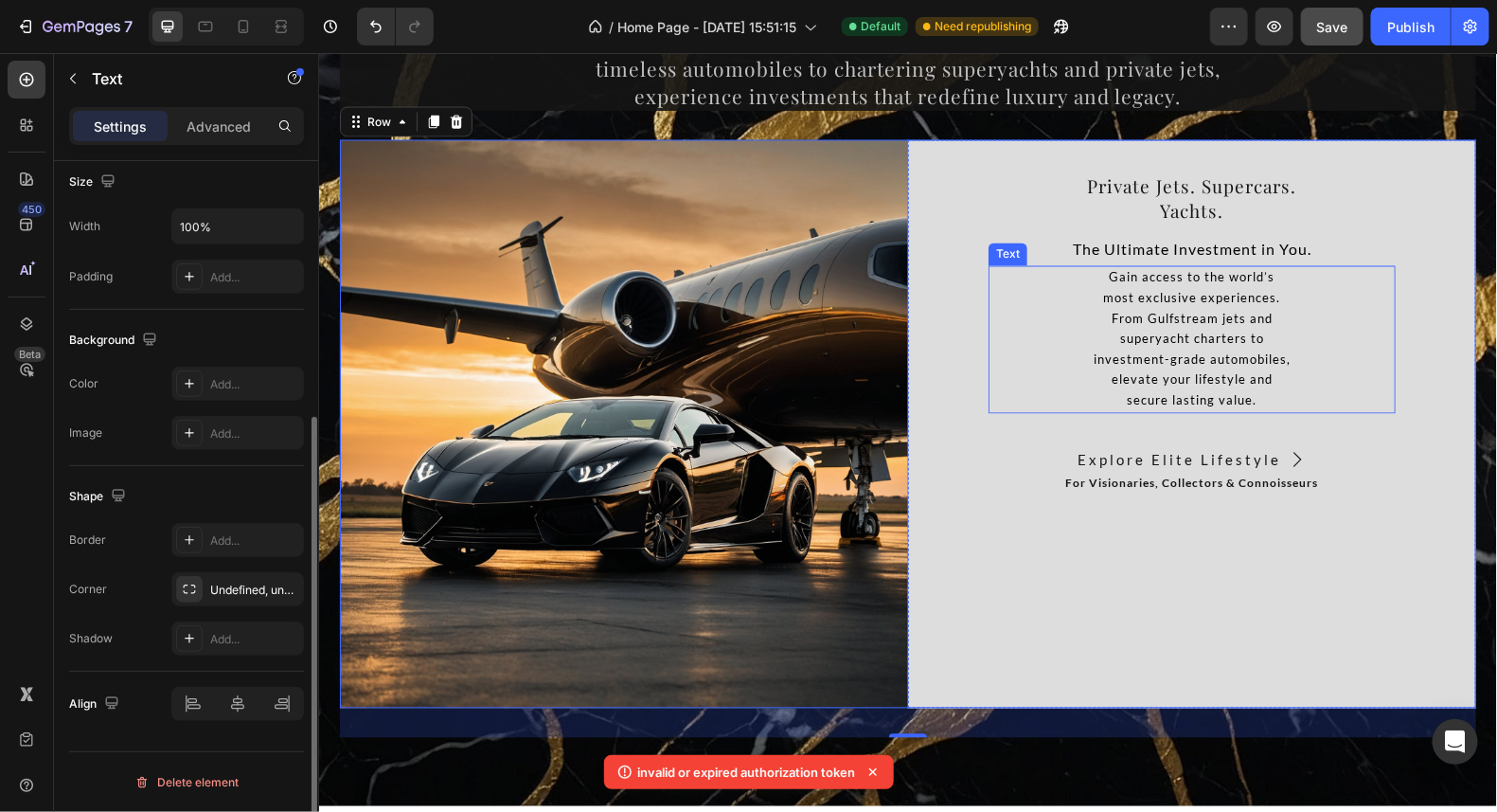
click at [1322, 393] on p "secure lasting value." at bounding box center [1191, 401] width 403 height 21
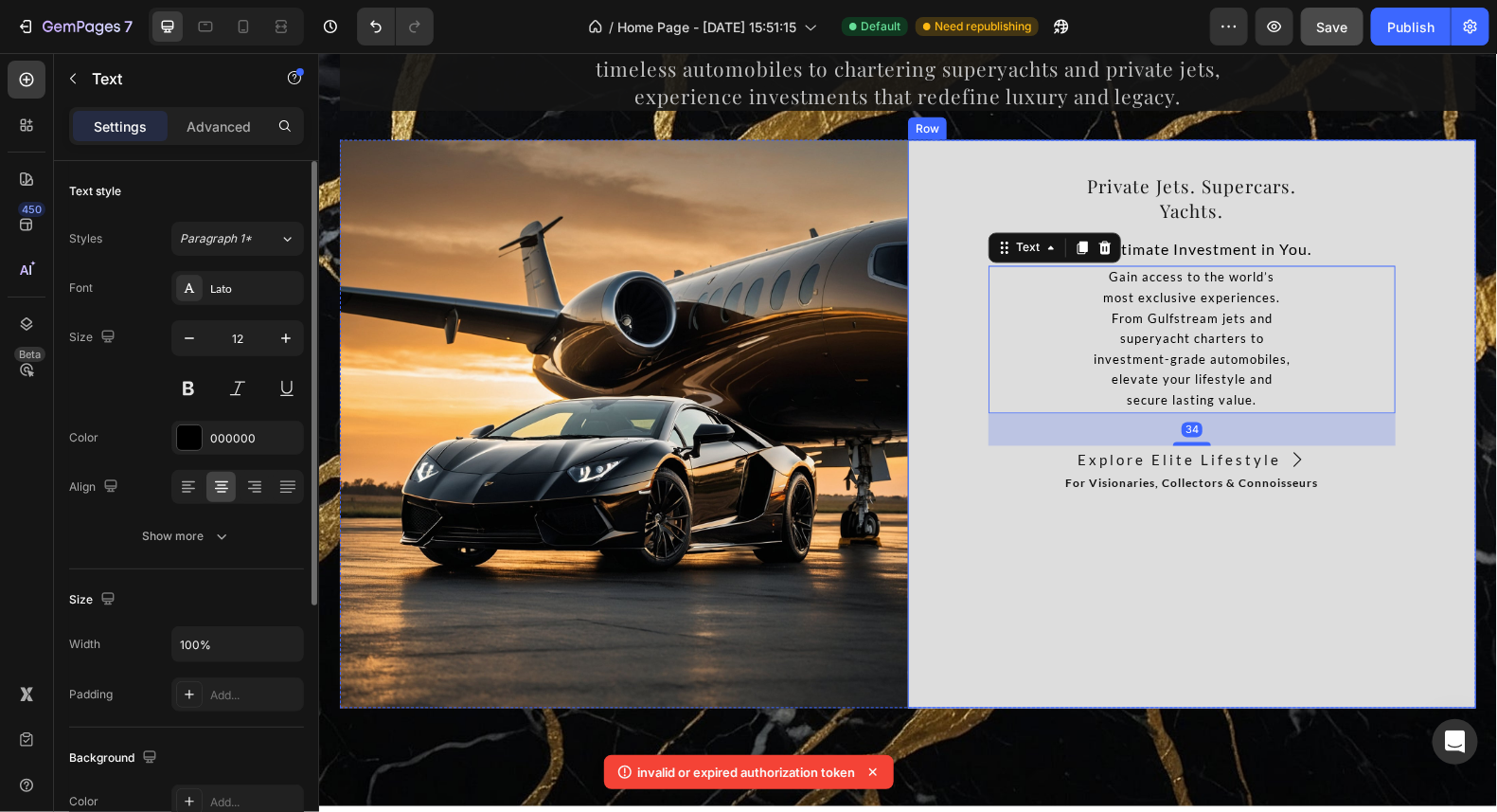
drag, startPoint x: 1423, startPoint y: 234, endPoint x: 1408, endPoint y: 240, distance: 16.2
click at [1422, 234] on div "⁠⁠⁠⁠⁠⁠⁠ Private Jets. Supercars. Yachts. Heading The Ultimate Investment in You…" at bounding box center [1191, 423] width 569 height 569
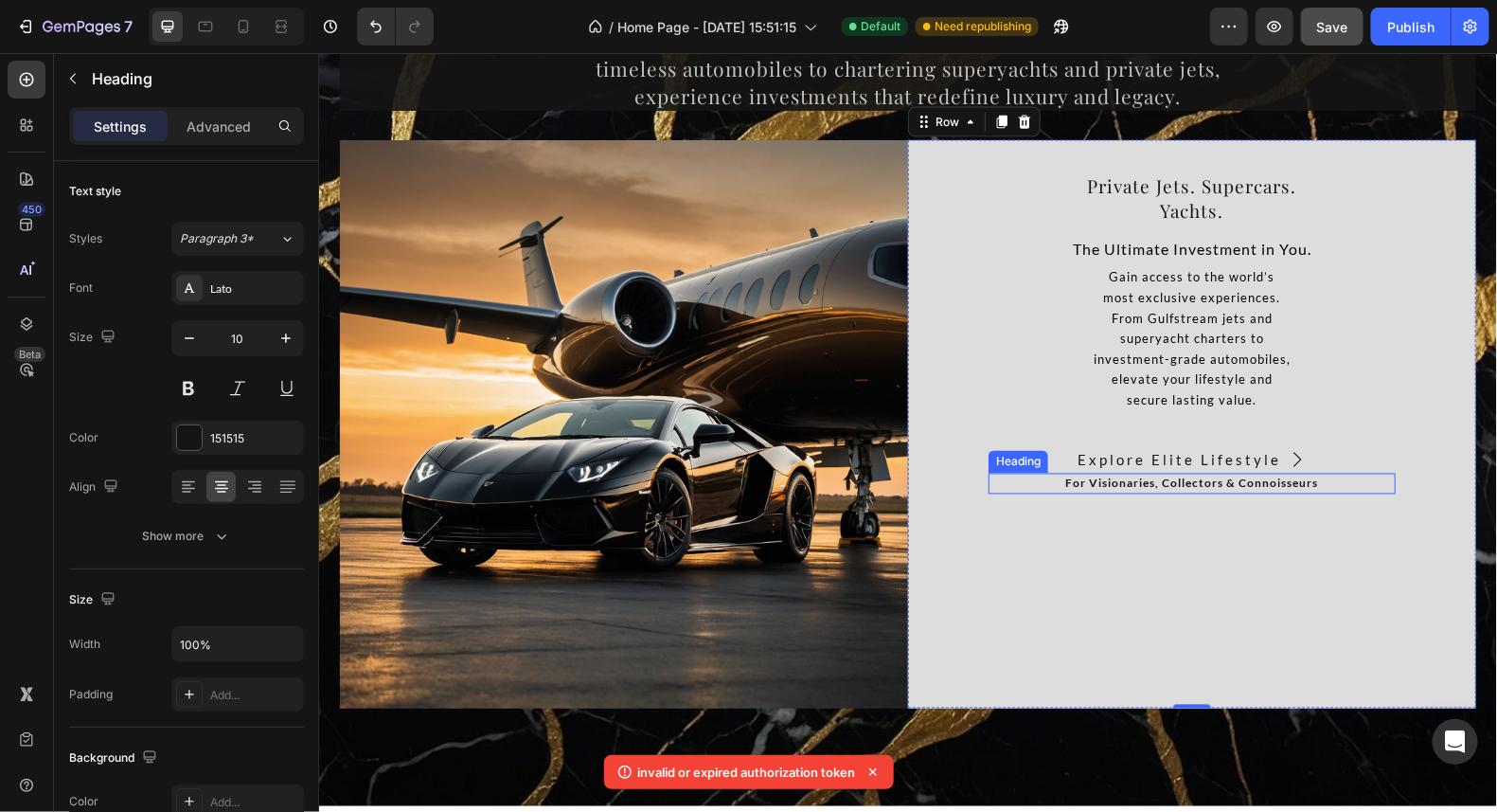
click at [1180, 488] on strong "For Visionaries, Collectors & Connoisseurs" at bounding box center [1191, 482] width 253 height 14
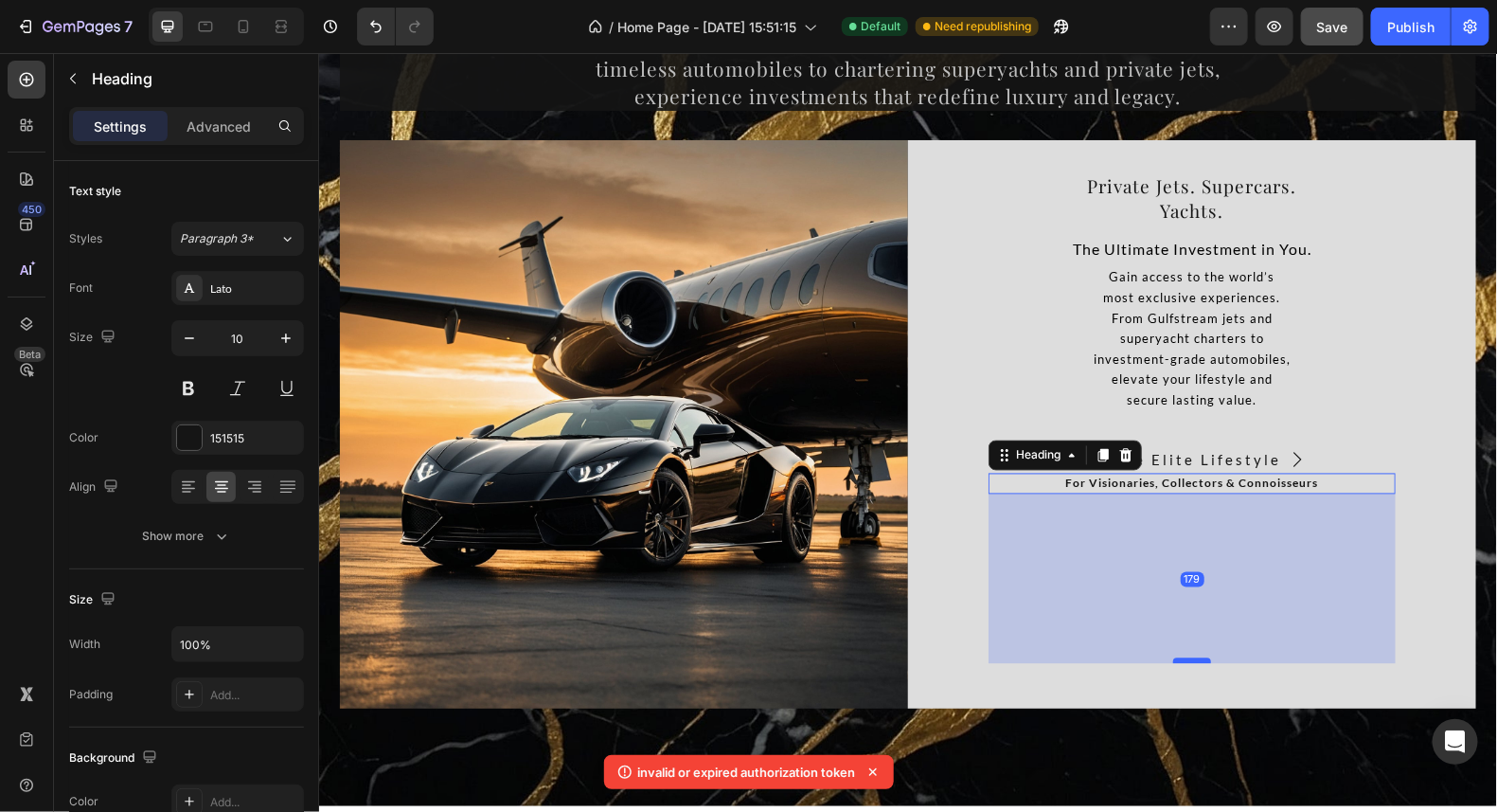
drag, startPoint x: 1183, startPoint y: 494, endPoint x: 1176, endPoint y: 663, distance: 169.1
click at [1176, 663] on div at bounding box center [1191, 660] width 38 height 6
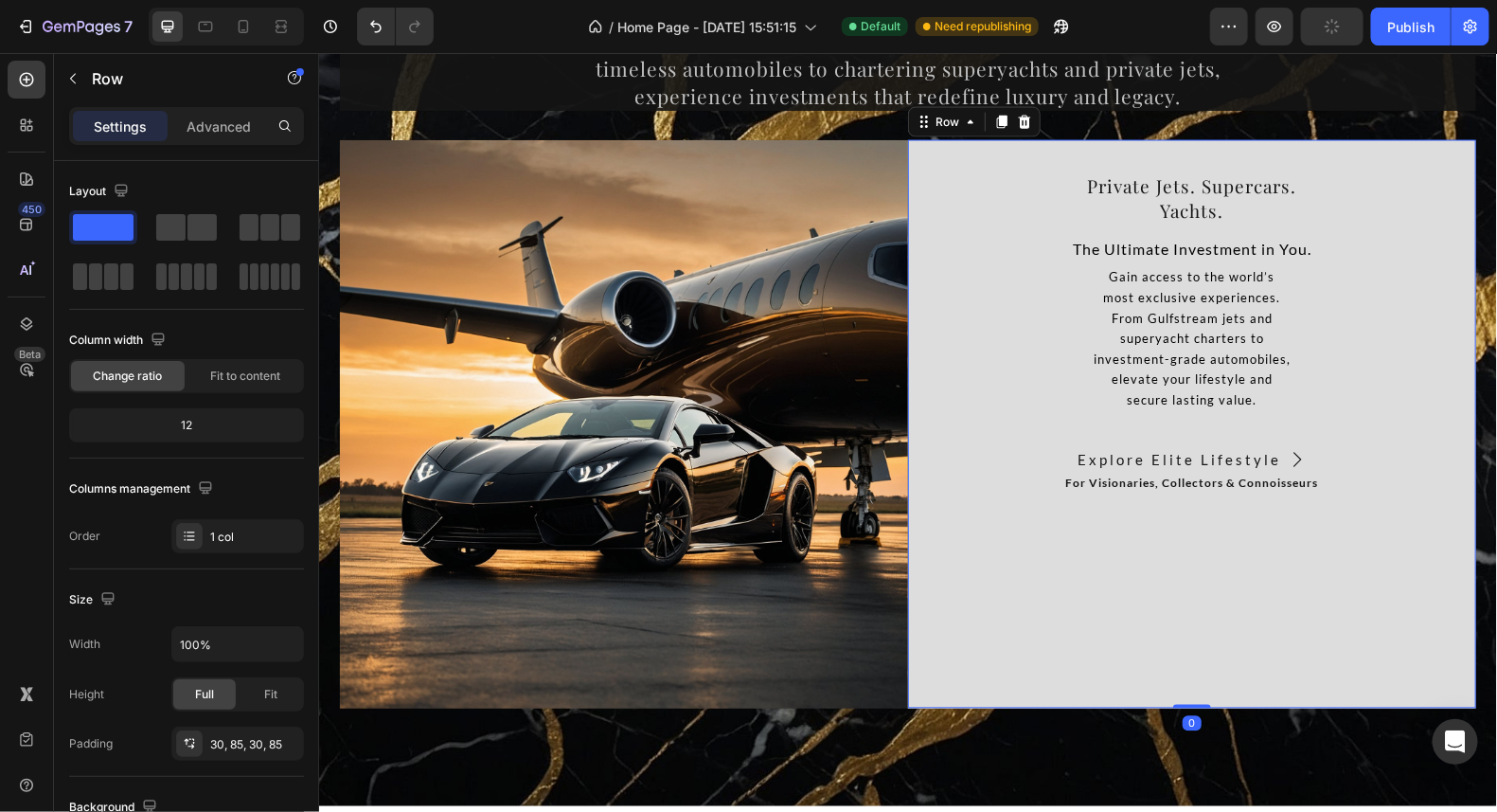
drag, startPoint x: 1192, startPoint y: 703, endPoint x: 1195, endPoint y: 678, distance: 25.2
click at [1195, 678] on div "⁠⁠⁠⁠⁠⁠⁠ Private Jets. Supercars. Yachts. Heading The Ultimate Investment in You…" at bounding box center [1191, 423] width 569 height 569
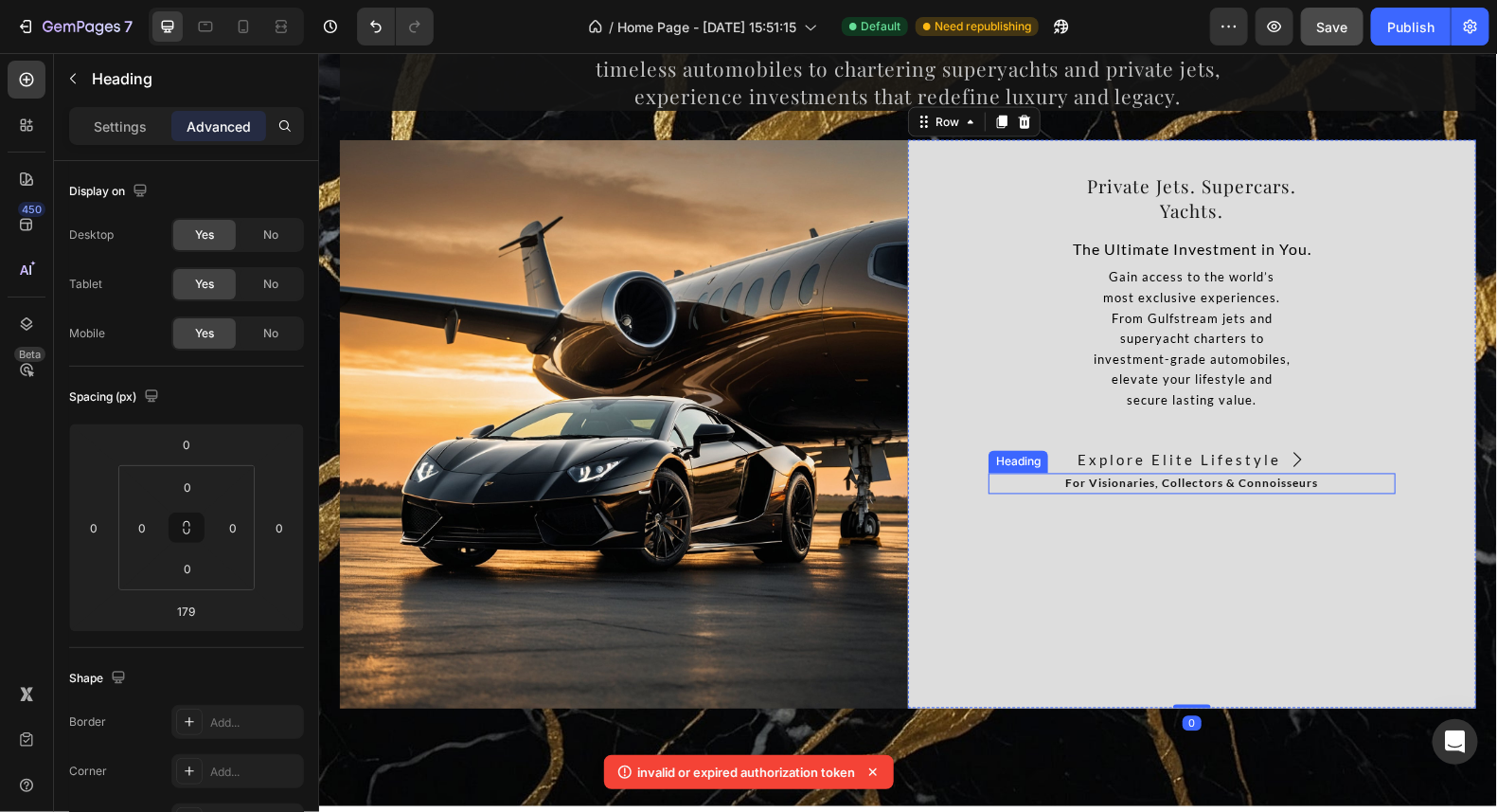
click at [1222, 481] on strong "For Visionaries, Collectors & Connoisseurs" at bounding box center [1191, 482] width 253 height 14
drag, startPoint x: 1181, startPoint y: 662, endPoint x: 1209, endPoint y: 490, distance: 174.3
click at [1209, 490] on div "For Visionaries, Collectors & Connoisseurs Heading 0" at bounding box center [1191, 483] width 407 height 21
type input "0"
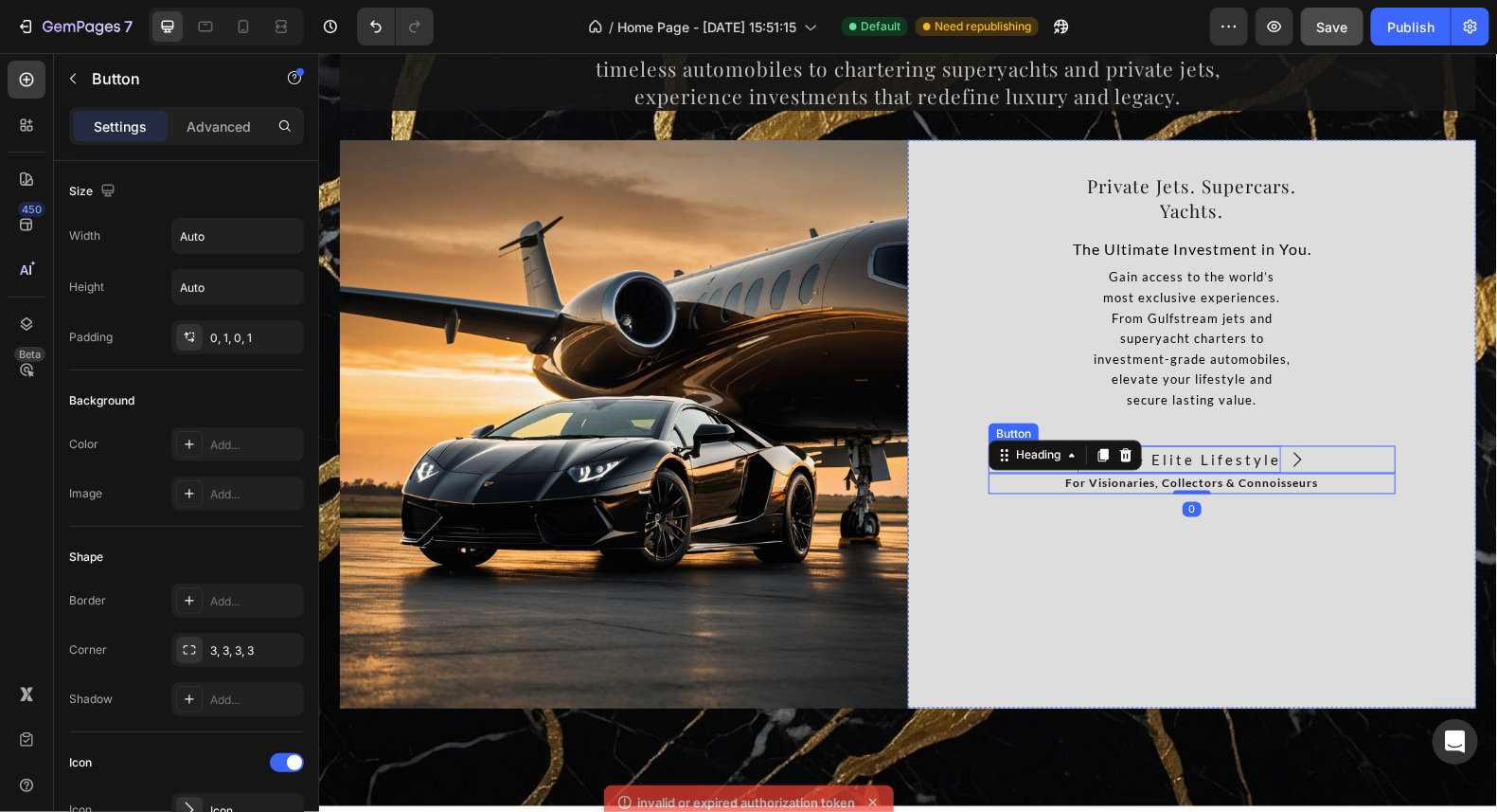
click at [1205, 468] on span "Explore Elite Lifestyle" at bounding box center [1179, 460] width 204 height 17
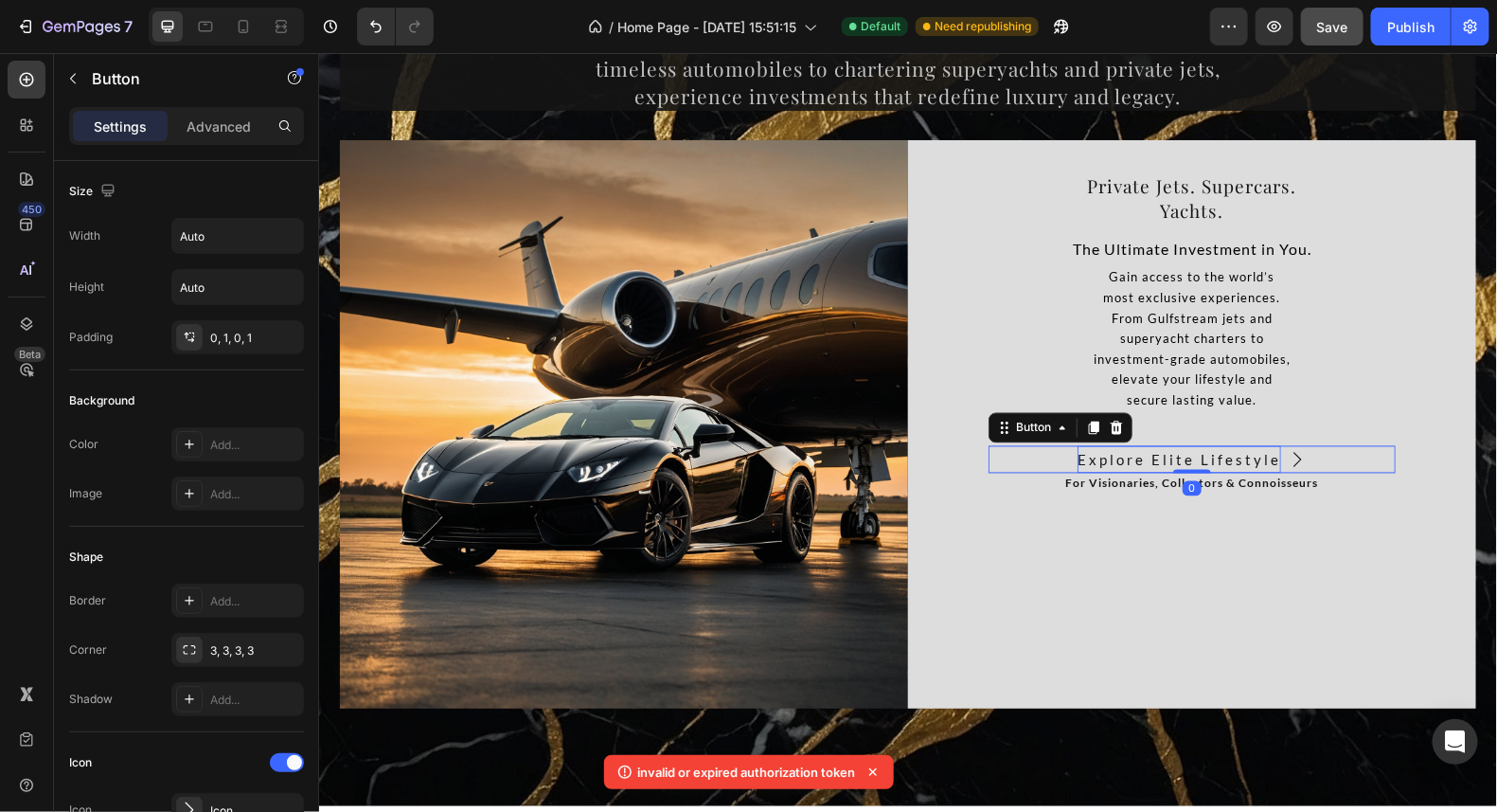
drag, startPoint x: 1176, startPoint y: 475, endPoint x: 1222, endPoint y: 461, distance: 48.1
click at [1225, 471] on div "Explore Elite Lifestyle Button 0" at bounding box center [1191, 460] width 407 height 29
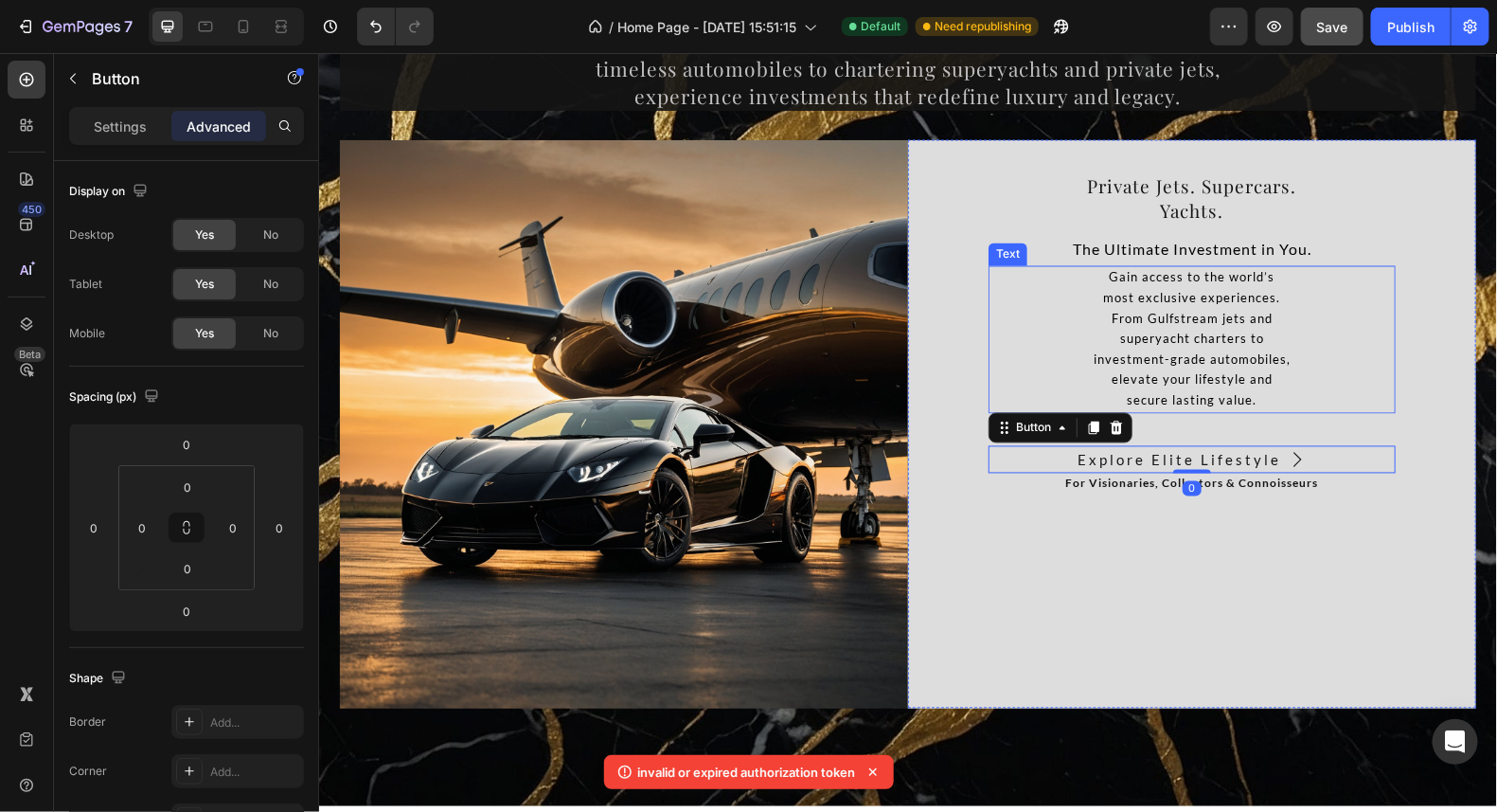
click at [1192, 411] on p "secure lasting value." at bounding box center [1191, 401] width 403 height 21
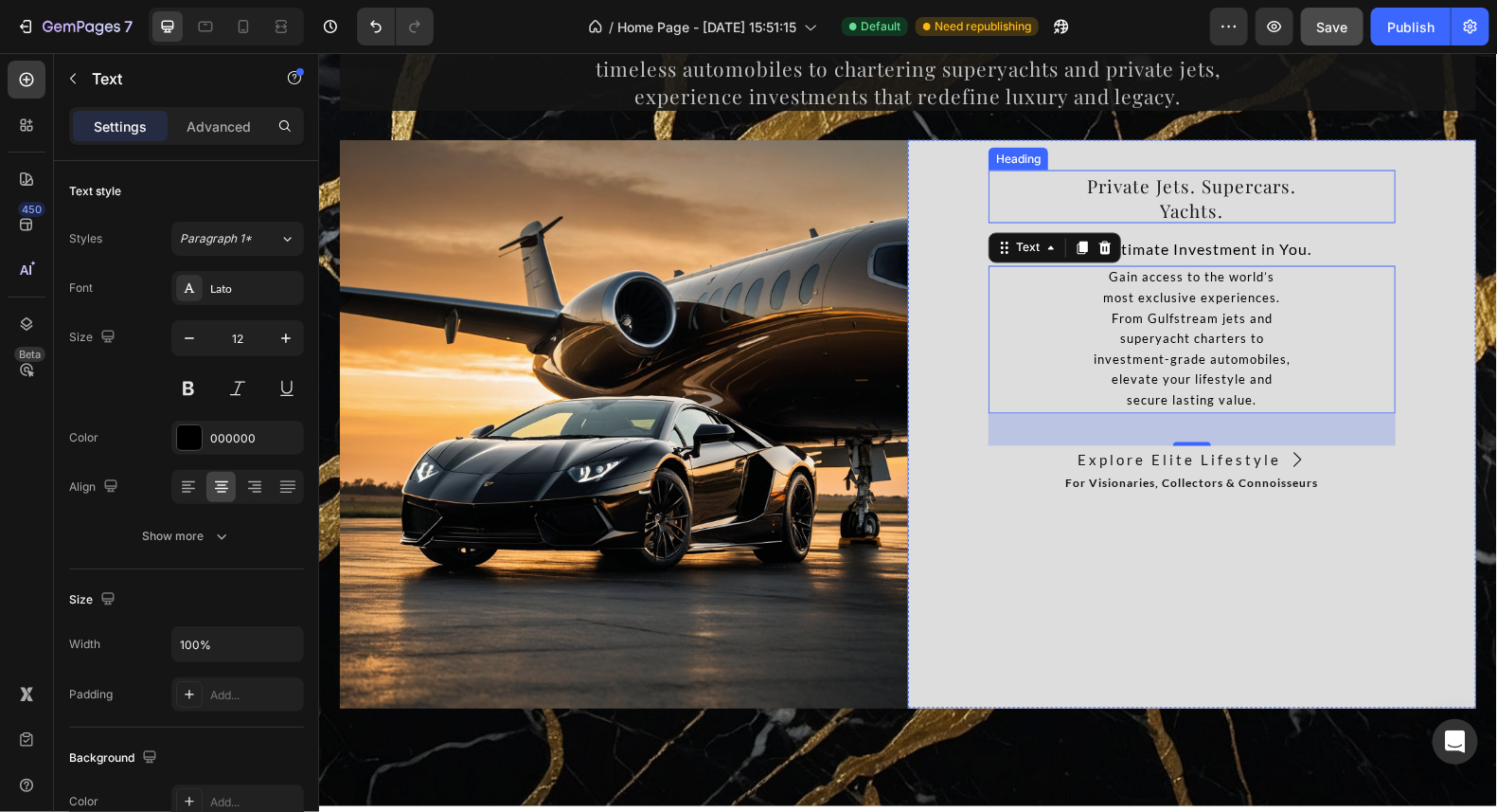
click at [1194, 214] on span "Yachts." at bounding box center [1192, 210] width 63 height 25
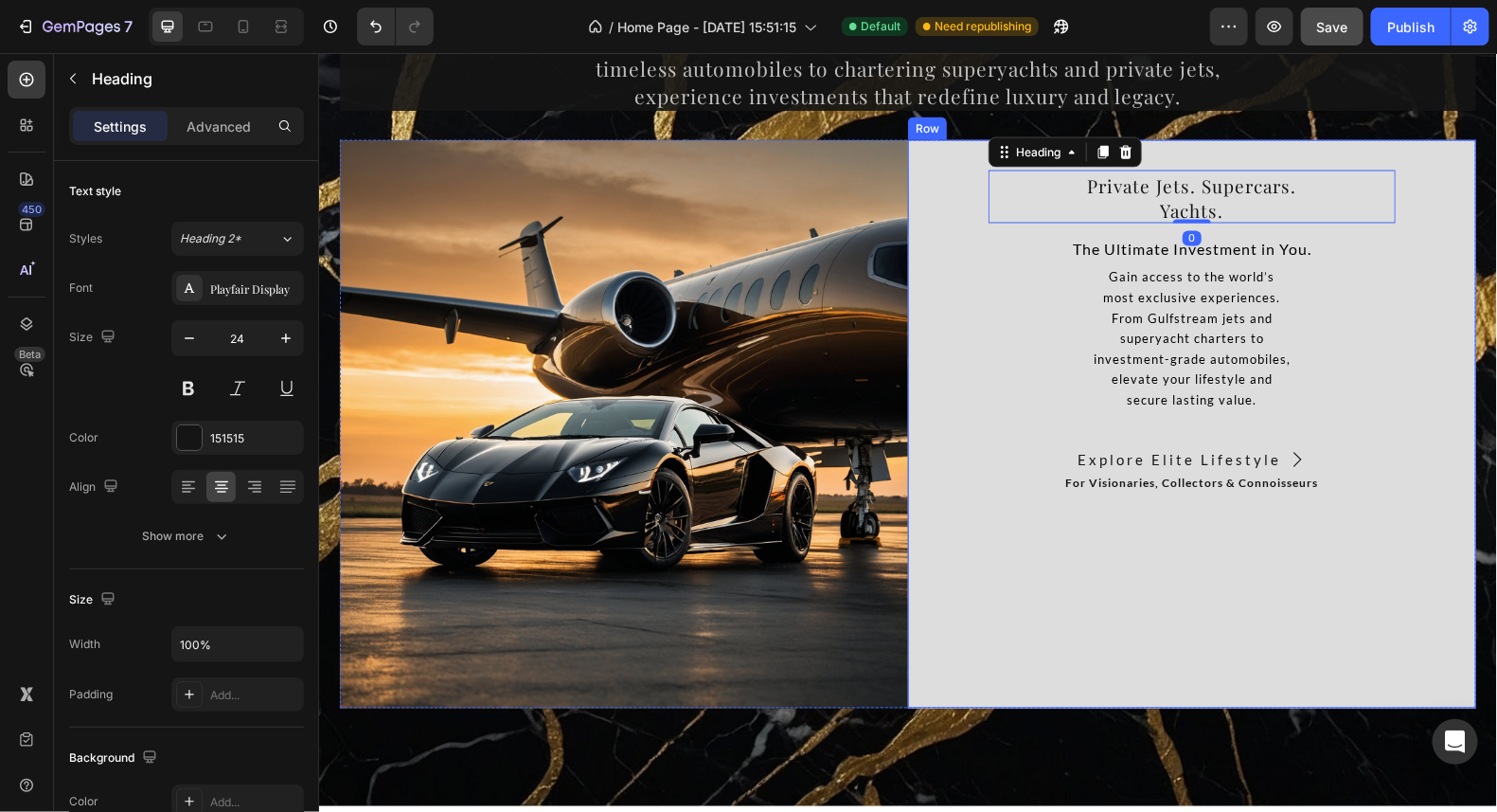
click at [1202, 157] on div "⁠⁠⁠⁠⁠⁠⁠ Private Jets. Supercars. Yachts. Heading 0 The Ultimate Investment in Y…" at bounding box center [1191, 423] width 569 height 569
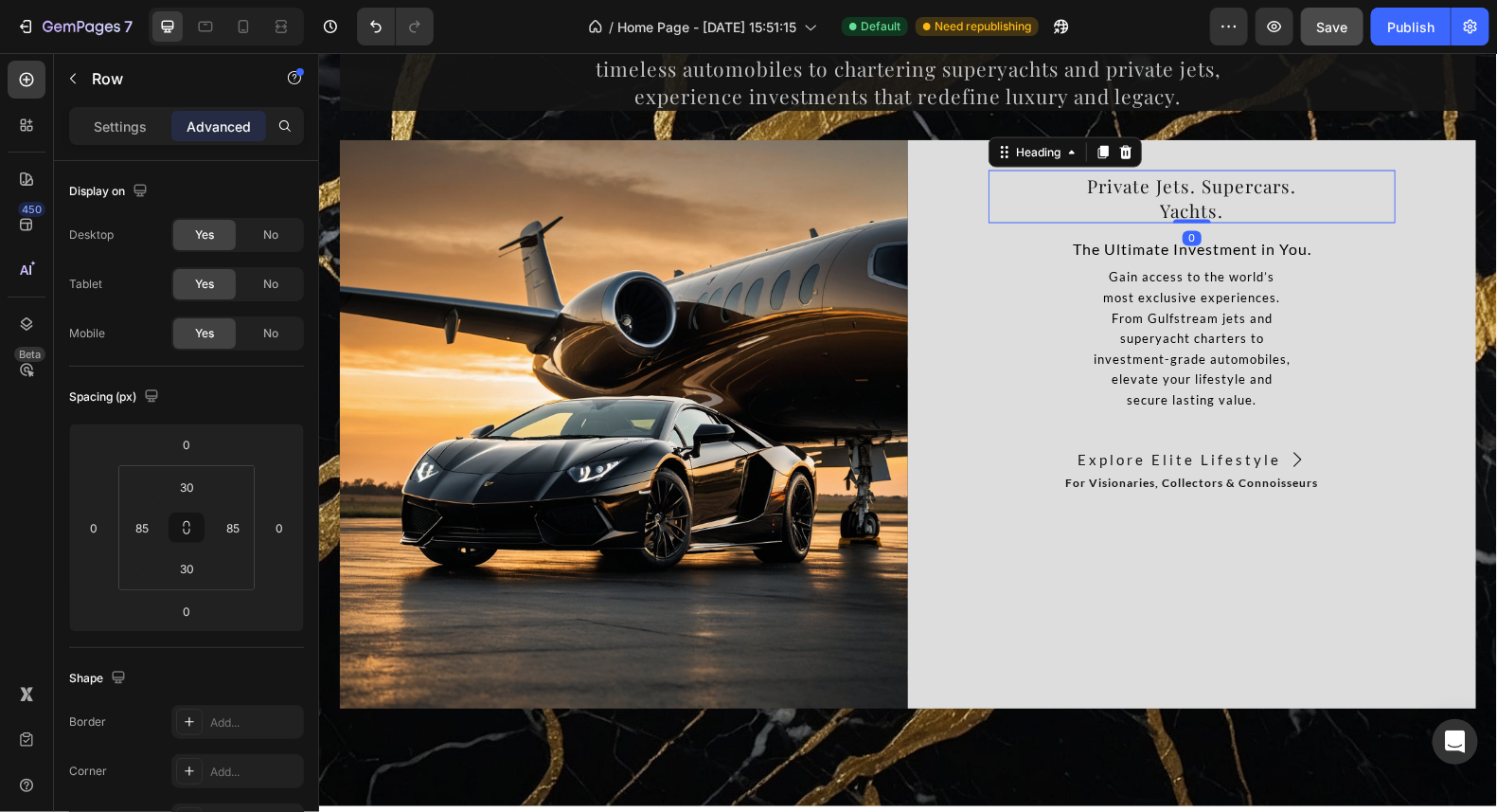
click at [1192, 172] on span "Private Jets. Supercars." at bounding box center [1192, 185] width 210 height 25
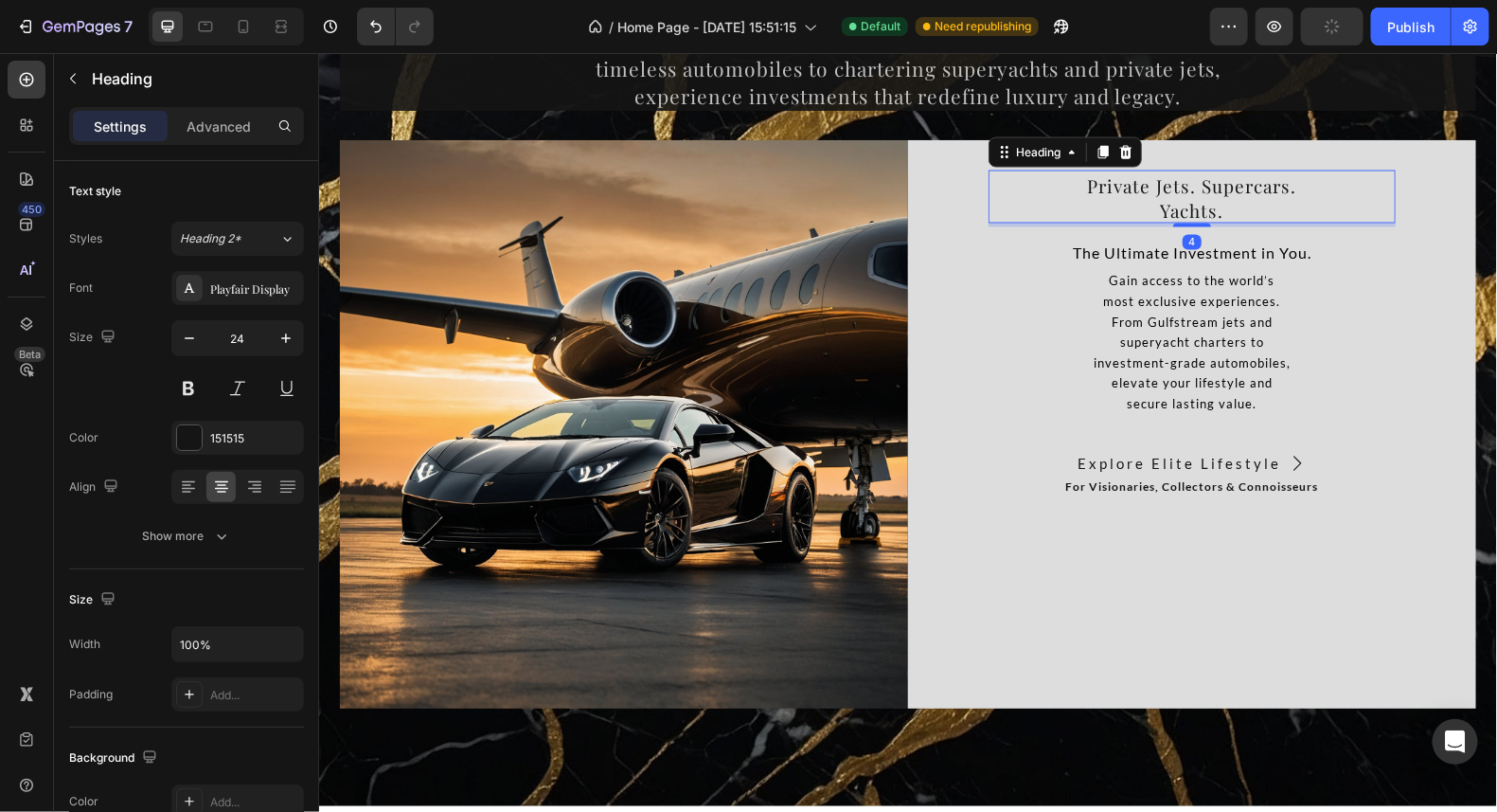
drag, startPoint x: 1194, startPoint y: 219, endPoint x: 1230, endPoint y: 215, distance: 36.2
click at [1225, 222] on div "4" at bounding box center [1191, 222] width 407 height 0
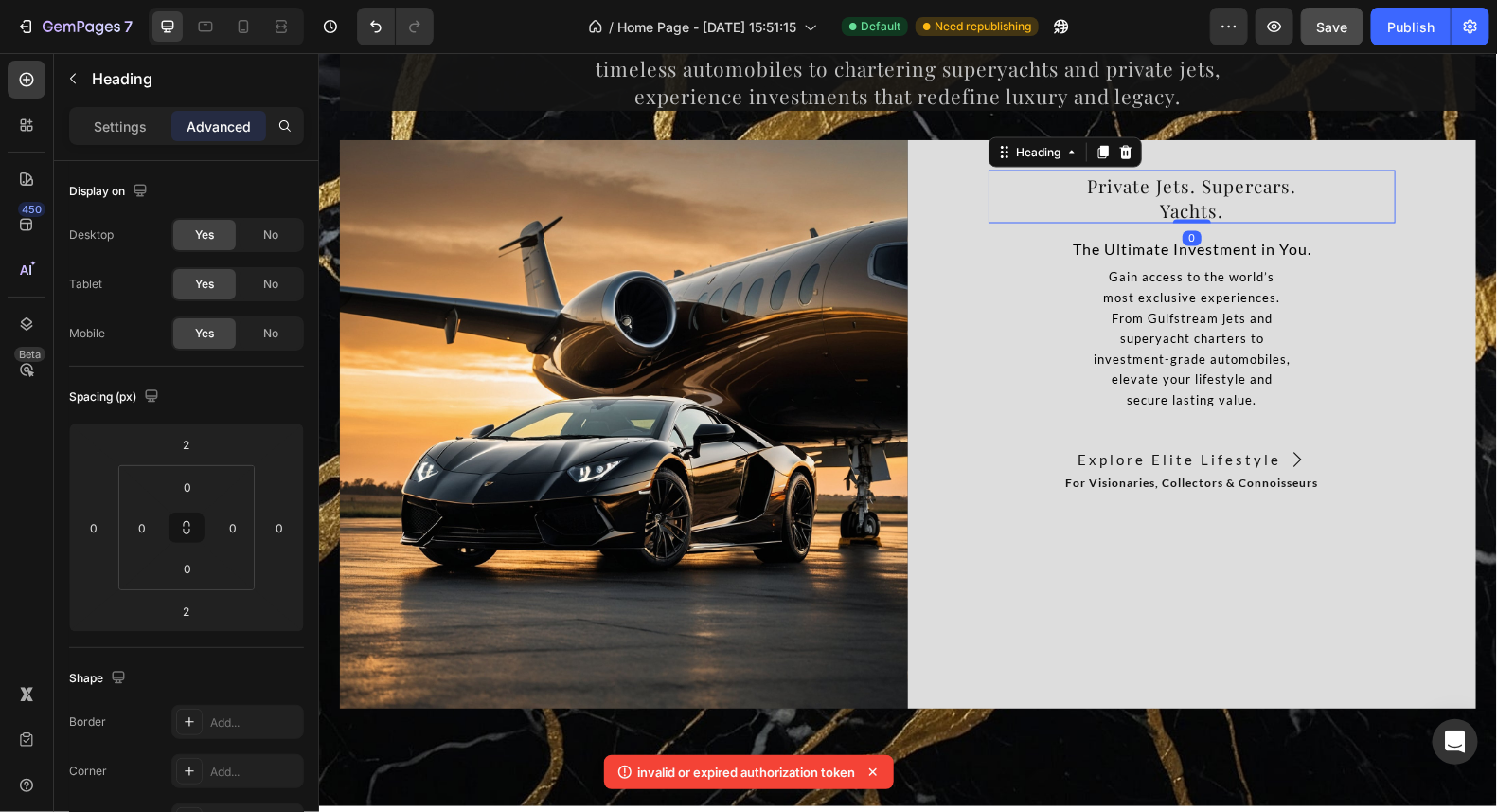
drag, startPoint x: 1180, startPoint y: 217, endPoint x: 1186, endPoint y: 209, distance: 10.0
click at [1185, 210] on div "⁠⁠⁠⁠⁠⁠⁠ Private Jets. Supercars. Yachts. Heading 0" at bounding box center [1191, 195] width 407 height 53
type input "0"
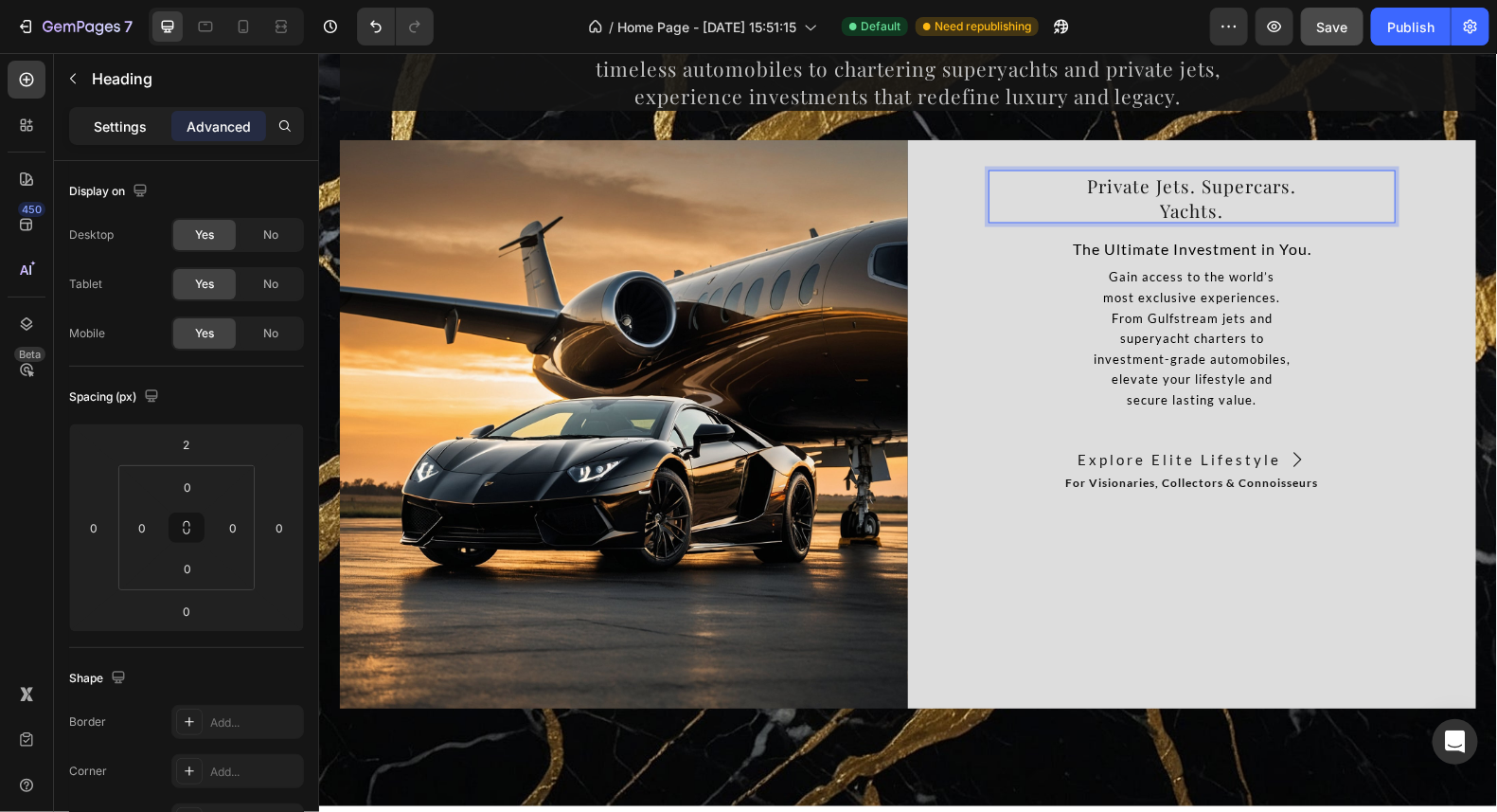
click at [138, 137] on div "Settings" at bounding box center [120, 126] width 94 height 31
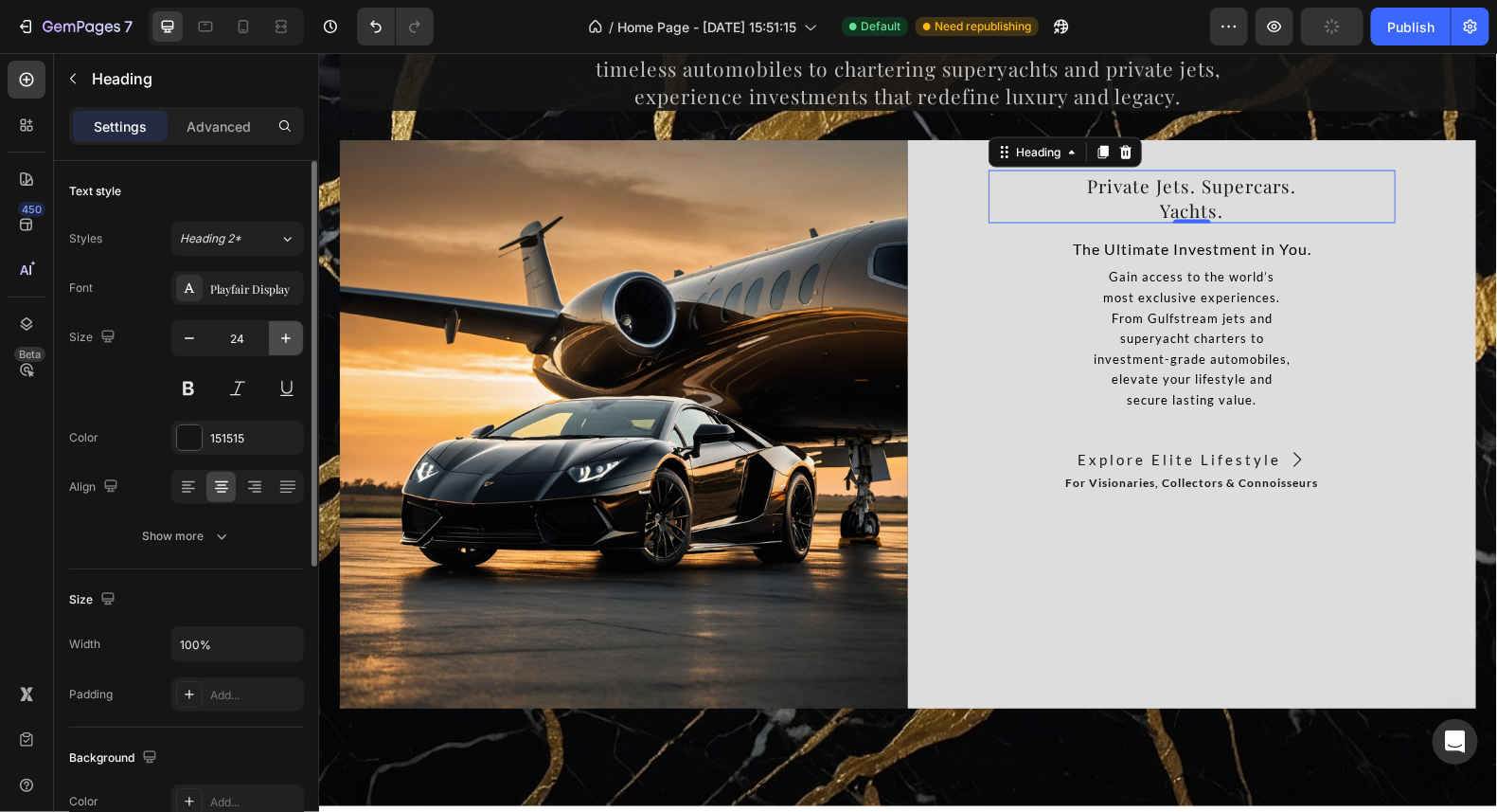
click at [292, 332] on icon "button" at bounding box center [286, 339] width 19 height 19
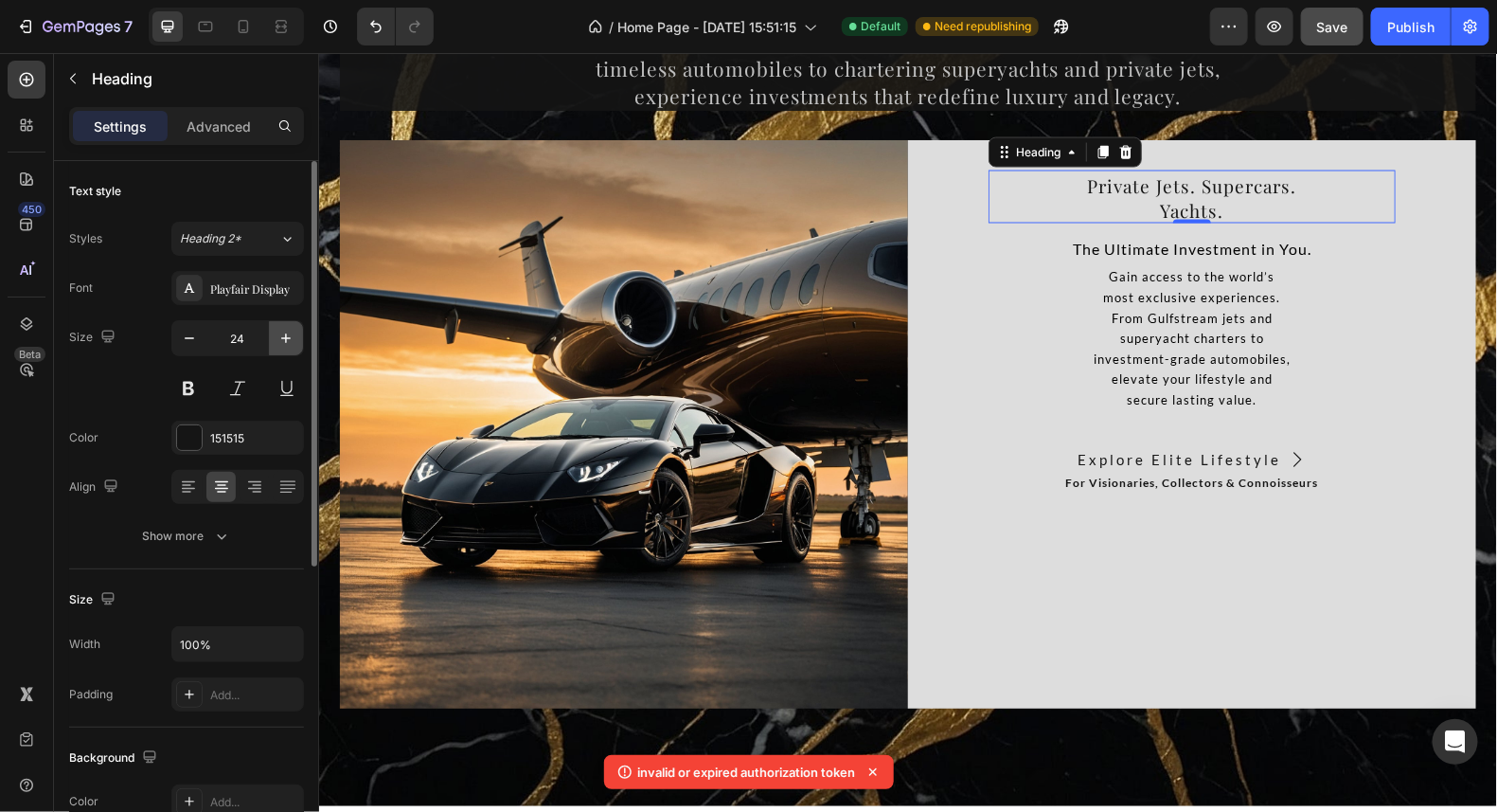
click at [292, 332] on icon "button" at bounding box center [286, 339] width 19 height 19
click at [188, 340] on icon "button" at bounding box center [190, 339] width 19 height 19
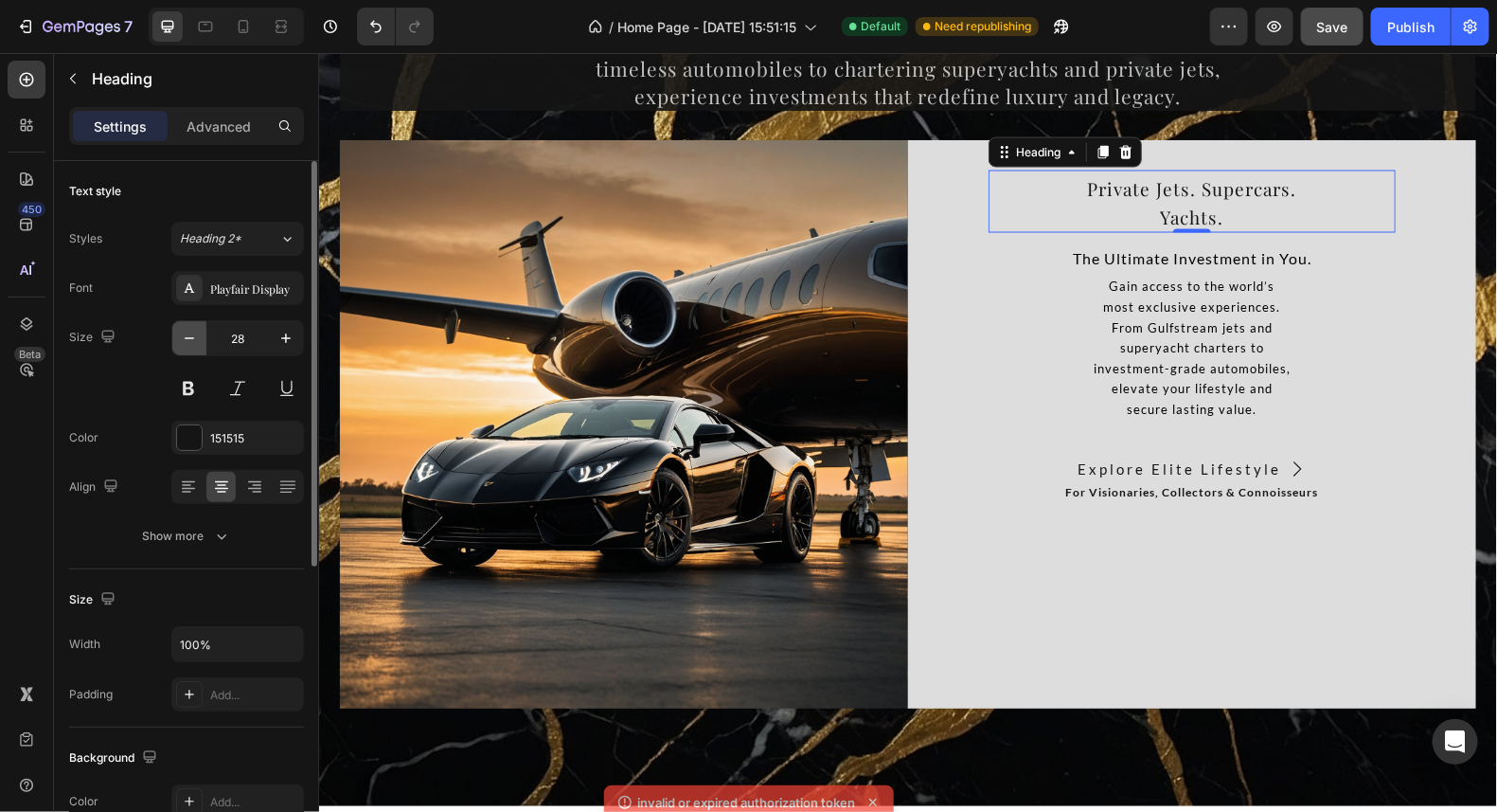
click at [188, 340] on icon "button" at bounding box center [190, 339] width 19 height 19
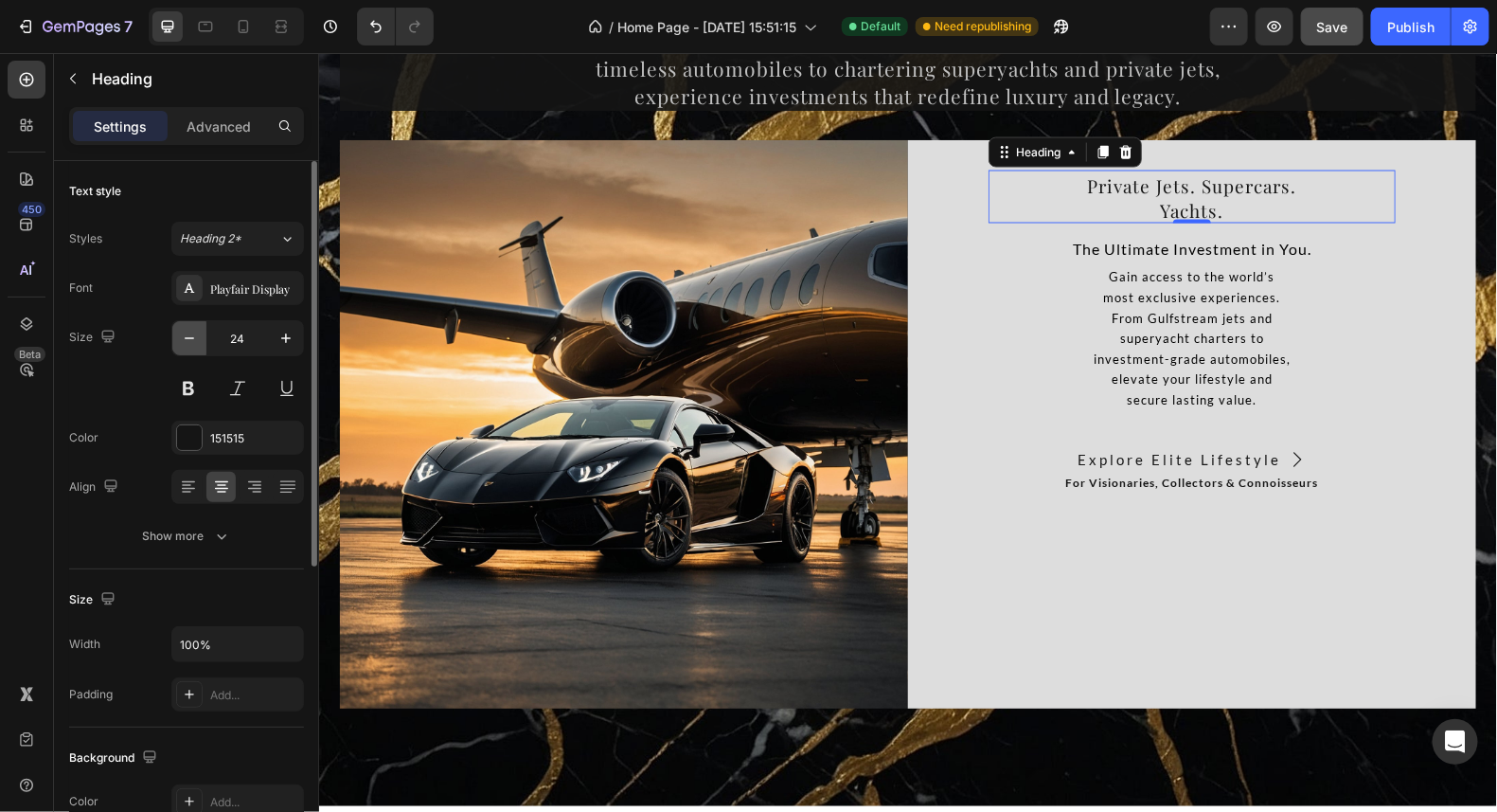
click at [188, 340] on icon "button" at bounding box center [190, 339] width 19 height 19
type input "23"
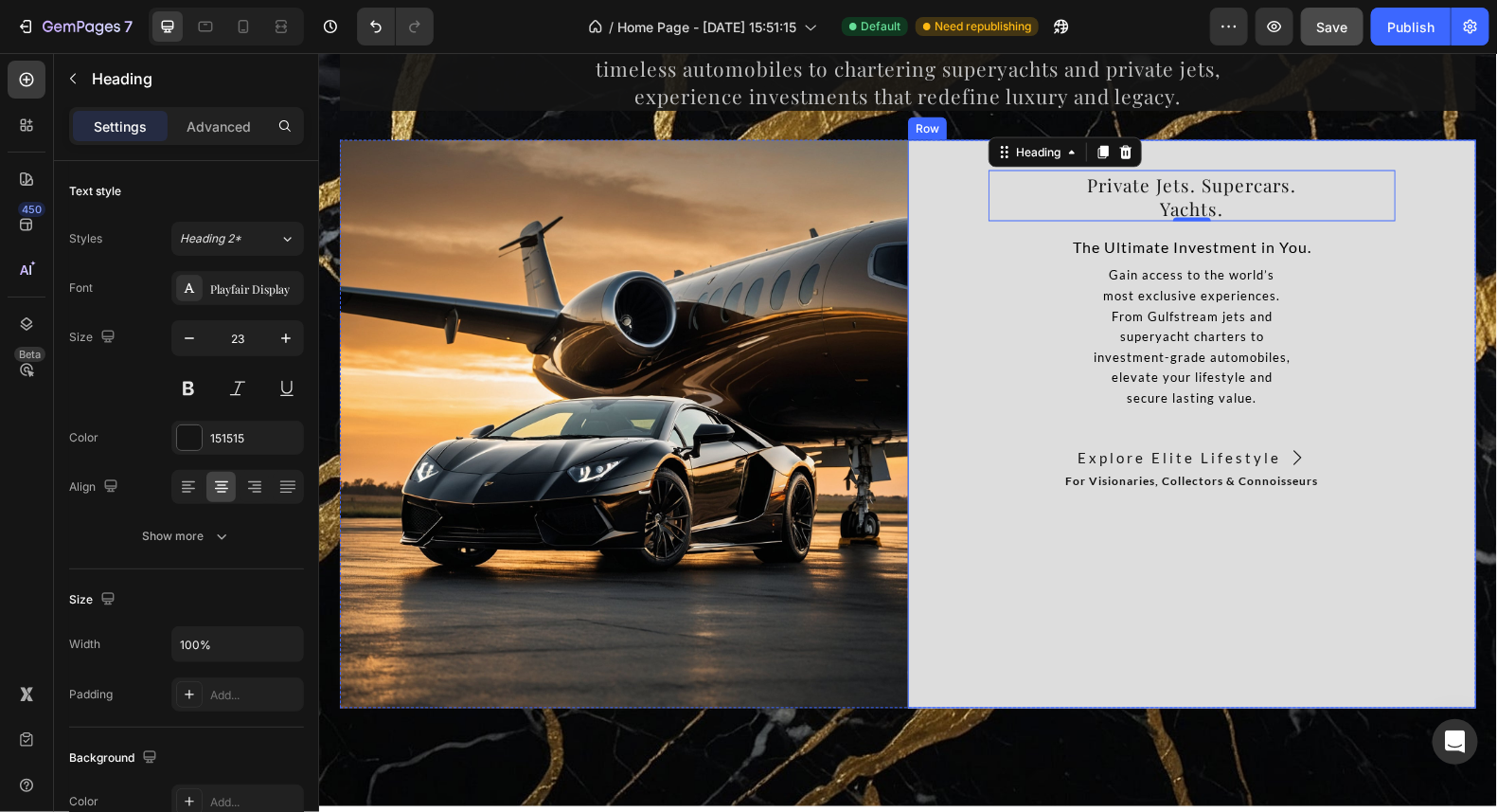
click at [1282, 499] on div "⁠⁠⁠⁠⁠⁠⁠ Private Jets. Supercars. Yachts. Heading 0 The Ultimate Investment in Y…" at bounding box center [1191, 423] width 407 height 512
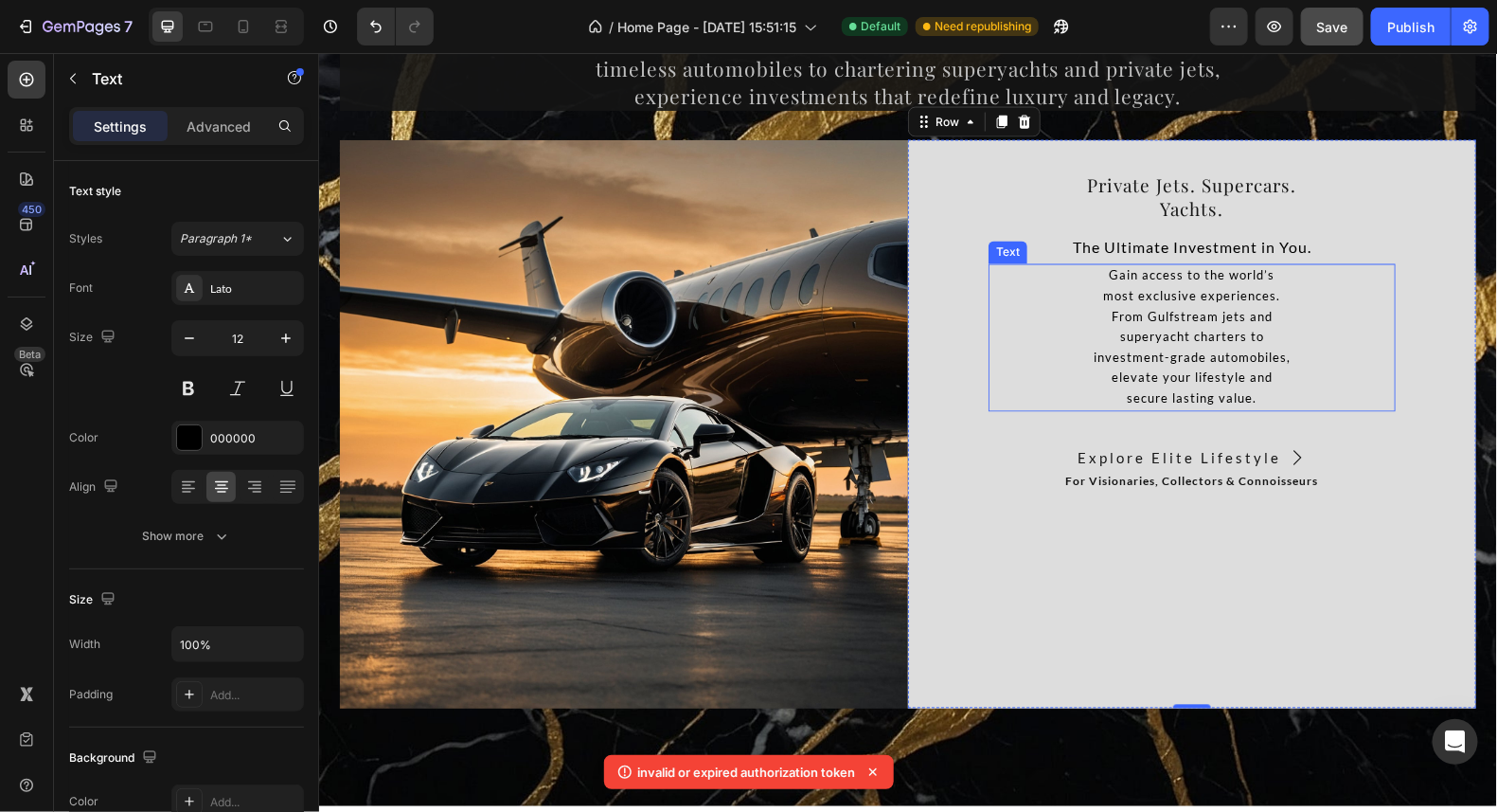
click at [1384, 408] on p "secure lasting value." at bounding box center [1191, 399] width 403 height 21
click at [1416, 551] on div "⁠⁠⁠⁠⁠⁠⁠ Private Jets. Supercars. Yachts. Heading The Ultimate Investment in You…" at bounding box center [1191, 423] width 569 height 569
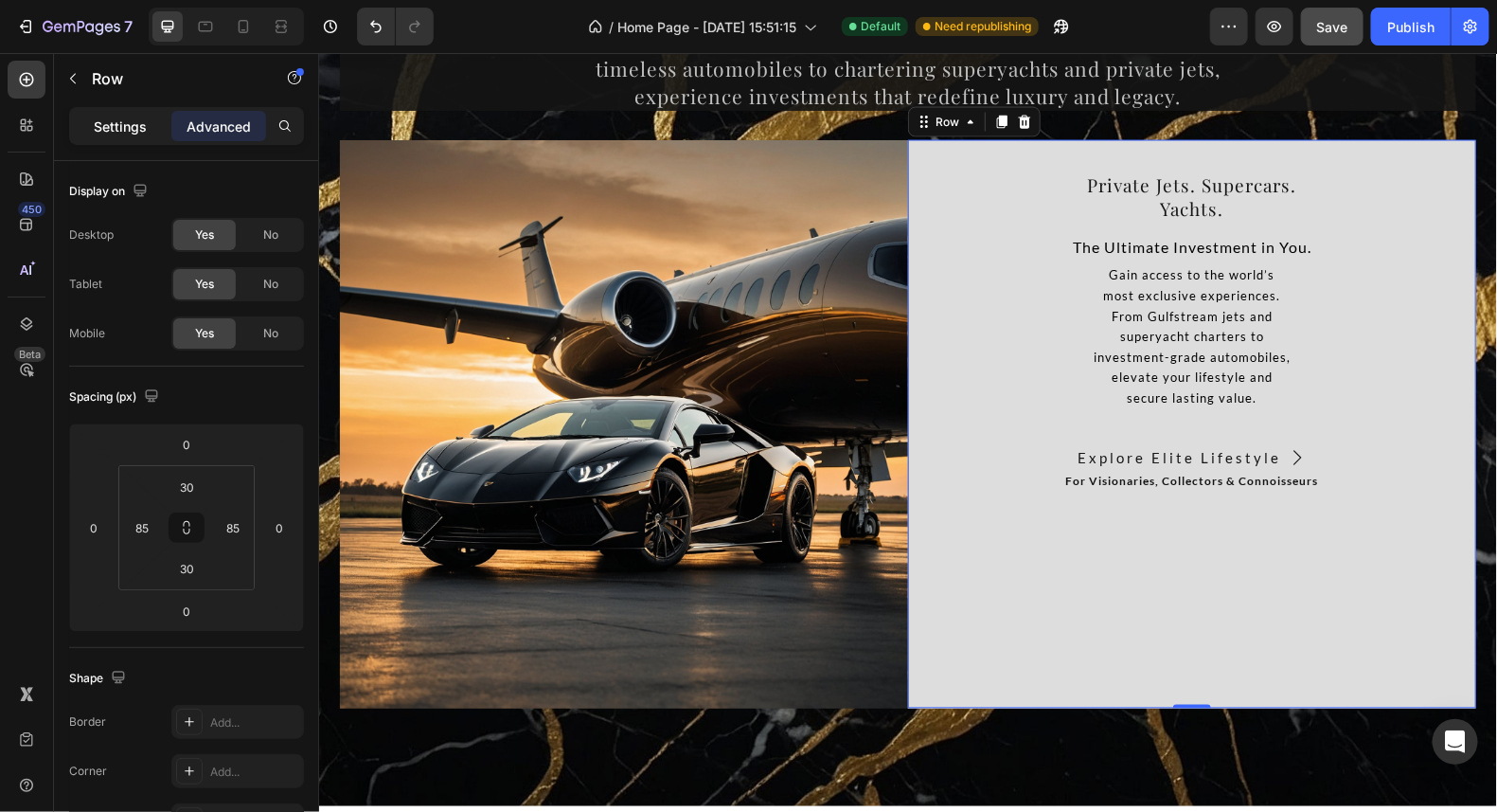
click at [126, 137] on div "Settings" at bounding box center [120, 126] width 94 height 31
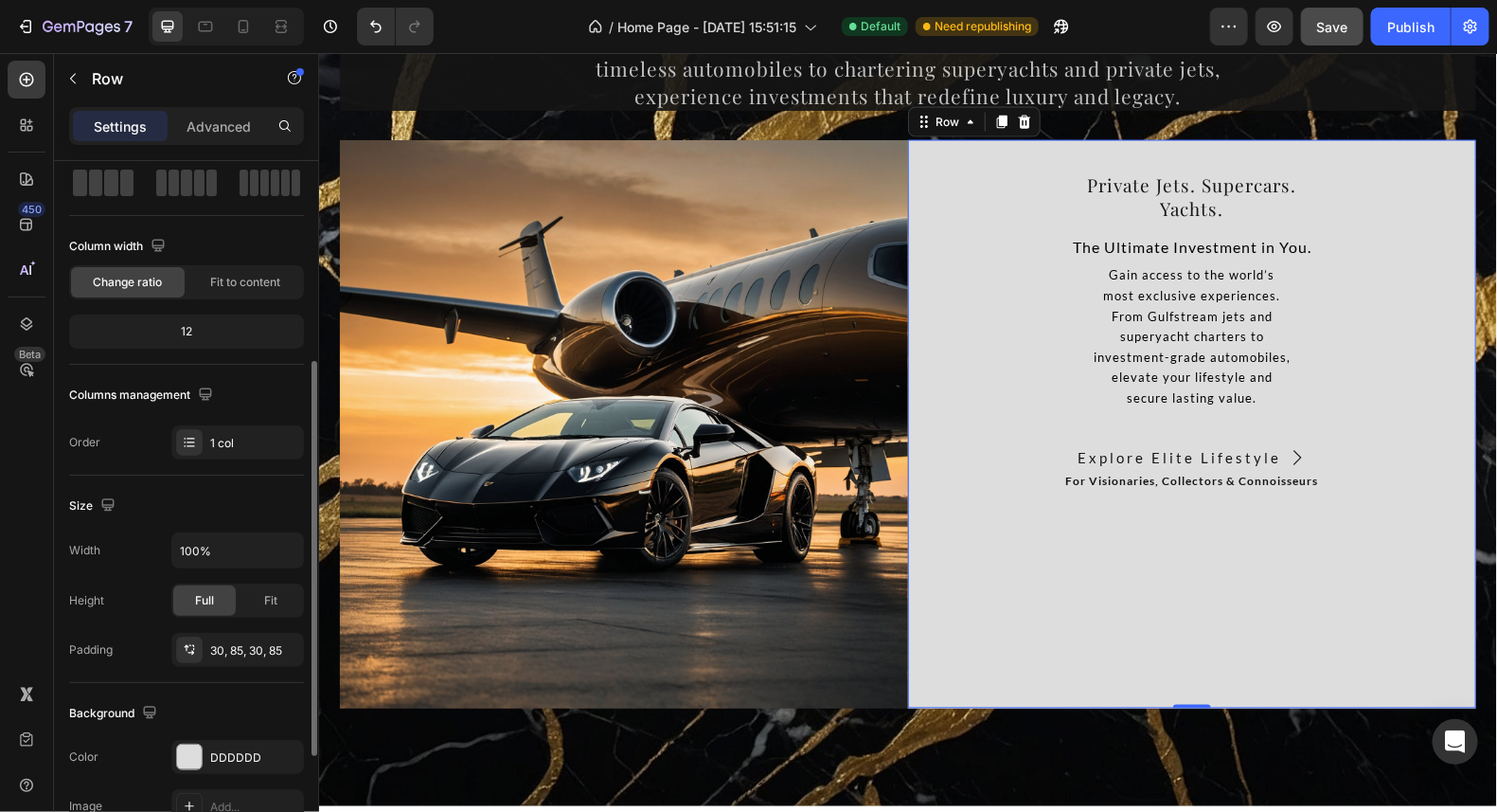
scroll to position [189, 0]
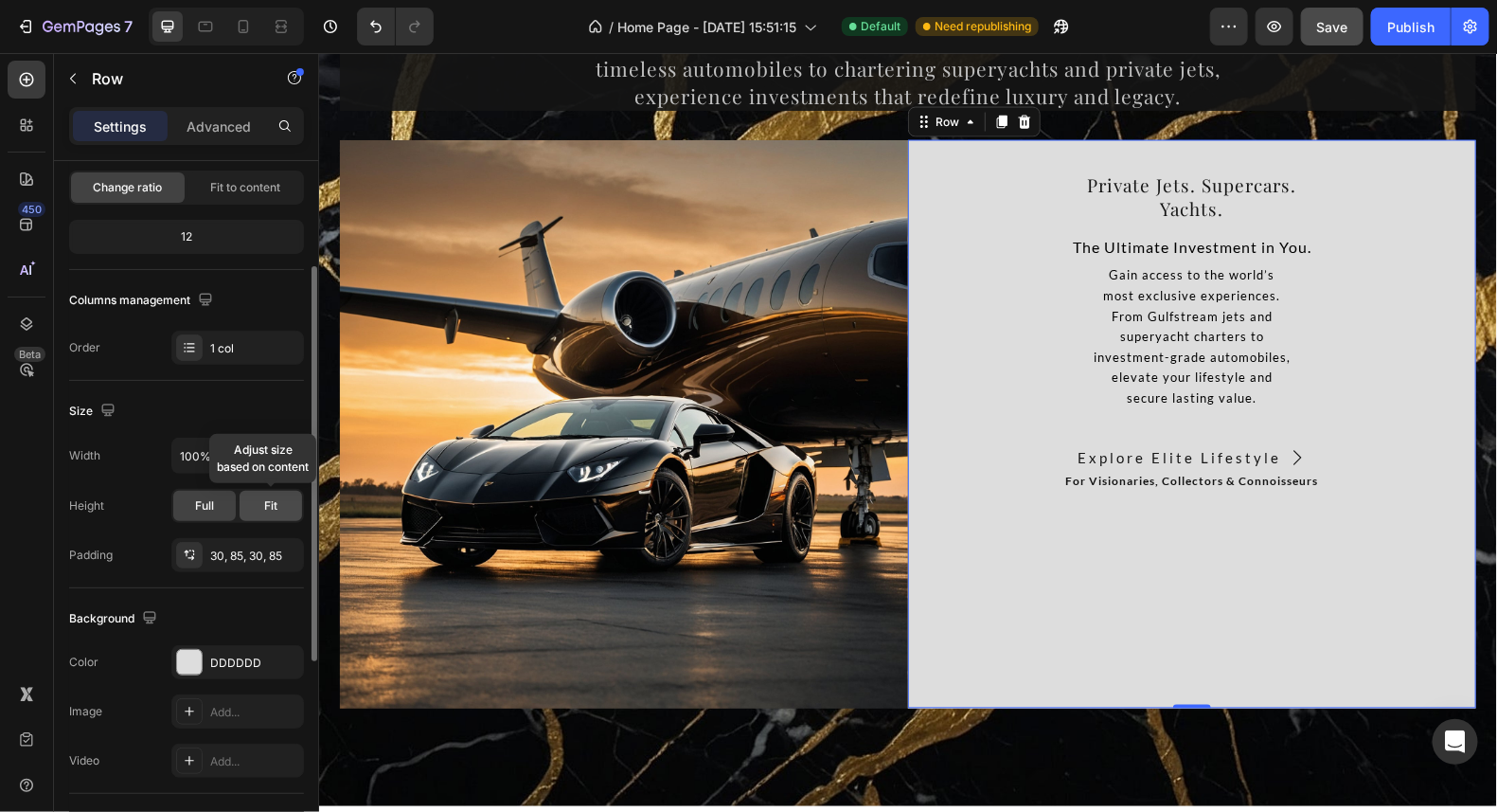
click at [277, 496] on div "Fit" at bounding box center [270, 506] width 63 height 31
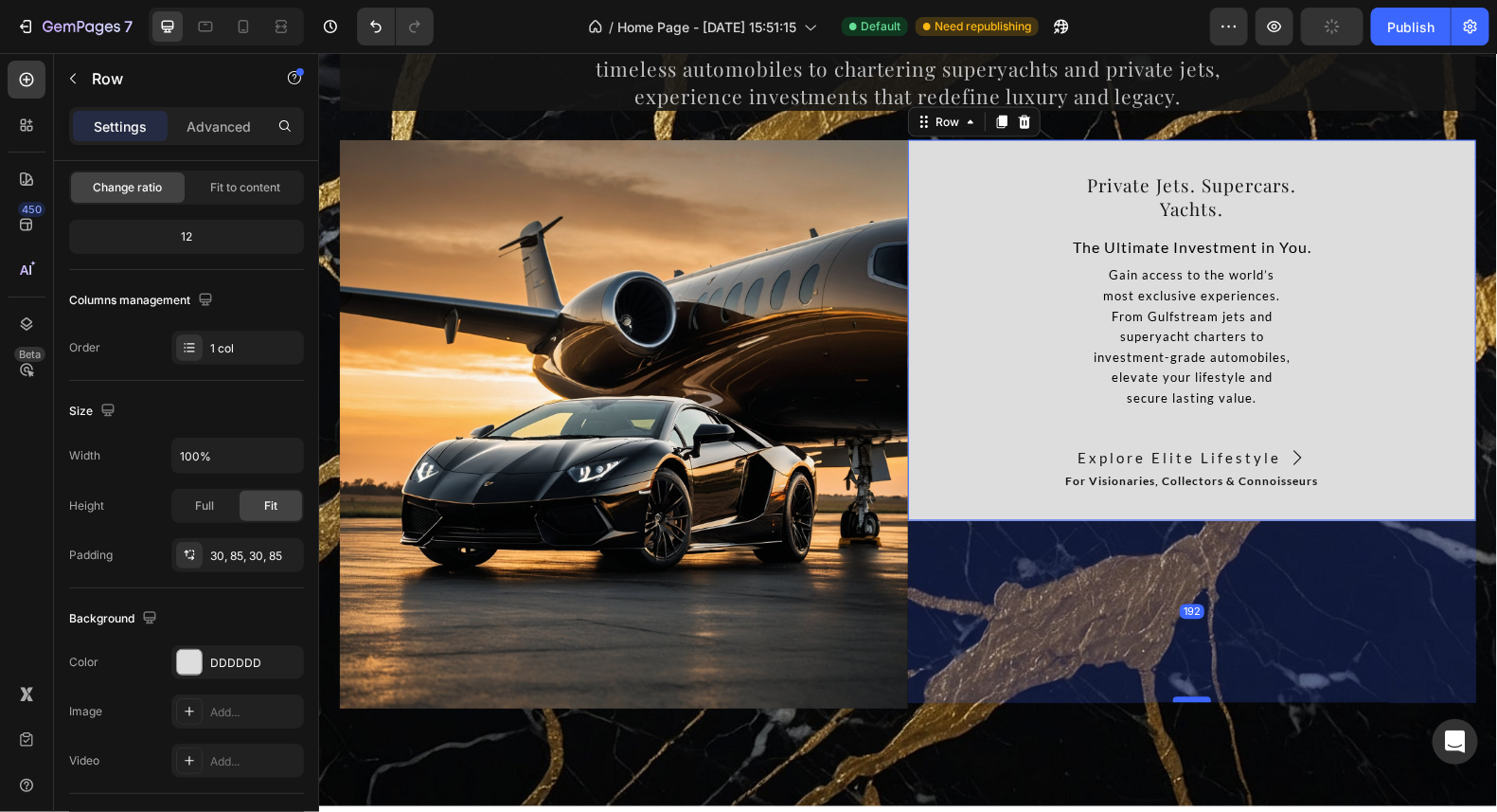
drag, startPoint x: 1191, startPoint y: 520, endPoint x: 1194, endPoint y: 701, distance: 181.0
click at [1194, 701] on div at bounding box center [1191, 699] width 38 height 6
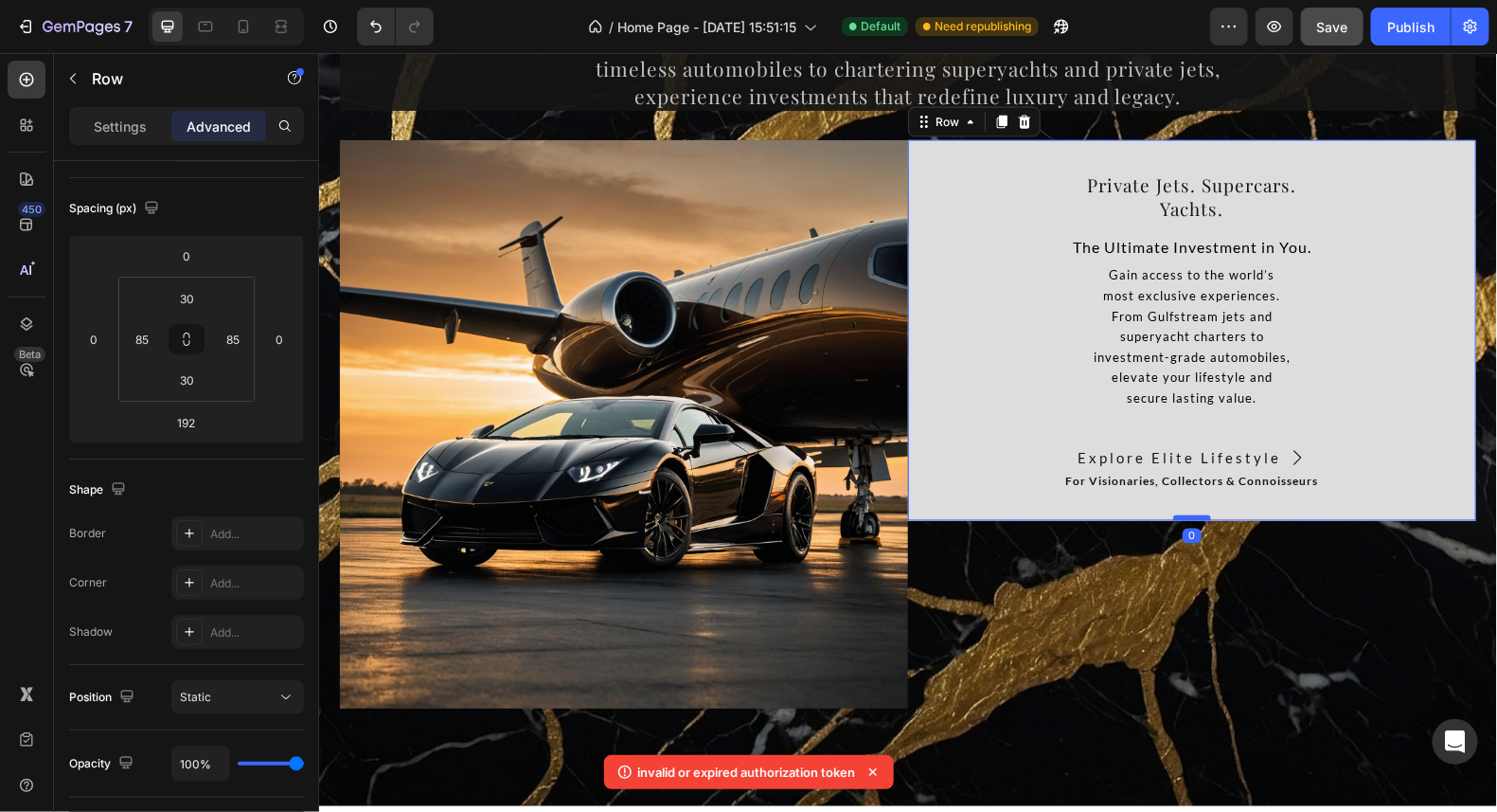
drag, startPoint x: 1185, startPoint y: 702, endPoint x: 1189, endPoint y: 518, distance: 184.0
click at [1189, 518] on div at bounding box center [1191, 518] width 38 height 6
type input "0"
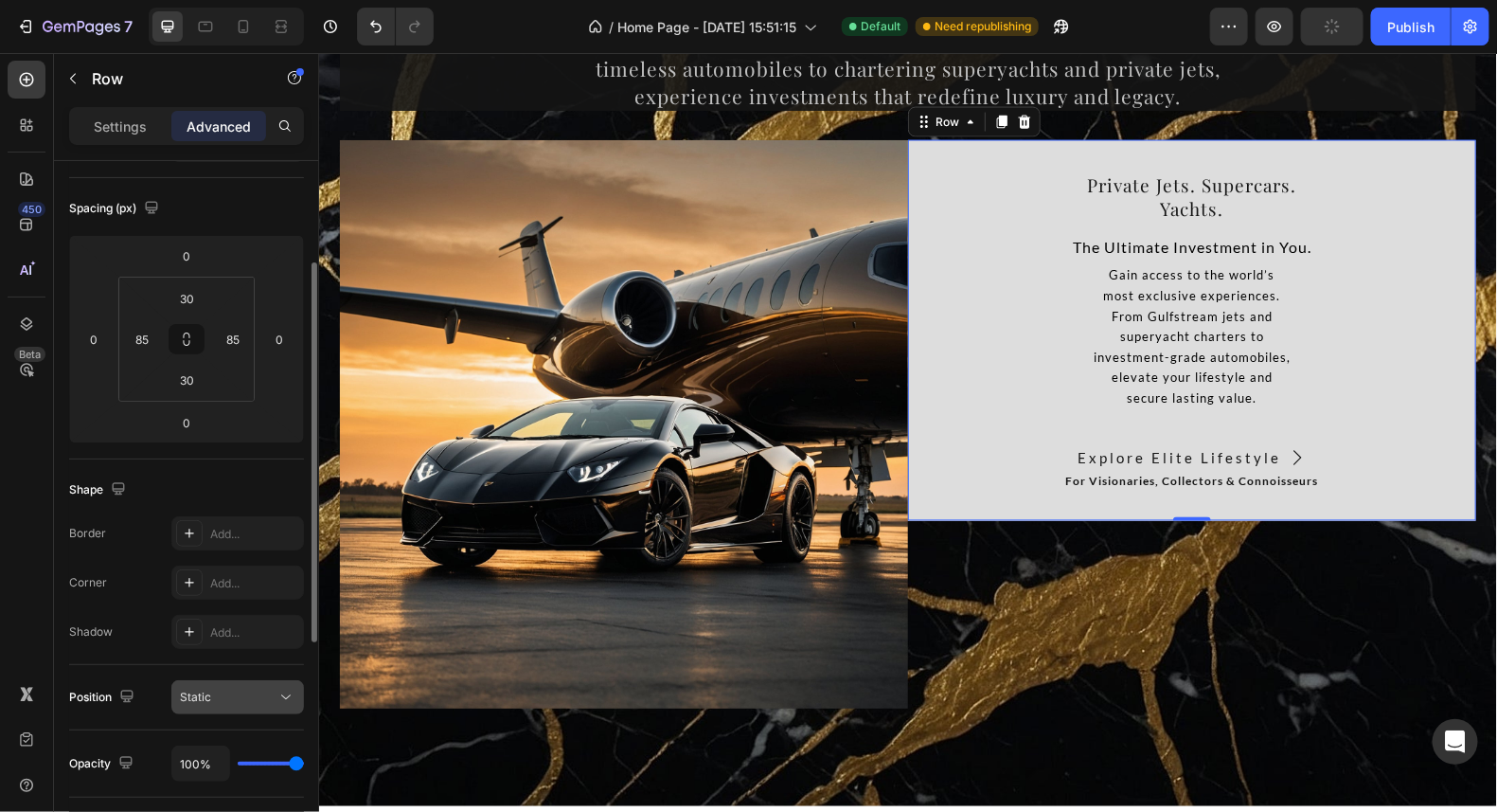
click at [280, 697] on icon at bounding box center [286, 698] width 19 height 19
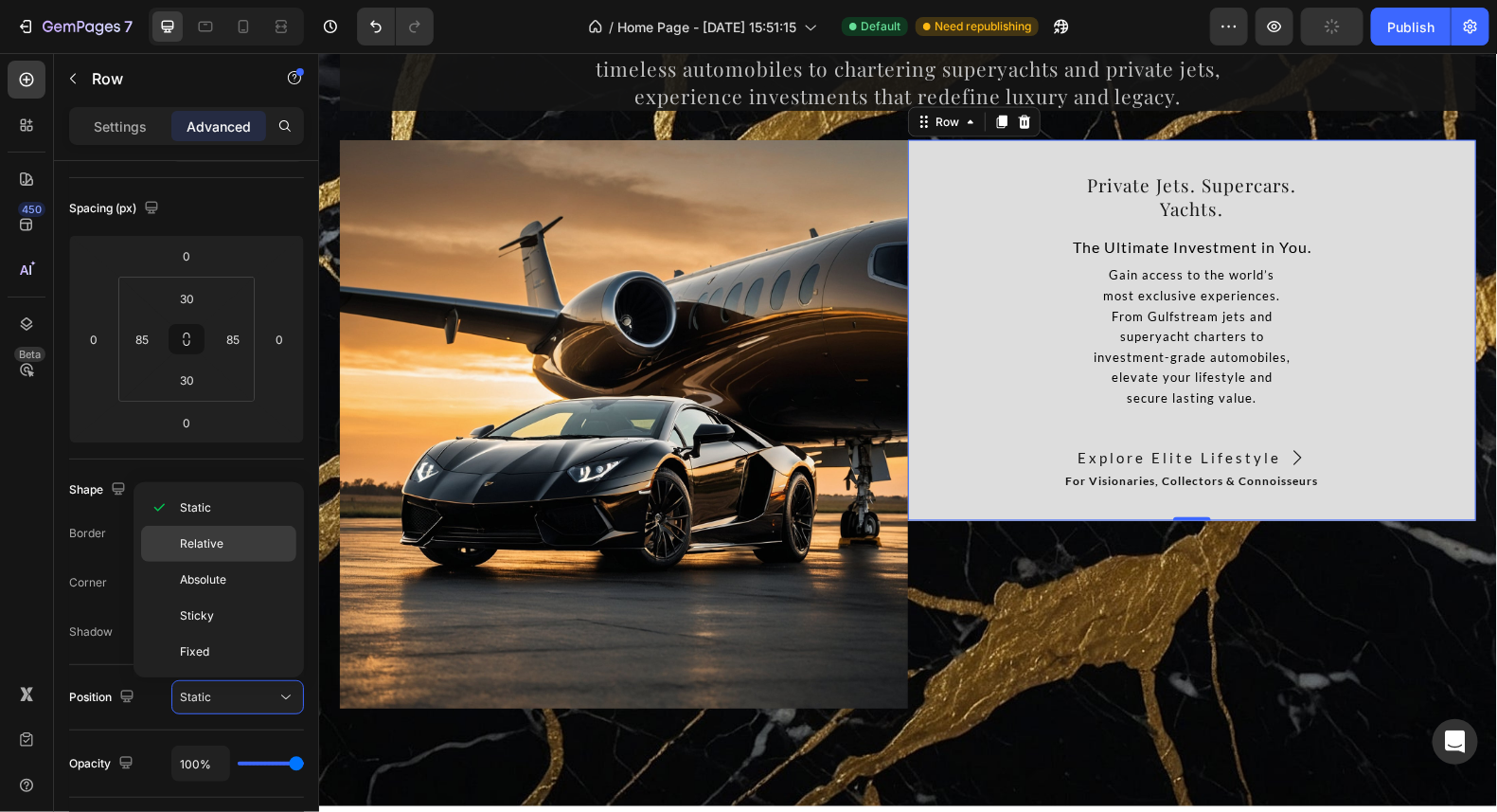
click at [218, 542] on span "Relative" at bounding box center [201, 544] width 43 height 17
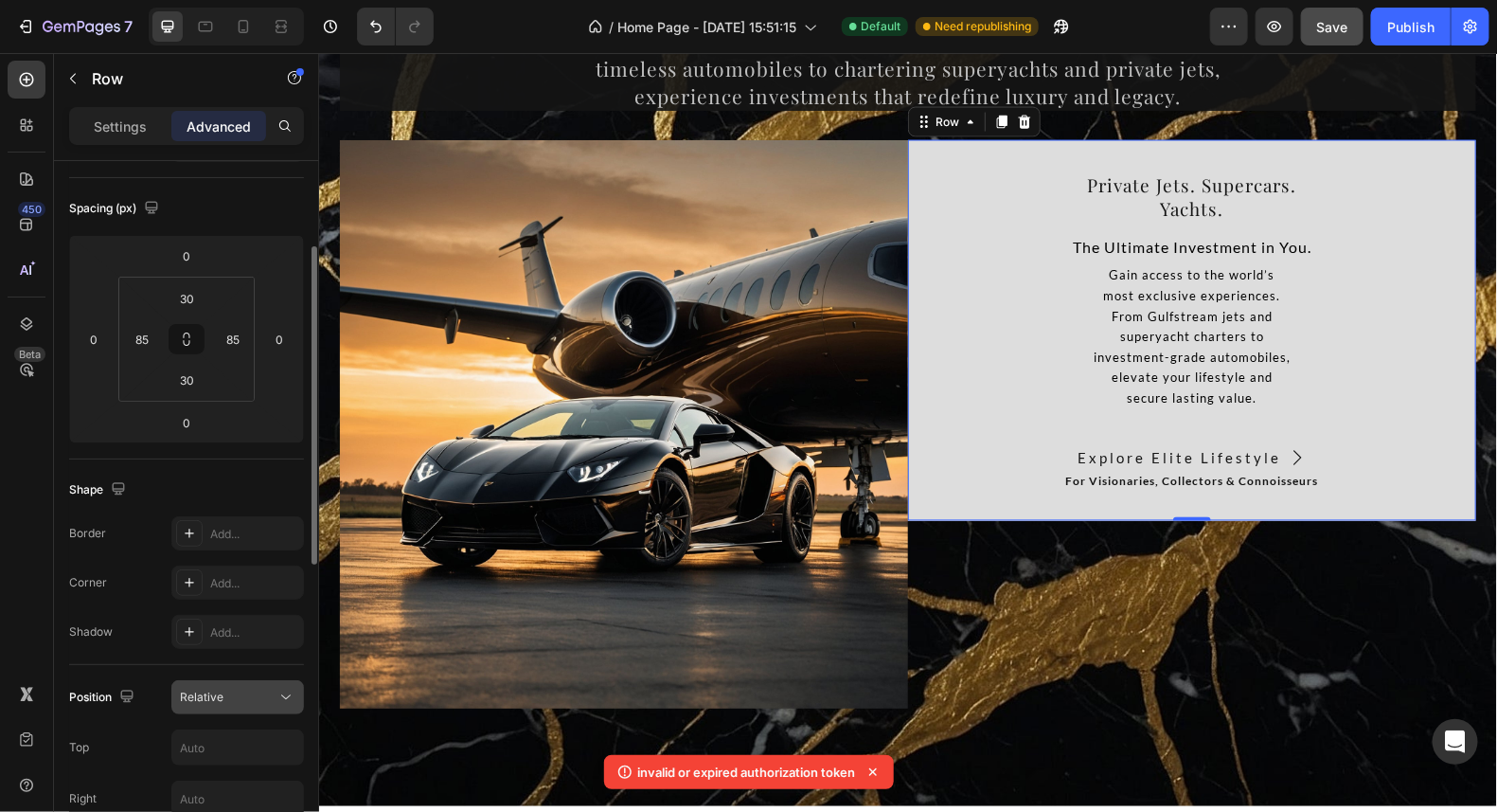
click at [238, 690] on div "Relative" at bounding box center [228, 698] width 96 height 17
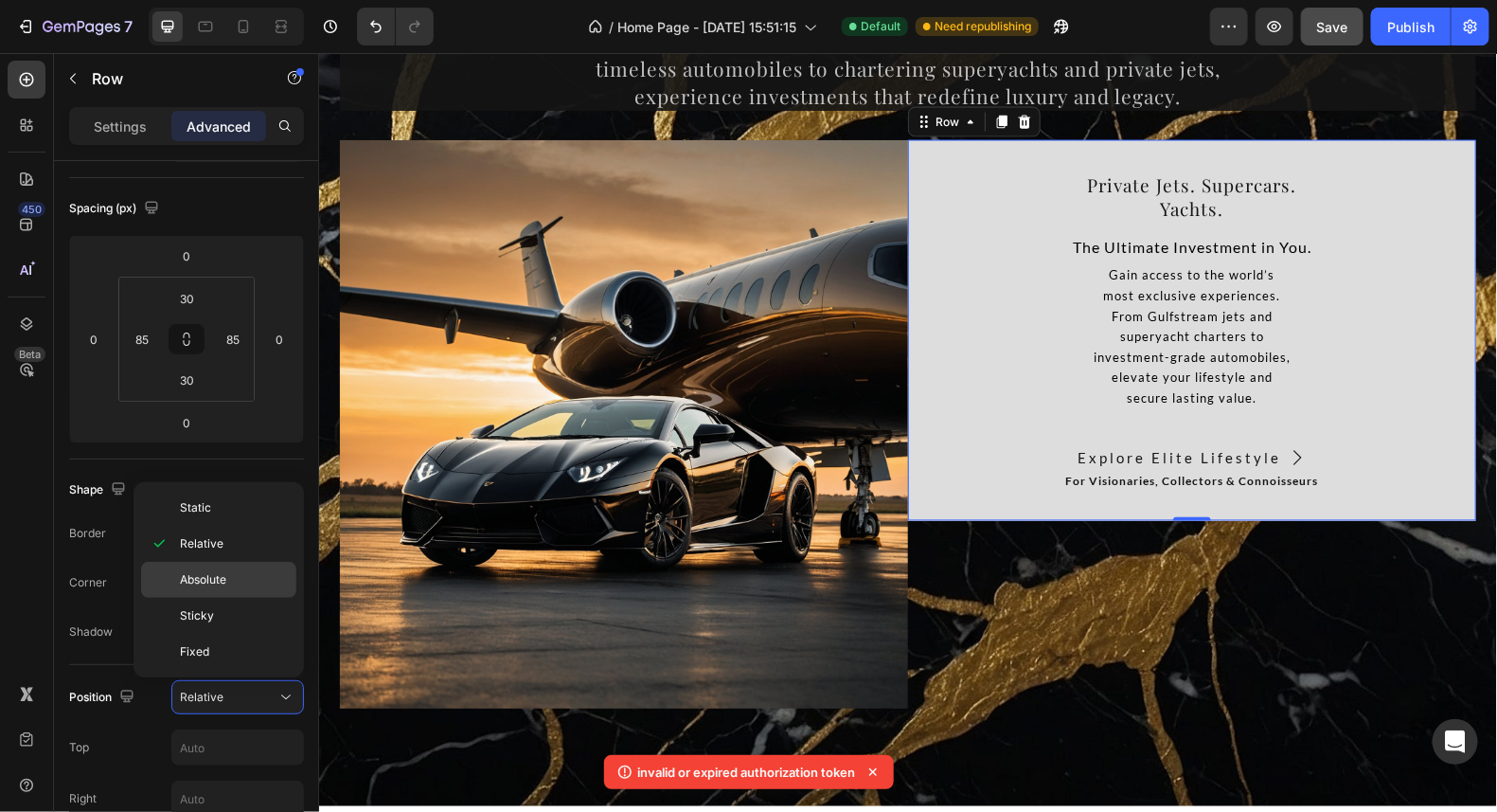
click at [229, 571] on p "Absolute" at bounding box center [234, 580] width 108 height 17
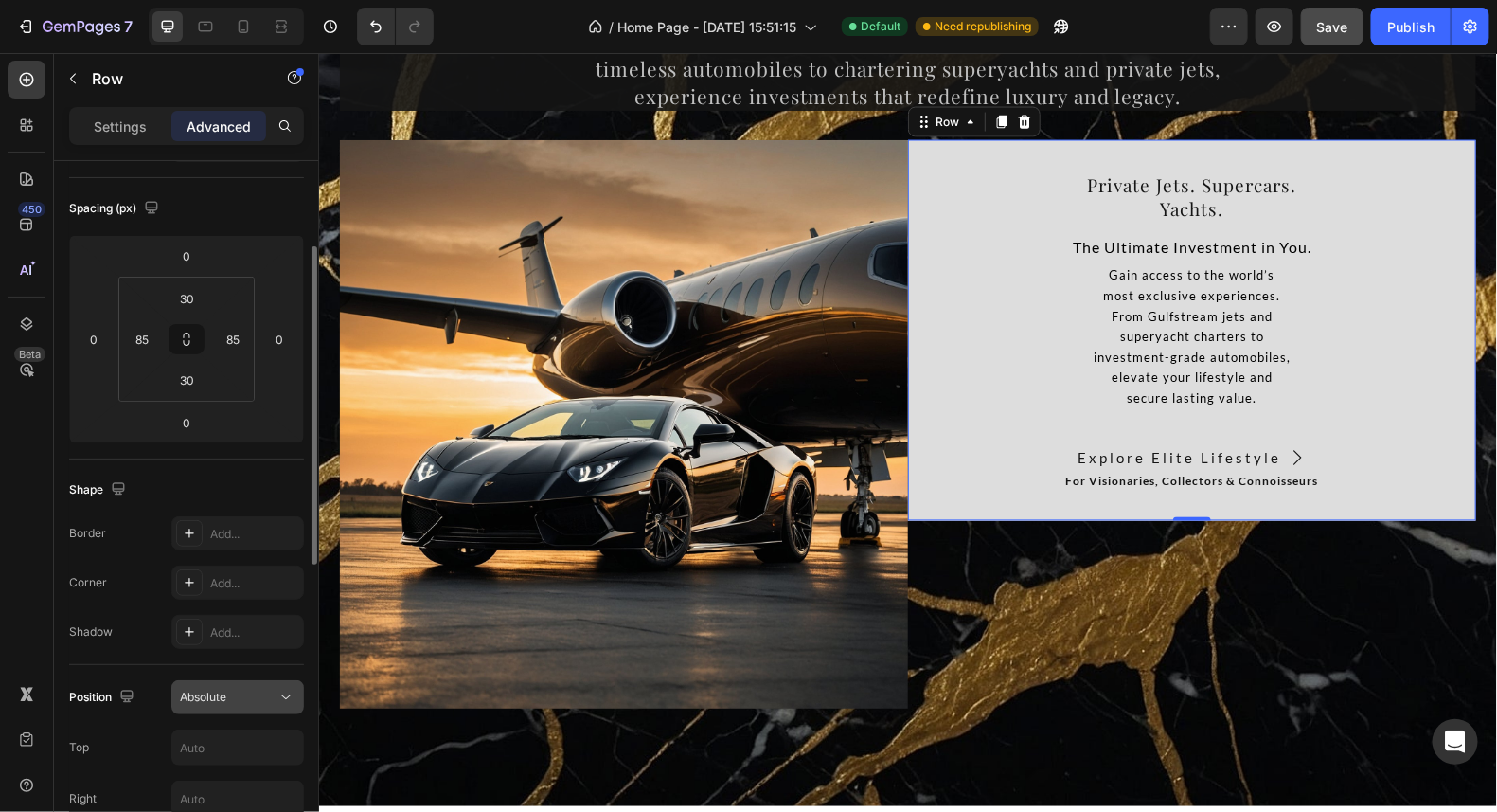
click at [258, 698] on div "Absolute" at bounding box center [228, 698] width 96 height 17
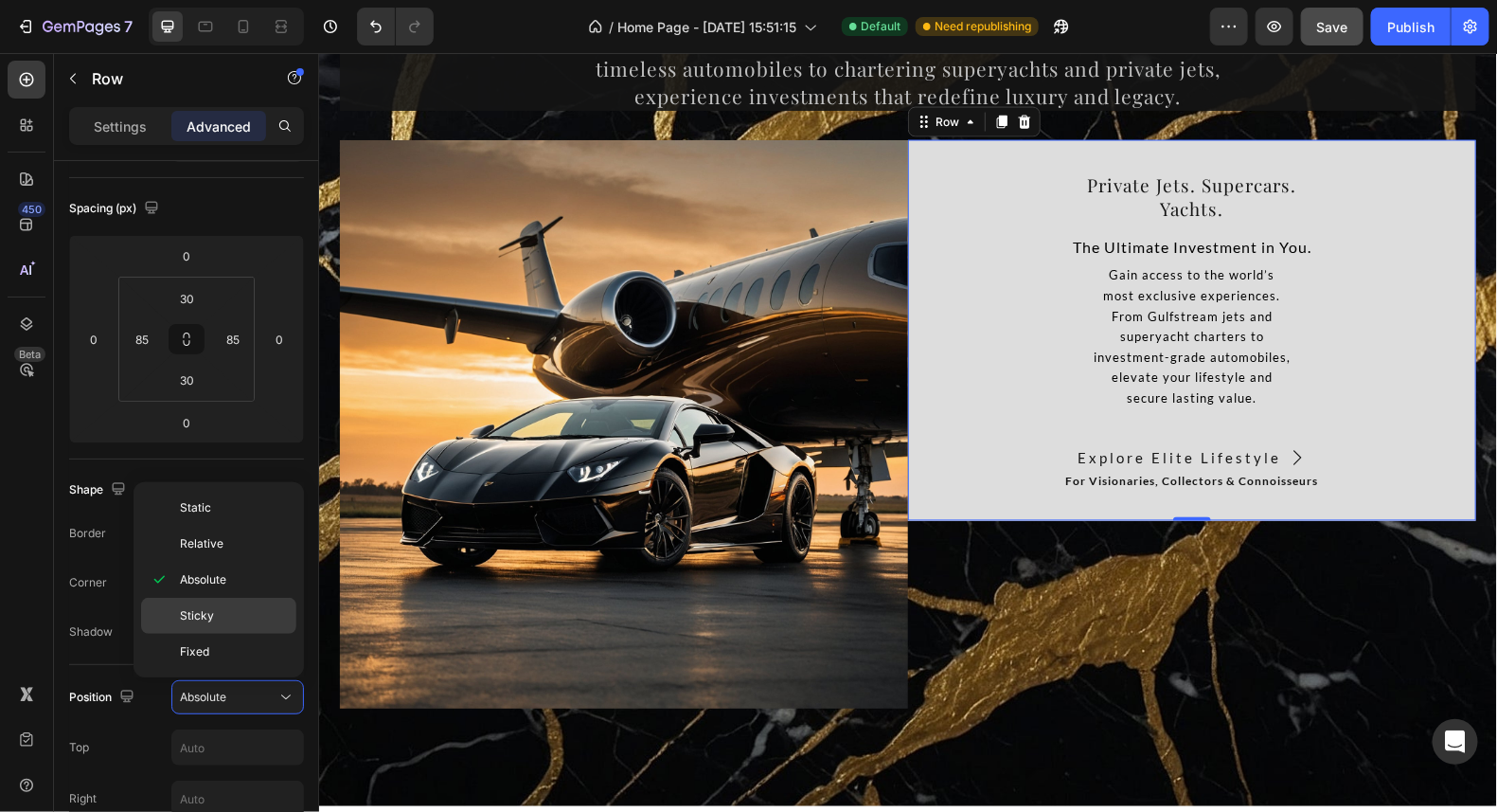
click at [236, 634] on div "Sticky" at bounding box center [218, 651] width 155 height 36
type input "0"
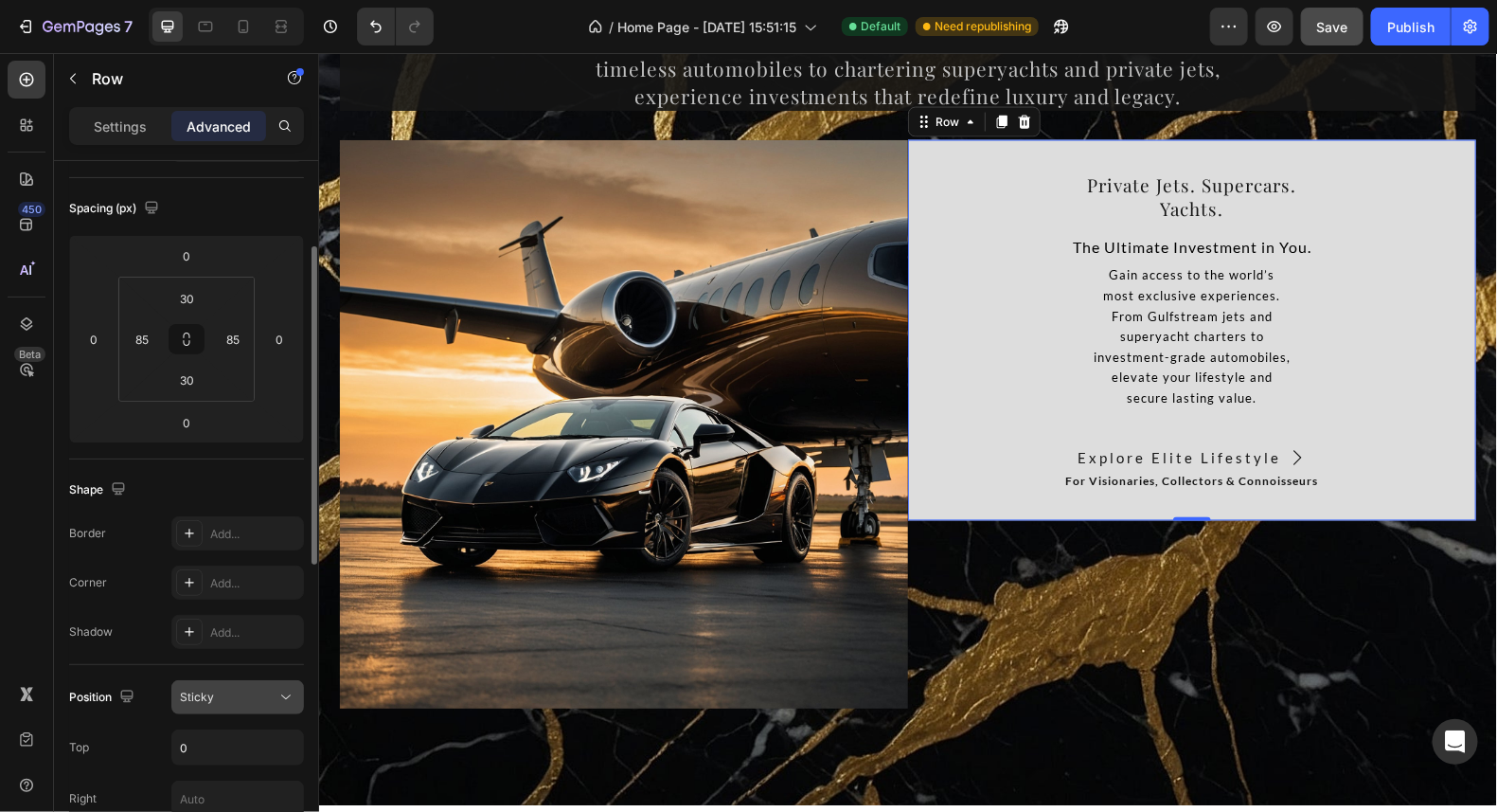
click at [248, 693] on div "Sticky" at bounding box center [228, 698] width 96 height 17
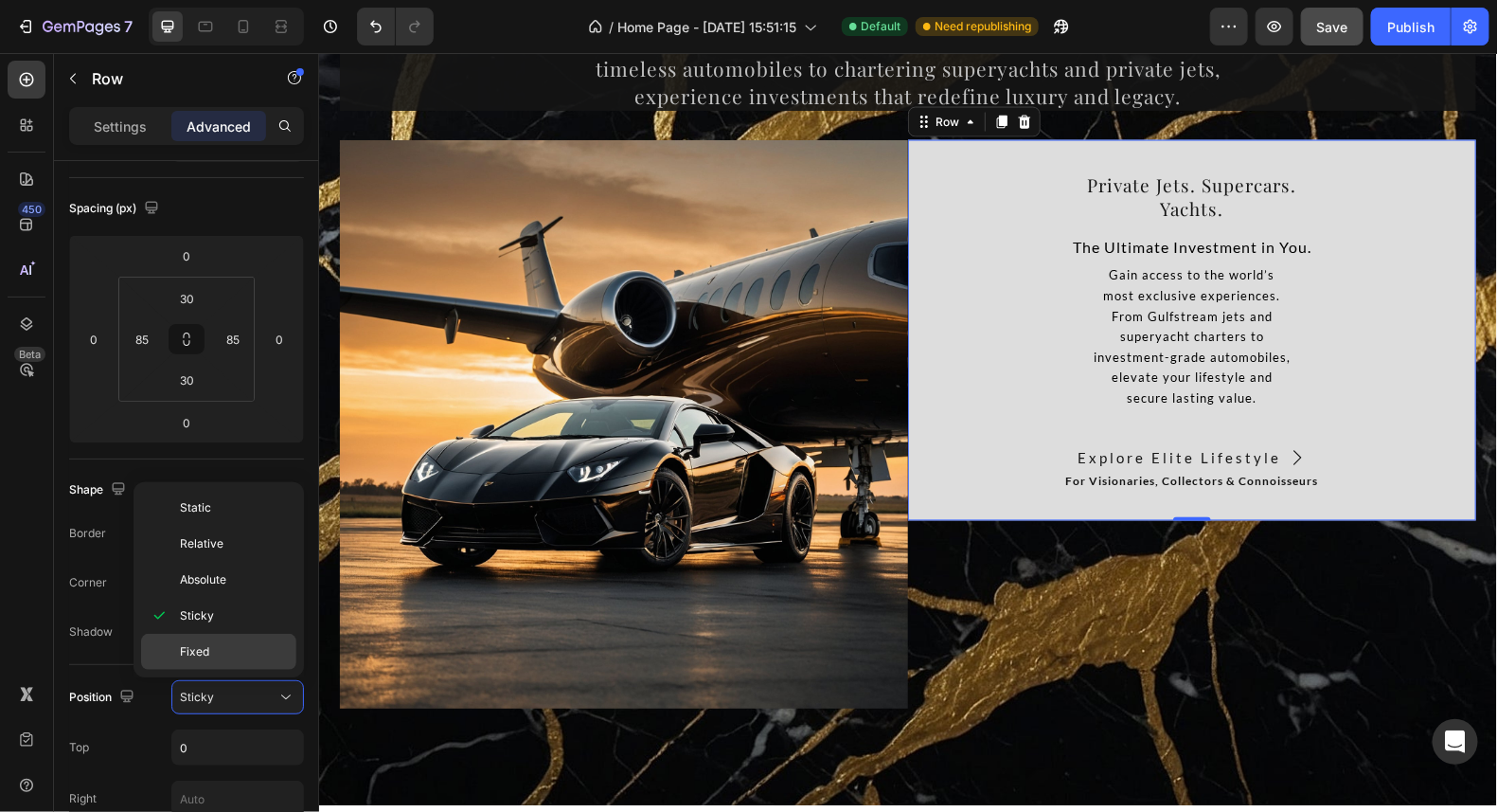
click at [190, 645] on span "Fixed" at bounding box center [194, 651] width 30 height 17
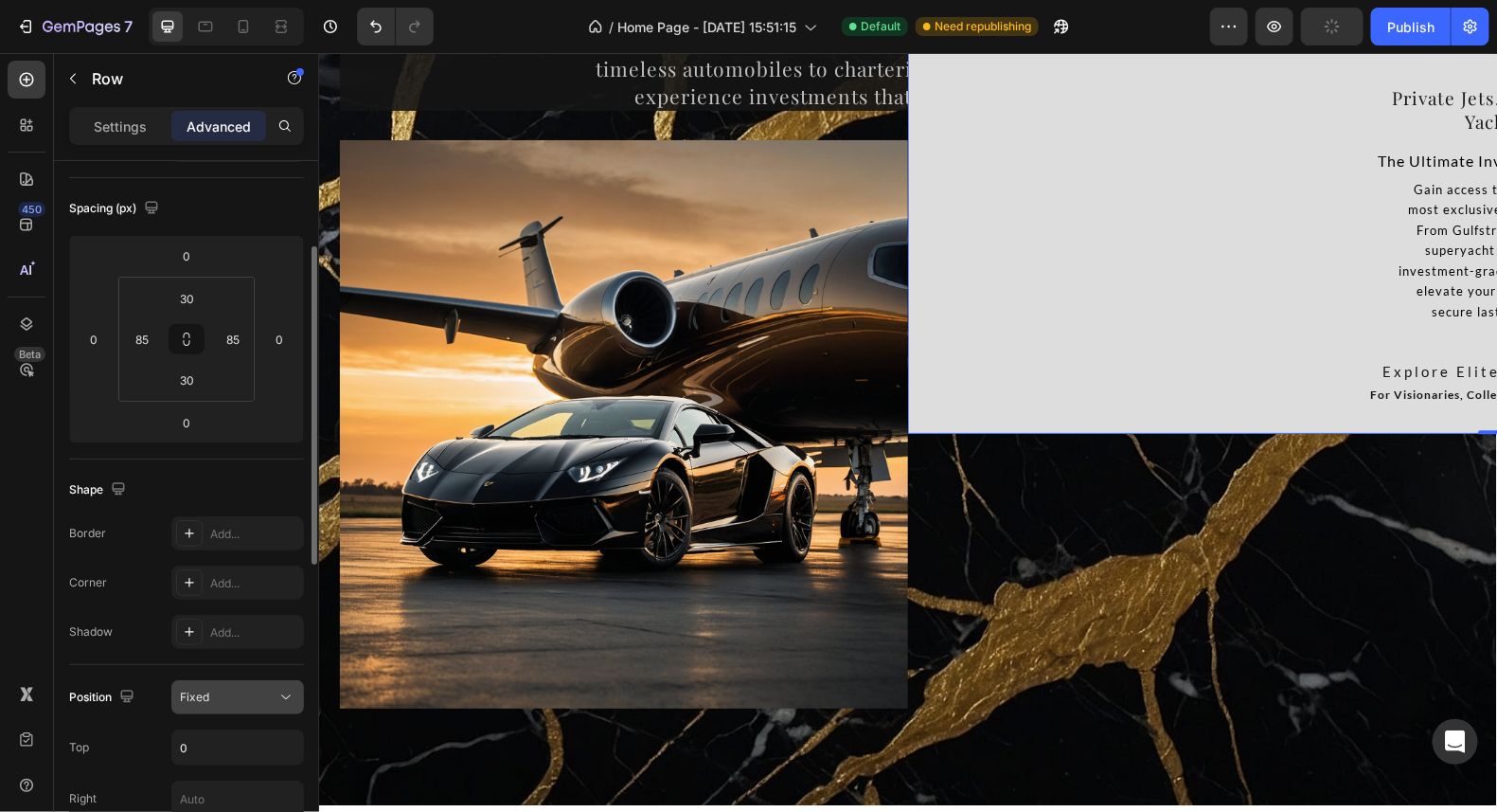
click at [282, 696] on icon at bounding box center [286, 698] width 10 height 5
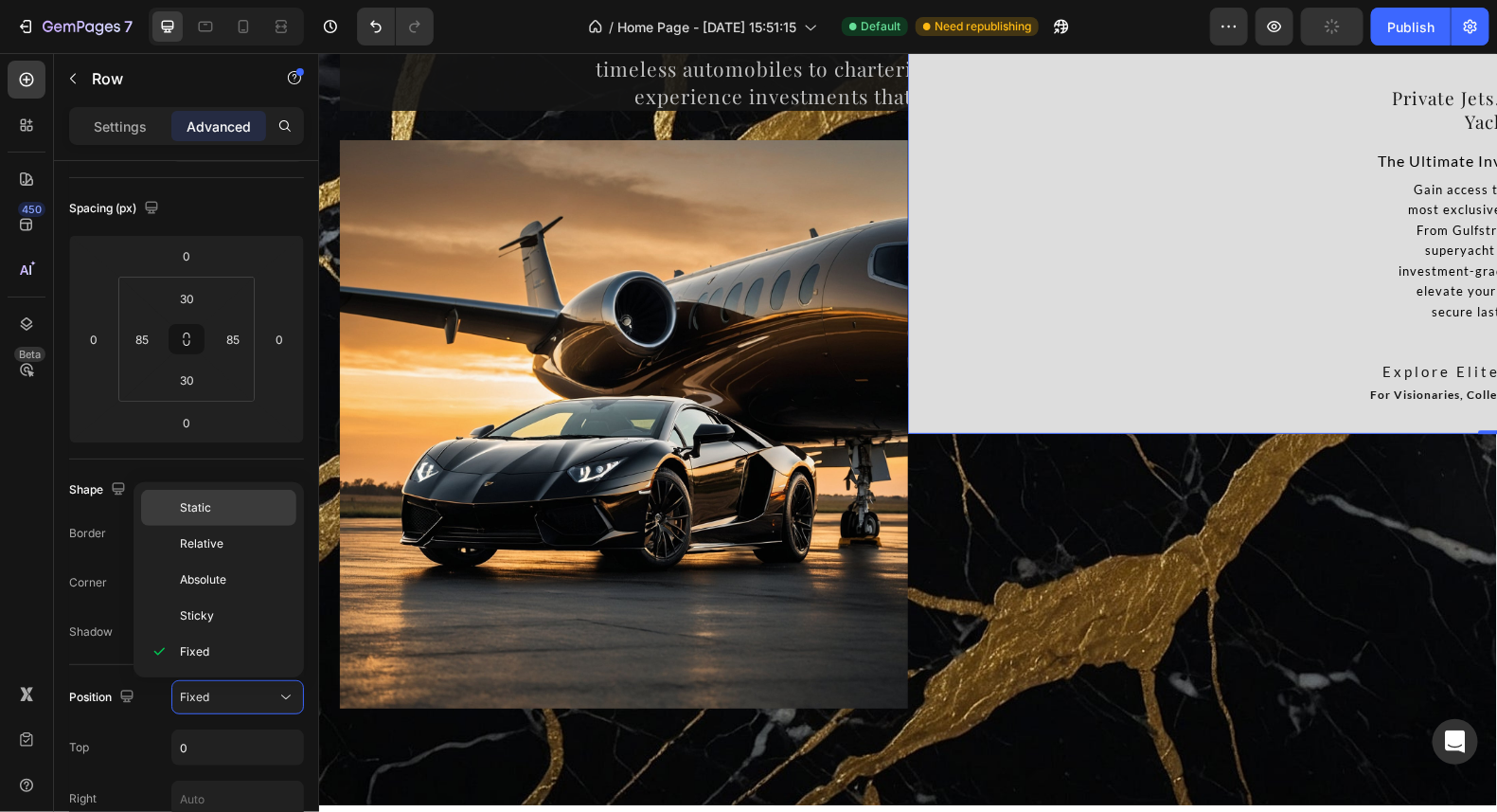
click at [217, 509] on p "Static" at bounding box center [234, 508] width 108 height 17
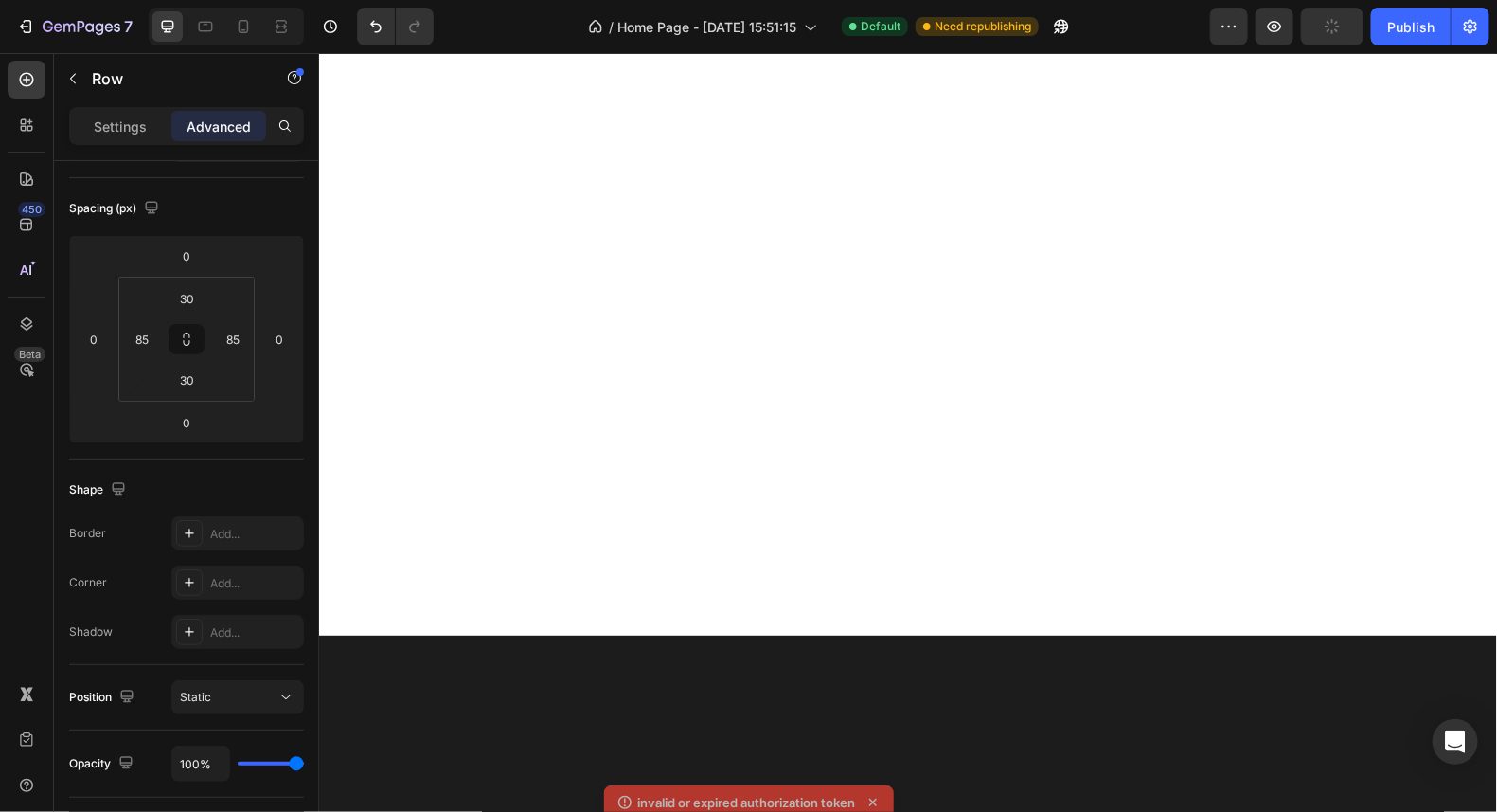
scroll to position [13456, 0]
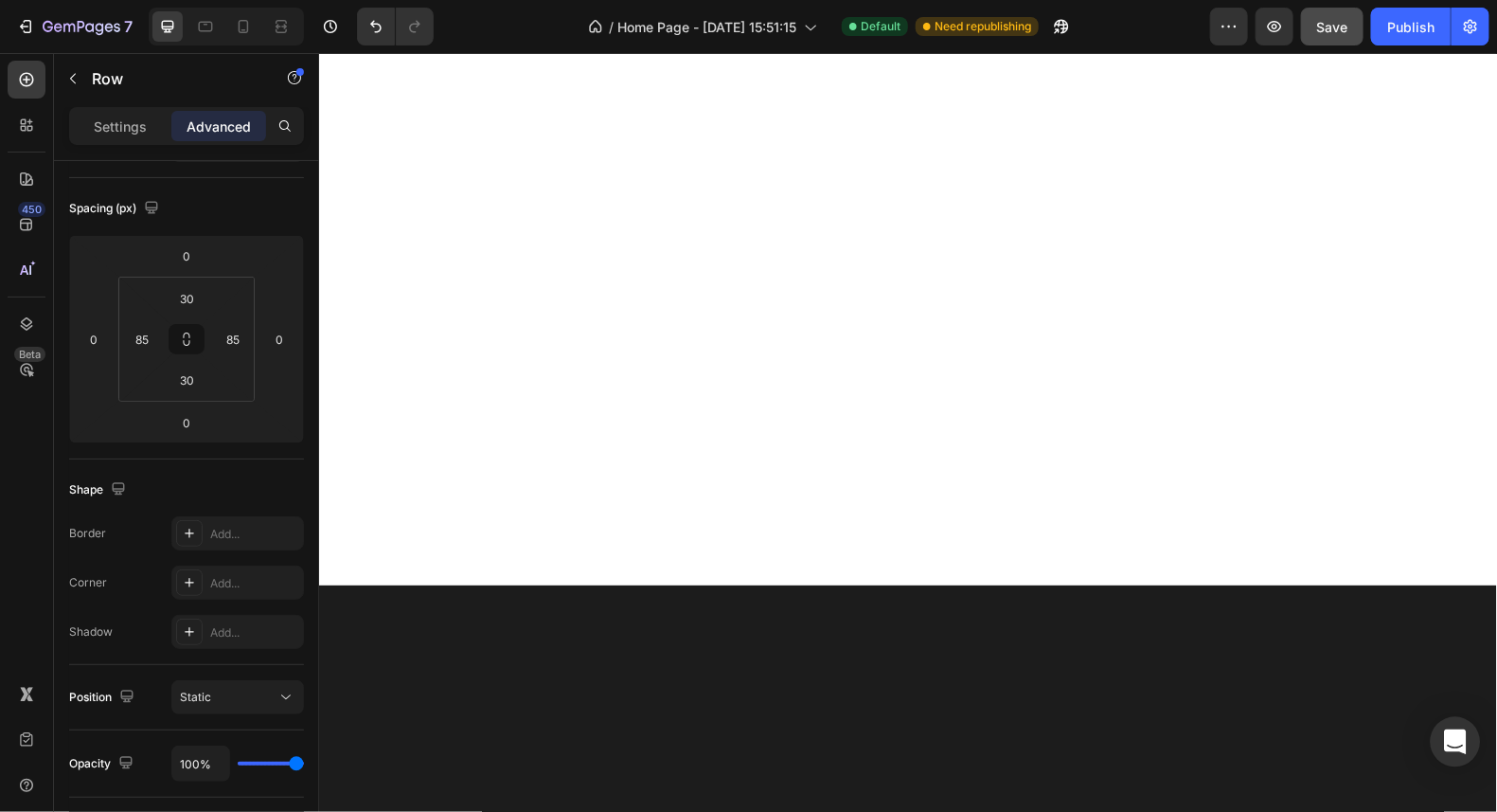
click at [1469, 735] on div "Open Intercom Messenger" at bounding box center [1456, 742] width 50 height 50
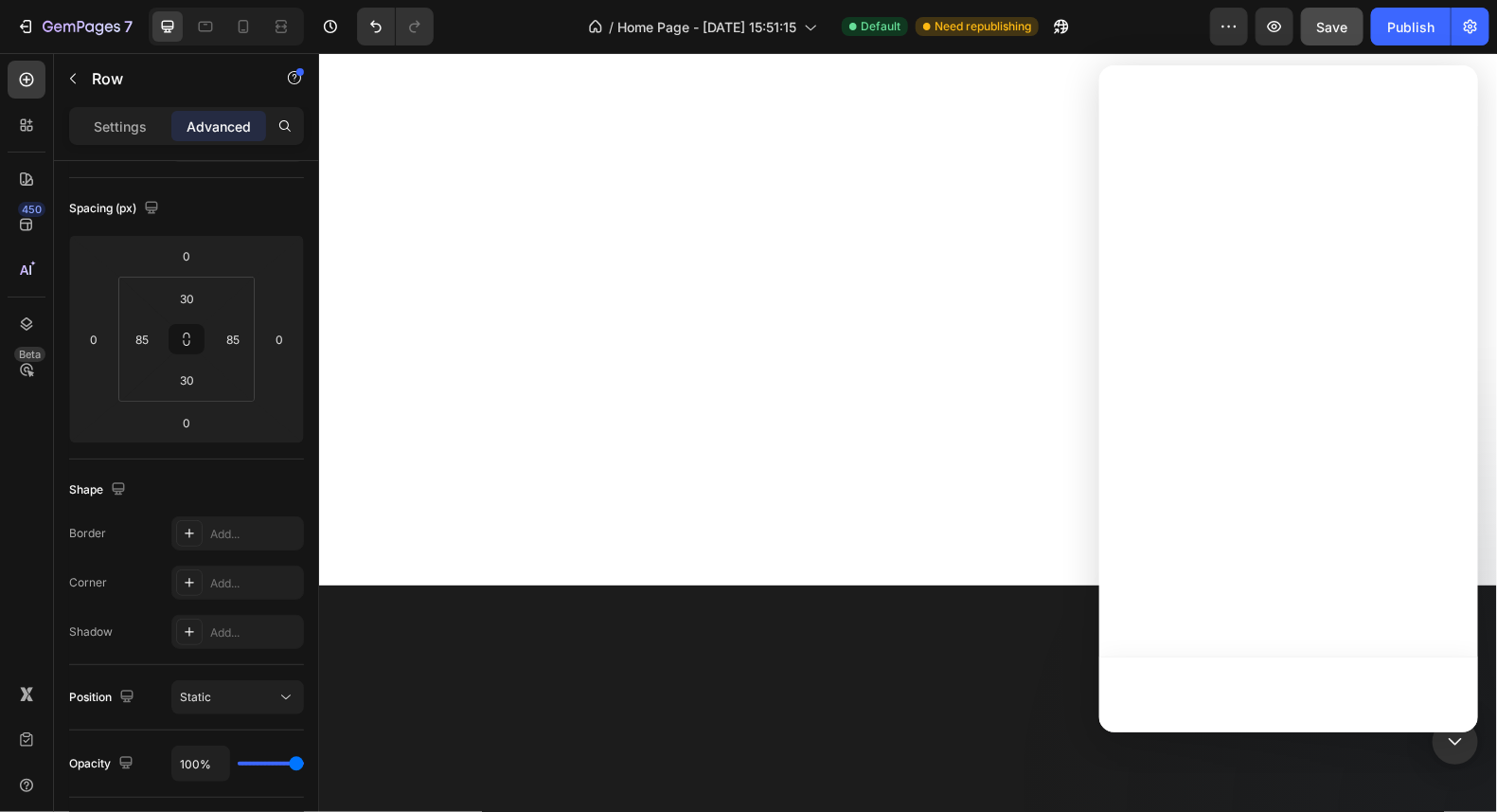
click at [1249, 693] on div at bounding box center [1289, 694] width 379 height 76
click at [1454, 740] on icon "Open Intercom Messenger" at bounding box center [1456, 742] width 25 height 25
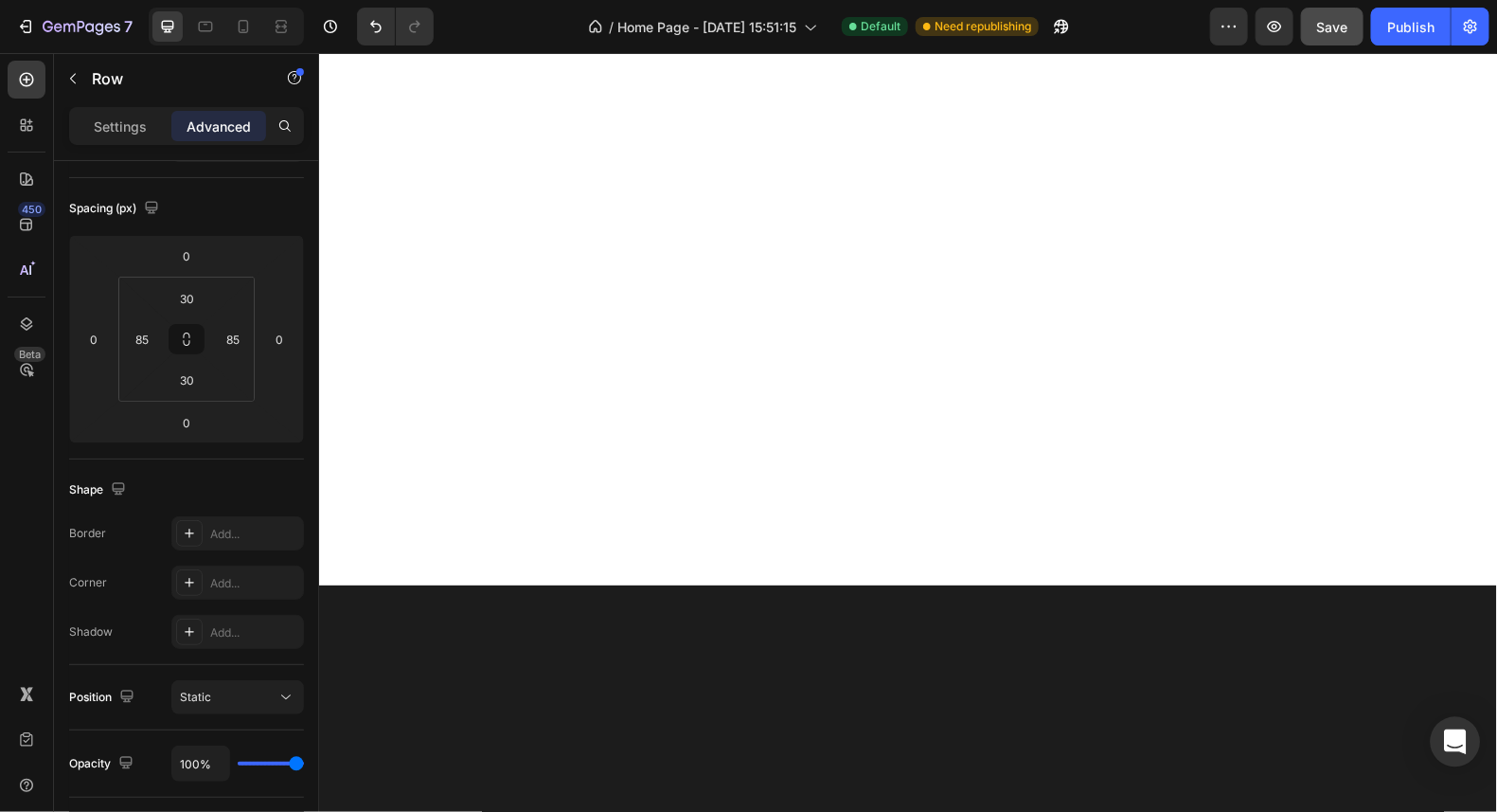
click at [1459, 732] on icon "Open Intercom Messenger" at bounding box center [1455, 742] width 22 height 25
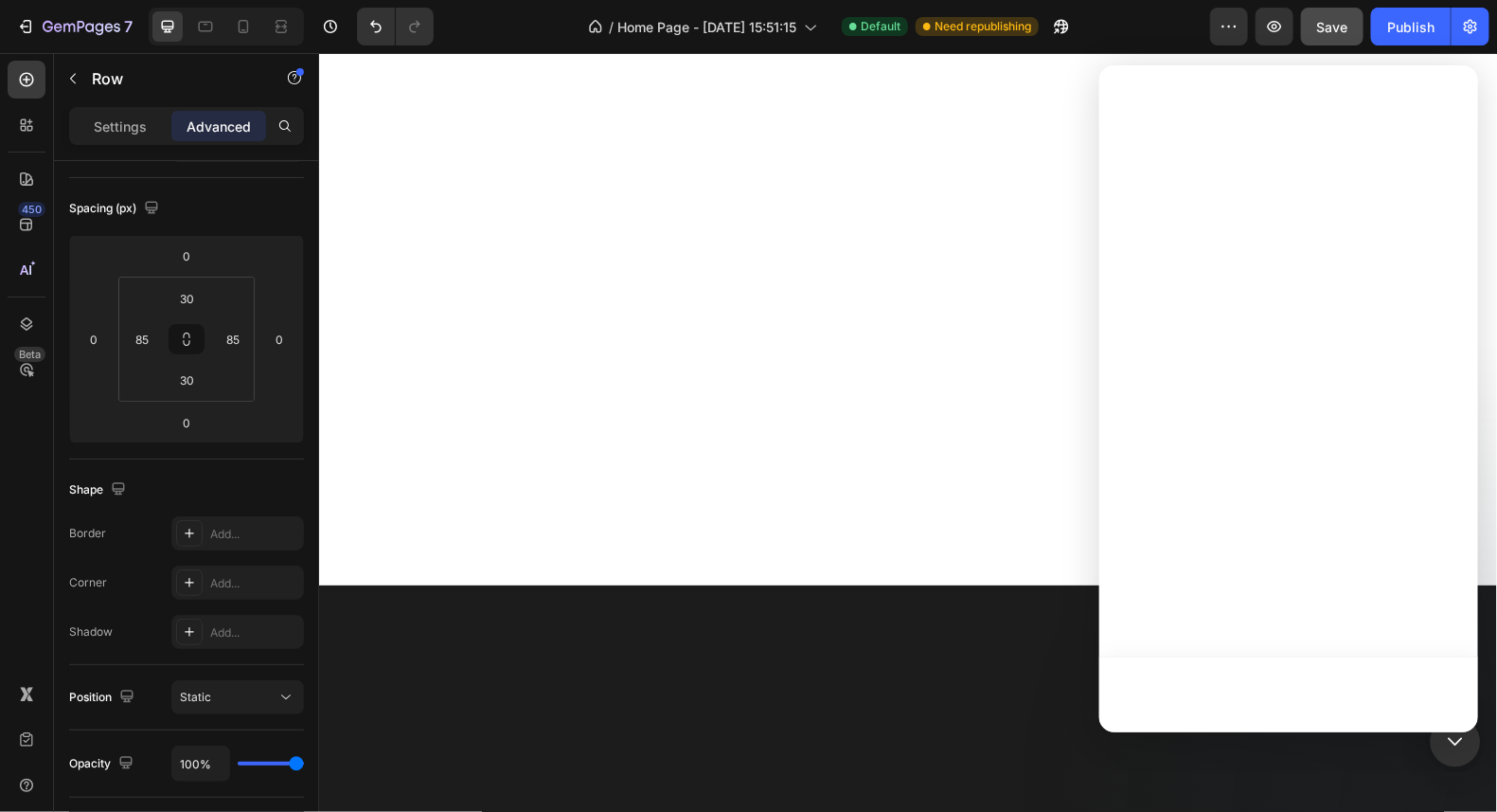
click at [1461, 739] on icon "Open Intercom Messenger" at bounding box center [1456, 742] width 25 height 25
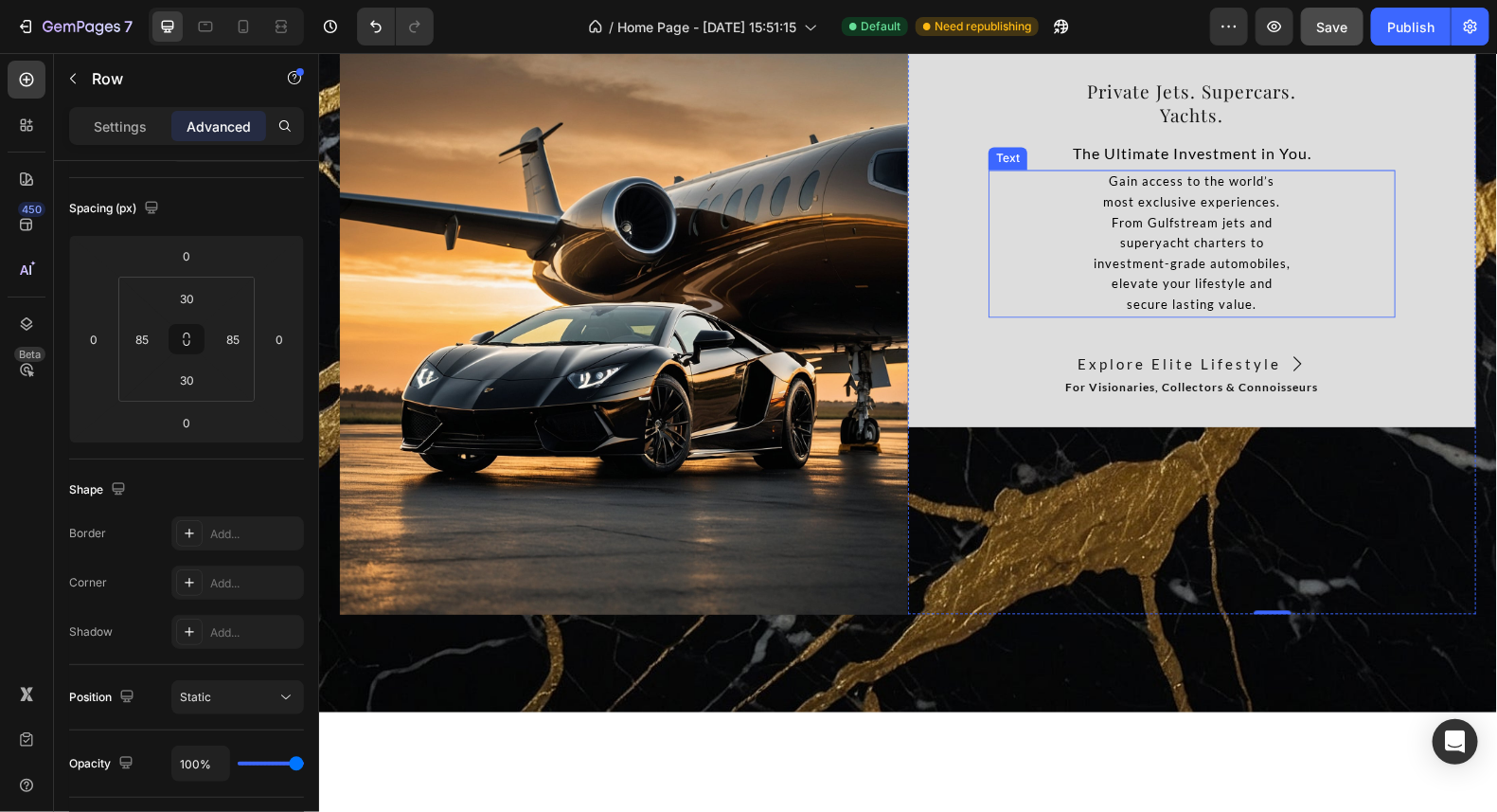
scroll to position [13929, 0]
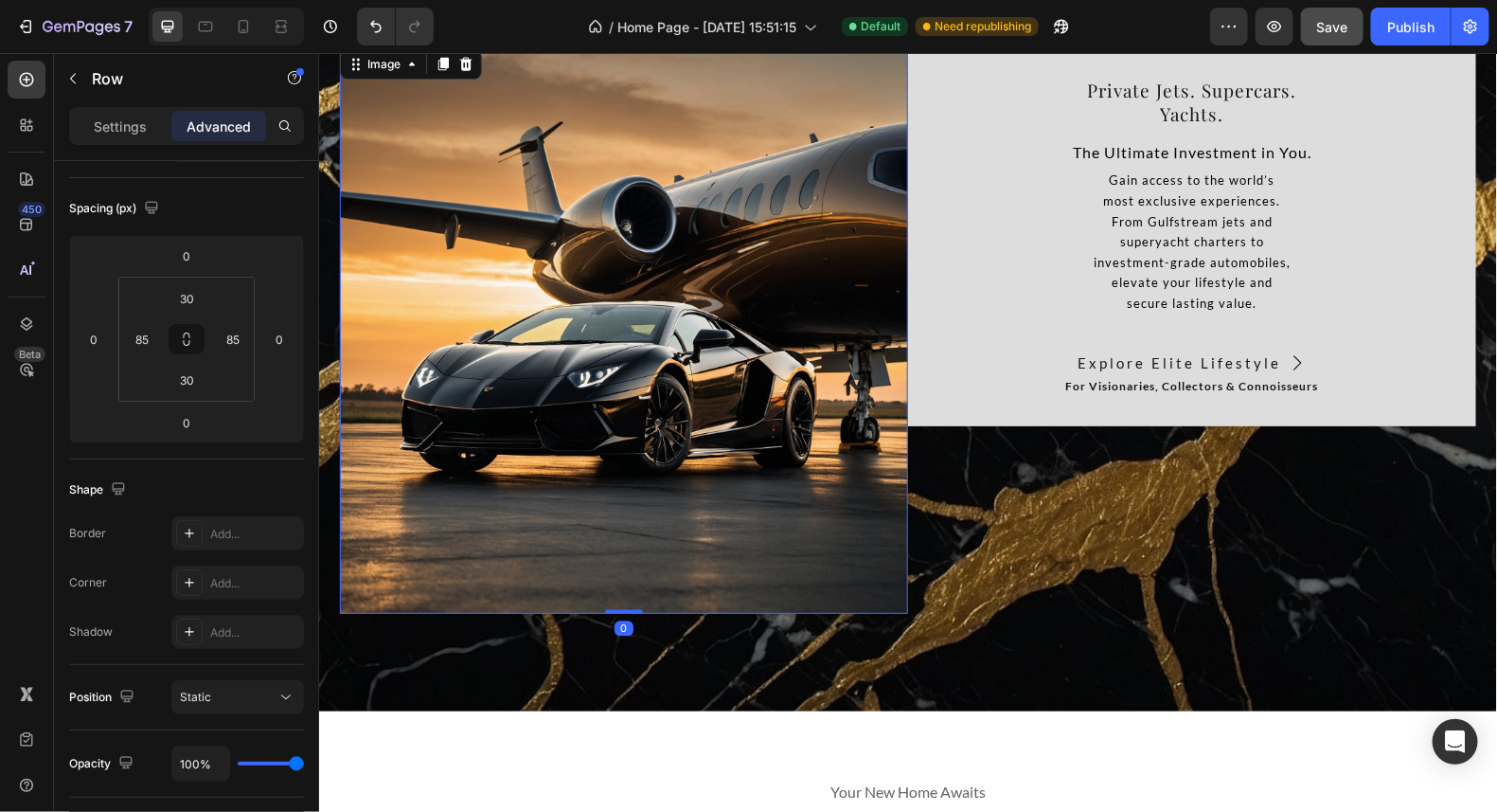
click at [835, 319] on img at bounding box center [622, 328] width 569 height 569
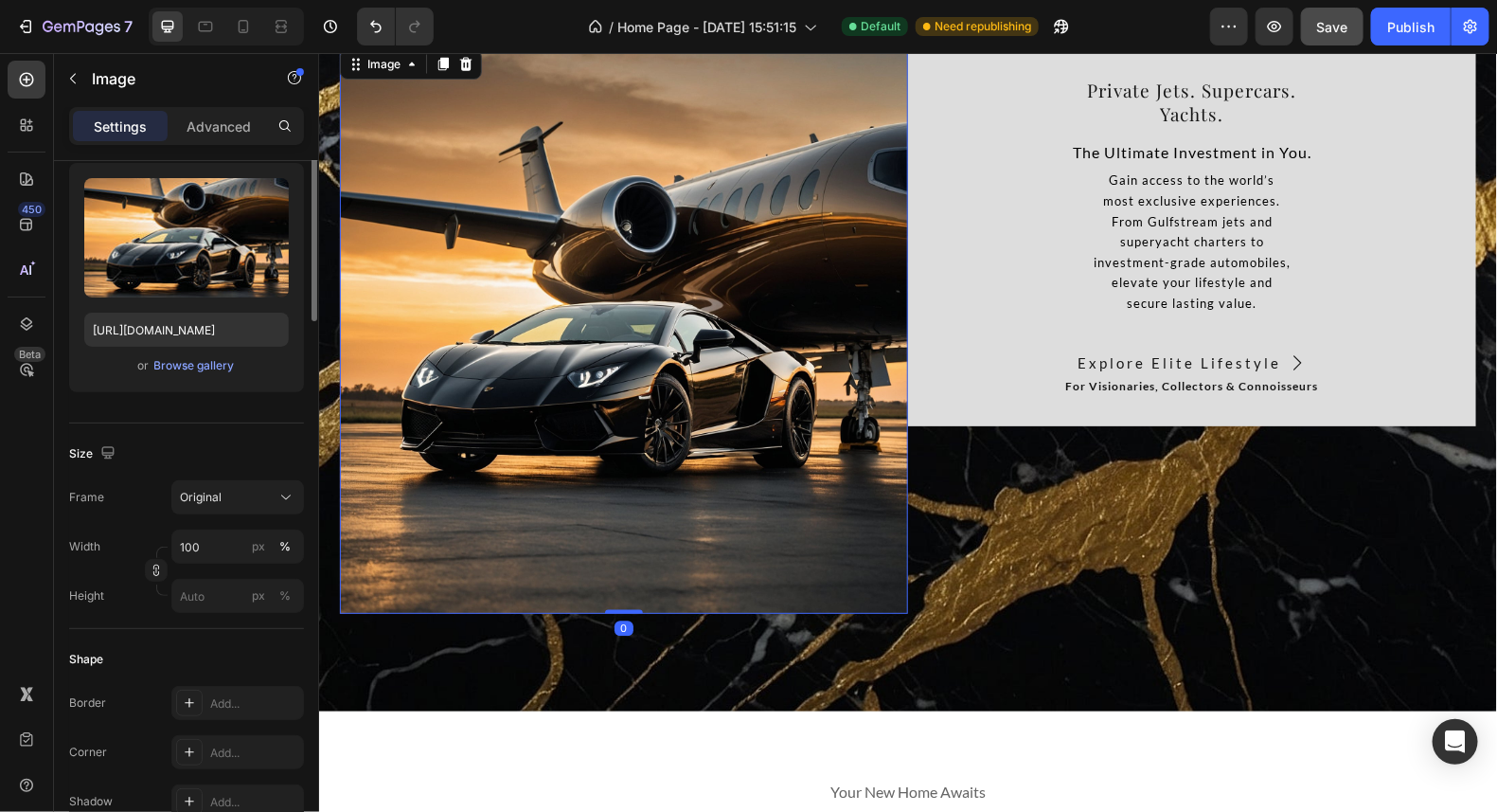
scroll to position [0, 0]
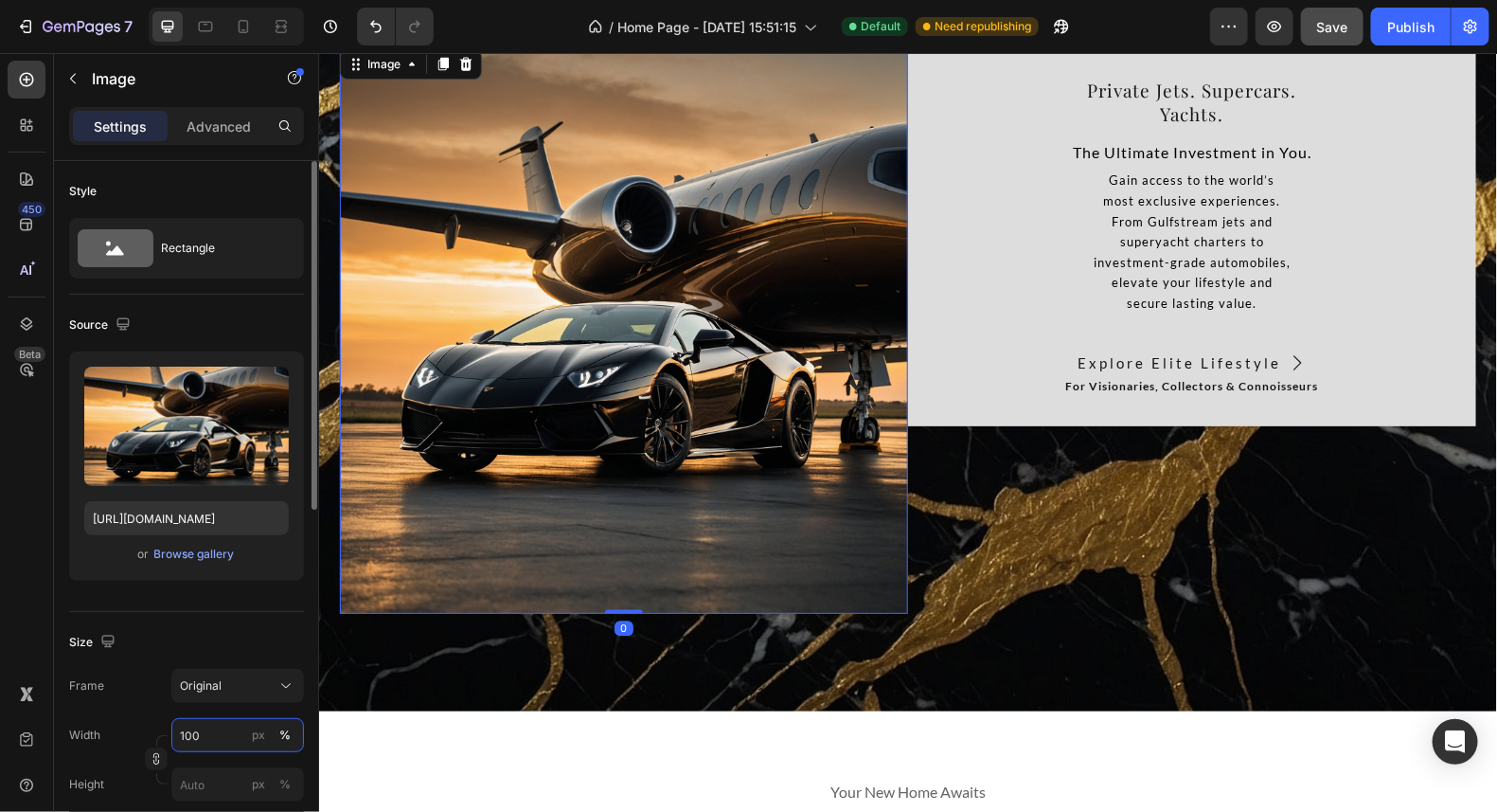
click at [237, 730] on input "100" at bounding box center [238, 734] width 133 height 34
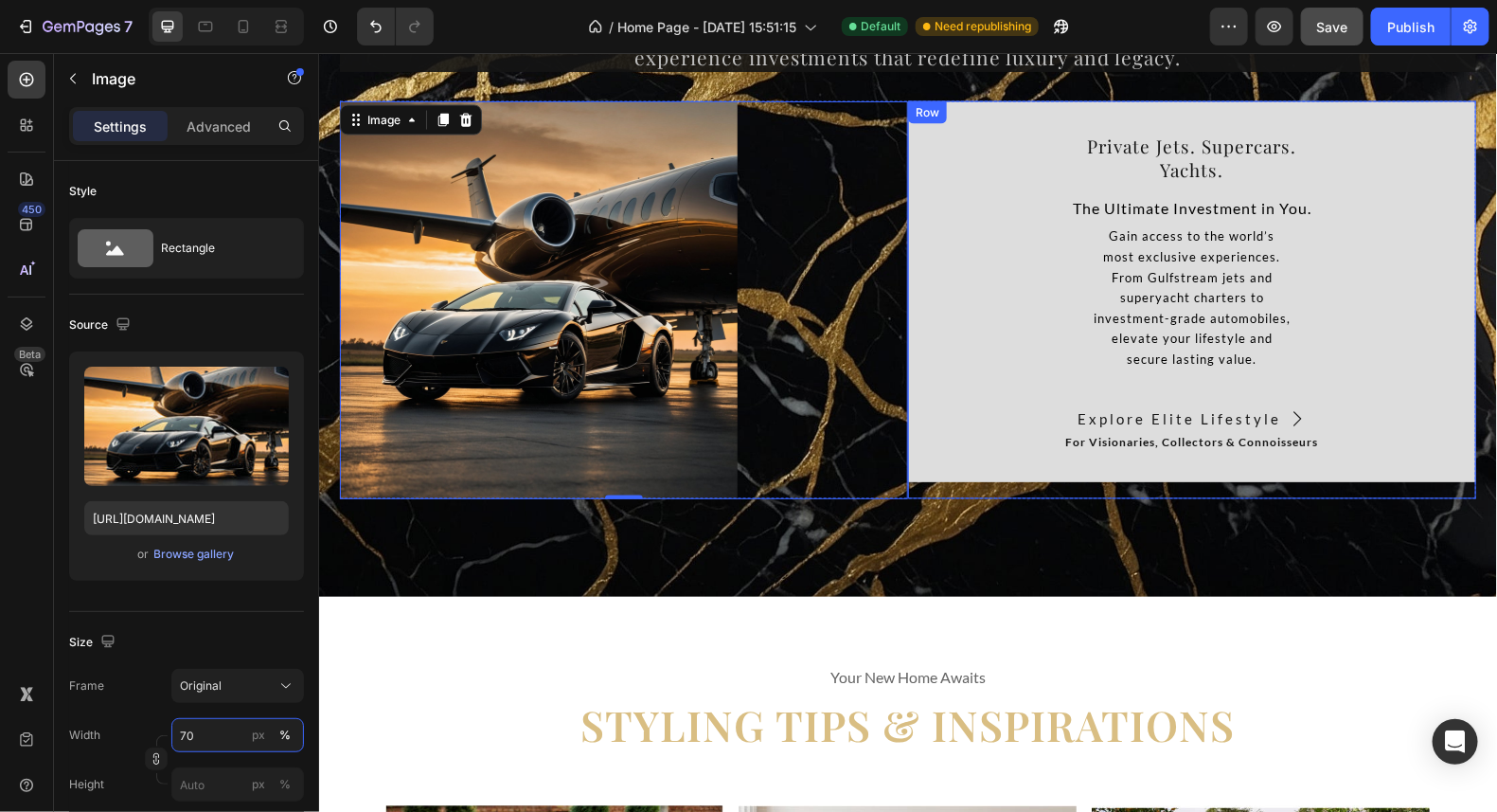
scroll to position [13834, 0]
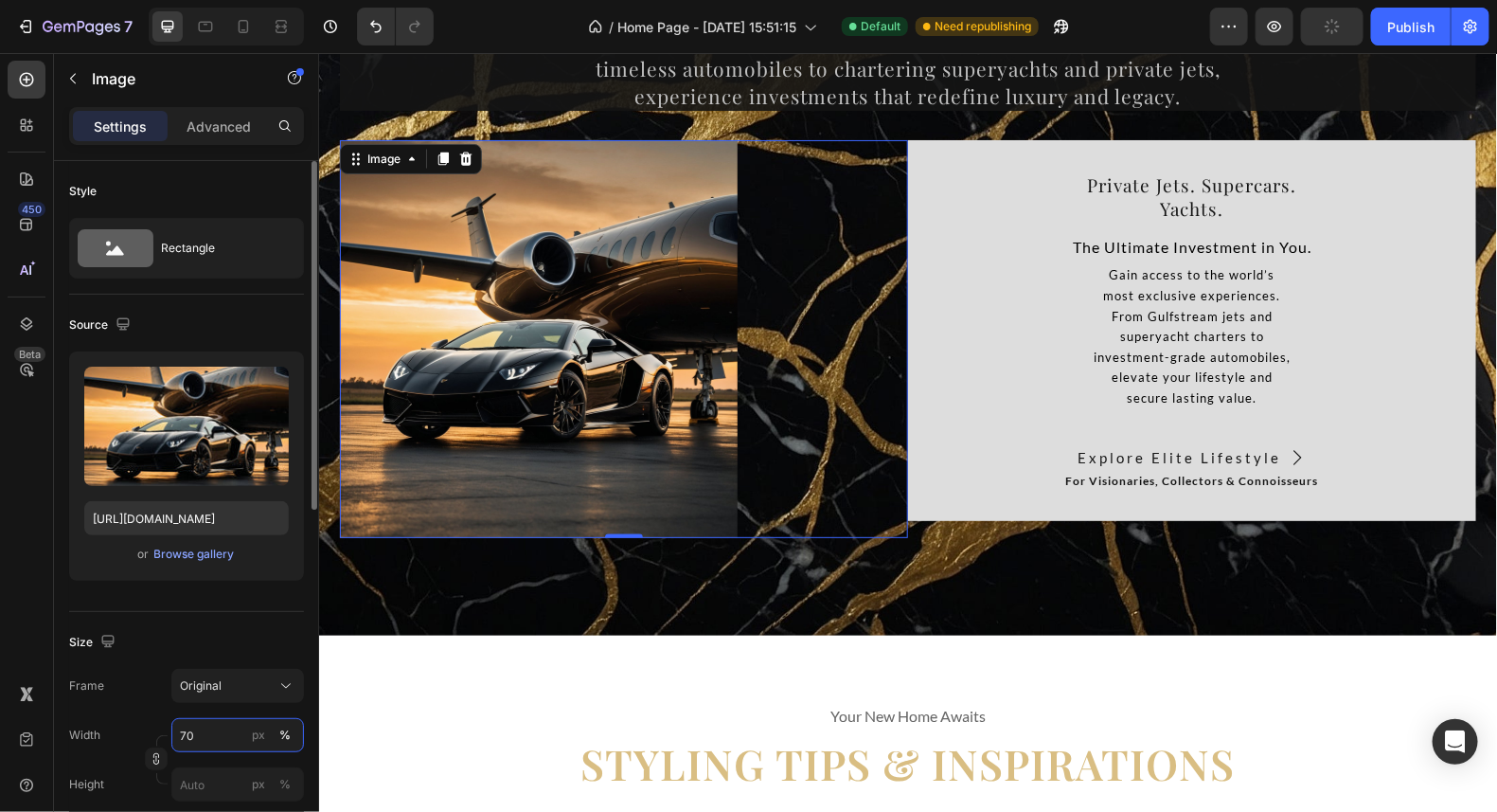
click at [203, 725] on input "70" at bounding box center [238, 734] width 133 height 34
type input "7"
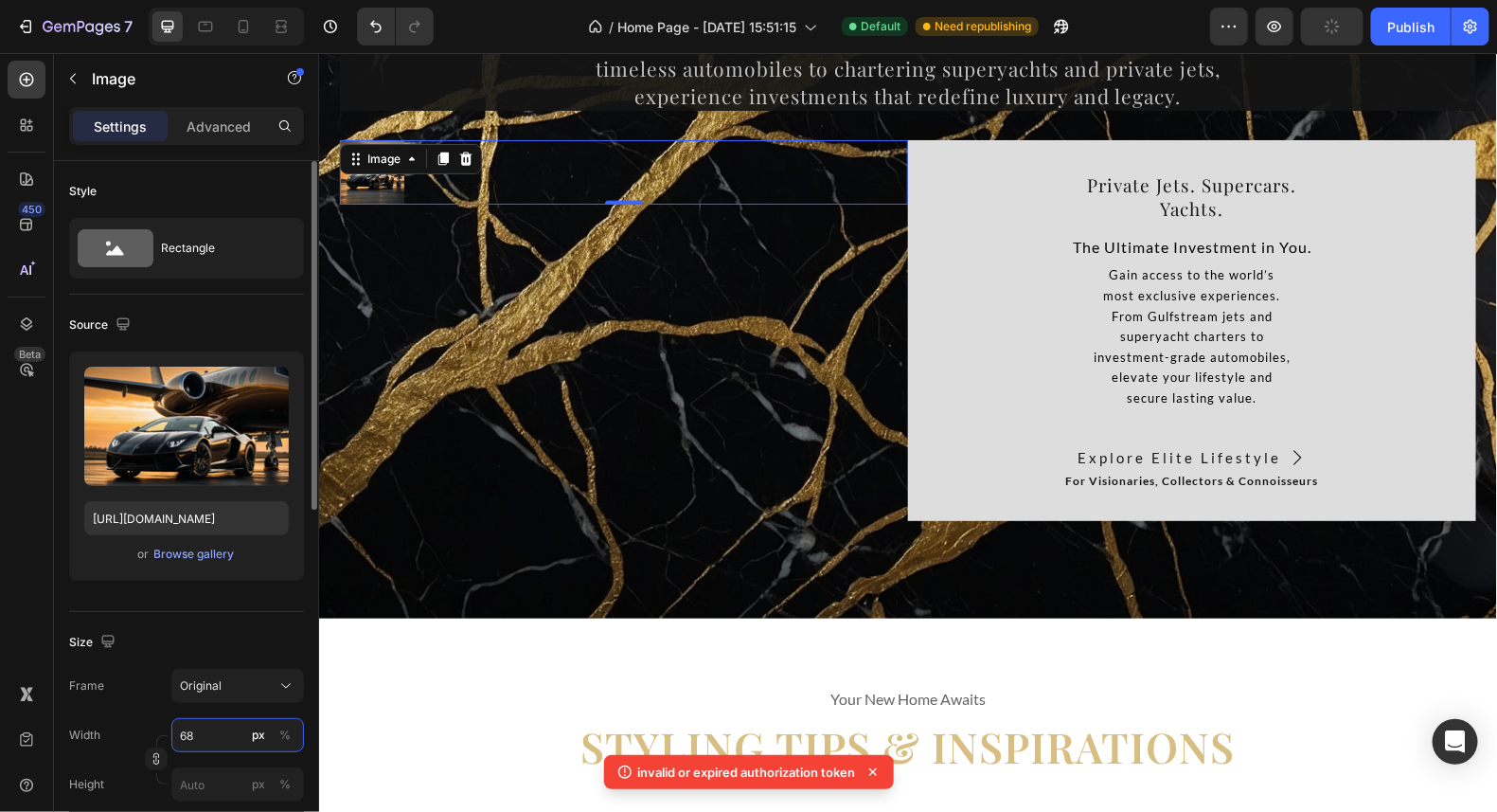
type input "6"
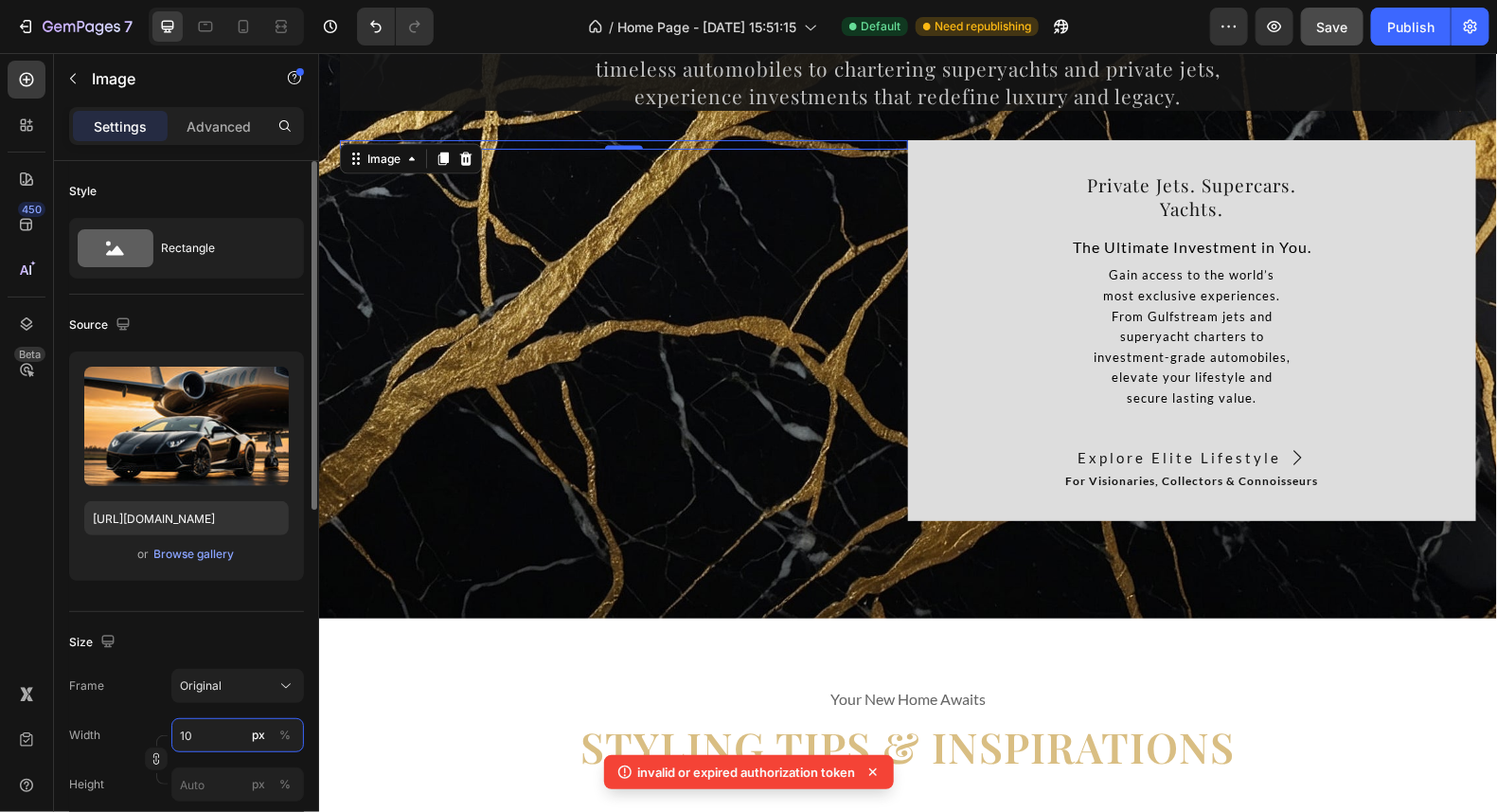
type input "100"
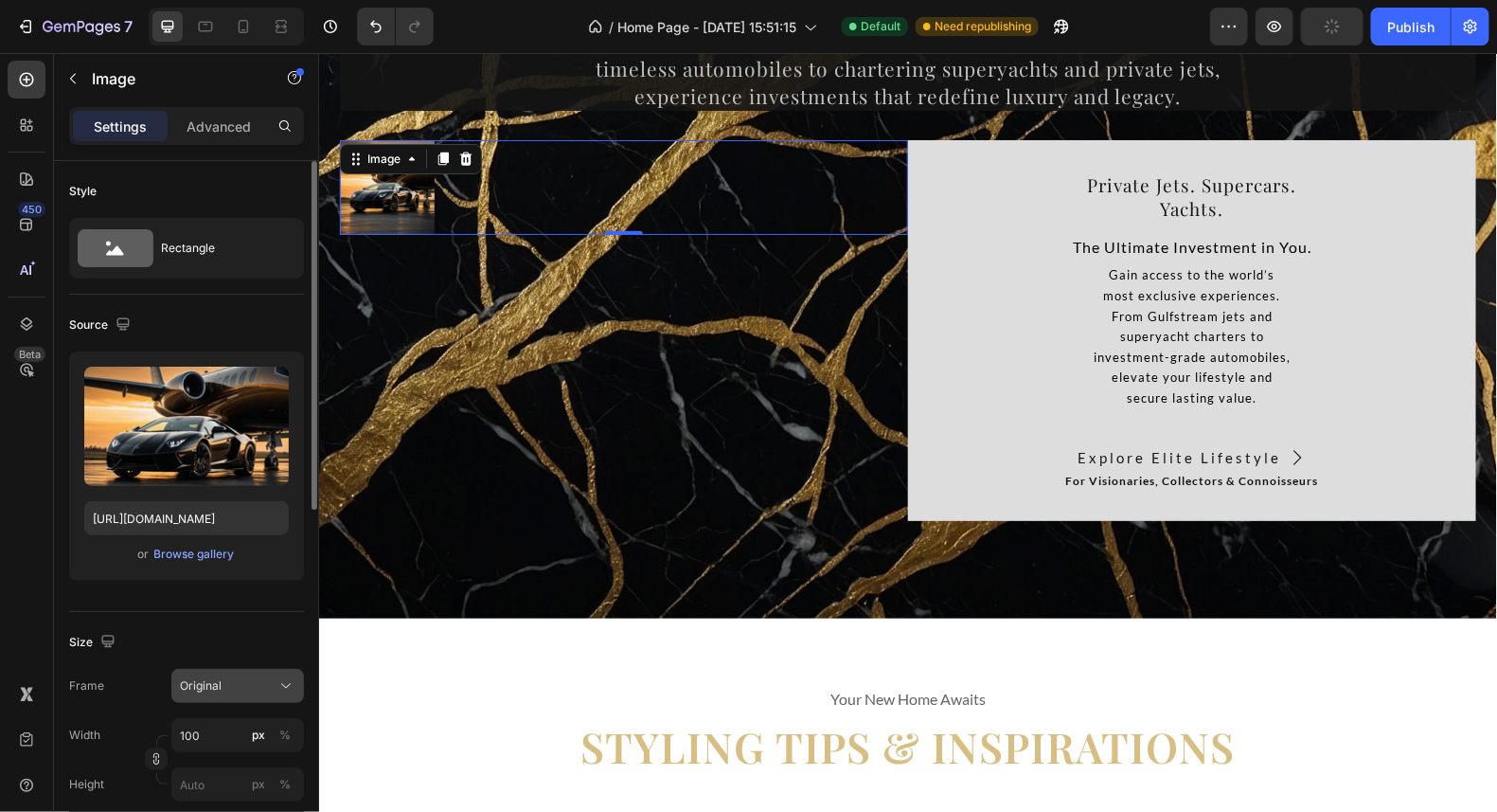
click at [273, 676] on div "Original" at bounding box center [238, 686] width 115 height 19
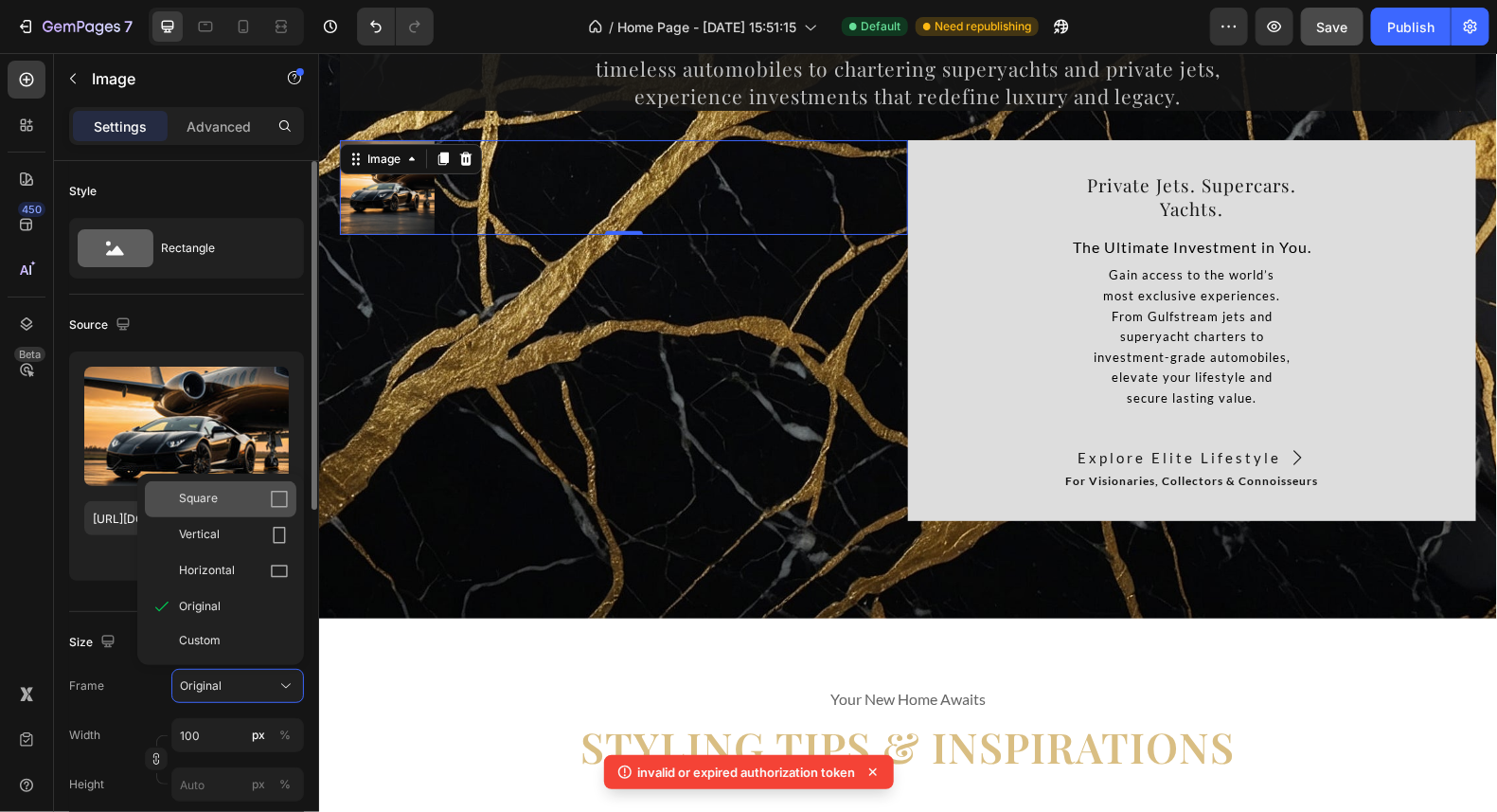
click at [253, 498] on div "Square" at bounding box center [234, 499] width 110 height 19
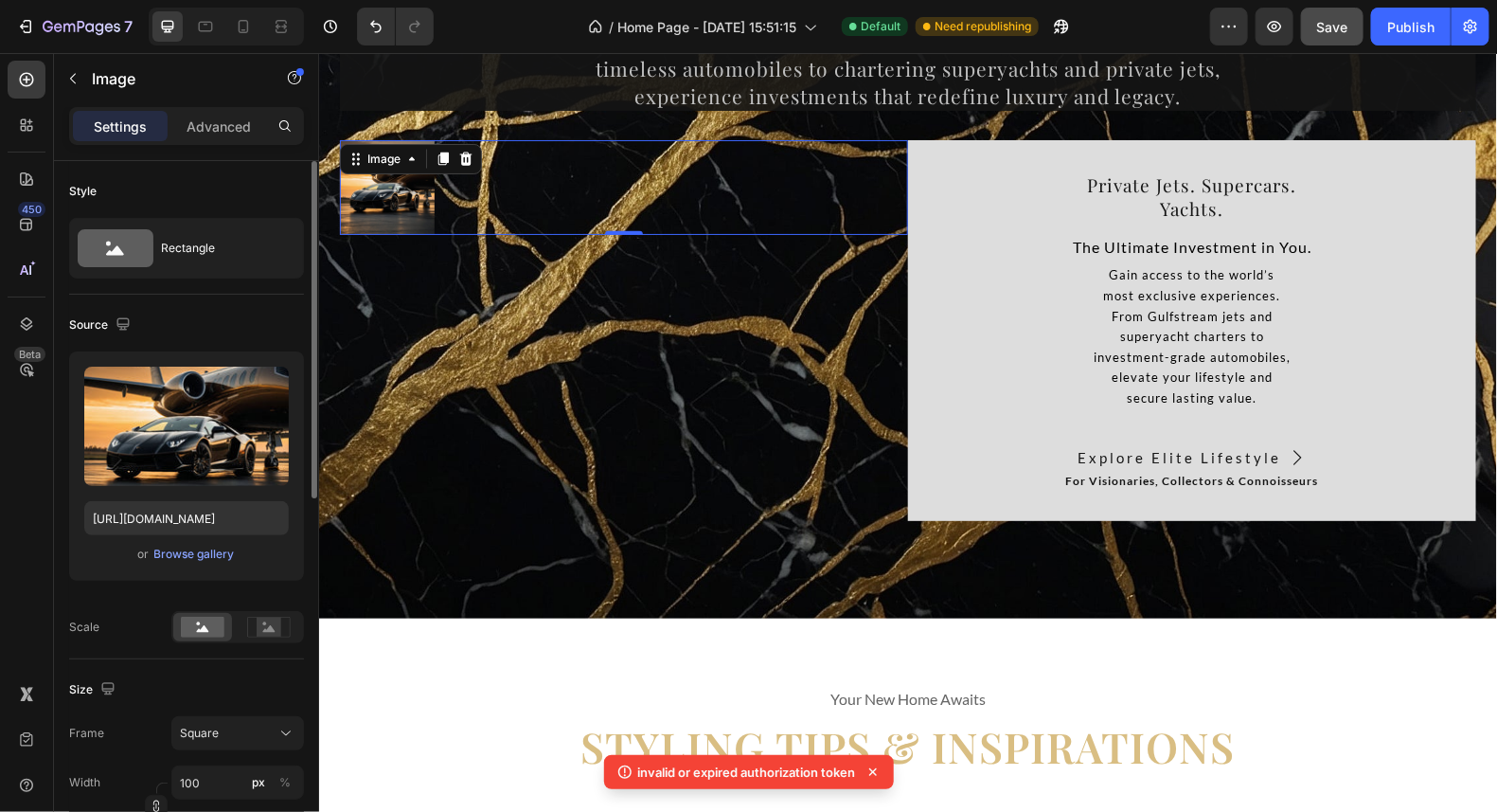
scroll to position [93, 0]
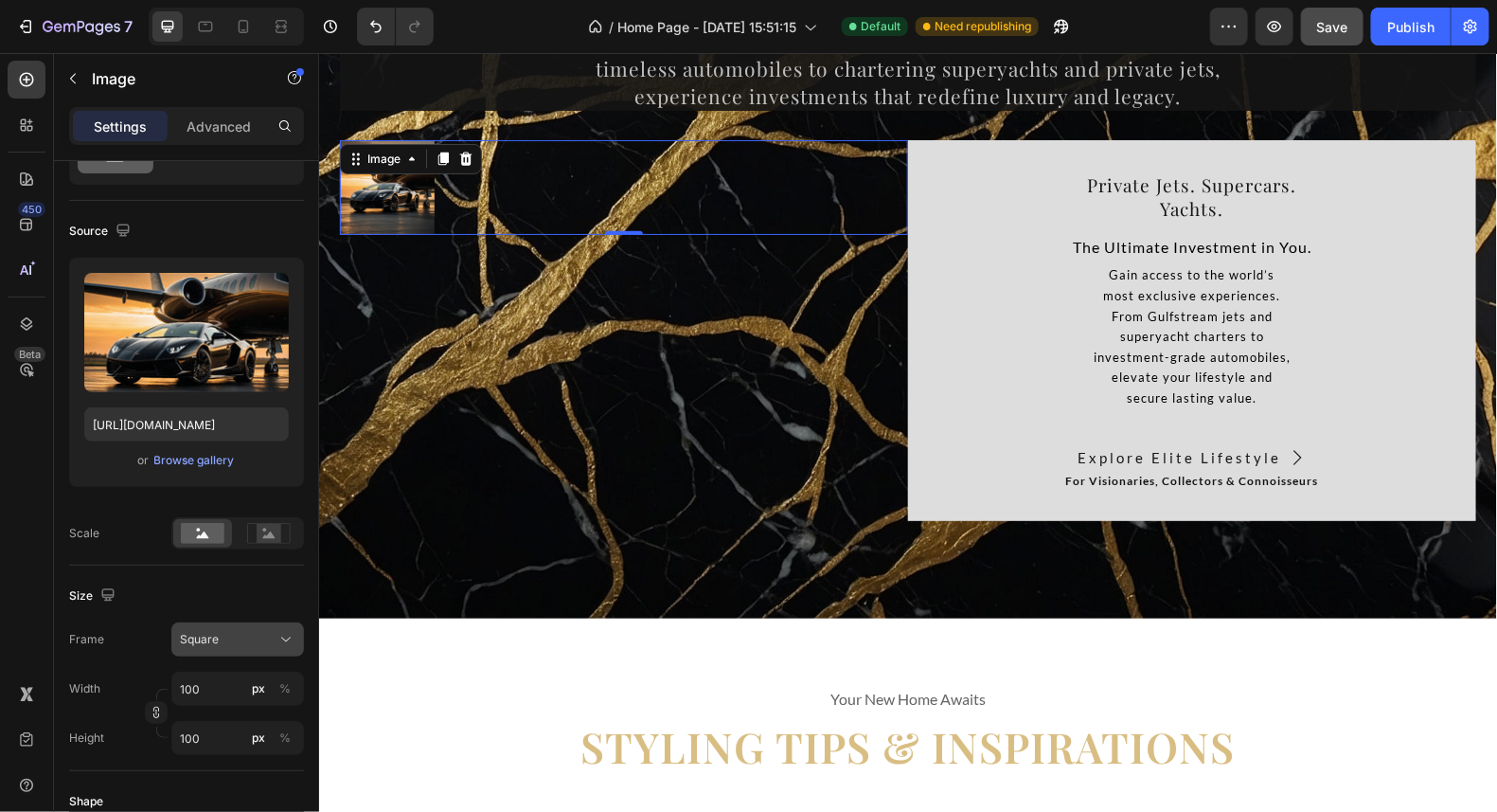
click at [283, 632] on icon at bounding box center [286, 640] width 19 height 19
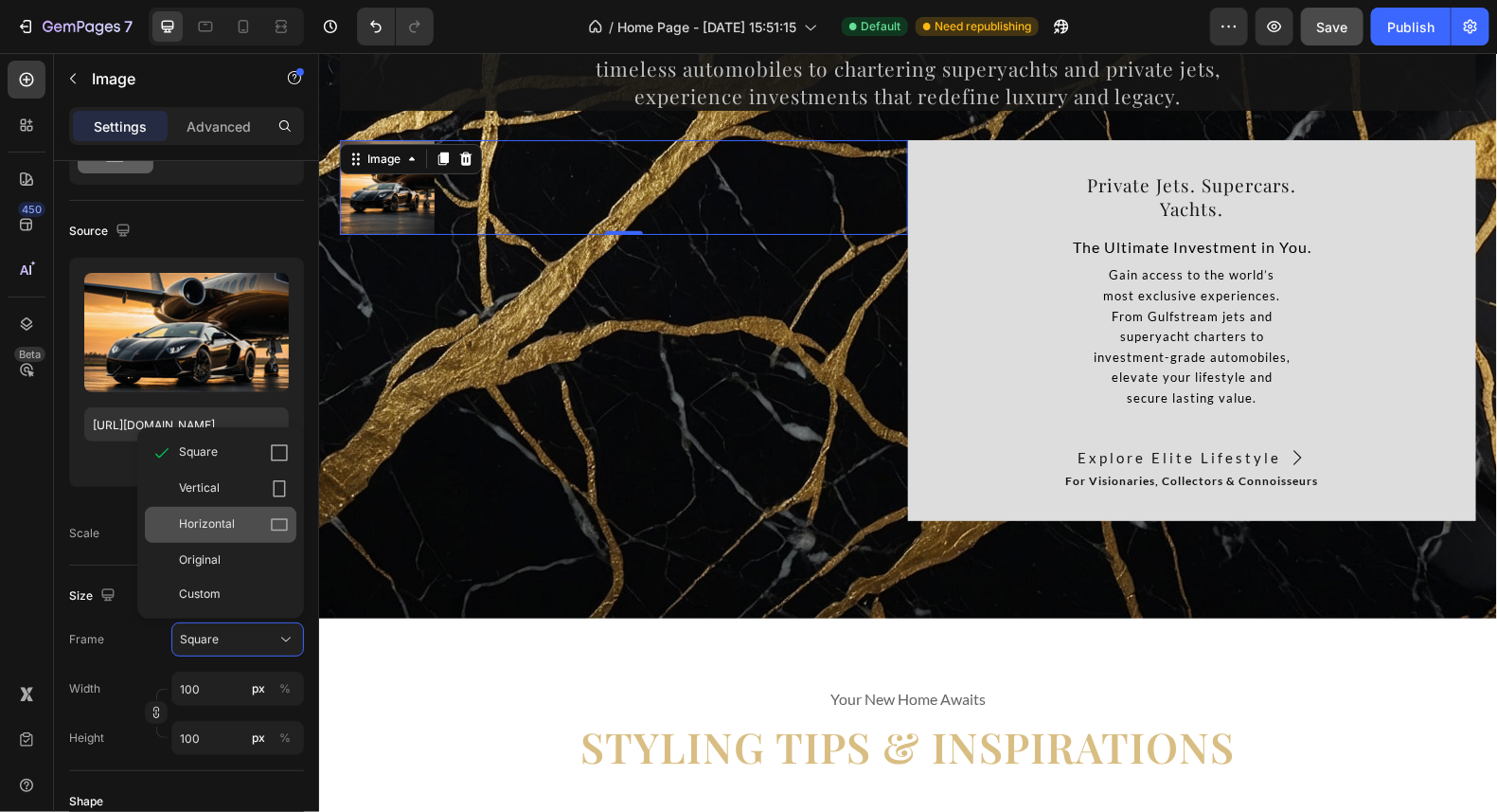
click at [238, 524] on div "Horizontal" at bounding box center [234, 525] width 110 height 19
type input "75"
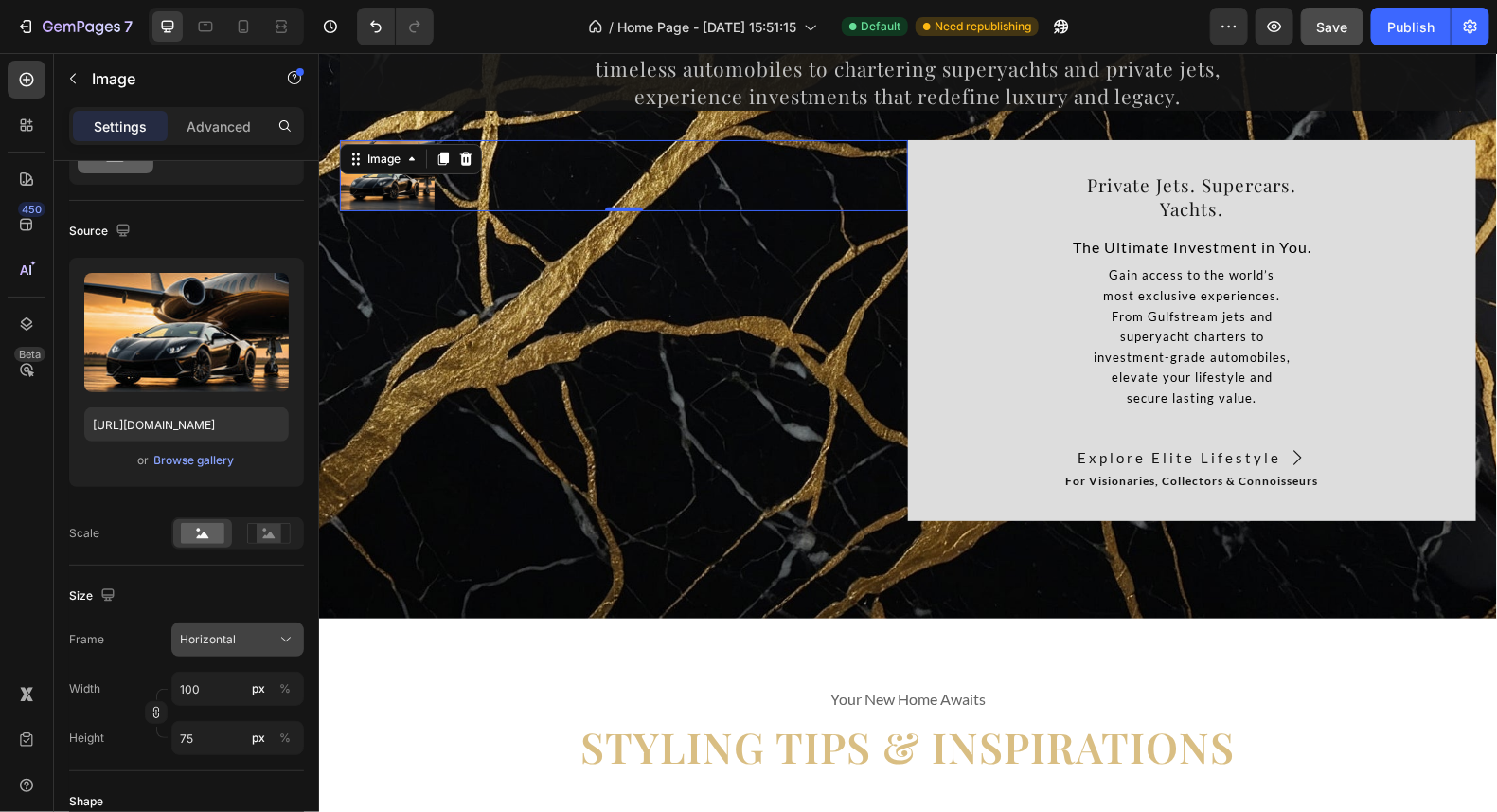
click at [266, 634] on div "Horizontal" at bounding box center [226, 640] width 92 height 17
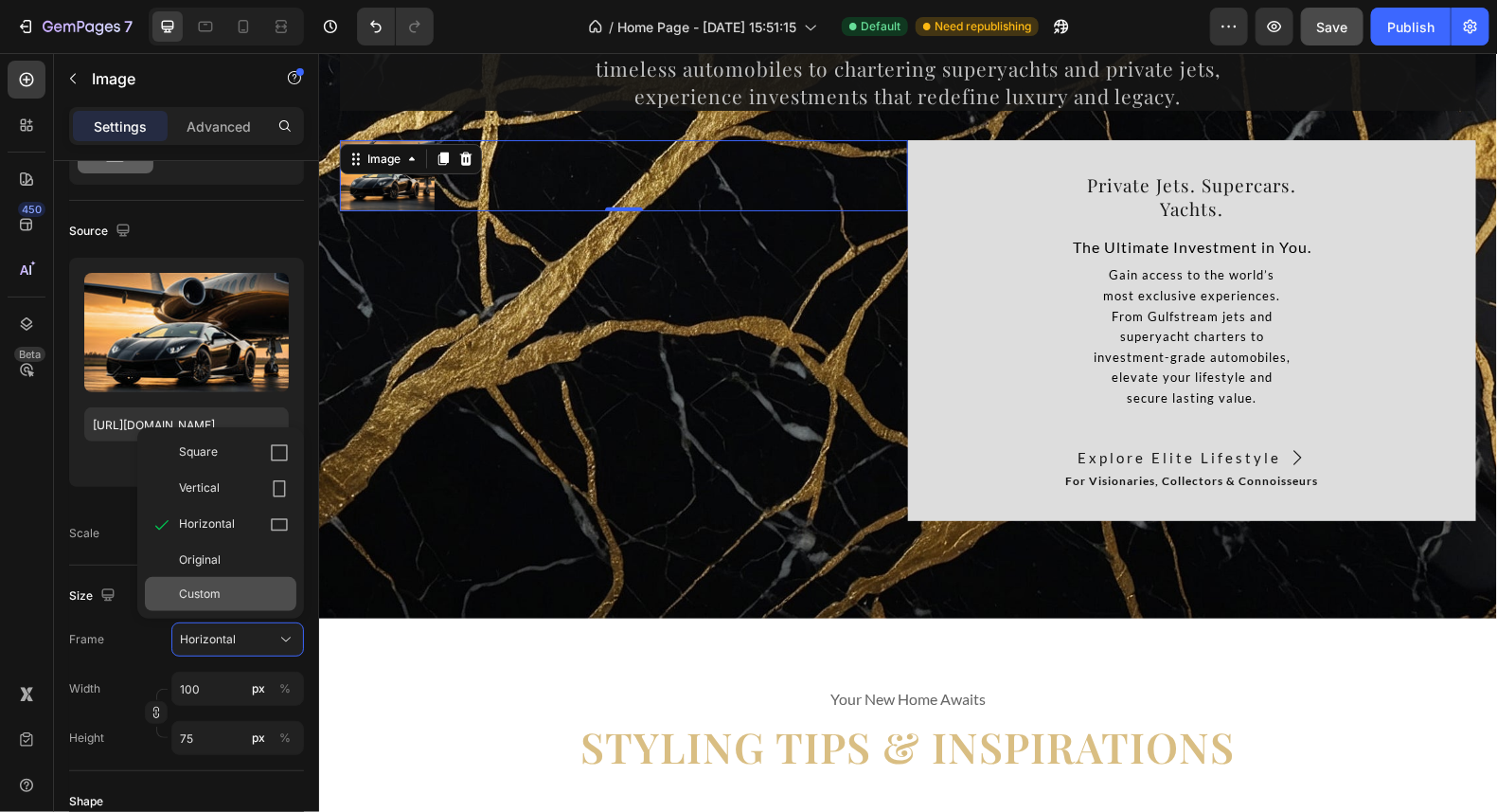
click at [217, 585] on span "Custom" at bounding box center [199, 594] width 41 height 17
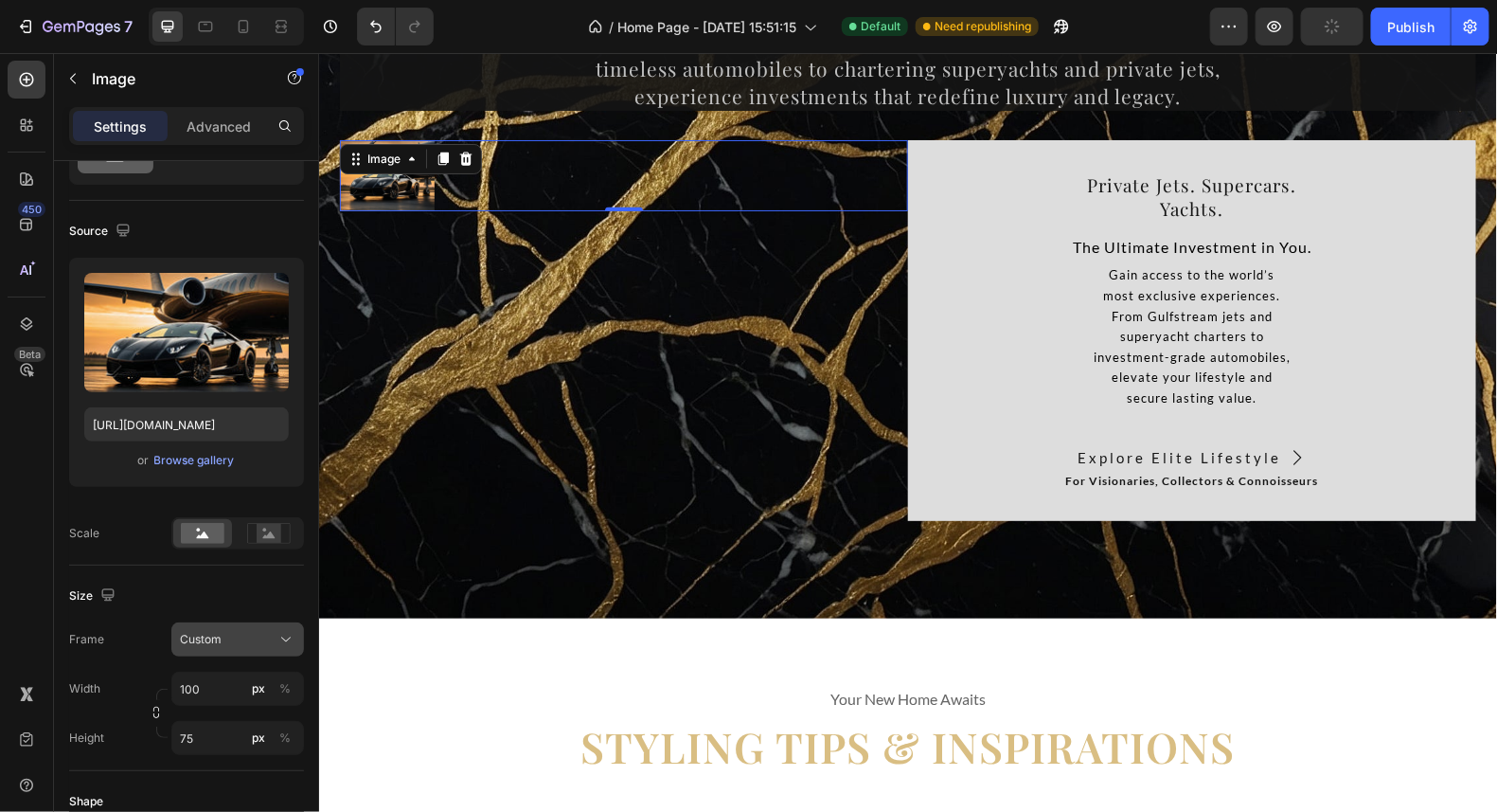
click at [269, 640] on div "Custom" at bounding box center [226, 640] width 92 height 17
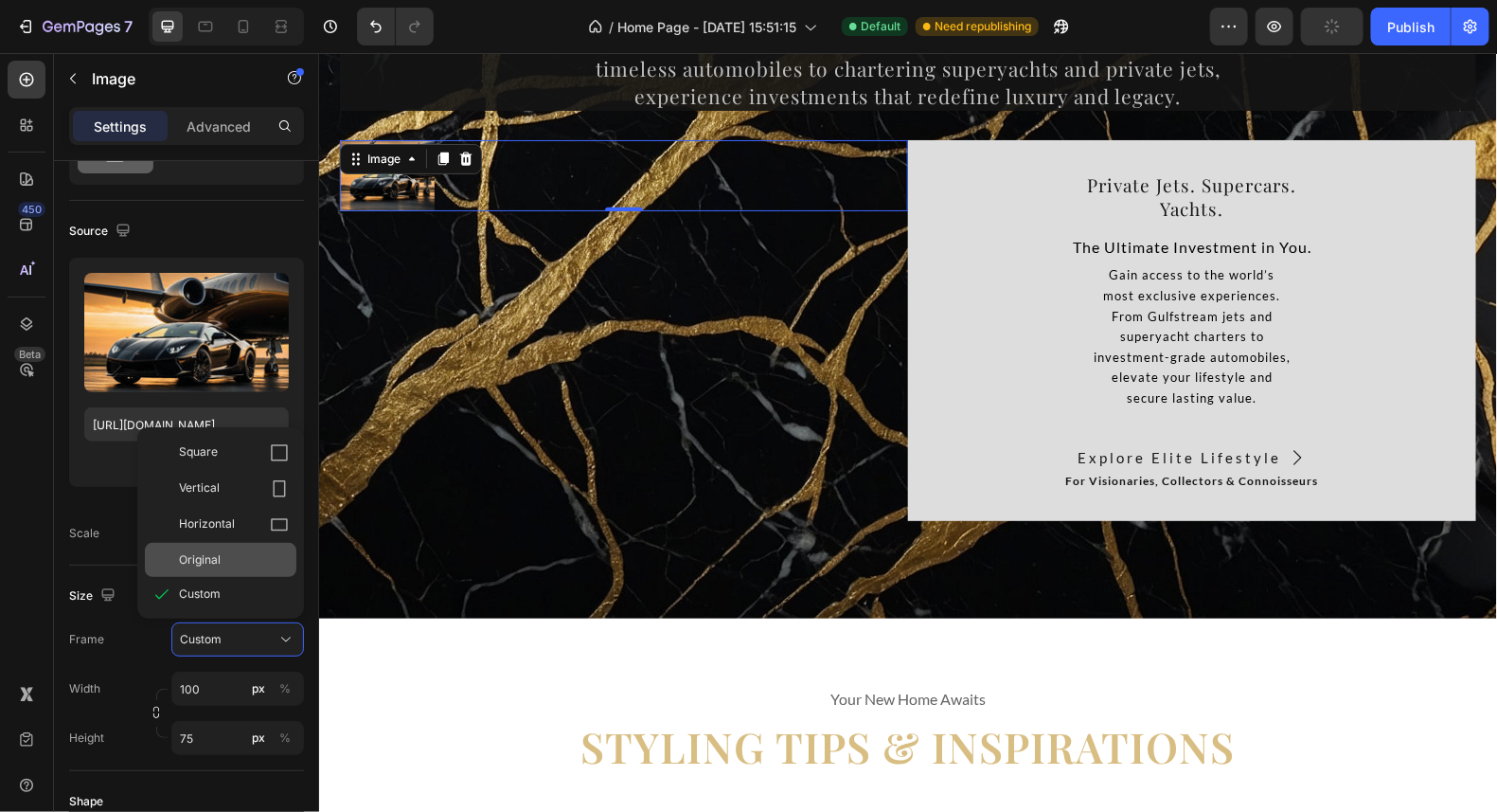
click at [224, 566] on div "Original" at bounding box center [221, 559] width 152 height 34
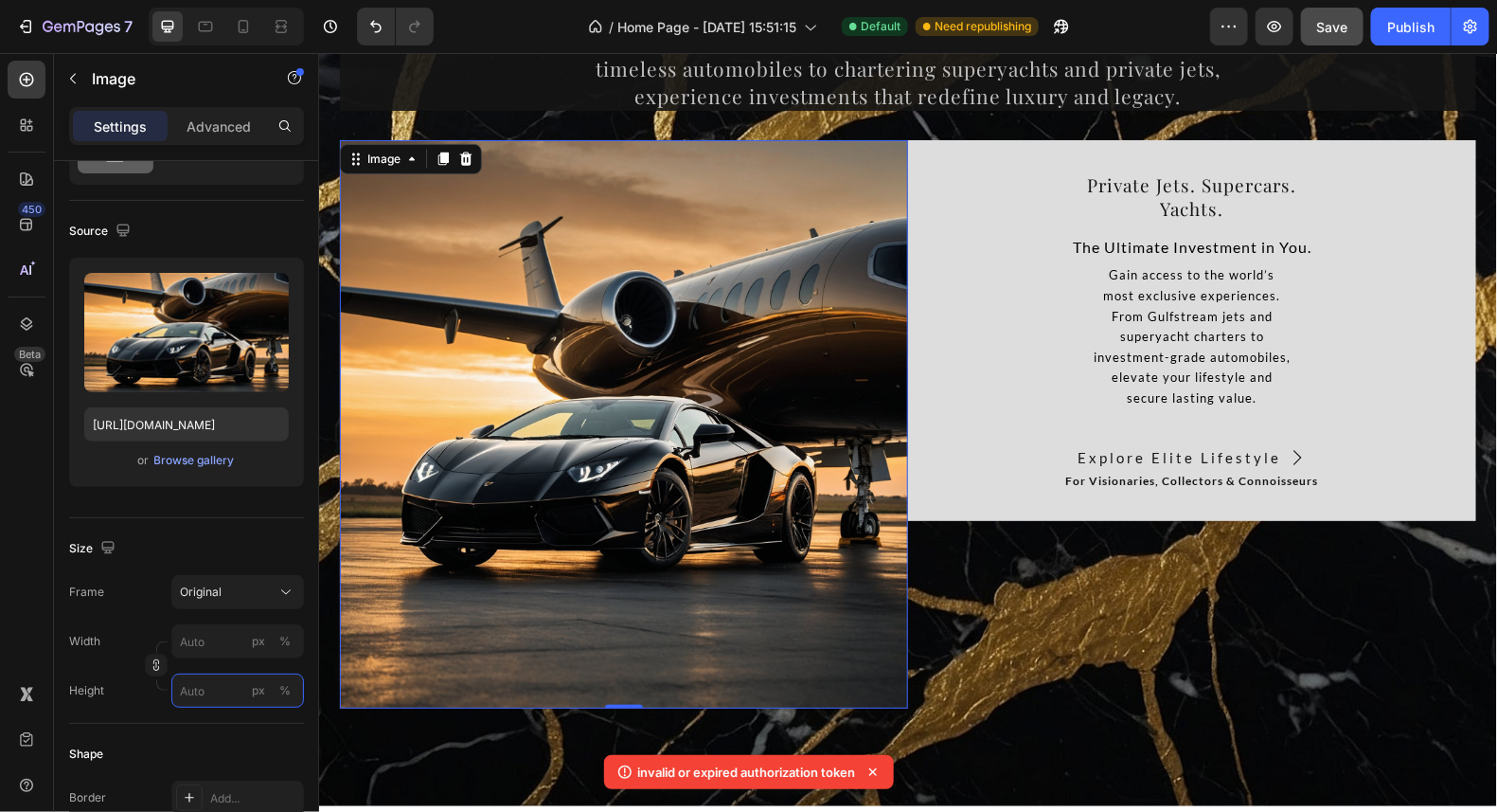
click at [233, 690] on input "px %" at bounding box center [238, 690] width 133 height 34
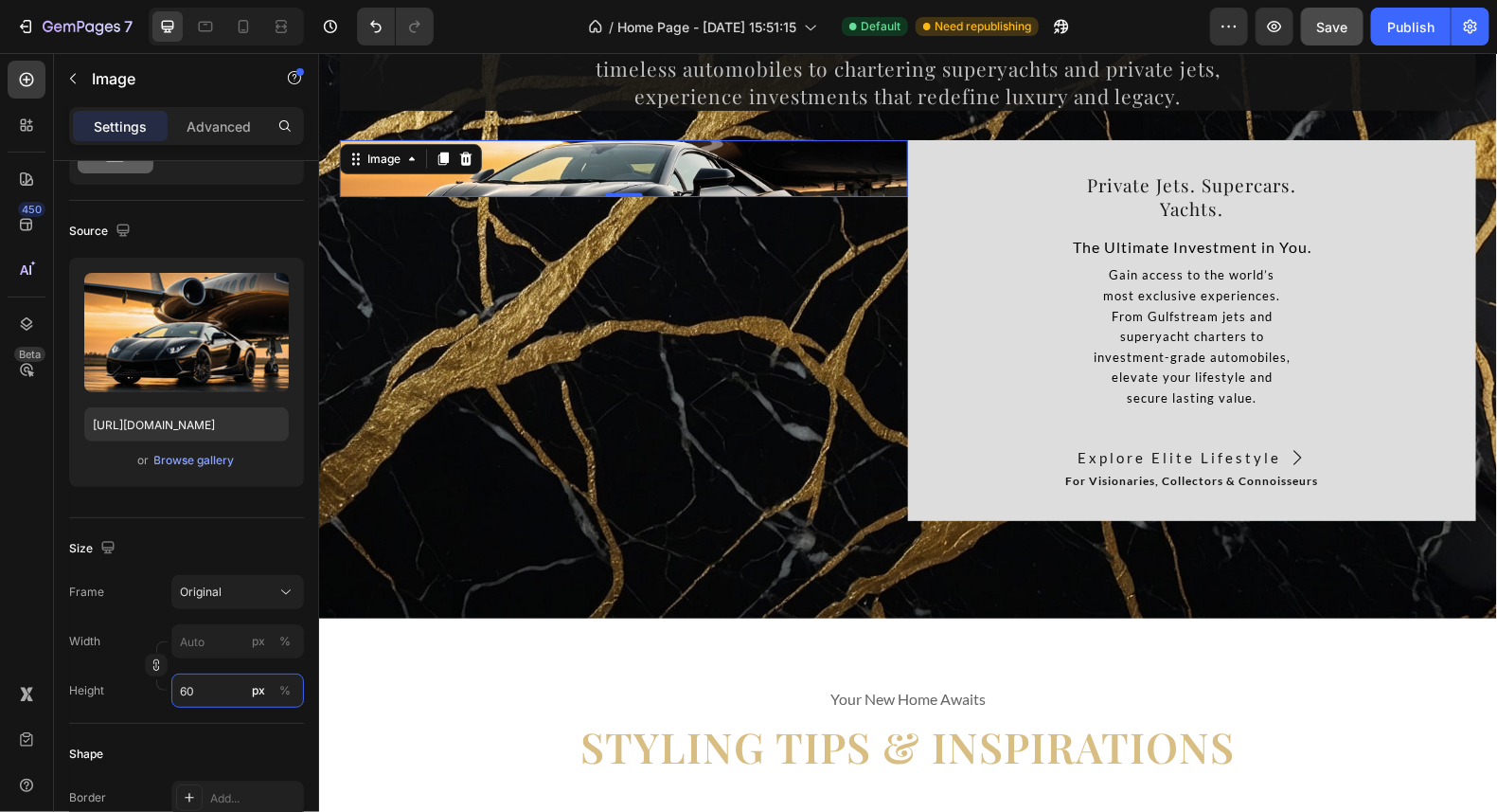
type input "6"
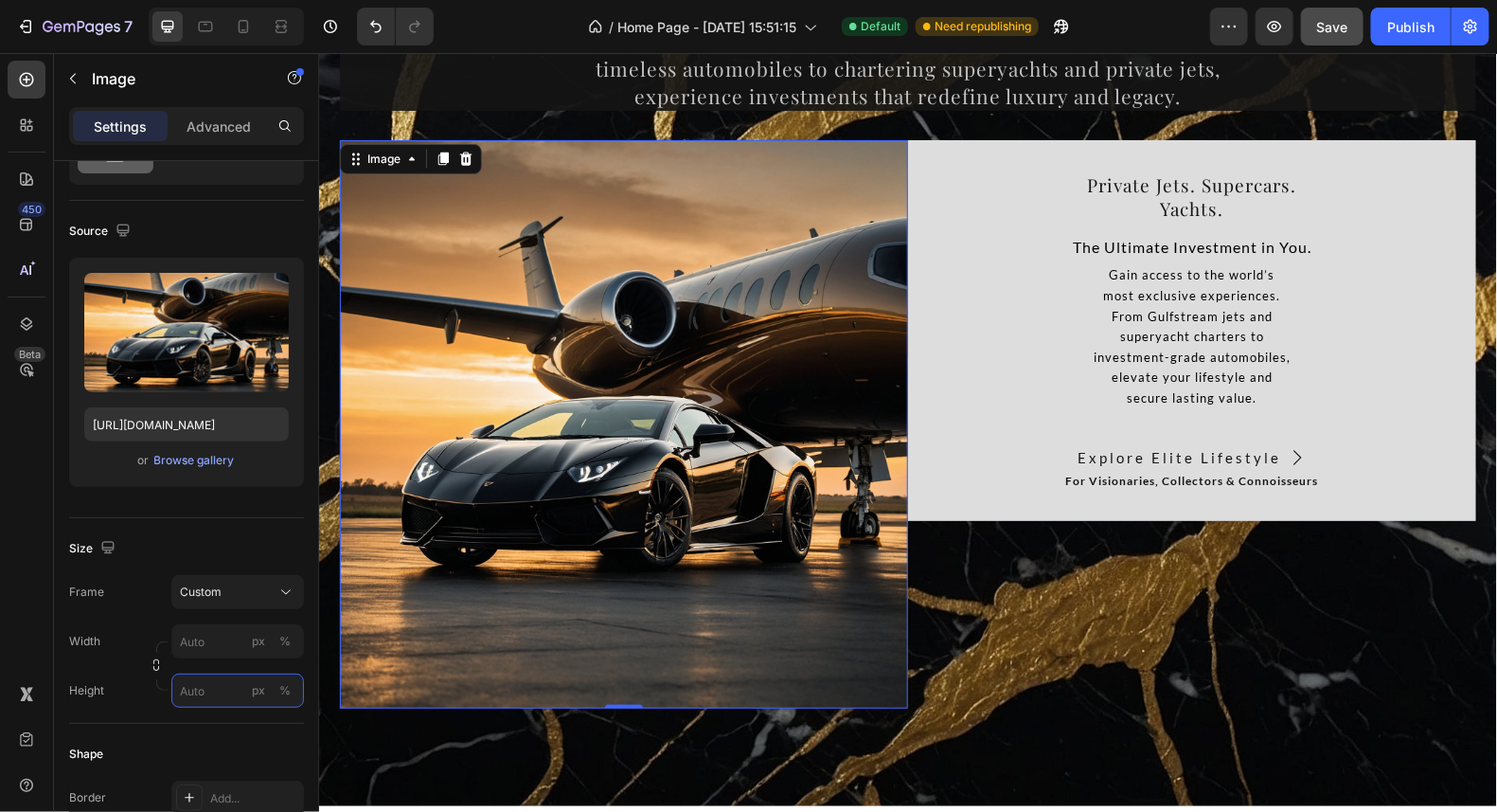
type input "6"
click at [277, 596] on icon at bounding box center [286, 592] width 19 height 19
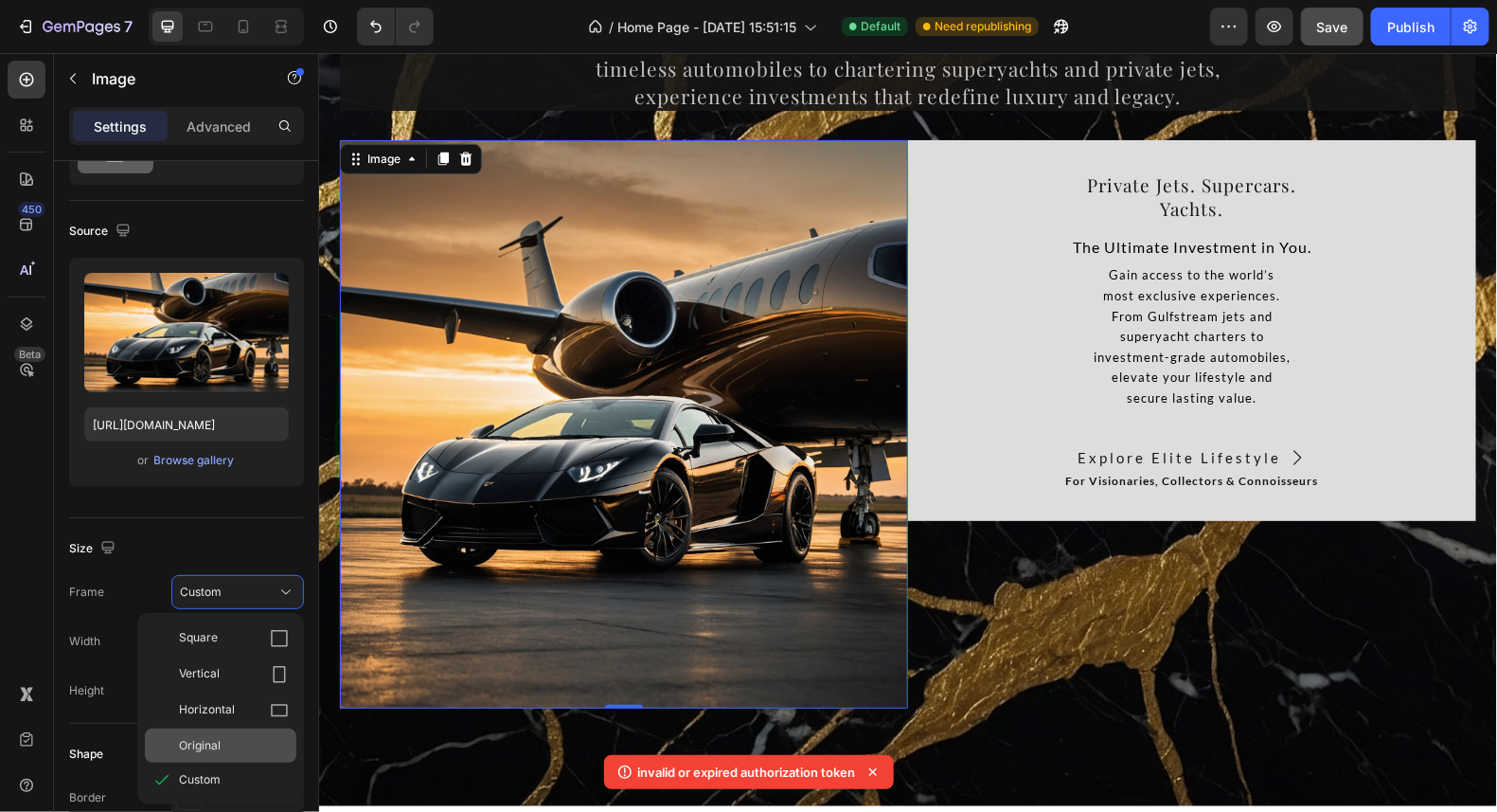
click at [233, 739] on div "Original" at bounding box center [234, 746] width 110 height 17
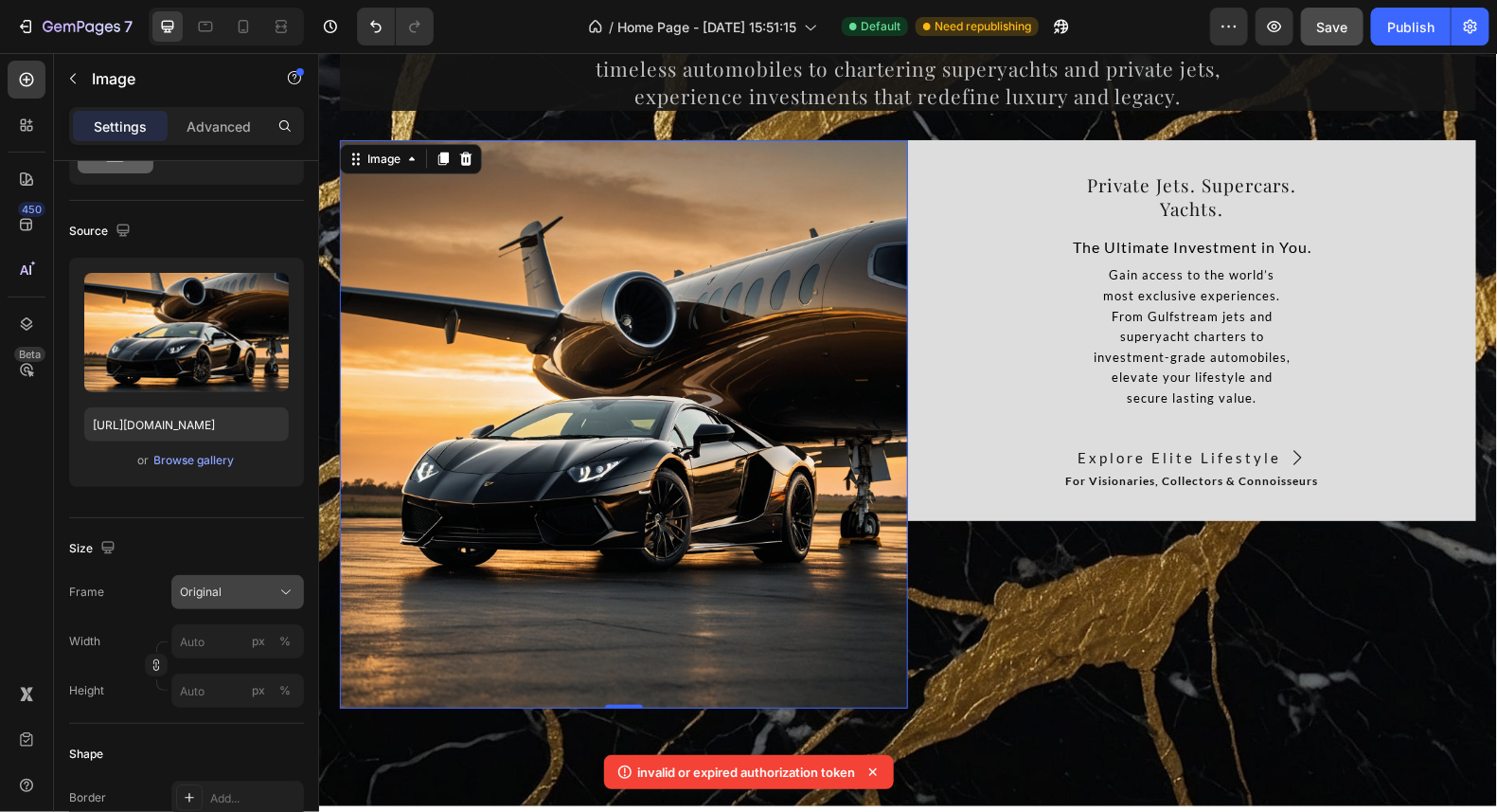
click at [266, 597] on div "Original" at bounding box center [238, 592] width 115 height 19
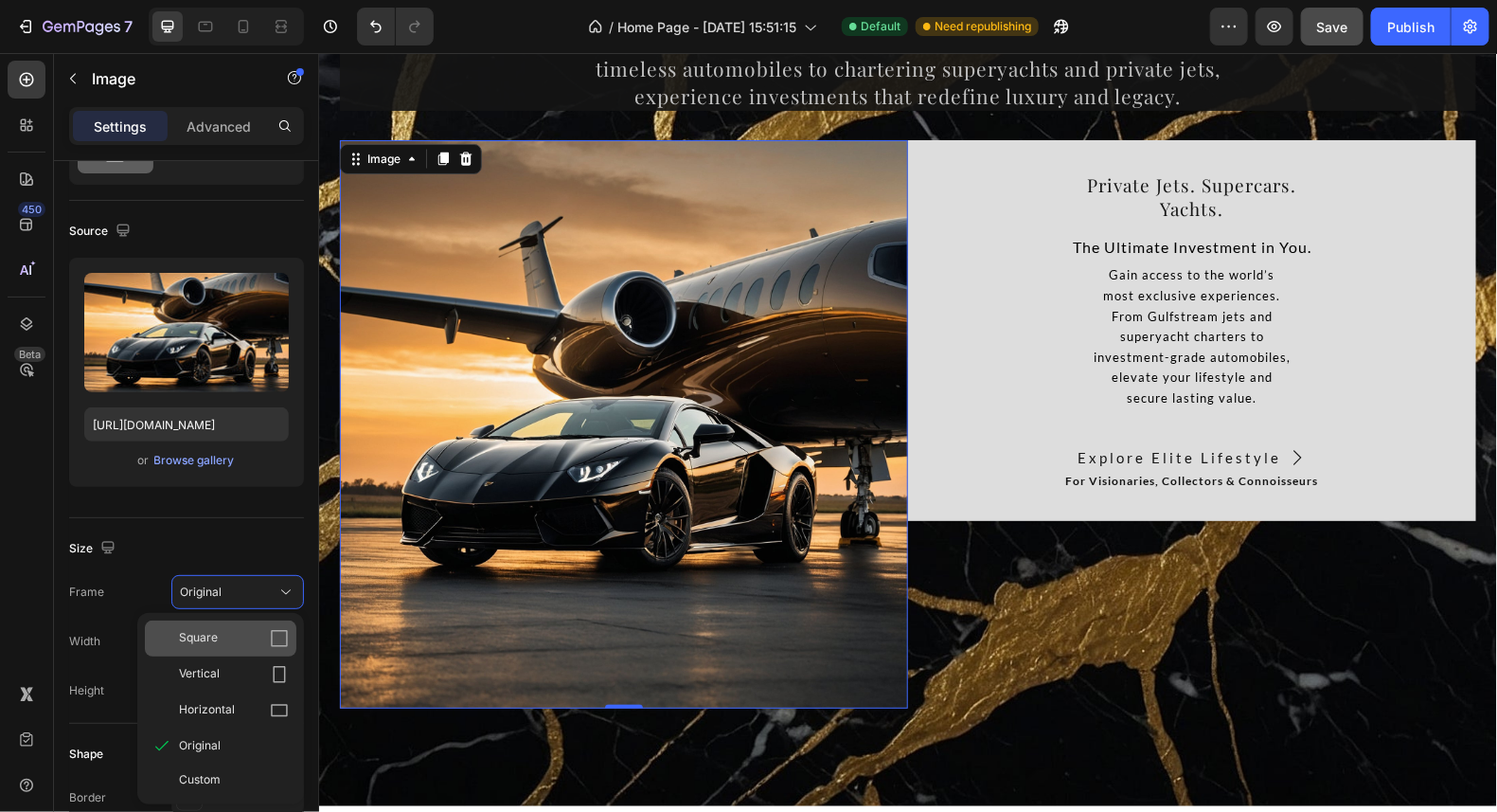
click at [250, 629] on div "Square" at bounding box center [234, 639] width 110 height 19
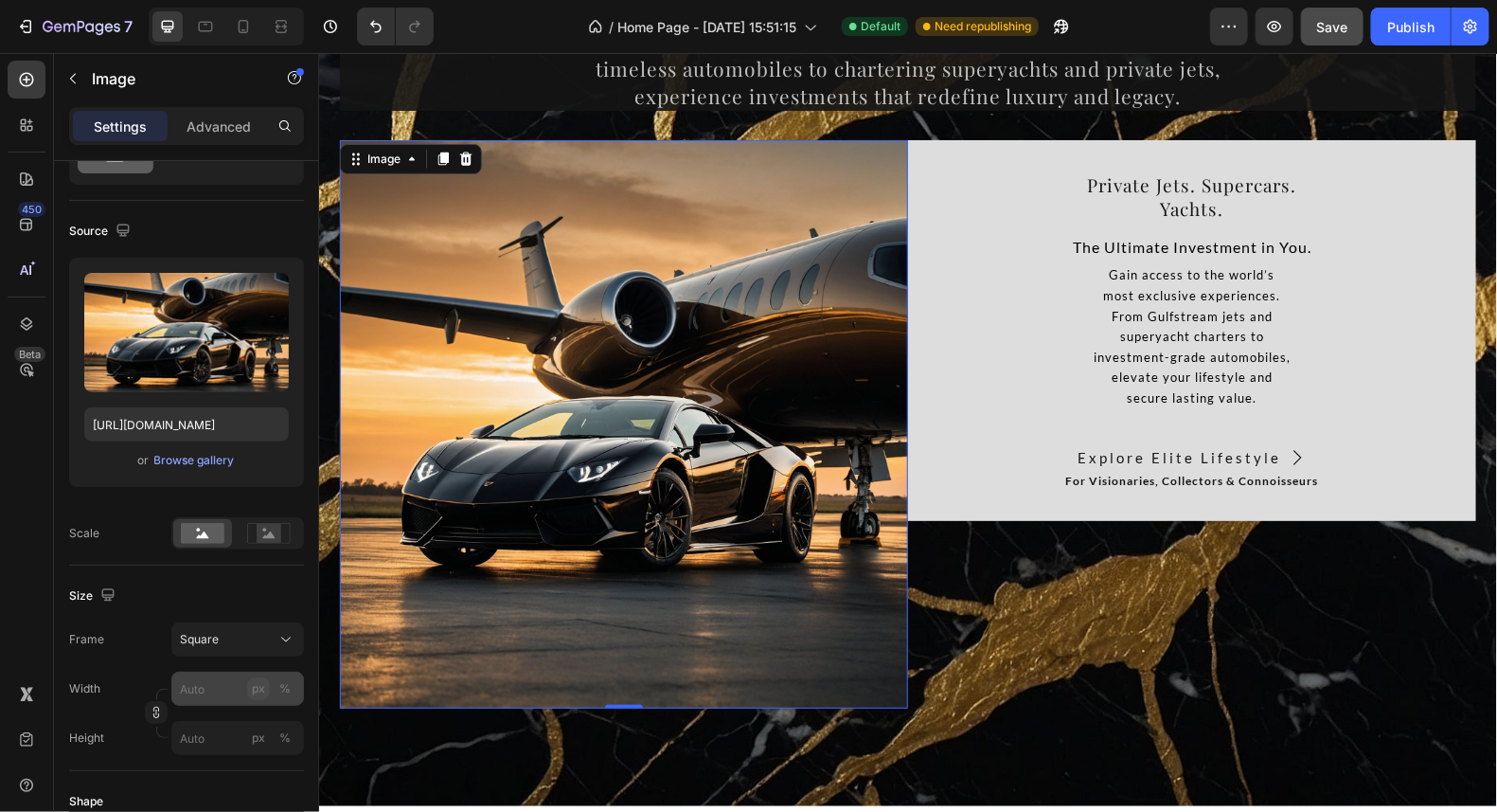
click at [247, 679] on button "px" at bounding box center [259, 689] width 23 height 23
click at [241, 731] on input "px %" at bounding box center [238, 737] width 133 height 34
click at [239, 774] on p "Full 100%" at bounding box center [234, 780] width 110 height 17
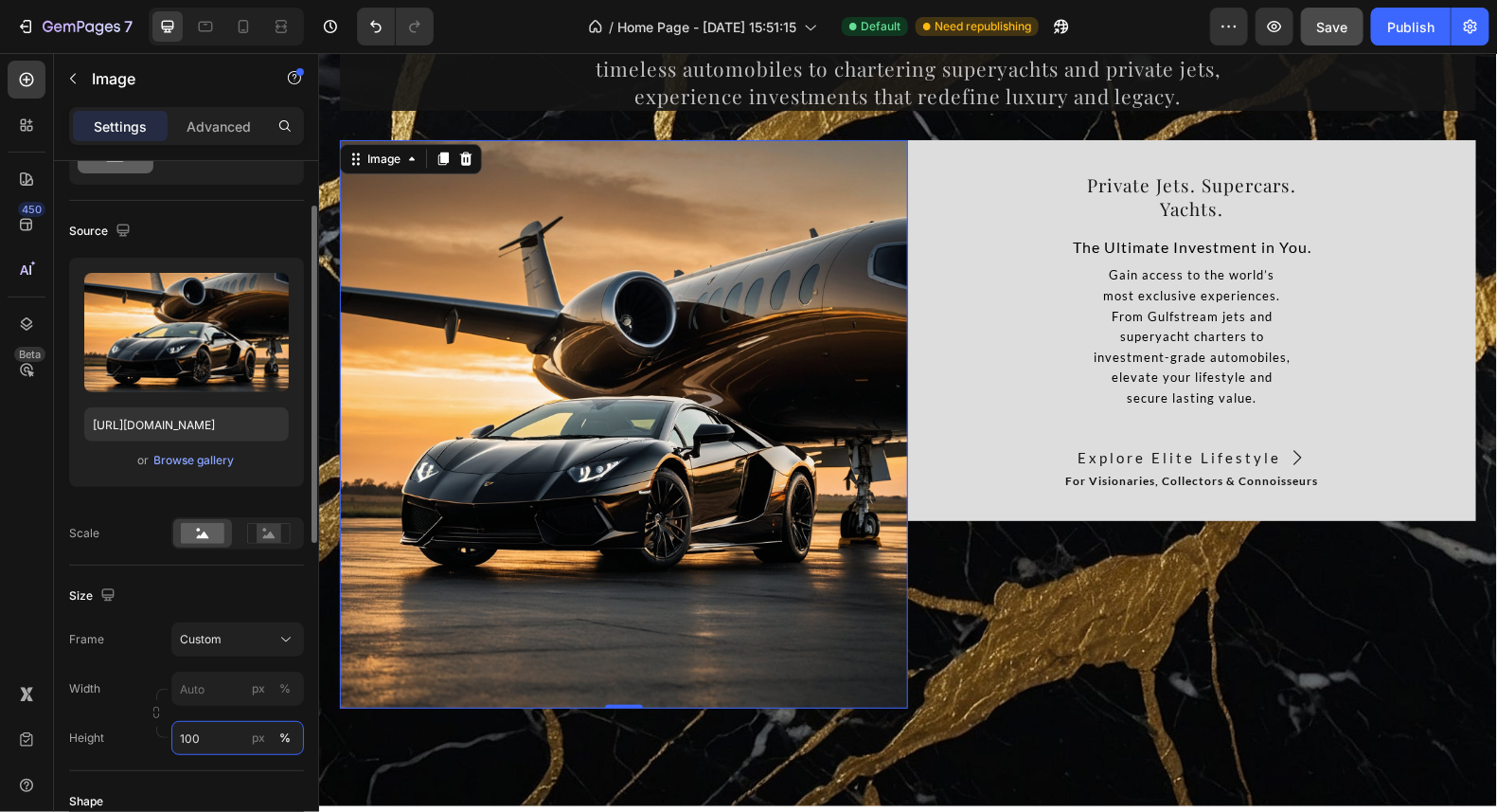
click at [231, 741] on input "100" at bounding box center [238, 737] width 133 height 34
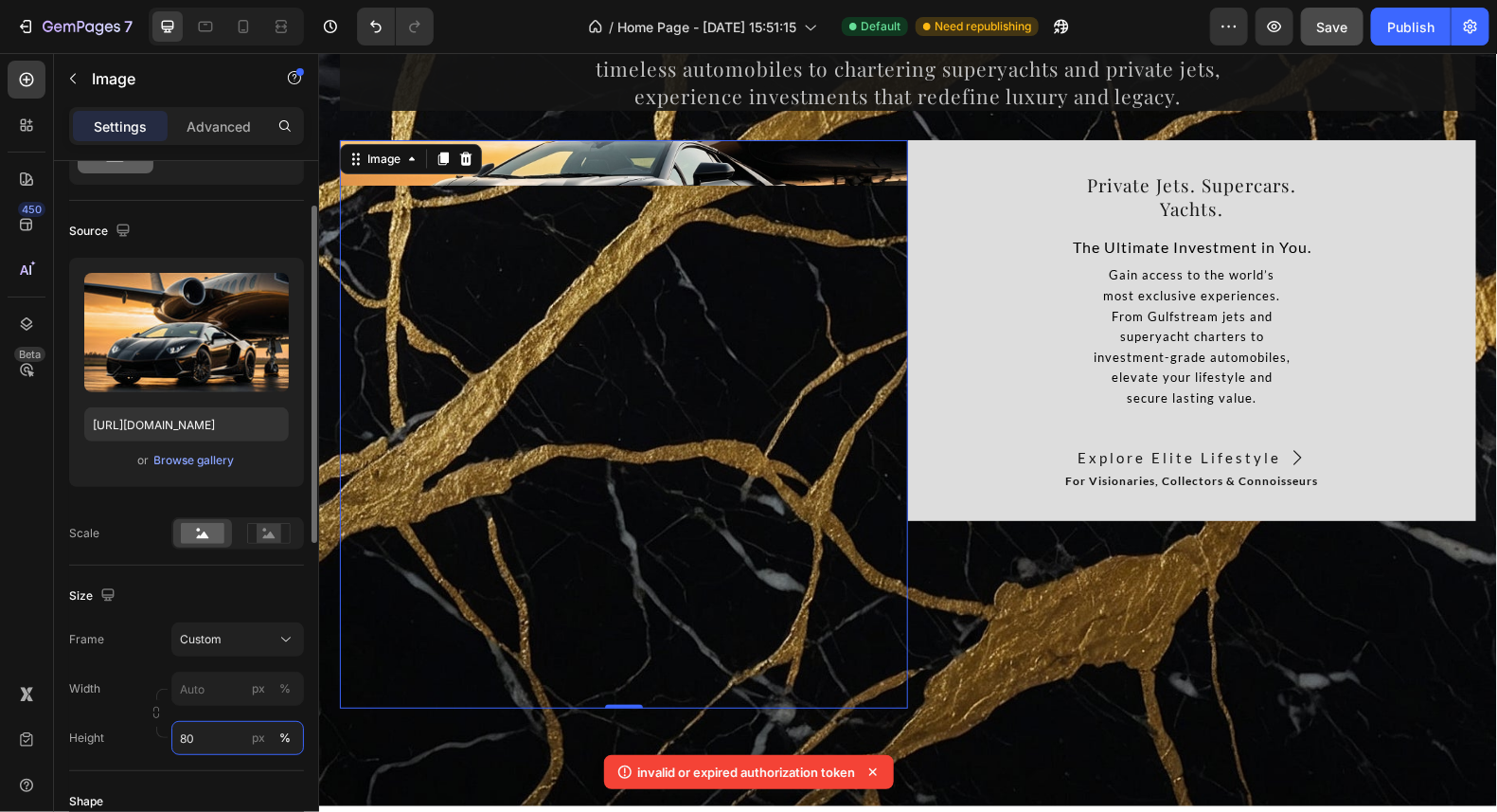
type input "8"
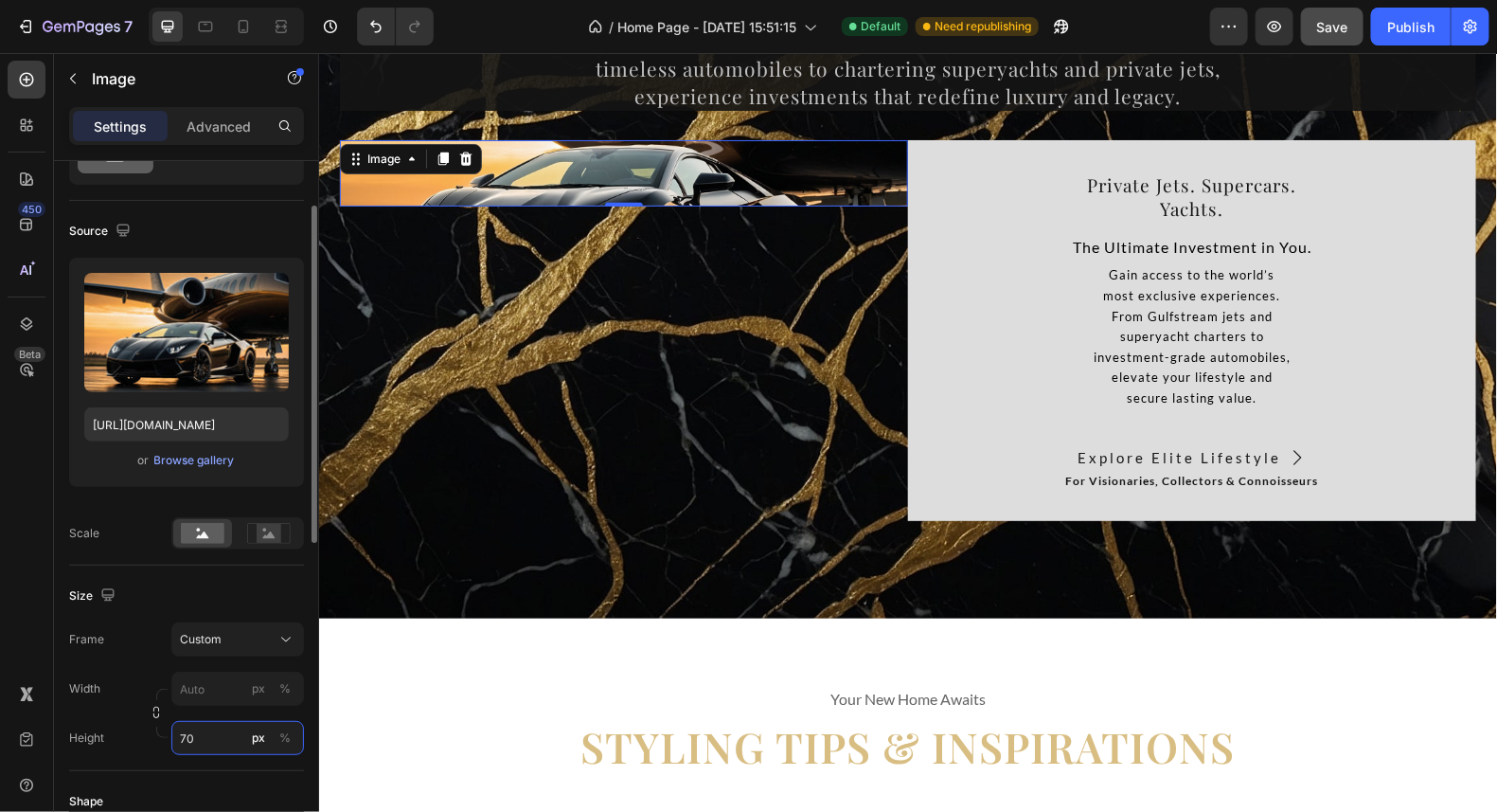
type input "7"
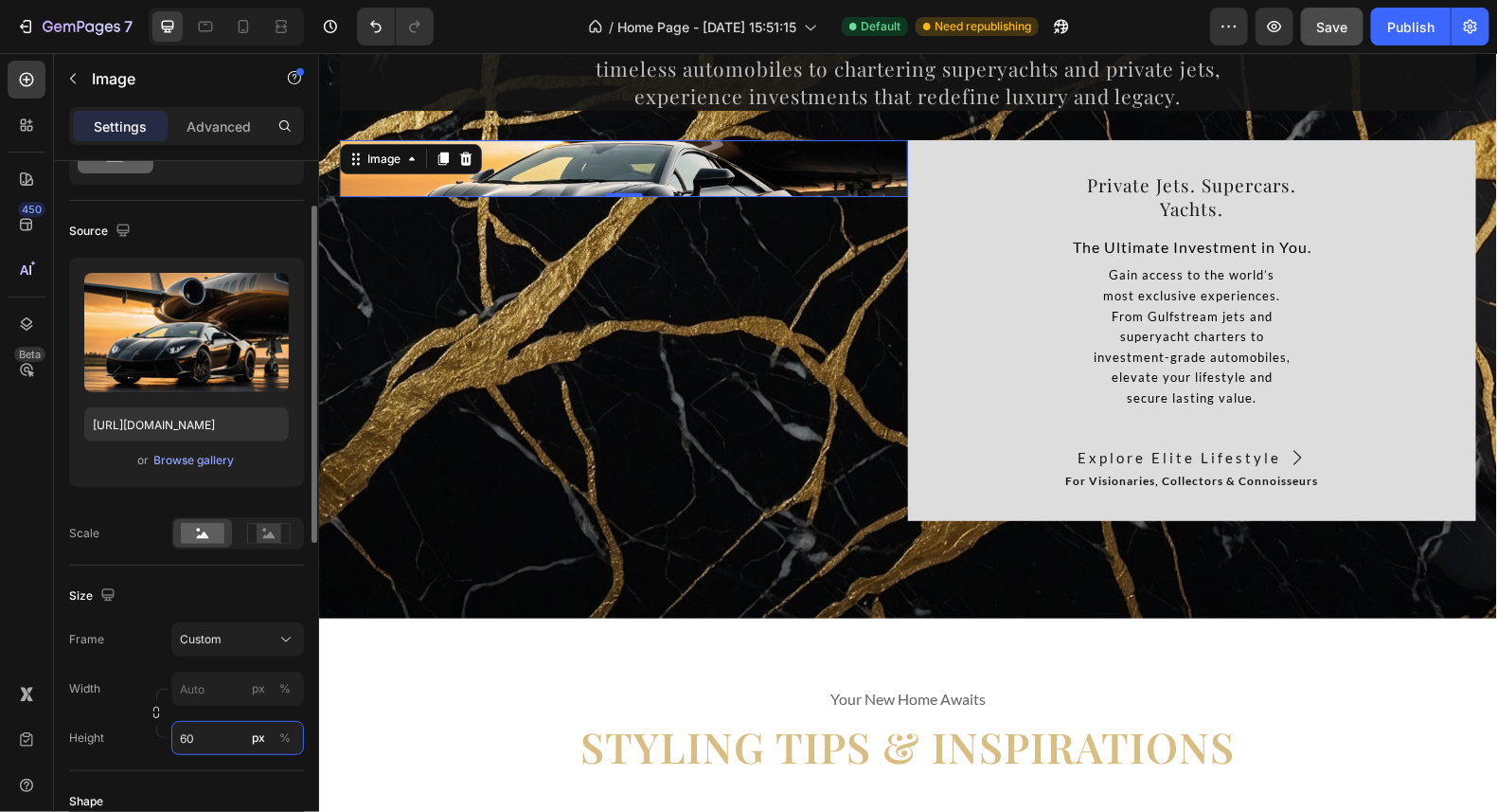
type input "6"
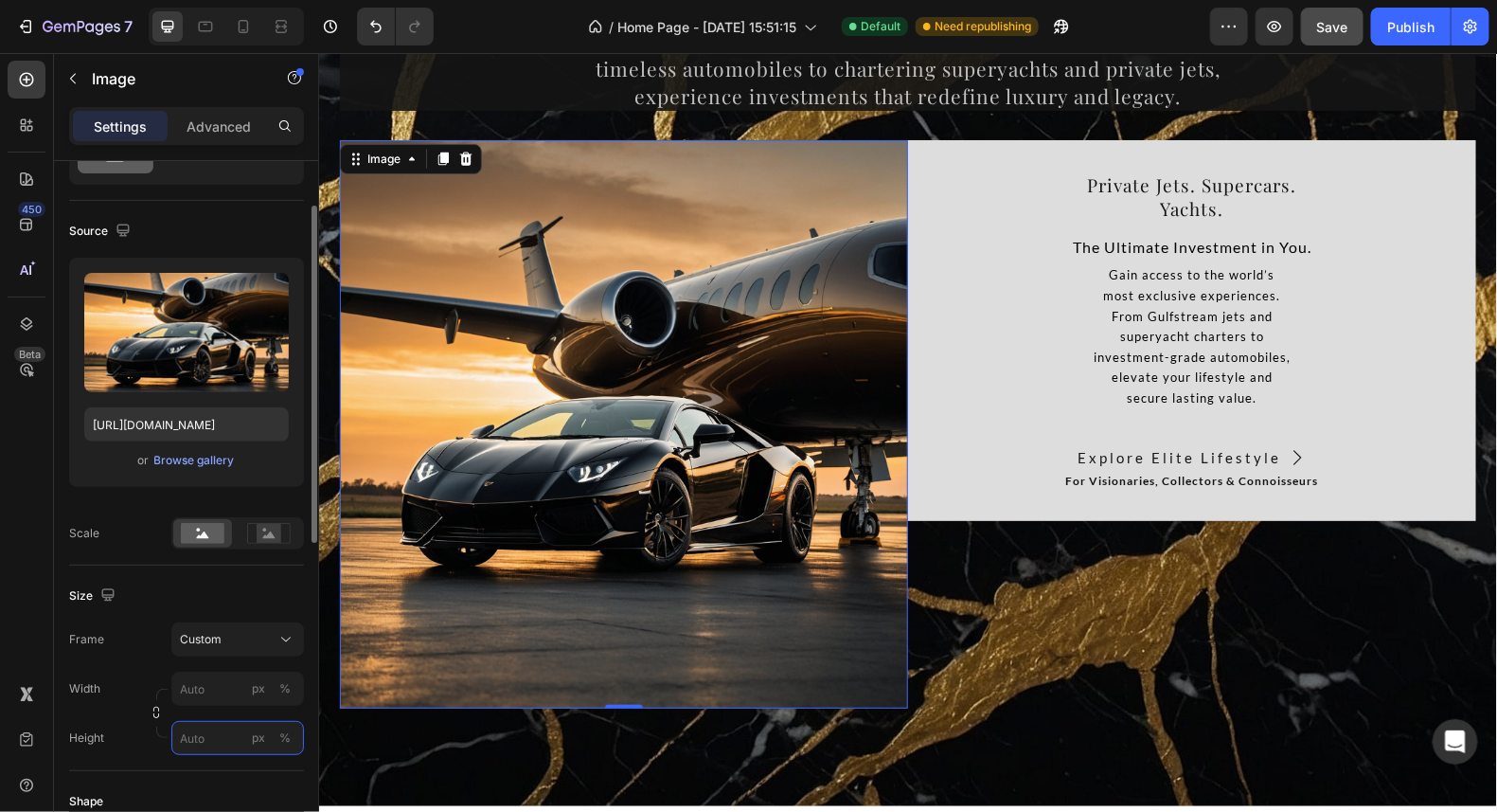
scroll to position [0, 0]
click at [217, 677] on div "Width px % Height px %" at bounding box center [187, 713] width 235 height 84
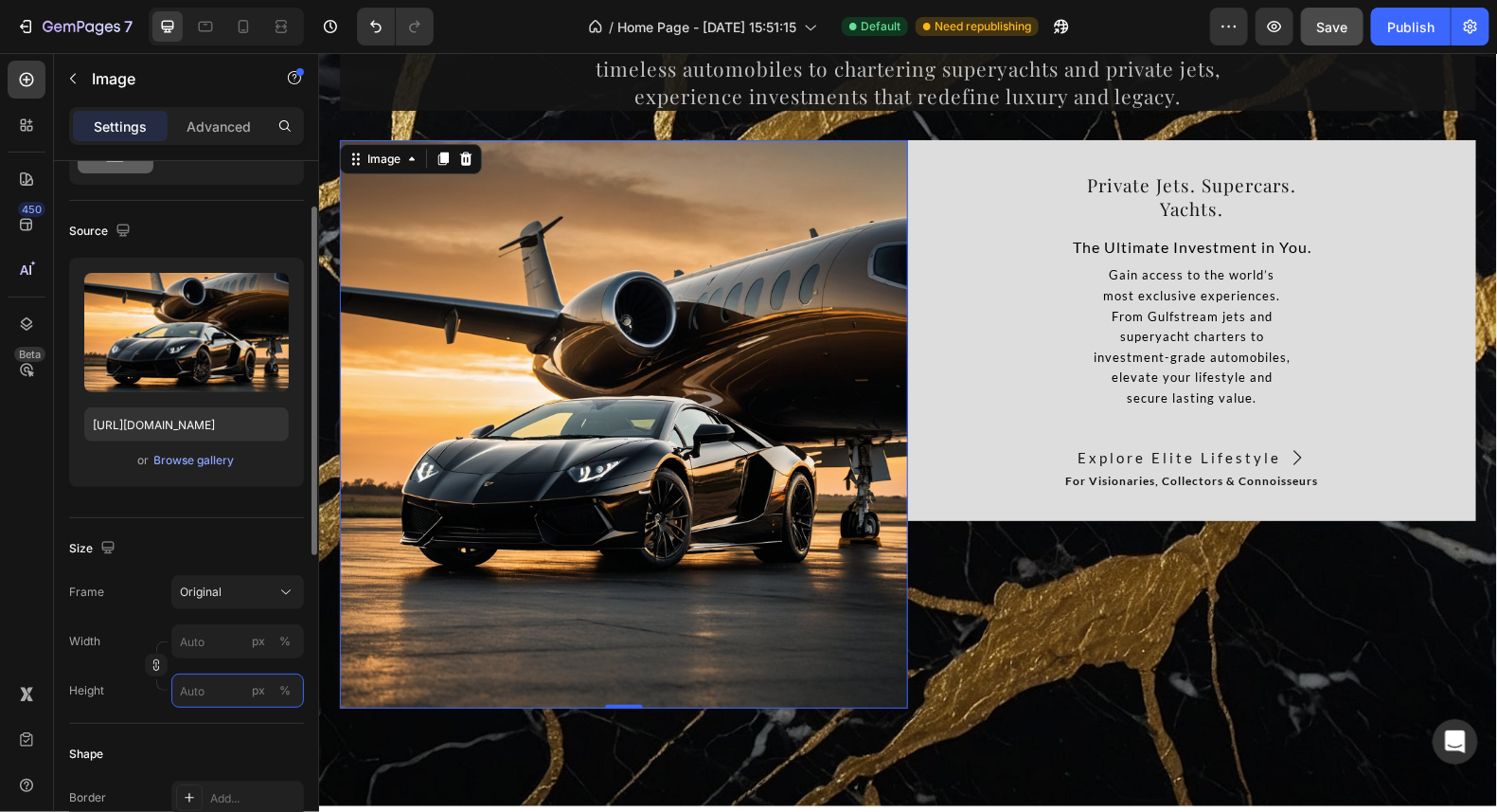
click at [229, 690] on input "px %" at bounding box center [238, 690] width 133 height 34
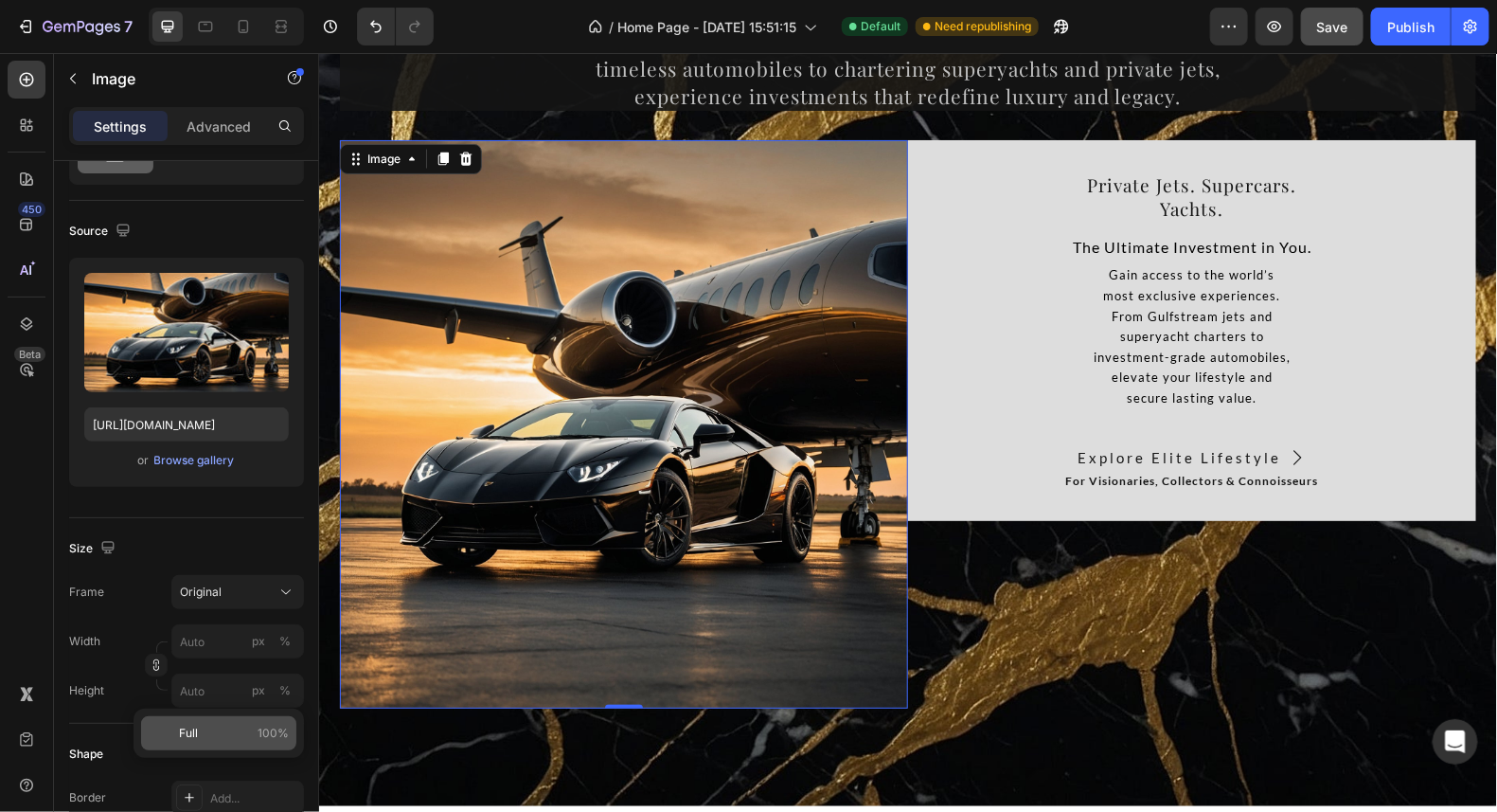
click at [234, 732] on p "Full 100%" at bounding box center [234, 733] width 110 height 17
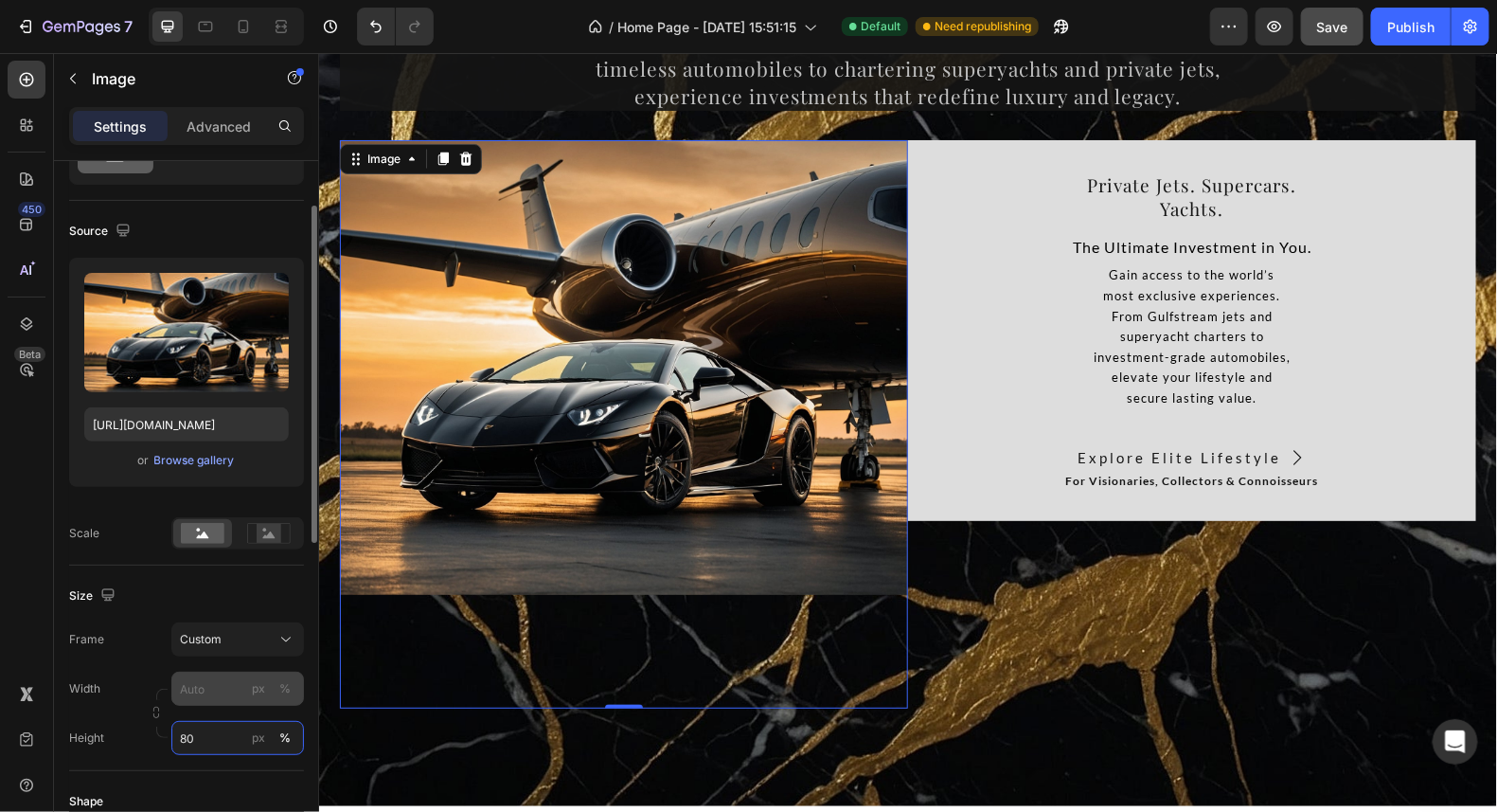
type input "80"
click at [223, 691] on input "px %" at bounding box center [238, 688] width 133 height 34
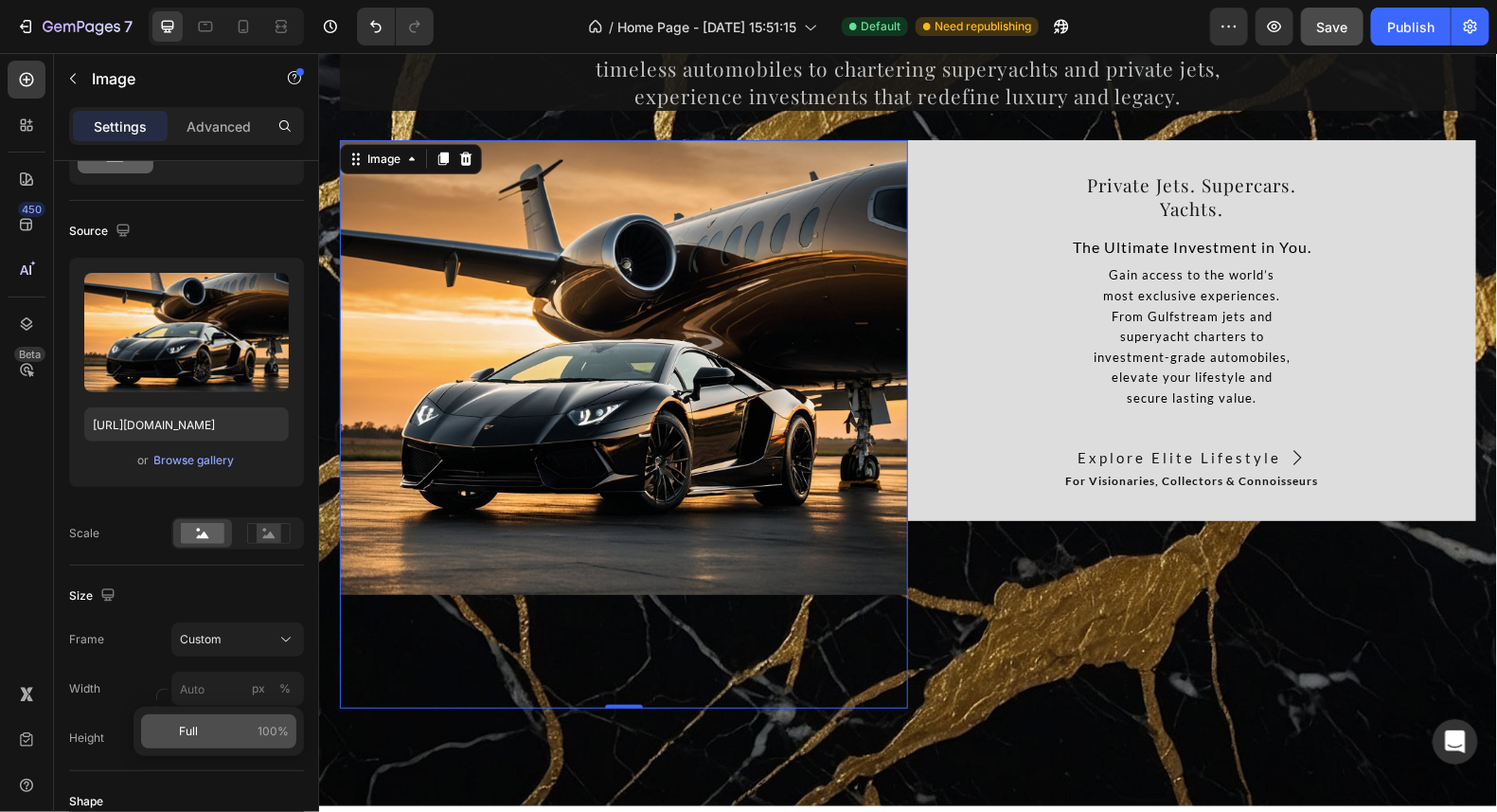
click at [223, 733] on p "Full 100%" at bounding box center [234, 731] width 110 height 17
type input "100"
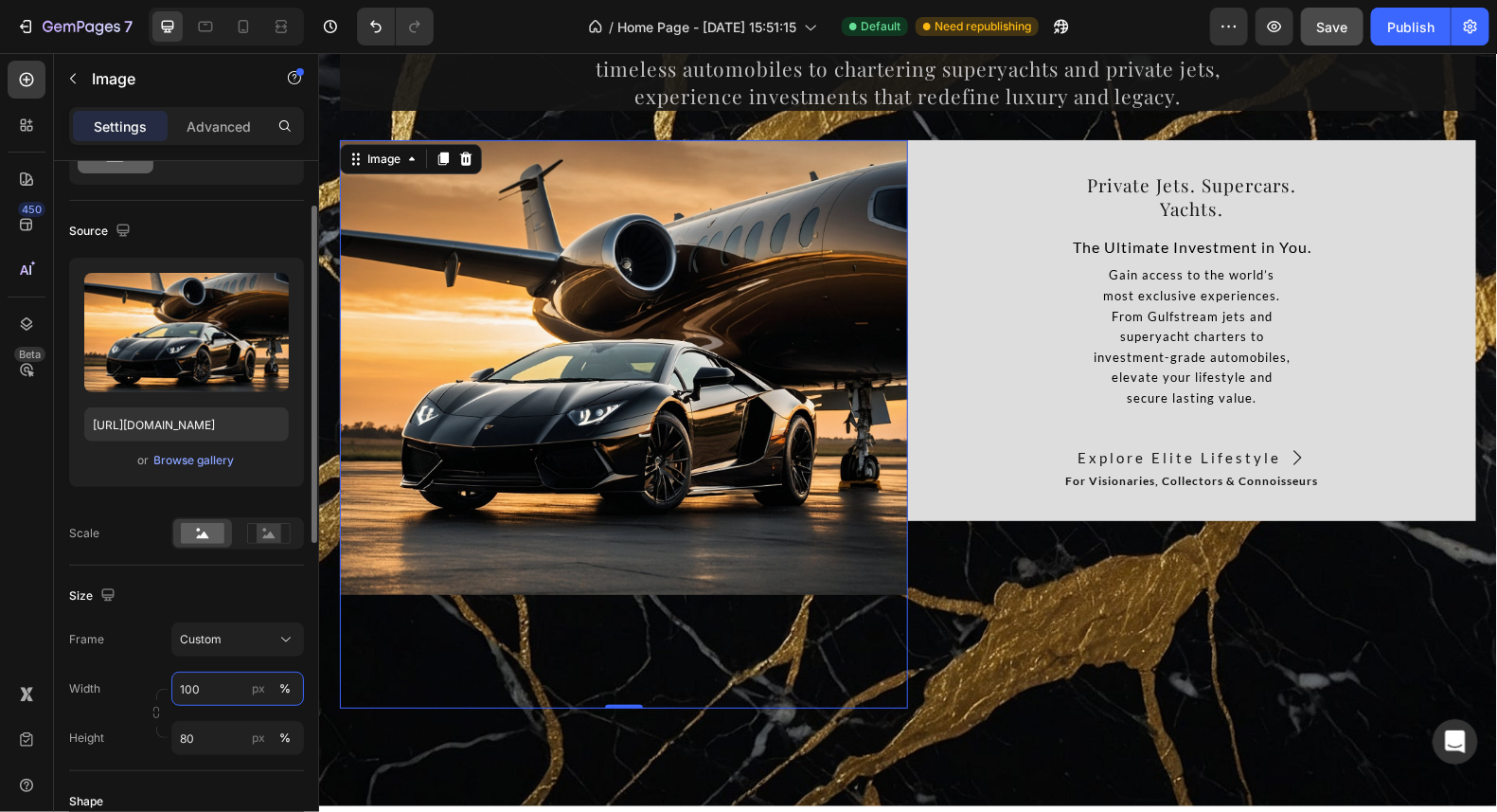
click at [222, 686] on input "100" at bounding box center [238, 688] width 133 height 34
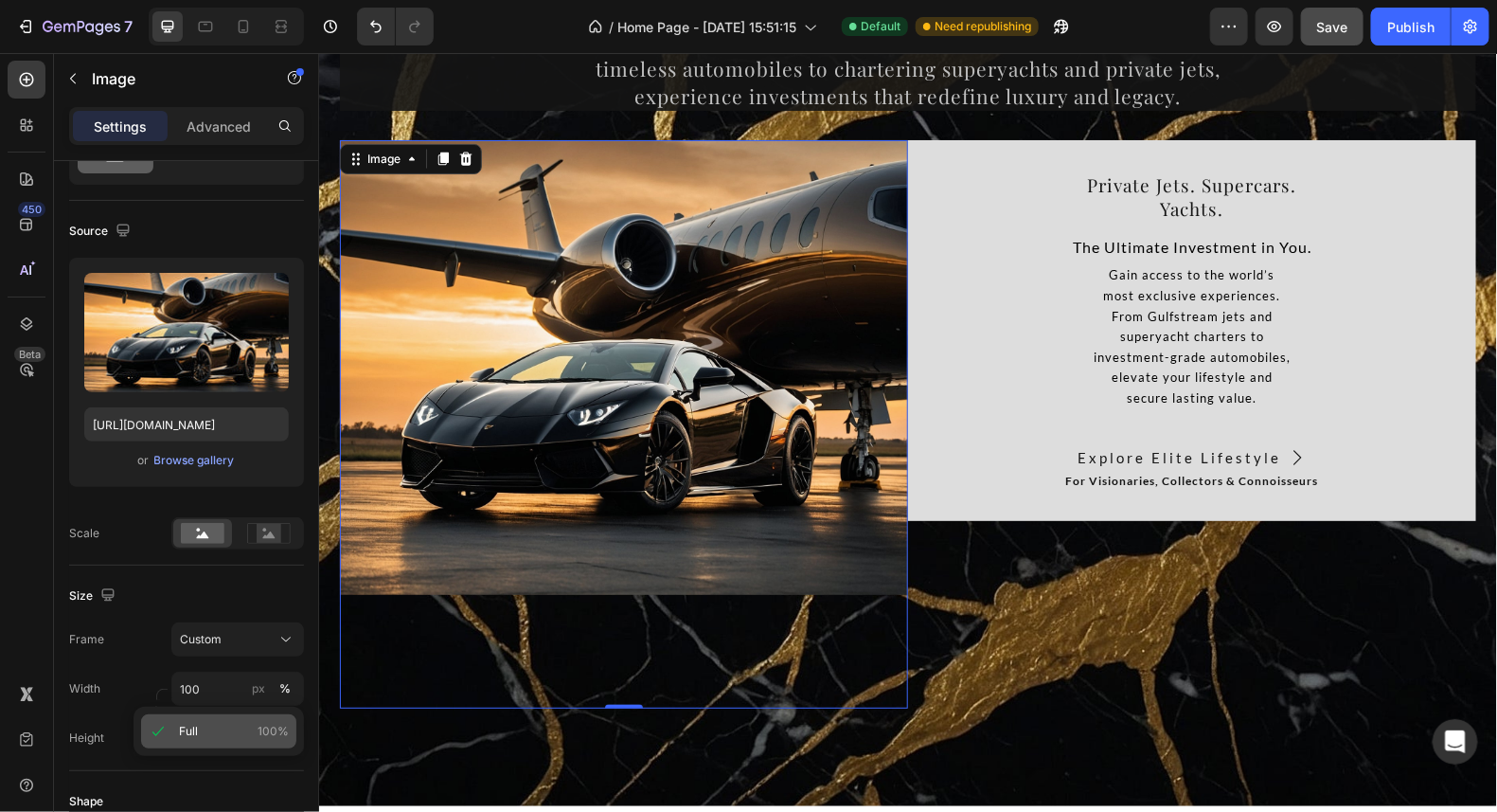
click at [219, 734] on p "Full 100%" at bounding box center [234, 731] width 110 height 17
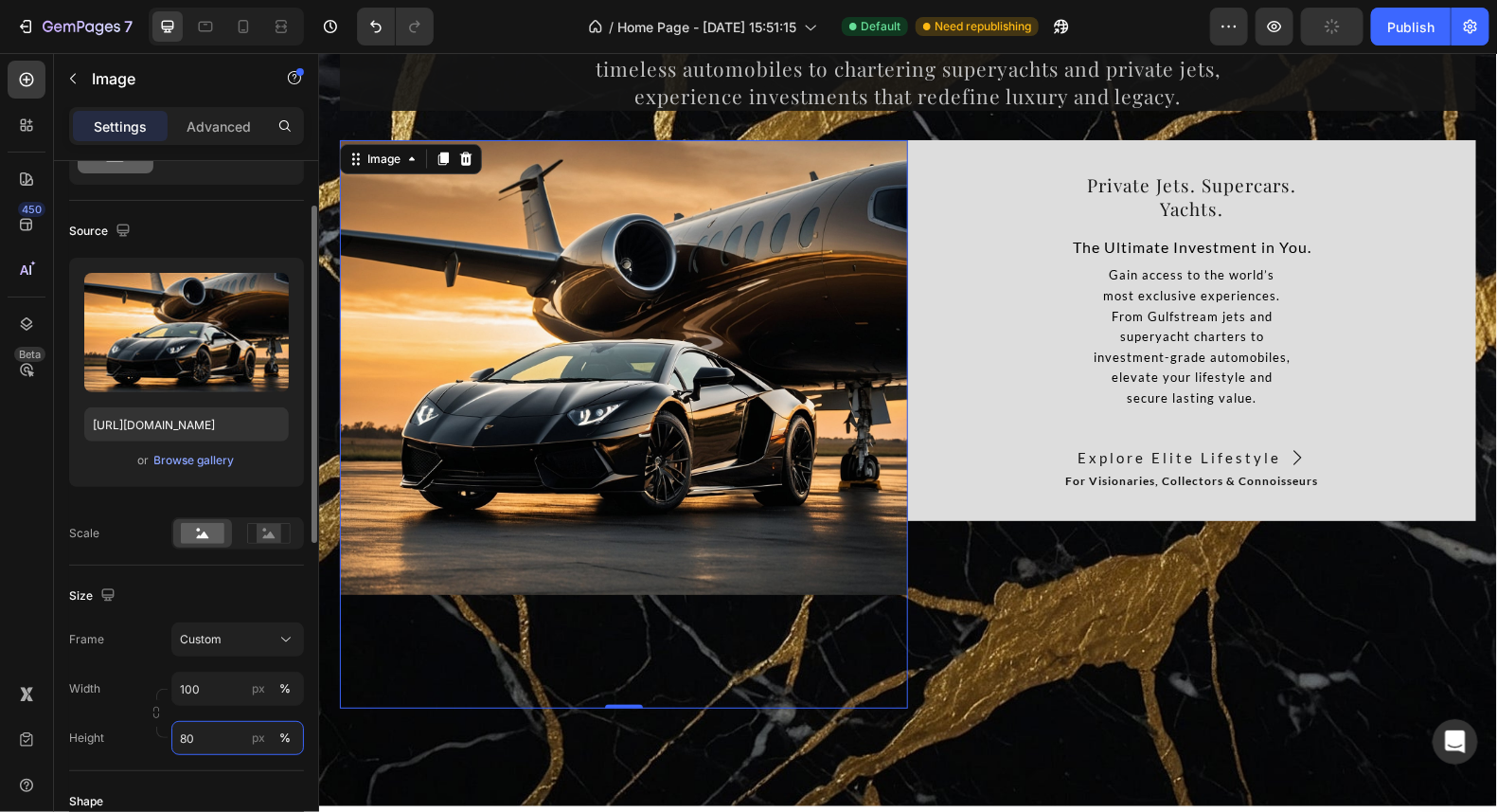
click at [215, 742] on input "80" at bounding box center [238, 737] width 133 height 34
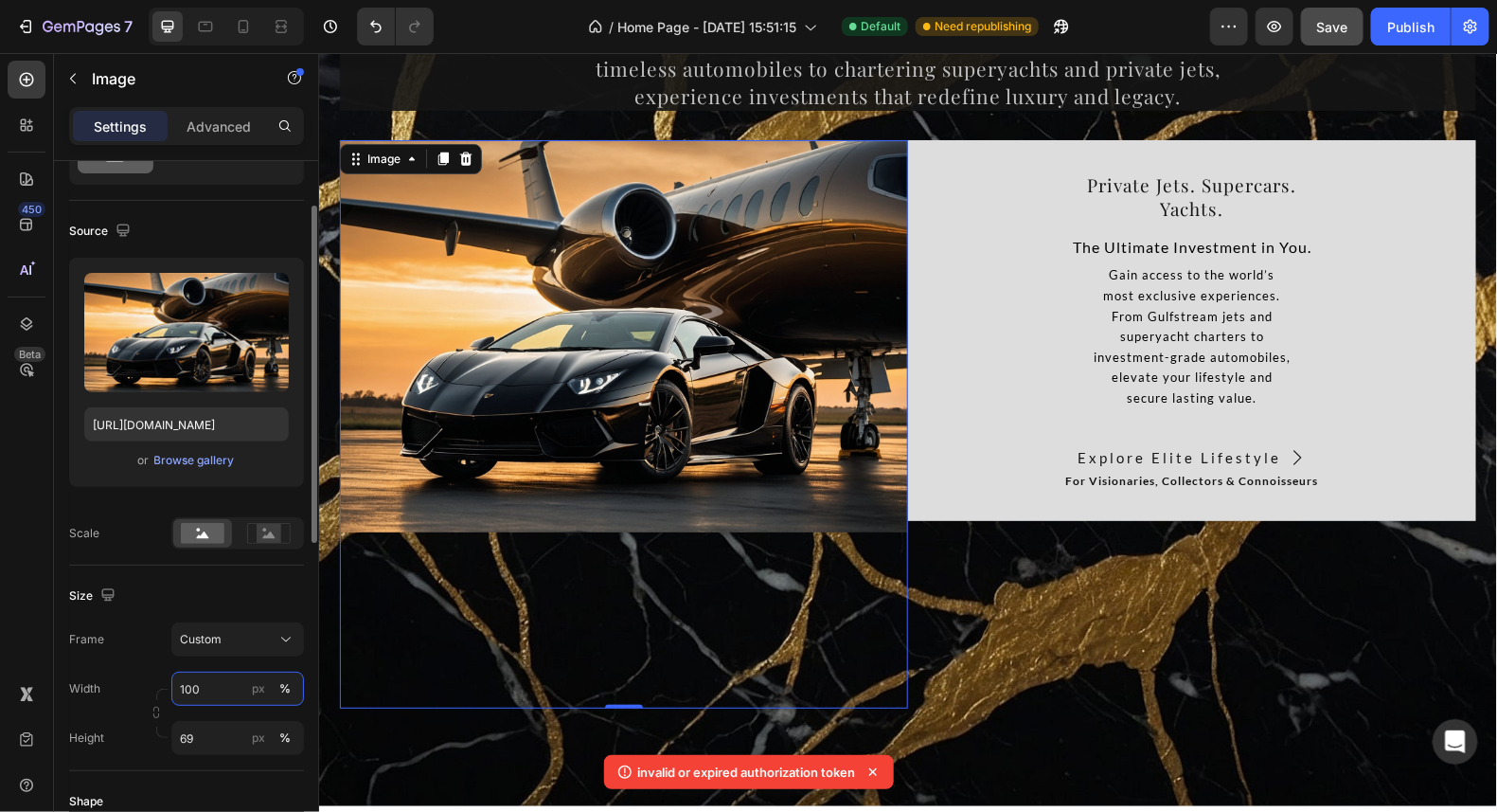
click at [219, 692] on input "100" at bounding box center [238, 688] width 133 height 34
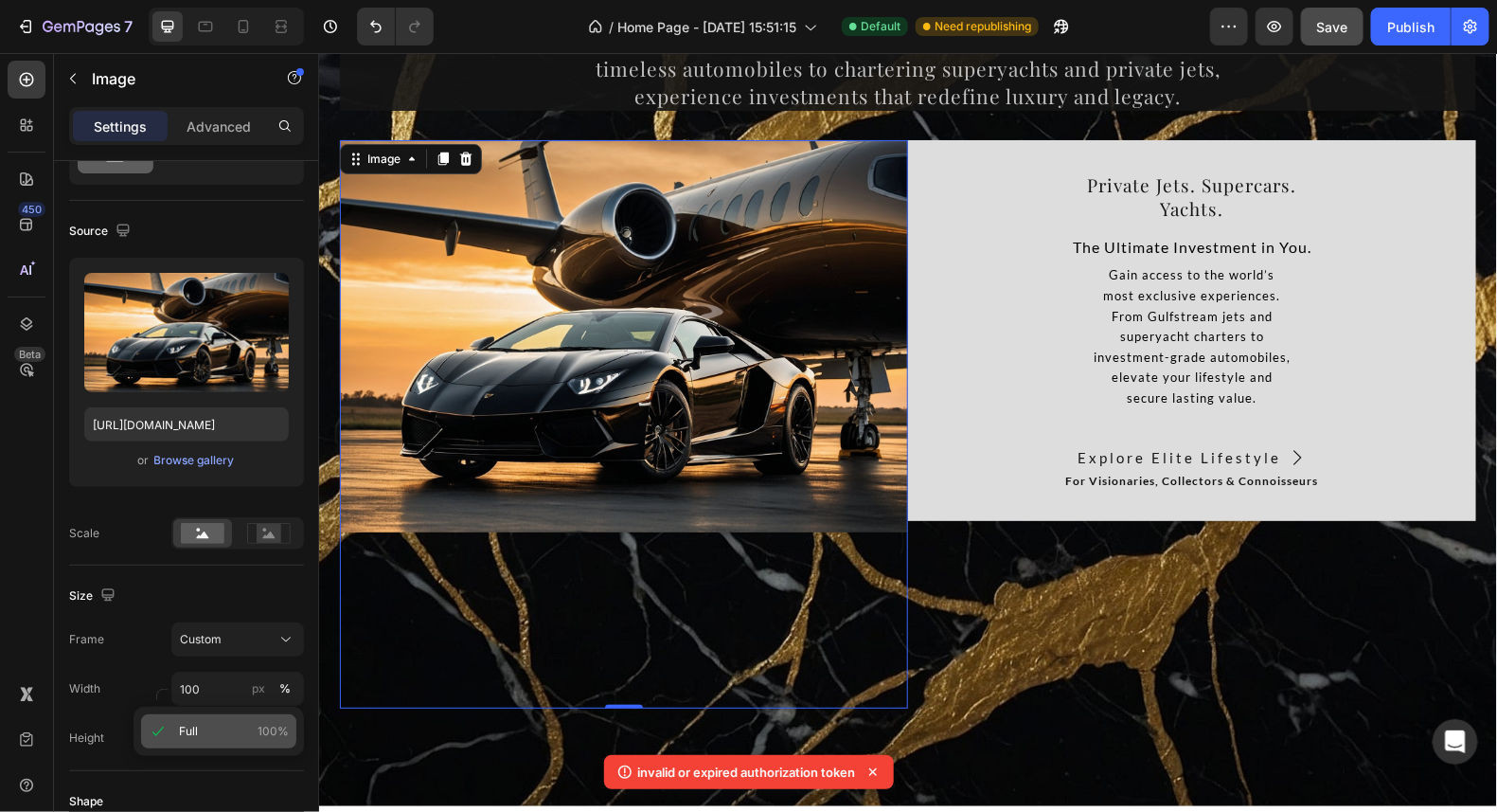
click at [224, 734] on p "Full 100%" at bounding box center [234, 731] width 110 height 17
click at [219, 733] on input "69" at bounding box center [238, 737] width 133 height 34
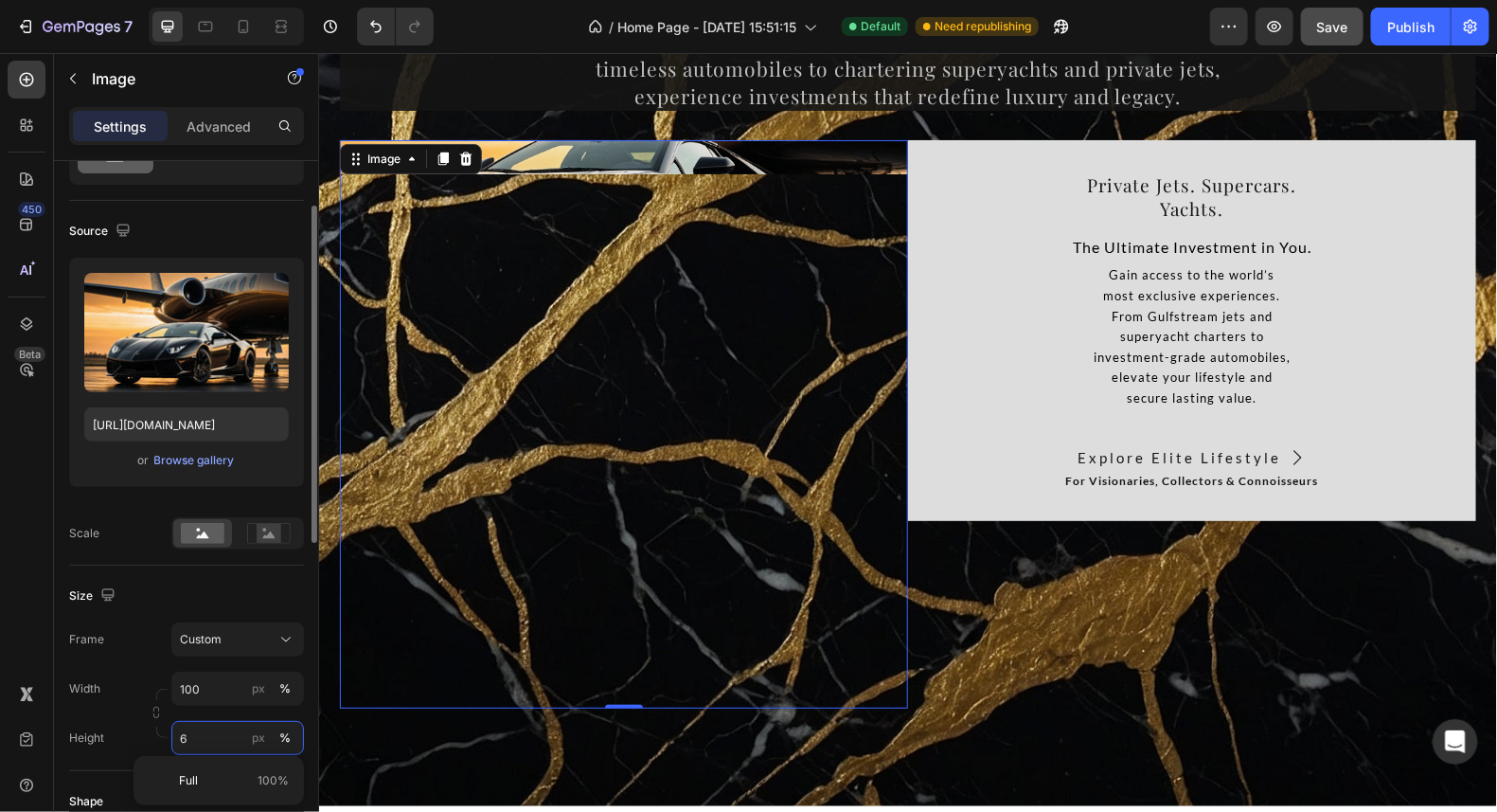
type input "68"
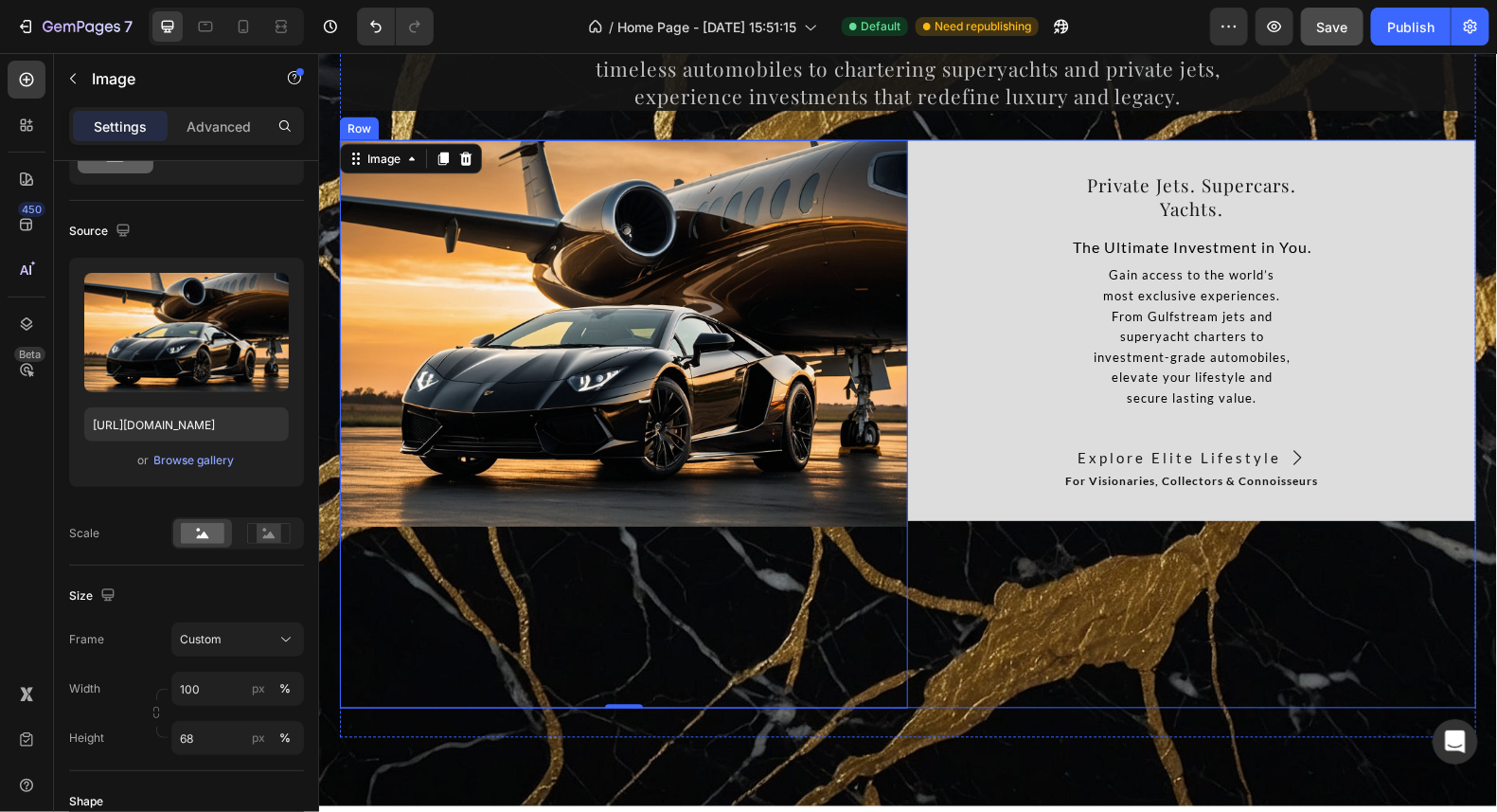
click at [1002, 629] on div "⁠⁠⁠⁠⁠⁠⁠ Private Jets. Supercars. Yachts. Heading The Ultimate Investment in You…" at bounding box center [1191, 423] width 569 height 569
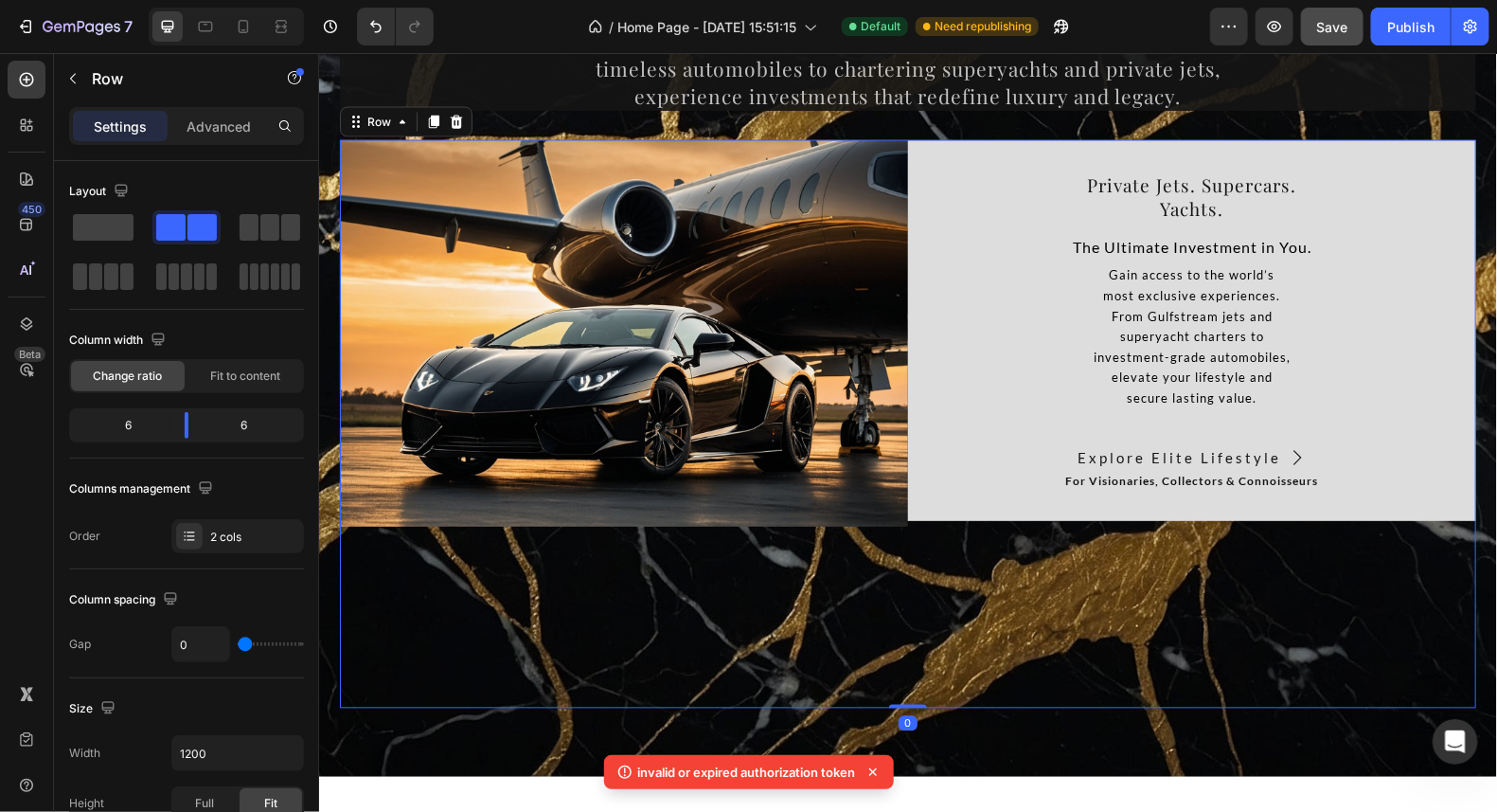
drag, startPoint x: 906, startPoint y: 732, endPoint x: 915, endPoint y: 601, distance: 131.3
click at [915, 602] on div "Image ⁠⁠⁠⁠⁠⁠⁠ Private Jets. Supercars. Yachts. Heading The Ultimate Investment …" at bounding box center [906, 423] width 1136 height 569
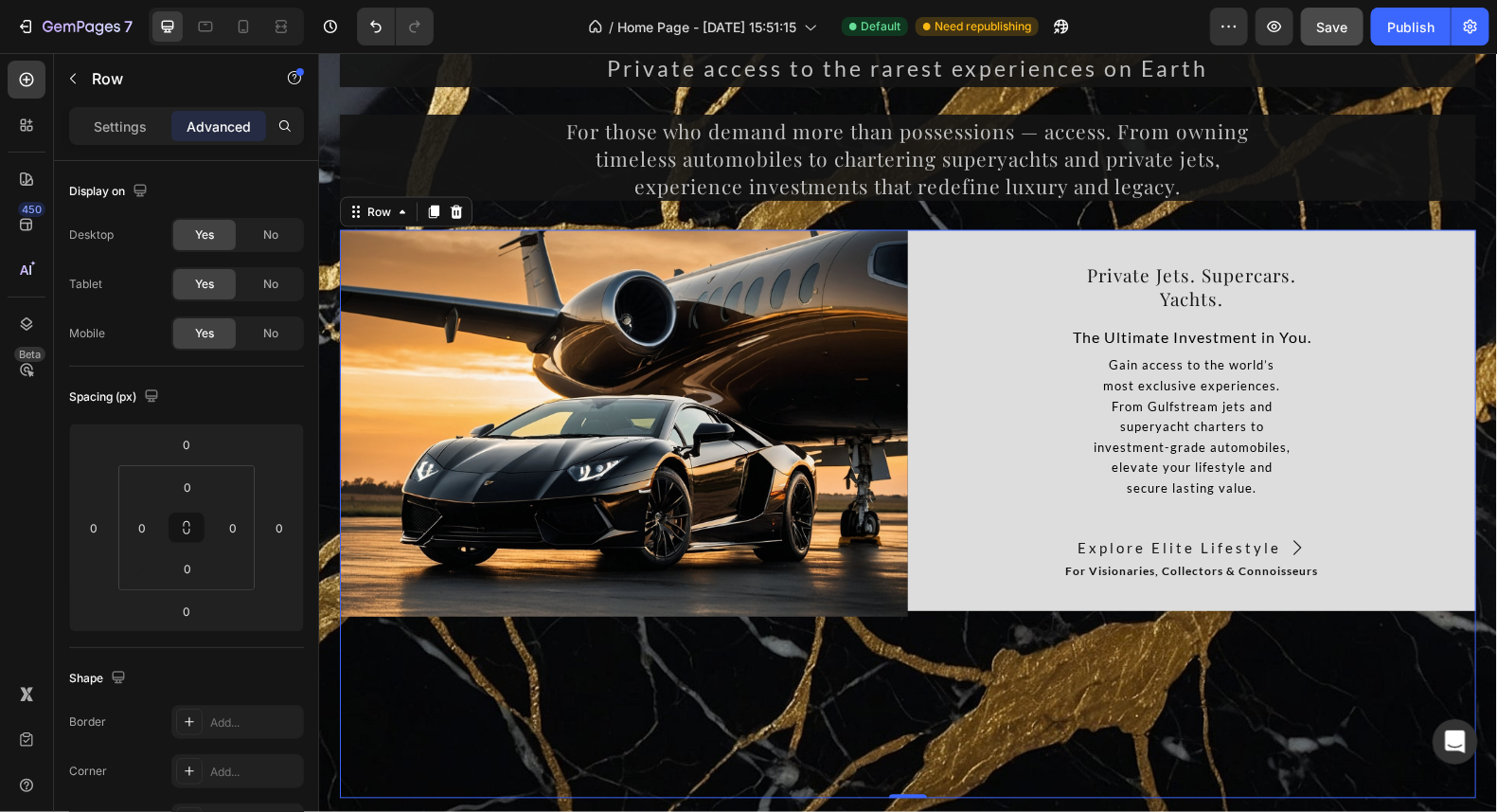
scroll to position [13834, 0]
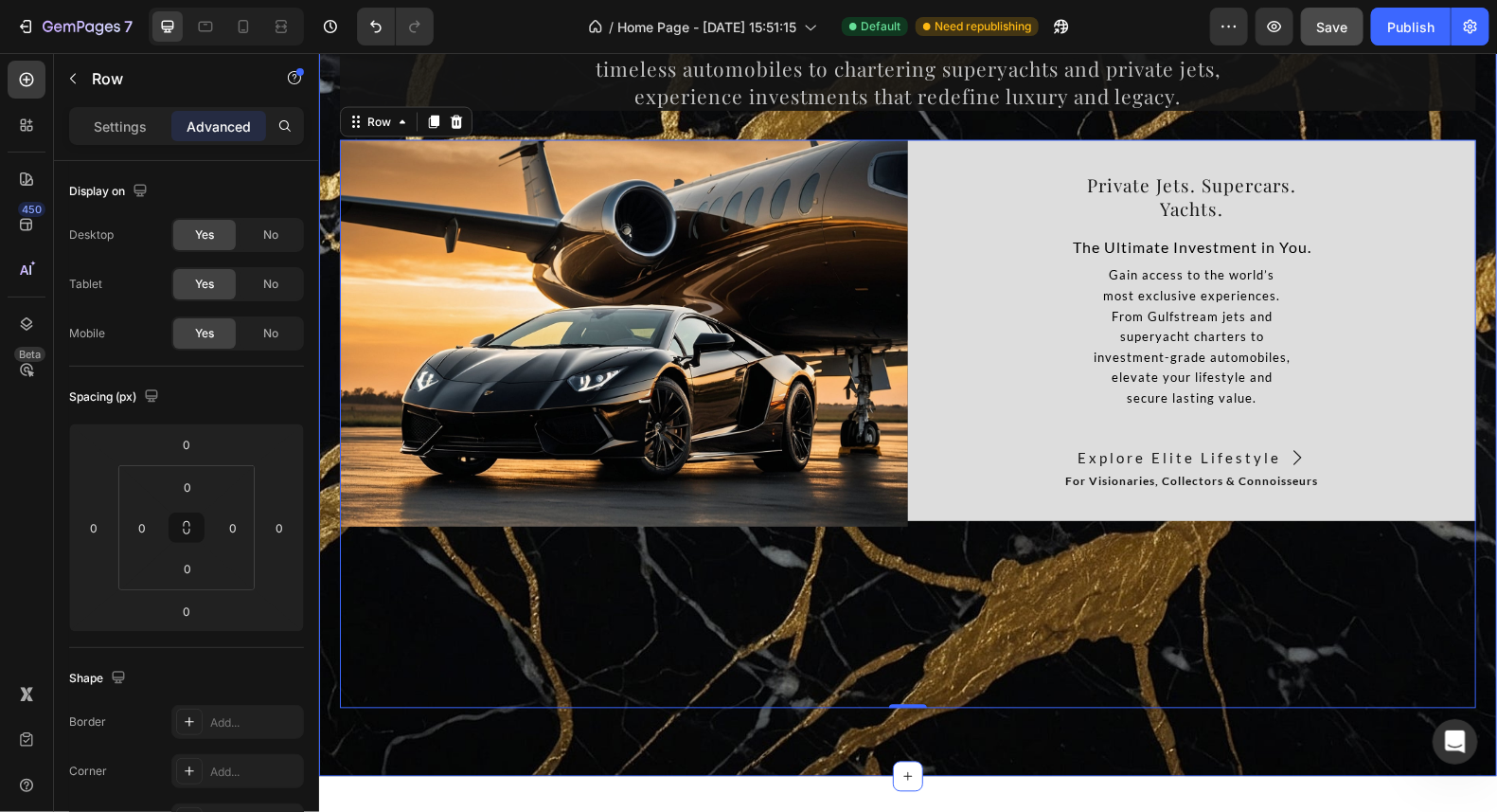
click at [1095, 727] on div "10,000+ happy customers and counting Text Drive. Sail. Soar. Invest in the Extr…" at bounding box center [907, 255] width 1179 height 1041
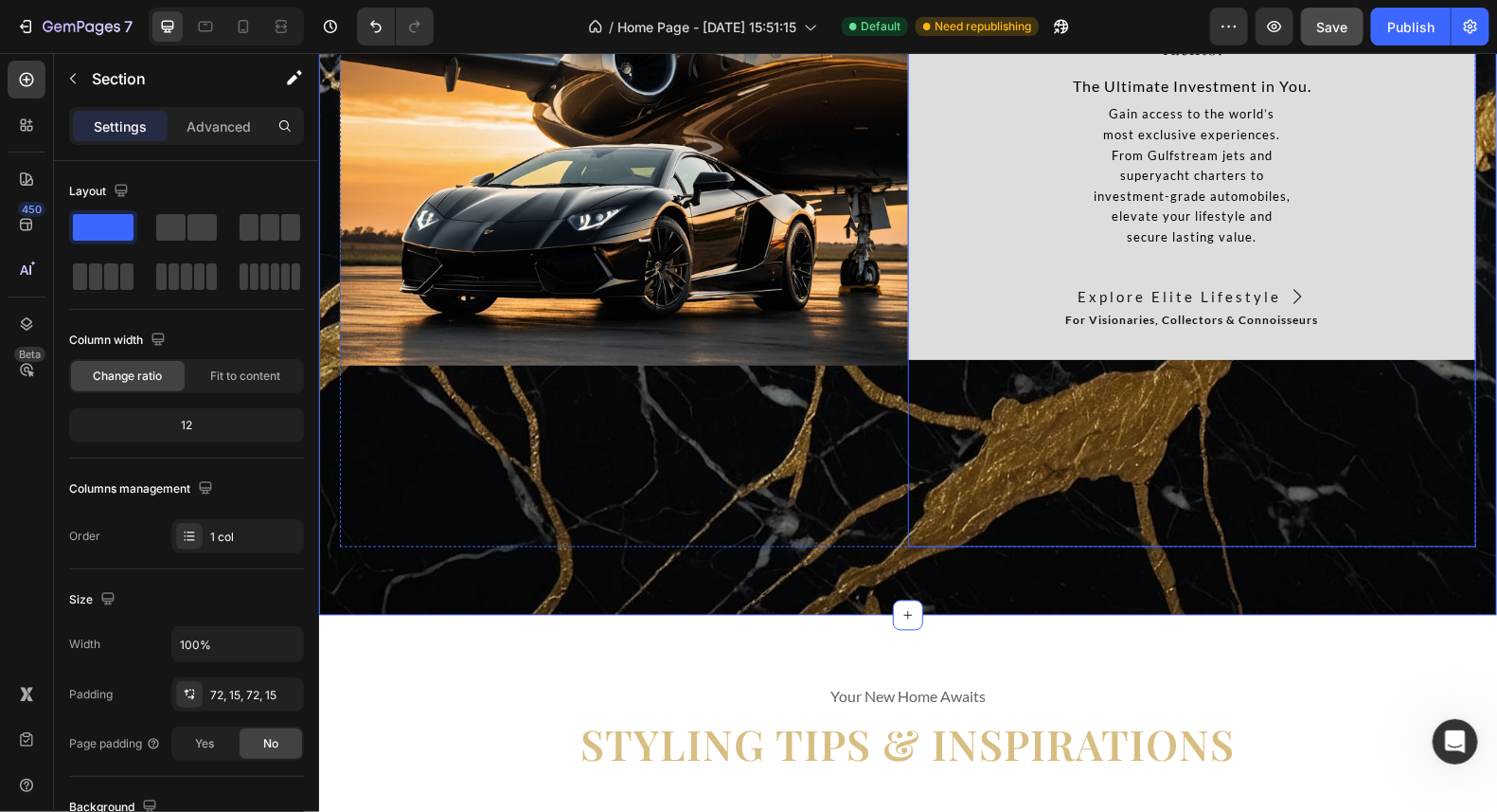
scroll to position [14023, 0]
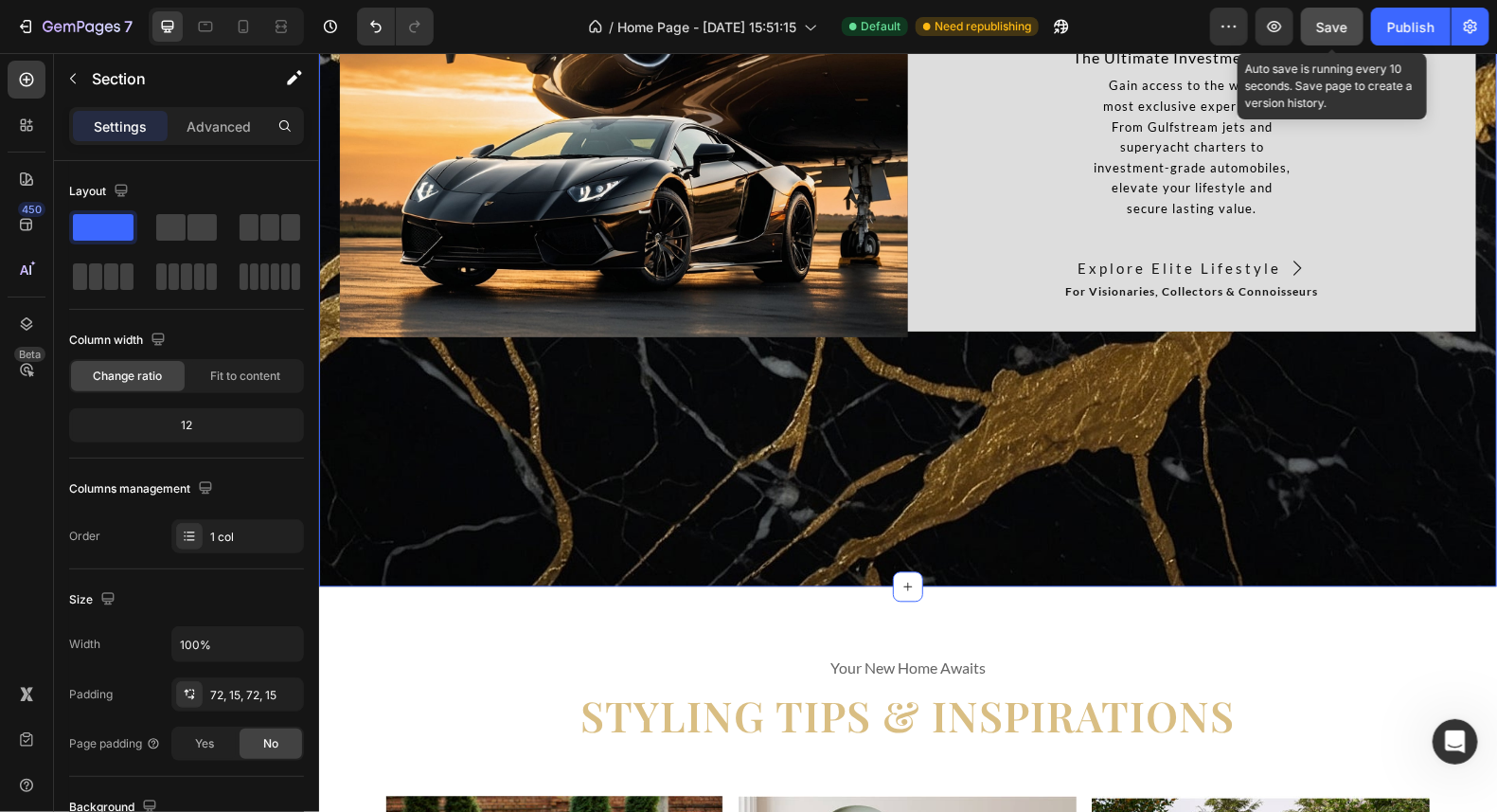
click at [1332, 15] on button "Save" at bounding box center [1332, 26] width 63 height 38
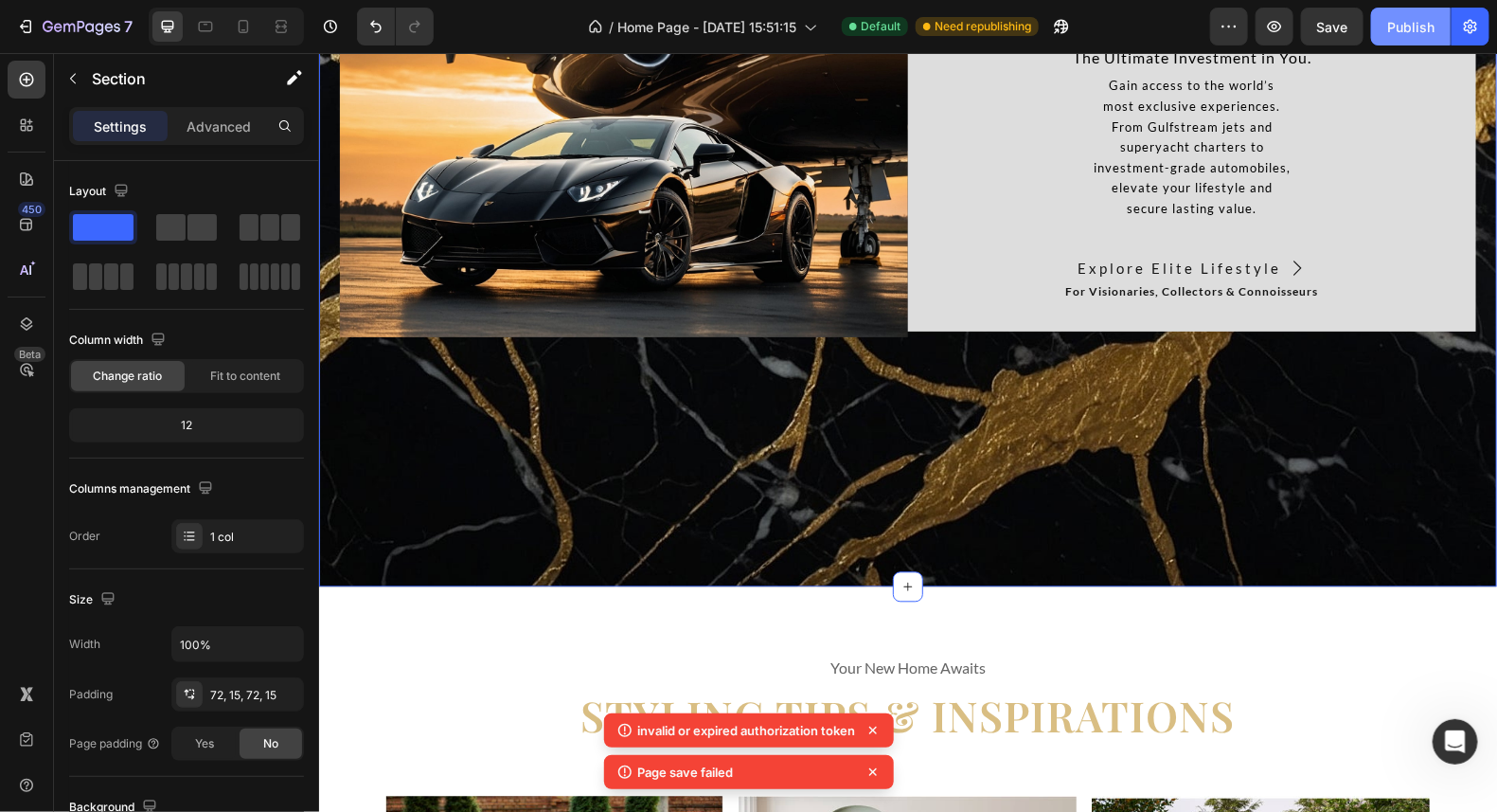
click at [1423, 29] on div "Publish" at bounding box center [1410, 27] width 47 height 20
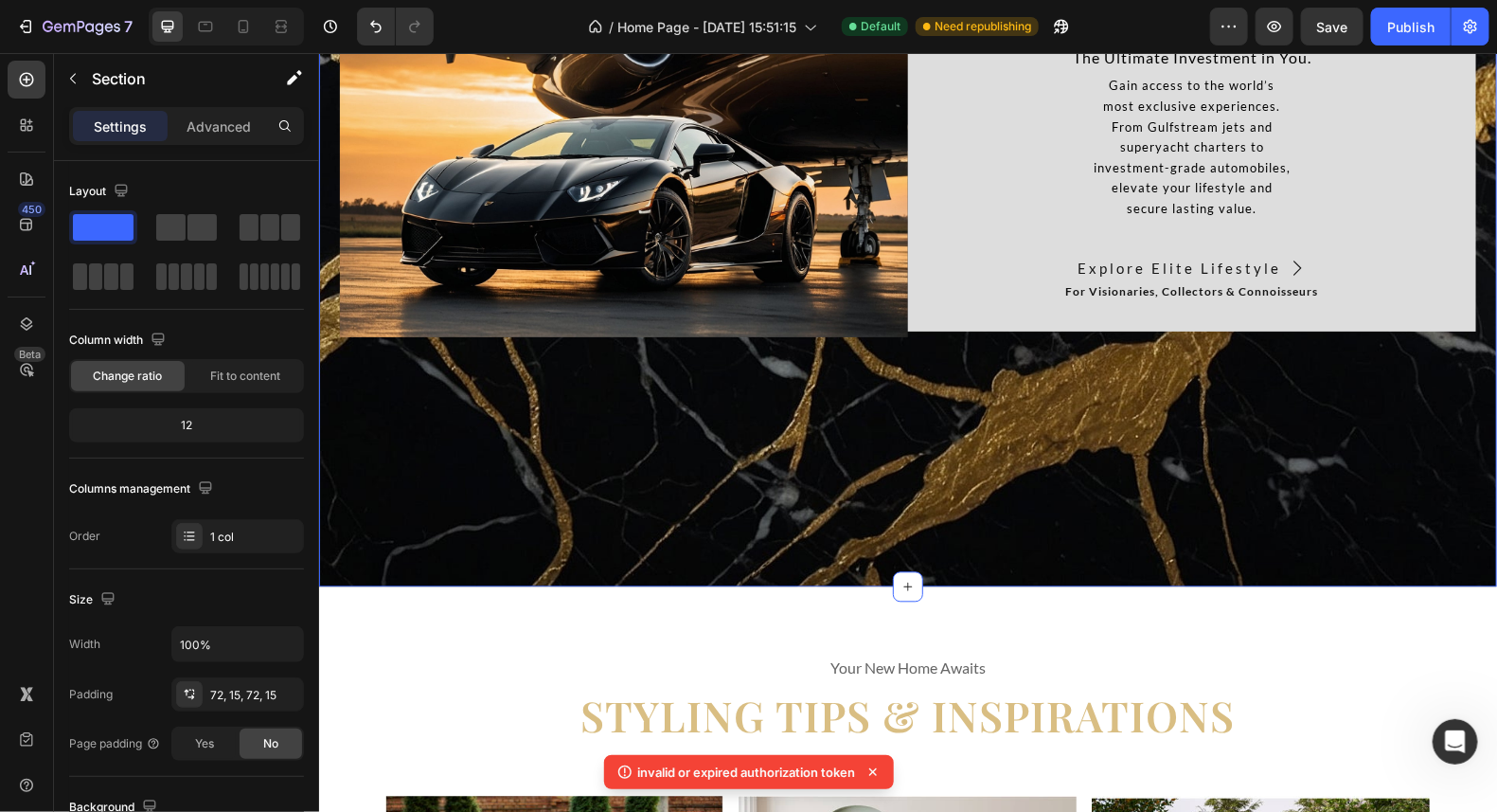
click at [623, 773] on icon at bounding box center [625, 772] width 13 height 13
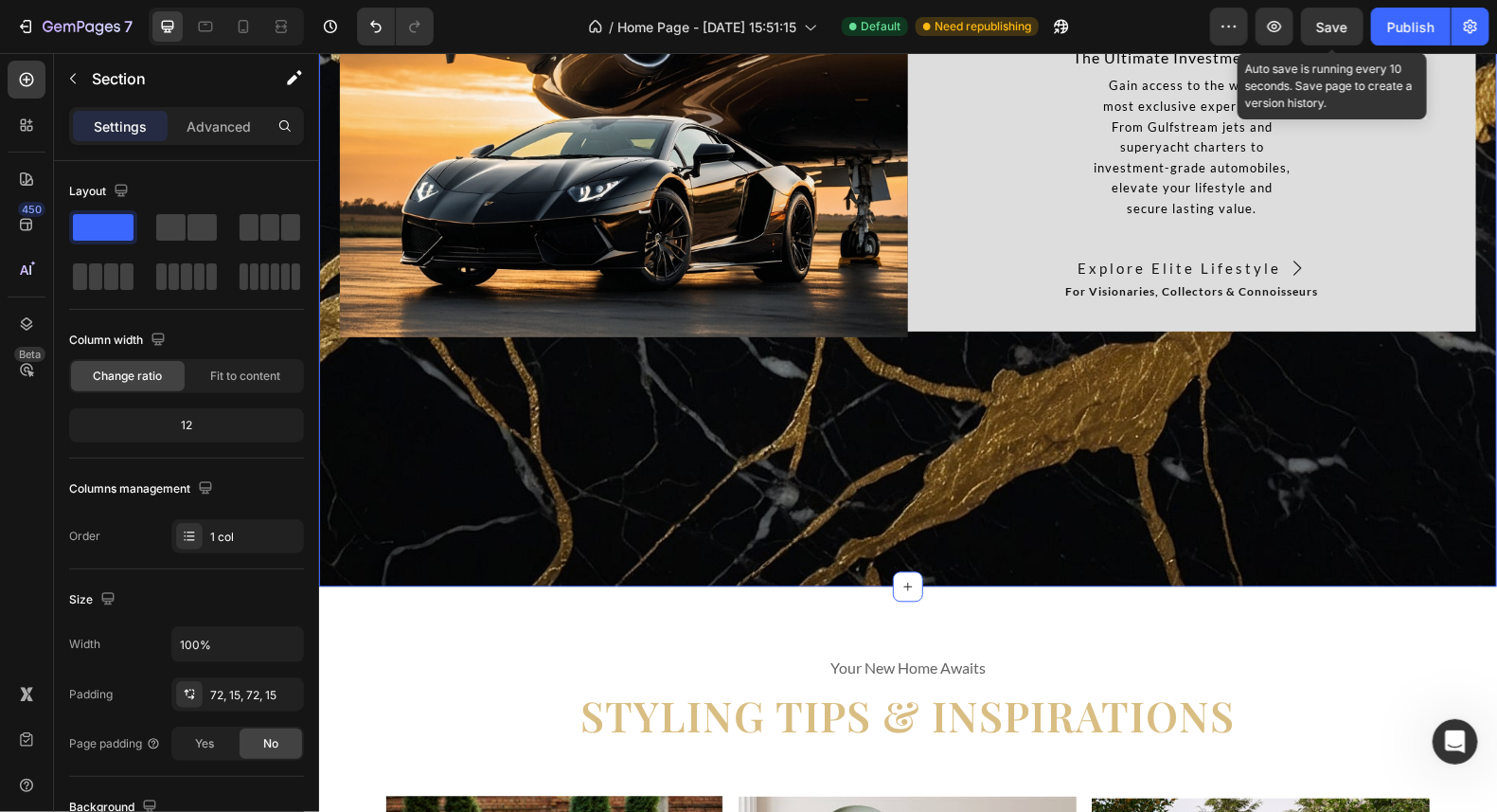
click at [1337, 22] on span "Save" at bounding box center [1332, 27] width 31 height 16
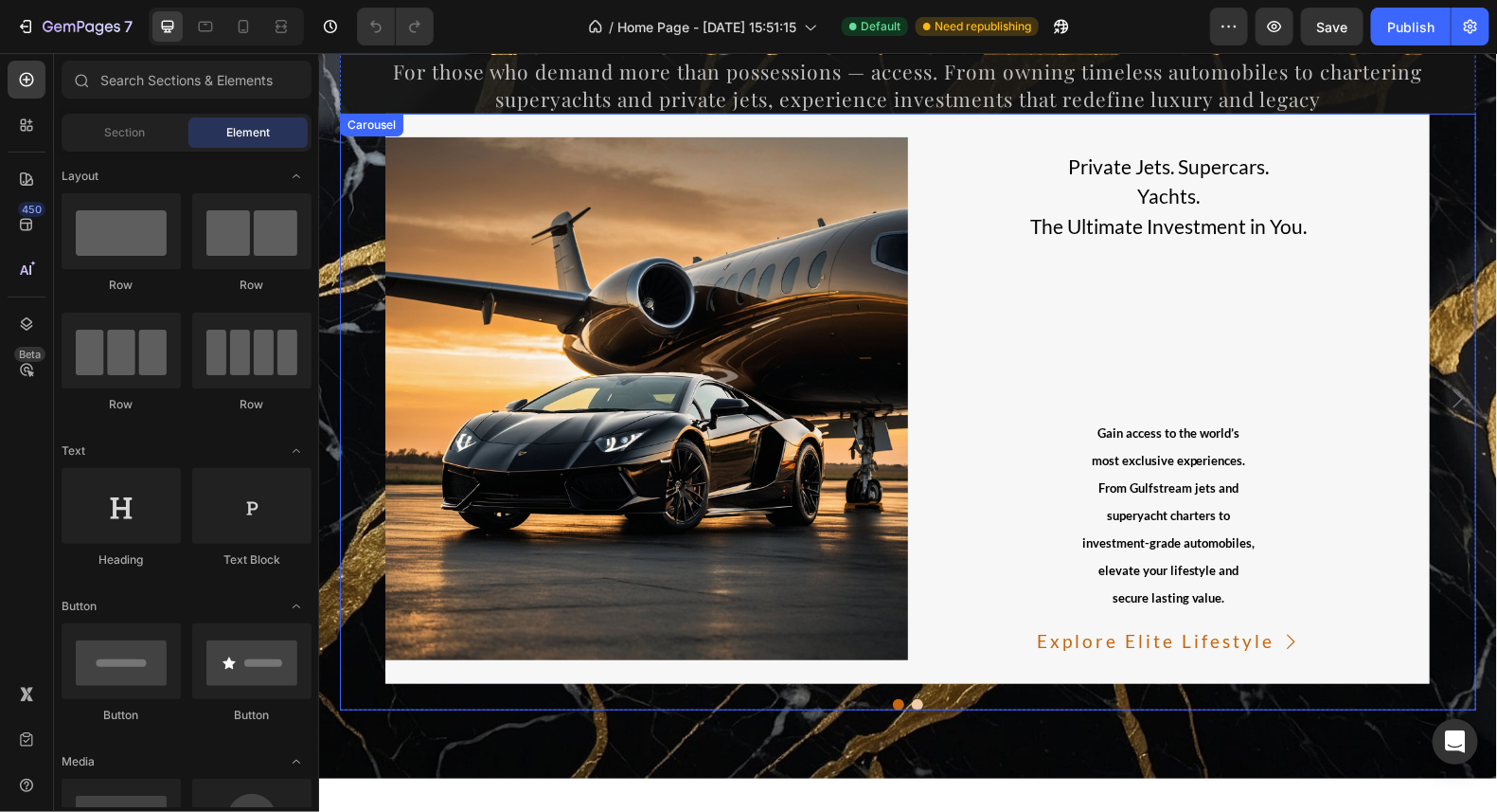
scroll to position [12690, 0]
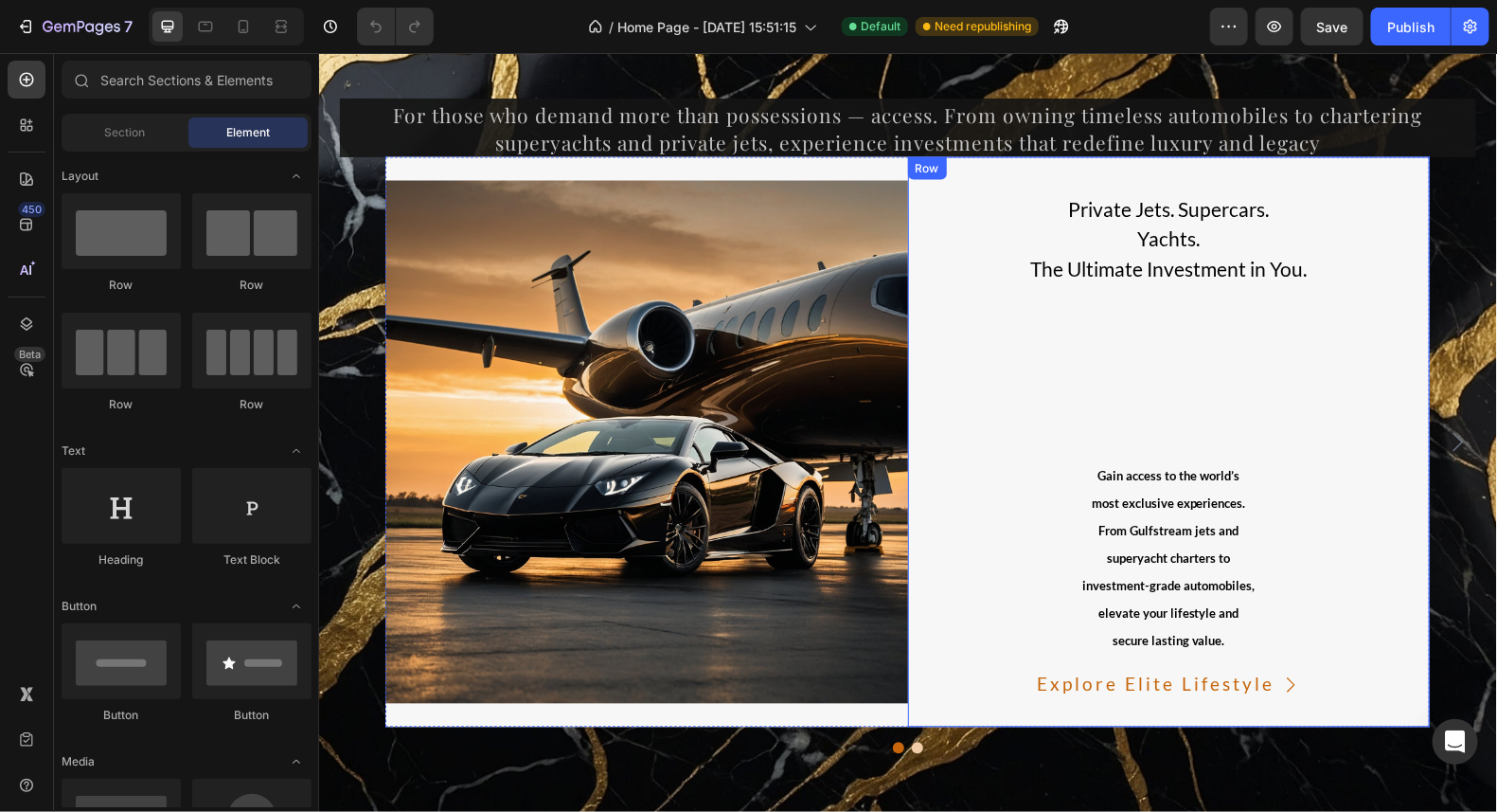
scroll to position [13848, 0]
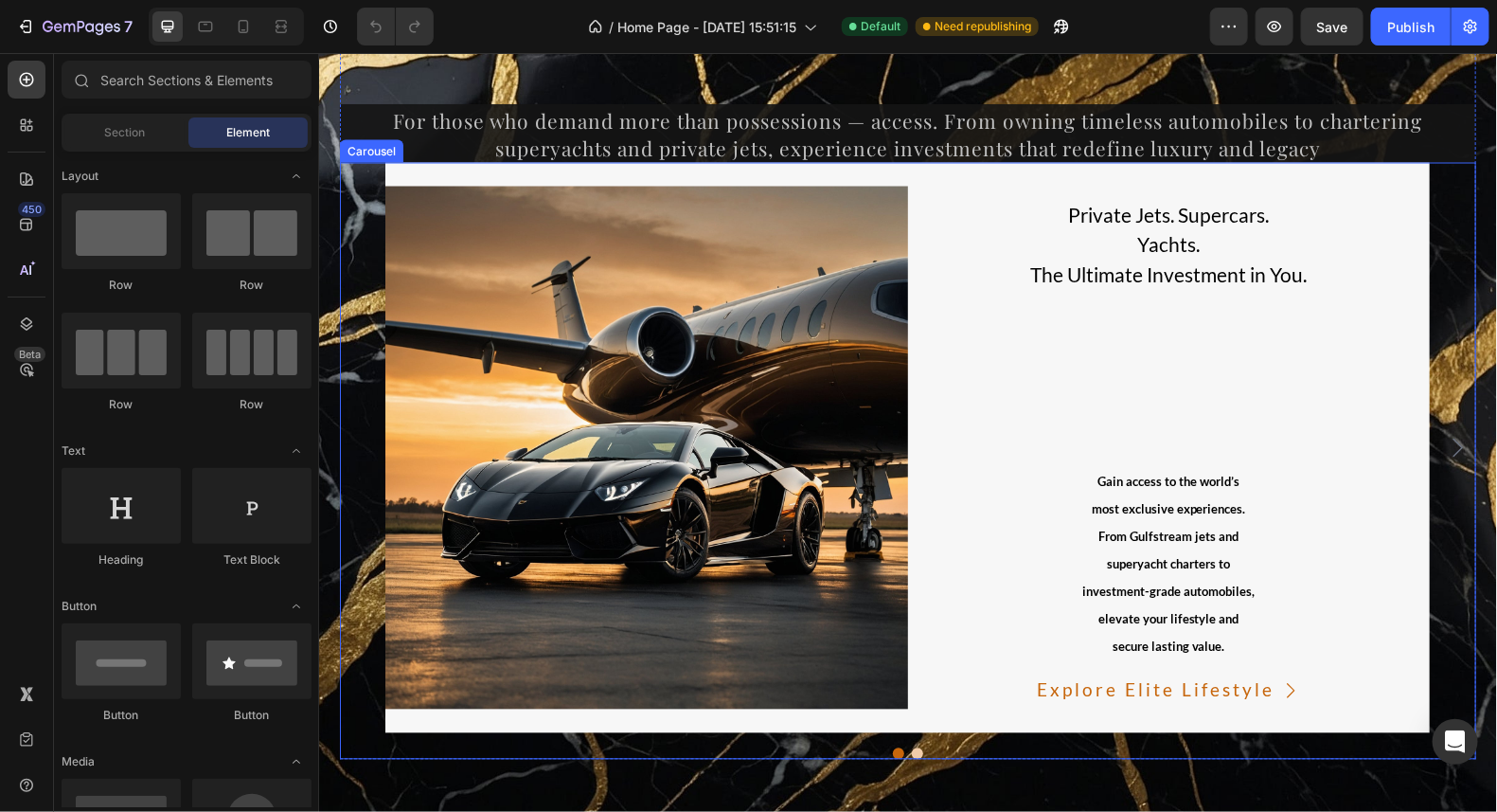
click at [1449, 339] on div "Image Private Jets. Supercars. Yachts. The Ultimate Investment in You. Text Gai…" at bounding box center [906, 446] width 1136 height 571
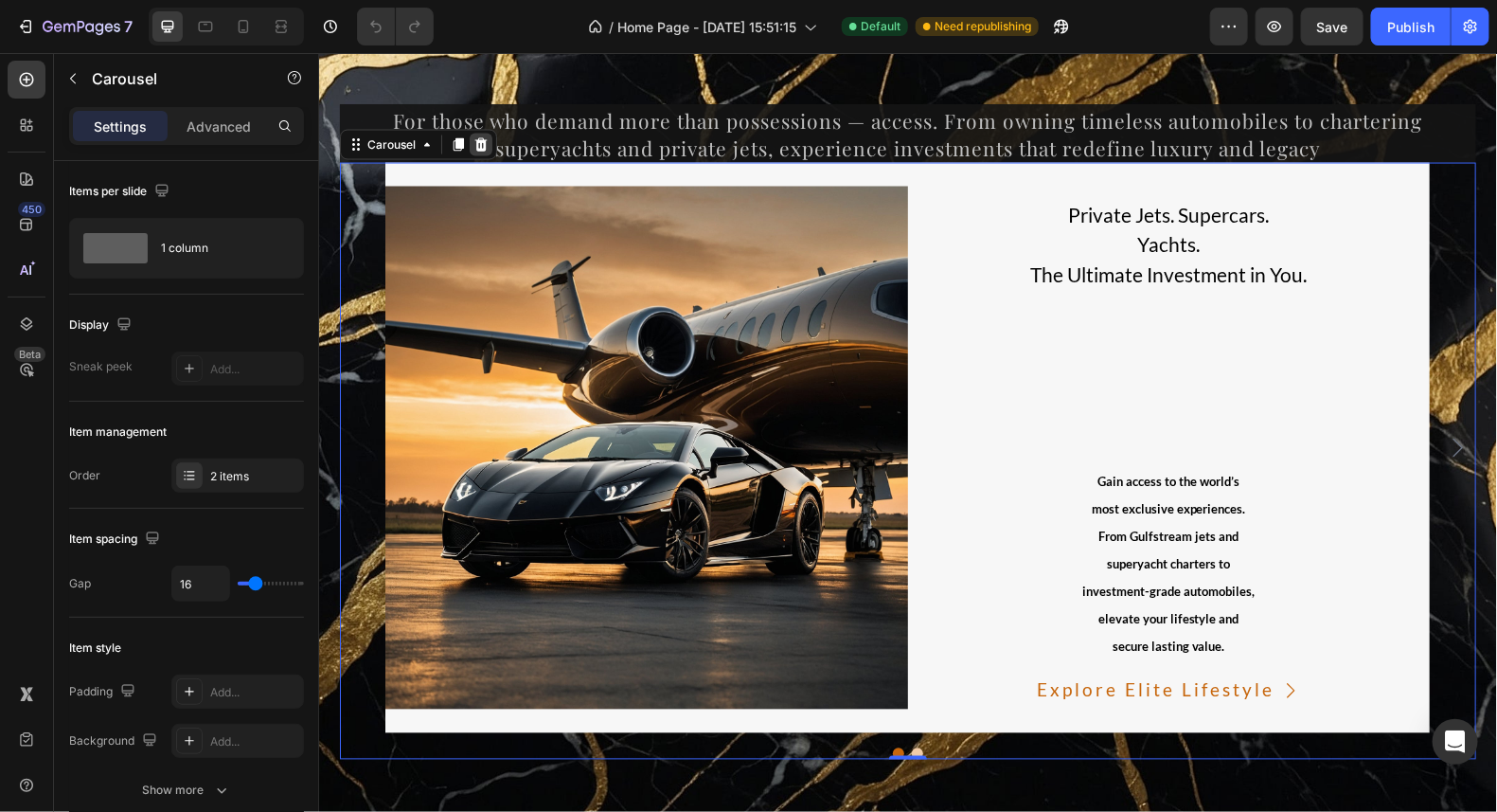
click at [472, 141] on icon at bounding box center [480, 144] width 15 height 15
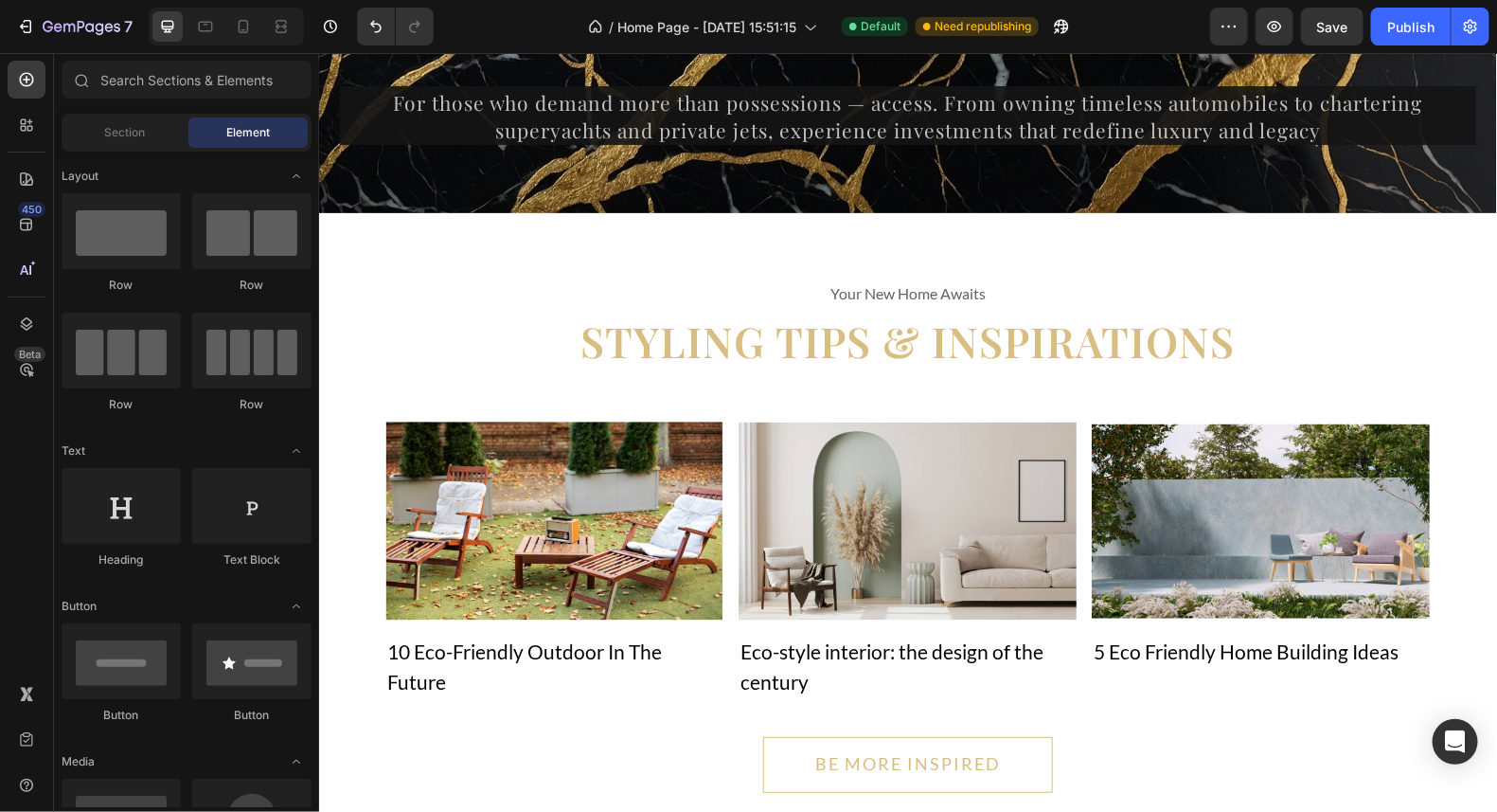
scroll to position [13835, 0]
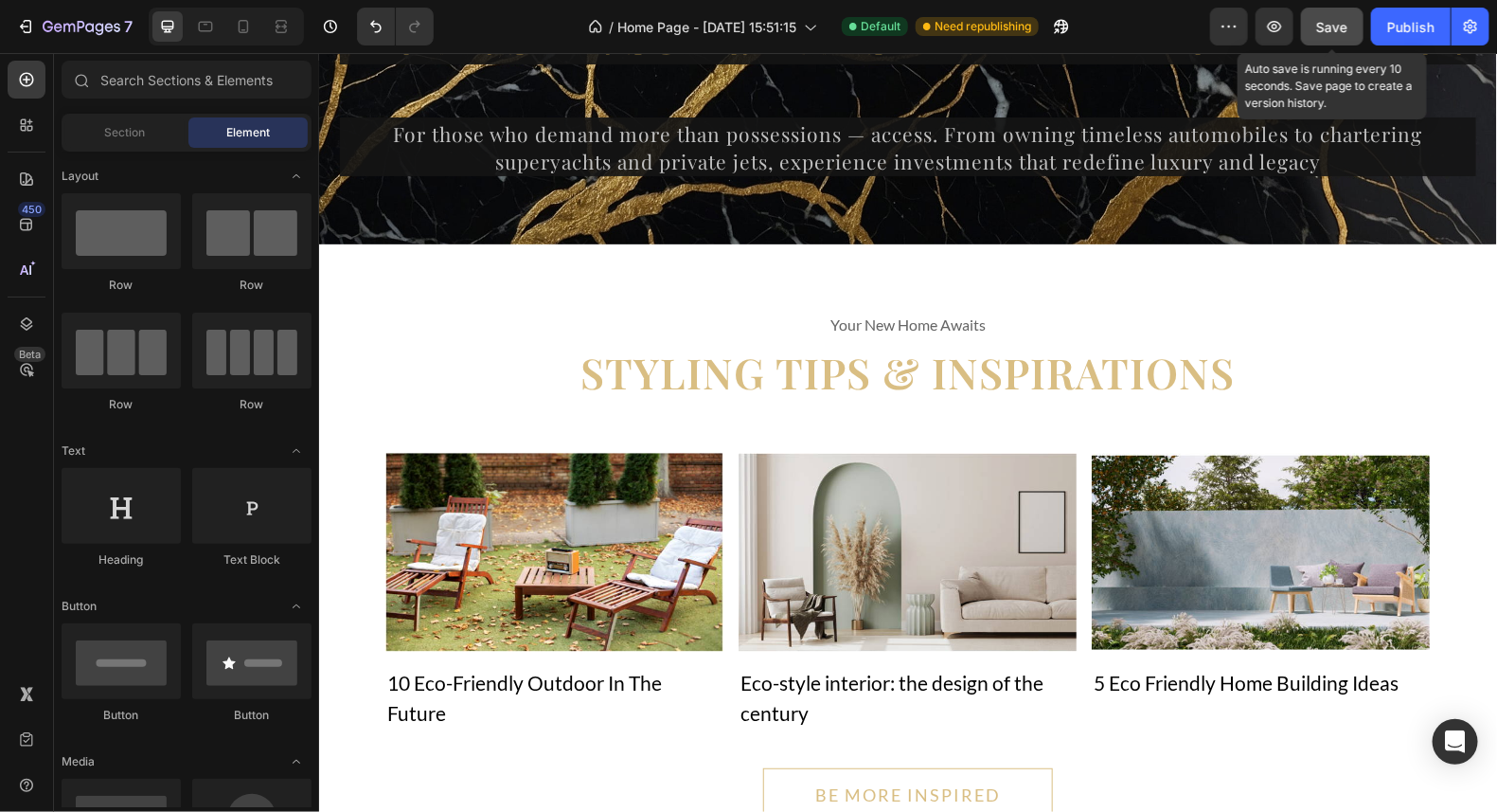
click at [1350, 28] on button "Save" at bounding box center [1332, 26] width 63 height 38
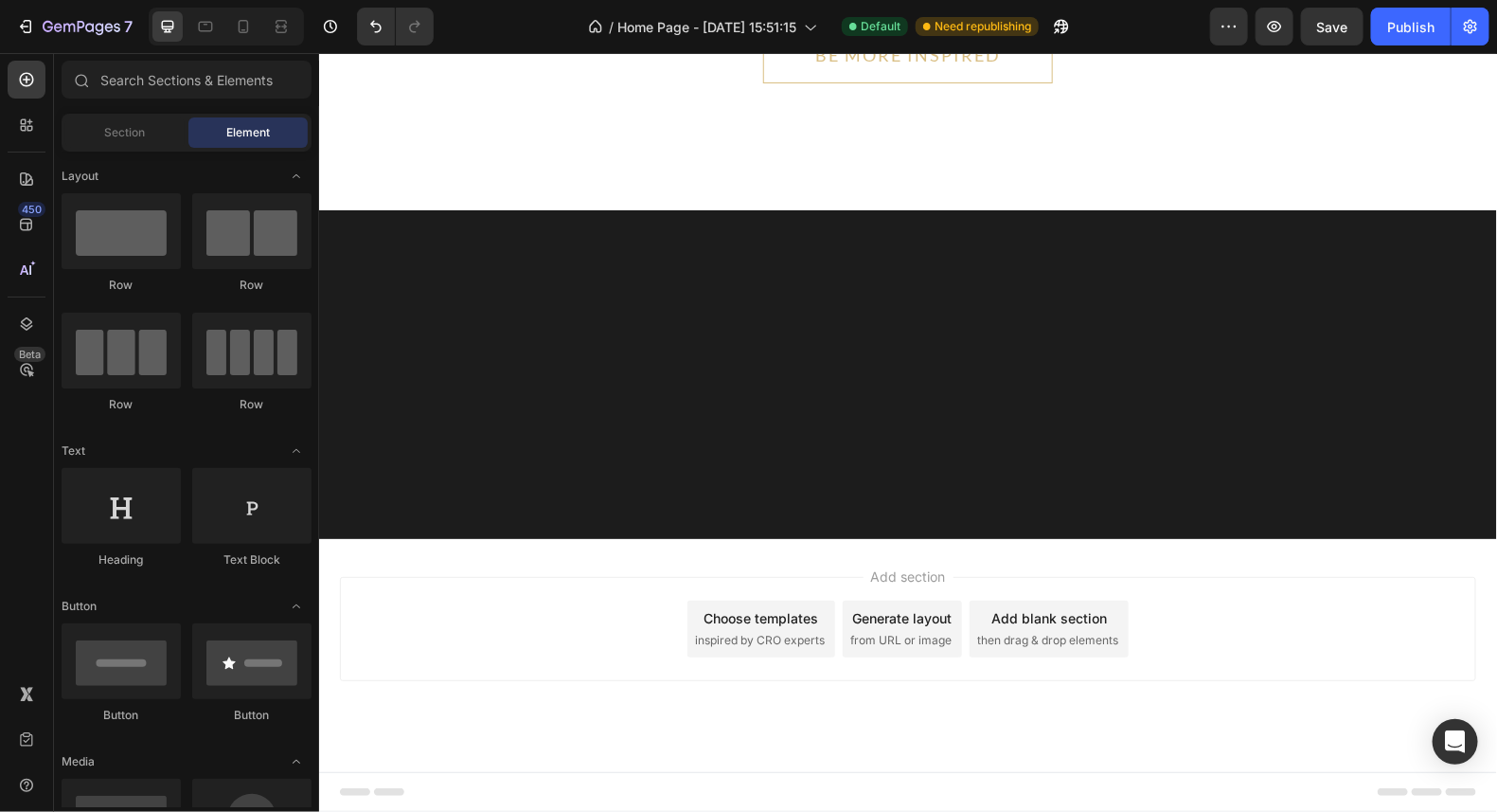
scroll to position [13701, 0]
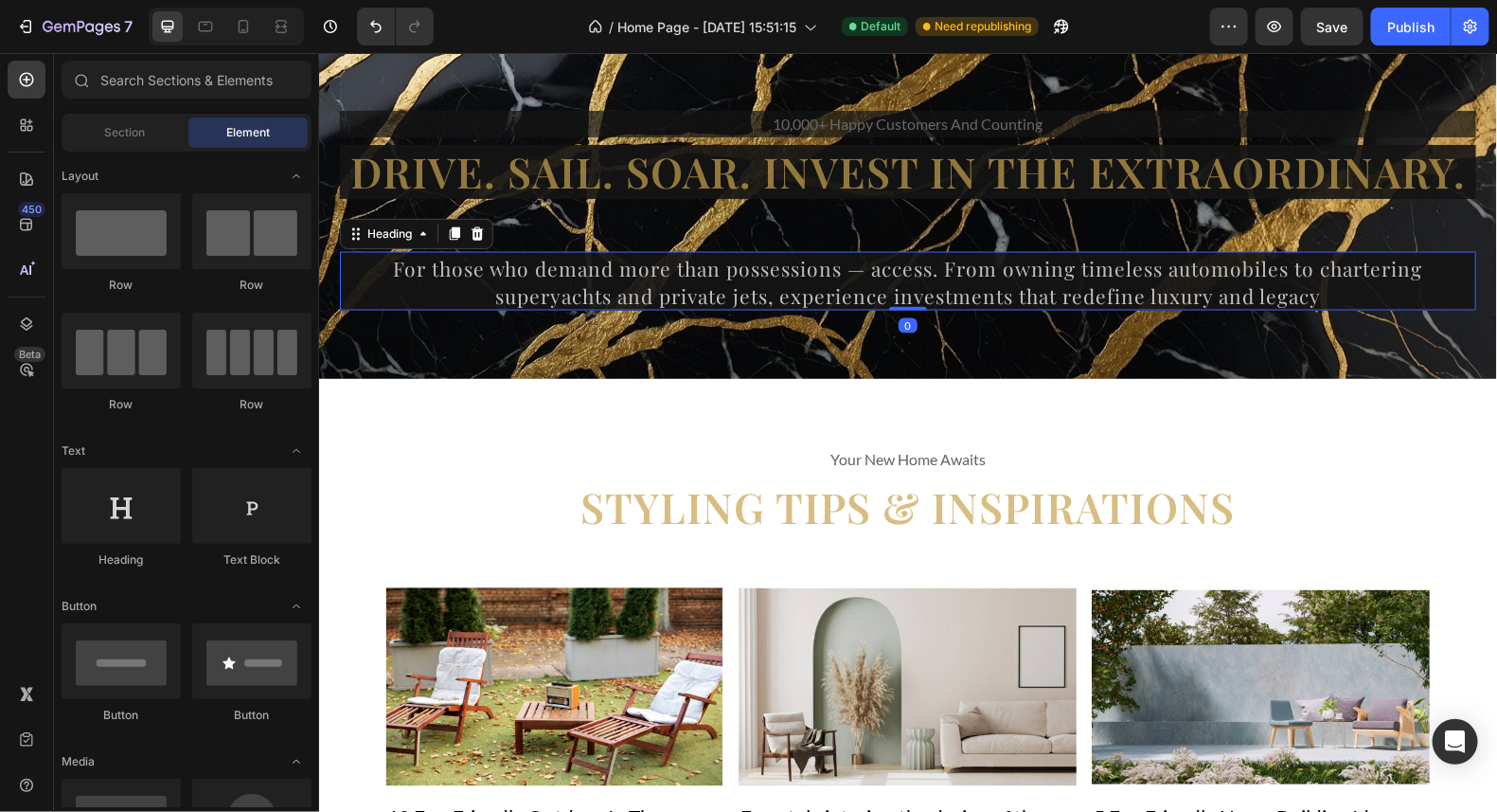
click at [1071, 271] on span "For those who demand more than possessions — access. From owning timeless autom…" at bounding box center [908, 281] width 1029 height 54
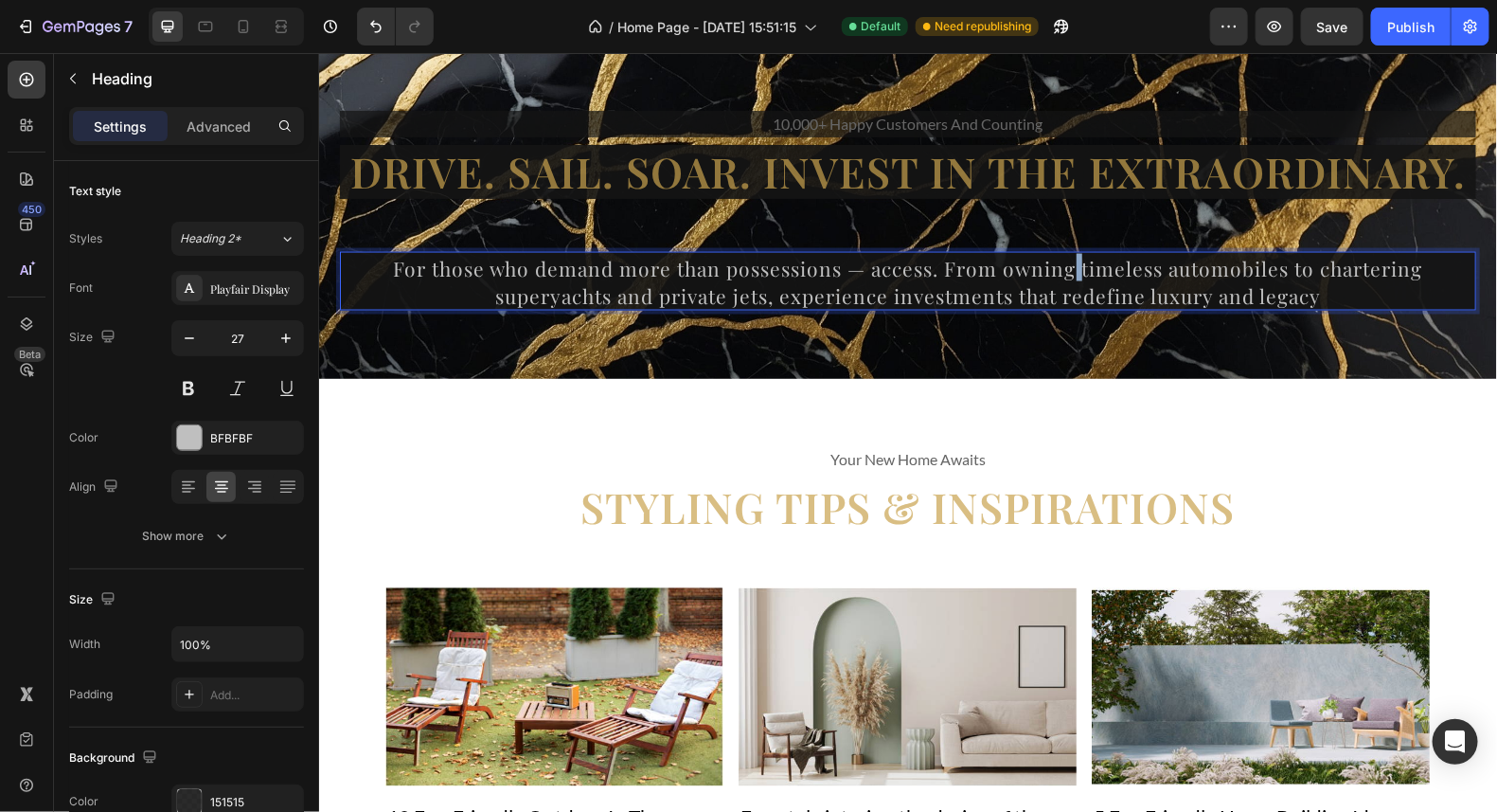
click at [1066, 268] on span "For those who demand more than possessions — access. From owning timeless autom…" at bounding box center [908, 281] width 1029 height 54
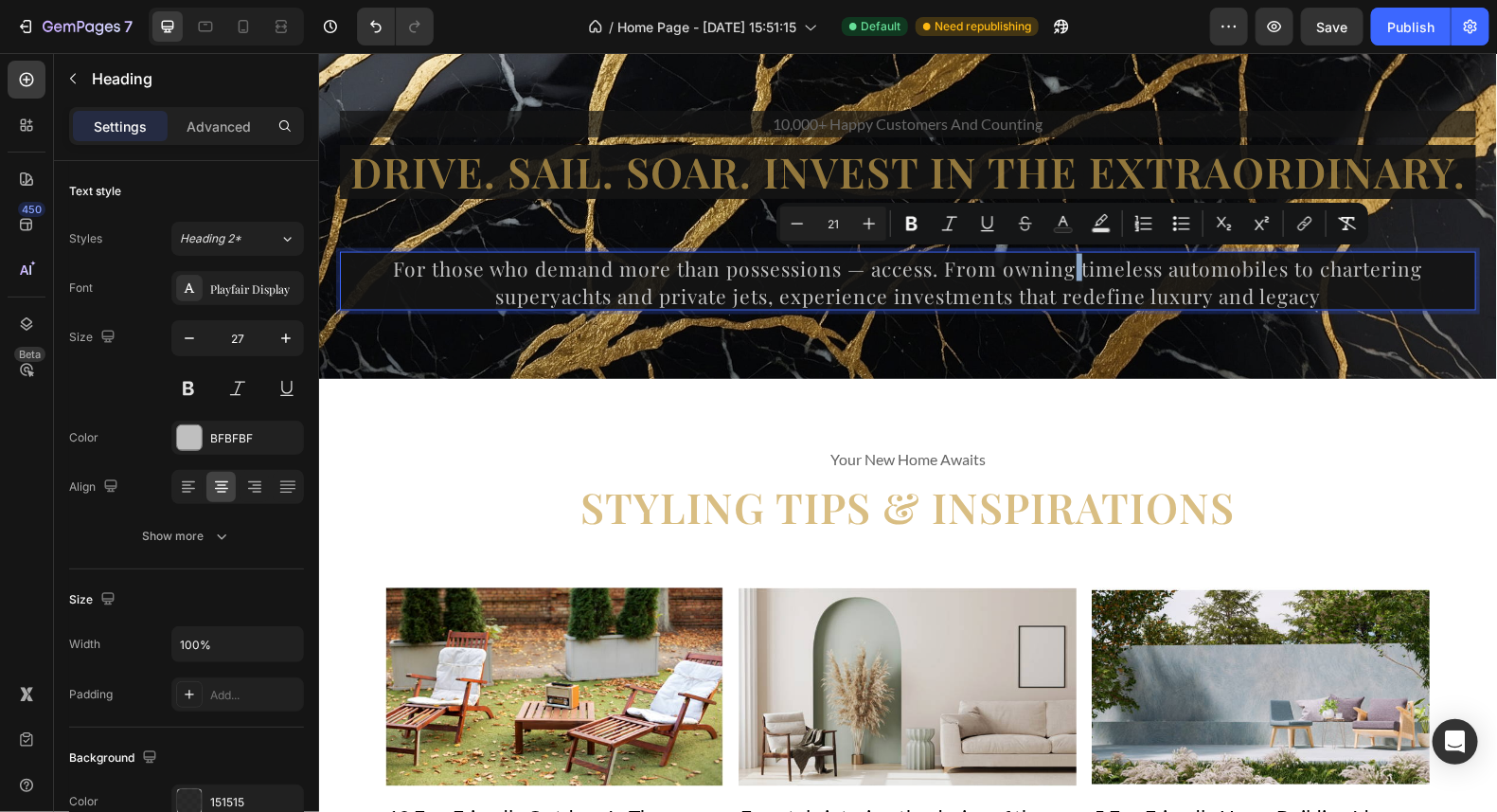
click at [1066, 268] on span "For those who demand more than possessions — access. From owning timeless autom…" at bounding box center [908, 281] width 1029 height 54
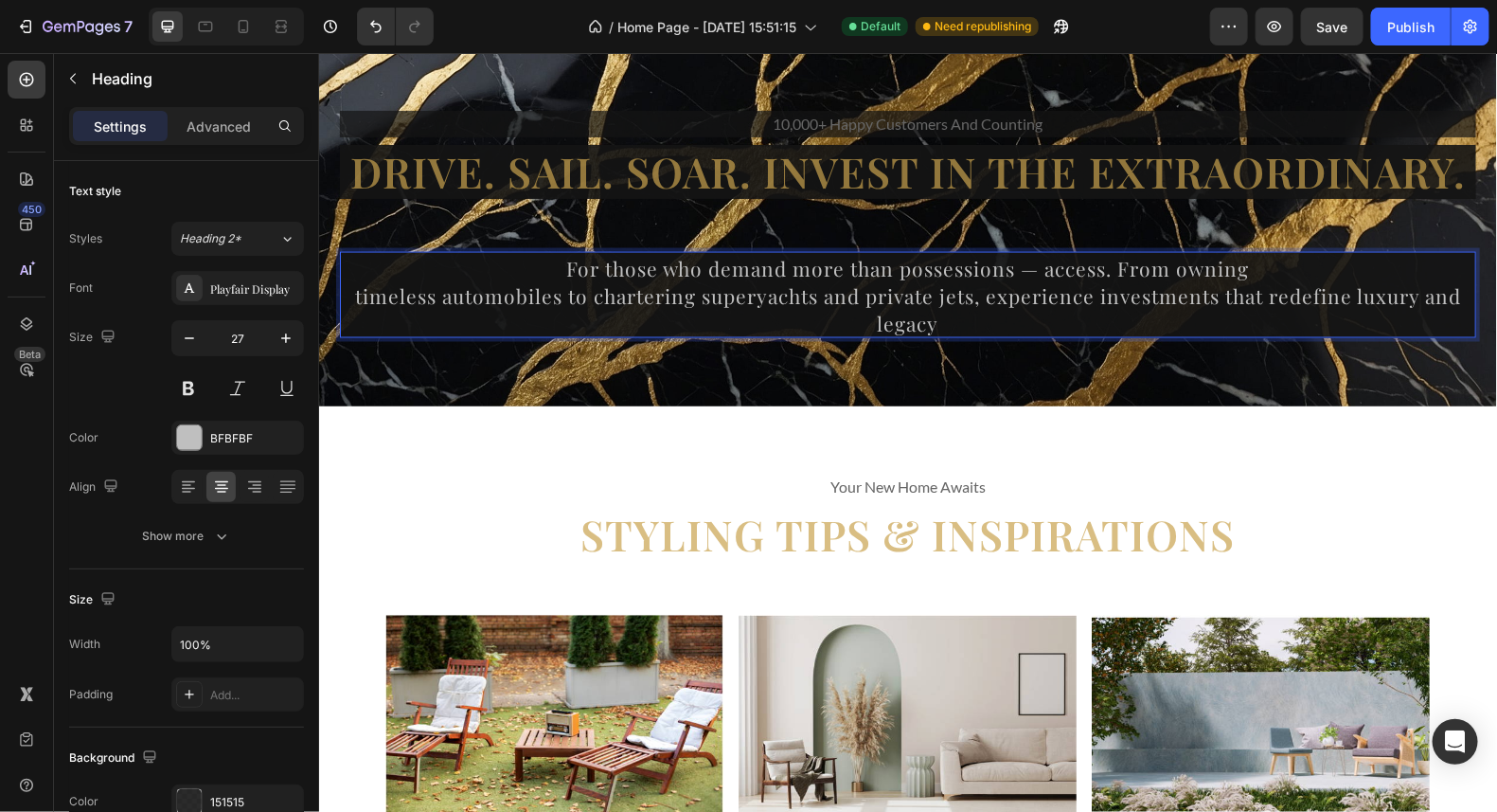
click at [975, 292] on span "timeless automobiles to chartering superyachts and private jets, experience inv…" at bounding box center [907, 308] width 1106 height 54
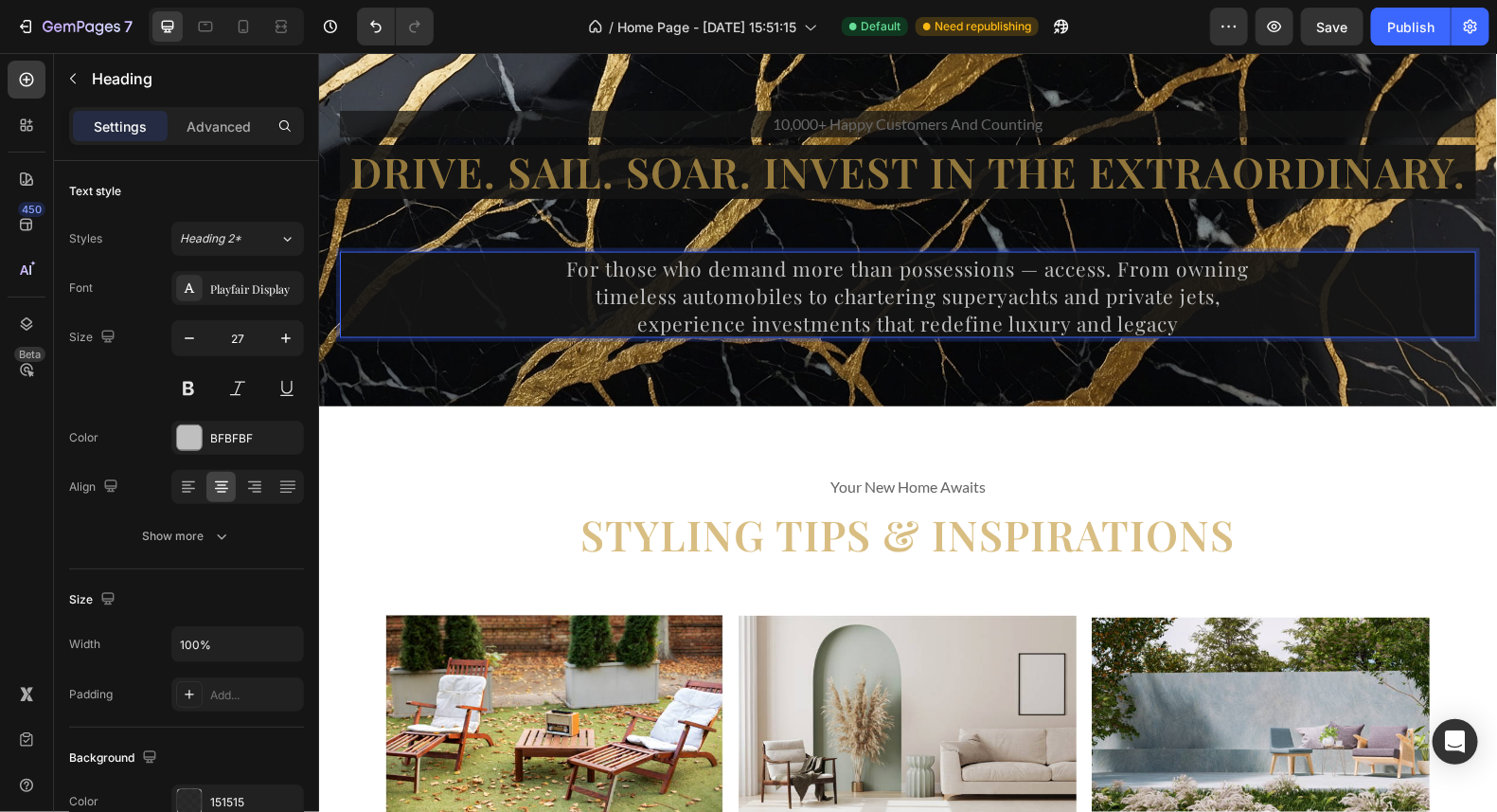
click at [1180, 323] on p "For those who demand more than possessions — access. From owning timeless autom…" at bounding box center [906, 294] width 1132 height 83
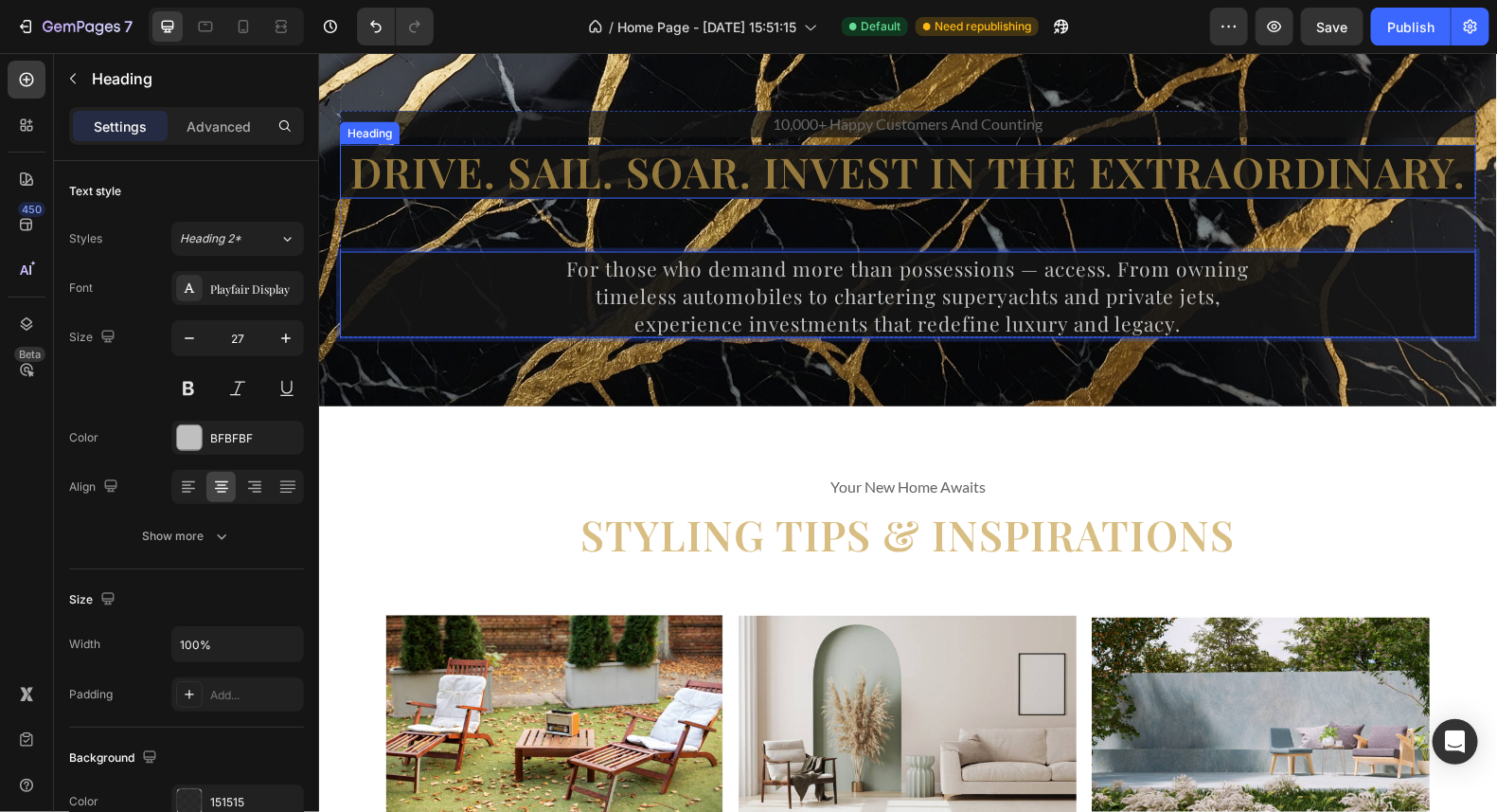
click at [748, 179] on h2 "Drive. Sail. Soar. Invest in the Extraordinary." at bounding box center [906, 171] width 1136 height 54
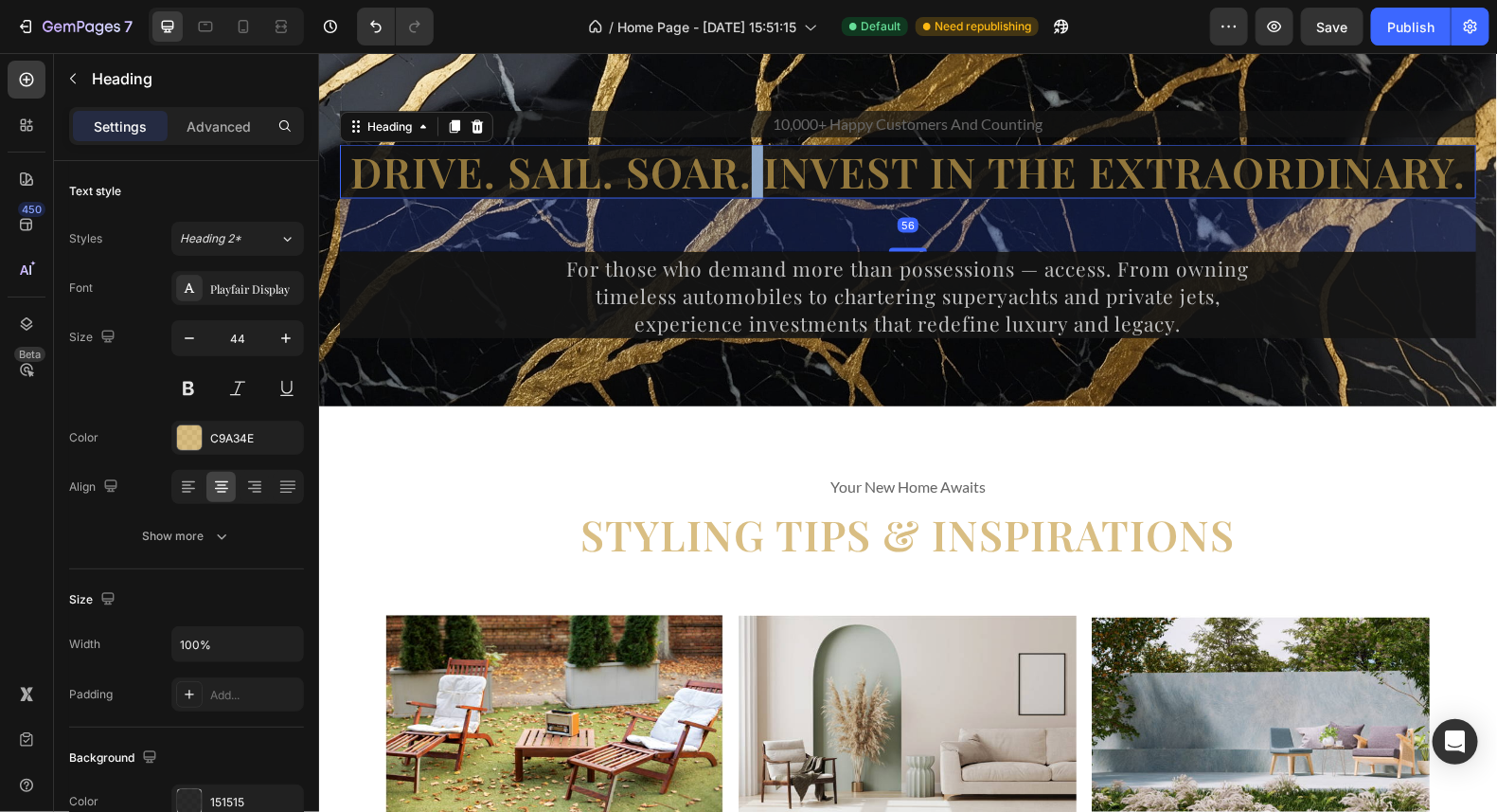
click at [748, 179] on h2 "Drive. Sail. Soar. Invest in the Extraordinary." at bounding box center [906, 171] width 1136 height 54
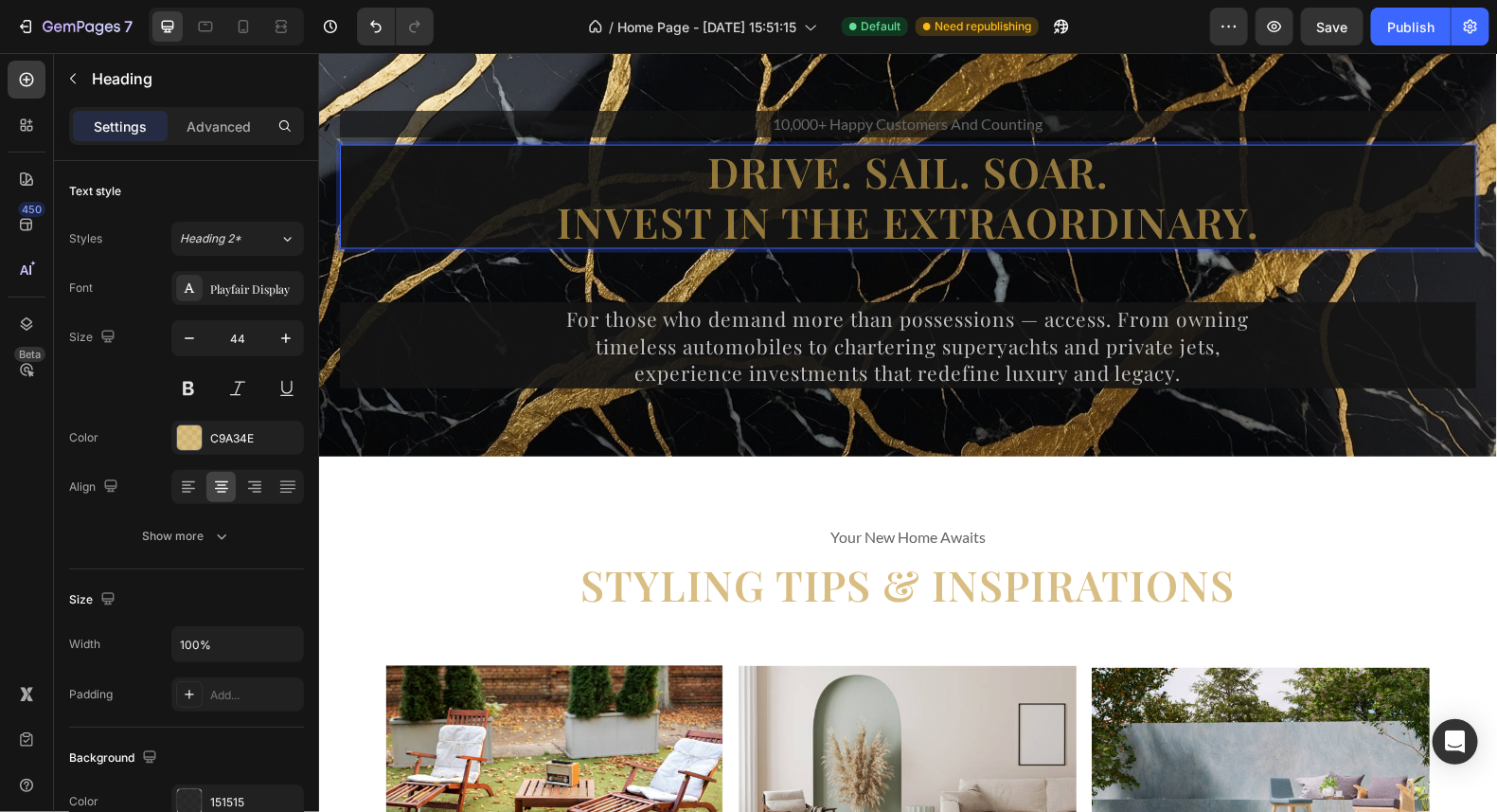
click at [1251, 226] on p "Drive. Sail. Soar. Invest in the Extraordinary." at bounding box center [906, 196] width 1132 height 100
drag, startPoint x: 1254, startPoint y: 228, endPoint x: 700, endPoint y: 166, distance: 557.5
click at [700, 166] on p "Drive. Sail. Soar. Invest in the Extraordinary." at bounding box center [906, 196] width 1132 height 100
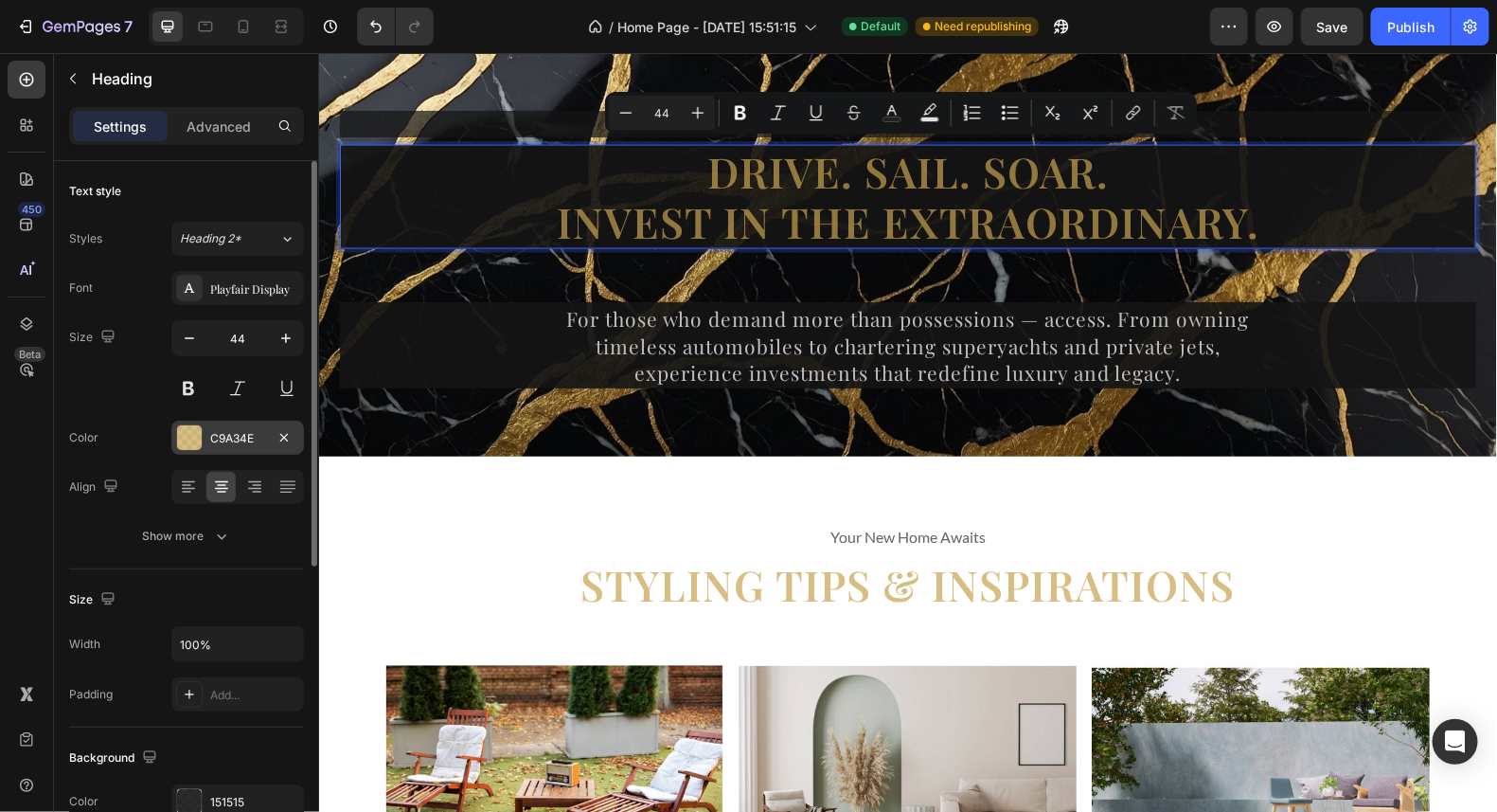
click at [178, 435] on div at bounding box center [190, 438] width 25 height 25
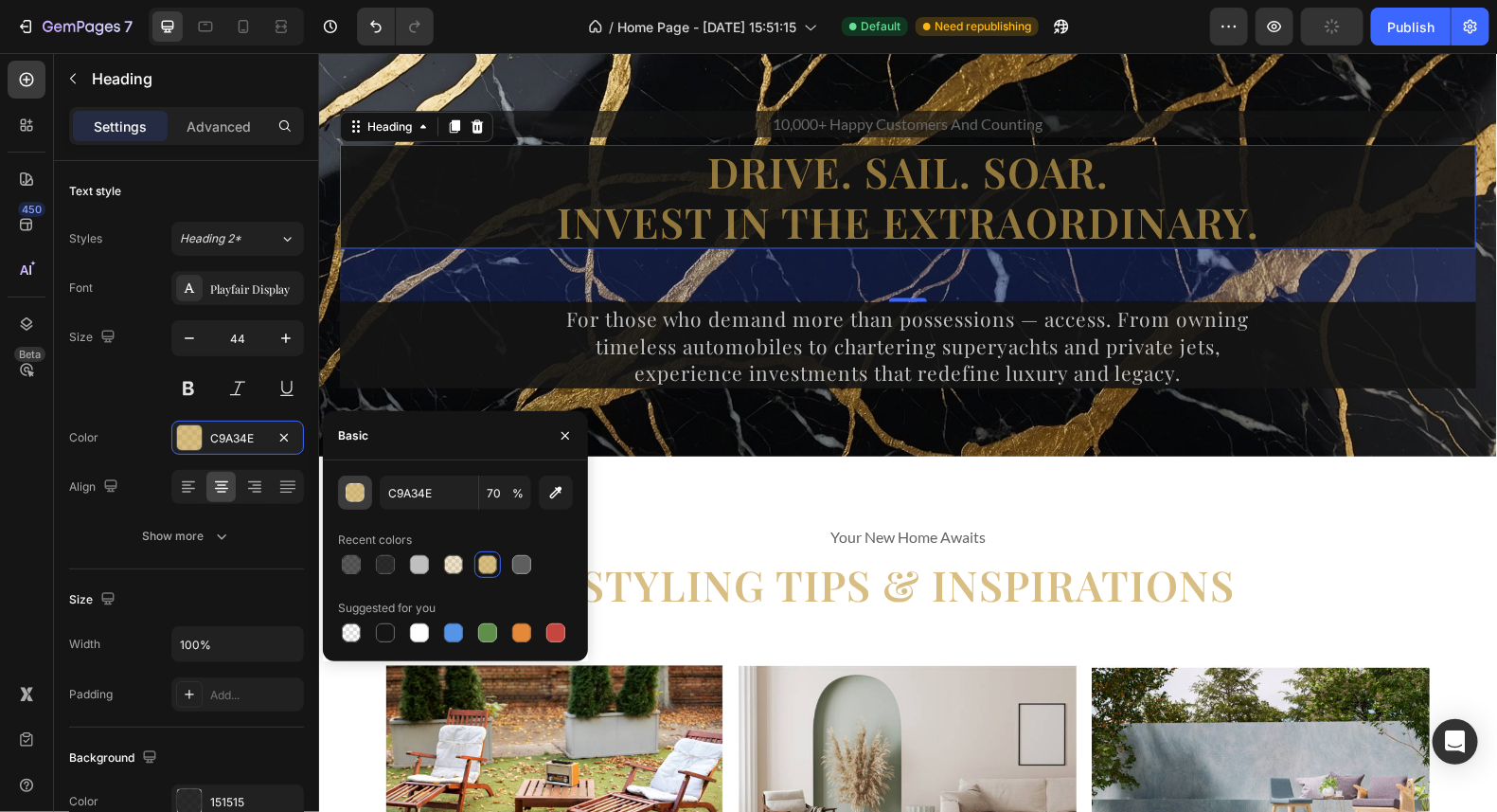
click at [346, 495] on div "button" at bounding box center [356, 494] width 19 height 19
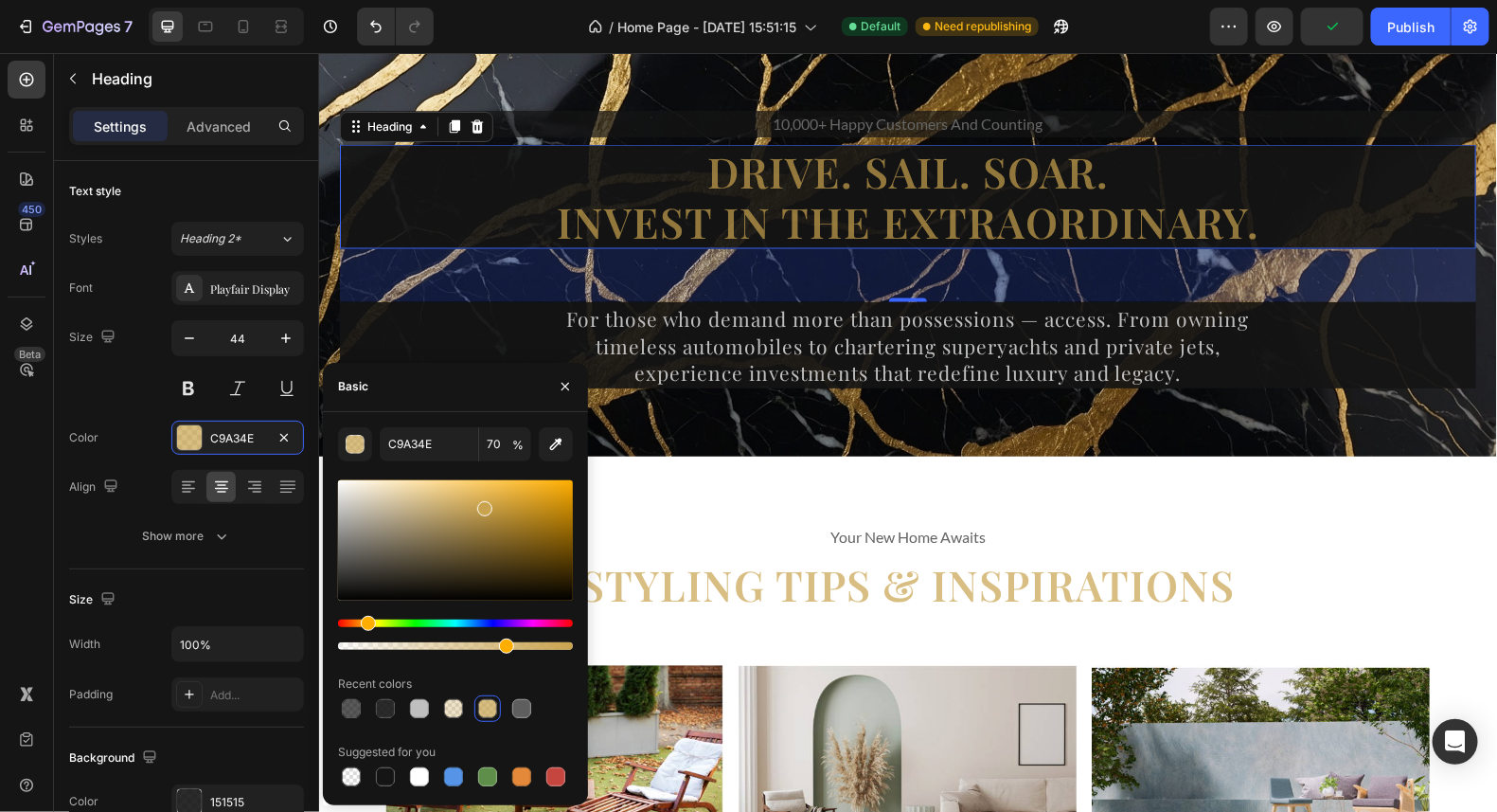
drag, startPoint x: 363, startPoint y: 612, endPoint x: 372, endPoint y: 619, distance: 11.4
click at [372, 619] on div at bounding box center [455, 565] width 235 height 177
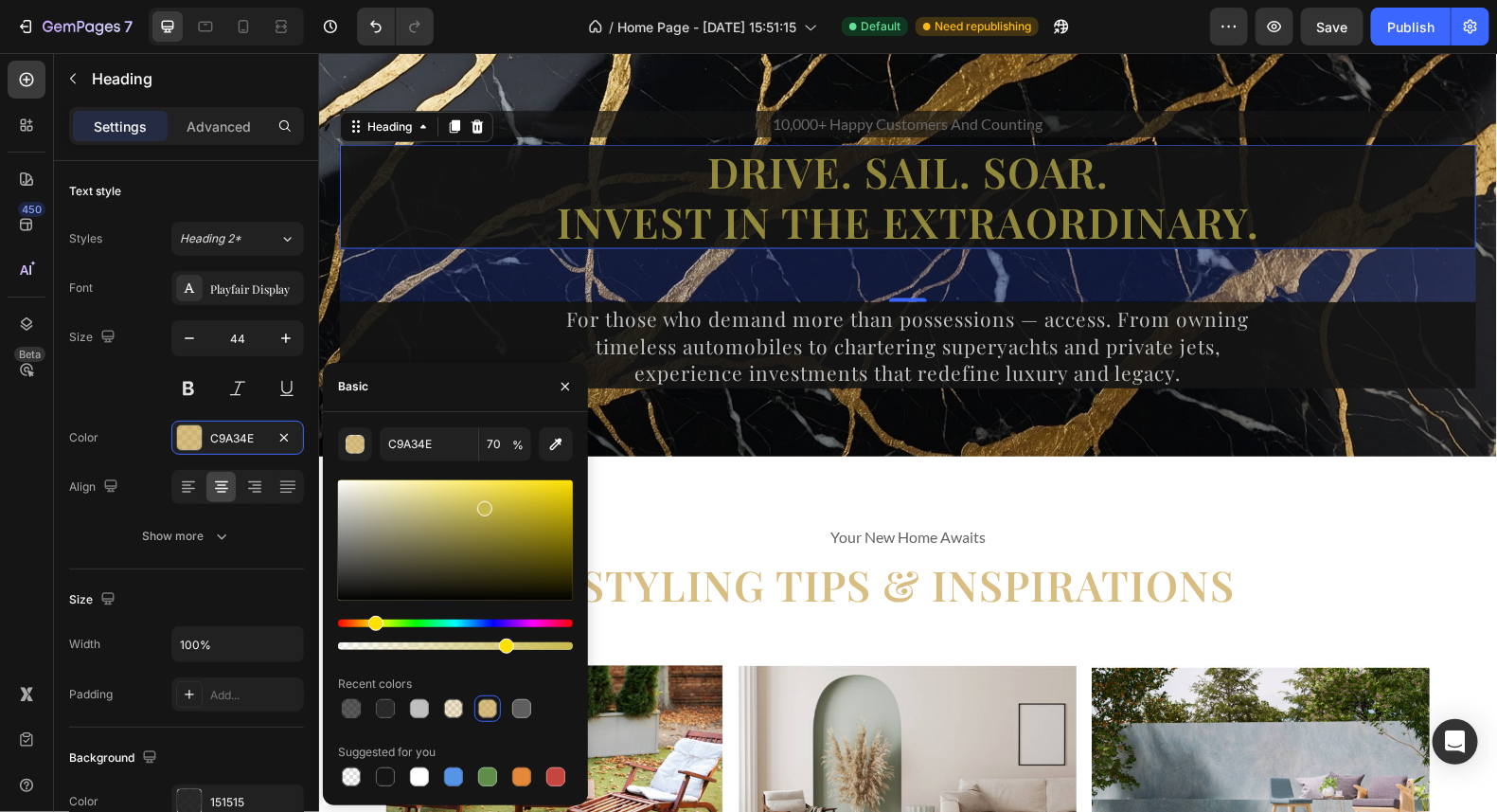
click at [373, 622] on div "Hue" at bounding box center [376, 623] width 15 height 15
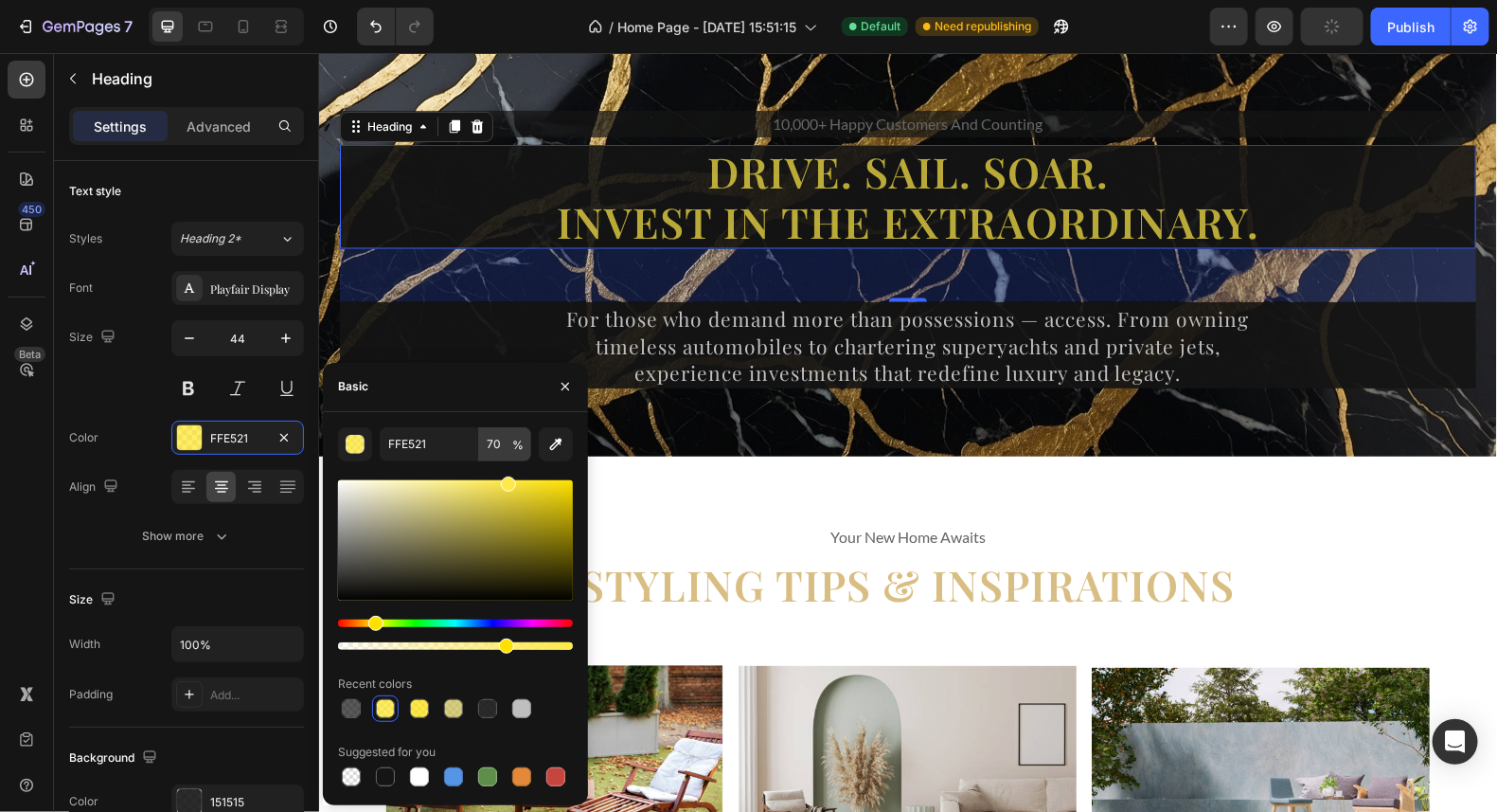
type input "FFE949"
drag, startPoint x: 492, startPoint y: 509, endPoint x: 507, endPoint y: 454, distance: 57.0
click at [507, 454] on div "FFE949 70 % Recent colors Suggested for you" at bounding box center [455, 608] width 235 height 363
click at [1317, 271] on div "56" at bounding box center [906, 274] width 1136 height 53
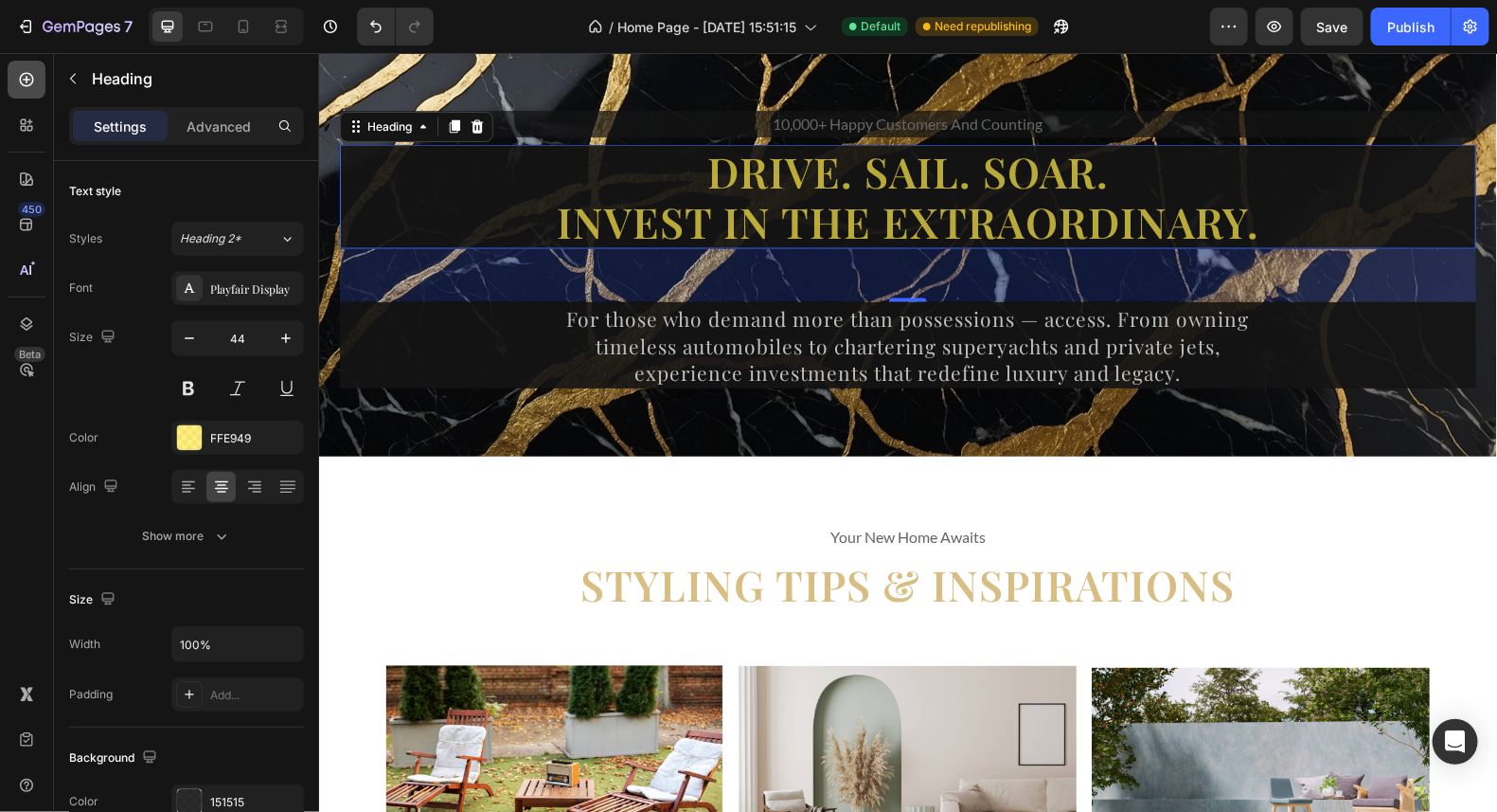
click at [25, 71] on icon at bounding box center [27, 80] width 19 height 19
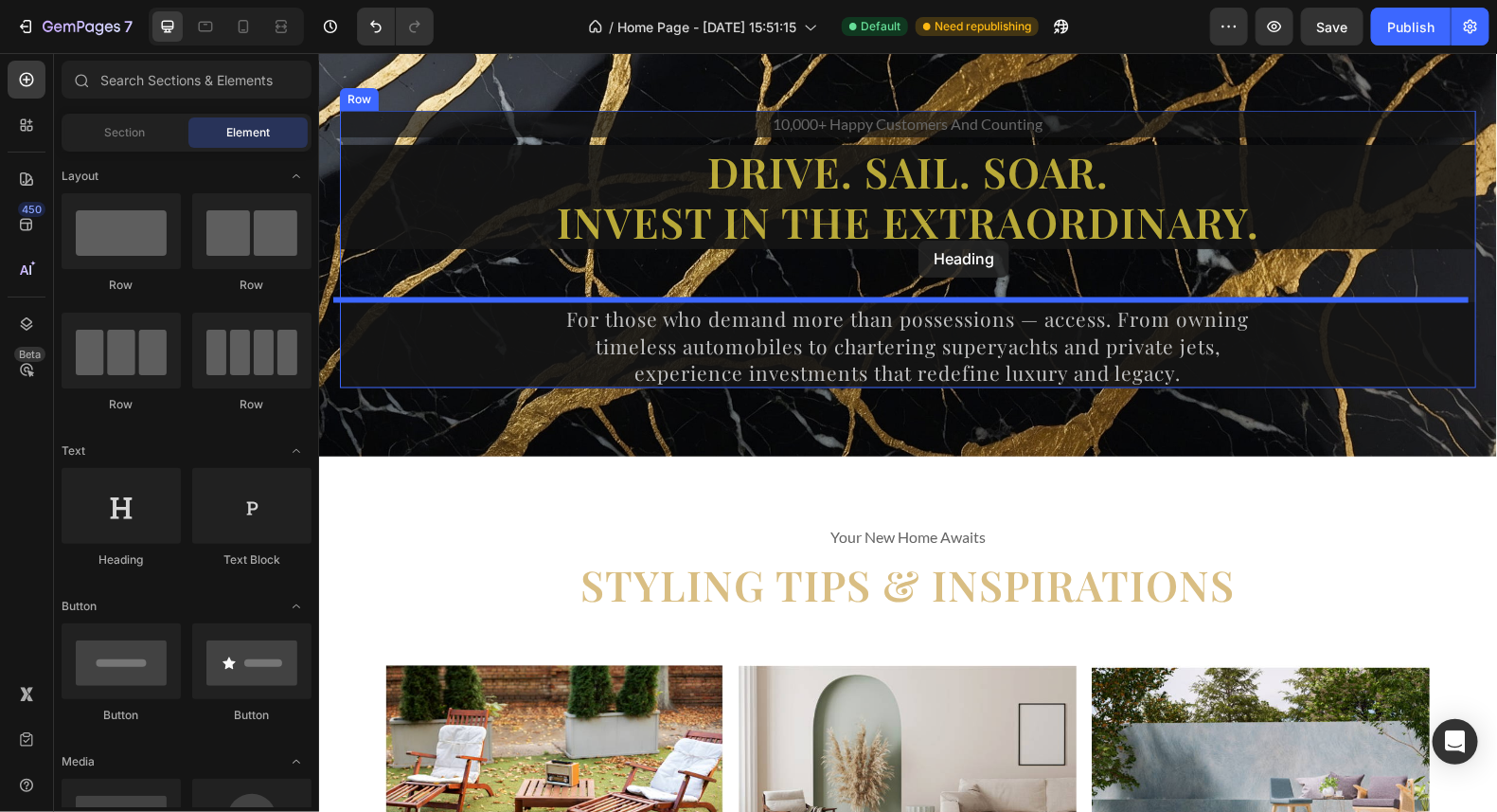
drag, startPoint x: 437, startPoint y: 581, endPoint x: 918, endPoint y: 240, distance: 589.6
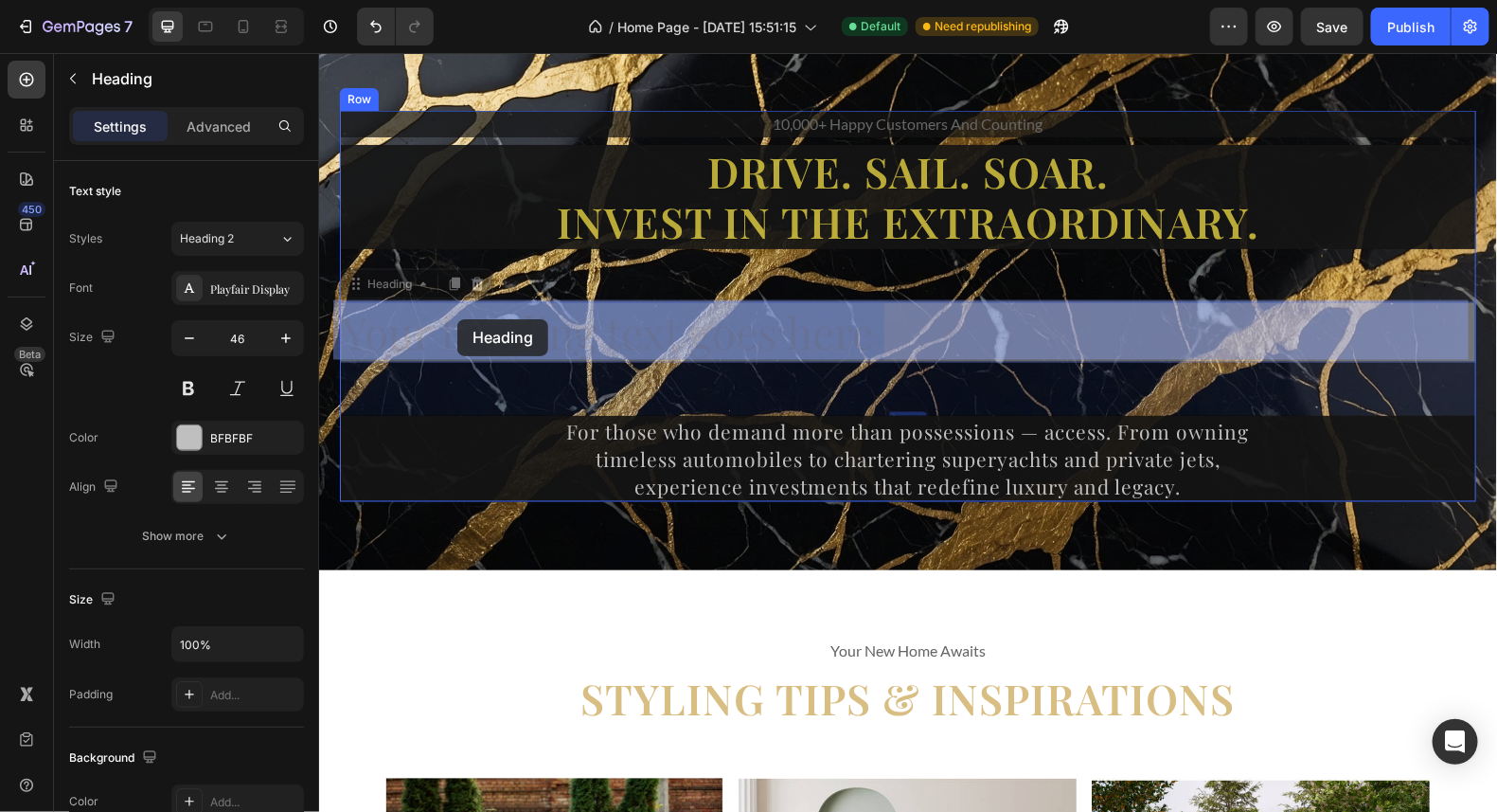
drag, startPoint x: 874, startPoint y: 336, endPoint x: 456, endPoint y: 318, distance: 418.4
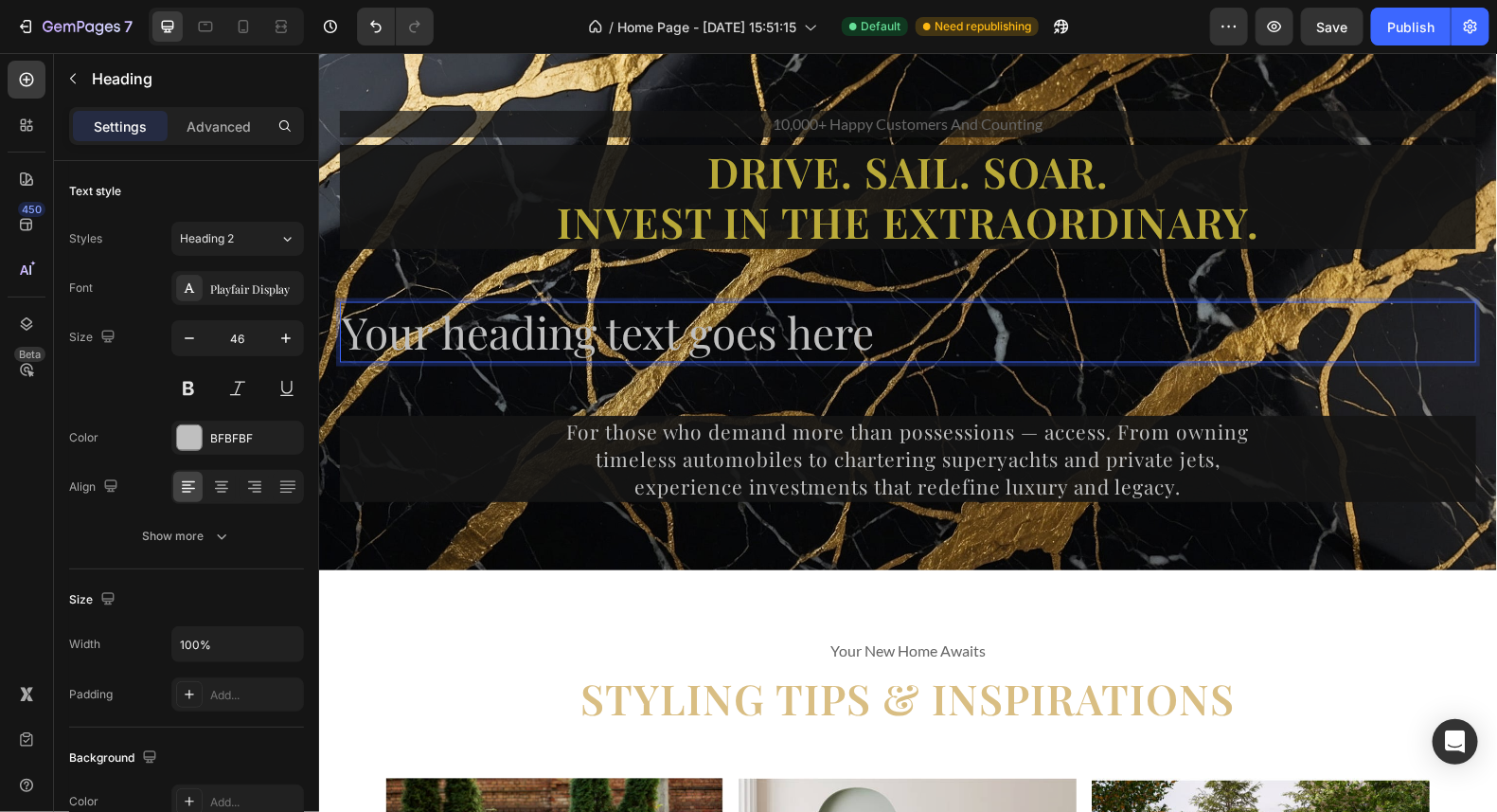
click at [872, 334] on p "Your heading text goes here" at bounding box center [906, 331] width 1132 height 57
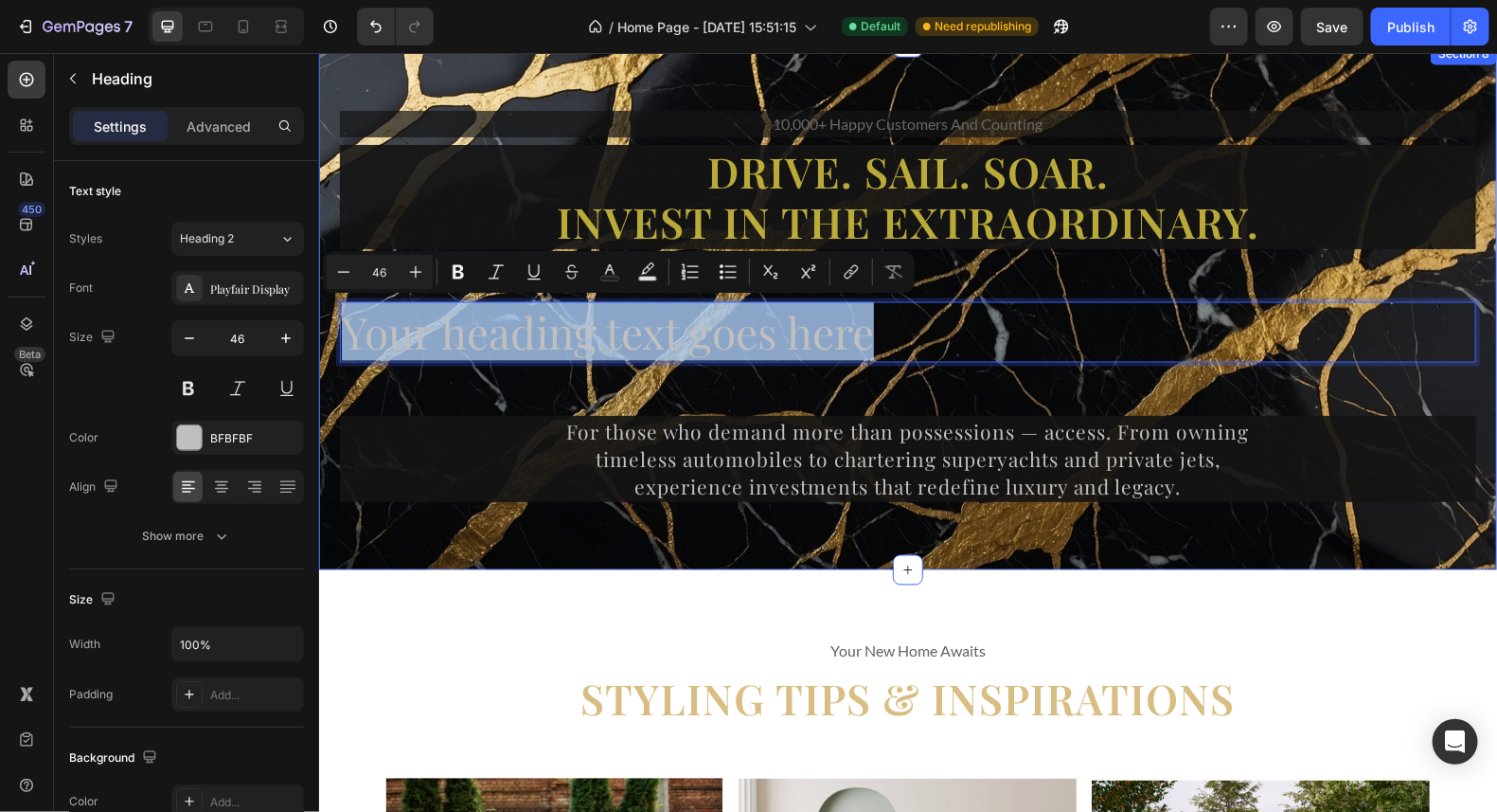
drag, startPoint x: 872, startPoint y: 334, endPoint x: 324, endPoint y: 320, distance: 548.2
click at [324, 320] on div "10,000+ happy customers and counting Text Drive. Sail. Soar. Invest in the Extr…" at bounding box center [907, 304] width 1179 height 526
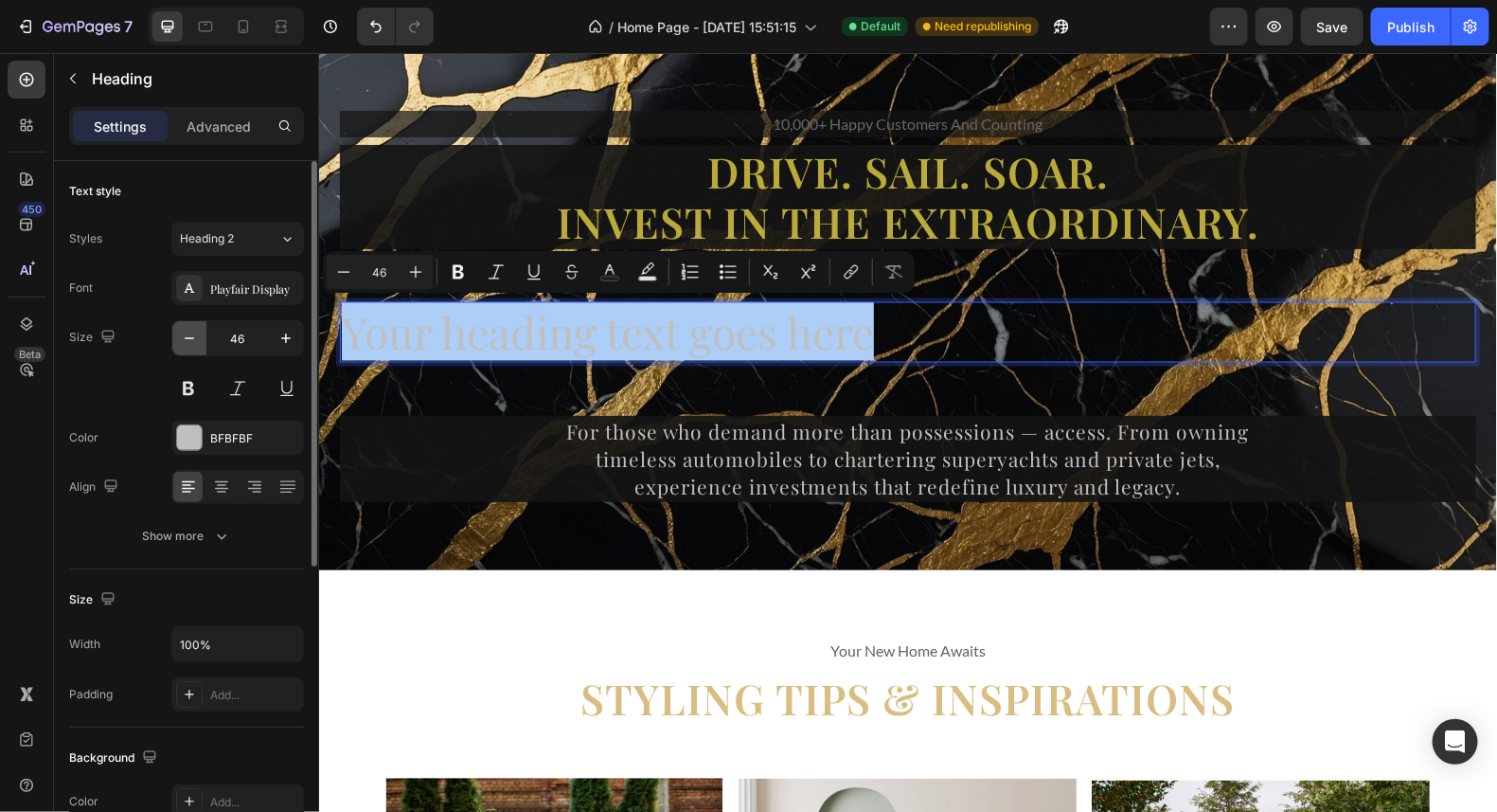
click at [190, 334] on icon "button" at bounding box center [190, 339] width 19 height 19
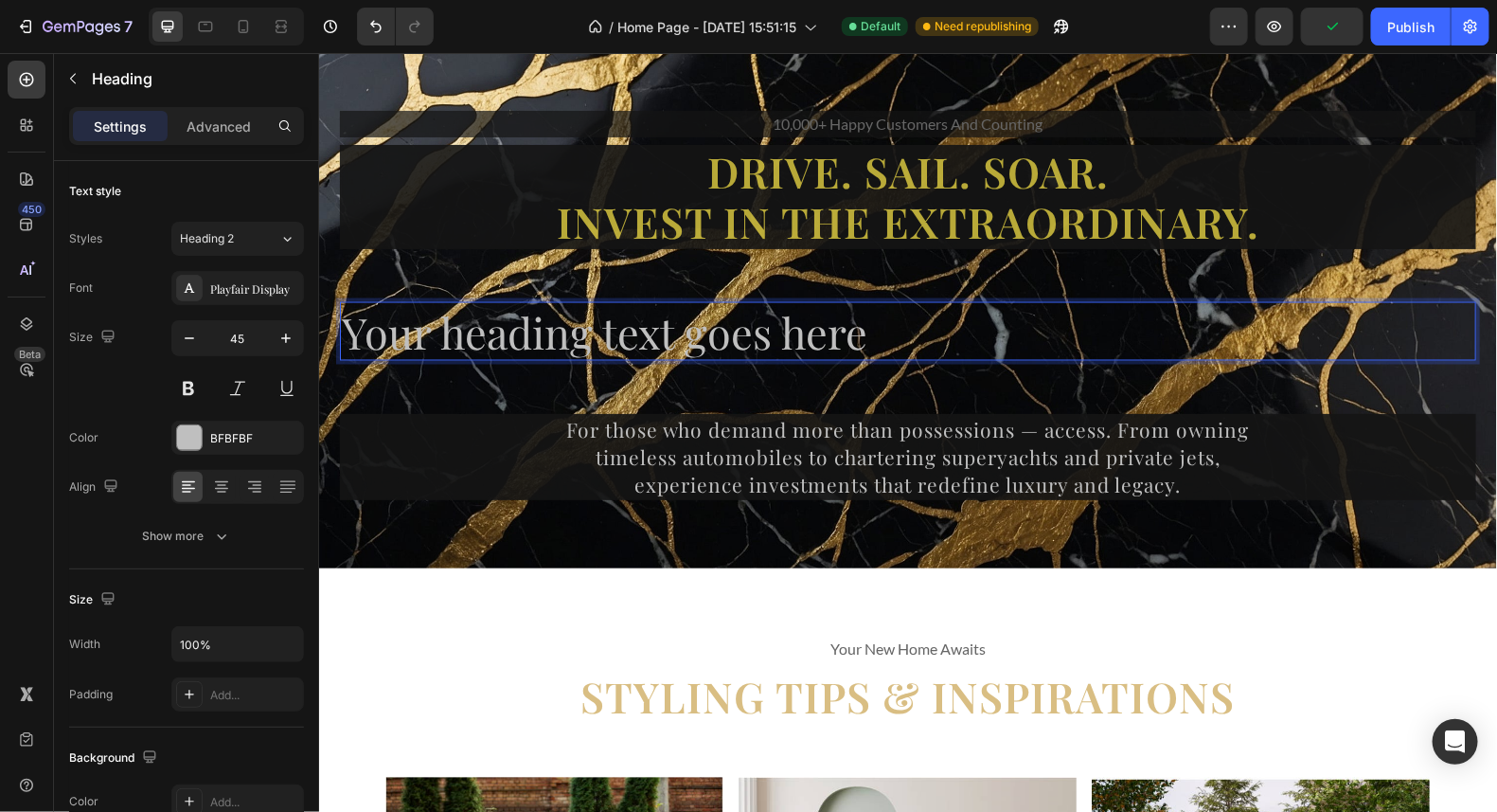
click at [868, 324] on p "Your heading text goes here" at bounding box center [906, 331] width 1132 height 56
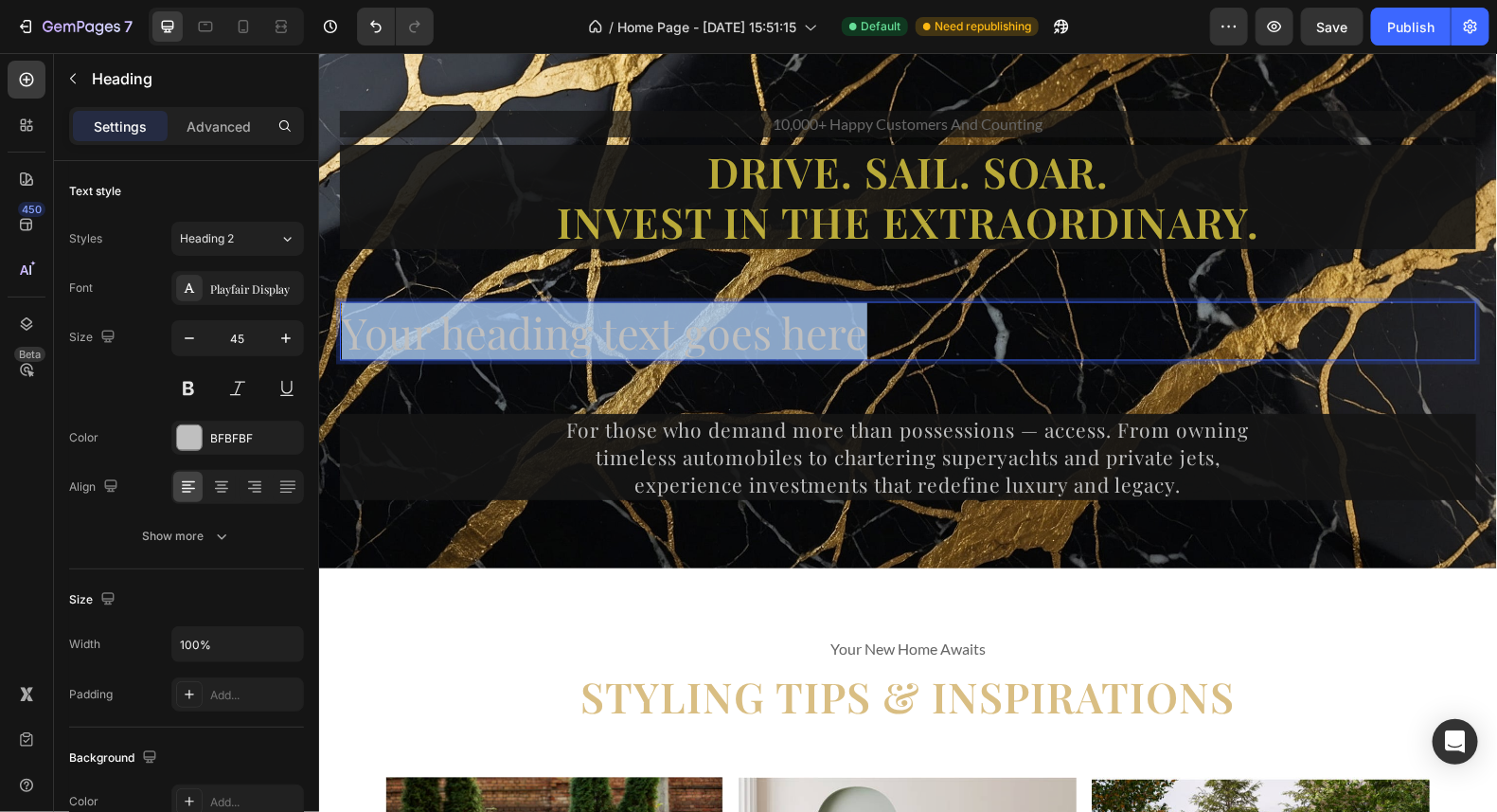
drag, startPoint x: 868, startPoint y: 326, endPoint x: 340, endPoint y: 331, distance: 528.0
click at [341, 331] on p "Your heading text goes here" at bounding box center [906, 331] width 1132 height 56
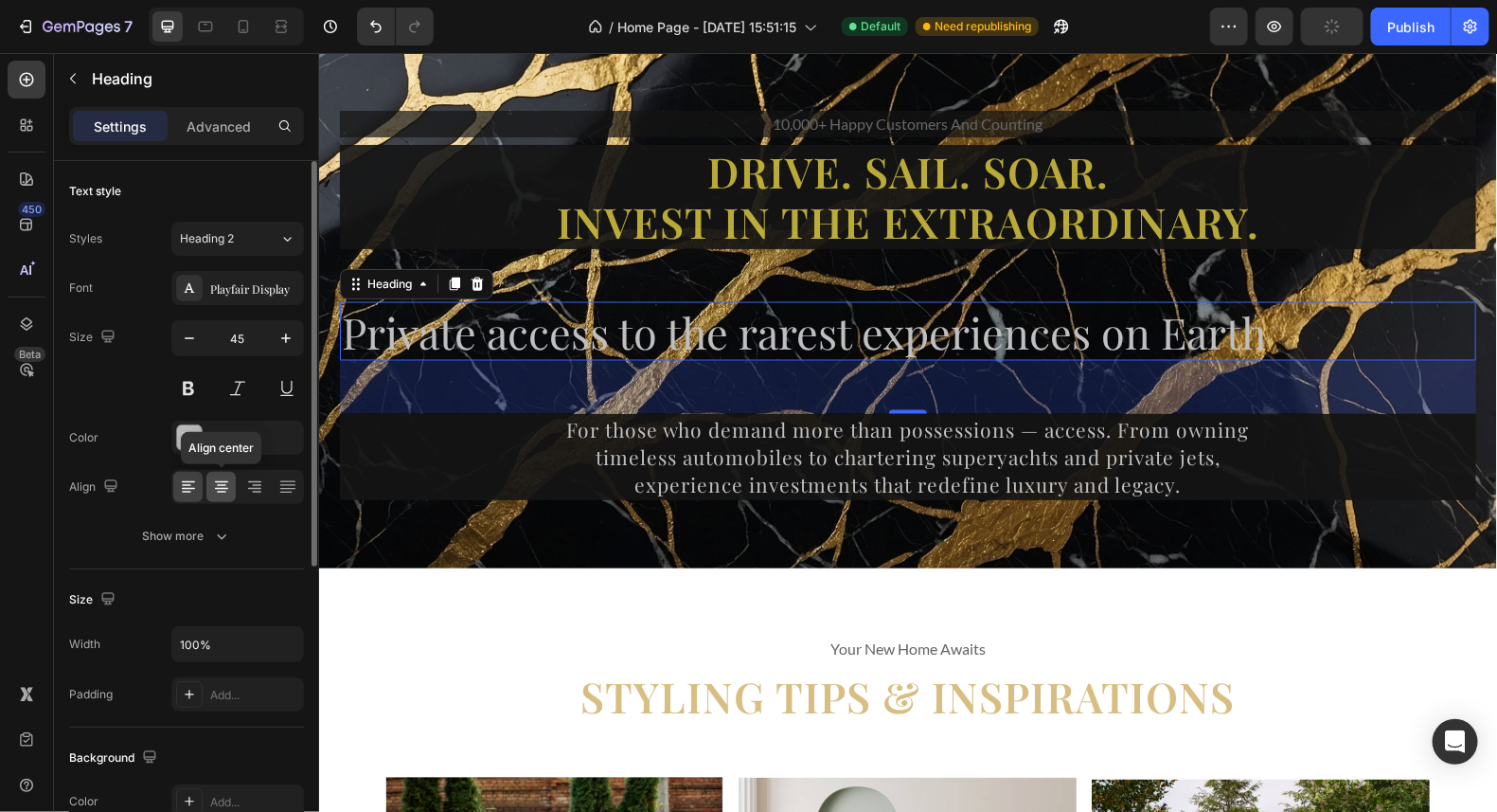
click at [222, 483] on icon at bounding box center [222, 487] width 19 height 19
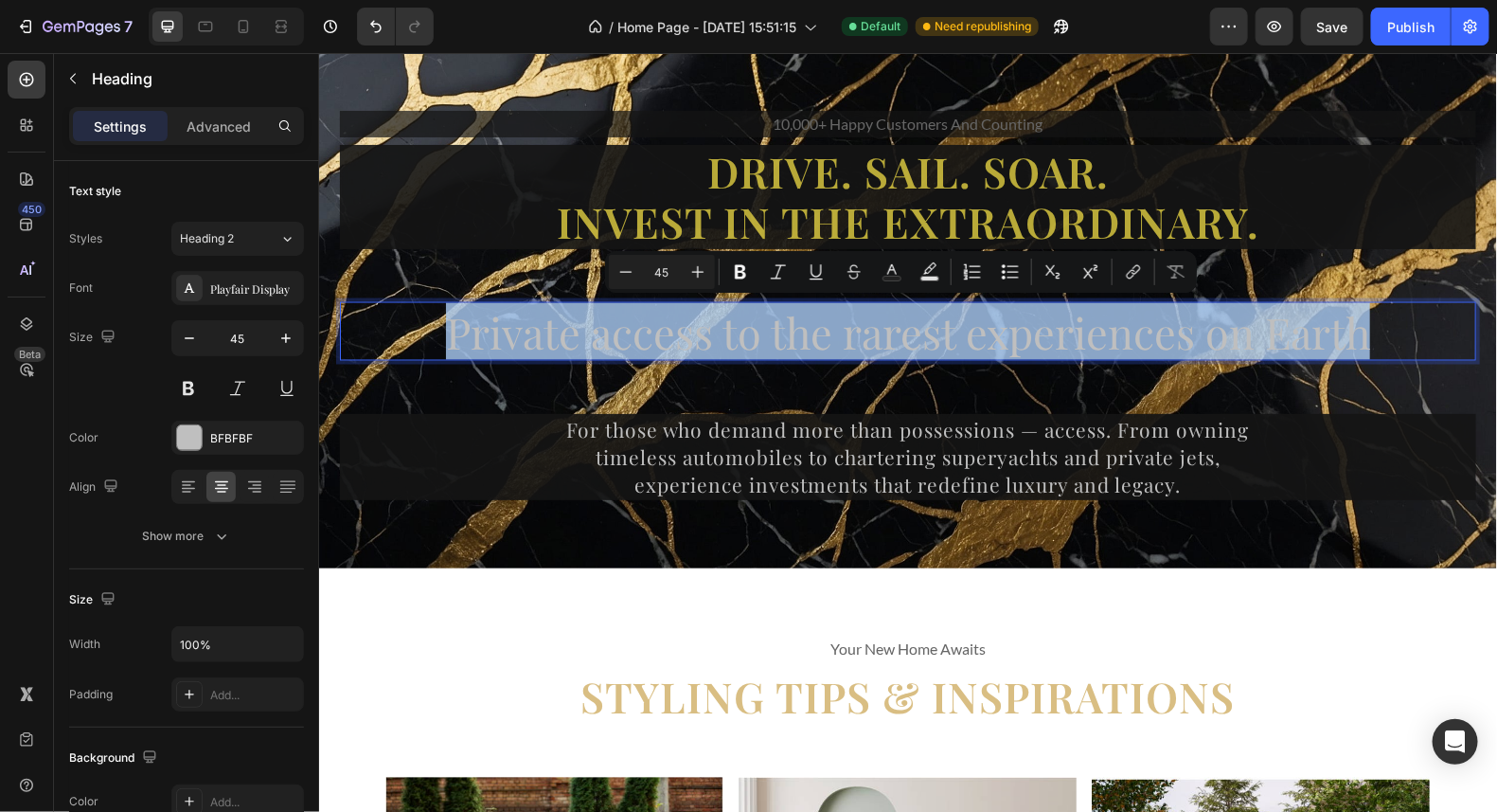
drag, startPoint x: 1388, startPoint y: 328, endPoint x: 370, endPoint y: 346, distance: 1018.2
click at [370, 346] on p "Private access to the rarest experiences on Earth" at bounding box center [906, 331] width 1132 height 56
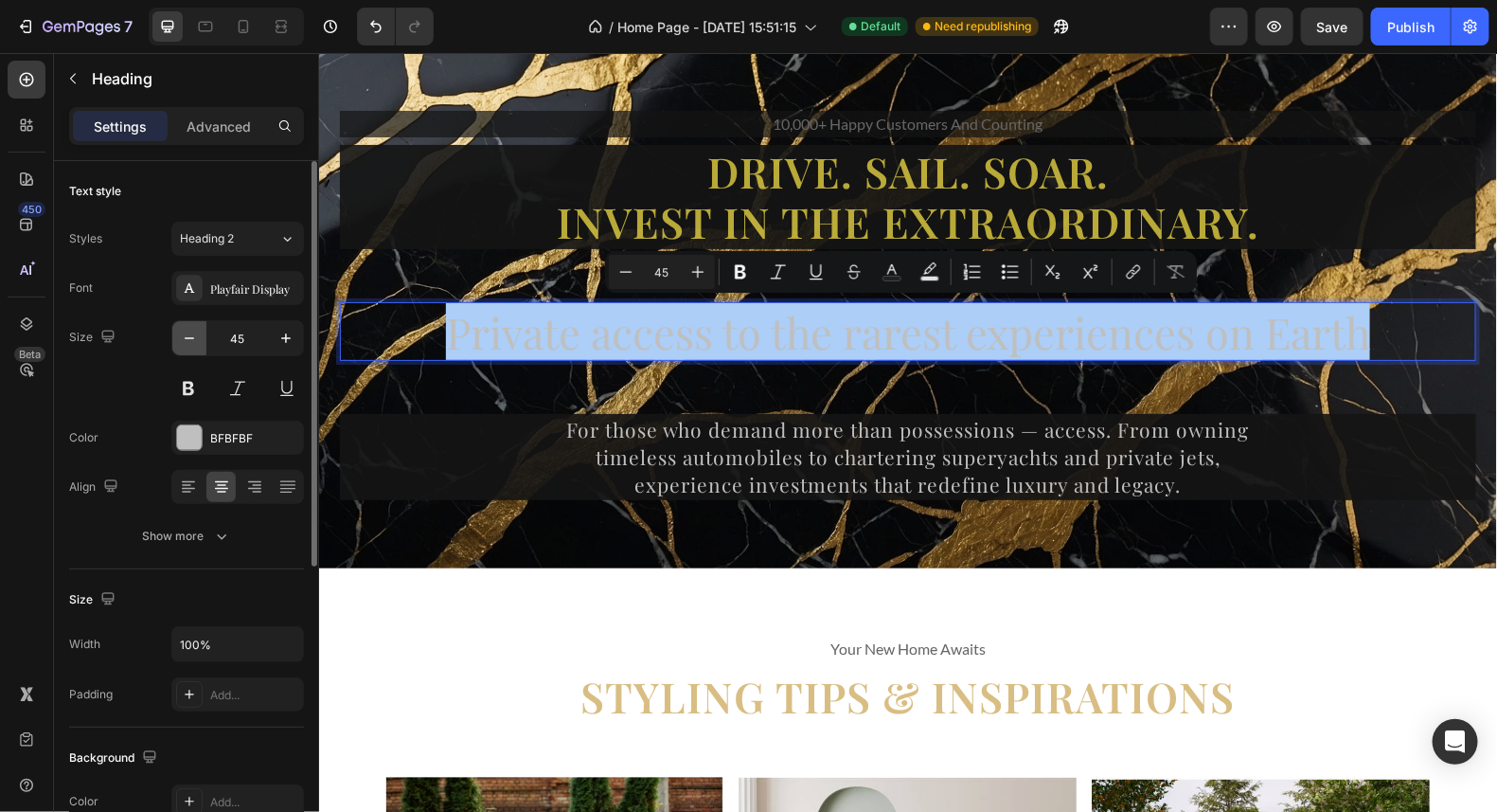
click at [191, 340] on icon "button" at bounding box center [190, 339] width 19 height 19
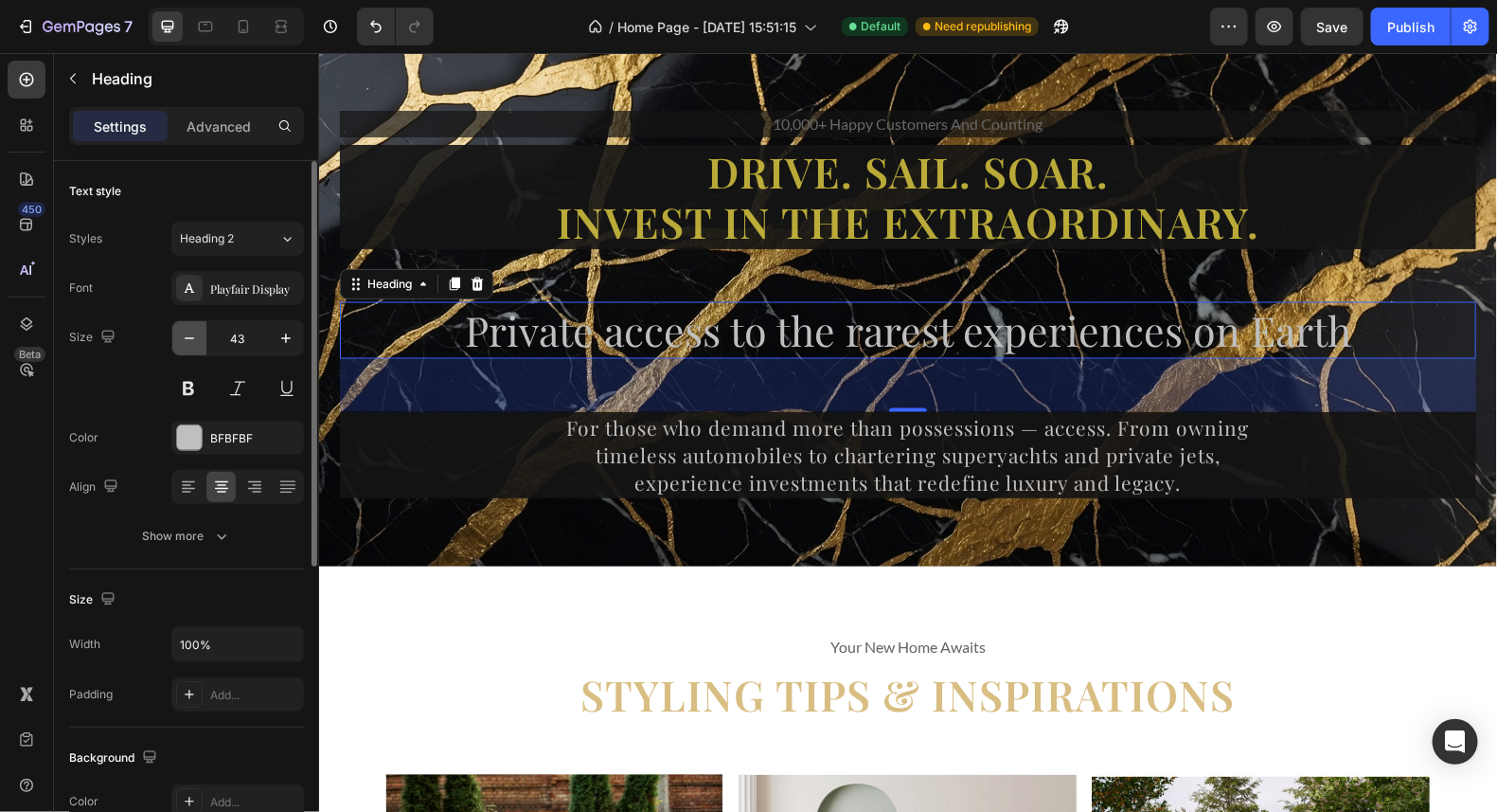
click at [191, 340] on icon "button" at bounding box center [190, 339] width 19 height 19
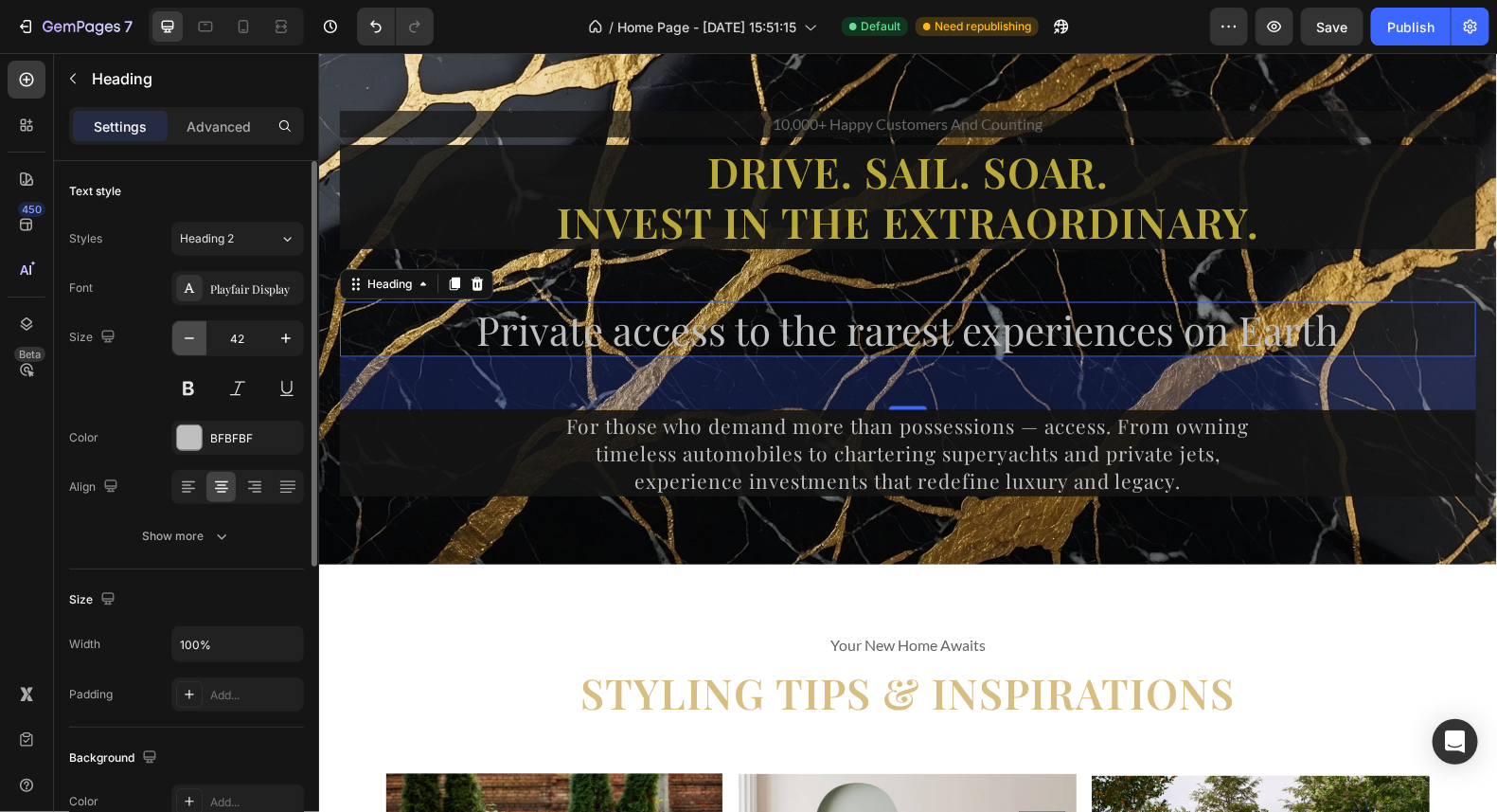
click at [191, 340] on icon "button" at bounding box center [190, 339] width 19 height 19
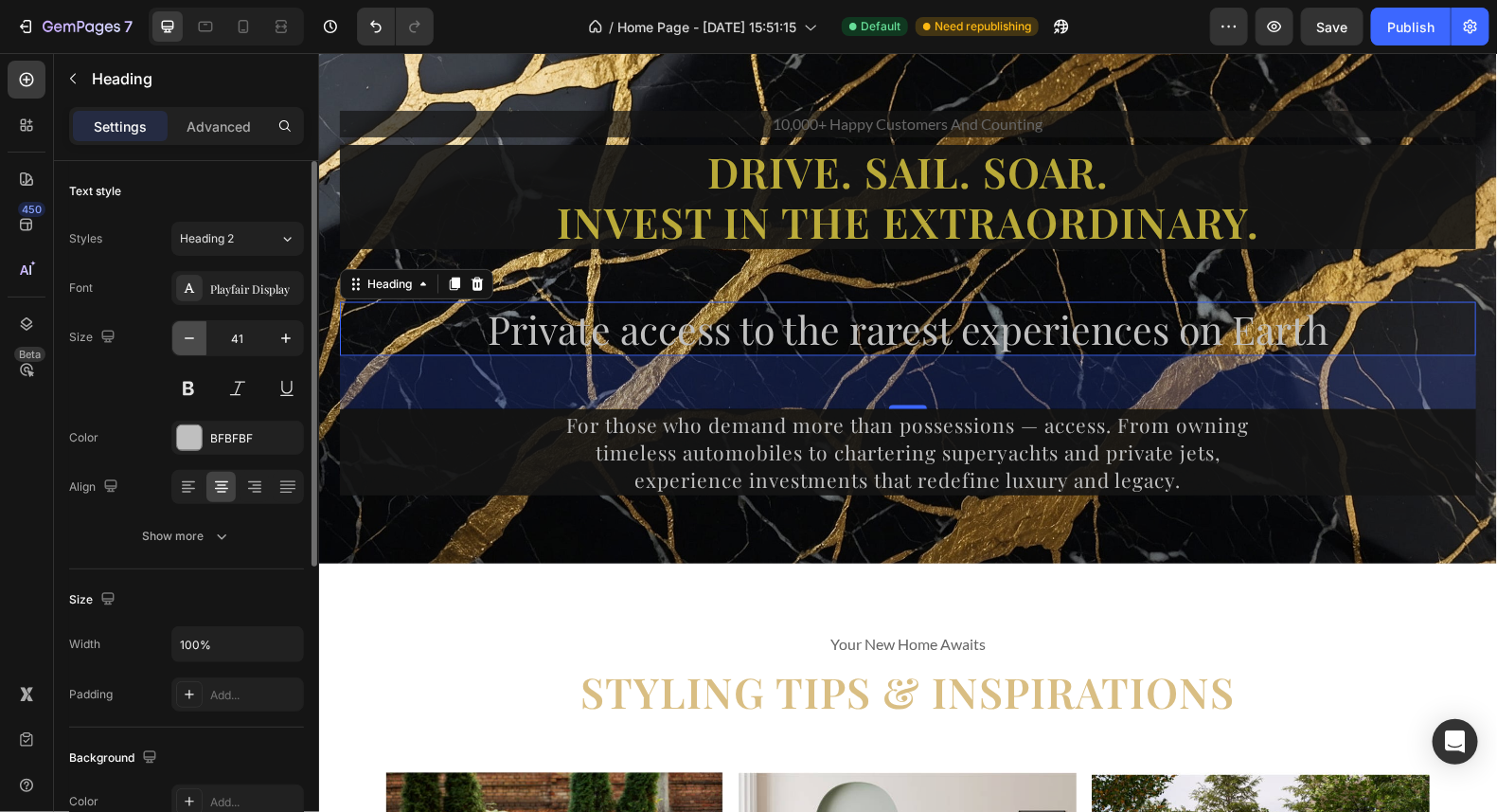
click at [191, 340] on icon "button" at bounding box center [190, 339] width 19 height 19
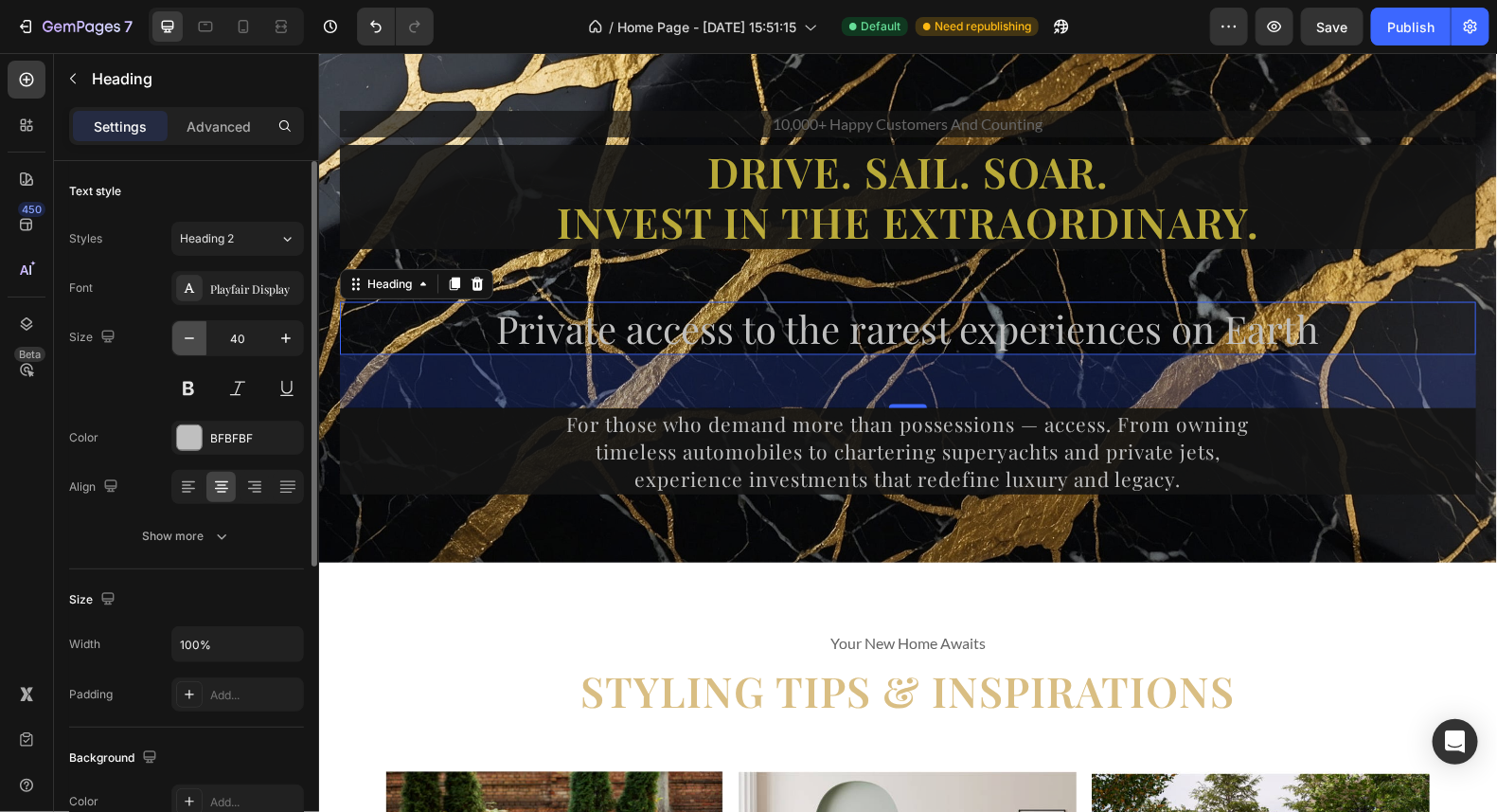
click at [191, 340] on icon "button" at bounding box center [190, 339] width 19 height 19
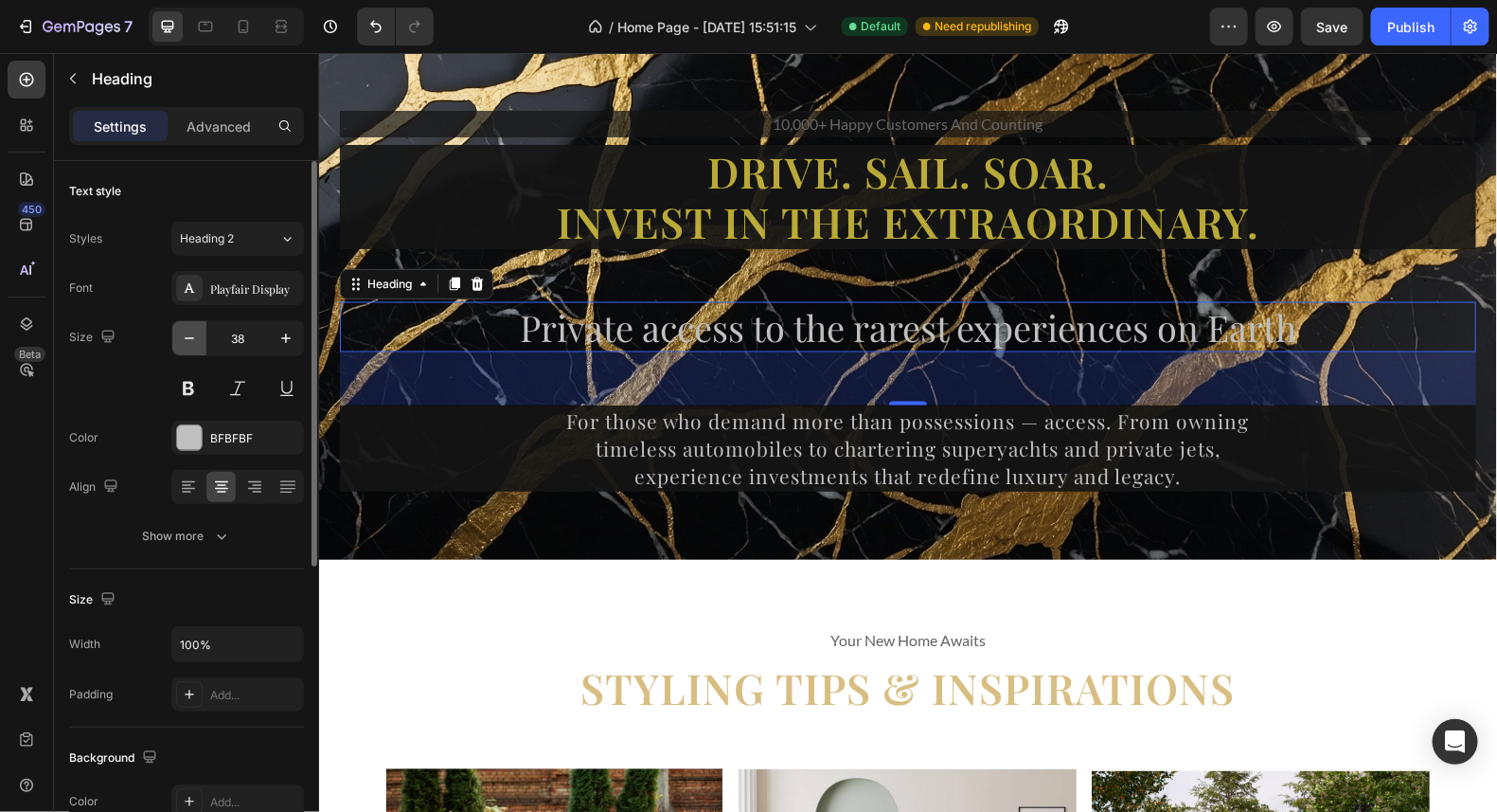
click at [191, 340] on icon "button" at bounding box center [190, 339] width 19 height 19
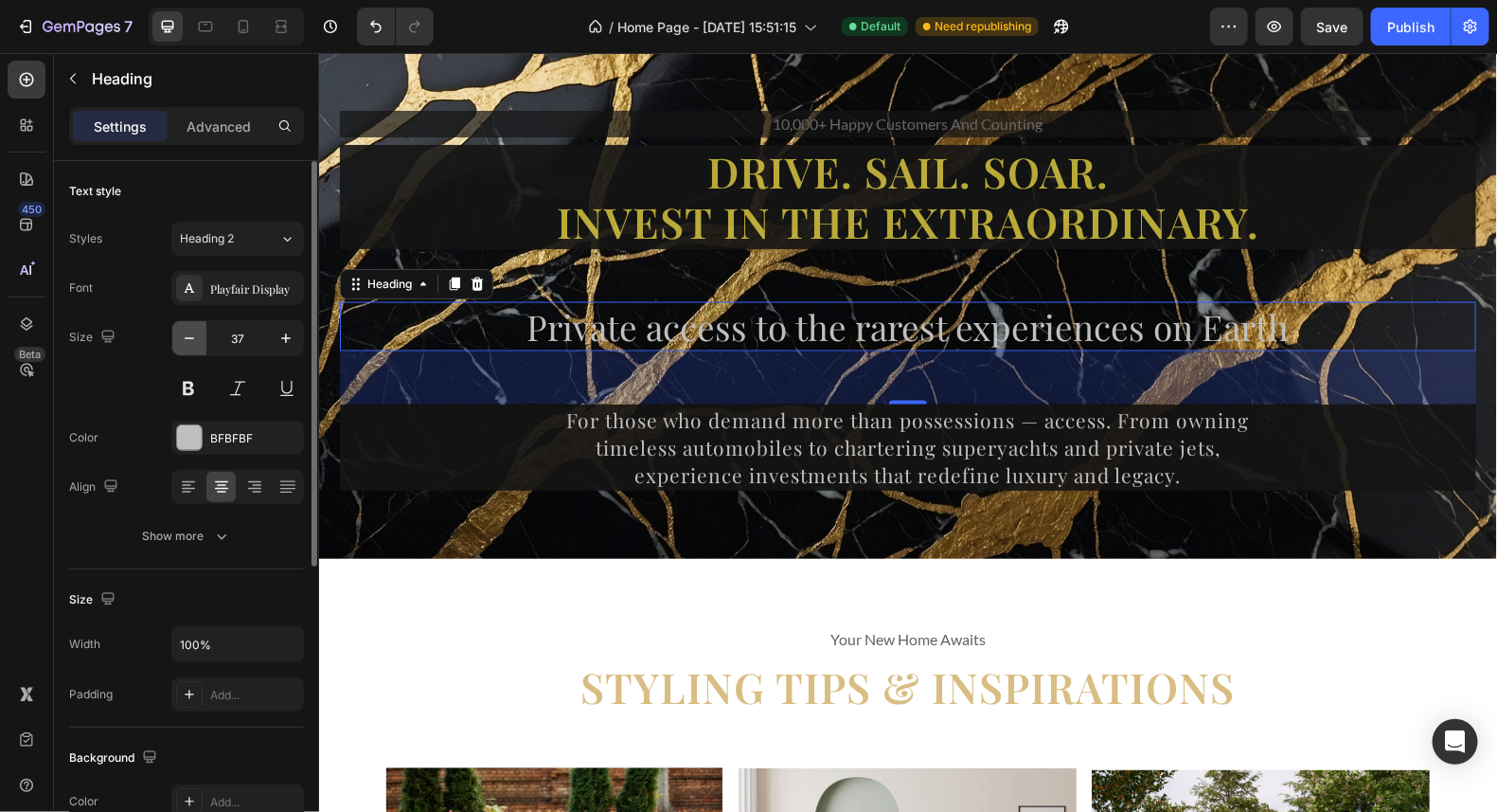
click at [191, 340] on icon "button" at bounding box center [190, 339] width 19 height 19
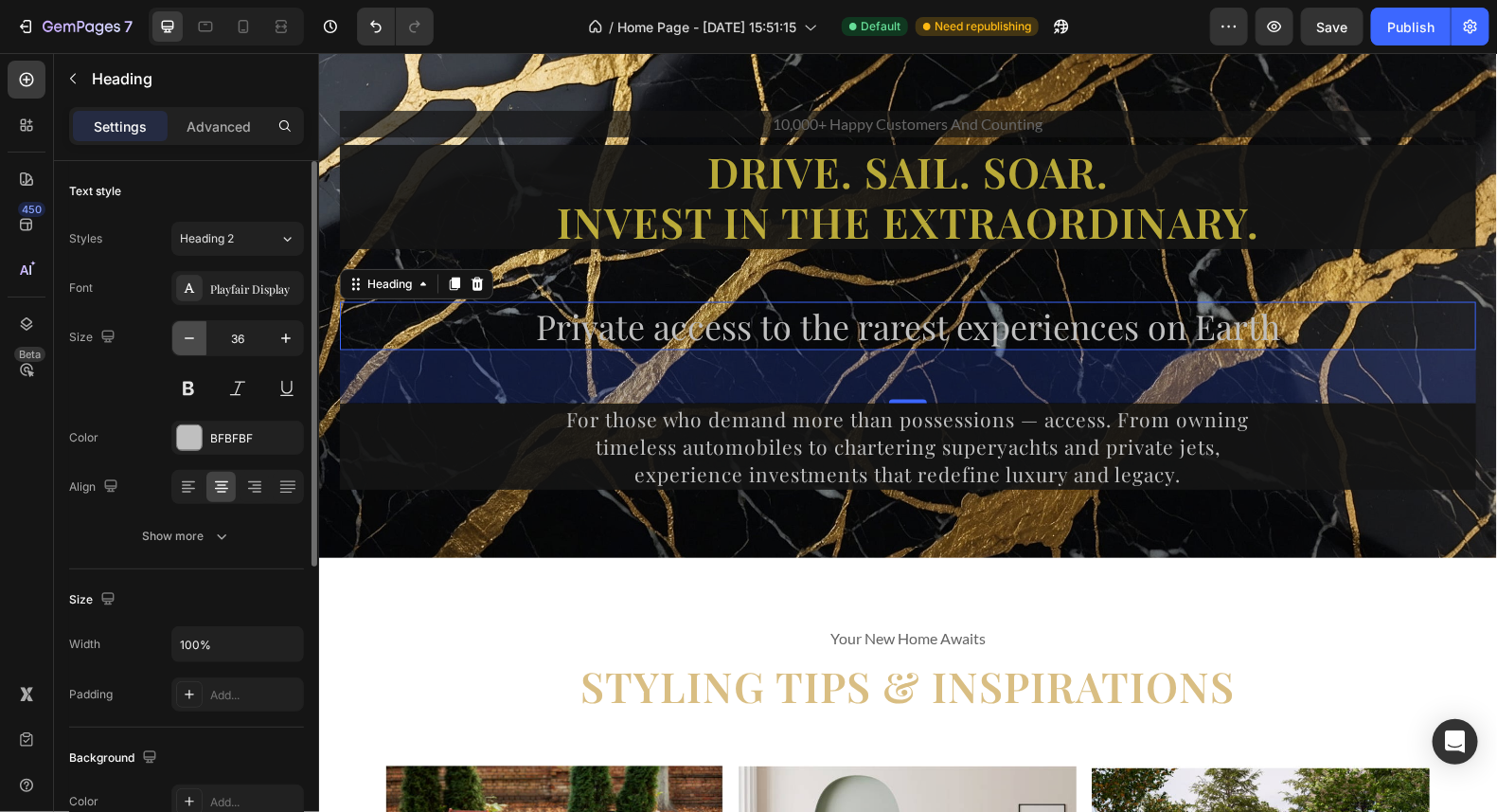
click at [191, 340] on icon "button" at bounding box center [190, 339] width 19 height 19
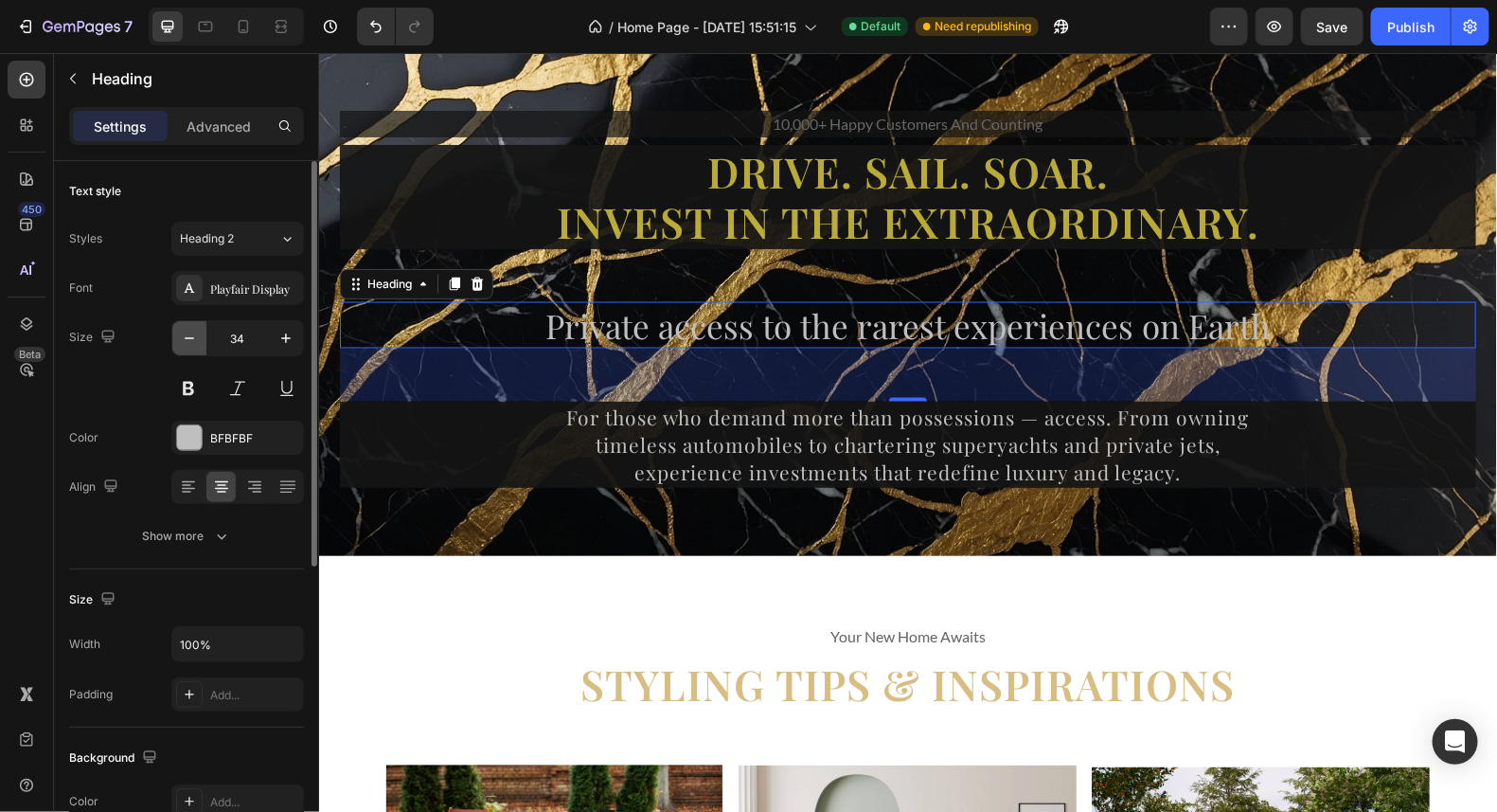
click at [191, 340] on icon "button" at bounding box center [190, 339] width 19 height 19
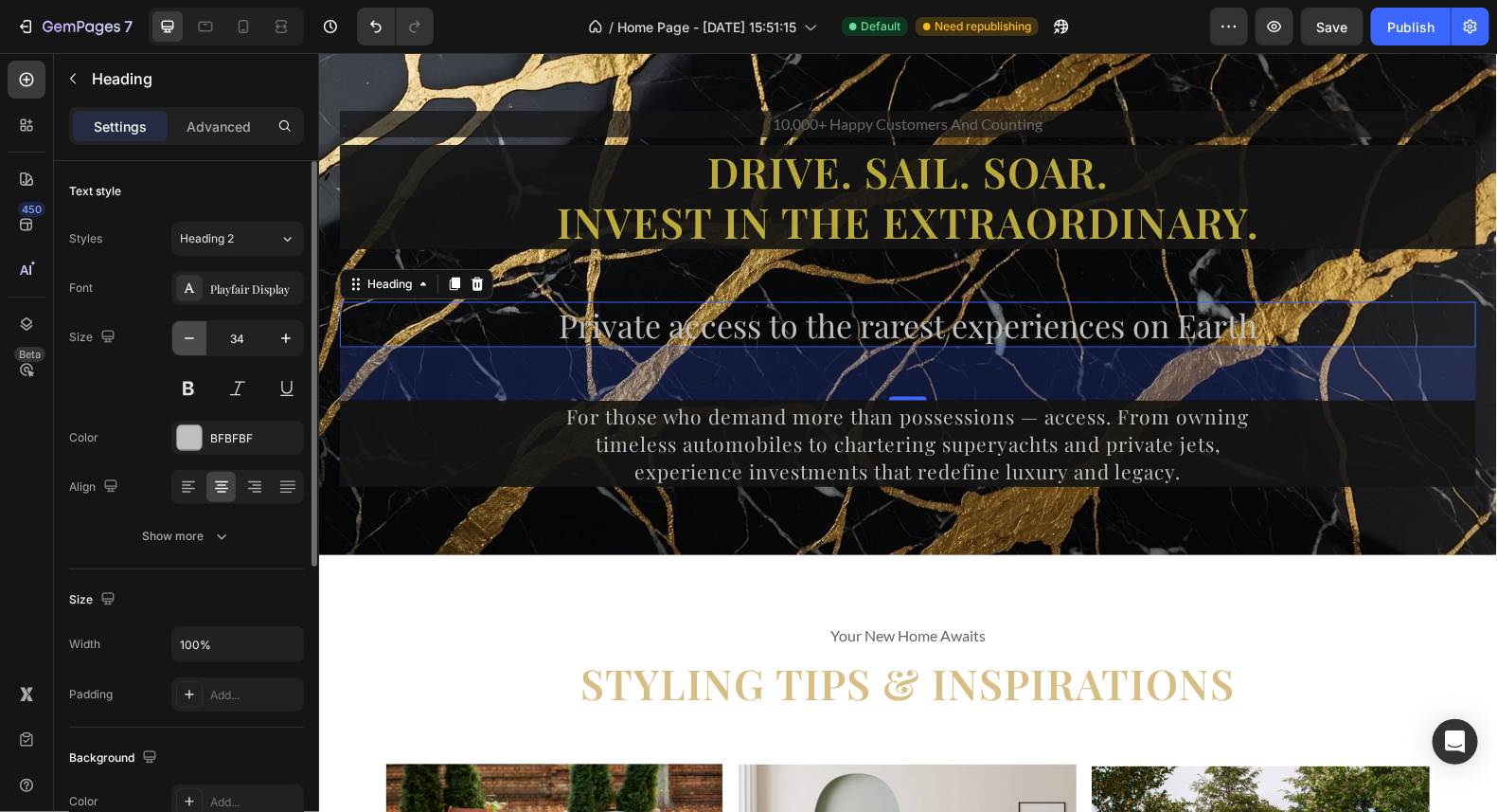
click at [191, 340] on icon "button" at bounding box center [190, 339] width 19 height 19
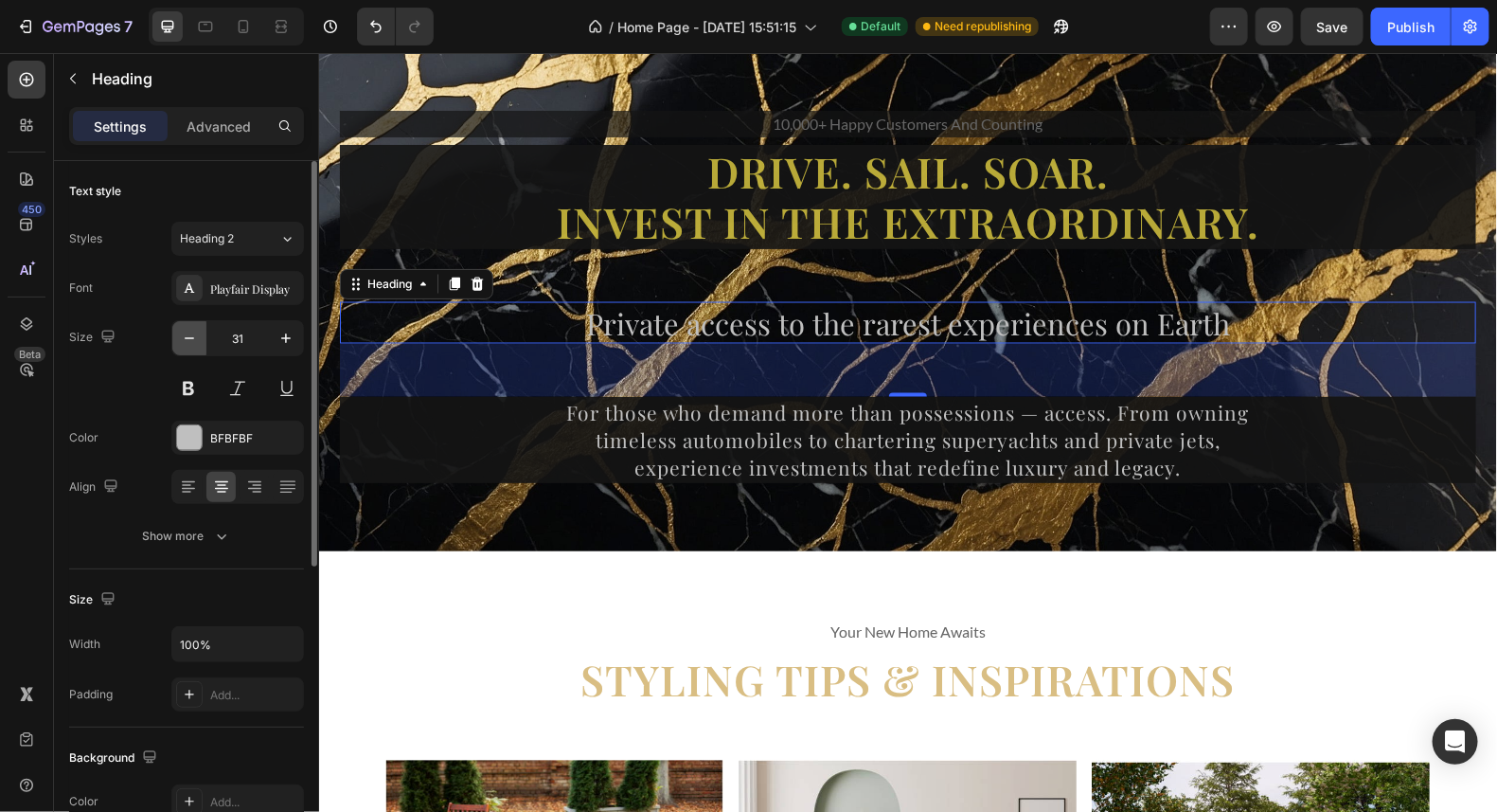
click at [191, 340] on icon "button" at bounding box center [190, 339] width 19 height 19
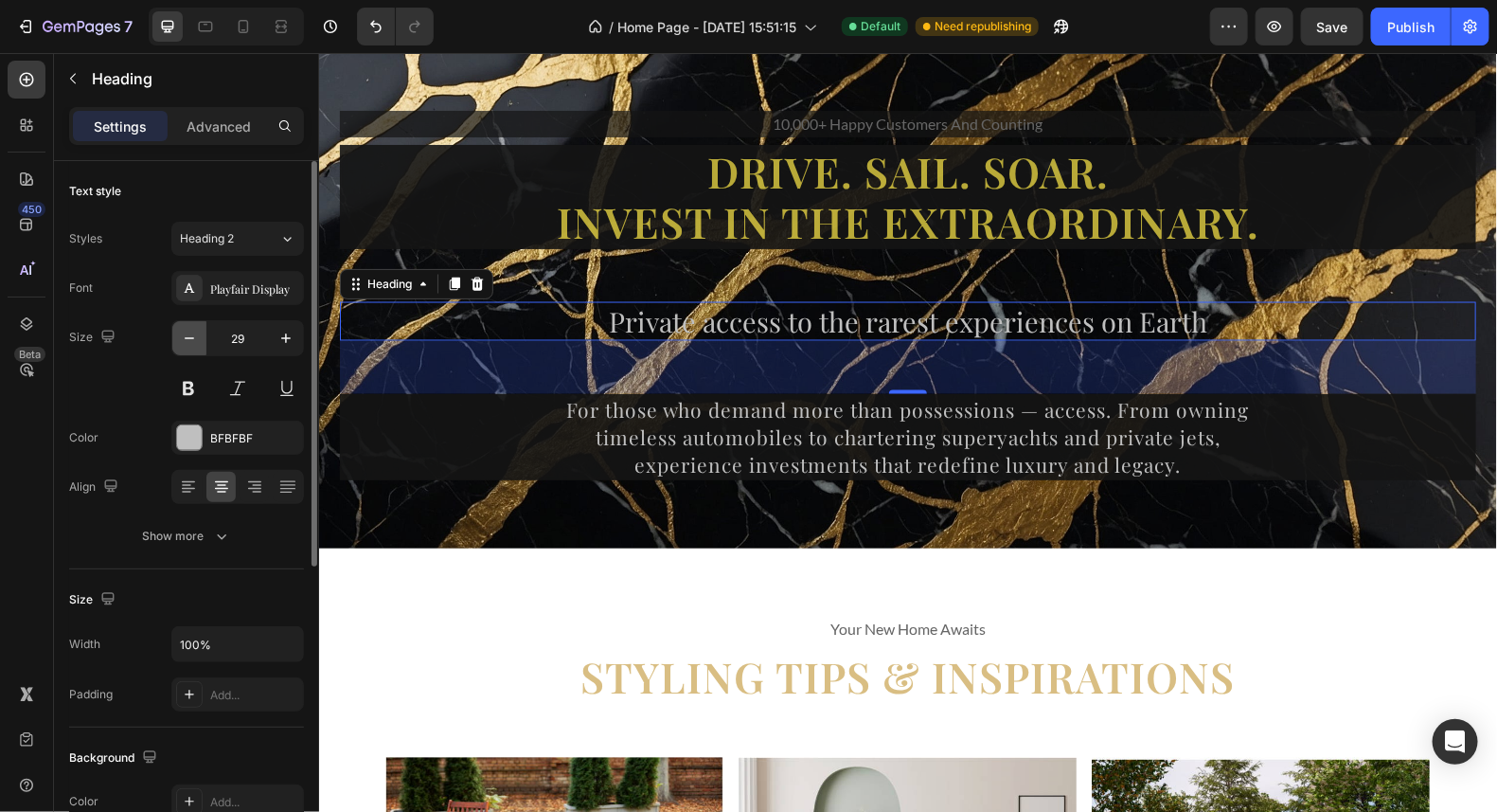
click at [191, 340] on icon "button" at bounding box center [190, 339] width 19 height 19
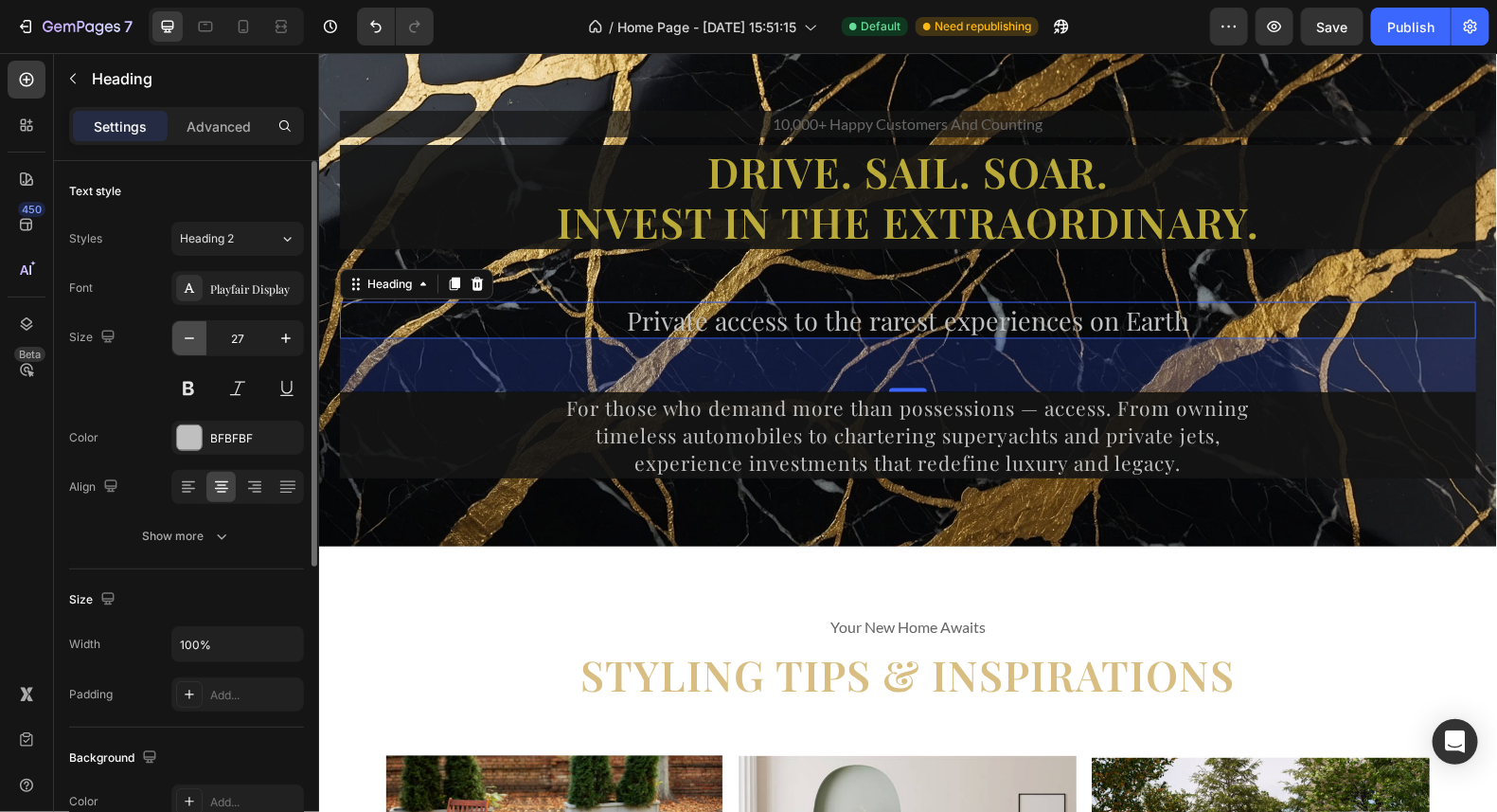
click at [191, 340] on icon "button" at bounding box center [190, 339] width 19 height 19
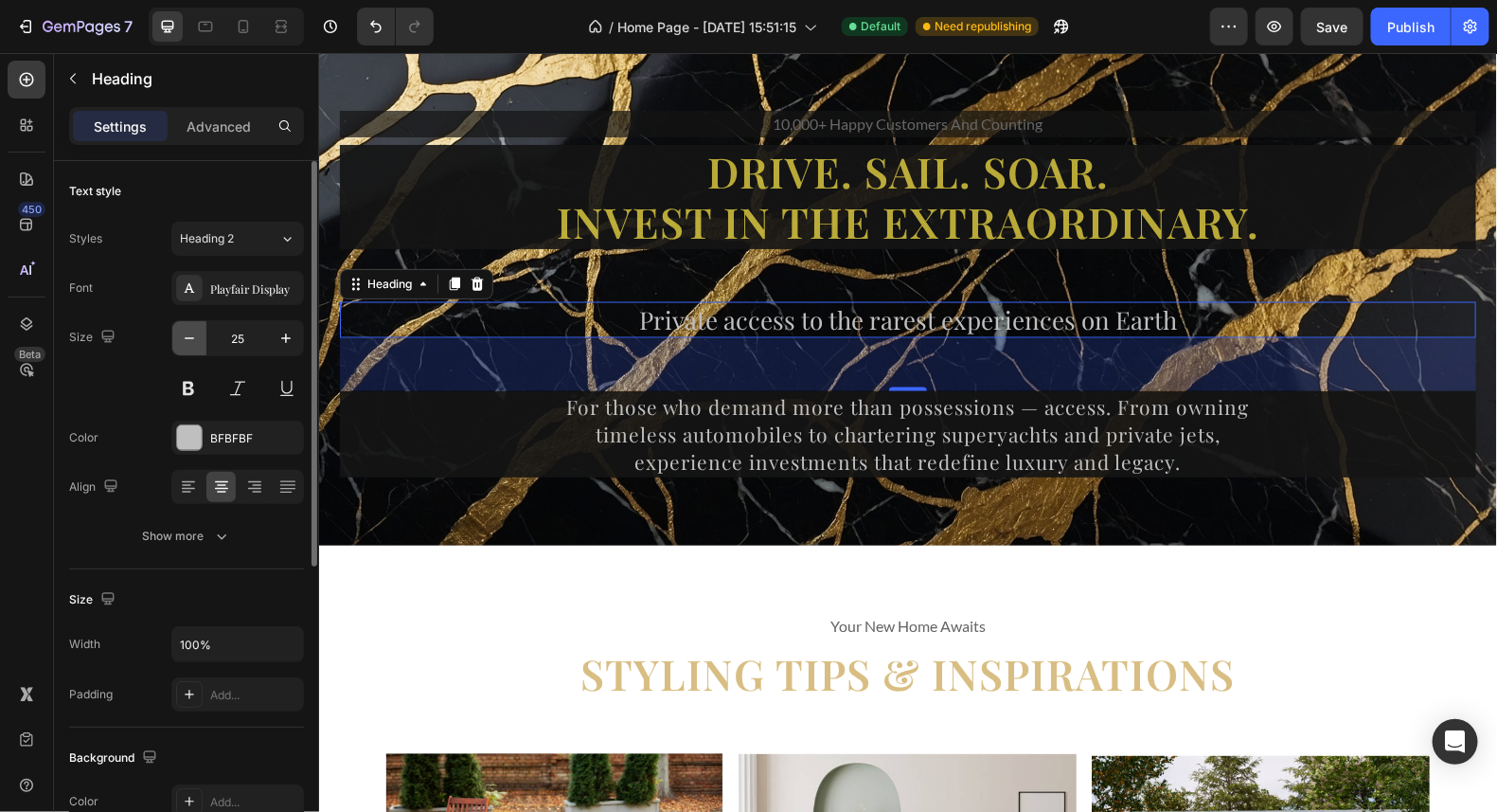
click at [191, 340] on icon "button" at bounding box center [190, 339] width 19 height 19
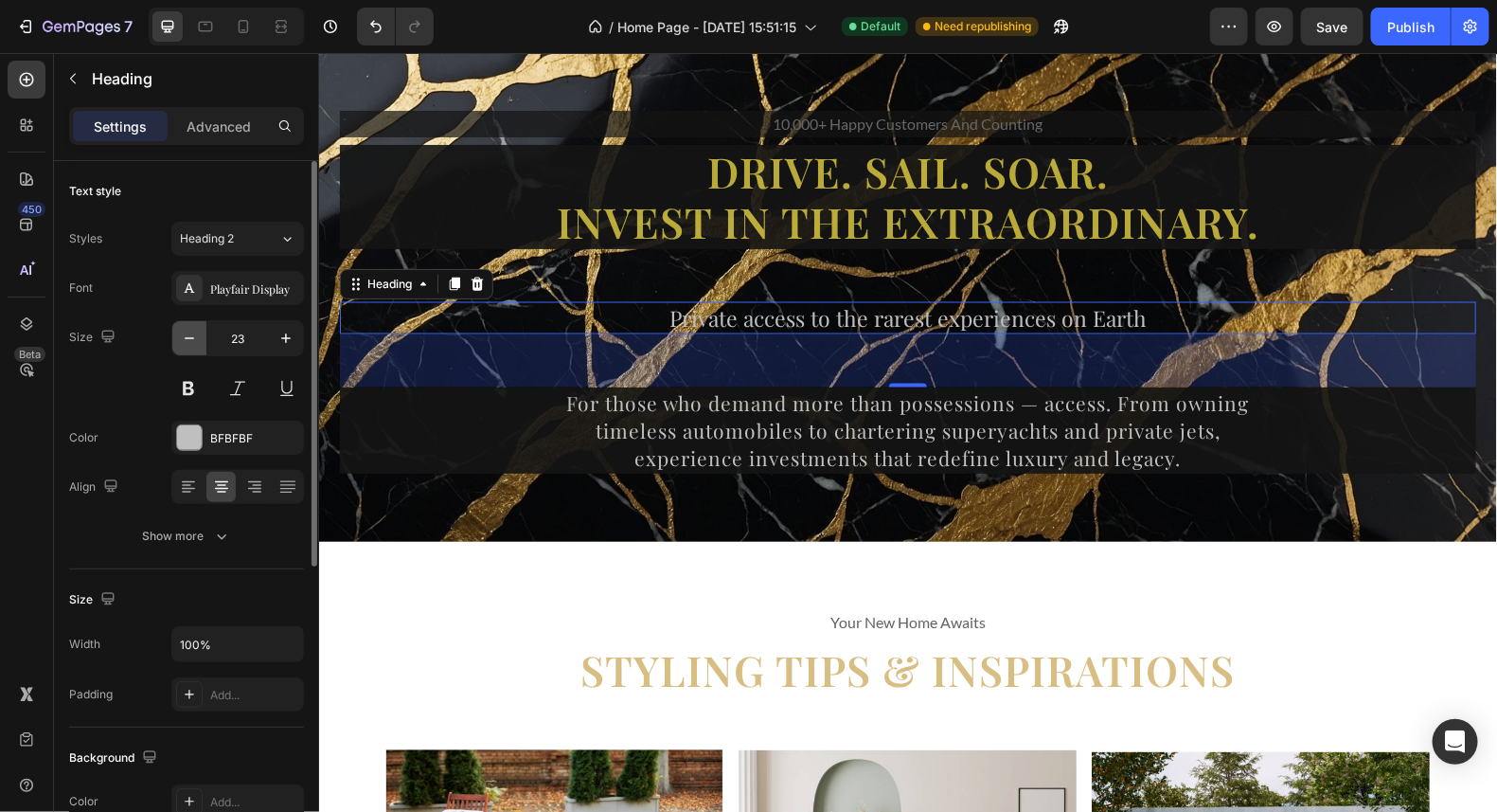
click at [191, 340] on icon "button" at bounding box center [190, 339] width 19 height 19
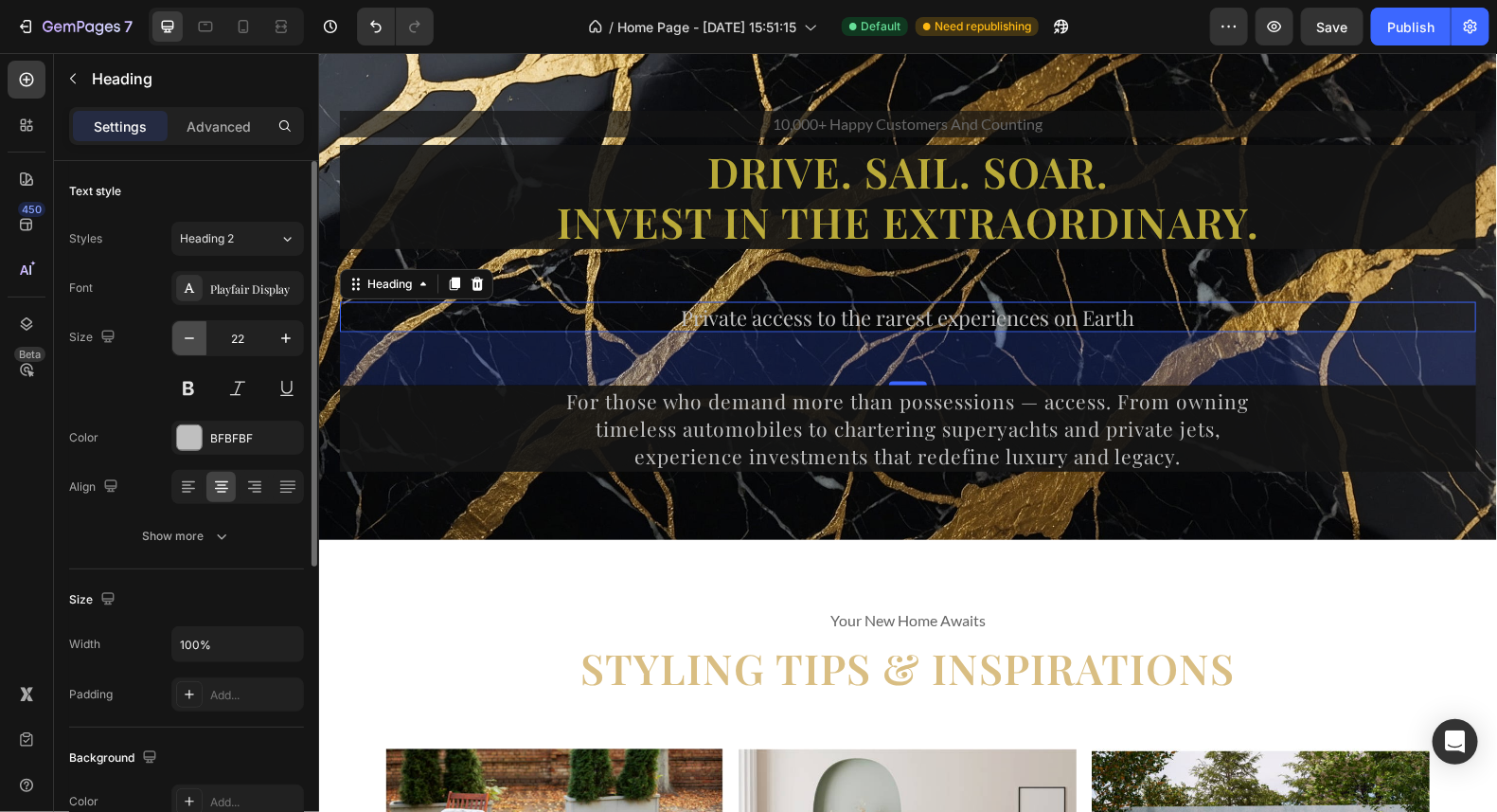
click at [191, 340] on icon "button" at bounding box center [190, 339] width 19 height 19
type input "21"
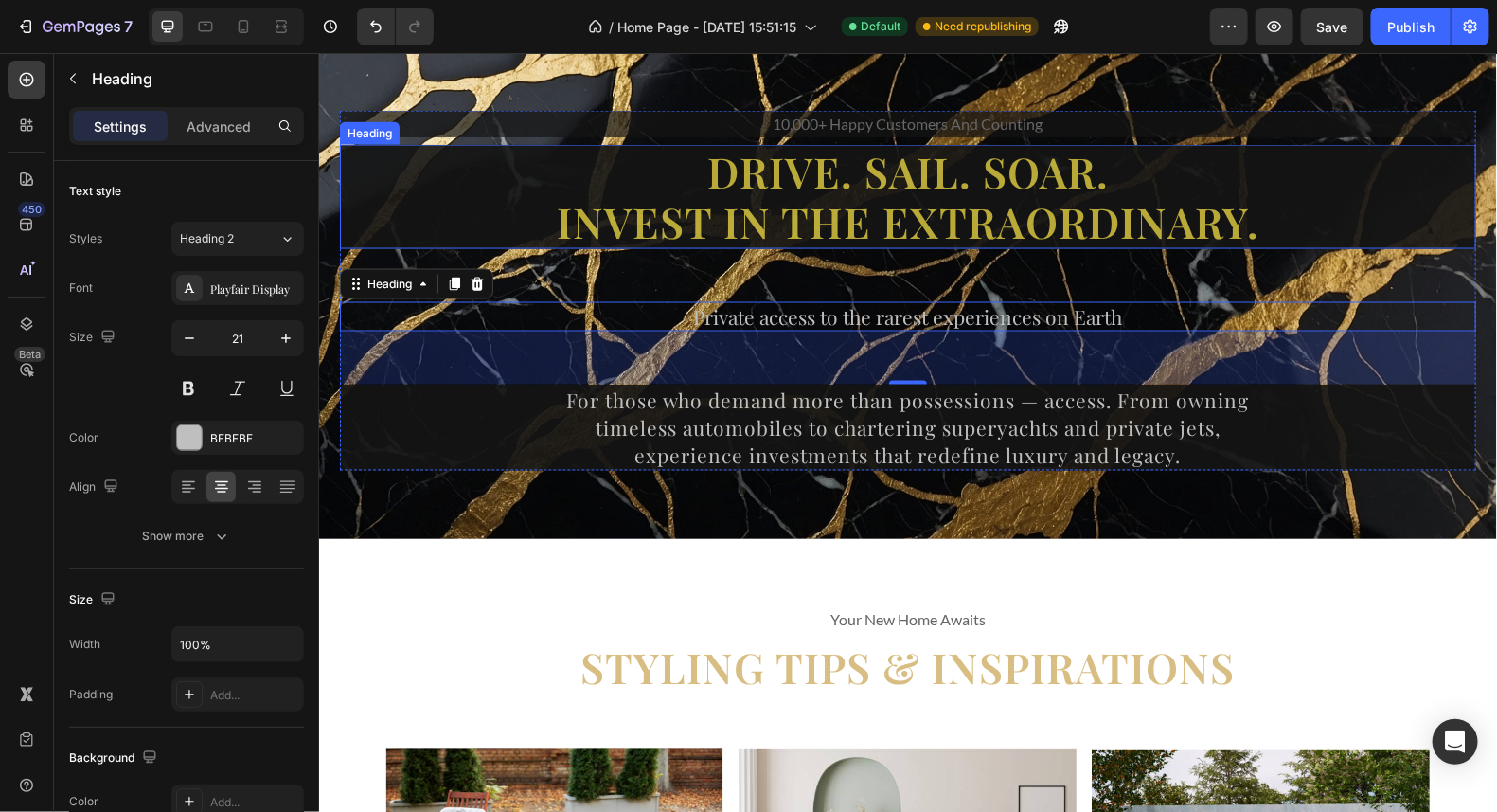
click at [927, 220] on p "Drive. Sail. Soar. Invest in the Extraordinary." at bounding box center [906, 196] width 1132 height 100
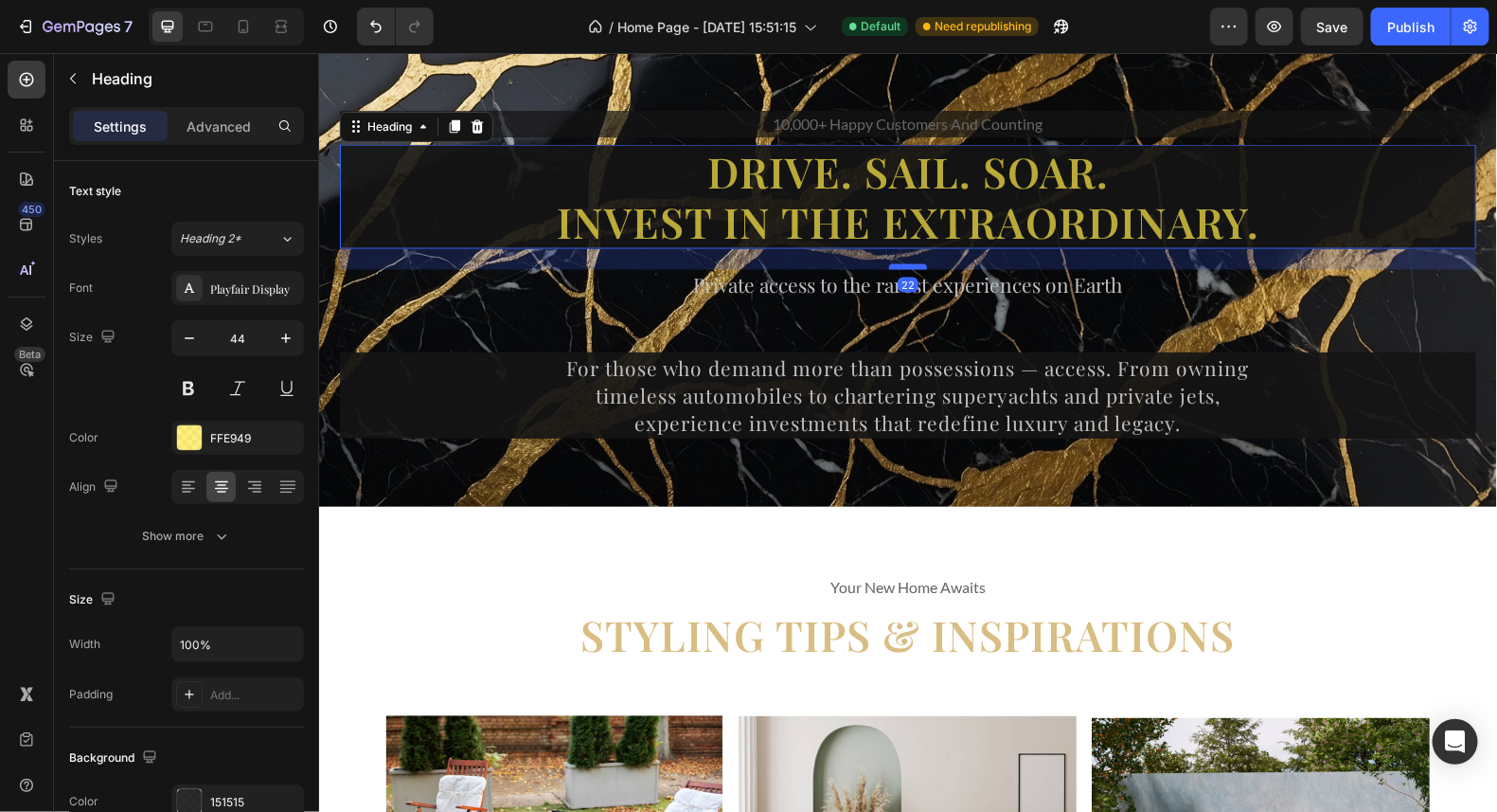
drag, startPoint x: 902, startPoint y: 295, endPoint x: 904, endPoint y: 264, distance: 31.1
click at [904, 264] on div at bounding box center [906, 266] width 38 height 6
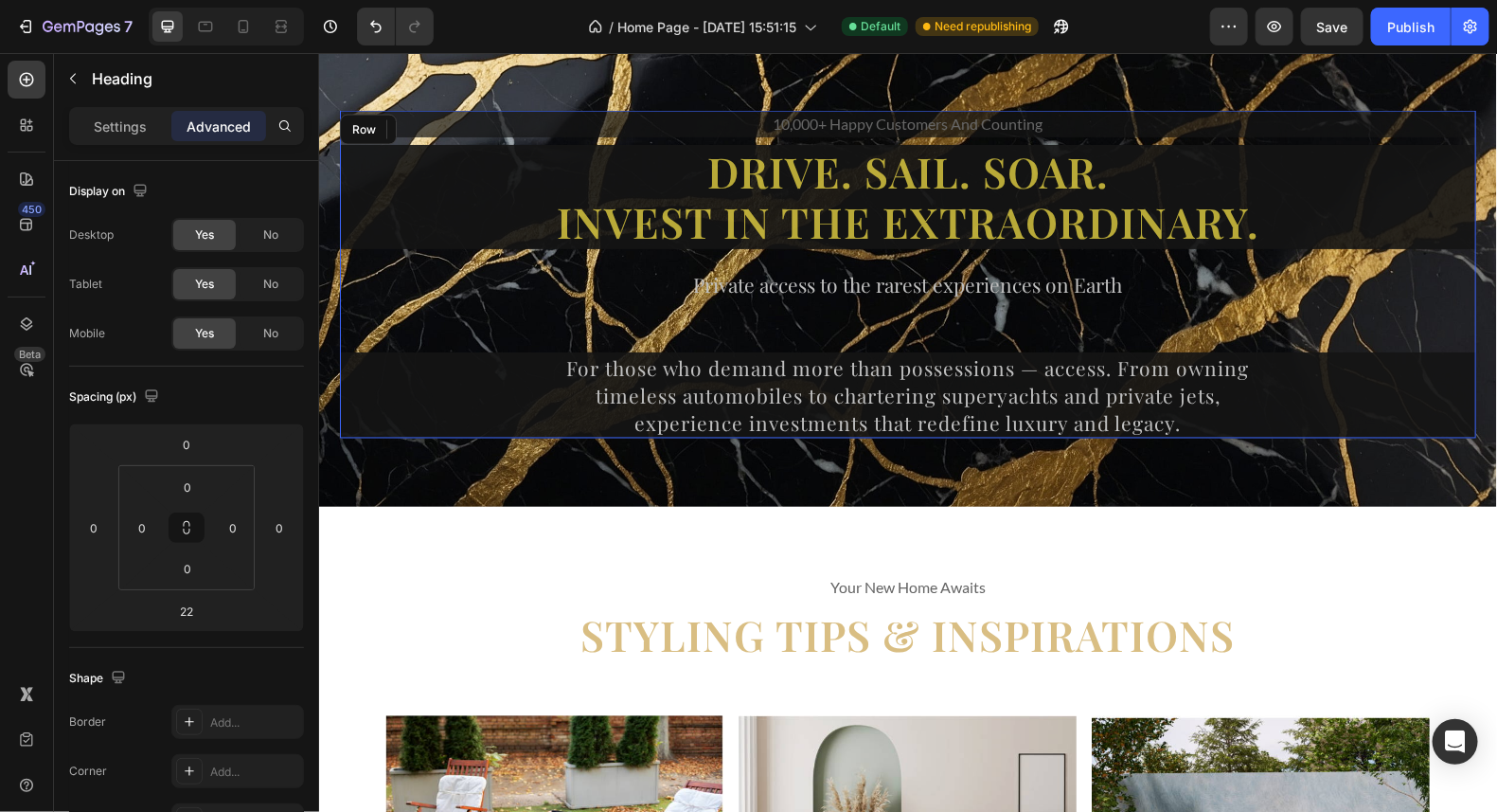
click at [1243, 310] on div "10,000+ happy customers and counting Text Drive. Sail. Soar. Invest in the Extr…" at bounding box center [906, 273] width 1136 height 328
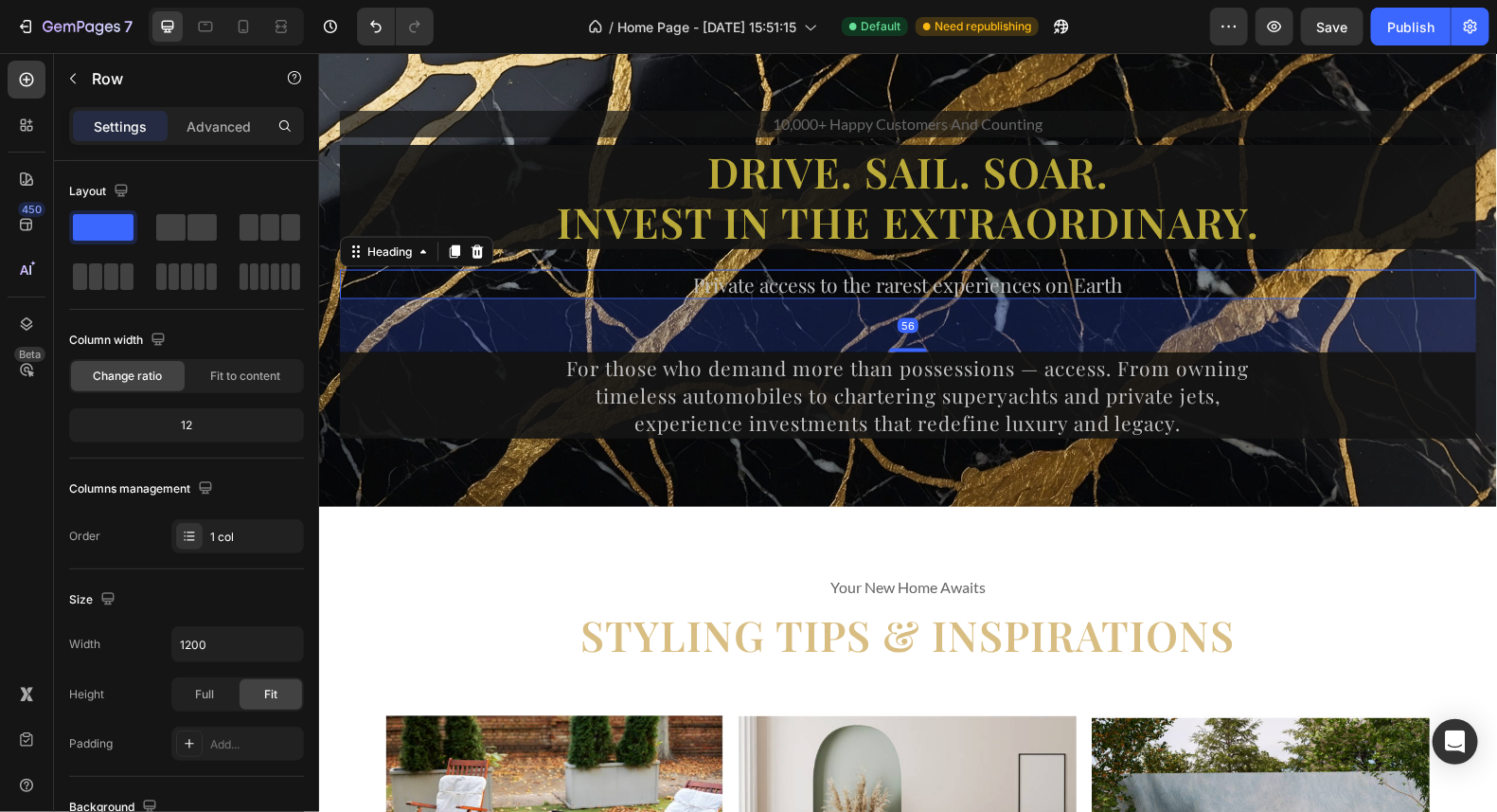
click at [971, 281] on p "Private access to the rarest experiences on Earth" at bounding box center [906, 284] width 1132 height 26
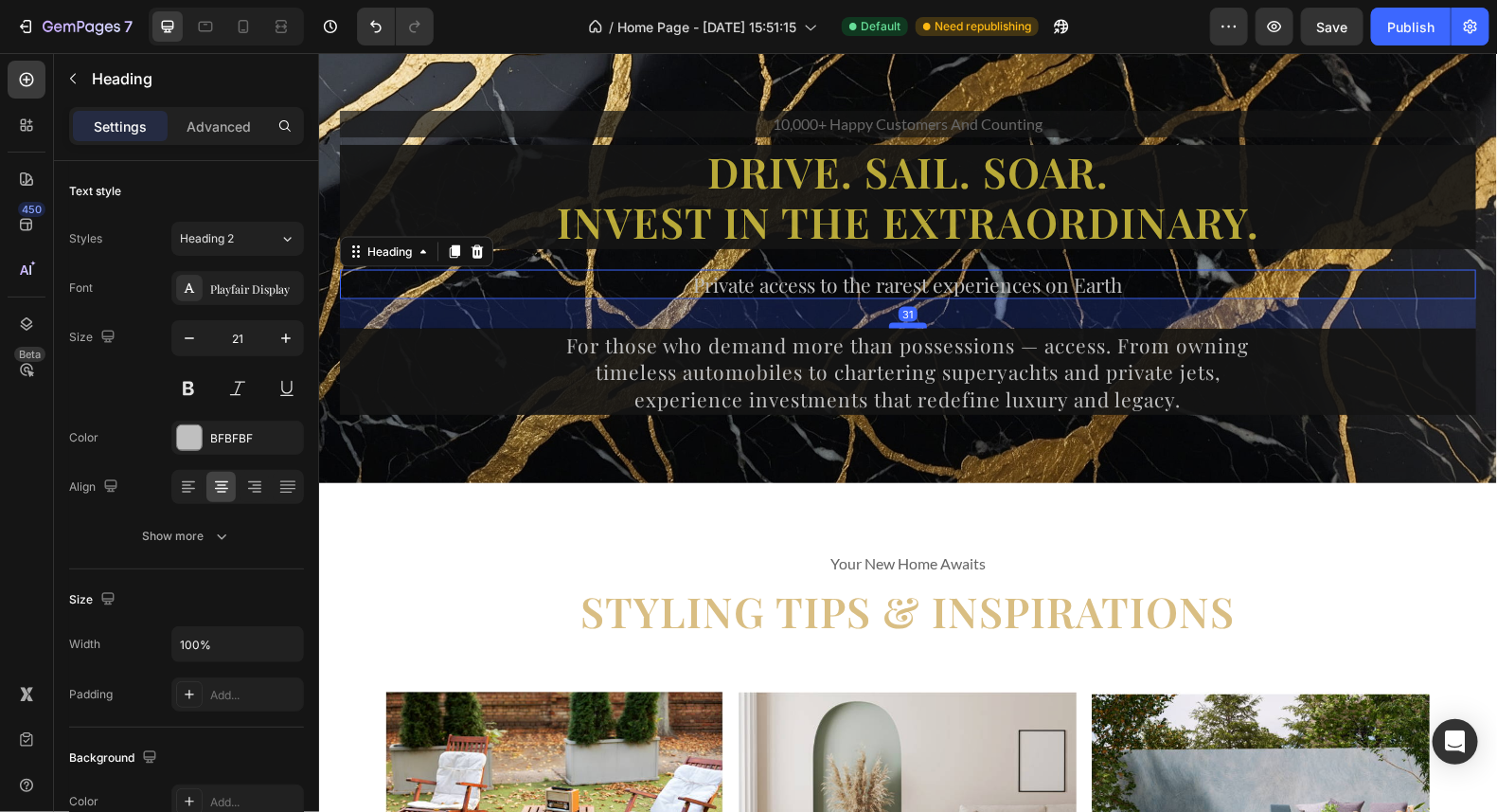
drag, startPoint x: 889, startPoint y: 345, endPoint x: 895, endPoint y: 322, distance: 23.8
click at [895, 322] on div at bounding box center [906, 325] width 38 height 6
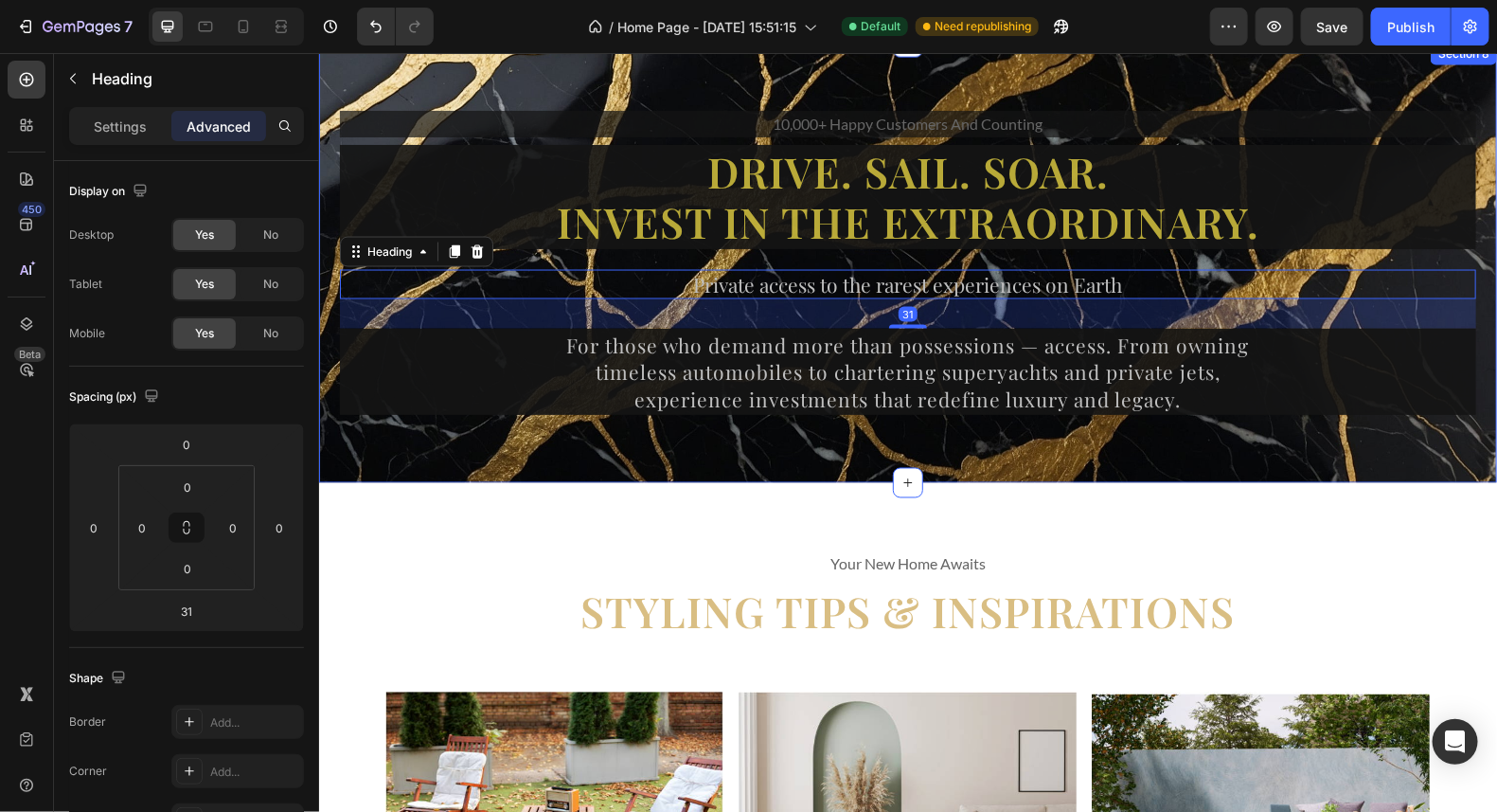
click at [1300, 431] on div "10,000+ happy customers and counting Text Drive. Sail. Soar. Invest in the Extr…" at bounding box center [907, 262] width 1179 height 441
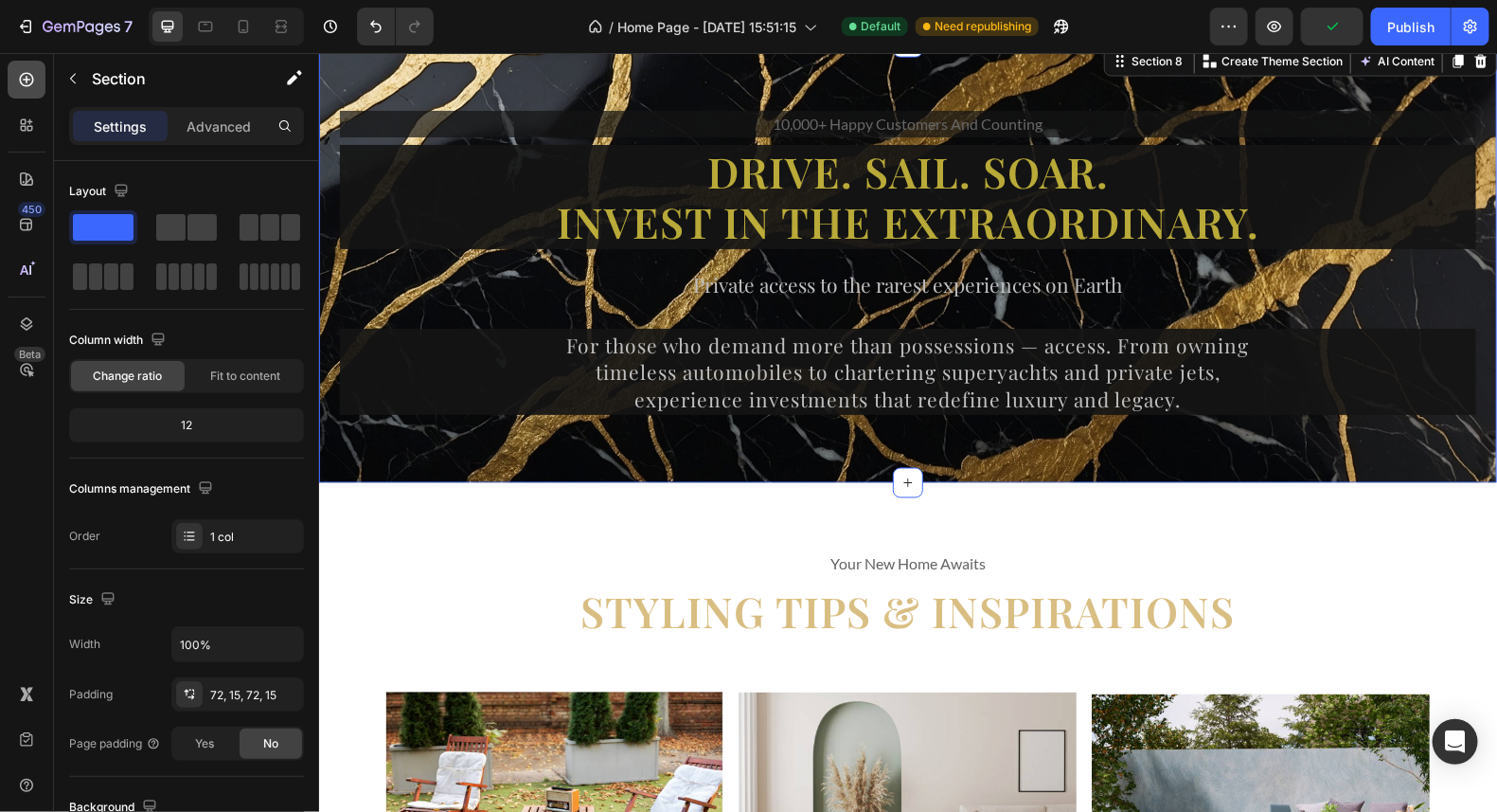
click at [19, 75] on icon at bounding box center [27, 80] width 19 height 19
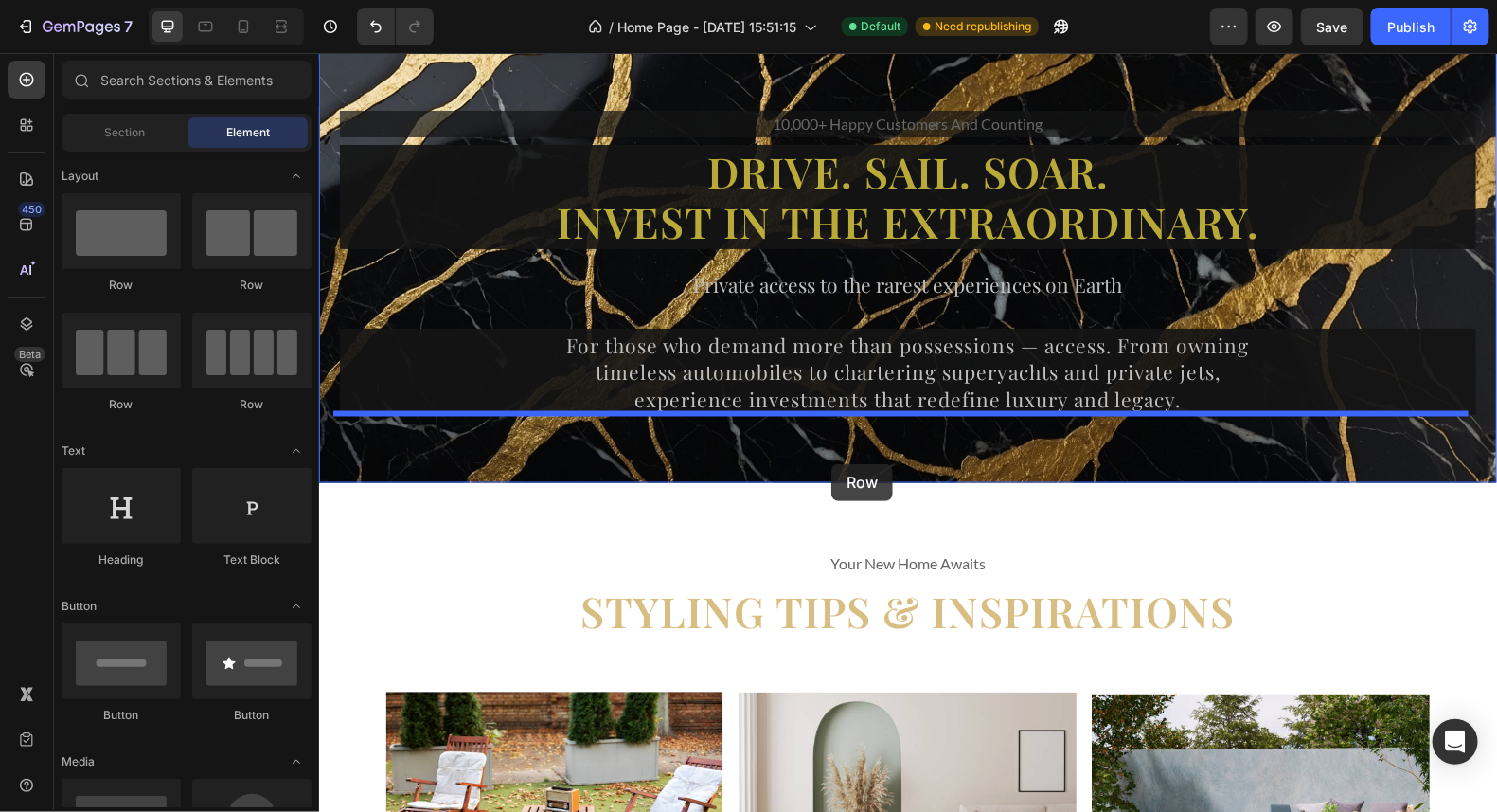
drag, startPoint x: 585, startPoint y: 302, endPoint x: 830, endPoint y: 463, distance: 293.2
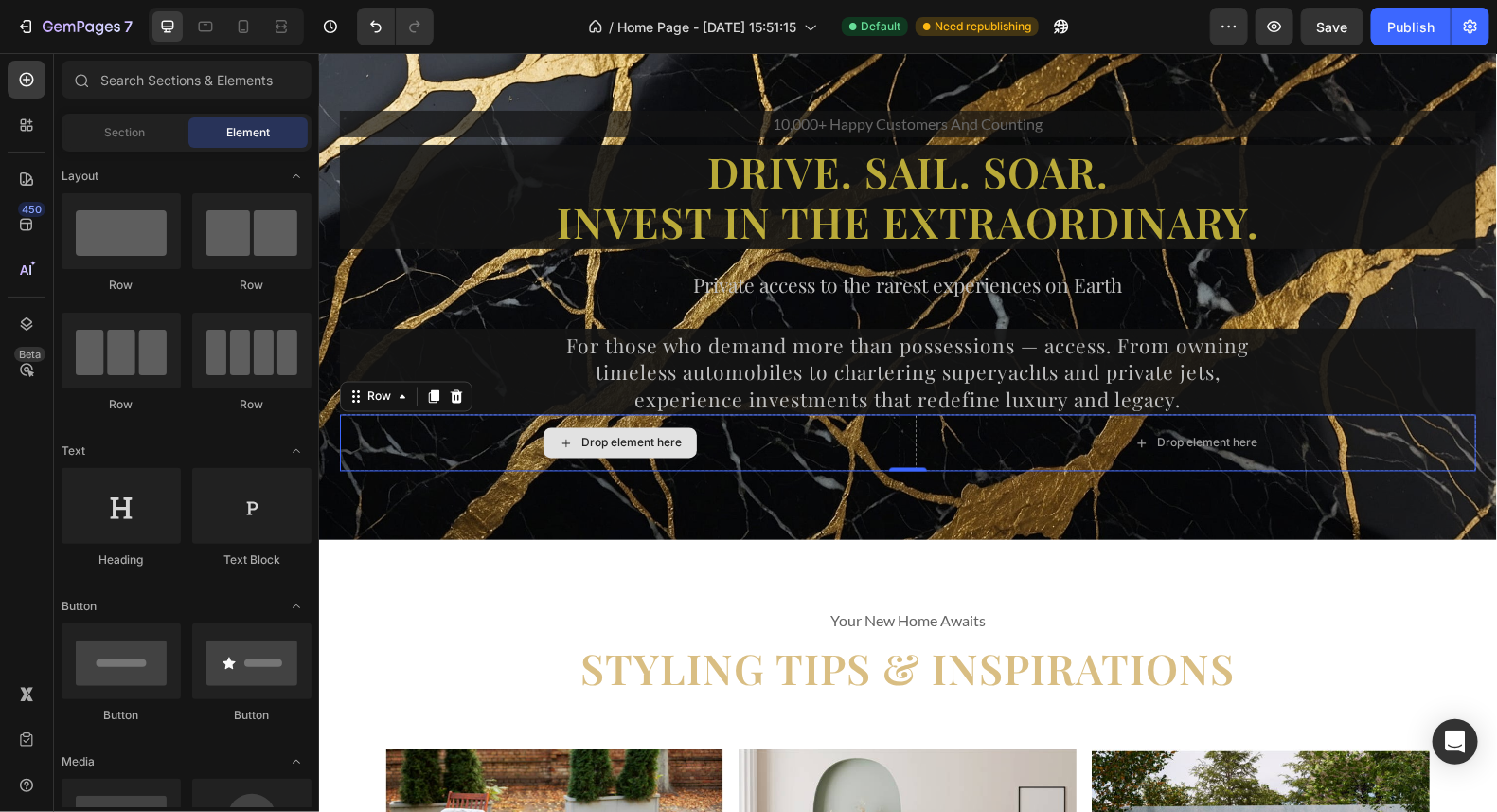
click at [591, 448] on div "Drop element here" at bounding box center [630, 443] width 100 height 15
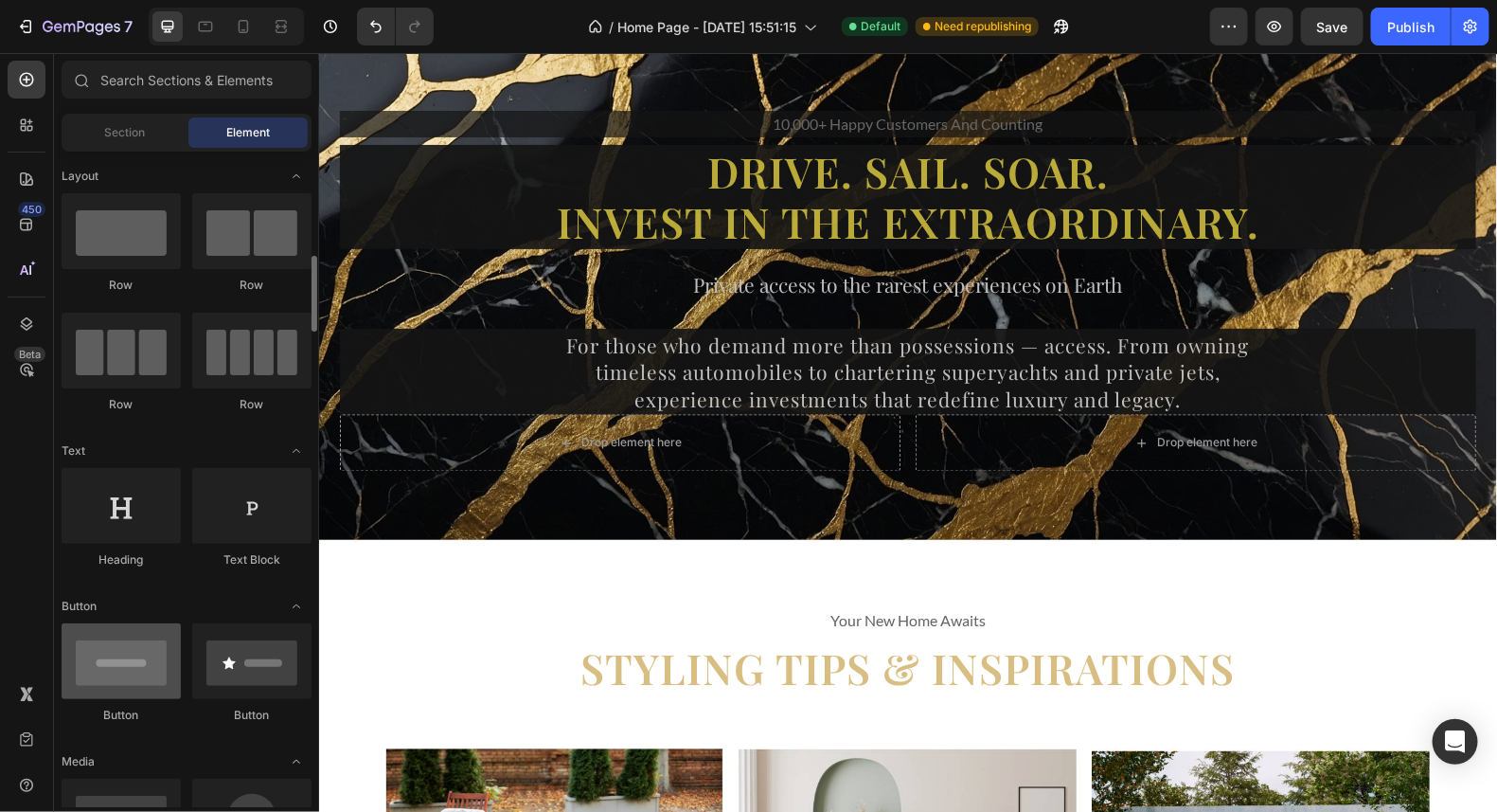
scroll to position [93, 0]
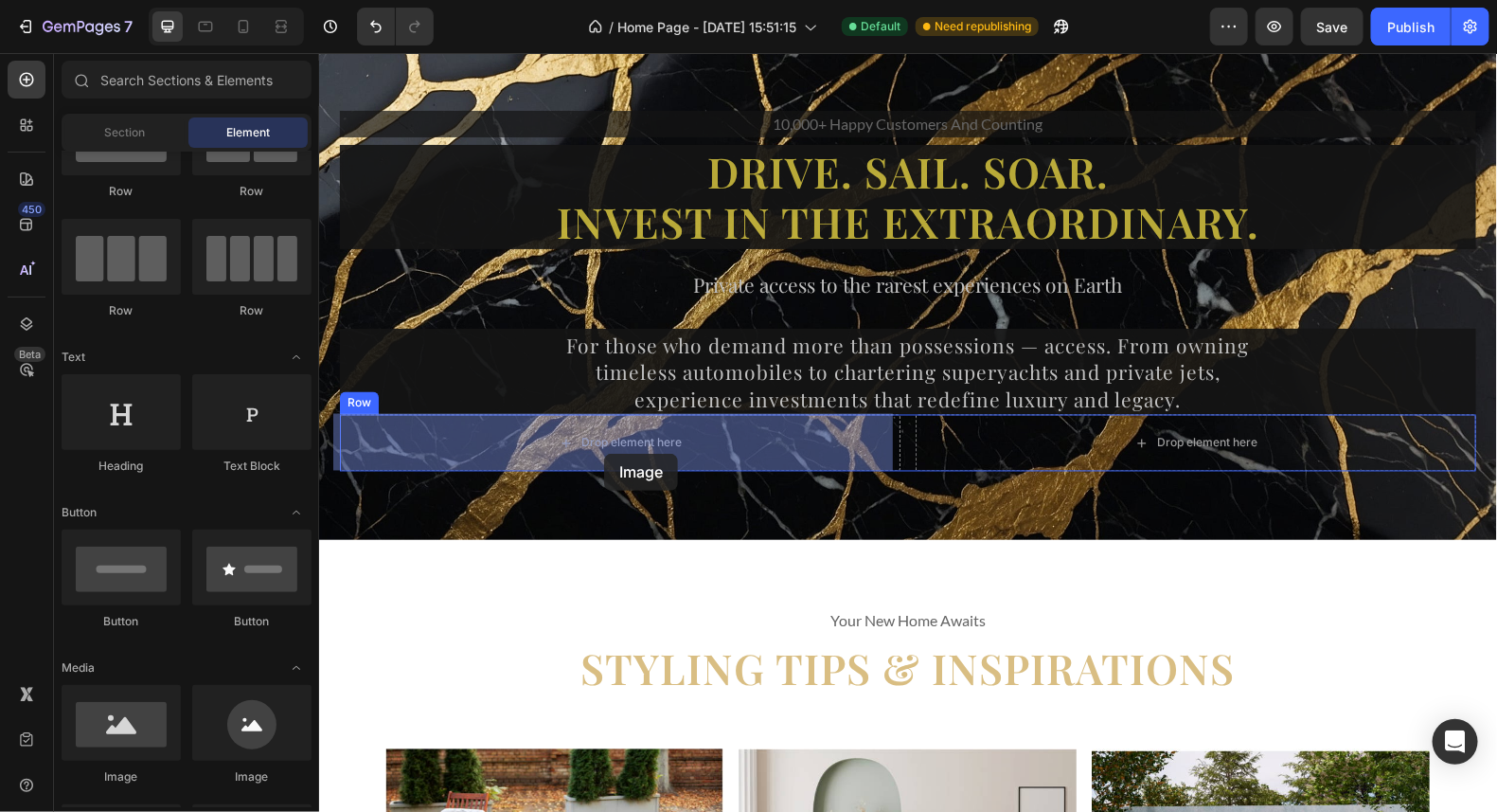
drag, startPoint x: 452, startPoint y: 787, endPoint x: 589, endPoint y: 466, distance: 349.0
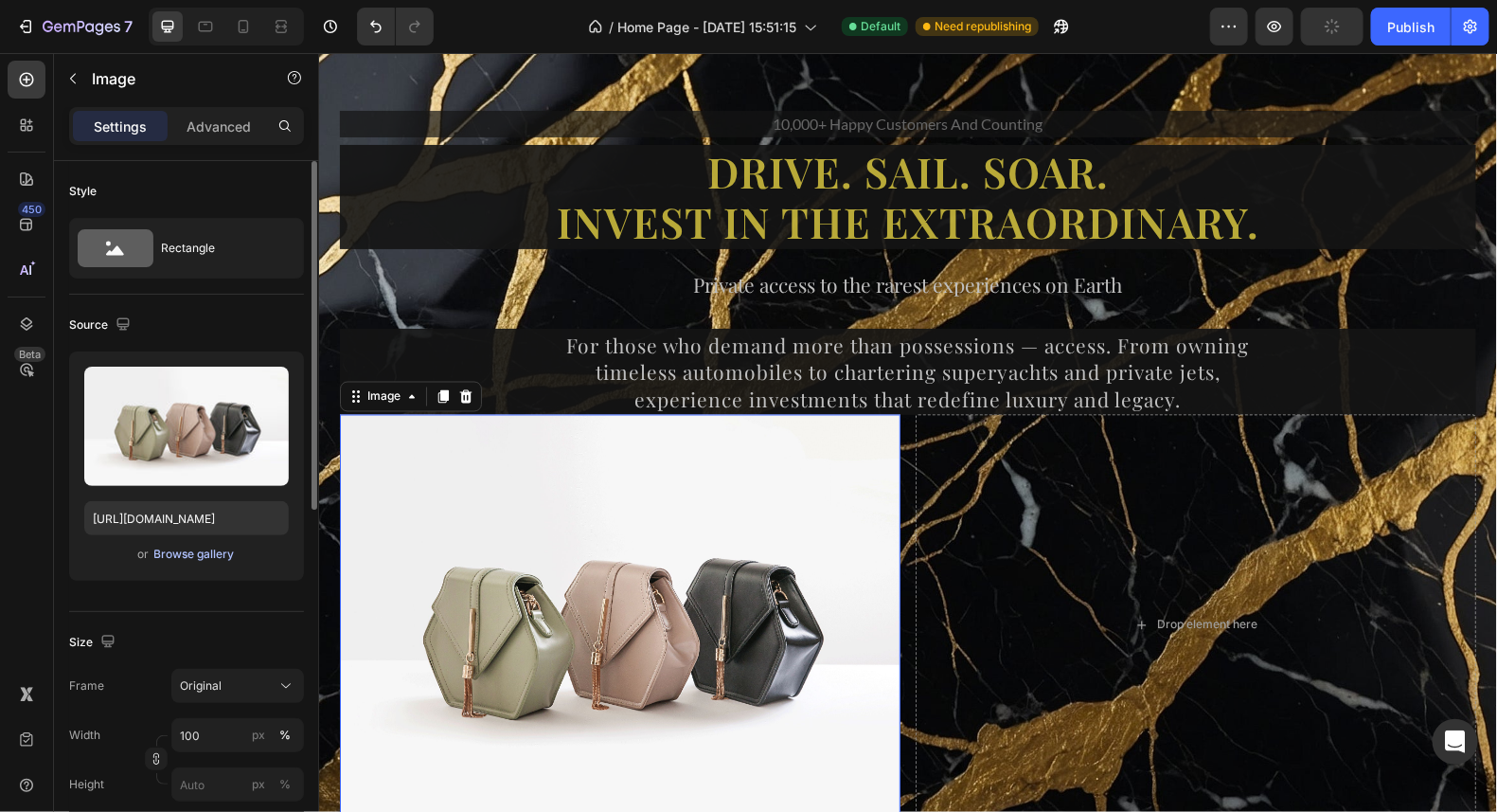
click at [215, 552] on div "Browse gallery" at bounding box center [194, 554] width 81 height 17
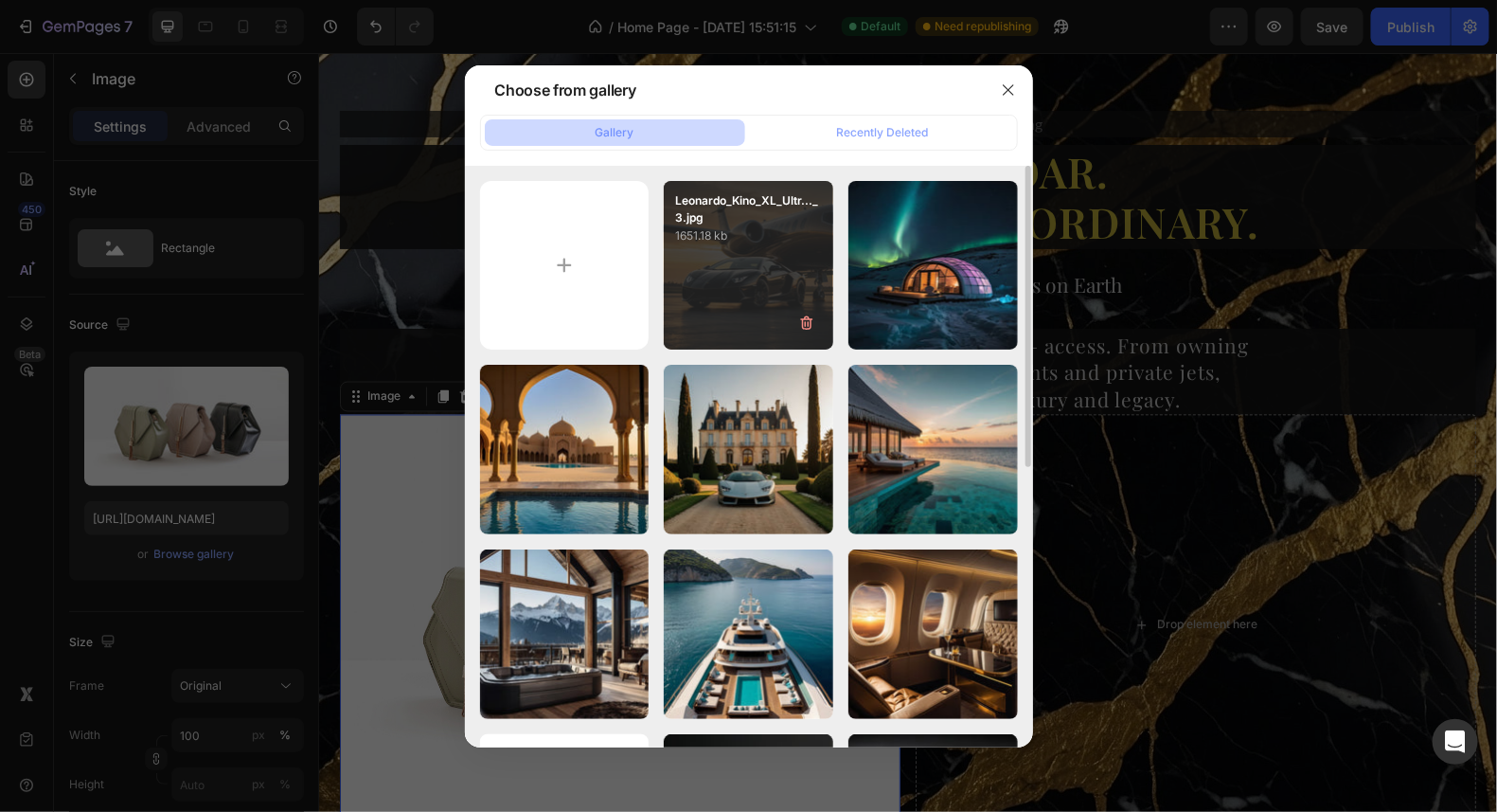
click at [736, 269] on div "Leonardo_Kino_XL_Ultr..._3.jpg 1651.18 kb" at bounding box center [748, 266] width 169 height 169
type input "[URL][DOMAIN_NAME]"
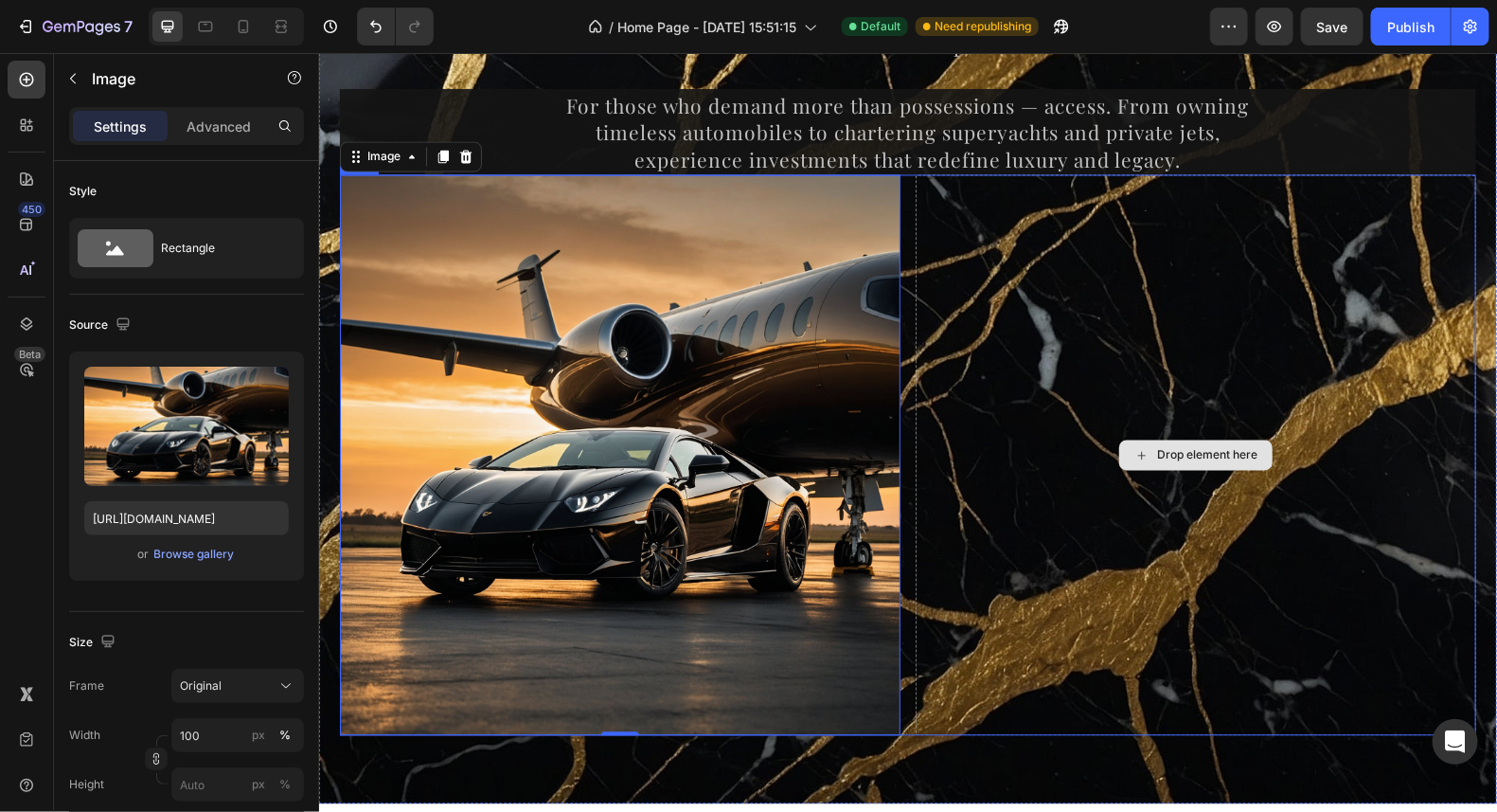
scroll to position [13985, 0]
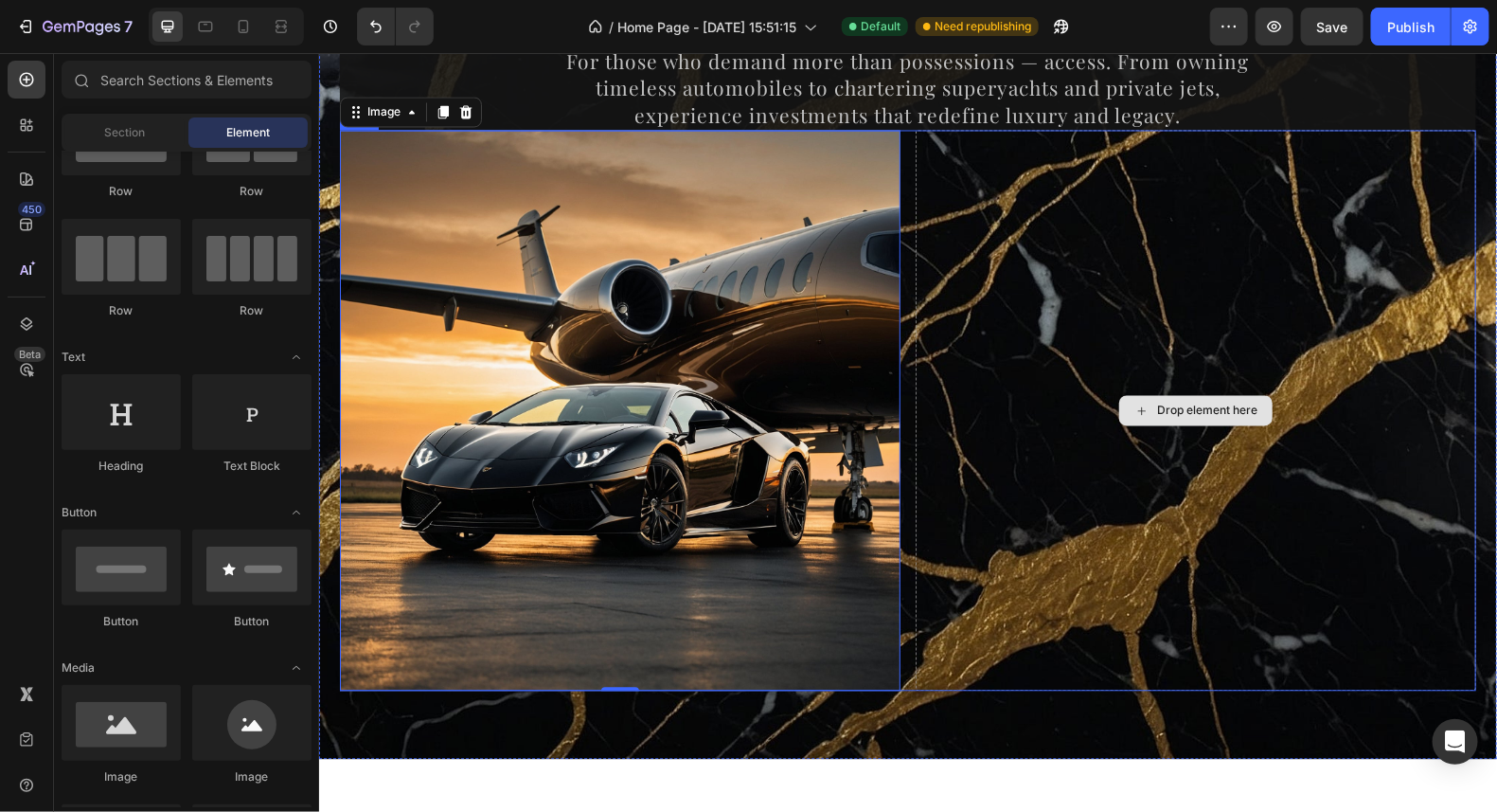
click at [1157, 409] on div "Drop element here" at bounding box center [1206, 410] width 100 height 15
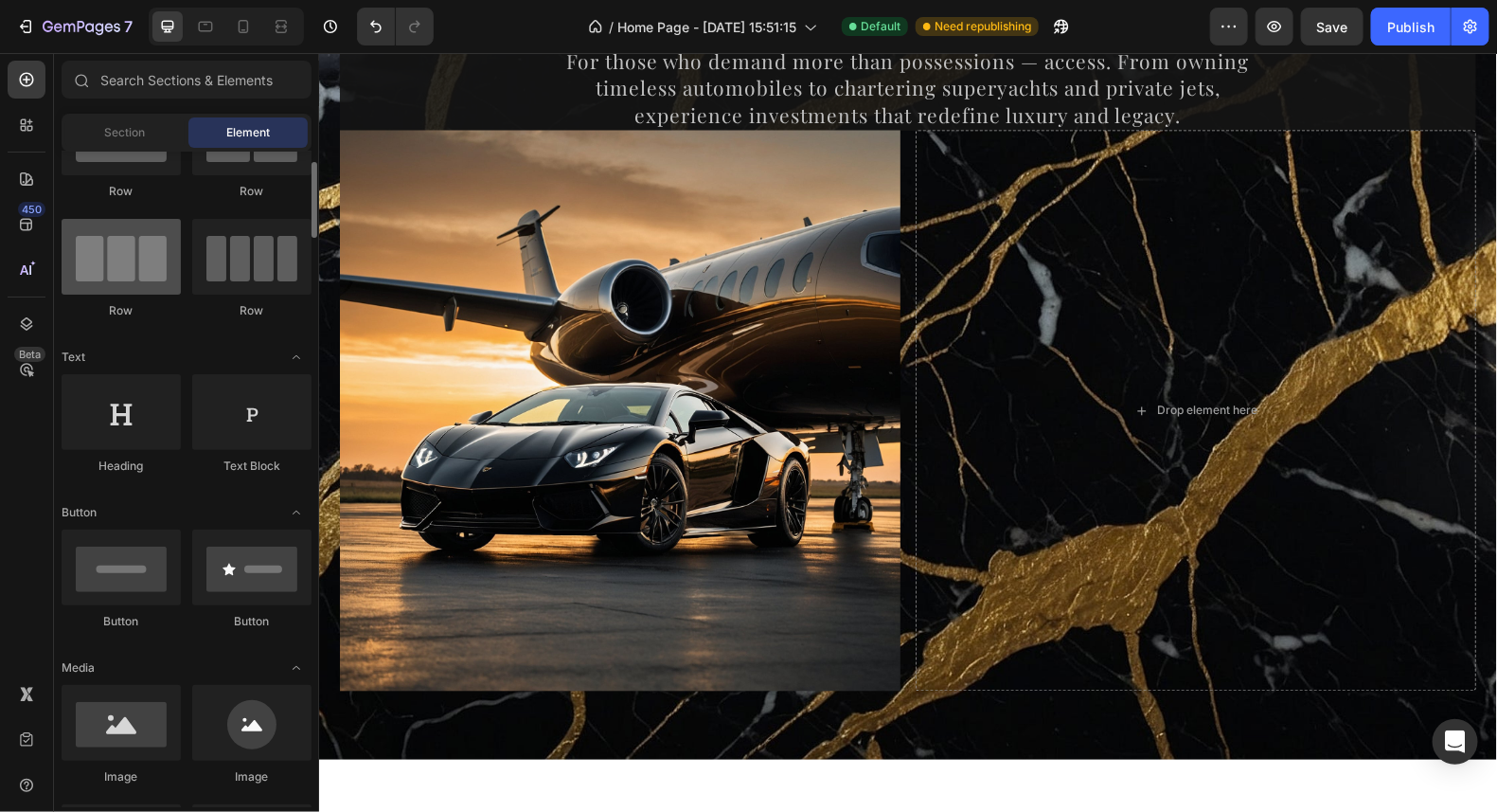
scroll to position [0, 0]
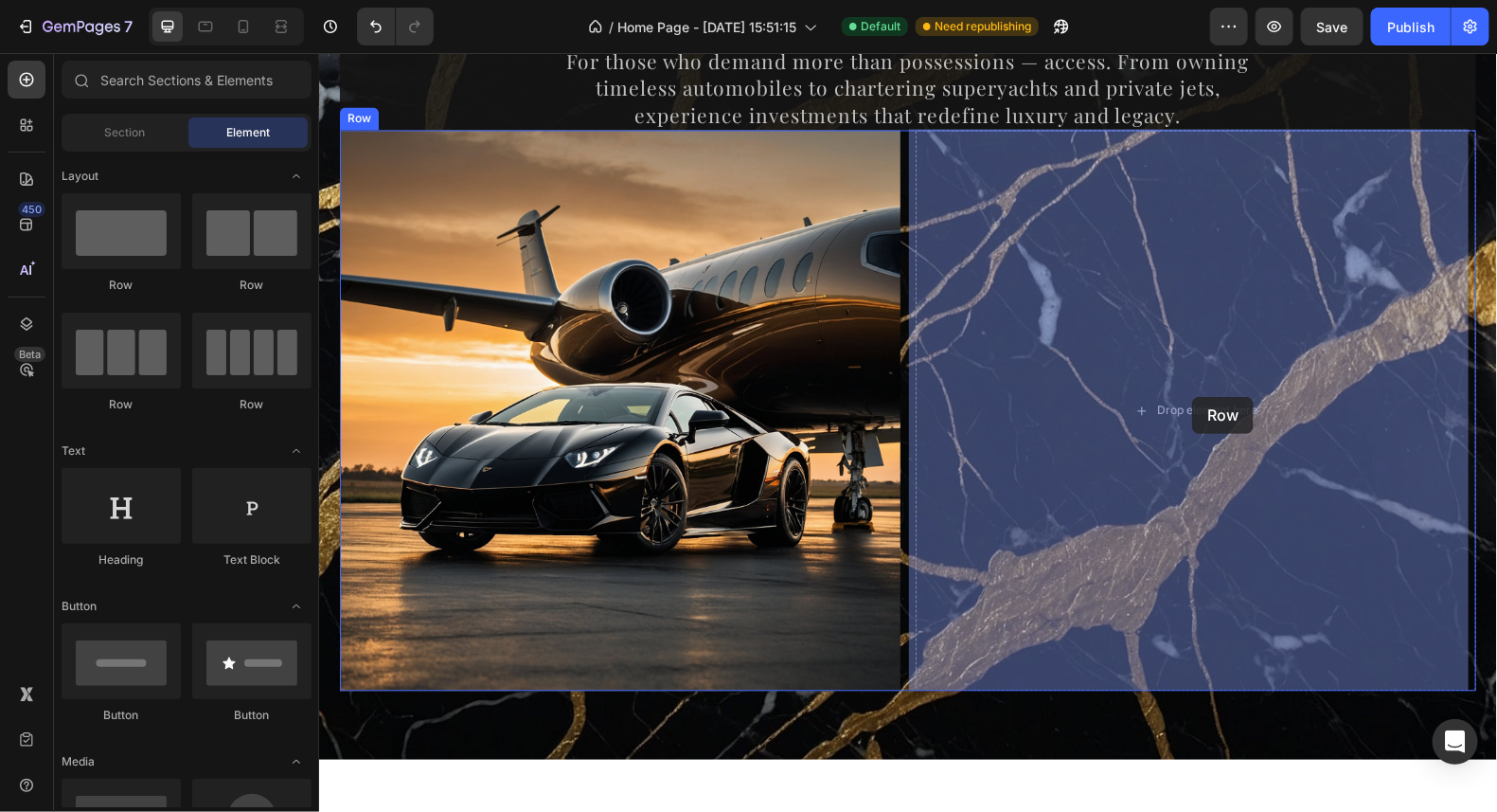
drag, startPoint x: 456, startPoint y: 296, endPoint x: 1191, endPoint y: 395, distance: 741.6
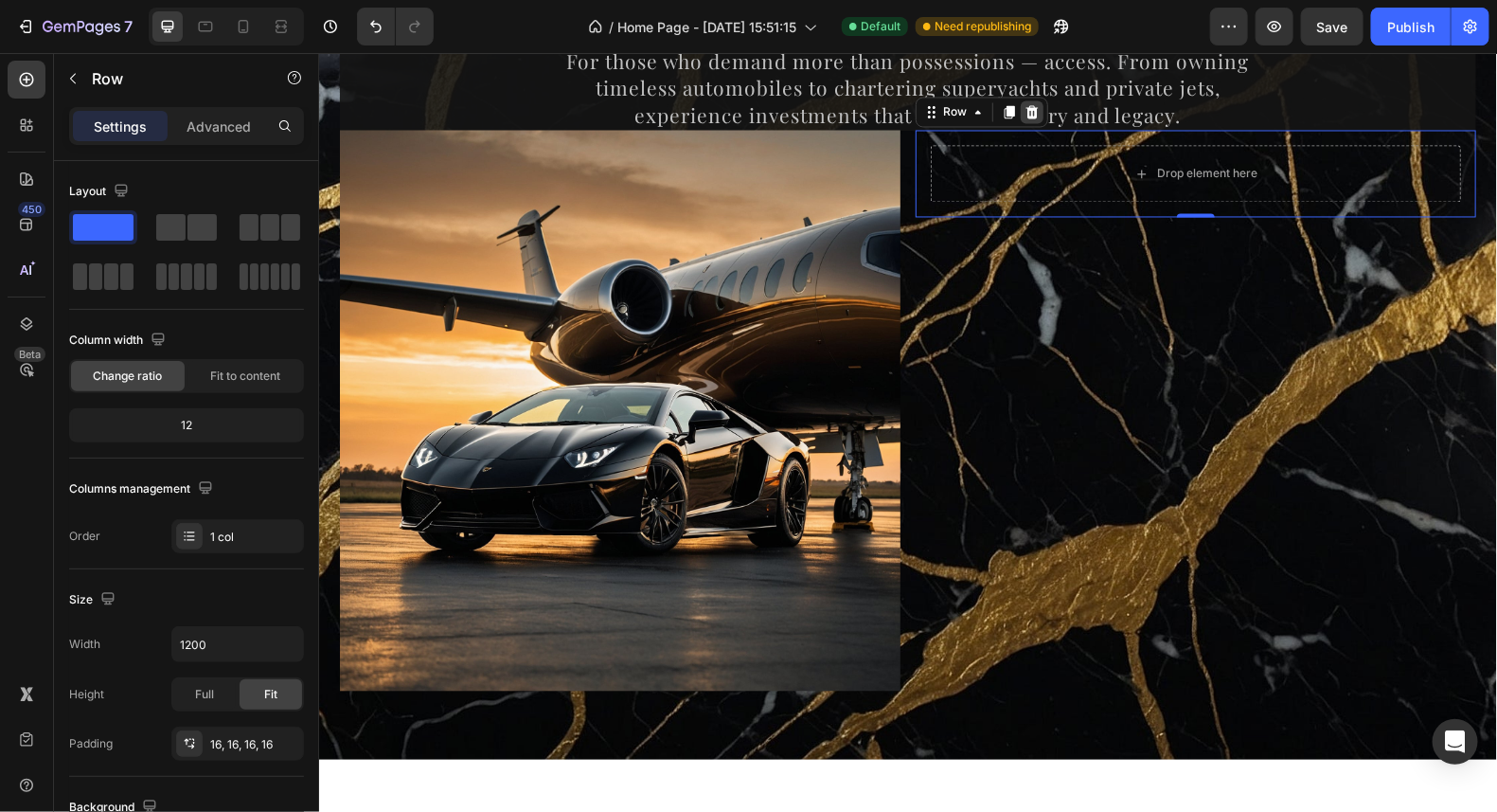
click at [1028, 109] on icon at bounding box center [1031, 112] width 15 height 15
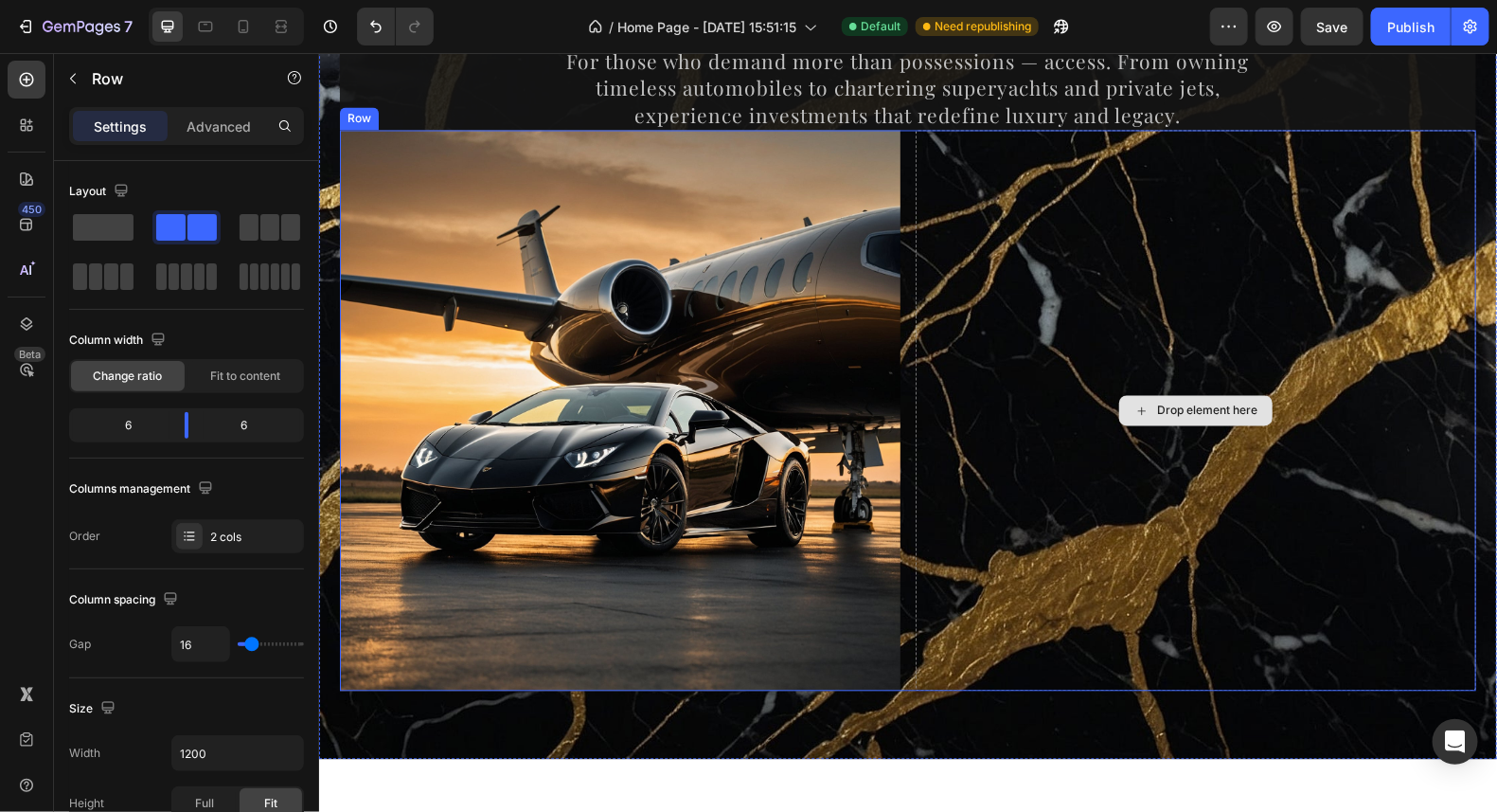
click at [1151, 335] on div "Drop element here" at bounding box center [1195, 410] width 561 height 561
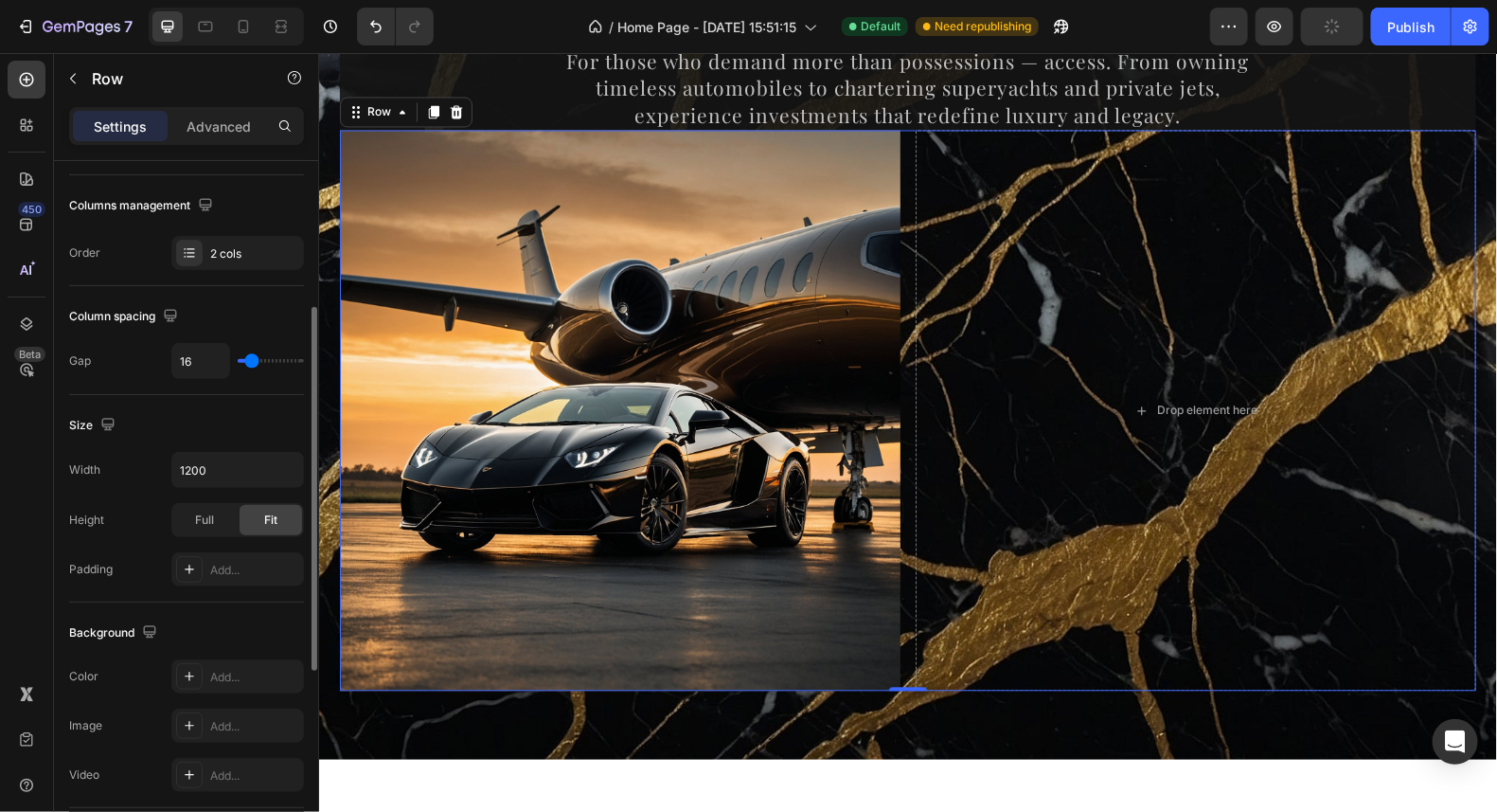
scroll to position [378, 0]
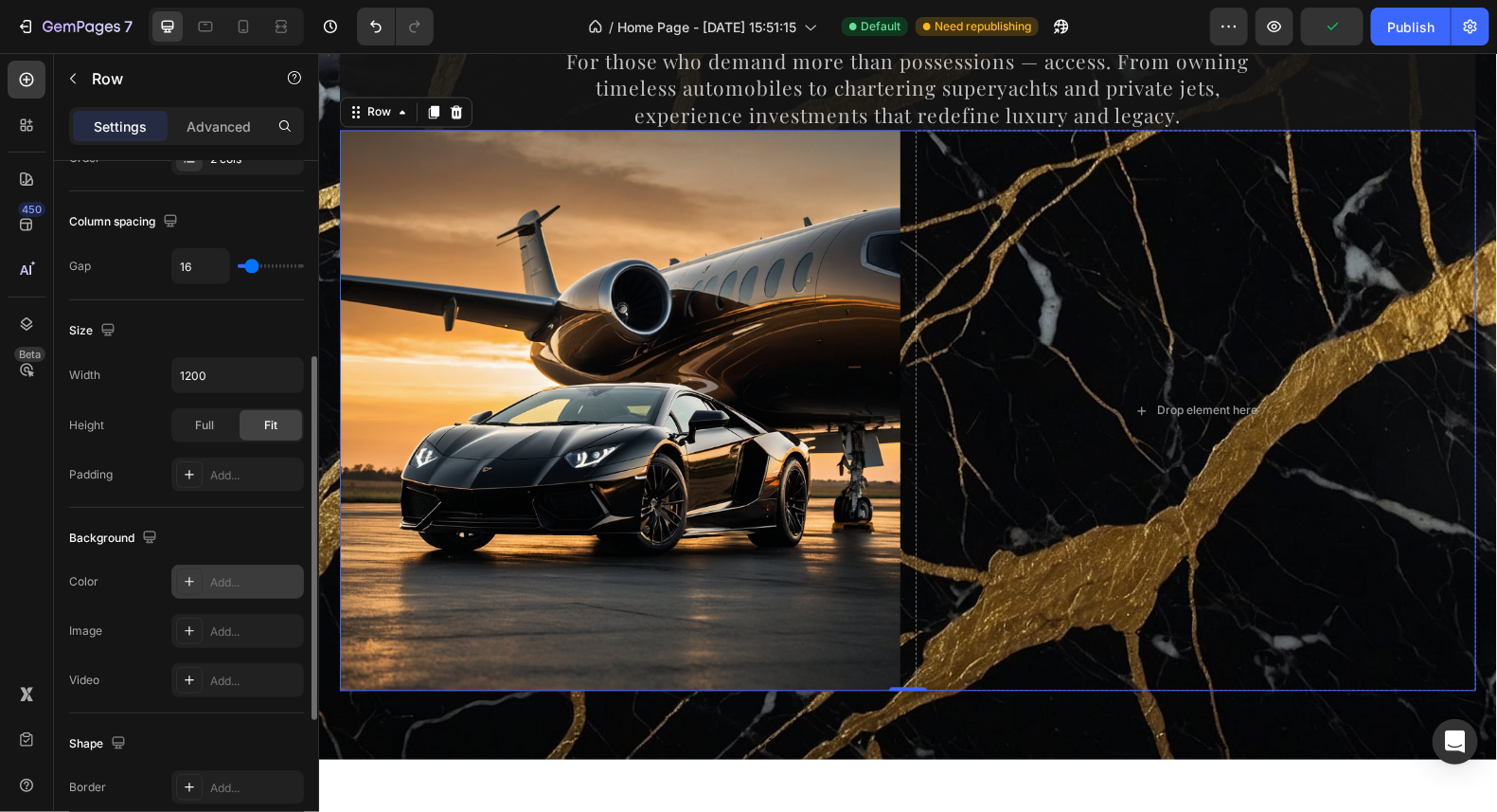
click at [195, 577] on icon at bounding box center [190, 582] width 15 height 15
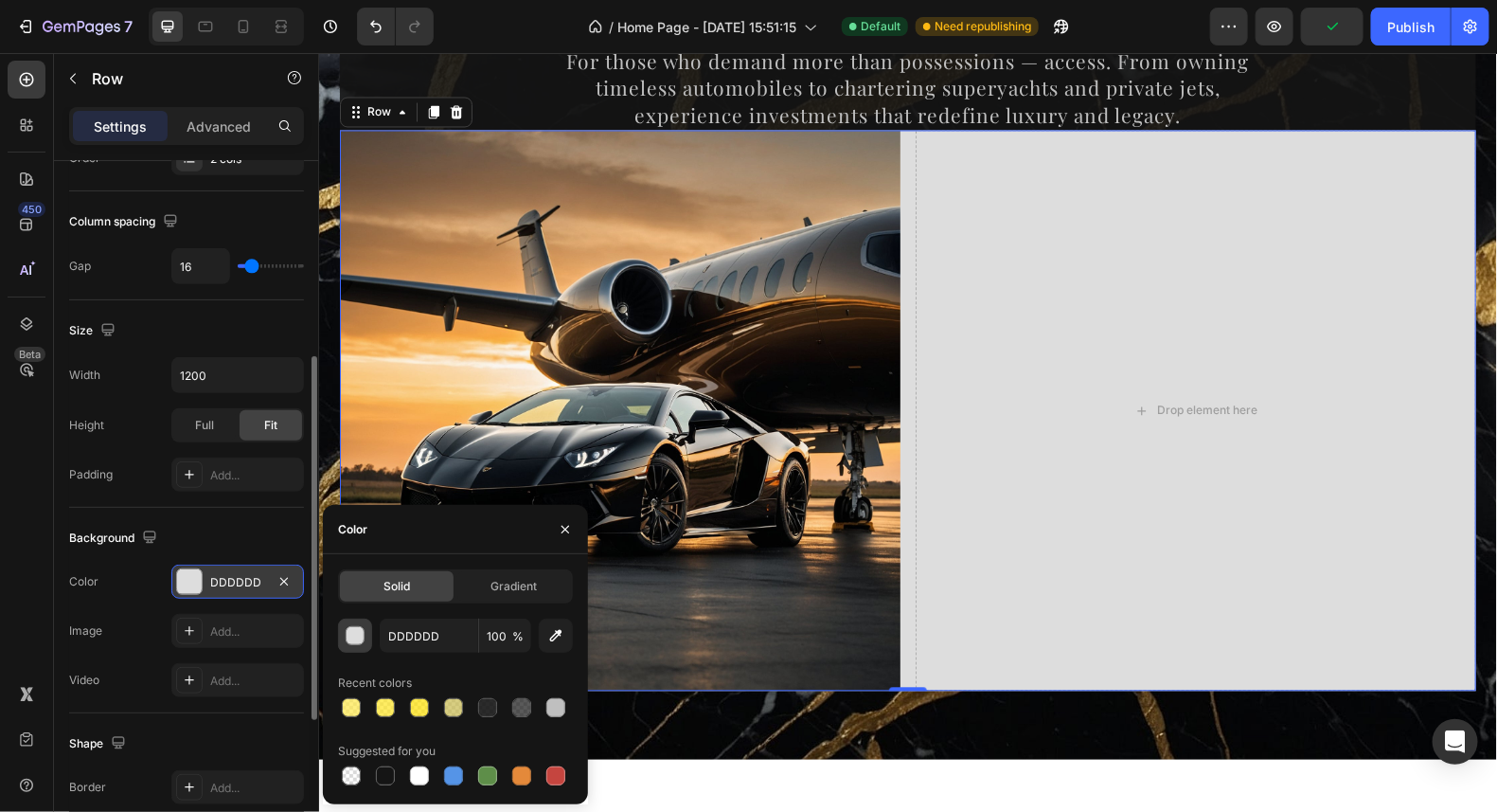
click at [351, 638] on div "button" at bounding box center [356, 637] width 19 height 19
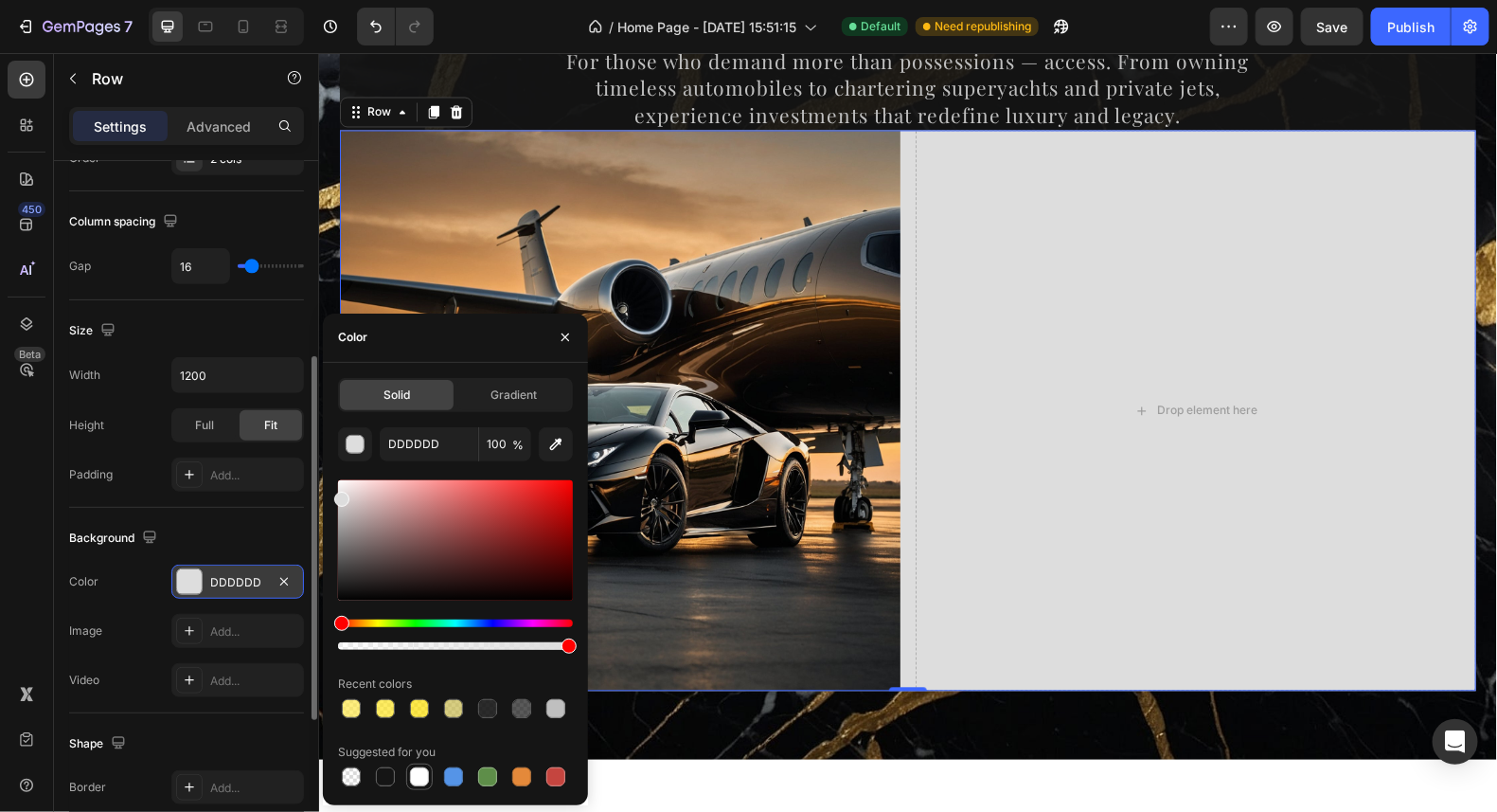
click at [422, 774] on div at bounding box center [419, 776] width 19 height 19
type input "FFFFFF"
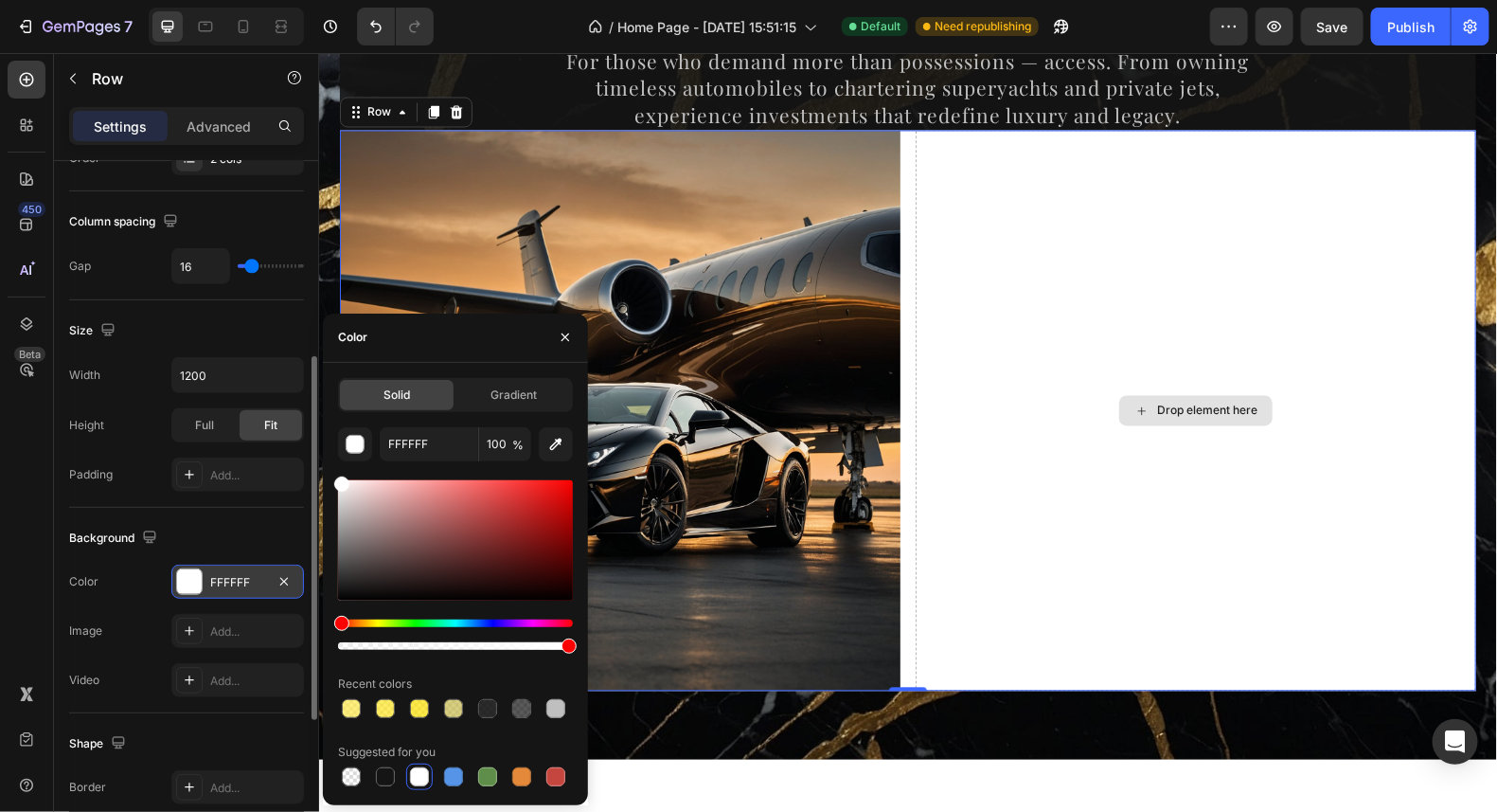
click at [1105, 431] on div "Drop element here" at bounding box center [1195, 410] width 561 height 561
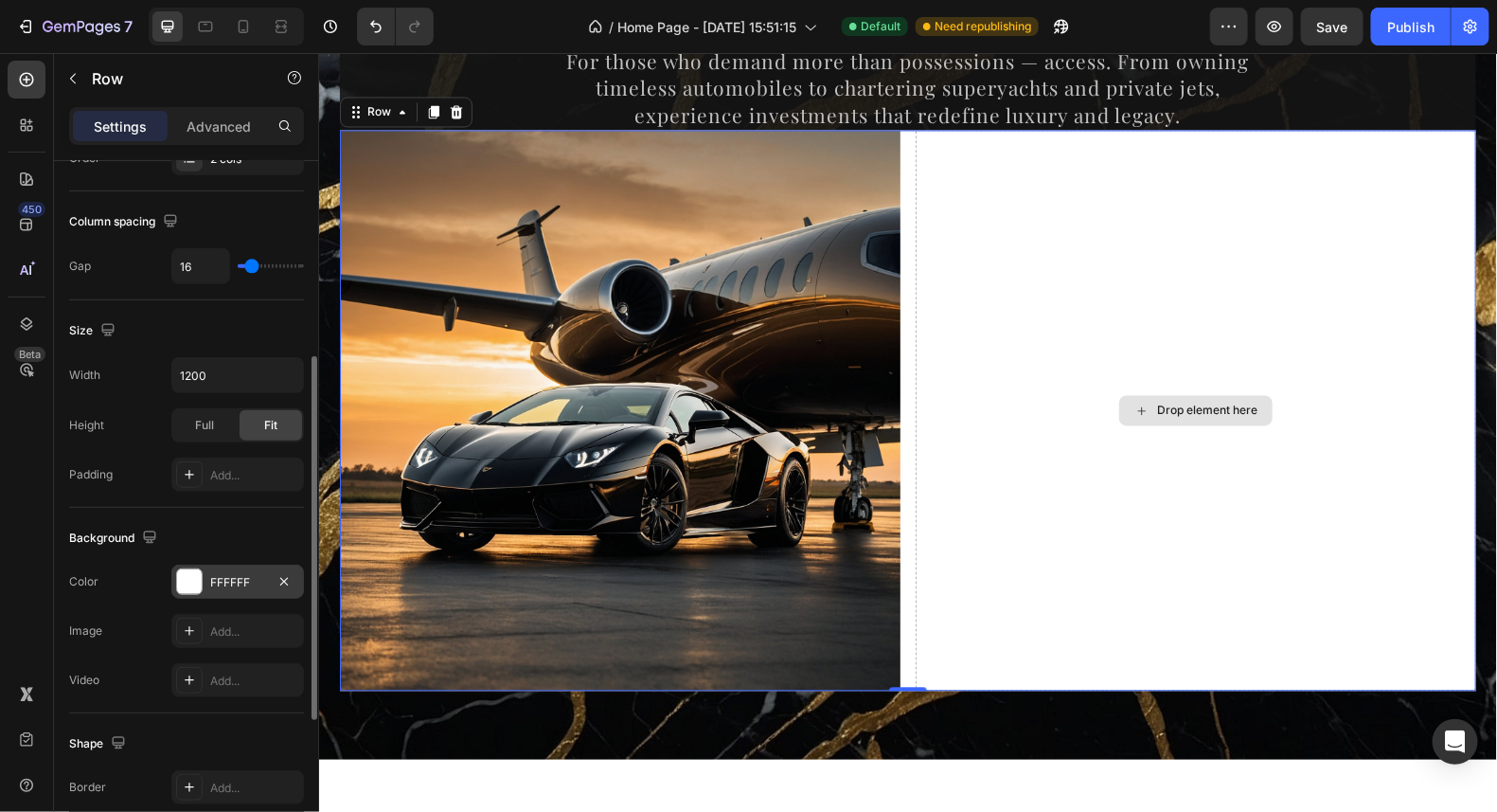
click at [1156, 403] on div "Drop element here" at bounding box center [1206, 410] width 100 height 15
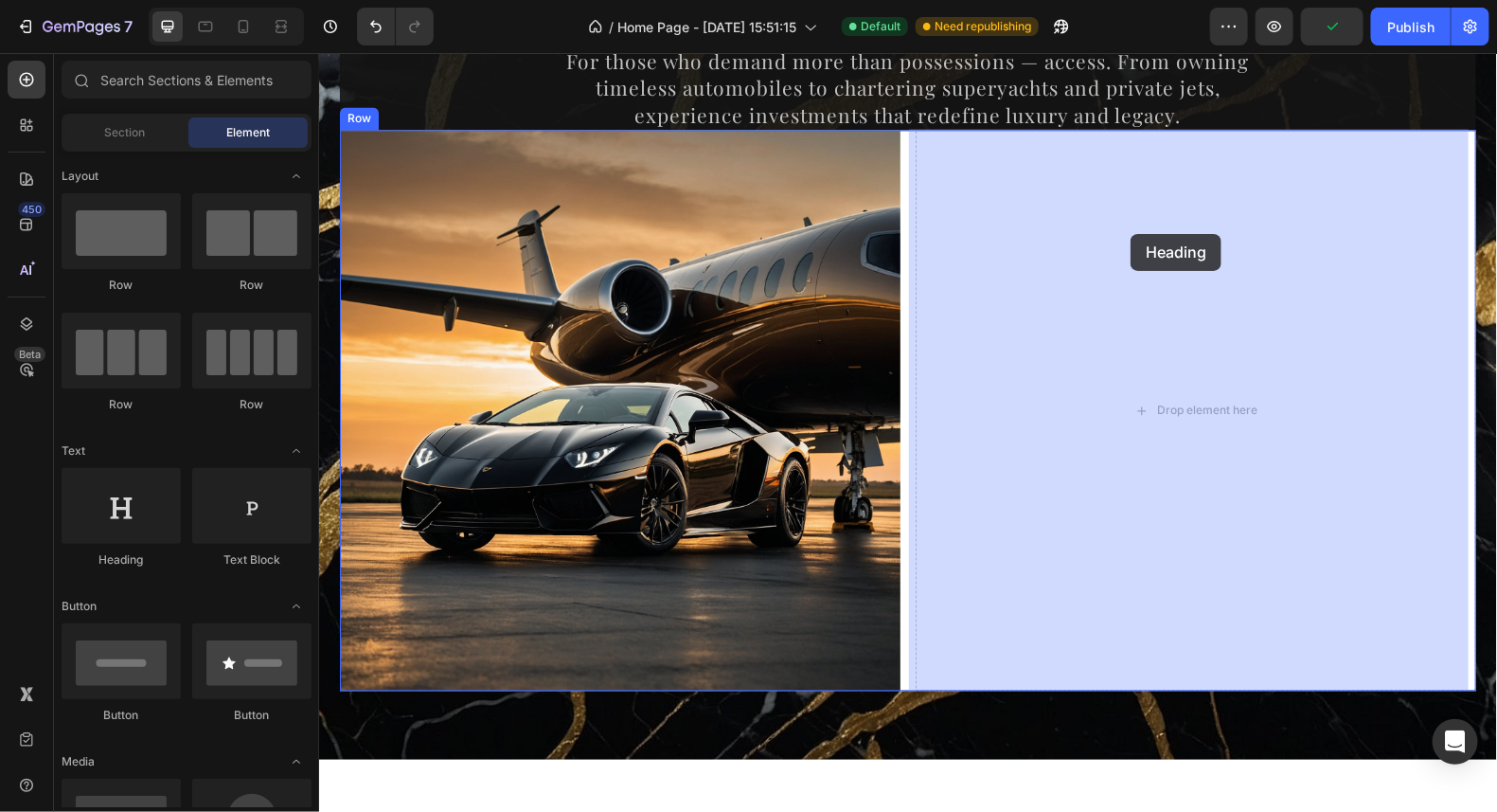
drag, startPoint x: 454, startPoint y: 570, endPoint x: 1129, endPoint y: 233, distance: 754.4
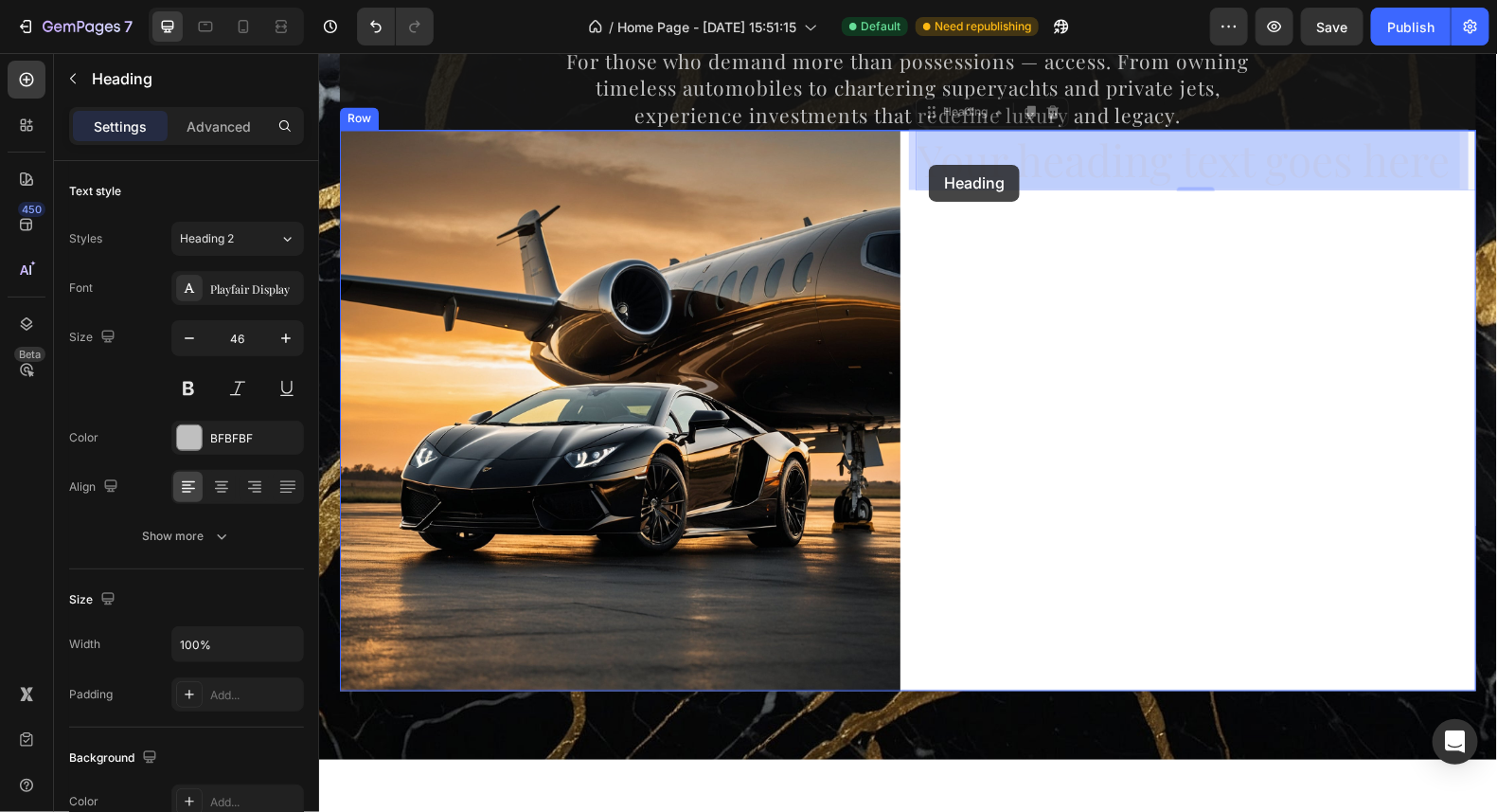
drag, startPoint x: 1444, startPoint y: 166, endPoint x: 928, endPoint y: 164, distance: 516.0
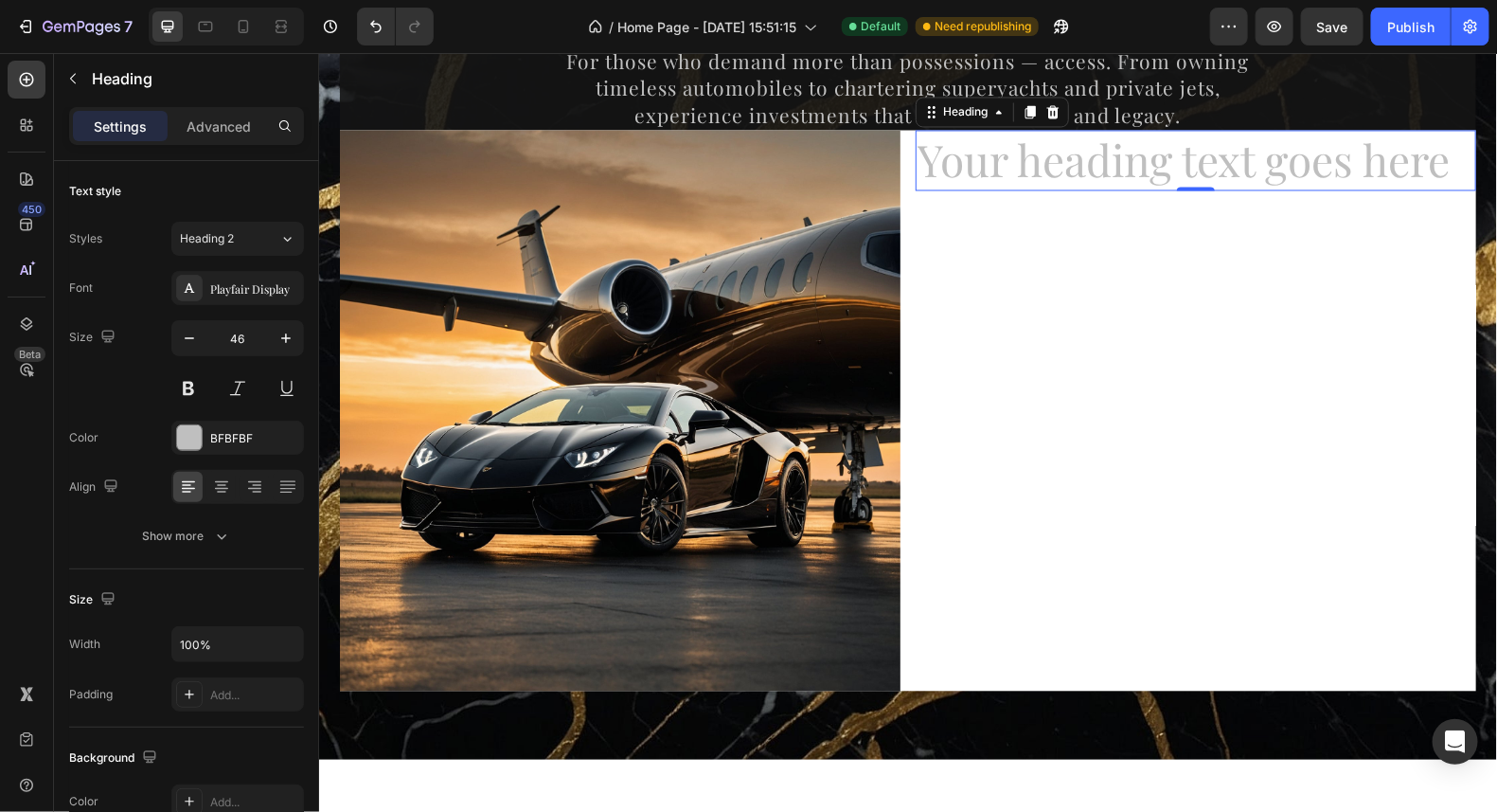
click at [1442, 173] on p "Your heading text goes here" at bounding box center [1195, 160] width 557 height 57
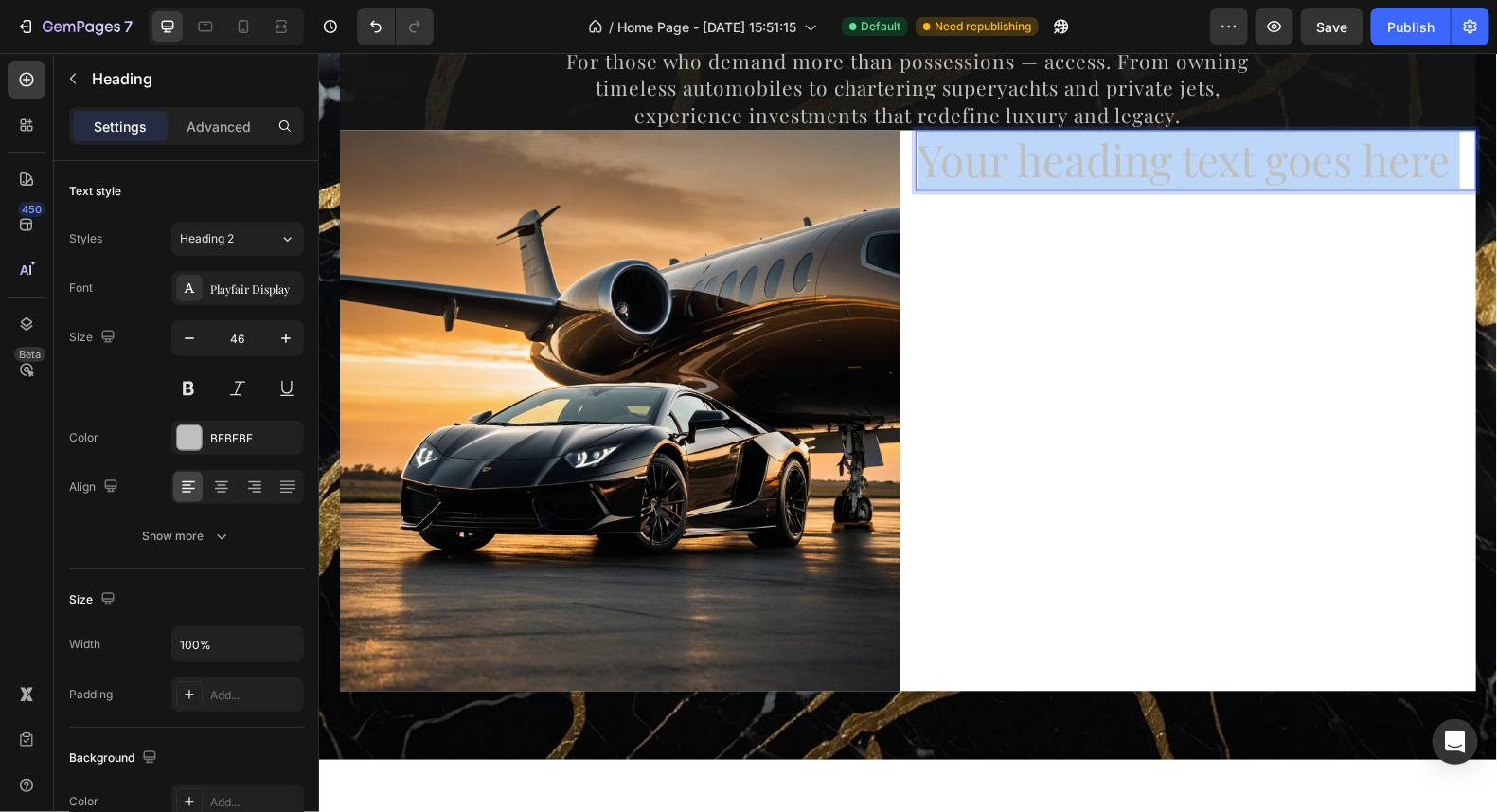
drag, startPoint x: 1443, startPoint y: 167, endPoint x: 1354, endPoint y: 147, distance: 91.2
click at [1161, 156] on p "Your heading text goes here" at bounding box center [1195, 160] width 557 height 57
drag, startPoint x: 1443, startPoint y: 162, endPoint x: 912, endPoint y: 170, distance: 531.1
click at [917, 170] on p "Your heading text goes here" at bounding box center [1195, 160] width 557 height 57
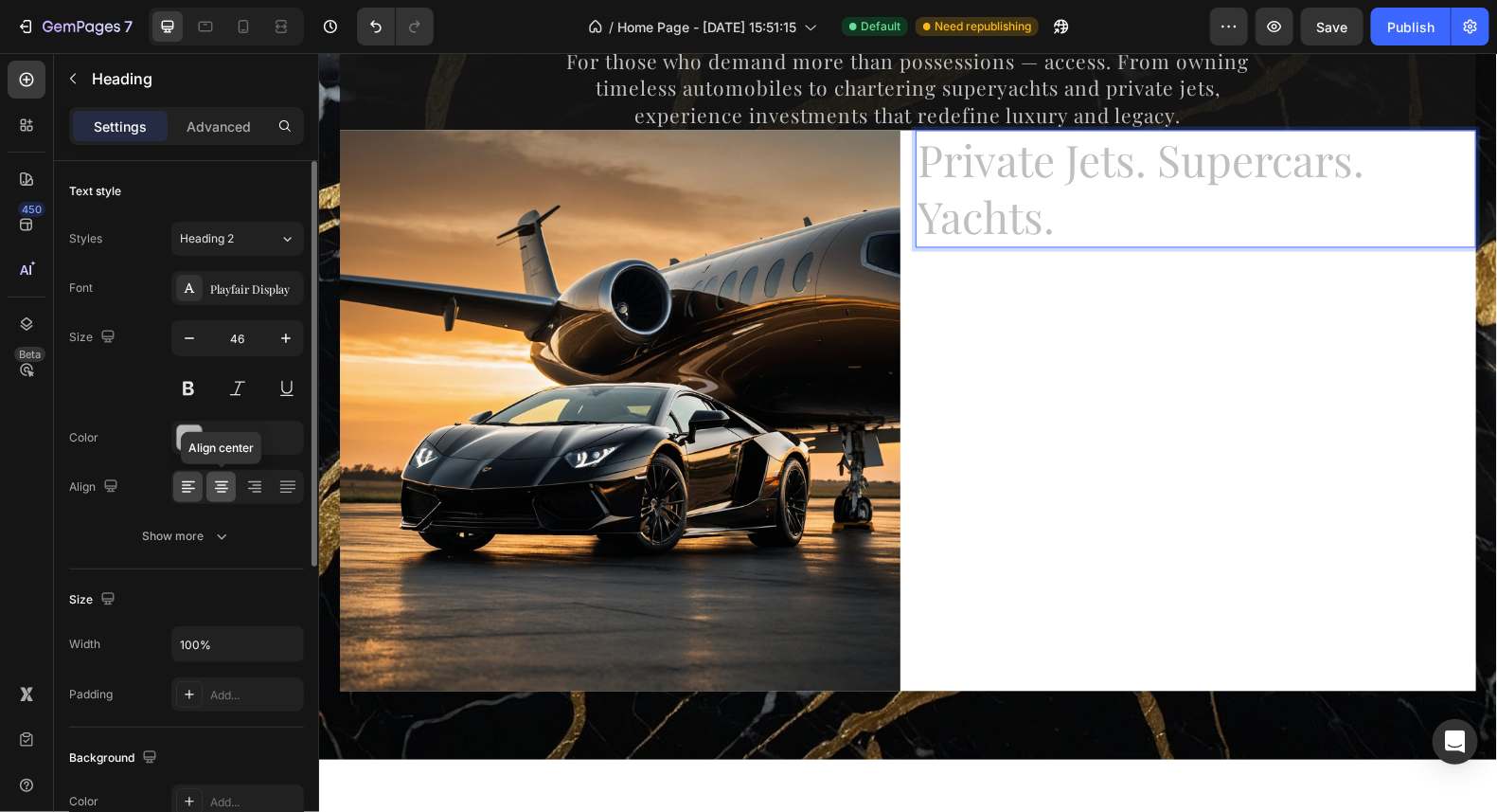
click at [224, 485] on icon at bounding box center [221, 486] width 10 height 2
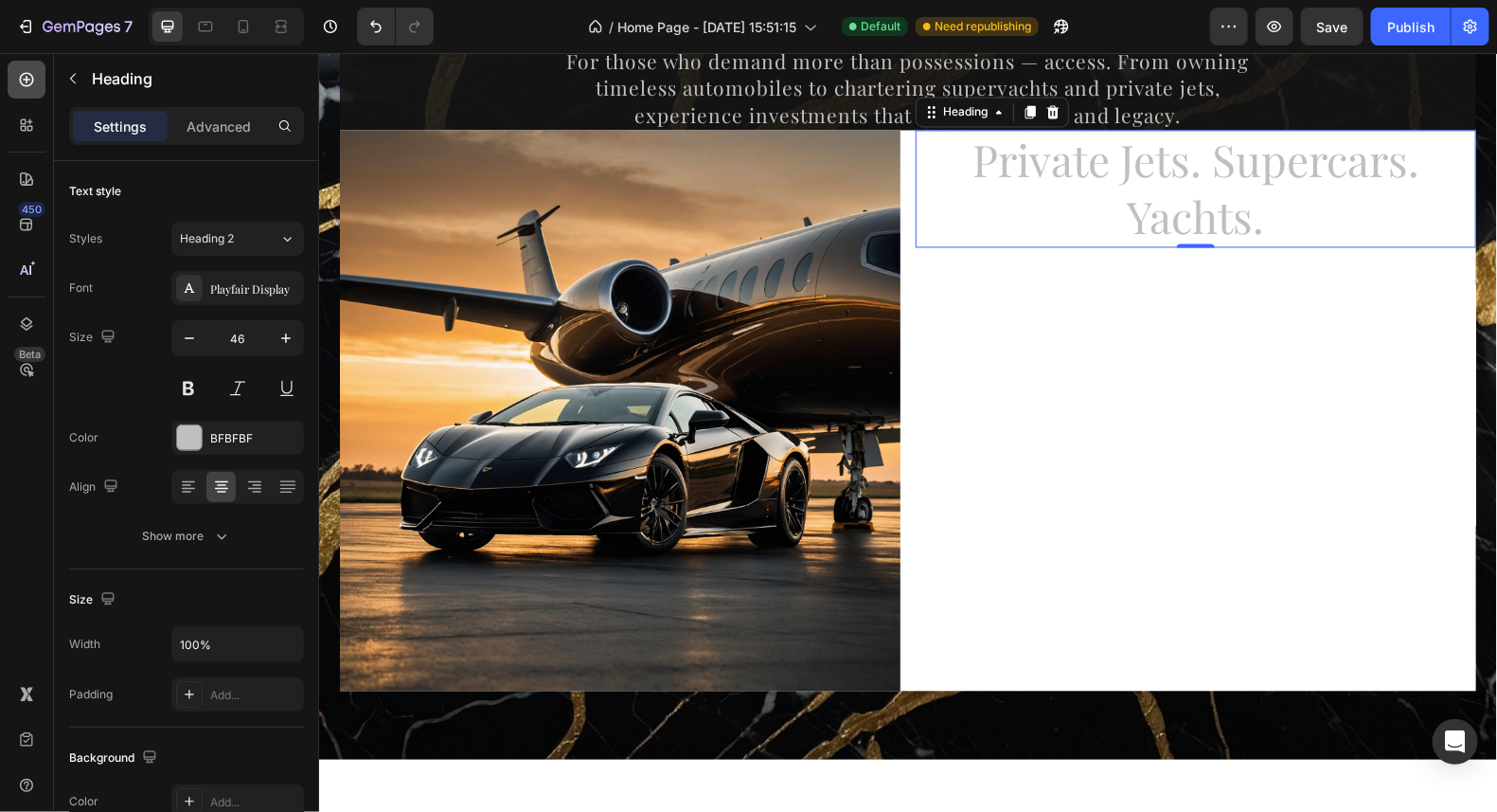
click at [31, 75] on icon at bounding box center [27, 80] width 14 height 14
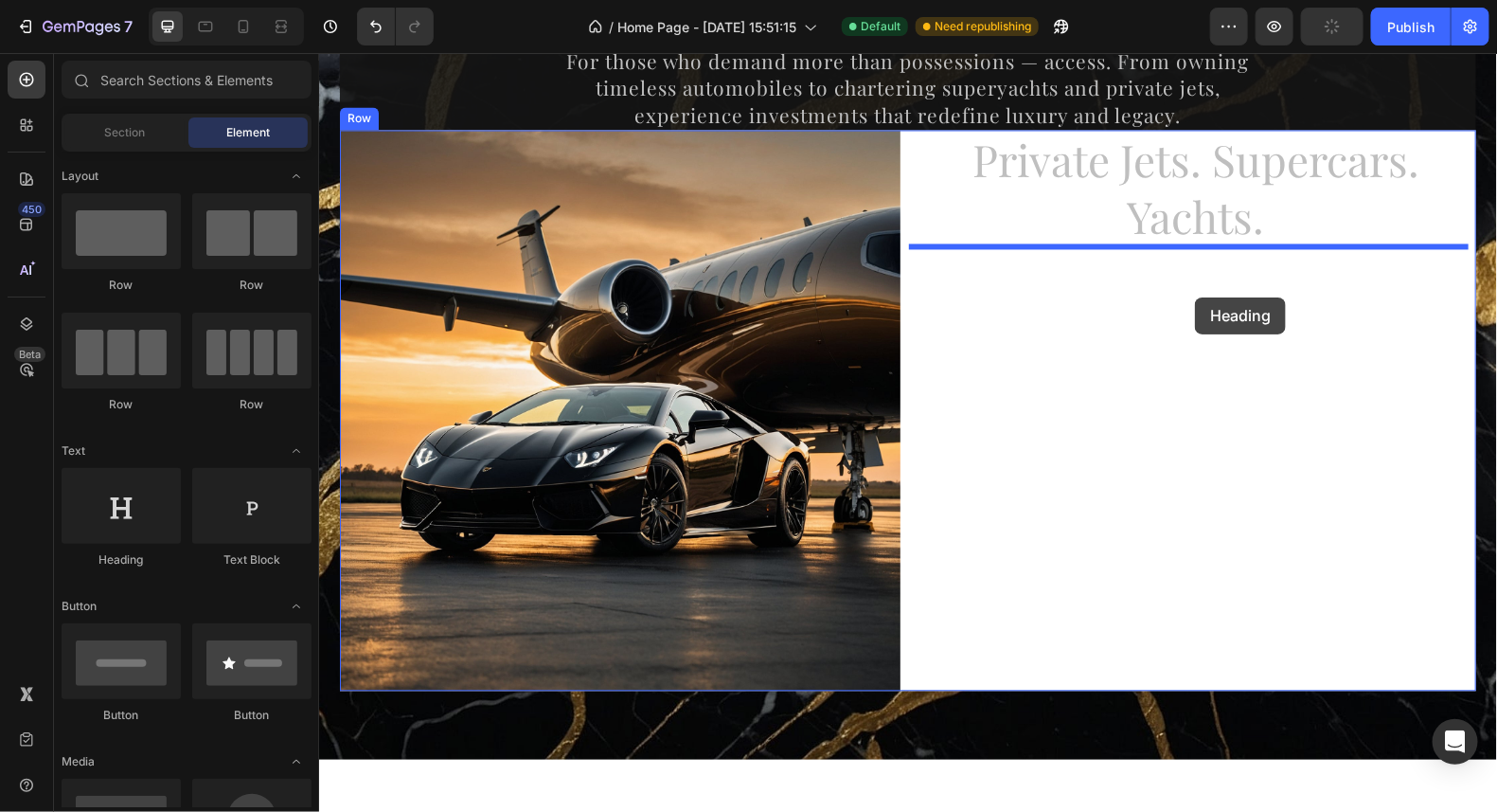
drag, startPoint x: 434, startPoint y: 585, endPoint x: 1194, endPoint y: 296, distance: 813.1
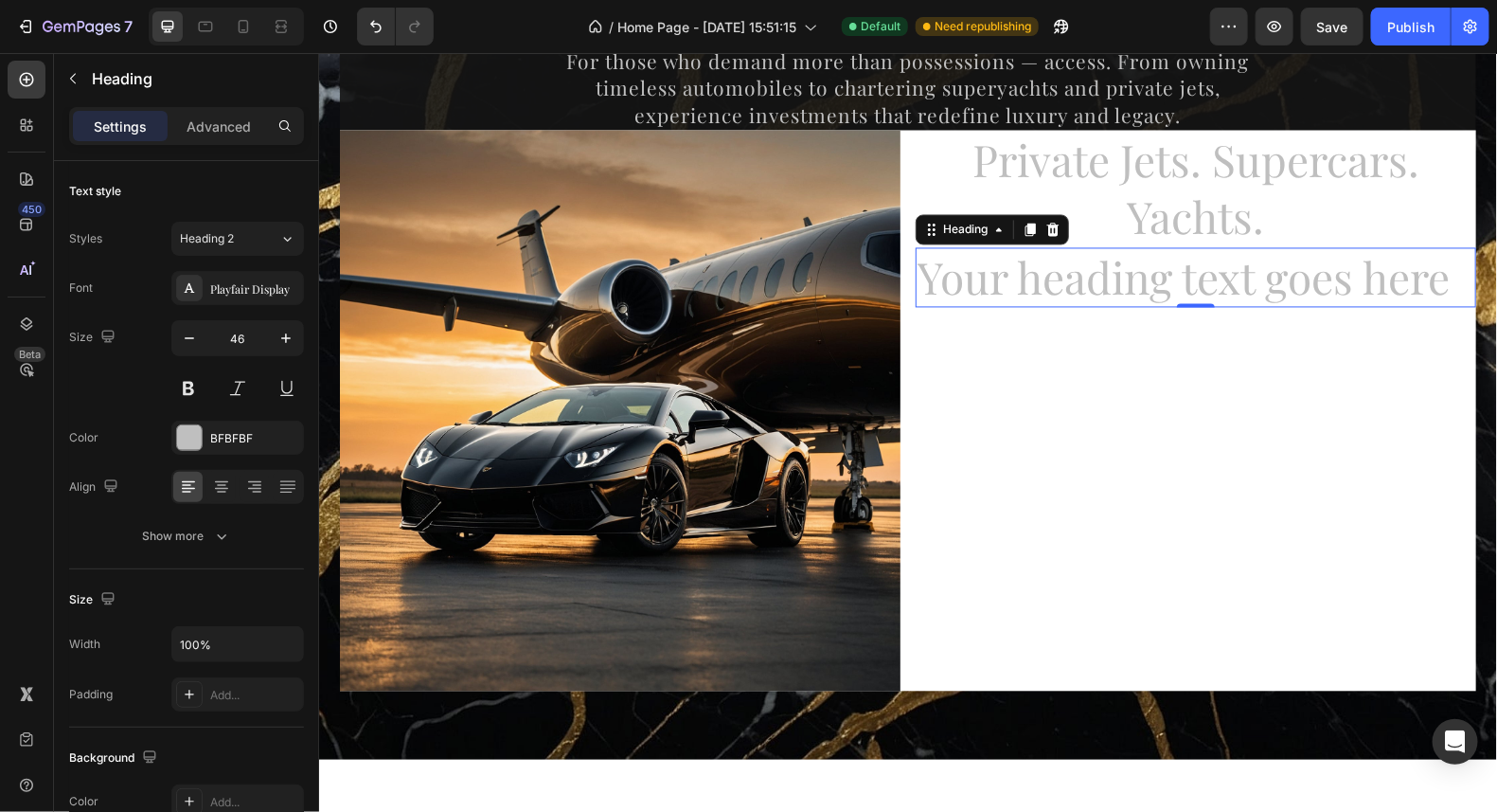
click at [1448, 283] on h2 "Your heading text goes here" at bounding box center [1195, 277] width 561 height 61
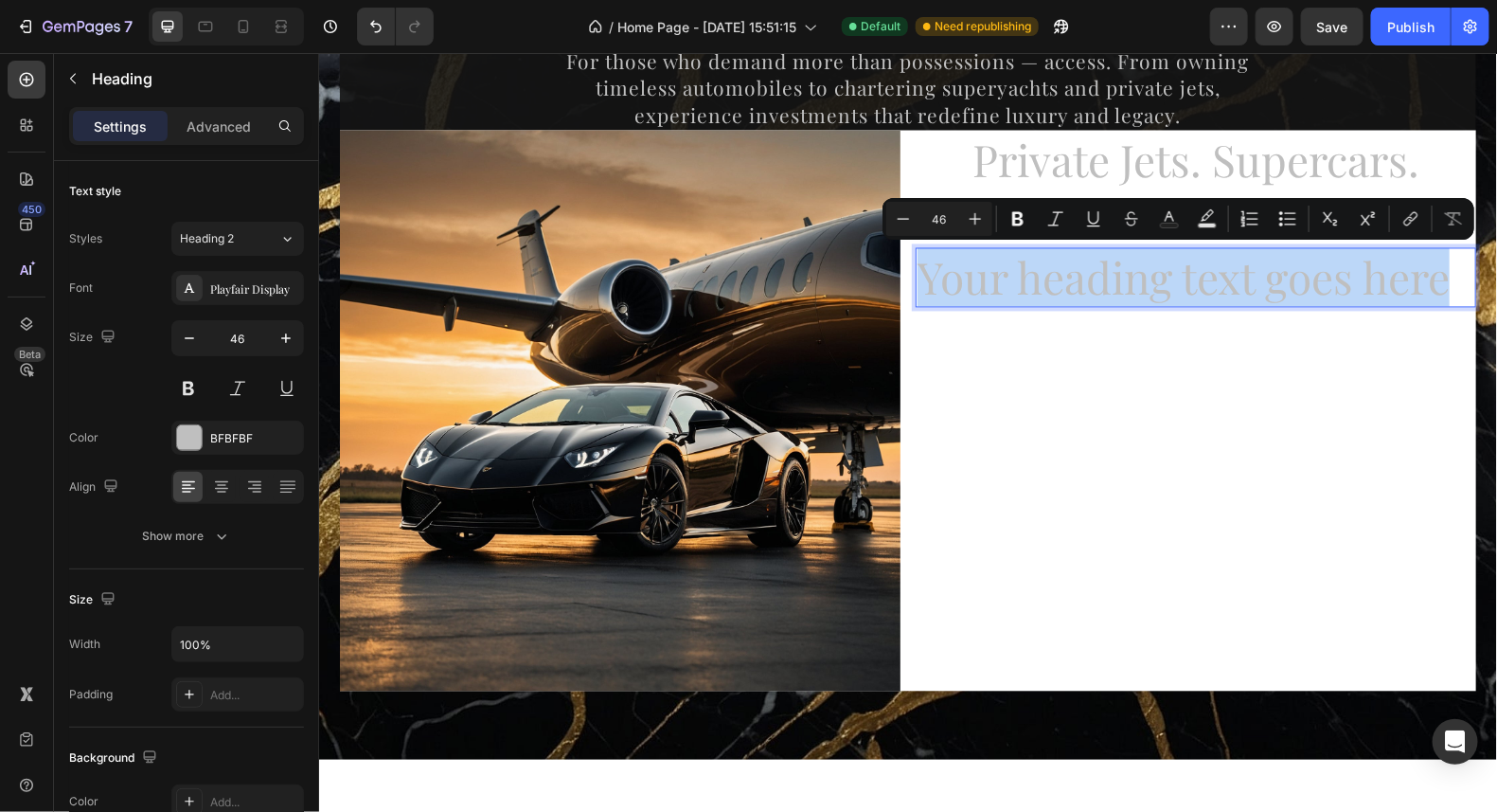
drag, startPoint x: 1448, startPoint y: 283, endPoint x: 915, endPoint y: 293, distance: 533.1
click at [917, 293] on p "Your heading text goes here" at bounding box center [1195, 277] width 557 height 57
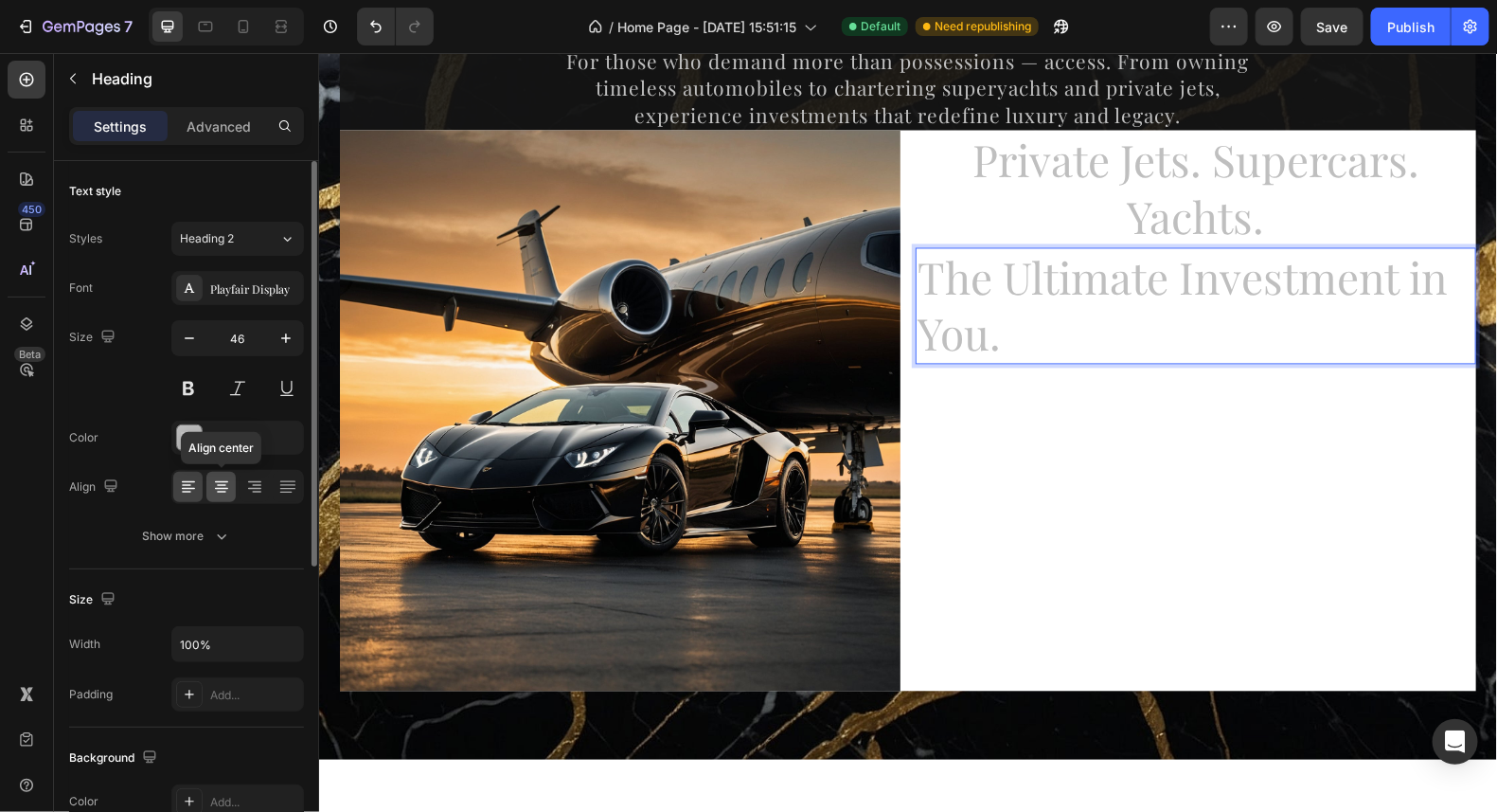
click at [229, 488] on icon at bounding box center [222, 487] width 19 height 19
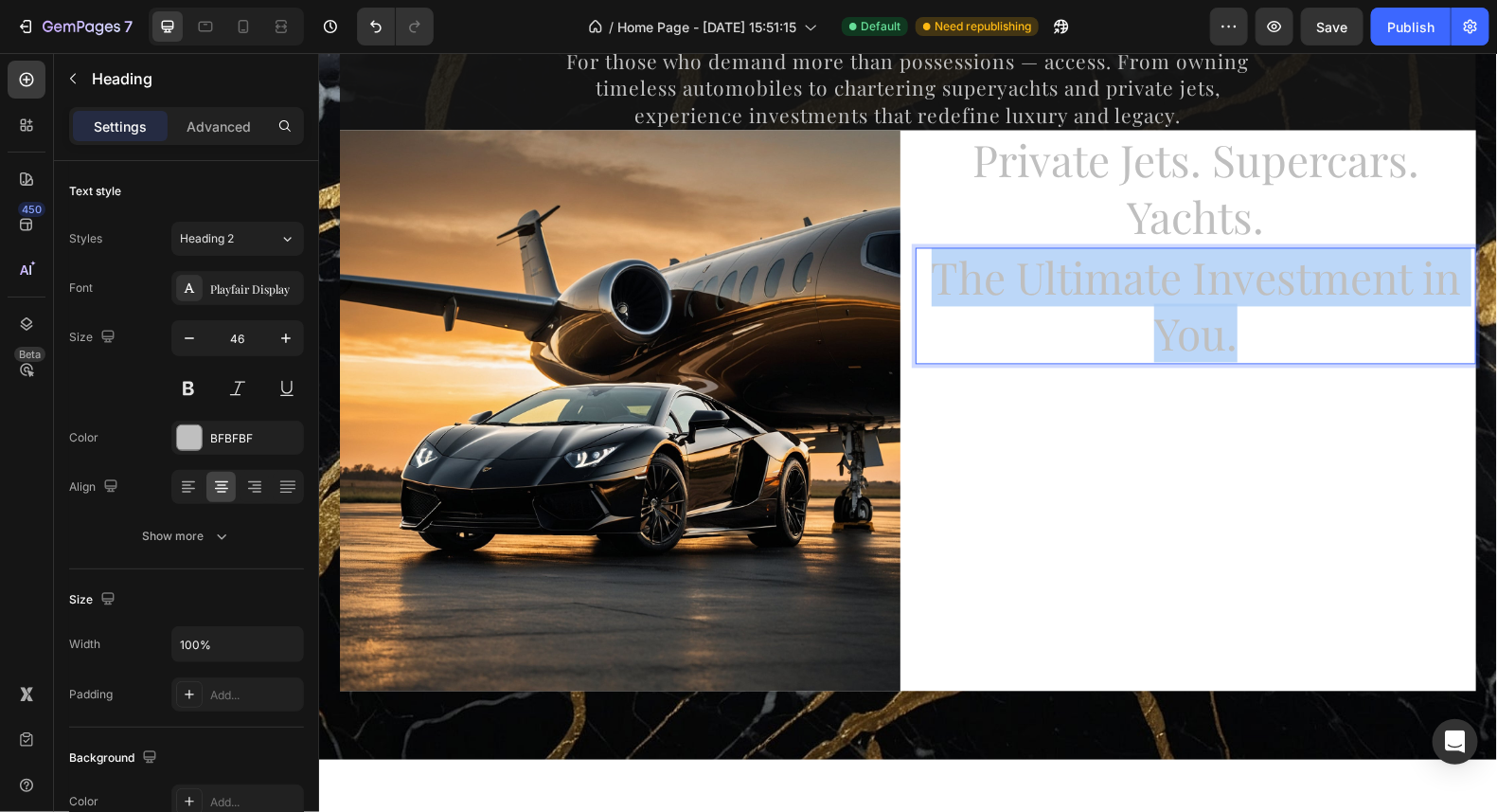
drag, startPoint x: 1227, startPoint y: 341, endPoint x: 928, endPoint y: 290, distance: 303.3
click at [928, 290] on p "The Ultimate Investment in You." at bounding box center [1195, 306] width 557 height 114
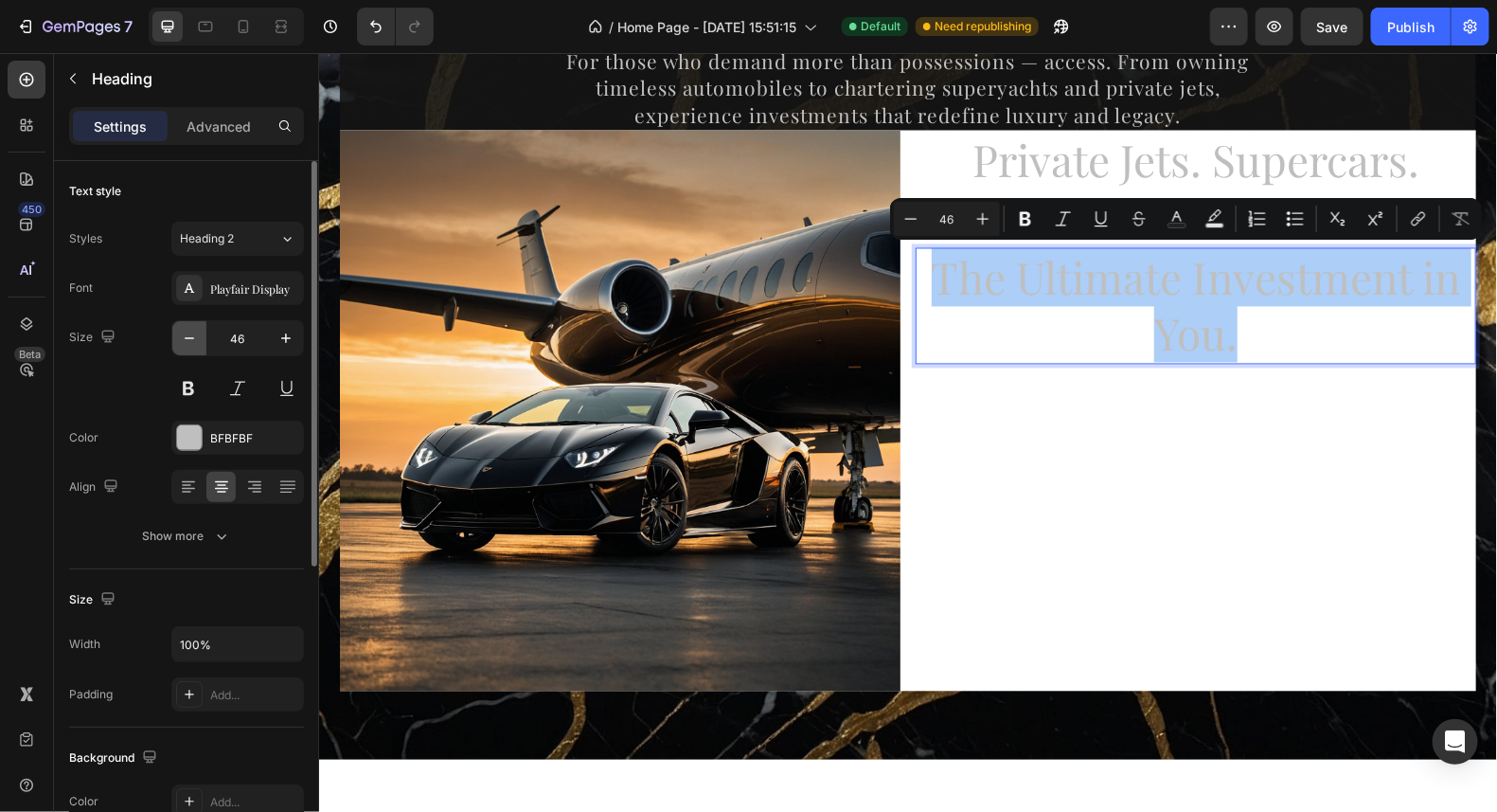
click at [190, 334] on icon "button" at bounding box center [190, 339] width 19 height 19
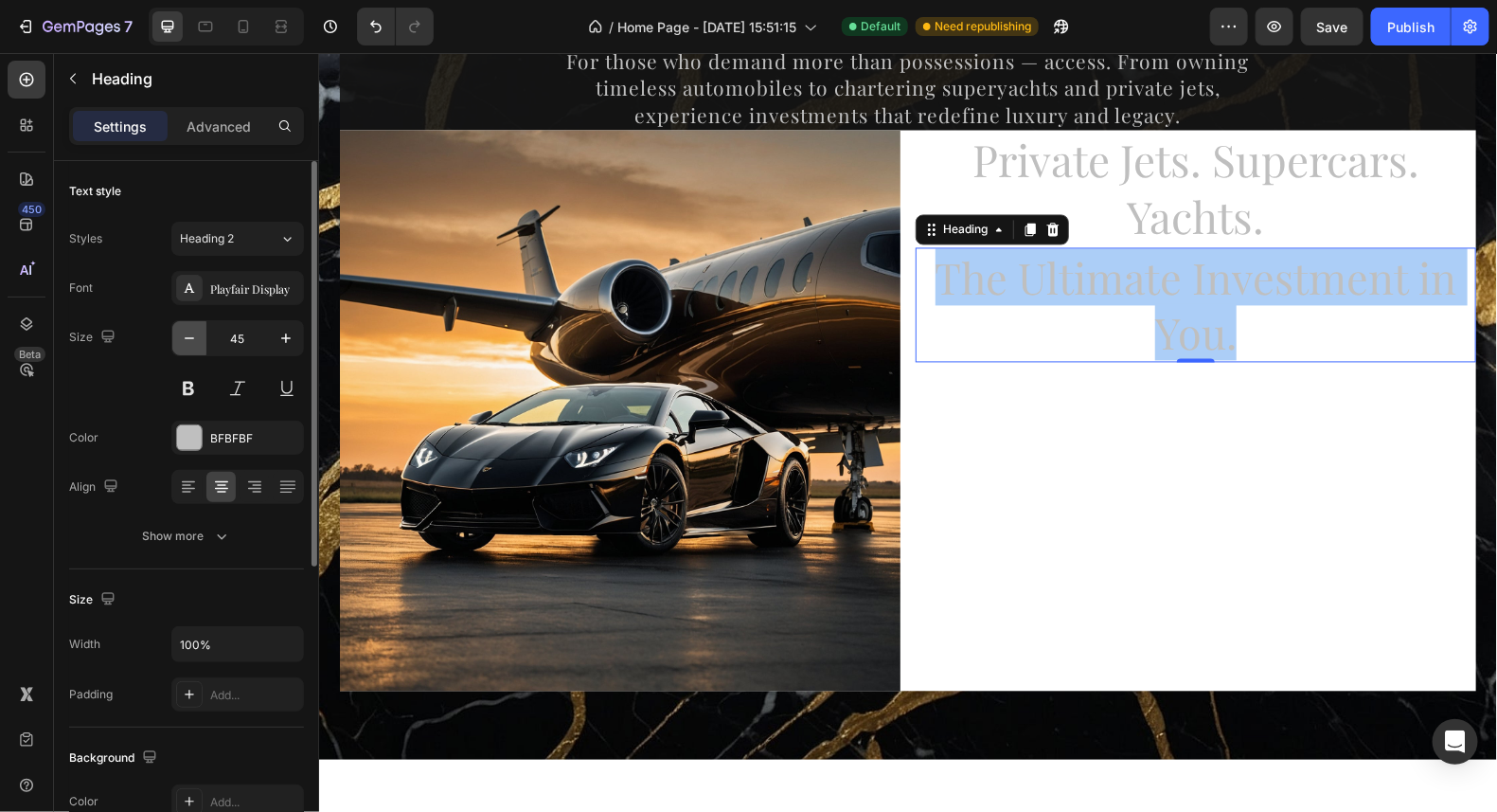
click at [190, 334] on icon "button" at bounding box center [190, 339] width 19 height 19
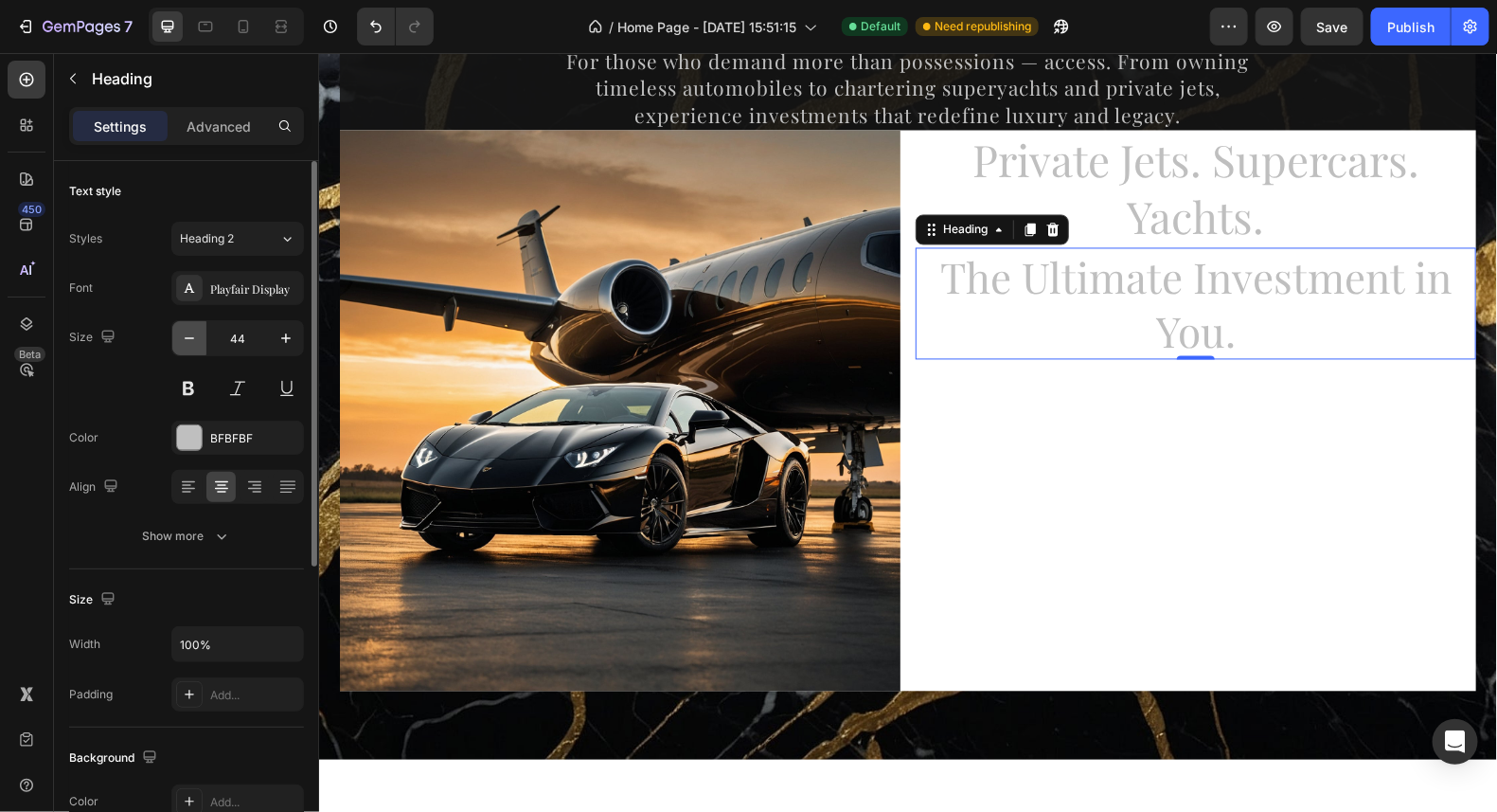
click at [190, 334] on icon "button" at bounding box center [190, 339] width 19 height 19
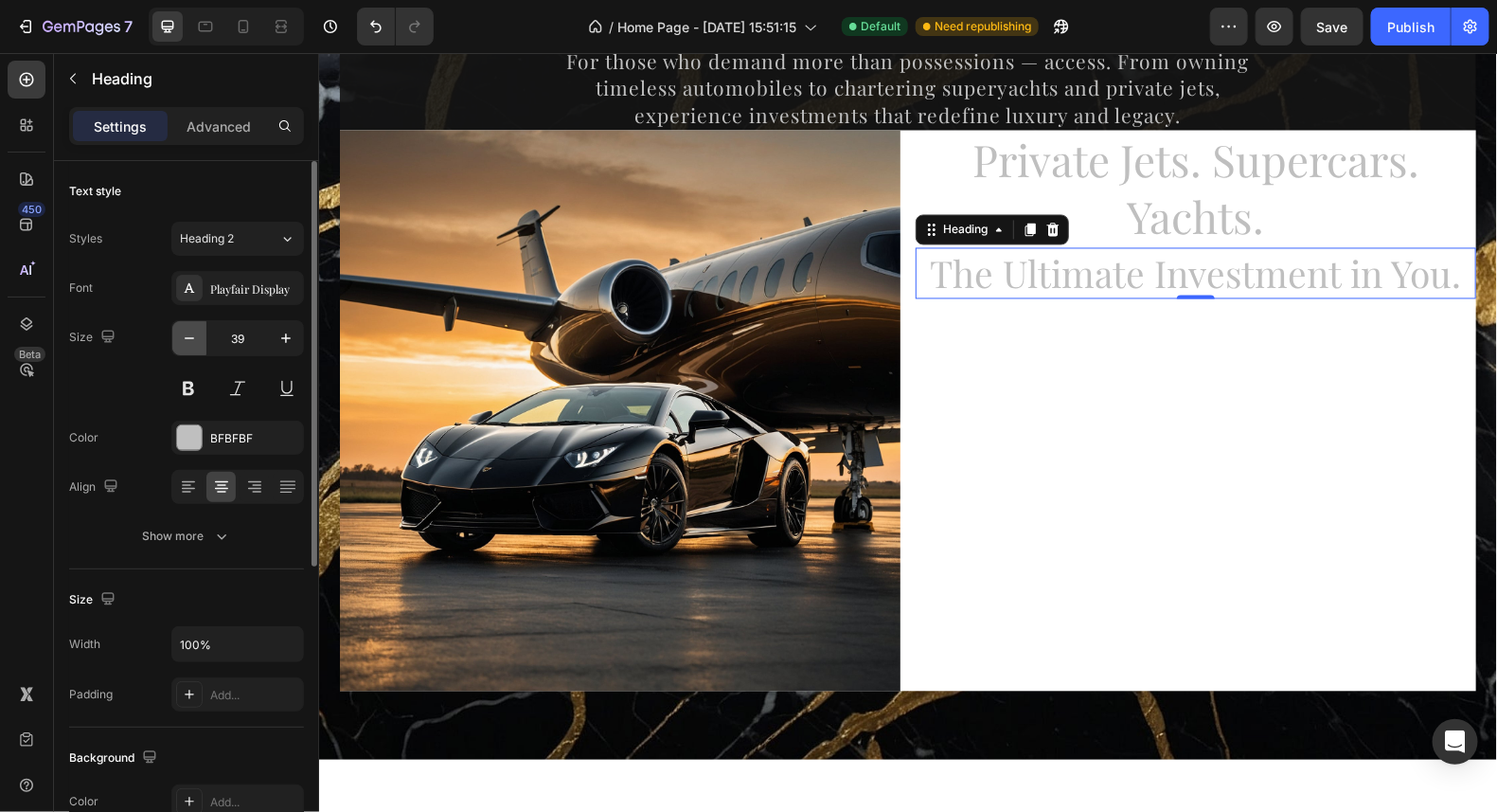
click at [190, 334] on icon "button" at bounding box center [190, 339] width 19 height 19
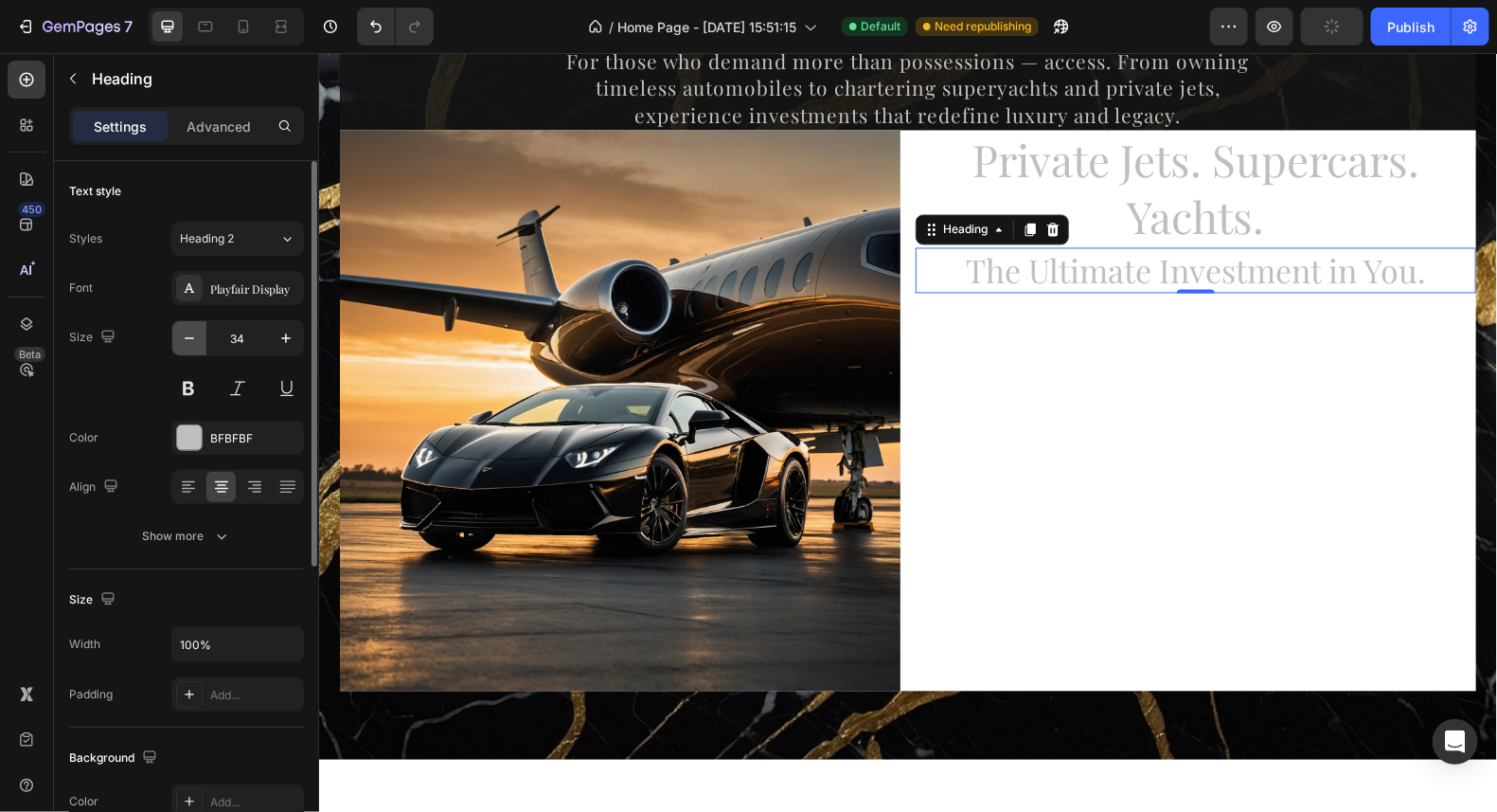
click at [190, 334] on icon "button" at bounding box center [190, 339] width 19 height 19
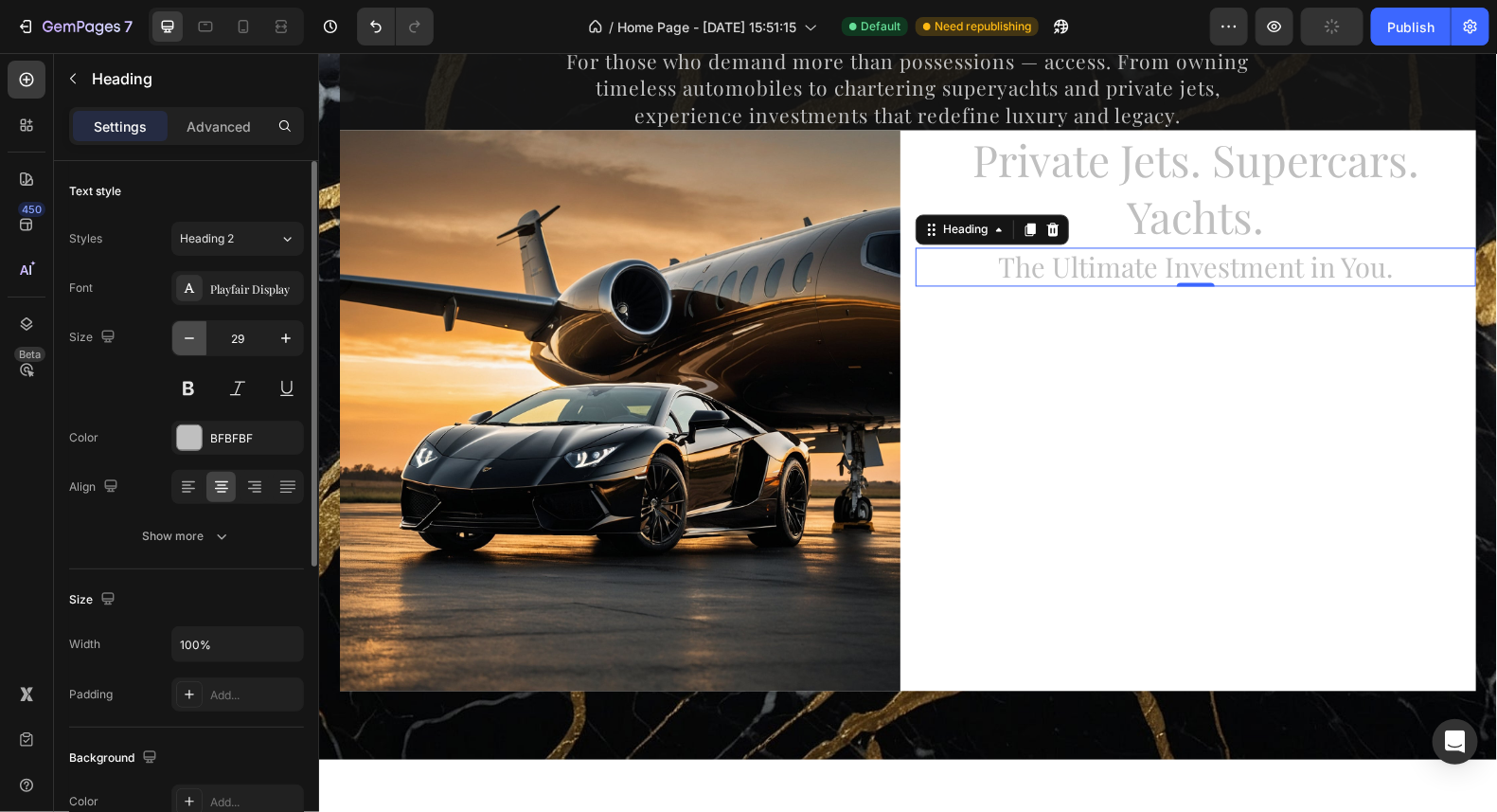
click at [190, 334] on icon "button" at bounding box center [190, 339] width 19 height 19
type input "26"
click at [186, 441] on div at bounding box center [190, 438] width 25 height 25
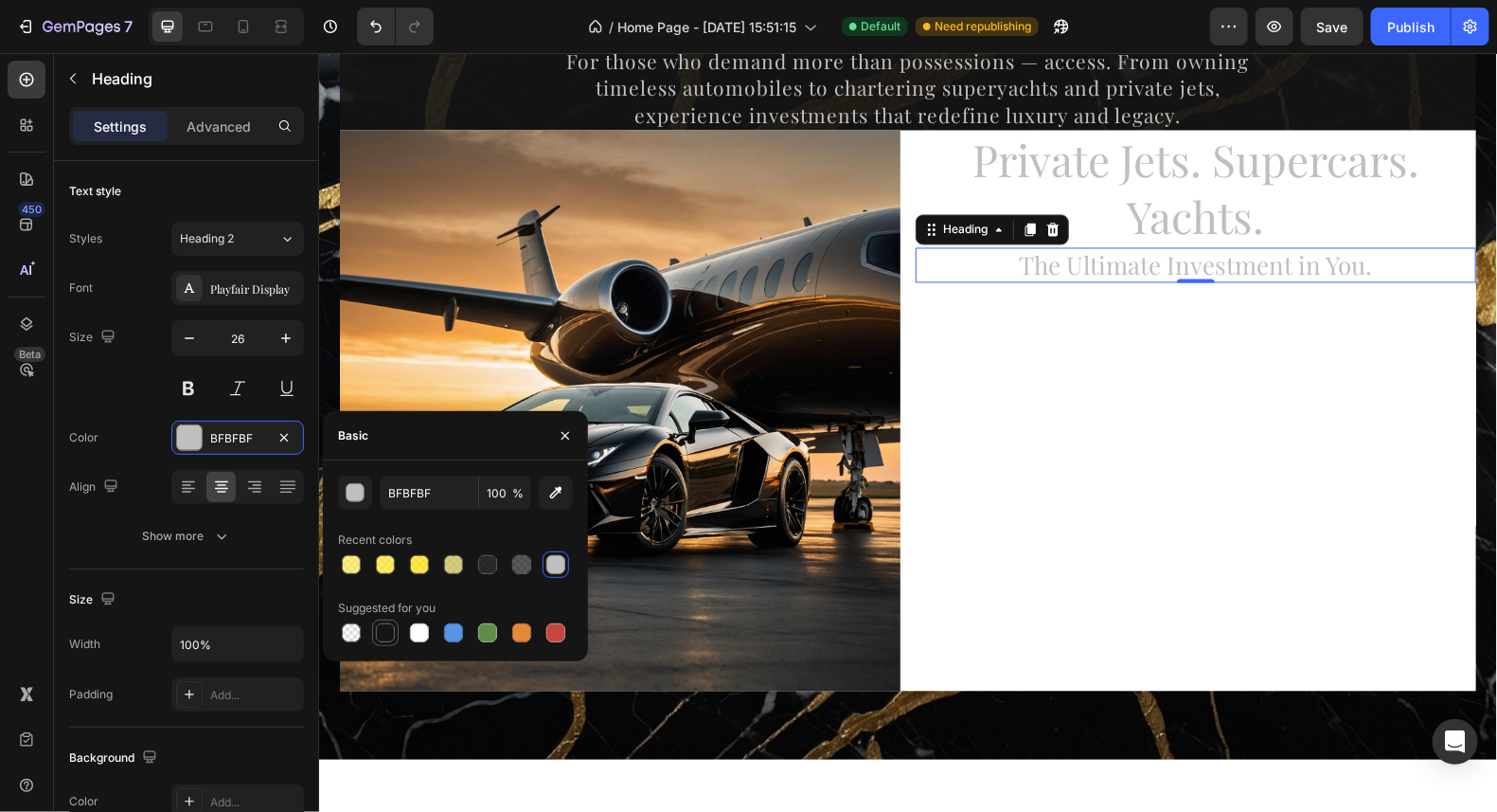
click at [391, 631] on div at bounding box center [386, 633] width 19 height 19
type input "151515"
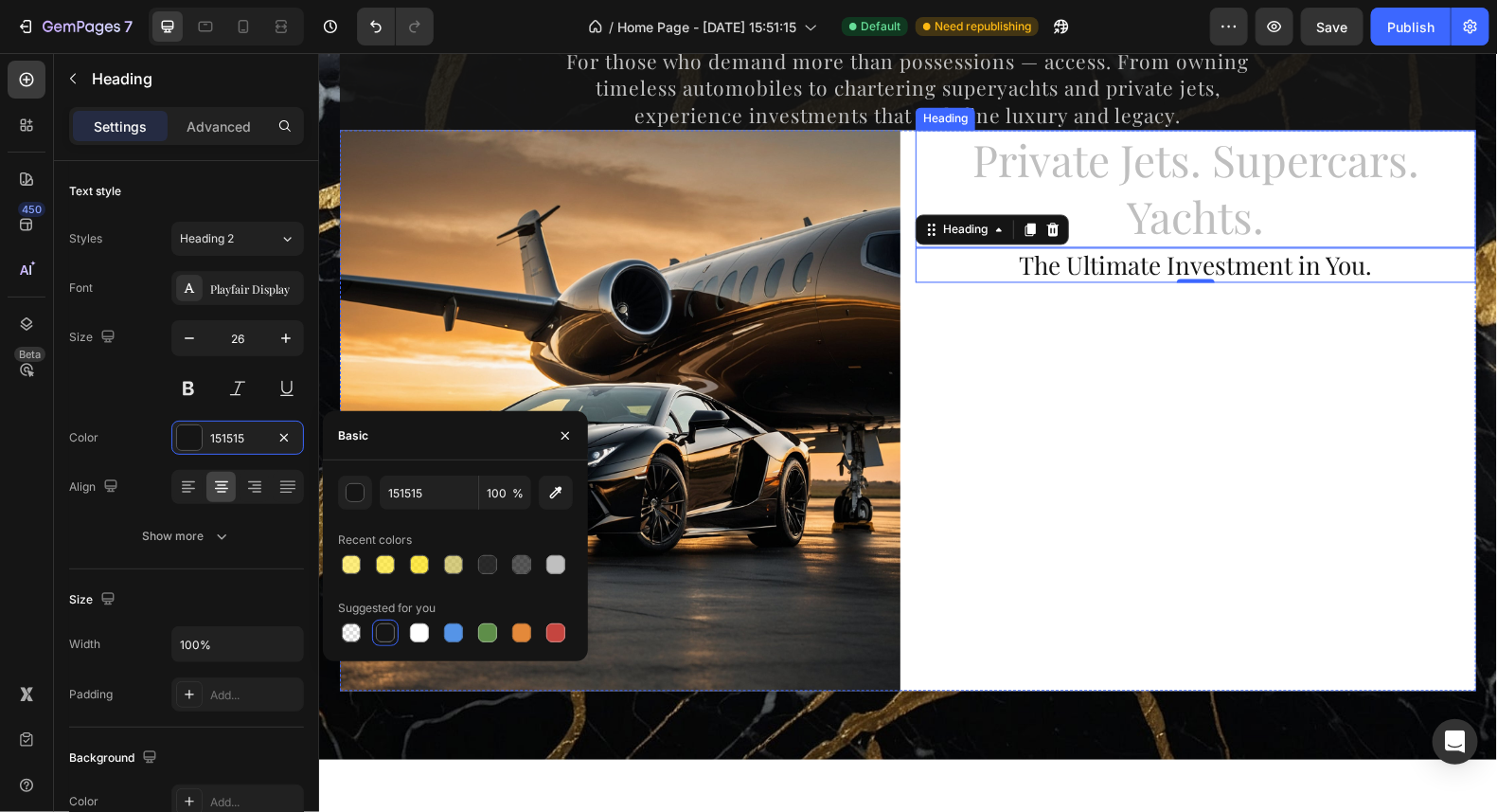
click at [1214, 196] on p "Private Jets. Supercars. Yachts." at bounding box center [1195, 189] width 557 height 114
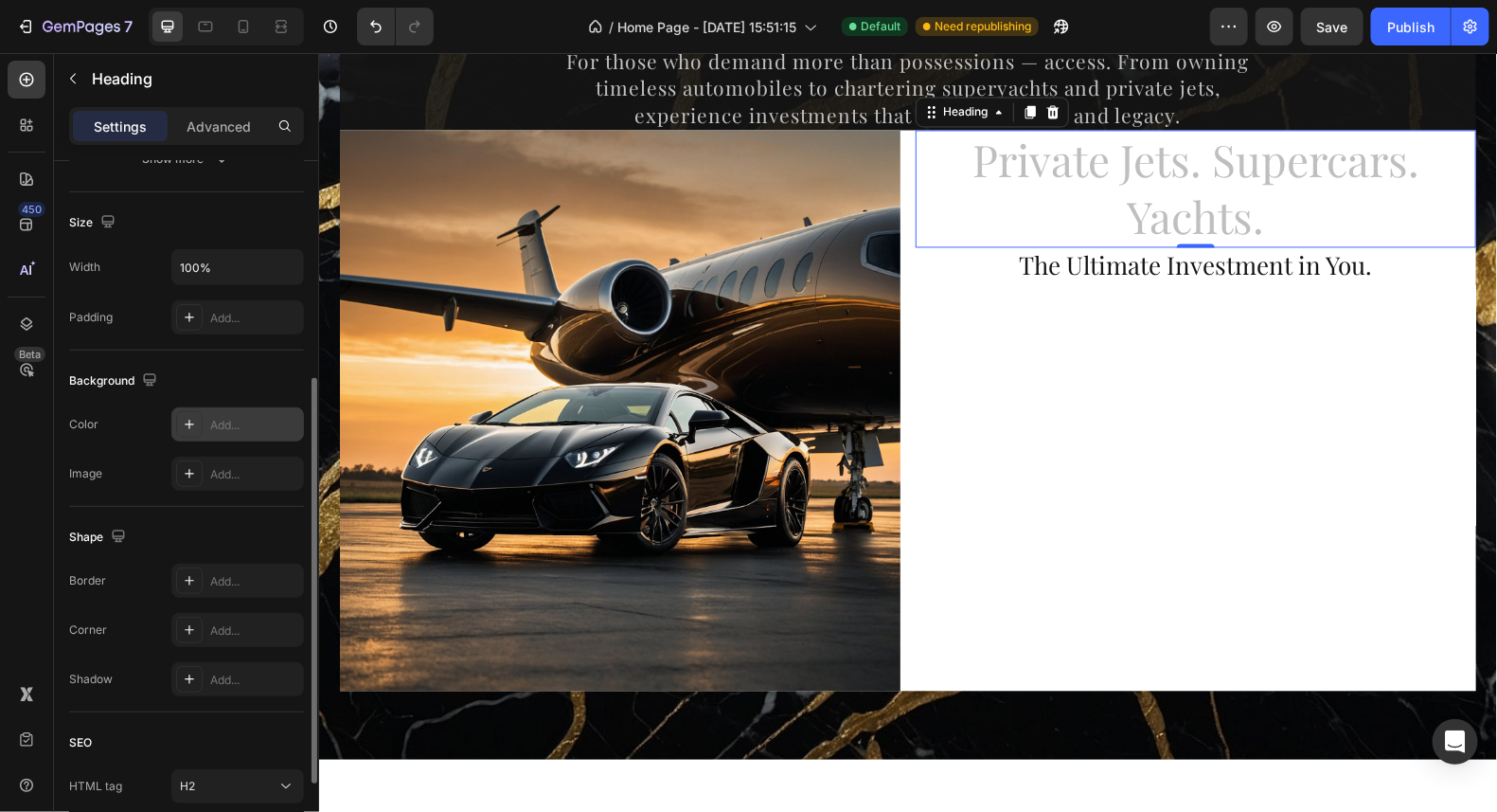
click at [190, 425] on icon at bounding box center [190, 424] width 15 height 15
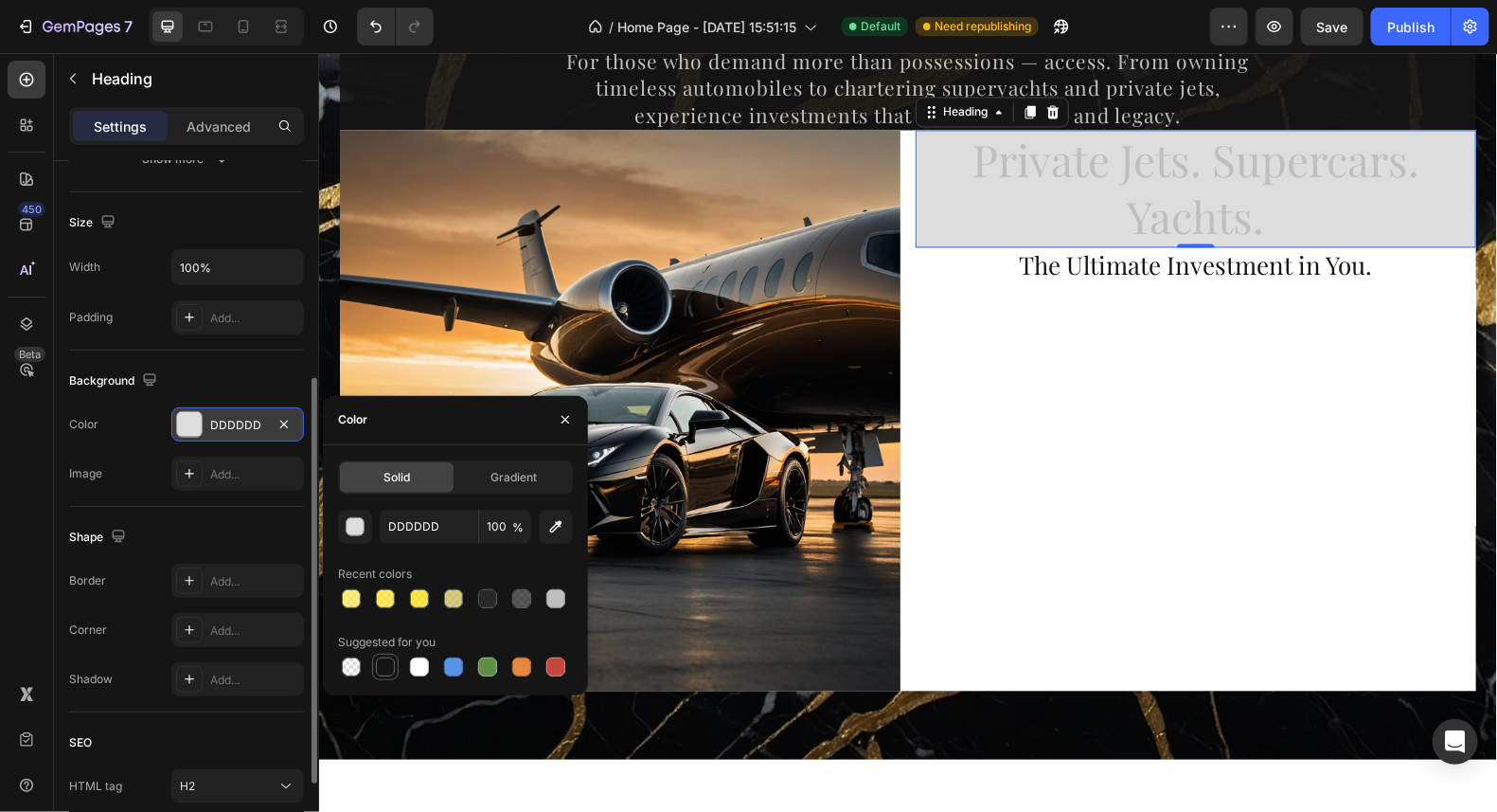
click at [385, 665] on div at bounding box center [386, 667] width 19 height 19
type input "151515"
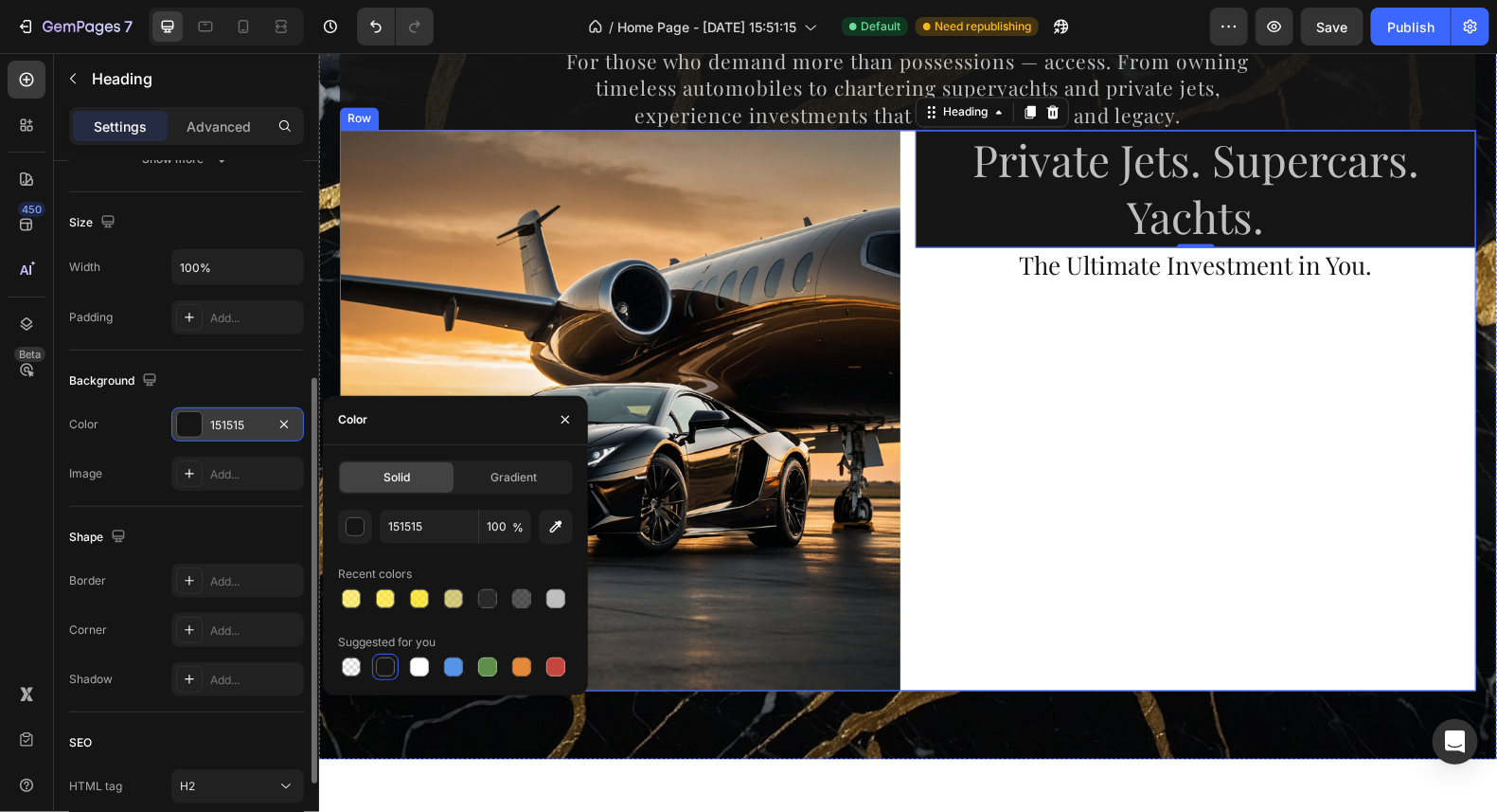
click at [1284, 371] on div "Private Jets. Supercars. Yachts. Heading 0 The Ultimate Investment in You. Head…" at bounding box center [1195, 410] width 561 height 561
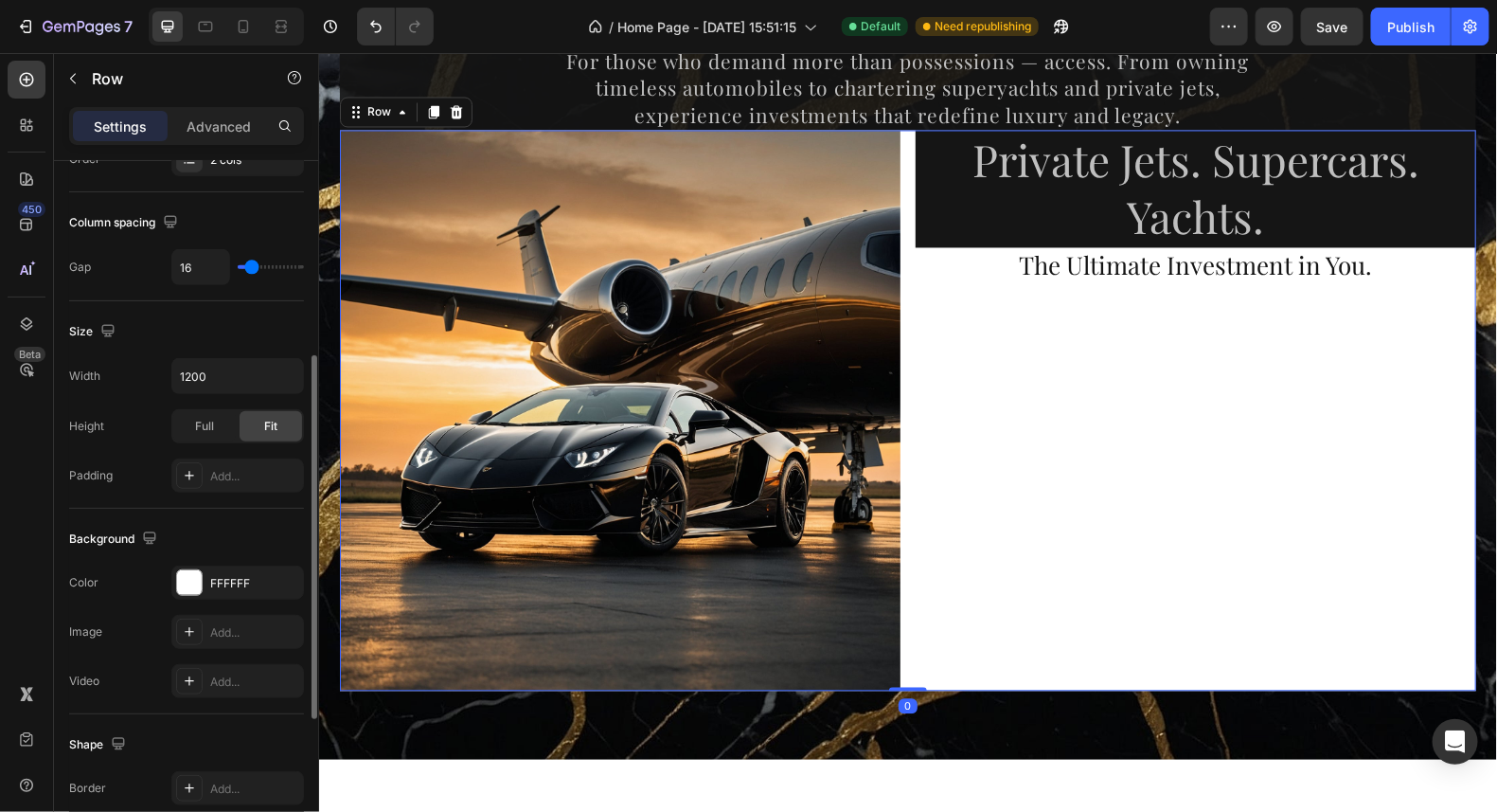
scroll to position [0, 0]
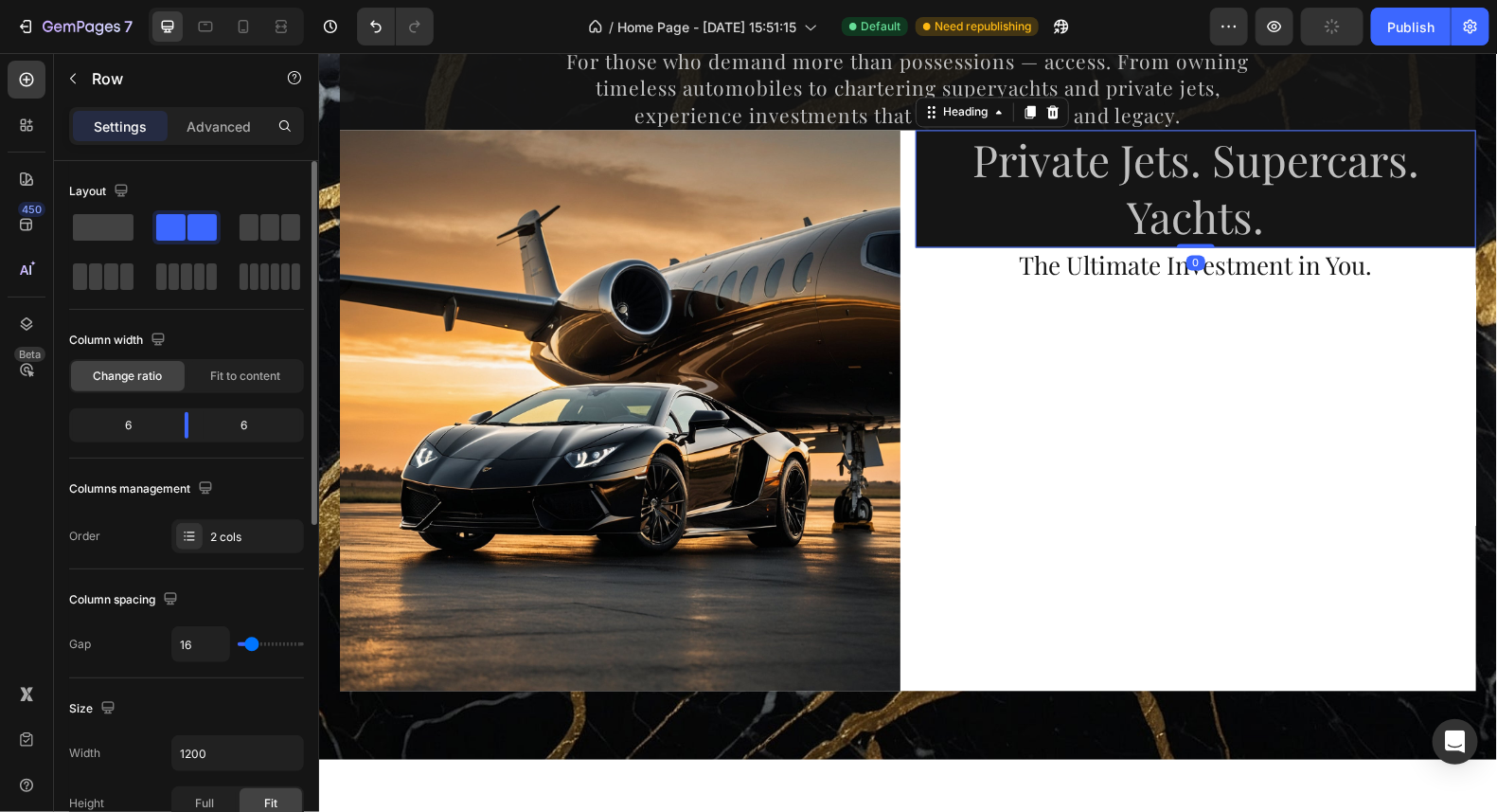
click at [1263, 208] on p "Private Jets. Supercars. Yachts." at bounding box center [1195, 189] width 557 height 114
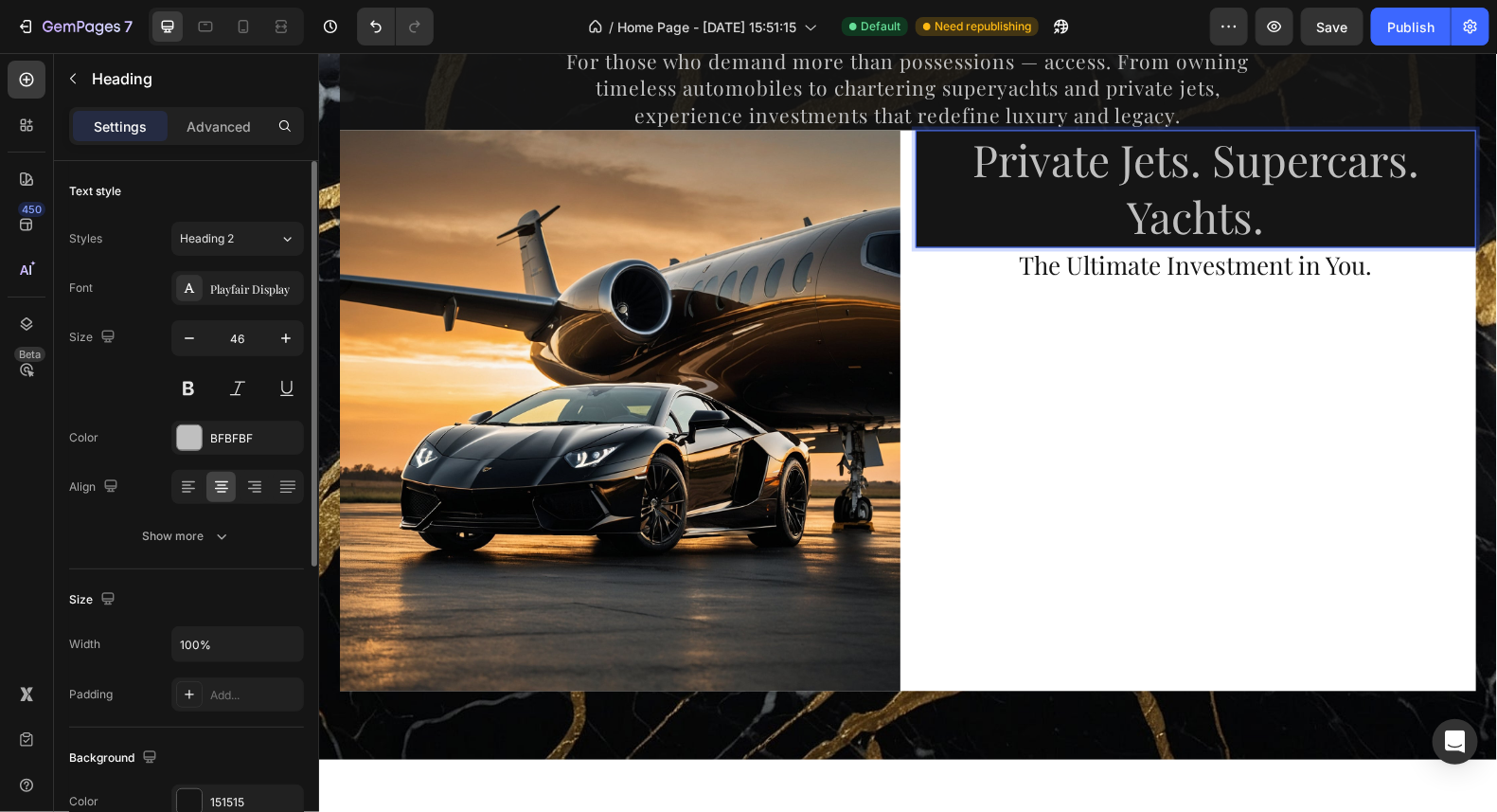
scroll to position [93, 0]
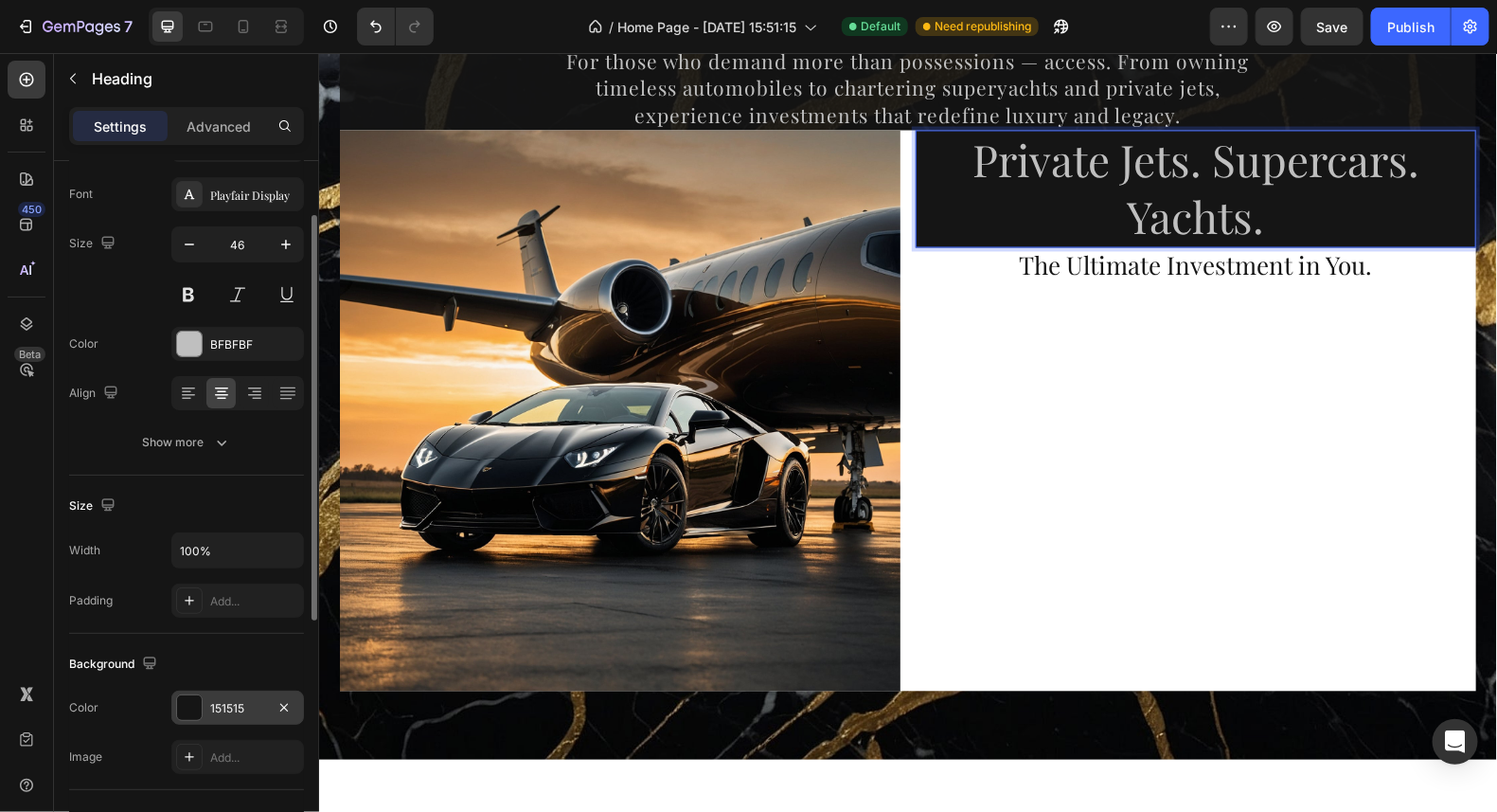
click at [193, 710] on div at bounding box center [190, 708] width 25 height 25
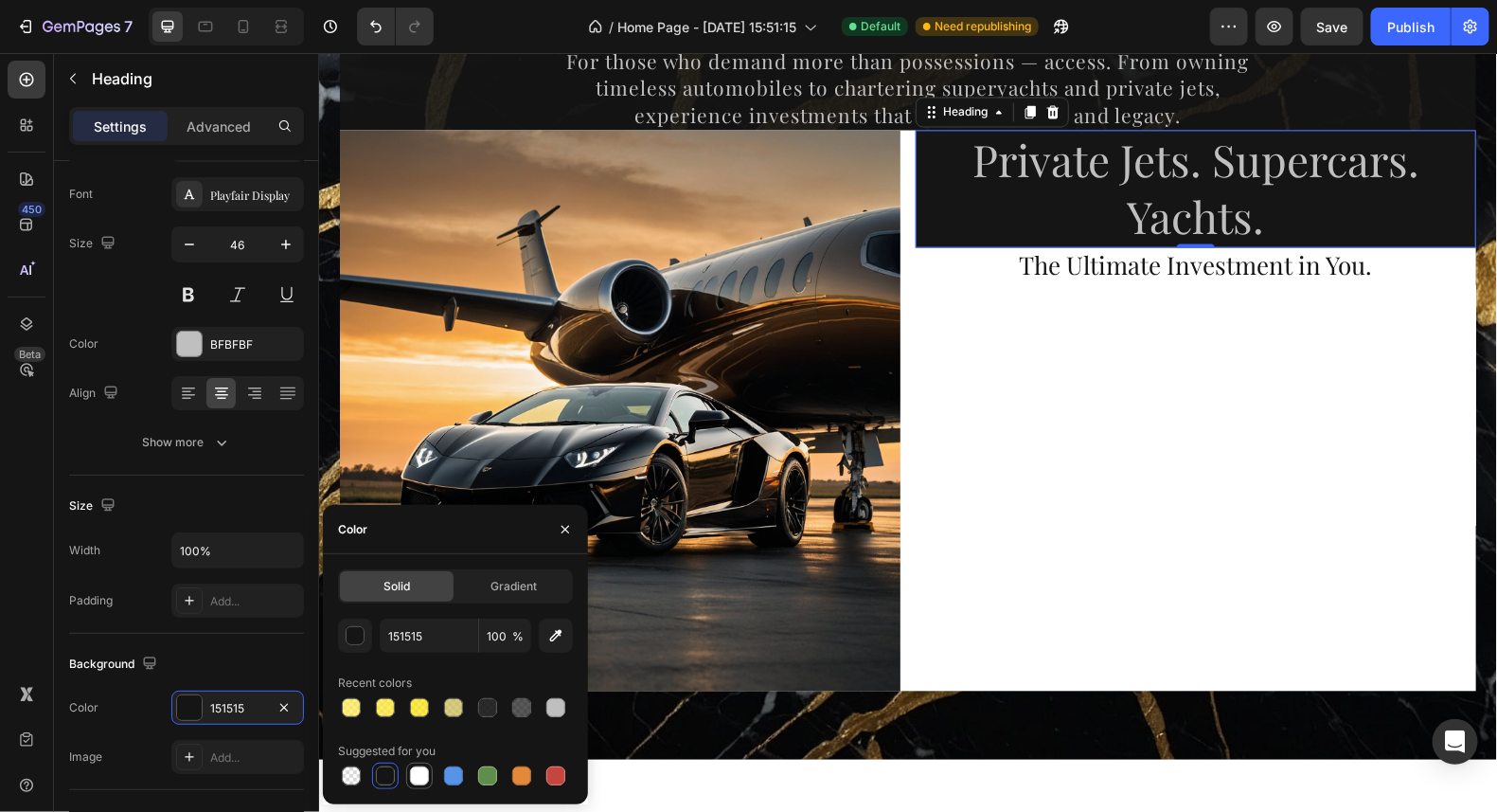
click at [419, 774] on div at bounding box center [419, 775] width 19 height 19
type input "FFFFFF"
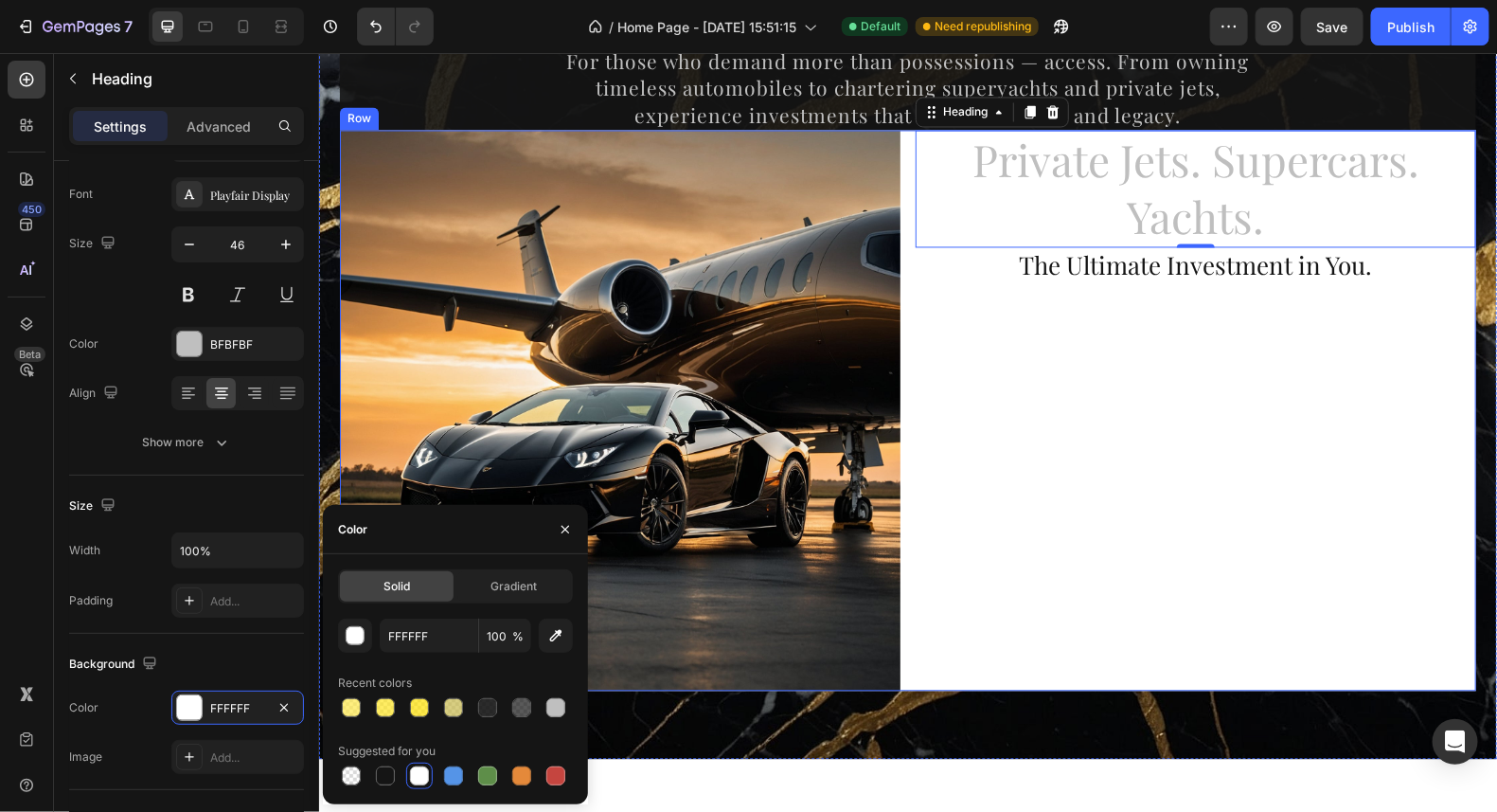
click at [1251, 396] on div "Private Jets. Supercars. Yachts. Heading 0 The Ultimate Investment in You. Head…" at bounding box center [1195, 410] width 561 height 561
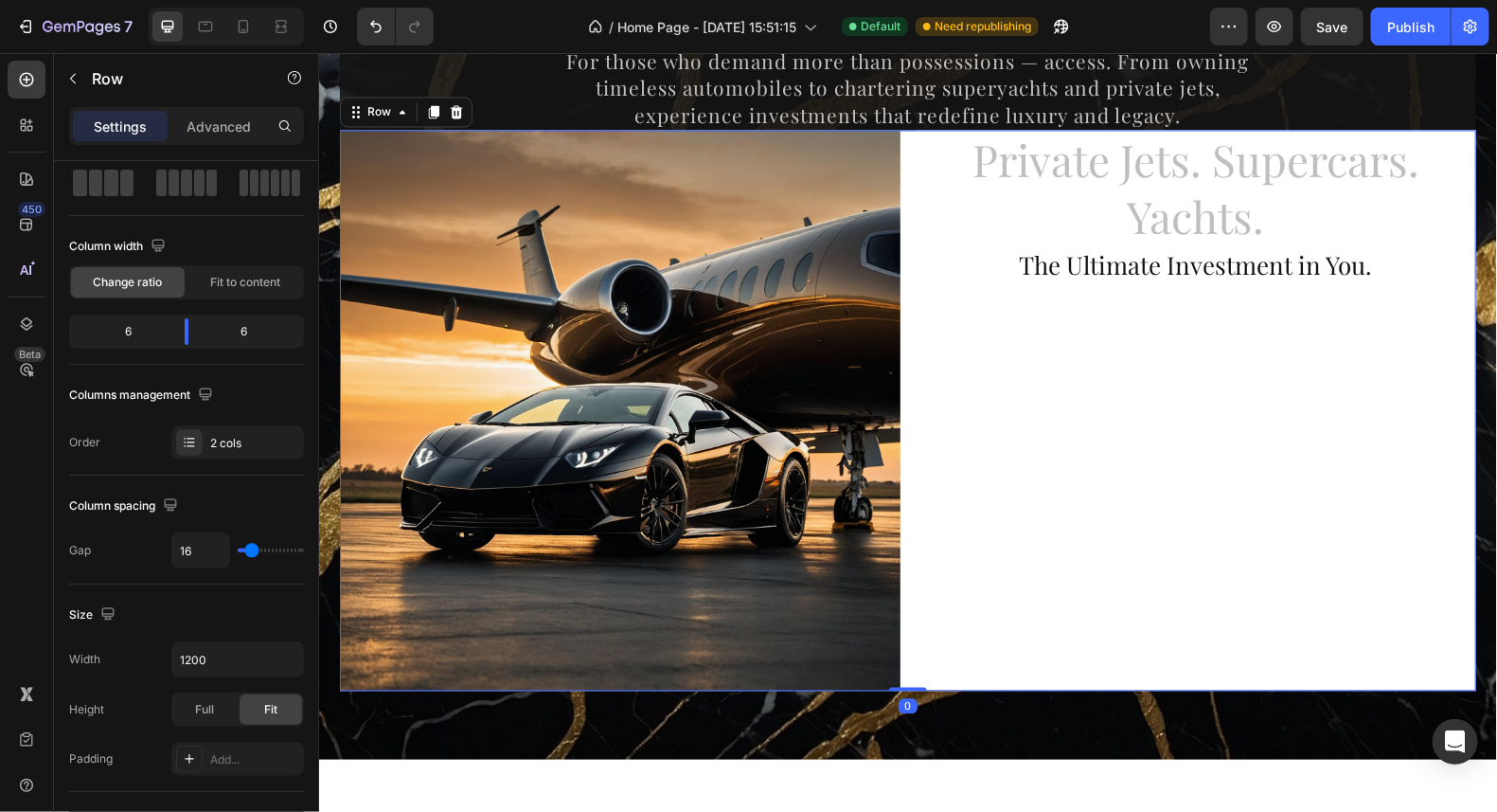
scroll to position [0, 0]
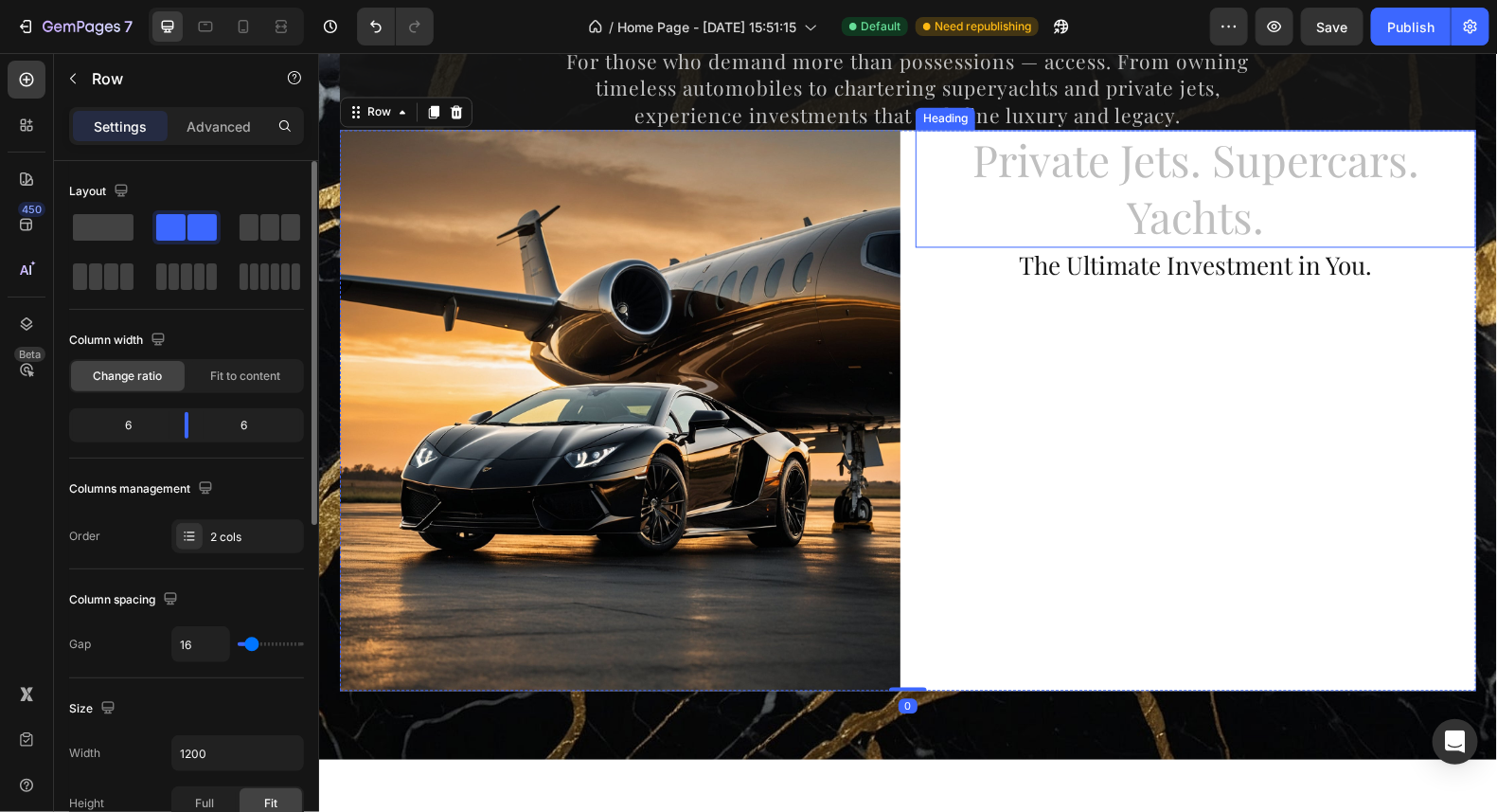
click at [1154, 161] on p "Private Jets. Supercars. Yachts." at bounding box center [1195, 189] width 557 height 114
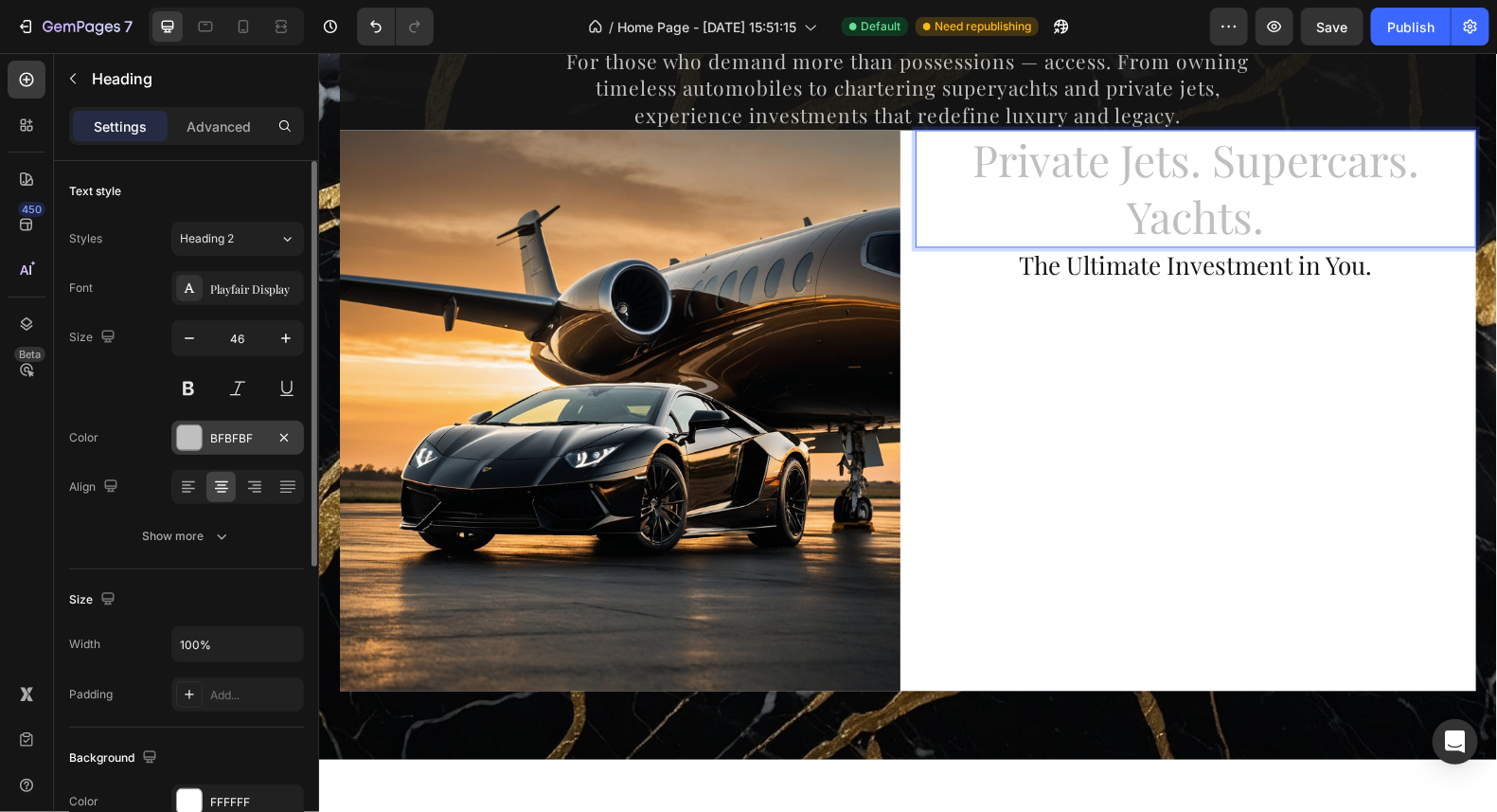
click at [190, 443] on div at bounding box center [190, 438] width 25 height 25
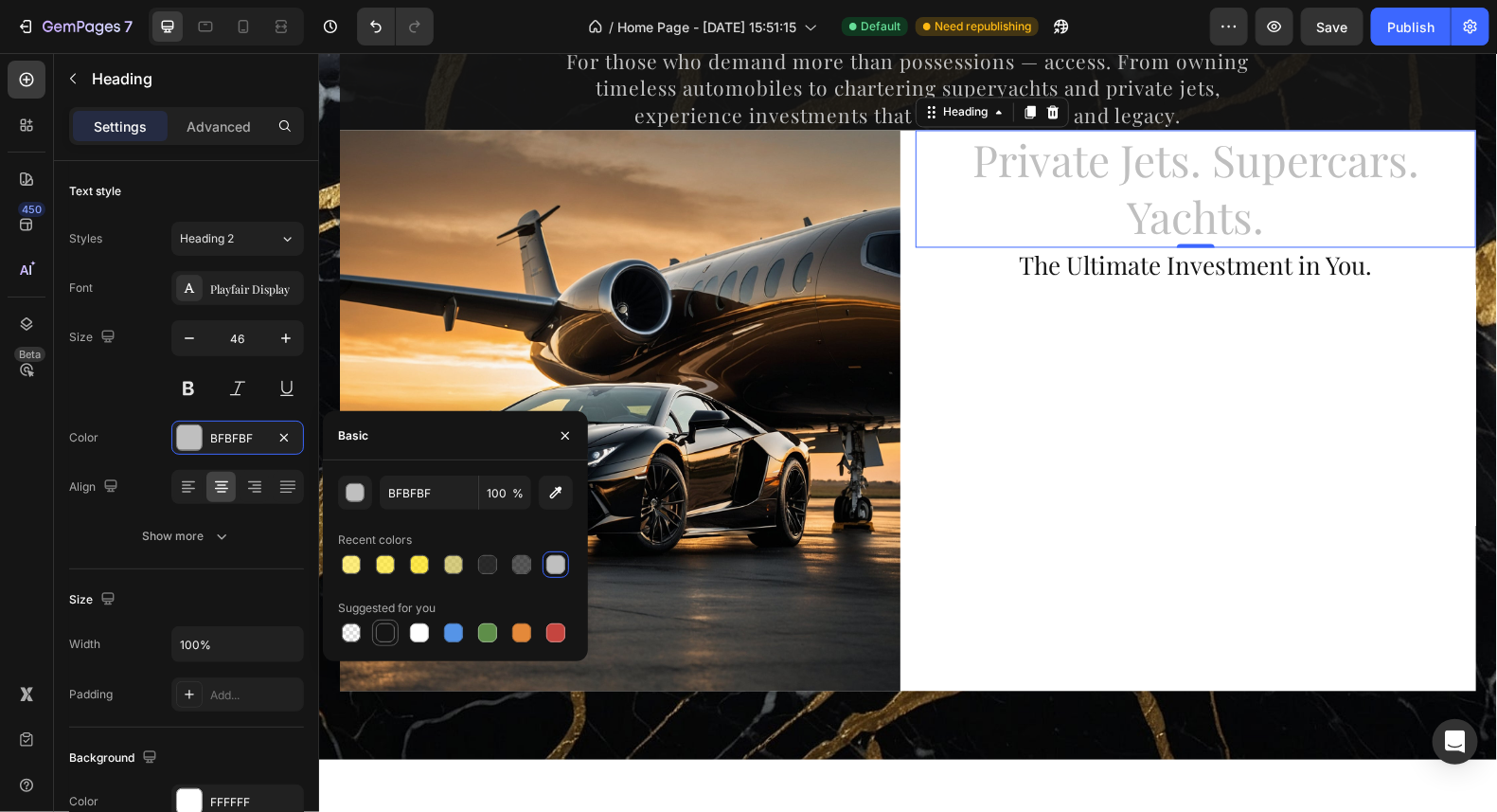
click at [391, 633] on div at bounding box center [386, 633] width 19 height 19
type input "151515"
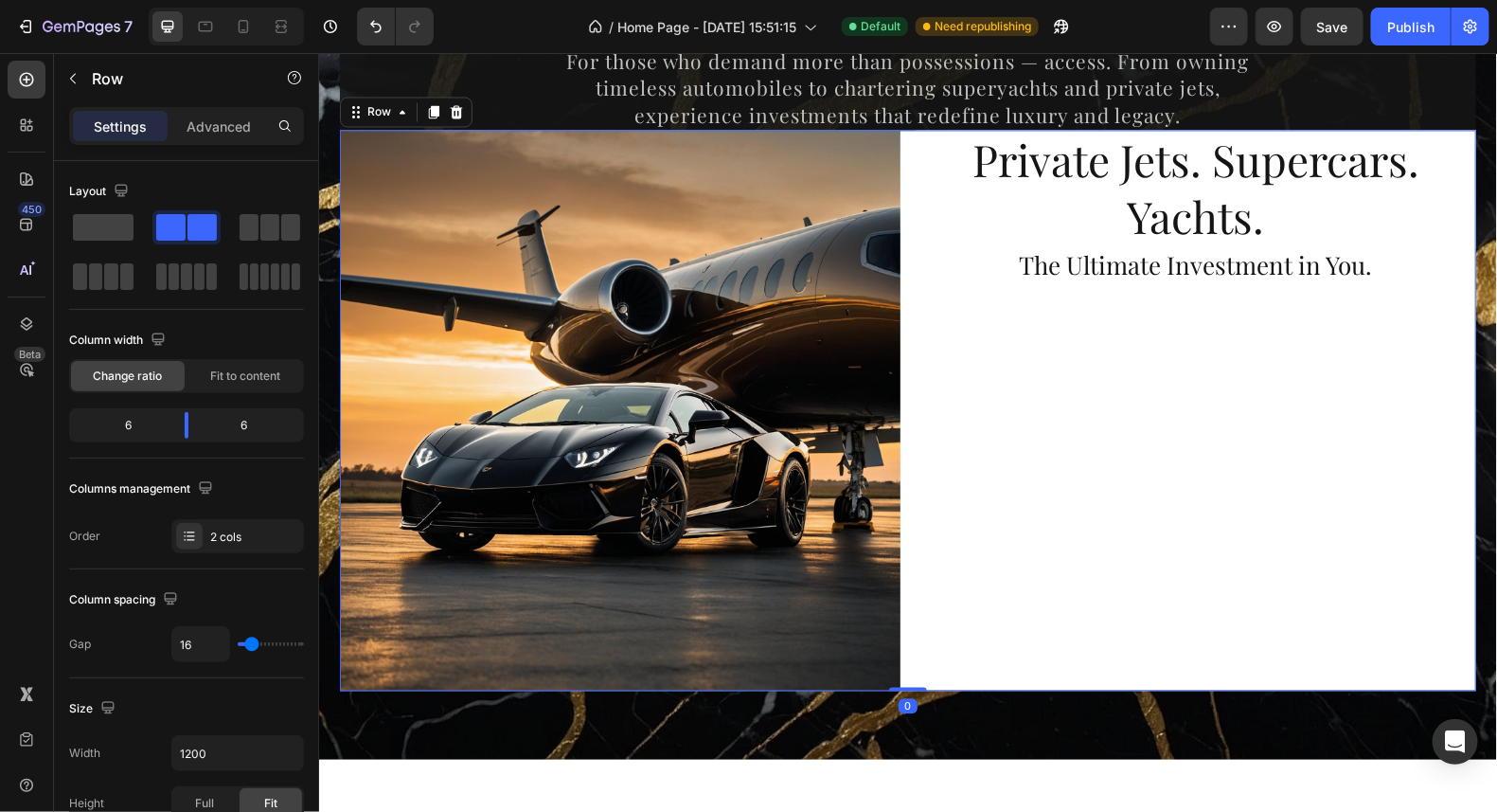
click at [1283, 430] on div "Private Jets. Supercars. Yachts. Heading The Ultimate Investment in You. Heading" at bounding box center [1195, 410] width 561 height 561
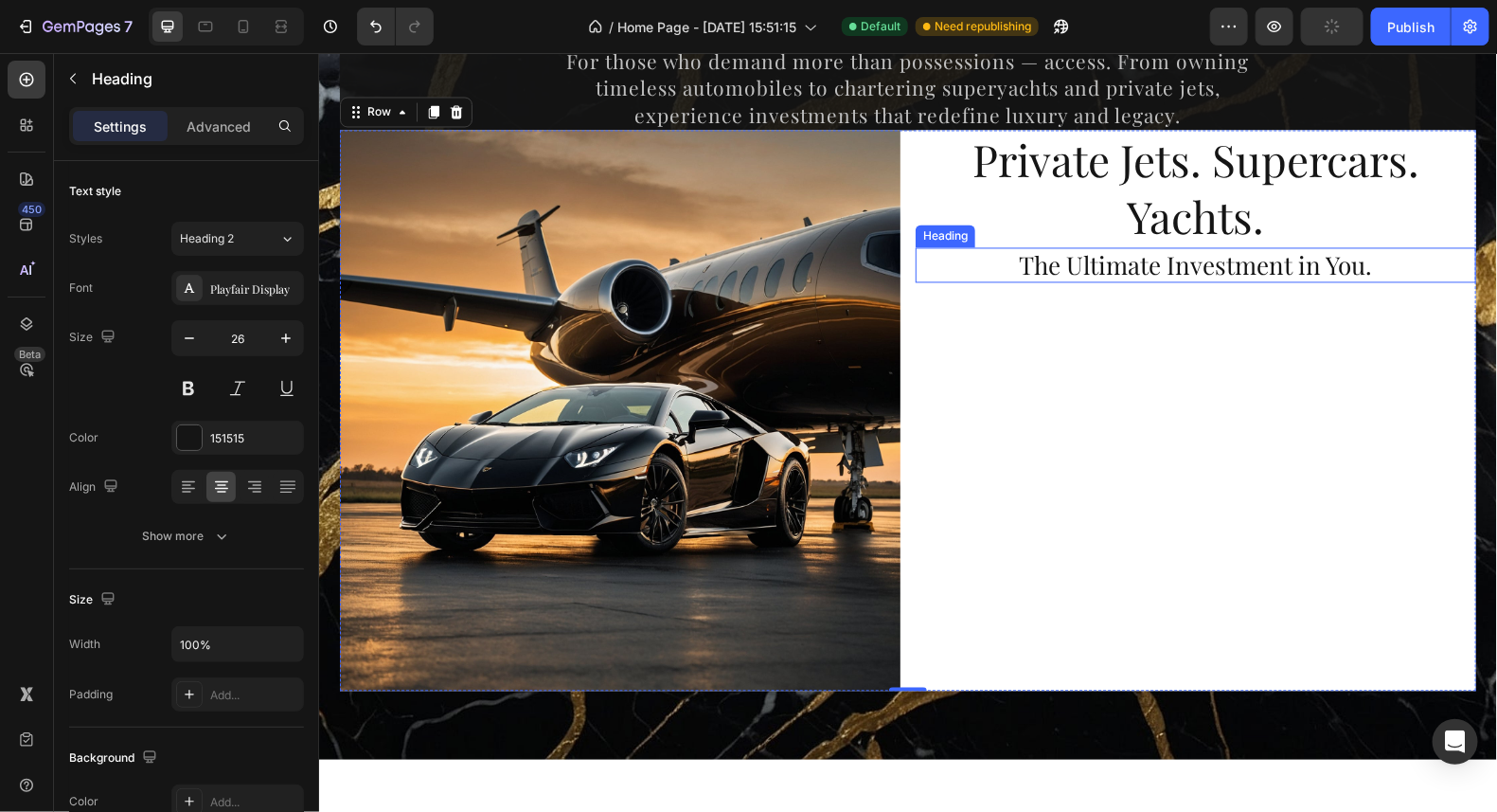
click at [1365, 271] on p "The Ultimate Investment in You." at bounding box center [1195, 265] width 557 height 32
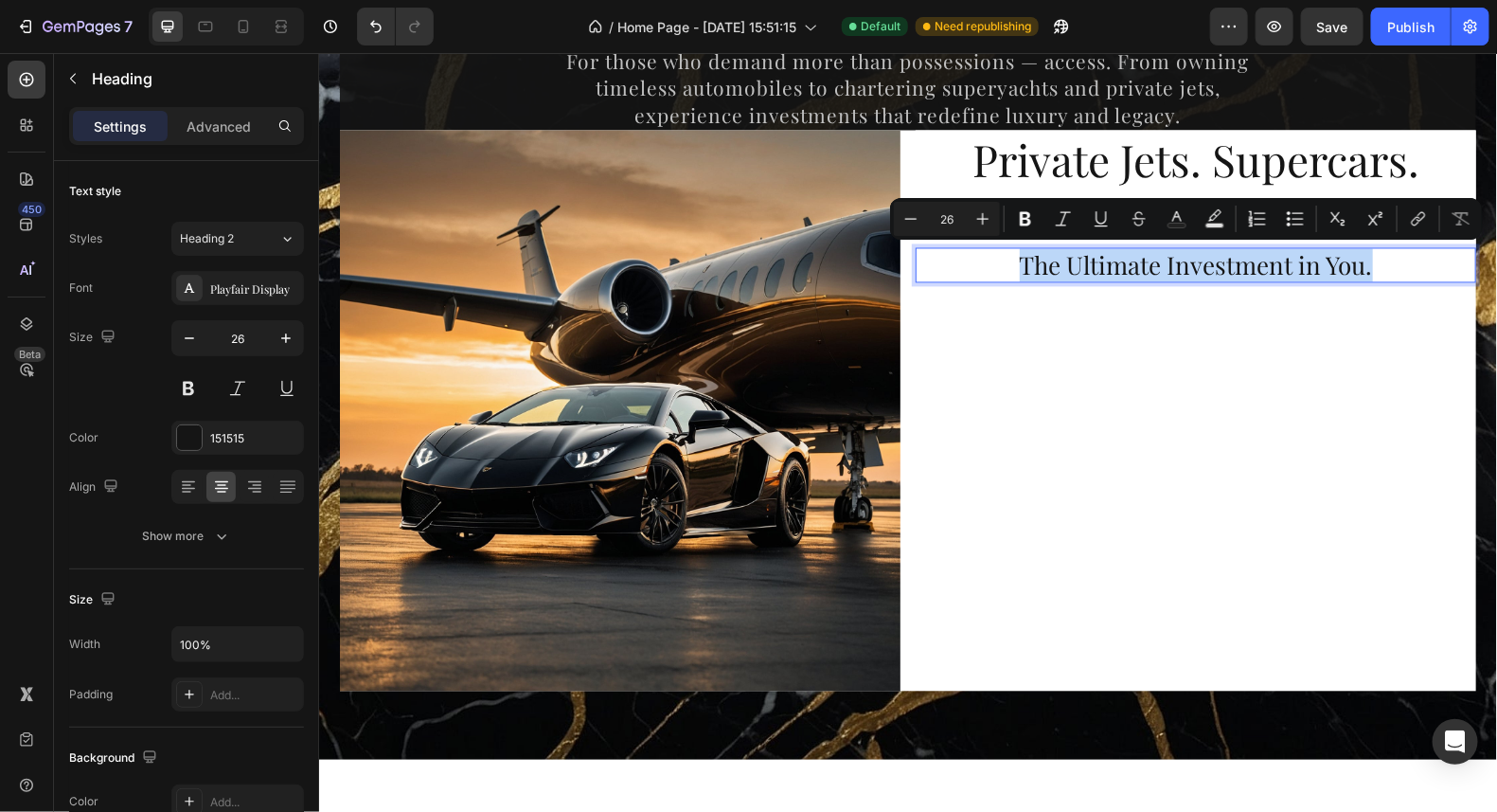
drag, startPoint x: 1366, startPoint y: 268, endPoint x: 1013, endPoint y: 272, distance: 353.0
click at [1013, 272] on p "The Ultimate Investment in You." at bounding box center [1195, 265] width 557 height 32
click at [918, 220] on icon "Editor contextual toolbar" at bounding box center [911, 219] width 19 height 19
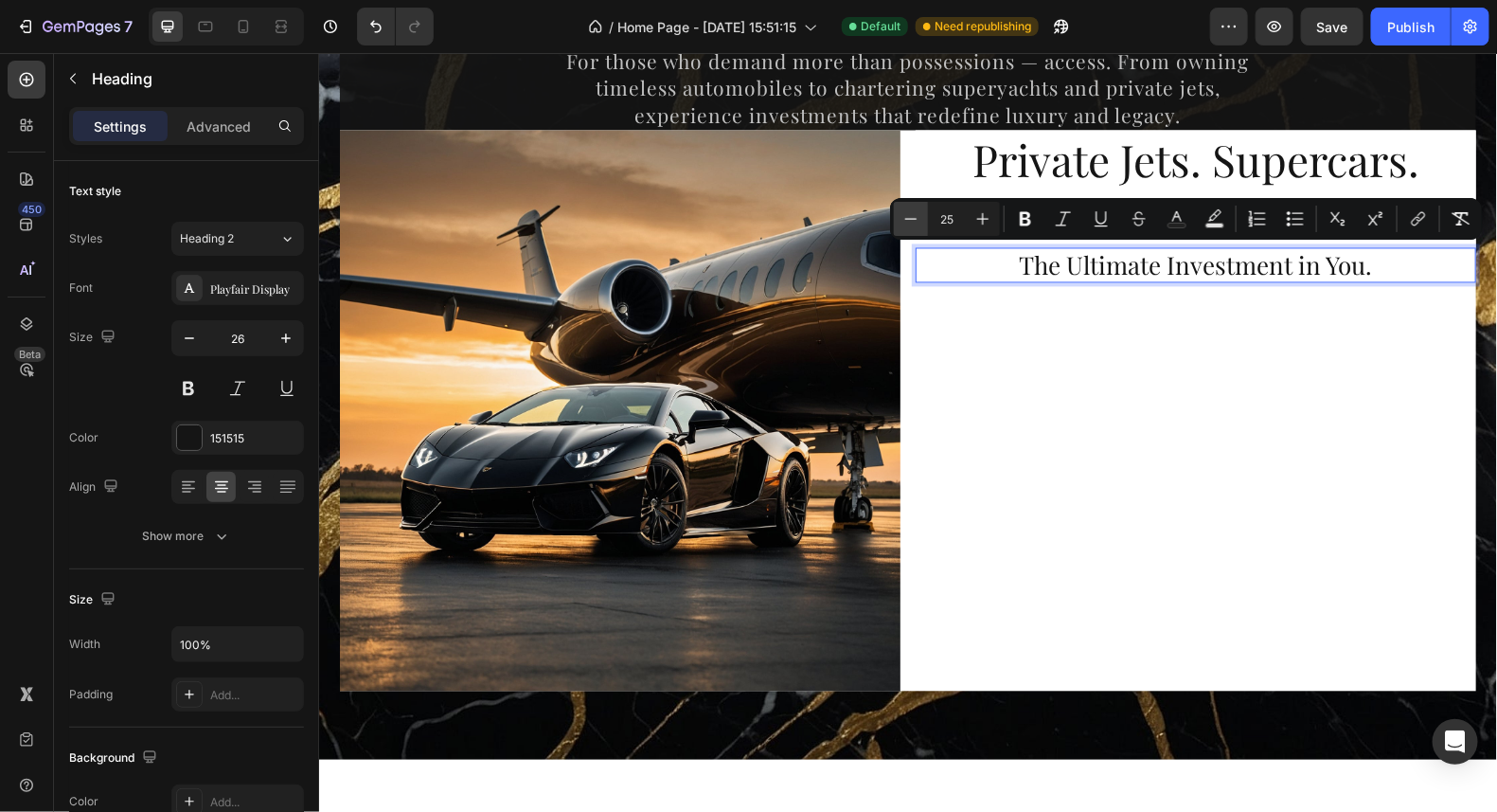
click at [918, 220] on icon "Editor contextual toolbar" at bounding box center [911, 219] width 19 height 19
type input "21"
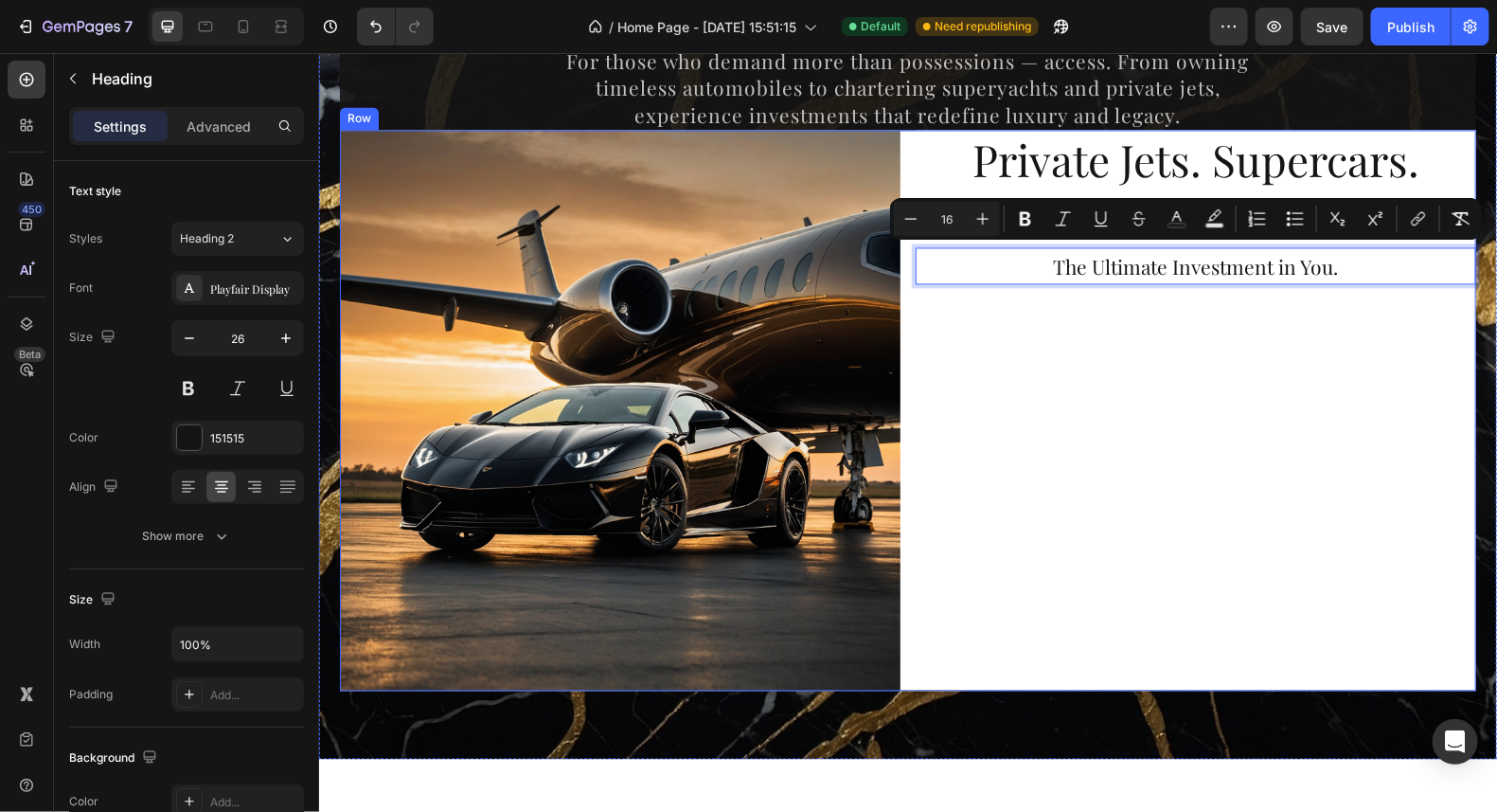
click at [1100, 411] on div "Private Jets. Supercars. Yachts. Heading The Ultimate Investment in You. Headin…" at bounding box center [1195, 410] width 561 height 561
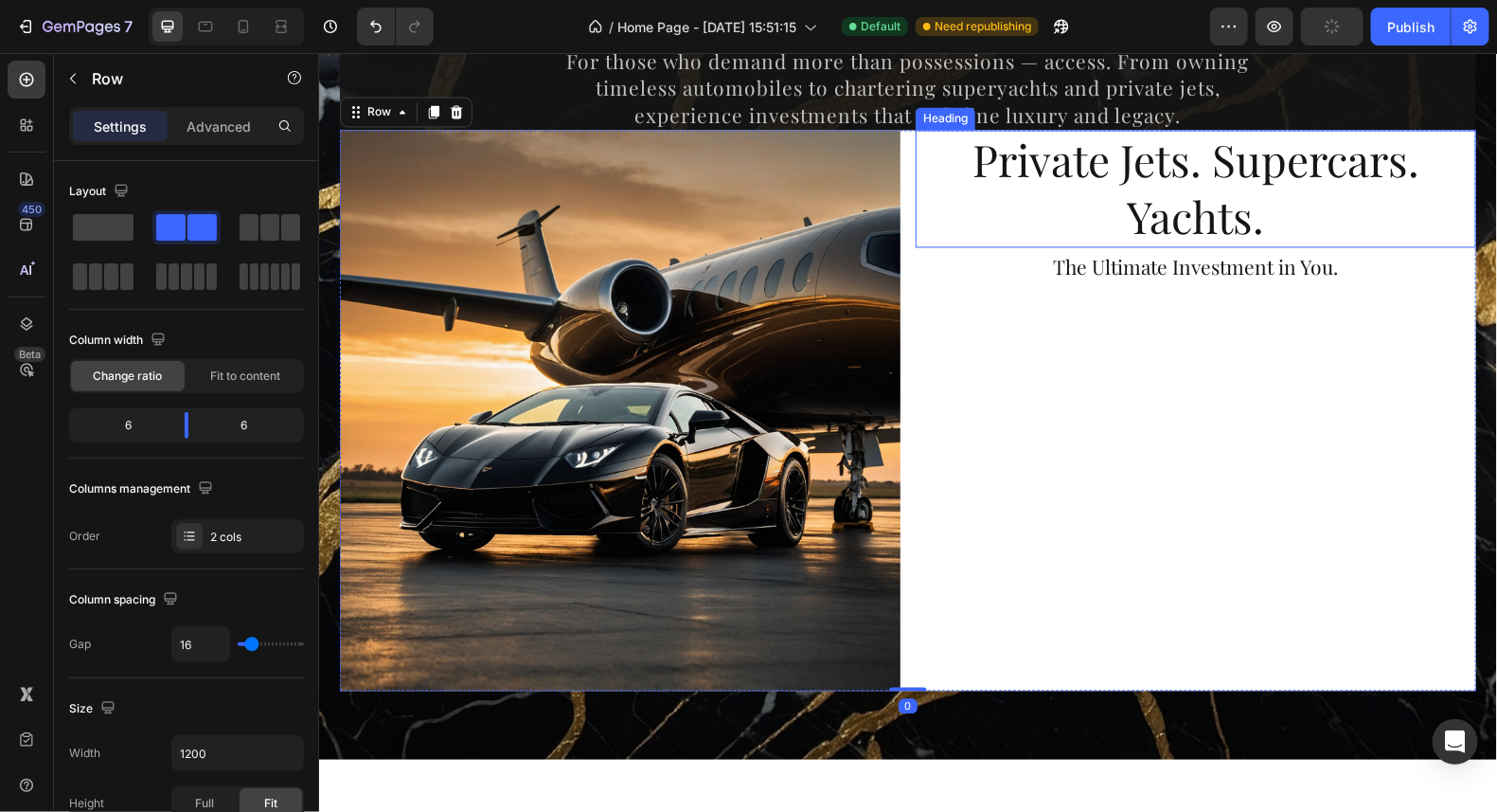
click at [1256, 233] on p "Private Jets. Supercars. Yachts." at bounding box center [1195, 189] width 557 height 114
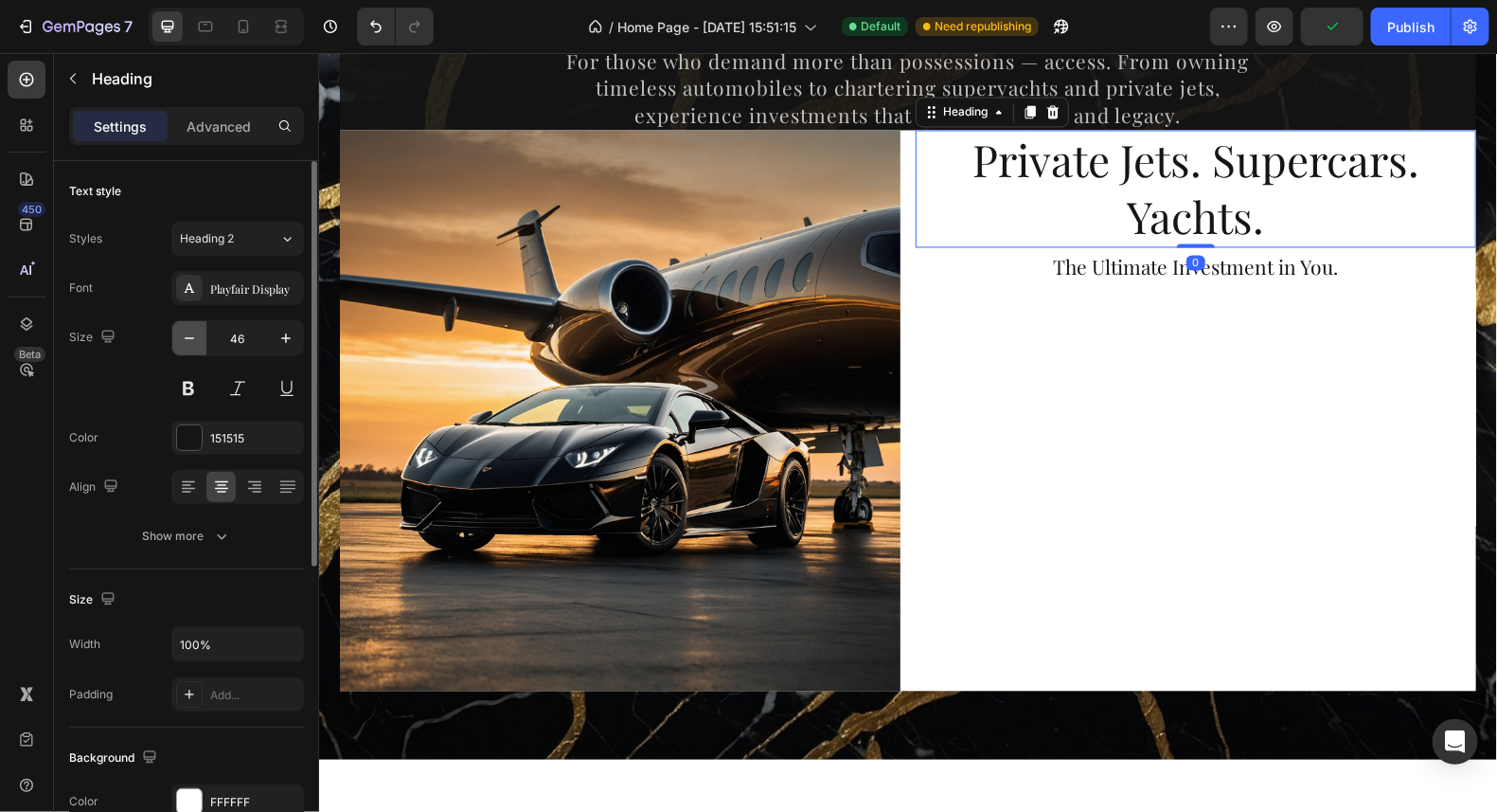
click at [195, 343] on icon "button" at bounding box center [190, 339] width 19 height 19
click at [192, 343] on icon "button" at bounding box center [190, 339] width 19 height 19
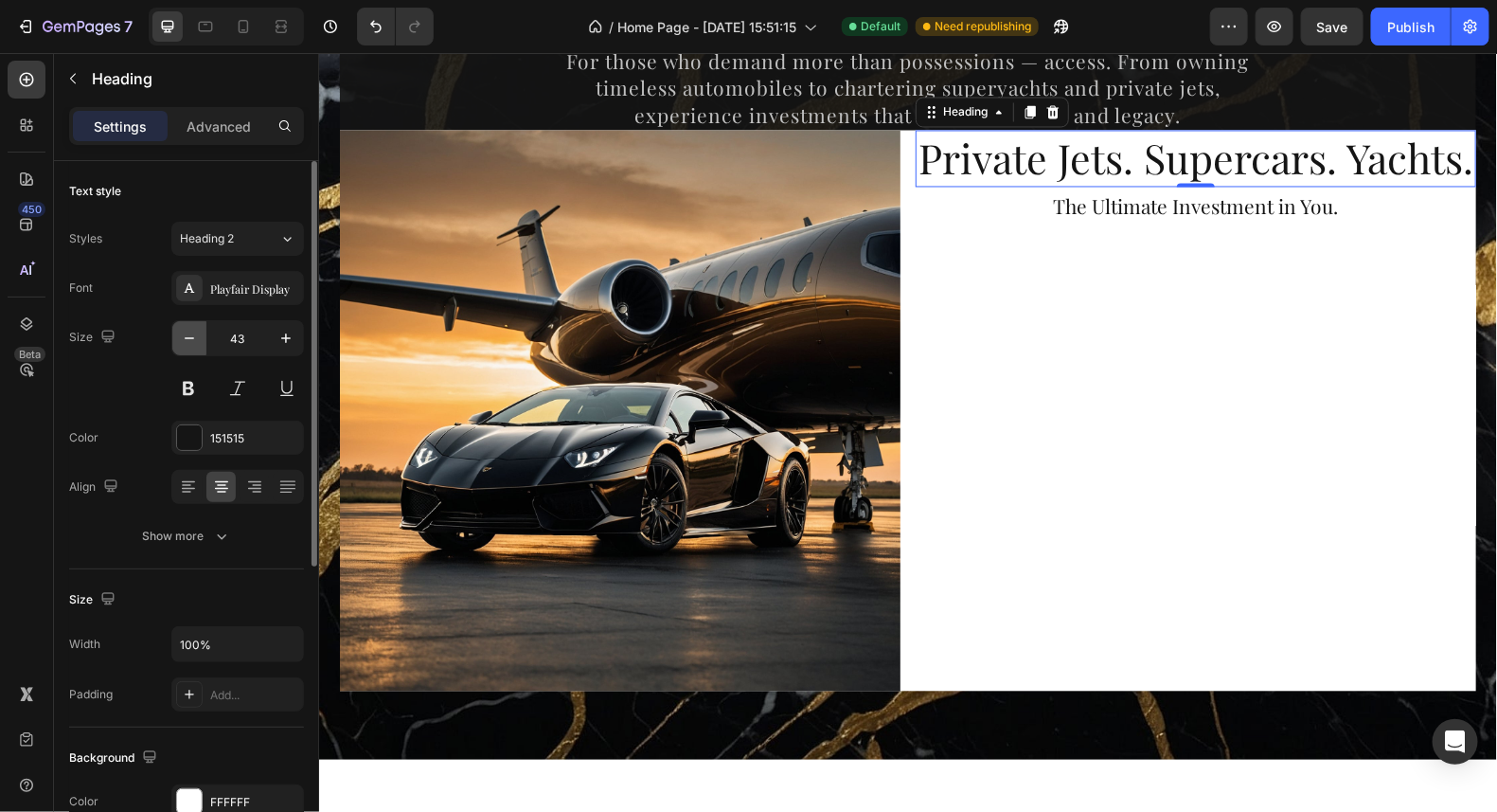
click at [192, 343] on icon "button" at bounding box center [190, 339] width 19 height 19
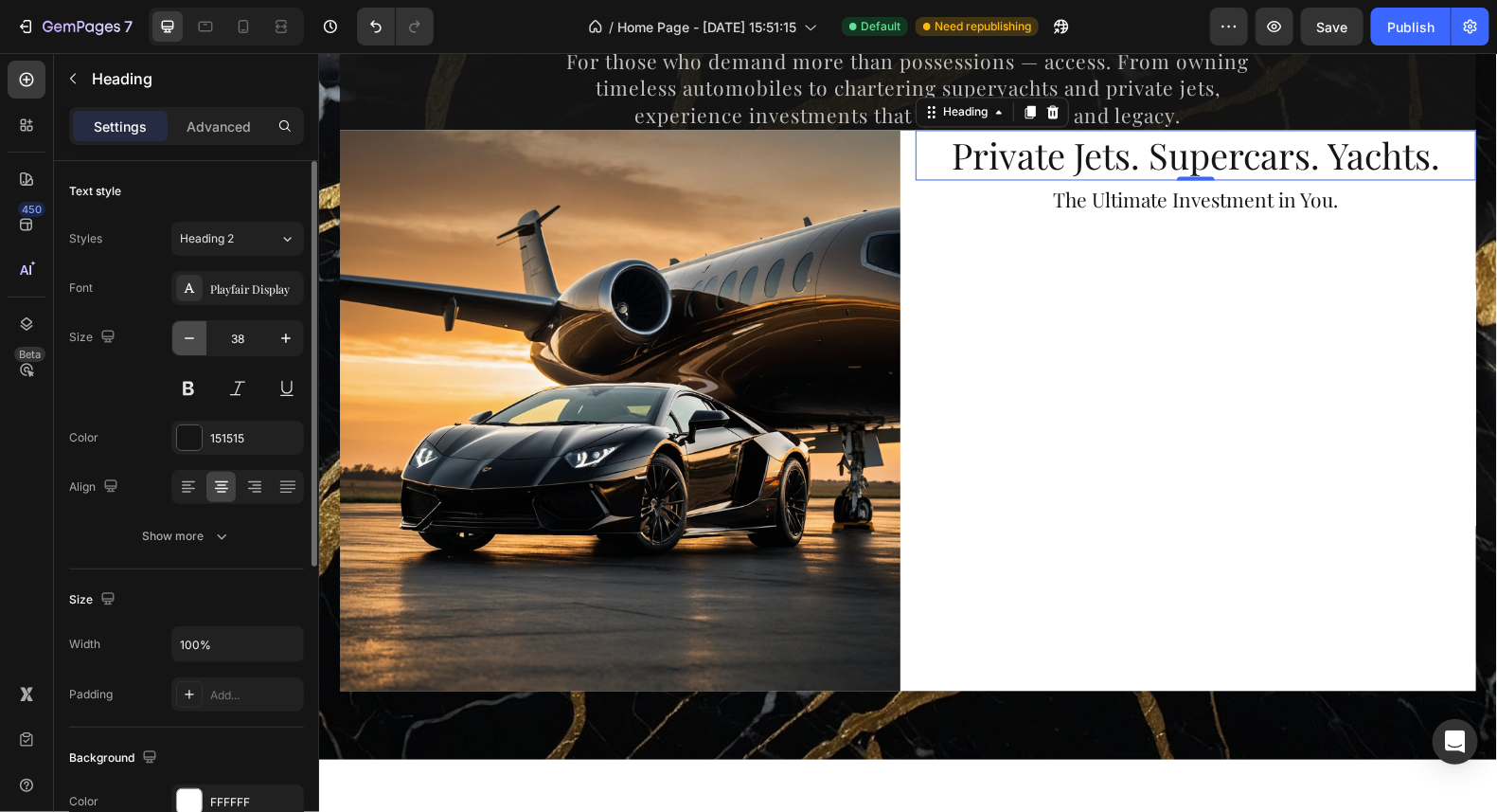
click at [192, 343] on icon "button" at bounding box center [190, 339] width 19 height 19
click at [191, 342] on icon "button" at bounding box center [190, 339] width 19 height 19
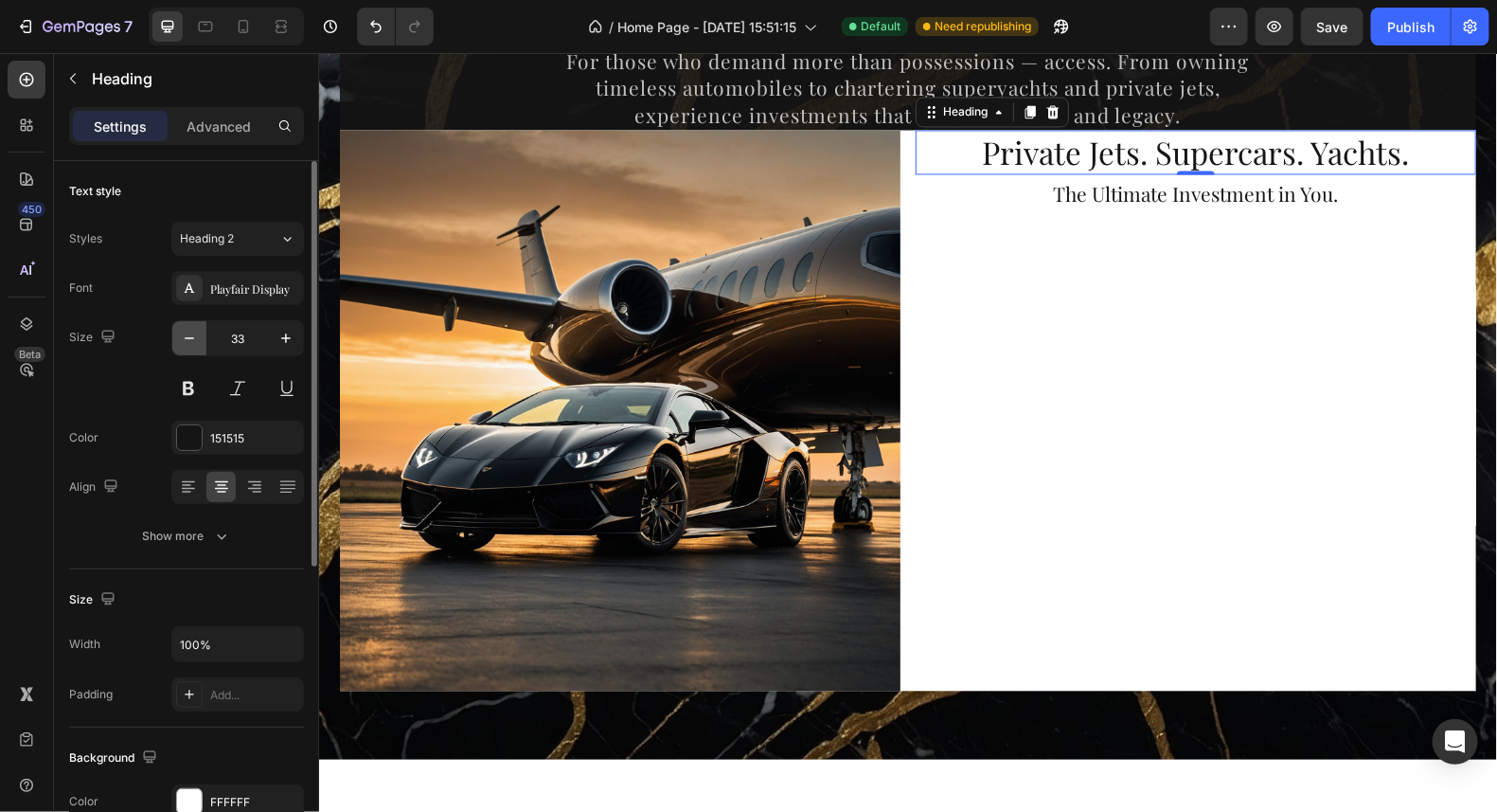
click at [190, 340] on icon "button" at bounding box center [190, 339] width 19 height 19
click at [183, 329] on icon "button" at bounding box center [190, 339] width 19 height 19
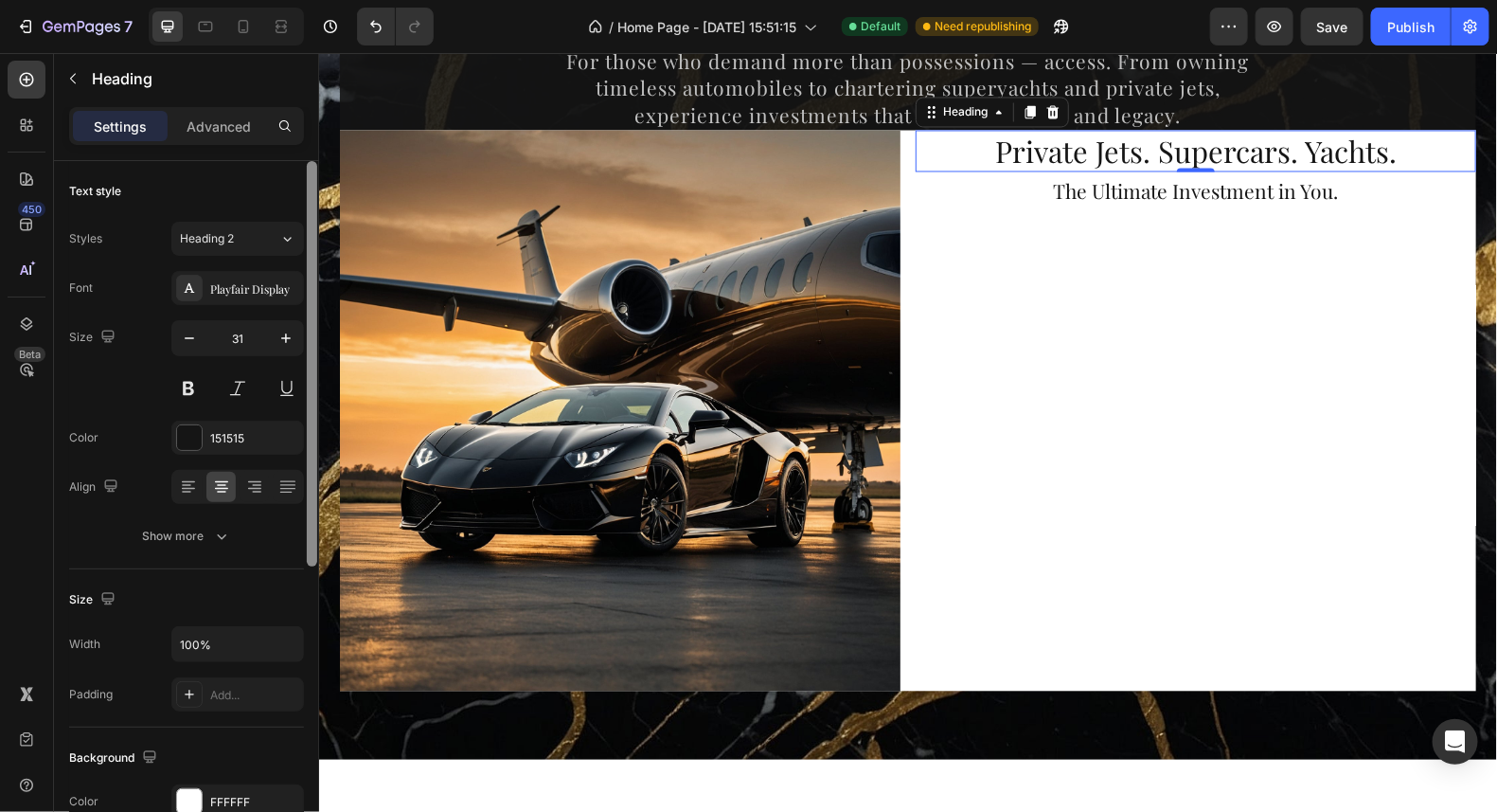
type input "30"
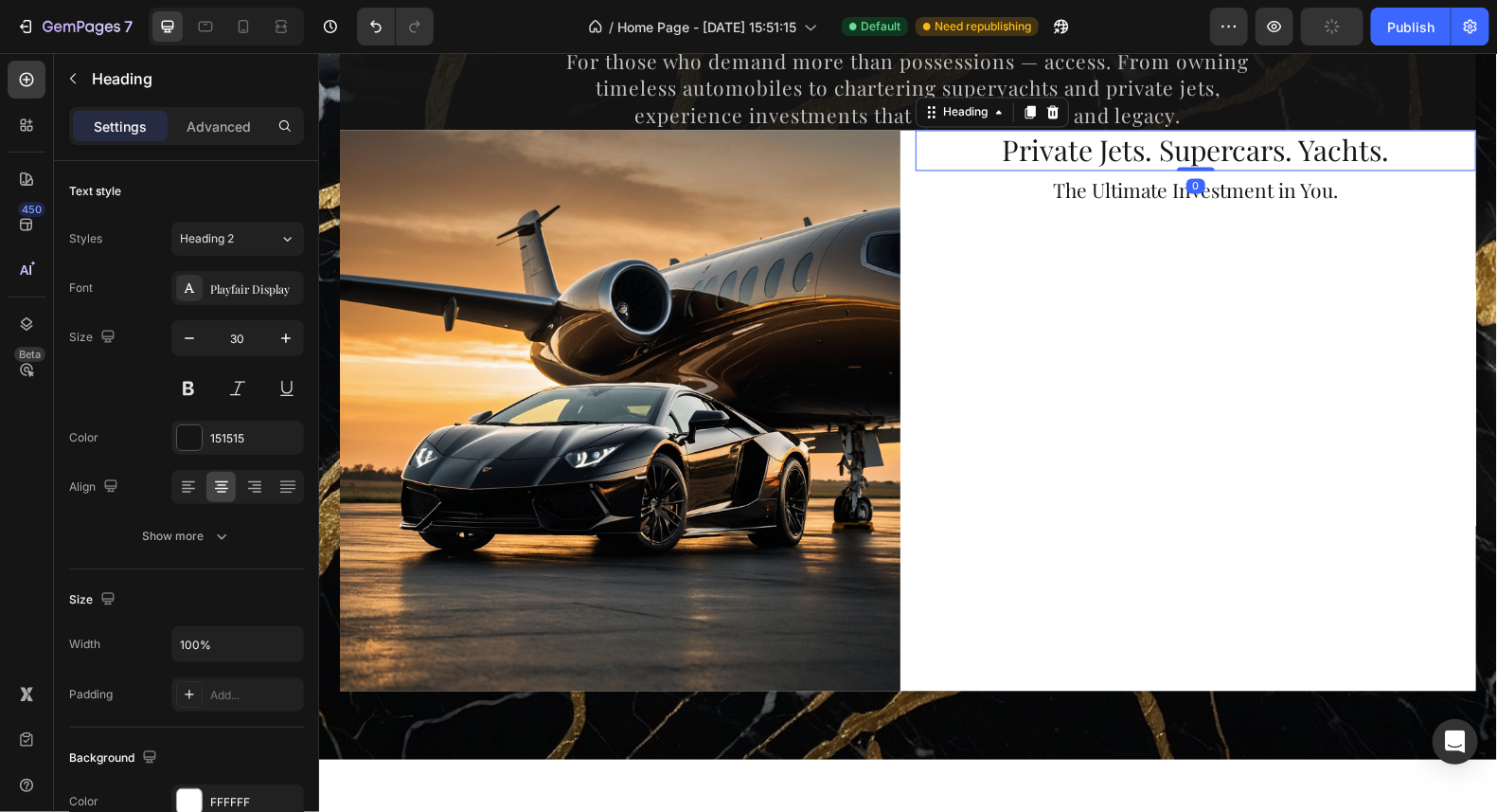
drag, startPoint x: 1191, startPoint y: 166, endPoint x: 1213, endPoint y: 159, distance: 23.1
click at [1213, 159] on div "Private Jets. Supercars. Yachts. Heading 0" at bounding box center [1195, 150] width 561 height 40
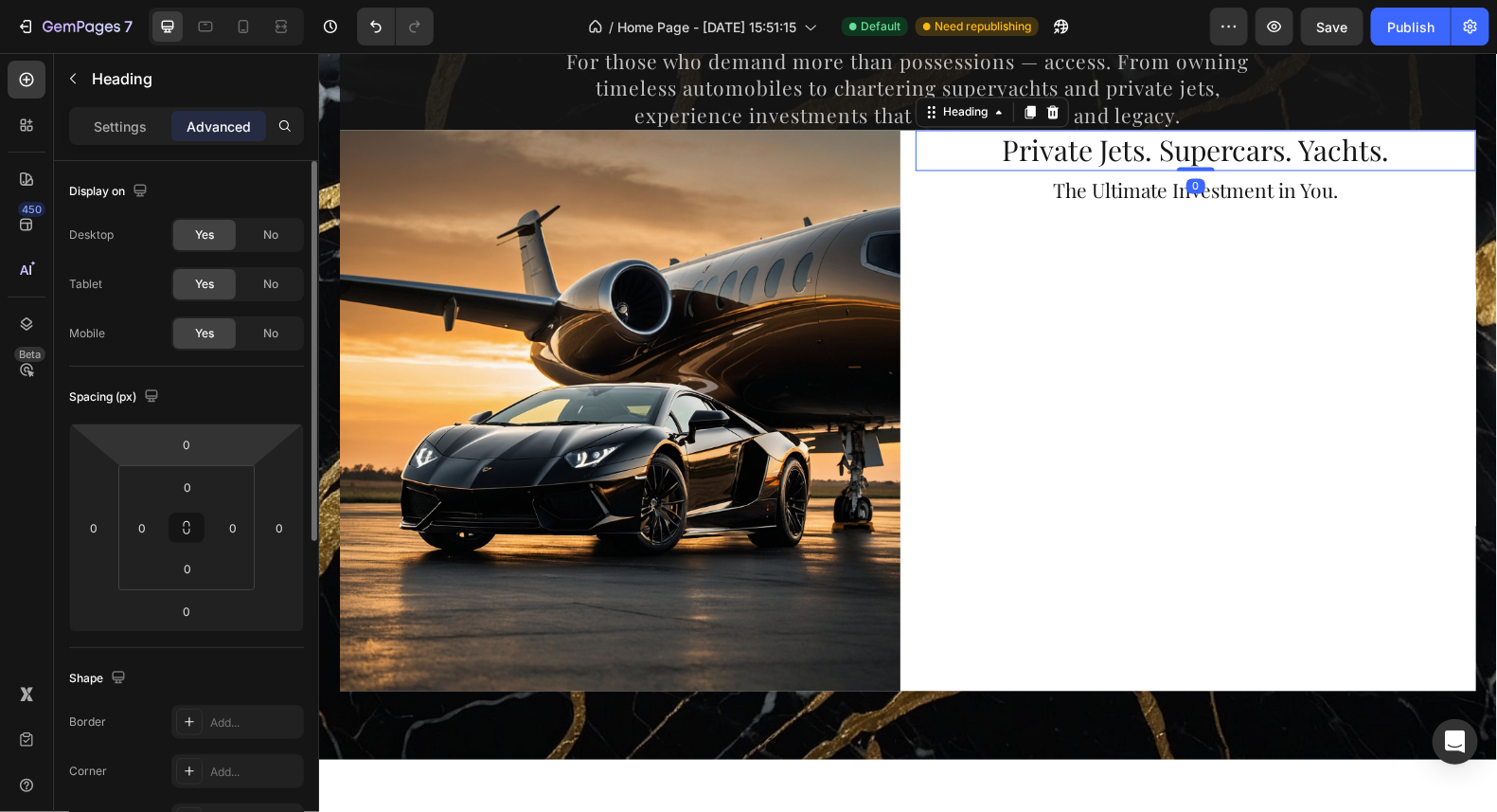
click at [213, 0] on html "7 / Home Page - [DATE] 15:51:15 Default Need republishing Preview Save Publish …" at bounding box center [748, 0] width 1497 height 0
click at [198, 445] on input "0" at bounding box center [186, 444] width 38 height 29
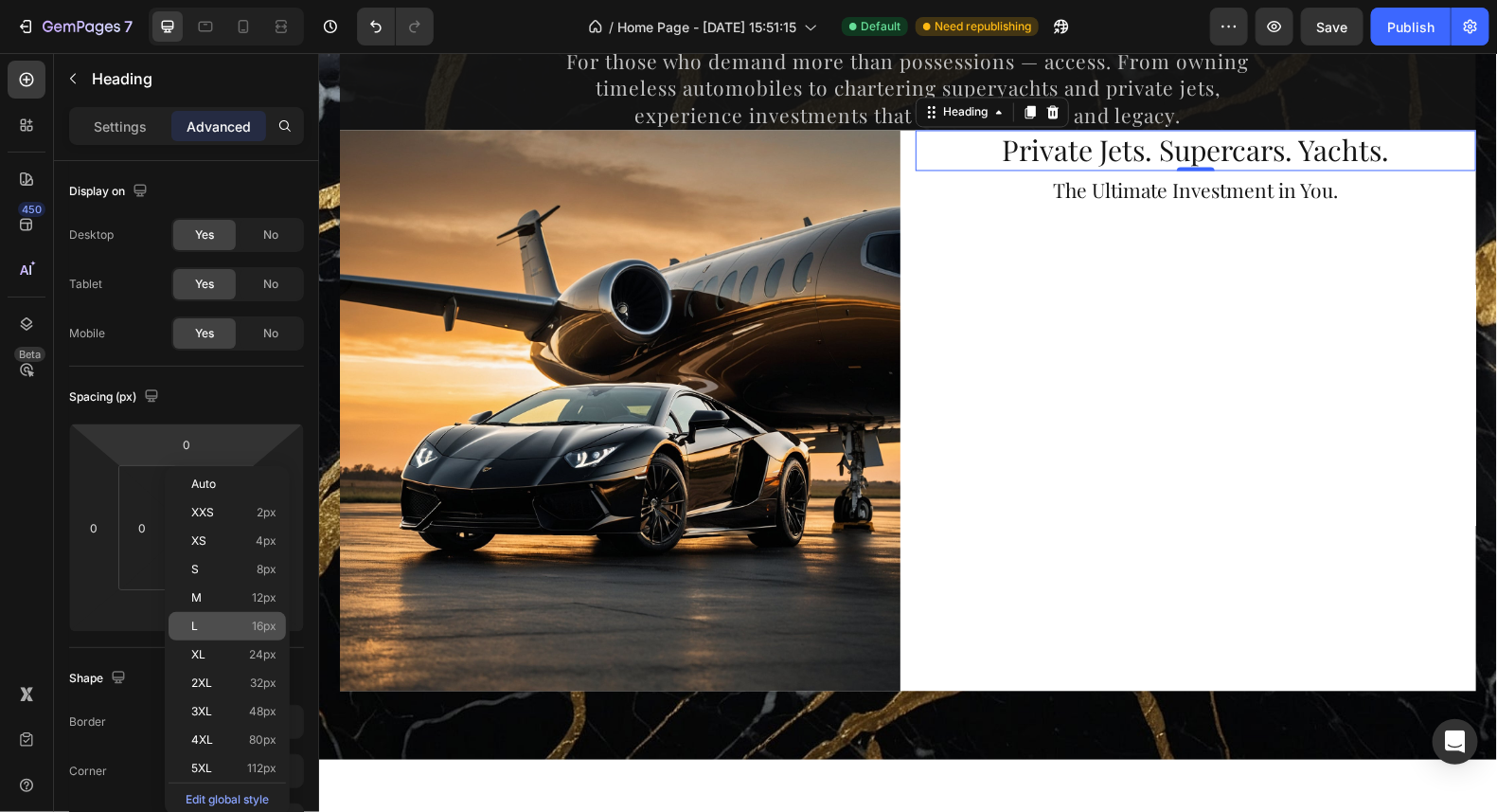
click at [255, 623] on span "16px" at bounding box center [265, 626] width 25 height 13
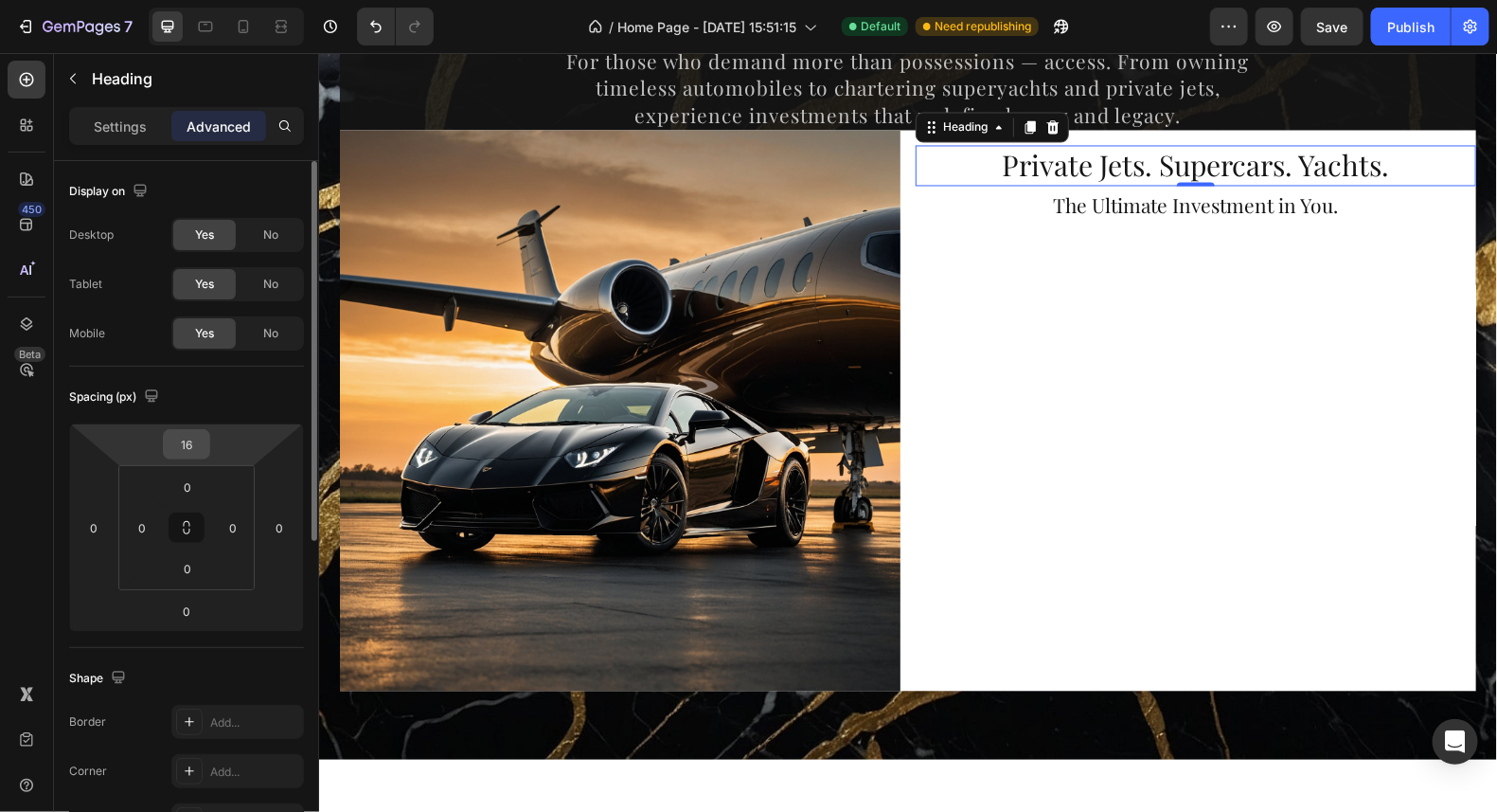
click at [190, 444] on input "16" at bounding box center [186, 444] width 38 height 29
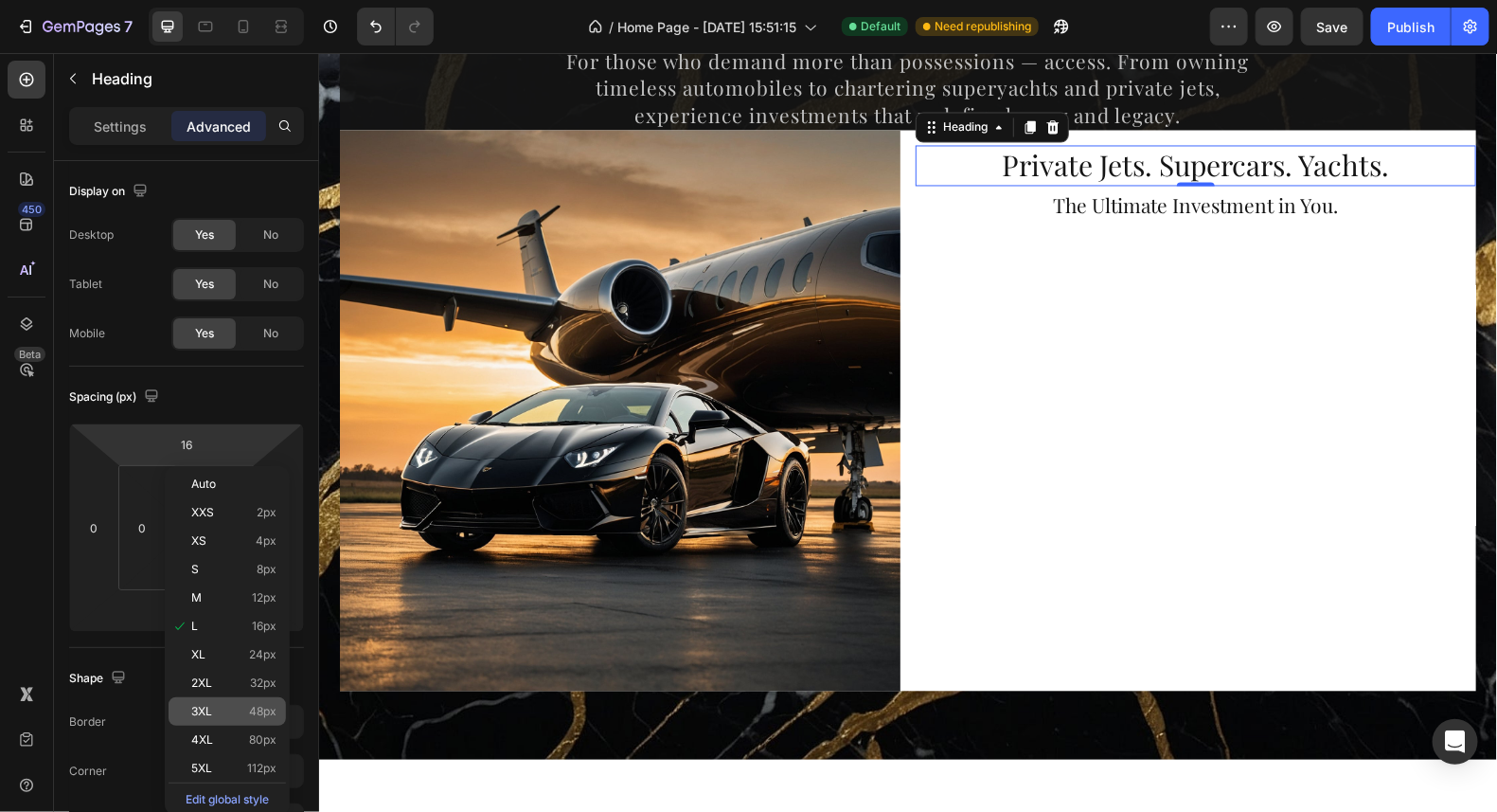
click at [240, 702] on div "3XL 48px" at bounding box center [227, 712] width 117 height 29
type input "48"
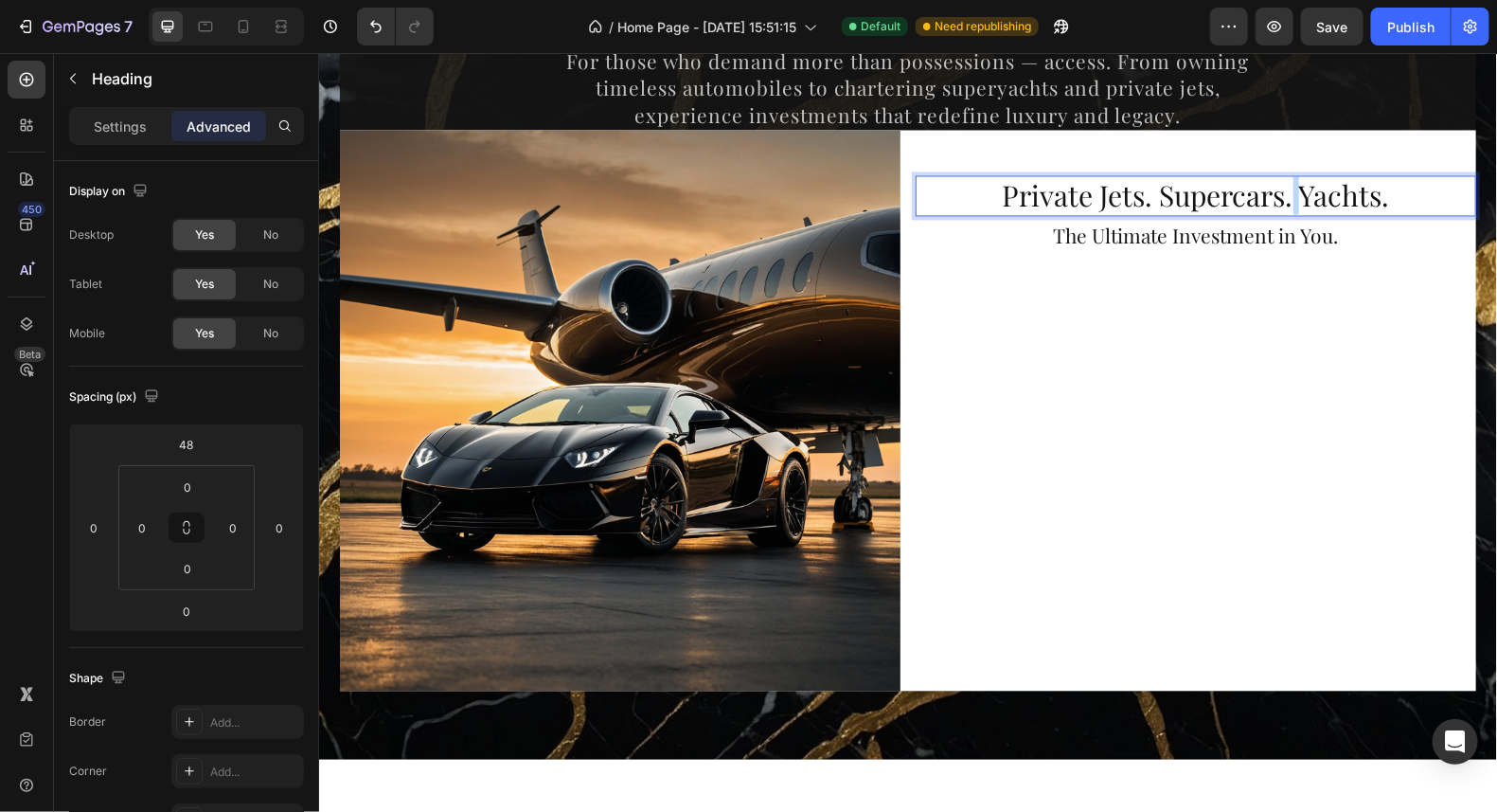
click at [1289, 199] on p "Private Jets. Supercars. Yachts." at bounding box center [1195, 195] width 557 height 37
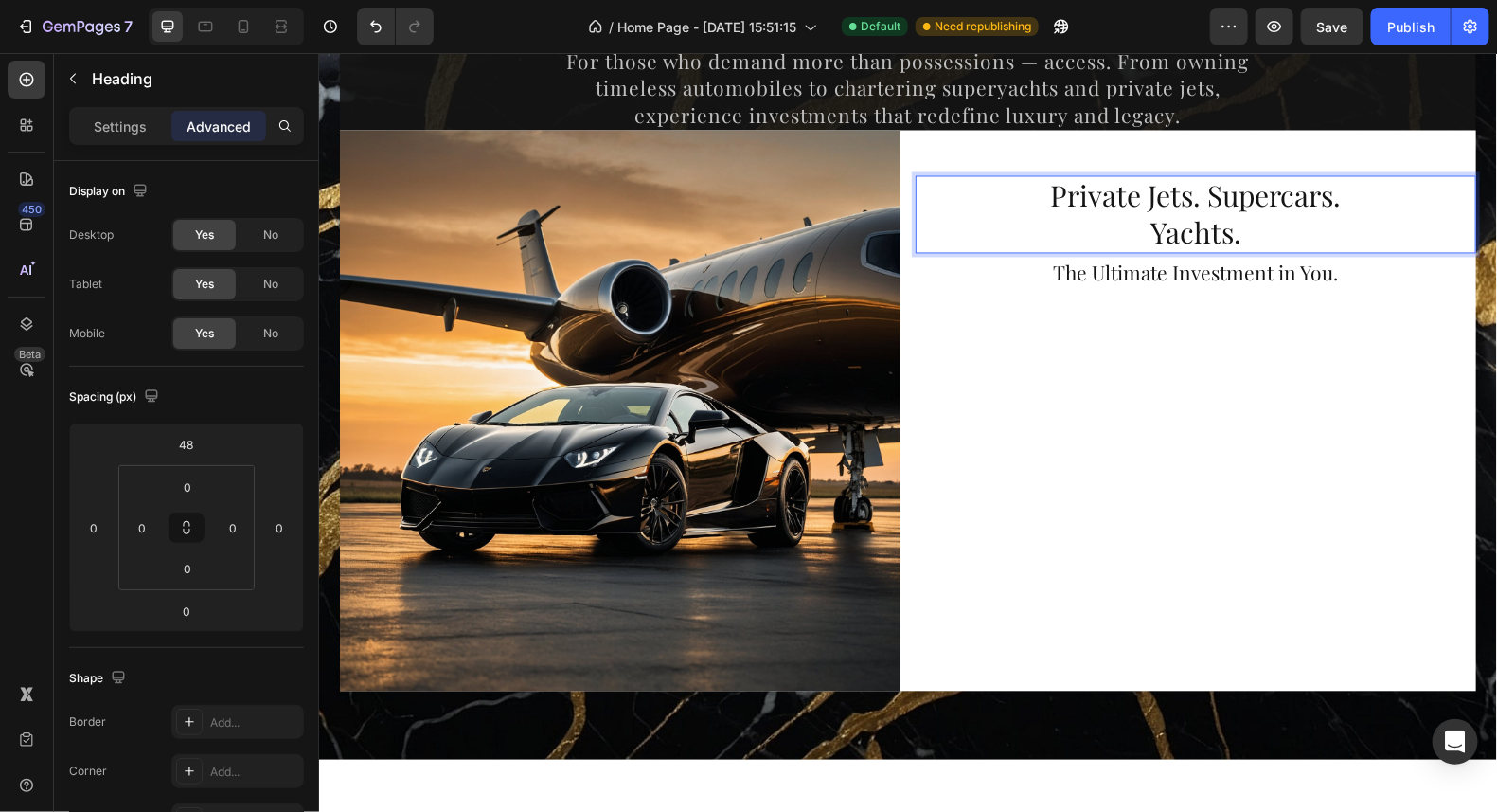
click at [1251, 237] on p "Private Jets. Supercars. Yachts." at bounding box center [1195, 214] width 557 height 74
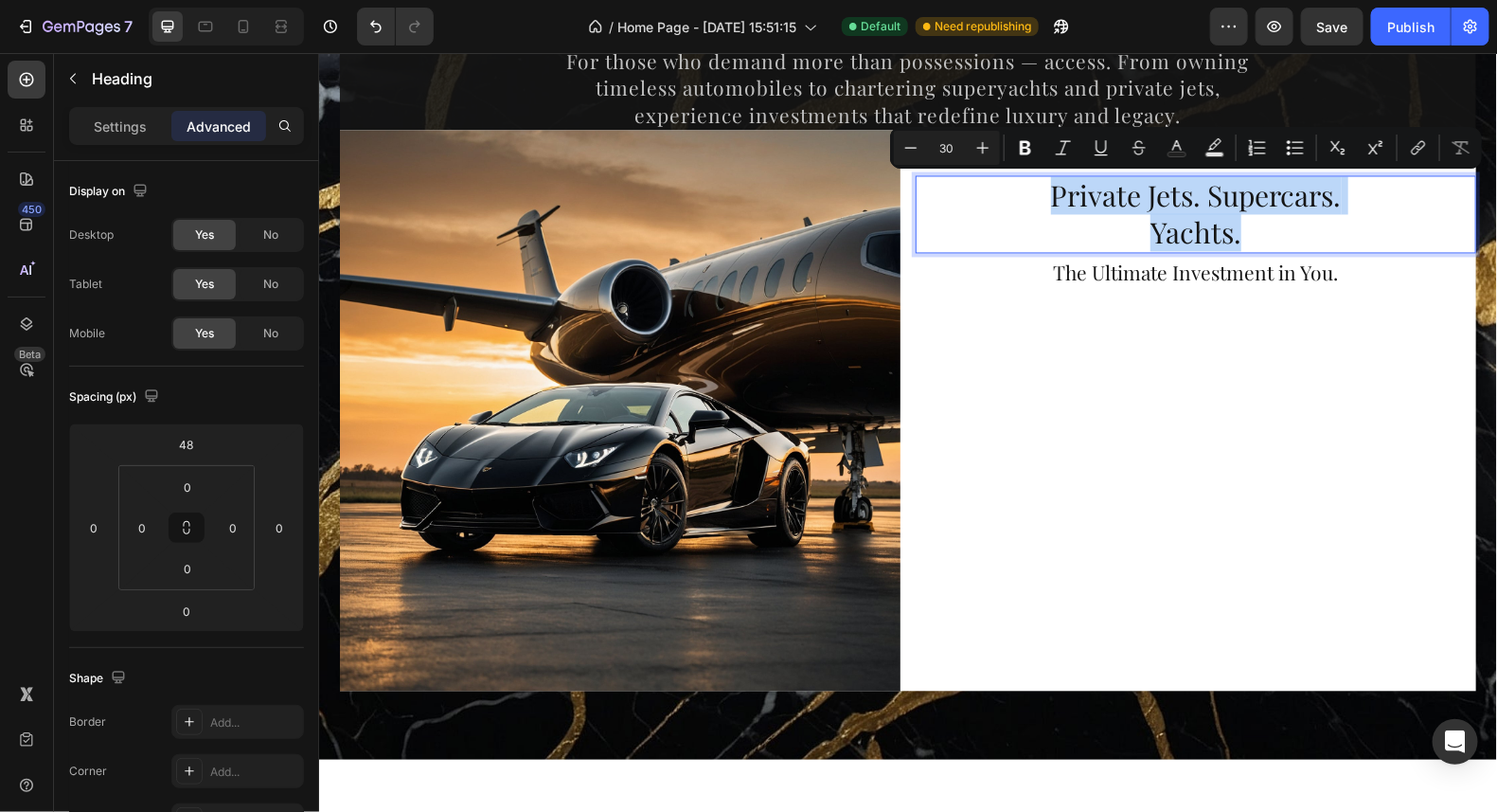
drag, startPoint x: 1245, startPoint y: 236, endPoint x: 1043, endPoint y: 204, distance: 204.5
click at [1043, 204] on p "Private Jets. Supercars. Yachts." at bounding box center [1195, 214] width 557 height 74
click at [915, 152] on icon "Editor contextual toolbar" at bounding box center [911, 148] width 19 height 19
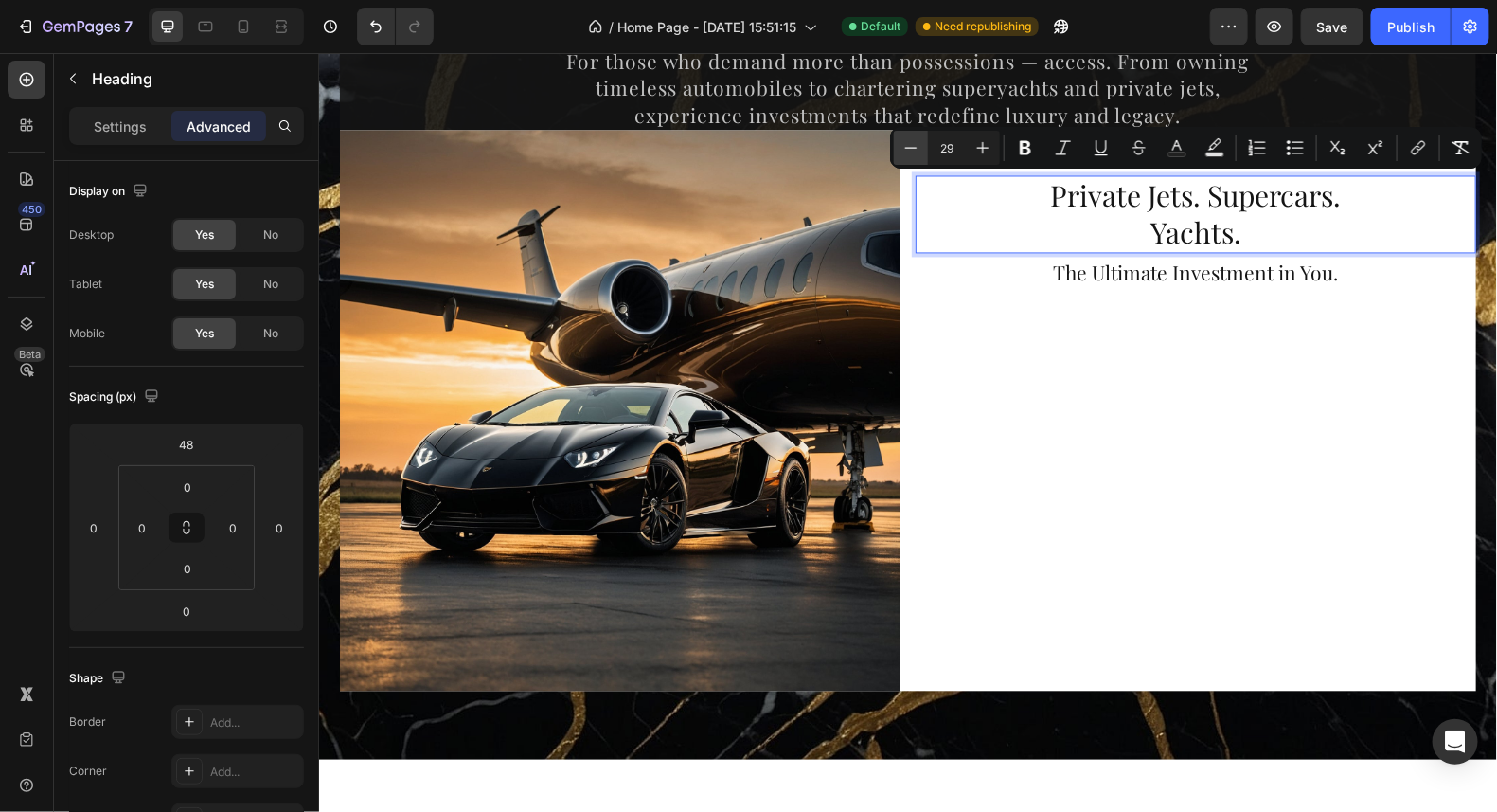
click at [915, 152] on icon "Editor contextual toolbar" at bounding box center [911, 148] width 19 height 19
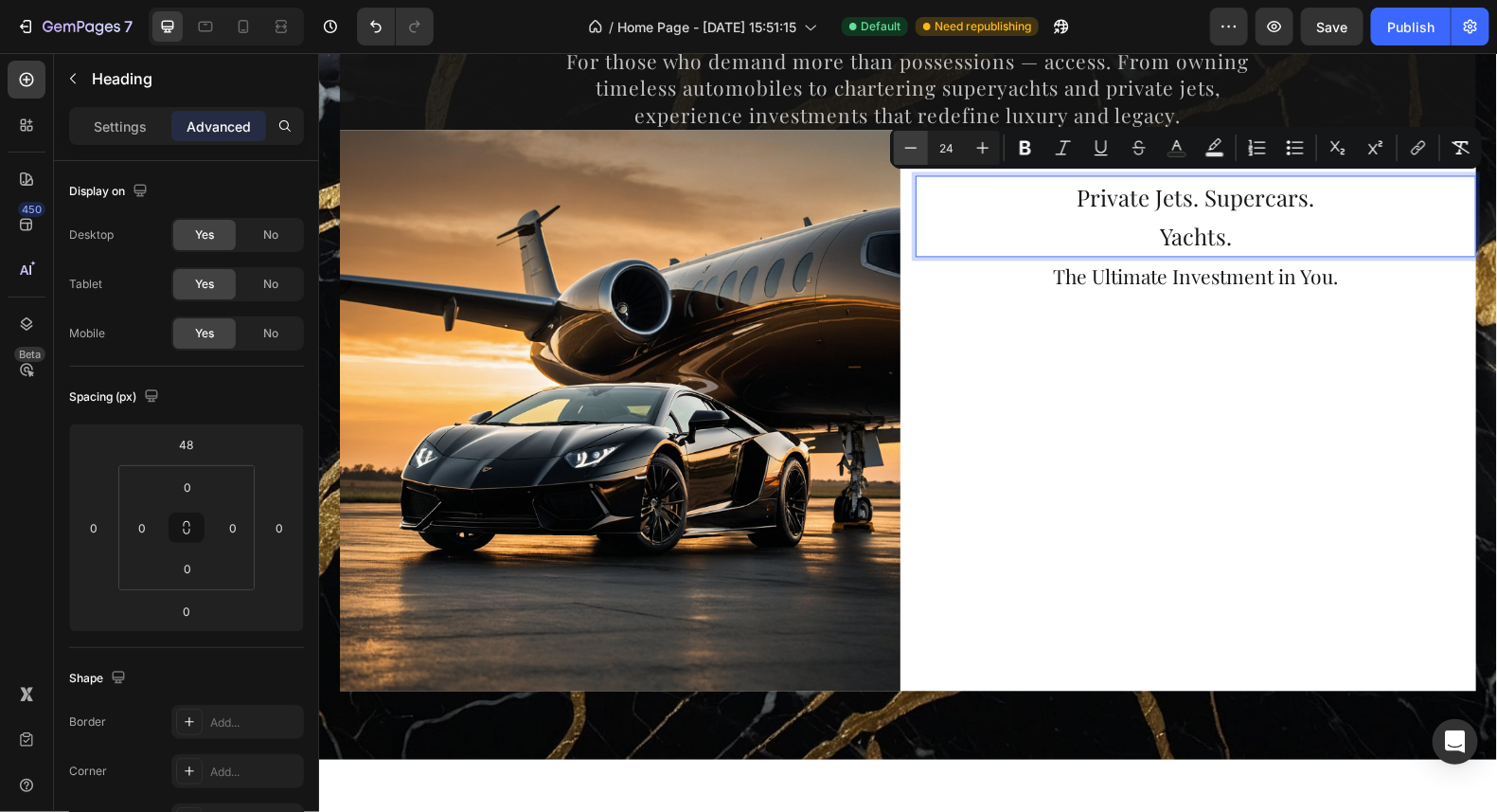
click at [915, 152] on icon "Editor contextual toolbar" at bounding box center [911, 148] width 19 height 19
type input "21"
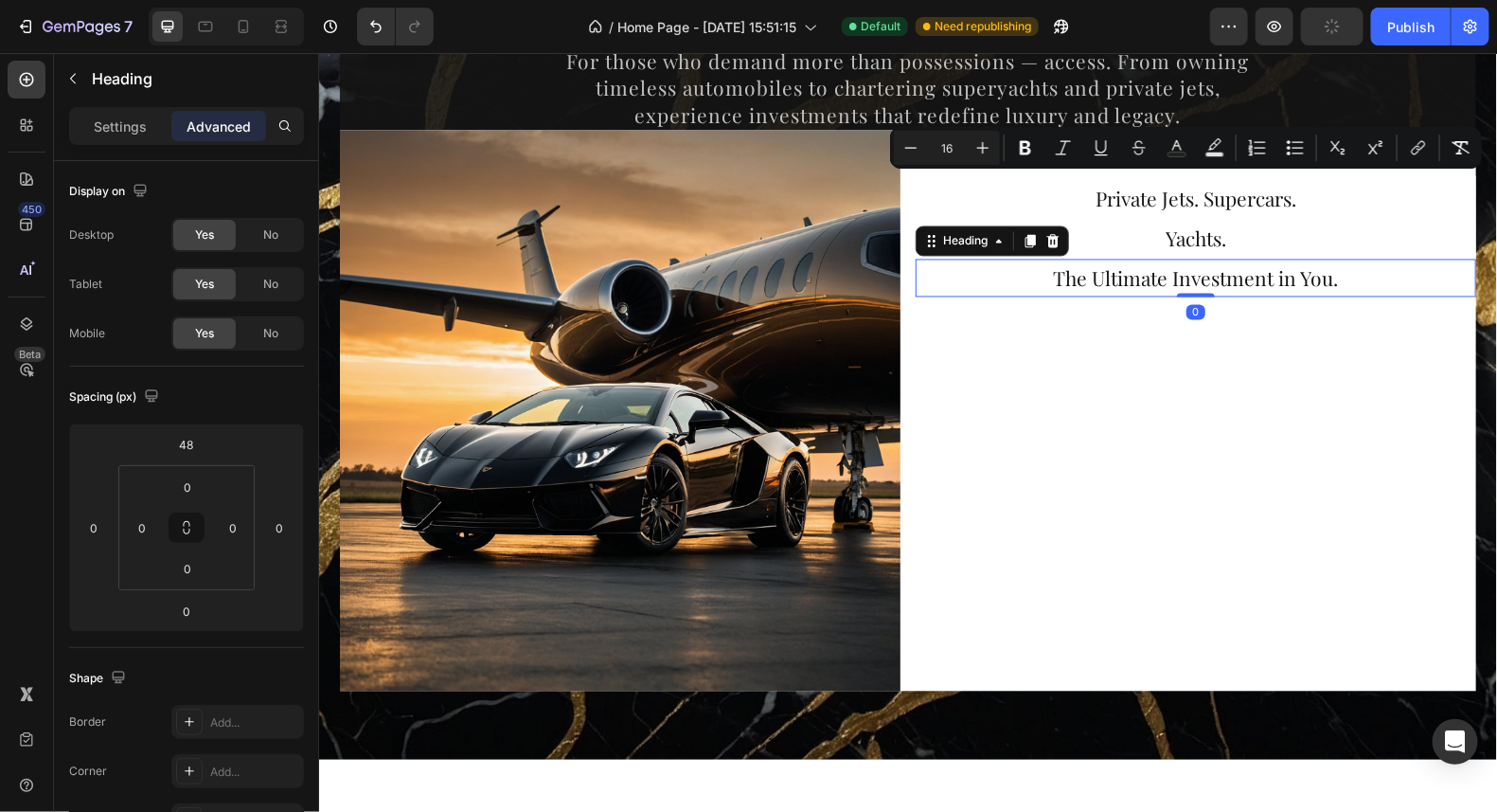
click at [1330, 276] on span "The Ultimate Investment in You." at bounding box center [1196, 278] width 285 height 27
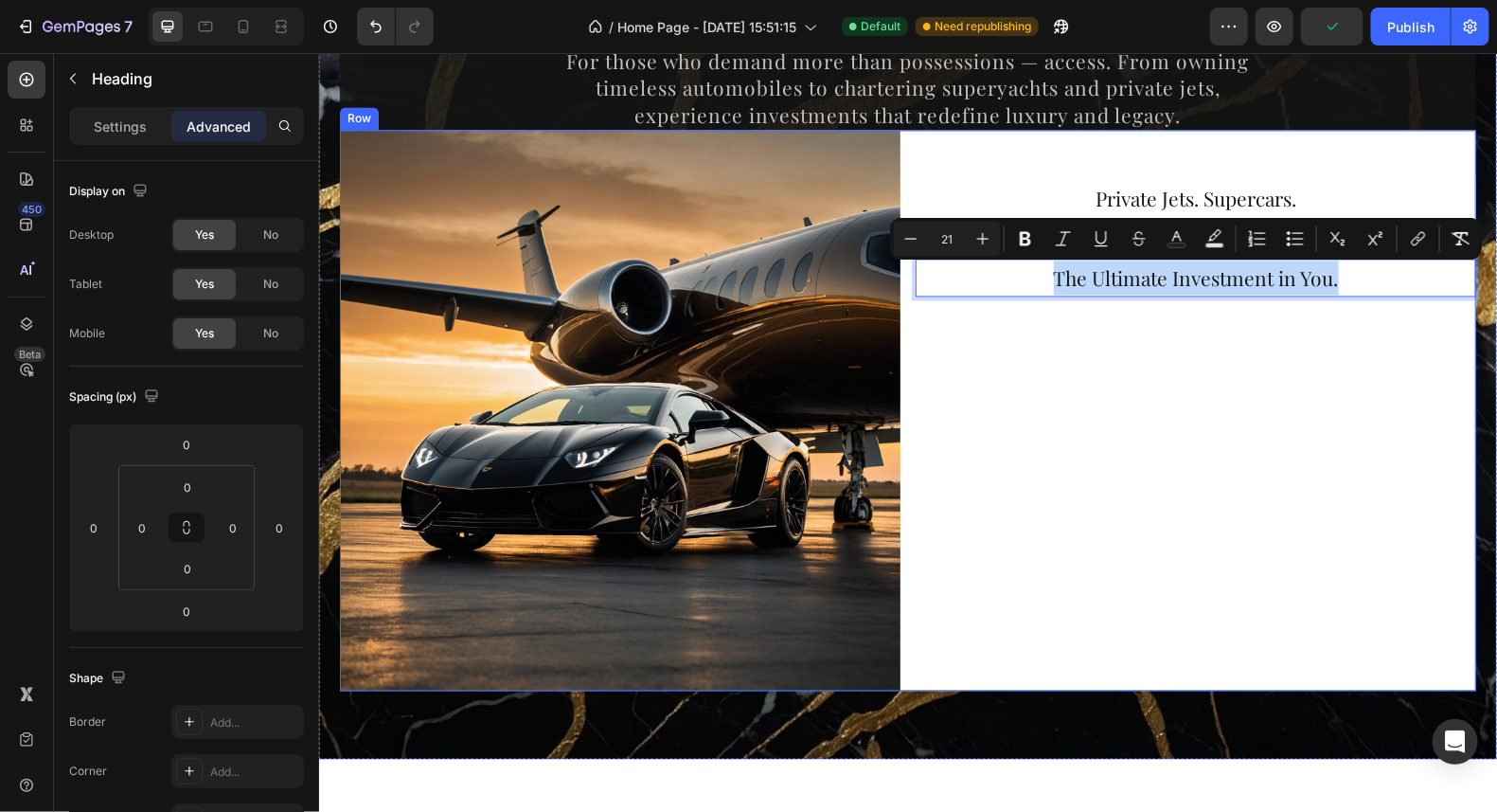
drag, startPoint x: 1329, startPoint y: 277, endPoint x: 1051, endPoint y: 314, distance: 280.5
click at [1308, 409] on div "⁠⁠⁠⁠⁠⁠⁠ Private Jets. Supercars. Yachts. Heading The Ultimate Investment in You…" at bounding box center [1195, 410] width 561 height 561
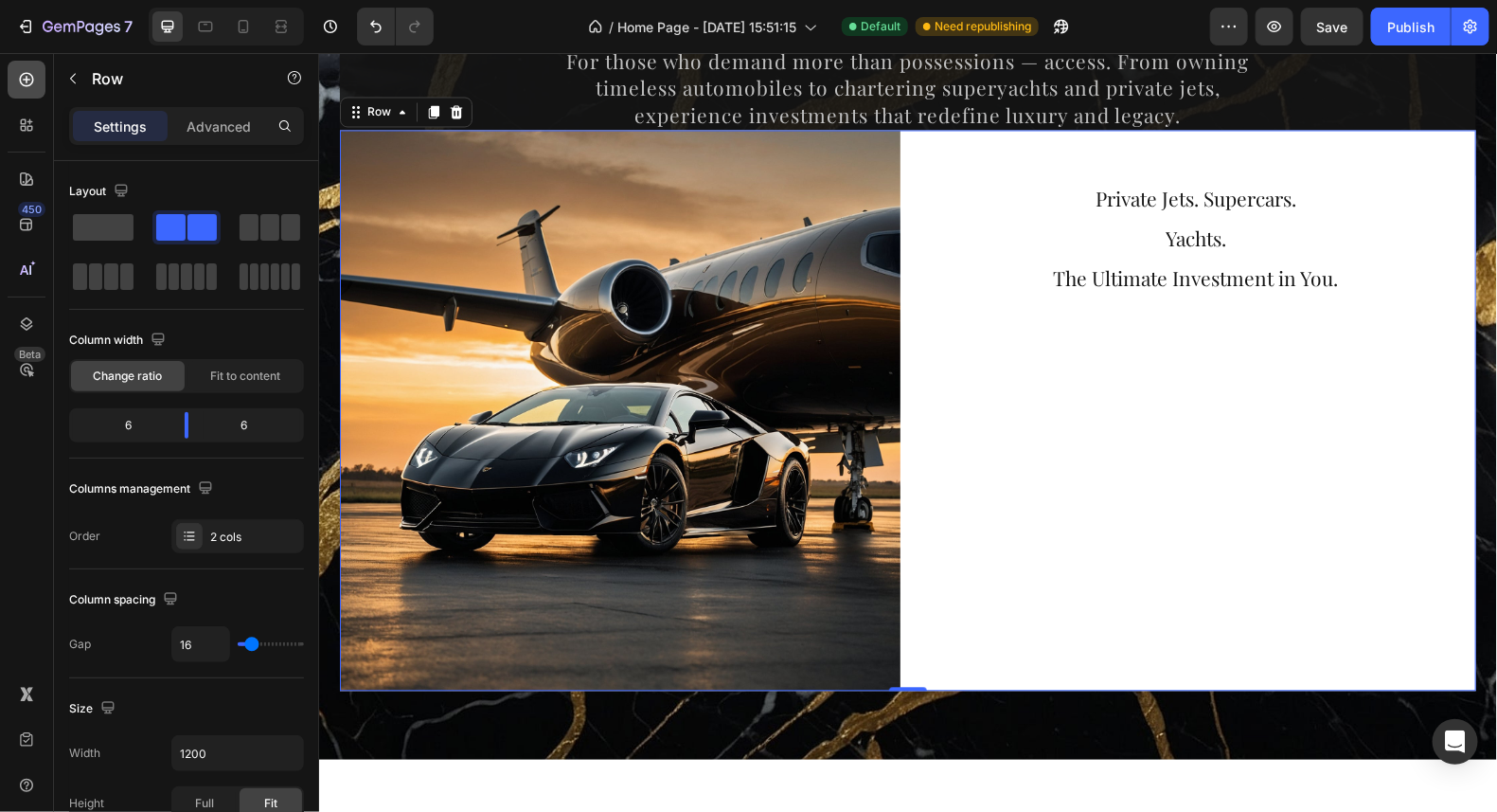
click at [31, 84] on icon at bounding box center [27, 80] width 14 height 14
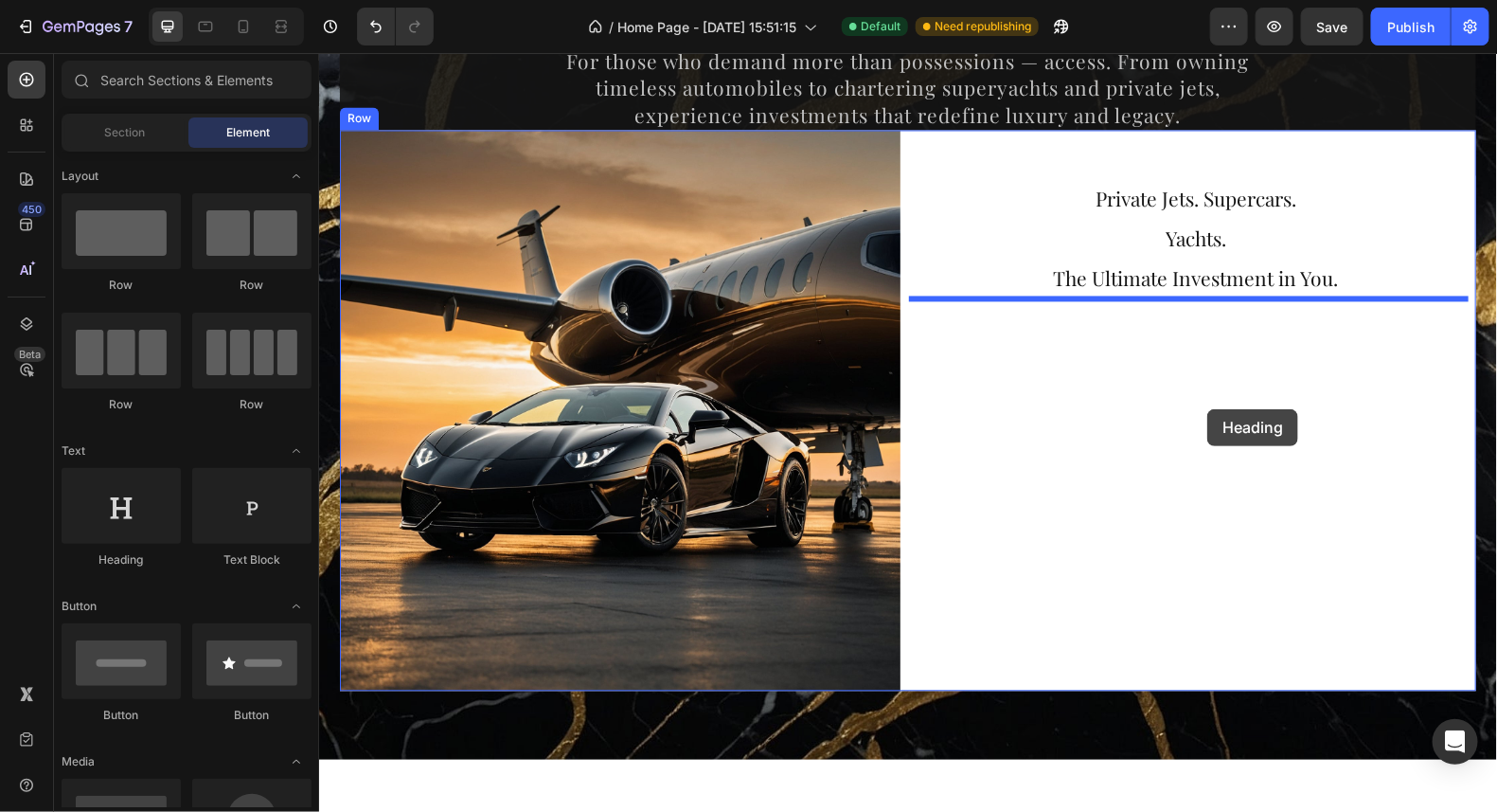
drag, startPoint x: 446, startPoint y: 574, endPoint x: 1206, endPoint y: 408, distance: 777.9
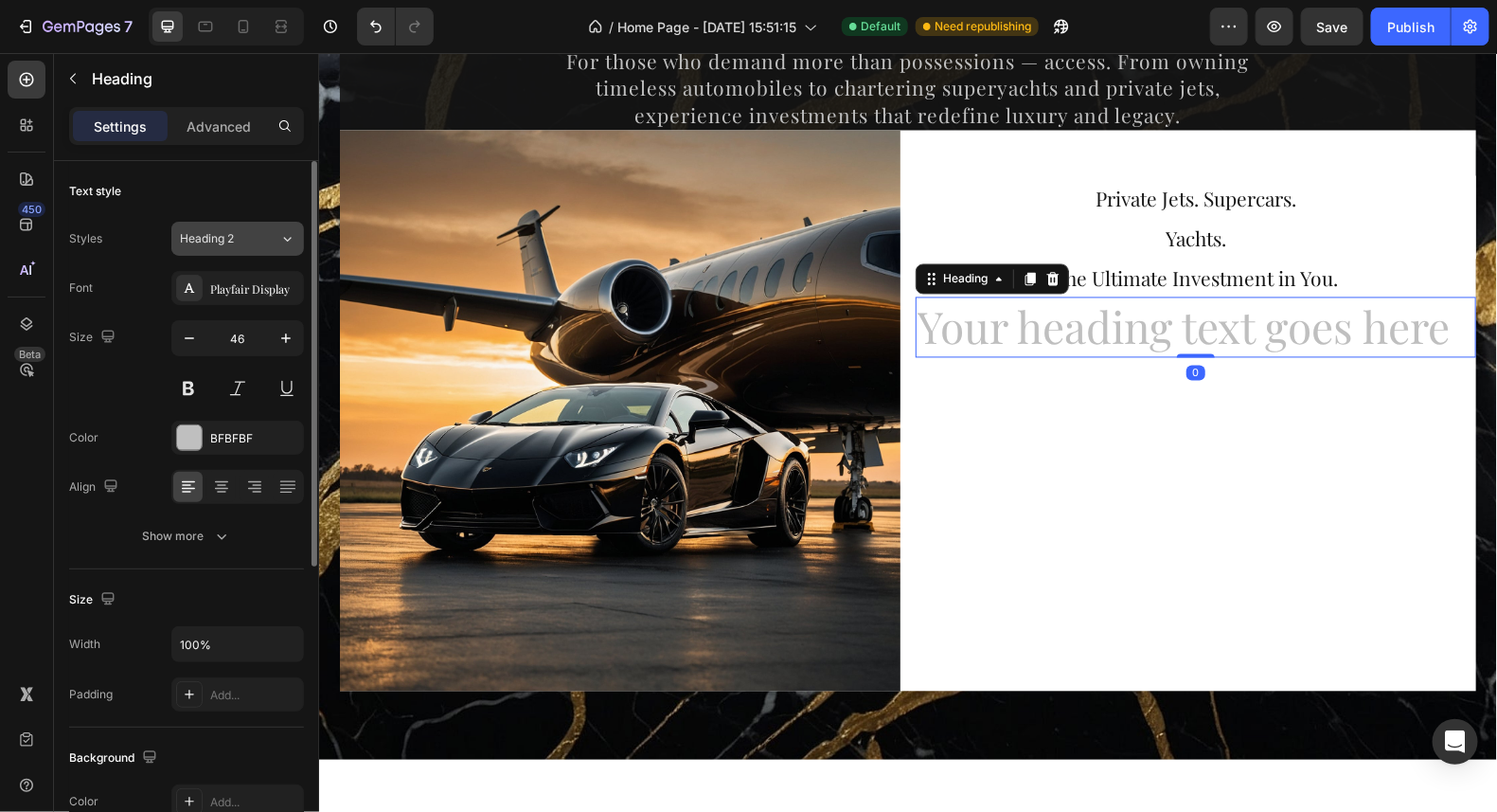
click at [264, 237] on div "Heading 2" at bounding box center [229, 239] width 99 height 17
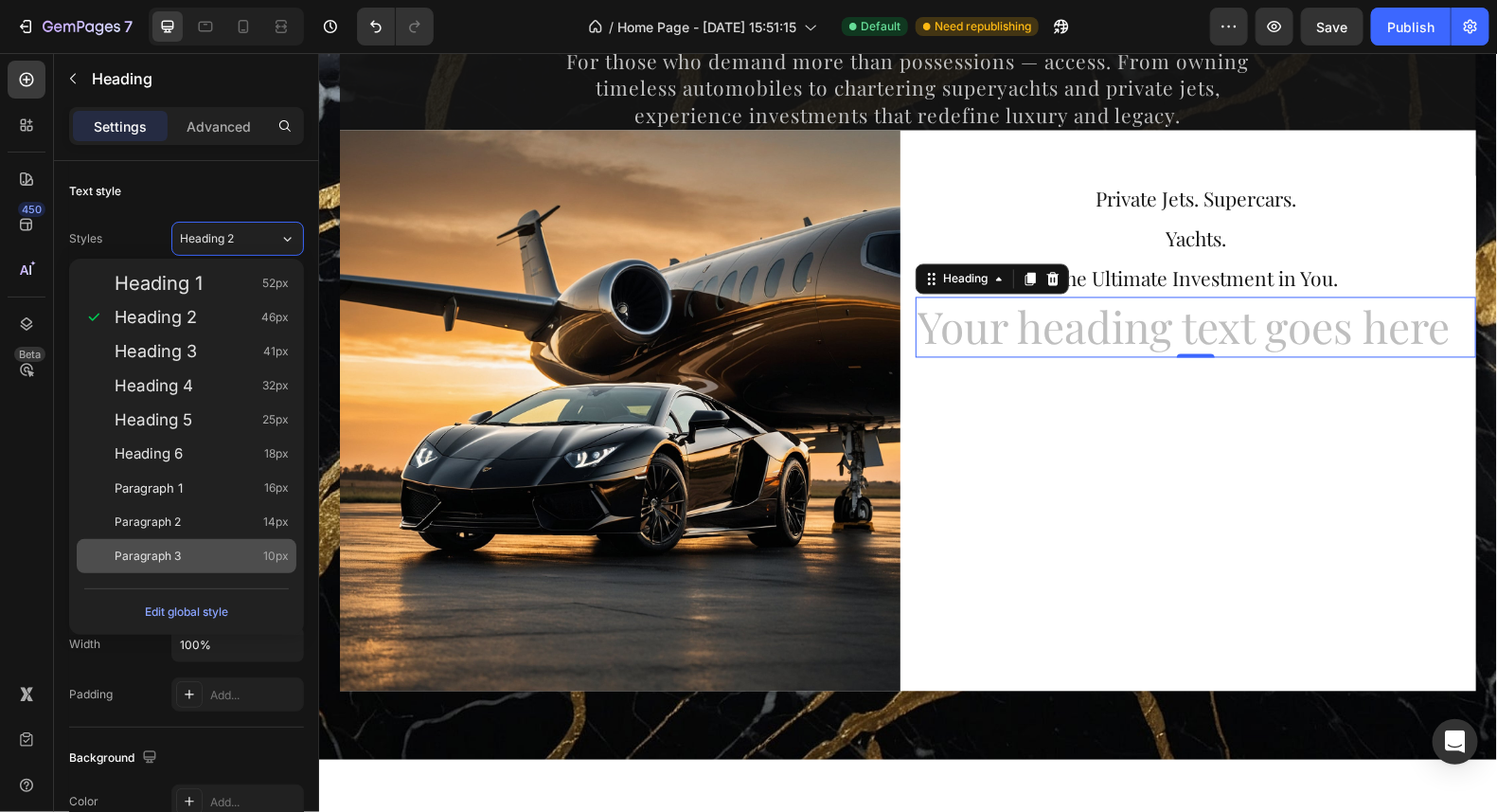
click at [219, 547] on div "Paragraph 3 10px" at bounding box center [201, 556] width 174 height 19
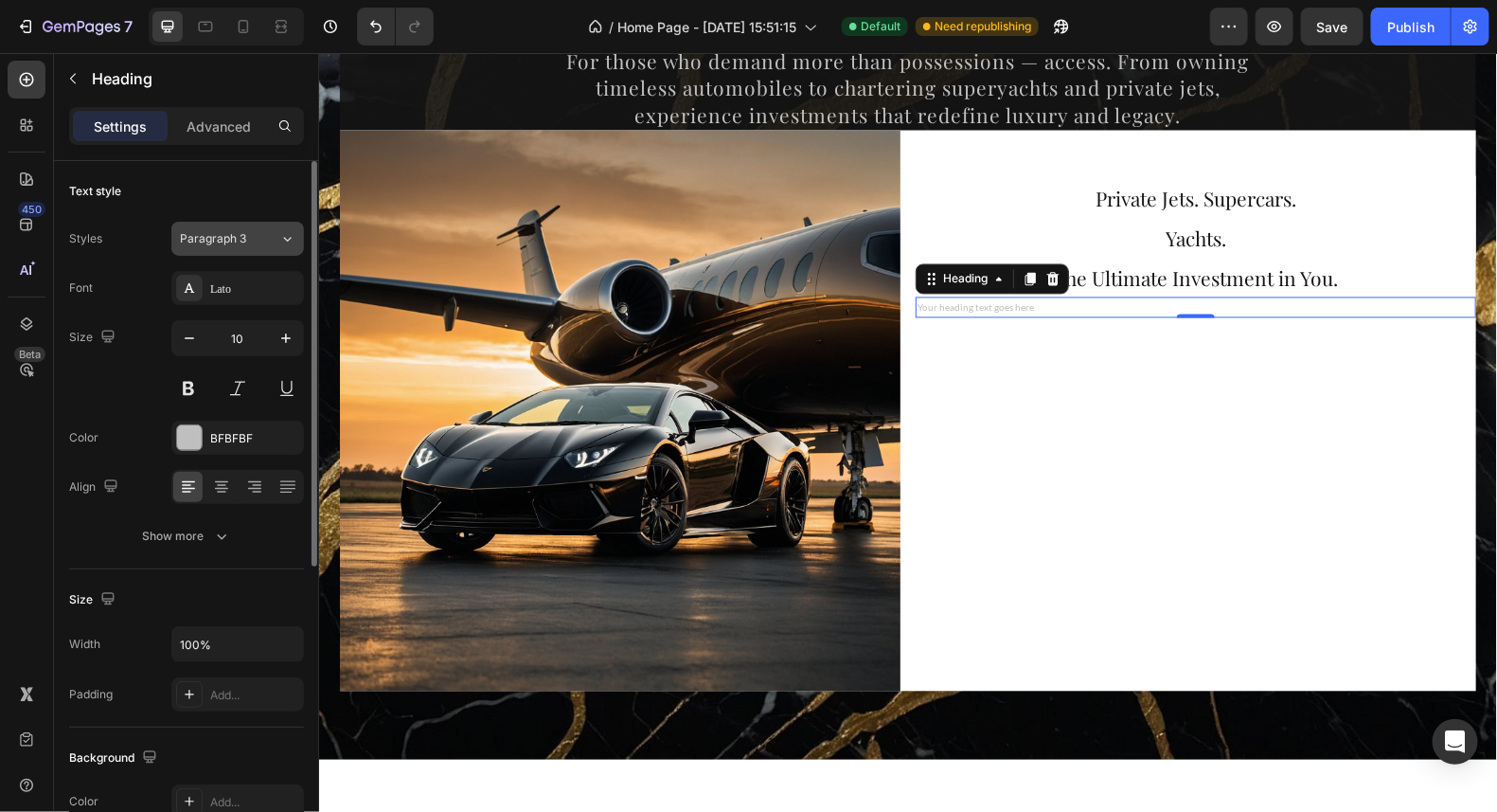
click at [250, 227] on button "Paragraph 3" at bounding box center [238, 238] width 133 height 34
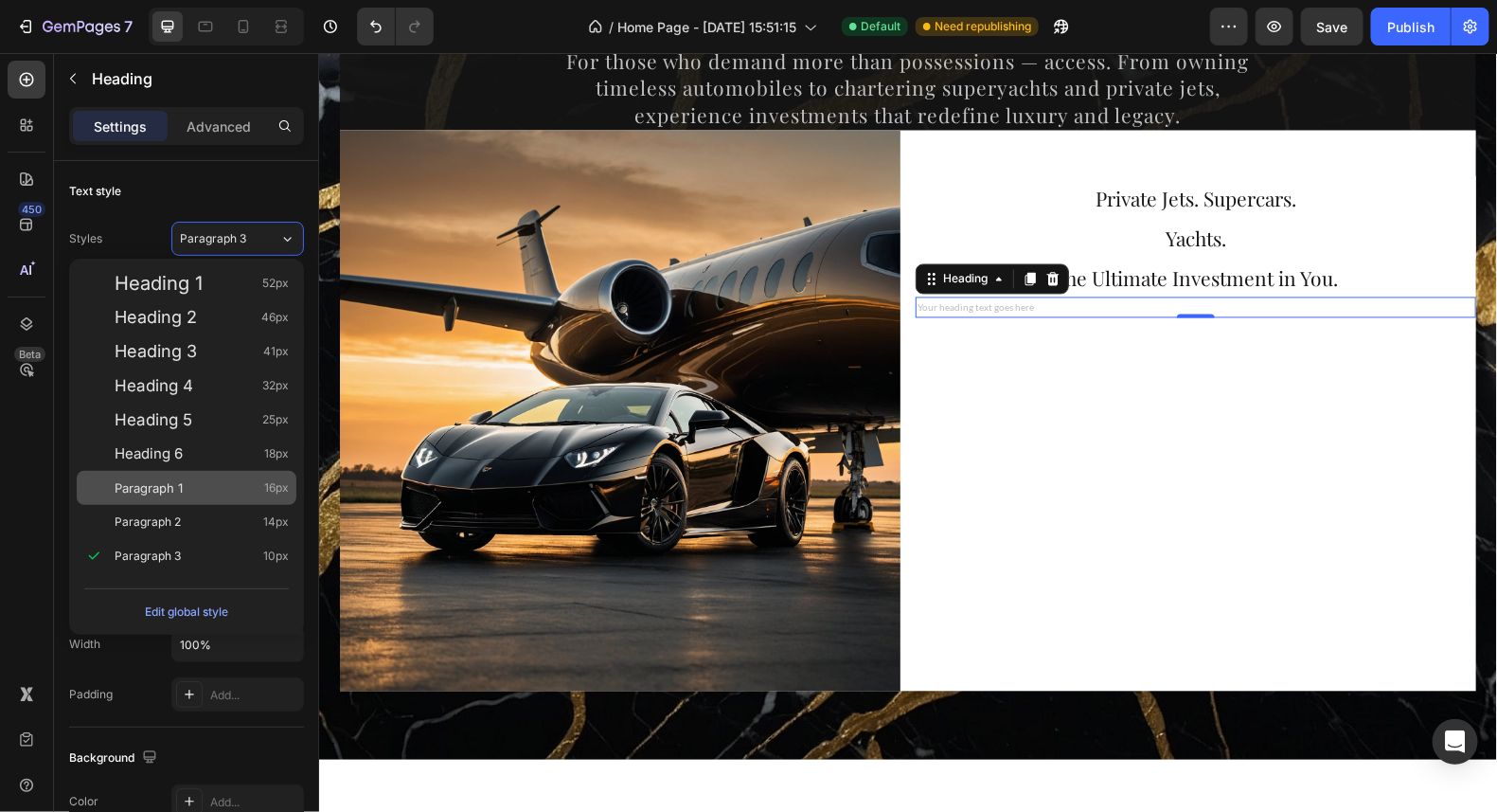
click at [242, 479] on div "Paragraph 1 16px" at bounding box center [201, 488] width 174 height 19
type input "16"
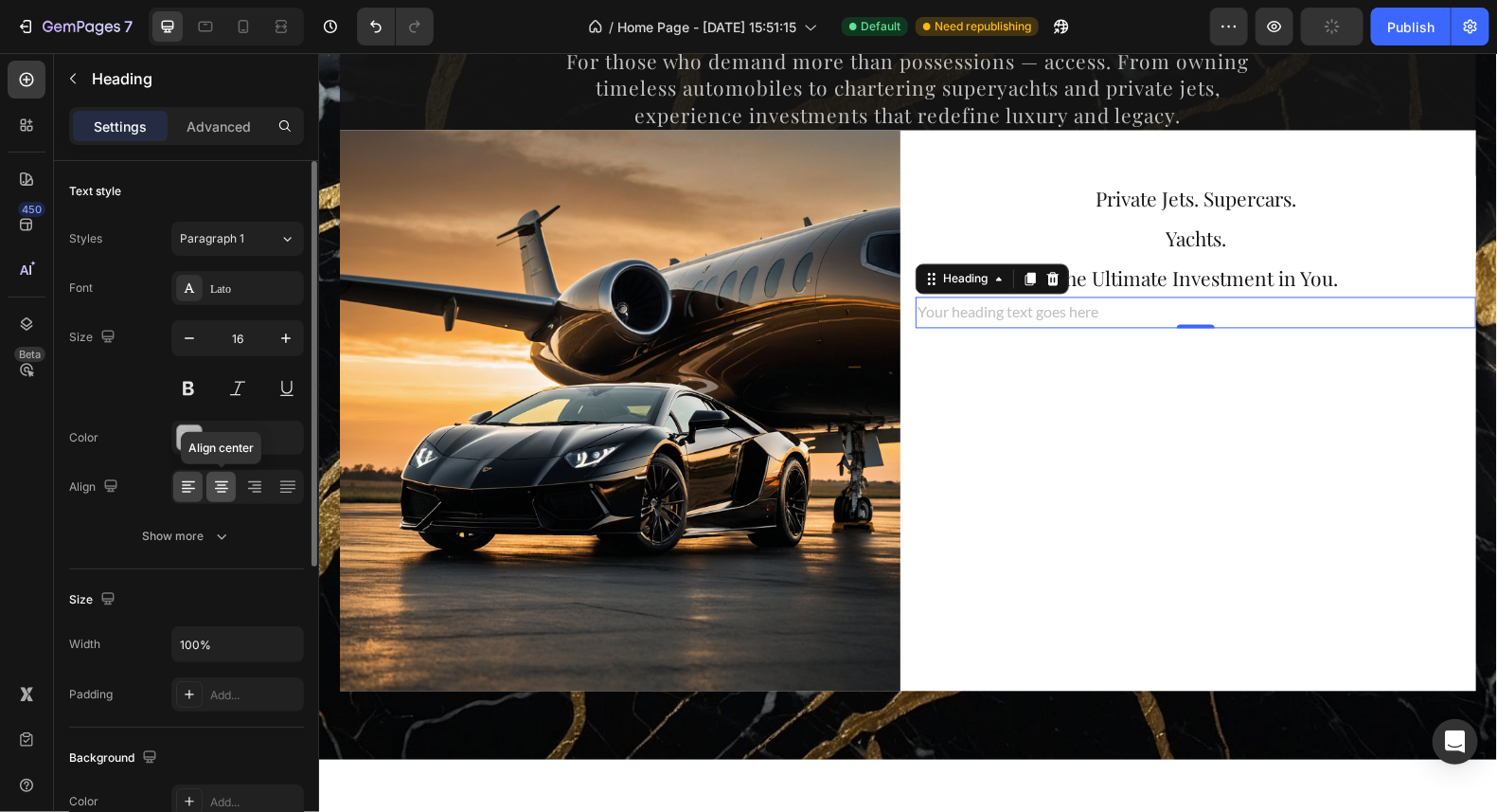
click at [219, 481] on icon at bounding box center [222, 487] width 19 height 19
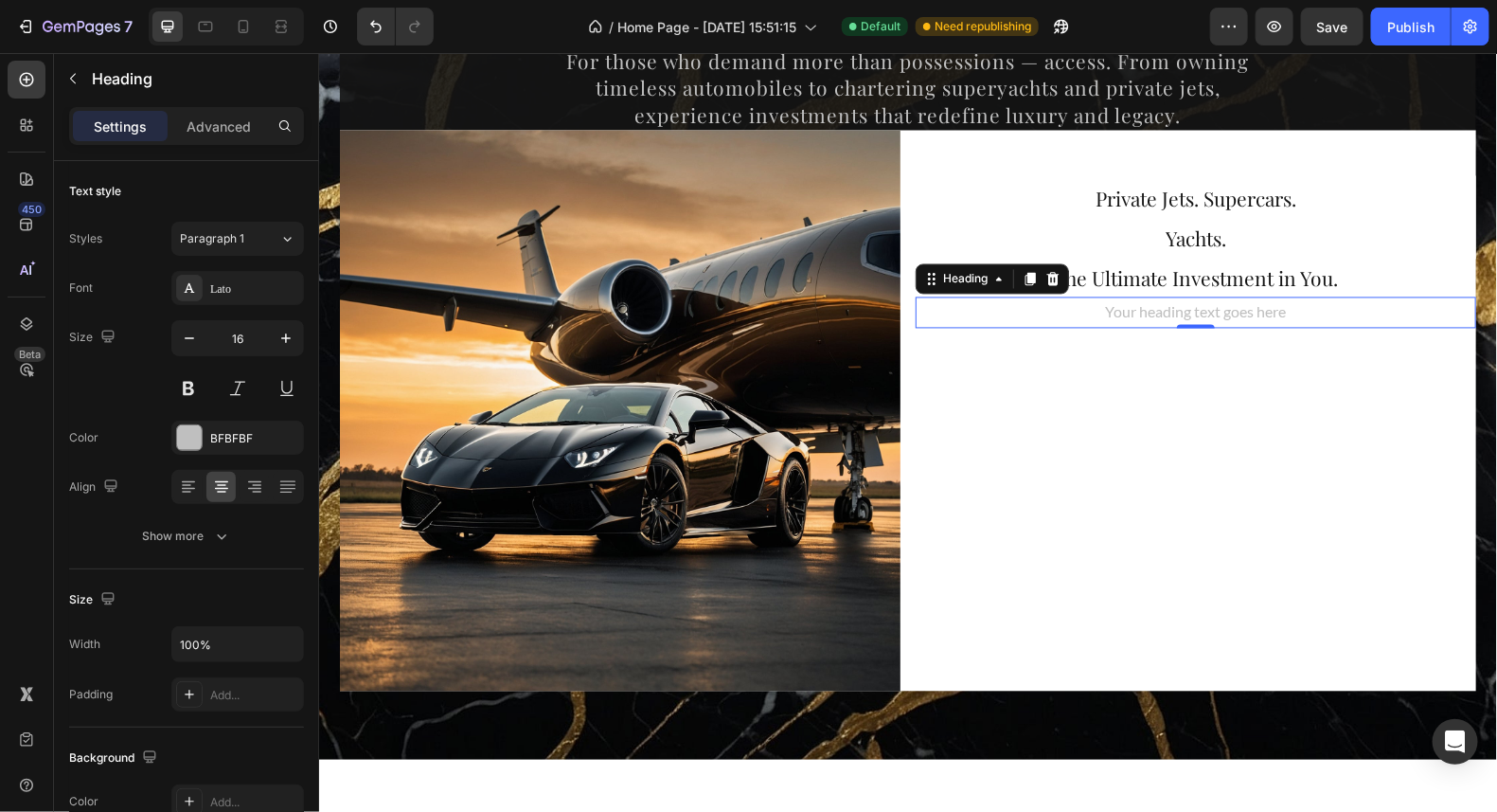
click at [1291, 317] on h2 "Your heading text goes here" at bounding box center [1195, 312] width 561 height 31
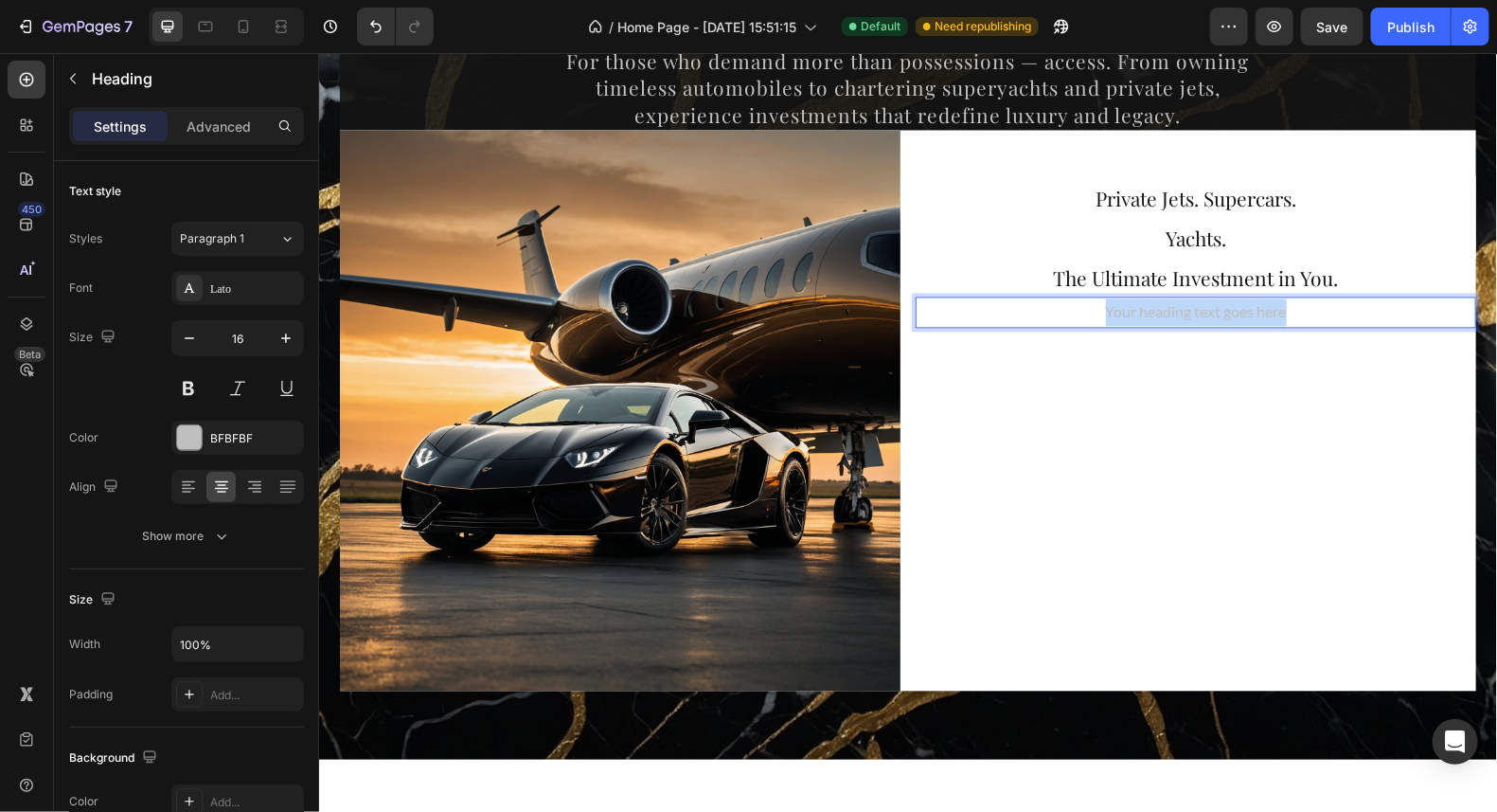
drag, startPoint x: 1281, startPoint y: 312, endPoint x: 1070, endPoint y: 311, distance: 211.0
click at [1070, 311] on p "Your heading text goes here" at bounding box center [1195, 312] width 557 height 28
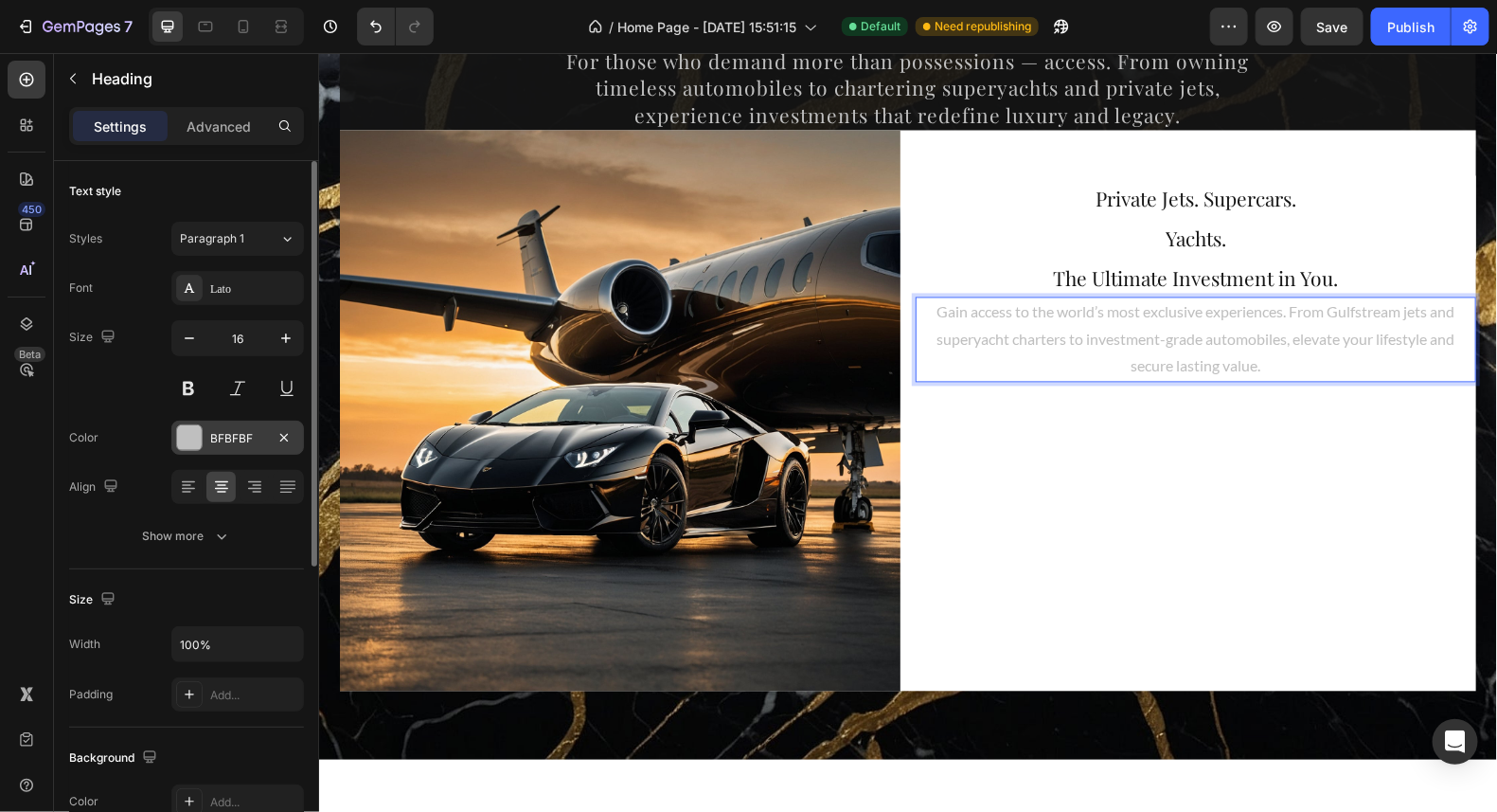
click at [197, 440] on div at bounding box center [190, 438] width 25 height 25
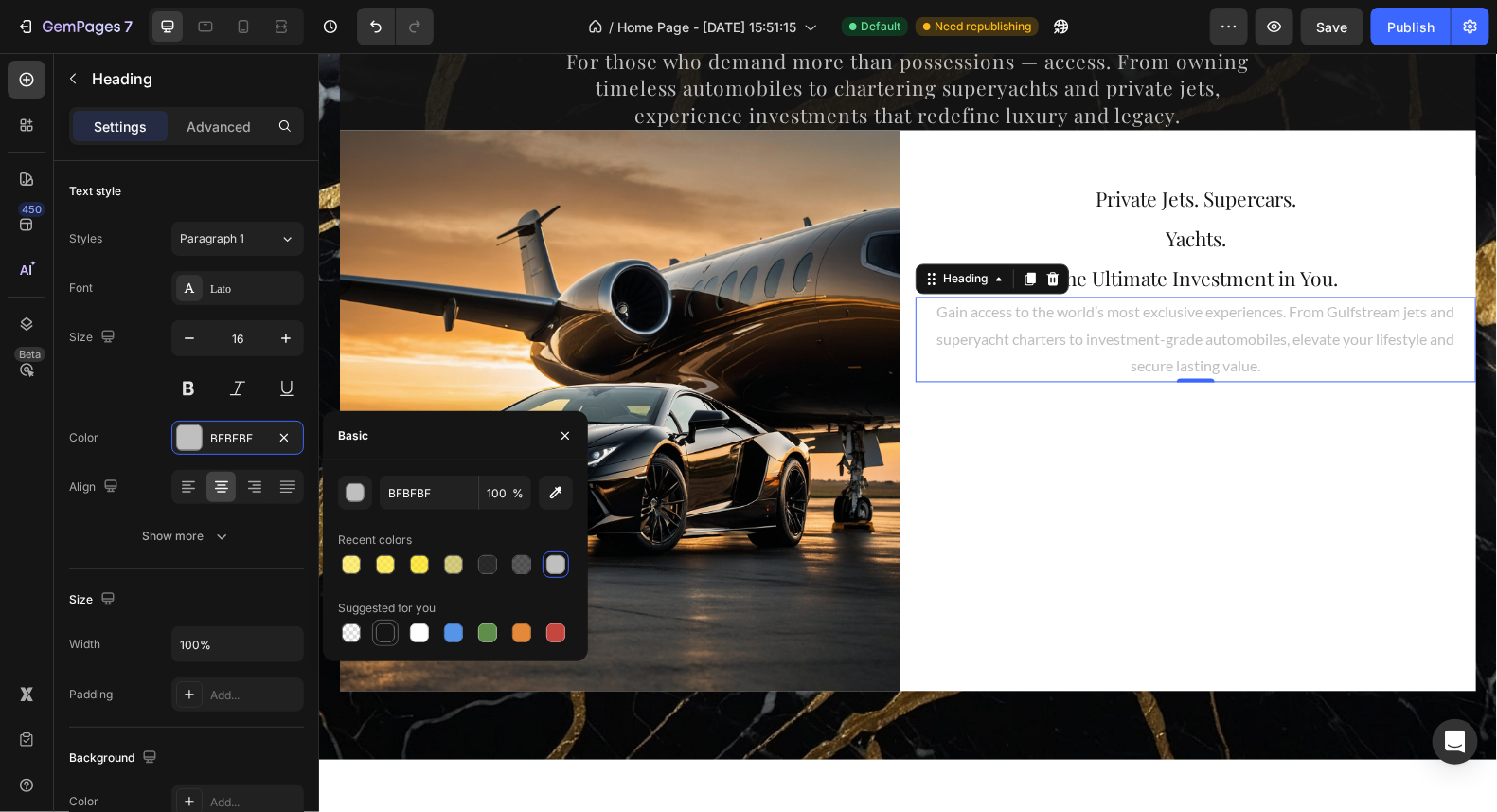
click at [388, 626] on div at bounding box center [386, 633] width 19 height 19
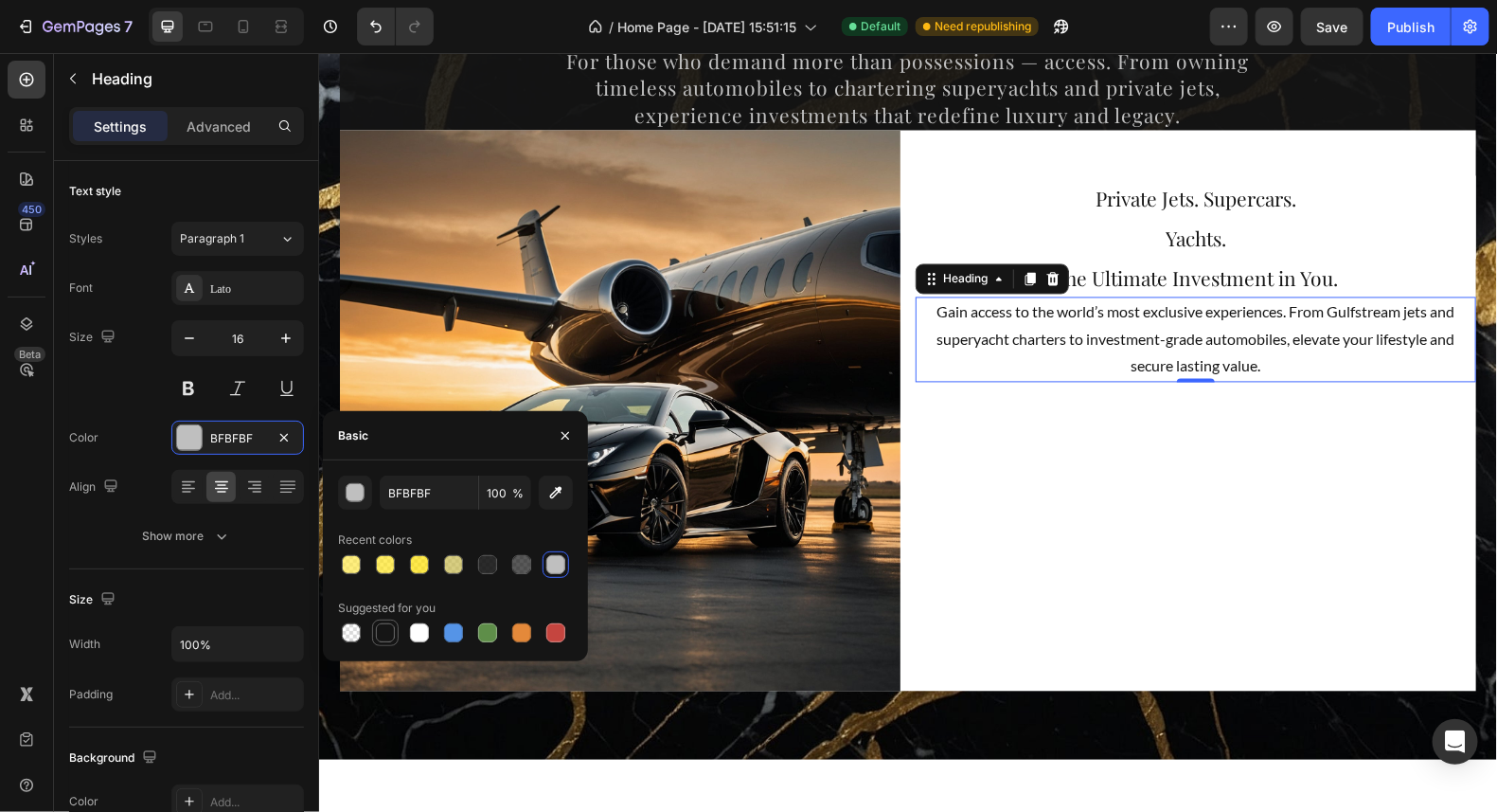
type input "151515"
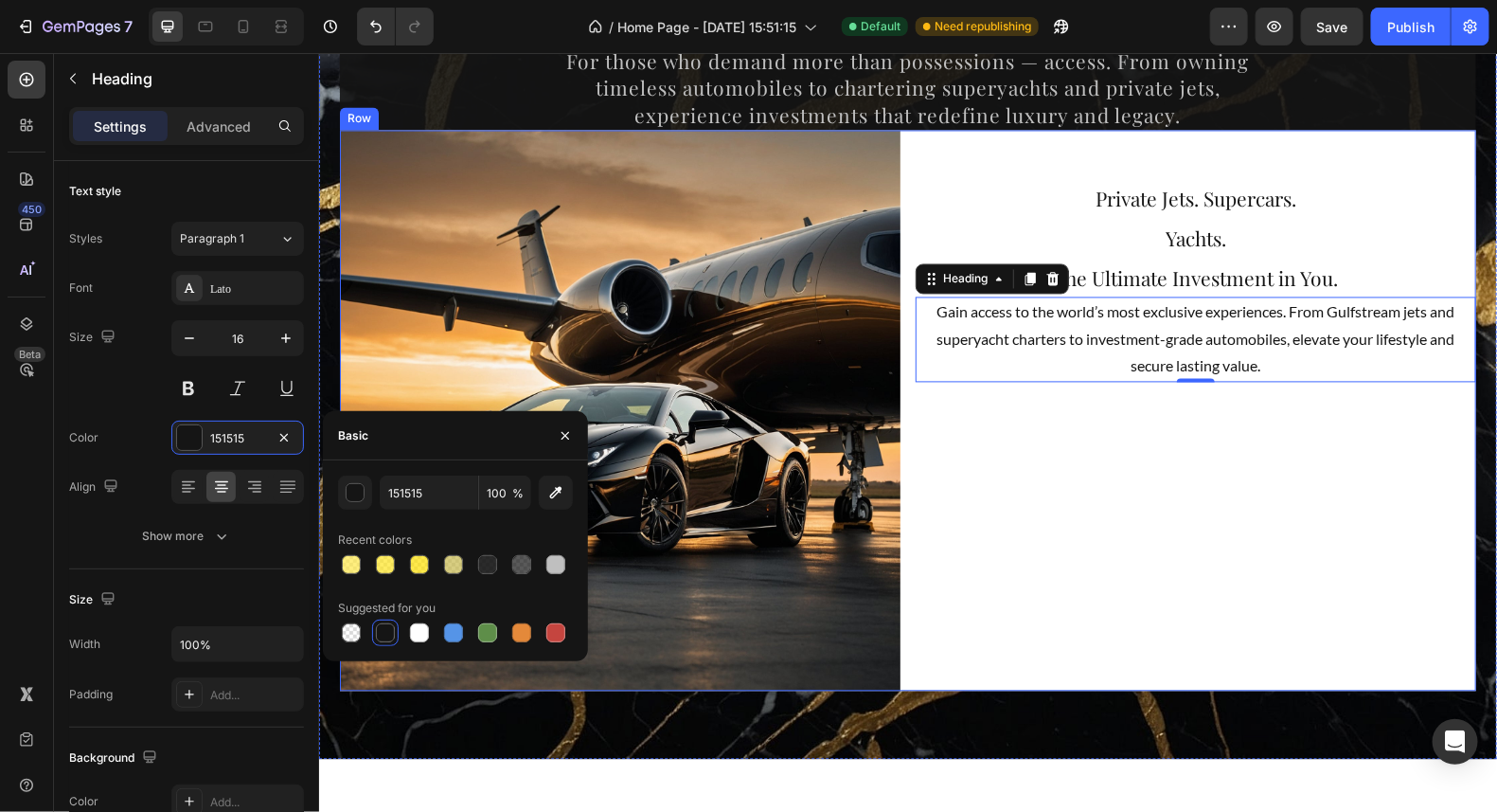
click at [1319, 476] on div "⁠⁠⁠⁠⁠⁠⁠ Private Jets. Supercars. Yachts. Heading ⁠⁠⁠⁠⁠⁠⁠ The Ultimate Investmen…" at bounding box center [1195, 410] width 561 height 561
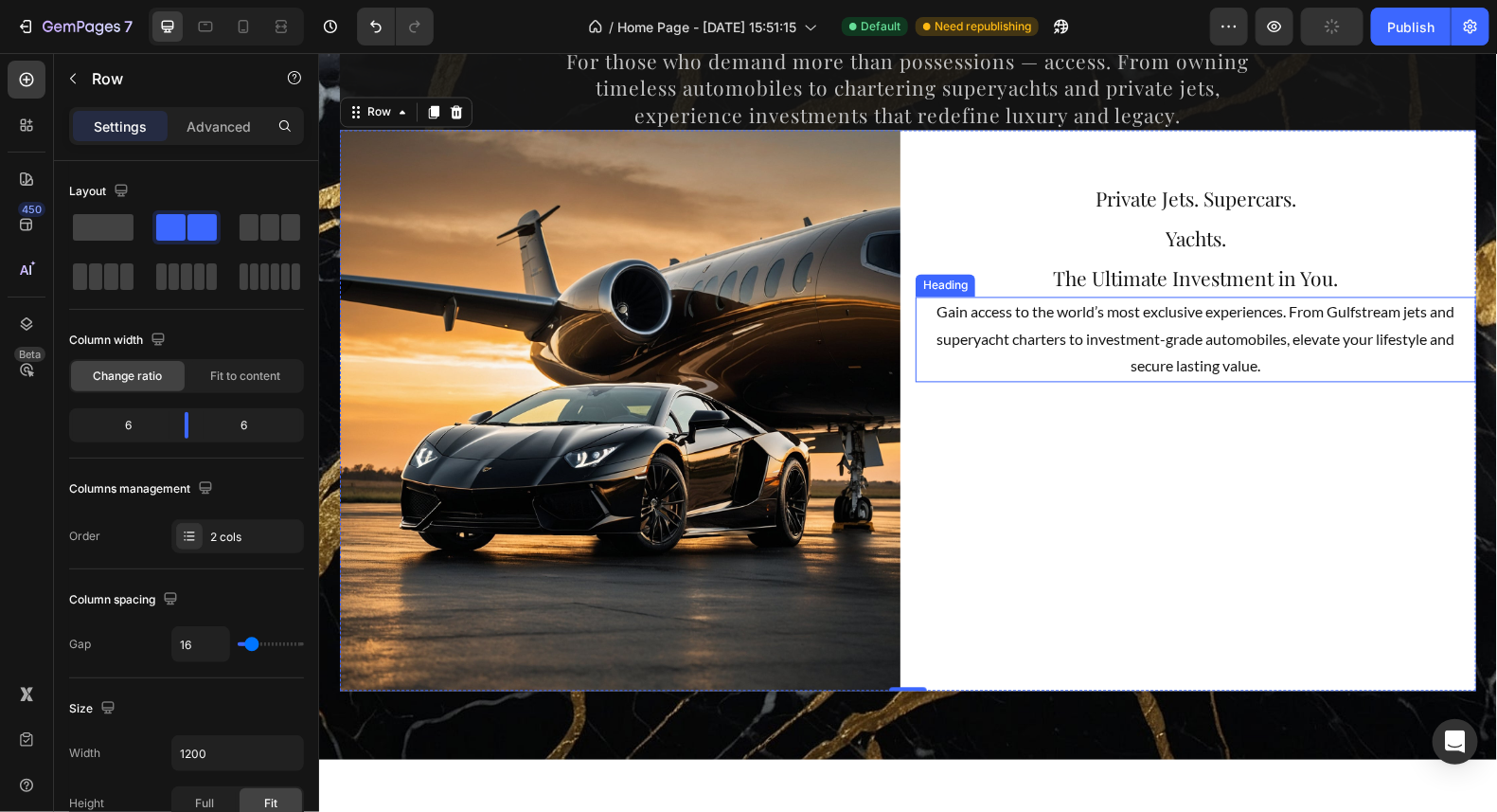
click at [1095, 317] on p "Gain access to the world’s most exclusive experiences. From Gulfstream jets and…" at bounding box center [1195, 339] width 557 height 82
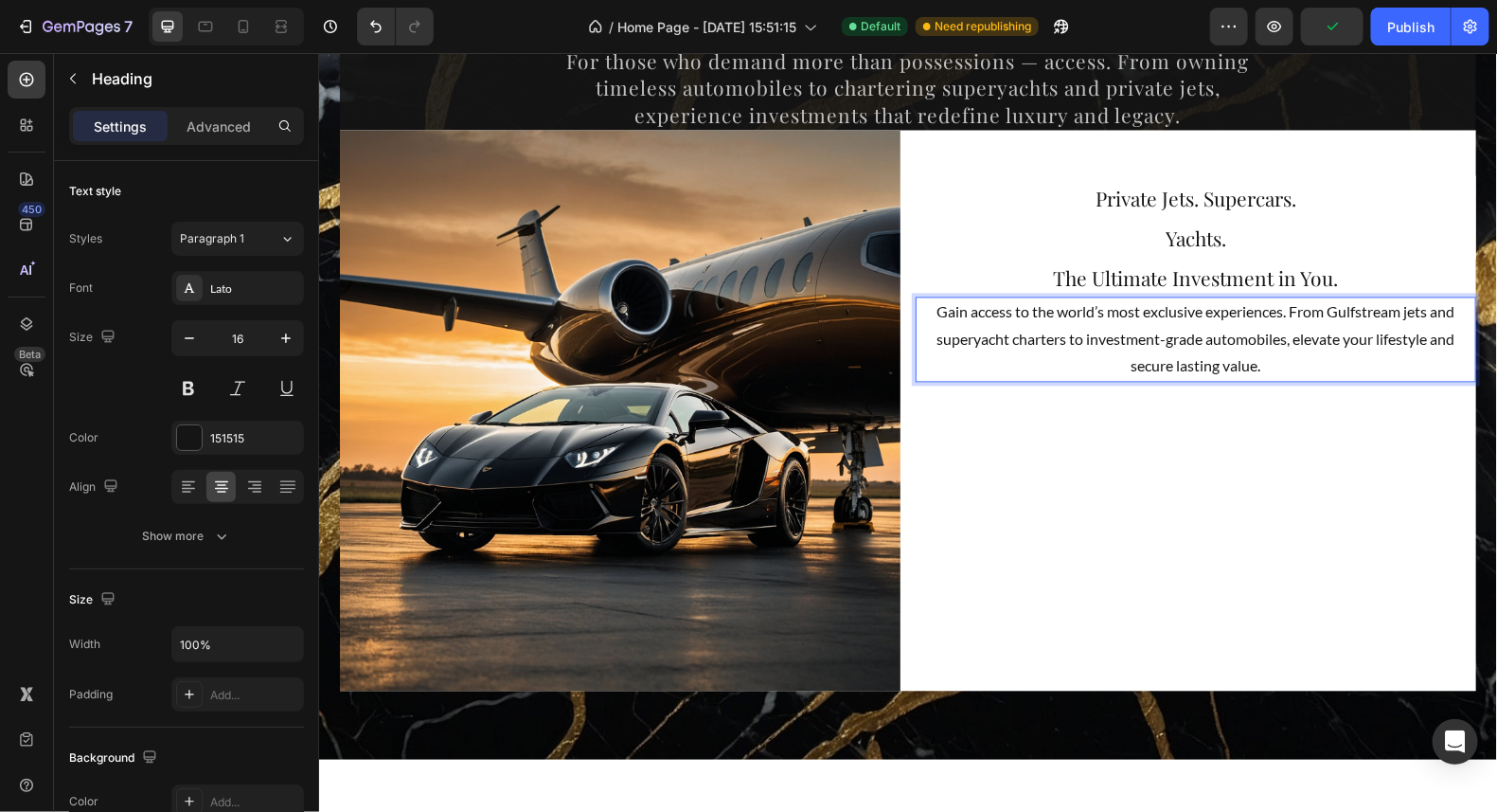
click at [1094, 315] on p "Gain access to the world’s most exclusive experiences. From Gulfstream jets and…" at bounding box center [1195, 339] width 557 height 82
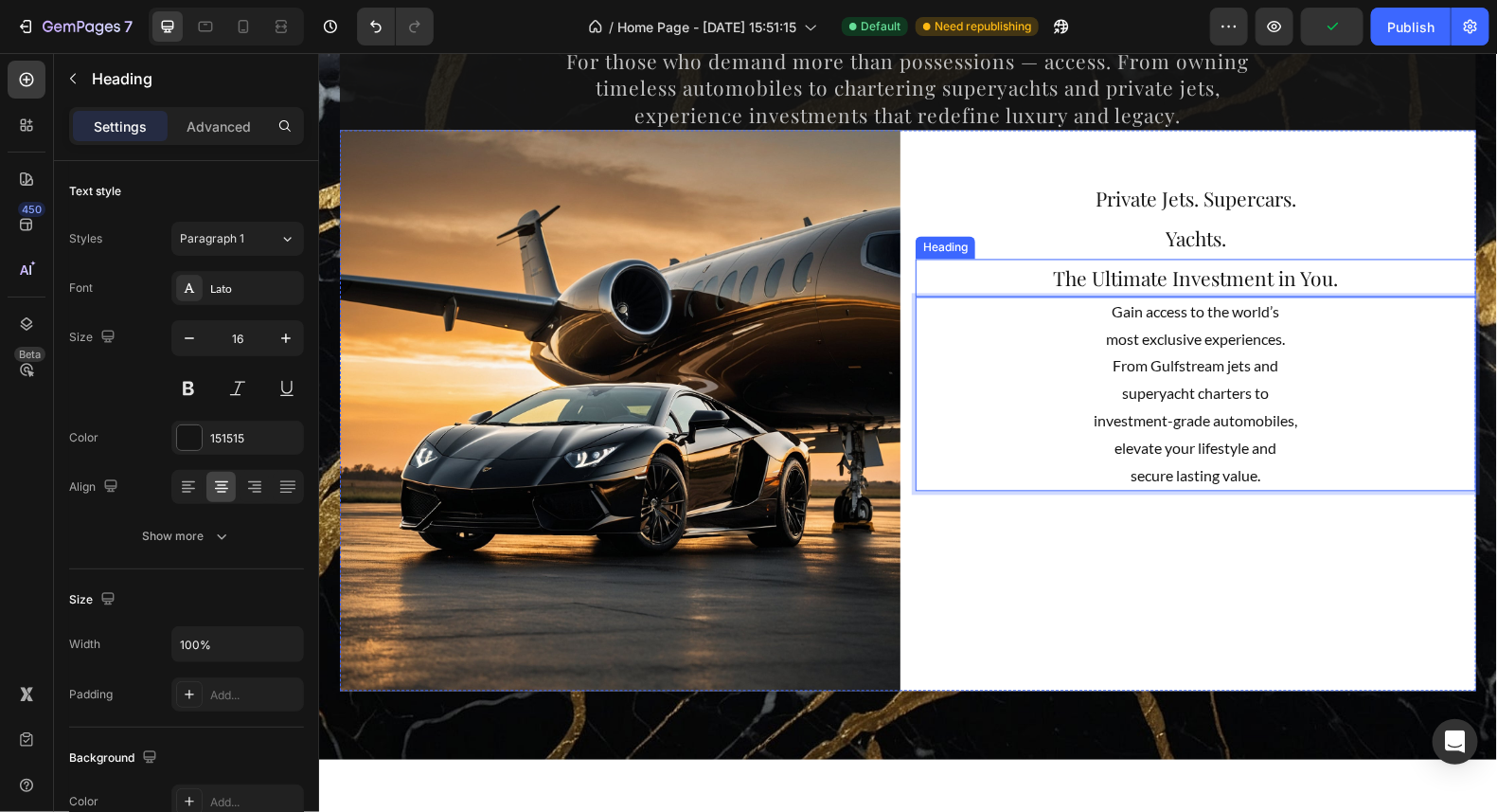
click at [1183, 273] on span "The Ultimate Investment in You." at bounding box center [1196, 278] width 285 height 27
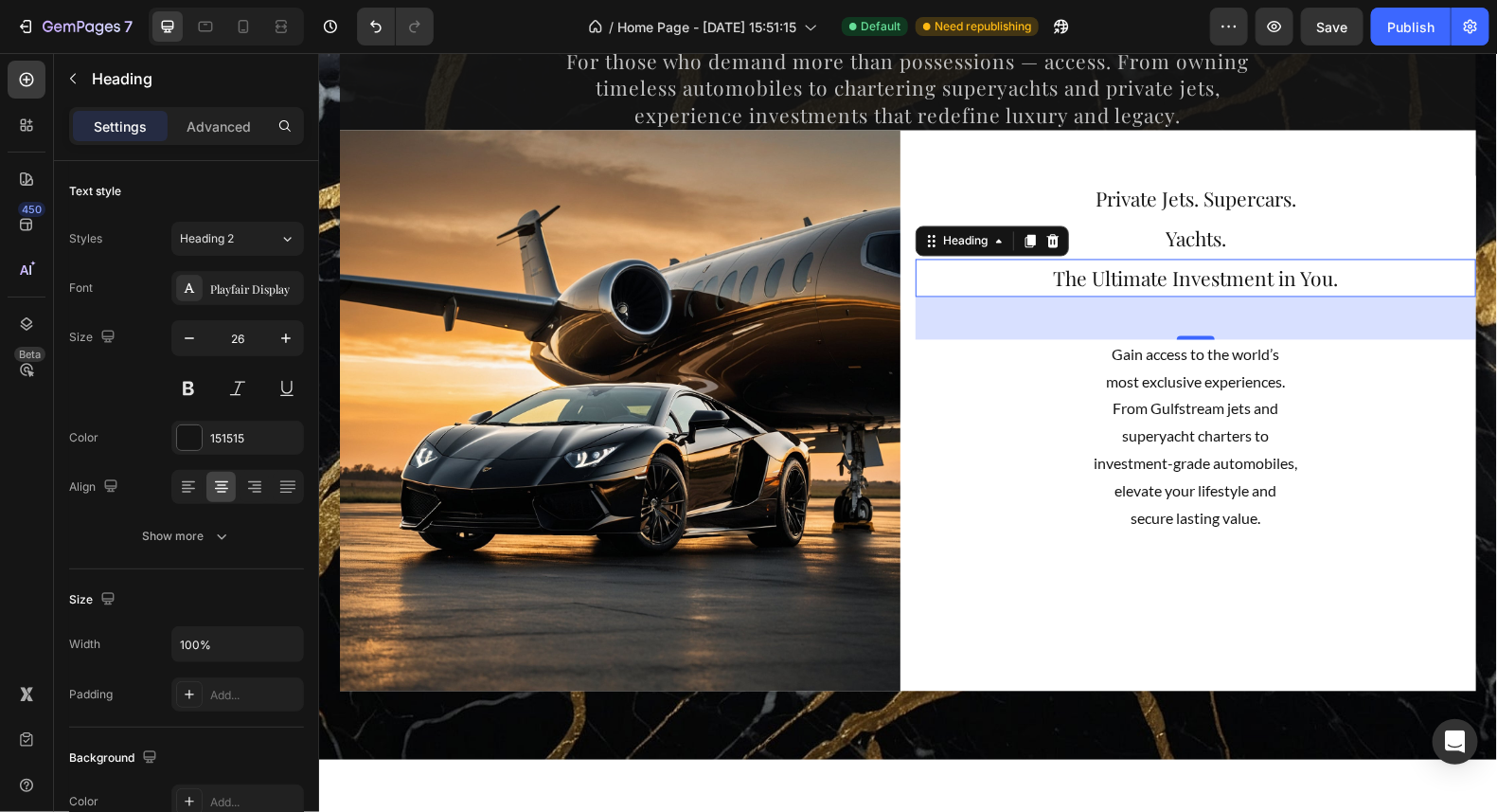
drag, startPoint x: 1180, startPoint y: 296, endPoint x: 1180, endPoint y: 339, distance: 43.0
click at [1180, 339] on div at bounding box center [1195, 337] width 38 height 4
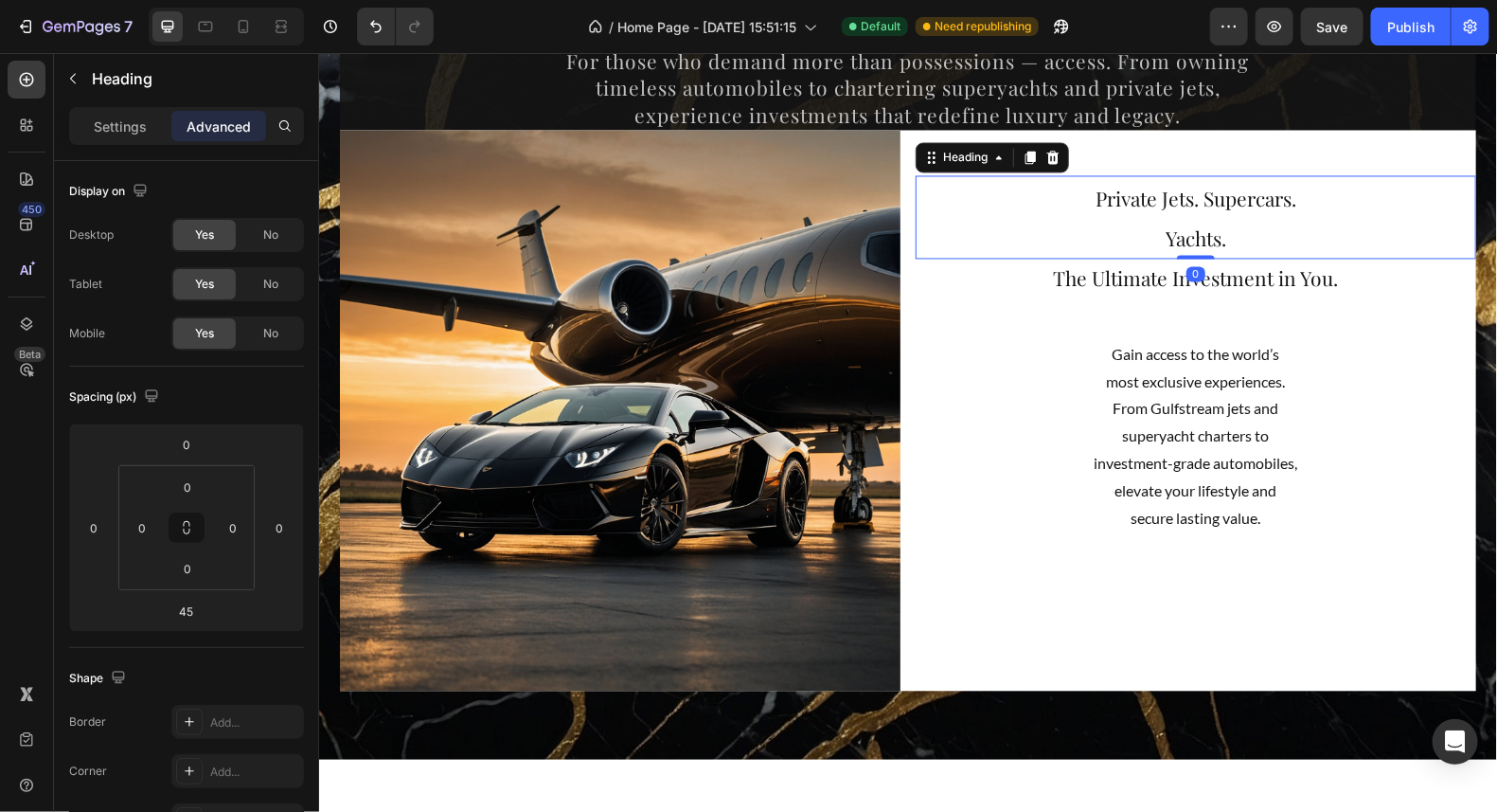
click at [1195, 243] on span "Yachts." at bounding box center [1195, 238] width 61 height 27
click at [118, 116] on p "Settings" at bounding box center [119, 126] width 53 height 20
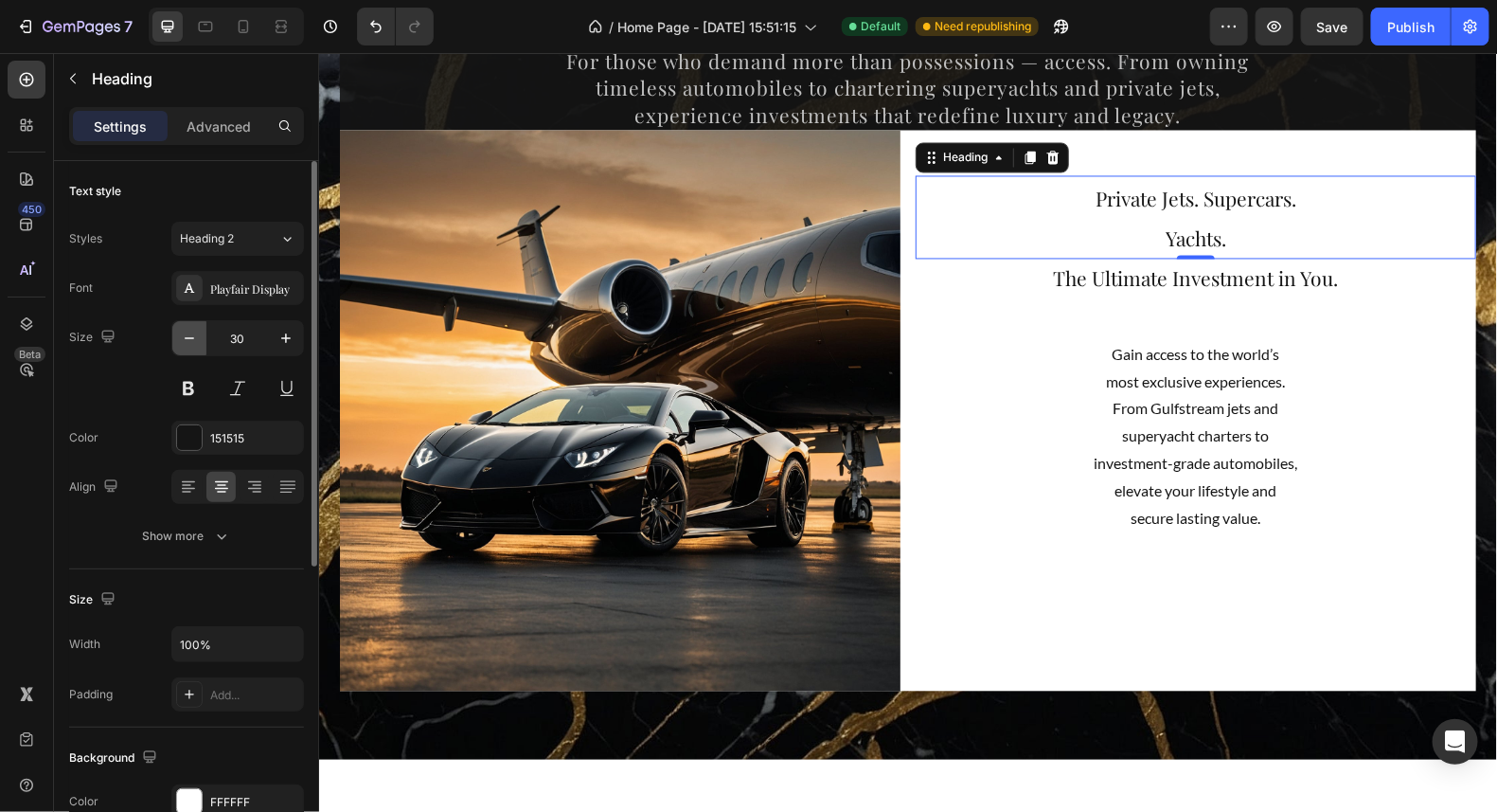
click at [196, 329] on icon "button" at bounding box center [190, 339] width 19 height 19
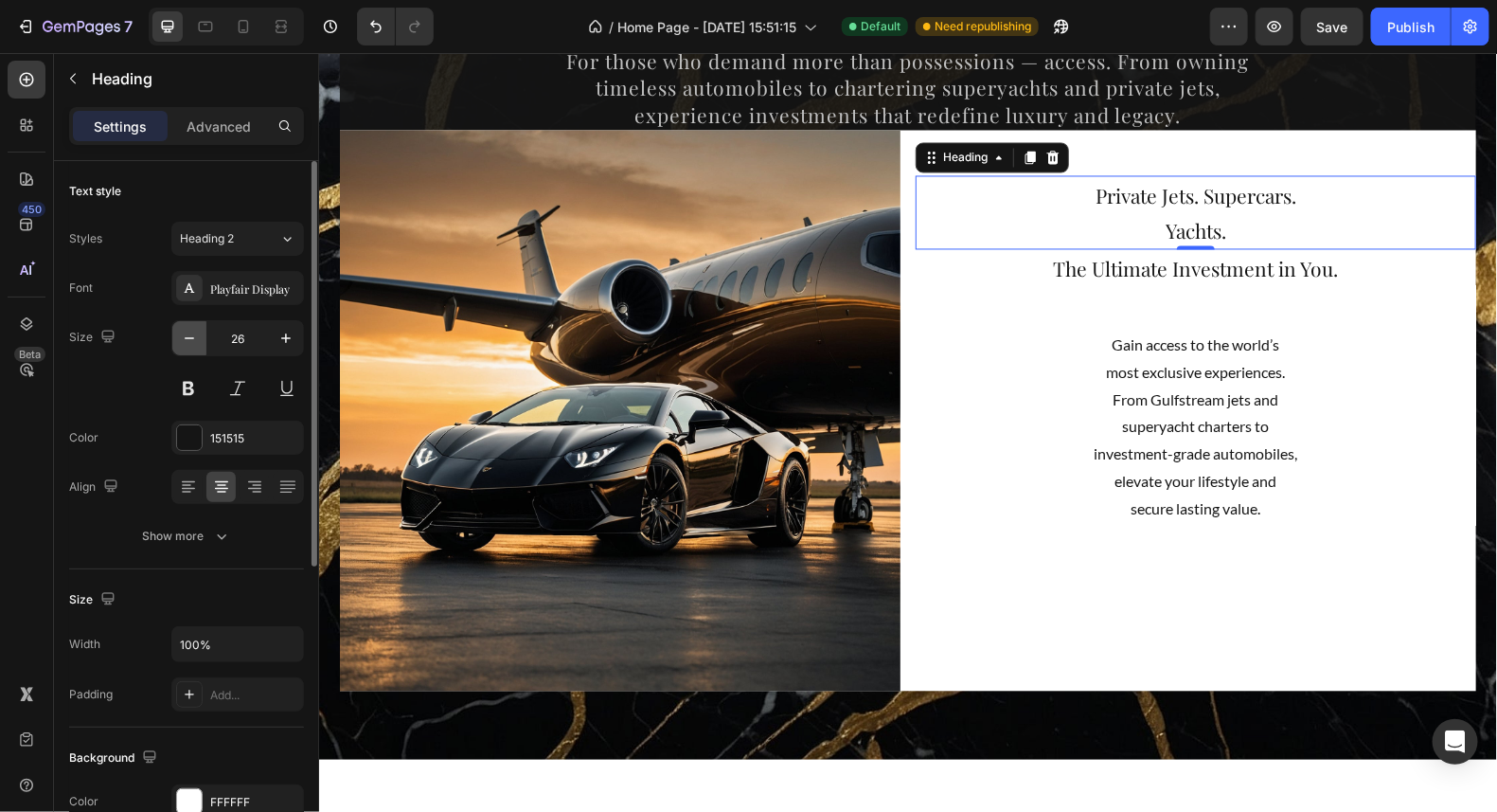
click at [196, 329] on icon "button" at bounding box center [190, 339] width 19 height 19
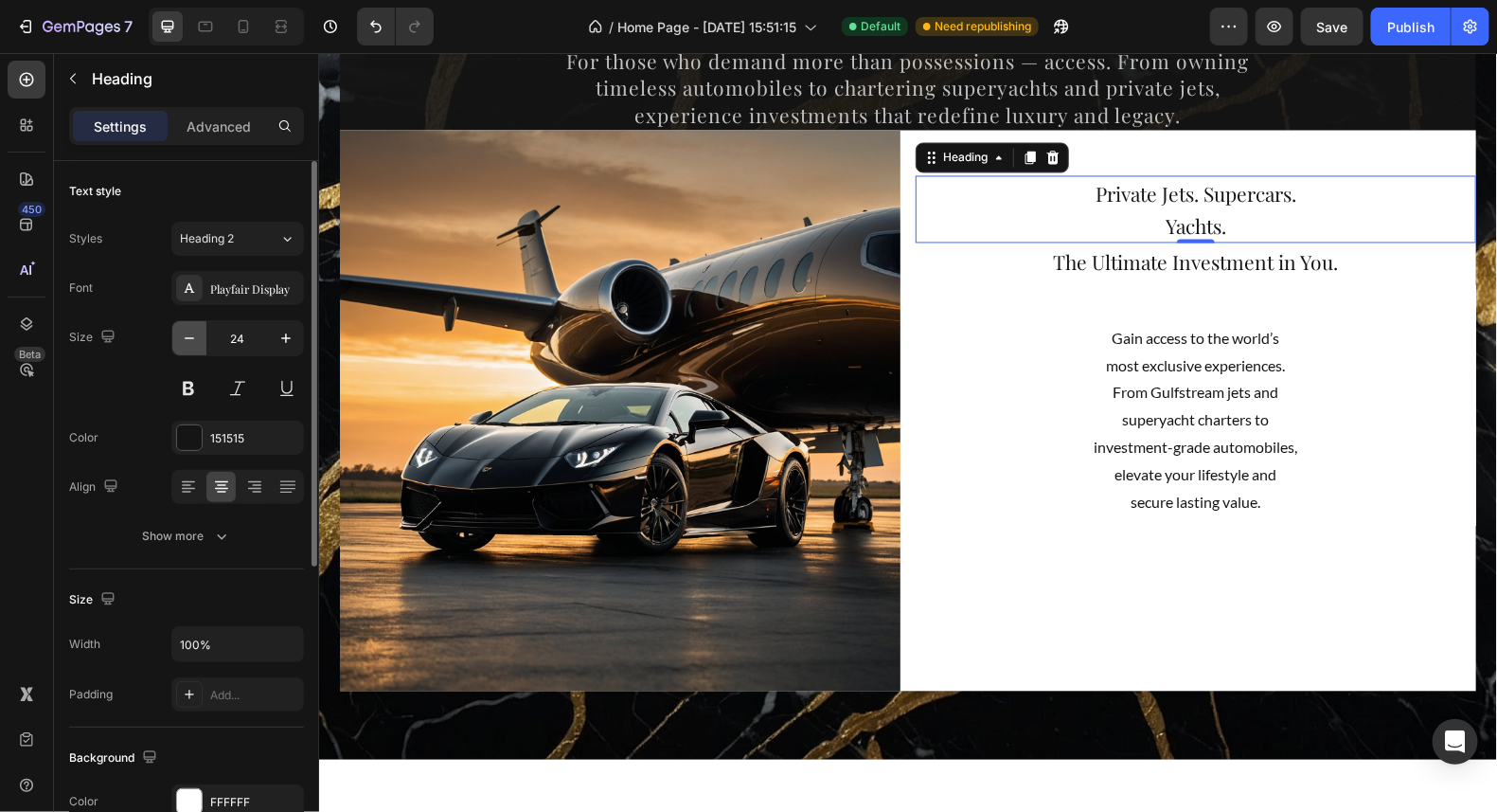
click at [196, 329] on icon "button" at bounding box center [190, 339] width 19 height 19
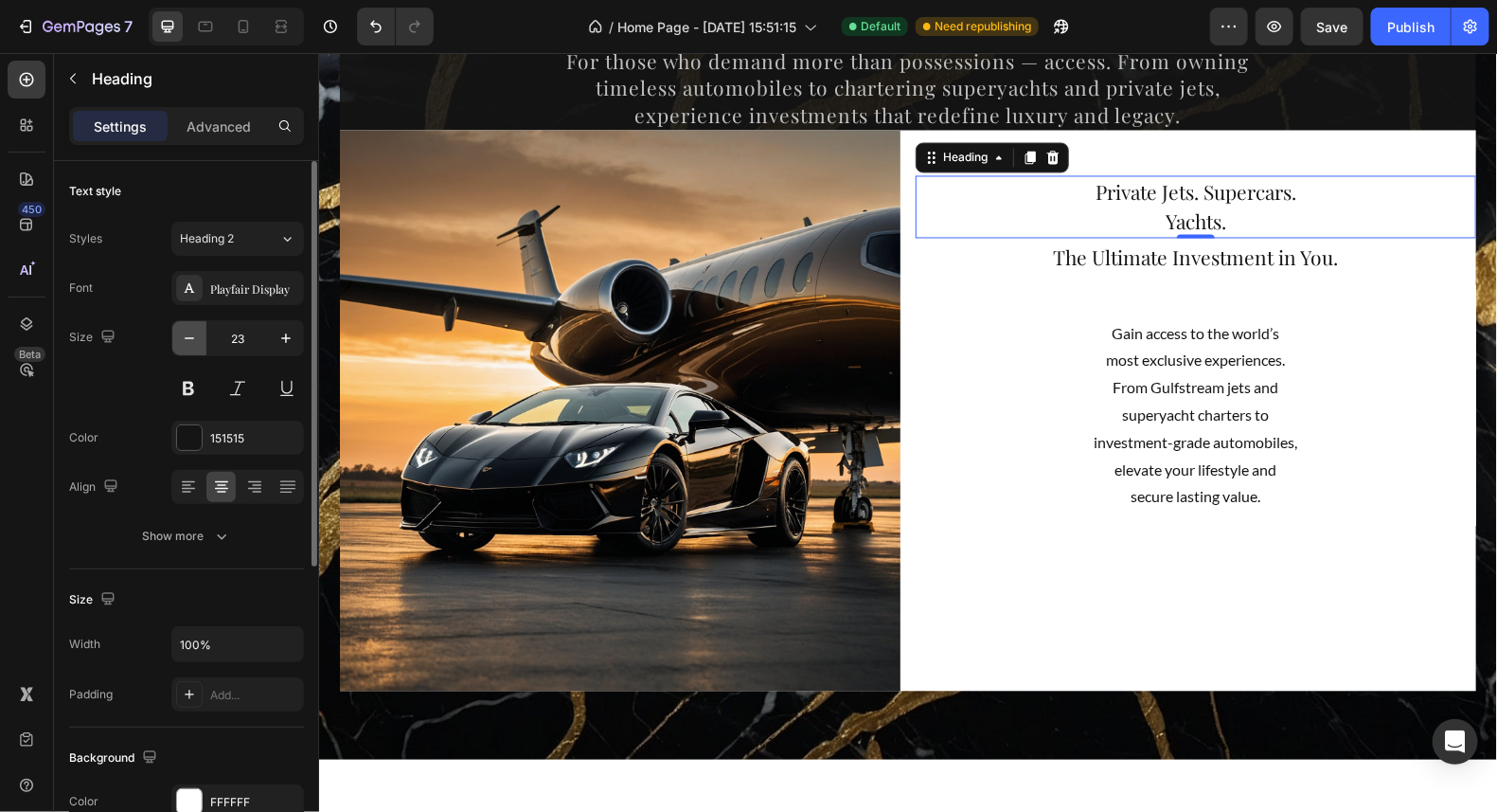
click at [196, 329] on icon "button" at bounding box center [190, 339] width 19 height 19
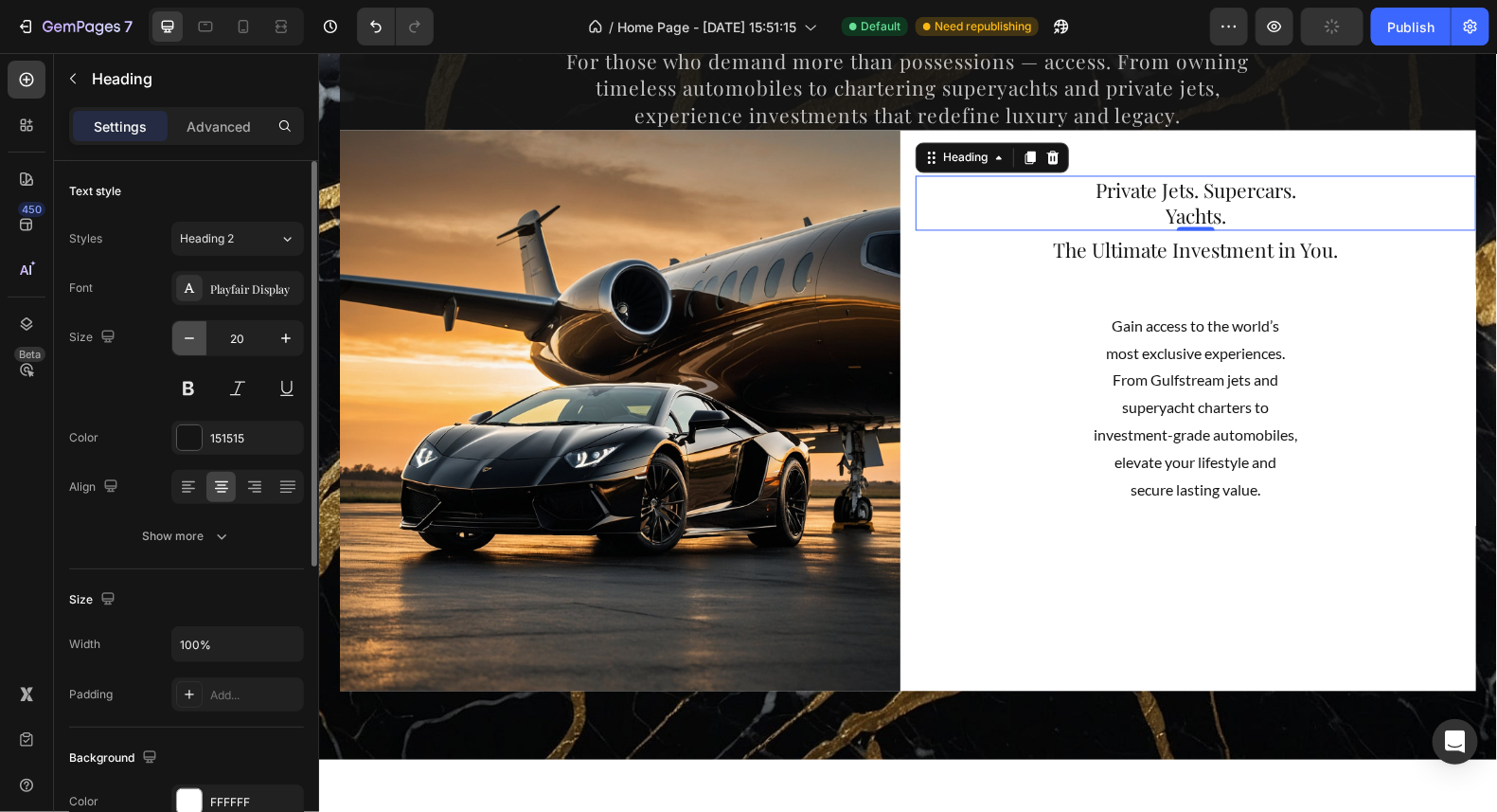
click at [196, 329] on icon "button" at bounding box center [190, 339] width 19 height 19
type input "19"
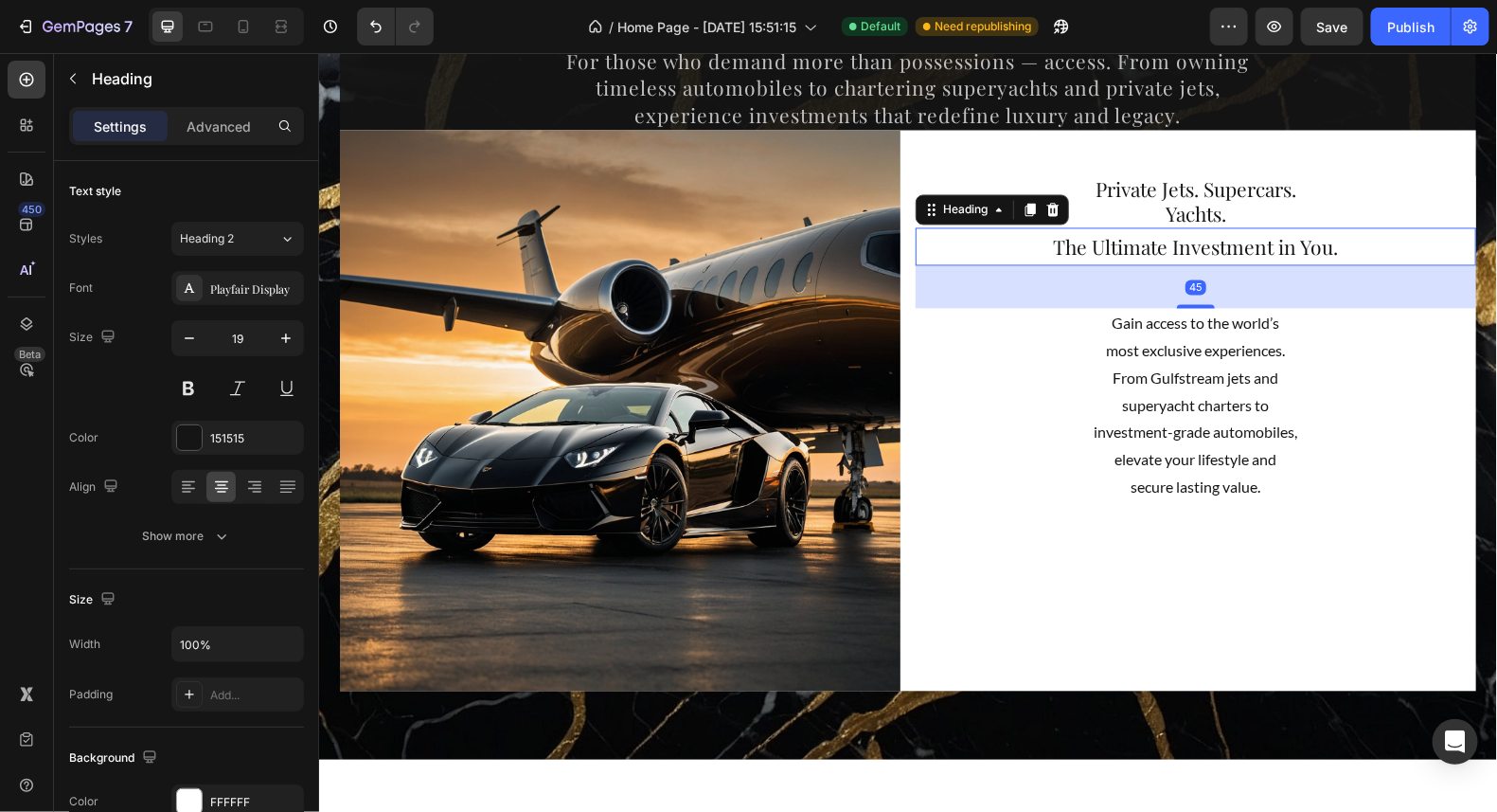
click at [1183, 252] on span "The Ultimate Investment in You." at bounding box center [1196, 246] width 285 height 27
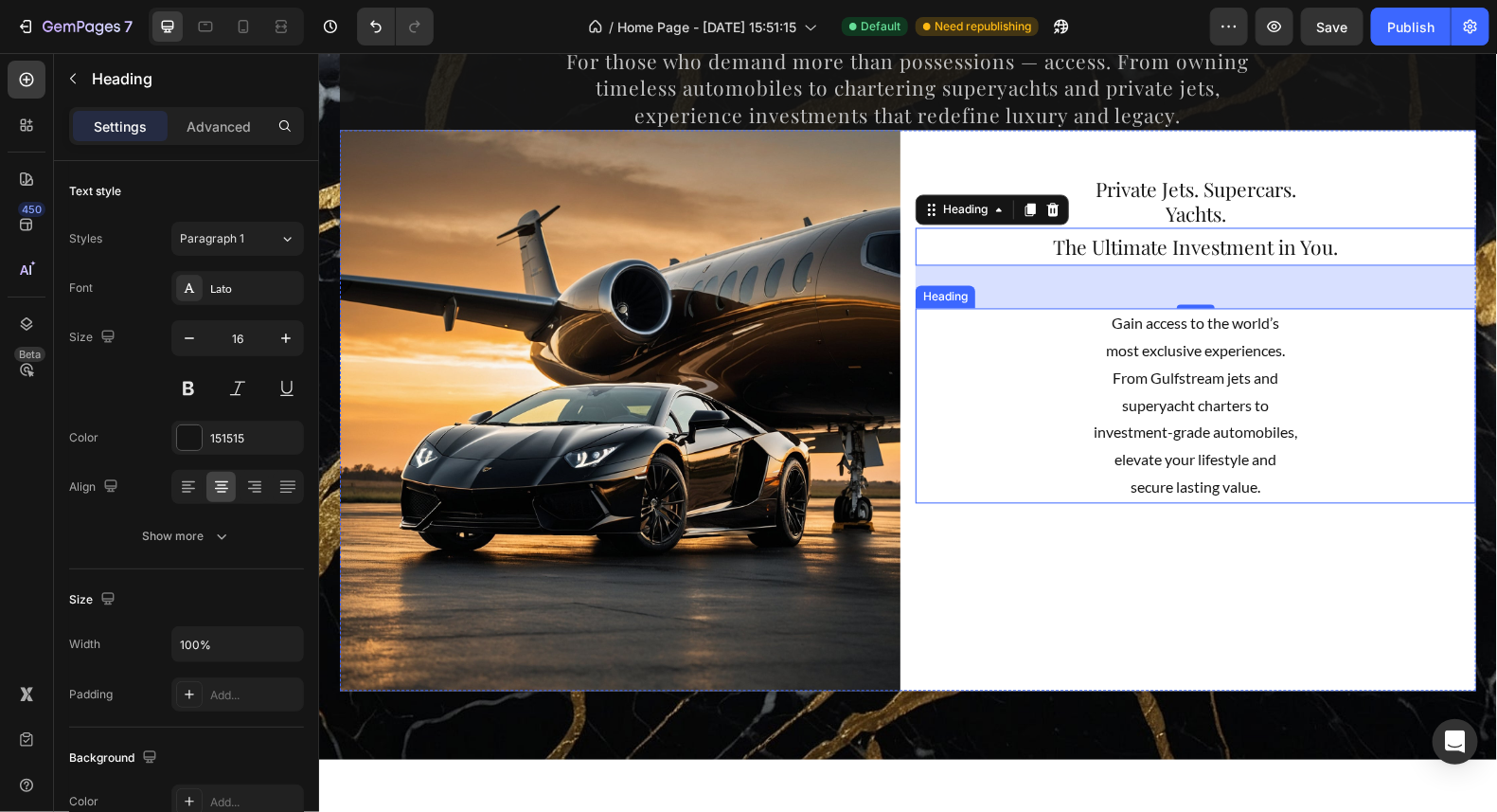
click at [1167, 429] on p "Gain access to the world’s most exclusive experiences. From Gulfstream jets and…" at bounding box center [1195, 405] width 557 height 191
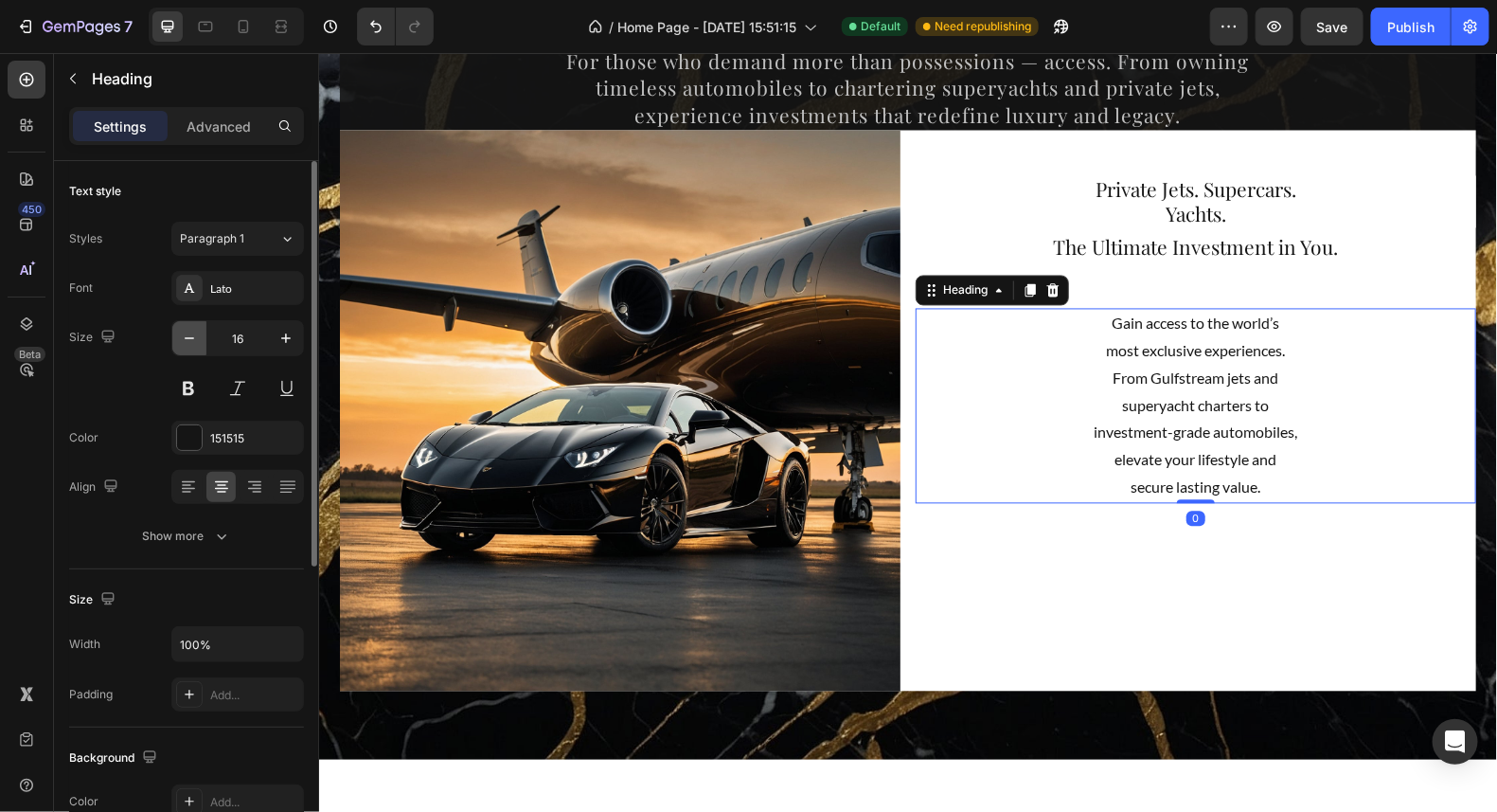
click at [189, 337] on icon "button" at bounding box center [190, 339] width 19 height 19
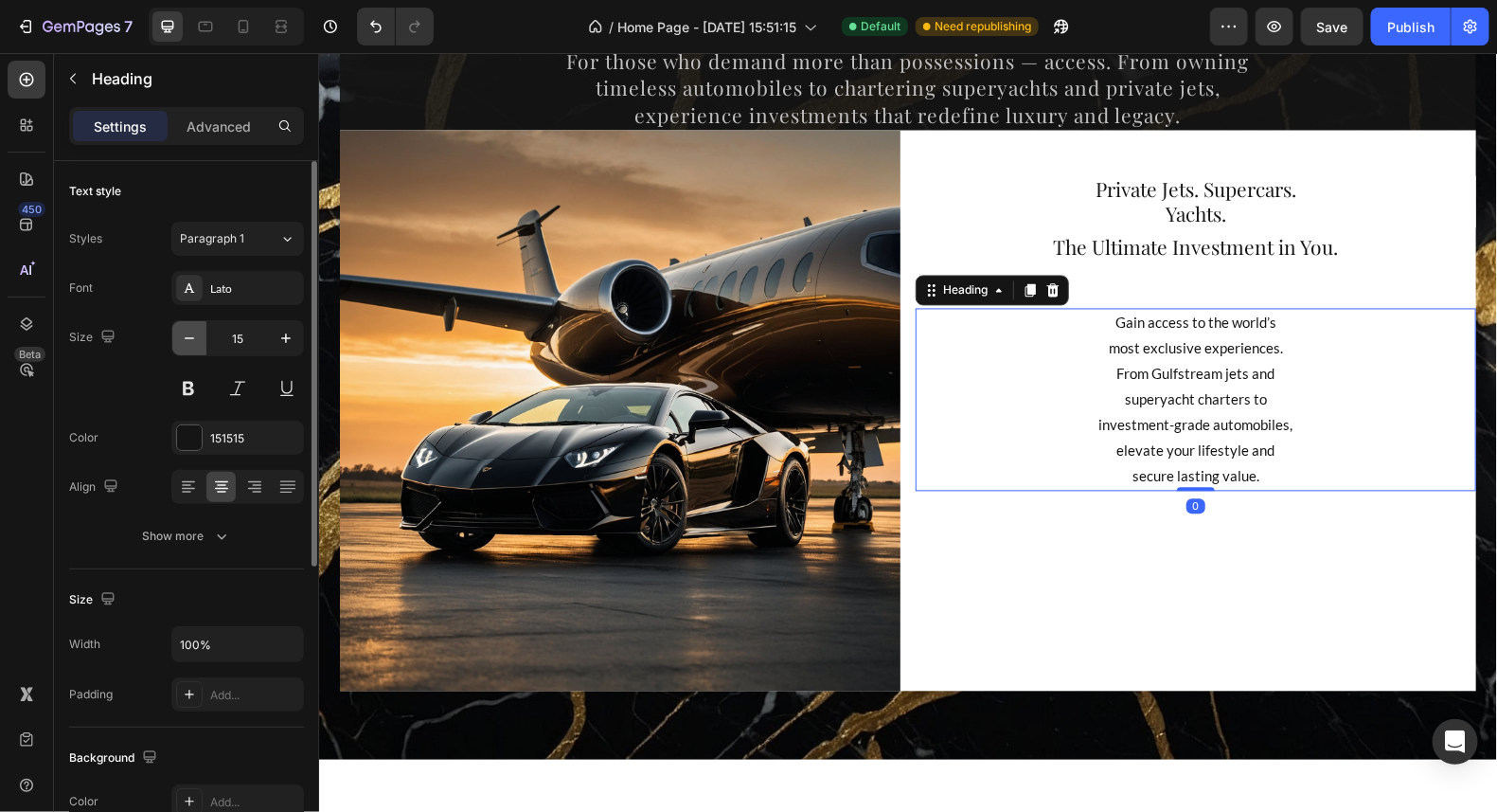
click at [189, 337] on icon "button" at bounding box center [190, 339] width 19 height 19
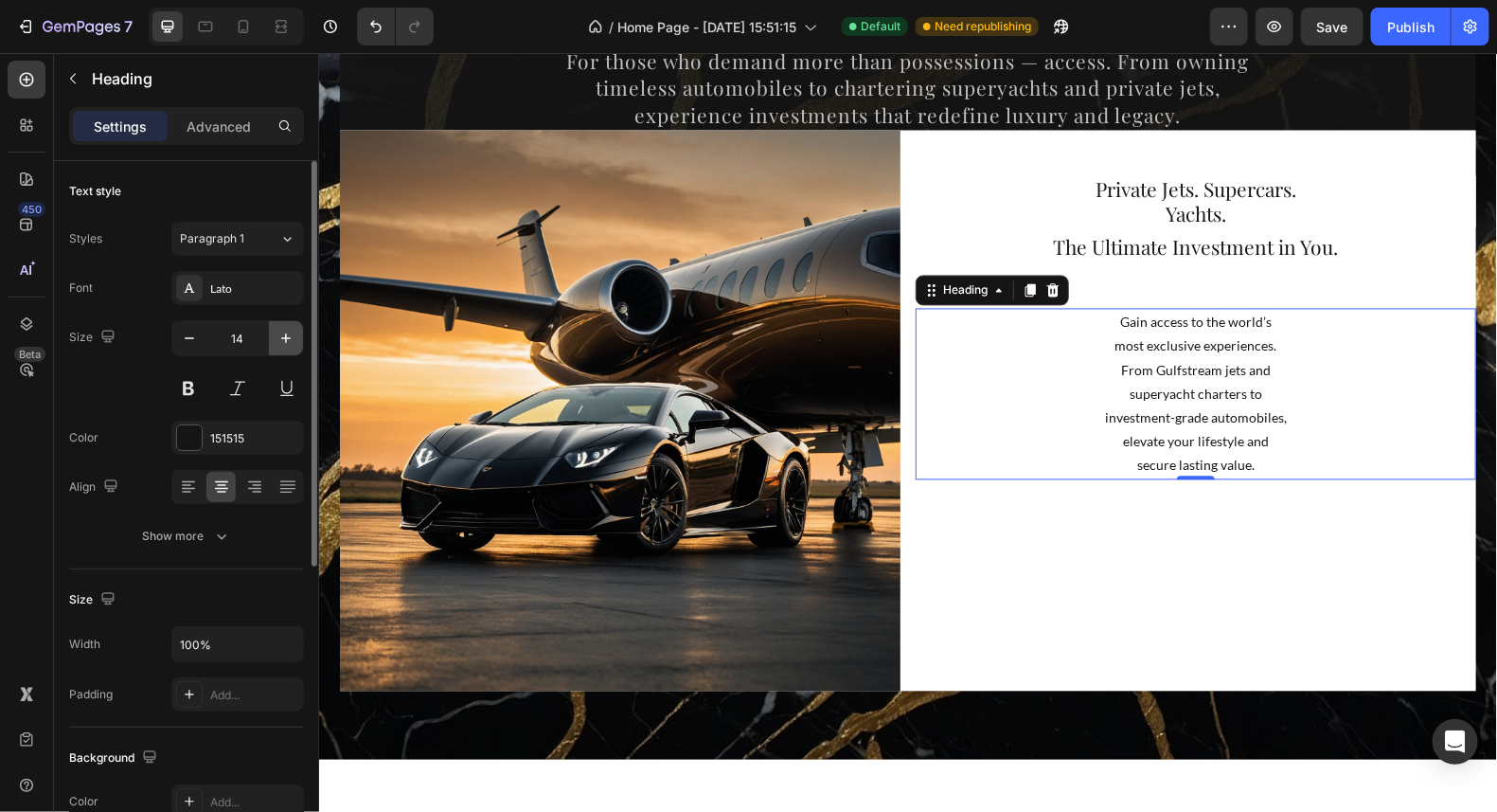
click at [286, 331] on icon "button" at bounding box center [286, 339] width 19 height 19
type input "16"
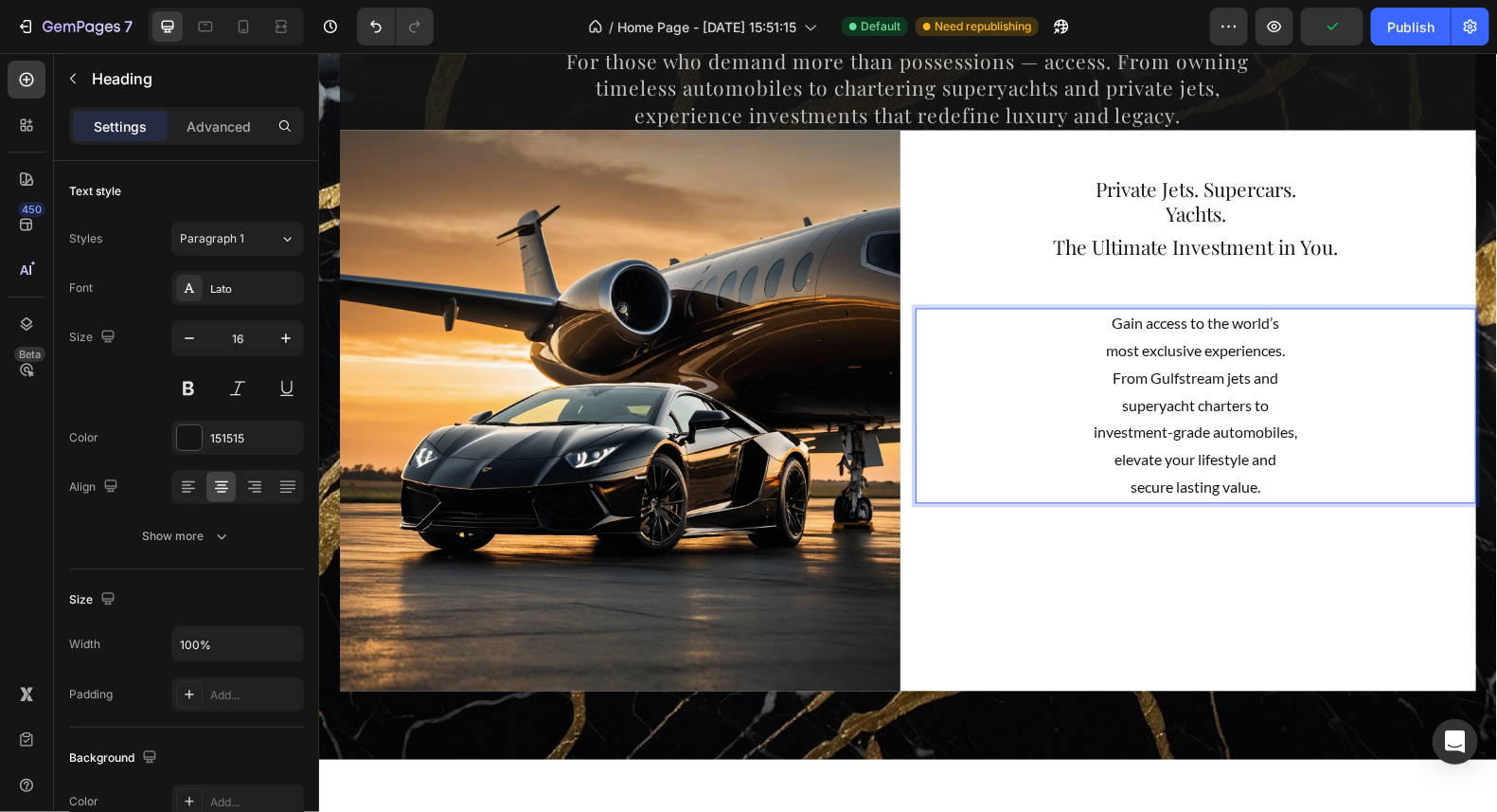
click at [1327, 466] on p "Gain access to the world’s most exclusive experiences. From Gulfstream jets and…" at bounding box center [1195, 405] width 557 height 191
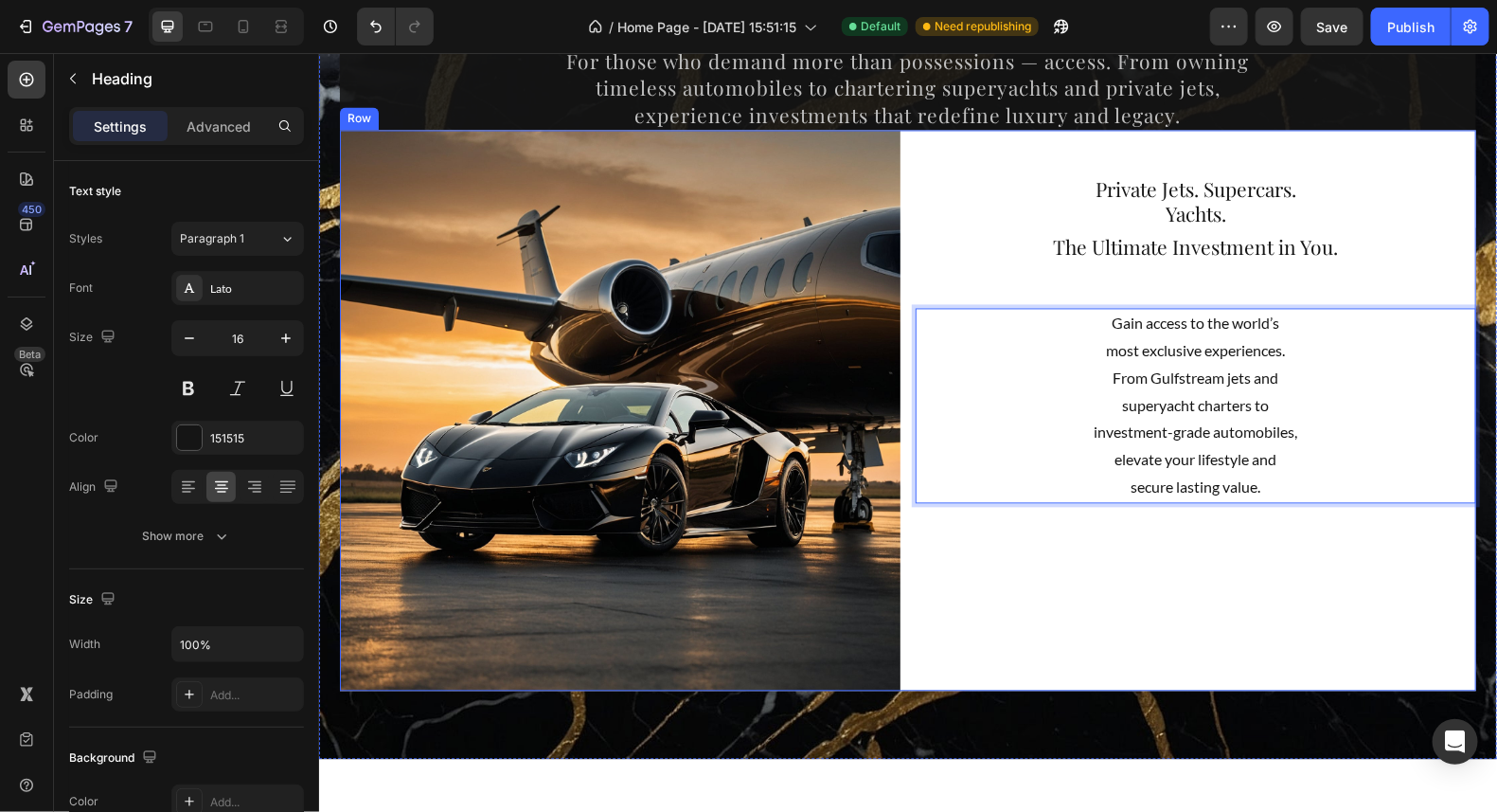
click at [1238, 532] on div "⁠⁠⁠⁠⁠⁠⁠ Private Jets. Supercars. Yachts. Heading ⁠⁠⁠⁠⁠⁠⁠ The Ultimate Investmen…" at bounding box center [1195, 410] width 561 height 561
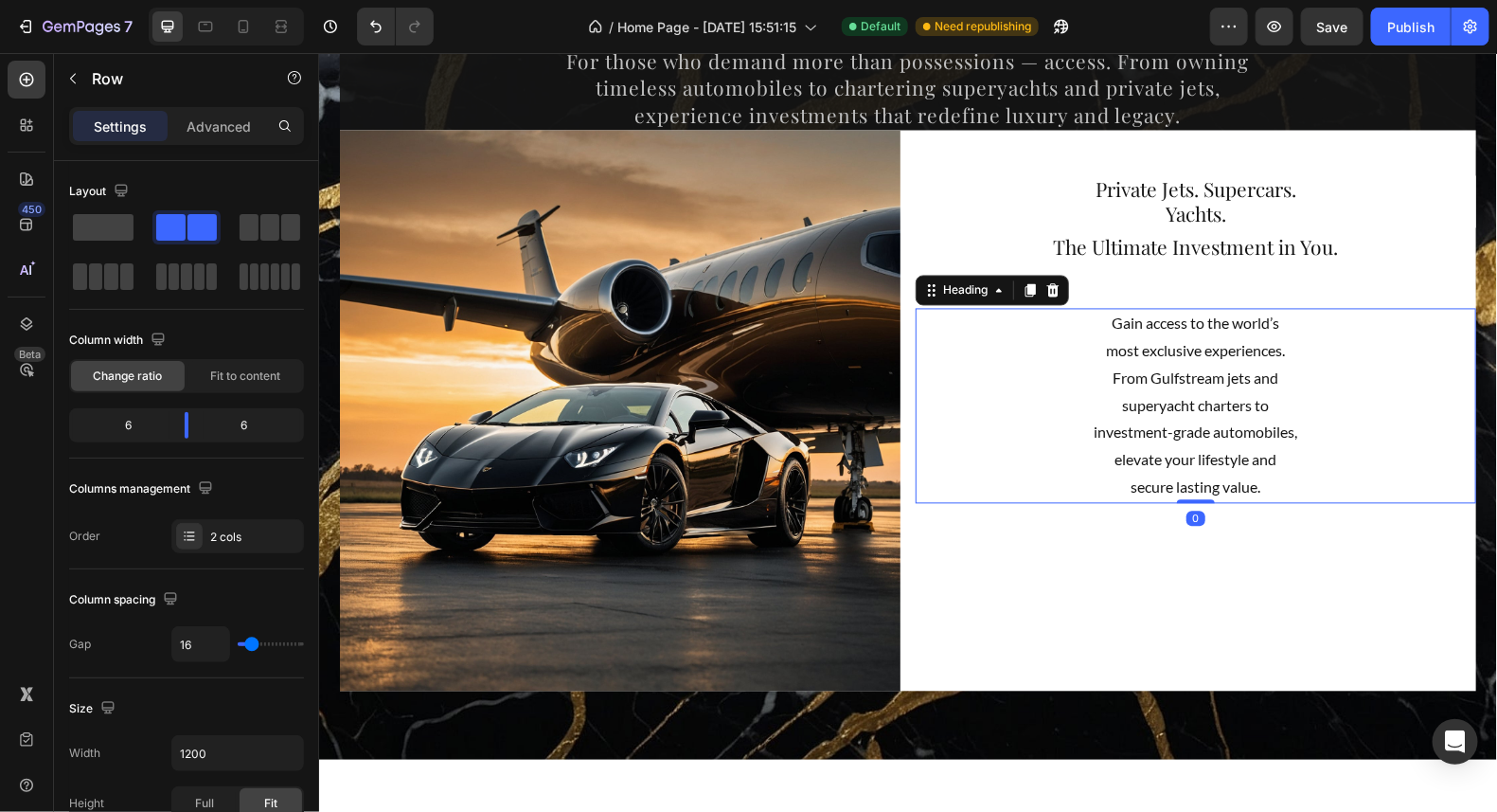
click at [1213, 480] on p "Gain access to the world’s most exclusive experiences. From Gulfstream jets and…" at bounding box center [1195, 405] width 557 height 191
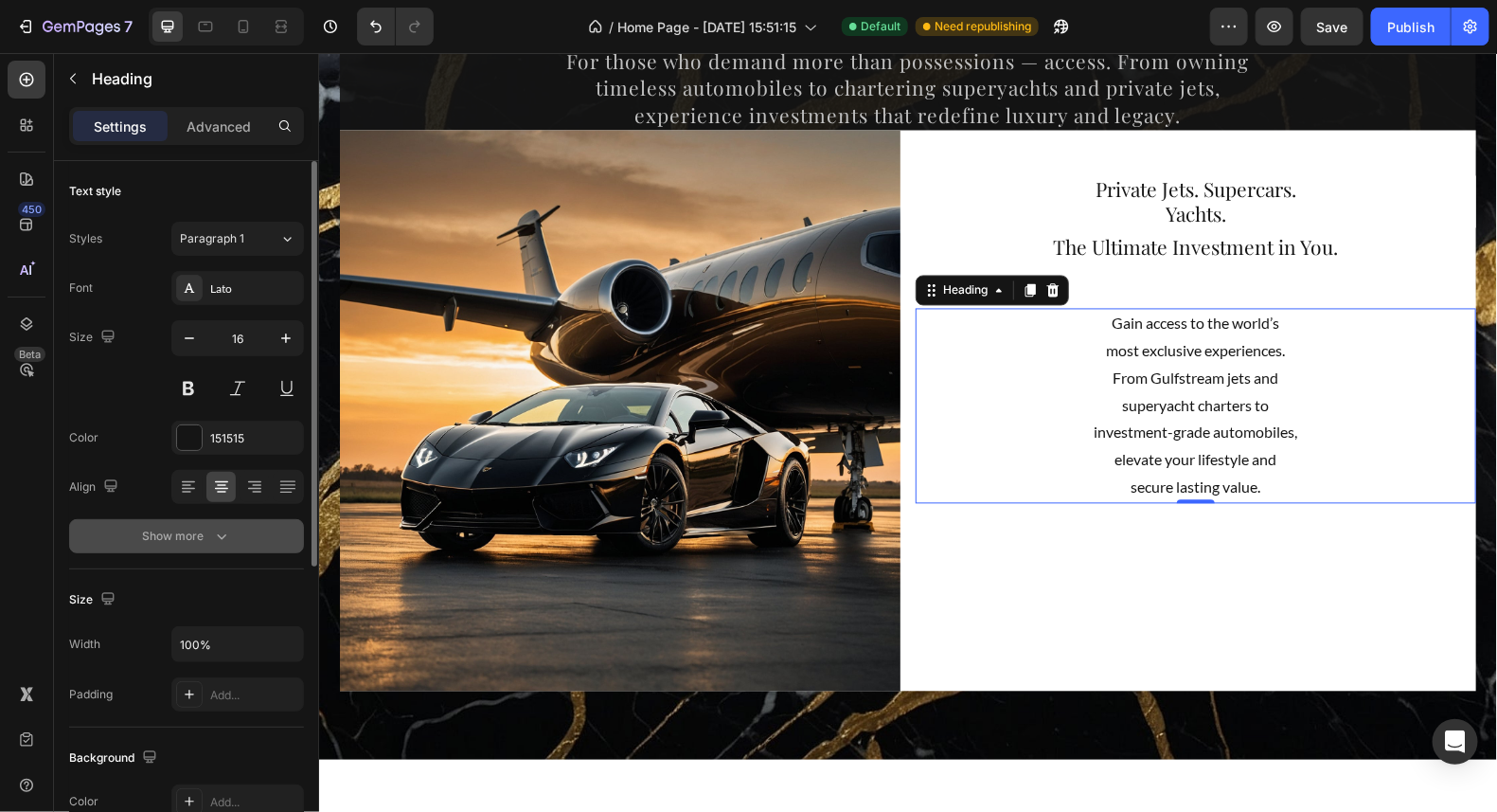
click at [193, 531] on div "Show more" at bounding box center [188, 536] width 89 height 19
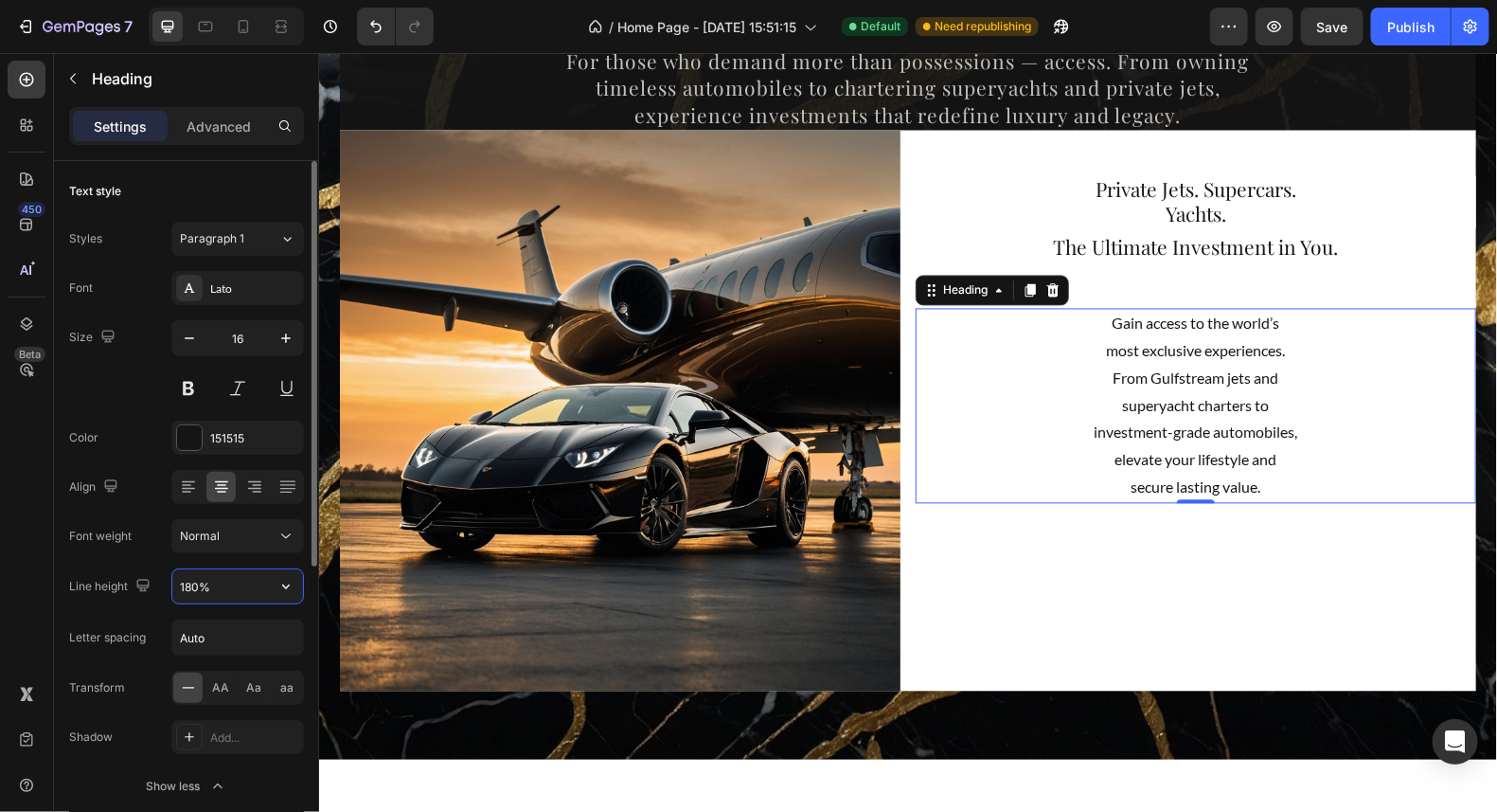
click at [233, 599] on input "180%" at bounding box center [238, 586] width 131 height 34
click at [285, 584] on icon "button" at bounding box center [286, 586] width 8 height 5
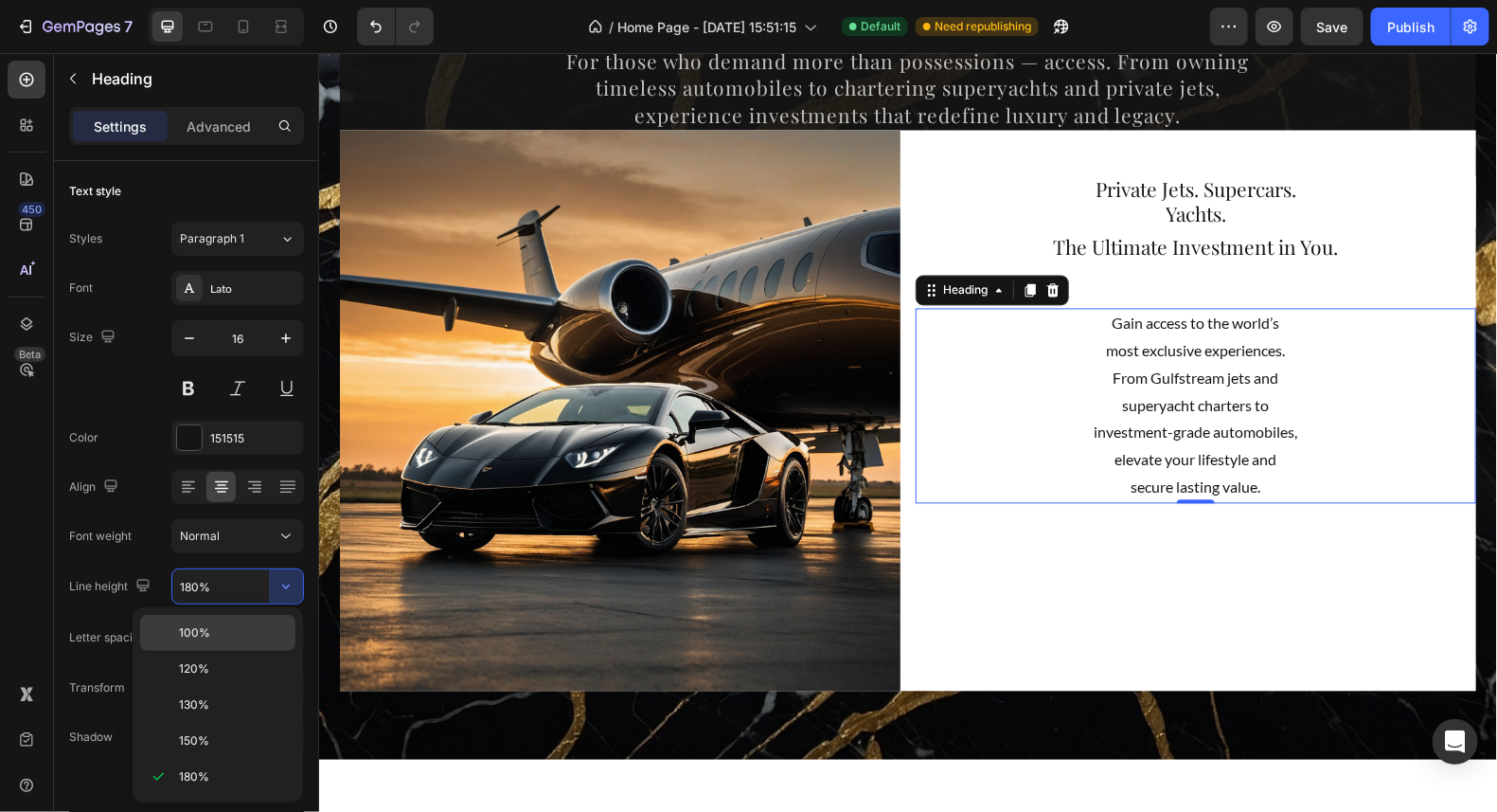
click at [215, 637] on p "100%" at bounding box center [233, 633] width 108 height 17
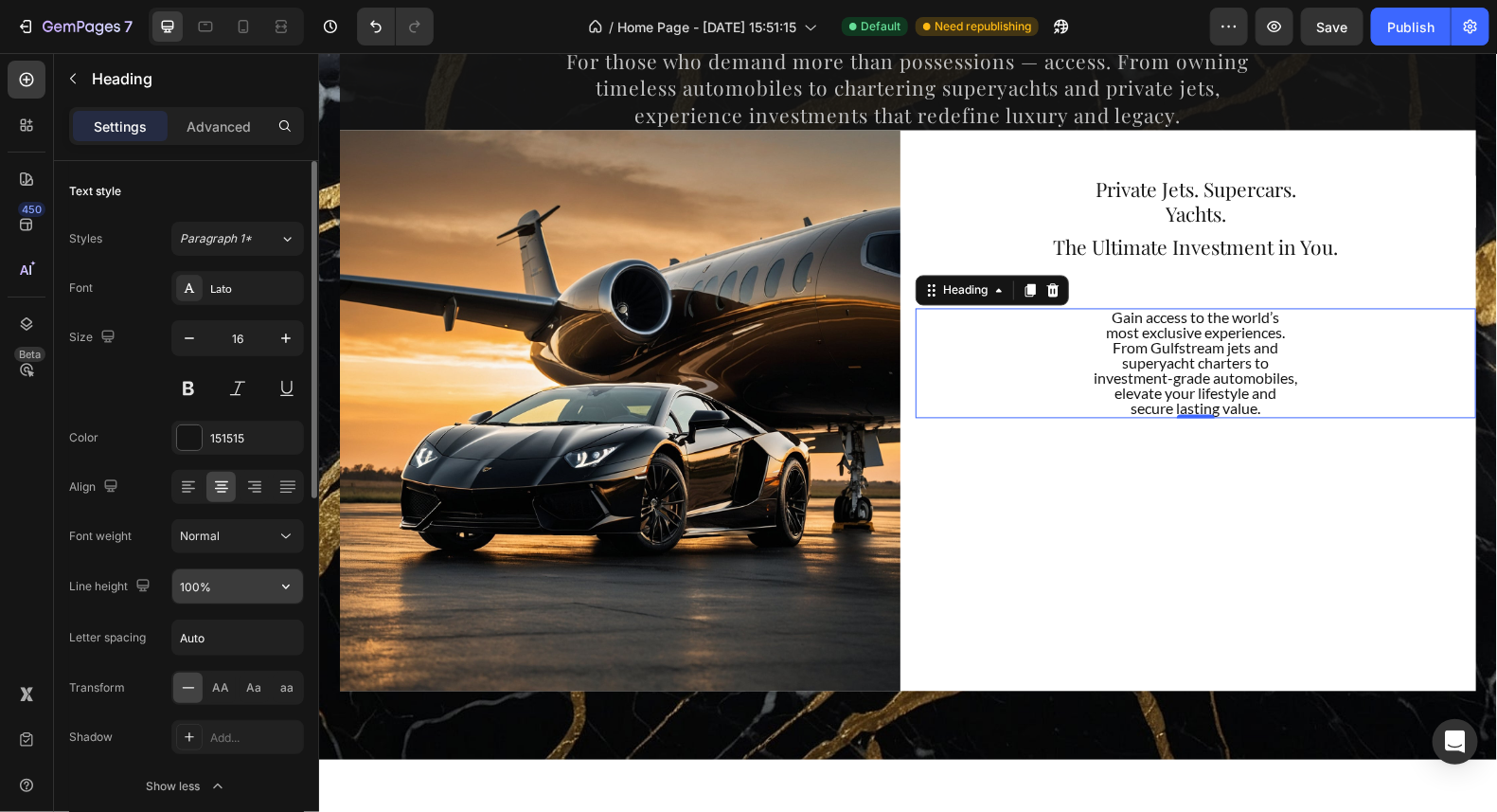
click at [266, 586] on input "100%" at bounding box center [238, 586] width 131 height 34
click at [288, 585] on icon "button" at bounding box center [286, 587] width 19 height 19
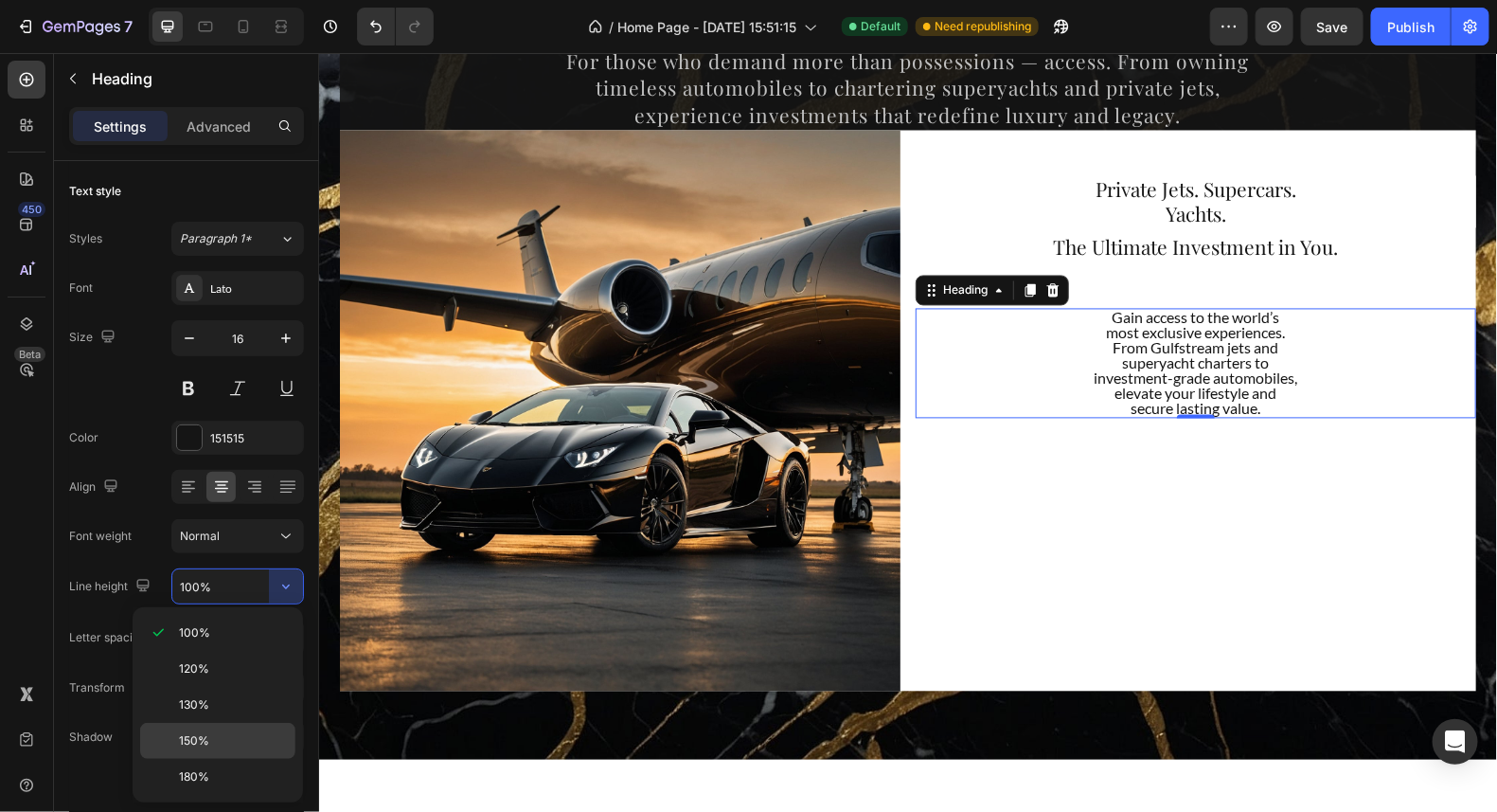
click at [196, 738] on span "150%" at bounding box center [194, 741] width 31 height 17
type input "150%"
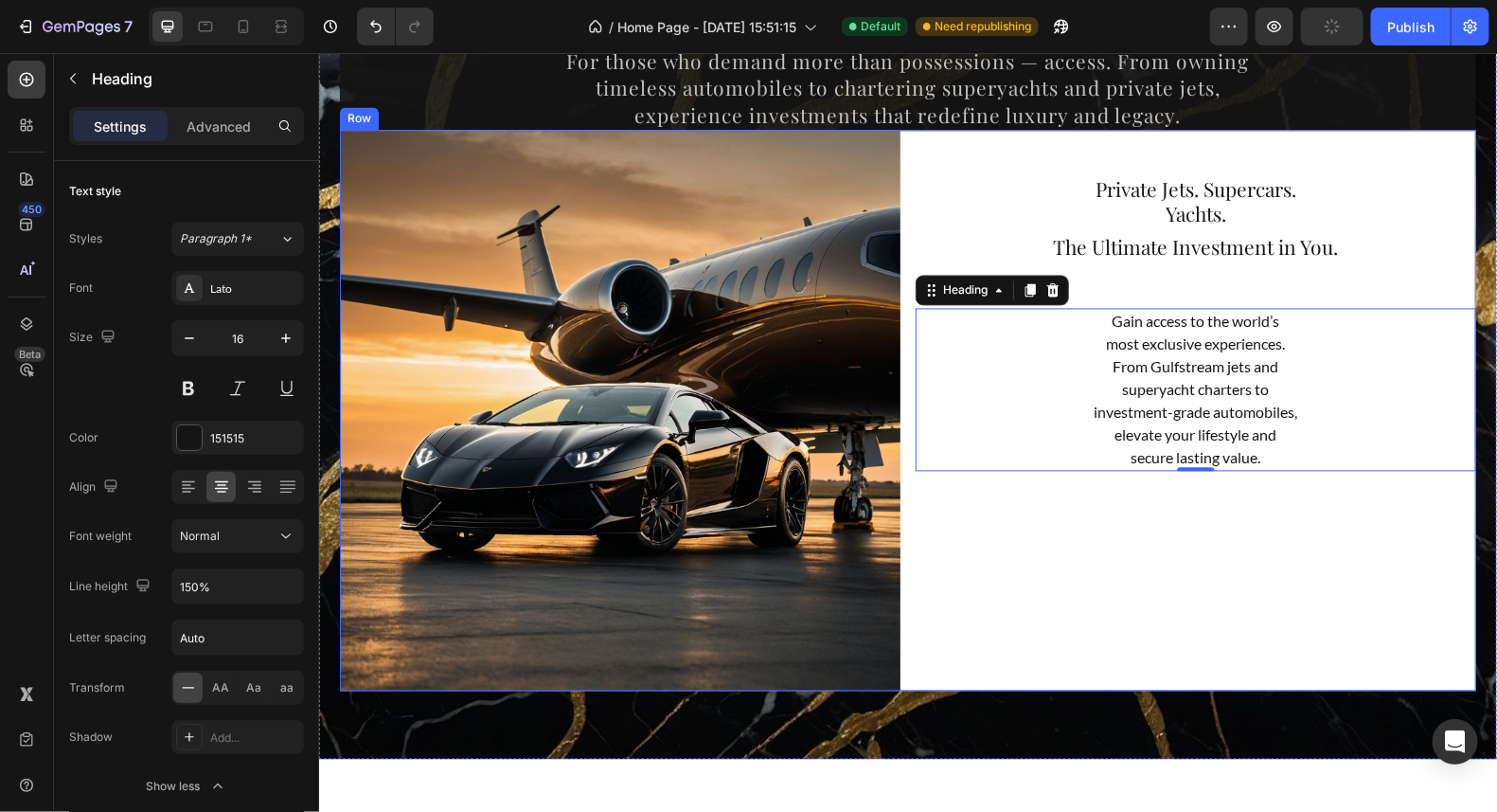
click at [1243, 517] on div "⁠⁠⁠⁠⁠⁠⁠ Private Jets. Supercars. Yachts. Heading ⁠⁠⁠⁠⁠⁠⁠ The Ultimate Investmen…" at bounding box center [1195, 410] width 561 height 561
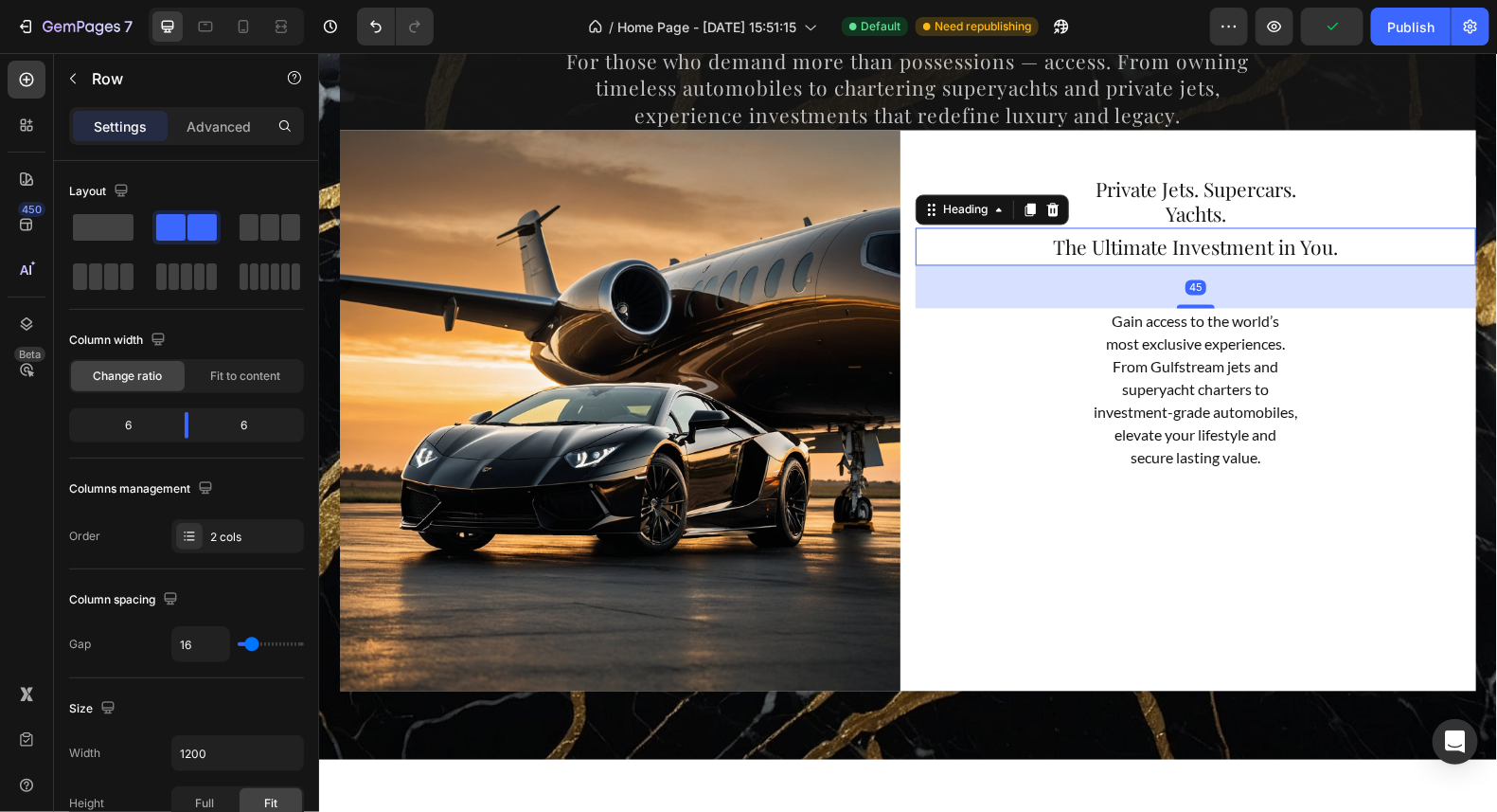
click at [1197, 254] on span "The Ultimate Investment in You." at bounding box center [1196, 246] width 285 height 27
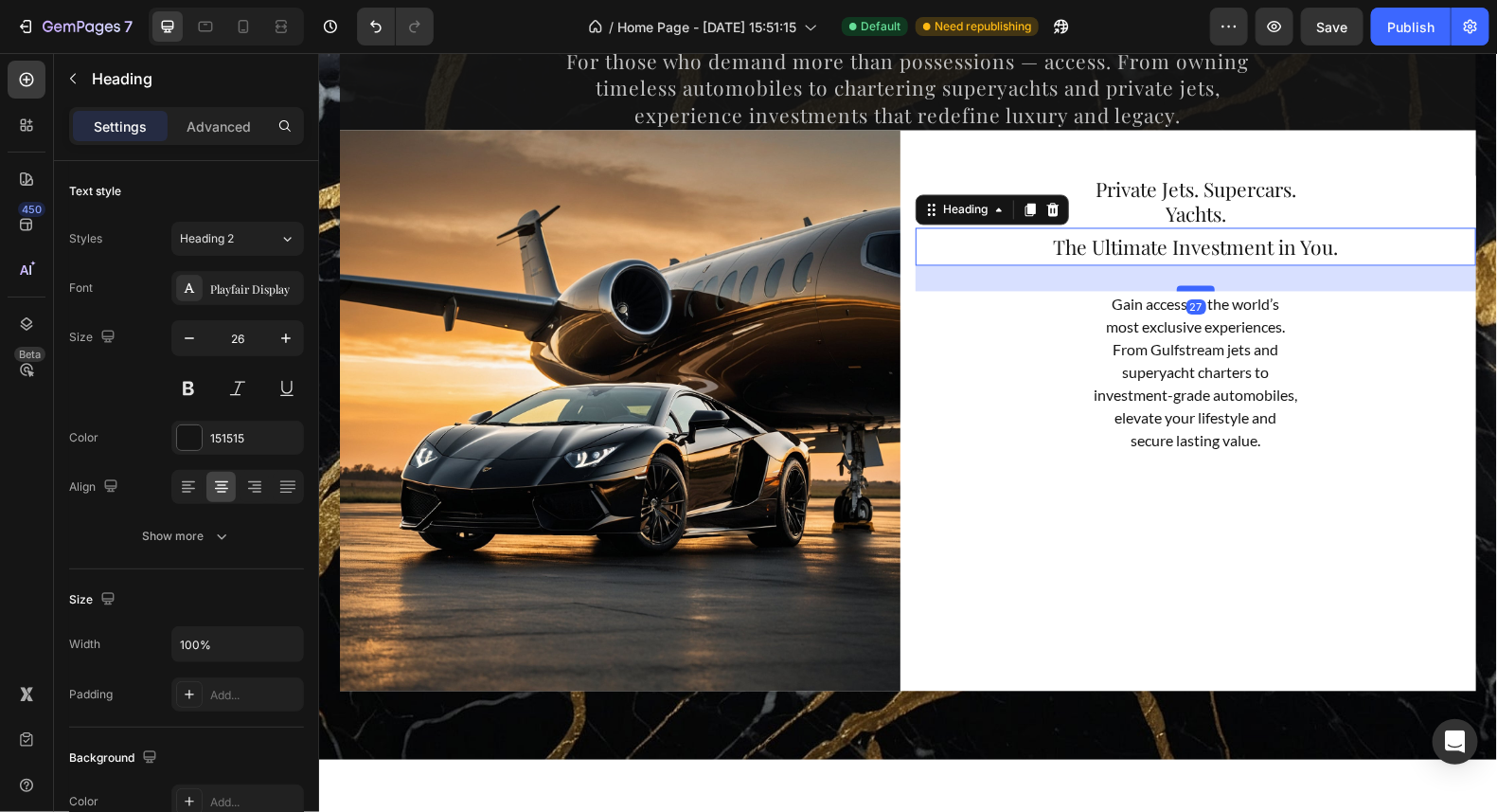
drag, startPoint x: 1189, startPoint y: 304, endPoint x: 1196, endPoint y: 287, distance: 18.4
click at [1196, 287] on div at bounding box center [1195, 288] width 38 height 6
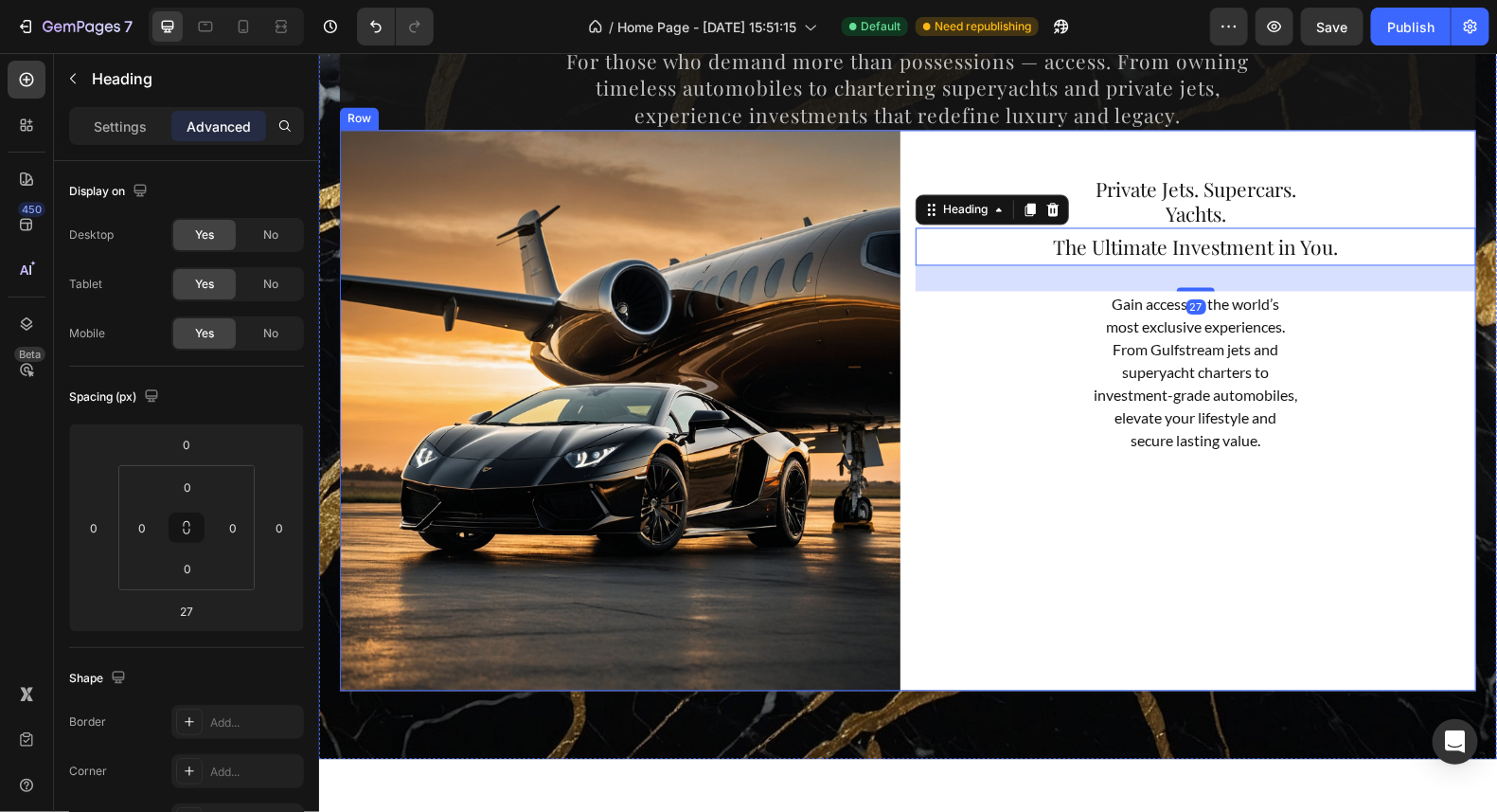
click at [1326, 546] on div "⁠⁠⁠⁠⁠⁠⁠ Private Jets. Supercars. Yachts. Heading ⁠⁠⁠⁠⁠⁠⁠ The Ultimate Investmen…" at bounding box center [1195, 410] width 561 height 561
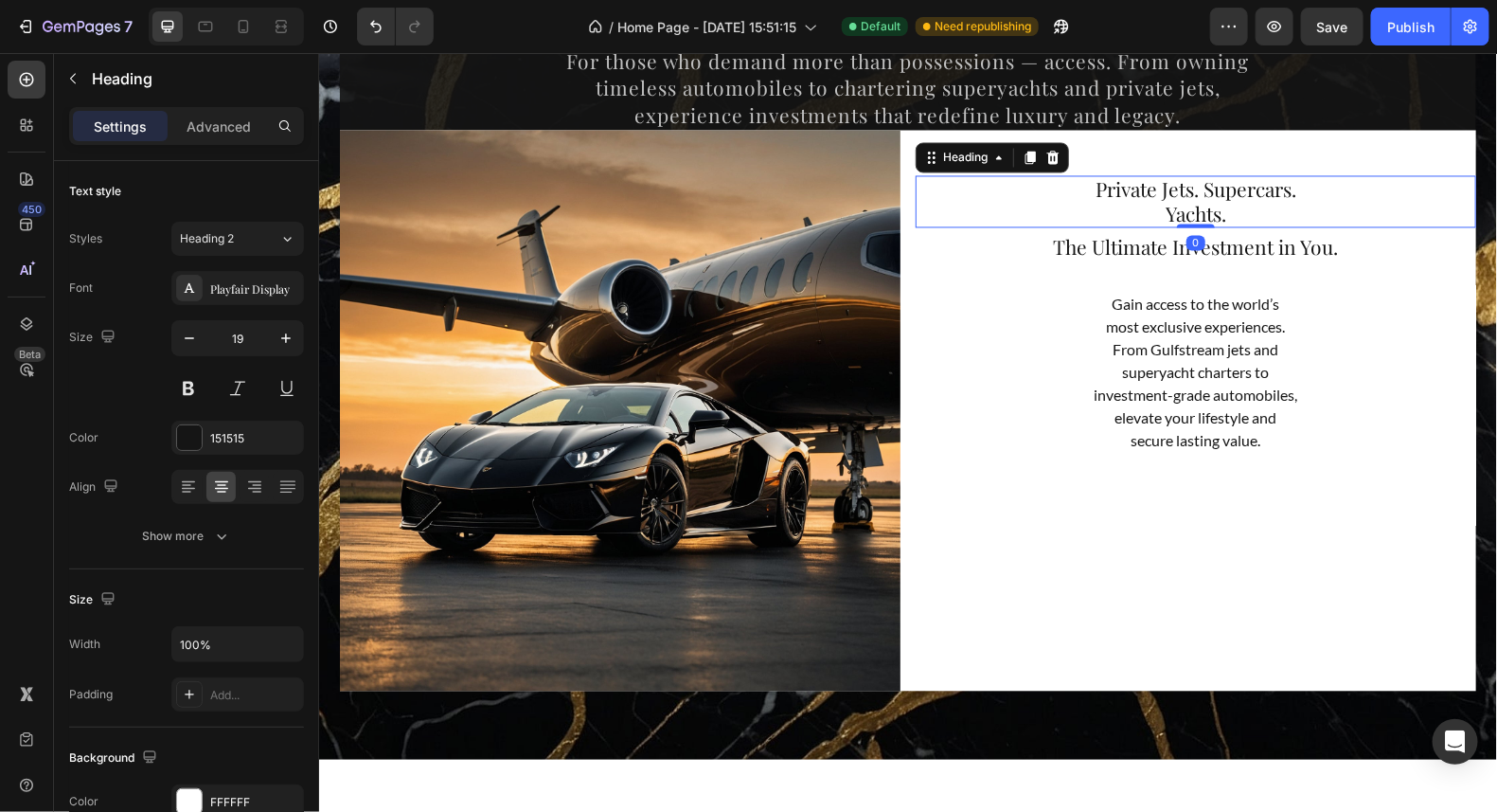
click at [1157, 187] on span "Private Jets. Supercars." at bounding box center [1195, 189] width 201 height 27
click at [219, 123] on p "Advanced" at bounding box center [218, 126] width 64 height 20
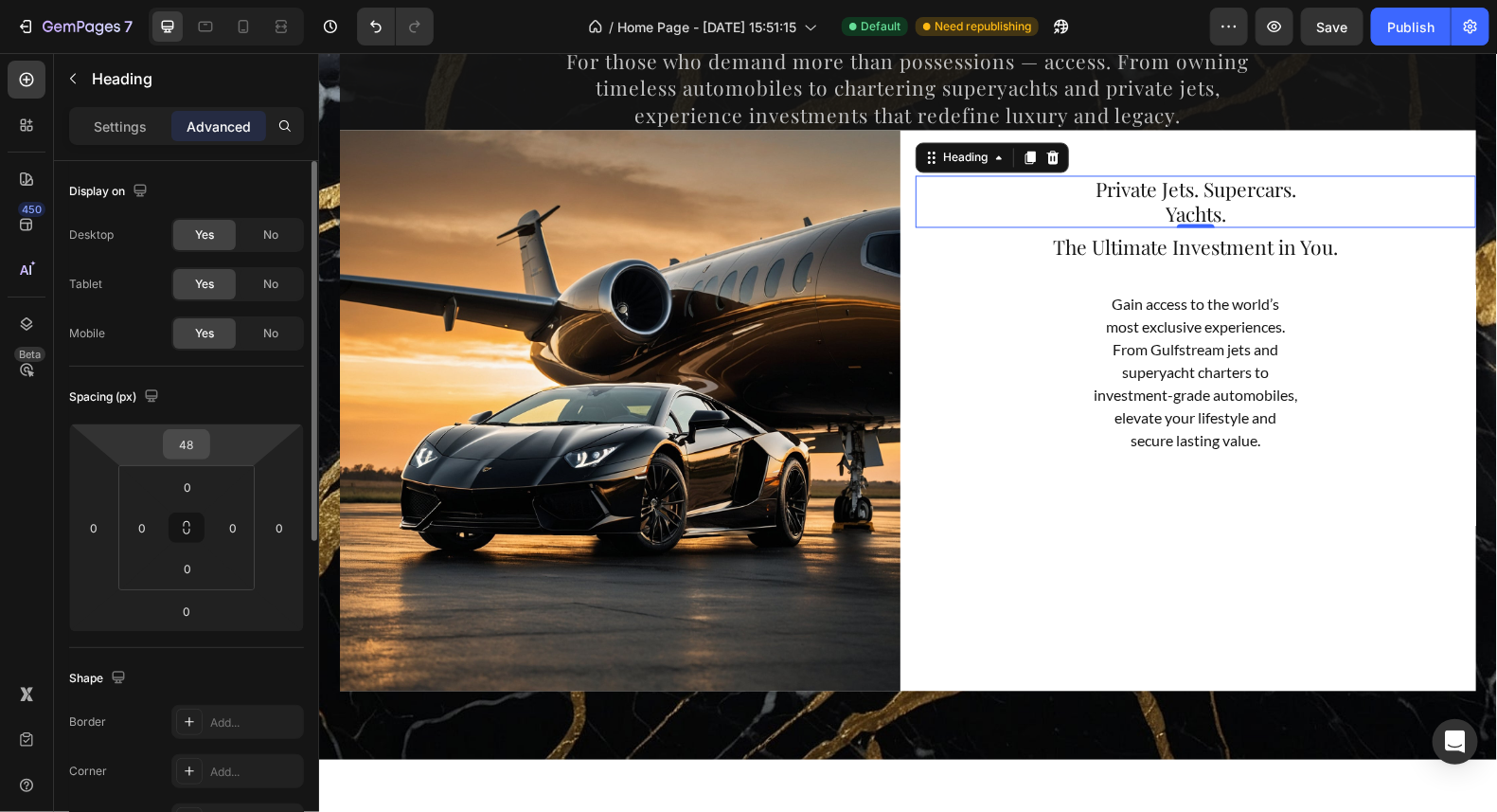
click at [201, 448] on input "48" at bounding box center [186, 444] width 38 height 29
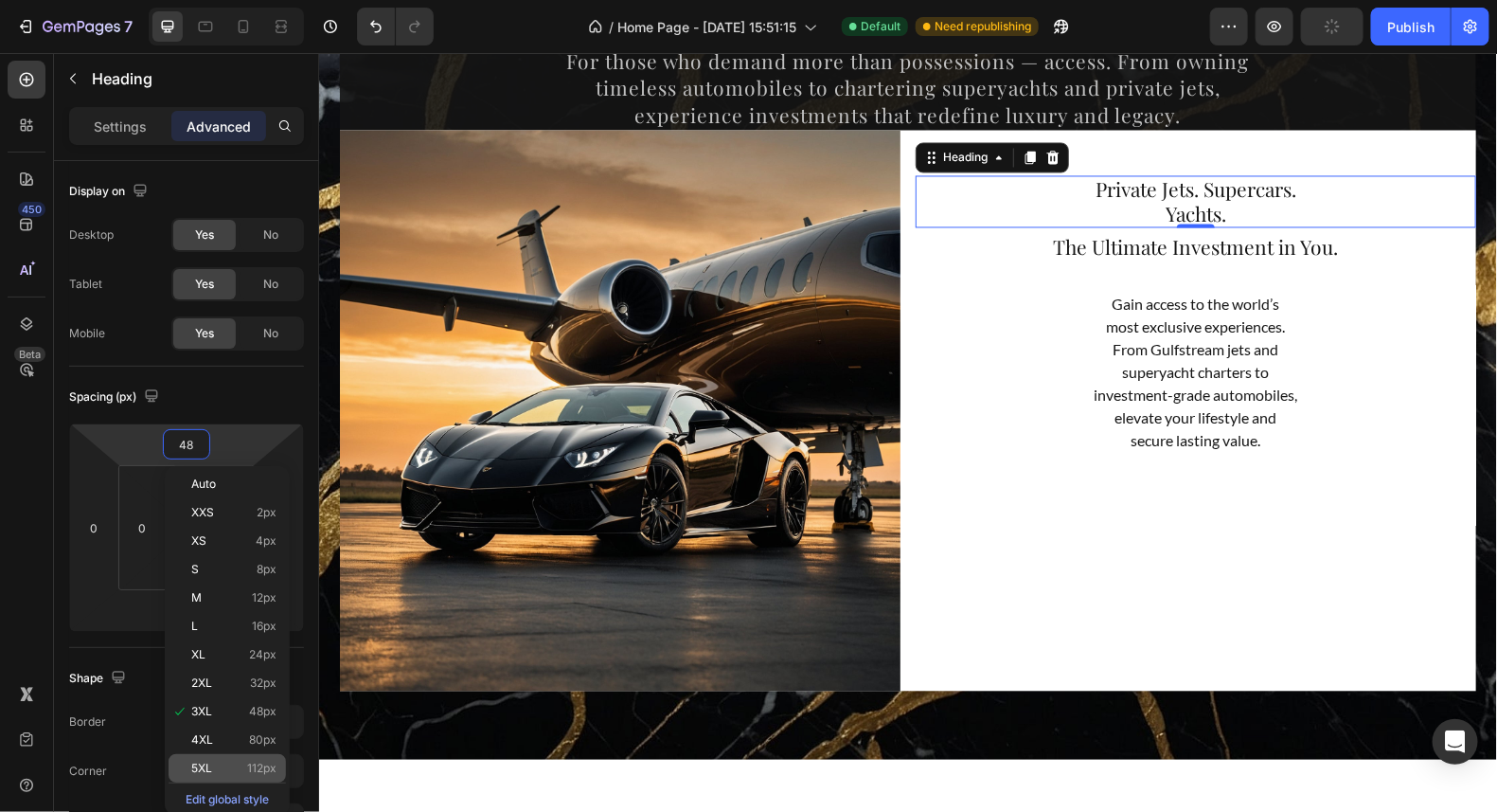
click at [241, 768] on p "5XL 112px" at bounding box center [234, 768] width 86 height 13
type input "112"
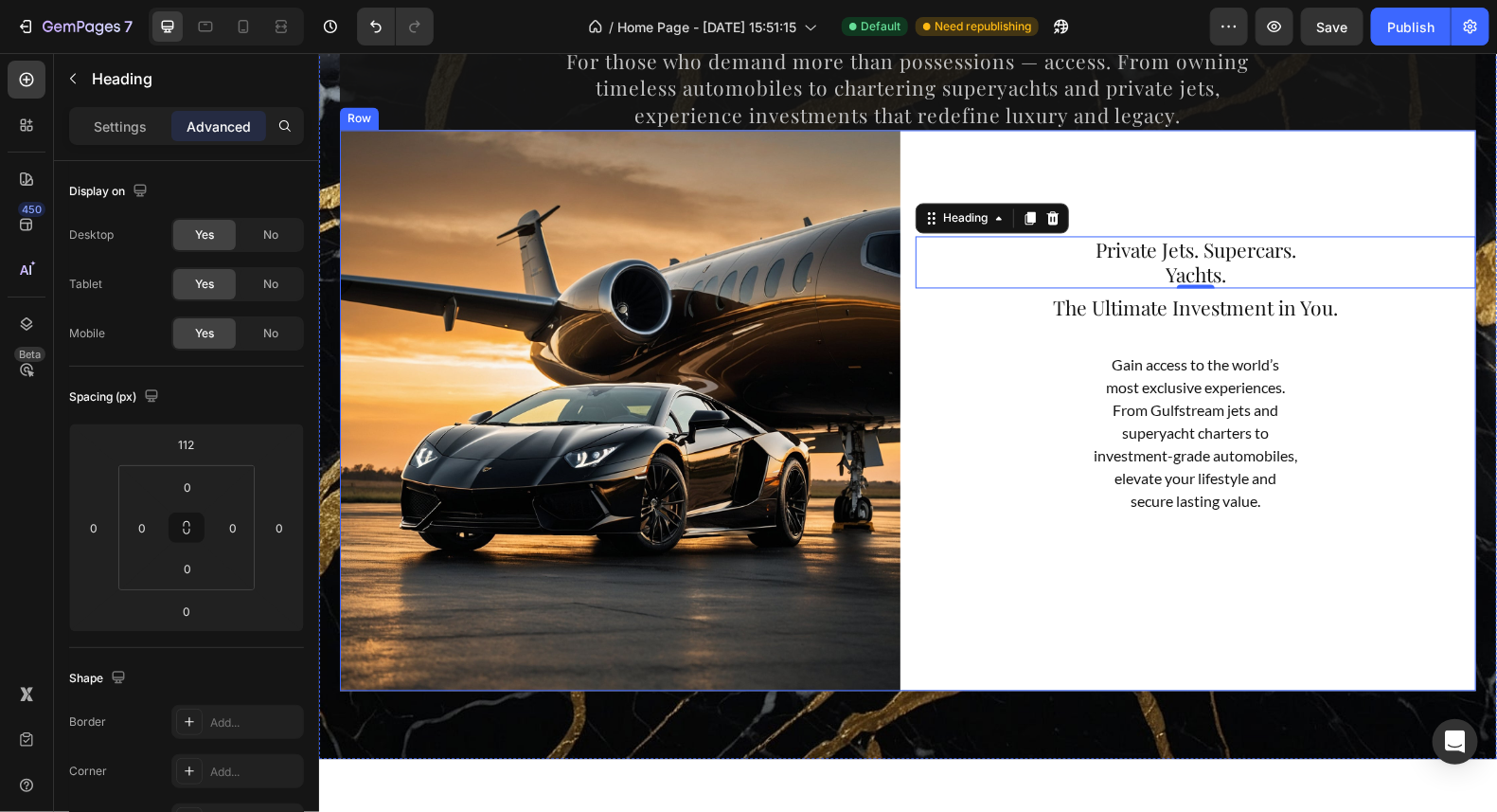
click at [1274, 525] on div "⁠⁠⁠⁠⁠⁠⁠ Private Jets. Supercars. Yachts. Heading 0 ⁠⁠⁠⁠⁠⁠⁠ The Ultimate Investm…" at bounding box center [1195, 410] width 561 height 561
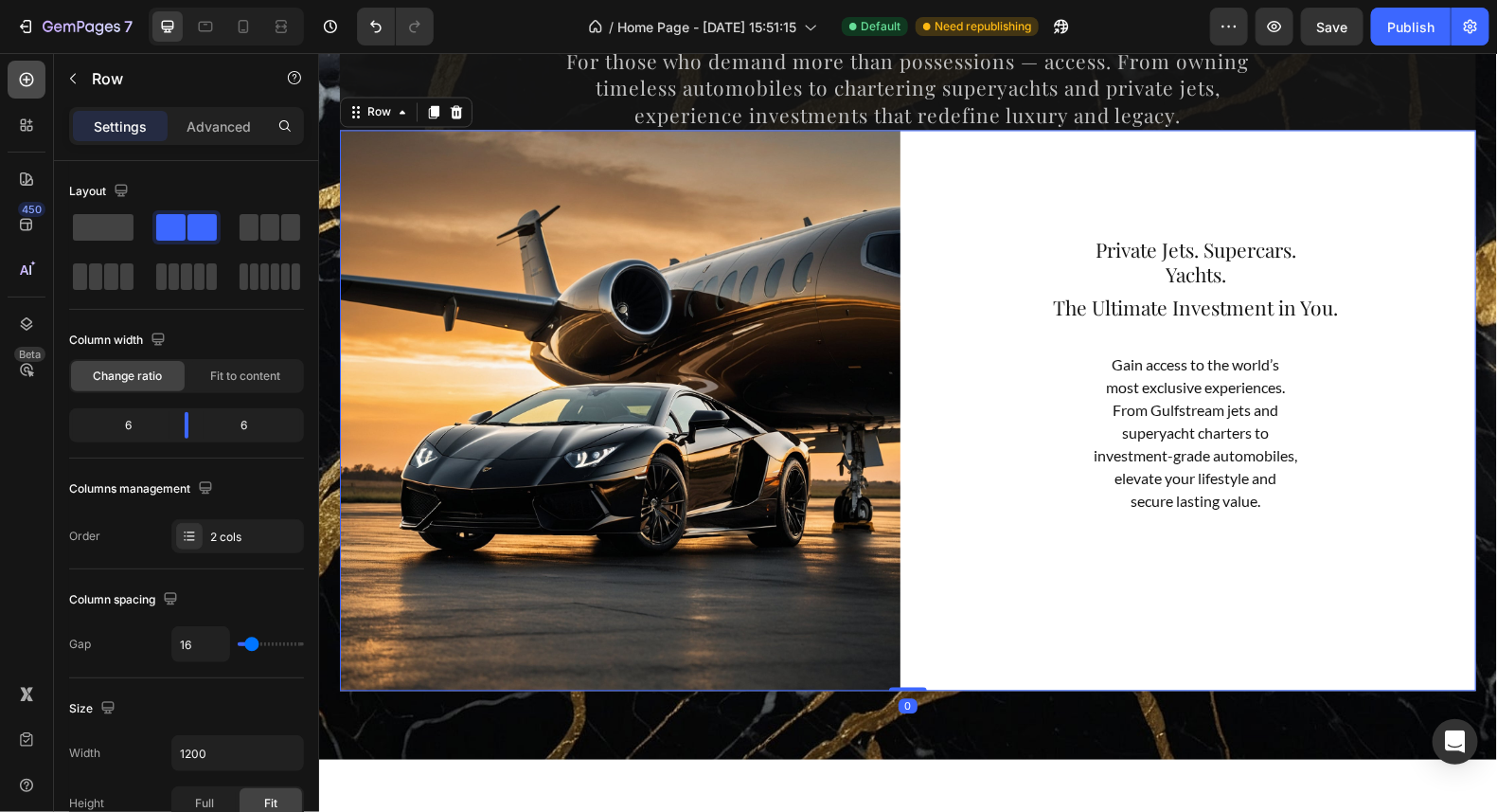
click at [27, 79] on icon at bounding box center [27, 80] width 14 height 14
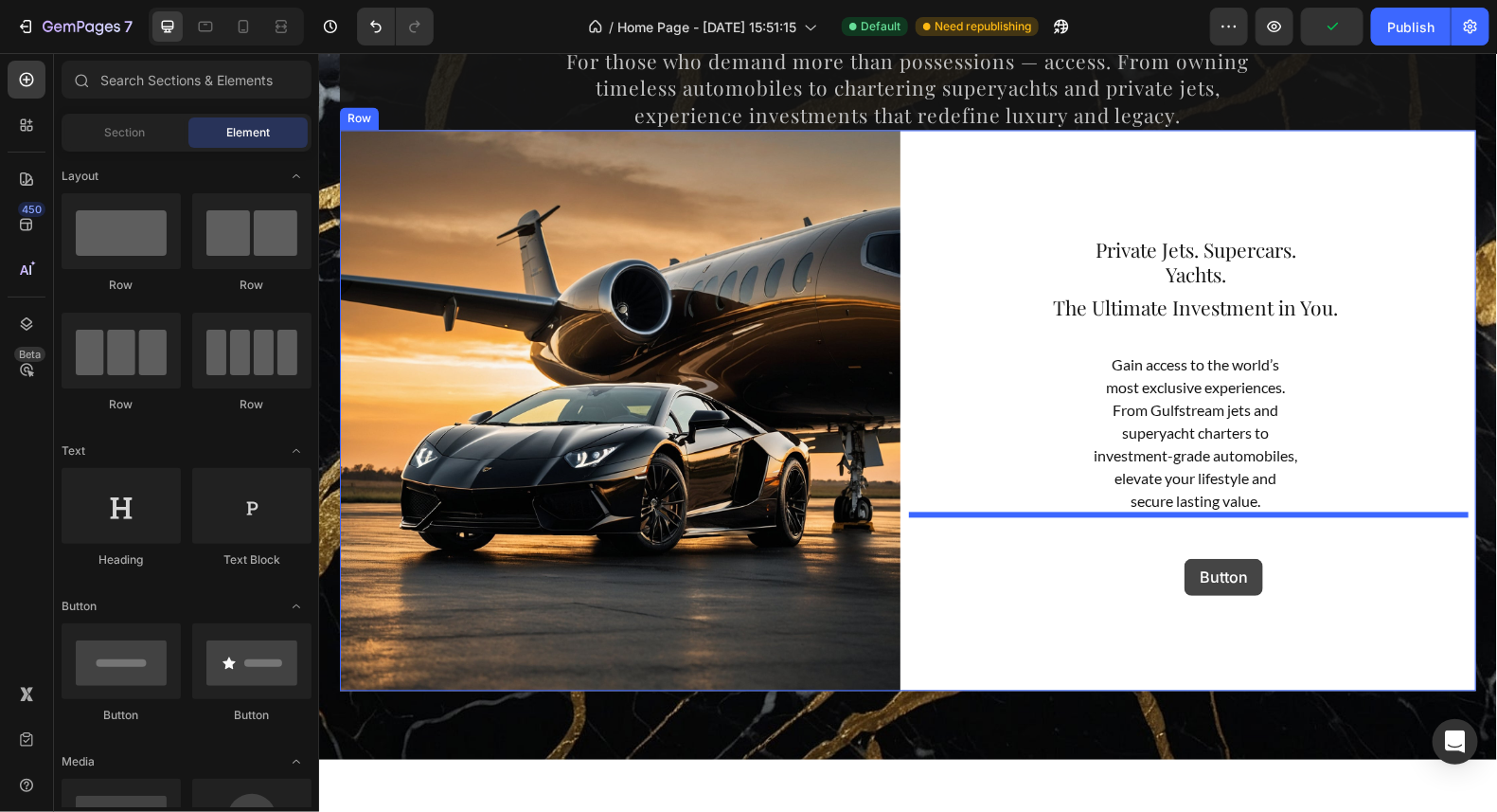
drag, startPoint x: 441, startPoint y: 723, endPoint x: 1184, endPoint y: 558, distance: 761.1
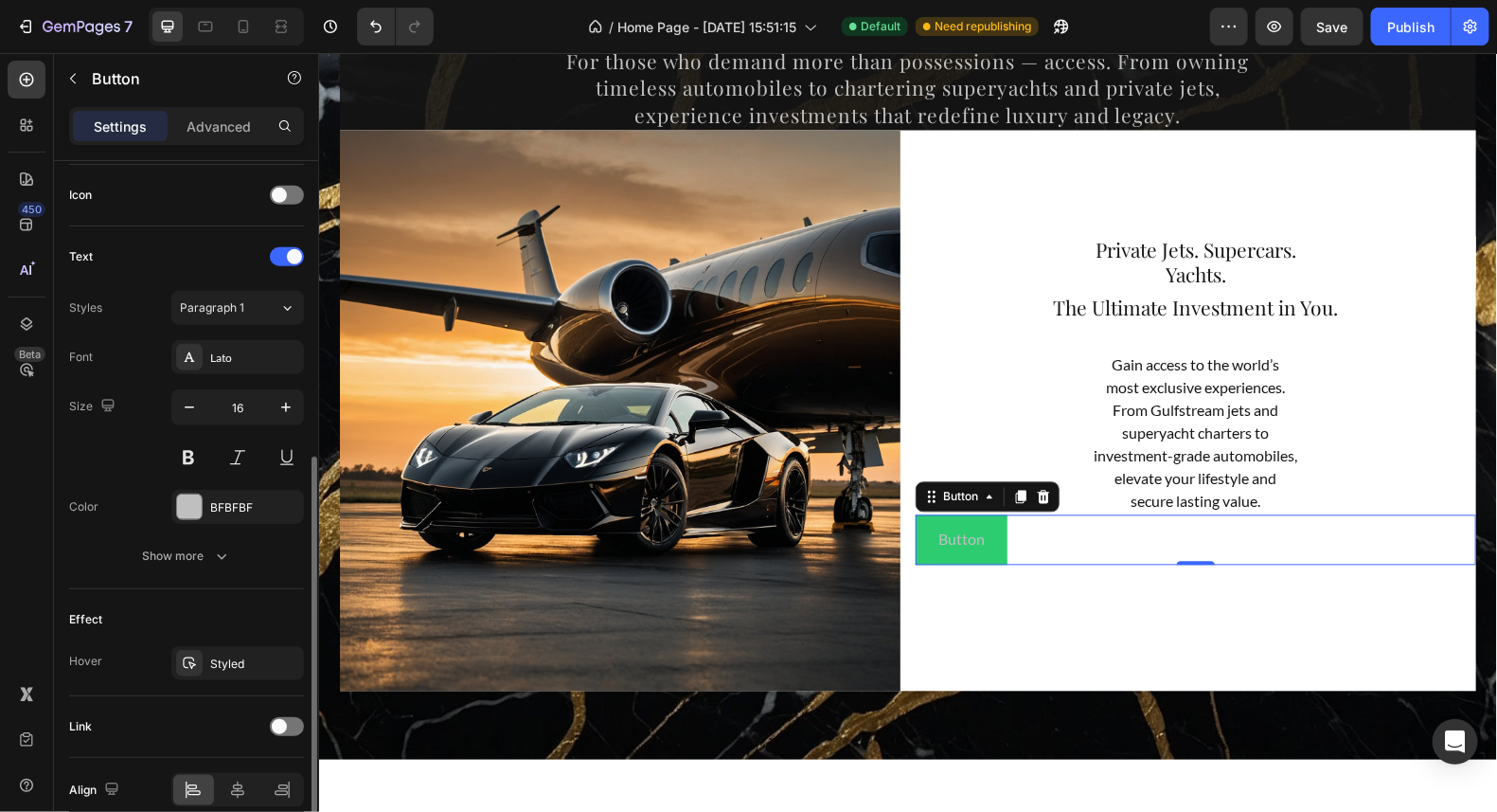
scroll to position [647, 0]
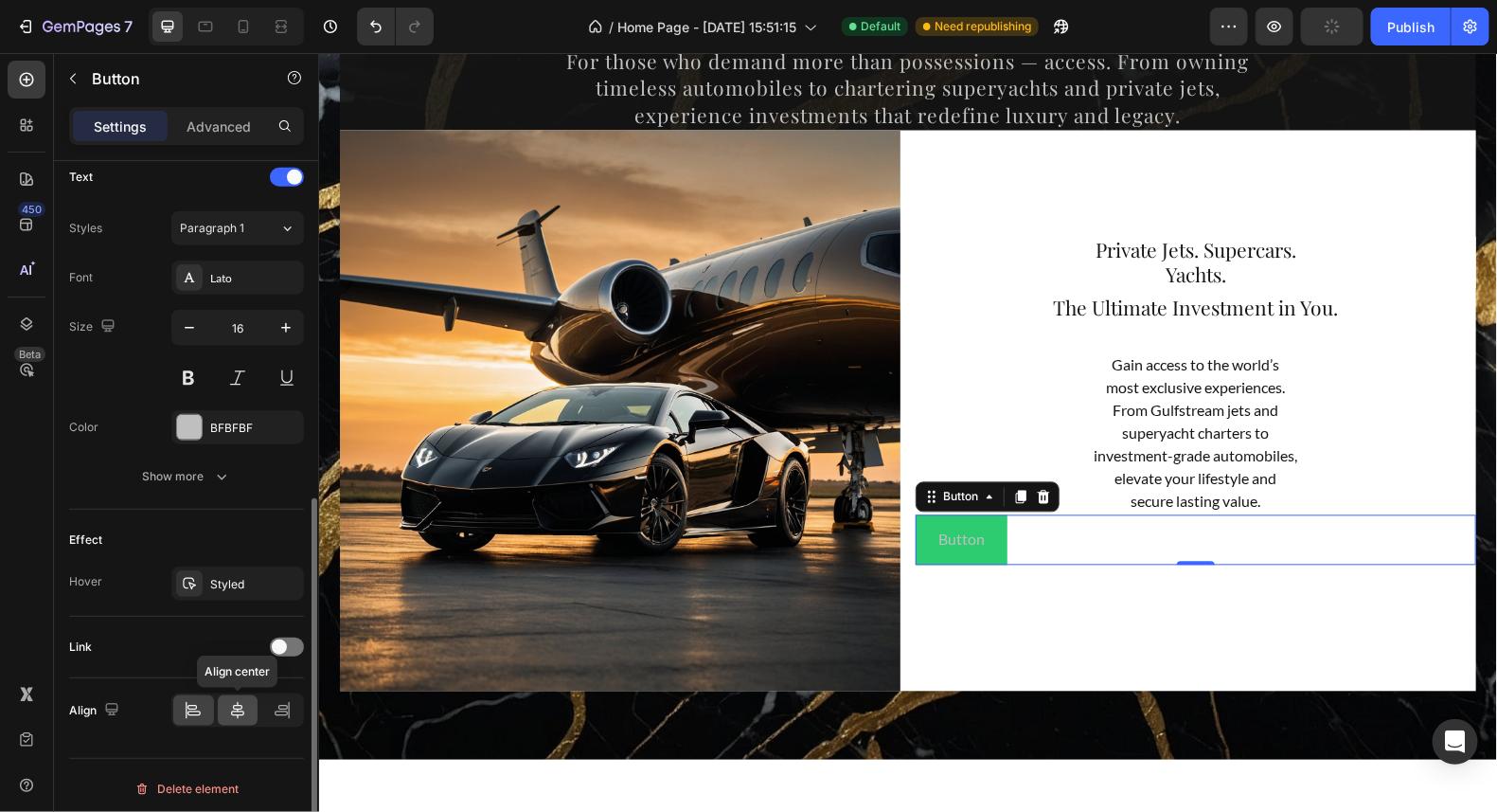
click at [239, 711] on icon at bounding box center [238, 710] width 19 height 19
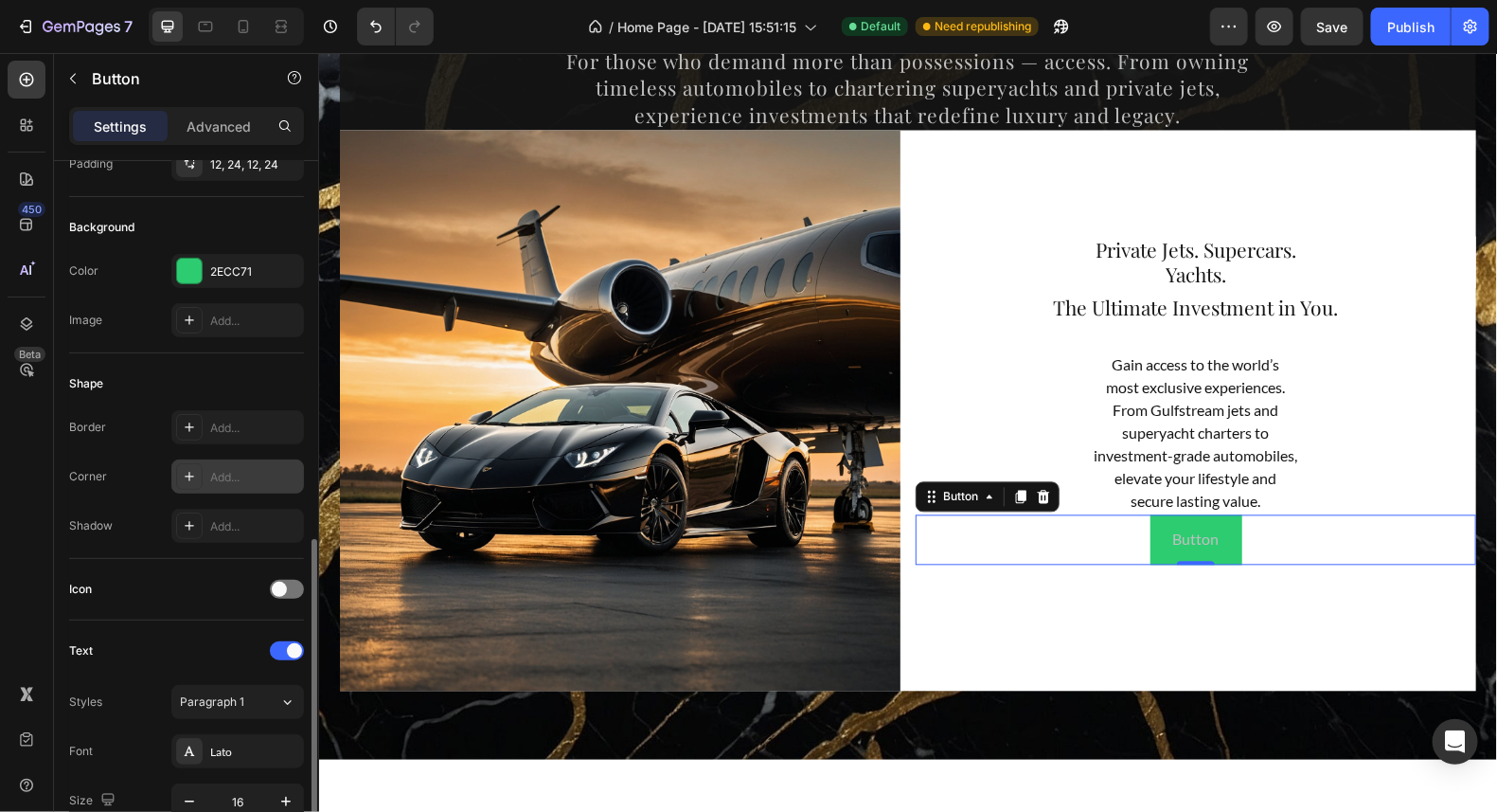
scroll to position [79, 0]
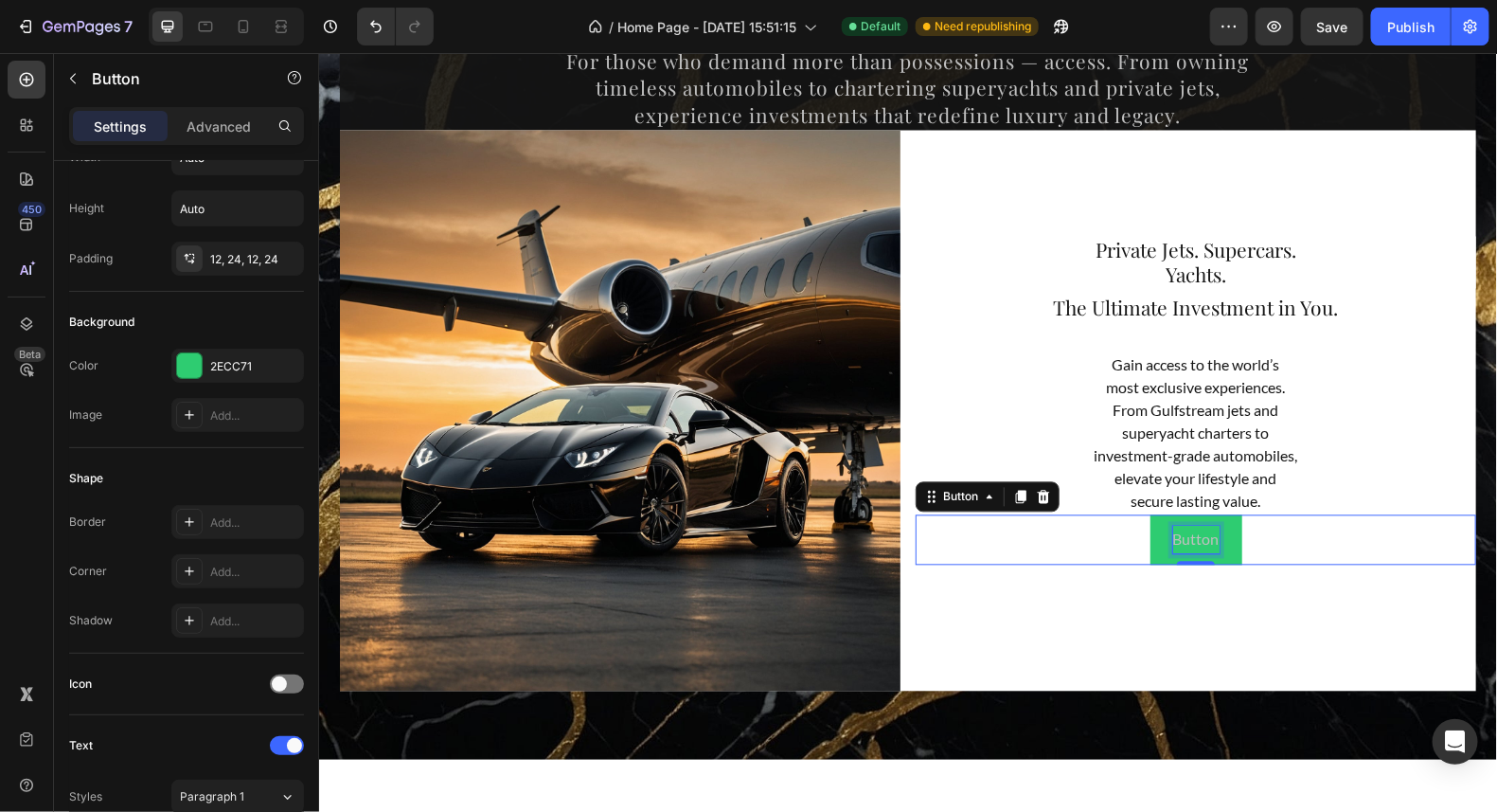
click at [1206, 540] on p "Button" at bounding box center [1196, 539] width 46 height 28
click at [1209, 540] on p "Button" at bounding box center [1196, 539] width 46 height 28
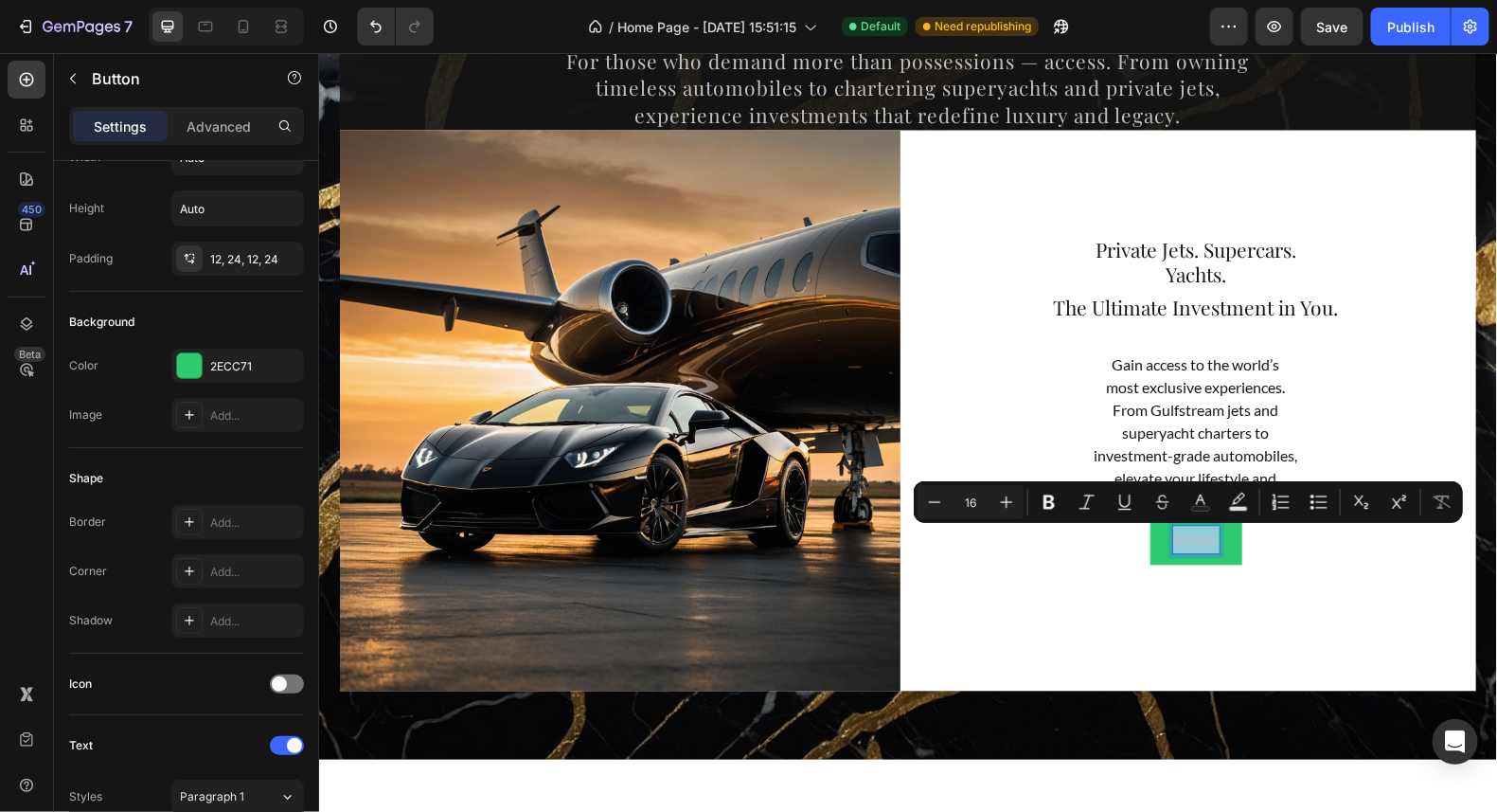
drag, startPoint x: 1209, startPoint y: 538, endPoint x: 1485, endPoint y: 574, distance: 278.3
click at [1160, 543] on button "Button" at bounding box center [1195, 540] width 91 height 50
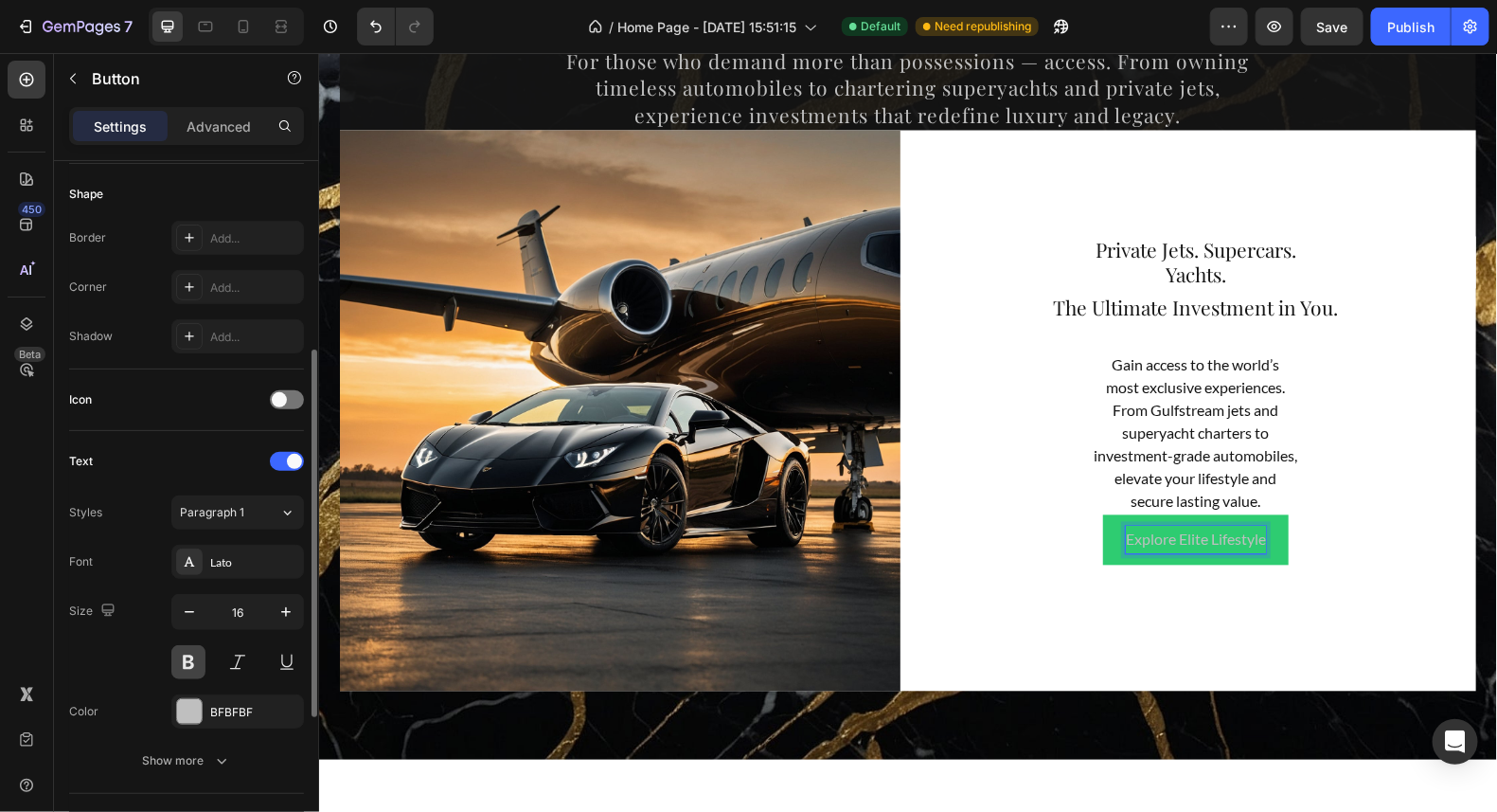
scroll to position [457, 0]
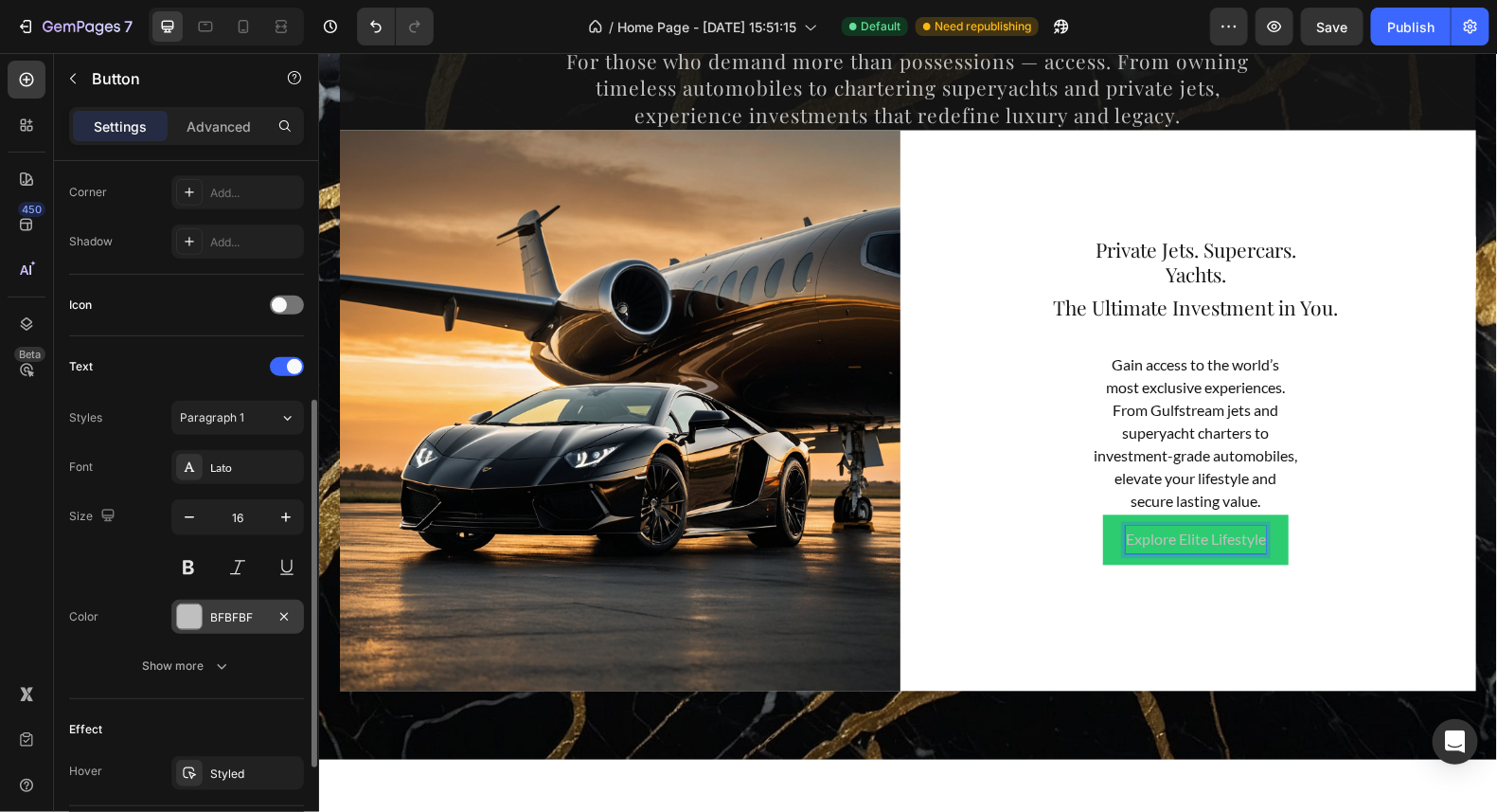
click at [196, 615] on div at bounding box center [190, 617] width 25 height 25
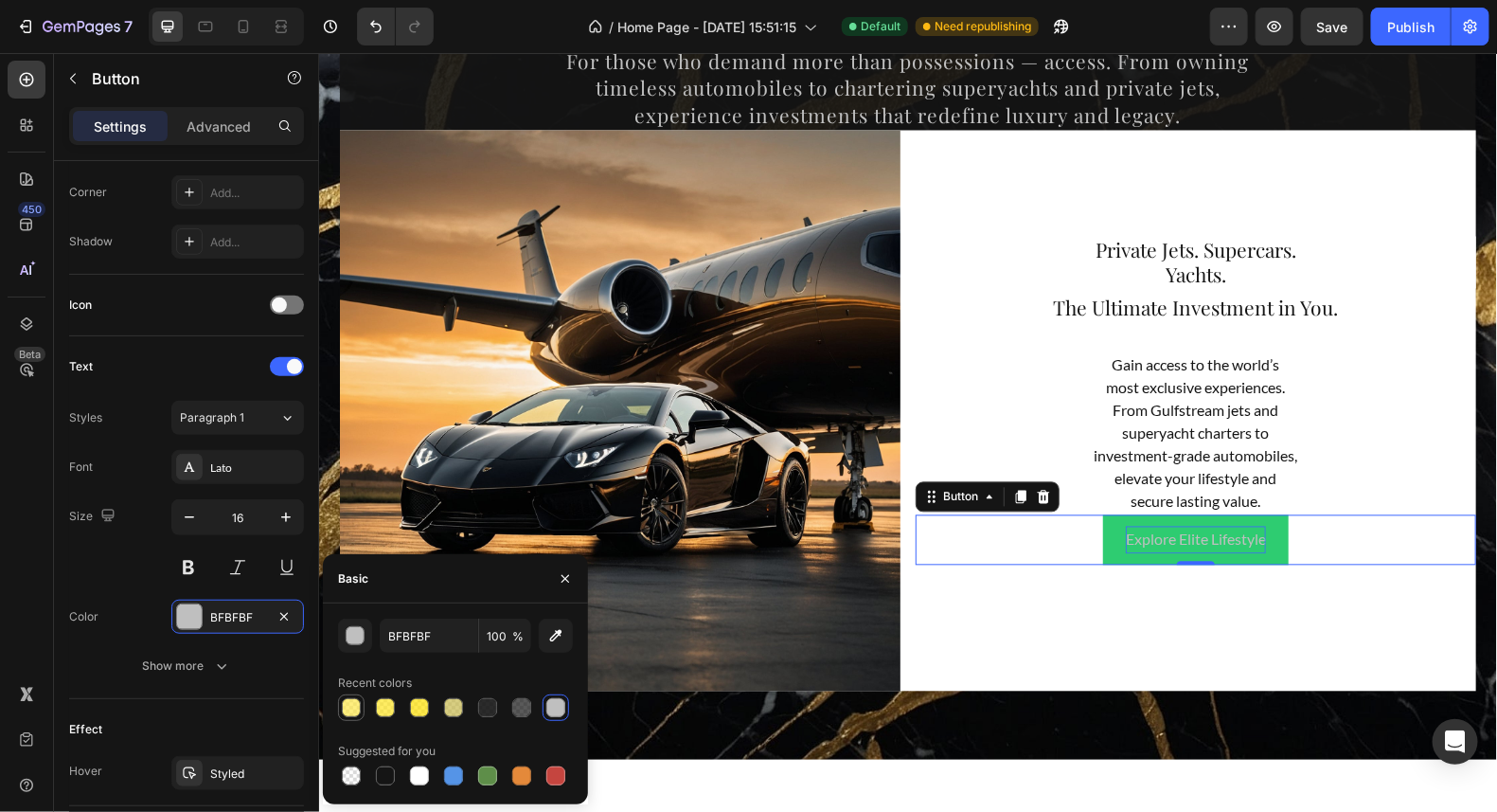
click at [355, 704] on div at bounding box center [351, 708] width 19 height 19
type input "FFE949"
type input "70"
click at [383, 700] on div at bounding box center [386, 708] width 19 height 19
click at [421, 707] on div at bounding box center [419, 708] width 19 height 19
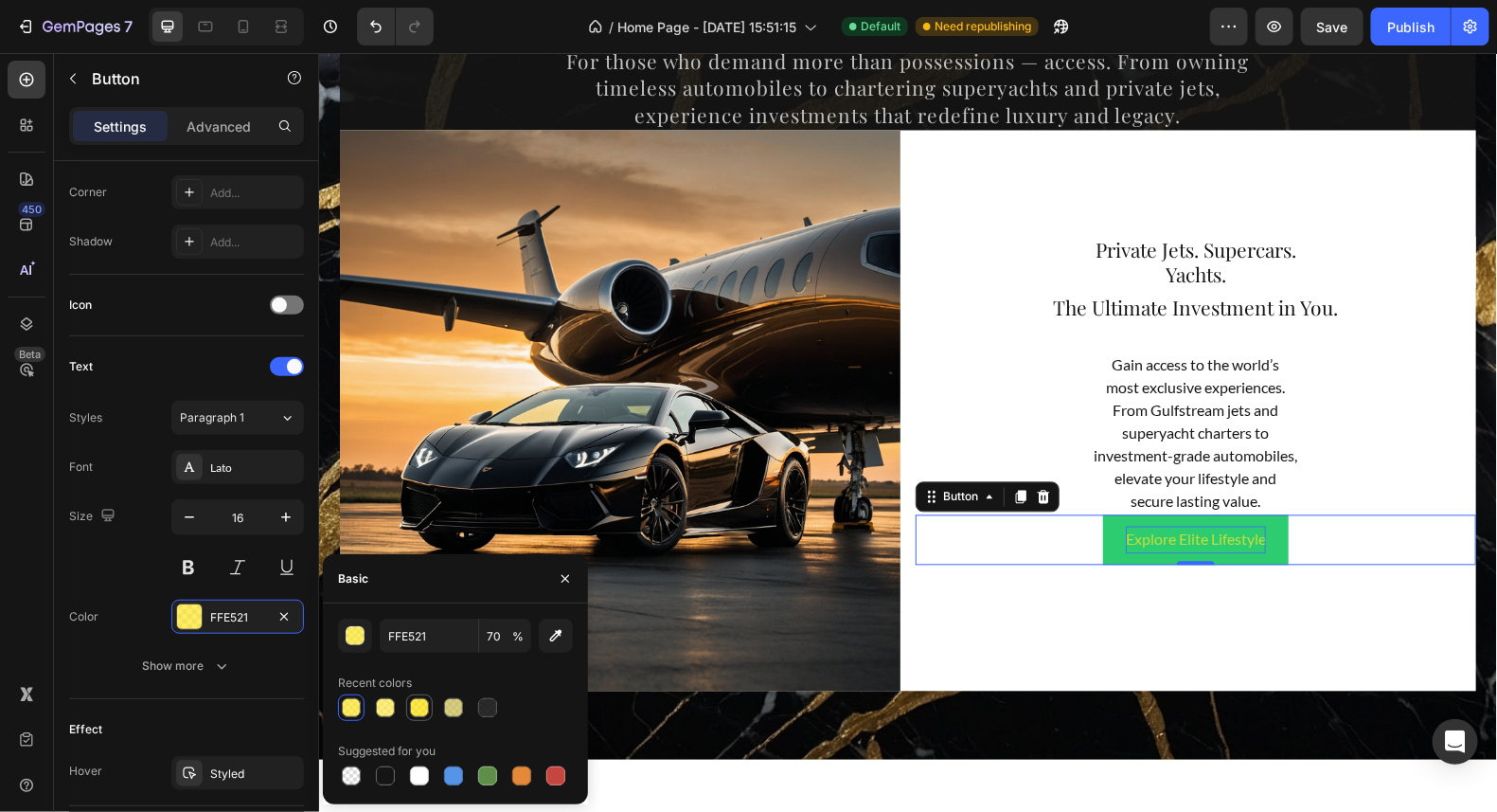
type input "FFE100"
click at [503, 634] on input "70" at bounding box center [505, 635] width 52 height 34
type input "100"
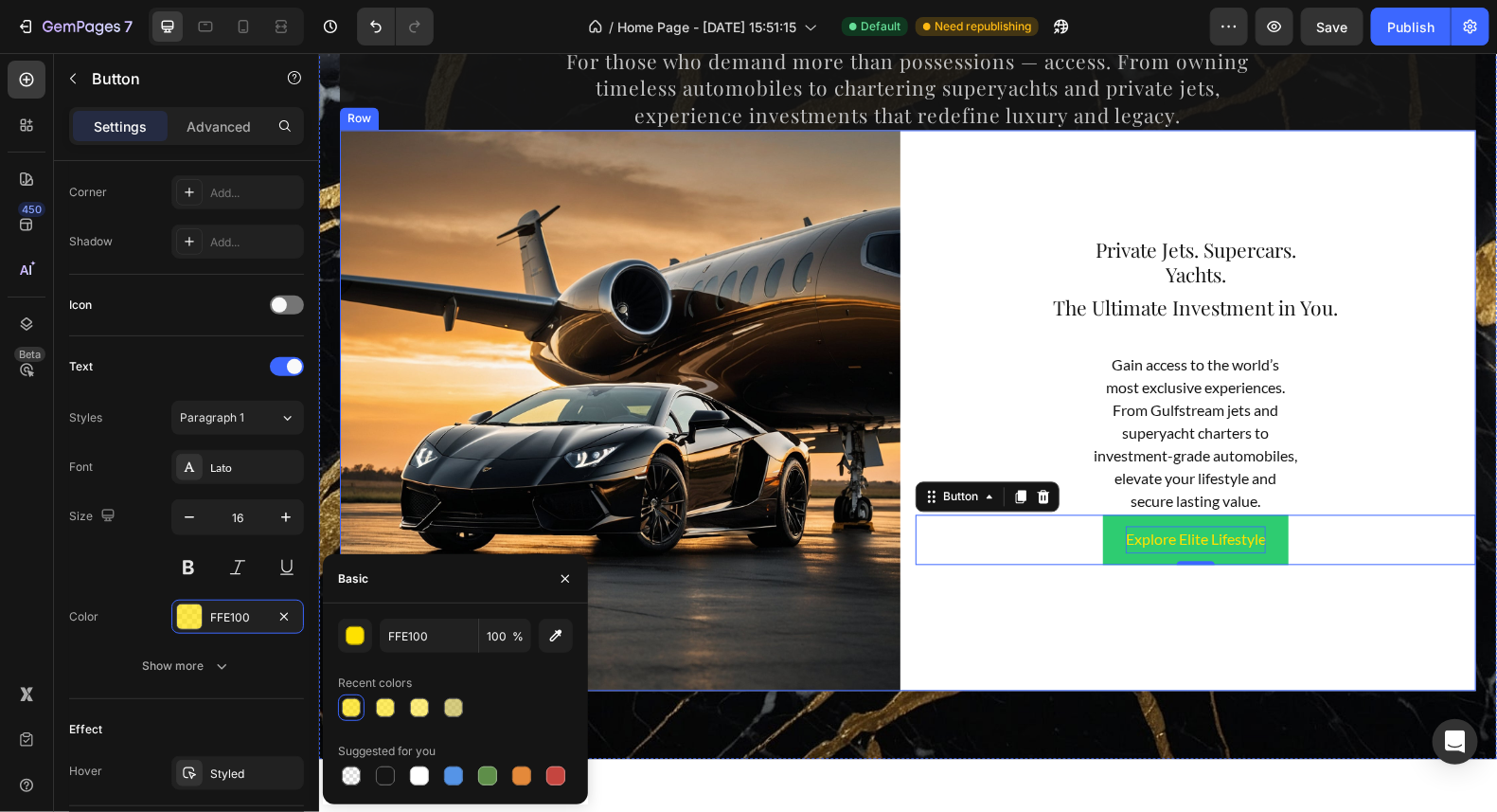
click at [1098, 615] on div "⁠⁠⁠⁠⁠⁠⁠ Private Jets. Supercars. Yachts. Heading ⁠⁠⁠⁠⁠⁠⁠ The Ultimate Investmen…" at bounding box center [1195, 410] width 561 height 561
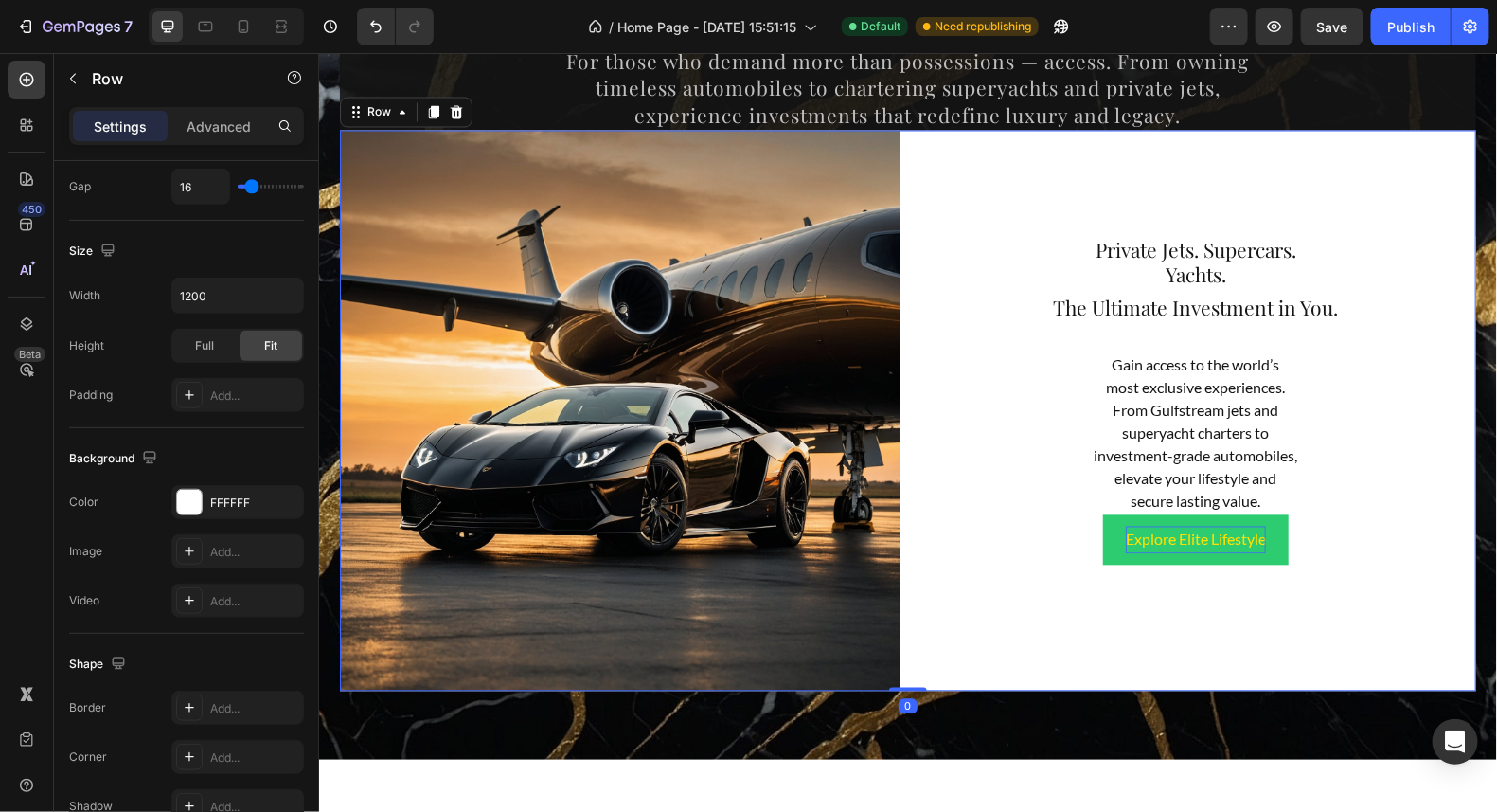
scroll to position [0, 0]
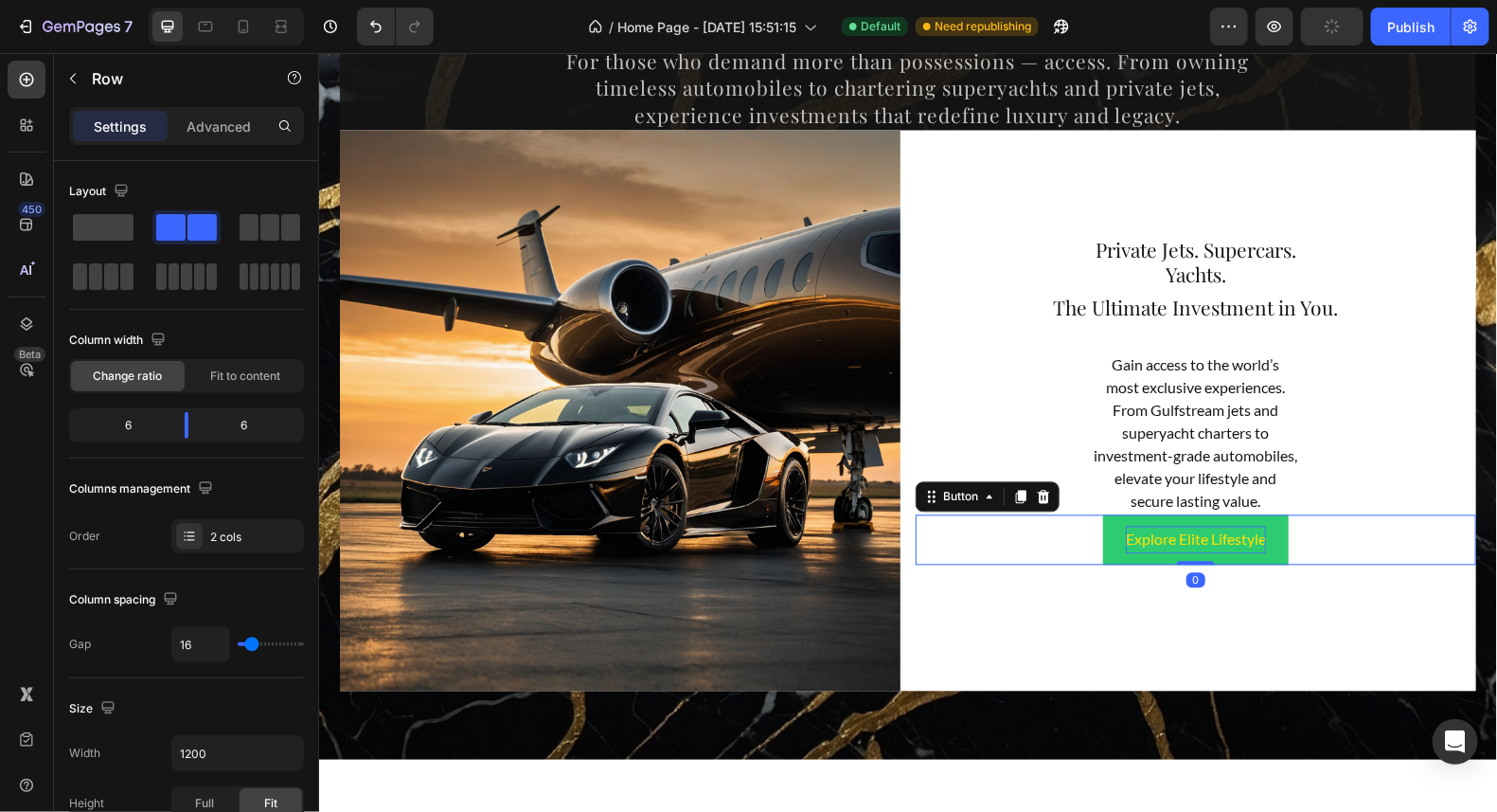
click at [1266, 541] on button "Explore Elite Lifestyle" at bounding box center [1195, 540] width 186 height 50
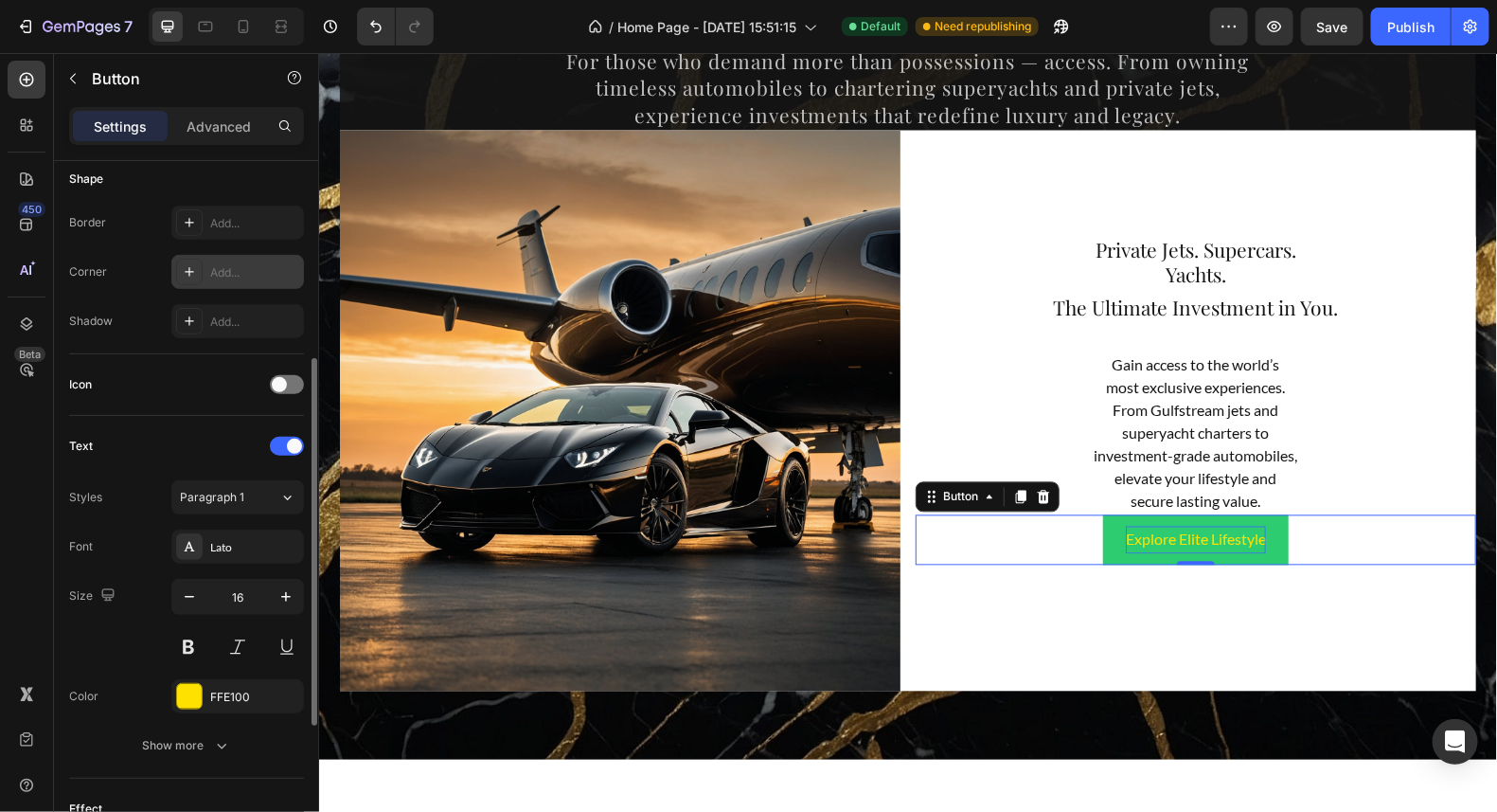
scroll to position [472, 0]
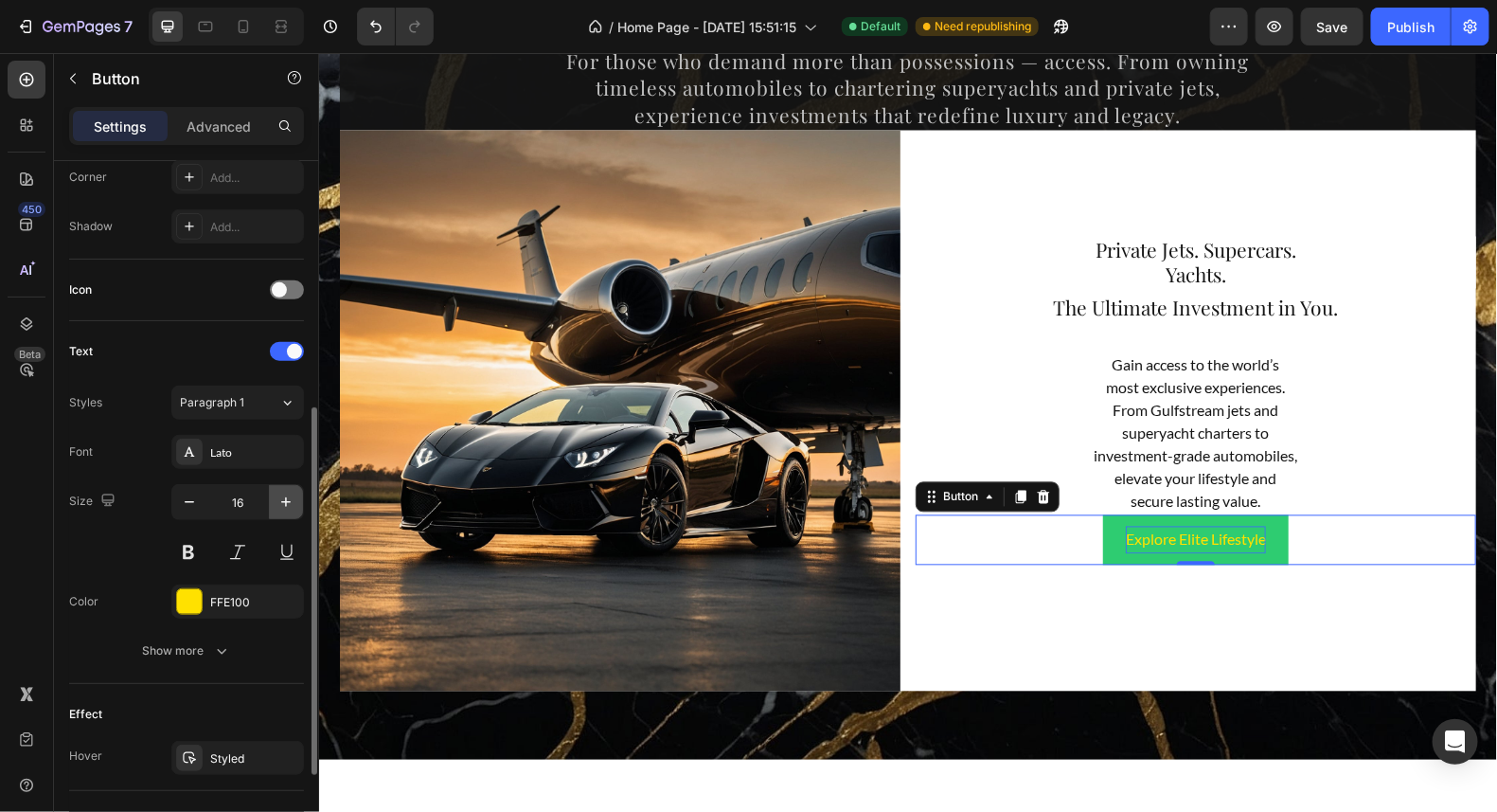
click at [295, 497] on icon "button" at bounding box center [286, 502] width 19 height 19
type input "20"
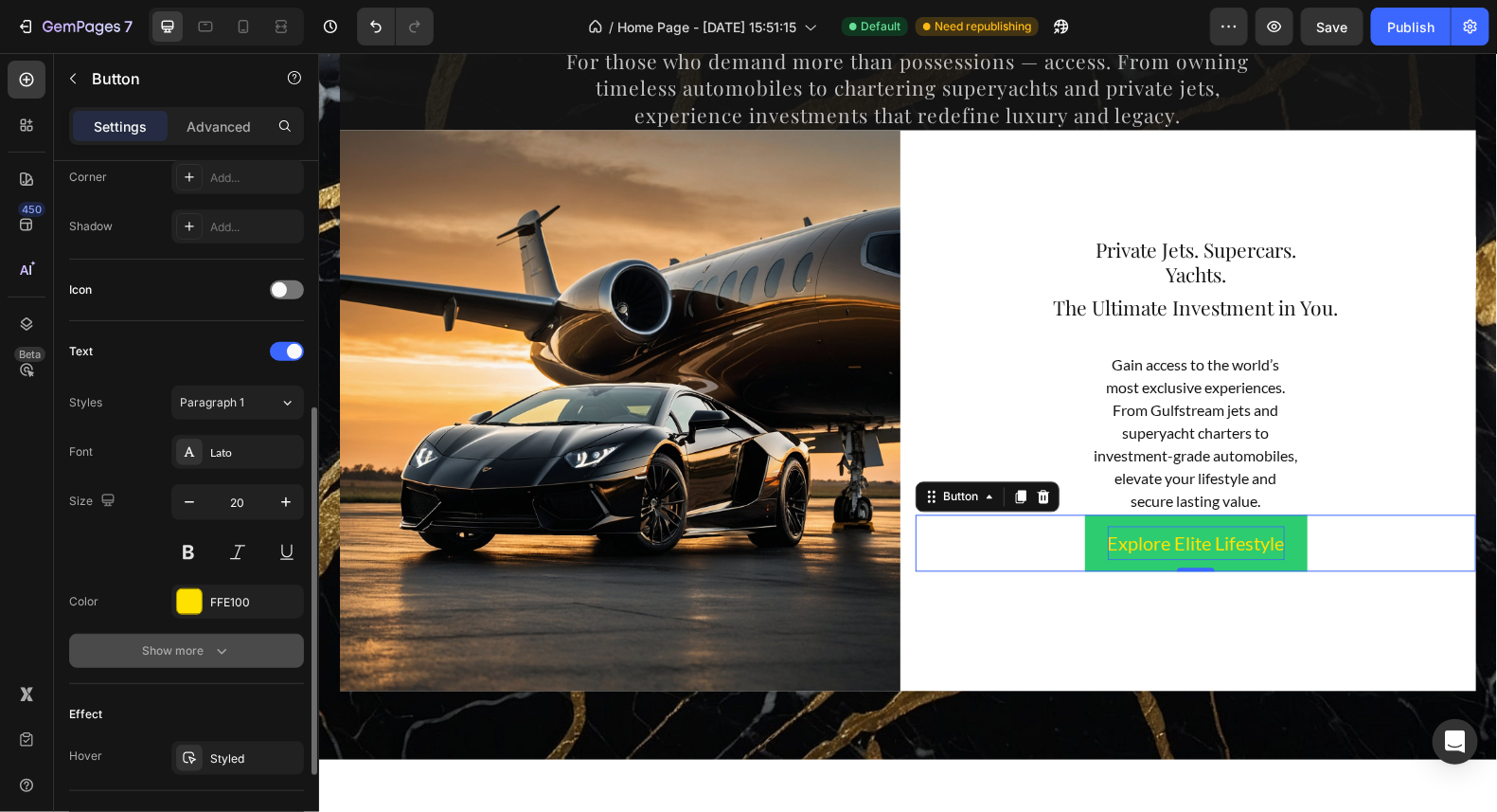
click at [219, 653] on icon "button" at bounding box center [222, 650] width 19 height 19
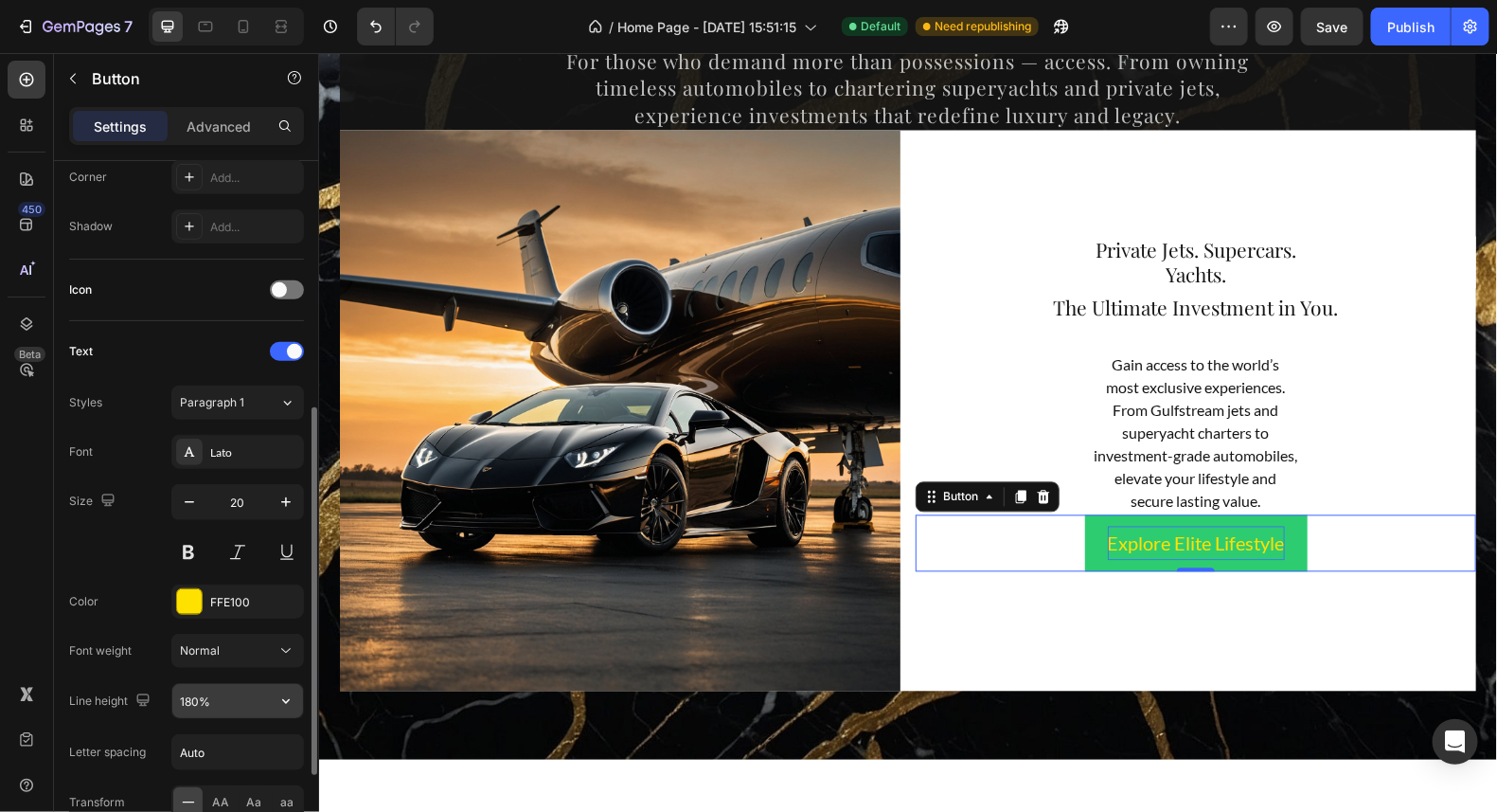
scroll to position [568, 0]
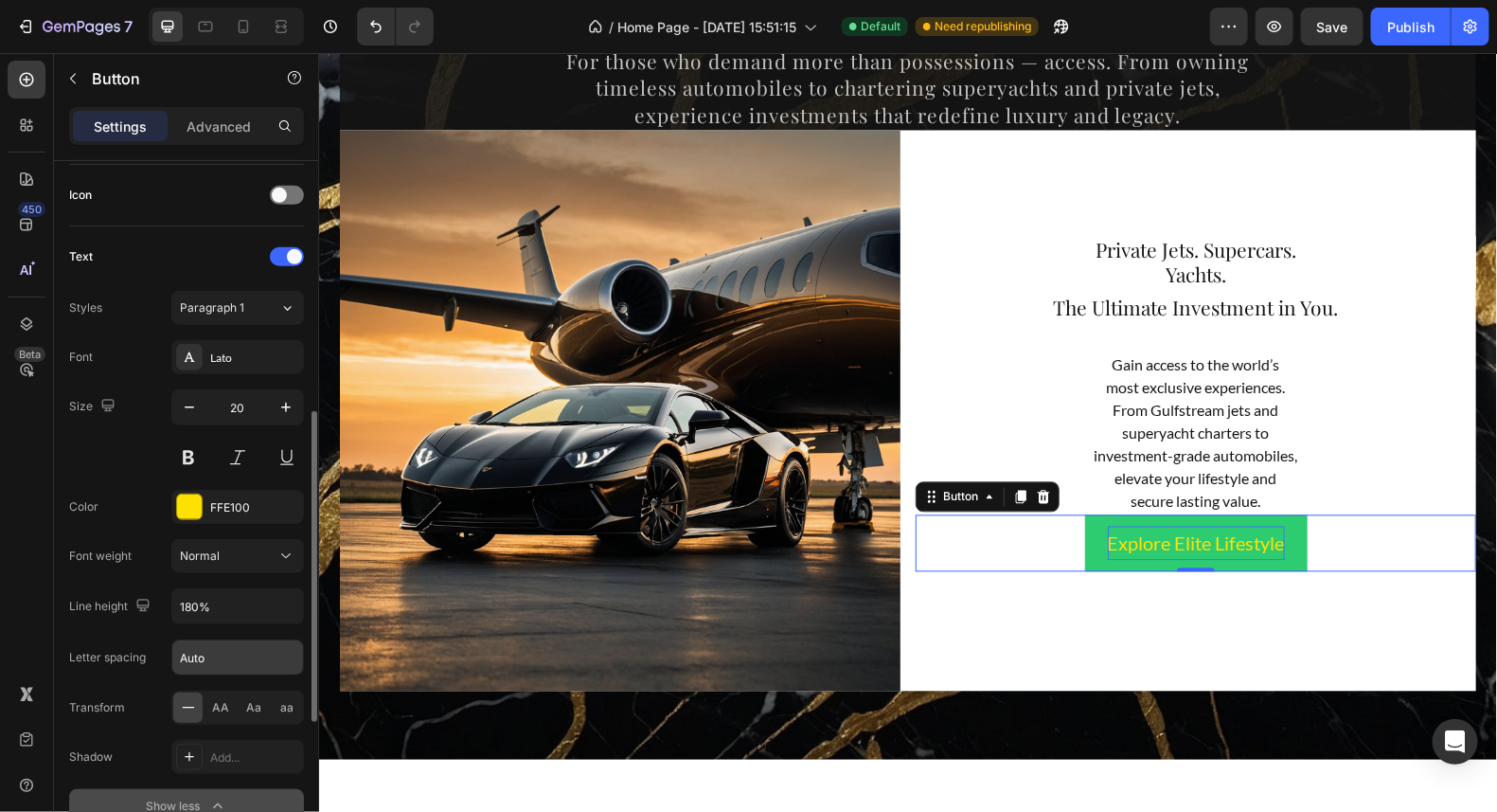
click at [225, 654] on input "Auto" at bounding box center [238, 656] width 131 height 34
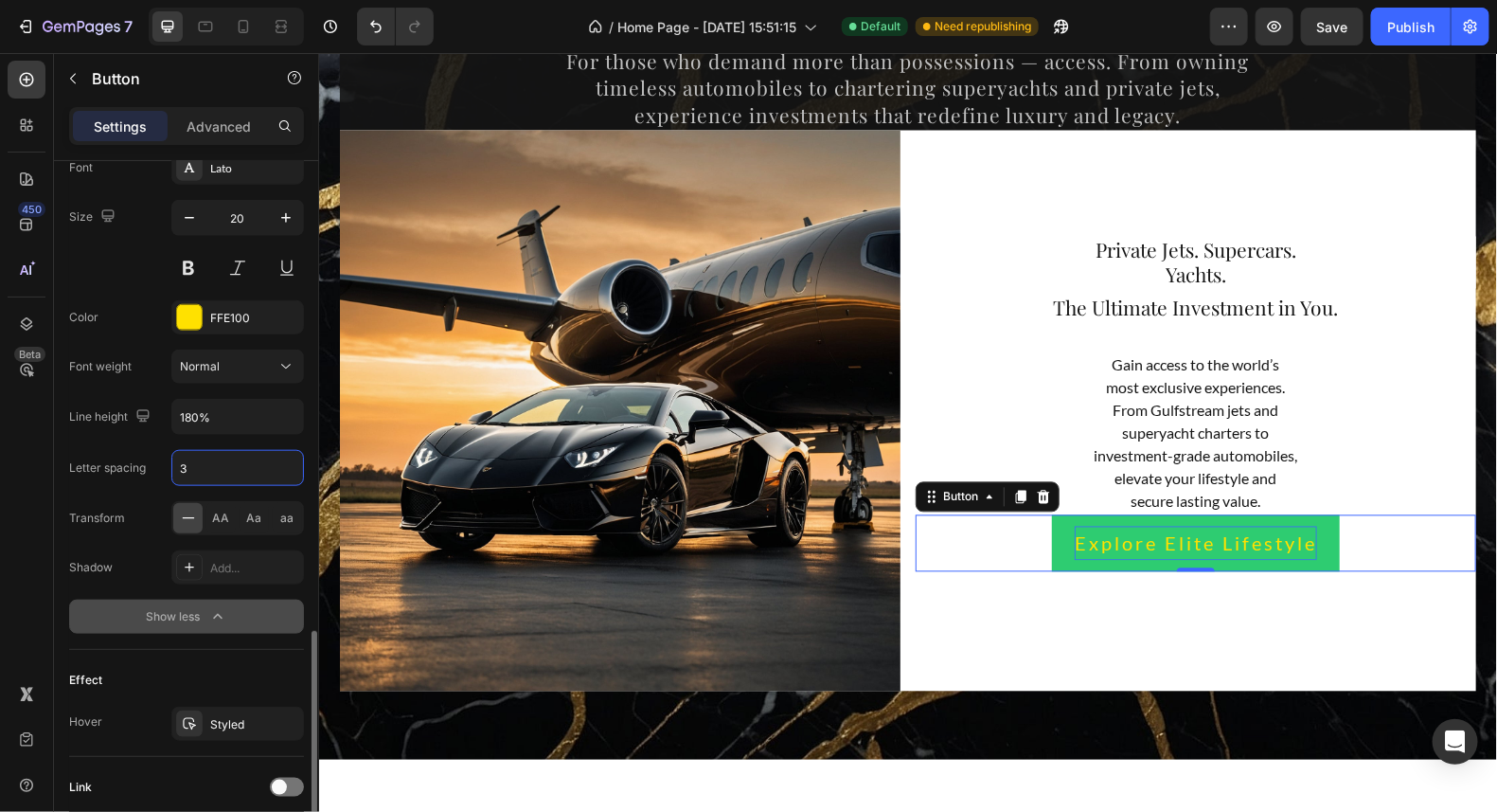
scroll to position [896, 0]
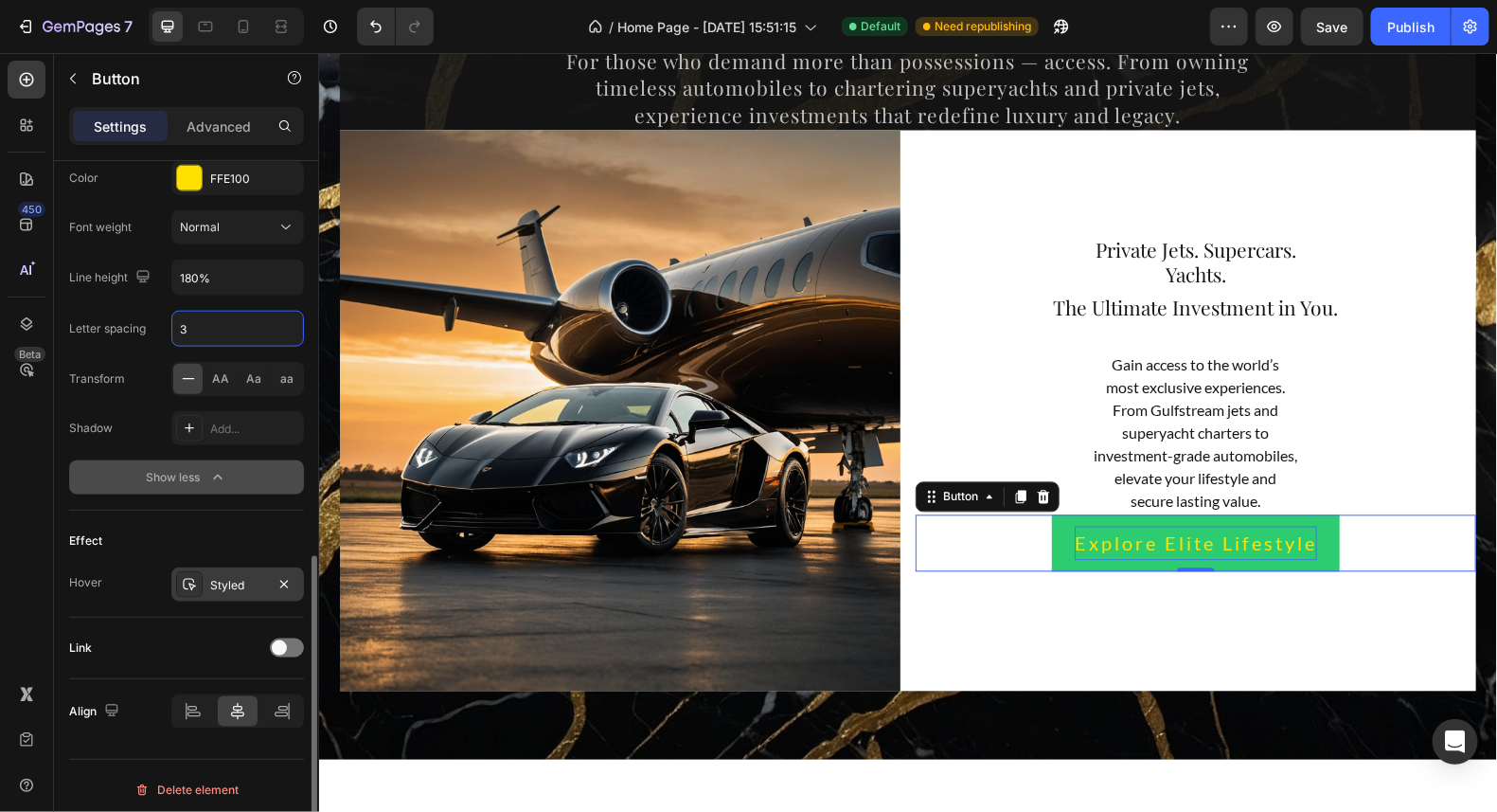
type input "3"
click at [203, 577] on div "Styled" at bounding box center [238, 584] width 133 height 34
click at [126, 511] on div "Effect Hover Styled" at bounding box center [187, 564] width 235 height 107
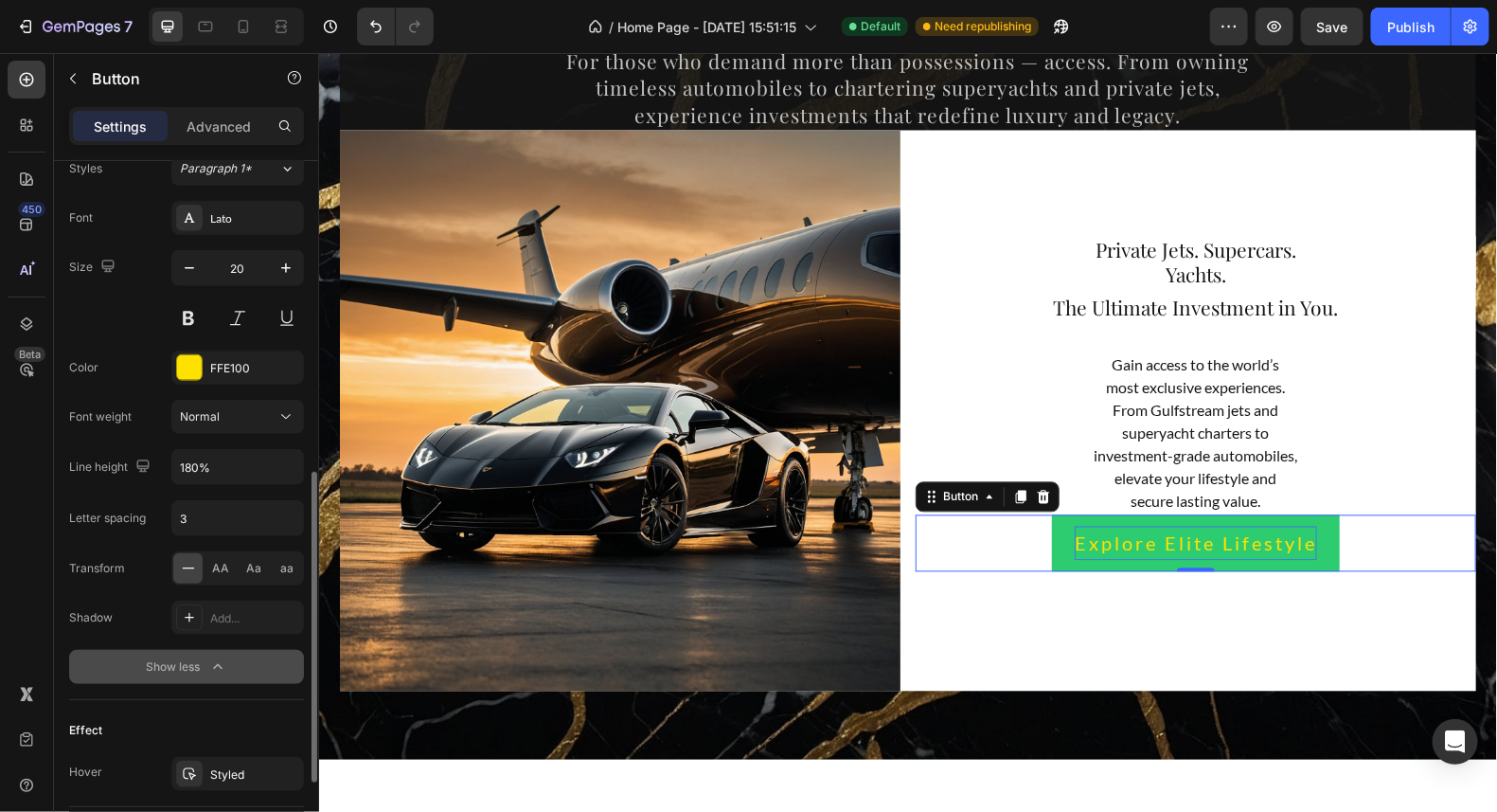
scroll to position [422, 0]
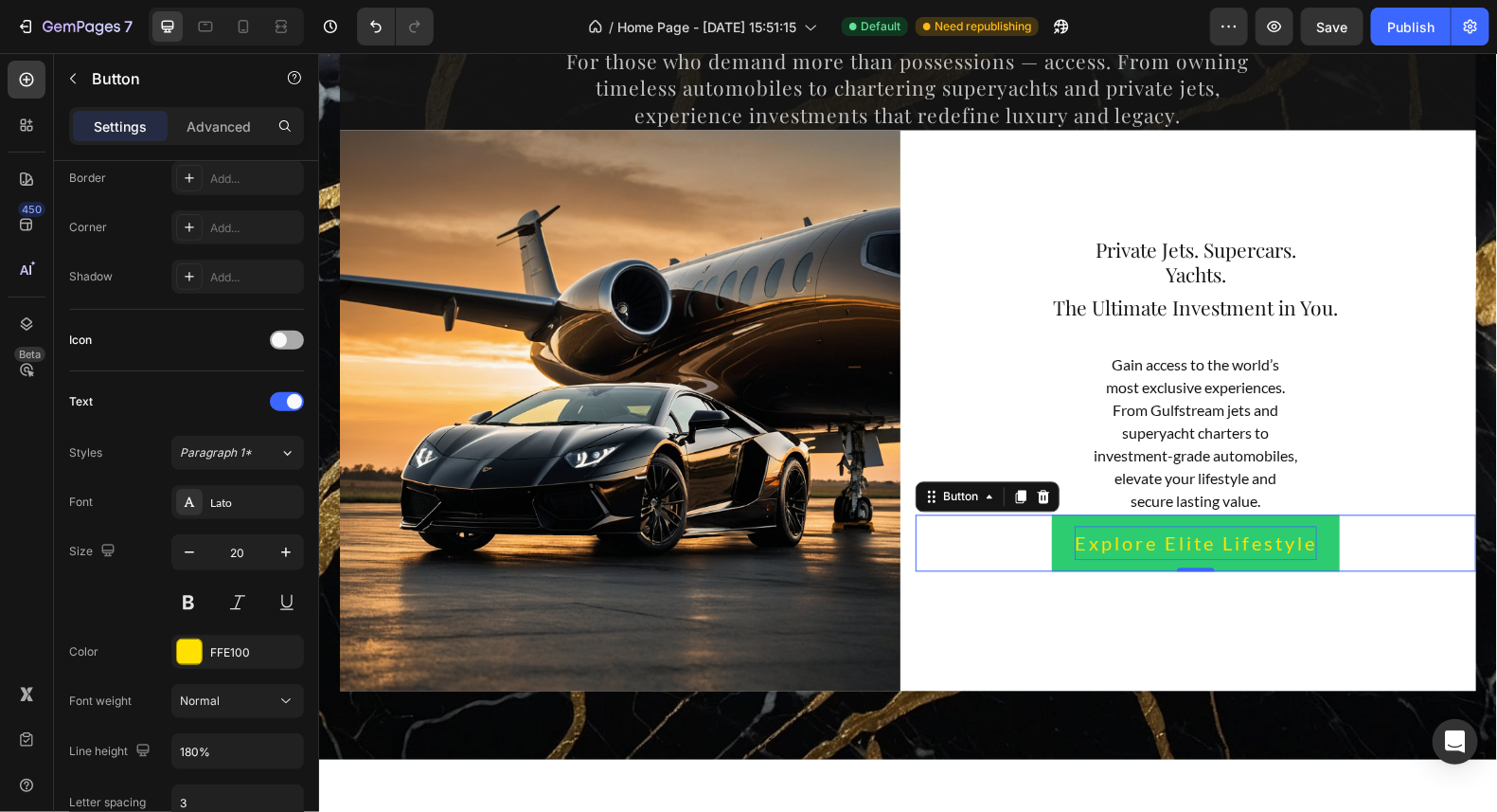
click at [283, 333] on span at bounding box center [280, 341] width 15 height 15
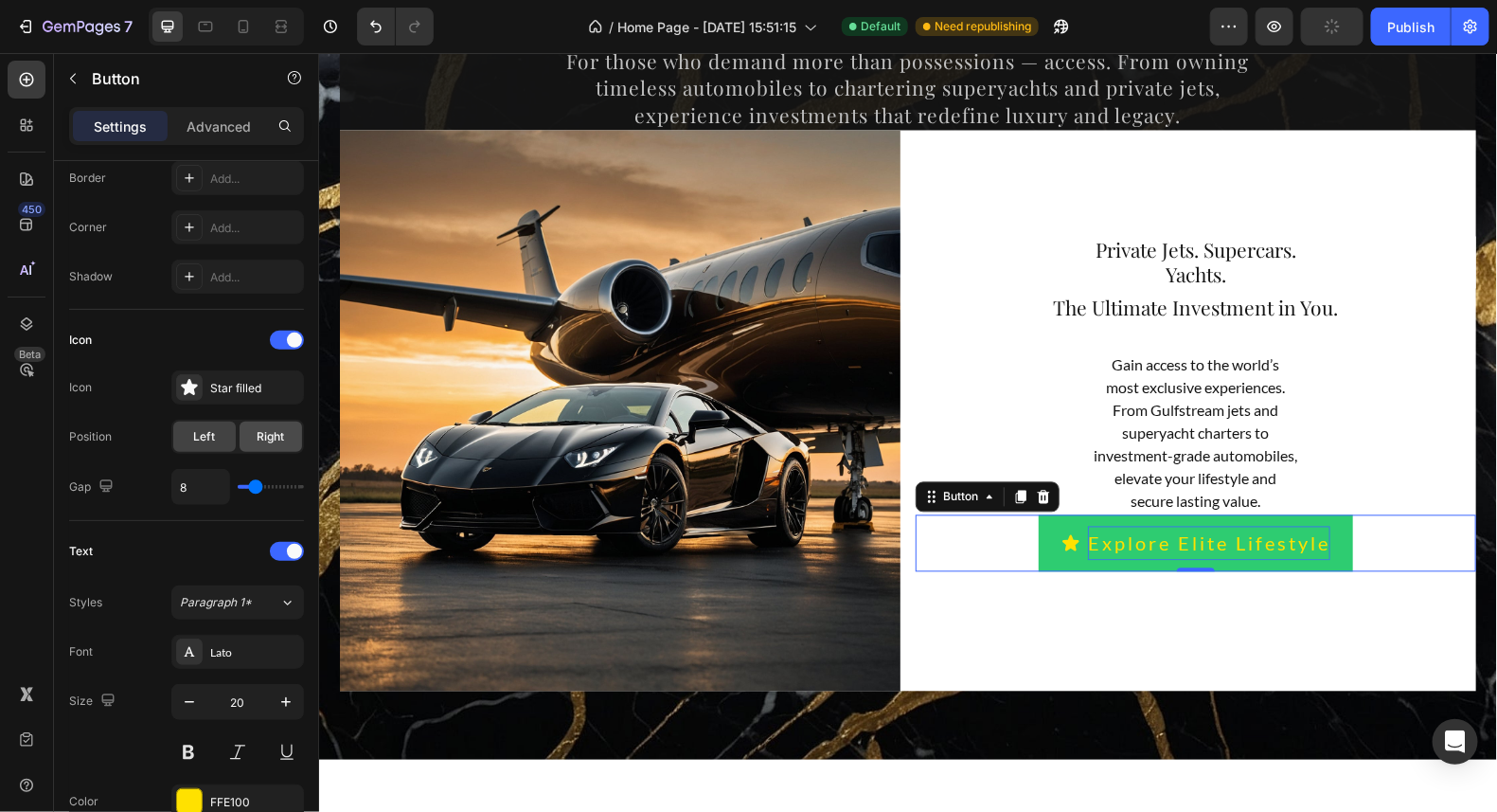
click at [259, 428] on span "Right" at bounding box center [271, 437] width 28 height 17
click at [212, 382] on div "Star filled" at bounding box center [255, 389] width 89 height 17
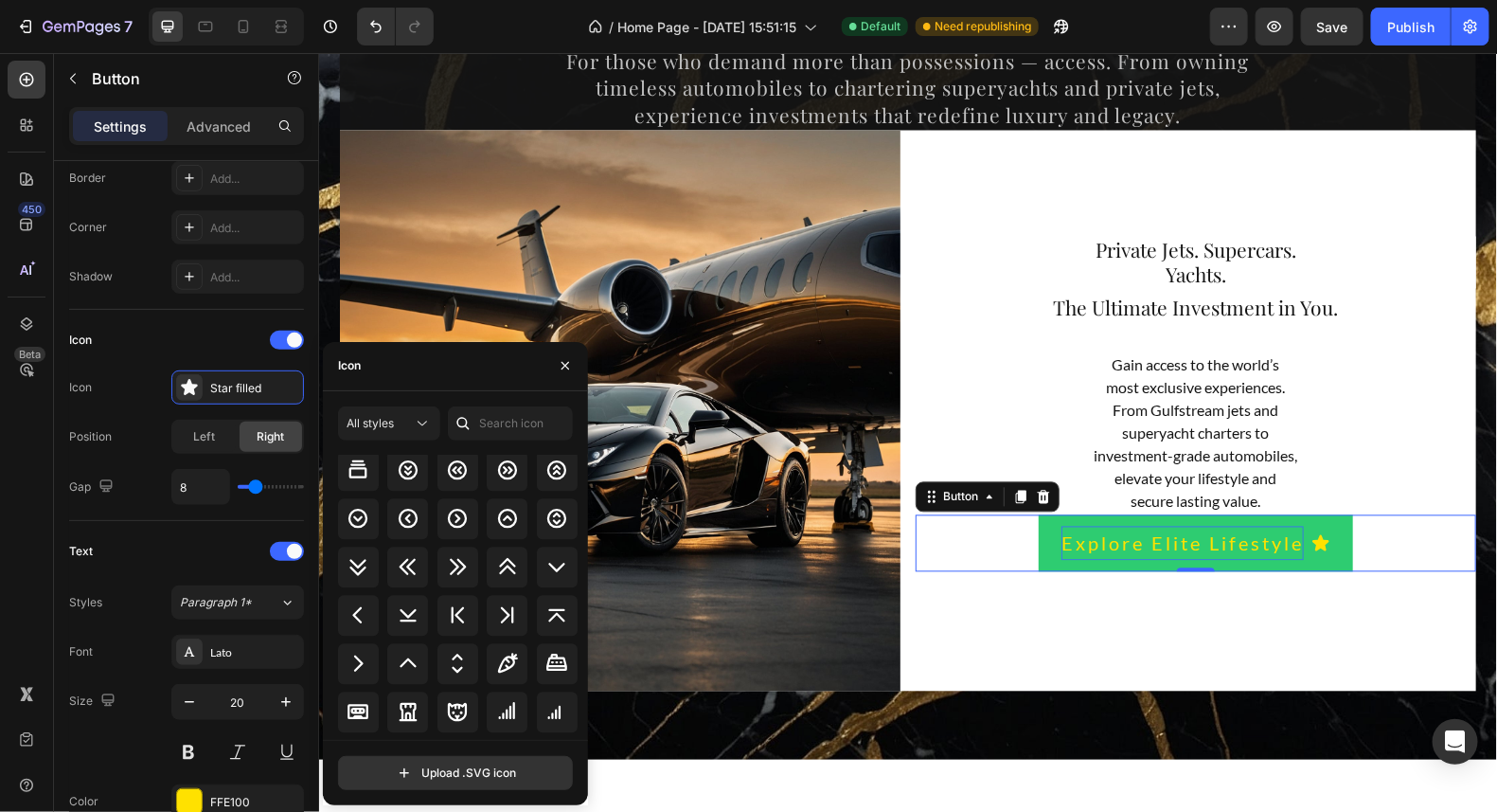
scroll to position [2339, 0]
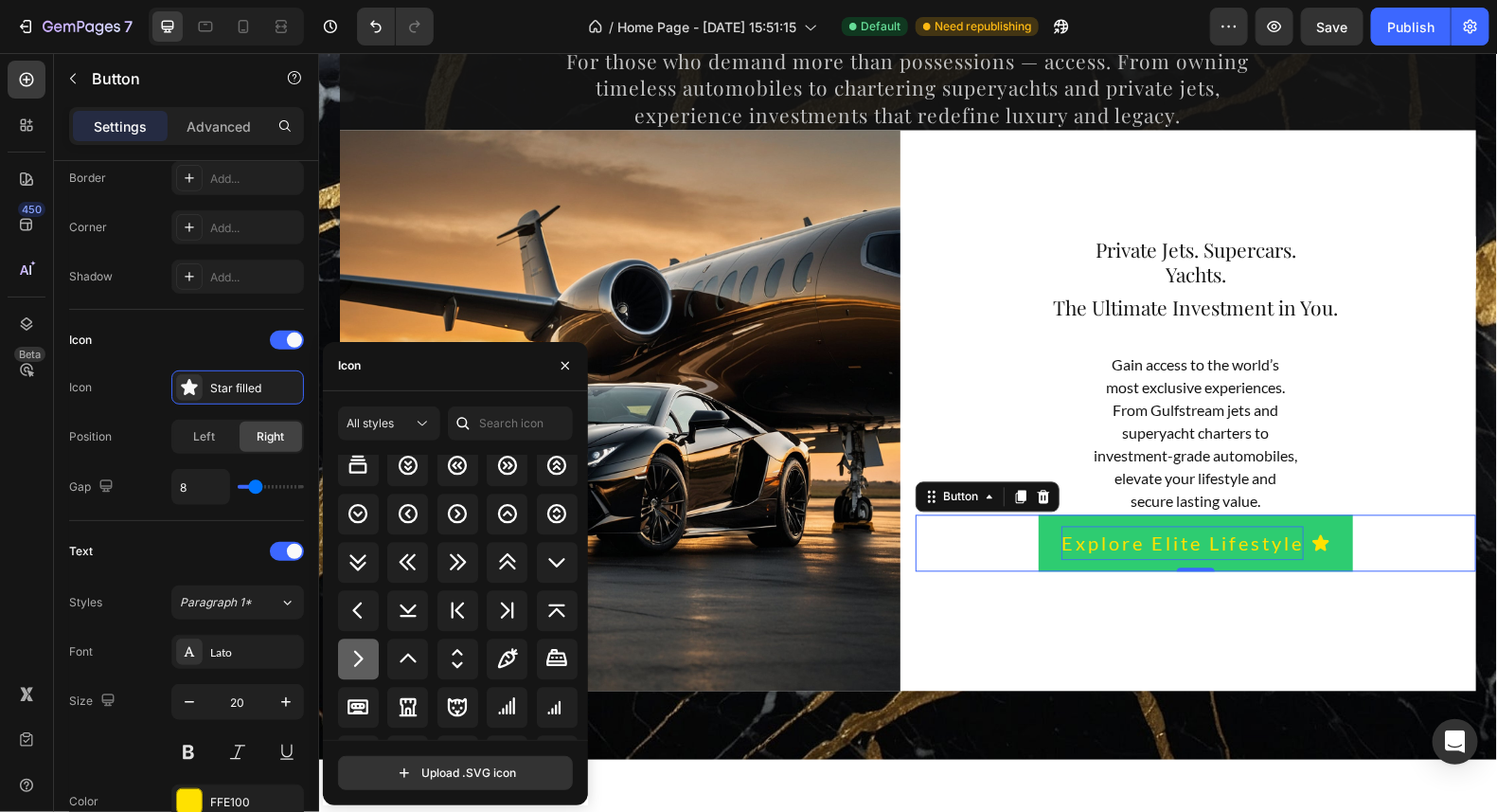
click at [352, 657] on icon at bounding box center [358, 658] width 23 height 23
click at [22, 79] on icon at bounding box center [27, 80] width 19 height 19
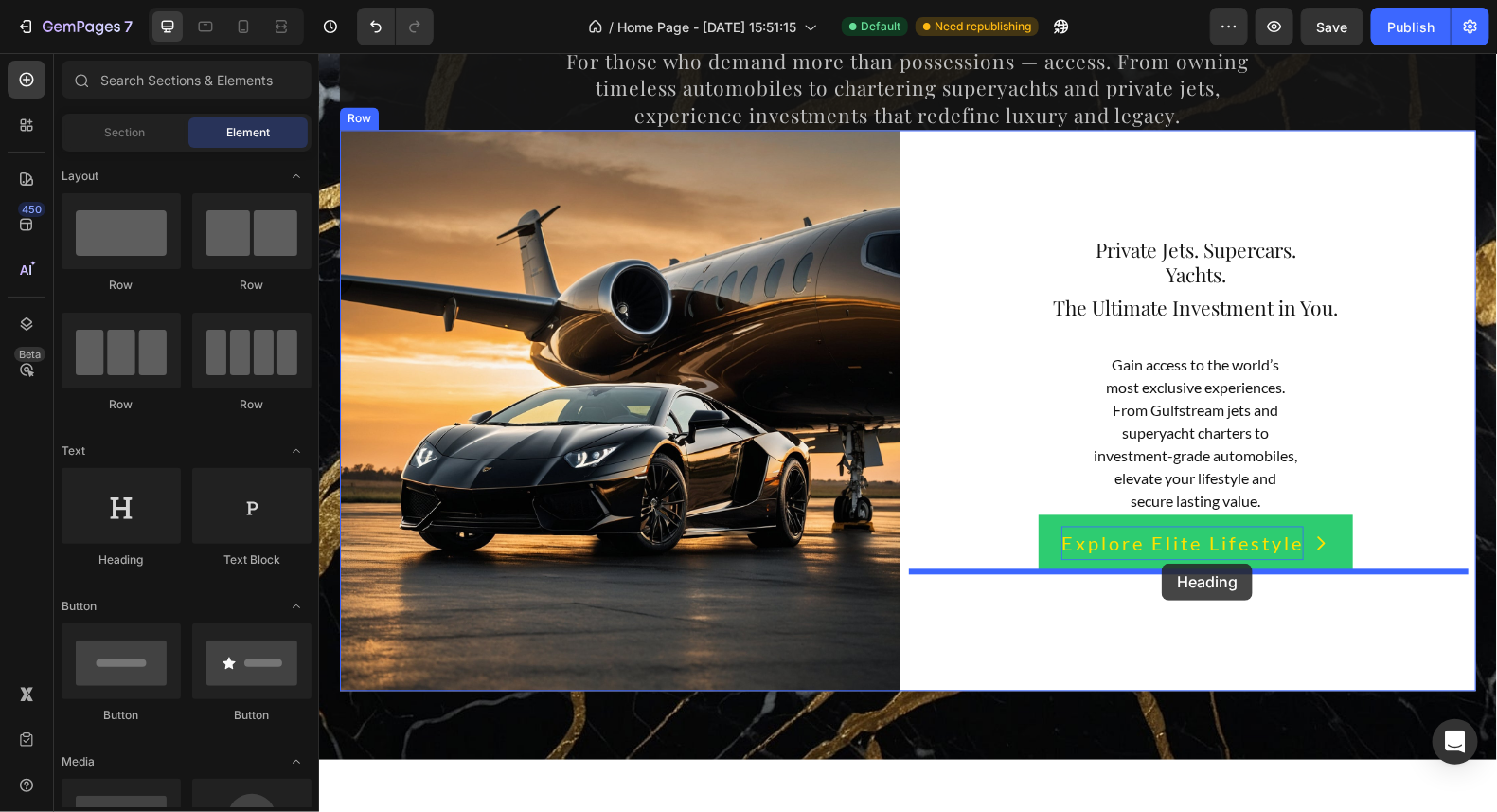
drag, startPoint x: 430, startPoint y: 586, endPoint x: 1161, endPoint y: 563, distance: 731.4
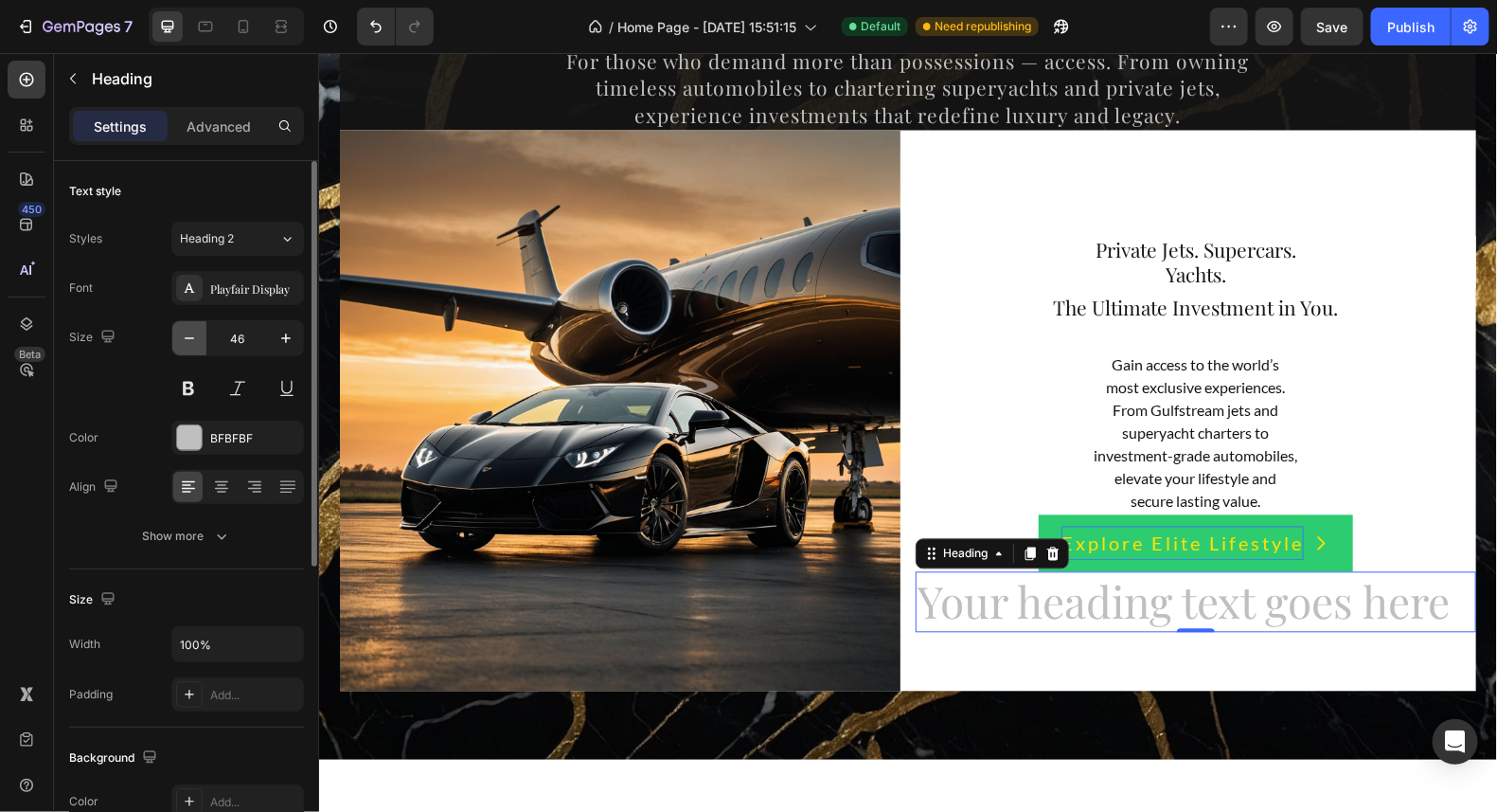
click at [185, 340] on icon "button" at bounding box center [190, 339] width 19 height 19
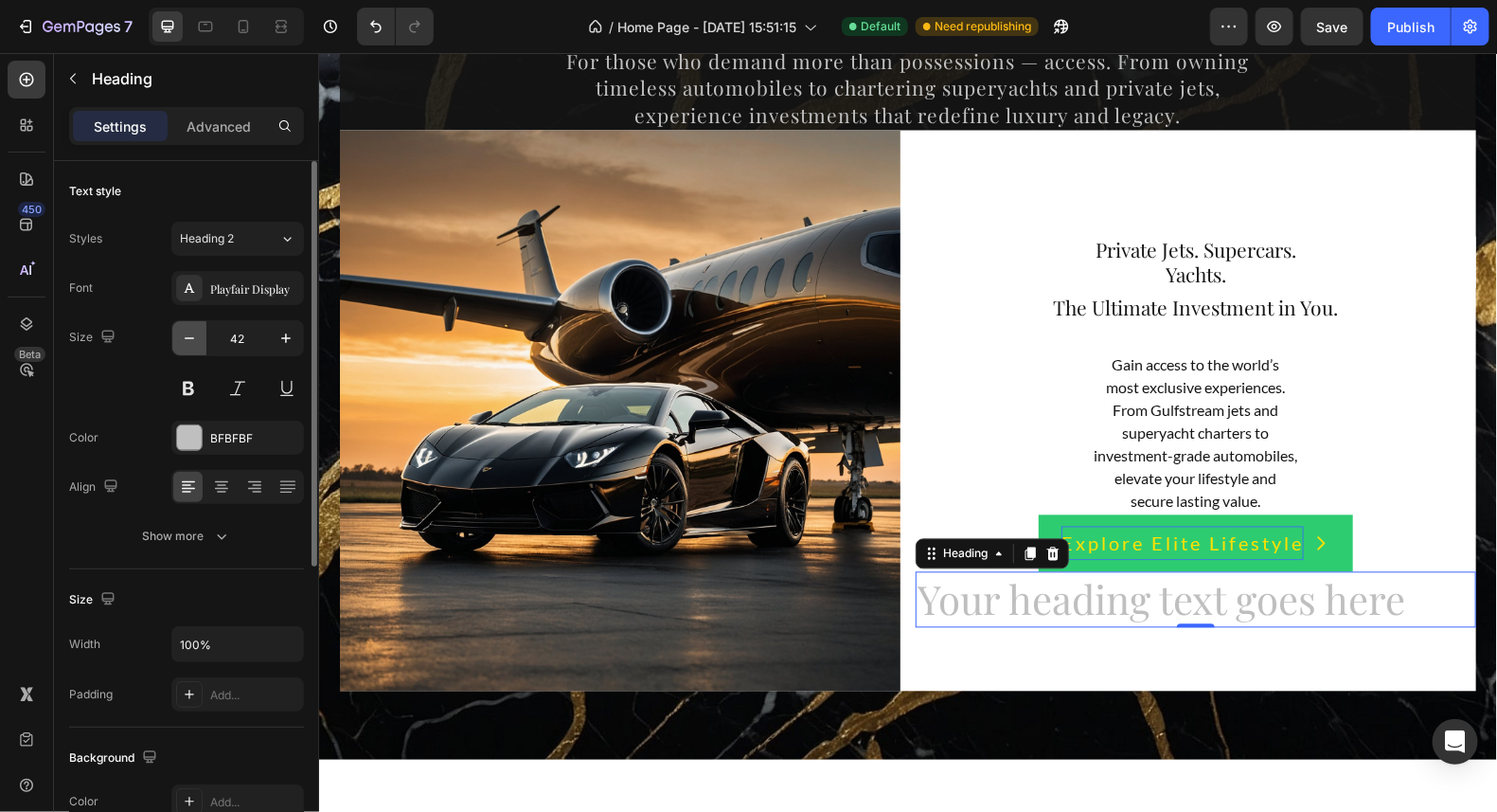
click at [185, 340] on icon "button" at bounding box center [190, 339] width 19 height 19
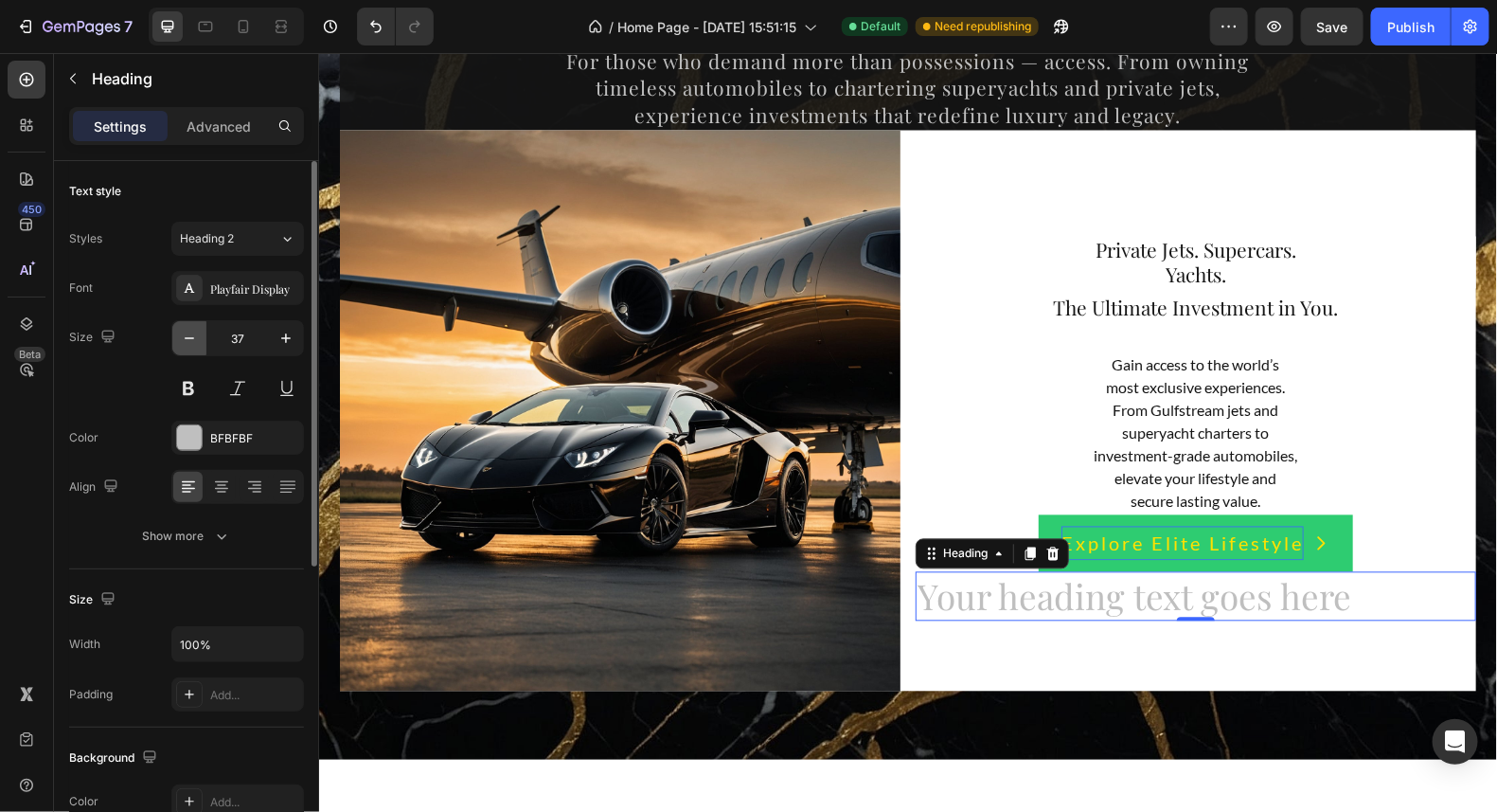
click at [185, 340] on icon "button" at bounding box center [190, 339] width 19 height 19
click at [245, 232] on div "Heading 2" at bounding box center [218, 239] width 77 height 17
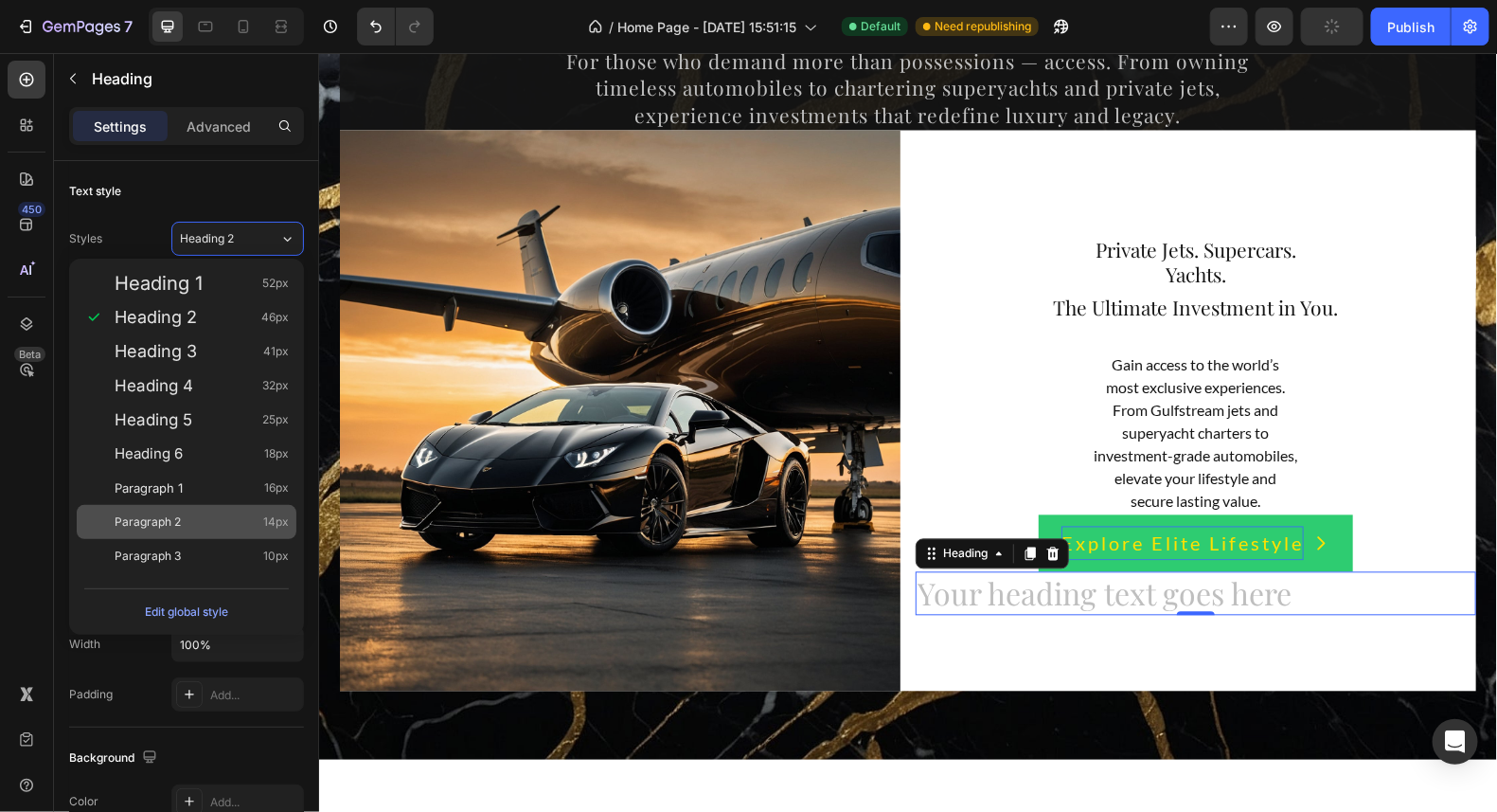
click at [233, 520] on div "Paragraph 2 14px" at bounding box center [201, 522] width 174 height 19
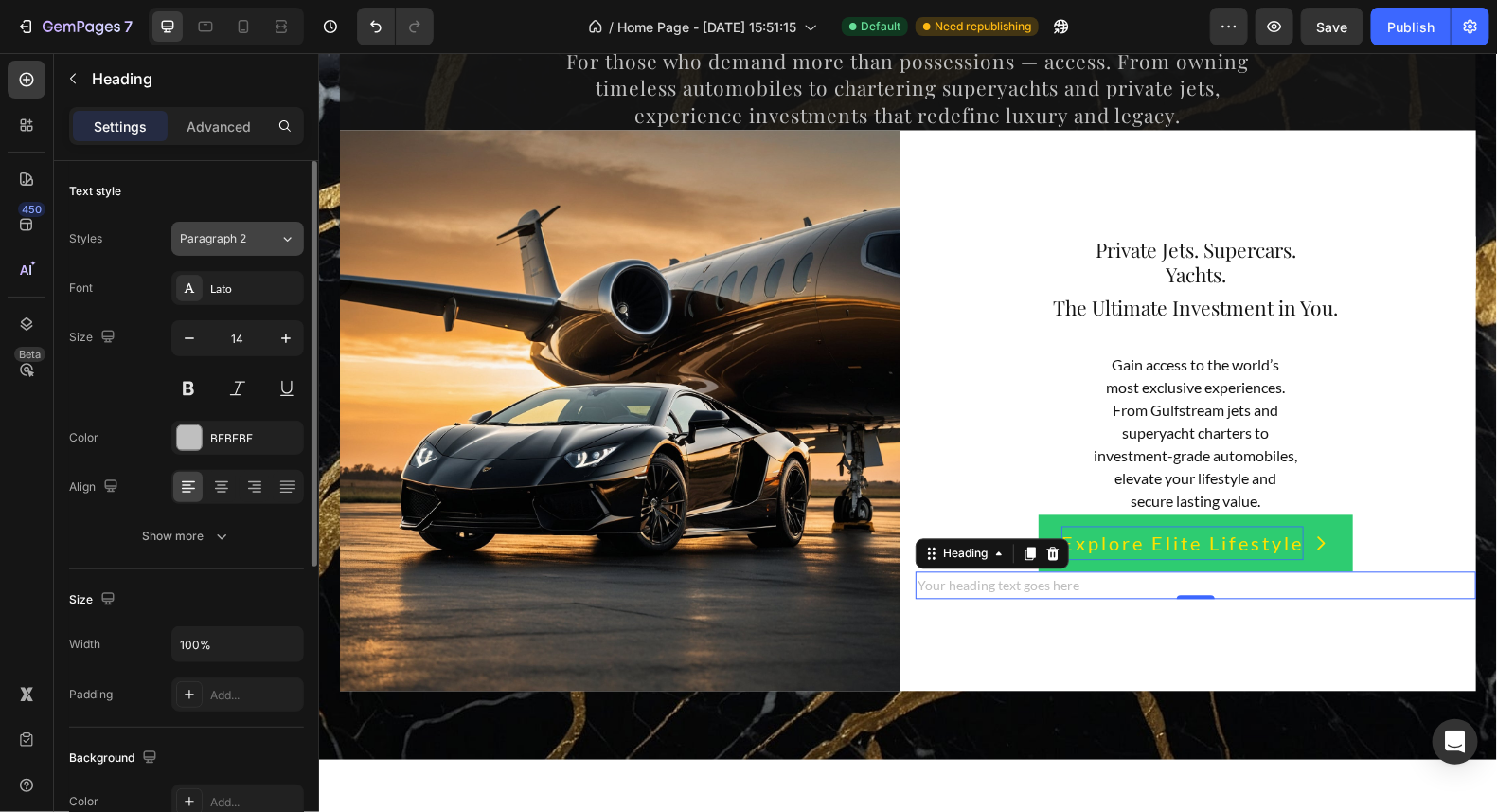
click at [273, 233] on div "Paragraph 2" at bounding box center [229, 239] width 99 height 17
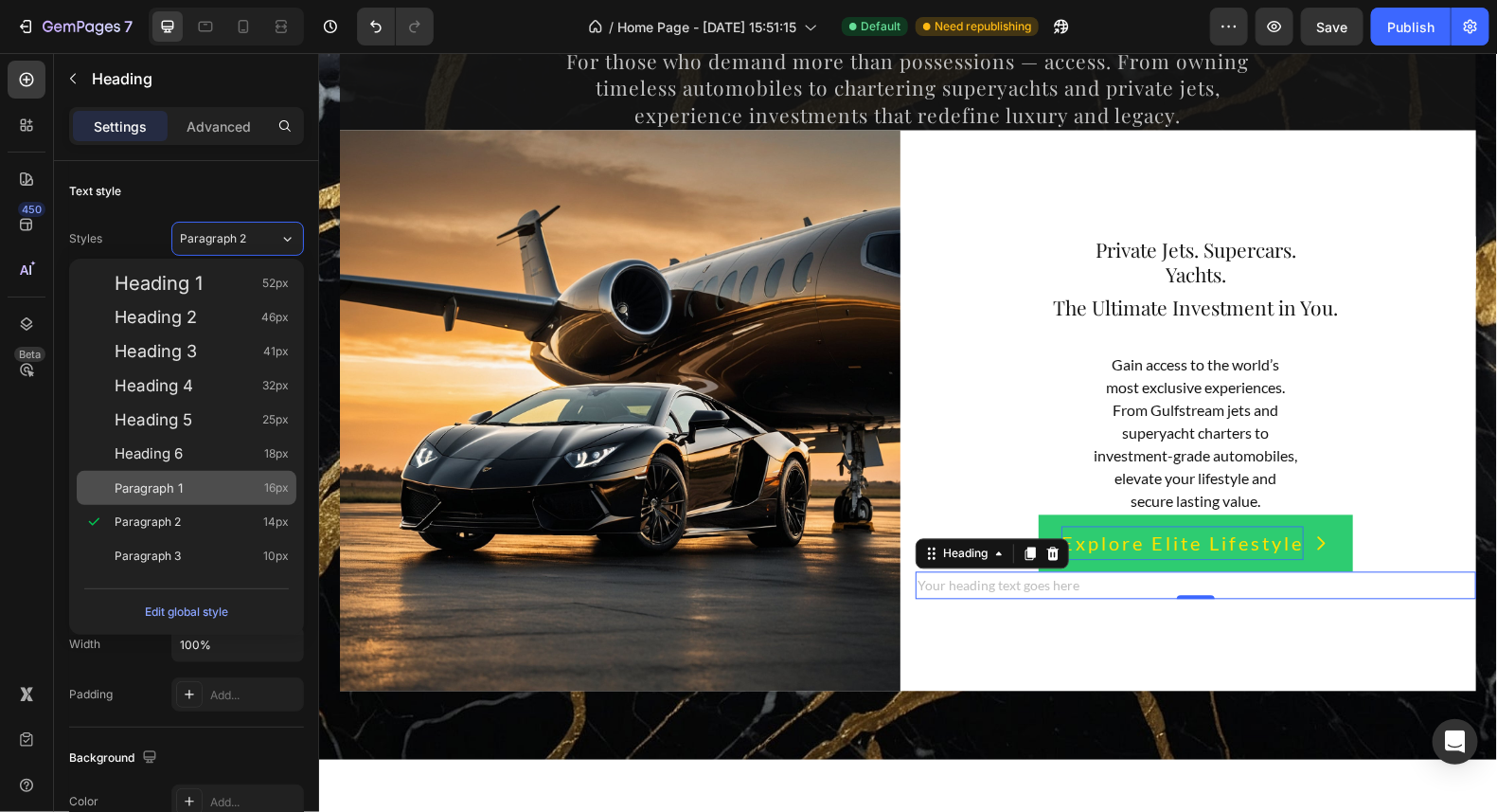
click at [228, 481] on div "Paragraph 1 16px" at bounding box center [201, 488] width 174 height 19
type input "16"
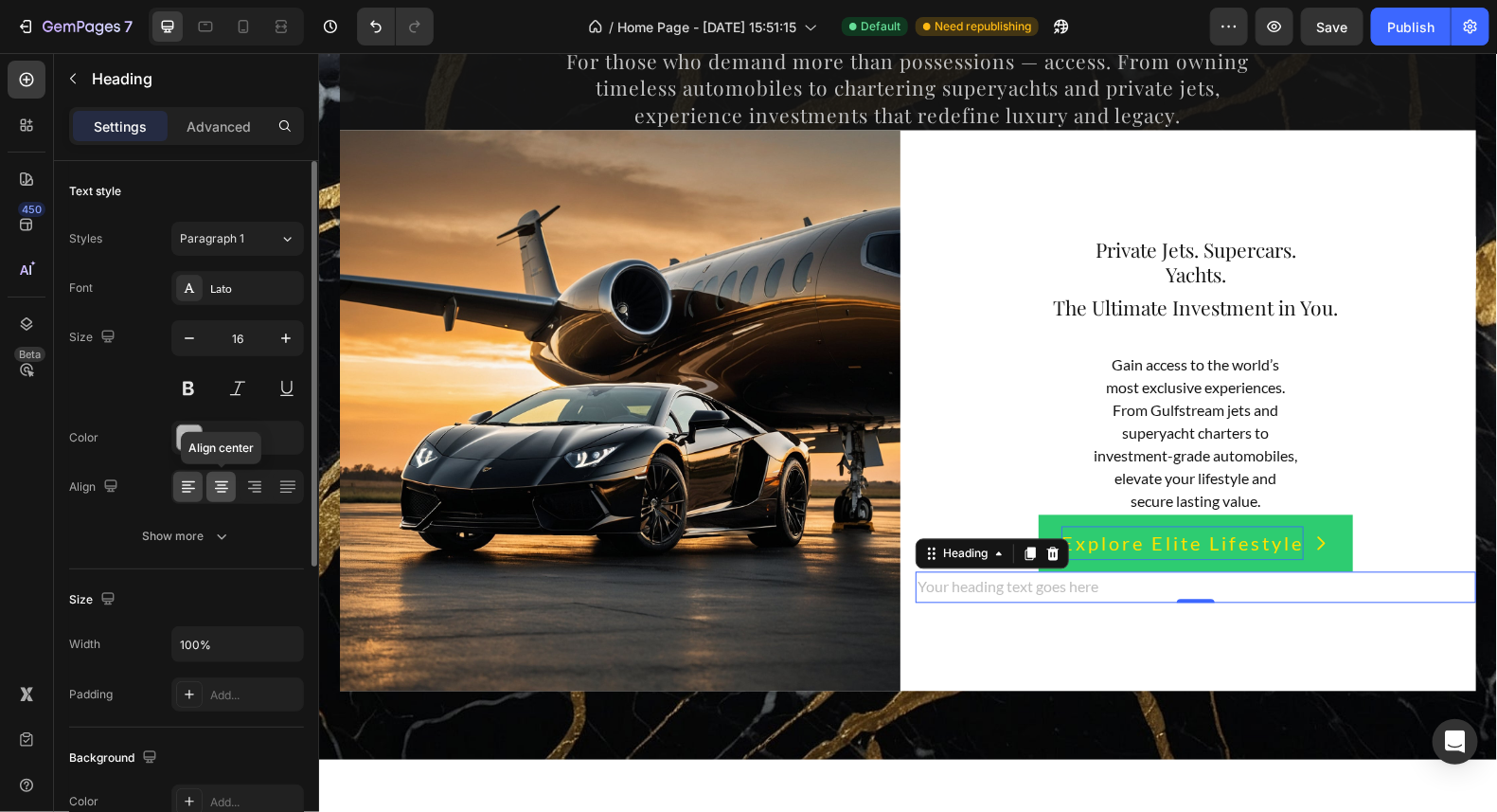
click at [217, 485] on icon at bounding box center [222, 487] width 19 height 19
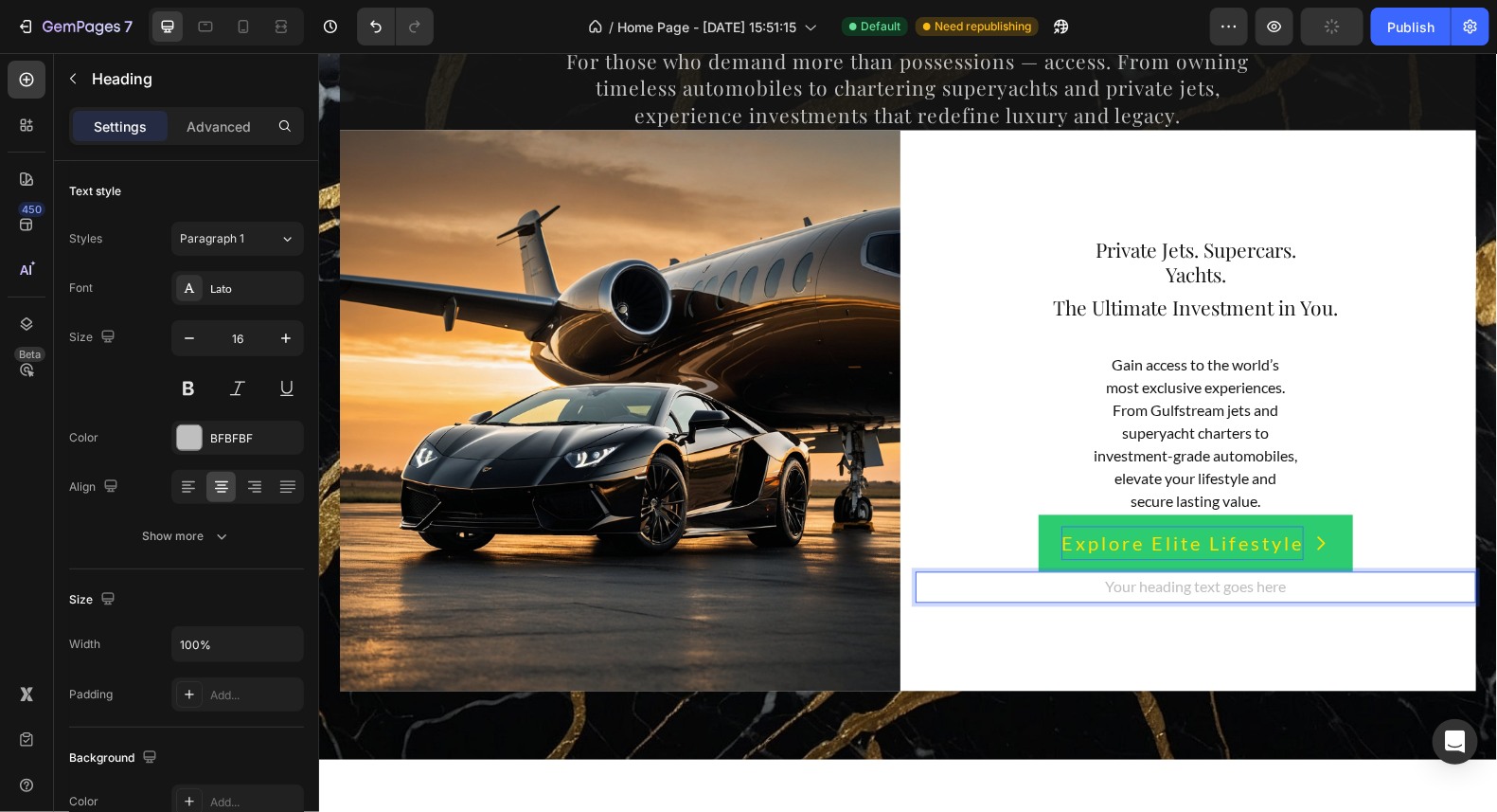
click at [1277, 593] on h2 "Your heading text goes here" at bounding box center [1195, 587] width 561 height 31
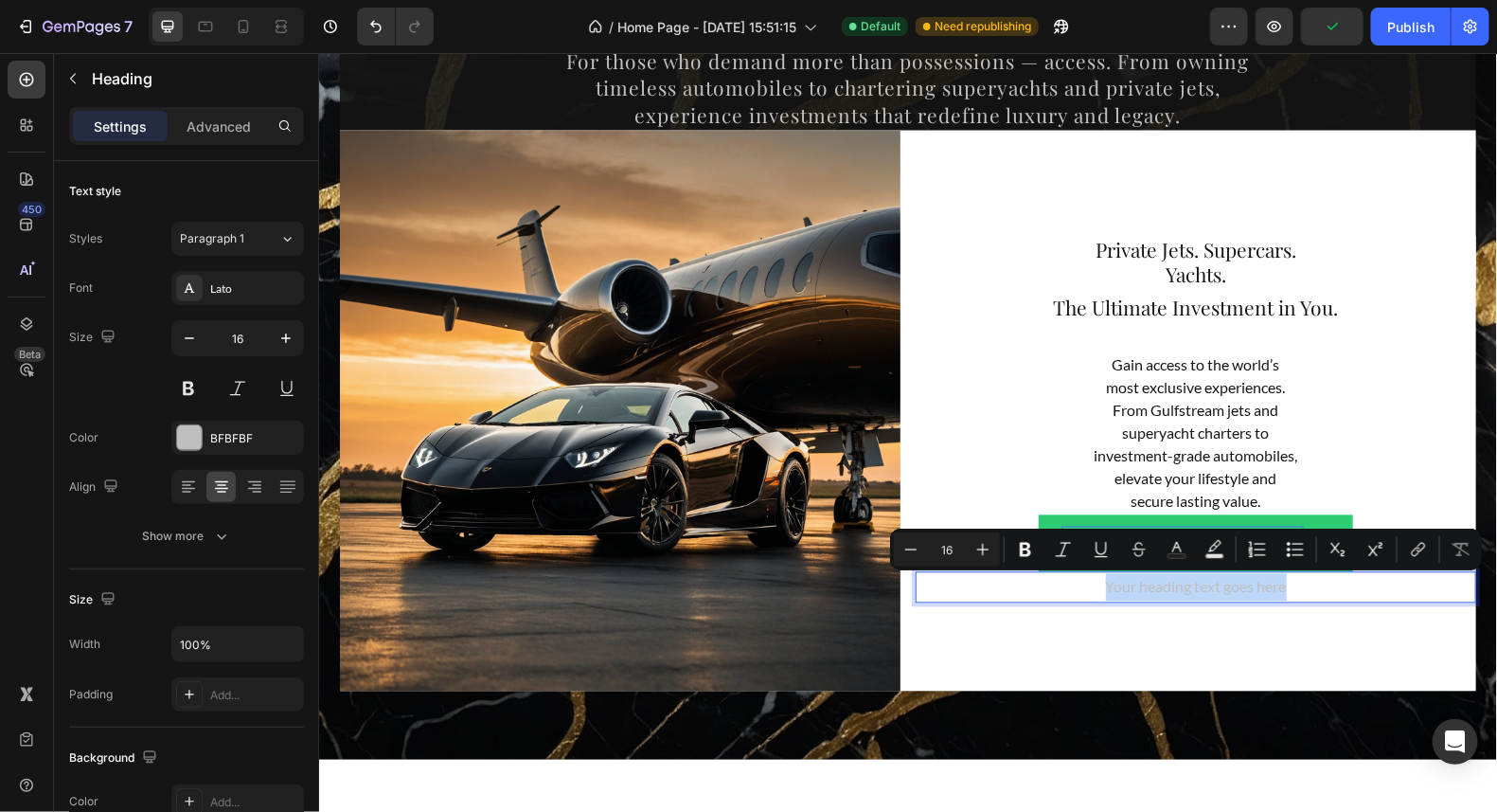
drag, startPoint x: 1279, startPoint y: 591, endPoint x: 1095, endPoint y: 591, distance: 184.0
click at [1095, 591] on p "Your heading text goes here" at bounding box center [1195, 587] width 557 height 28
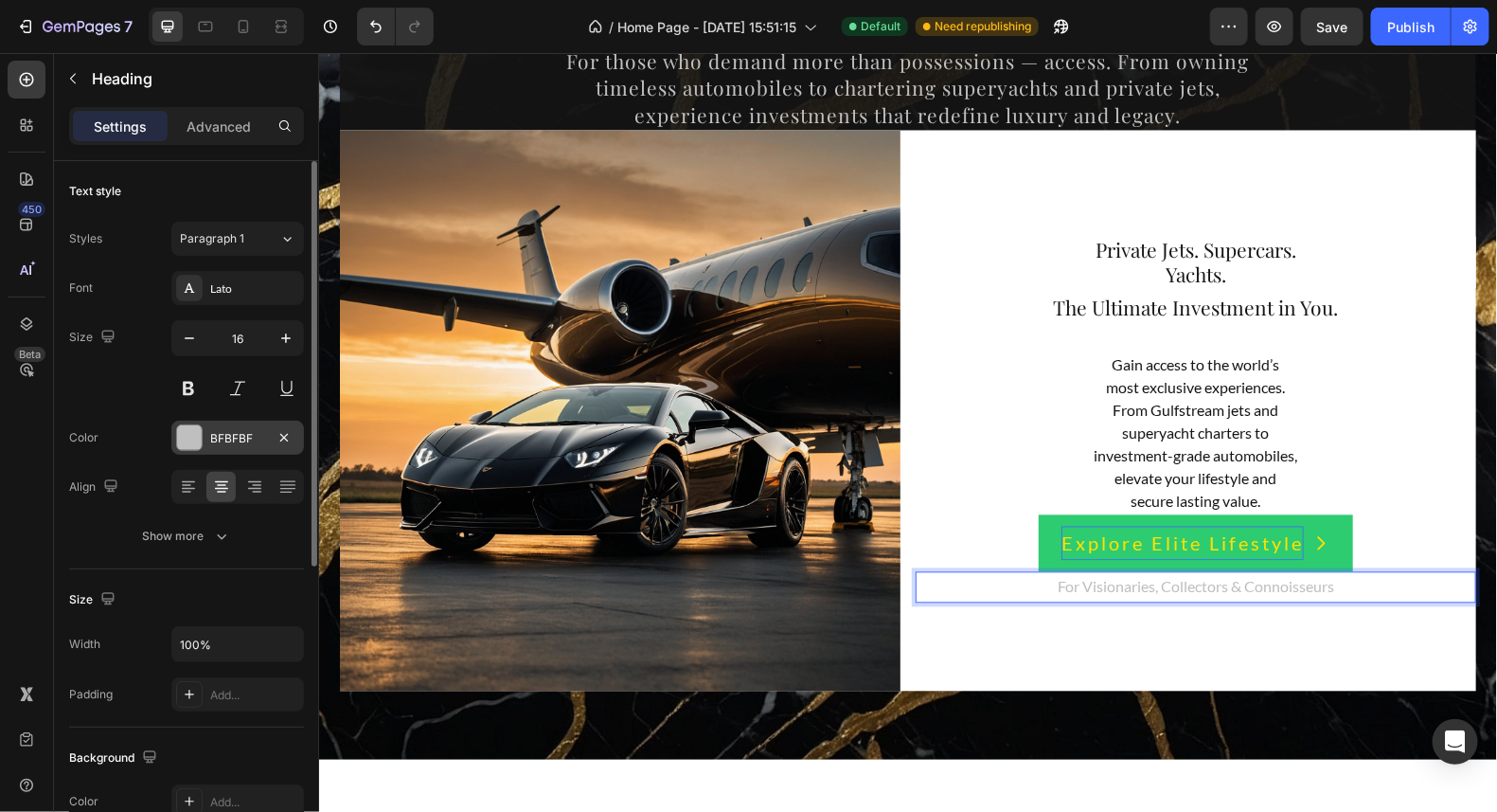
click at [185, 429] on div at bounding box center [190, 438] width 25 height 25
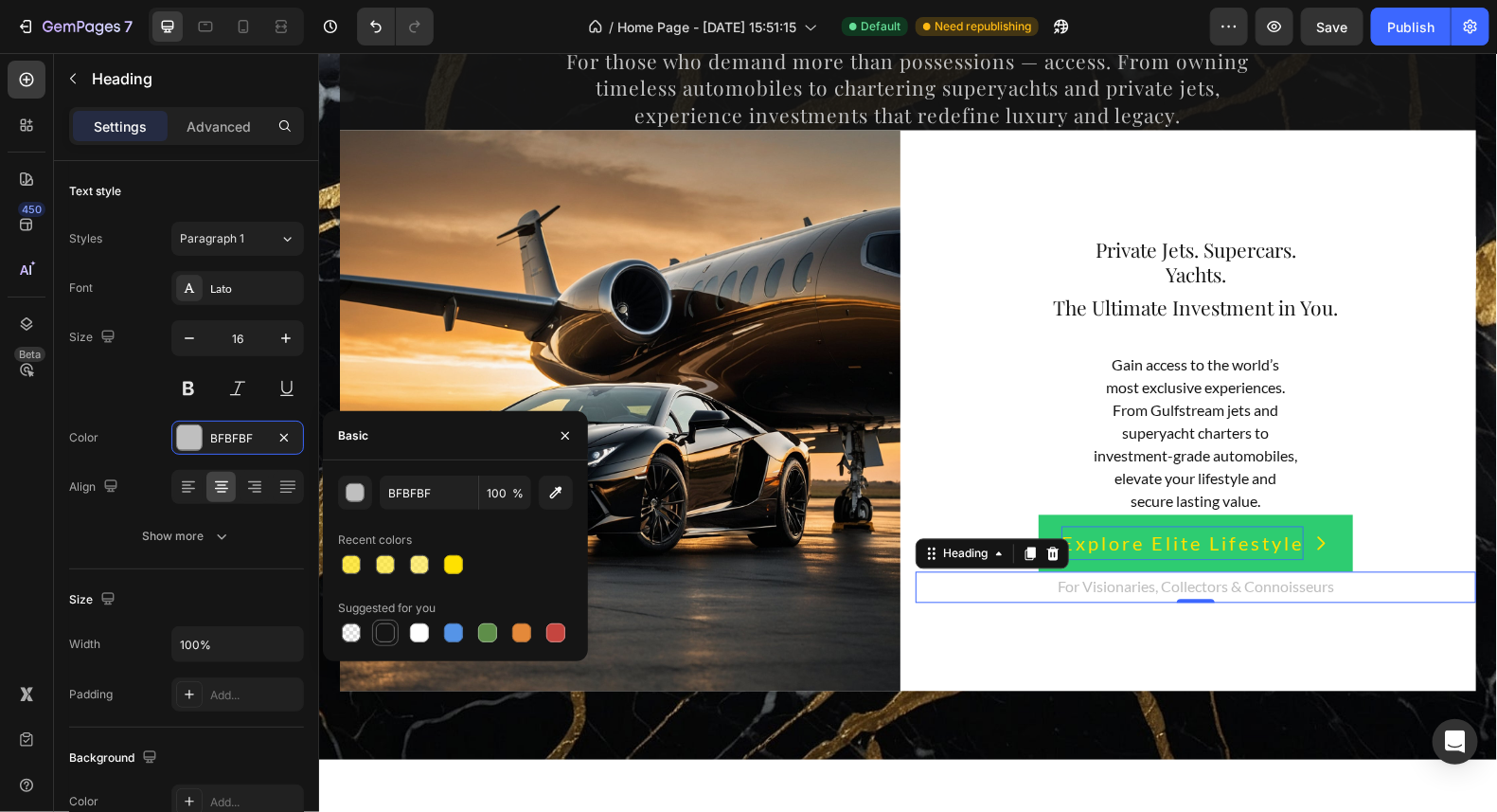
click at [389, 627] on div at bounding box center [386, 633] width 19 height 19
type input "151515"
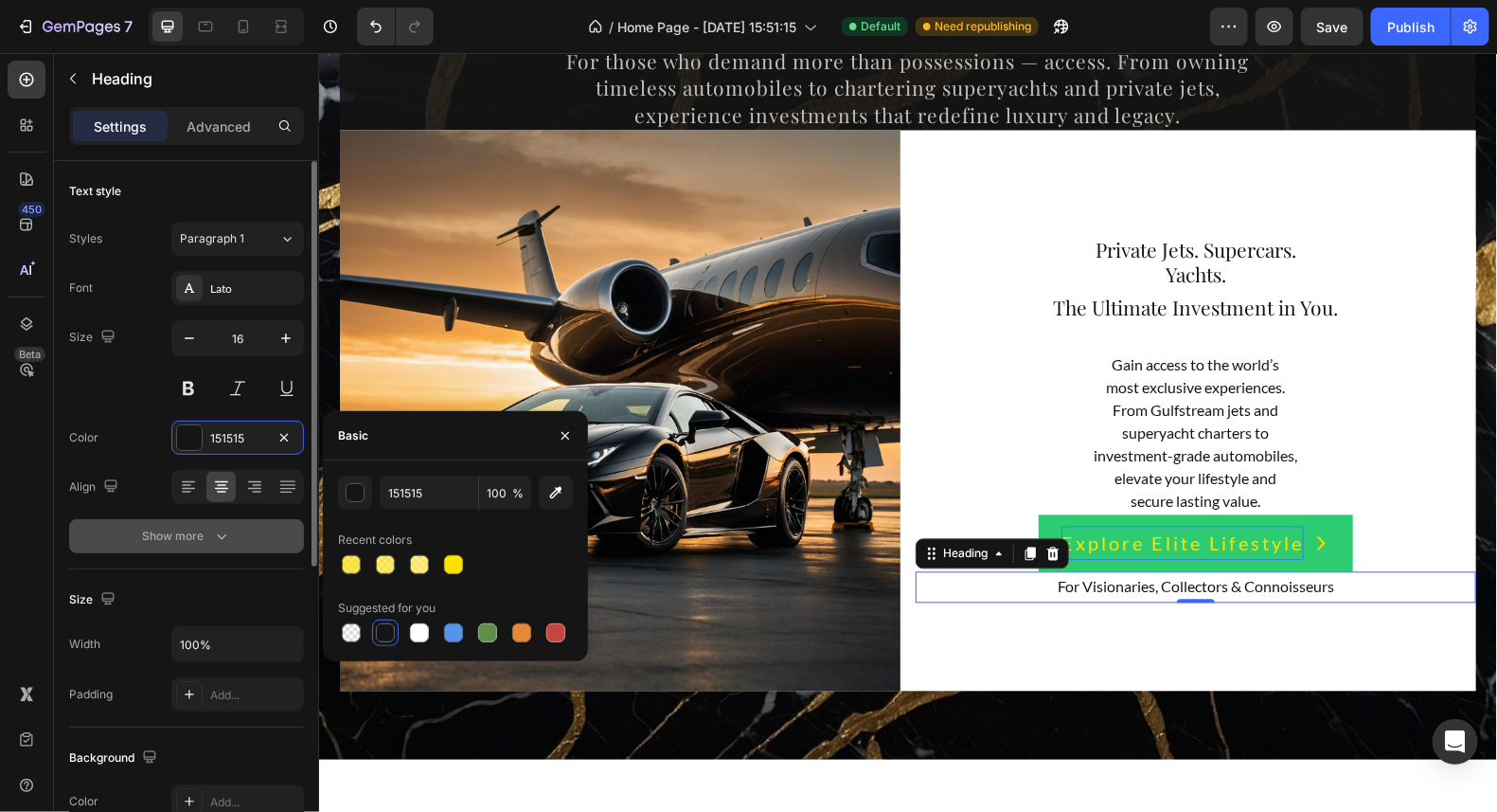
click at [226, 537] on icon "button" at bounding box center [222, 536] width 19 height 19
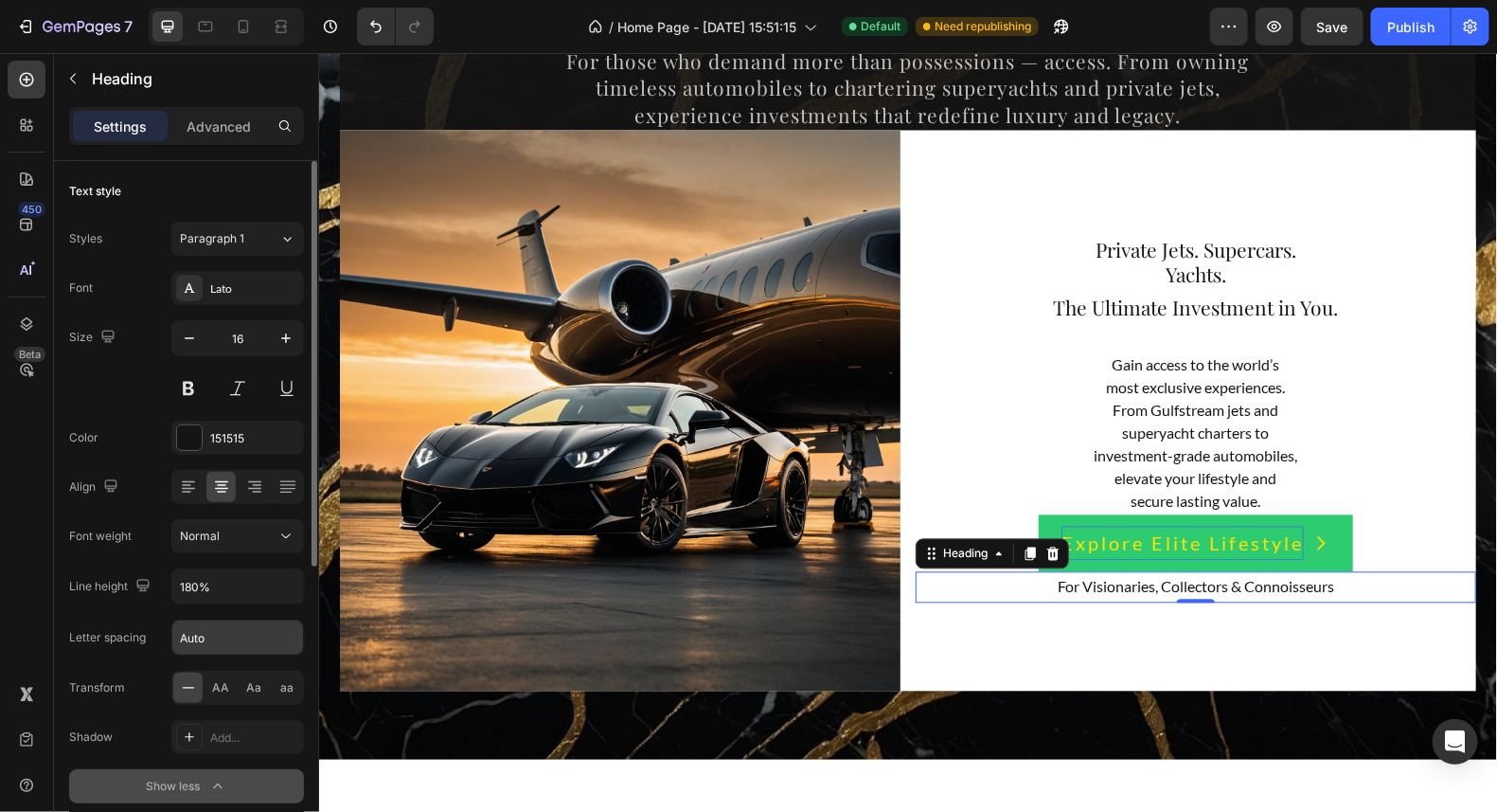
click at [215, 641] on input "Auto" at bounding box center [238, 637] width 131 height 34
type input "2"
type input "1"
click at [238, 383] on button at bounding box center [237, 388] width 34 height 34
click at [292, 584] on icon "button" at bounding box center [286, 587] width 19 height 19
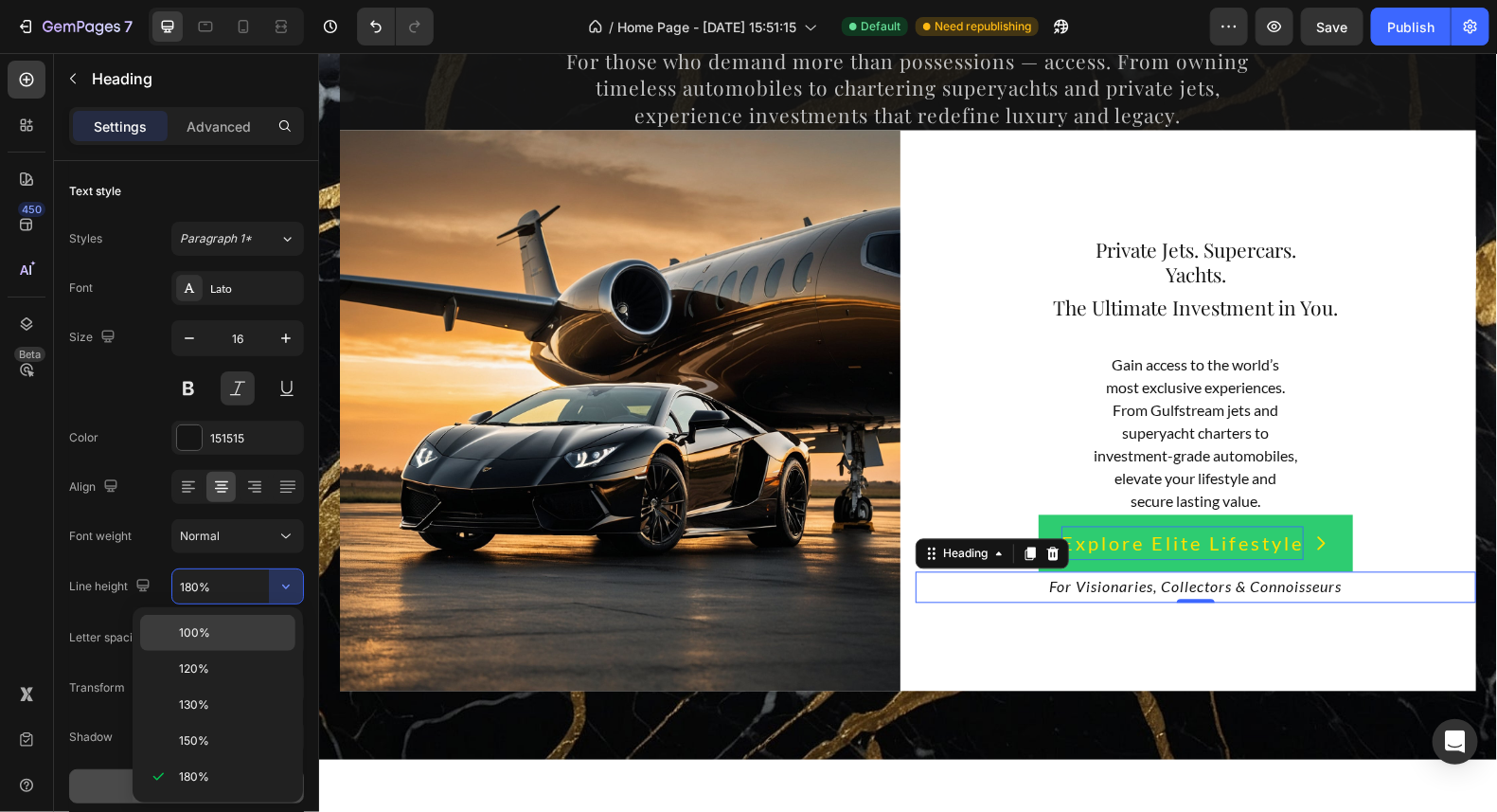
click at [211, 632] on p "100%" at bounding box center [233, 633] width 108 height 17
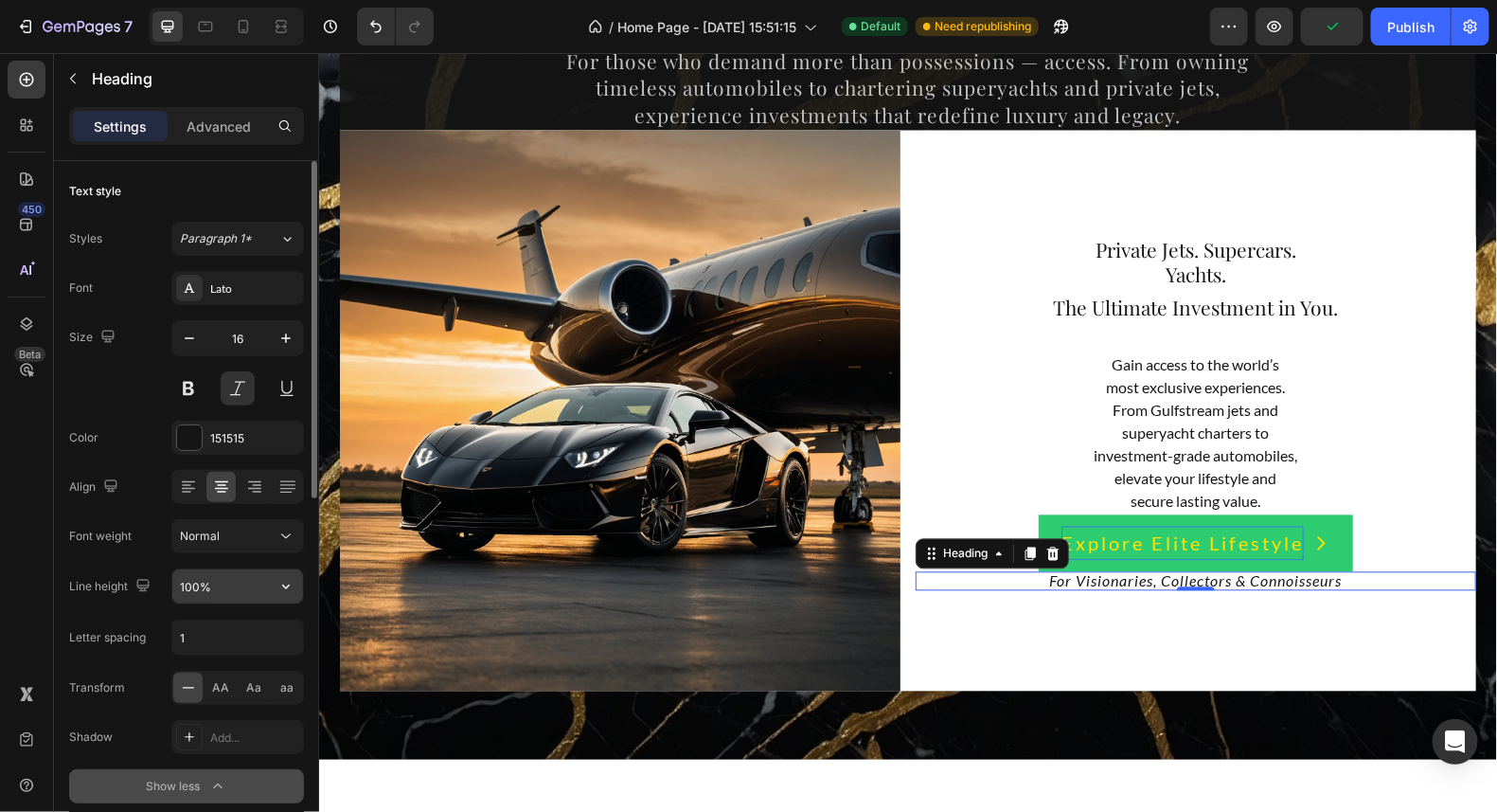
click at [266, 588] on input "100%" at bounding box center [238, 586] width 131 height 34
click at [285, 583] on icon "button" at bounding box center [286, 587] width 19 height 19
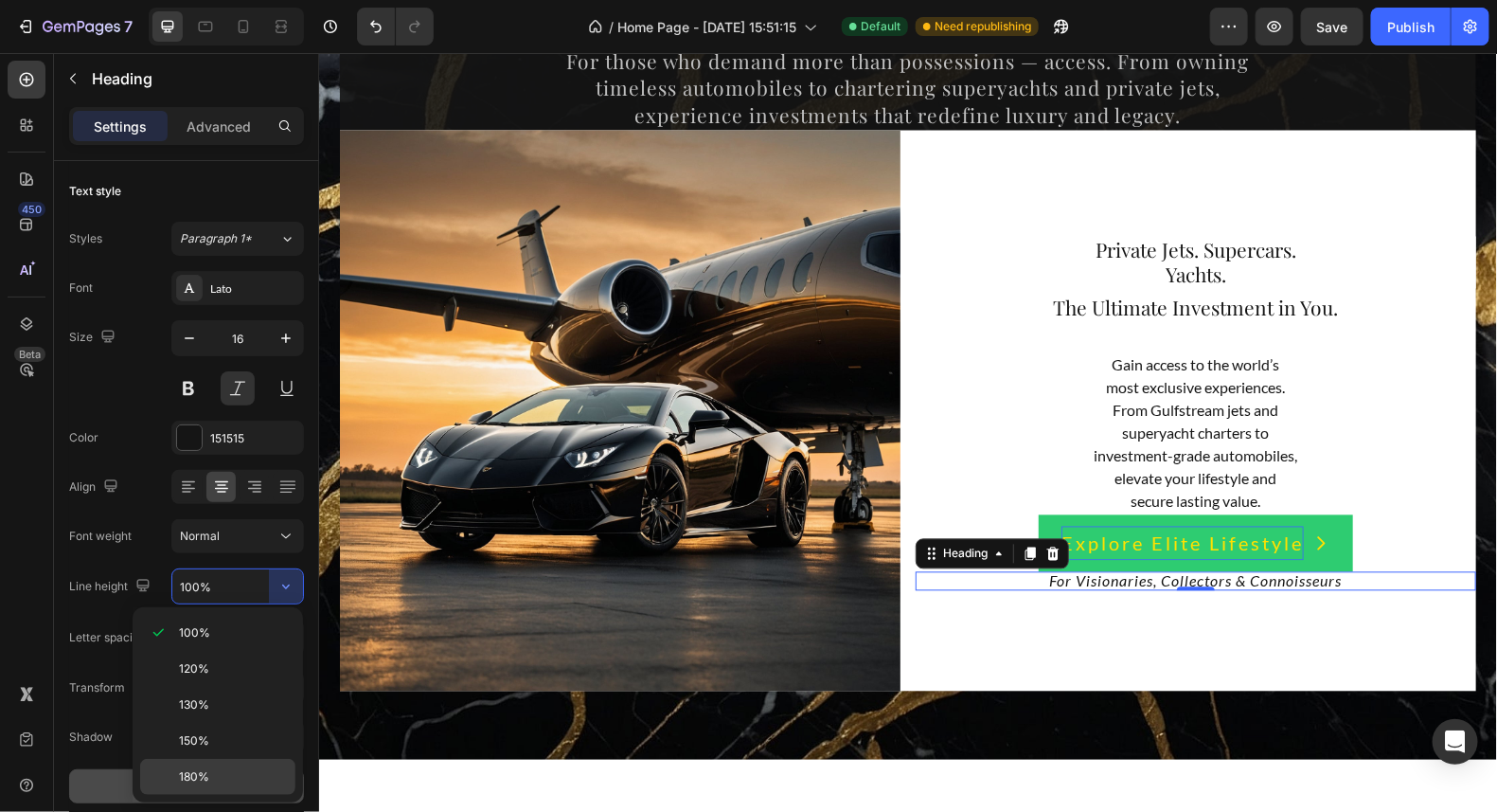
click at [203, 760] on div "180%" at bounding box center [217, 776] width 155 height 36
type input "180%"
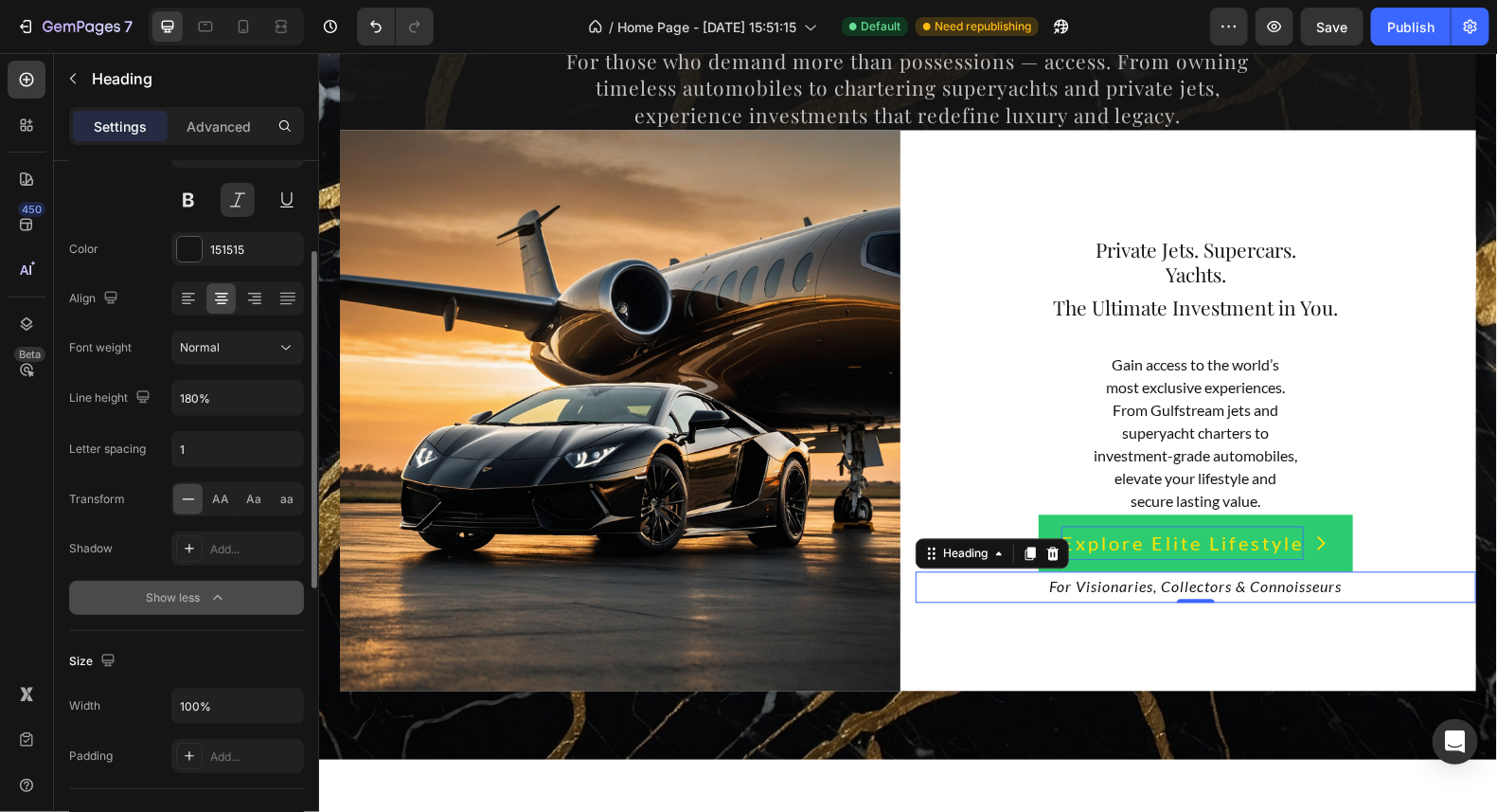
scroll to position [378, 0]
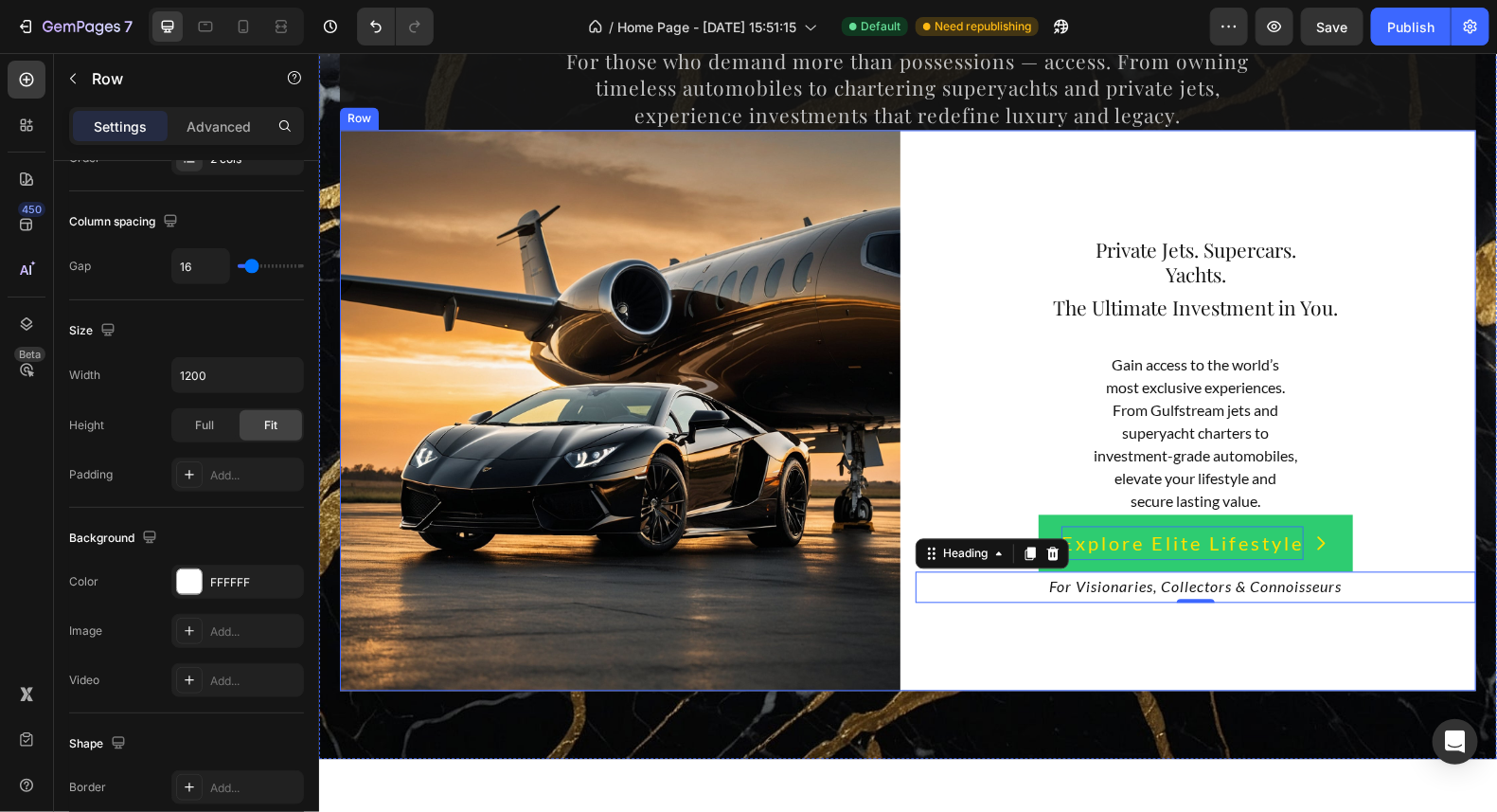
click at [1383, 221] on div "⁠⁠⁠⁠⁠⁠⁠ Private Jets. Supercars. Yachts. Heading ⁠⁠⁠⁠⁠⁠⁠ The Ultimate Investmen…" at bounding box center [1195, 410] width 561 height 561
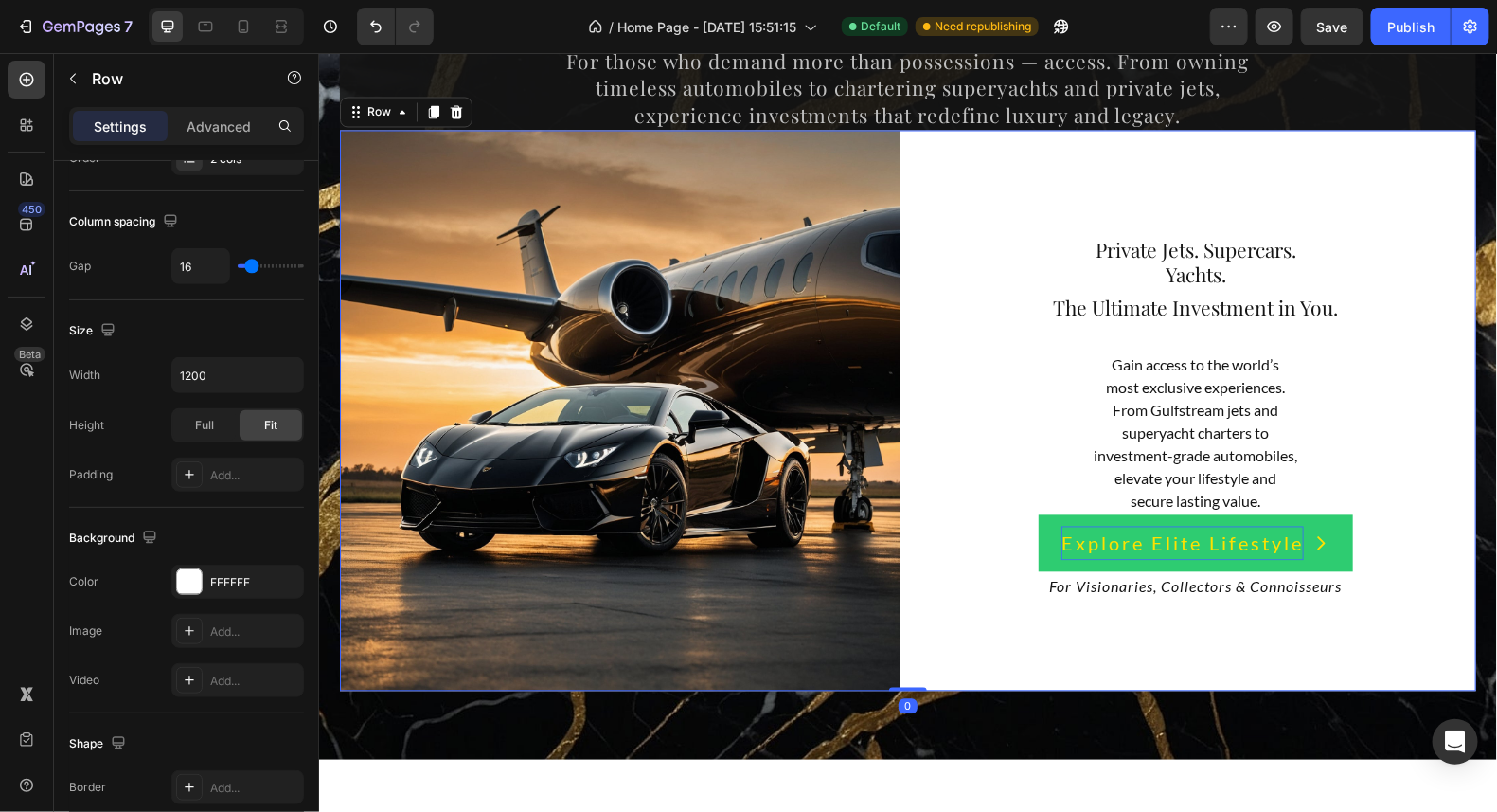
scroll to position [0, 0]
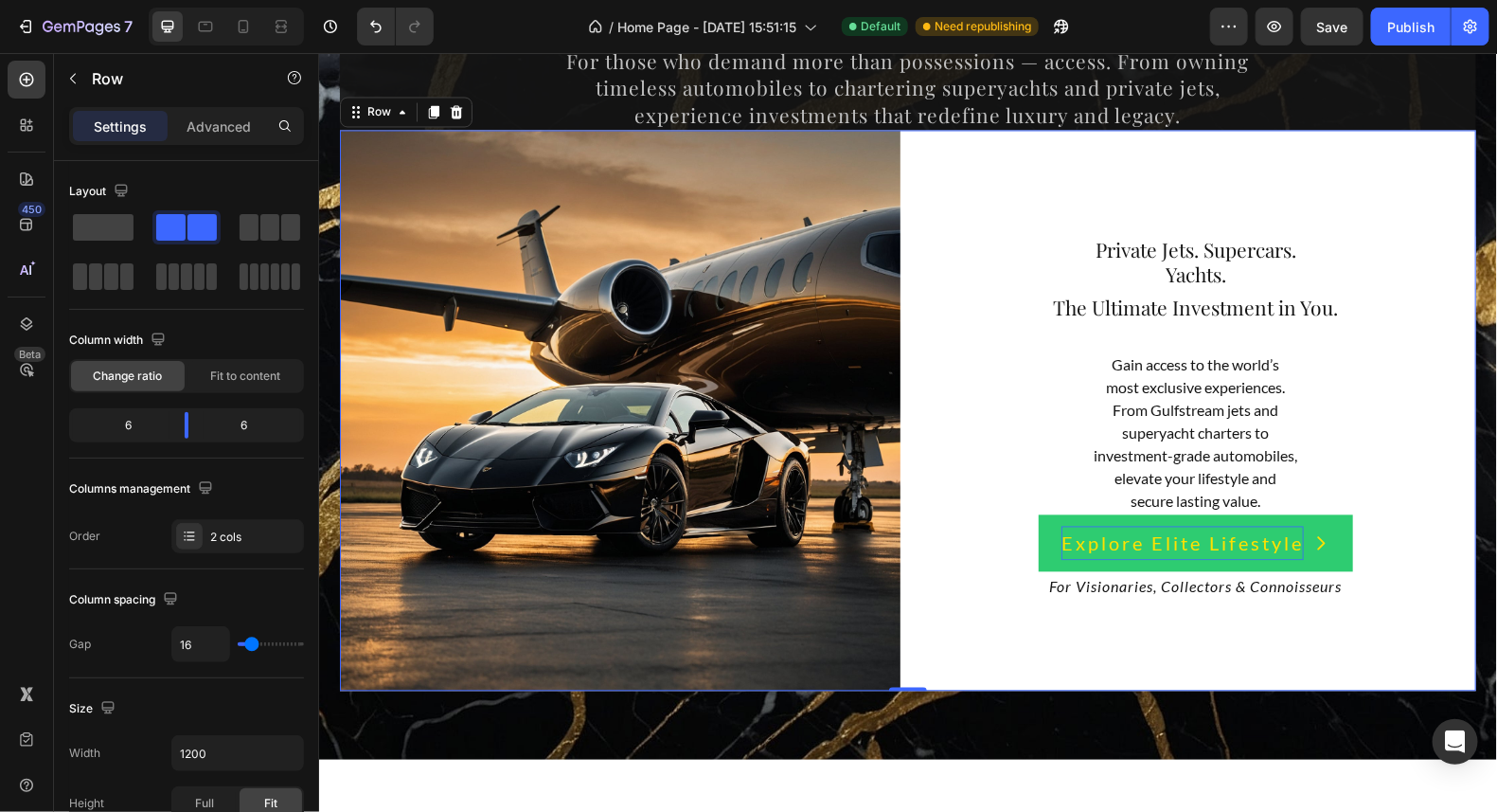
click at [1384, 216] on div "⁠⁠⁠⁠⁠⁠⁠ Private Jets. Supercars. Yachts. Heading ⁠⁠⁠⁠⁠⁠⁠ The Ultimate Investmen…" at bounding box center [1195, 410] width 561 height 561
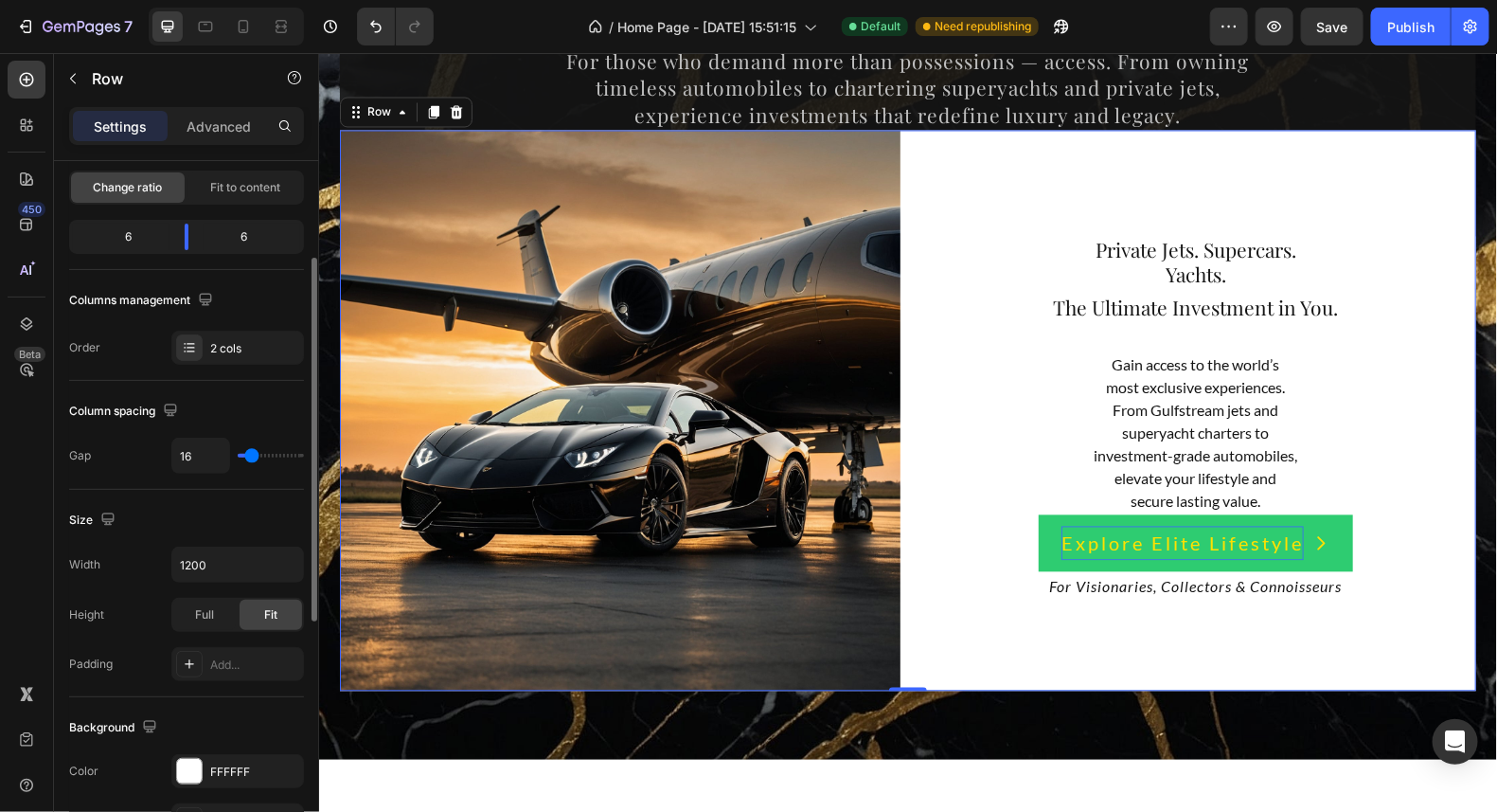
type input "24"
type input "60"
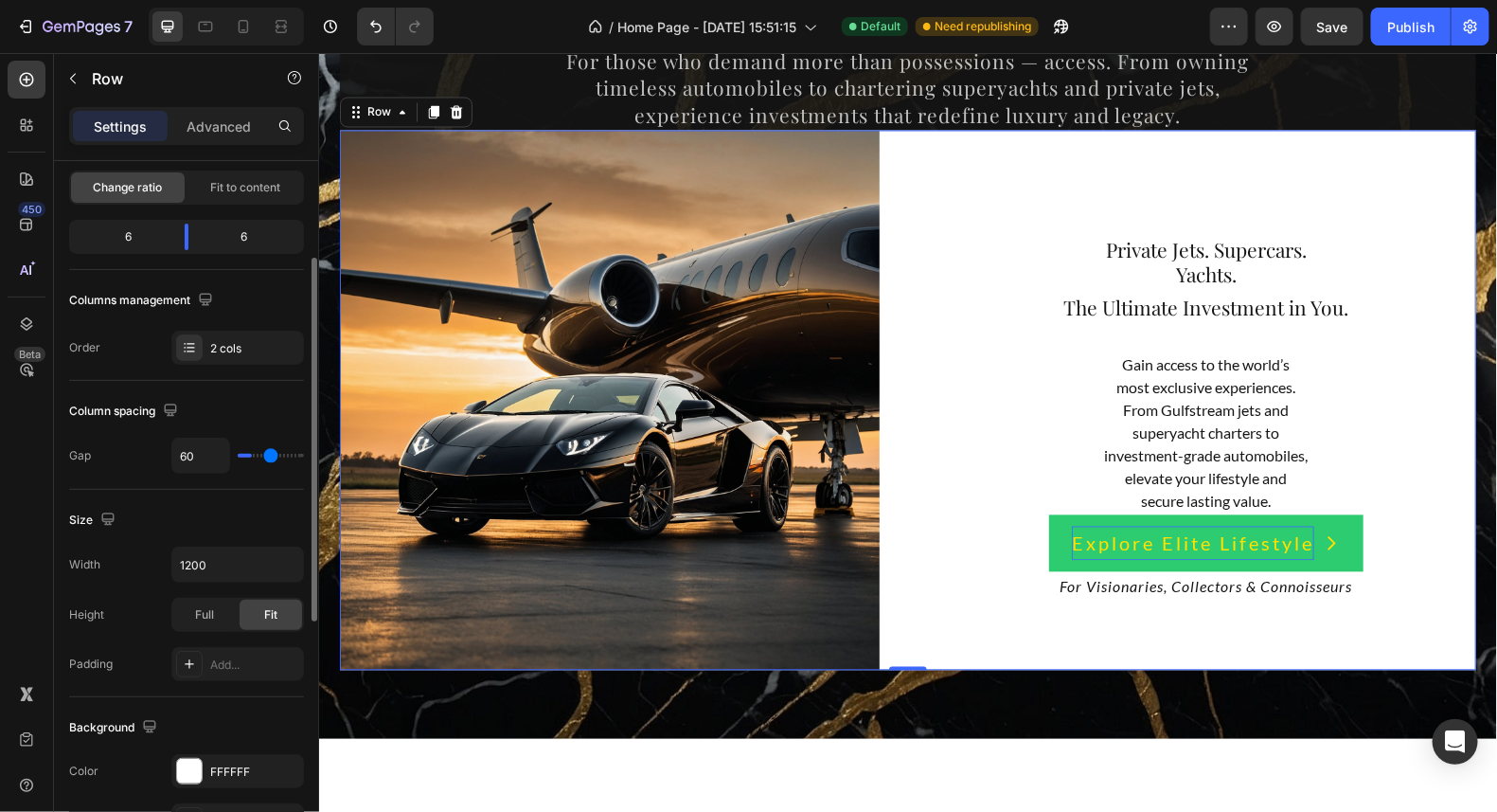
type input "62"
type input "64"
type input "66"
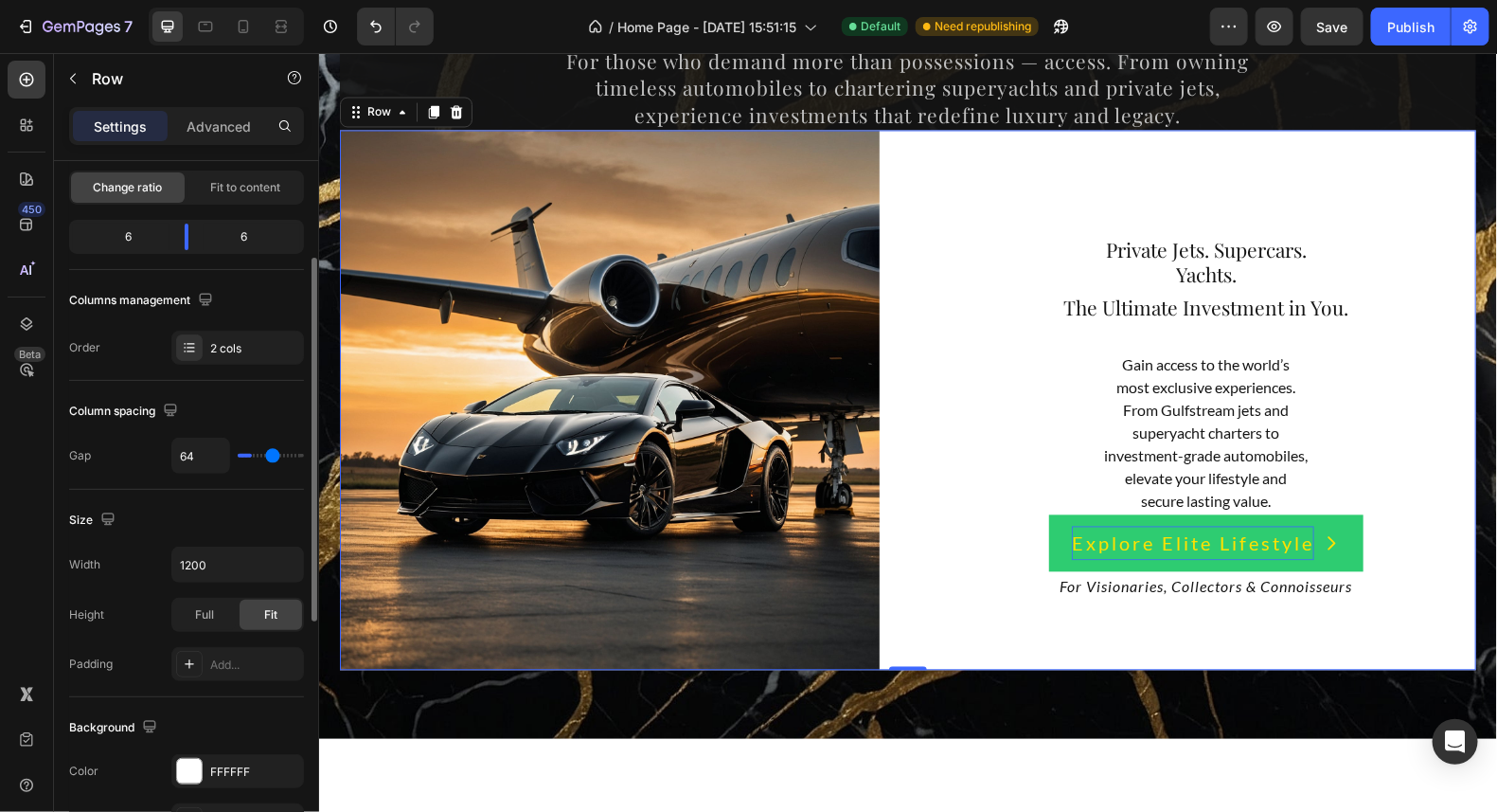
type input "66"
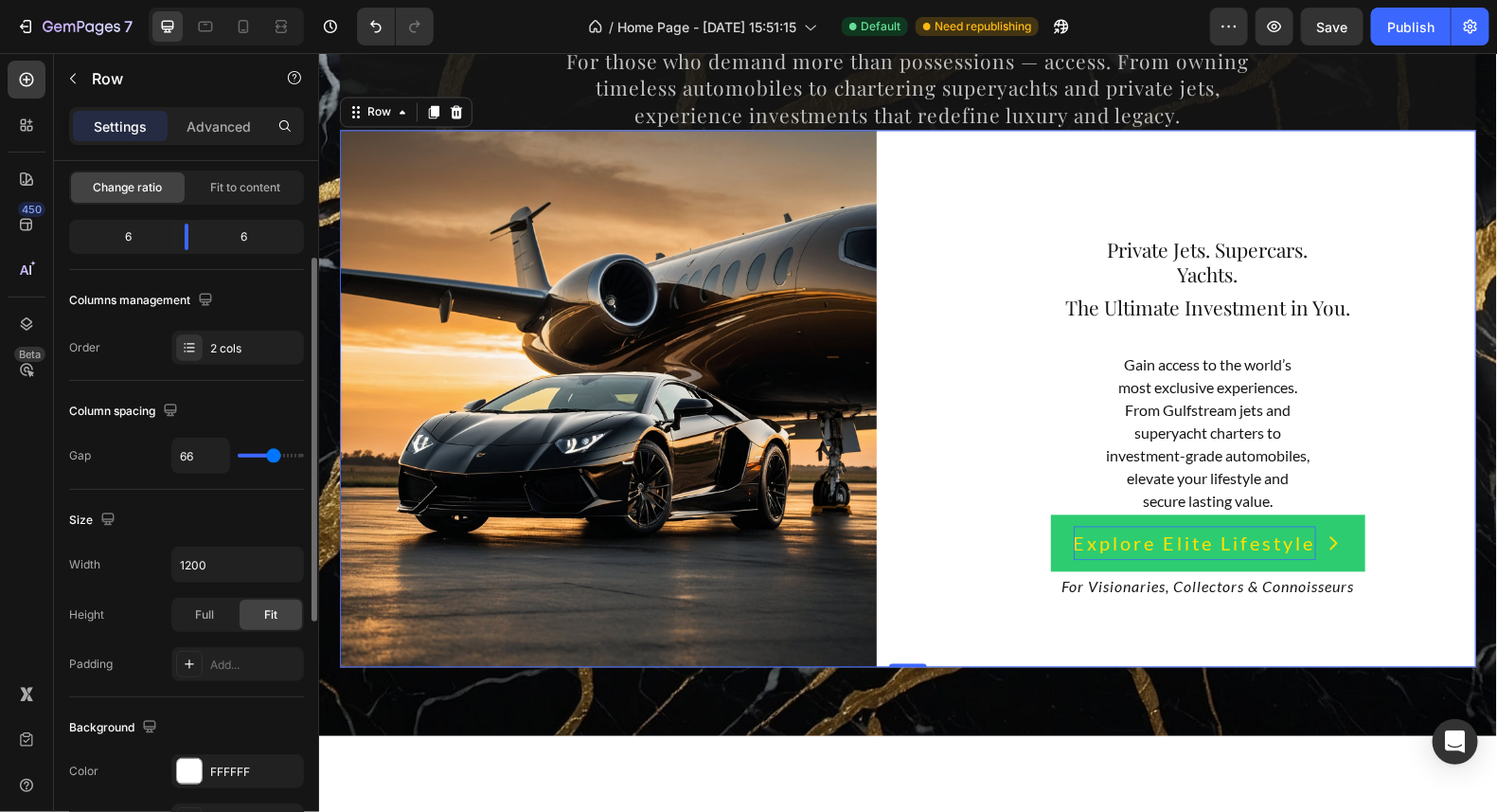
type input "65"
type input "58"
type input "36"
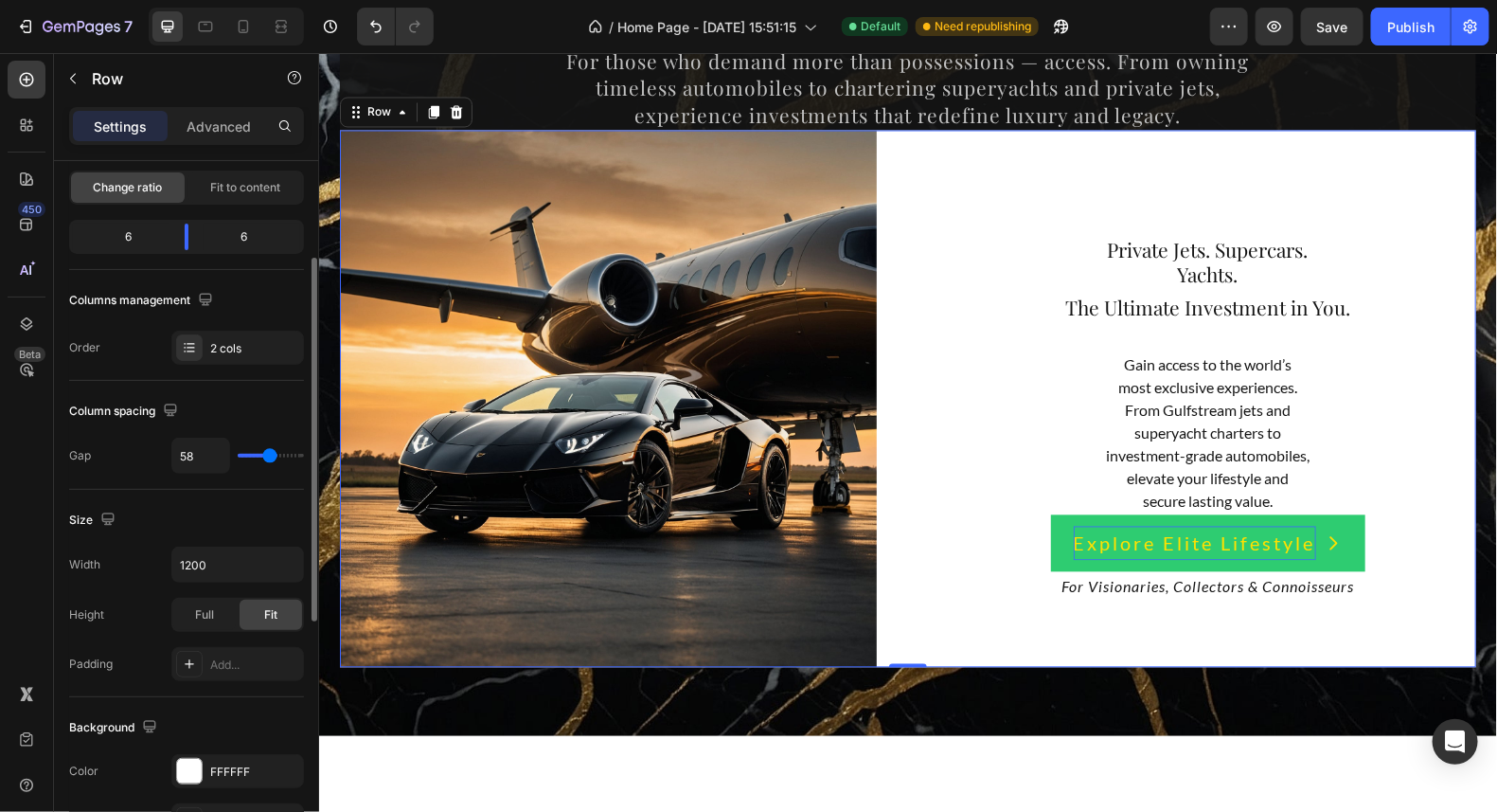
type input "36"
type input "33"
type input "29"
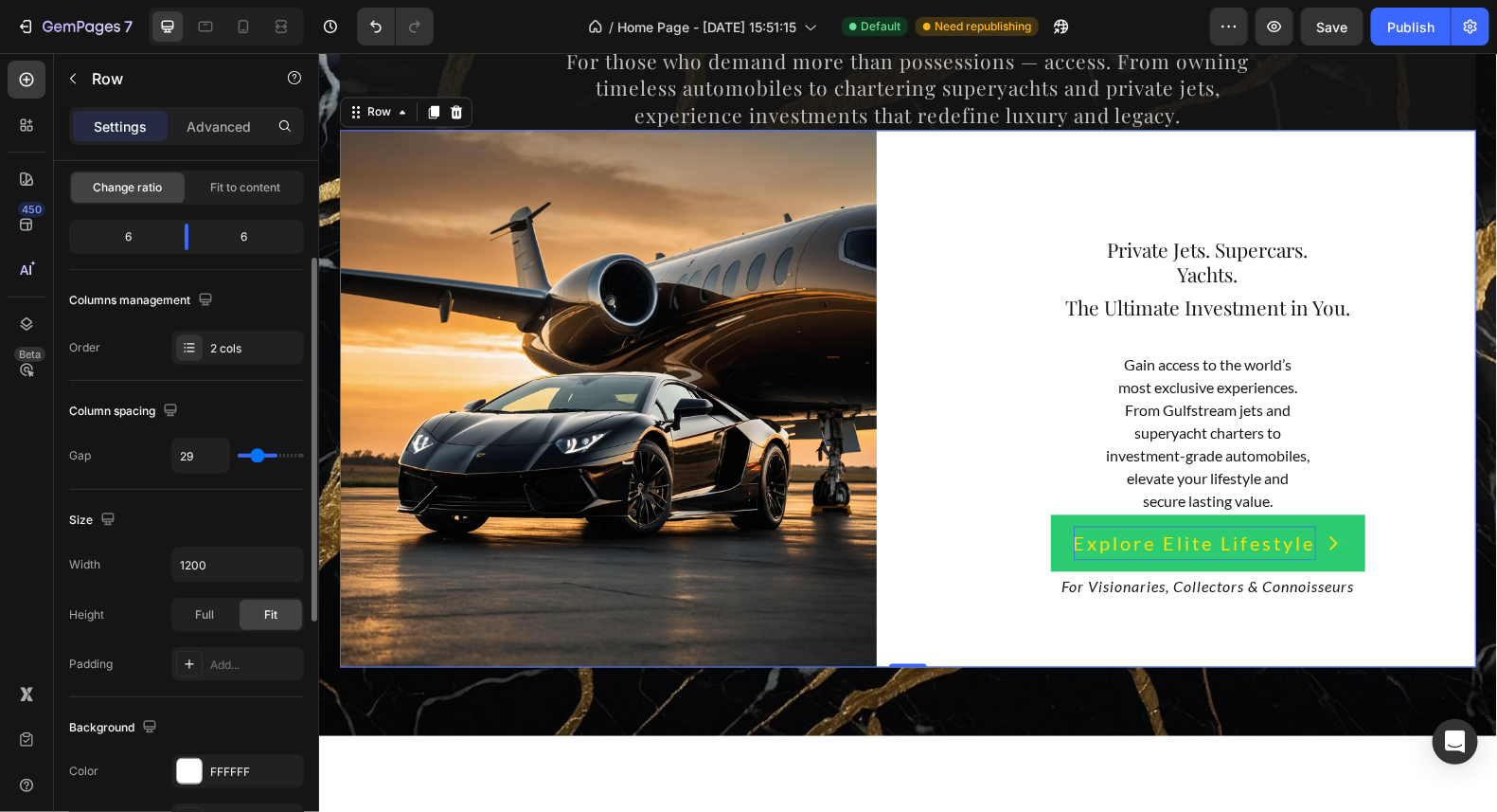
type input "27"
type input "25"
type input "23"
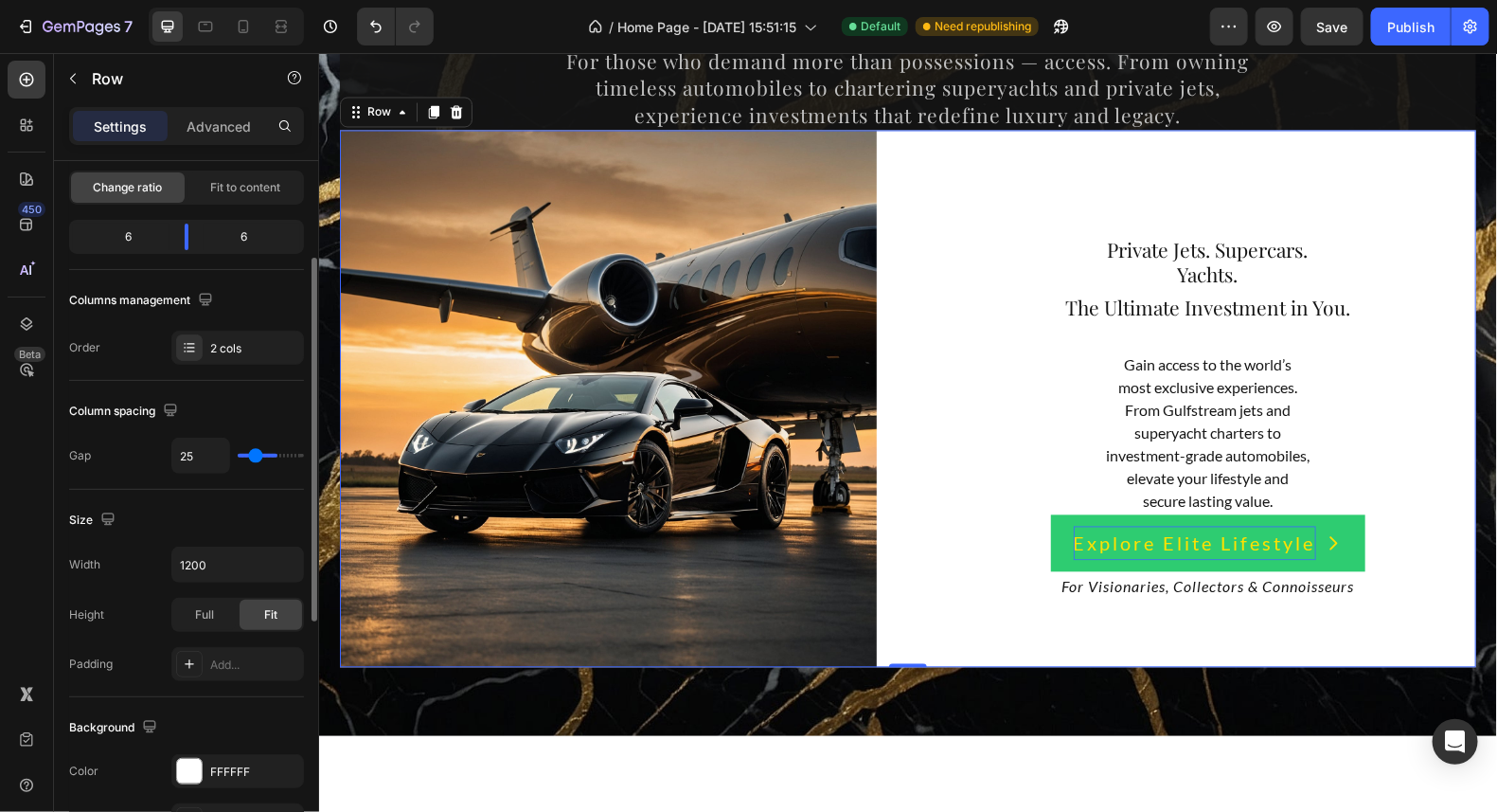
type input "23"
type input "20"
type input "18"
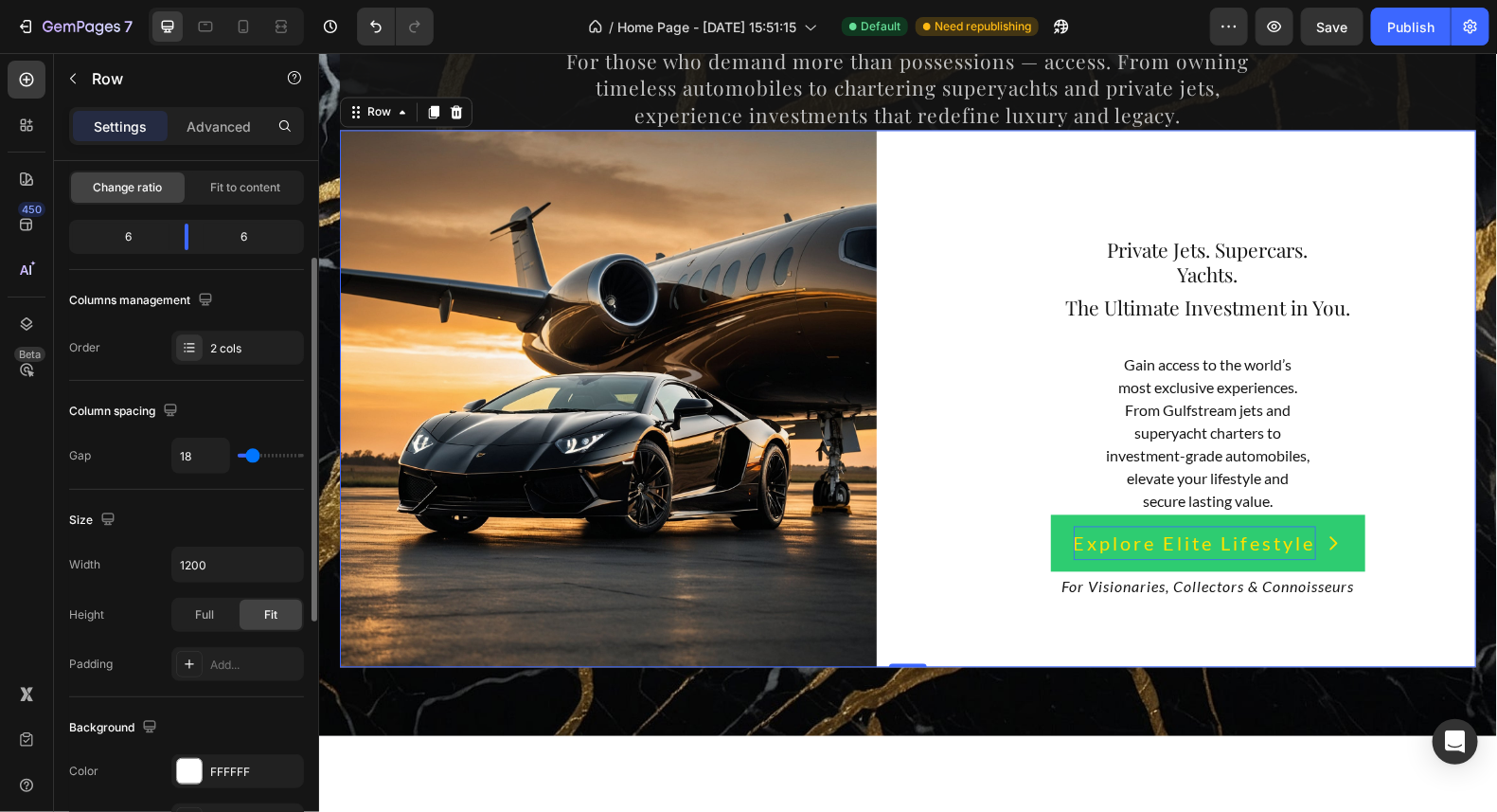
type input "16"
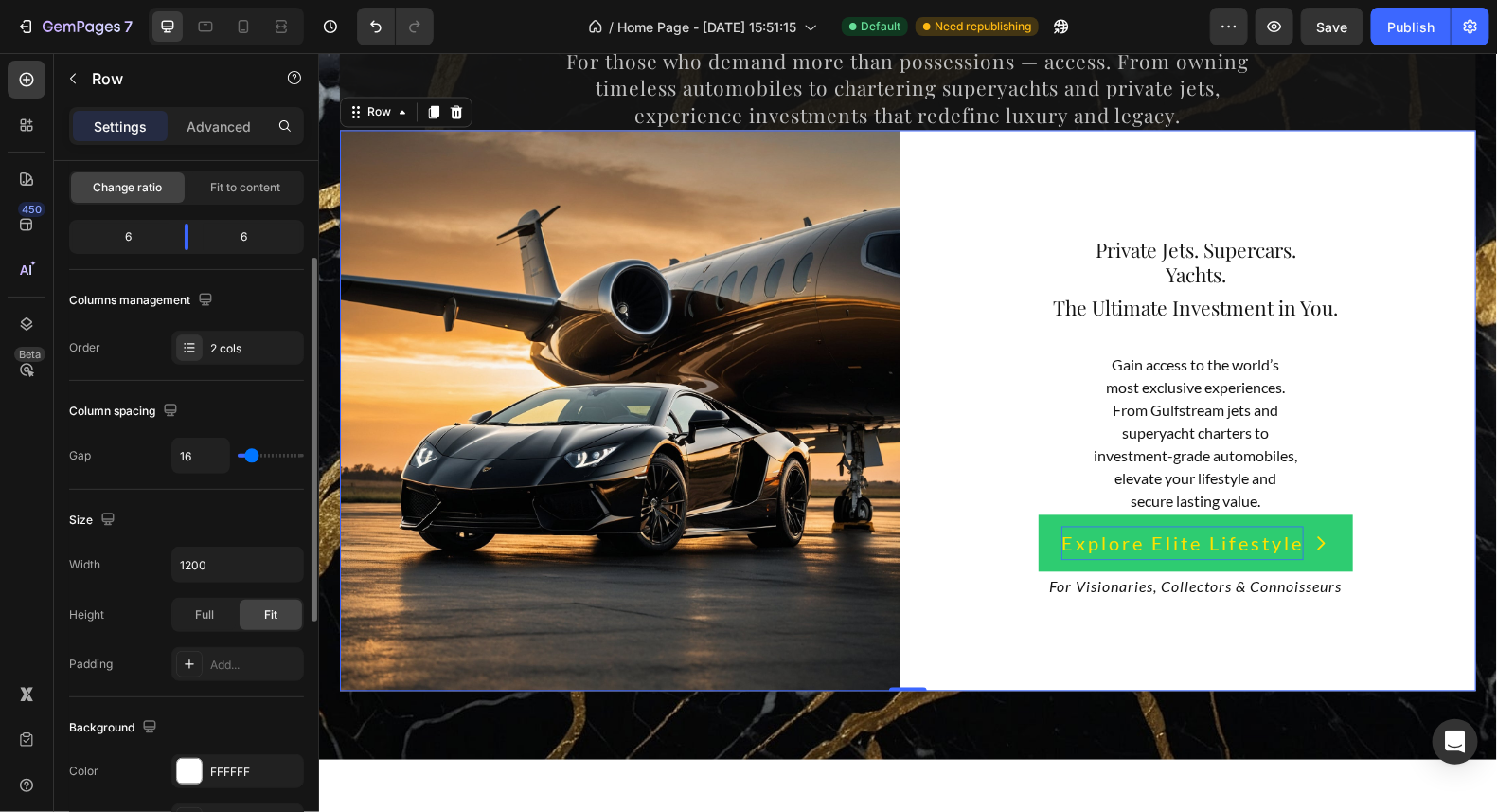
type input "13"
type input "10"
type input "6"
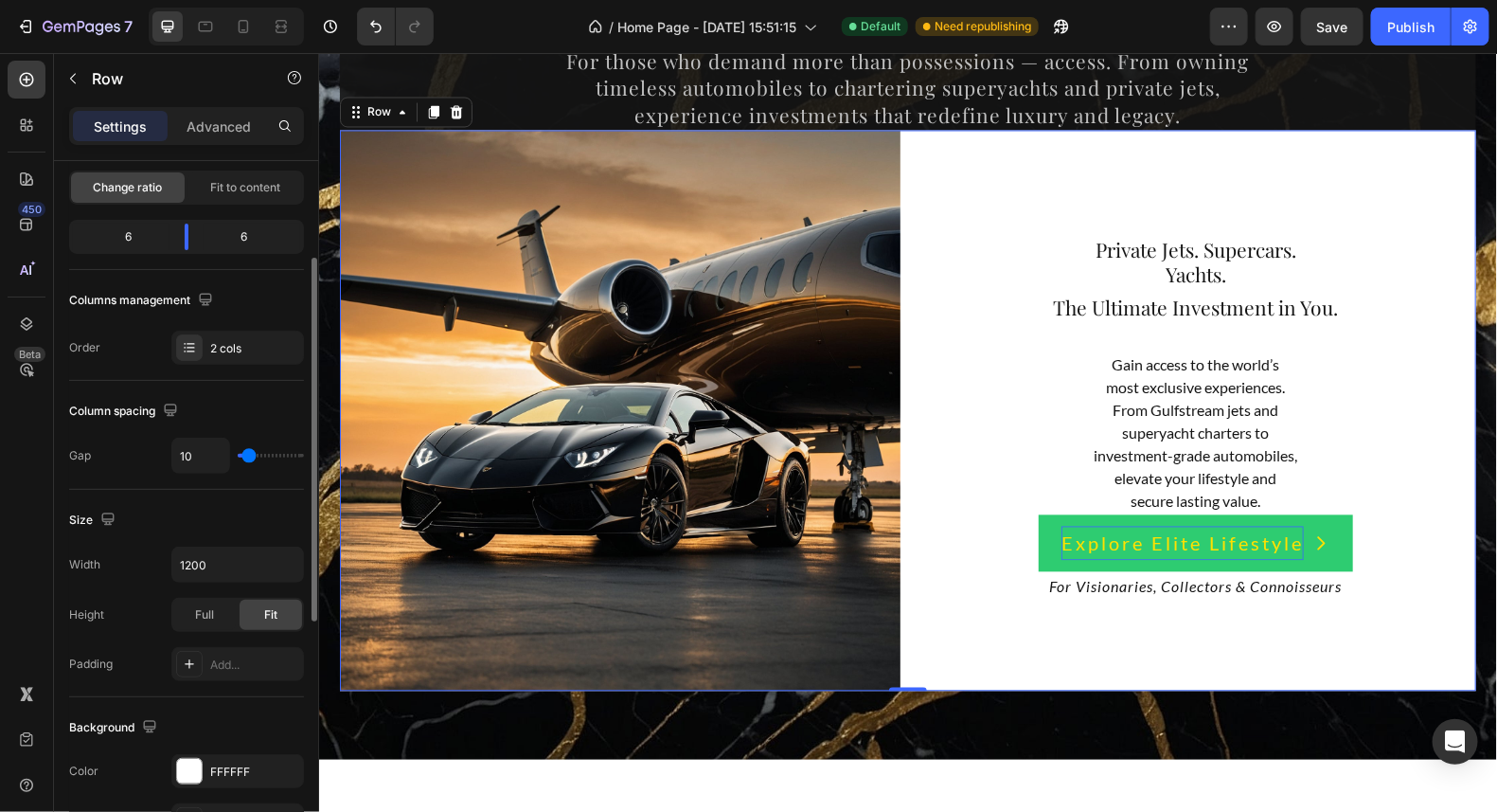
type input "6"
type input "0"
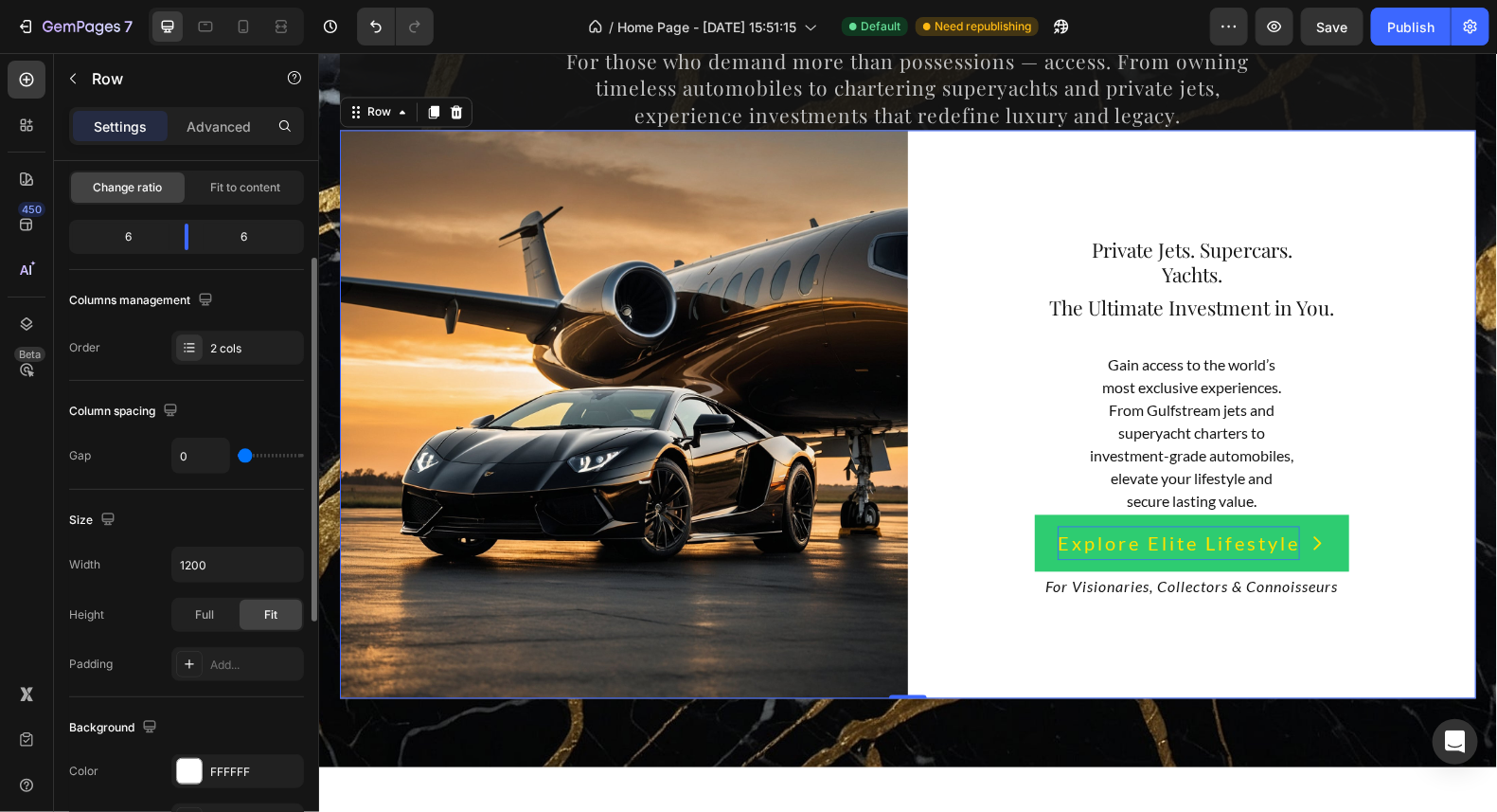
type input "2"
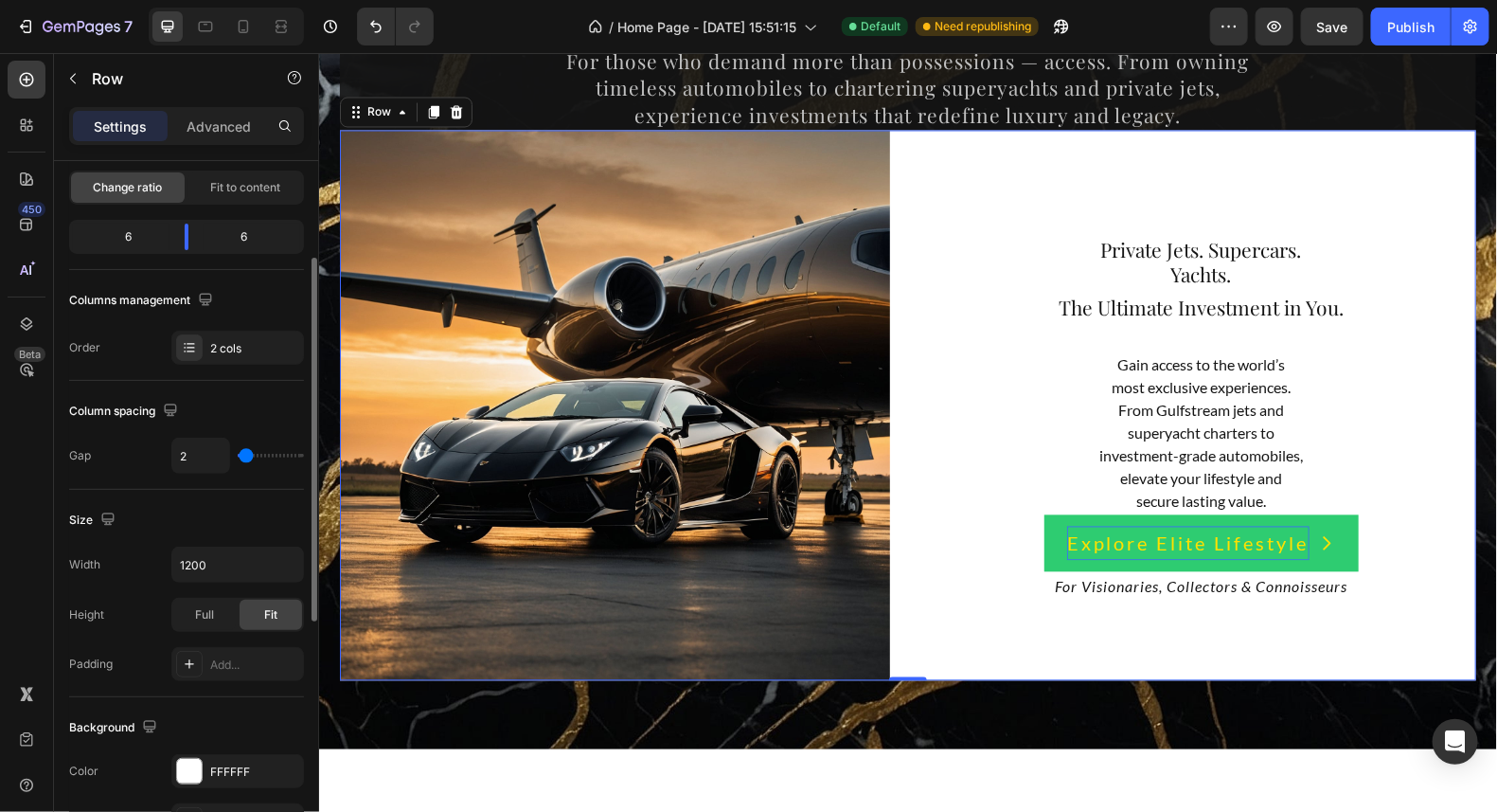
type input "49"
type input "58"
type input "73"
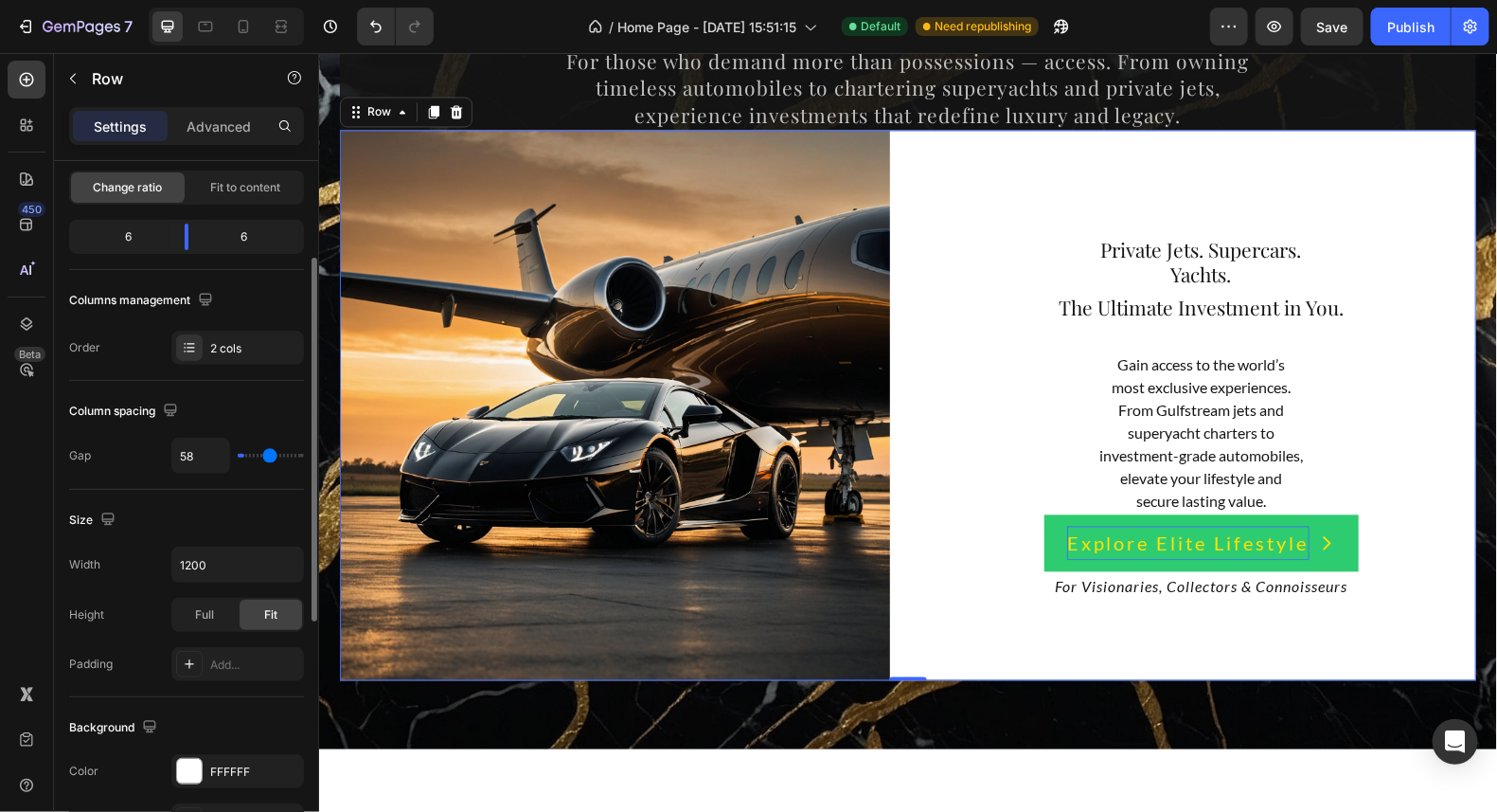
type input "73"
type input "79"
type input "92"
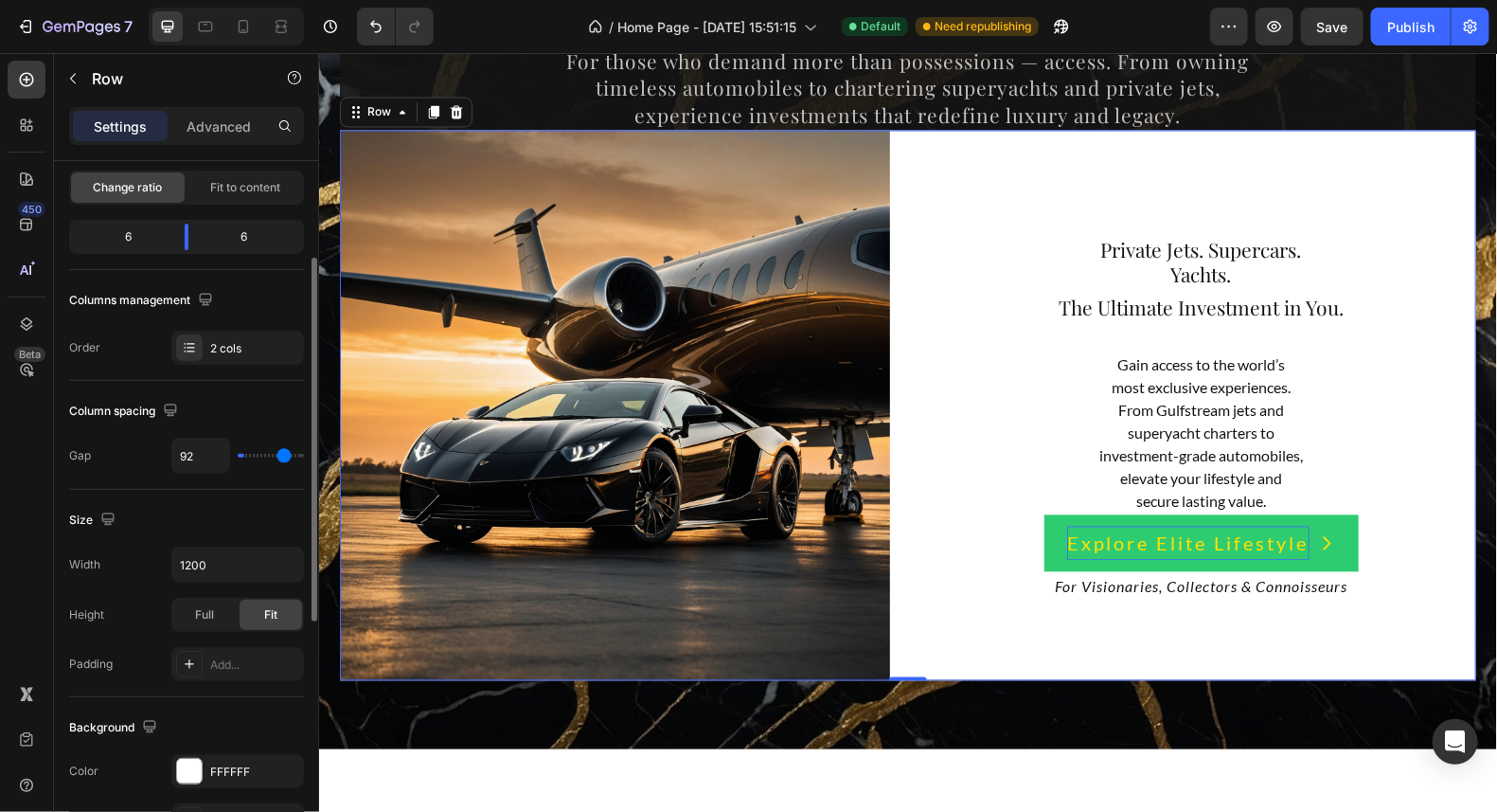
type input "99"
type input "109"
type input "120"
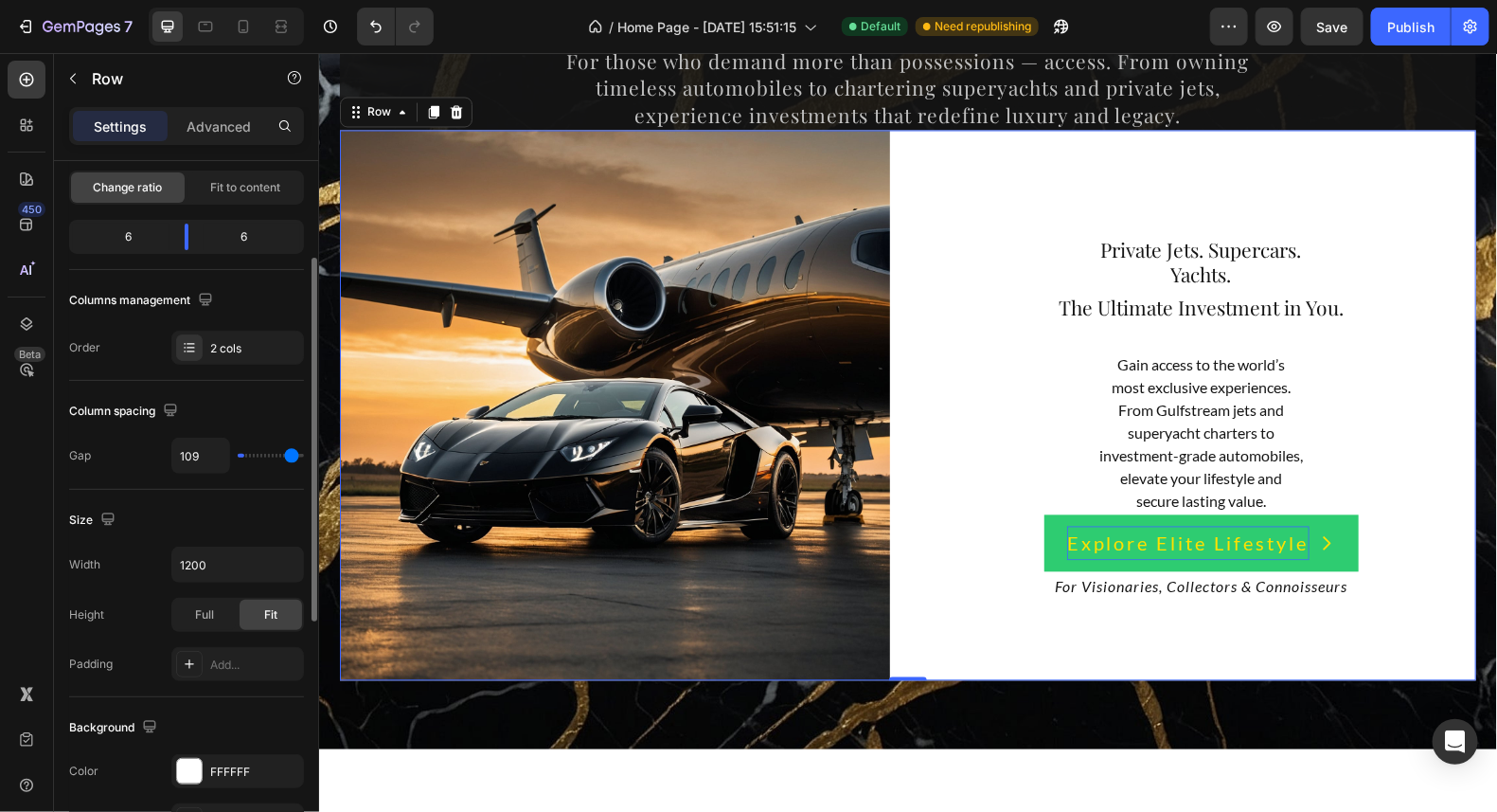
type input "120"
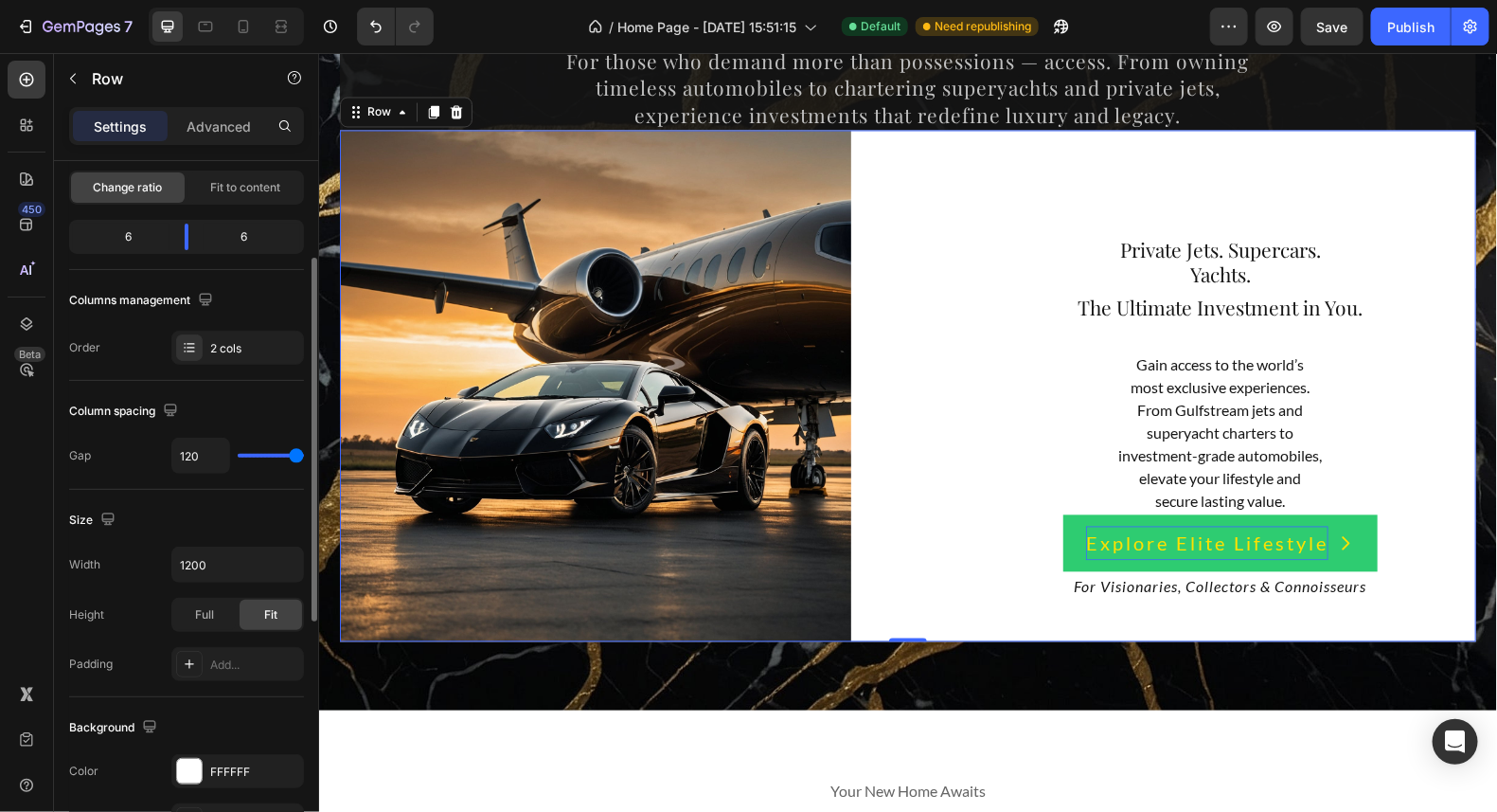
type input "119"
type input "64"
type input "0"
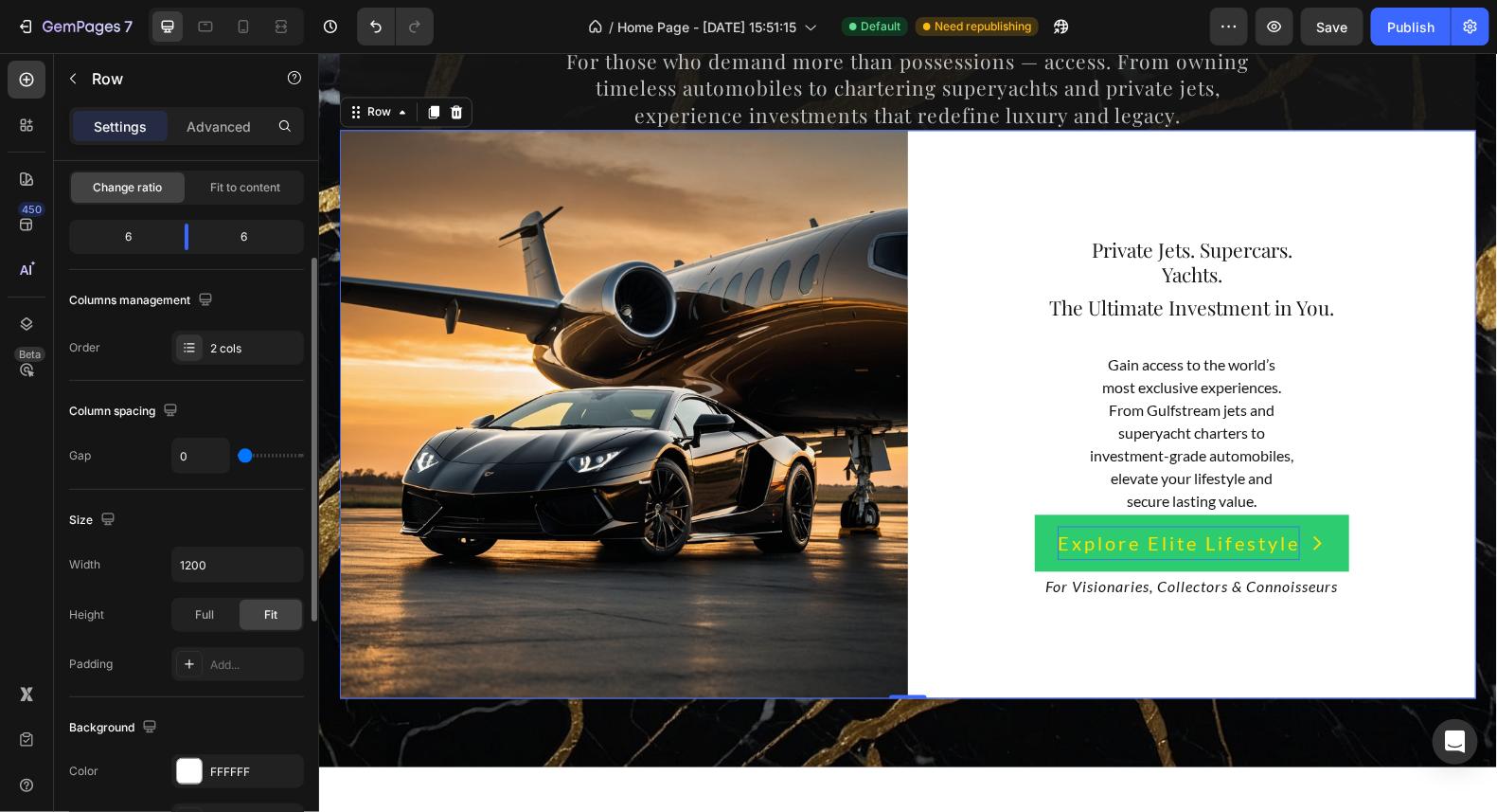
drag, startPoint x: 250, startPoint y: 445, endPoint x: 143, endPoint y: 505, distance: 122.7
type input "0"
click at [238, 457] on input "range" at bounding box center [270, 456] width 66 height 4
click at [288, 563] on icon "button" at bounding box center [286, 565] width 8 height 5
click at [239, 557] on input "1200" at bounding box center [238, 564] width 131 height 34
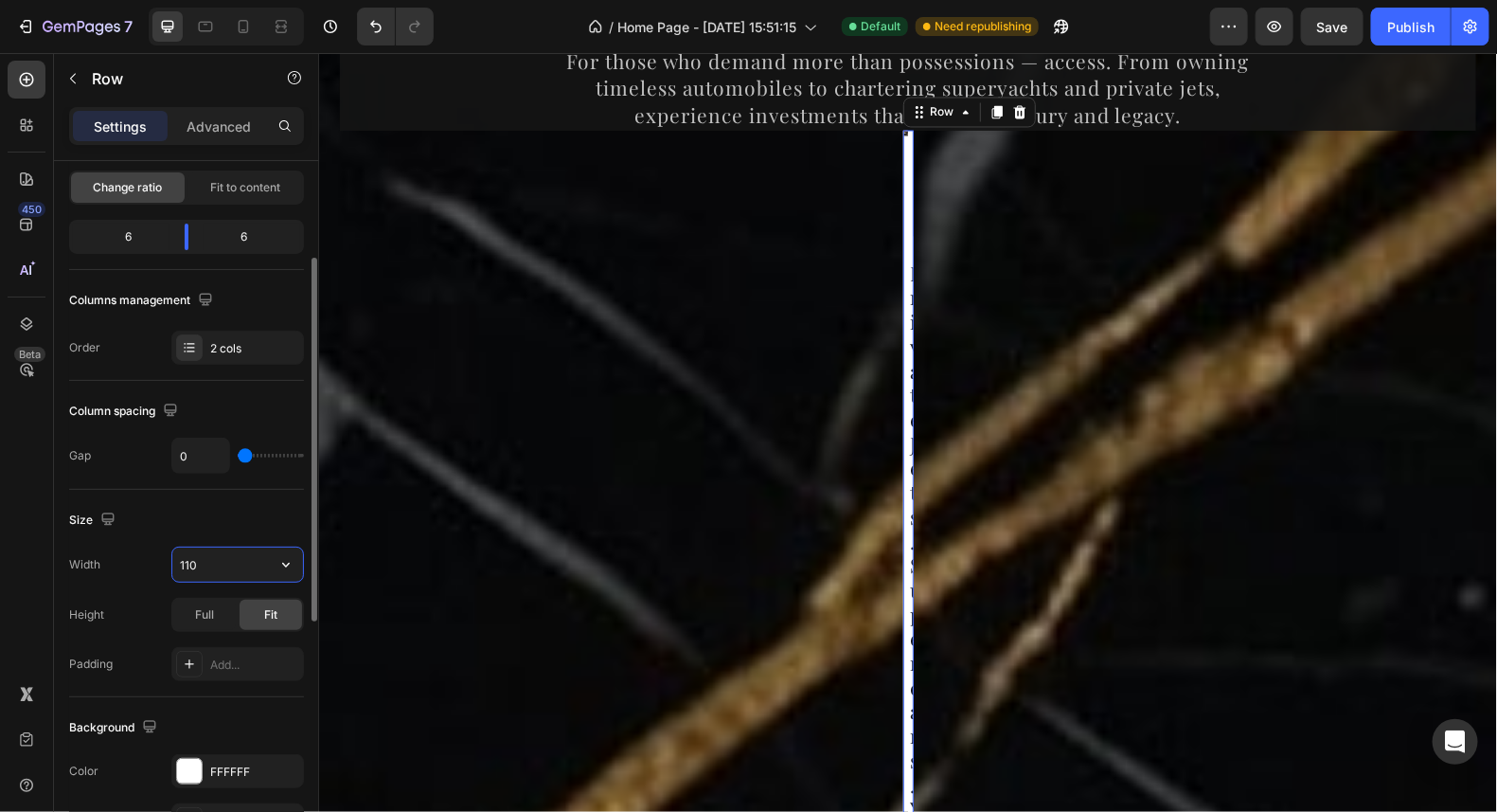
type input "1100"
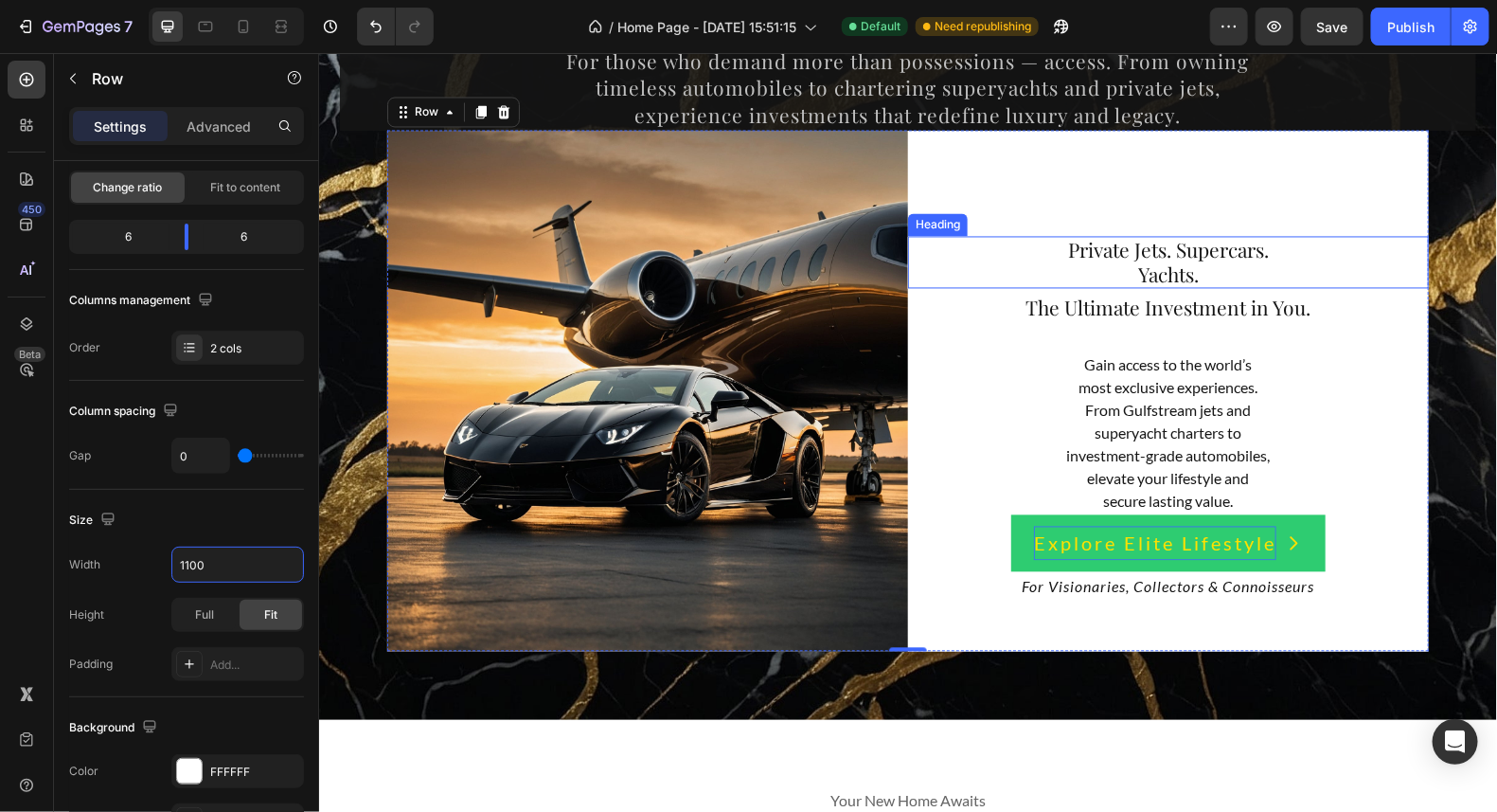
click at [1147, 236] on span "Private Jets. Supercars." at bounding box center [1167, 249] width 201 height 27
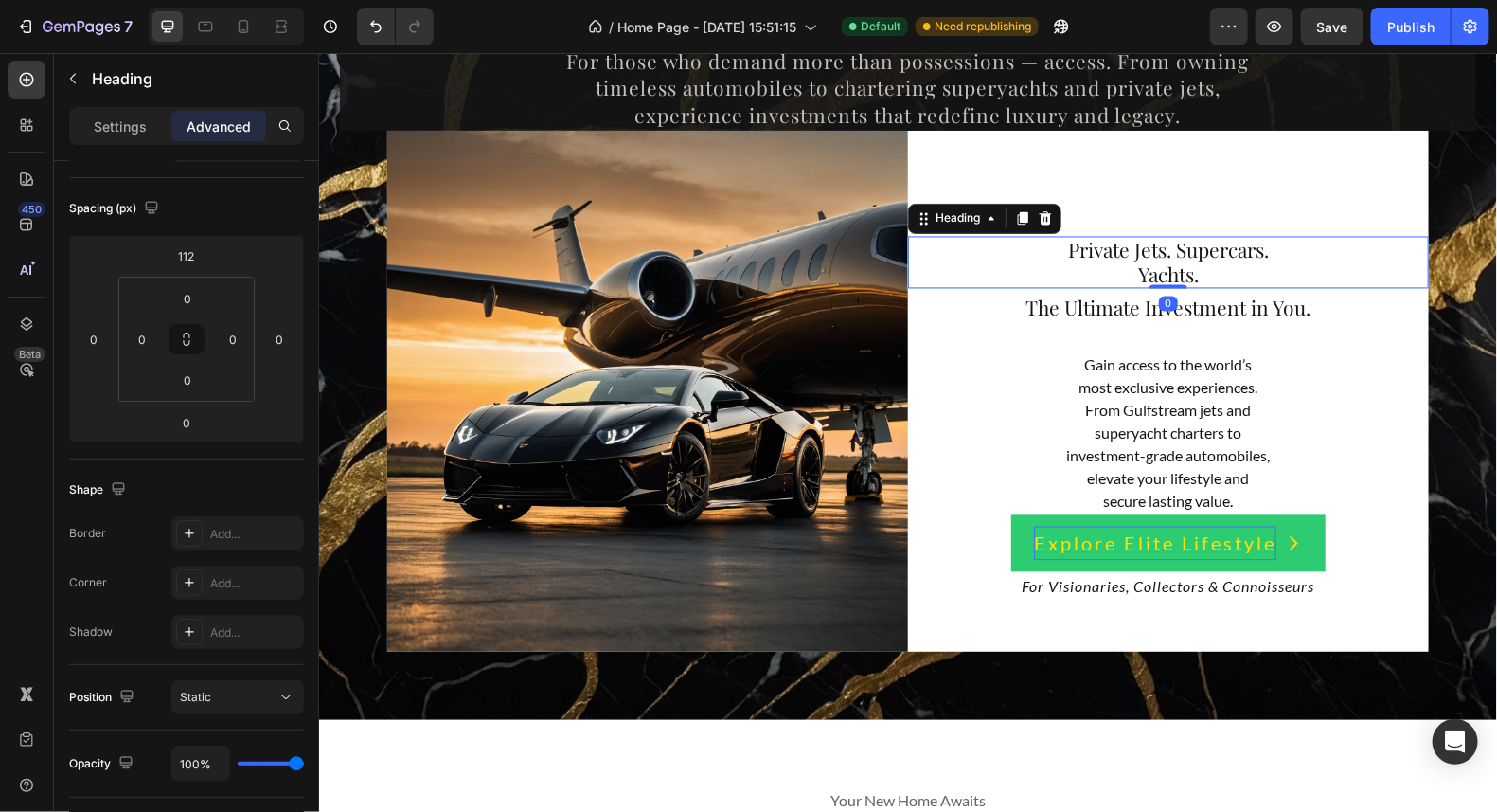
scroll to position [0, 0]
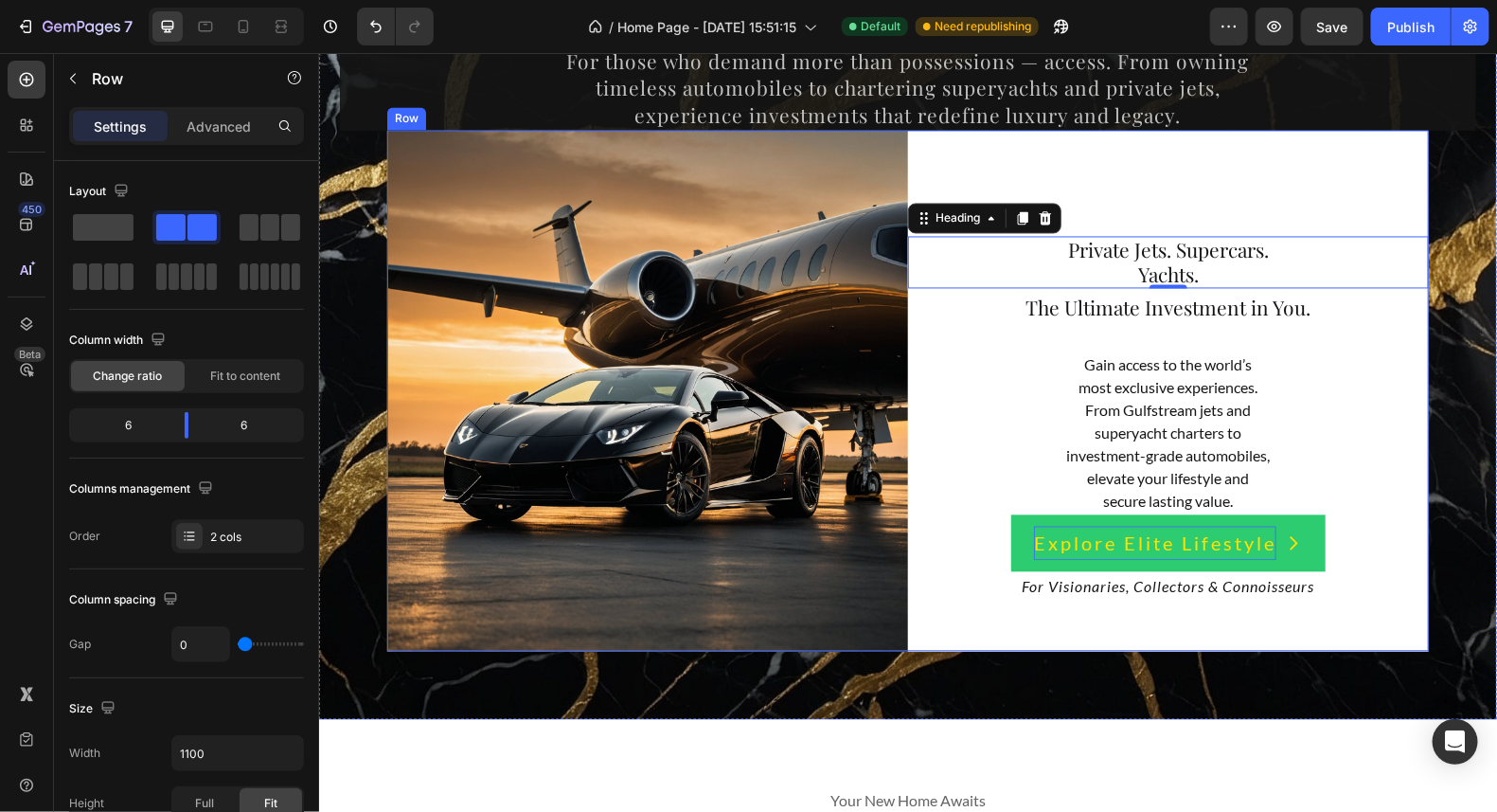
click at [1165, 201] on div "⁠⁠⁠⁠⁠⁠⁠ Private Jets. Supercars. Yachts. Heading 0 ⁠⁠⁠⁠⁠⁠⁠ The Ultimate Investm…" at bounding box center [1167, 390] width 520 height 520
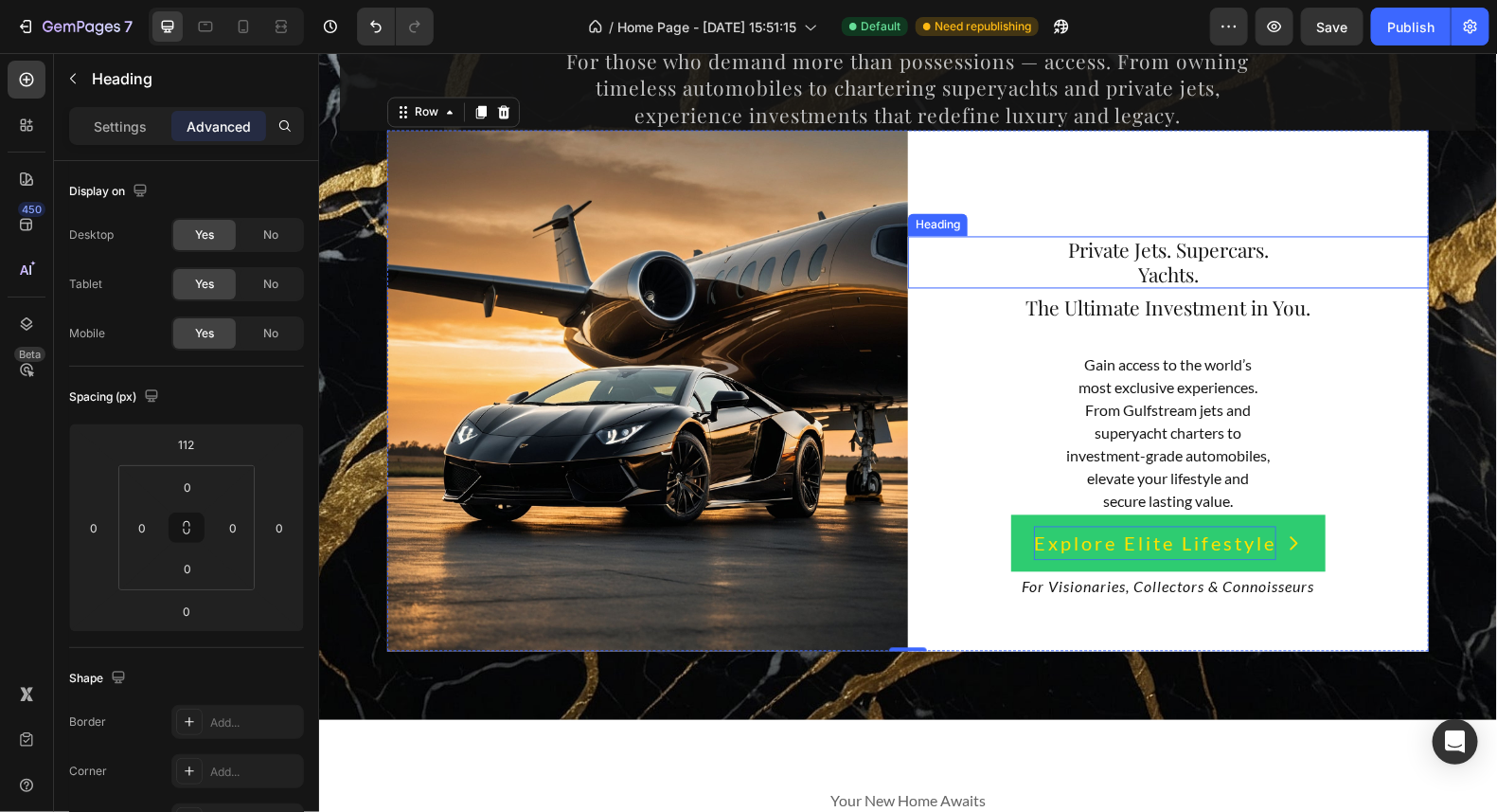
click at [1170, 250] on span "Private Jets. Supercars." at bounding box center [1167, 249] width 201 height 27
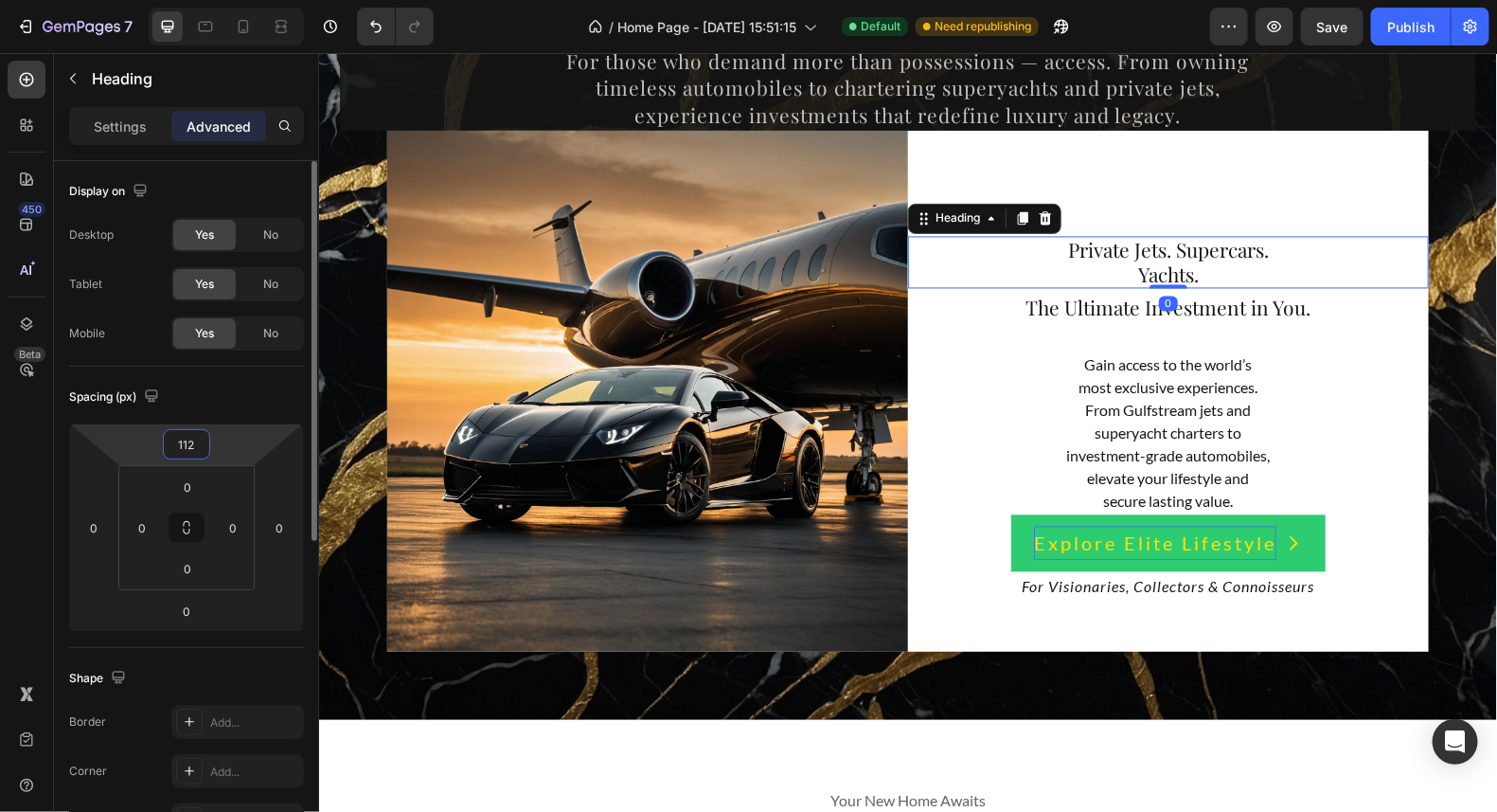
click at [194, 443] on input "112" at bounding box center [186, 444] width 38 height 29
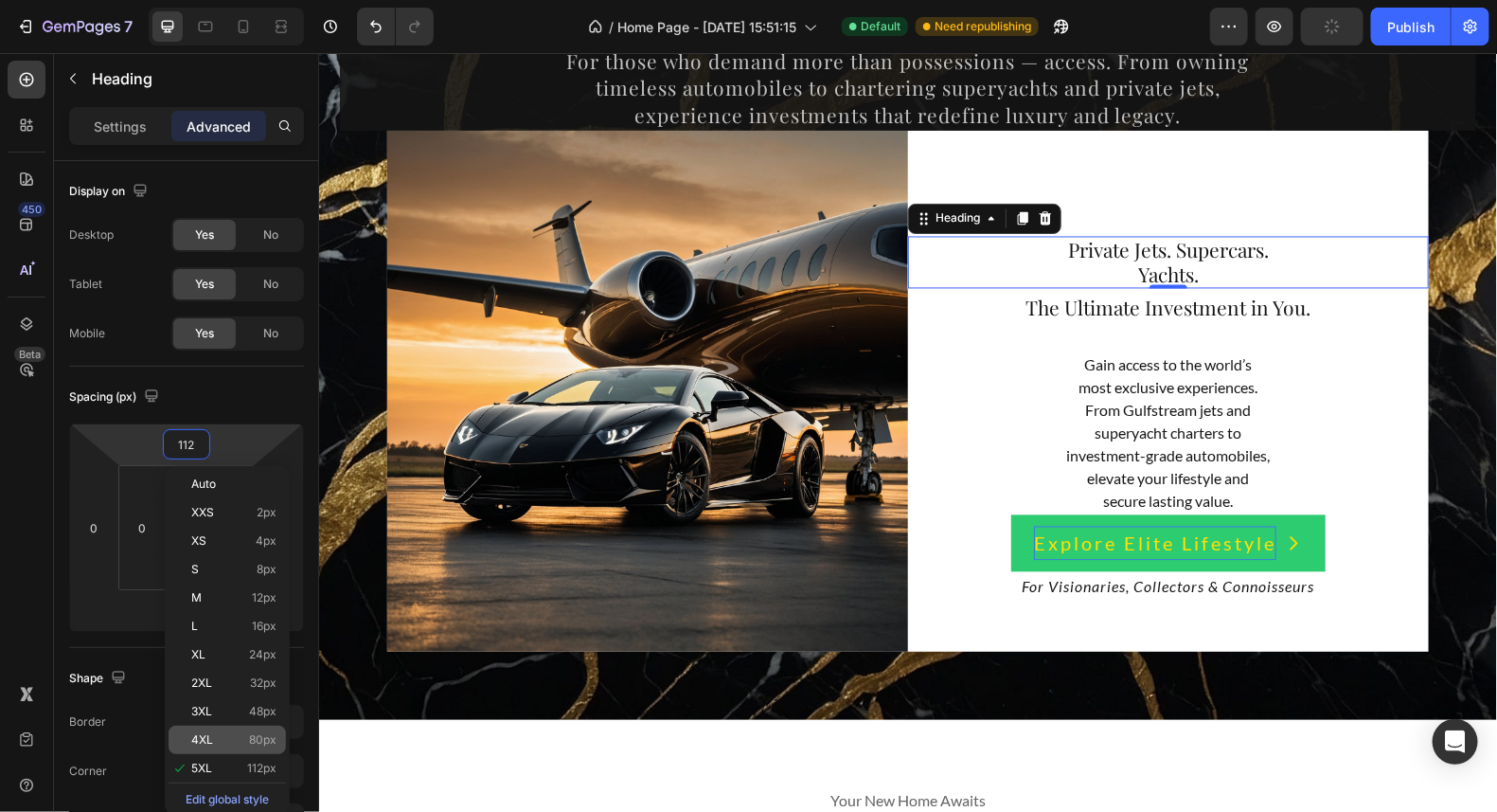
click at [220, 728] on div "4XL 80px" at bounding box center [227, 740] width 117 height 29
type input "80"
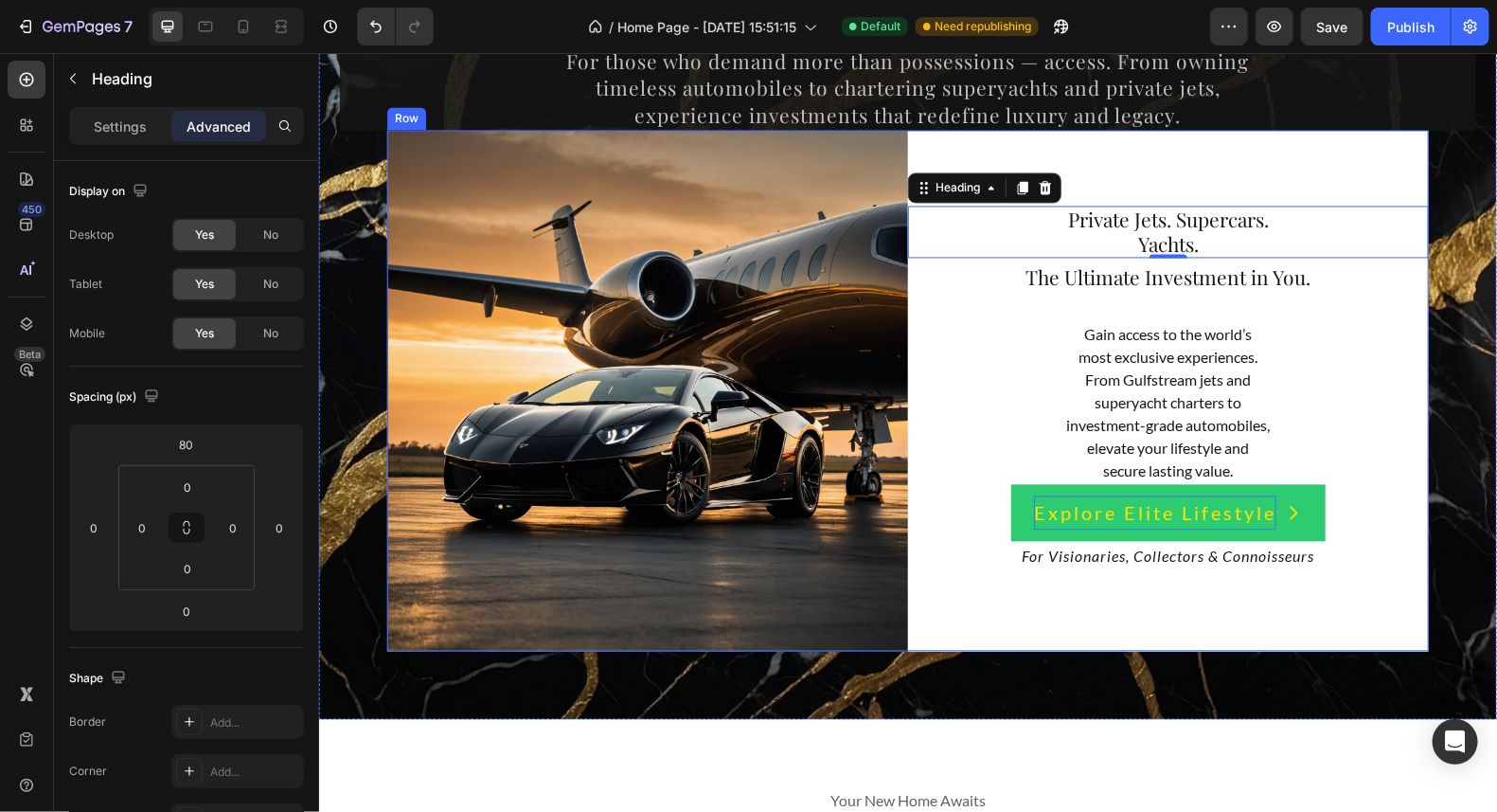
click at [1350, 166] on div "⁠⁠⁠⁠⁠⁠⁠ Private Jets. Supercars. Yachts. Heading 0 ⁠⁠⁠⁠⁠⁠⁠ The Ultimate Investm…" at bounding box center [1167, 390] width 520 height 520
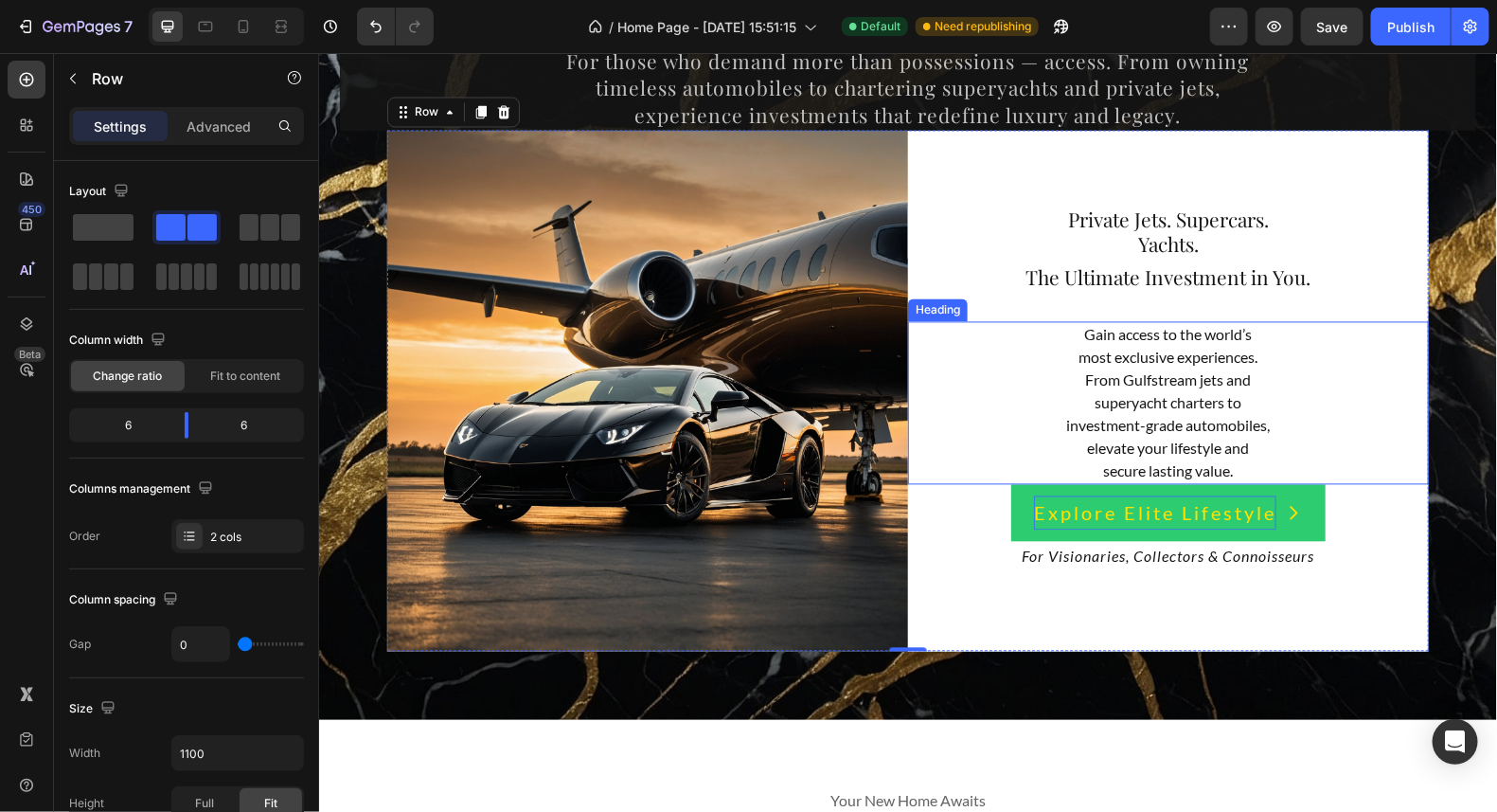
click at [1180, 438] on p "Gain access to the world’s most exclusive experiences. From Gulfstream jets and…" at bounding box center [1167, 402] width 517 height 159
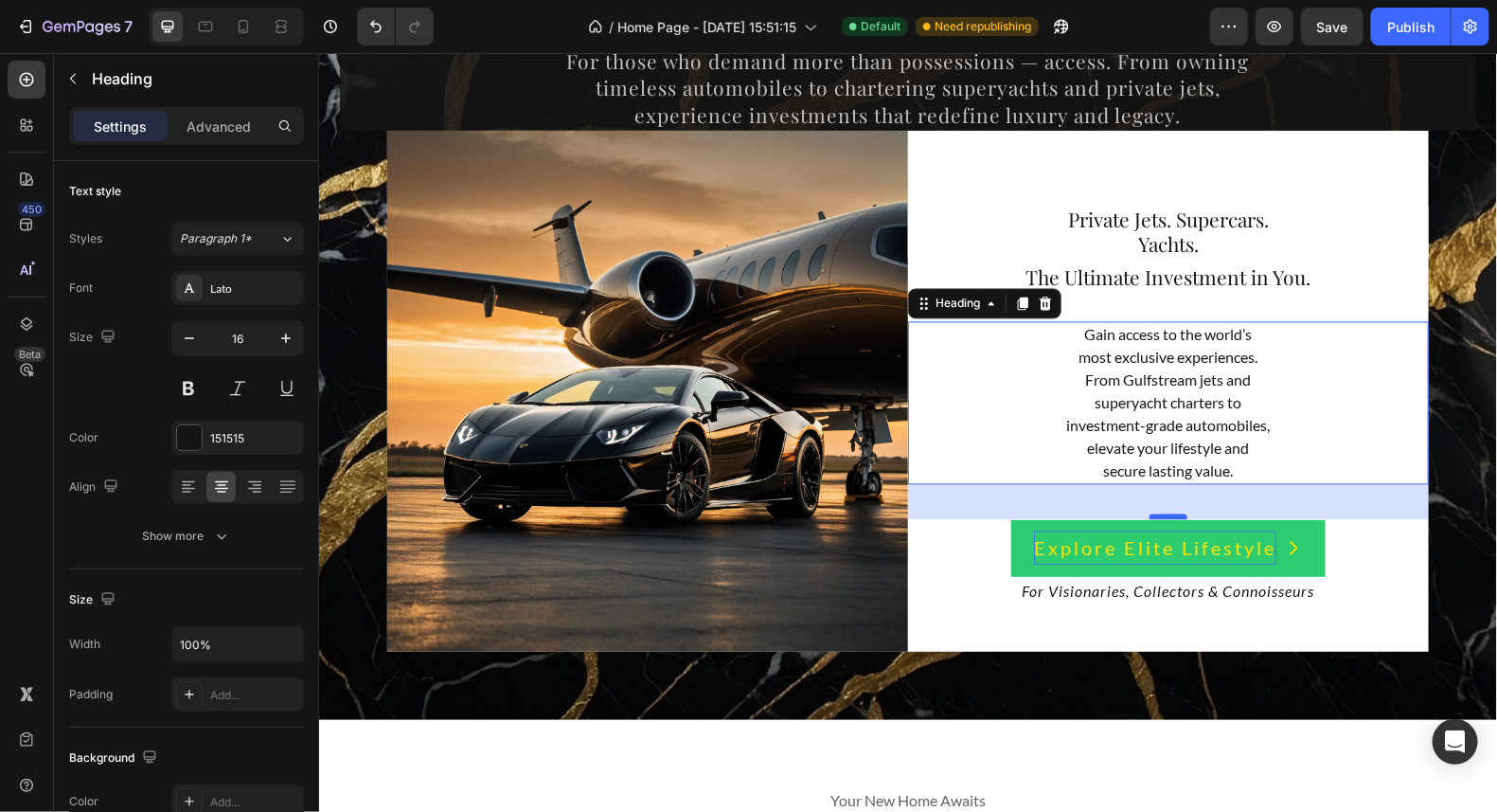
drag, startPoint x: 1165, startPoint y: 481, endPoint x: 1173, endPoint y: 517, distance: 36.9
click at [1173, 517] on div at bounding box center [1167, 517] width 38 height 6
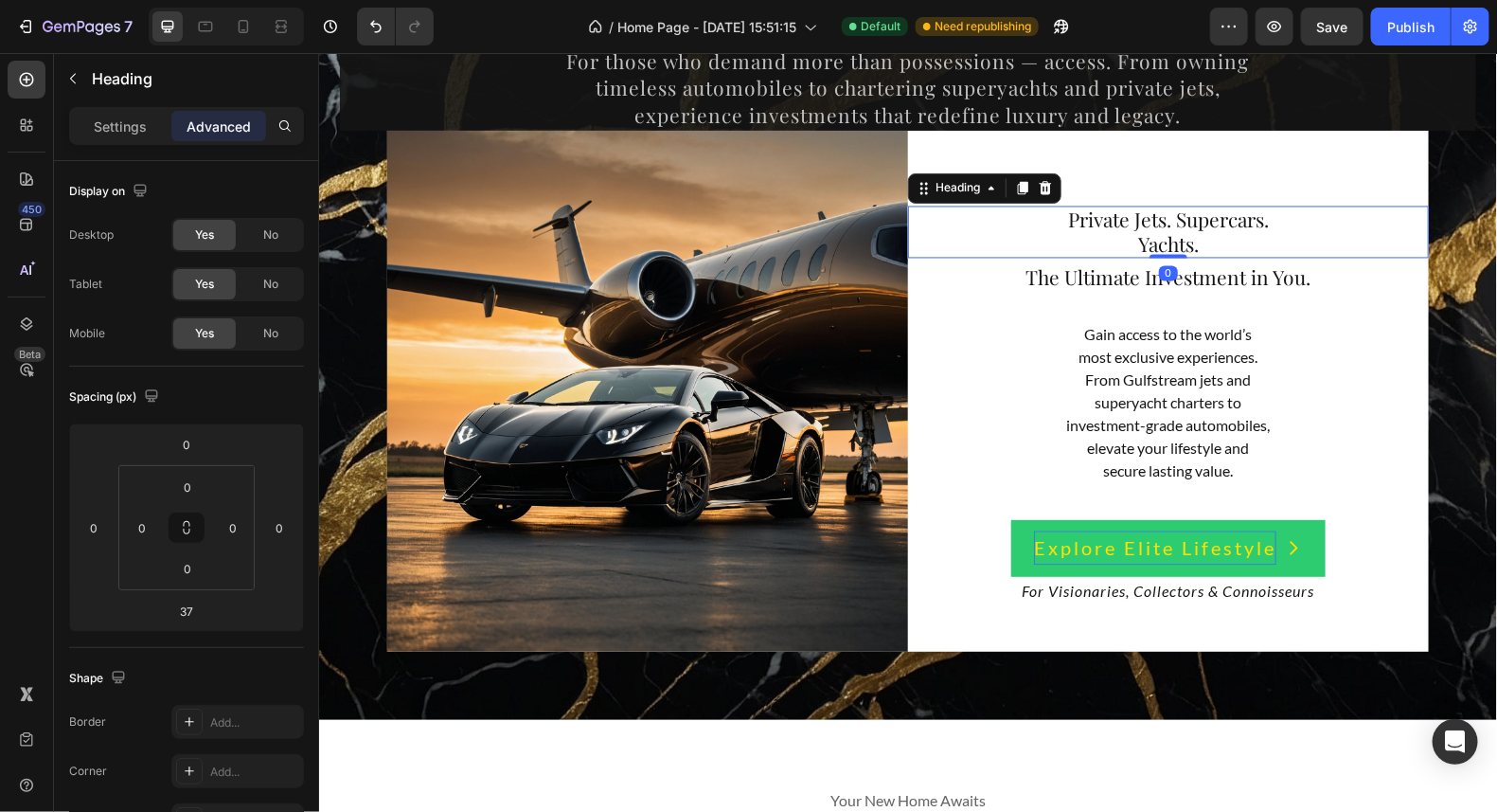
click at [1178, 216] on span "Private Jets. Supercars." at bounding box center [1167, 219] width 201 height 27
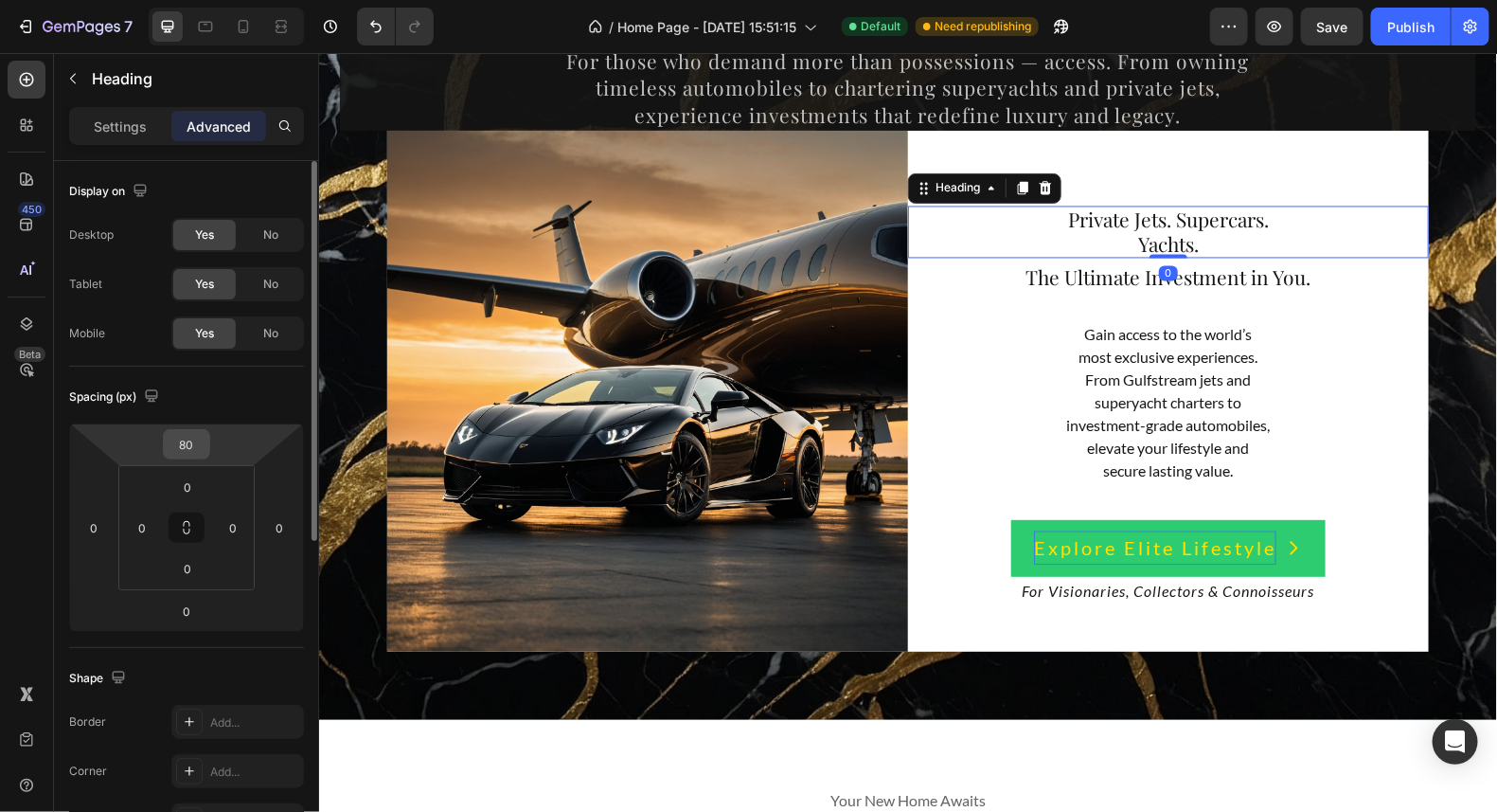
click at [205, 440] on input "80" at bounding box center [186, 444] width 38 height 29
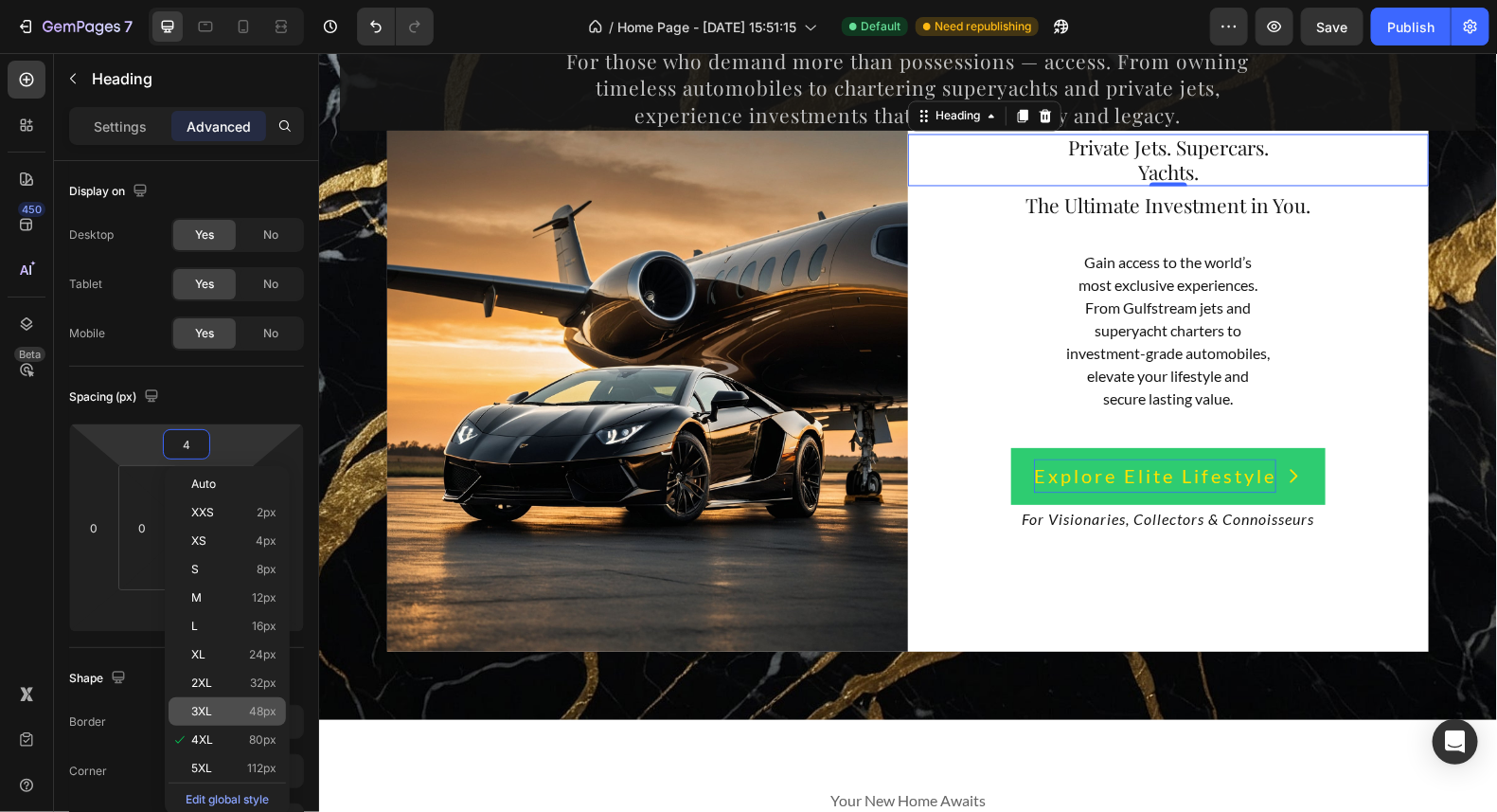
click at [252, 714] on span "48px" at bounding box center [263, 711] width 28 height 13
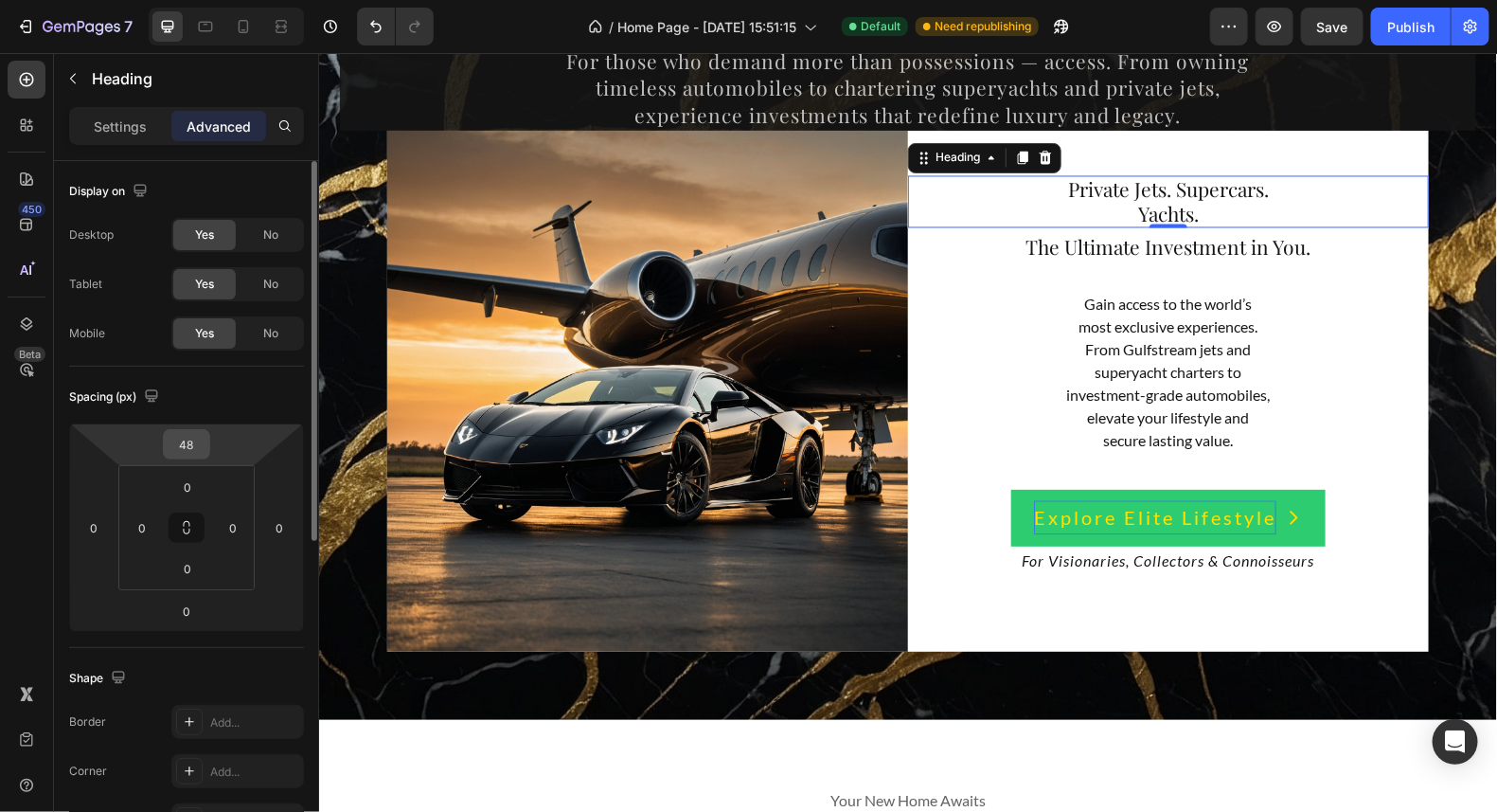
click at [206, 447] on div "48" at bounding box center [186, 444] width 47 height 31
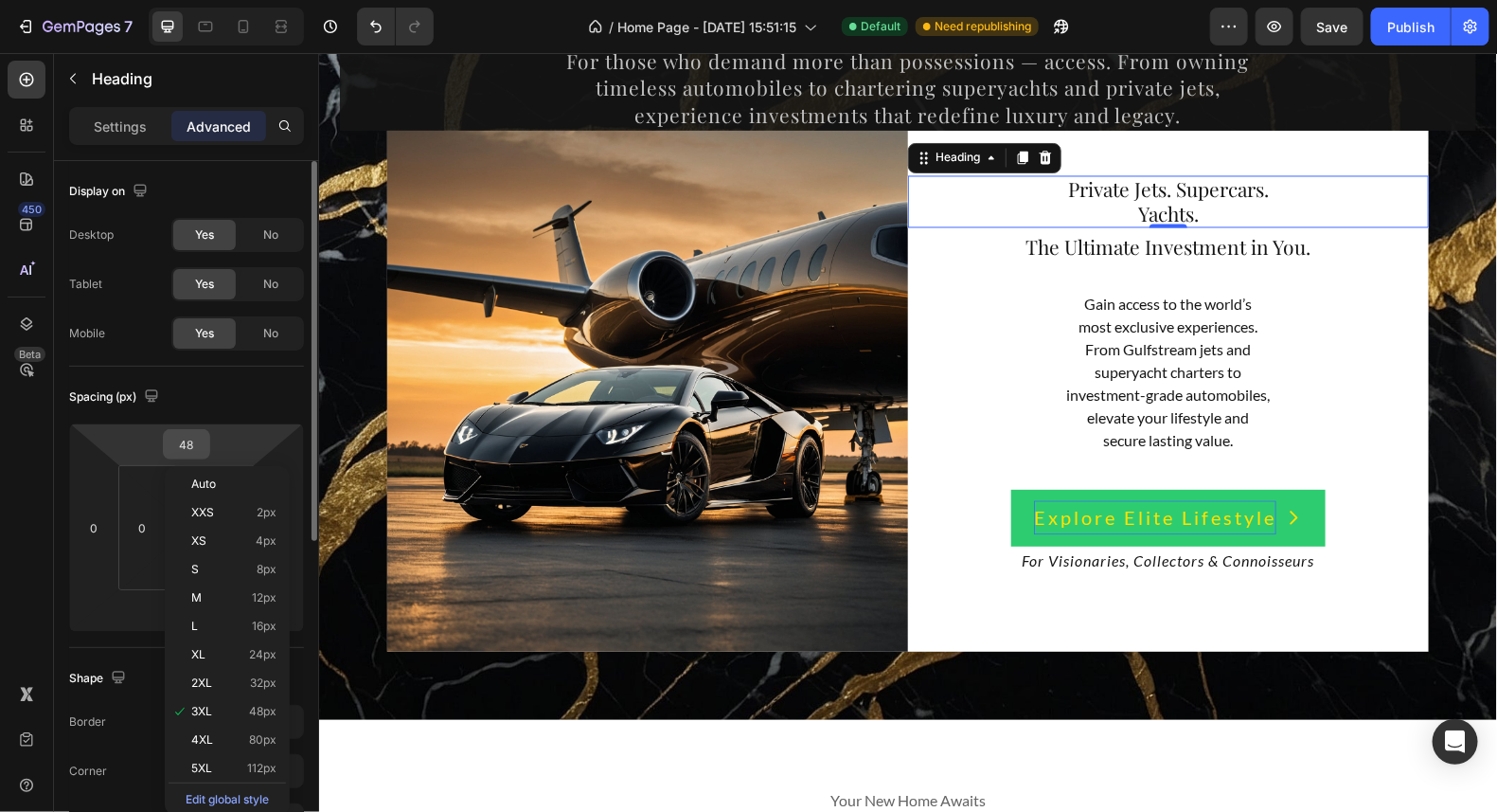
click at [201, 441] on input "48" at bounding box center [186, 444] width 38 height 29
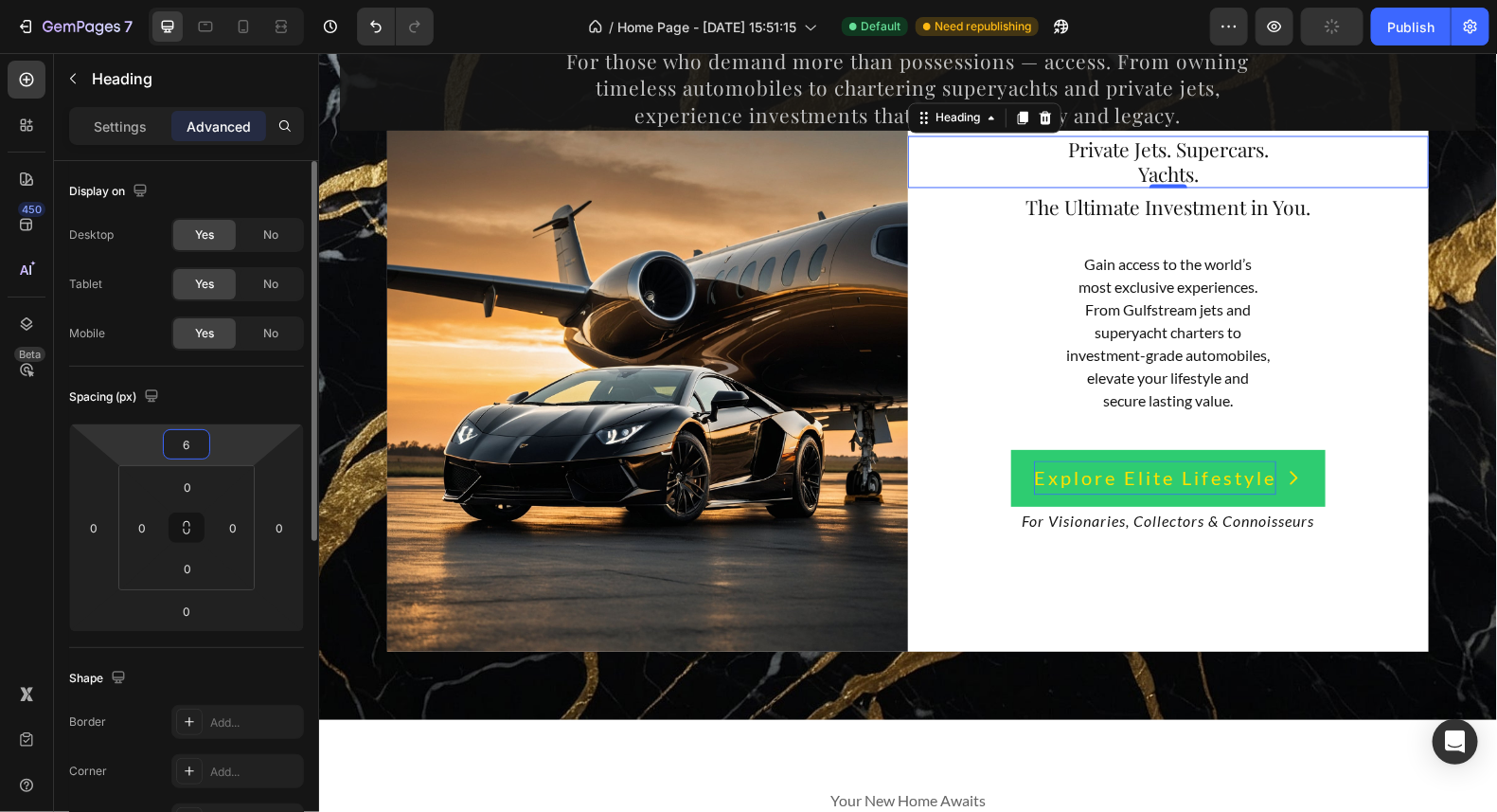
type input "60"
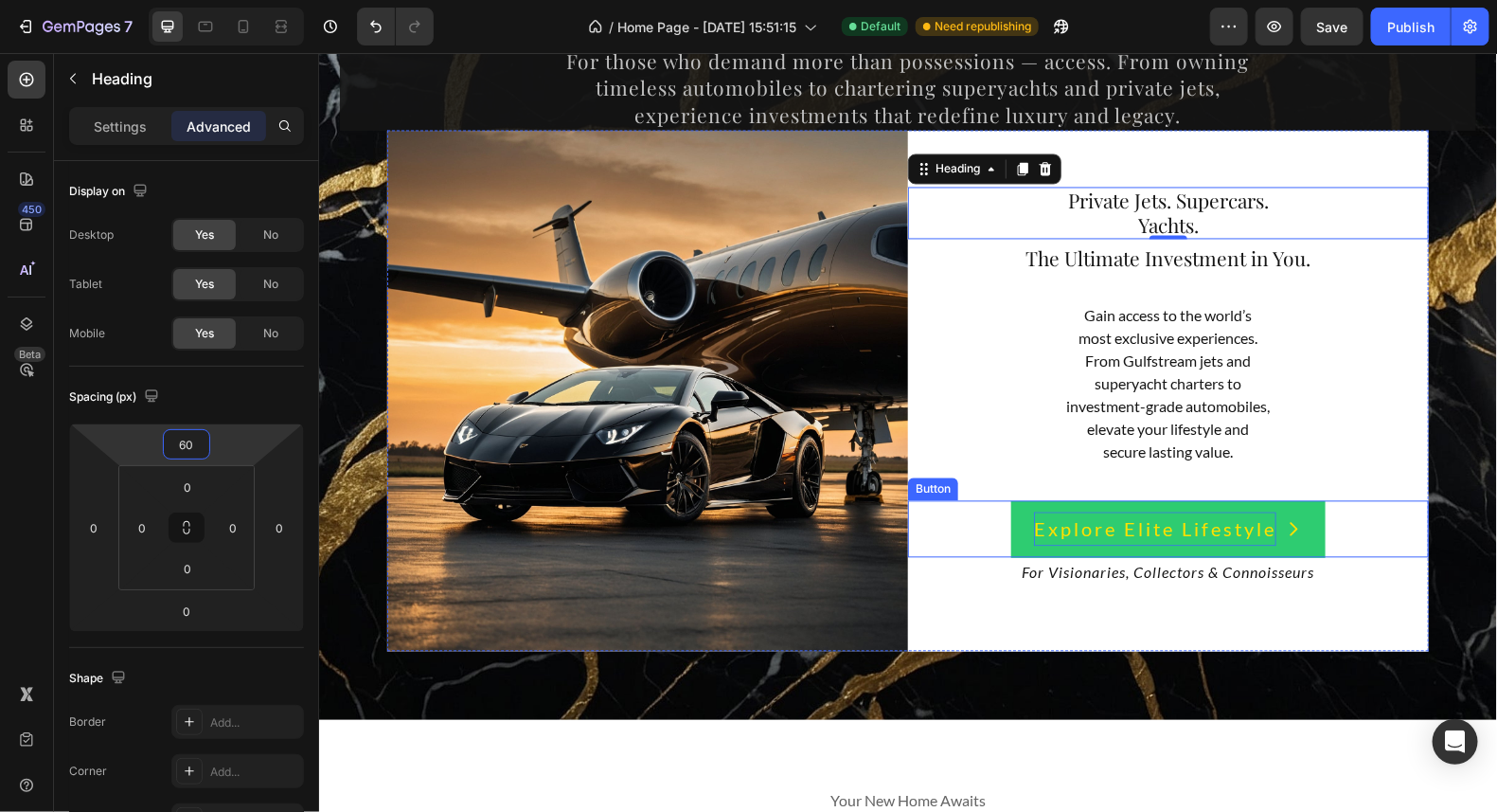
click at [1195, 541] on p "Explore Elite Lifestyle" at bounding box center [1154, 528] width 242 height 34
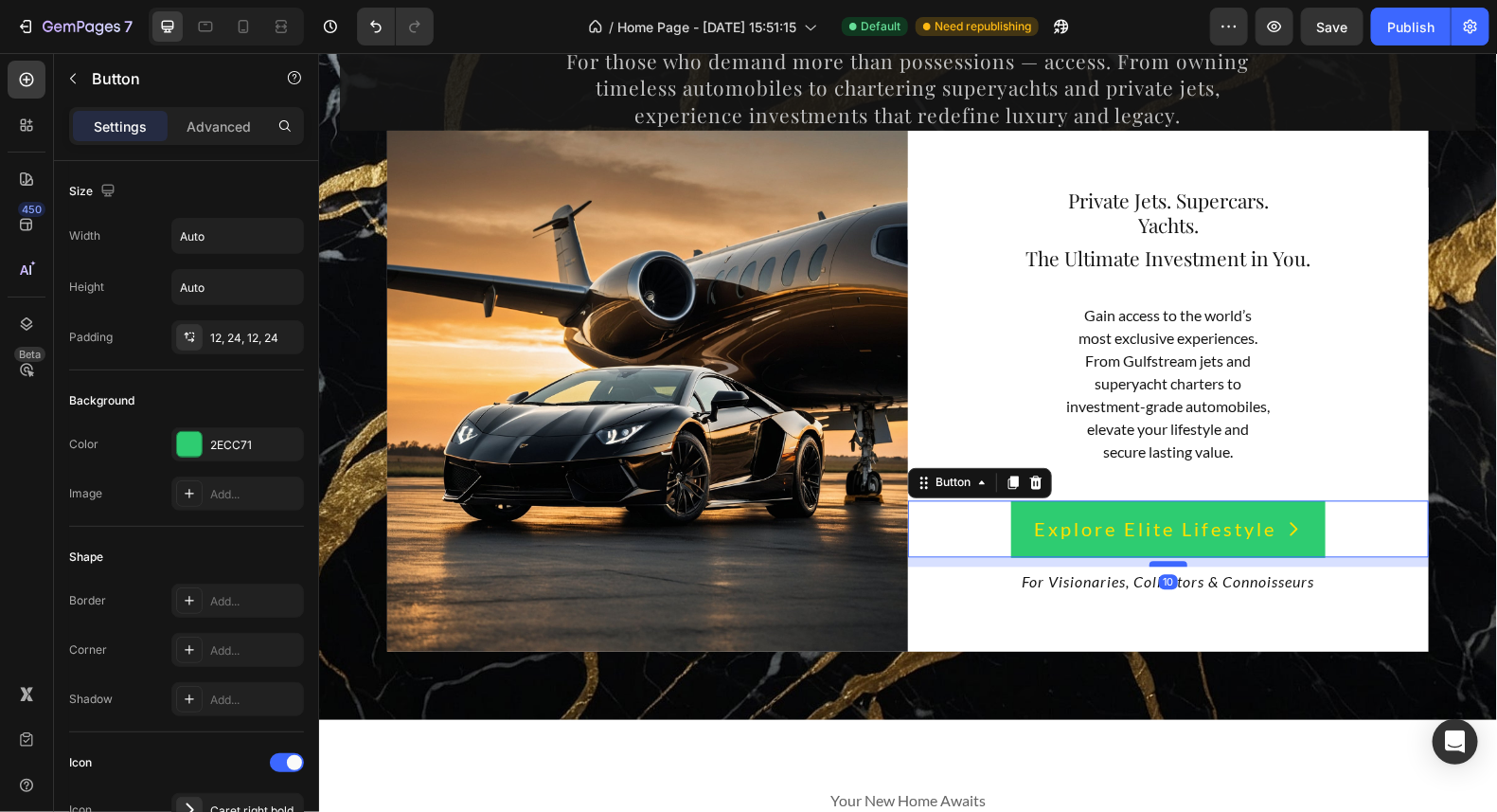
drag, startPoint x: 1157, startPoint y: 554, endPoint x: 1158, endPoint y: 564, distance: 10.0
click at [1158, 564] on div at bounding box center [1167, 564] width 38 height 6
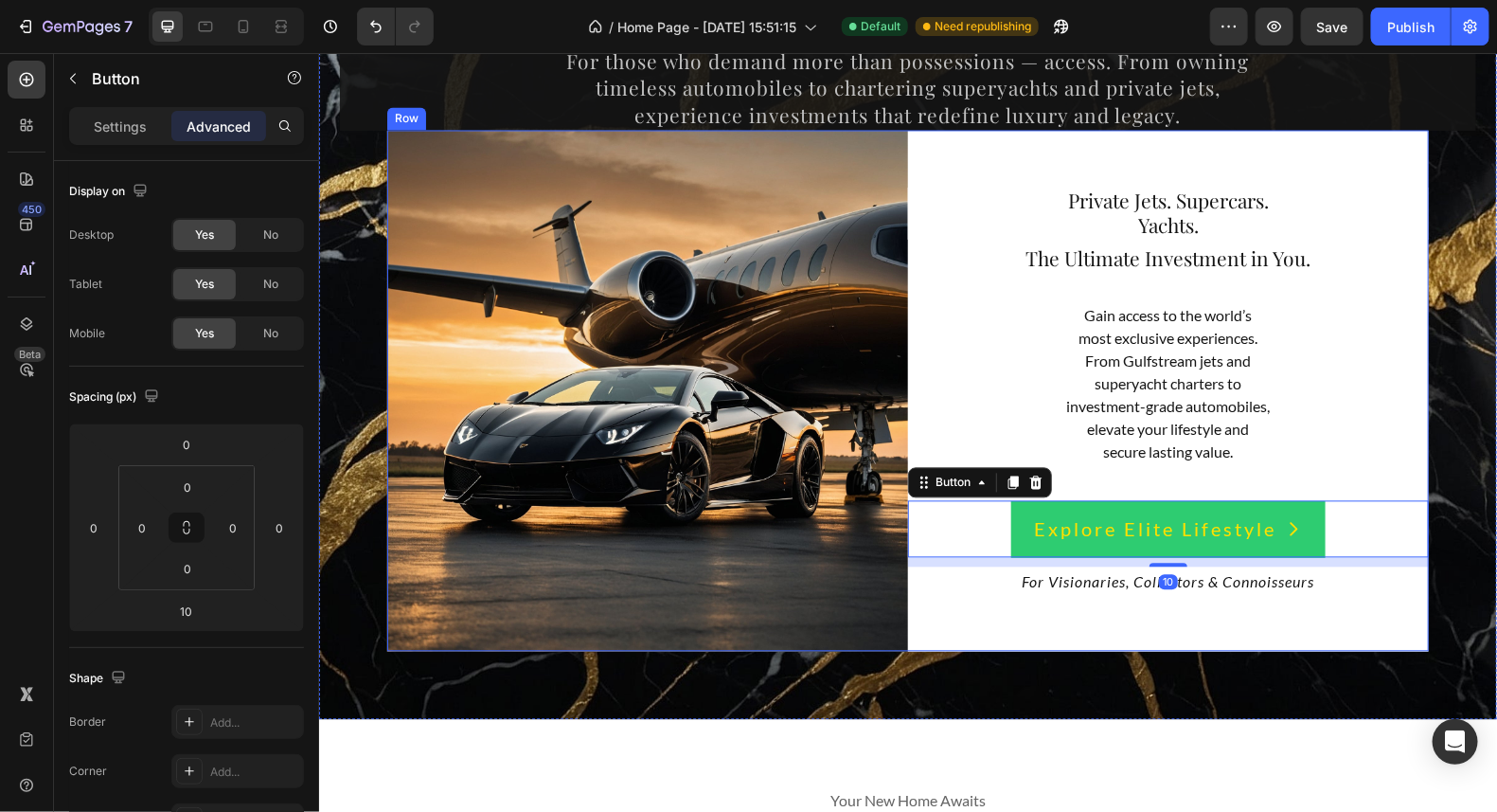
click at [1221, 628] on div "⁠⁠⁠⁠⁠⁠⁠ Private Jets. Supercars. Yachts. Heading ⁠⁠⁠⁠⁠⁠⁠ The Ultimate Investmen…" at bounding box center [1167, 390] width 520 height 520
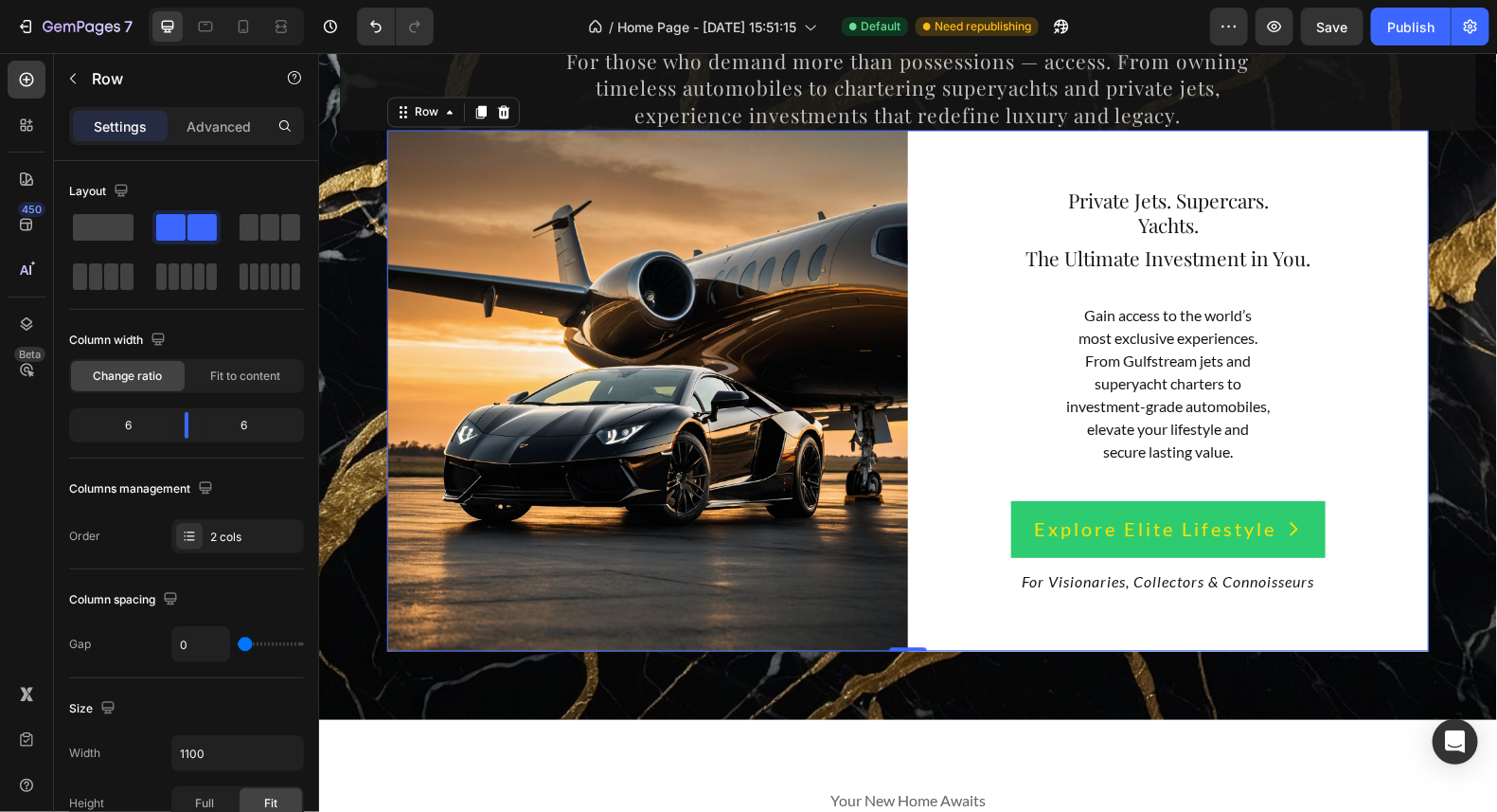
click at [1388, 152] on div "⁠⁠⁠⁠⁠⁠⁠ Private Jets. Supercars. Yachts. Heading ⁠⁠⁠⁠⁠⁠⁠ The Ultimate Investmen…" at bounding box center [1167, 390] width 520 height 520
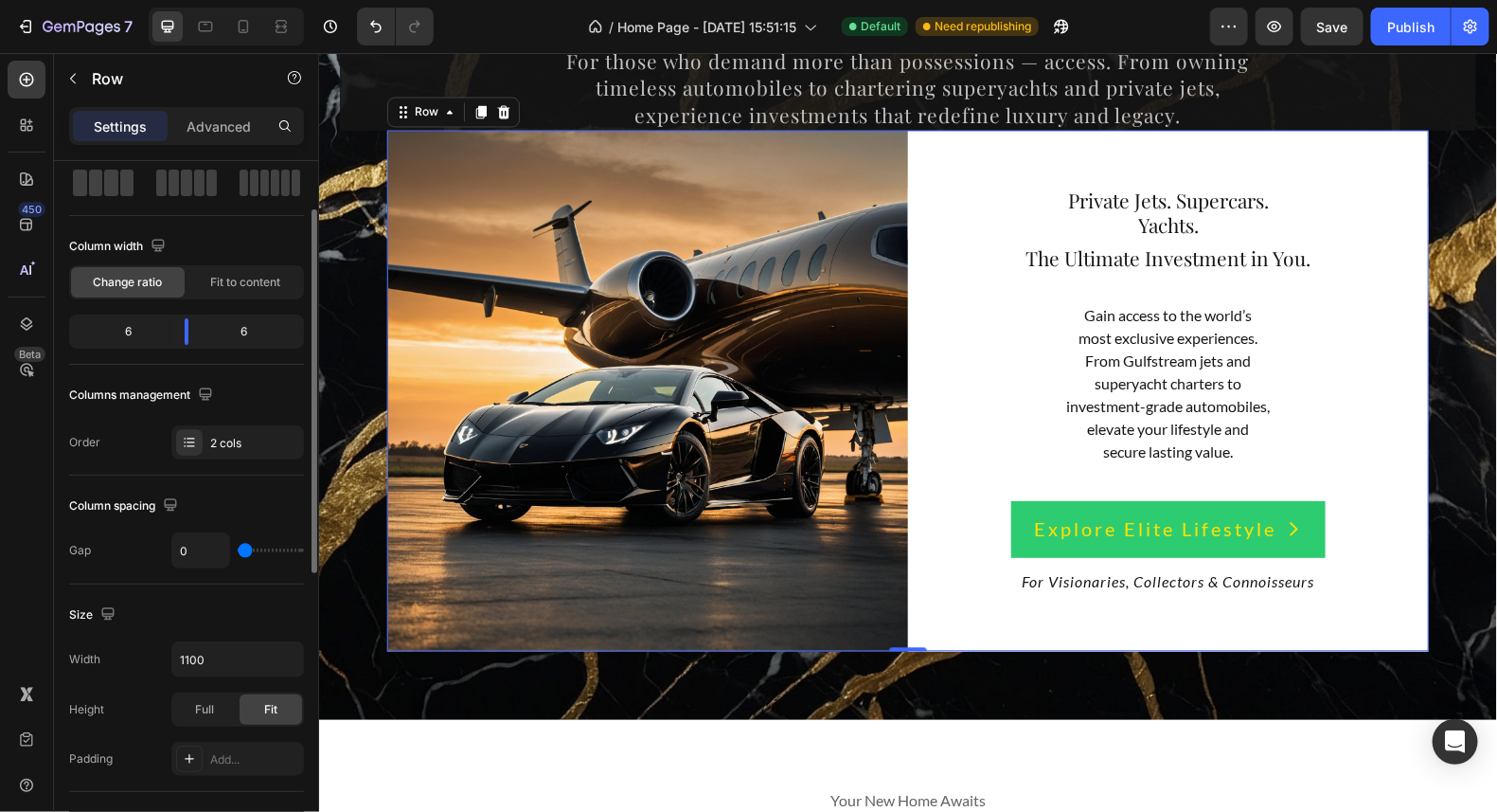
scroll to position [283, 0]
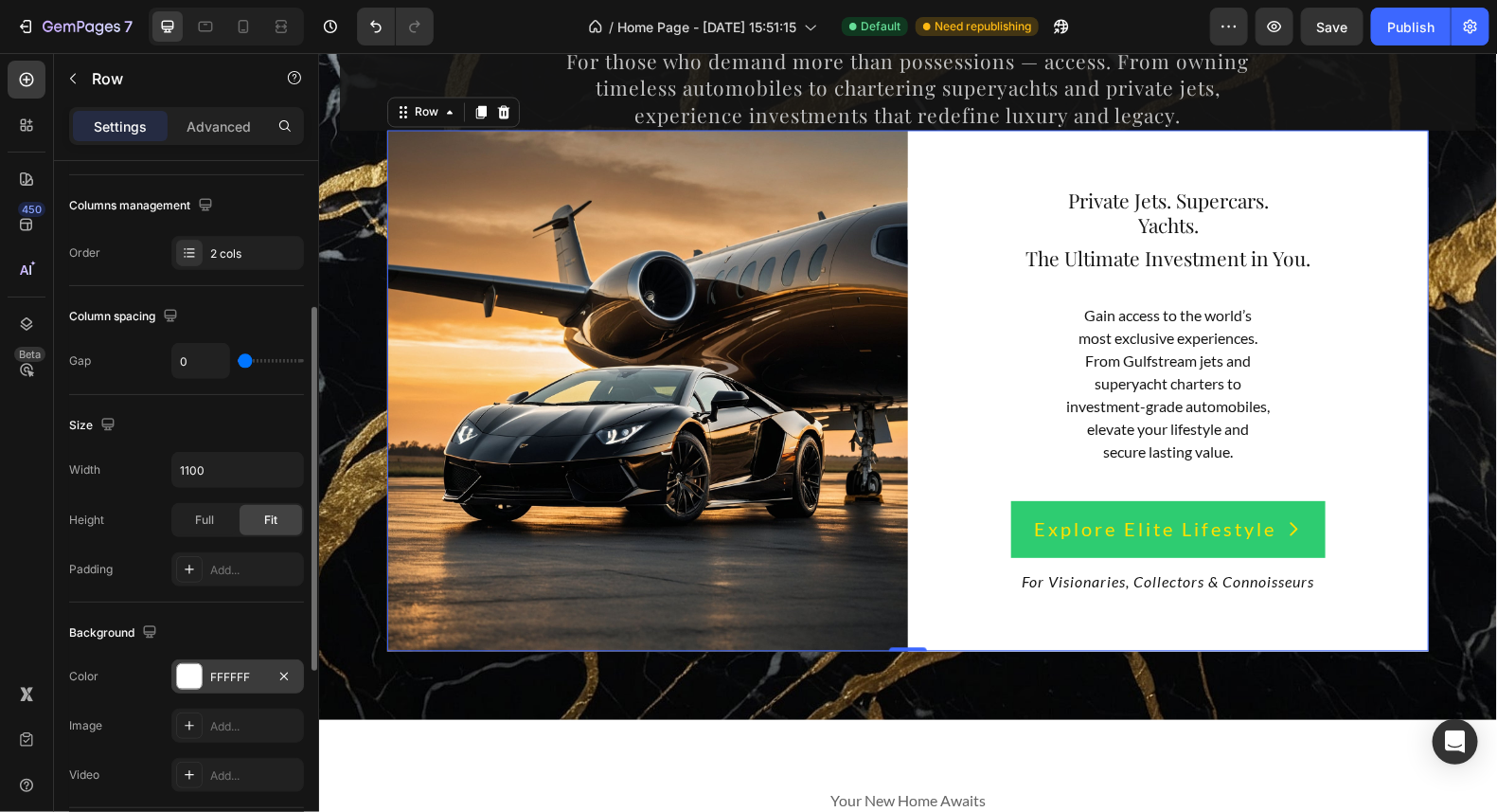
click at [202, 666] on div "FFFFFF" at bounding box center [238, 675] width 133 height 34
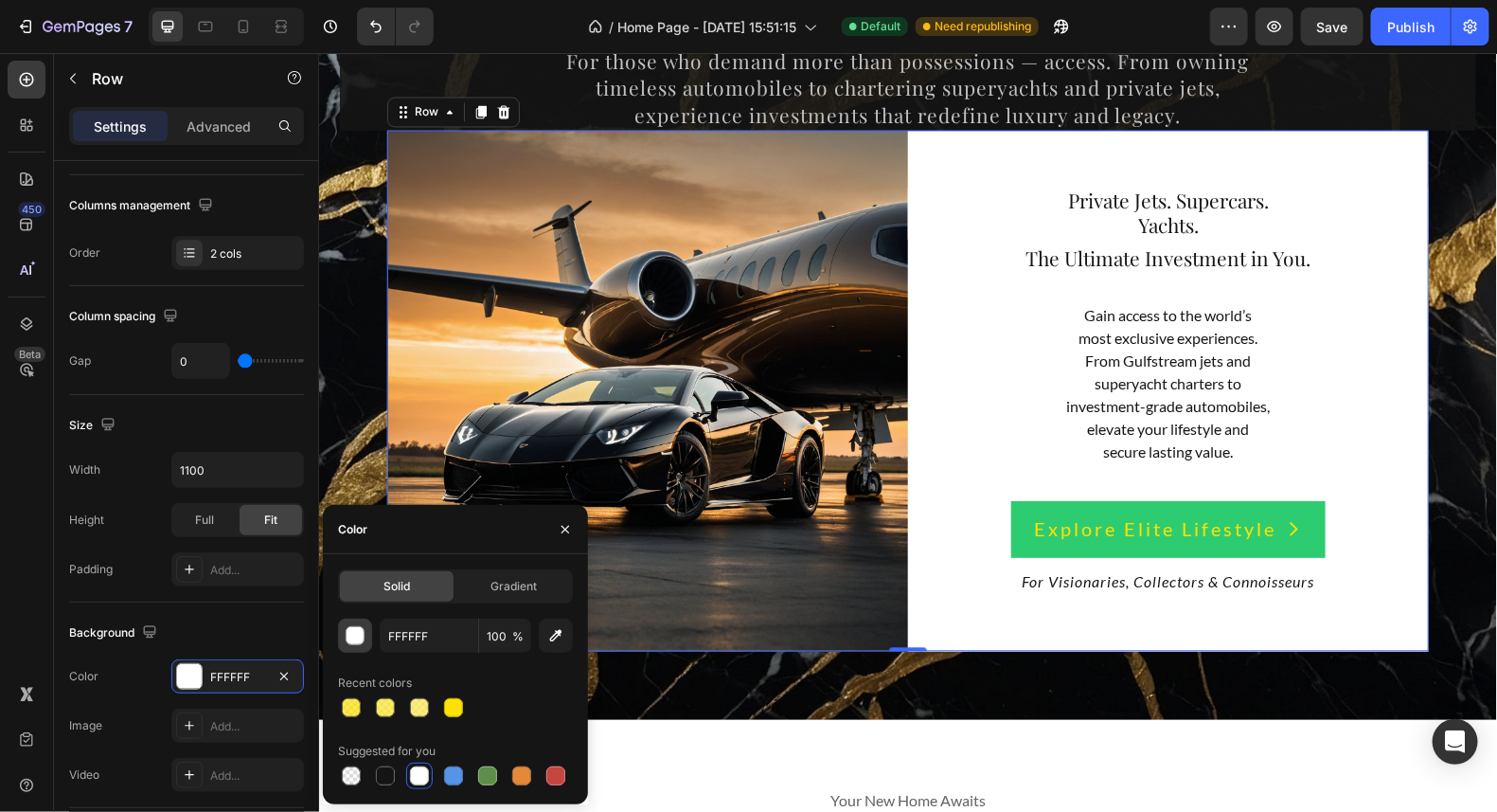
click at [360, 638] on div "button" at bounding box center [356, 637] width 19 height 19
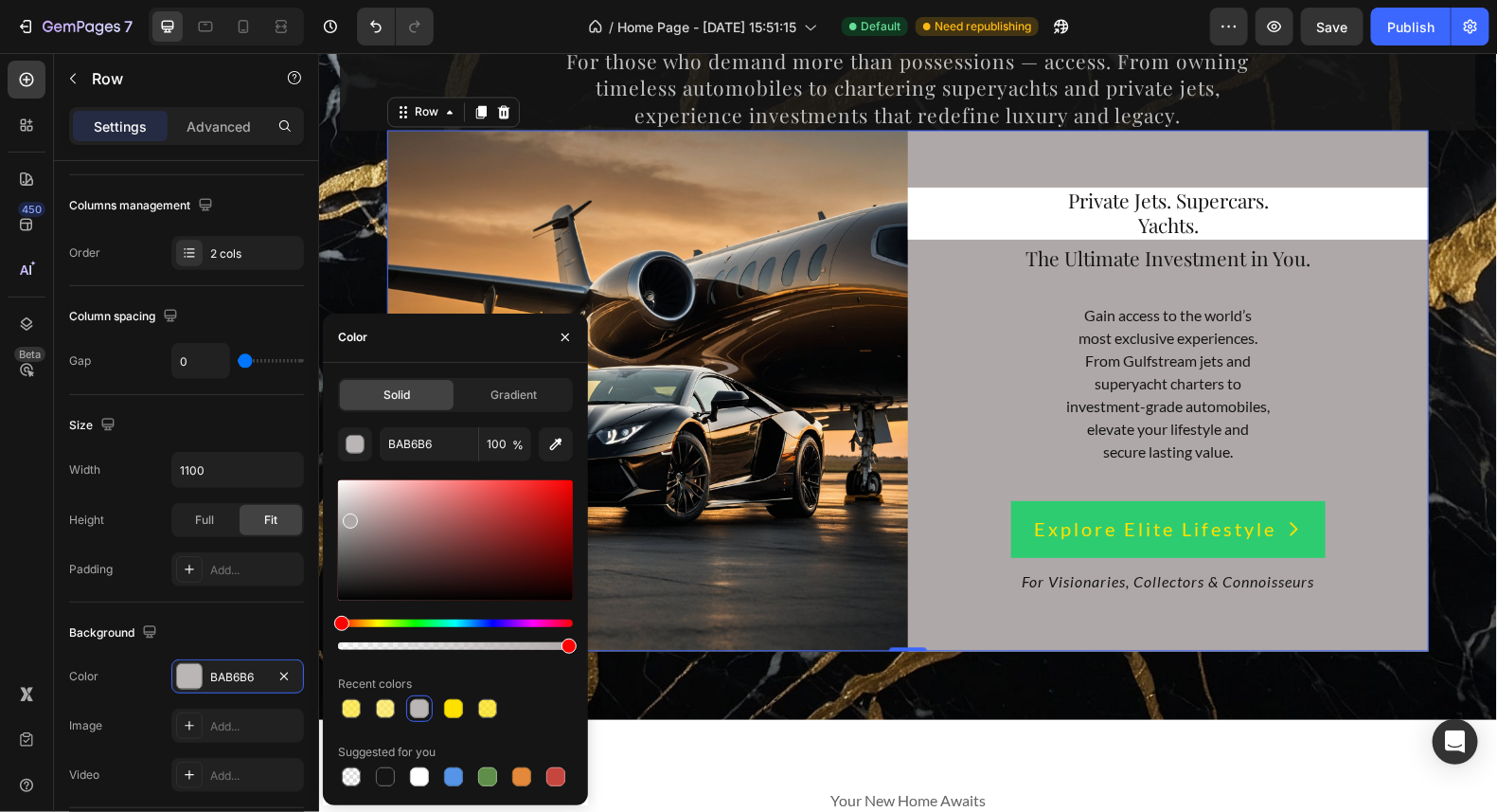
type input "AFA8A8"
drag, startPoint x: 341, startPoint y: 490, endPoint x: 348, endPoint y: 517, distance: 27.9
click at [348, 517] on div at bounding box center [350, 521] width 15 height 15
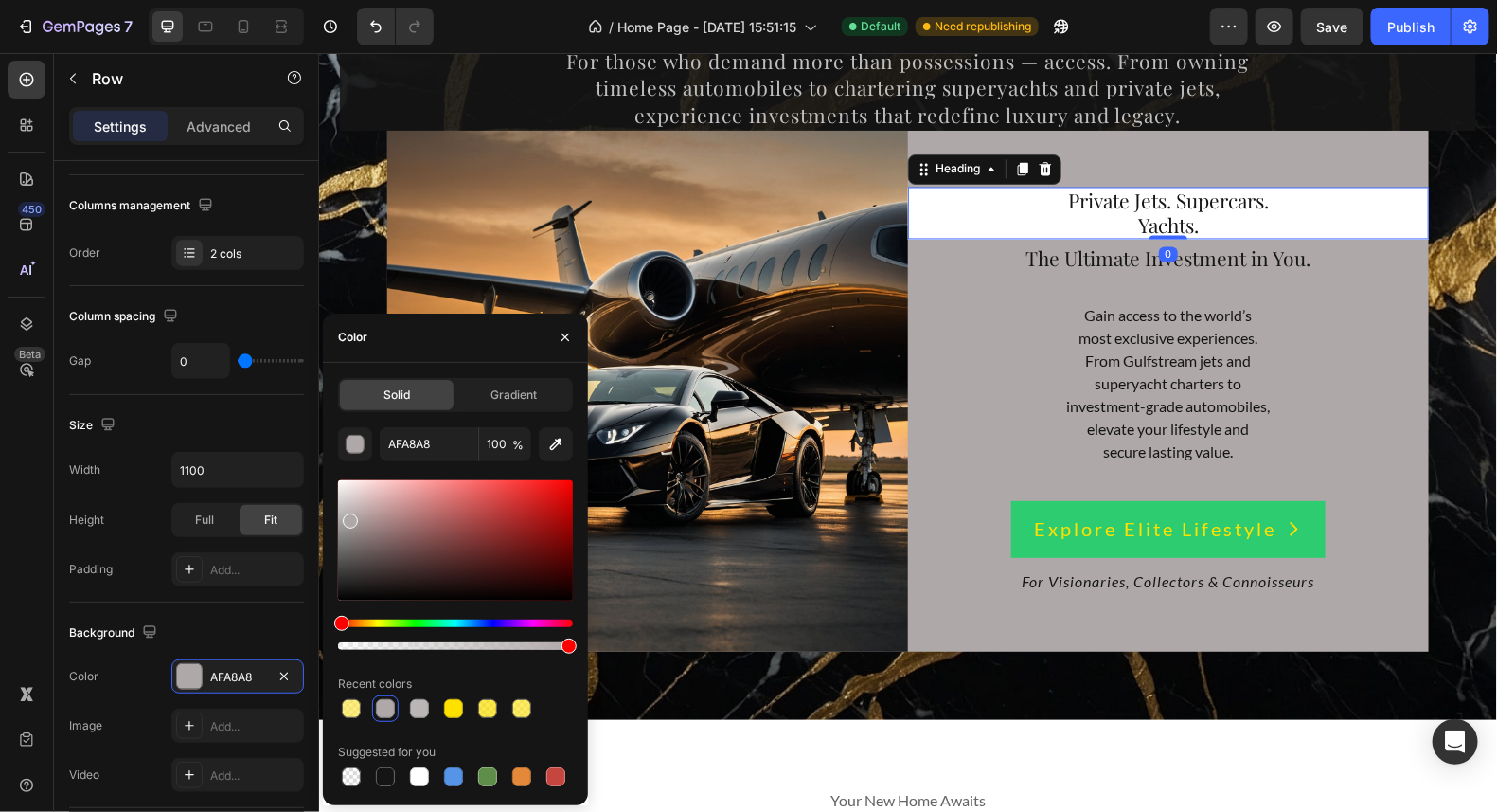
click at [1343, 209] on p "⁠⁠⁠⁠⁠⁠⁠ Private Jets. Supercars. Yachts." at bounding box center [1167, 213] width 517 height 48
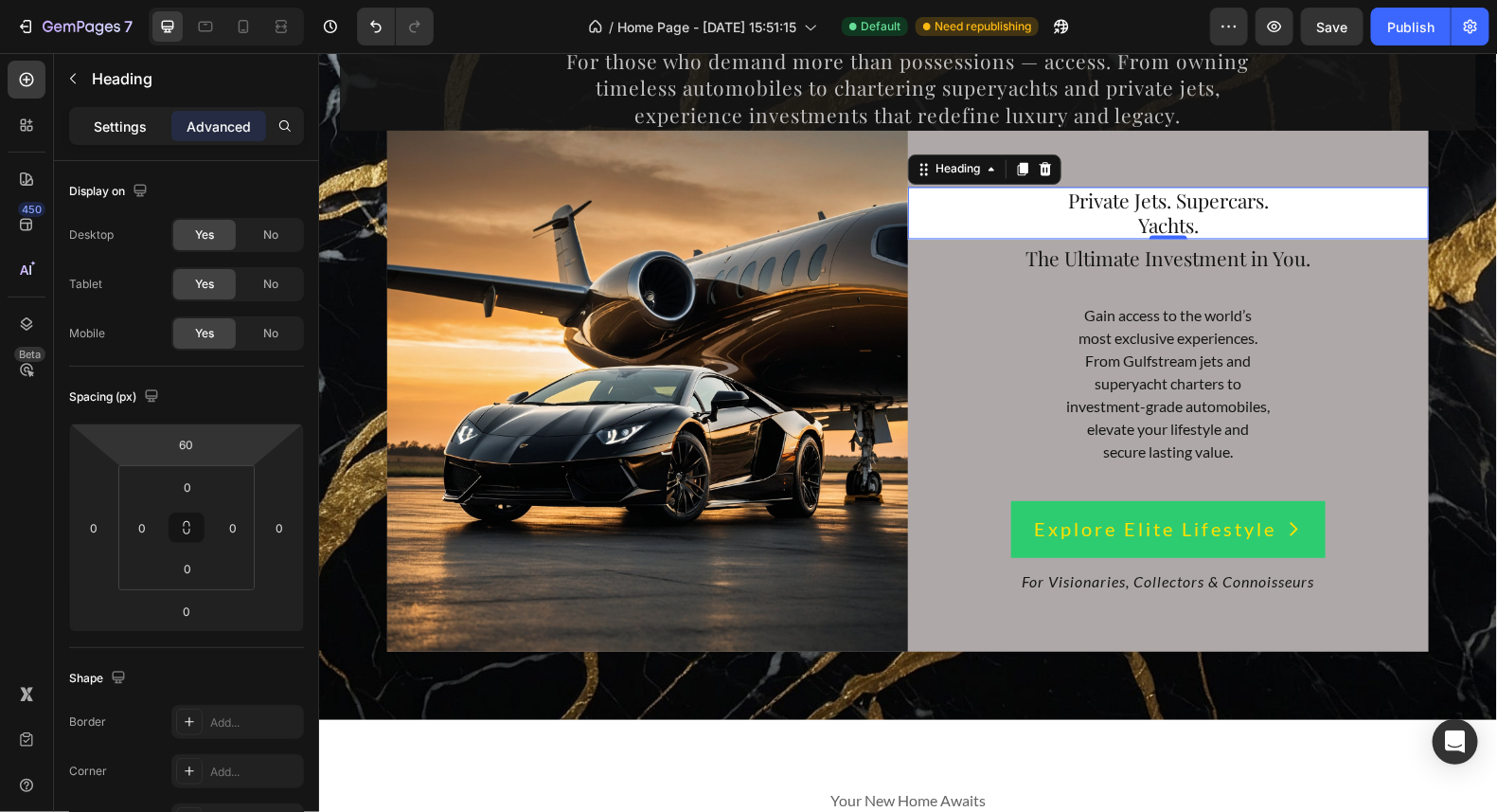
click at [138, 122] on p "Settings" at bounding box center [119, 126] width 53 height 20
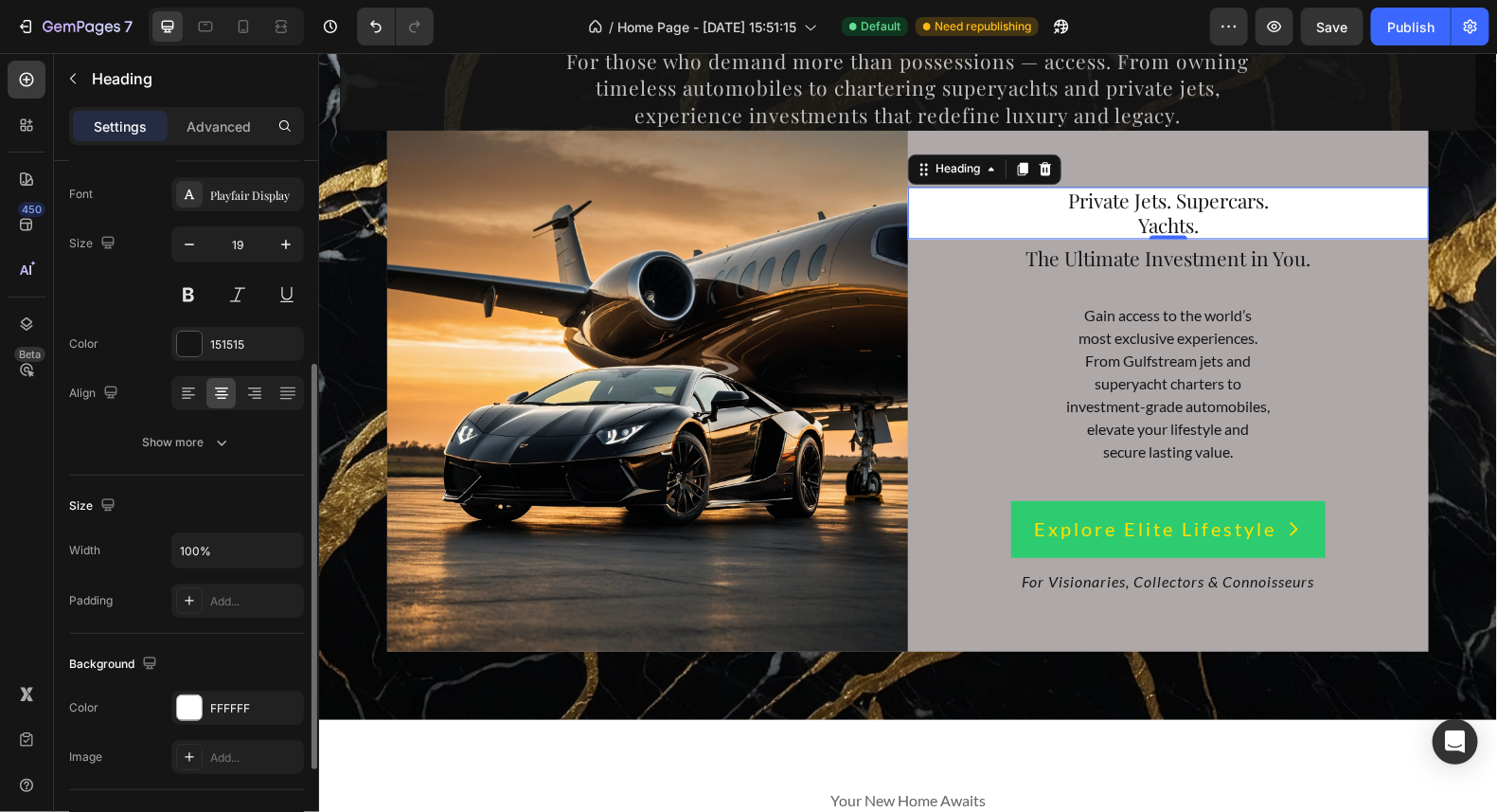
scroll to position [189, 0]
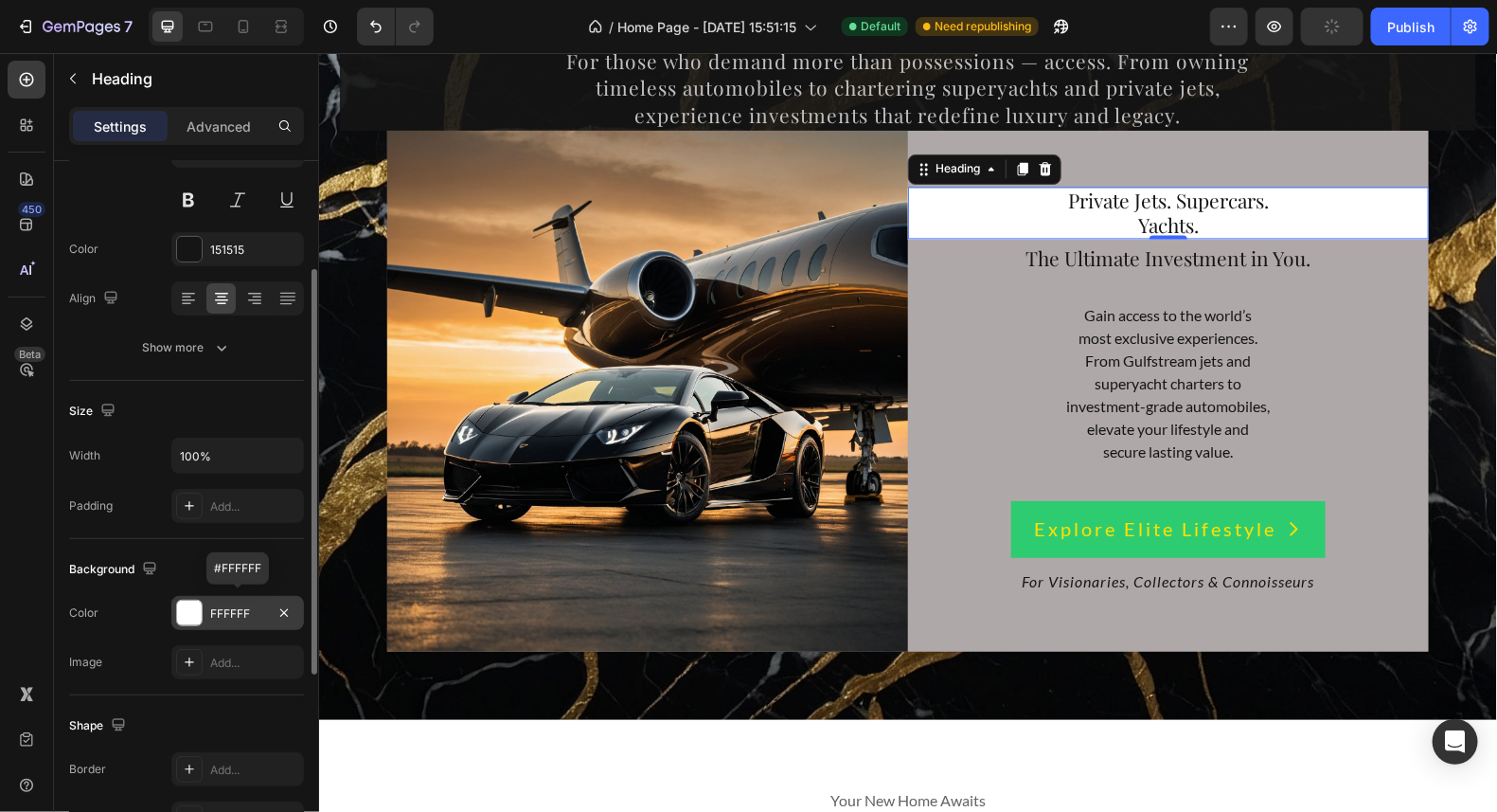
click at [180, 614] on div at bounding box center [190, 613] width 25 height 25
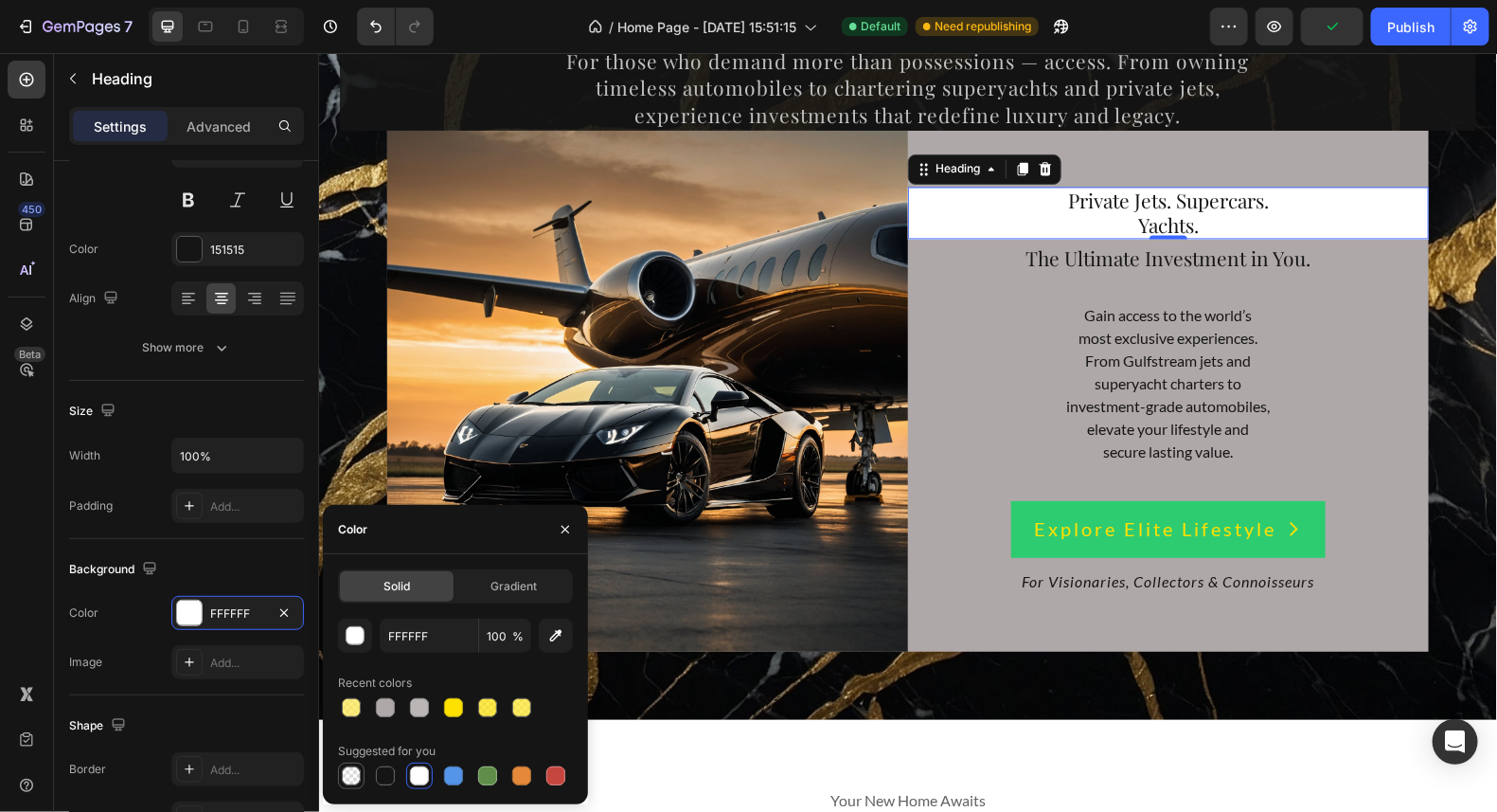
click at [353, 774] on div at bounding box center [351, 775] width 19 height 19
type input "000000"
type input "0"
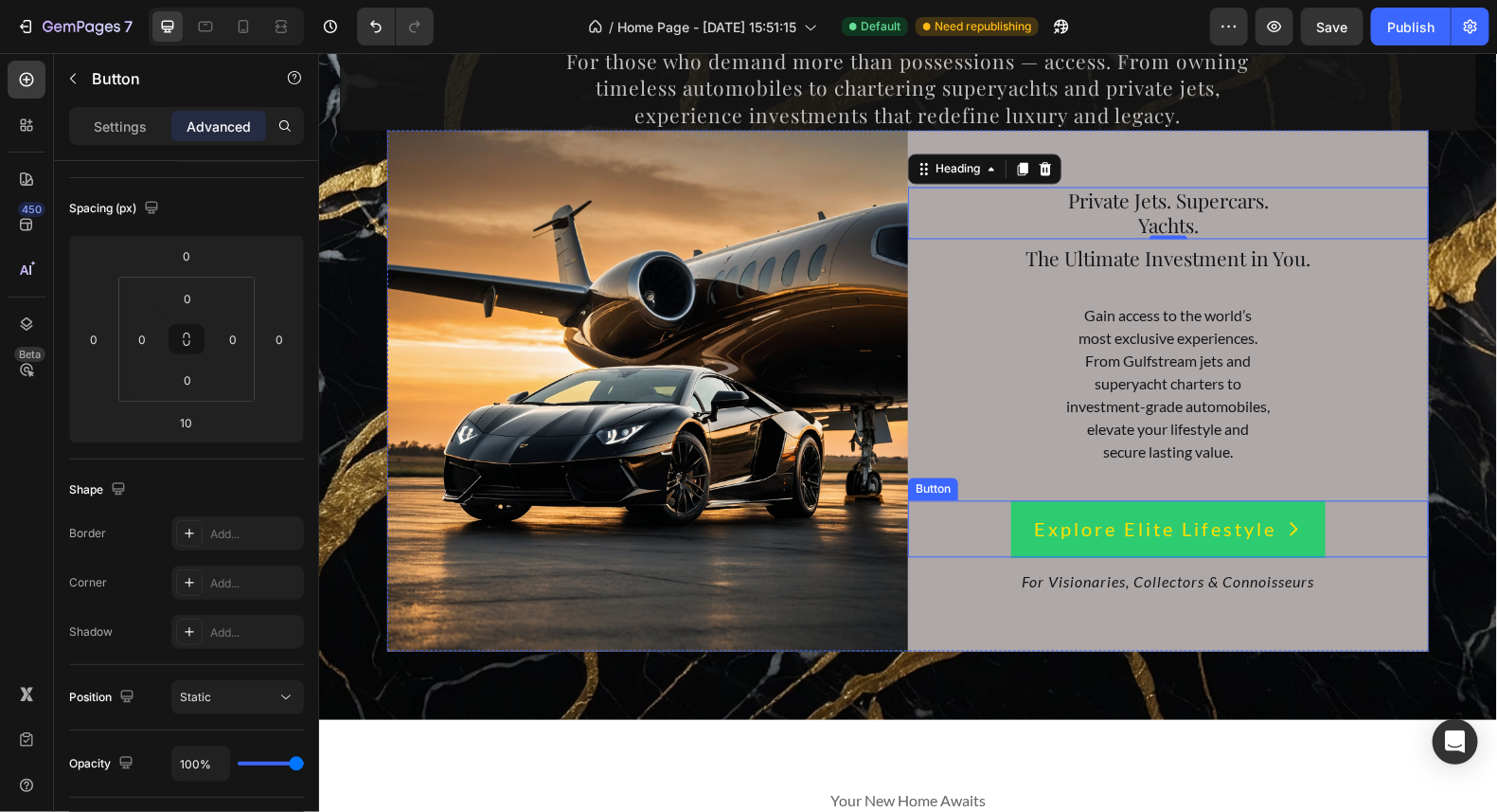
click at [1399, 523] on div "Explore Elite Lifestyle Button" at bounding box center [1167, 528] width 520 height 57
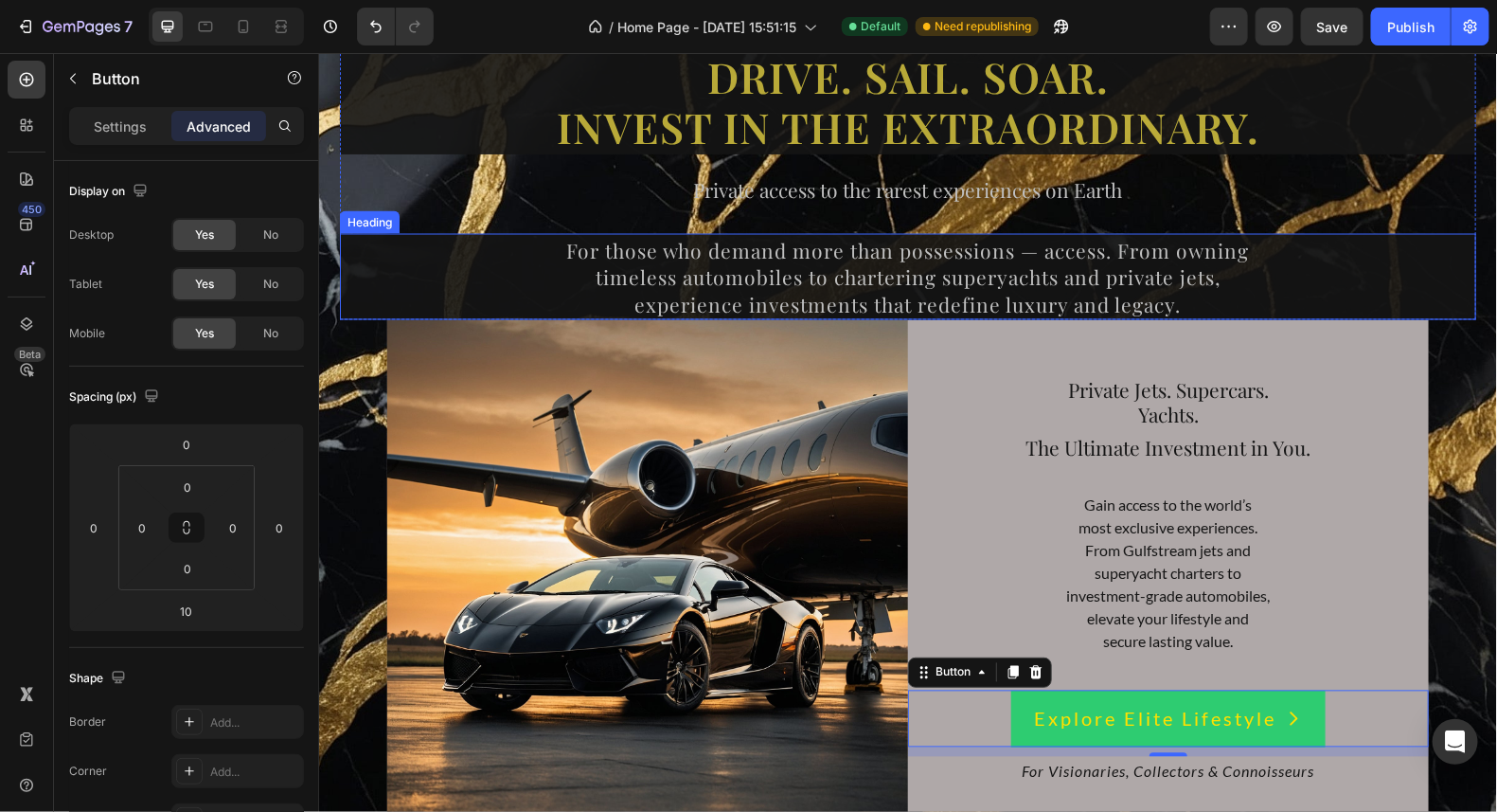
scroll to position [13795, 0]
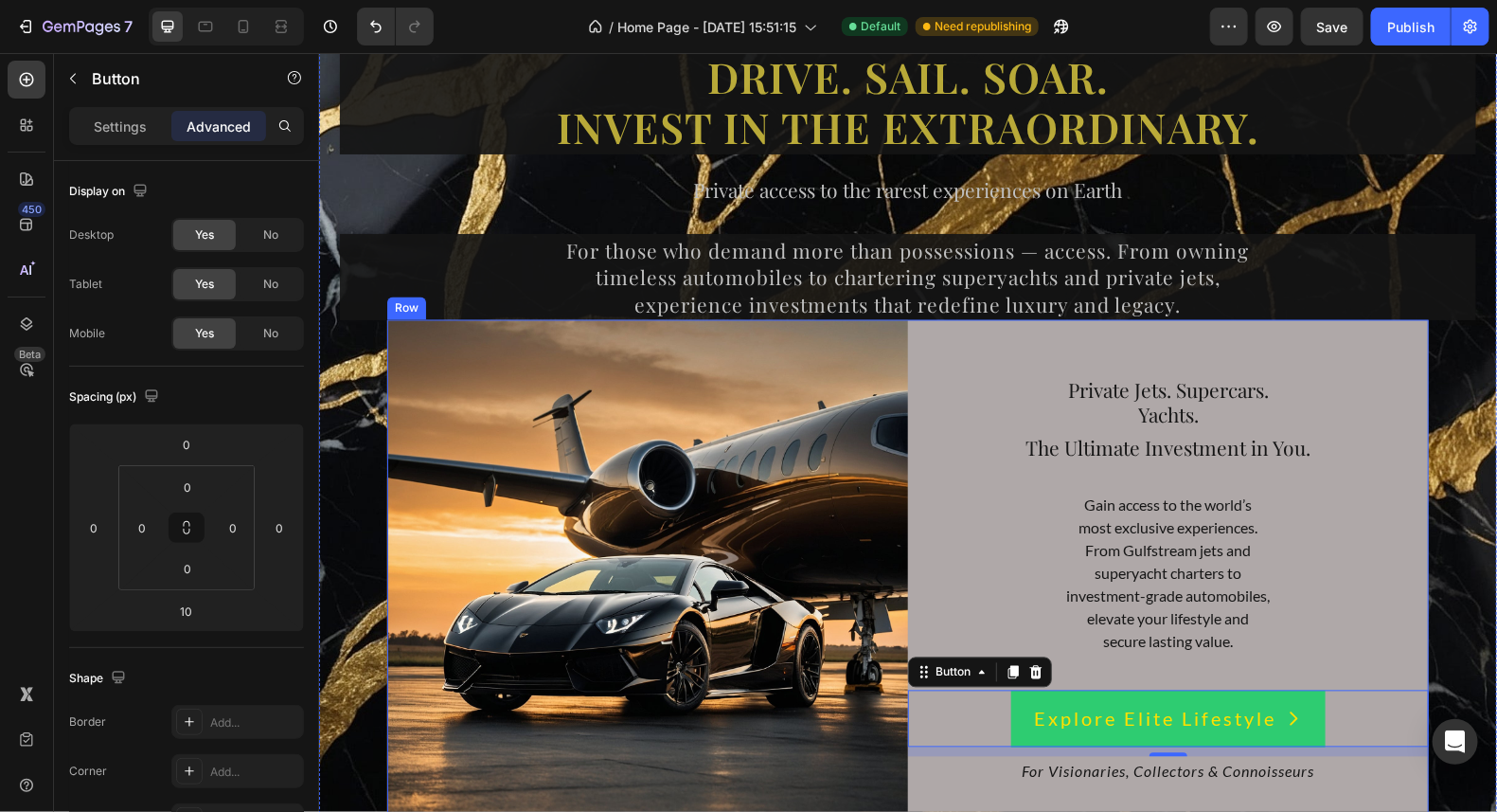
click at [1407, 343] on div "⁠⁠⁠⁠⁠⁠⁠ Private Jets. Supercars. Yachts. Heading ⁠⁠⁠⁠⁠⁠⁠ The Ultimate Investmen…" at bounding box center [1167, 579] width 520 height 520
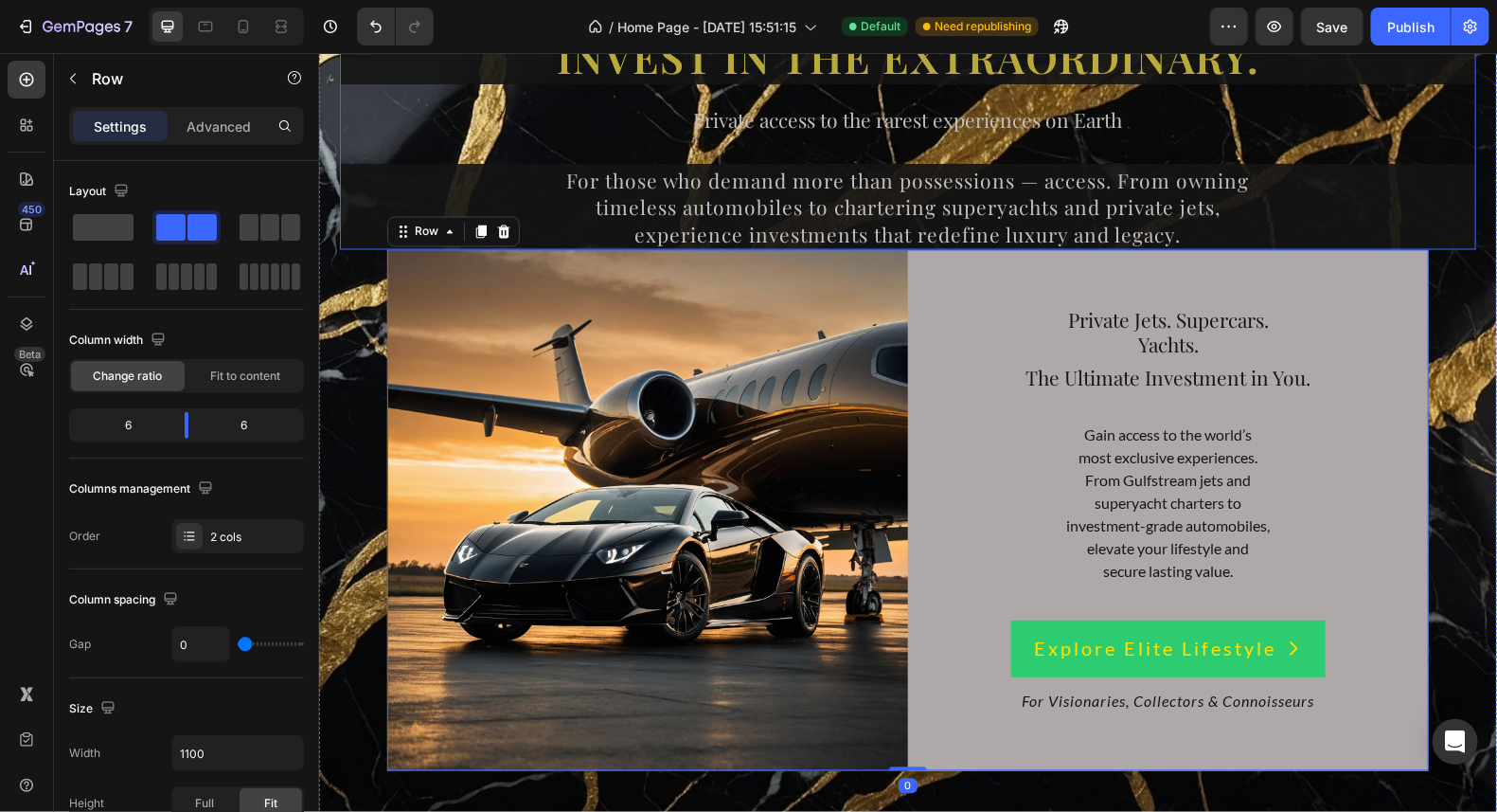
scroll to position [13985, 0]
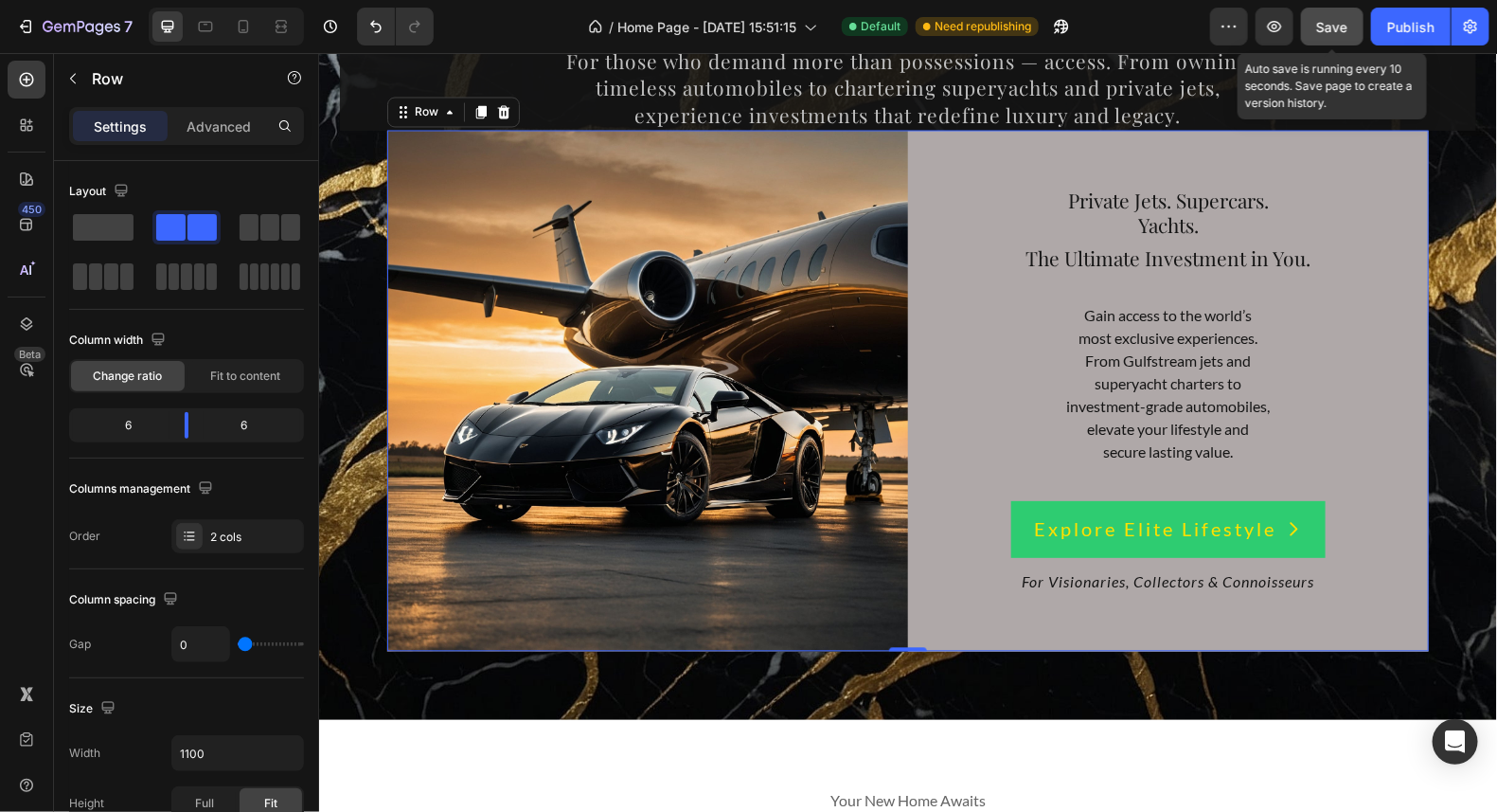
click at [1330, 28] on span "Save" at bounding box center [1332, 27] width 31 height 16
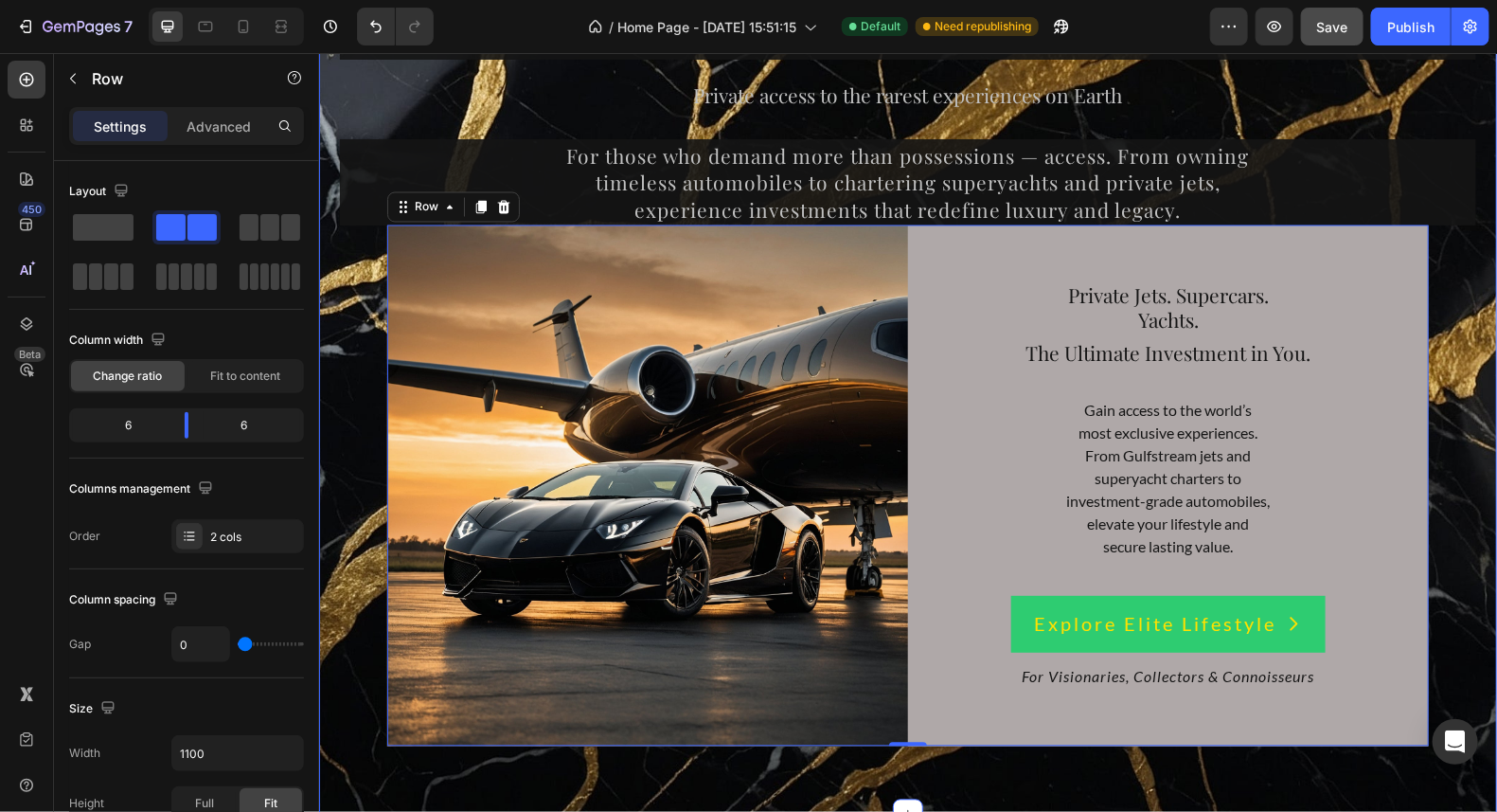
scroll to position [13795, 0]
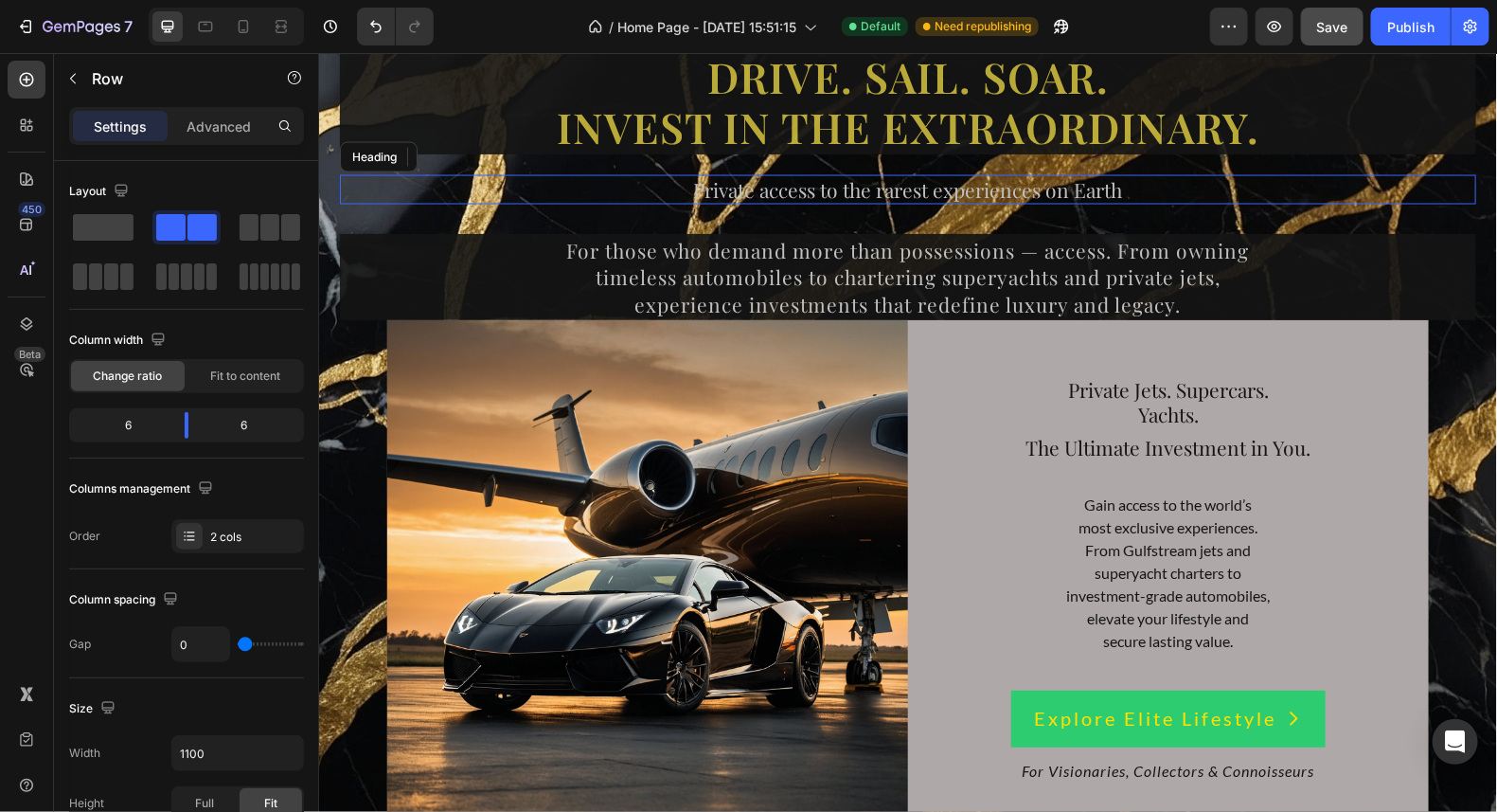
click at [1085, 185] on p "Private access to the rarest experiences on Earth" at bounding box center [906, 189] width 1132 height 26
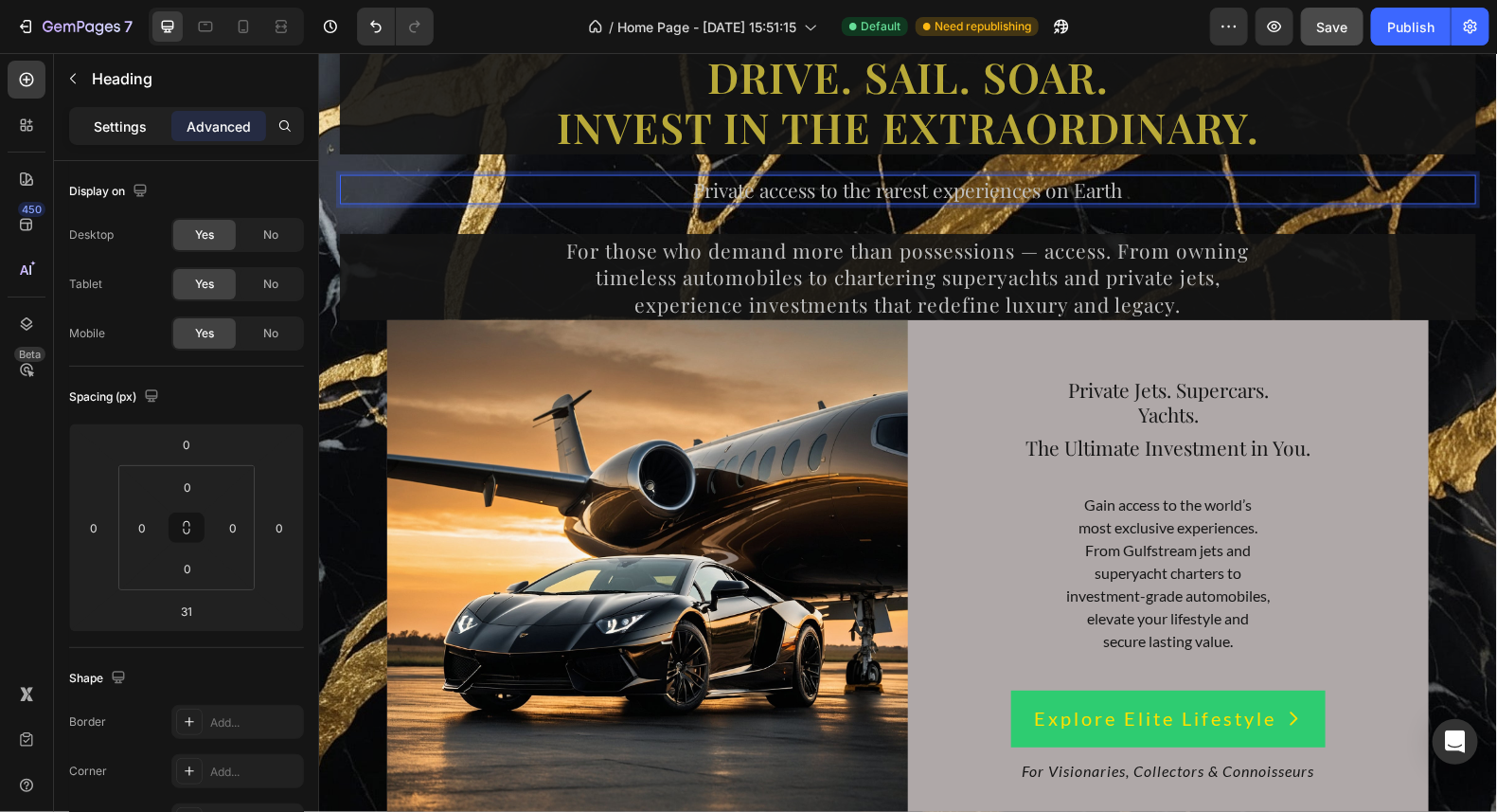
click at [98, 129] on p "Settings" at bounding box center [119, 126] width 53 height 20
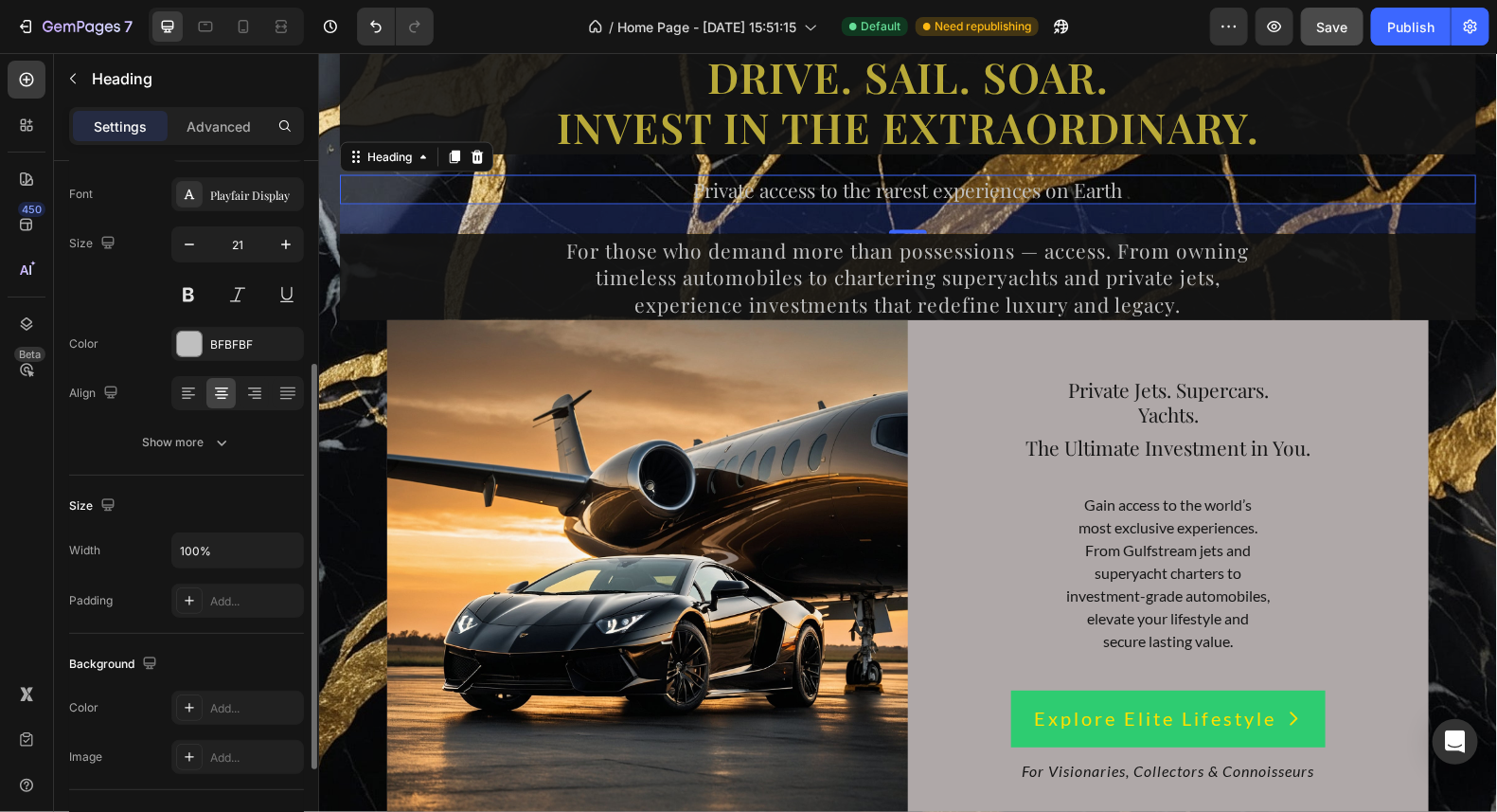
scroll to position [189, 0]
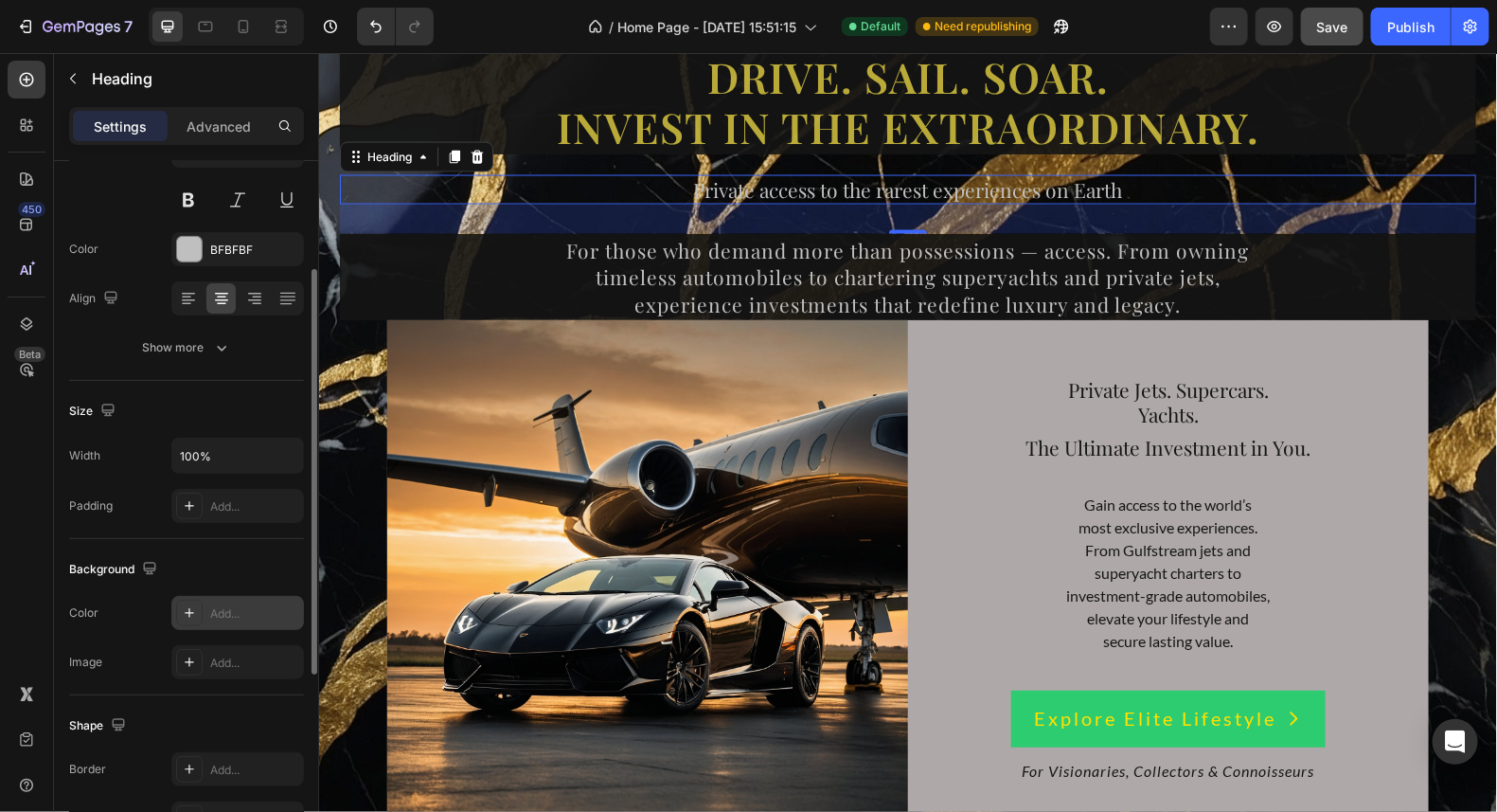
click at [191, 609] on icon at bounding box center [190, 613] width 15 height 15
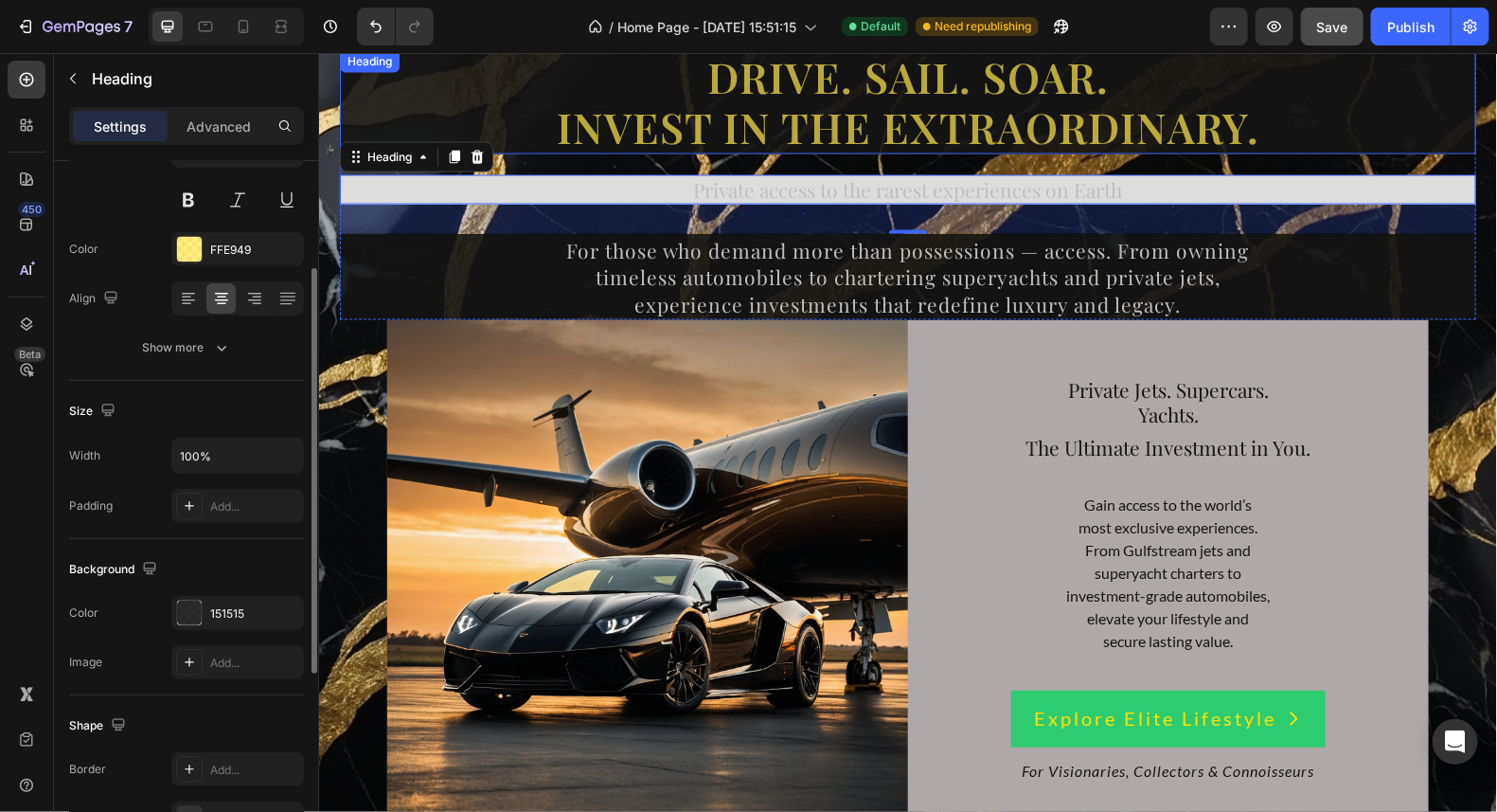
click at [1302, 102] on p "Drive. Sail. Soar. Invest in the Extraordinary." at bounding box center [906, 101] width 1132 height 100
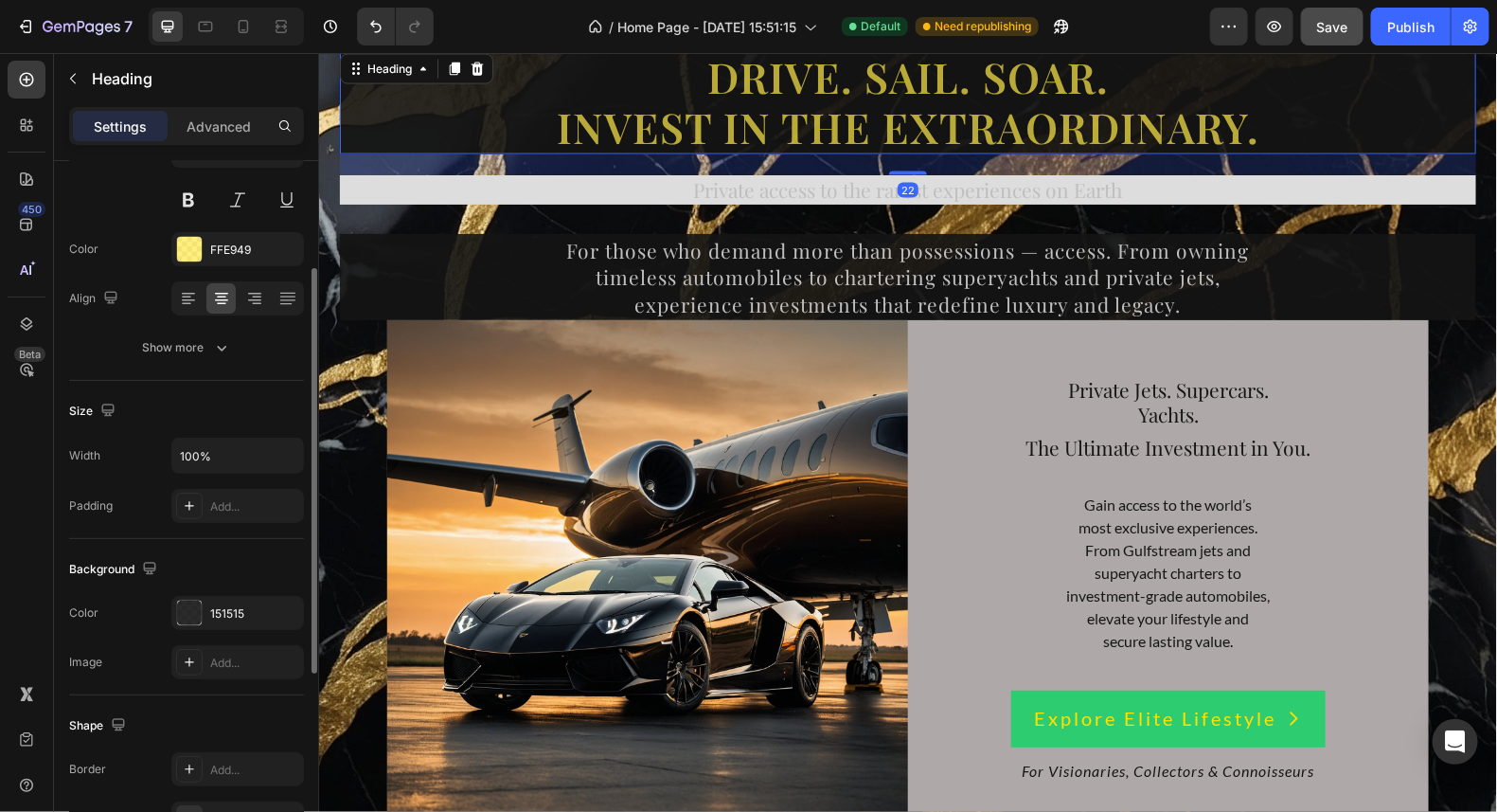
scroll to position [188, 0]
click at [1229, 190] on p "Private access to the rarest experiences on Earth" at bounding box center [906, 189] width 1132 height 26
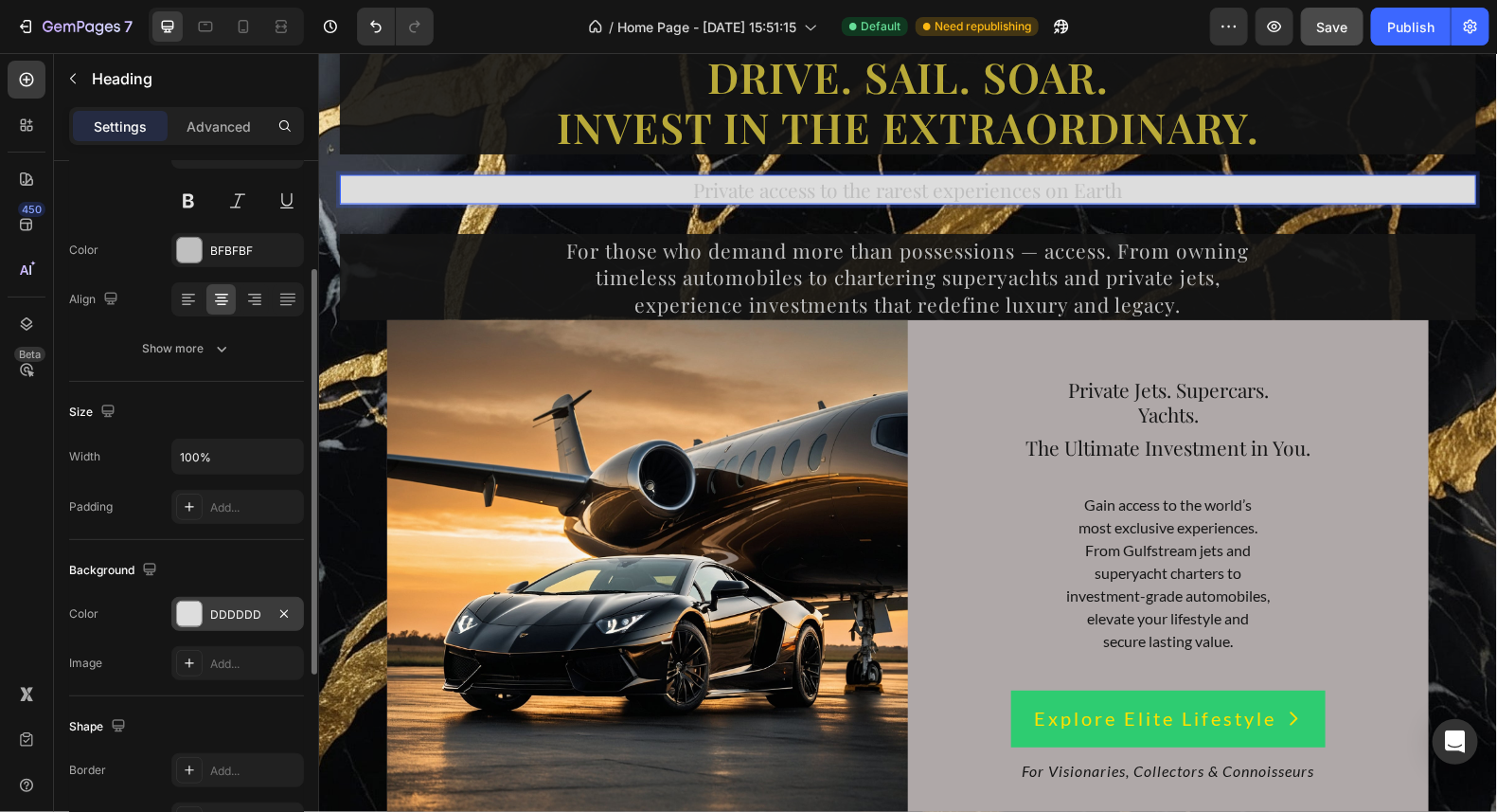
click at [192, 604] on div at bounding box center [190, 614] width 25 height 25
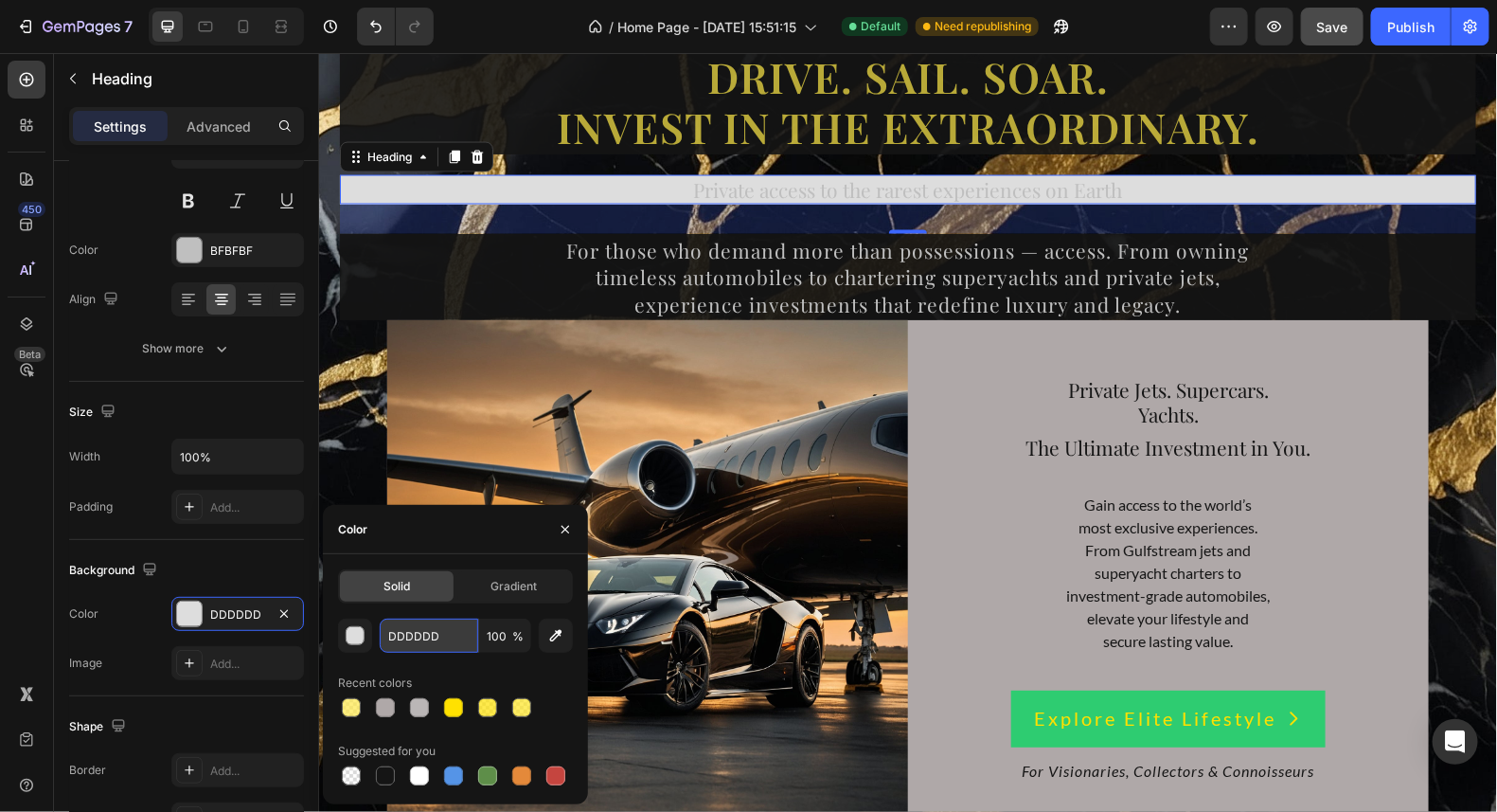
click at [447, 635] on input "DDDDDD" at bounding box center [429, 635] width 98 height 34
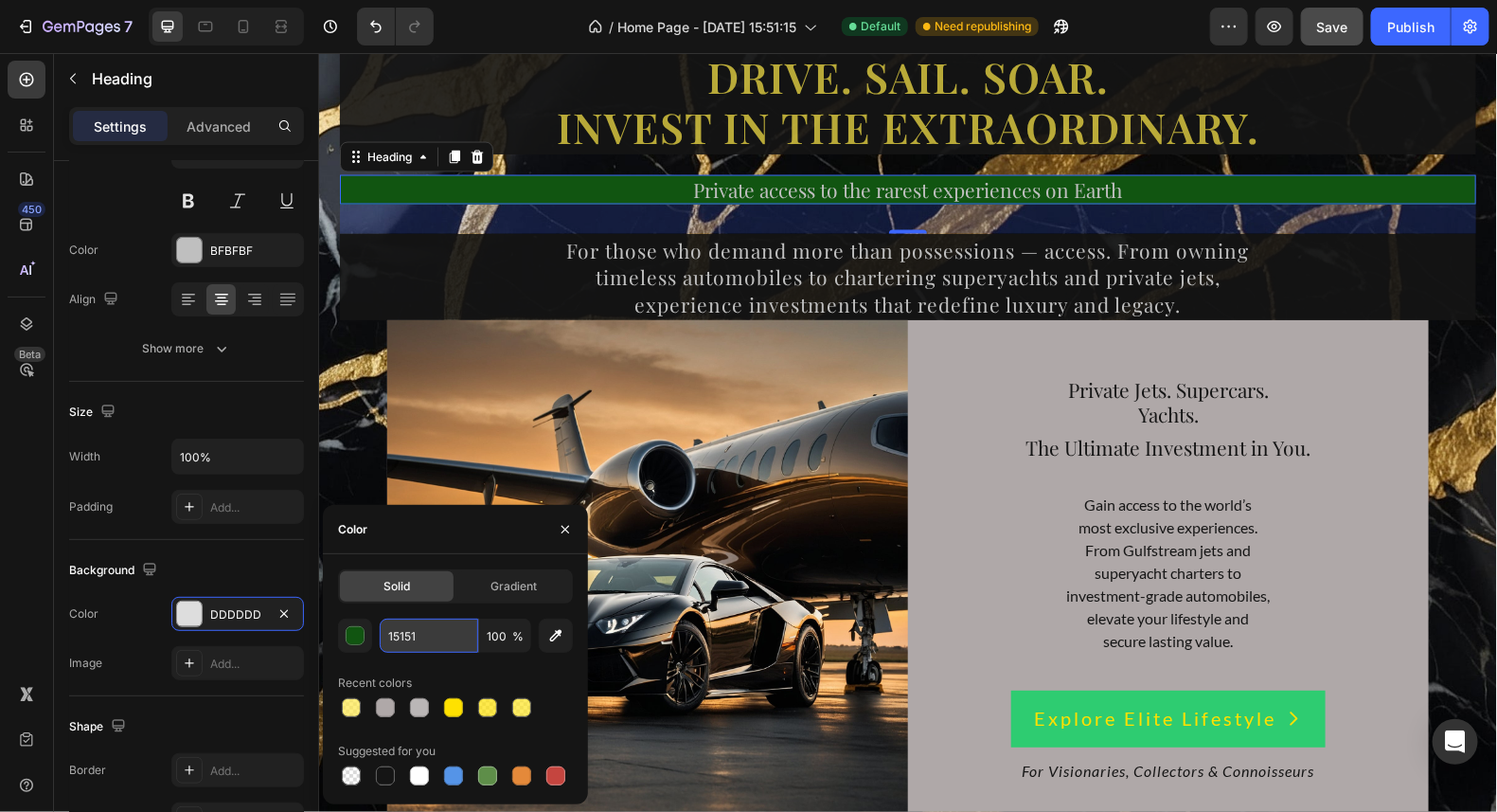
type input "151515"
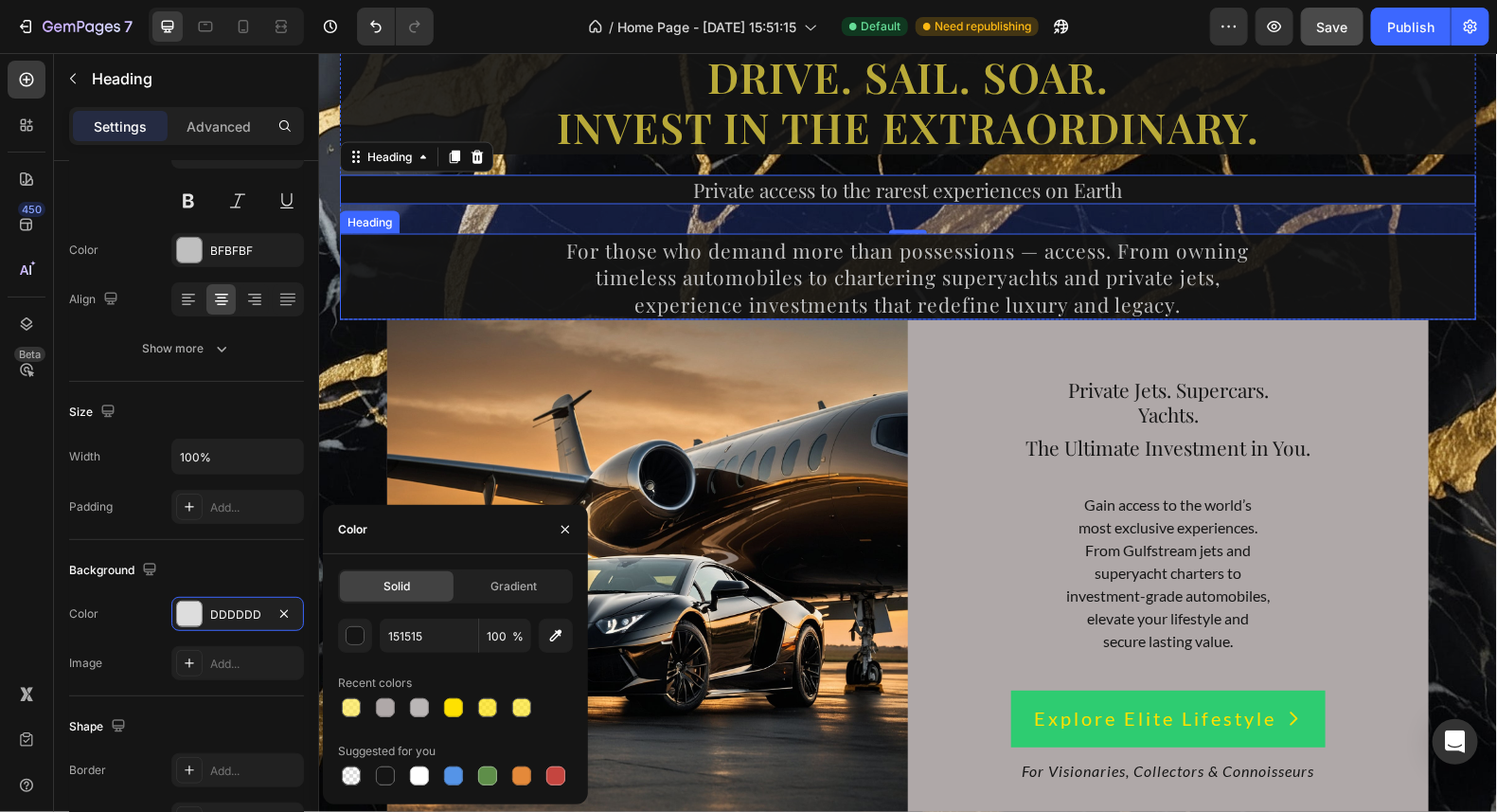
click at [1262, 273] on p "⁠⁠⁠⁠⁠⁠⁠ For those who demand more than possessions — access. From owning timele…" at bounding box center [906, 276] width 1132 height 83
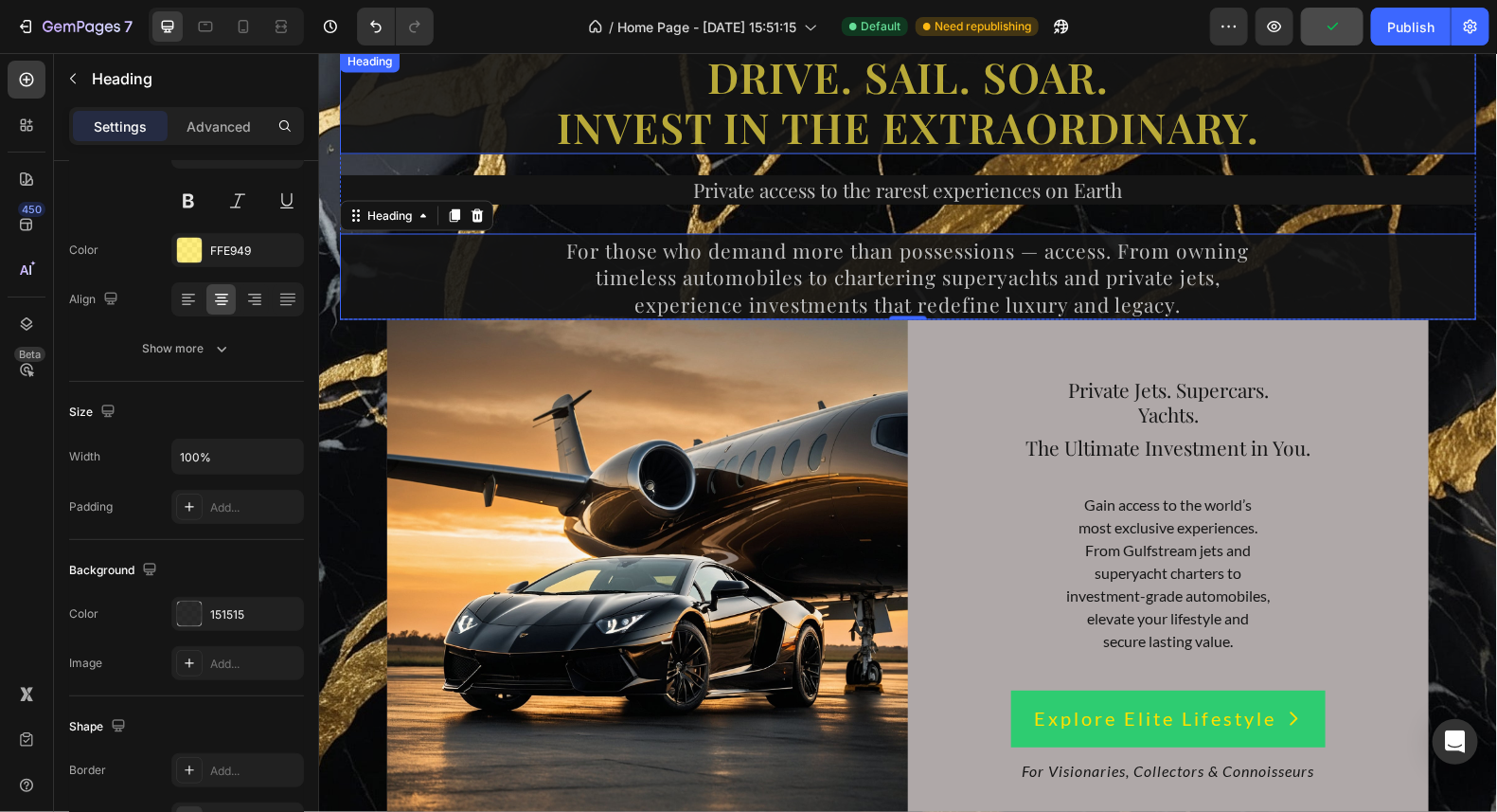
click at [1303, 106] on p "Drive. Sail. Soar. Invest in the Extraordinary." at bounding box center [906, 101] width 1132 height 100
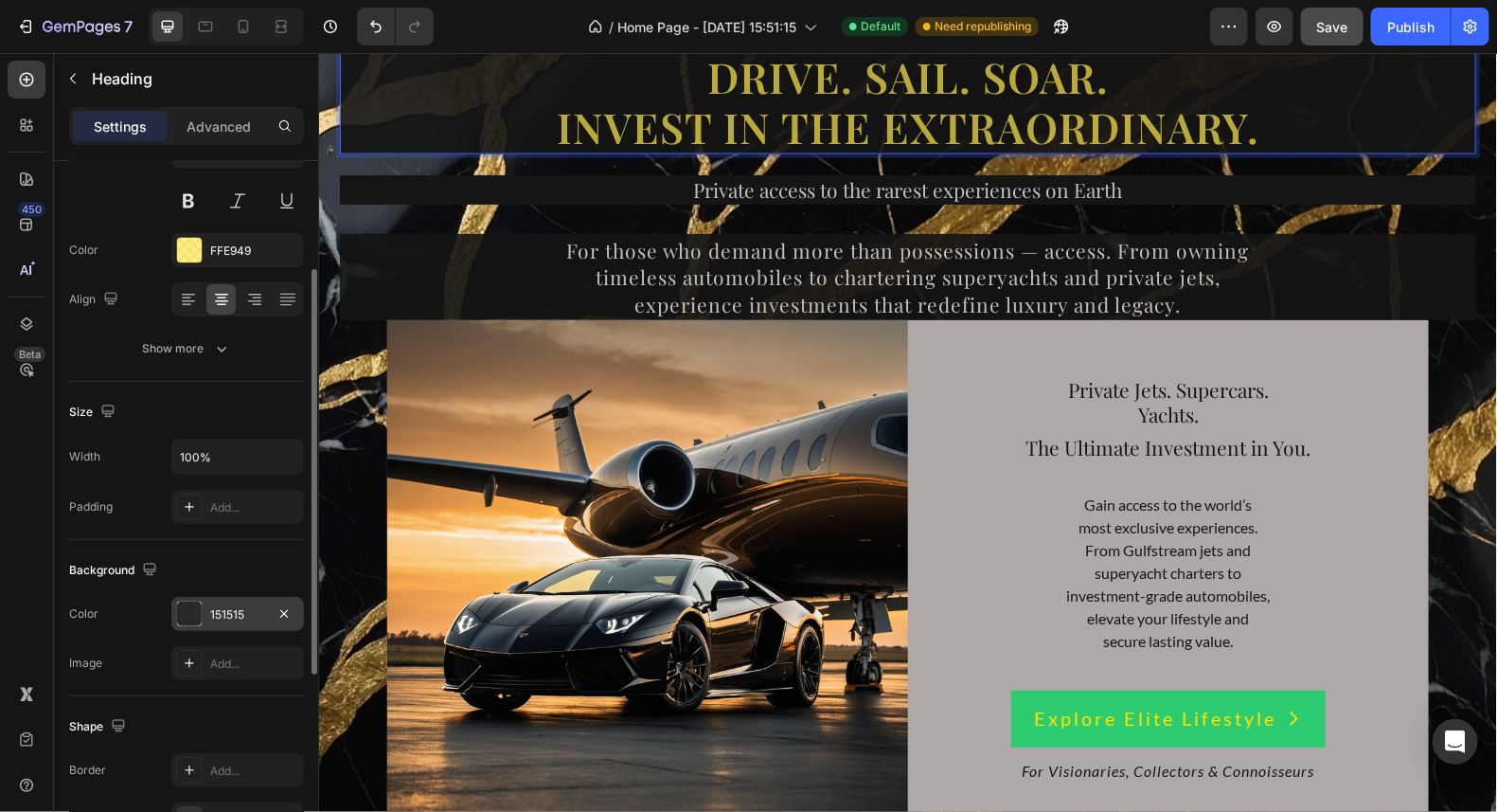
click at [200, 601] on div at bounding box center [190, 614] width 25 height 25
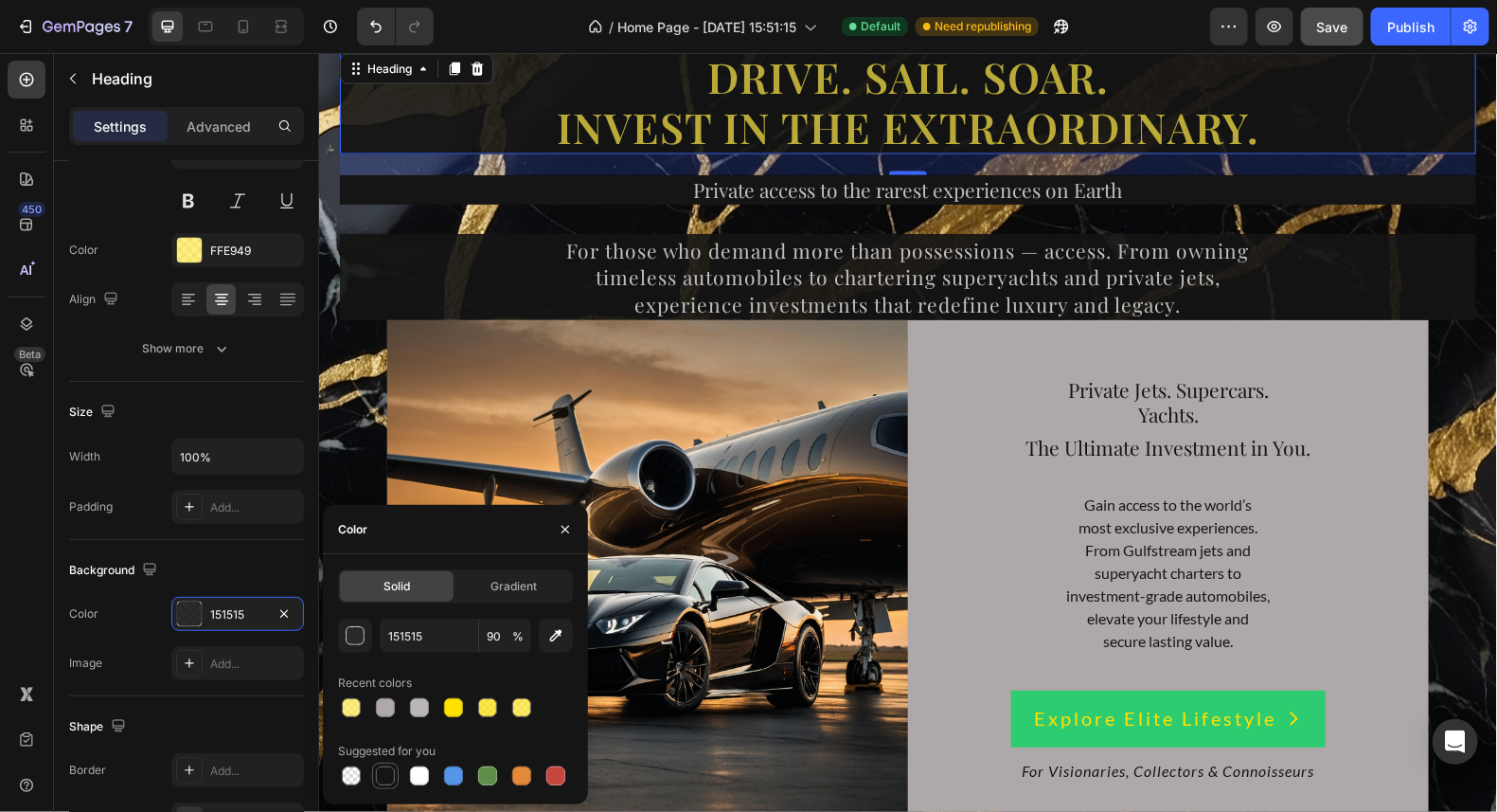
click at [383, 777] on div at bounding box center [386, 775] width 19 height 19
type input "100"
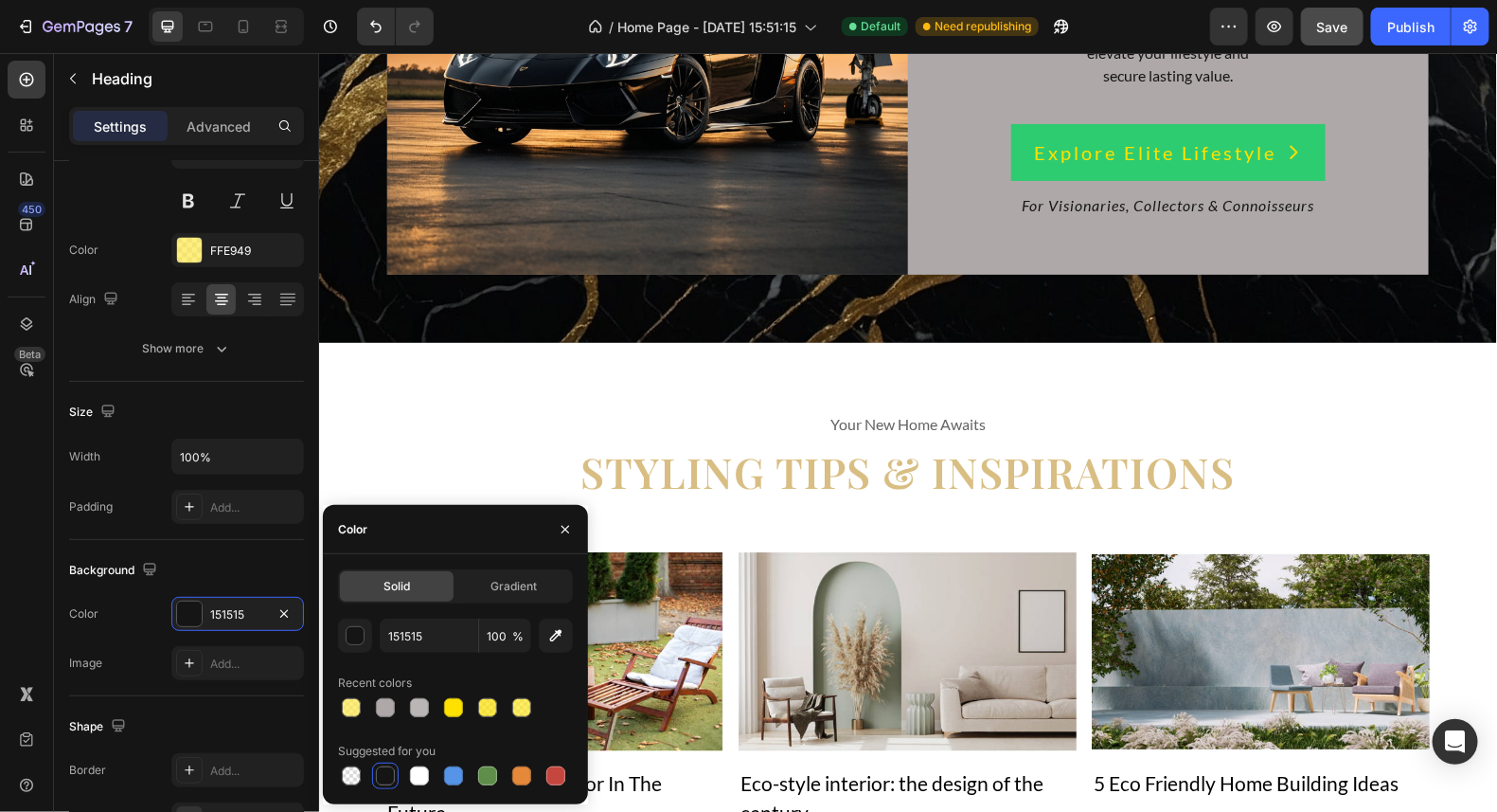
scroll to position [12968, 0]
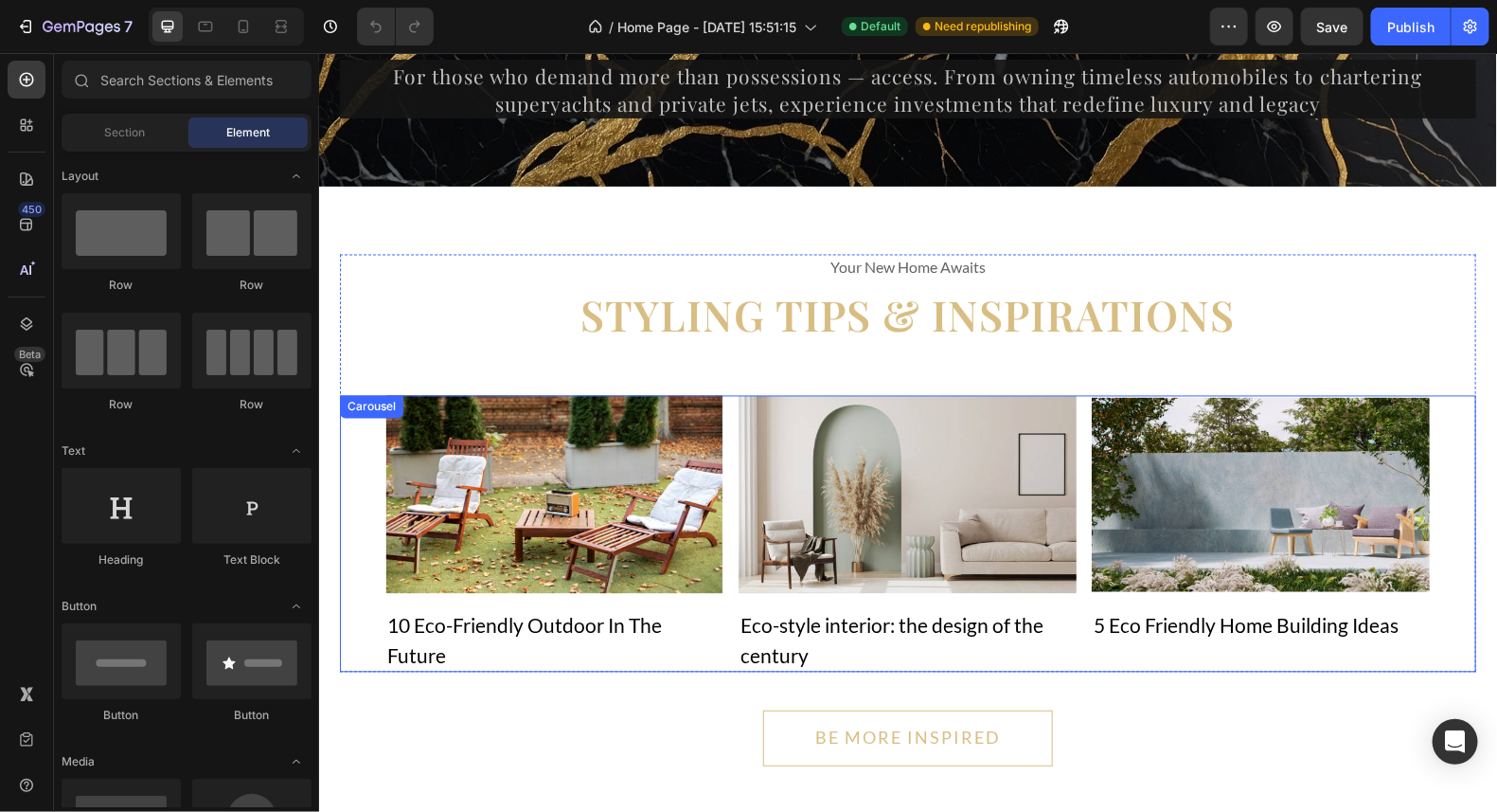
scroll to position [13848, 0]
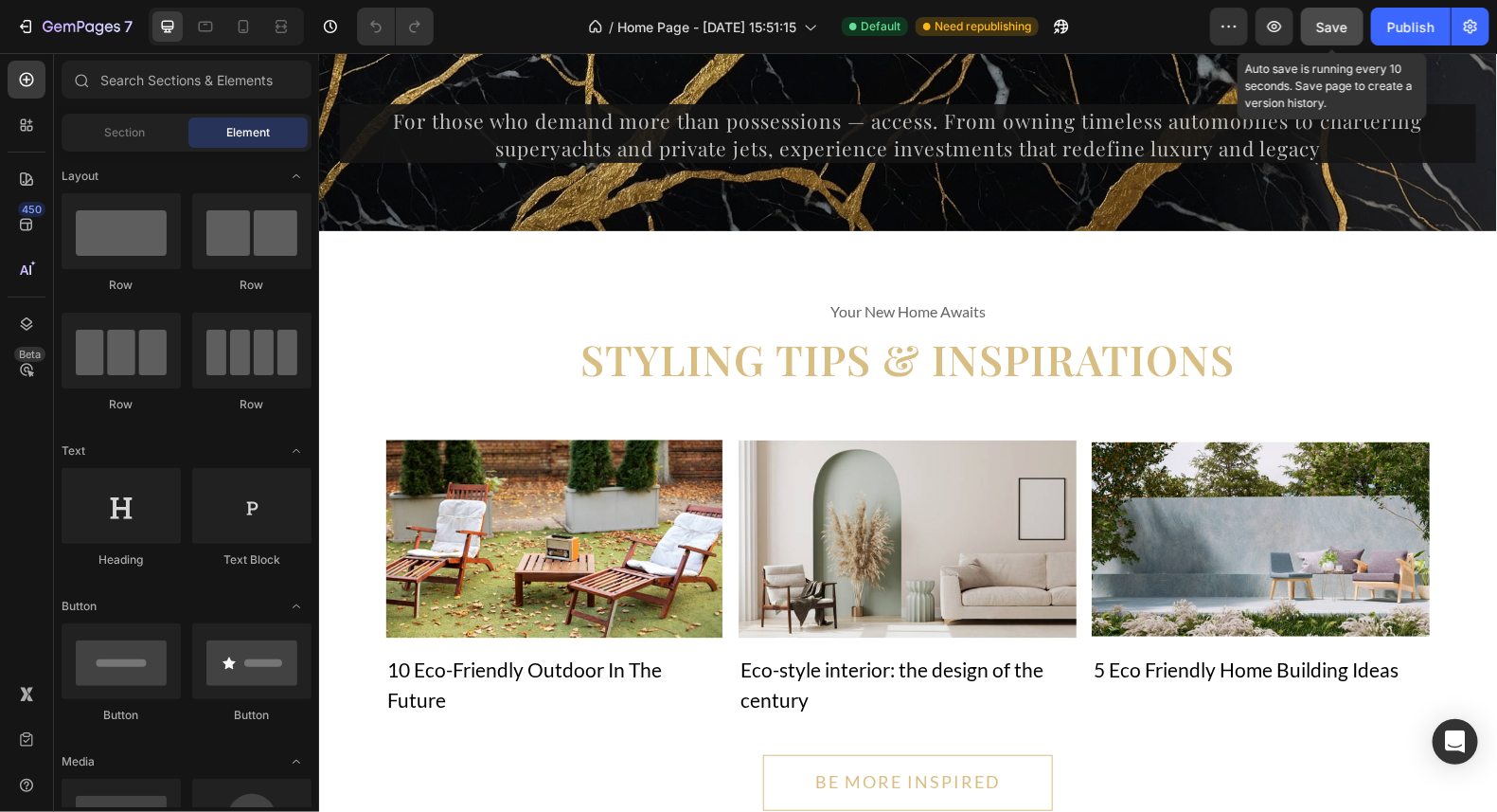
click at [1329, 22] on span "Save" at bounding box center [1332, 27] width 31 height 16
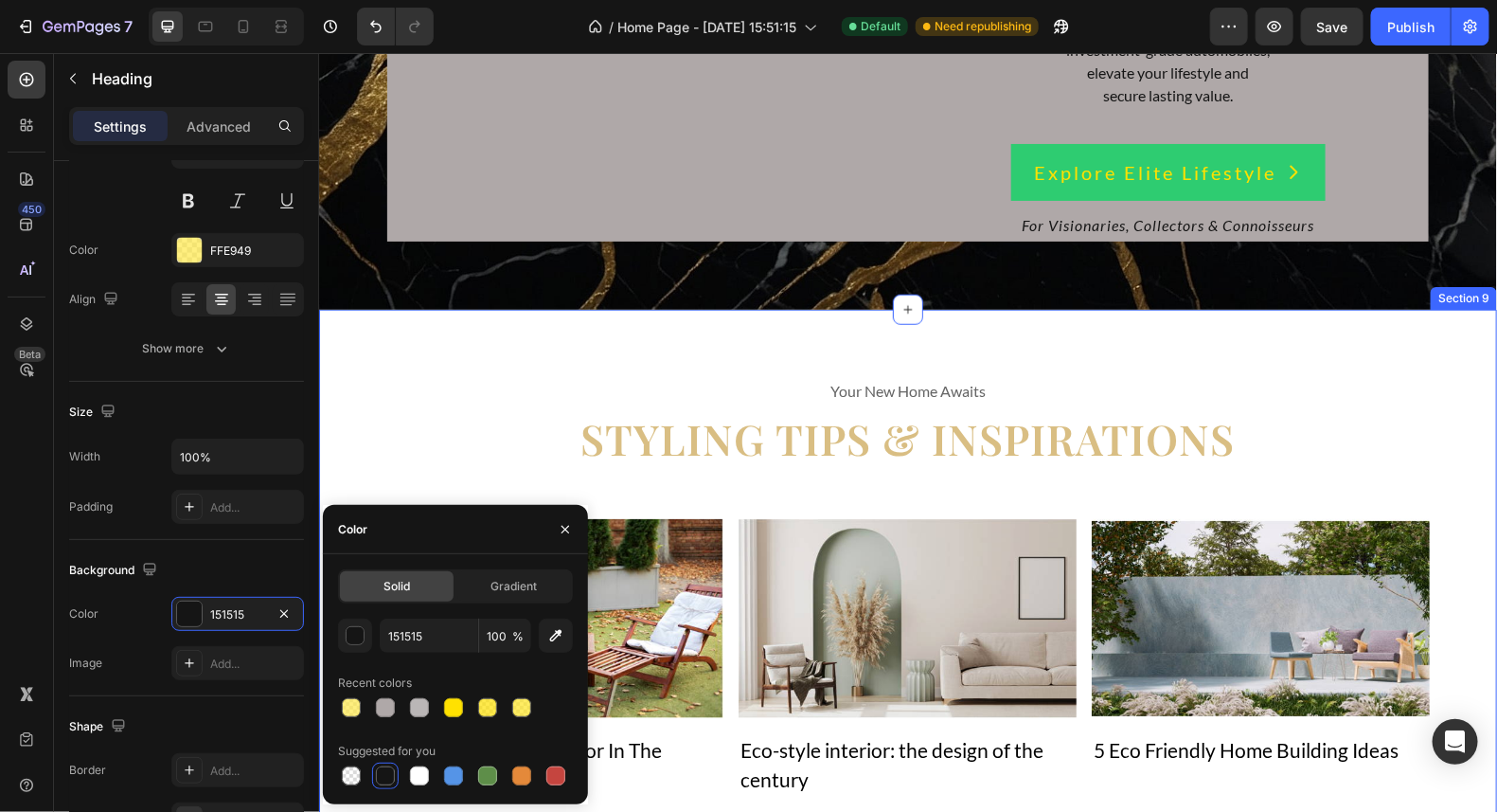
scroll to position [13036, 0]
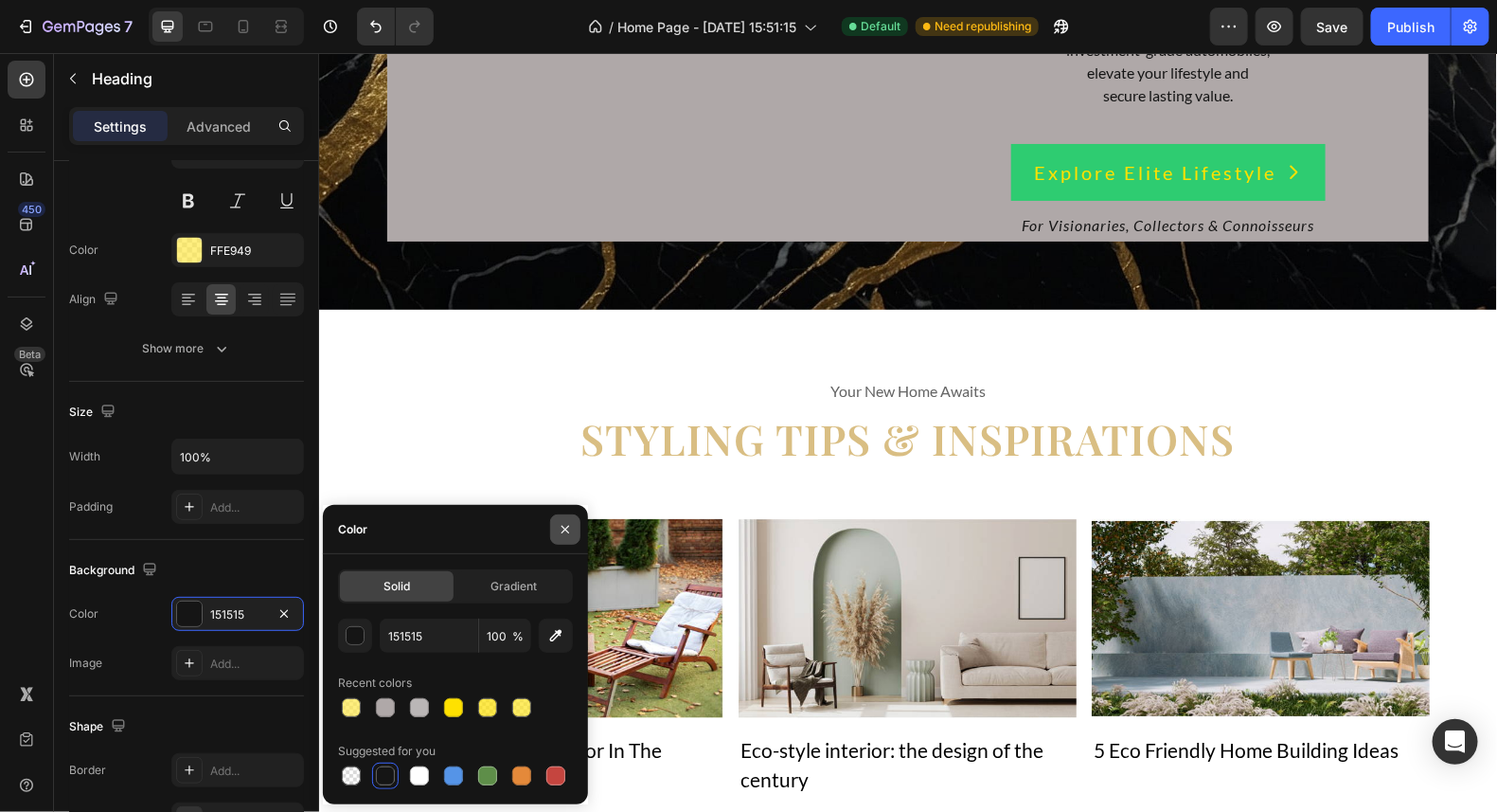
click at [565, 534] on icon "button" at bounding box center [566, 529] width 15 height 15
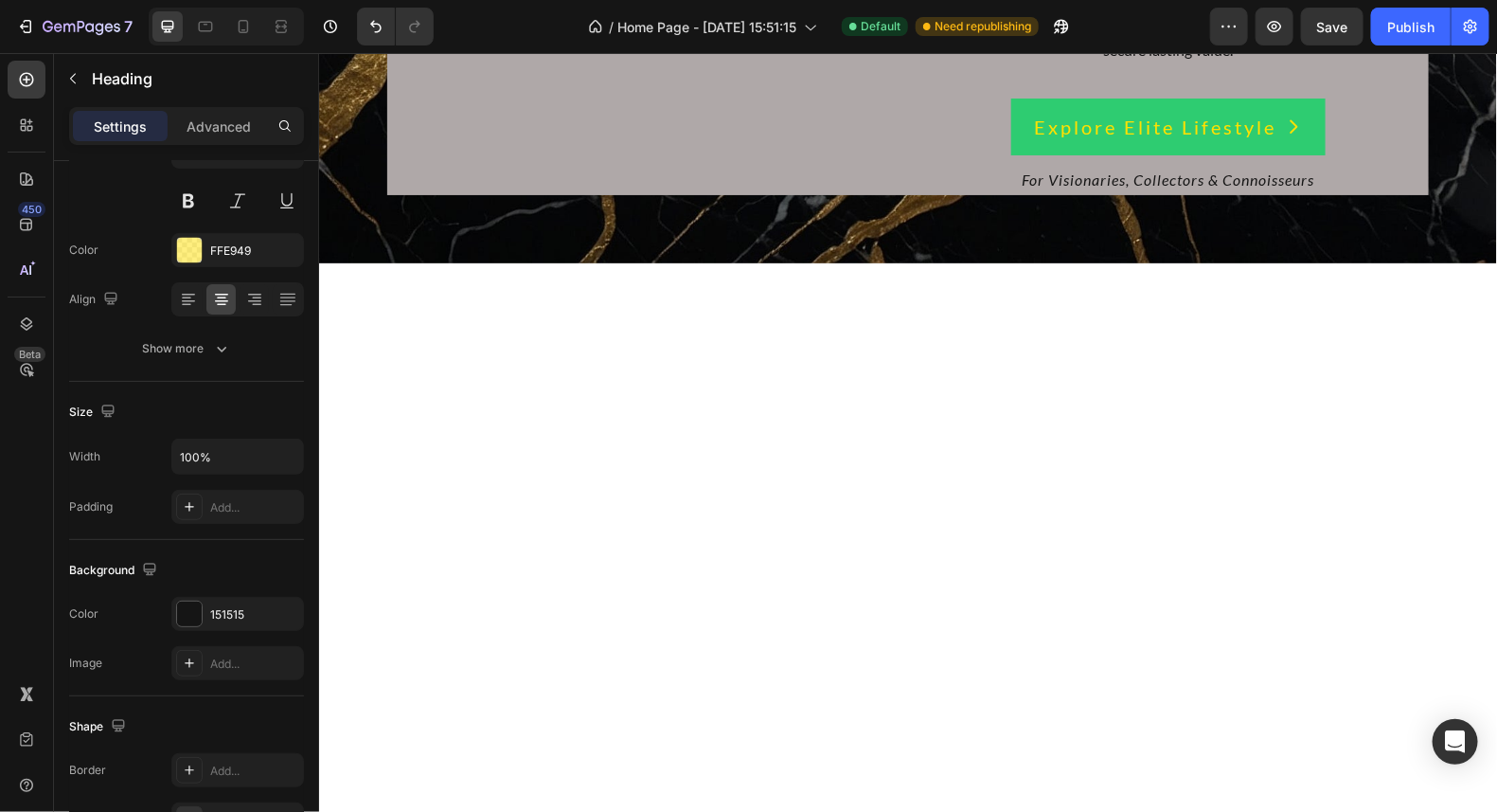
scroll to position [13131, 0]
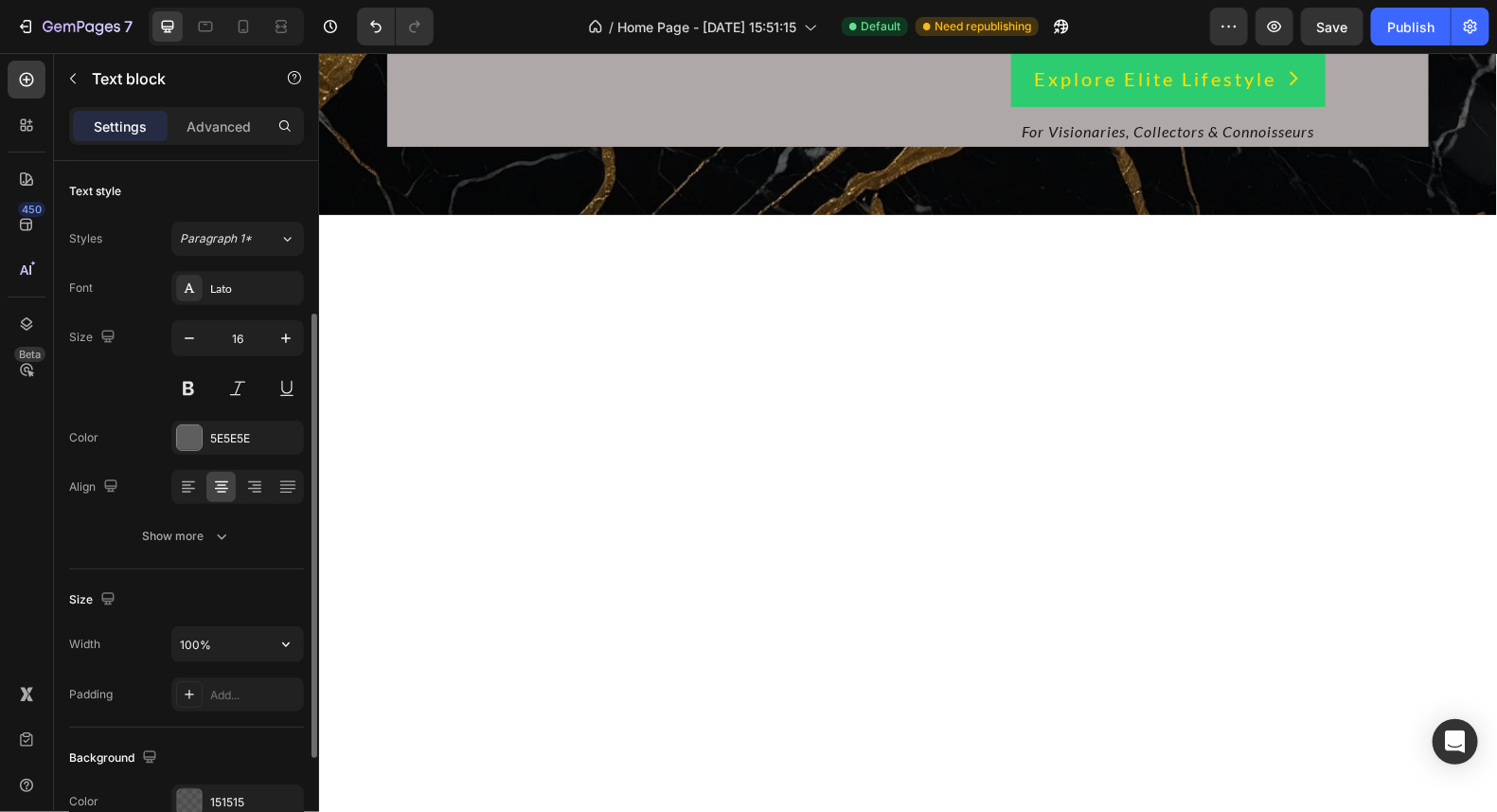
scroll to position [93, 0]
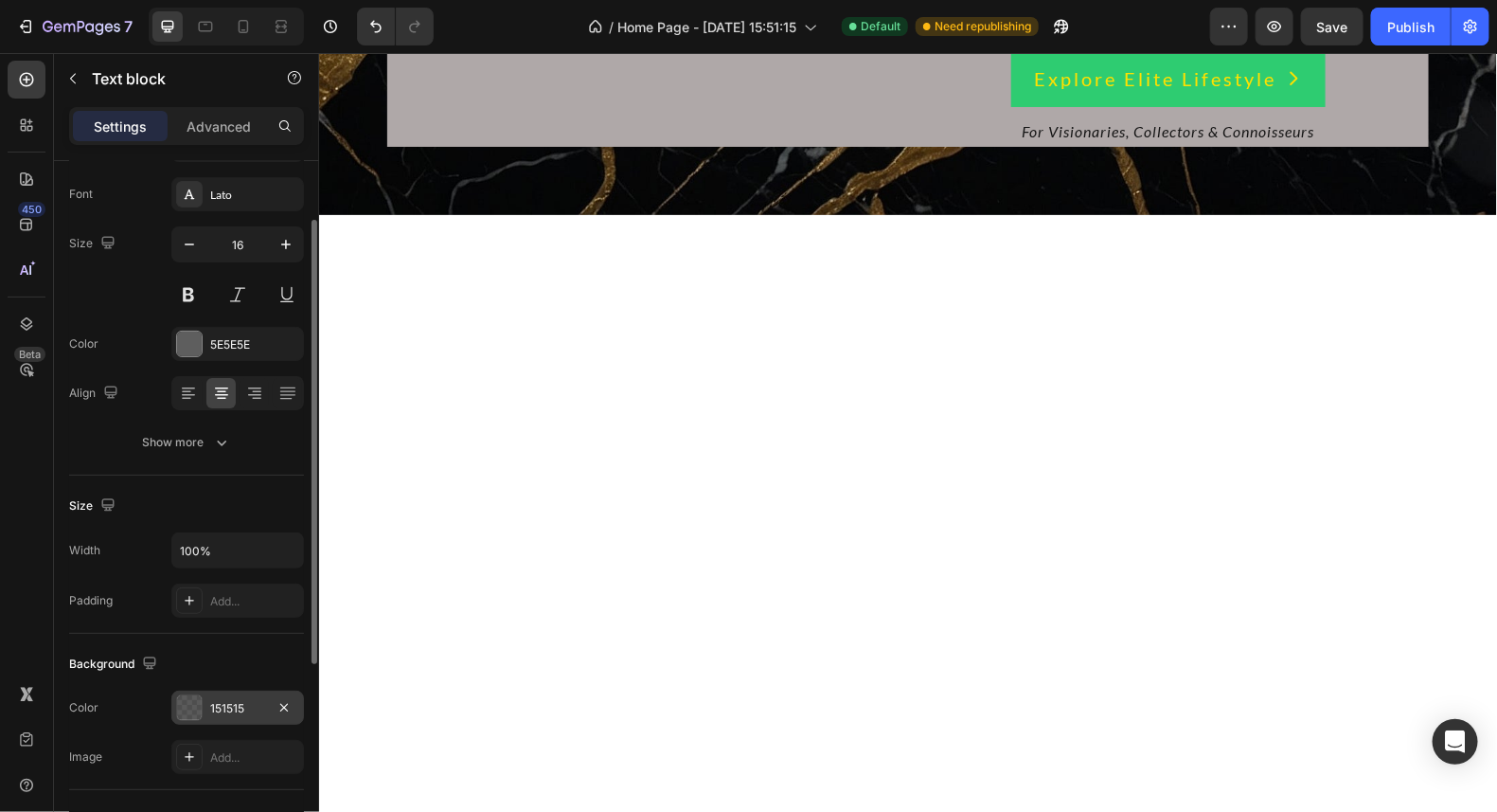
click at [195, 703] on div at bounding box center [190, 708] width 25 height 25
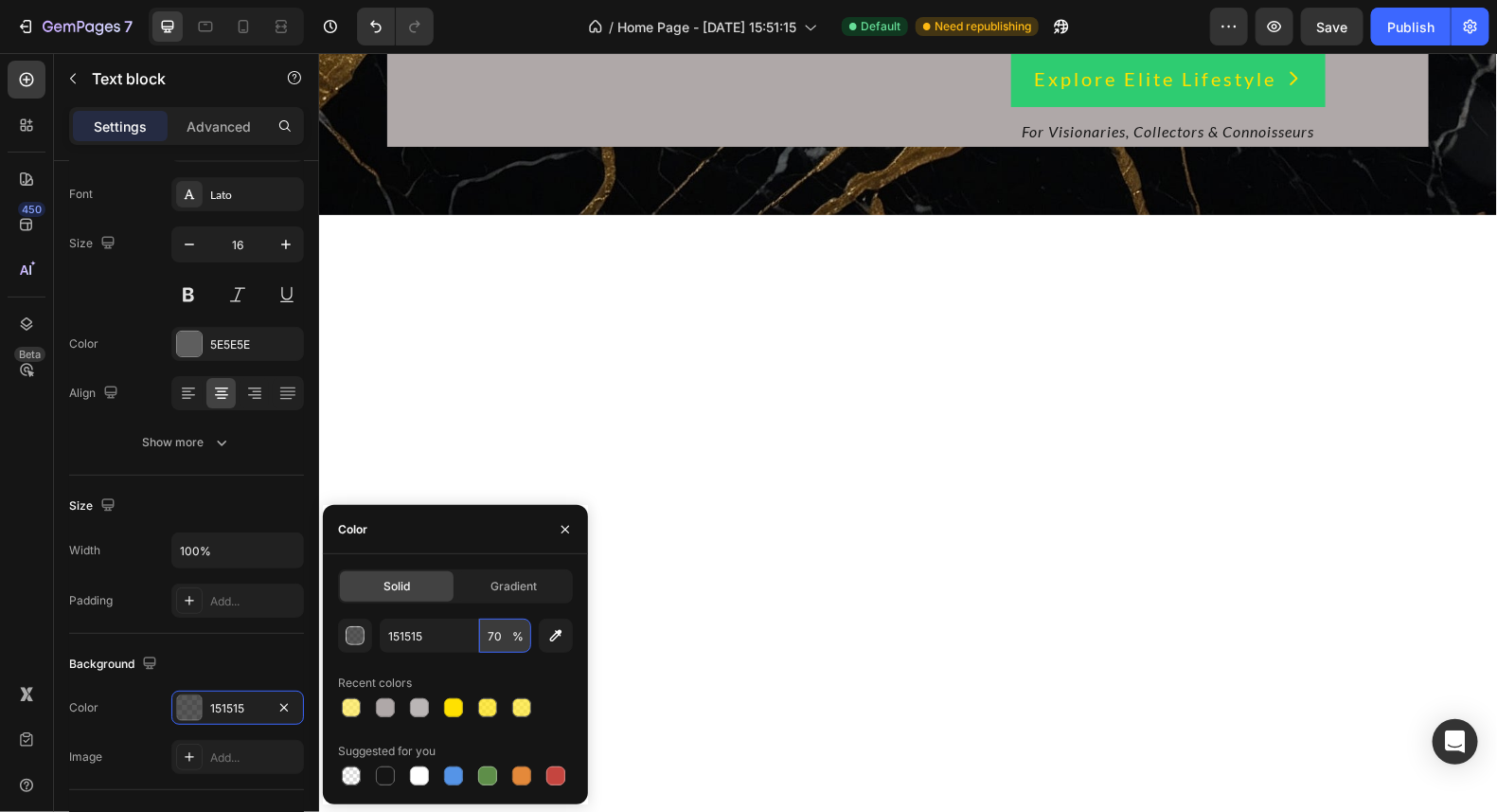
click at [504, 642] on input "70" at bounding box center [505, 635] width 52 height 34
type input "90"
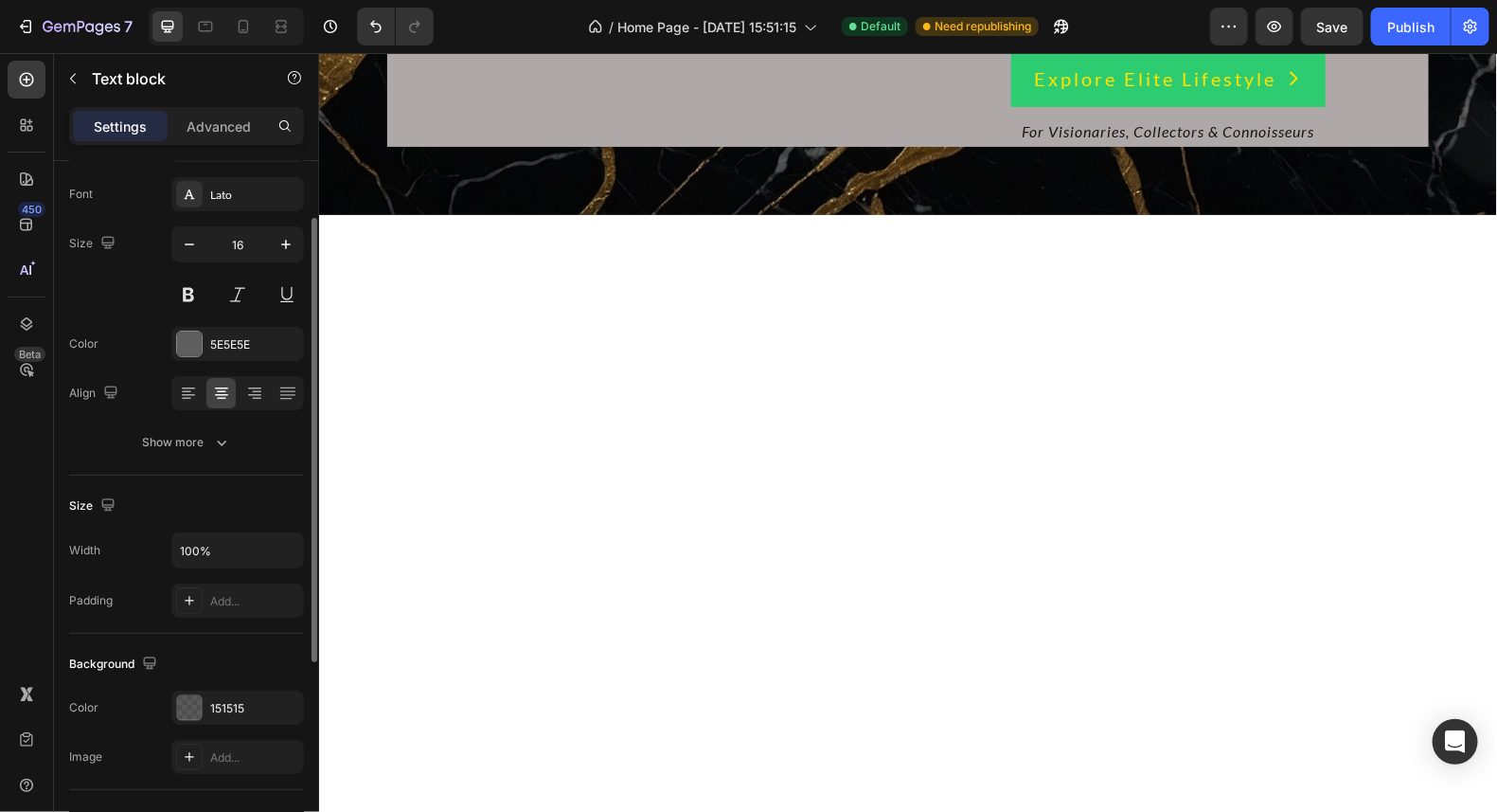
scroll to position [92, 0]
click at [193, 706] on div at bounding box center [190, 709] width 25 height 25
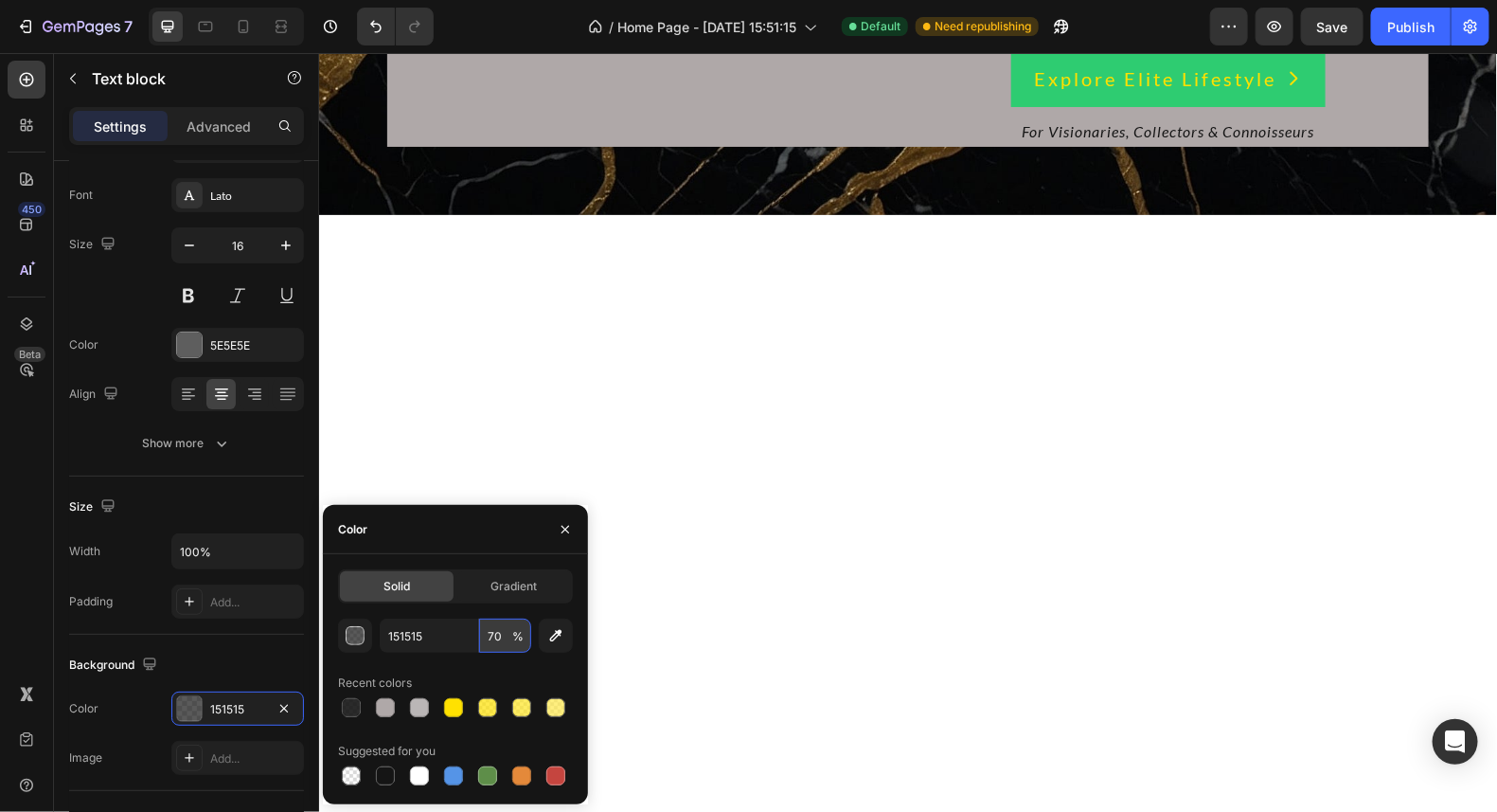
click at [501, 642] on input "70" at bounding box center [505, 635] width 52 height 34
type input "90"
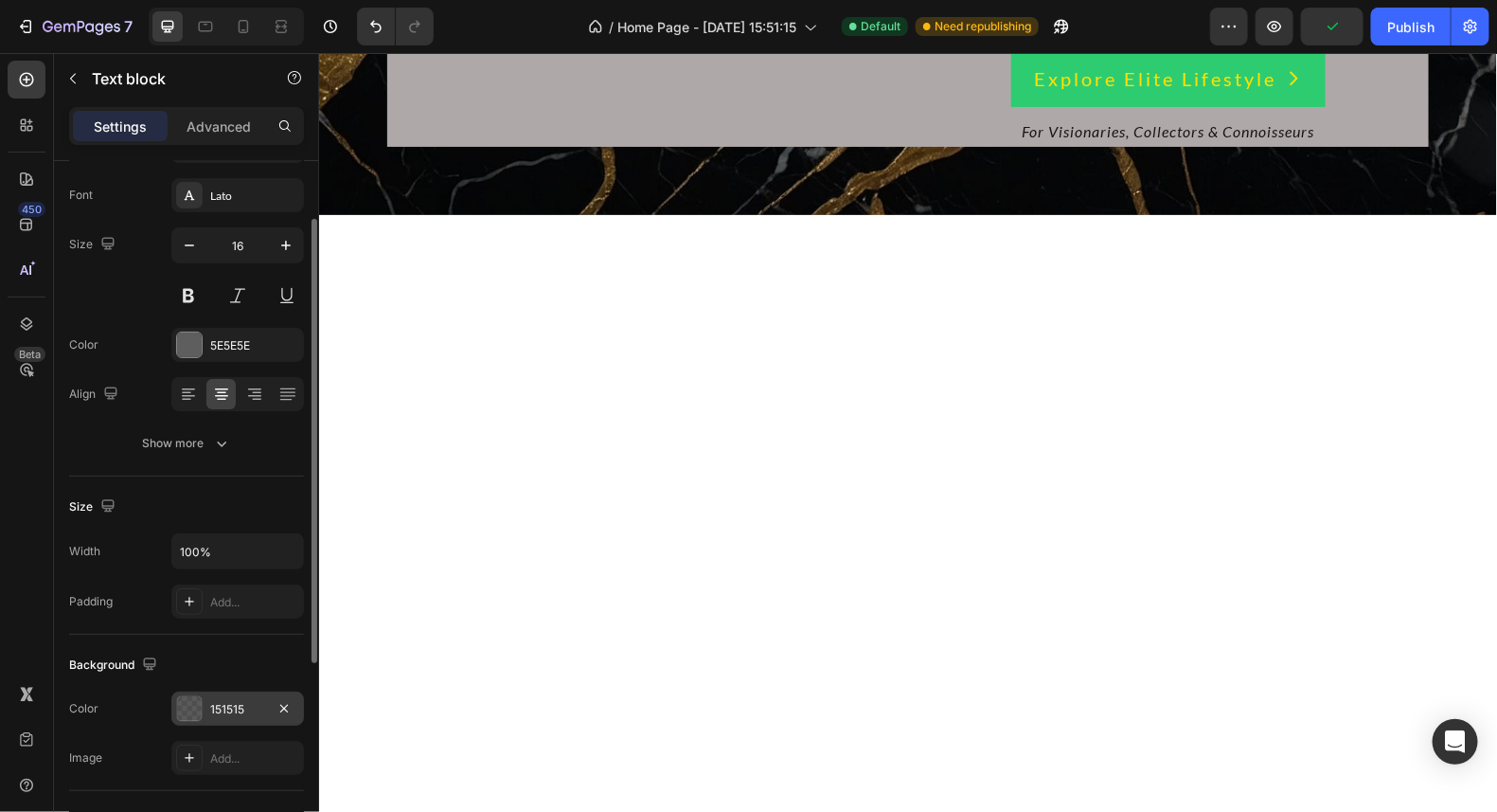
click at [209, 698] on div "151515" at bounding box center [238, 708] width 133 height 34
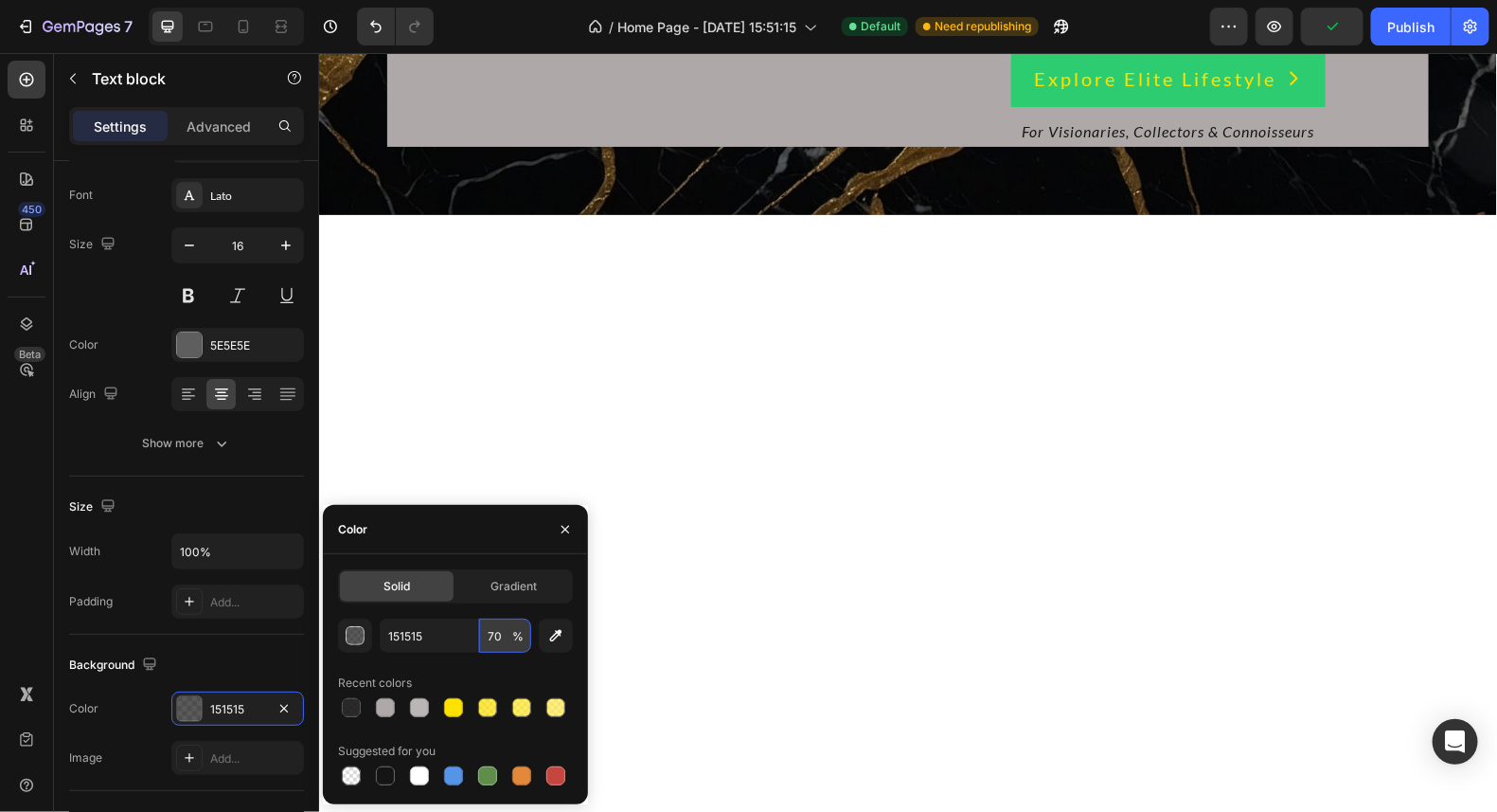
click at [507, 636] on input "70" at bounding box center [505, 635] width 52 height 34
type input "90"
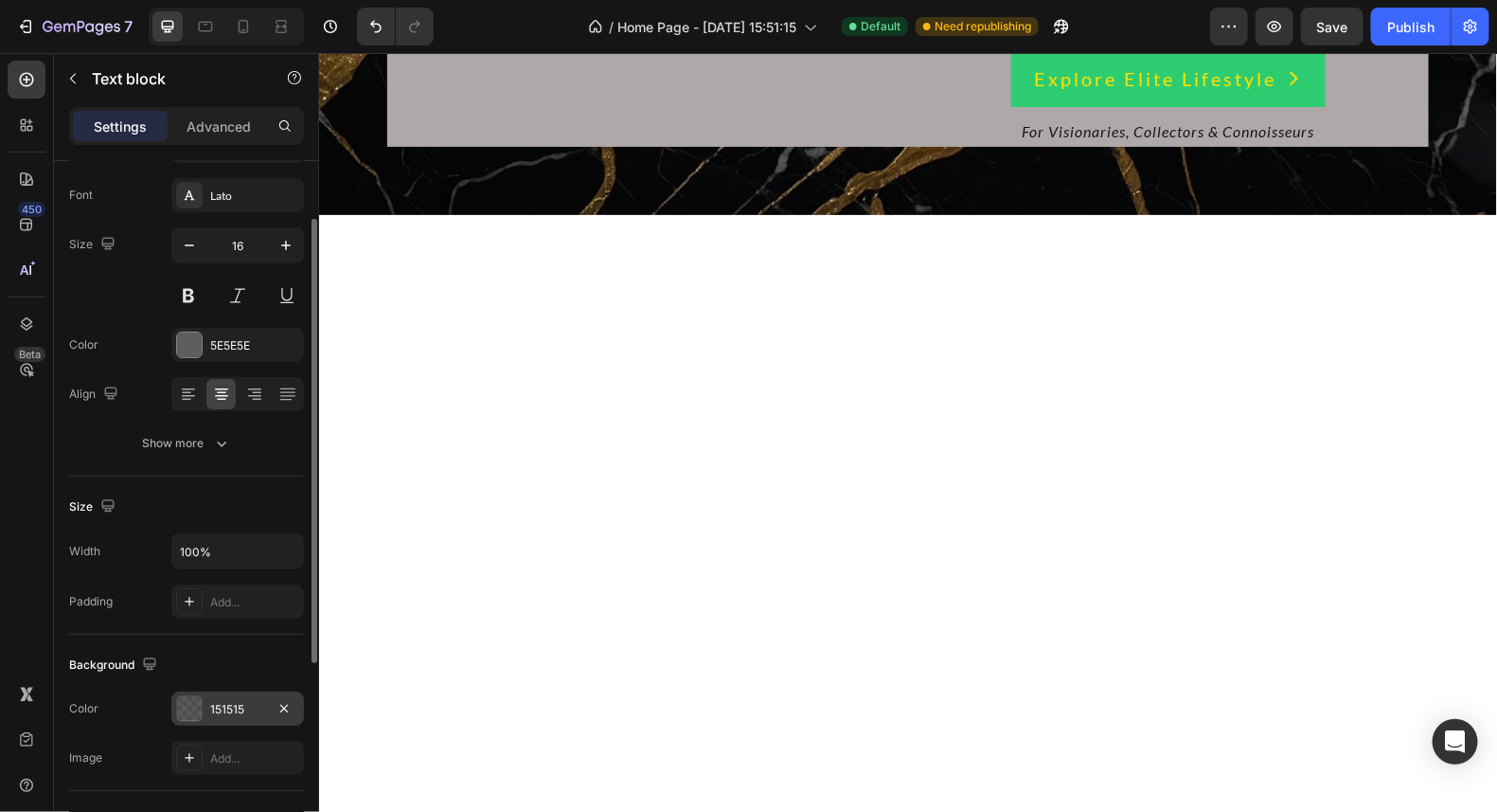
click at [199, 697] on div at bounding box center [190, 709] width 25 height 25
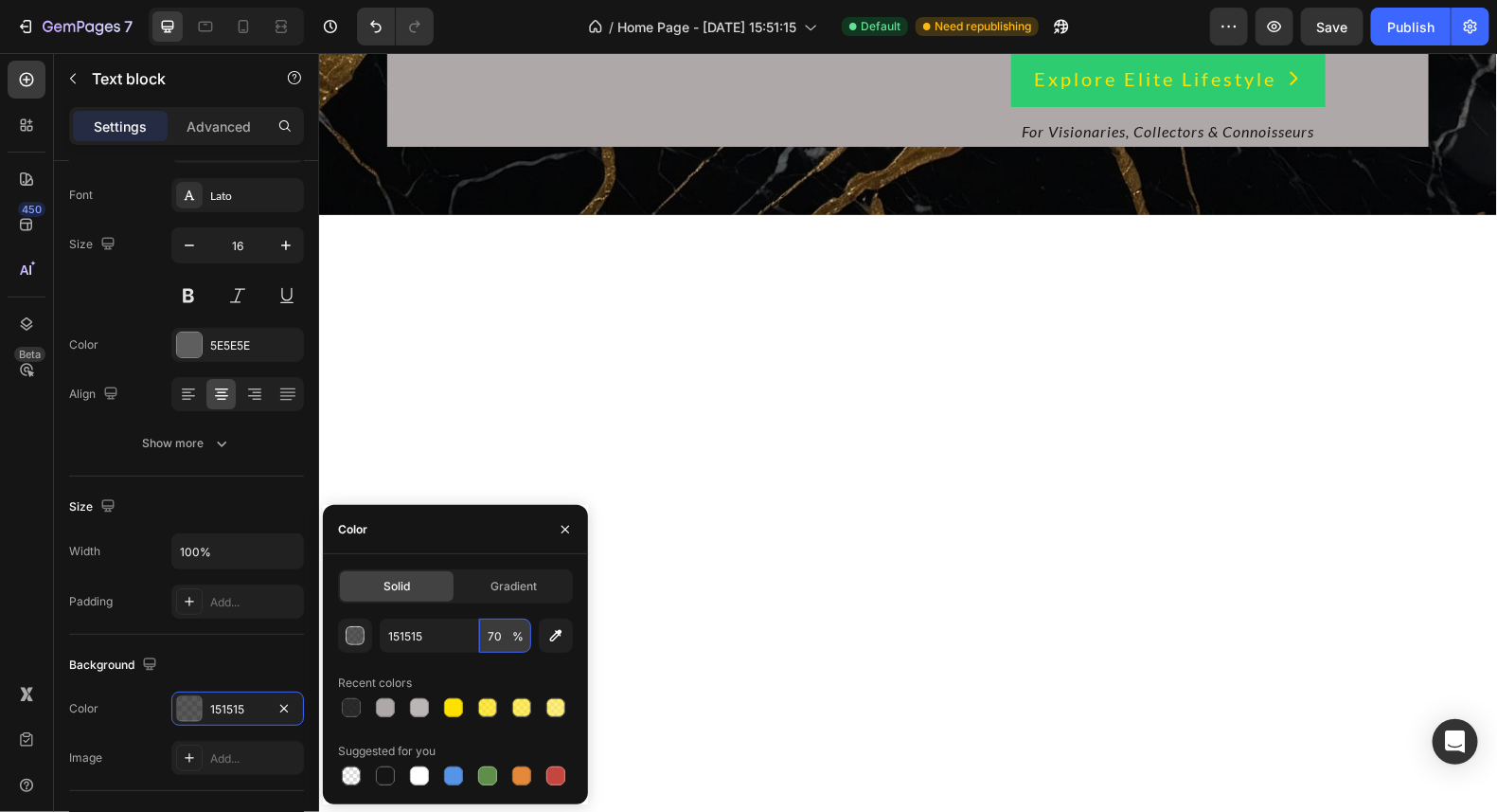
click at [507, 639] on input "70" at bounding box center [505, 635] width 52 height 34
type input "90"
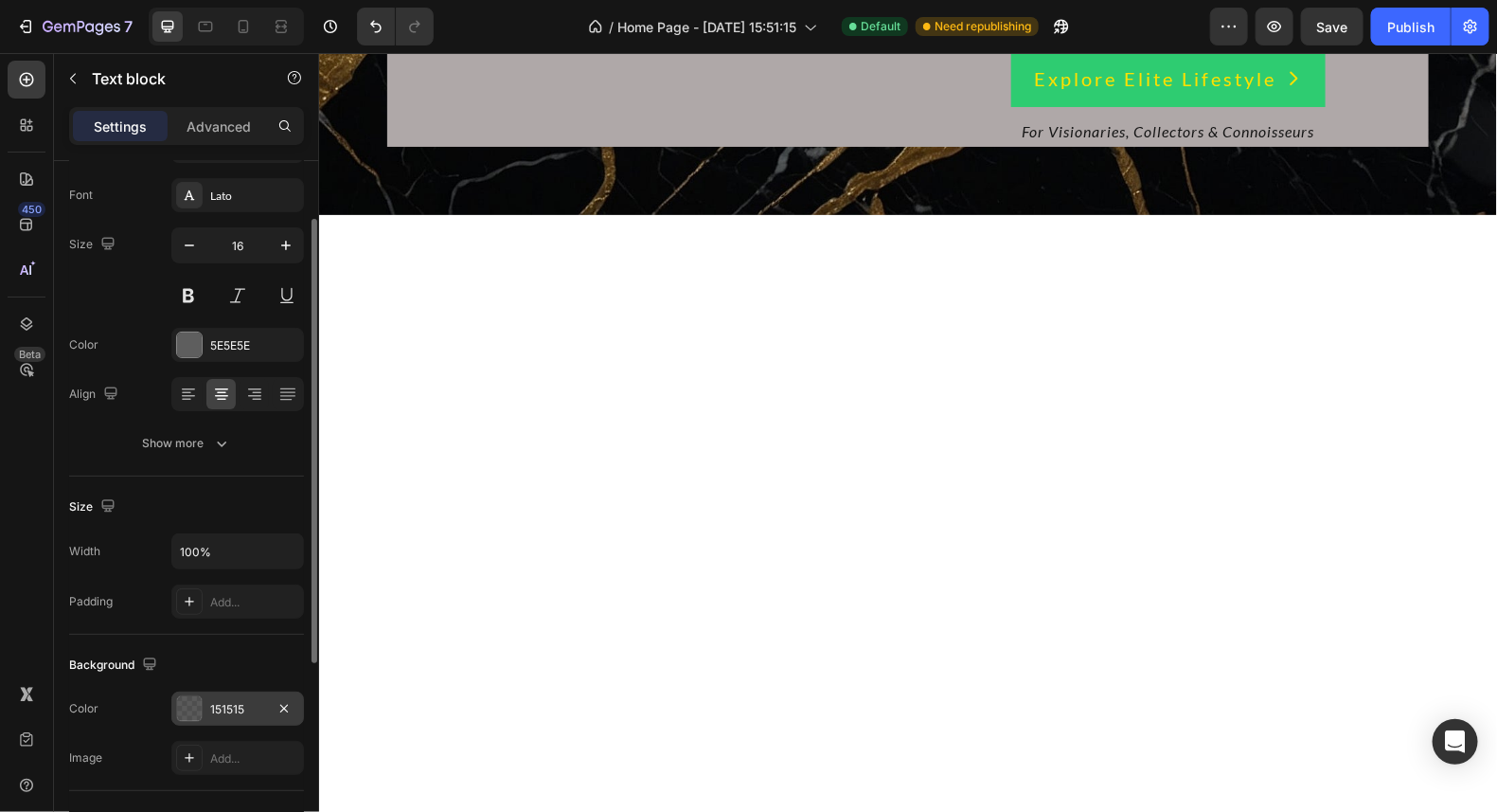
click at [239, 706] on div "151515" at bounding box center [238, 709] width 55 height 17
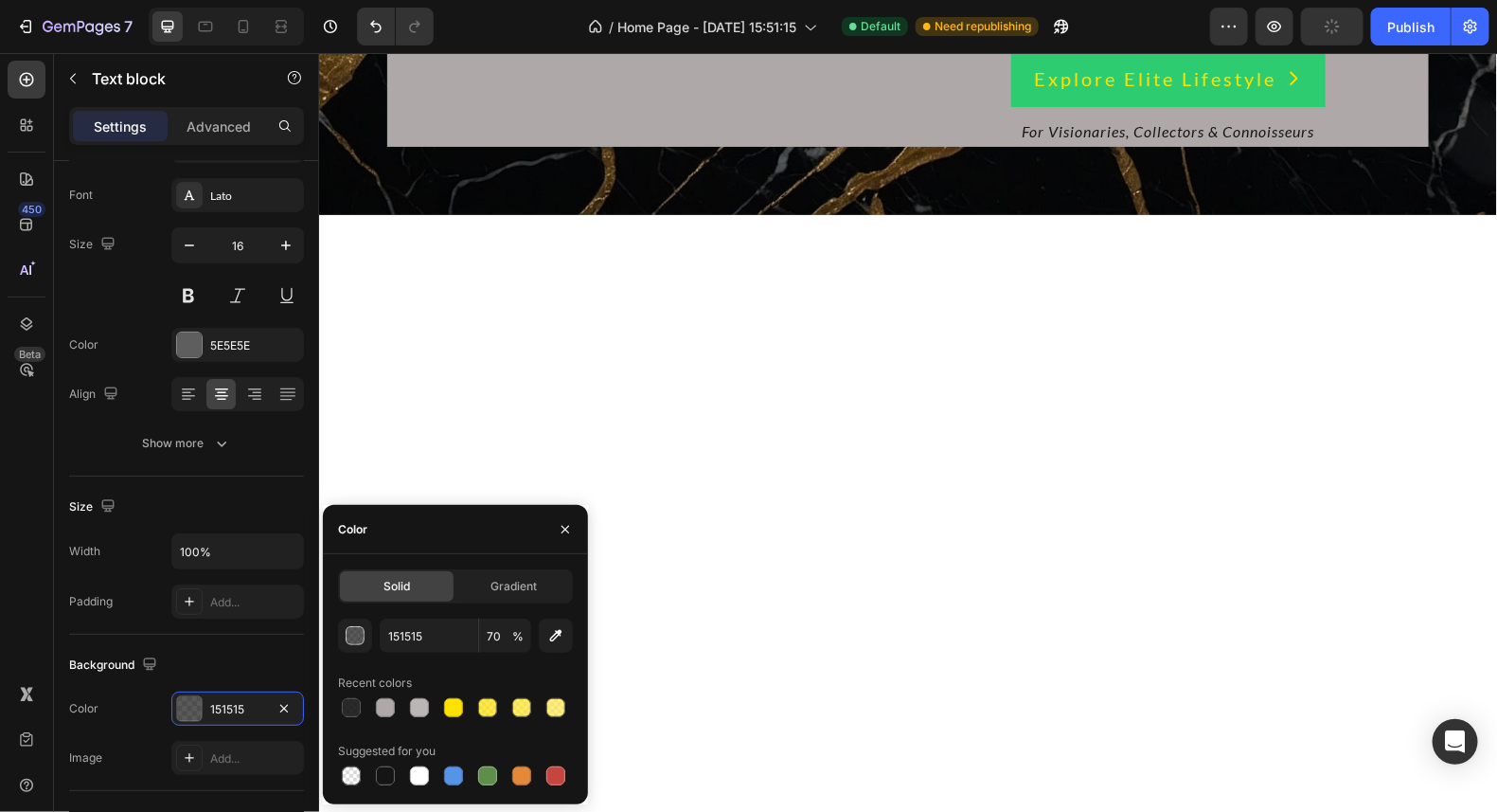
click at [513, 636] on span "%" at bounding box center [519, 637] width 12 height 17
click at [505, 637] on input "70" at bounding box center [505, 635] width 52 height 34
type input "90"
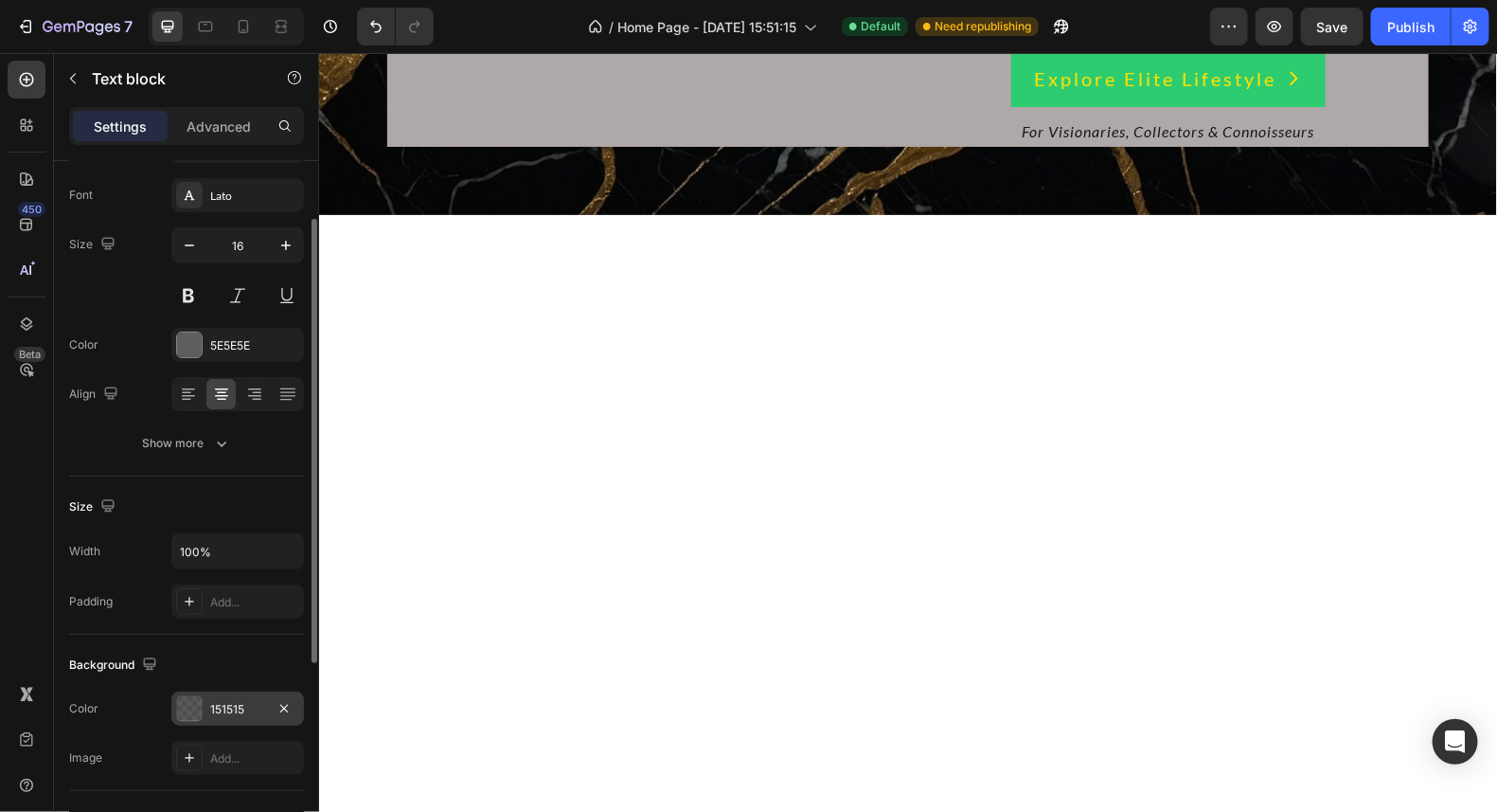
click at [218, 706] on div "151515" at bounding box center [238, 709] width 55 height 17
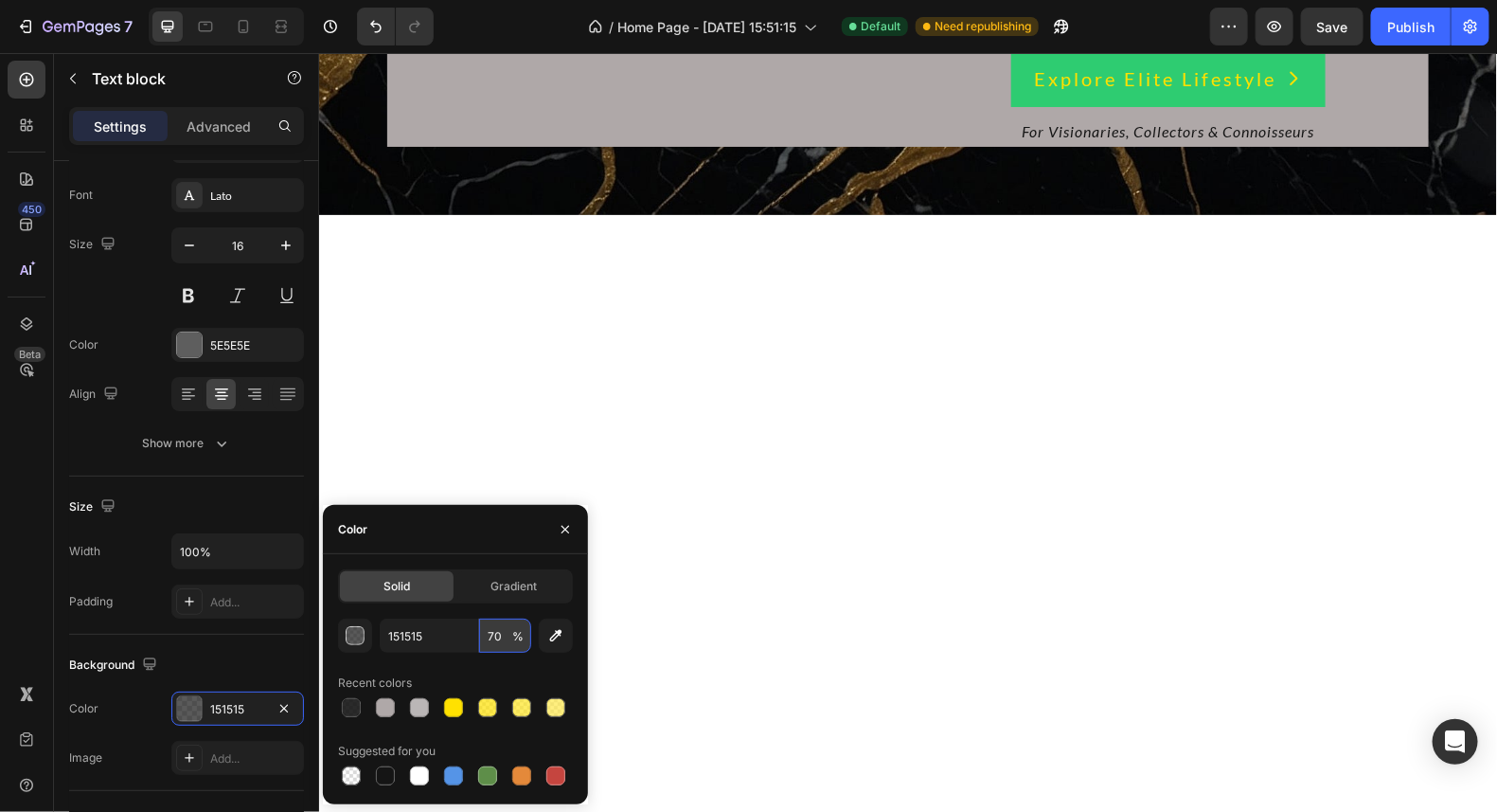
click at [512, 631] on input "70" at bounding box center [505, 635] width 52 height 34
type input "90"
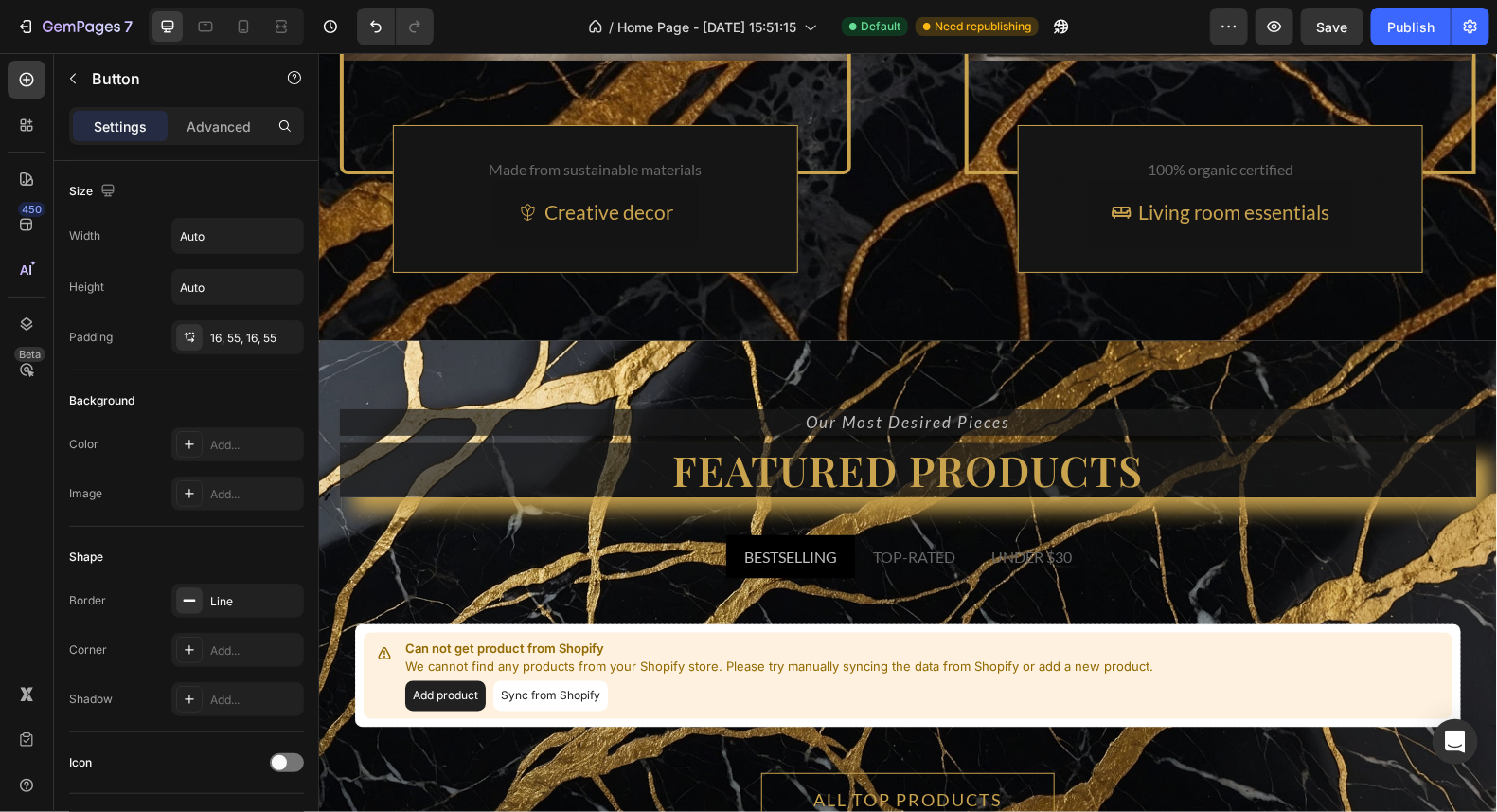
scroll to position [10290, 0]
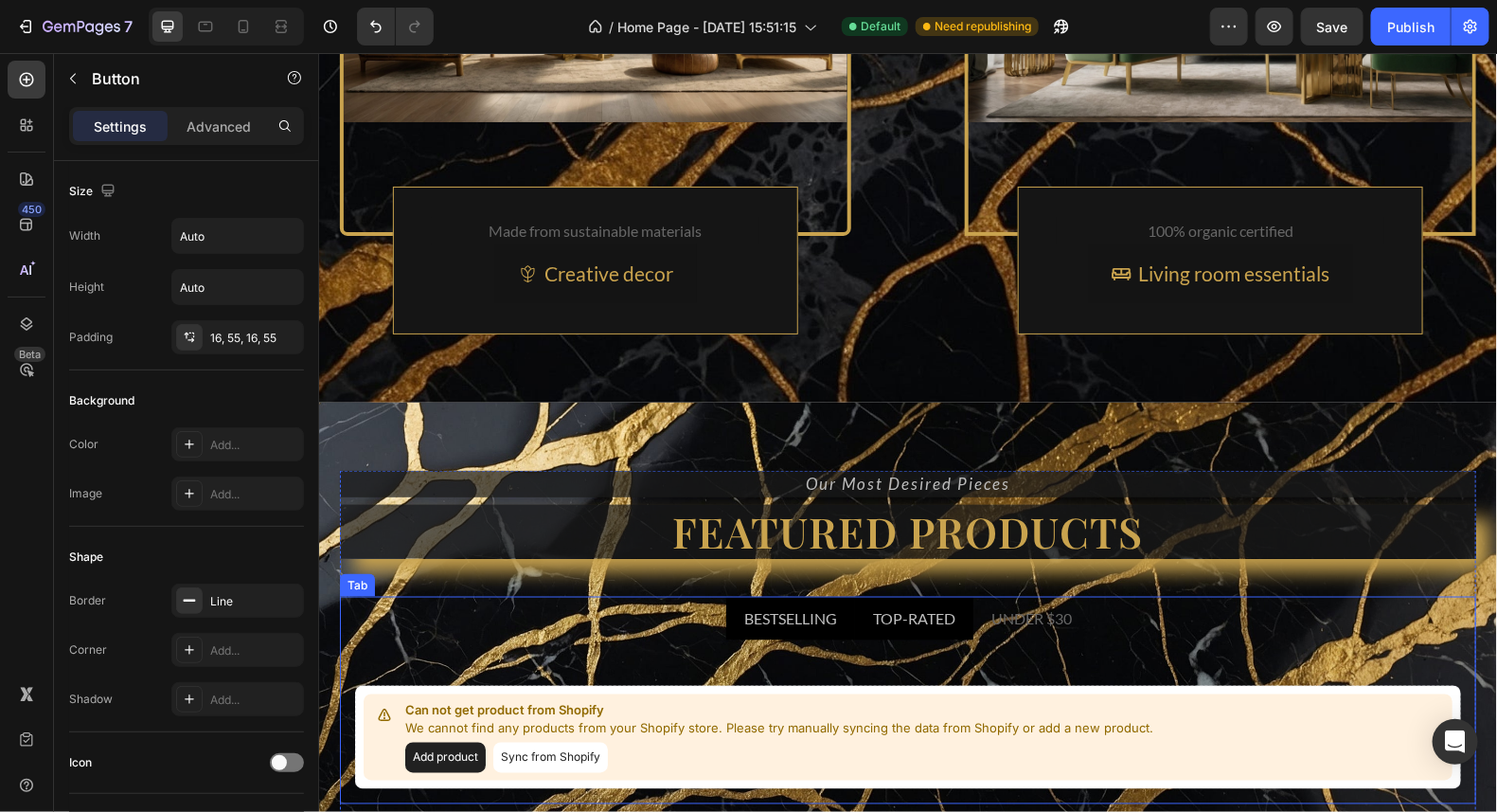
click at [913, 629] on li "TOP-RATED" at bounding box center [913, 617] width 118 height 43
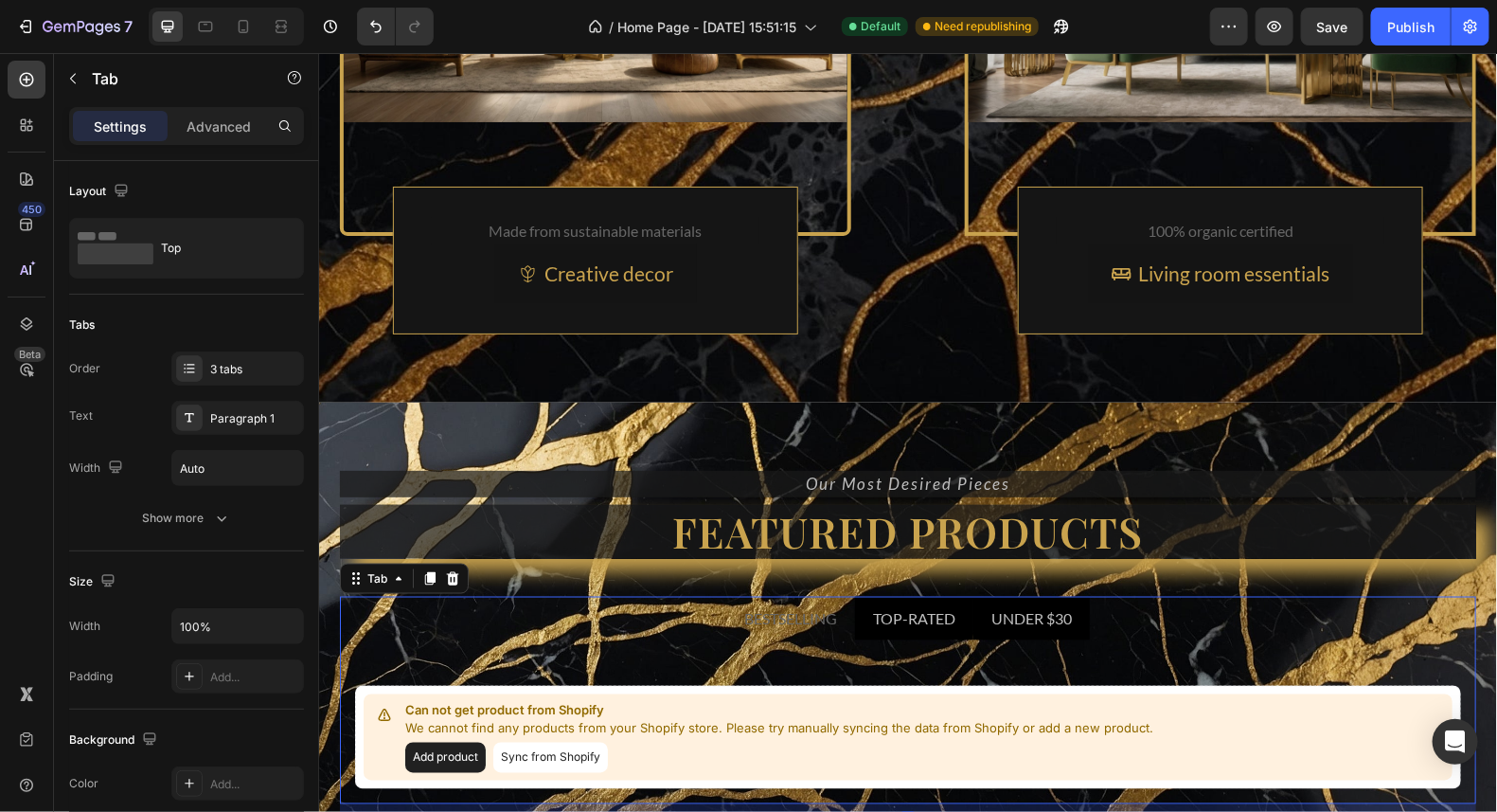
click at [1025, 613] on div "UNDER $30" at bounding box center [1031, 618] width 87 height 29
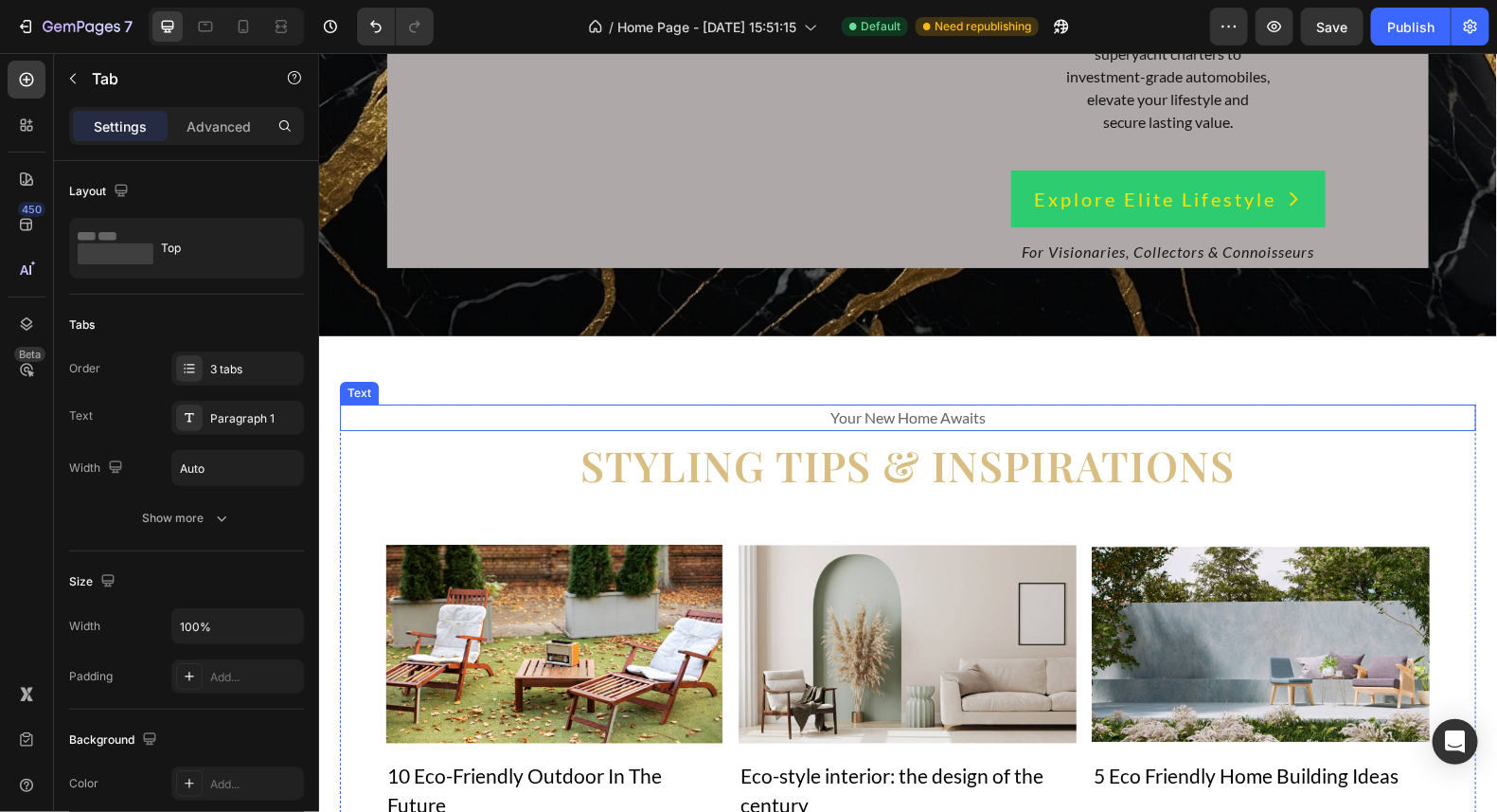
scroll to position [9254, 0]
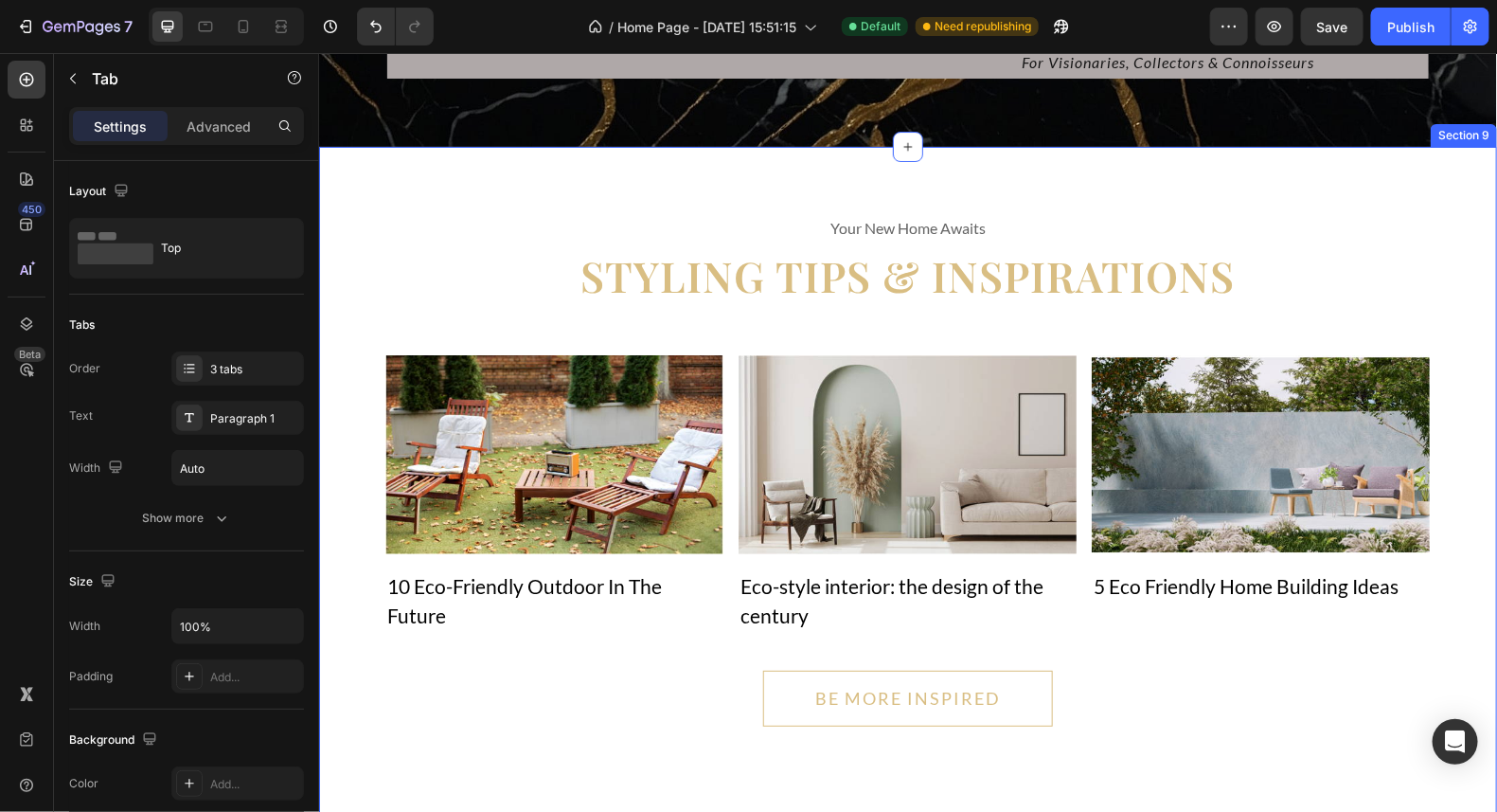
click at [1380, 245] on div "your new home awaits Text Styling tips & inspirations Heading Image 10 Eco-Frie…" at bounding box center [907, 499] width 1179 height 706
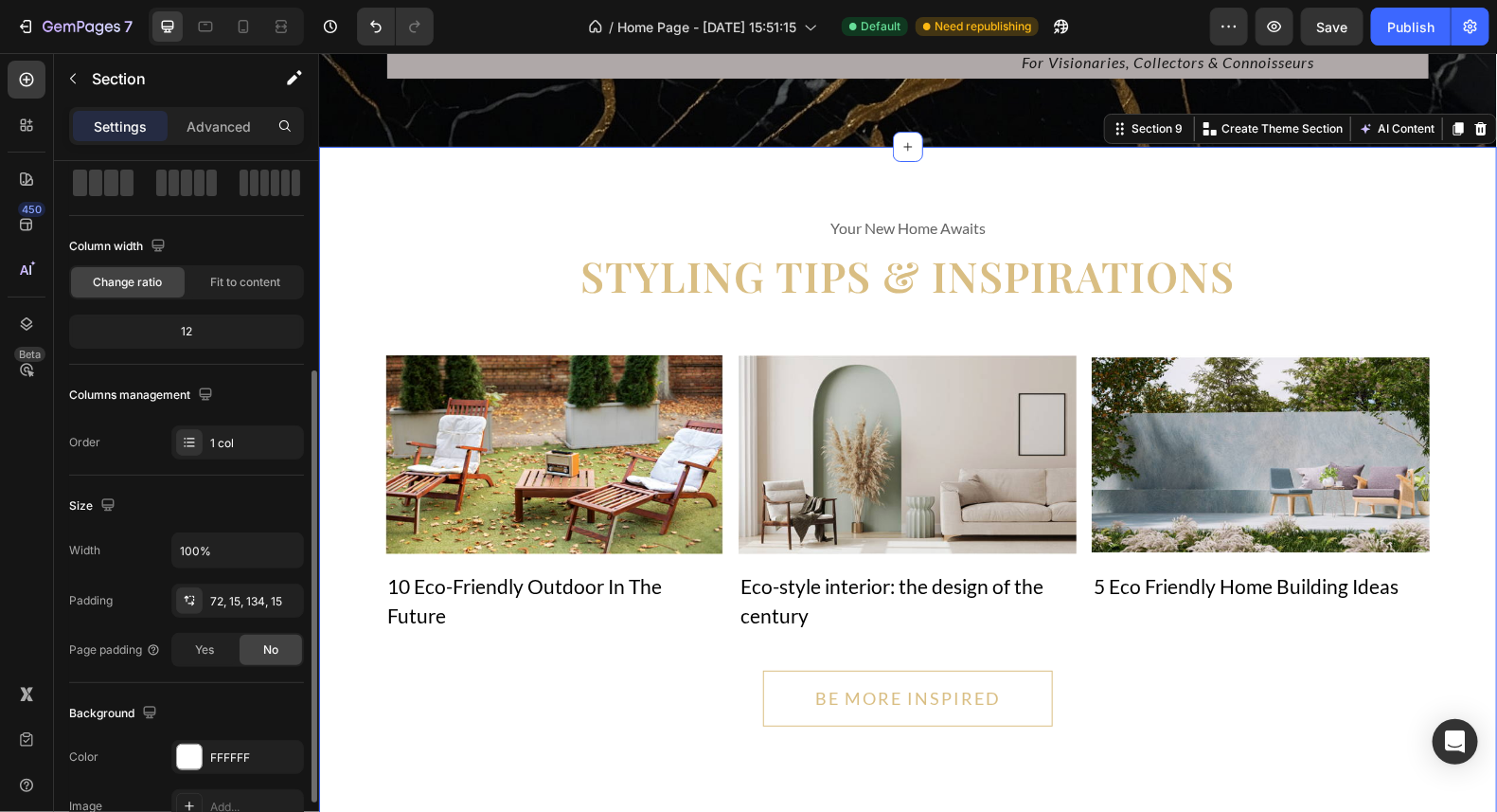
scroll to position [189, 0]
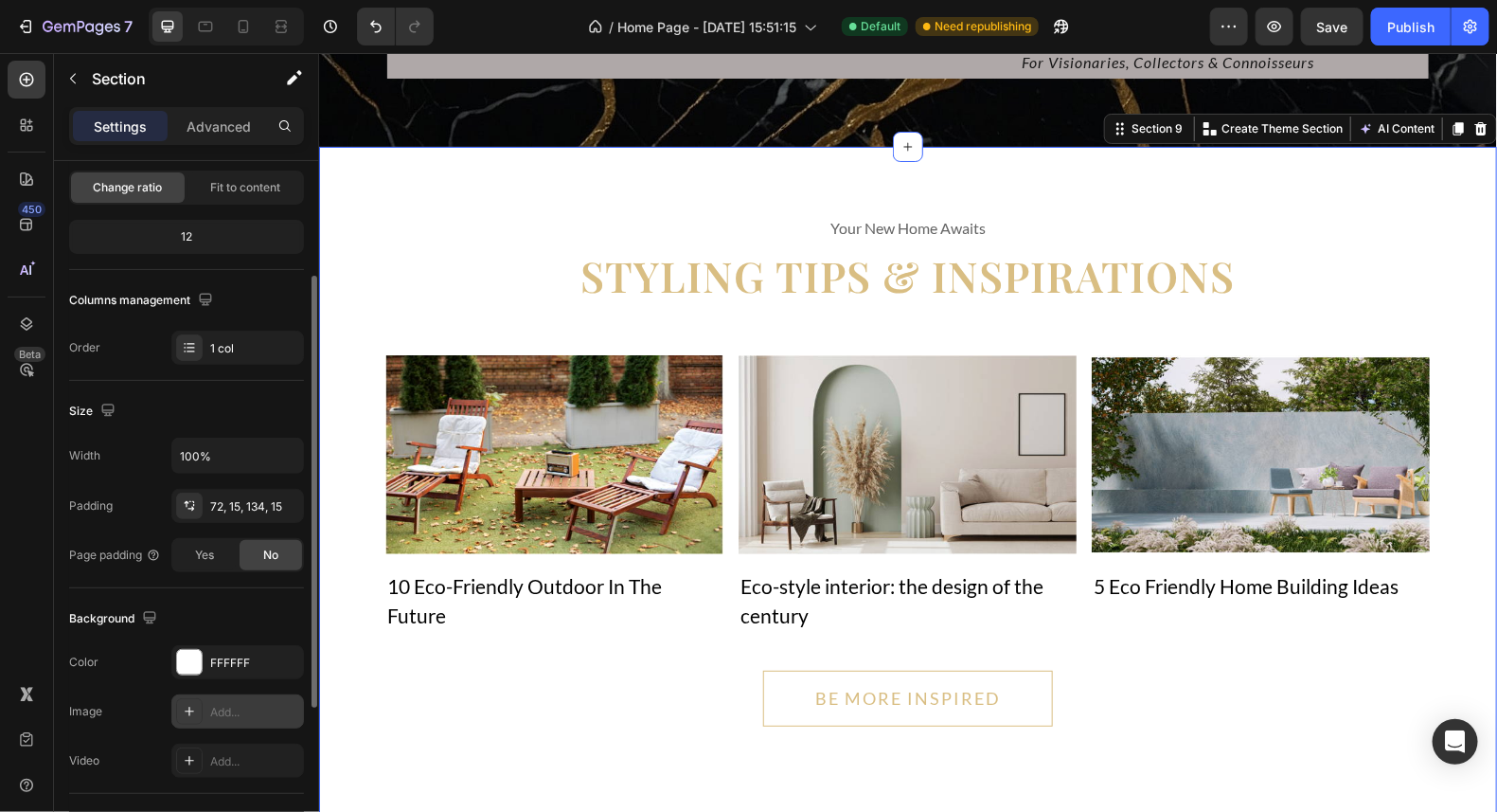
click at [201, 704] on div at bounding box center [190, 712] width 27 height 27
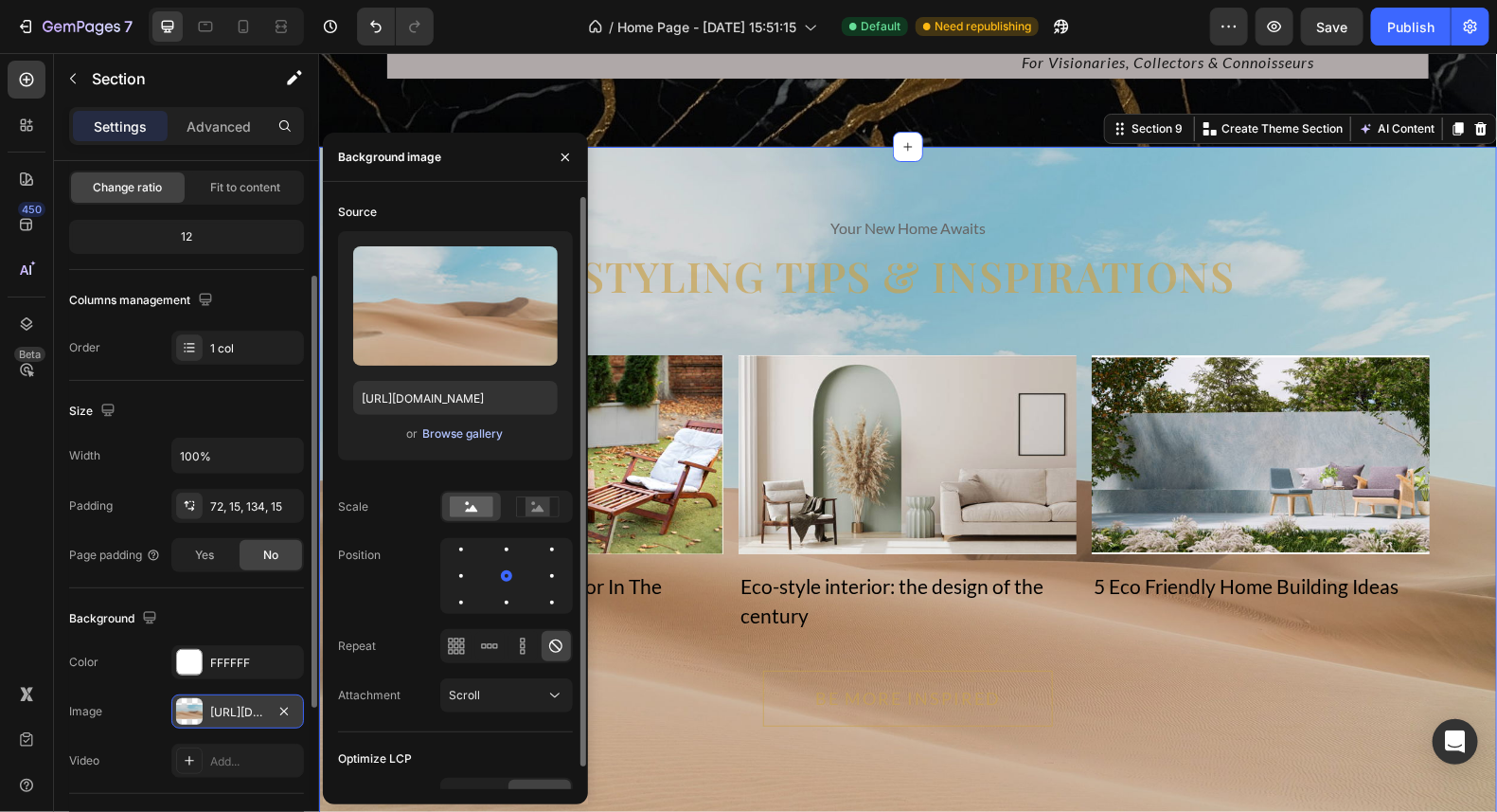
click at [453, 436] on div "Browse gallery" at bounding box center [463, 434] width 81 height 17
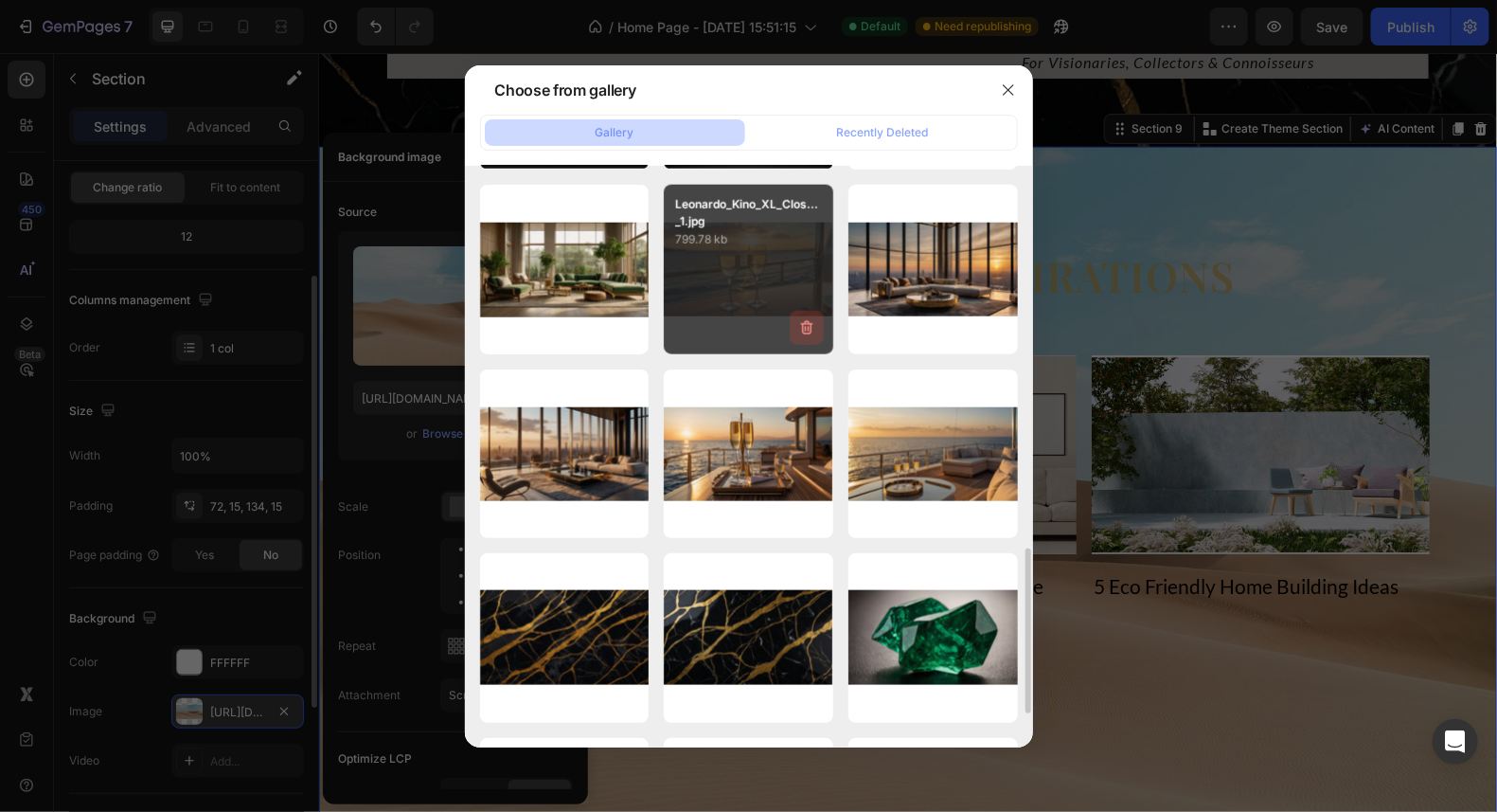
scroll to position [1012, 0]
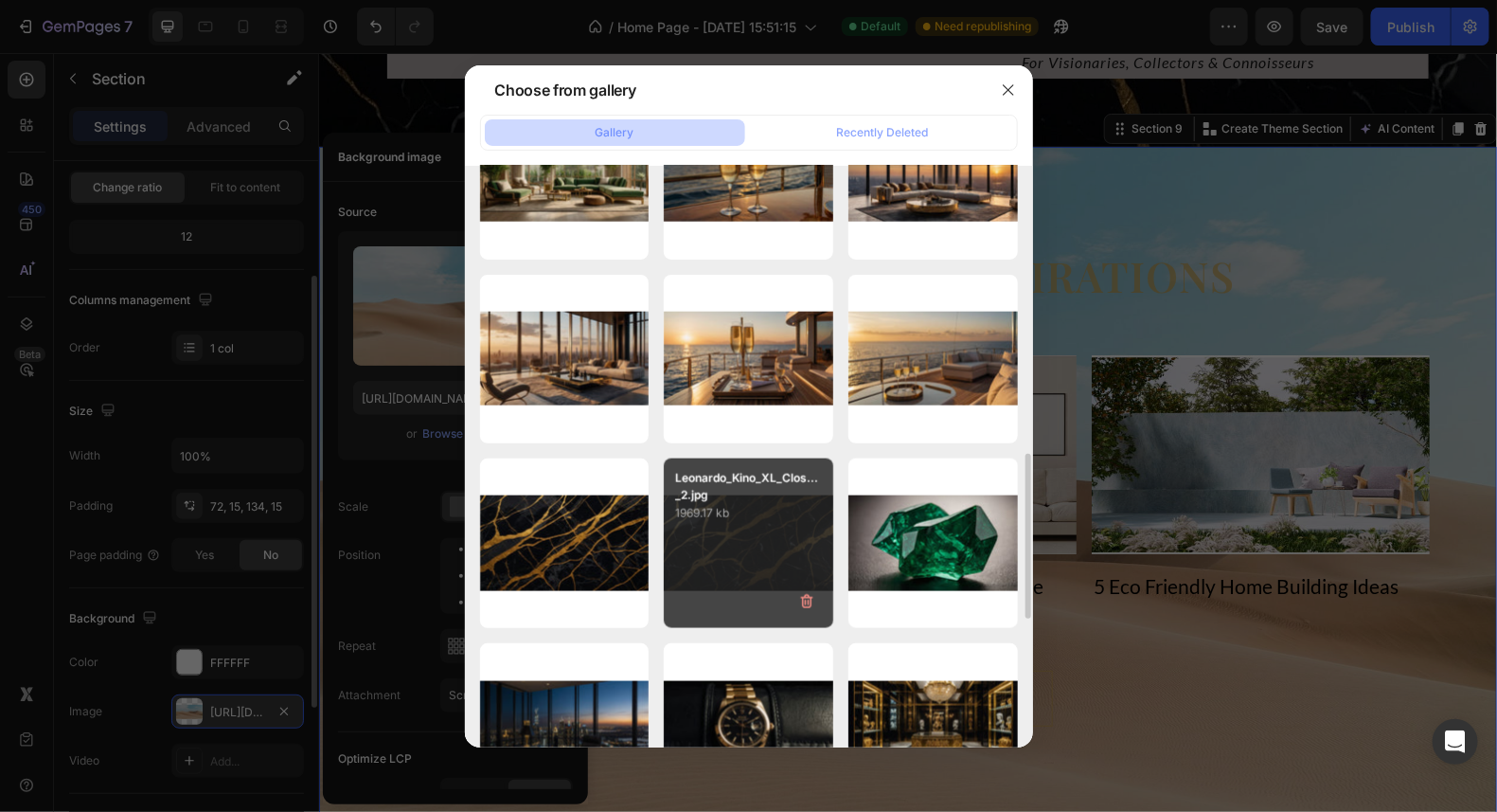
click at [747, 536] on div "Leonardo_Kino_XL_Clos..._2.jpg 1969.17 kb" at bounding box center [748, 543] width 169 height 169
type input "[URL][DOMAIN_NAME]"
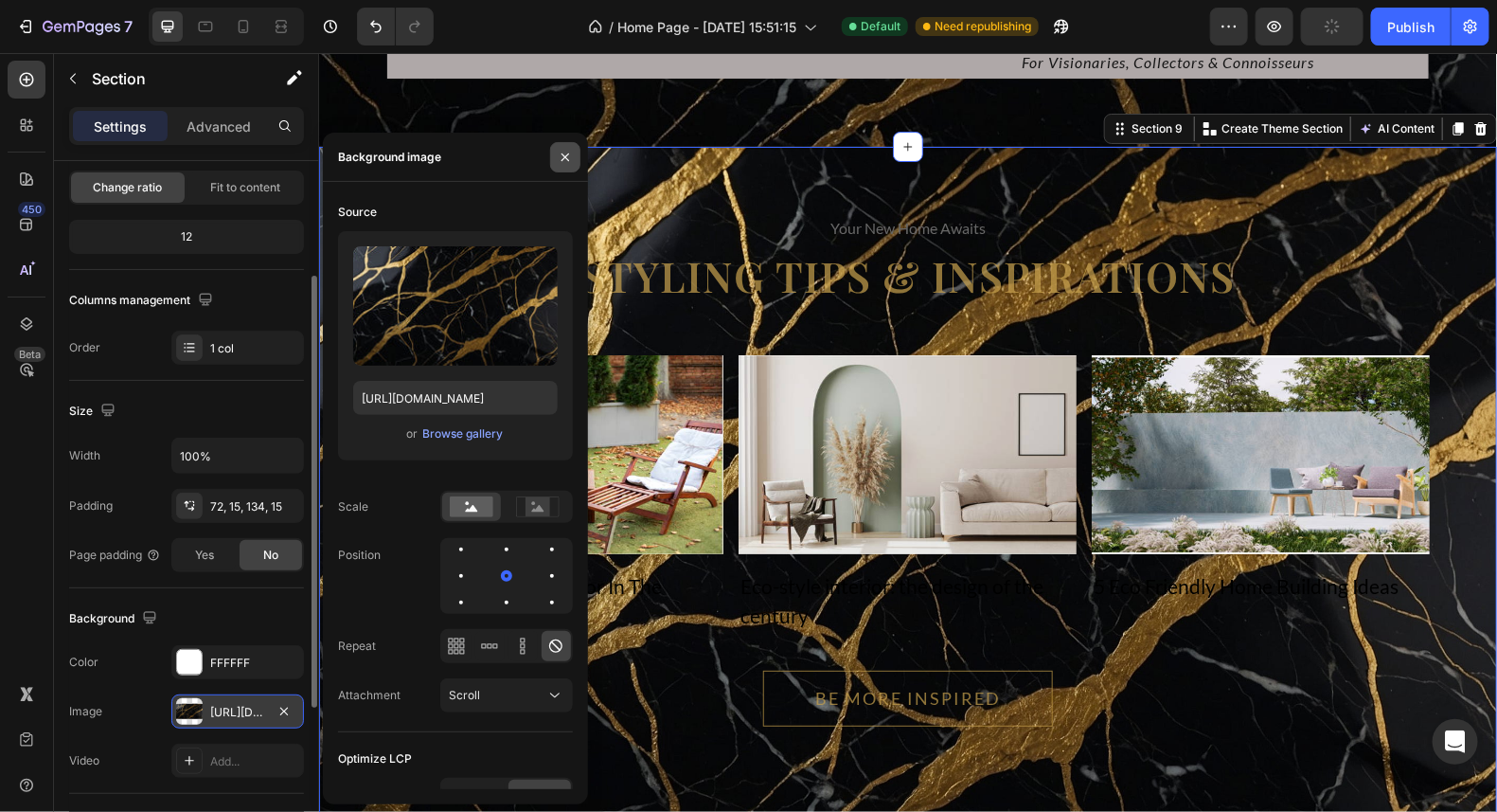
click at [565, 152] on icon "button" at bounding box center [566, 158] width 15 height 15
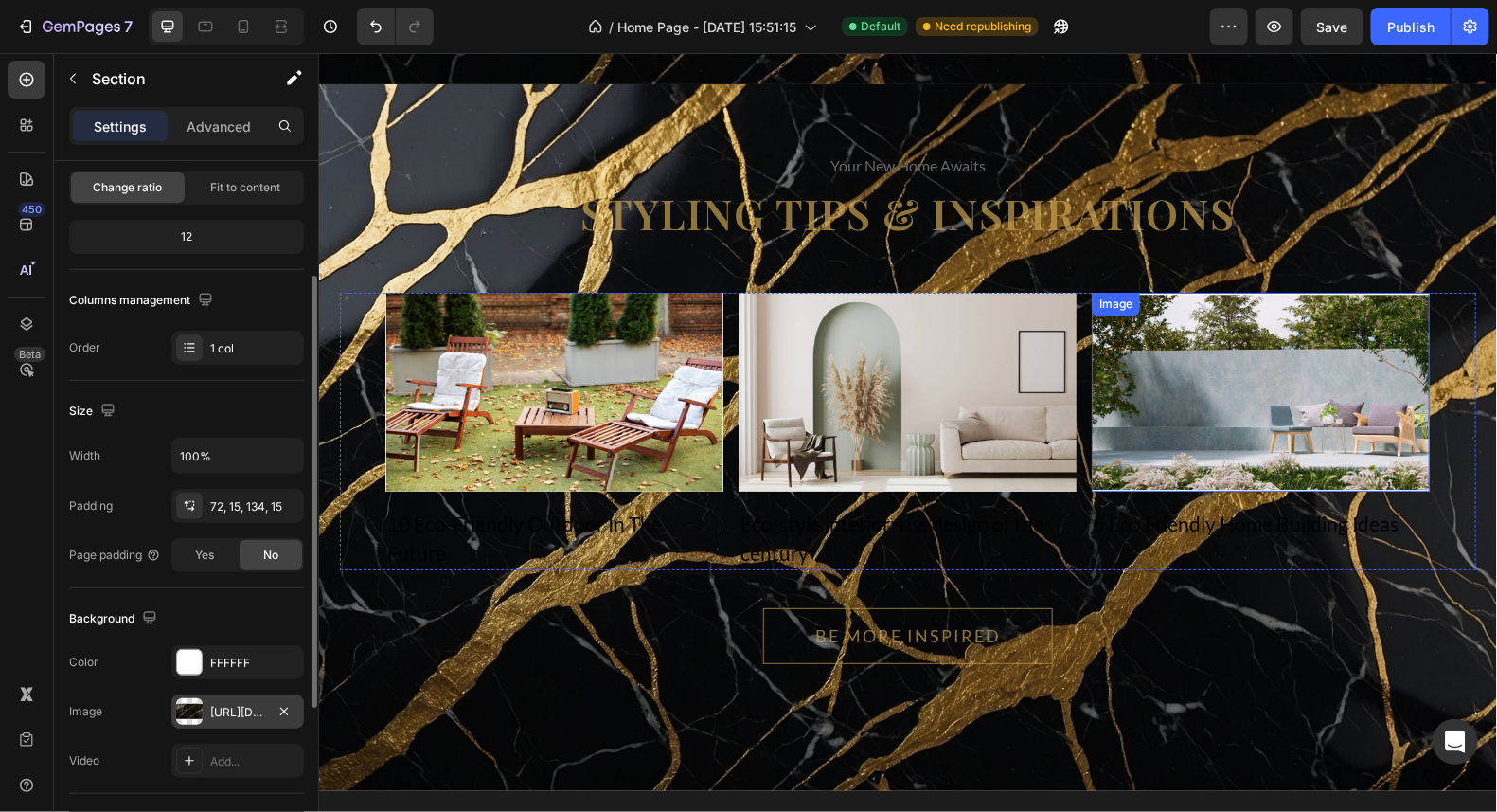
scroll to position [9349, 0]
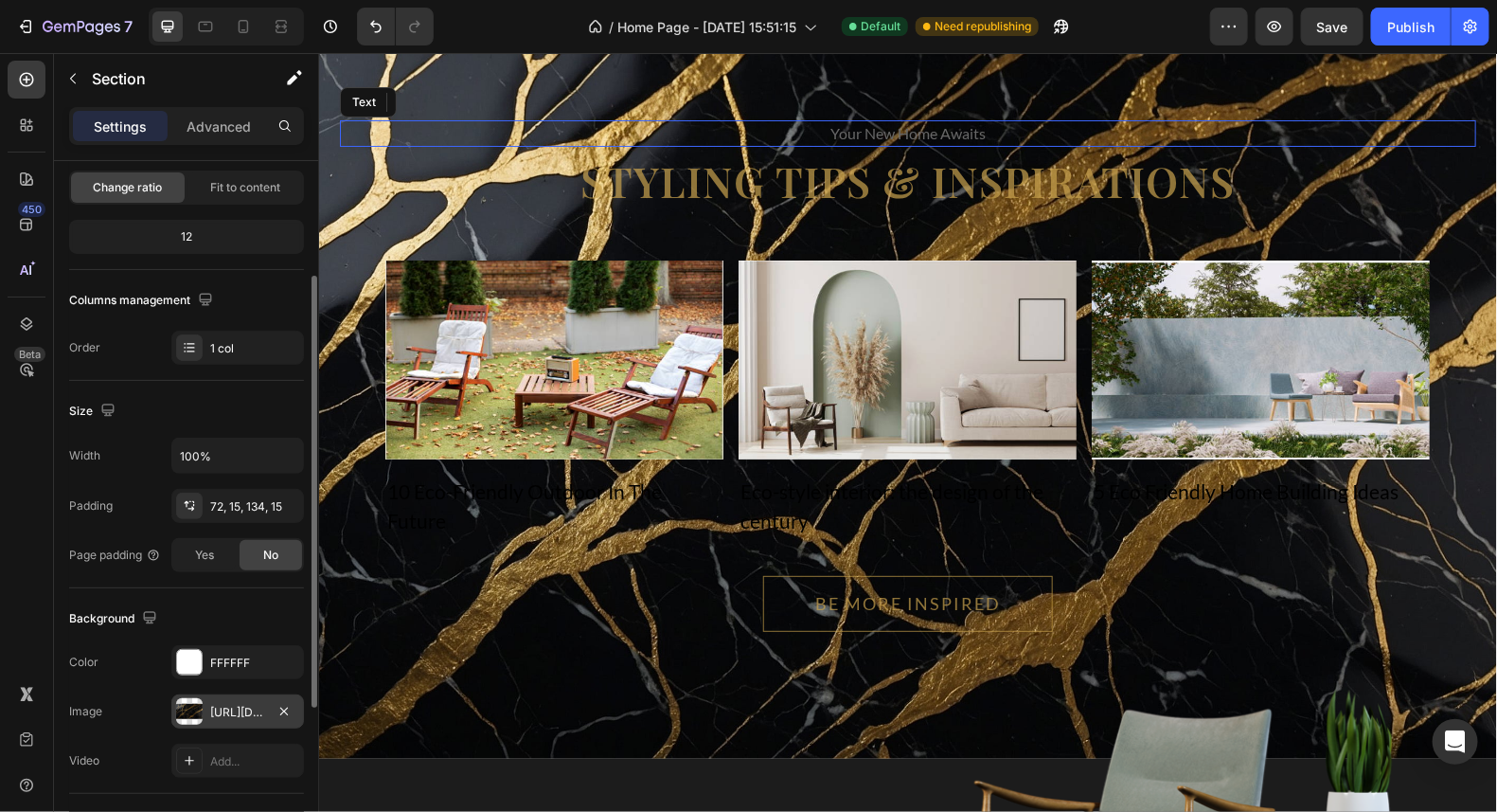
click at [986, 146] on div "your new home awaits" at bounding box center [906, 133] width 1136 height 27
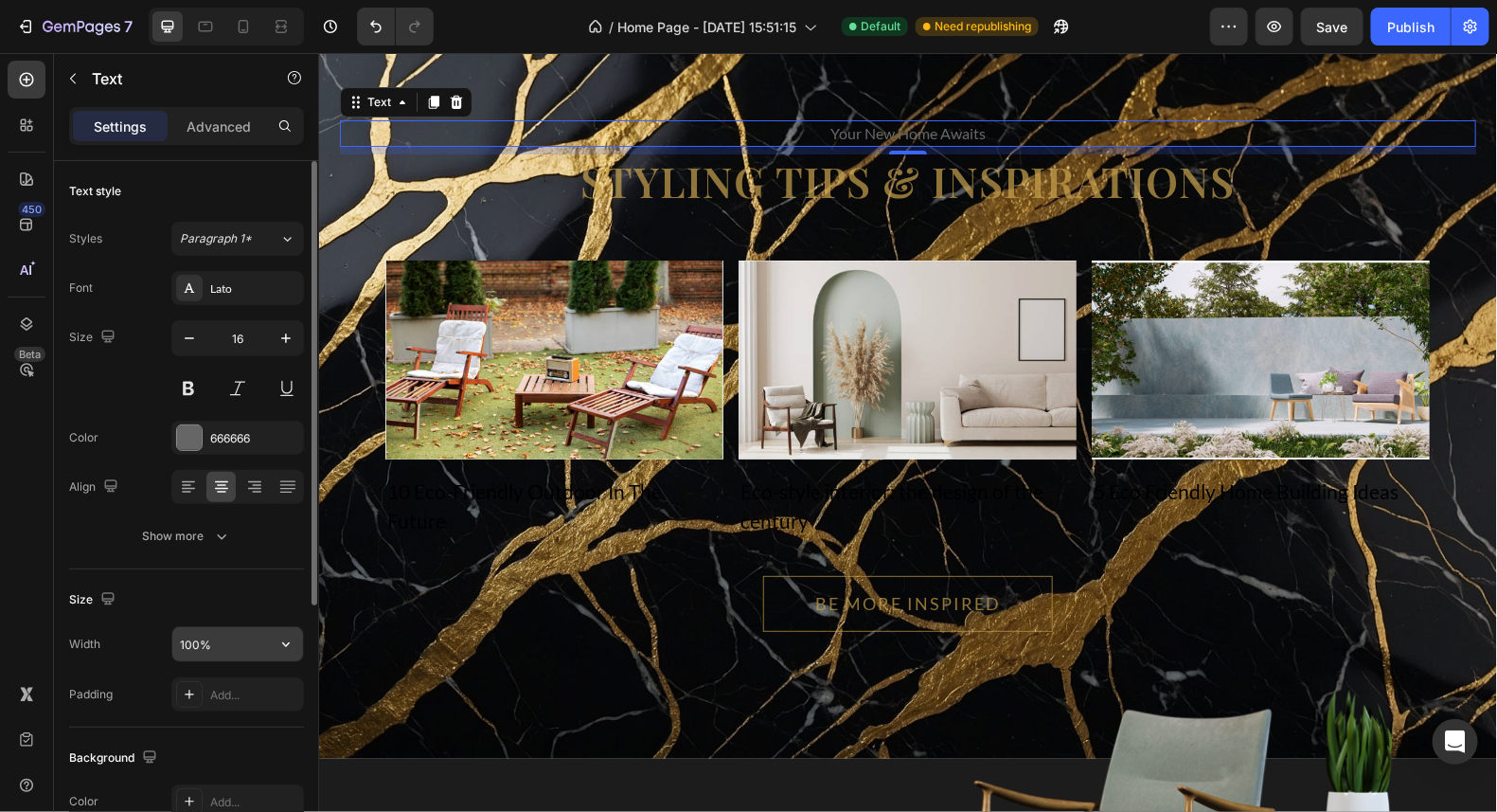
scroll to position [93, 0]
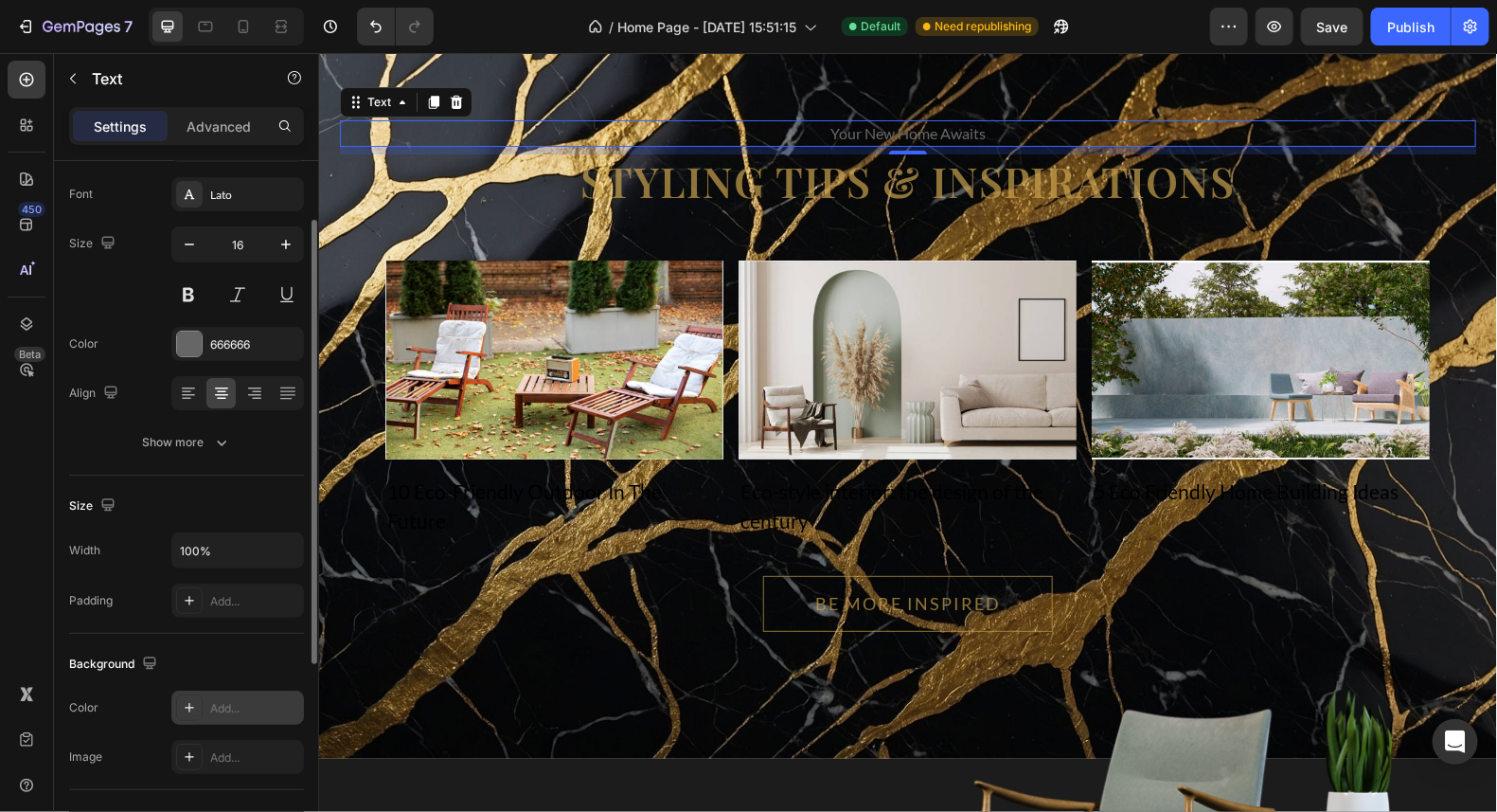
click at [182, 702] on icon at bounding box center [190, 707] width 15 height 15
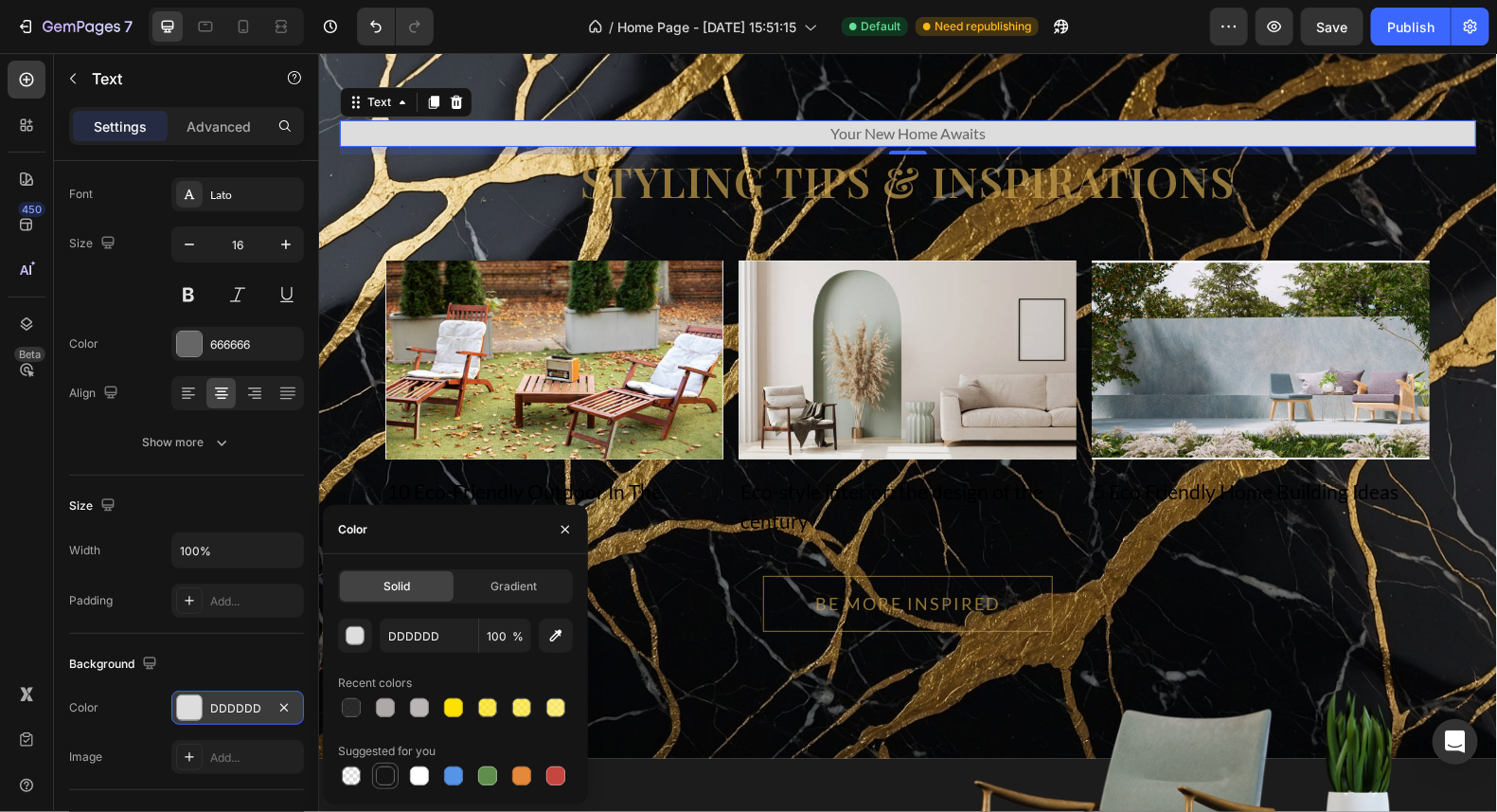
click at [383, 782] on div at bounding box center [386, 775] width 19 height 19
type input "151515"
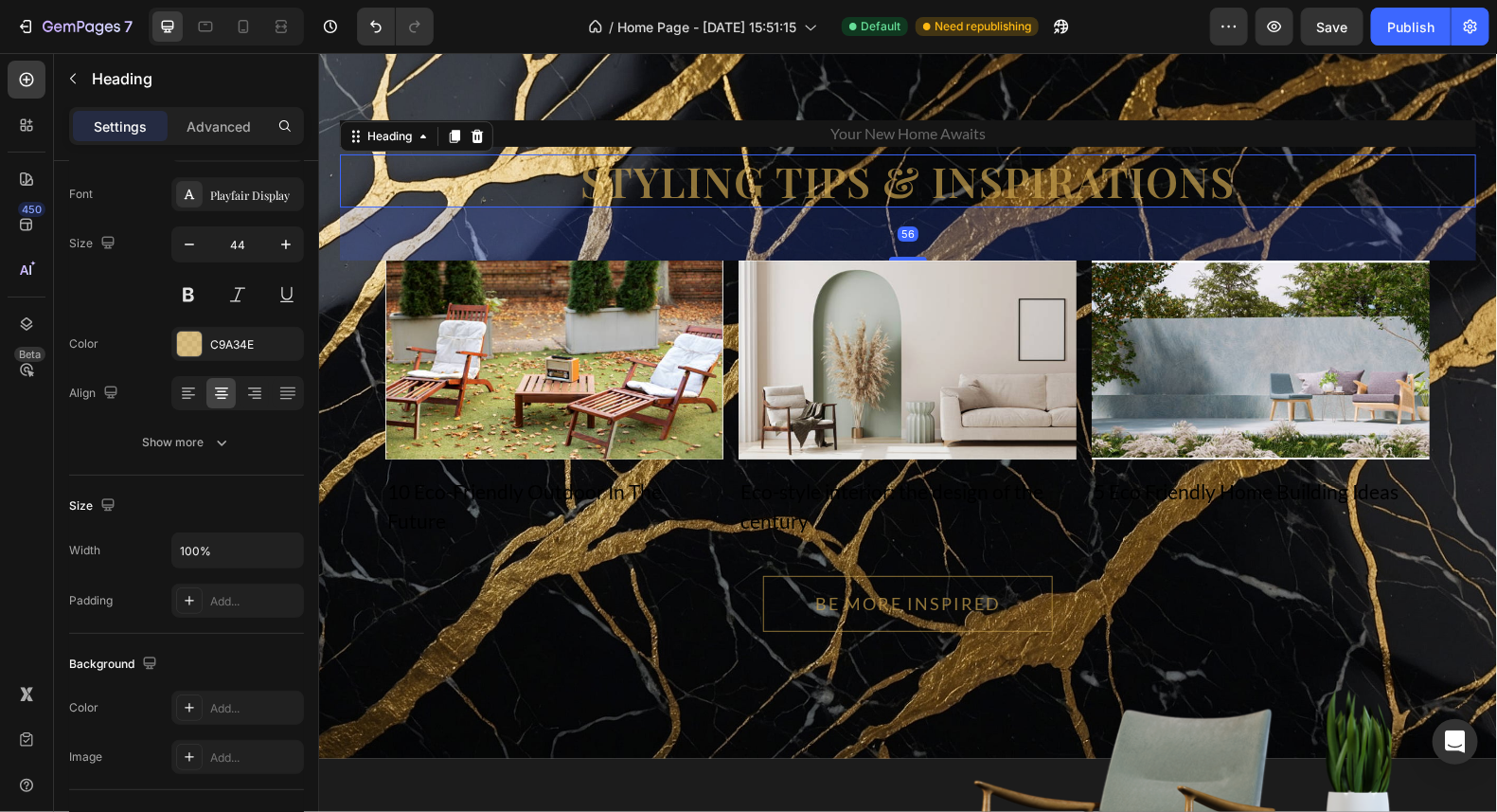
click at [1237, 208] on h2 "Styling tips & inspirations" at bounding box center [906, 180] width 1136 height 54
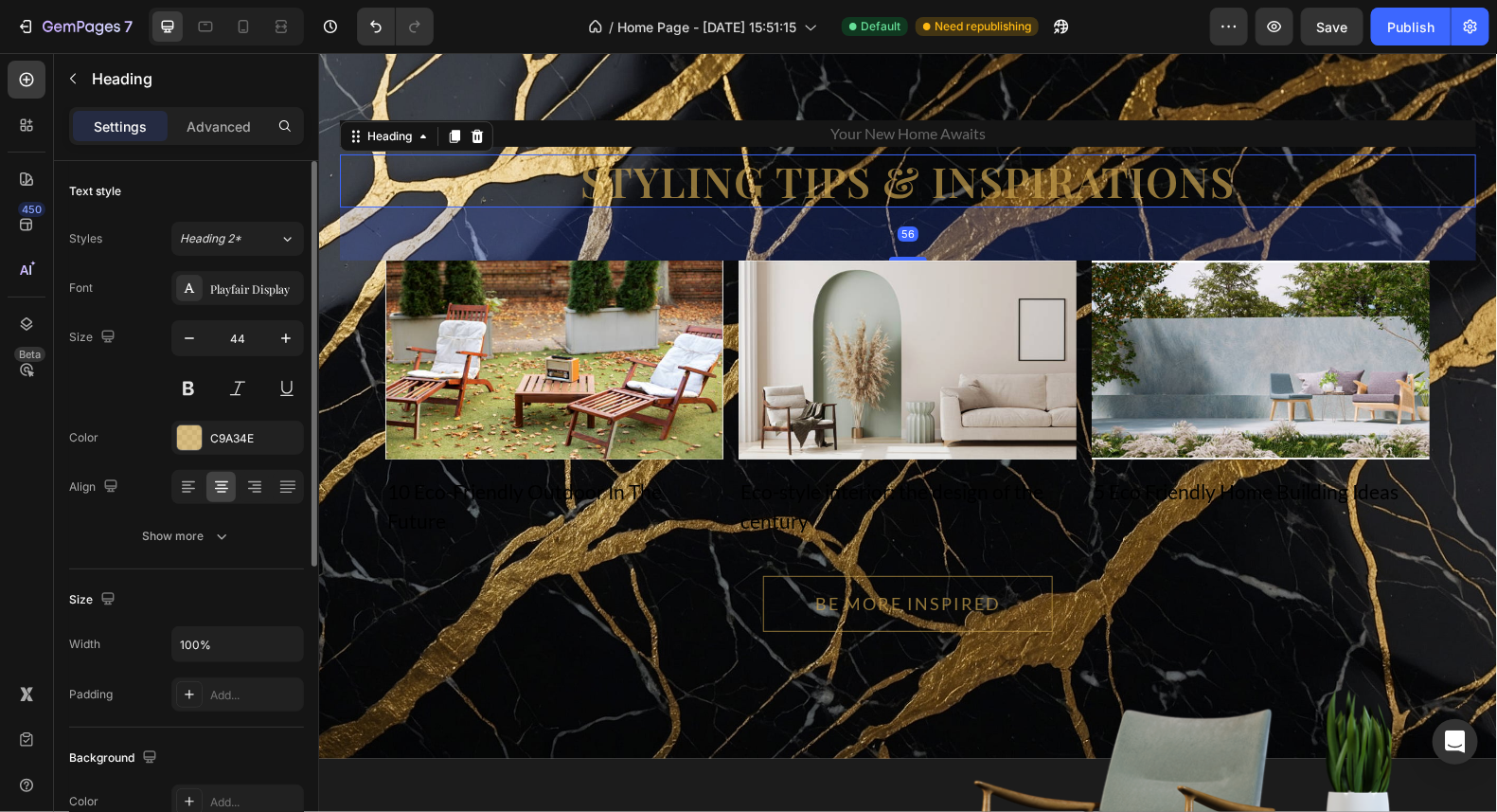
click at [1227, 208] on h2 "Styling tips & inspirations" at bounding box center [906, 180] width 1136 height 54
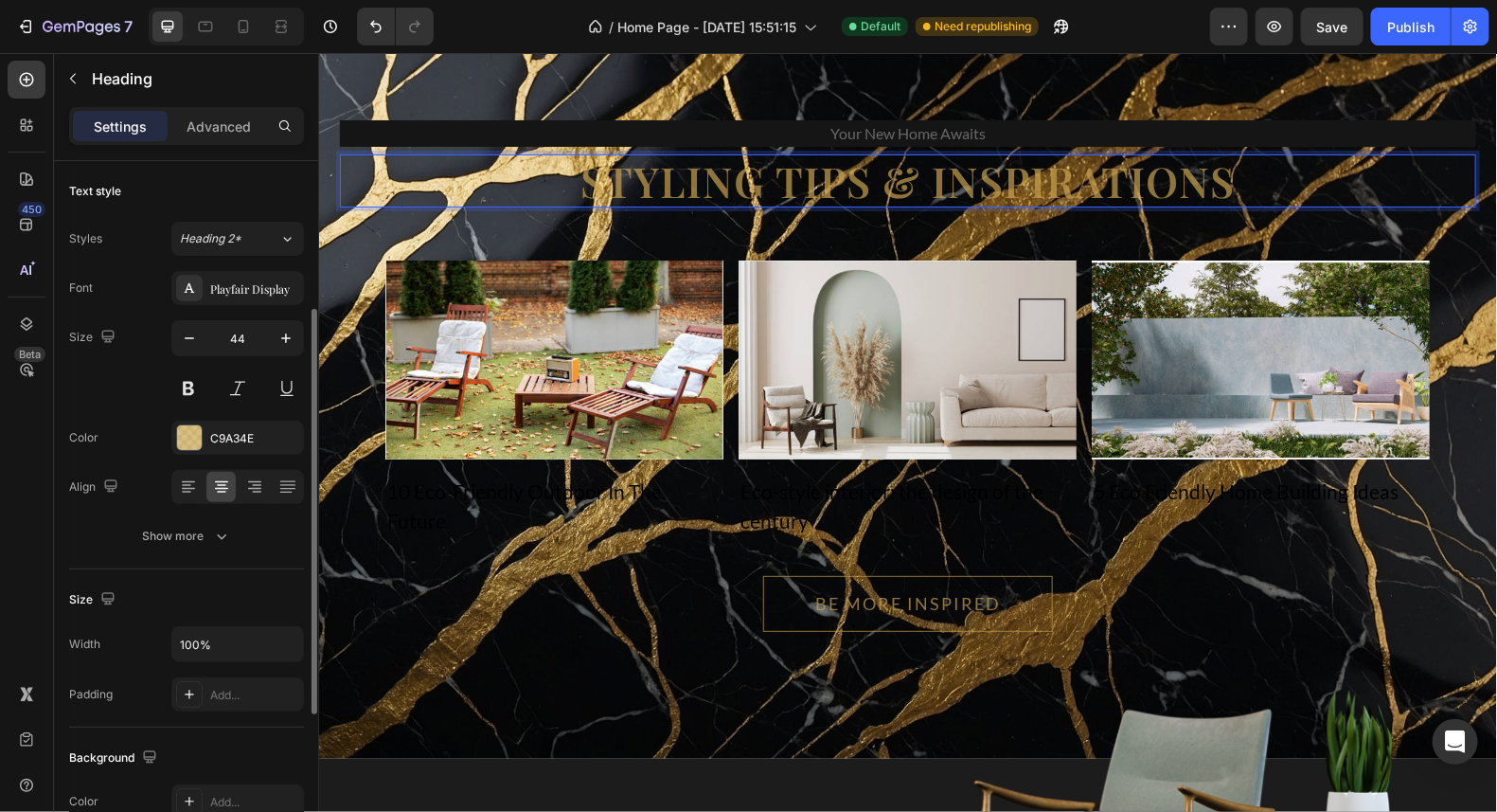
scroll to position [93, 0]
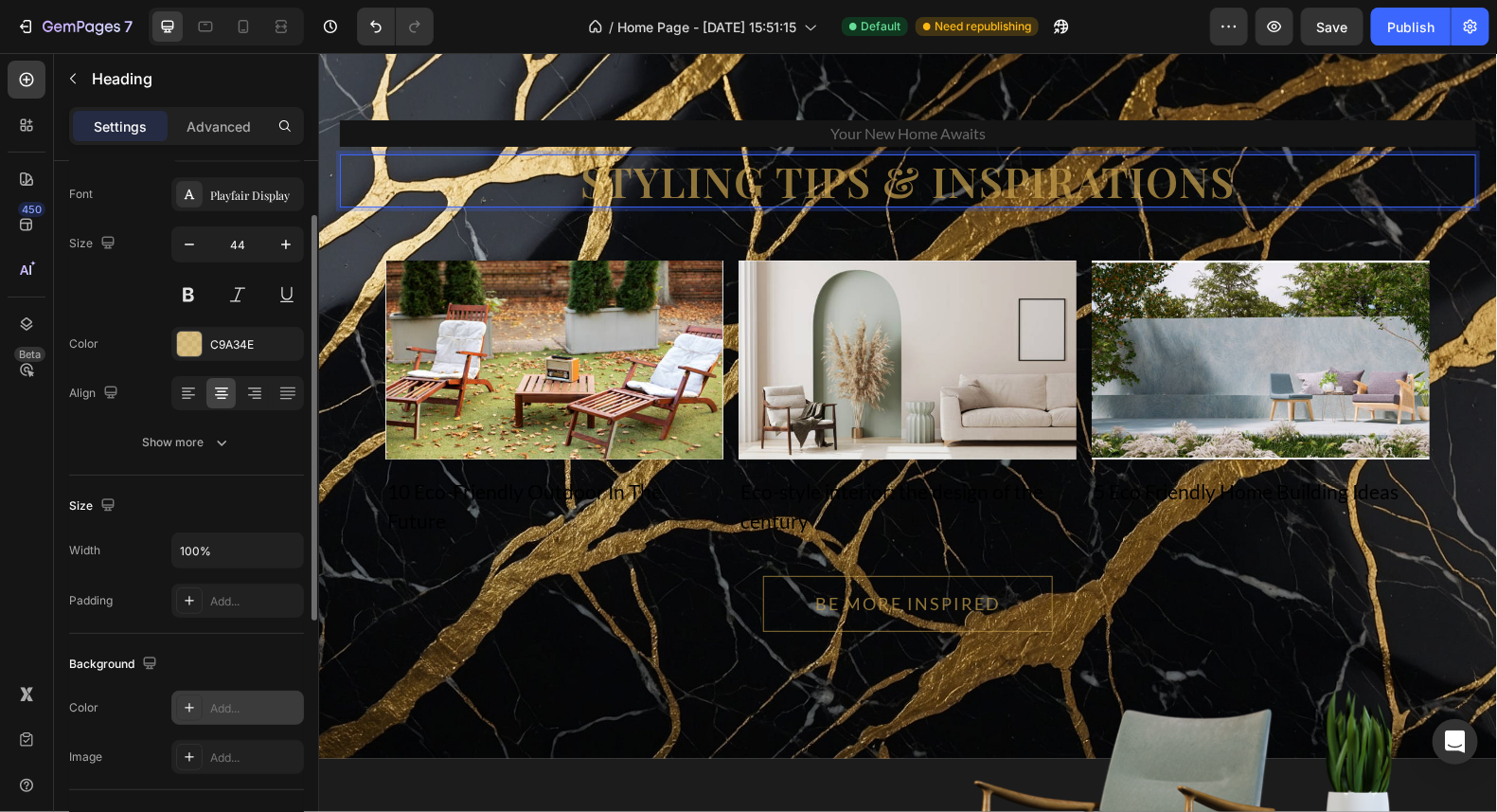
click at [192, 710] on icon at bounding box center [190, 707] width 15 height 15
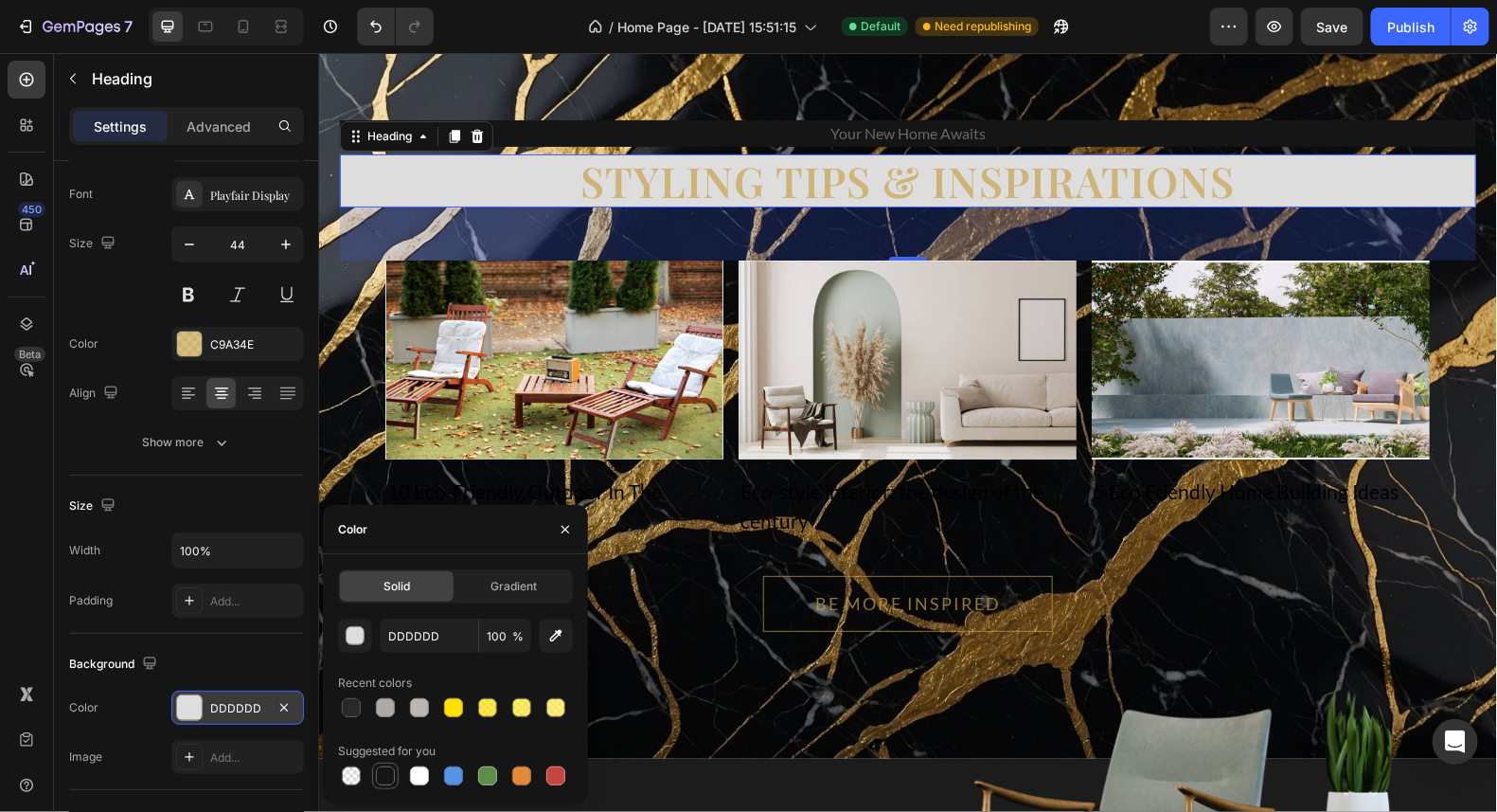
click at [385, 773] on div at bounding box center [386, 775] width 19 height 19
type input "151515"
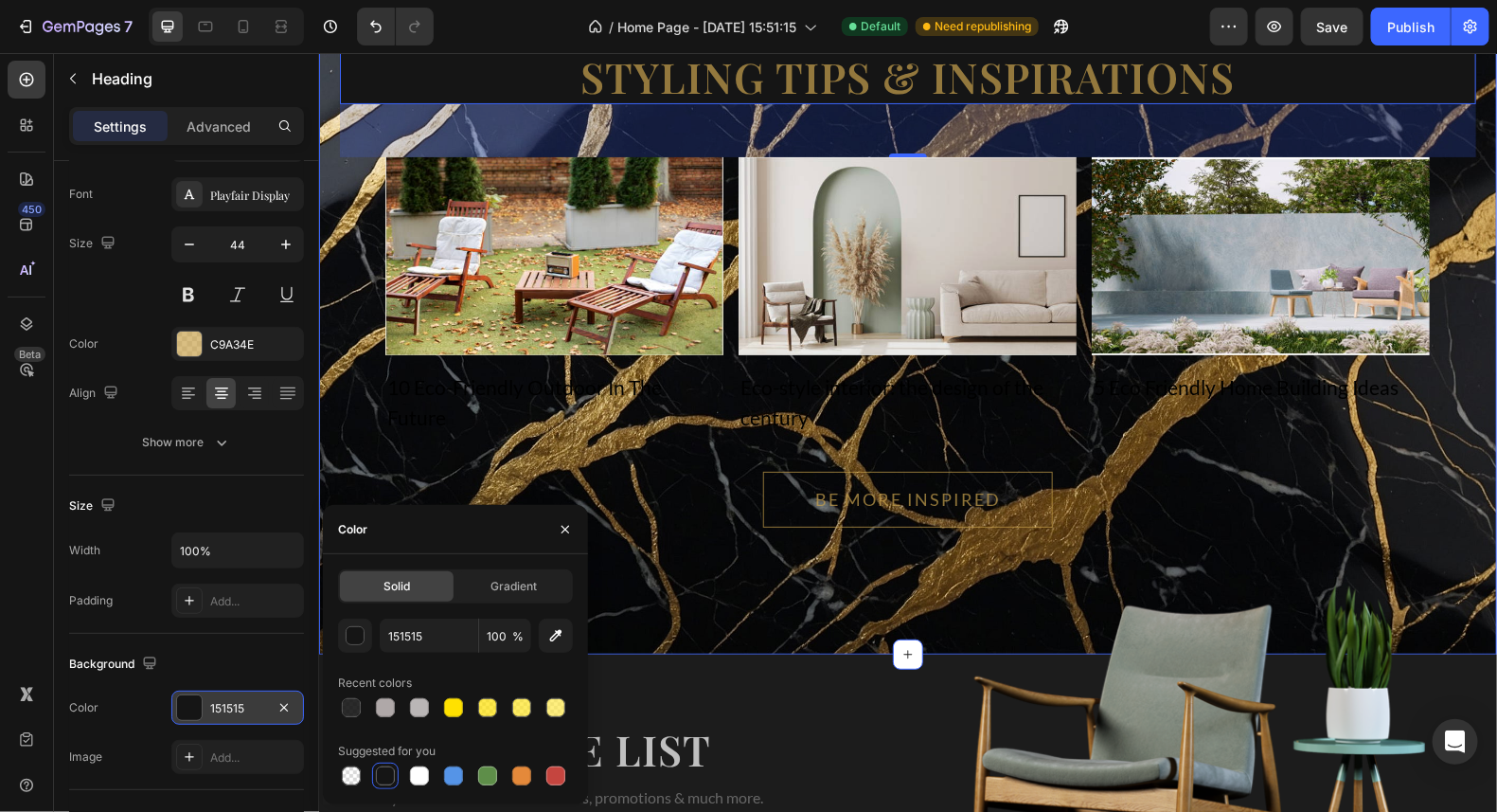
scroll to position [9538, 0]
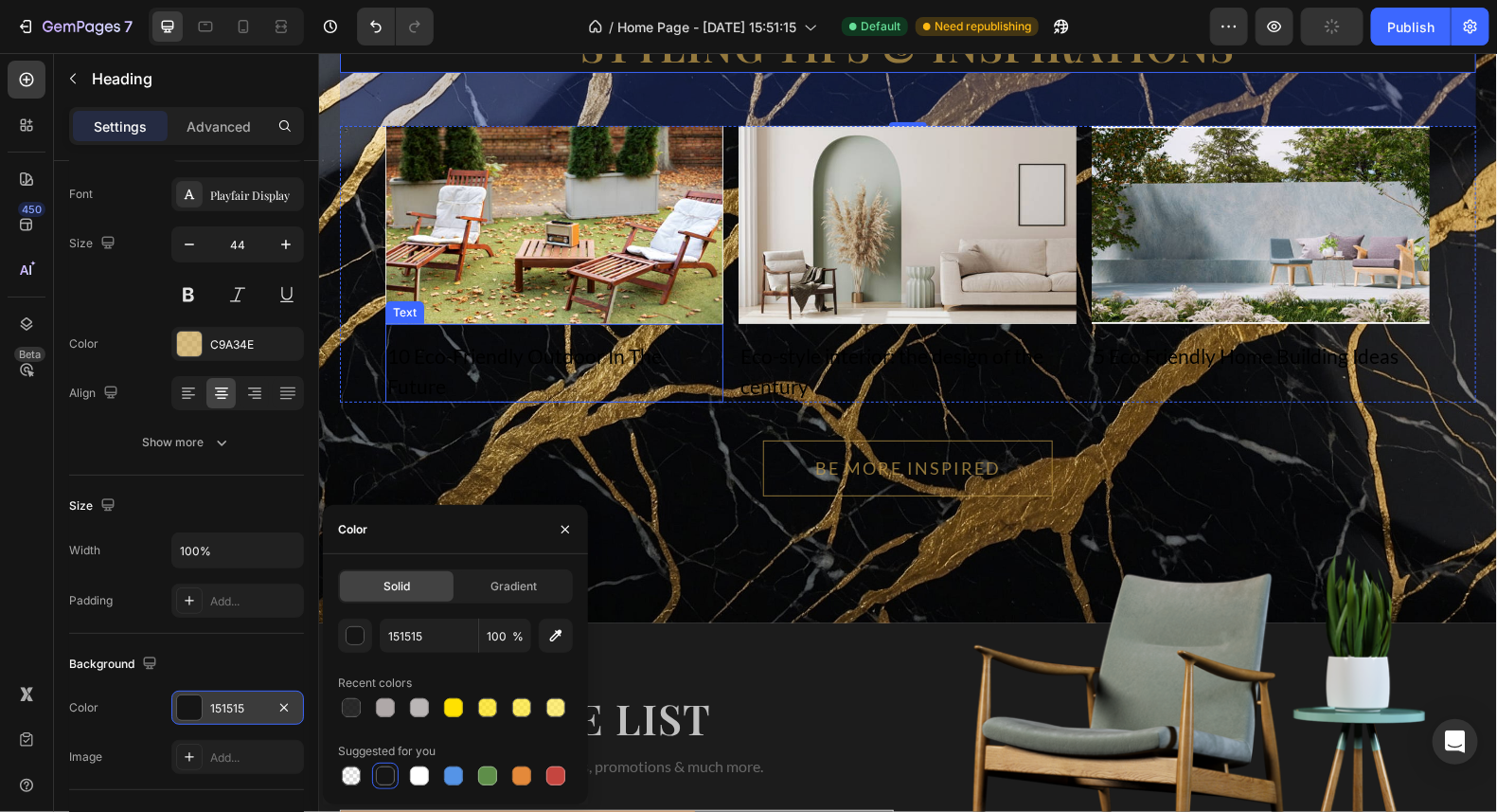
click at [578, 360] on div "10 Eco-Friendly Outdoor In The Future" at bounding box center [553, 369] width 338 height 63
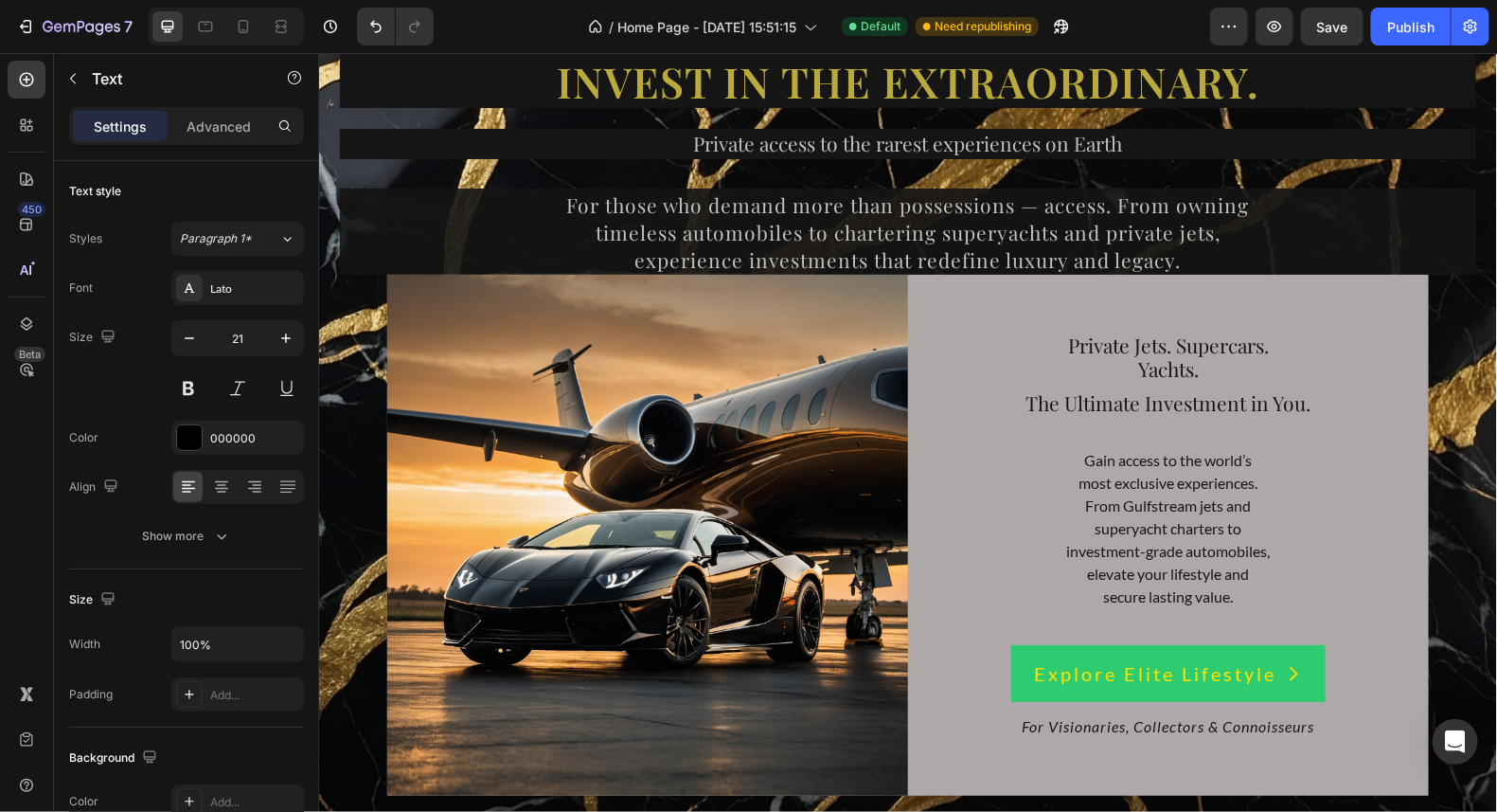
scroll to position [8591, 0]
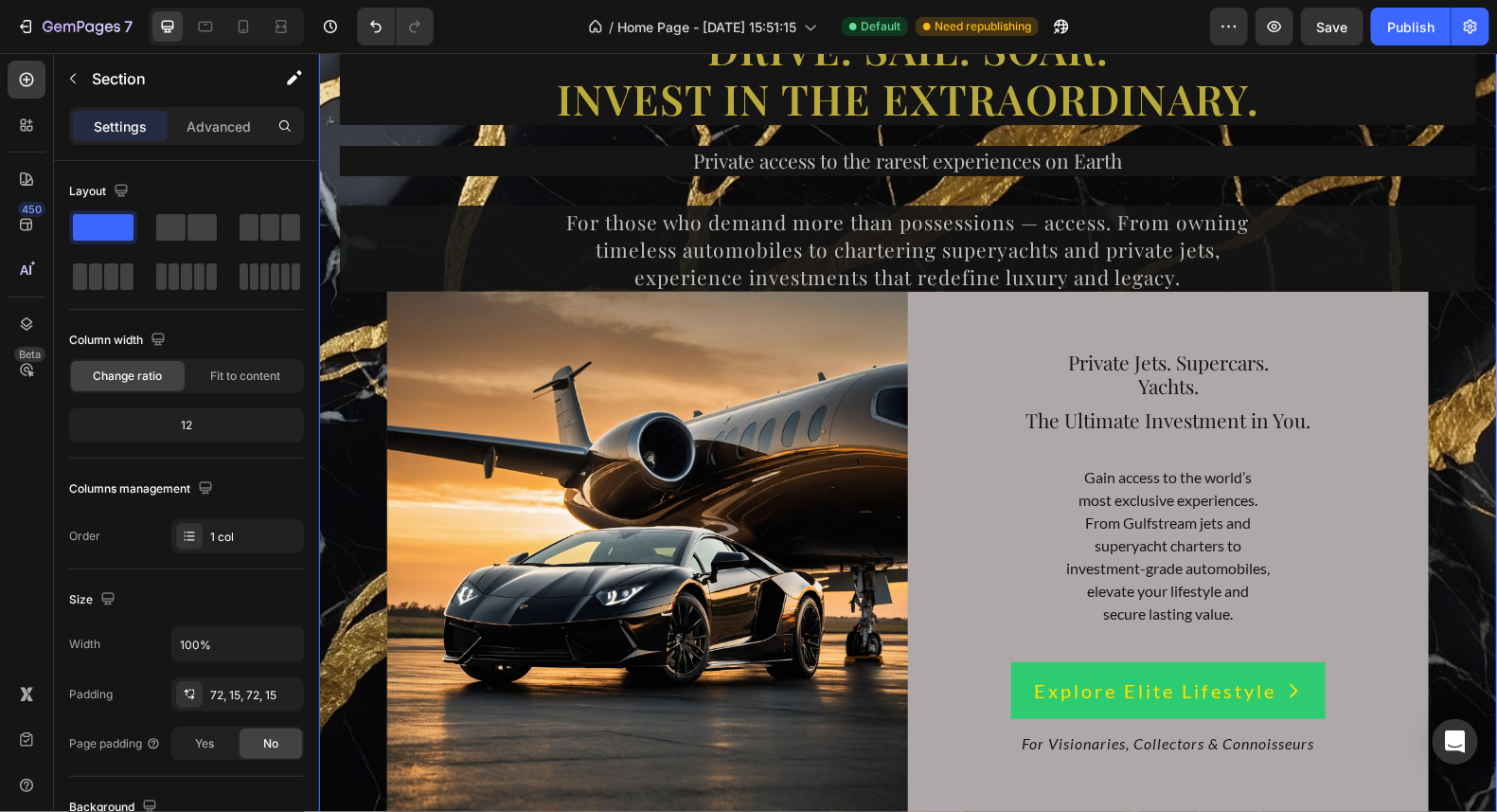
drag, startPoint x: 1442, startPoint y: 355, endPoint x: 1454, endPoint y: 324, distance: 33.2
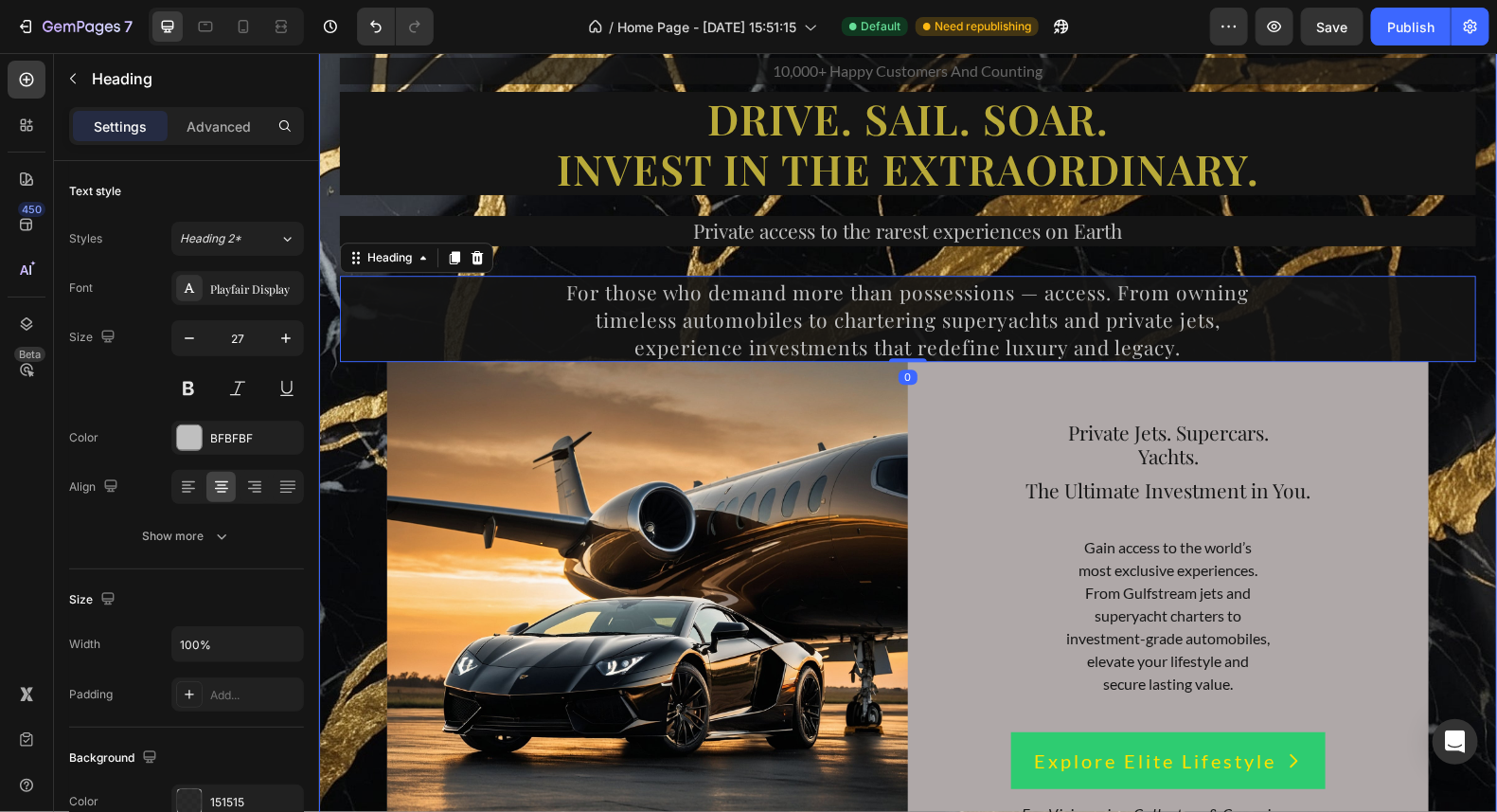
scroll to position [8506, 0]
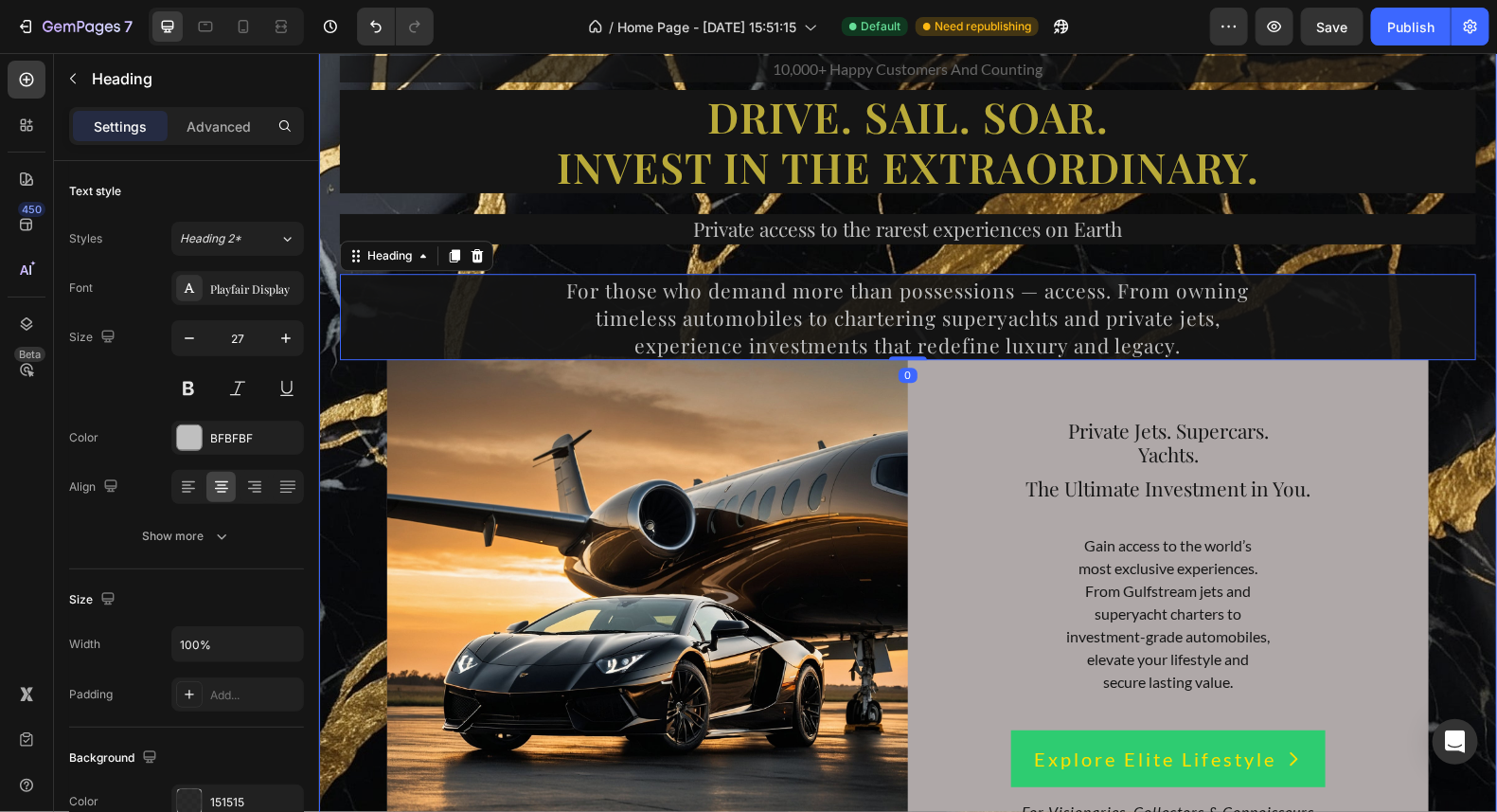
drag, startPoint x: 1448, startPoint y: 382, endPoint x: 1449, endPoint y: 416, distance: 34.0
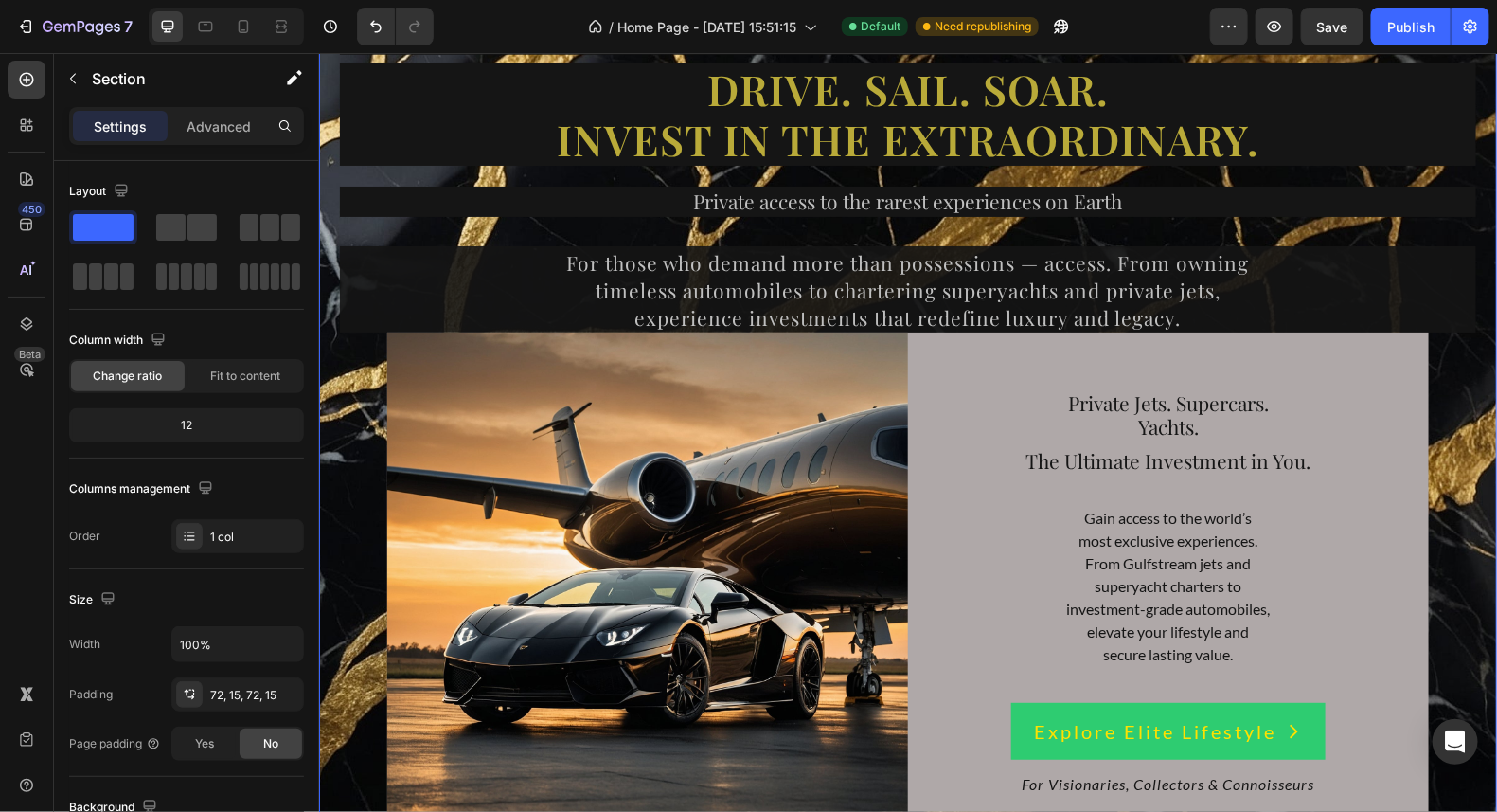
drag, startPoint x: 1444, startPoint y: 380, endPoint x: 1442, endPoint y: 413, distance: 33.1
click at [1283, 739] on span "<p>Explore Elite Lifestyle</p>" at bounding box center [1293, 729] width 19 height 34
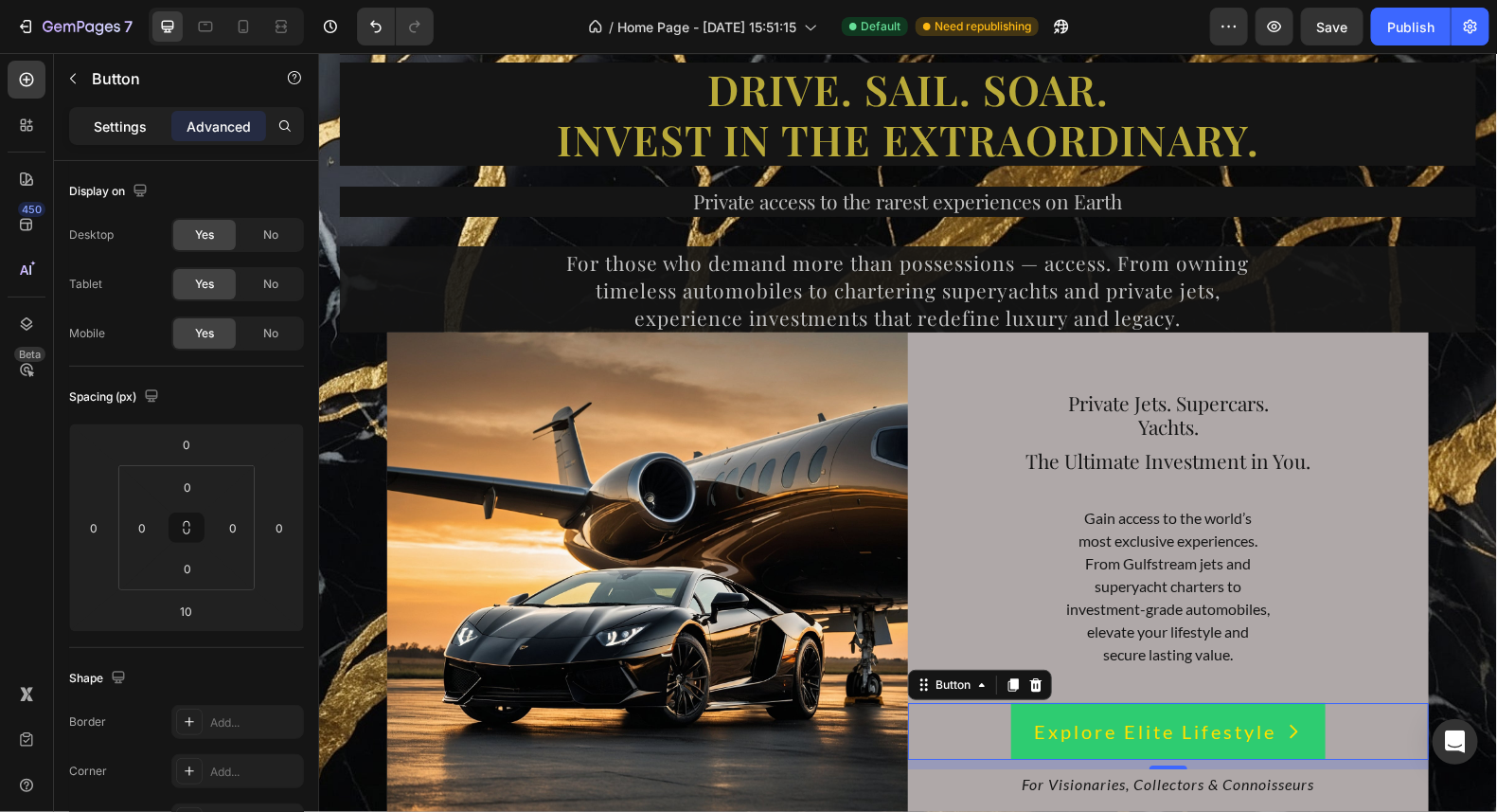
click at [116, 120] on p "Settings" at bounding box center [119, 126] width 53 height 20
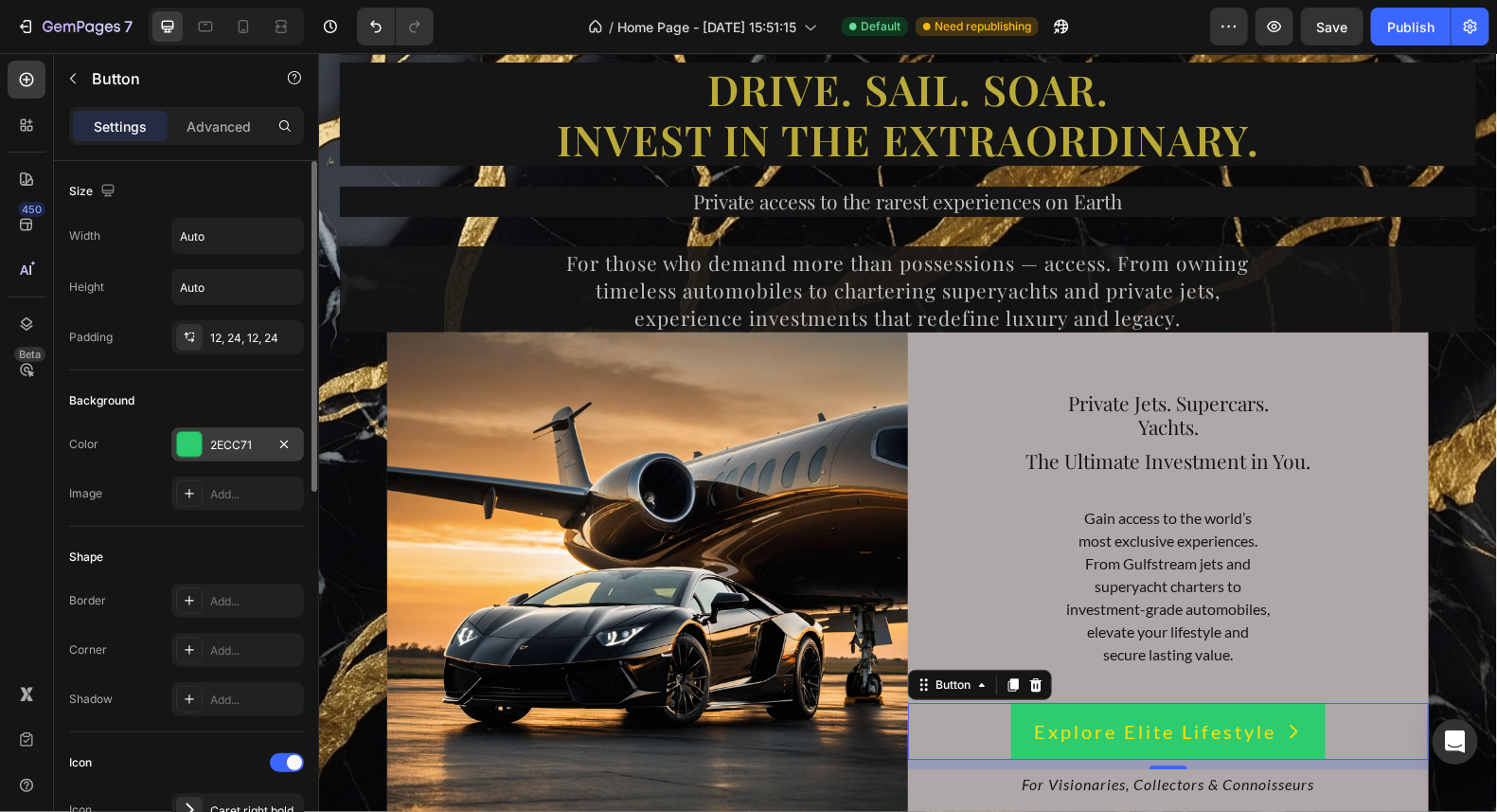
click at [187, 442] on div at bounding box center [190, 444] width 25 height 25
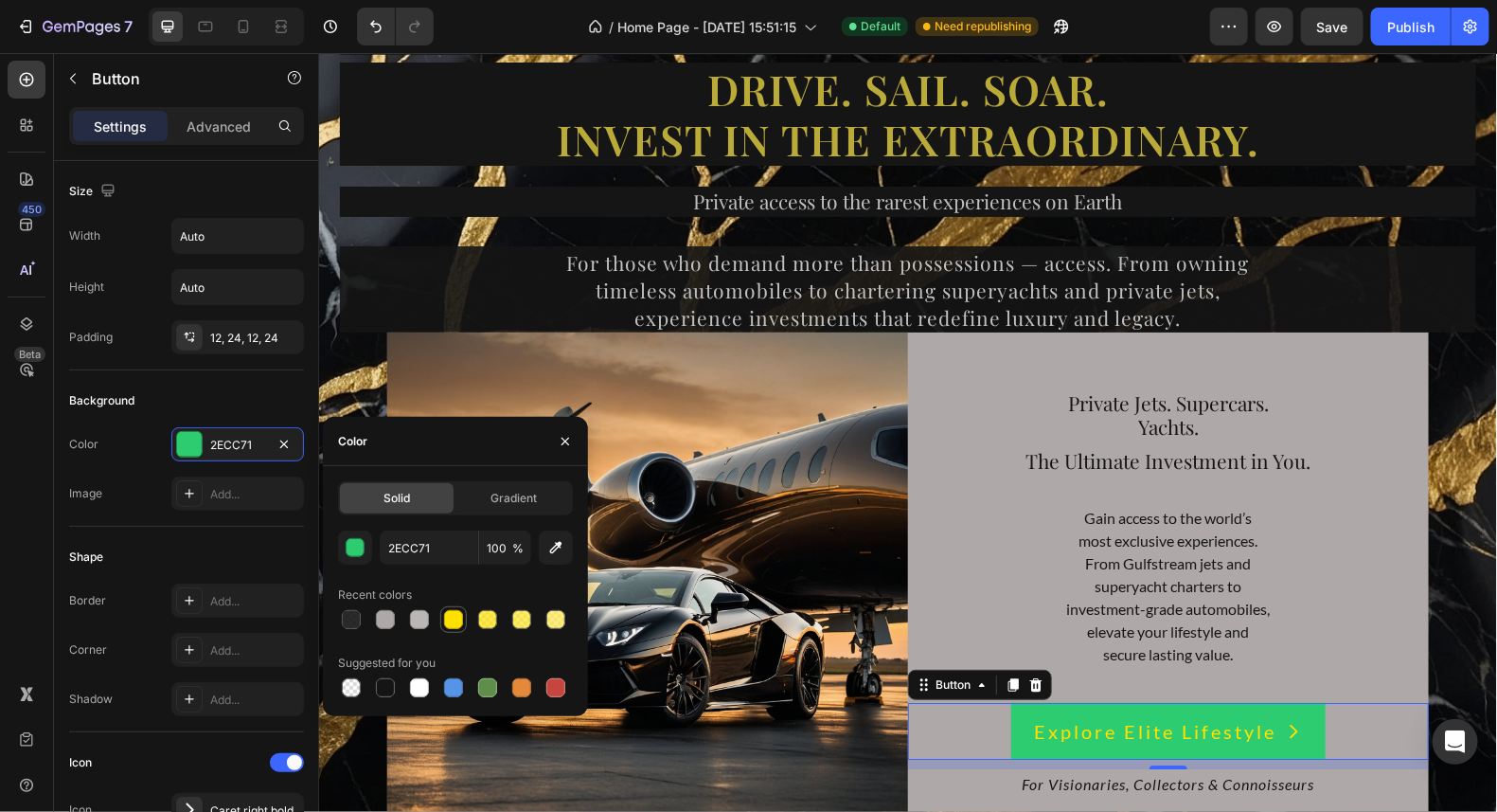
click at [455, 619] on div at bounding box center [454, 620] width 19 height 19
type input "FFE100"
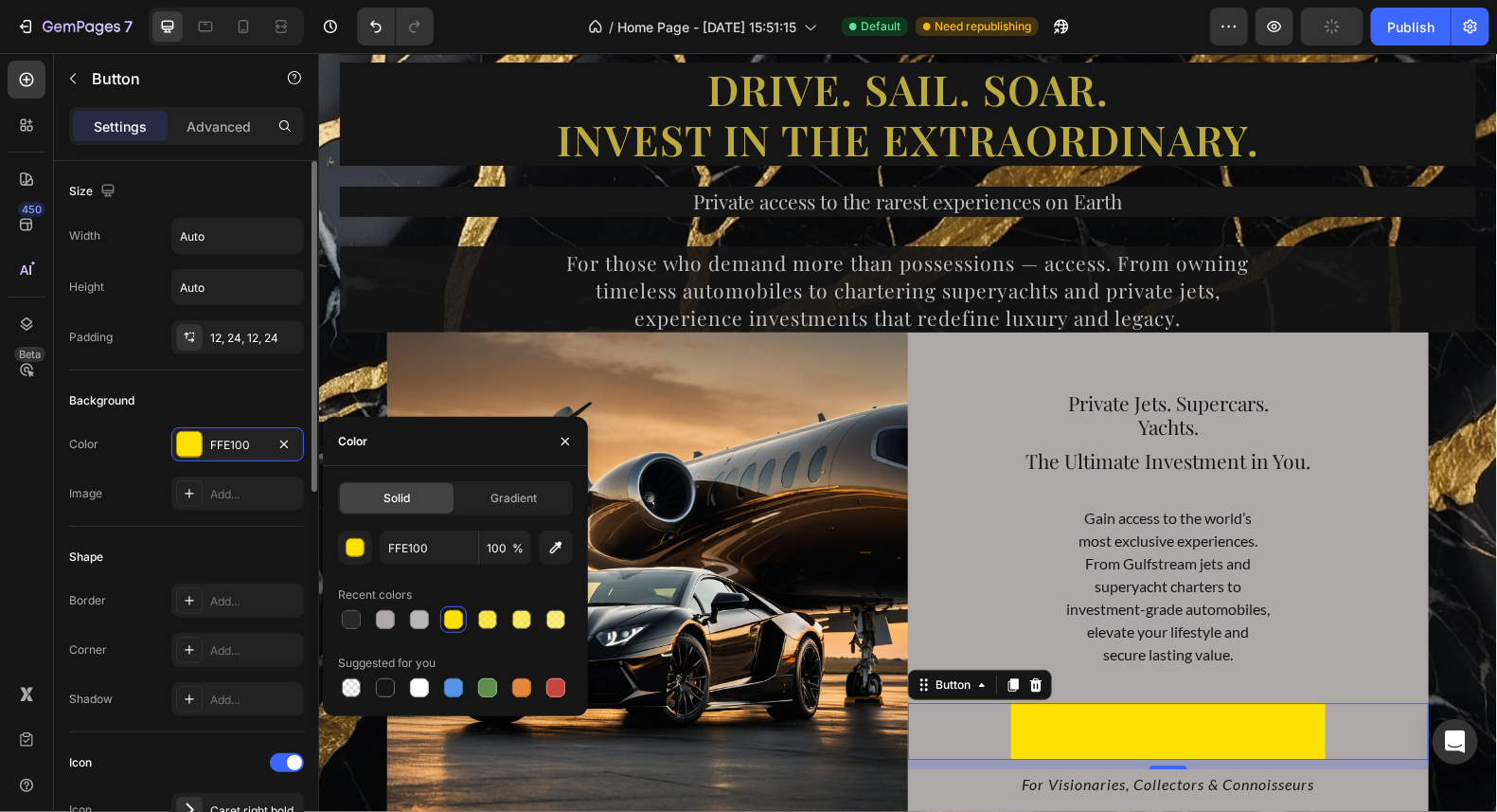
click at [204, 394] on div "Background" at bounding box center [187, 401] width 235 height 31
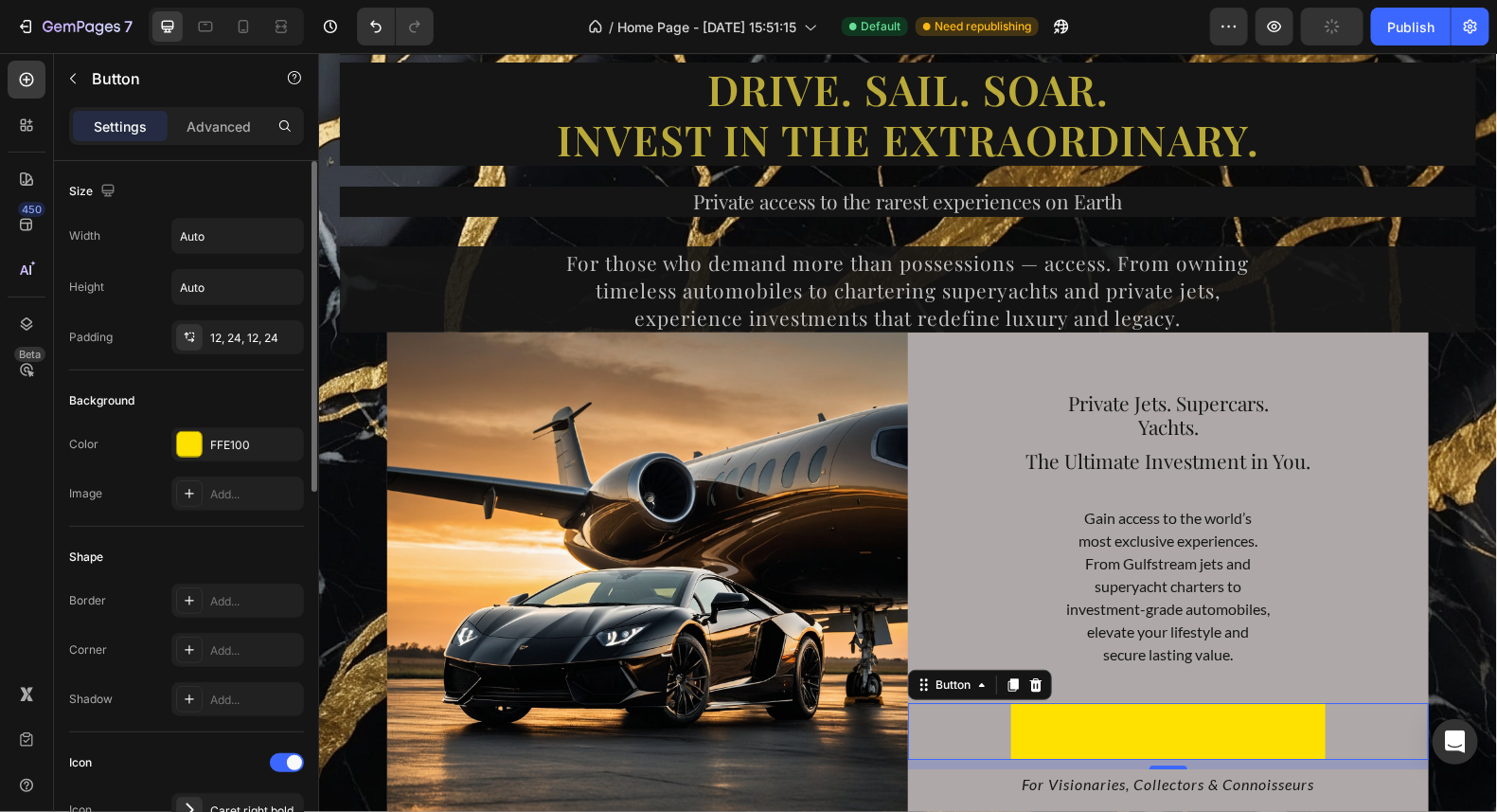
click at [165, 269] on div "Height Auto" at bounding box center [187, 287] width 235 height 36
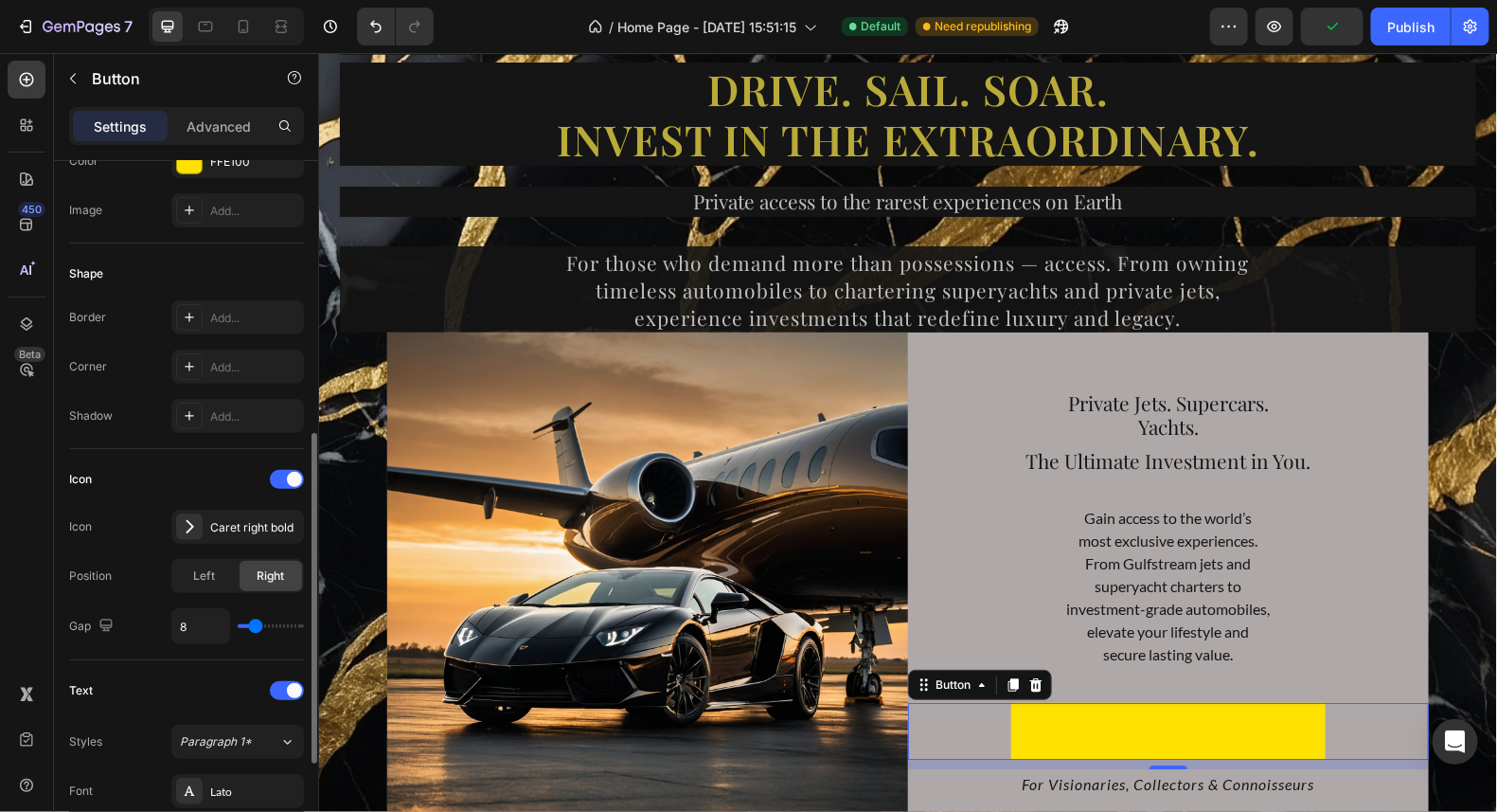
scroll to position [472, 0]
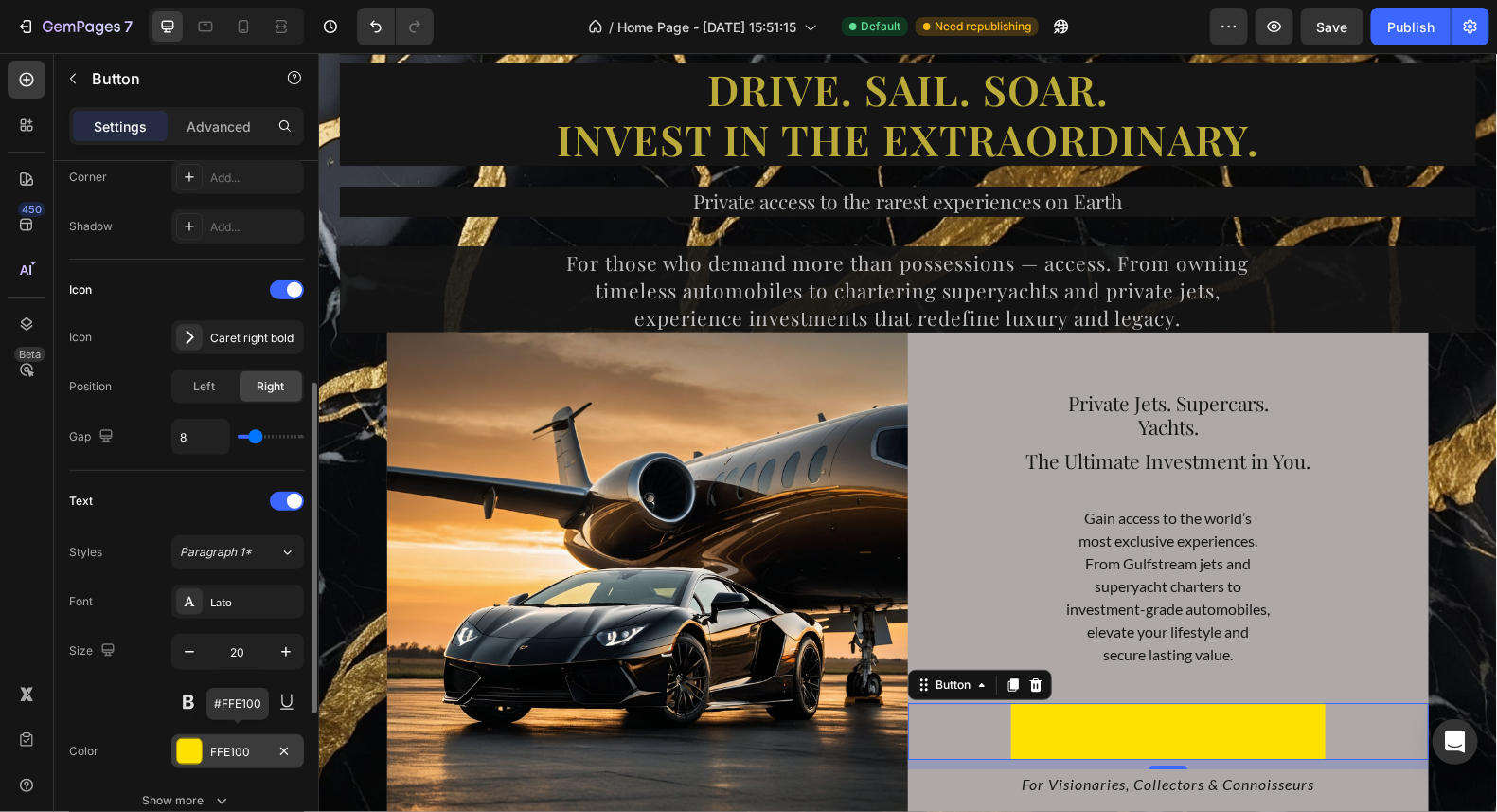
click at [190, 747] on div at bounding box center [190, 751] width 25 height 25
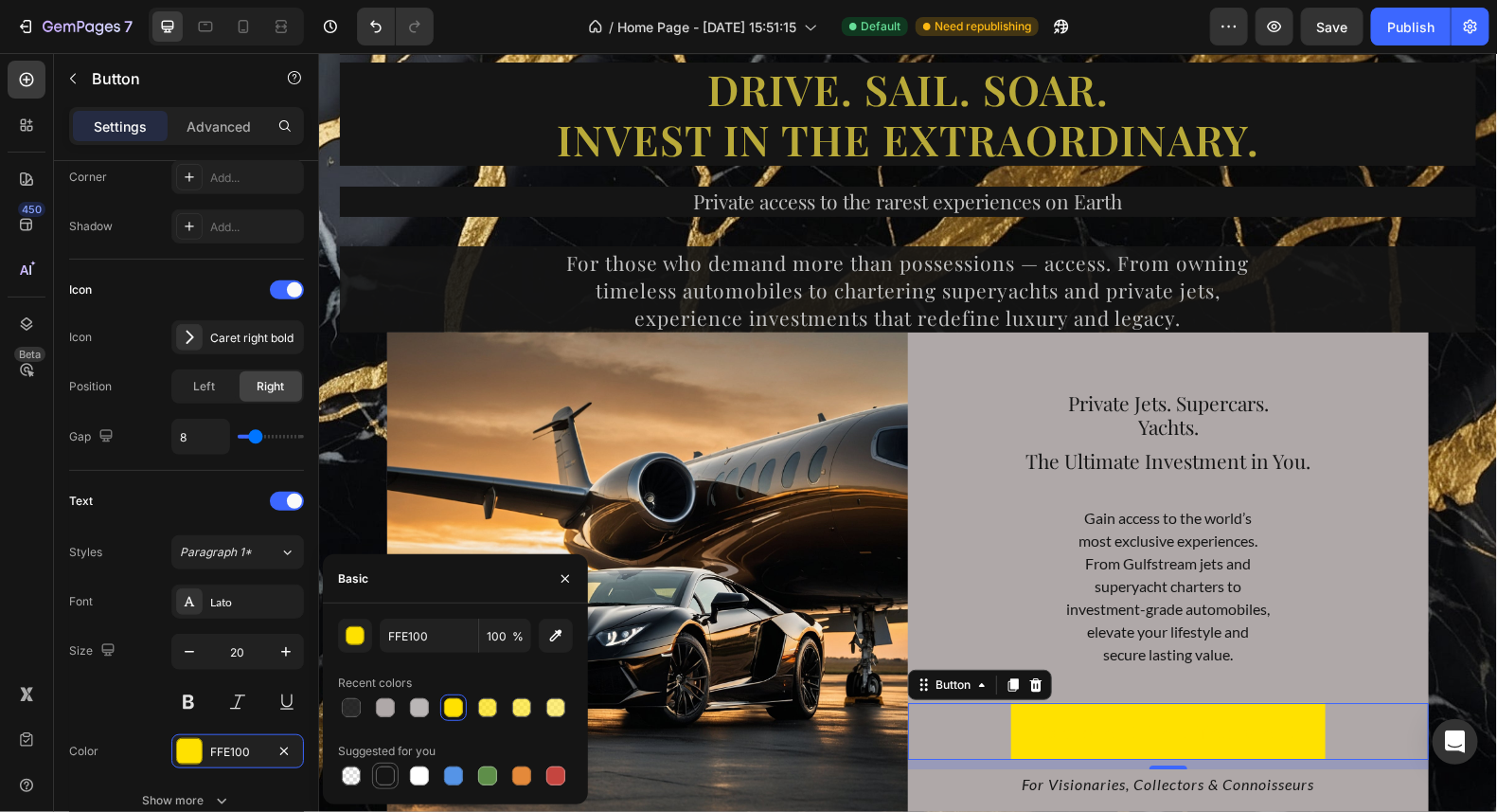
click at [378, 772] on div at bounding box center [386, 775] width 19 height 19
type input "151515"
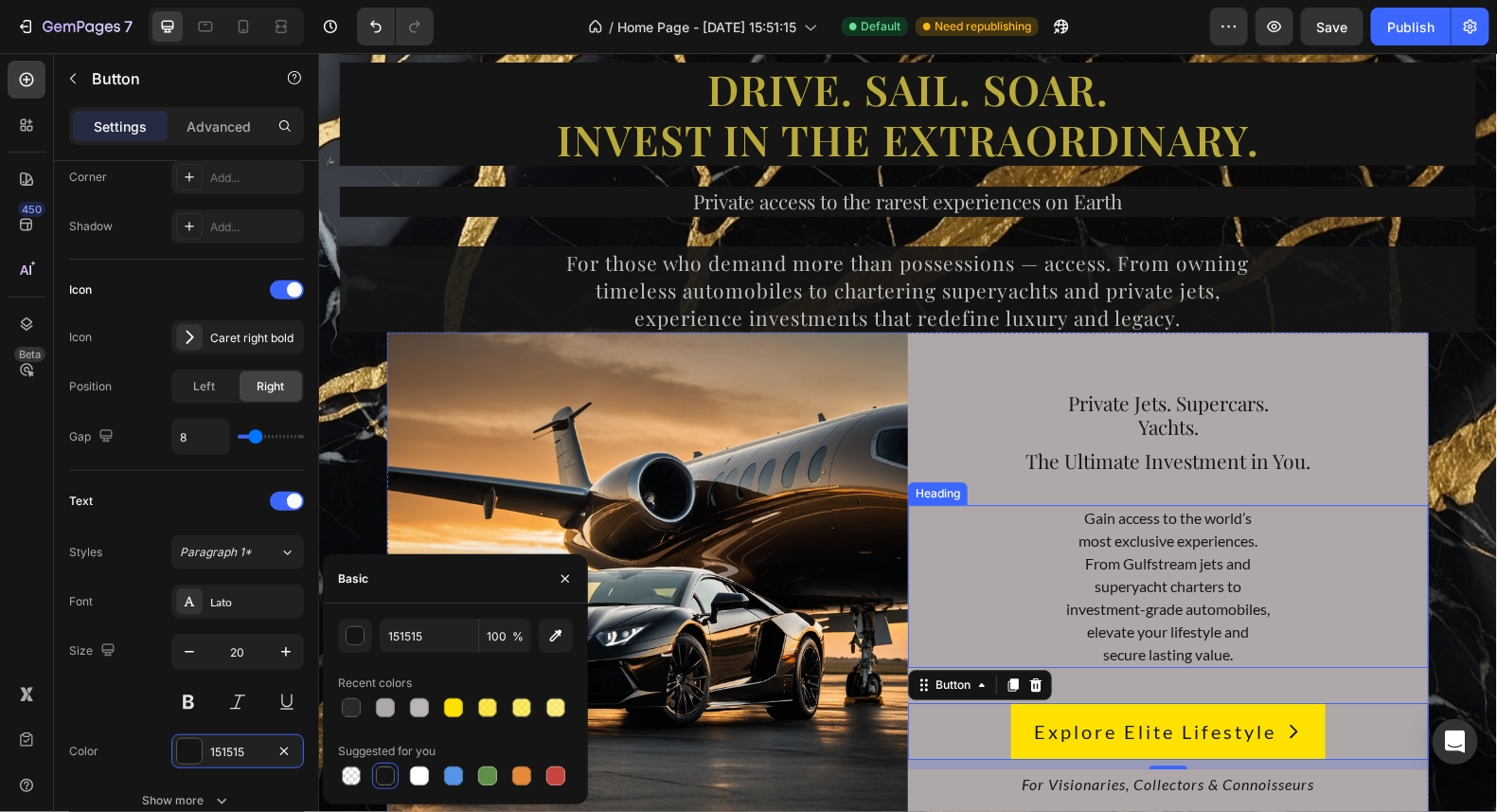
click at [1349, 614] on h2 "Gain access to the world’s most exclusive experiences. From Gulfstream jets and…" at bounding box center [1167, 585] width 520 height 163
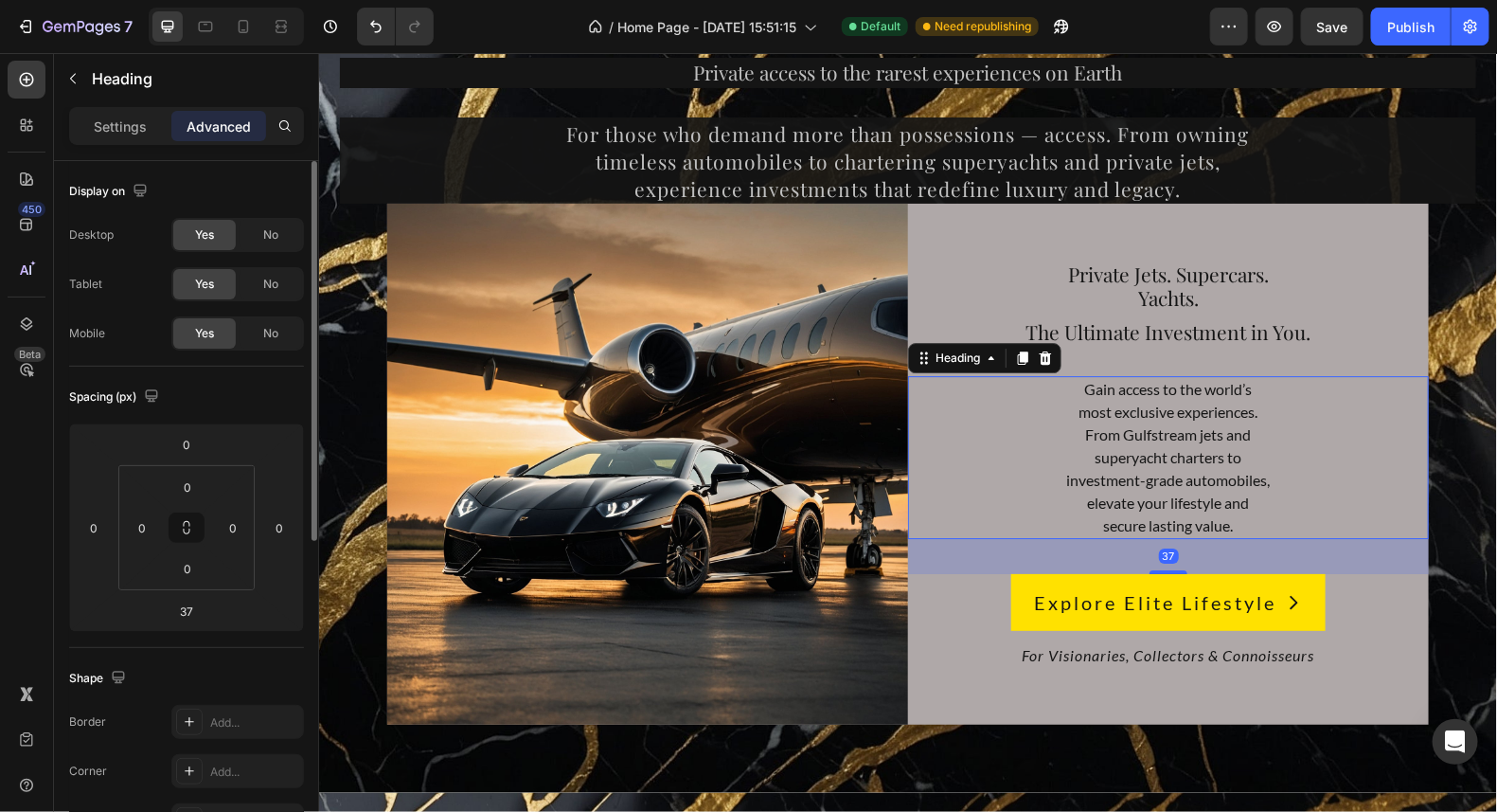
scroll to position [8722, 0]
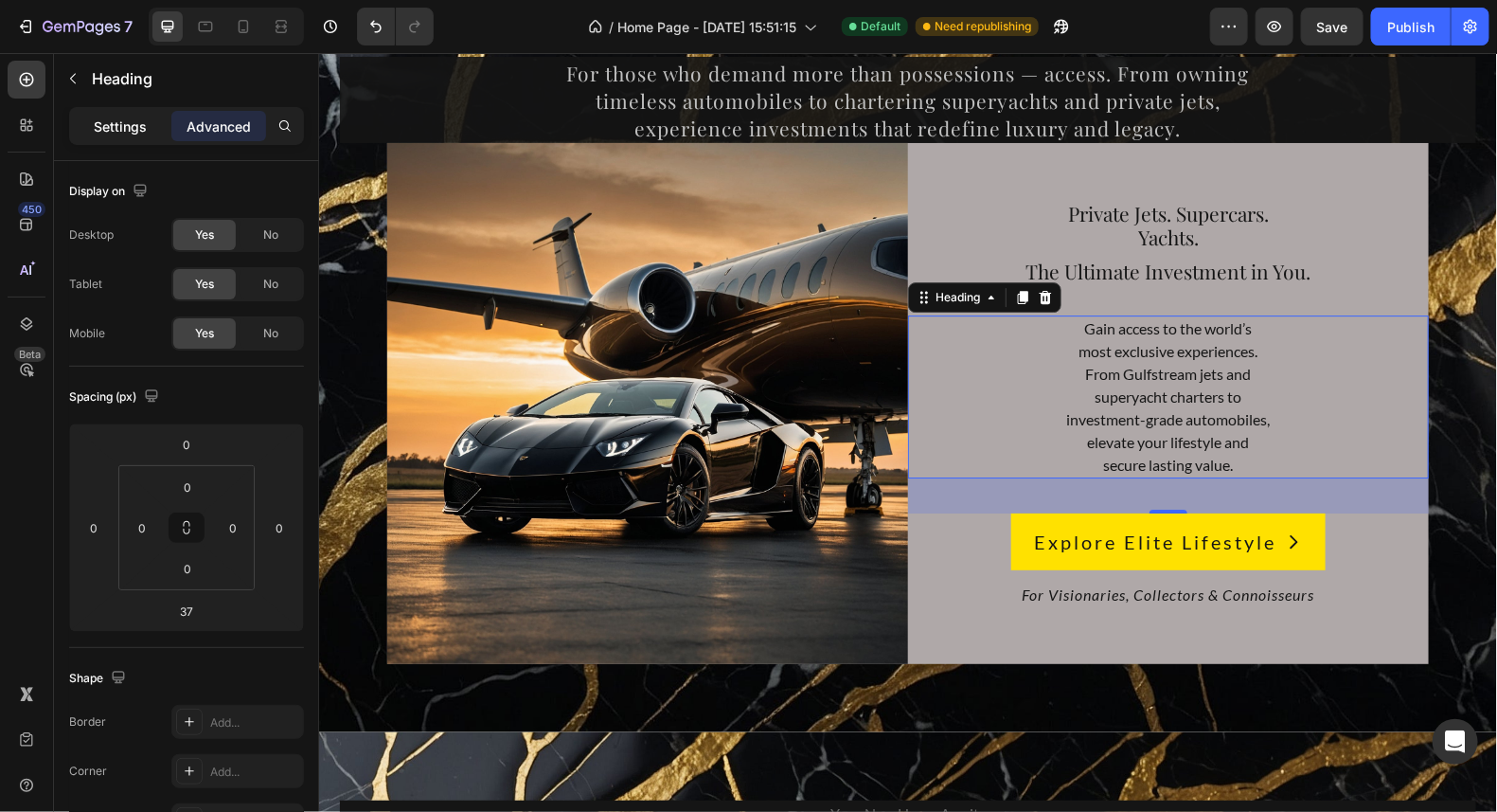
click at [113, 135] on p "Settings" at bounding box center [119, 126] width 53 height 20
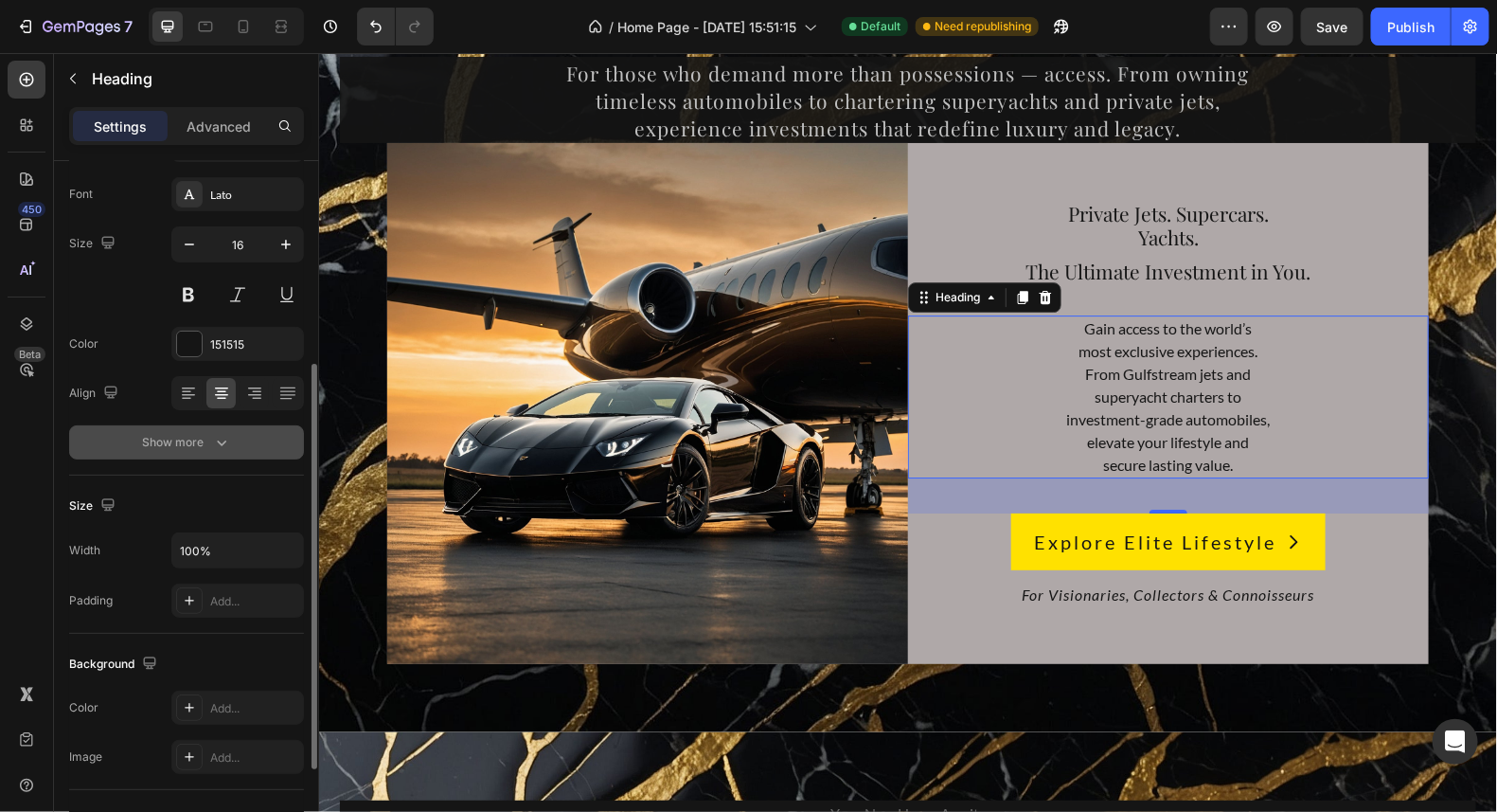
scroll to position [189, 0]
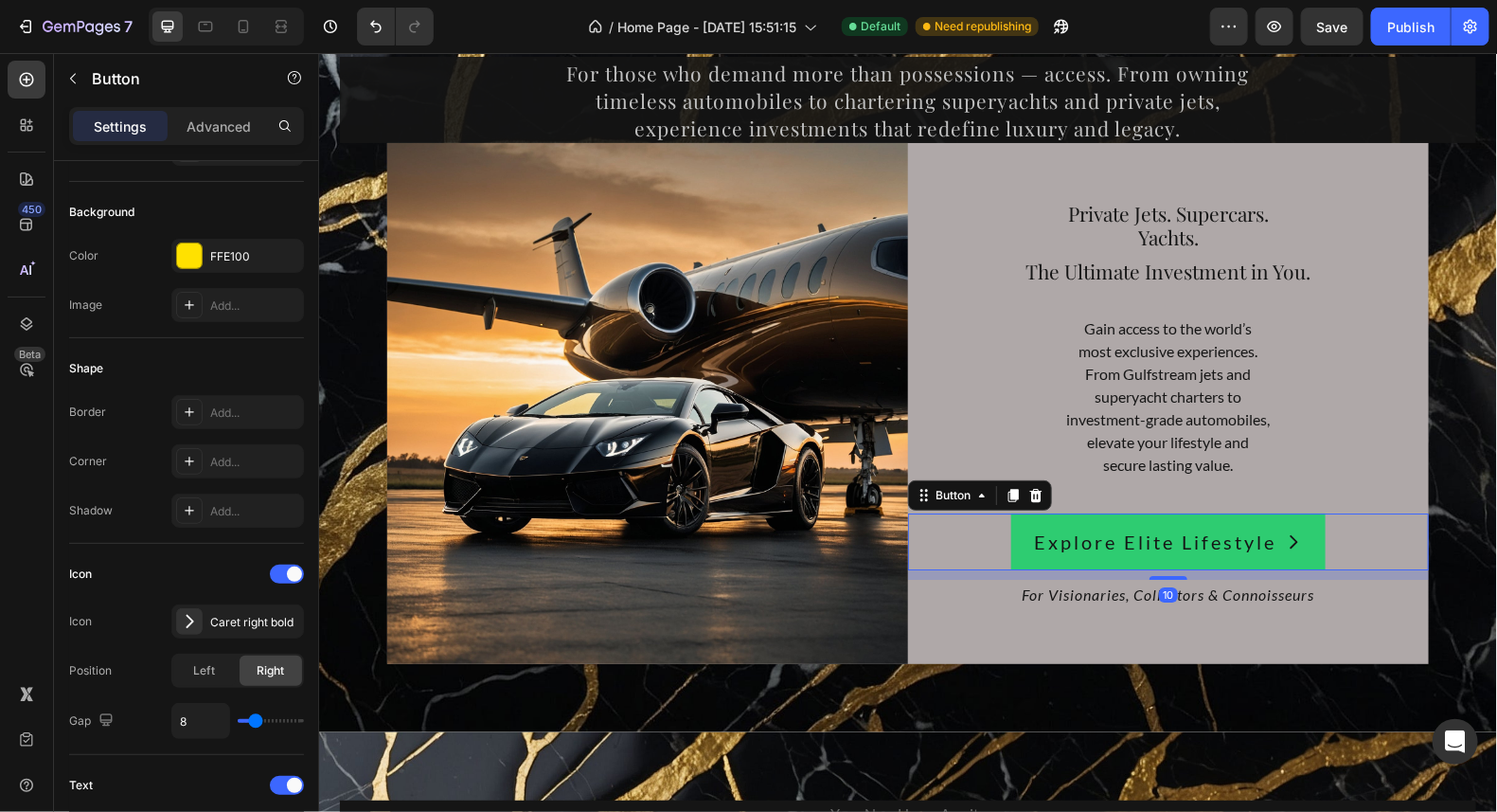
click at [1307, 544] on button "Explore Elite Lifestyle" at bounding box center [1167, 541] width 315 height 57
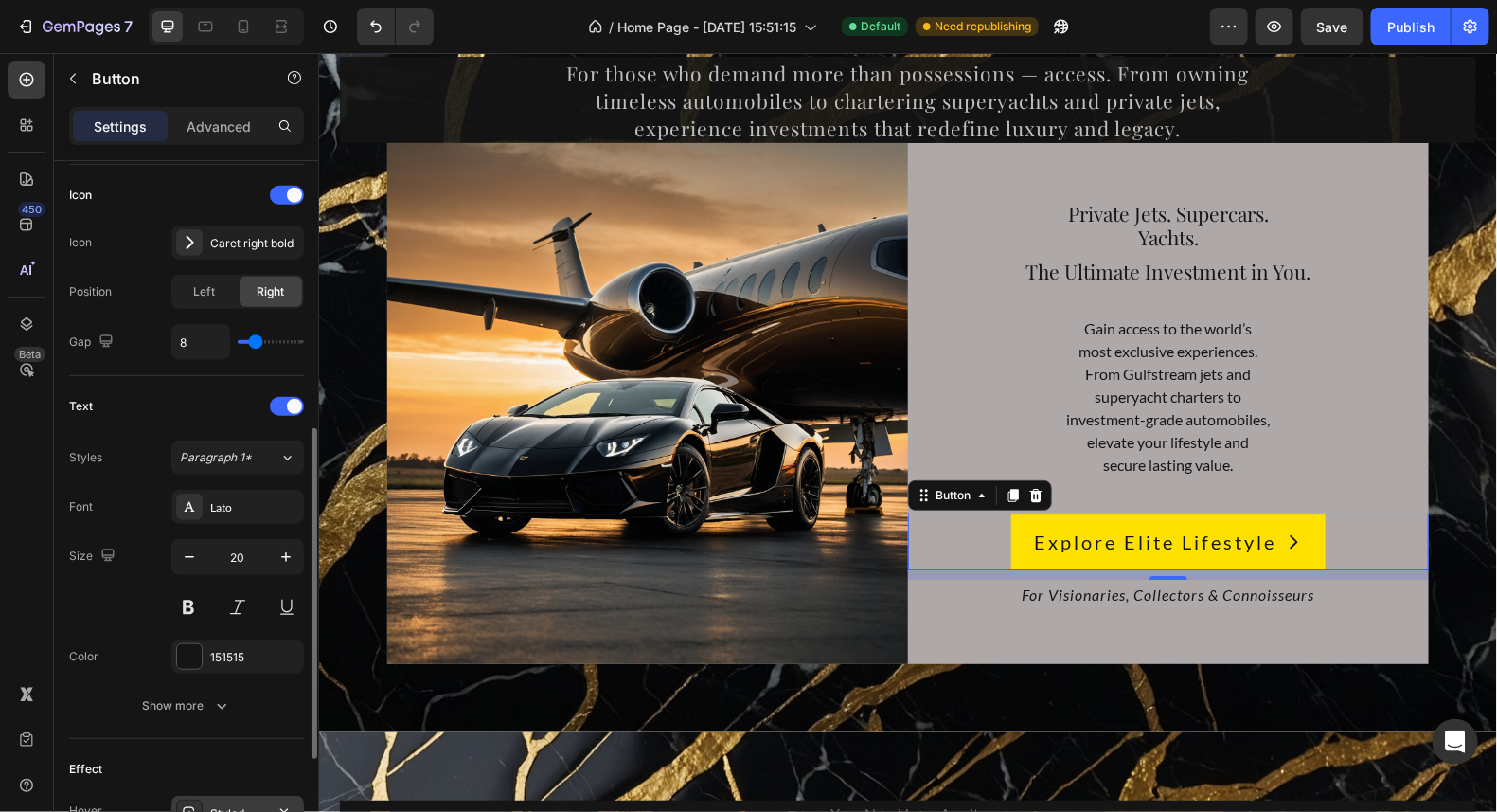
scroll to position [757, 0]
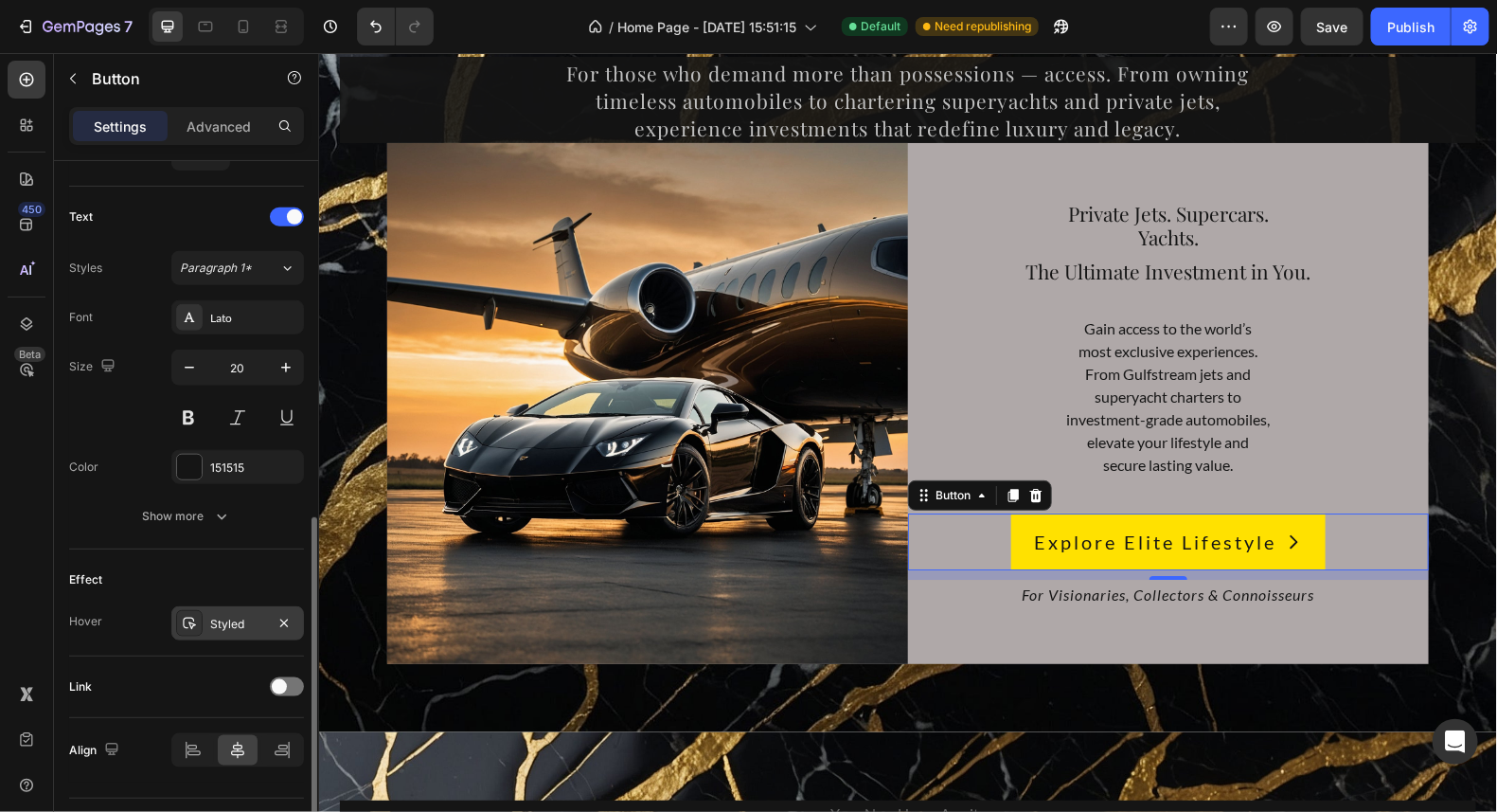
click at [239, 617] on div "Styled" at bounding box center [238, 624] width 55 height 17
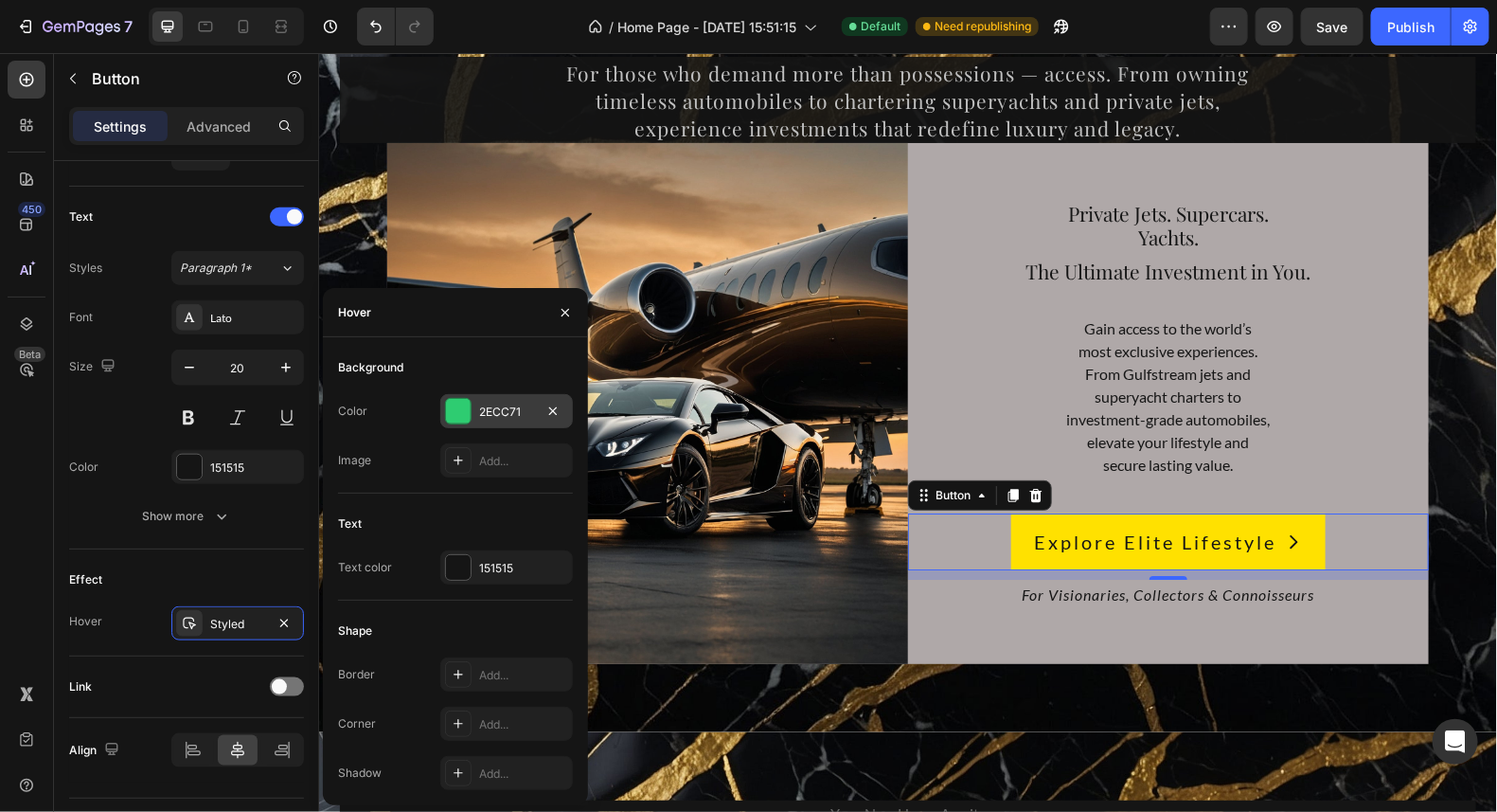
click at [460, 408] on div at bounding box center [459, 411] width 25 height 25
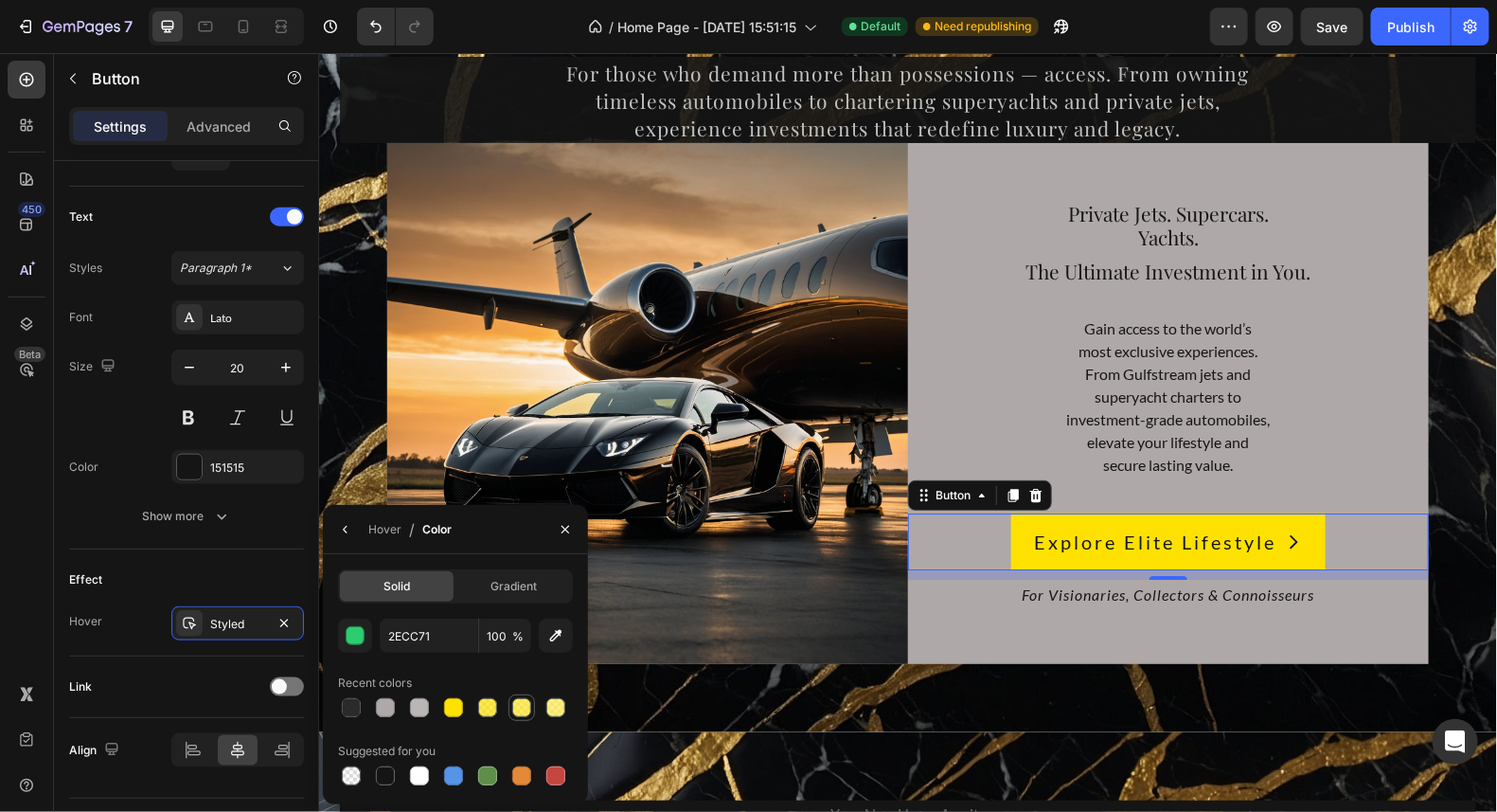
click at [522, 704] on div at bounding box center [522, 708] width 19 height 19
type input "FFE521"
type input "70"
click at [490, 701] on div at bounding box center [488, 708] width 19 height 19
click at [410, 699] on div at bounding box center [419, 708] width 19 height 19
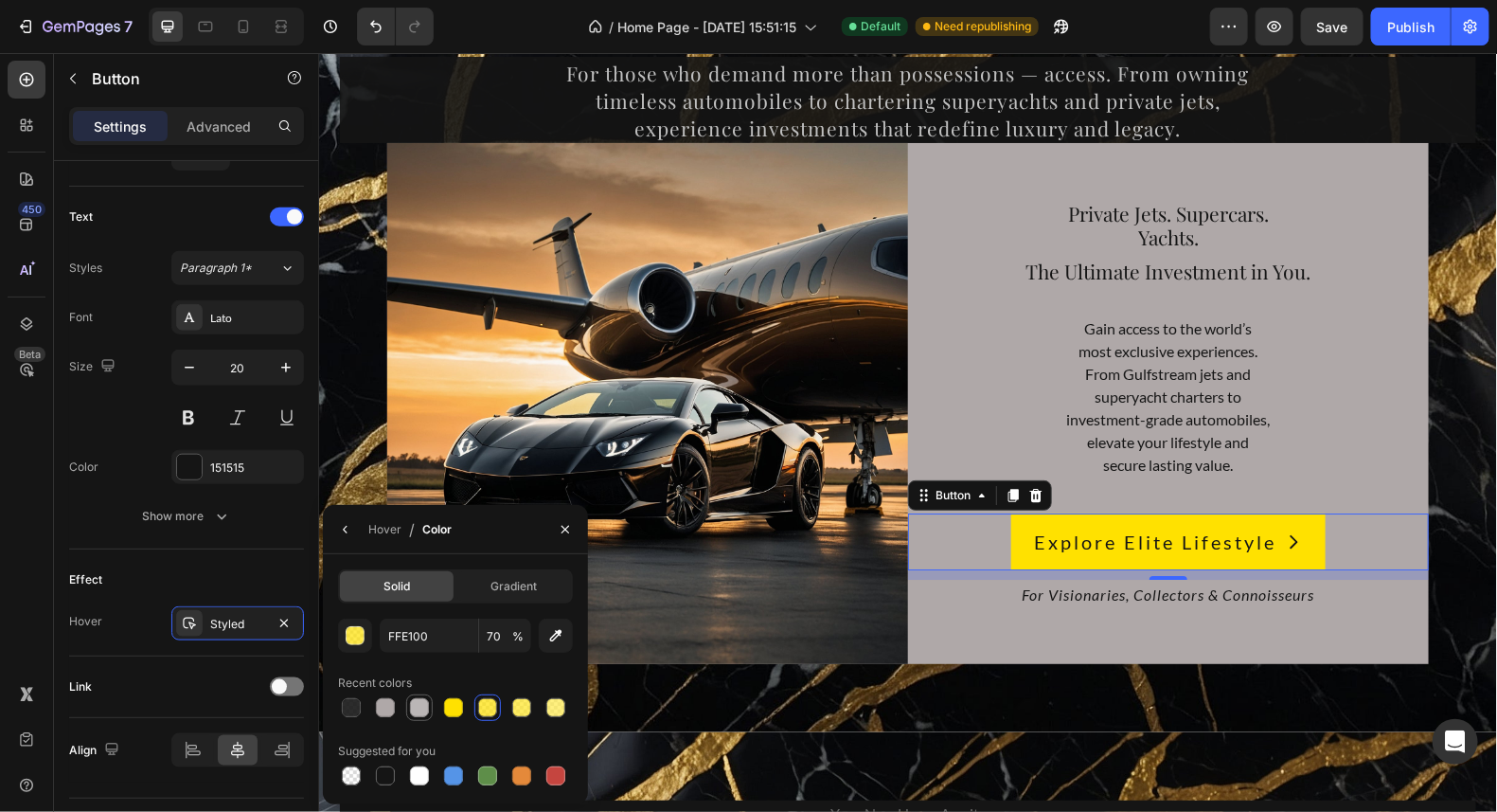
type input "BAB6B6"
type input "100"
click at [452, 774] on div at bounding box center [454, 775] width 19 height 19
click at [519, 706] on div at bounding box center [522, 708] width 19 height 19
type input "FFE521"
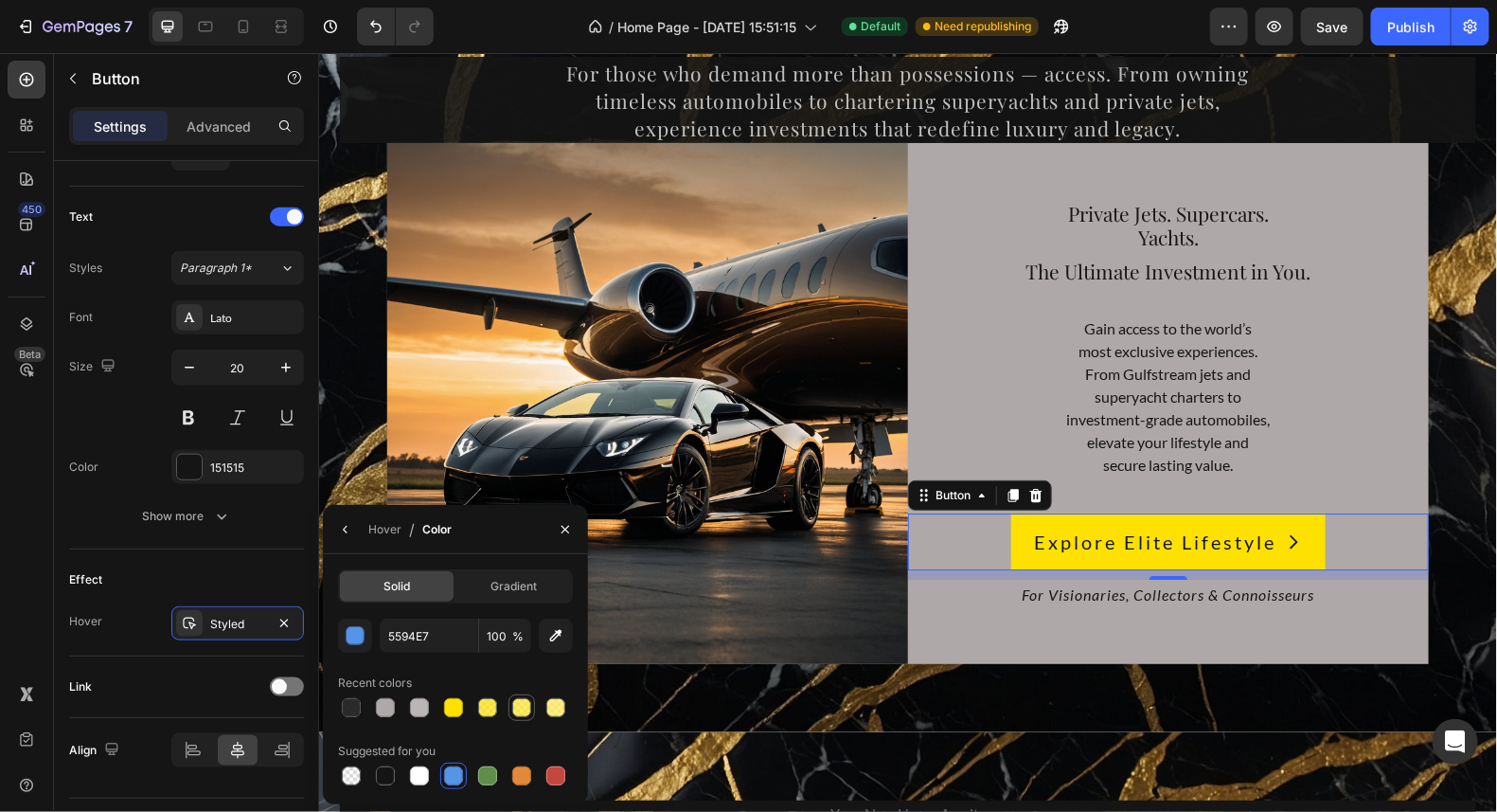
type input "70"
click at [491, 699] on div at bounding box center [488, 708] width 19 height 19
click at [523, 699] on div at bounding box center [522, 708] width 19 height 19
click at [493, 703] on div at bounding box center [488, 708] width 19 height 19
type input "FFE100"
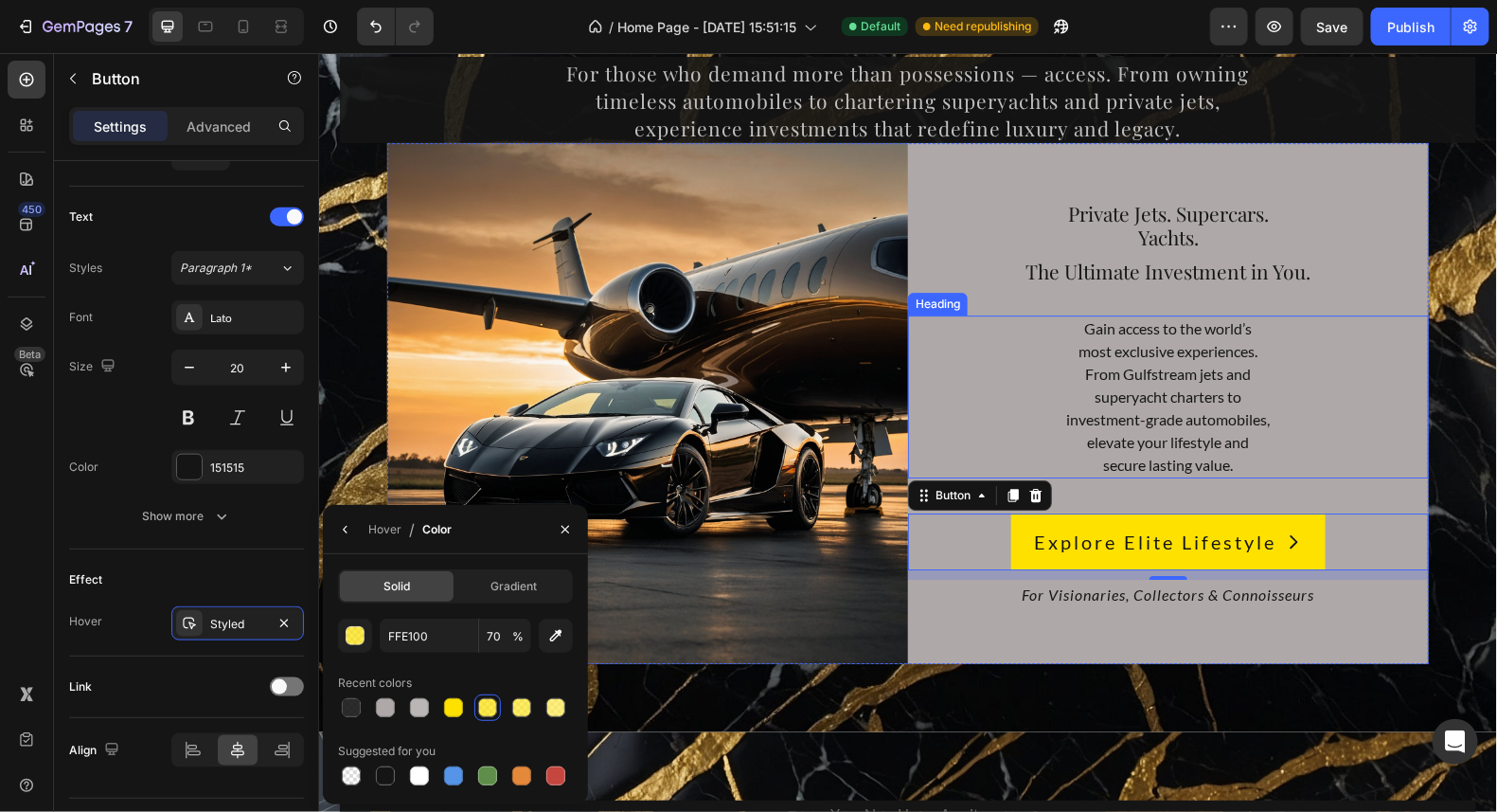
click at [1378, 456] on h2 "Gain access to the world’s most exclusive experiences. From Gulfstream jets and…" at bounding box center [1167, 395] width 520 height 163
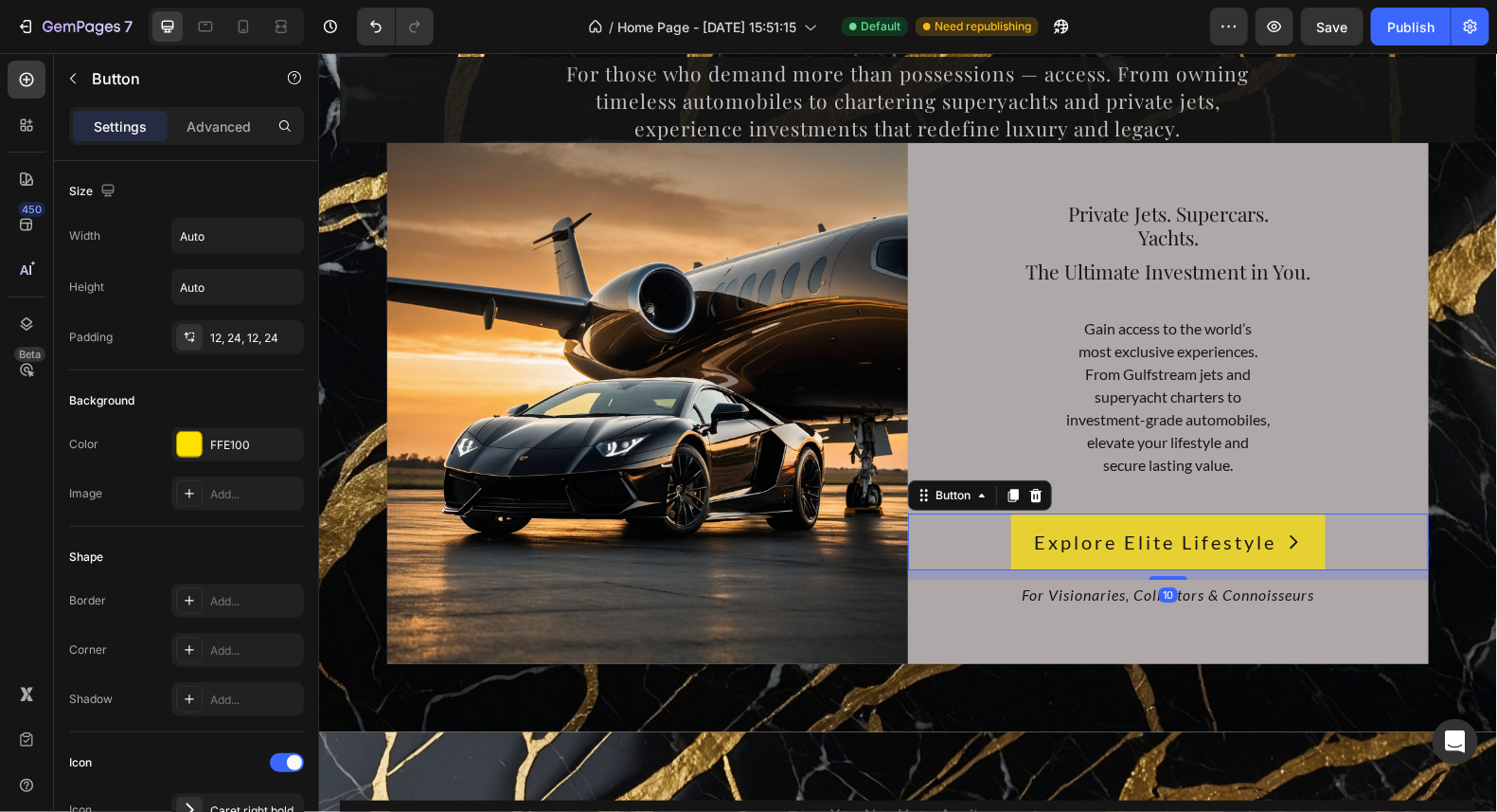
click at [1307, 527] on button "Explore Elite Lifestyle" at bounding box center [1167, 541] width 315 height 57
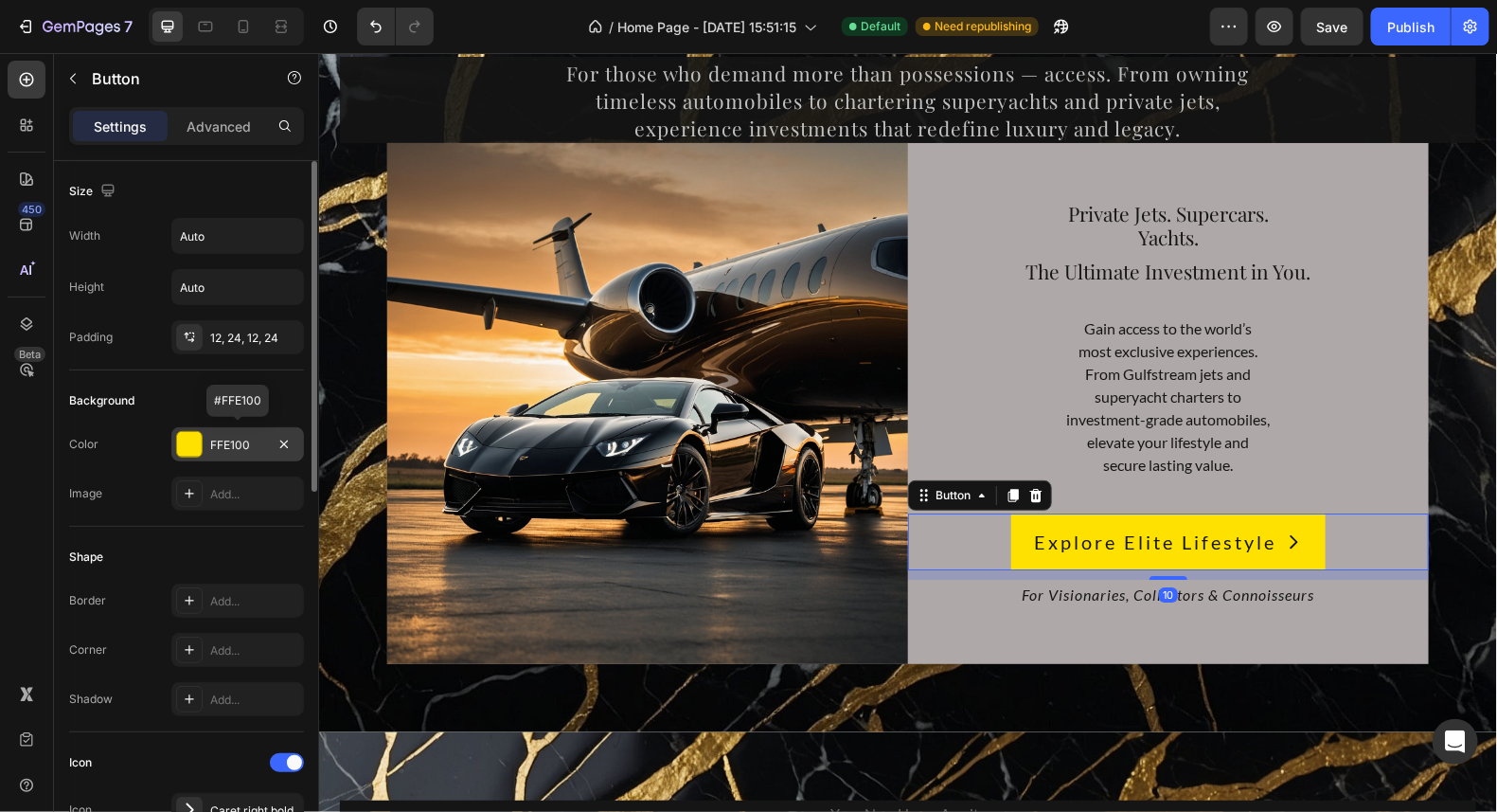
drag, startPoint x: 190, startPoint y: 444, endPoint x: 189, endPoint y: 434, distance: 10.0
click at [189, 435] on div at bounding box center [190, 444] width 25 height 25
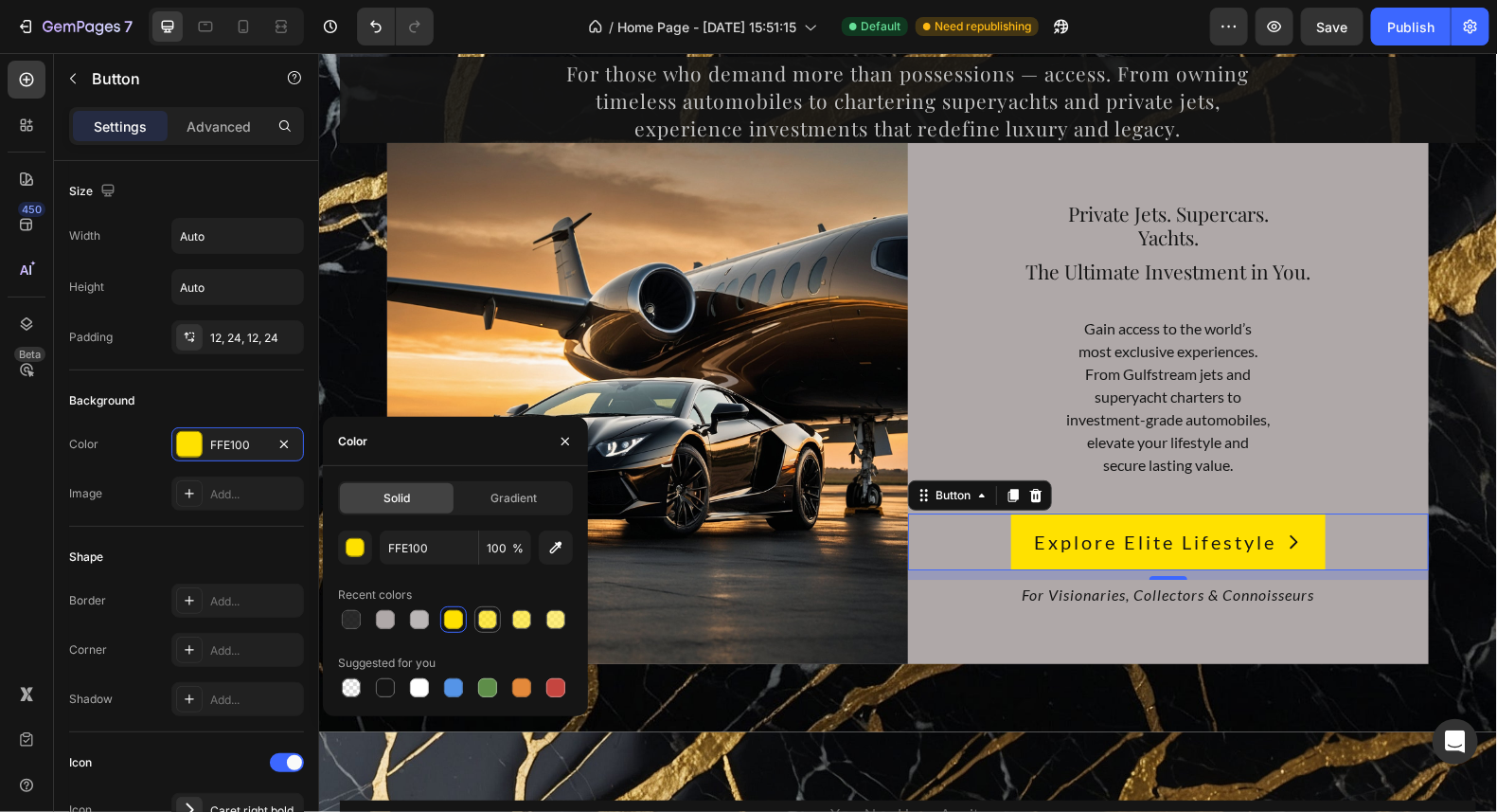
click at [485, 622] on div at bounding box center [488, 620] width 19 height 19
type input "70"
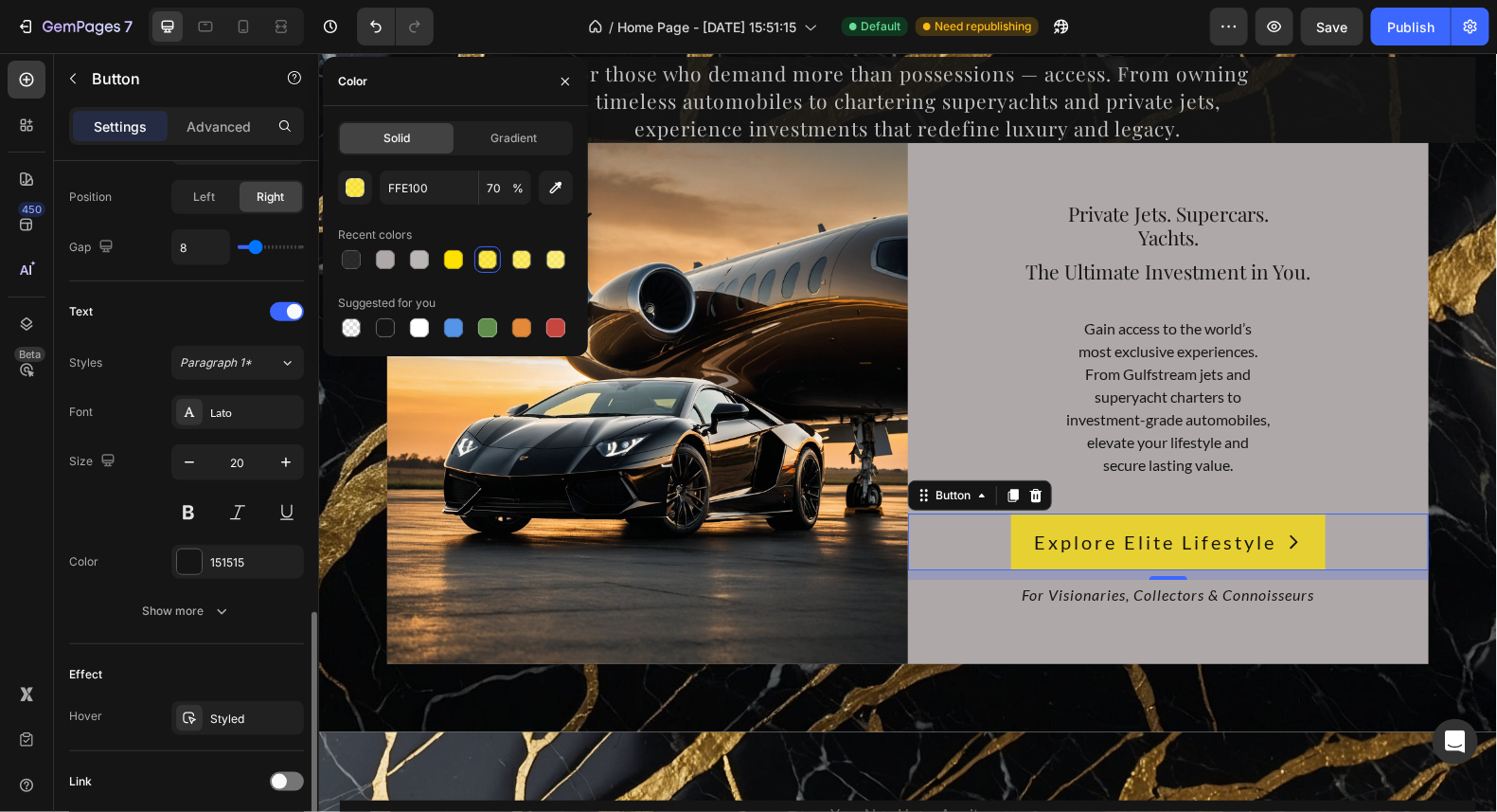
scroll to position [757, 0]
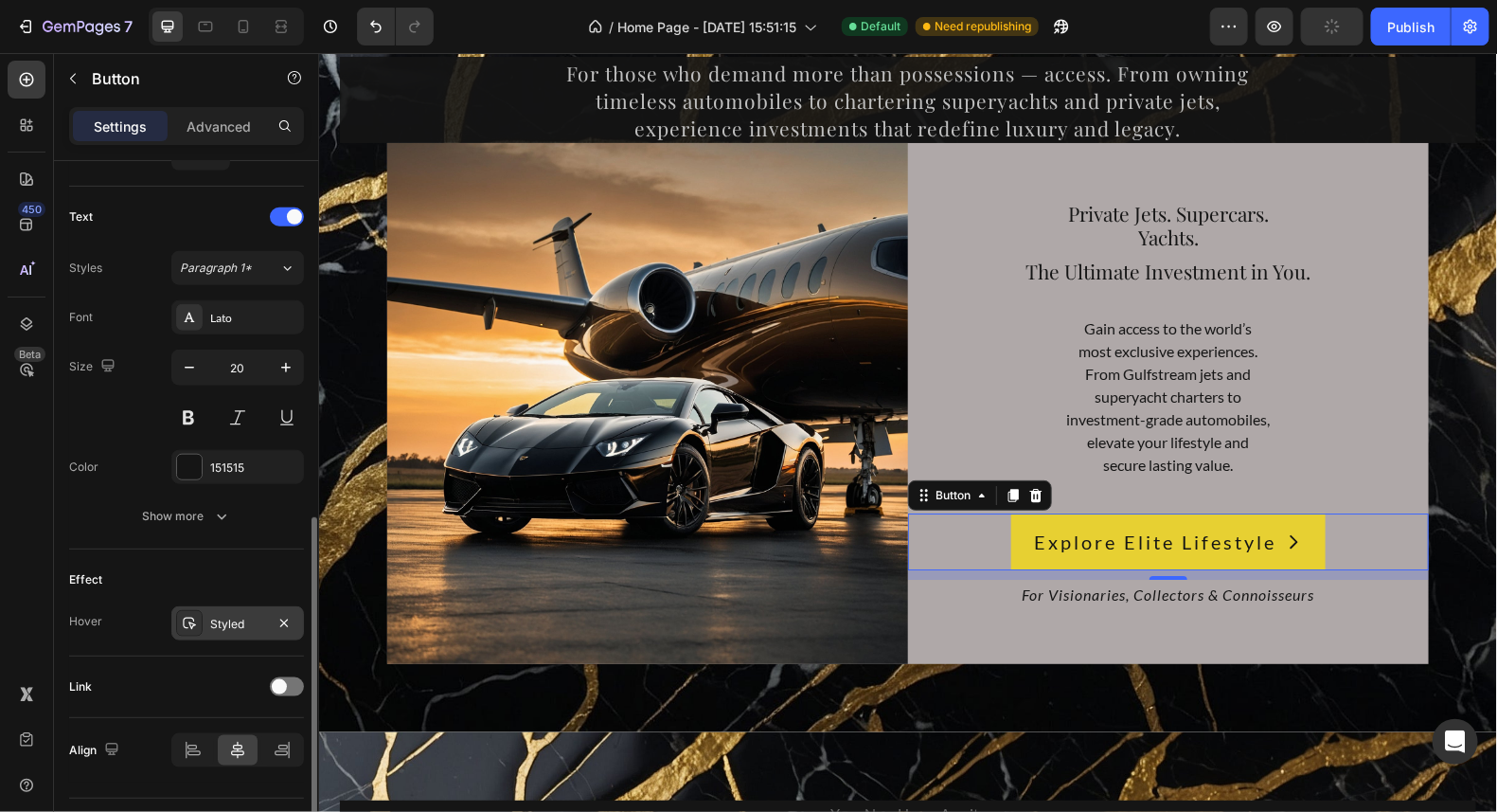
click at [223, 616] on div "Styled" at bounding box center [238, 624] width 55 height 17
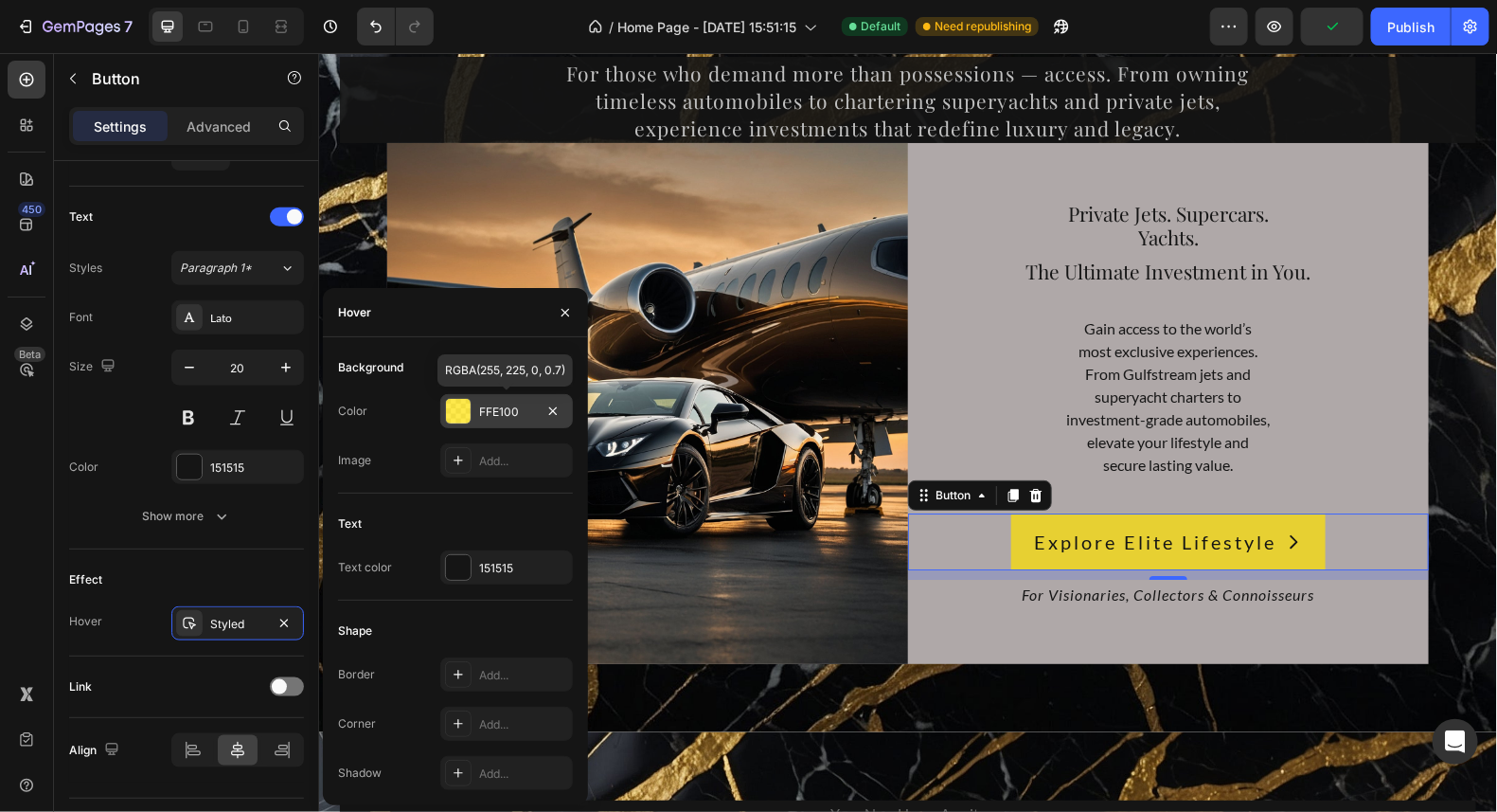
click at [457, 410] on div at bounding box center [459, 411] width 25 height 25
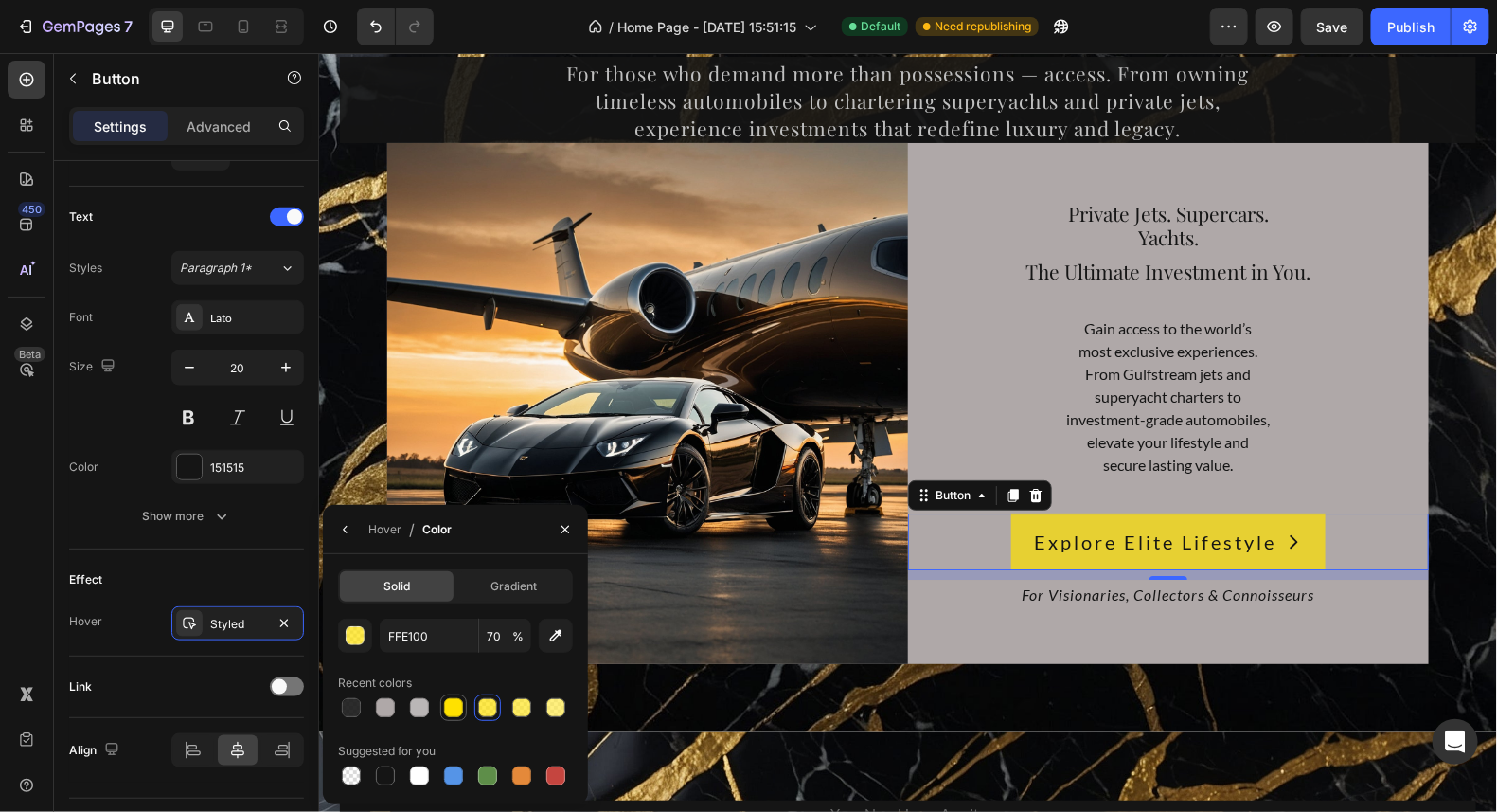
click at [451, 700] on div at bounding box center [454, 708] width 19 height 19
type input "100"
click at [563, 529] on icon "button" at bounding box center [566, 529] width 15 height 15
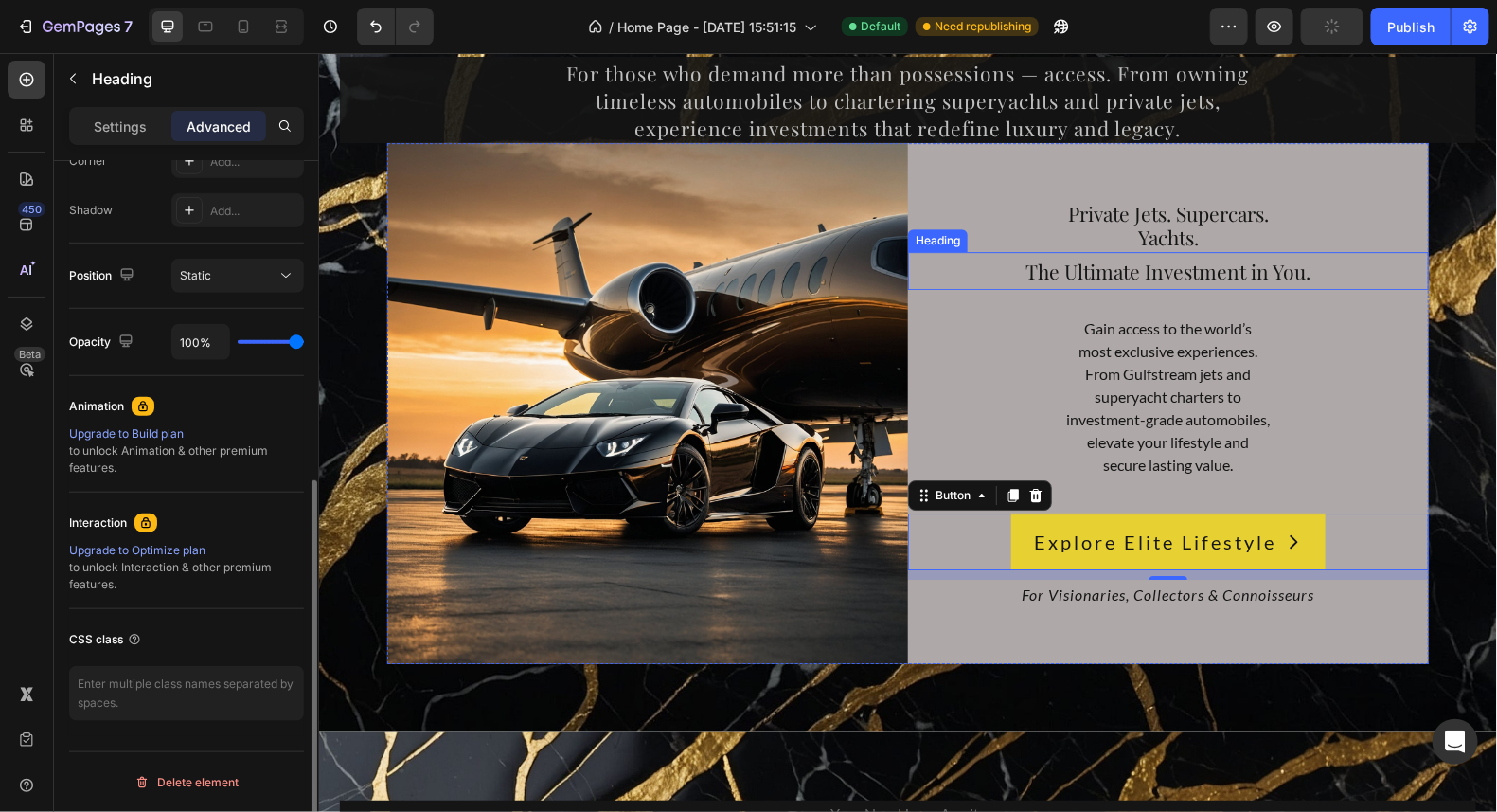
click at [1366, 259] on h2 "The Ultimate Investment in You." at bounding box center [1167, 269] width 520 height 38
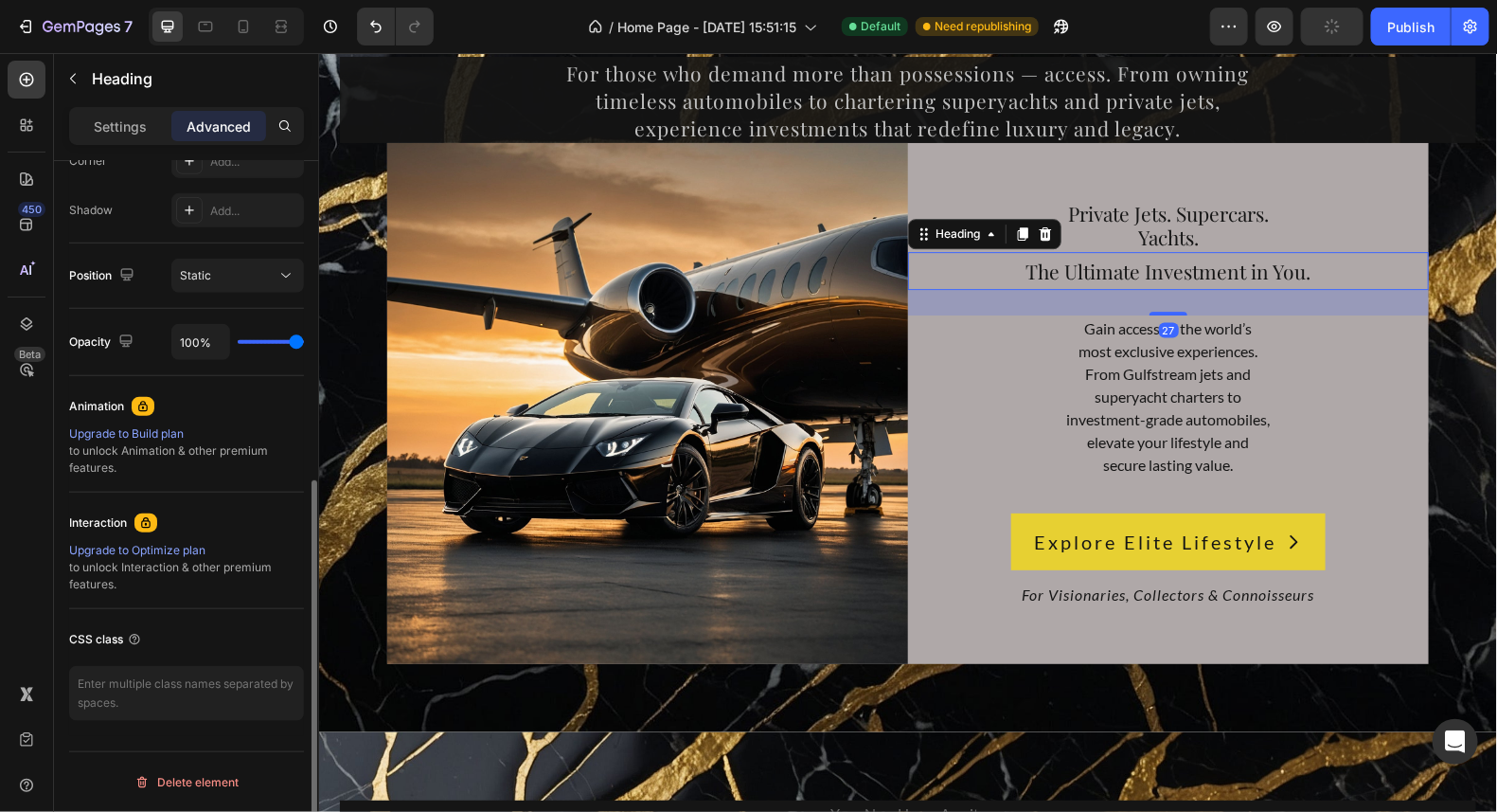
scroll to position [0, 0]
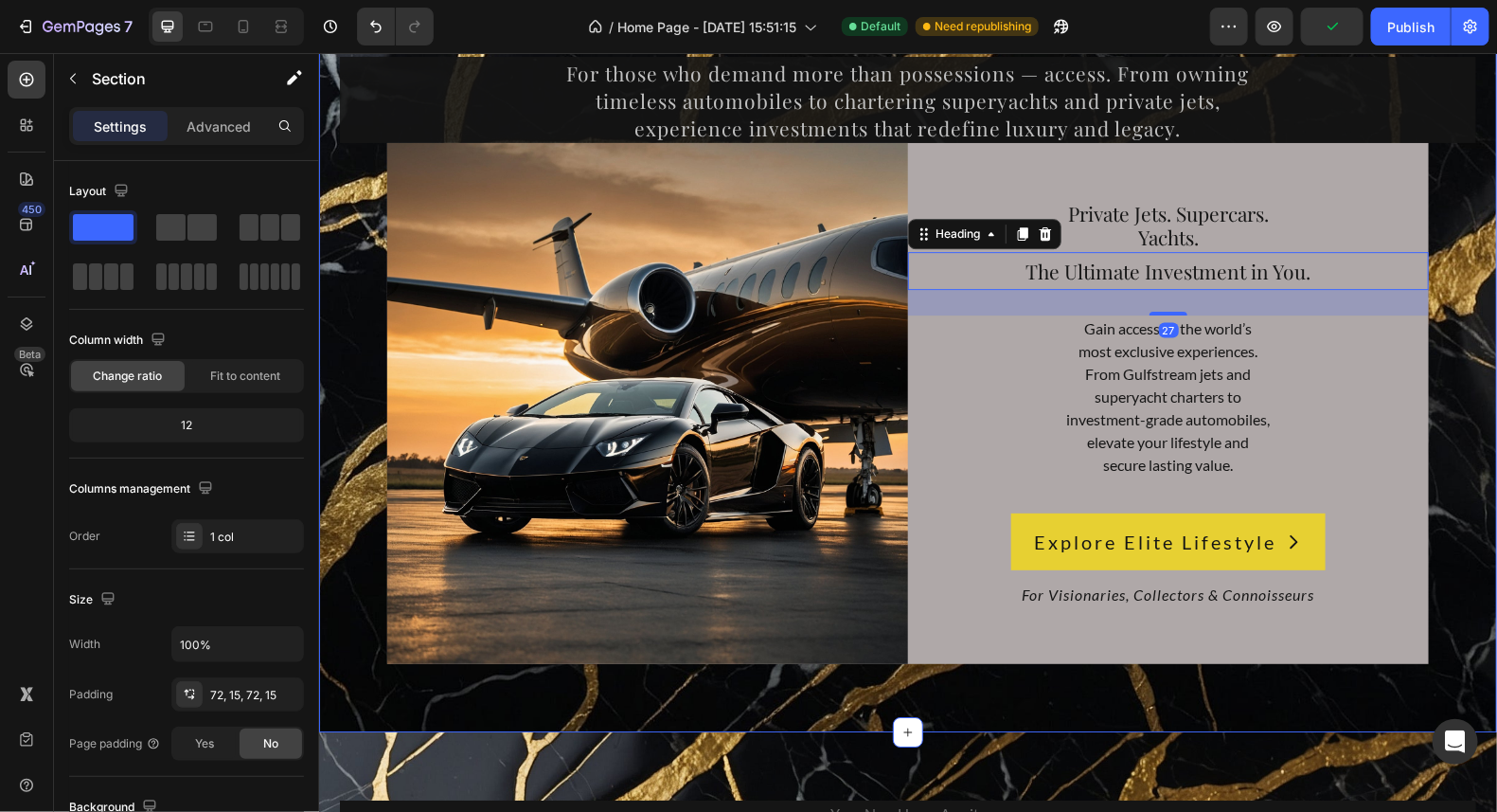
drag, startPoint x: 1380, startPoint y: 685, endPoint x: 1379, endPoint y: 674, distance: 11.0
click at [1379, 674] on div "10,000+ happy customers and counting Text Drive. Sail. Soar. Invest in the Extr…" at bounding box center [907, 250] width 1179 height 961
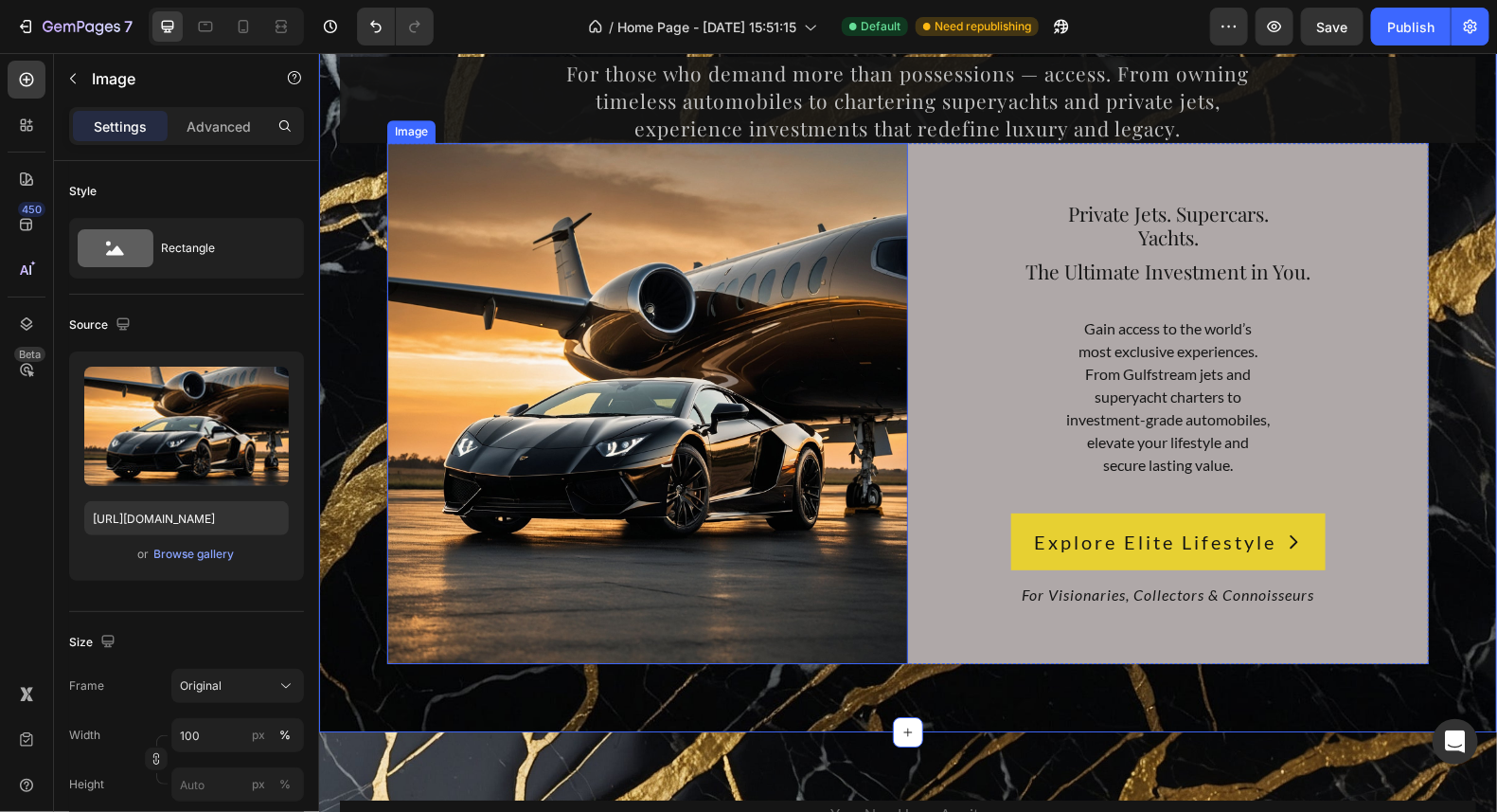
click at [557, 154] on img at bounding box center [647, 402] width 520 height 520
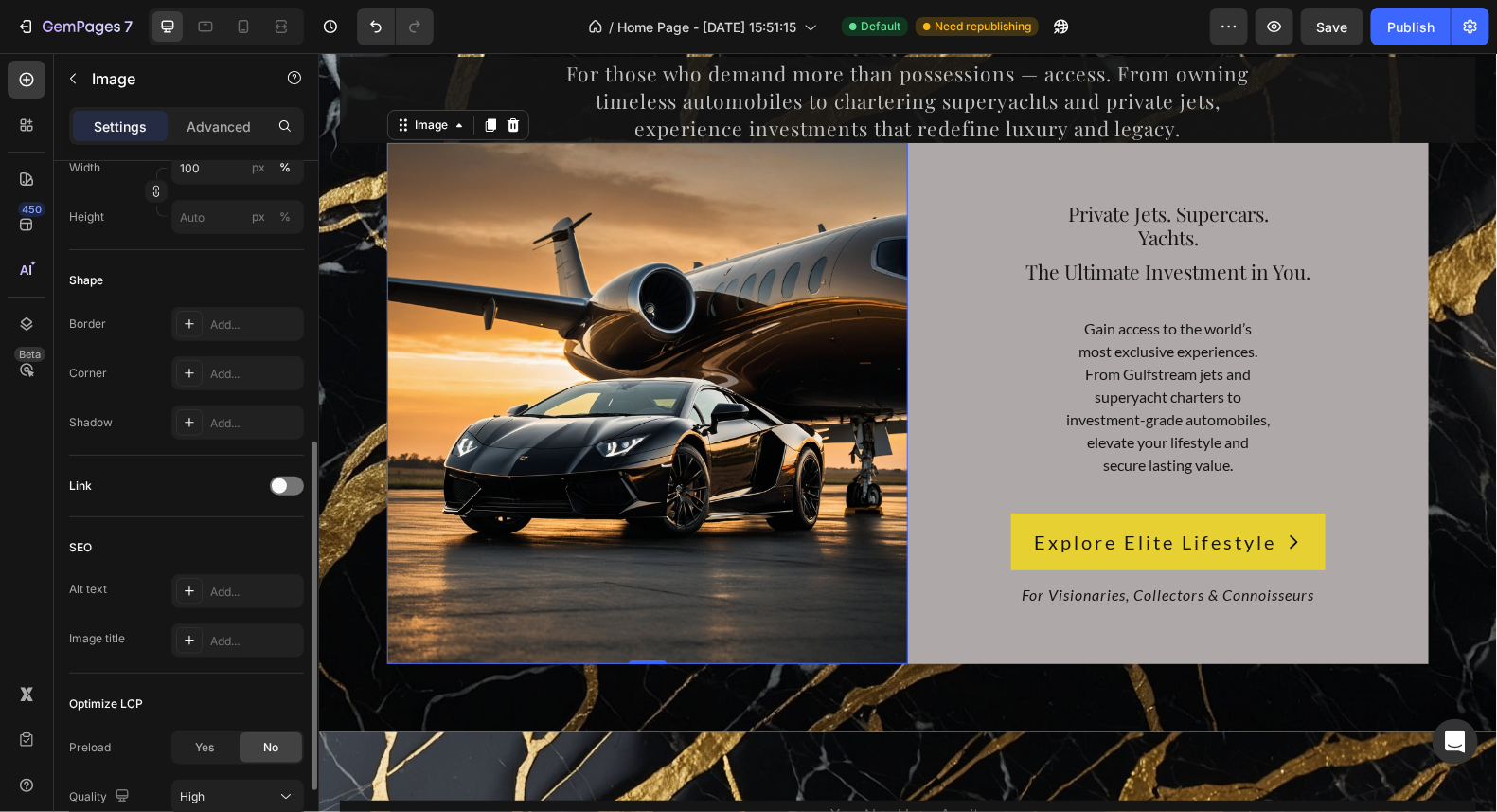
scroll to position [662, 0]
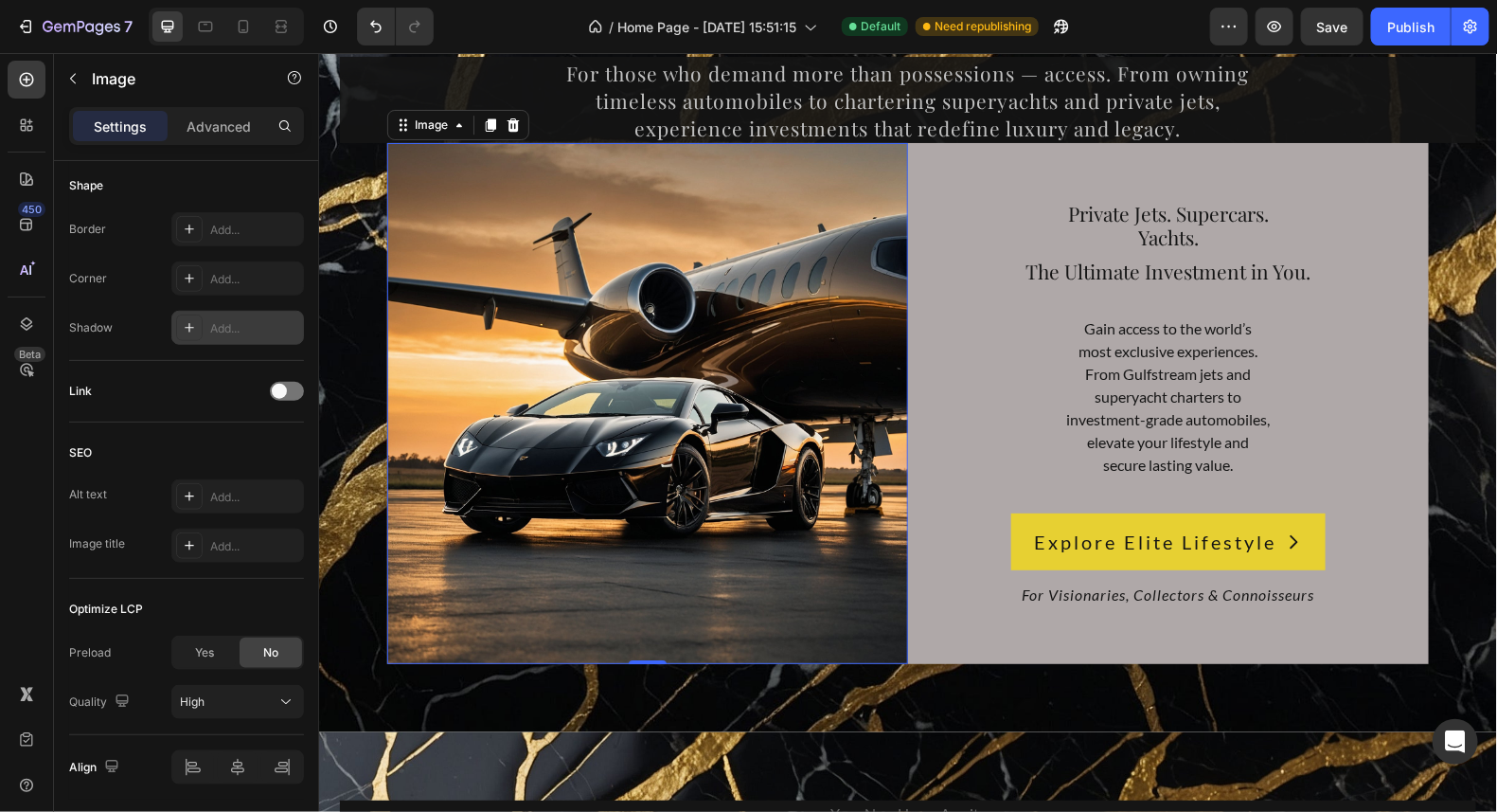
click at [188, 320] on icon at bounding box center [190, 328] width 15 height 15
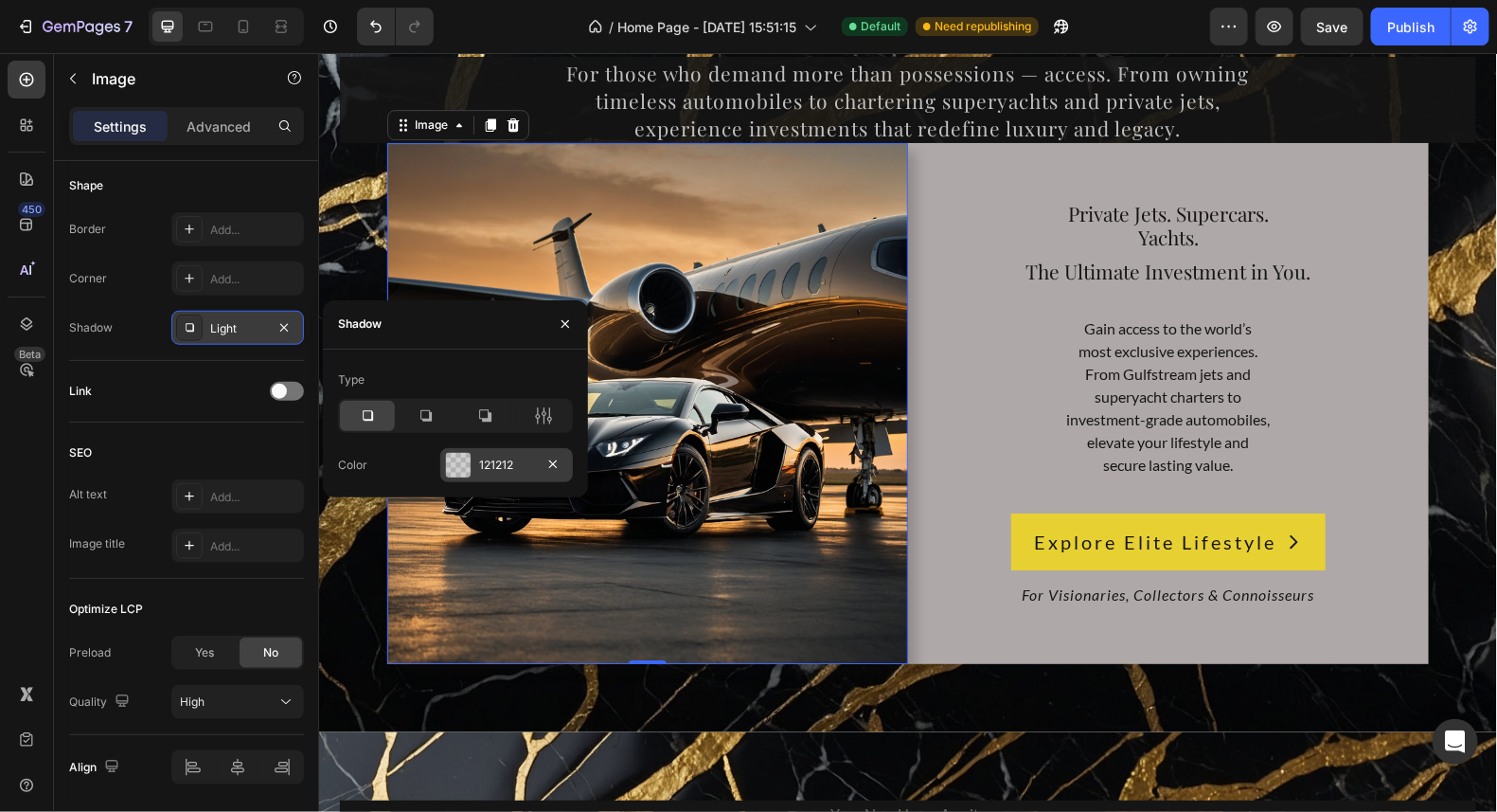
click at [455, 465] on div at bounding box center [459, 466] width 25 height 25
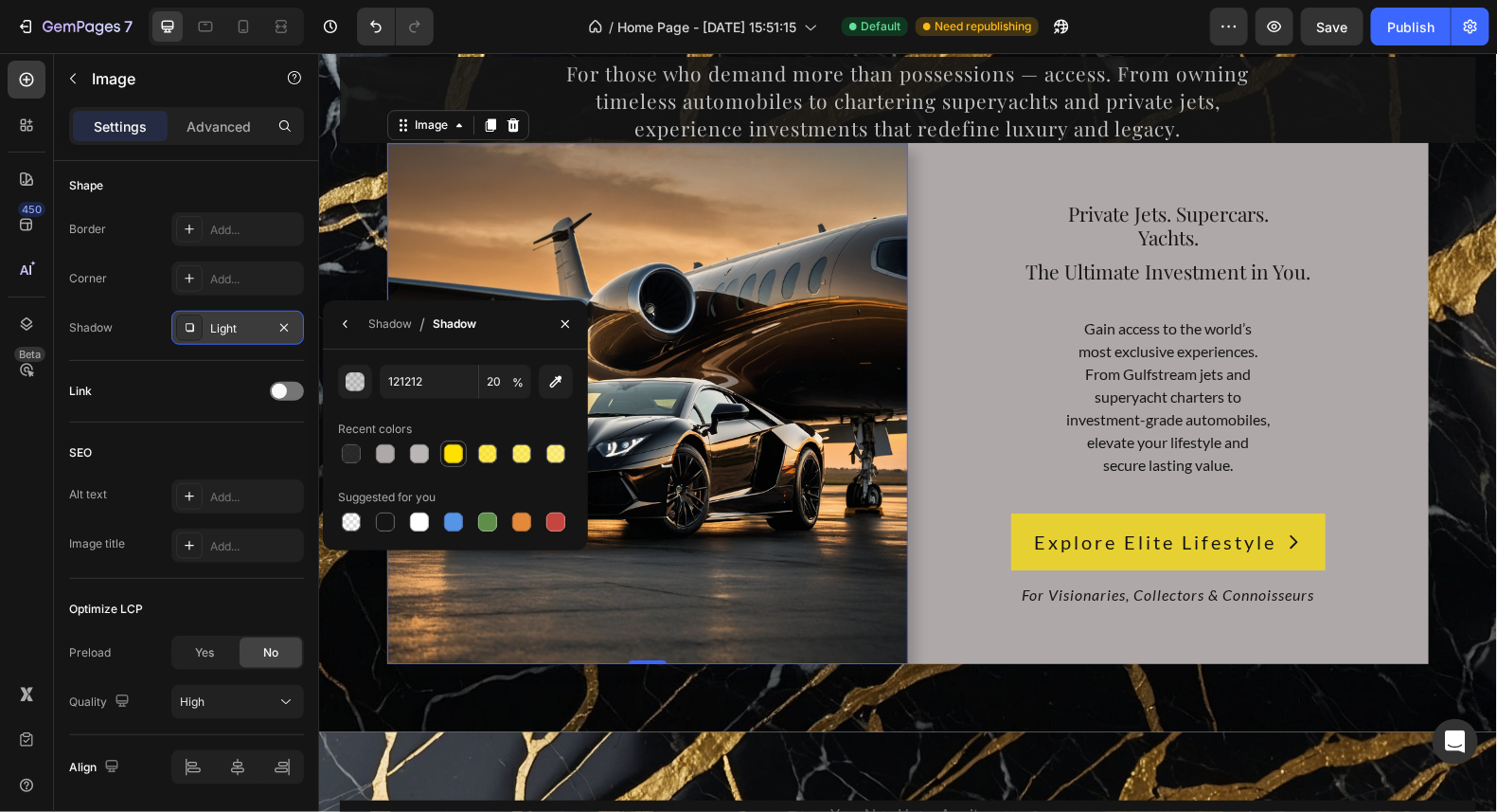
click at [455, 455] on div at bounding box center [454, 454] width 19 height 19
type input "FFE100"
type input "100"
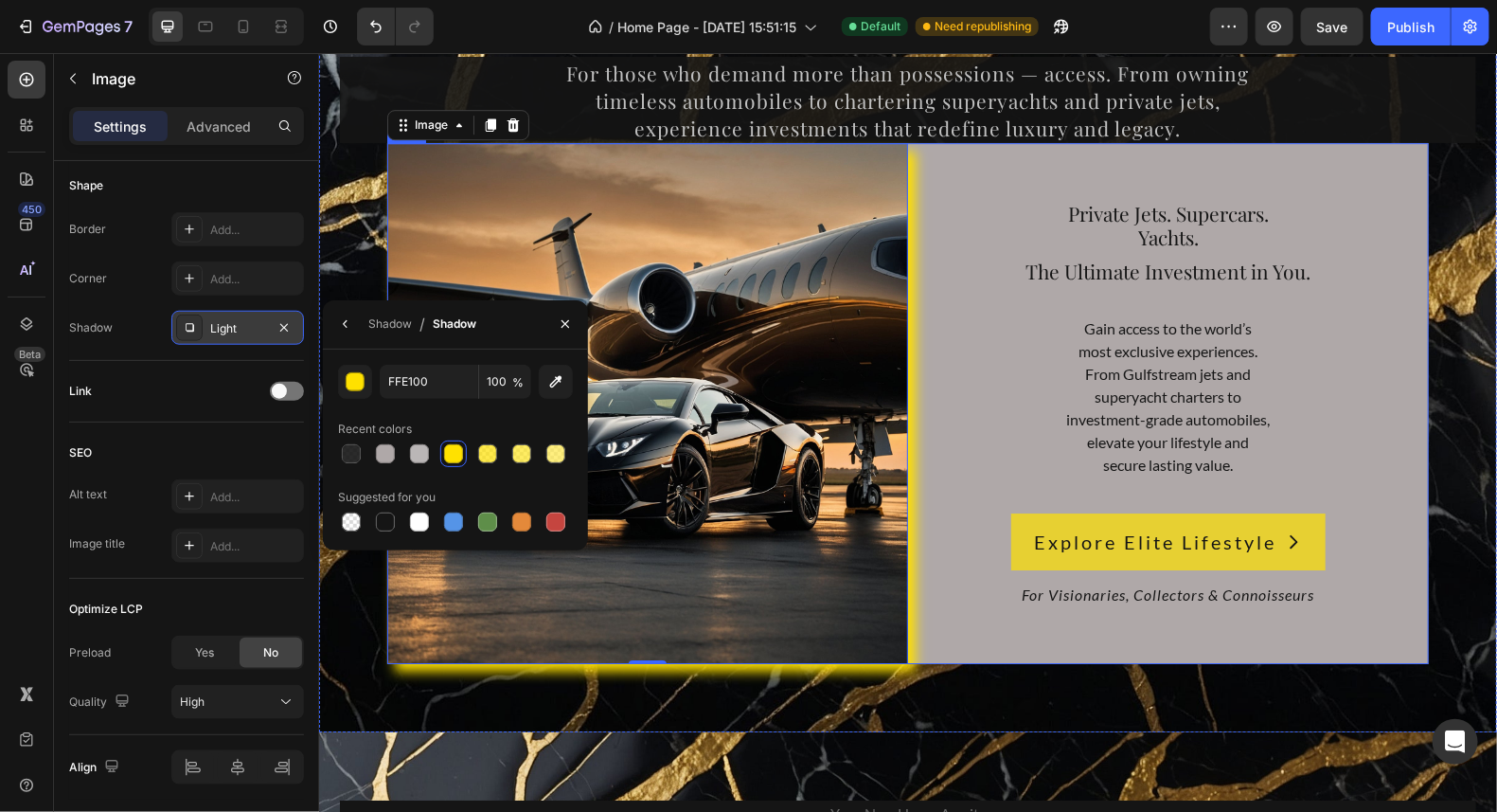
click at [1400, 157] on div "Private Jets. Supercars. Yachts. Heading The Ultimate Investment in You. Headin…" at bounding box center [1167, 402] width 520 height 520
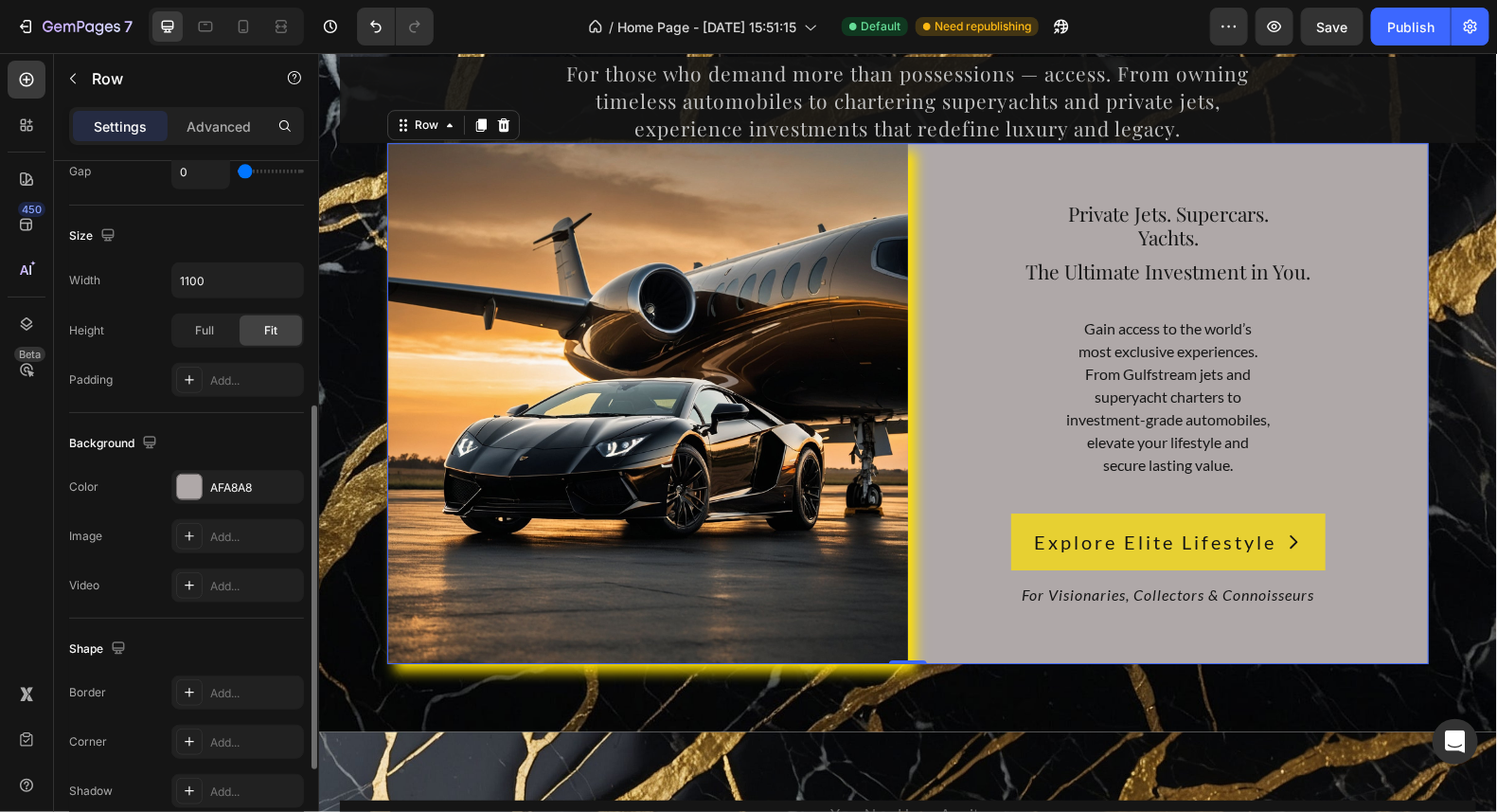
scroll to position [661, 0]
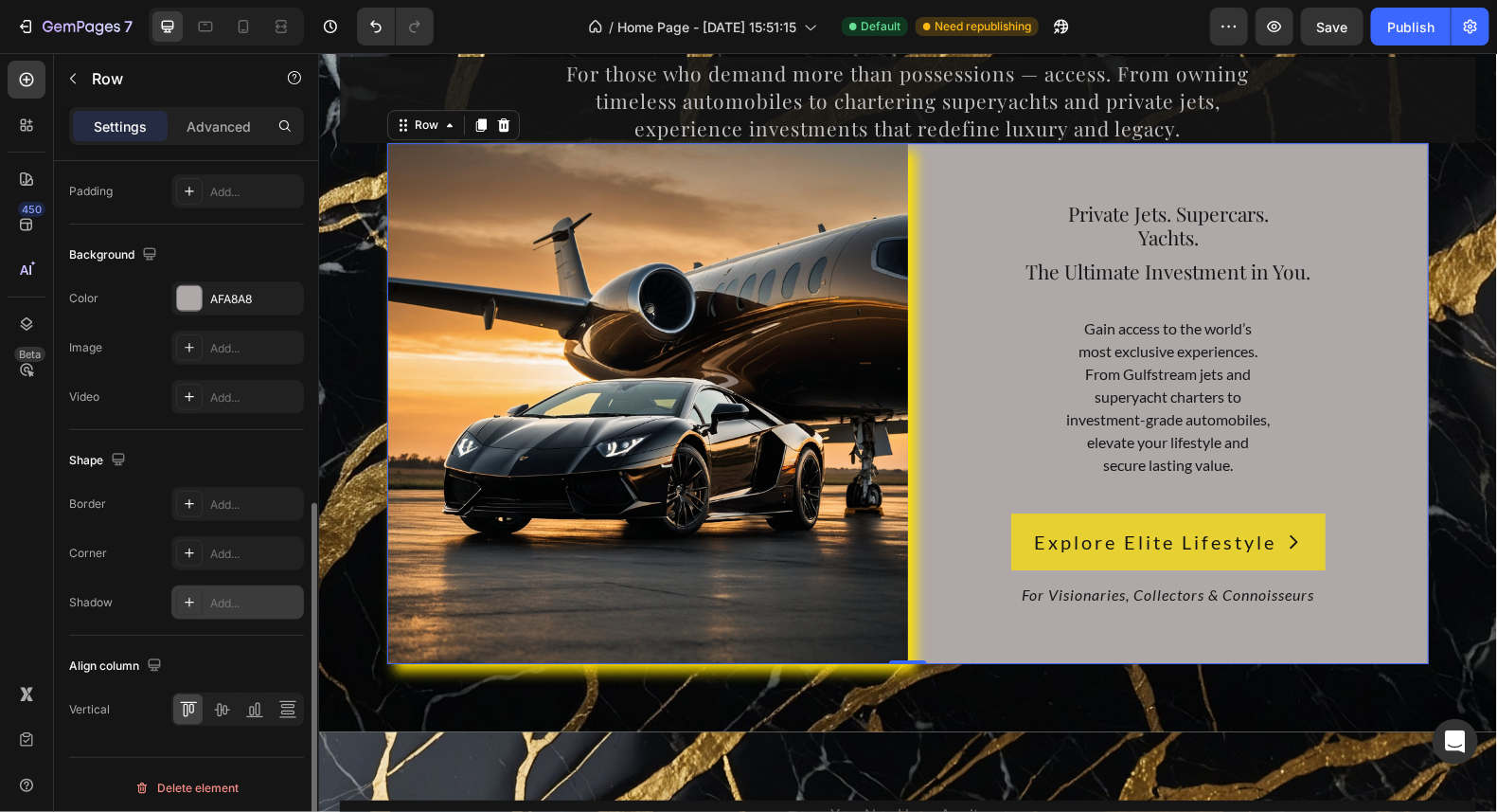
click at [192, 595] on icon at bounding box center [190, 602] width 15 height 15
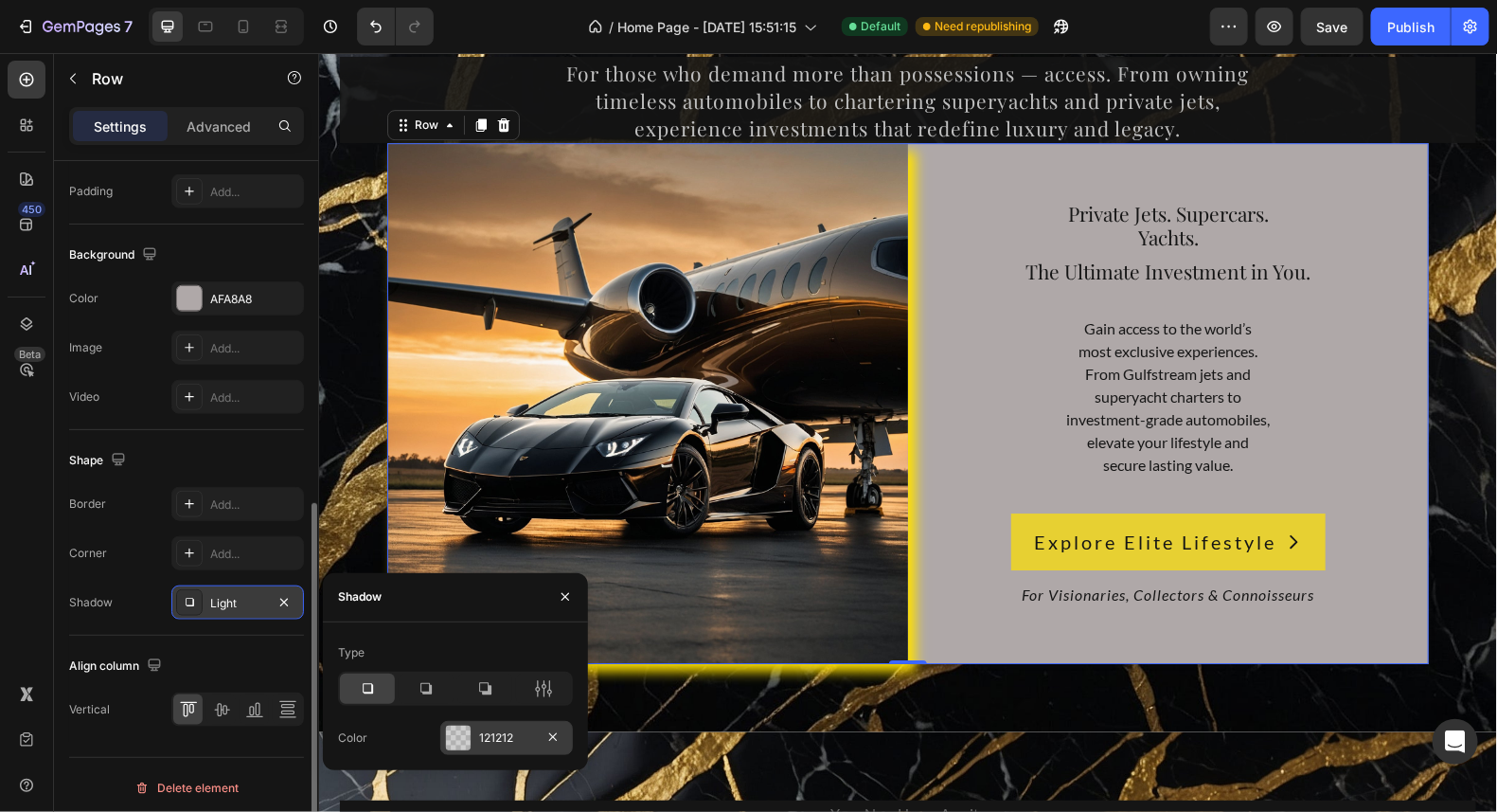
click at [464, 739] on div at bounding box center [459, 738] width 25 height 25
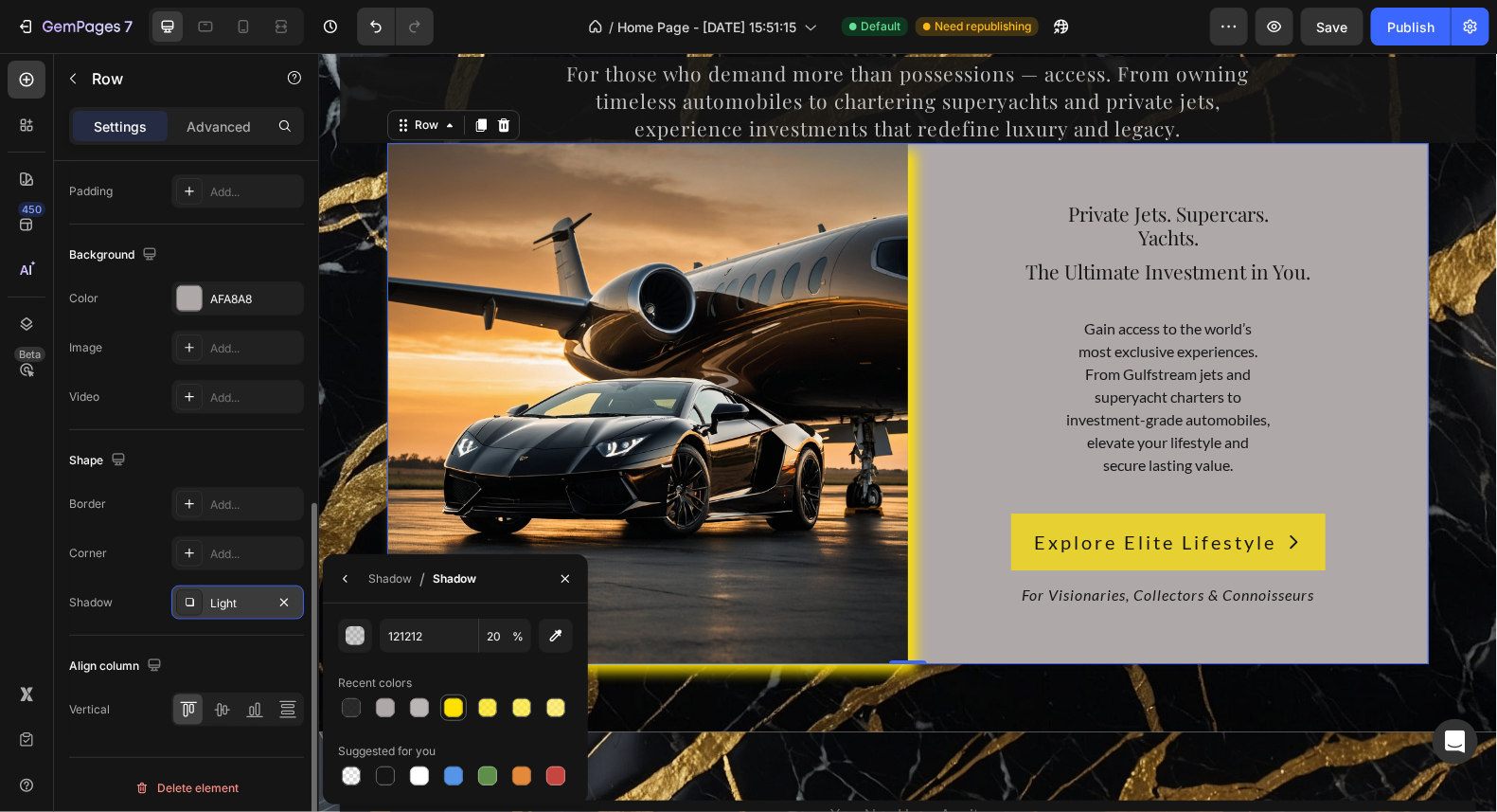
click at [455, 705] on div at bounding box center [454, 708] width 19 height 19
type input "FFE100"
type input "100"
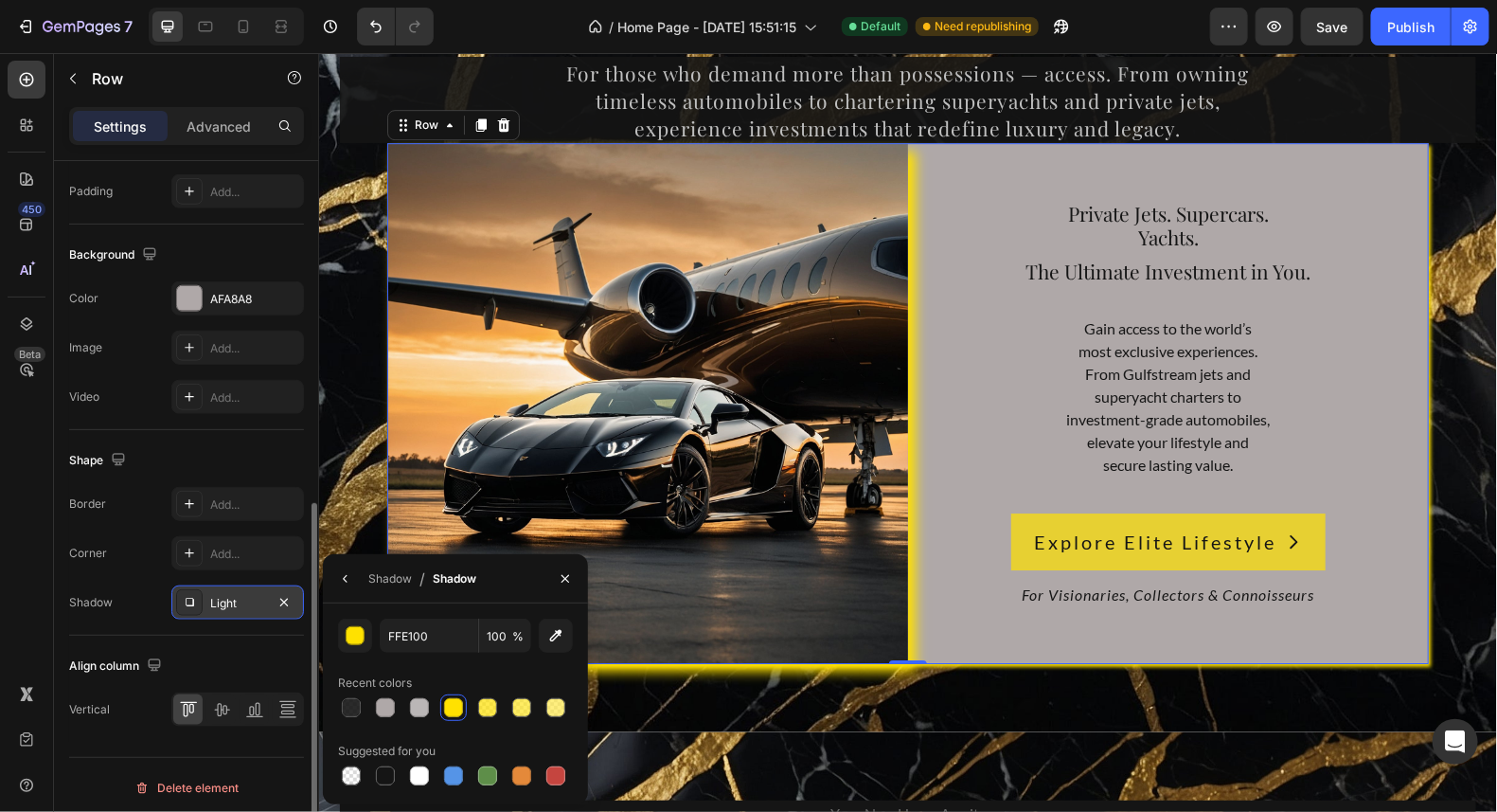
click at [215, 596] on div "Light" at bounding box center [238, 603] width 55 height 17
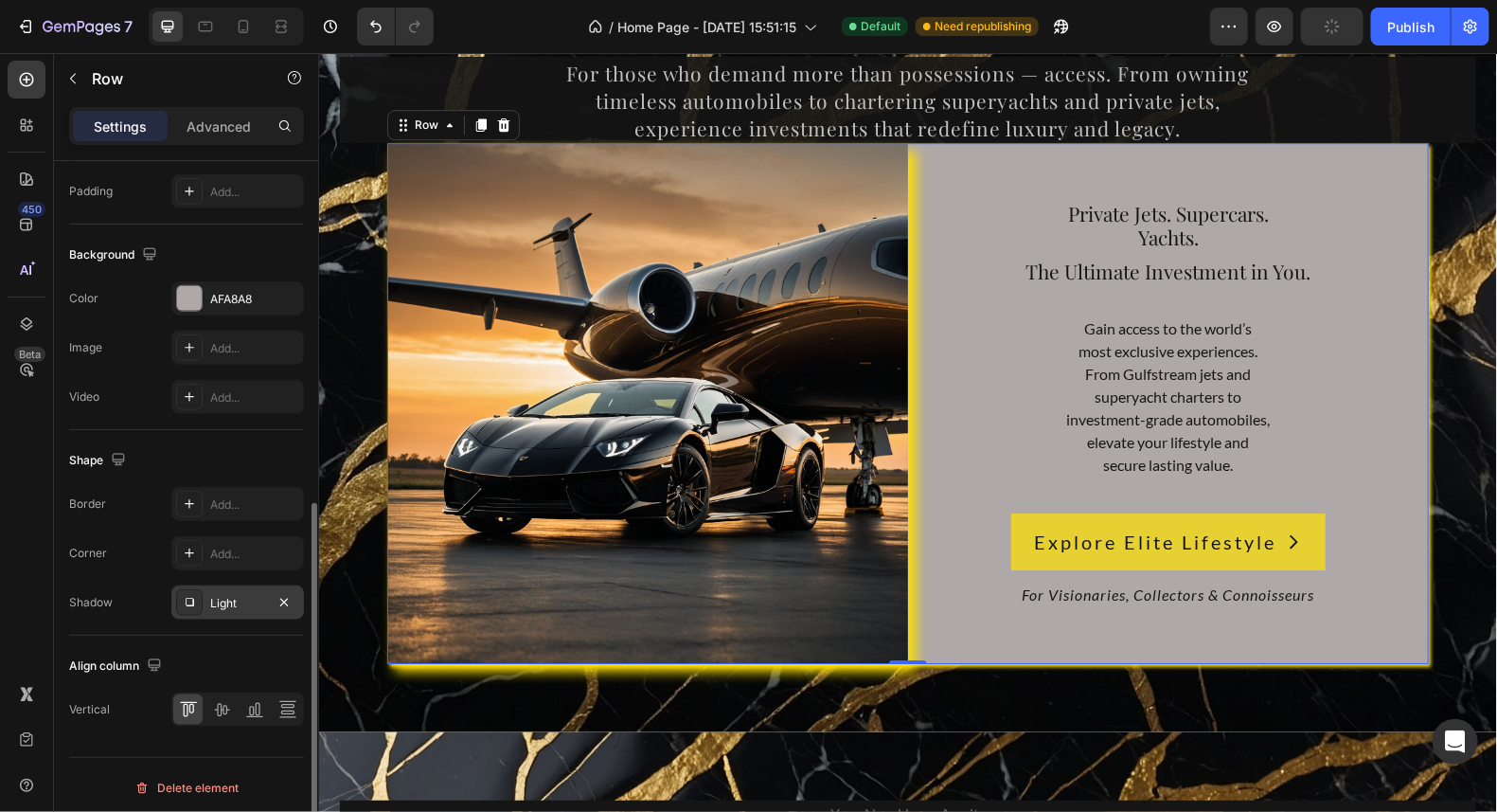
click at [216, 596] on div "Light" at bounding box center [238, 603] width 55 height 17
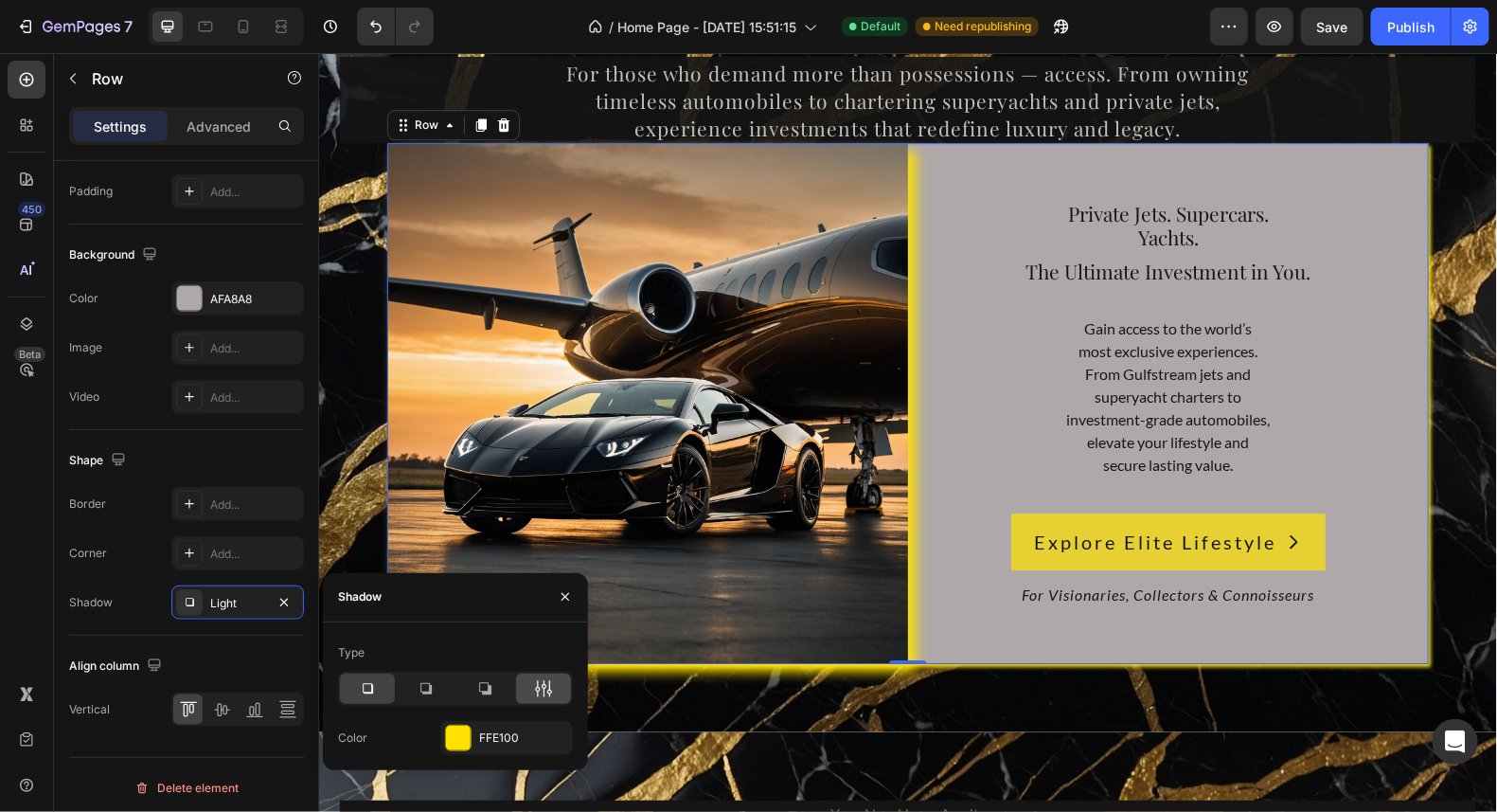
click at [545, 688] on icon at bounding box center [544, 689] width 5 height 17
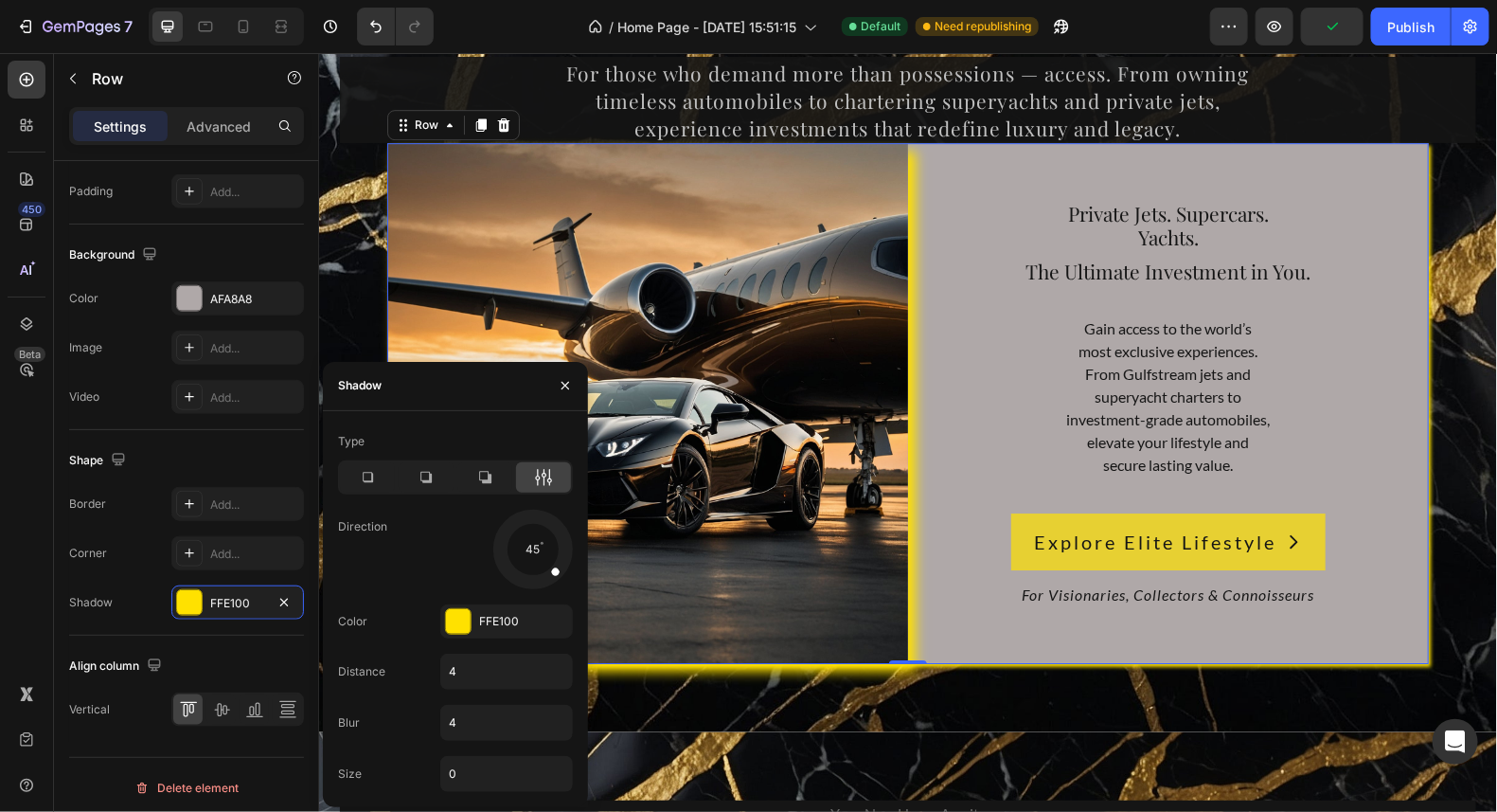
drag, startPoint x: 556, startPoint y: 572, endPoint x: 581, endPoint y: 596, distance: 34.7
click at [581, 596] on div "Type Direction 45 Color FFE100 Distance 4 Blur 4 Size 0" at bounding box center [456, 609] width 266 height 366
click at [432, 474] on icon at bounding box center [426, 477] width 19 height 19
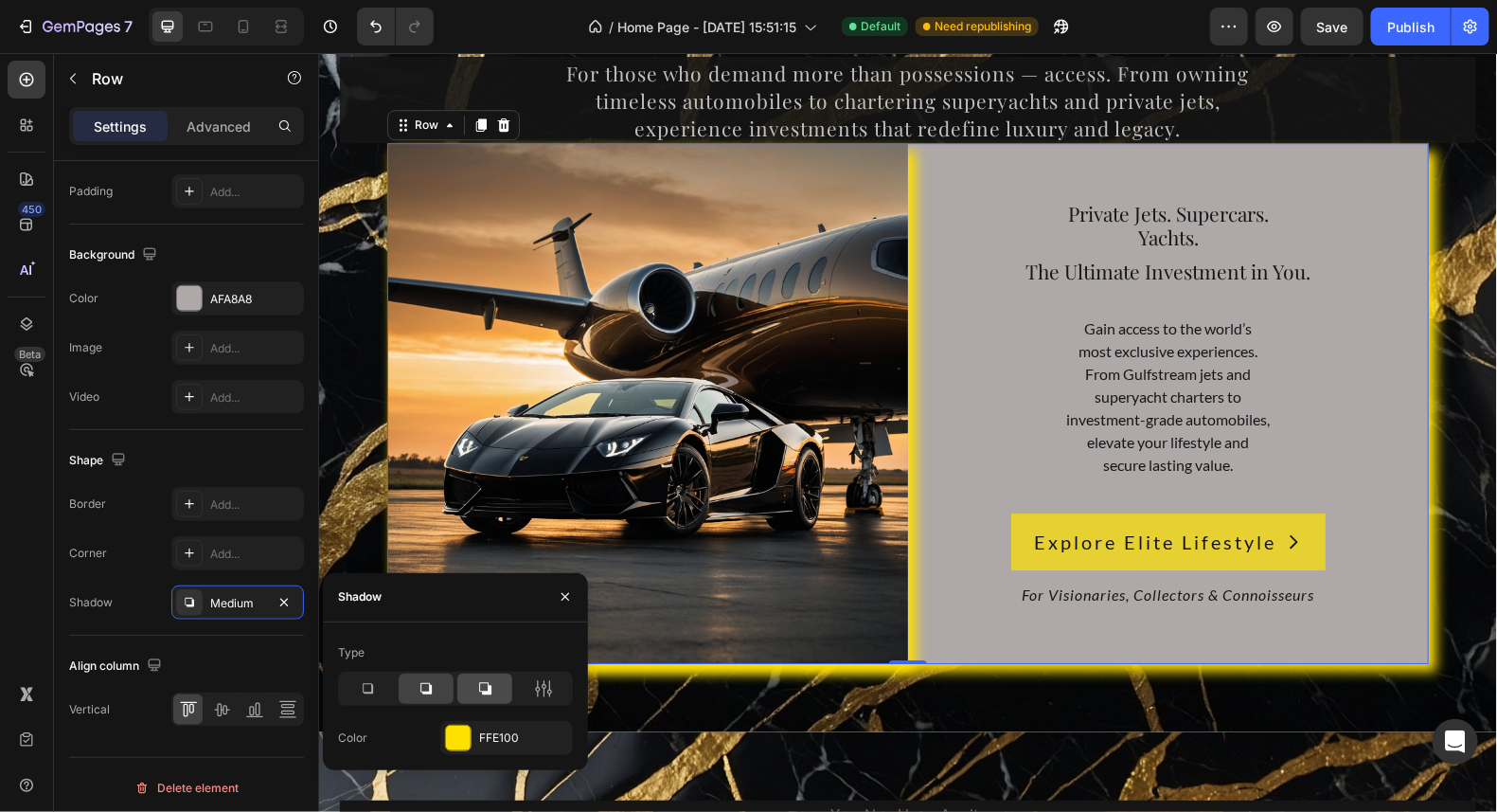
click at [490, 690] on icon at bounding box center [485, 688] width 13 height 13
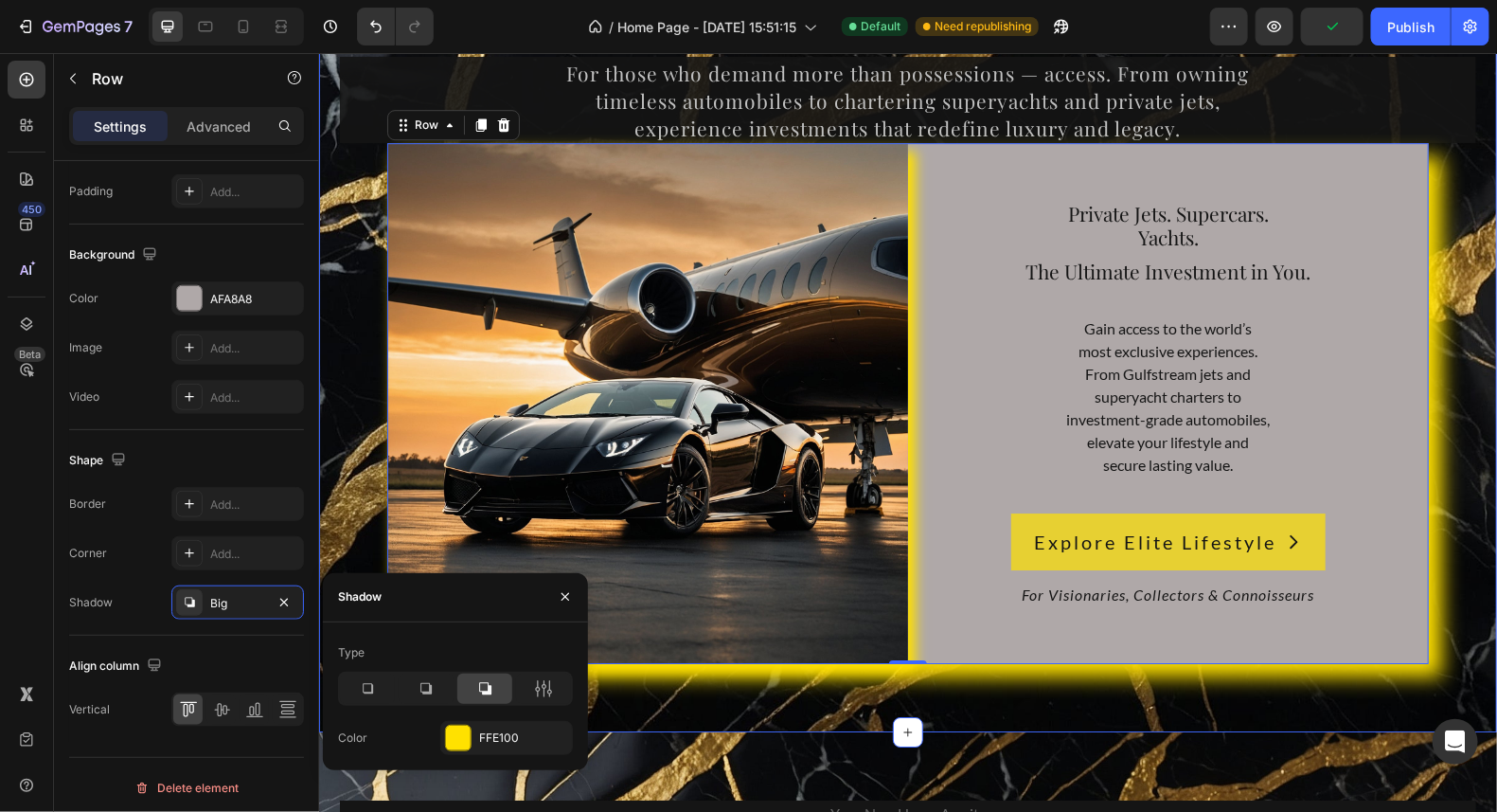
click at [1453, 189] on div "10,000+ happy customers and counting Text Drive. Sail. Soar. Invest in the Extr…" at bounding box center [907, 250] width 1150 height 825
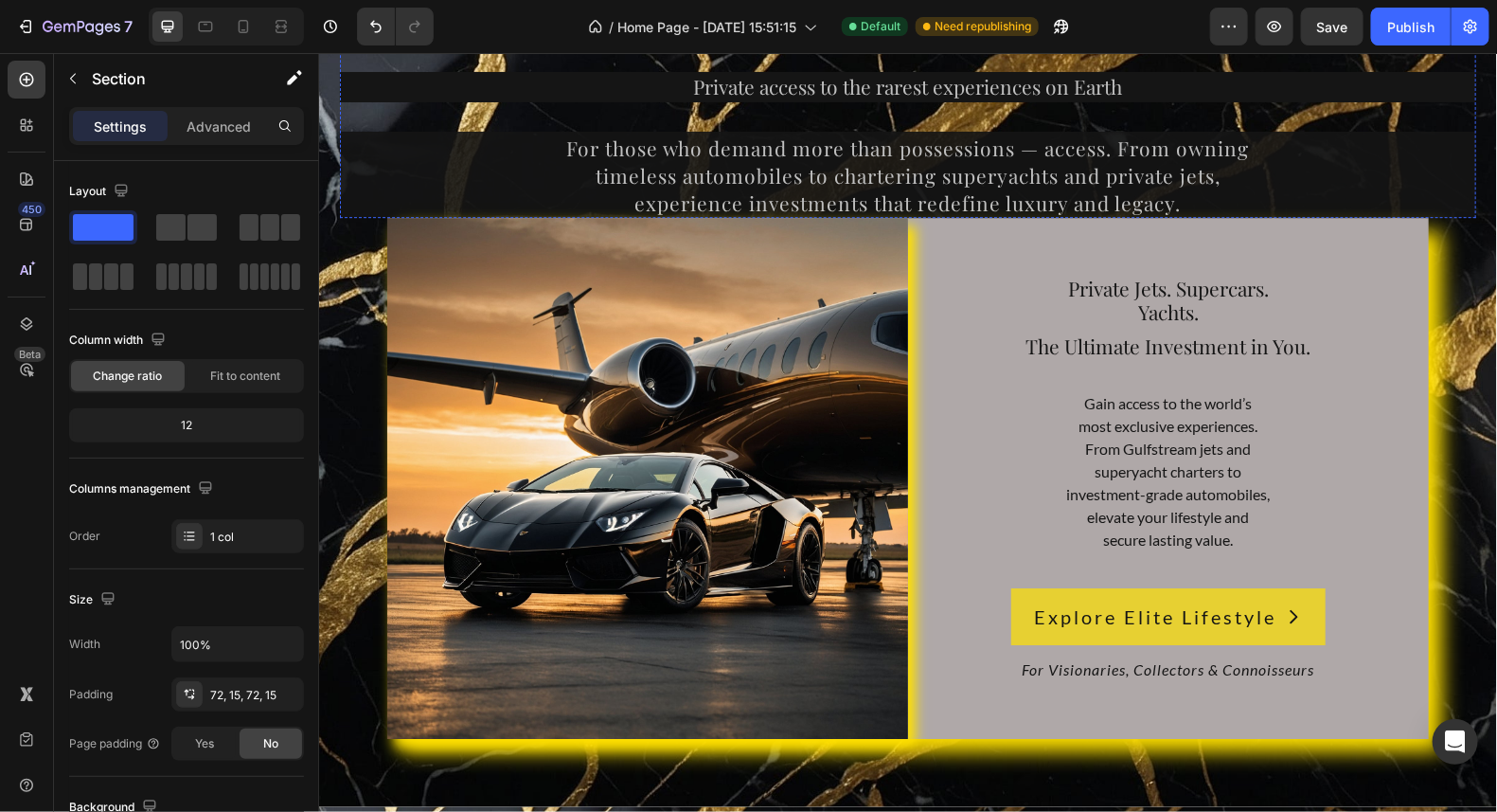
scroll to position [8714, 0]
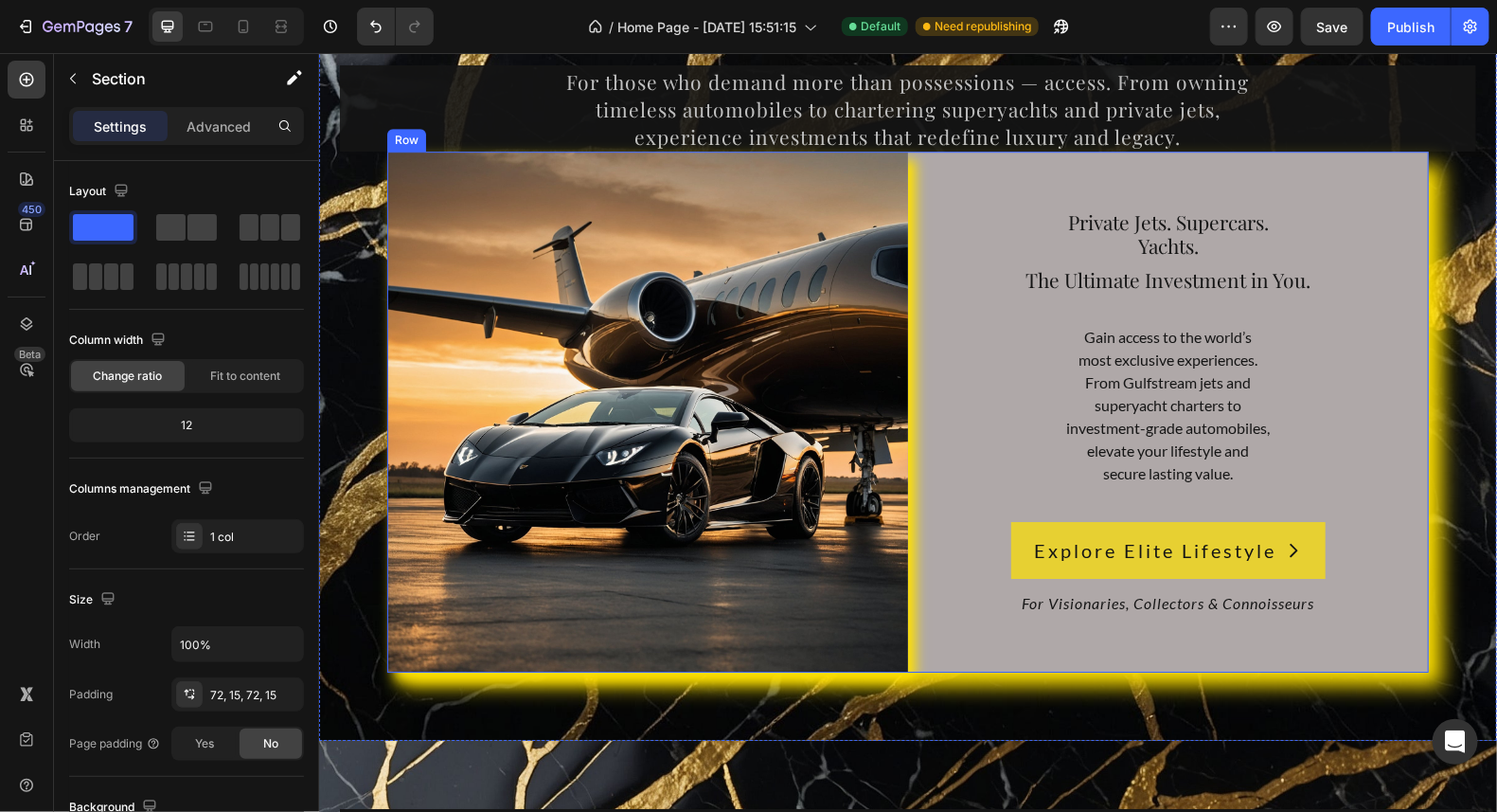
click at [1416, 174] on div "Private Jets. Supercars. Yachts. Heading The Ultimate Investment in You. Headin…" at bounding box center [1167, 411] width 520 height 520
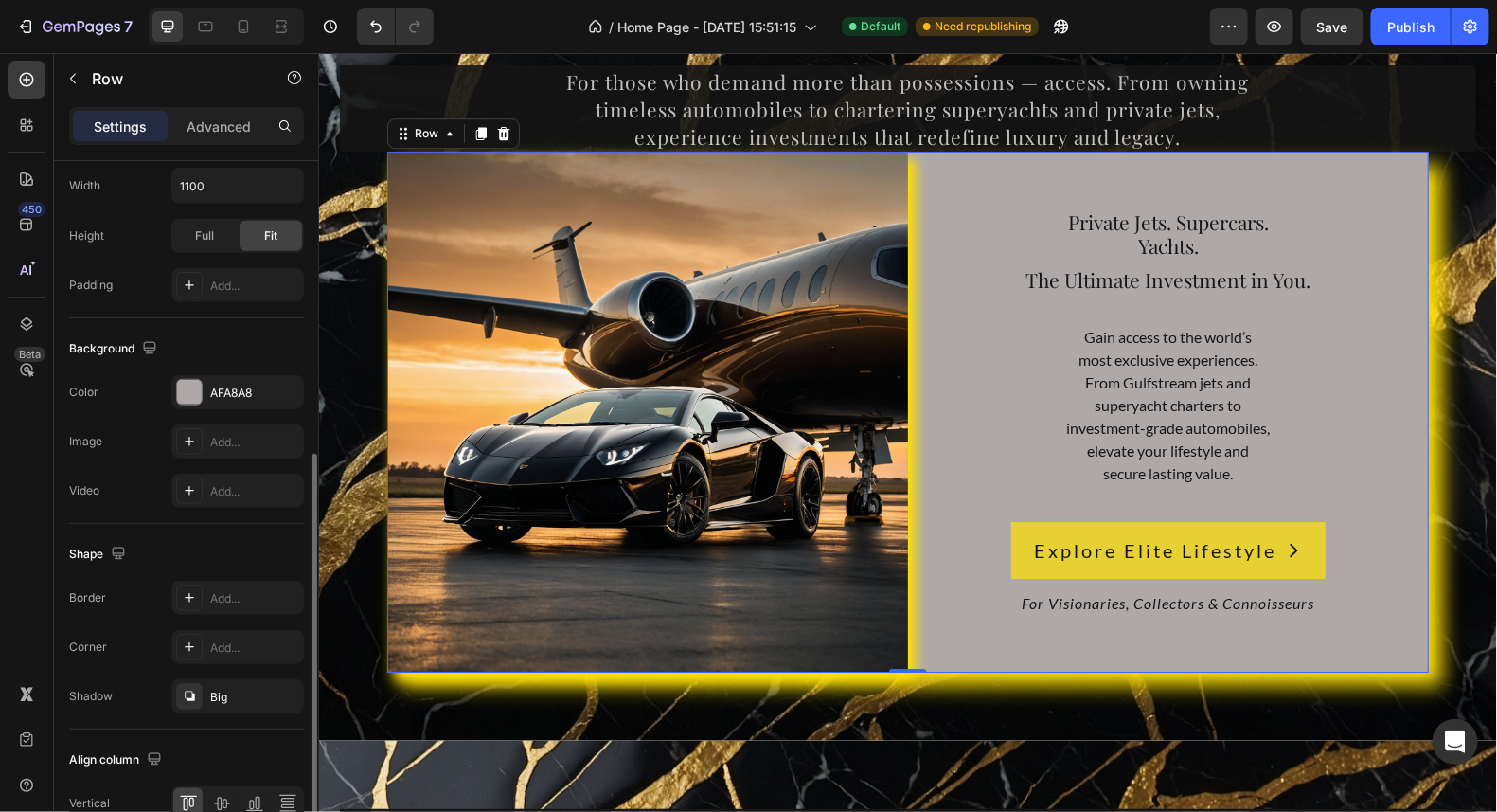
scroll to position [661, 0]
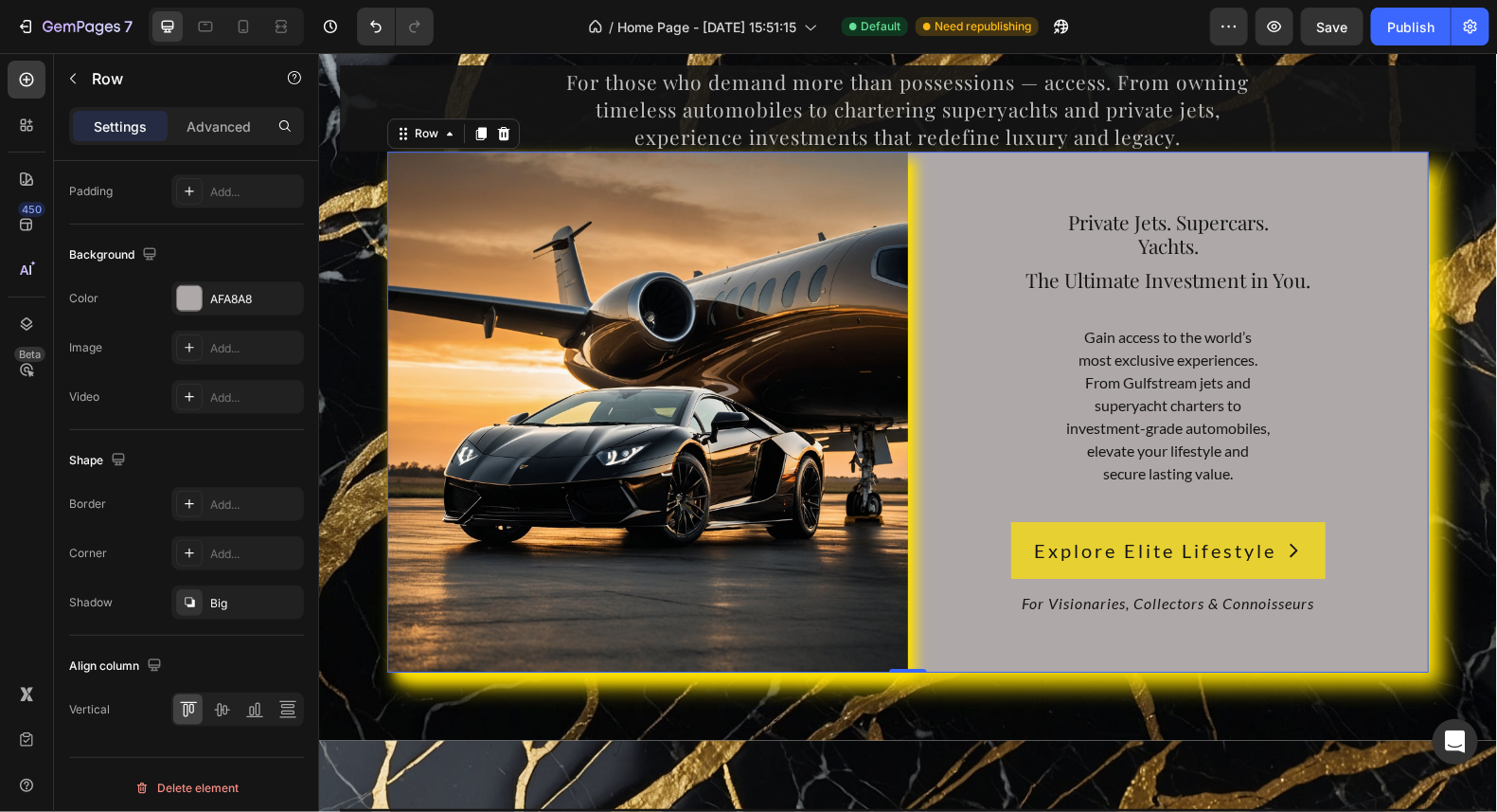
click at [1399, 178] on div "Private Jets. Supercars. Yachts. Heading The Ultimate Investment in You. Headin…" at bounding box center [1167, 411] width 520 height 520
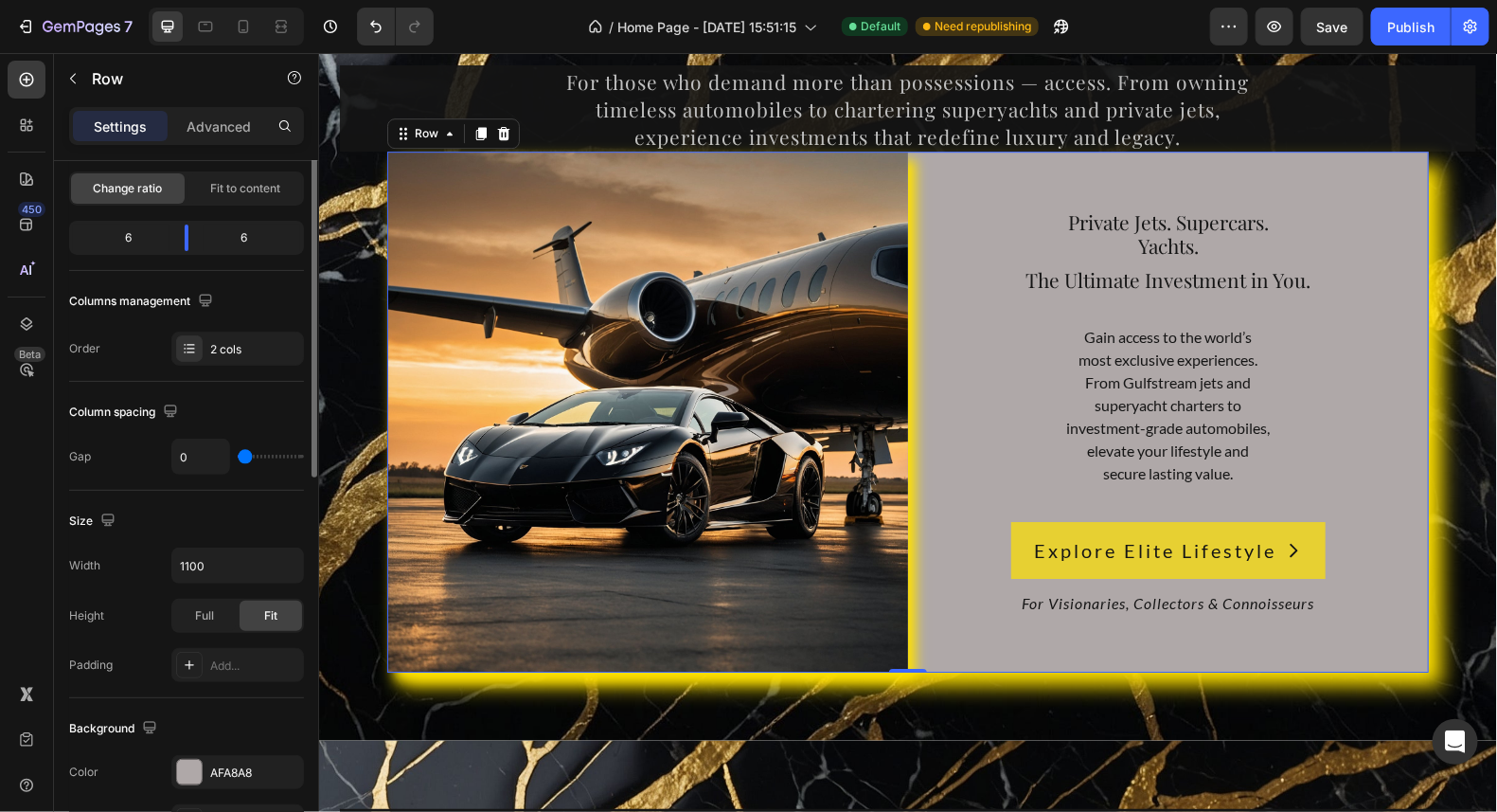
scroll to position [92, 0]
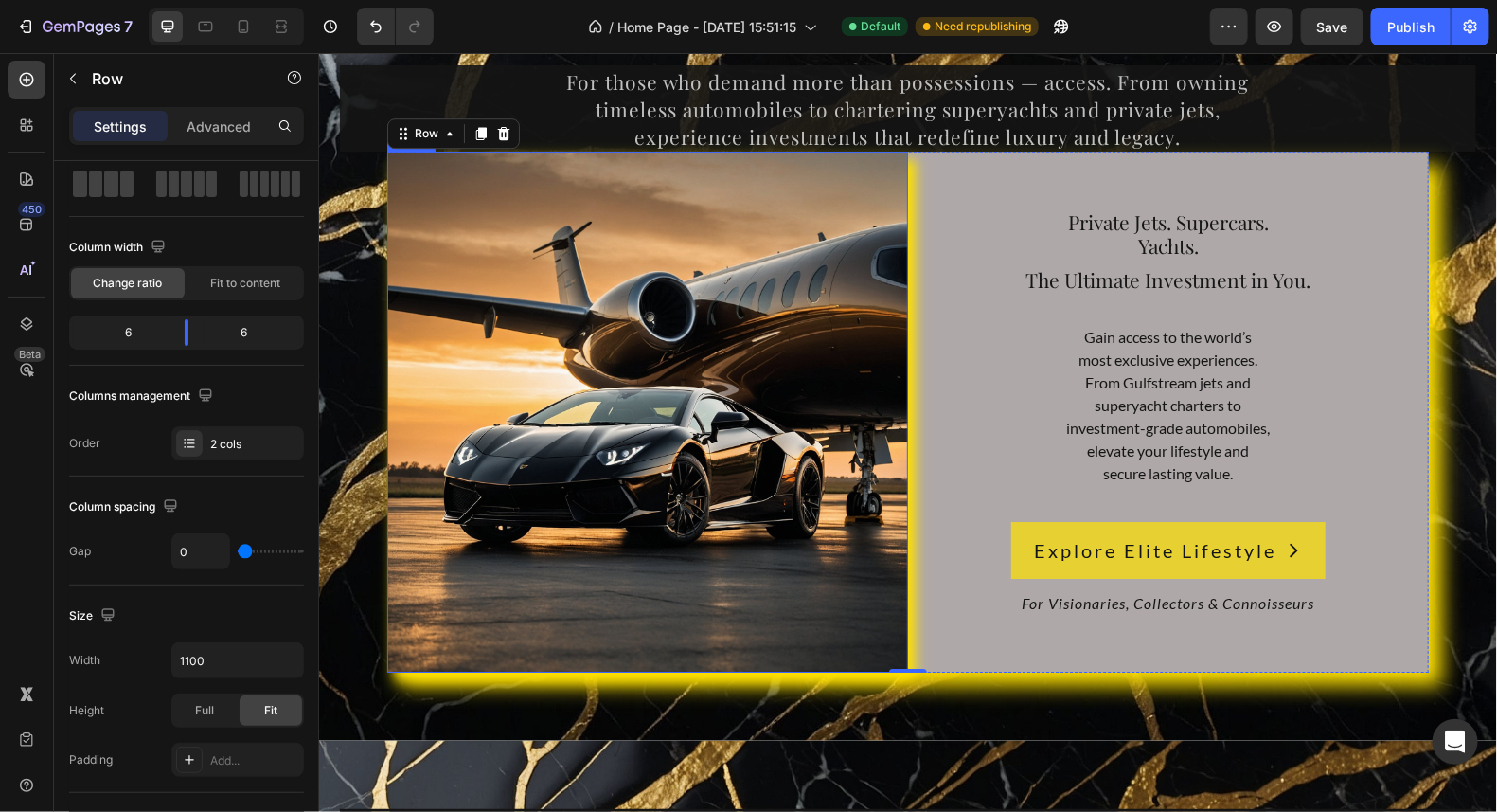
click at [871, 190] on img at bounding box center [647, 411] width 520 height 520
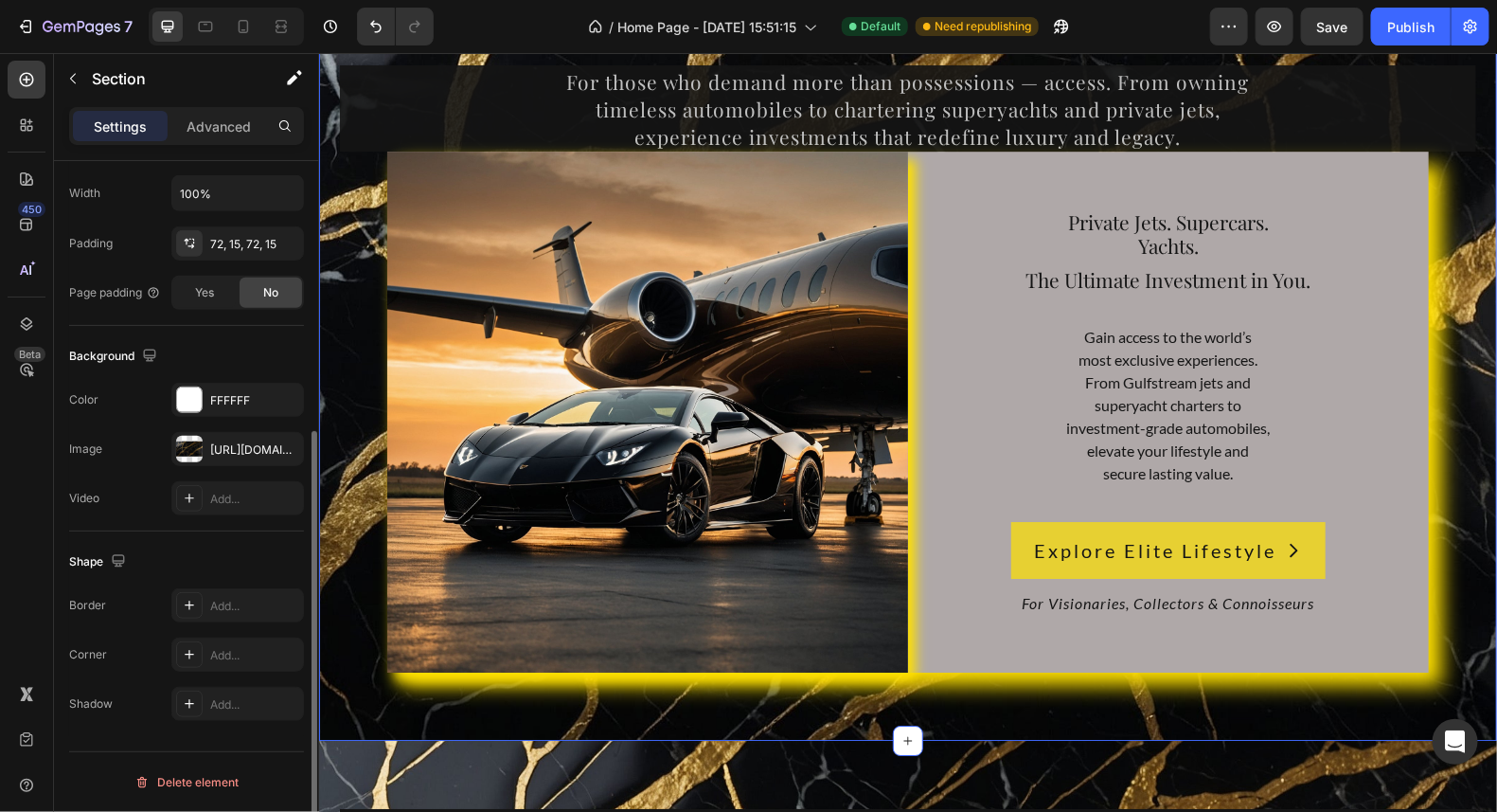
scroll to position [0, 0]
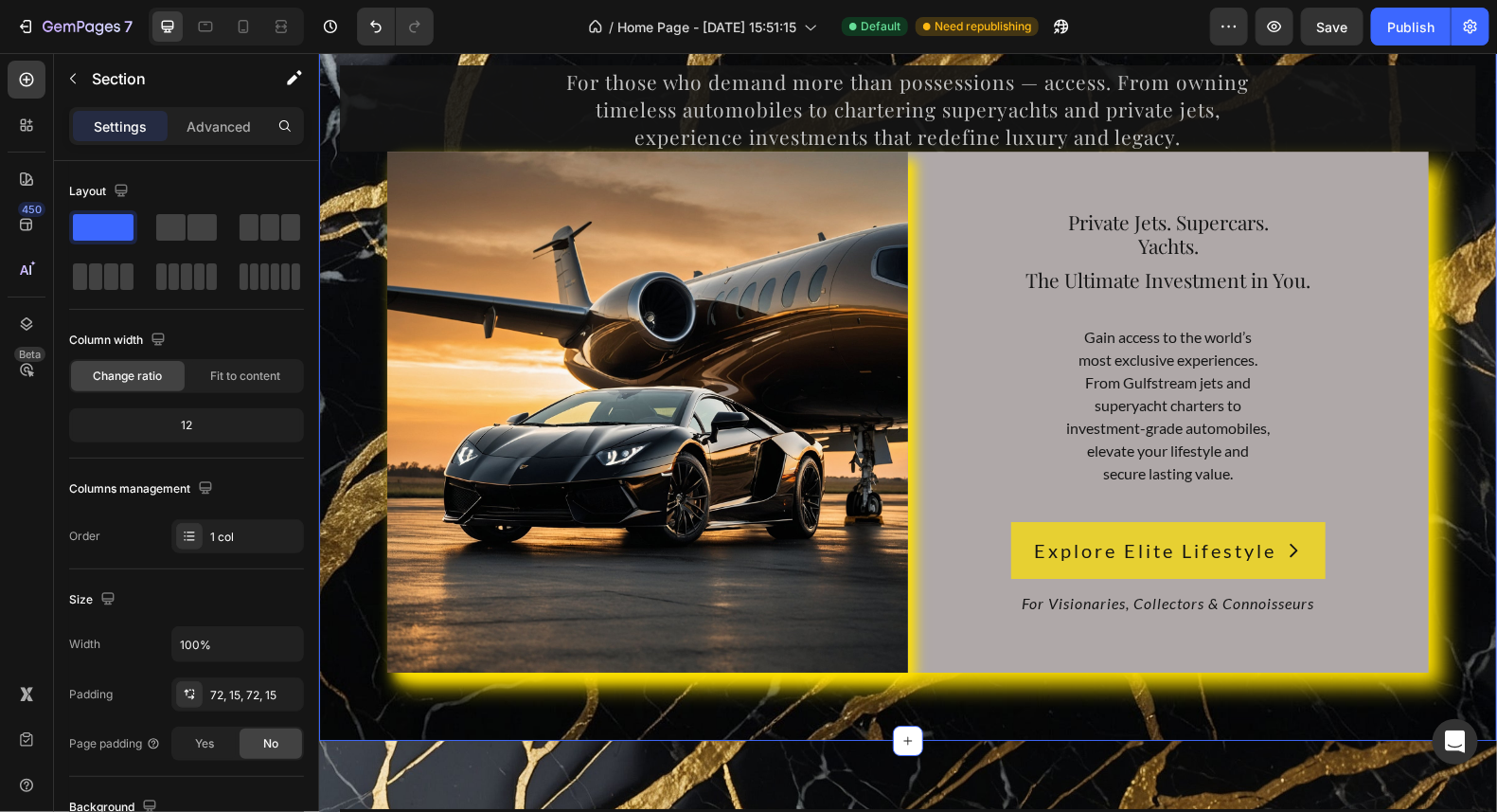
click at [906, 675] on div "10,000+ happy customers and counting Text Drive. Sail. Soar. Invest in the Extr…" at bounding box center [907, 259] width 1179 height 961
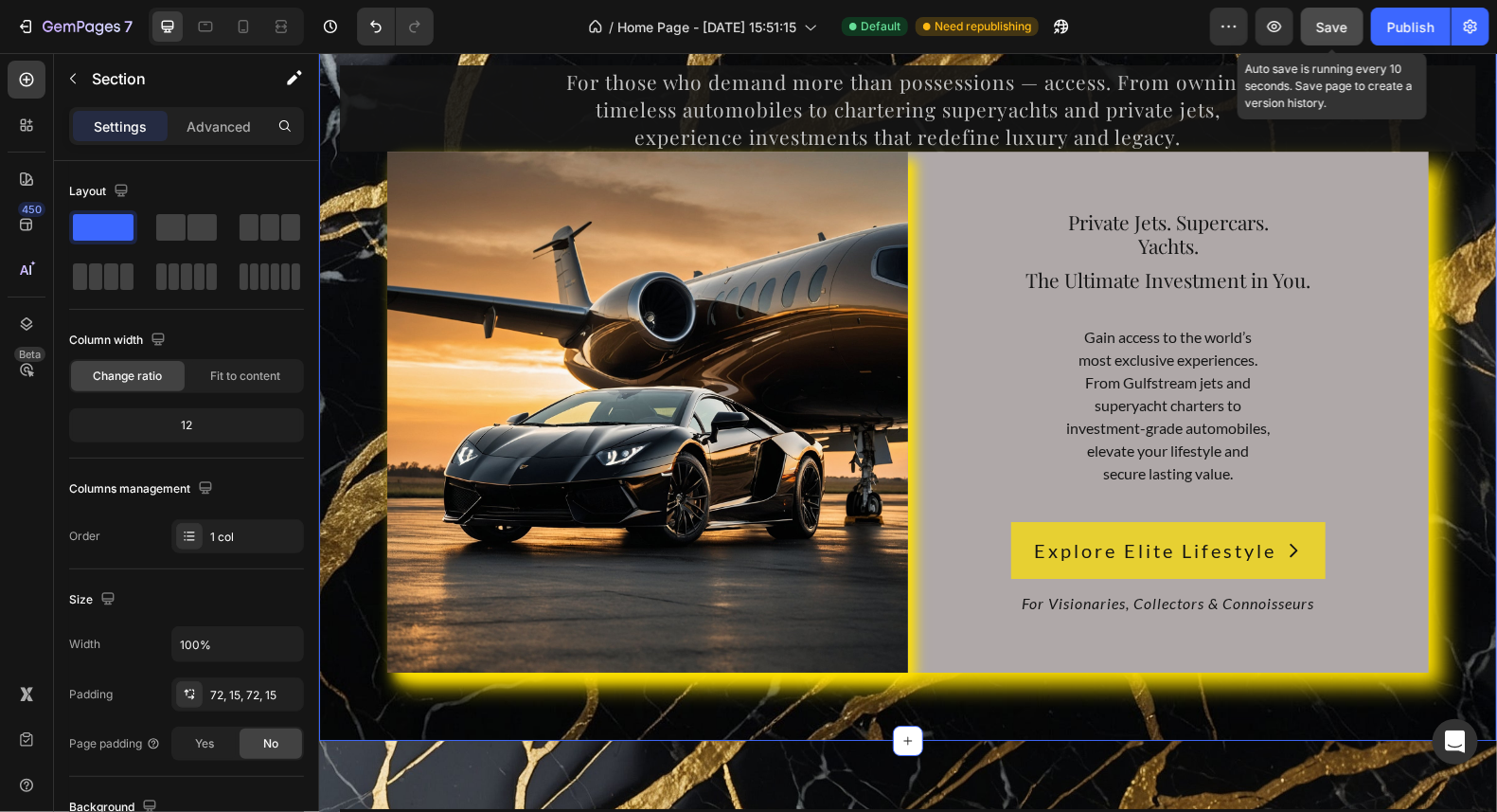
click at [1351, 21] on button "Save" at bounding box center [1332, 26] width 63 height 38
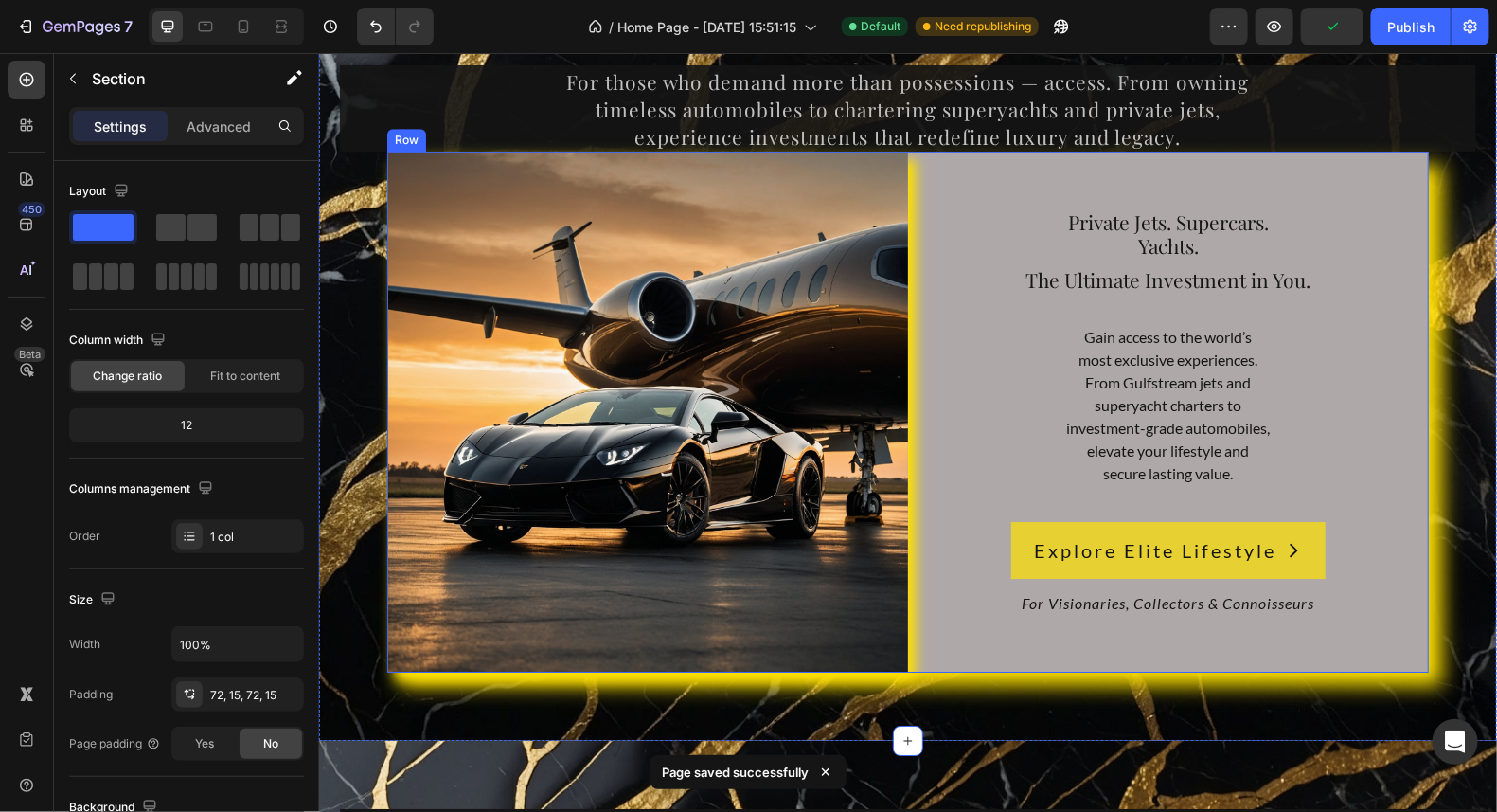
click at [907, 486] on div "Private Jets. Supercars. Yachts. Heading The Ultimate Investment in You. Headin…" at bounding box center [1167, 411] width 520 height 520
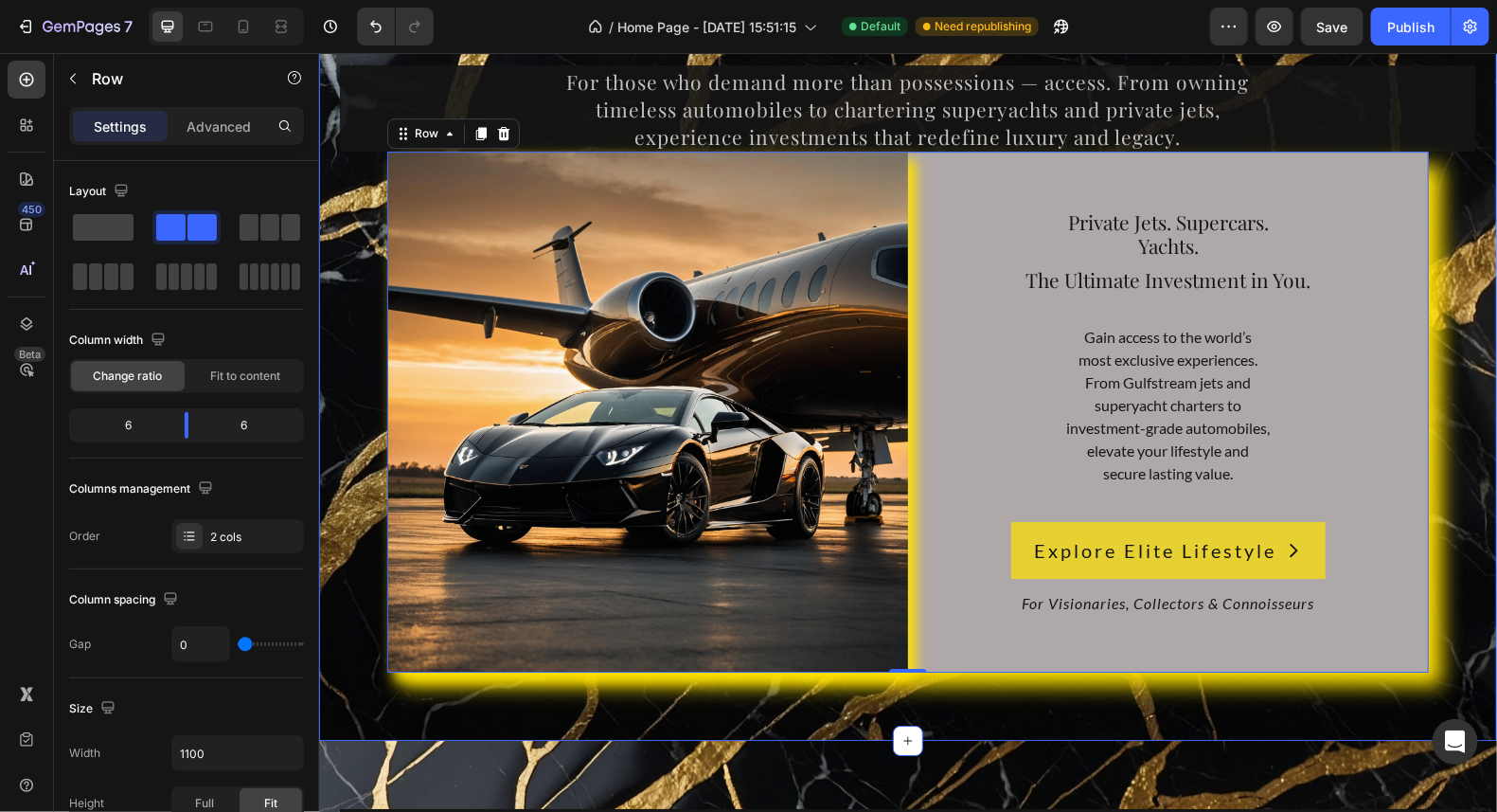
click at [1449, 173] on div "10,000+ happy customers and counting Text Drive. Sail. Soar. Invest in the Extr…" at bounding box center [907, 259] width 1150 height 825
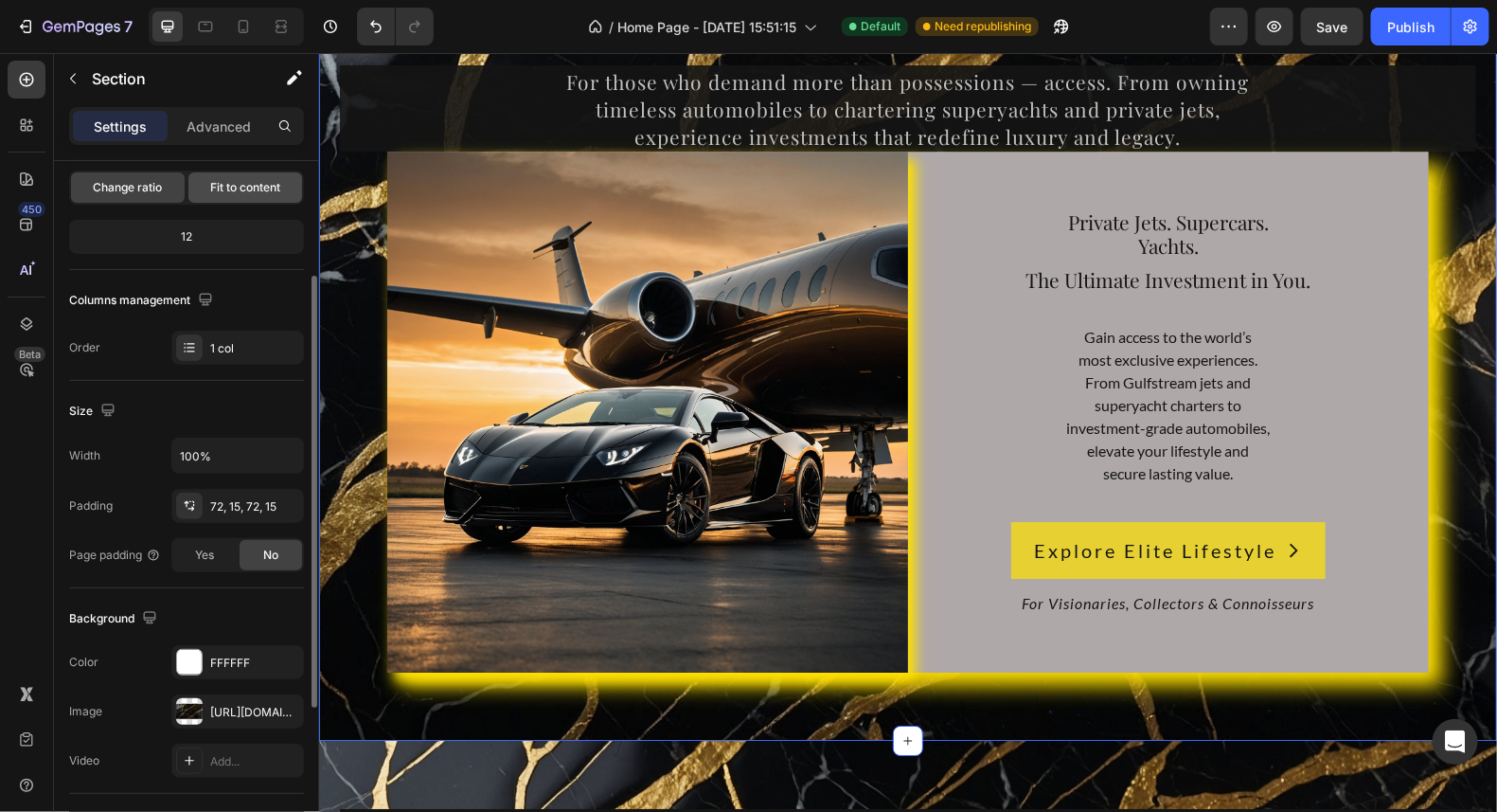
scroll to position [447, 0]
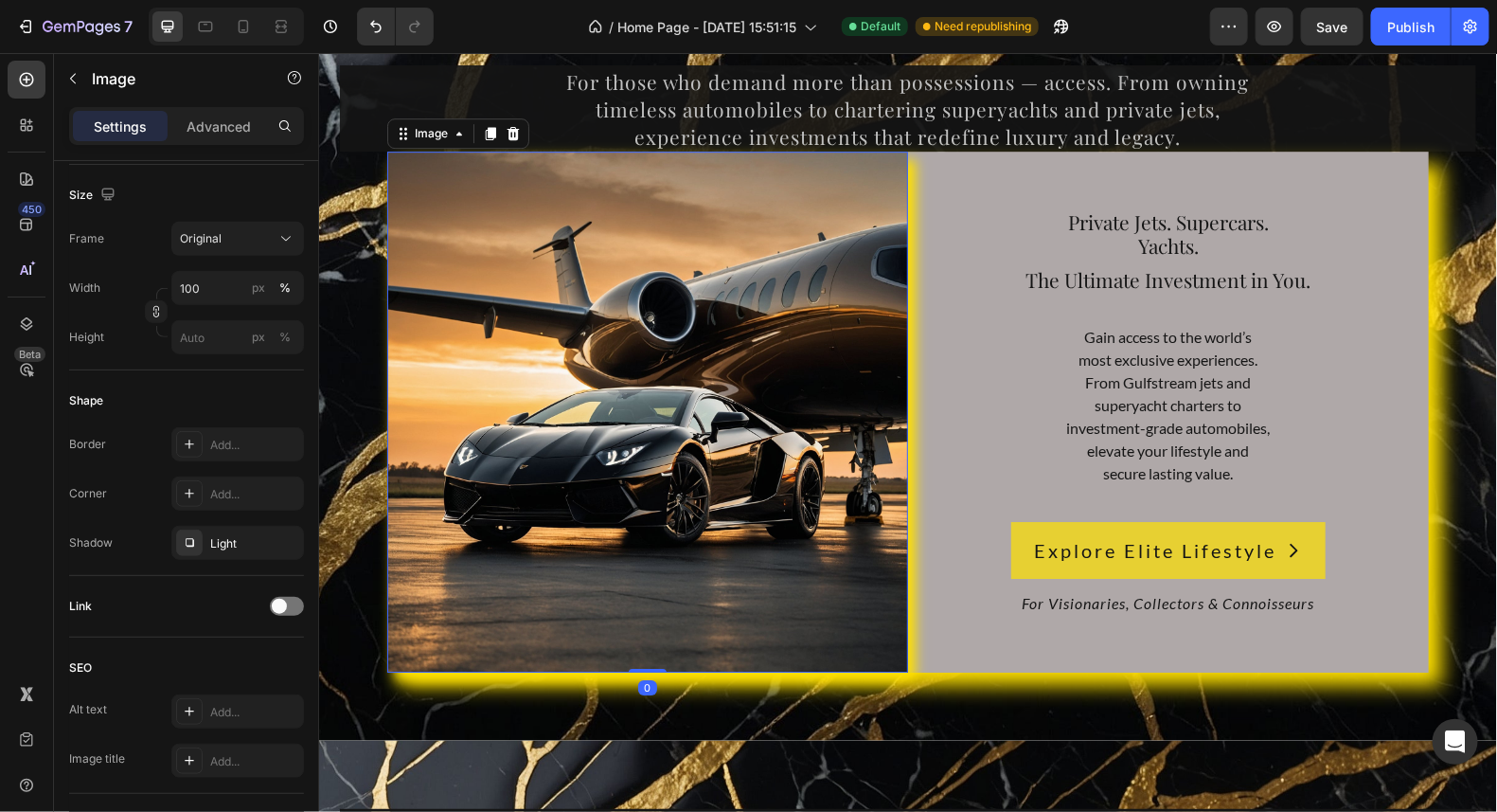
click at [872, 250] on img at bounding box center [647, 411] width 520 height 520
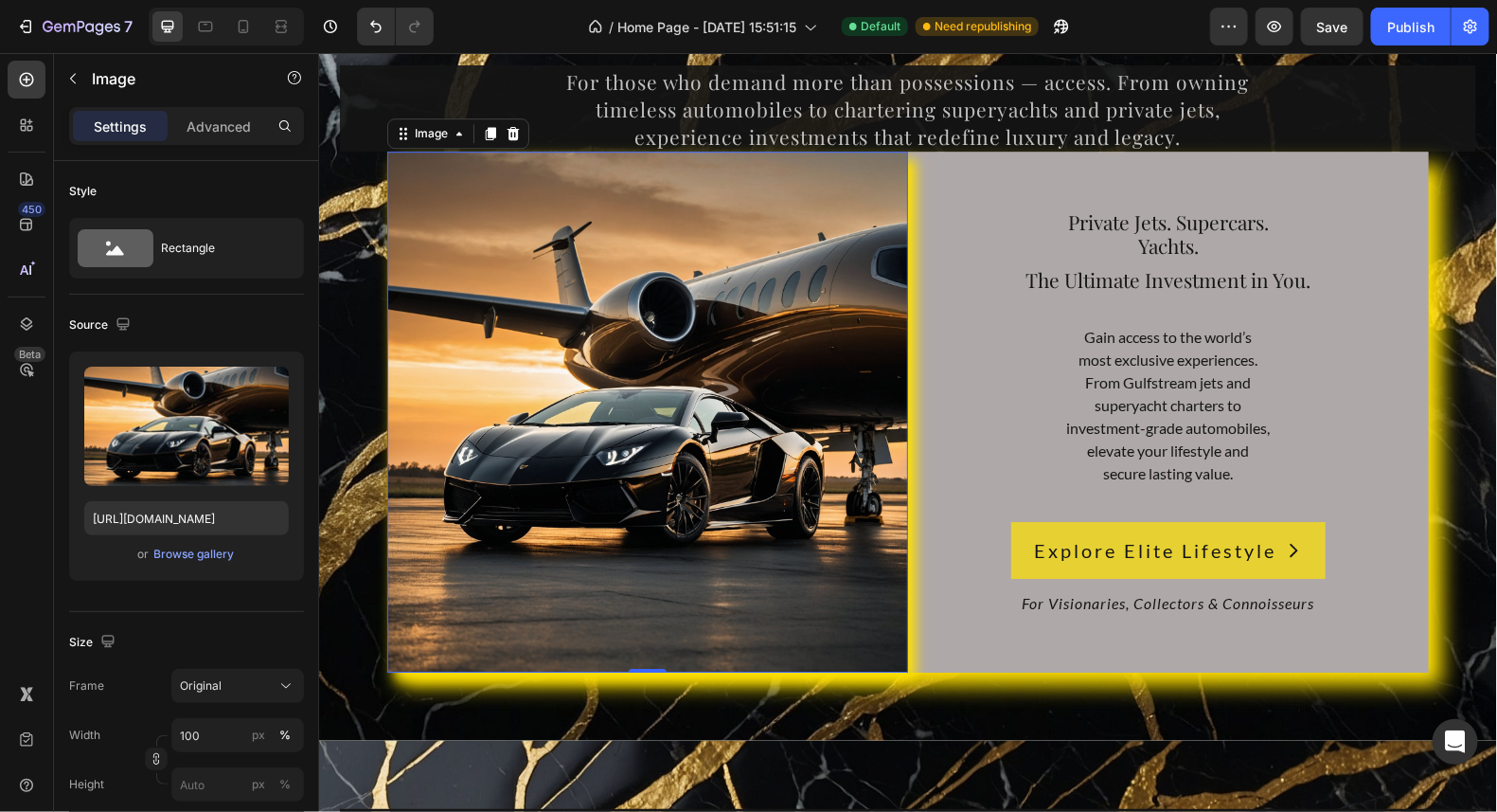
click at [425, 159] on img at bounding box center [647, 411] width 520 height 520
click at [232, 116] on p "Advanced" at bounding box center [218, 126] width 64 height 20
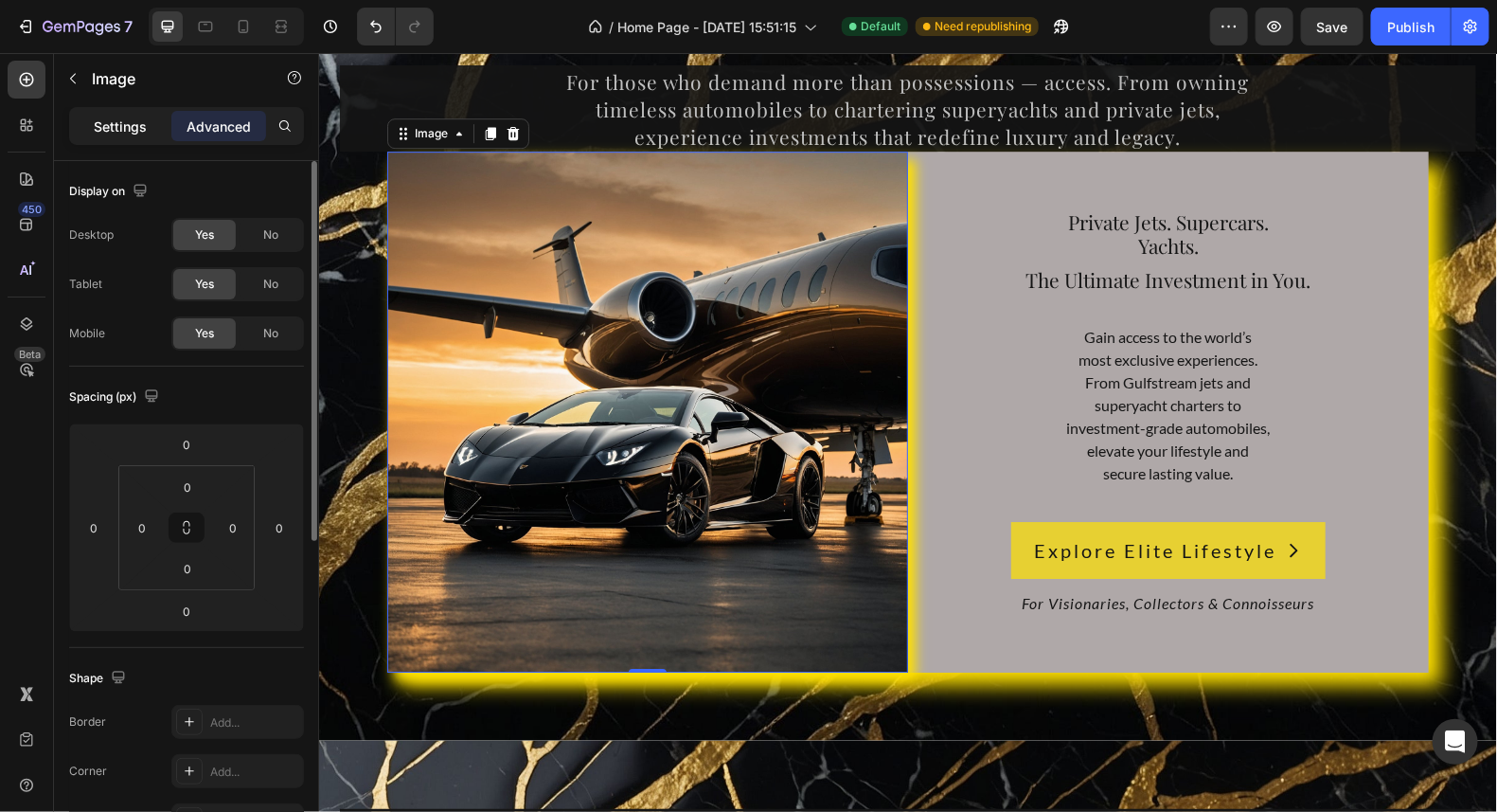
click at [129, 121] on p "Settings" at bounding box center [119, 126] width 53 height 20
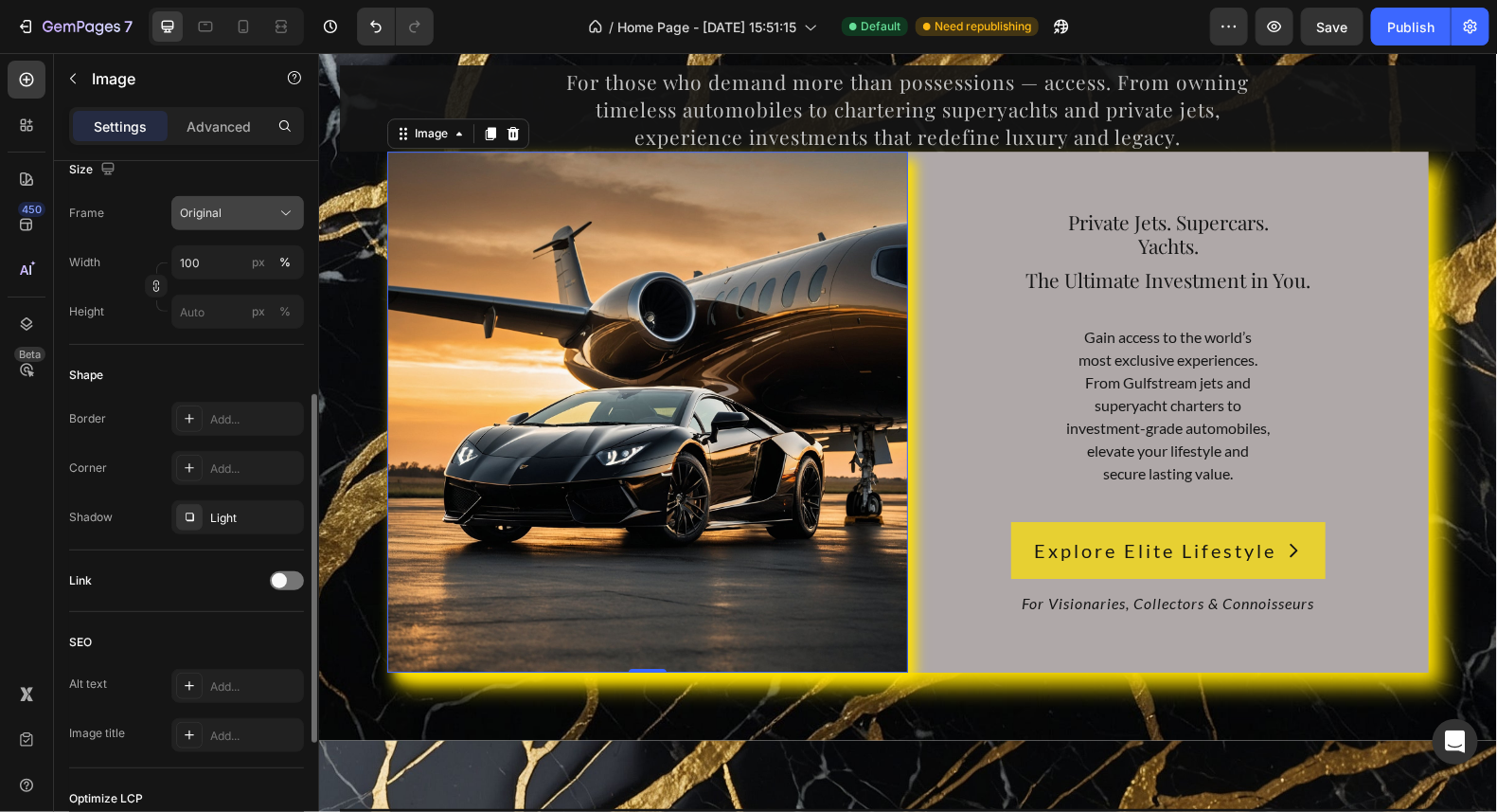
scroll to position [568, 0]
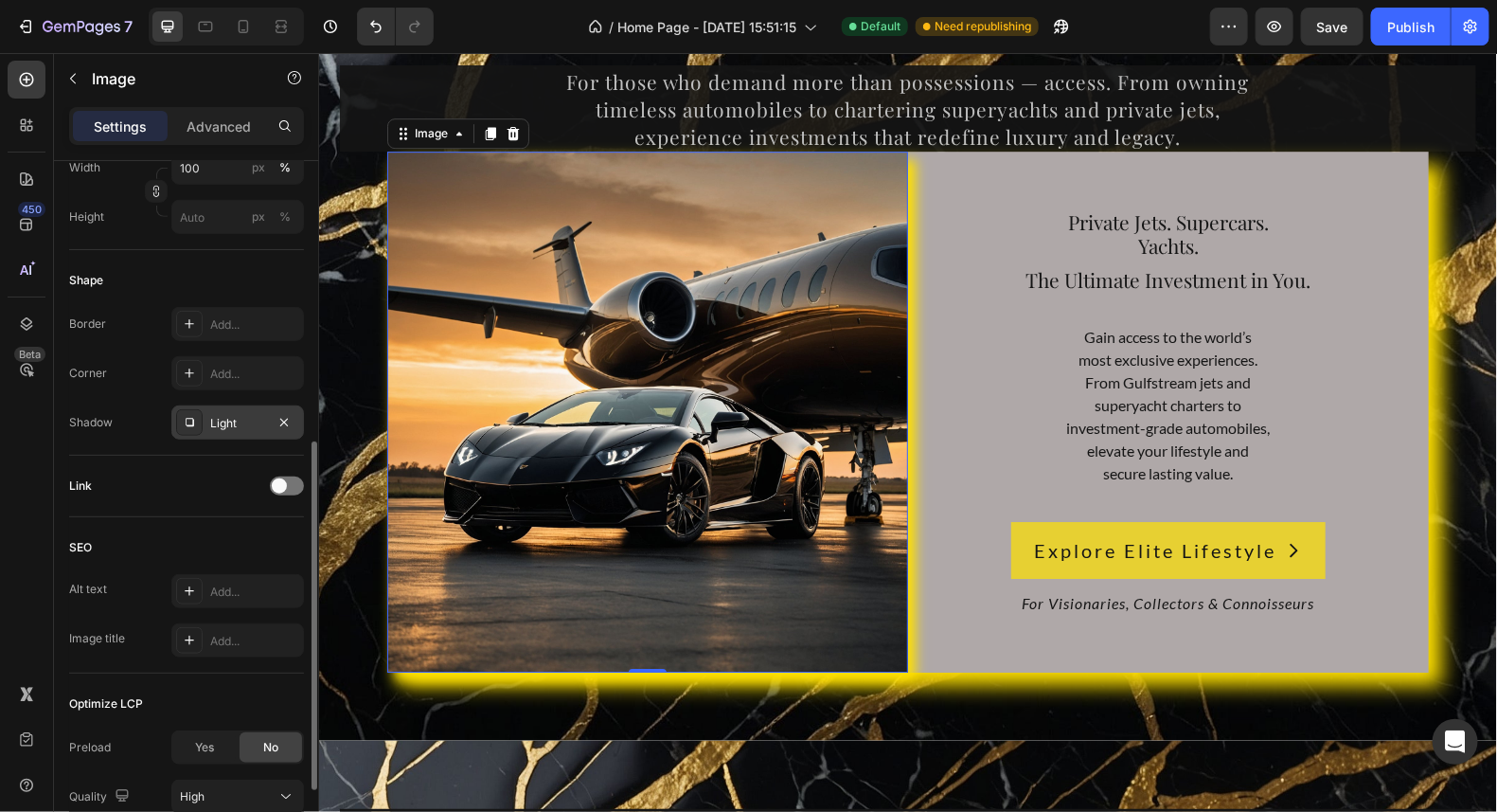
click at [225, 424] on div "Light" at bounding box center [238, 423] width 55 height 17
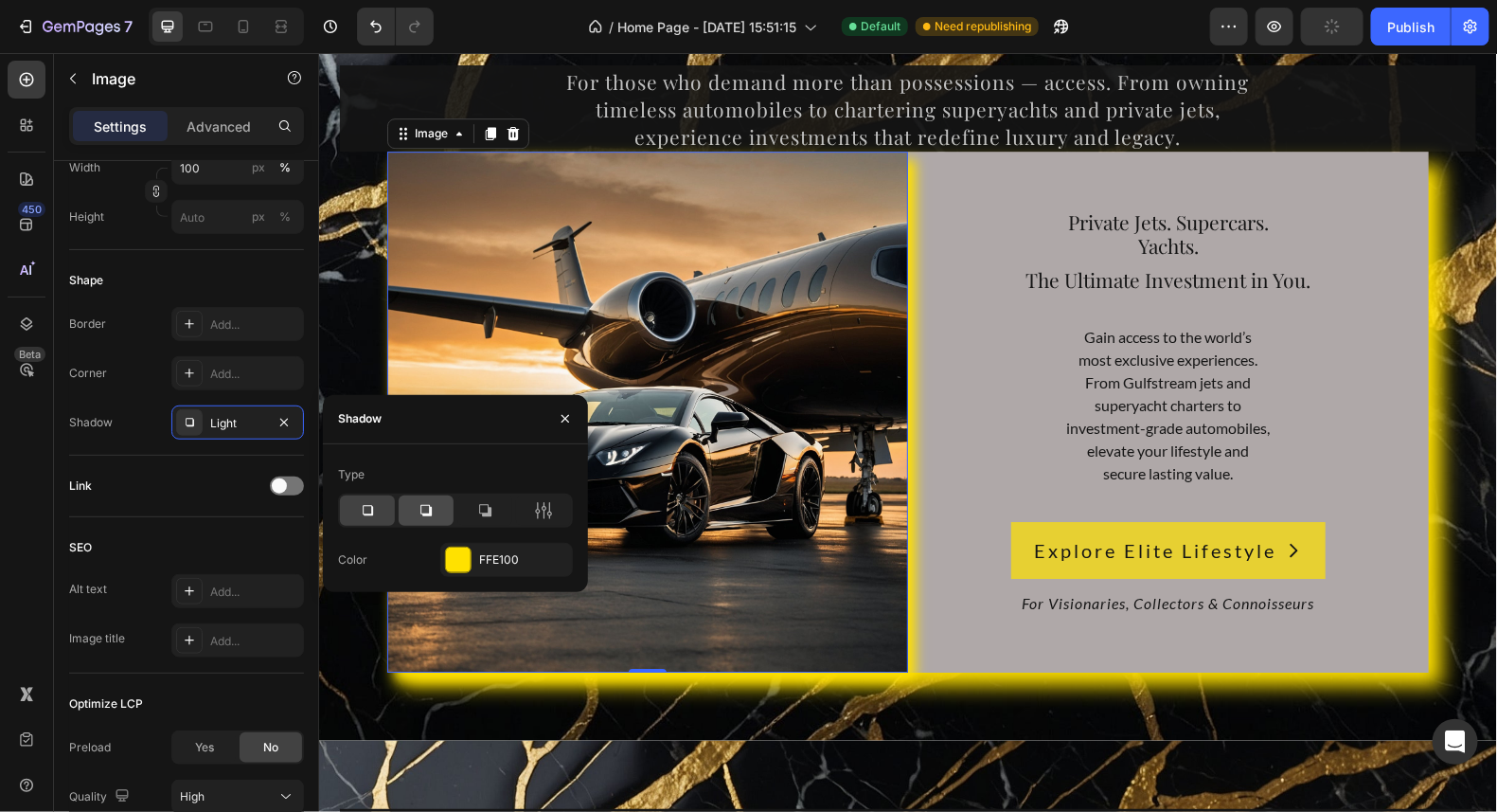
click at [433, 501] on icon at bounding box center [426, 511] width 19 height 19
click at [490, 506] on icon at bounding box center [485, 511] width 19 height 19
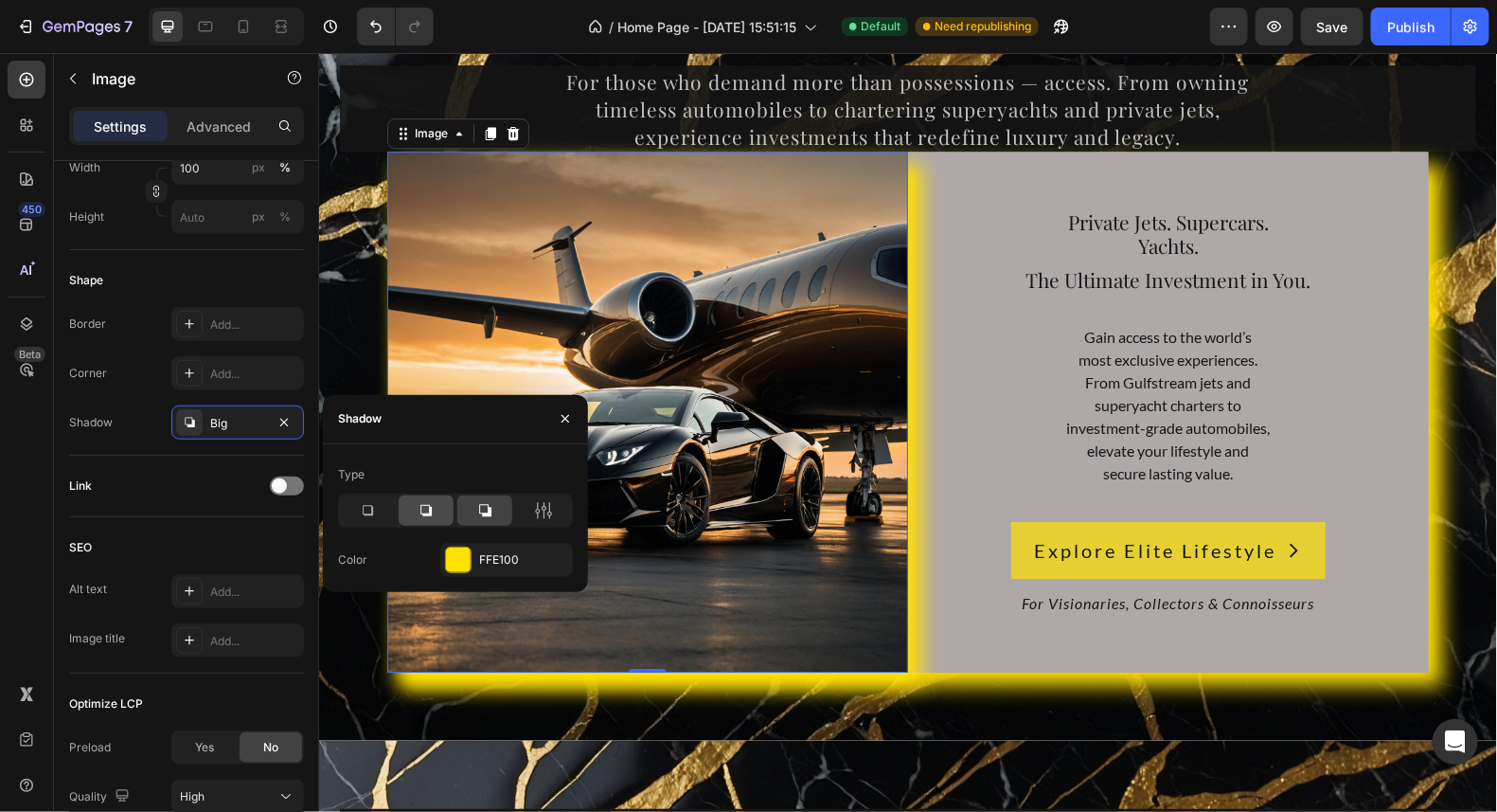
click at [422, 496] on div at bounding box center [425, 511] width 55 height 31
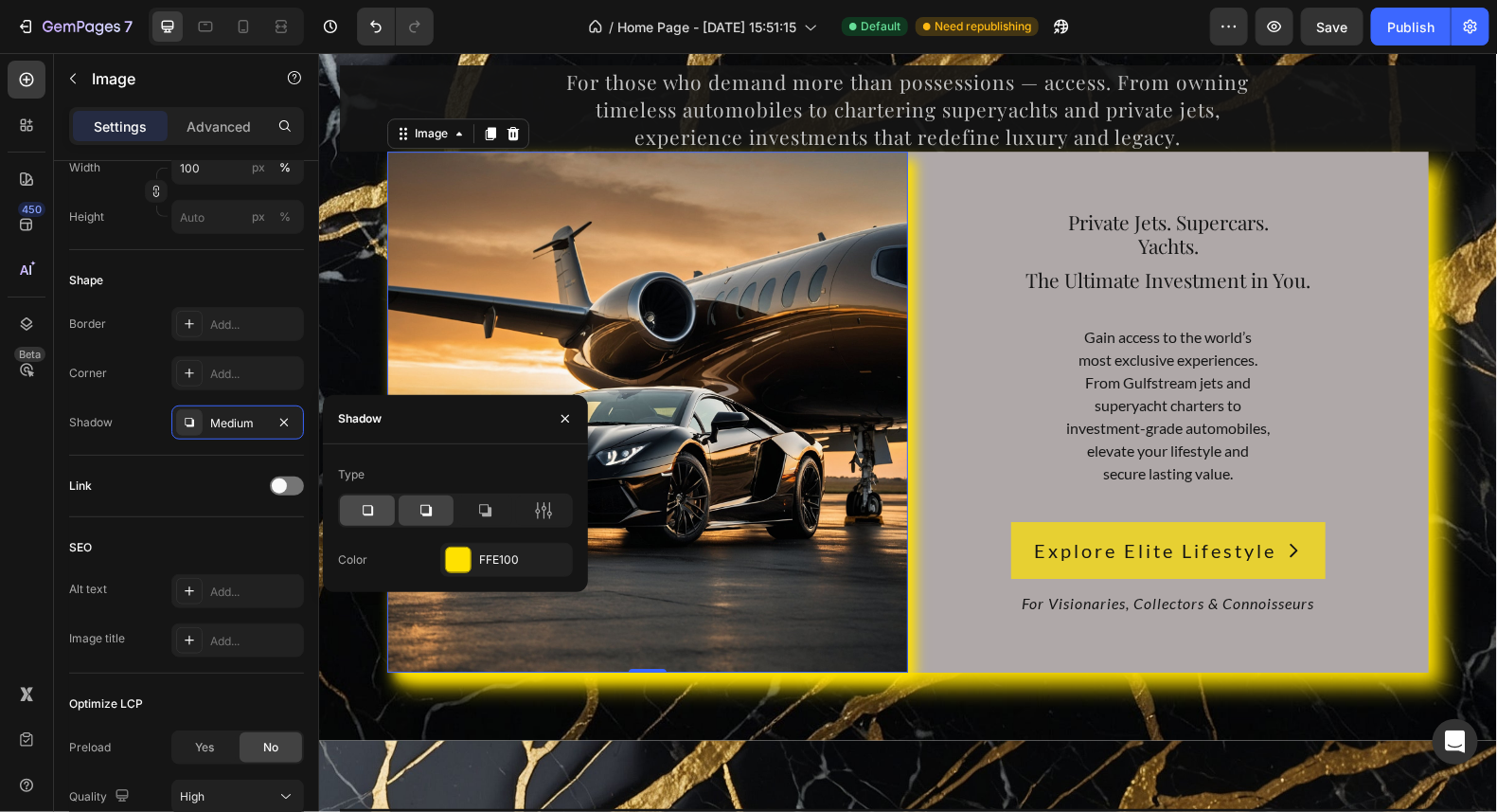
click at [368, 508] on icon at bounding box center [368, 511] width 19 height 19
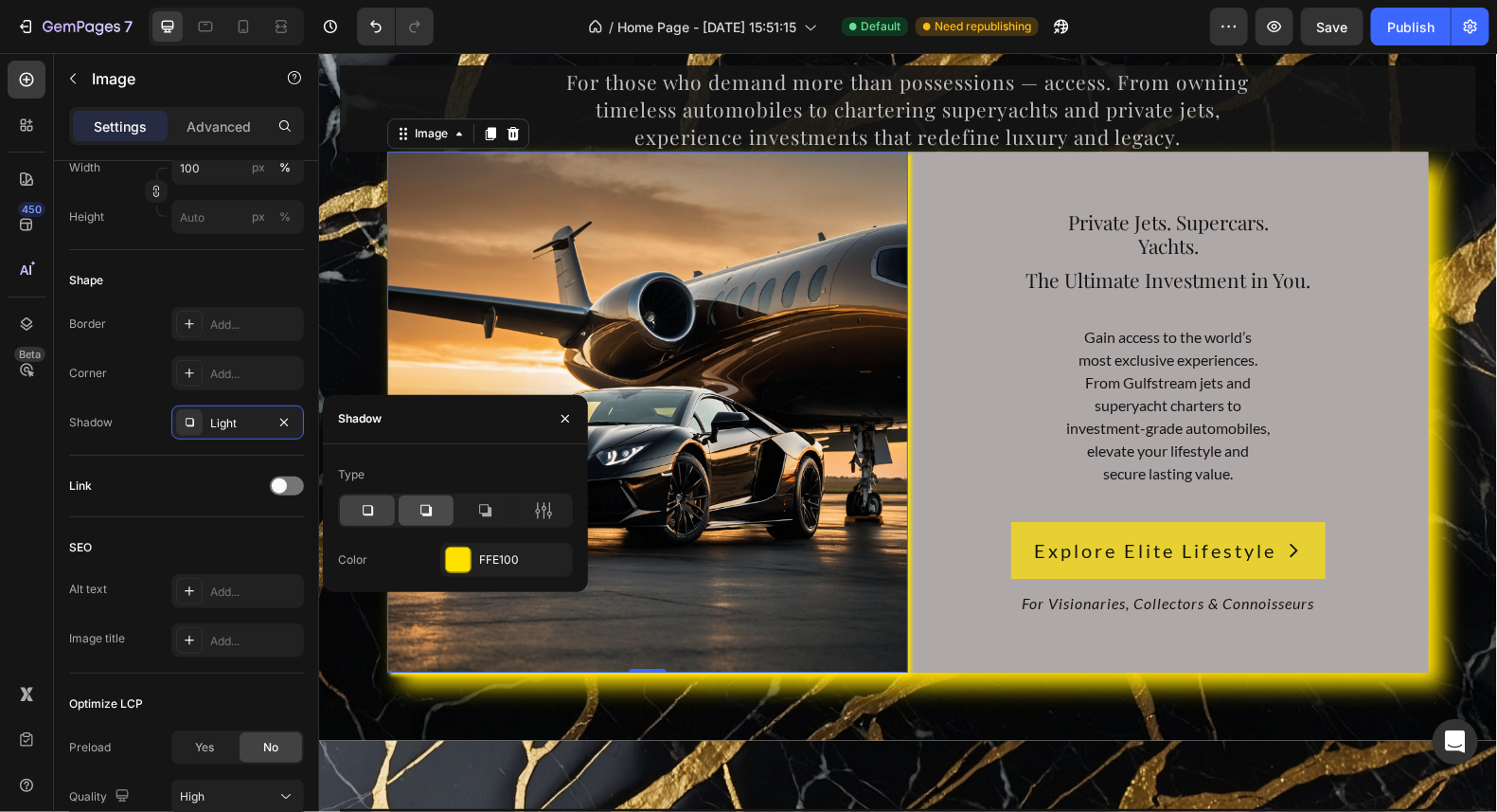
click at [424, 507] on icon at bounding box center [426, 511] width 19 height 19
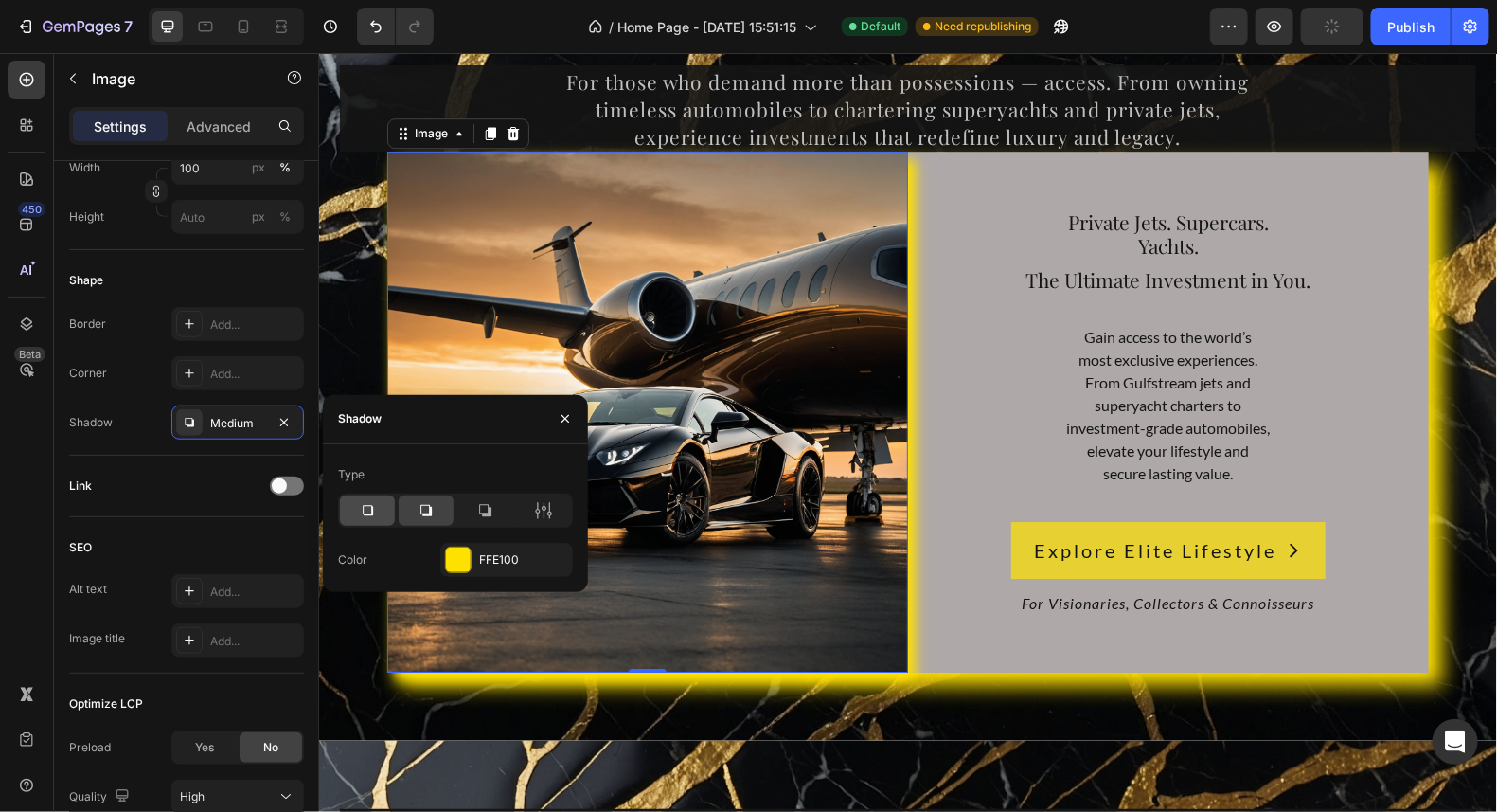
click at [374, 509] on icon at bounding box center [368, 511] width 19 height 19
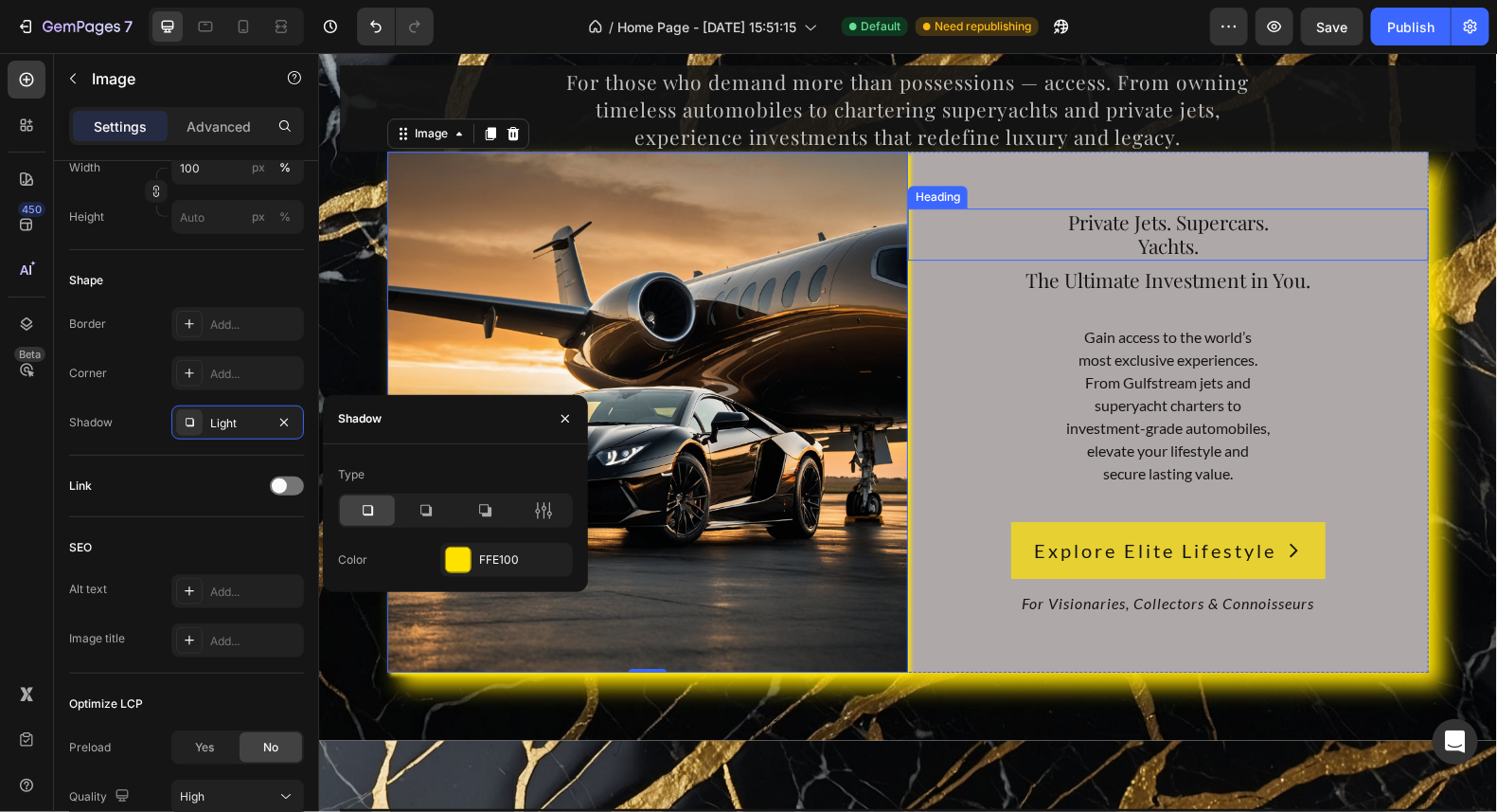
click at [1388, 244] on h2 "Private Jets. Supercars. Yachts." at bounding box center [1167, 234] width 520 height 52
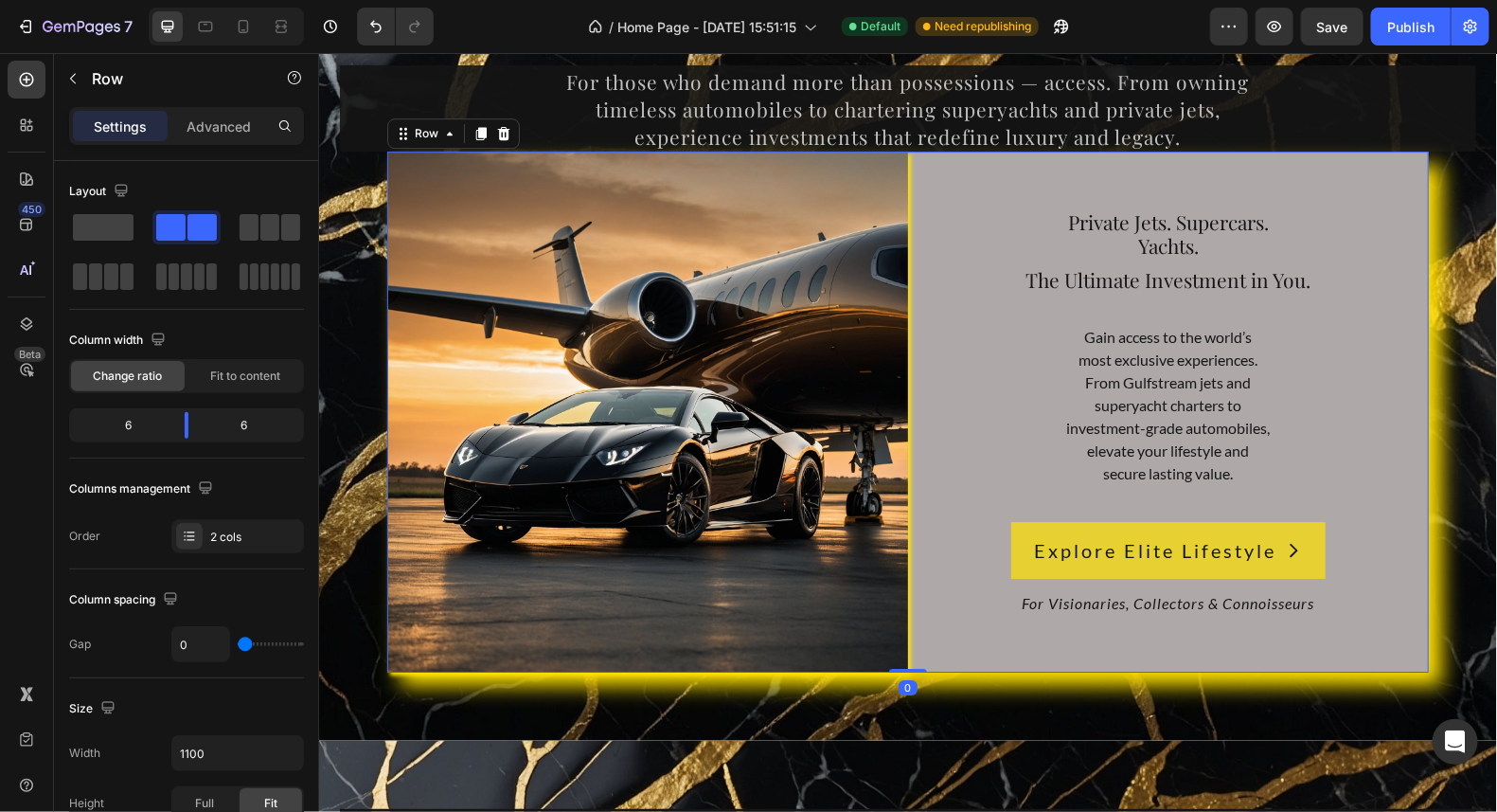
click at [1405, 181] on div "Private Jets. Supercars. Yachts. Heading The Ultimate Investment in You. Headin…" at bounding box center [1167, 411] width 520 height 520
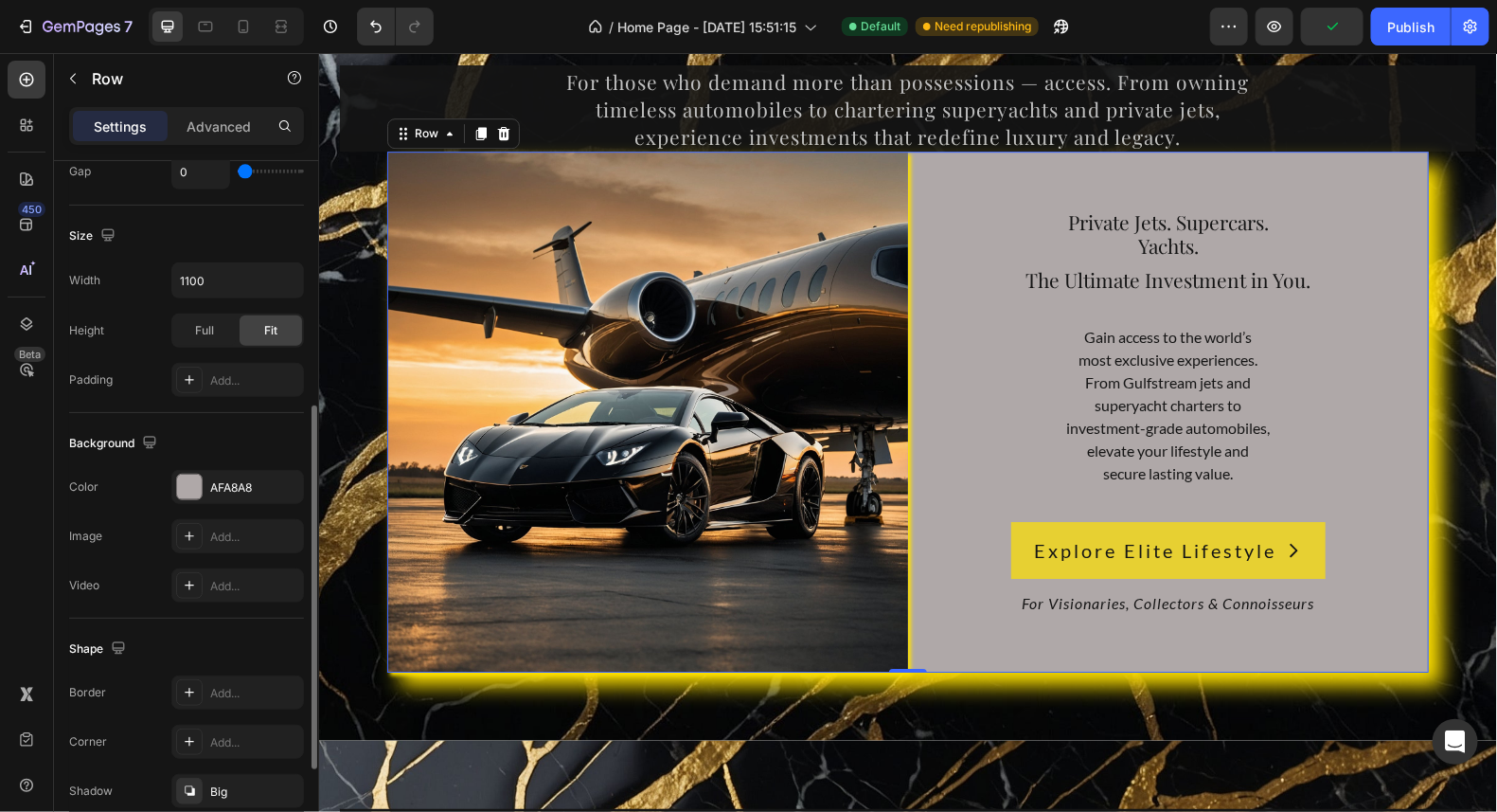
scroll to position [568, 0]
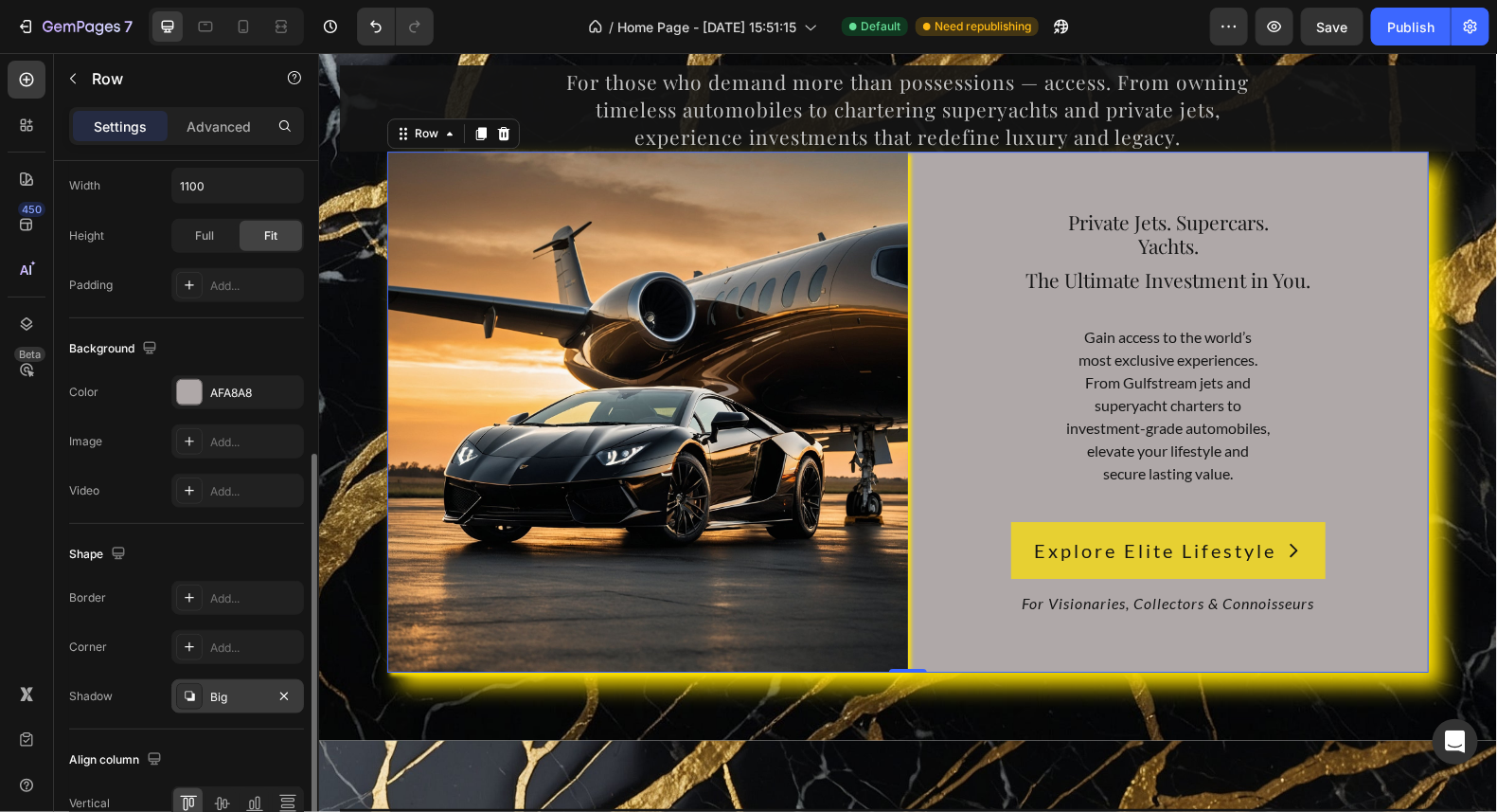
click at [245, 689] on div "Big" at bounding box center [238, 698] width 55 height 17
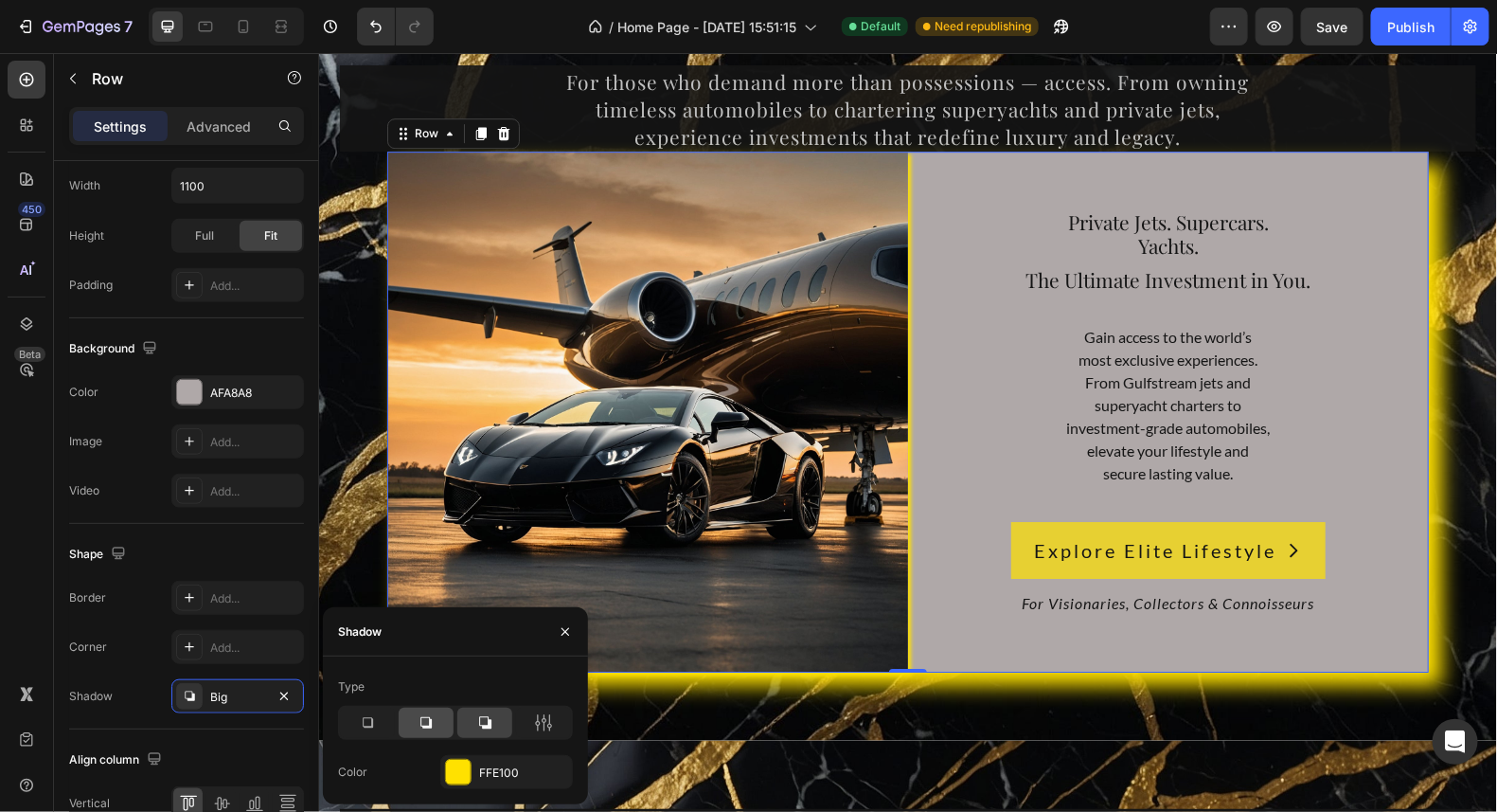
click at [432, 719] on icon at bounding box center [426, 723] width 19 height 19
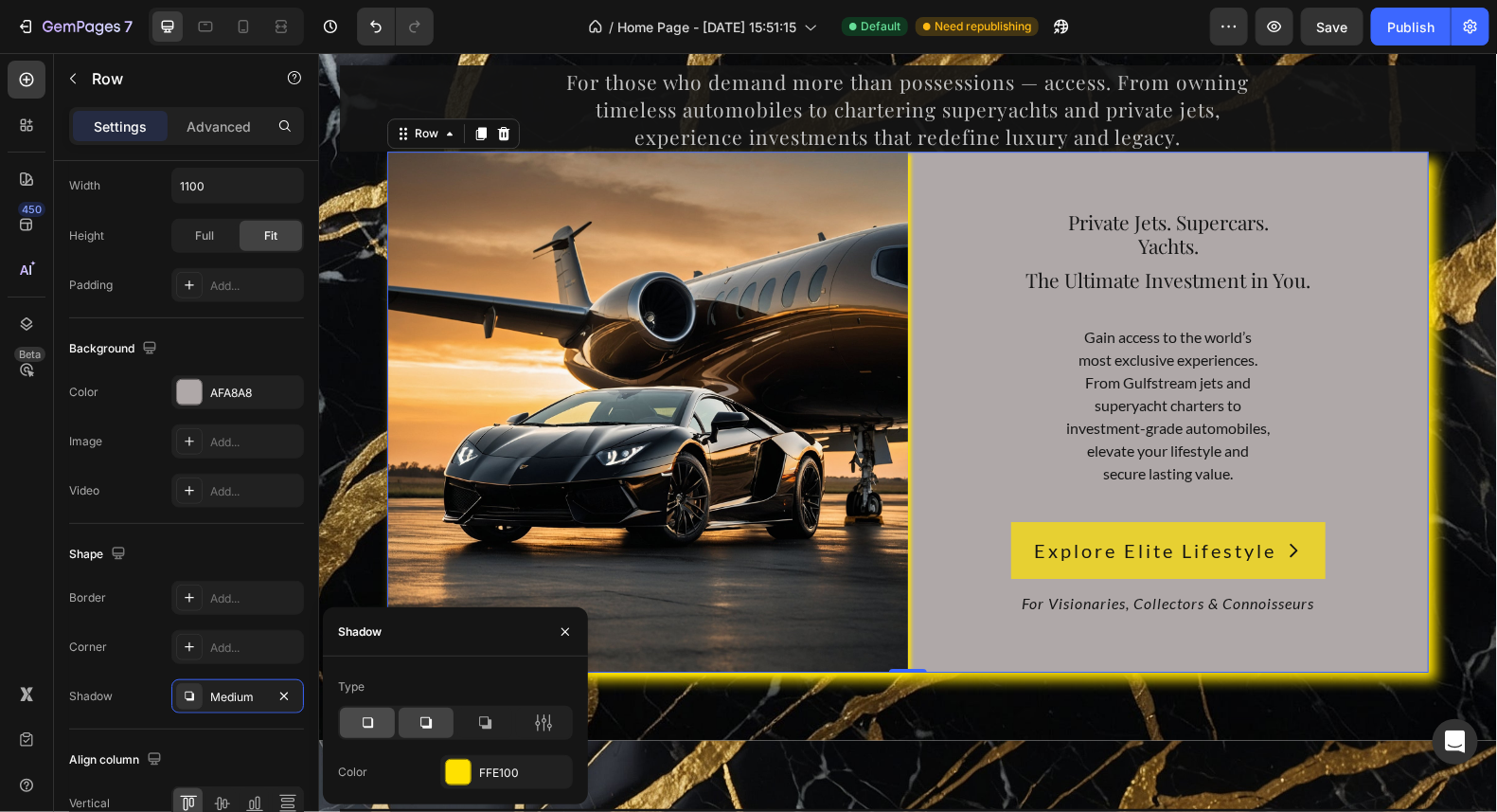
click at [370, 714] on icon at bounding box center [368, 723] width 19 height 19
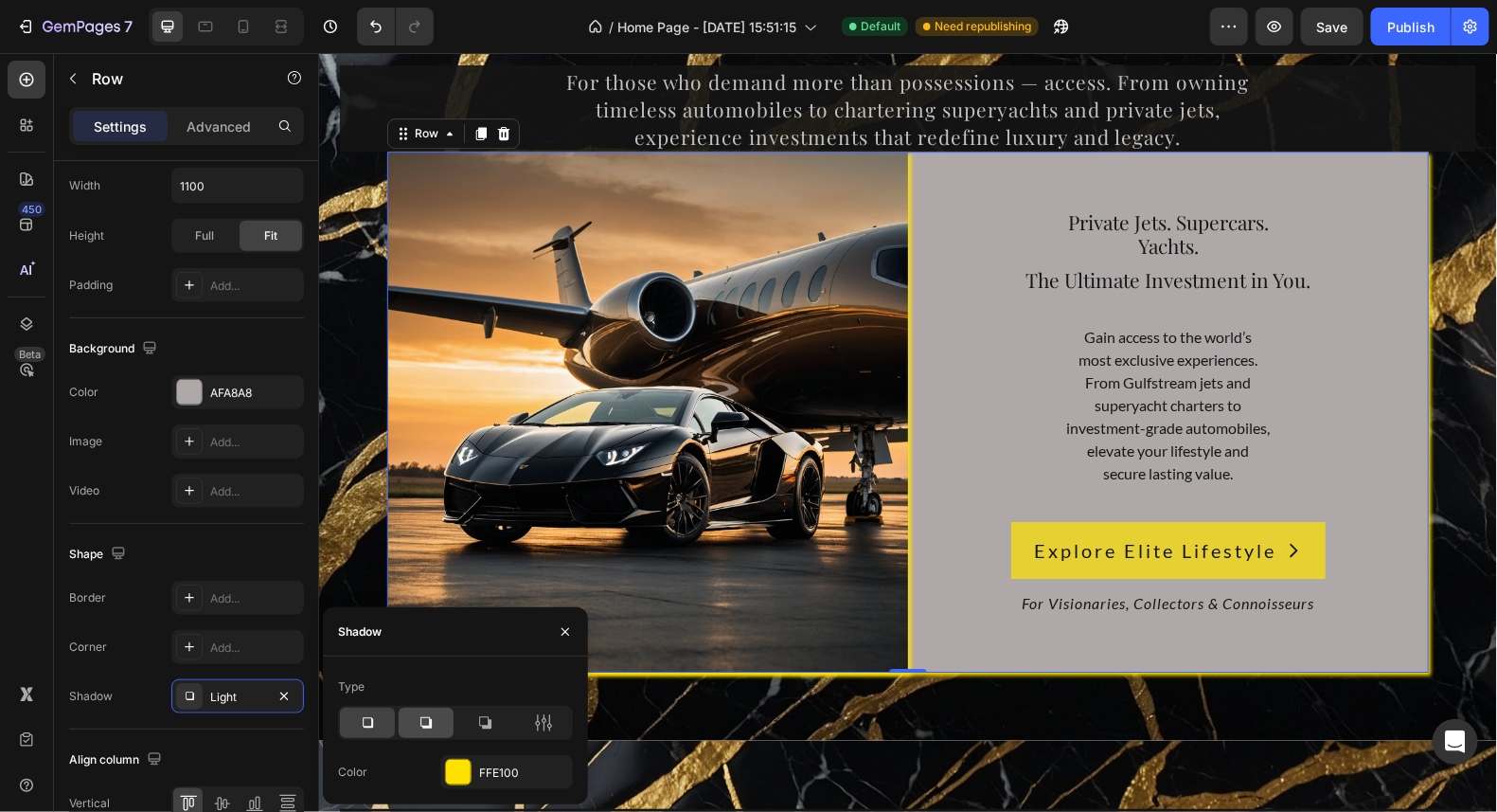
click at [423, 723] on icon at bounding box center [426, 723] width 19 height 19
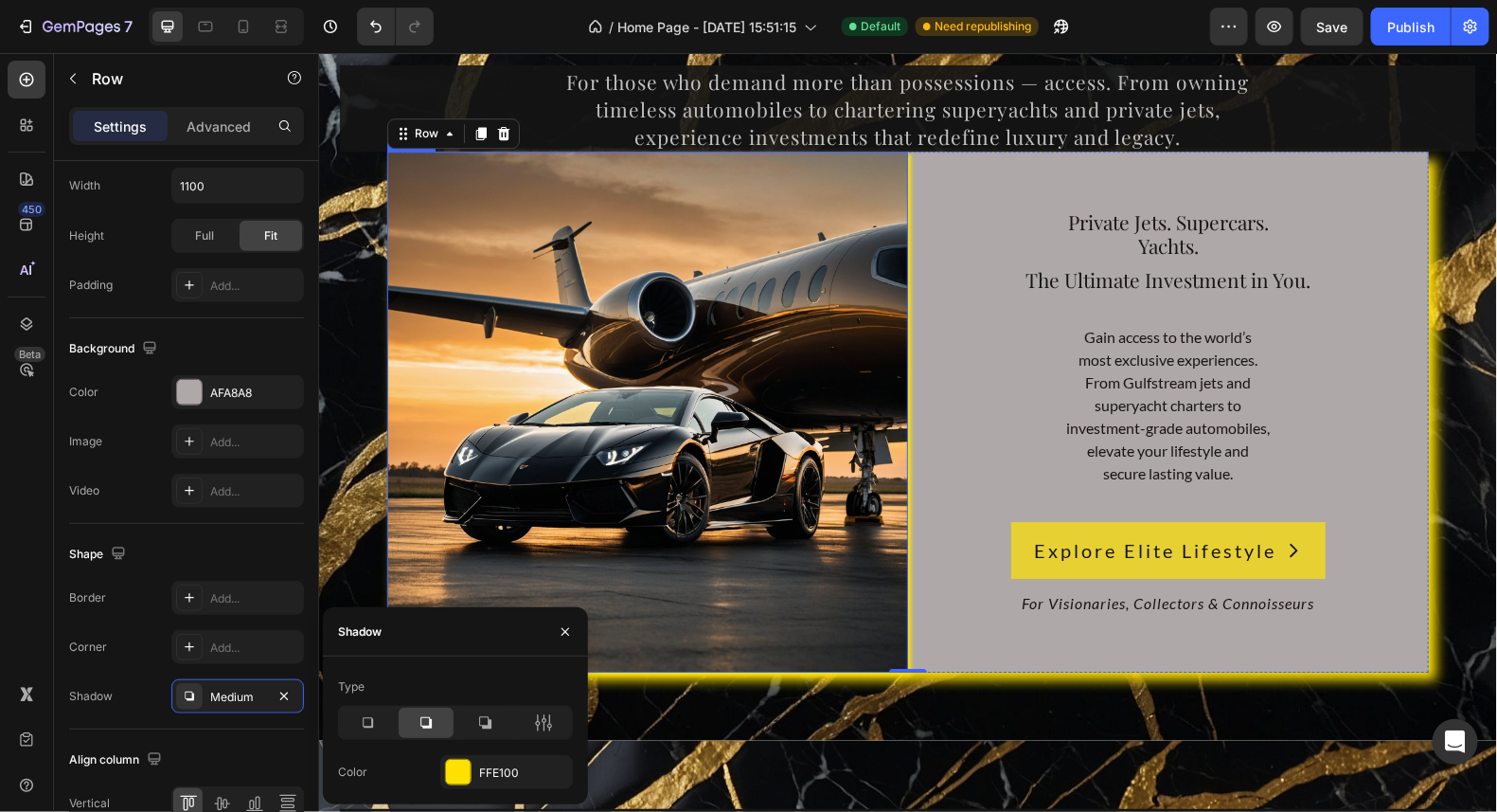
click at [728, 319] on img at bounding box center [647, 411] width 520 height 520
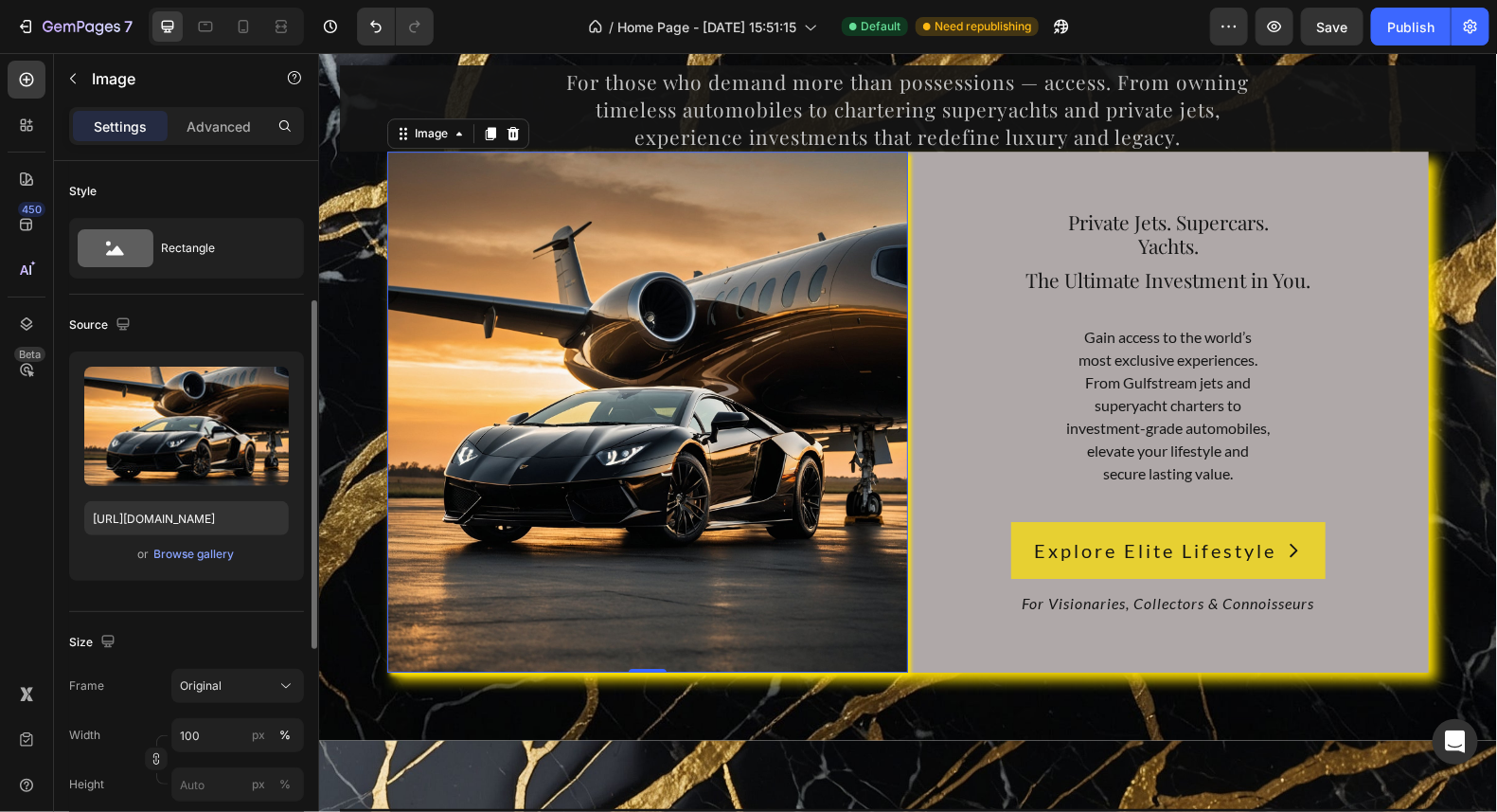
scroll to position [283, 0]
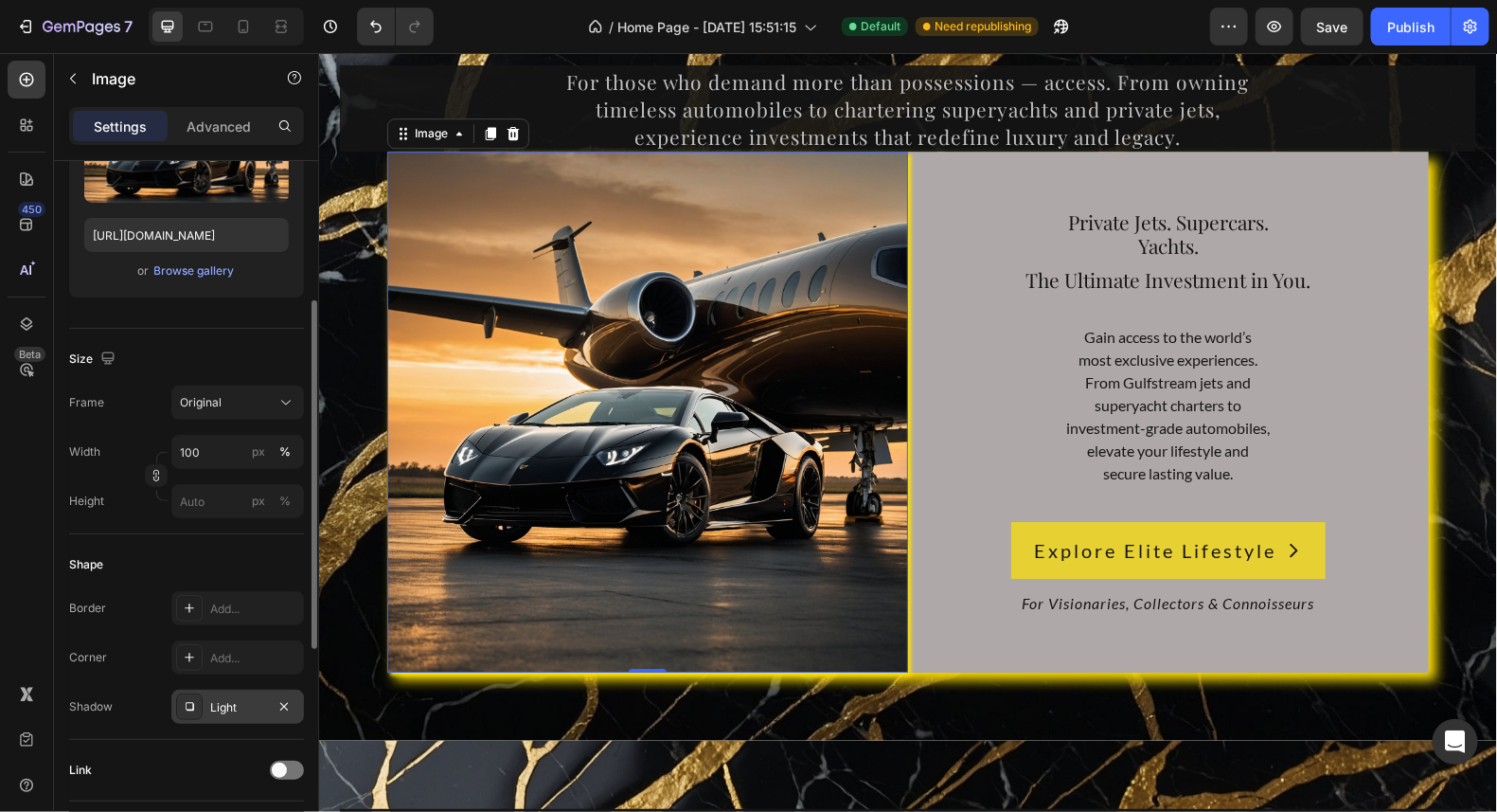
click at [232, 700] on div "Light" at bounding box center [238, 708] width 55 height 17
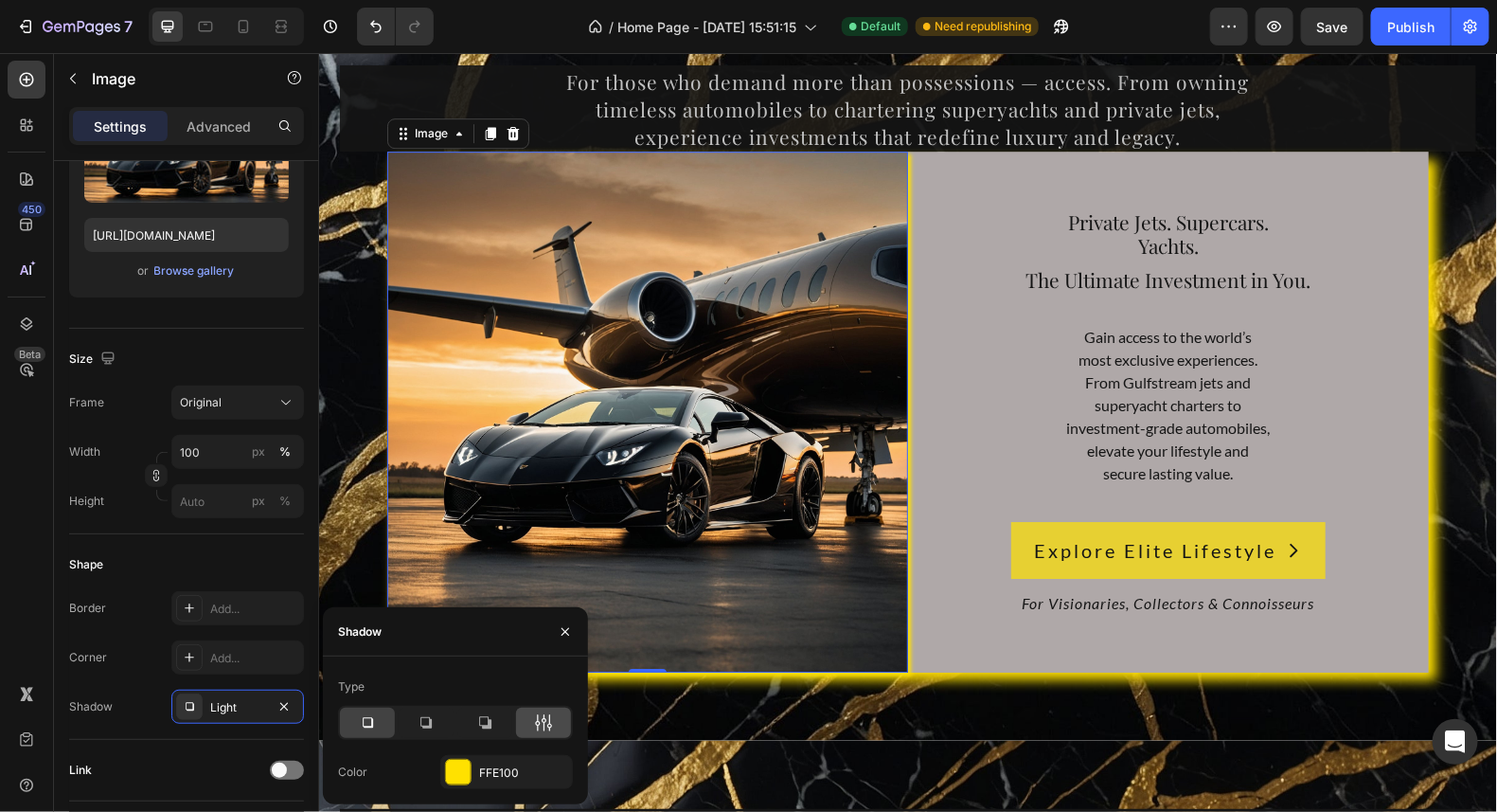
click at [543, 723] on icon at bounding box center [544, 723] width 19 height 19
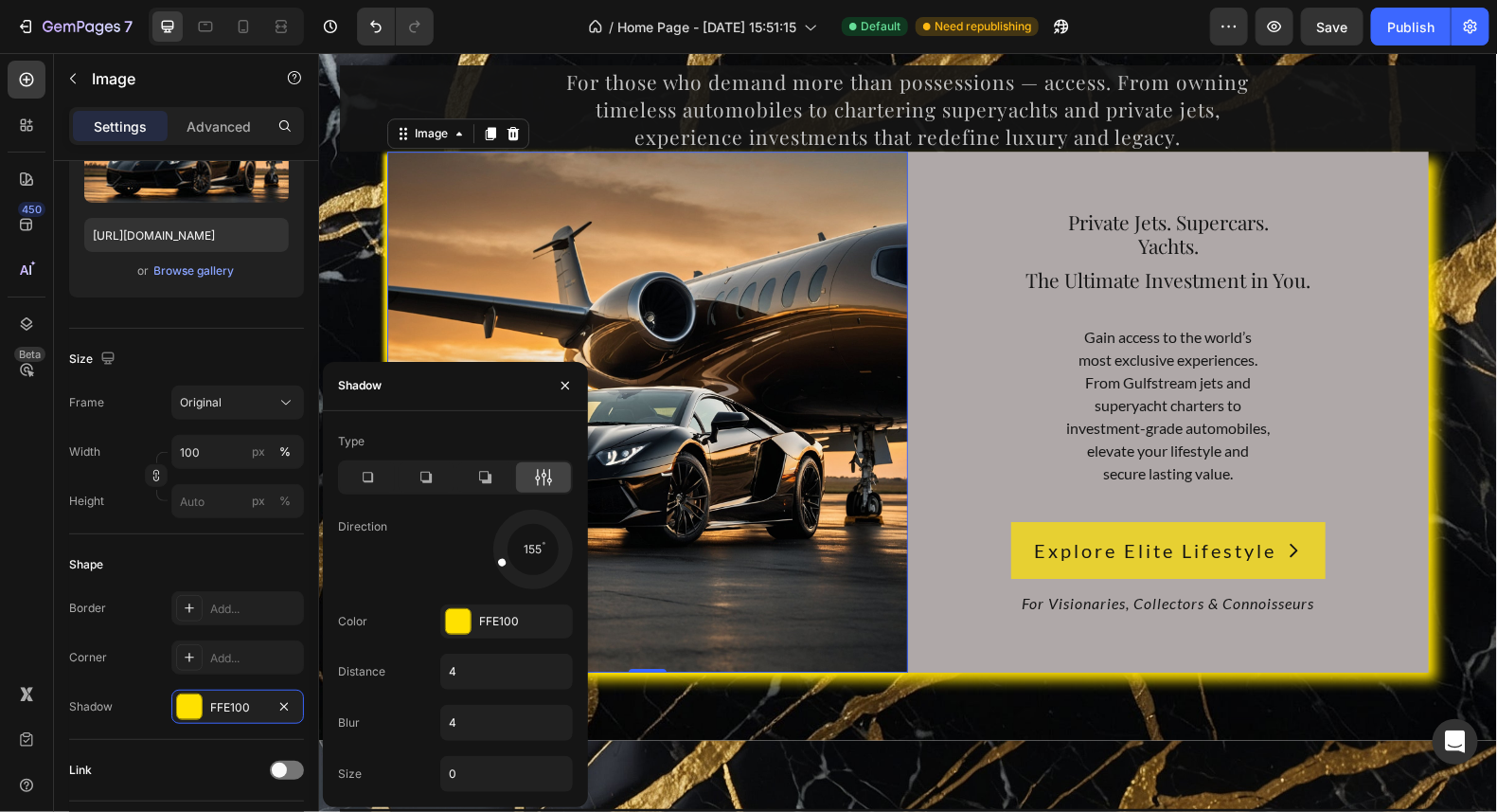
drag, startPoint x: 560, startPoint y: 572, endPoint x: 374, endPoint y: 618, distance: 191.6
click at [374, 618] on div "Type Direction 155 Color FFE100 Distance 4 Blur 4 Size 0" at bounding box center [456, 609] width 266 height 366
click at [423, 477] on icon at bounding box center [426, 477] width 19 height 19
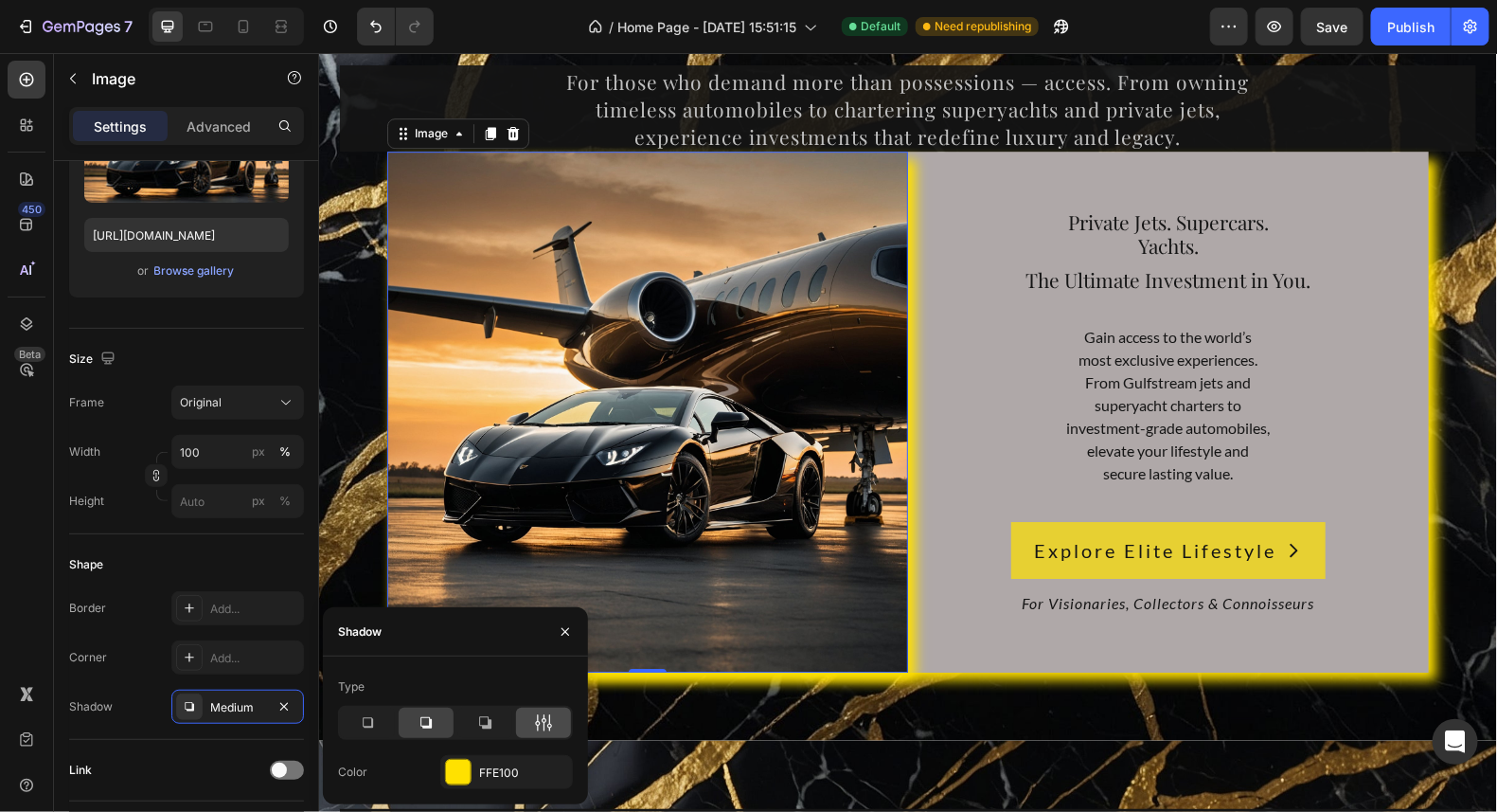
click at [546, 725] on icon at bounding box center [544, 723] width 19 height 19
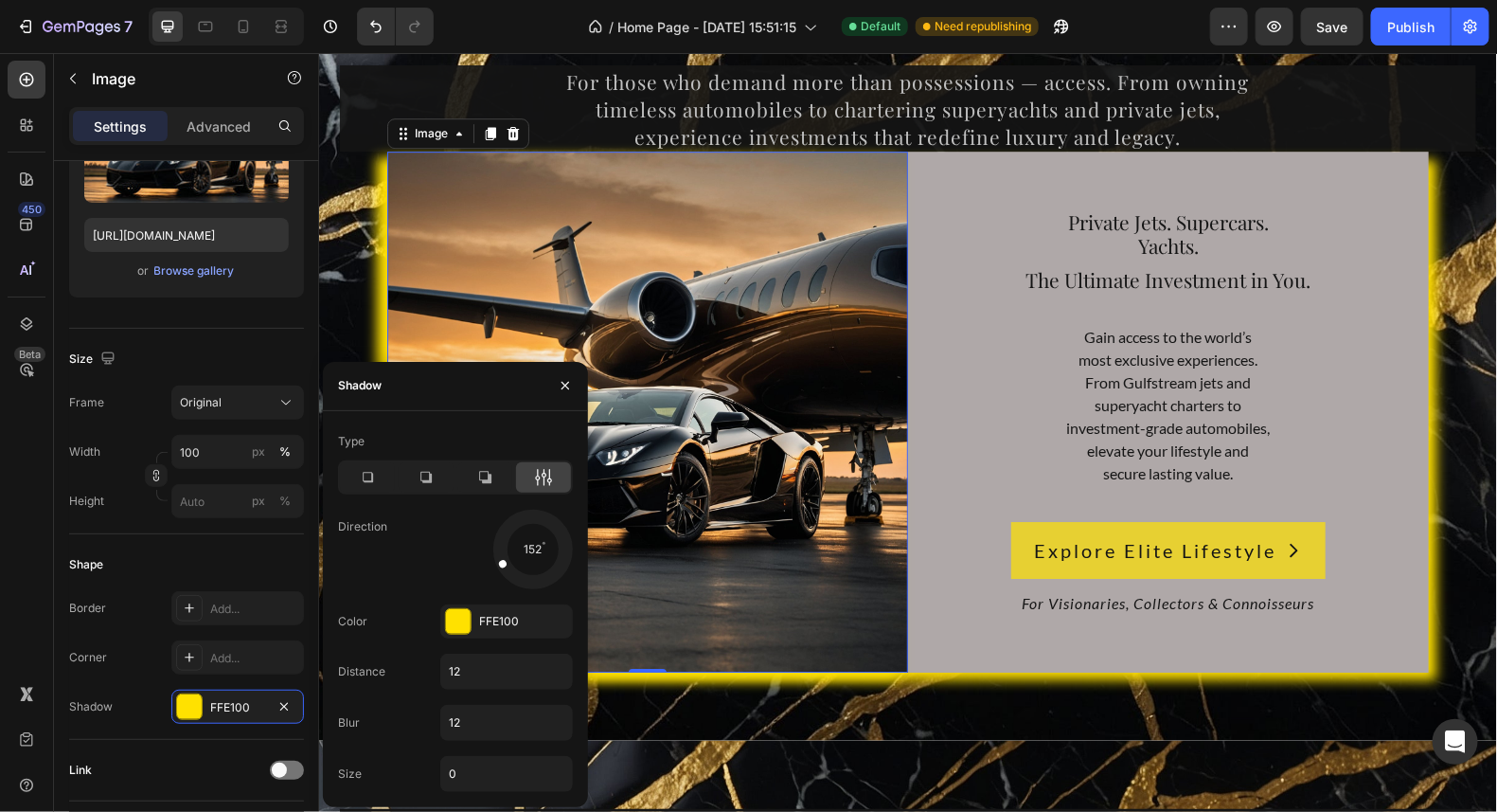
drag, startPoint x: 552, startPoint y: 571, endPoint x: 452, endPoint y: 588, distance: 101.4
click at [452, 588] on div "152" at bounding box center [507, 549] width 133 height 80
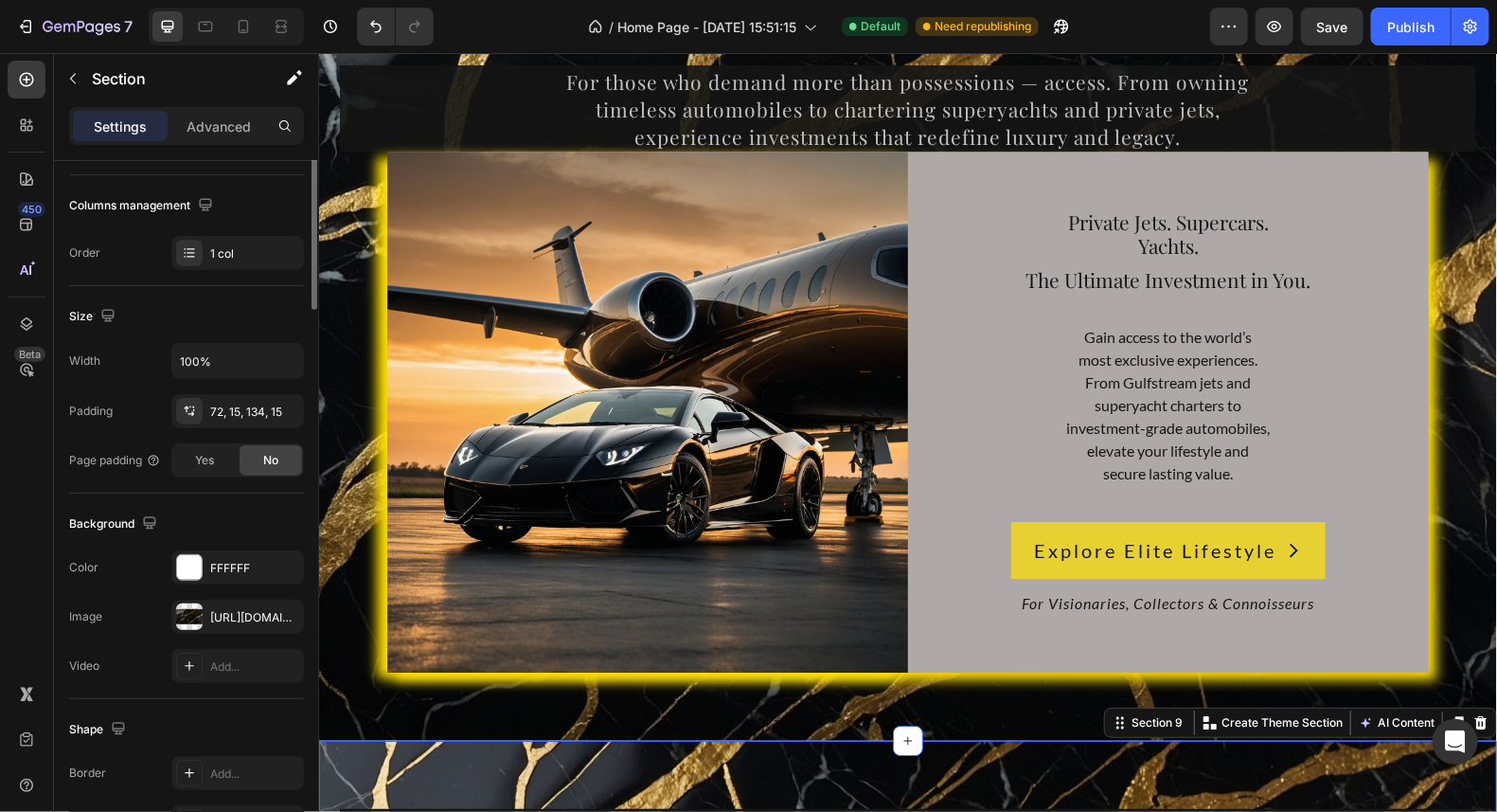
scroll to position [0, 0]
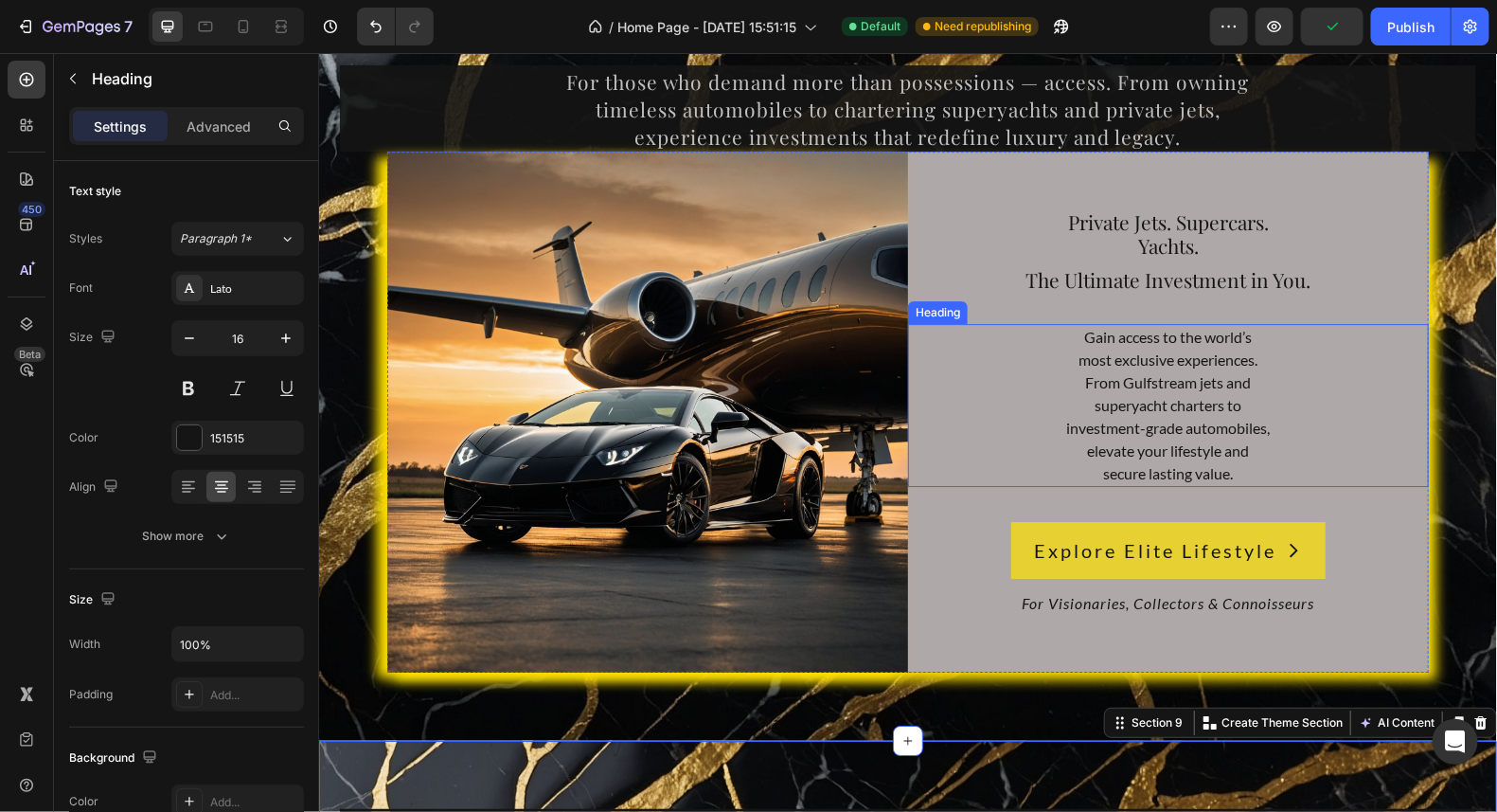
click at [1408, 415] on h2 "Gain access to the world’s most exclusive experiences. From Gulfstream jets and…" at bounding box center [1167, 404] width 520 height 163
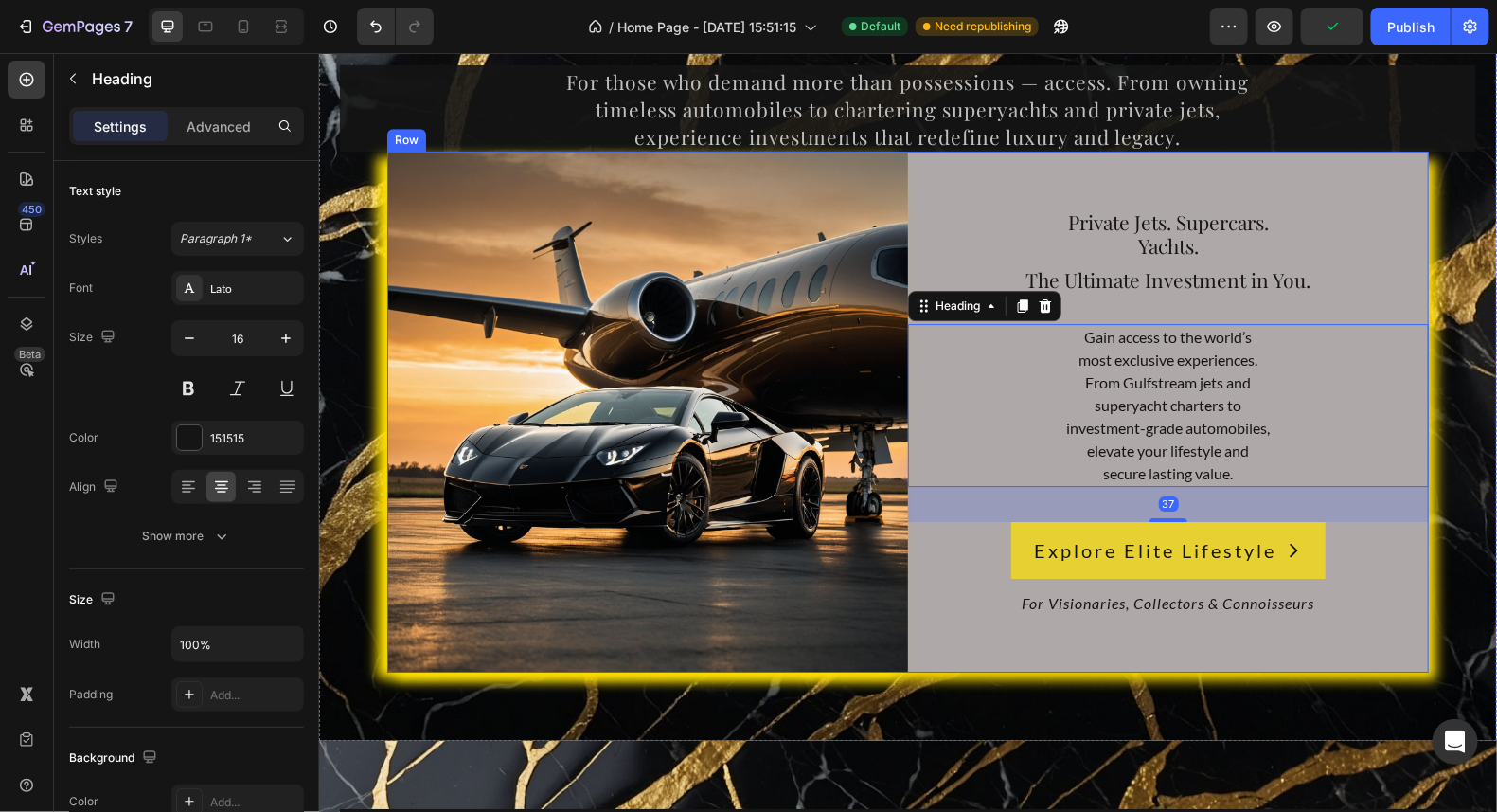
click at [1405, 164] on div "Private Jets. Supercars. Yachts. Heading The Ultimate Investment in You. Headin…" at bounding box center [1167, 411] width 520 height 520
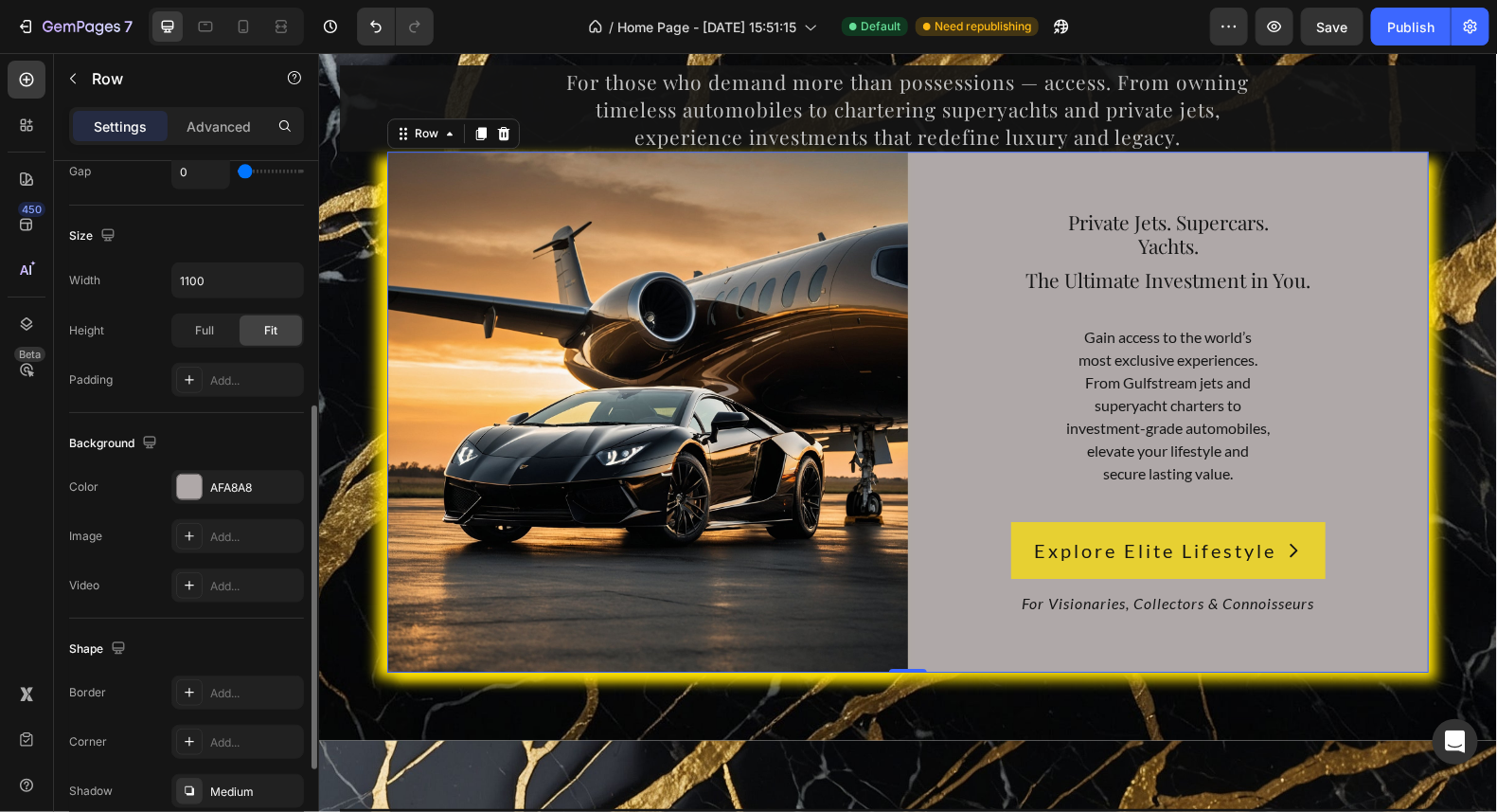
scroll to position [568, 0]
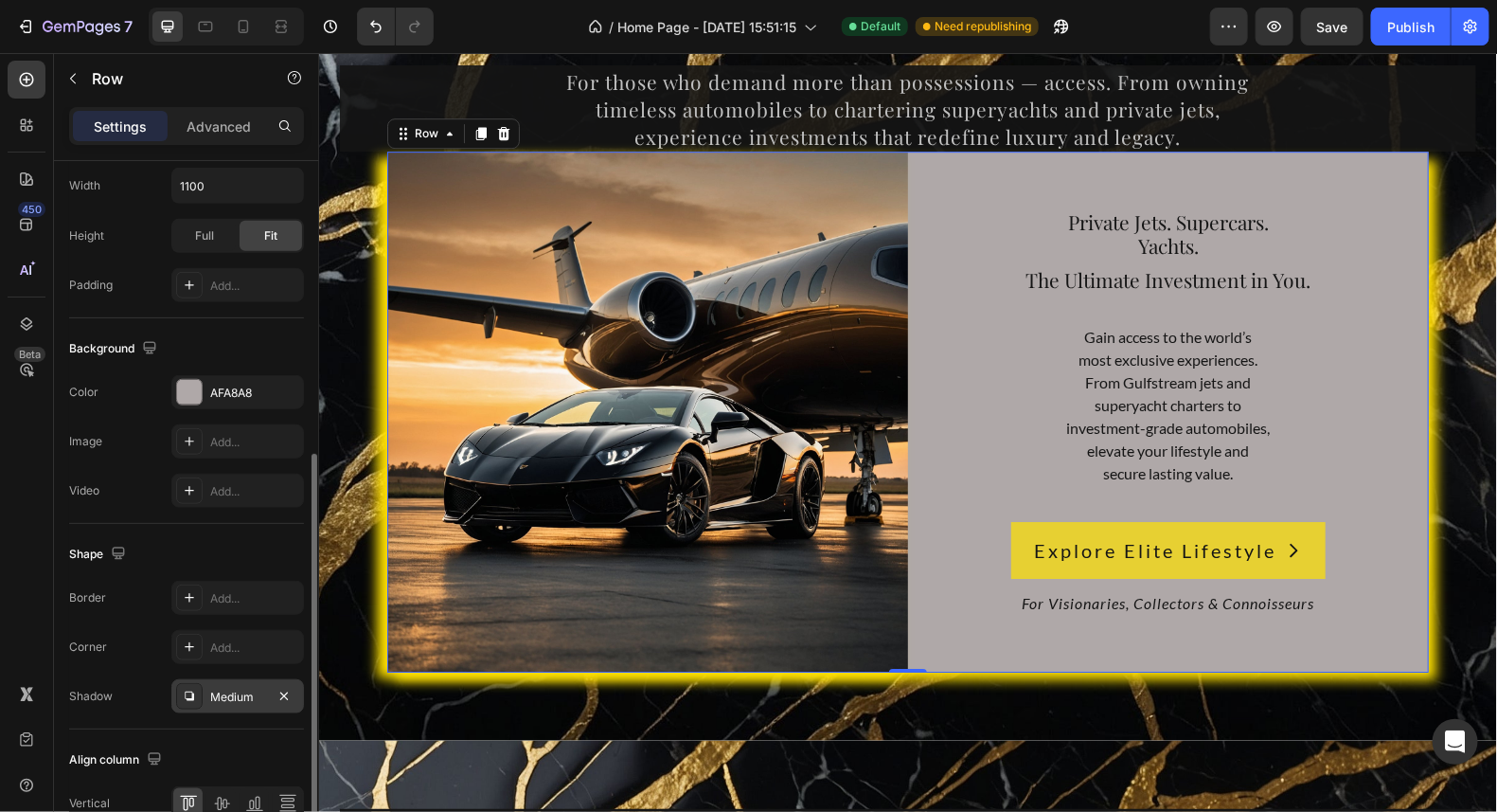
click at [228, 694] on div "Medium" at bounding box center [238, 698] width 55 height 17
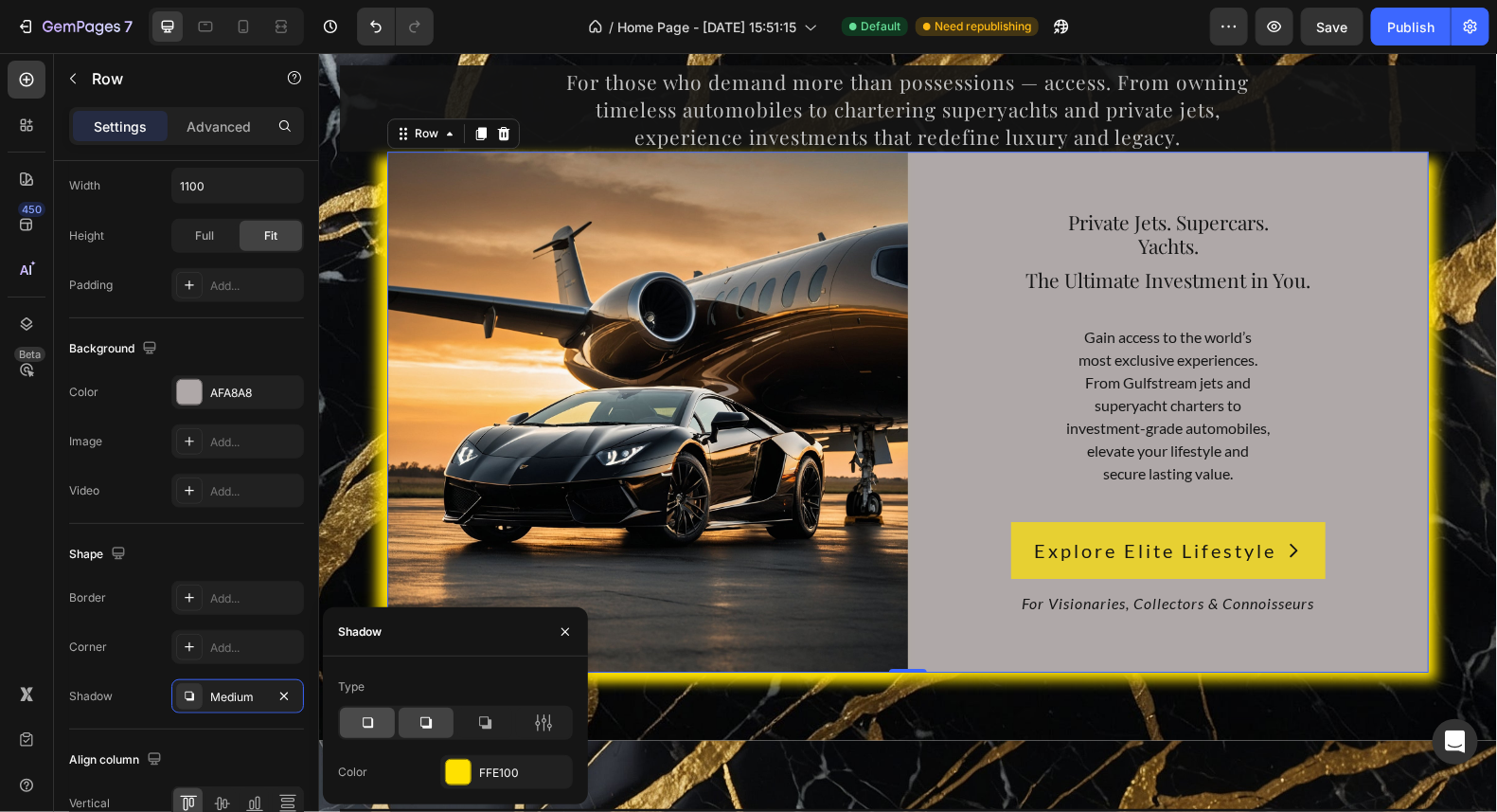
click at [365, 726] on icon at bounding box center [368, 723] width 11 height 11
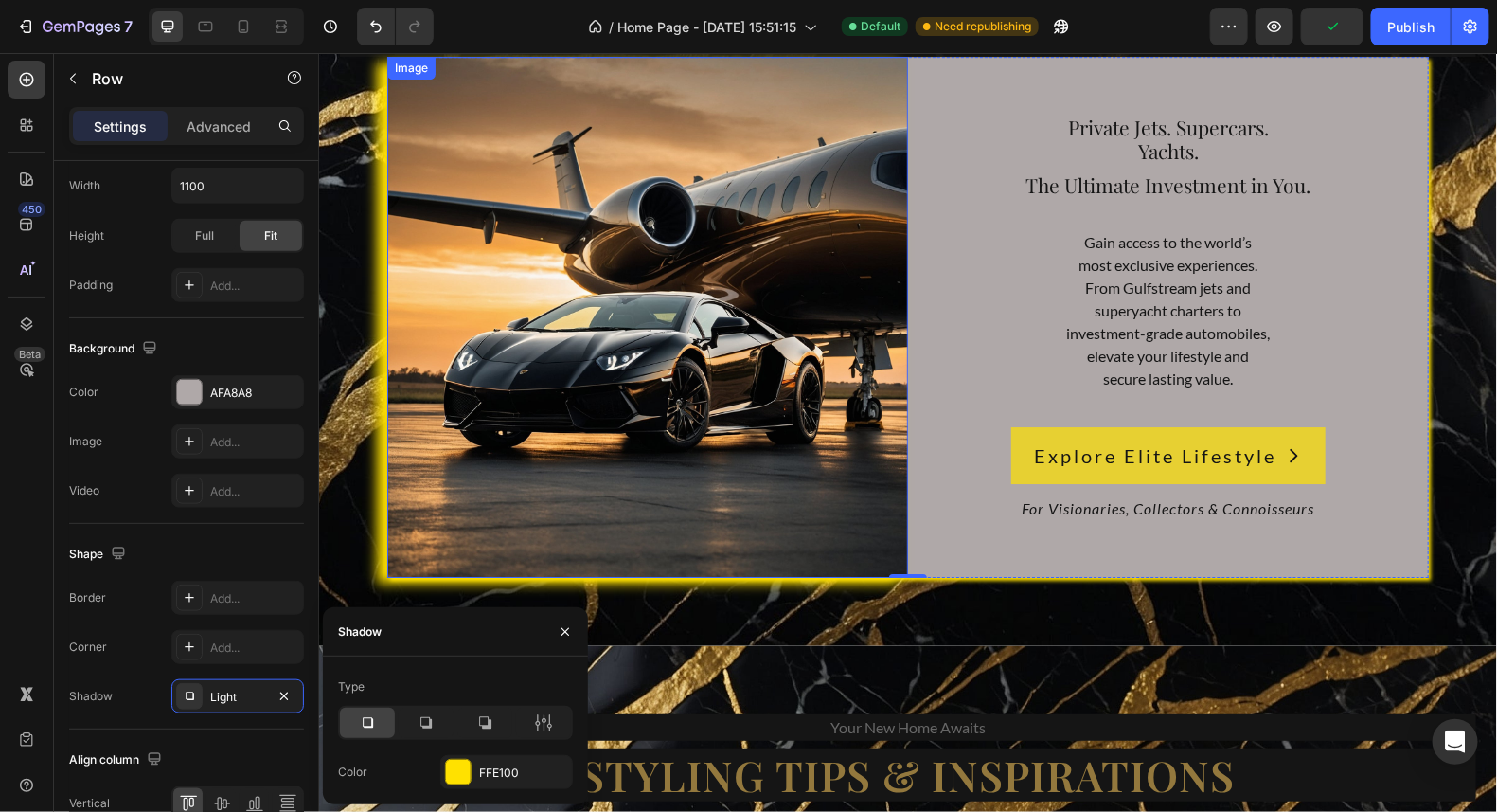
scroll to position [8714, 0]
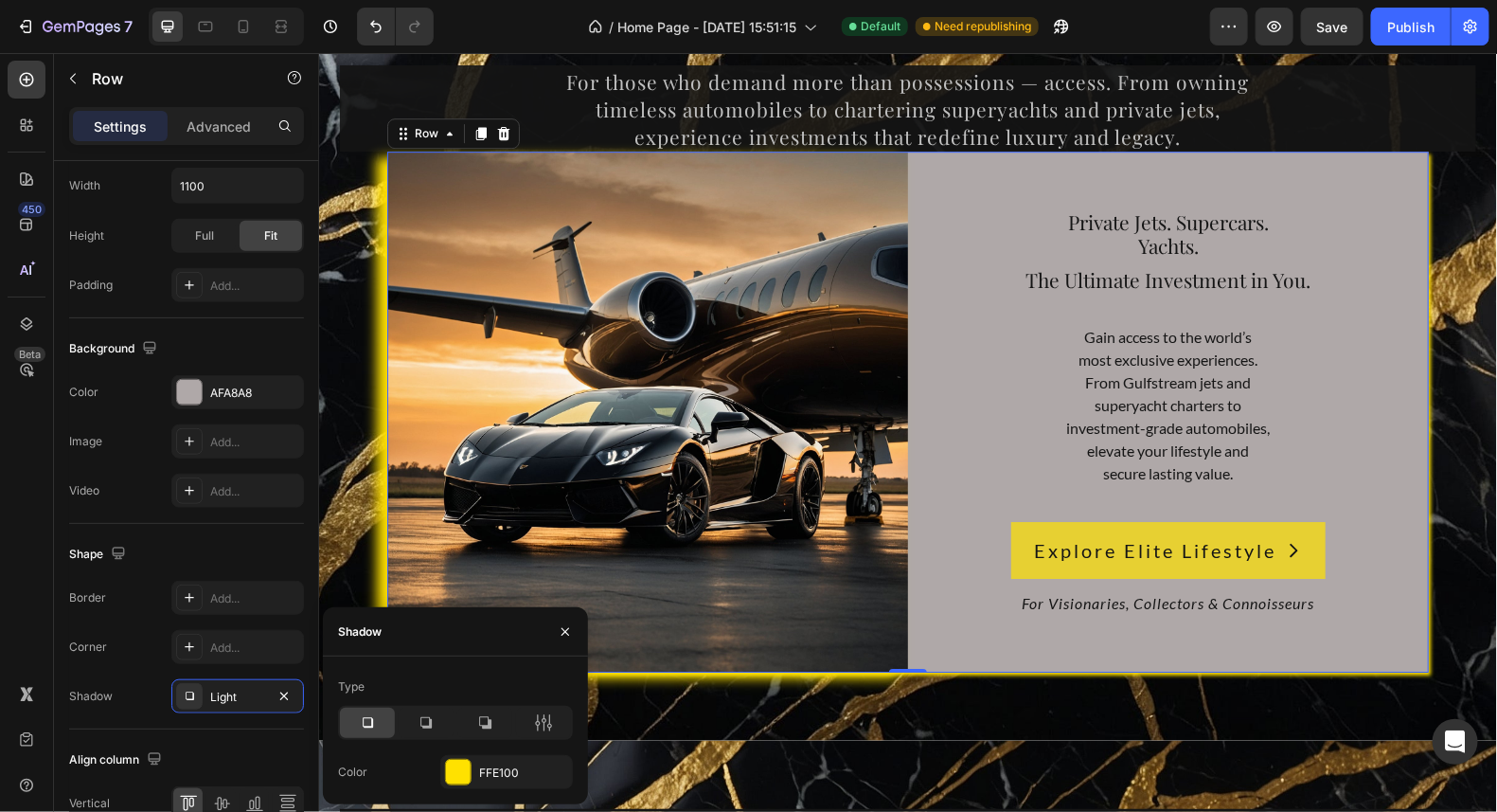
click at [1410, 161] on div "Private Jets. Supercars. Yachts. Heading The Ultimate Investment in You. Headin…" at bounding box center [1167, 411] width 520 height 520
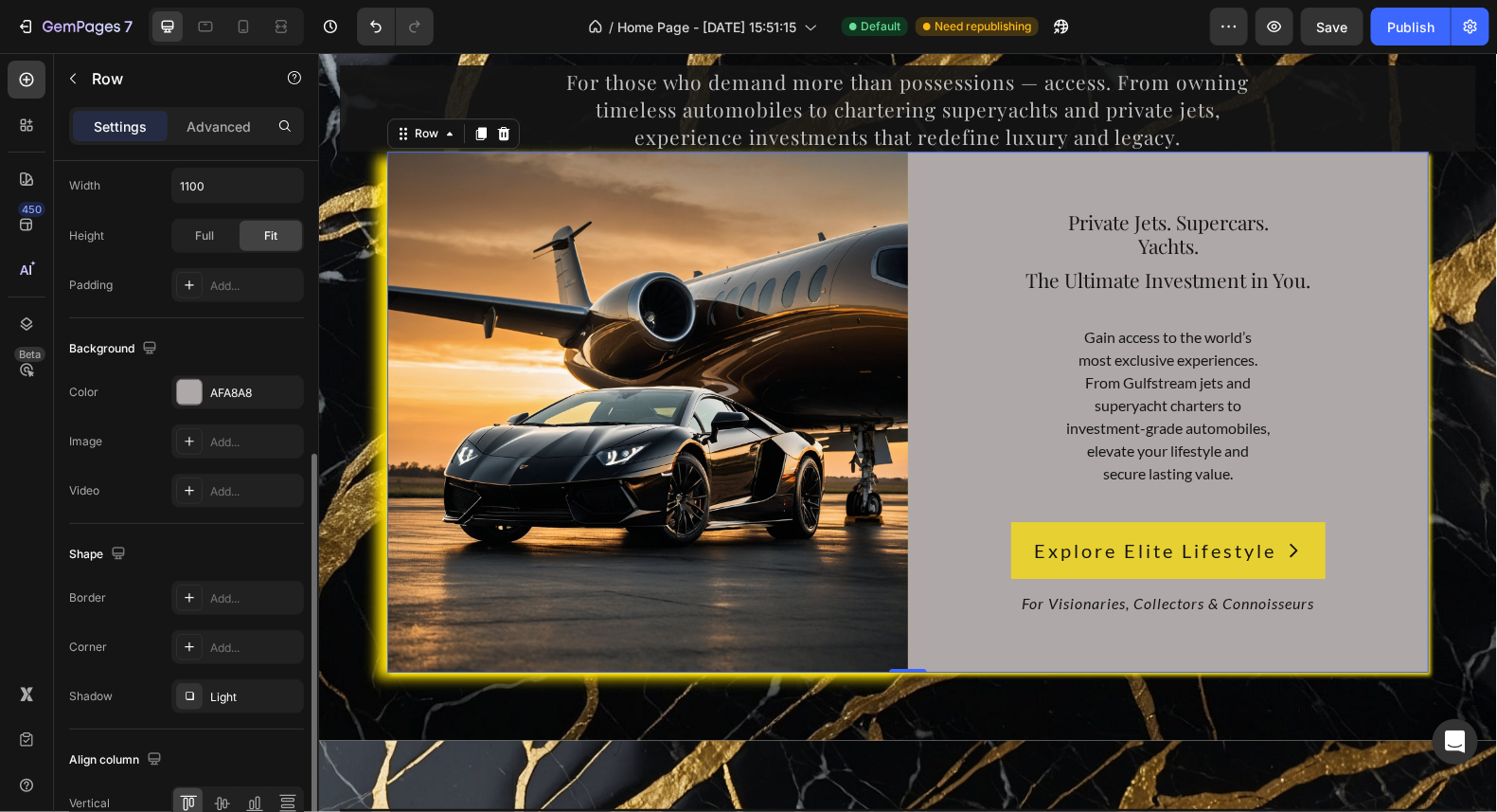
scroll to position [661, 0]
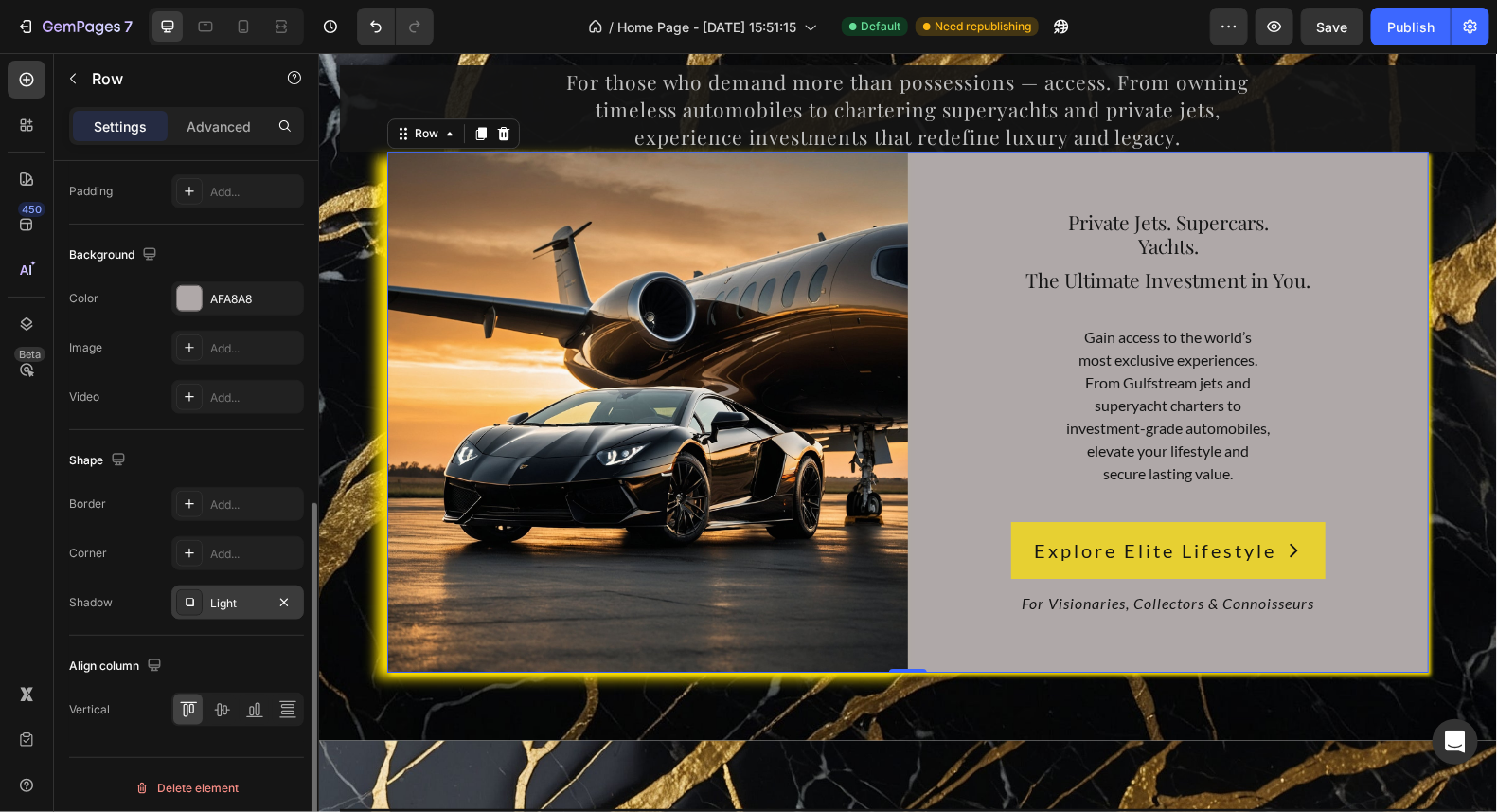
click at [234, 606] on div "Light" at bounding box center [238, 603] width 55 height 17
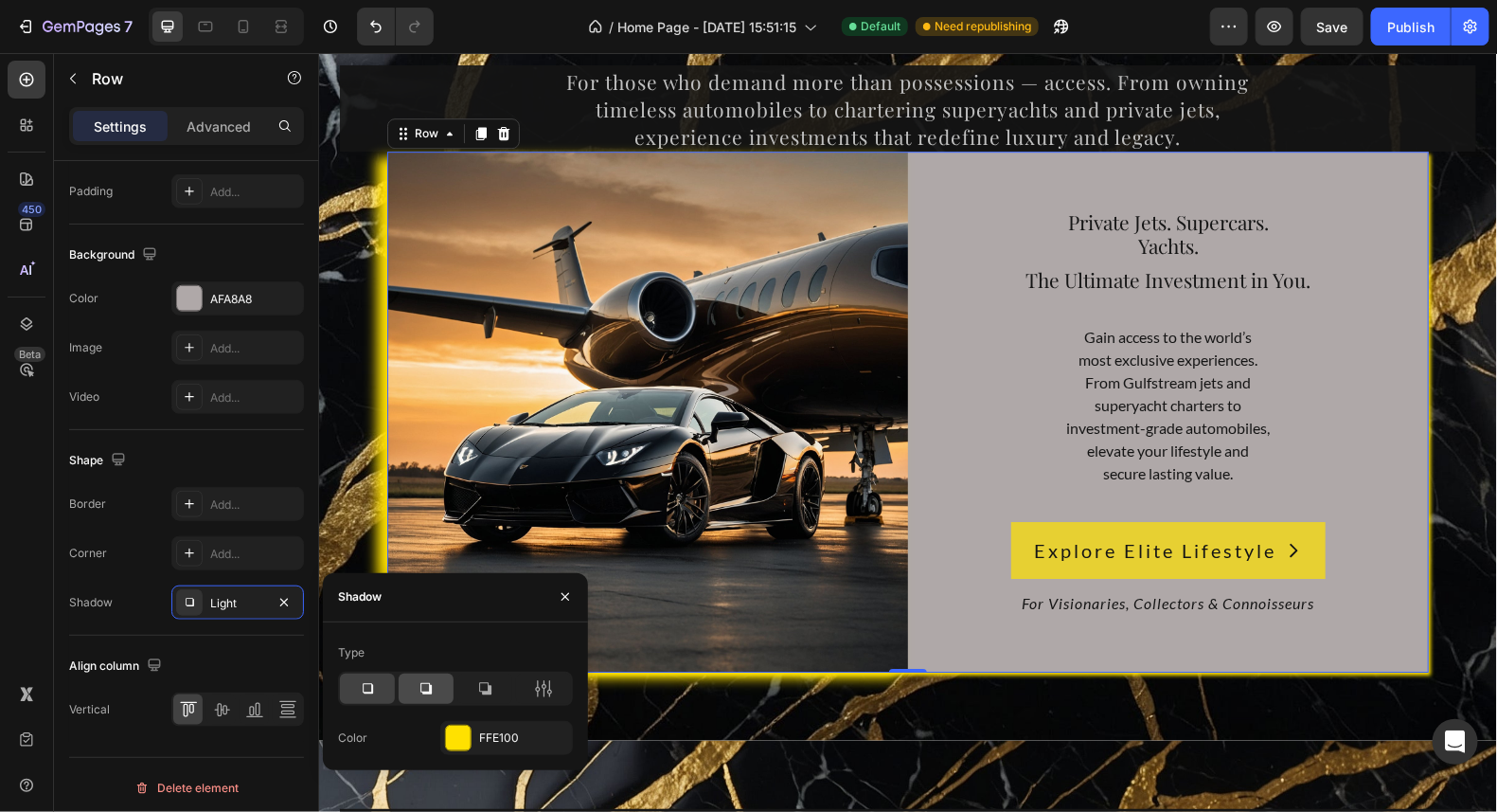
click at [421, 686] on icon at bounding box center [426, 689] width 12 height 12
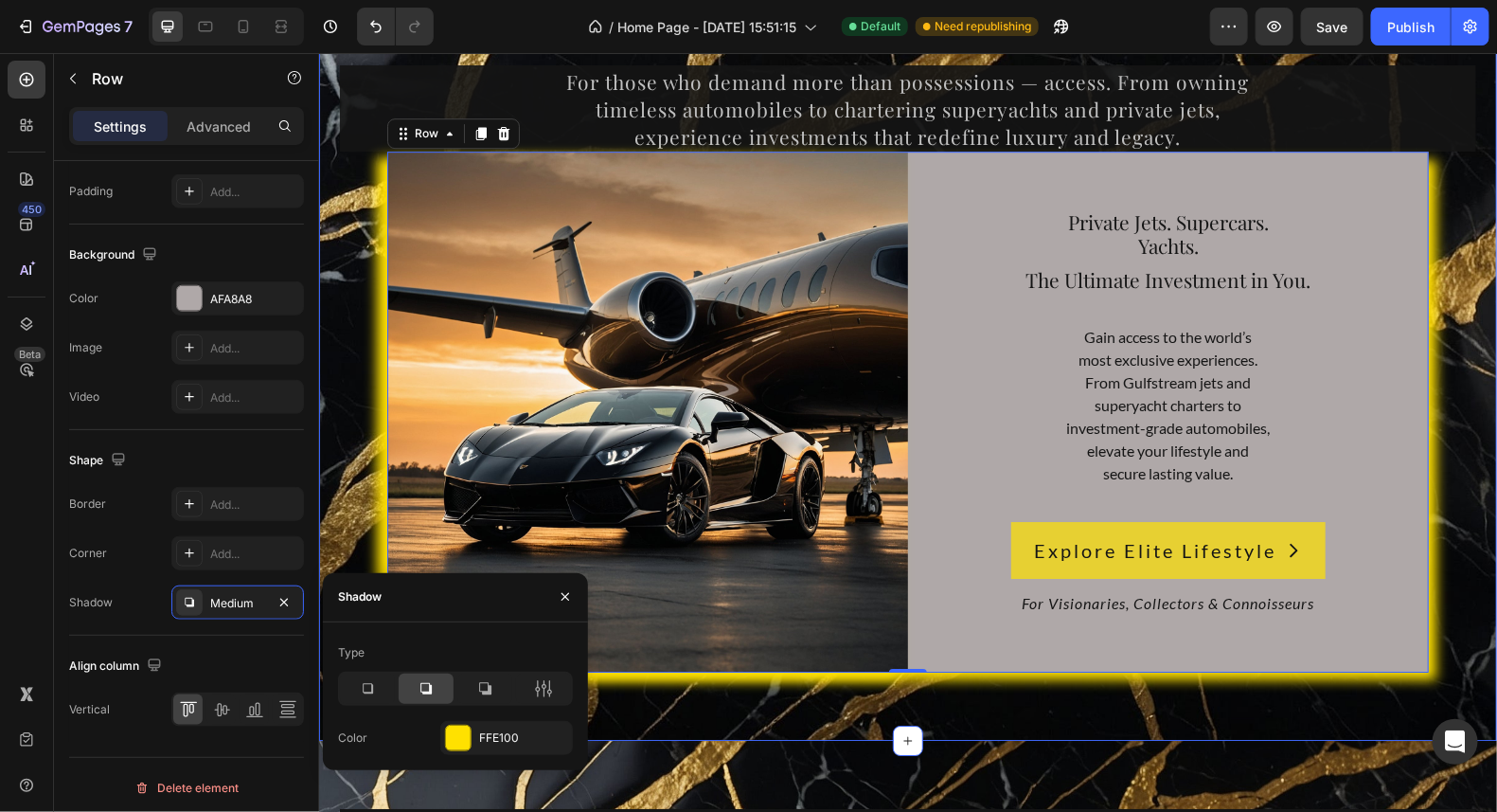
click at [1457, 366] on div "10,000+ happy customers and counting Text Drive. Sail. Soar. Invest in the Extr…" at bounding box center [907, 259] width 1150 height 825
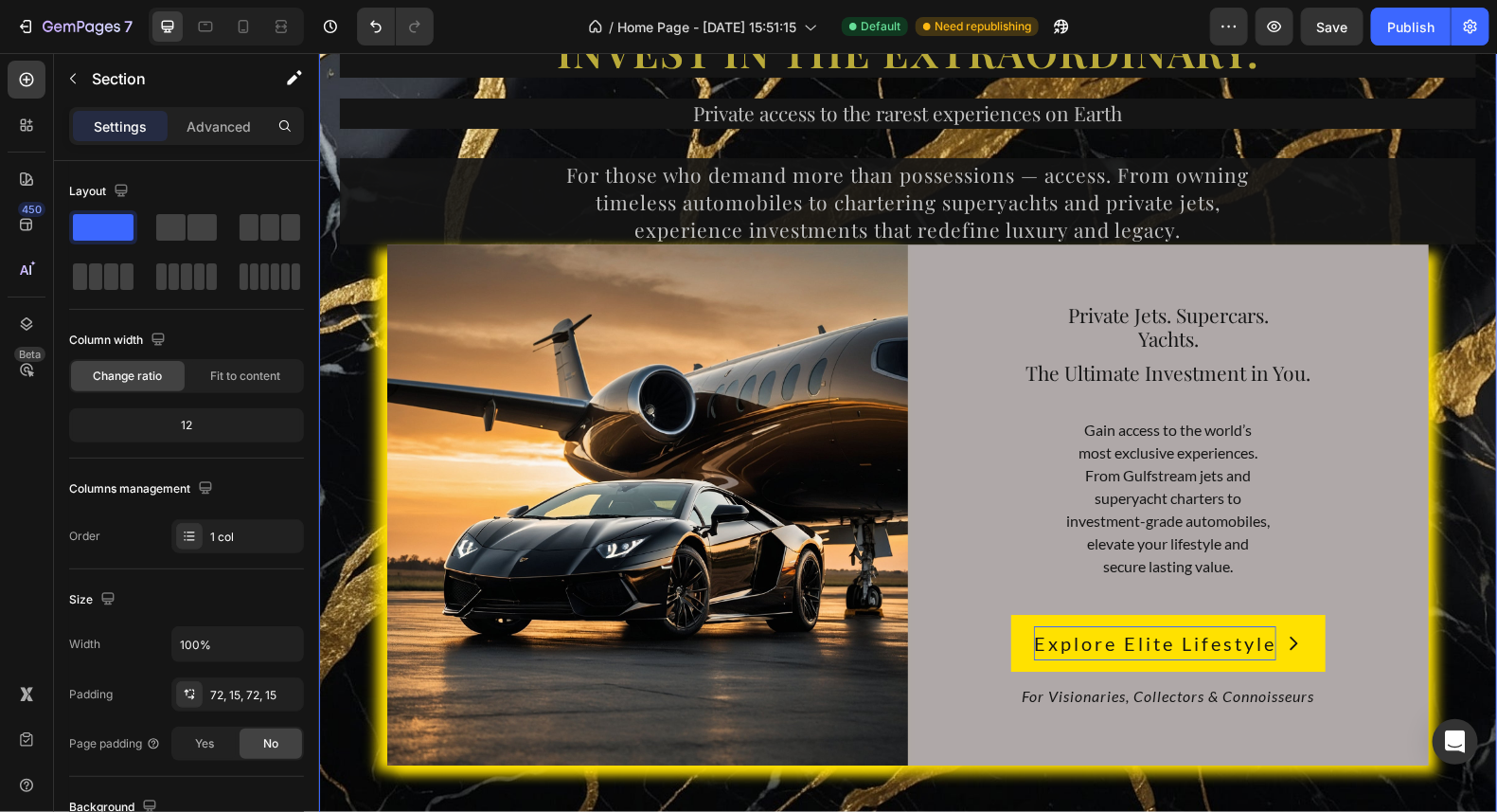
scroll to position [8618, 0]
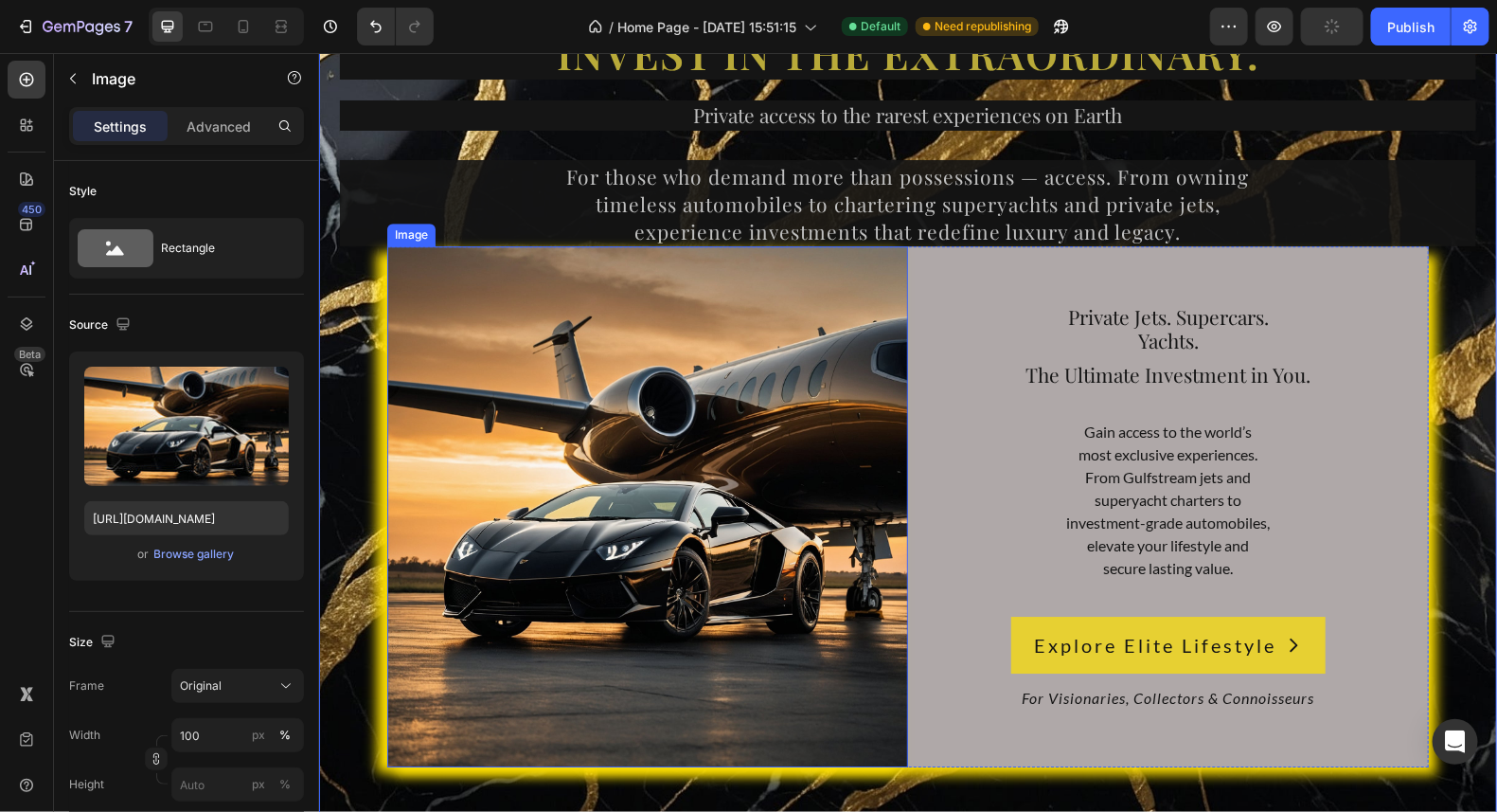
click at [518, 332] on img at bounding box center [647, 505] width 520 height 520
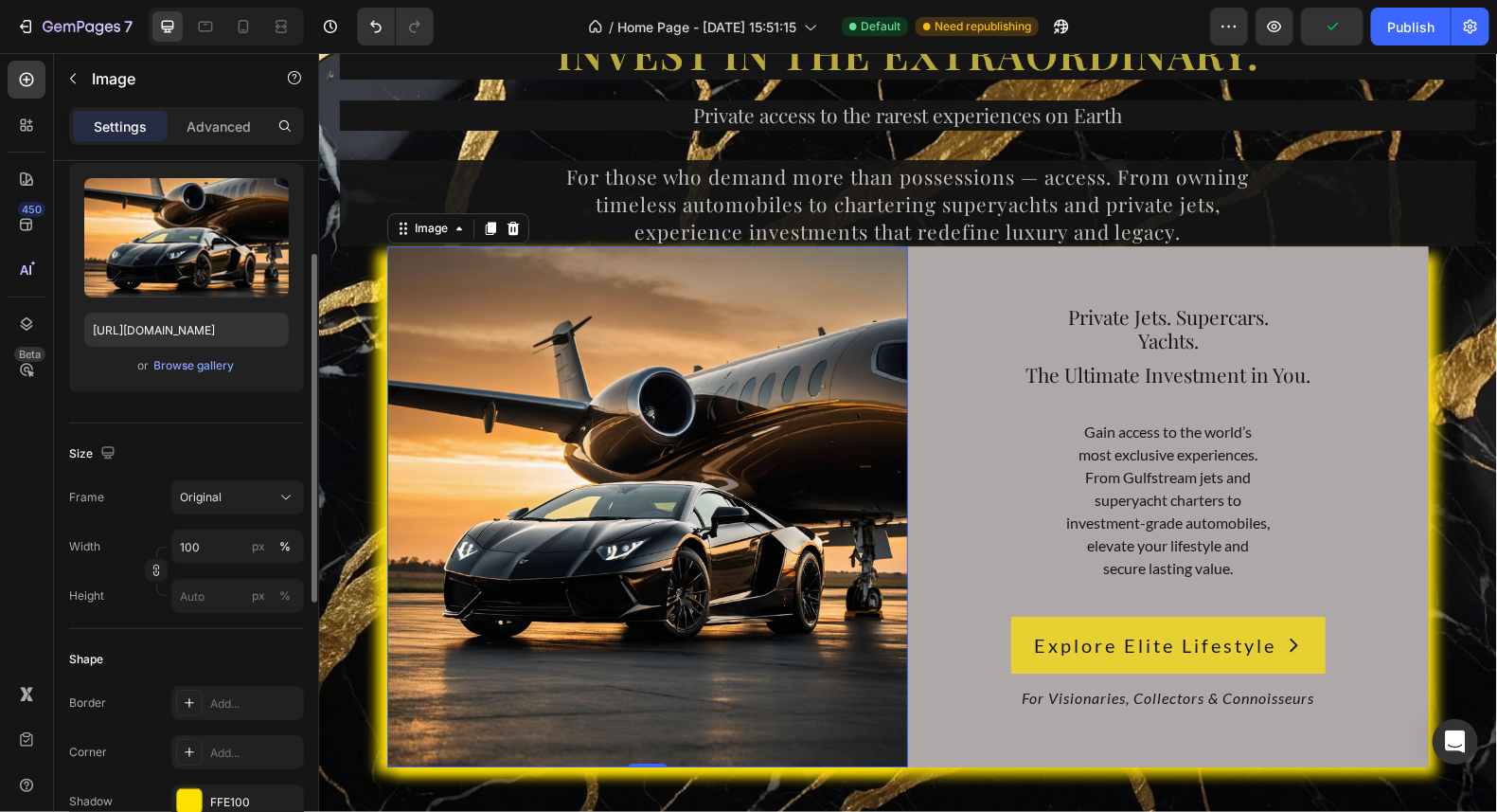
scroll to position [283, 0]
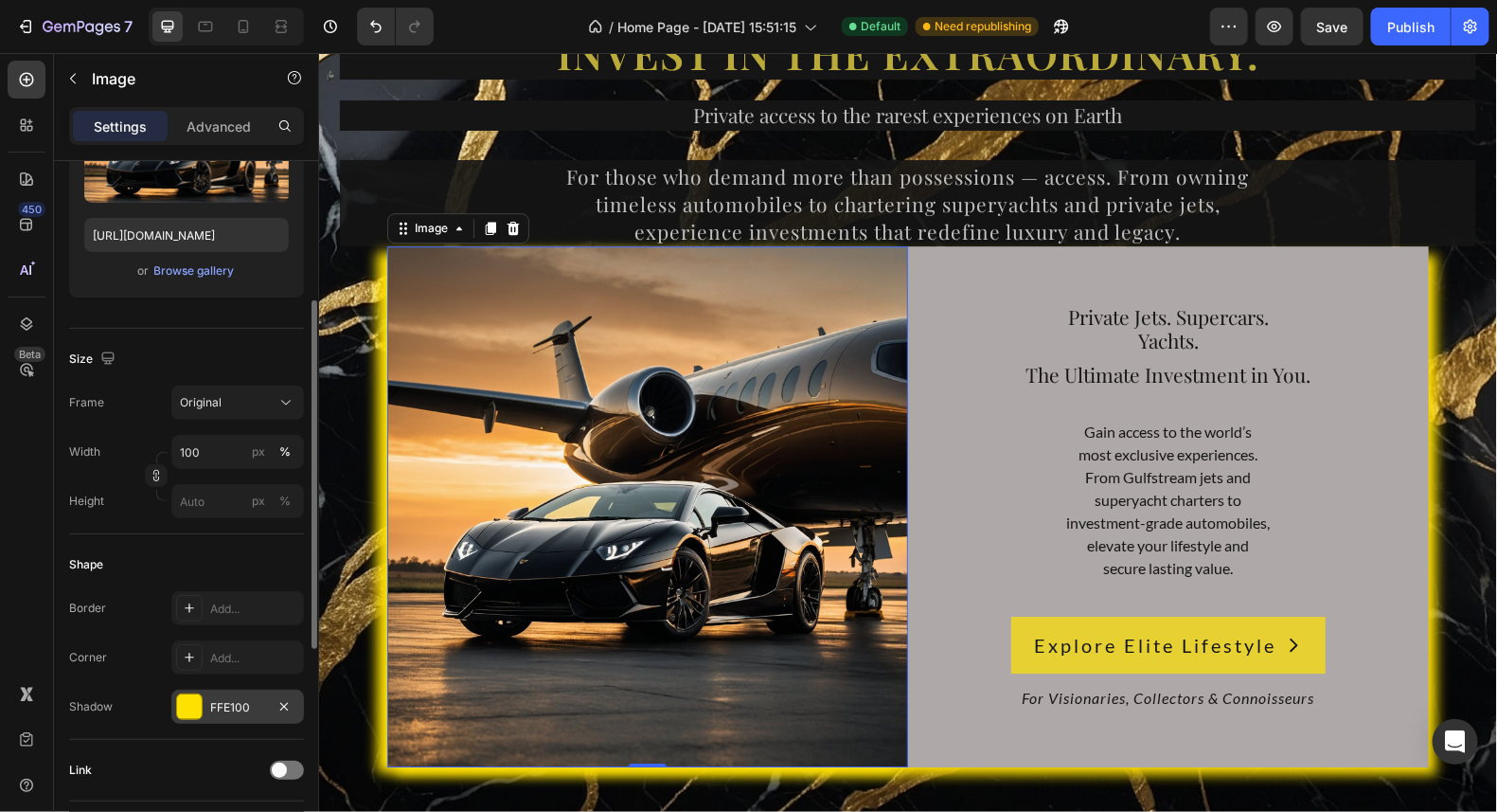
click at [244, 700] on div "FFE100" at bounding box center [238, 708] width 55 height 17
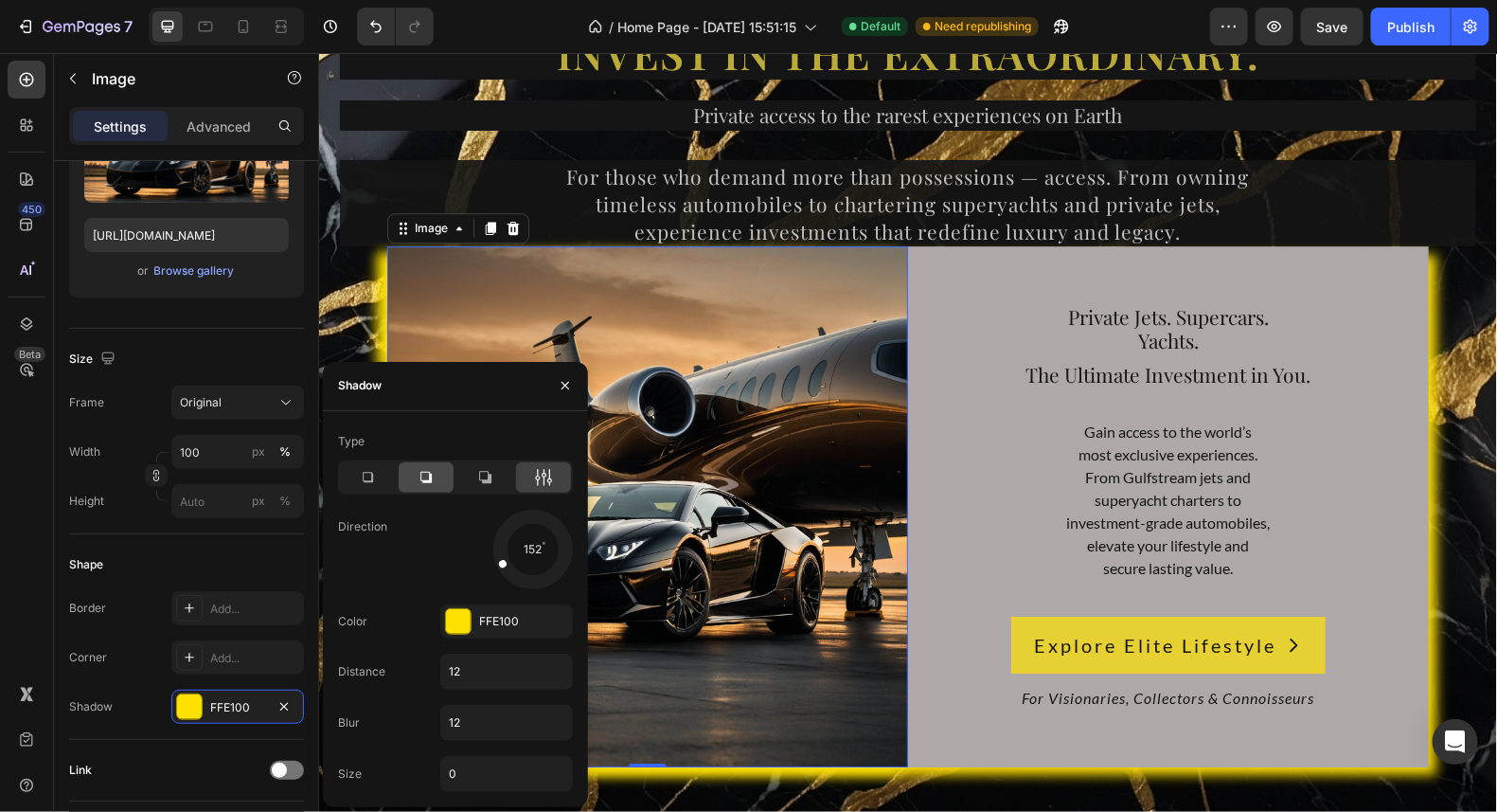
click at [425, 477] on icon at bounding box center [426, 477] width 19 height 19
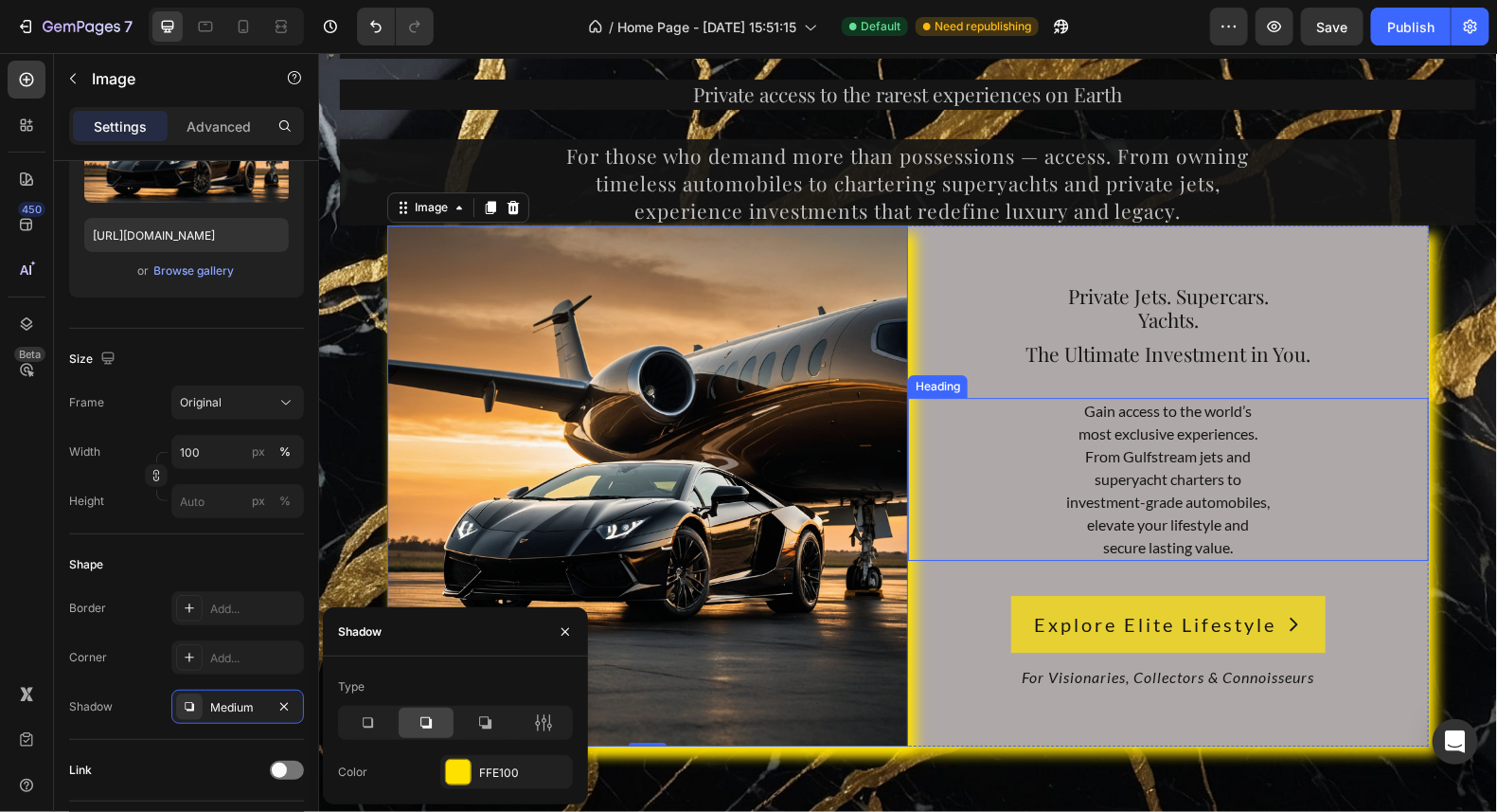
scroll to position [8714, 0]
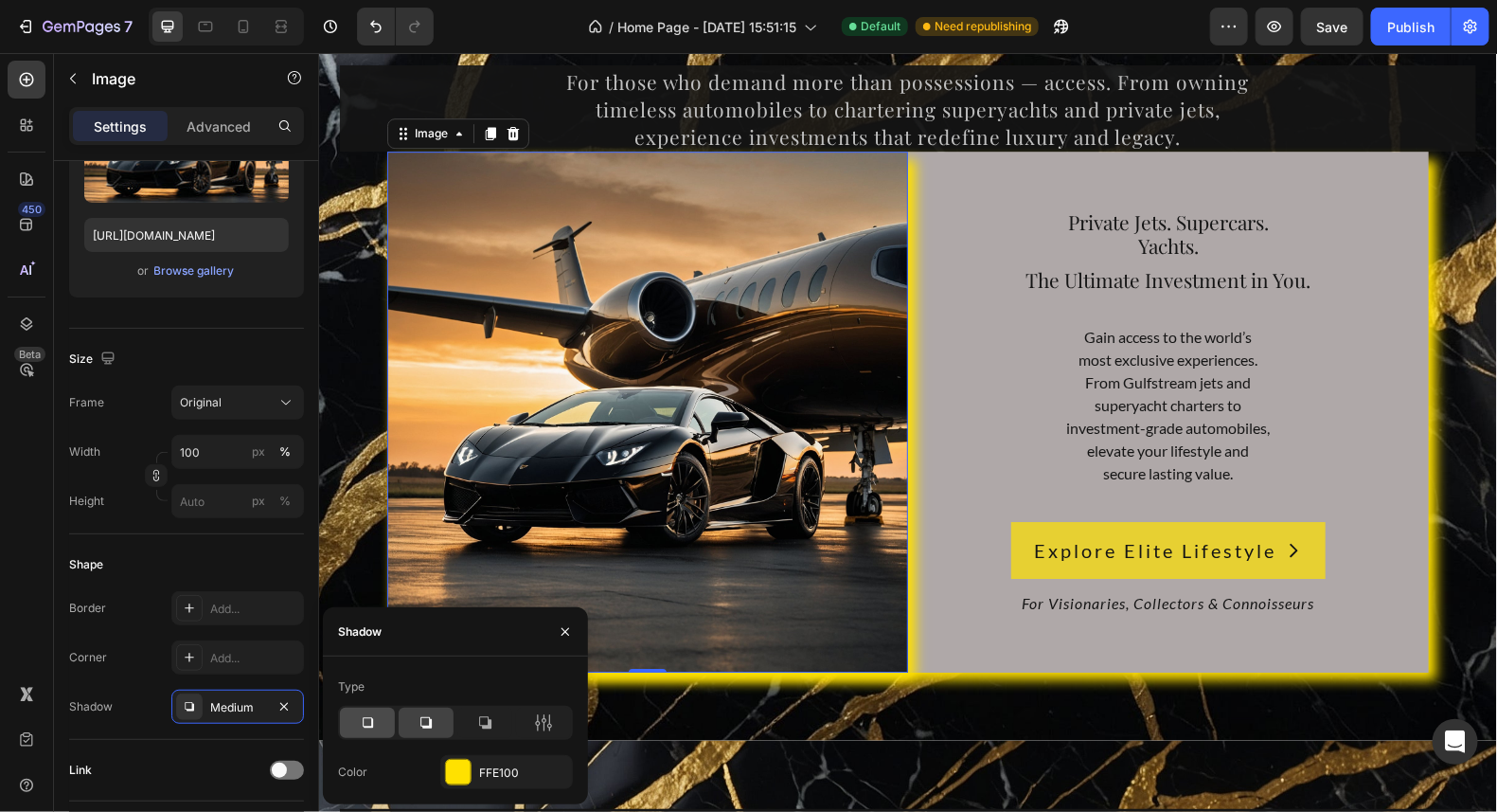
click at [375, 719] on icon at bounding box center [368, 723] width 19 height 19
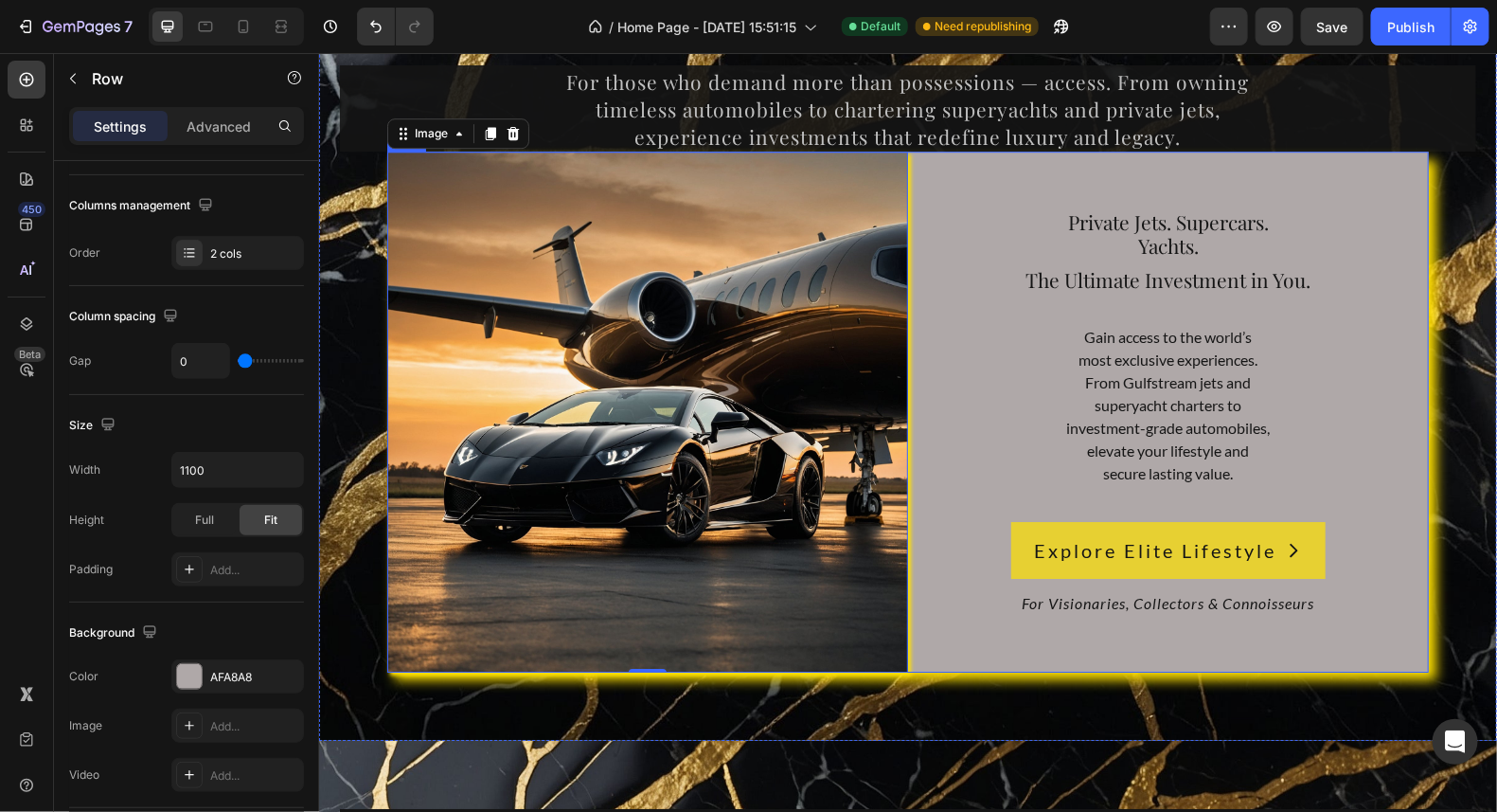
click at [1409, 314] on div "Private Jets. Supercars. Yachts. Heading The Ultimate Investment in You. Headin…" at bounding box center [1167, 411] width 520 height 520
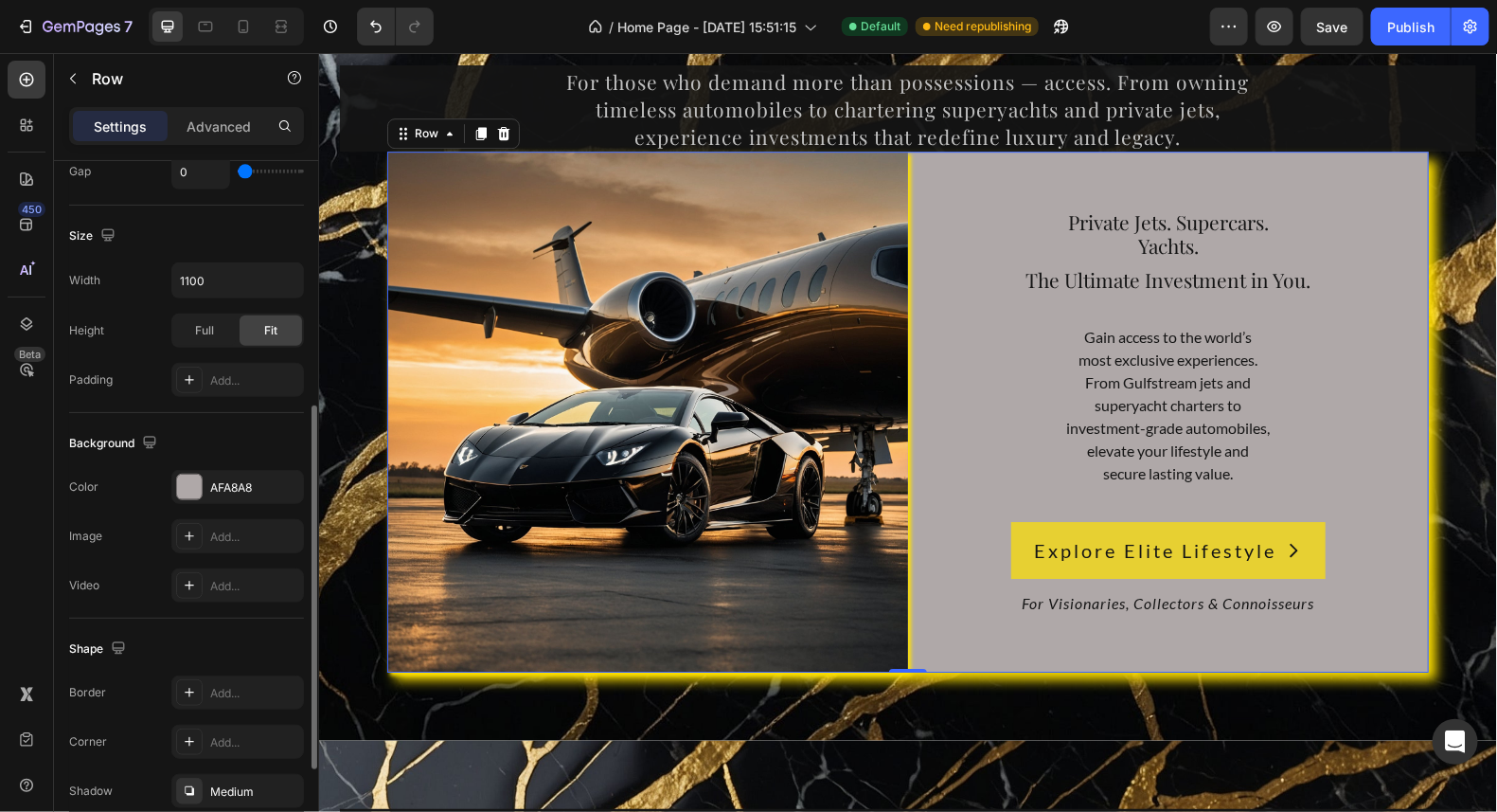
scroll to position [568, 0]
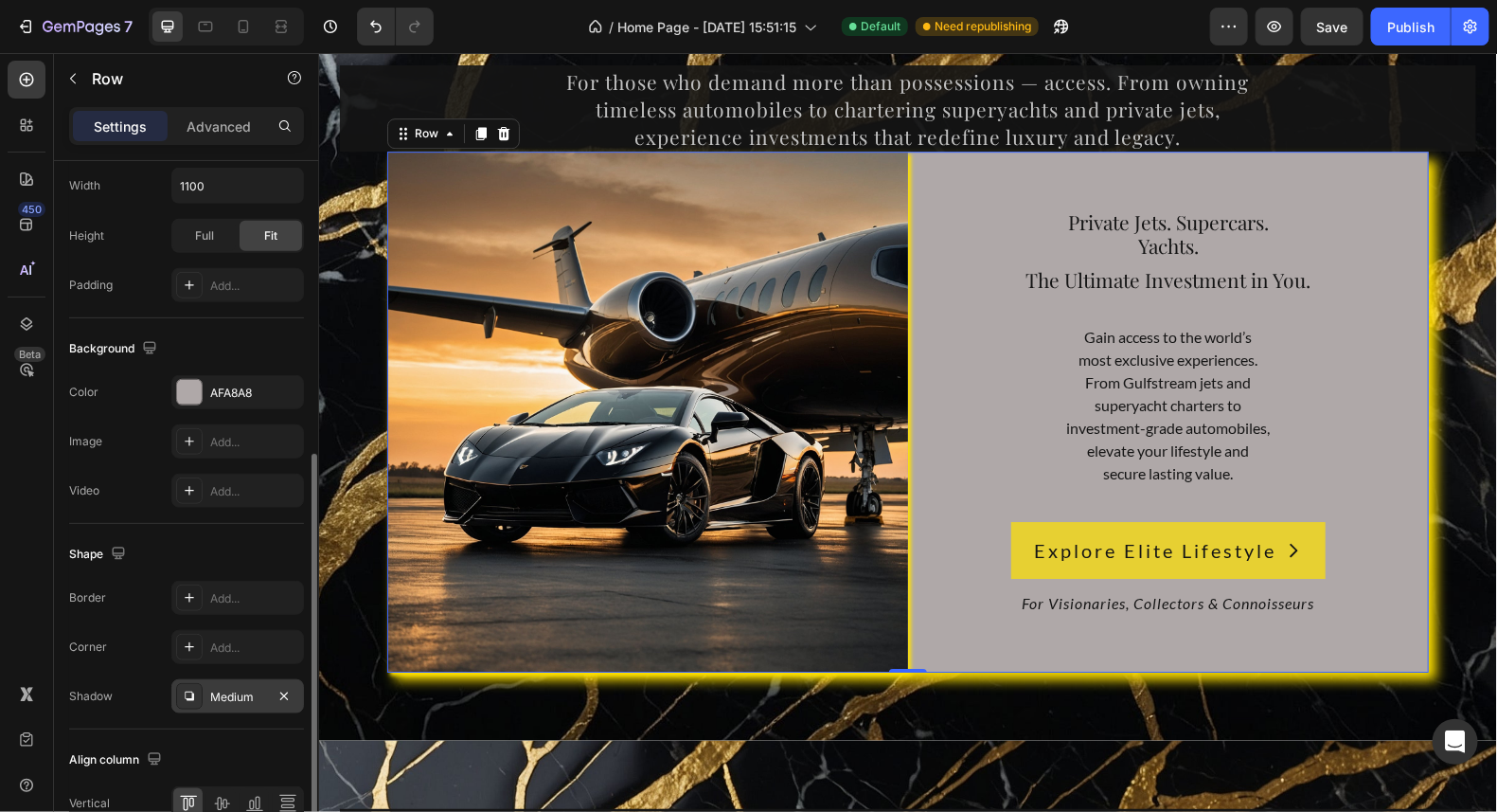
click at [197, 694] on div at bounding box center [190, 697] width 27 height 27
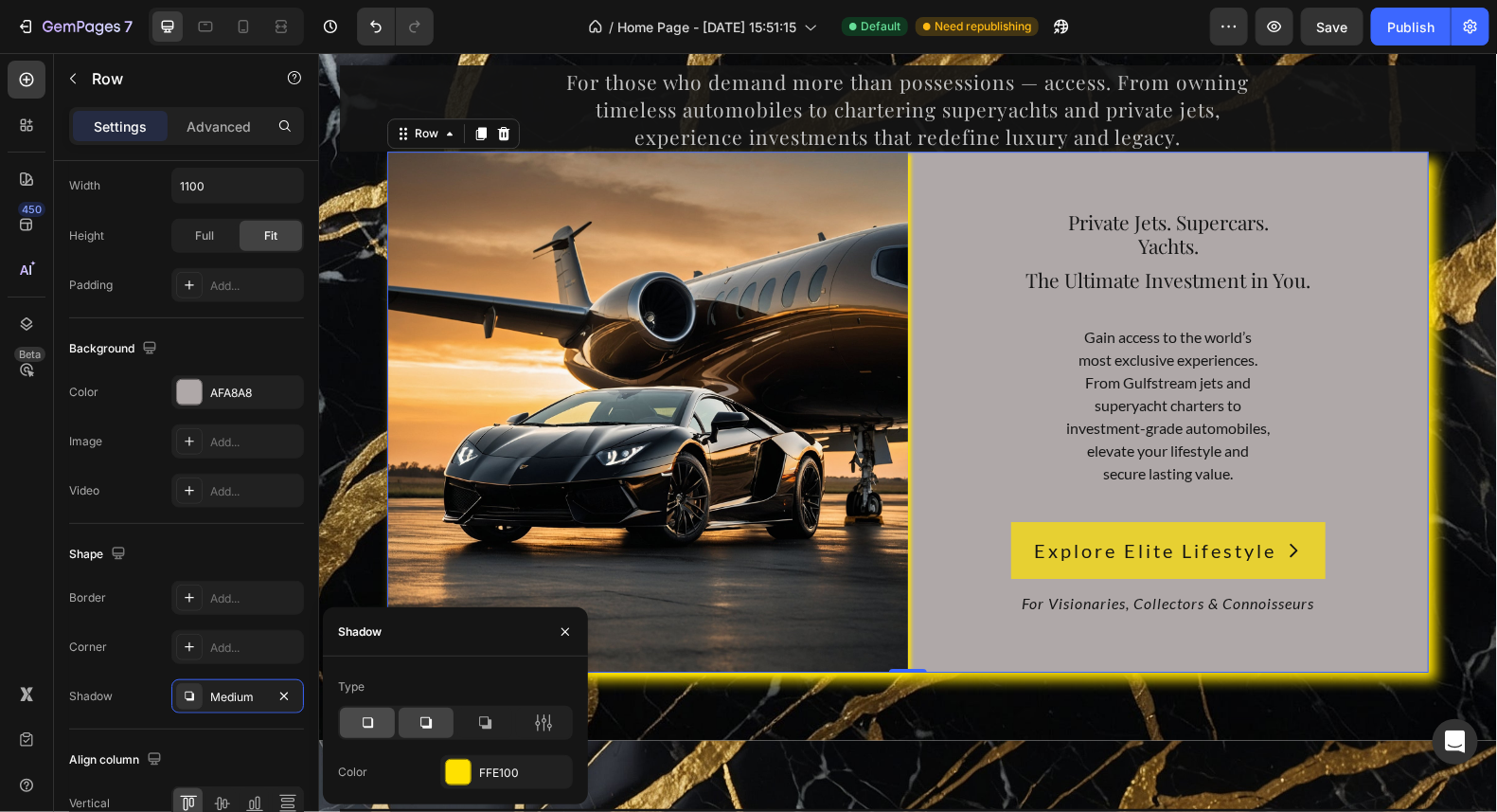
click at [374, 720] on icon at bounding box center [368, 723] width 19 height 19
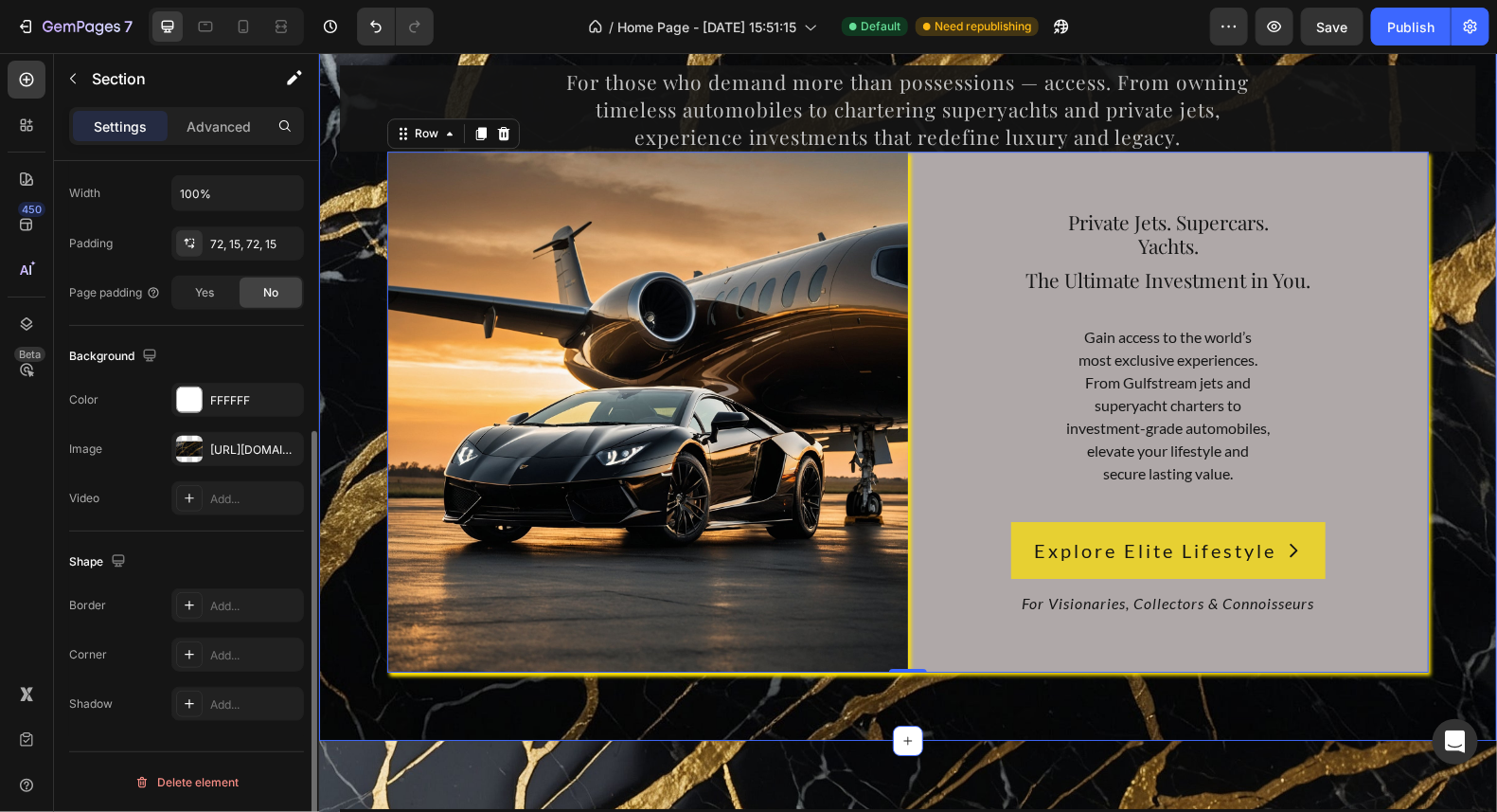
click at [1160, 690] on div "10,000+ happy customers and counting Text Drive. Sail. Soar. Invest in the Extr…" at bounding box center [907, 259] width 1179 height 961
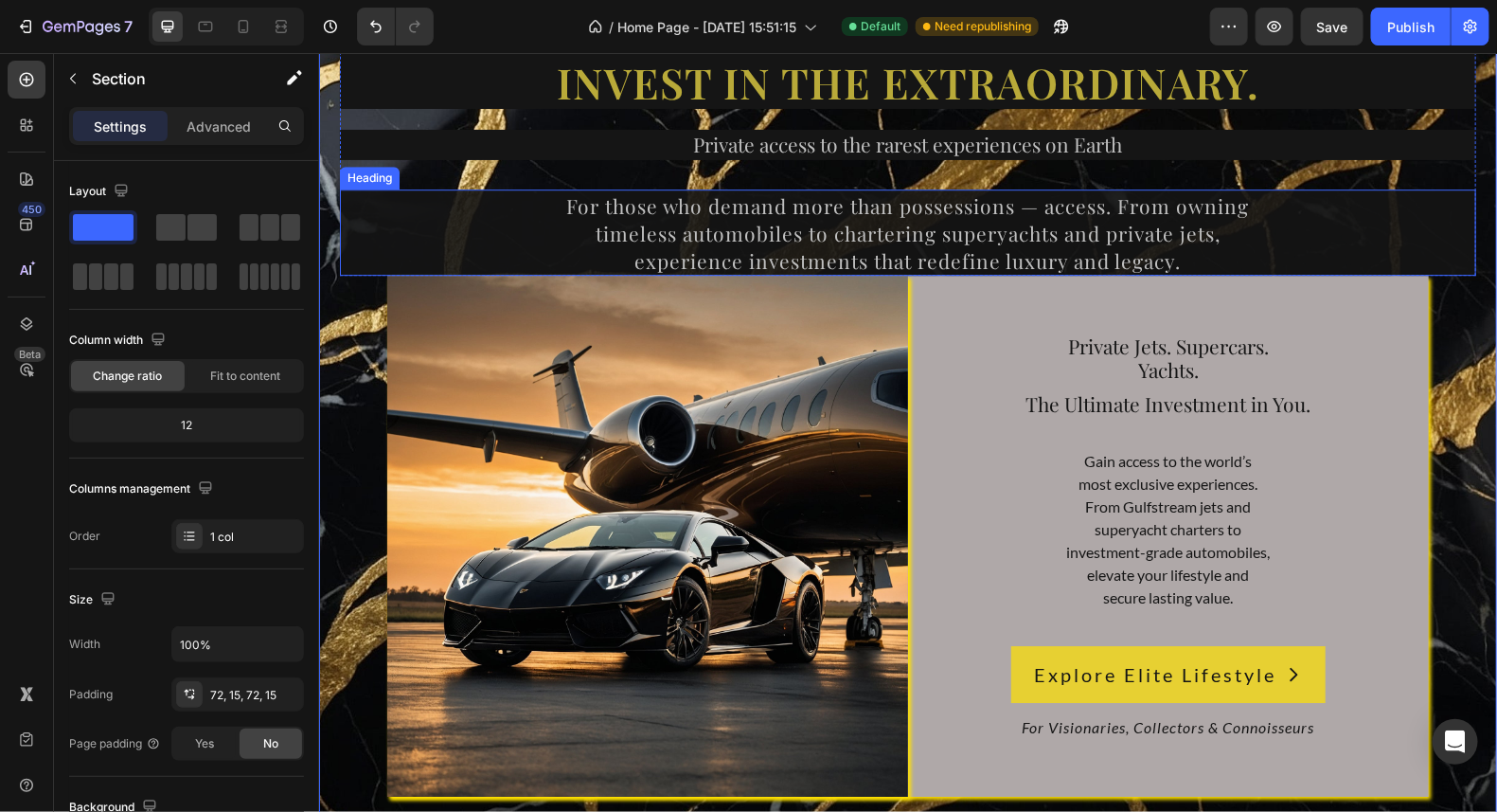
scroll to position [8524, 0]
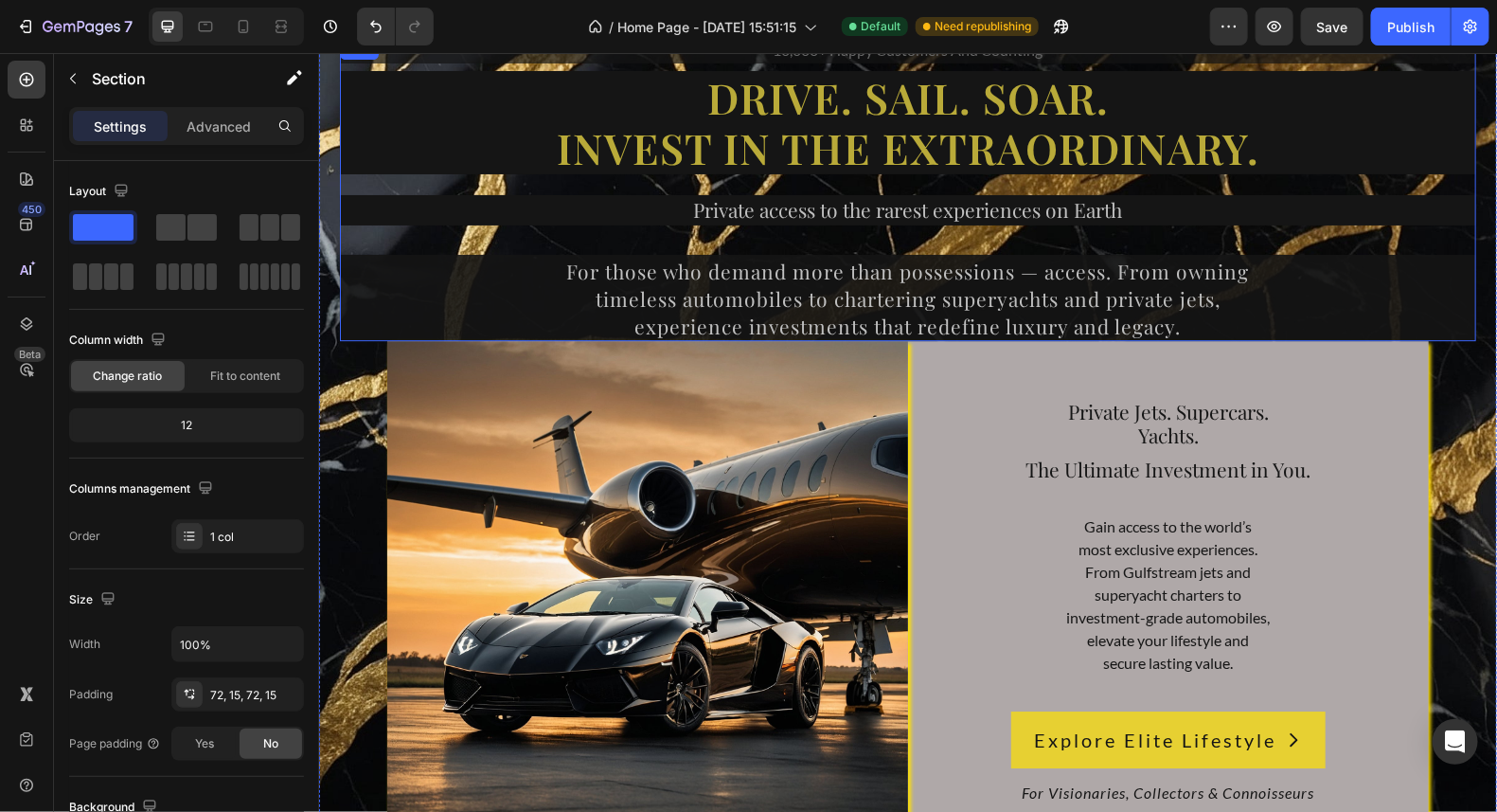
click at [1407, 180] on div "10,000+ happy customers and counting Text Drive. Sail. Soar. Invest in the Extr…" at bounding box center [906, 188] width 1136 height 304
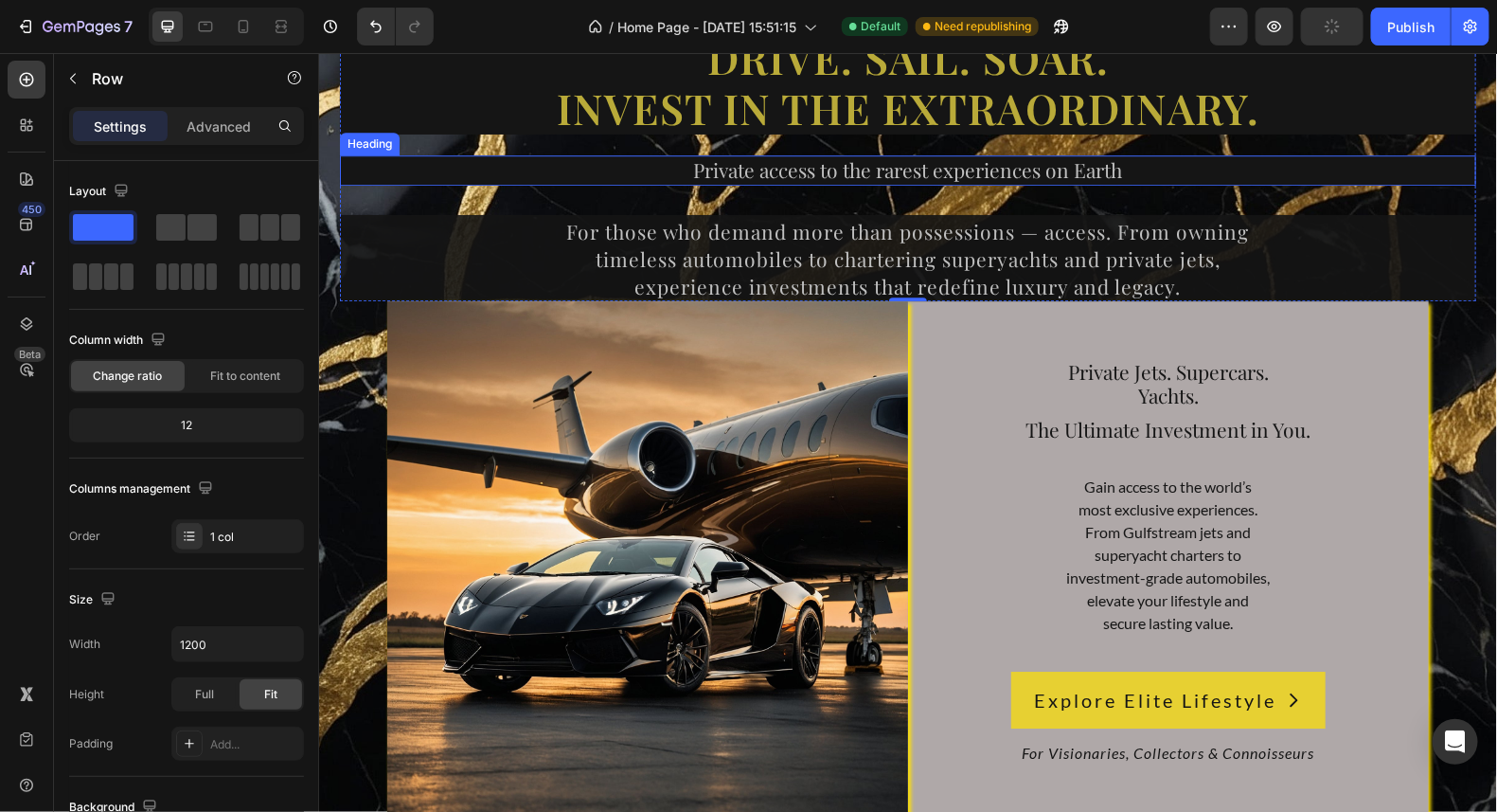
scroll to position [8618, 0]
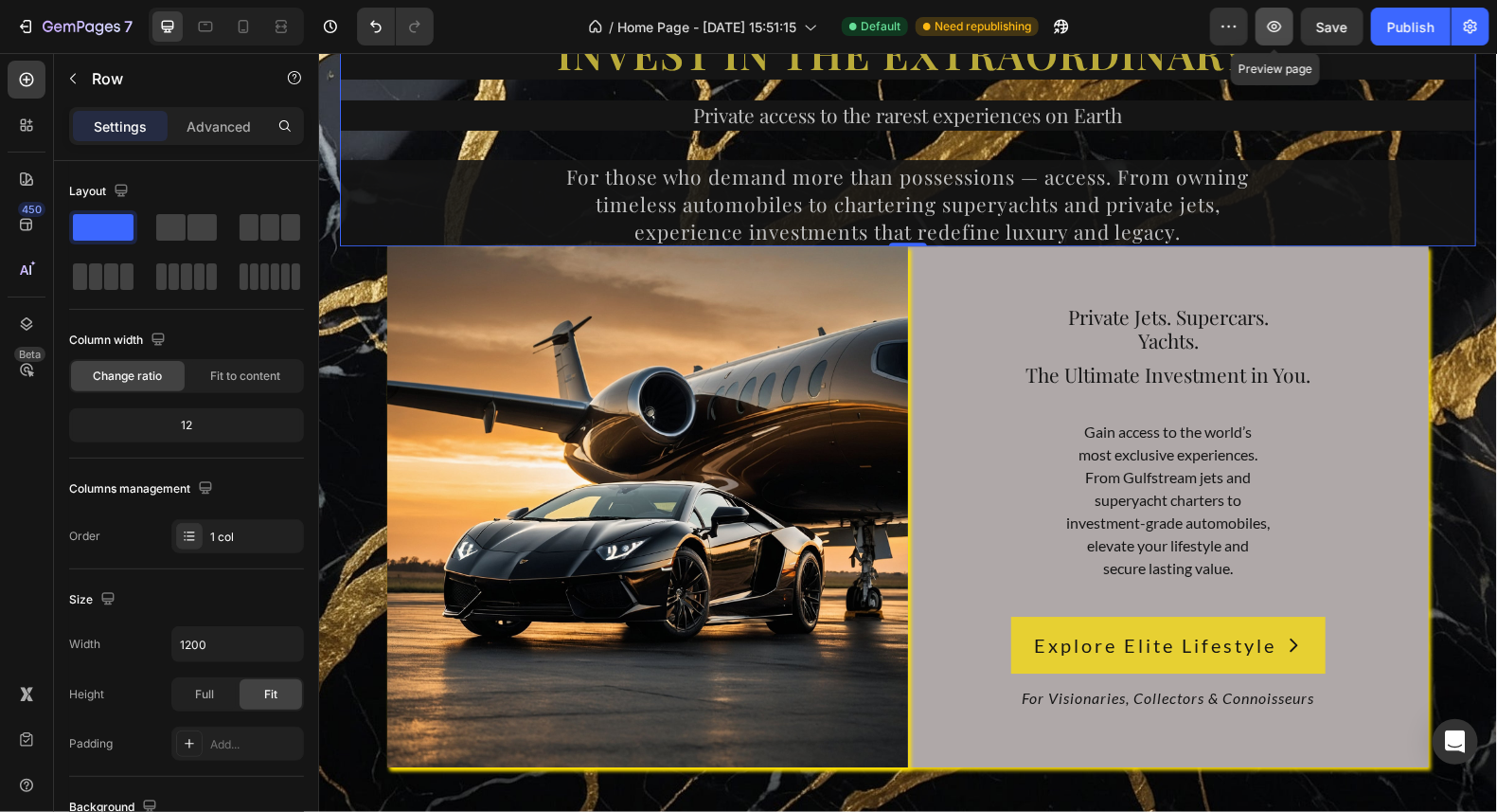
click at [1282, 31] on icon "button" at bounding box center [1275, 27] width 19 height 19
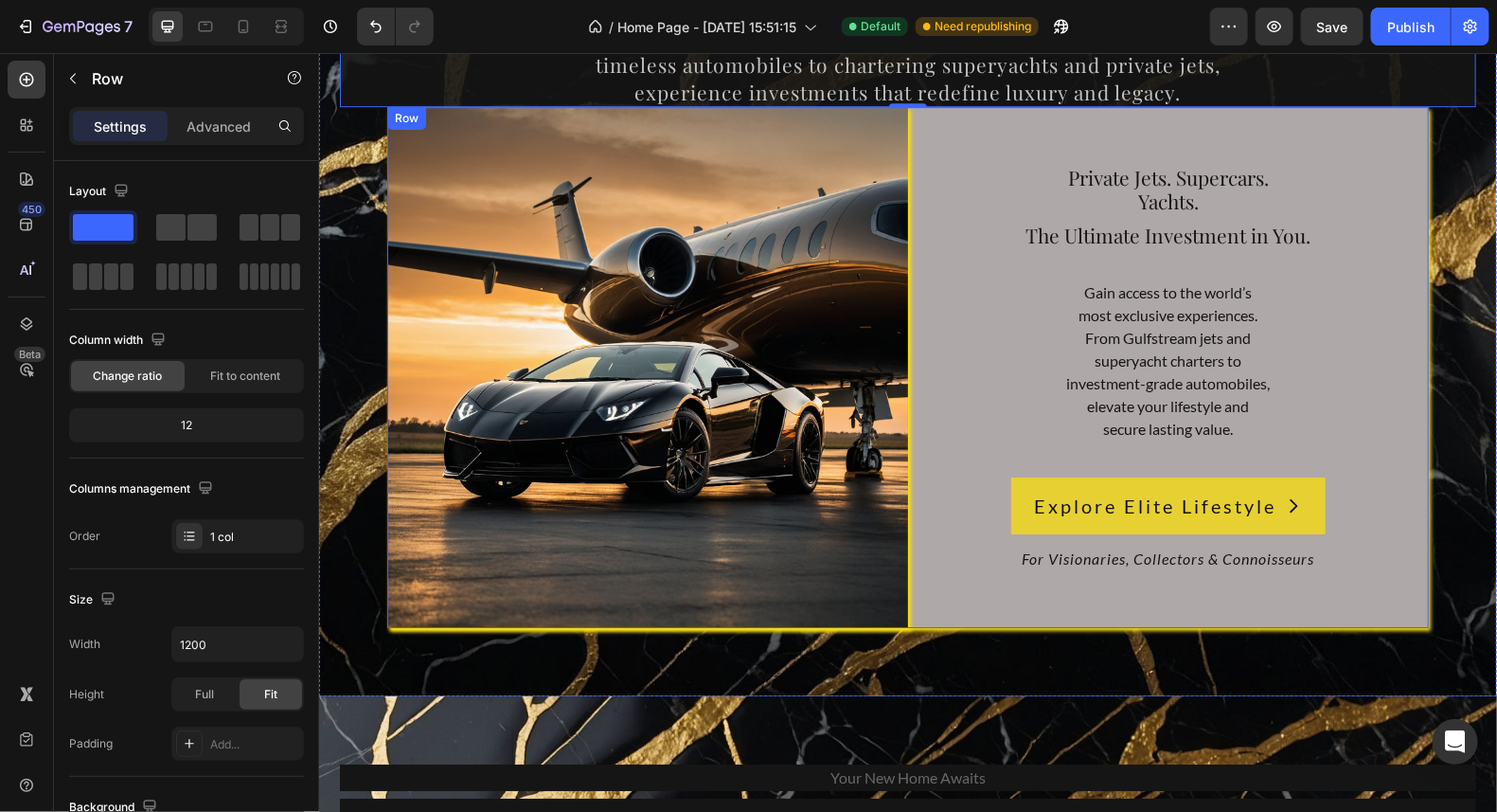
scroll to position [8714, 0]
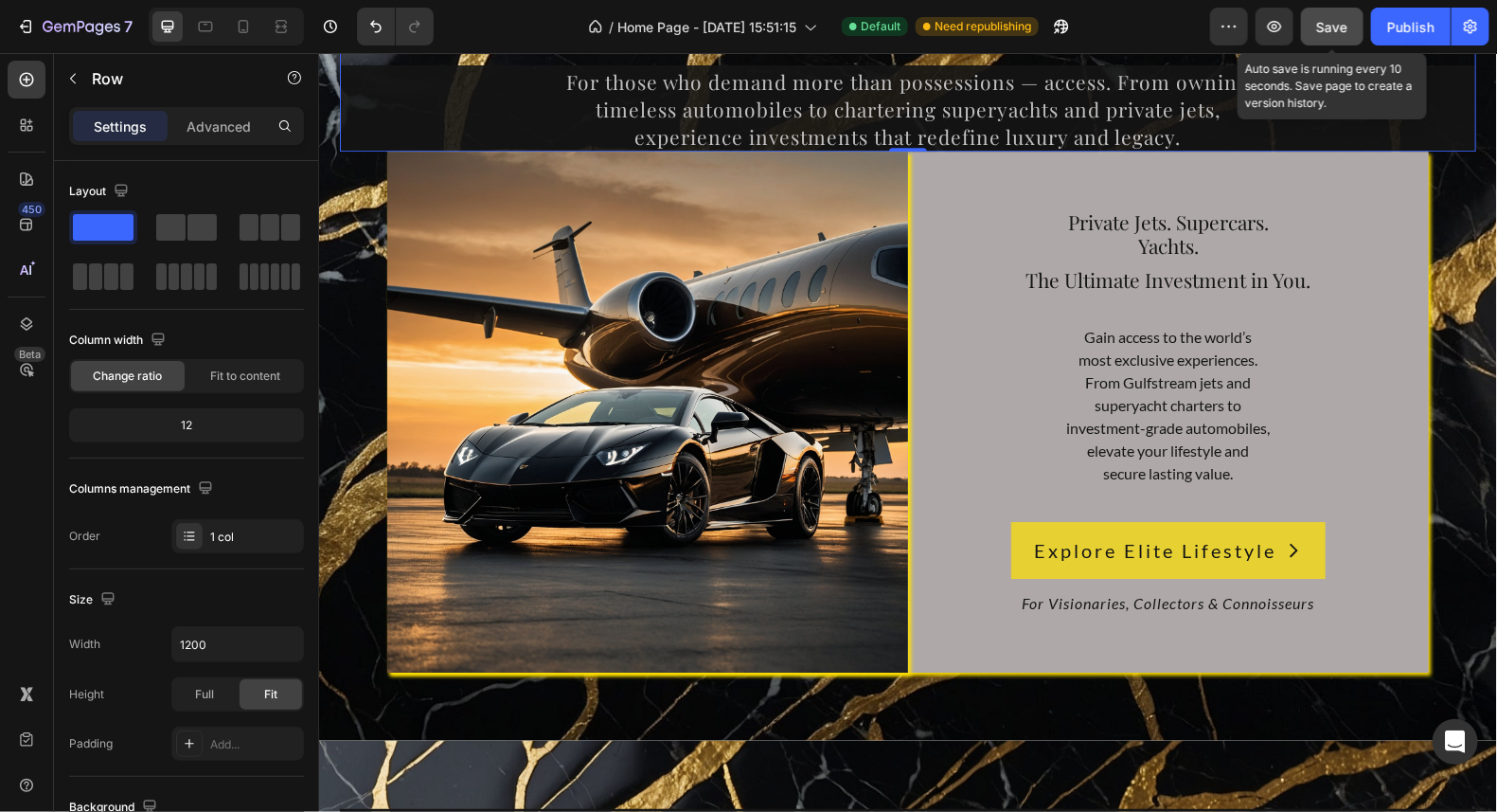
click at [1347, 29] on span "Save" at bounding box center [1332, 27] width 31 height 16
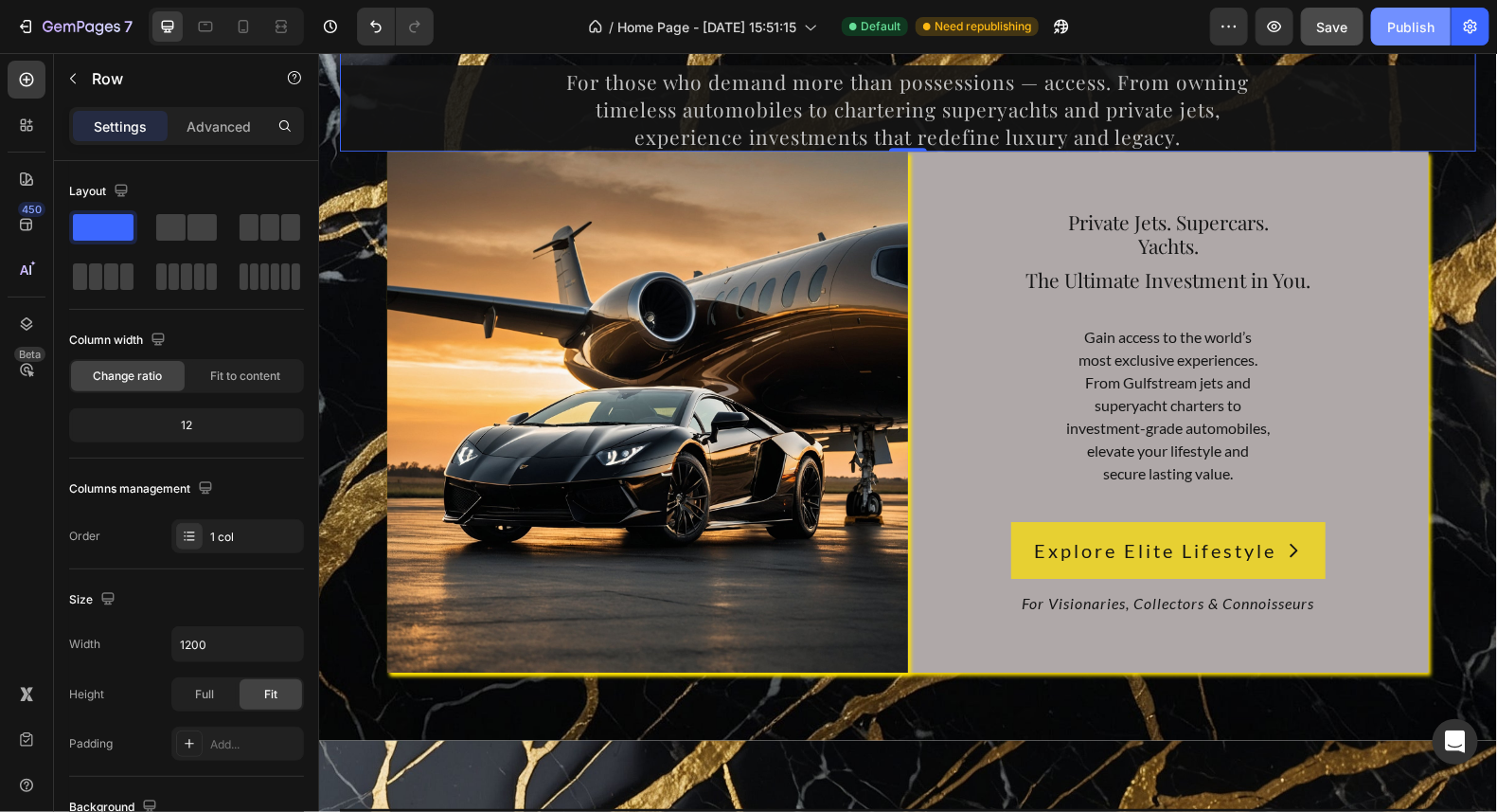
click at [1408, 31] on div "Publish" at bounding box center [1410, 27] width 47 height 20
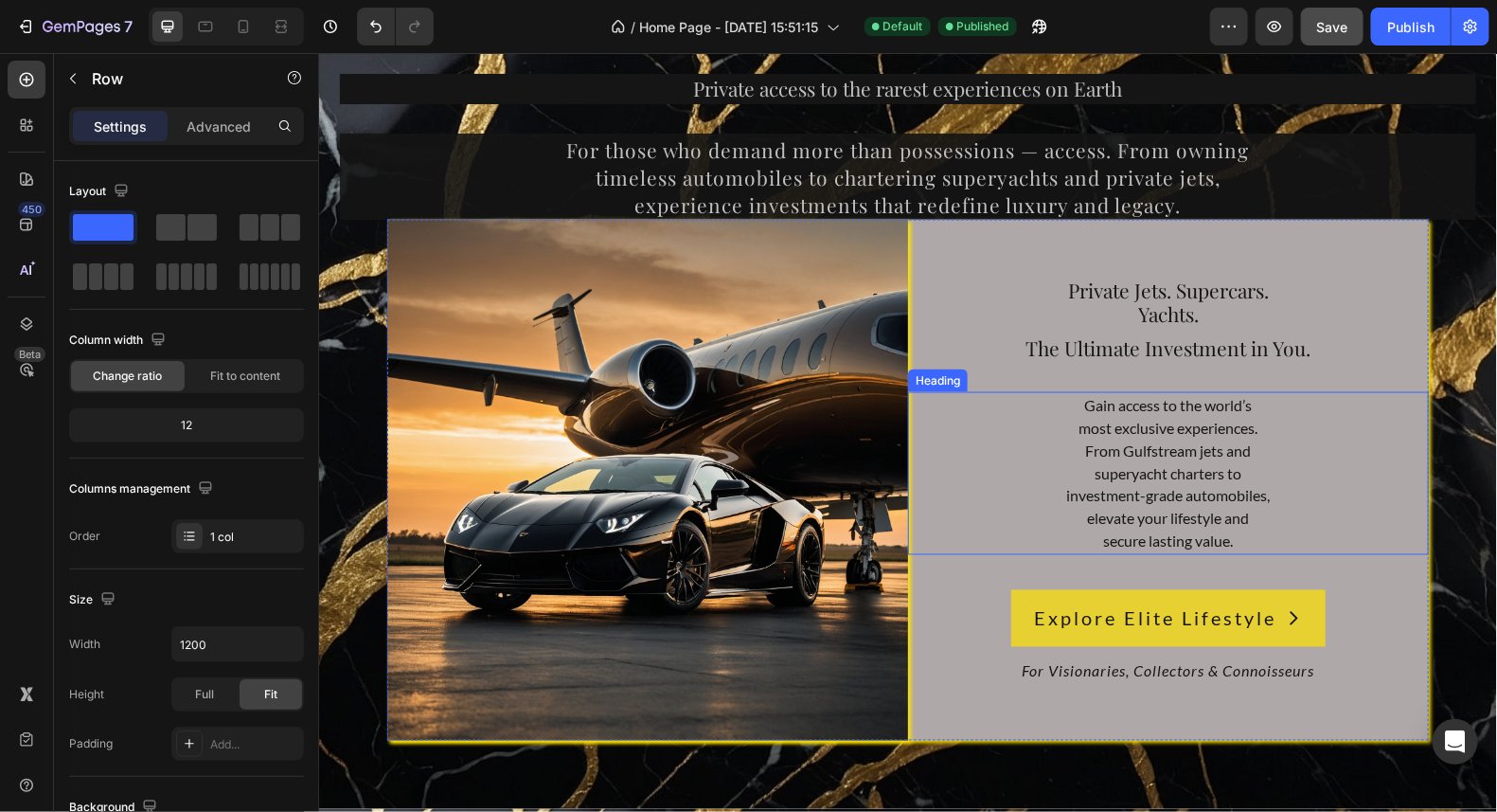
scroll to position [7387, 0]
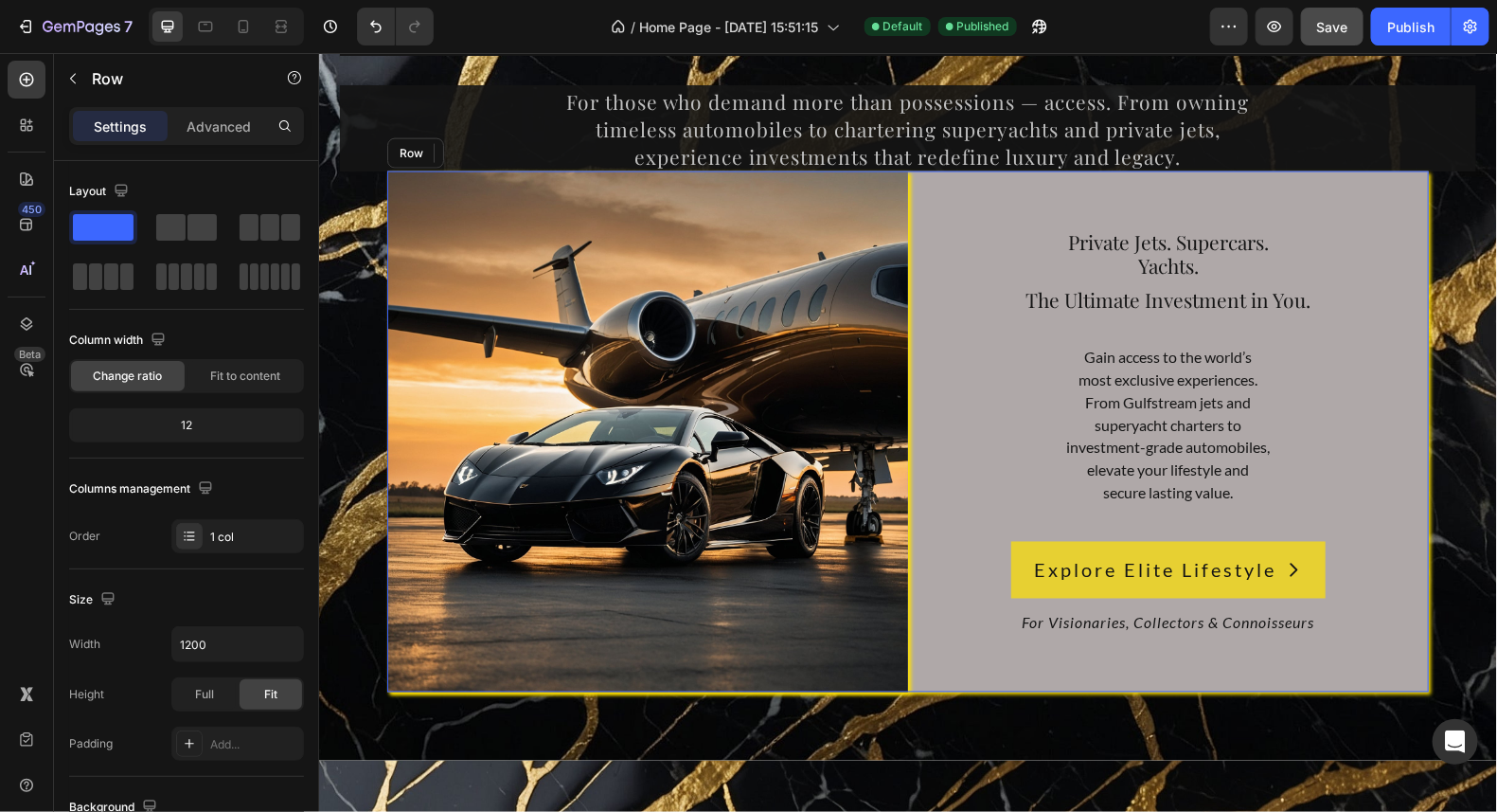
click at [1389, 188] on div "Private Jets. Supercars. Yachts. Heading The Ultimate Investment in You. Headin…" at bounding box center [1167, 430] width 520 height 520
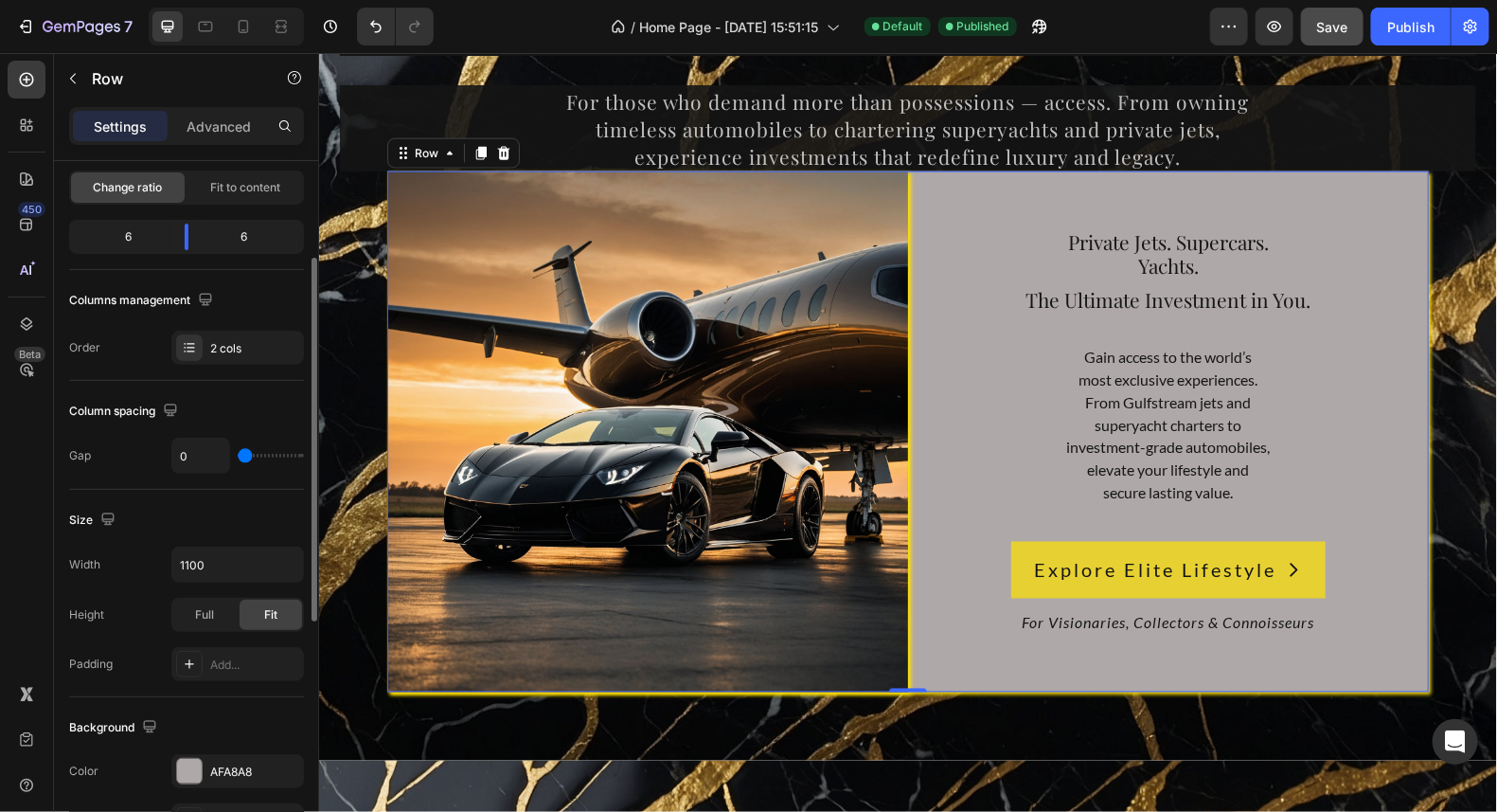
scroll to position [378, 0]
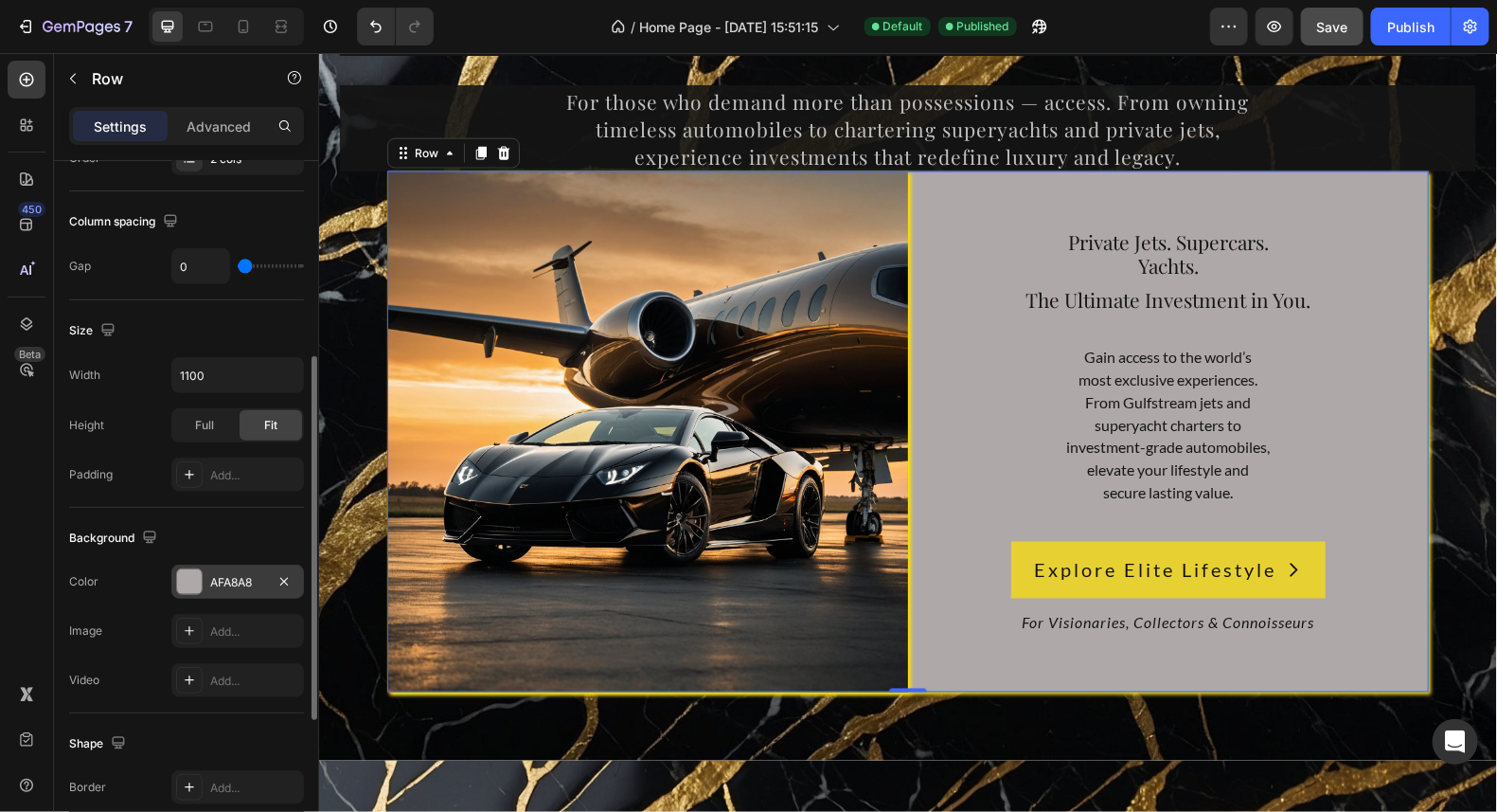
click at [193, 580] on div at bounding box center [190, 582] width 25 height 25
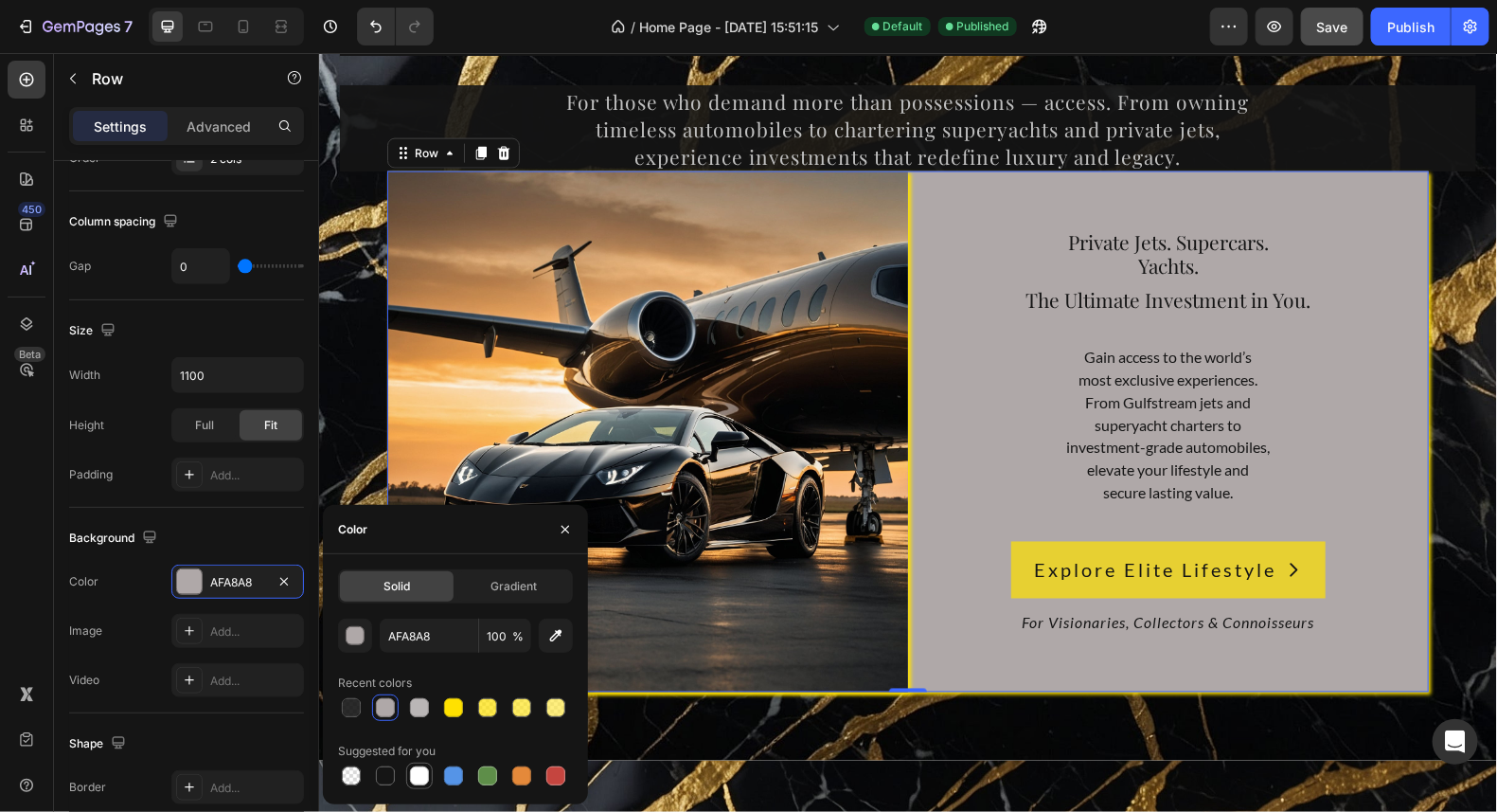
click at [417, 775] on div at bounding box center [419, 775] width 19 height 19
type input "FFFFFF"
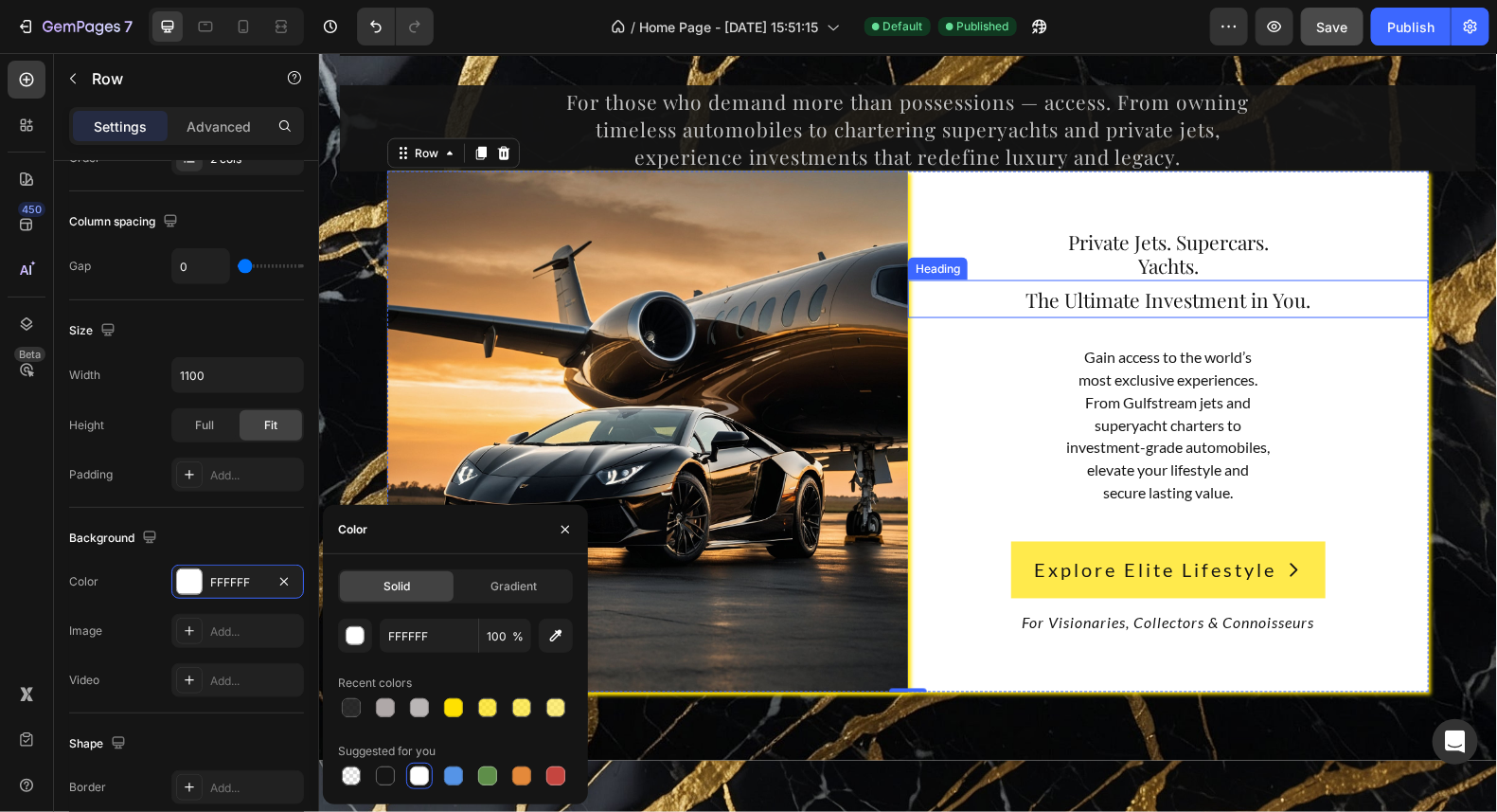
click at [1376, 309] on h2 "The Ultimate Investment in You." at bounding box center [1167, 297] width 520 height 38
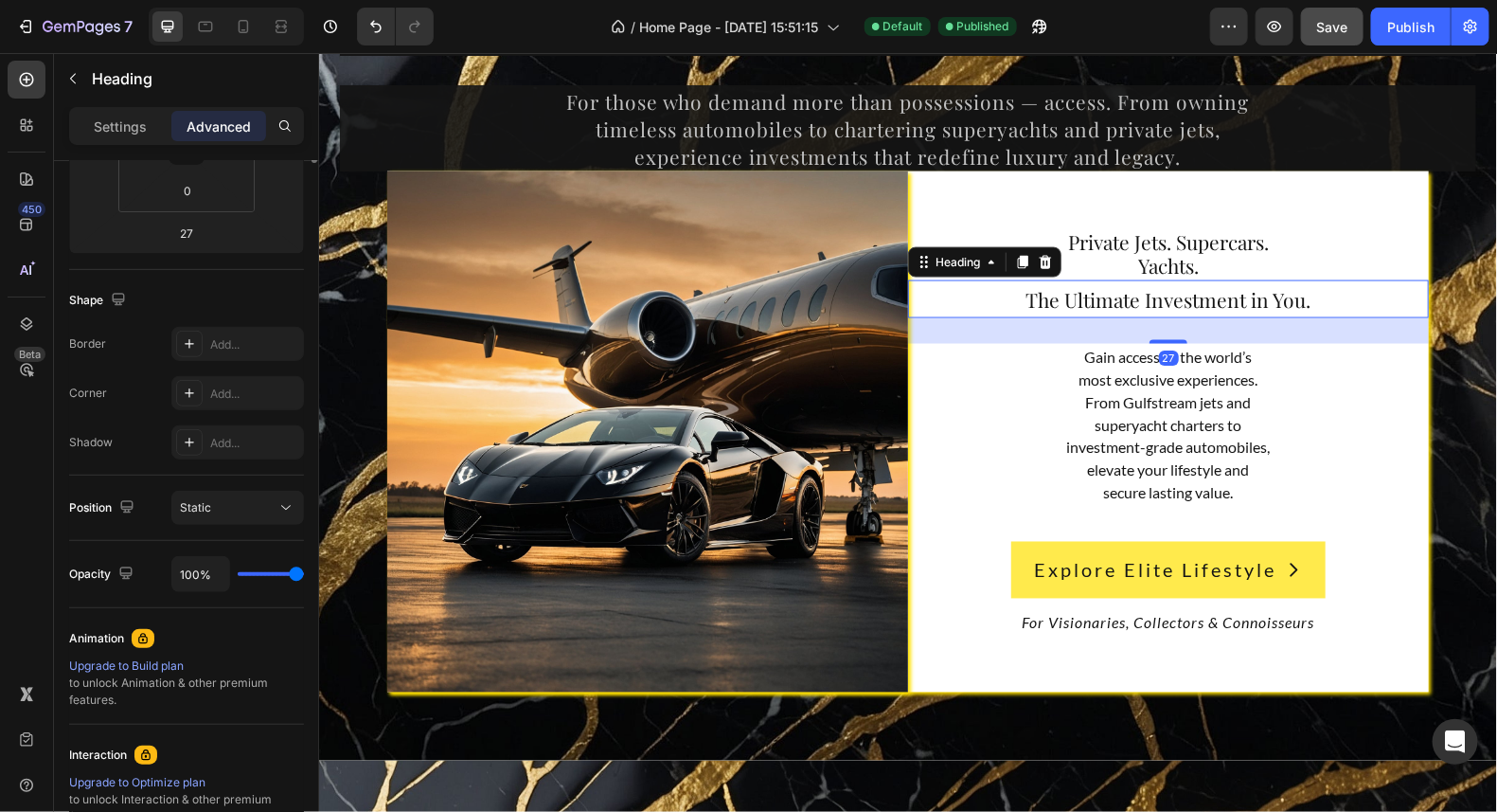
scroll to position [0, 0]
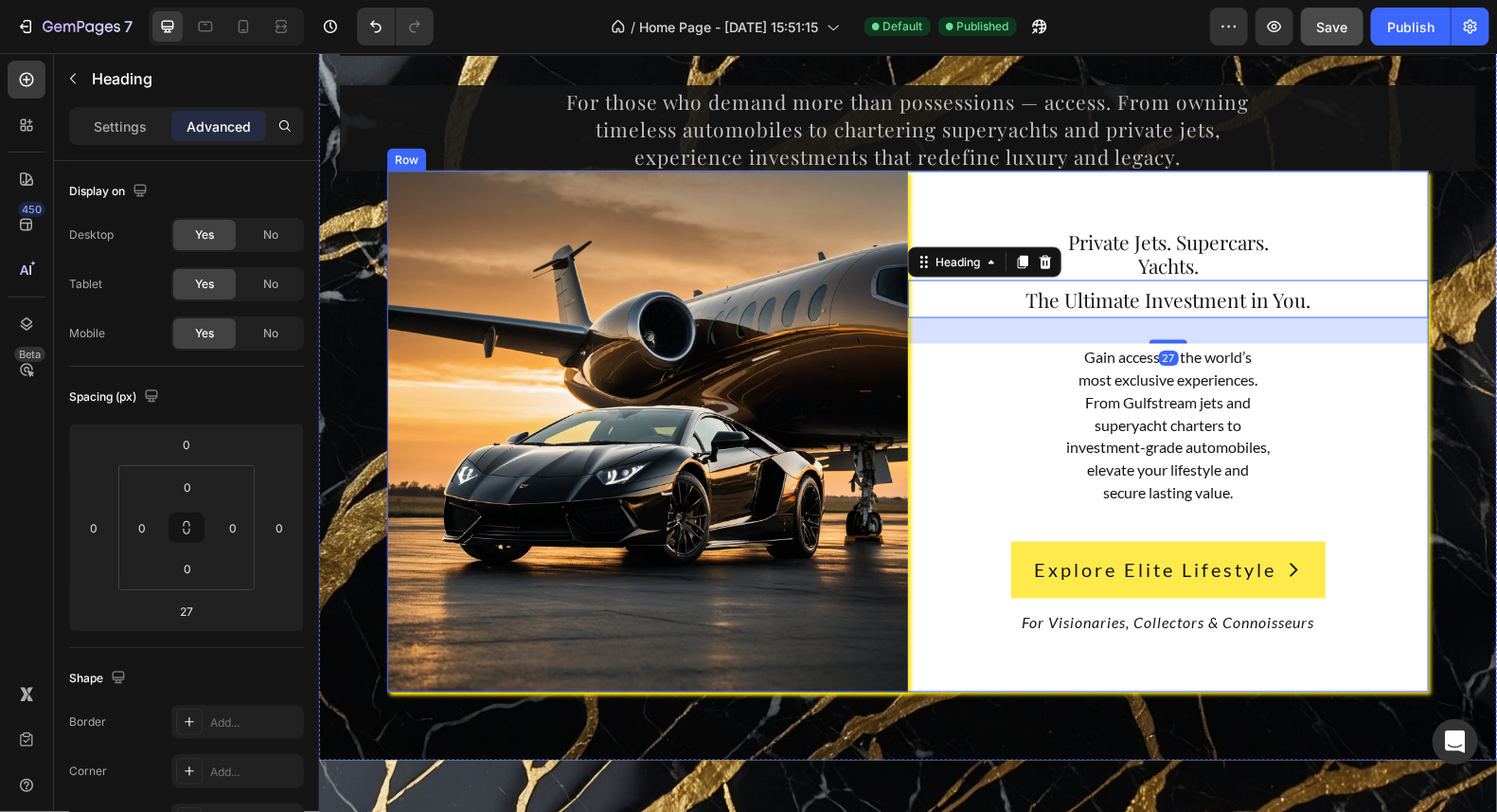
click at [1355, 222] on div "Private Jets. Supercars. Yachts. Heading The Ultimate Investment in You. Headin…" at bounding box center [1167, 430] width 520 height 520
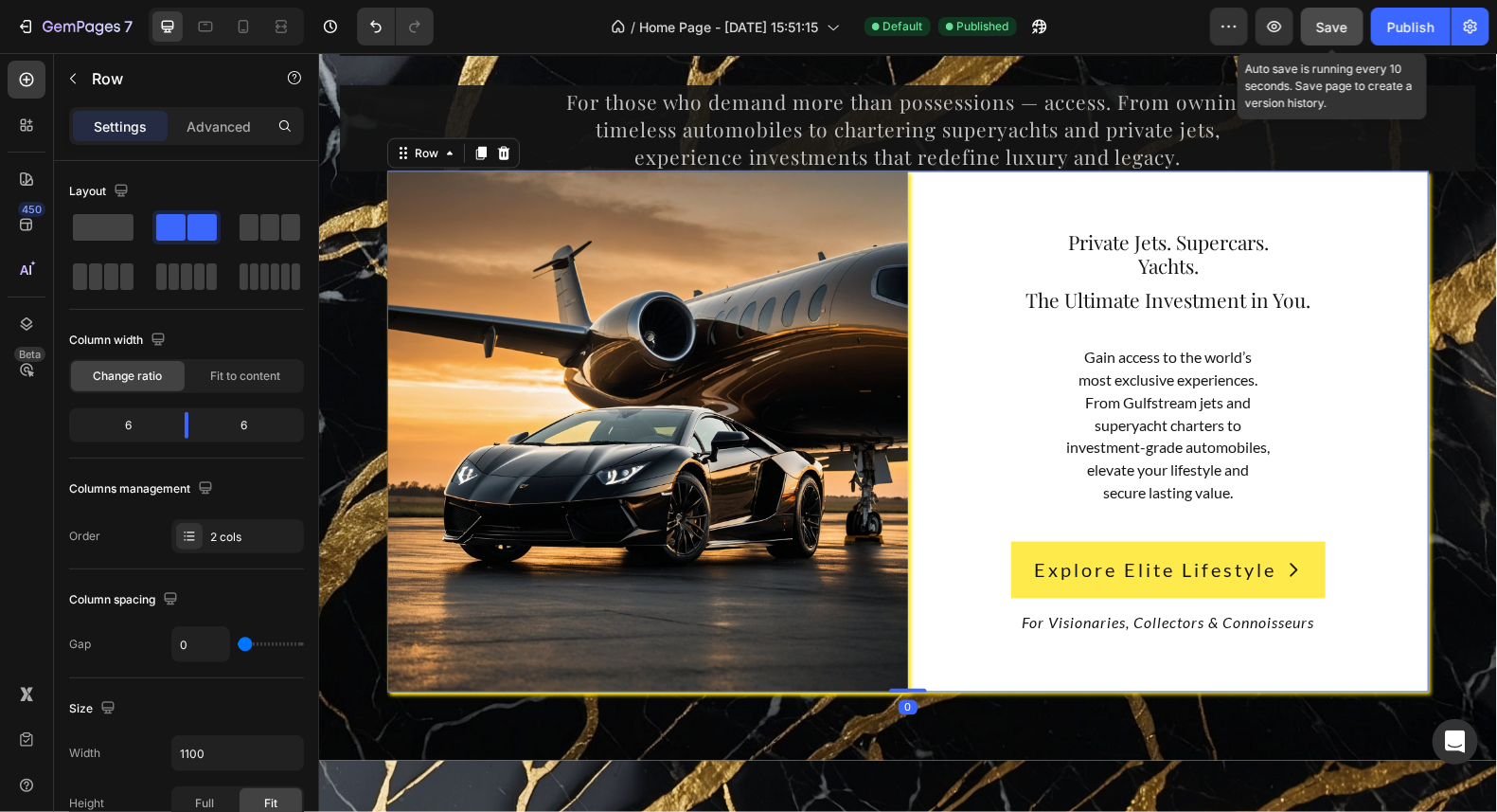
click at [1340, 20] on span "Save" at bounding box center [1332, 27] width 31 height 16
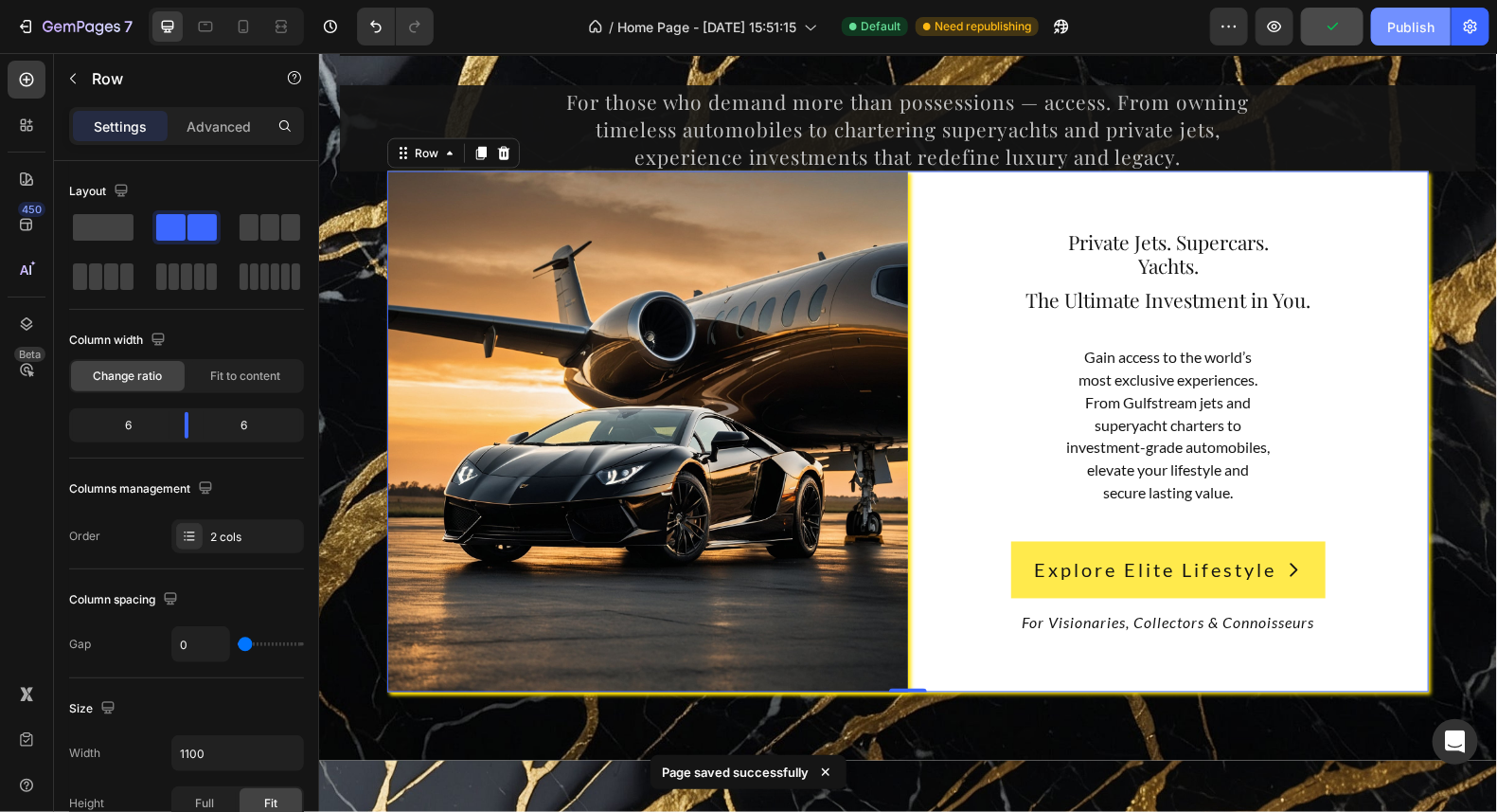
click at [1421, 19] on div "Publish" at bounding box center [1410, 27] width 47 height 20
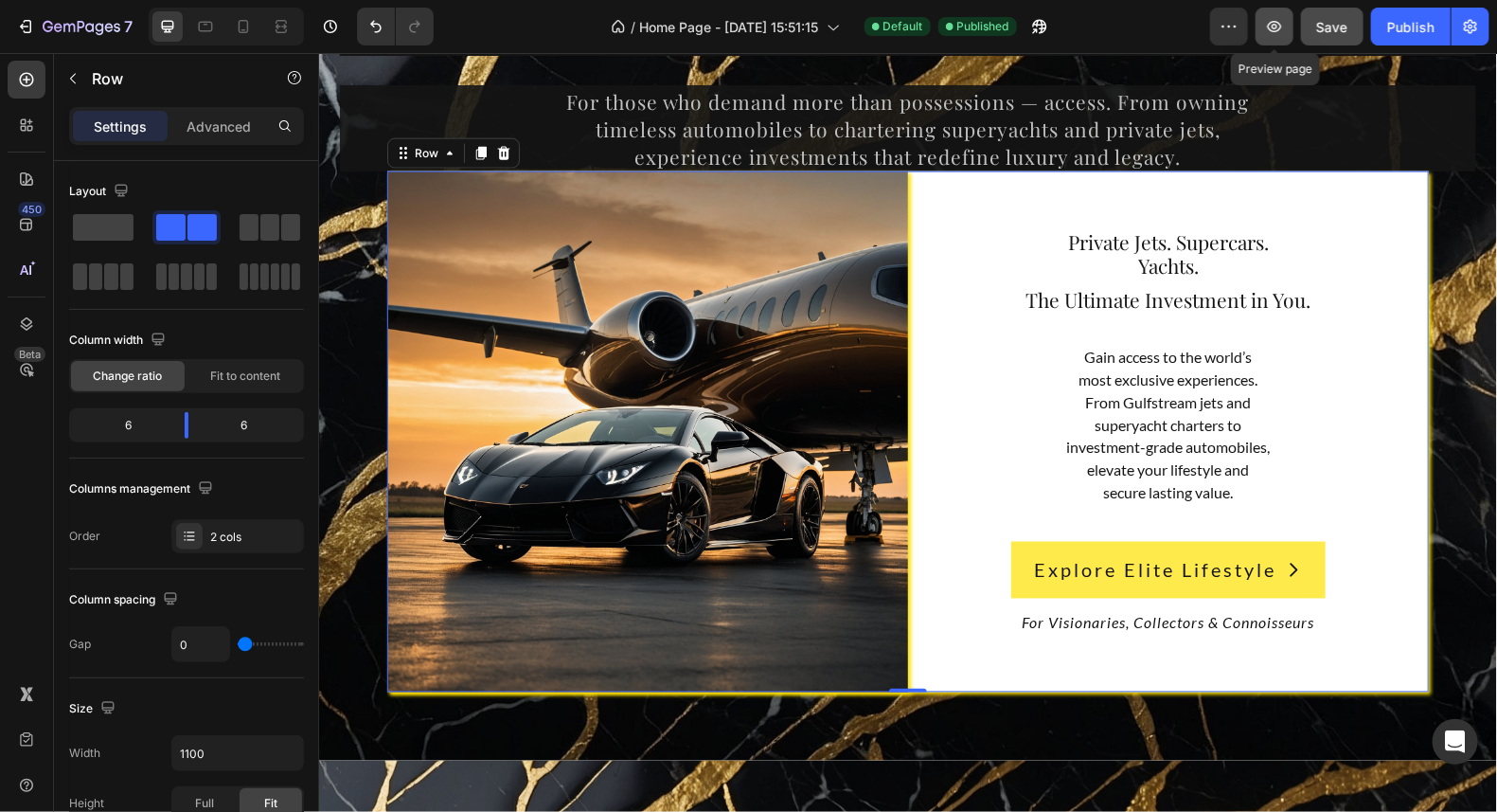
click at [1271, 30] on icon "button" at bounding box center [1275, 27] width 14 height 12
click at [1376, 213] on div "Private Jets. Supercars. Yachts. Heading The Ultimate Investment in You. Headin…" at bounding box center [1167, 430] width 520 height 520
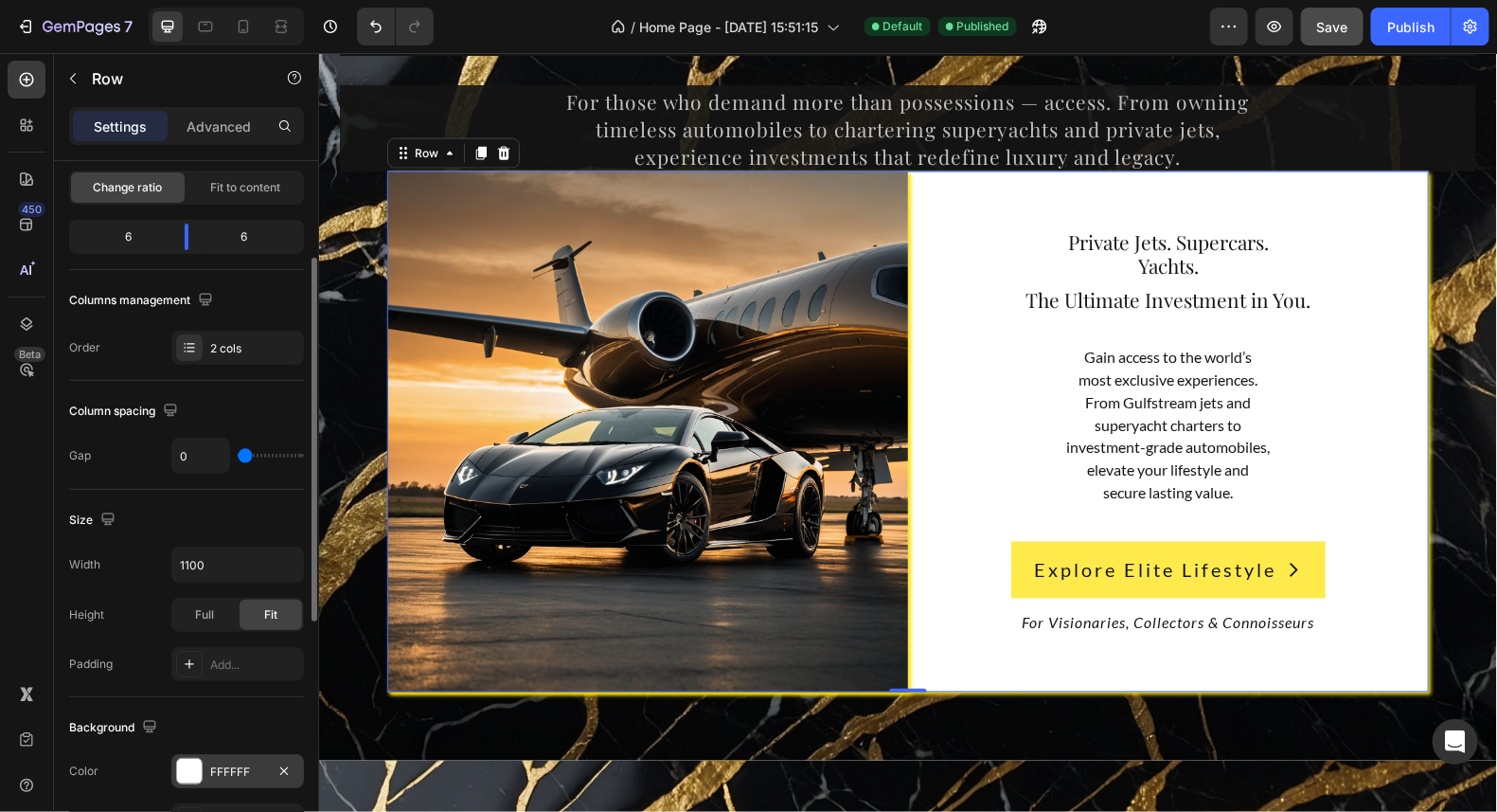
click at [196, 770] on div at bounding box center [190, 772] width 25 height 25
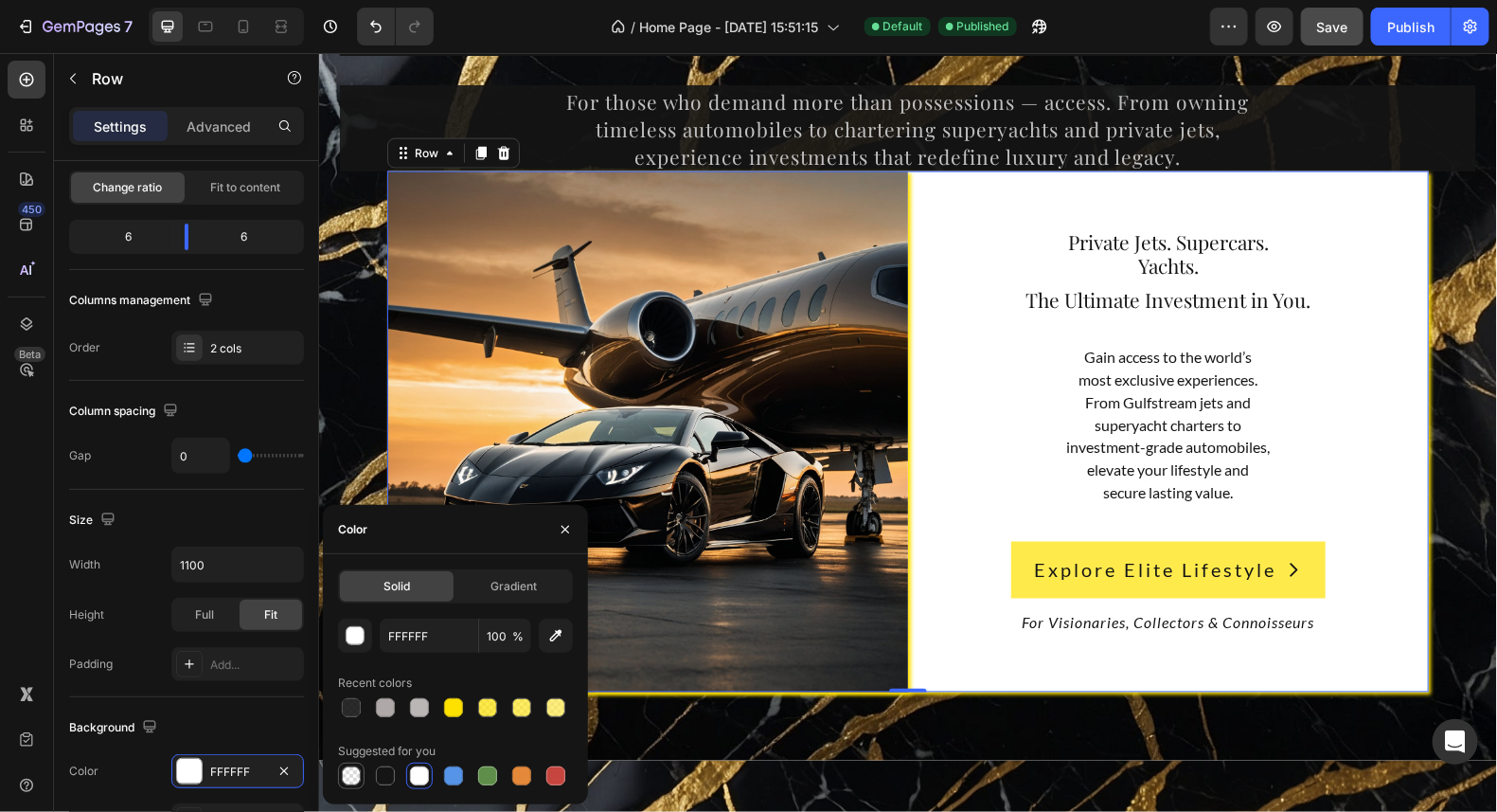
click at [354, 774] on div at bounding box center [351, 775] width 19 height 19
type input "000000"
type input "0"
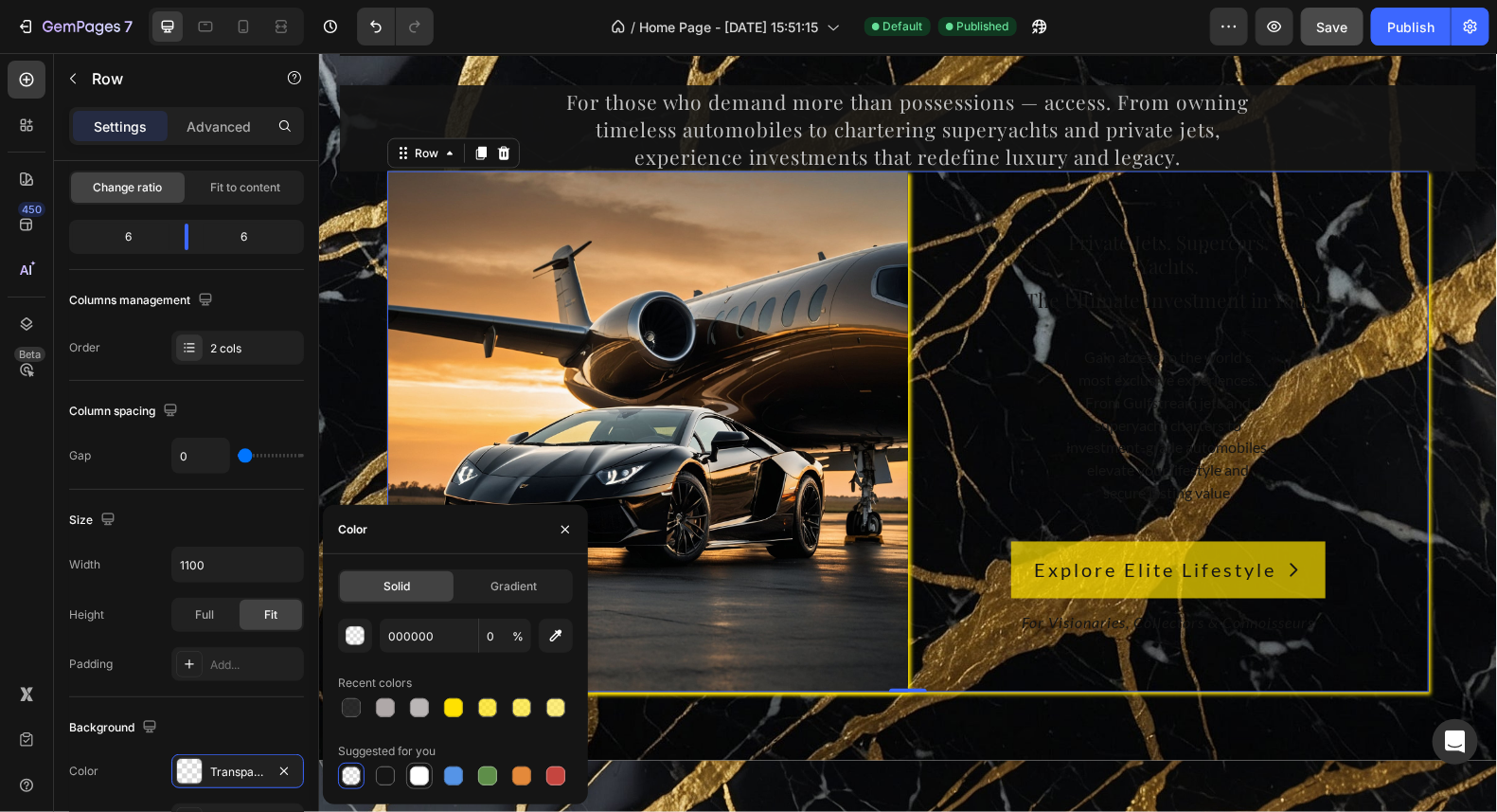
click at [420, 768] on div at bounding box center [419, 775] width 19 height 19
type input "FFFFFF"
type input "100"
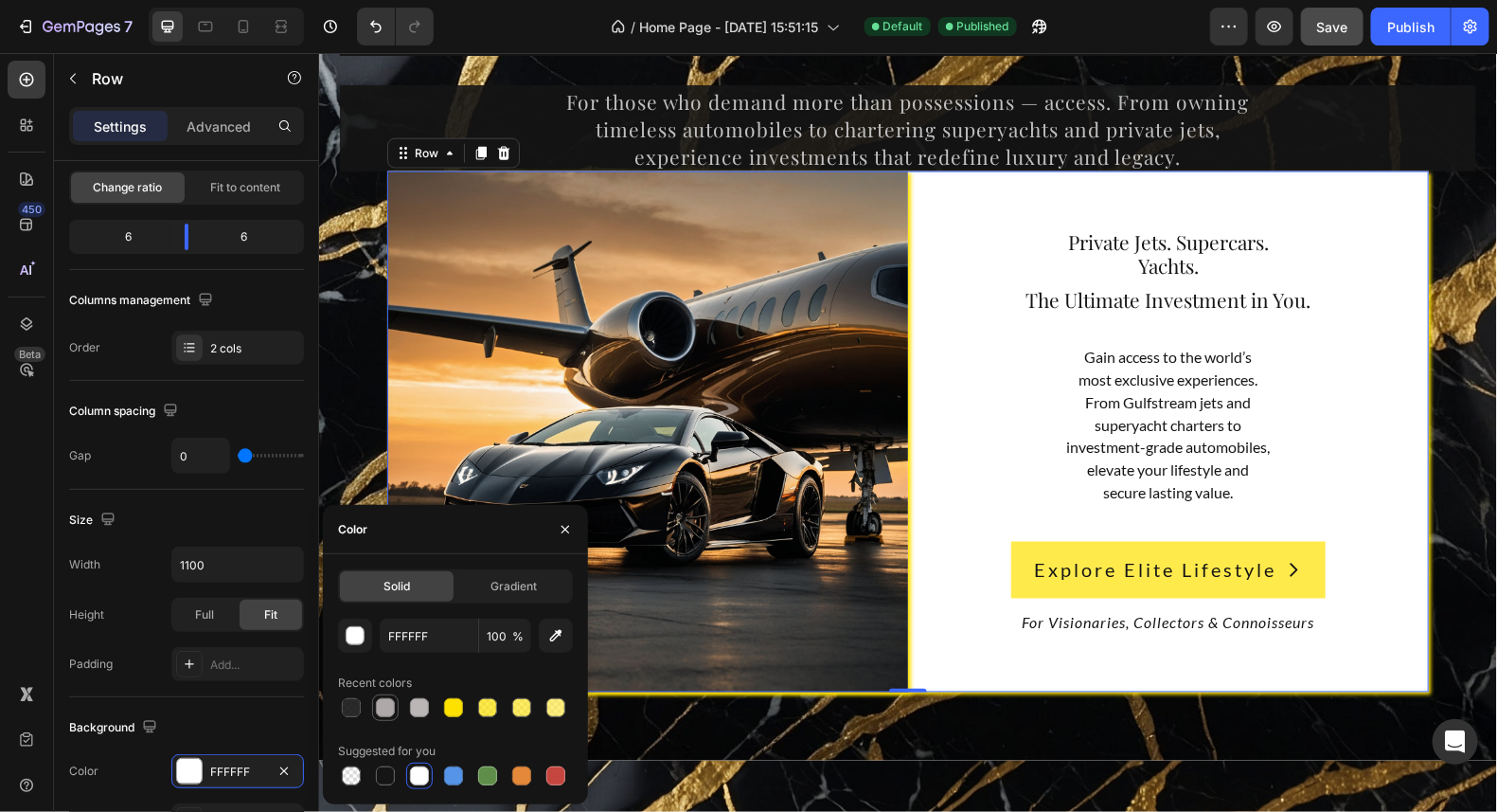
click at [384, 706] on div at bounding box center [386, 708] width 19 height 19
type input "AFA8A8"
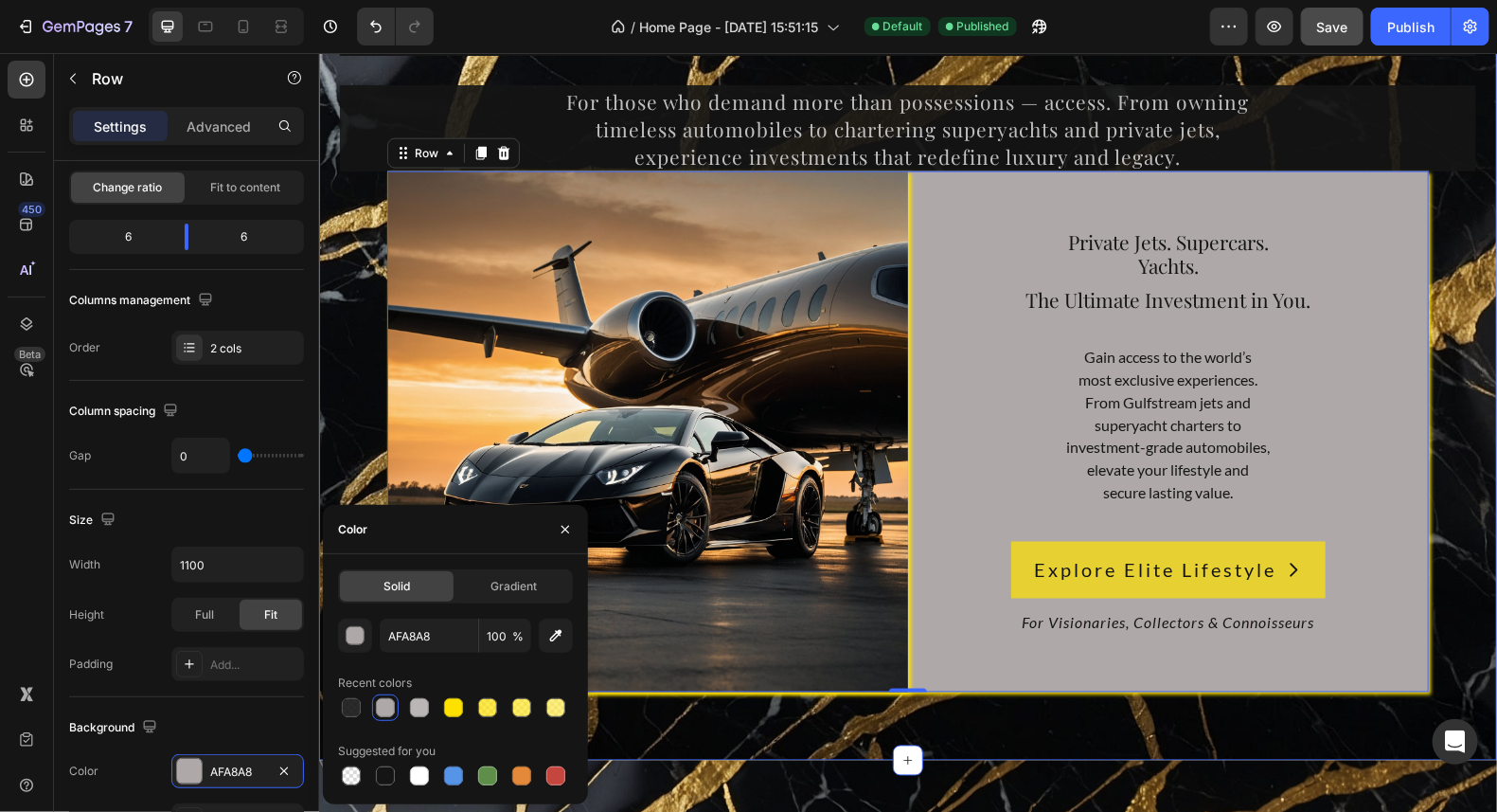
click at [1444, 246] on div "10,000+ happy customers and counting Text Drive. Sail. Soar. Invest in the Extr…" at bounding box center [907, 278] width 1150 height 825
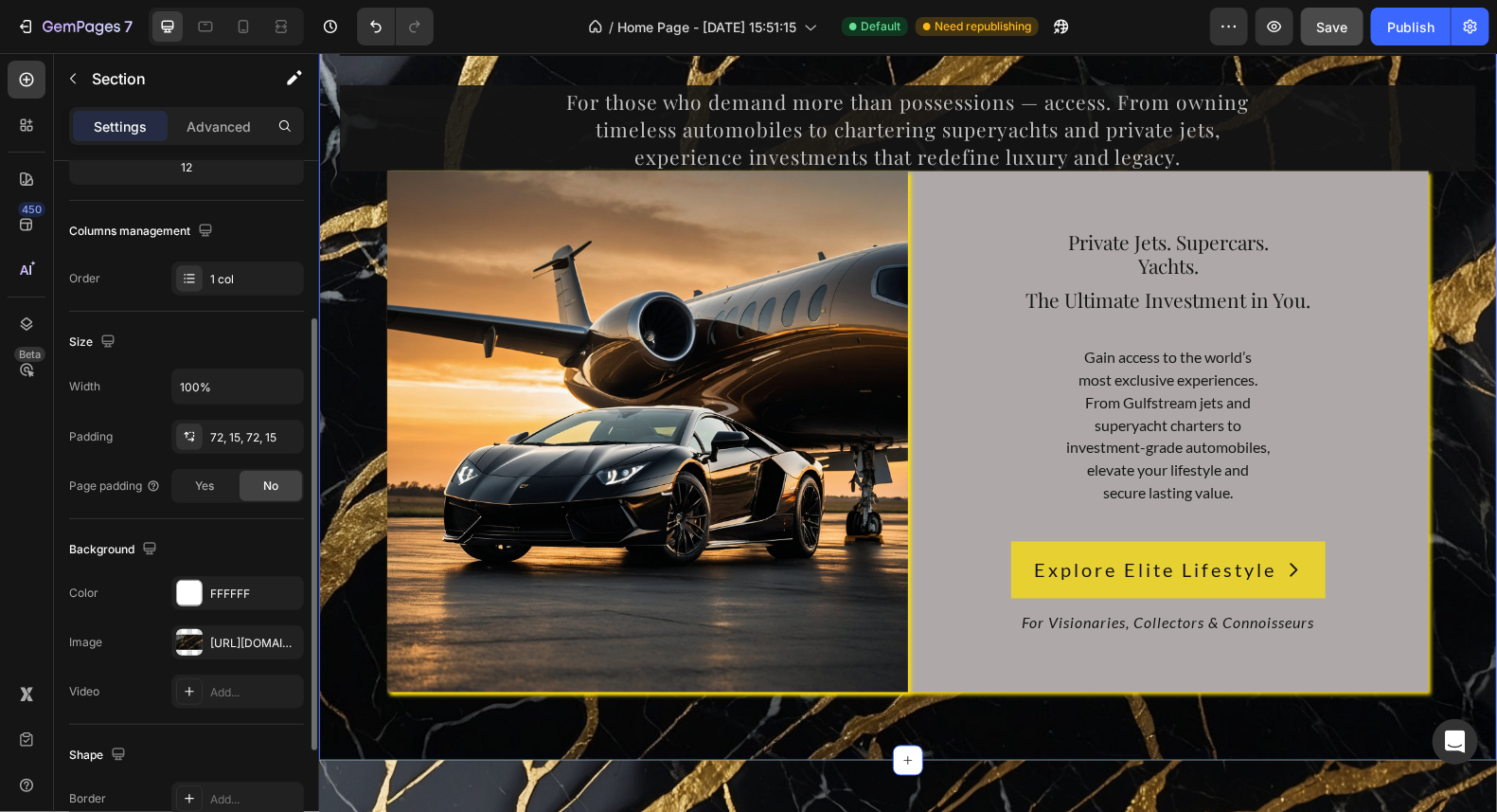
scroll to position [0, 0]
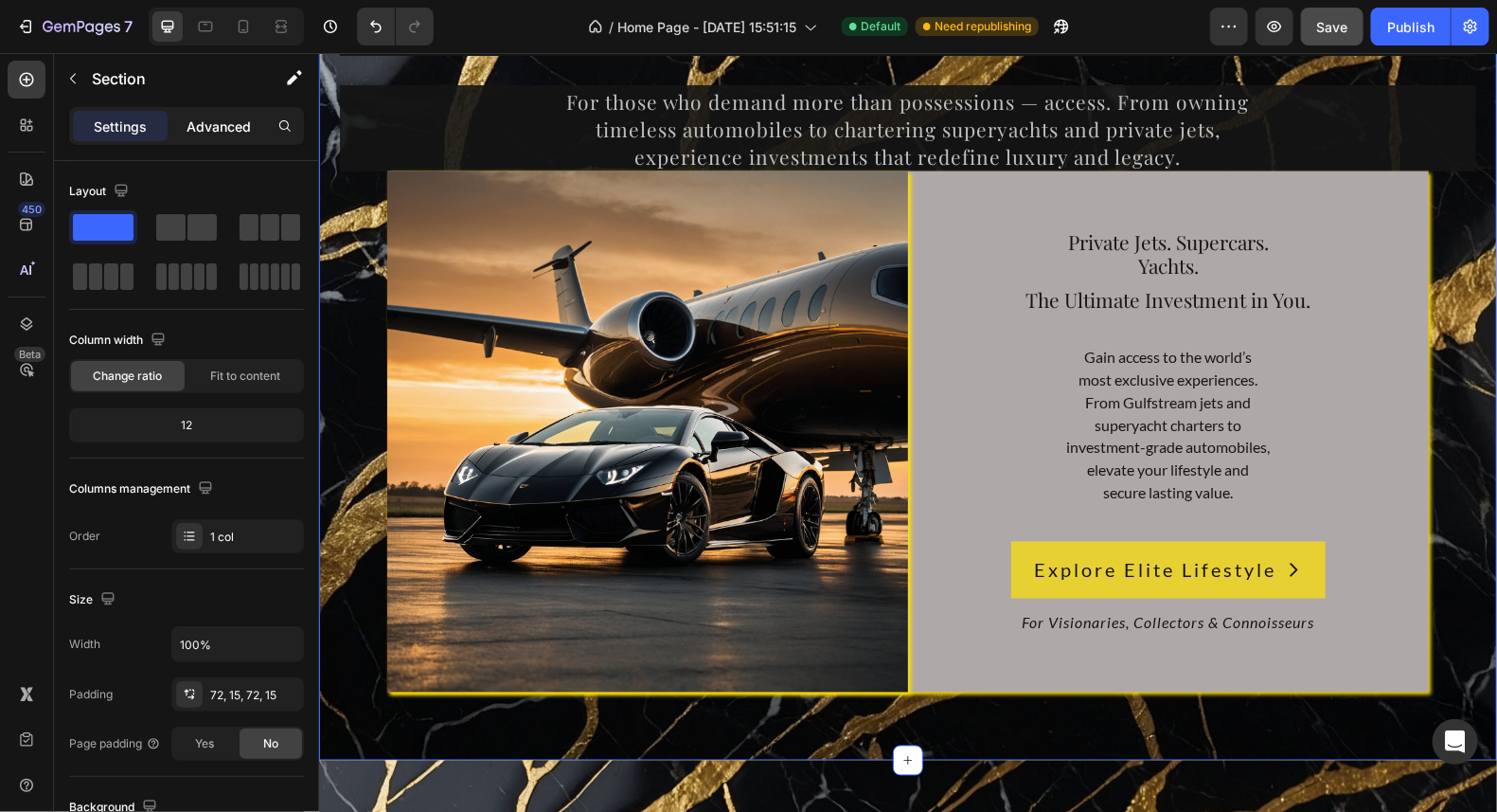
click at [230, 122] on p "Advanced" at bounding box center [218, 126] width 64 height 20
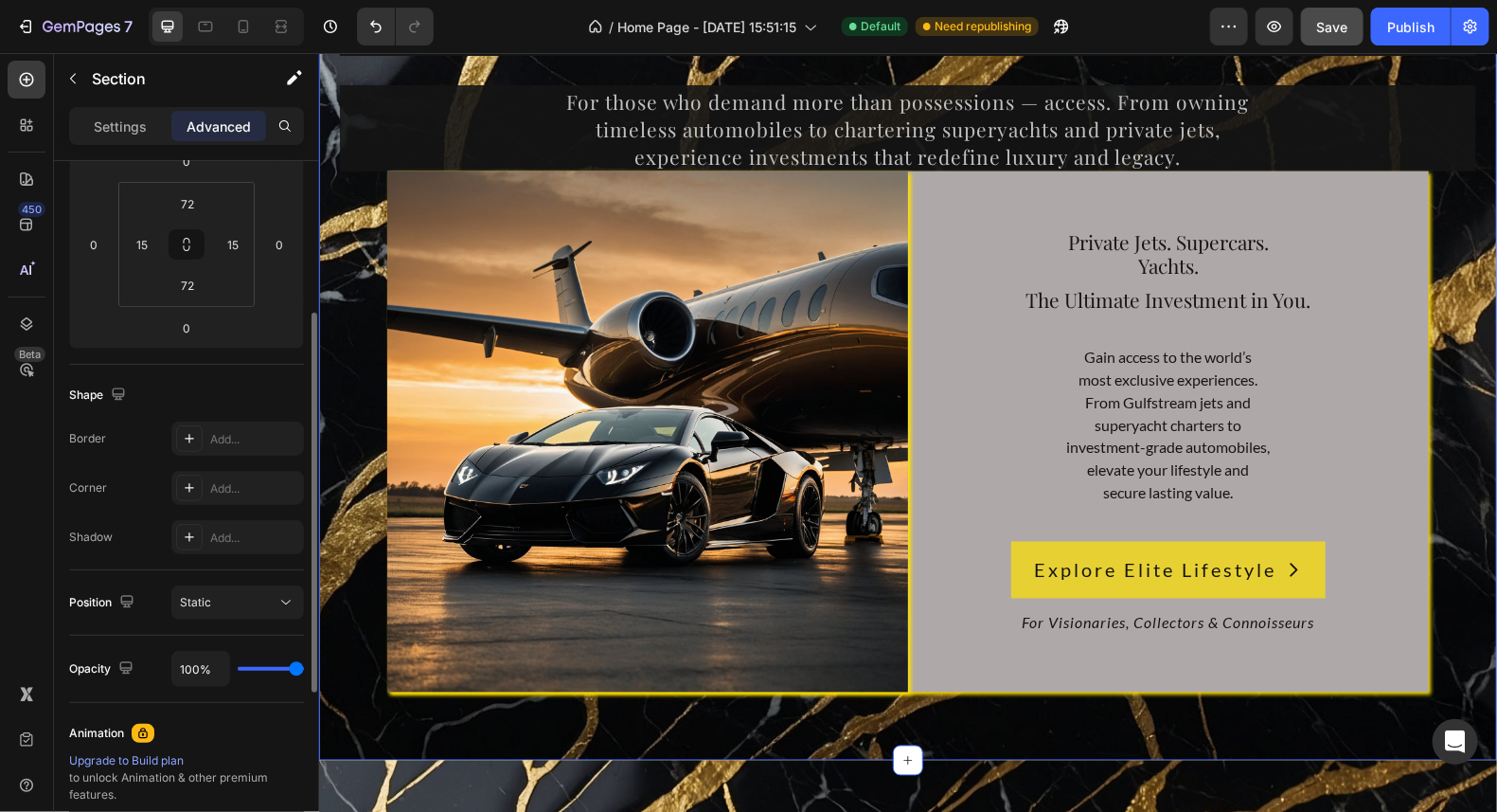
scroll to position [604, 0]
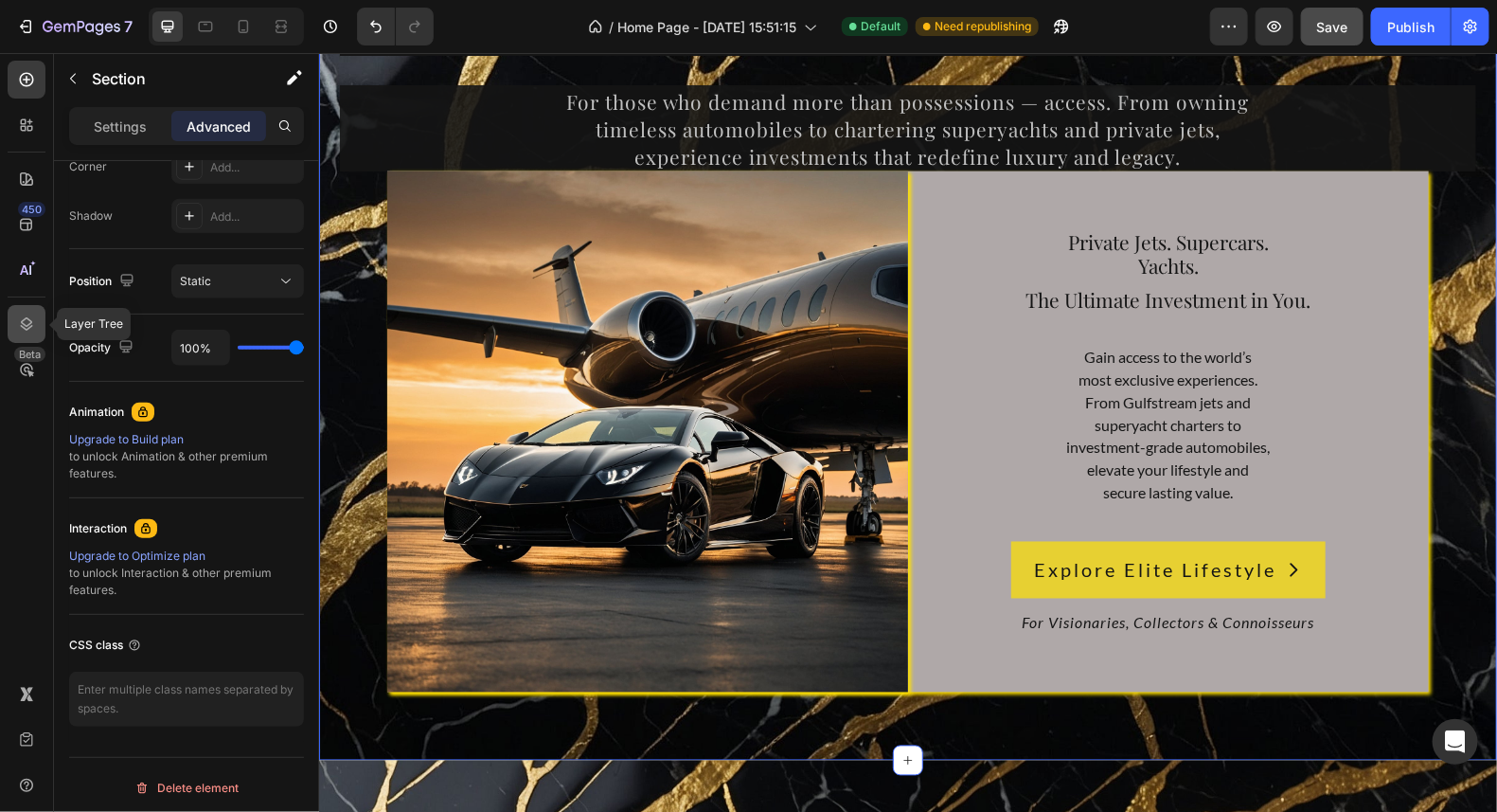
click at [33, 317] on icon at bounding box center [27, 324] width 19 height 19
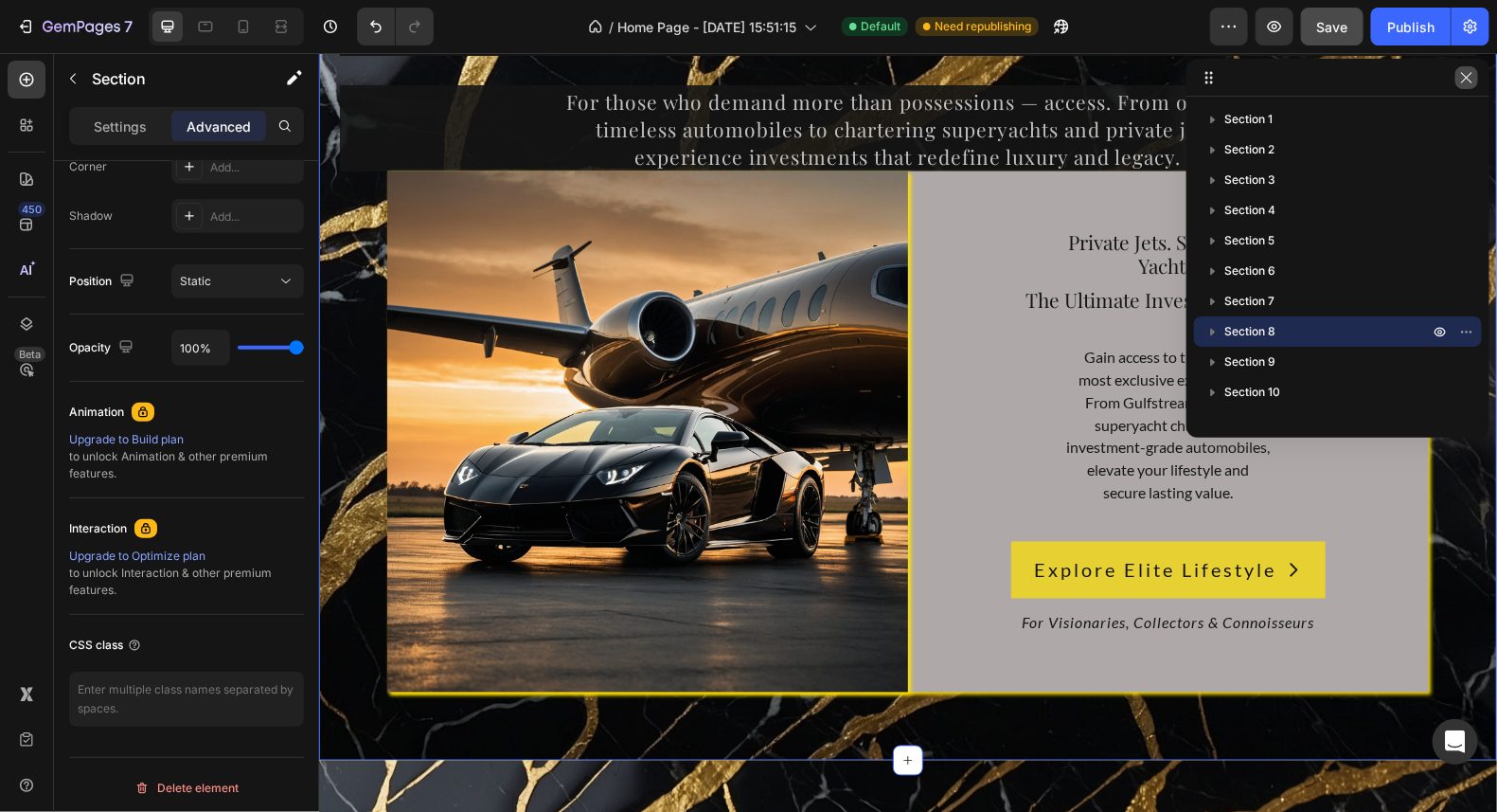
click at [1469, 83] on icon "button" at bounding box center [1467, 78] width 15 height 15
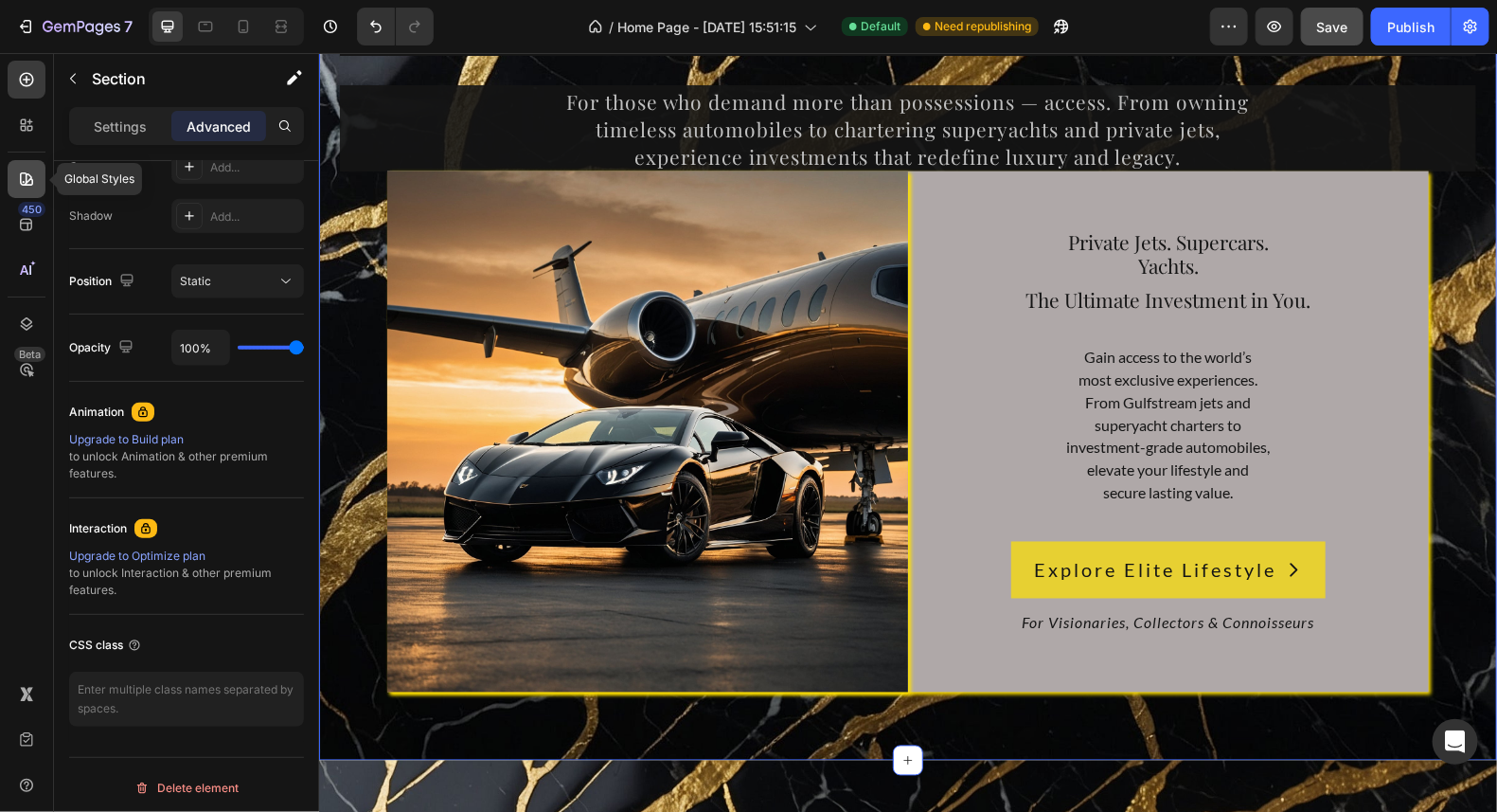
click at [22, 180] on icon at bounding box center [27, 179] width 19 height 19
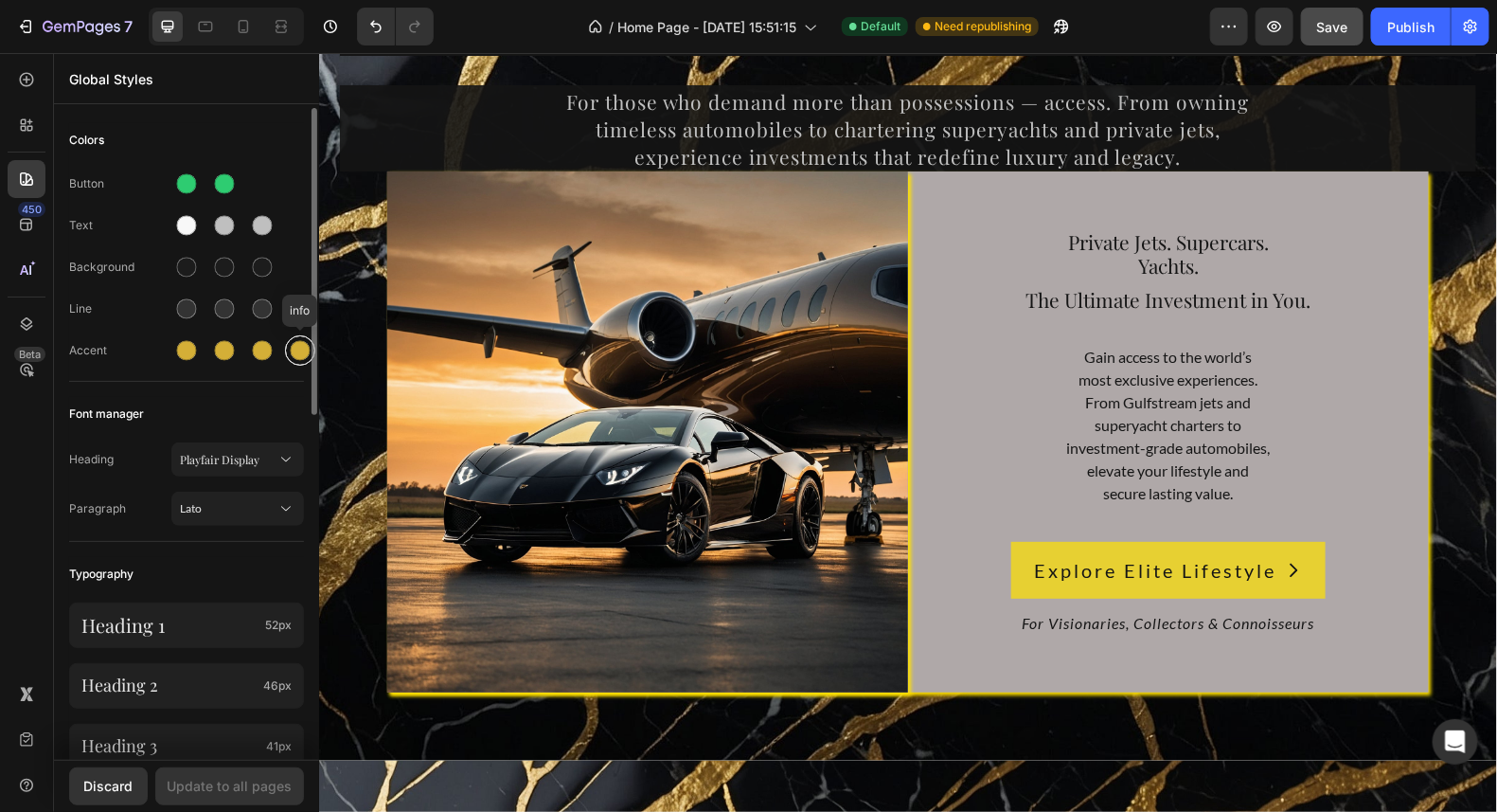
click at [297, 344] on div at bounding box center [300, 350] width 20 height 20
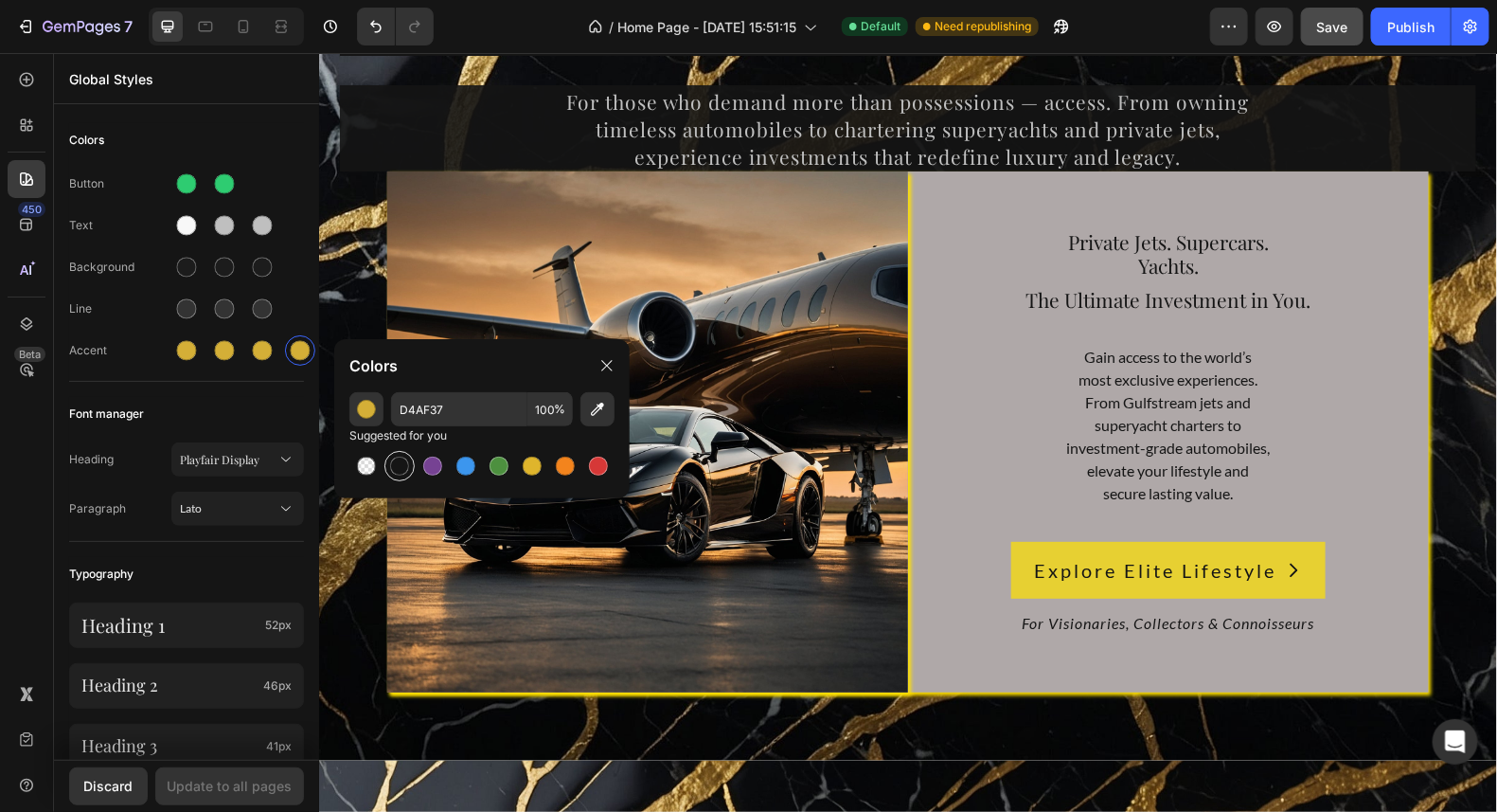
click at [400, 458] on div at bounding box center [400, 466] width 19 height 19
type input "151515"
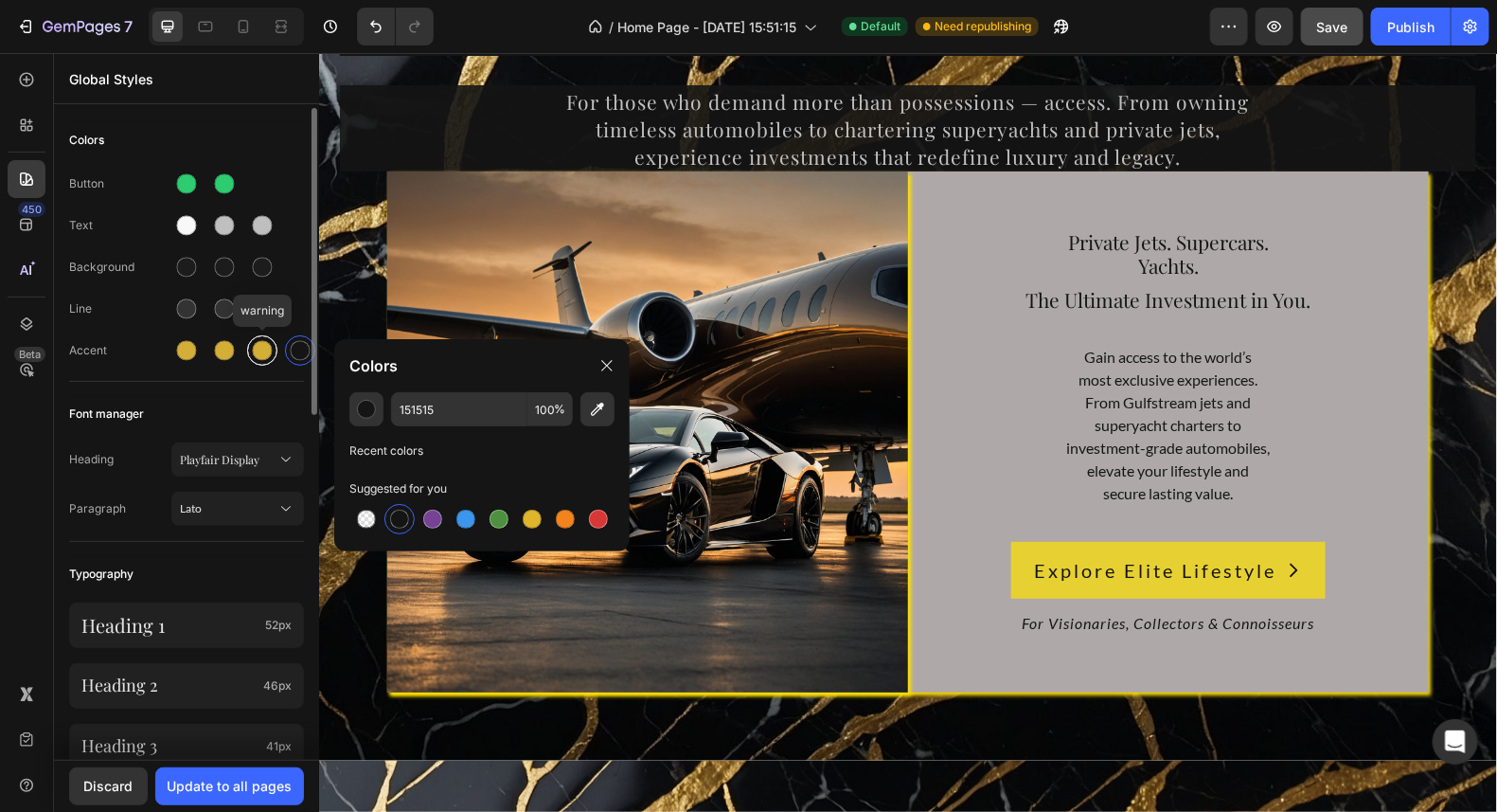
click at [255, 343] on div at bounding box center [263, 350] width 20 height 20
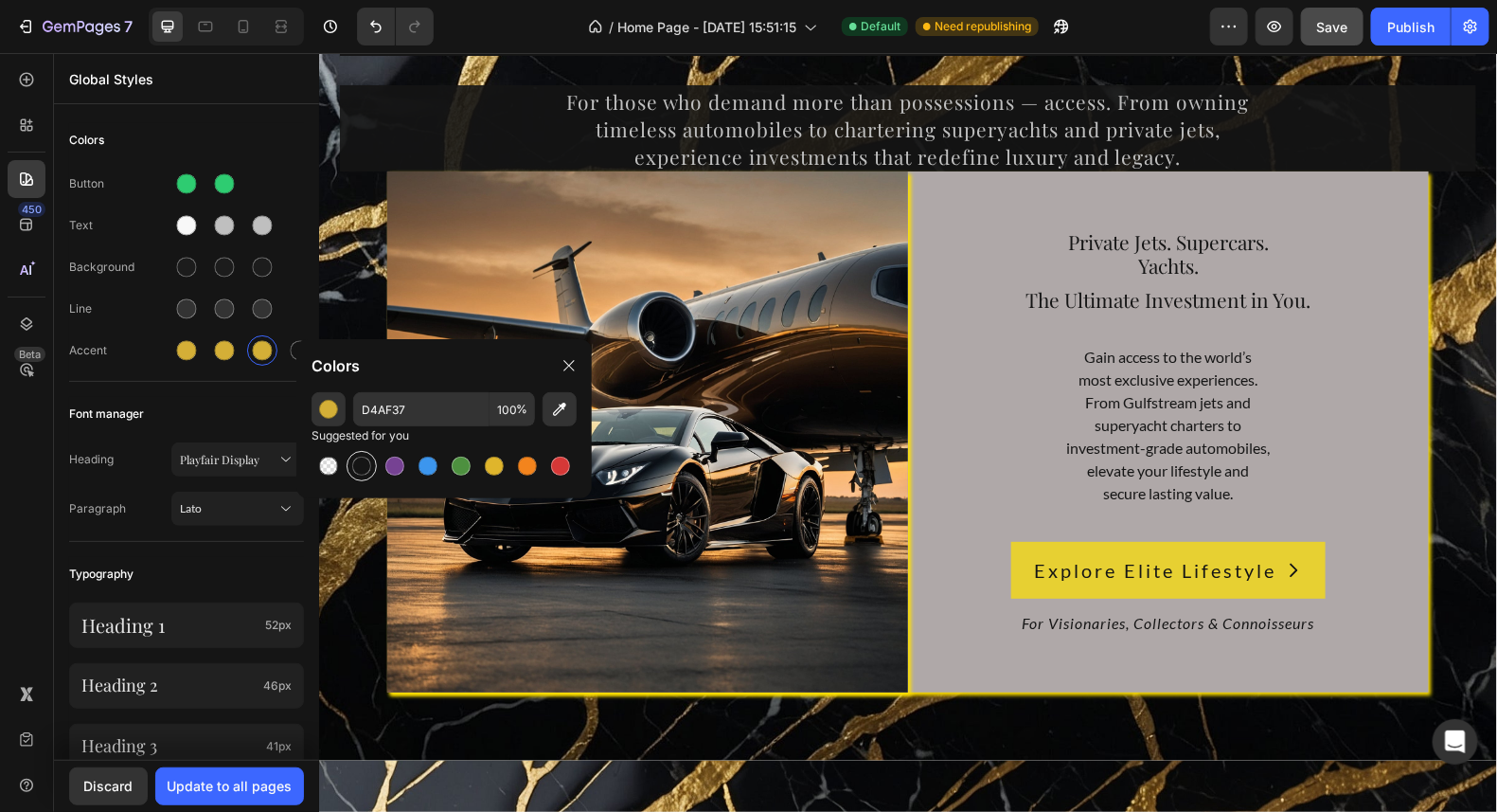
click at [354, 457] on div at bounding box center [362, 467] width 23 height 23
type input "151515"
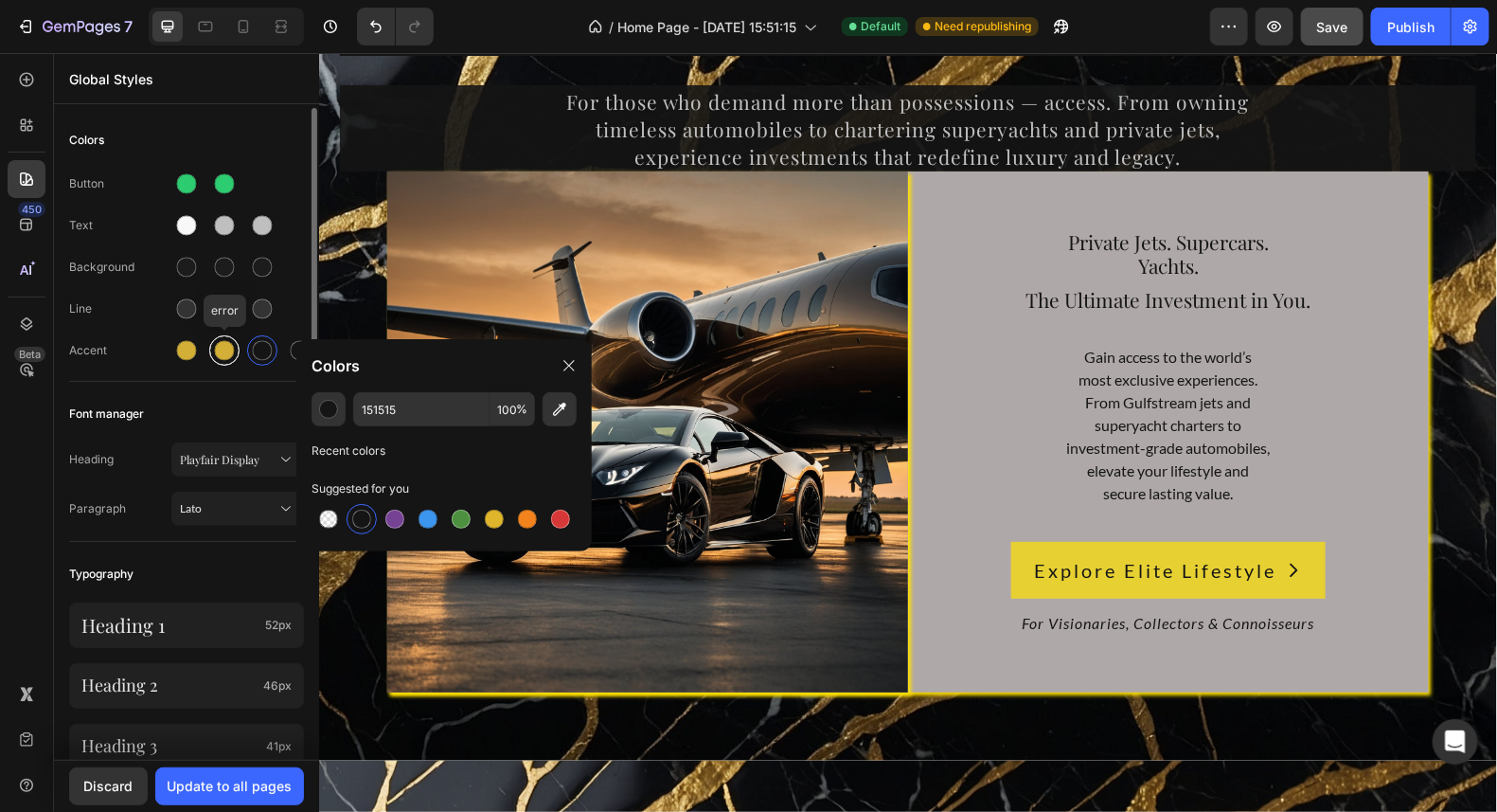
click at [219, 349] on div at bounding box center [224, 350] width 20 height 20
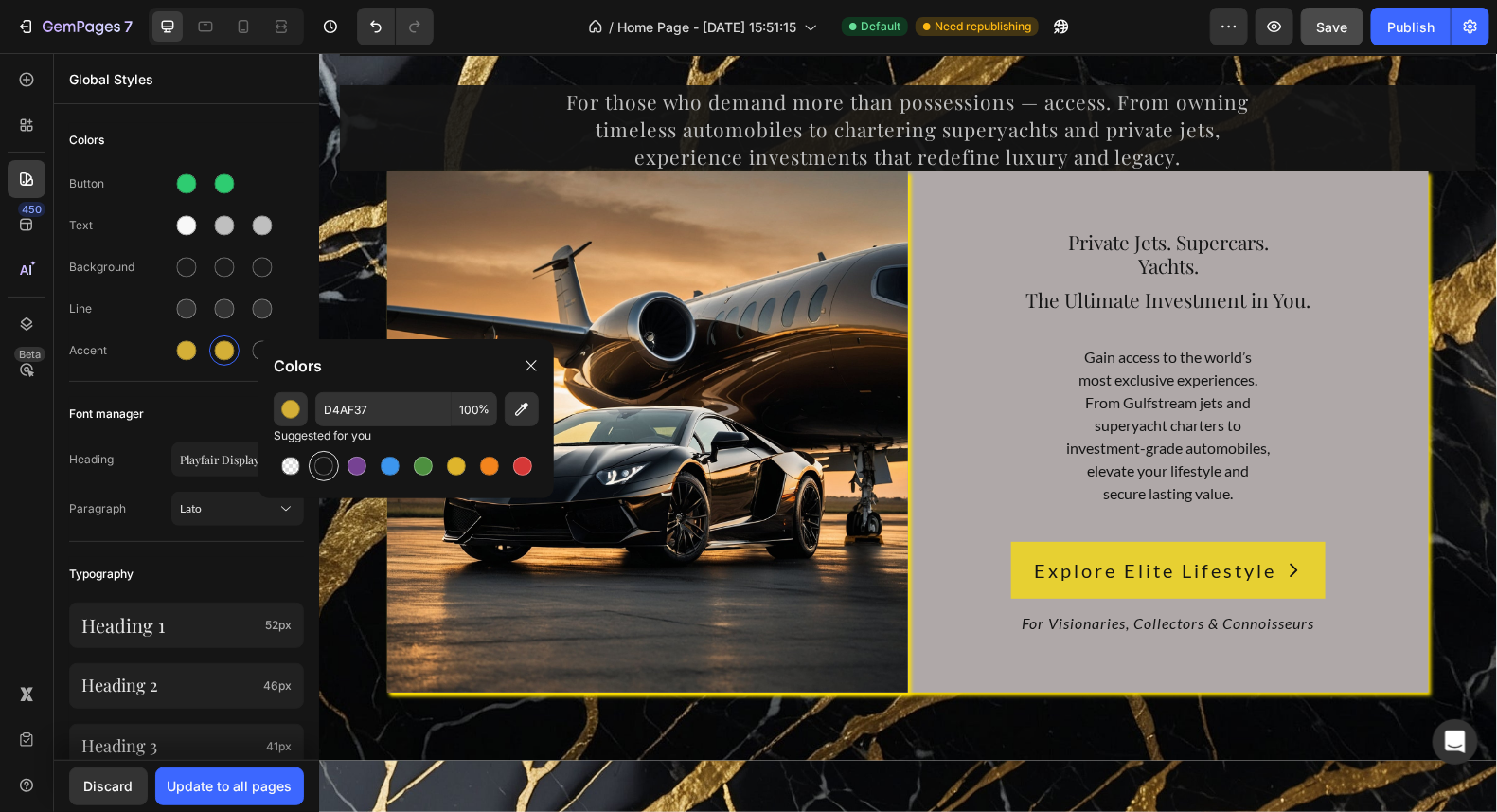
click at [331, 462] on div at bounding box center [324, 466] width 19 height 19
type input "151515"
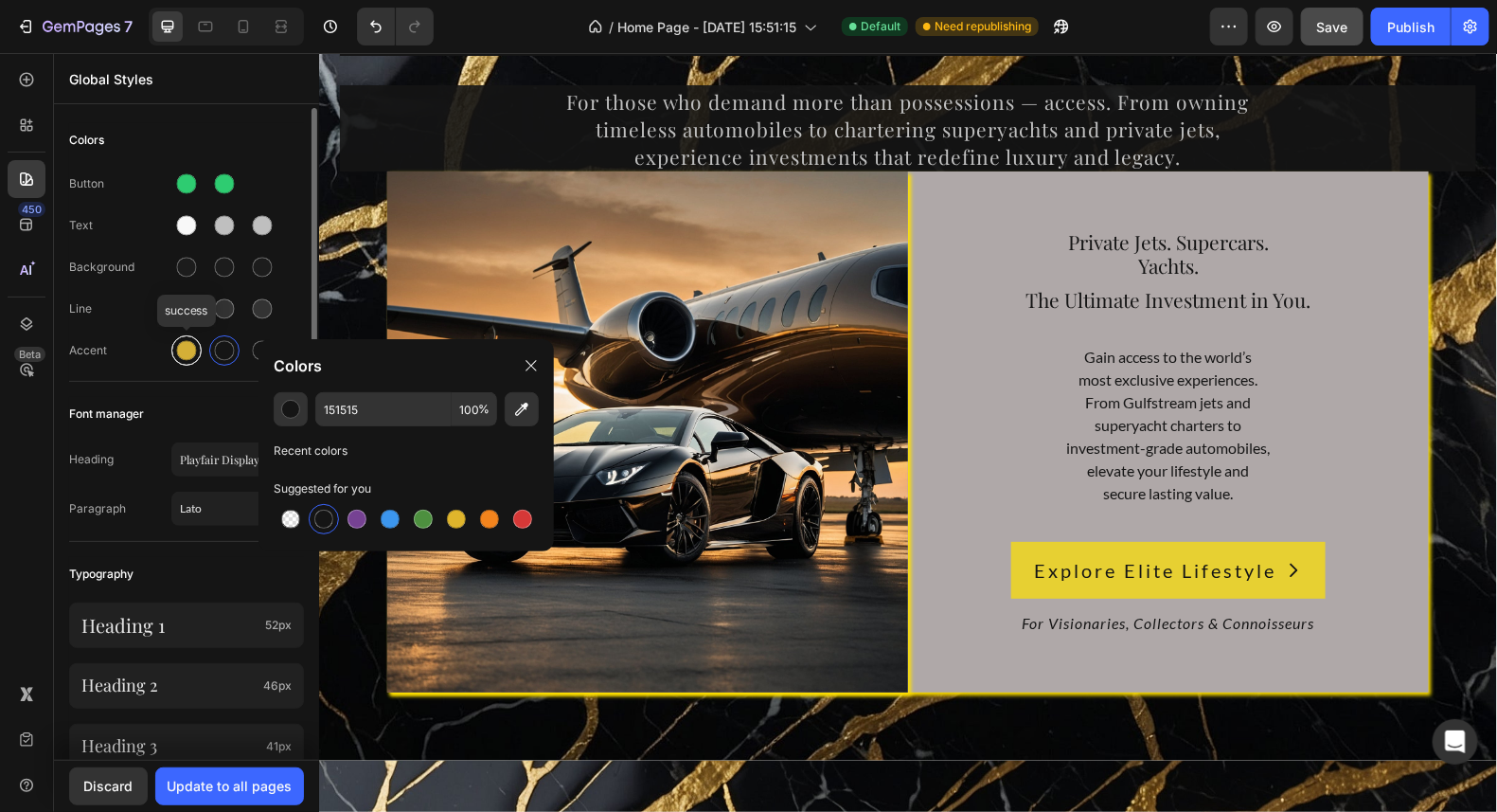
click at [195, 352] on div at bounding box center [187, 350] width 20 height 20
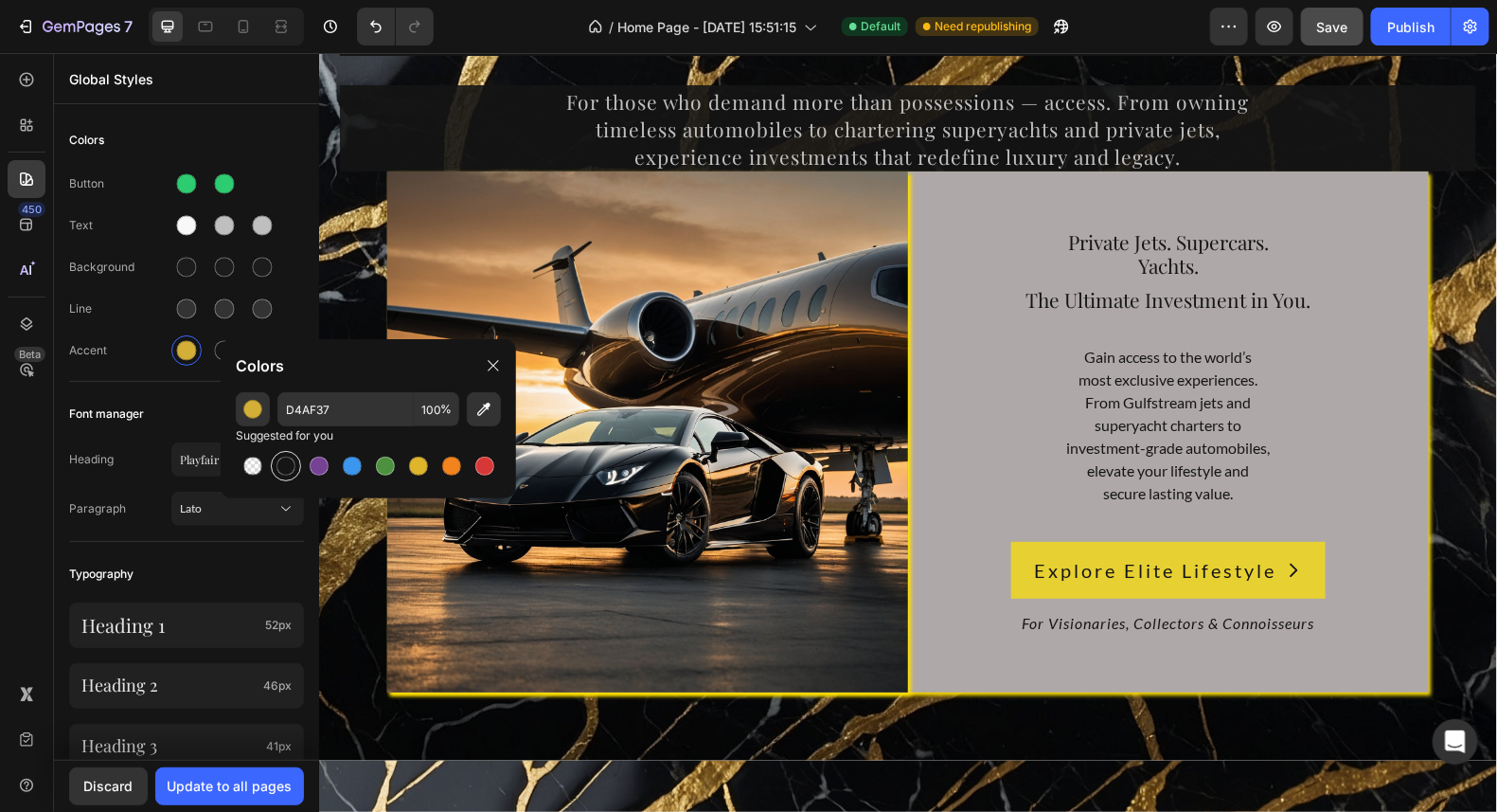
click at [278, 459] on div at bounding box center [286, 466] width 19 height 19
type input "151515"
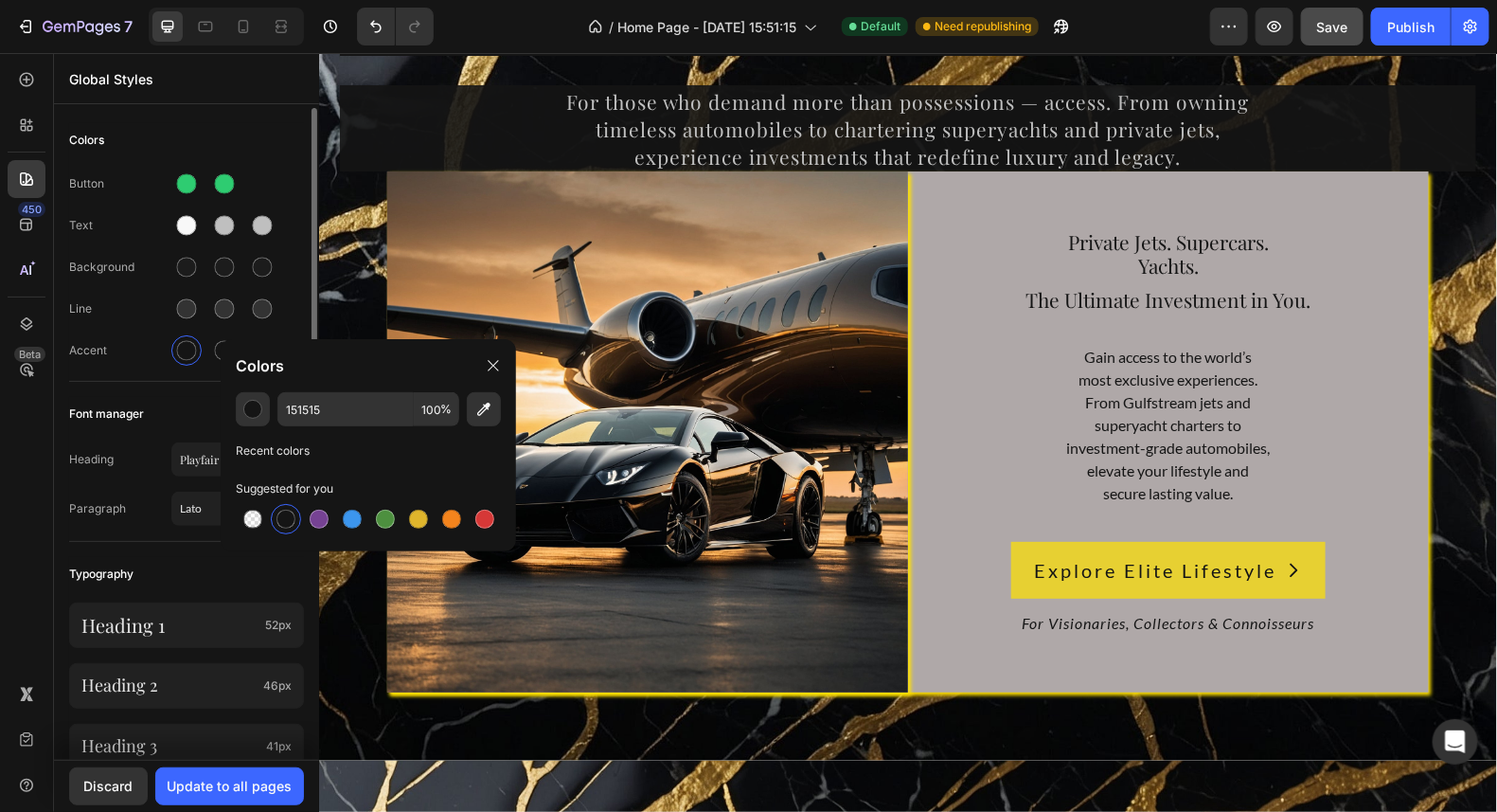
click at [151, 311] on div "Line" at bounding box center [120, 309] width 102 height 17
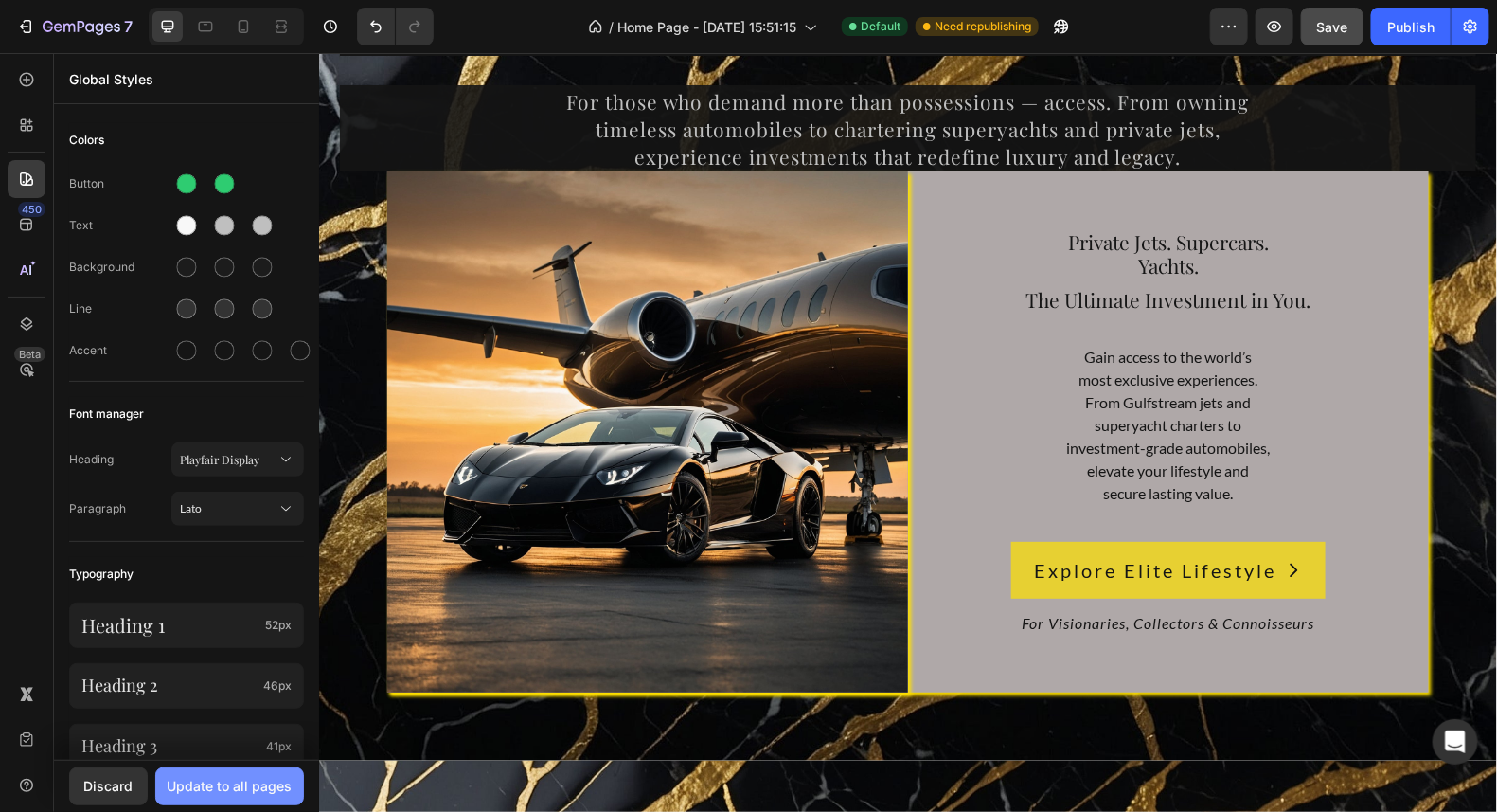
click at [200, 777] on div "Update to all pages" at bounding box center [230, 785] width 125 height 20
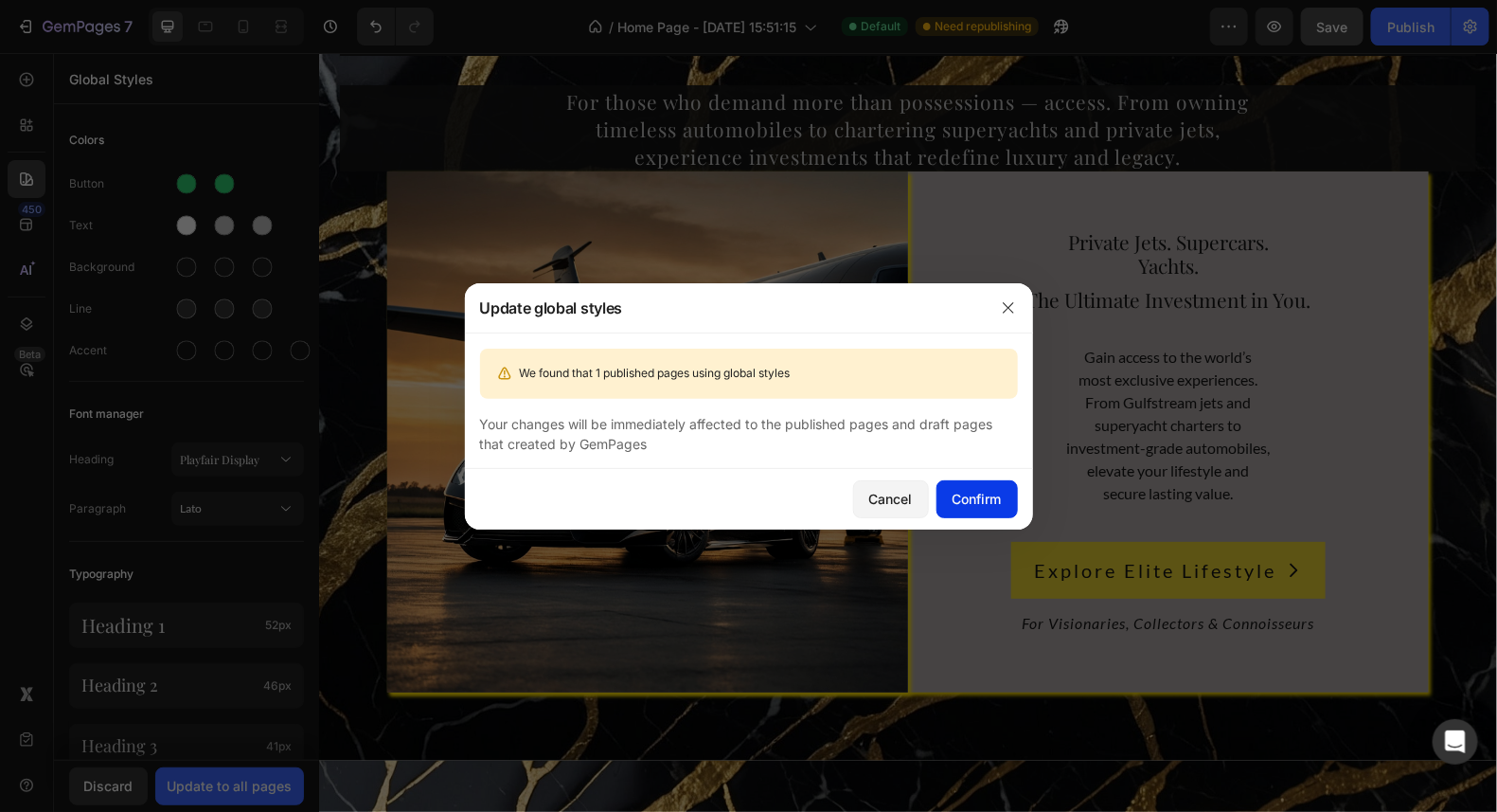
click at [978, 492] on div "Confirm" at bounding box center [977, 498] width 49 height 20
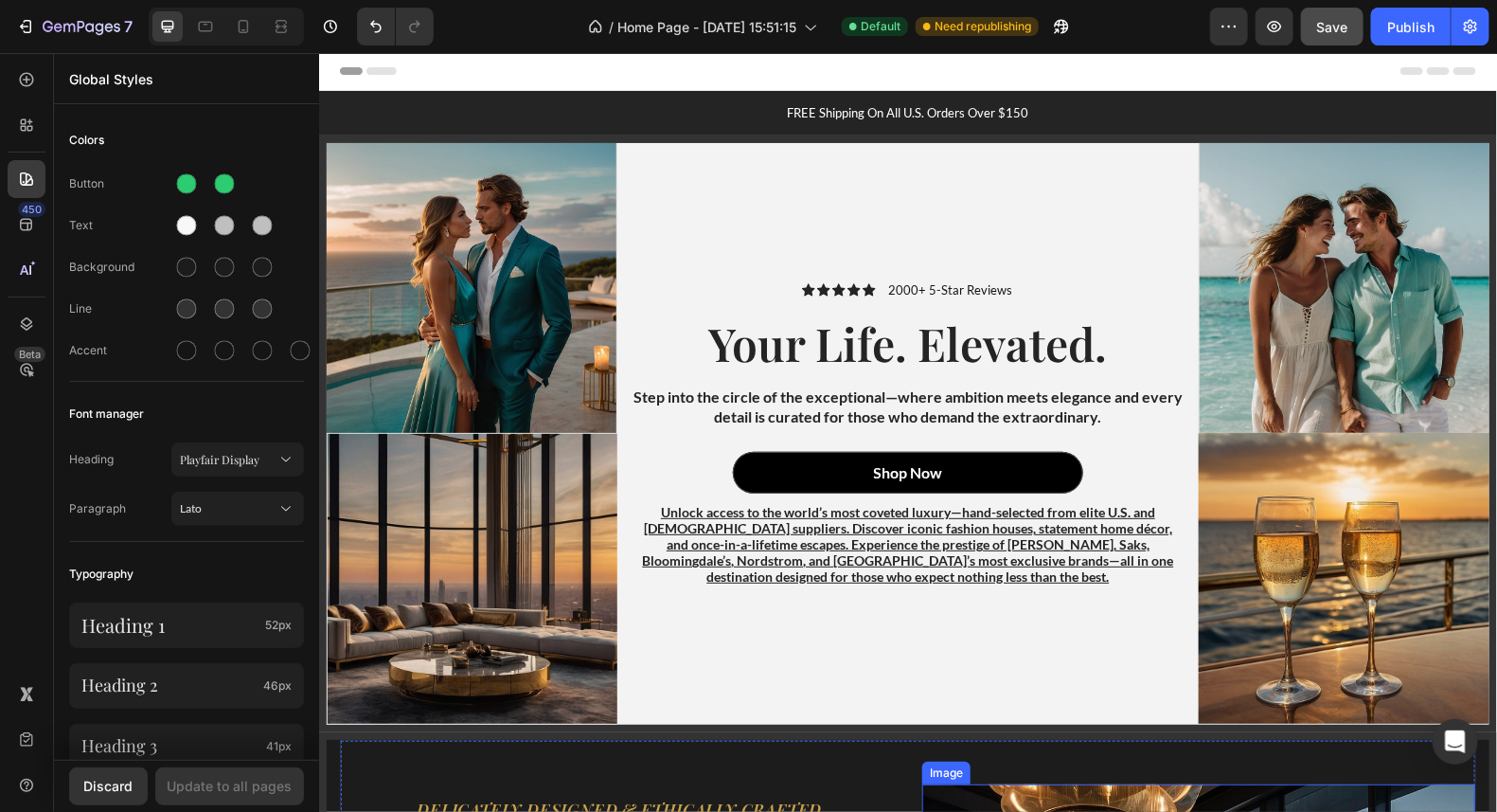
scroll to position [0, 0]
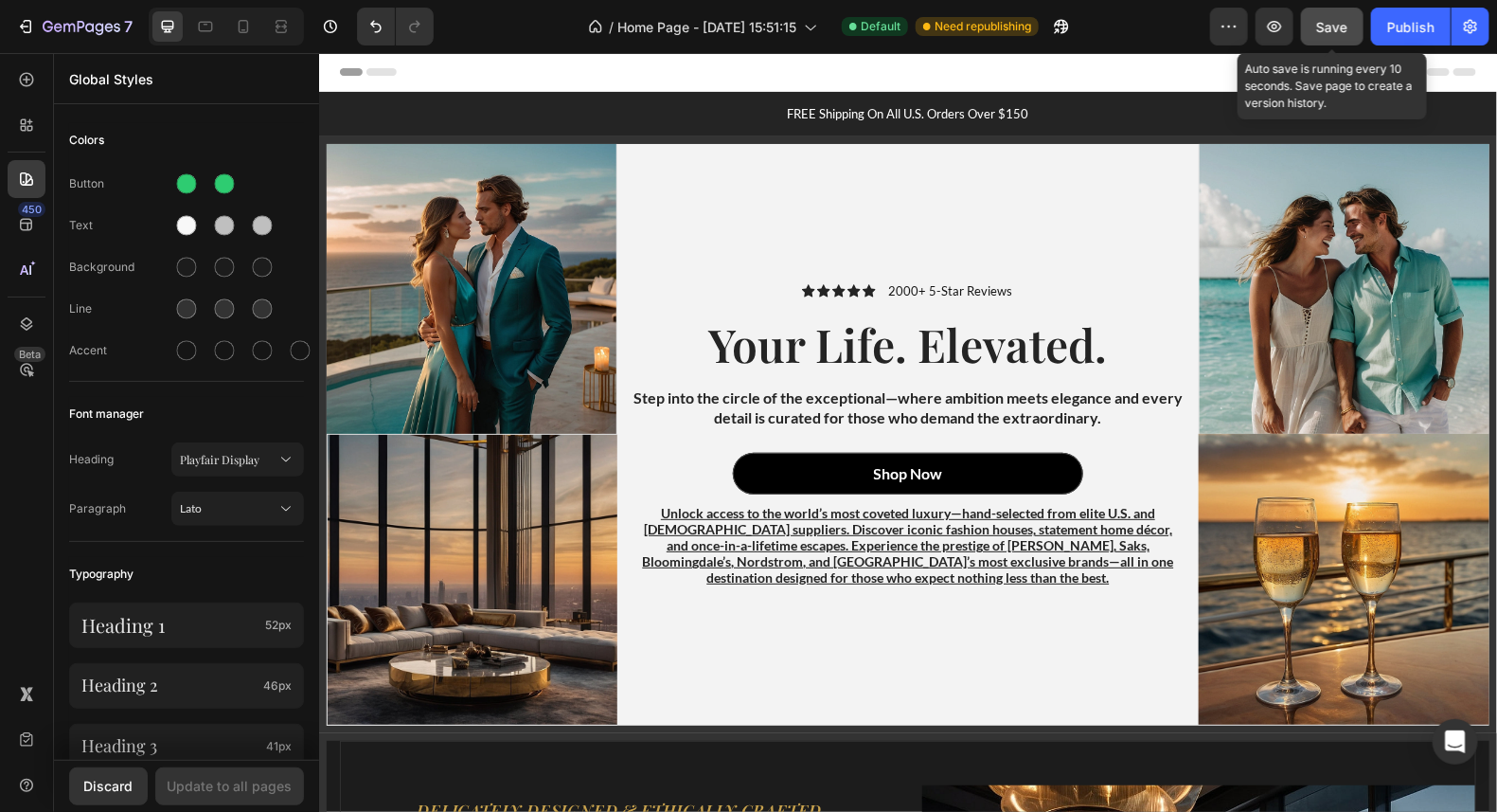
click at [1350, 29] on button "Save" at bounding box center [1332, 26] width 63 height 38
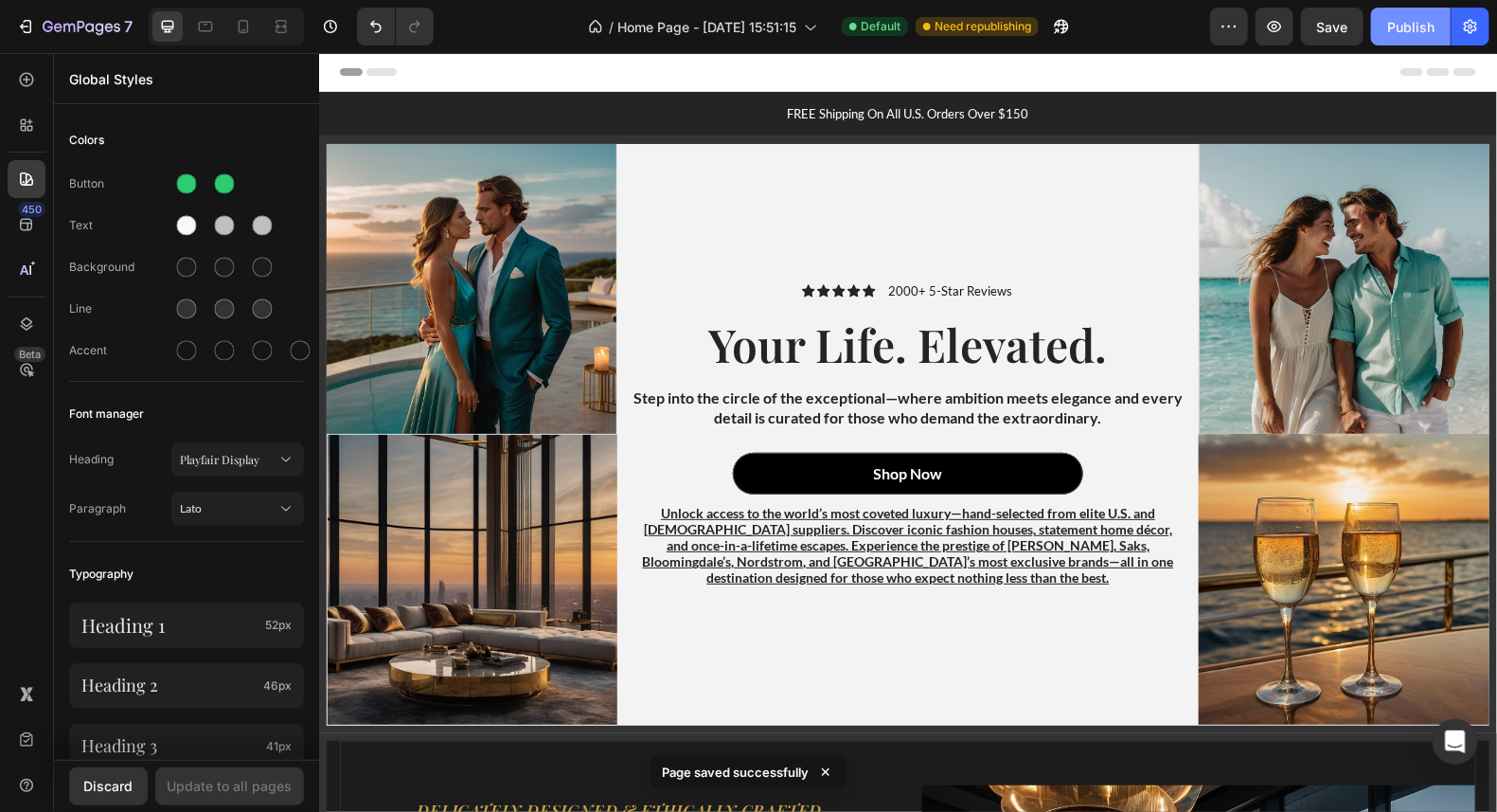
click at [1423, 29] on div "Publish" at bounding box center [1410, 27] width 47 height 20
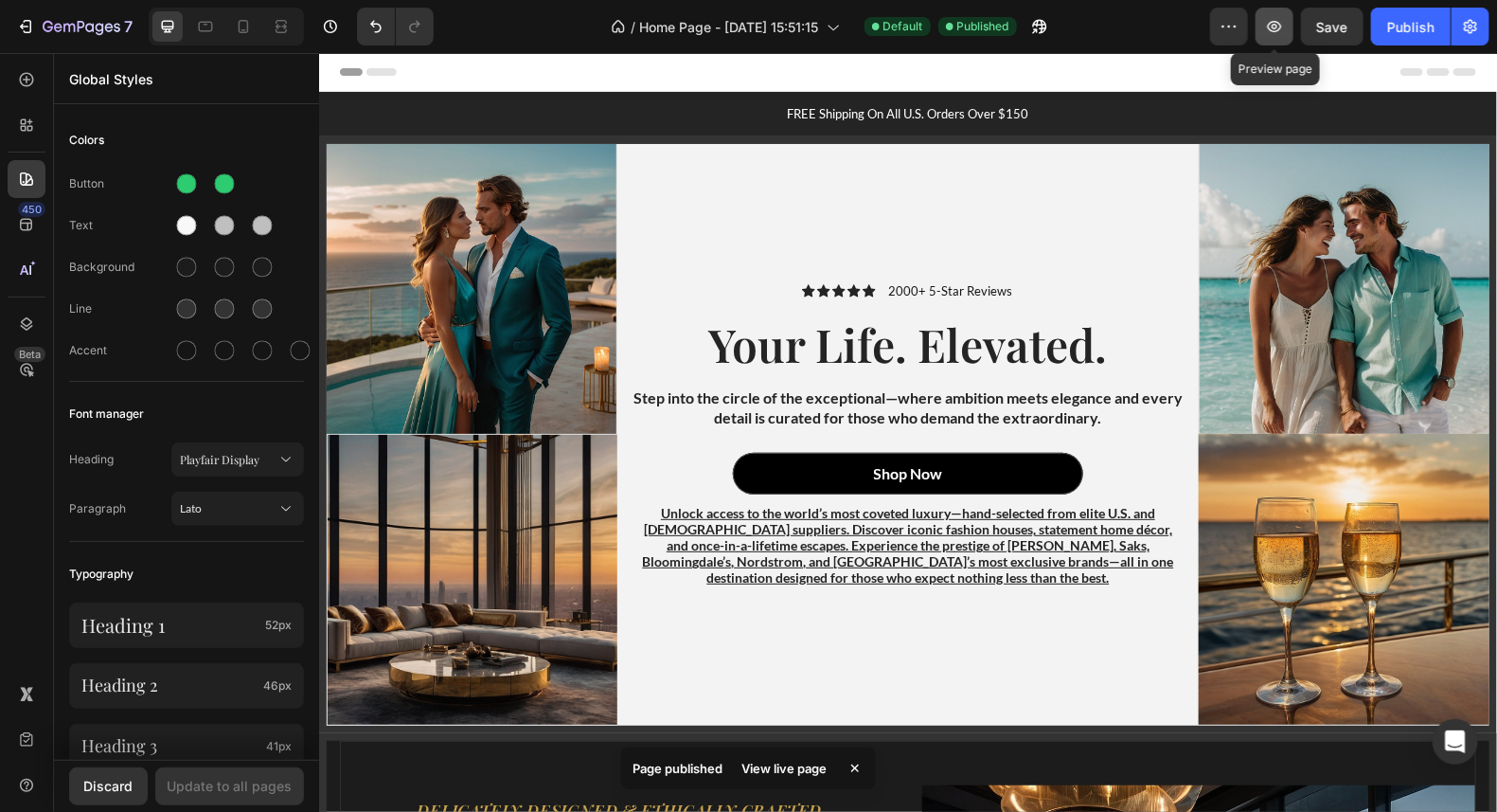
click at [1281, 31] on icon "button" at bounding box center [1275, 27] width 19 height 19
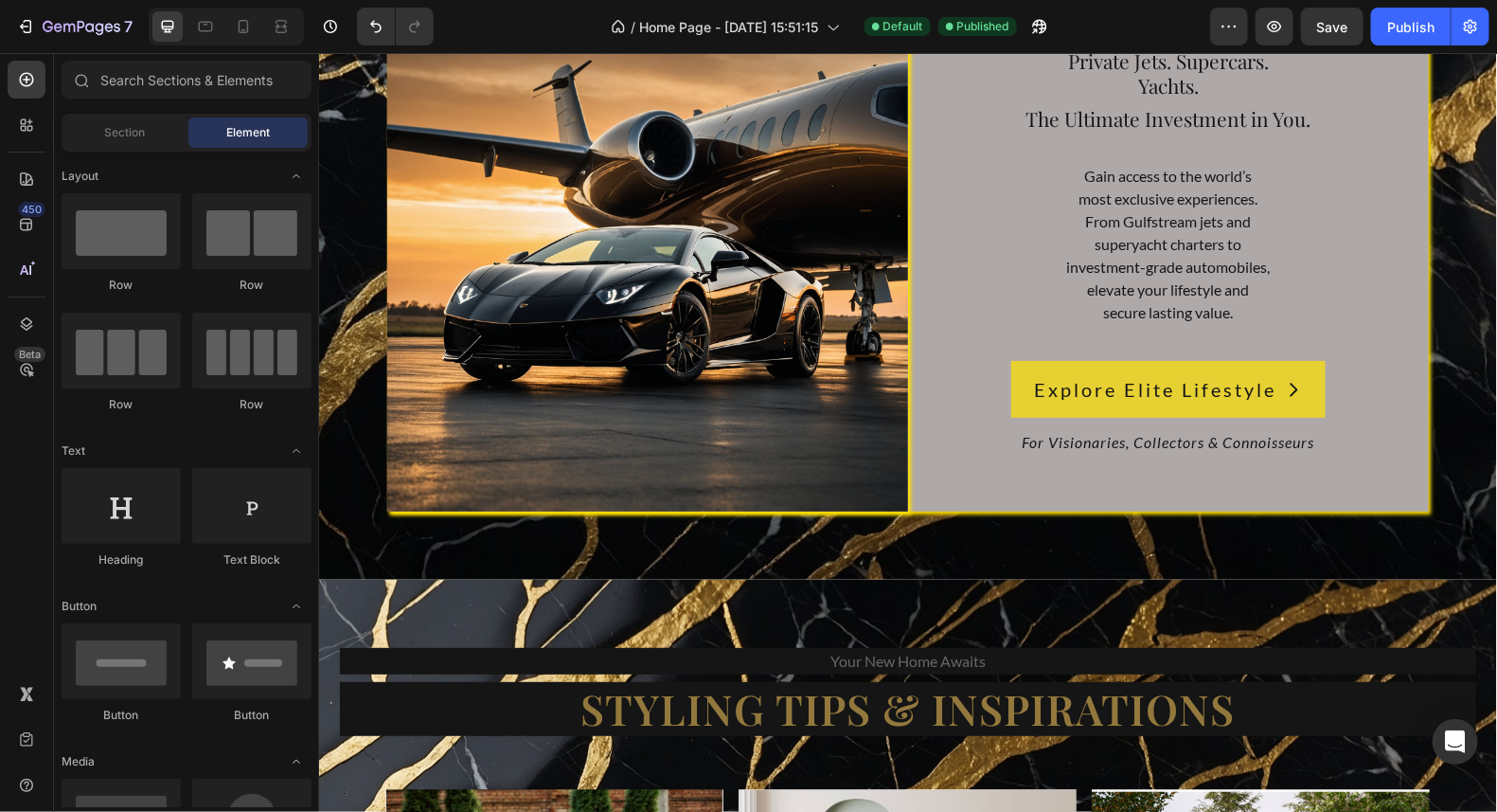
scroll to position [14009, 0]
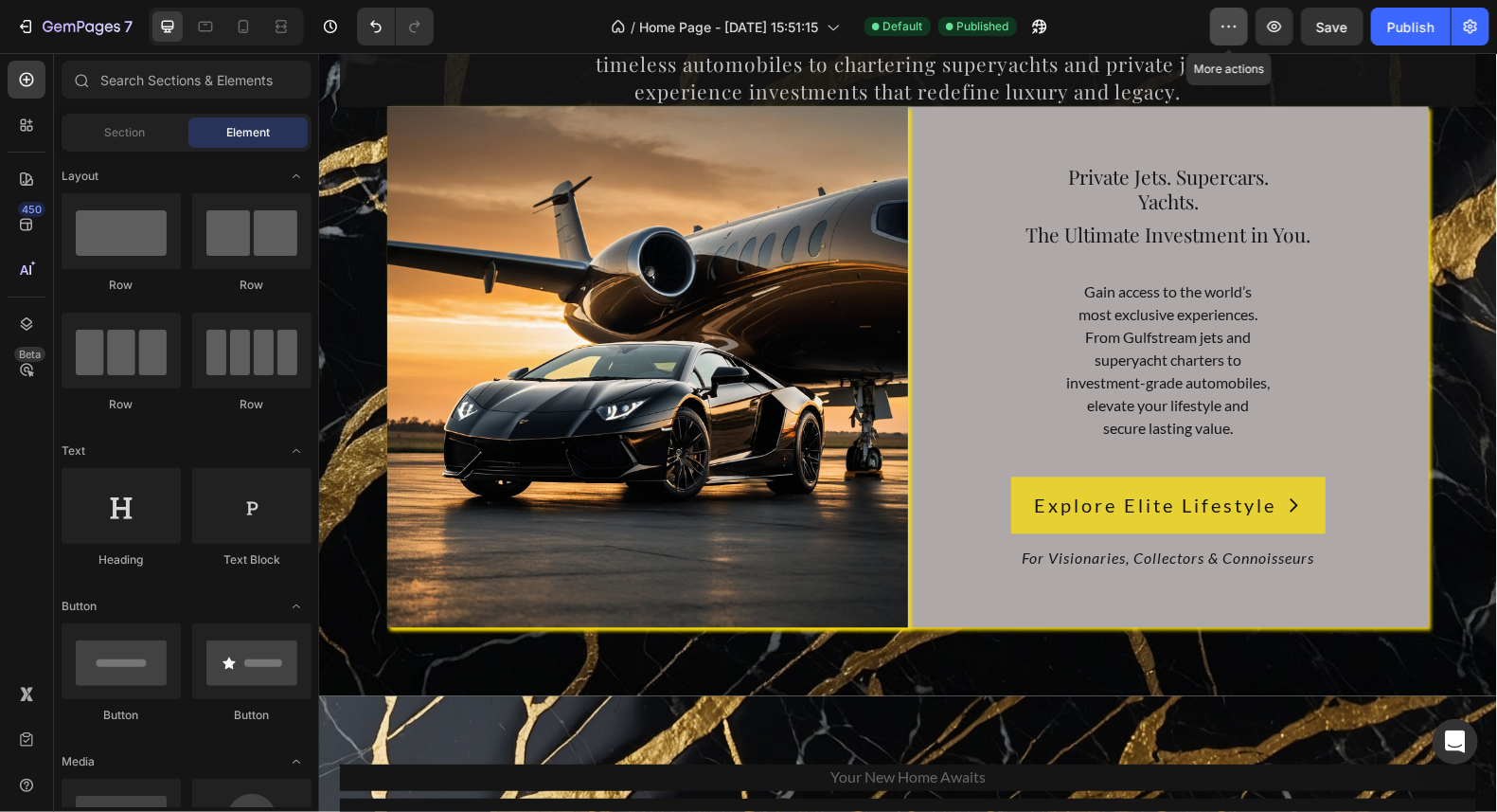
click at [1234, 29] on icon "button" at bounding box center [1230, 27] width 19 height 19
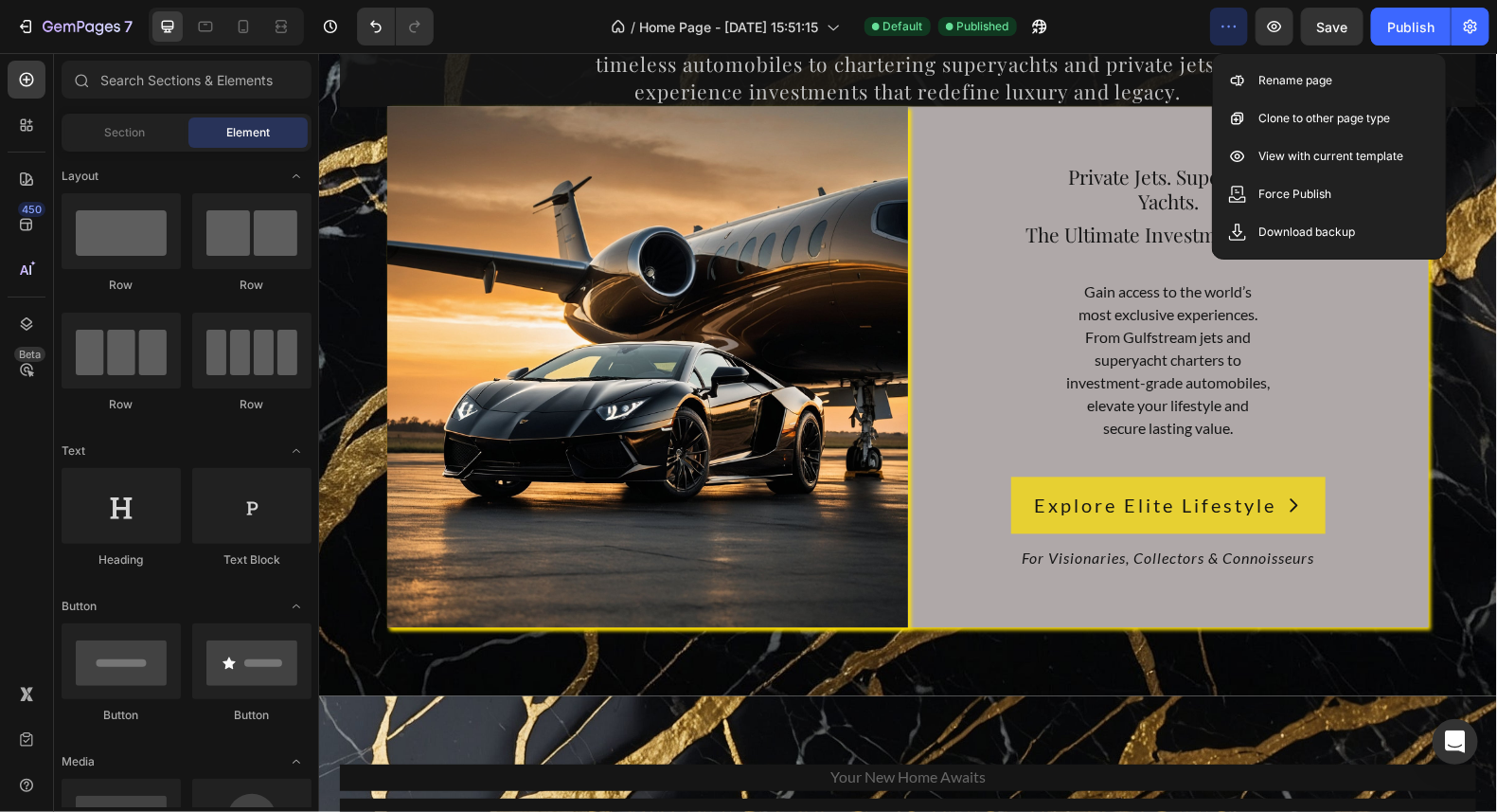
click at [1165, 21] on div "/ Home Page - Aug 24, 15:51:15 Default Published" at bounding box center [829, 26] width 761 height 38
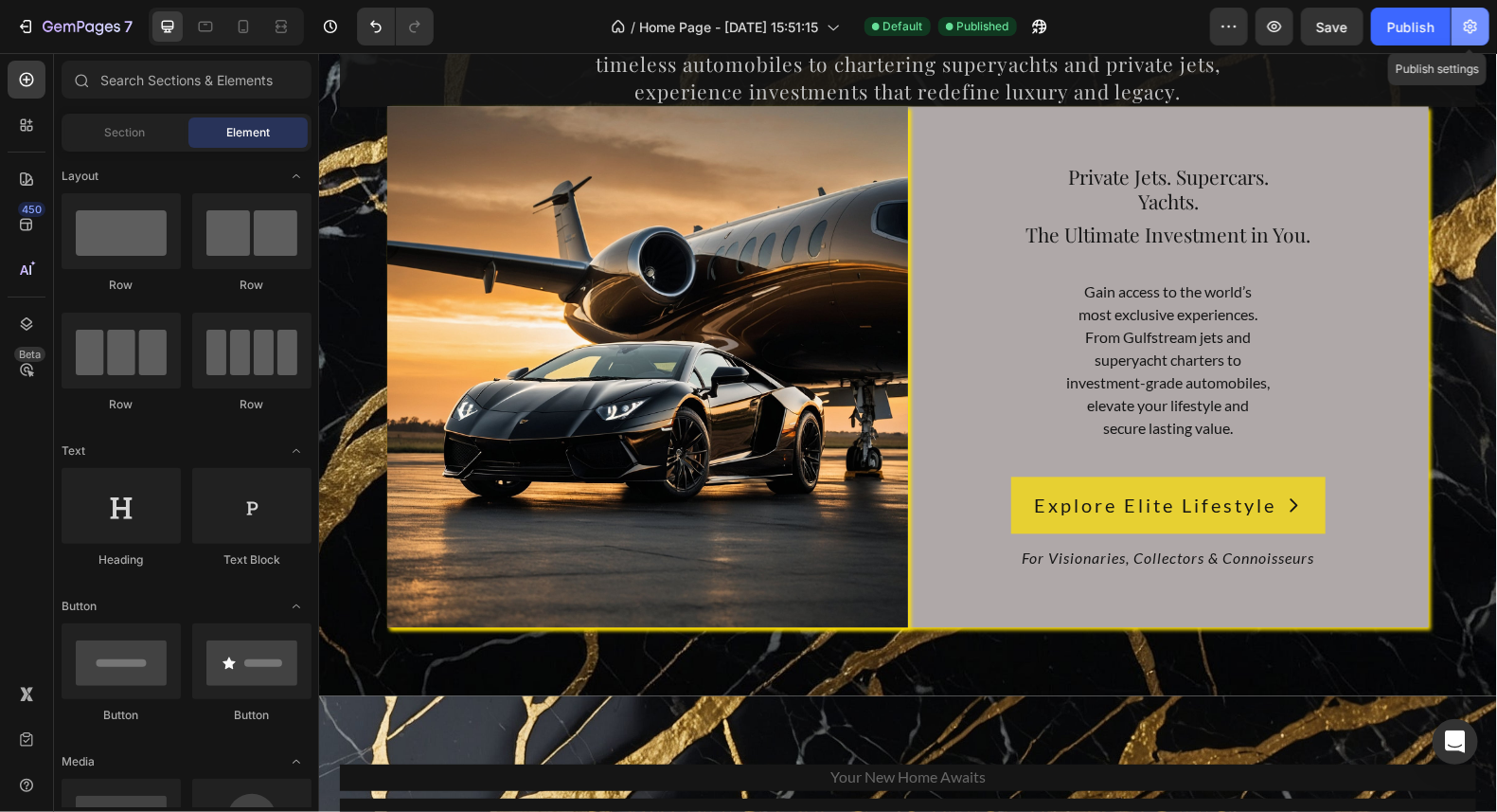
click at [1466, 23] on icon "button" at bounding box center [1471, 27] width 13 height 14
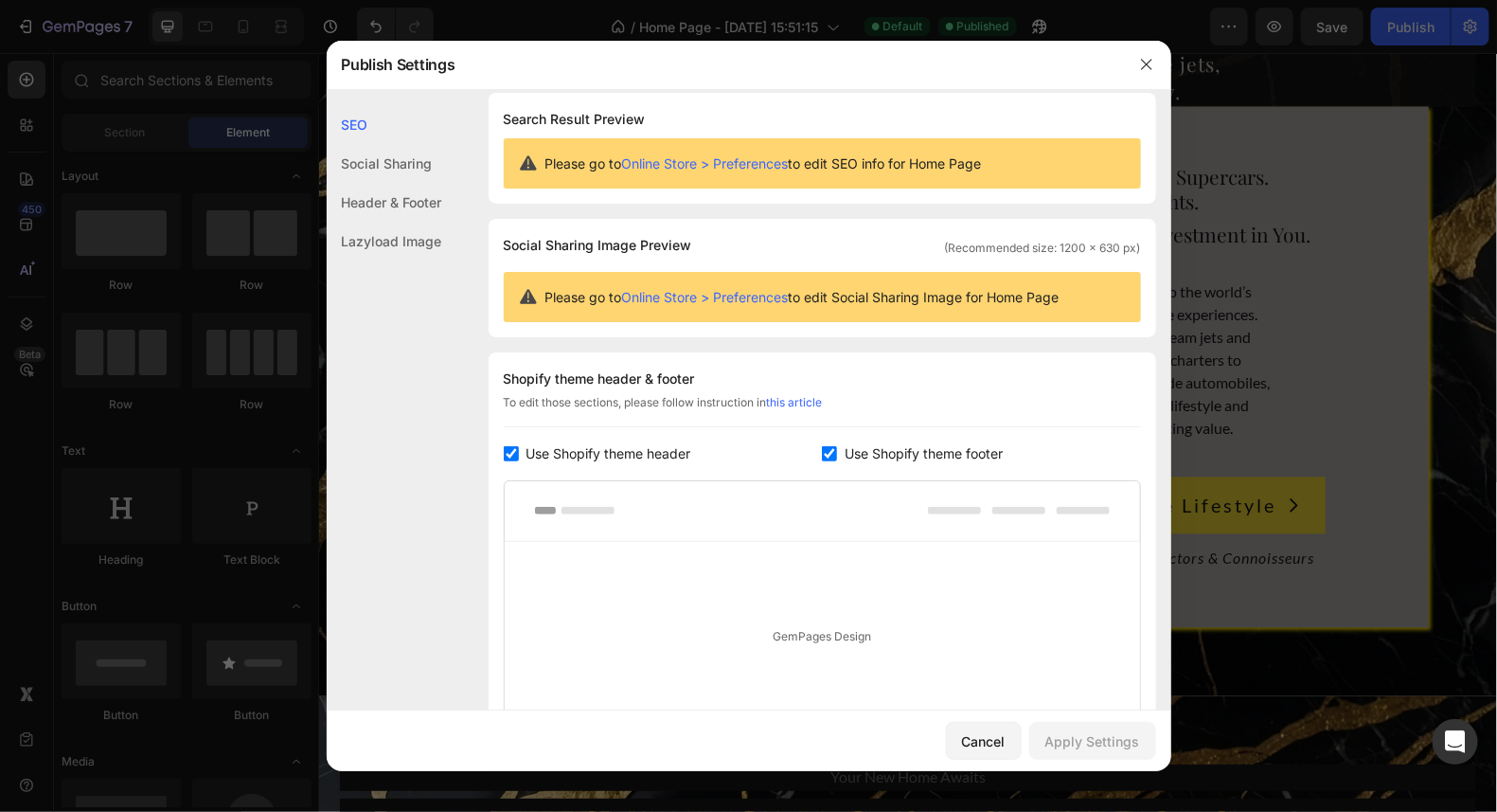
scroll to position [0, 0]
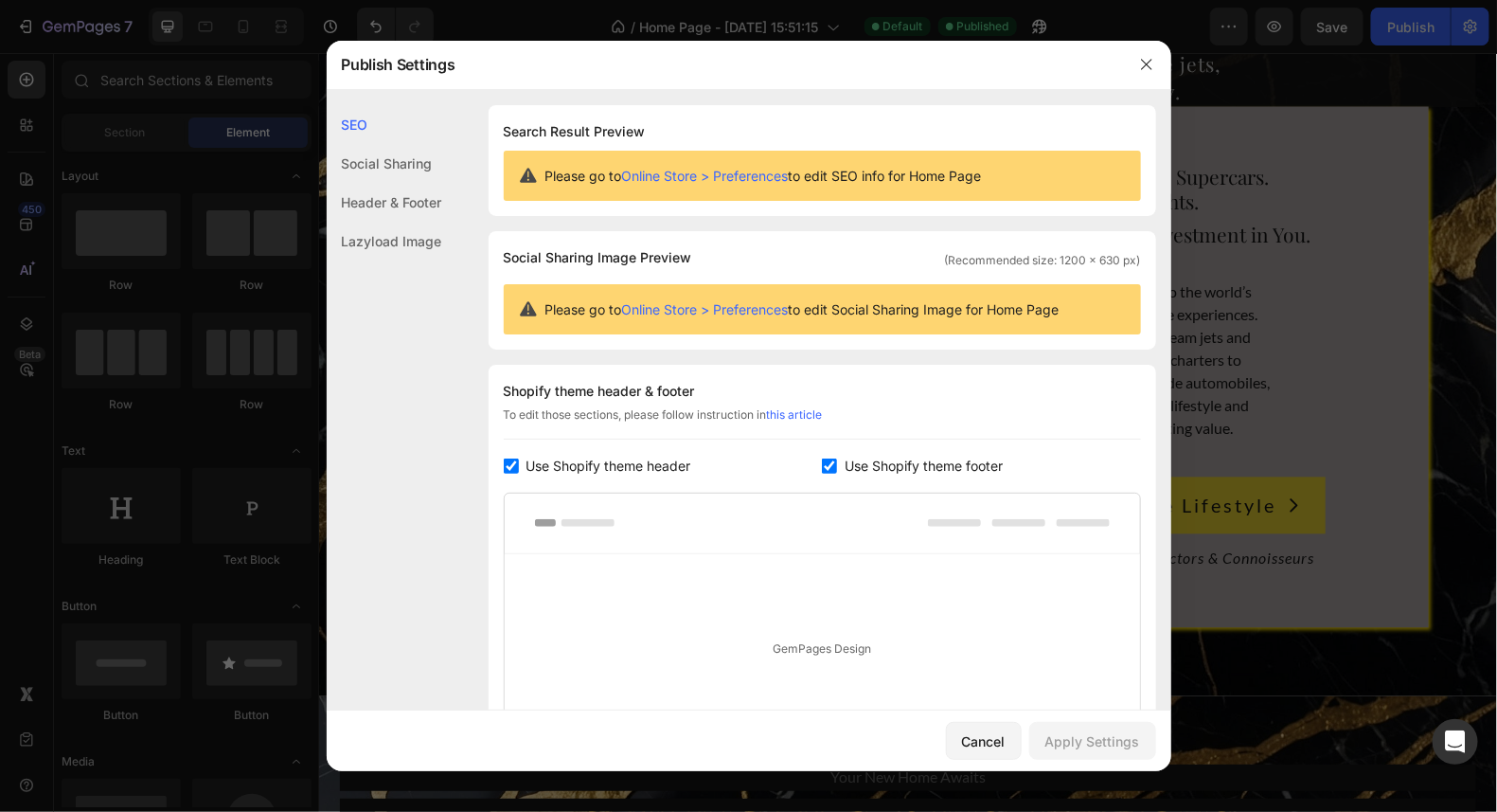
click at [414, 183] on div "Social Sharing" at bounding box center [385, 202] width 115 height 38
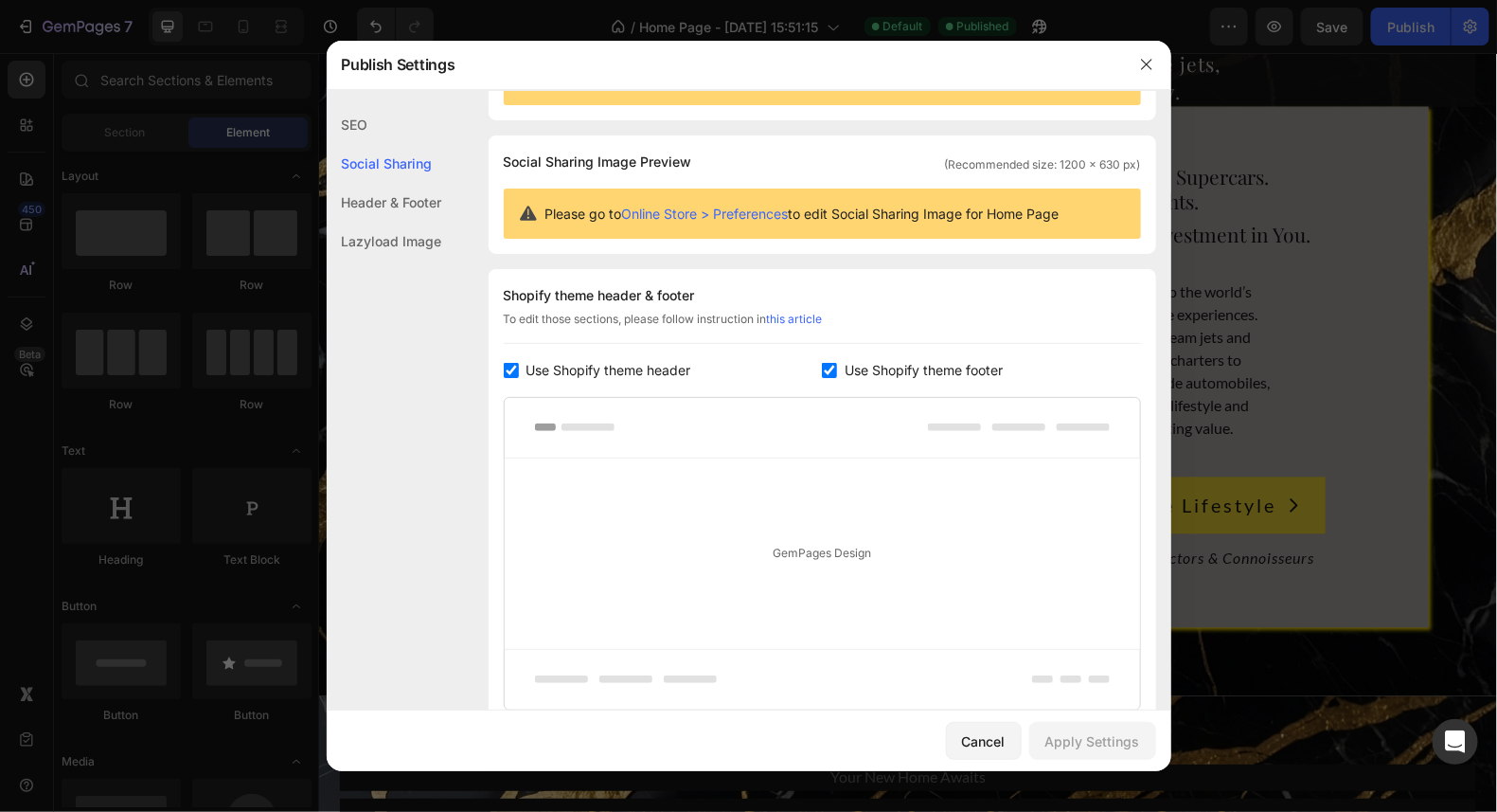
scroll to position [122, 0]
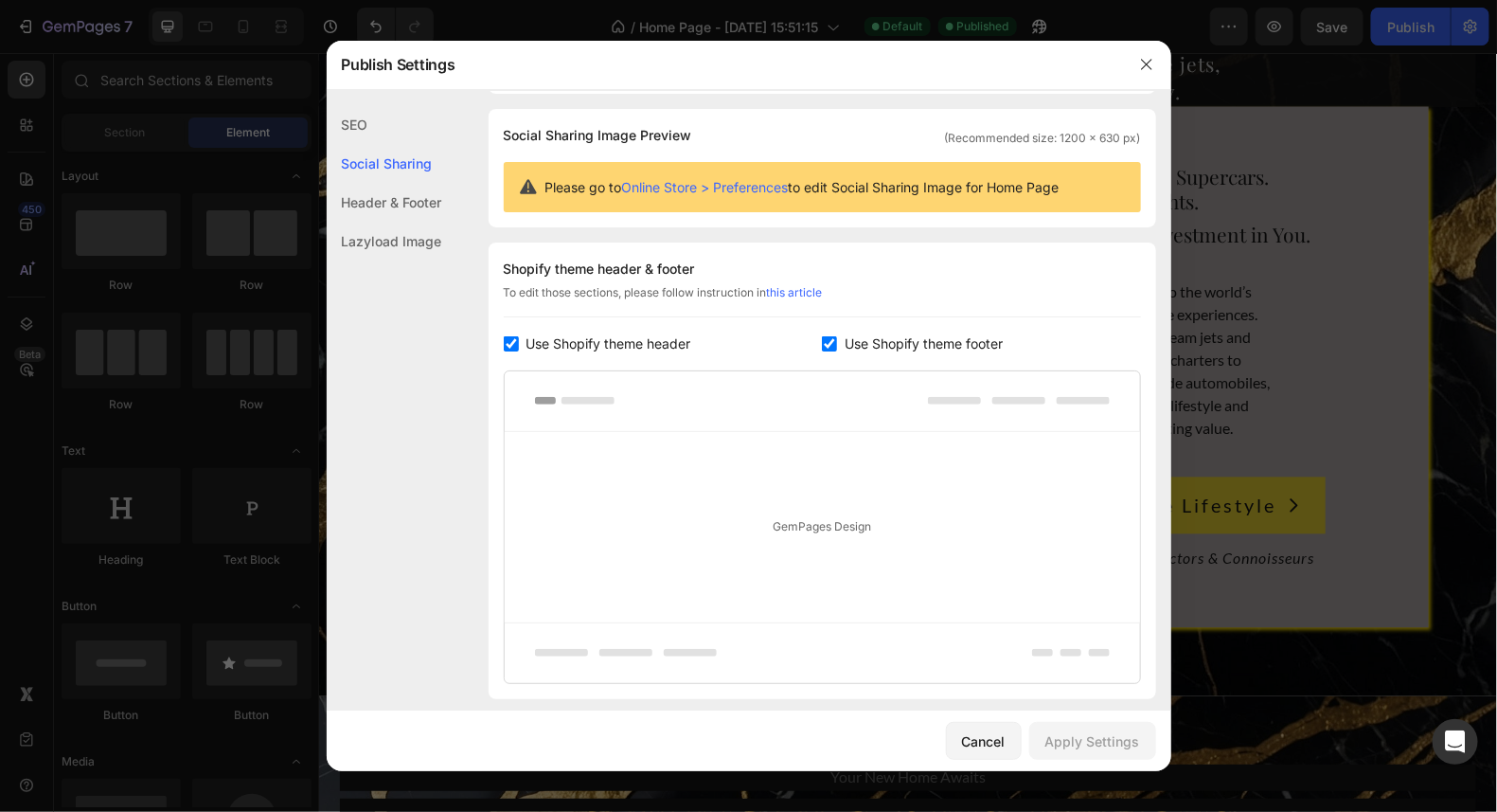
click at [391, 221] on div "Header & Footer" at bounding box center [385, 241] width 115 height 38
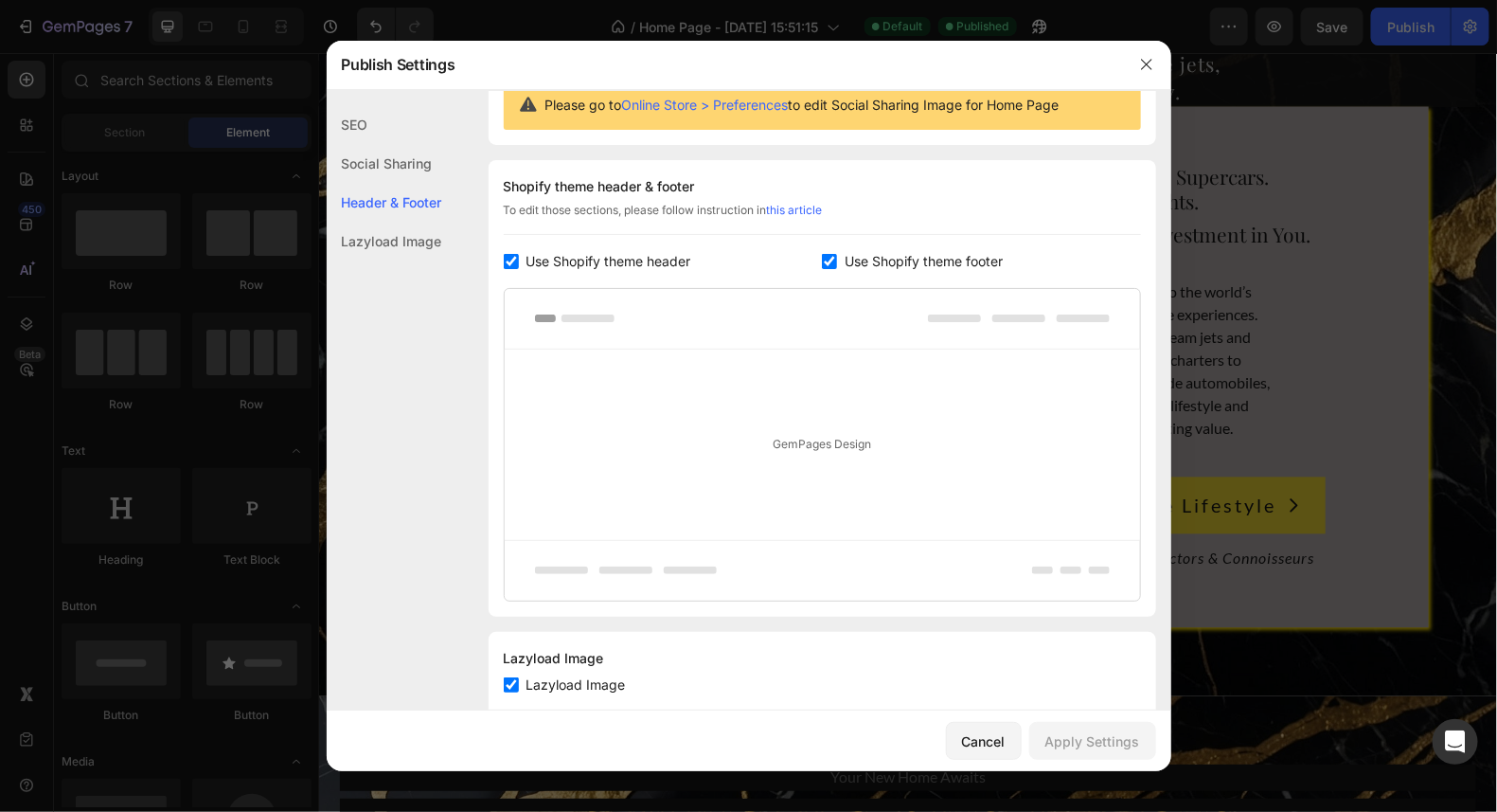
scroll to position [248, 0]
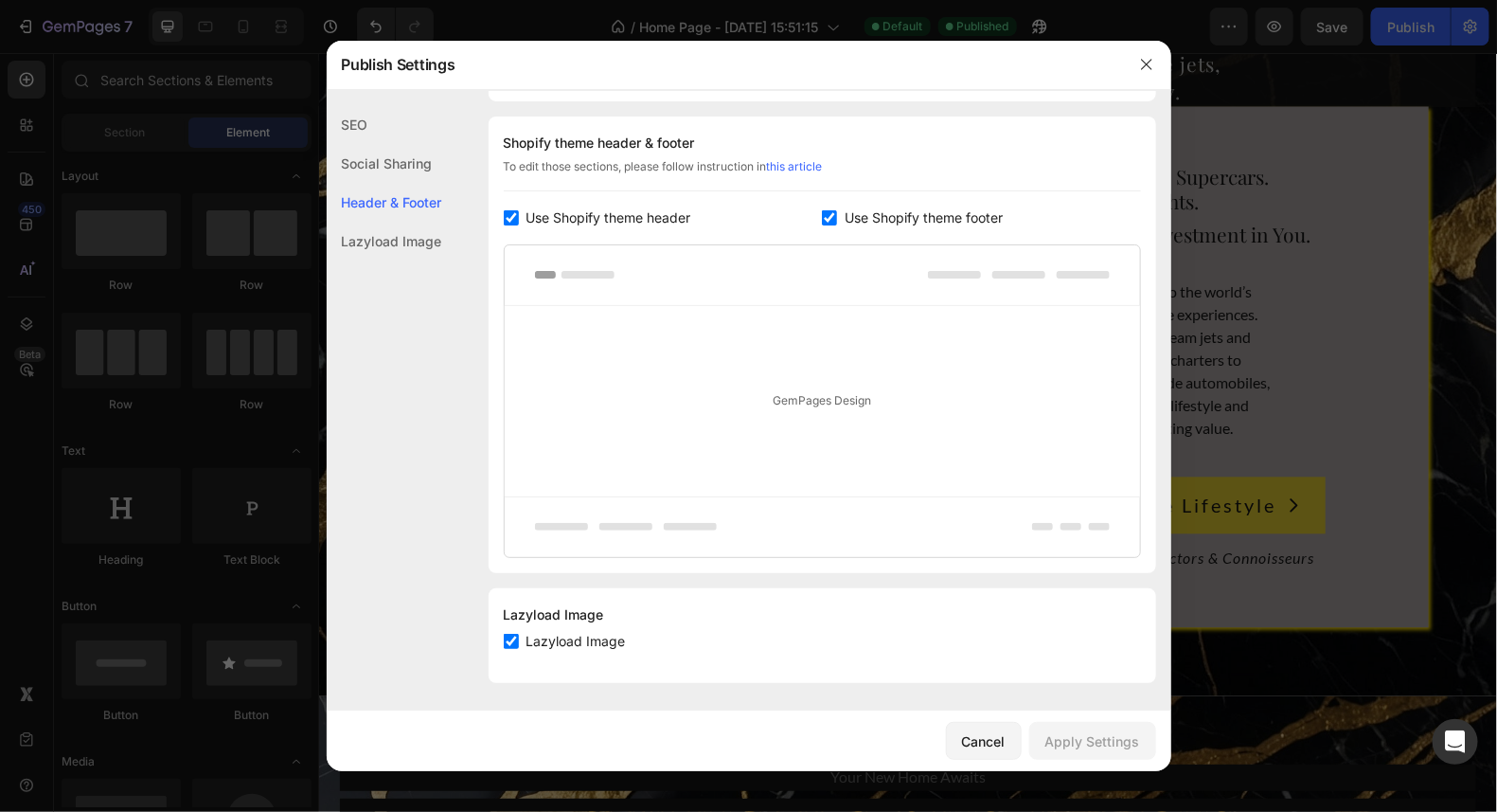
click at [397, 242] on div "Lazyload Image" at bounding box center [385, 241] width 115 height 38
click at [406, 221] on div "Header & Footer" at bounding box center [385, 241] width 115 height 38
click at [396, 183] on div "Social Sharing" at bounding box center [385, 202] width 115 height 38
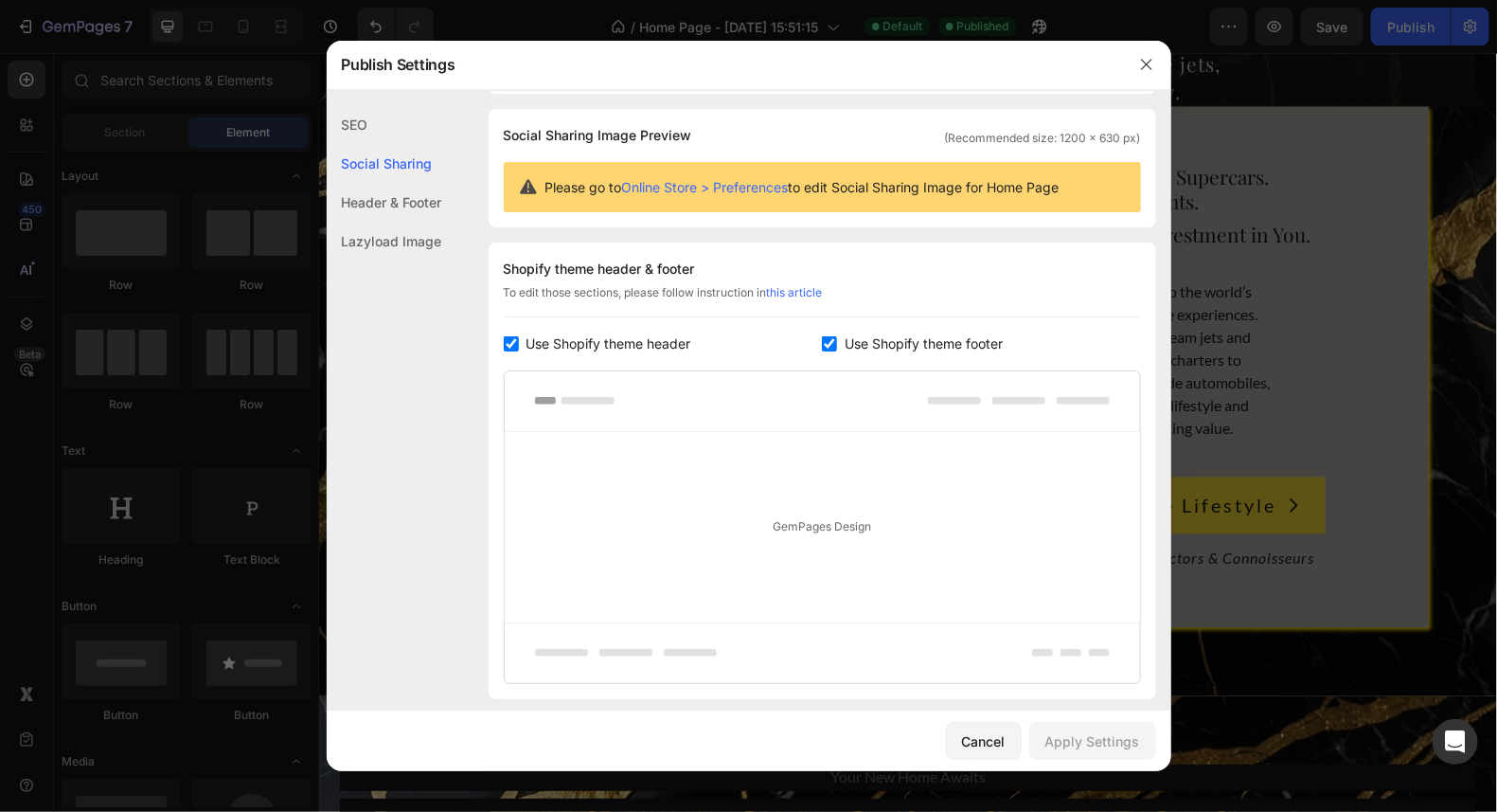
click at [375, 144] on div "SEO" at bounding box center [385, 164] width 115 height 38
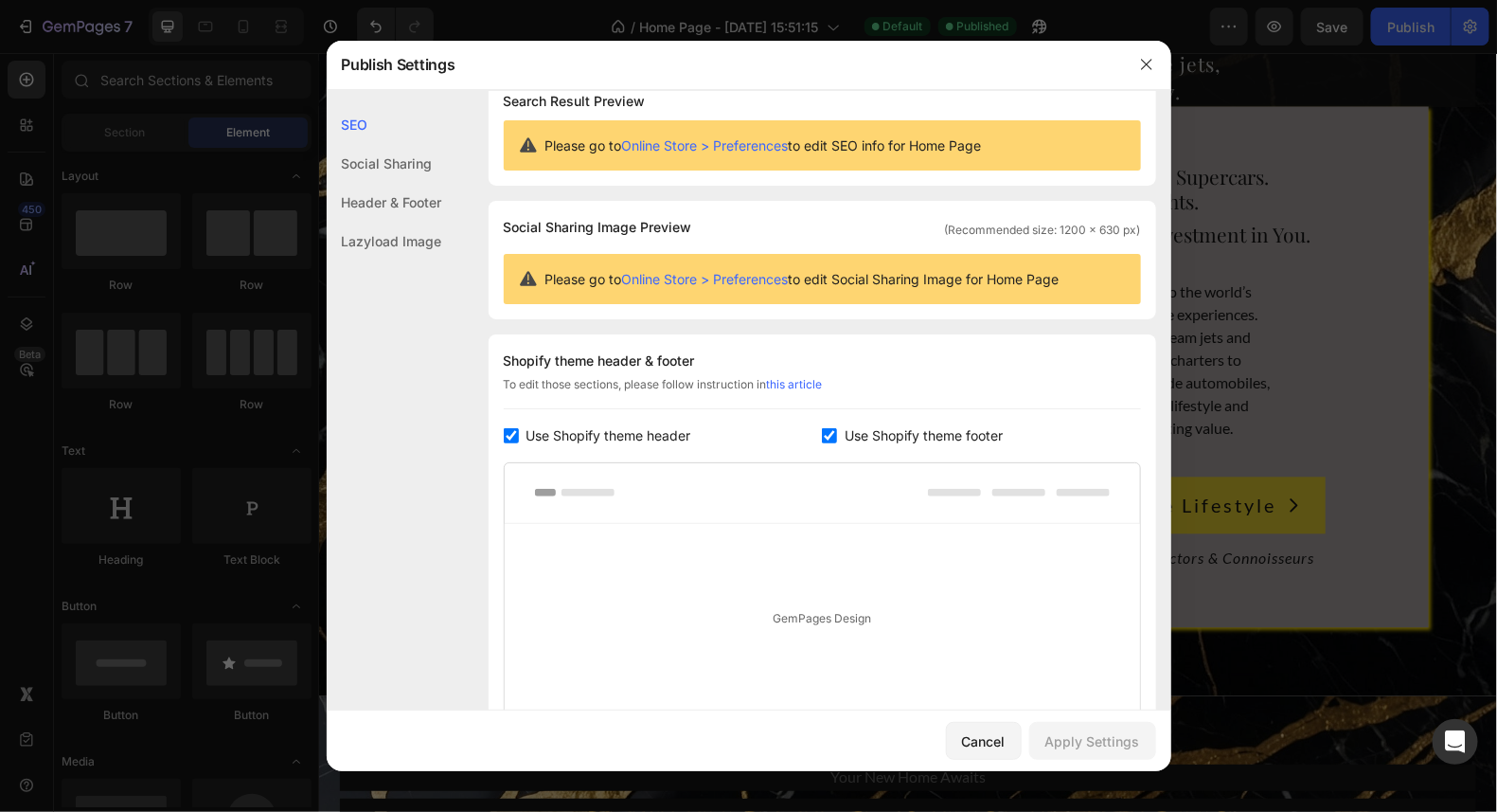
scroll to position [0, 0]
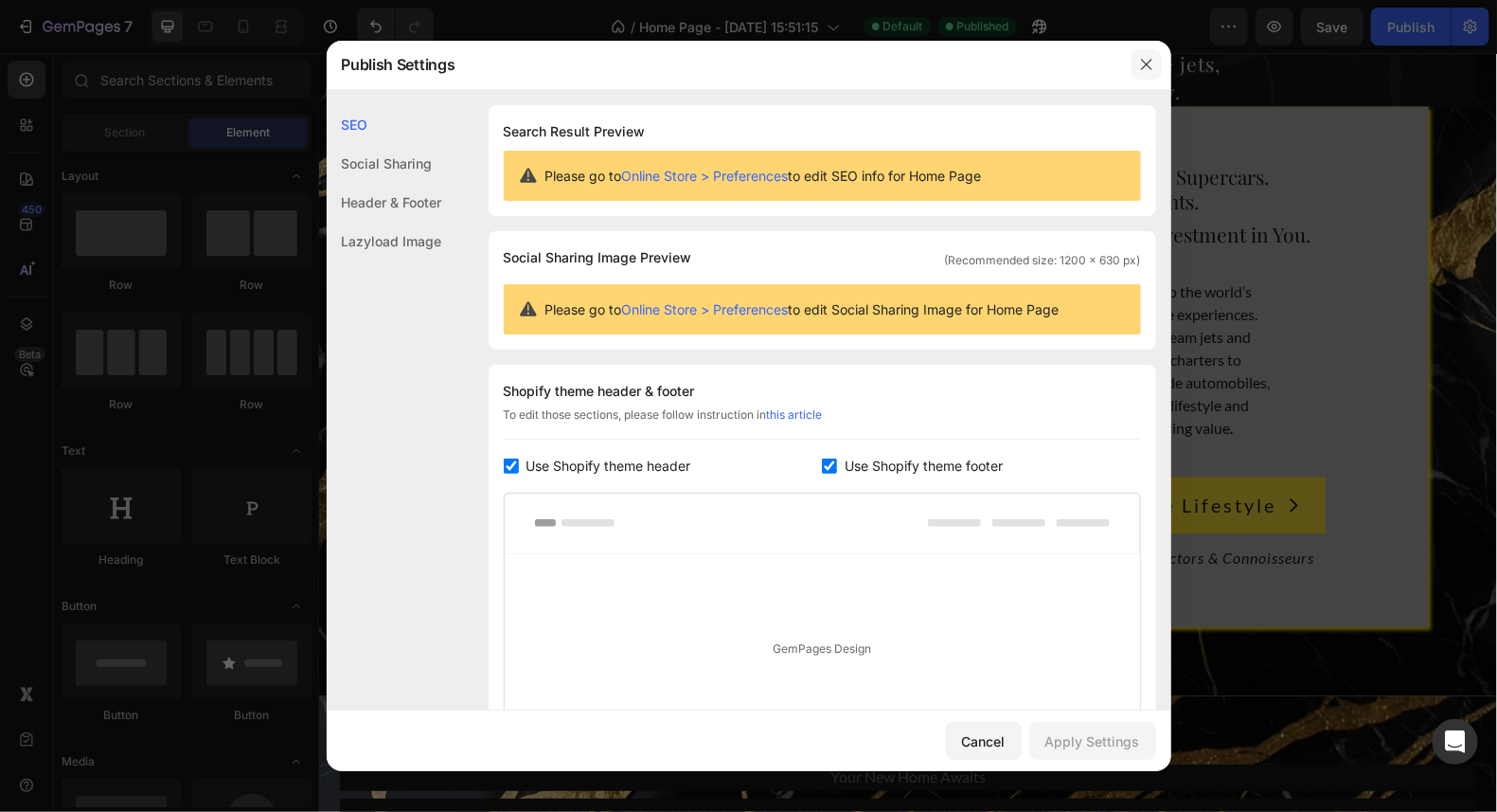
click at [1148, 63] on icon "button" at bounding box center [1146, 64] width 11 height 11
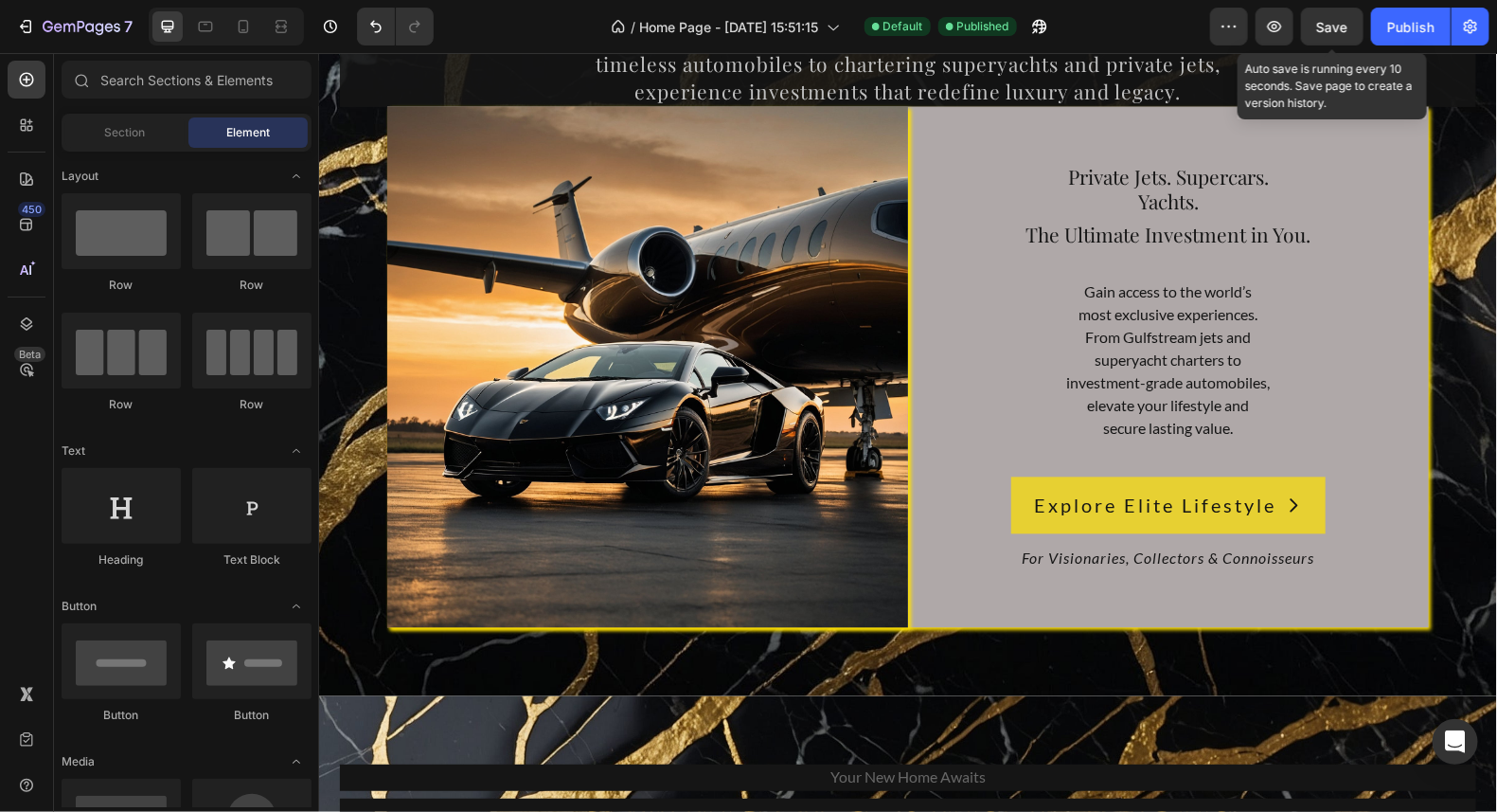
click at [1344, 24] on span "Save" at bounding box center [1332, 27] width 31 height 16
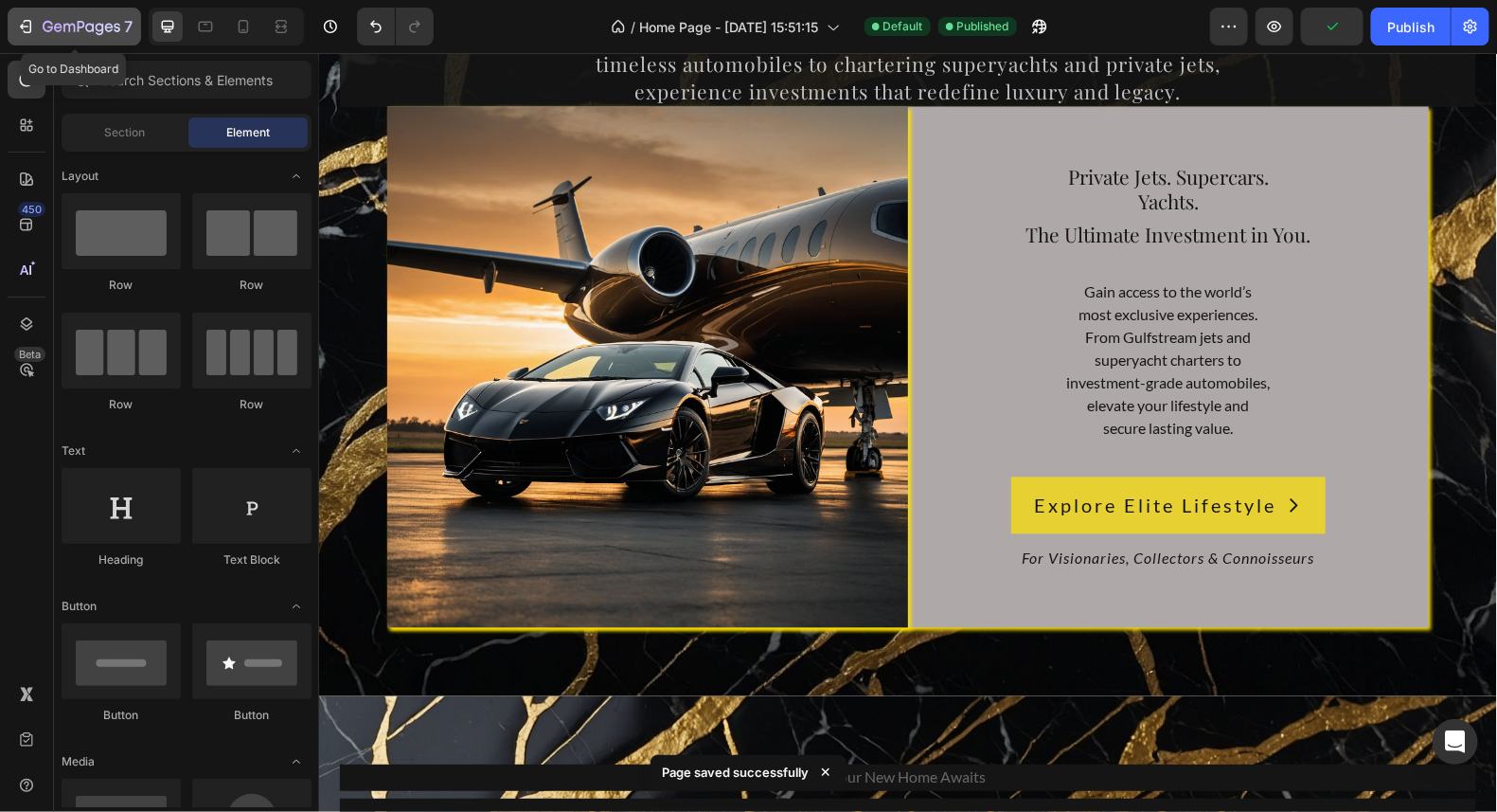
click at [63, 29] on icon "button" at bounding box center [81, 28] width 78 height 16
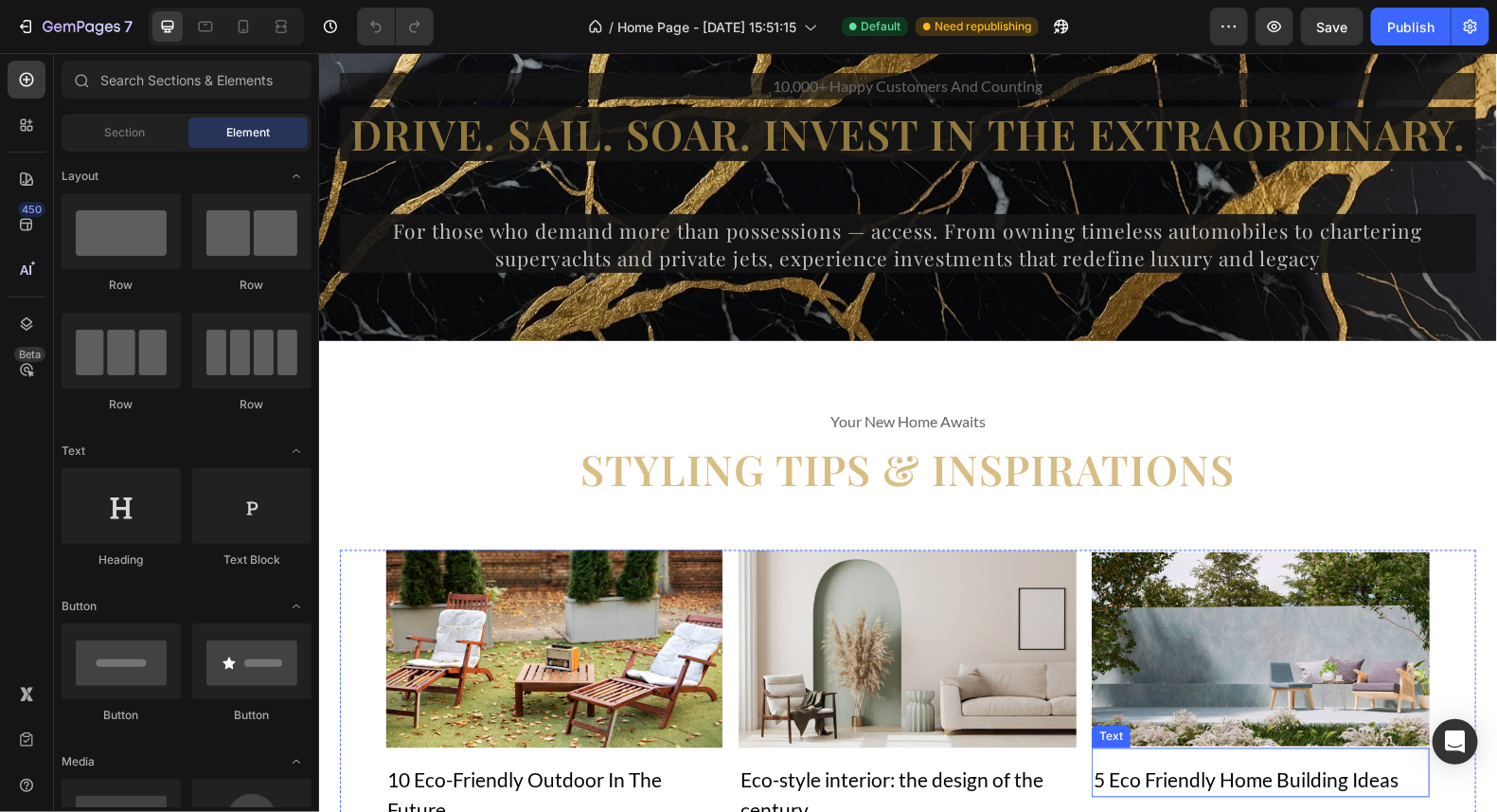
scroll to position [13714, 0]
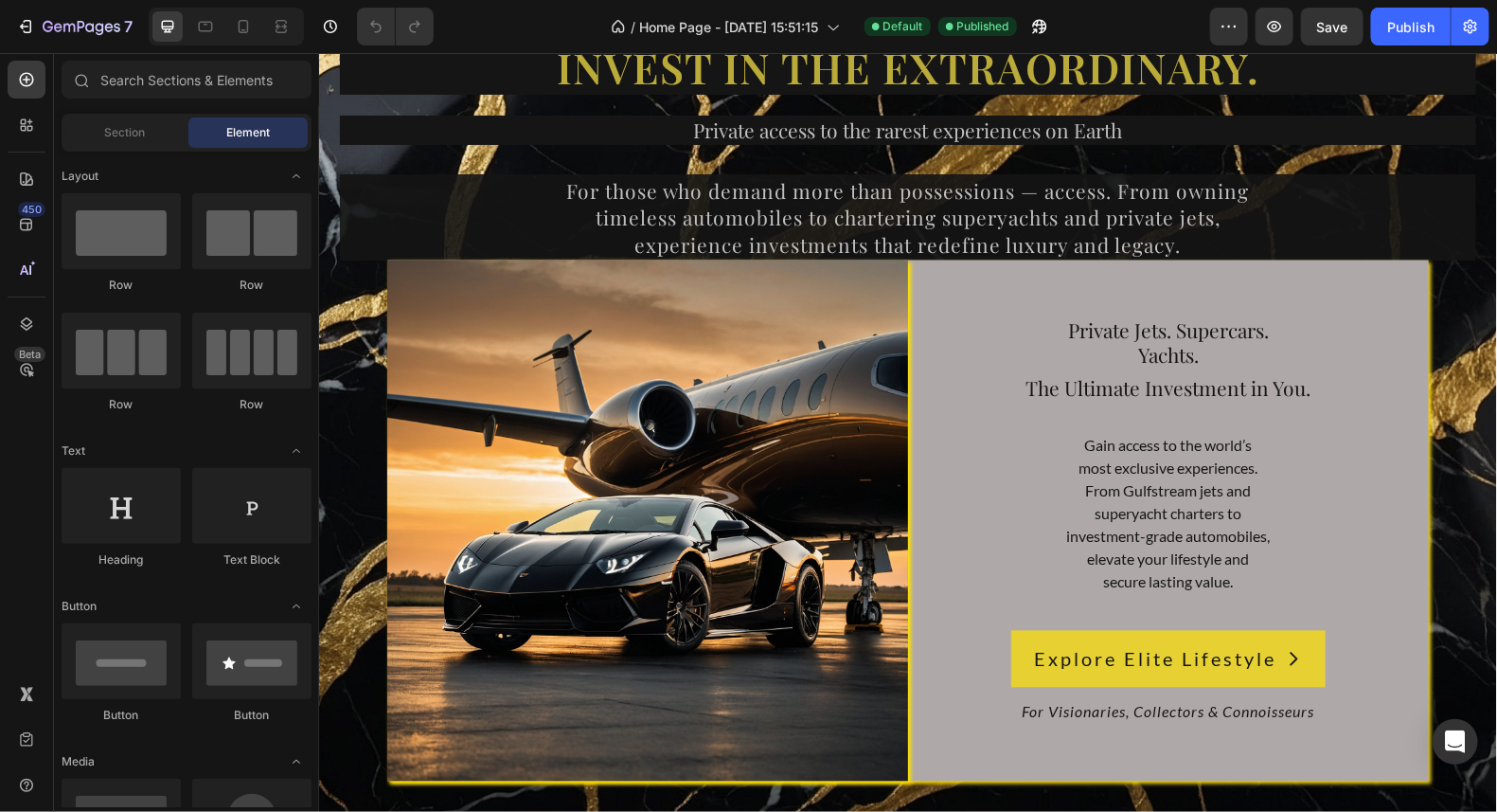
scroll to position [13949, 0]
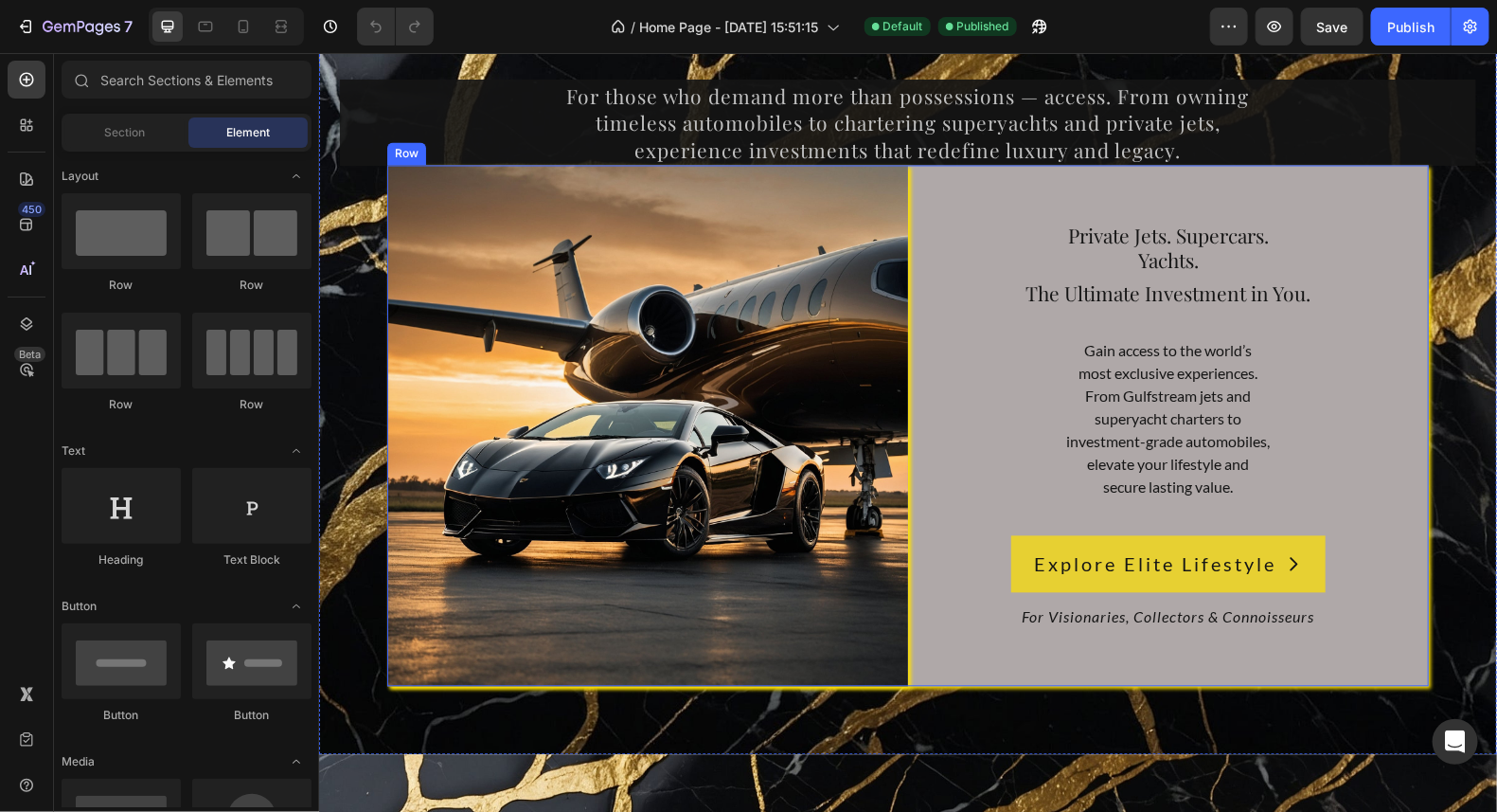
click at [1383, 190] on div "Private Jets. Supercars. Yachts. Heading The Ultimate Investment in You. Headin…" at bounding box center [1167, 424] width 520 height 520
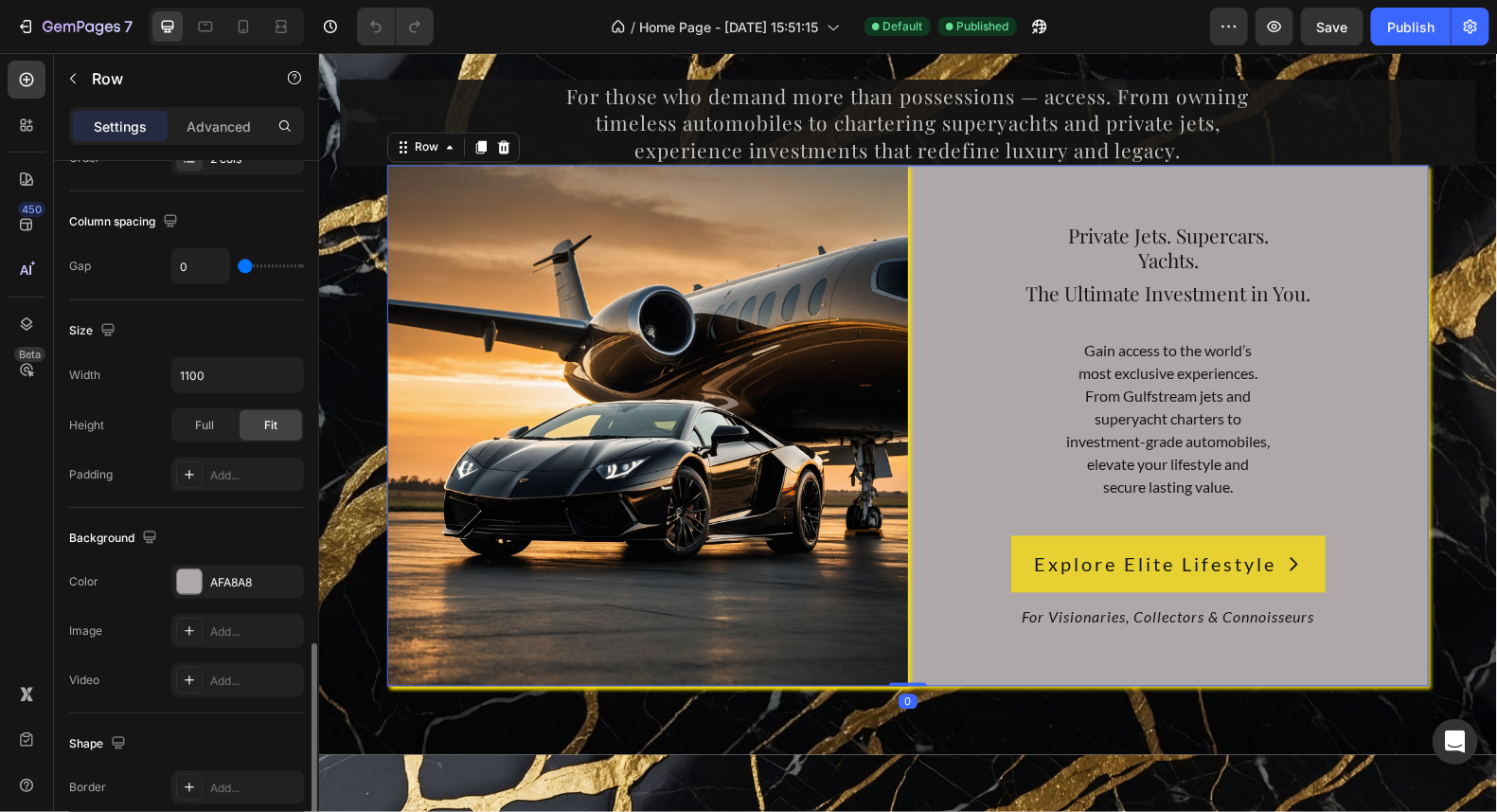
scroll to position [661, 0]
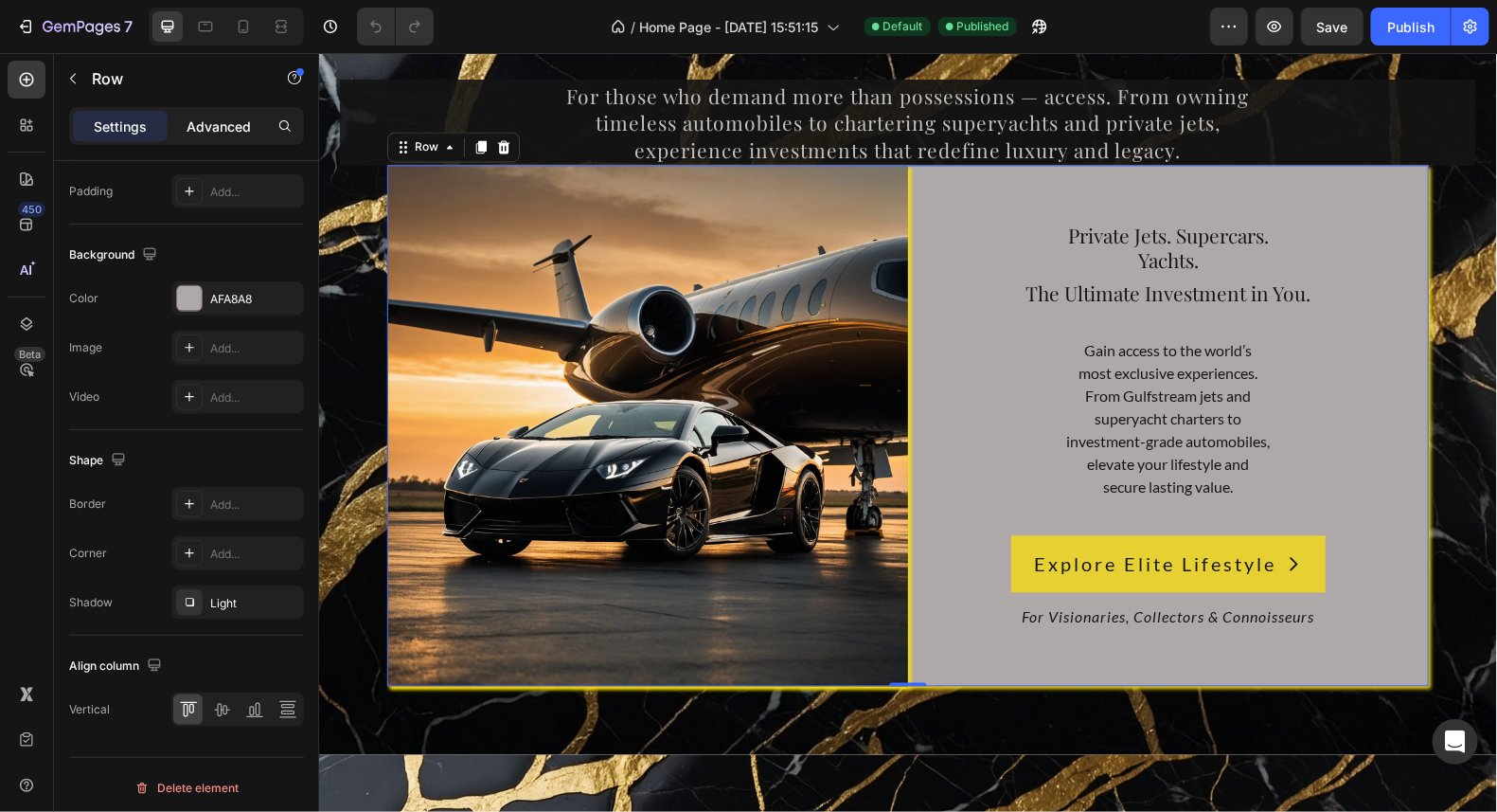
click at [239, 130] on p "Advanced" at bounding box center [218, 126] width 64 height 20
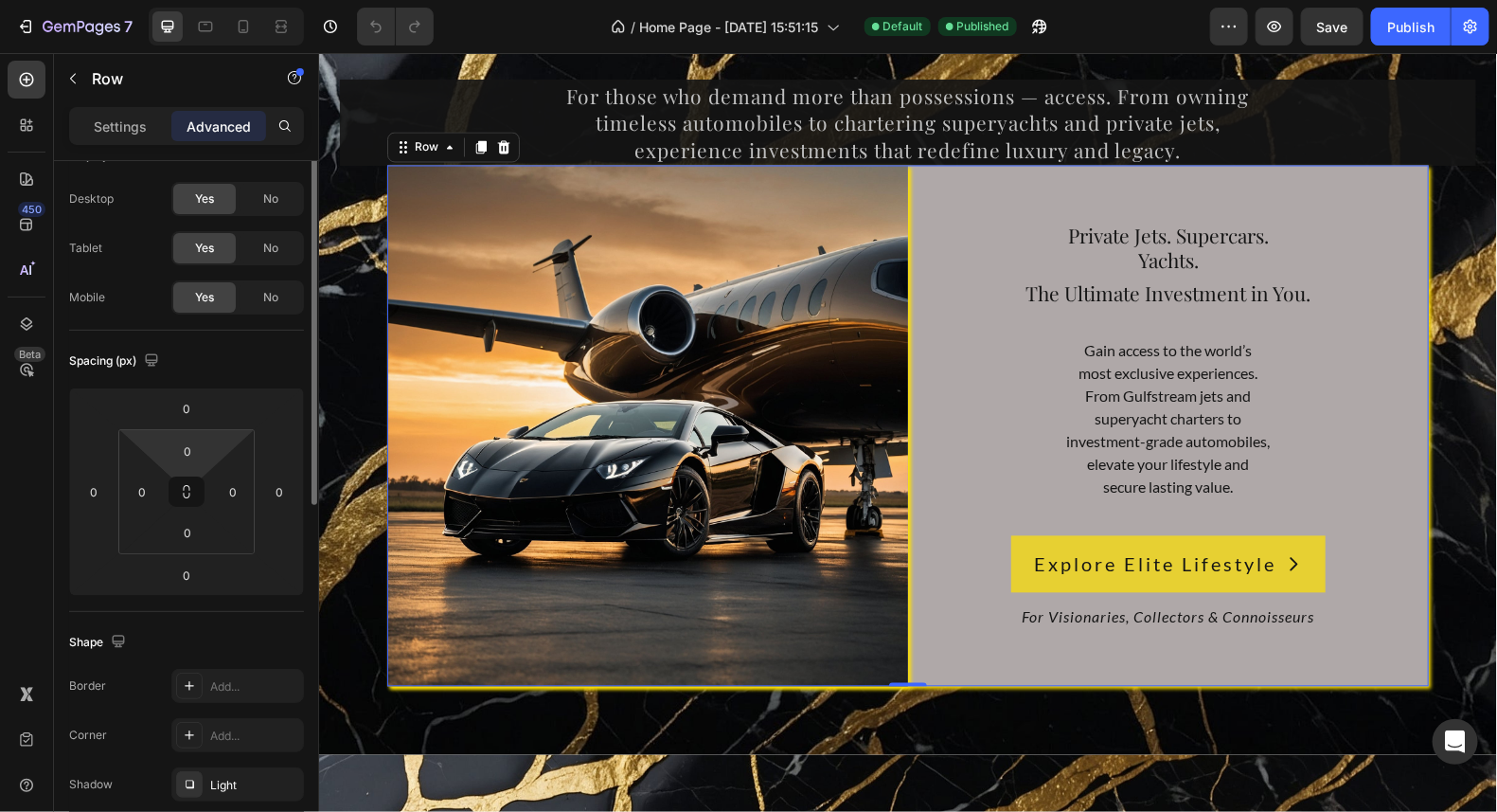
scroll to position [0, 0]
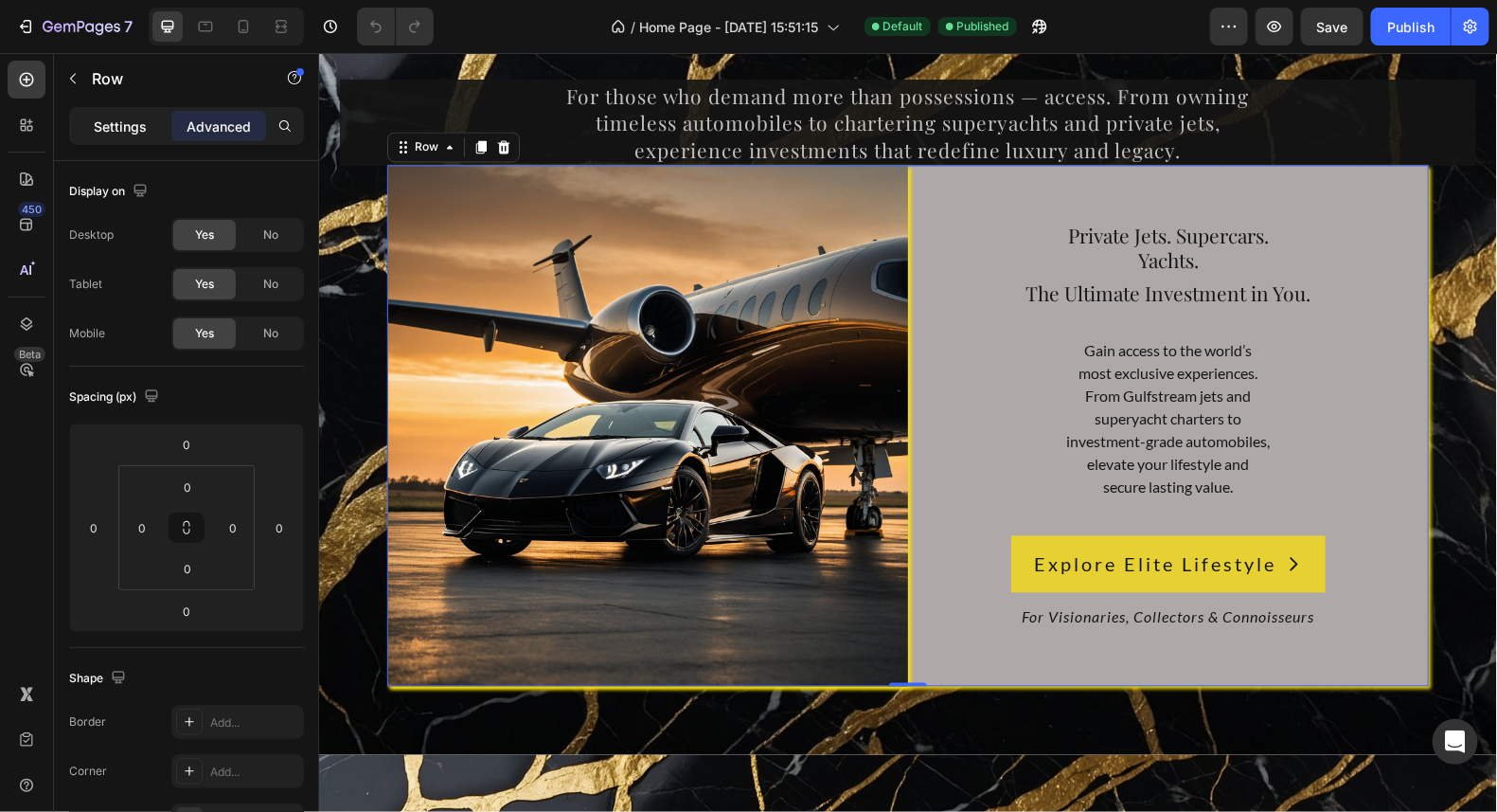
click at [130, 116] on p "Settings" at bounding box center [119, 126] width 53 height 20
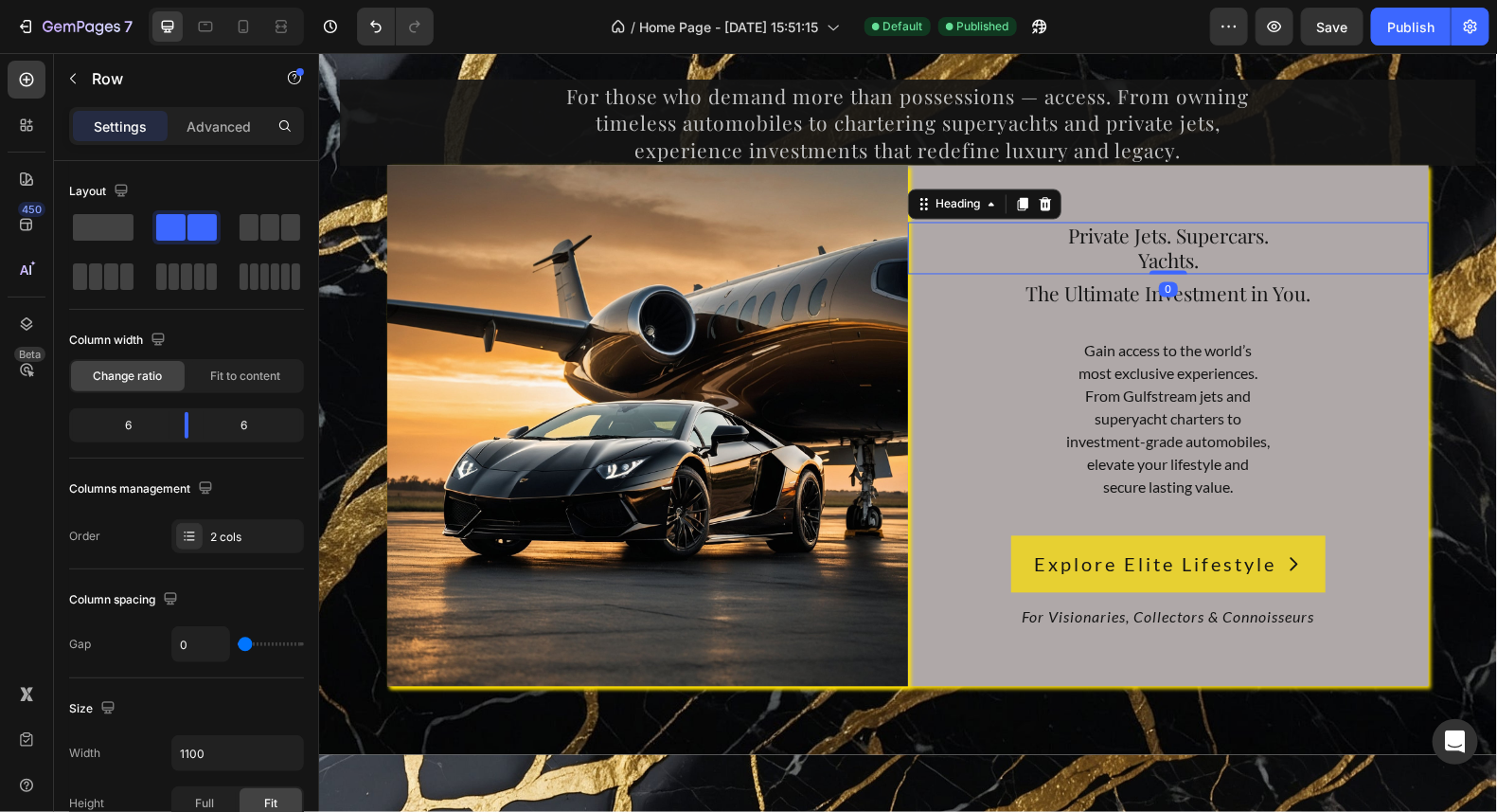
click at [1162, 258] on span "Yachts." at bounding box center [1167, 260] width 61 height 27
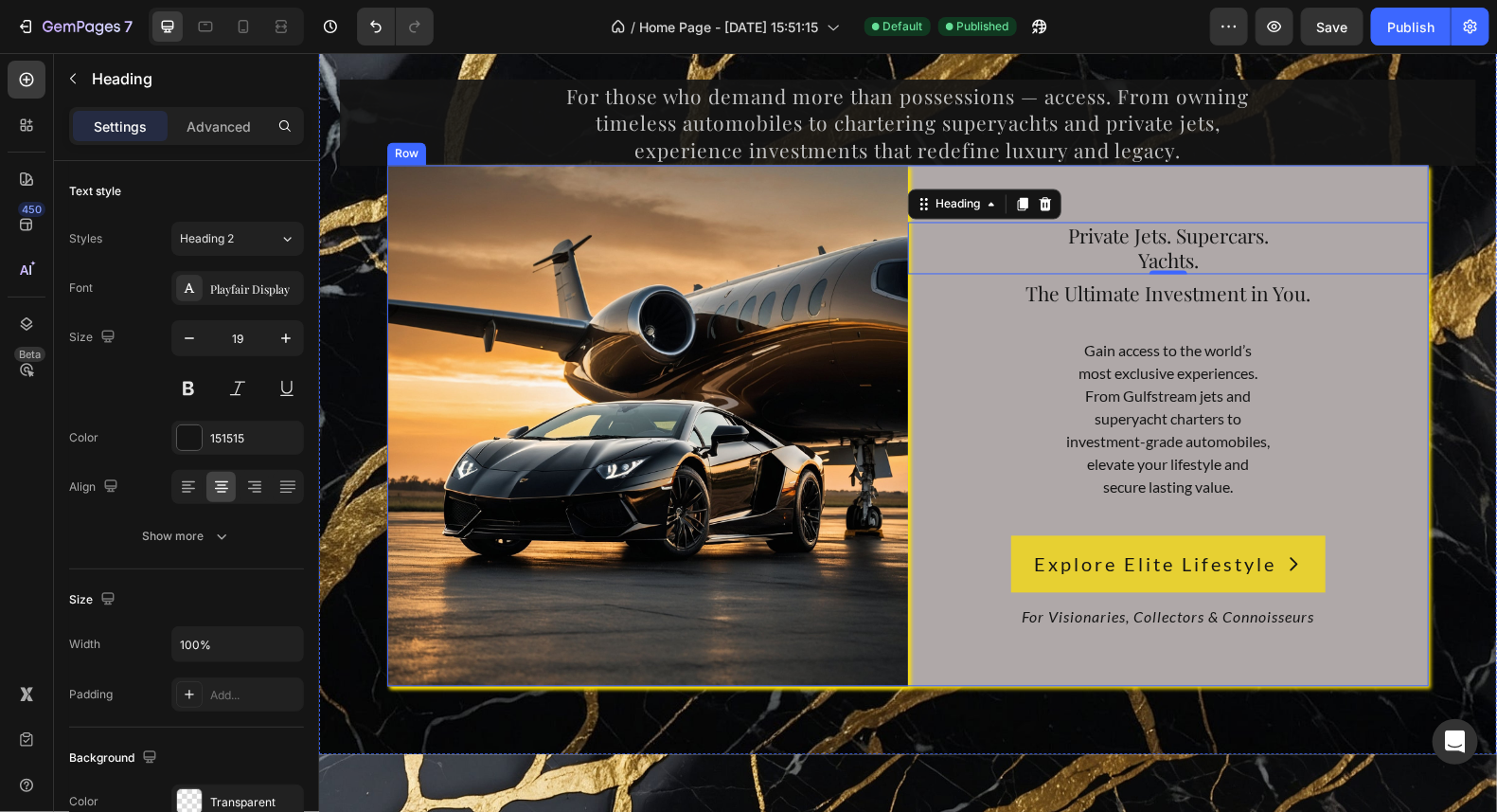
click at [1333, 194] on div "Private Jets. Supercars. Yachts. Heading 0 The Ultimate Investment in You. Head…" at bounding box center [1167, 424] width 520 height 520
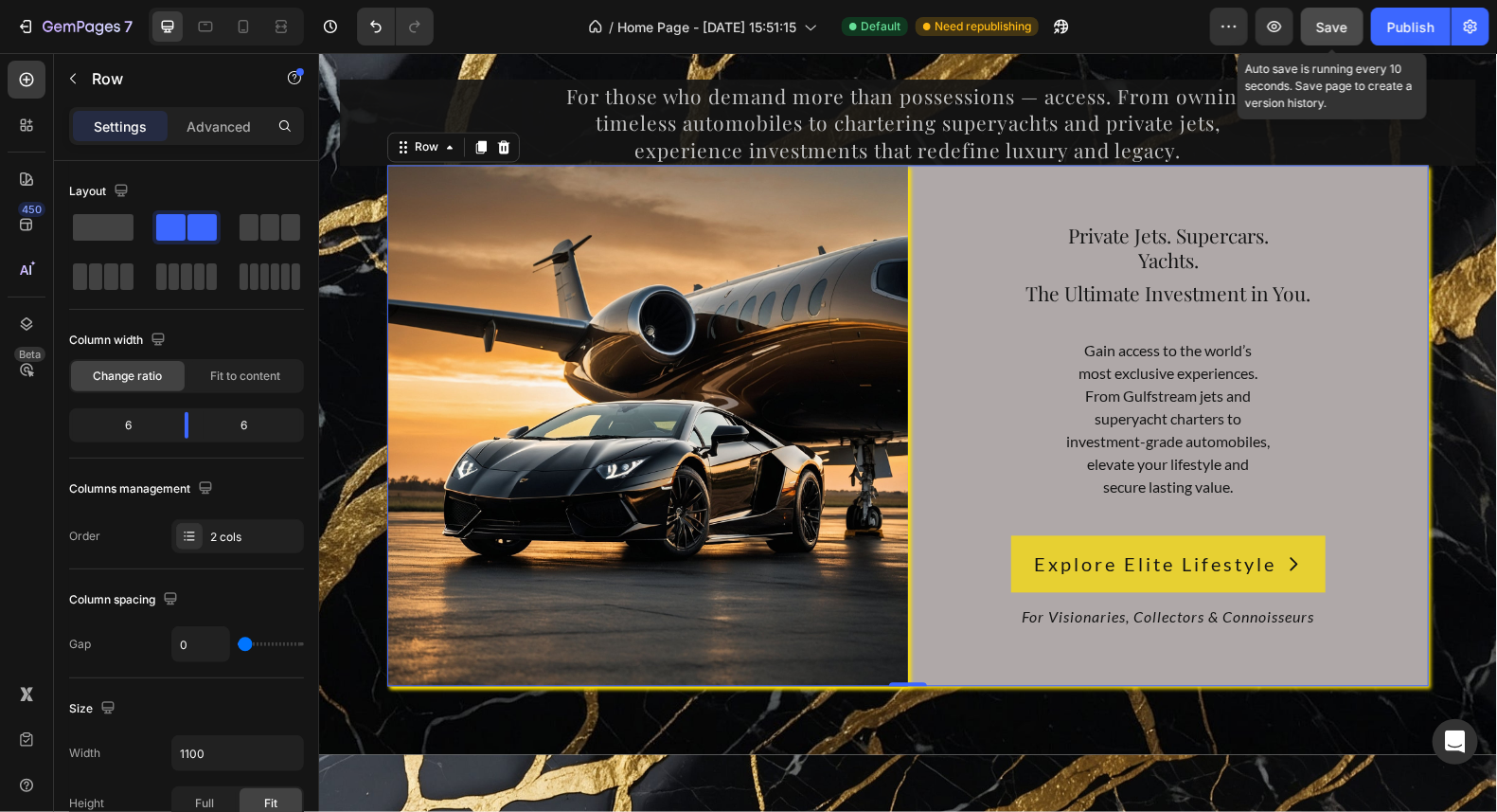
click at [1350, 21] on button "Save" at bounding box center [1332, 26] width 63 height 38
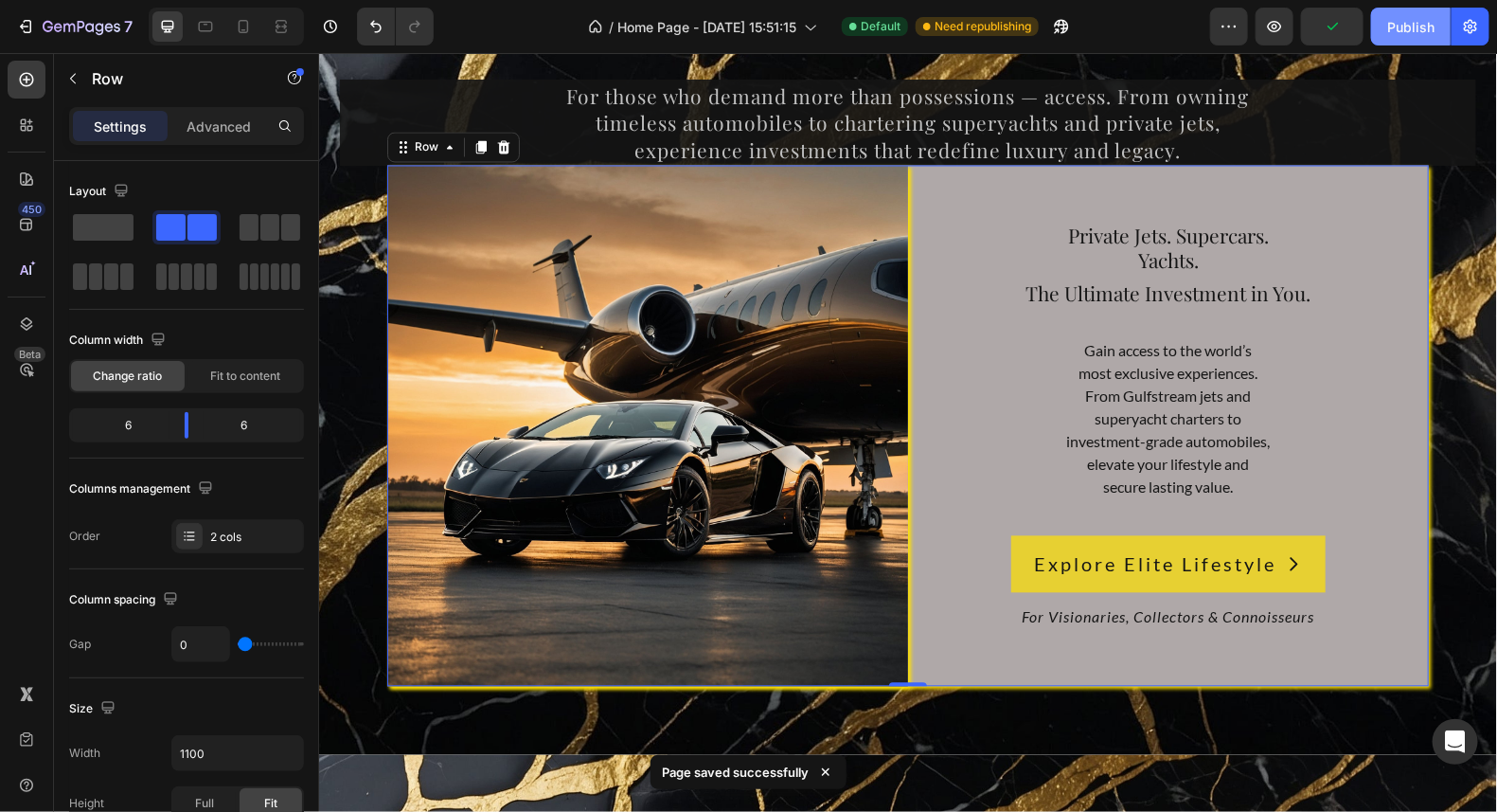
click at [1411, 31] on div "Publish" at bounding box center [1410, 27] width 47 height 20
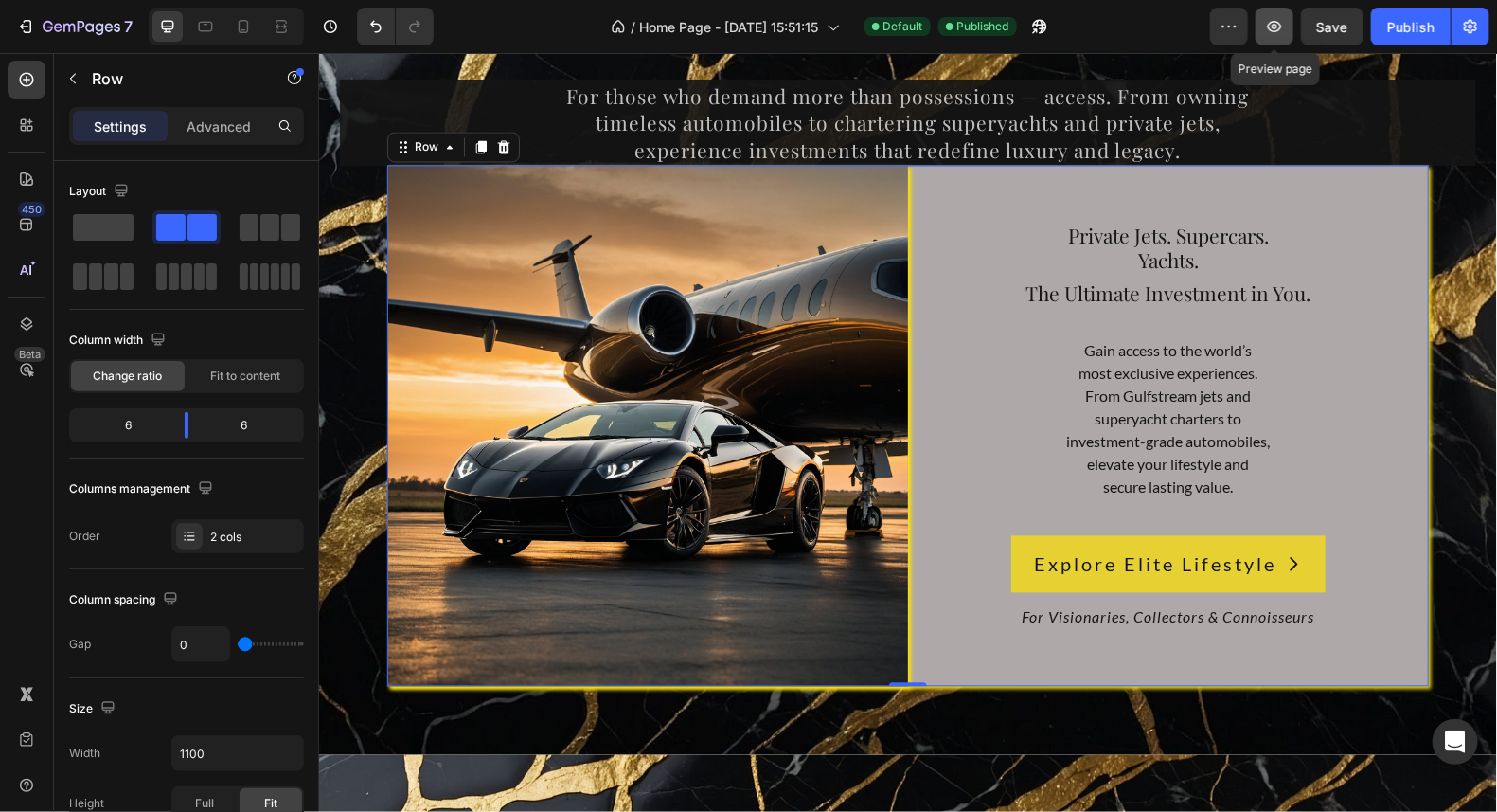
click at [1278, 16] on button "button" at bounding box center [1274, 26] width 38 height 38
click at [235, 117] on p "Advanced" at bounding box center [218, 126] width 64 height 20
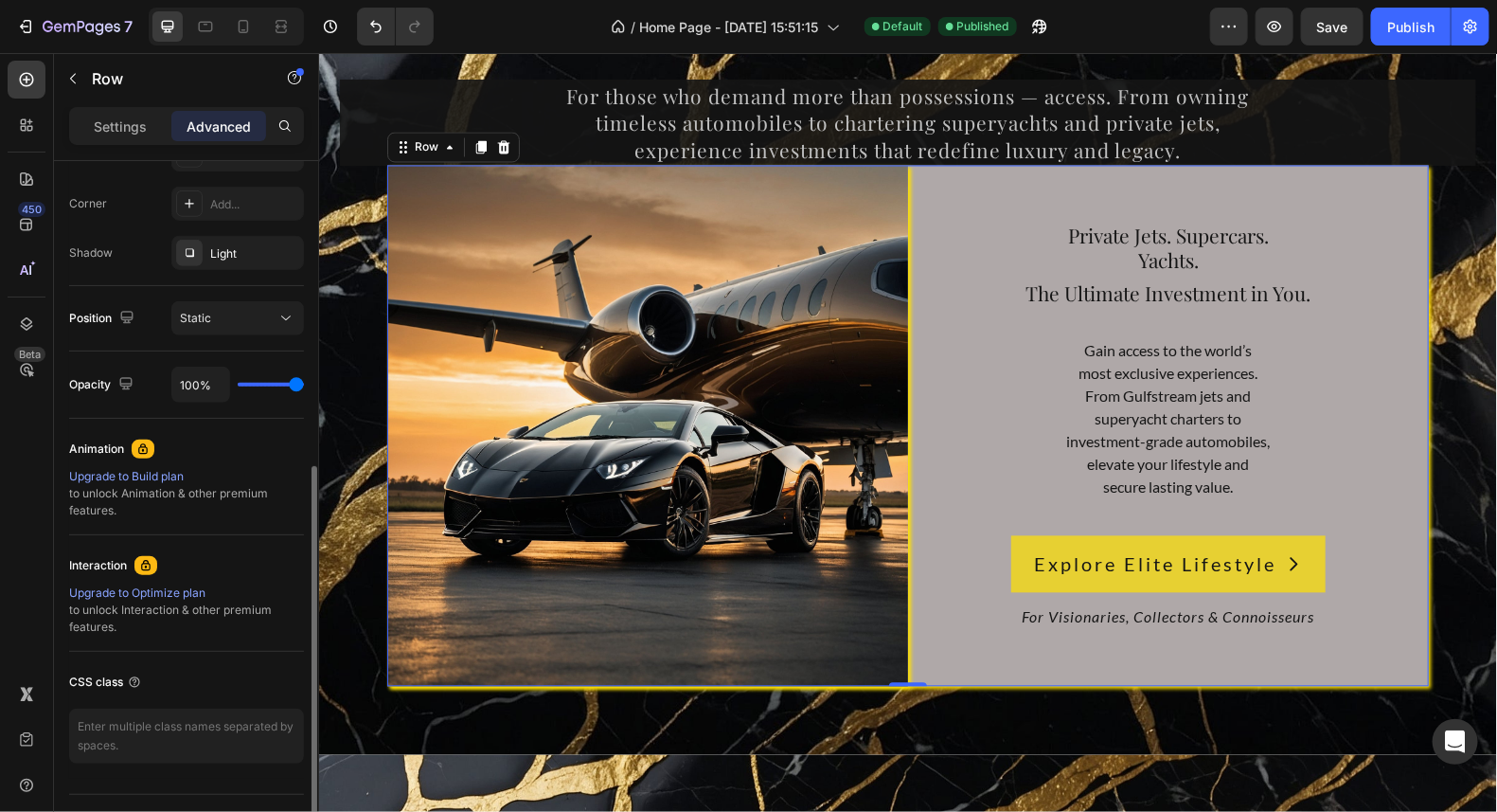
scroll to position [604, 0]
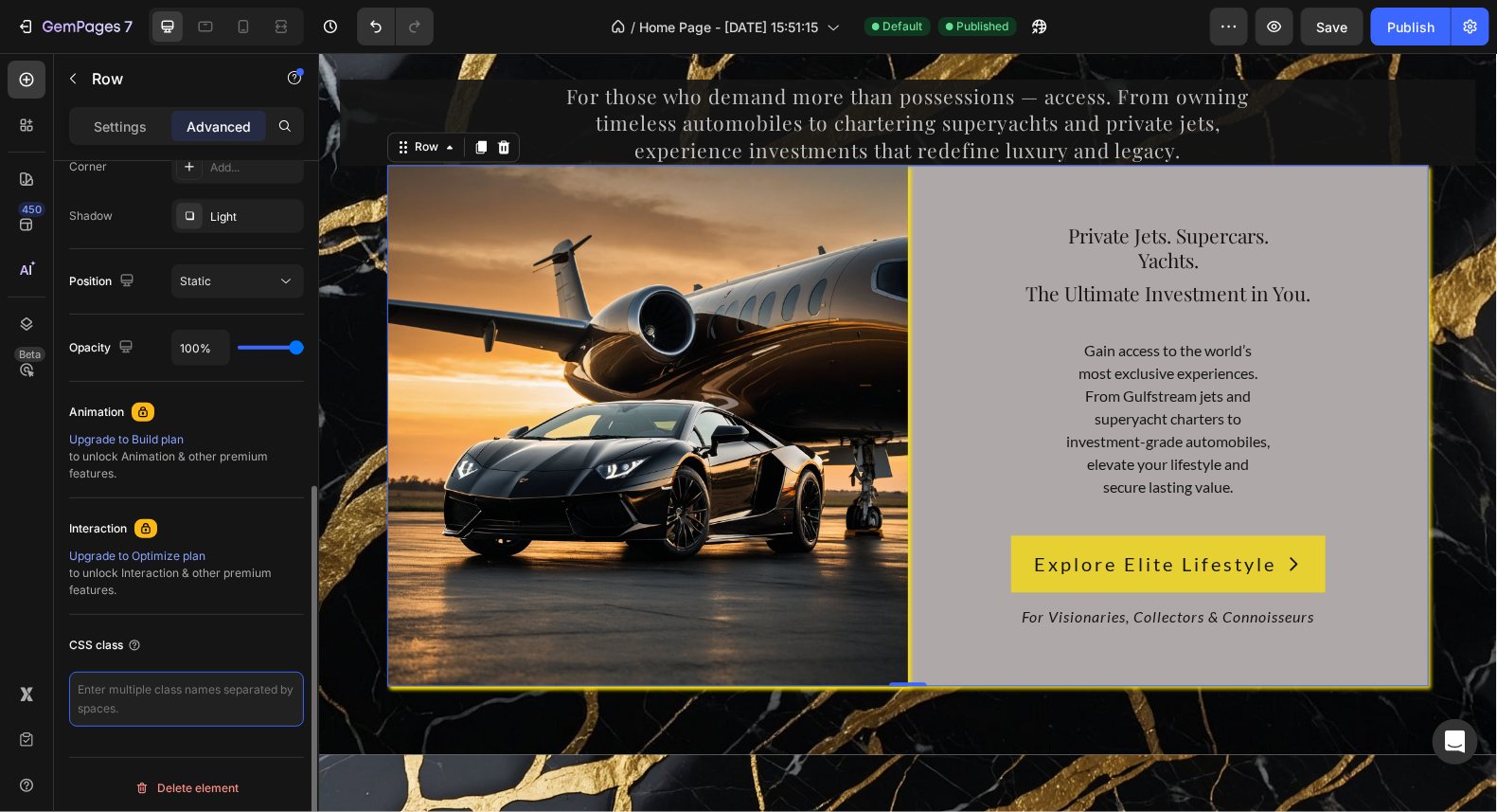
click at [136, 702] on textarea at bounding box center [187, 698] width 235 height 55
paste textarea "elite-lifestyle-card"
click at [249, 630] on div "CSS class" at bounding box center [187, 646] width 235 height 31
type textarea "elite-lifestyle-card"
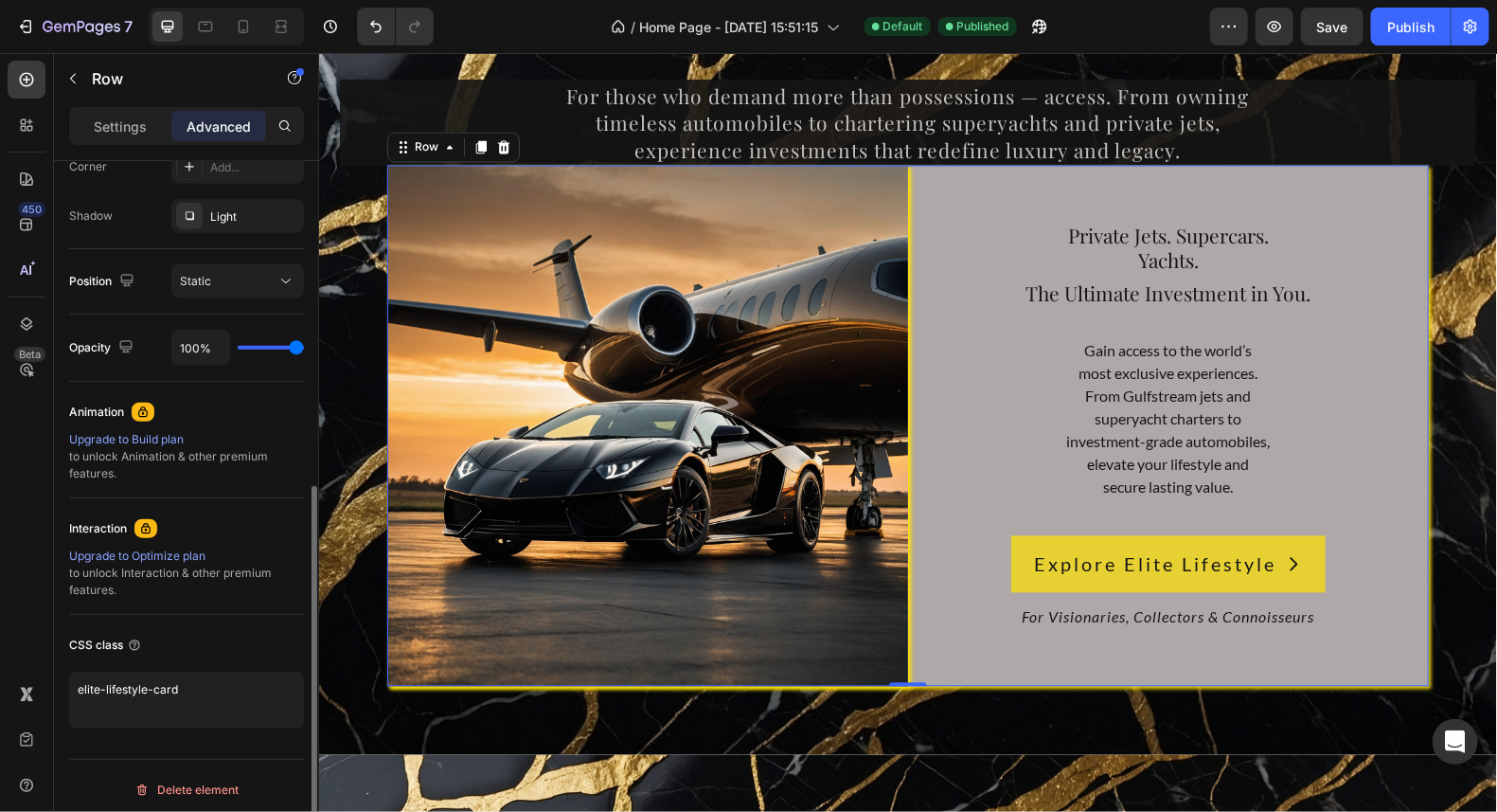
scroll to position [0, 0]
click at [1357, 199] on div "Private Jets. Supercars. Yachts. Heading The Ultimate Investment in You. Headin…" at bounding box center [1167, 424] width 520 height 520
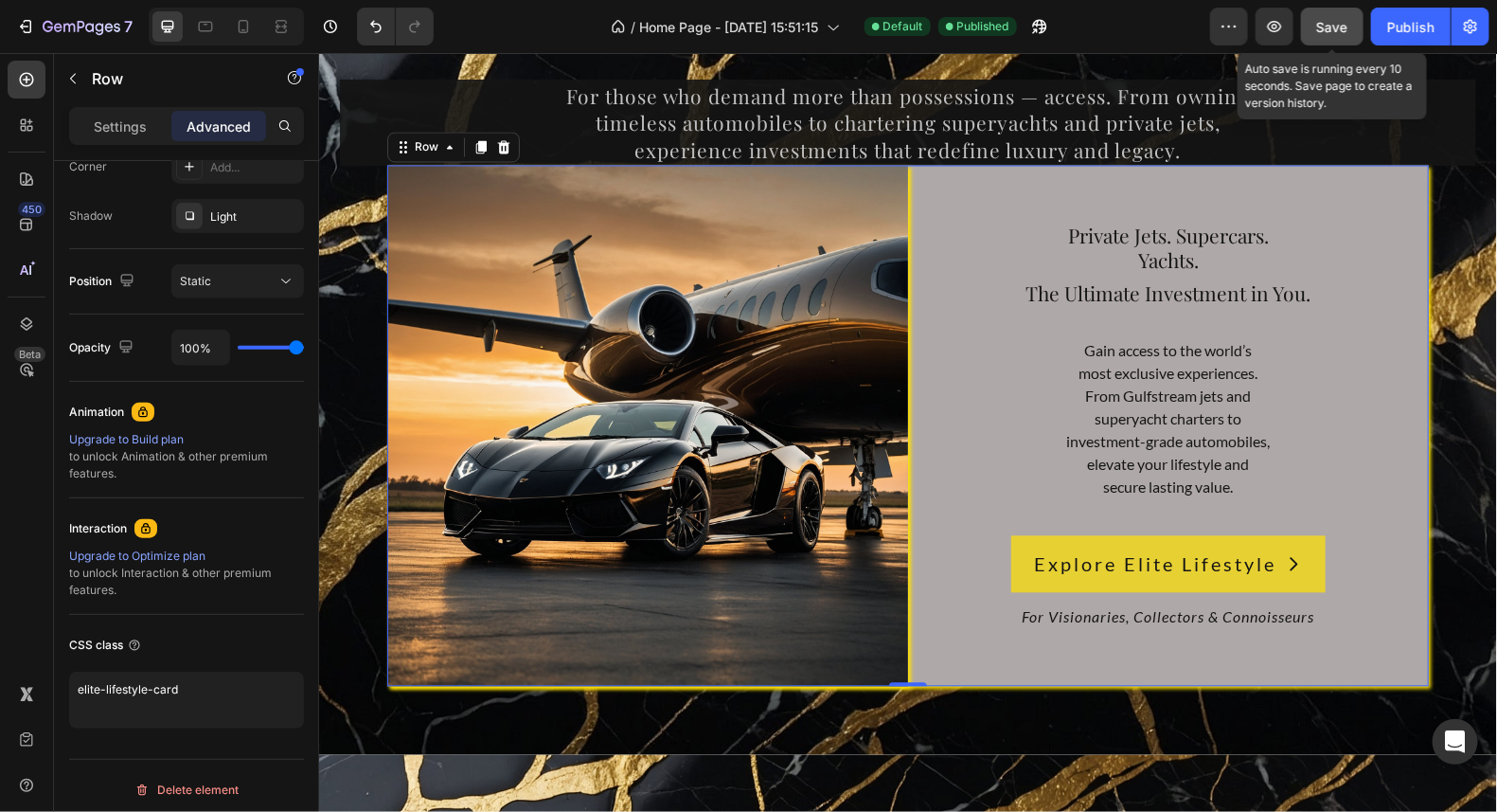
click at [1329, 26] on span "Save" at bounding box center [1332, 27] width 31 height 16
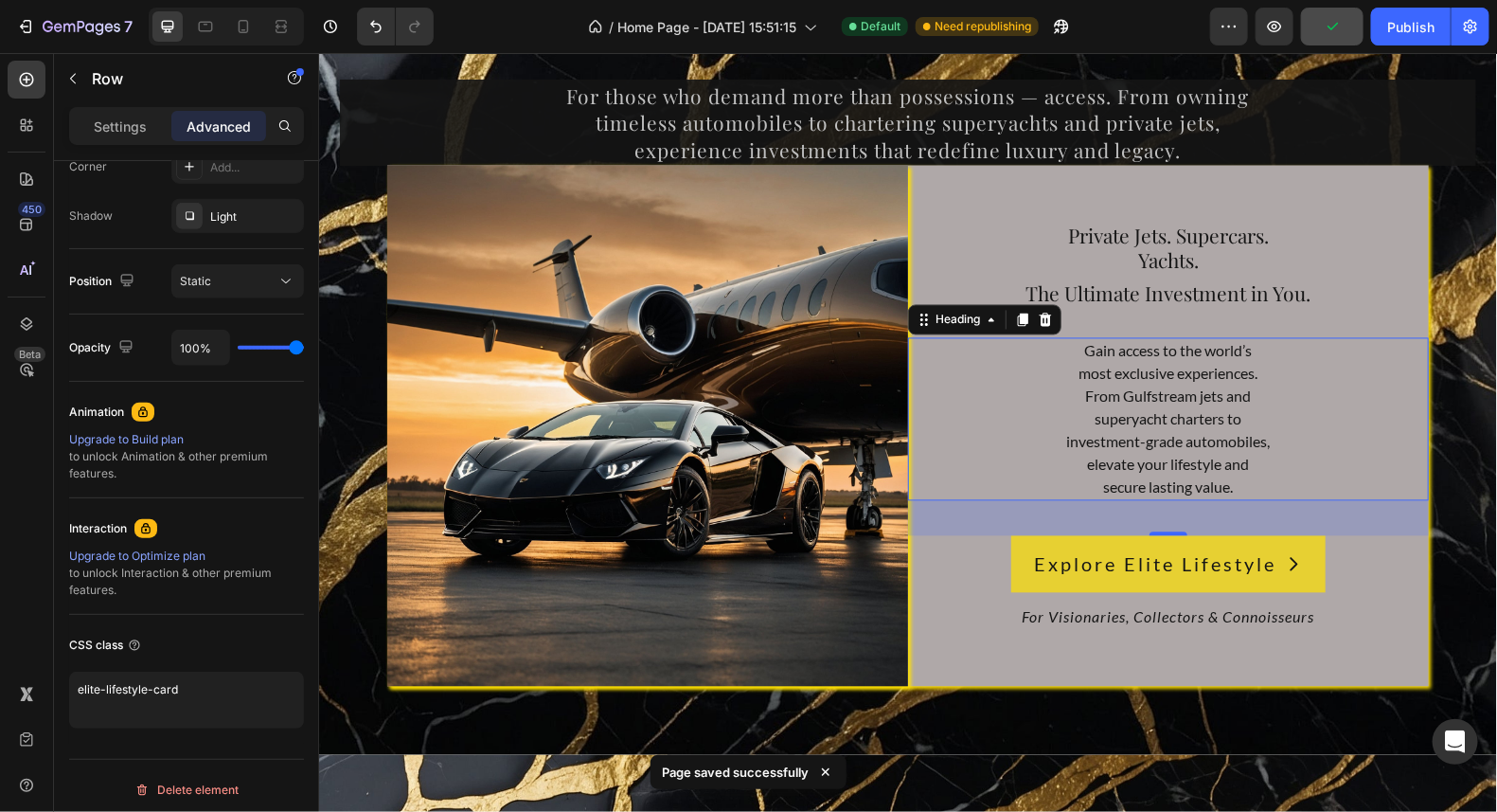
click at [1173, 368] on h2 "Gain access to the world’s most exclusive experiences. From Gulfstream jets and…" at bounding box center [1167, 418] width 520 height 163
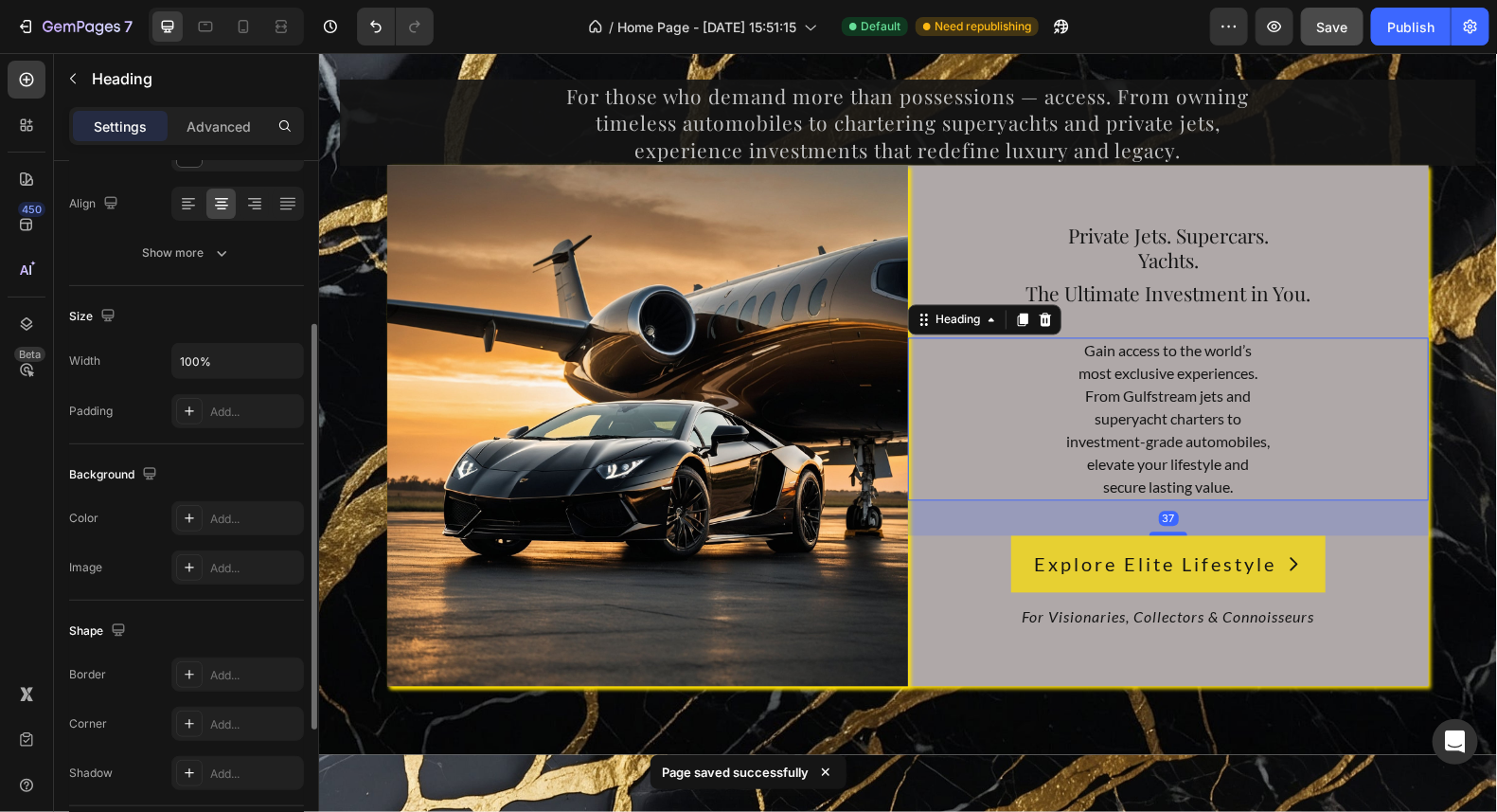
scroll to position [520, 0]
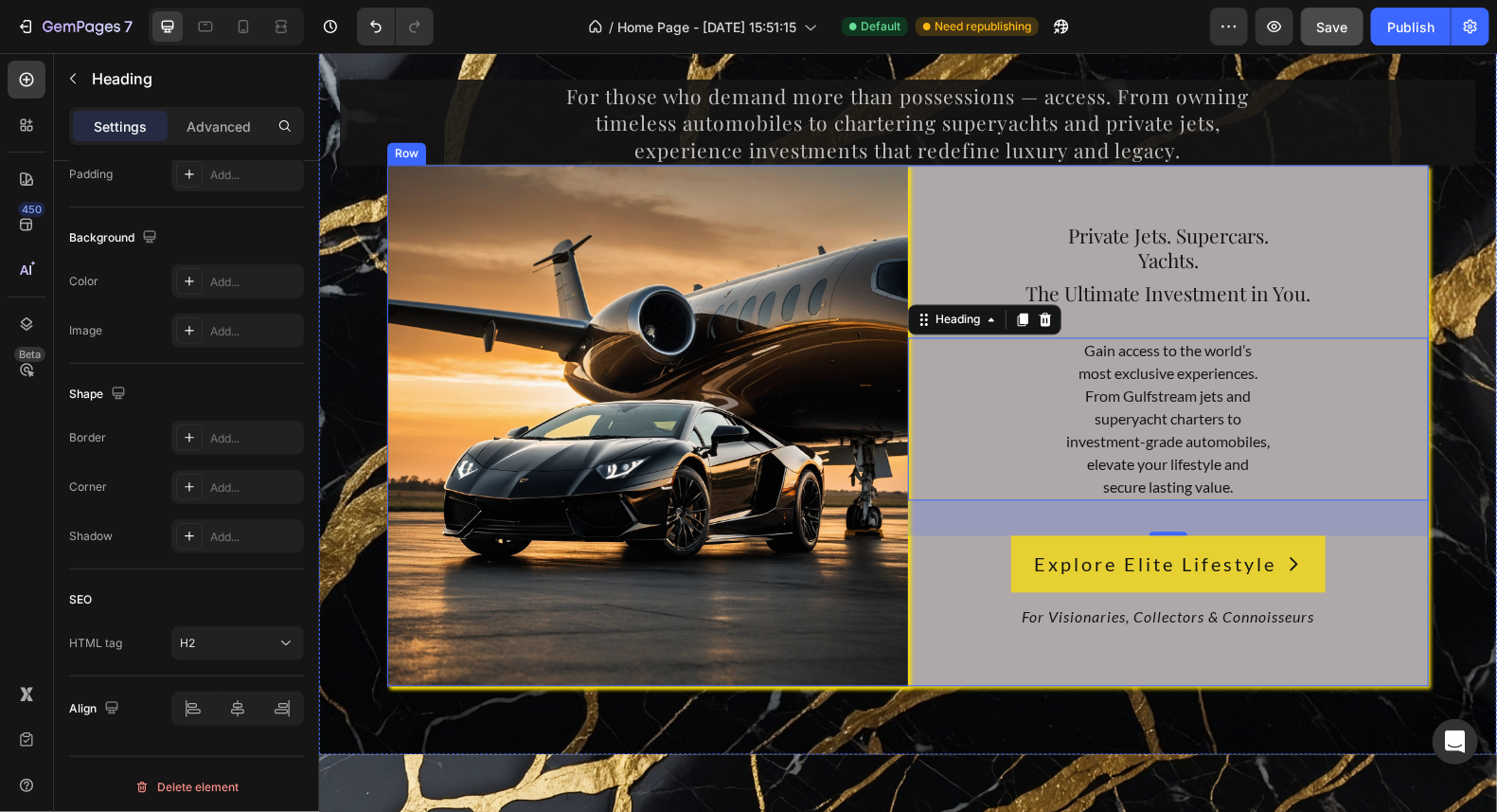
click at [1383, 185] on div "Private Jets. Supercars. Yachts. Heading The Ultimate Investment in You. Headin…" at bounding box center [1167, 424] width 520 height 520
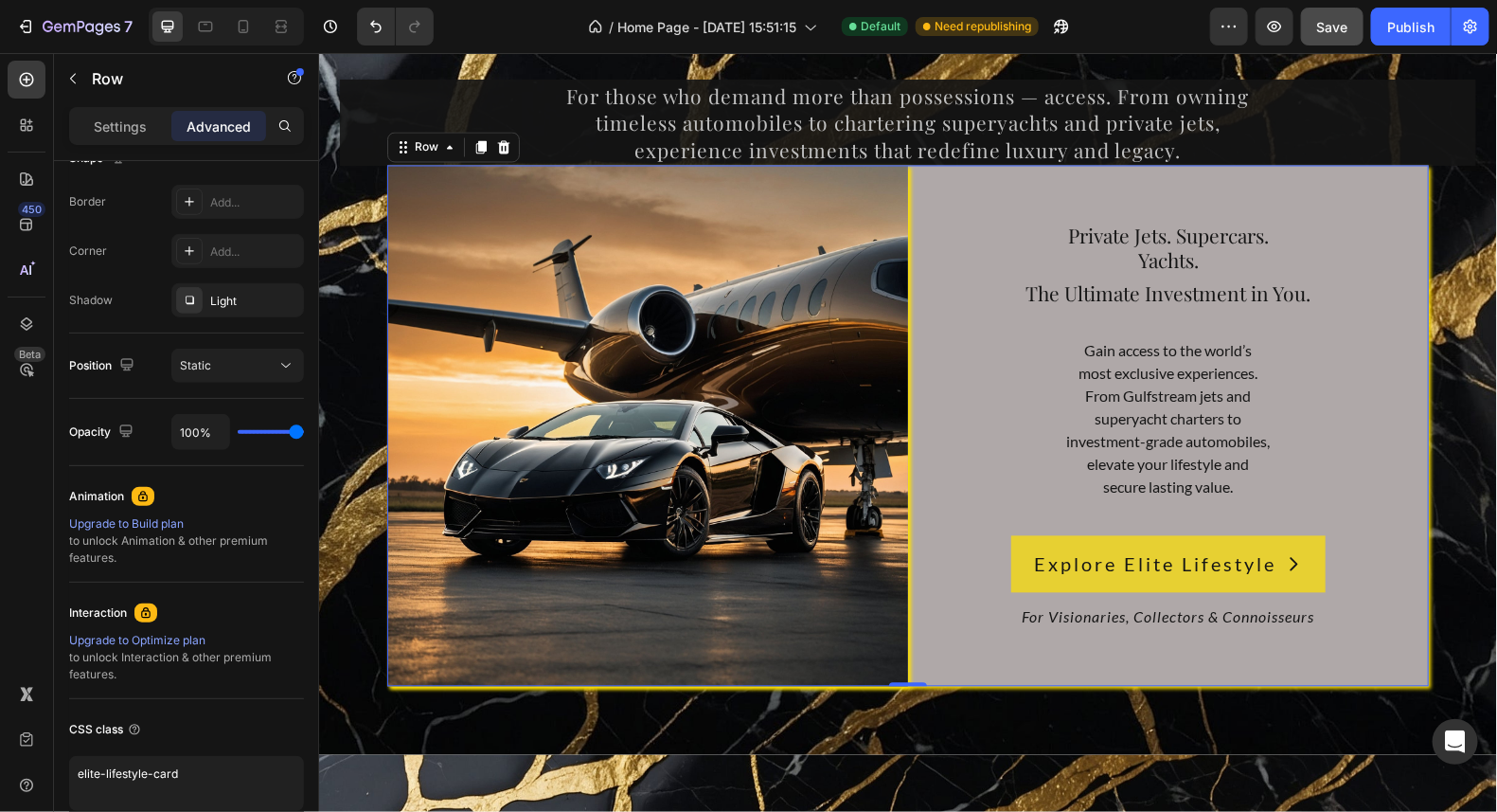
scroll to position [0, 0]
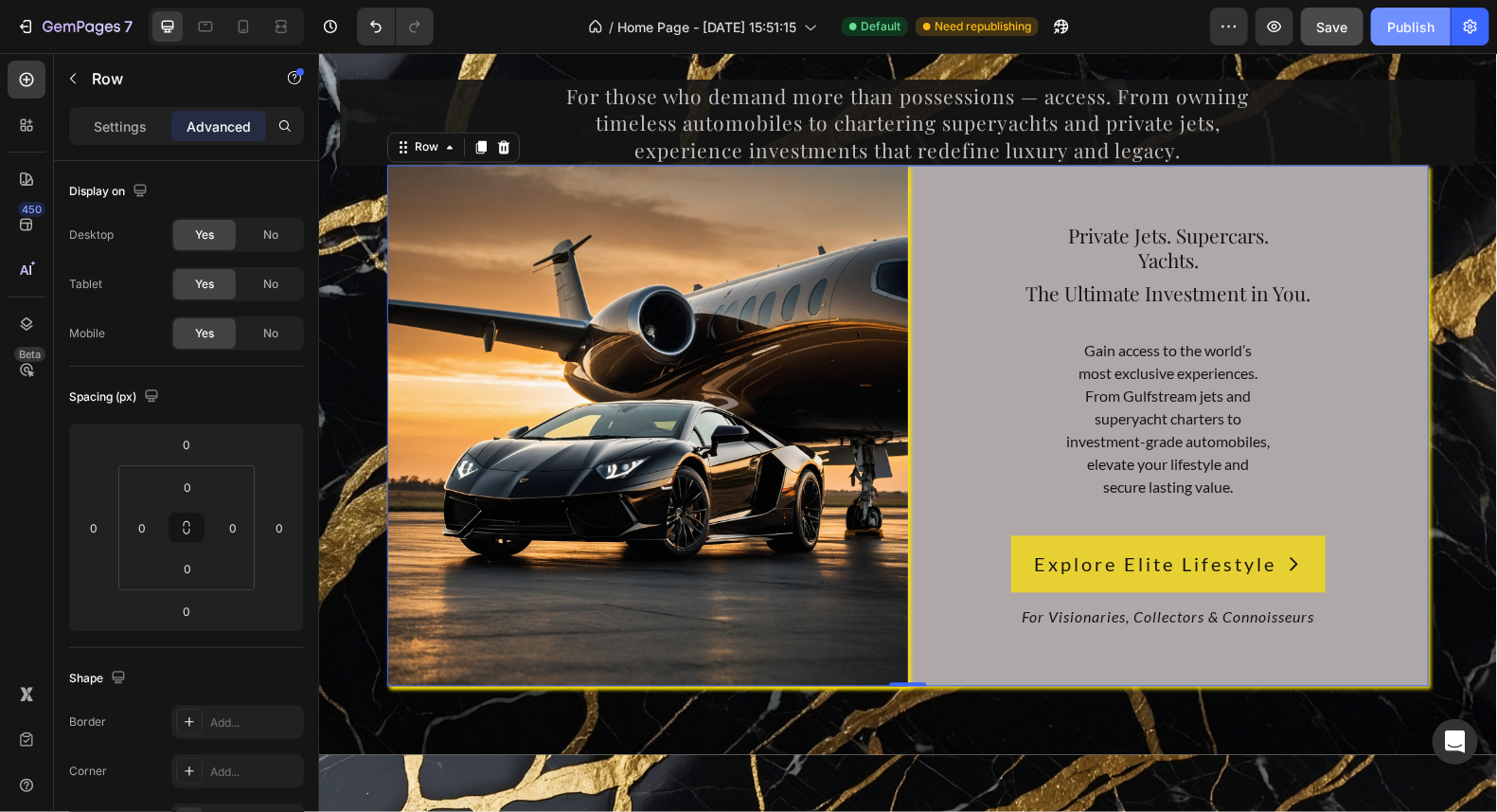
click at [1399, 20] on div "Publish" at bounding box center [1410, 27] width 47 height 20
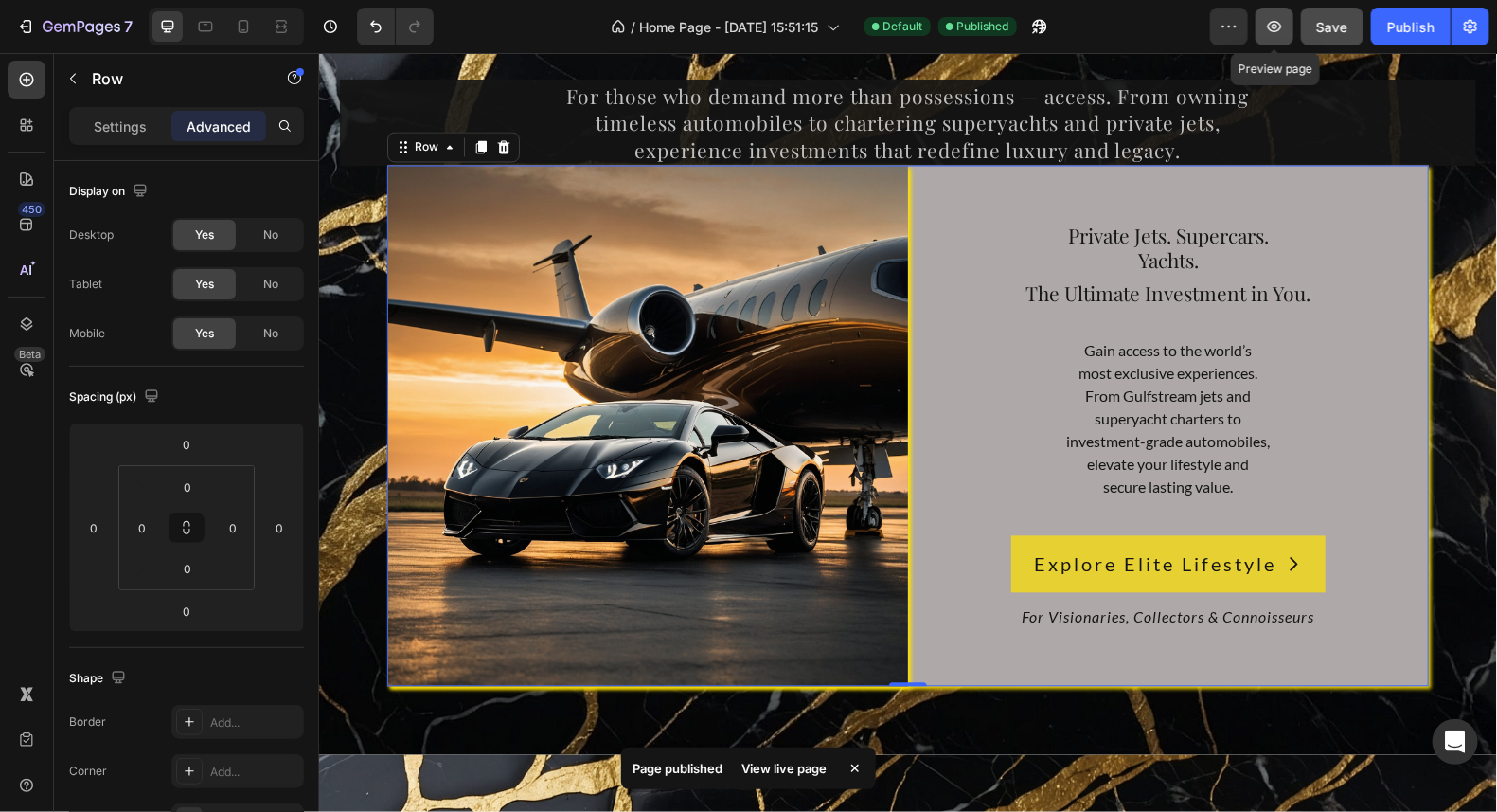
click at [1284, 26] on icon "button" at bounding box center [1275, 27] width 19 height 19
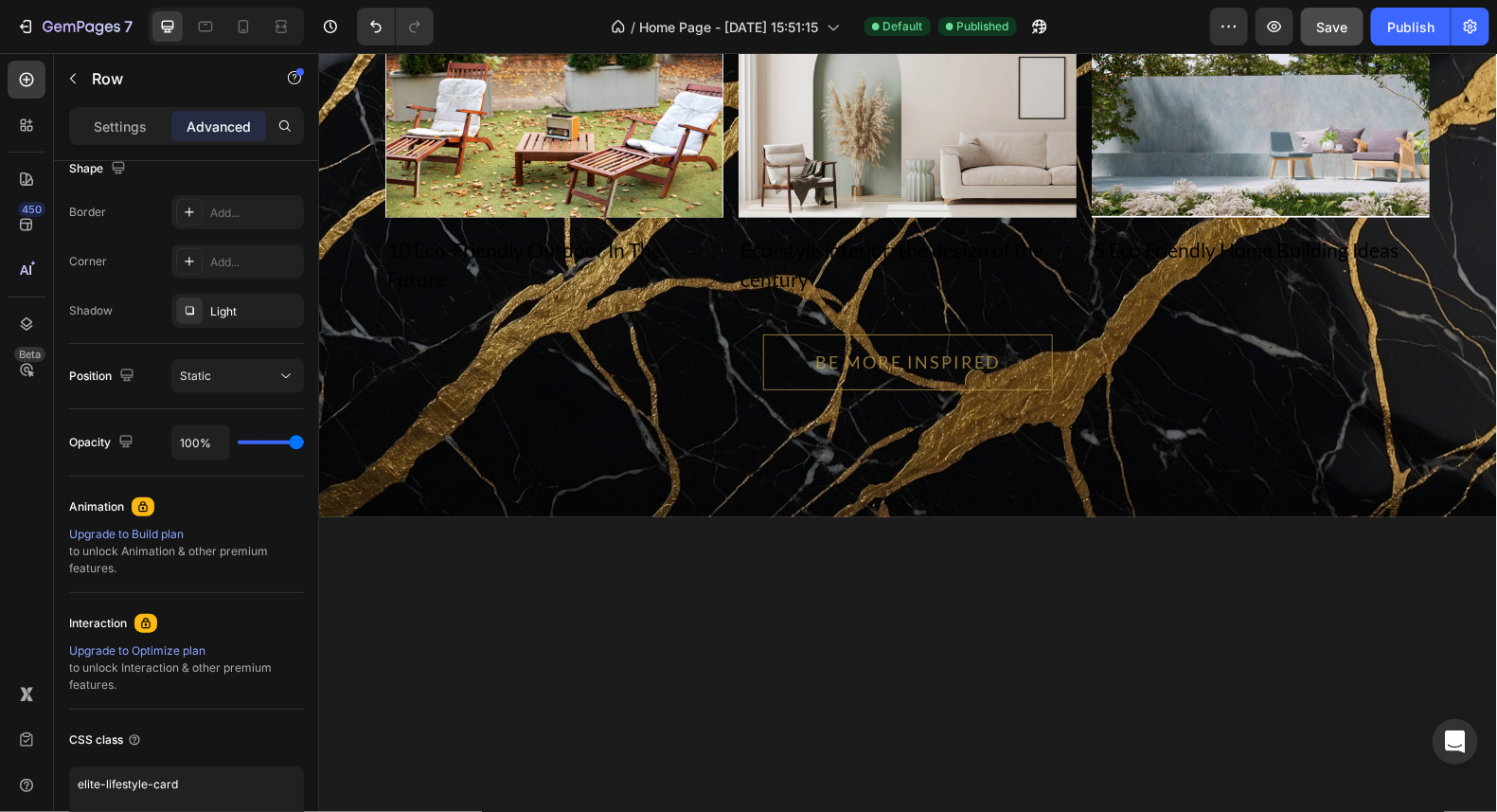
scroll to position [13192, 0]
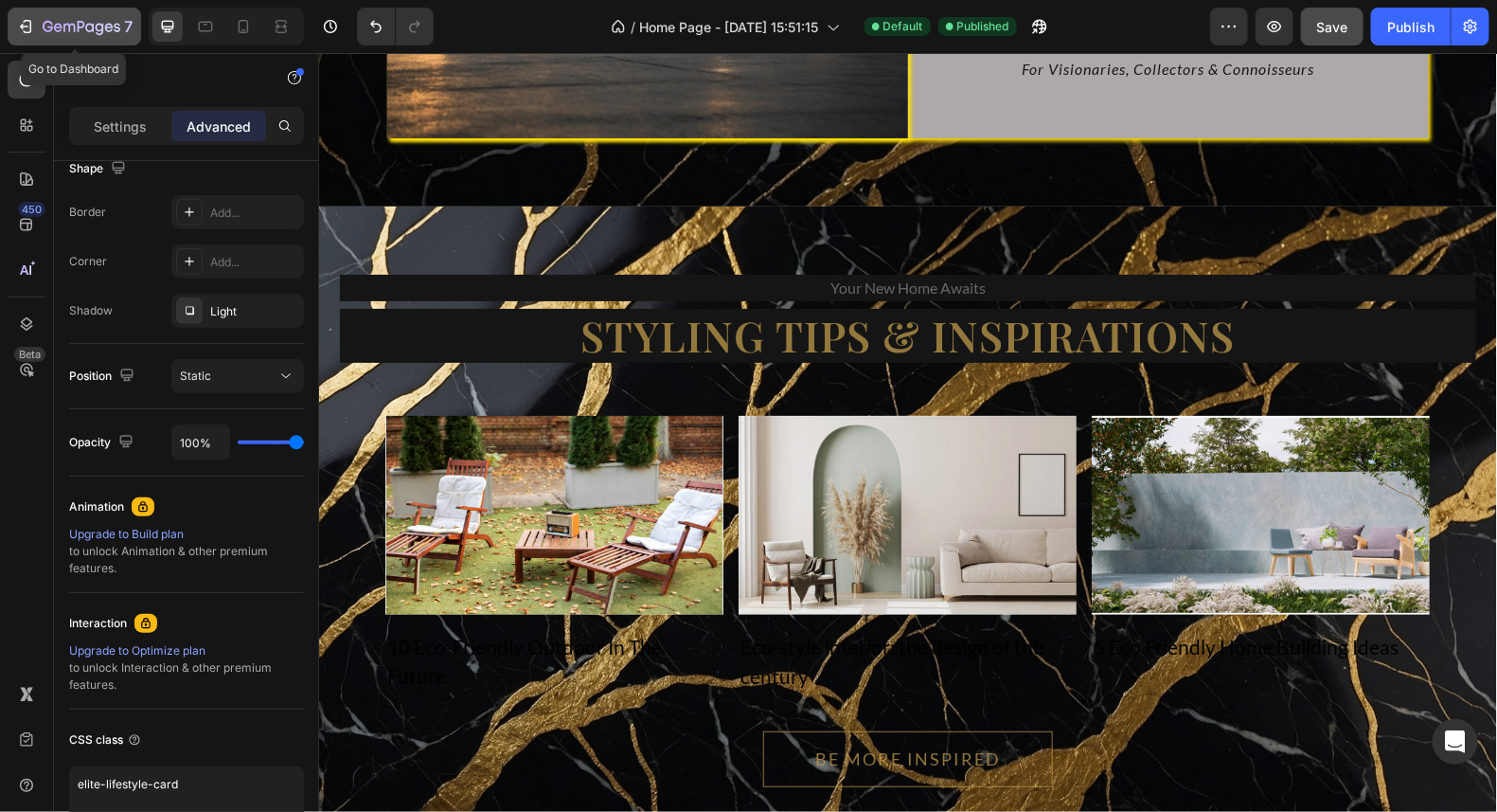
click at [89, 20] on icon "button" at bounding box center [81, 28] width 78 height 16
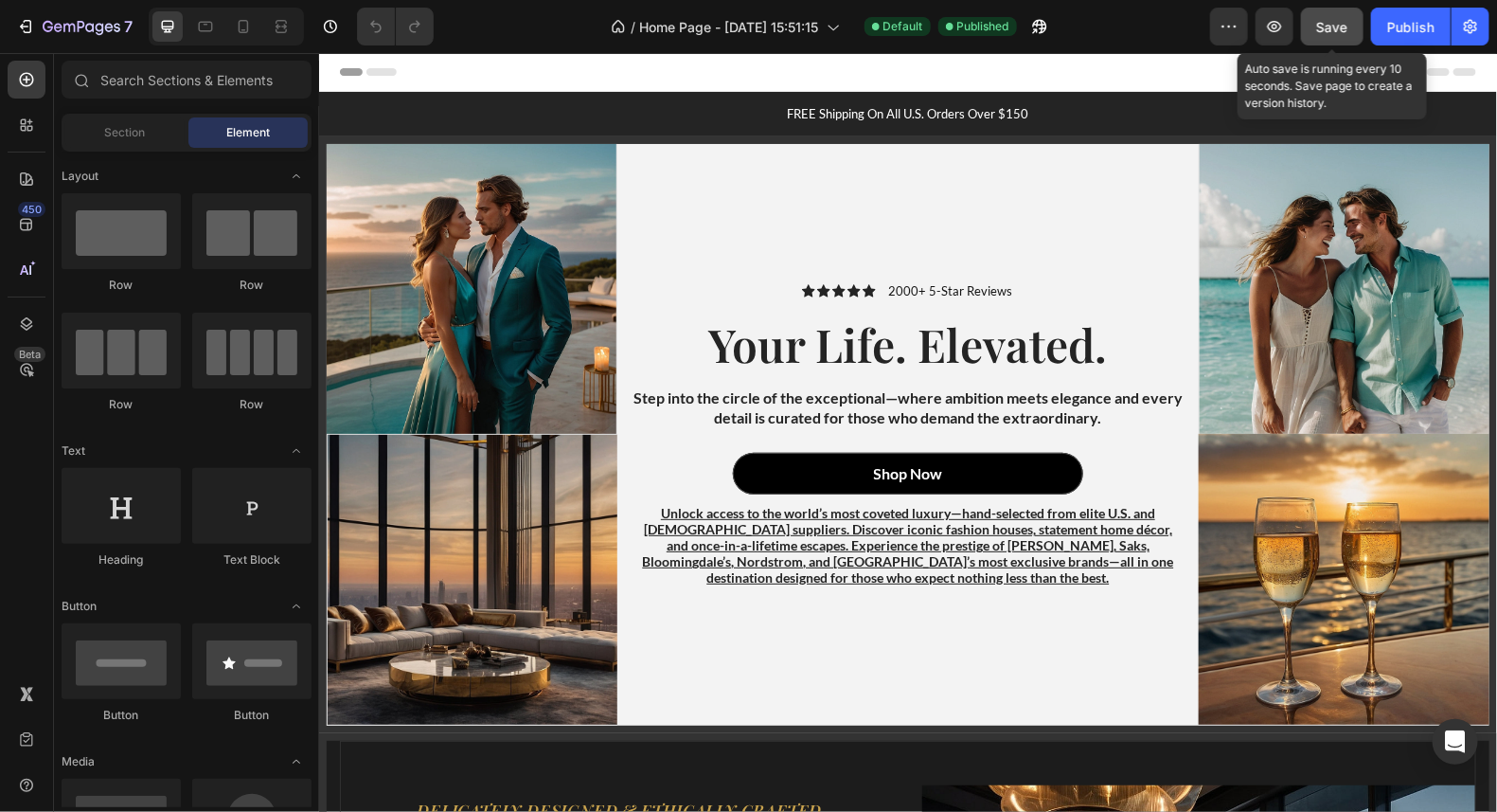
click at [1334, 31] on span "Save" at bounding box center [1332, 27] width 31 height 16
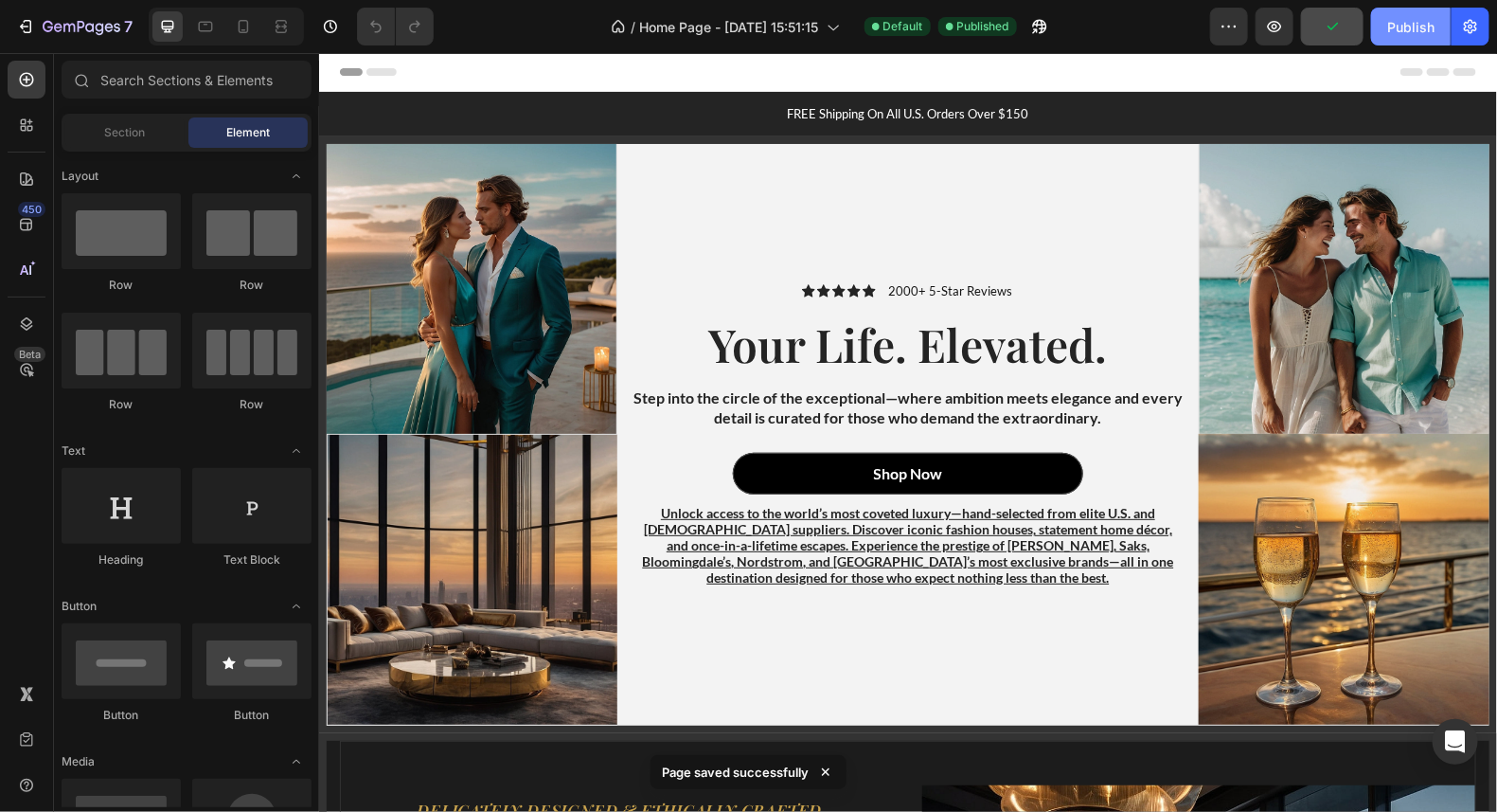
click at [1408, 21] on div "Publish" at bounding box center [1410, 27] width 47 height 20
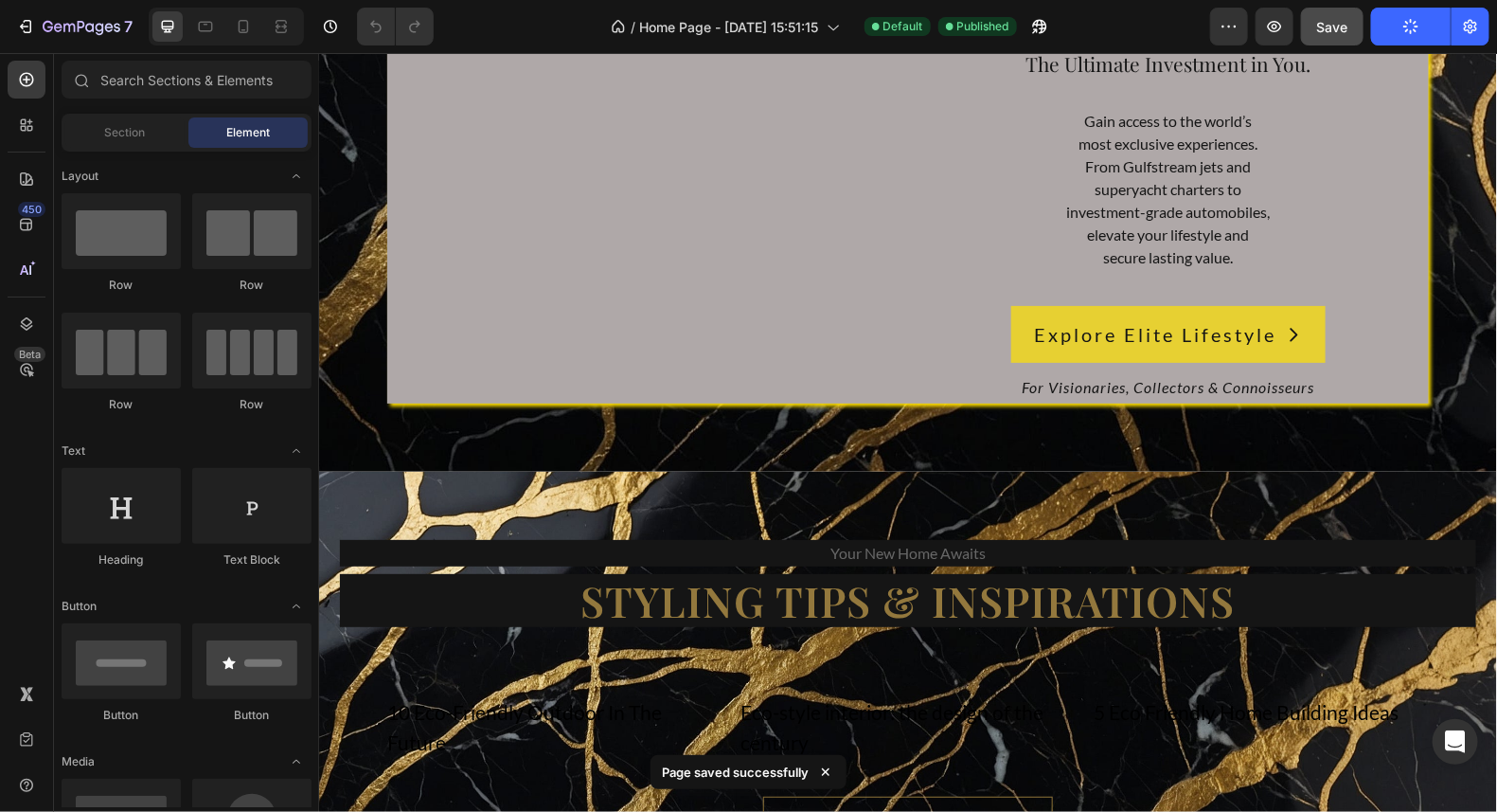
scroll to position [14030, 0]
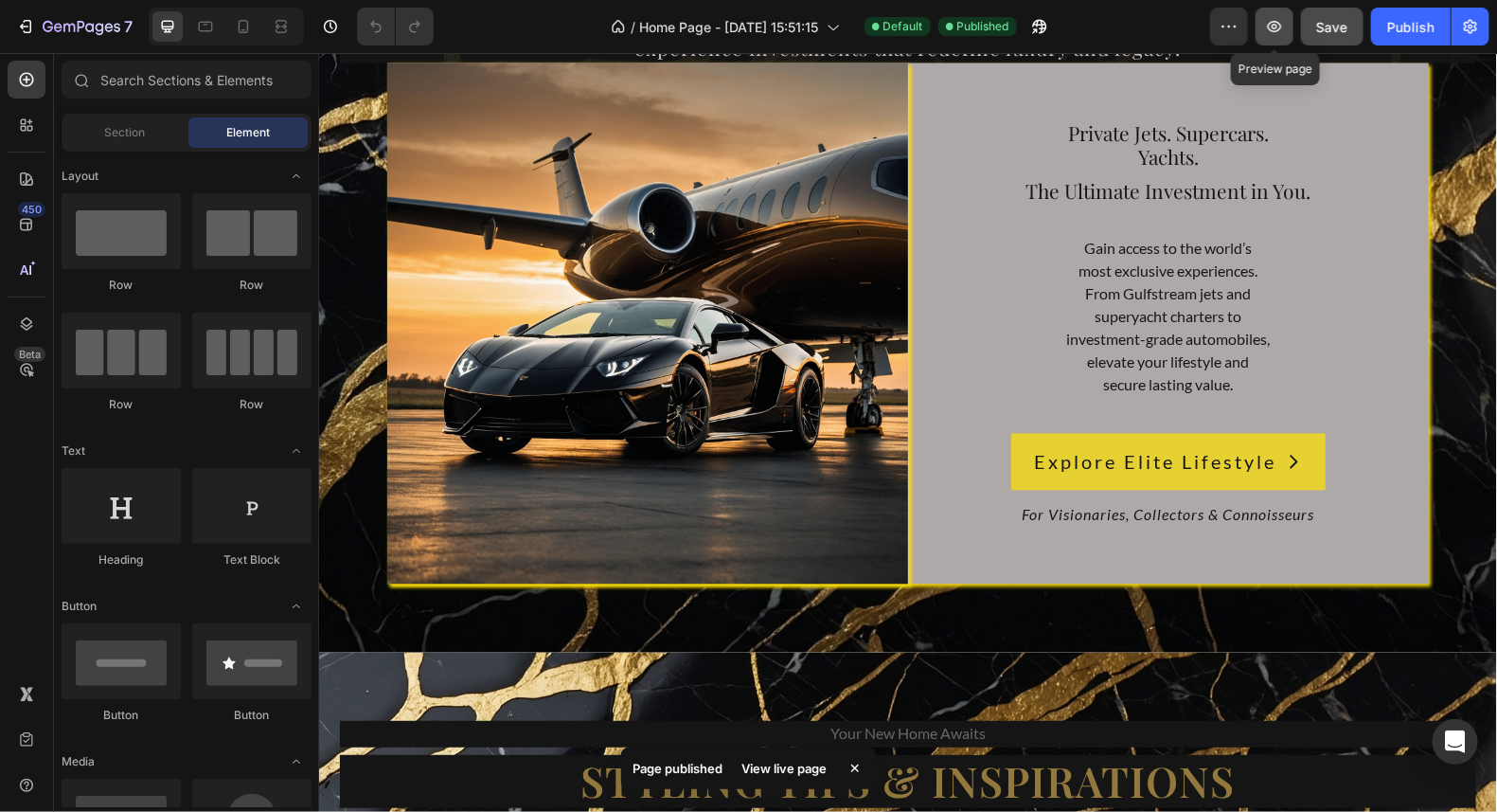
click at [1281, 29] on icon "button" at bounding box center [1275, 27] width 19 height 19
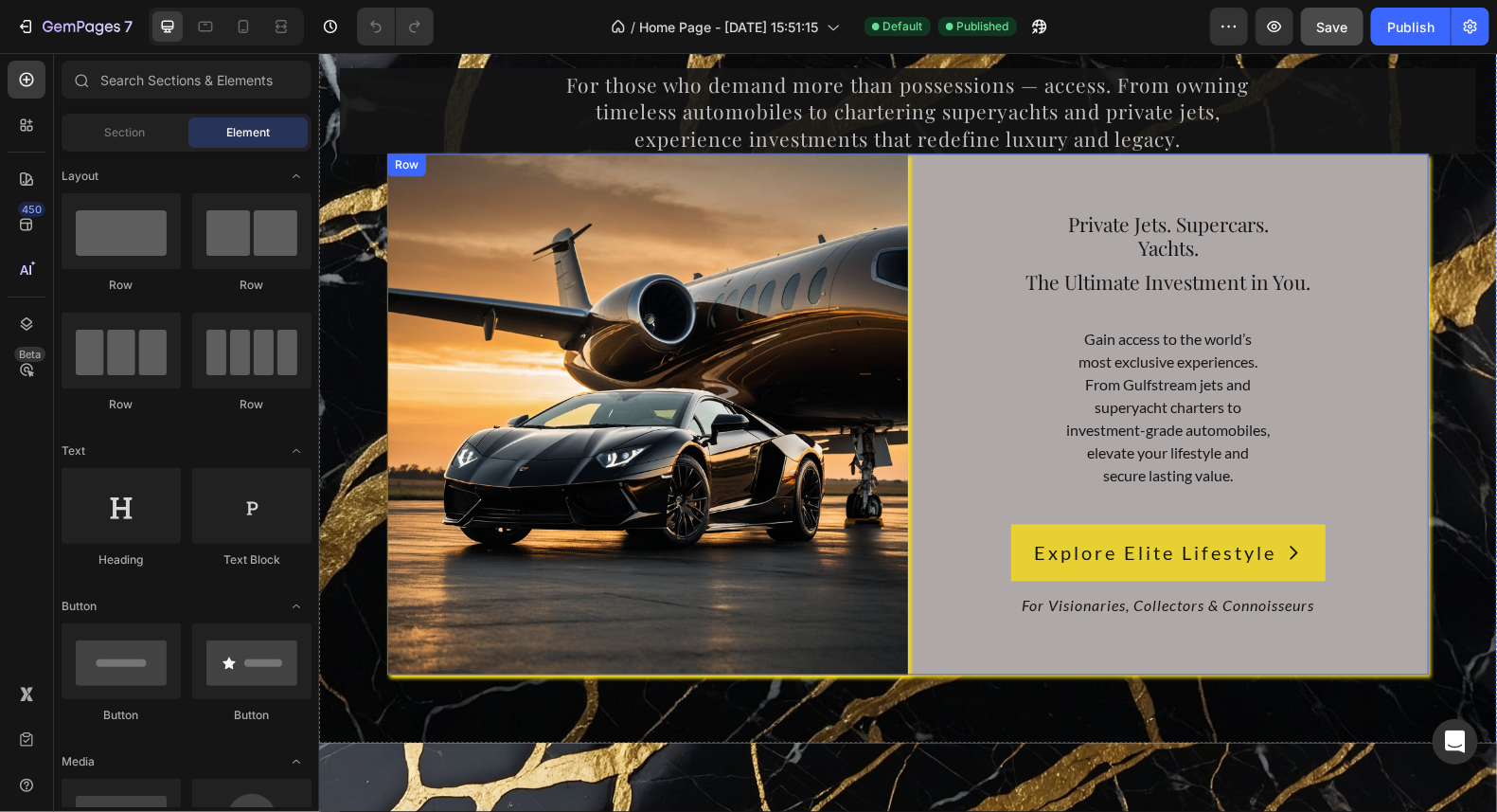
scroll to position [13936, 0]
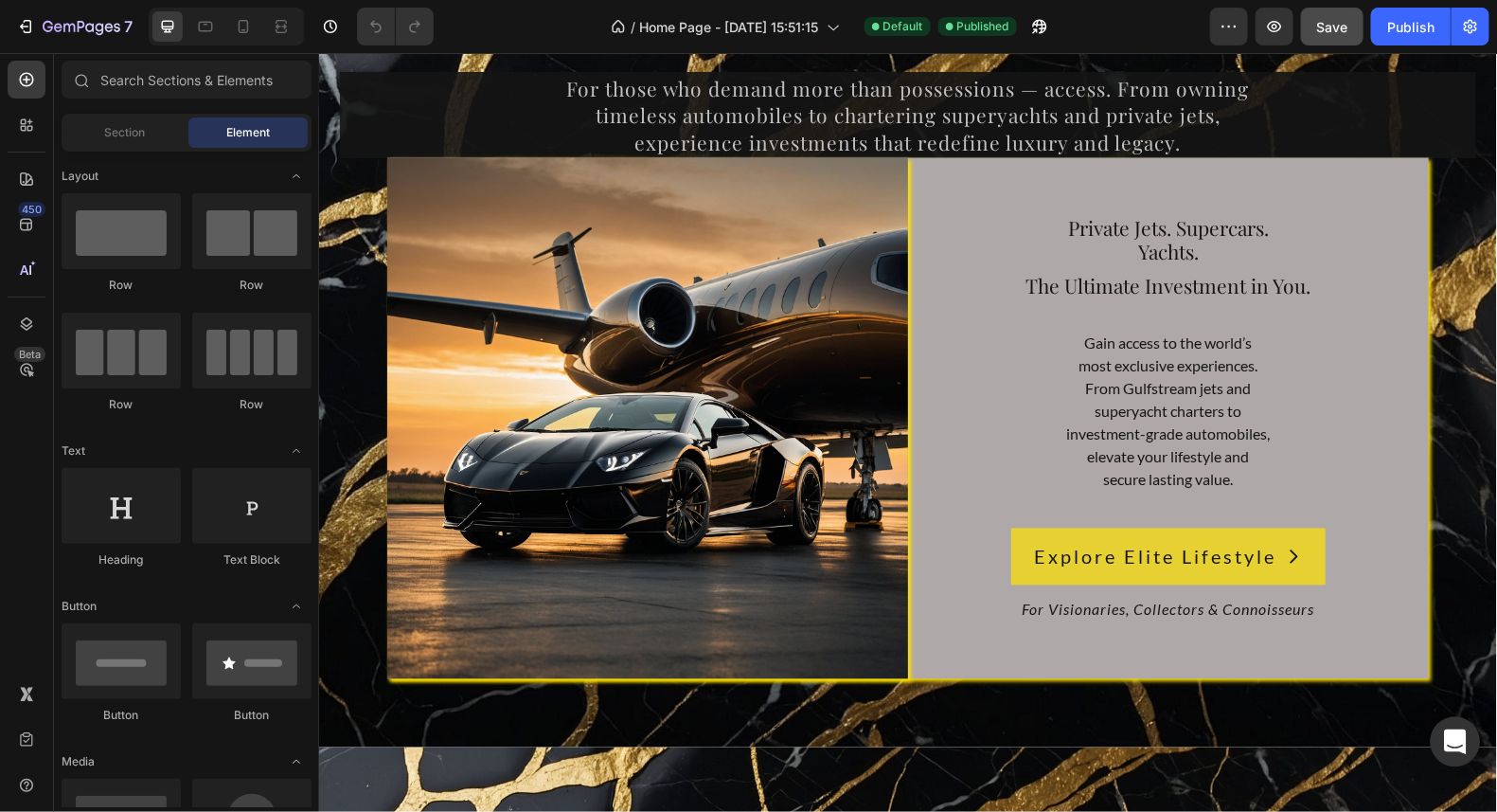
click at [1457, 748] on icon "Open Intercom Messenger" at bounding box center [1456, 742] width 25 height 25
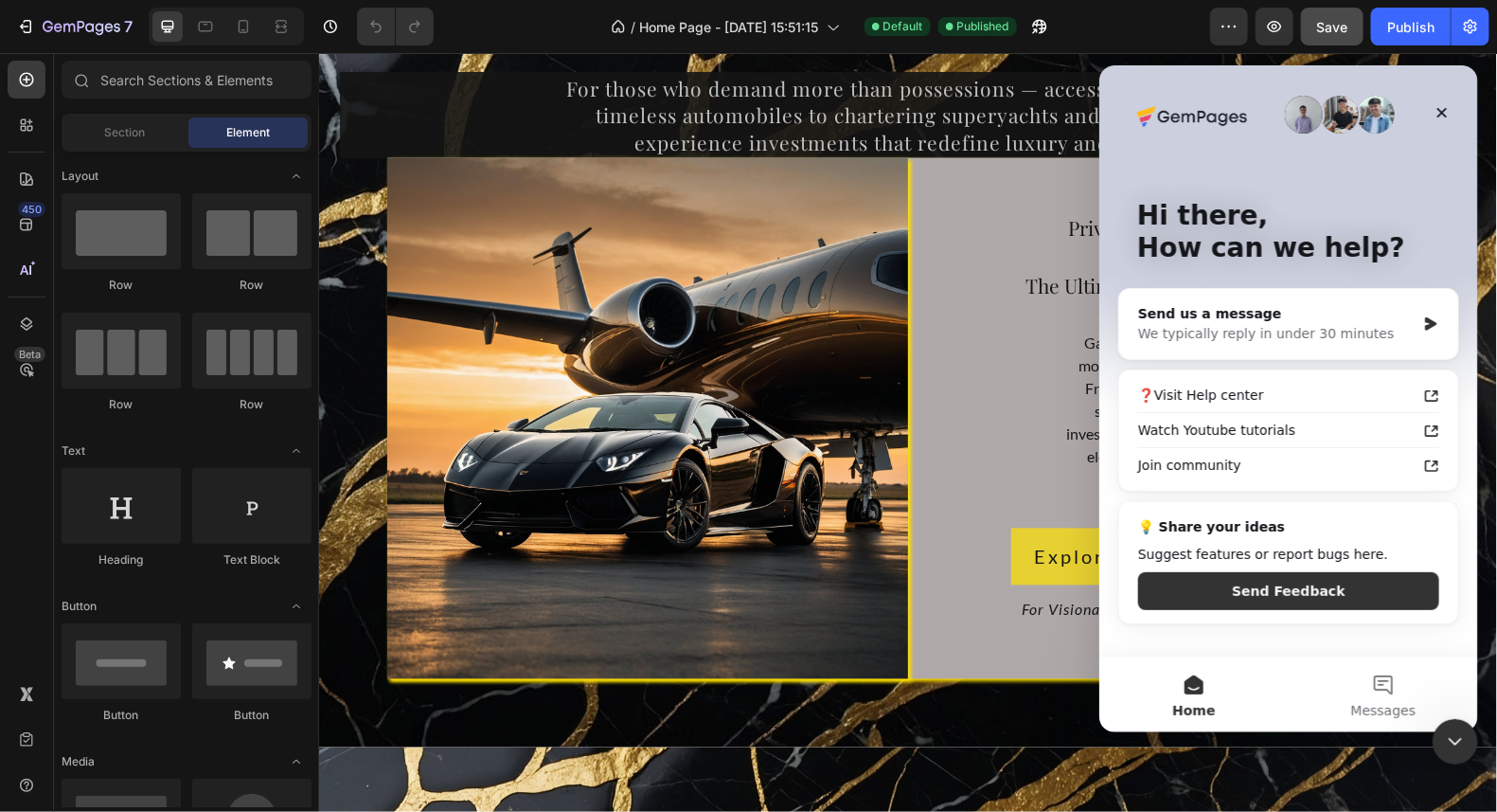
scroll to position [0, 0]
click at [1380, 684] on button "Messages" at bounding box center [1383, 693] width 190 height 76
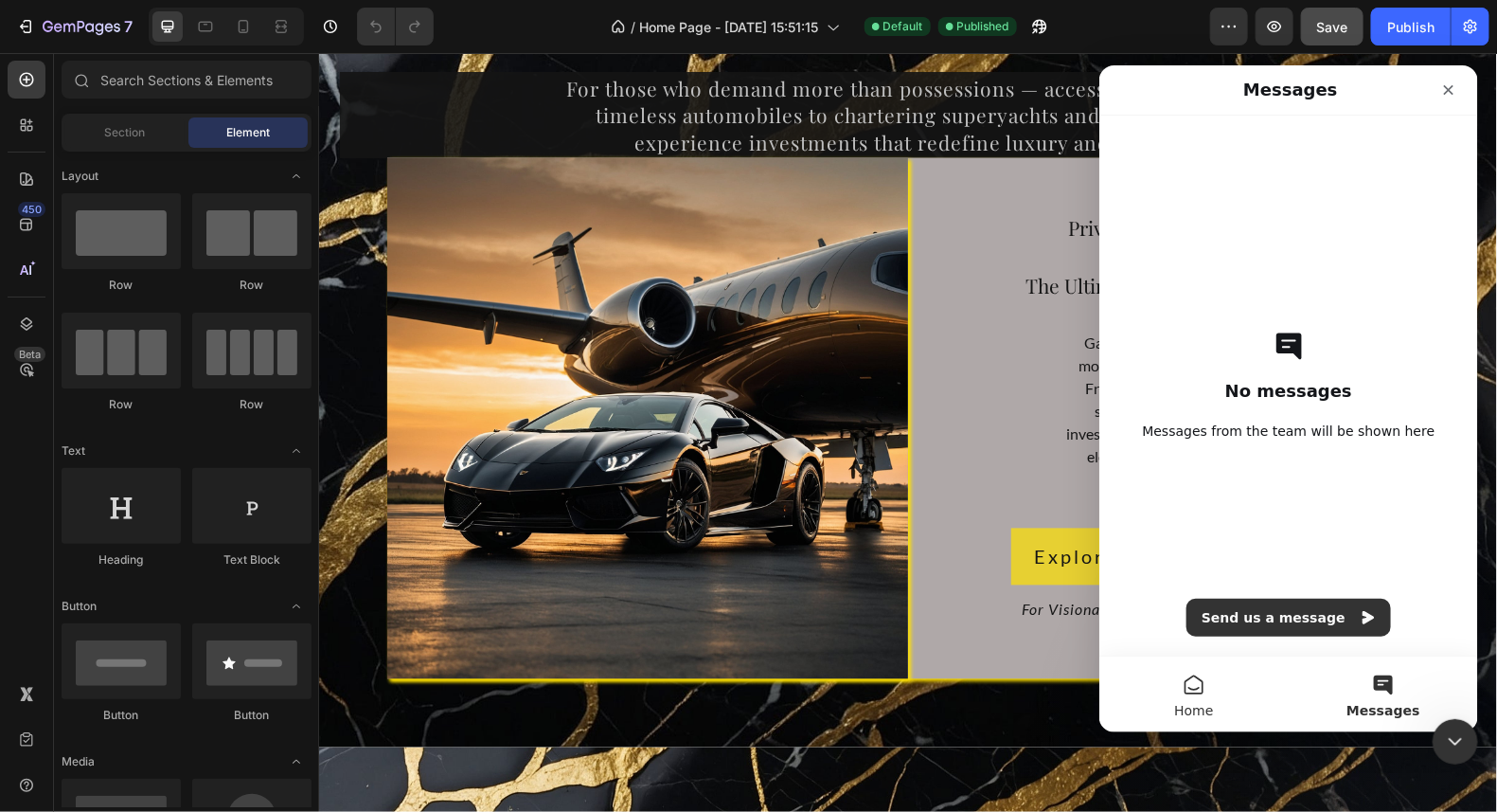
click at [1192, 680] on button "Home" at bounding box center [1193, 693] width 190 height 76
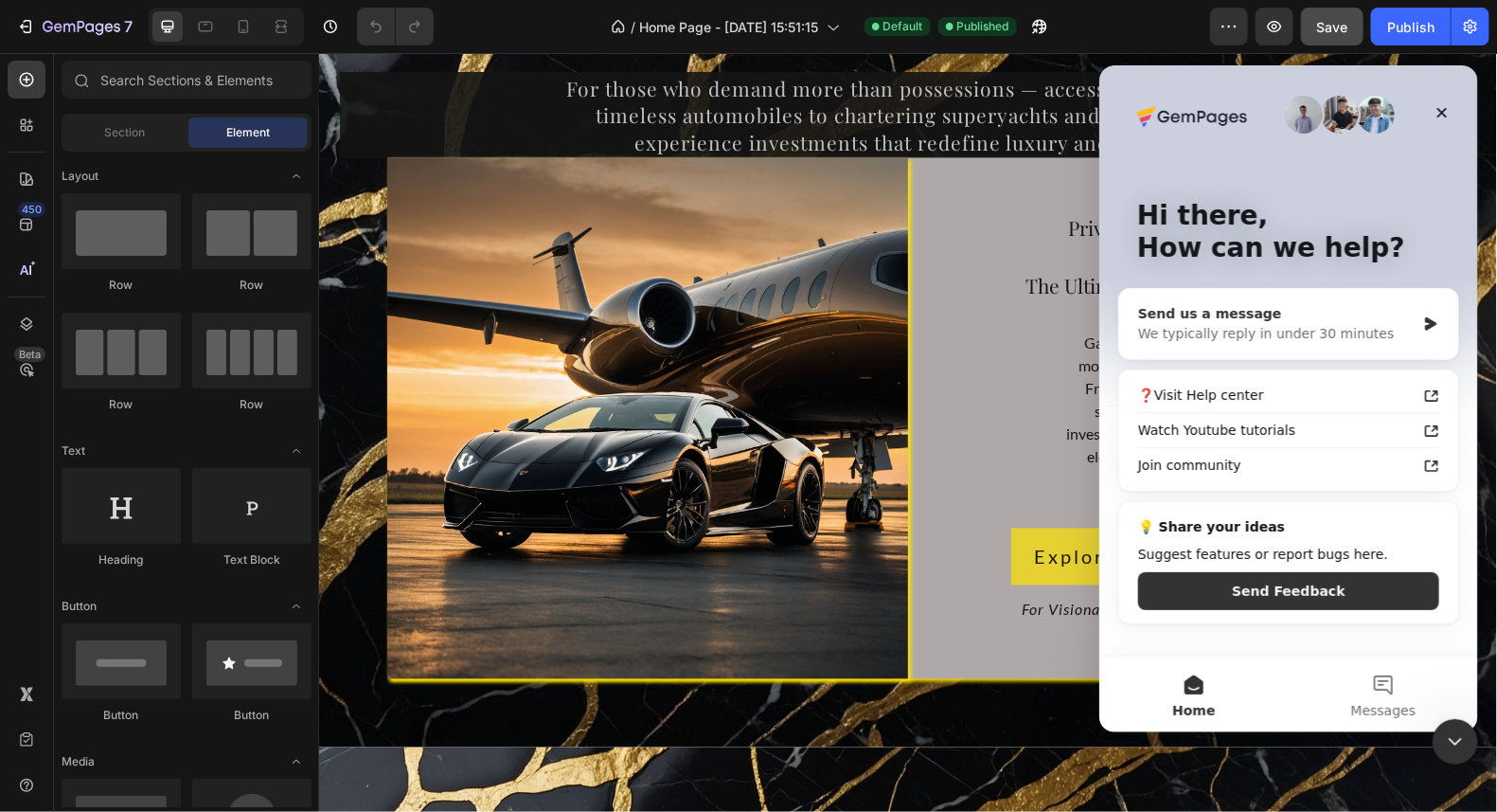
click at [1393, 324] on div "We typically reply in under 30 minutes" at bounding box center [1276, 333] width 277 height 20
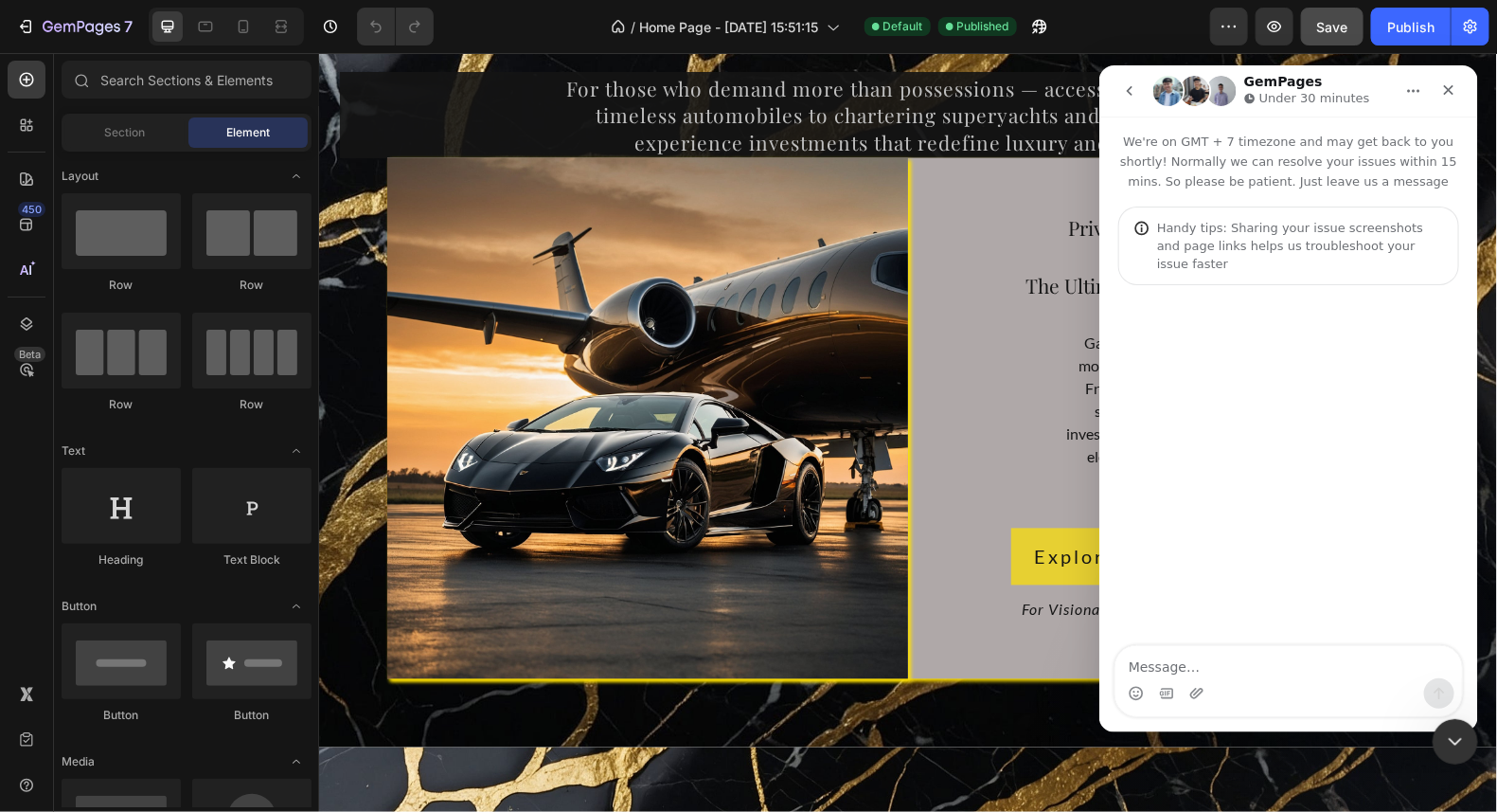
click at [1185, 663] on textarea "Message…" at bounding box center [1288, 660] width 346 height 32
click at [1183, 666] on textarea "Message…" at bounding box center [1288, 660] width 346 height 32
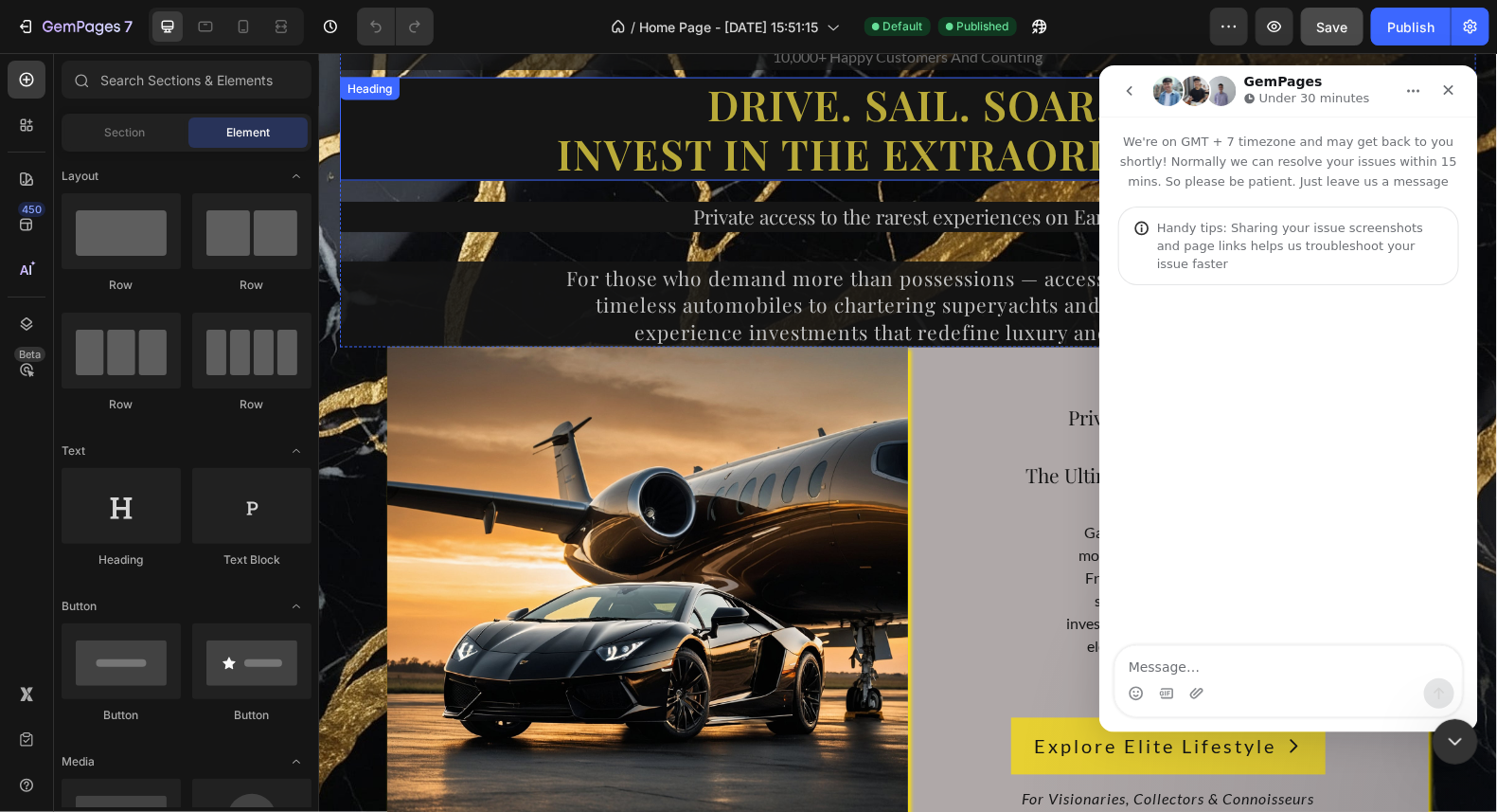
scroll to position [13651, 0]
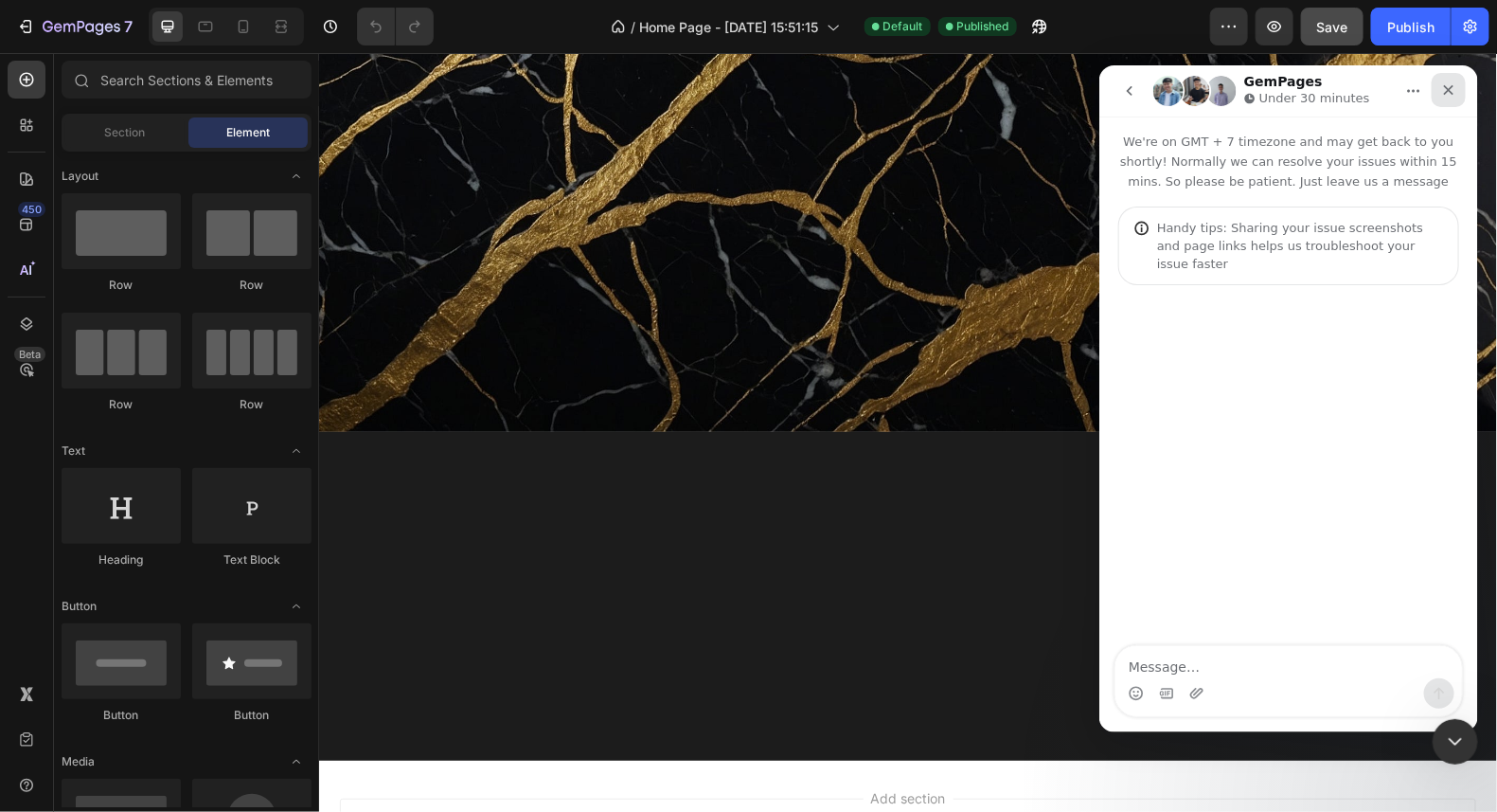
click at [1450, 85] on icon "Close" at bounding box center [1448, 89] width 15 height 15
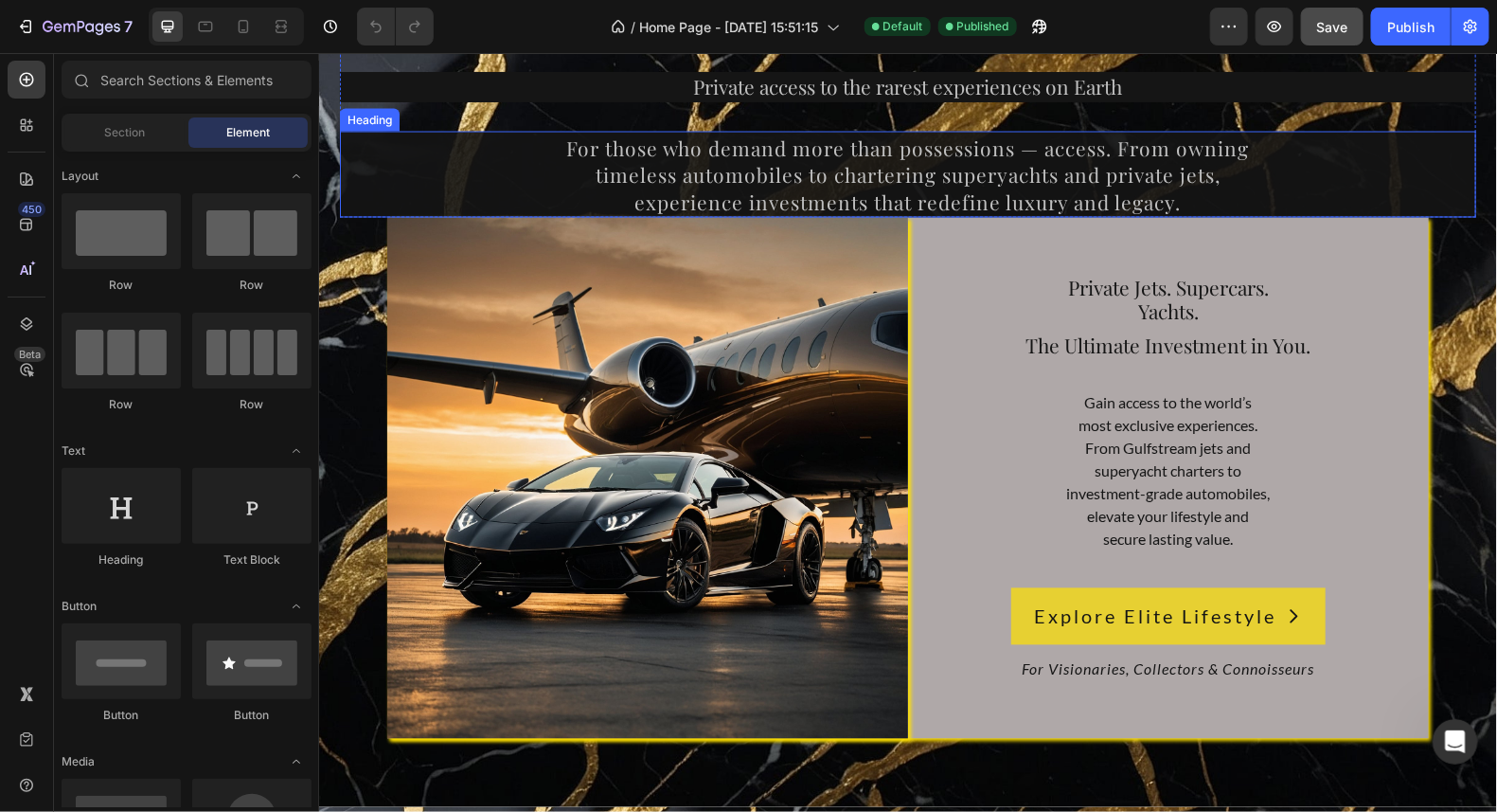
scroll to position [13936, 0]
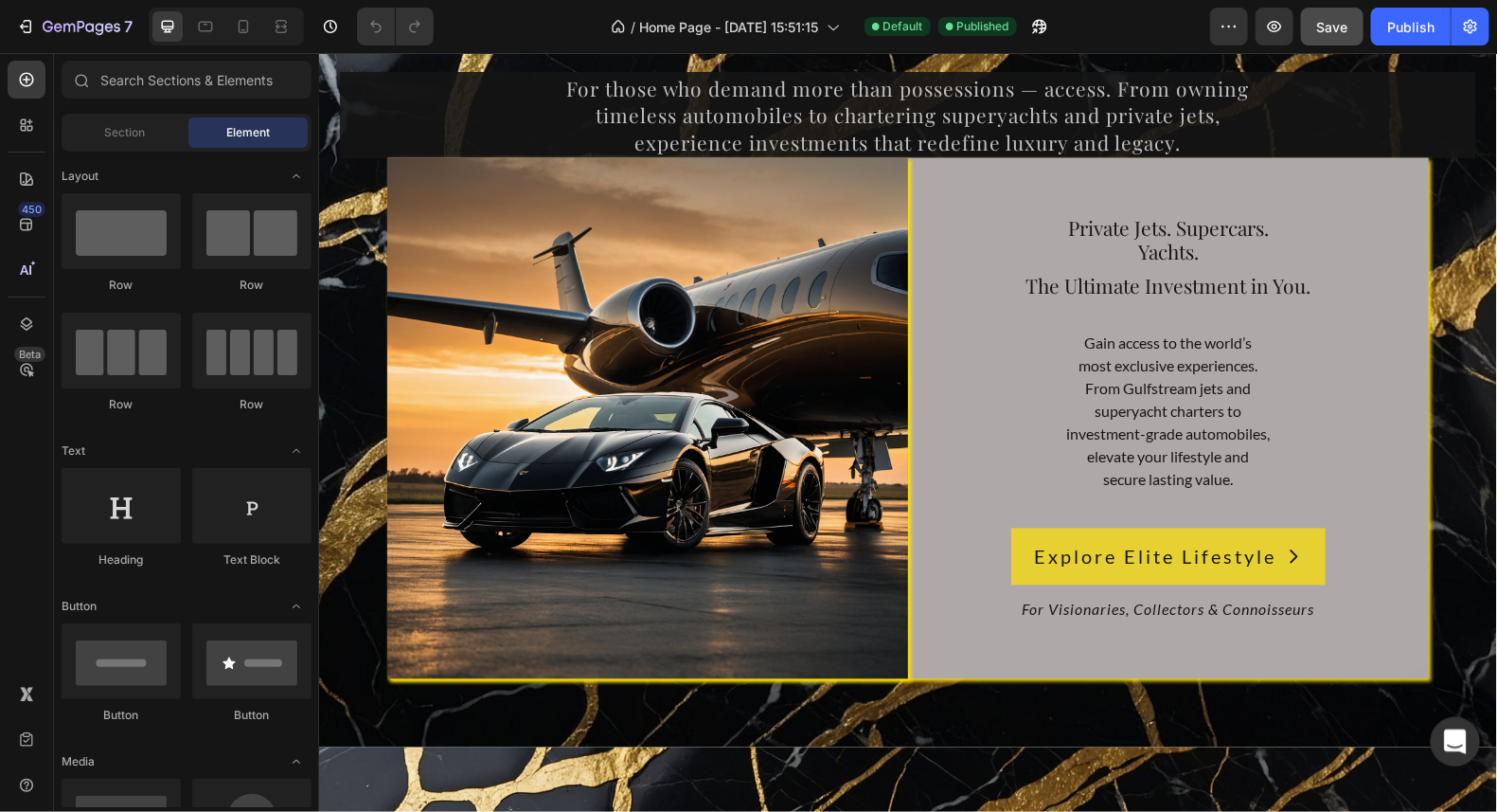
click at [1460, 740] on icon "Open Intercom Messenger" at bounding box center [1453, 739] width 31 height 31
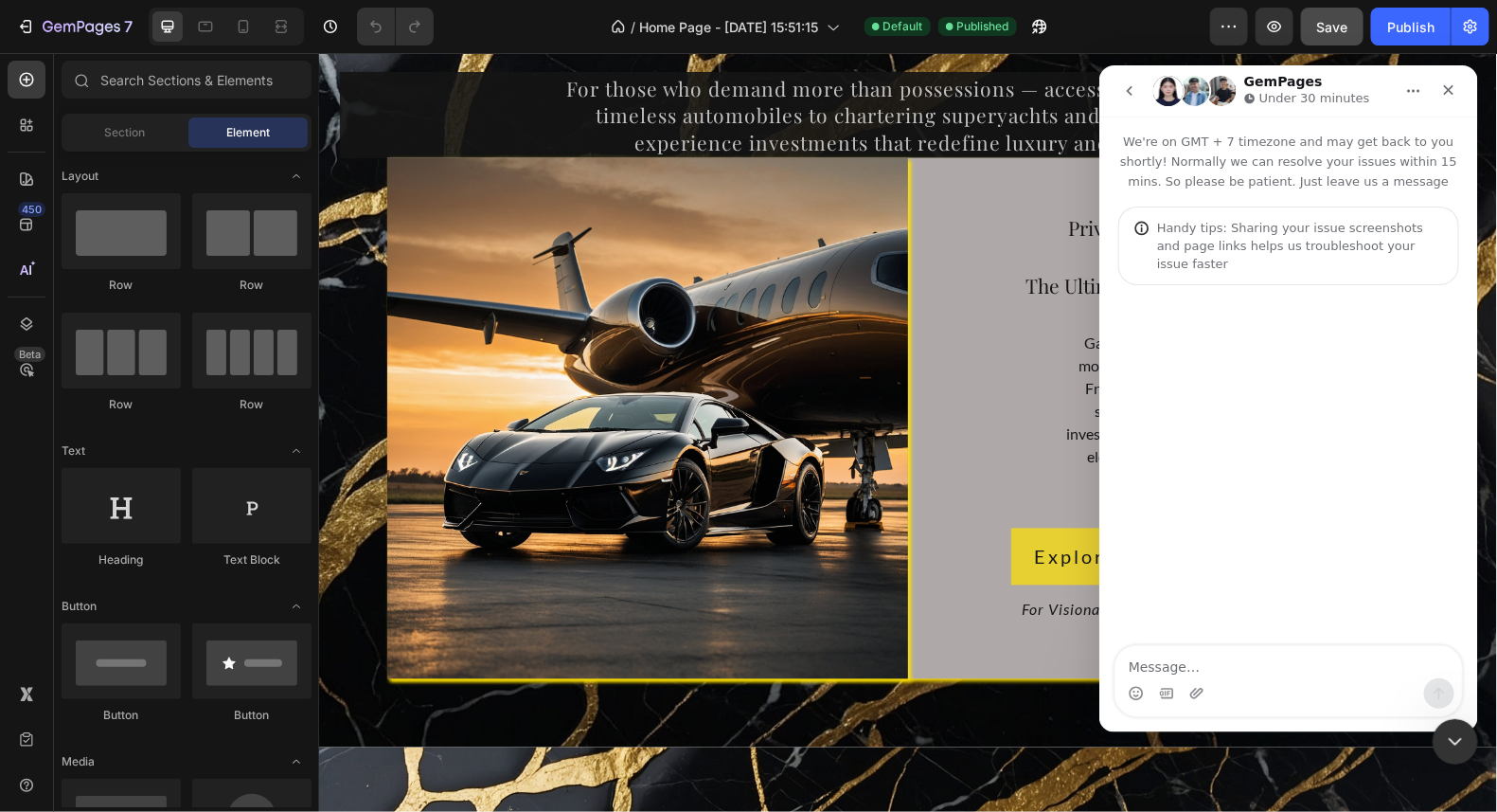
click at [1174, 661] on textarea "Message…" at bounding box center [1288, 660] width 346 height 32
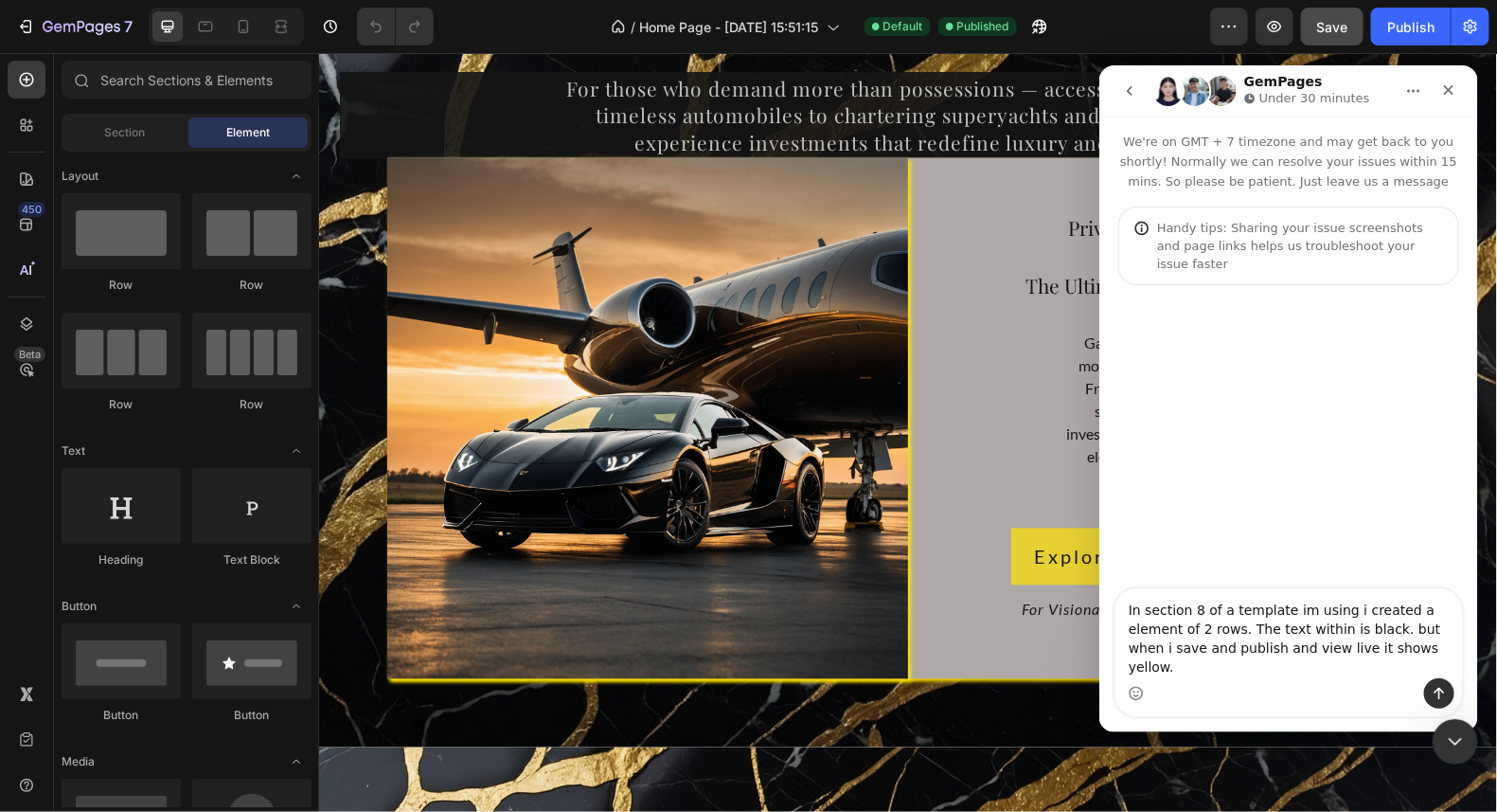
type textarea "In section 8 of a template im using i created a element of 2 rows. The text wit…"
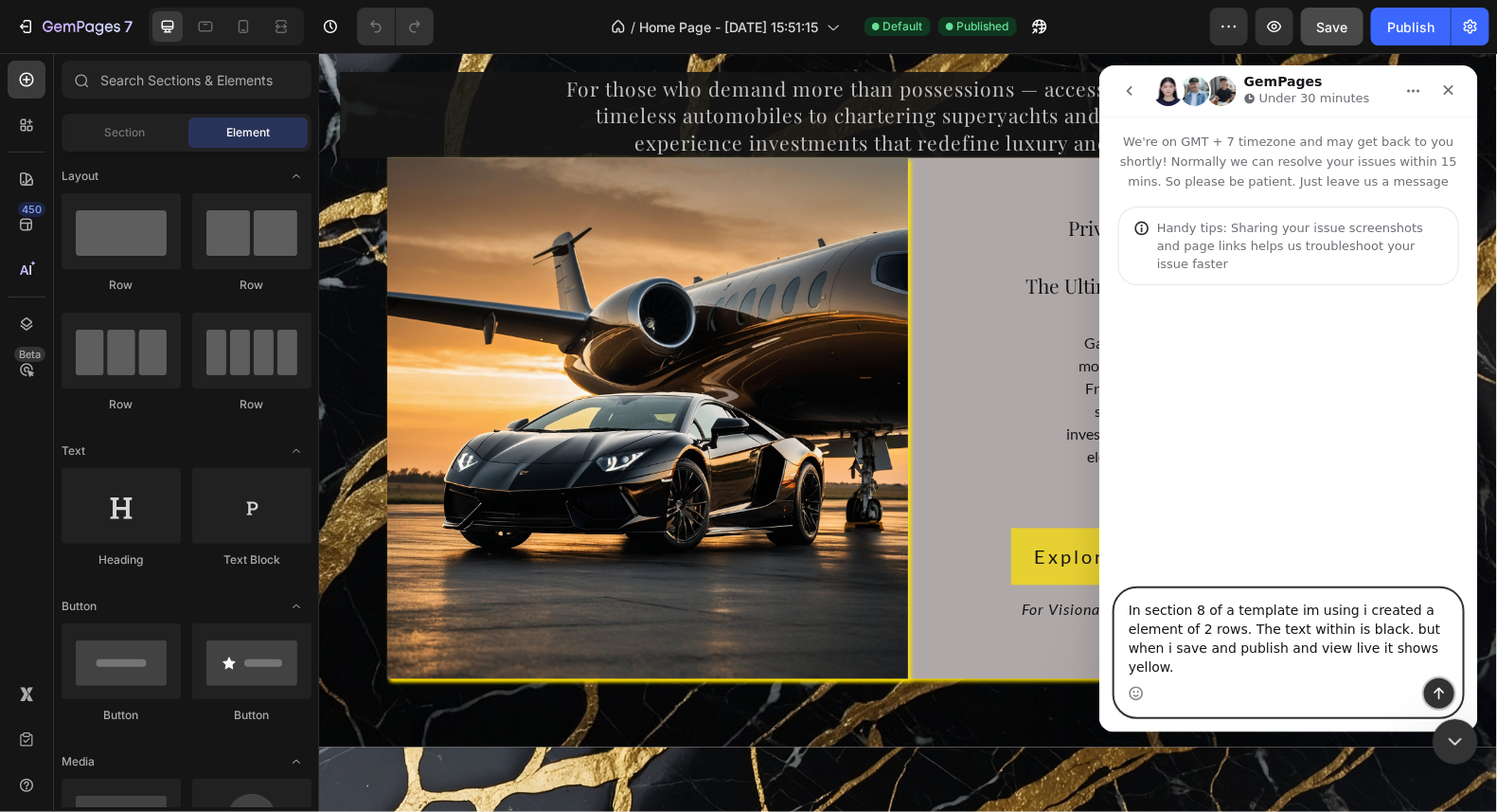
click at [1440, 691] on icon "Send a message…" at bounding box center [1438, 693] width 15 height 15
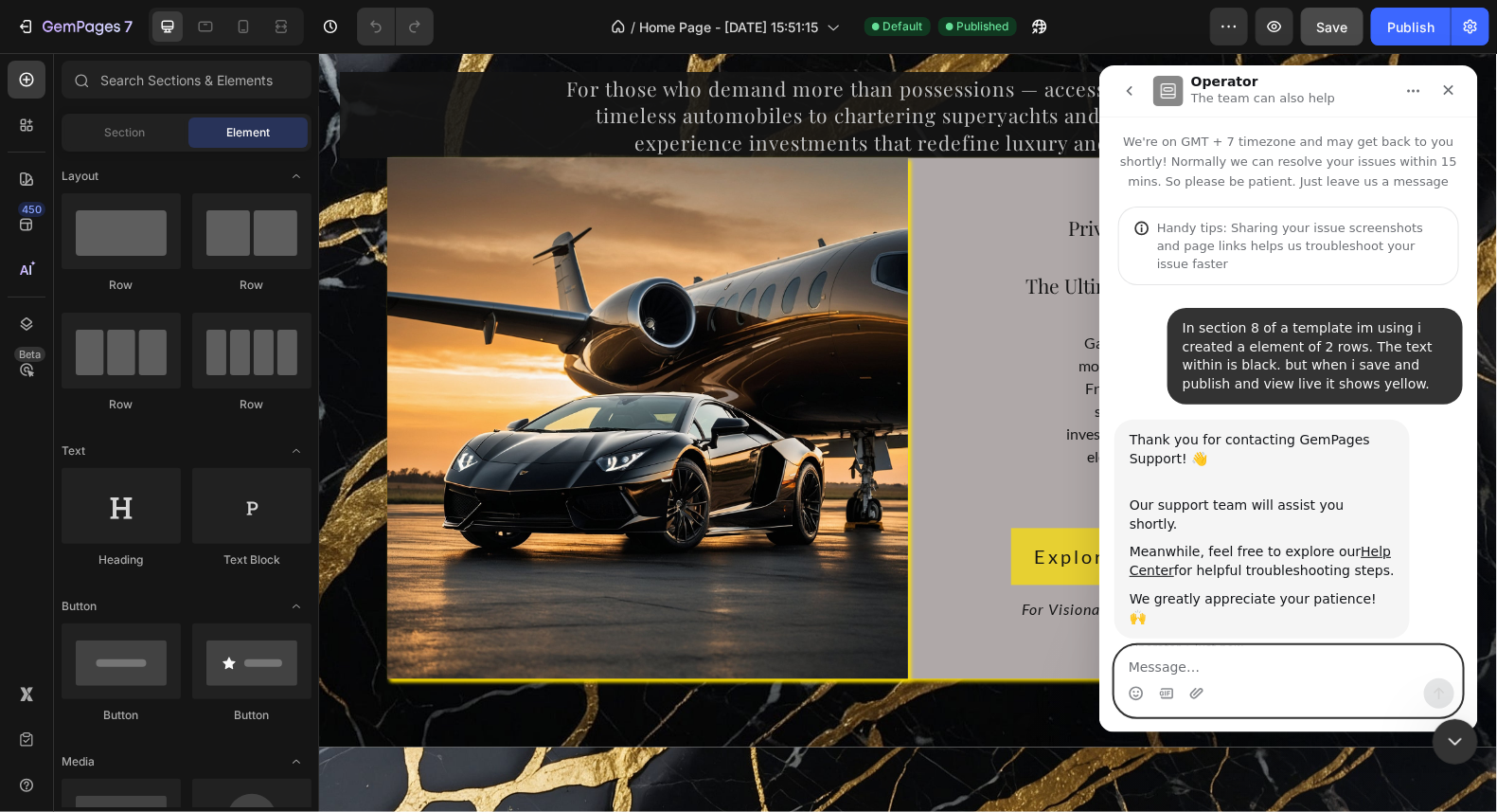
click at [1217, 670] on textarea "Message…" at bounding box center [1288, 660] width 346 height 32
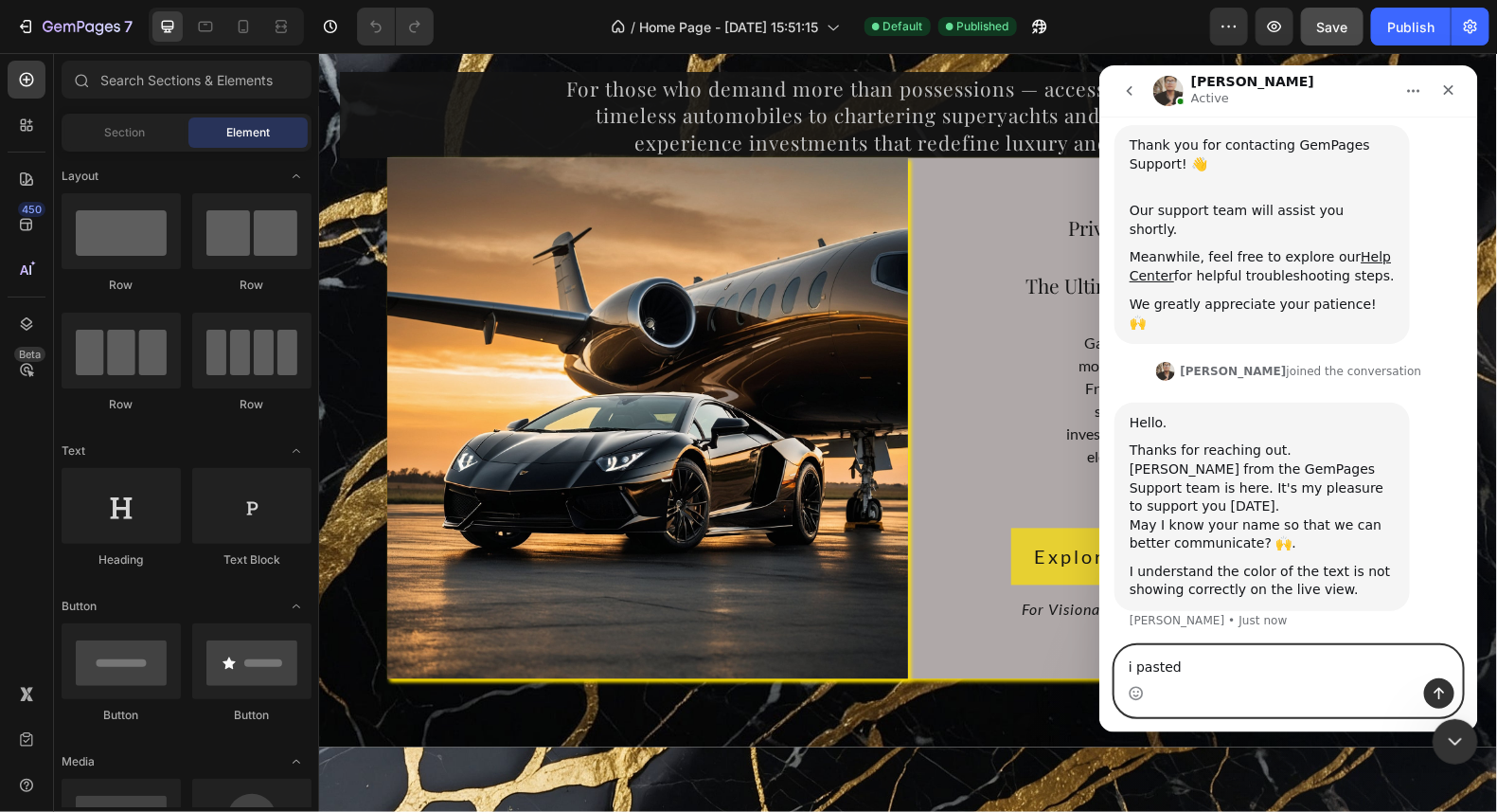
scroll to position [296, 0]
paste textarea "elite-lifestyle-card"
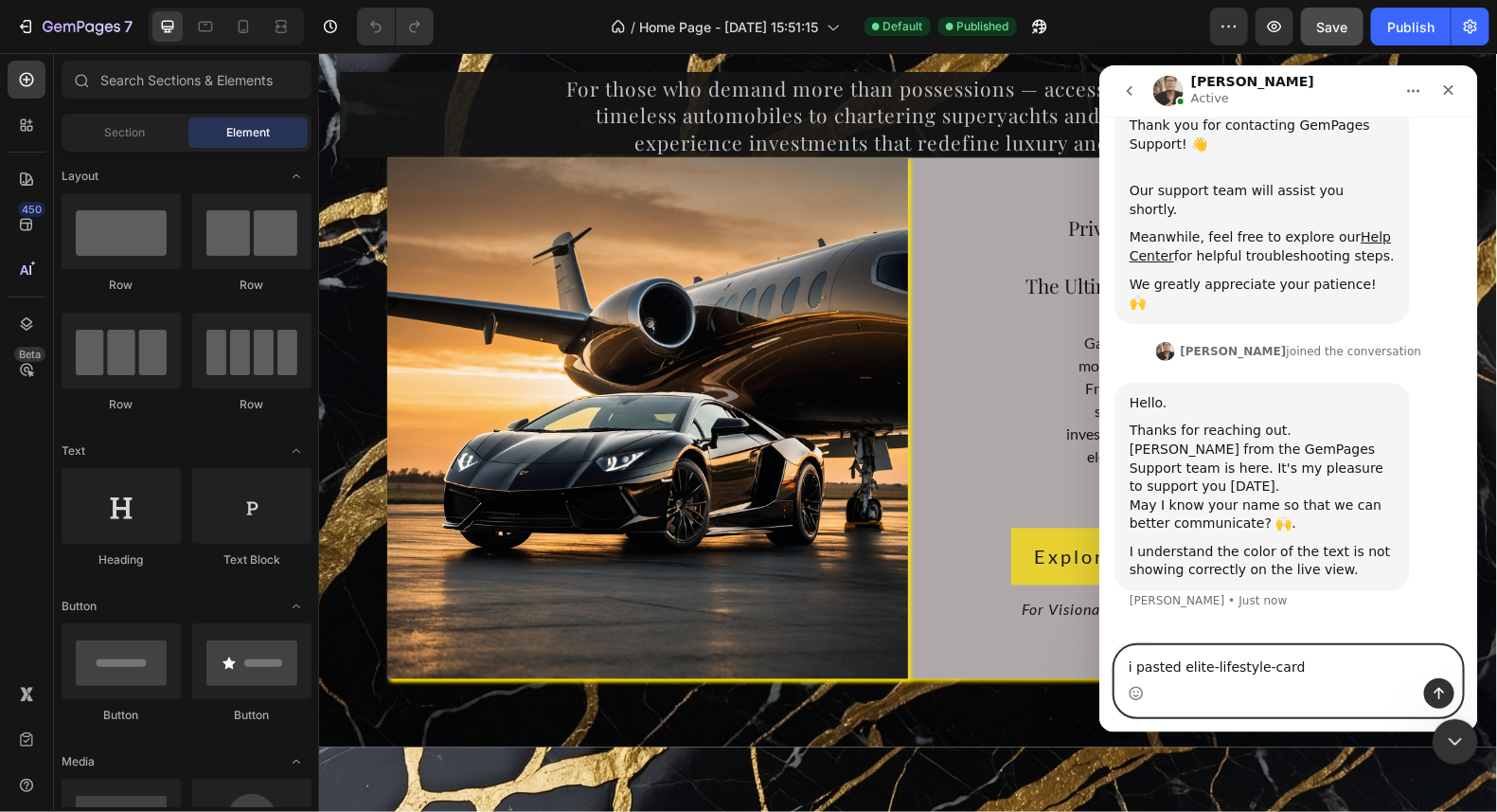
scroll to position [316, 0]
click at [1176, 652] on textarea "i pasted elite-lifestyle-card" at bounding box center [1288, 660] width 346 height 32
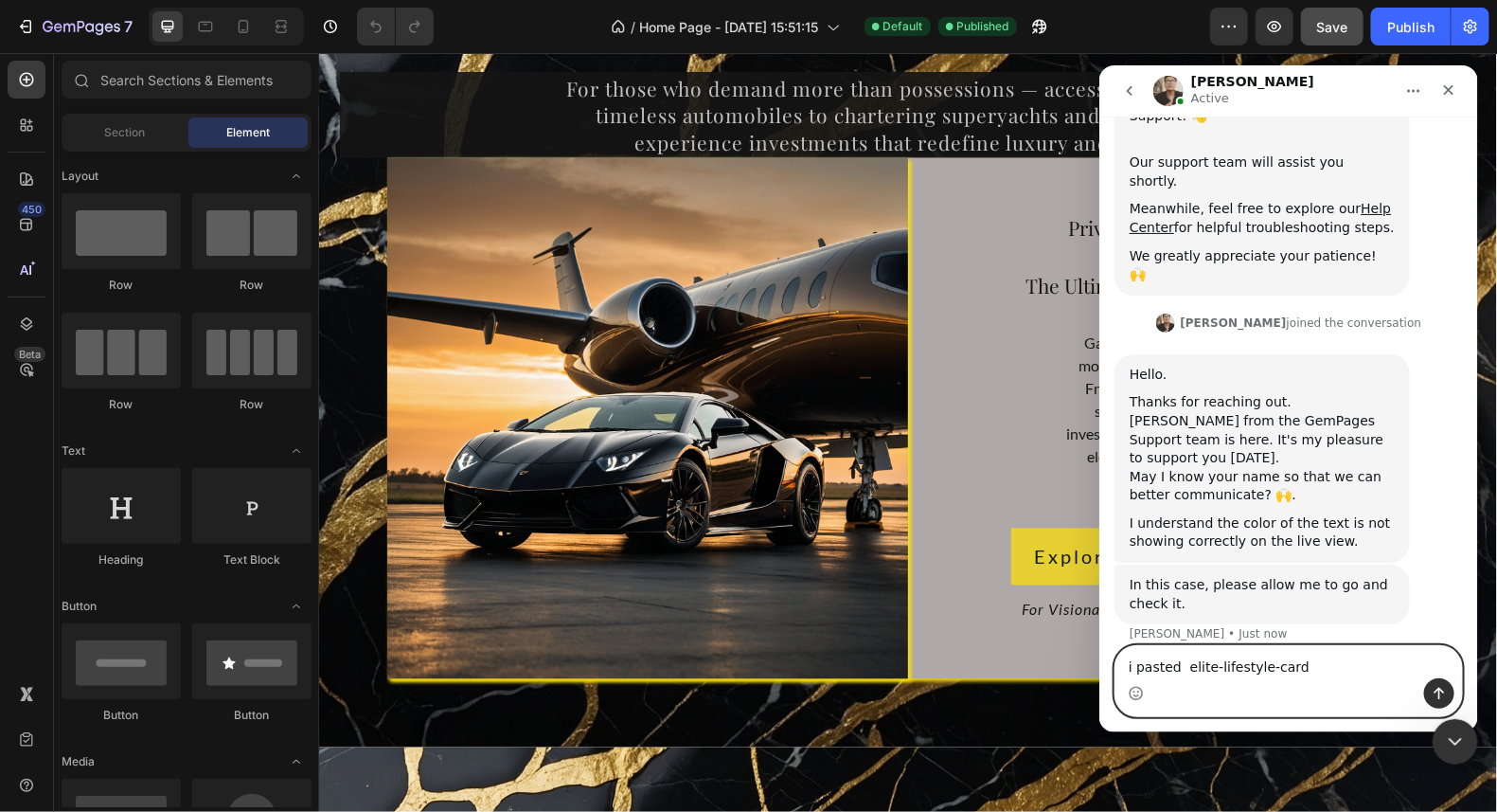
scroll to position [377, 0]
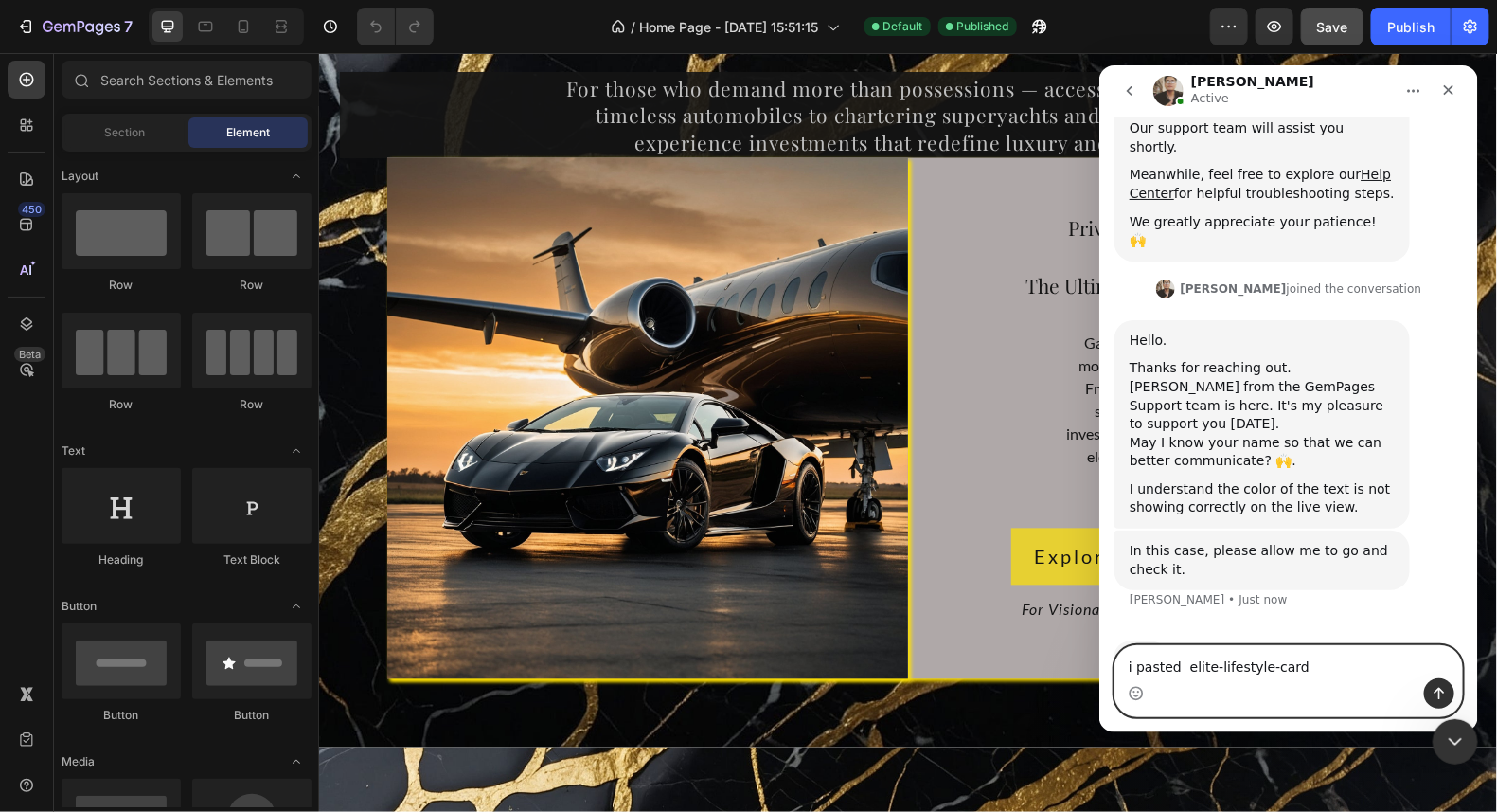
click at [1314, 648] on textarea "i pasted elite-lifestyle-card" at bounding box center [1288, 660] width 346 height 32
type textarea "i pasted elite-lifestyle-card in the css class area. then"
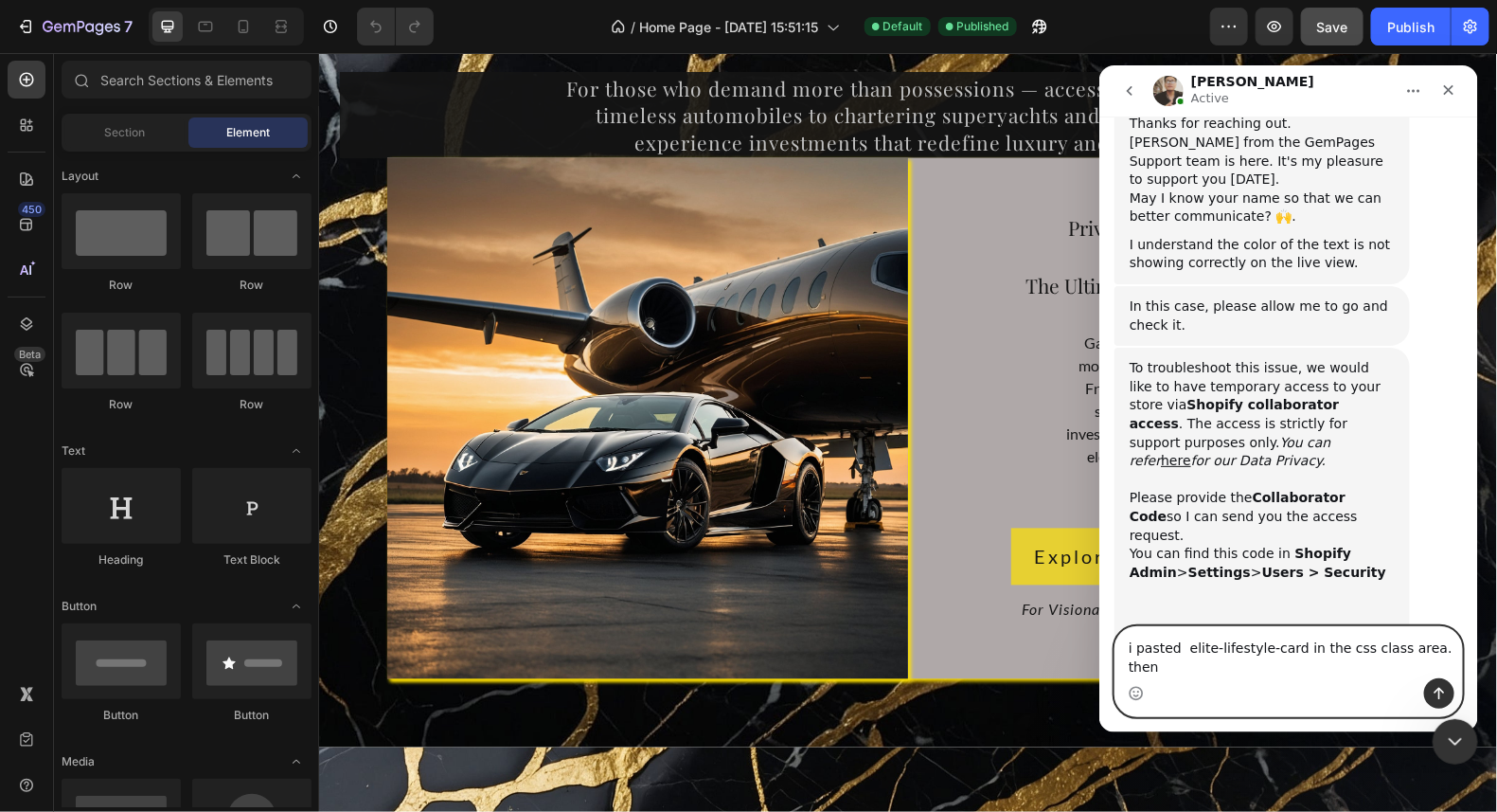
scroll to position [643, 0]
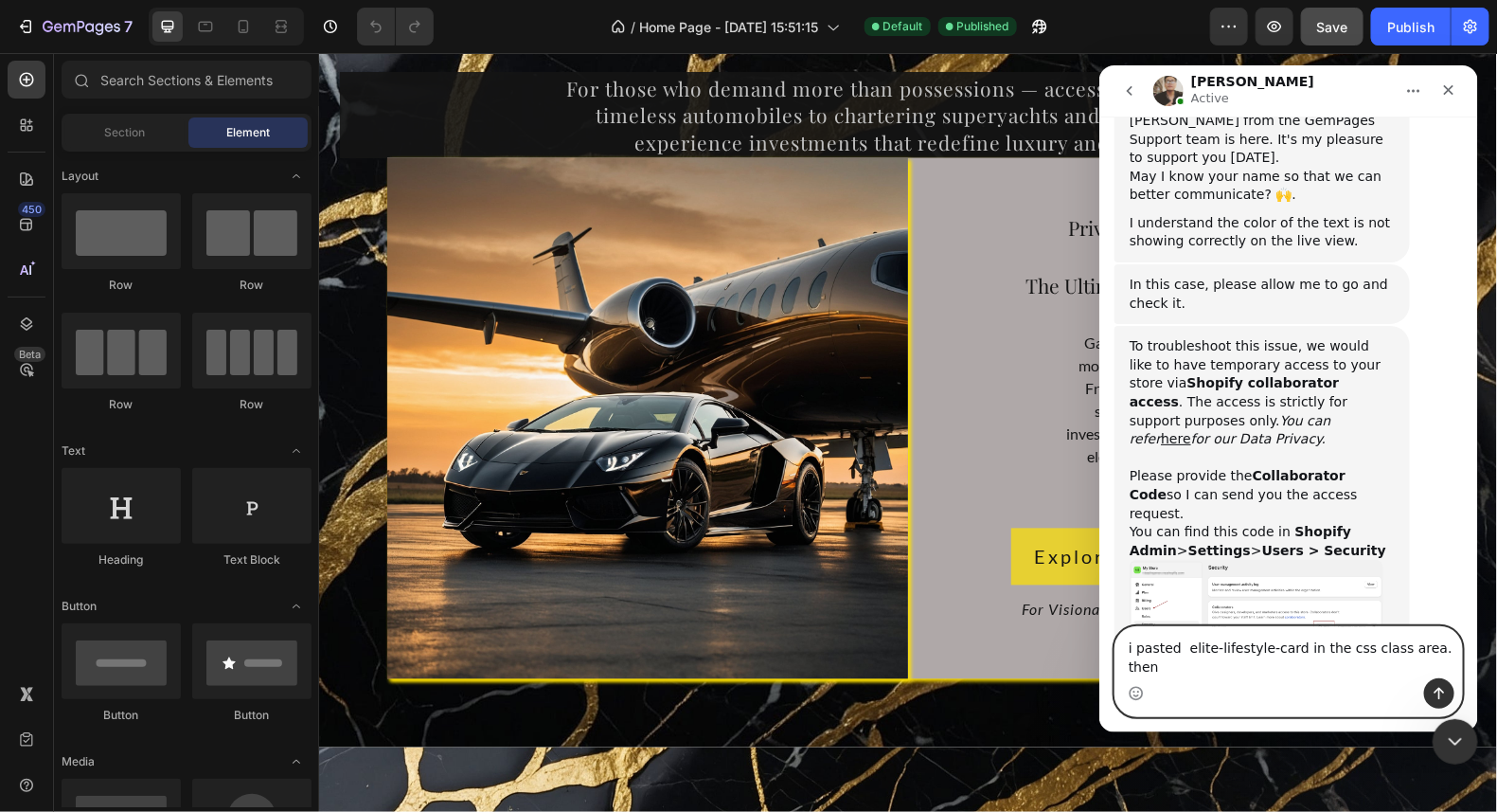
drag, startPoint x: 1448, startPoint y: 655, endPoint x: 999, endPoint y: 655, distance: 449.0
click html "[PERSON_NAME] Active We're on GMT + 7 timezone and may get back to you shortly!…"
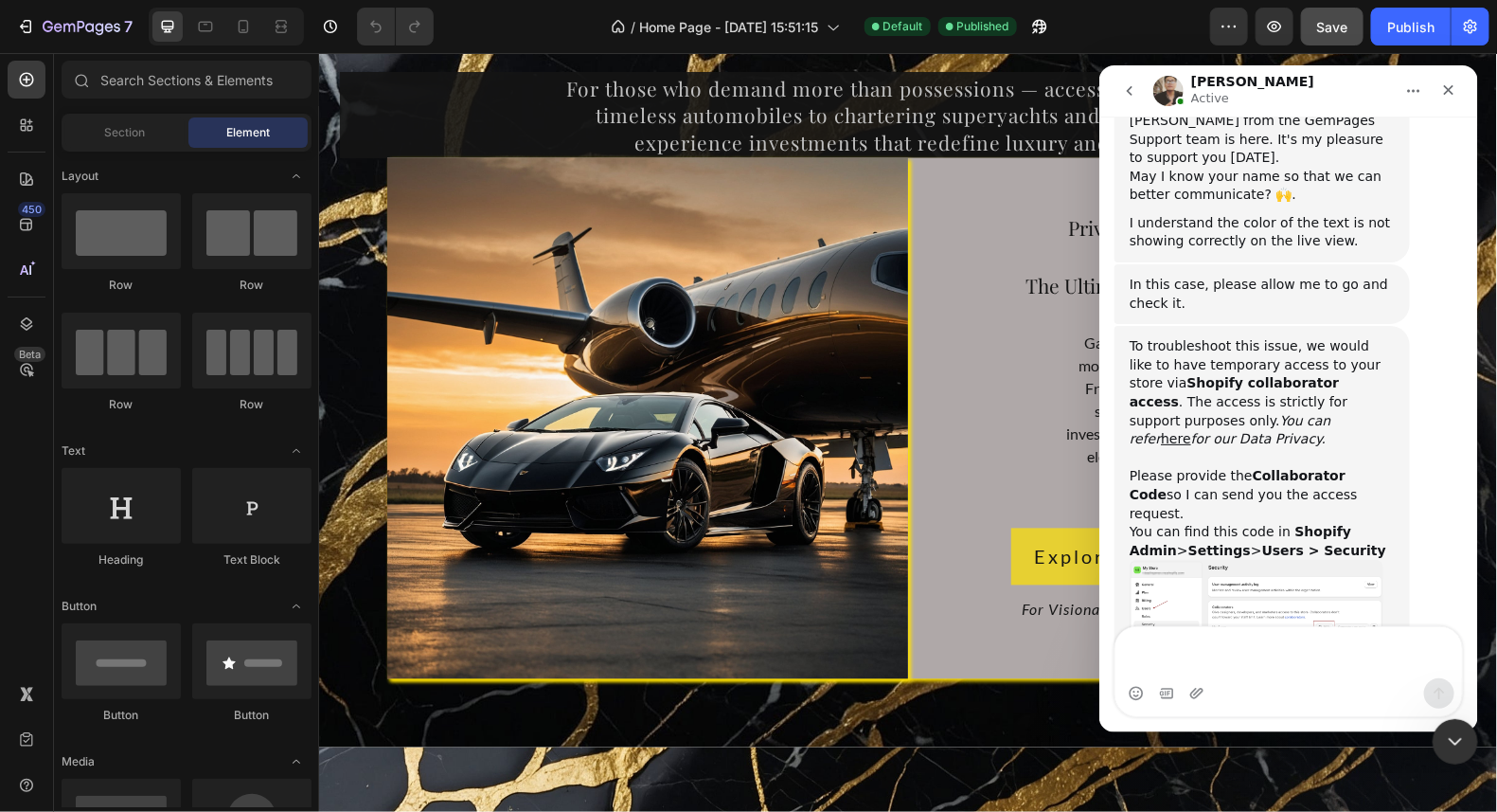
click at [1183, 559] on img "Ken says…" at bounding box center [1256, 609] width 254 height 100
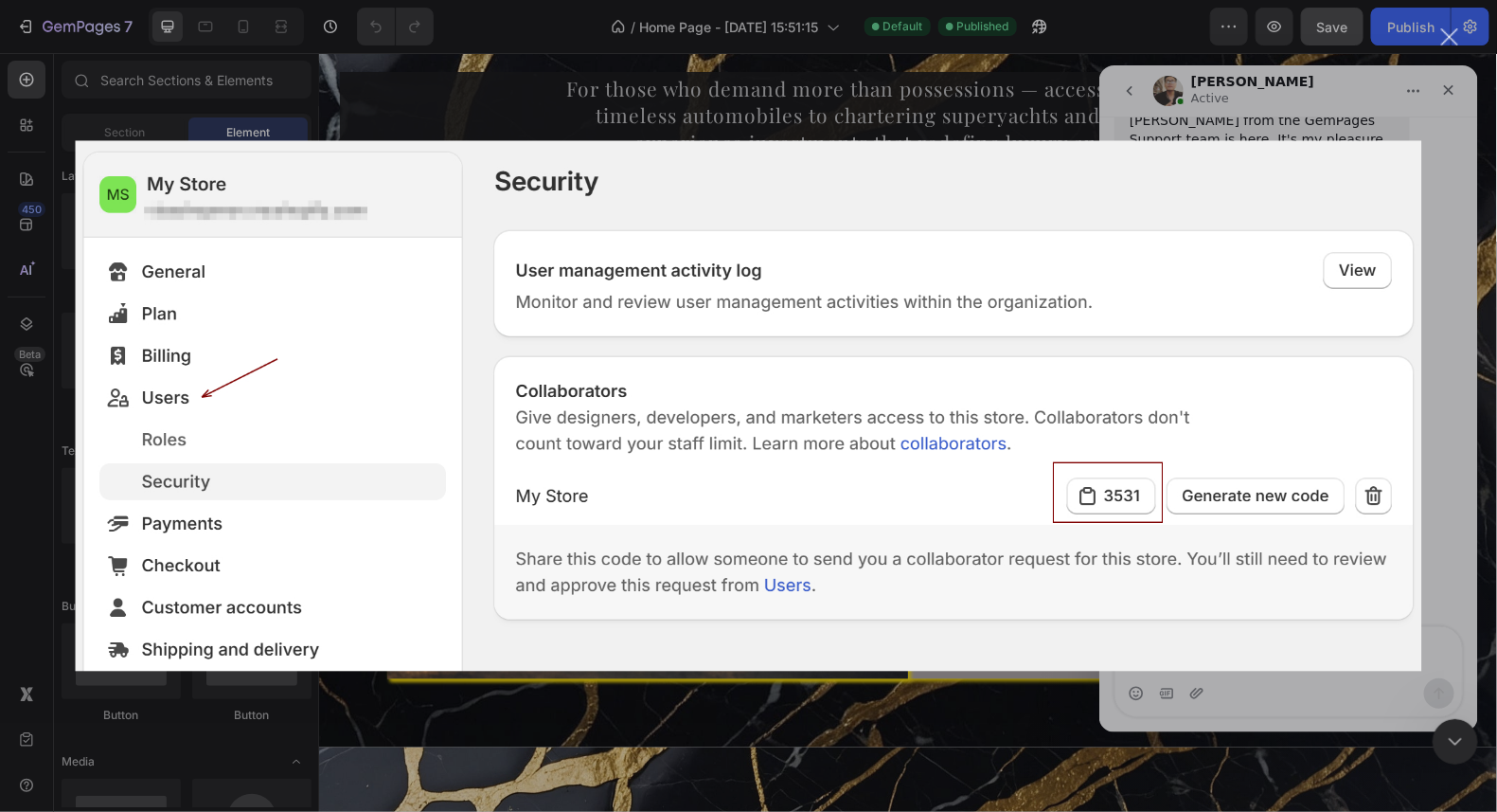
click at [1444, 152] on div "Intercom messenger" at bounding box center [748, 406] width 1497 height 812
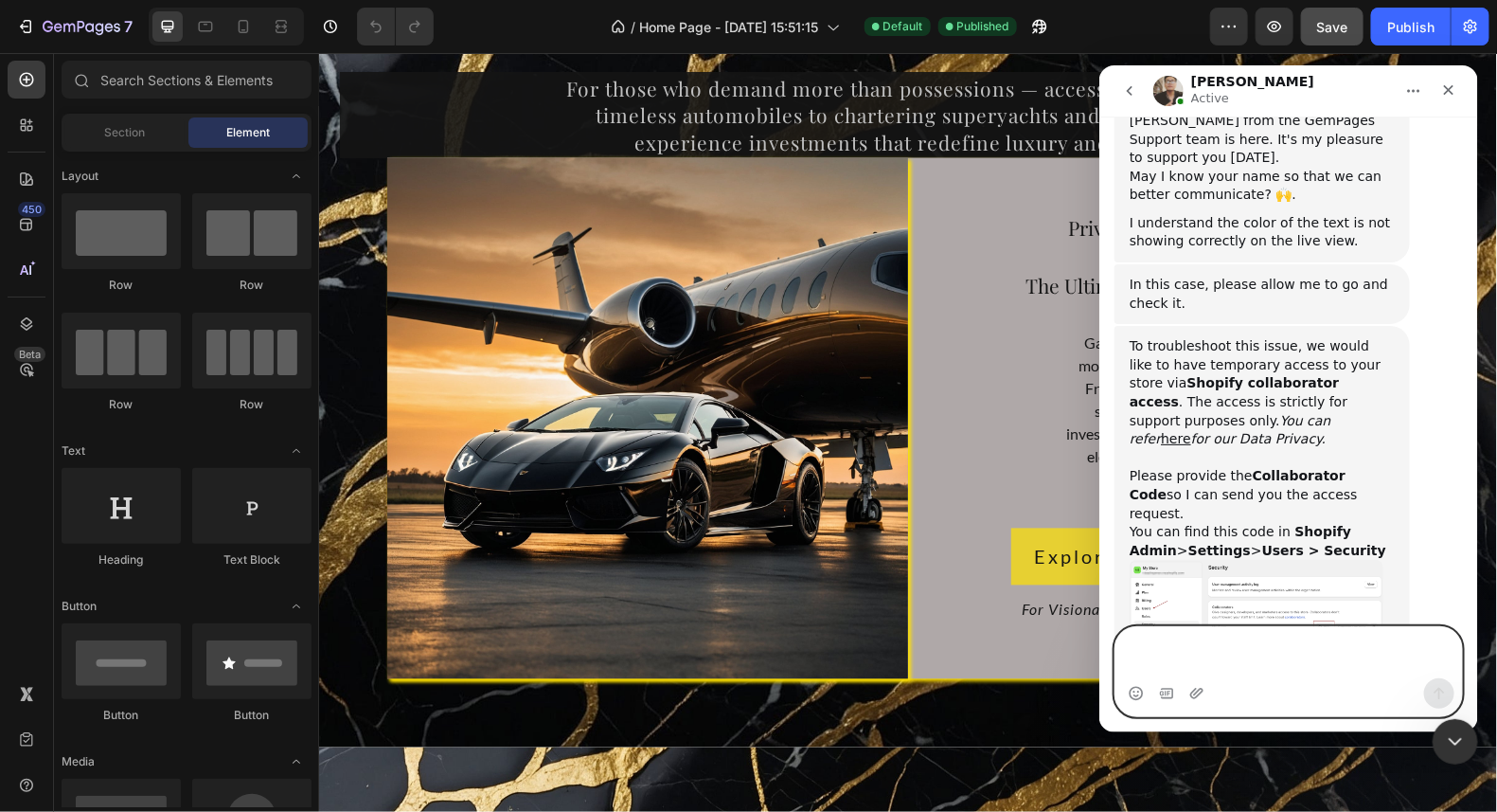
click at [1207, 647] on textarea "Message…" at bounding box center [1288, 651] width 346 height 51
paste textarea "4763"
type textarea "4763"
click at [1442, 679] on button "Send a message…" at bounding box center [1439, 693] width 31 height 31
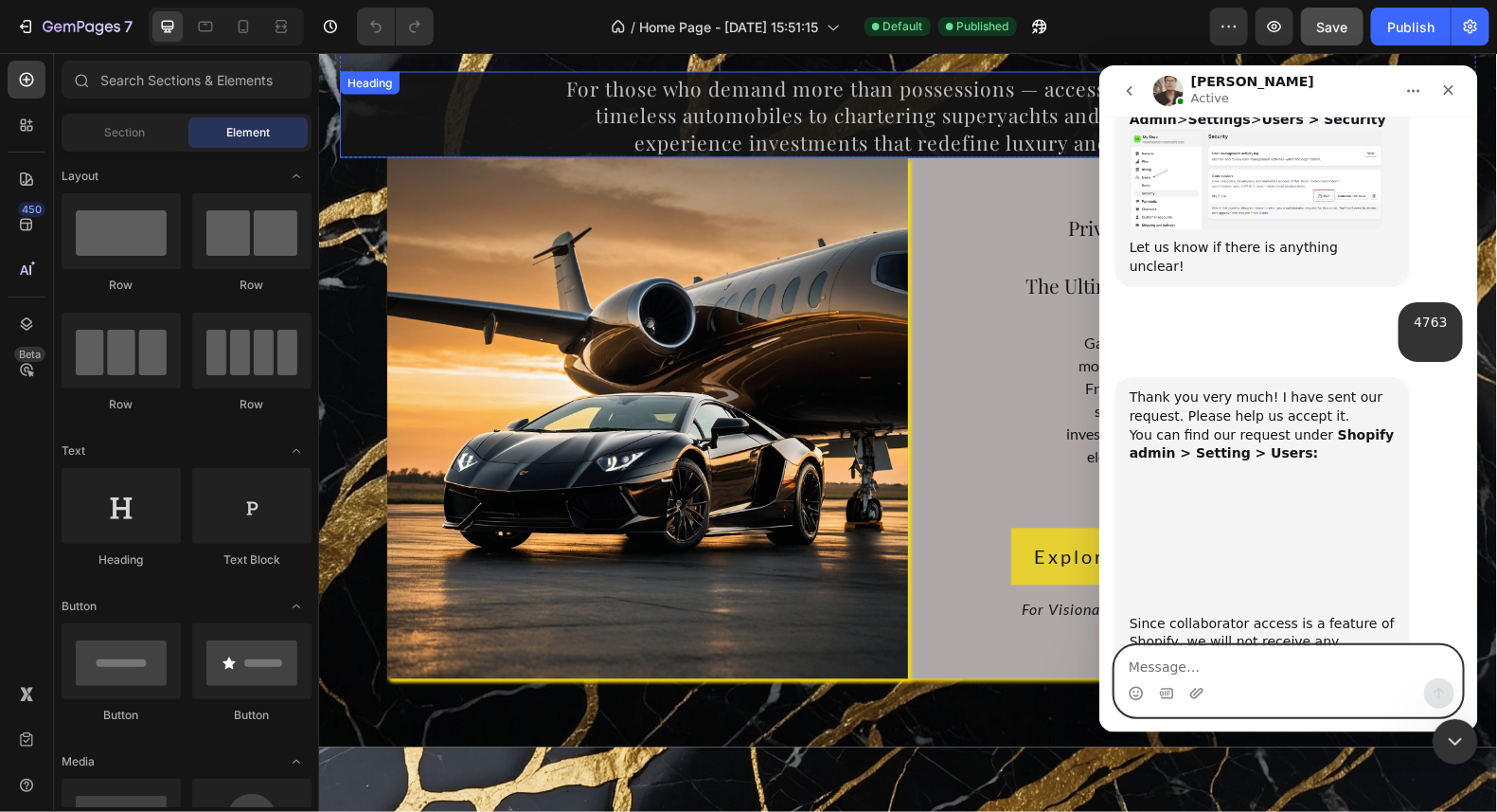
scroll to position [1042, 0]
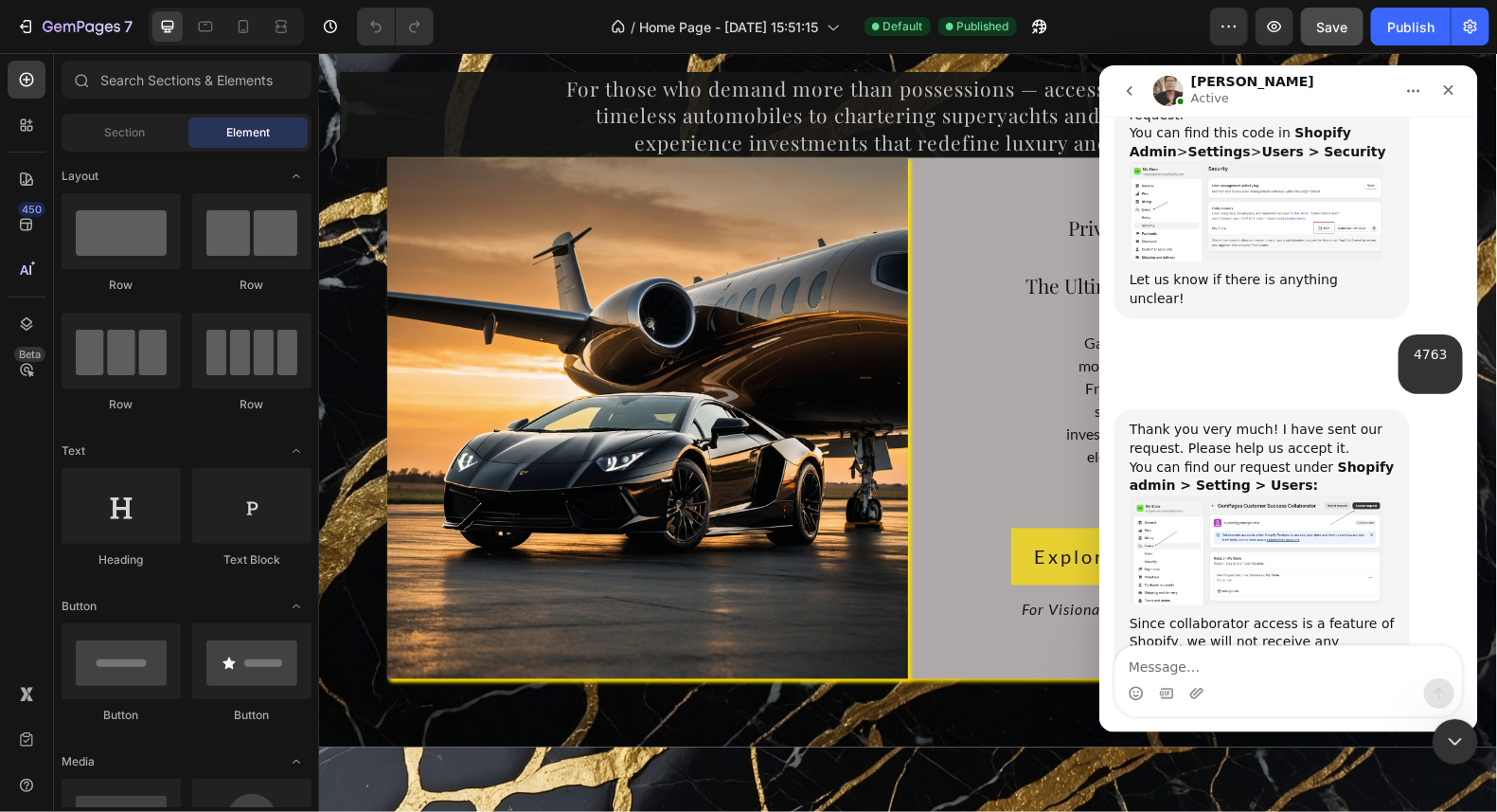
click at [1334, 495] on img "Ken says…" at bounding box center [1256, 549] width 254 height 110
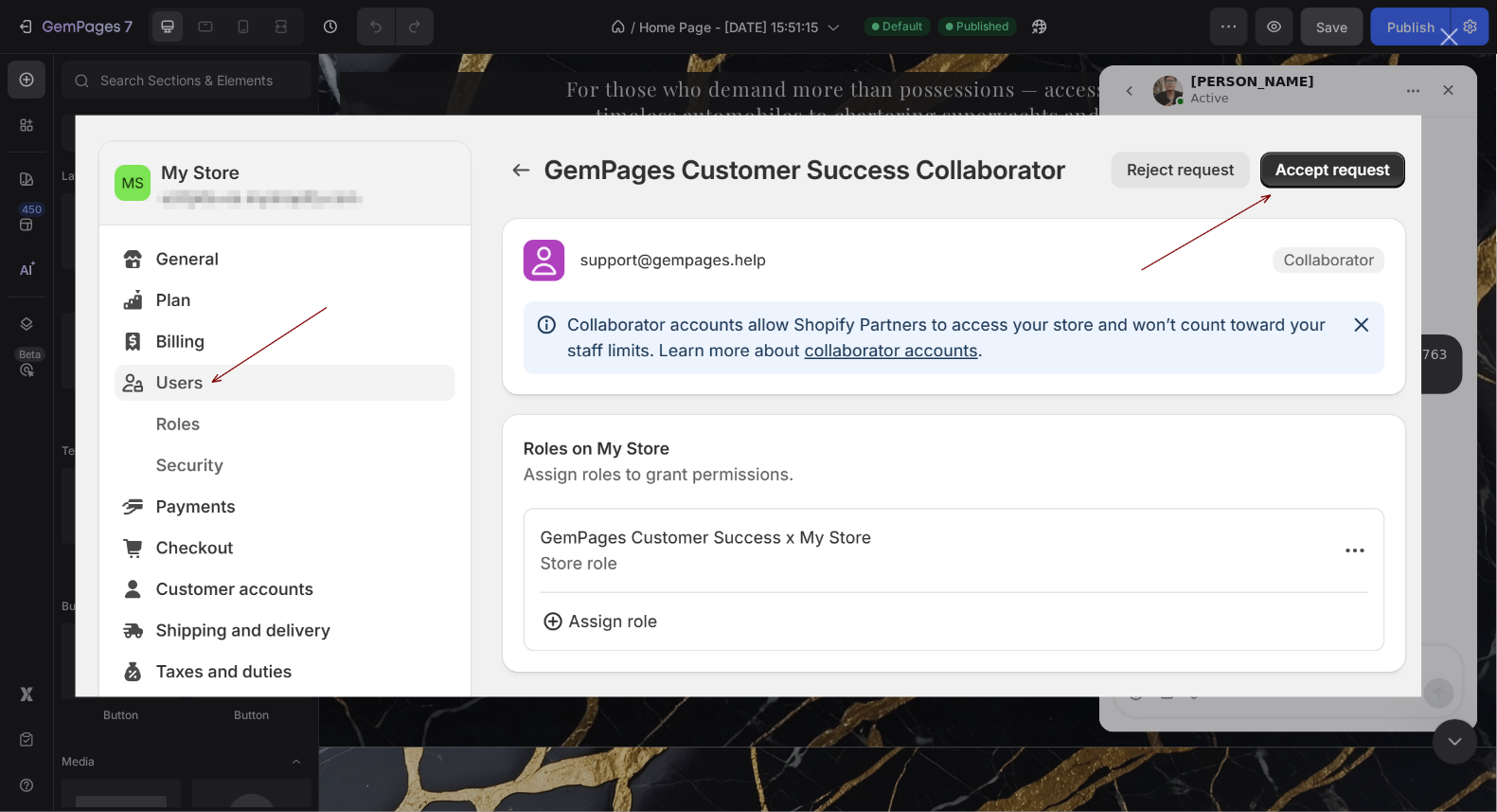
scroll to position [0, 0]
click at [1449, 90] on div "Intercom messenger" at bounding box center [748, 406] width 1497 height 812
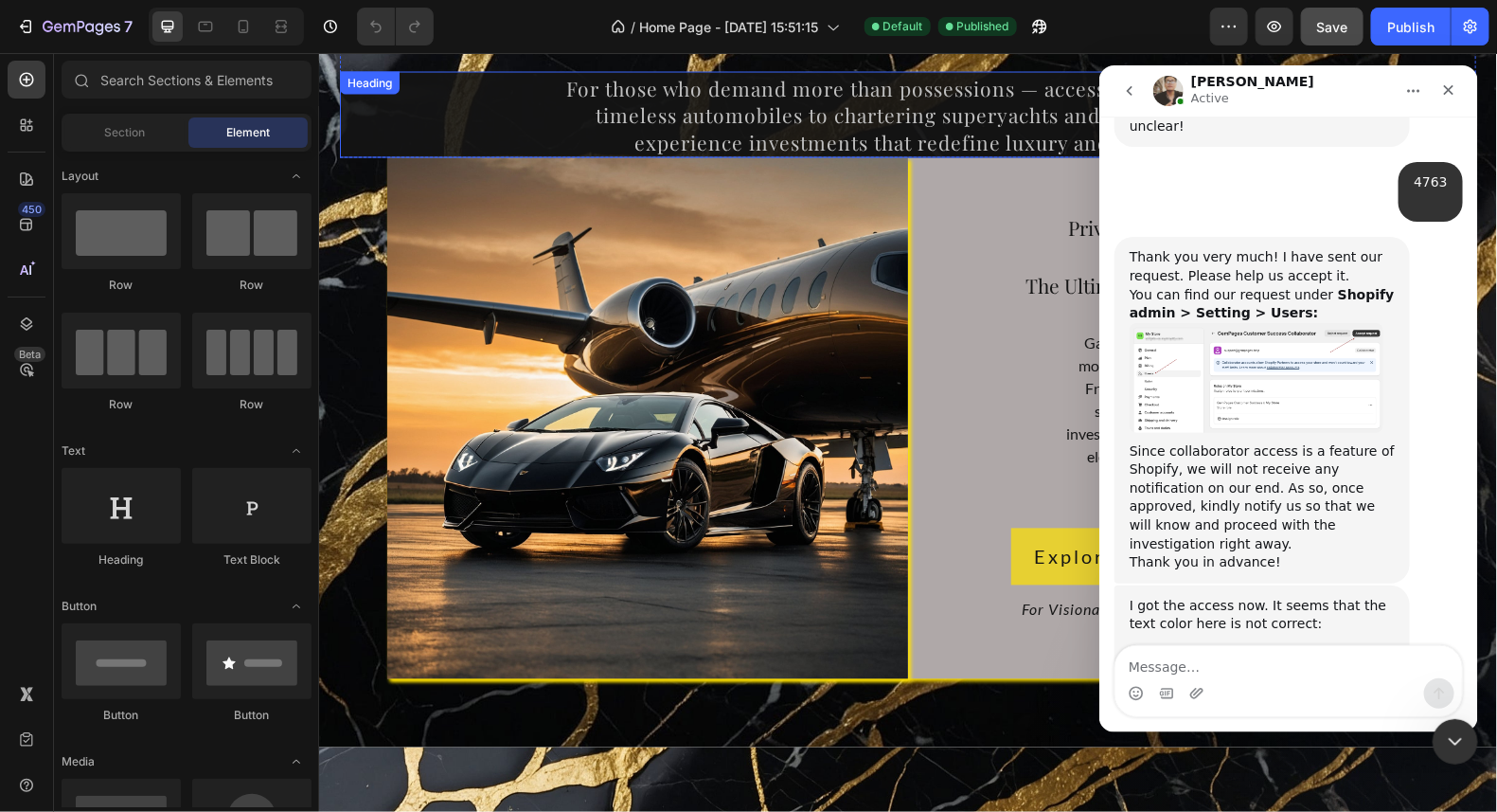
scroll to position [1247, 0]
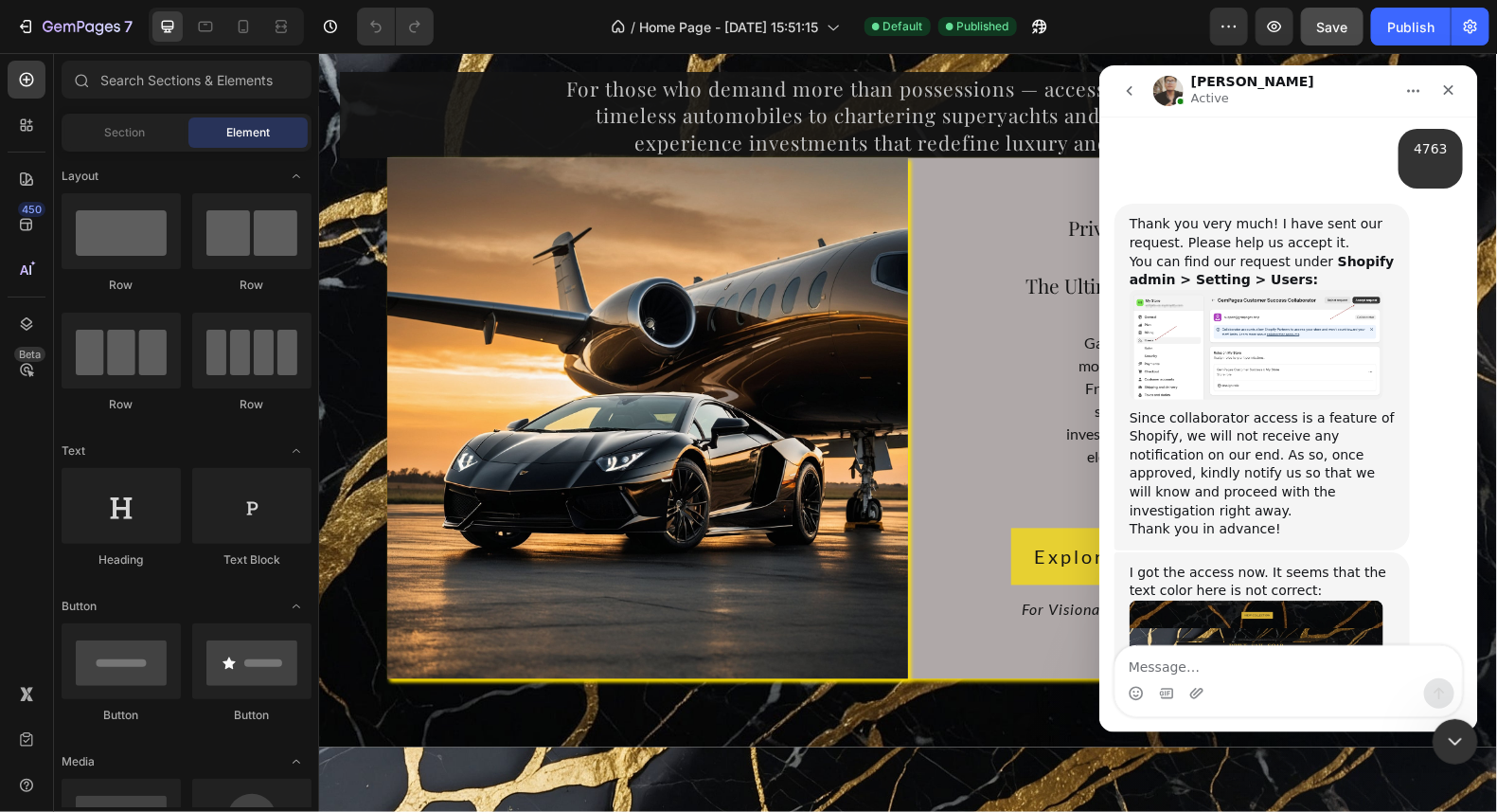
click at [1345, 599] on img "Ken says…" at bounding box center [1256, 672] width 254 height 144
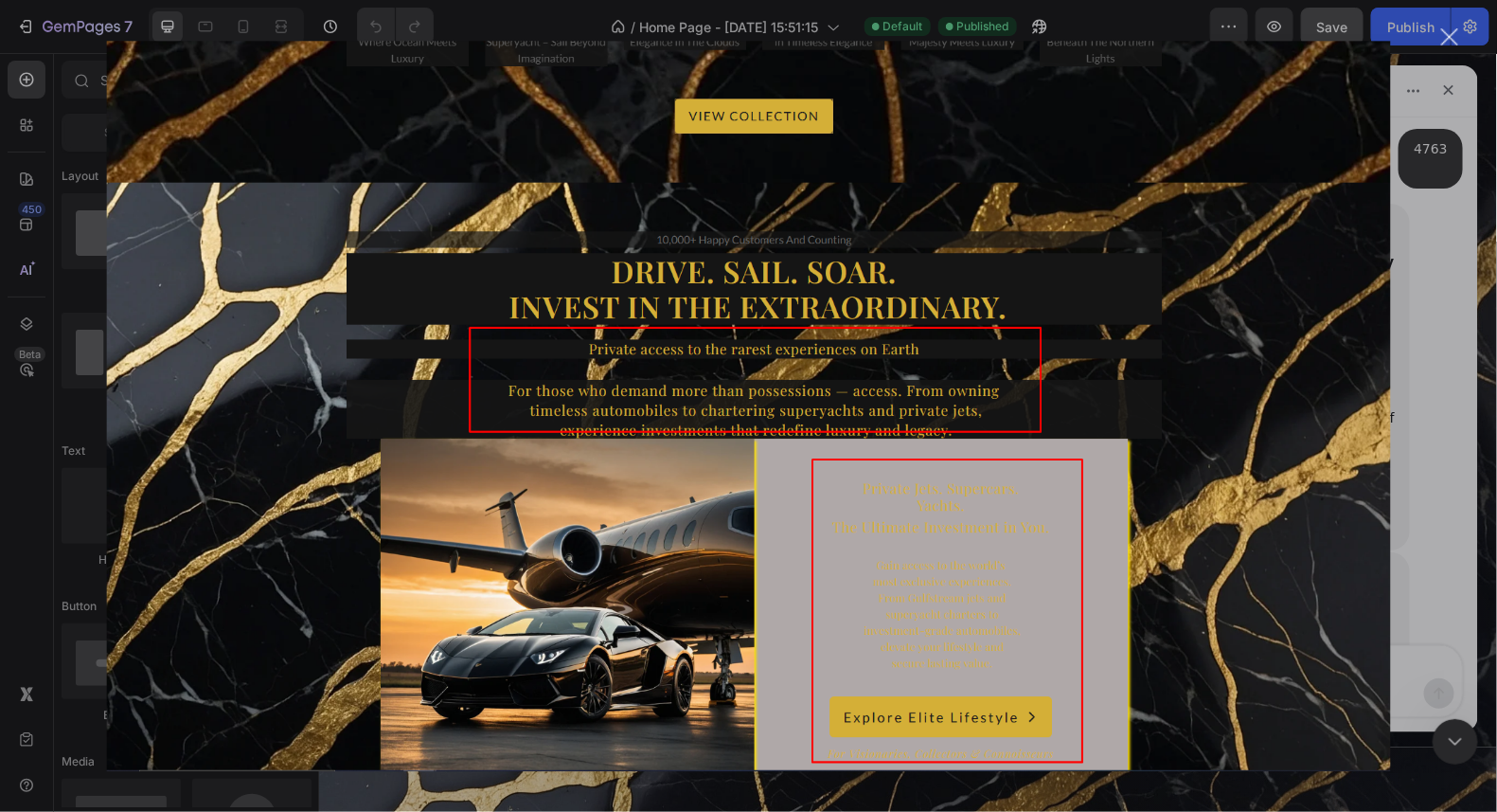
click at [1449, 29] on div "Close" at bounding box center [1450, 38] width 18 height 18
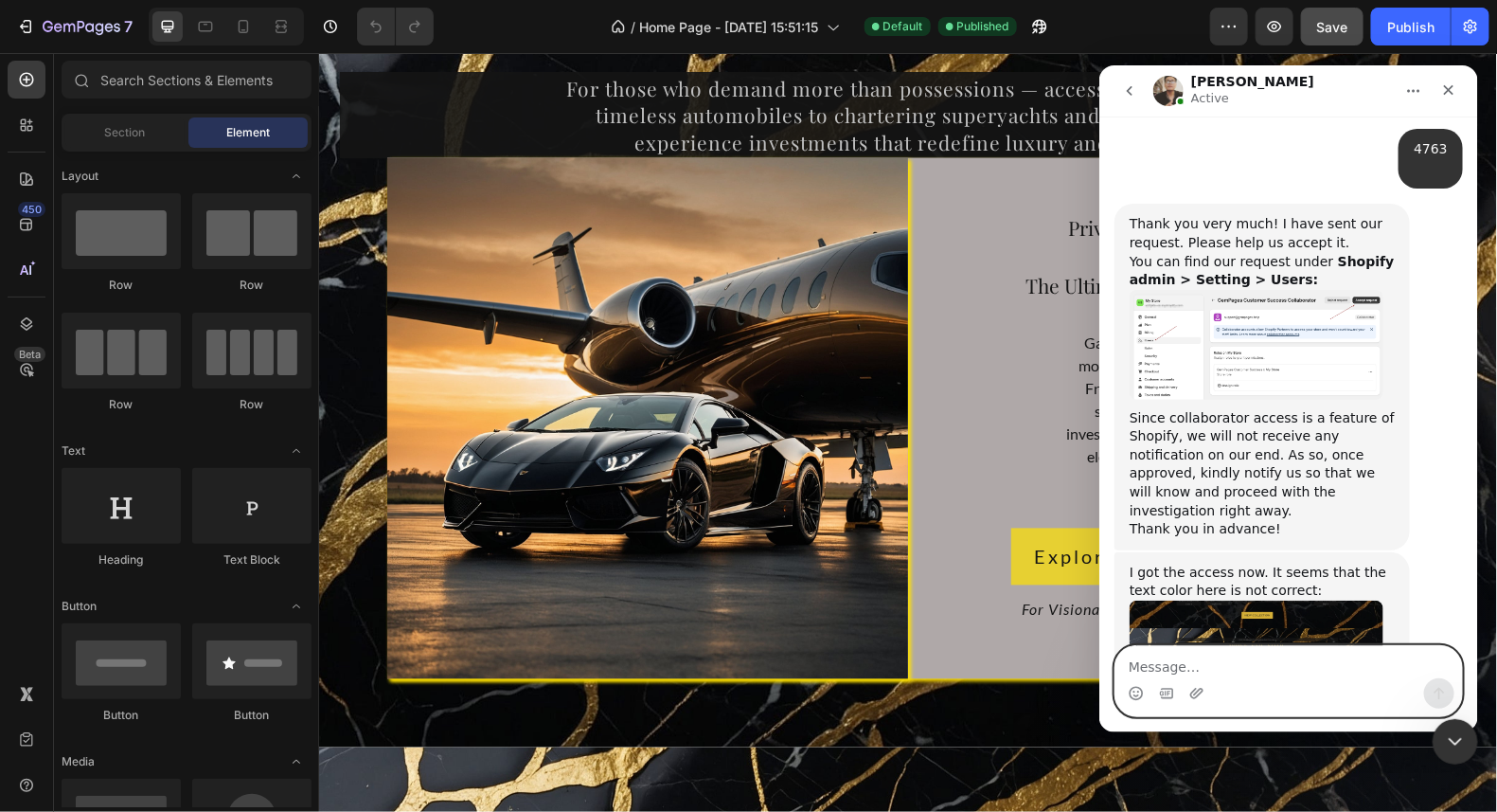
click at [1249, 673] on textarea "Message…" at bounding box center [1288, 660] width 346 height 32
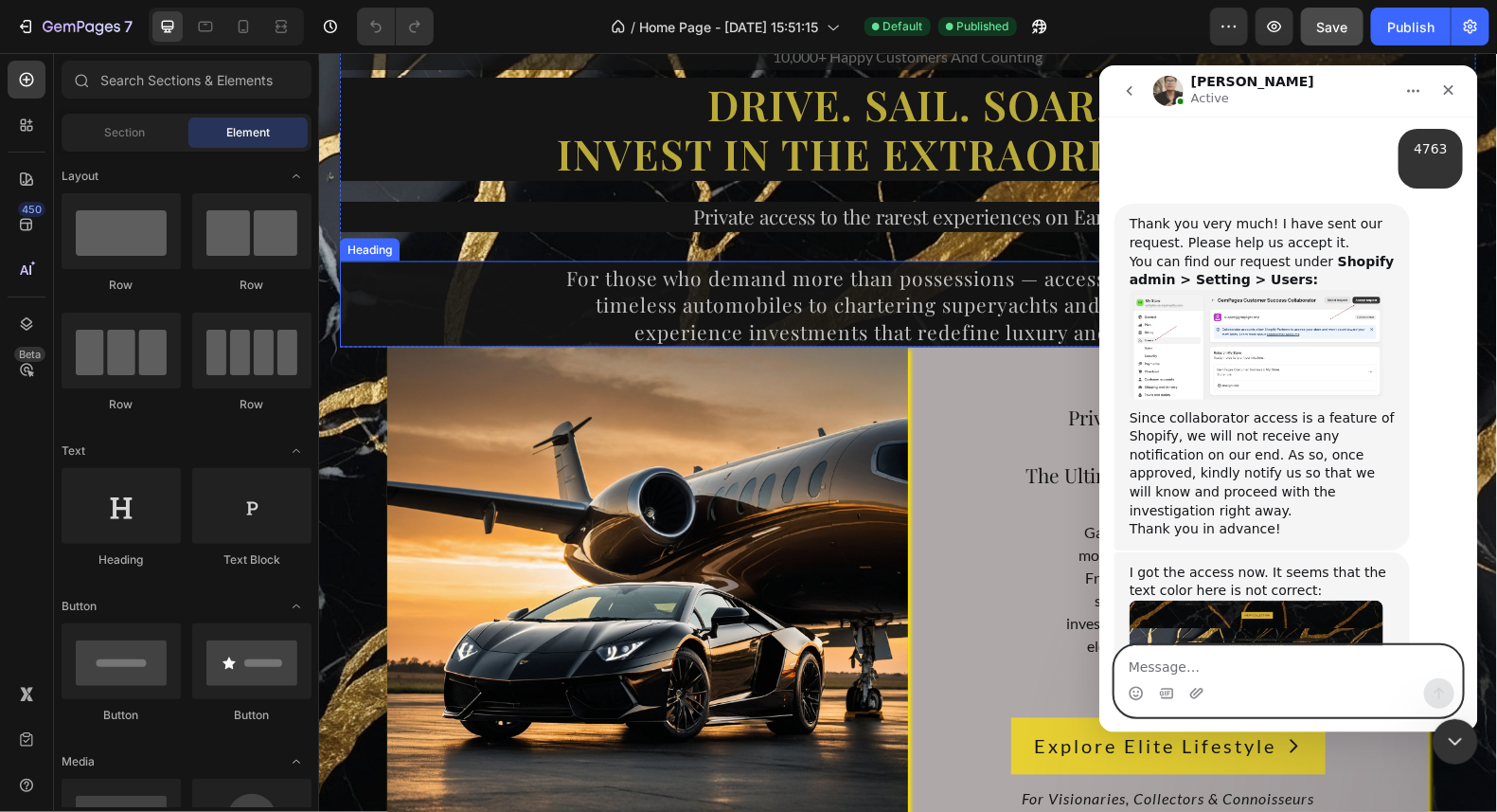
scroll to position [13746, 0]
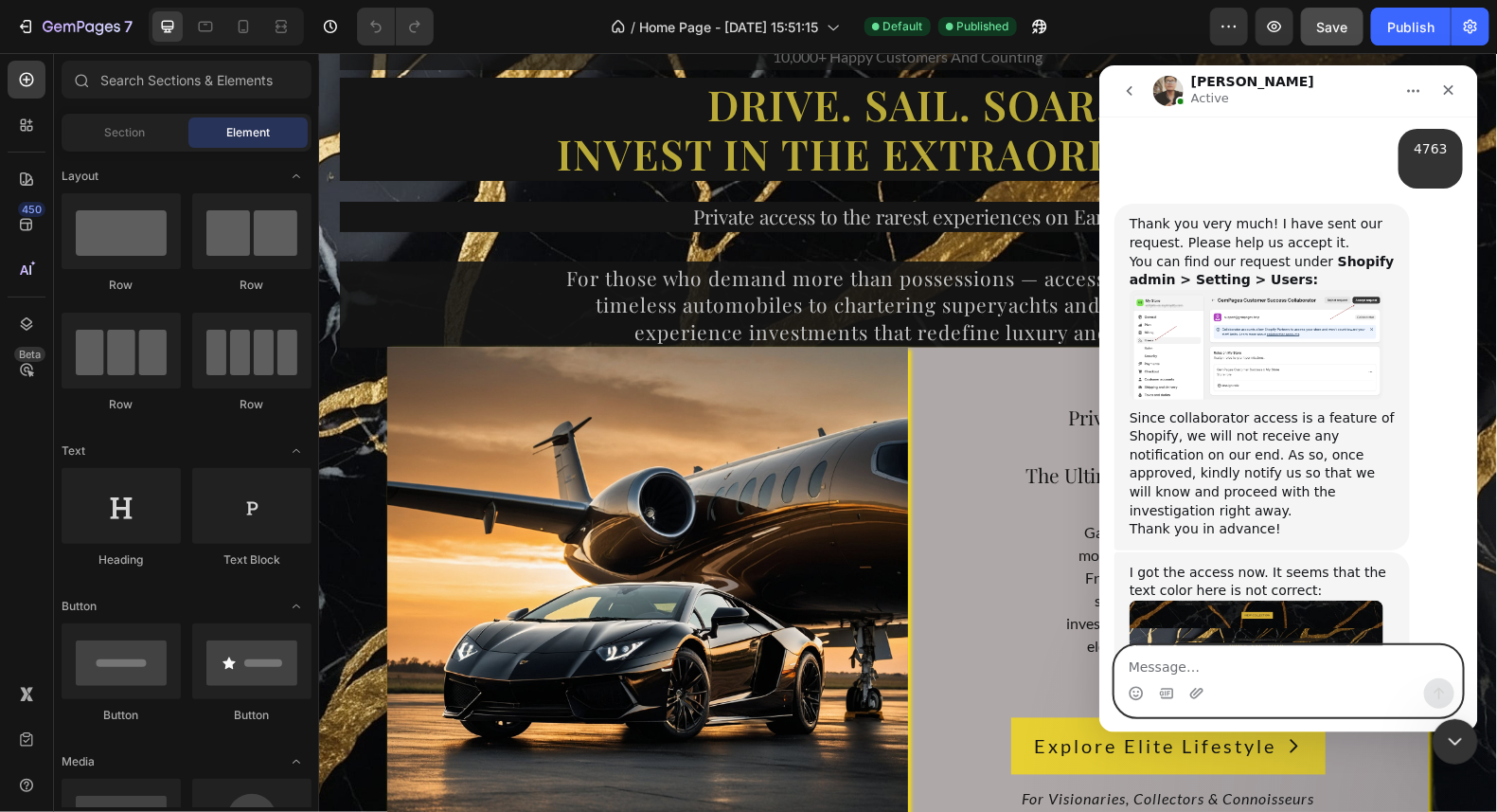
click at [1257, 669] on textarea "Message…" at bounding box center [1288, 660] width 346 height 32
type textarea "C"
click at [1276, 599] on img "Ken says…" at bounding box center [1256, 672] width 254 height 144
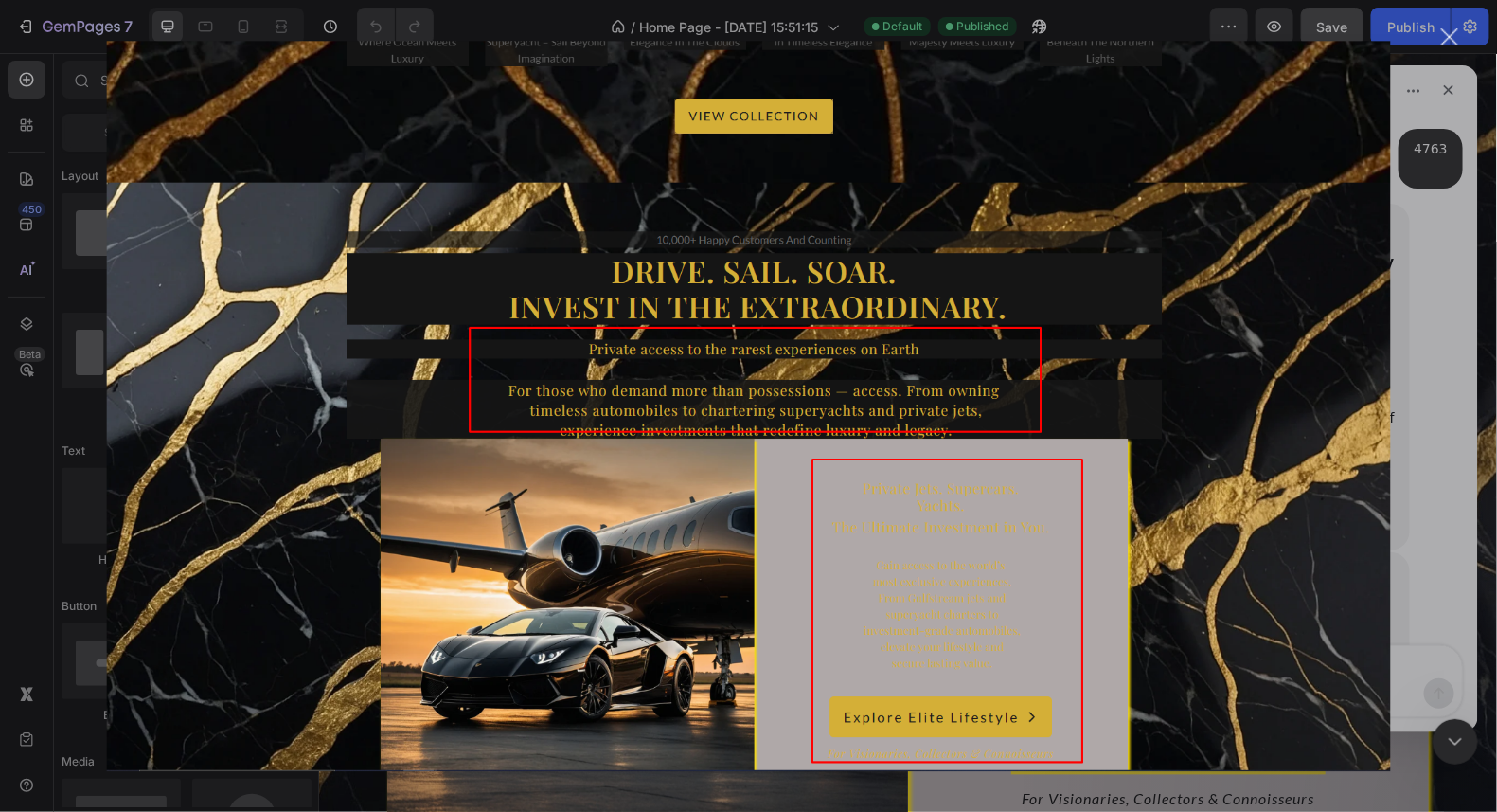
click at [1450, 38] on div "Close" at bounding box center [1450, 38] width 18 height 18
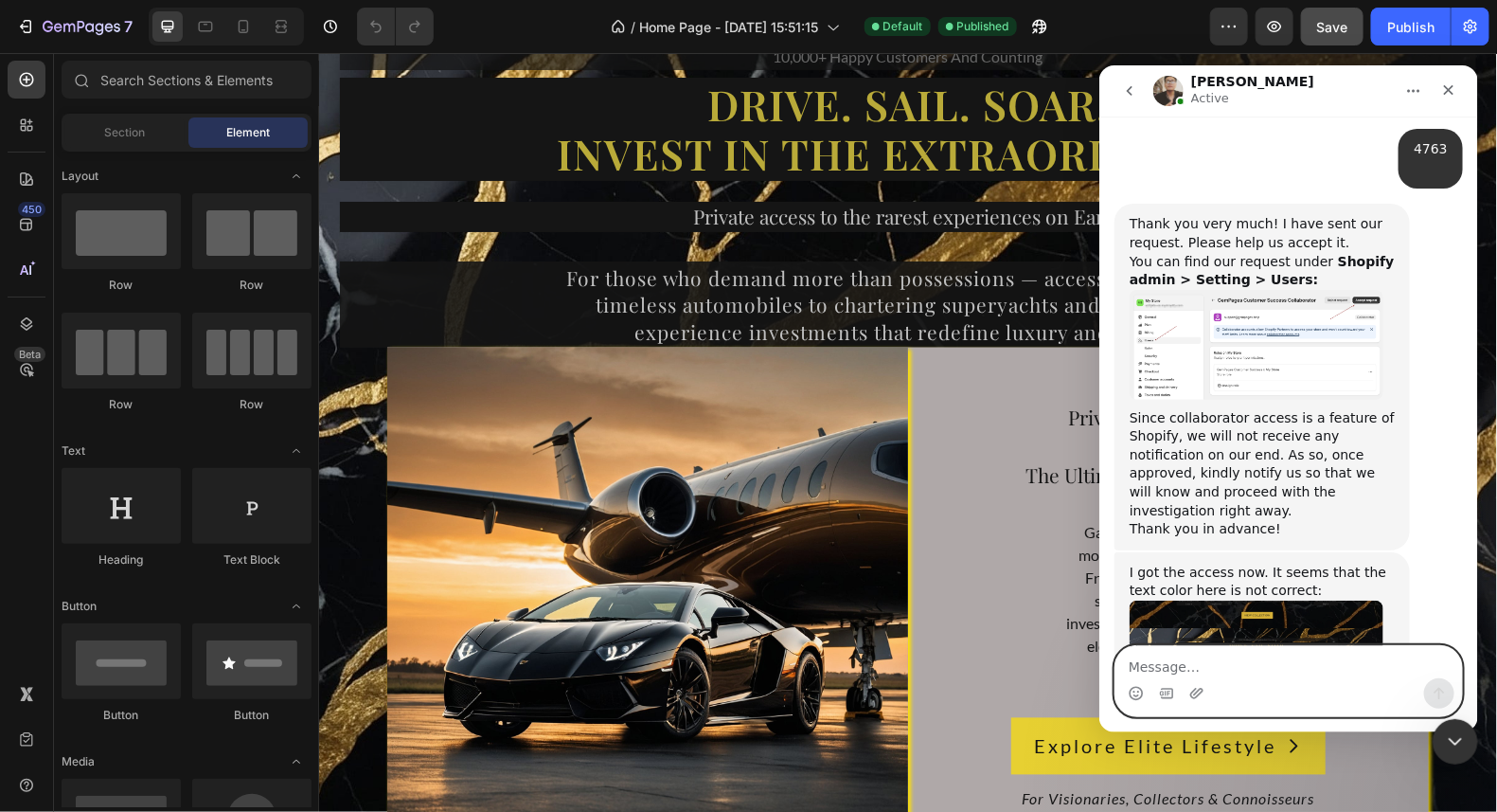
click at [1219, 669] on textarea "Message…" at bounding box center [1288, 660] width 346 height 32
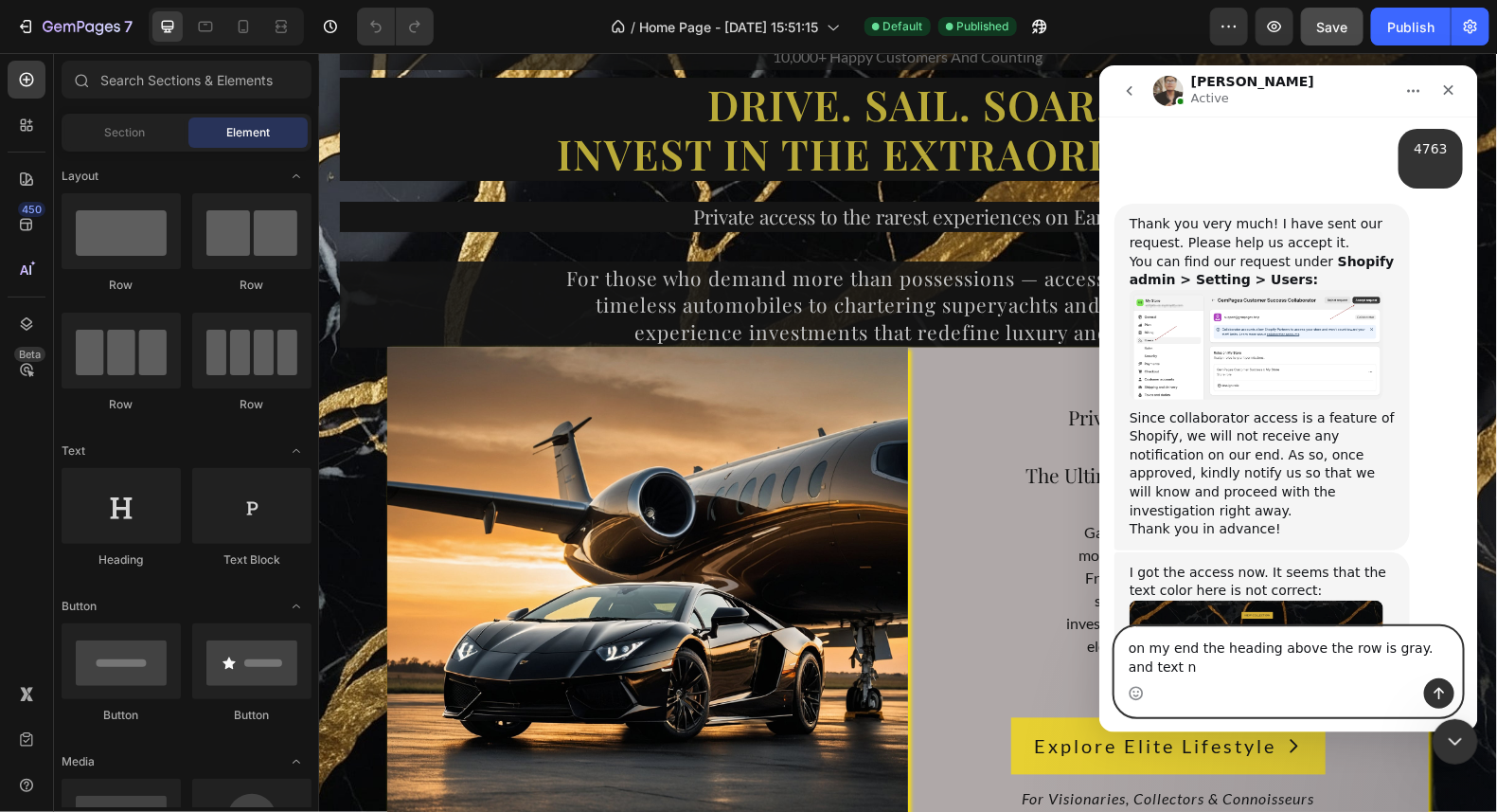
scroll to position [1266, 0]
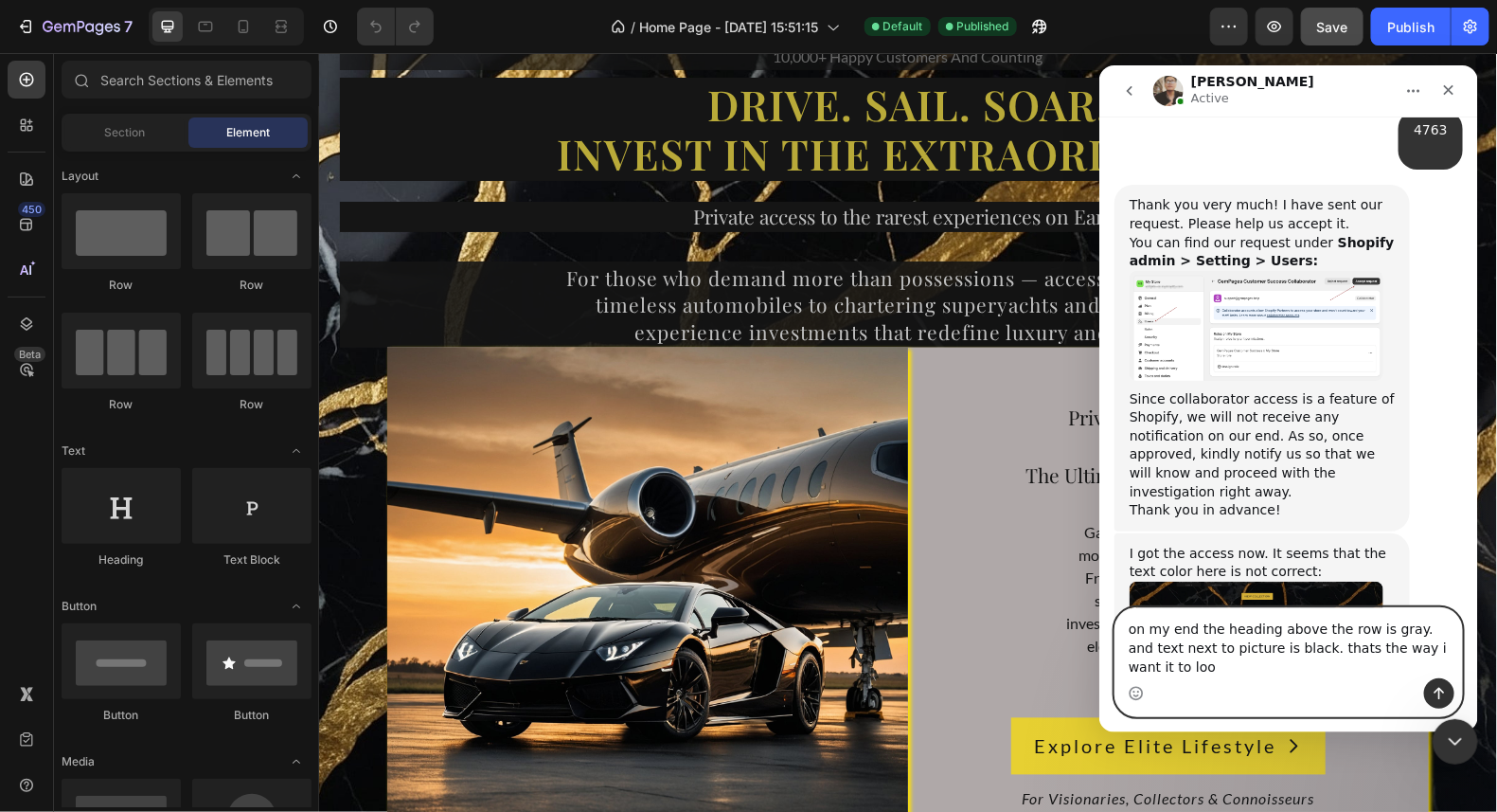
type textarea "on my end the heading above the row is gray. and text next to picture is black.…"
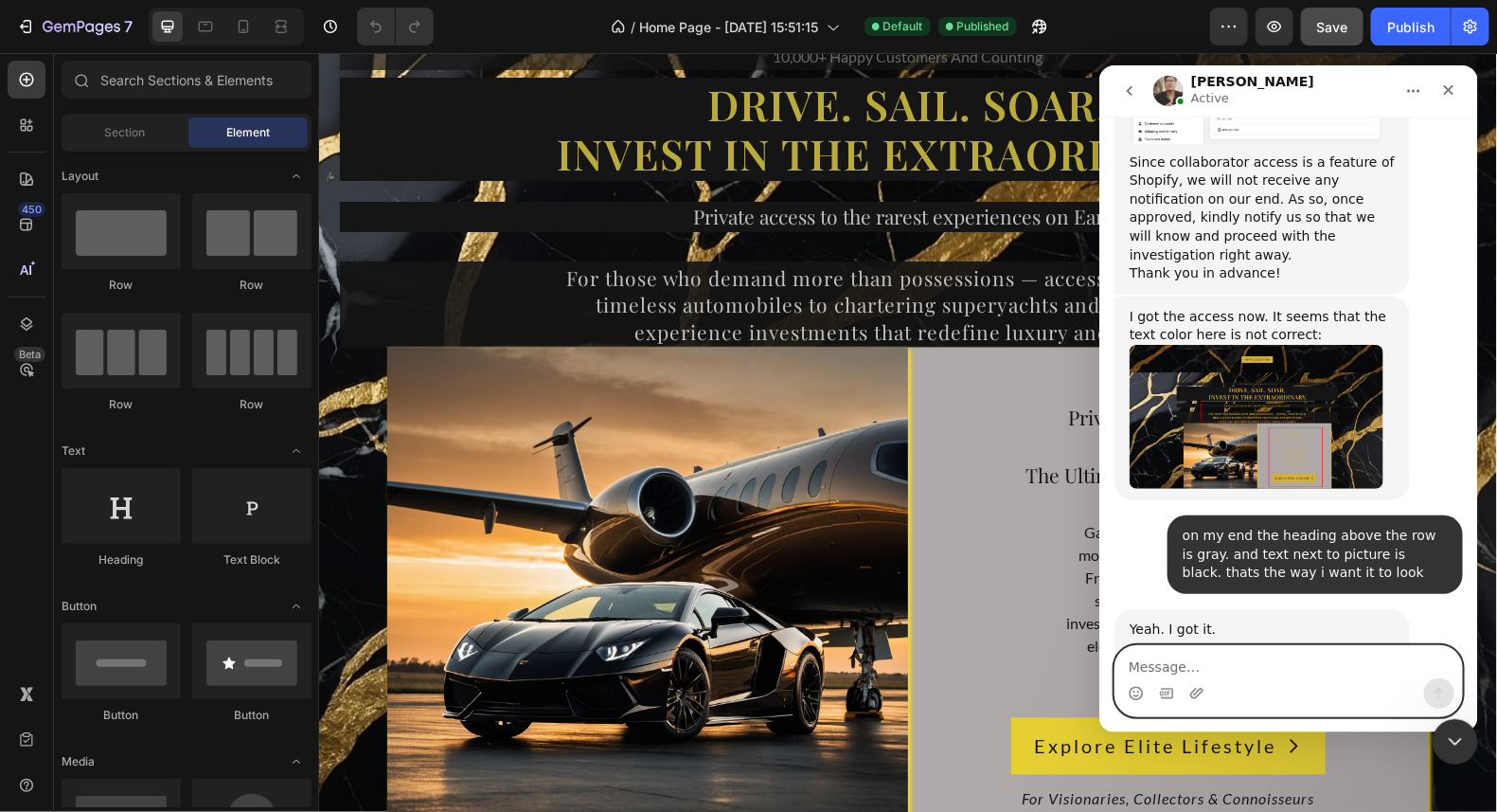
scroll to position [1547, 0]
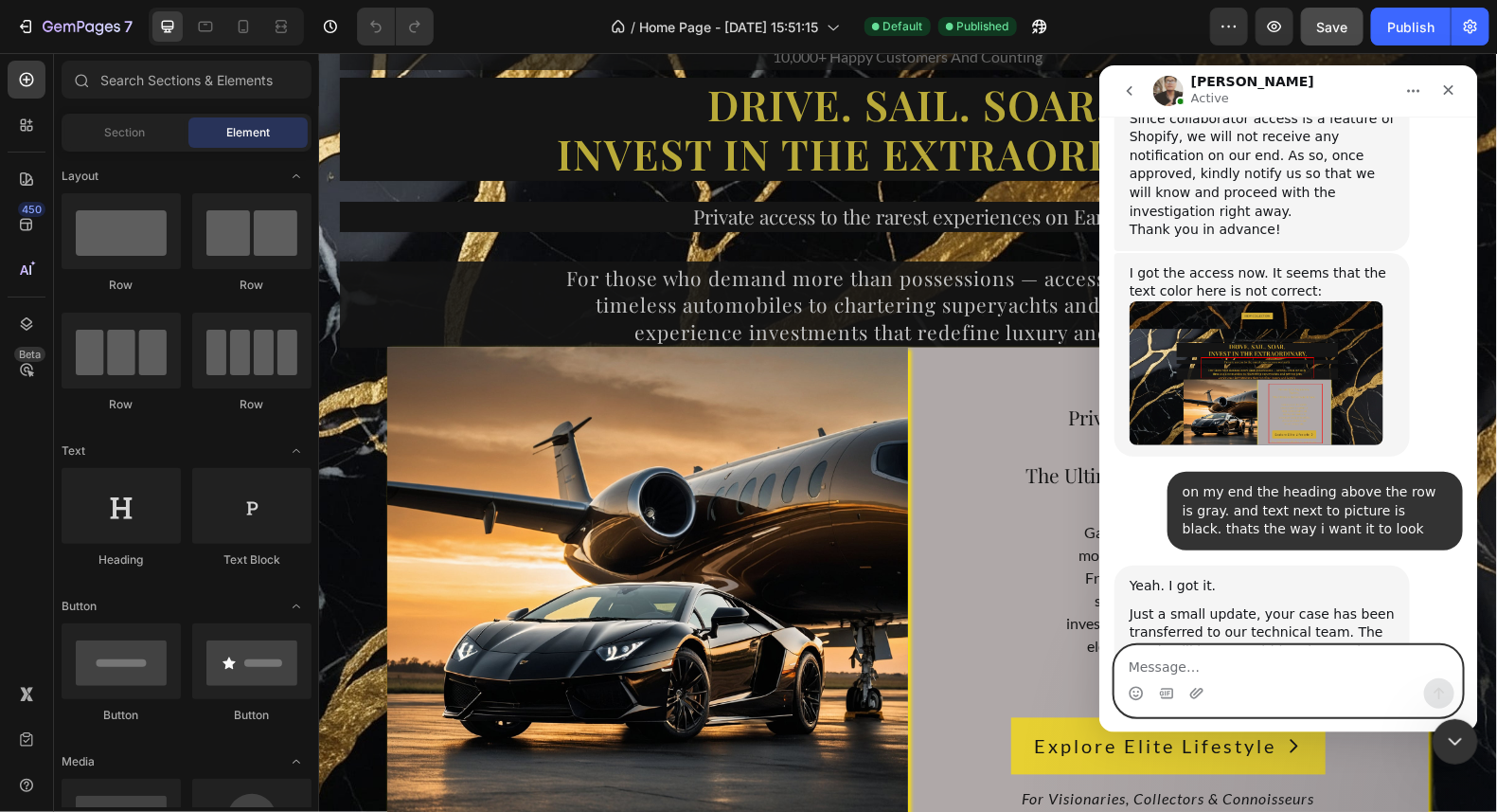
click at [1276, 661] on textarea "Message…" at bounding box center [1288, 660] width 346 height 32
type textarea "is it code related"
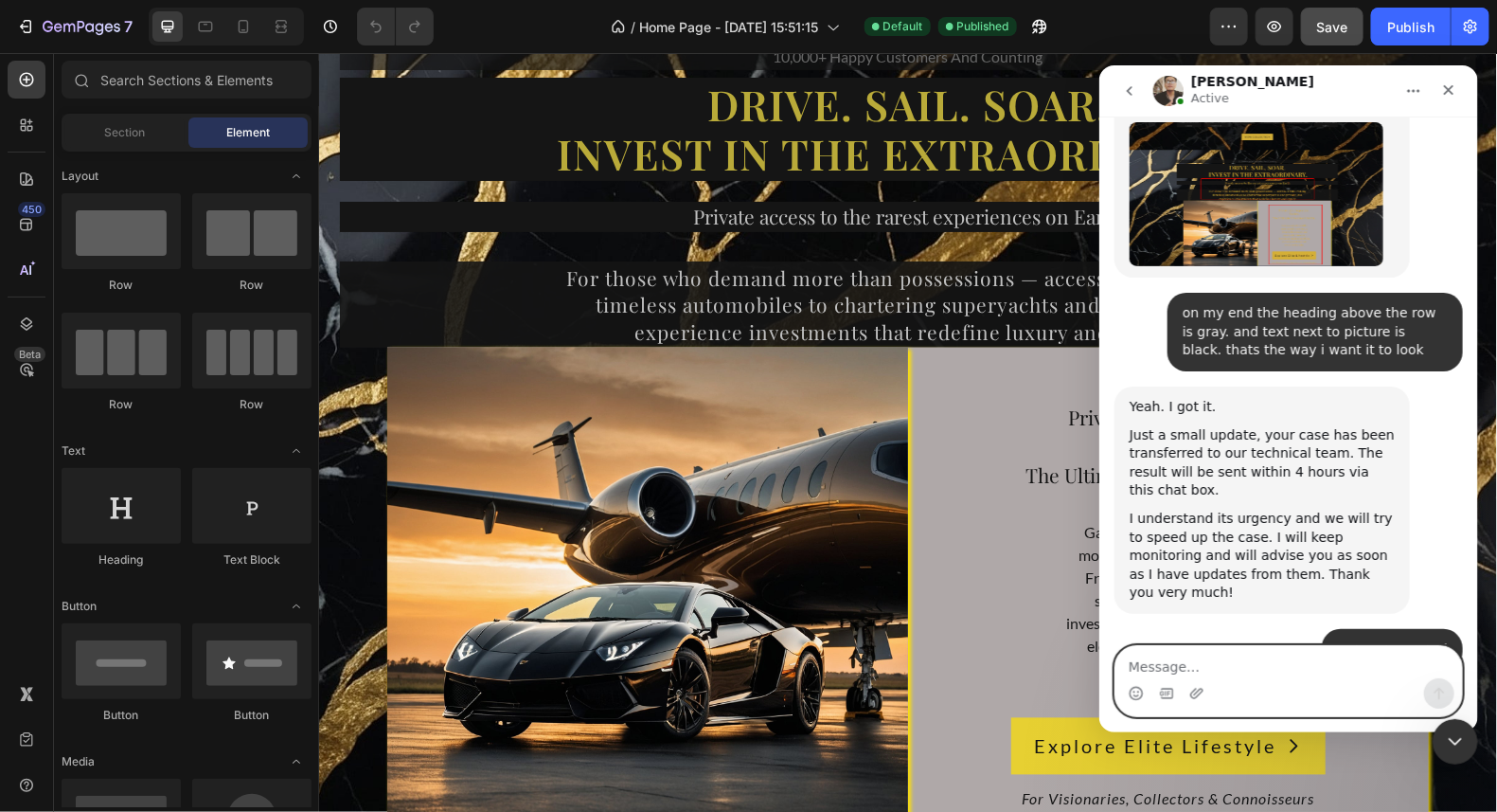
scroll to position [1721, 0]
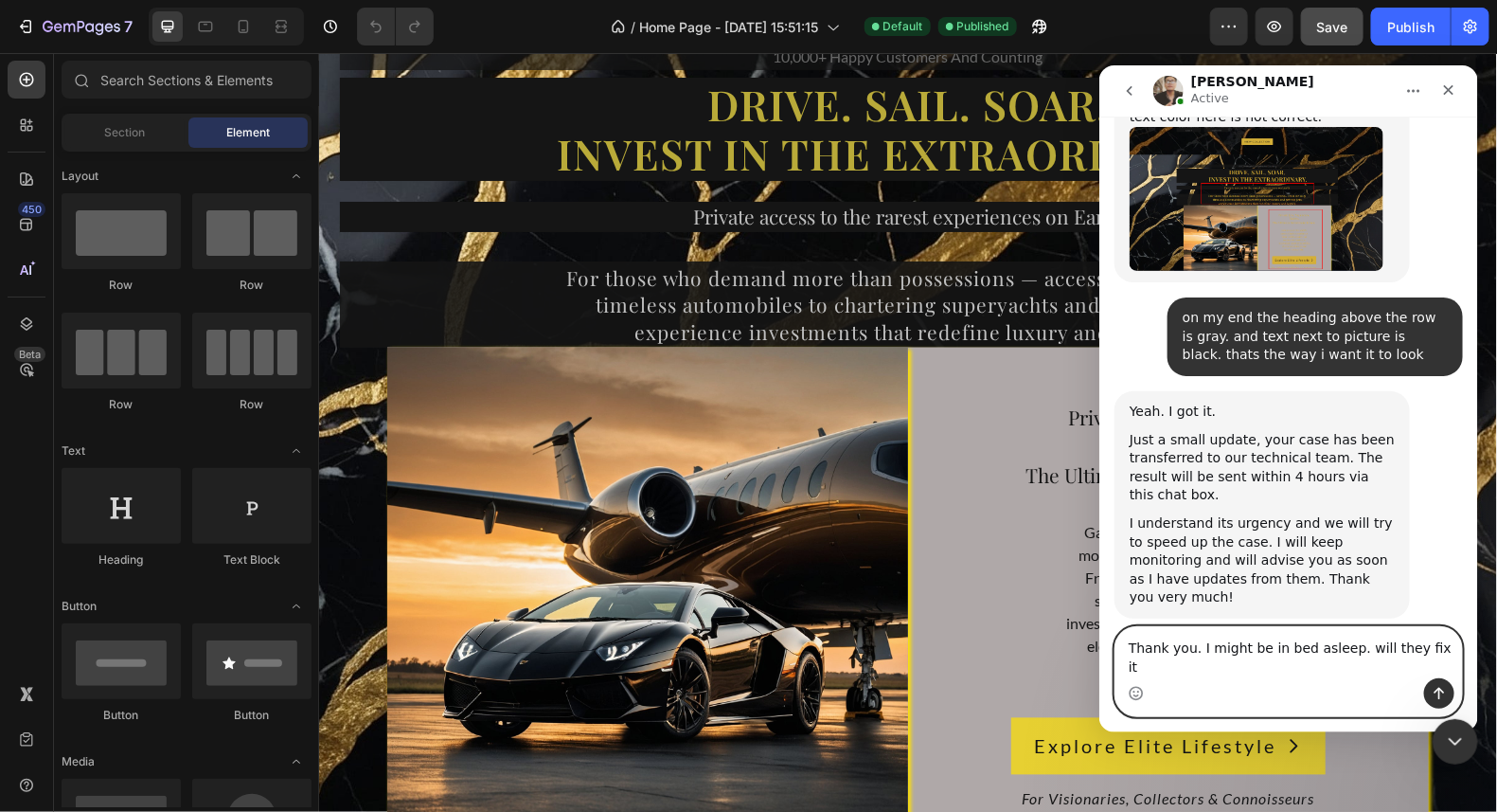
type textarea "Thank you. I might be in bed asleep. will they fix it?"
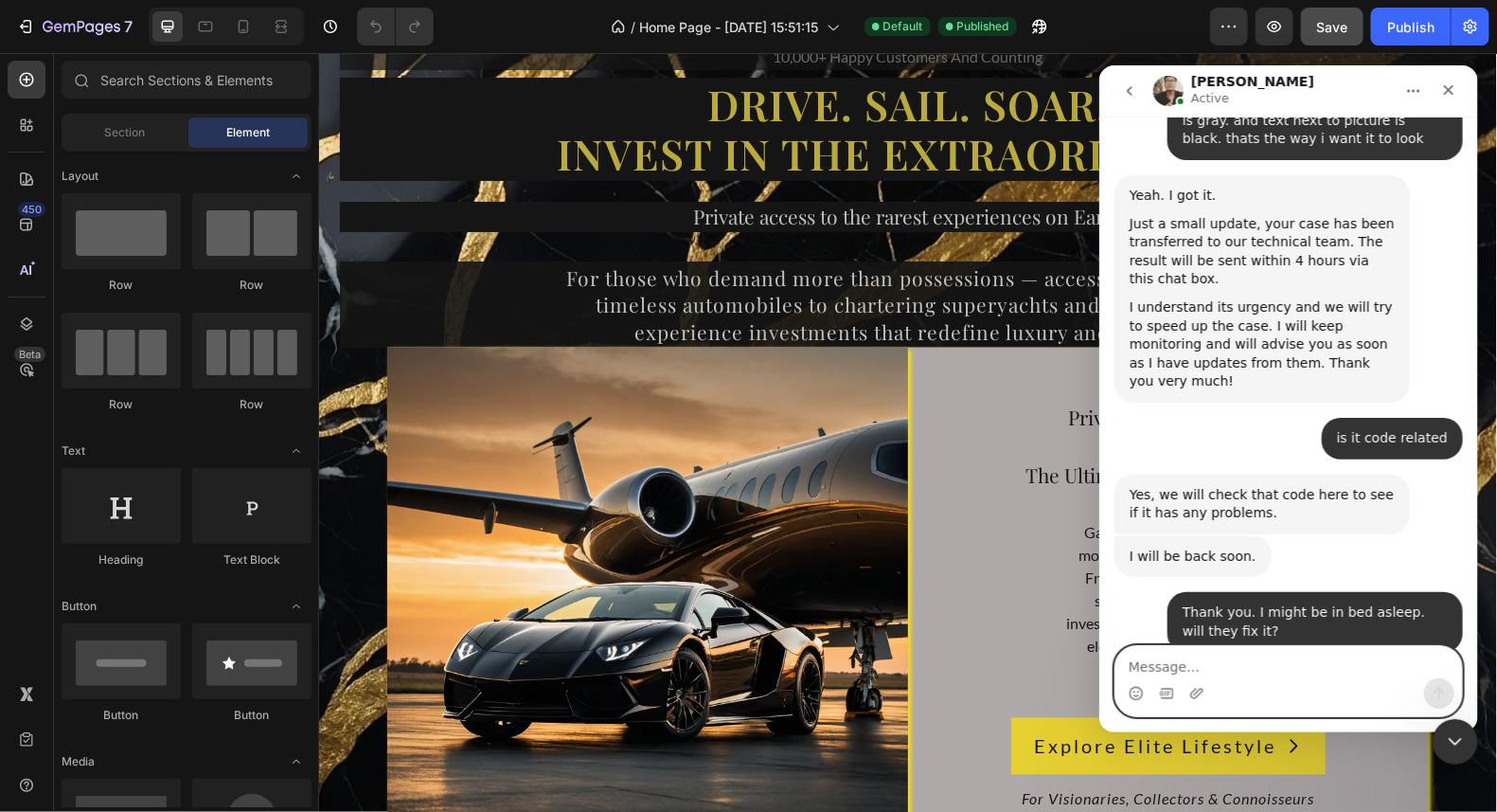
scroll to position [1933, 0]
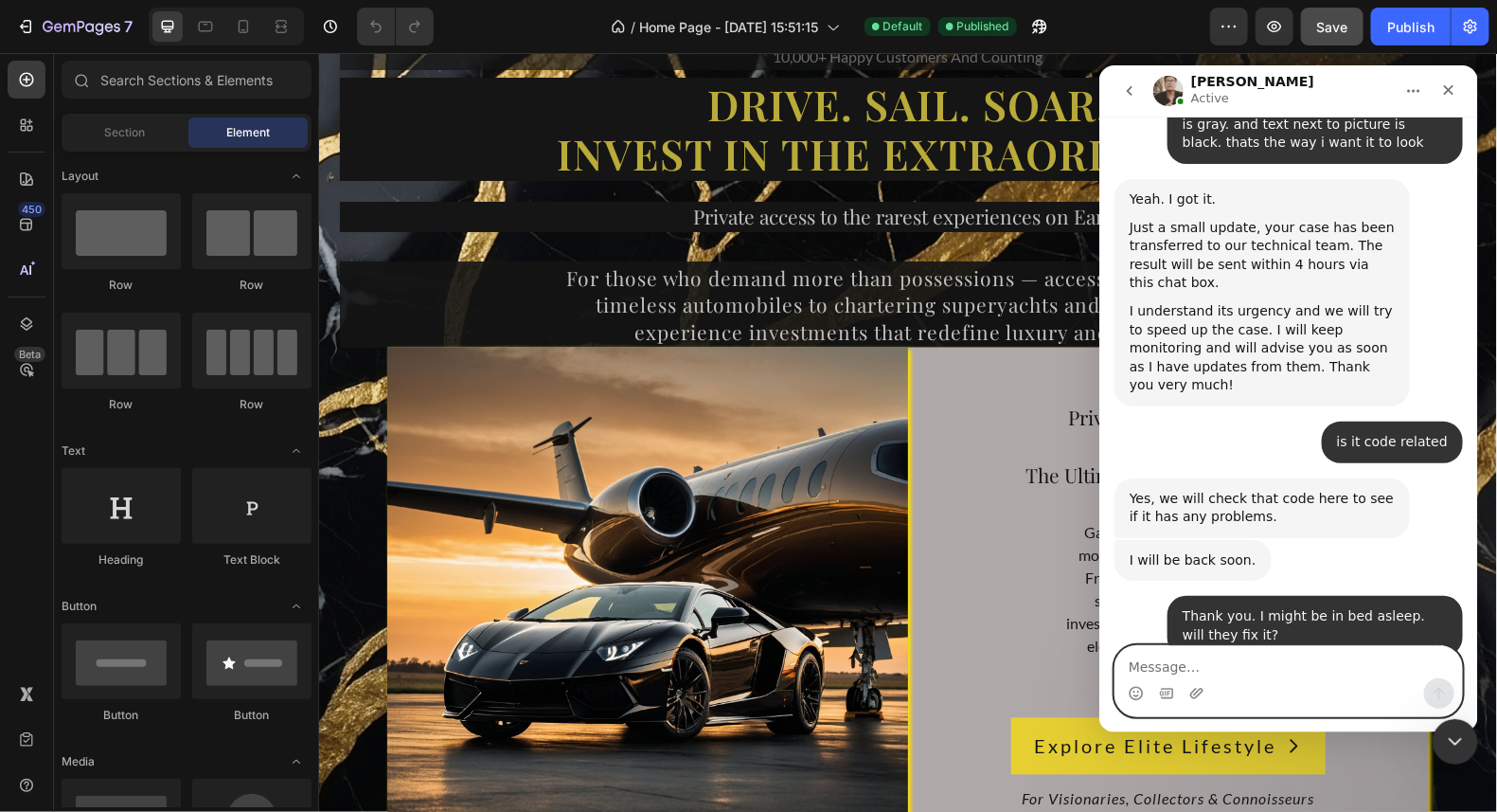
click at [1174, 666] on textarea "Message…" at bounding box center [1288, 660] width 346 height 32
type textarea "I dont care what way you do it."
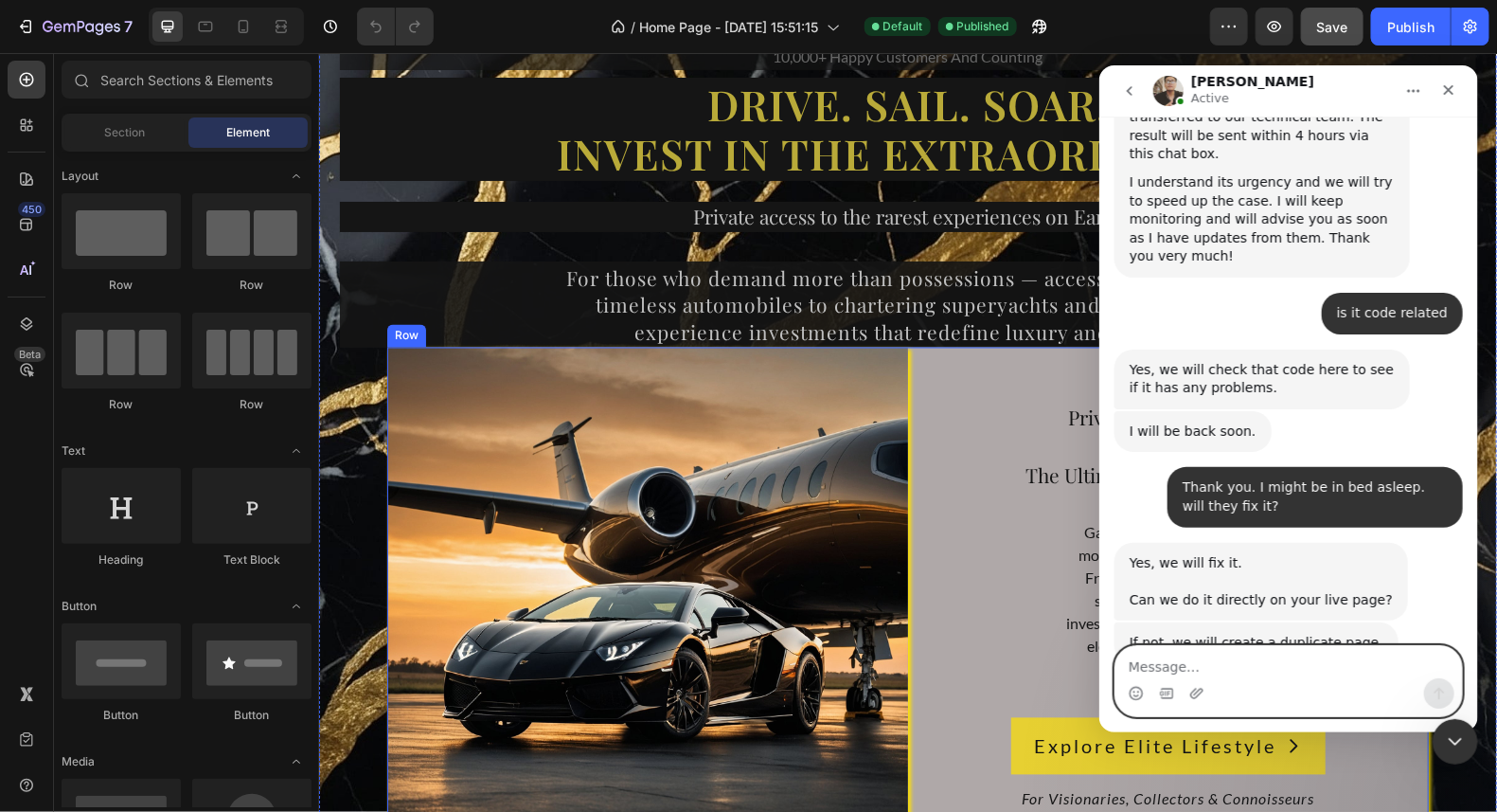
scroll to position [2064, 0]
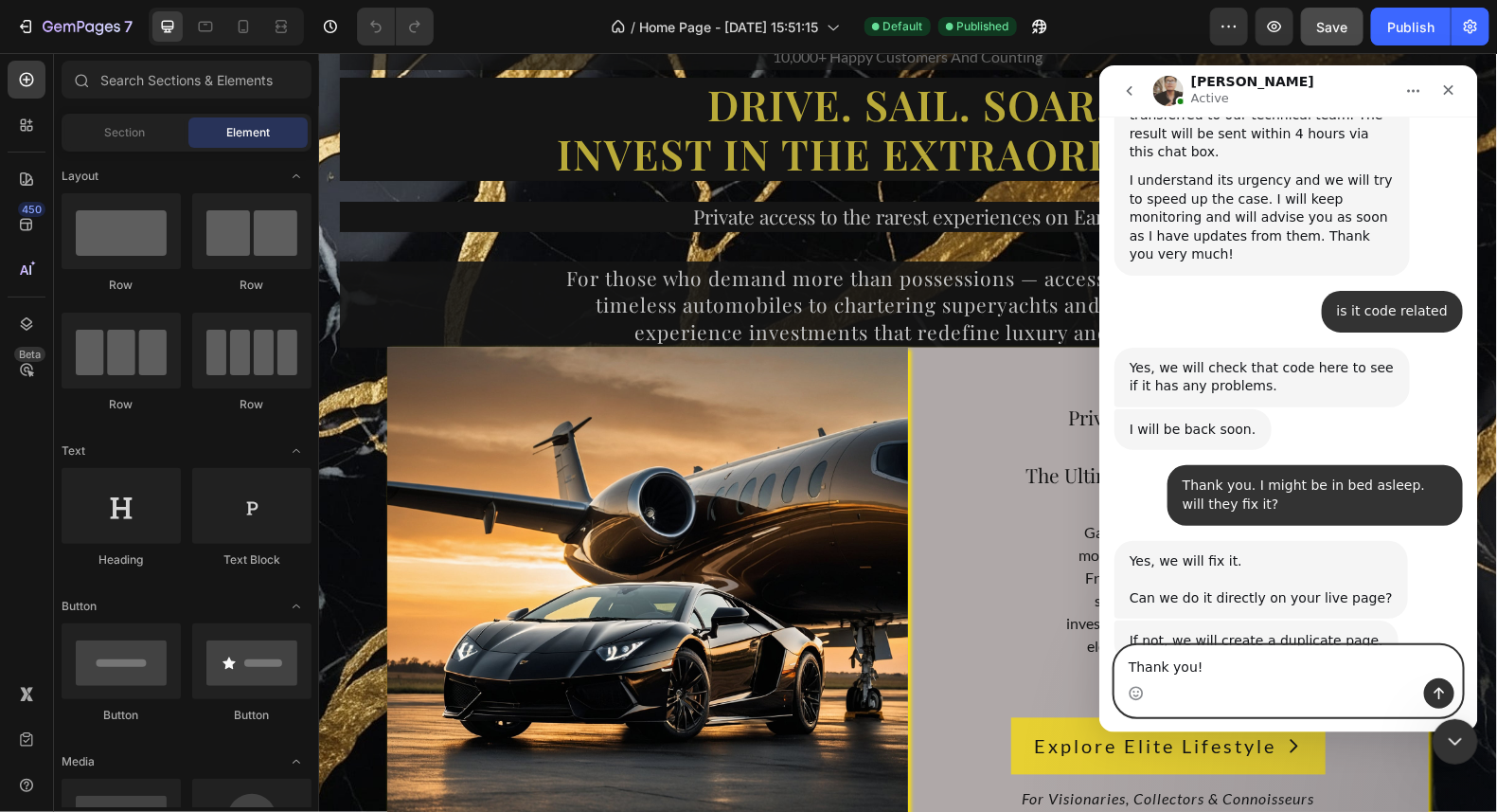
type textarea "Thank you!"
click at [1433, 694] on icon "Send a message…" at bounding box center [1438, 693] width 15 height 15
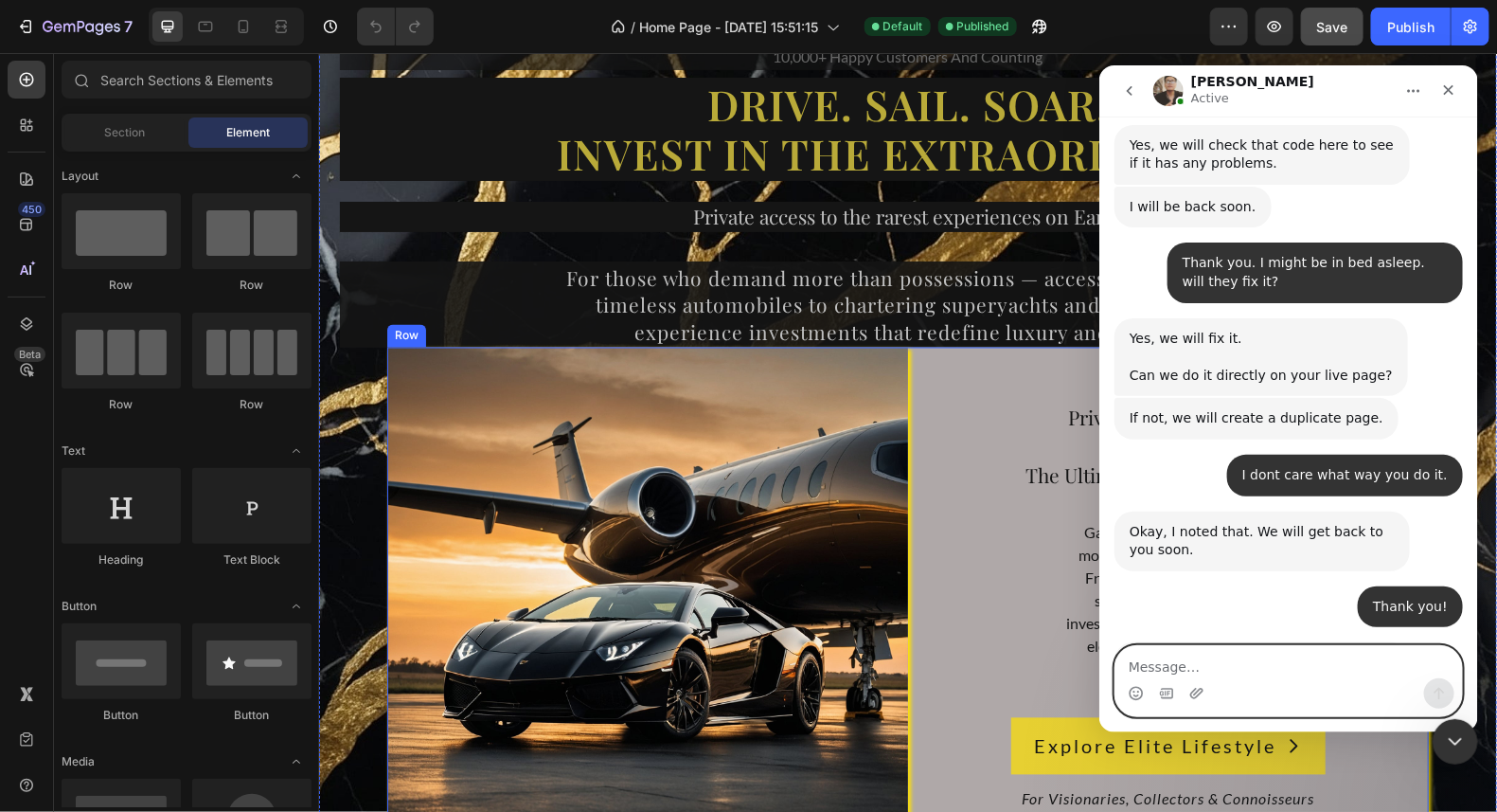
scroll to position [2320, 0]
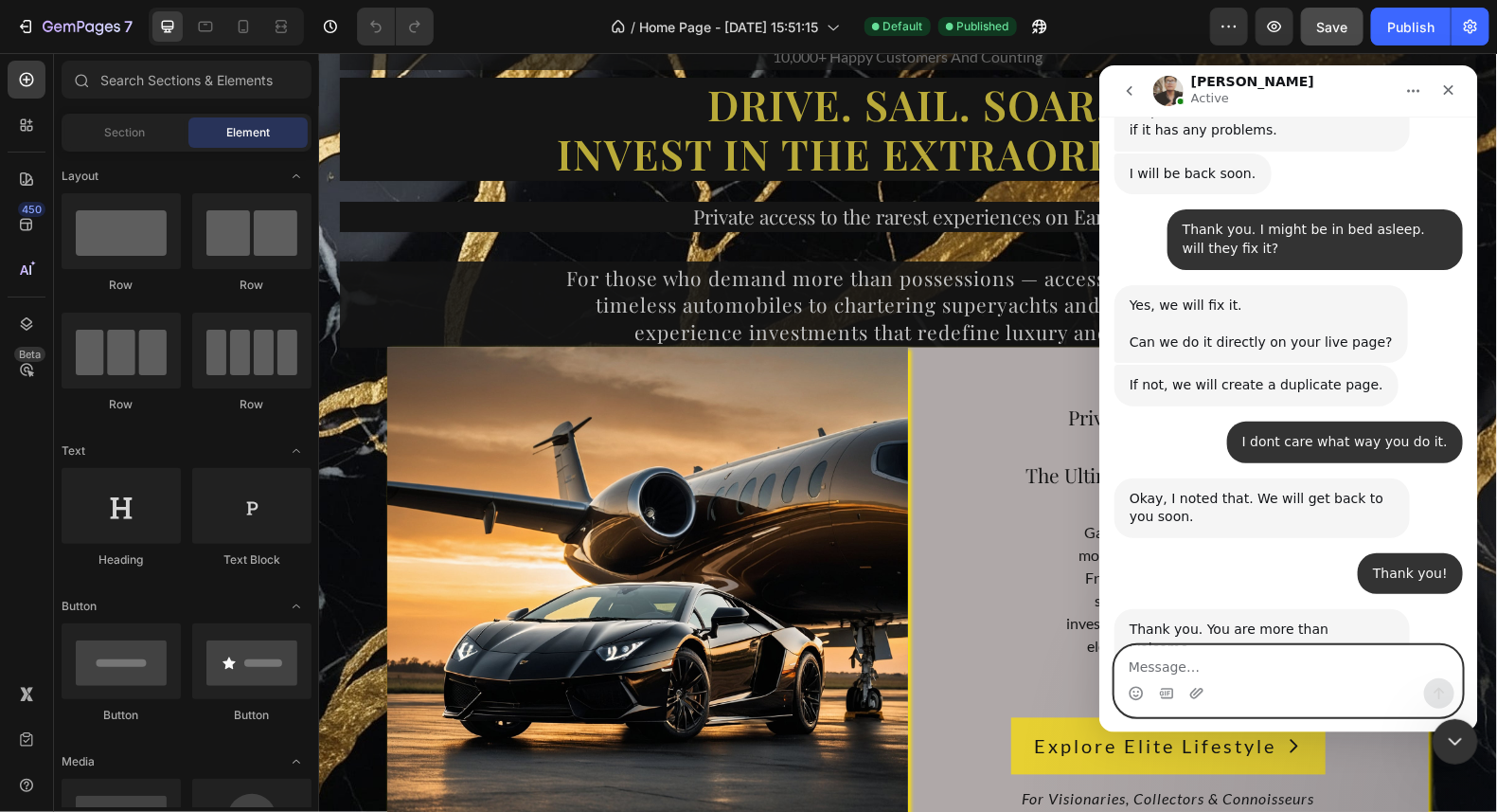
click at [1192, 660] on textarea "Message…" at bounding box center [1288, 660] width 346 height 32
type textarea "lol are you allowed to talk casual?"
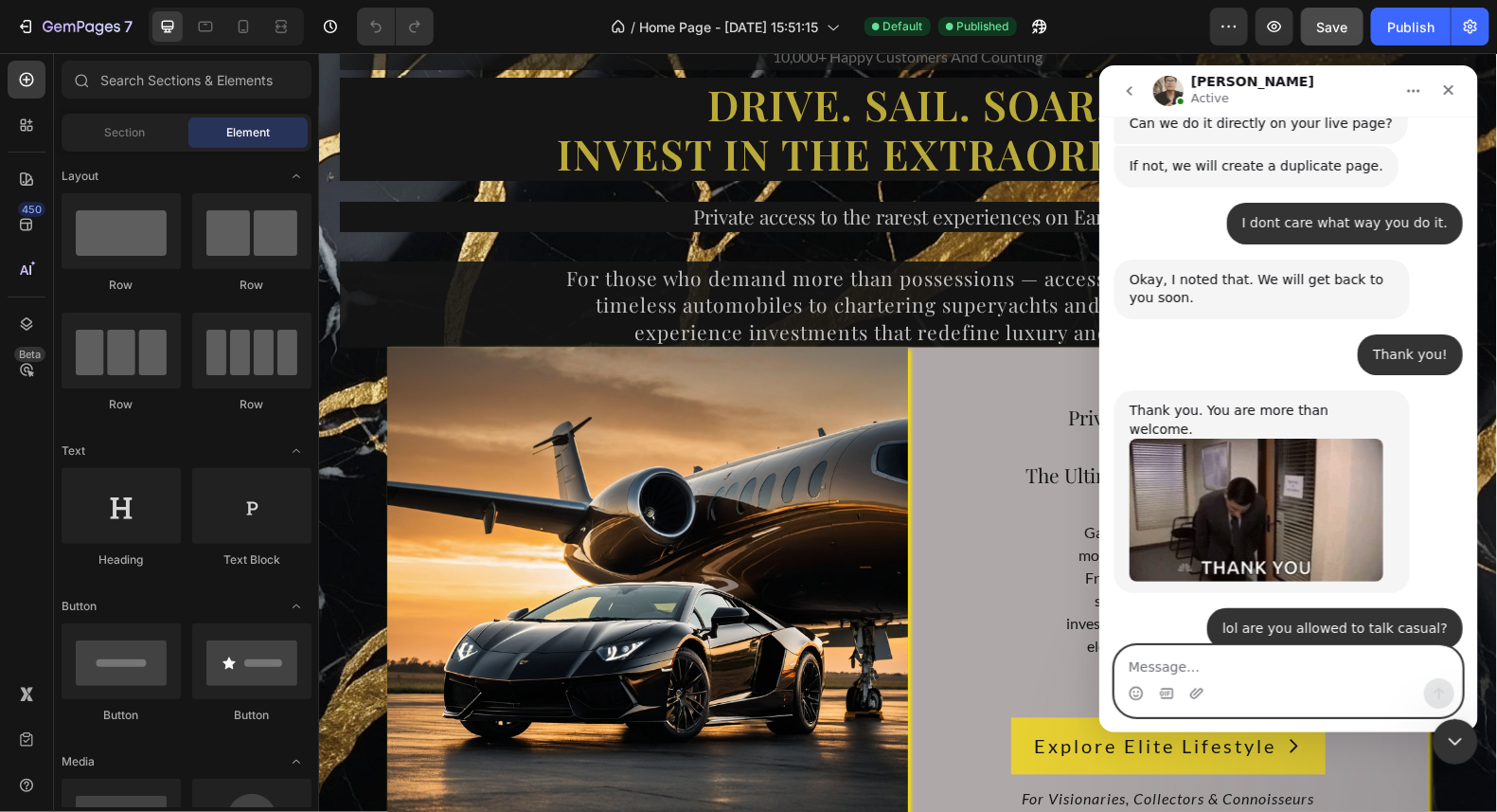
scroll to position [2537, 0]
type textarea "I wanted to ask a question"
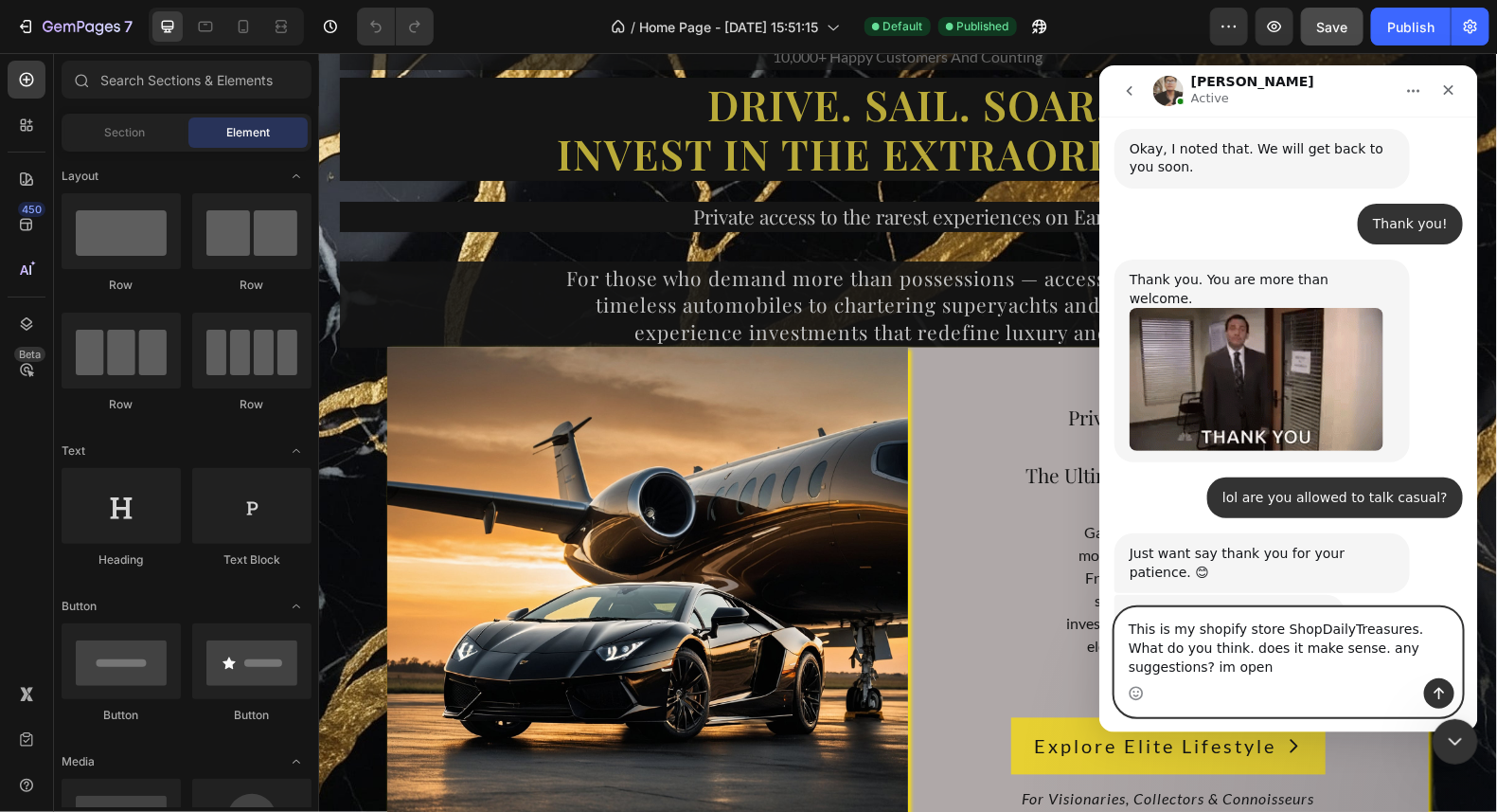
scroll to position [2688, 0]
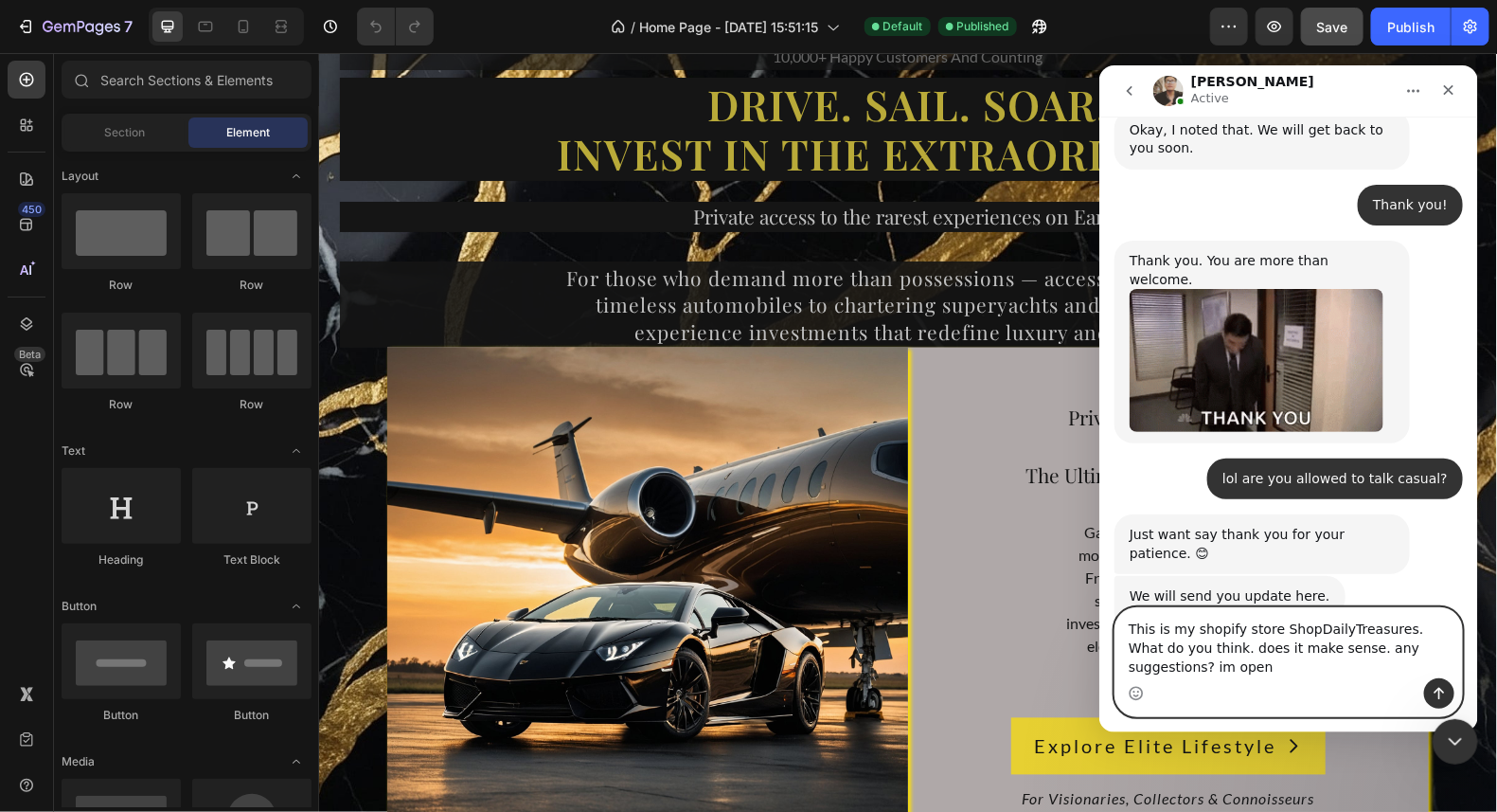
type textarea "This is my shopify store ShopDailyTreasures. What do you think. does it make se…"
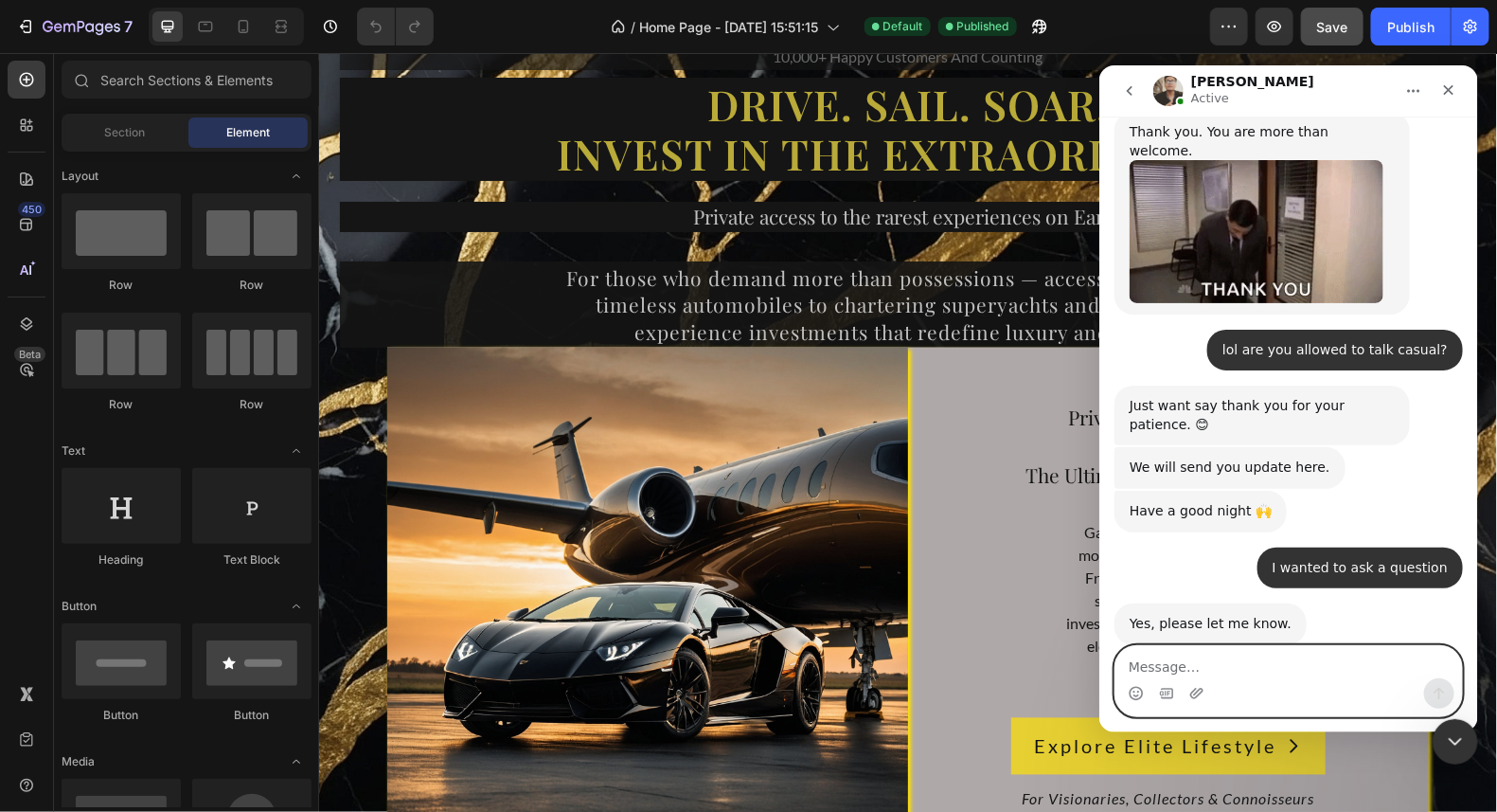
scroll to position [2819, 0]
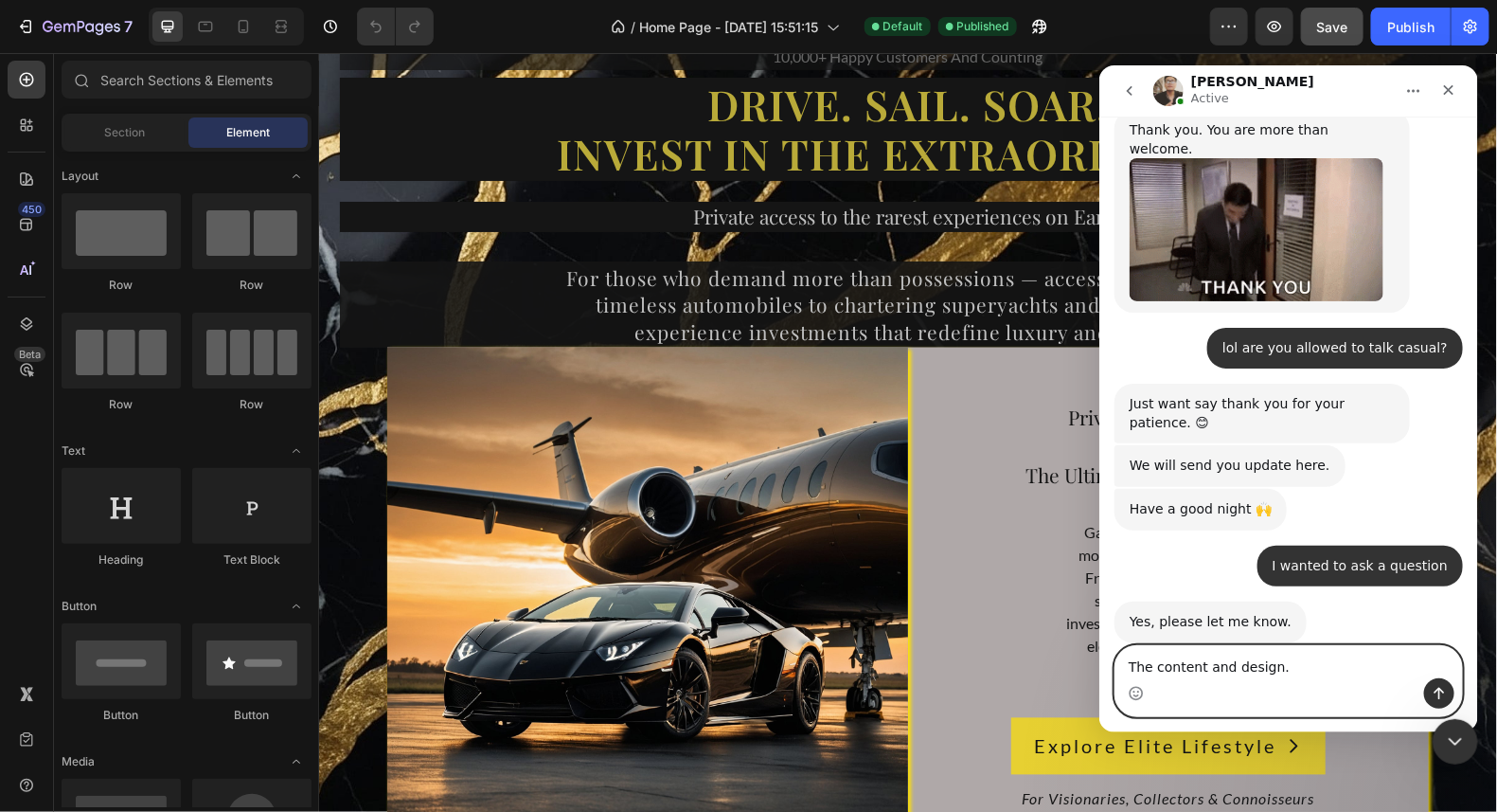
type textarea "The content and design."
click at [1442, 693] on icon "Send a message…" at bounding box center [1438, 693] width 15 height 15
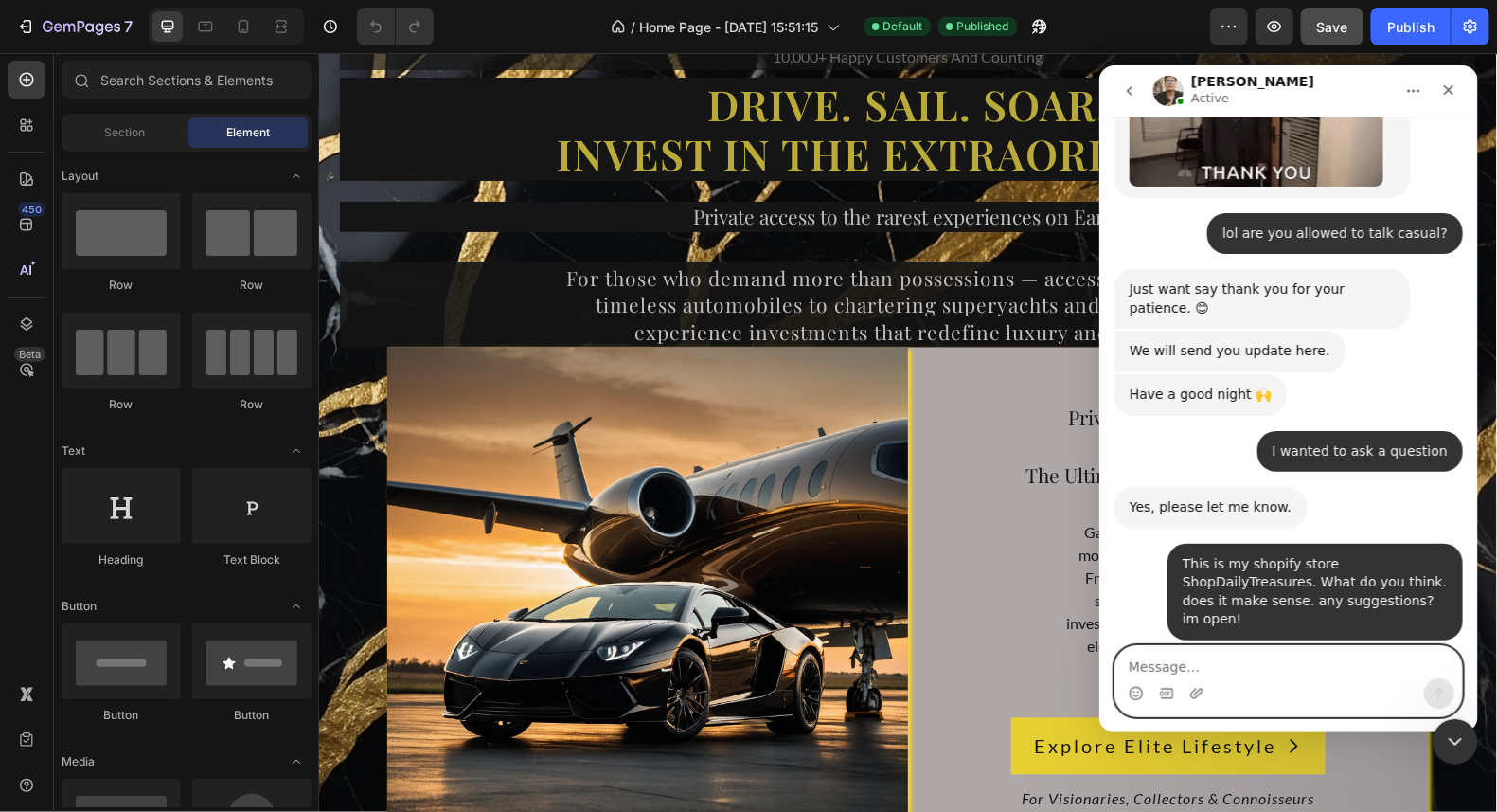
scroll to position [2931, 0]
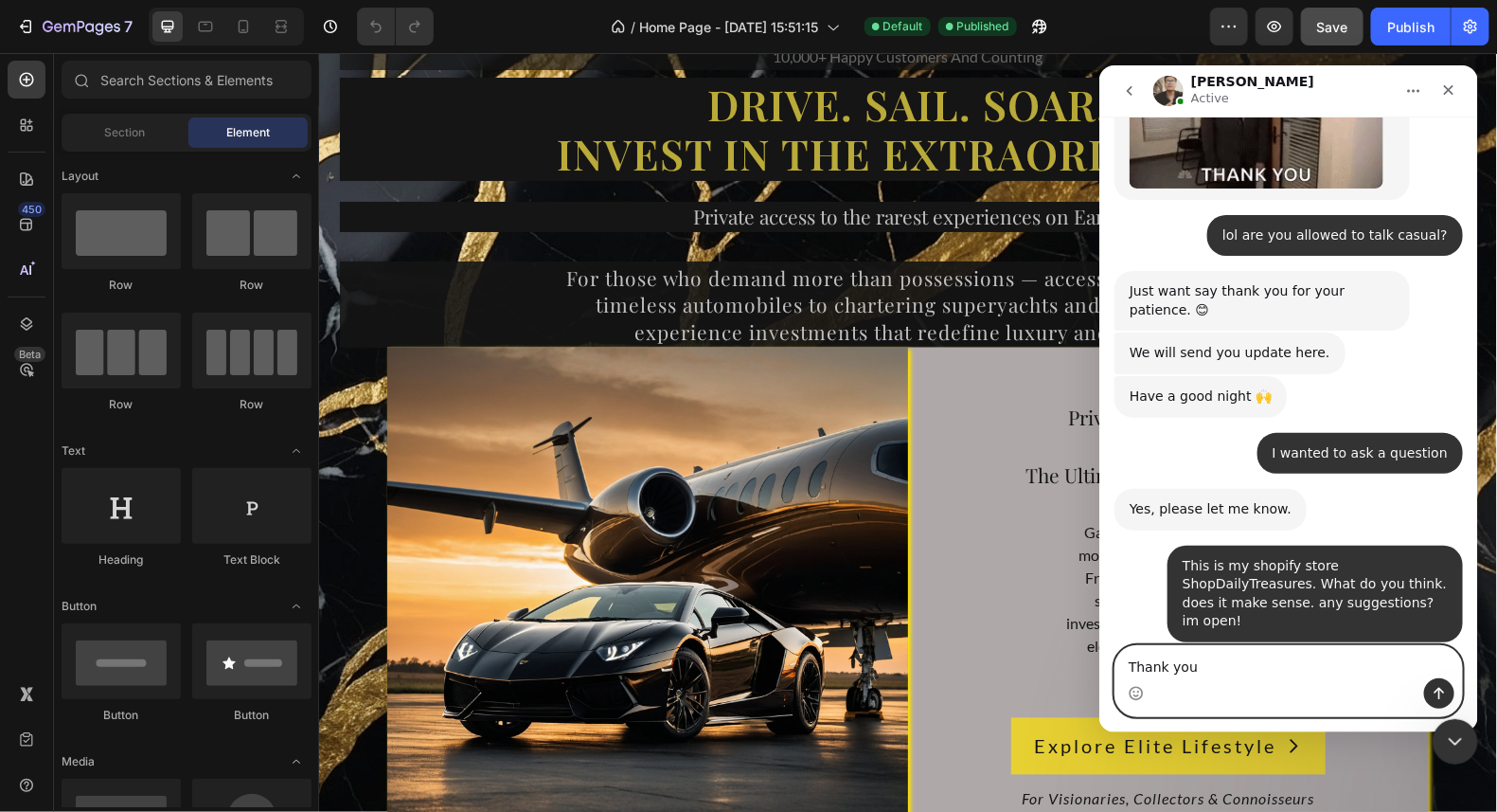
type textarea "Thank you"
click at [1439, 691] on icon "Send a message…" at bounding box center [1438, 693] width 15 height 15
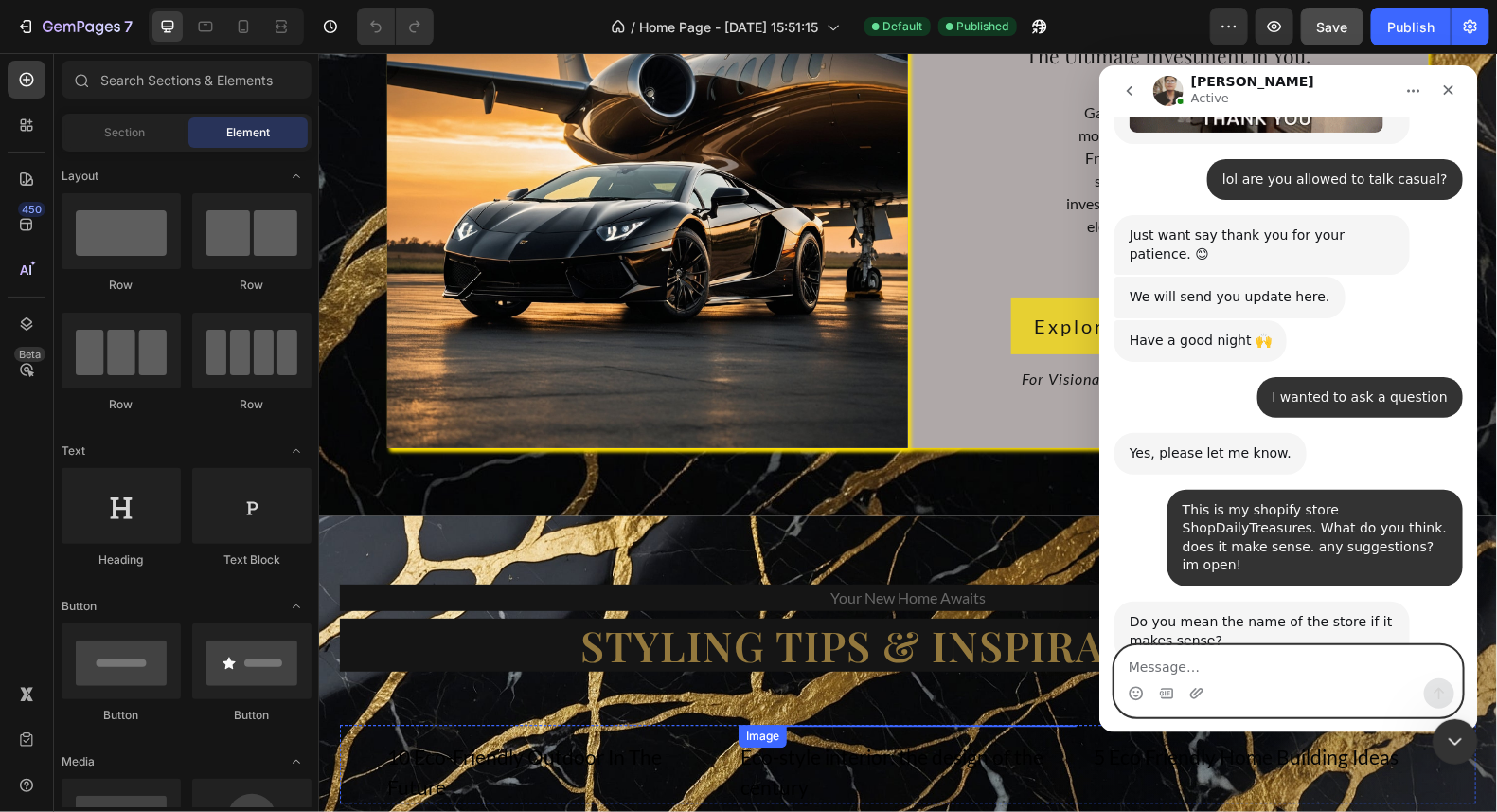
scroll to position [14125, 0]
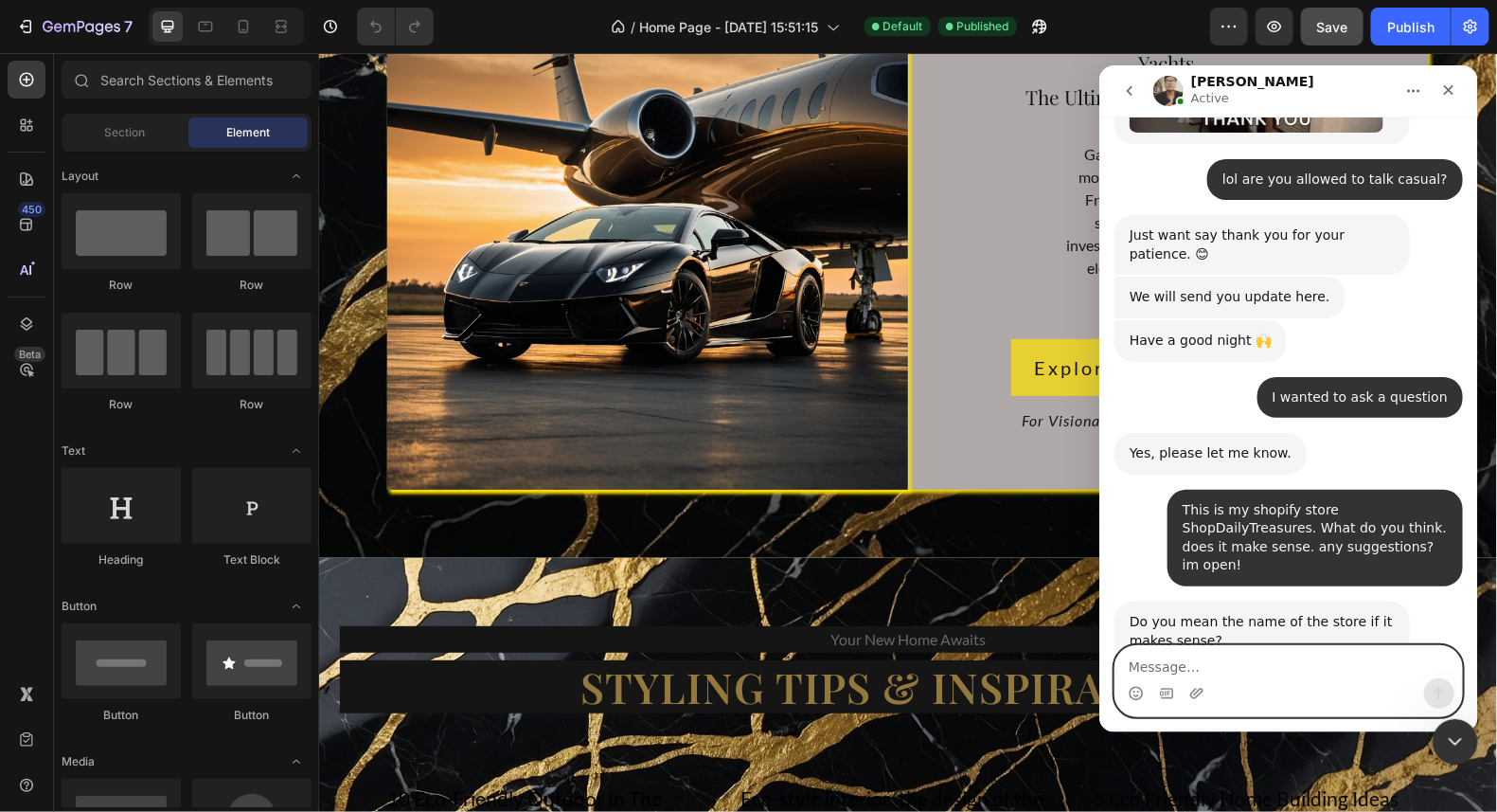
click at [1176, 667] on textarea "Message…" at bounding box center [1288, 660] width 346 height 32
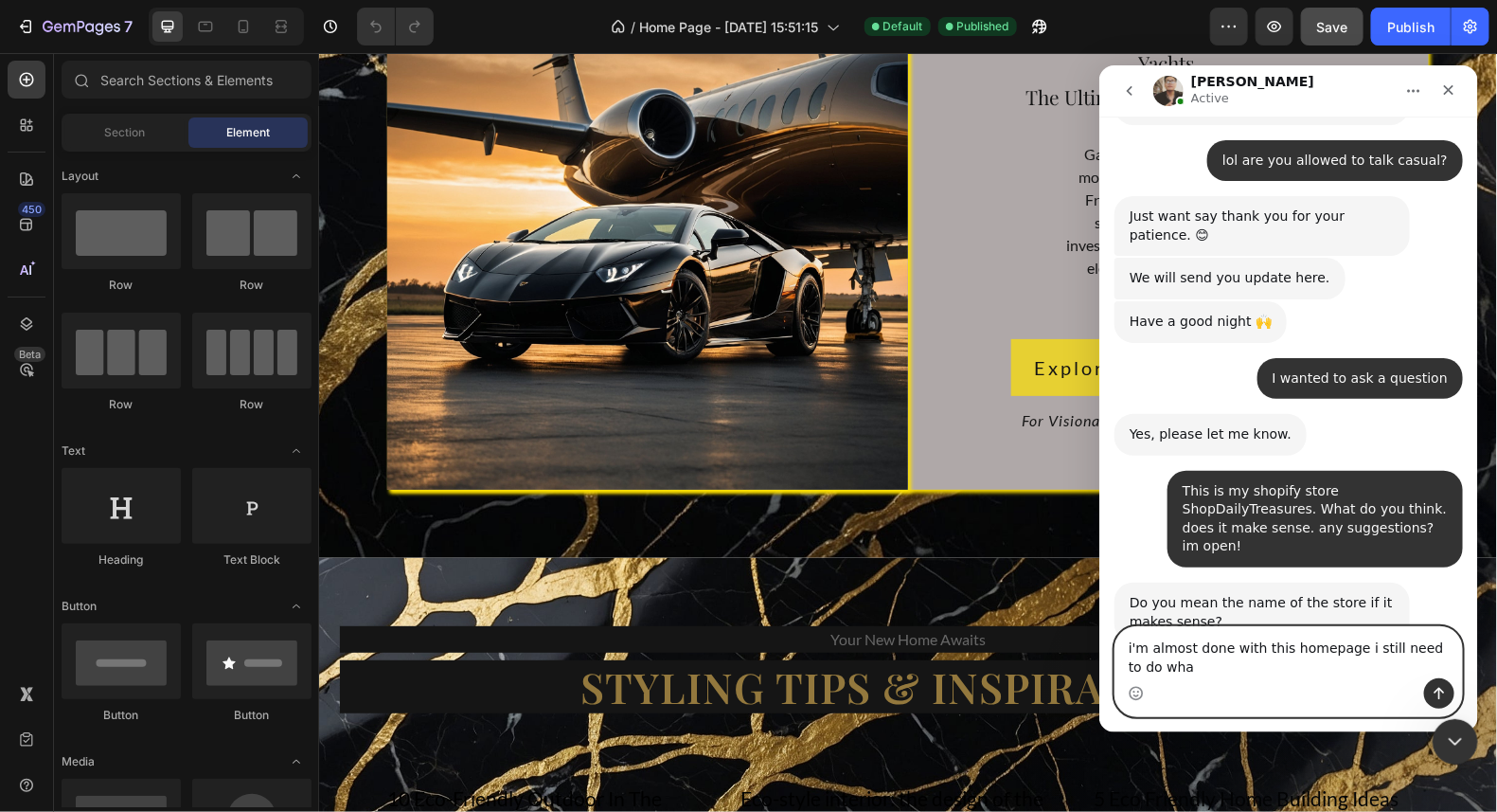
scroll to position [3007, 0]
type textarea "i'm almost done with this homepage i still need to do what beneath the car."
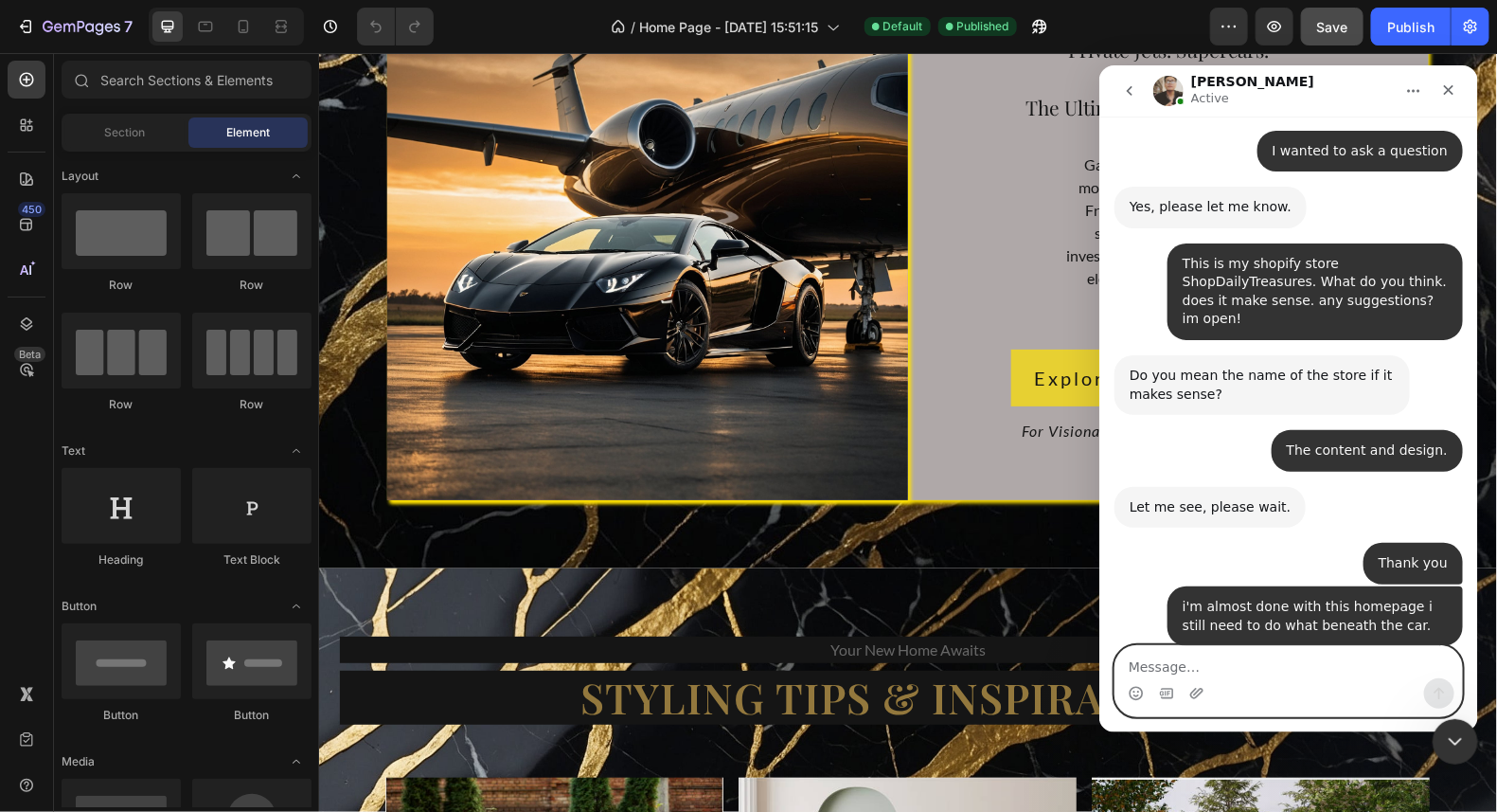
scroll to position [3233, 0]
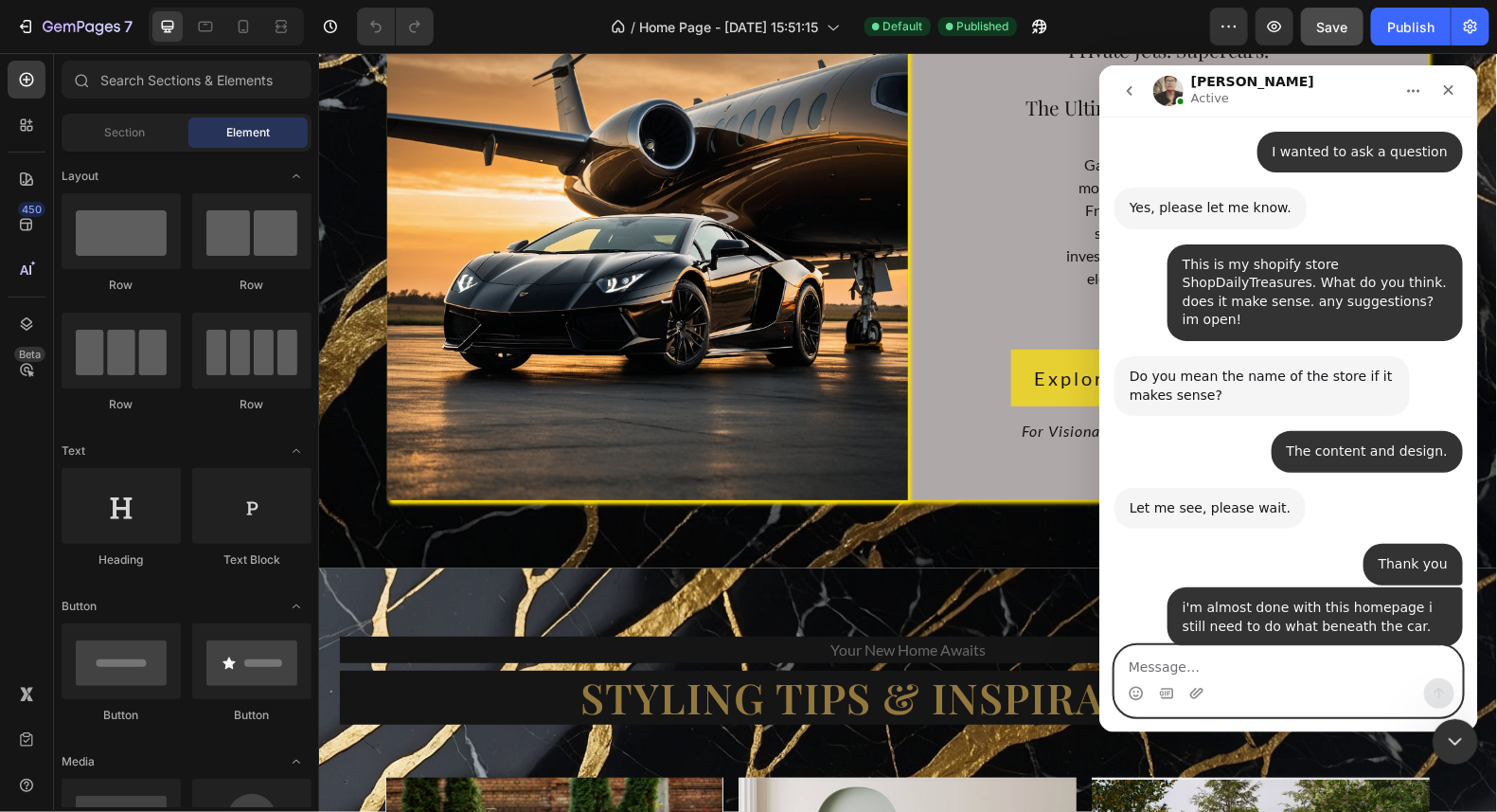
click at [1259, 665] on textarea "Message…" at bounding box center [1288, 660] width 346 height 32
type textarea "your not allowed to give advice??"
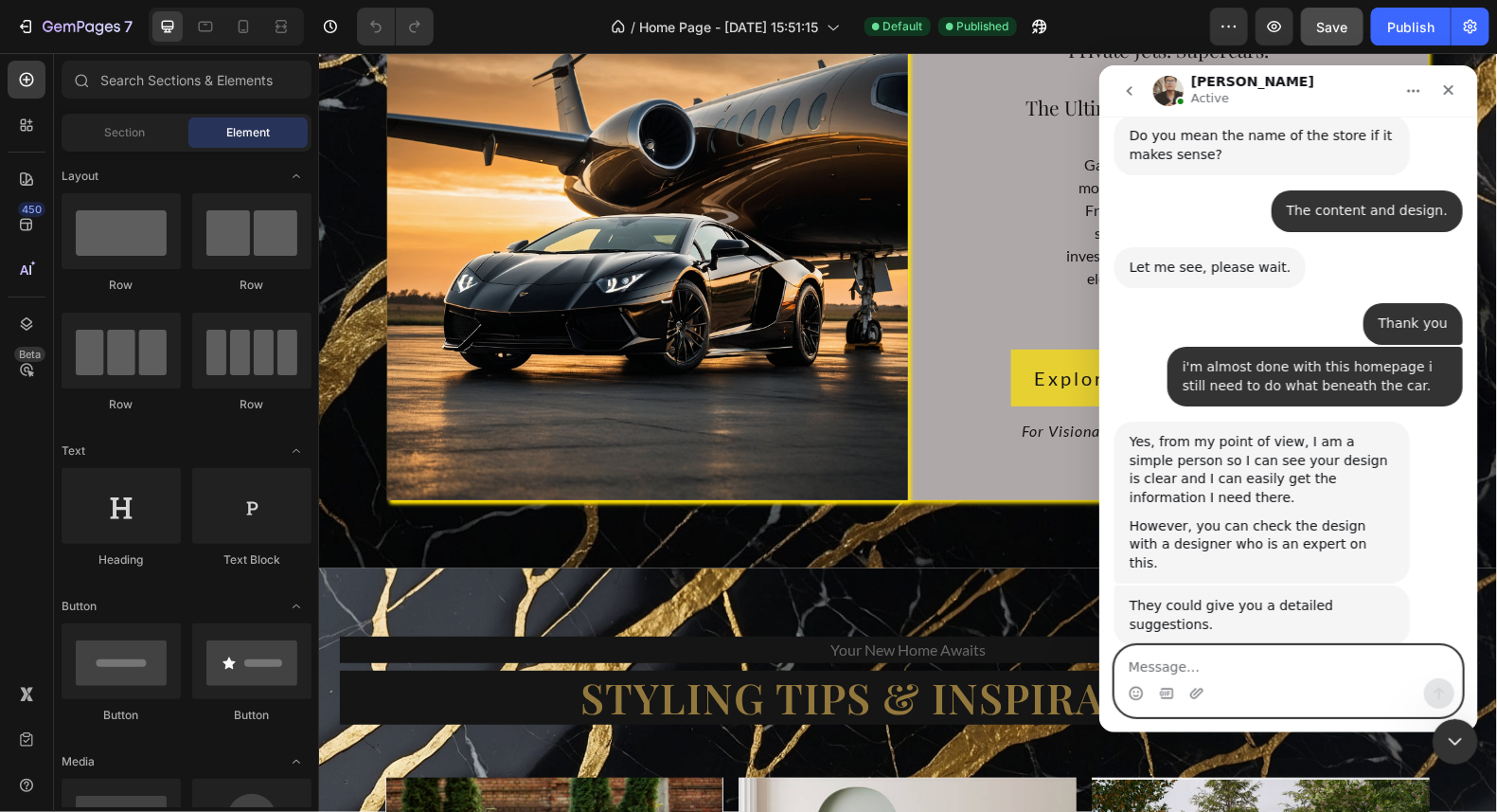
scroll to position [3469, 0]
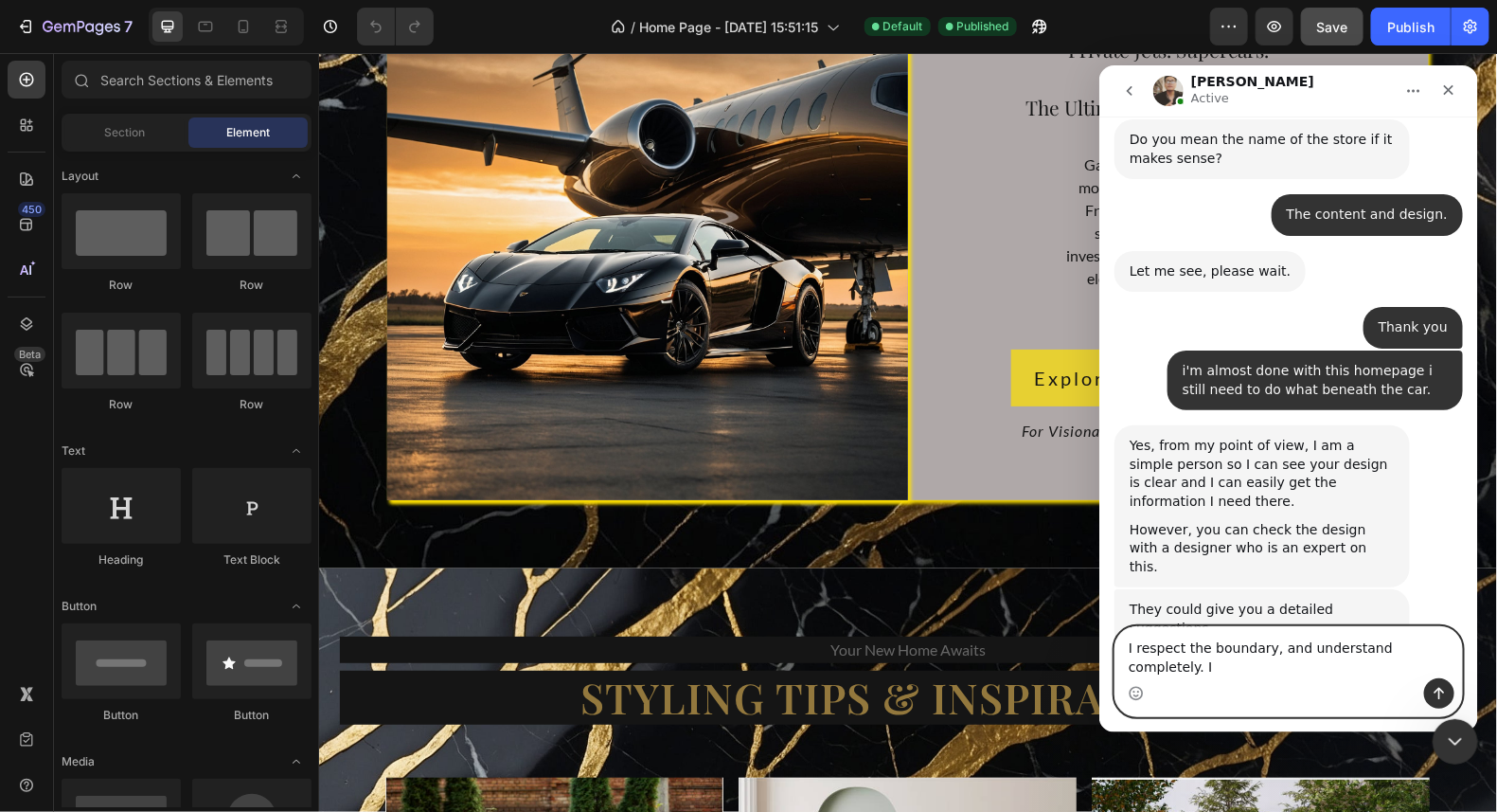
type textarea "I respect the boundary, and understand completely."
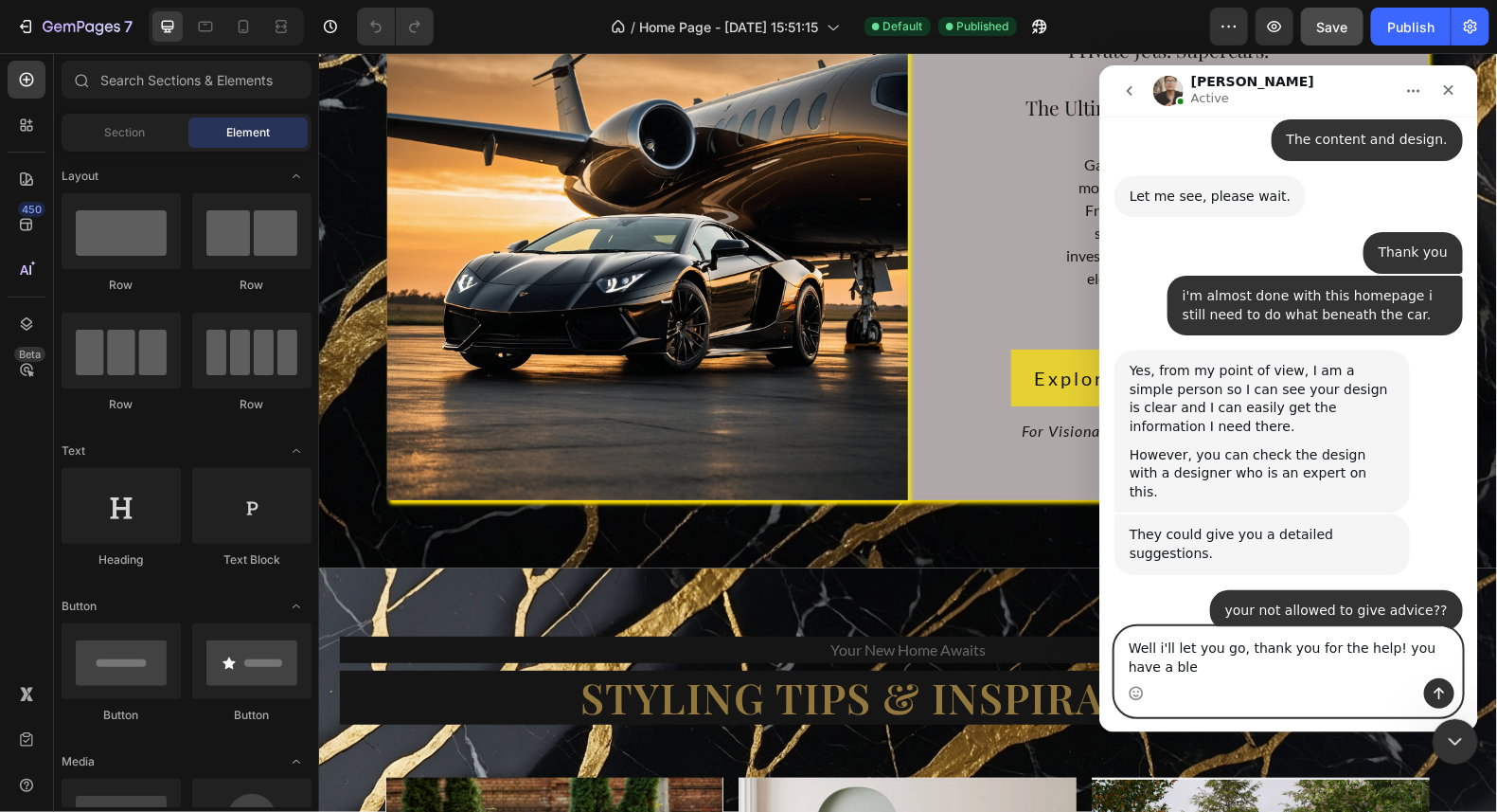
scroll to position [3563, 0]
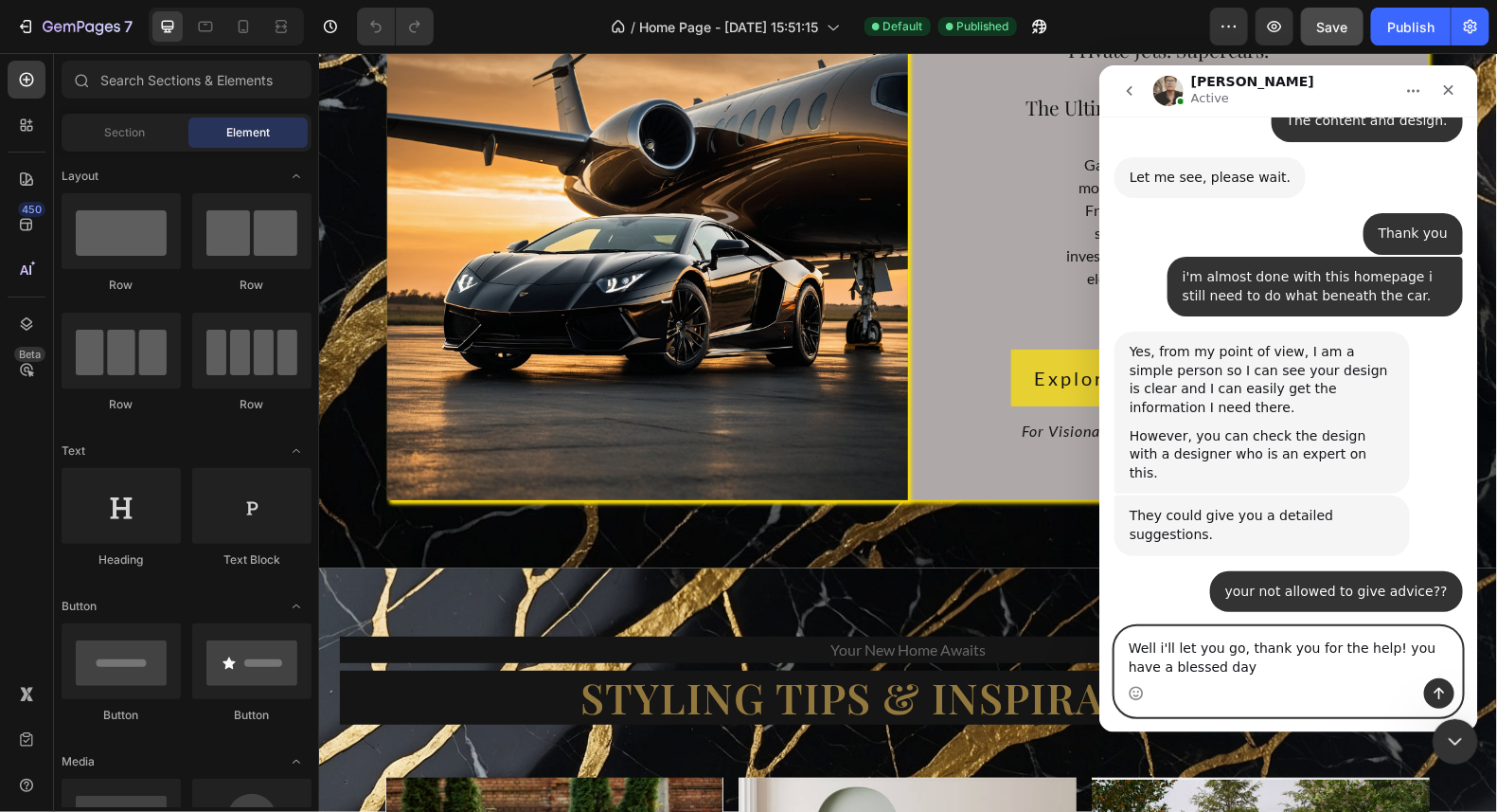
type textarea "Well i'll let you go, thank you for the help! you have a blessed day!"
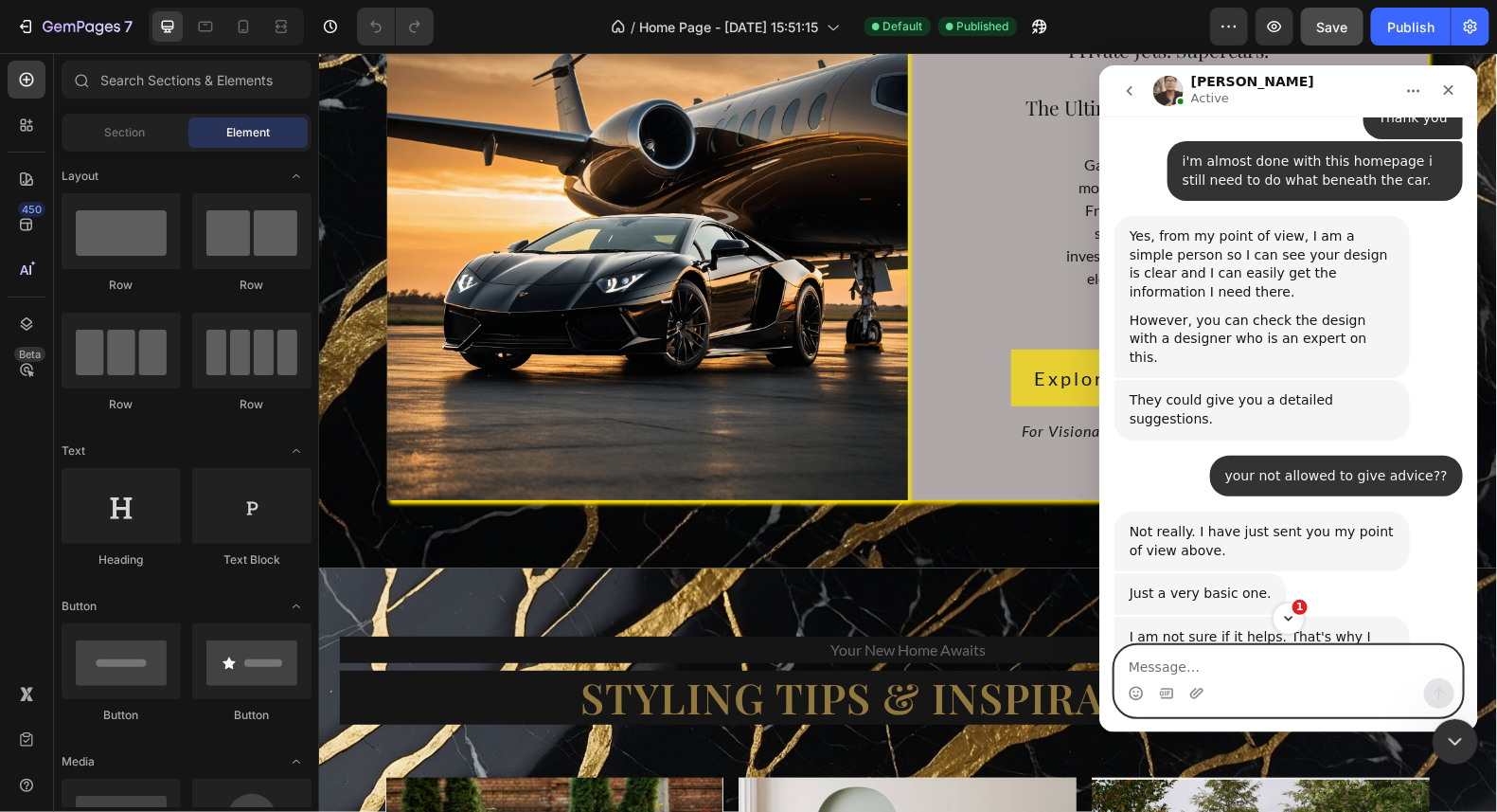
scroll to position [3692, 0]
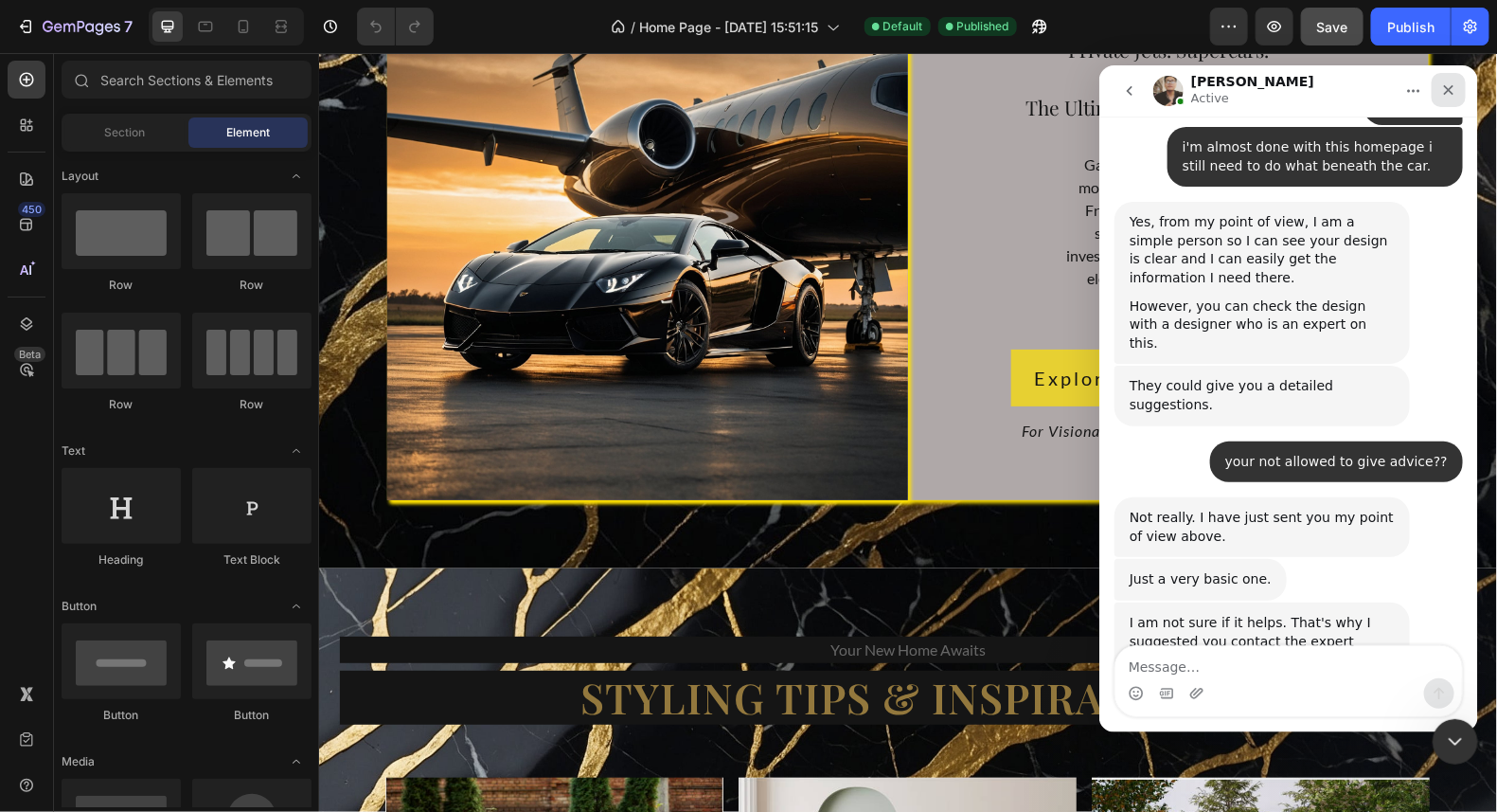
click at [1457, 87] on div "Close" at bounding box center [1447, 89] width 34 height 34
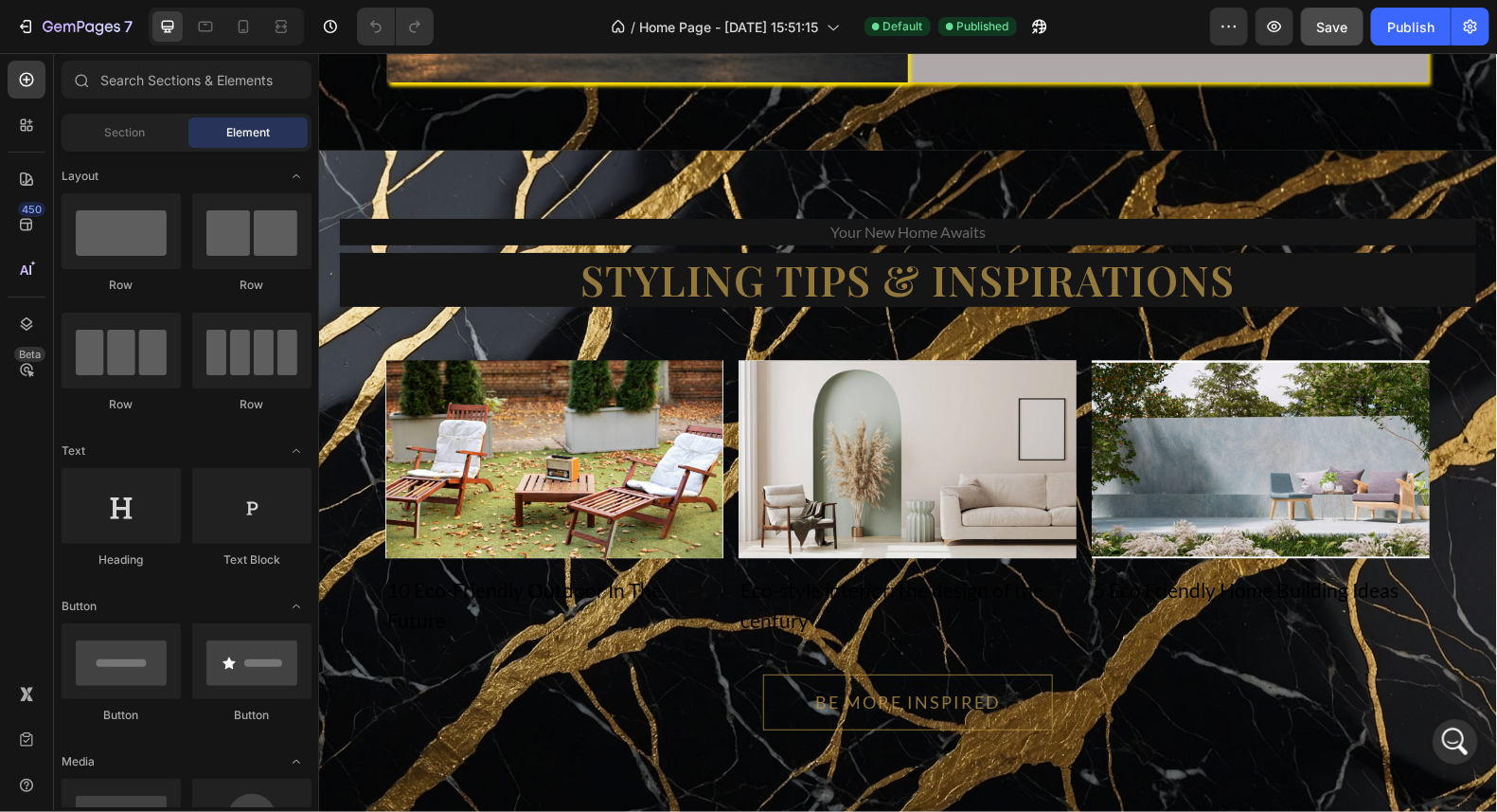
scroll to position [8006, 0]
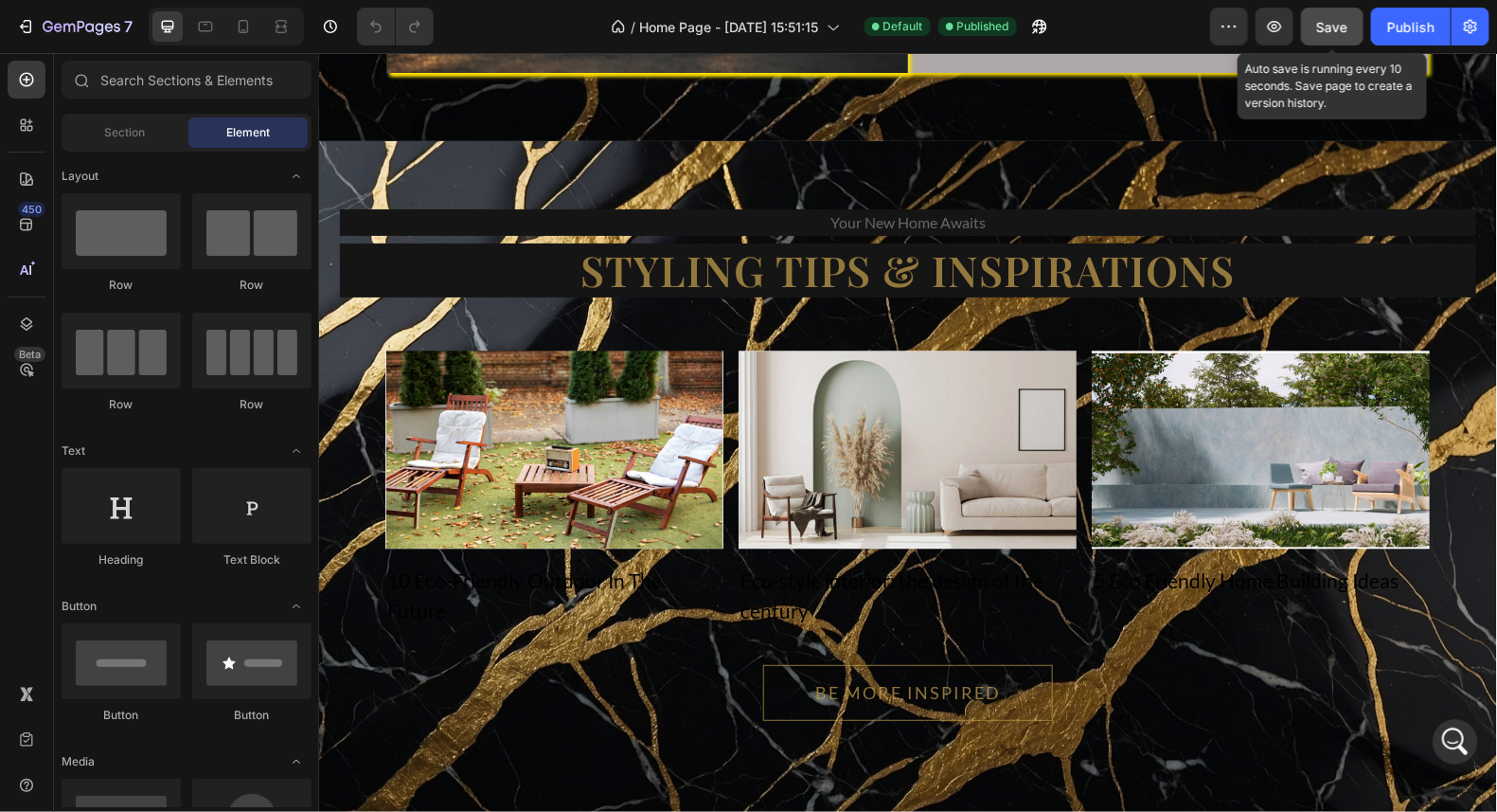
click at [1347, 28] on span "Save" at bounding box center [1332, 27] width 31 height 16
